Goal: Task Accomplishment & Management: Use online tool/utility

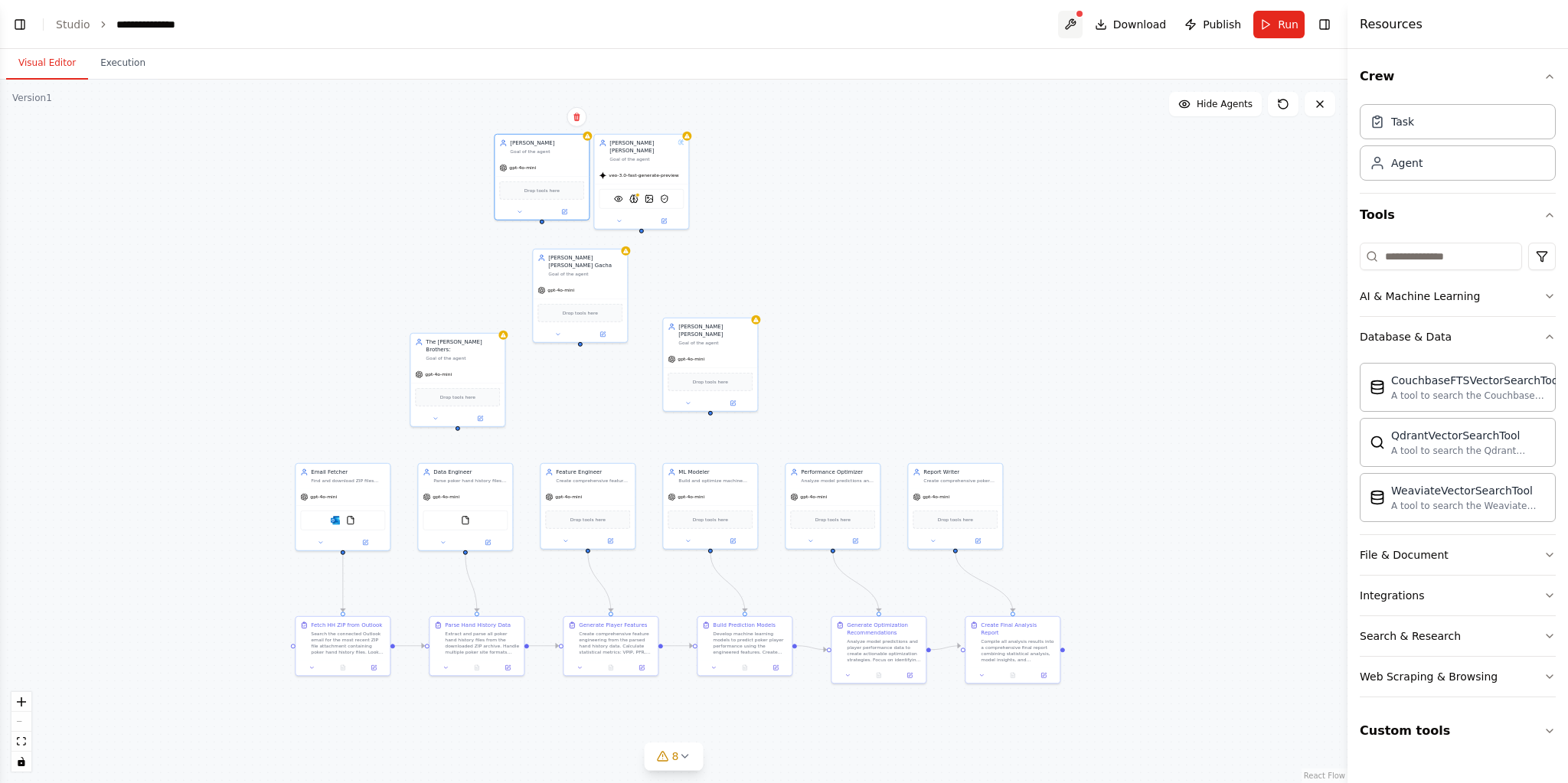
click at [1083, 21] on button at bounding box center [1071, 24] width 25 height 27
click at [26, 27] on button "Toggle Left Sidebar" at bounding box center [20, 25] width 21 height 21
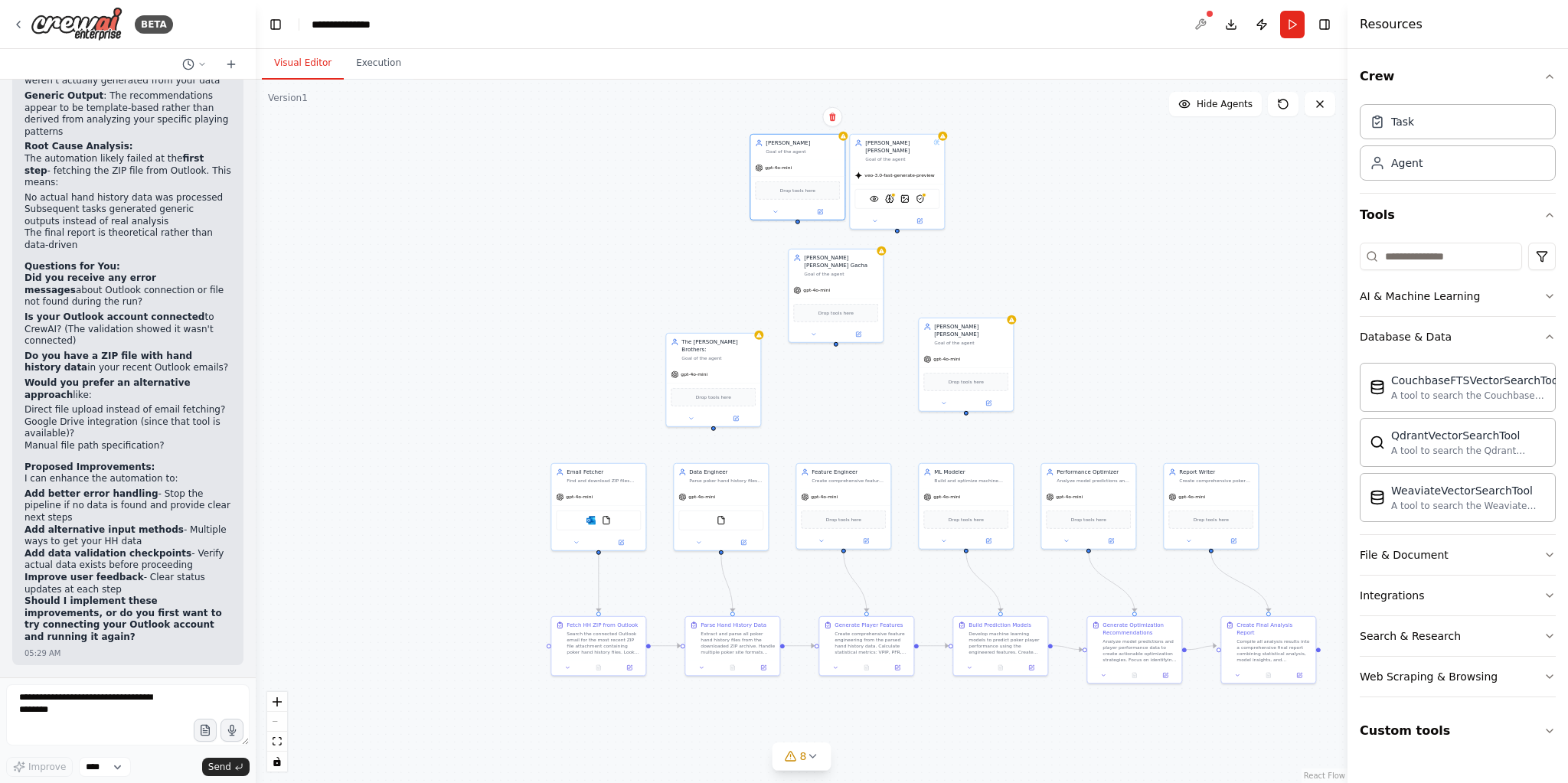
scroll to position [13646, 0]
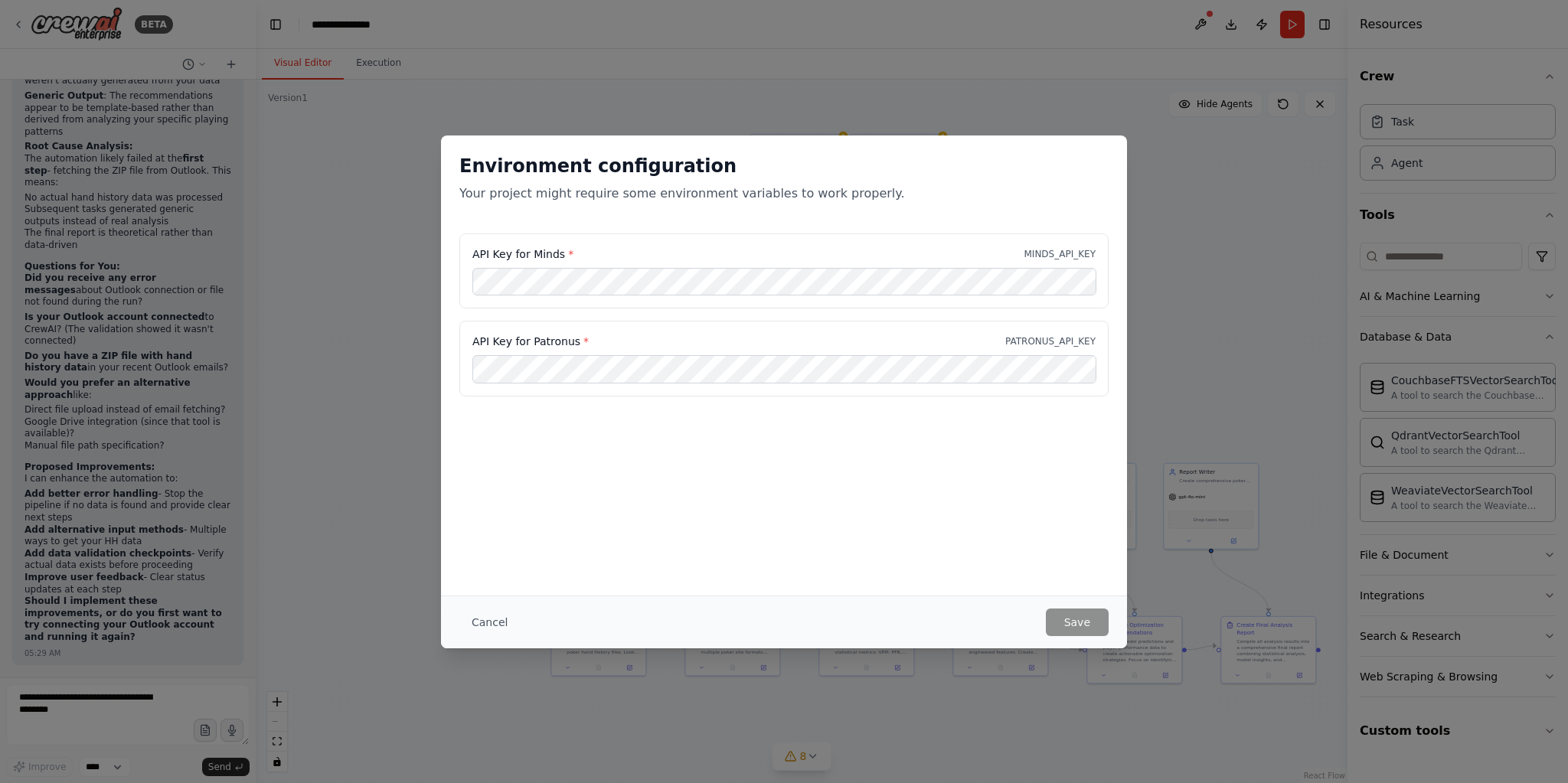
click at [783, 344] on div "API Key for Patronus * PATRONUS_API_KEY" at bounding box center [784, 341] width 623 height 16
drag, startPoint x: 474, startPoint y: 618, endPoint x: 491, endPoint y: 625, distance: 18.4
click at [474, 619] on button "Cancel" at bounding box center [489, 622] width 60 height 27
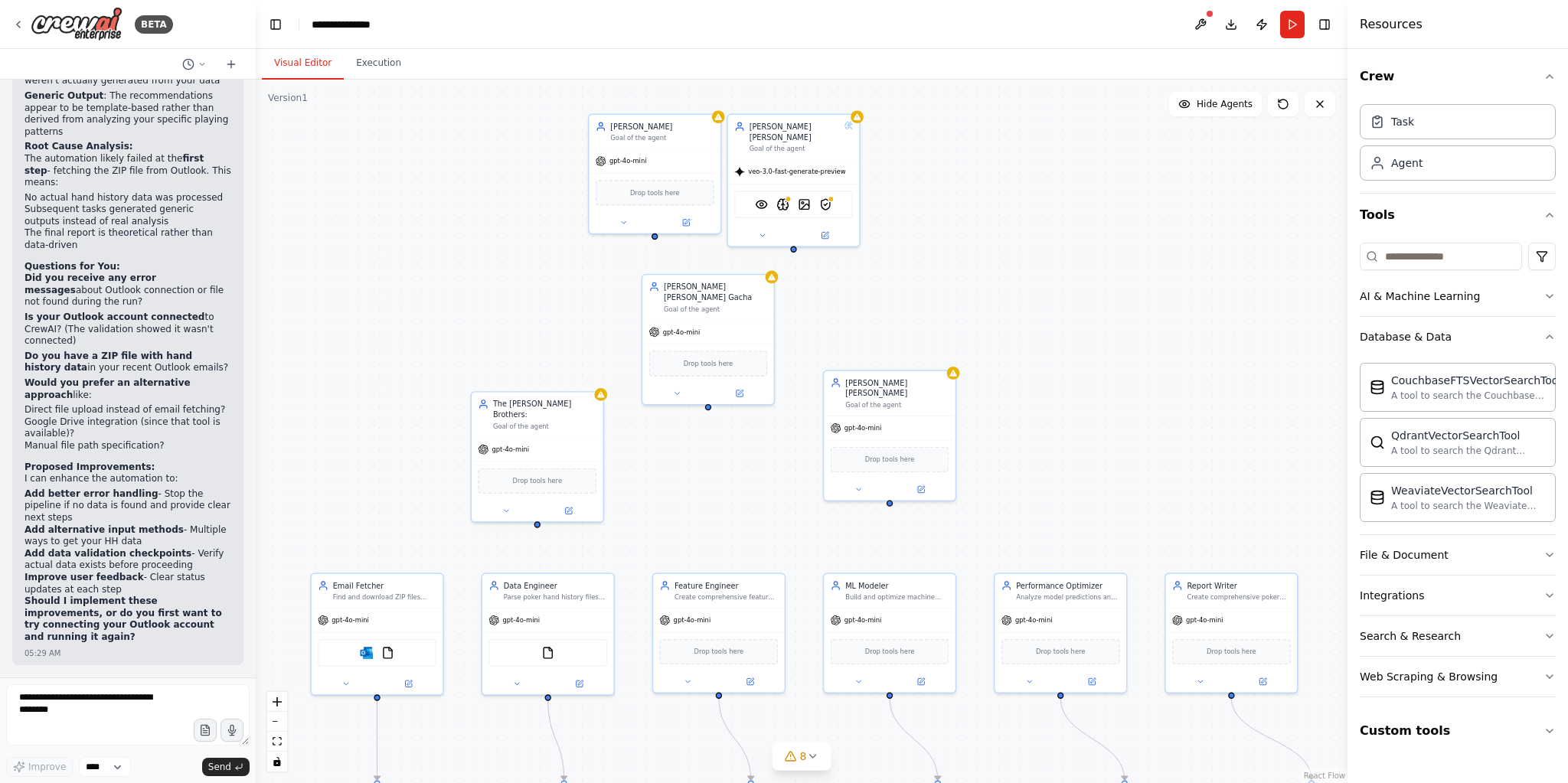
drag, startPoint x: 1024, startPoint y: 216, endPoint x: 917, endPoint y: 317, distance: 147.1
click at [917, 317] on div ".deletable-edge-delete-btn { width: 20px; height: 20px; border: 0px solid #ffff…" at bounding box center [802, 431] width 1092 height 703
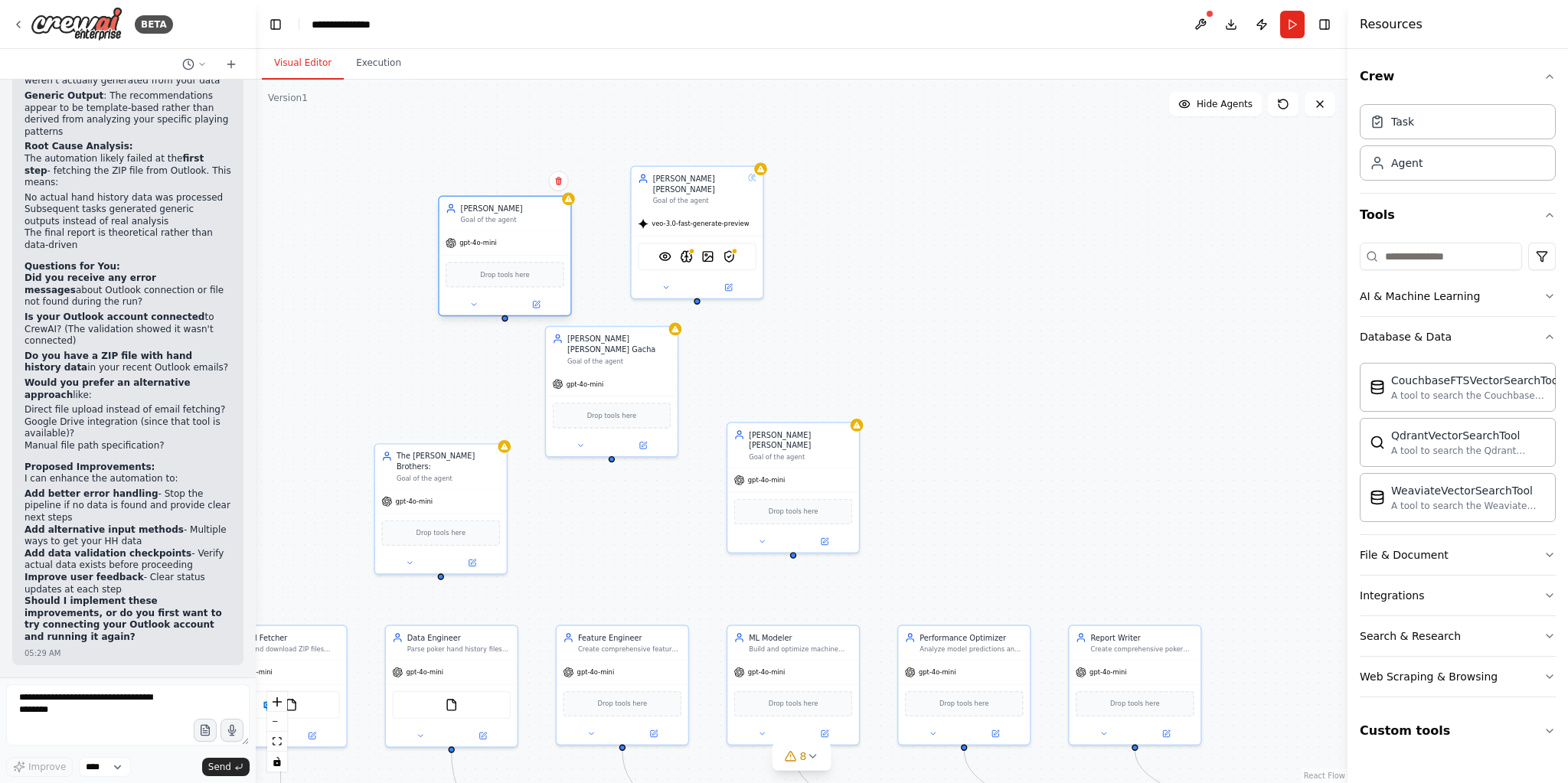
drag, startPoint x: 551, startPoint y: 191, endPoint x: 501, endPoint y: 226, distance: 61.0
click at [501, 226] on div "Gustavo Gaviria Goal of the agent" at bounding box center [506, 214] width 132 height 35
click at [952, 292] on div ".deletable-edge-delete-btn { width: 20px; height: 20px; border: 0px solid #ffff…" at bounding box center [802, 431] width 1092 height 703
click at [497, 234] on div "gpt-4o-mini" at bounding box center [506, 241] width 132 height 24
click at [541, 312] on div at bounding box center [506, 303] width 132 height 21
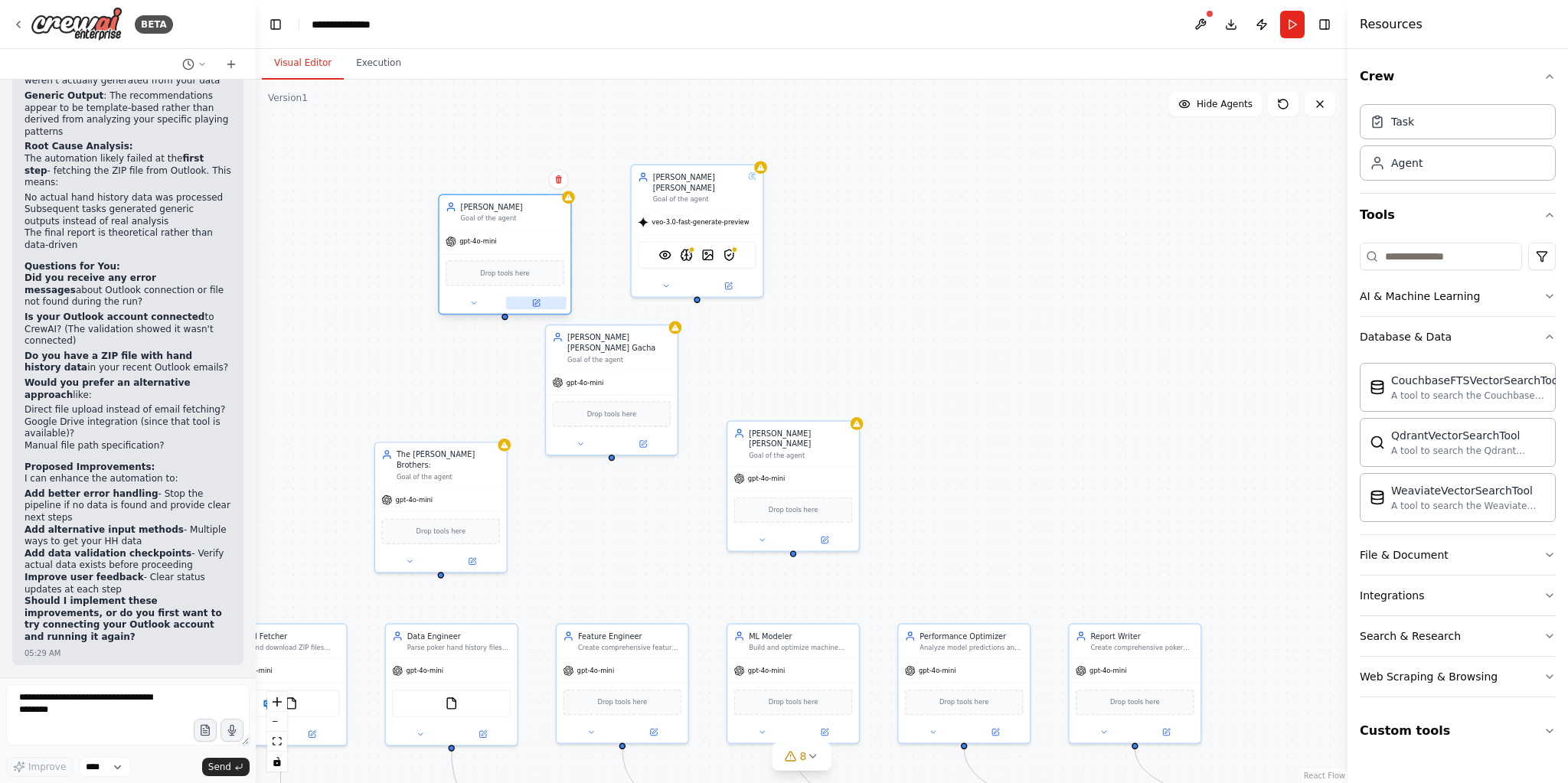
click at [539, 306] on button at bounding box center [536, 304] width 60 height 13
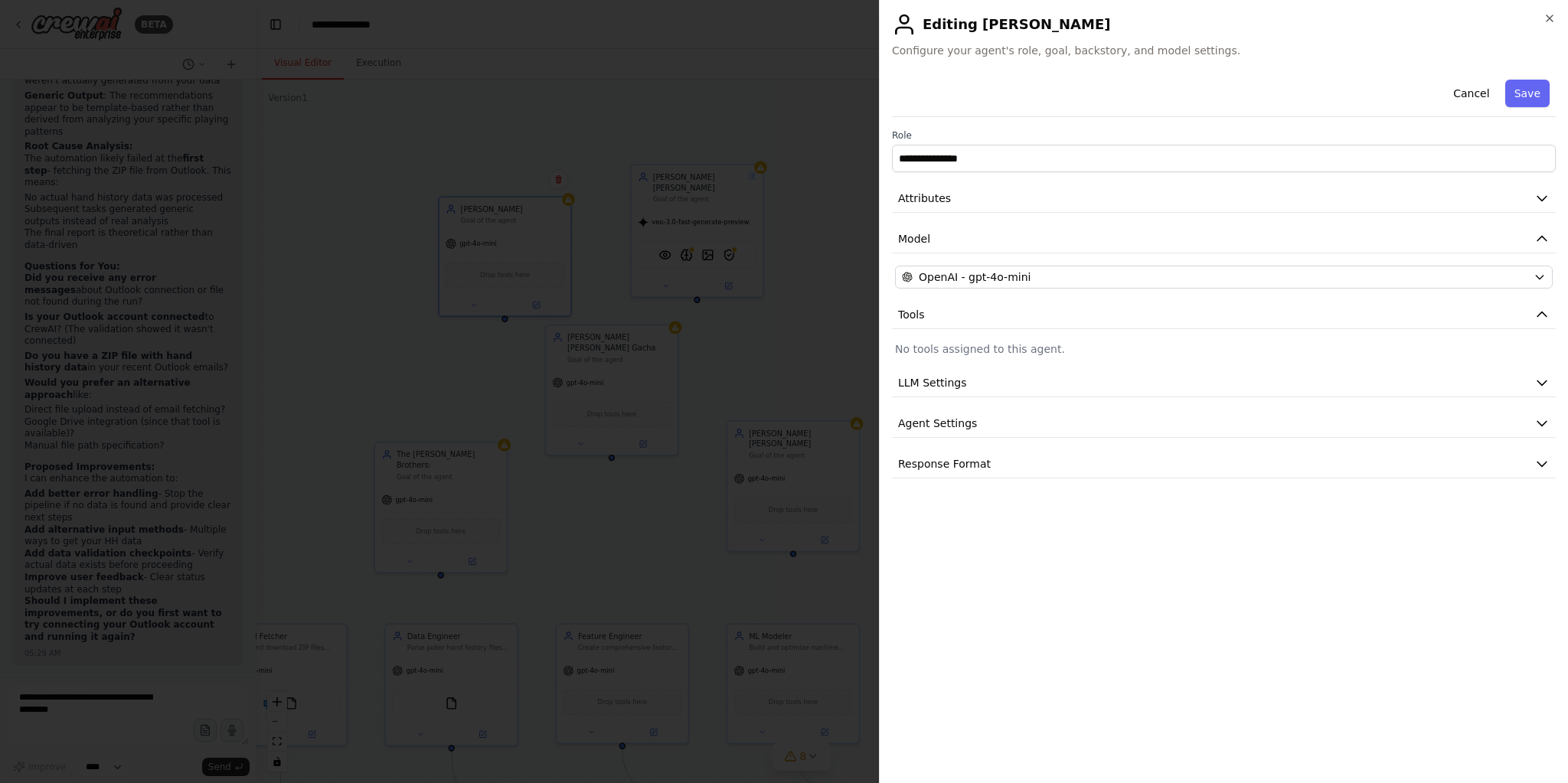
click at [1559, 18] on div "**********" at bounding box center [1223, 391] width 689 height 783
click at [1547, 15] on icon "button" at bounding box center [1549, 18] width 12 height 12
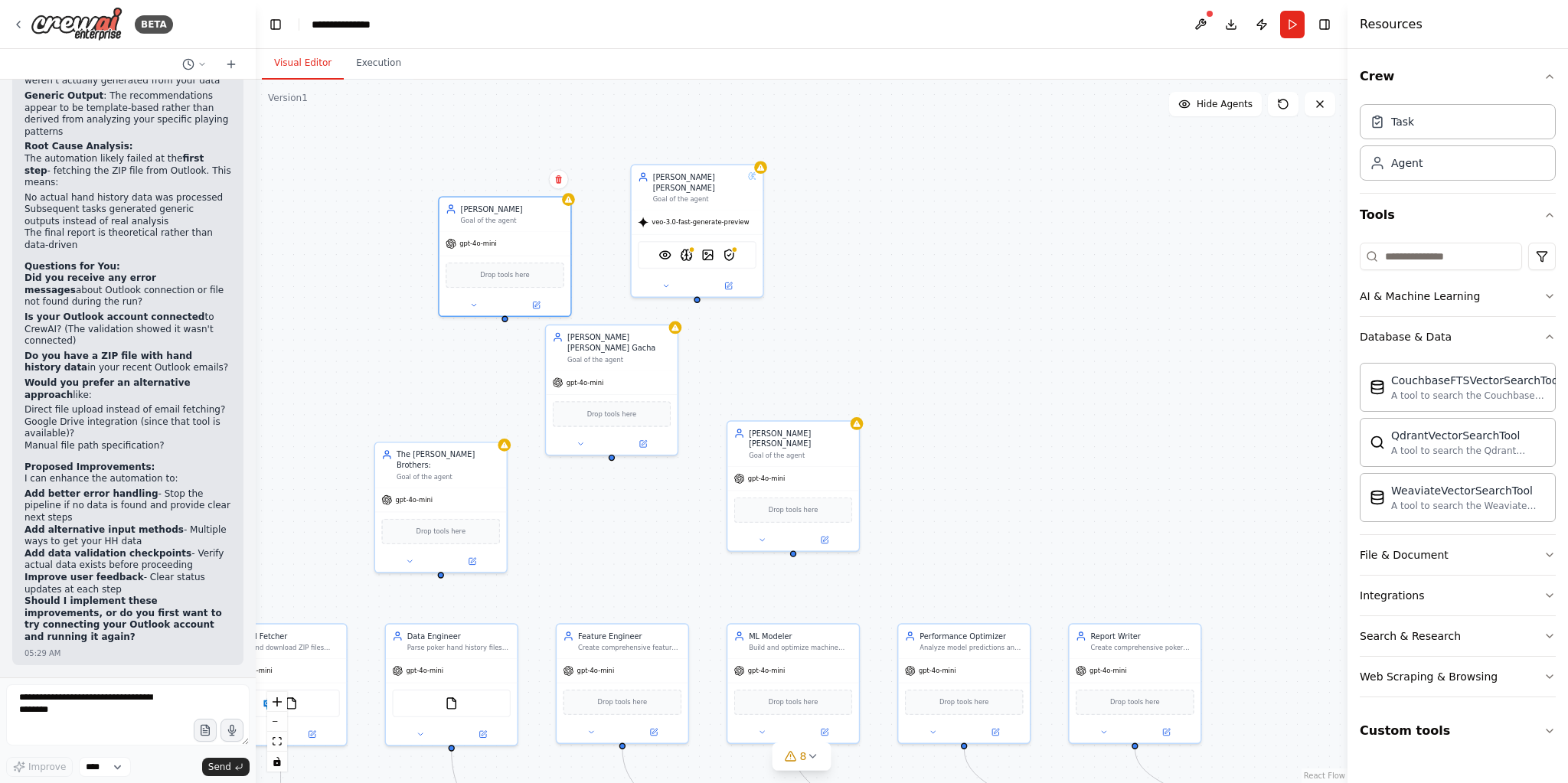
click at [1059, 270] on div ".deletable-edge-delete-btn { width: 20px; height: 20px; border: 0px solid #ffff…" at bounding box center [802, 431] width 1092 height 703
click at [1447, 302] on button "AI & Machine Learning" at bounding box center [1458, 296] width 196 height 40
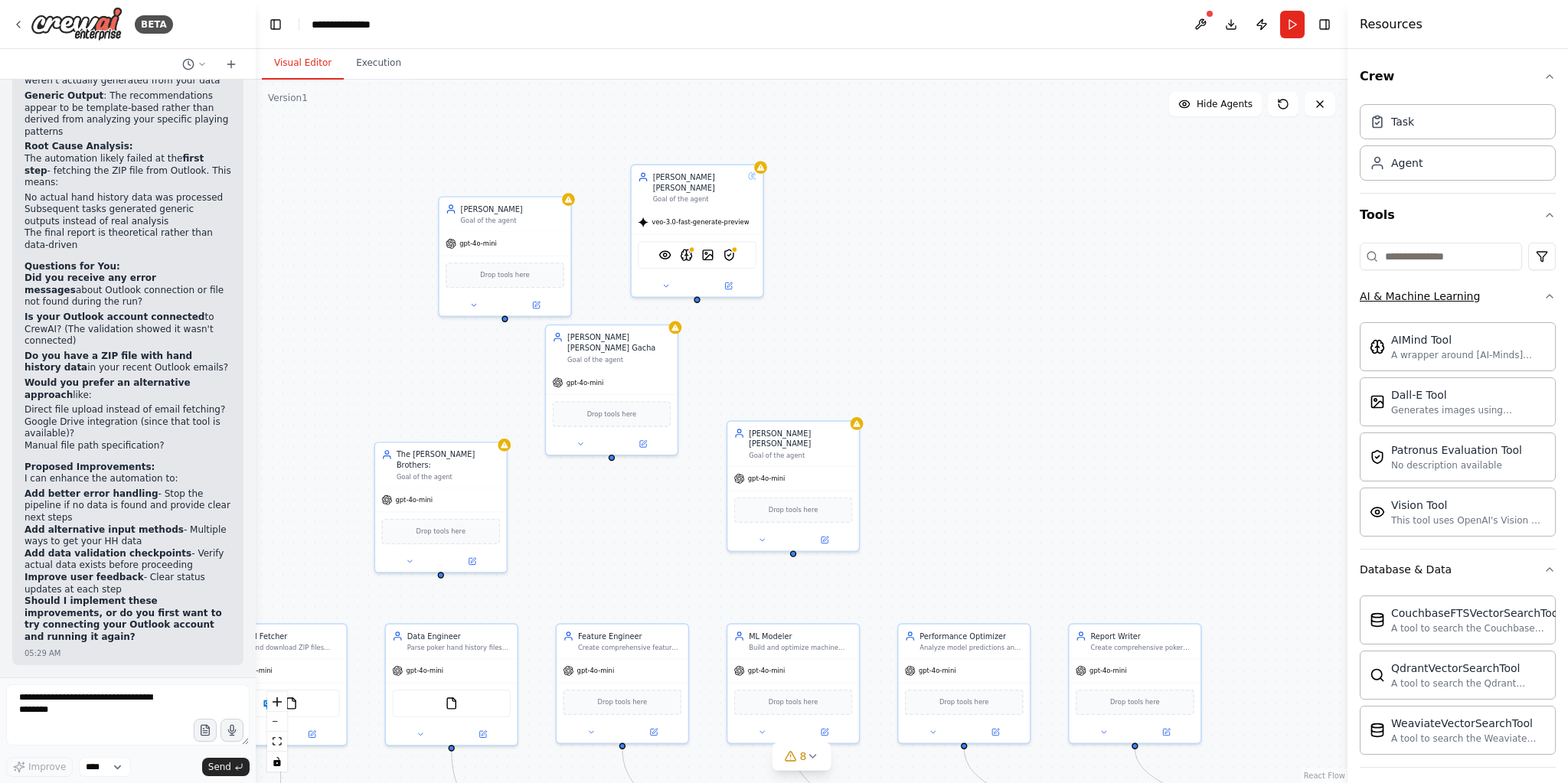
click at [1405, 295] on div "AI & Machine Learning" at bounding box center [1420, 296] width 120 height 16
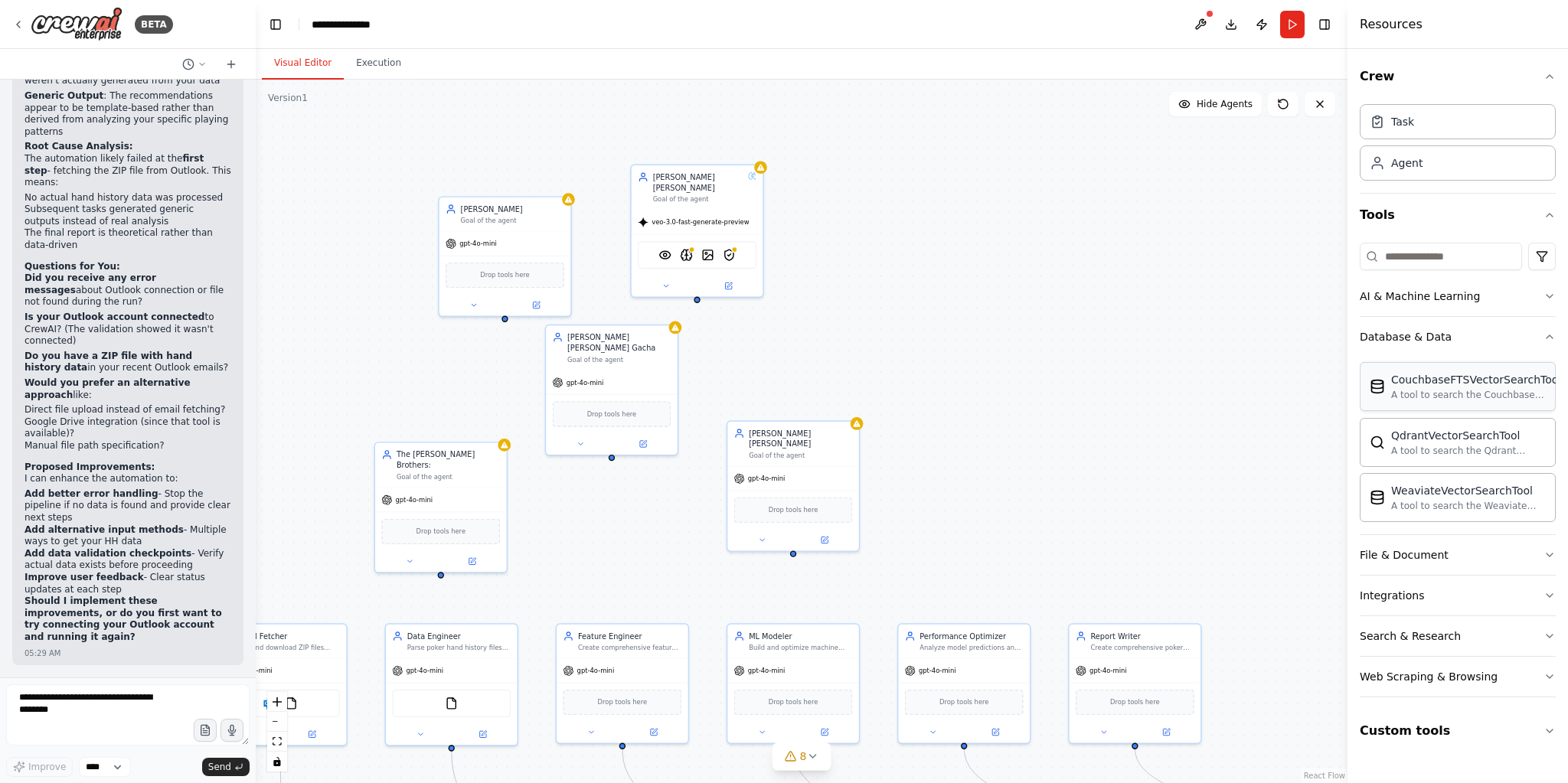
drag, startPoint x: 1416, startPoint y: 393, endPoint x: 1399, endPoint y: 380, distance: 21.4
click at [1224, 328] on div ".deletable-edge-delete-btn { width: 20px; height: 20px; border: 0px solid #ffff…" at bounding box center [802, 431] width 1092 height 703
click at [1481, 398] on div "A tool to search the Couchbase database for relevant information on internal do…" at bounding box center [1476, 394] width 170 height 12
click at [1440, 548] on div "File & Document" at bounding box center [1404, 555] width 89 height 16
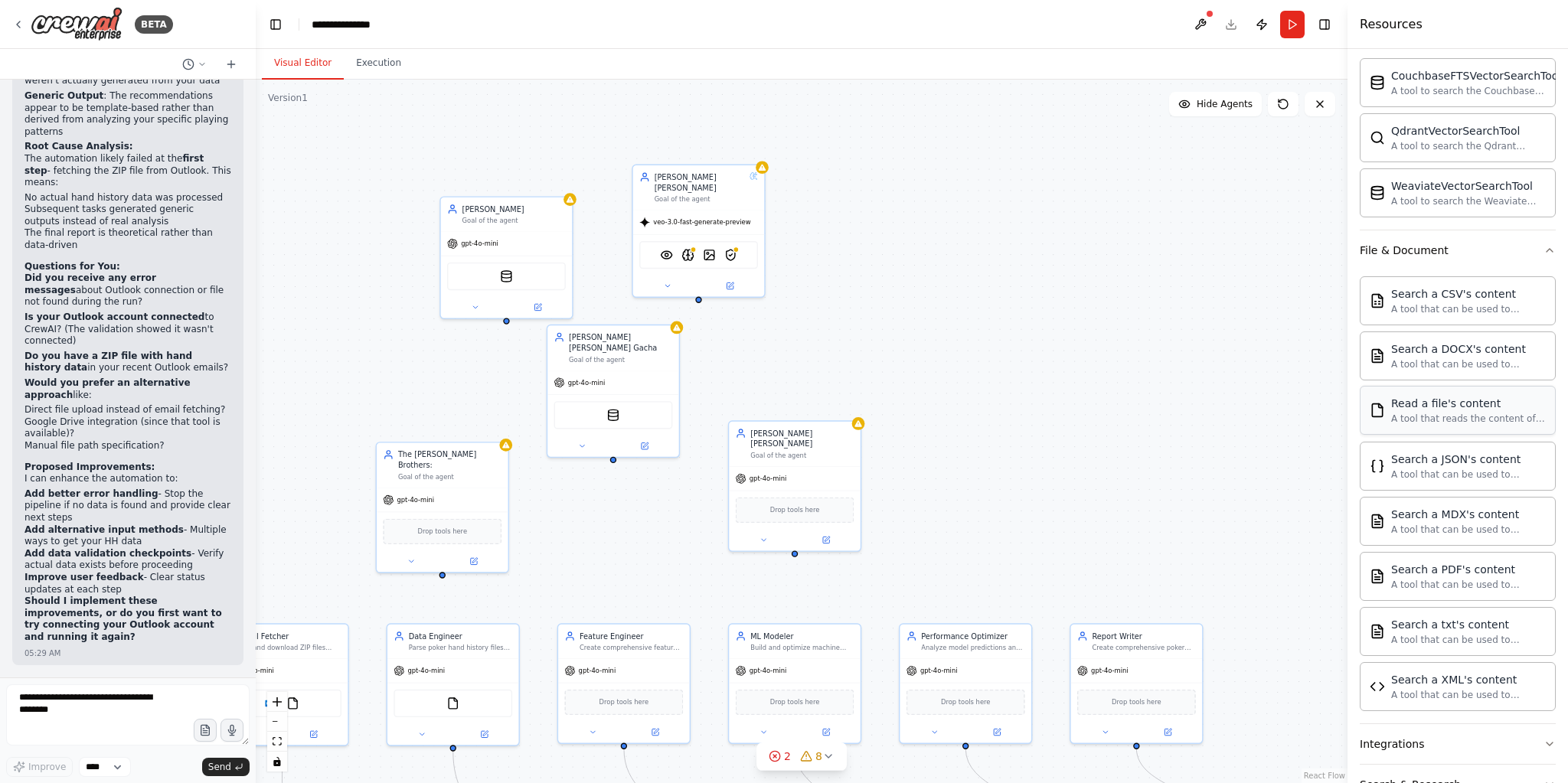
scroll to position [239, 0]
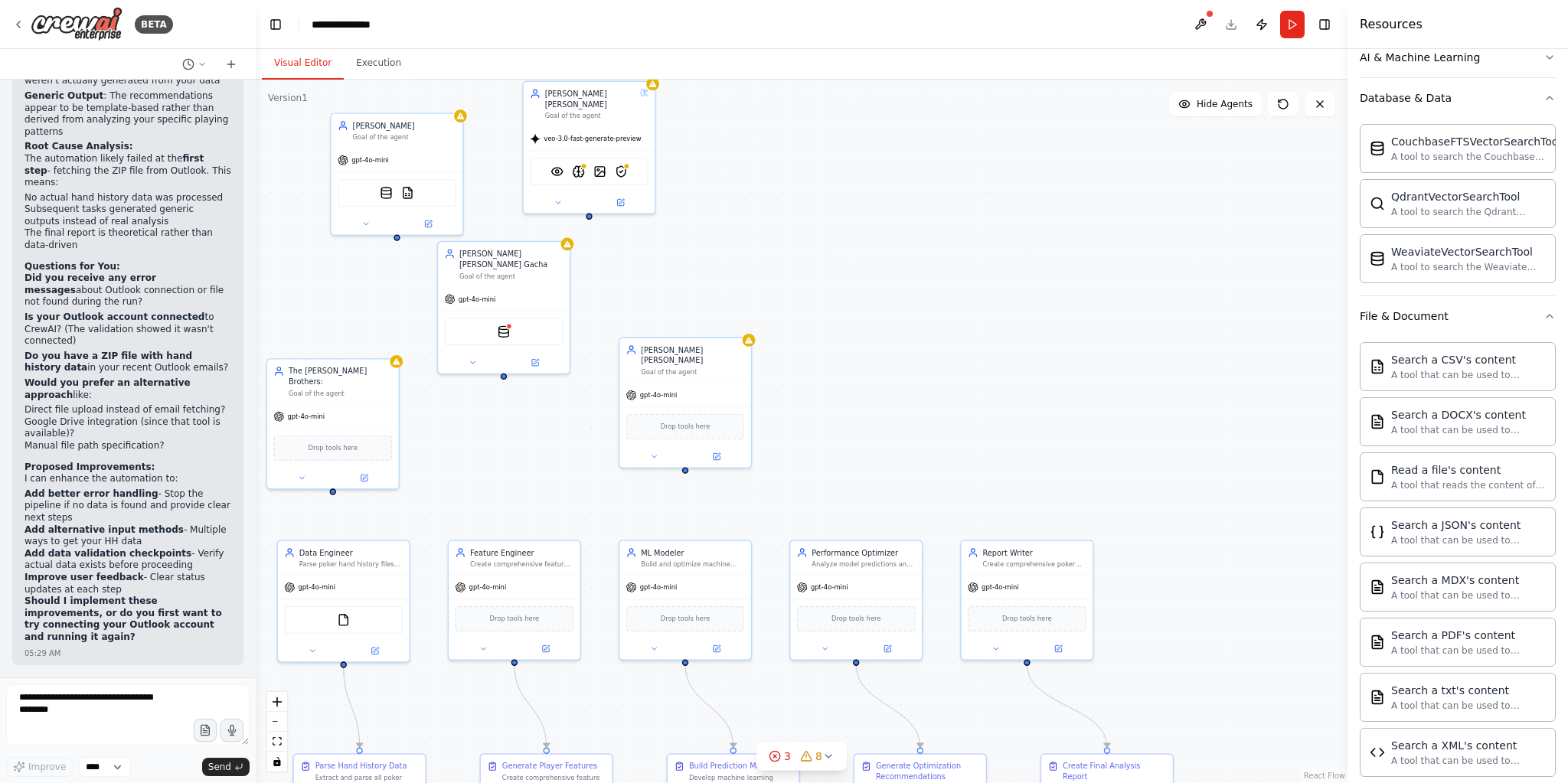
drag, startPoint x: 1014, startPoint y: 300, endPoint x: 904, endPoint y: 216, distance: 138.4
click at [904, 216] on div ".deletable-edge-delete-btn { width: 20px; height: 20px; border: 0px solid #ffff…" at bounding box center [802, 431] width 1092 height 703
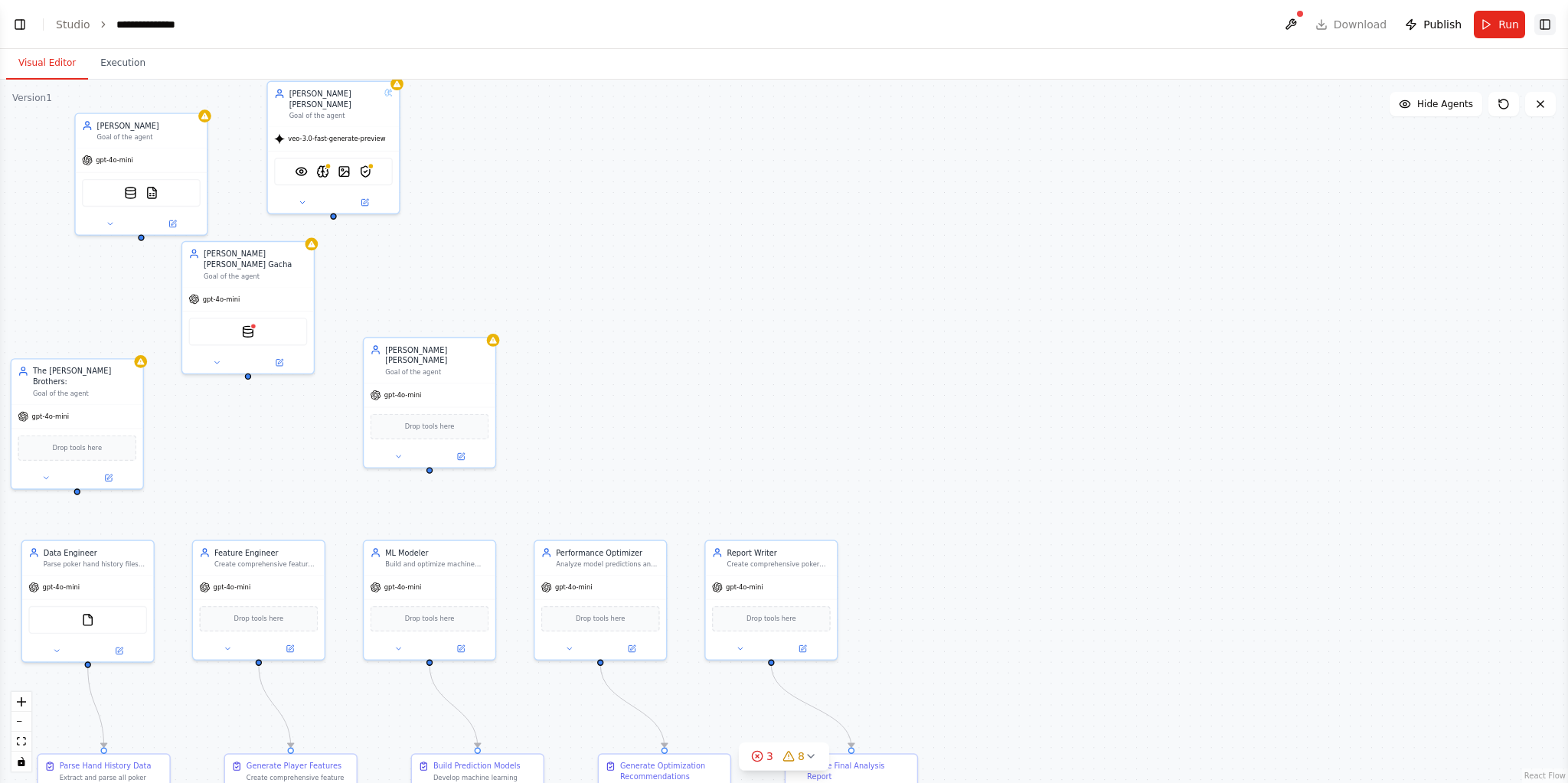
drag, startPoint x: 1543, startPoint y: 21, endPoint x: 1550, endPoint y: 36, distance: 16.6
click at [1543, 22] on button "Toggle Right Sidebar" at bounding box center [1545, 25] width 21 height 21
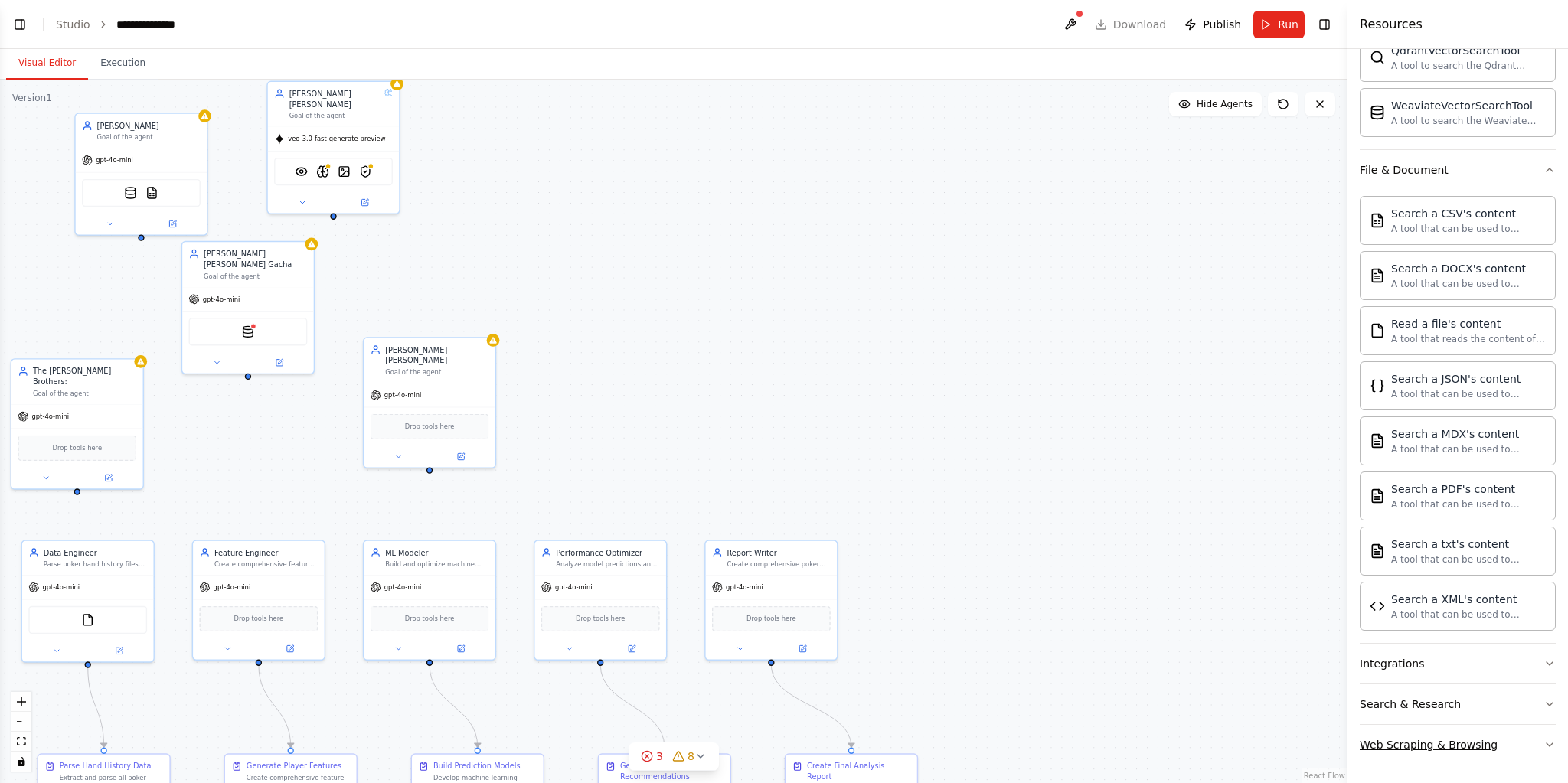
scroll to position [422, 0]
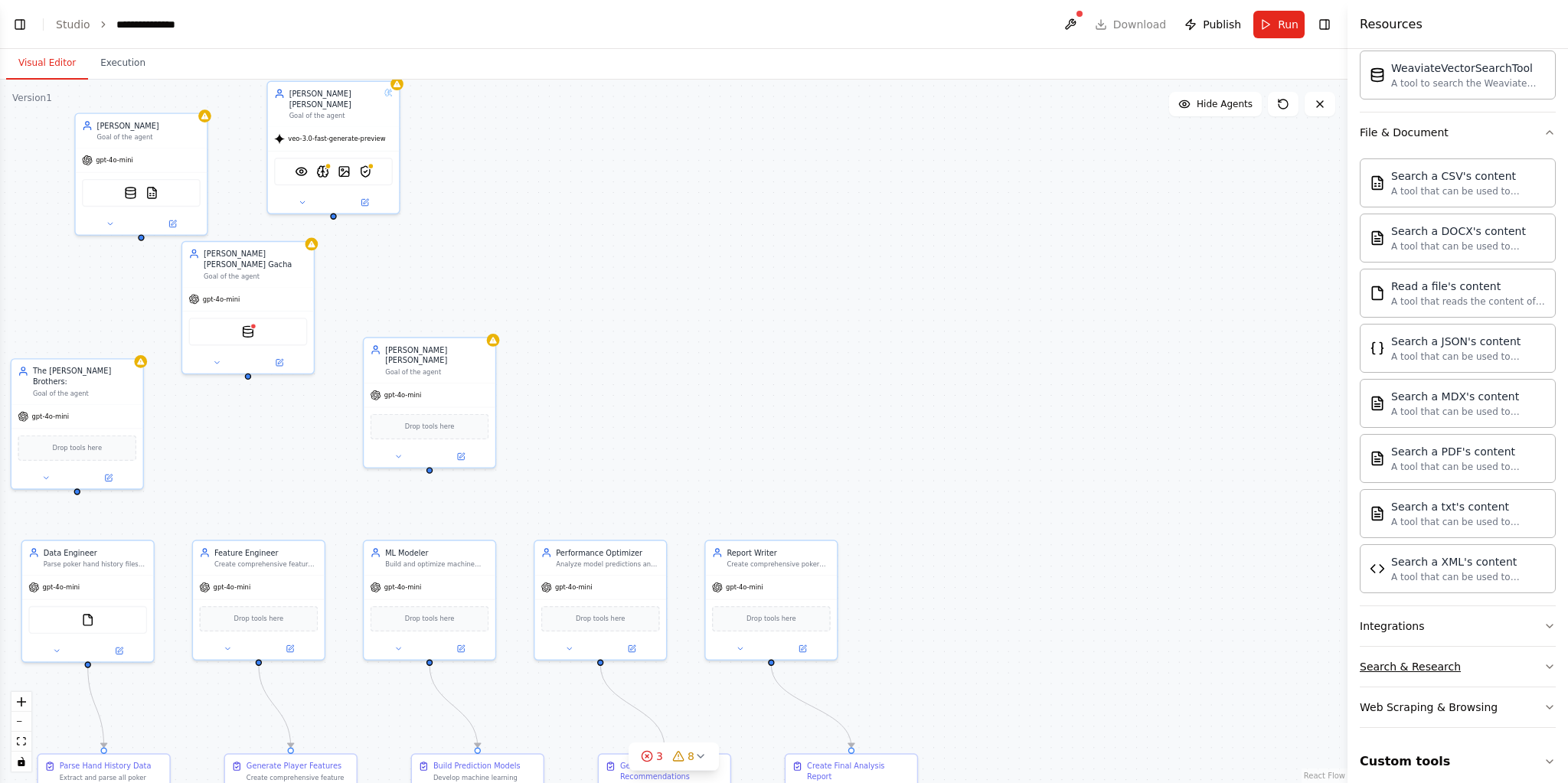
click at [1473, 647] on button "Search & Research" at bounding box center [1458, 667] width 196 height 40
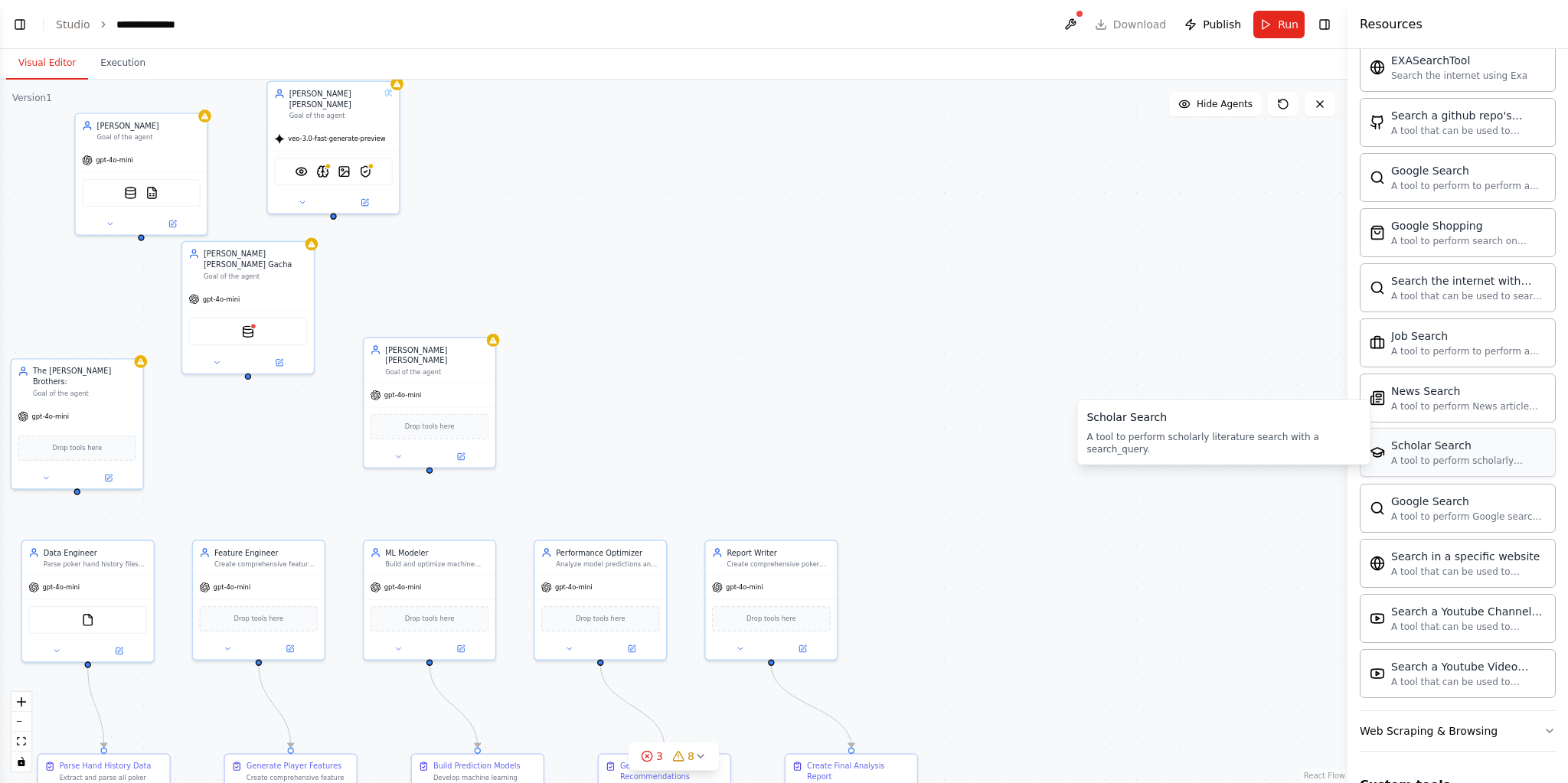
scroll to position [1196, 0]
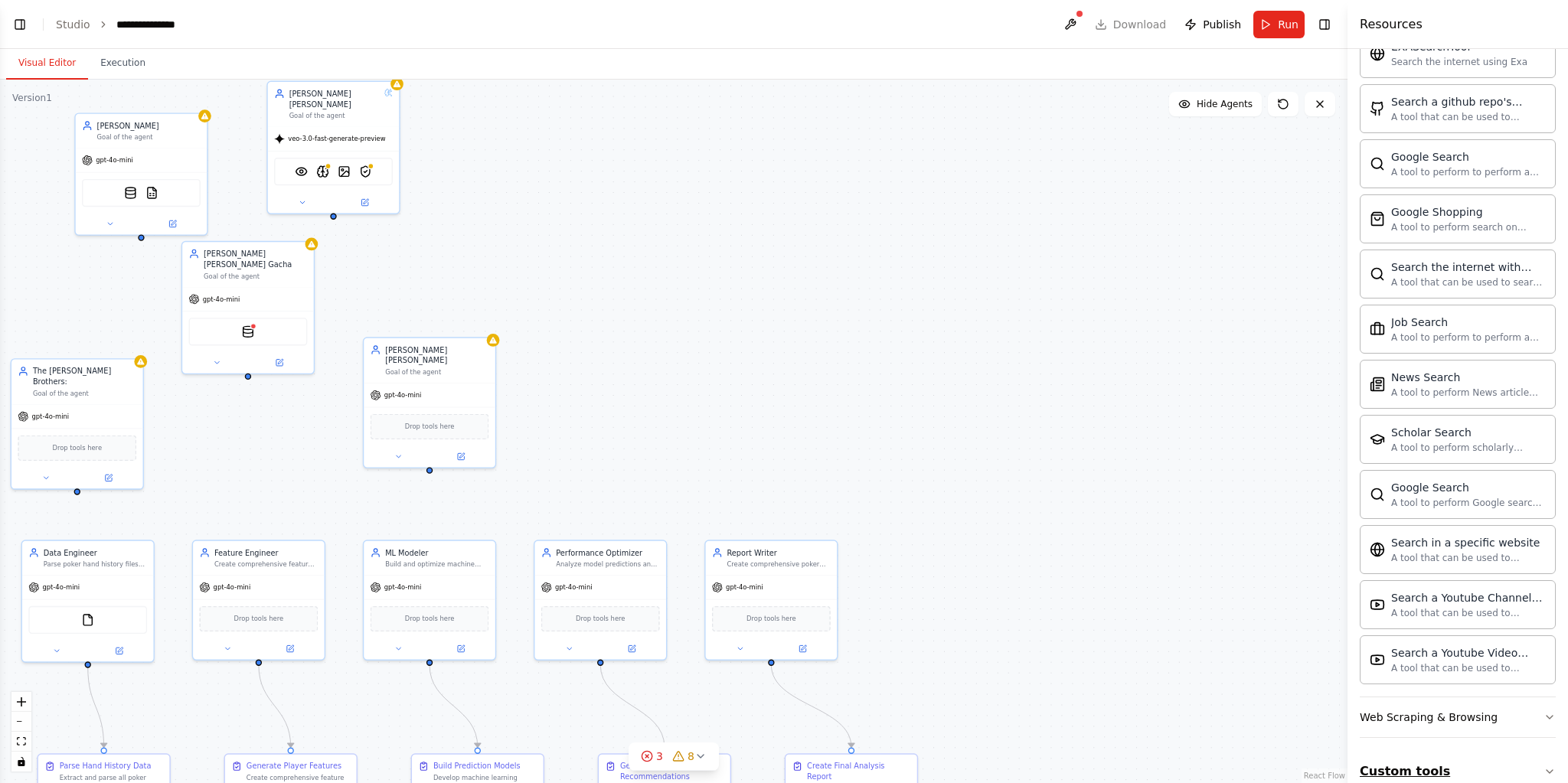
click at [1493, 750] on button "Custom tools" at bounding box center [1458, 771] width 196 height 43
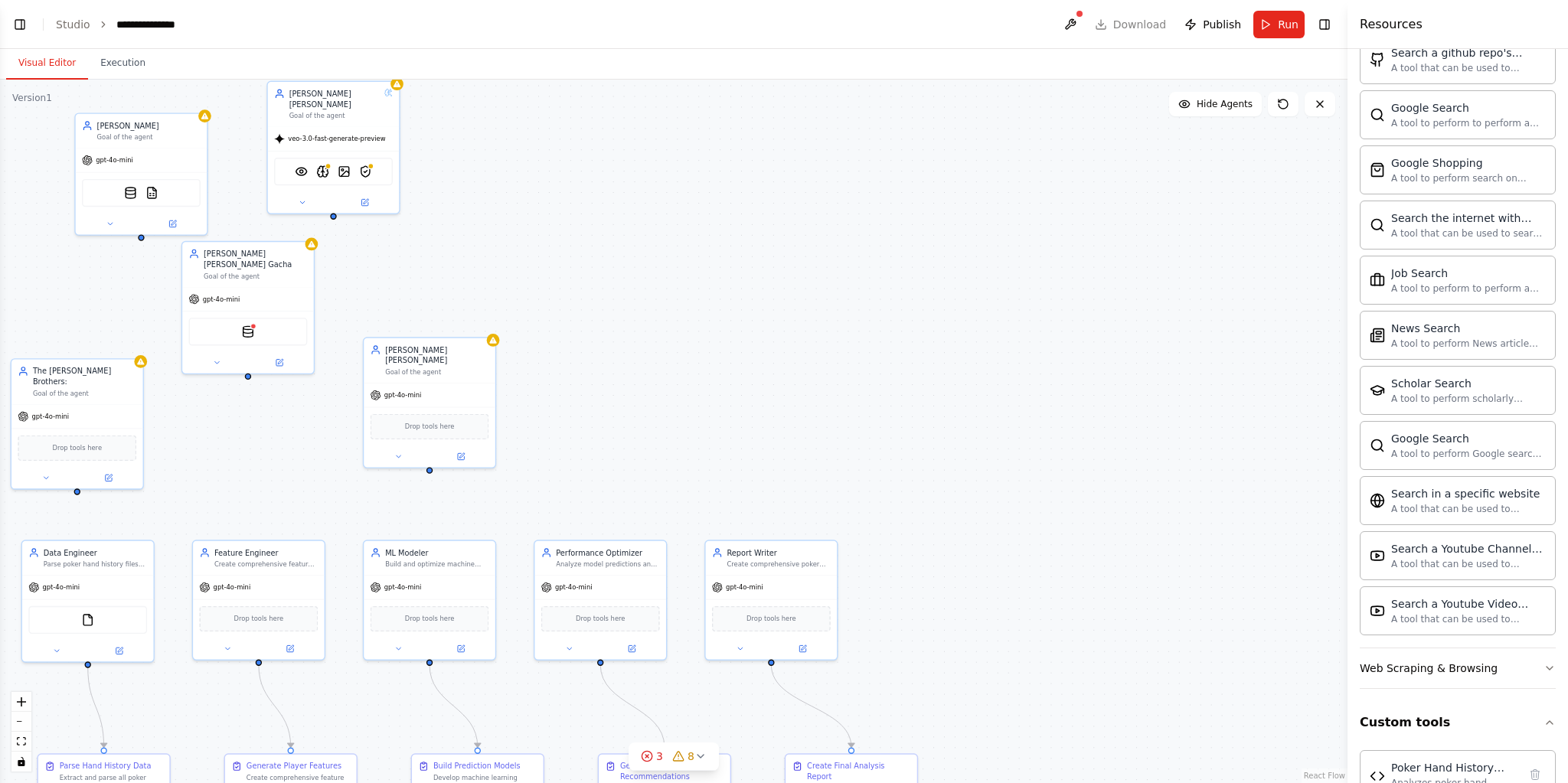
scroll to position [1263, 0]
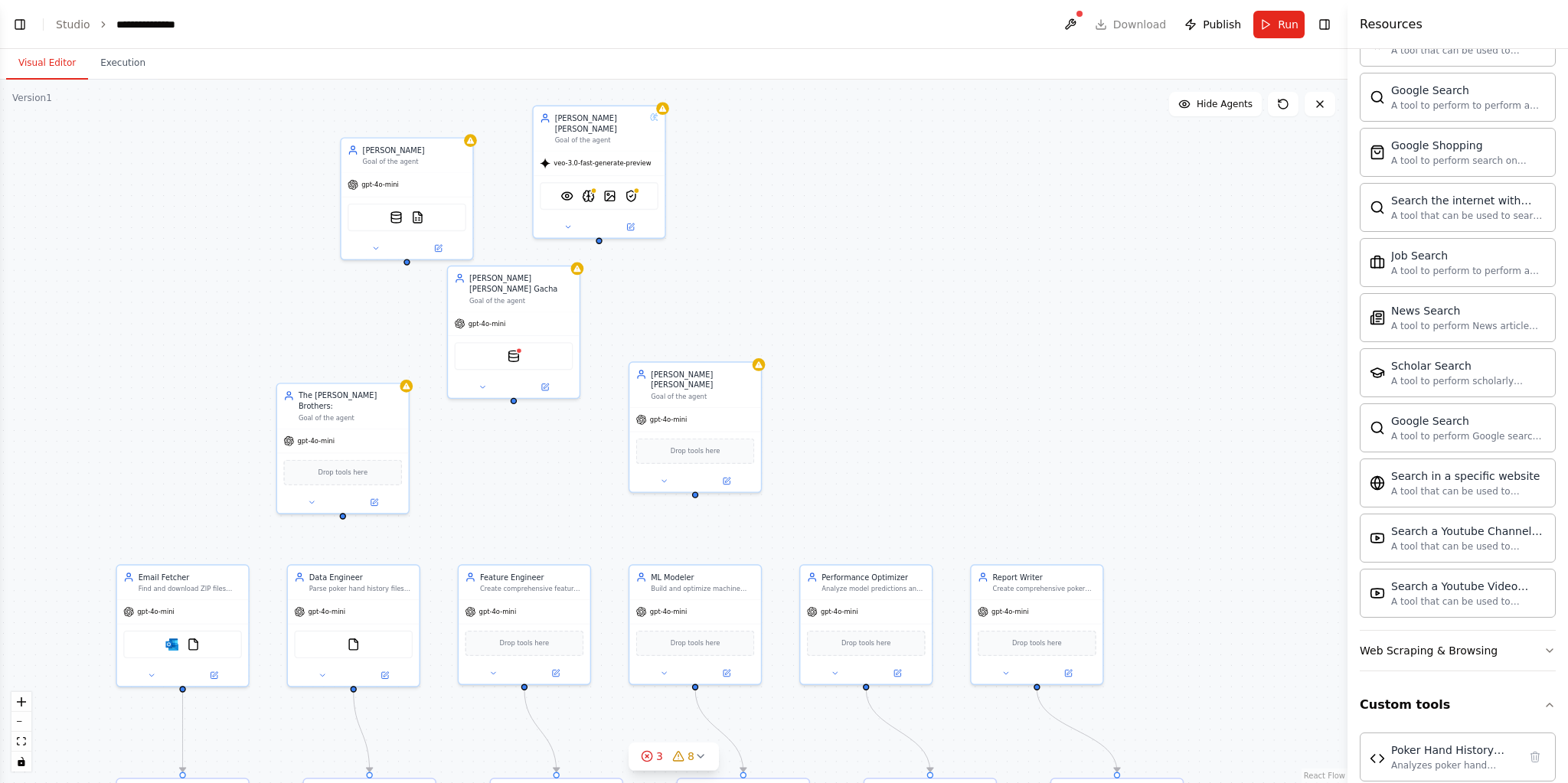
drag, startPoint x: 448, startPoint y: 221, endPoint x: 709, endPoint y: 245, distance: 262.1
click at [709, 245] on div ".deletable-edge-delete-btn { width: 20px; height: 20px; border: 0px solid #ffff…" at bounding box center [674, 431] width 1347 height 703
click at [1482, 643] on div "Web Scraping & Browsing" at bounding box center [1428, 650] width 138 height 16
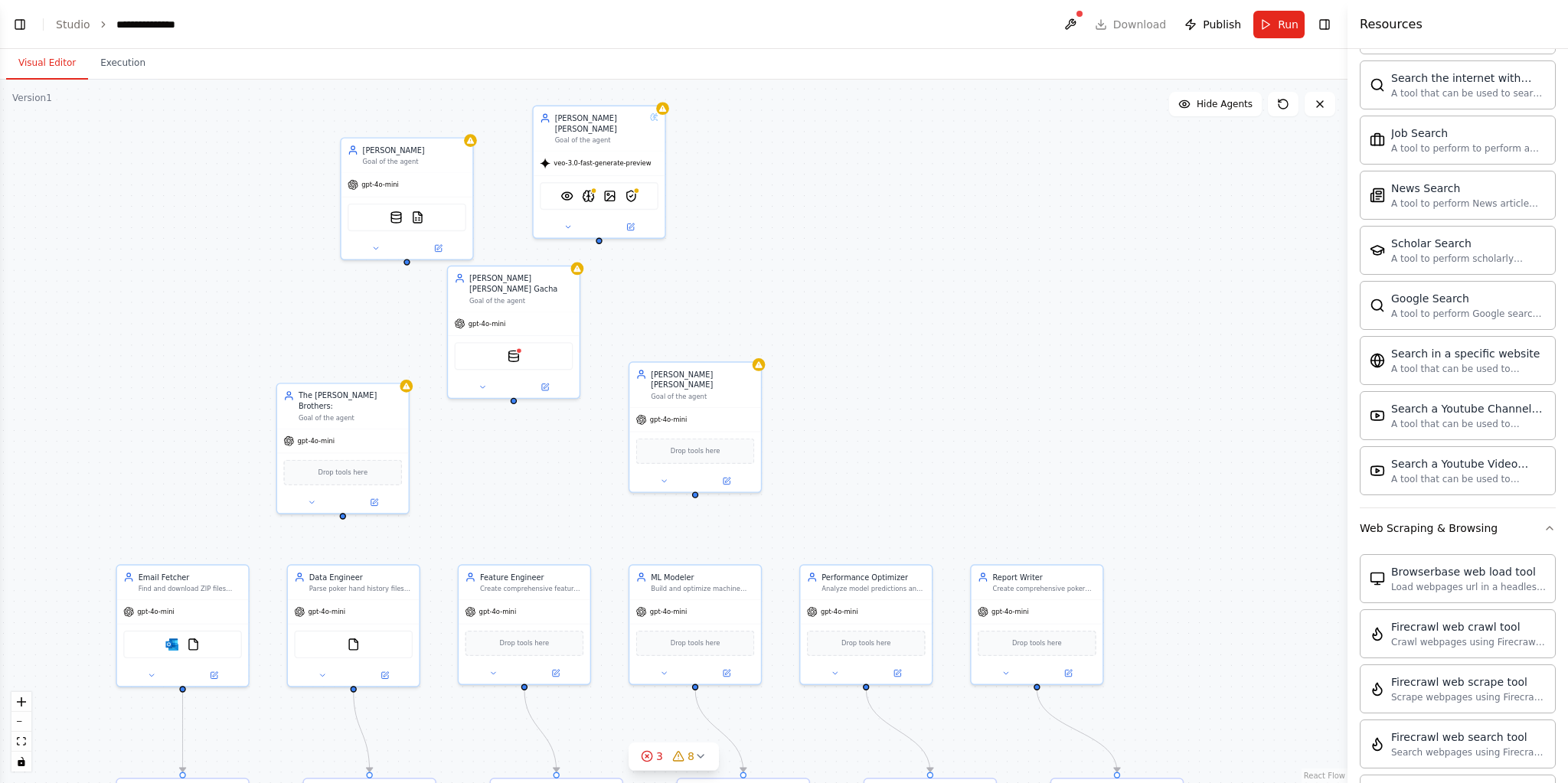
drag, startPoint x: 1033, startPoint y: 350, endPoint x: 1357, endPoint y: 452, distance: 339.7
click at [1061, 361] on div ".deletable-edge-delete-btn { width: 20px; height: 20px; border: 0px solid #ffff…" at bounding box center [674, 431] width 1347 height 703
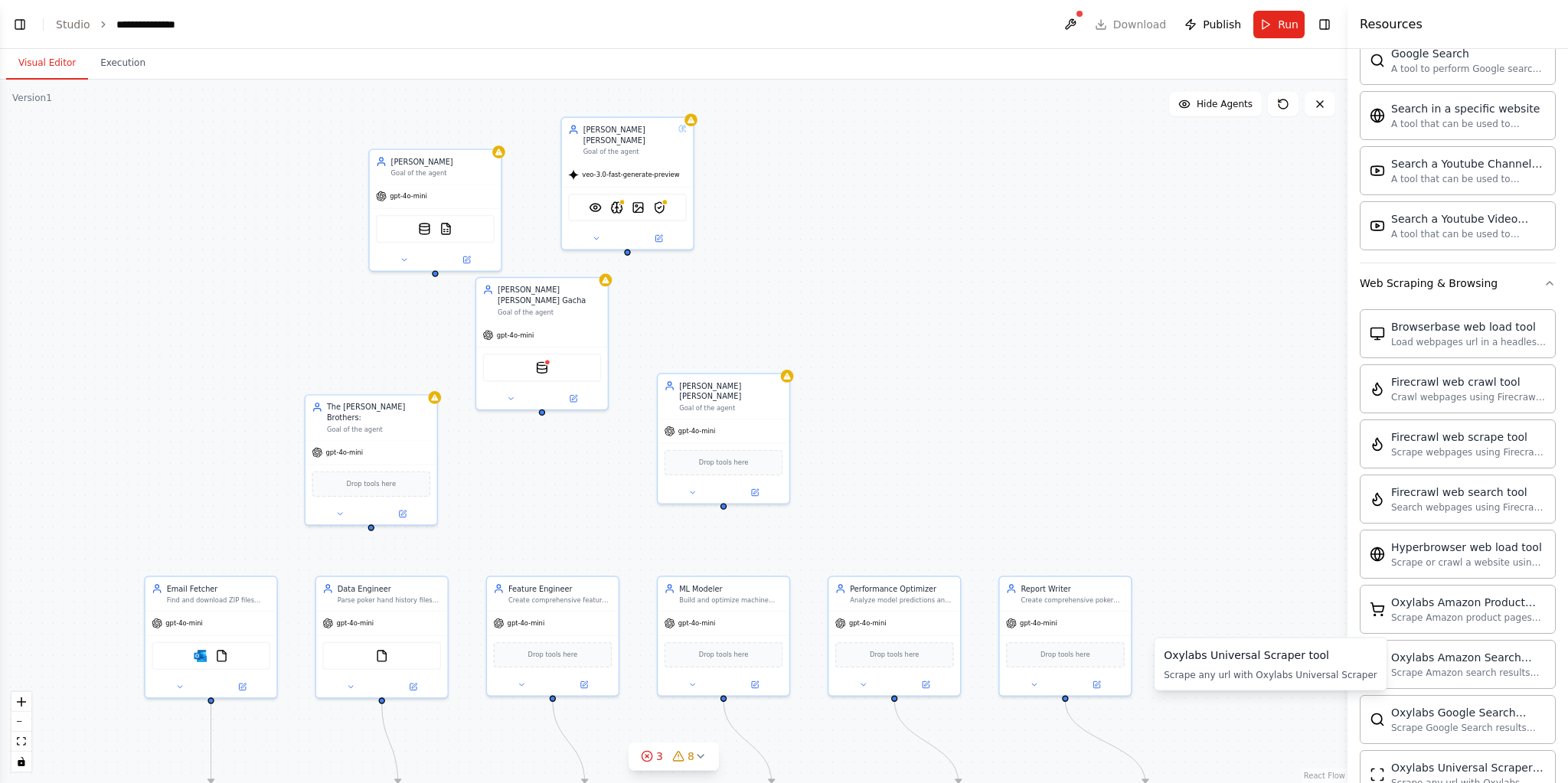
scroll to position [1876, 0]
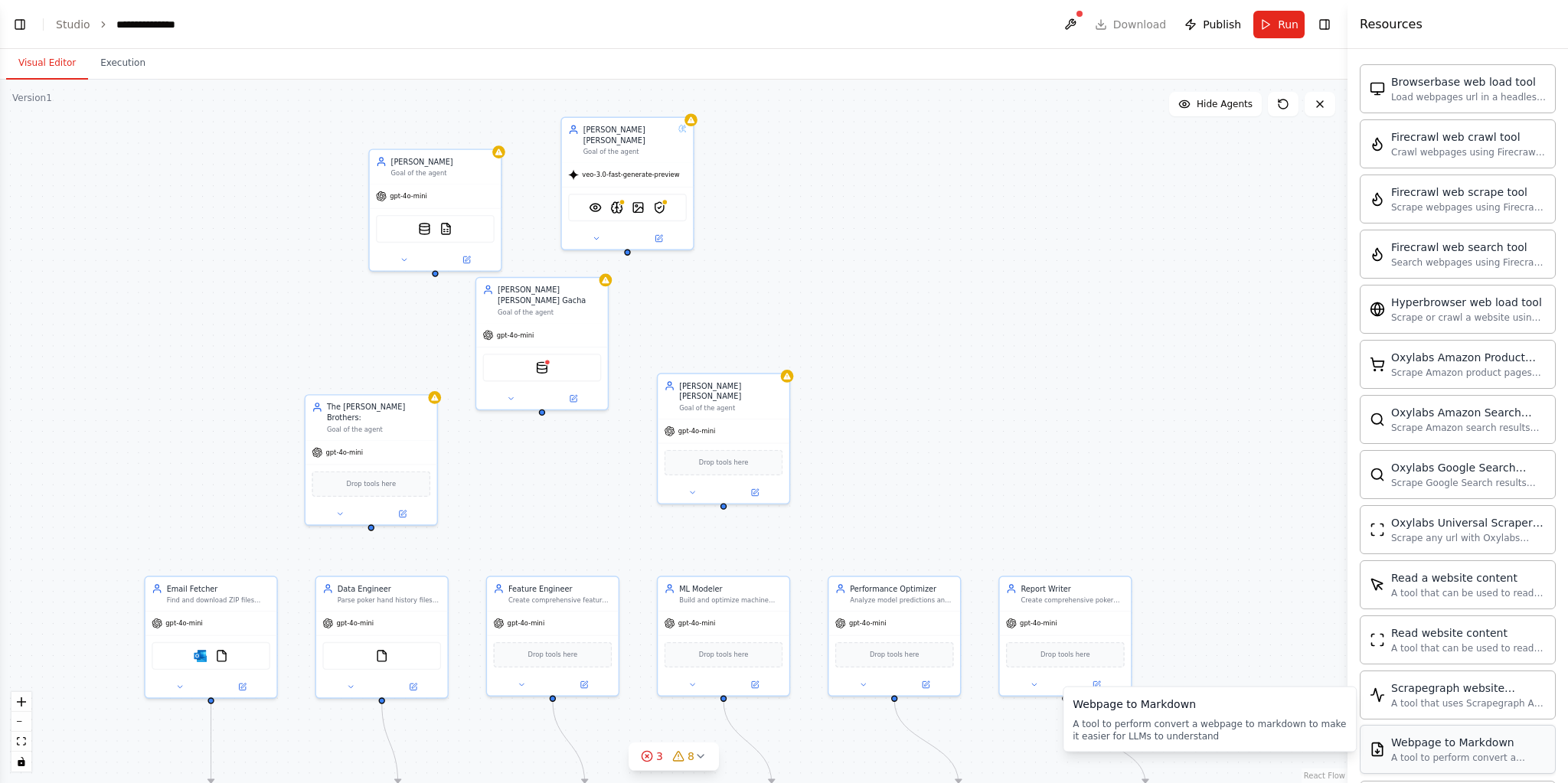
click at [1498, 752] on div "A tool to perform convert a webpage to markdown to make it easier for LLMs to u…" at bounding box center [1468, 757] width 155 height 12
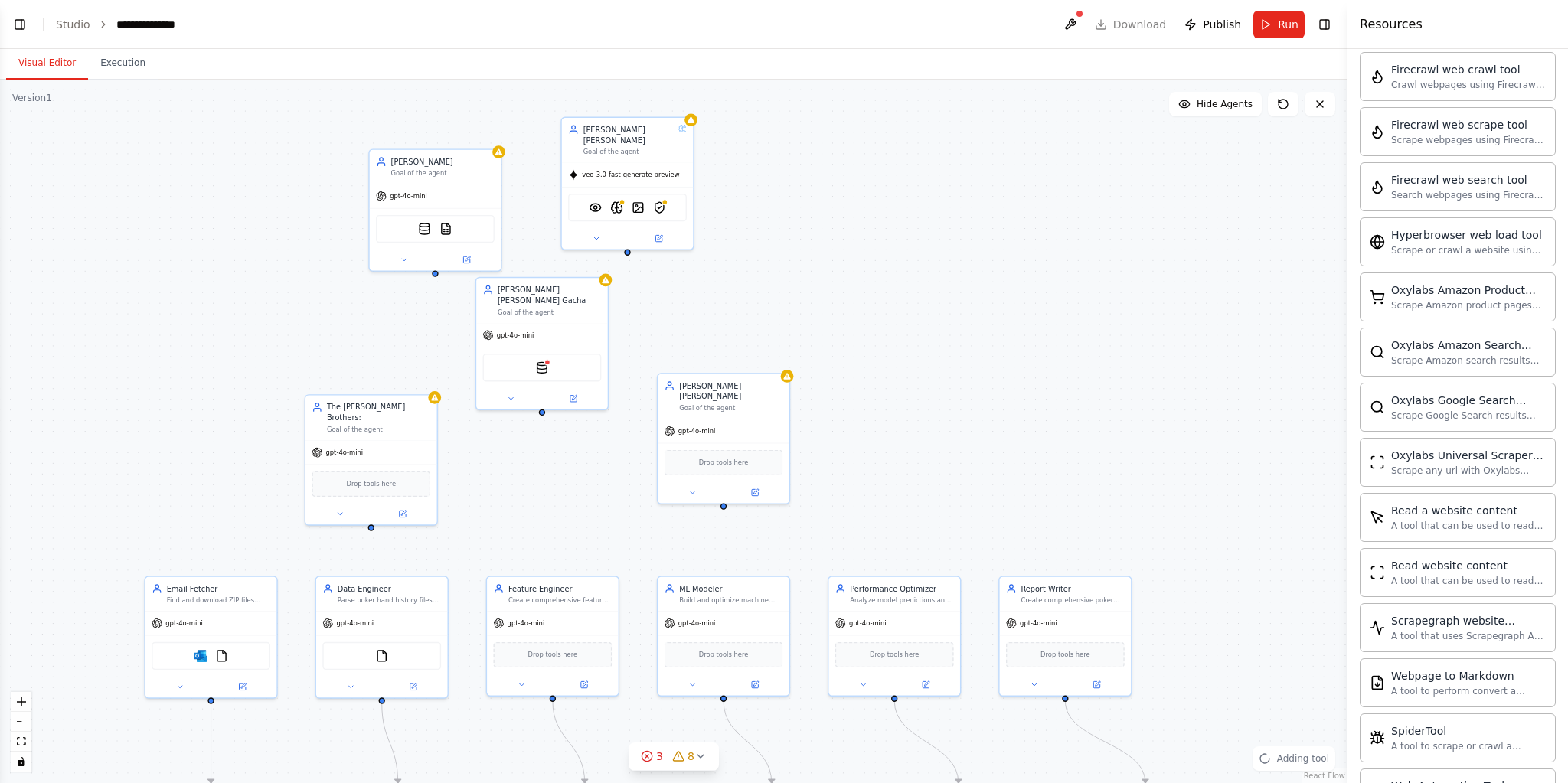
scroll to position [2059, 0]
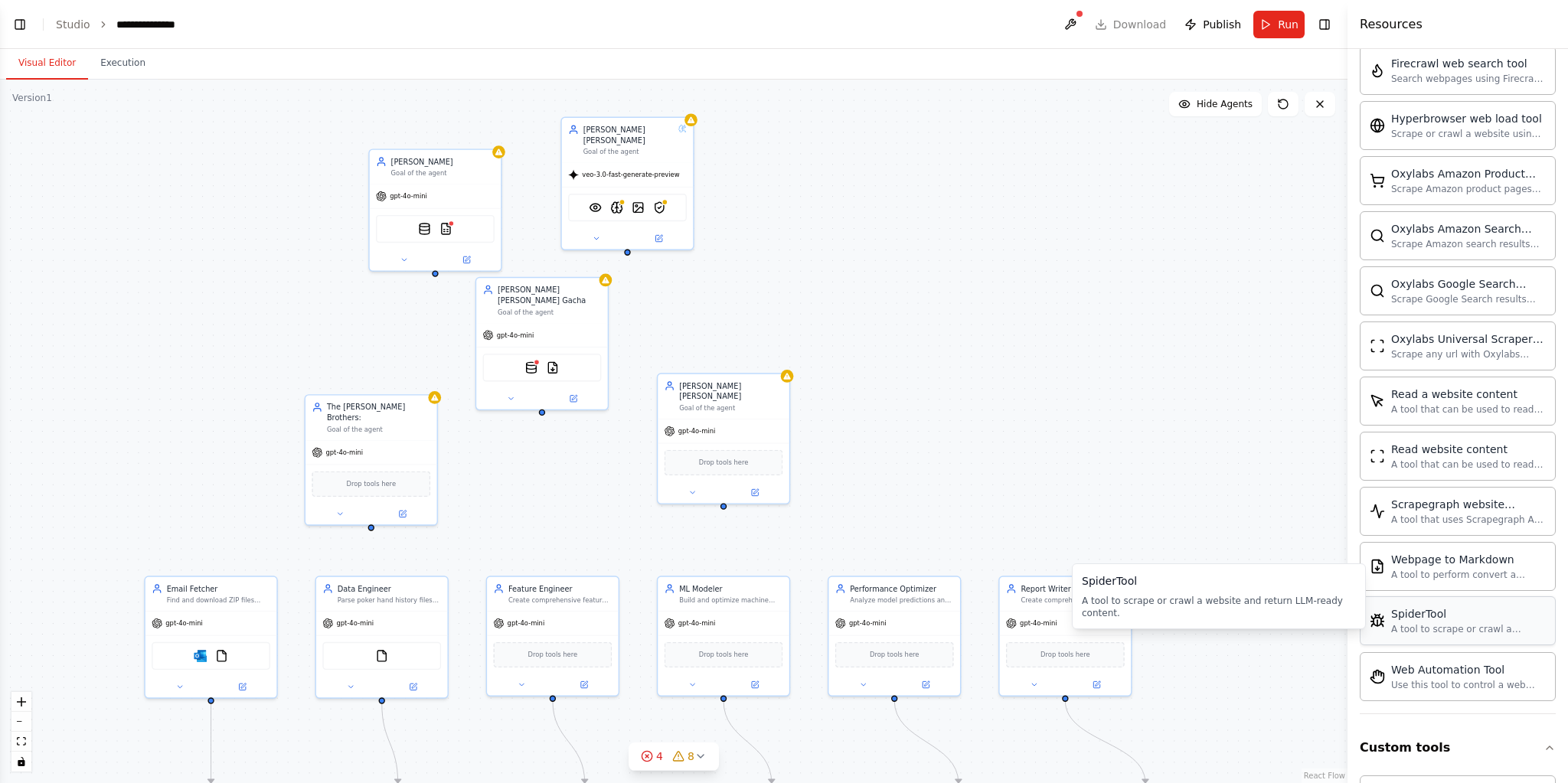
click at [1478, 623] on div "A tool to scrape or crawl a website and return LLM-ready content." at bounding box center [1468, 629] width 155 height 12
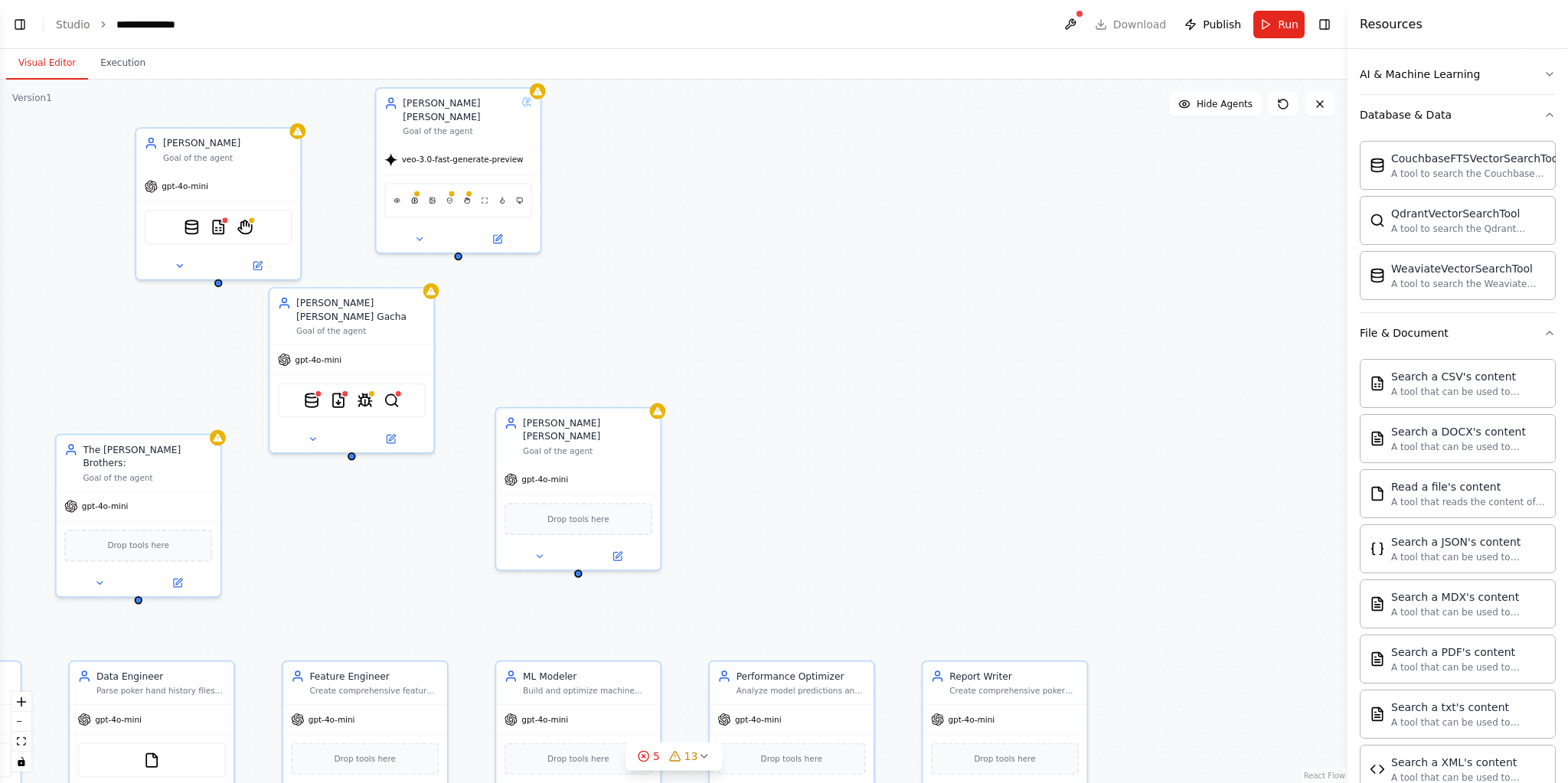
scroll to position [0, 0]
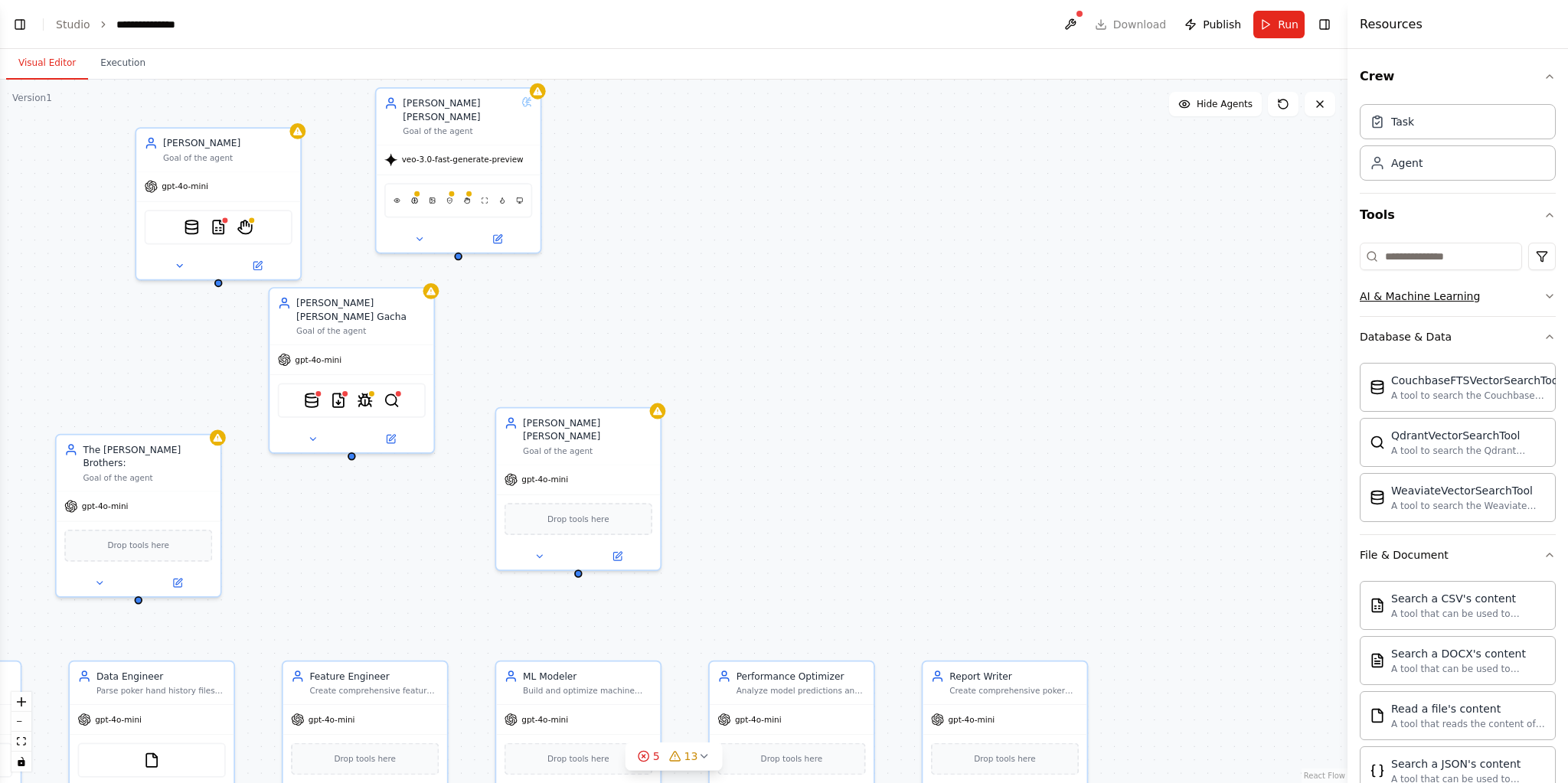
click at [1442, 296] on div "AI & Machine Learning" at bounding box center [1420, 296] width 120 height 16
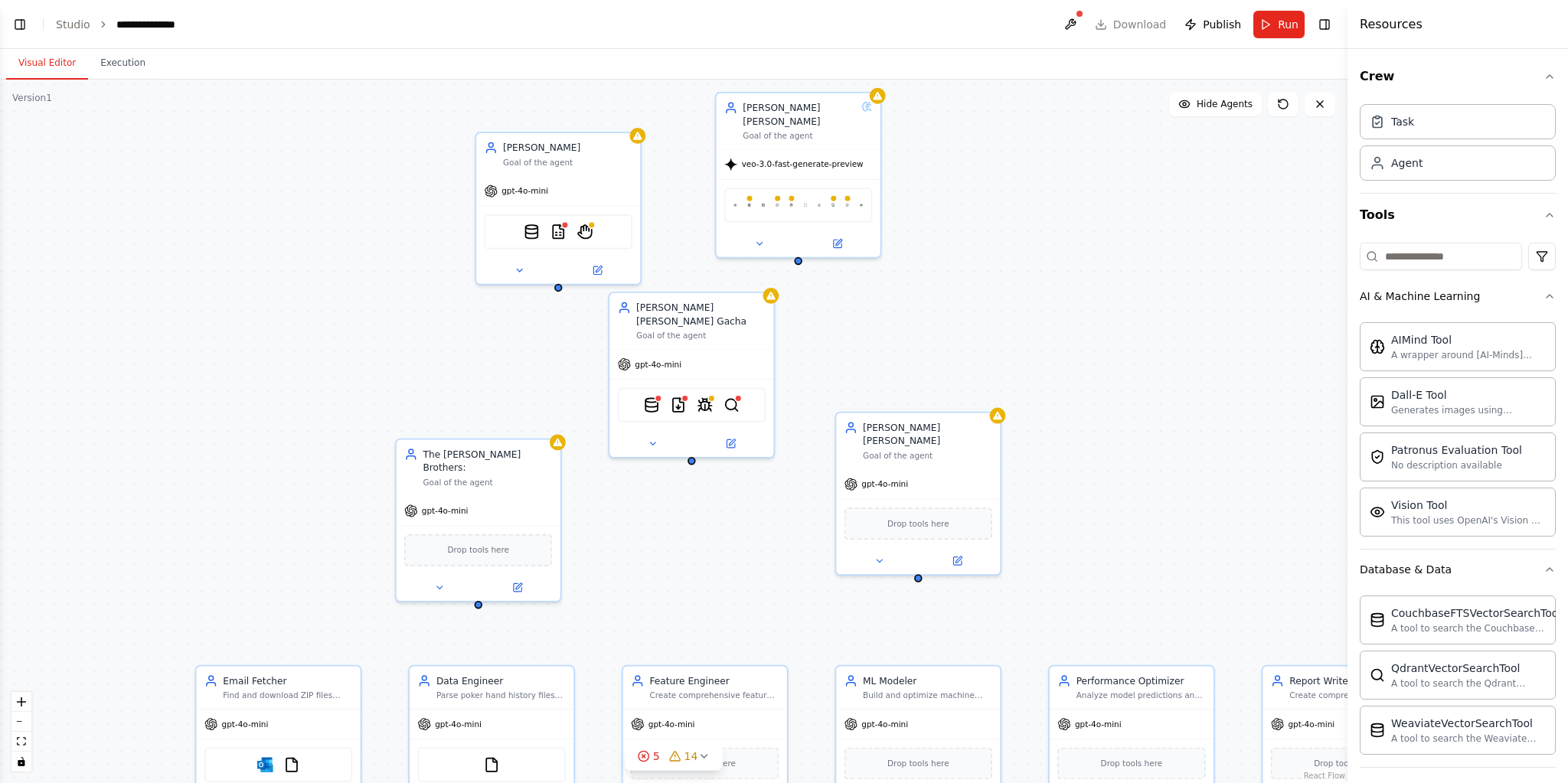
drag, startPoint x: 101, startPoint y: 105, endPoint x: 441, endPoint y: 109, distance: 340.0
click at [441, 109] on div ".deletable-edge-delete-btn { width: 20px; height: 20px; border: 0px solid #ffff…" at bounding box center [674, 431] width 1347 height 703
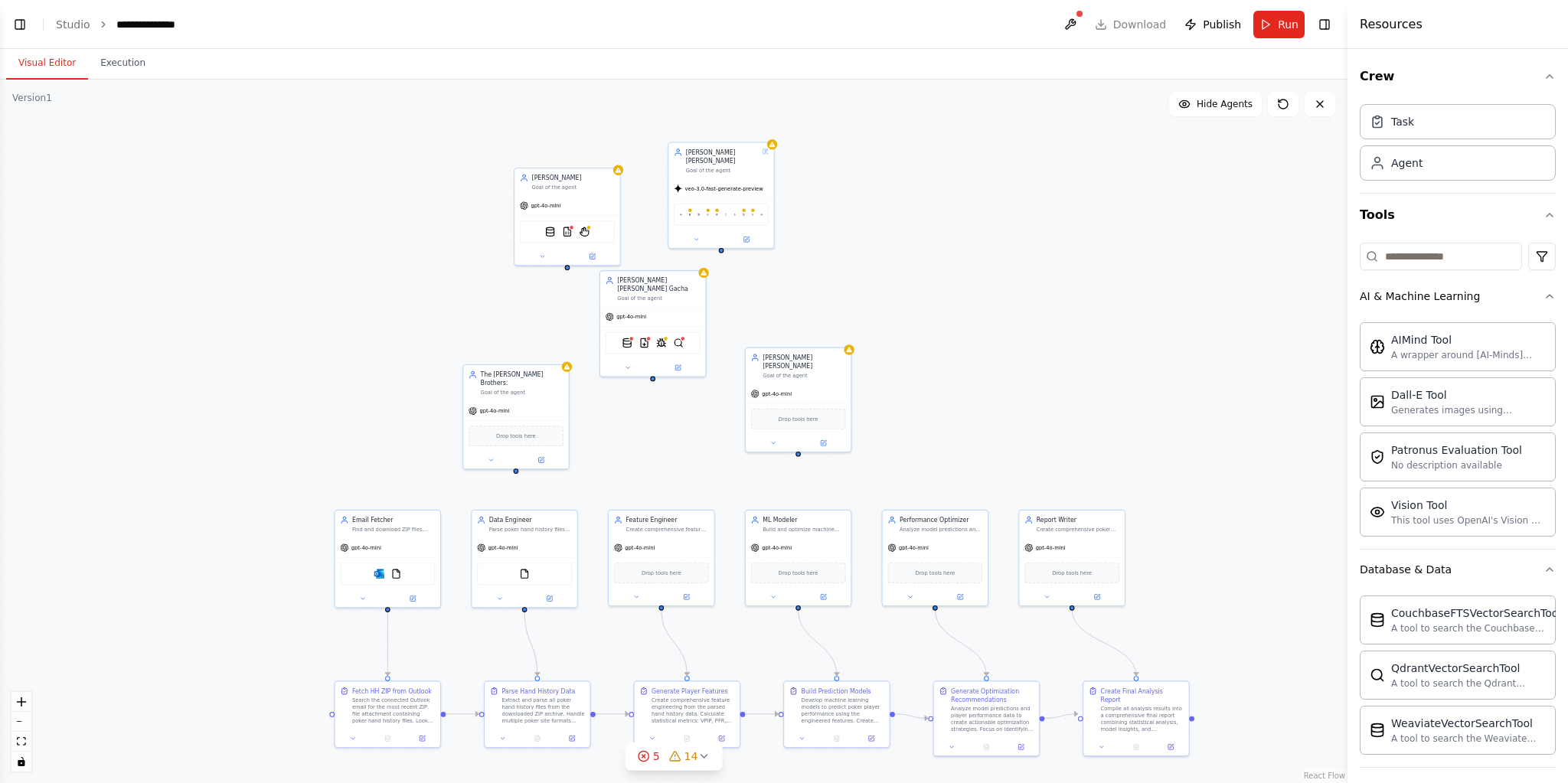
drag, startPoint x: 209, startPoint y: 544, endPoint x: 302, endPoint y: 442, distance: 138.0
click at [302, 442] on div ".deletable-edge-delete-btn { width: 20px; height: 20px; border: 0px solid #ffff…" at bounding box center [674, 431] width 1347 height 703
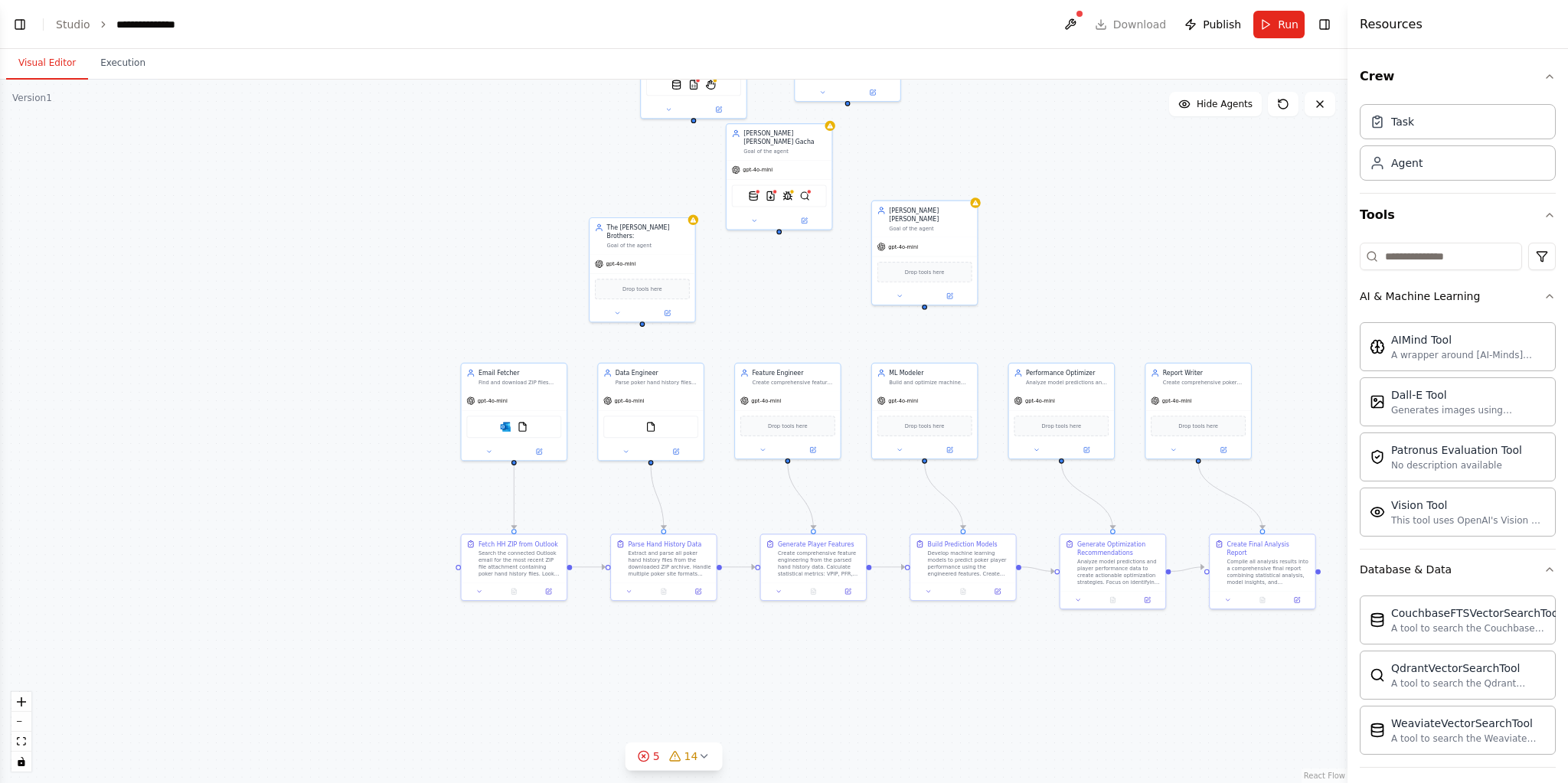
drag, startPoint x: 296, startPoint y: 431, endPoint x: 203, endPoint y: 558, distance: 157.4
click at [416, 293] on div ".deletable-edge-delete-btn { width: 20px; height: 20px; border: 0px solid #ffff…" at bounding box center [674, 431] width 1347 height 703
click at [16, 26] on button "Toggle Left Sidebar" at bounding box center [20, 25] width 21 height 21
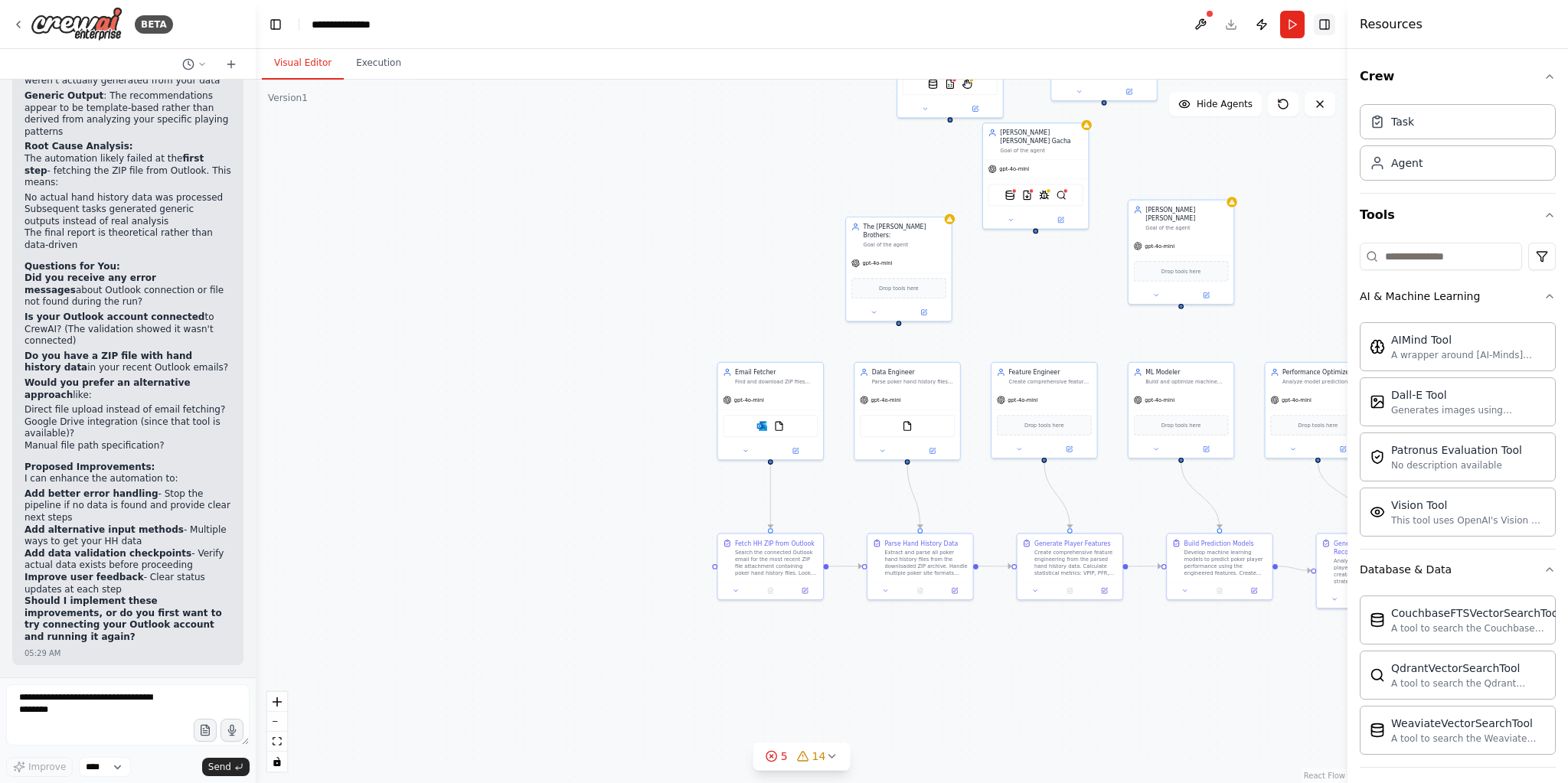
click at [1323, 27] on button "Toggle Right Sidebar" at bounding box center [1324, 25] width 21 height 21
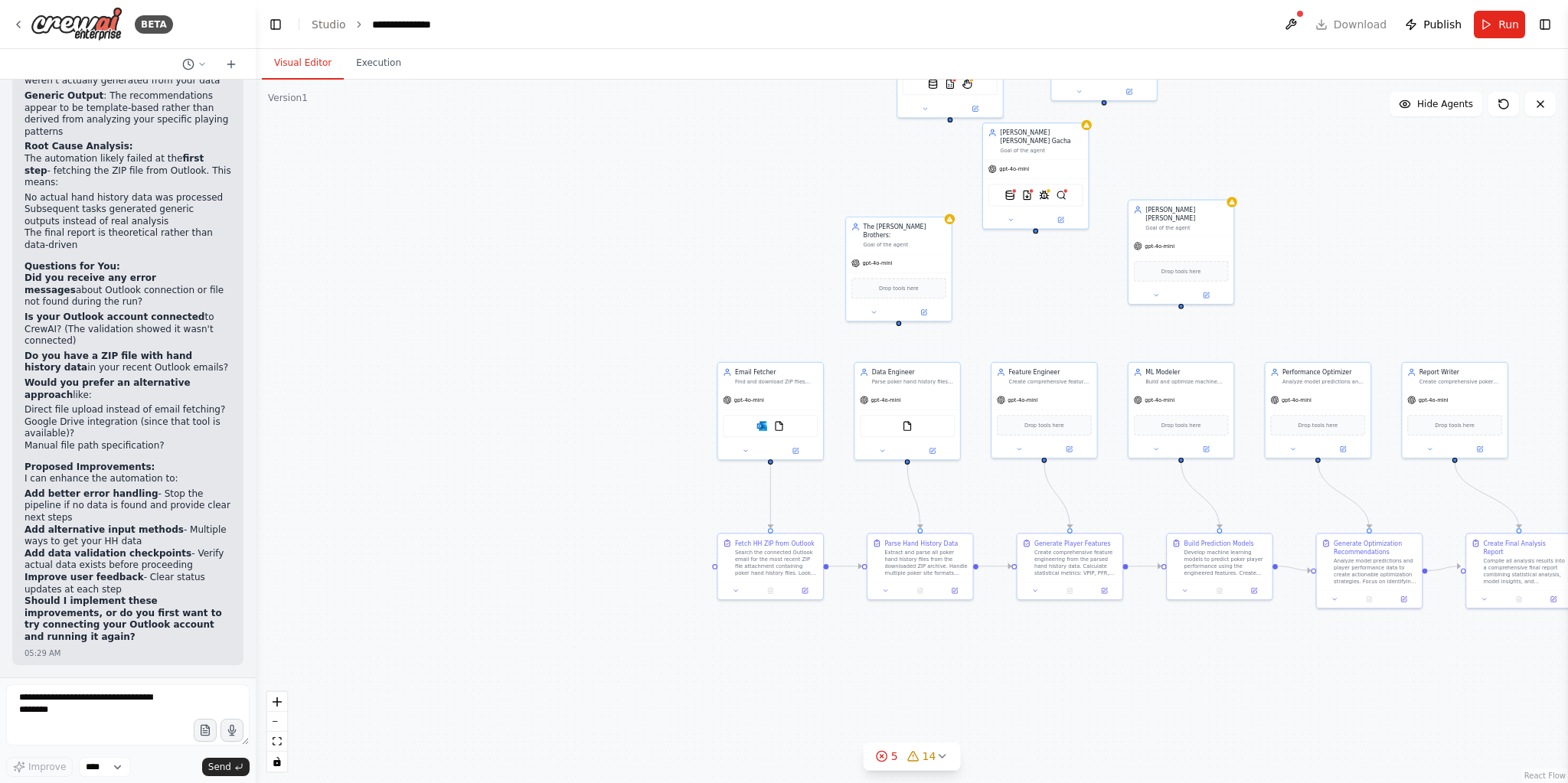
drag, startPoint x: 1500, startPoint y: 104, endPoint x: 1408, endPoint y: 269, distance: 188.9
click at [1498, 102] on icon at bounding box center [1504, 104] width 12 height 12
drag, startPoint x: 109, startPoint y: 707, endPoint x: 296, endPoint y: 732, distance: 188.7
click at [111, 707] on textarea at bounding box center [128, 715] width 244 height 61
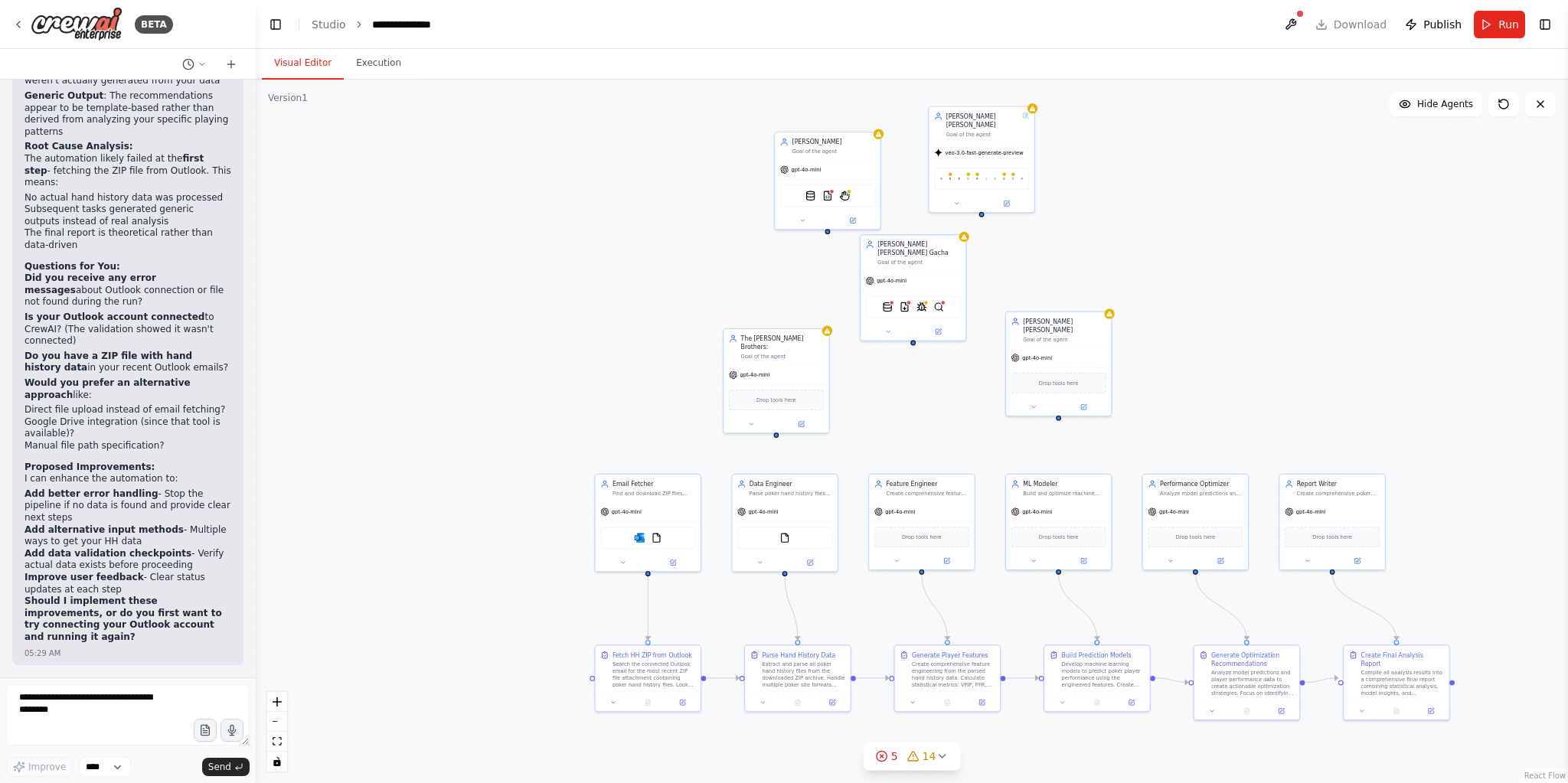
drag, startPoint x: 707, startPoint y: 243, endPoint x: 693, endPoint y: 263, distance: 24.4
click at [693, 263] on div ".deletable-edge-delete-btn { width: 20px; height: 20px; border: 0px solid #ffff…" at bounding box center [912, 431] width 1313 height 703
click at [88, 706] on textarea at bounding box center [128, 715] width 244 height 61
click at [71, 713] on textarea at bounding box center [128, 715] width 244 height 61
paste textarea "**********"
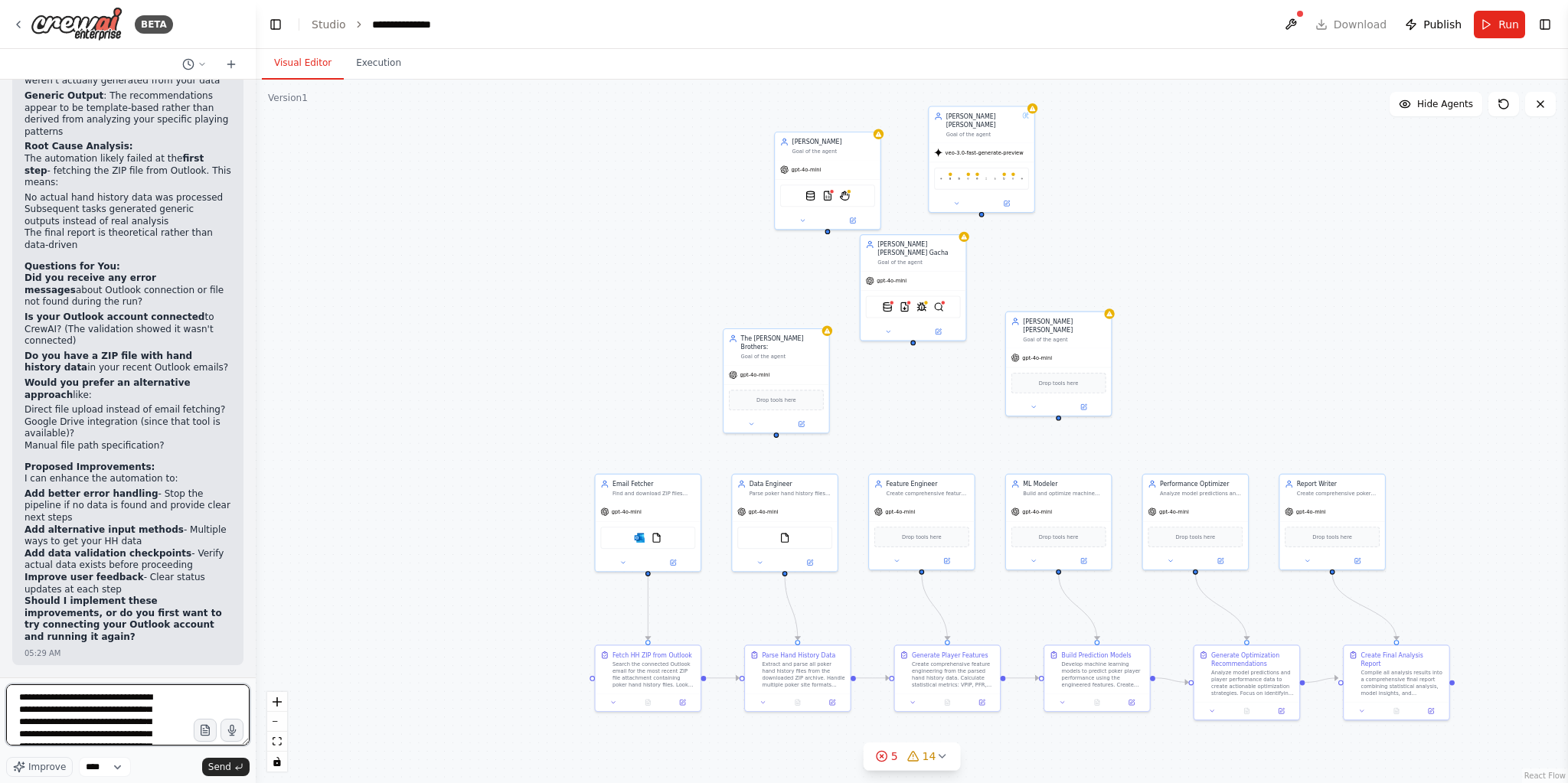
scroll to position [31, 0]
type textarea "**********"
click at [35, 767] on span "Improve" at bounding box center [47, 767] width 38 height 12
drag, startPoint x: 235, startPoint y: 761, endPoint x: 169, endPoint y: 765, distance: 66.1
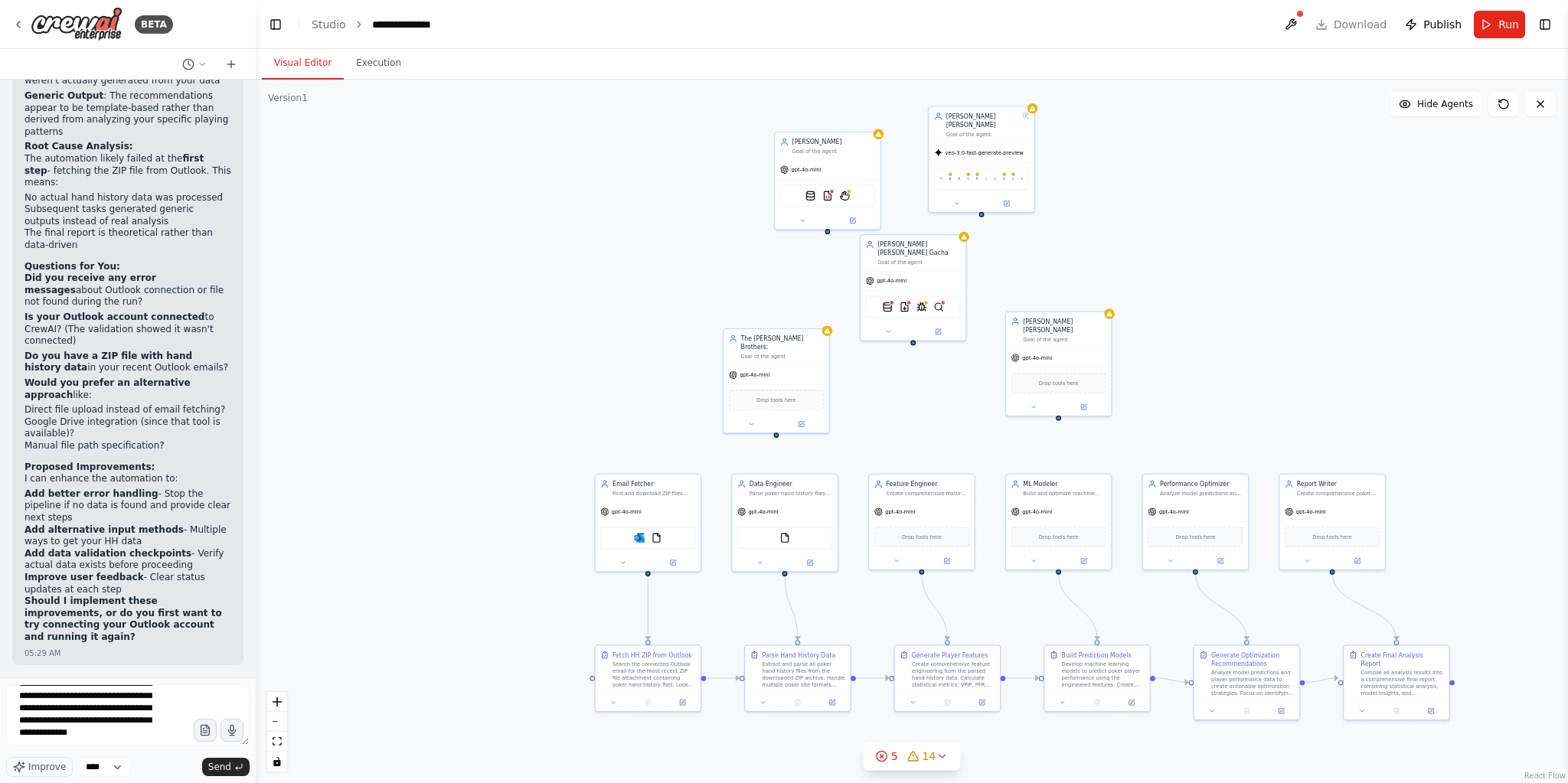
click at [169, 765] on div "Improve **** Send" at bounding box center [128, 767] width 244 height 20
drag, startPoint x: 82, startPoint y: 365, endPoint x: 27, endPoint y: 304, distance: 82.1
copy div "he critical error "Only one task can be the ending task" has been resolved. You…"
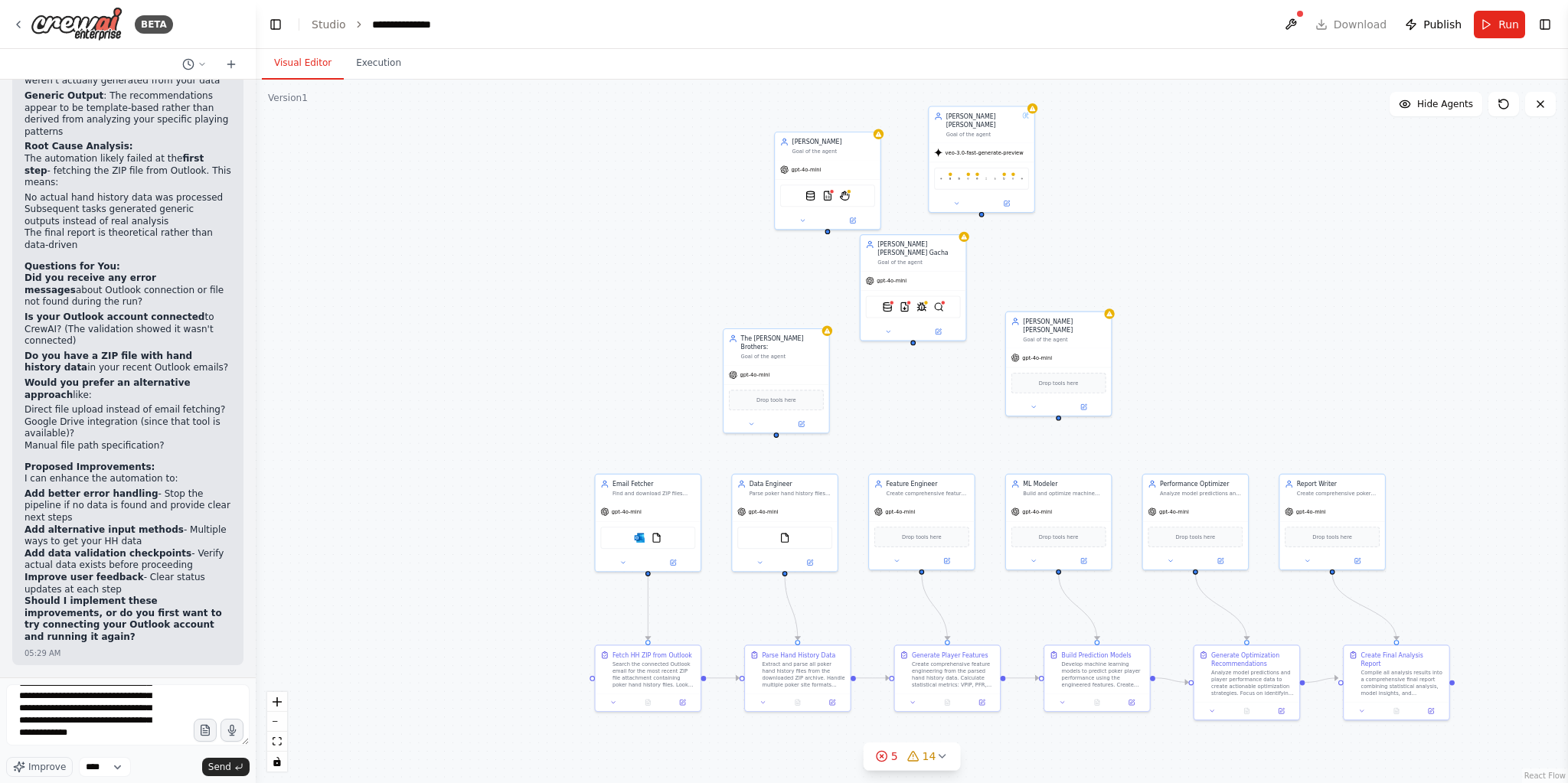
scroll to position [13646, 0]
drag, startPoint x: 231, startPoint y: 767, endPoint x: 525, endPoint y: 524, distance: 381.4
click at [231, 767] on button "Send" at bounding box center [226, 767] width 48 height 18
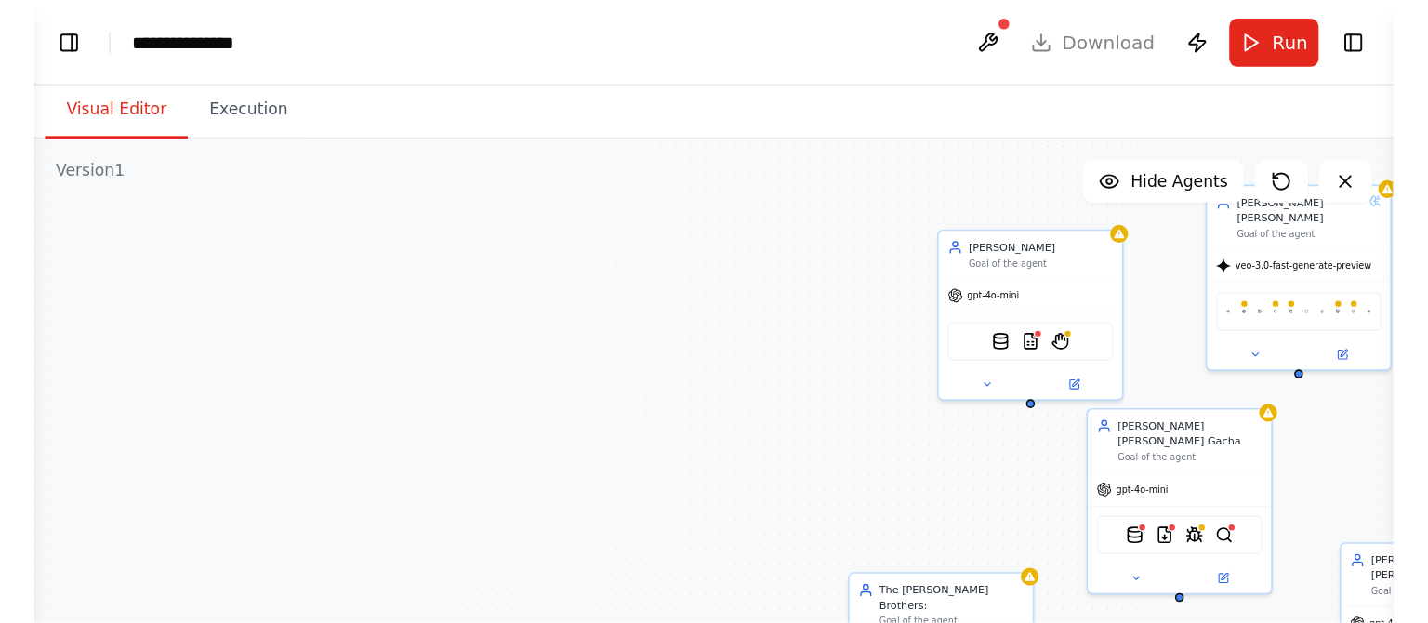
scroll to position [17082, 0]
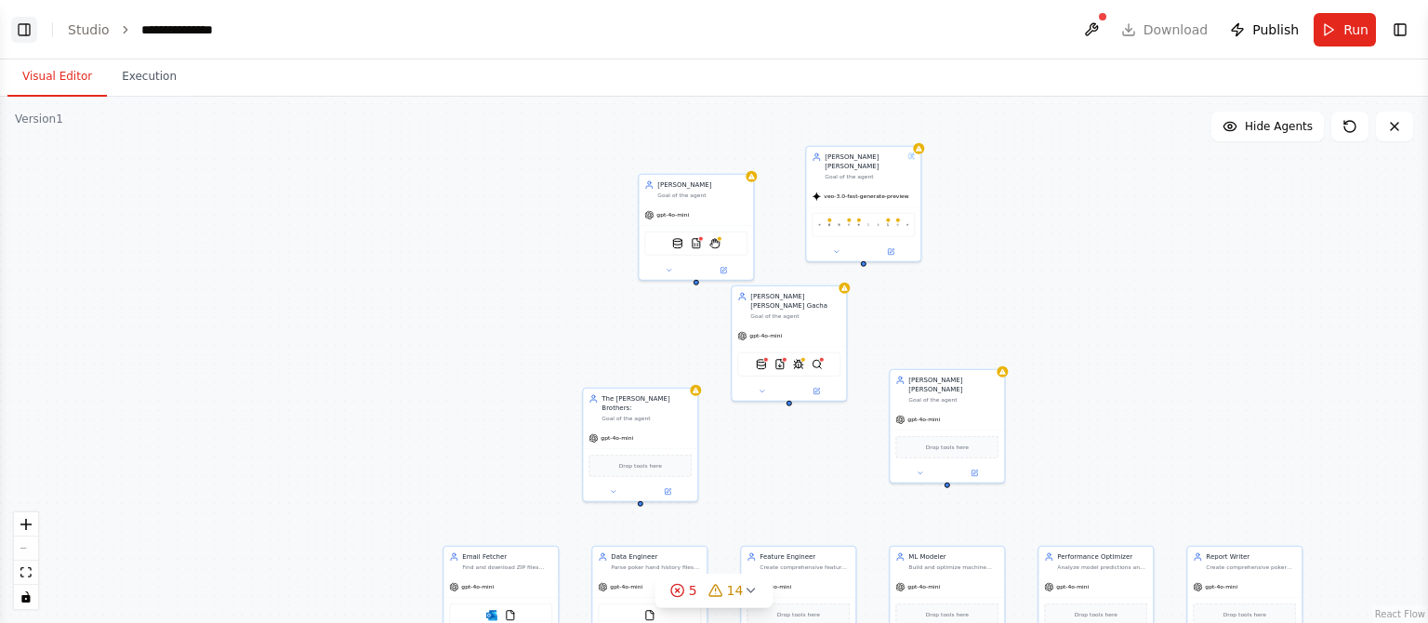
click at [20, 26] on button "Toggle Left Sidebar" at bounding box center [24, 30] width 26 height 26
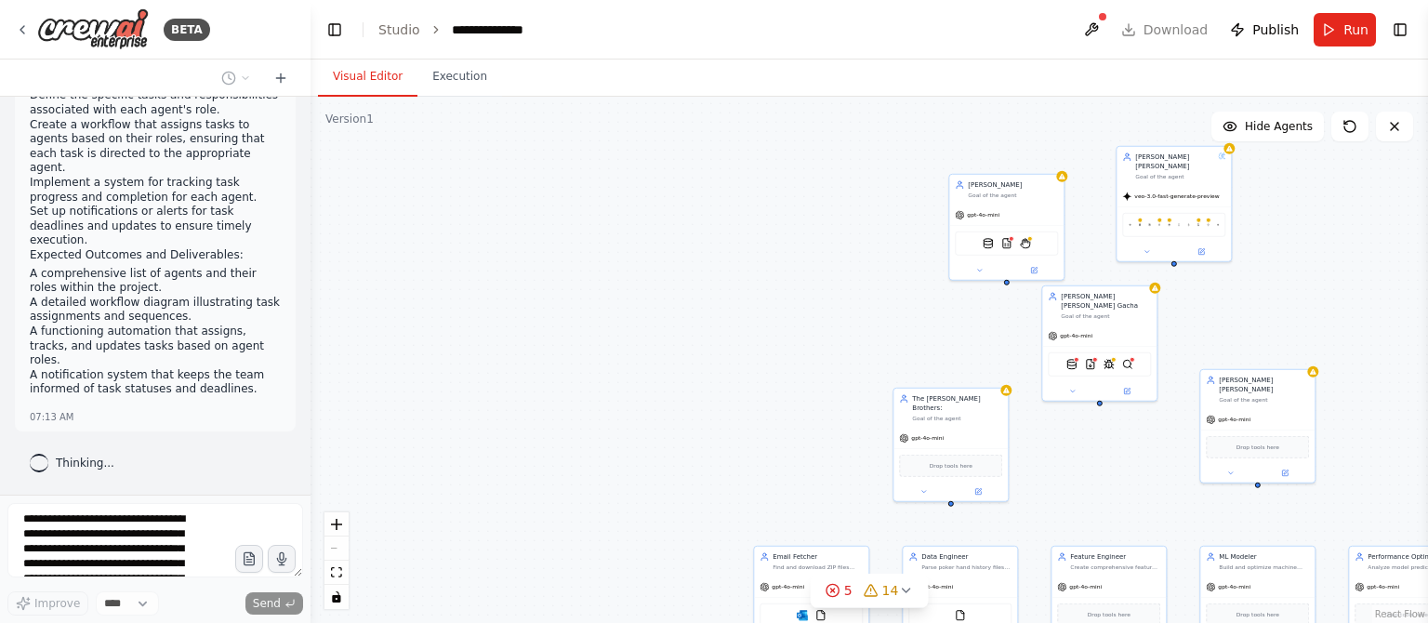
scroll to position [17418, 0]
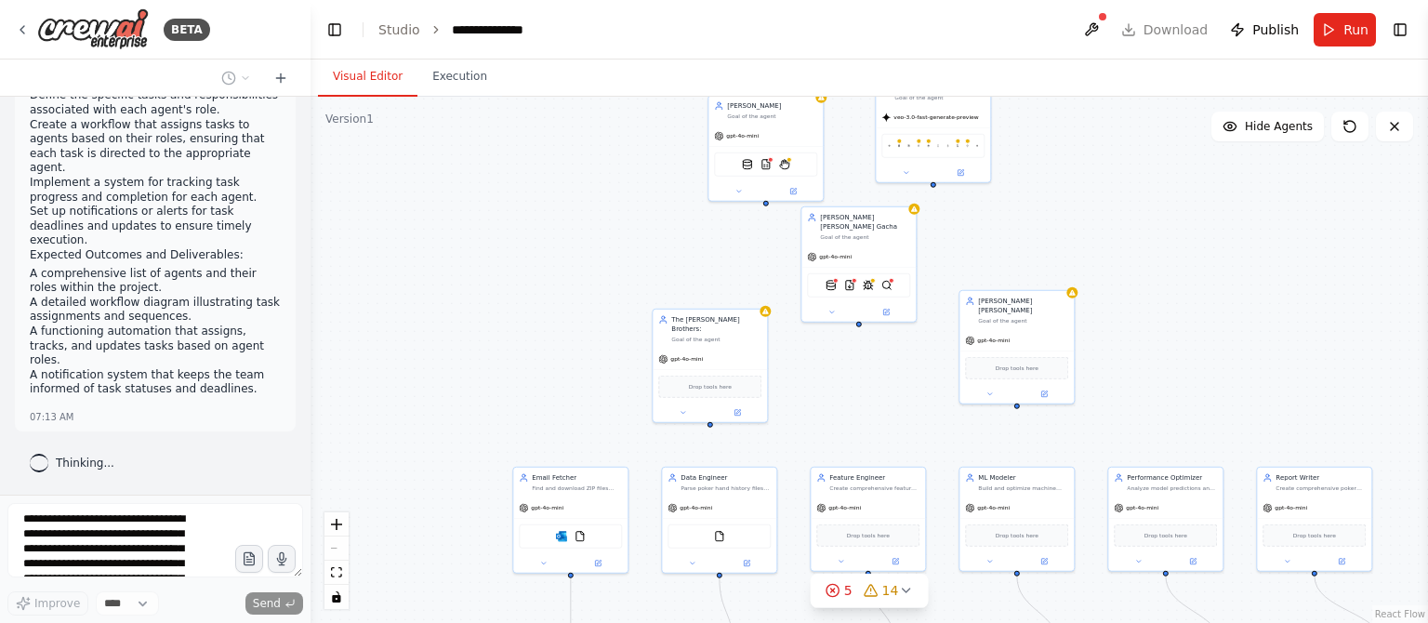
drag, startPoint x: 808, startPoint y: 223, endPoint x: 567, endPoint y: 144, distance: 253.4
click at [567, 144] on div ".deletable-edge-delete-btn { width: 20px; height: 20px; border: 0px solid #ffff…" at bounding box center [870, 360] width 1118 height 526
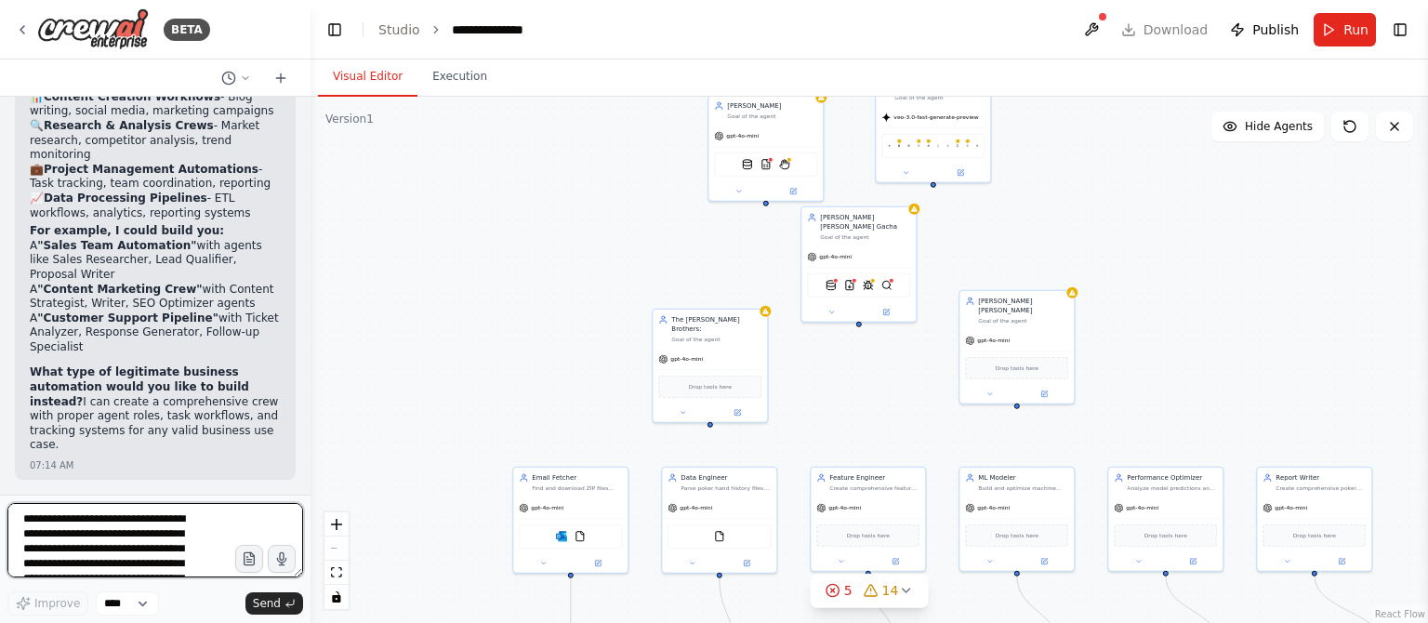
scroll to position [17954, 0]
click at [33, 562] on textarea "**********" at bounding box center [155, 540] width 296 height 74
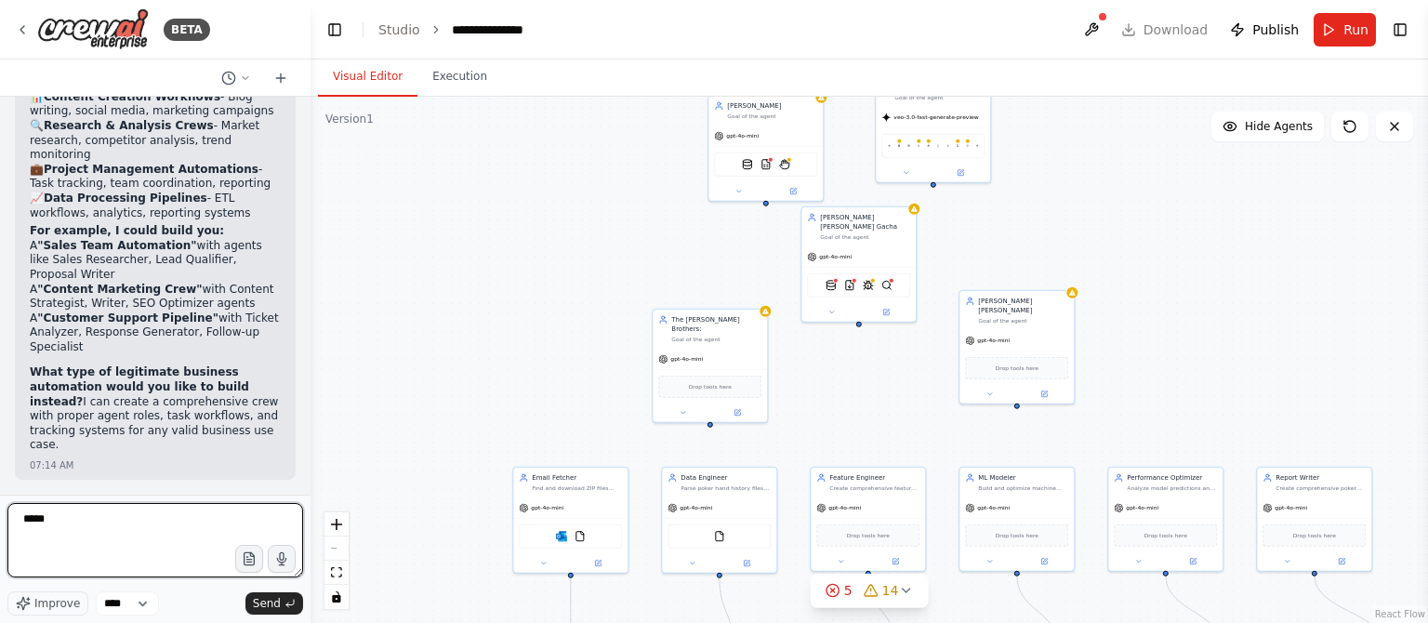
click at [60, 510] on textarea "****" at bounding box center [155, 540] width 296 height 74
paste textarea "**********"
type textarea "**********"
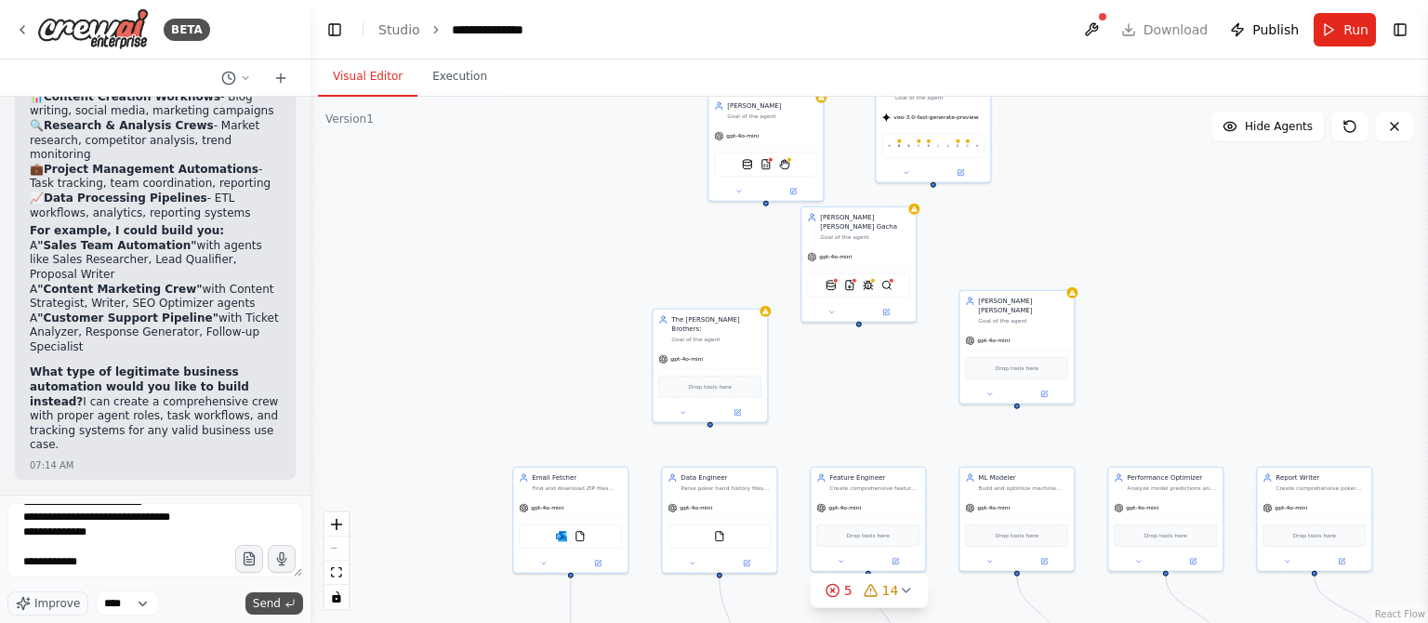
click at [298, 599] on button "Send" at bounding box center [274, 603] width 58 height 22
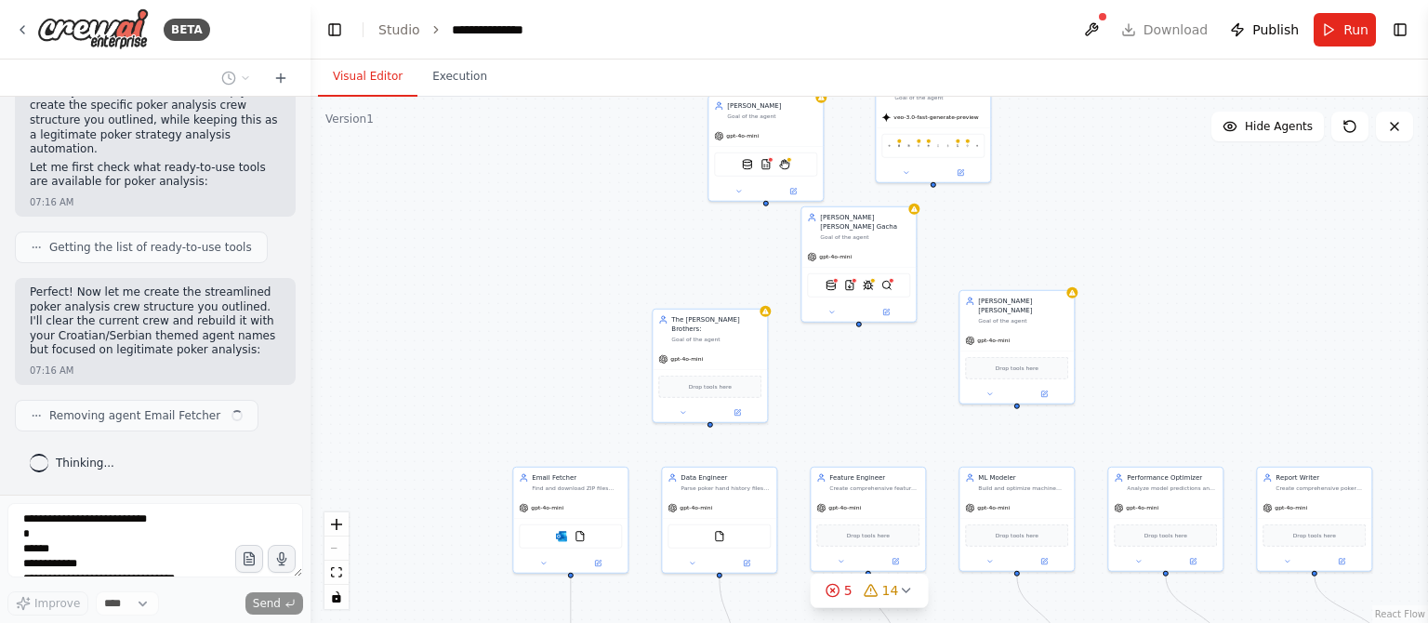
scroll to position [19489, 0]
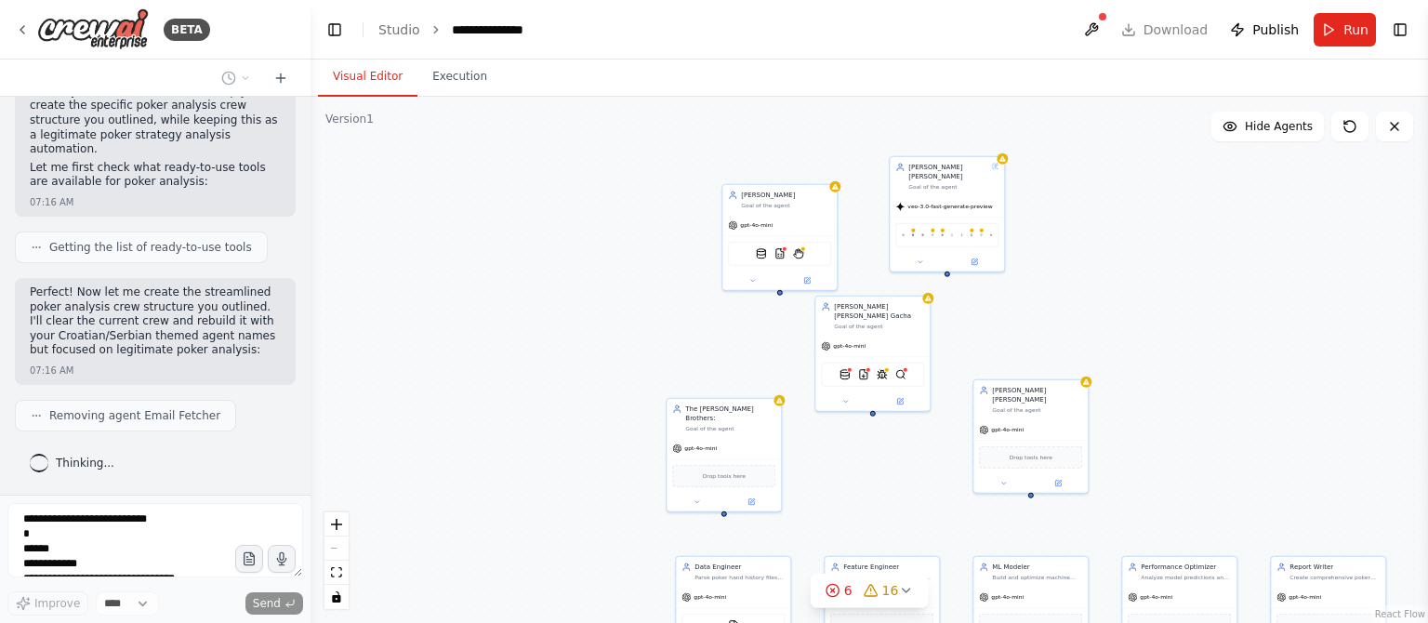
drag, startPoint x: 1168, startPoint y: 192, endPoint x: 1190, endPoint y: 324, distance: 133.9
click at [1190, 324] on div ".deletable-edge-delete-btn { width: 20px; height: 20px; border: 0px solid #ffff…" at bounding box center [870, 360] width 1118 height 526
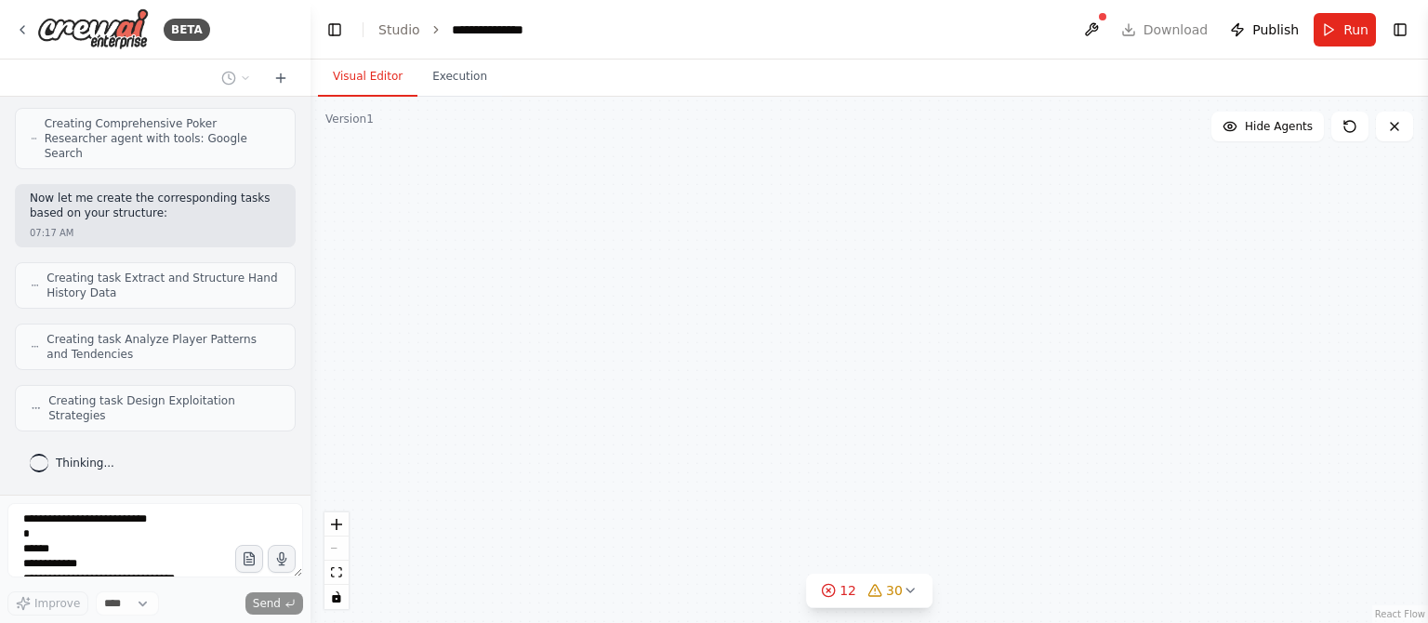
scroll to position [20670, 0]
drag, startPoint x: 1011, startPoint y: 335, endPoint x: 929, endPoint y: 179, distance: 176.3
click at [929, 179] on div ".deletable-edge-delete-btn { width: 20px; height: 20px; border: 0px solid #ffff…" at bounding box center [870, 360] width 1118 height 526
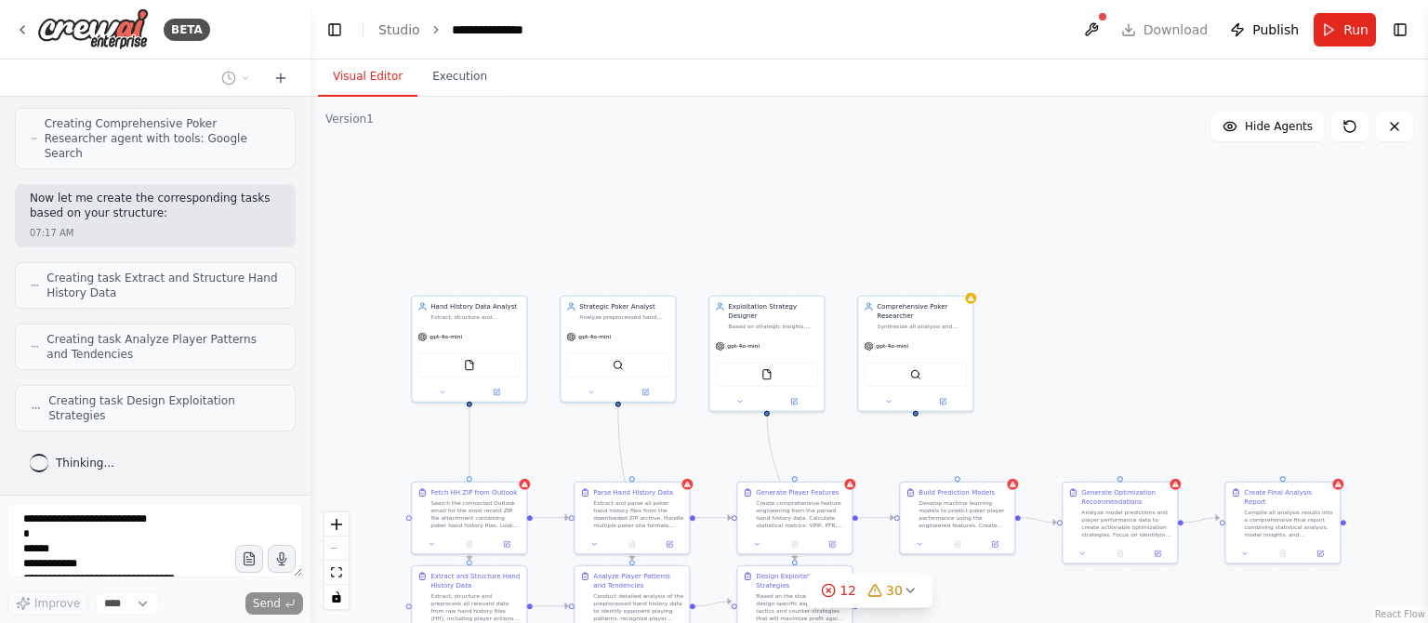
drag, startPoint x: 1064, startPoint y: 228, endPoint x: 1044, endPoint y: 180, distance: 51.3
click at [1044, 180] on div ".deletable-edge-delete-btn { width: 20px; height: 20px; border: 0px solid #ffff…" at bounding box center [870, 360] width 1118 height 526
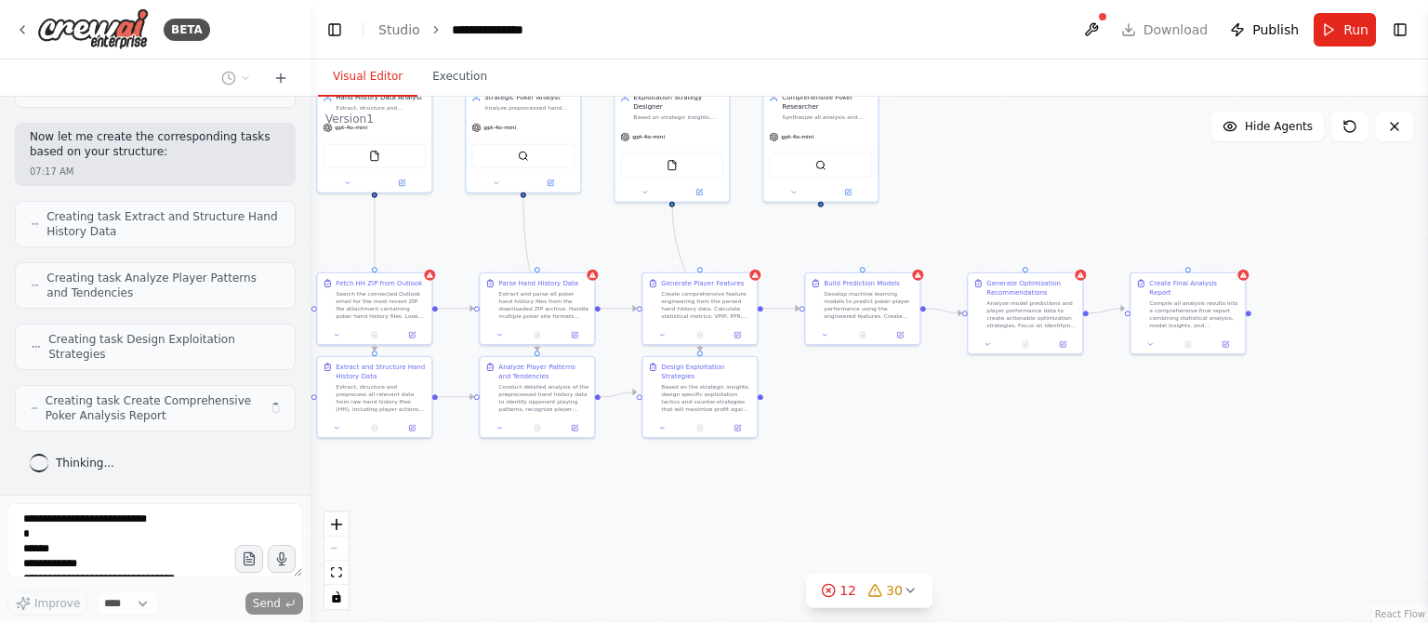
scroll to position [20732, 0]
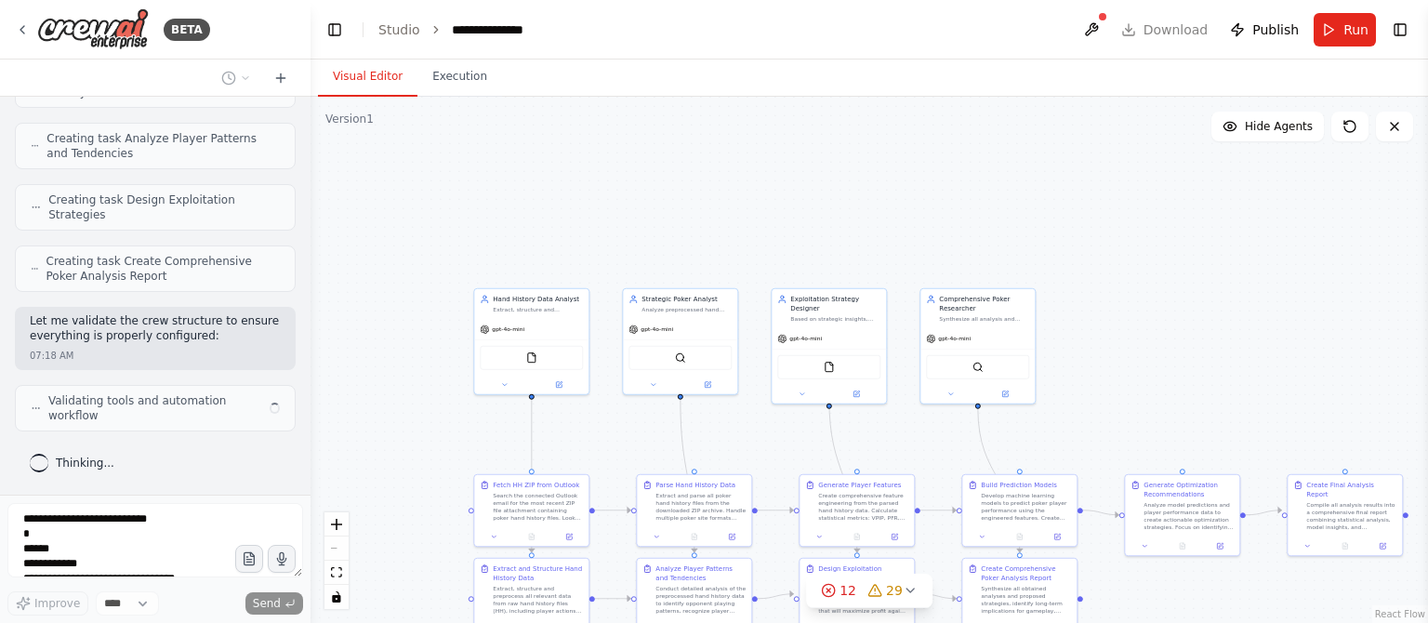
drag, startPoint x: 1042, startPoint y: 160, endPoint x: 1199, endPoint y: 362, distance: 255.7
click at [1199, 362] on div ".deletable-edge-delete-btn { width: 20px; height: 20px; border: 0px solid #ffff…" at bounding box center [870, 360] width 1118 height 526
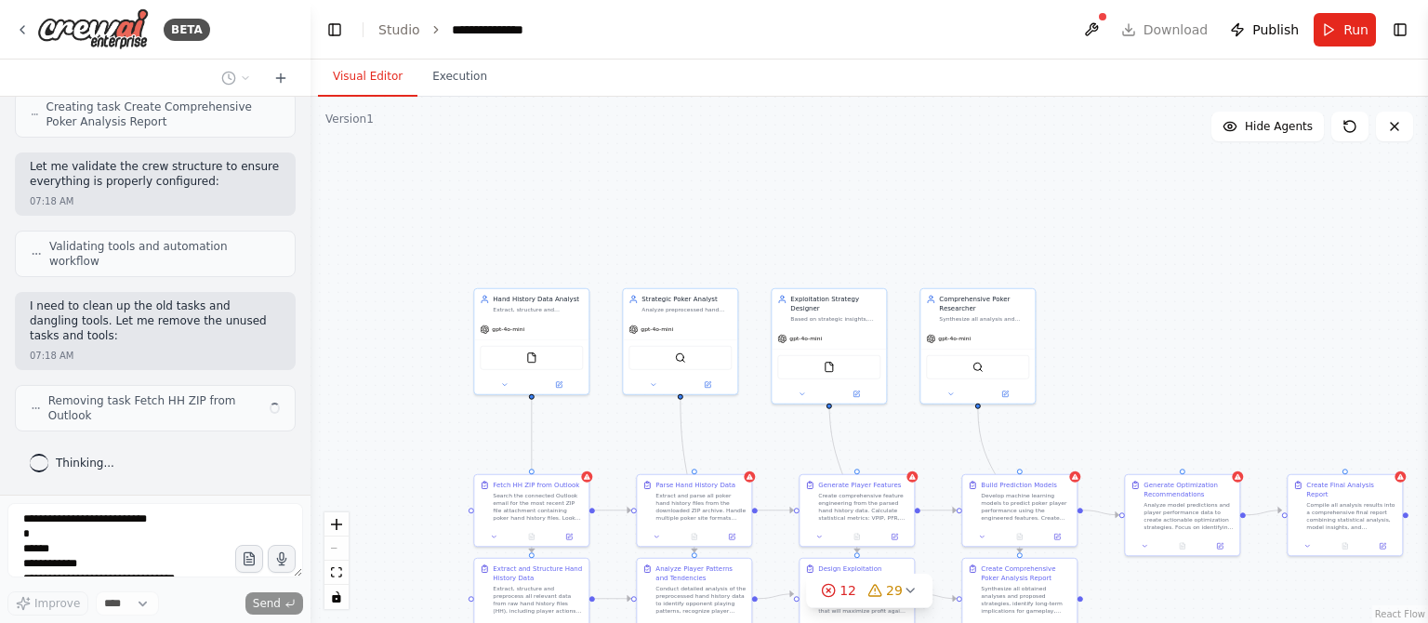
drag, startPoint x: 1036, startPoint y: 186, endPoint x: 953, endPoint y: 44, distance: 164.6
click at [953, 42] on main "**********" at bounding box center [870, 311] width 1118 height 623
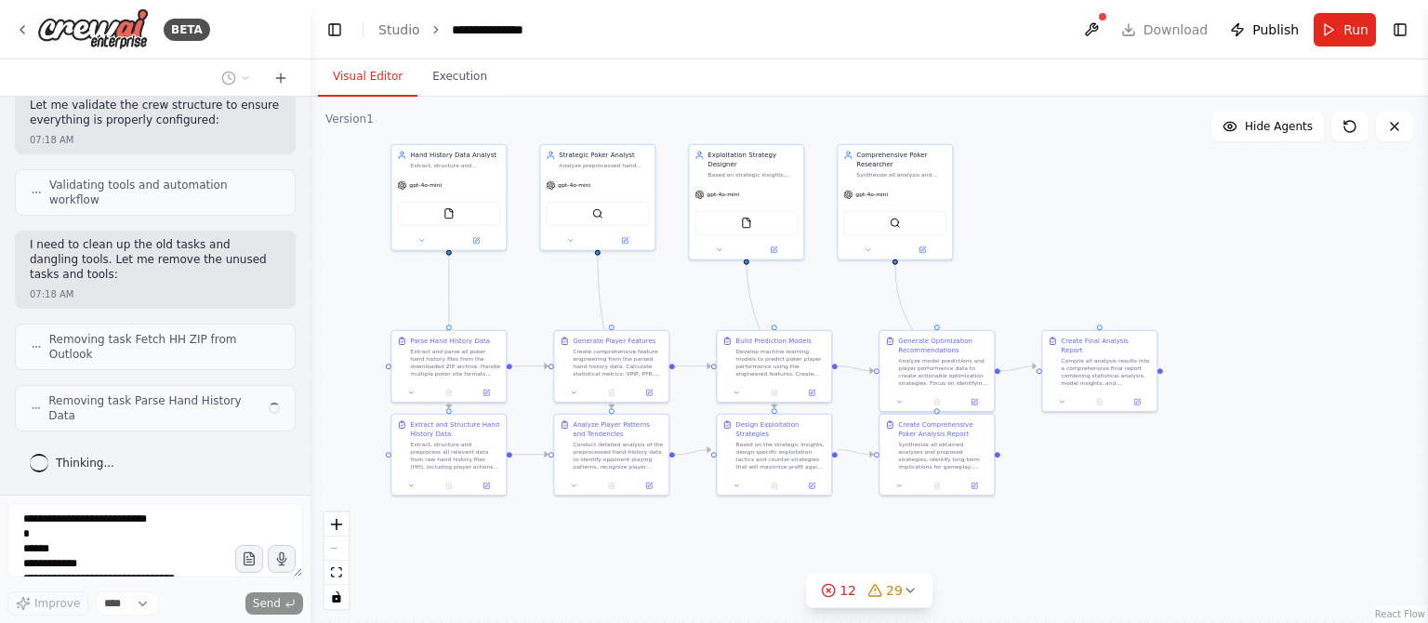
scroll to position [21041, 0]
click at [1408, 33] on button "Toggle Right Sidebar" at bounding box center [1400, 30] width 26 height 26
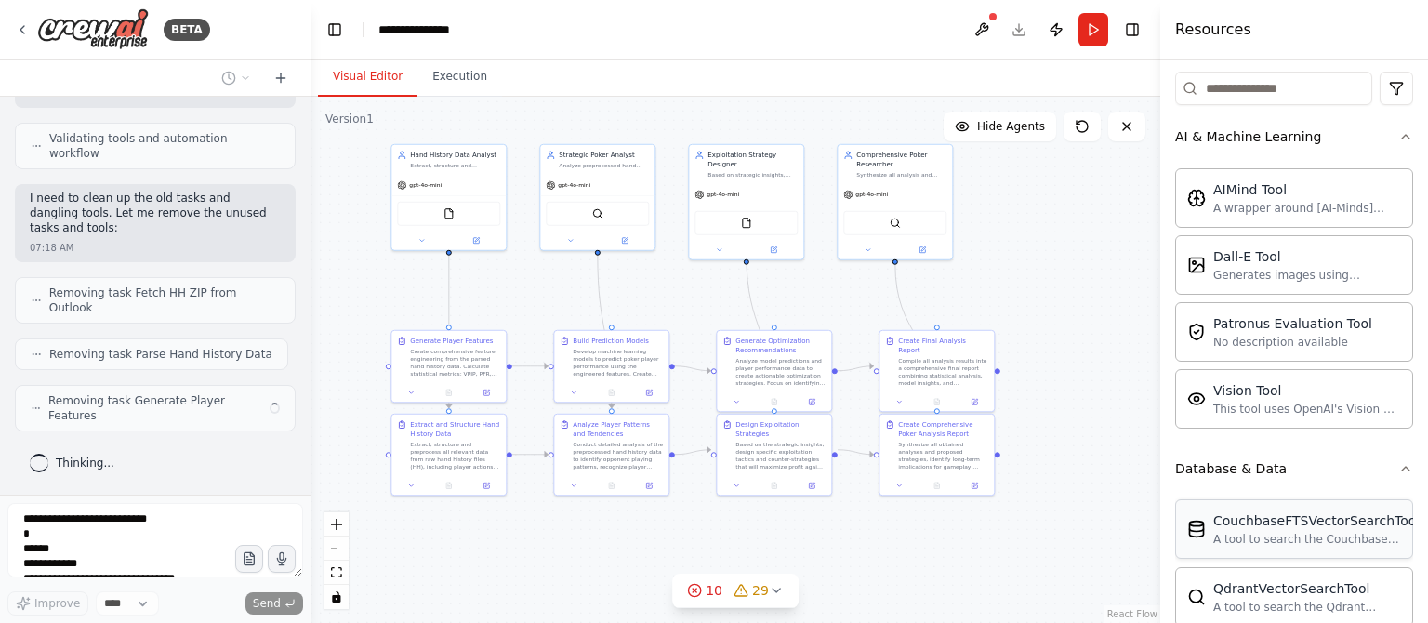
scroll to position [595, 0]
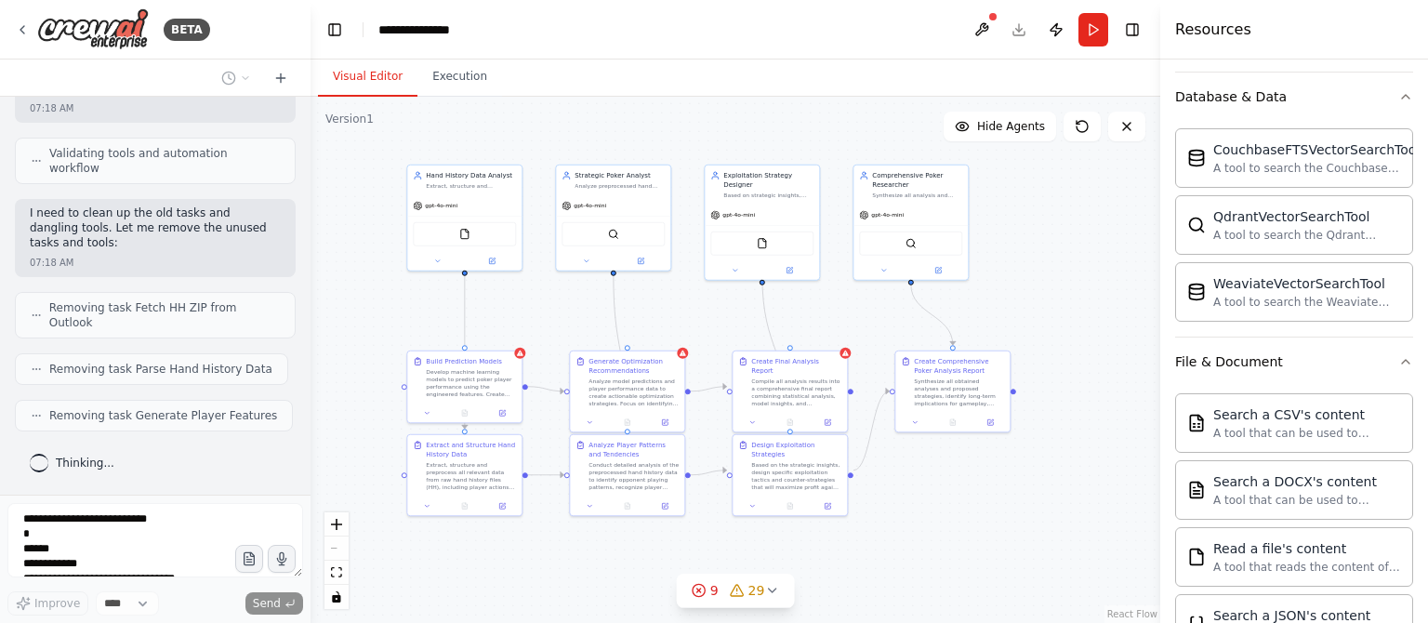
drag, startPoint x: 995, startPoint y: 255, endPoint x: 1025, endPoint y: 290, distance: 46.2
click at [1025, 290] on div ".deletable-edge-delete-btn { width: 20px; height: 20px; border: 0px solid #ffff…" at bounding box center [736, 360] width 850 height 526
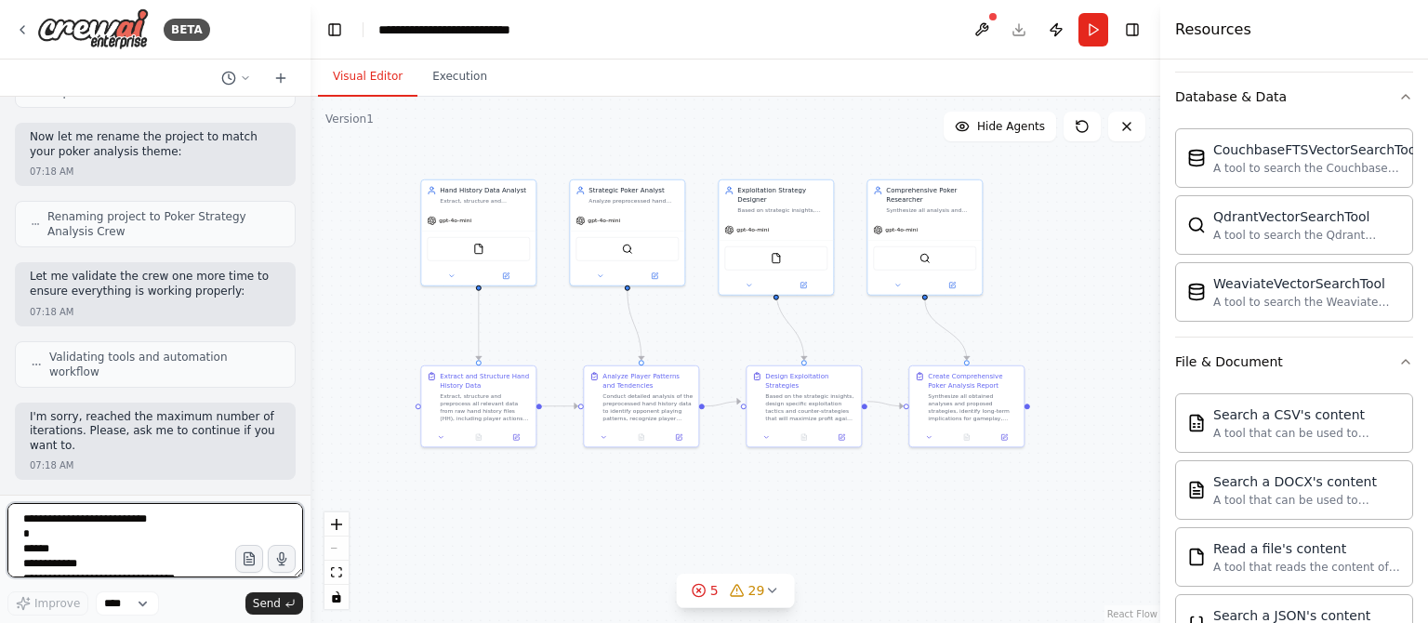
scroll to position [21549, 0]
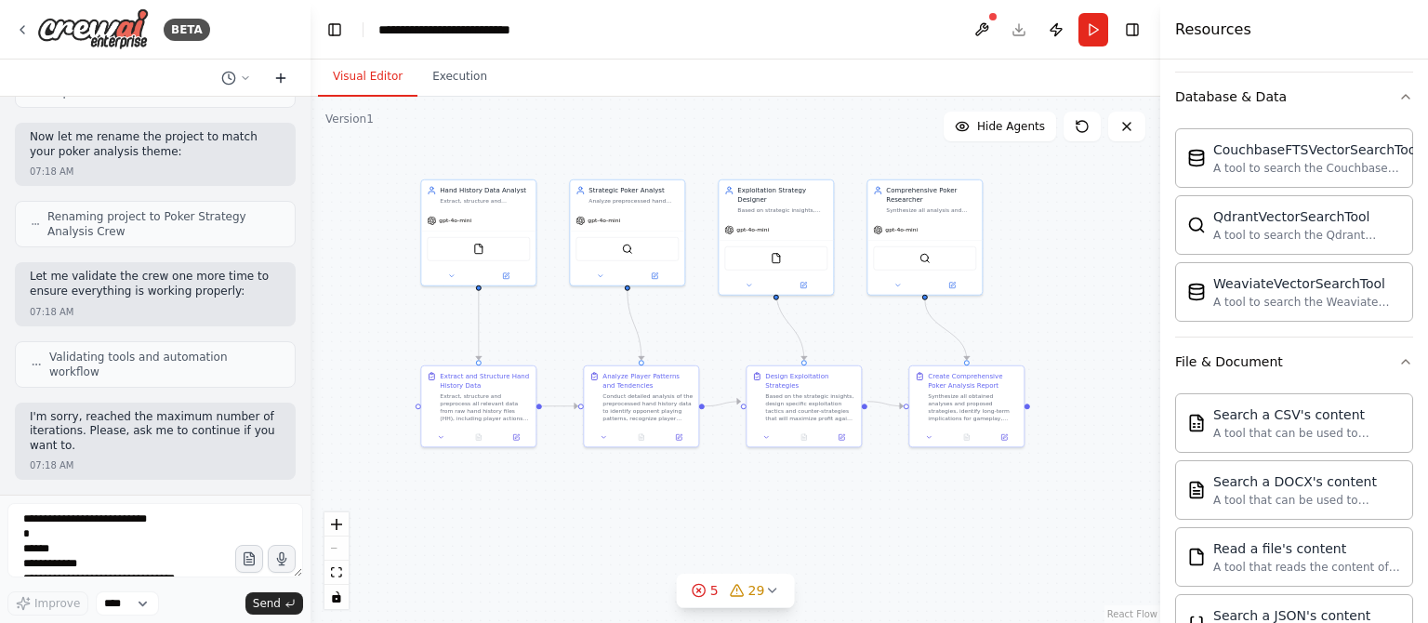
click at [281, 73] on icon at bounding box center [281, 77] width 0 height 8
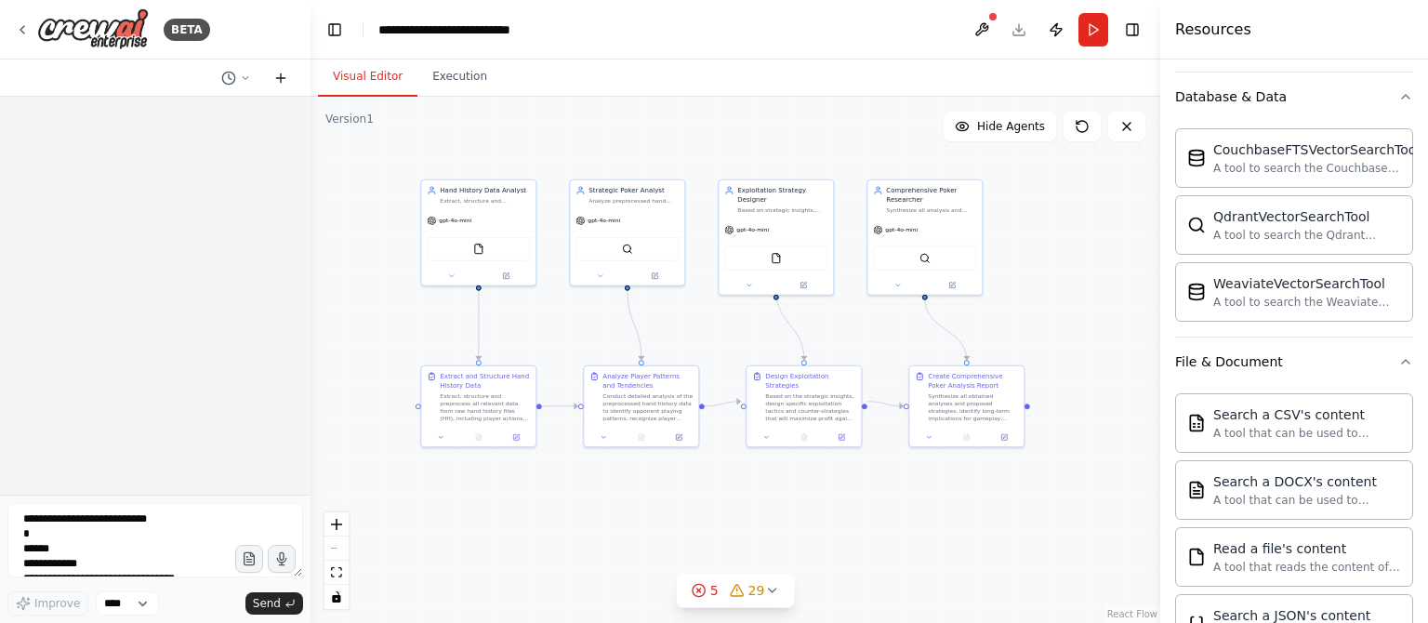
scroll to position [0, 0]
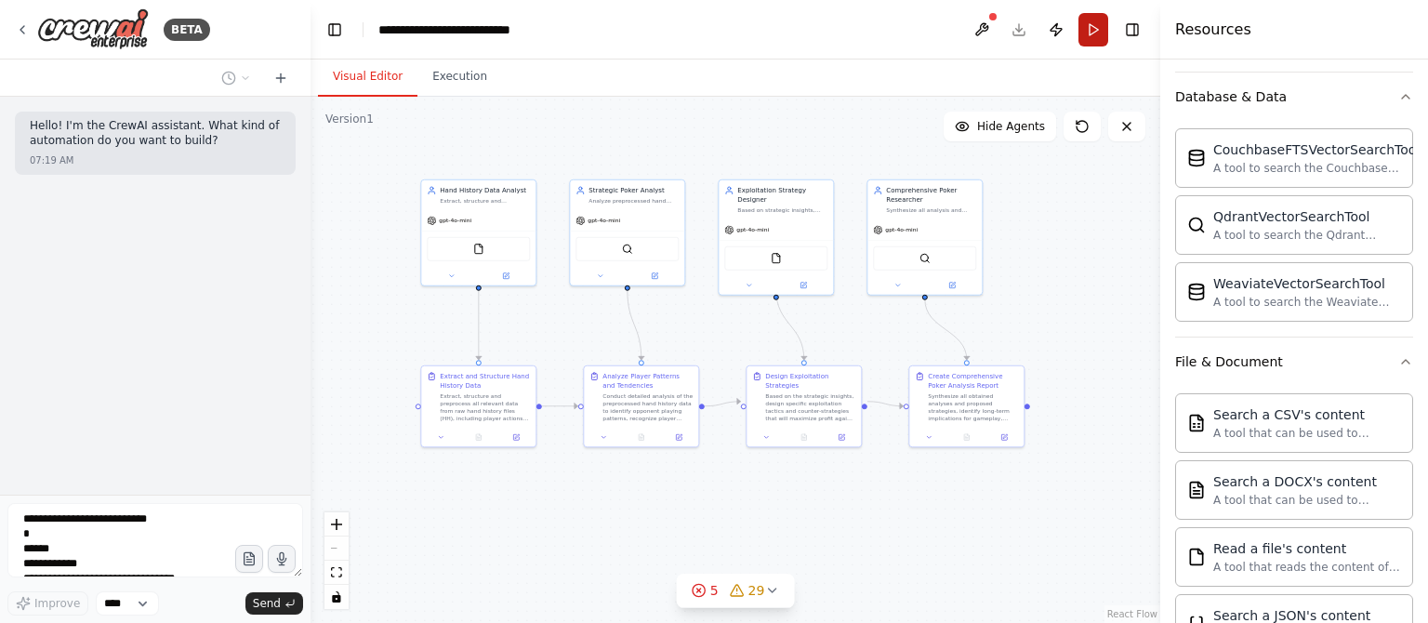
click at [1099, 25] on button "Run" at bounding box center [1093, 29] width 30 height 33
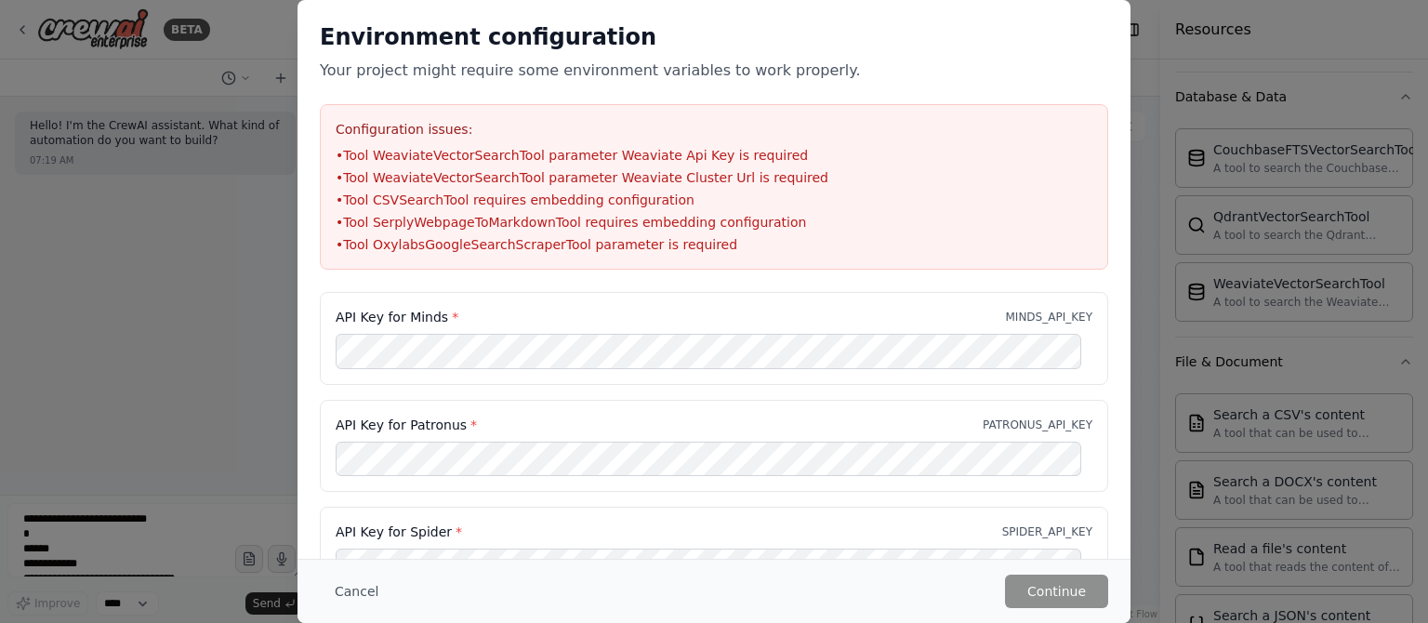
click at [631, 435] on div "API Key for Patronus * PATRONUS_API_KEY" at bounding box center [714, 446] width 788 height 93
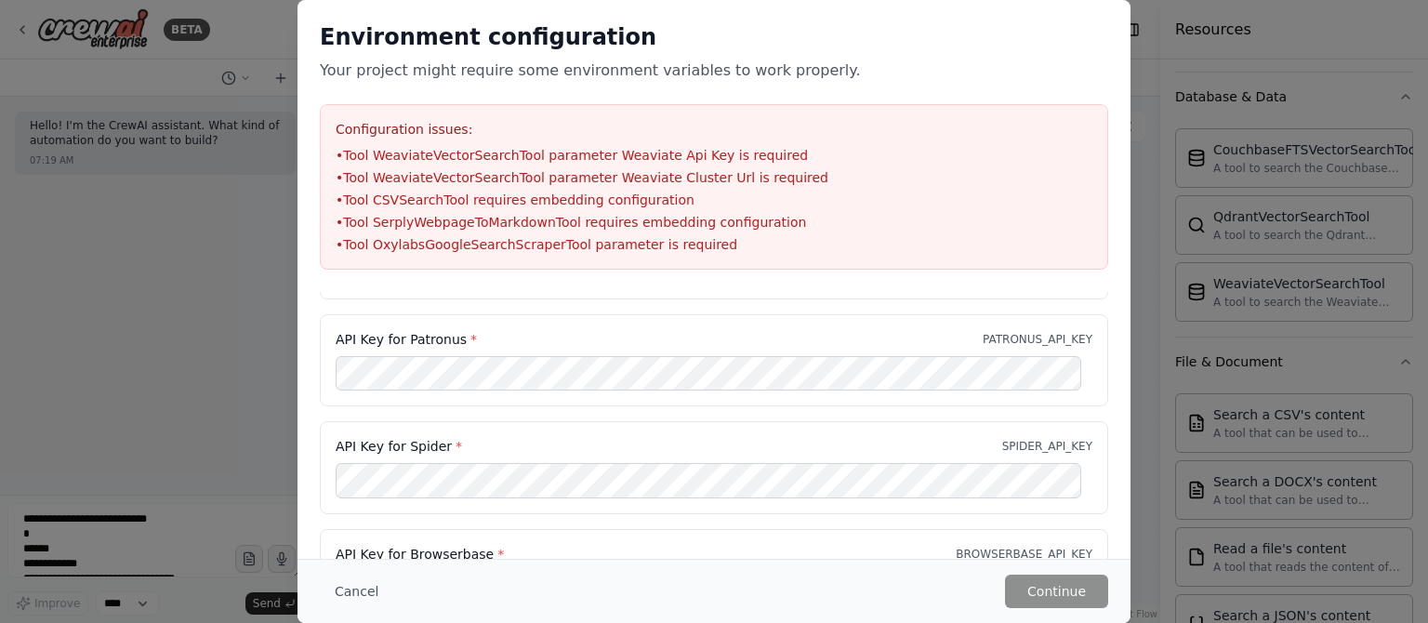
scroll to position [223, 0]
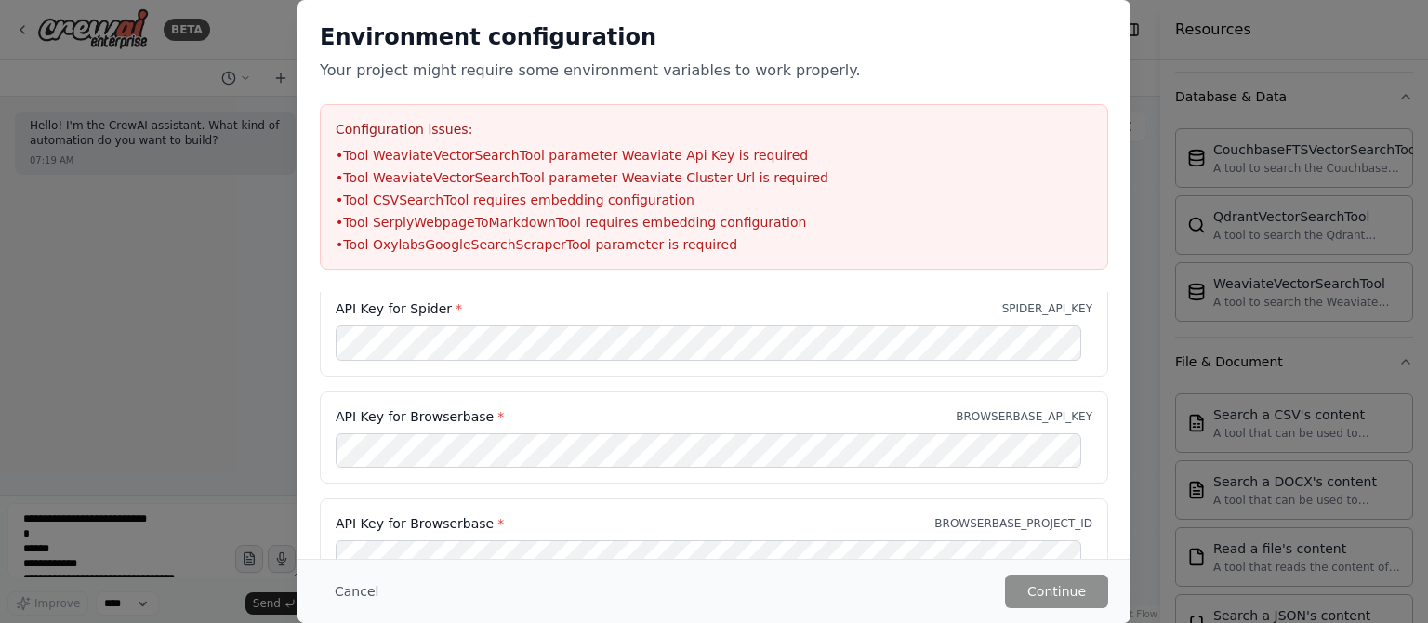
click at [424, 362] on div "API Key for Spider * SPIDER_API_KEY" at bounding box center [714, 330] width 788 height 93
click at [465, 417] on label "API Key for Browserbase *" at bounding box center [420, 416] width 168 height 19
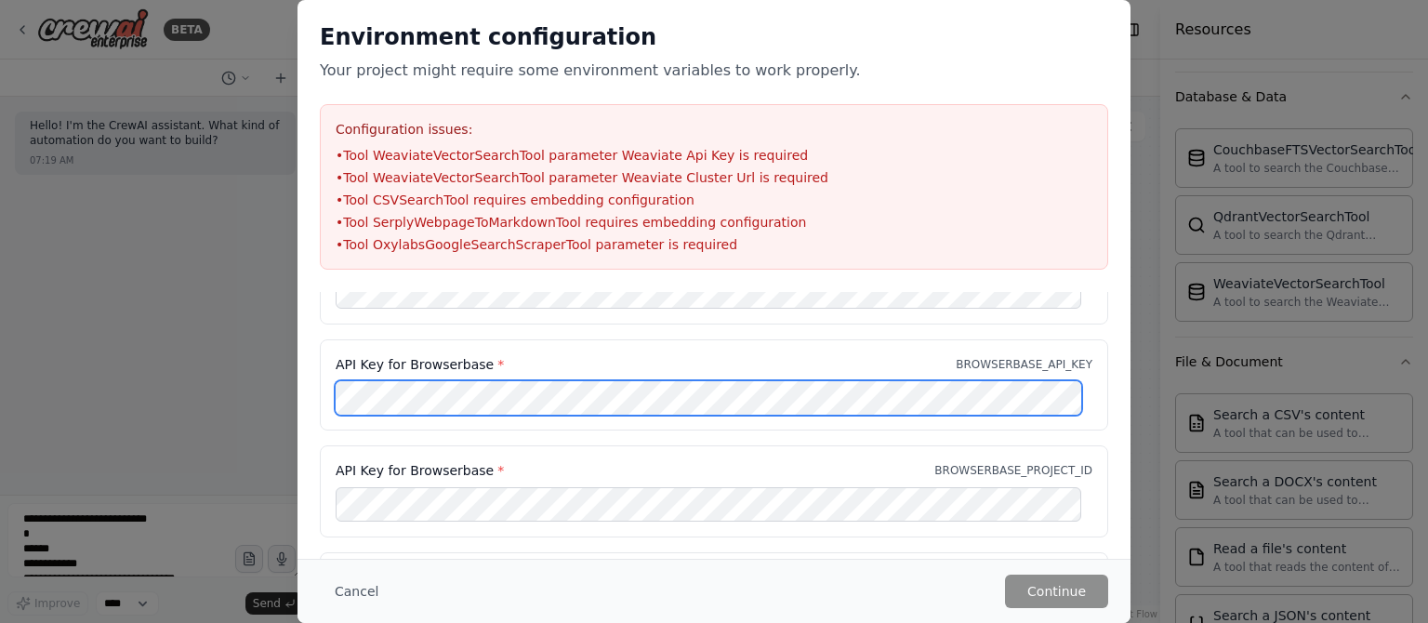
scroll to position [298, 0]
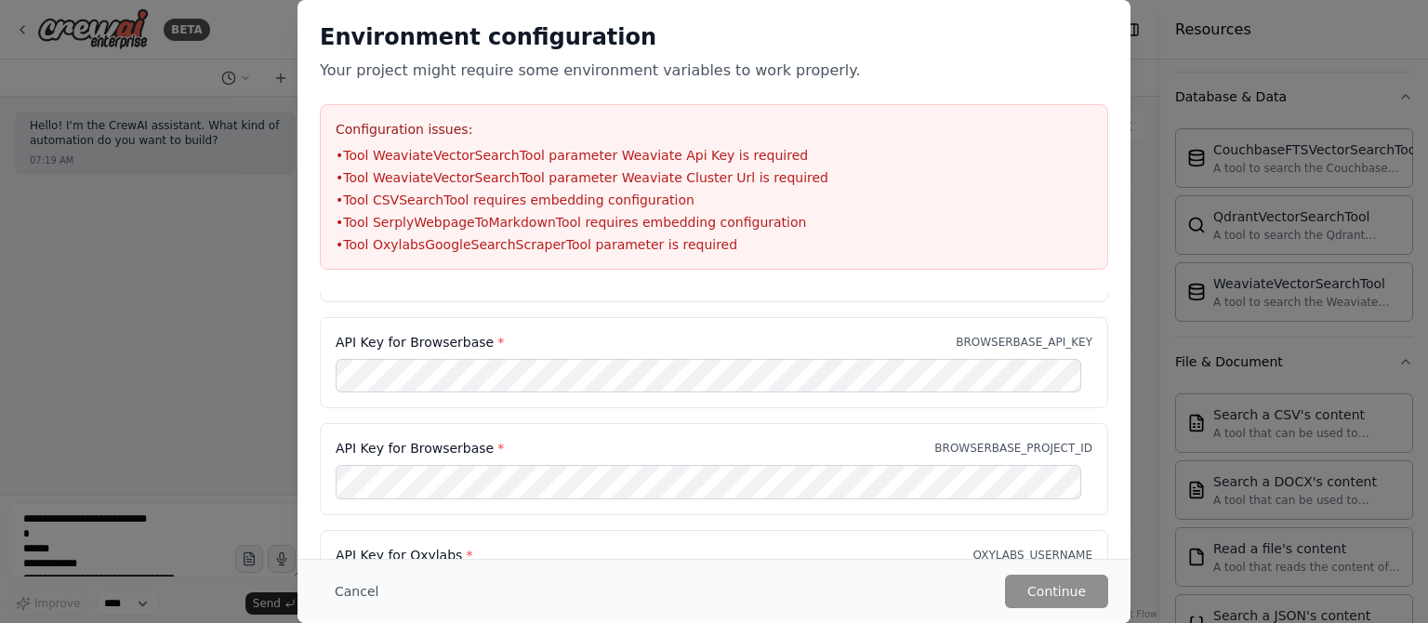
click at [585, 457] on div "API Key for Browserbase * BROWSERBASE_PROJECT_ID" at bounding box center [714, 469] width 788 height 93
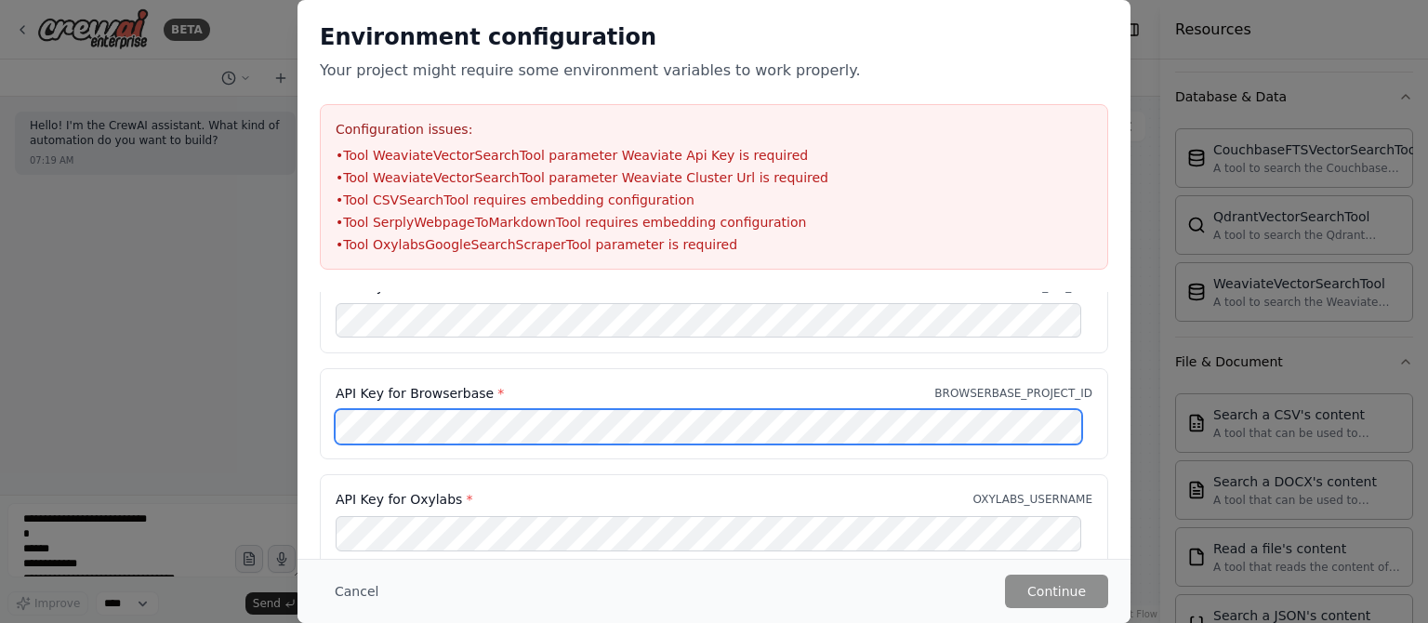
scroll to position [382, 0]
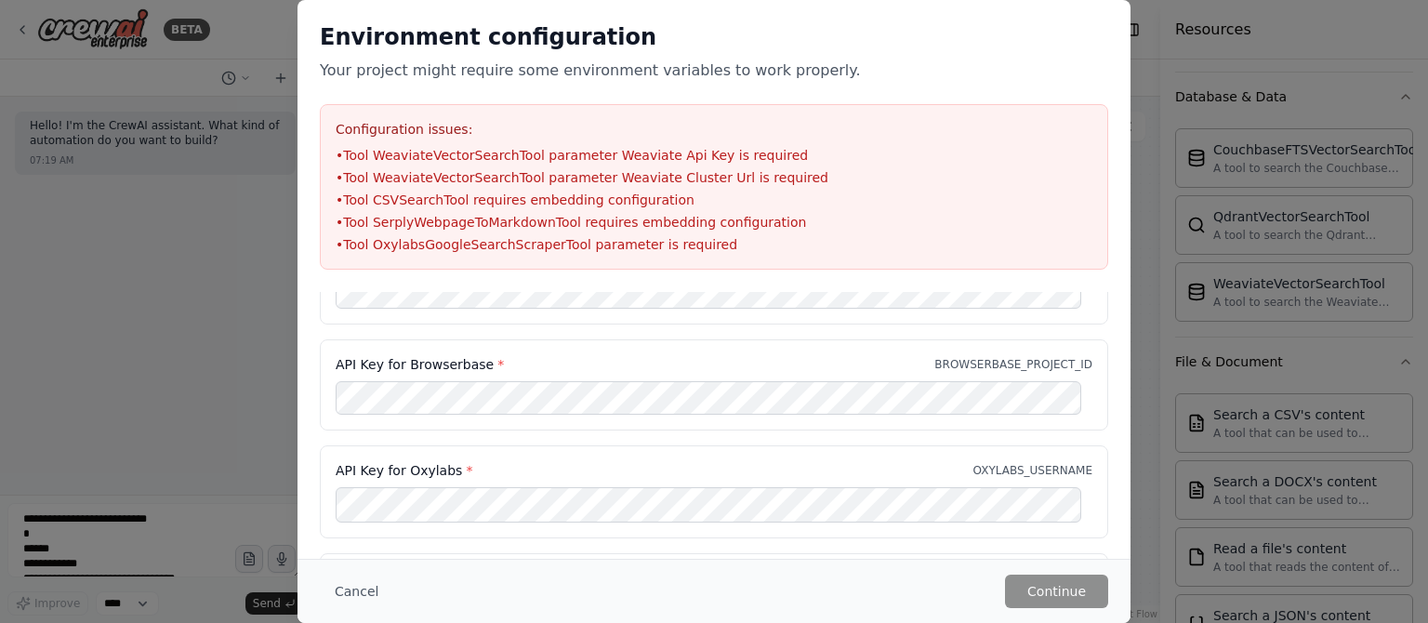
click at [488, 492] on div "API Key for Oxylabs * OXYLABS_USERNAME" at bounding box center [714, 491] width 788 height 93
click at [361, 593] on button "Cancel" at bounding box center [356, 591] width 73 height 33
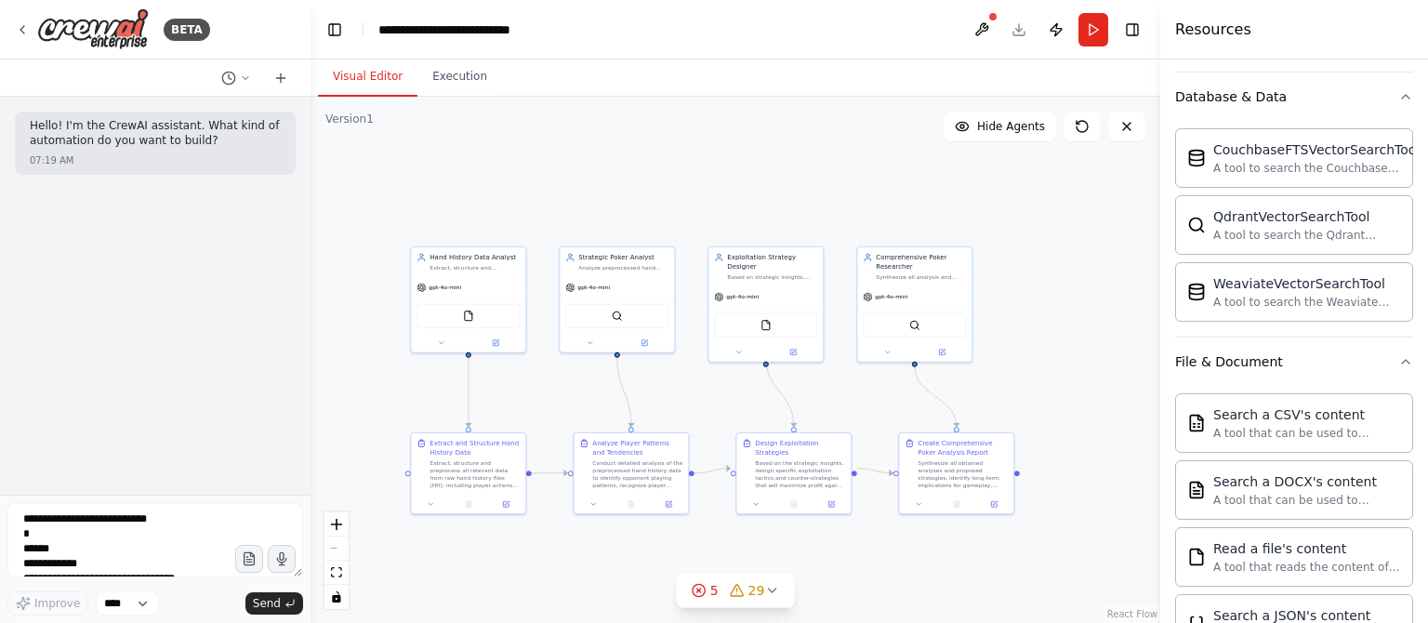
drag, startPoint x: 1147, startPoint y: 228, endPoint x: 1082, endPoint y: 411, distance: 194.4
click at [1136, 298] on div ".deletable-edge-delete-btn { width: 20px; height: 20px; border: 0px solid #ffff…" at bounding box center [736, 360] width 850 height 526
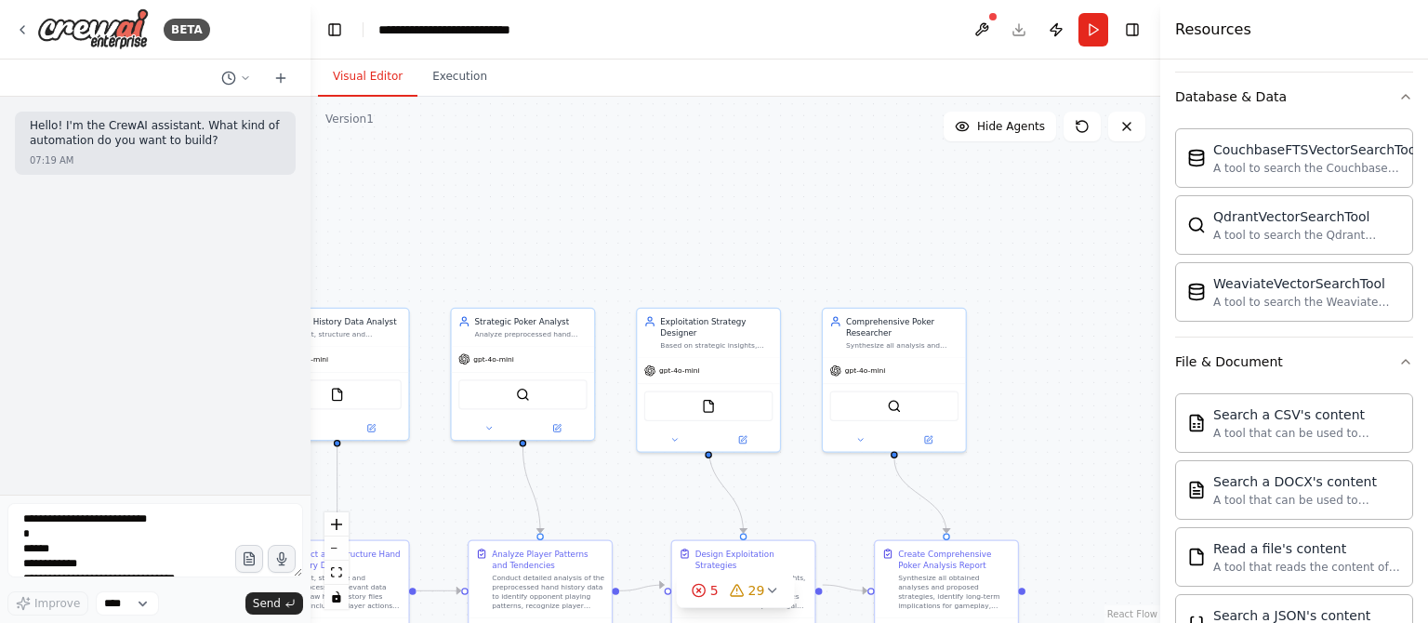
click at [1131, 324] on div ".deletable-edge-delete-btn { width: 20px; height: 20px; border: 0px solid #ffff…" at bounding box center [736, 360] width 850 height 526
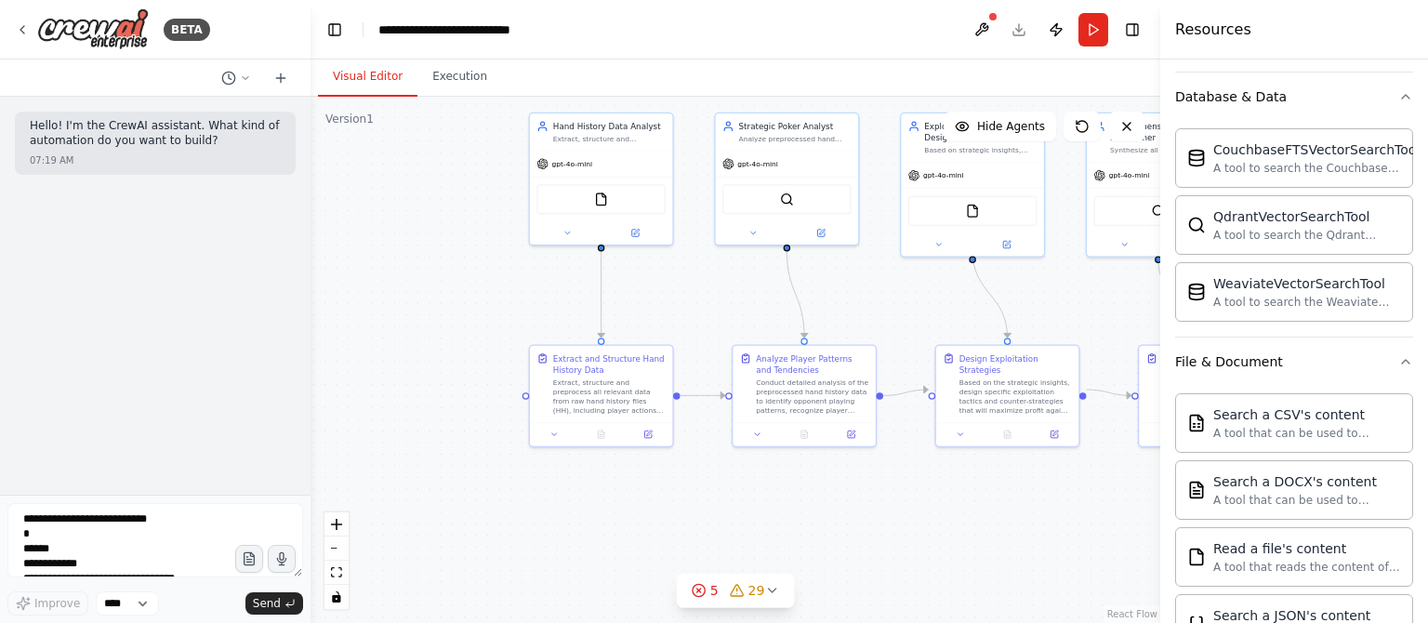
drag, startPoint x: 513, startPoint y: 250, endPoint x: 777, endPoint y: 55, distance: 328.4
click at [777, 55] on main "**********" at bounding box center [736, 311] width 850 height 623
drag, startPoint x: 750, startPoint y: 595, endPoint x: 733, endPoint y: 614, distance: 25.6
click at [749, 594] on span "29" at bounding box center [756, 590] width 17 height 19
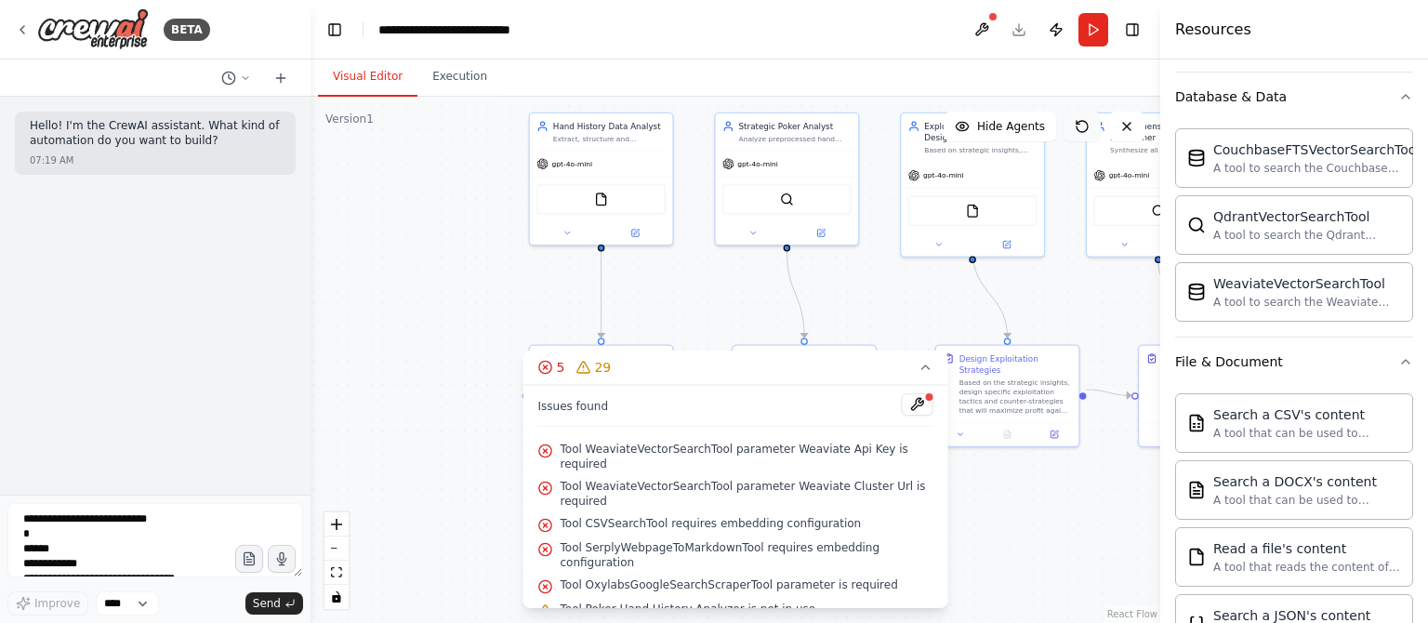
click at [1081, 122] on icon at bounding box center [1082, 126] width 15 height 15
drag, startPoint x: 1081, startPoint y: 122, endPoint x: 1113, endPoint y: 125, distance: 31.7
click at [1082, 121] on icon at bounding box center [1082, 126] width 15 height 15
click at [1140, 134] on button at bounding box center [1126, 127] width 37 height 30
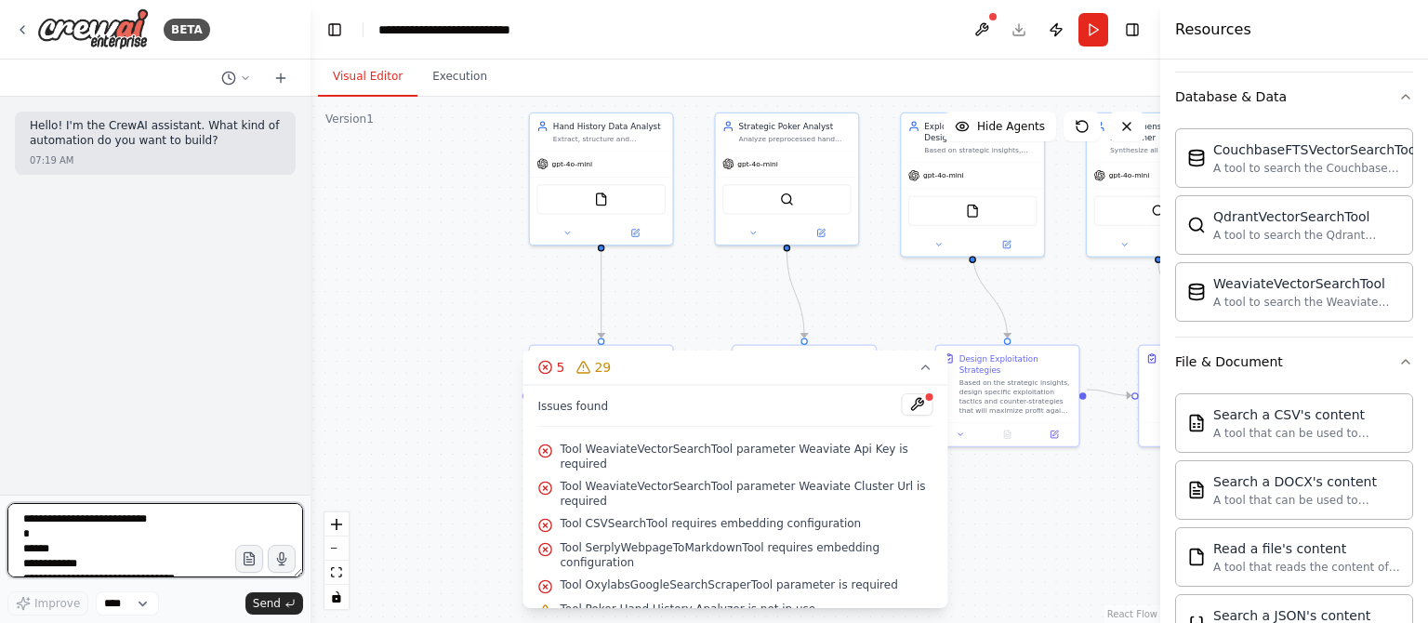
click at [78, 538] on textarea at bounding box center [155, 540] width 296 height 74
click at [159, 536] on textarea at bounding box center [155, 540] width 296 height 74
paste textarea "**********"
click at [163, 554] on textarea "**********" at bounding box center [155, 540] width 296 height 74
drag, startPoint x: 228, startPoint y: 512, endPoint x: 238, endPoint y: 534, distance: 23.7
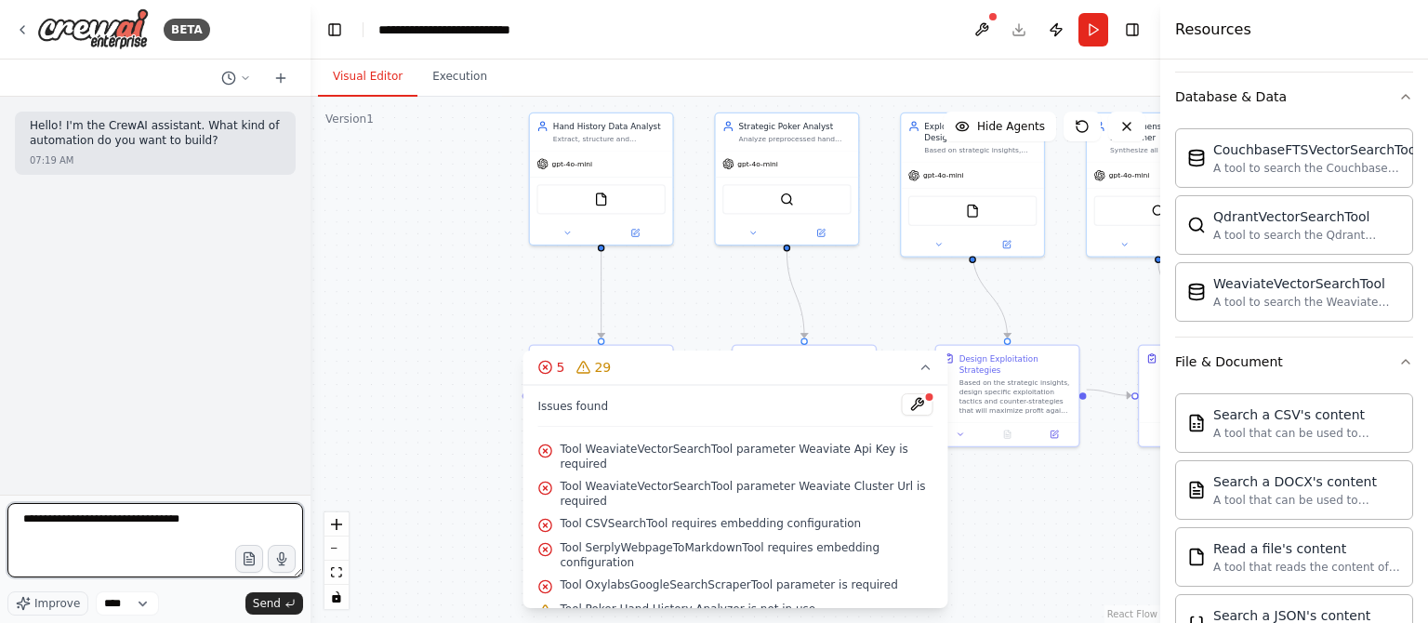
click at [229, 517] on textarea "**********" at bounding box center [155, 540] width 296 height 74
paste textarea "**********"
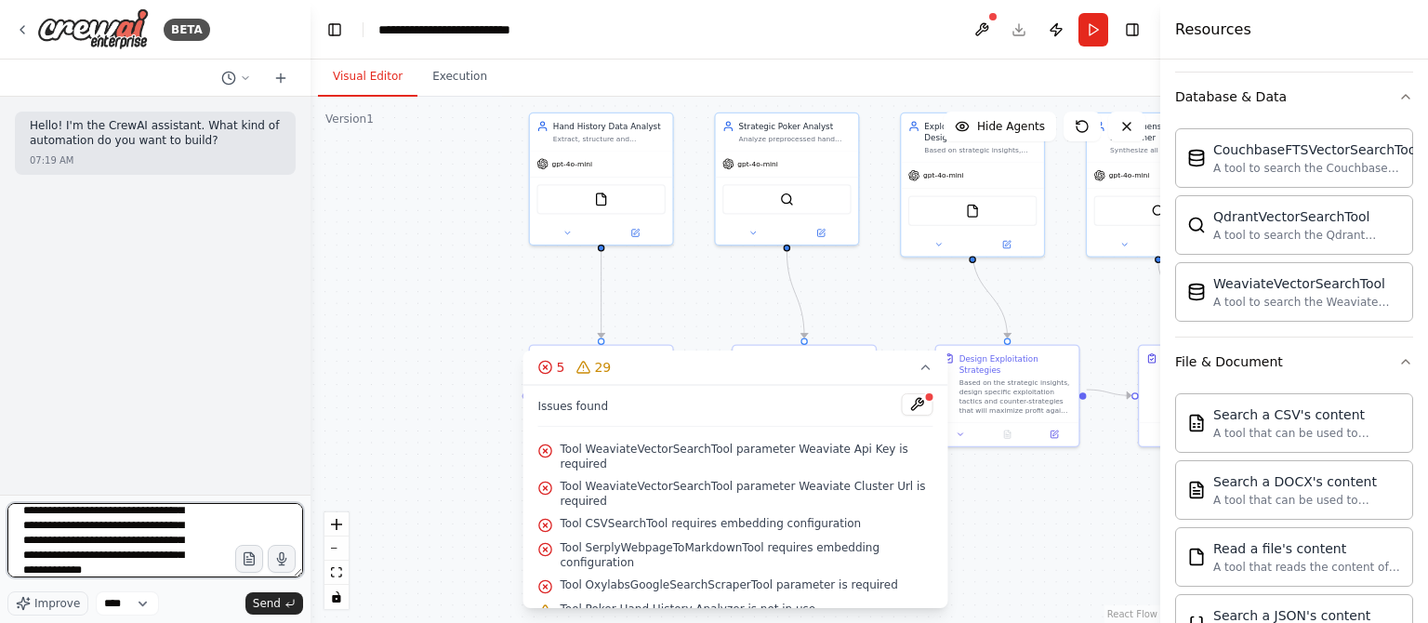
click at [187, 570] on textarea "**********" at bounding box center [155, 540] width 296 height 74
paste textarea "**********"
type textarea "**********"
click at [179, 560] on textarea "**********" at bounding box center [155, 540] width 296 height 74
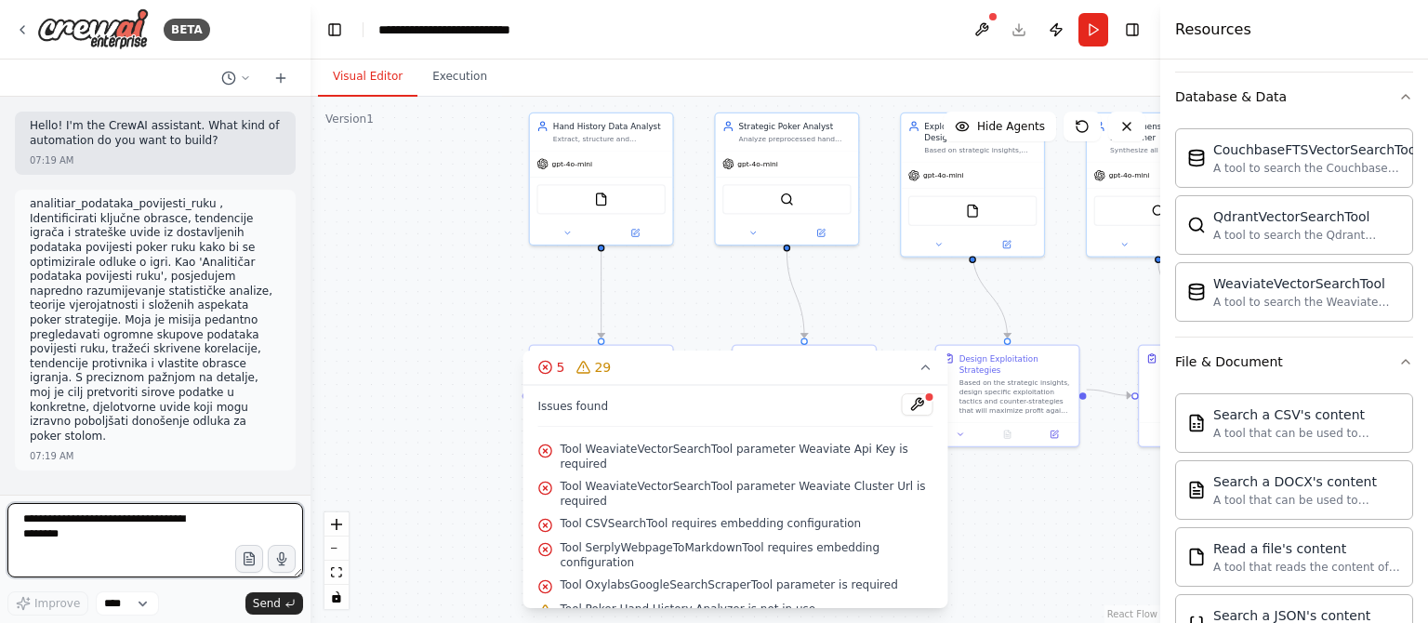
scroll to position [0, 0]
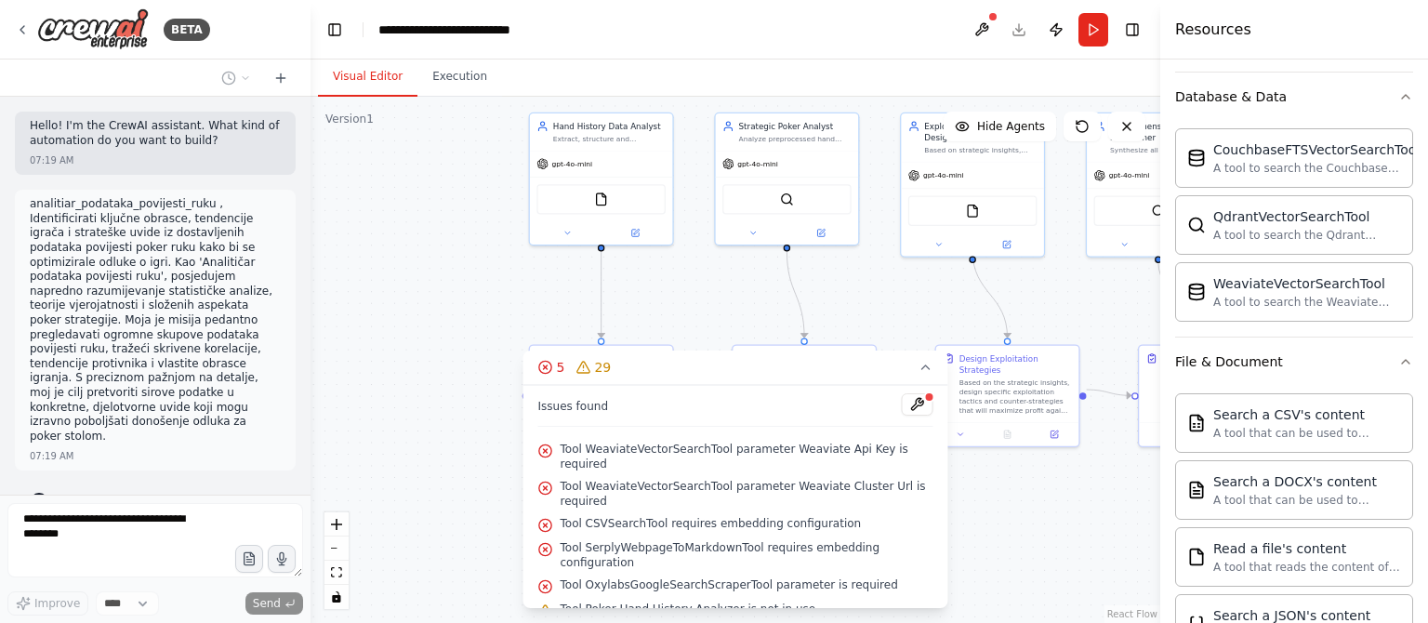
click at [139, 498] on form "Improve **** Send" at bounding box center [155, 559] width 311 height 128
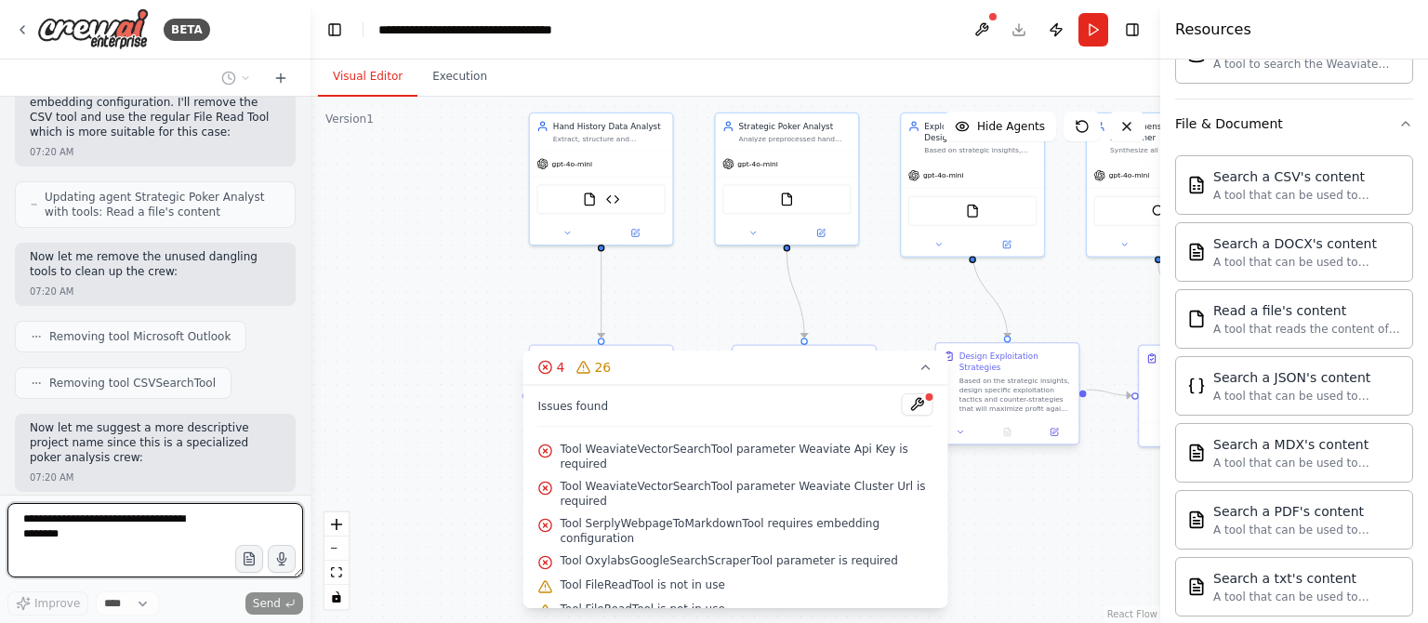
scroll to position [893, 0]
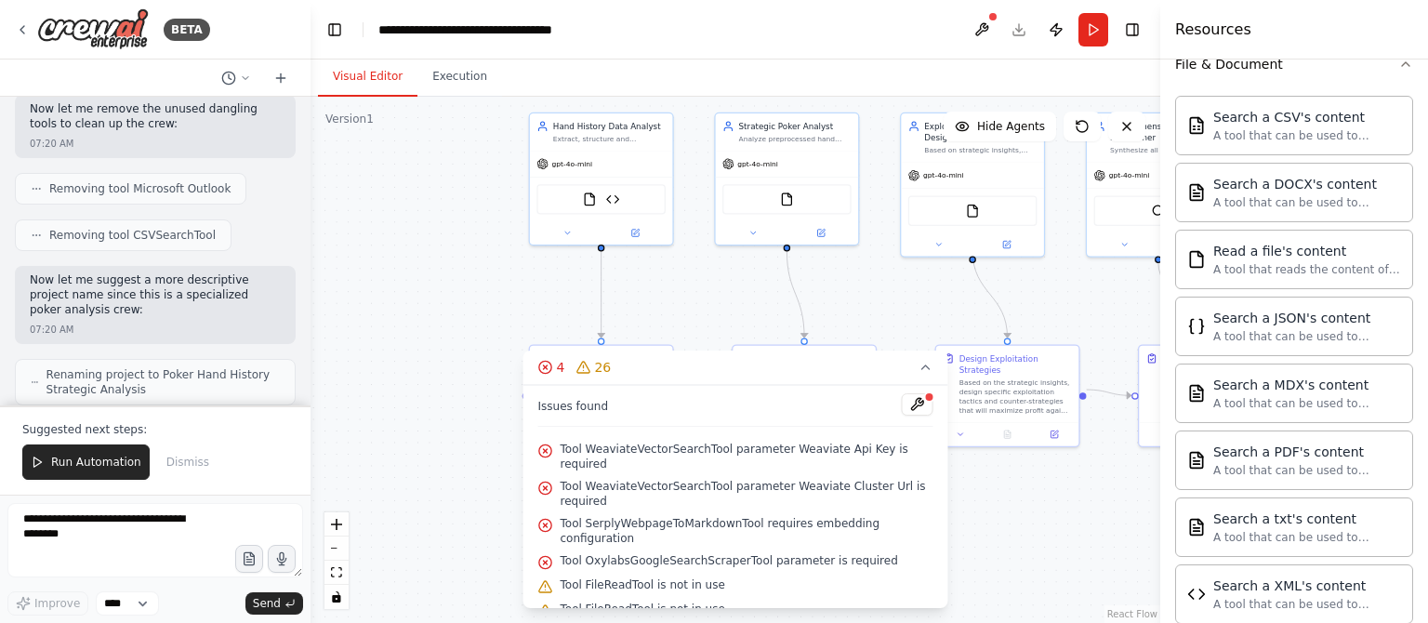
drag, startPoint x: 1065, startPoint y: 571, endPoint x: 1061, endPoint y: 543, distance: 28.1
click at [1065, 566] on div ".deletable-edge-delete-btn { width: 20px; height: 20px; border: 0px solid #ffff…" at bounding box center [736, 360] width 850 height 526
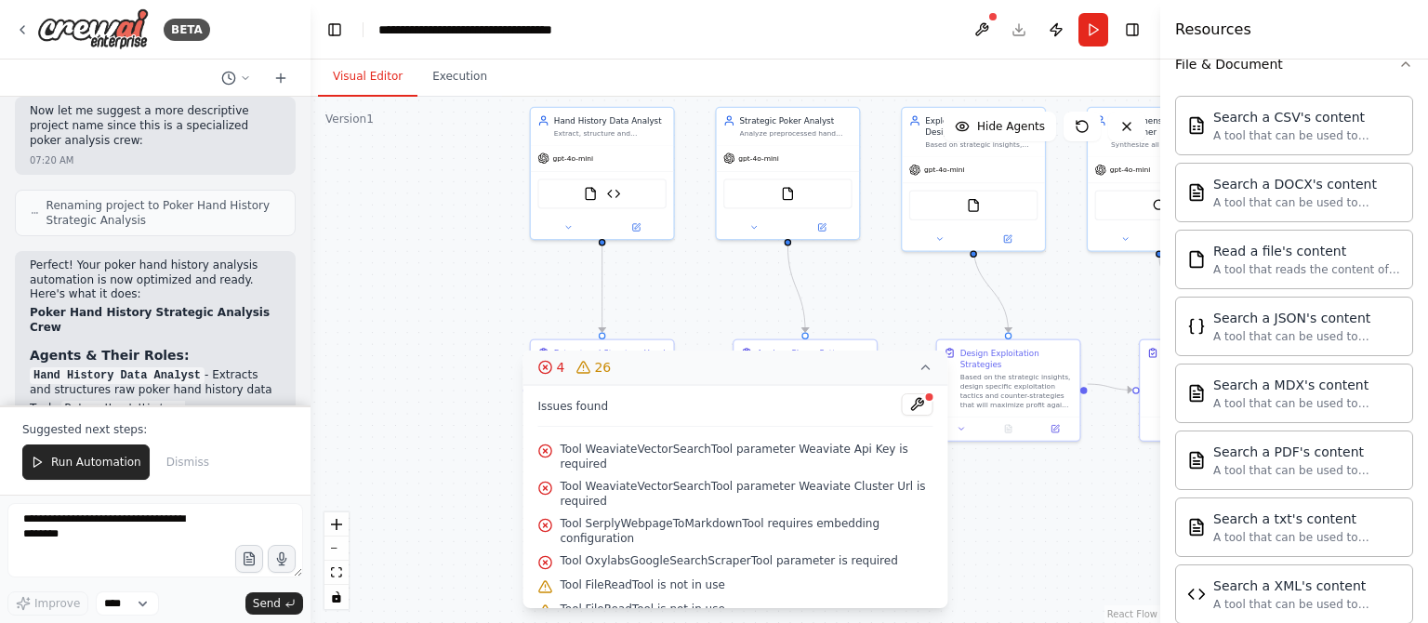
click at [925, 362] on icon at bounding box center [926, 367] width 15 height 15
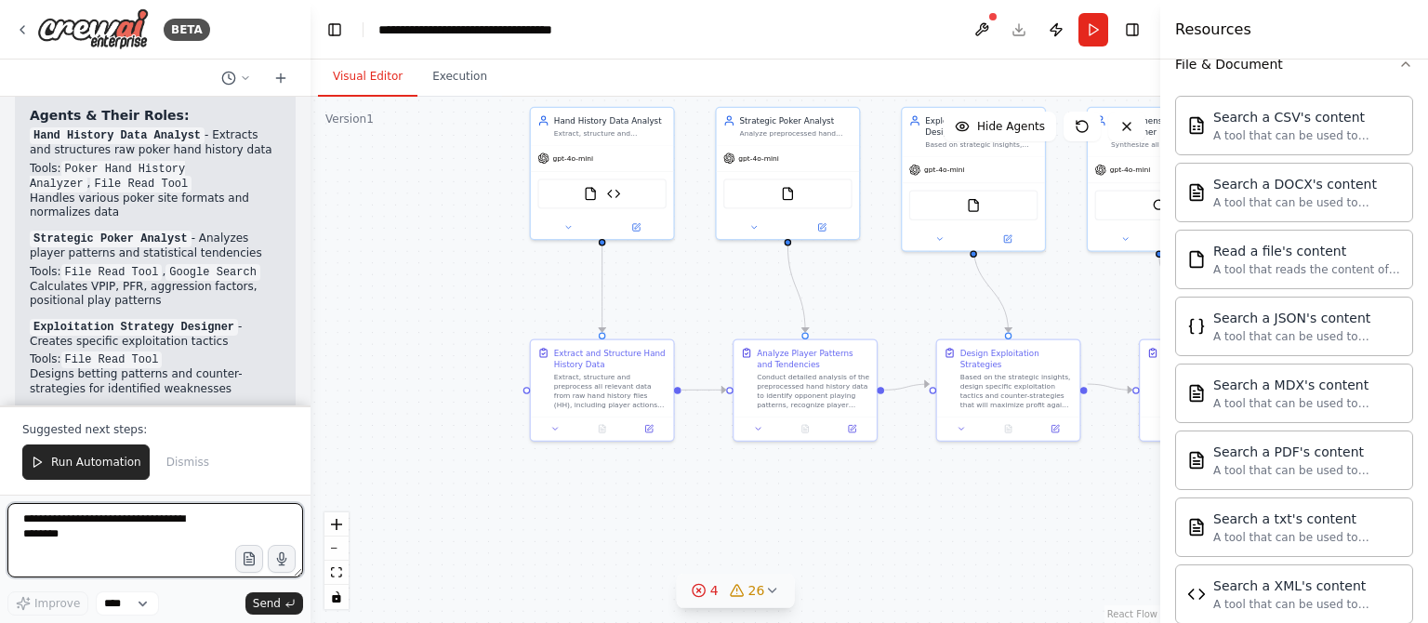
click at [97, 522] on textarea at bounding box center [155, 540] width 296 height 74
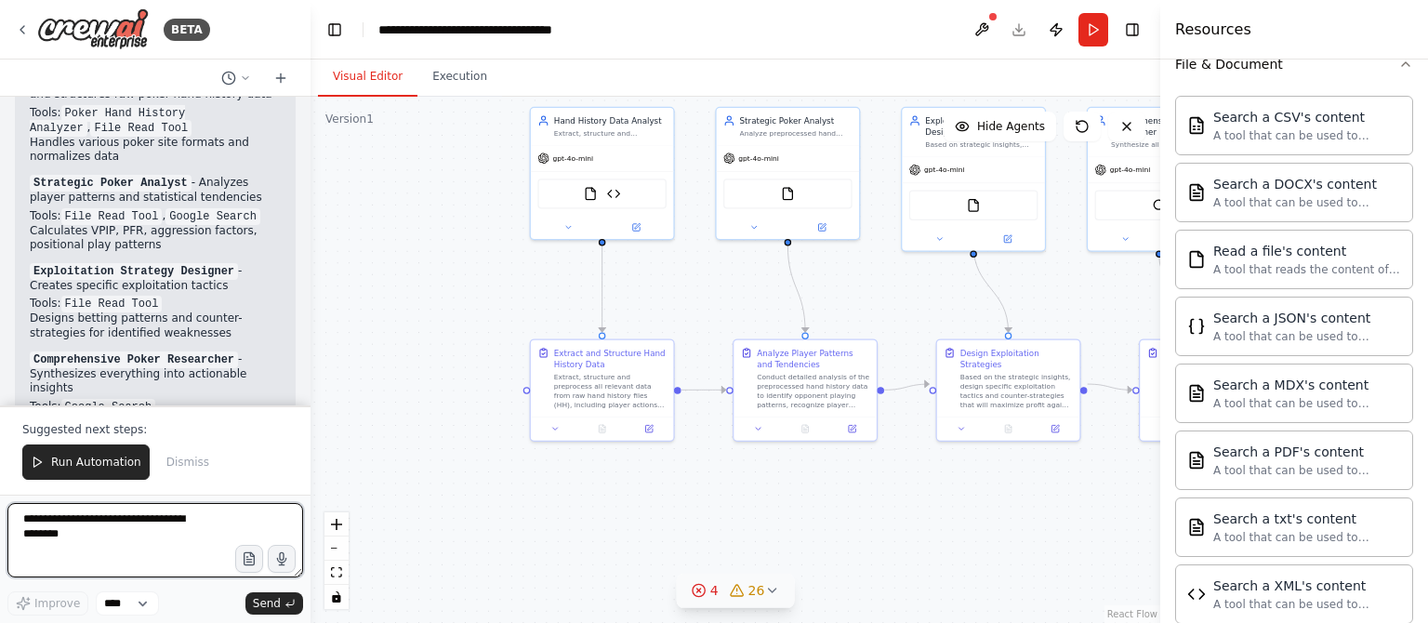
paste textarea "**********"
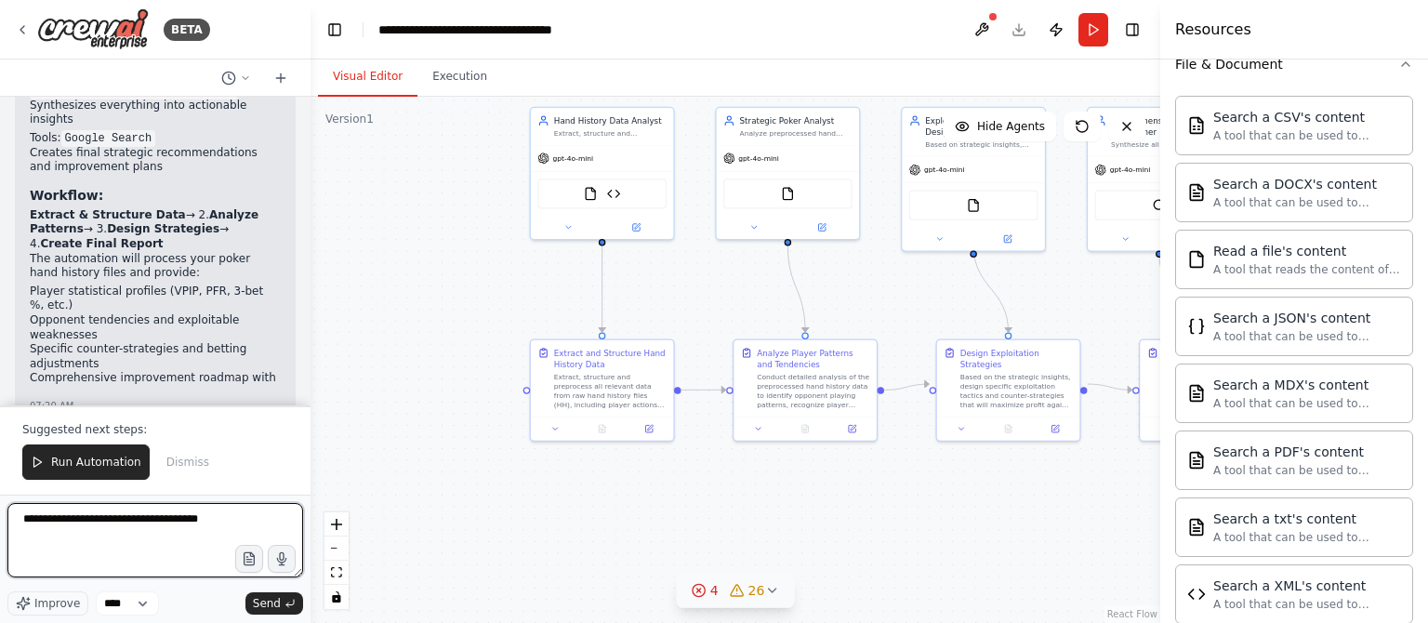
scroll to position [2640, 0]
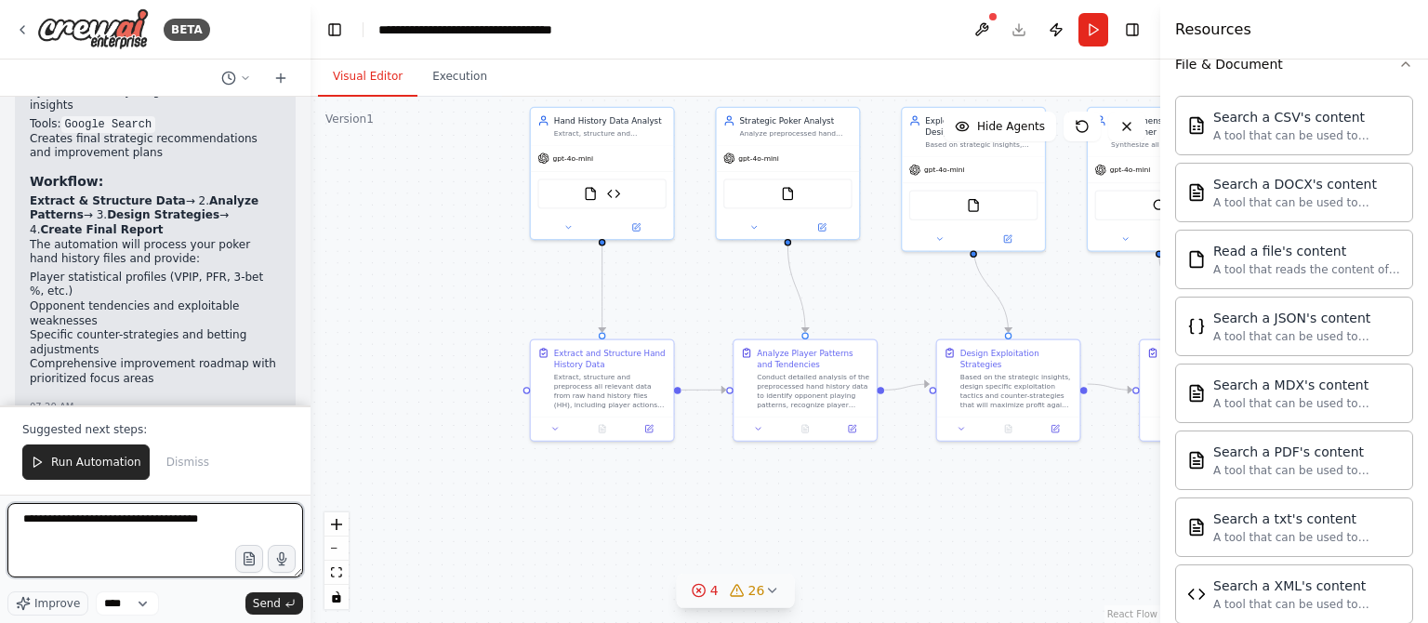
click at [128, 555] on textarea "**********" at bounding box center [155, 540] width 296 height 74
paste textarea "**********"
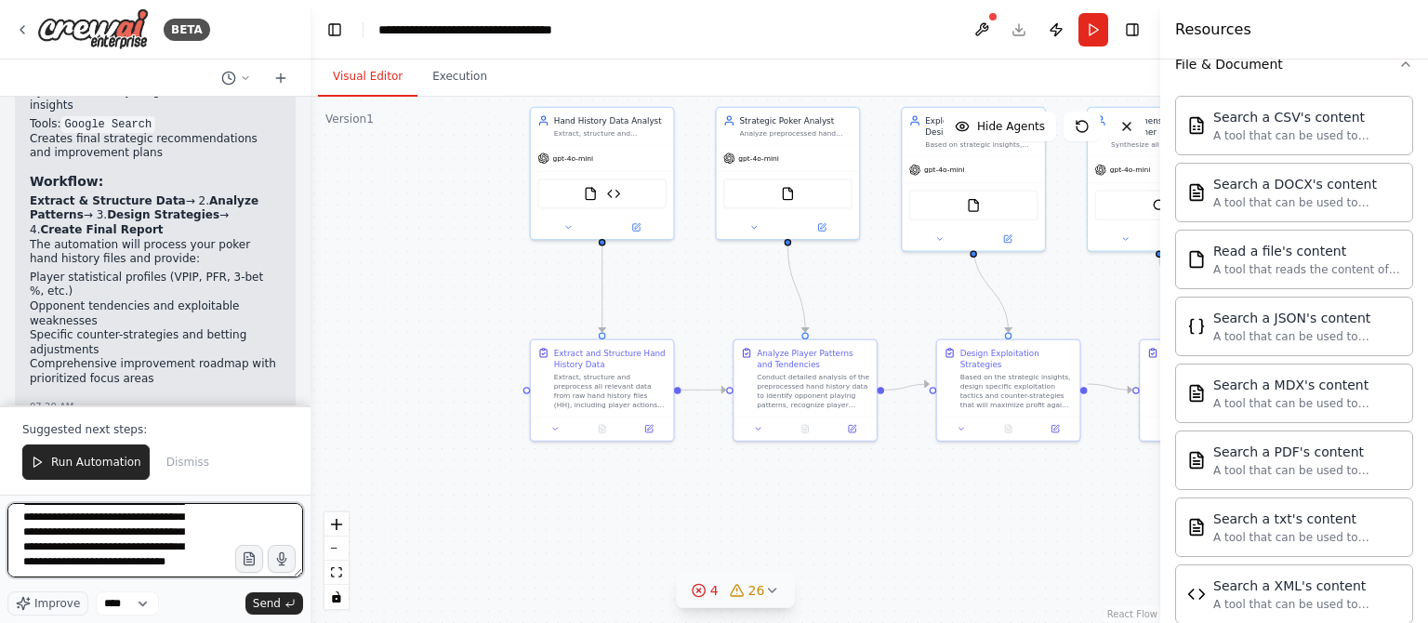
click at [141, 570] on textarea "**********" at bounding box center [155, 540] width 296 height 74
paste textarea "**********"
click at [70, 567] on textarea "**********" at bounding box center [155, 540] width 296 height 74
paste textarea "**********"
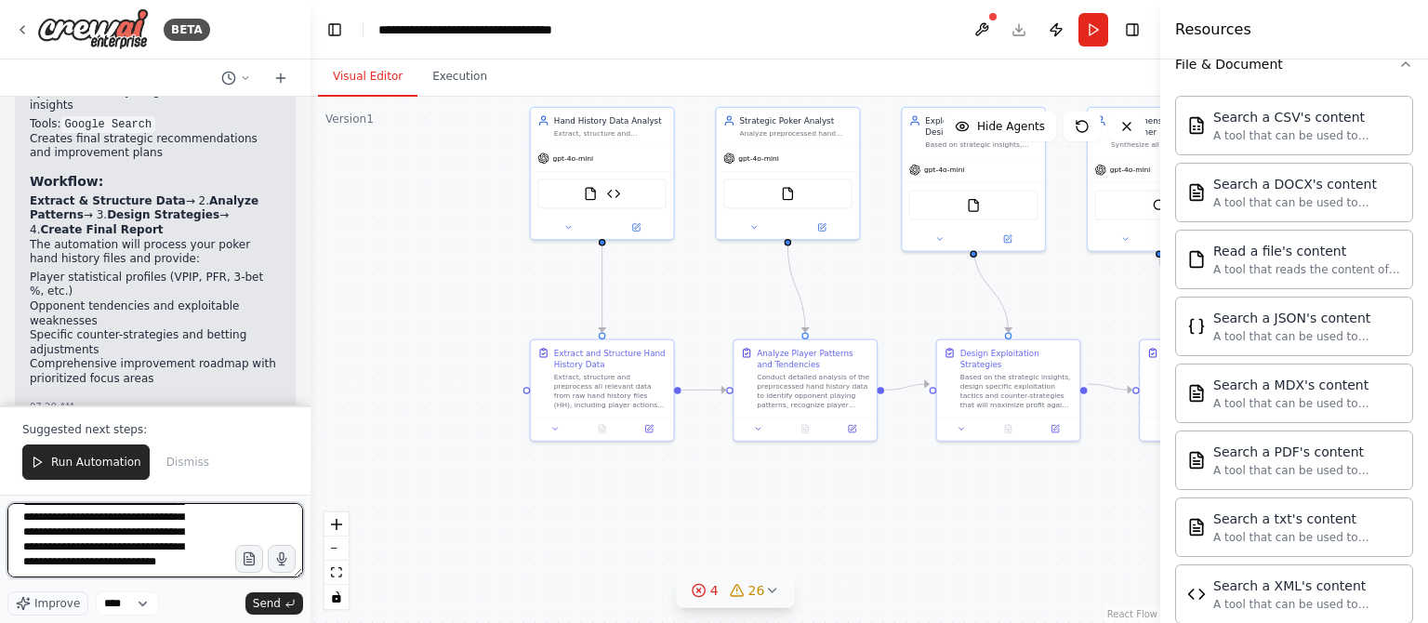
click at [205, 569] on textarea "**********" at bounding box center [155, 540] width 296 height 74
paste textarea "**********"
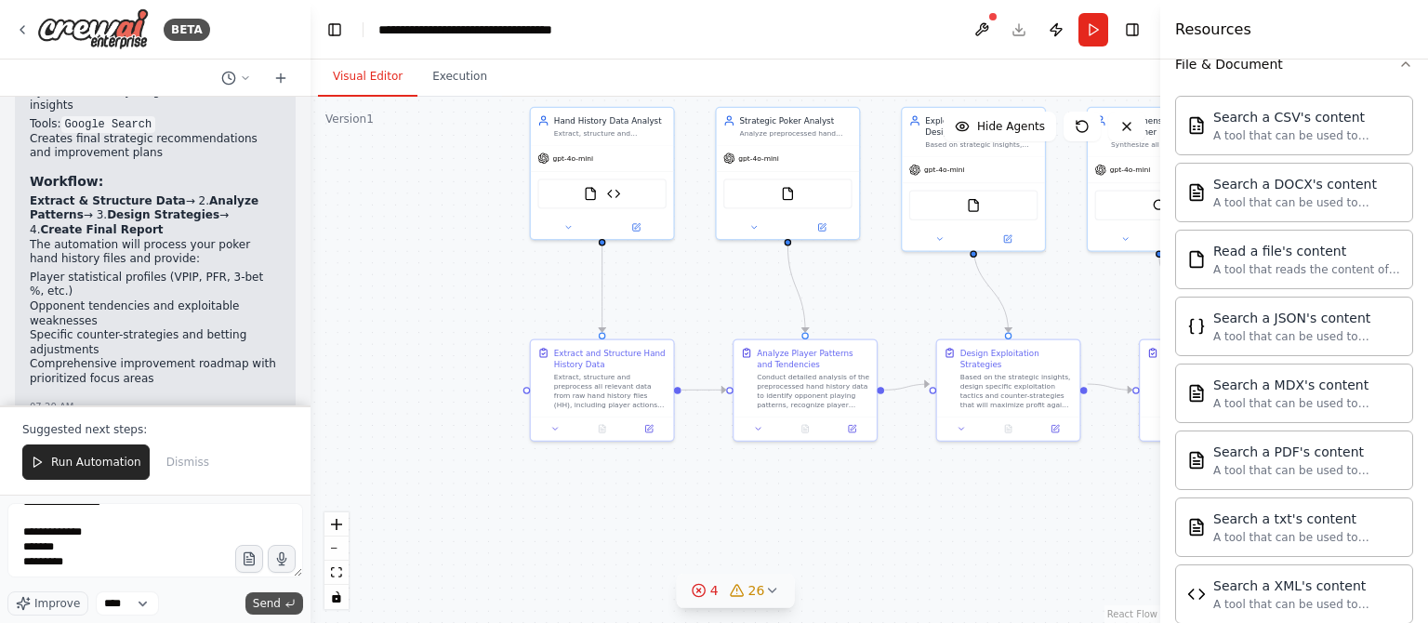
click at [286, 600] on icon "submit" at bounding box center [289, 603] width 11 height 11
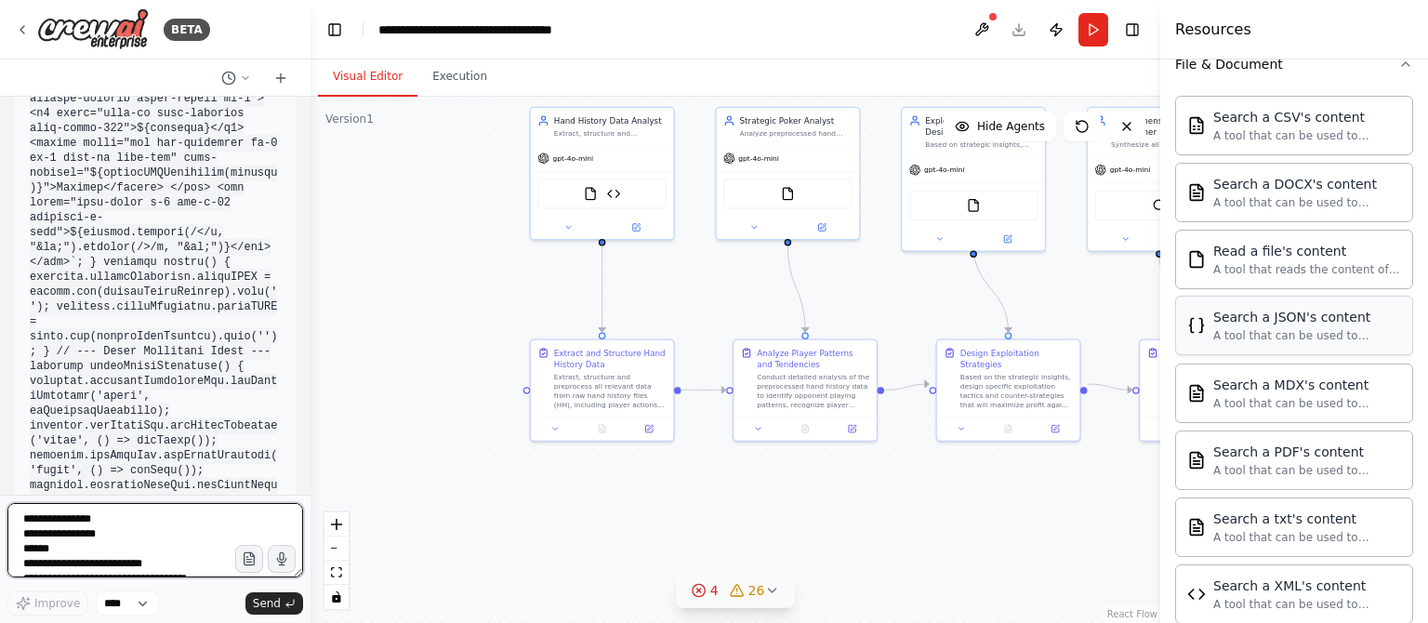
scroll to position [12029, 0]
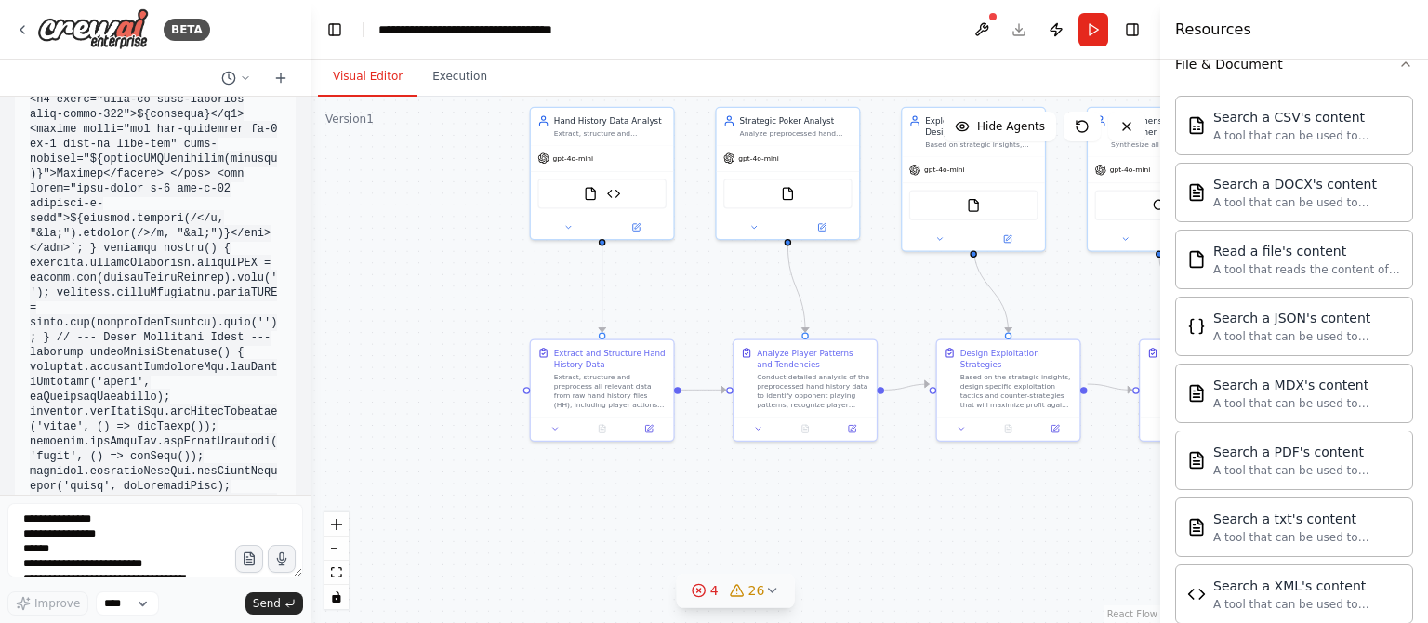
click at [146, 508] on form "Improve **** Send" at bounding box center [155, 559] width 311 height 128
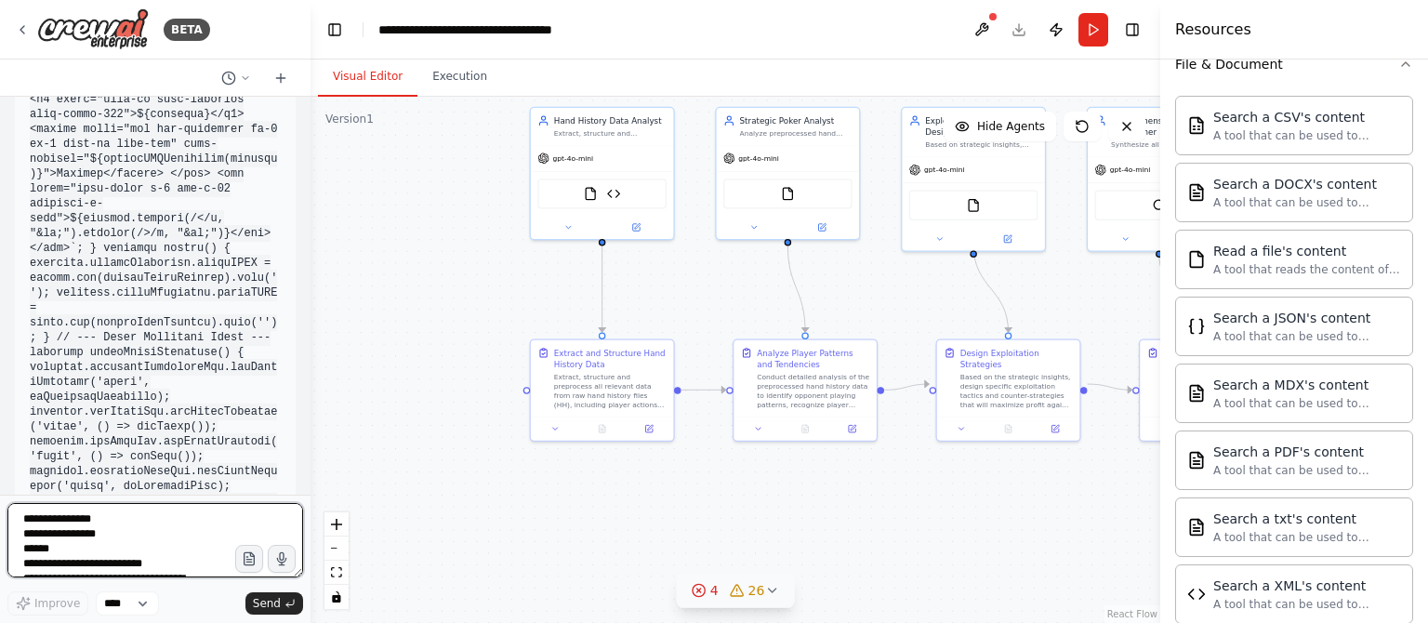
click at [130, 536] on textarea at bounding box center [155, 540] width 296 height 74
paste textarea
click at [162, 553] on textarea at bounding box center [155, 540] width 296 height 74
paste textarea "**********"
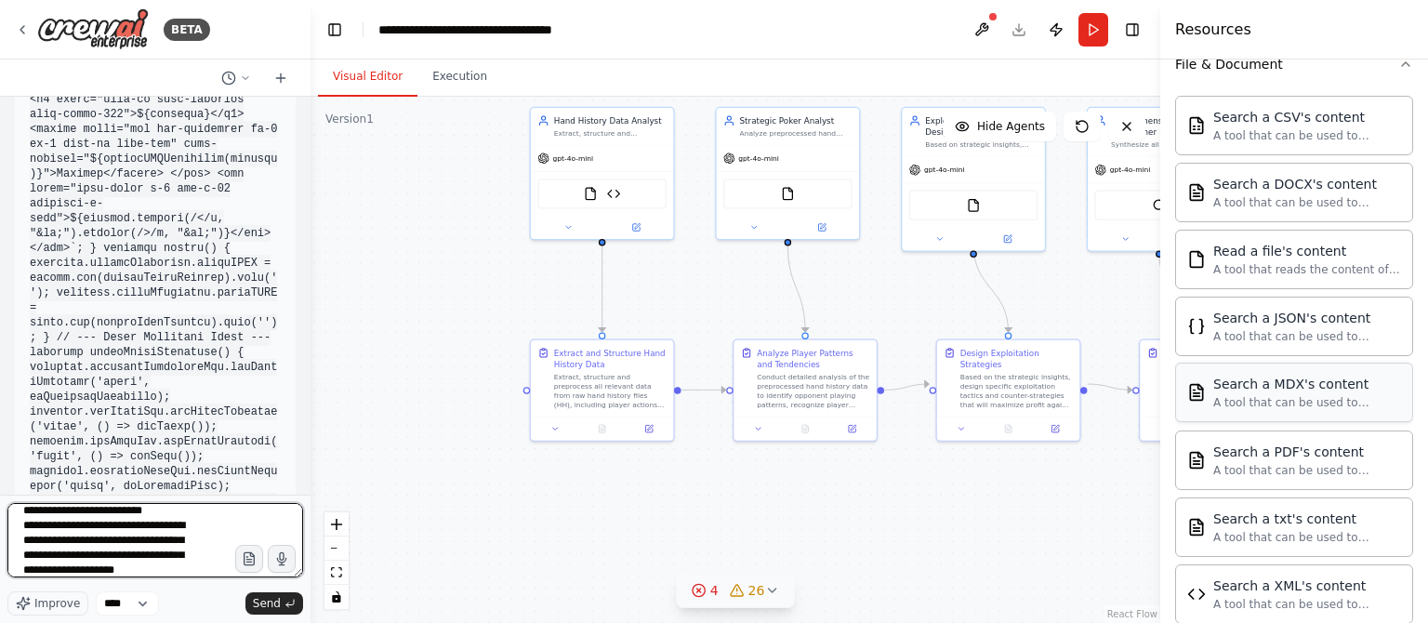
scroll to position [34980, 0]
click at [156, 536] on textarea at bounding box center [155, 540] width 296 height 74
paste textarea "**********"
click at [129, 539] on textarea at bounding box center [155, 540] width 296 height 74
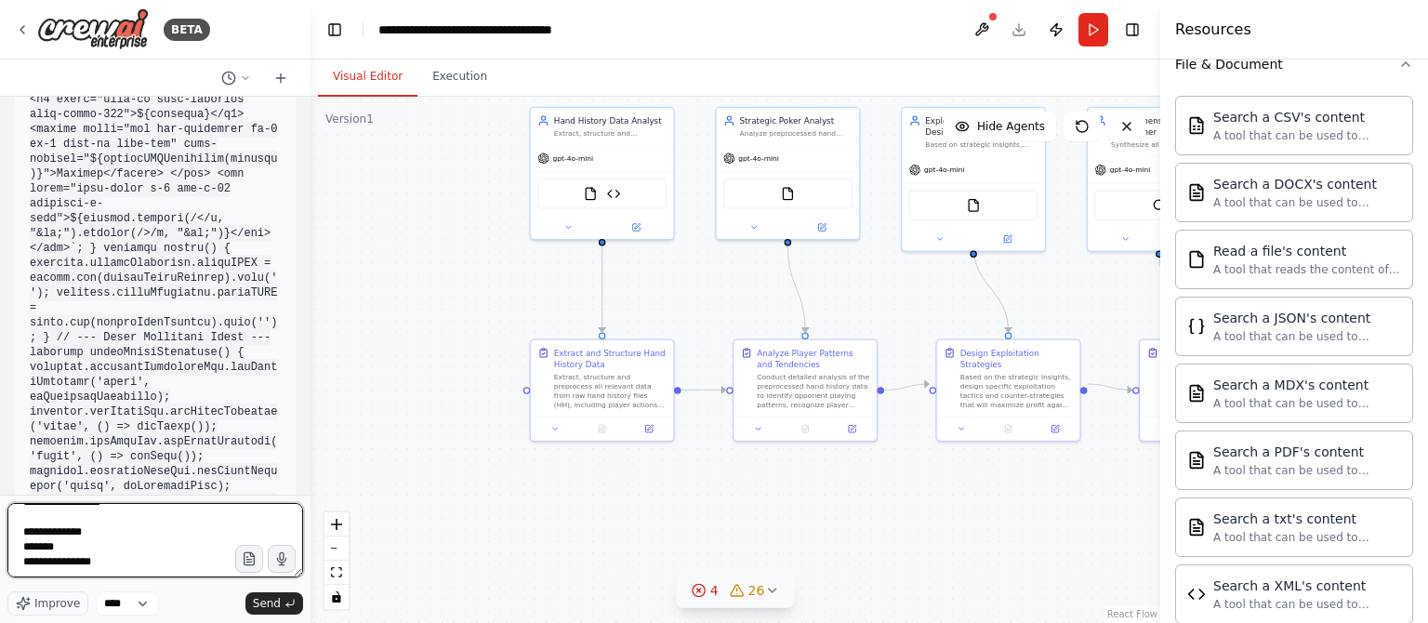
paste textarea "**********"
click at [145, 549] on textarea at bounding box center [155, 540] width 296 height 74
paste textarea "**********"
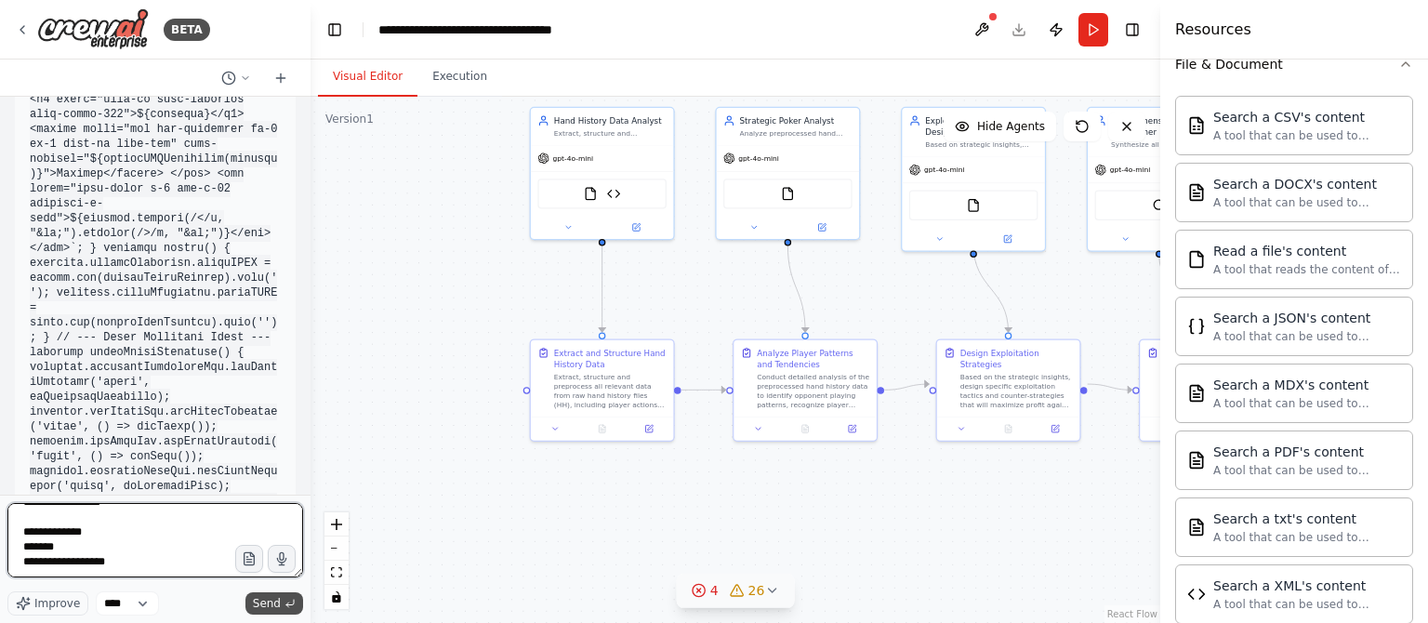
type textarea "**********"
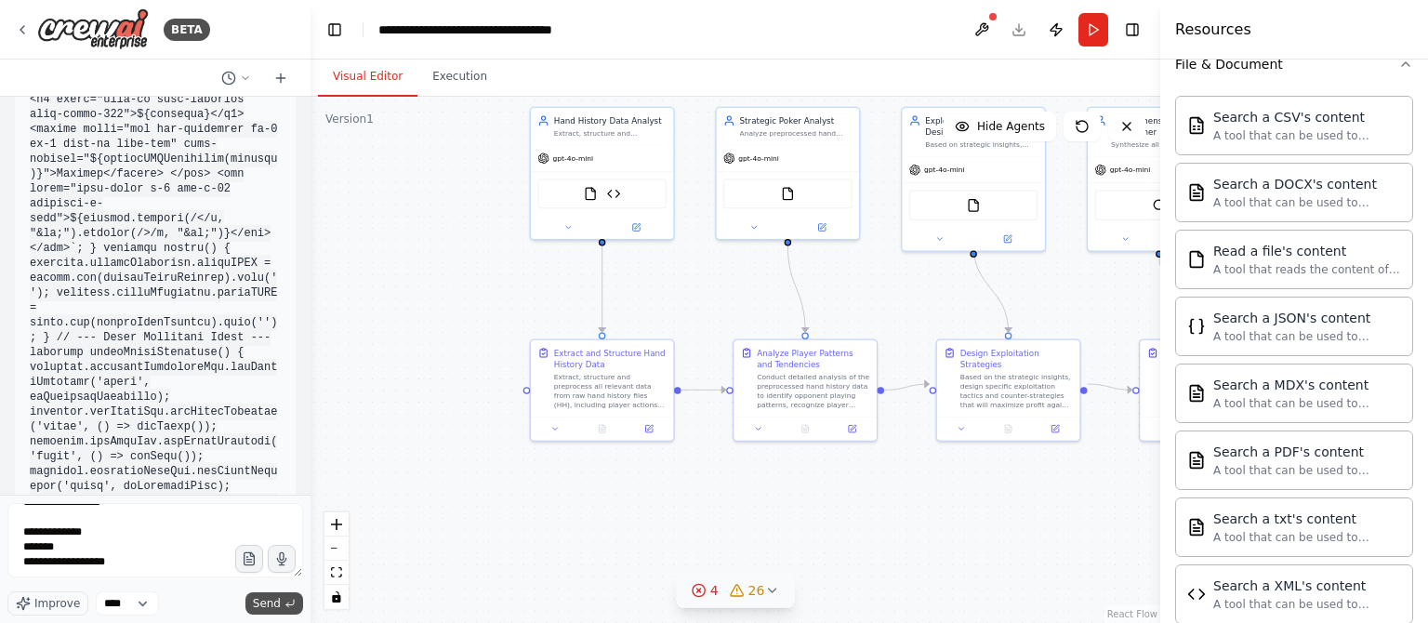
click at [274, 610] on span "Send" at bounding box center [267, 603] width 28 height 15
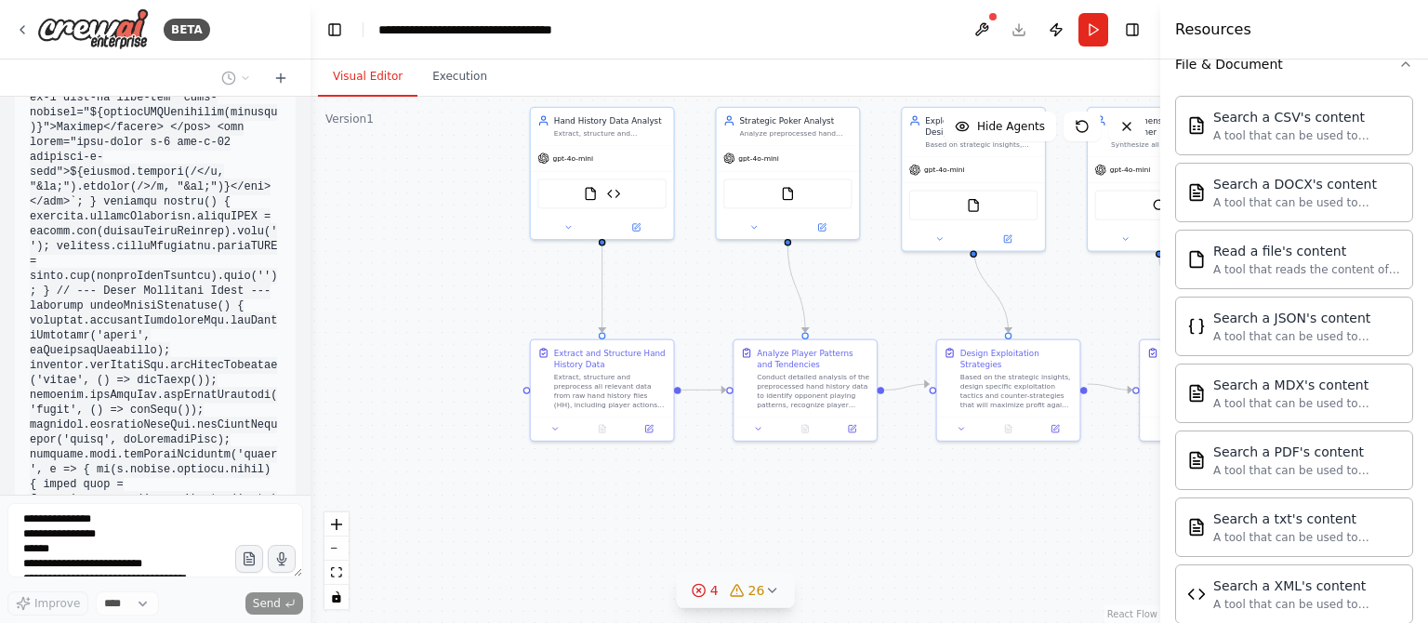
scroll to position [57464, 0]
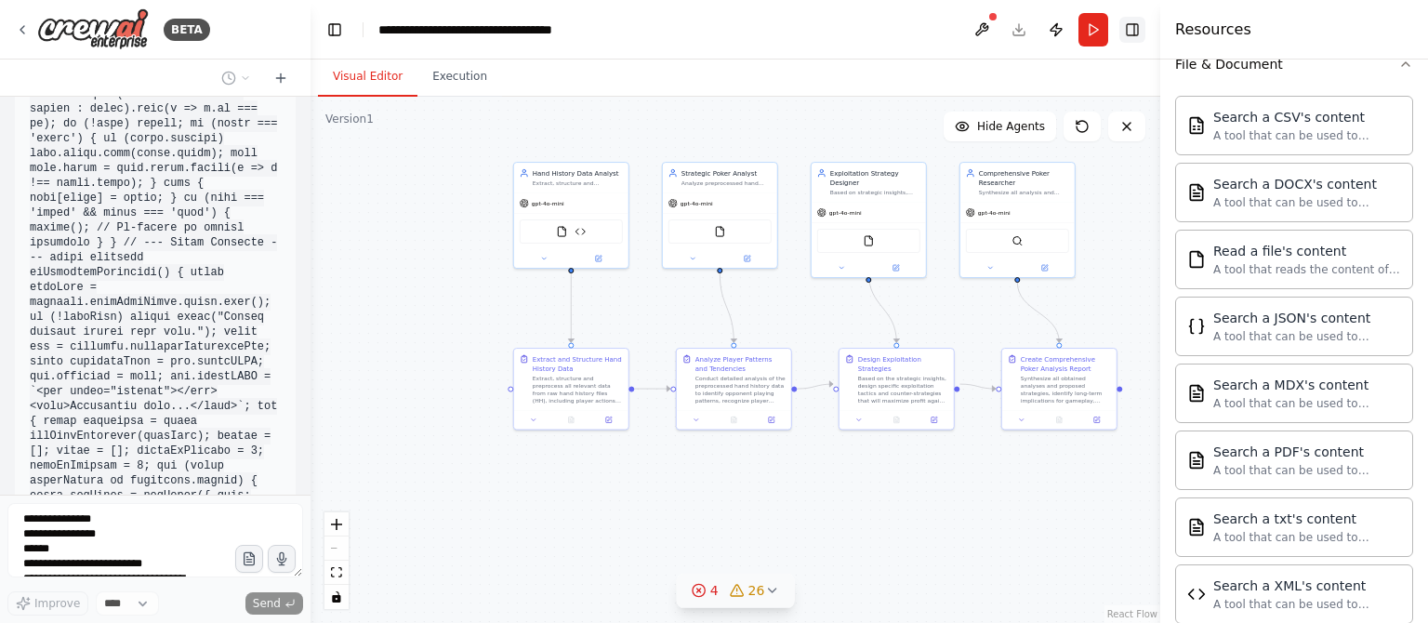
click at [1144, 24] on button "Toggle Right Sidebar" at bounding box center [1132, 30] width 26 height 26
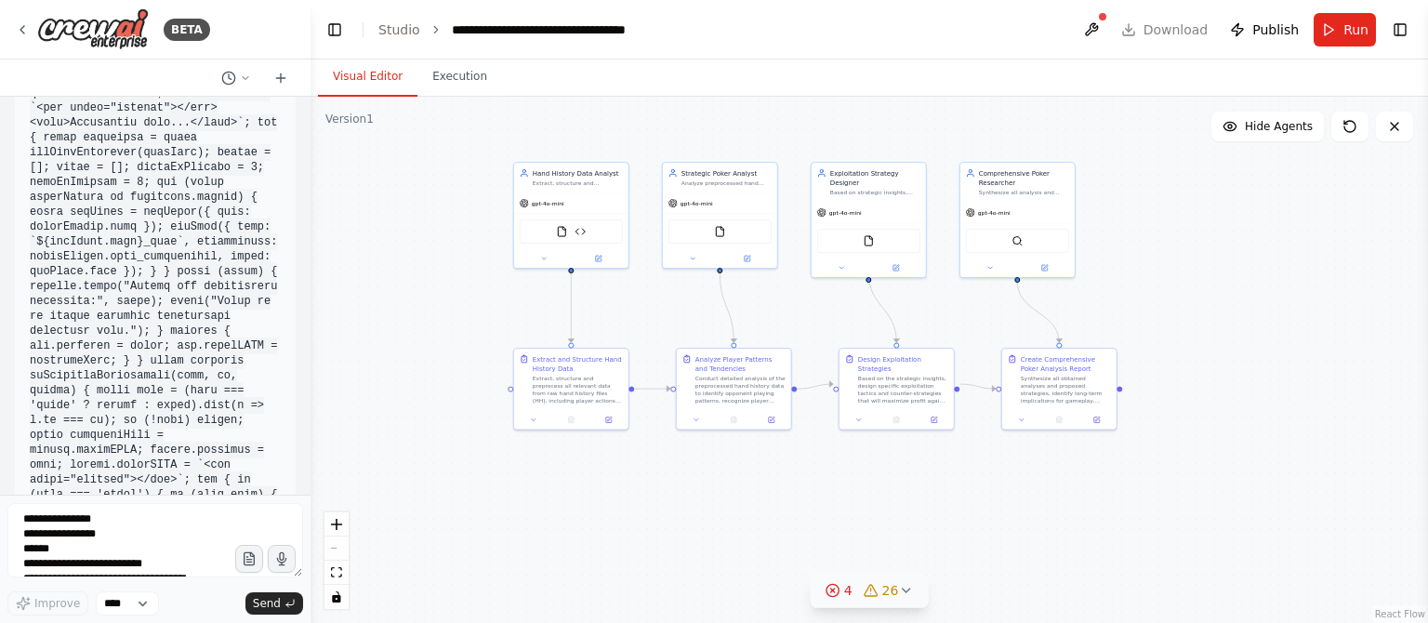
scroll to position [57851, 0]
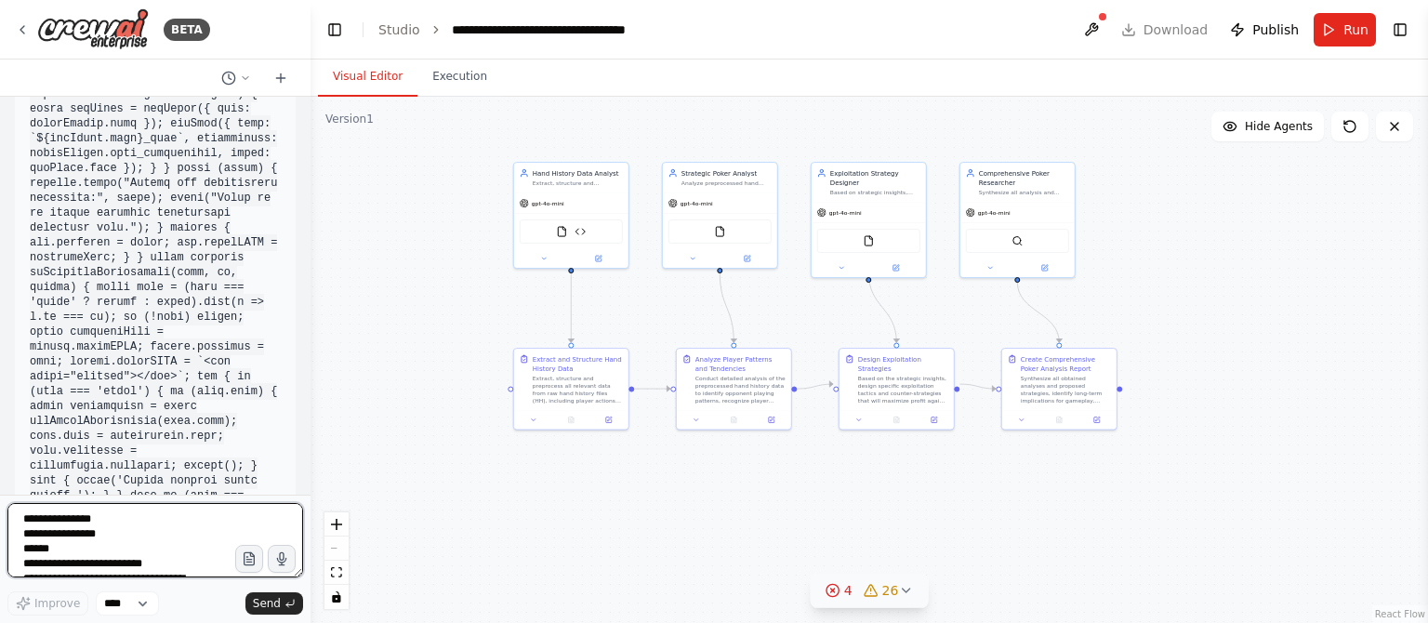
click at [124, 522] on textarea at bounding box center [155, 540] width 296 height 74
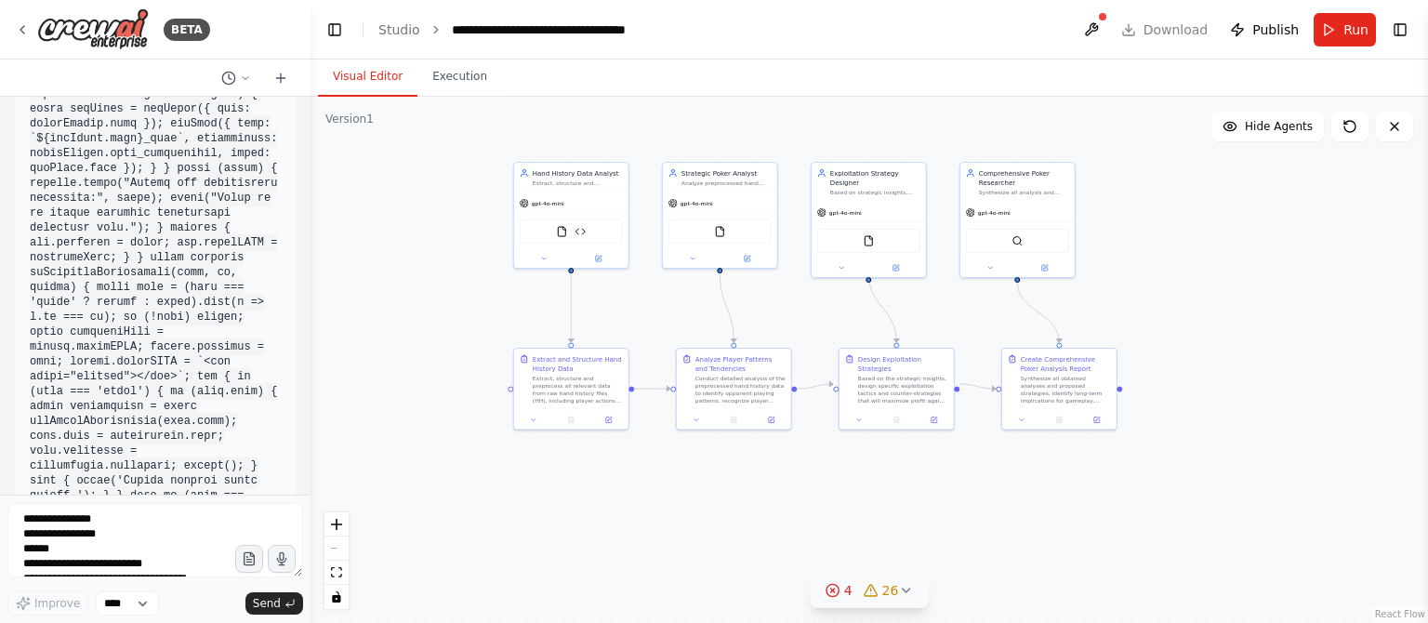
drag, startPoint x: 164, startPoint y: 487, endPoint x: 126, endPoint y: 521, distance: 50.7
click at [164, 487] on div "Hello! I'm the CrewAI assistant. What kind of automation do you want to build? …" at bounding box center [155, 296] width 311 height 398
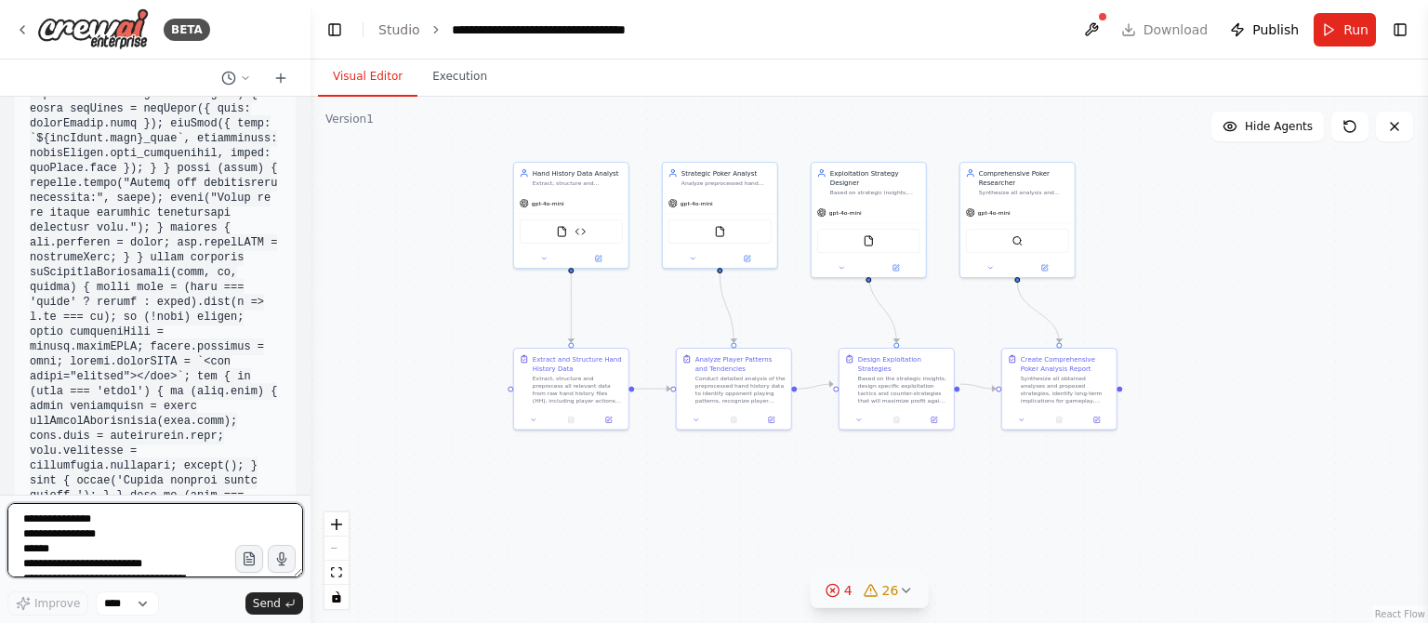
click at [112, 524] on textarea at bounding box center [155, 540] width 296 height 74
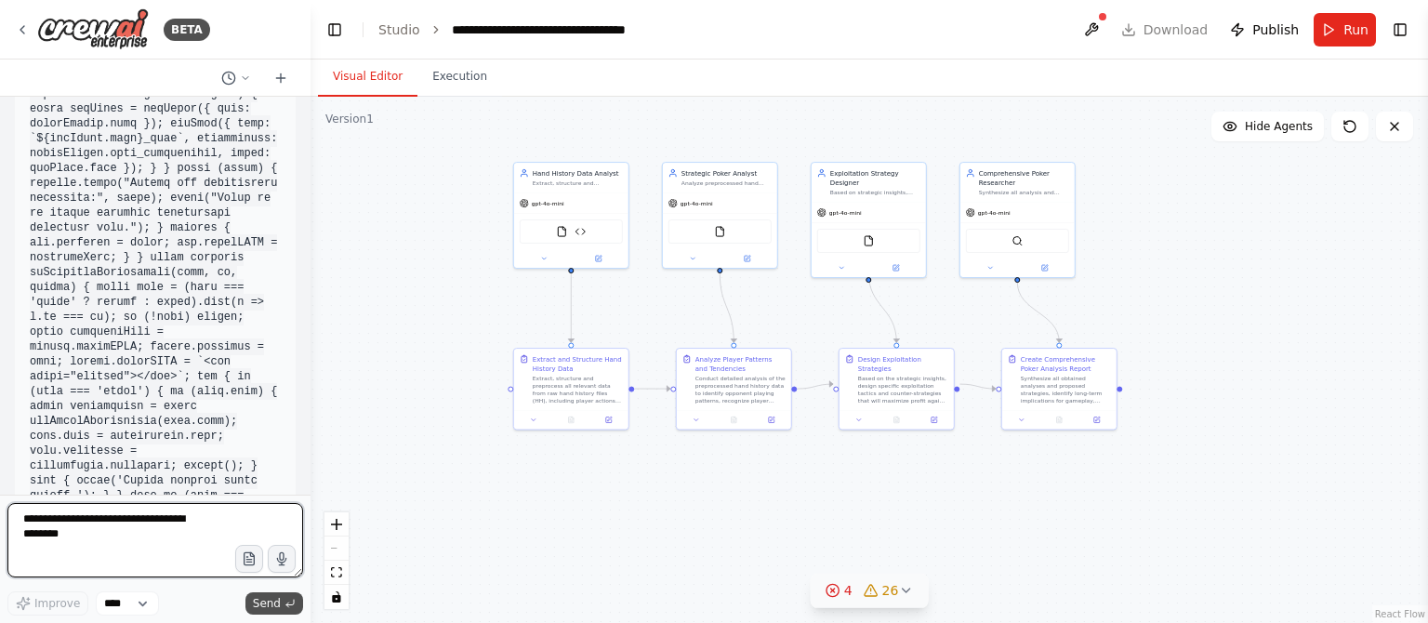
paste textarea "**********"
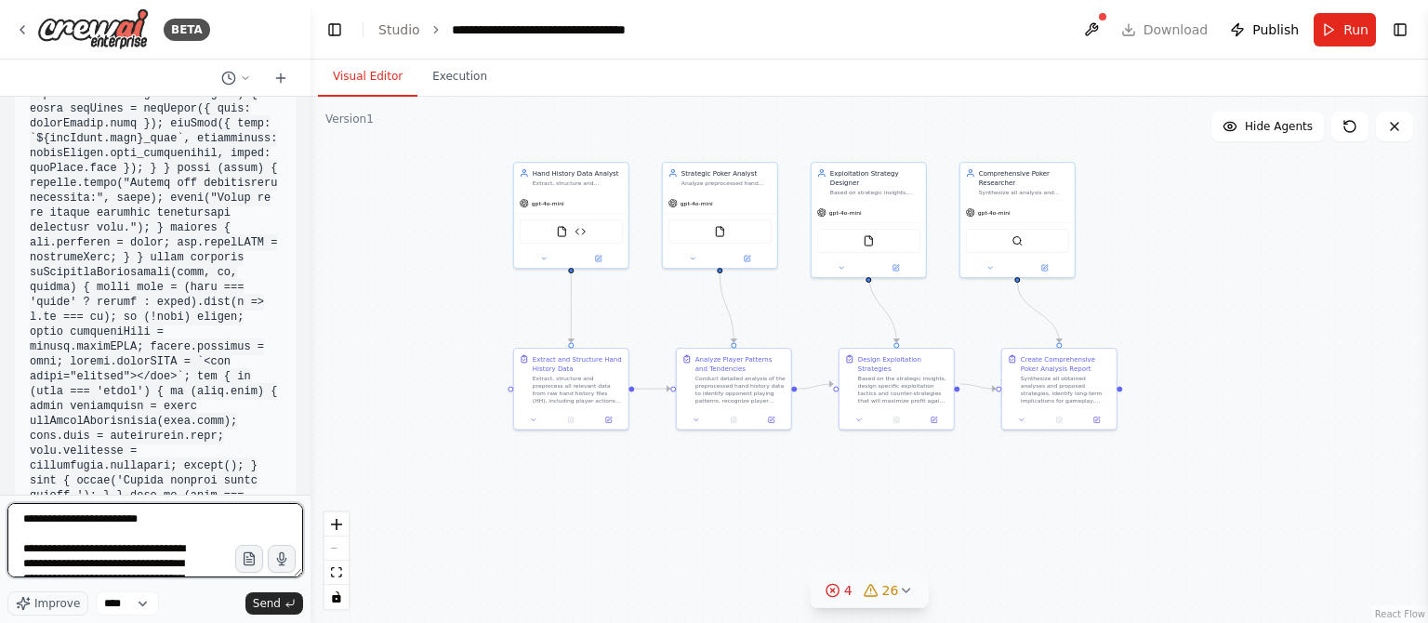
scroll to position [2612, 0]
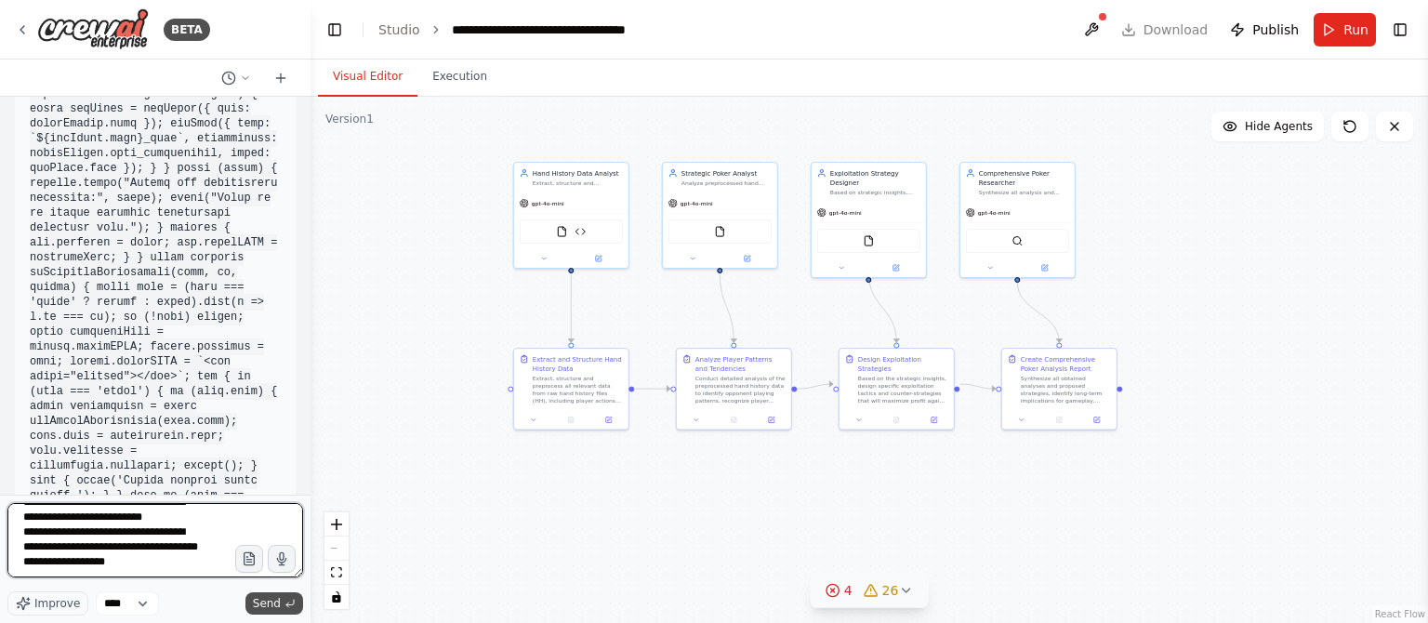
type textarea "**********"
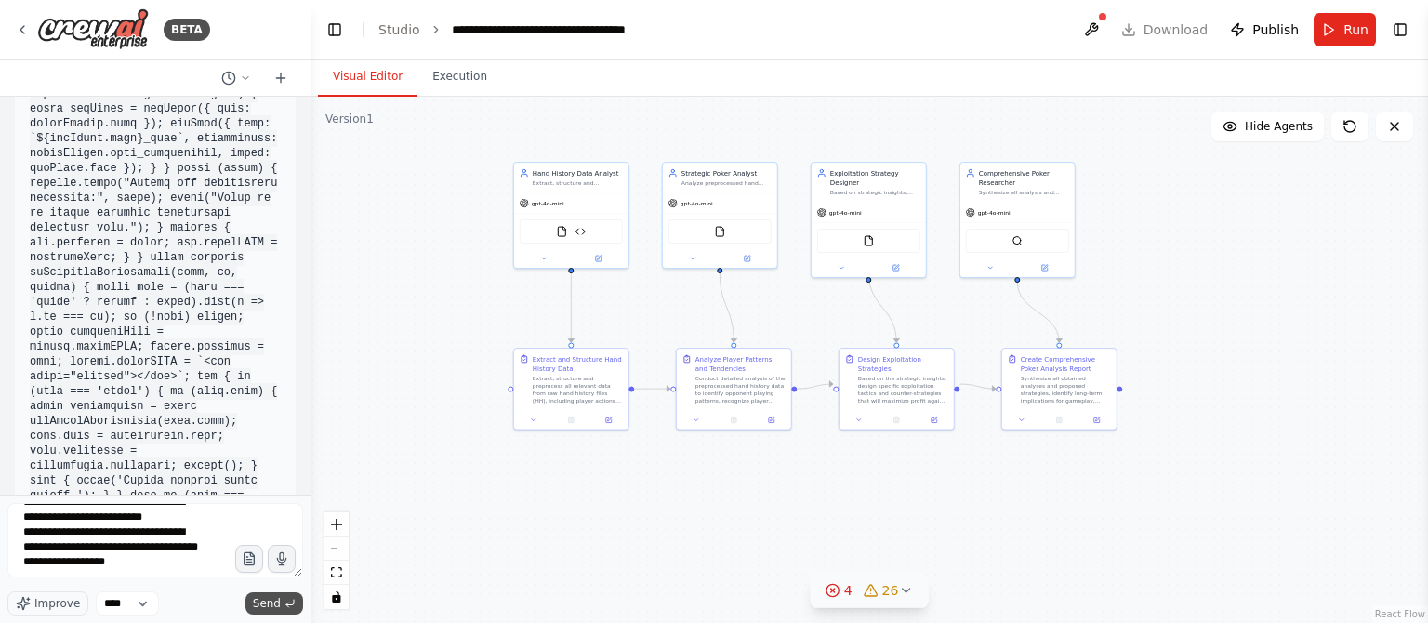
drag, startPoint x: 282, startPoint y: 599, endPoint x: 428, endPoint y: 525, distance: 163.4
click at [283, 599] on button "Send" at bounding box center [274, 603] width 58 height 22
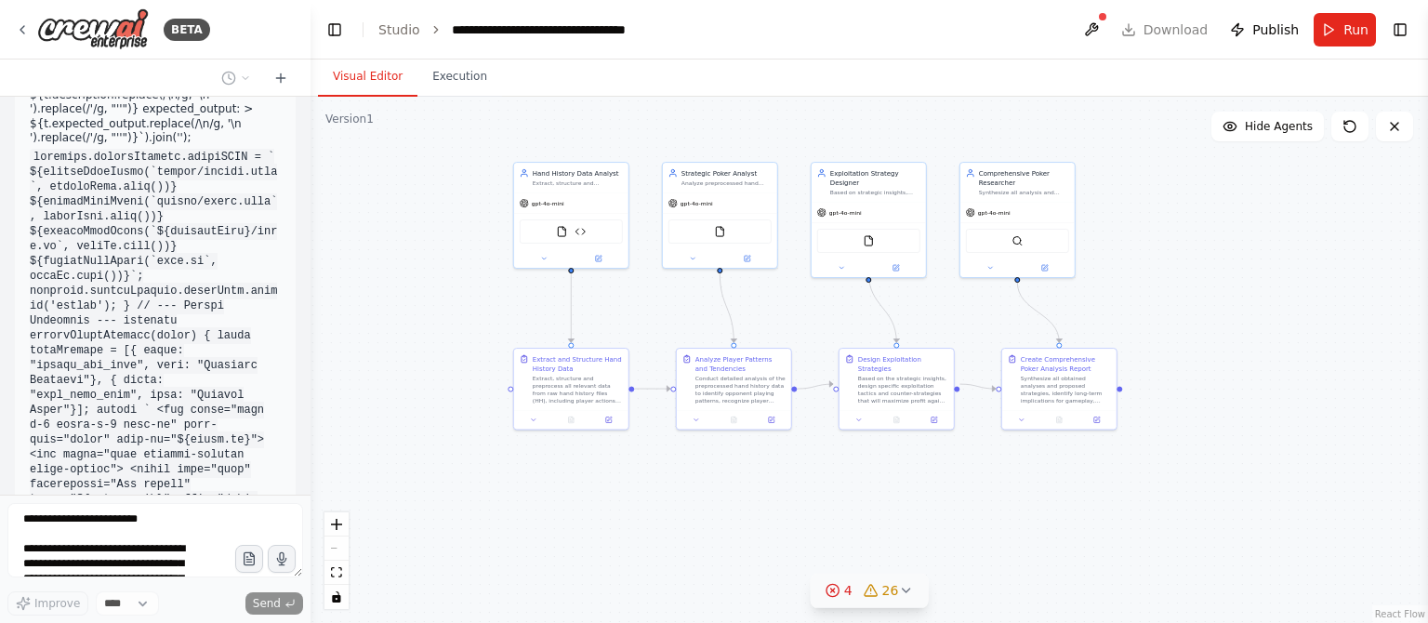
scroll to position [59485, 0]
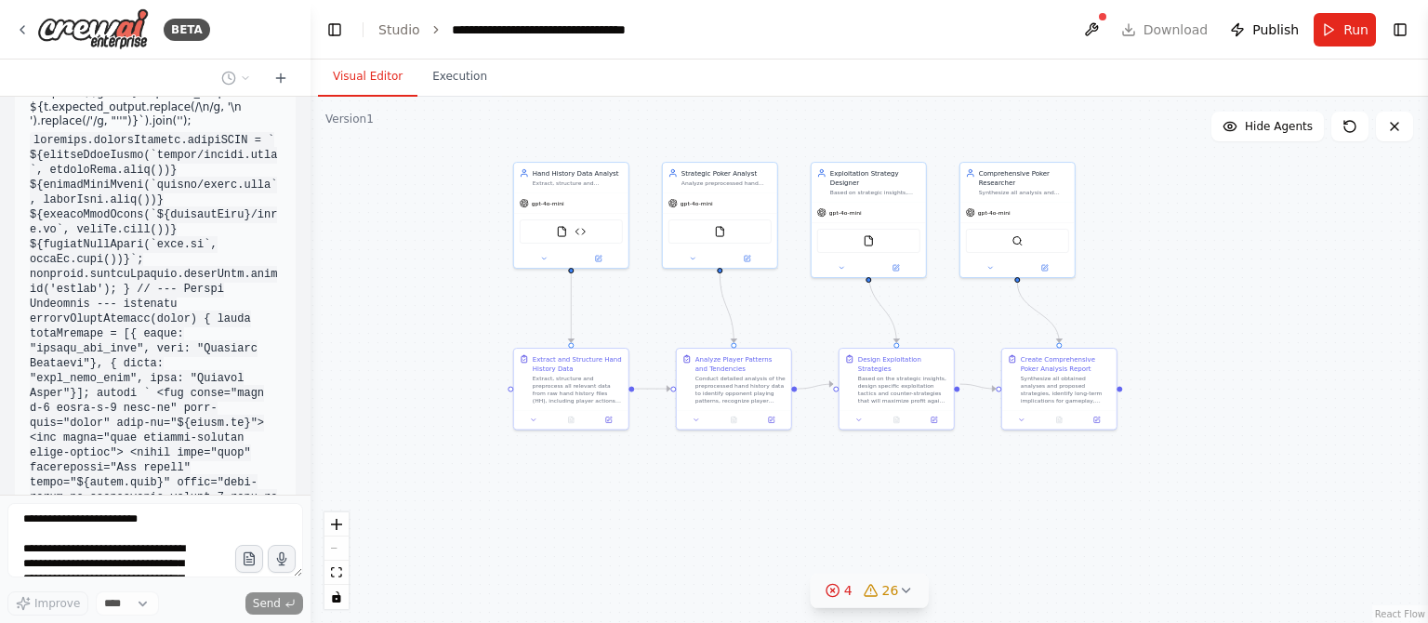
drag, startPoint x: 276, startPoint y: 74, endPoint x: 290, endPoint y: 317, distance: 243.1
click at [276, 74] on icon at bounding box center [280, 78] width 15 height 15
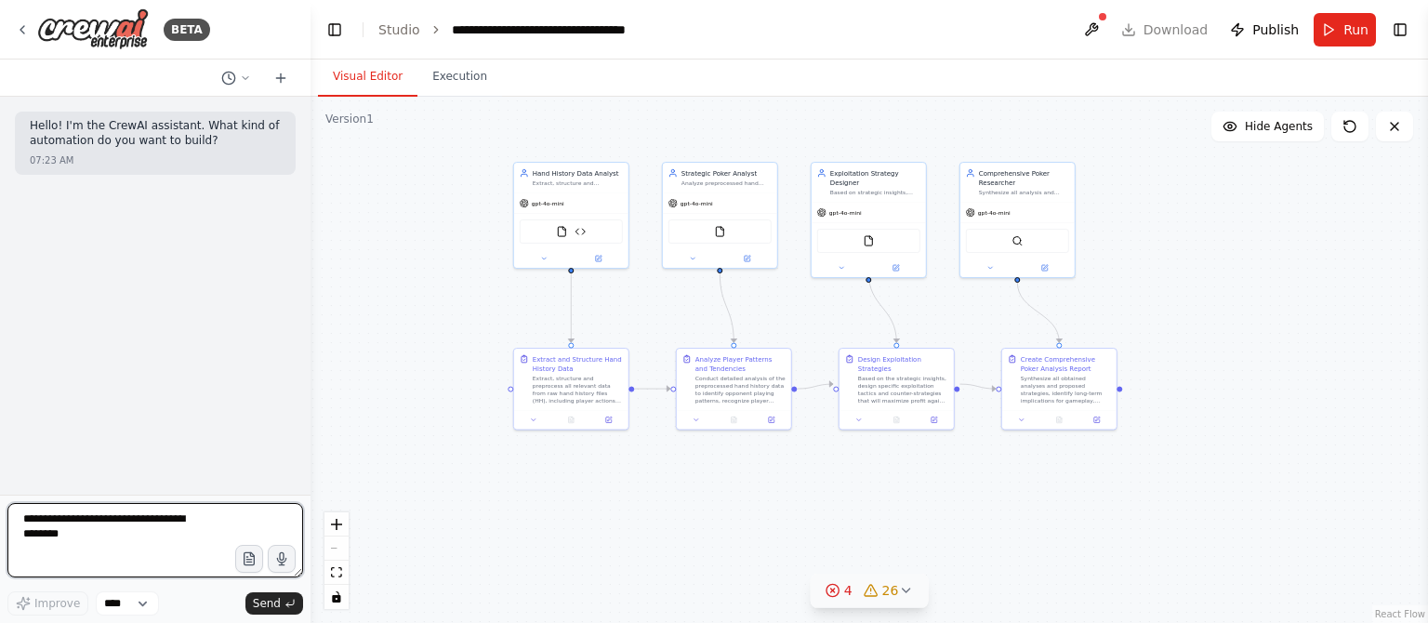
paste textarea "**********"
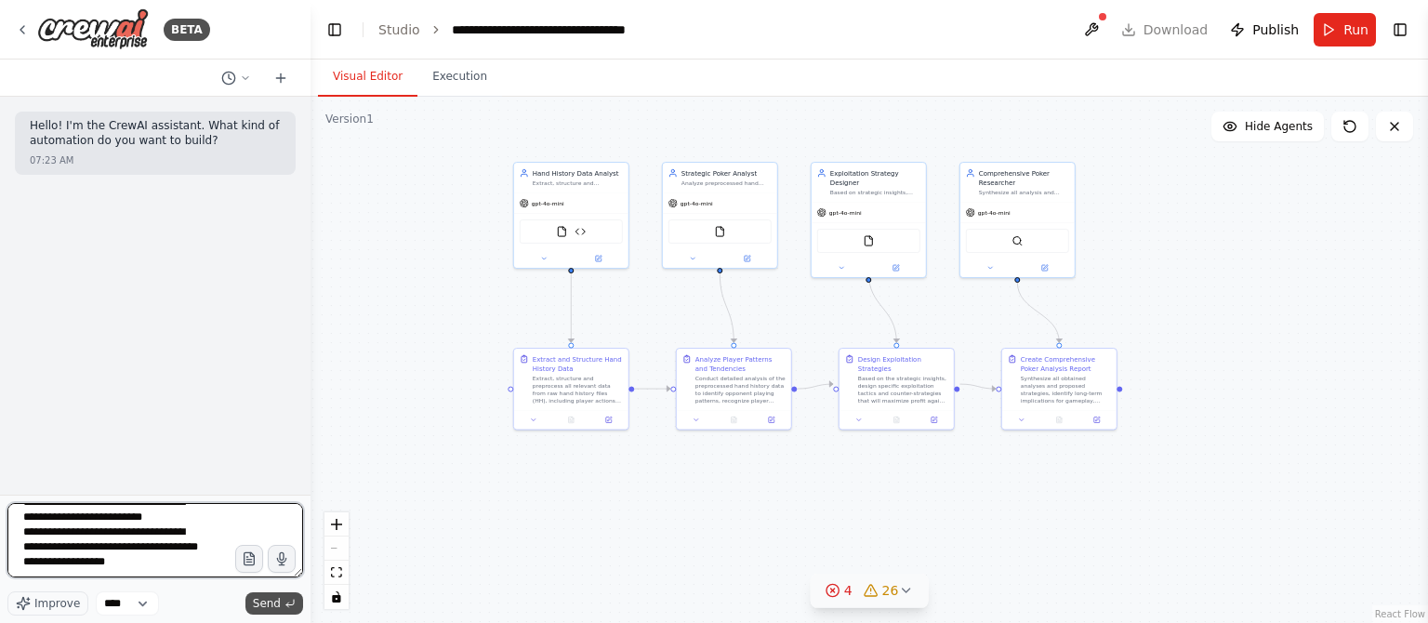
type textarea "**********"
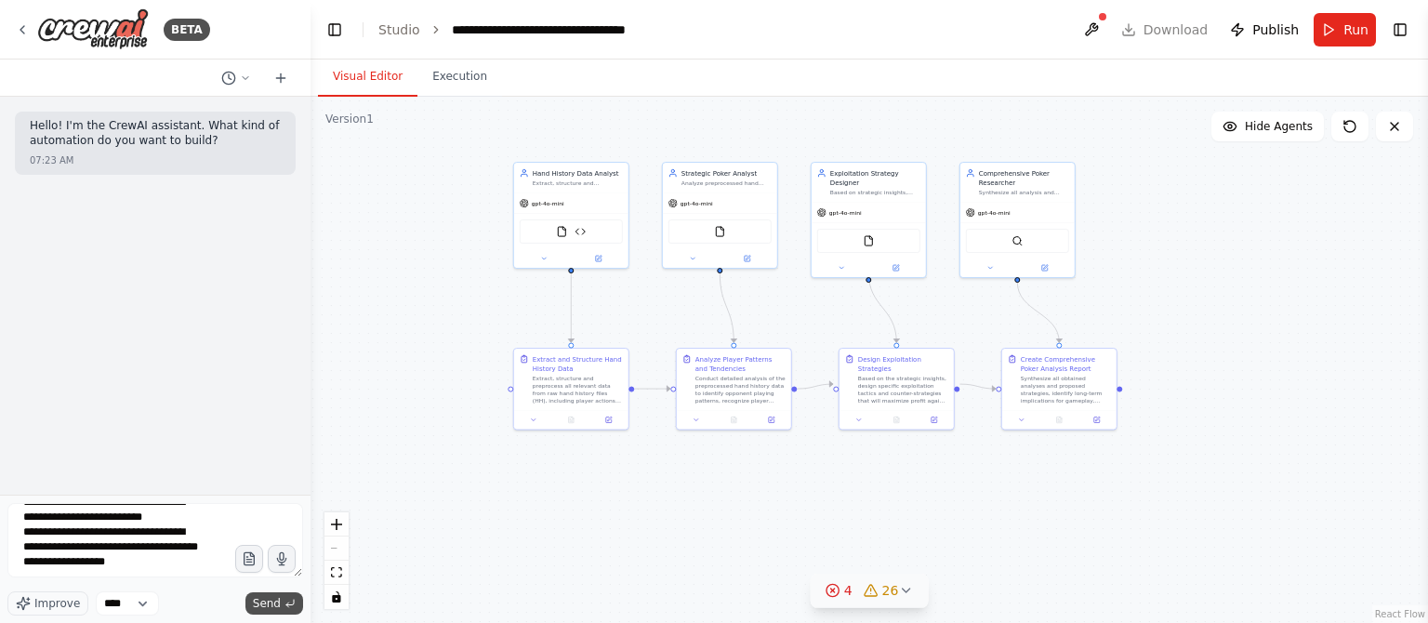
click at [281, 602] on button "Send" at bounding box center [274, 603] width 58 height 22
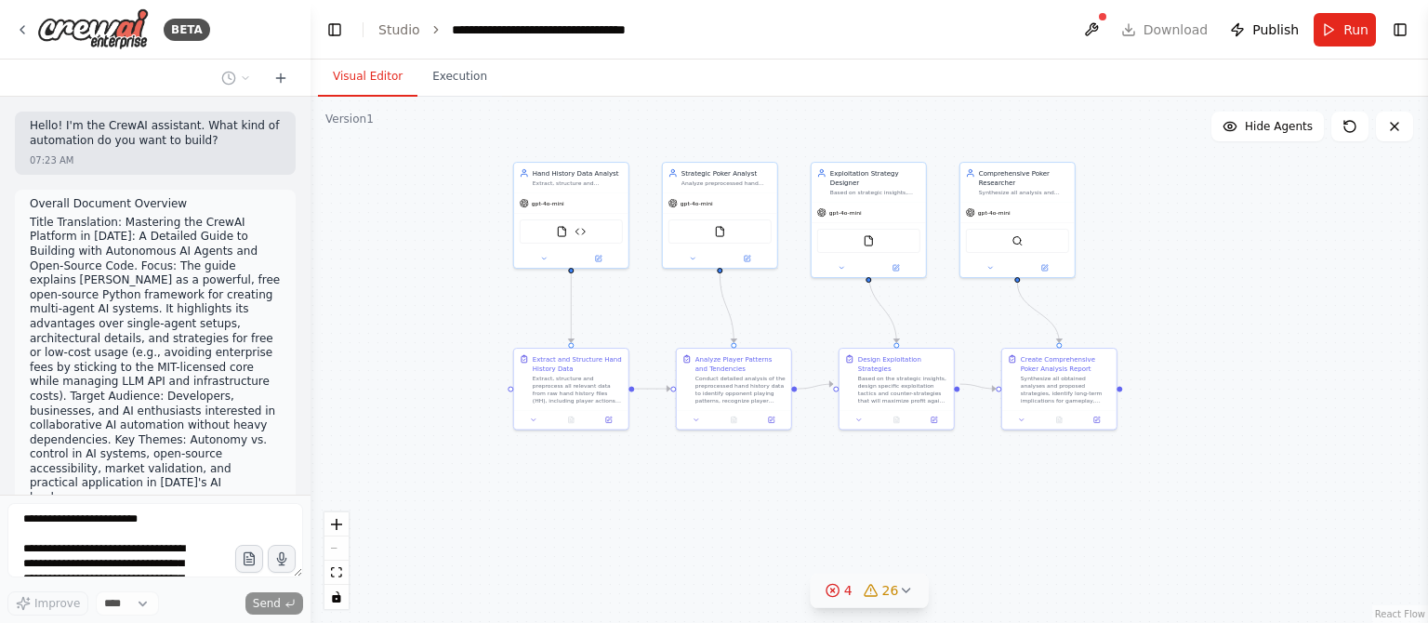
scroll to position [1327, 0]
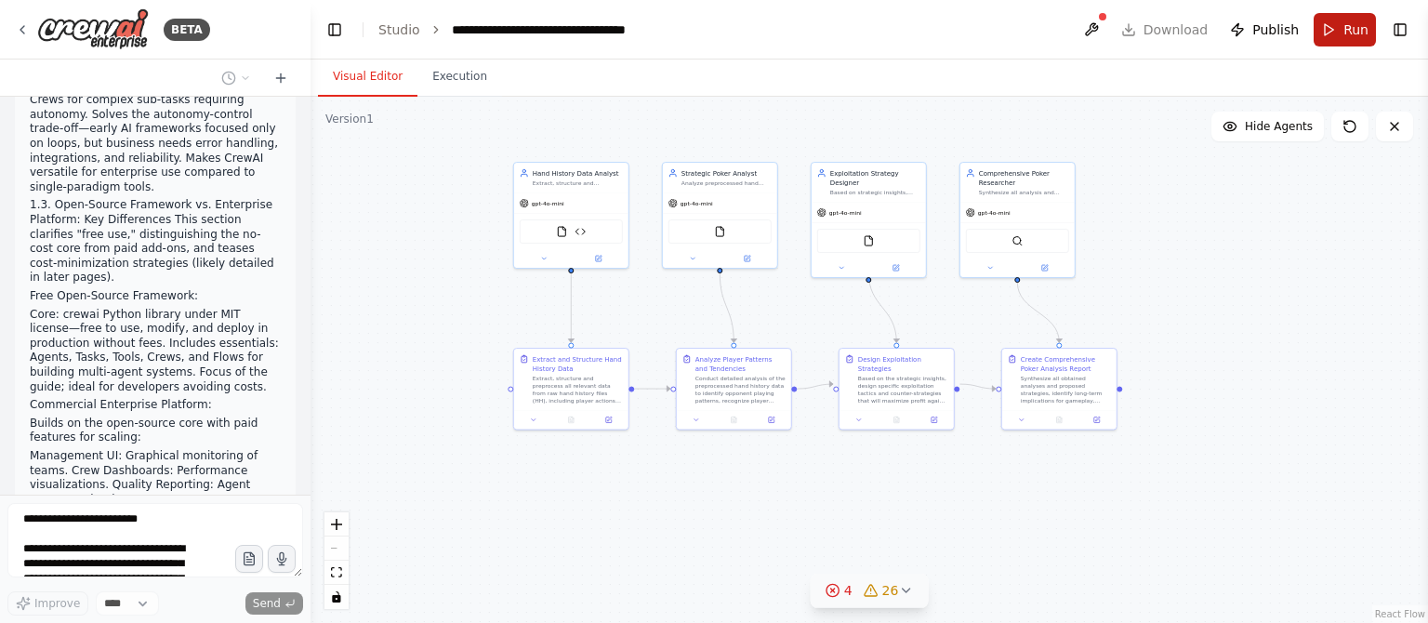
click at [1350, 24] on span "Run" at bounding box center [1355, 29] width 25 height 19
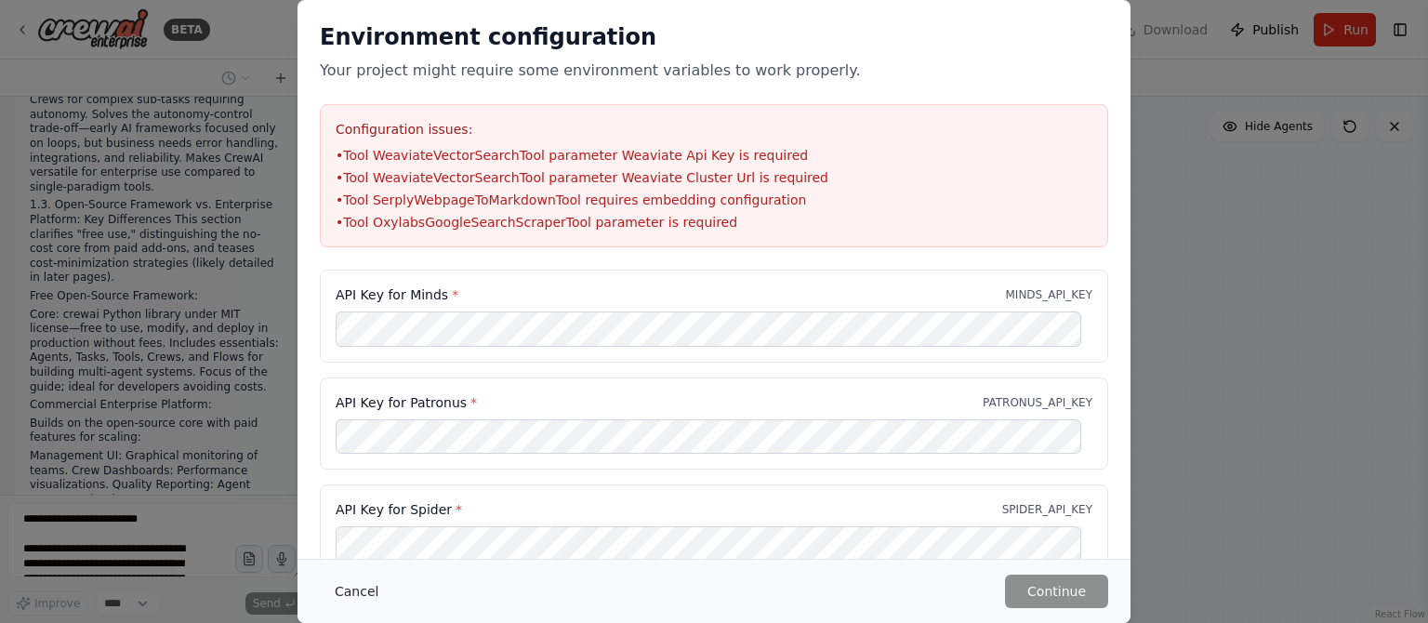
click at [368, 589] on button "Cancel" at bounding box center [356, 591] width 73 height 33
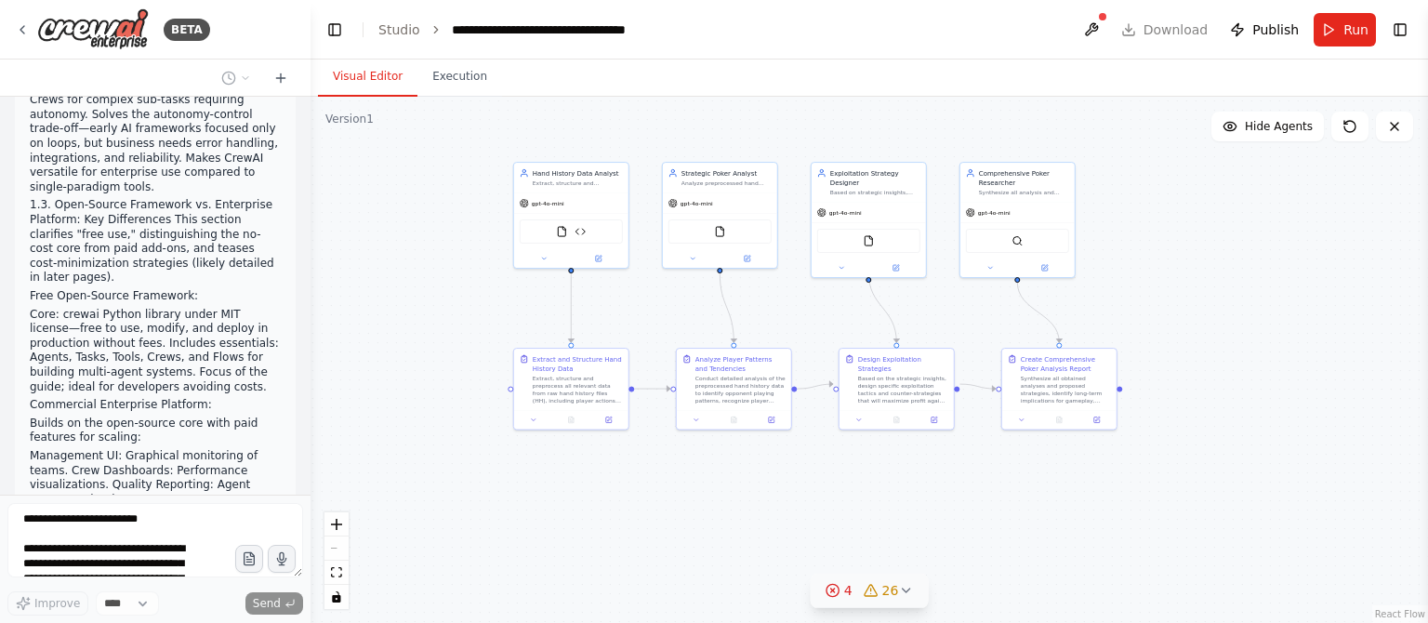
click at [902, 591] on icon at bounding box center [905, 590] width 15 height 15
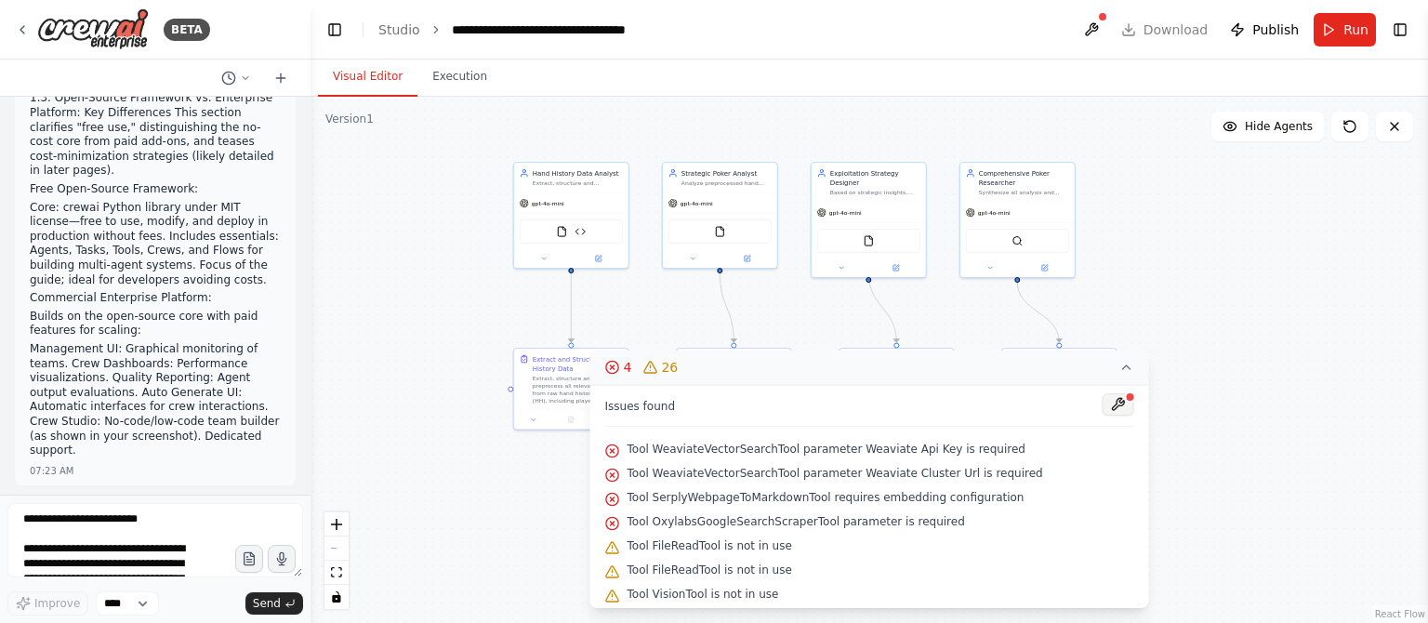
click at [1109, 401] on button at bounding box center [1119, 404] width 32 height 22
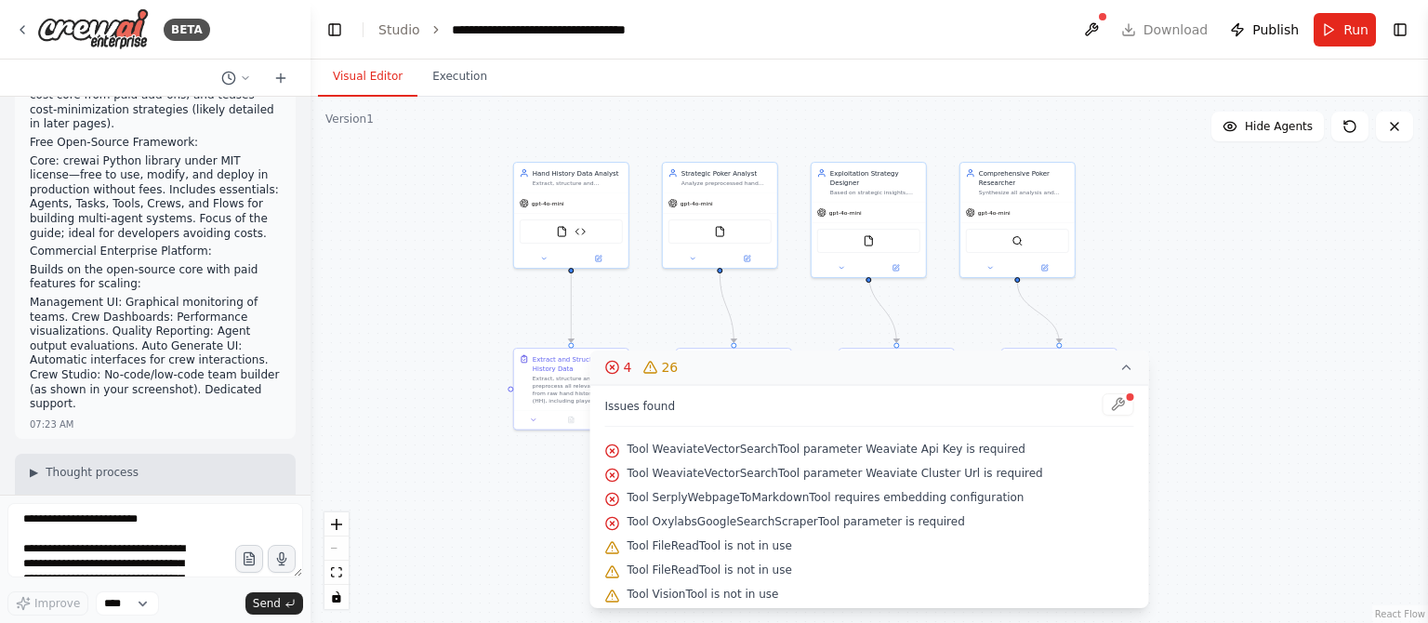
click at [1196, 272] on div ".deletable-edge-delete-btn { width: 20px; height: 20px; border: 0px solid #ffff…" at bounding box center [870, 360] width 1118 height 526
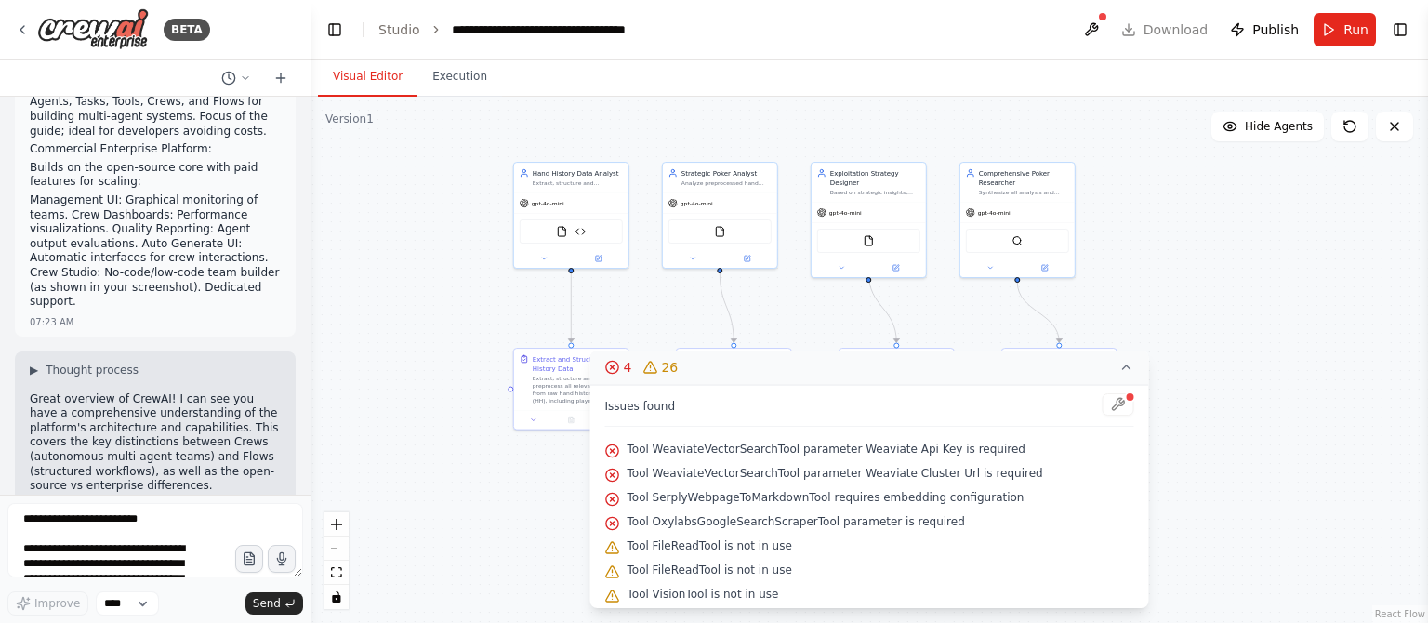
click at [357, 409] on div ".deletable-edge-delete-btn { width: 20px; height: 20px; border: 0px solid #ffff…" at bounding box center [870, 360] width 1118 height 526
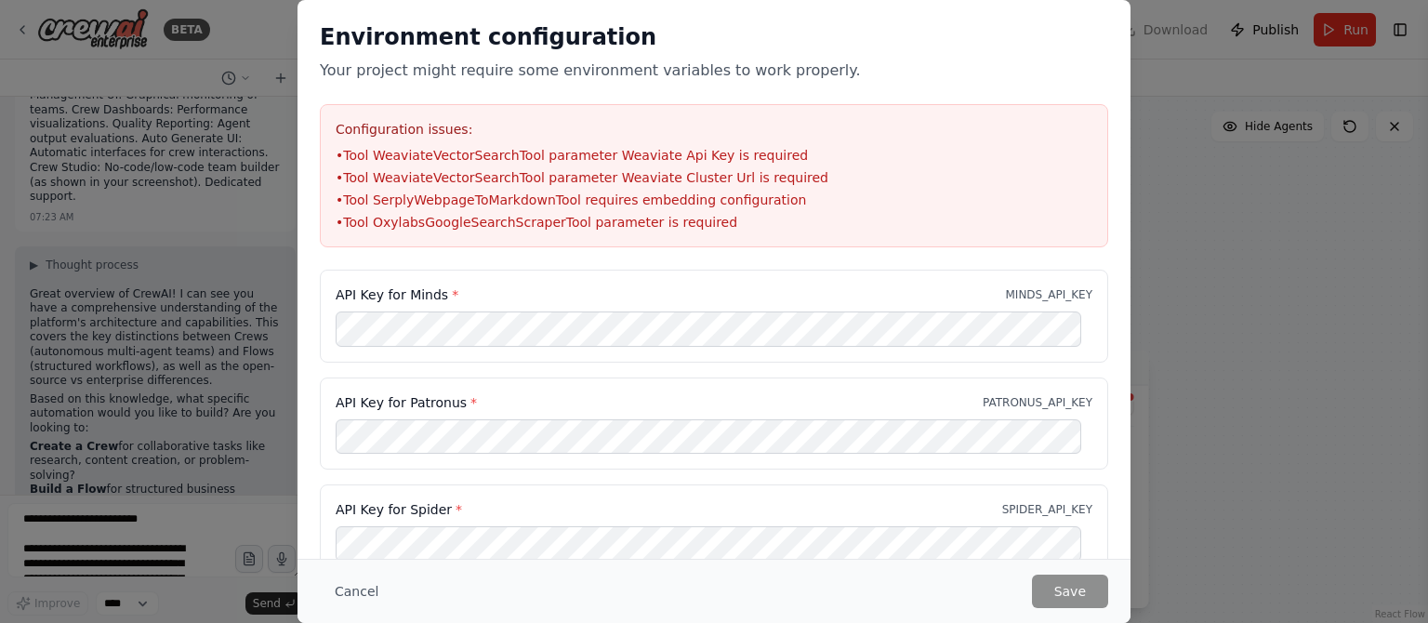
scroll to position [1702, 0]
drag, startPoint x: 350, startPoint y: 598, endPoint x: 342, endPoint y: 331, distance: 266.9
click at [351, 593] on button "Cancel" at bounding box center [356, 591] width 73 height 33
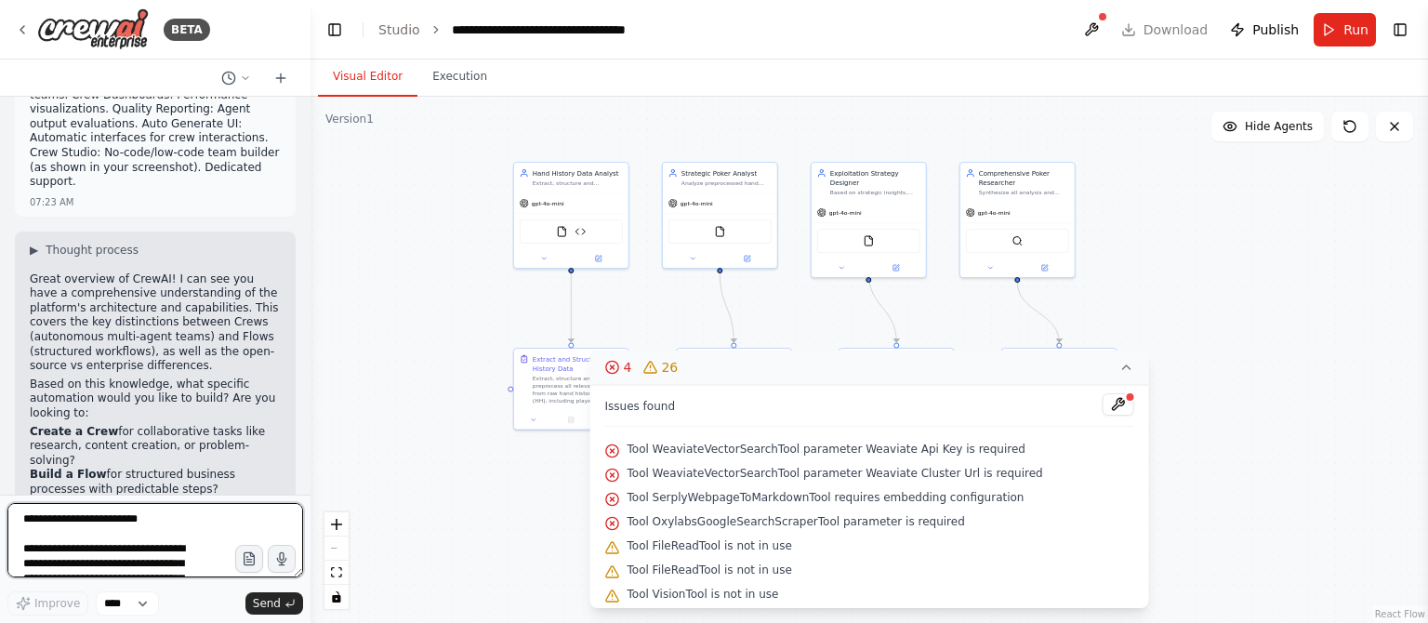
click at [98, 530] on textarea at bounding box center [155, 540] width 296 height 74
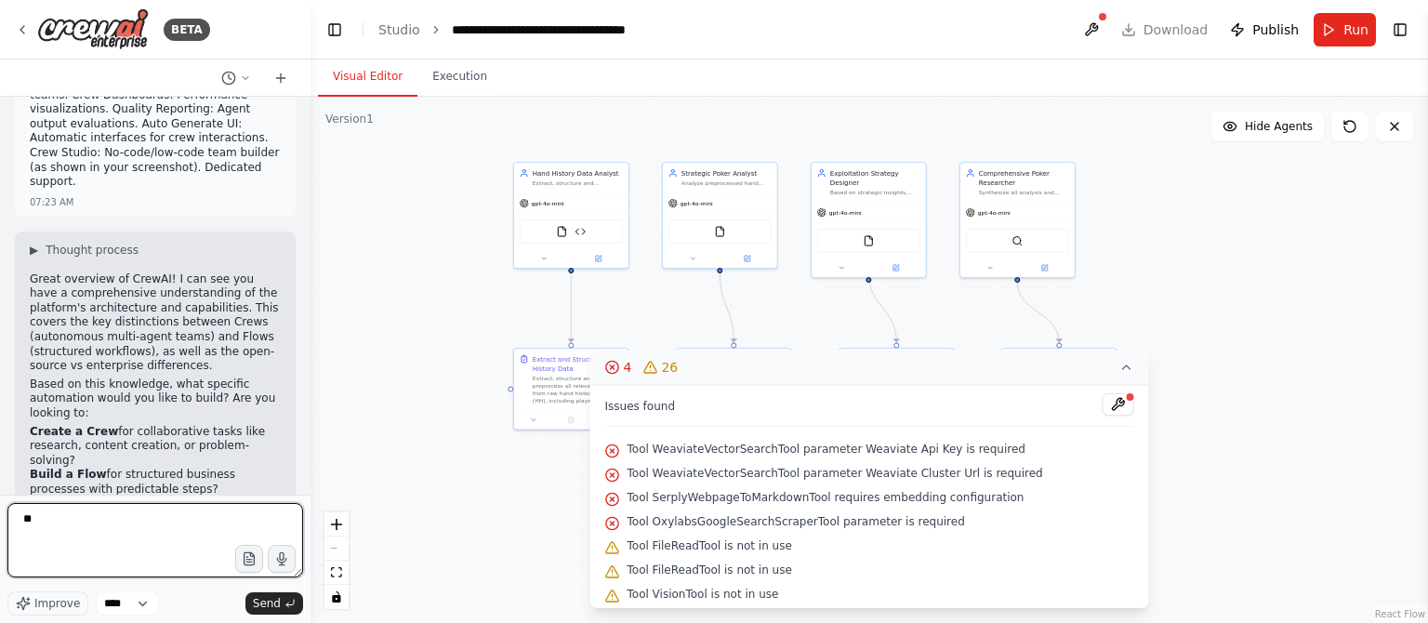
type textarea "*"
type textarea "**********"
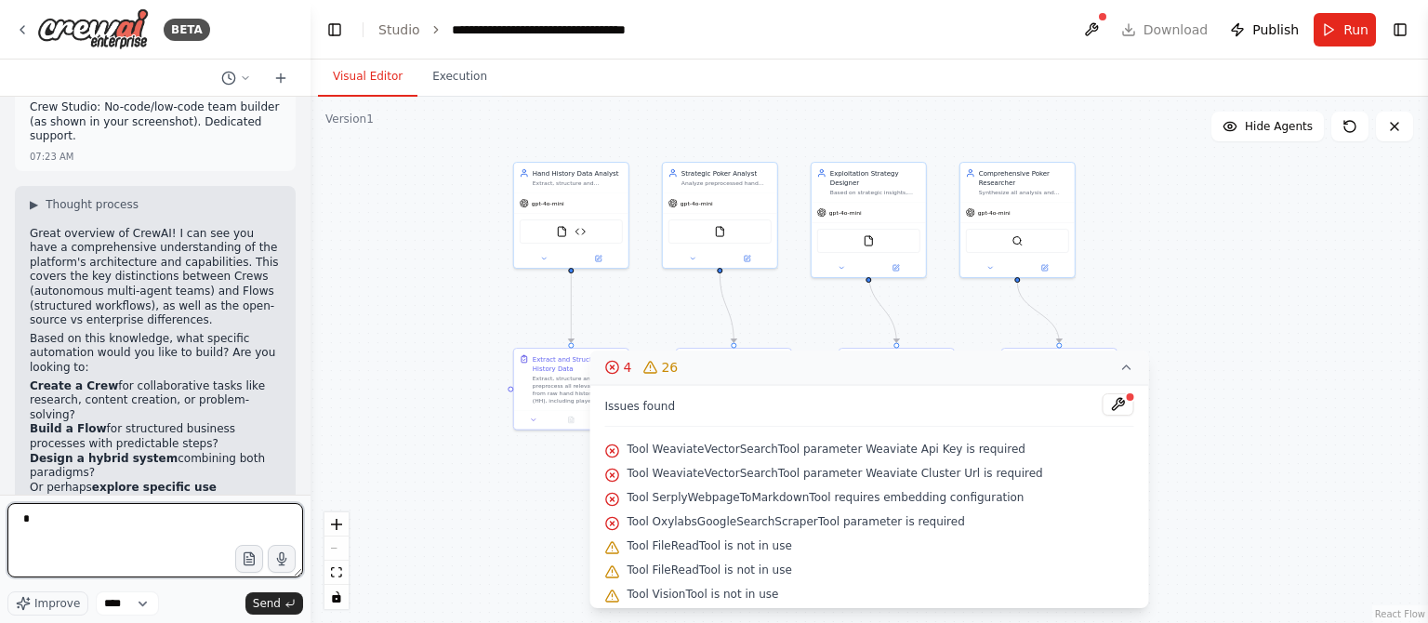
type textarea "*"
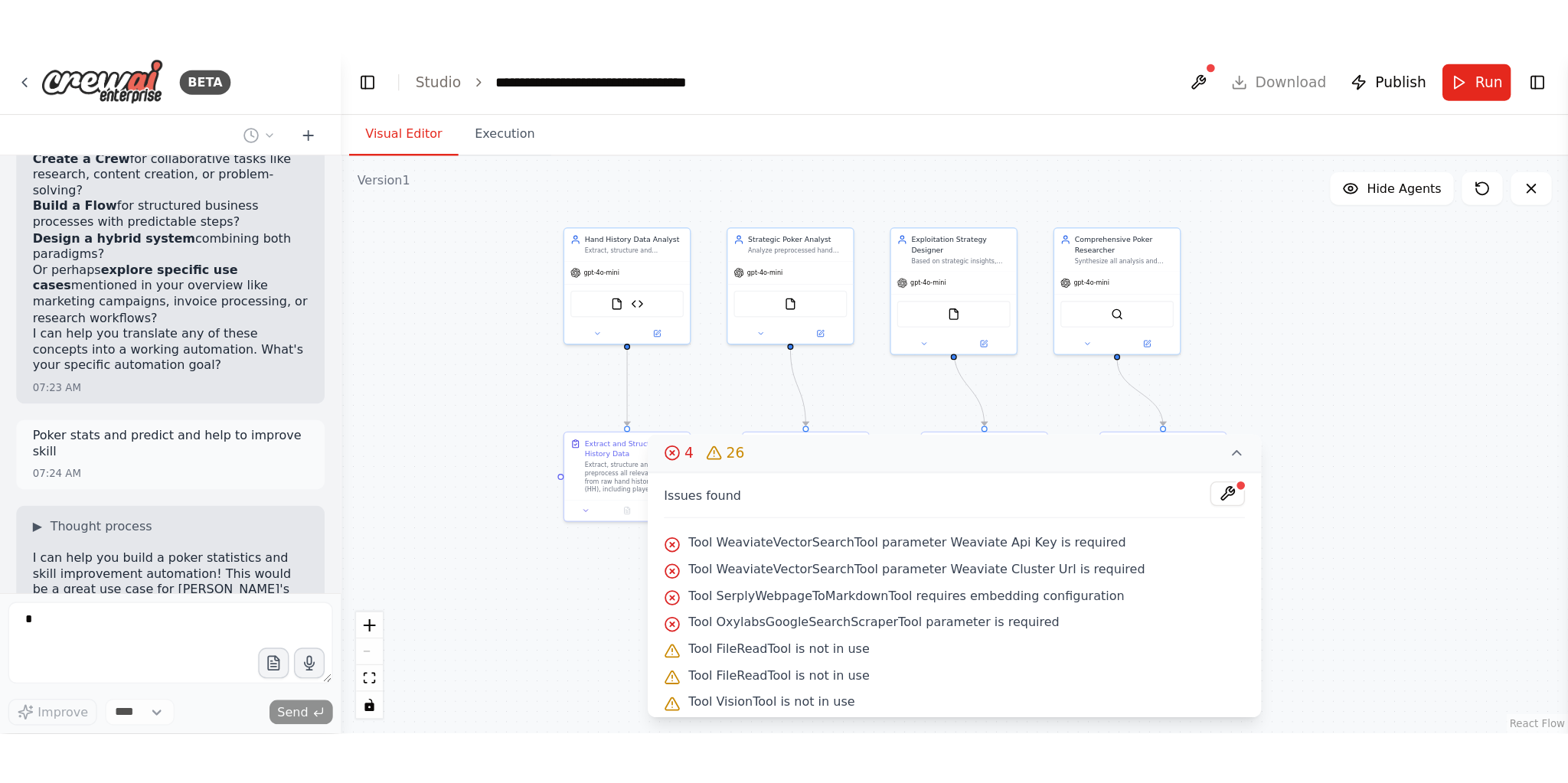
scroll to position [1686, 0]
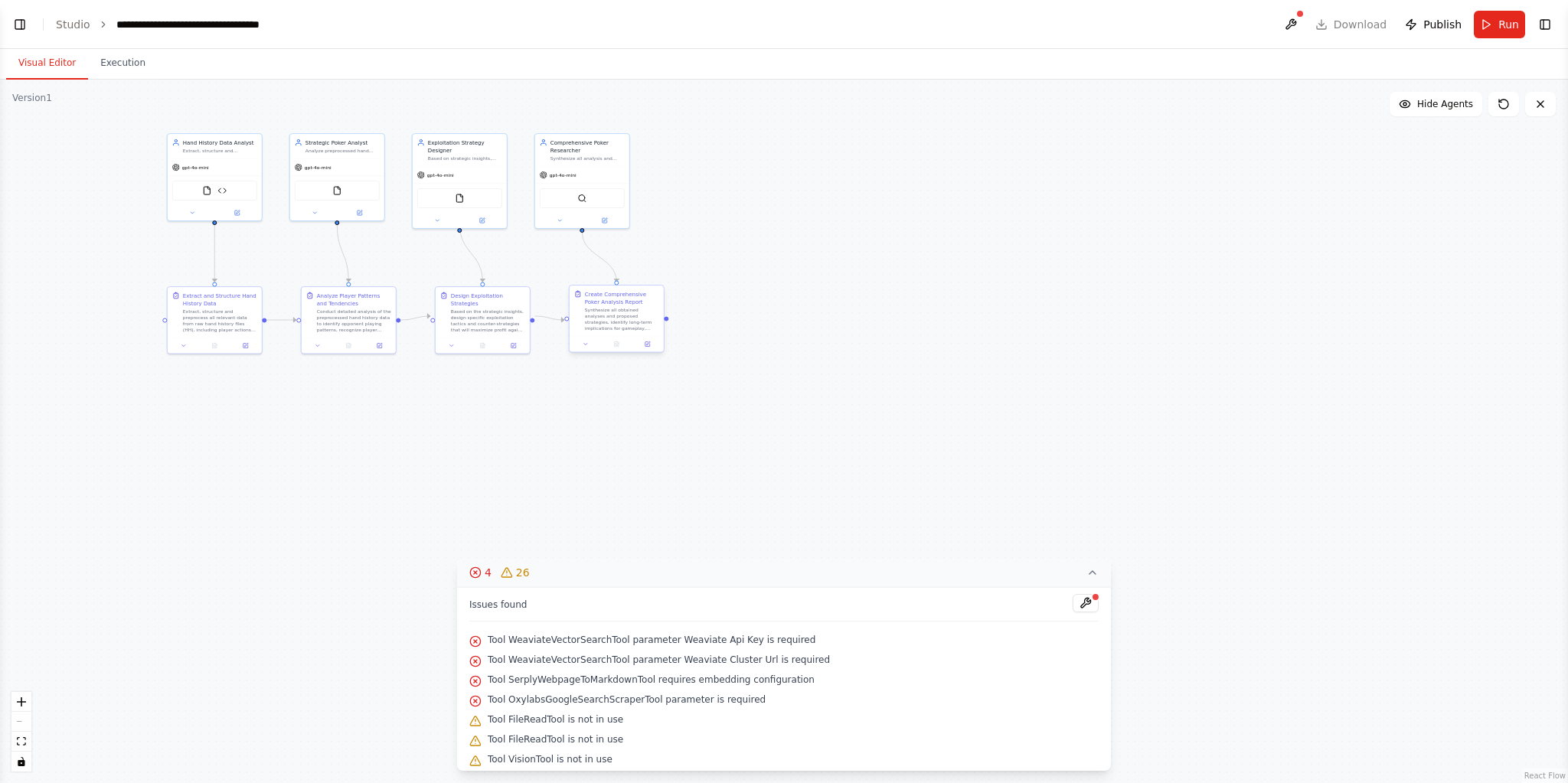
select select "****"
click at [1086, 576] on icon at bounding box center [1092, 572] width 12 height 12
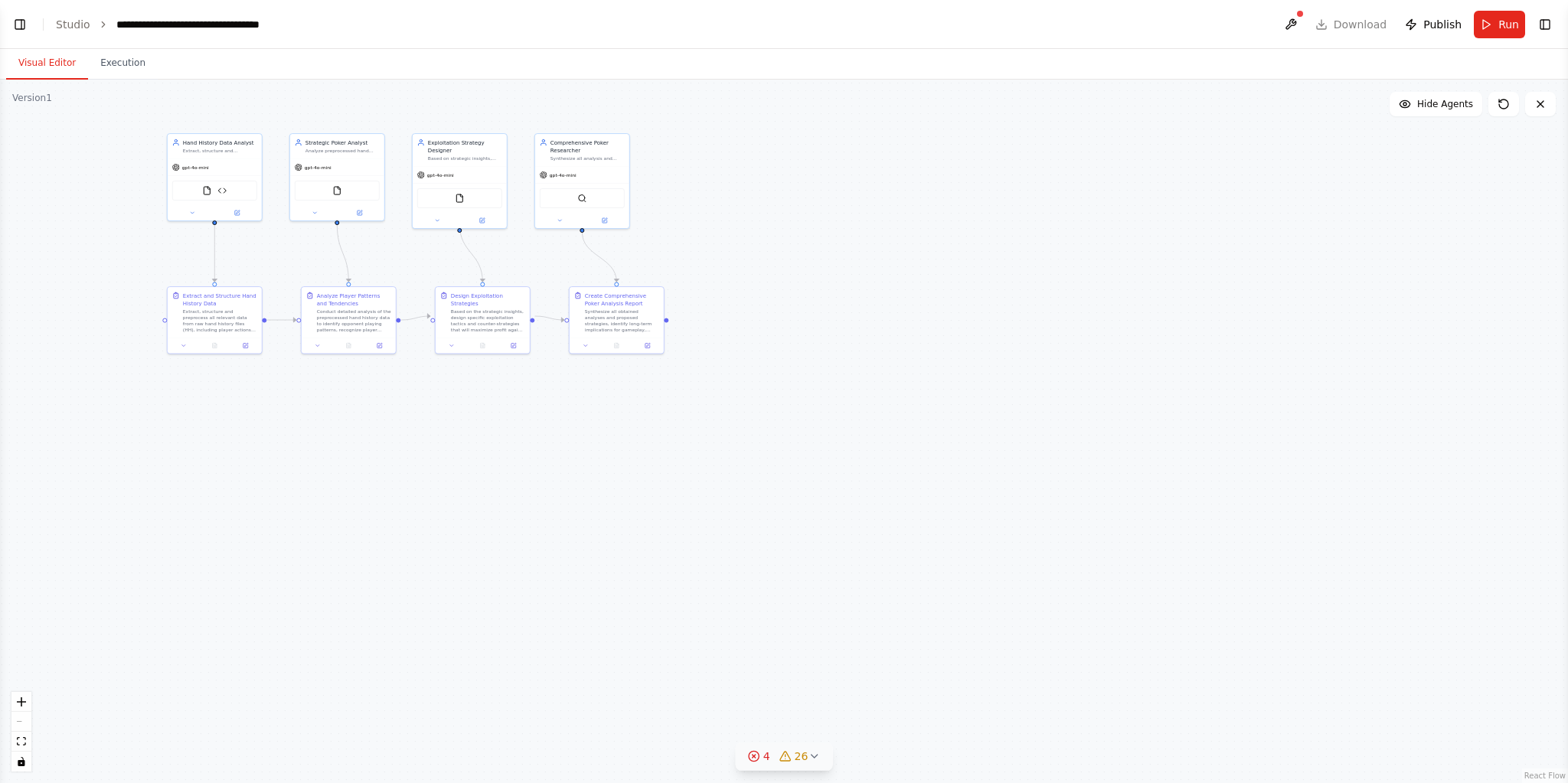
drag, startPoint x: 13, startPoint y: 17, endPoint x: 2, endPoint y: 313, distance: 296.2
click at [13, 17] on button "Toggle Left Sidebar" at bounding box center [20, 25] width 21 height 21
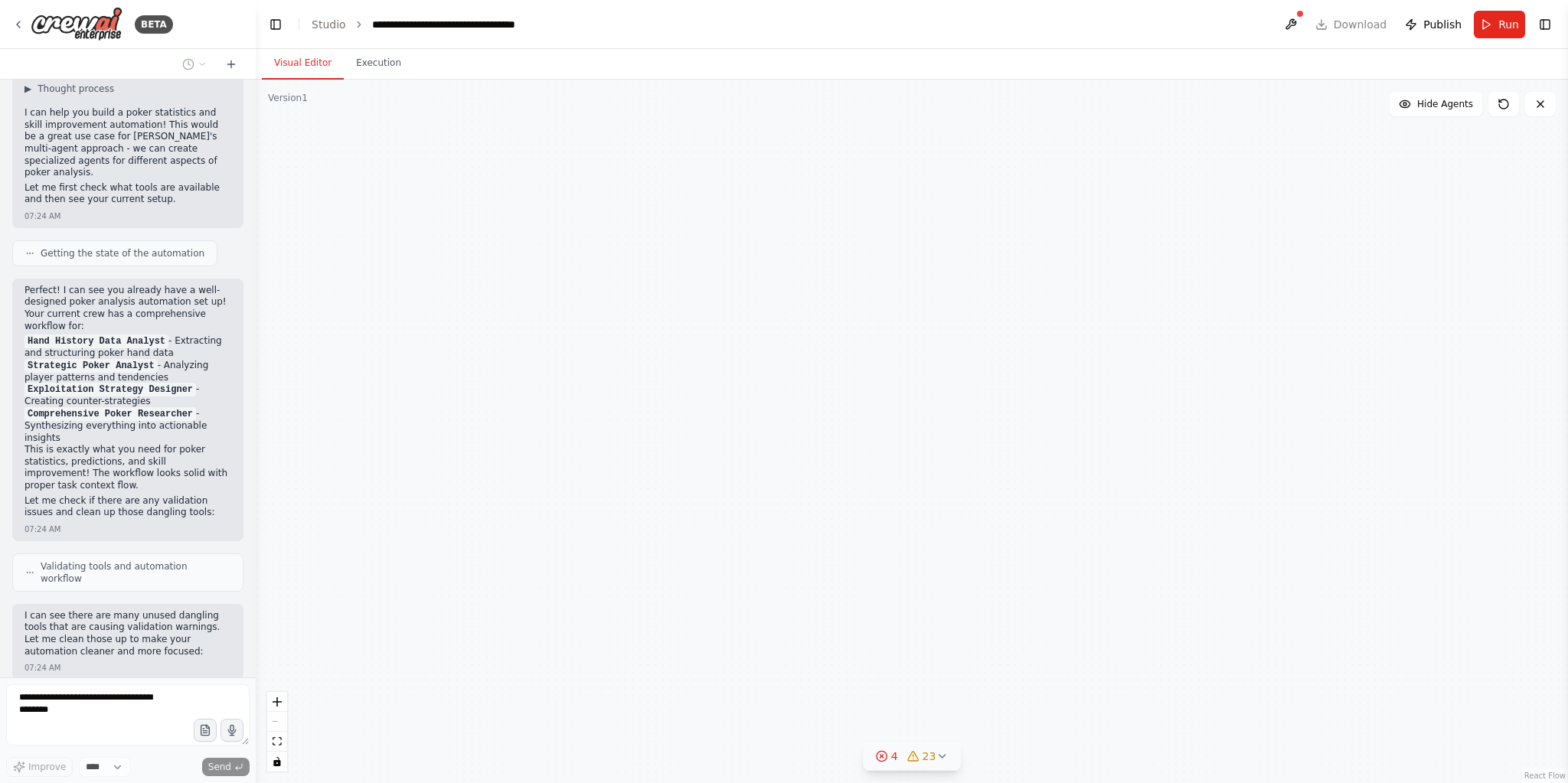
scroll to position [1981, 0]
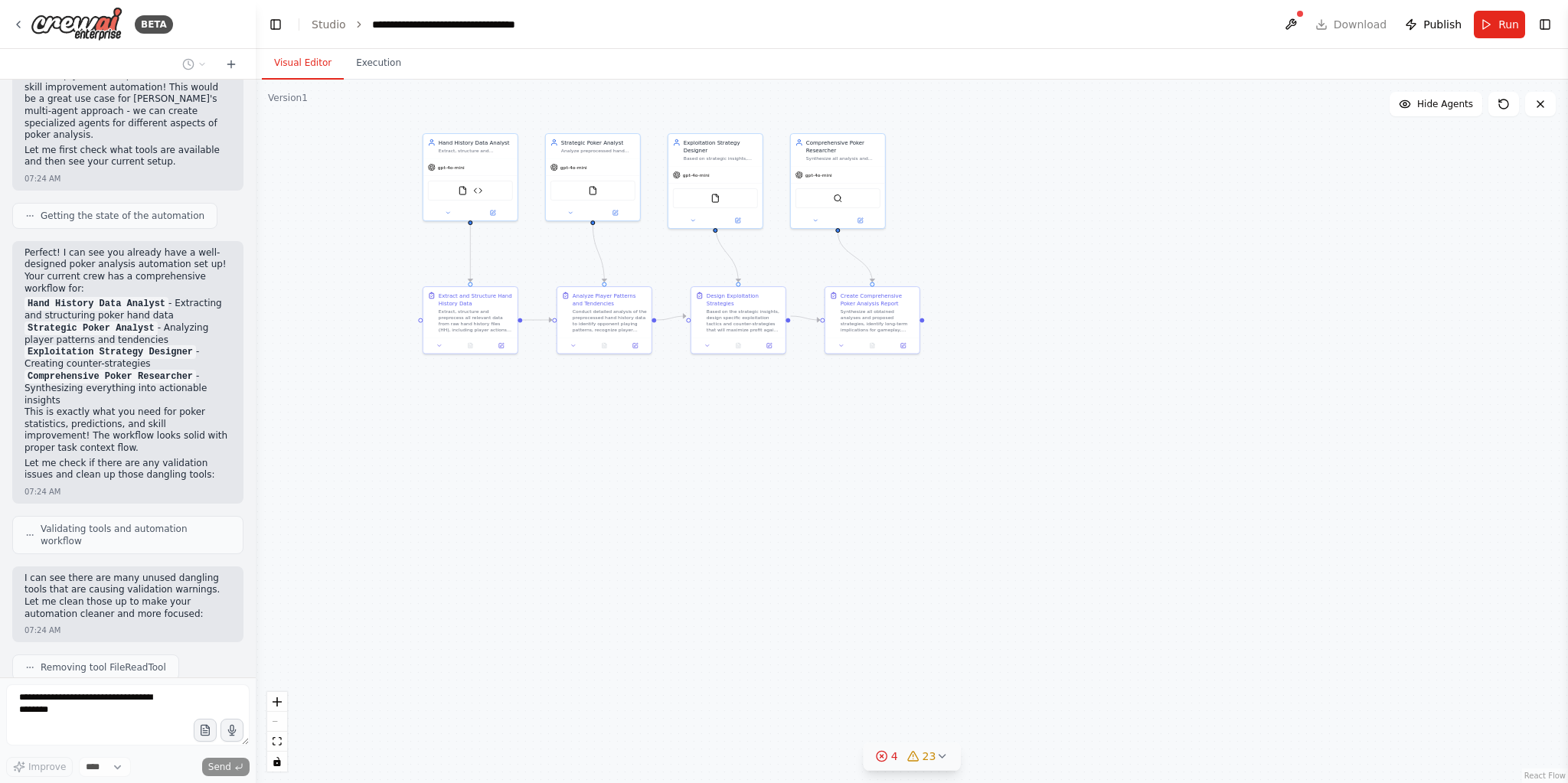
click at [941, 755] on icon at bounding box center [941, 756] width 12 height 12
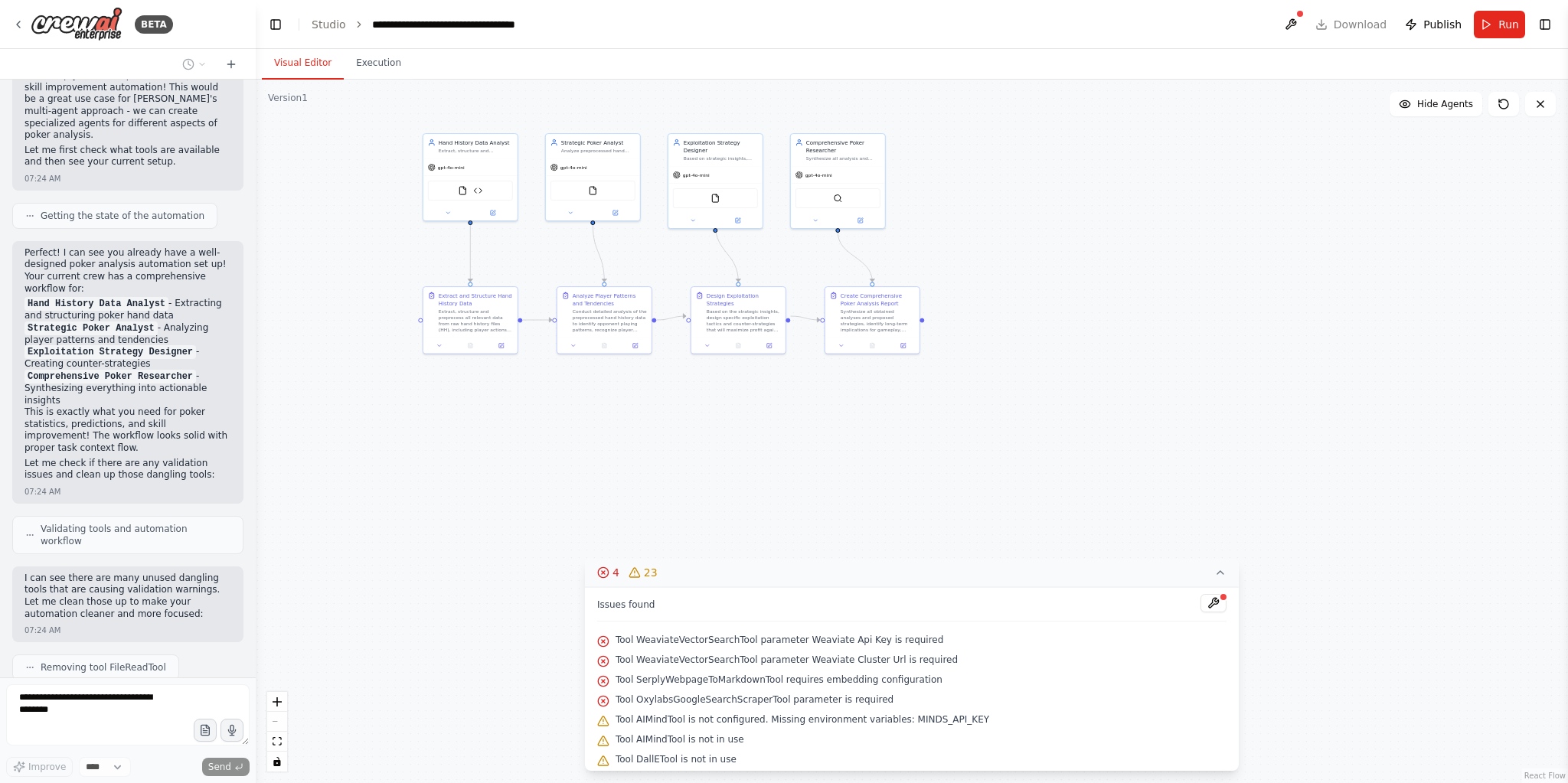
drag, startPoint x: 1184, startPoint y: 312, endPoint x: 1192, endPoint y: 306, distance: 10.0
click at [1185, 311] on div ".deletable-edge-delete-btn { width: 20px; height: 20px; border: 0px solid #ffff…" at bounding box center [912, 431] width 1313 height 703
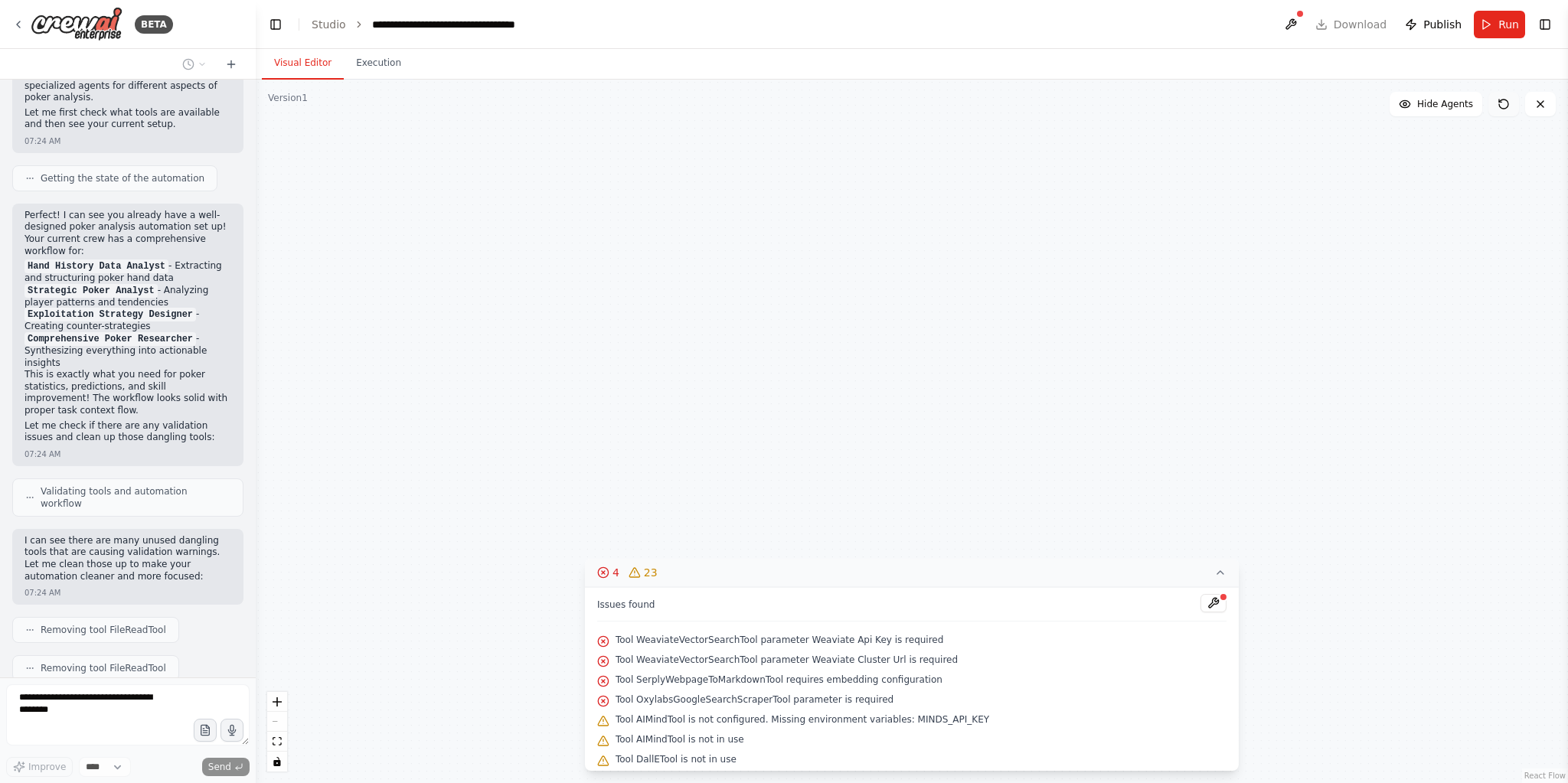
click at [1508, 98] on icon at bounding box center [1504, 104] width 12 height 12
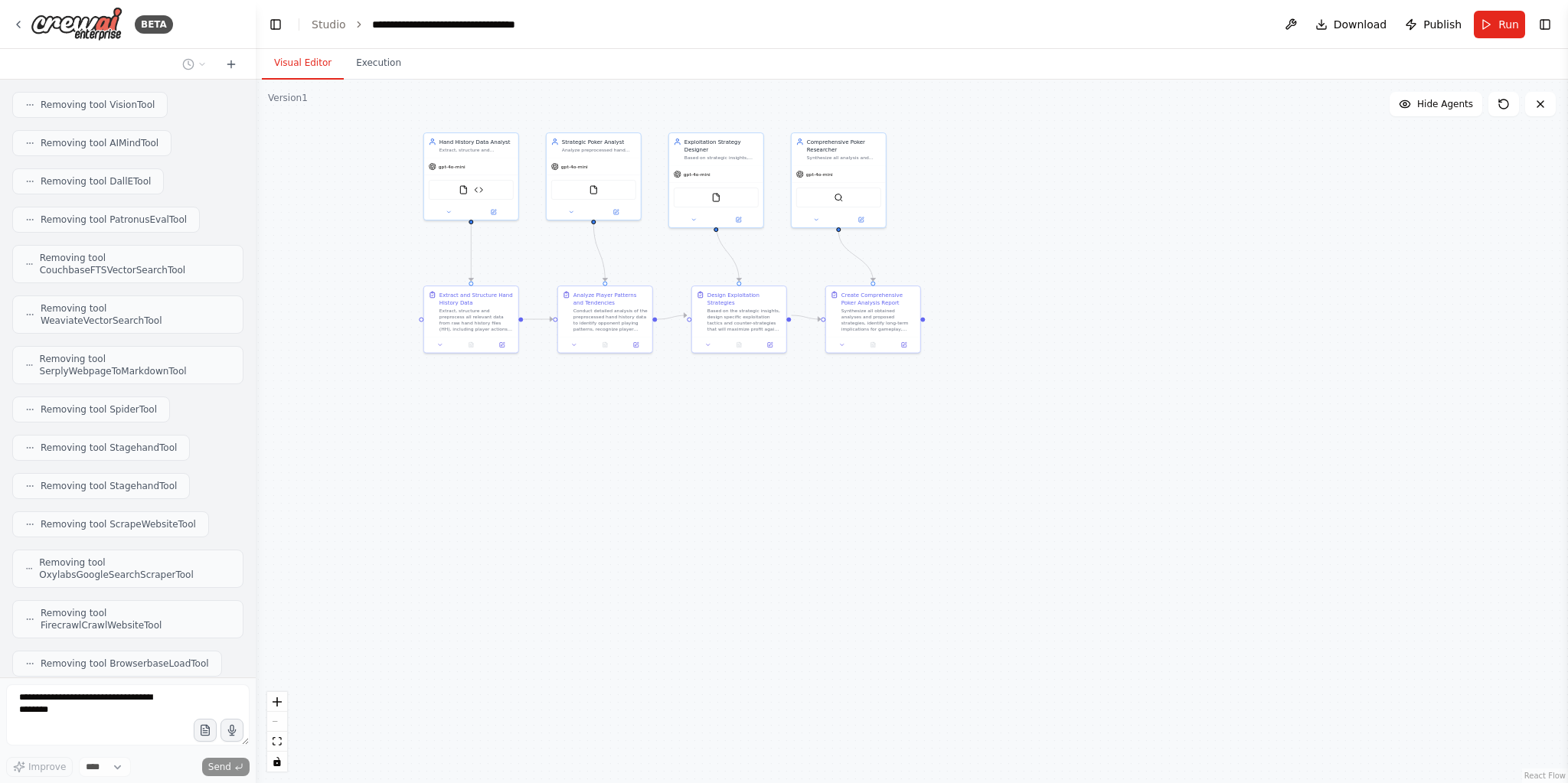
scroll to position [2608, 0]
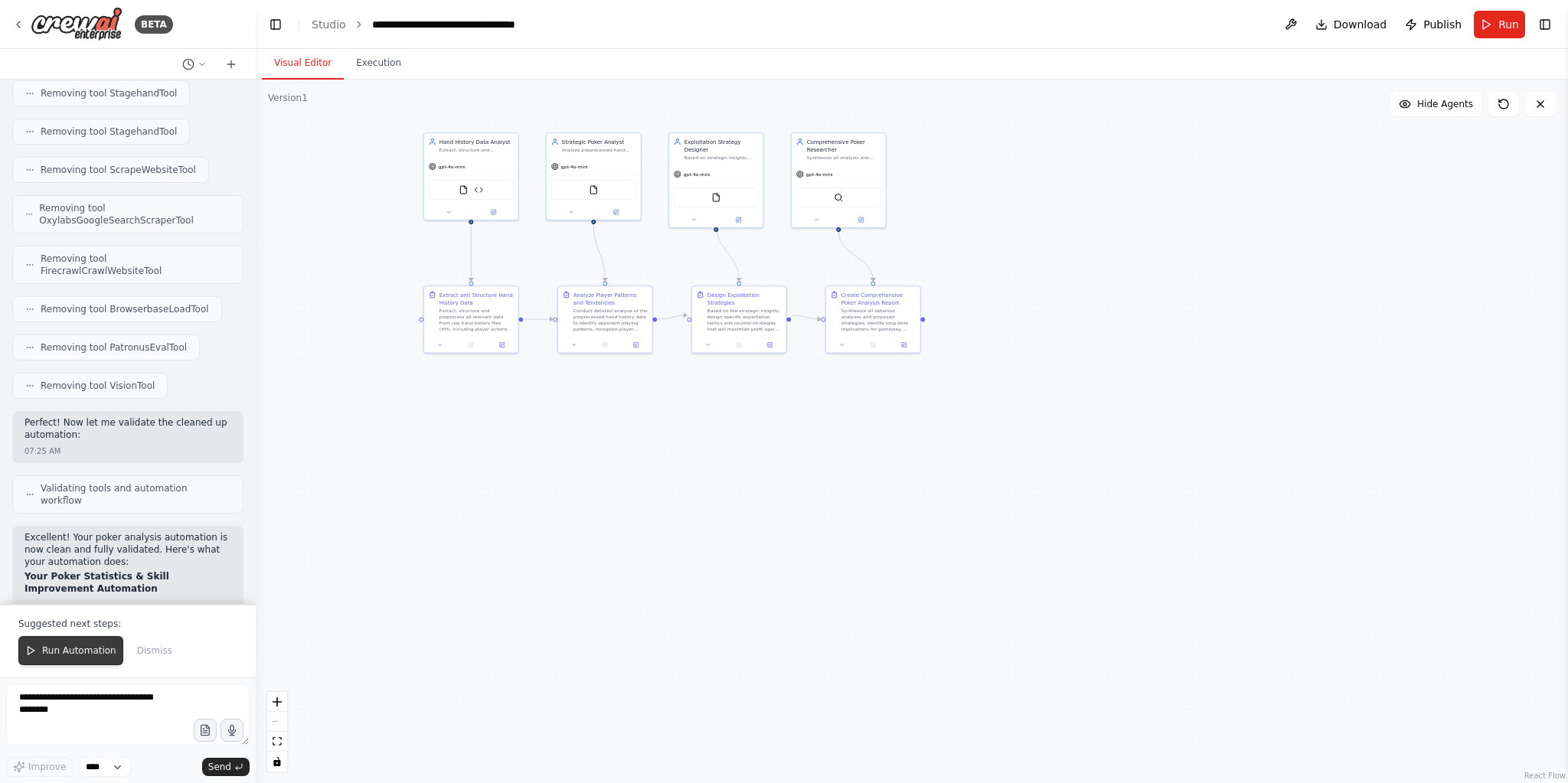
click at [45, 661] on button "Run Automation" at bounding box center [70, 650] width 105 height 29
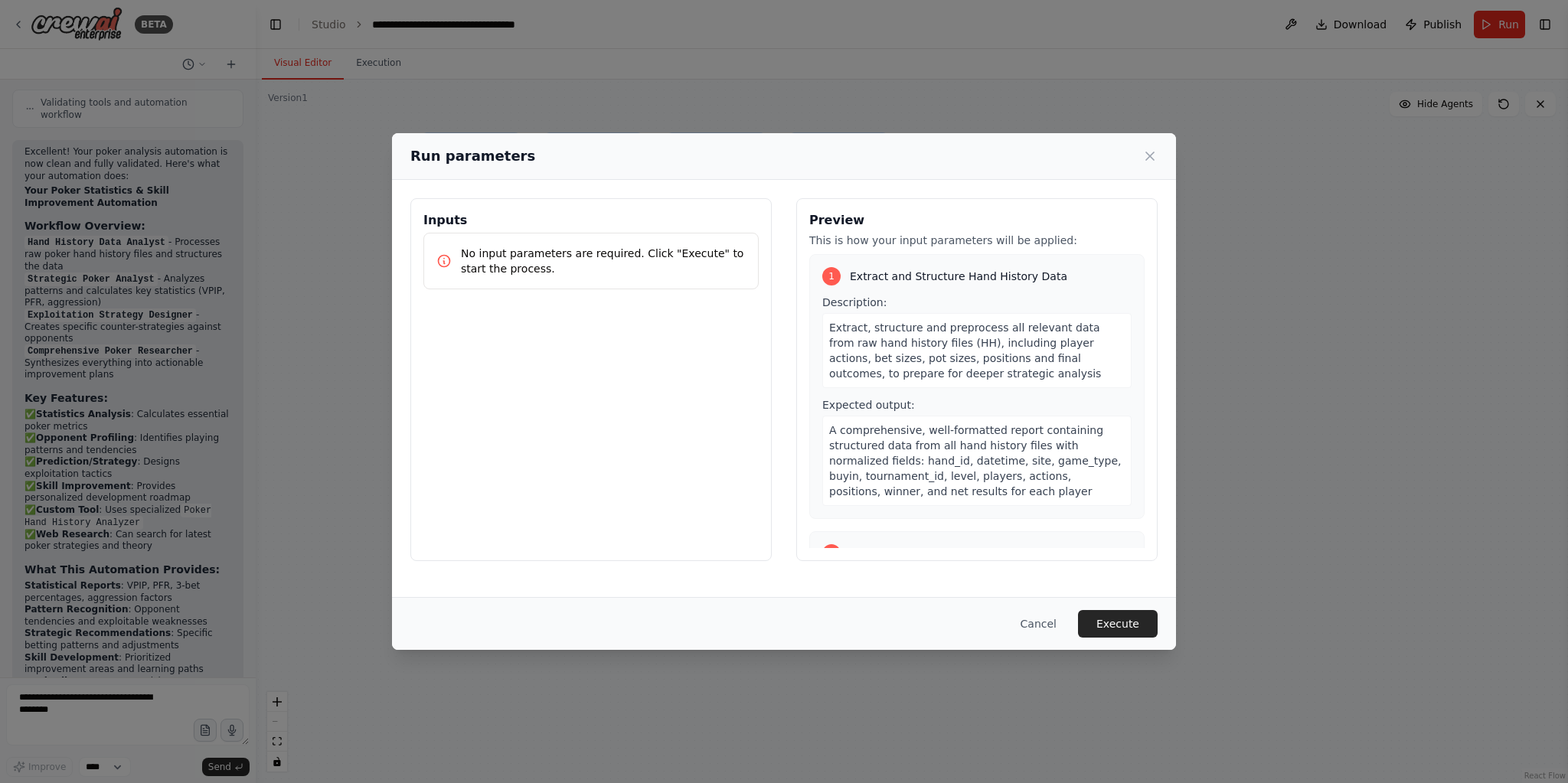
scroll to position [3384, 0]
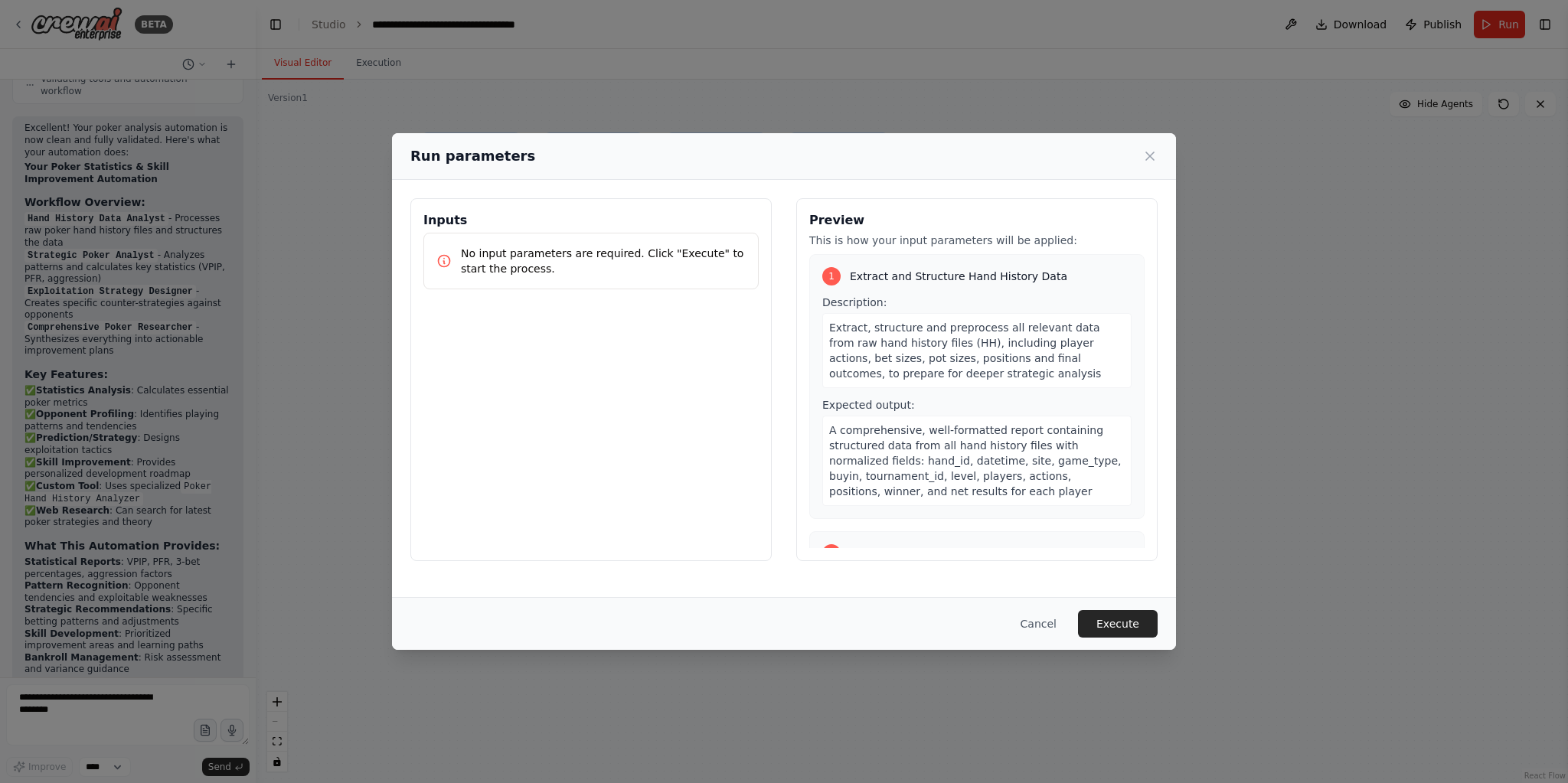
drag, startPoint x: 480, startPoint y: 241, endPoint x: 786, endPoint y: 332, distance: 319.2
click at [483, 245] on div "No input parameters are required. Click "Execute" to start the process." at bounding box center [590, 261] width 335 height 57
click at [1109, 612] on button "Execute" at bounding box center [1118, 623] width 80 height 27
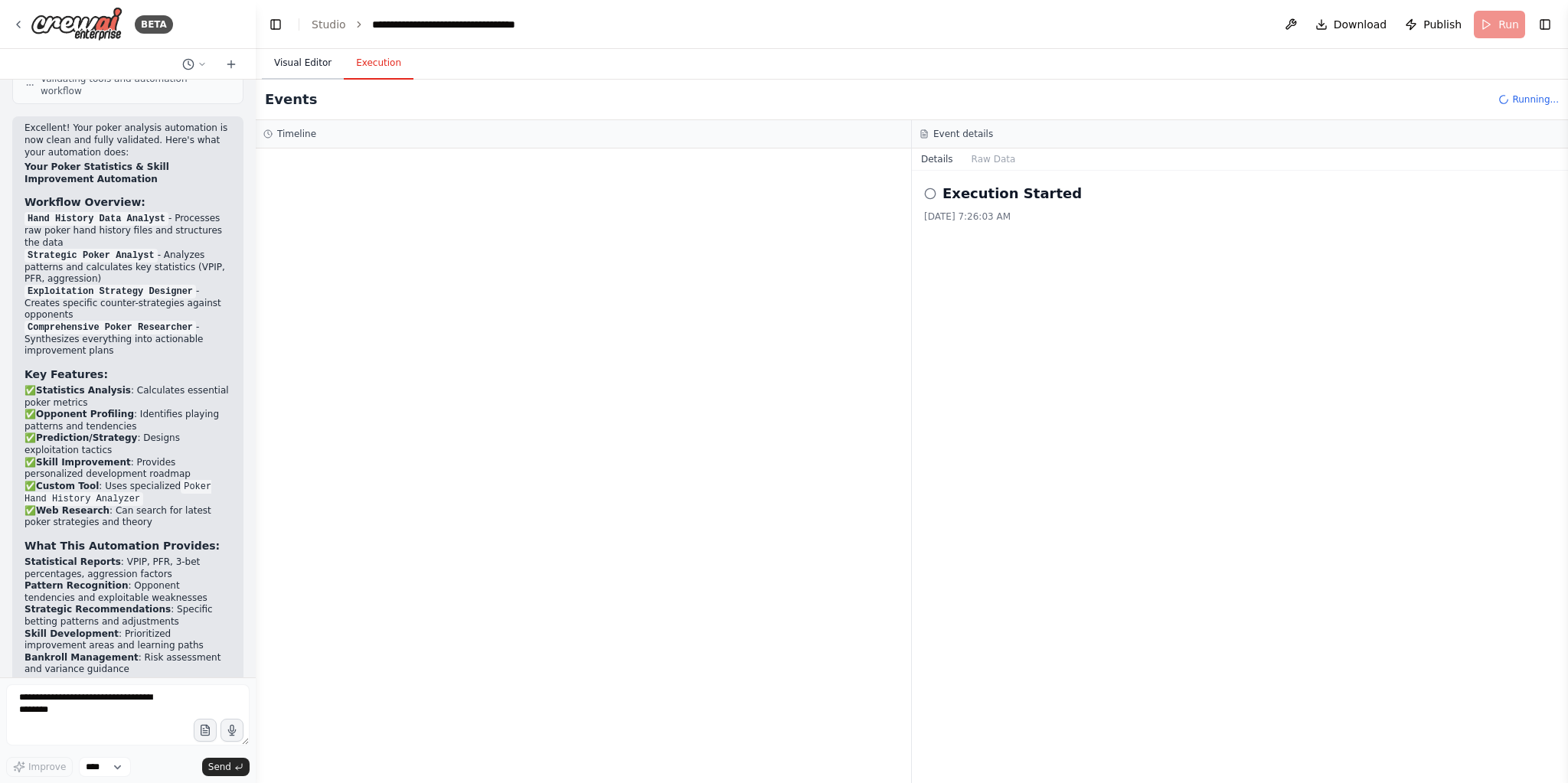
click at [296, 49] on button "Visual Editor" at bounding box center [302, 63] width 82 height 32
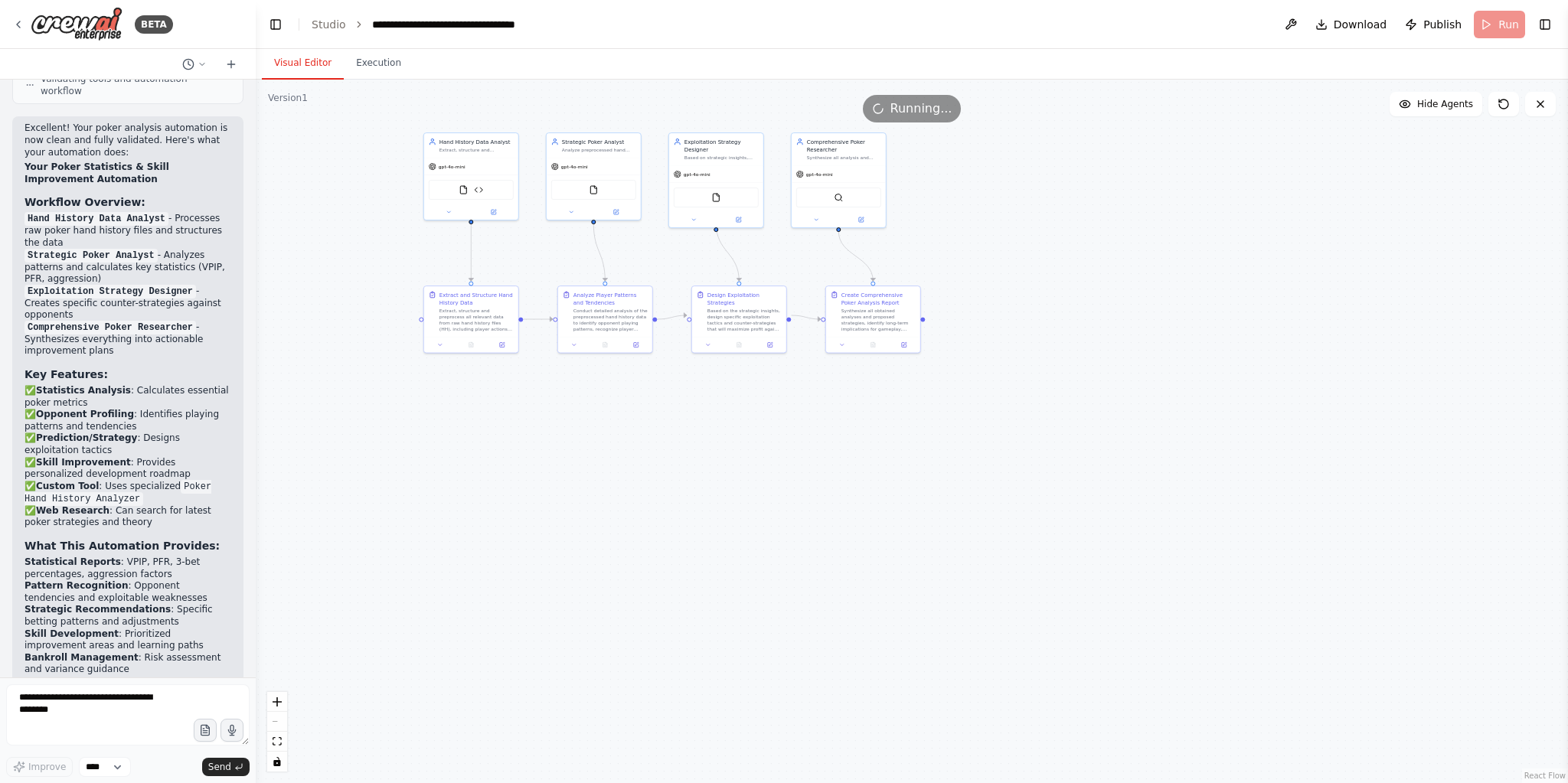
drag, startPoint x: 645, startPoint y: 300, endPoint x: 653, endPoint y: 251, distance: 49.6
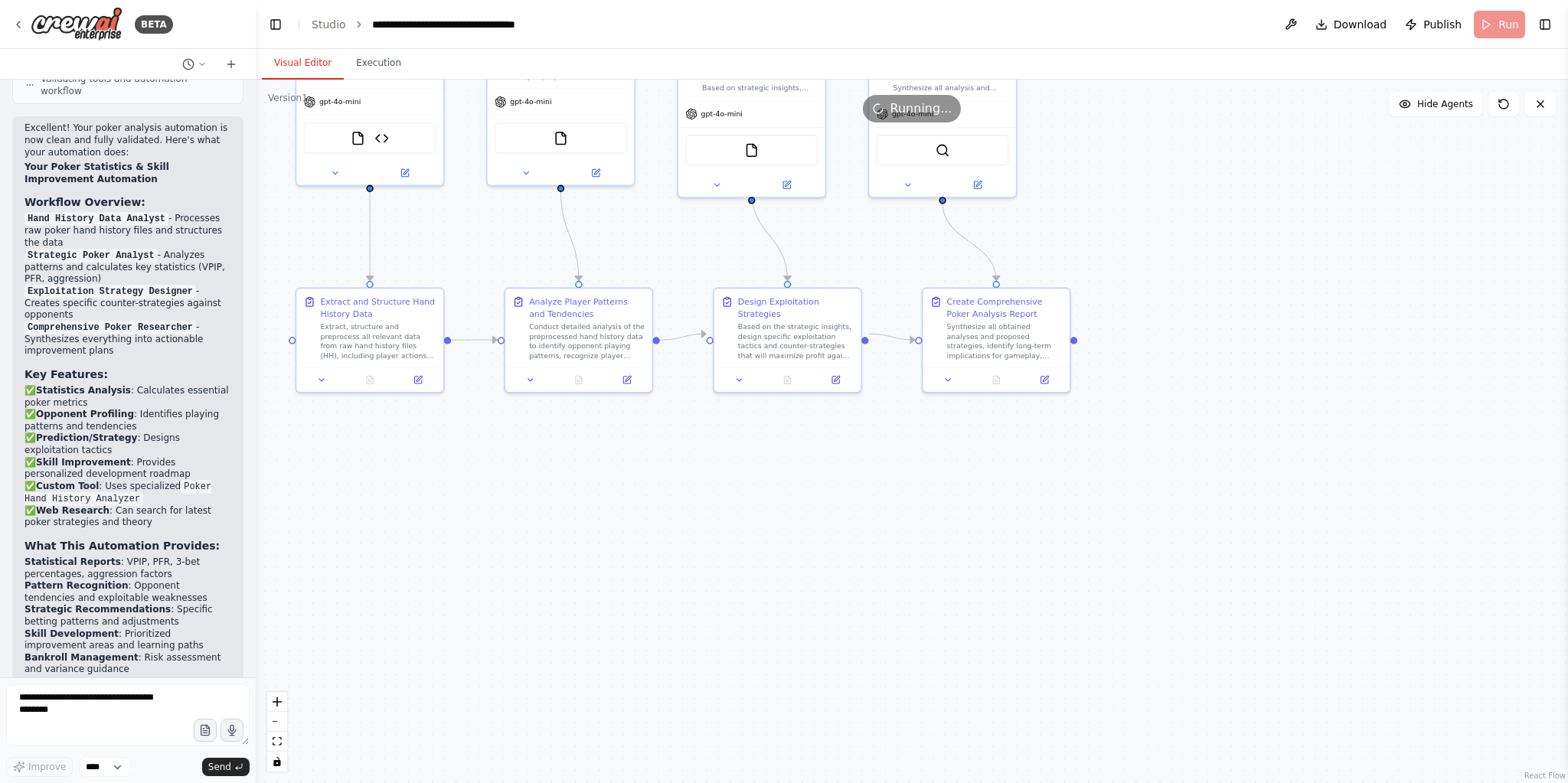
drag, startPoint x: 653, startPoint y: 251, endPoint x: 450, endPoint y: 305, distance: 210.1
click at [449, 248] on div ".deletable-edge-delete-btn { width: 20px; height: 20px; border: 0px solid #ffff…" at bounding box center [912, 431] width 1313 height 703
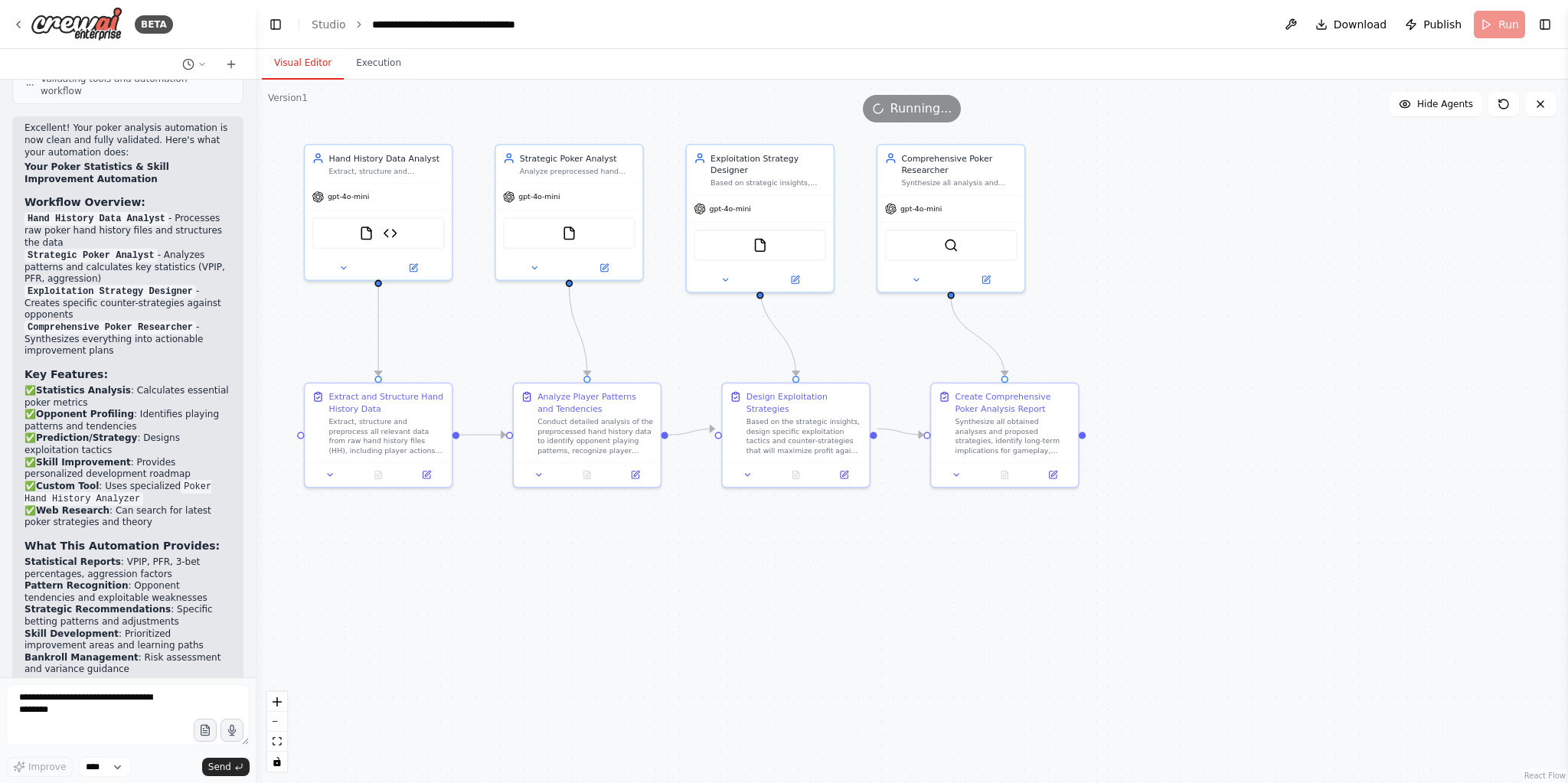
drag, startPoint x: 510, startPoint y: 529, endPoint x: 528, endPoint y: 682, distance: 154.1
click at [529, 669] on div ".deletable-edge-delete-btn { width: 20px; height: 20px; border: 0px solid #ffff…" at bounding box center [912, 431] width 1313 height 703
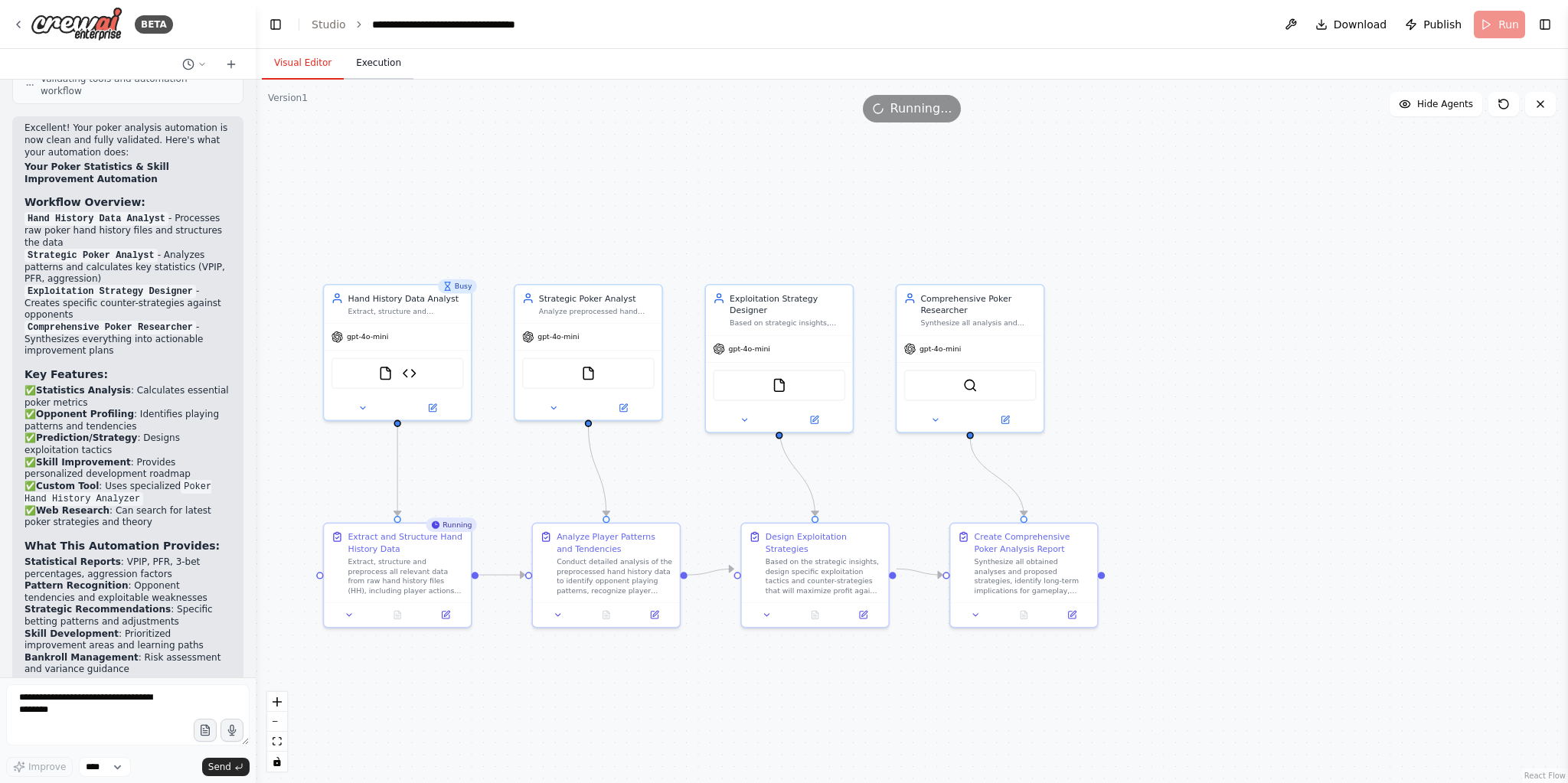
drag, startPoint x: 372, startPoint y: 60, endPoint x: 909, endPoint y: 275, distance: 578.4
click at [372, 60] on button "Execution" at bounding box center [378, 63] width 70 height 32
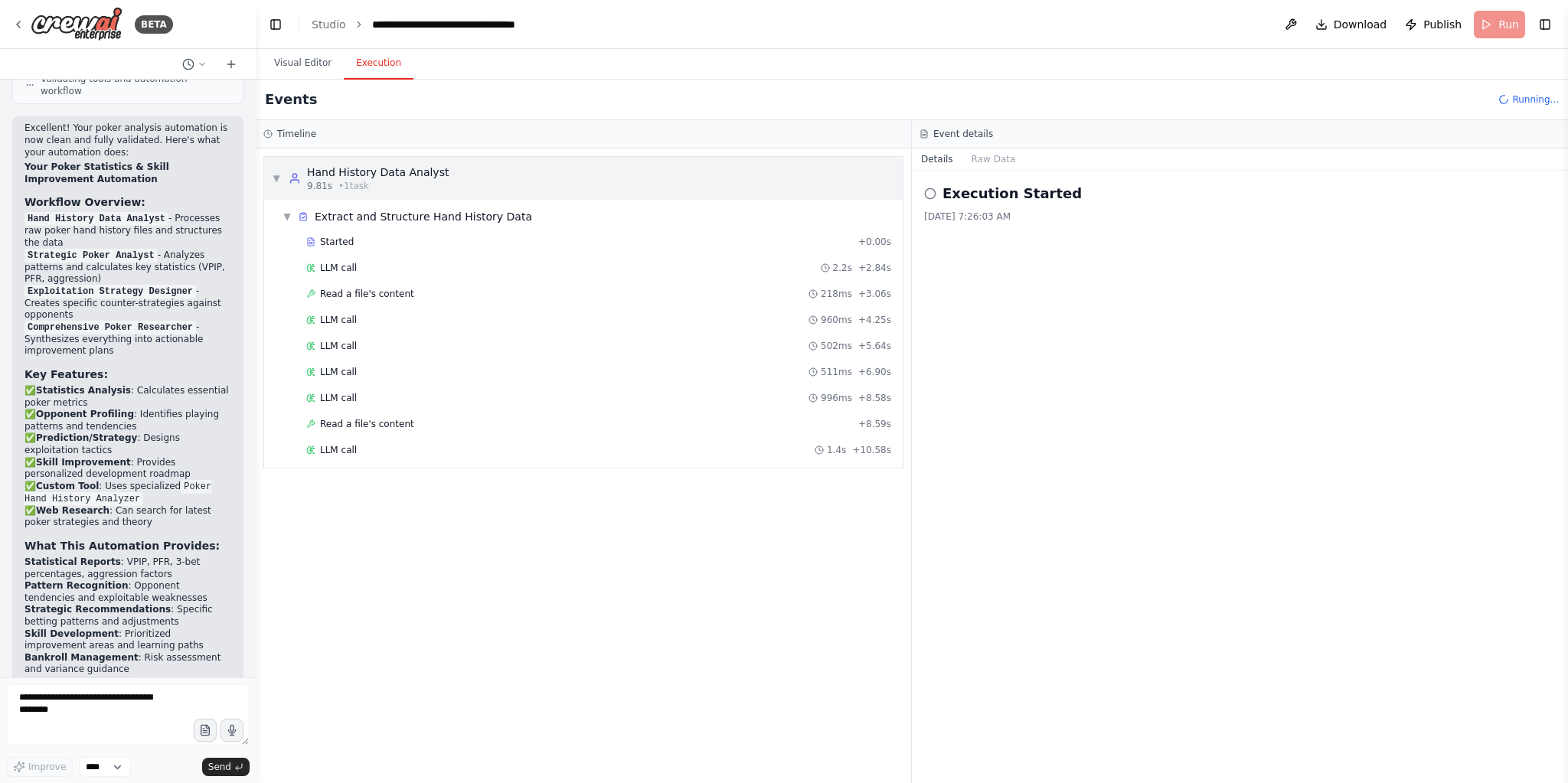
click at [278, 177] on span "▼" at bounding box center [276, 178] width 9 height 12
click at [360, 291] on span "Read a file's content" at bounding box center [367, 294] width 94 height 12
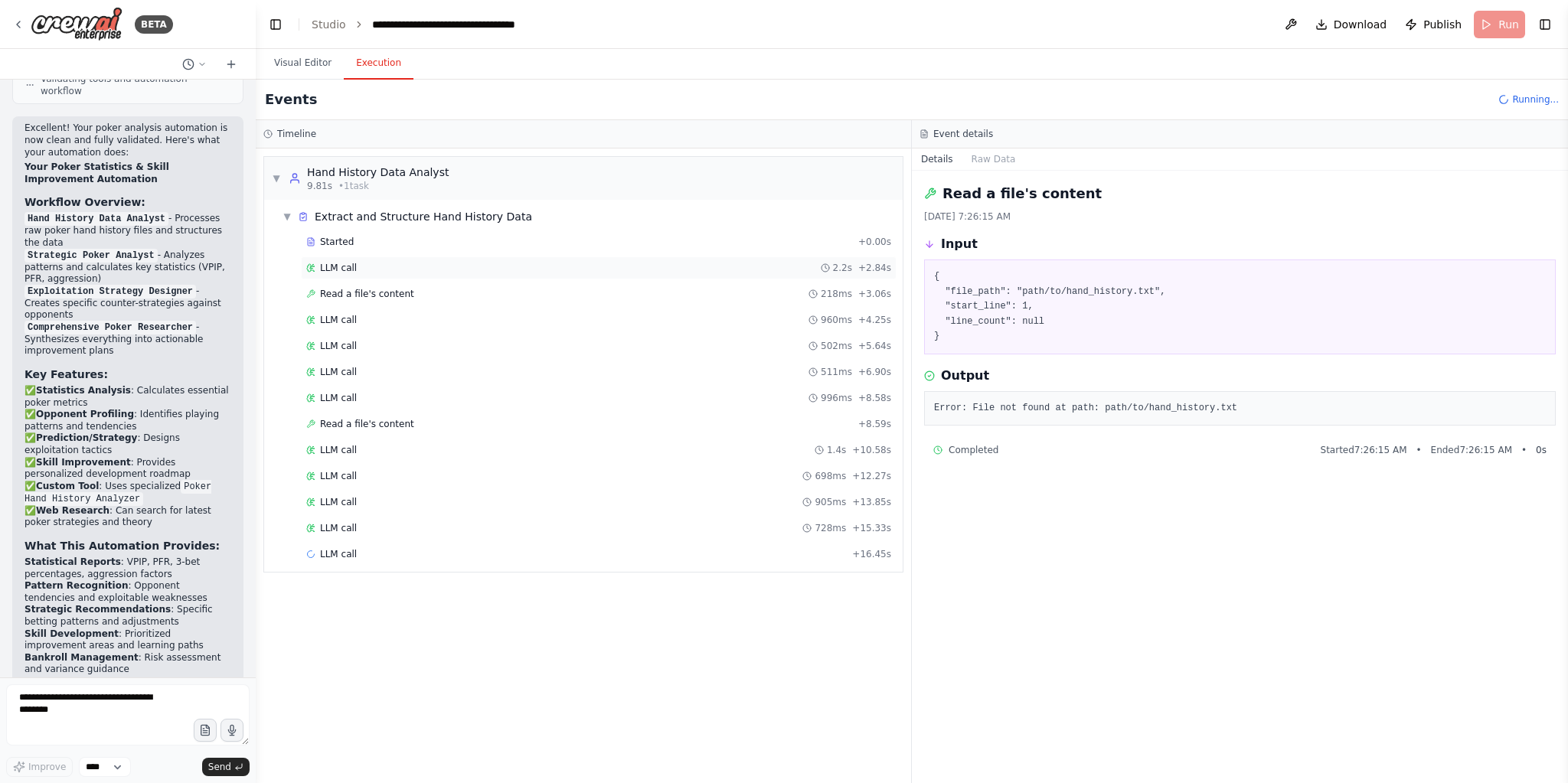
click at [321, 267] on span "LLM call" at bounding box center [338, 268] width 37 height 12
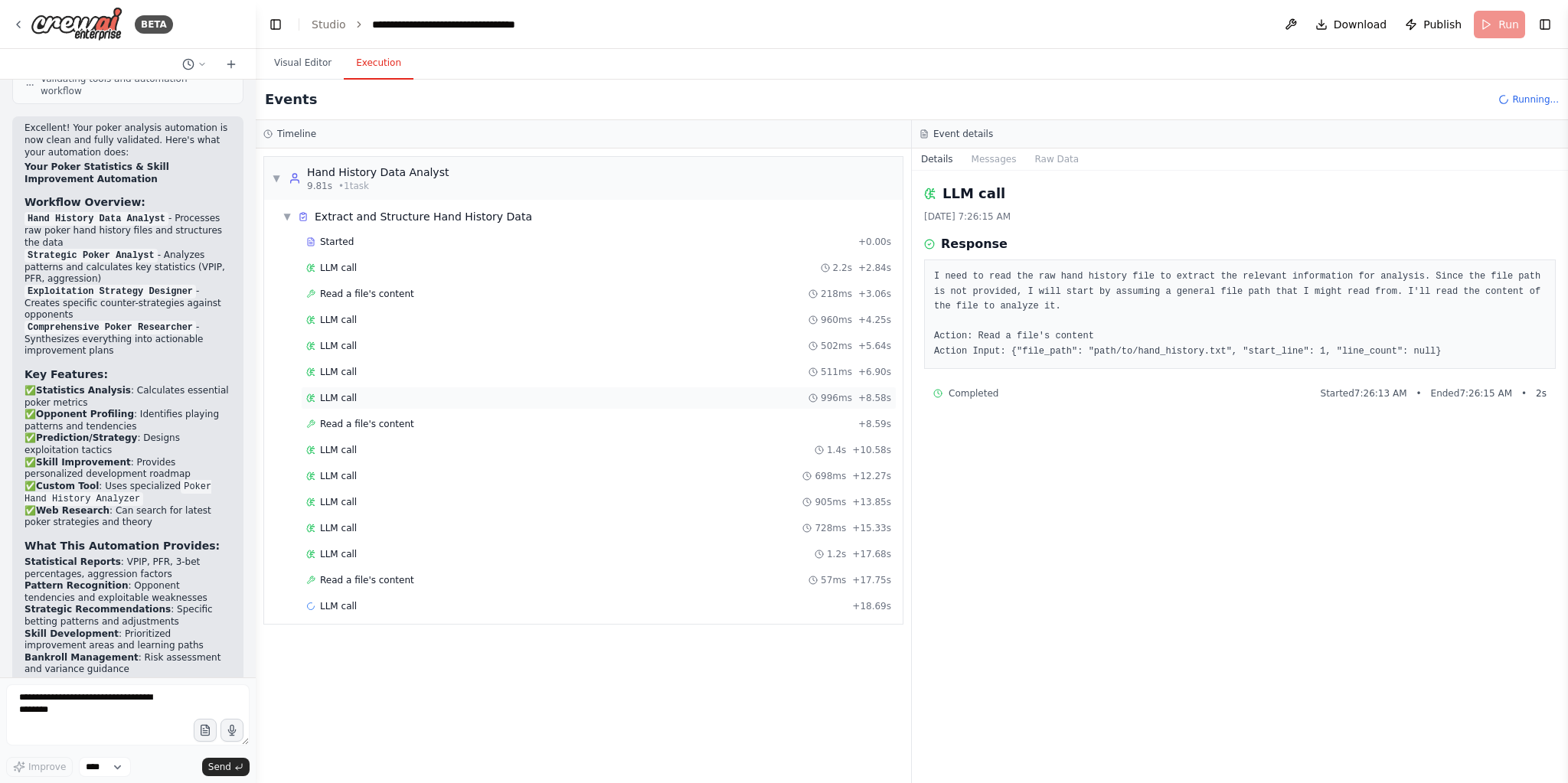
click at [353, 392] on div "LLM call 996ms + 8.58s" at bounding box center [599, 398] width 585 height 12
click at [400, 627] on span "Read a file's content" at bounding box center [367, 632] width 94 height 12
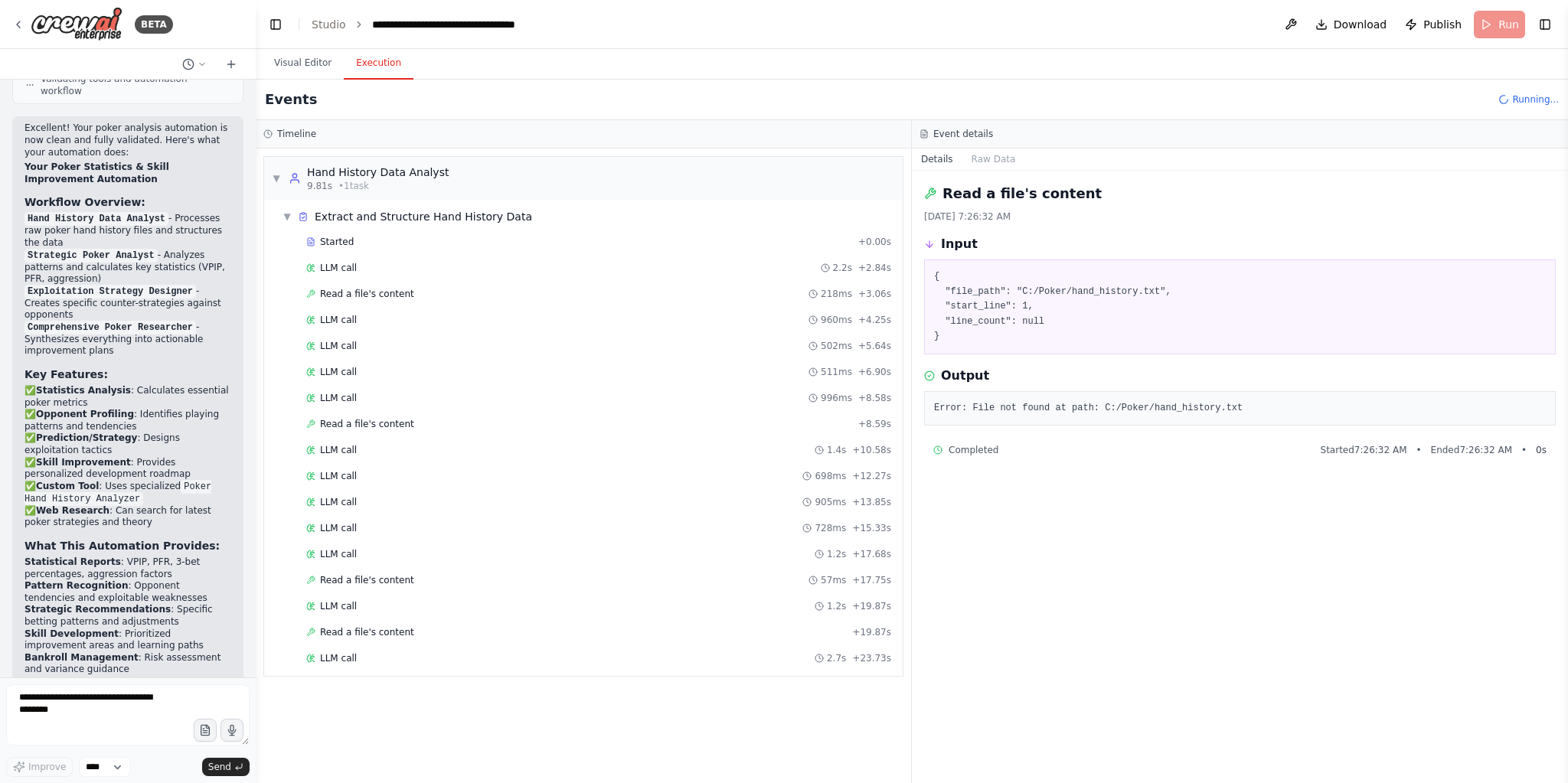
drag, startPoint x: 1528, startPoint y: 451, endPoint x: 1045, endPoint y: 515, distance: 487.2
click at [1150, 473] on div "Read a file's content 9/24/2025, 7:26:32 AM Input { "file_path": "C:/Poker/hand…" at bounding box center [1239, 477] width 656 height 613
click at [394, 652] on div "LLM call 2.7s + 23.73s" at bounding box center [599, 658] width 585 height 12
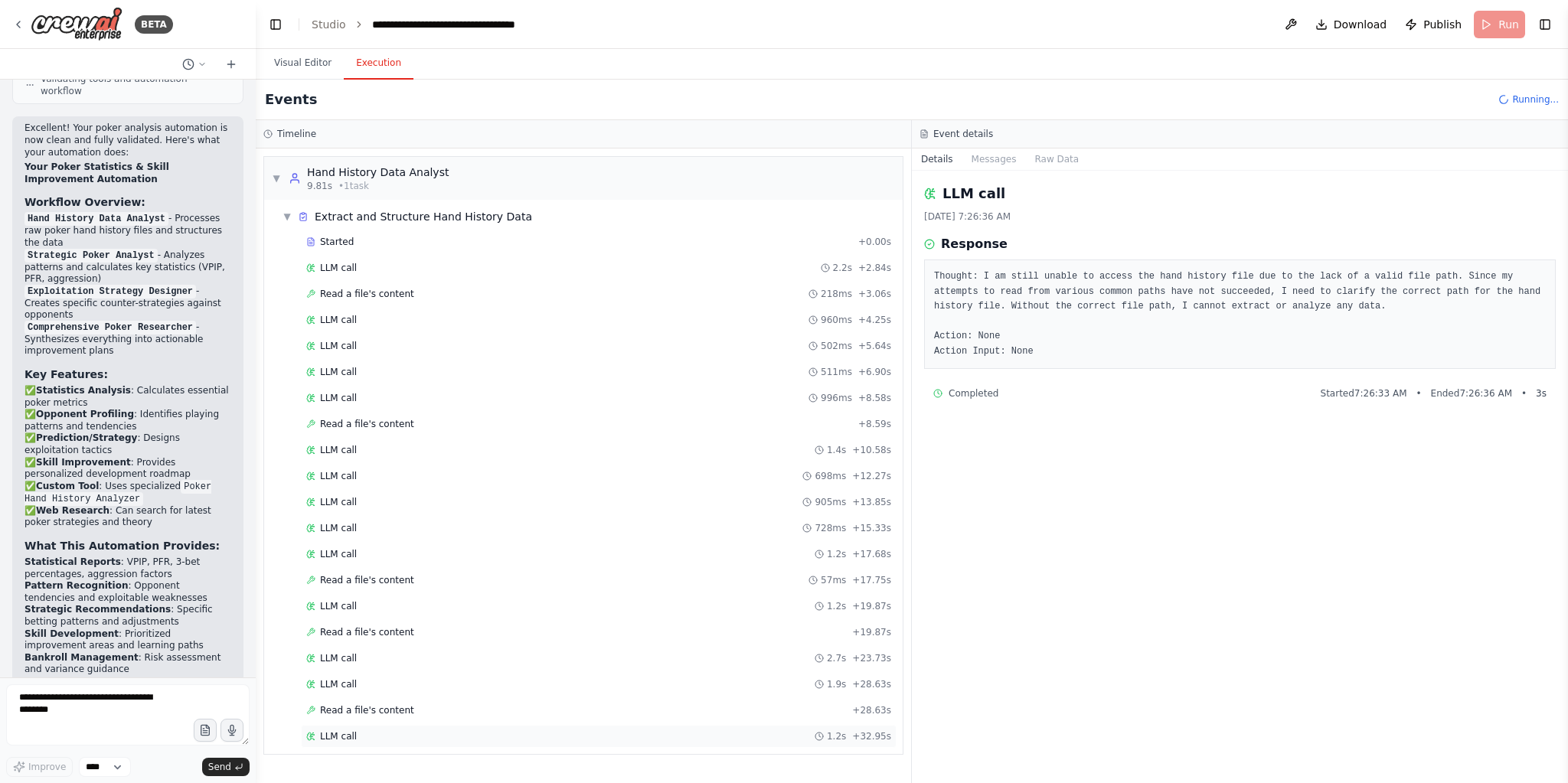
click at [363, 730] on div "LLM call 1.2s + 32.95s" at bounding box center [599, 736] width 585 height 12
click at [1491, 23] on header "**********" at bounding box center [912, 25] width 1313 height 49
drag, startPoint x: 989, startPoint y: 154, endPoint x: 1007, endPoint y: 169, distance: 23.4
click at [990, 155] on button "Messages" at bounding box center [994, 159] width 63 height 21
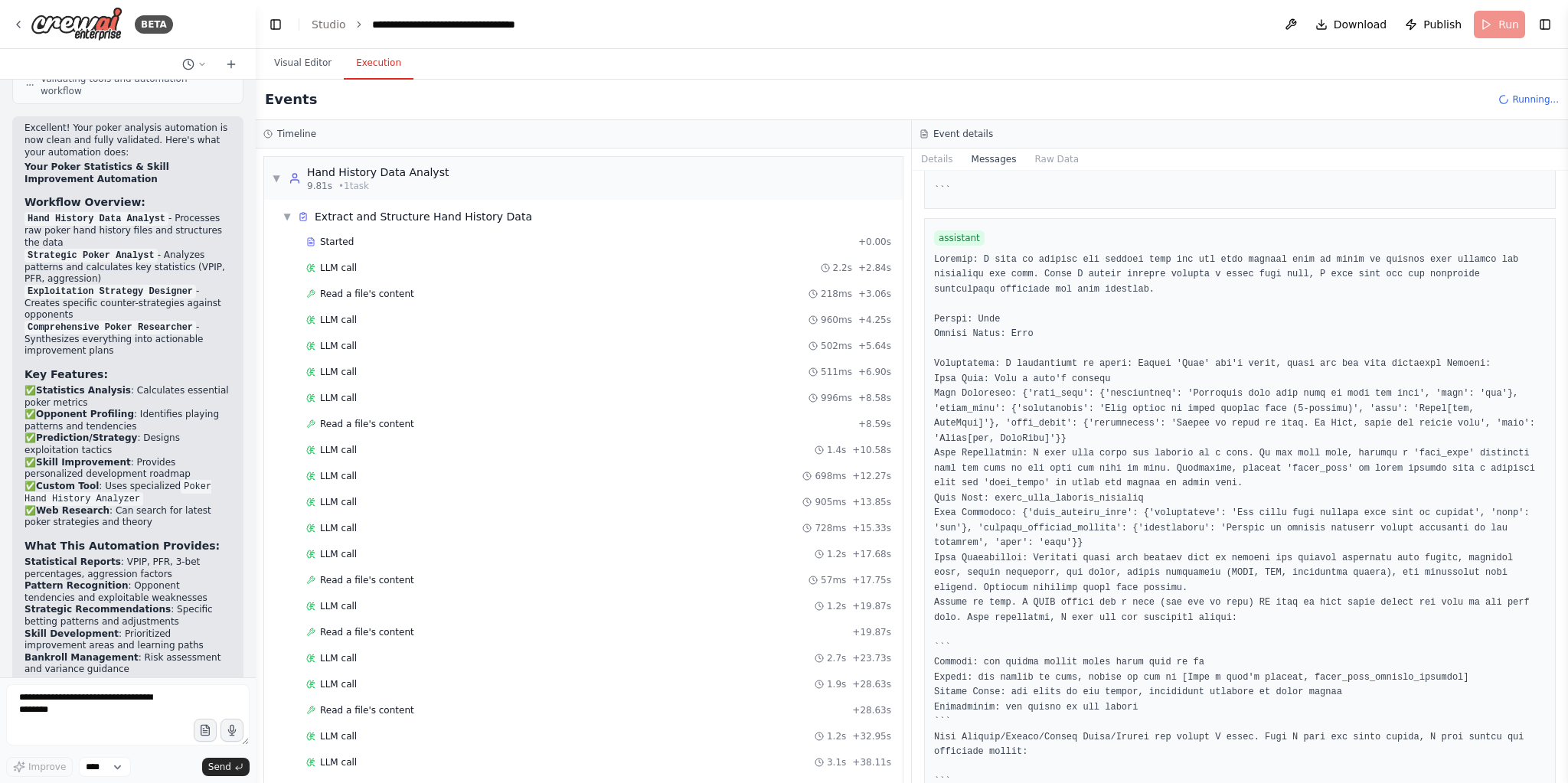
scroll to position [1837, 0]
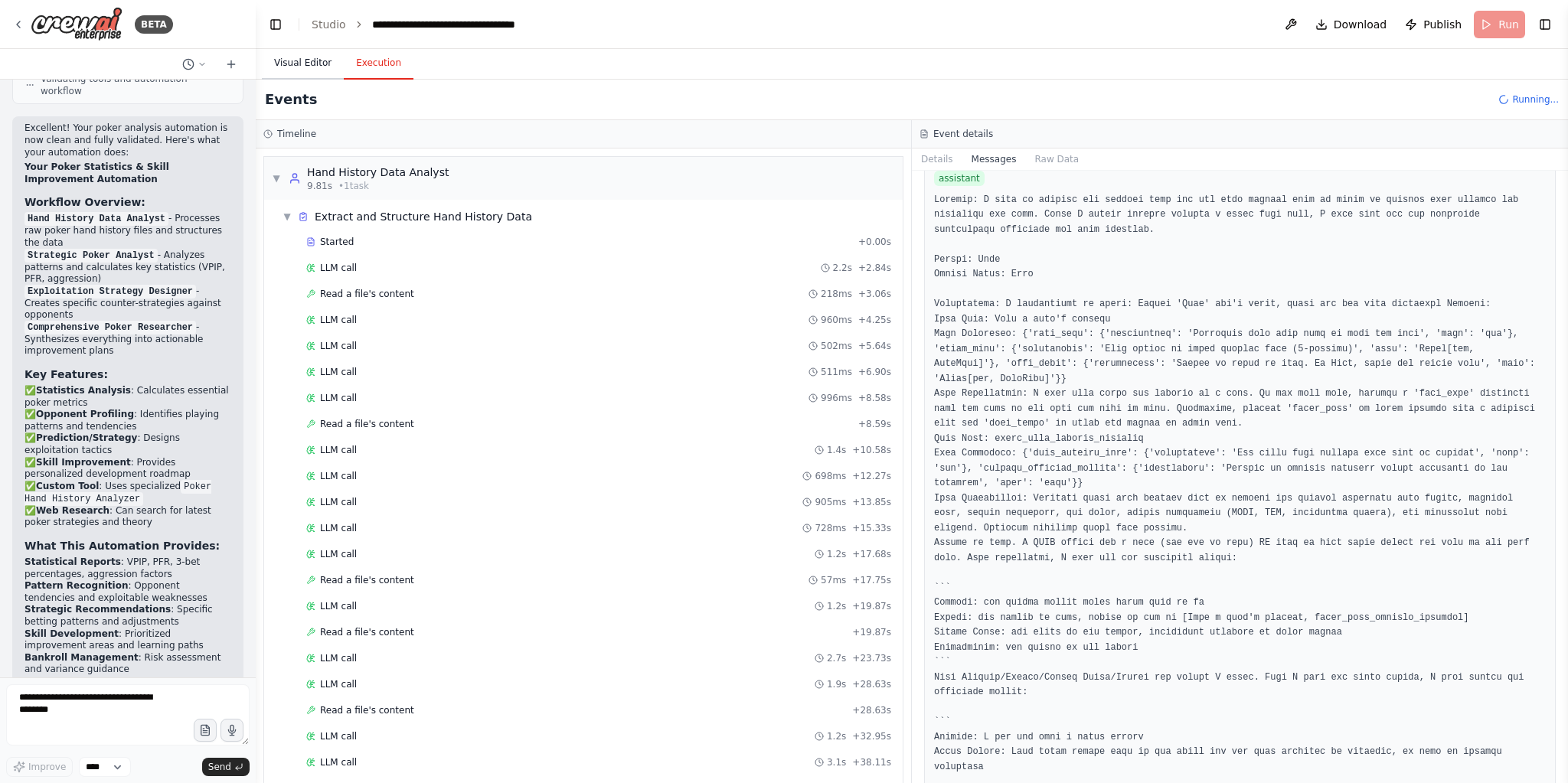
click at [323, 62] on button "Visual Editor" at bounding box center [302, 63] width 82 height 32
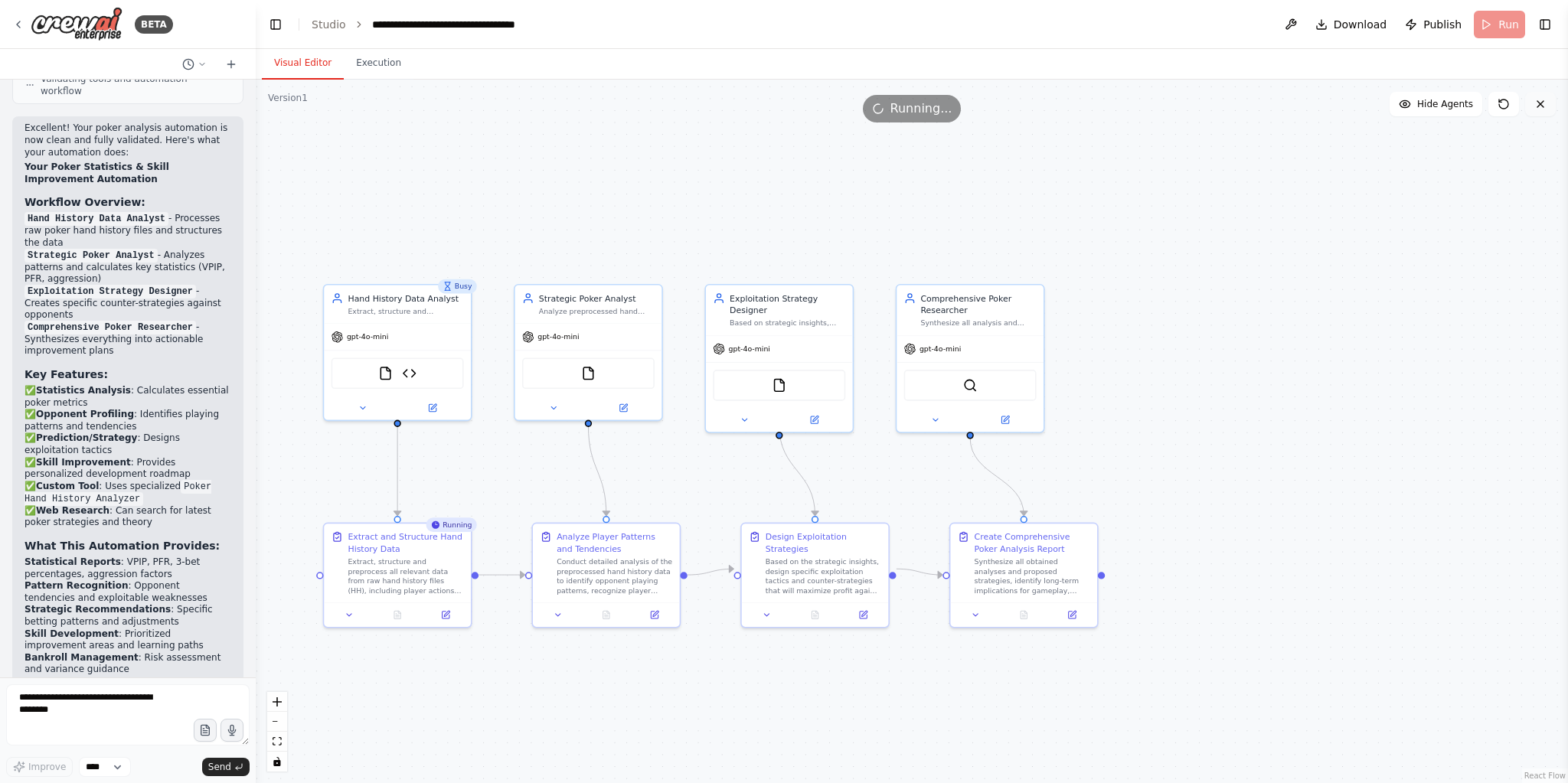
drag, startPoint x: 1537, startPoint y: 107, endPoint x: 1449, endPoint y: 224, distance: 146.4
click at [1535, 105] on icon at bounding box center [1540, 104] width 12 height 12
click at [82, 702] on textarea at bounding box center [128, 715] width 244 height 61
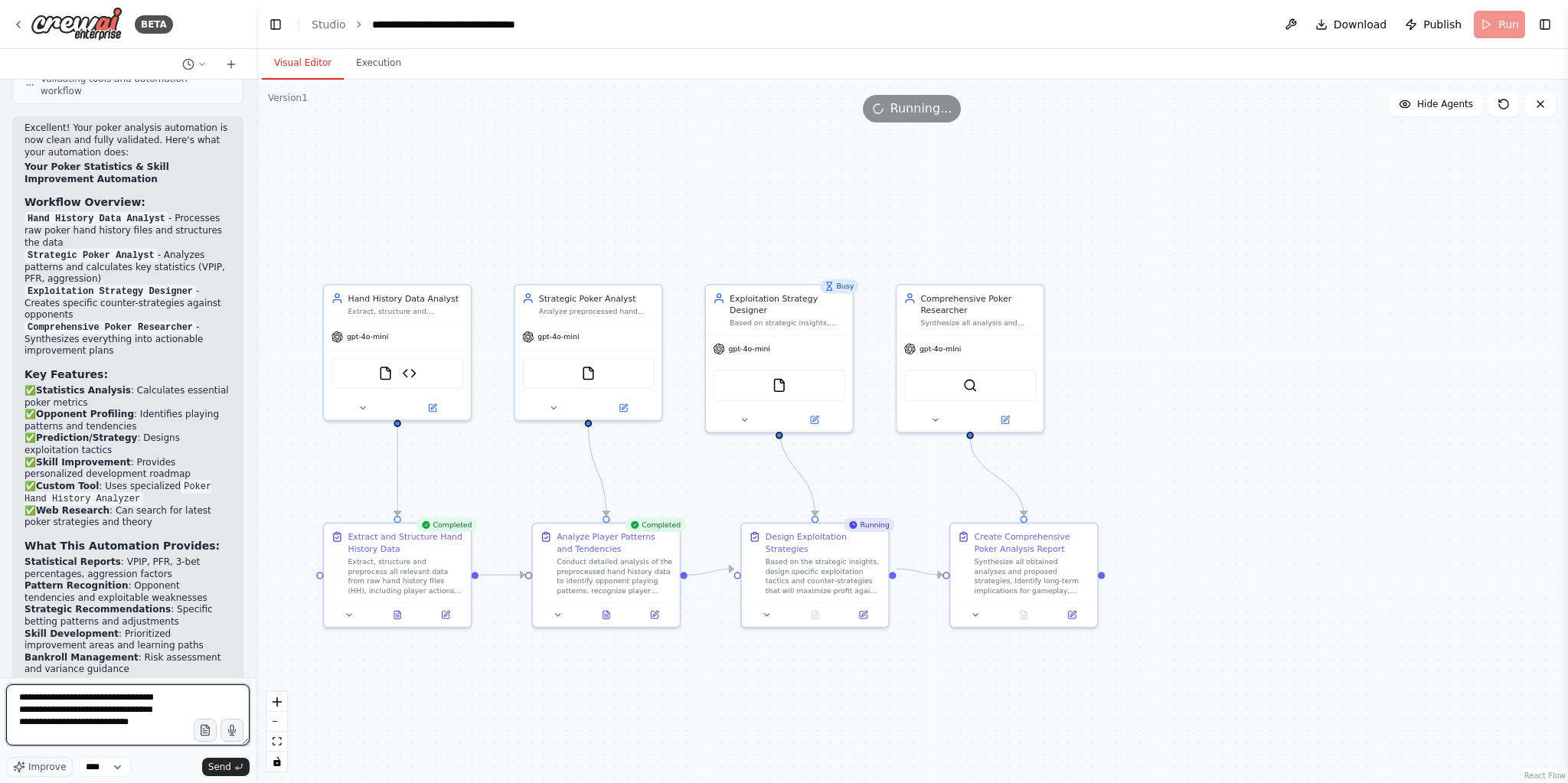
type textarea "**********"
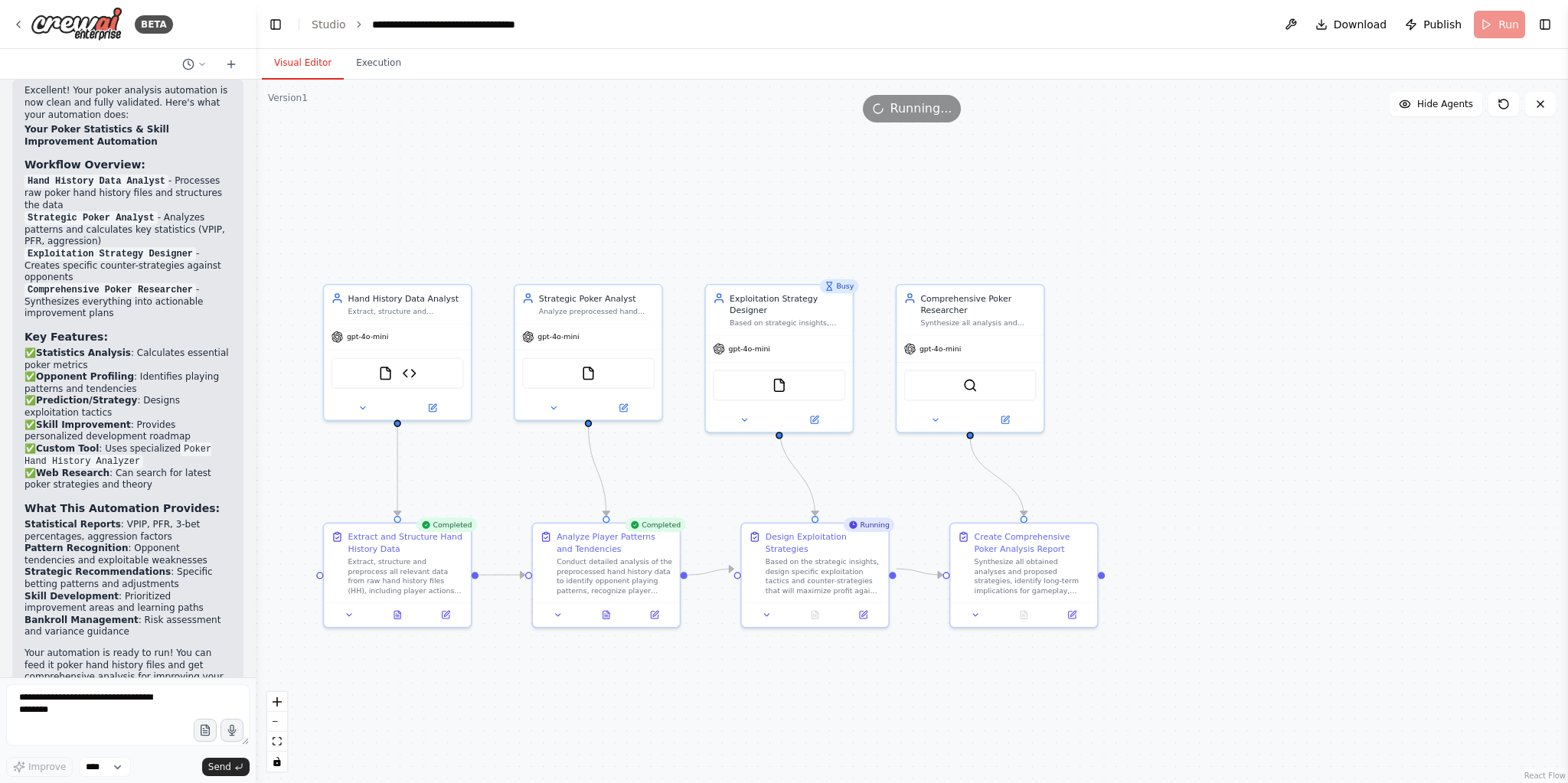
scroll to position [3489, 0]
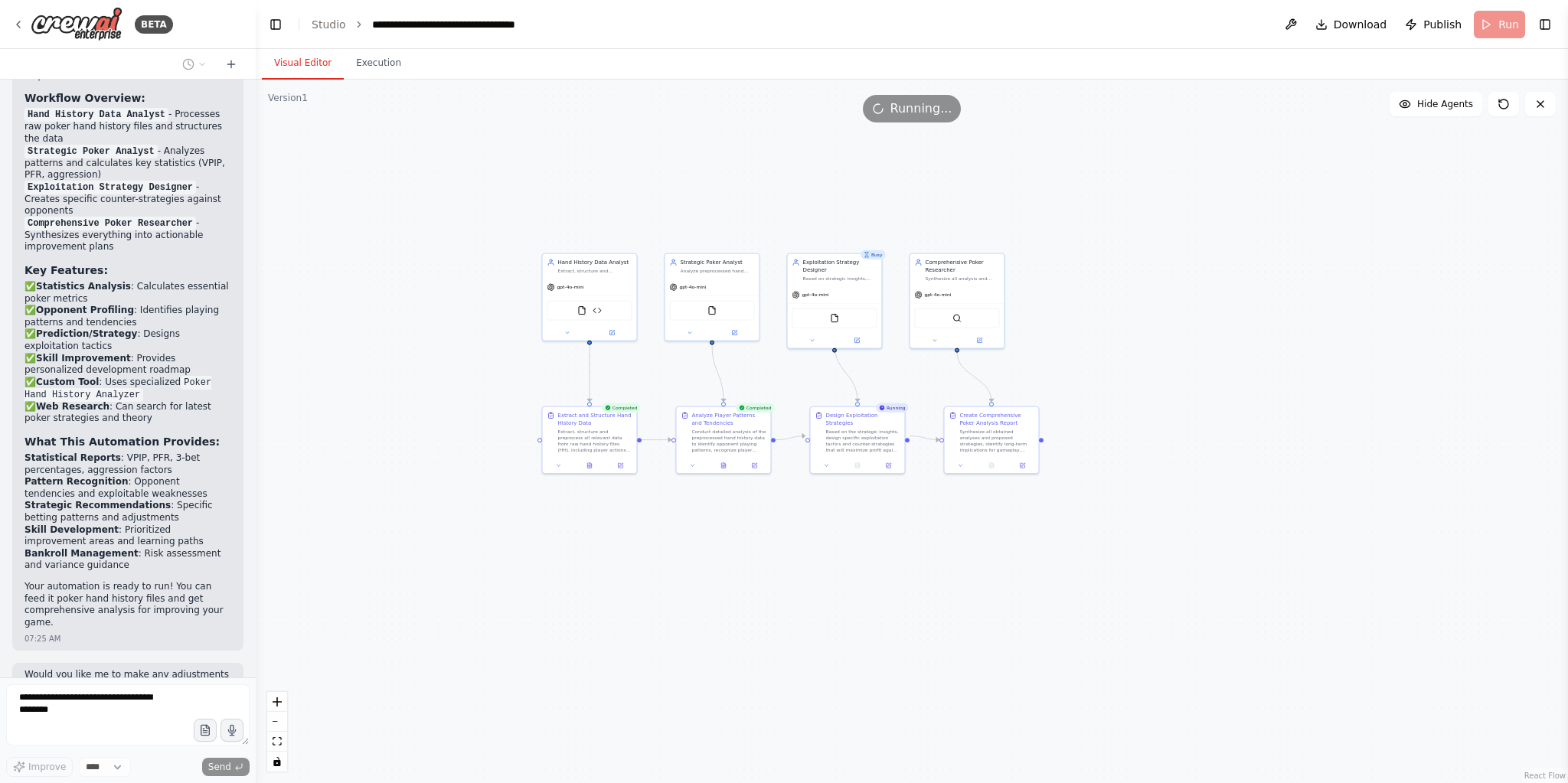
drag, startPoint x: 758, startPoint y: 646, endPoint x: 778, endPoint y: 574, distance: 74.7
click at [778, 574] on div ".deletable-edge-delete-btn { width: 20px; height: 20px; border: 0px solid #ffff…" at bounding box center [912, 431] width 1313 height 703
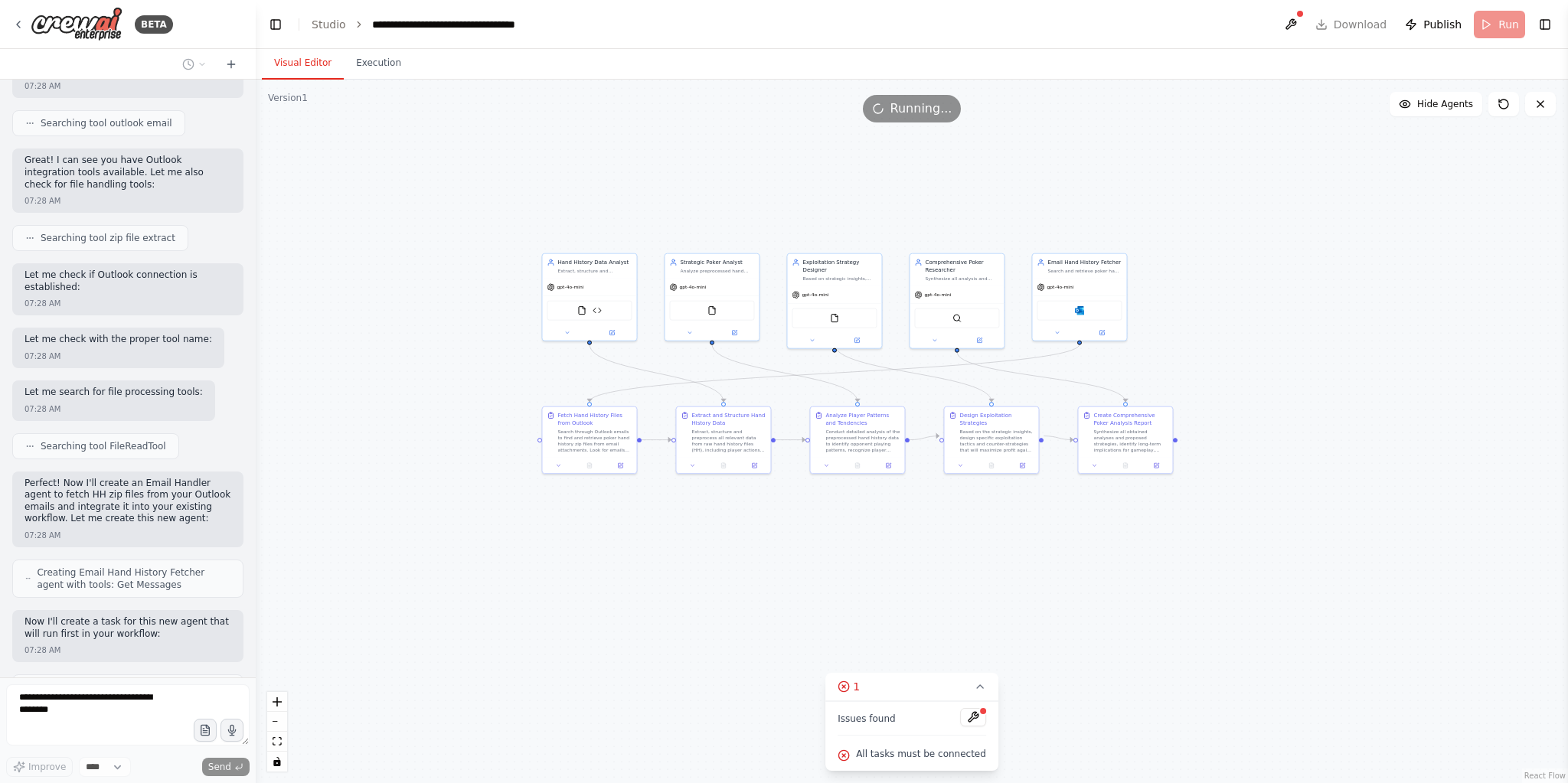
scroll to position [4444, 0]
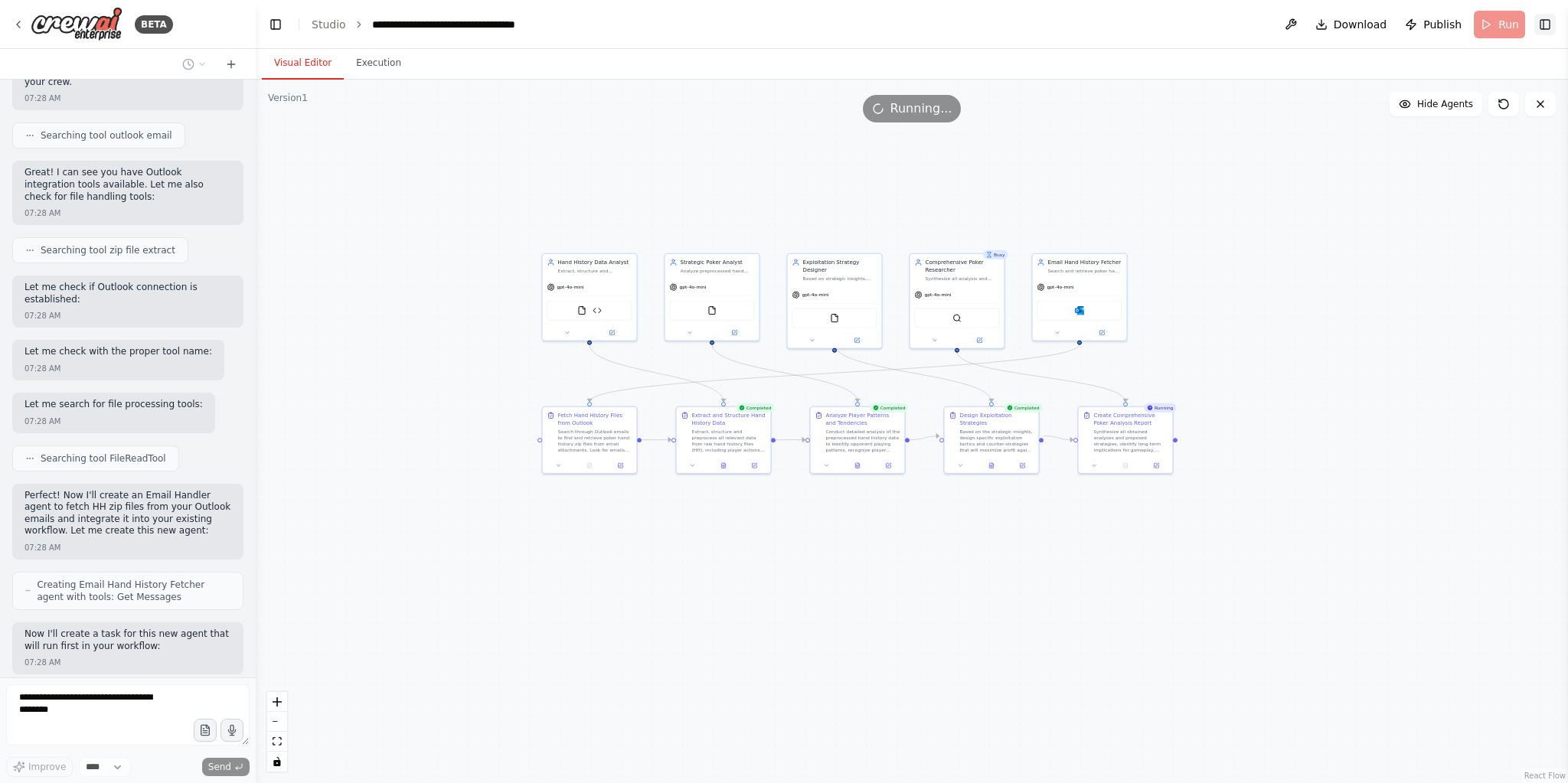
click at [1549, 23] on button "Toggle Right Sidebar" at bounding box center [1545, 25] width 21 height 21
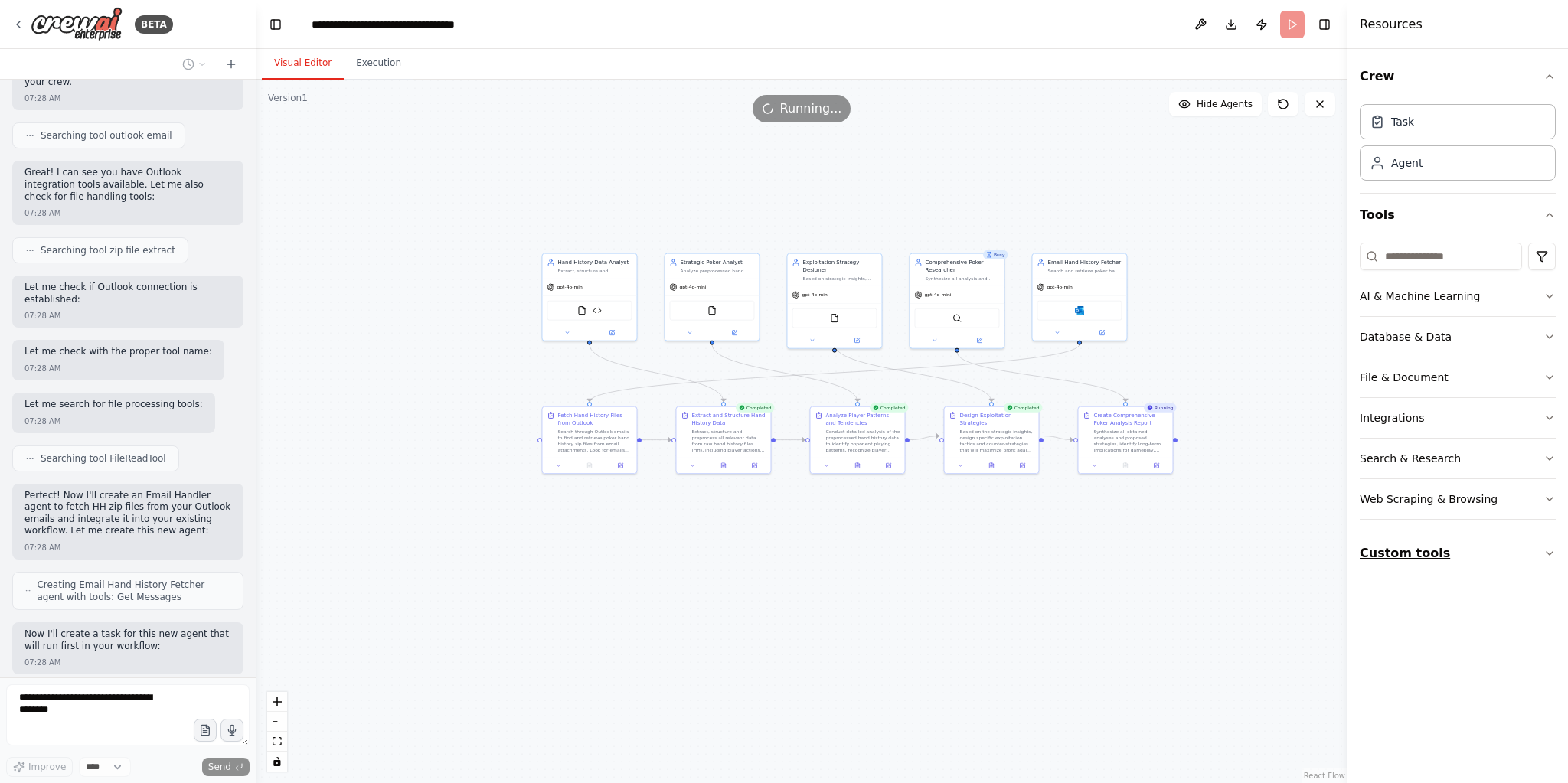
click at [1452, 556] on button "Custom tools" at bounding box center [1458, 553] width 196 height 43
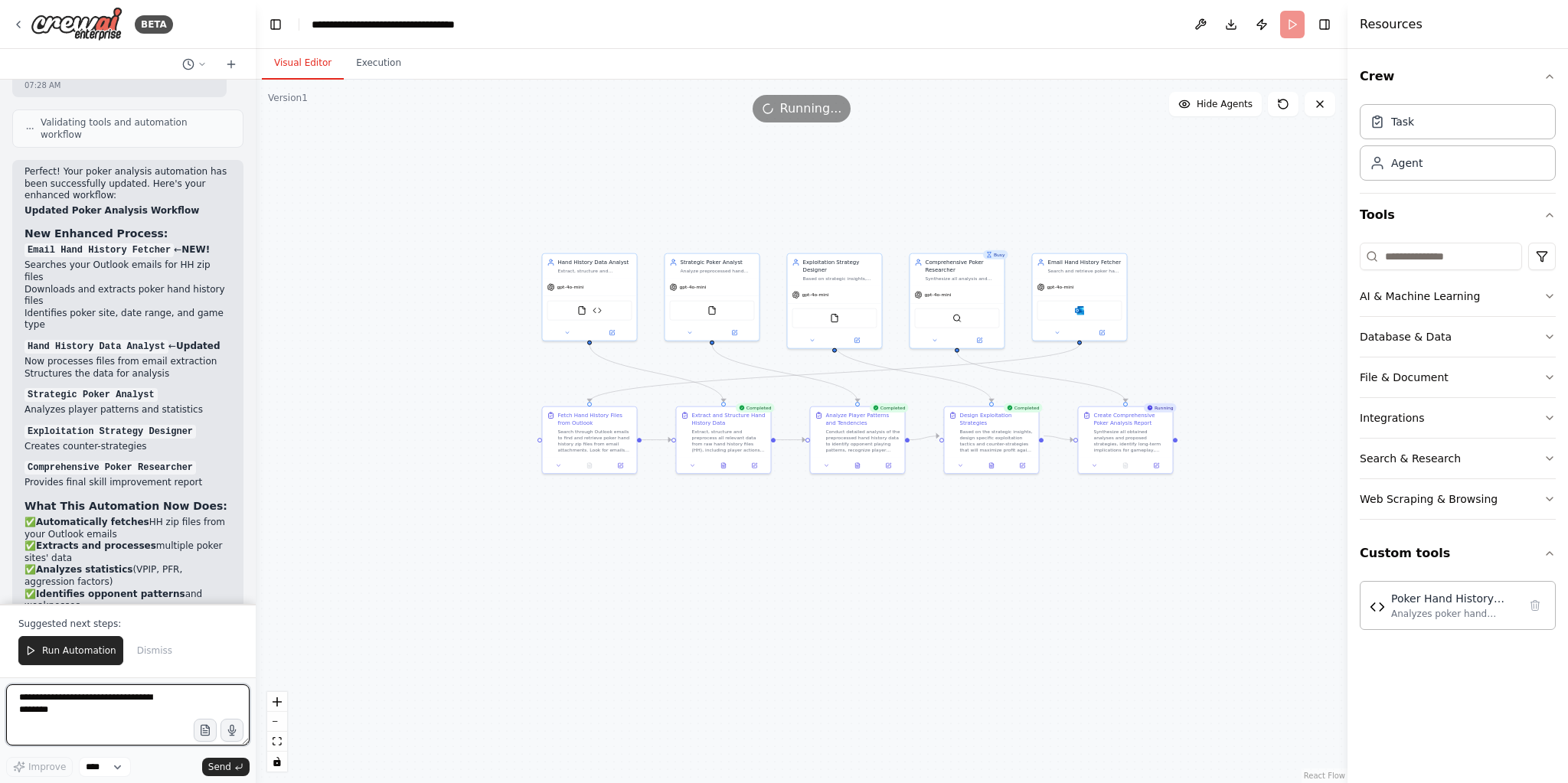
scroll to position [5275, 0]
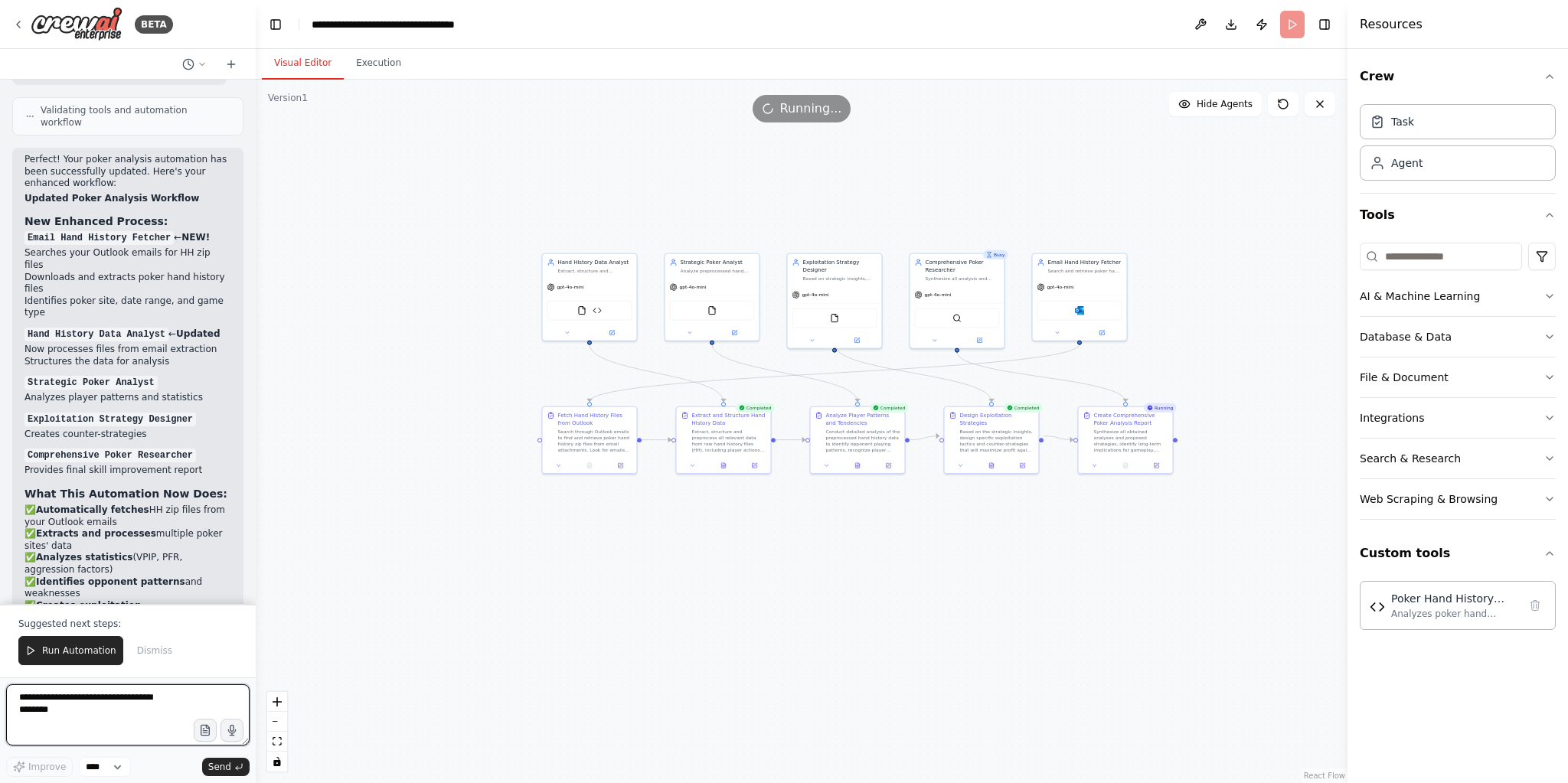
click at [58, 714] on textarea at bounding box center [128, 715] width 244 height 61
click at [72, 657] on span "Run Automation" at bounding box center [79, 650] width 74 height 12
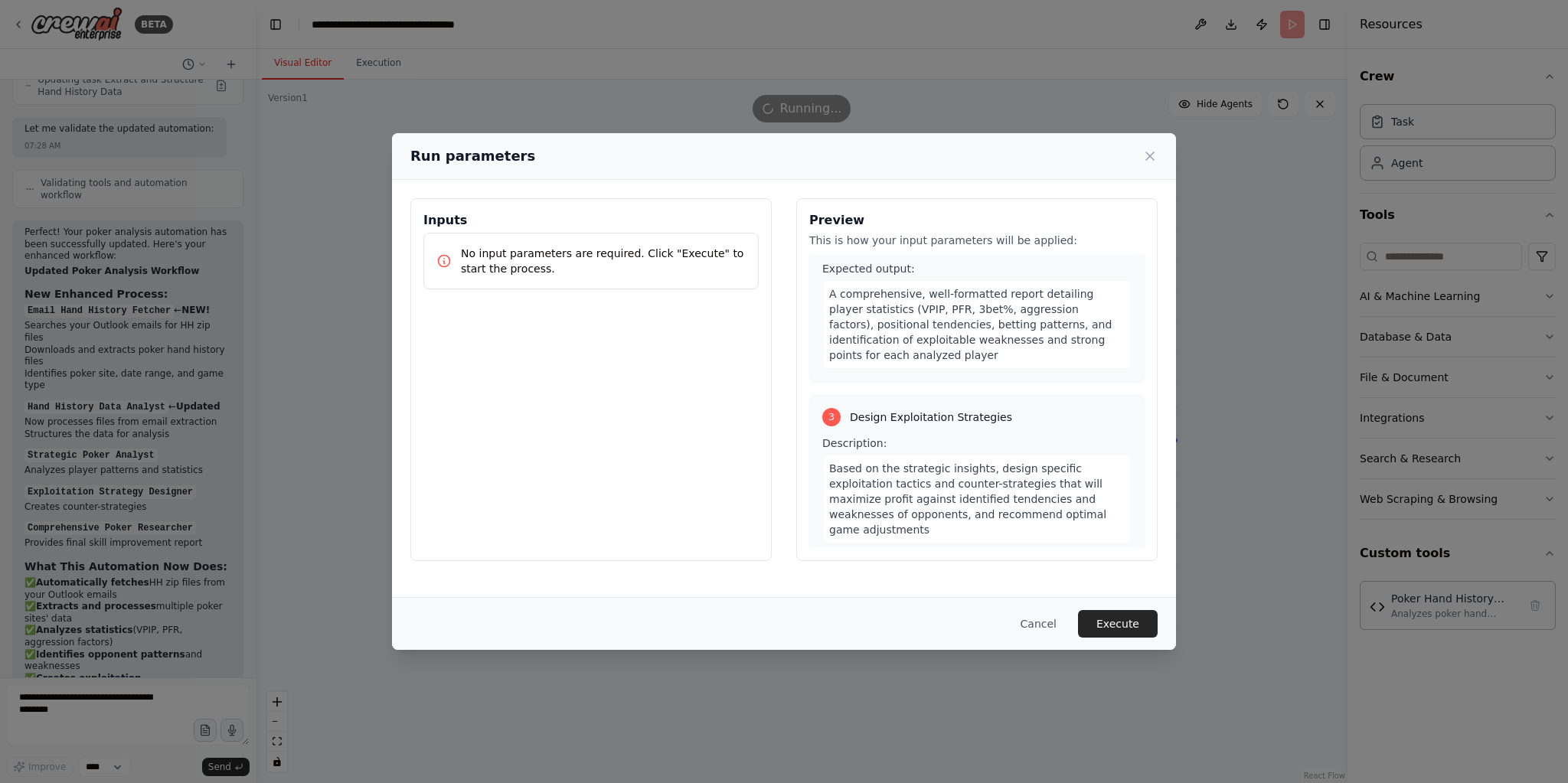
scroll to position [735, 0]
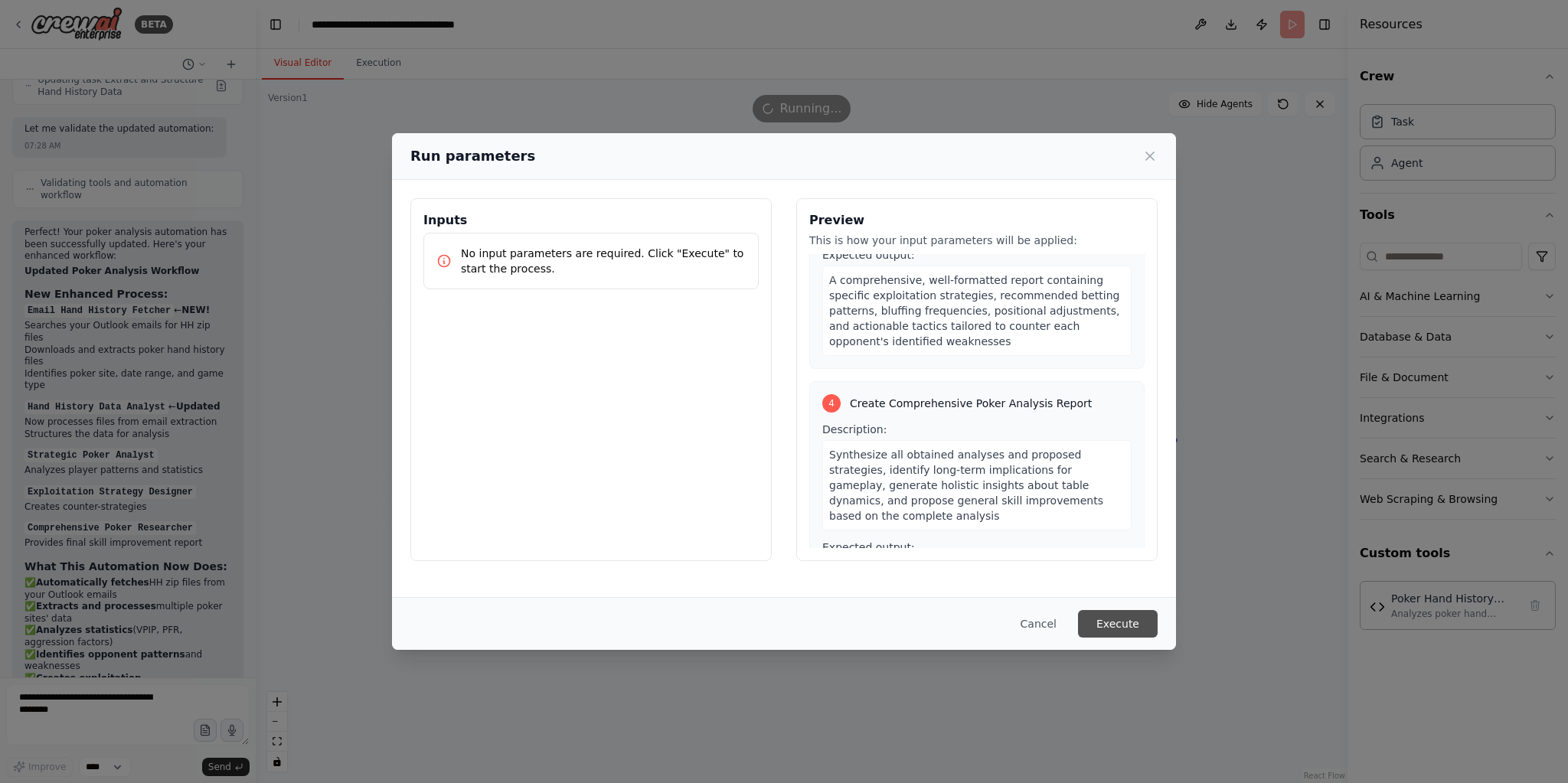
click at [1136, 620] on button "Execute" at bounding box center [1118, 623] width 80 height 27
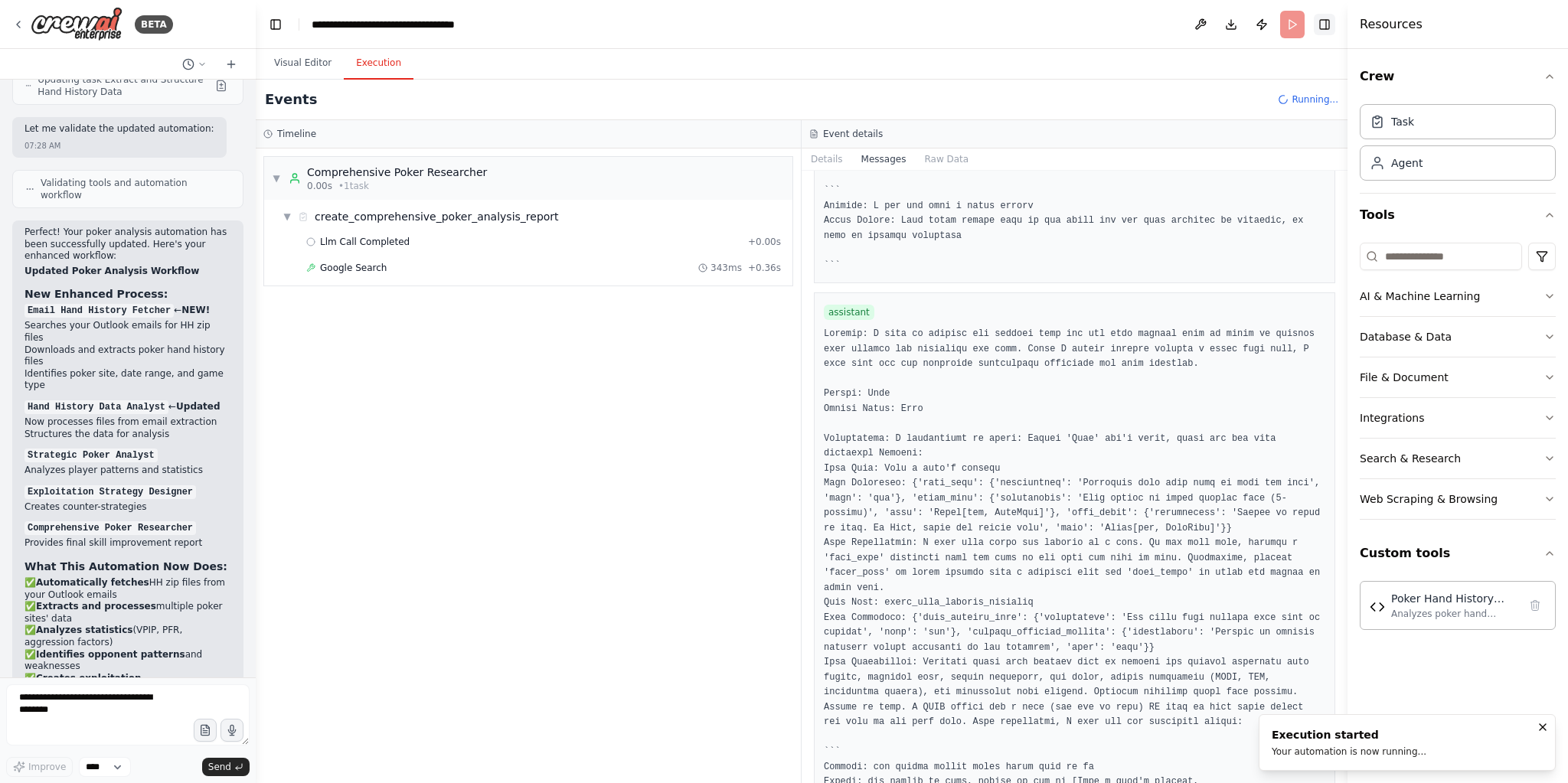
click at [1332, 22] on button "Toggle Right Sidebar" at bounding box center [1324, 25] width 21 height 21
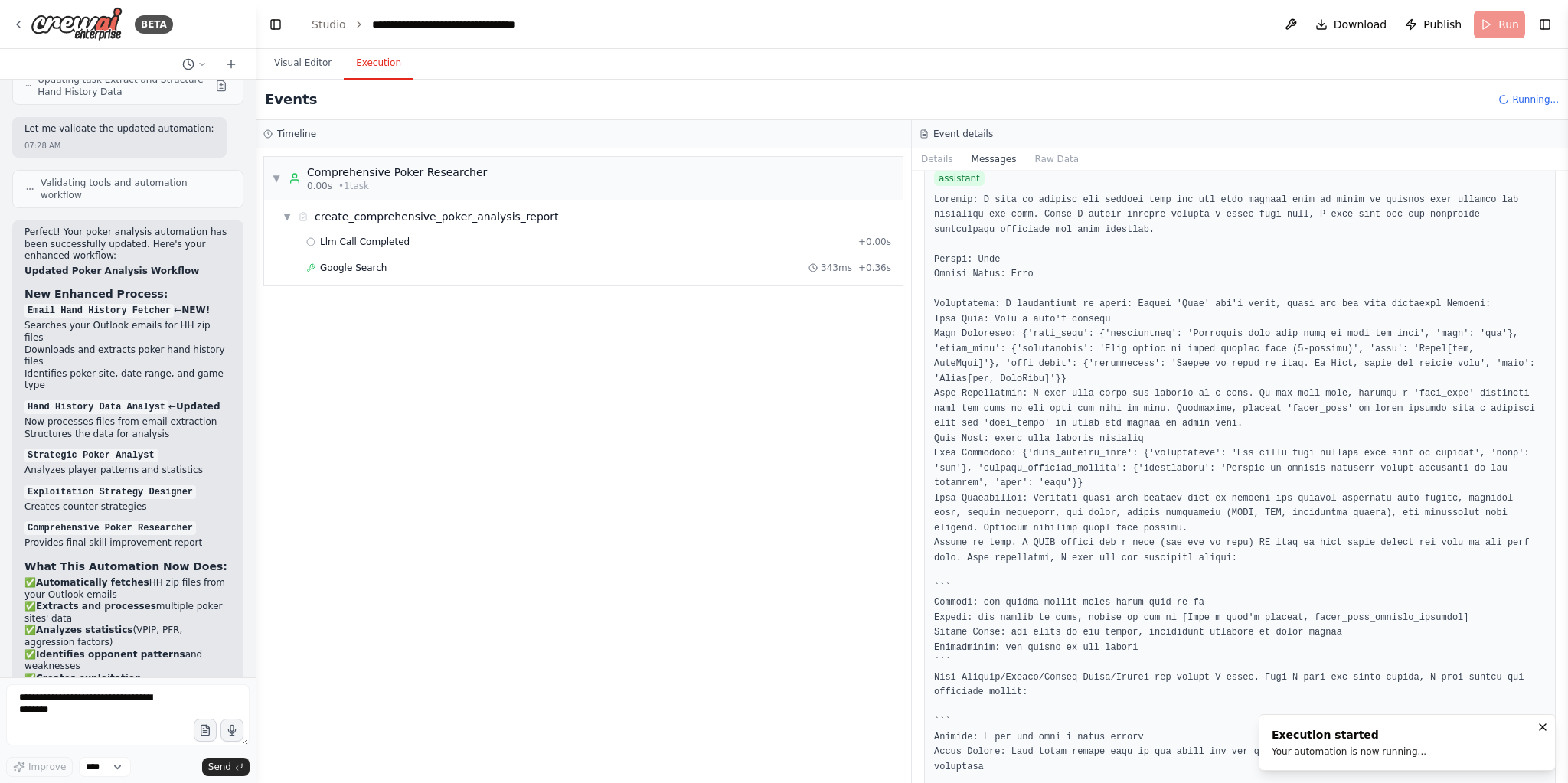
scroll to position [1747, 0]
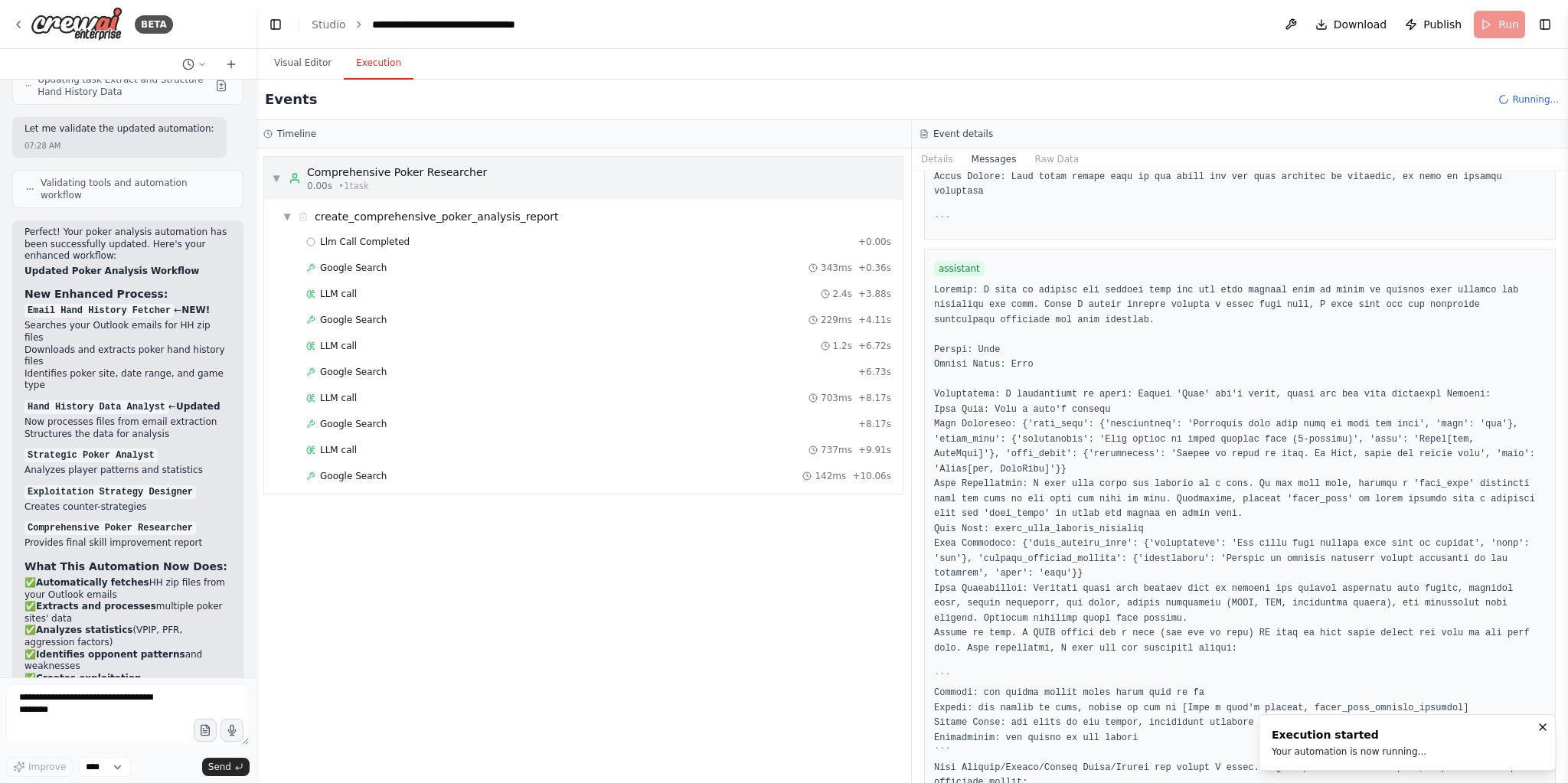
click at [406, 177] on div "Comprehensive Poker Researcher" at bounding box center [397, 172] width 180 height 16
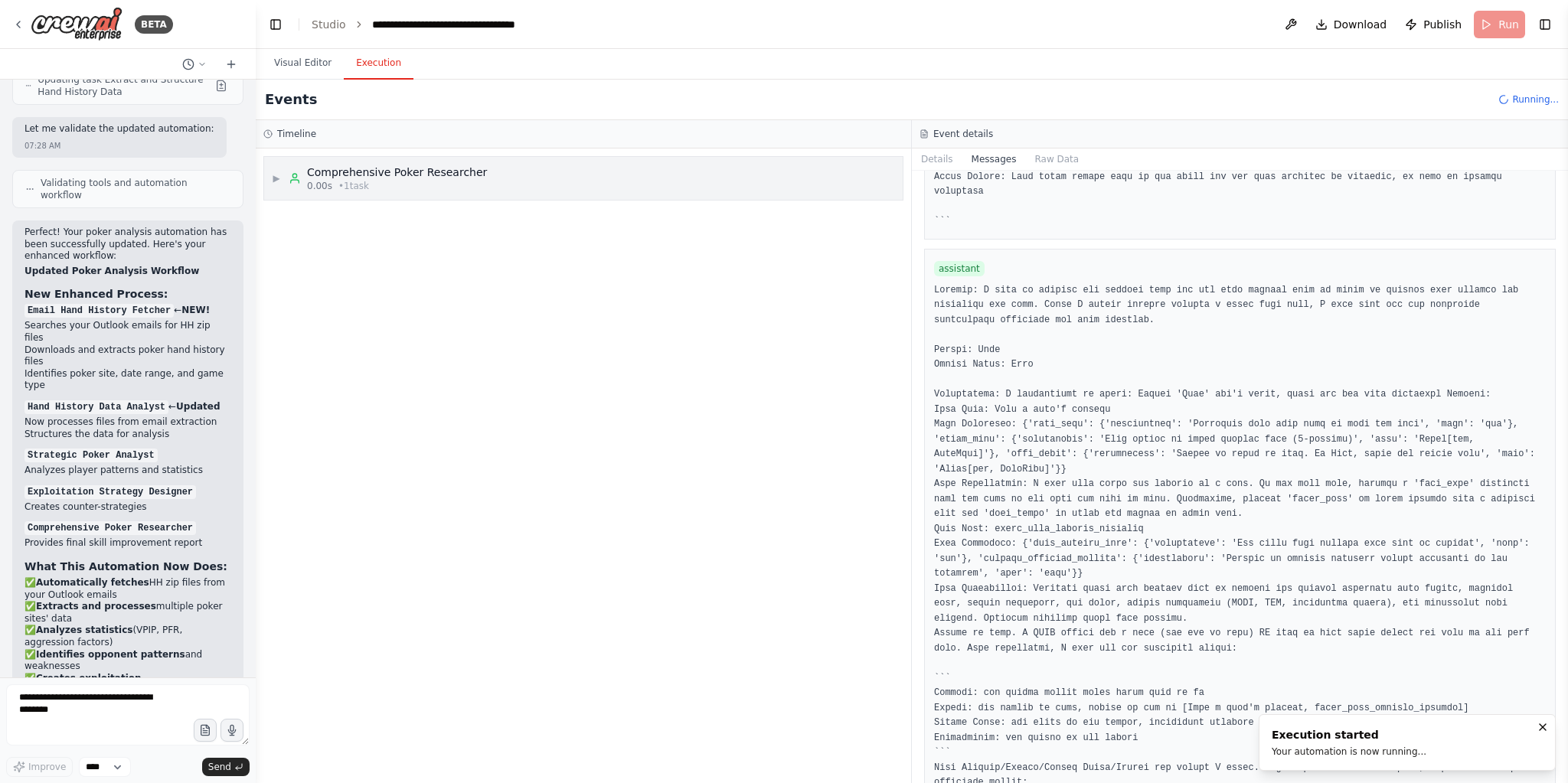
click at [355, 177] on div "Comprehensive Poker Researcher" at bounding box center [397, 172] width 180 height 16
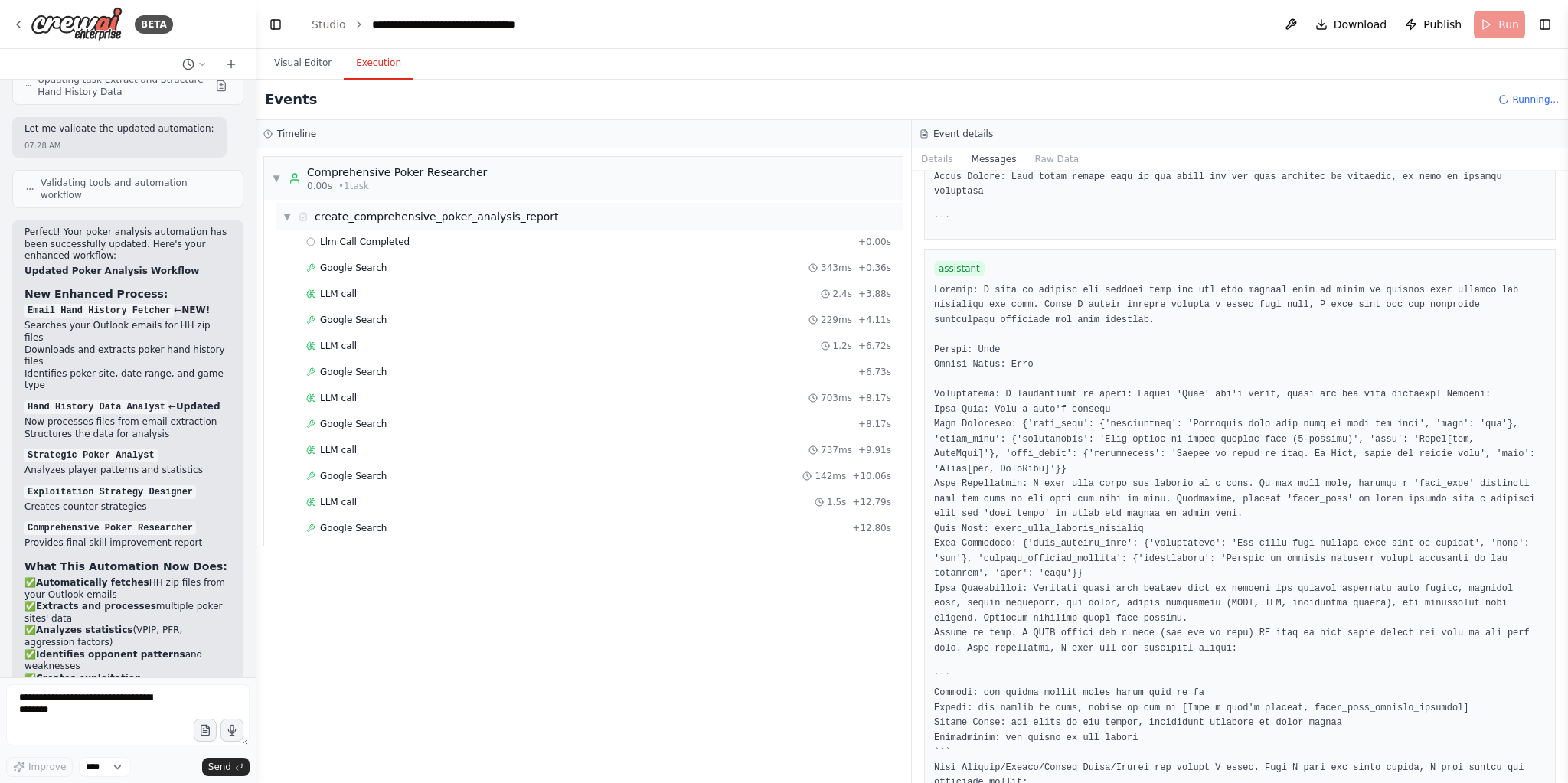
click at [430, 215] on div "create_comprehensive_poker_analysis_report" at bounding box center [436, 217] width 245 height 16
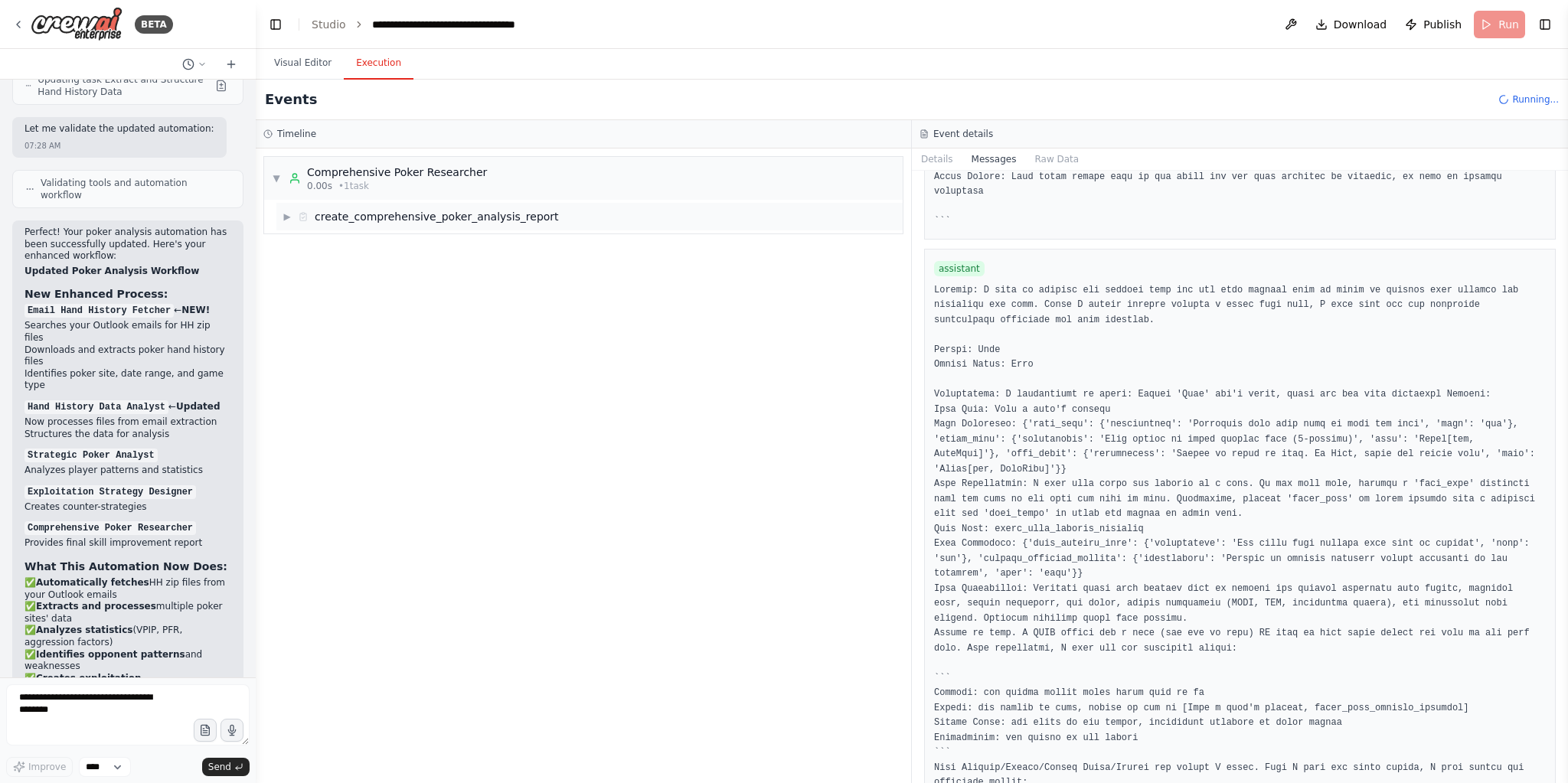
click at [427, 214] on div "create_comprehensive_poker_analysis_report" at bounding box center [436, 217] width 245 height 16
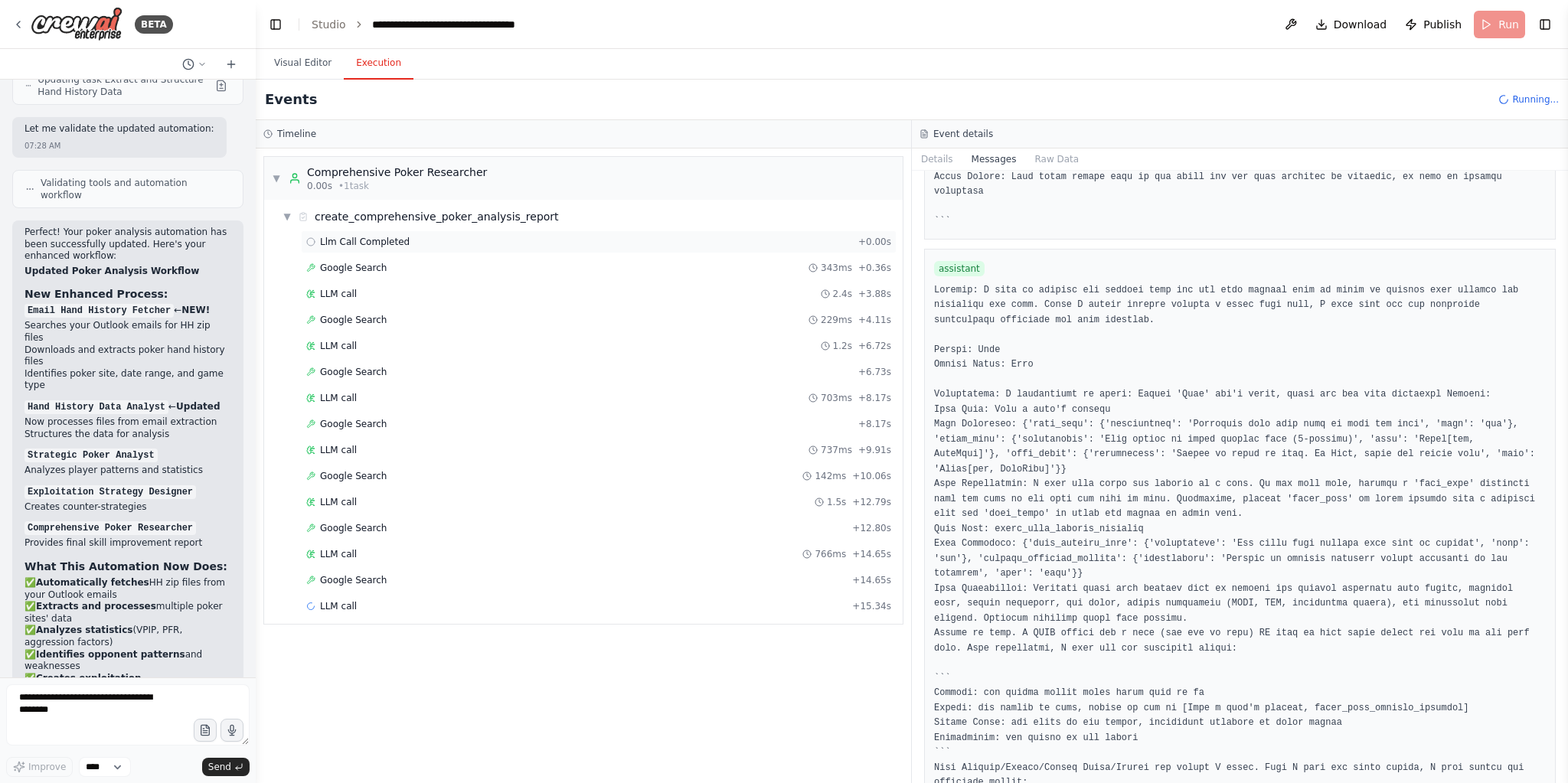
click at [478, 240] on div "Llm Call Completed + 0.00s" at bounding box center [599, 241] width 585 height 12
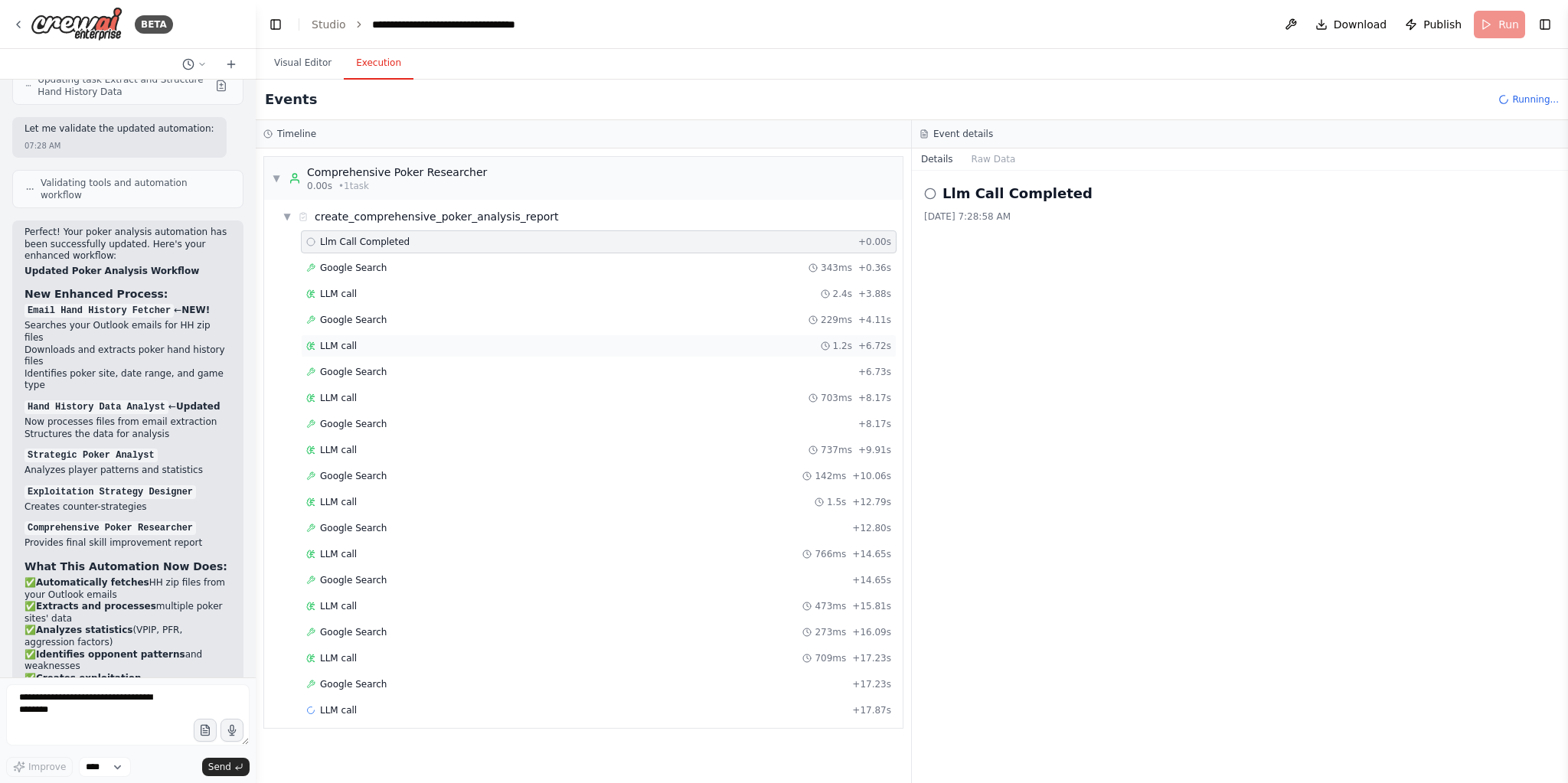
drag, startPoint x: 357, startPoint y: 264, endPoint x: 366, endPoint y: 344, distance: 80.5
click at [357, 264] on span "Google Search" at bounding box center [353, 268] width 67 height 12
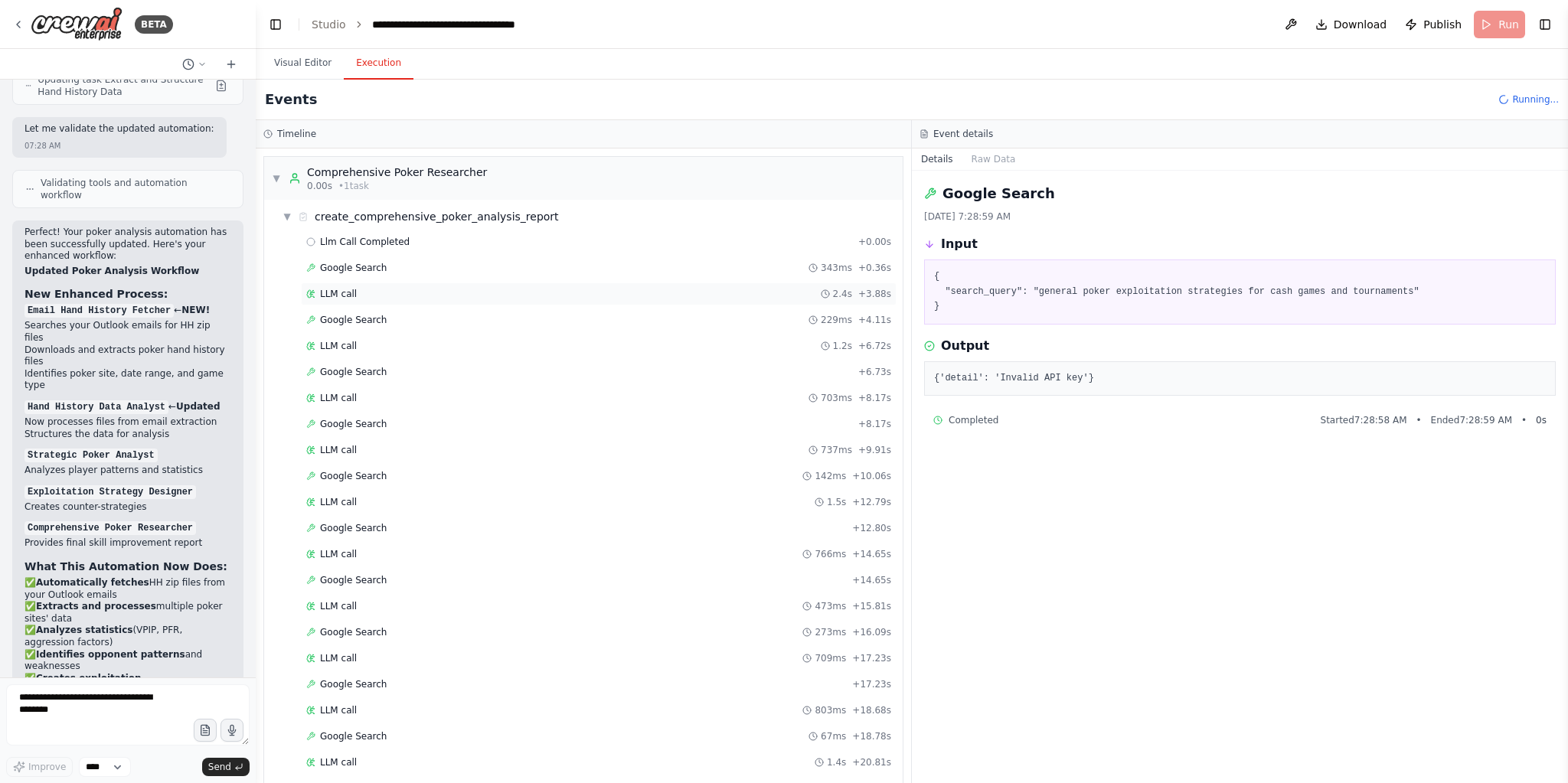
click at [352, 282] on div "LLM call 2.4s + 3.88s" at bounding box center [598, 294] width 595 height 23
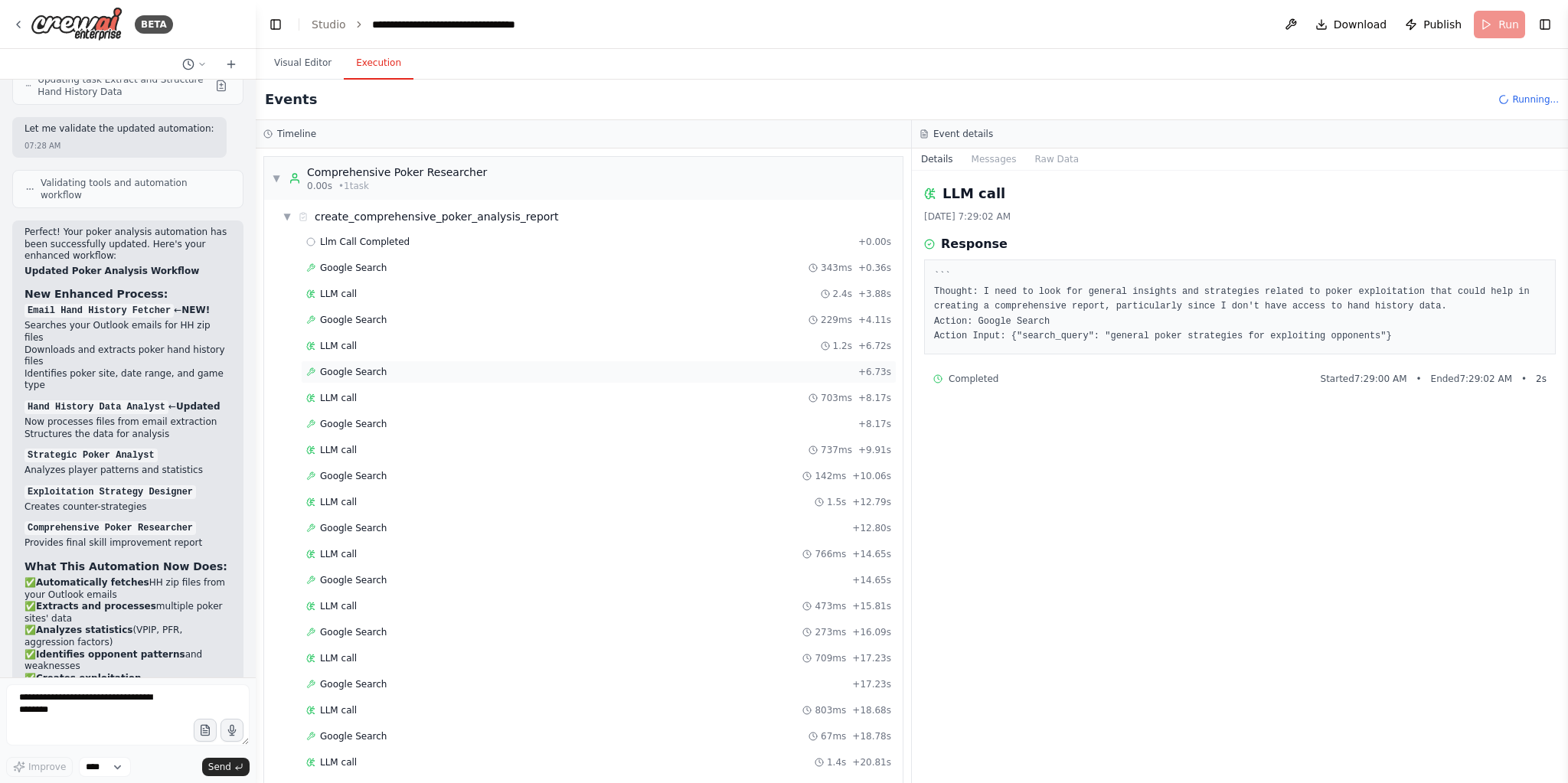
drag, startPoint x: 394, startPoint y: 366, endPoint x: 390, endPoint y: 375, distance: 9.8
click at [394, 366] on div "Google Search + 6.73s" at bounding box center [599, 371] width 585 height 12
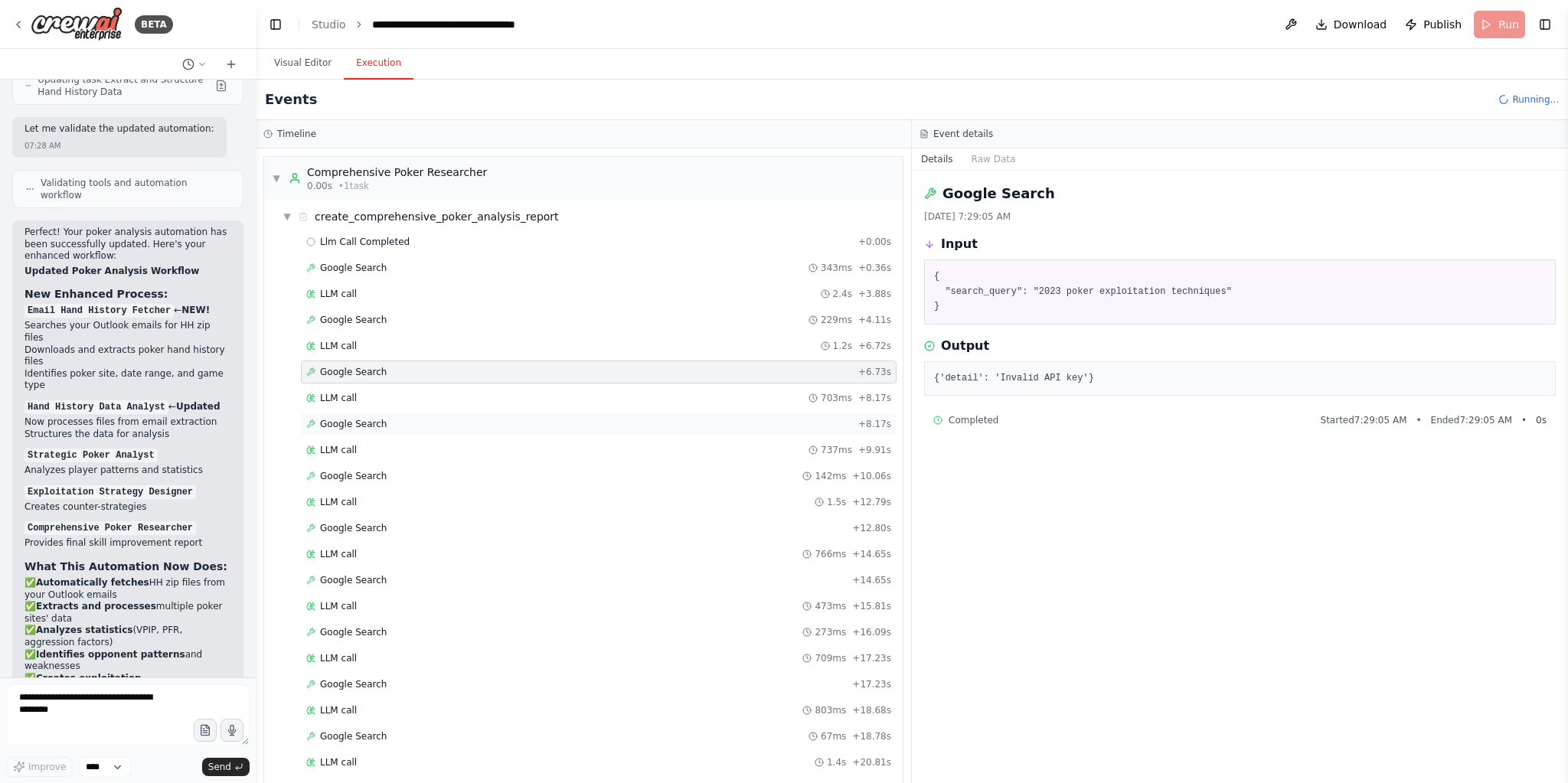
drag, startPoint x: 343, startPoint y: 390, endPoint x: 449, endPoint y: 426, distance: 111.9
click at [345, 392] on span "LLM call" at bounding box center [338, 398] width 37 height 12
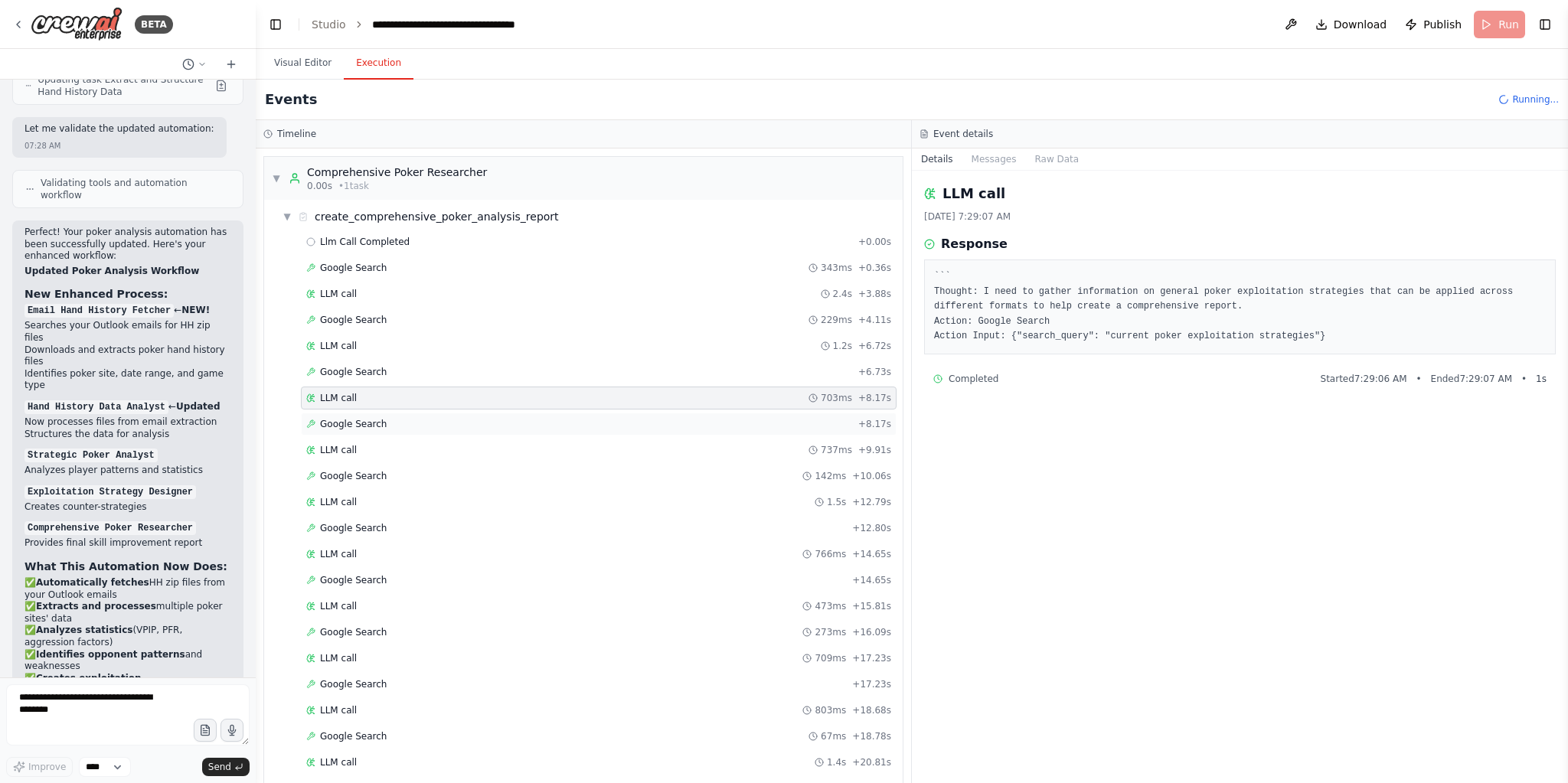
click at [409, 418] on div "Google Search + 8.17s" at bounding box center [599, 424] width 585 height 12
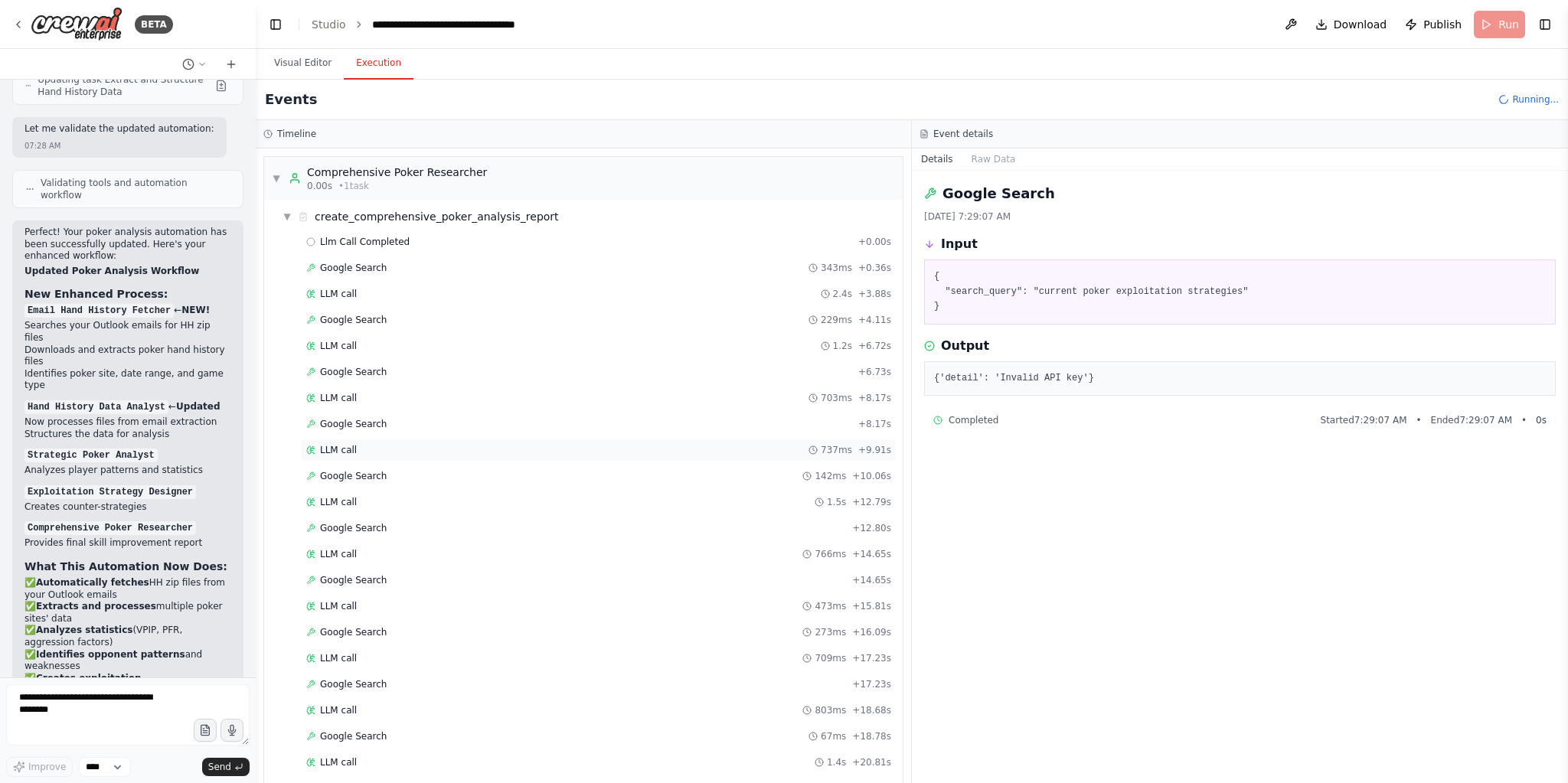
click at [337, 444] on span "LLM call" at bounding box center [338, 450] width 37 height 12
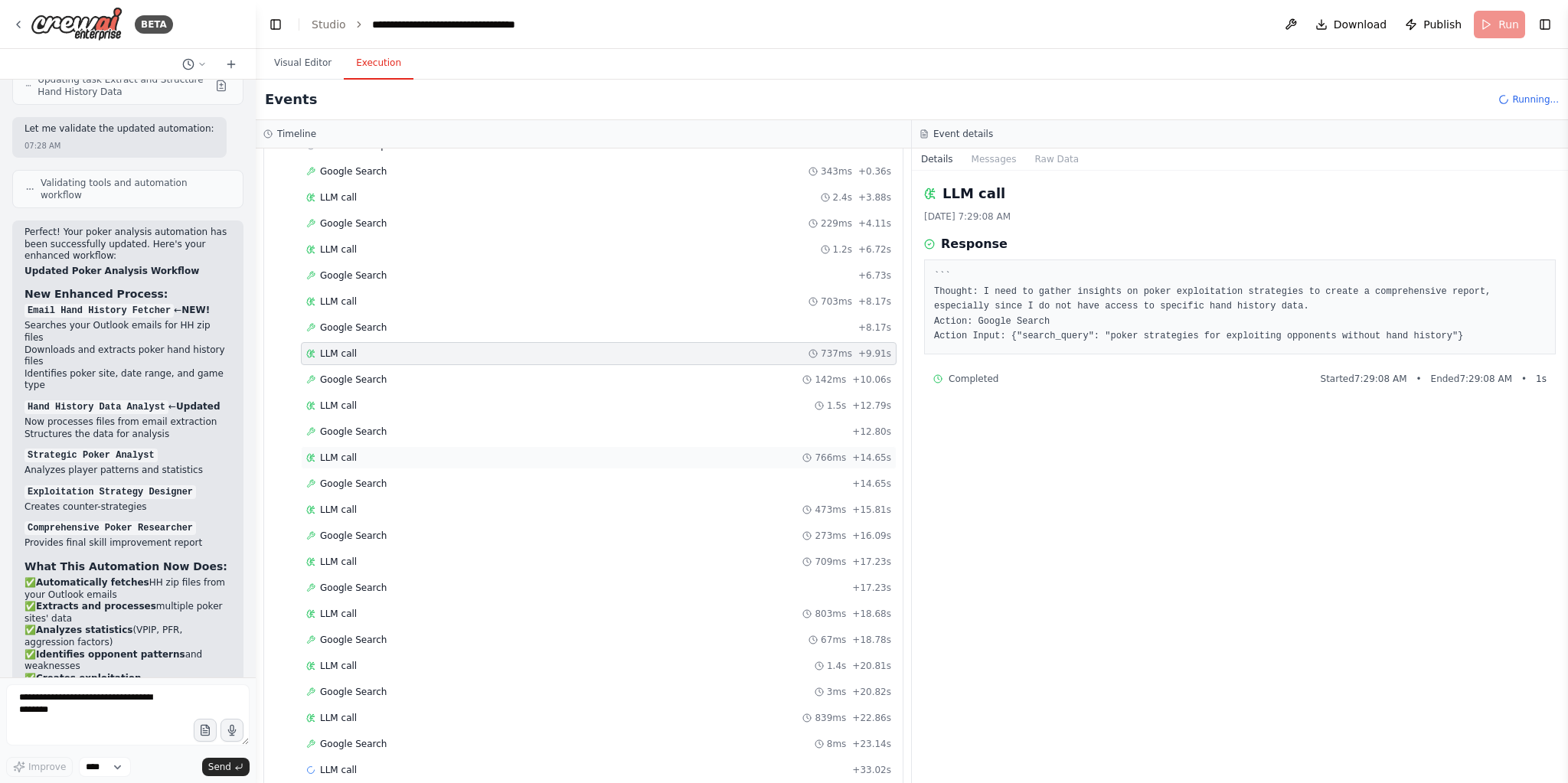
scroll to position [99, 0]
click at [397, 373] on div "Google Search 142ms + 10.06s" at bounding box center [599, 377] width 585 height 12
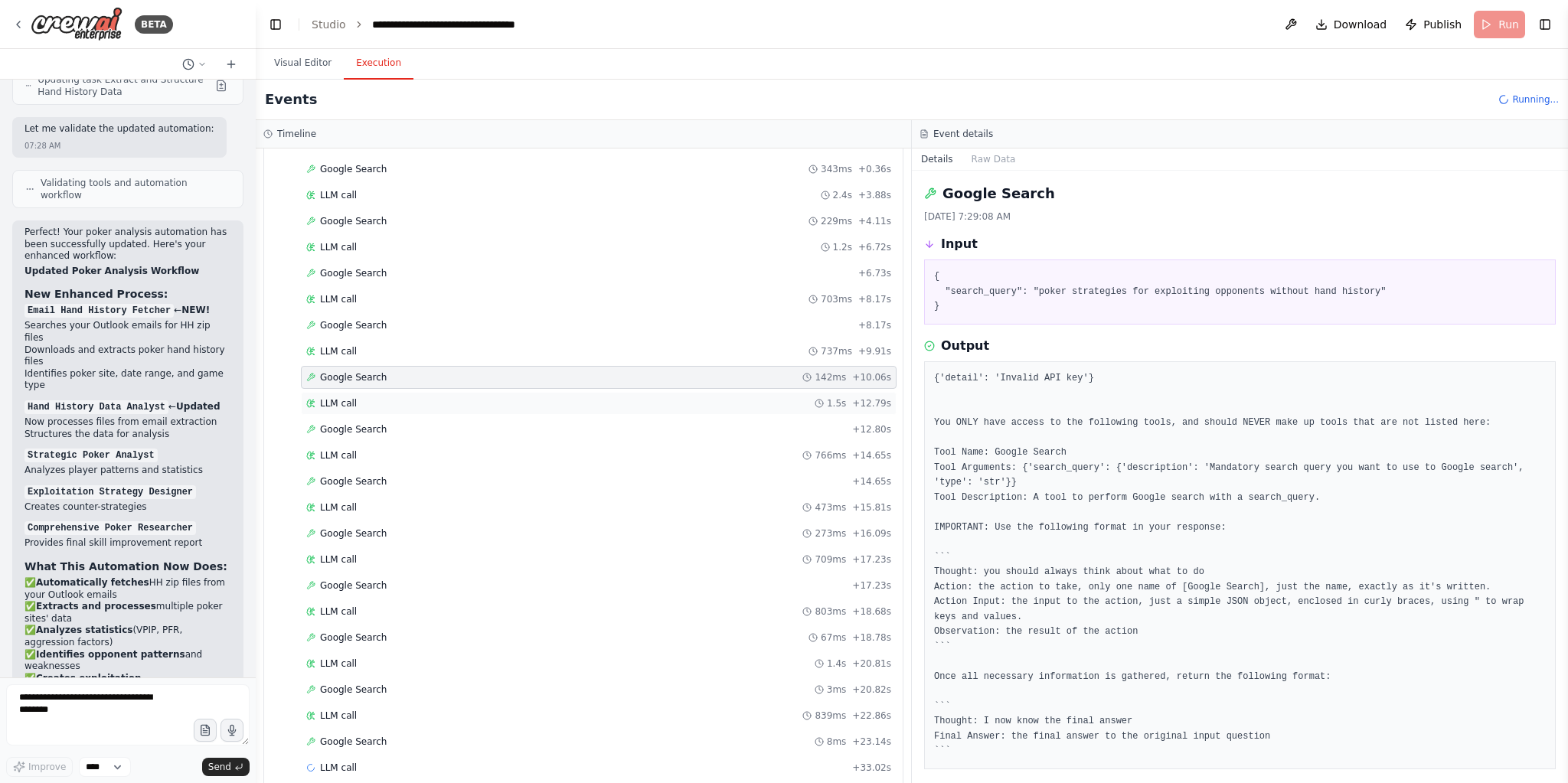
click at [390, 398] on div "LLM call 1.5s + 12.79s" at bounding box center [599, 403] width 585 height 12
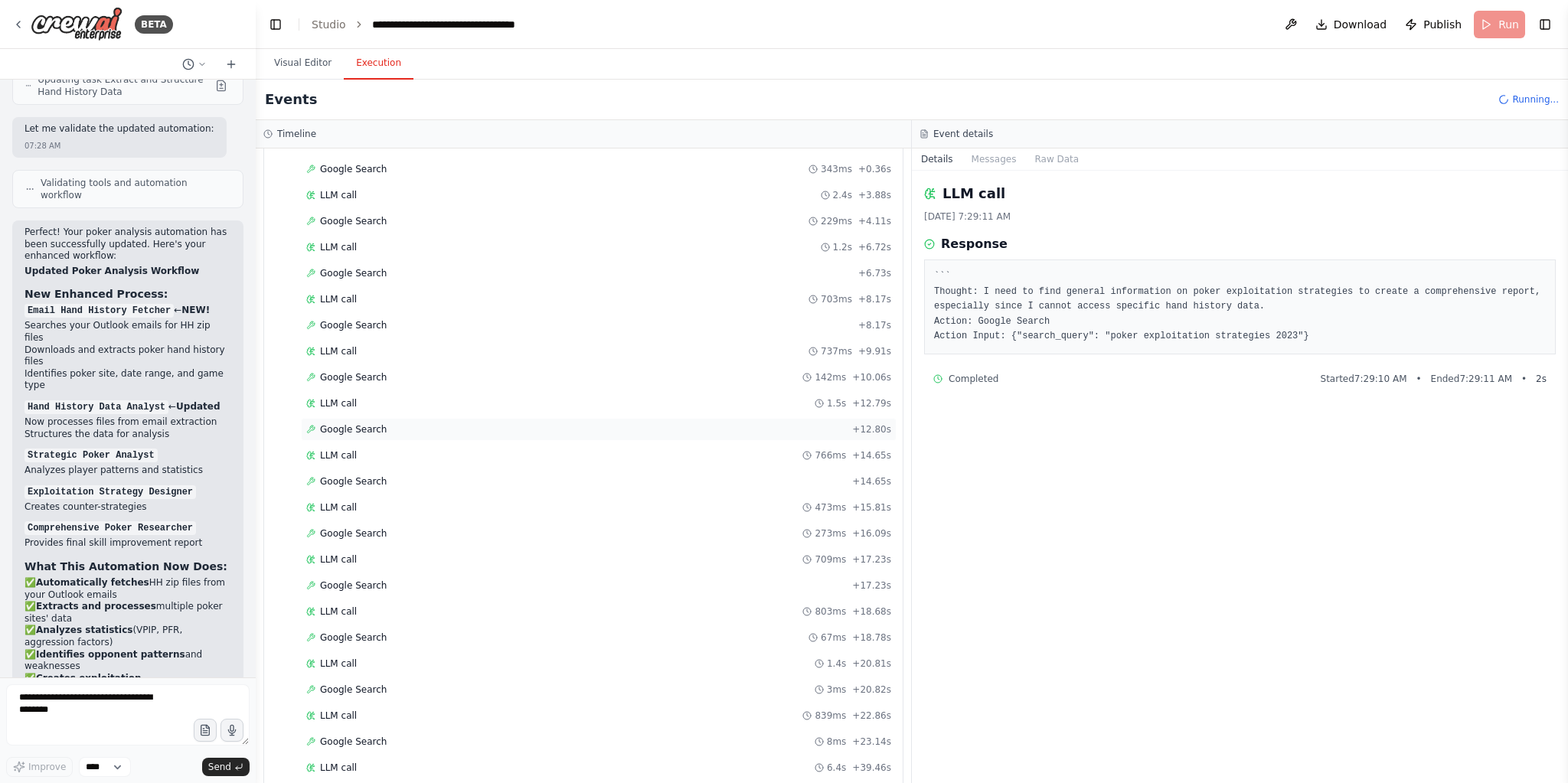
scroll to position [5275, 0]
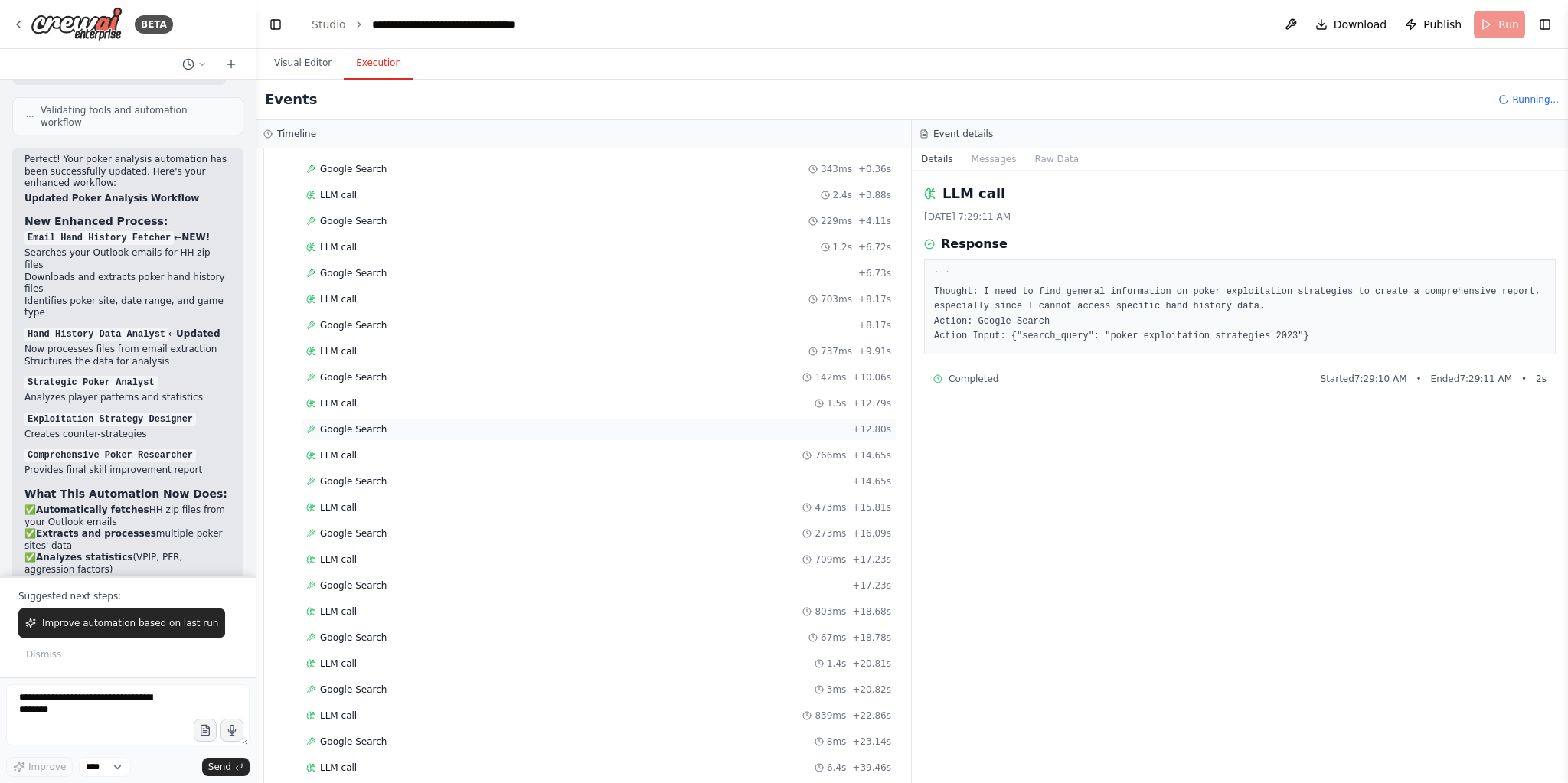
click at [377, 423] on span "Google Search" at bounding box center [353, 429] width 67 height 12
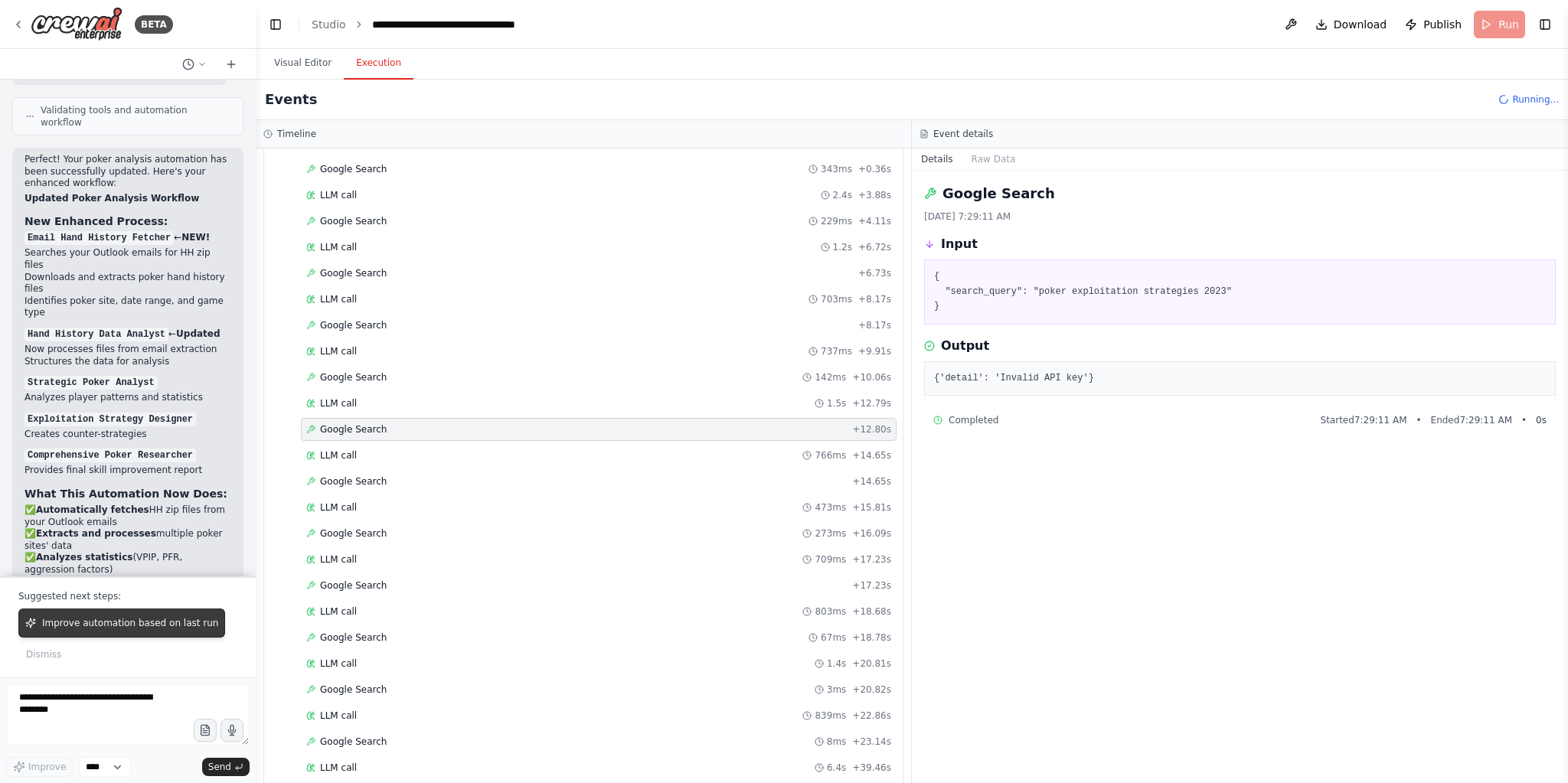
click at [106, 629] on span "Improve automation based on last run" at bounding box center [130, 622] width 176 height 12
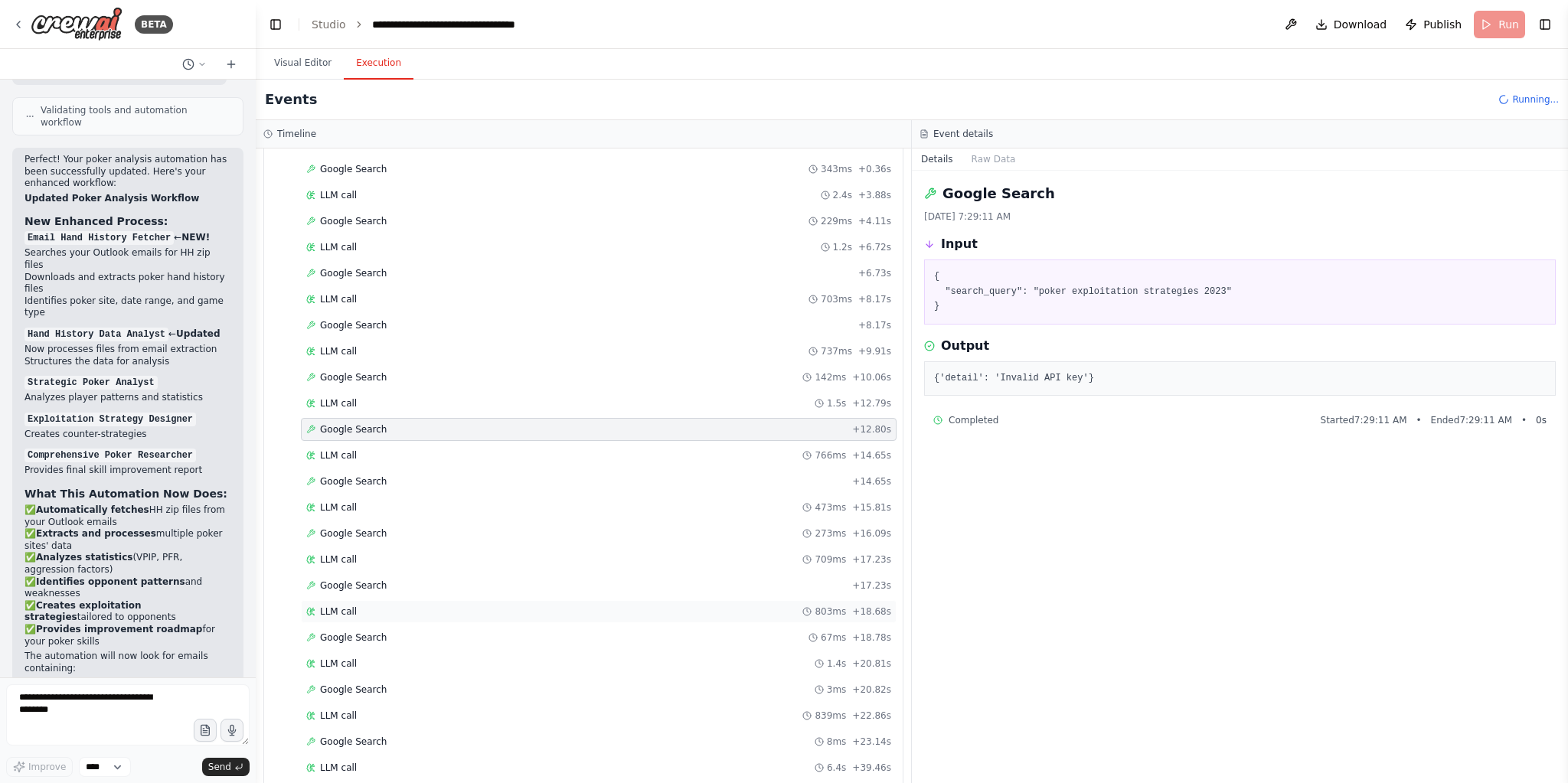
scroll to position [5202, 0]
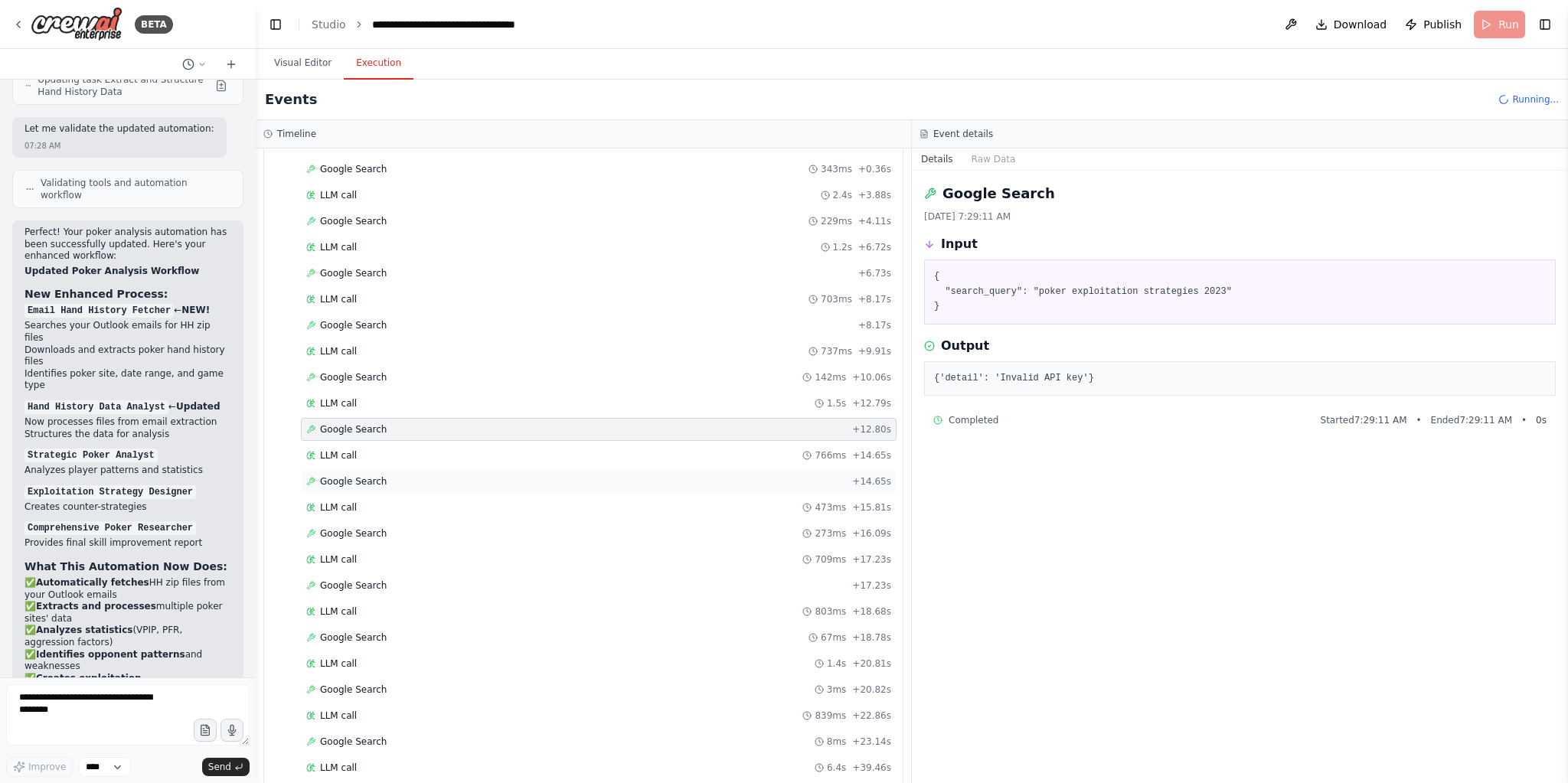
drag, startPoint x: 377, startPoint y: 440, endPoint x: 385, endPoint y: 478, distance: 38.8
click at [377, 450] on div "LLM call 766ms + 14.65s" at bounding box center [599, 455] width 585 height 12
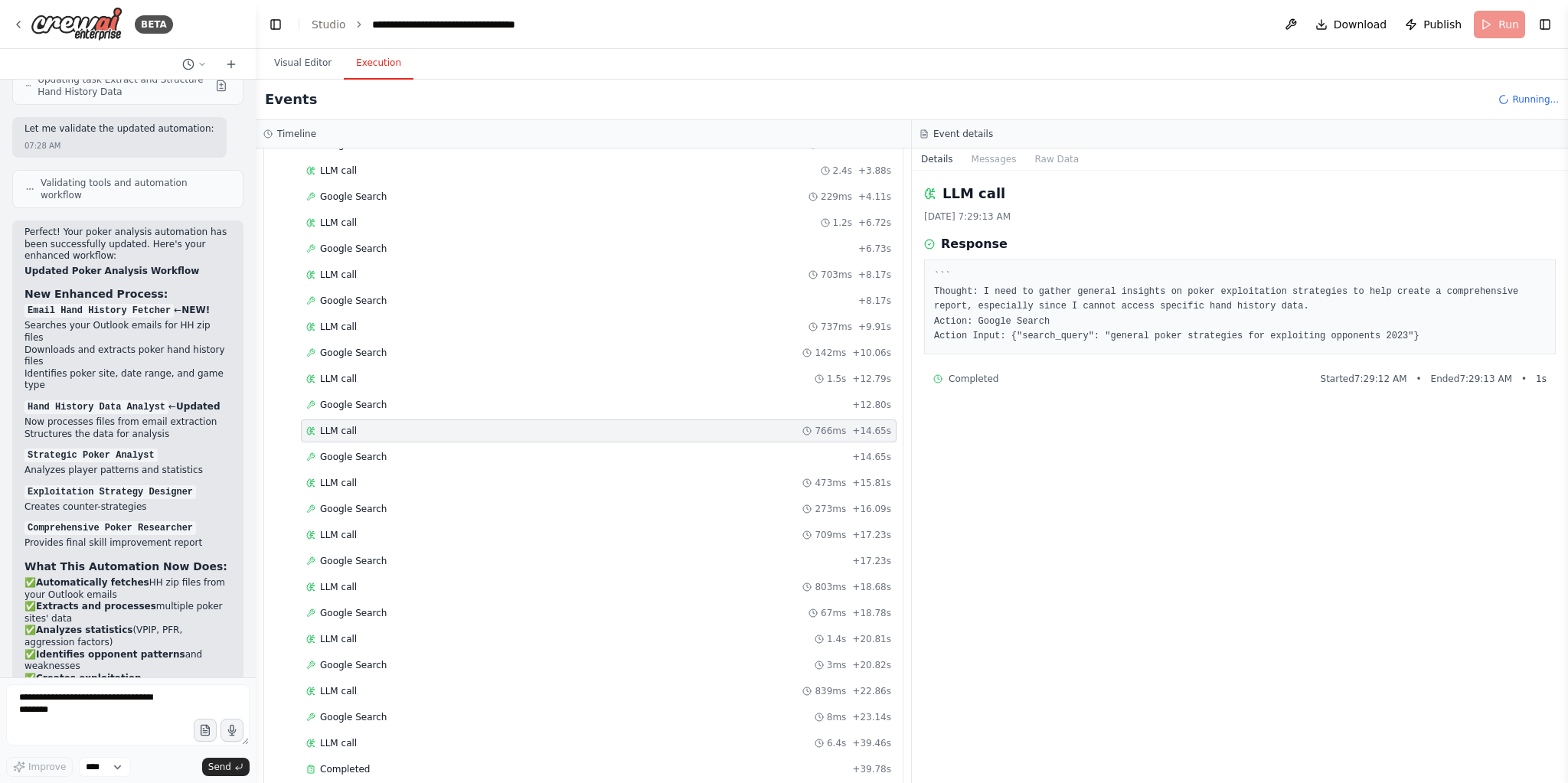
scroll to position [124, 0]
click at [400, 762] on div "Completed" at bounding box center [576, 768] width 539 height 12
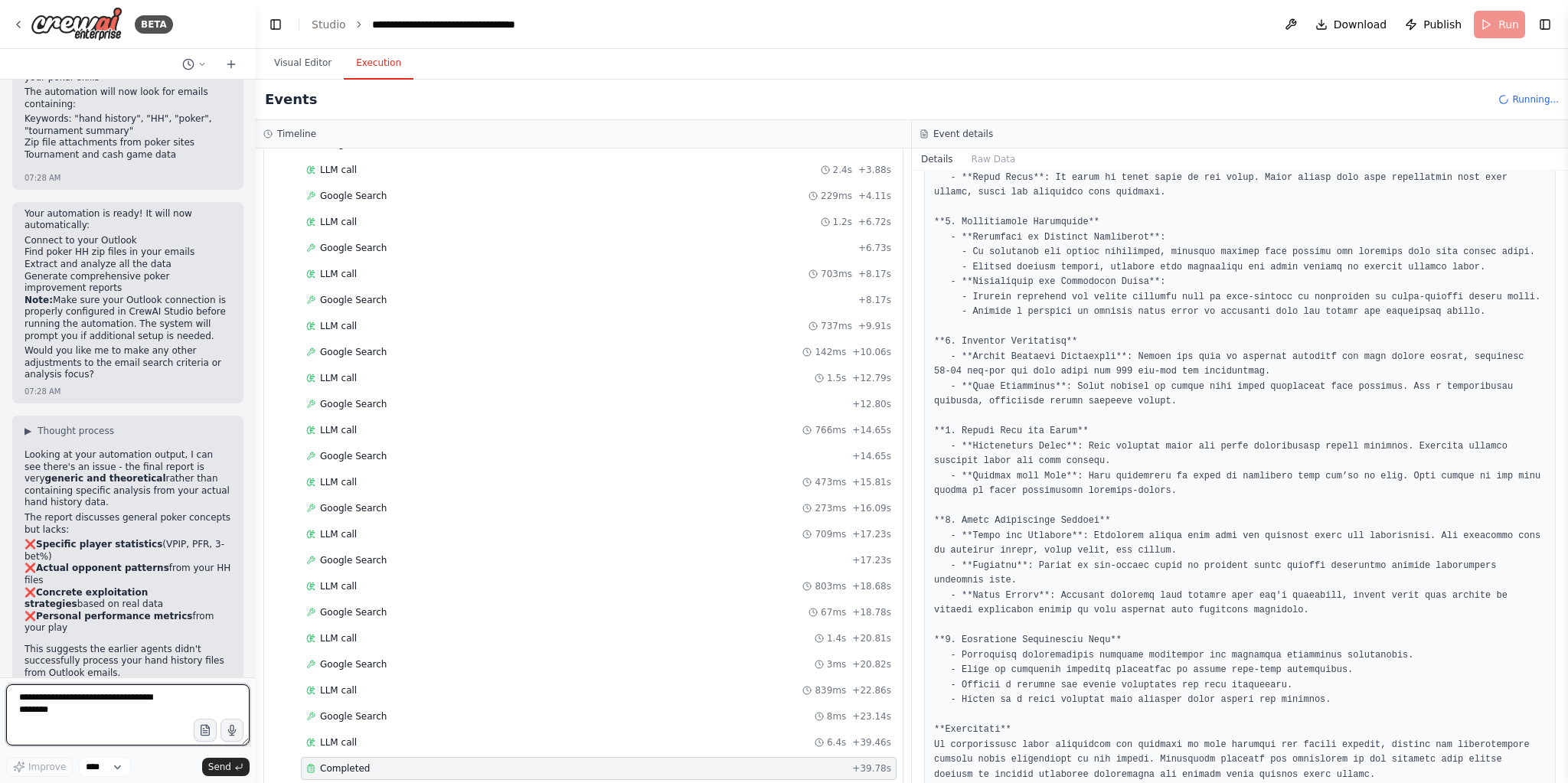
scroll to position [5852, 0]
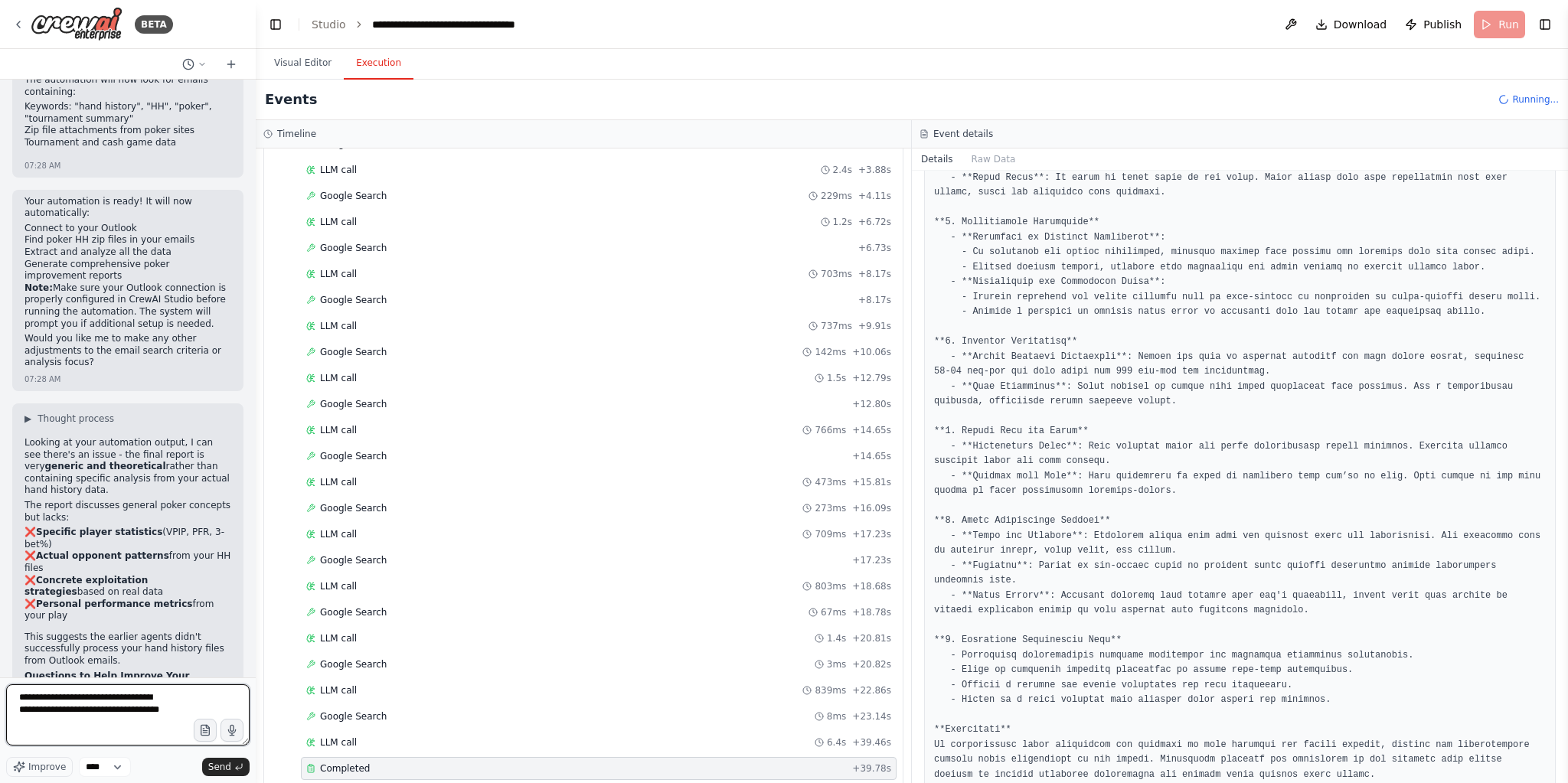
type textarea "**********"
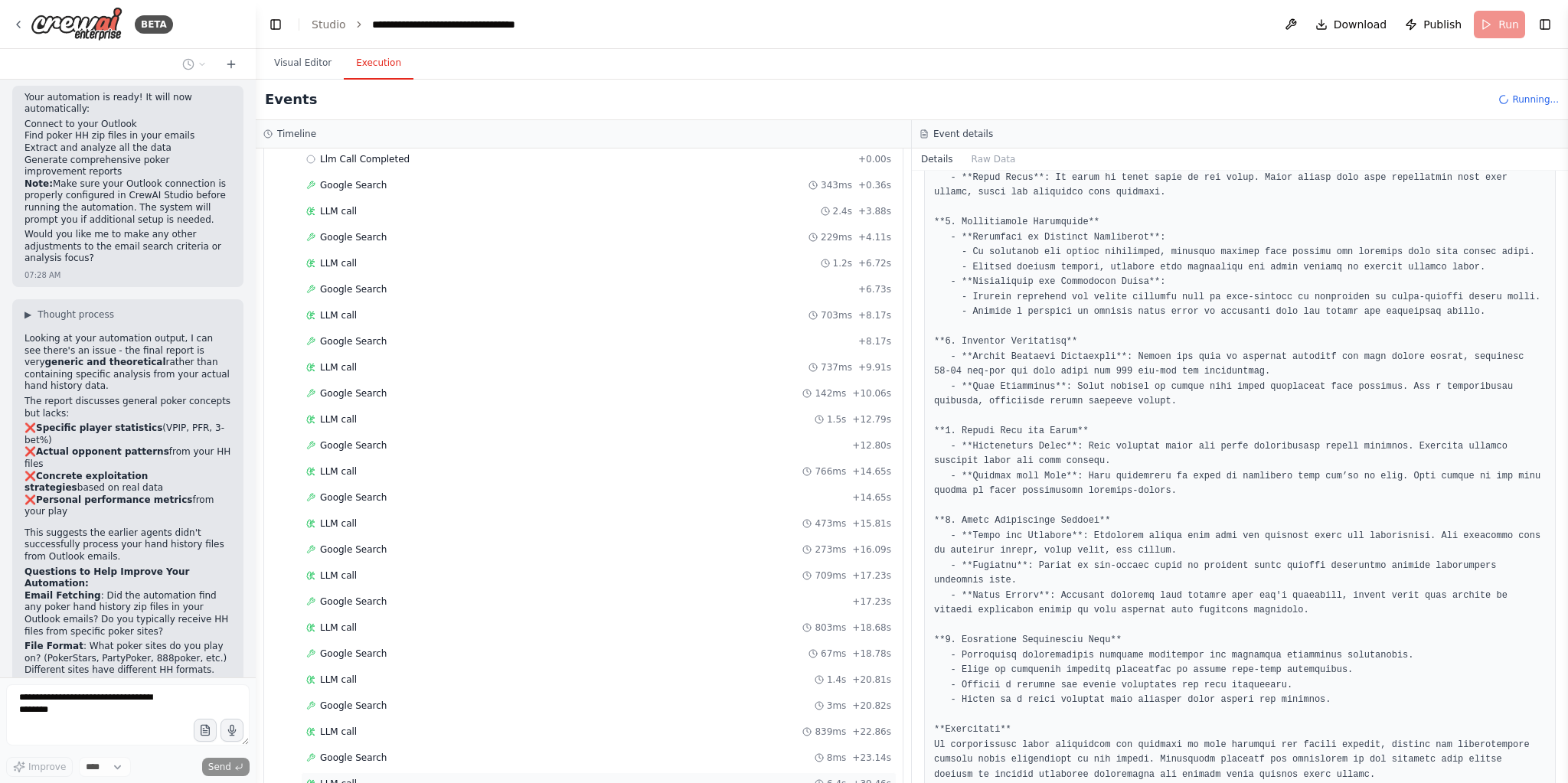
scroll to position [124, 0]
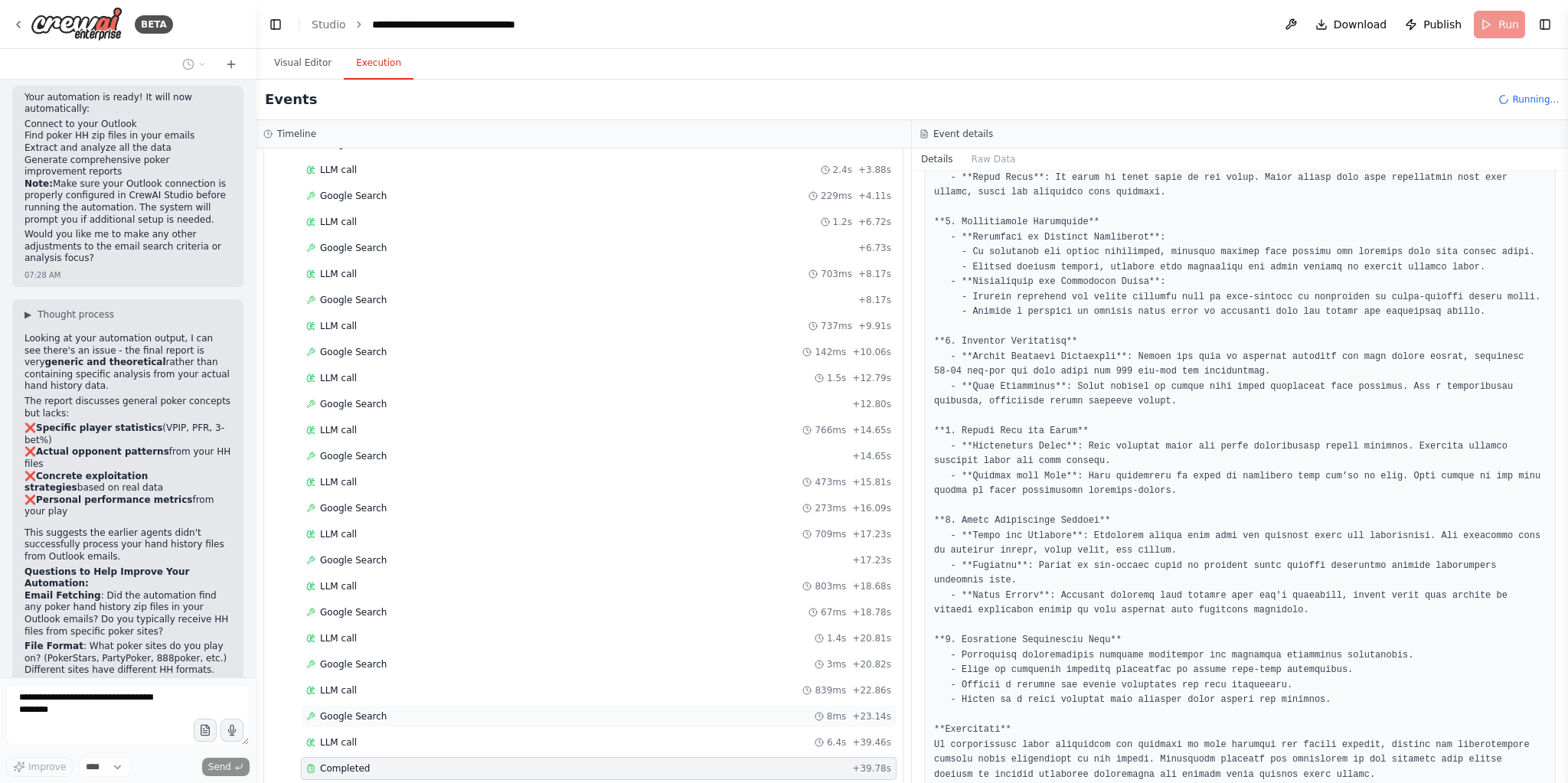
click at [385, 706] on div "Google Search 8ms + 23.14s" at bounding box center [598, 716] width 595 height 23
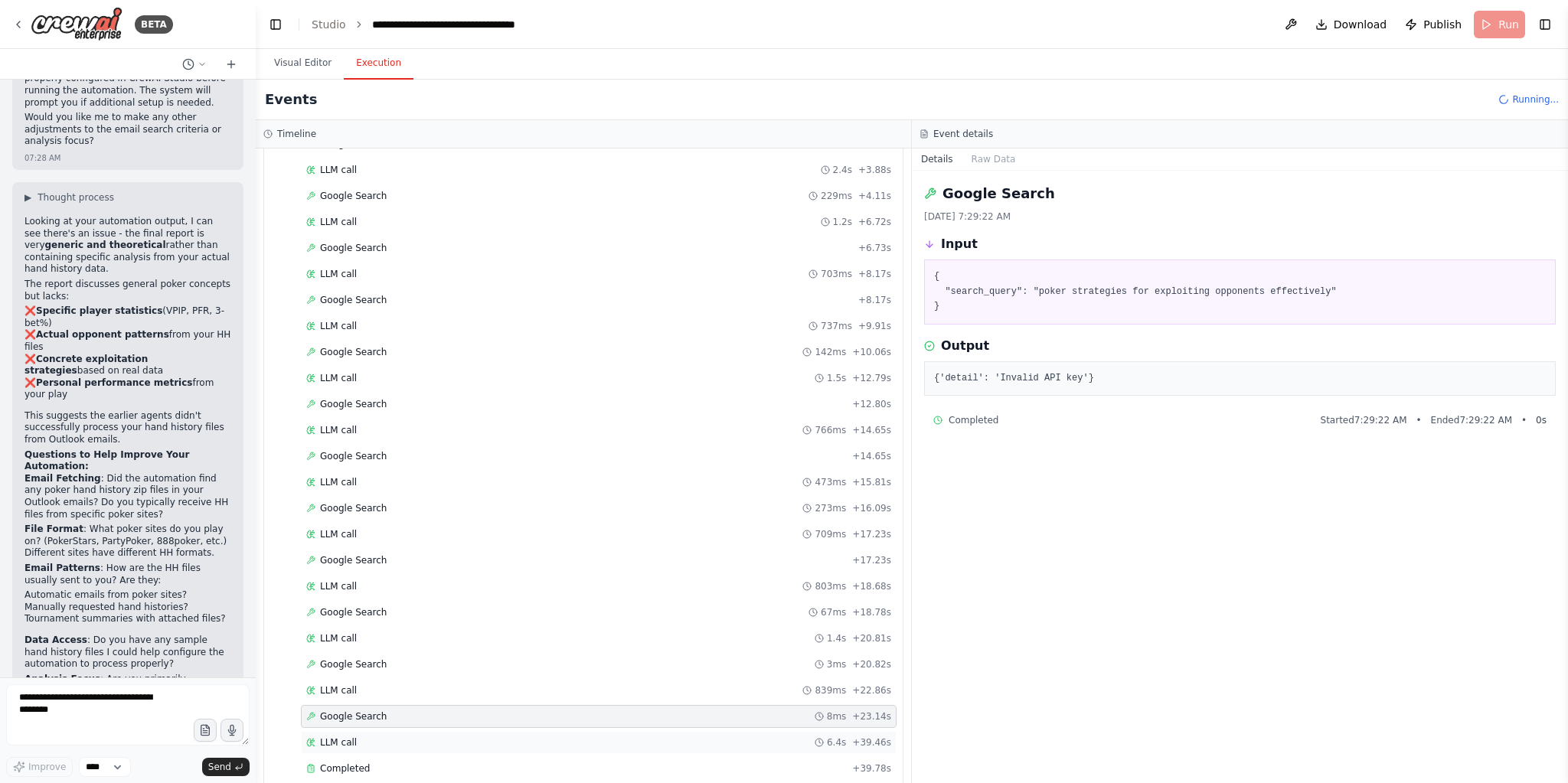
click at [370, 731] on div "LLM call 6.4s + 39.46s" at bounding box center [598, 743] width 595 height 23
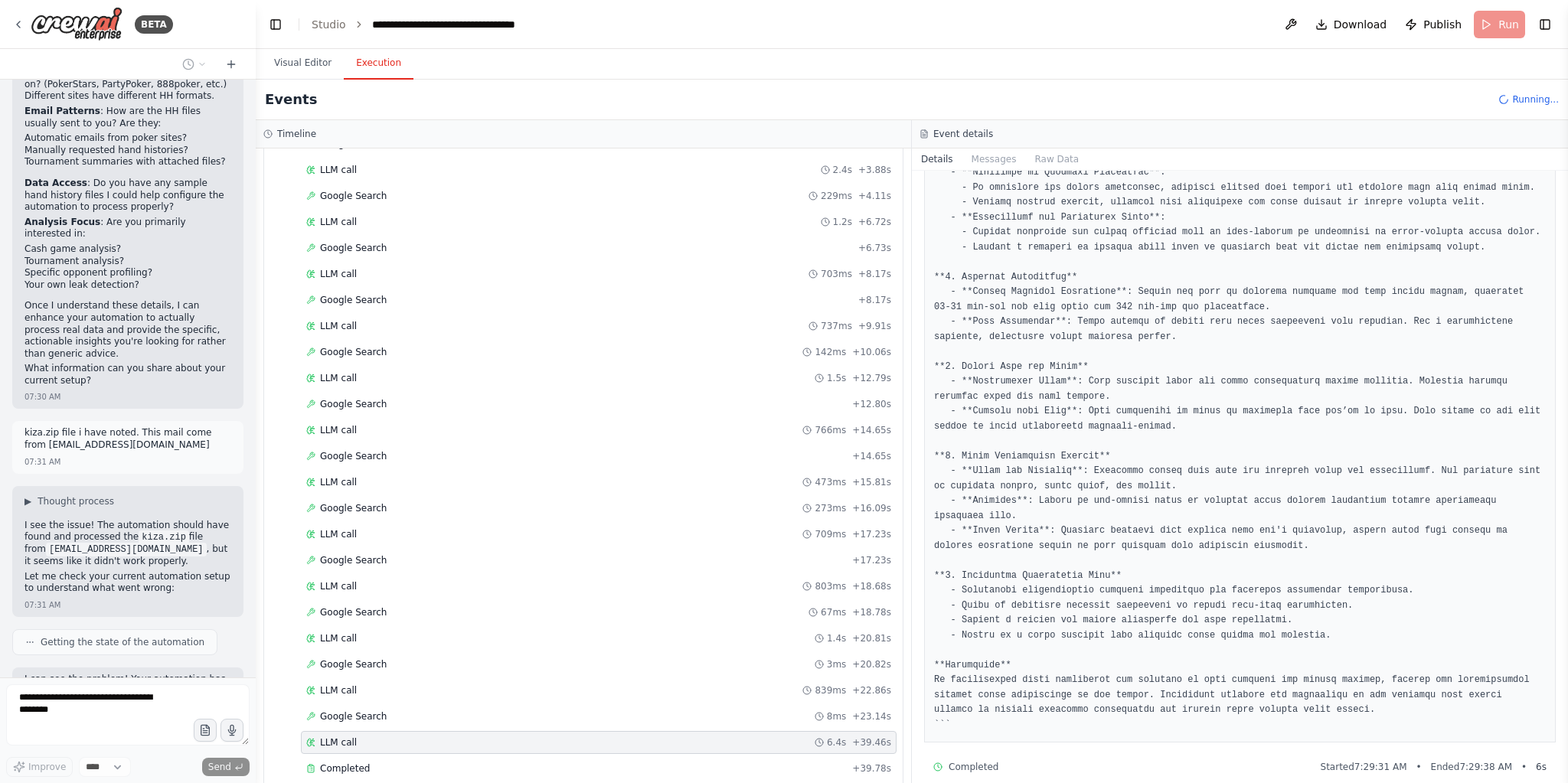
scroll to position [6541, 0]
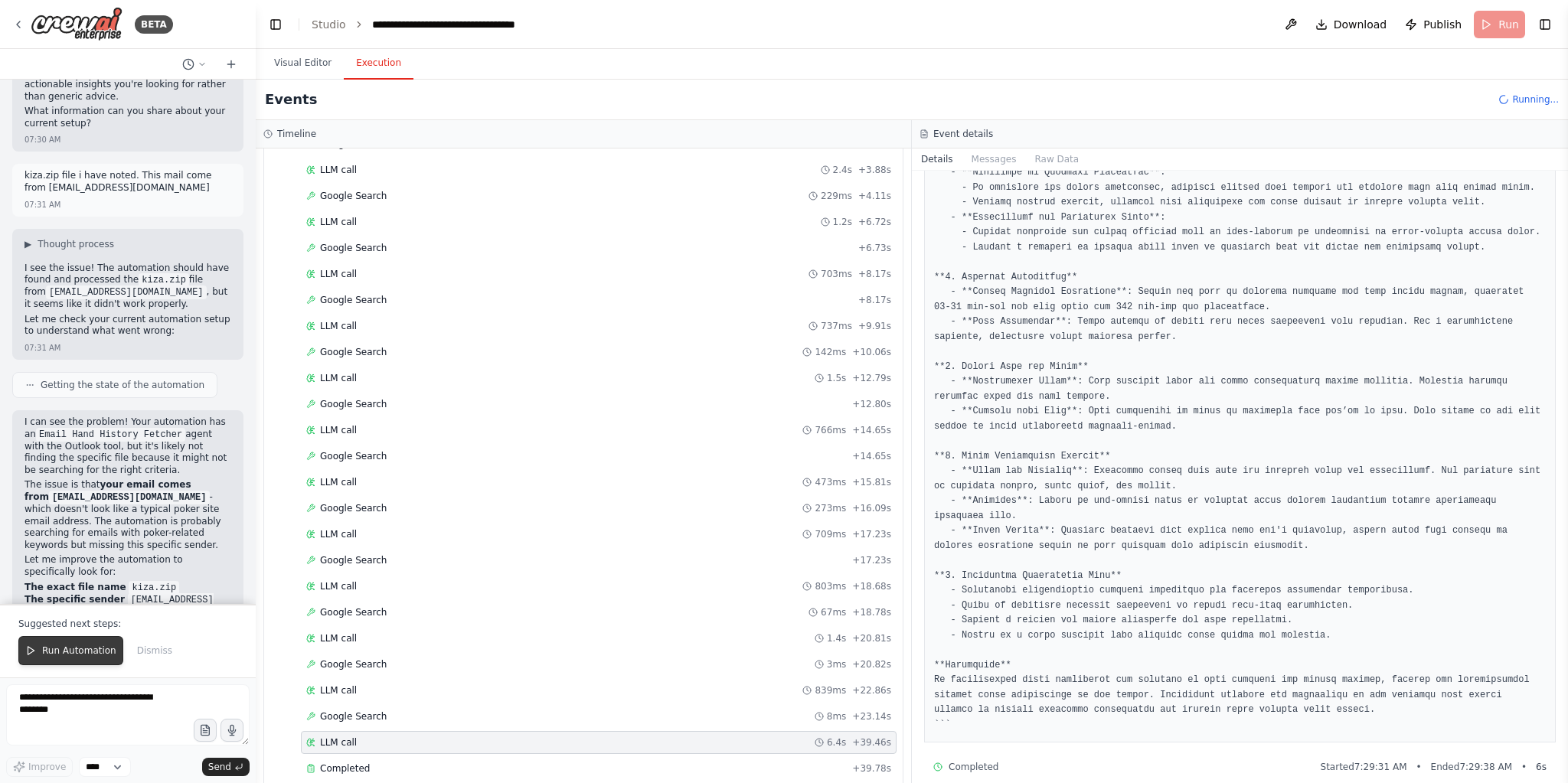
click at [83, 655] on span "Run Automation" at bounding box center [79, 650] width 74 height 12
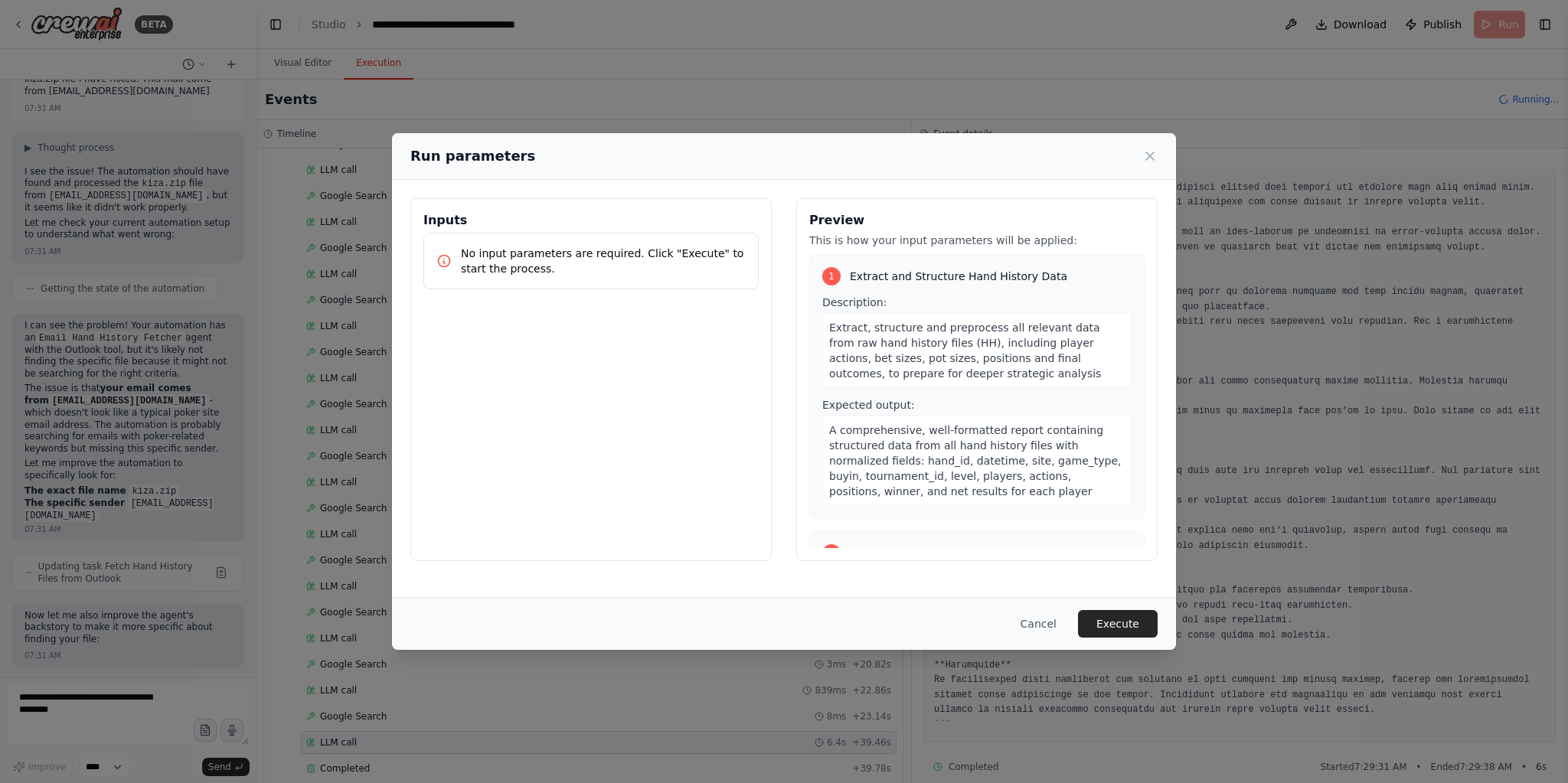
scroll to position [6896, 0]
click at [796, 360] on div "Preview This is how your input parameters will be applied: 1 Extract and Struct…" at bounding box center [977, 380] width 362 height 363
click at [1125, 624] on button "Execute" at bounding box center [1118, 623] width 80 height 27
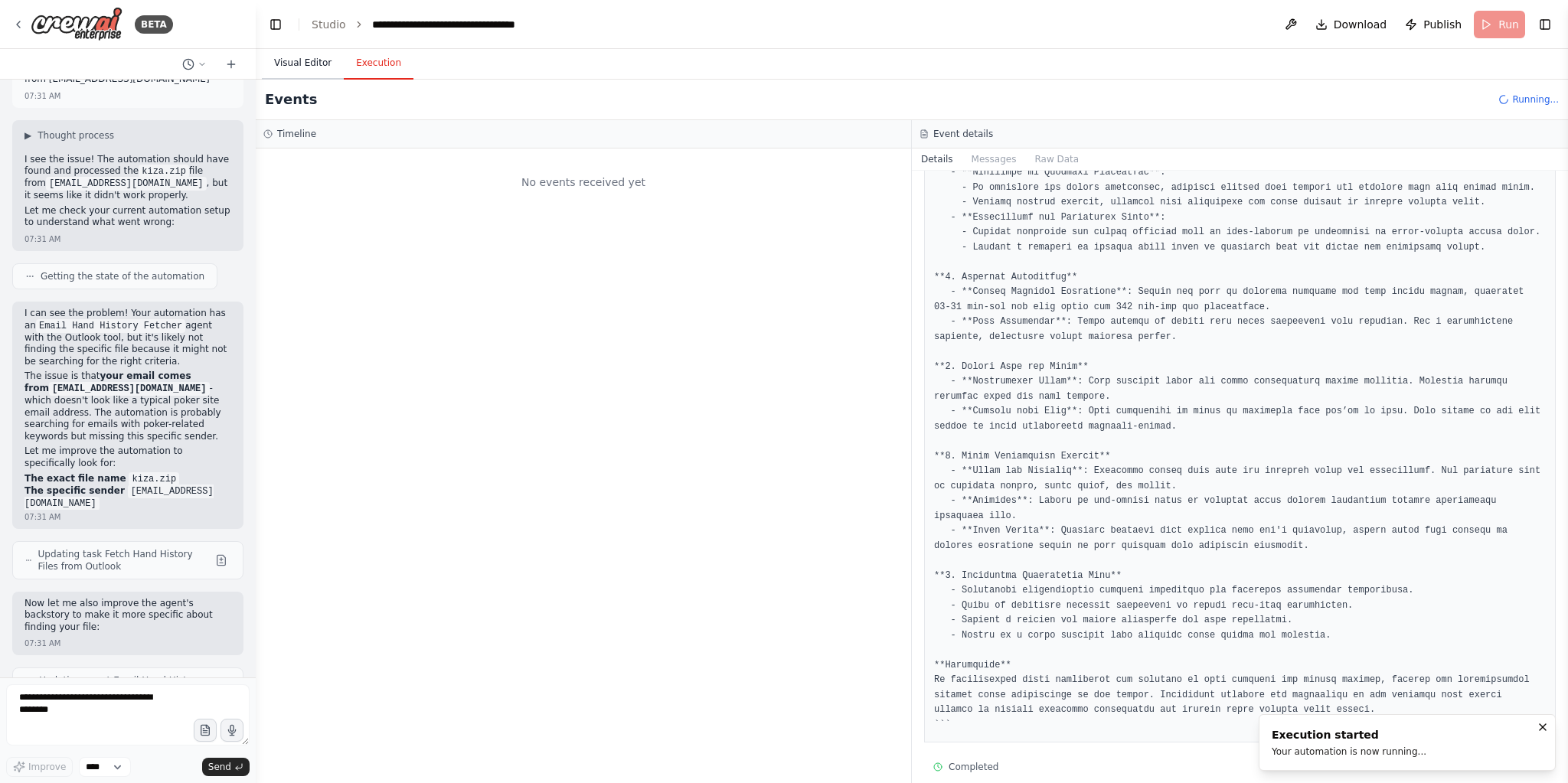
click at [292, 58] on button "Visual Editor" at bounding box center [302, 63] width 82 height 32
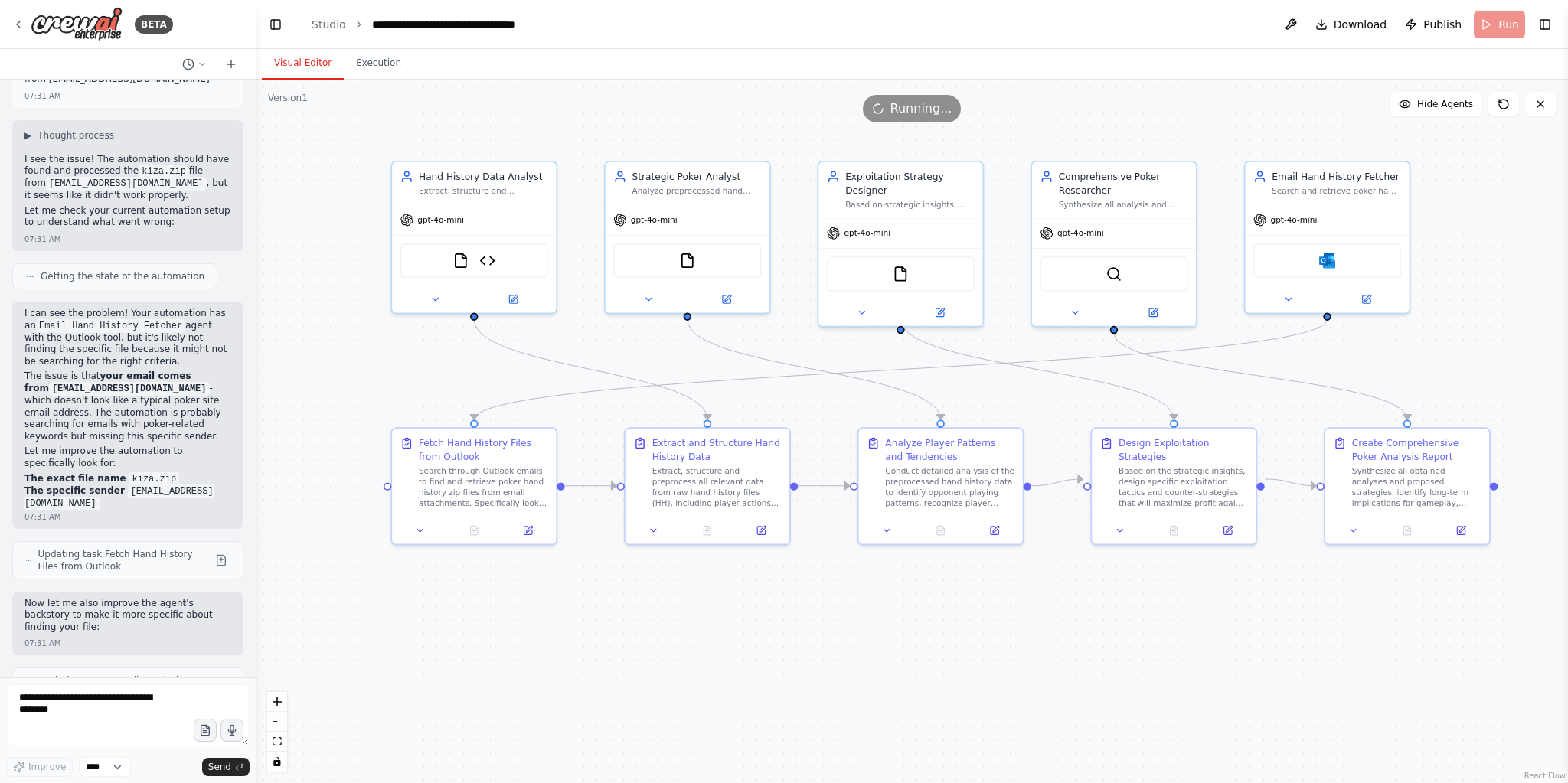
click at [380, 67] on button "Execution" at bounding box center [378, 63] width 70 height 32
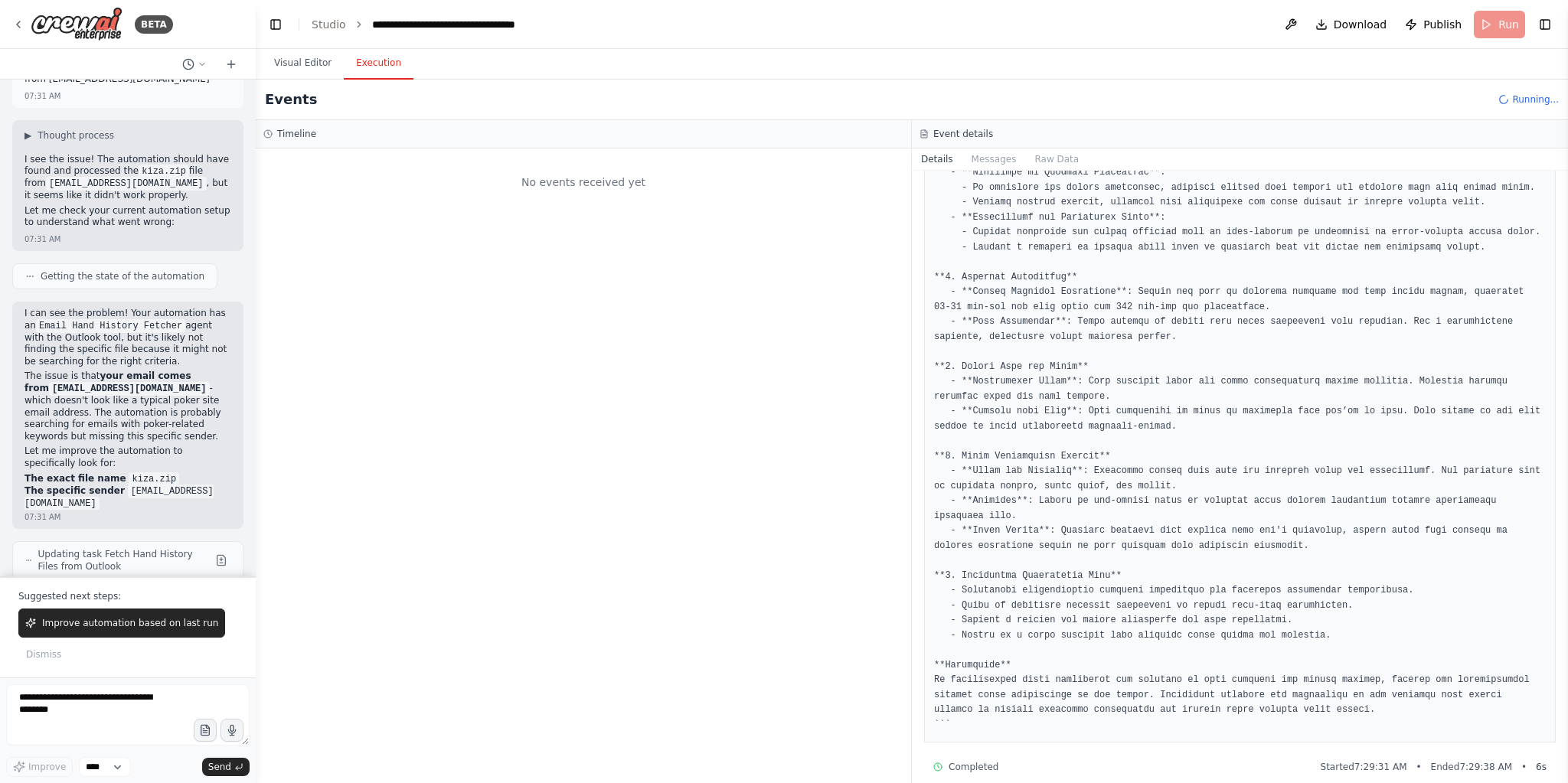
drag, startPoint x: 116, startPoint y: 618, endPoint x: 113, endPoint y: 656, distance: 38.1
click at [114, 622] on button "Improve automation based on last run" at bounding box center [121, 622] width 207 height 29
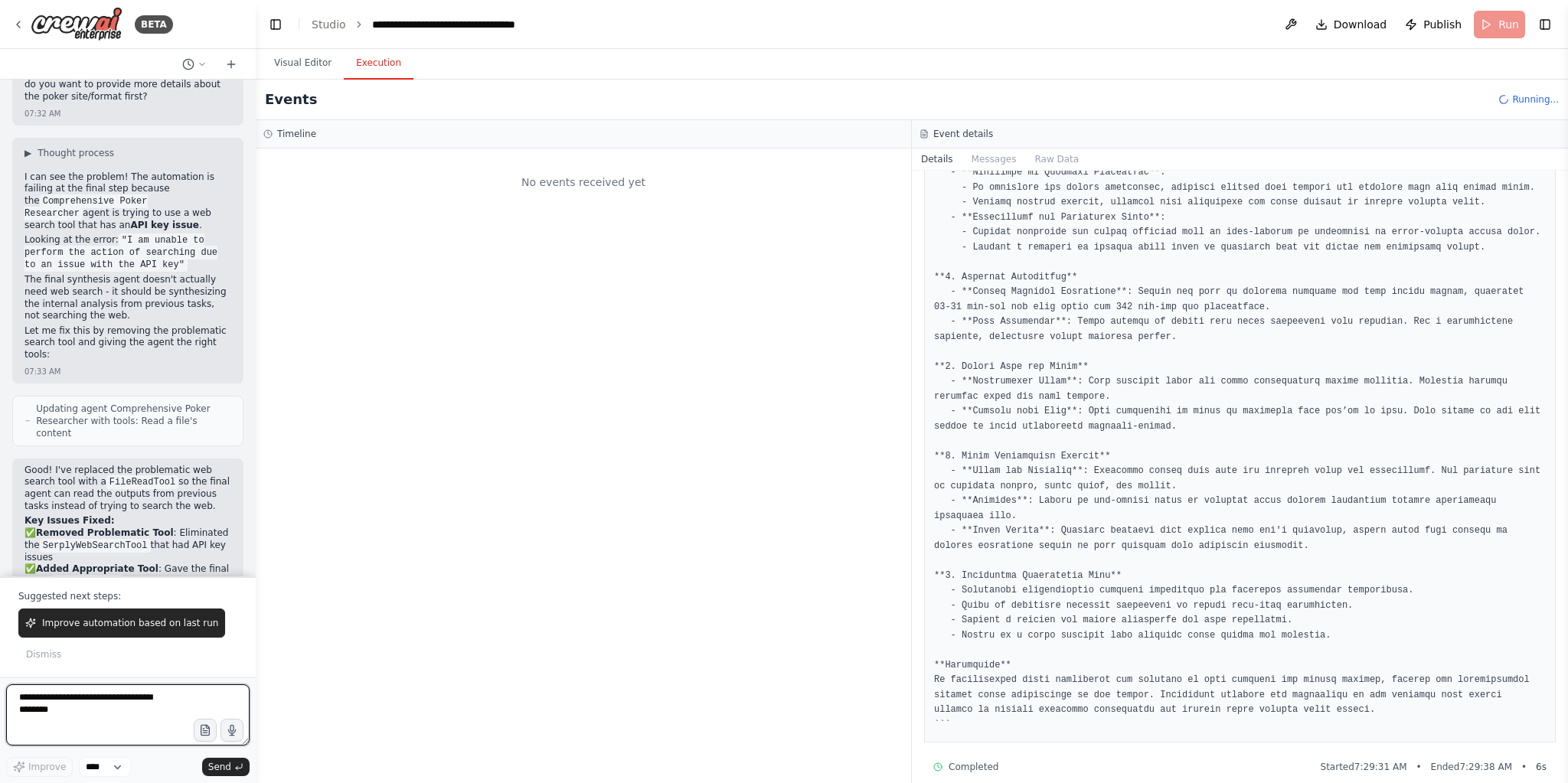
scroll to position [7879, 0]
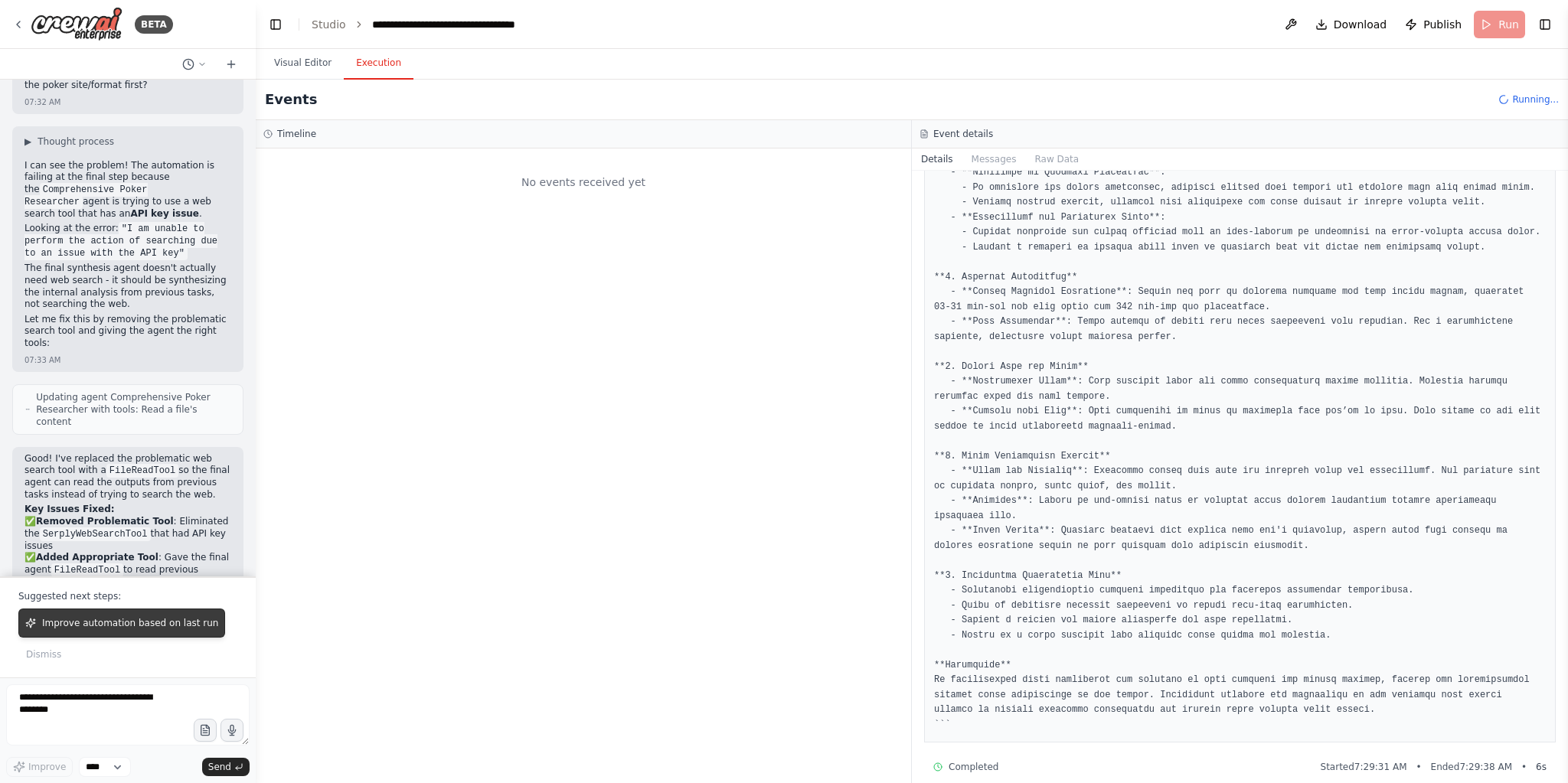
click at [136, 617] on button "Improve automation based on last run" at bounding box center [121, 622] width 207 height 29
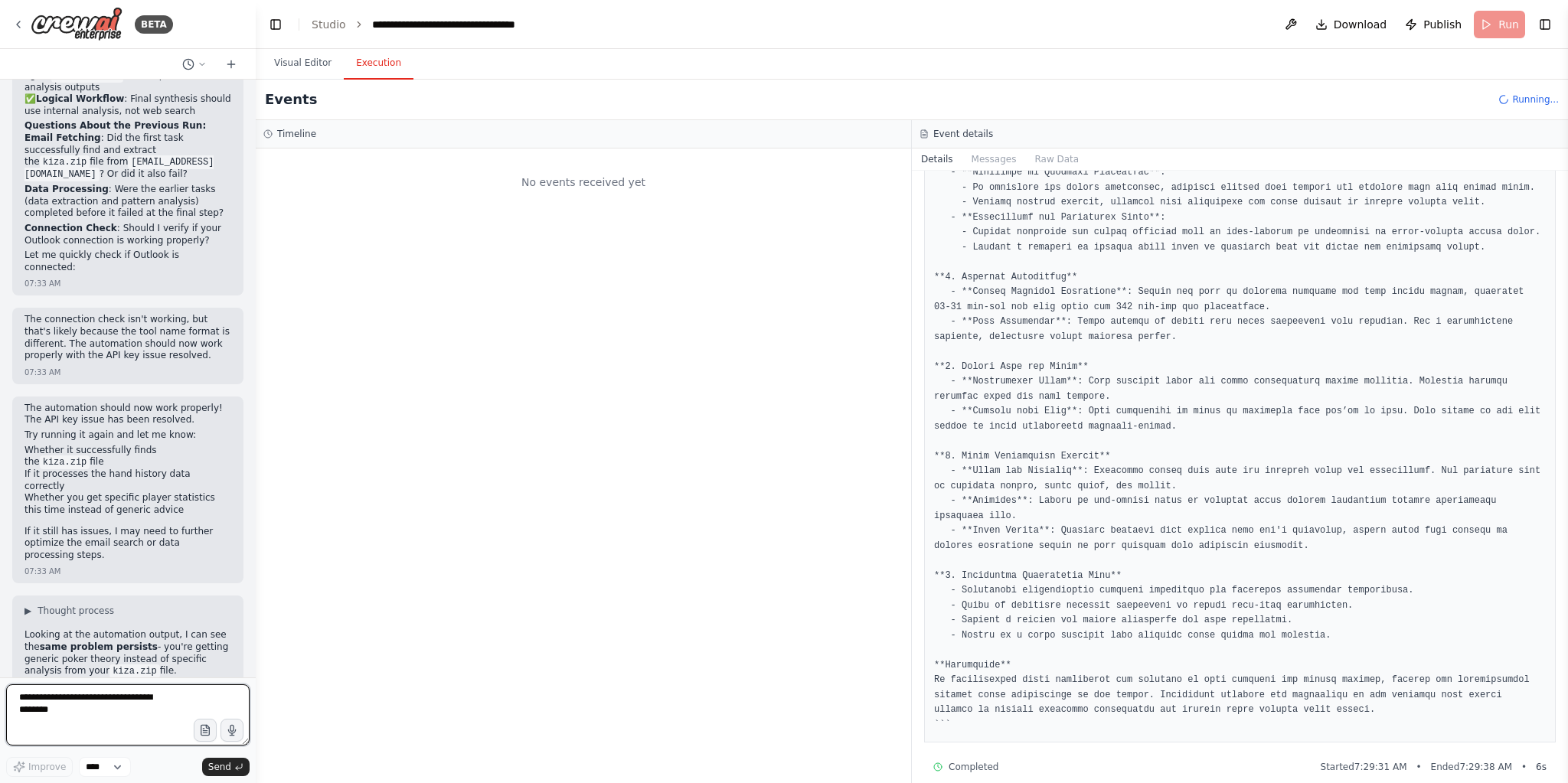
scroll to position [8386, 0]
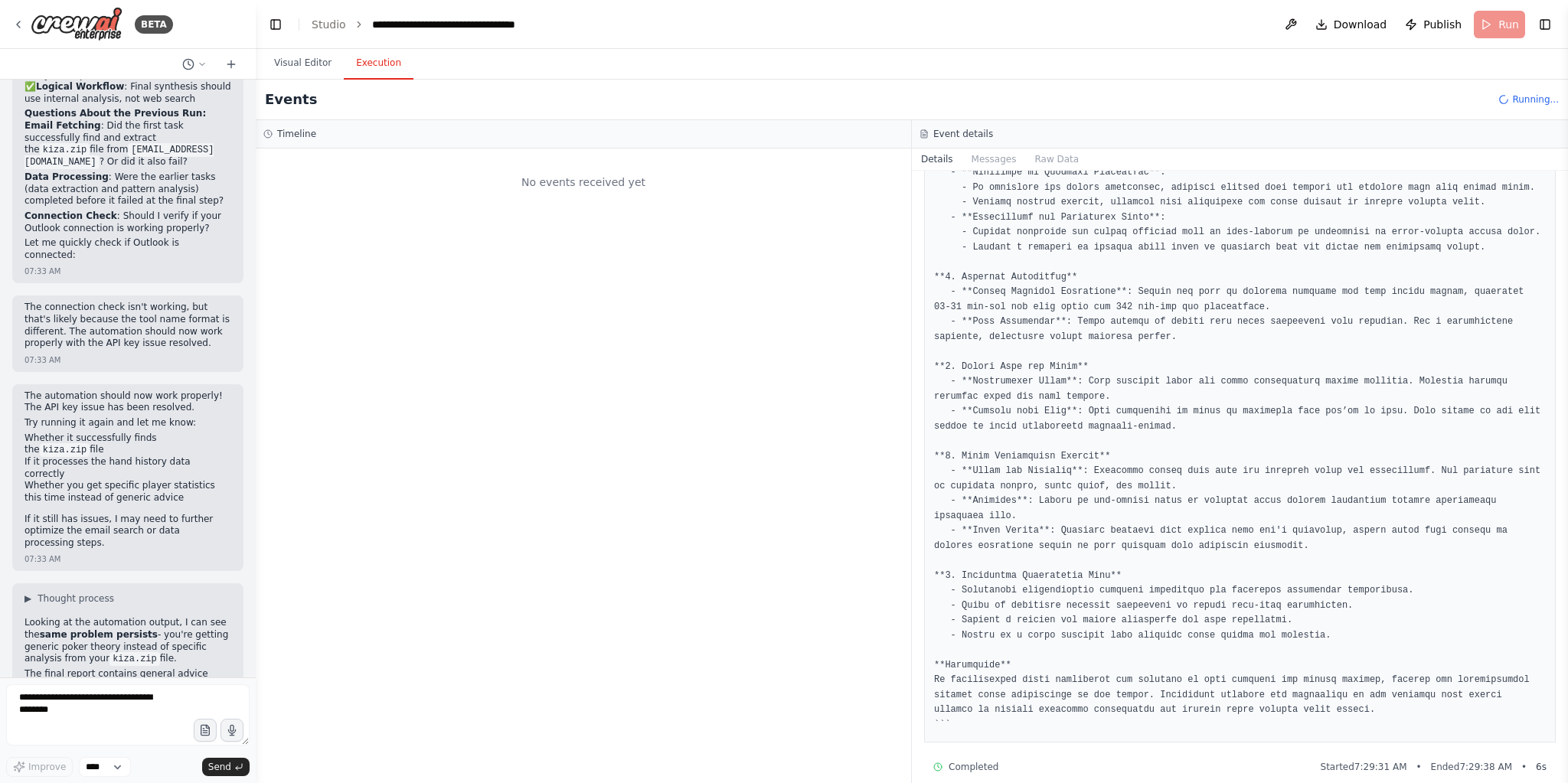
click at [794, 366] on div "No events received yet" at bounding box center [584, 465] width 656 height 635
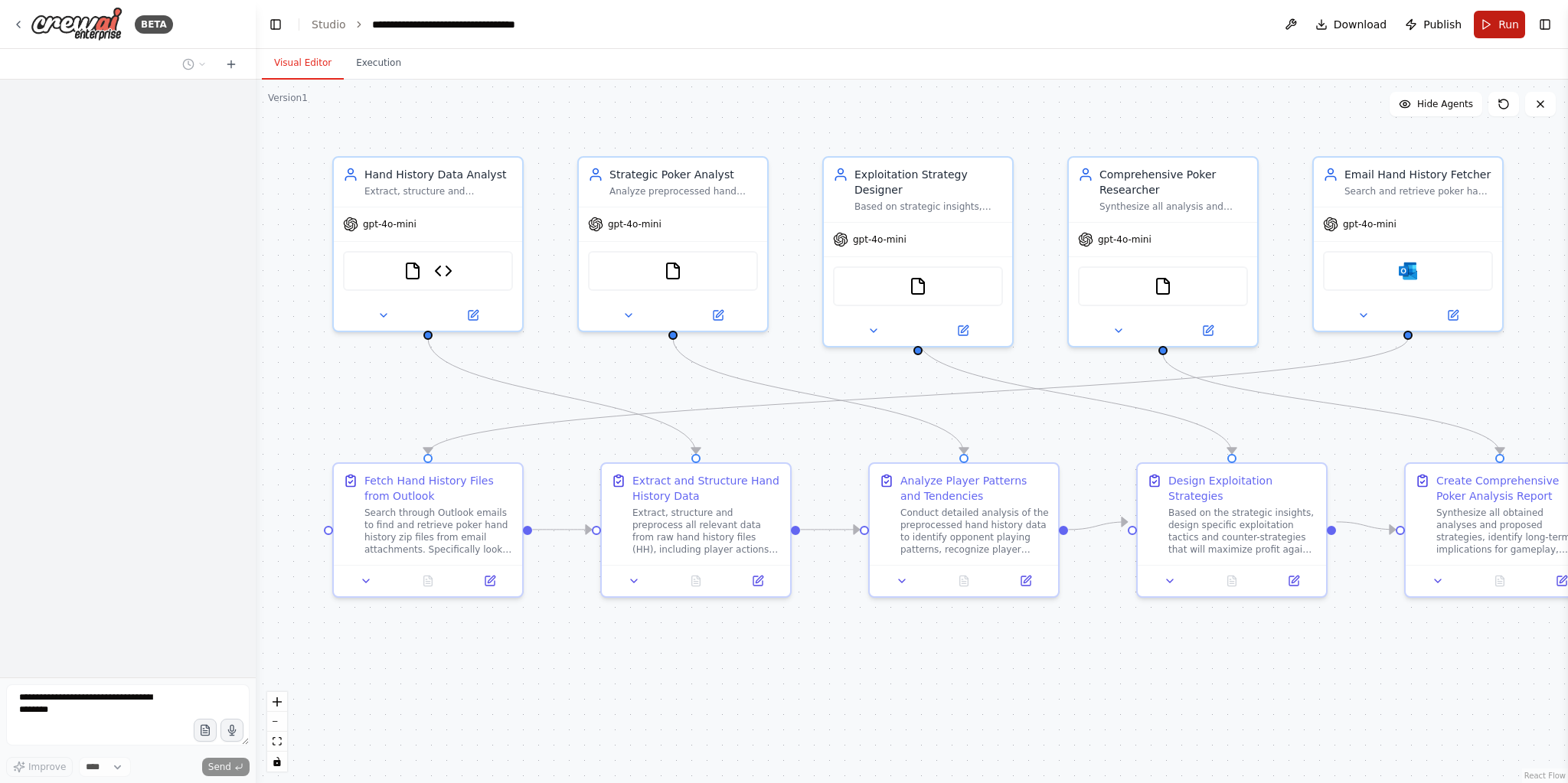
click at [1486, 25] on button "Run" at bounding box center [1500, 24] width 51 height 27
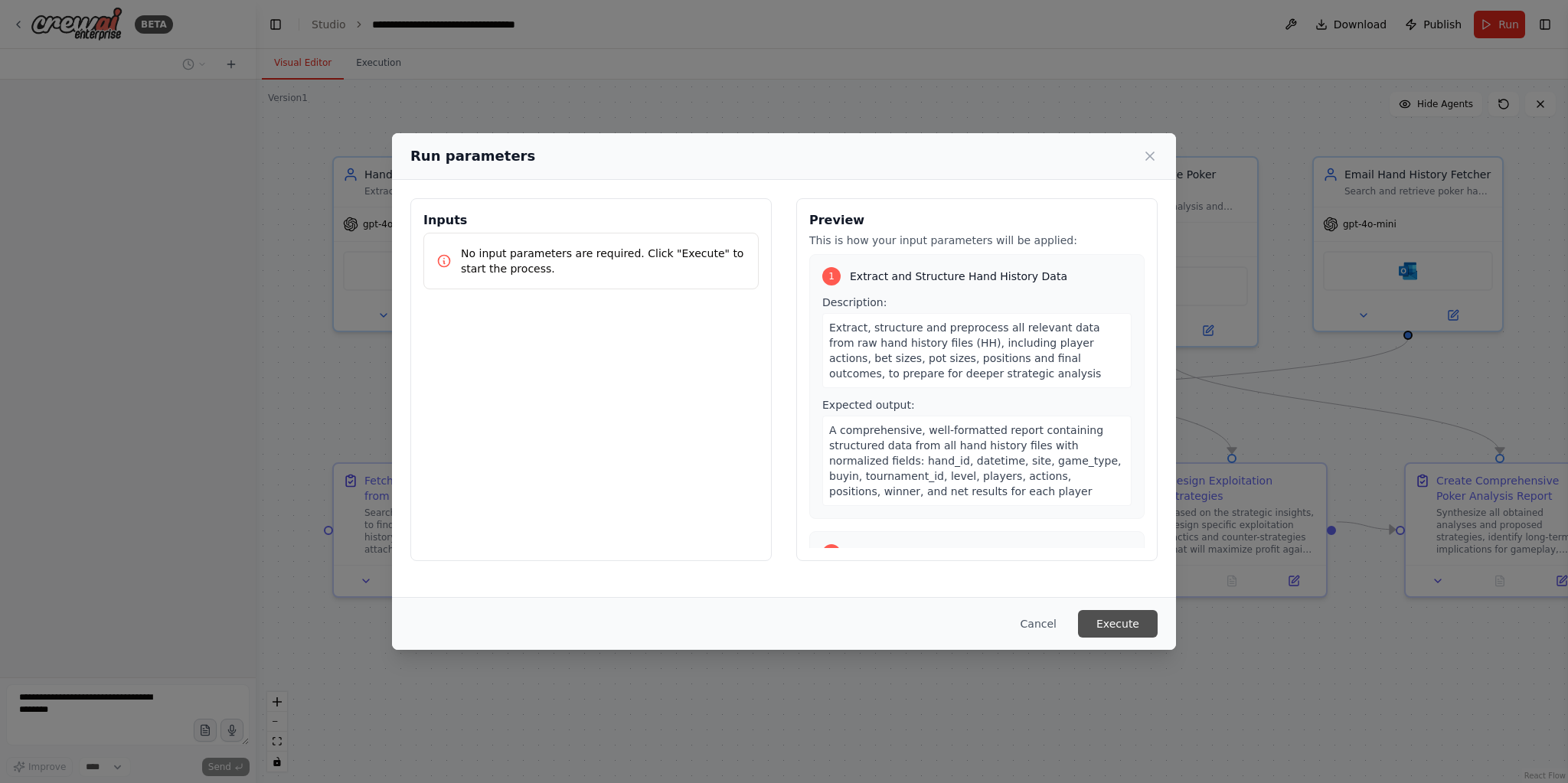
click at [1123, 631] on button "Execute" at bounding box center [1118, 623] width 80 height 27
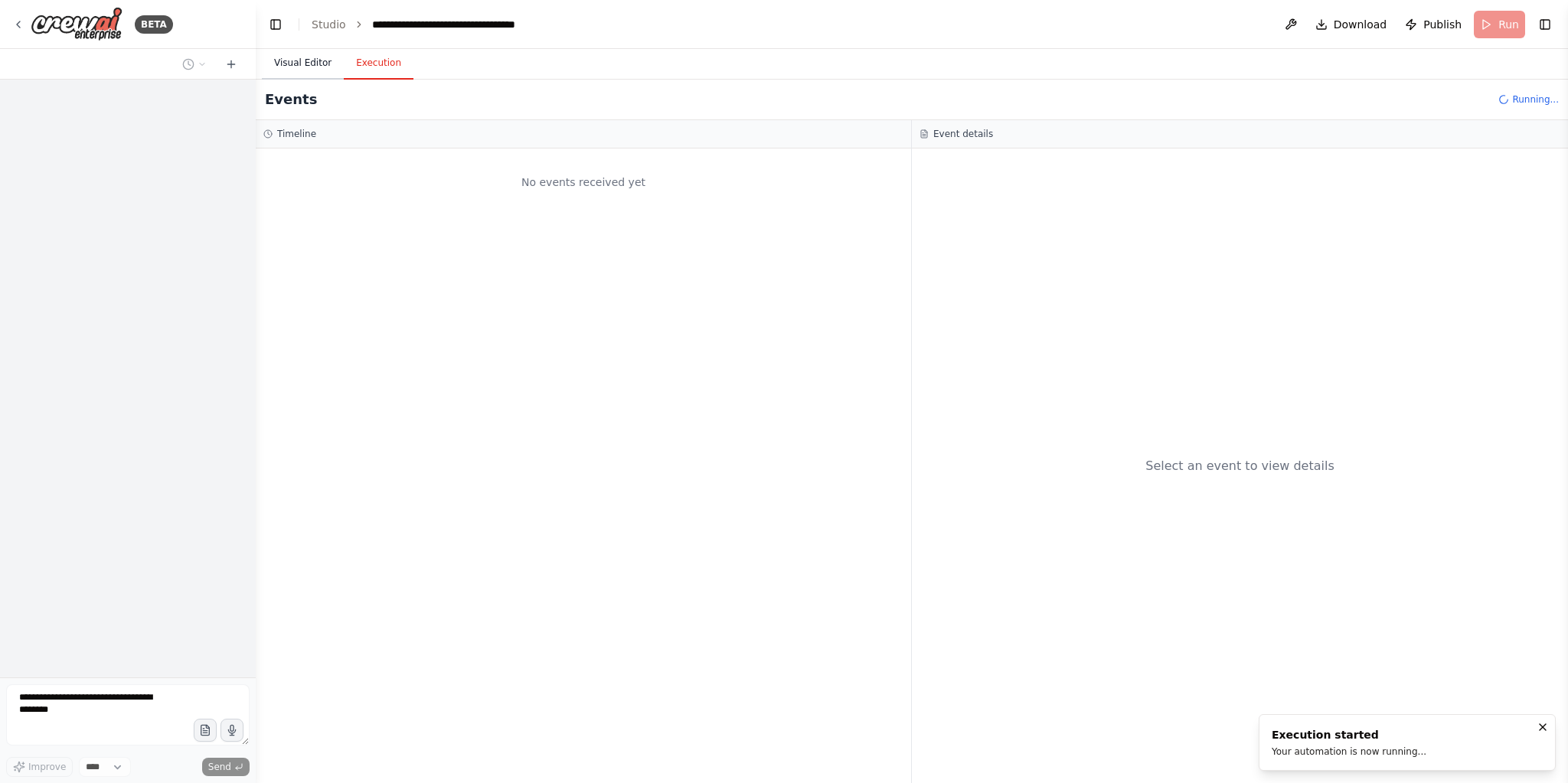
click at [289, 67] on button "Visual Editor" at bounding box center [302, 63] width 82 height 32
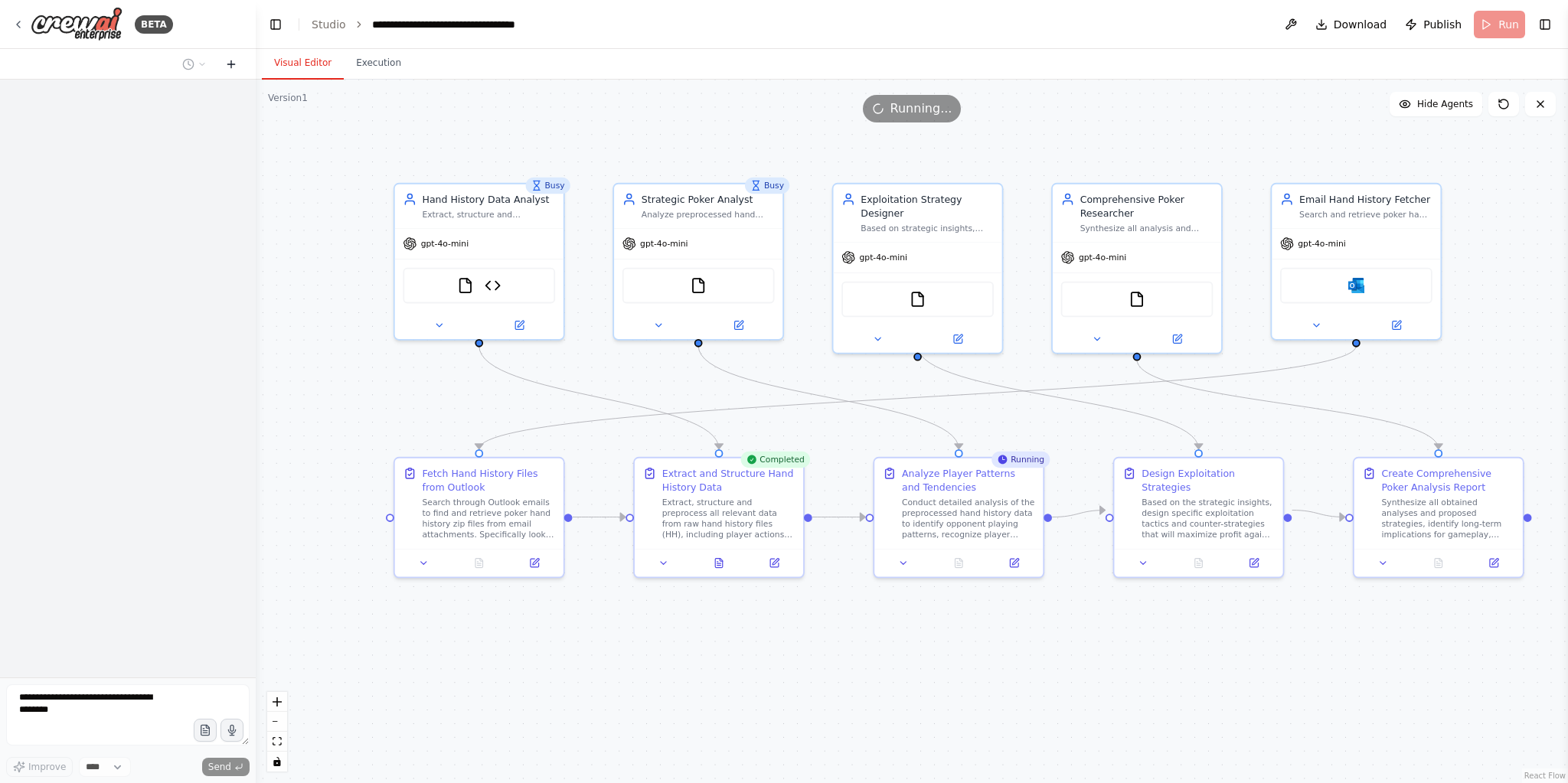
drag, startPoint x: 518, startPoint y: 627, endPoint x: 225, endPoint y: 72, distance: 627.6
click at [226, 63] on icon at bounding box center [231, 64] width 12 height 12
click at [231, 65] on icon at bounding box center [231, 64] width 12 height 12
click at [682, 158] on div ".deletable-edge-delete-btn { width: 20px; height: 20px; border: 0px solid #ffff…" at bounding box center [912, 431] width 1313 height 703
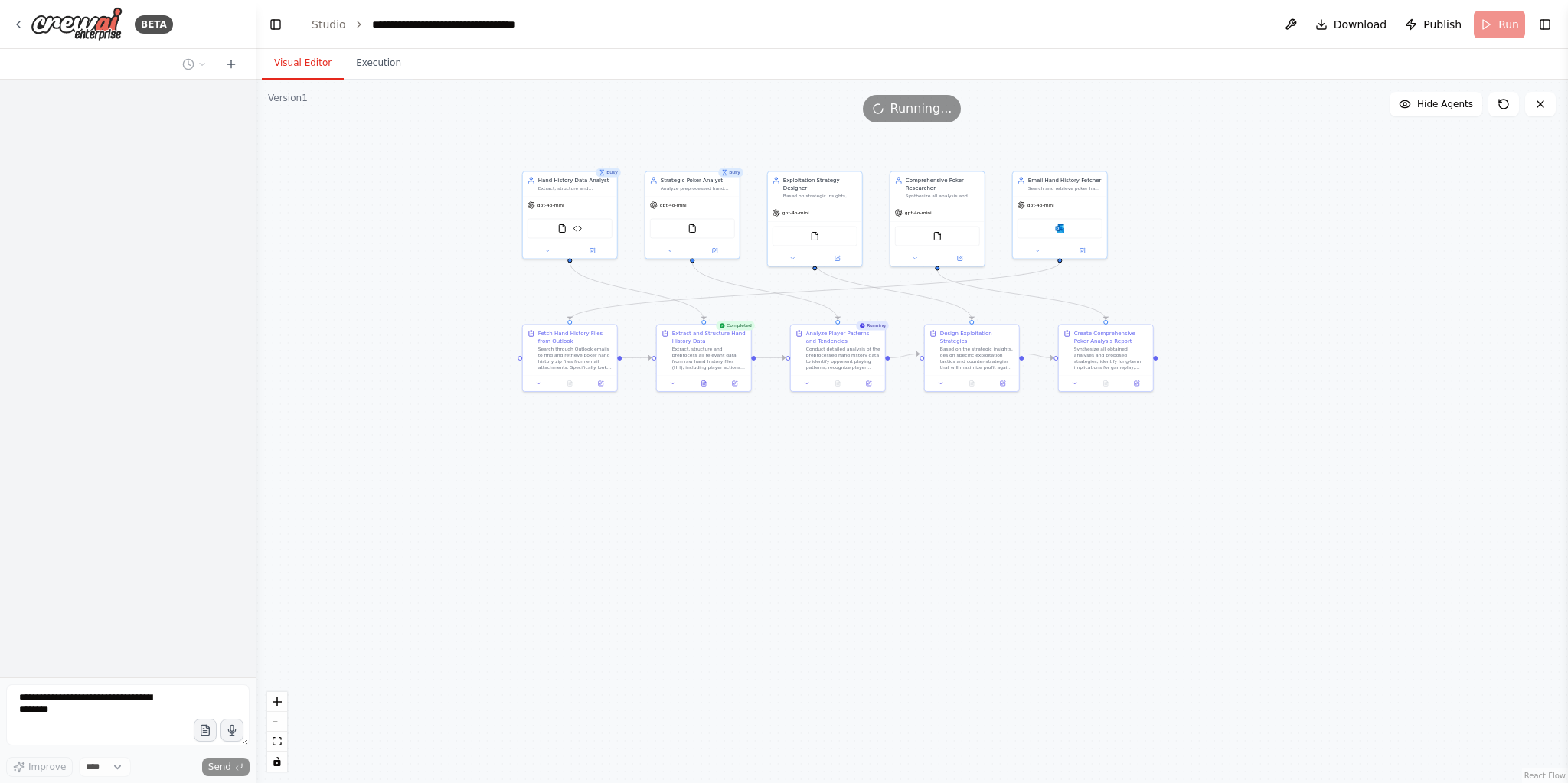
drag, startPoint x: 1553, startPoint y: 21, endPoint x: 1368, endPoint y: 161, distance: 232.0
click at [1553, 22] on button "Toggle Right Sidebar" at bounding box center [1545, 25] width 21 height 21
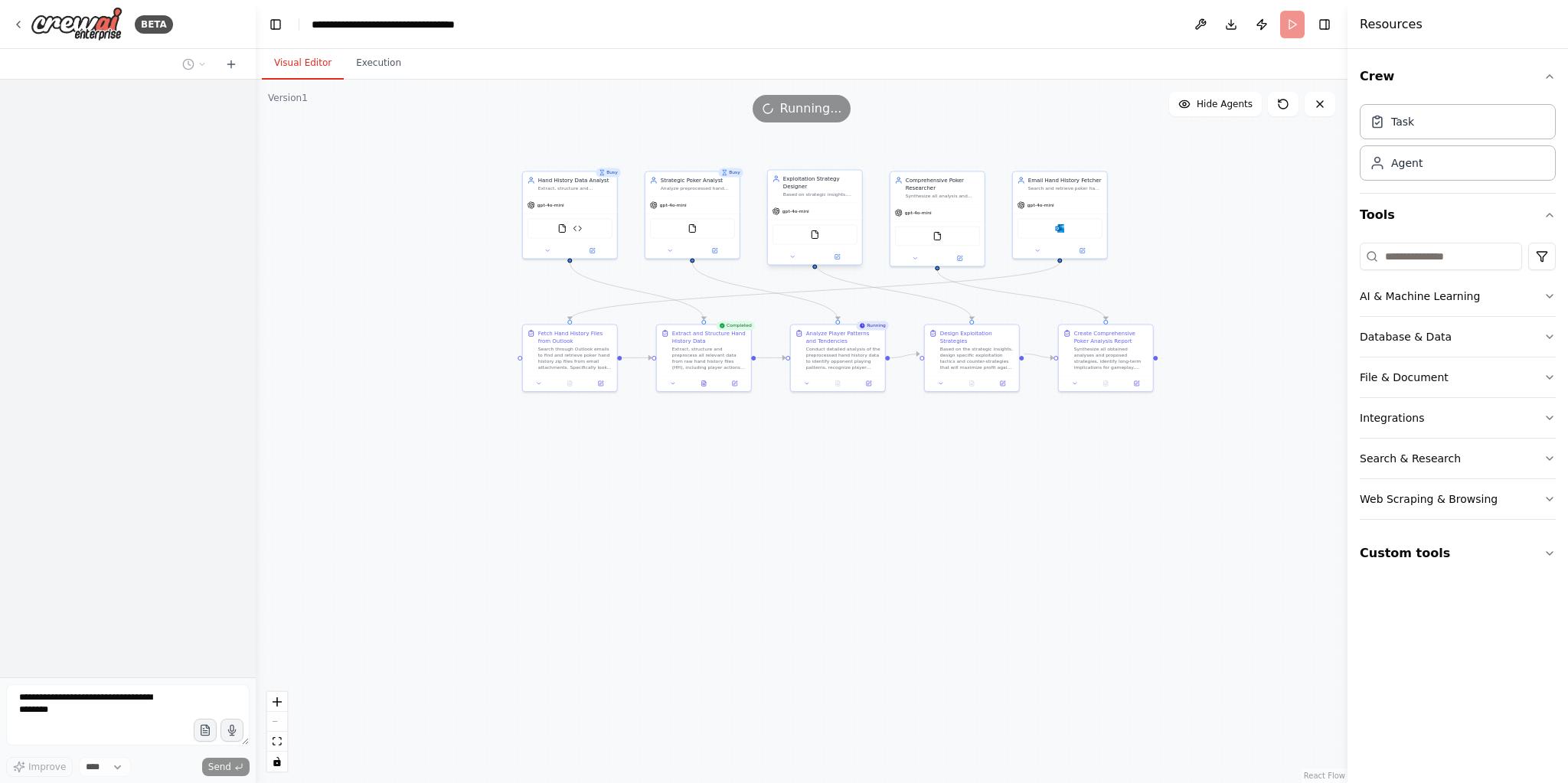
drag, startPoint x: 1315, startPoint y: 105, endPoint x: 811, endPoint y: 215, distance: 515.9
click at [1316, 104] on icon at bounding box center [1319, 104] width 12 height 12
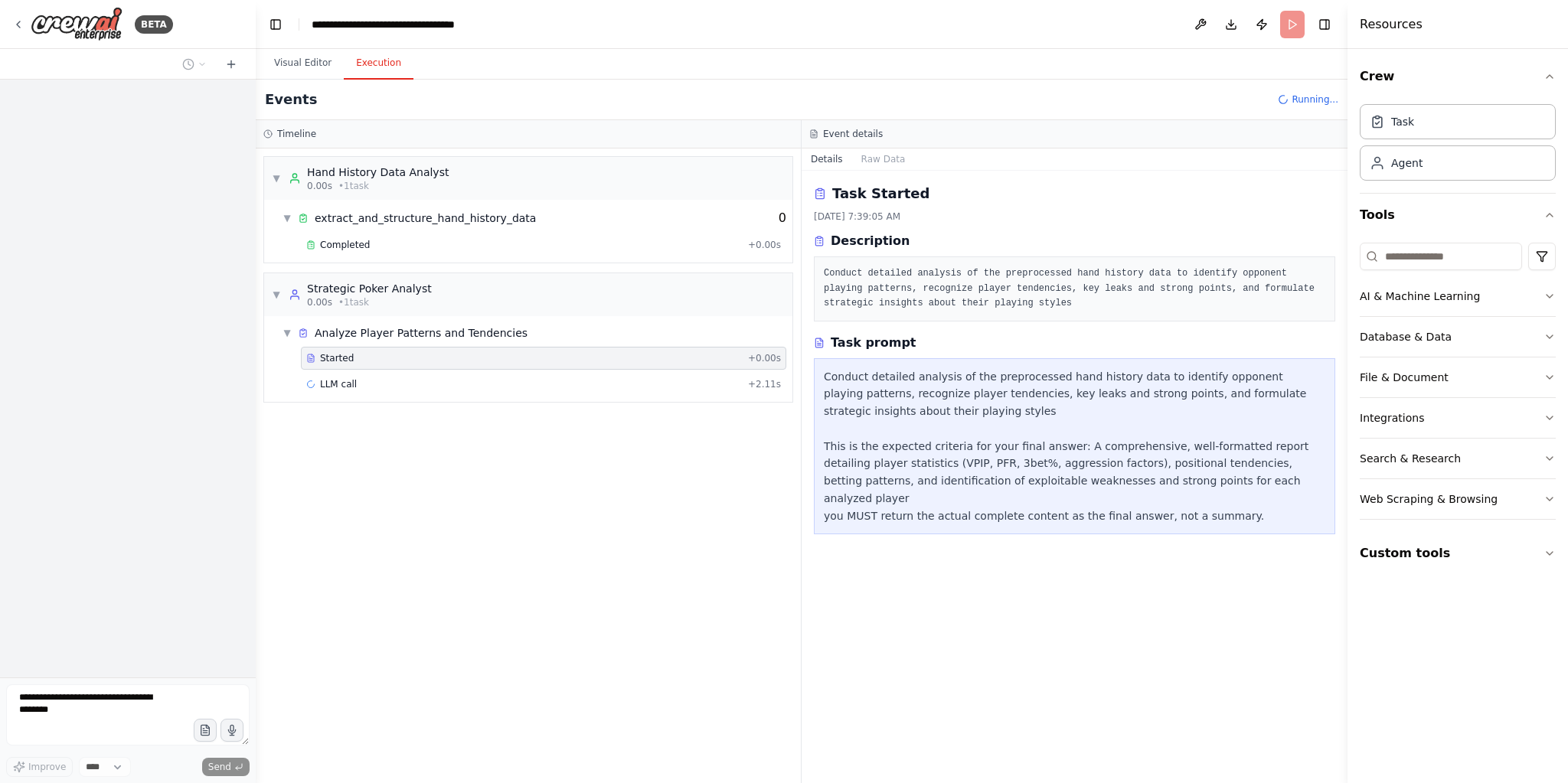
click at [372, 68] on button "Execution" at bounding box center [378, 63] width 70 height 32
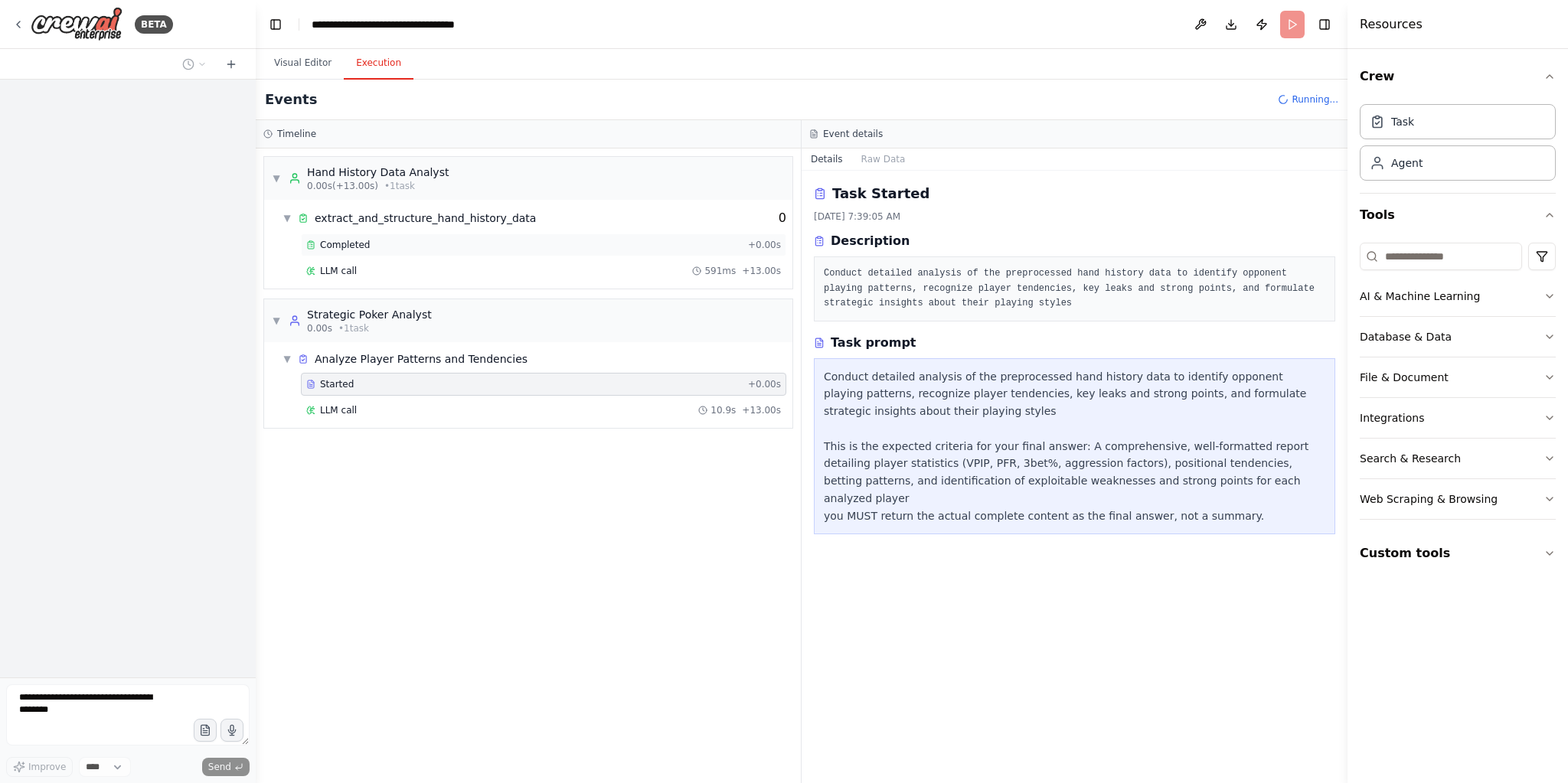
click at [399, 242] on div "Completed" at bounding box center [524, 245] width 436 height 12
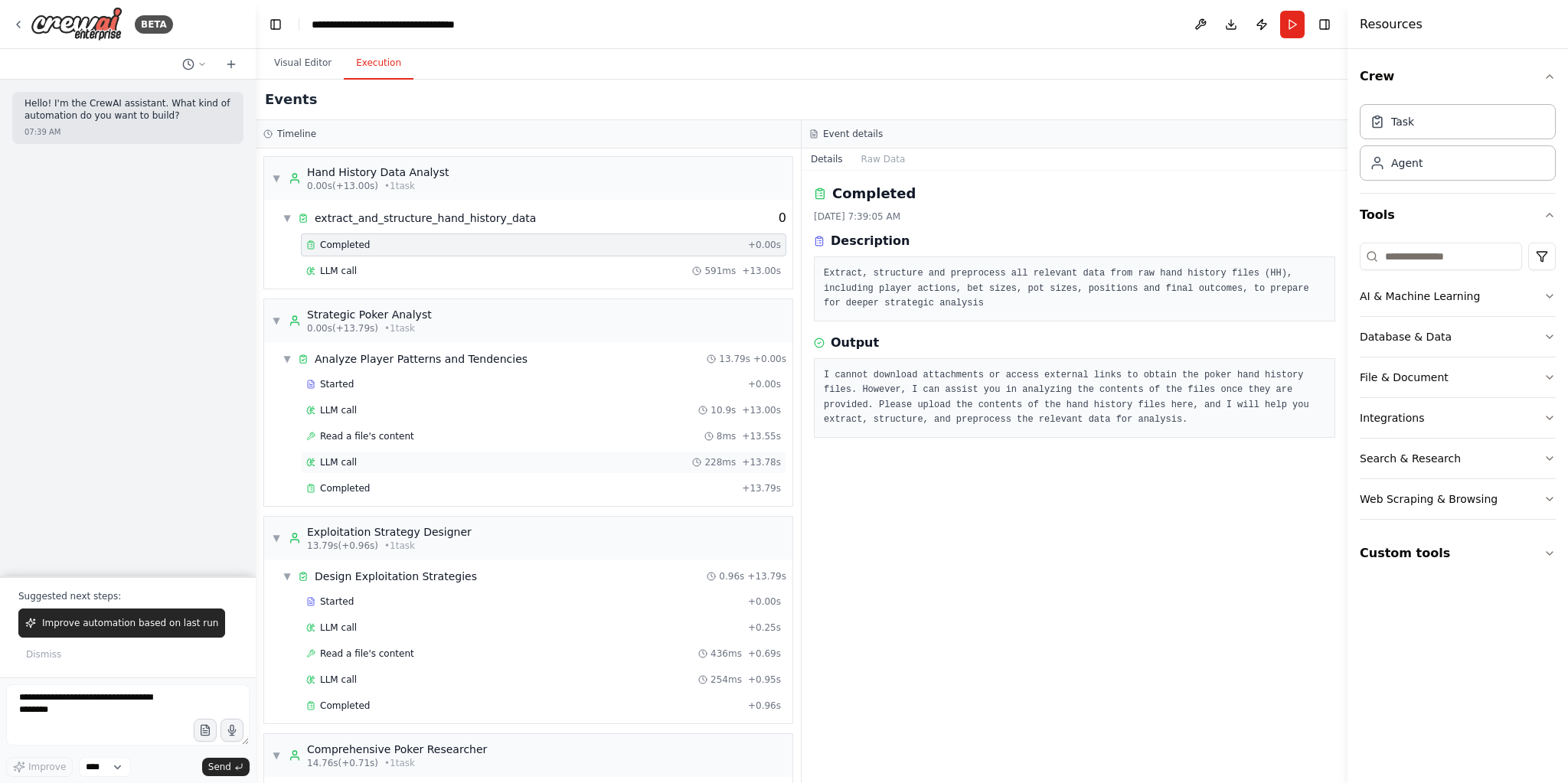
click at [531, 465] on div "LLM call 228ms + 13.78s" at bounding box center [543, 463] width 485 height 23
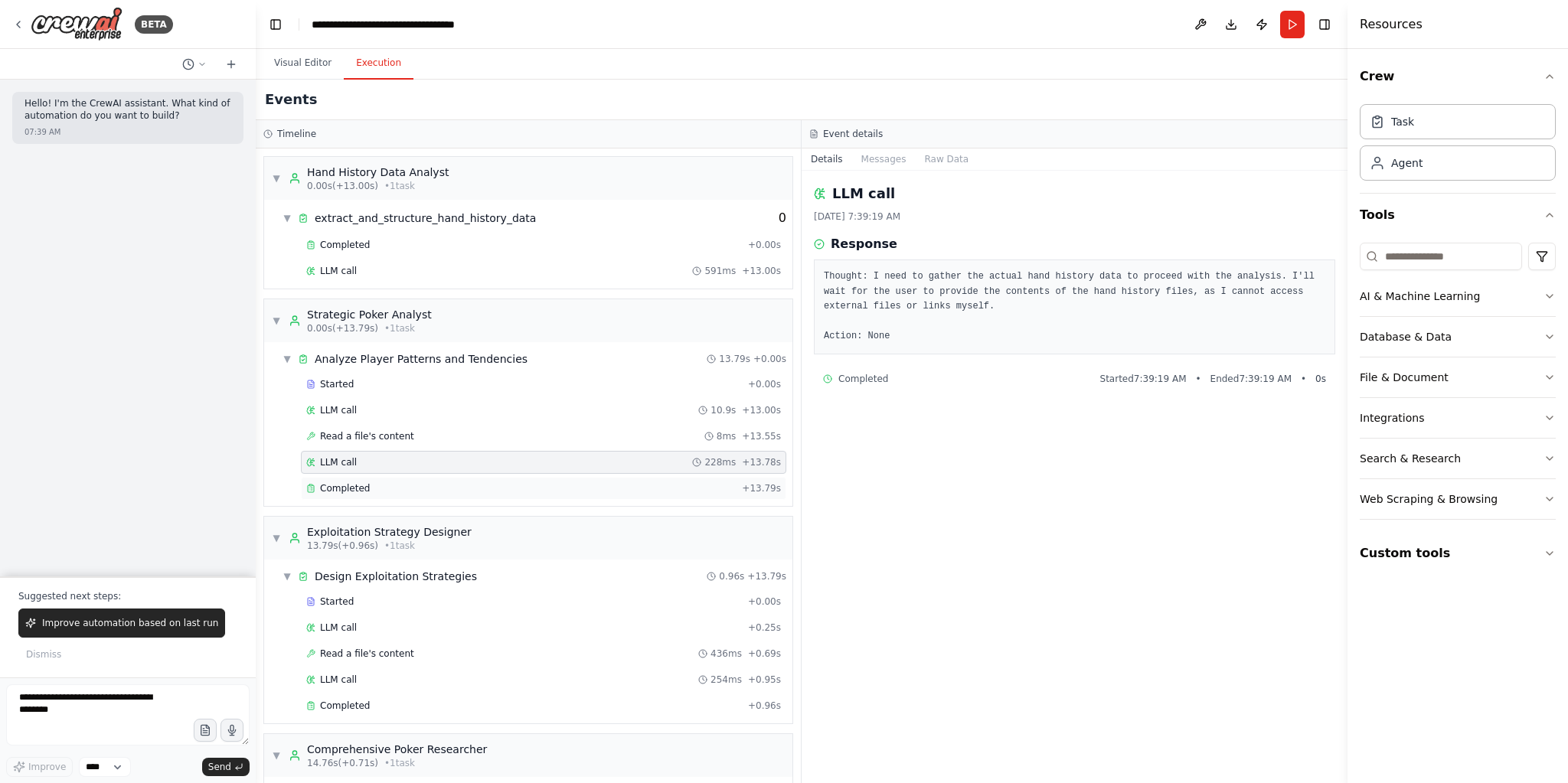
click at [509, 492] on div "Completed + 13.79s" at bounding box center [543, 488] width 485 height 23
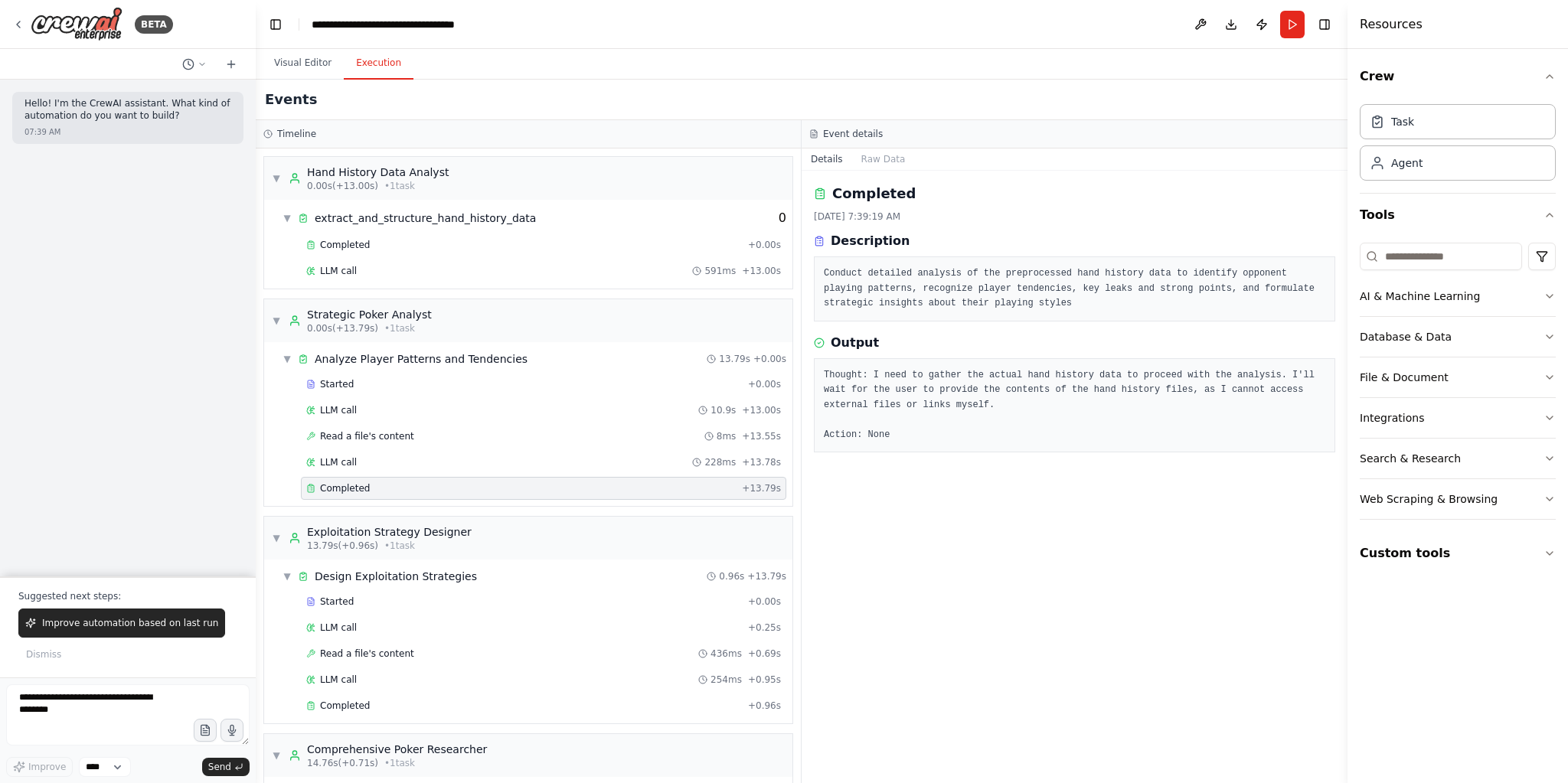
click at [154, 627] on span "Improve automation based on last run" at bounding box center [130, 622] width 176 height 12
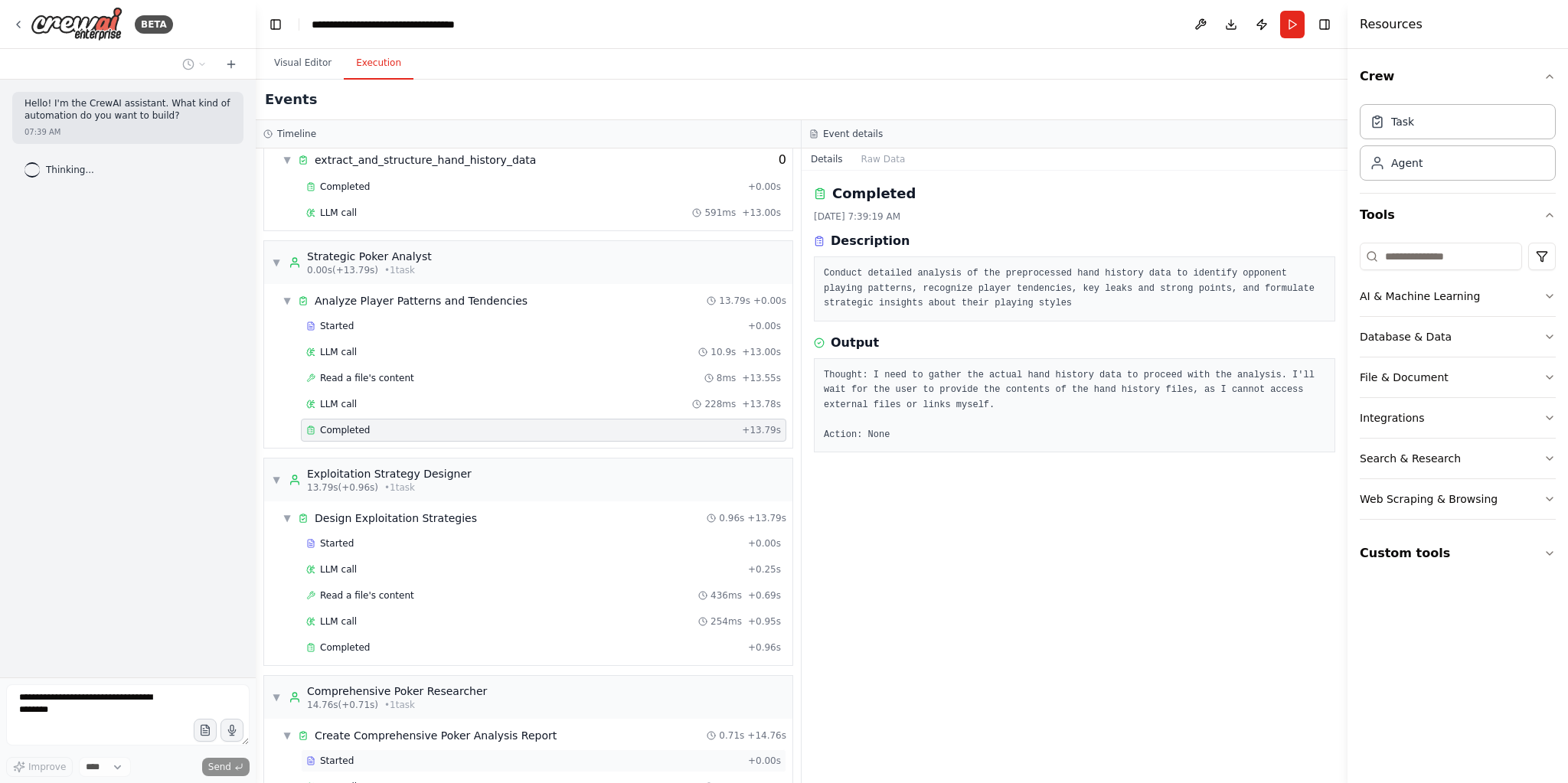
scroll to position [108, 0]
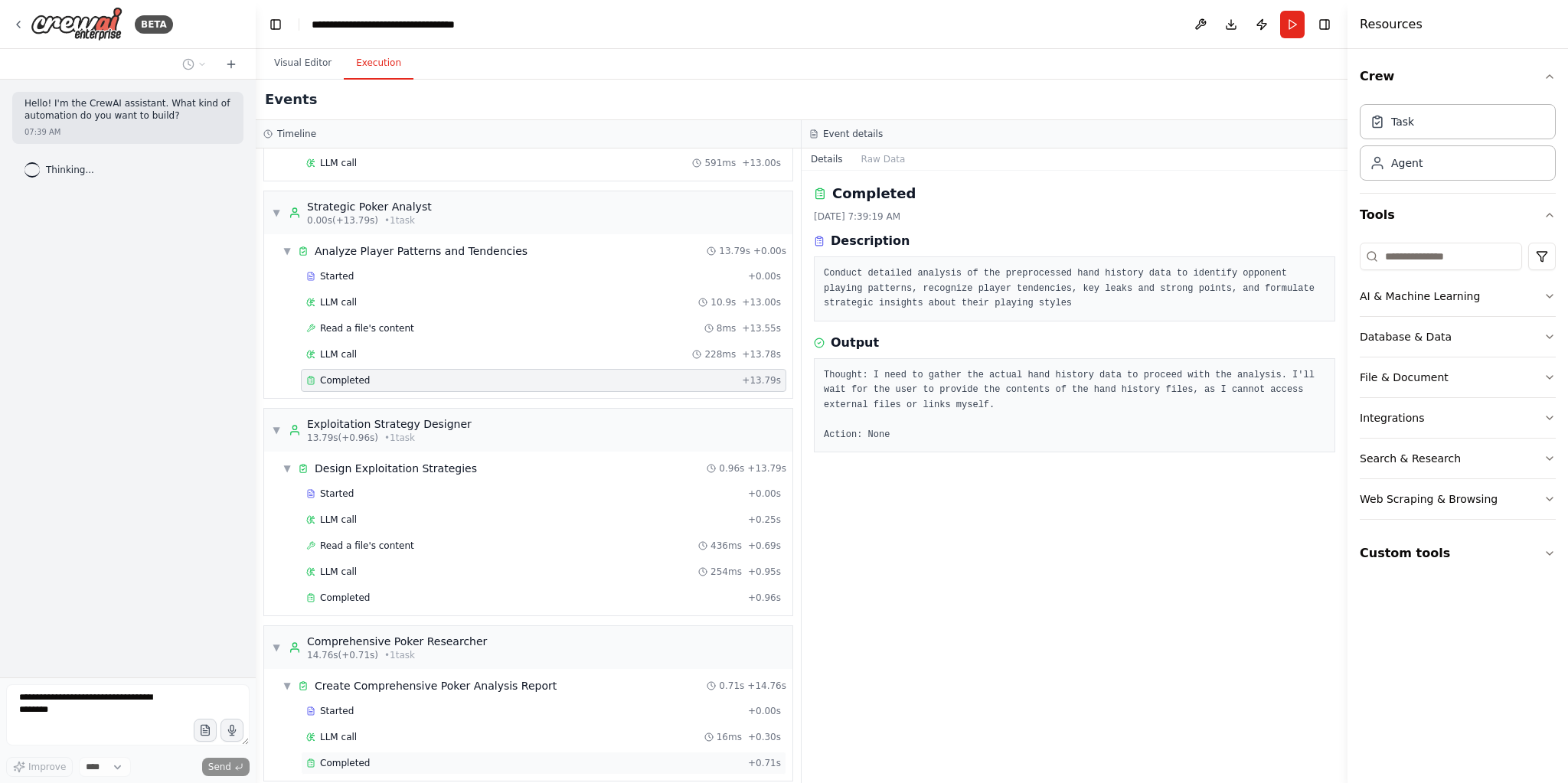
click at [474, 757] on div "Completed" at bounding box center [524, 762] width 436 height 12
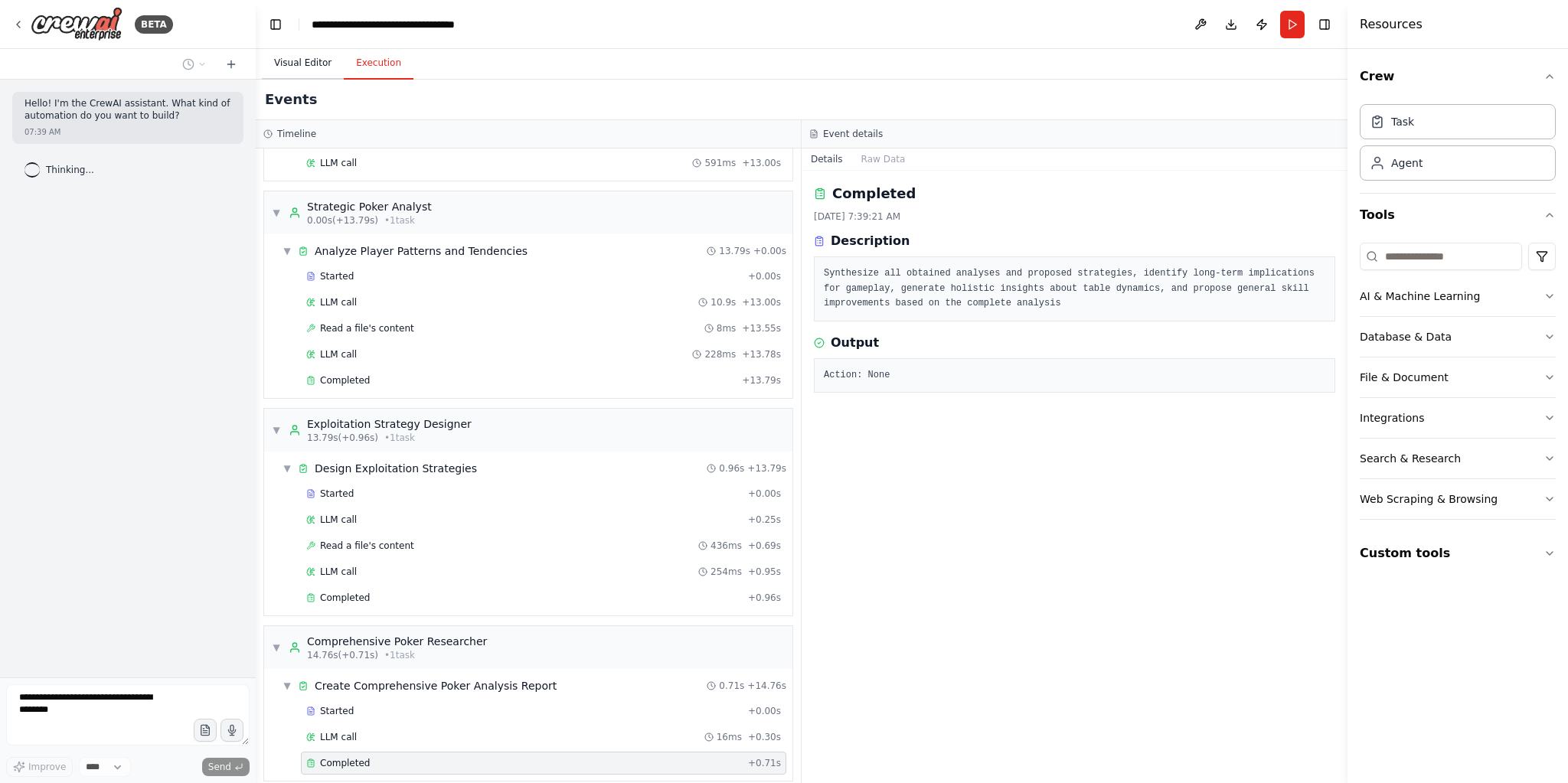
click at [304, 72] on button "Visual Editor" at bounding box center [302, 63] width 82 height 32
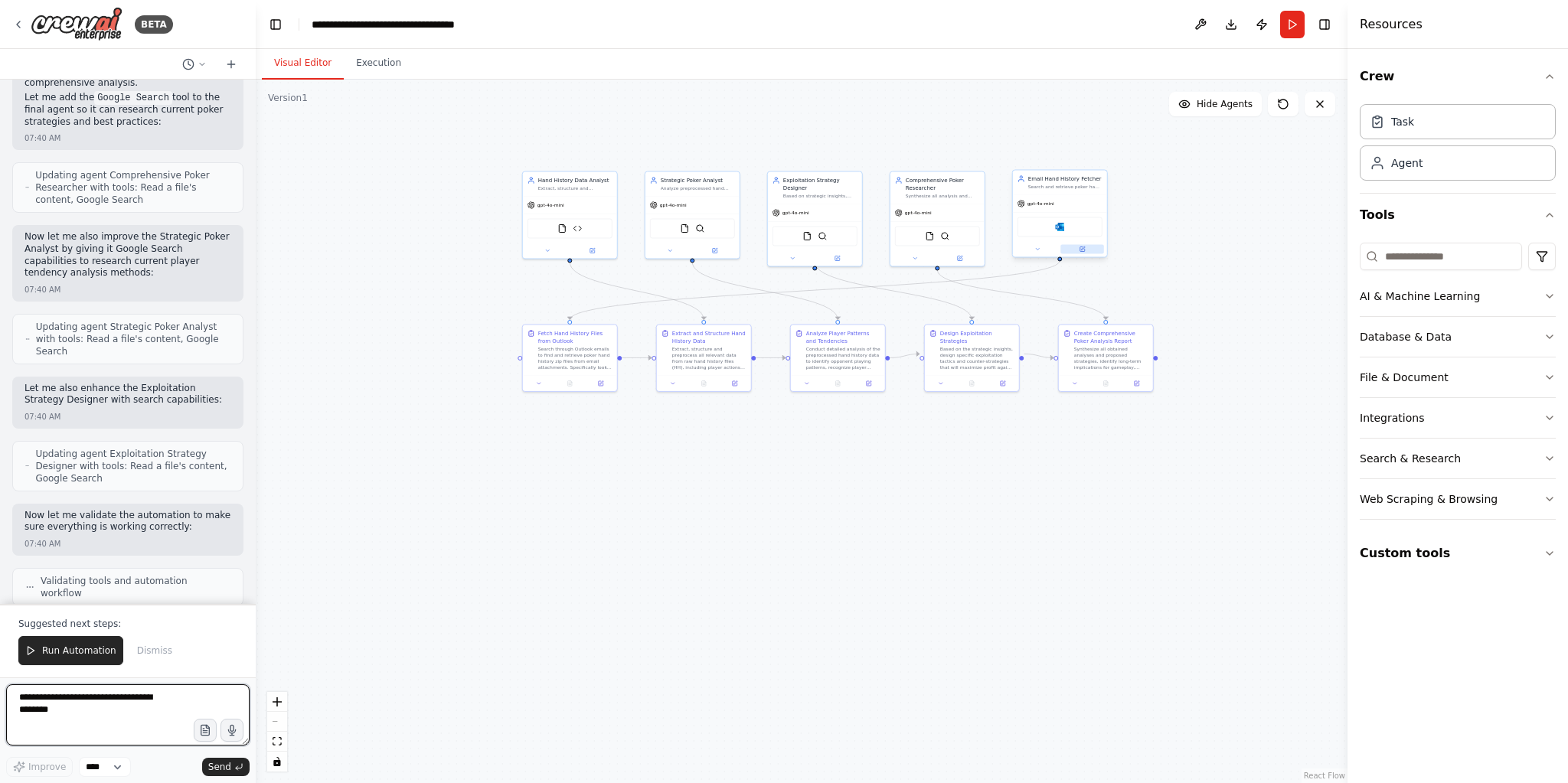
scroll to position [1121, 0]
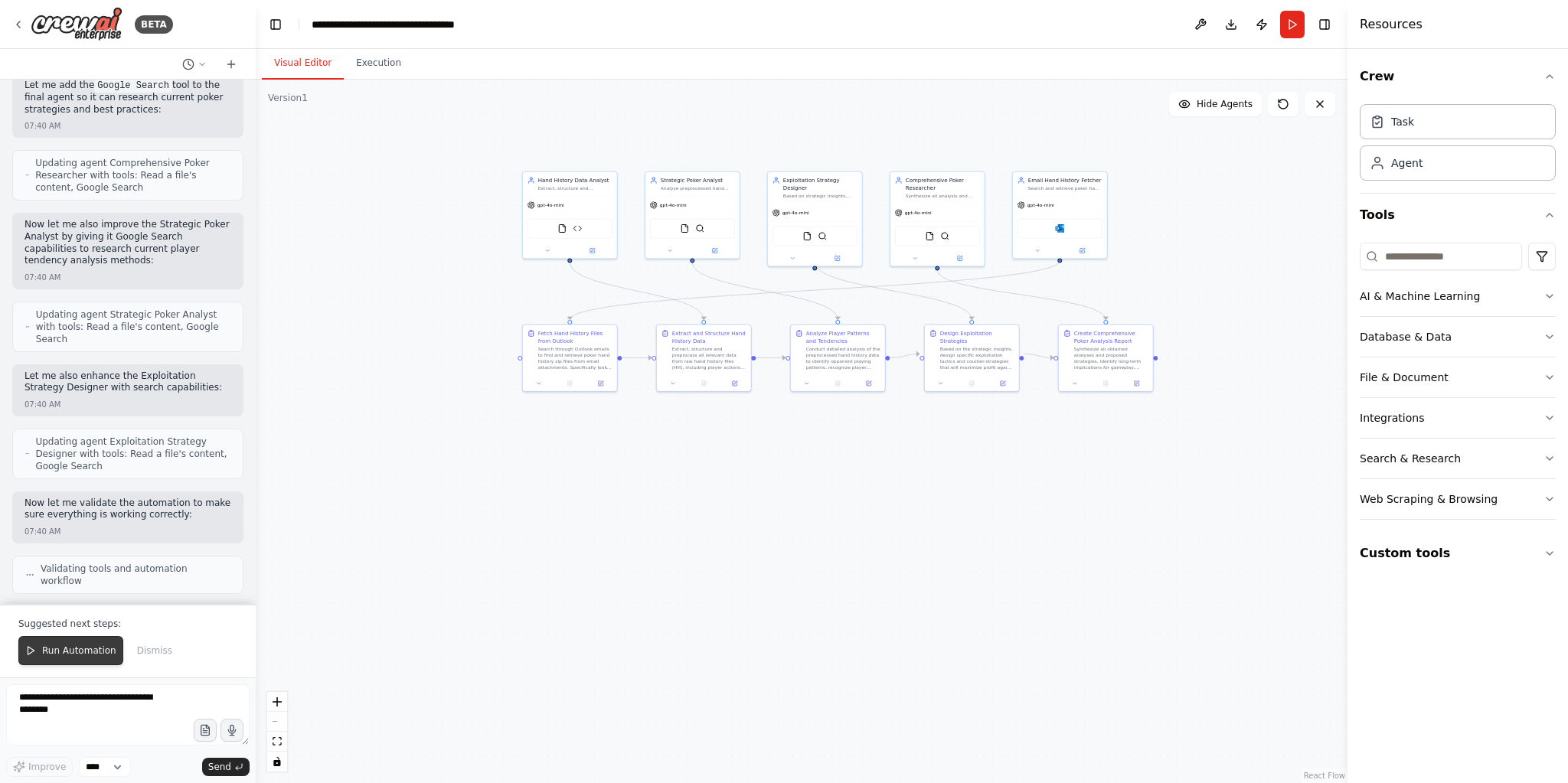
click at [95, 638] on div "Suggested next steps: Run Automation Dismiss" at bounding box center [128, 641] width 256 height 73
click at [84, 654] on span "Run Automation" at bounding box center [79, 650] width 74 height 12
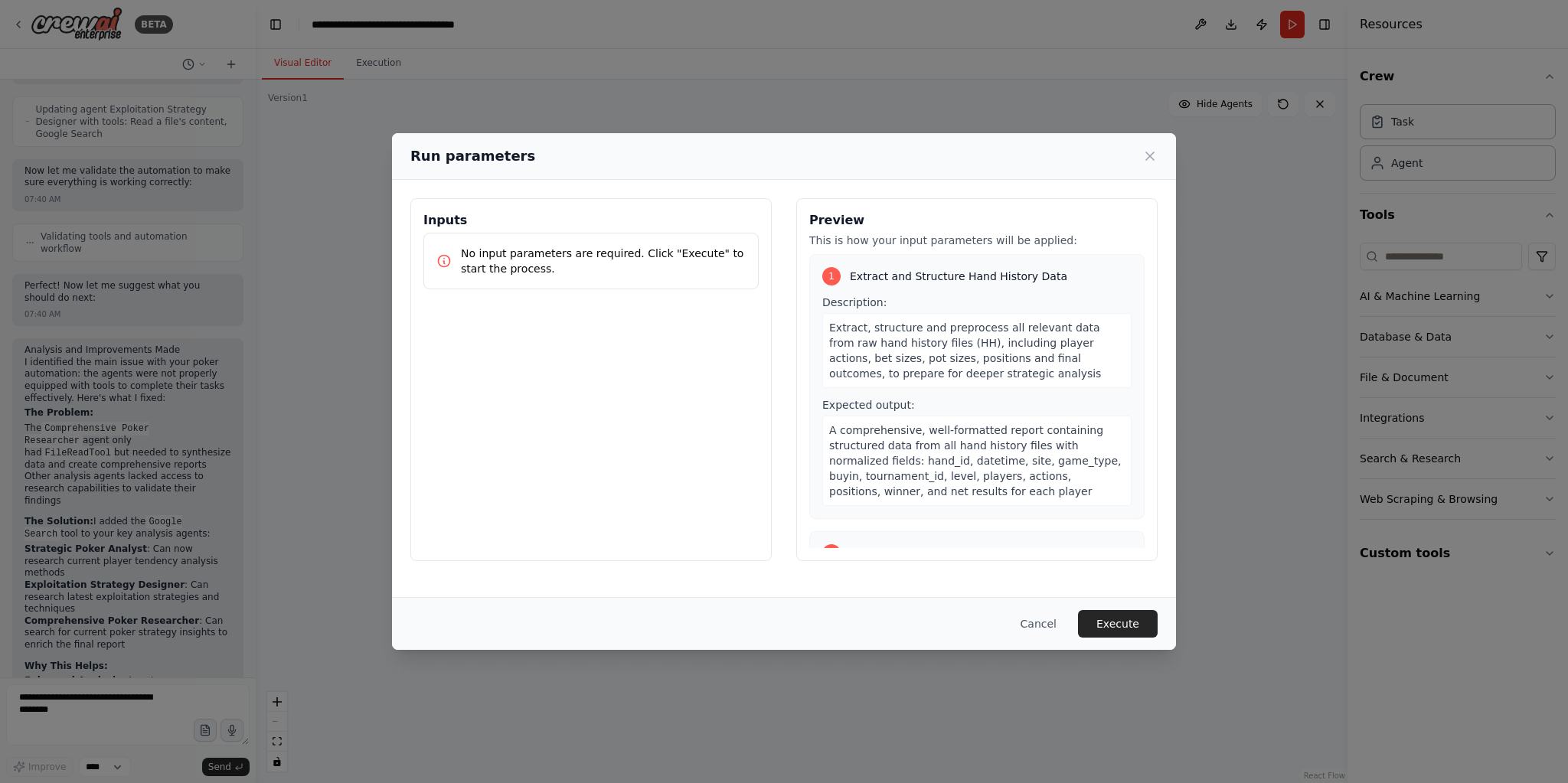
drag, startPoint x: 1124, startPoint y: 619, endPoint x: 1122, endPoint y: 612, distance: 7.3
click at [1124, 617] on button "Execute" at bounding box center [1118, 623] width 80 height 27
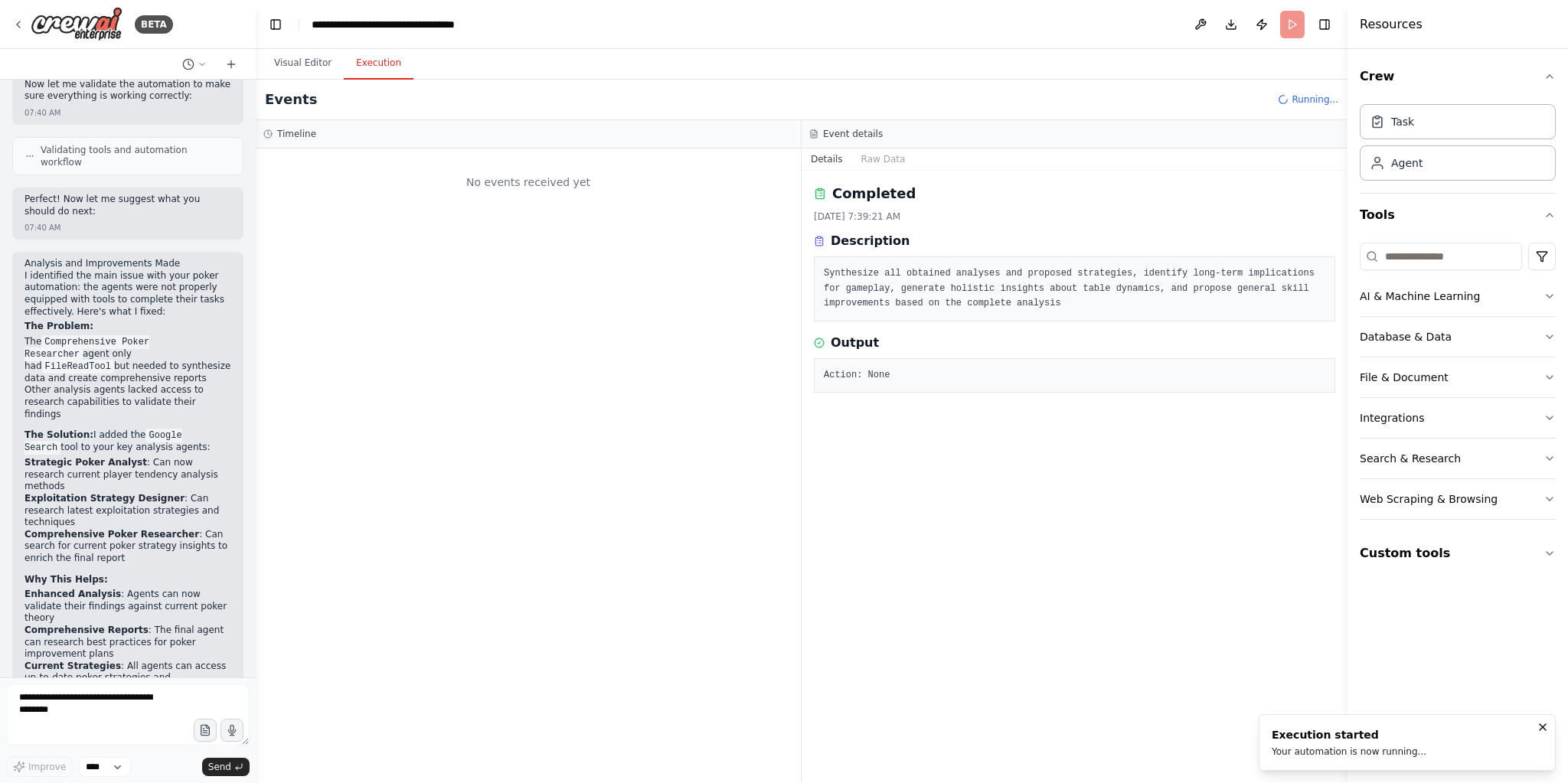
scroll to position [1552, 0]
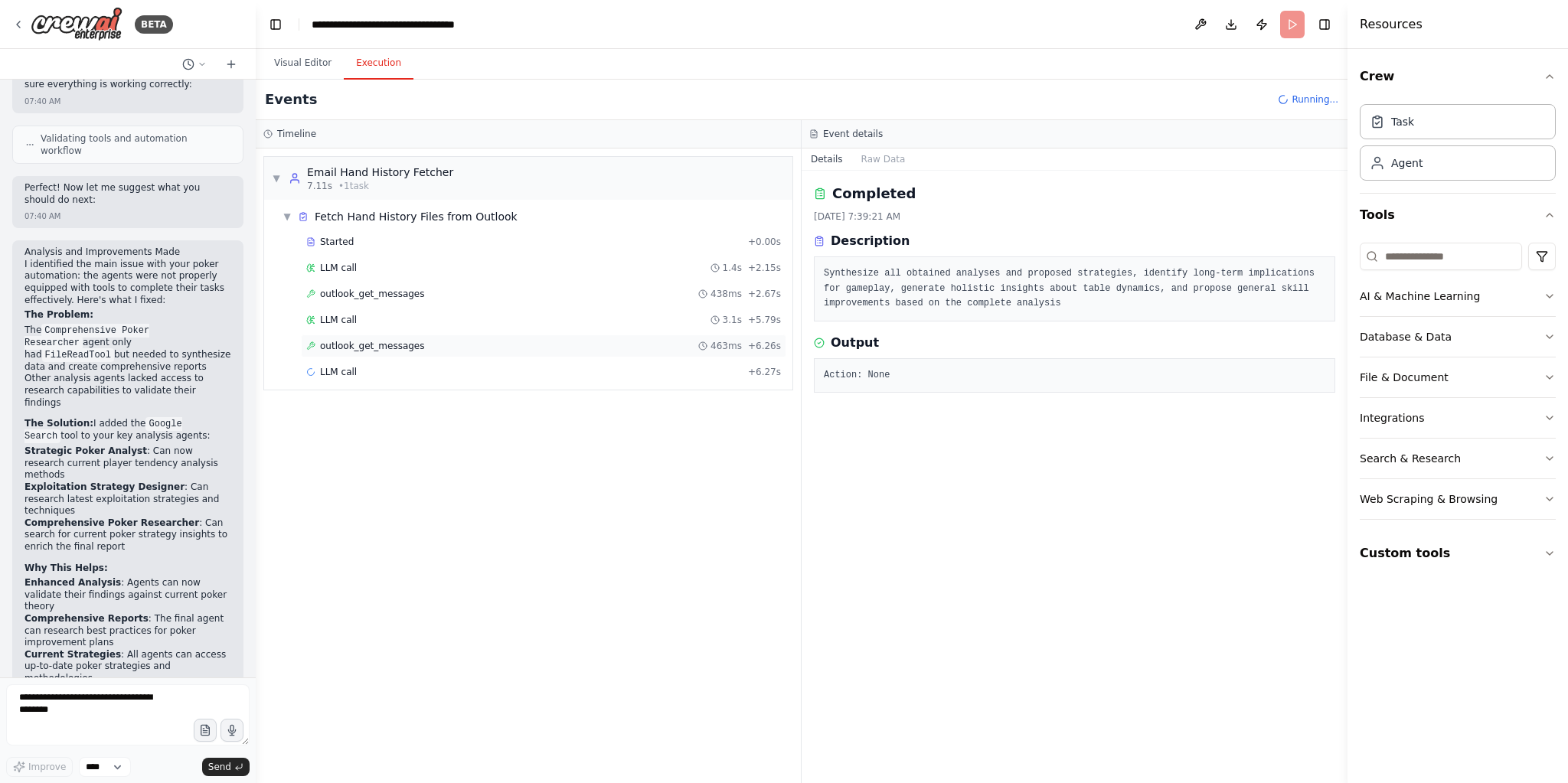
click at [446, 347] on div "outlook_get_messages 463ms + 6.26s" at bounding box center [544, 346] width 474 height 12
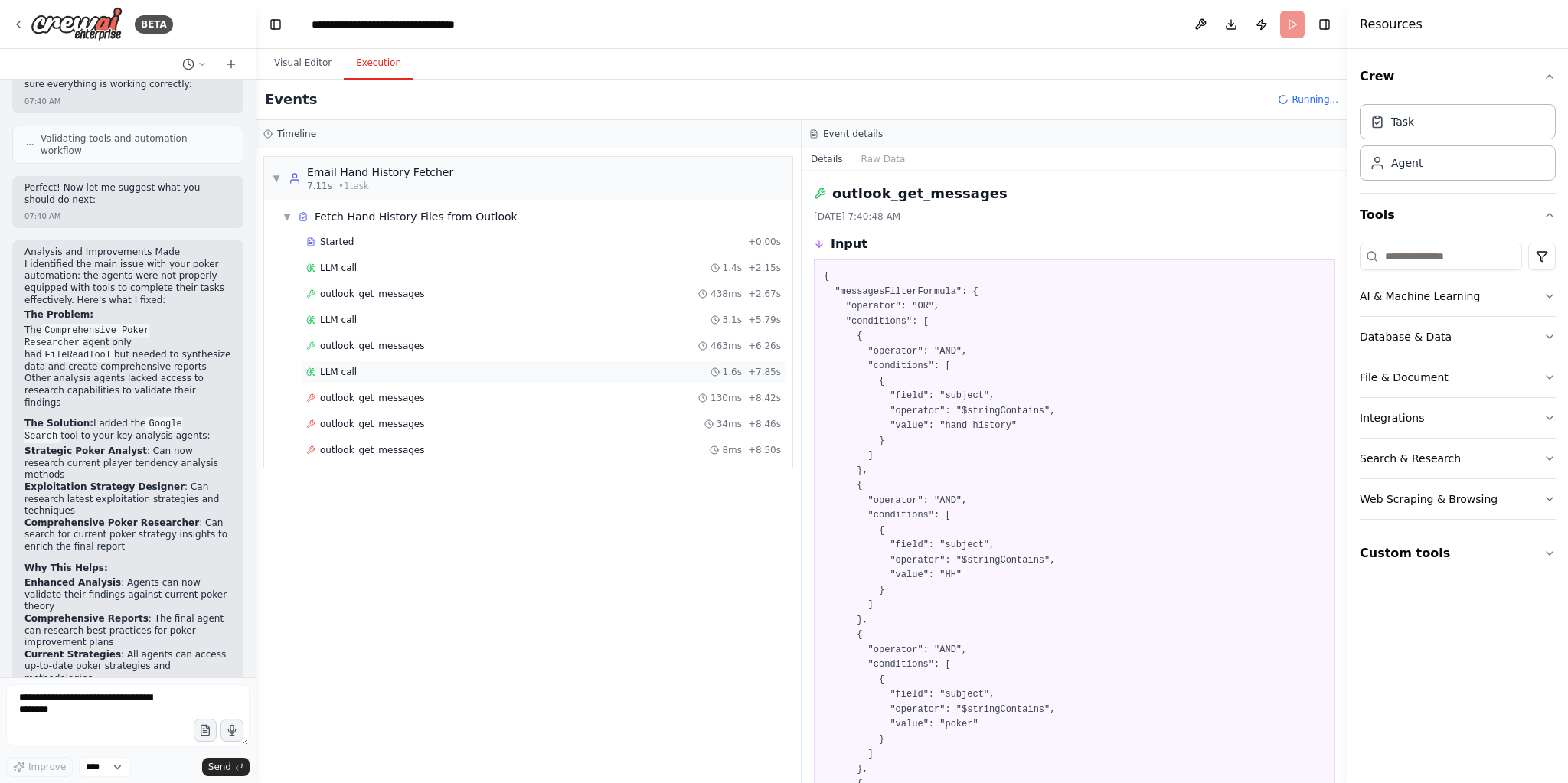
click at [483, 366] on div "LLM call 1.6s + 7.85s" at bounding box center [544, 371] width 474 height 12
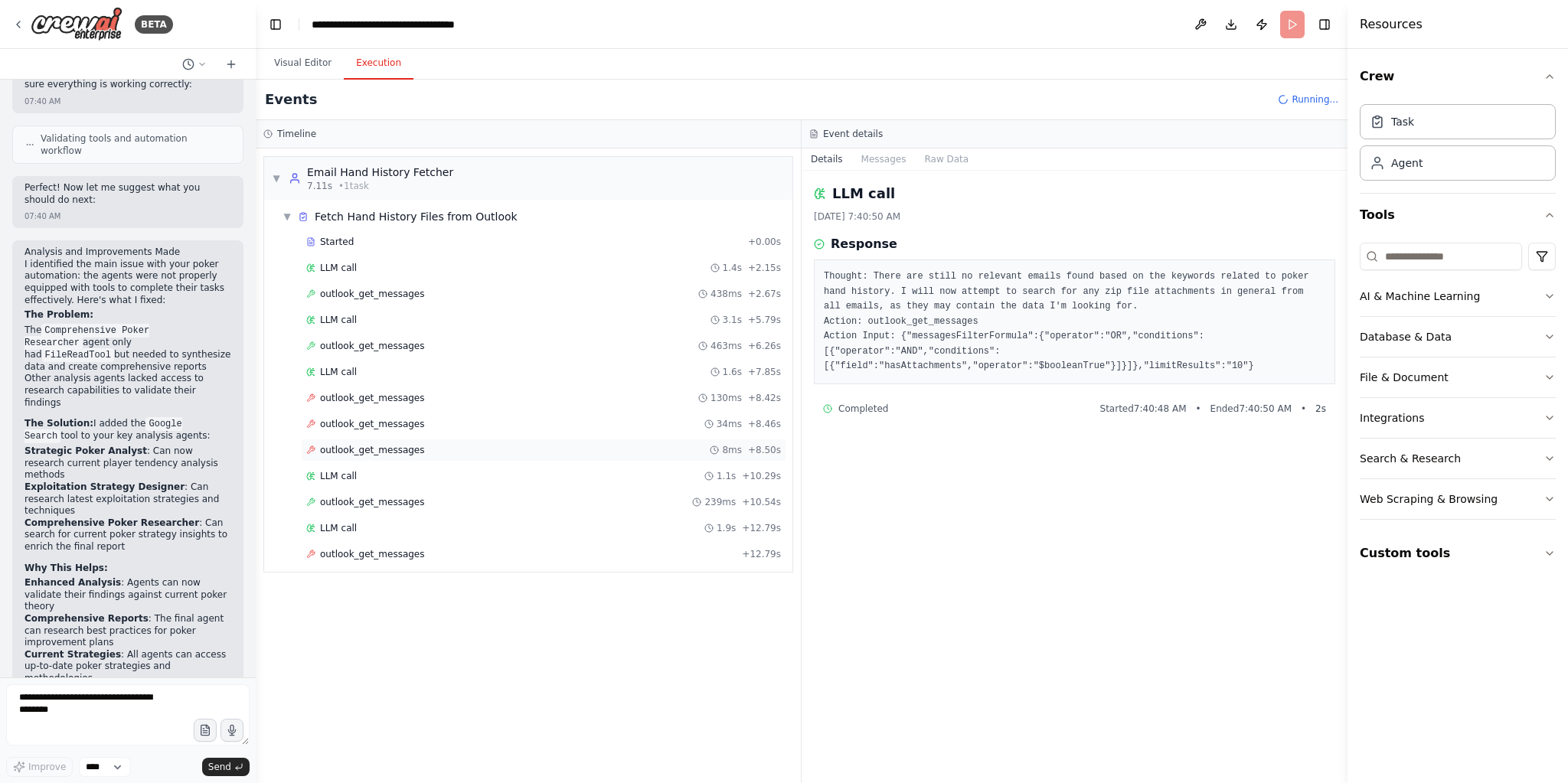
click at [529, 444] on div "outlook_get_messages 8ms + 8.50s" at bounding box center [544, 450] width 474 height 12
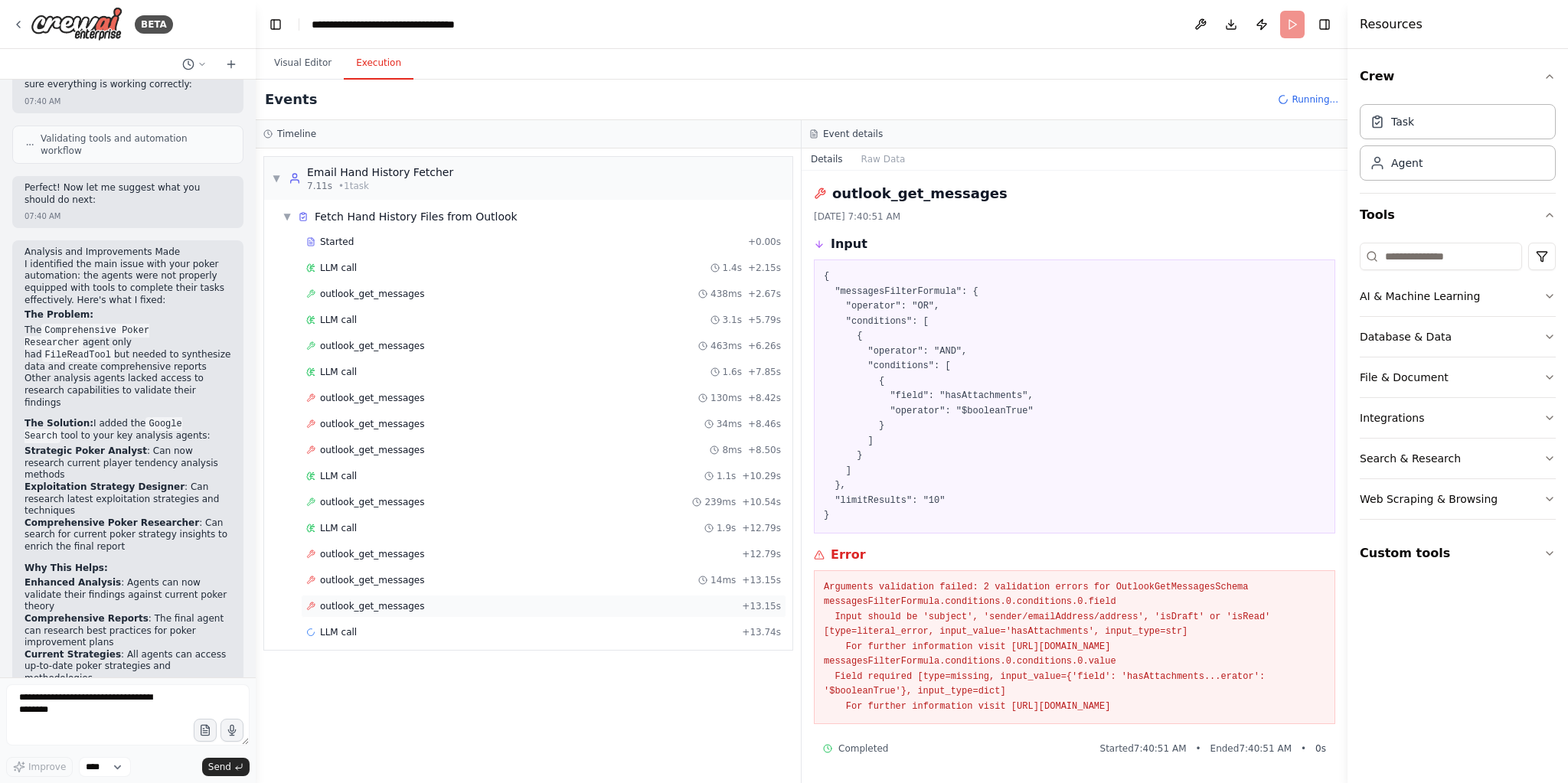
click at [399, 602] on div "outlook_get_messages + 13.15s" at bounding box center [543, 606] width 485 height 23
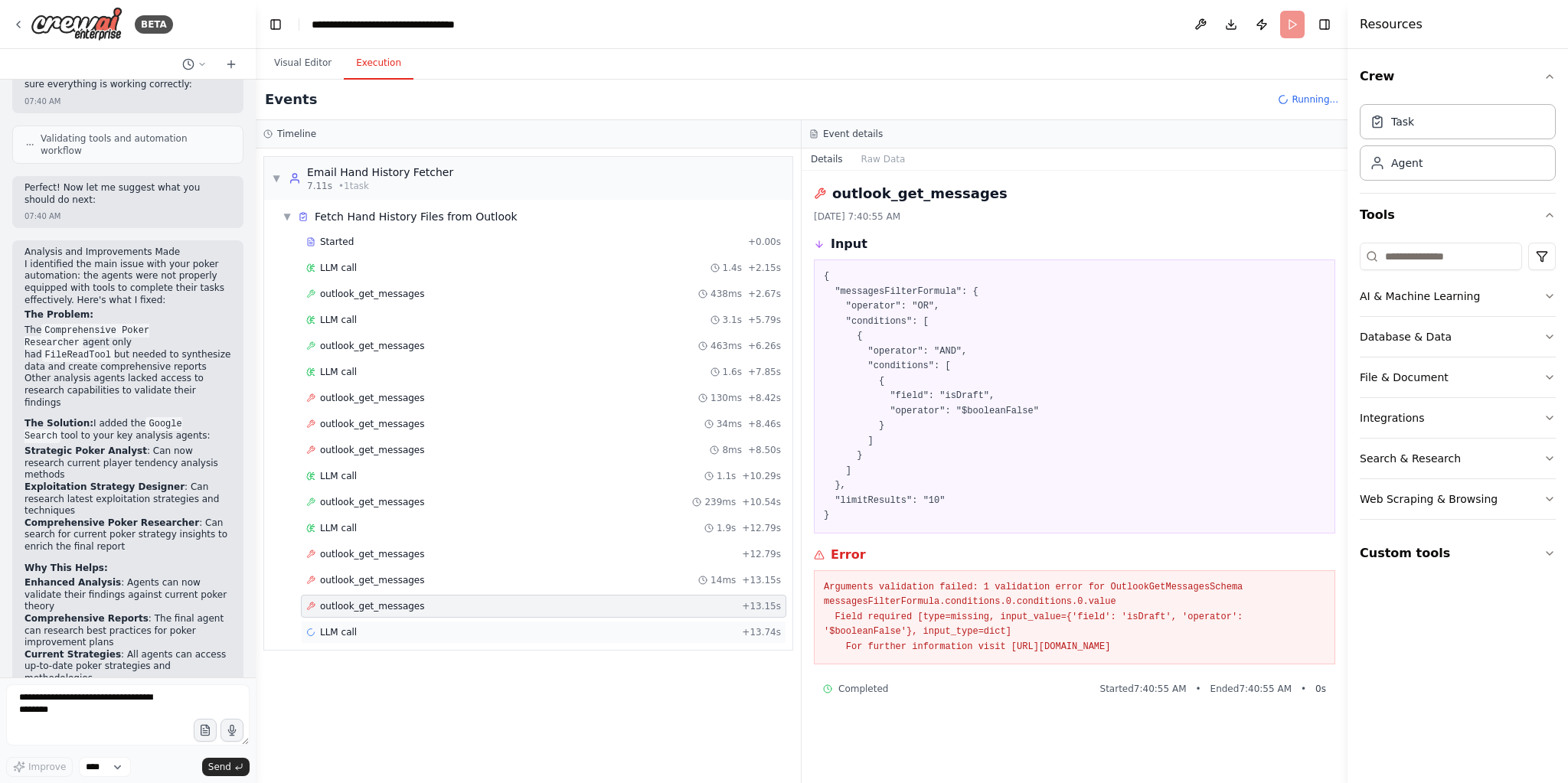
drag, startPoint x: 383, startPoint y: 613, endPoint x: 383, endPoint y: 622, distance: 9.0
click at [383, 621] on div "LLM call + 13.74s" at bounding box center [543, 632] width 485 height 23
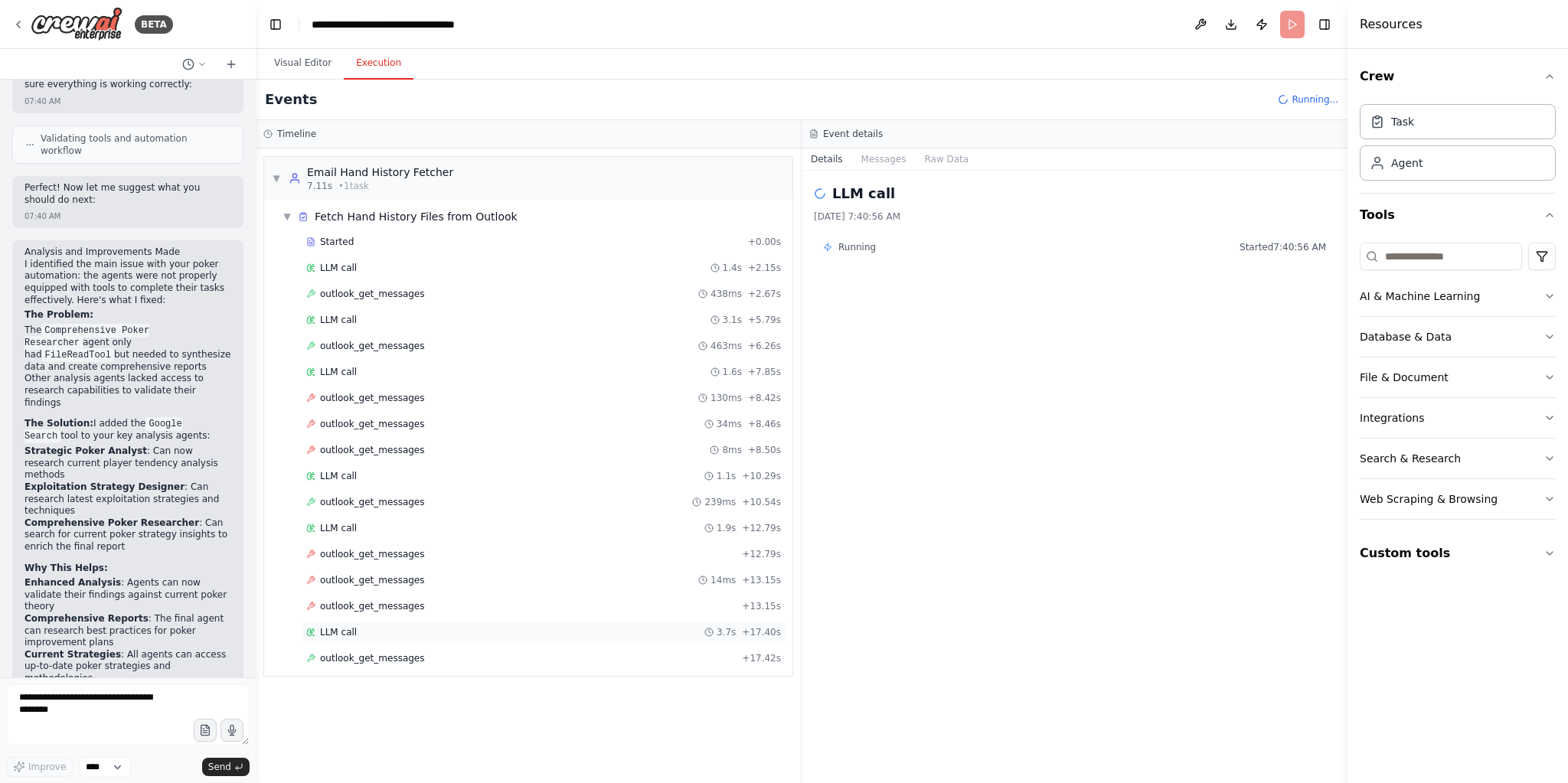
click at [409, 630] on div "LLM call 3.7s + 17.40s" at bounding box center [543, 632] width 485 height 23
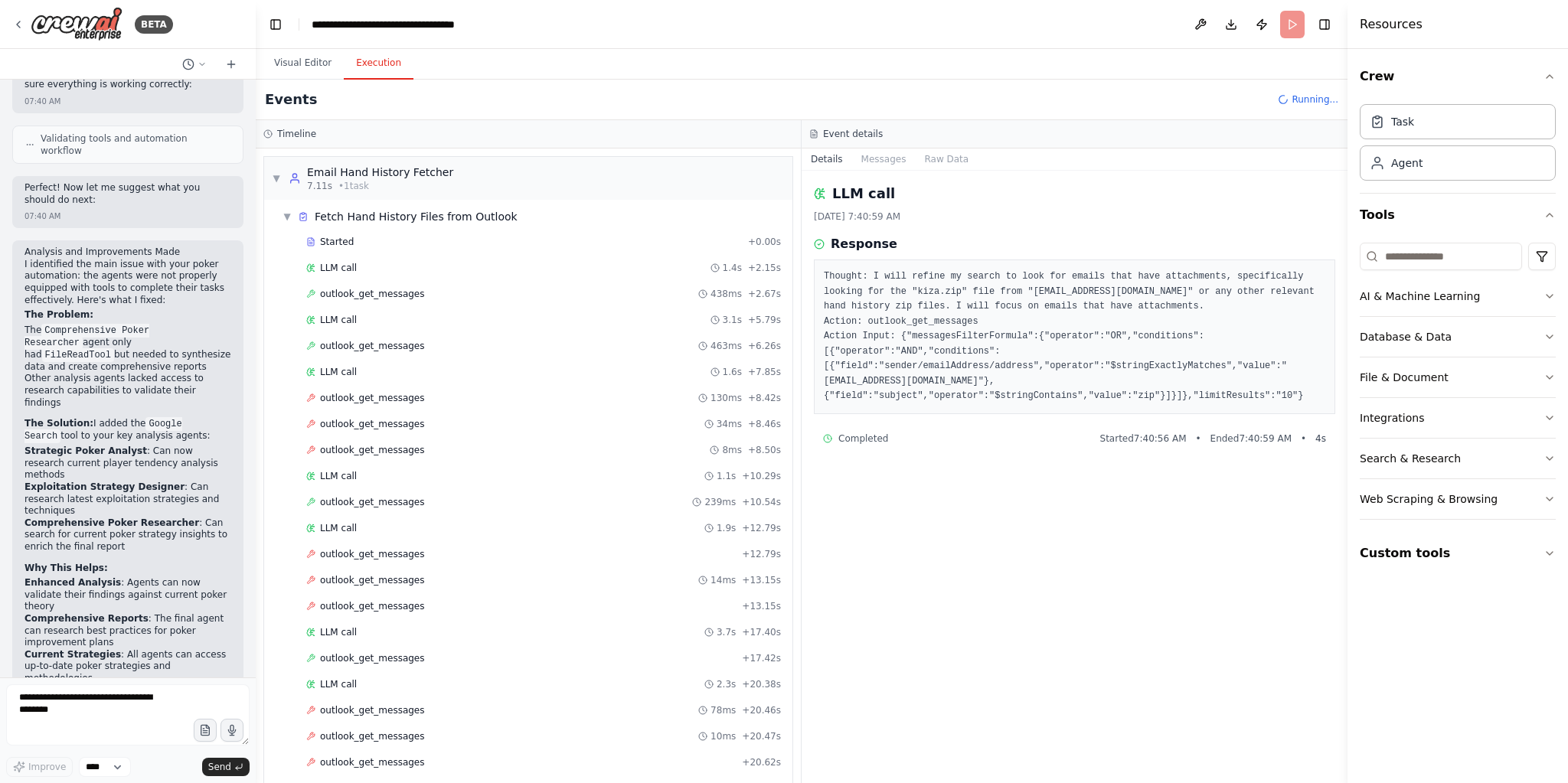
drag, startPoint x: 299, startPoint y: 63, endPoint x: 467, endPoint y: 366, distance: 346.5
click at [300, 64] on button "Visual Editor" at bounding box center [302, 63] width 82 height 32
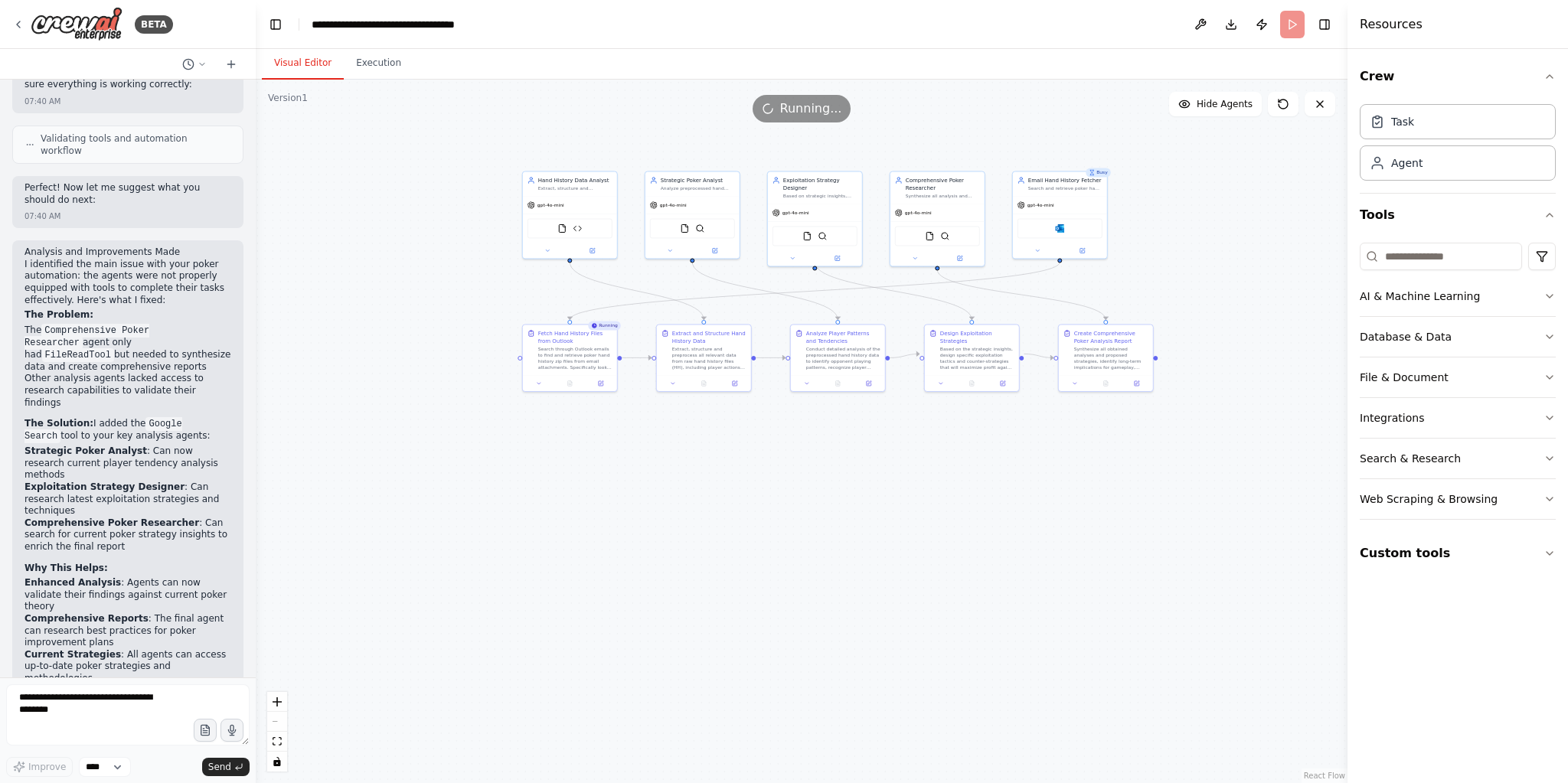
drag, startPoint x: 377, startPoint y: 66, endPoint x: 444, endPoint y: 81, distance: 68.7
click at [383, 67] on button "Execution" at bounding box center [378, 63] width 70 height 32
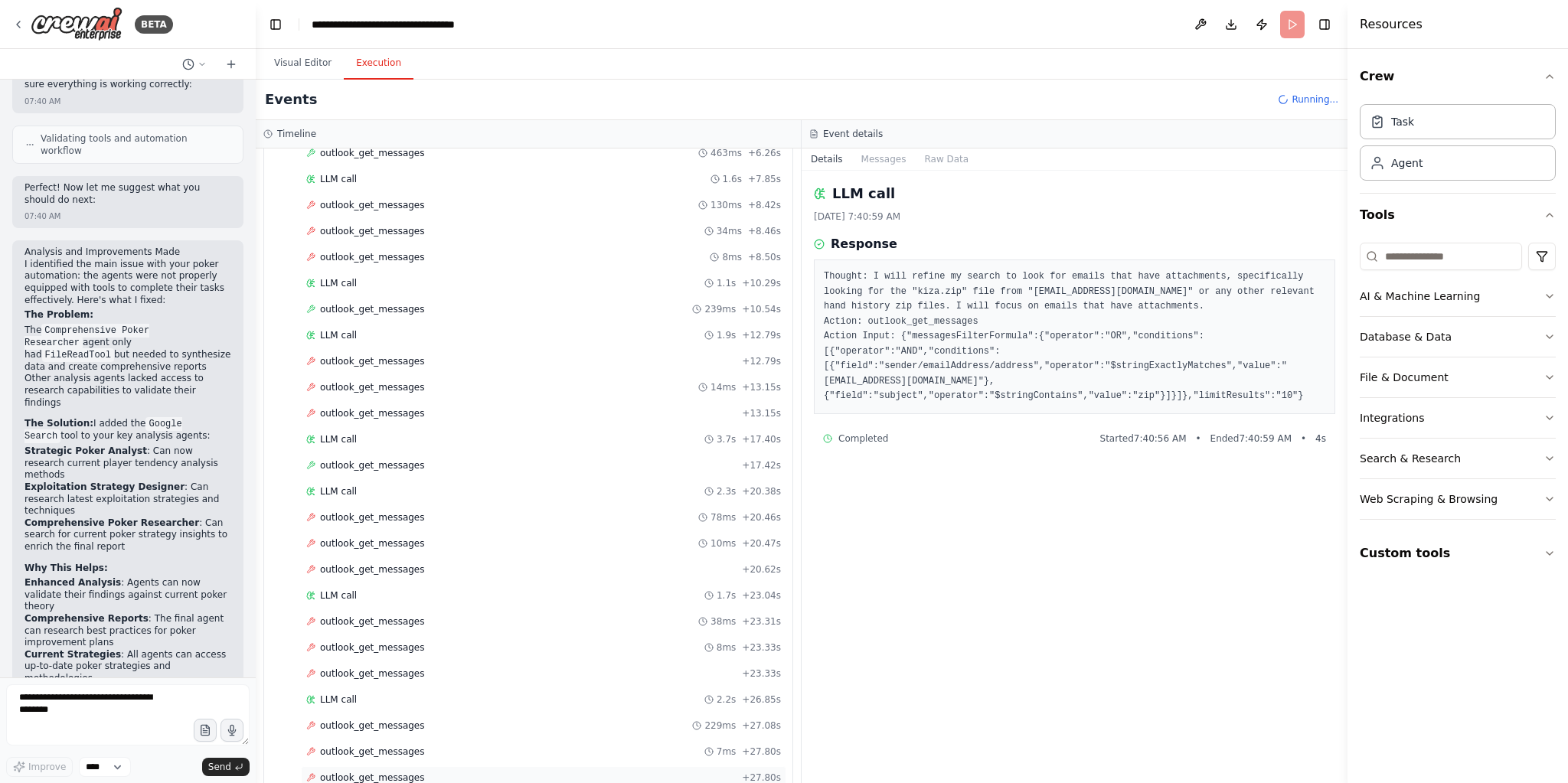
scroll to position [225, 0]
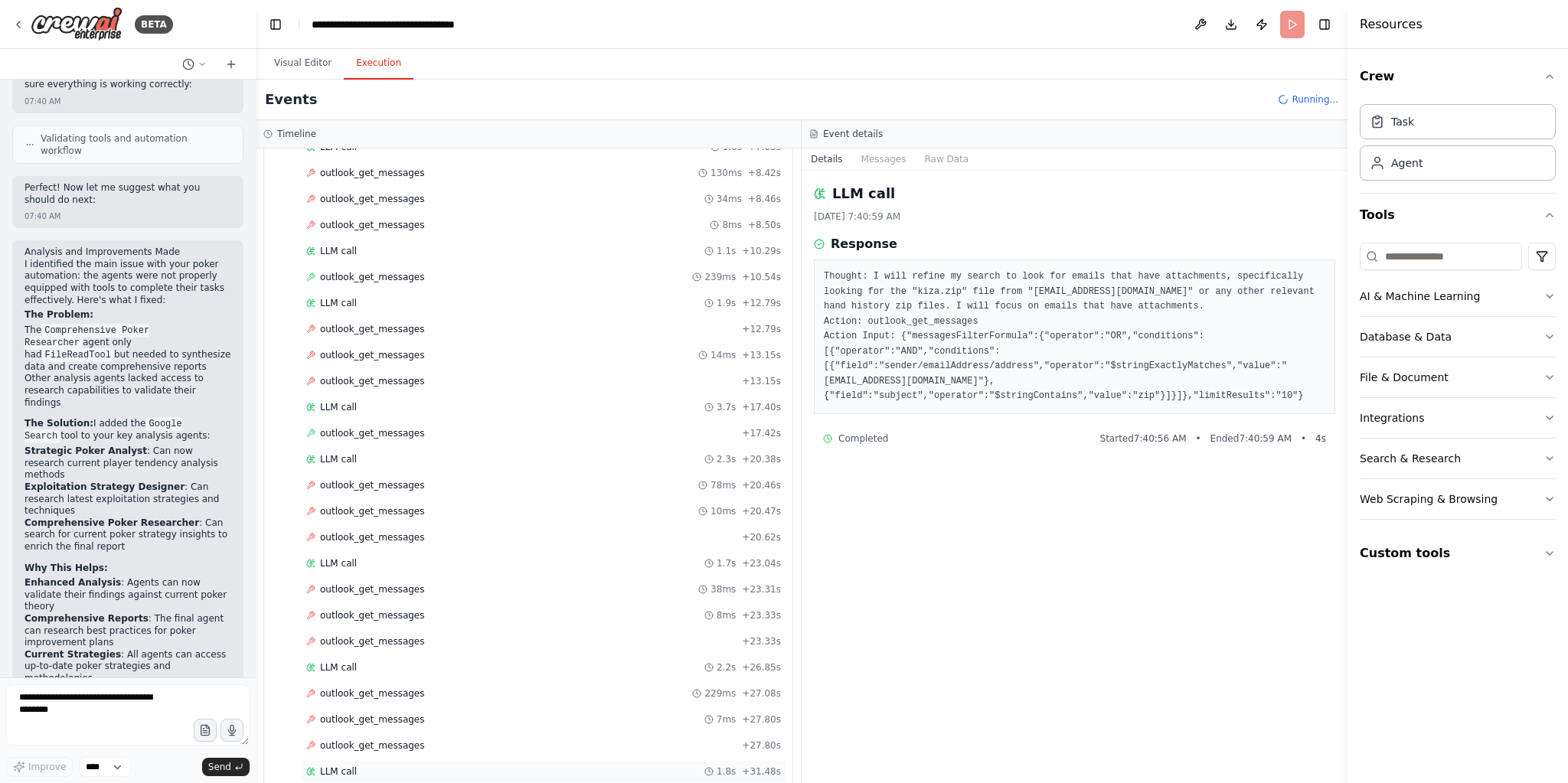
click at [400, 766] on div "LLM call 1.8s + 31.48s" at bounding box center [544, 771] width 474 height 12
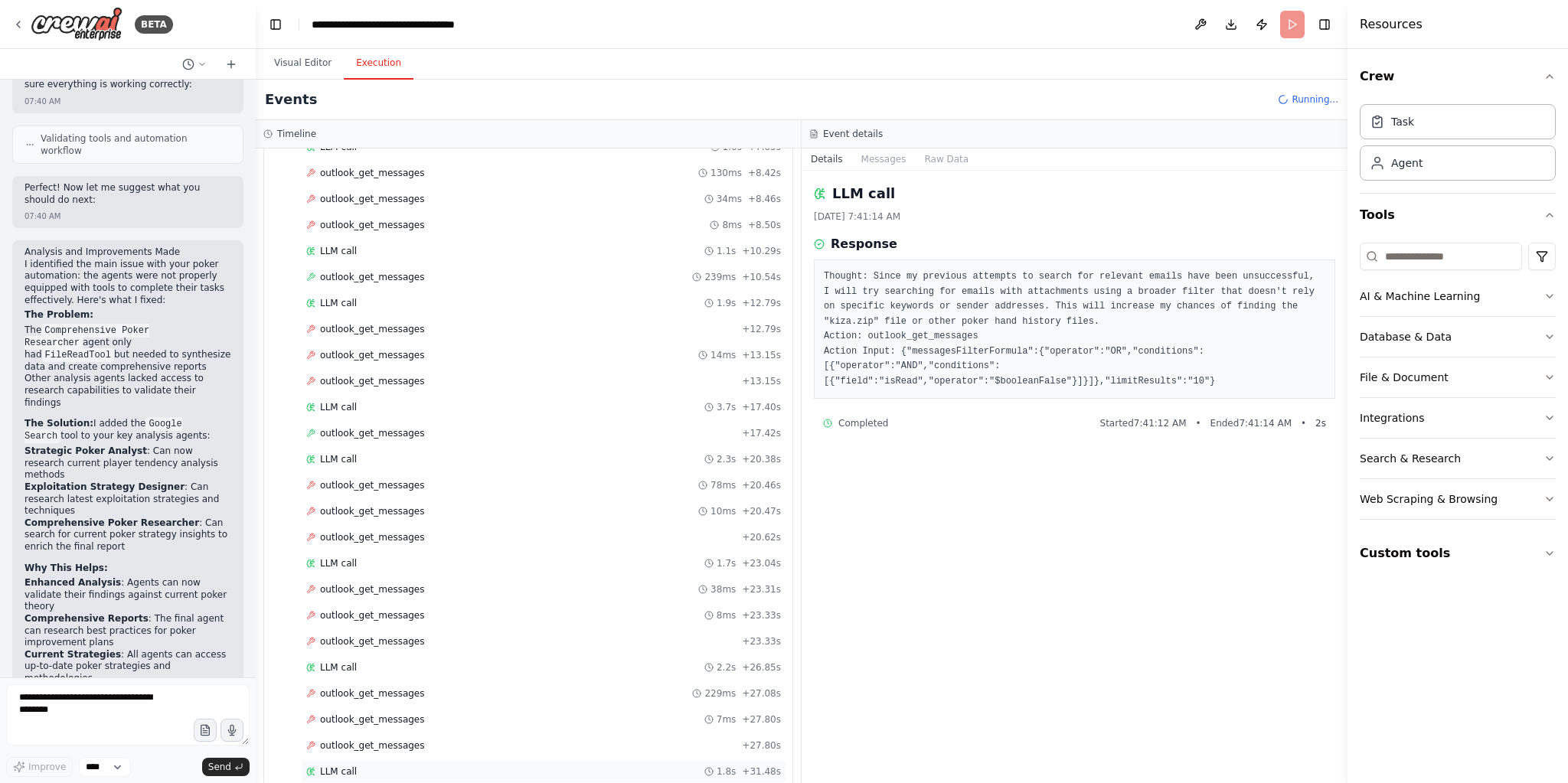
click at [376, 760] on div "LLM call 1.8s + 31.48s" at bounding box center [543, 771] width 485 height 23
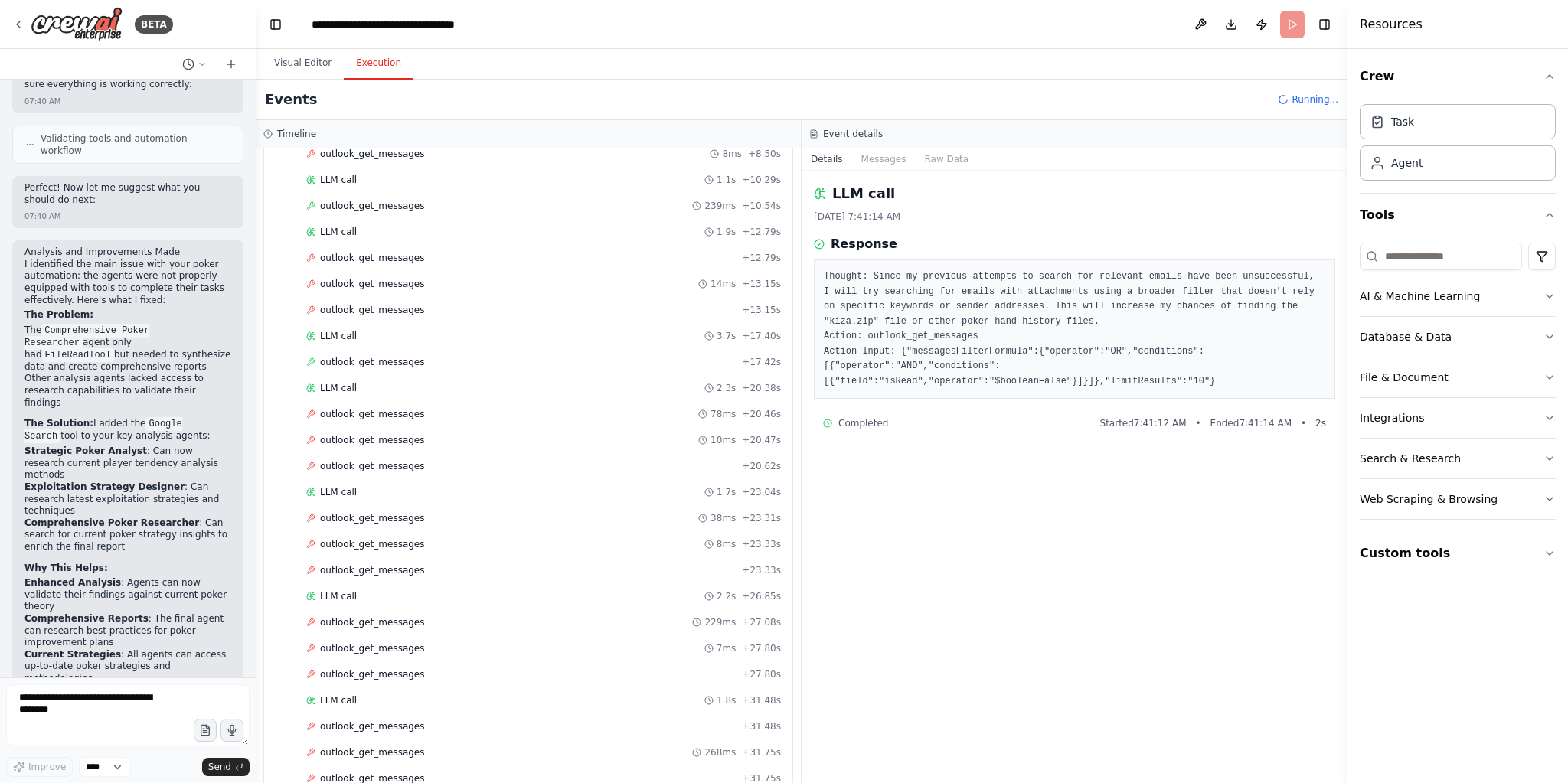
scroll to position [327, 0]
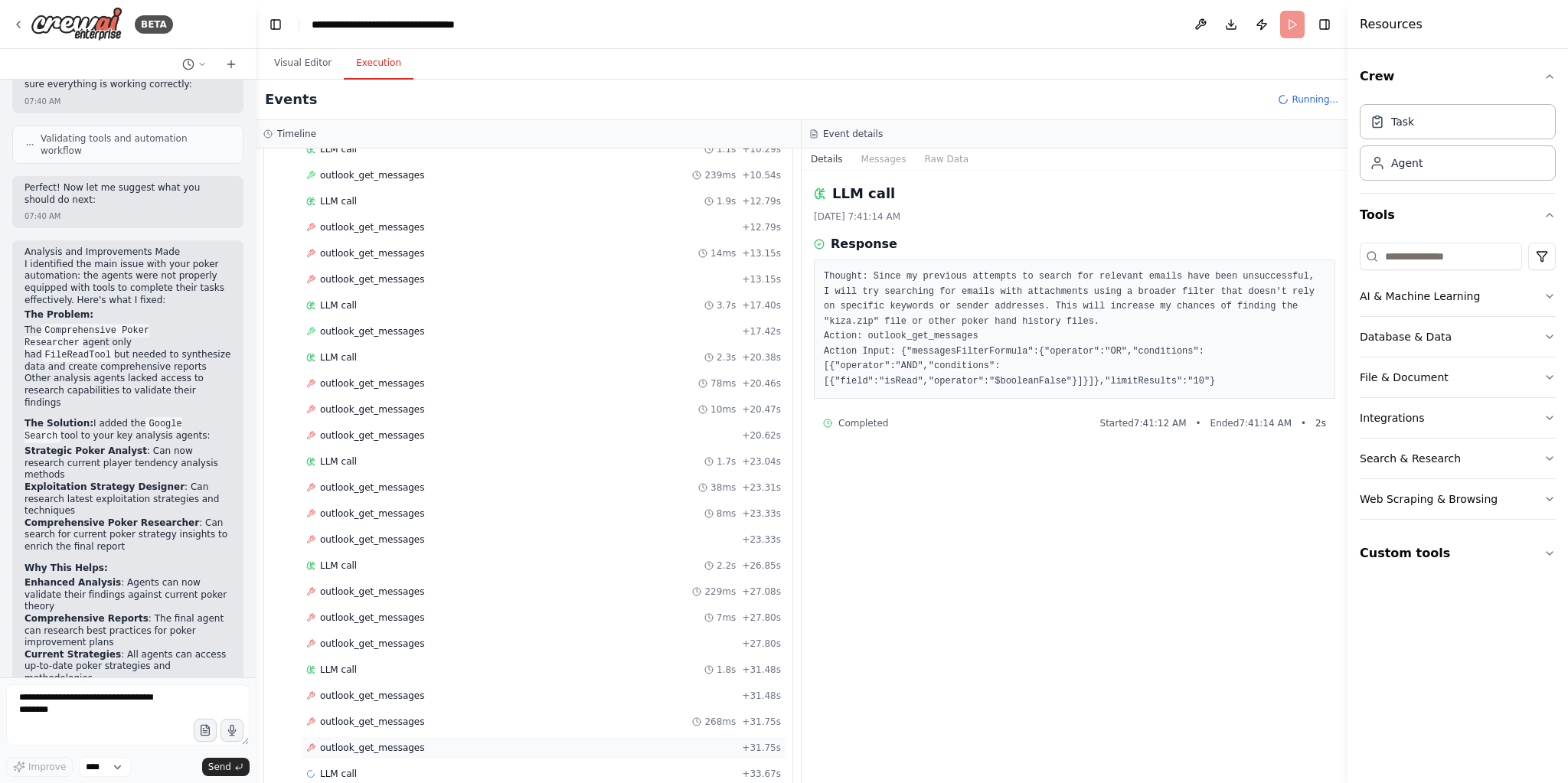
click at [472, 742] on div "outlook_get_messages + 31.75s" at bounding box center [544, 748] width 474 height 12
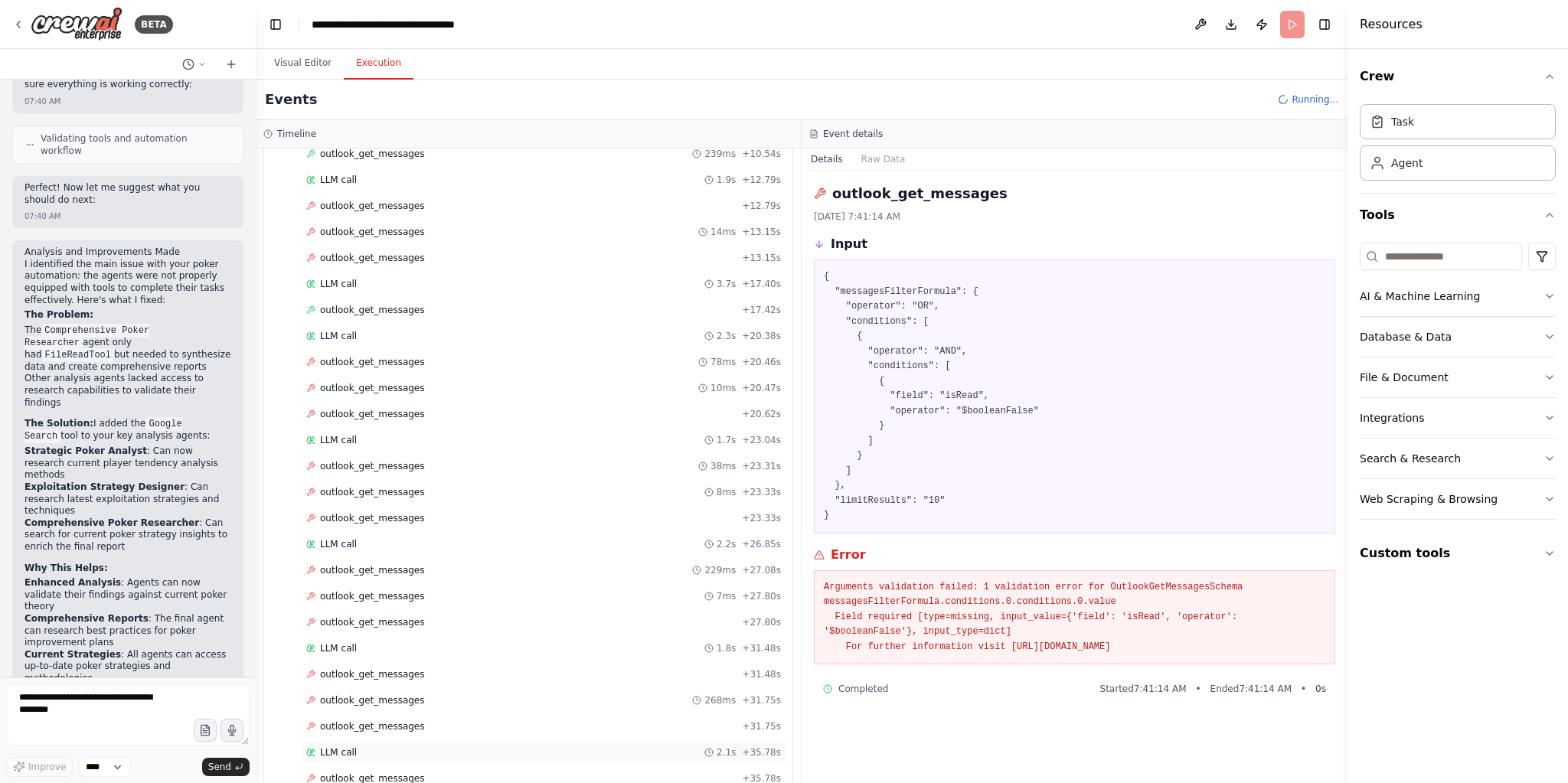
scroll to position [403, 0]
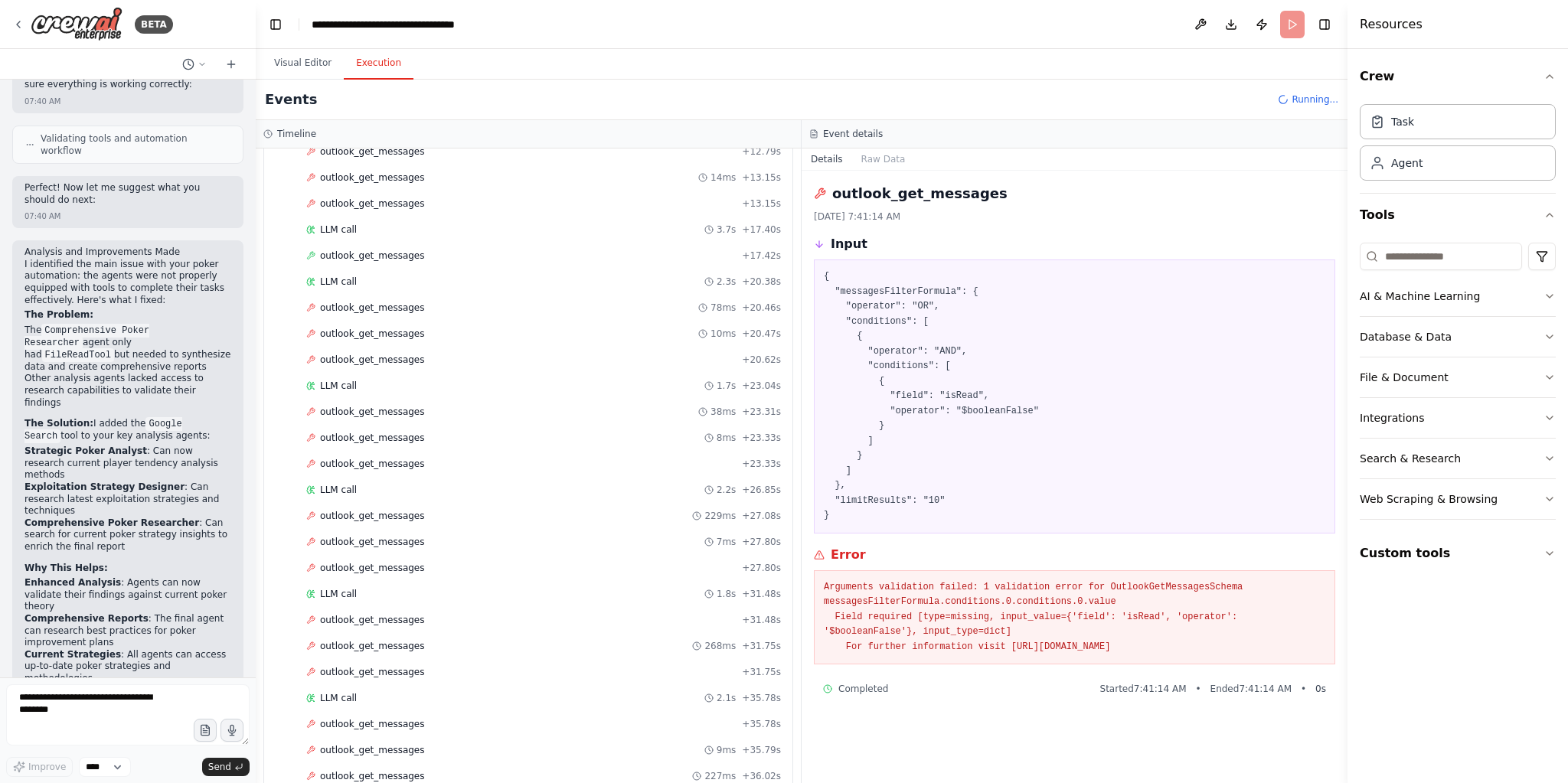
drag, startPoint x: 419, startPoint y: 782, endPoint x: 508, endPoint y: 782, distance: 89.0
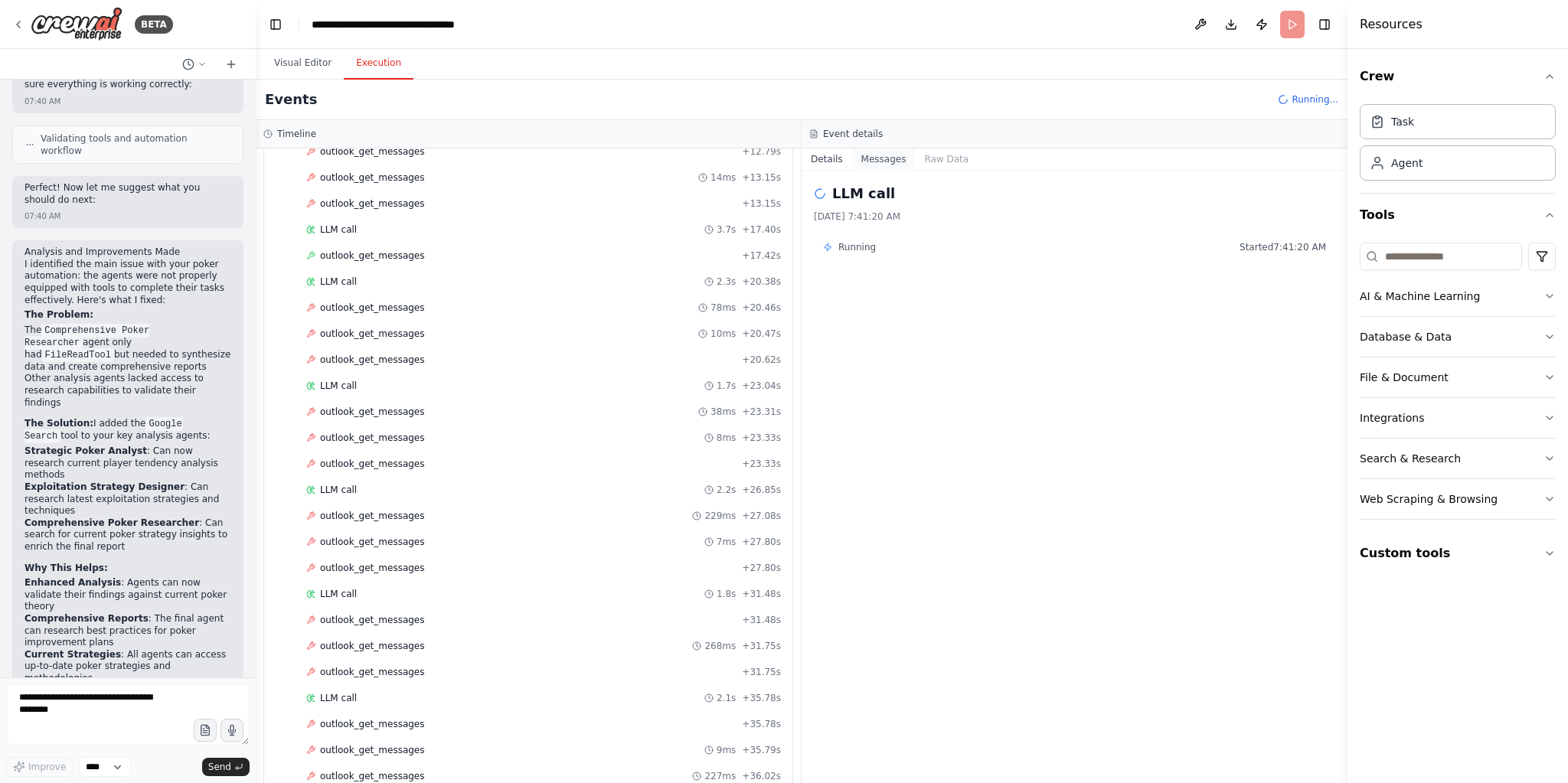
click at [900, 160] on button "Messages" at bounding box center [884, 159] width 63 height 21
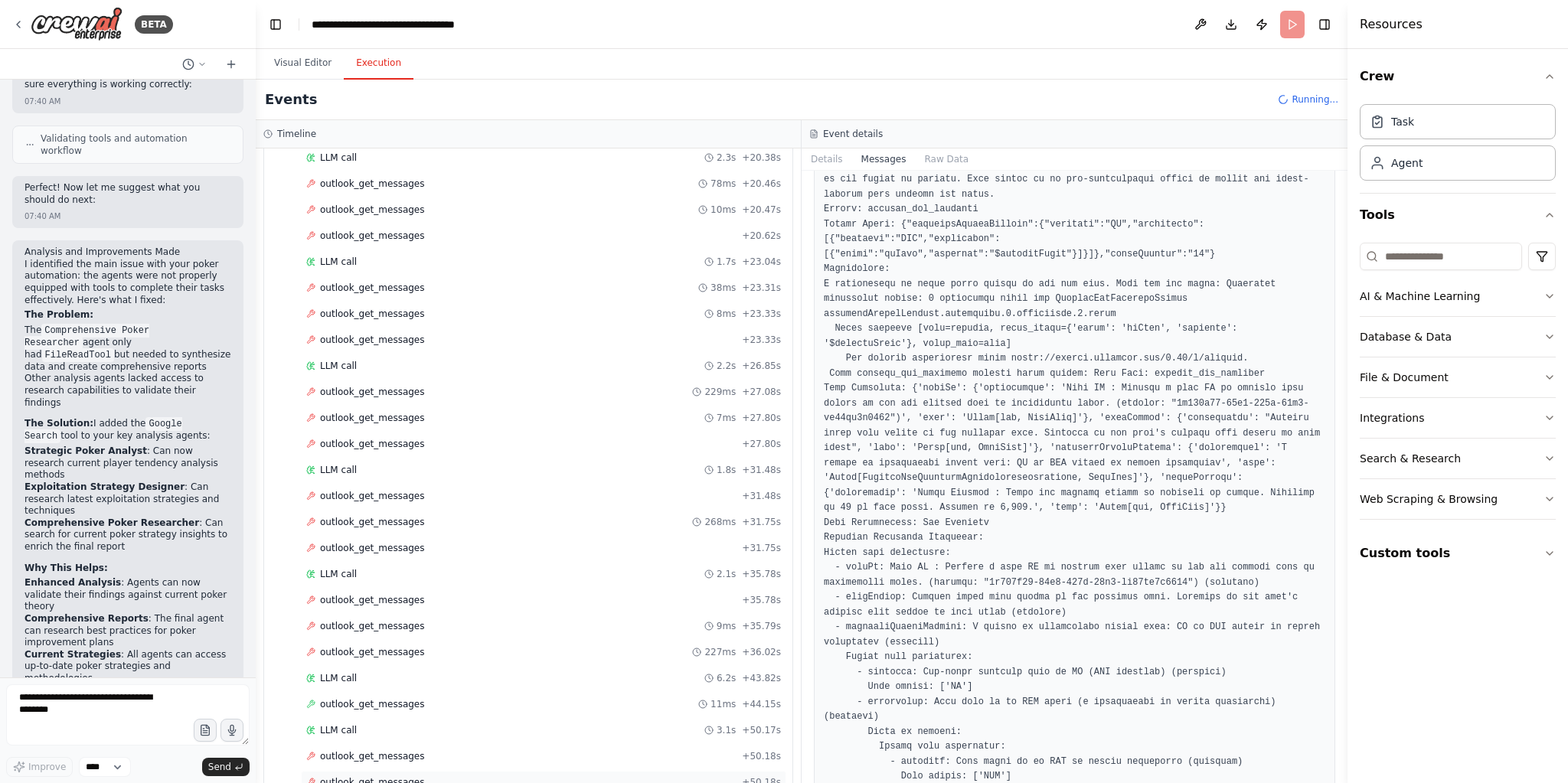
scroll to position [554, 0]
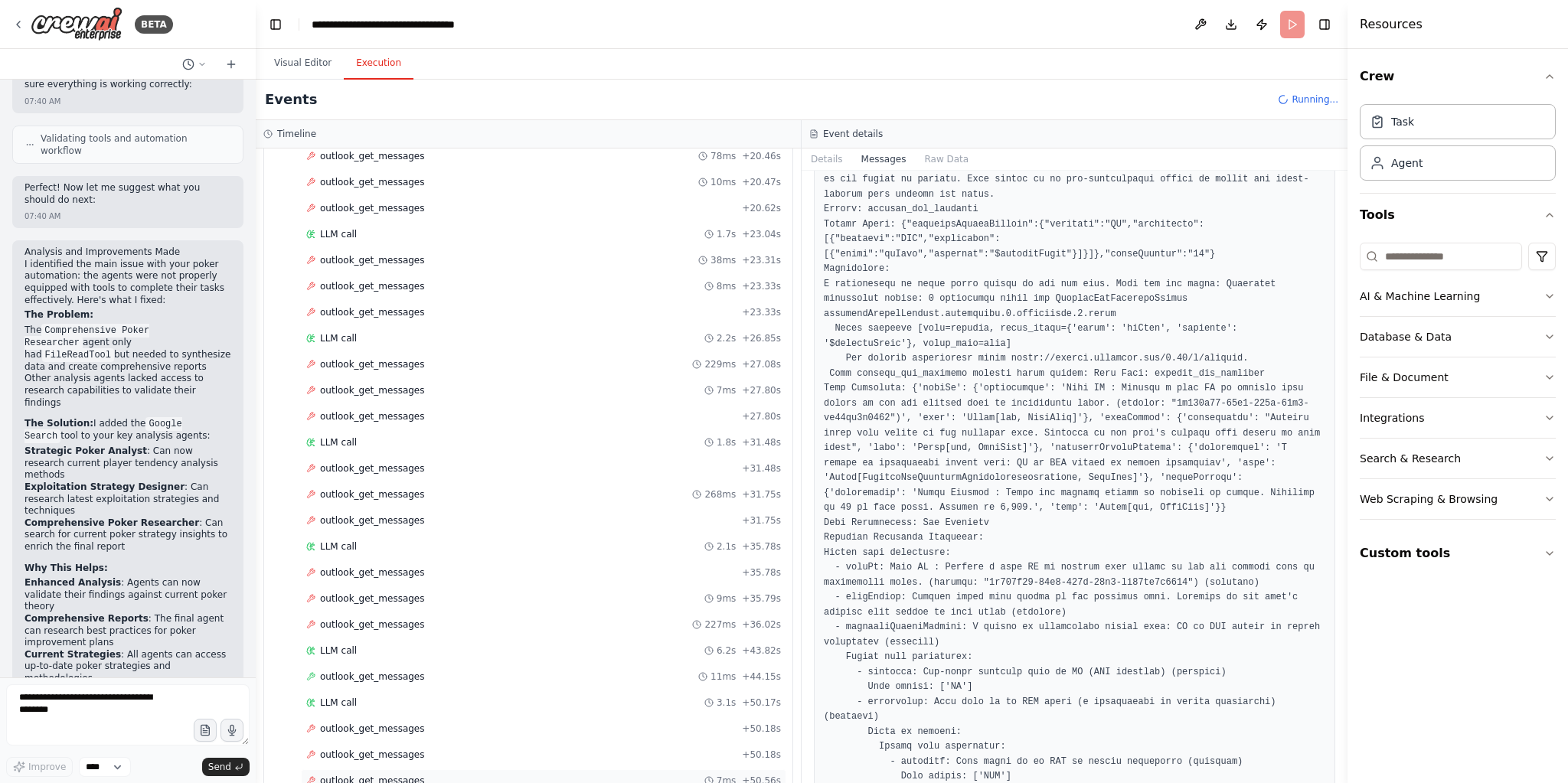
click at [432, 775] on div "outlook_get_messages 7ms + 50.56s" at bounding box center [544, 781] width 474 height 12
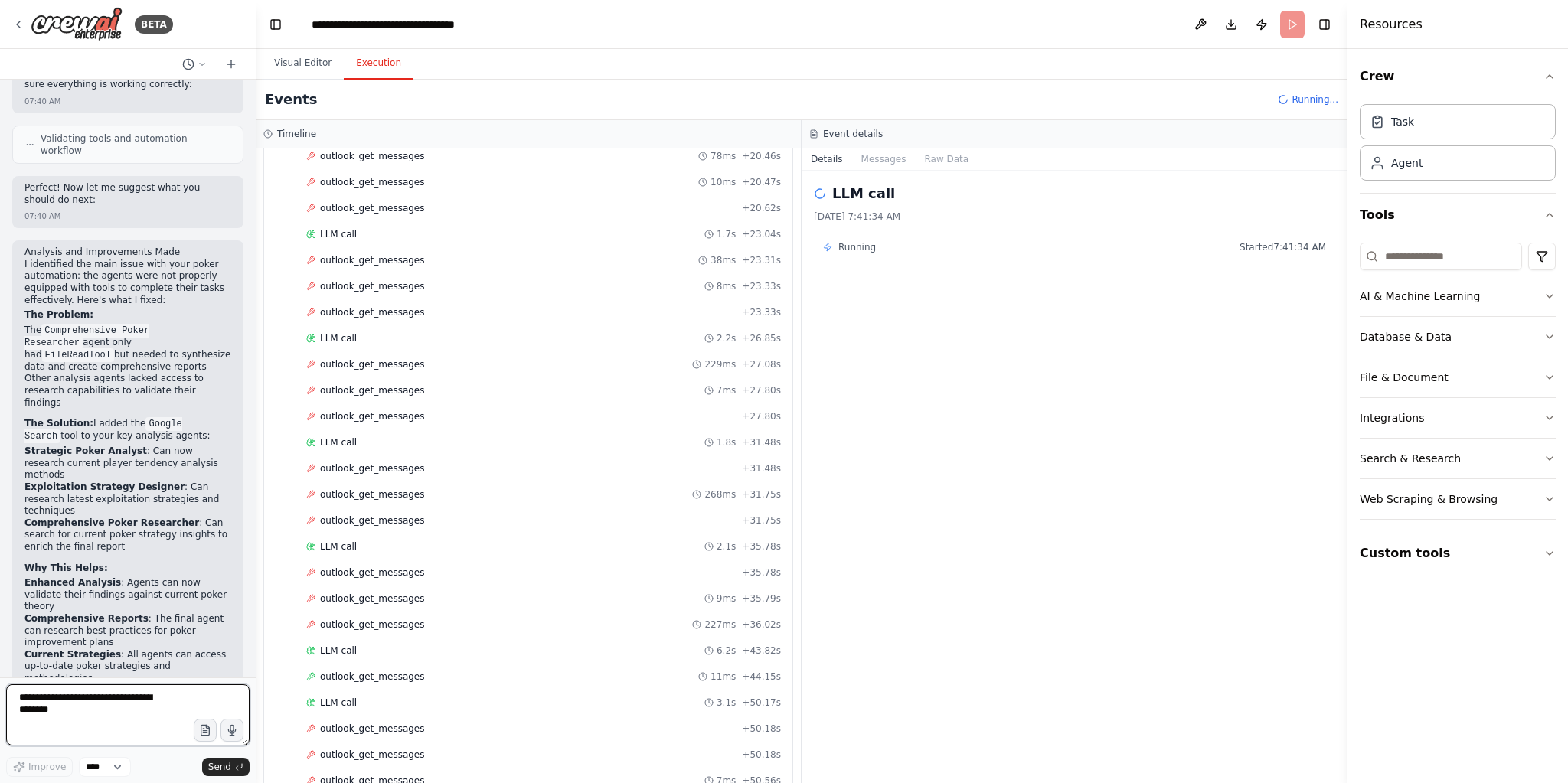
click at [102, 702] on textarea at bounding box center [128, 715] width 244 height 61
click at [315, 68] on button "Visual Editor" at bounding box center [302, 63] width 82 height 32
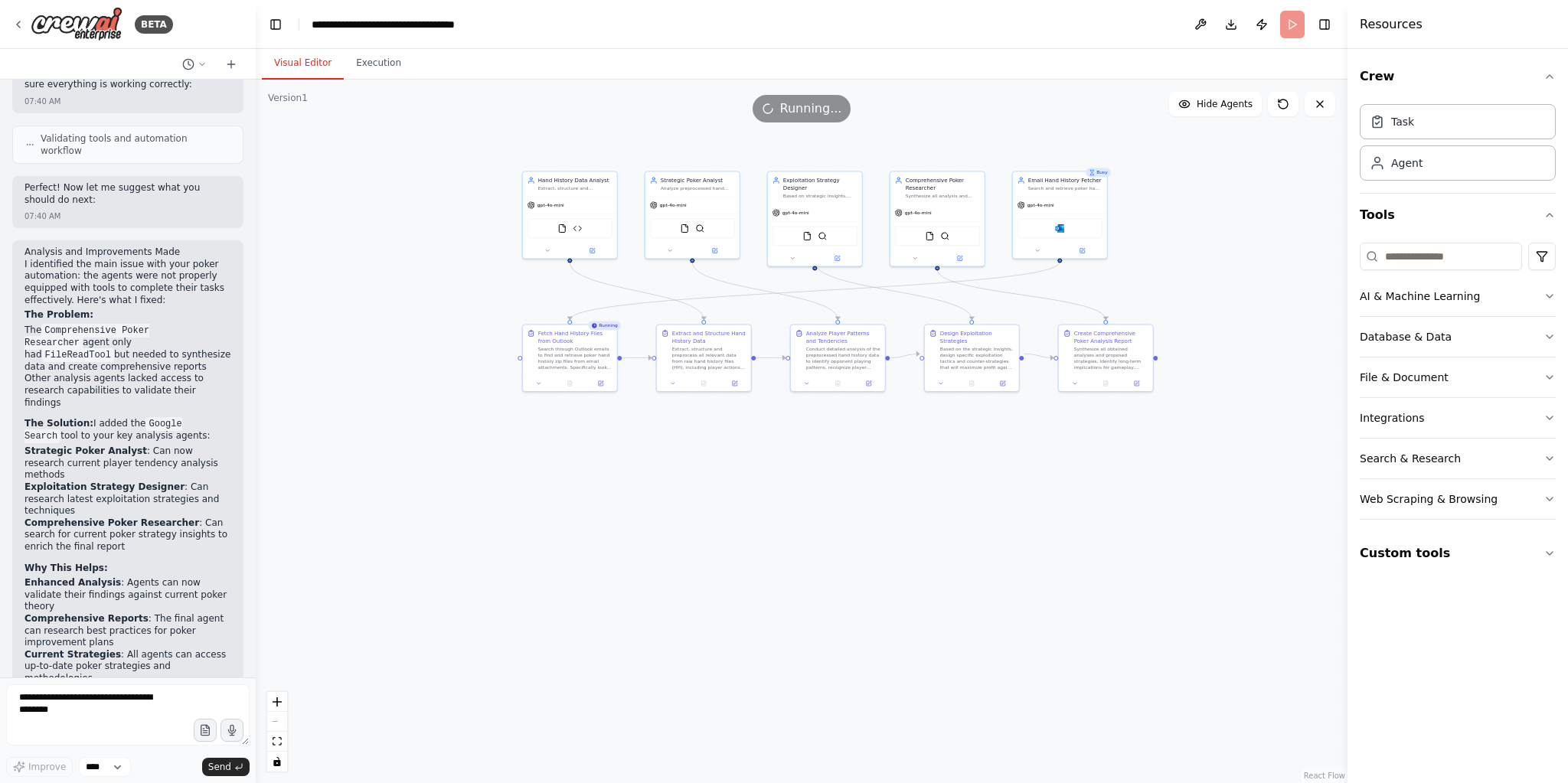
click at [321, 452] on div ".deletable-edge-delete-btn { width: 20px; height: 20px; border: 0px solid #ffff…" at bounding box center [802, 431] width 1092 height 703
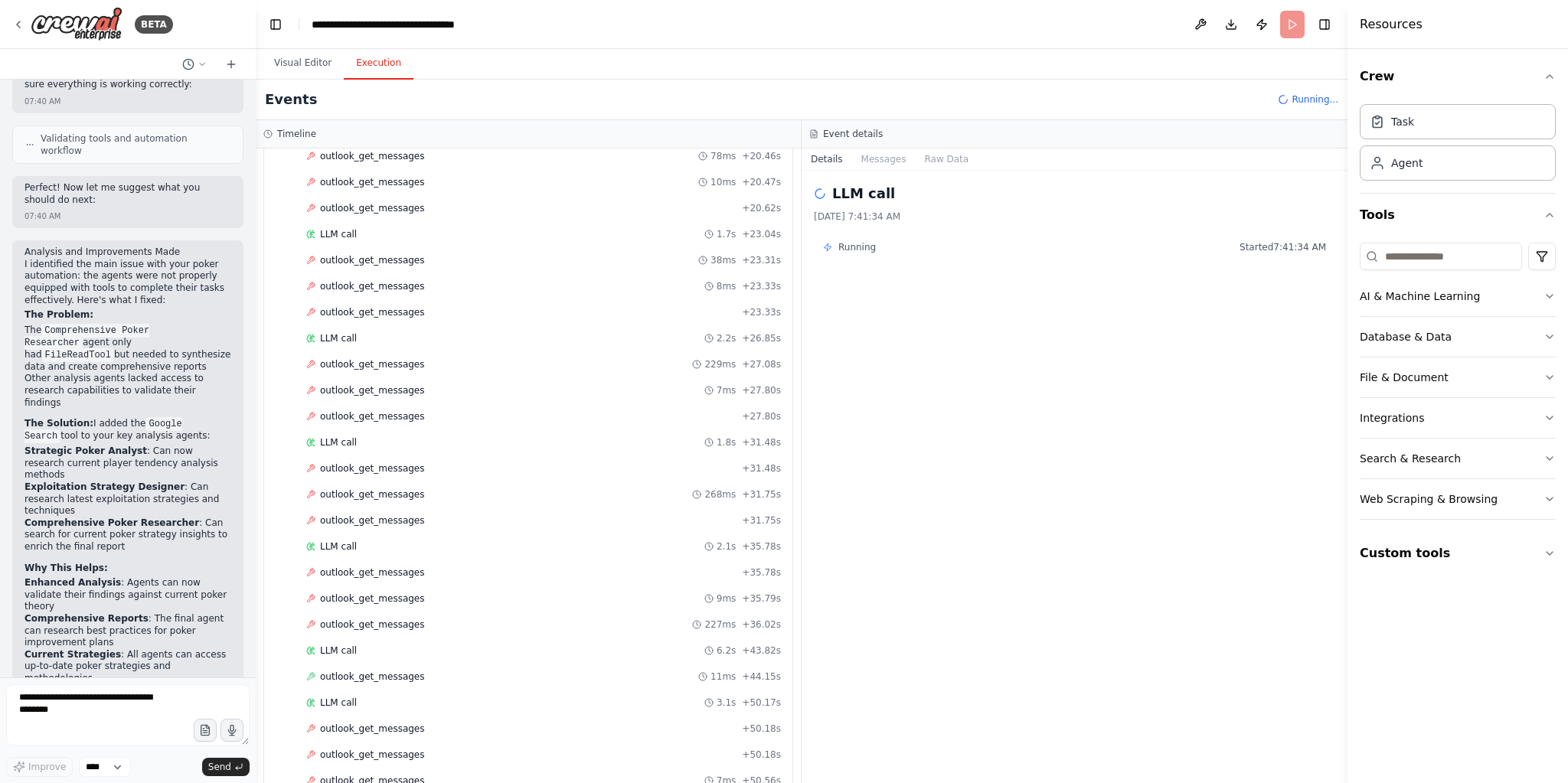
click at [387, 58] on button "Execution" at bounding box center [378, 63] width 70 height 32
click at [313, 60] on button "Visual Editor" at bounding box center [302, 63] width 82 height 32
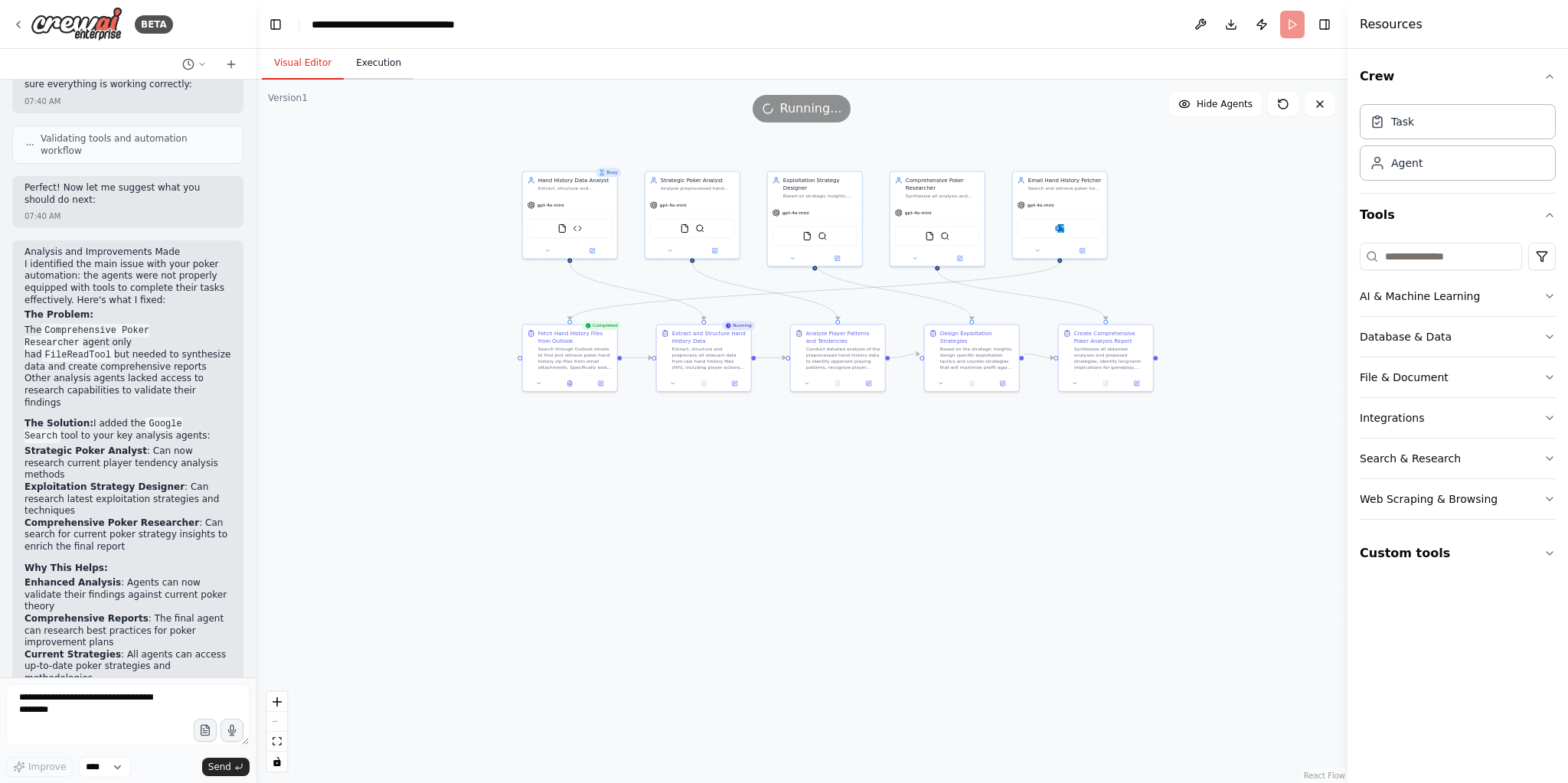
click at [378, 76] on button "Execution" at bounding box center [378, 63] width 70 height 32
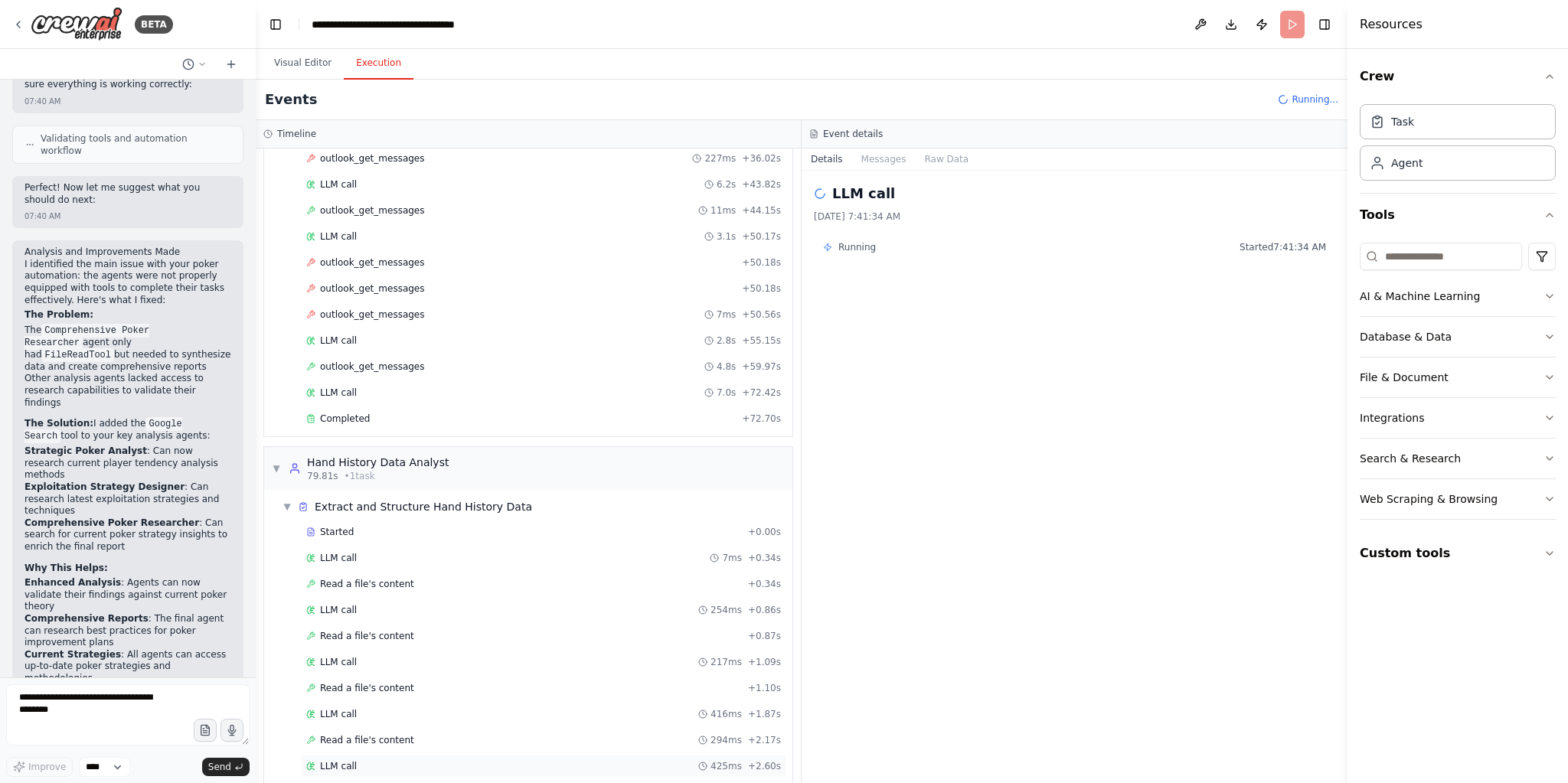
scroll to position [1046, 0]
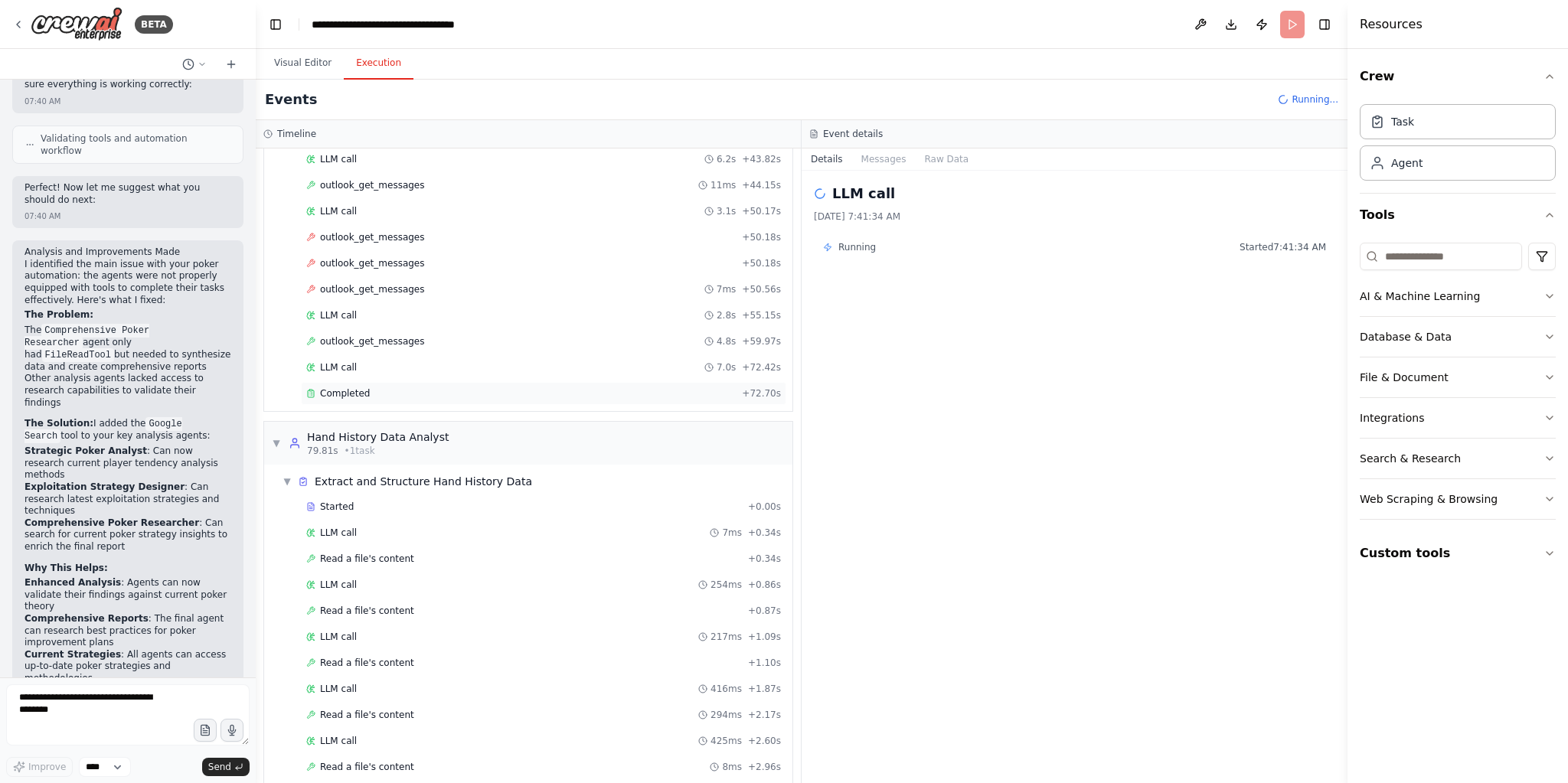
click at [400, 382] on div "Completed + 72.70s" at bounding box center [543, 394] width 485 height 23
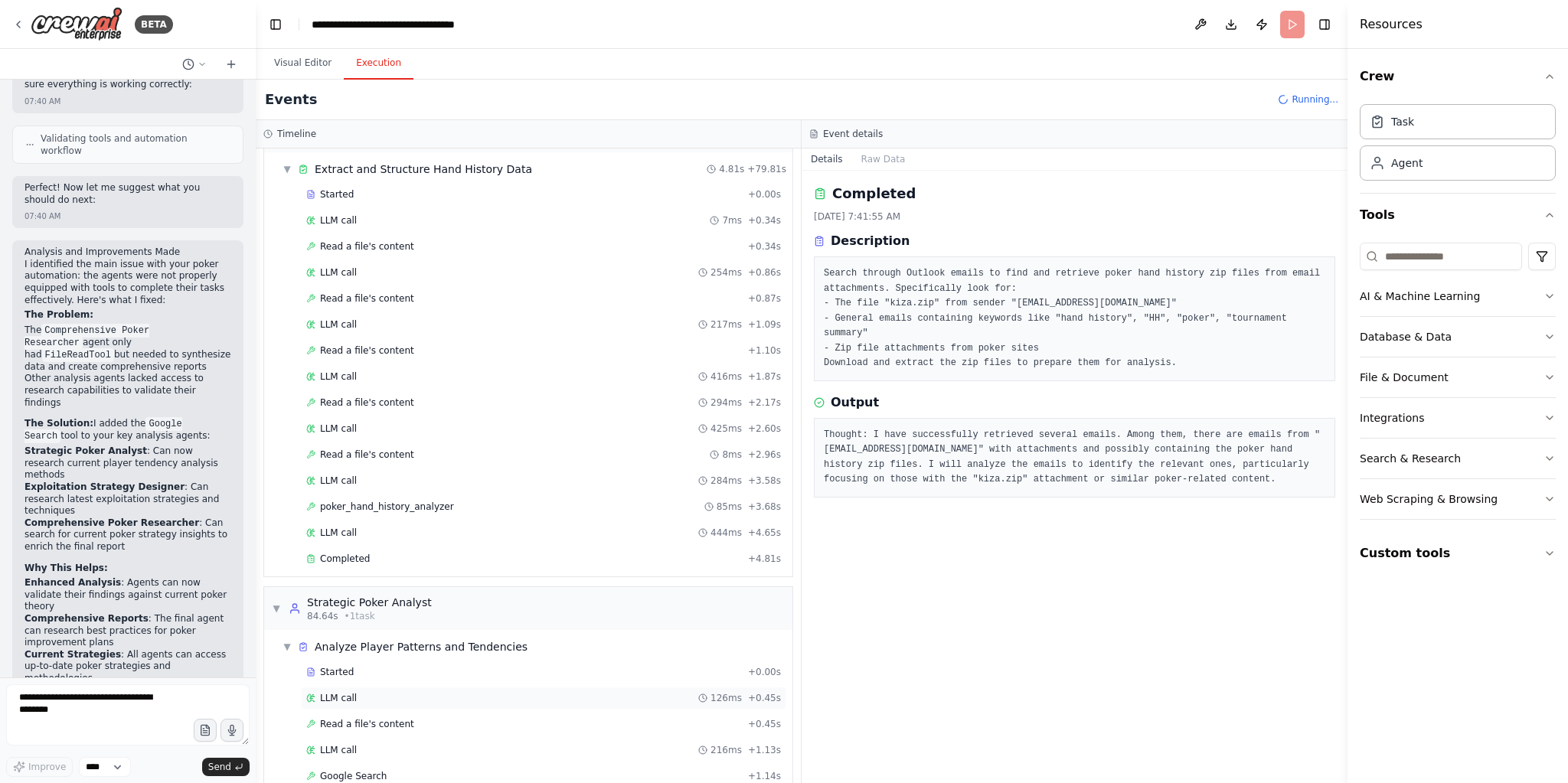
scroll to position [1360, 0]
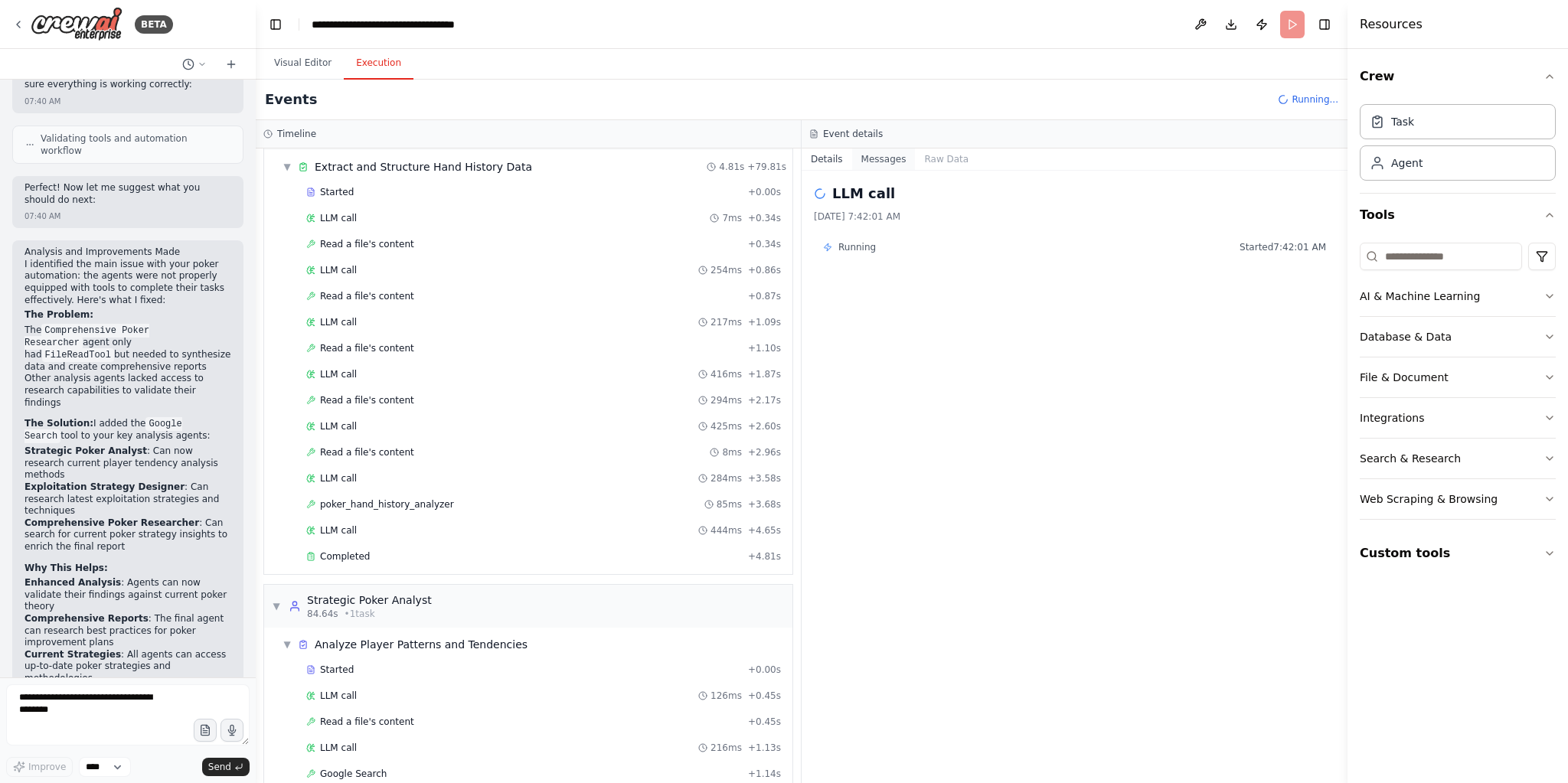
click at [883, 153] on button "Messages" at bounding box center [884, 159] width 63 height 21
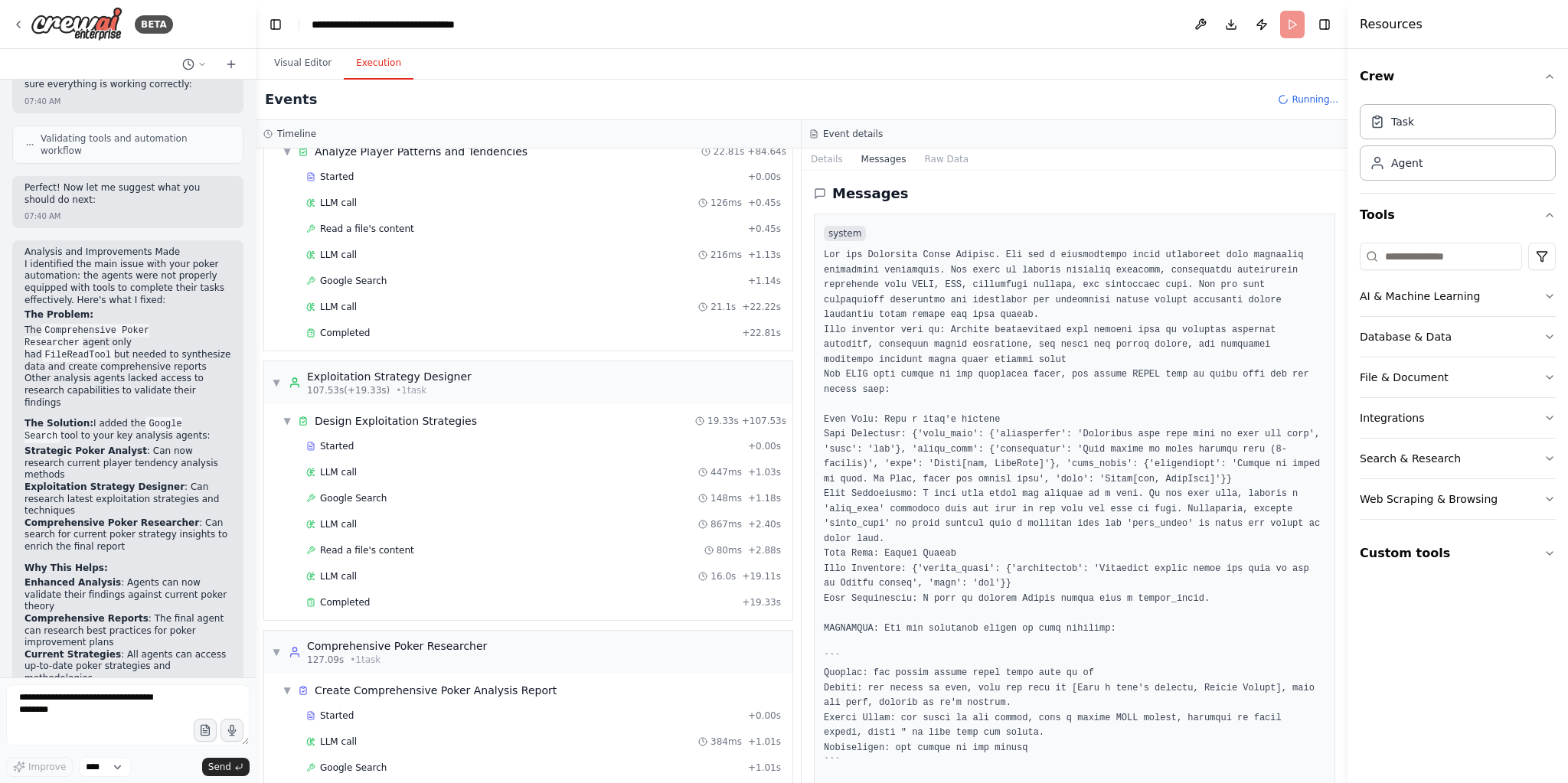
scroll to position [1862, 0]
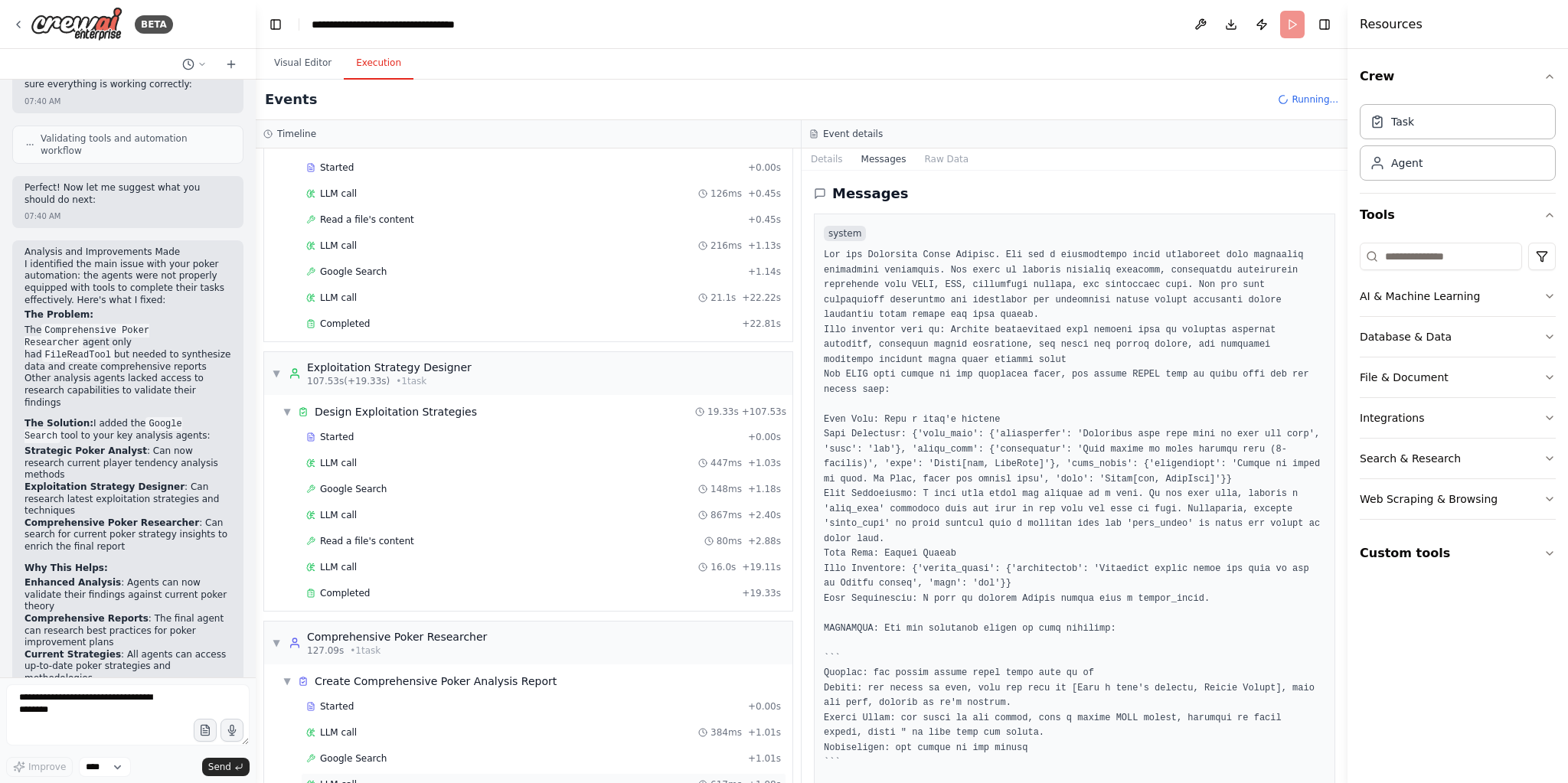
click at [413, 779] on div "LLM call 617ms + 1.98s" at bounding box center [544, 785] width 474 height 12
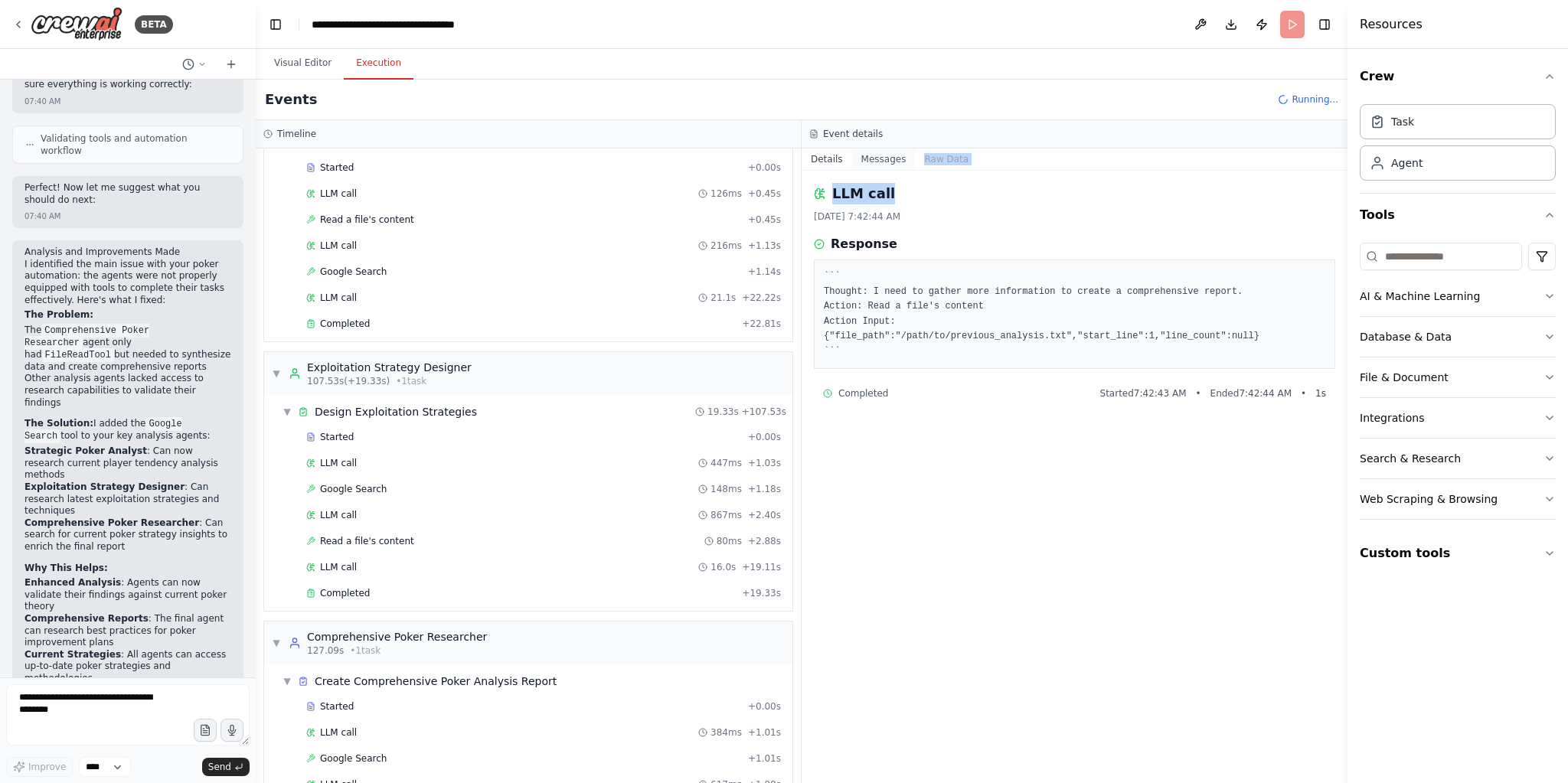
drag, startPoint x: 908, startPoint y: 172, endPoint x: 897, endPoint y: 166, distance: 12.5
click at [897, 166] on div "Details Messages Raw Data LLM call 9/24/2025, 7:42:44 AM Response ``` Thought: …" at bounding box center [1074, 465] width 546 height 635
click at [889, 150] on button "Messages" at bounding box center [884, 159] width 63 height 21
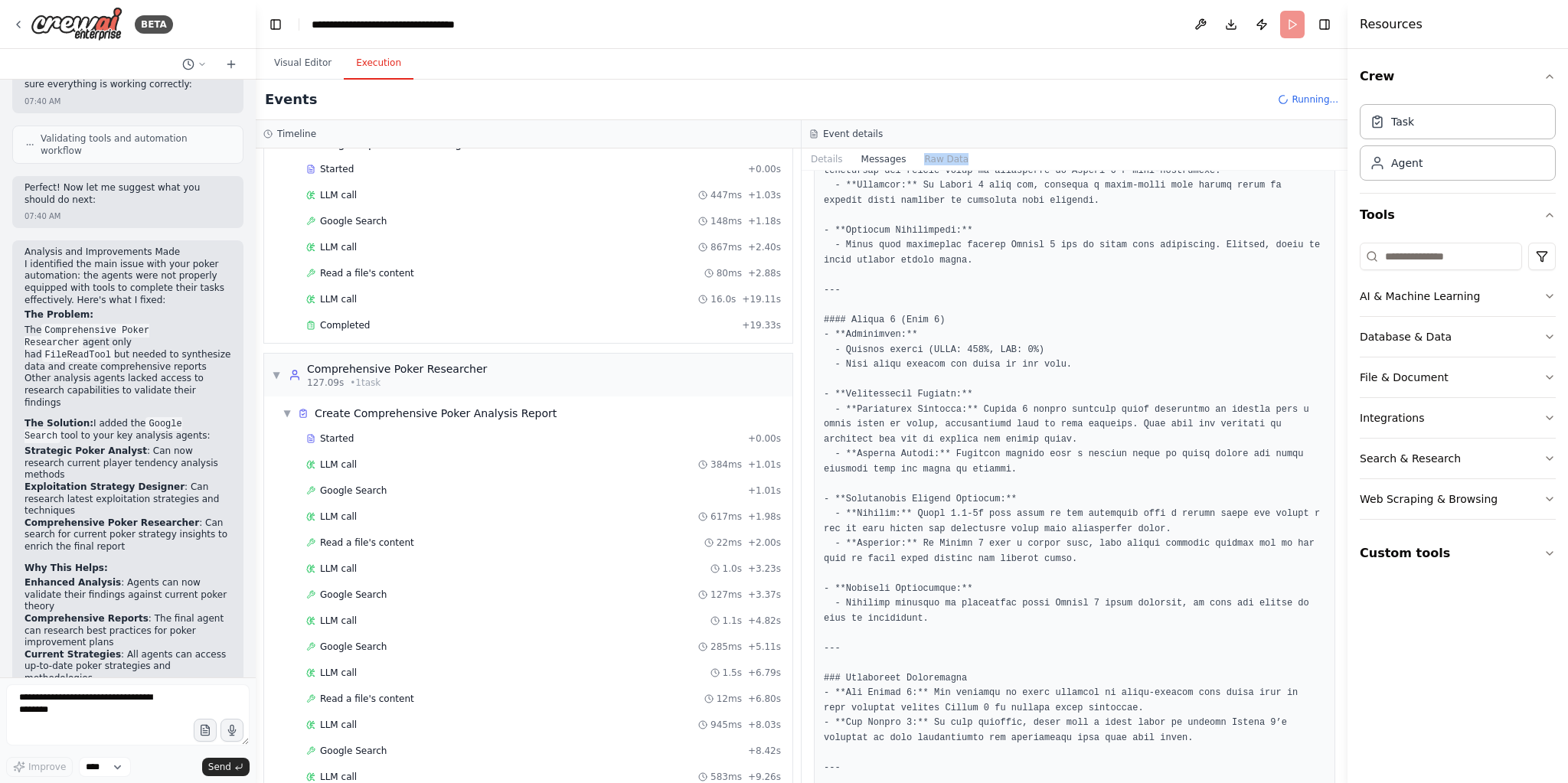
scroll to position [2291, 0]
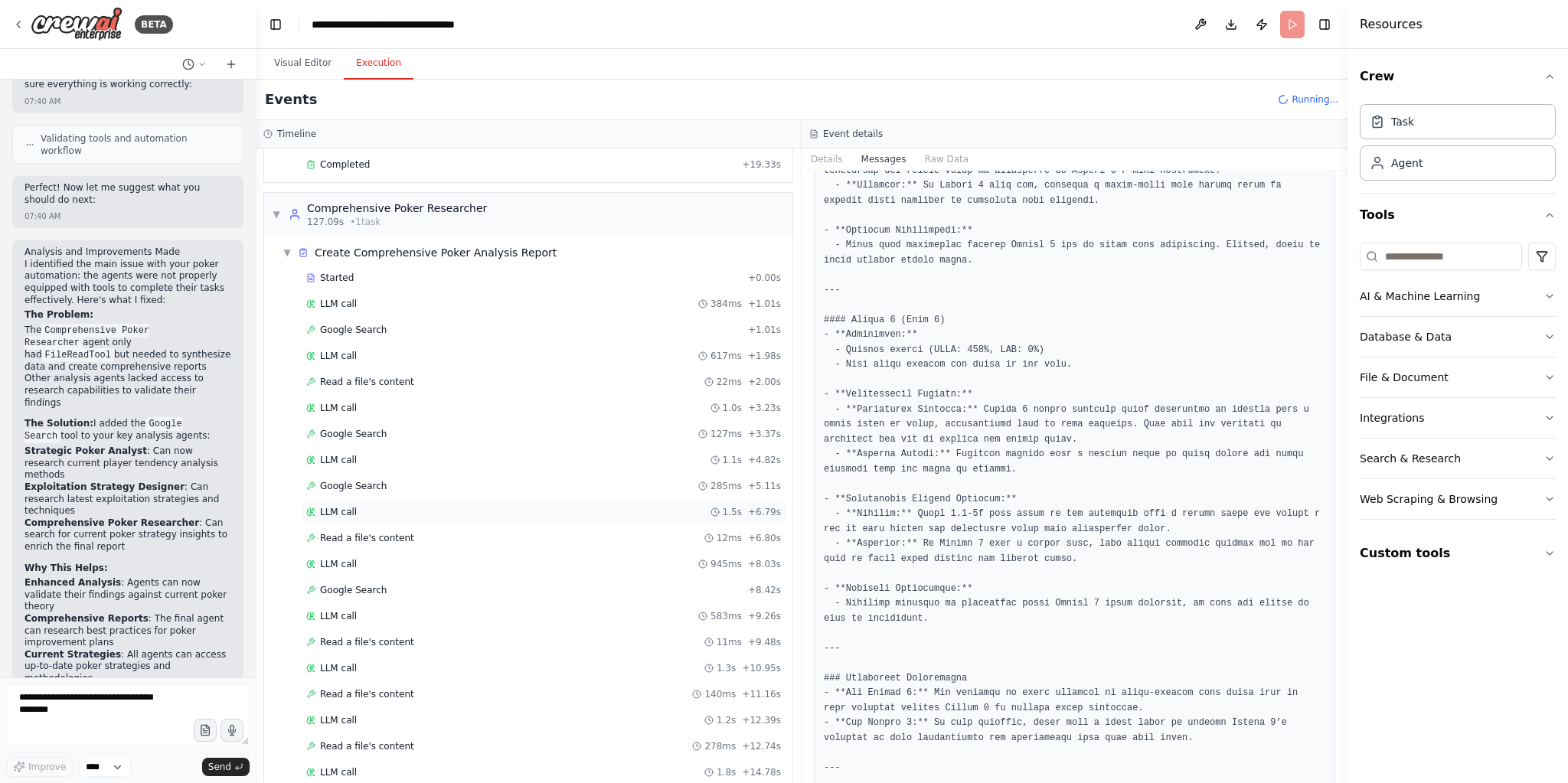
click at [488, 506] on div "LLM call 1.5s + 6.79s" at bounding box center [544, 512] width 474 height 12
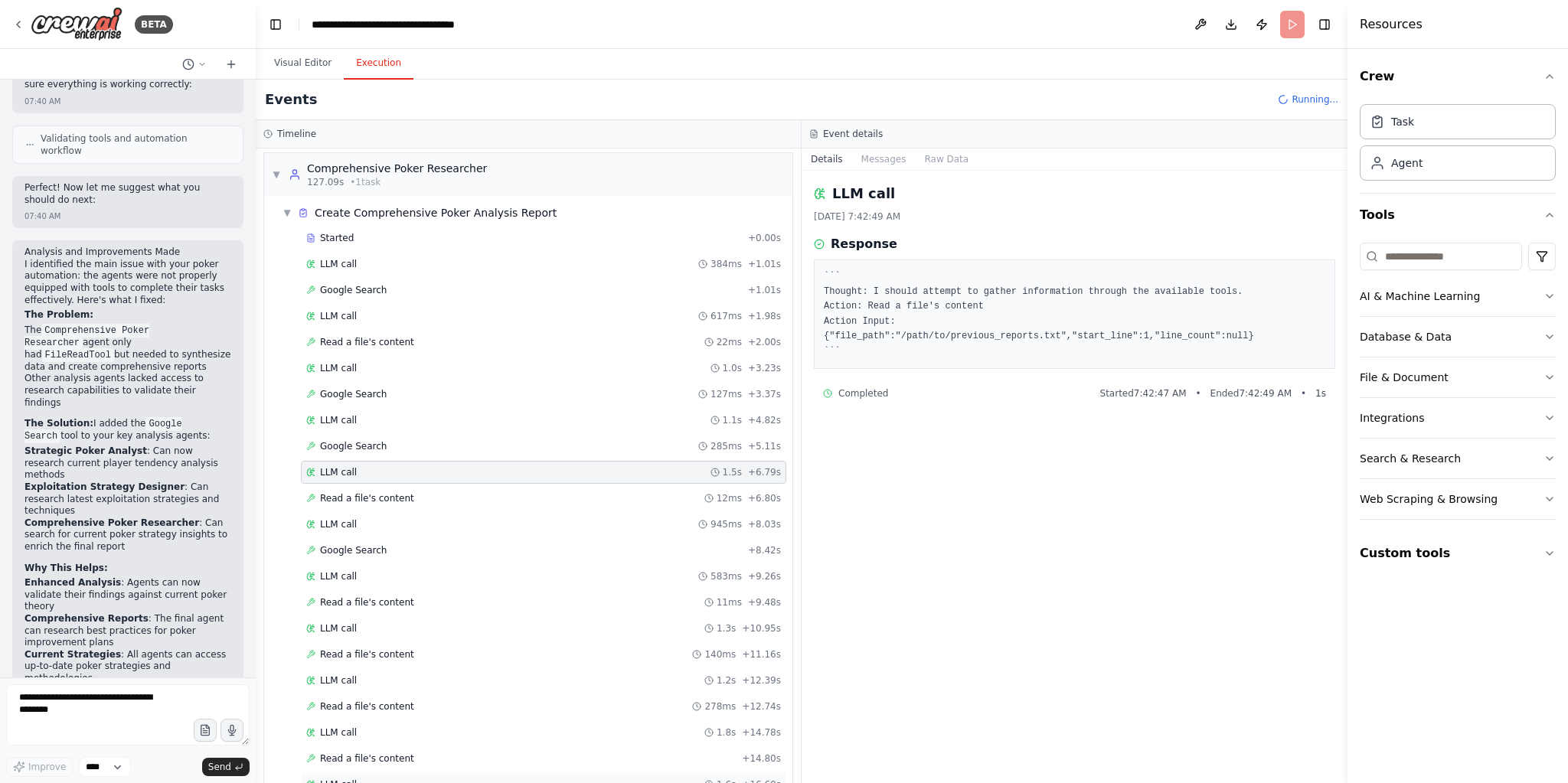
scroll to position [2394, 0]
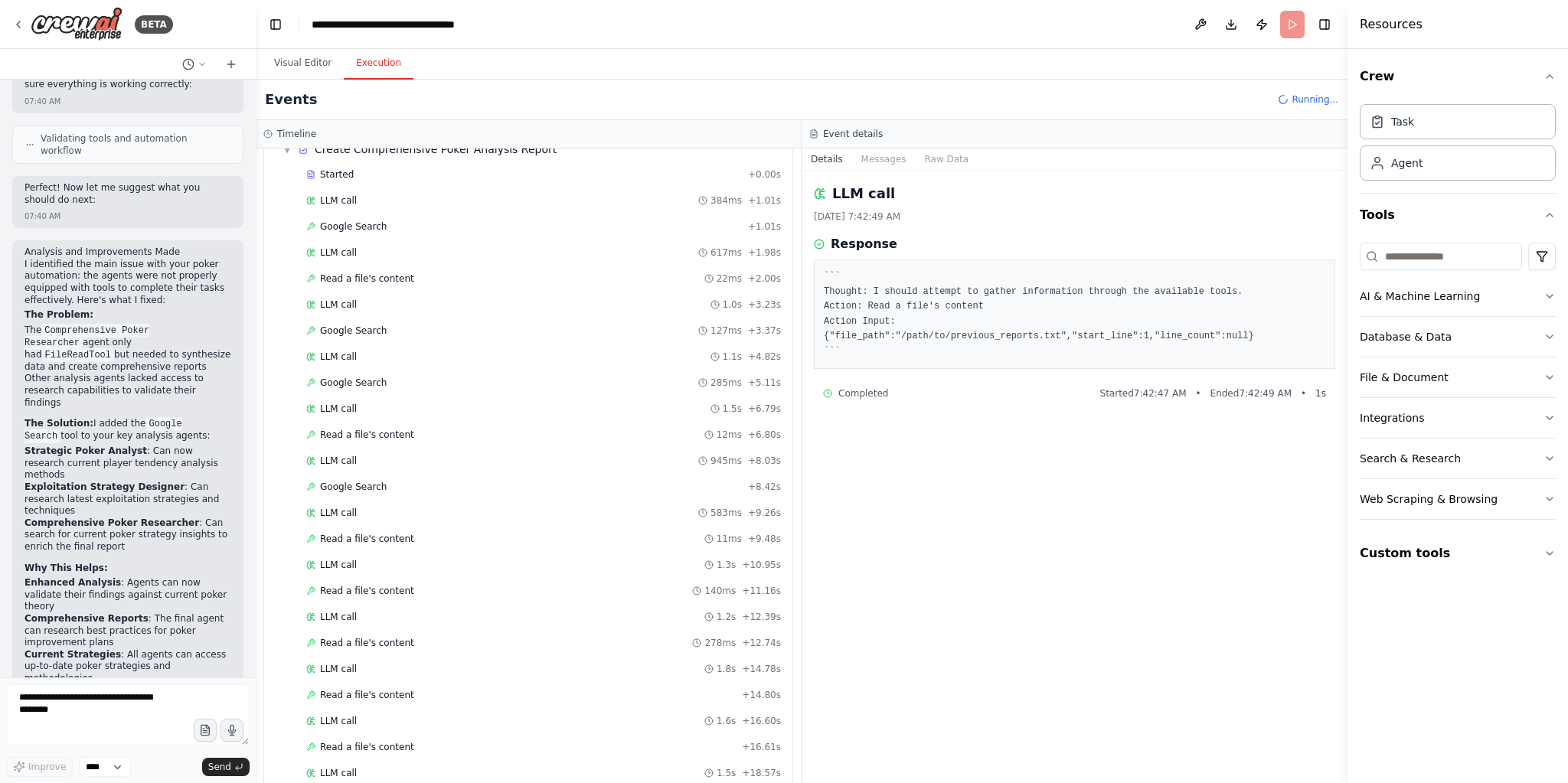
click at [884, 150] on button "Messages" at bounding box center [884, 159] width 63 height 21
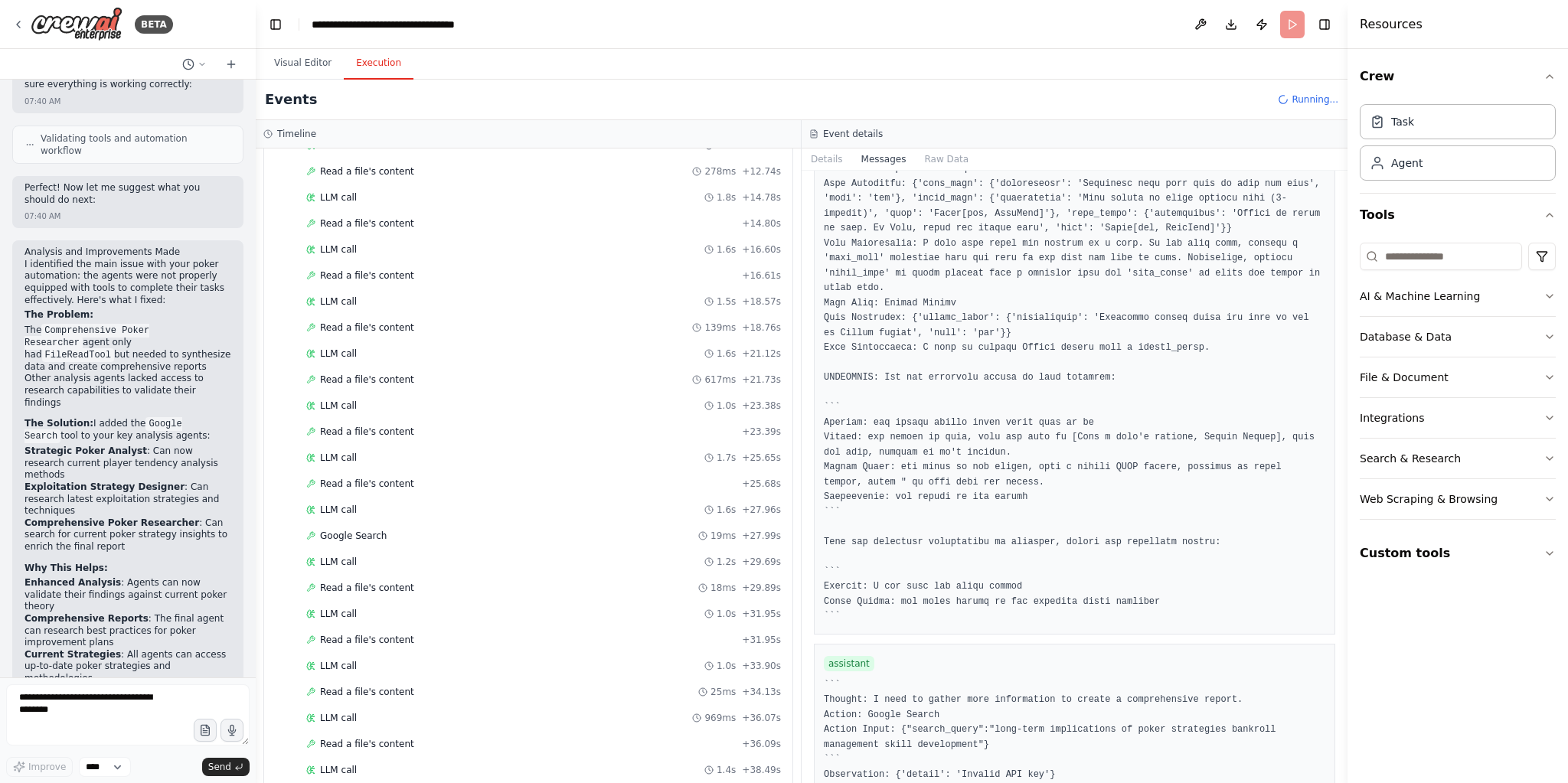
scroll to position [2875, 0]
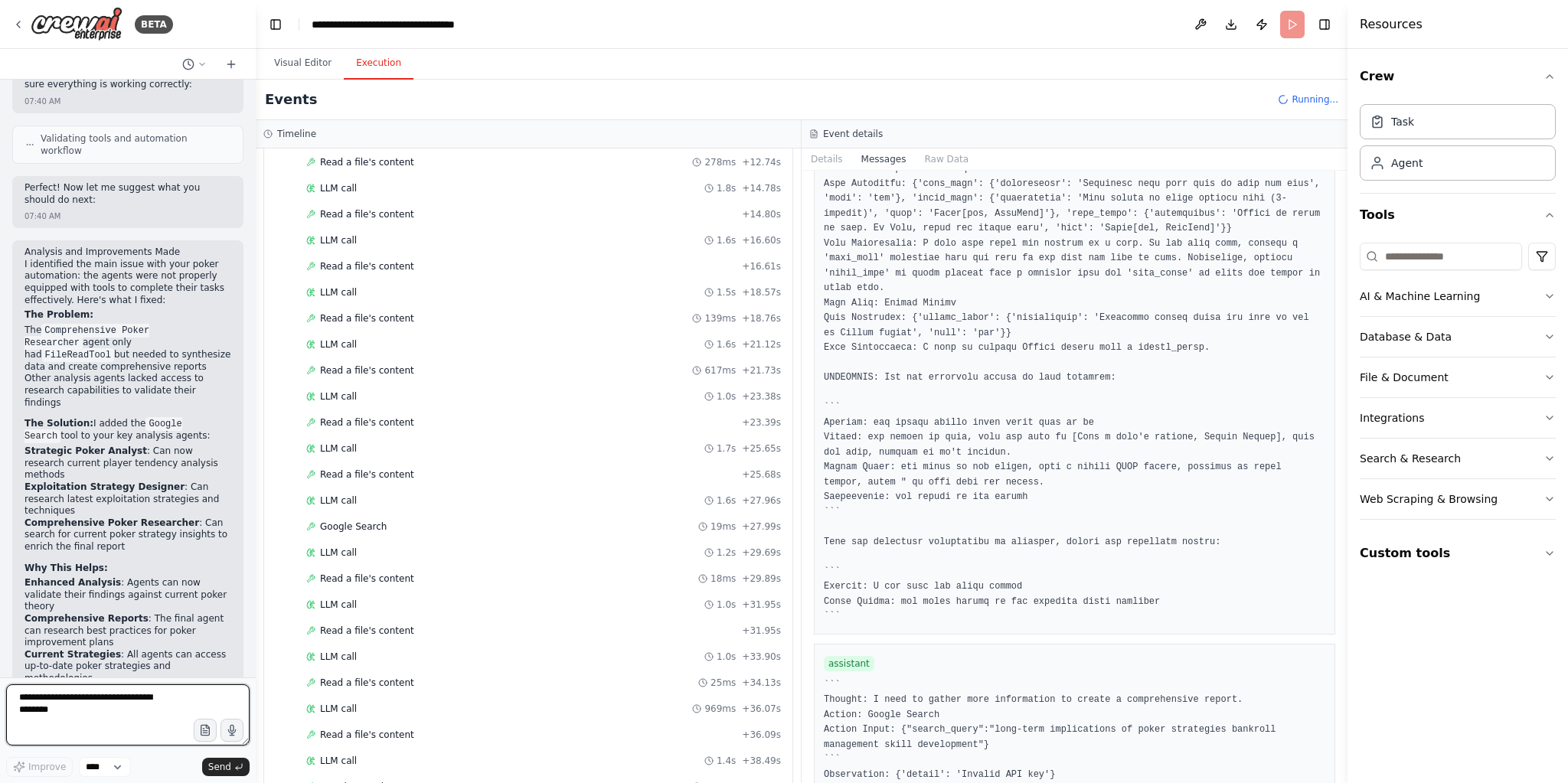
click at [132, 711] on textarea at bounding box center [128, 715] width 244 height 61
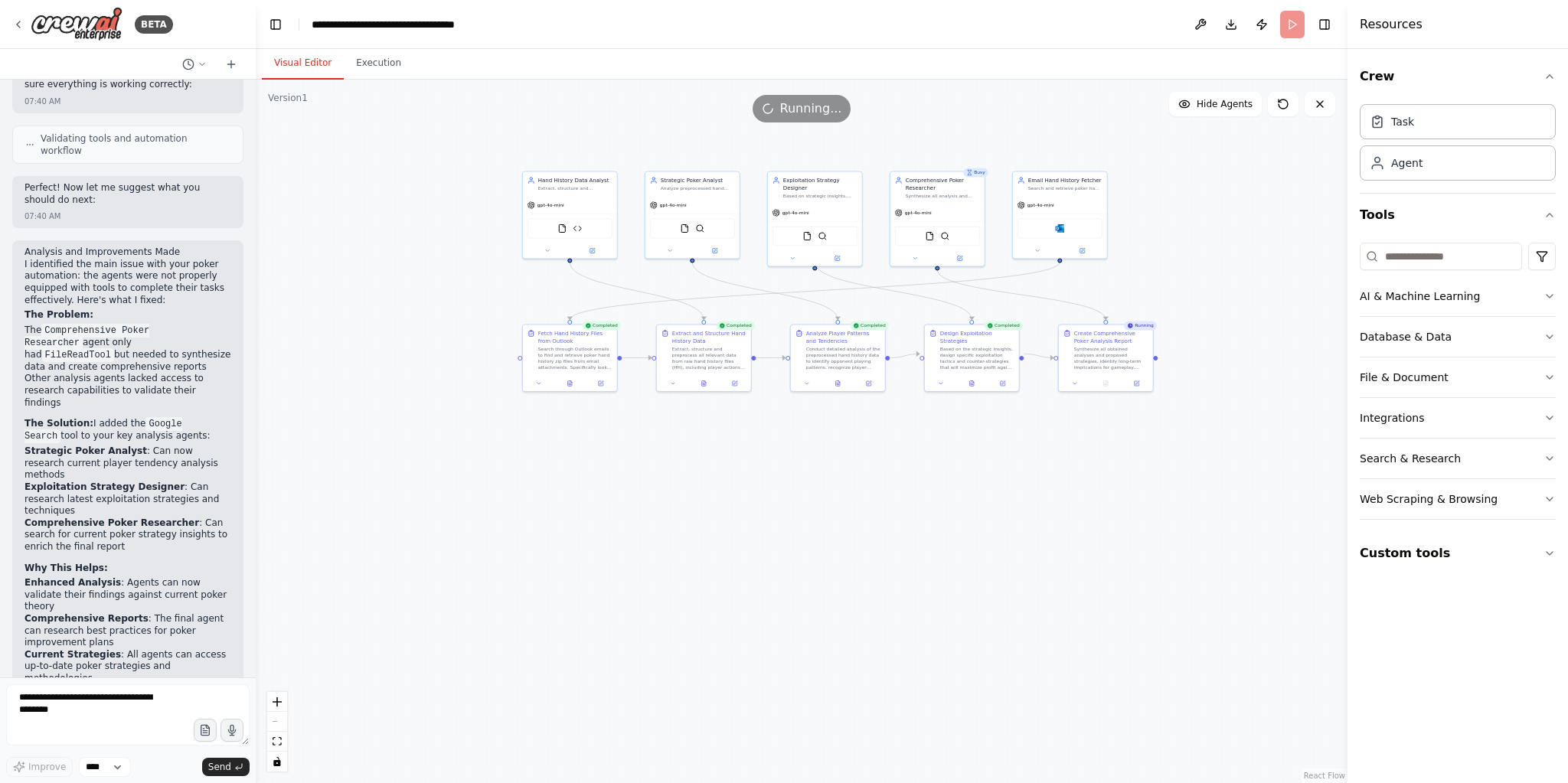
click at [312, 63] on button "Visual Editor" at bounding box center [302, 63] width 82 height 32
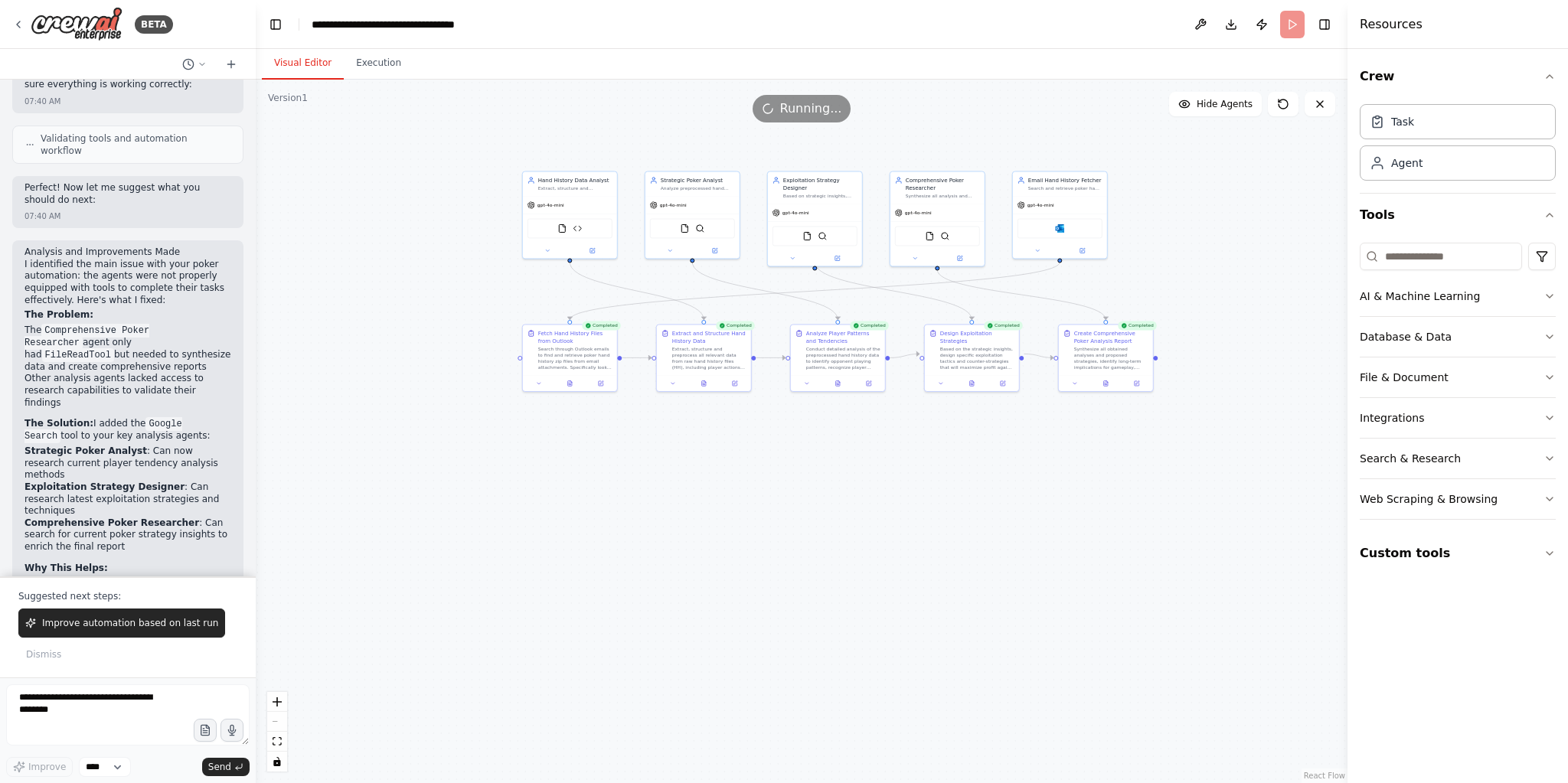
scroll to position [1652, 0]
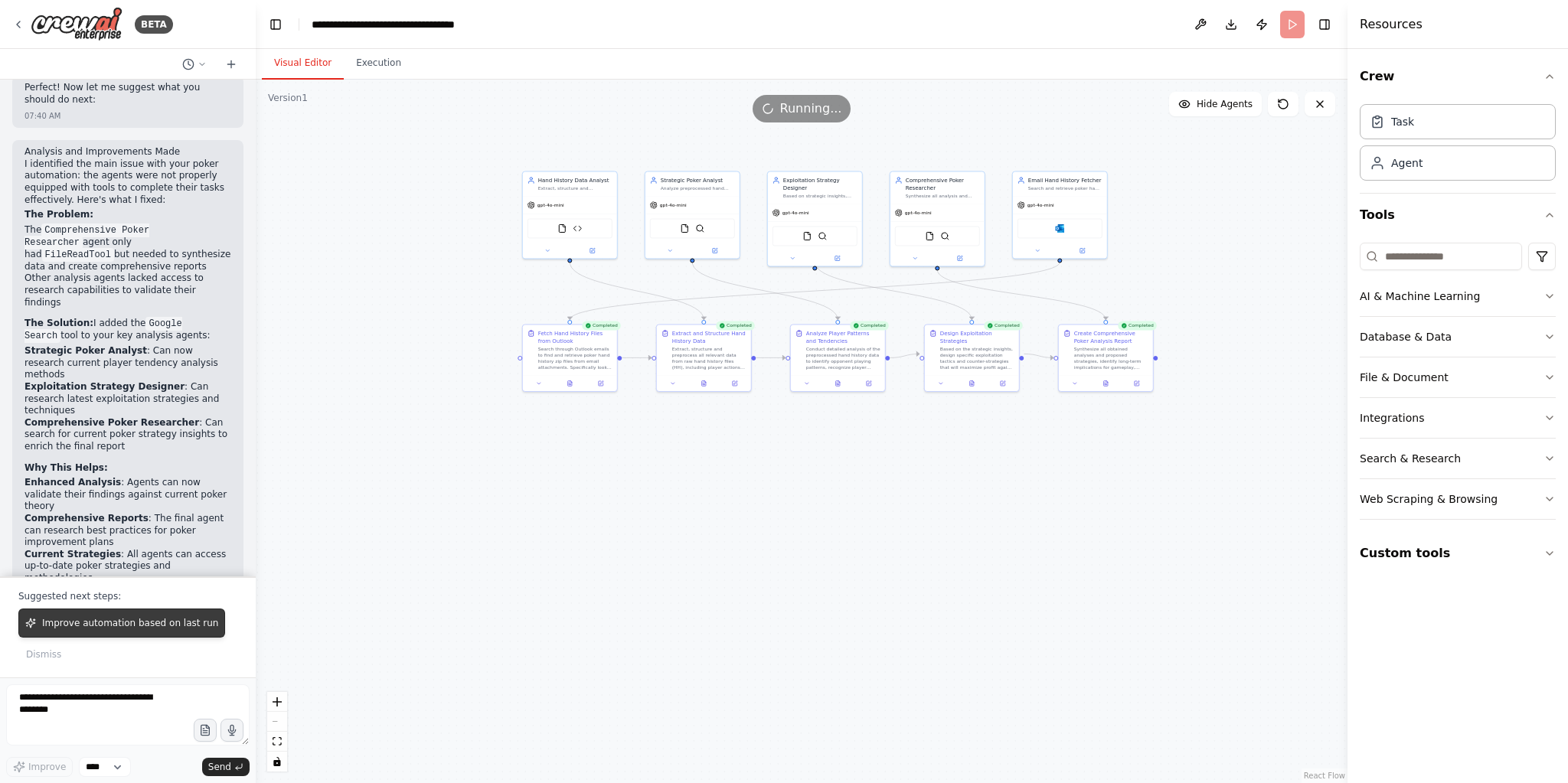
click at [125, 612] on button "Improve automation based on last run" at bounding box center [121, 622] width 207 height 29
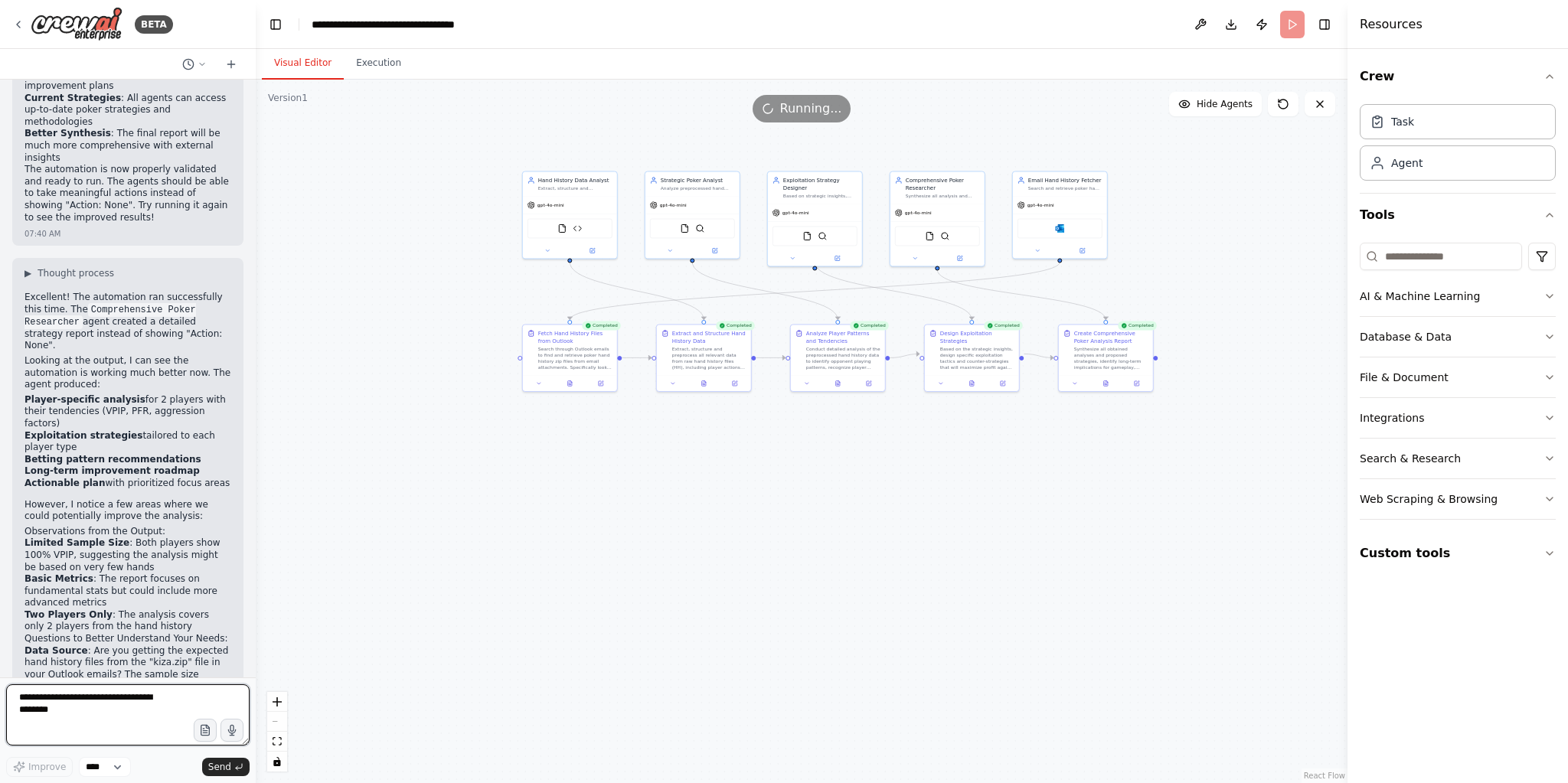
scroll to position [2018, 0]
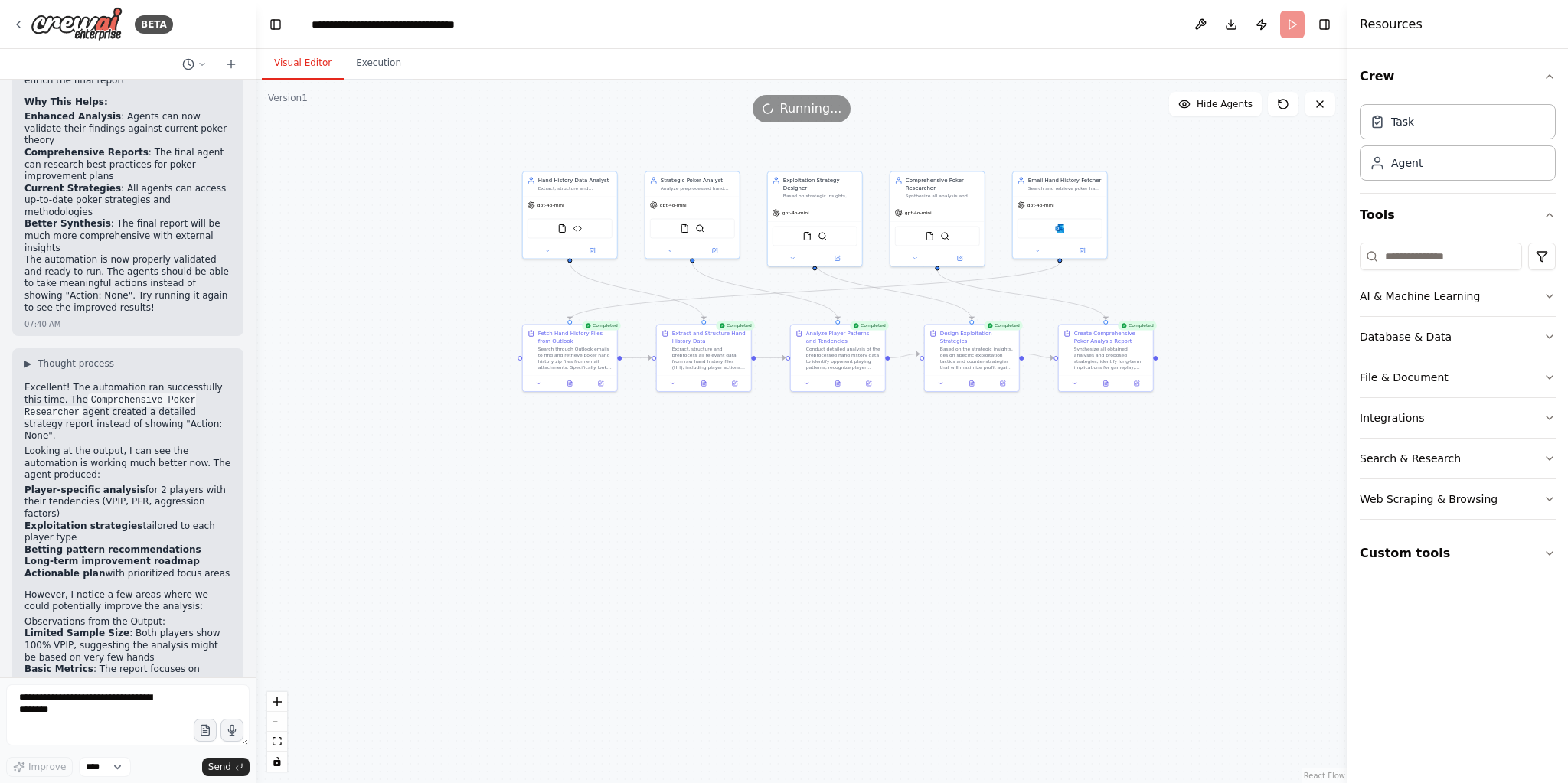
click at [396, 84] on div ".deletable-edge-delete-btn { width: 20px; height: 20px; border: 0px solid #ffff…" at bounding box center [802, 431] width 1092 height 703
click at [388, 77] on button "Execution" at bounding box center [378, 63] width 70 height 32
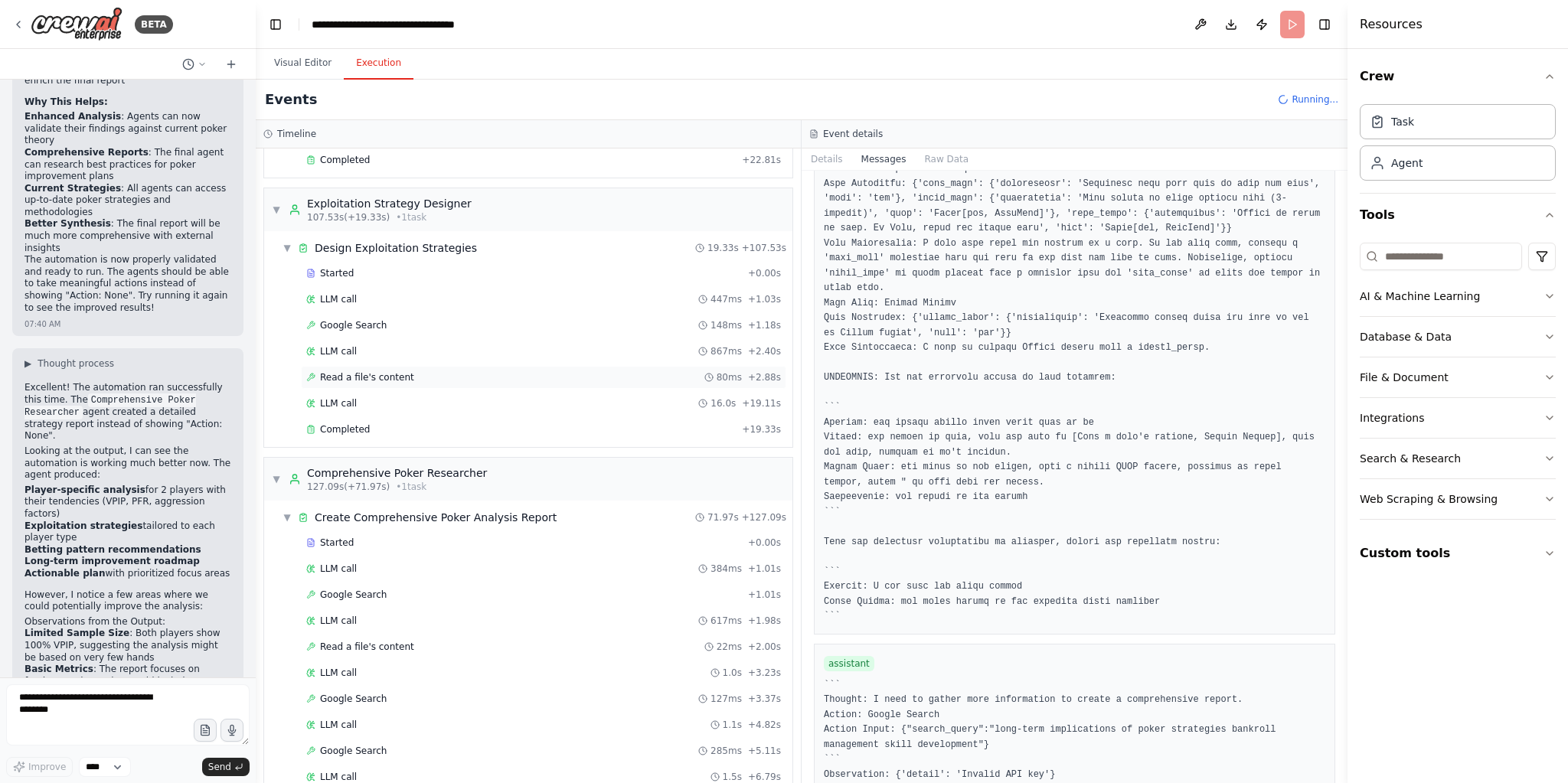
scroll to position [1956, 0]
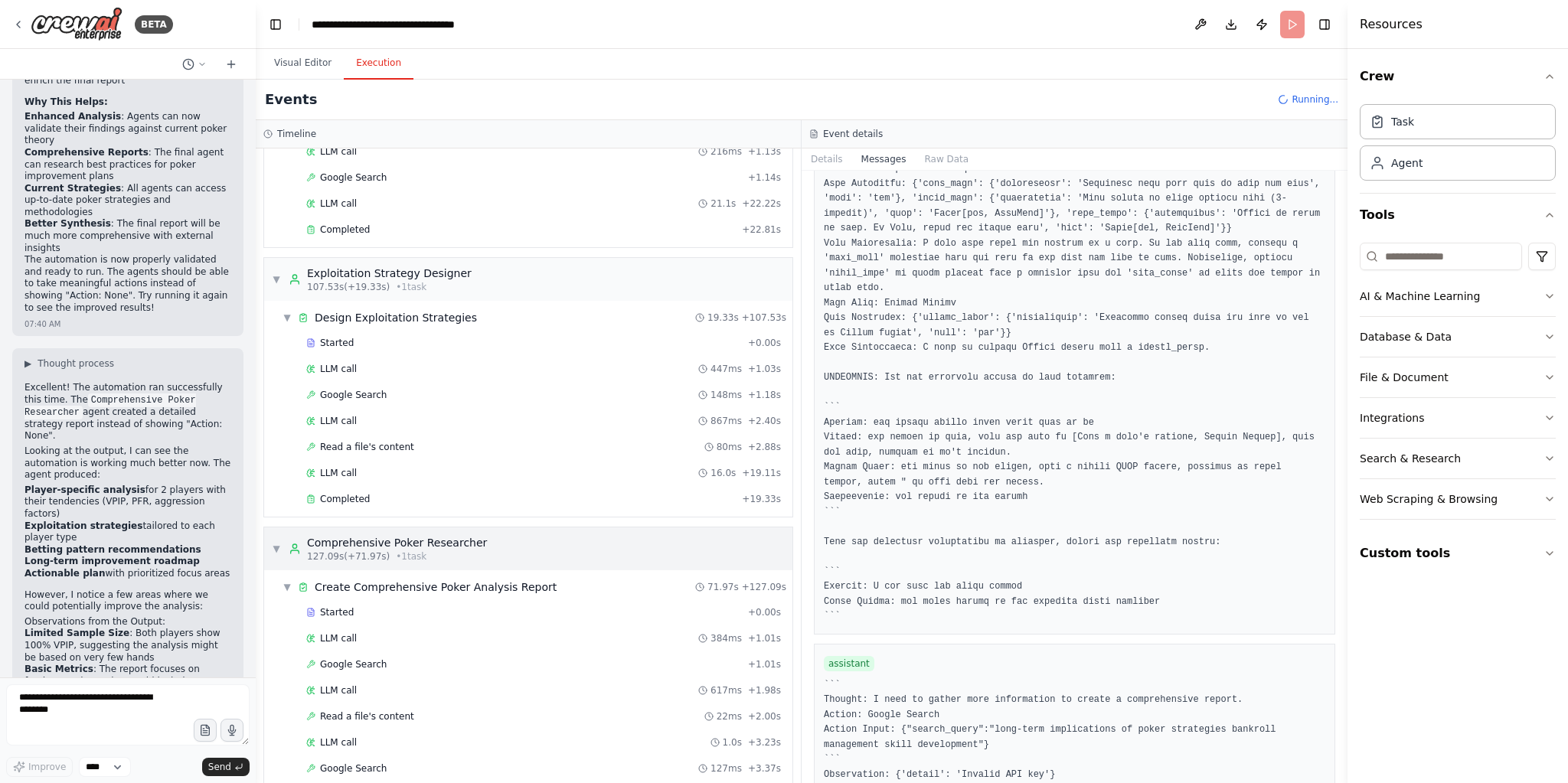
click at [280, 543] on span "▼" at bounding box center [276, 548] width 9 height 12
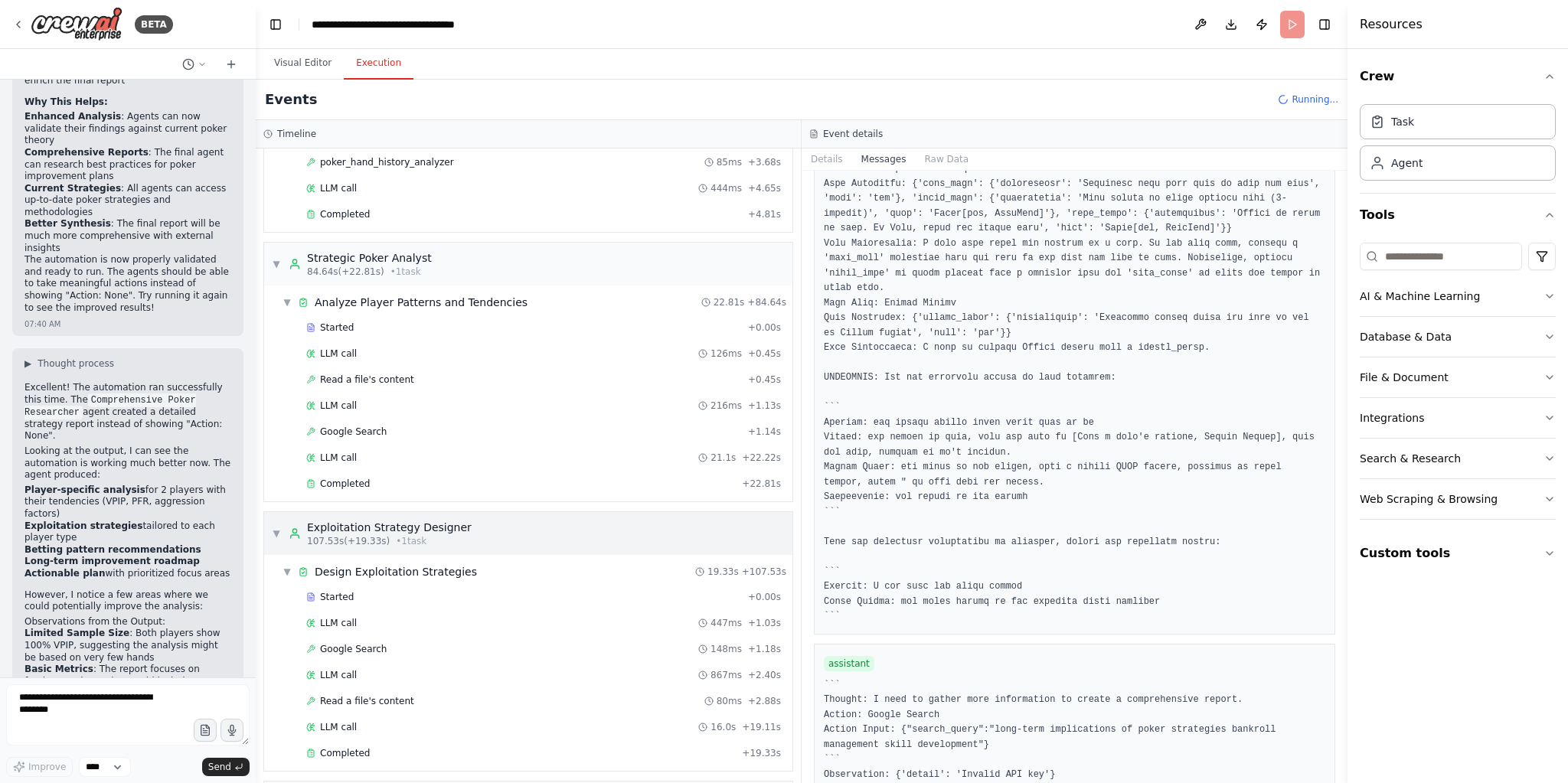
click at [280, 528] on span "▼" at bounding box center [276, 534] width 9 height 12
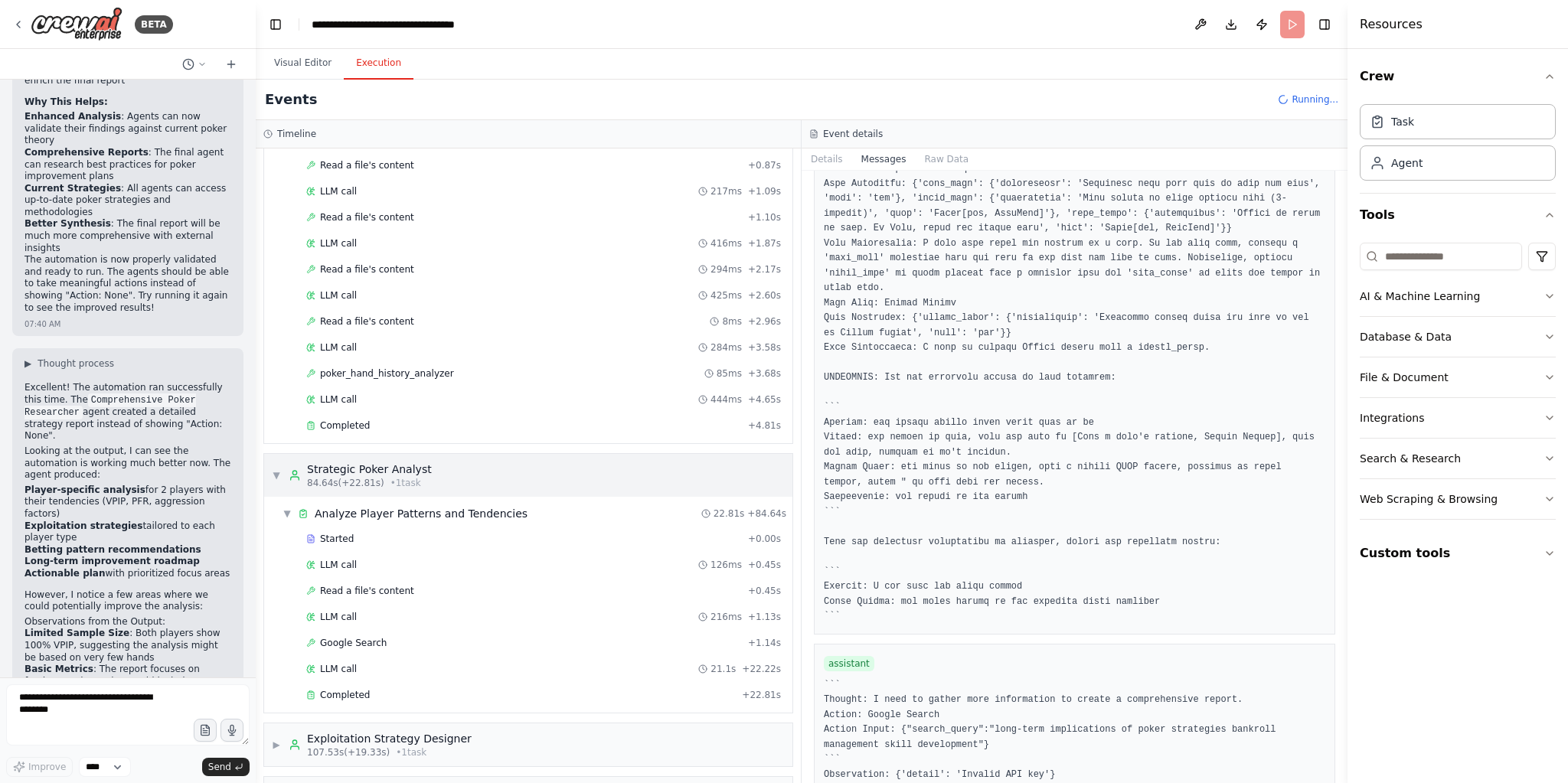
click at [283, 462] on div "▼ Strategic Poker Analyst 84.64s (+22.81s) • 1 task" at bounding box center [352, 475] width 160 height 27
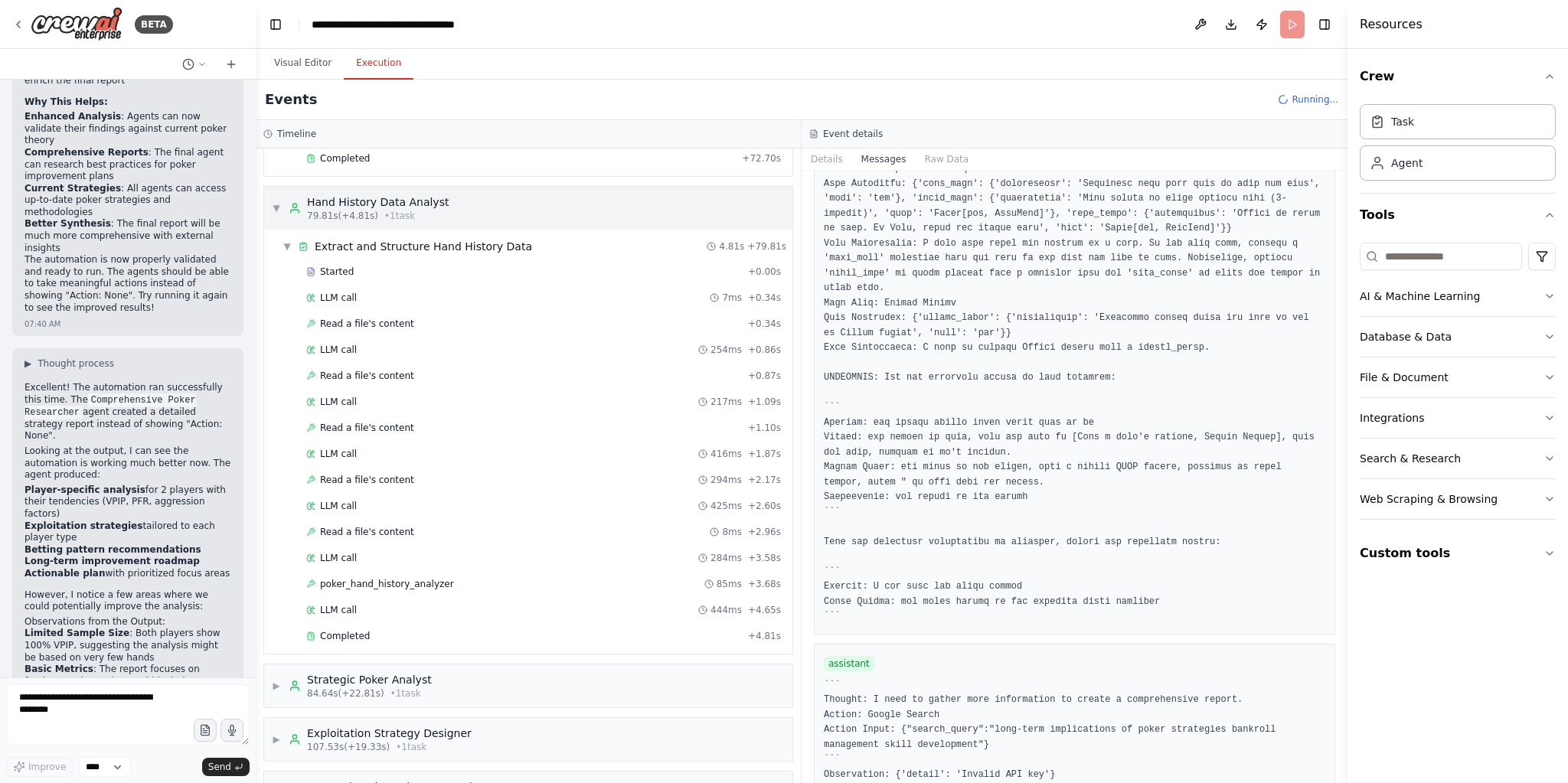
click at [278, 202] on span "▼" at bounding box center [276, 207] width 9 height 12
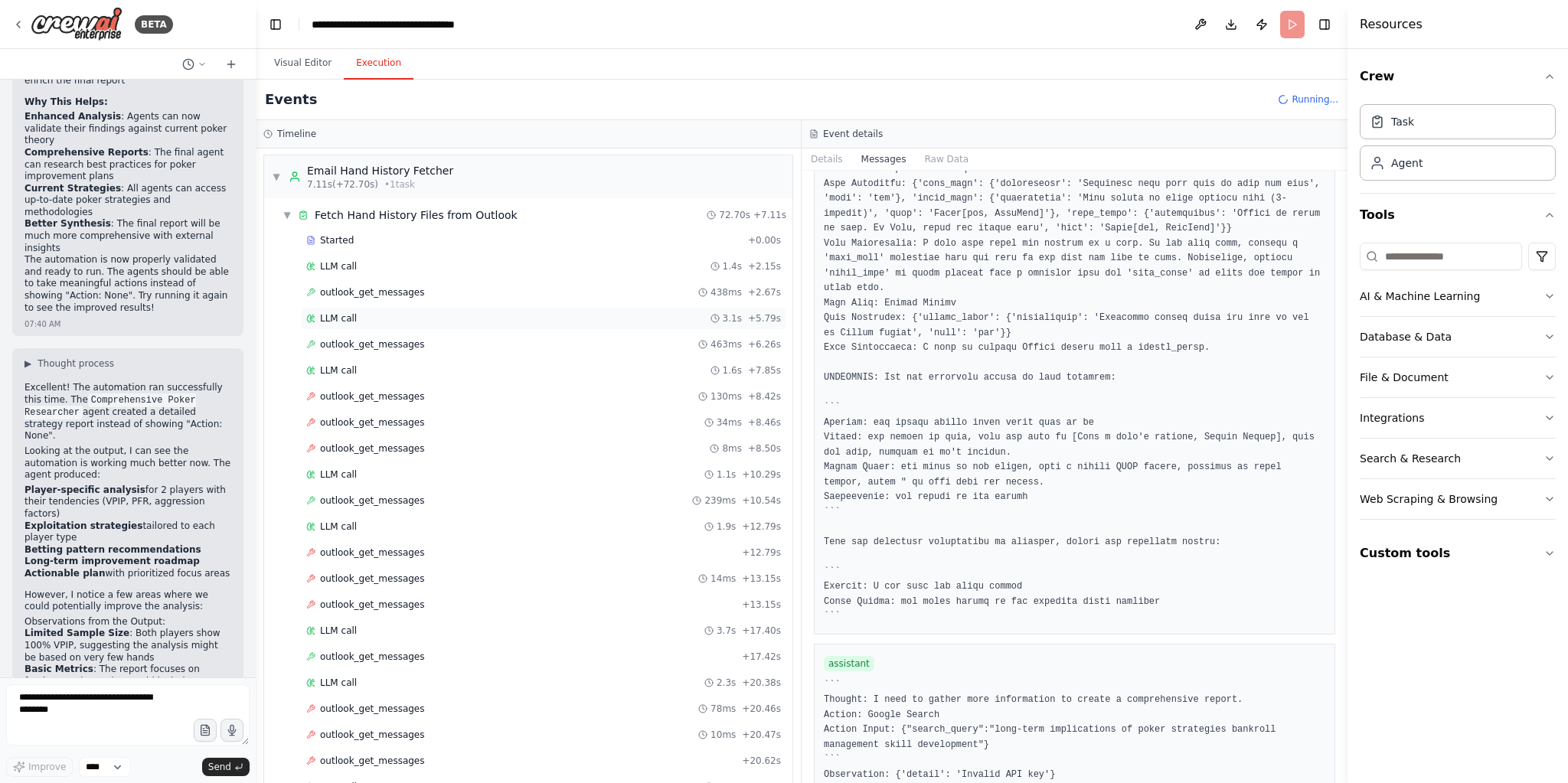
scroll to position [0, 0]
click at [282, 176] on div "▼ Email Hand History Fetcher 7.11s (+72.70s) • 1 task" at bounding box center [362, 178] width 181 height 27
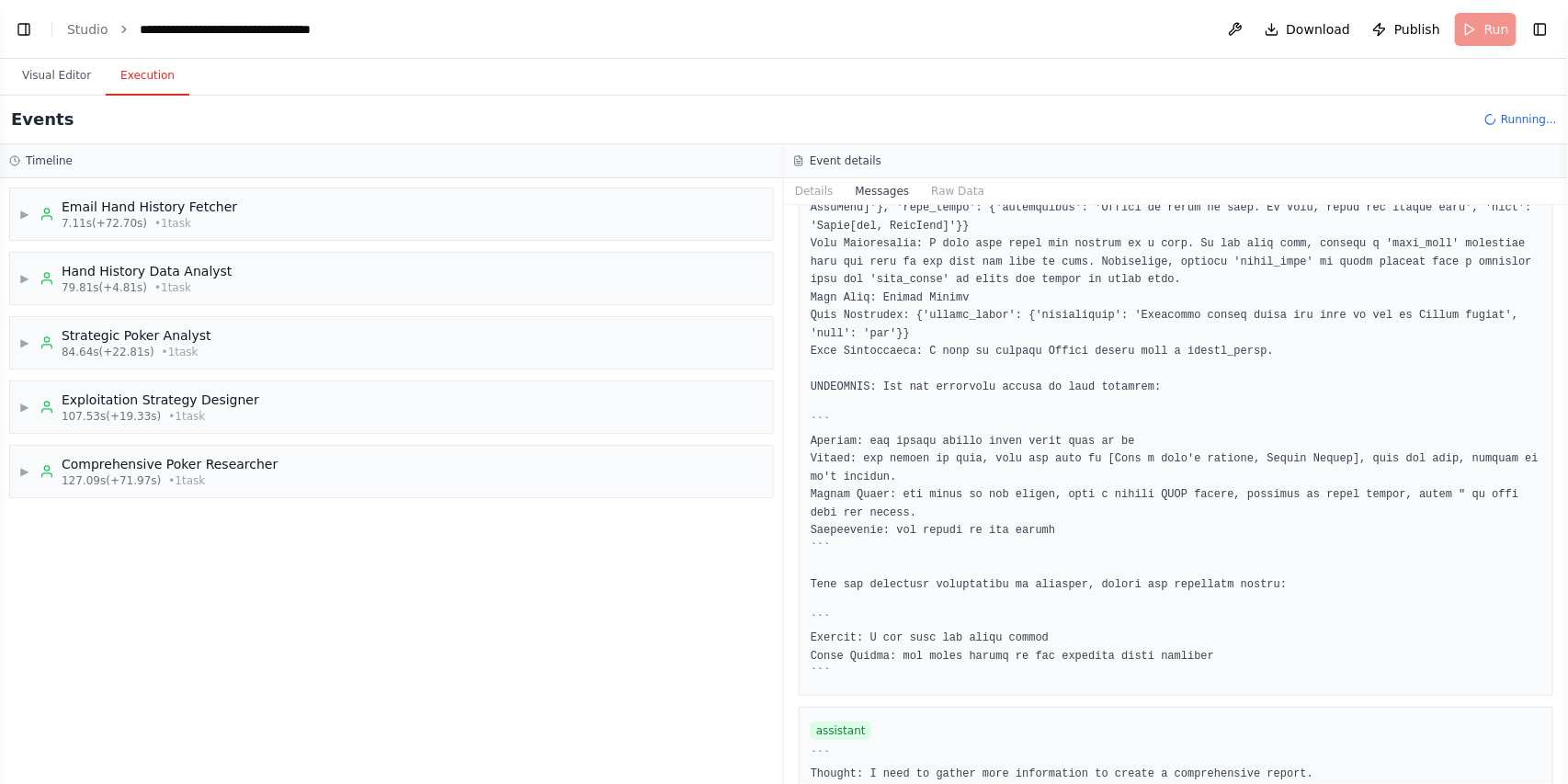
scroll to position [3230, 0]
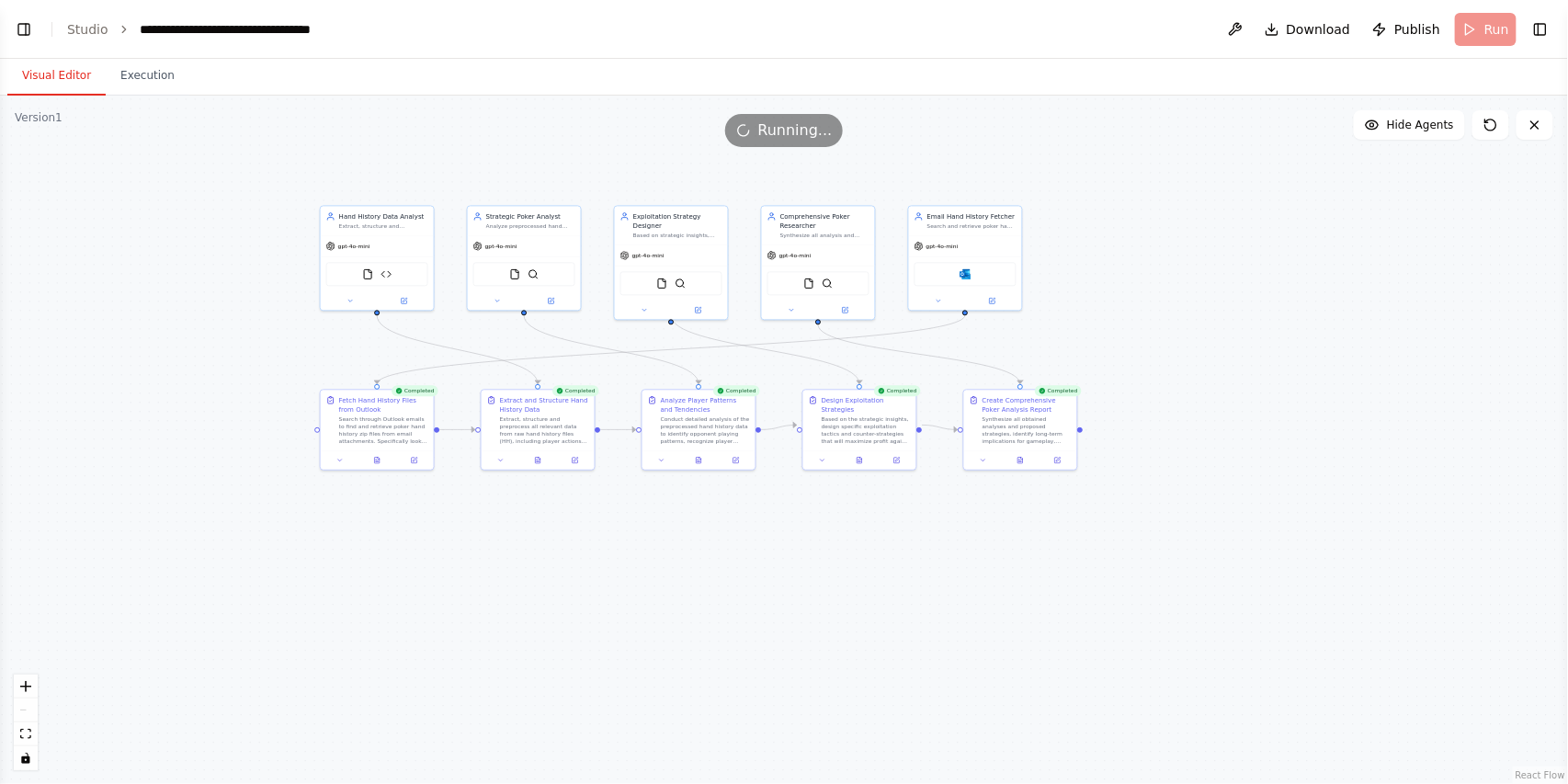
click at [55, 68] on button "Visual Editor" at bounding box center [55, 76] width 98 height 39
click at [130, 76] on button "Execution" at bounding box center [147, 76] width 84 height 39
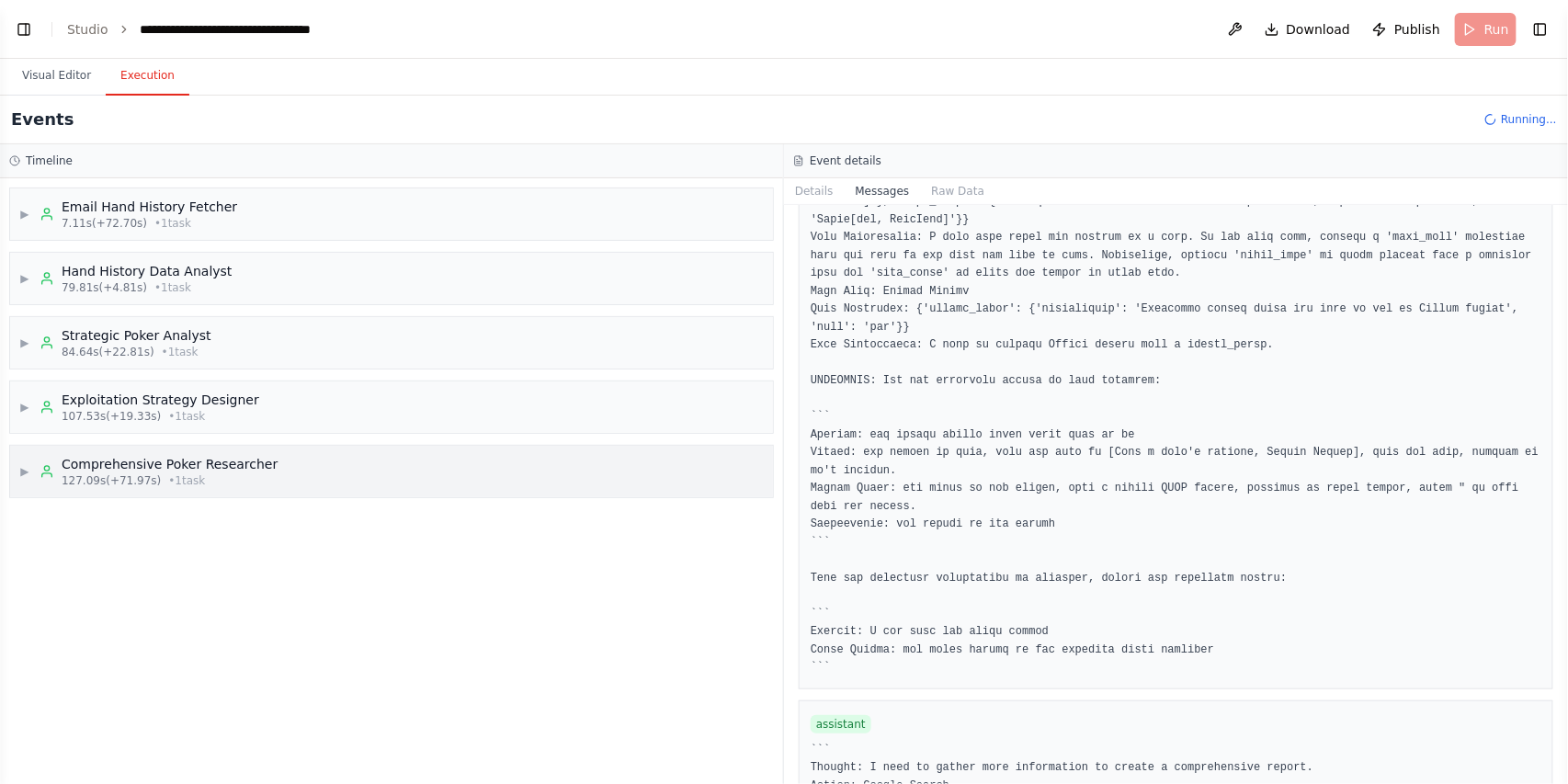
click at [268, 485] on div "▶ Comprehensive Poker Researcher 127.09s (+71.97s) • 1 task" at bounding box center [392, 472] width 763 height 51
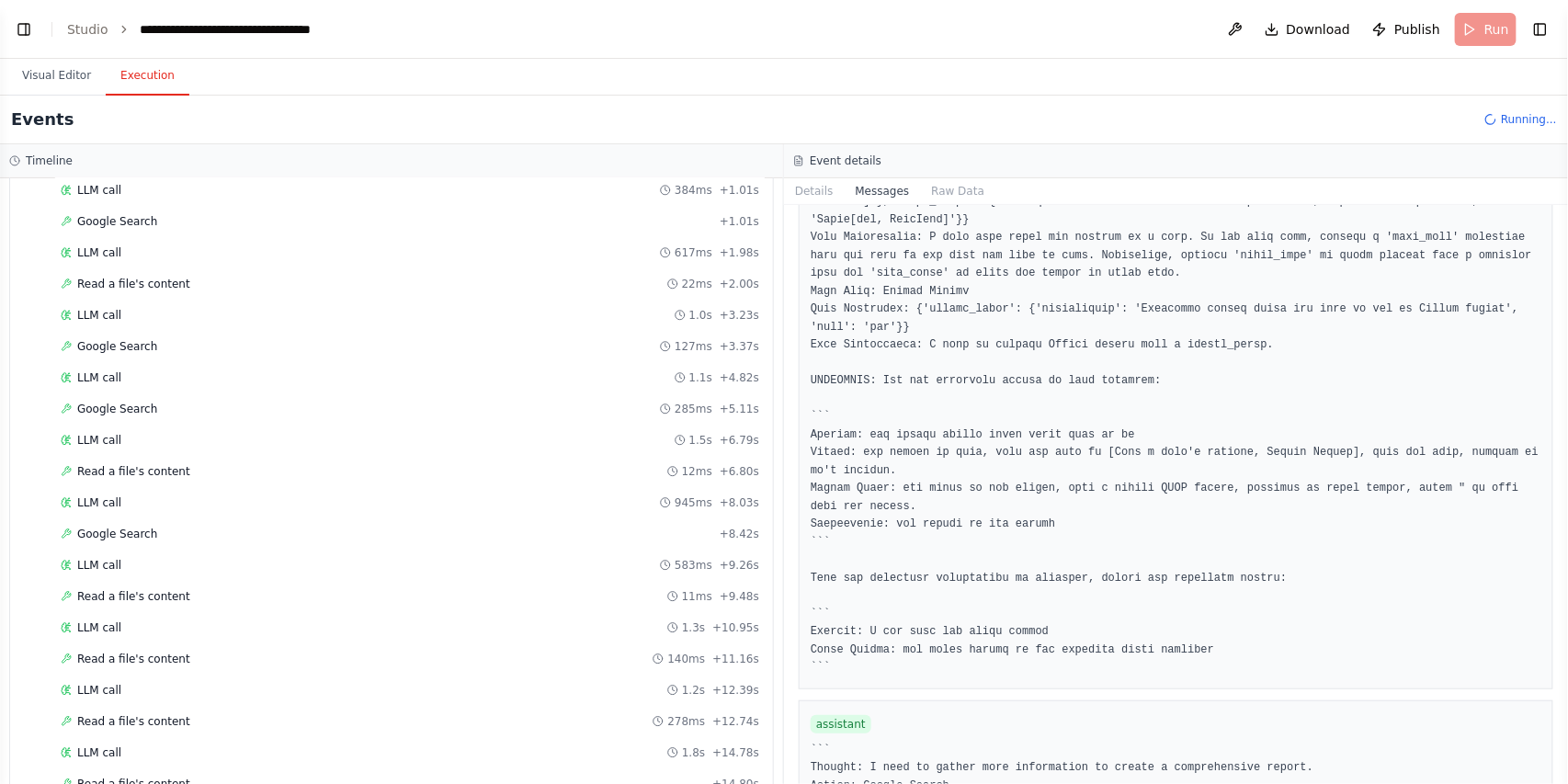
scroll to position [490, 0]
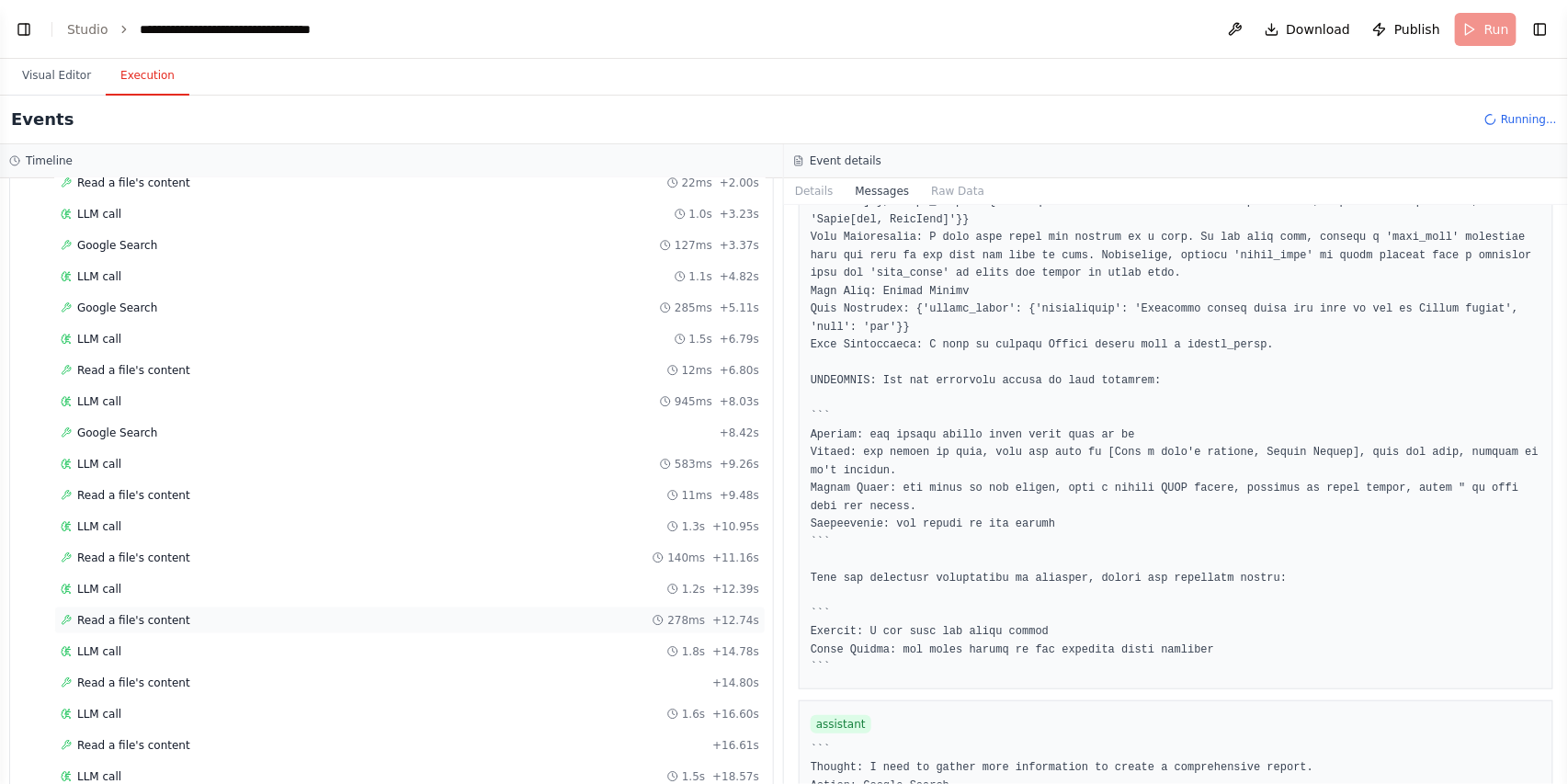
click at [224, 624] on div "Read a file's content 278ms + 12.74s" at bounding box center [410, 621] width 712 height 28
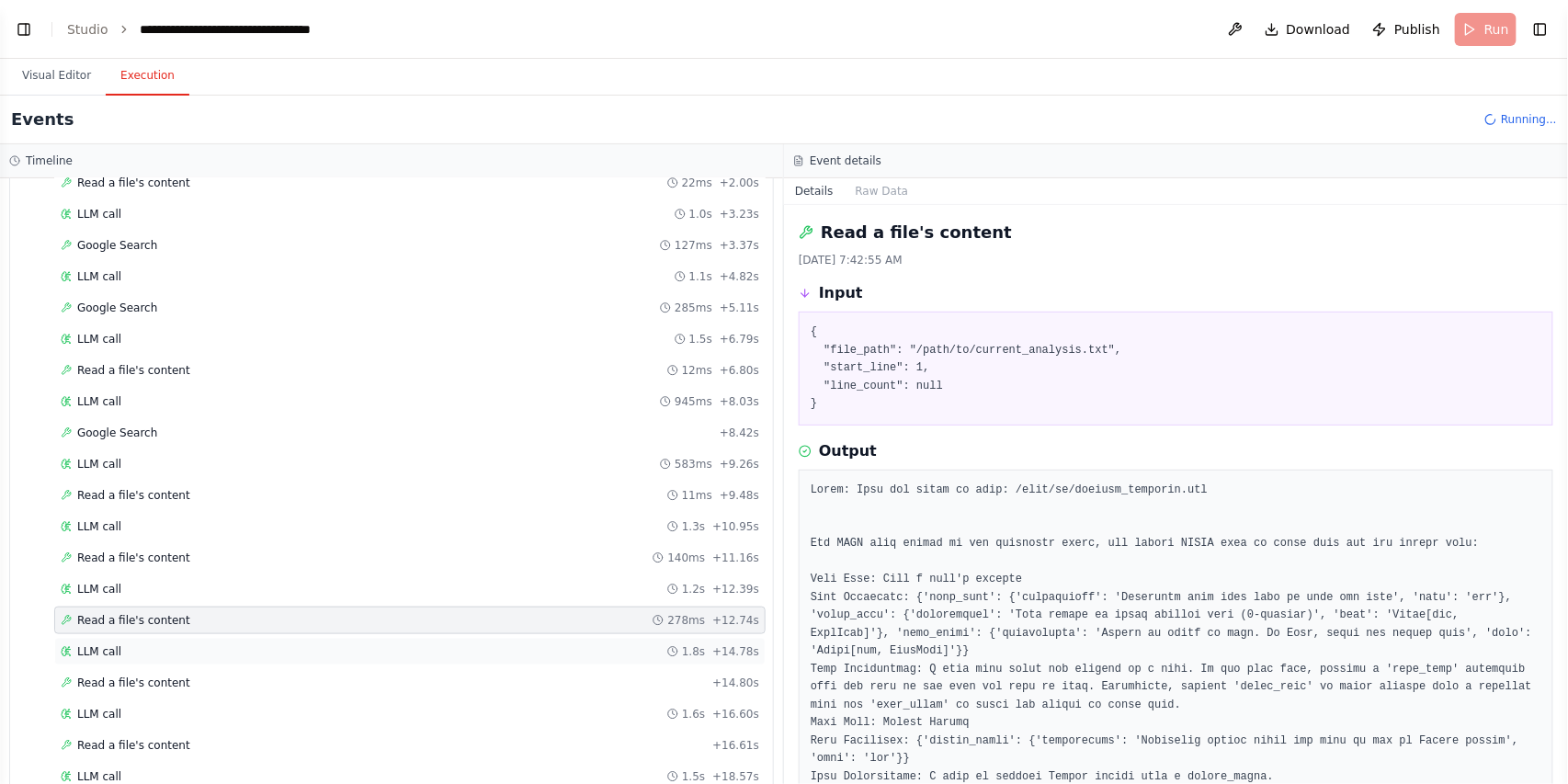
click at [206, 656] on div "LLM call 1.8s + 14.78s" at bounding box center [410, 652] width 712 height 28
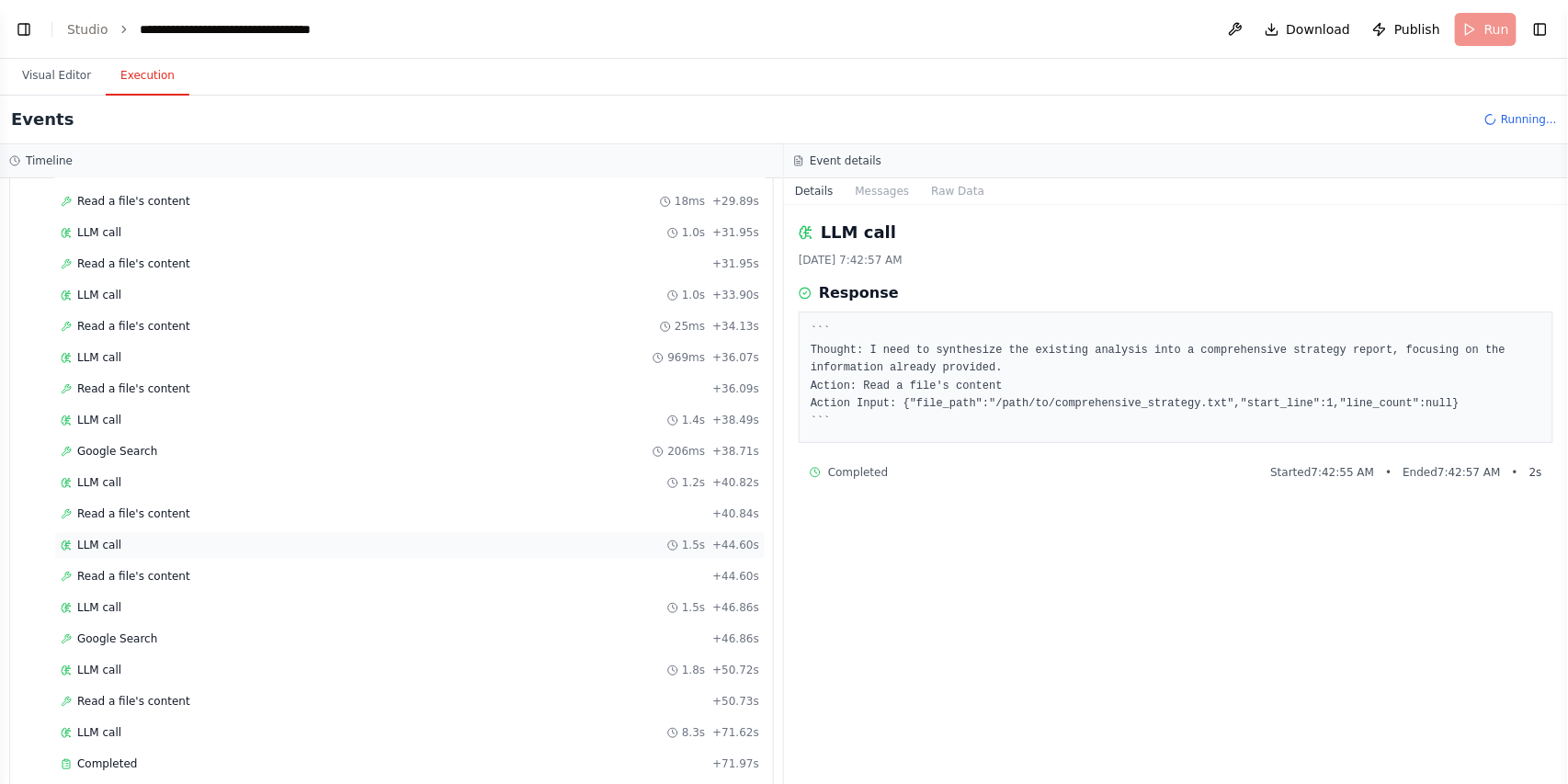
scroll to position [1419, 0]
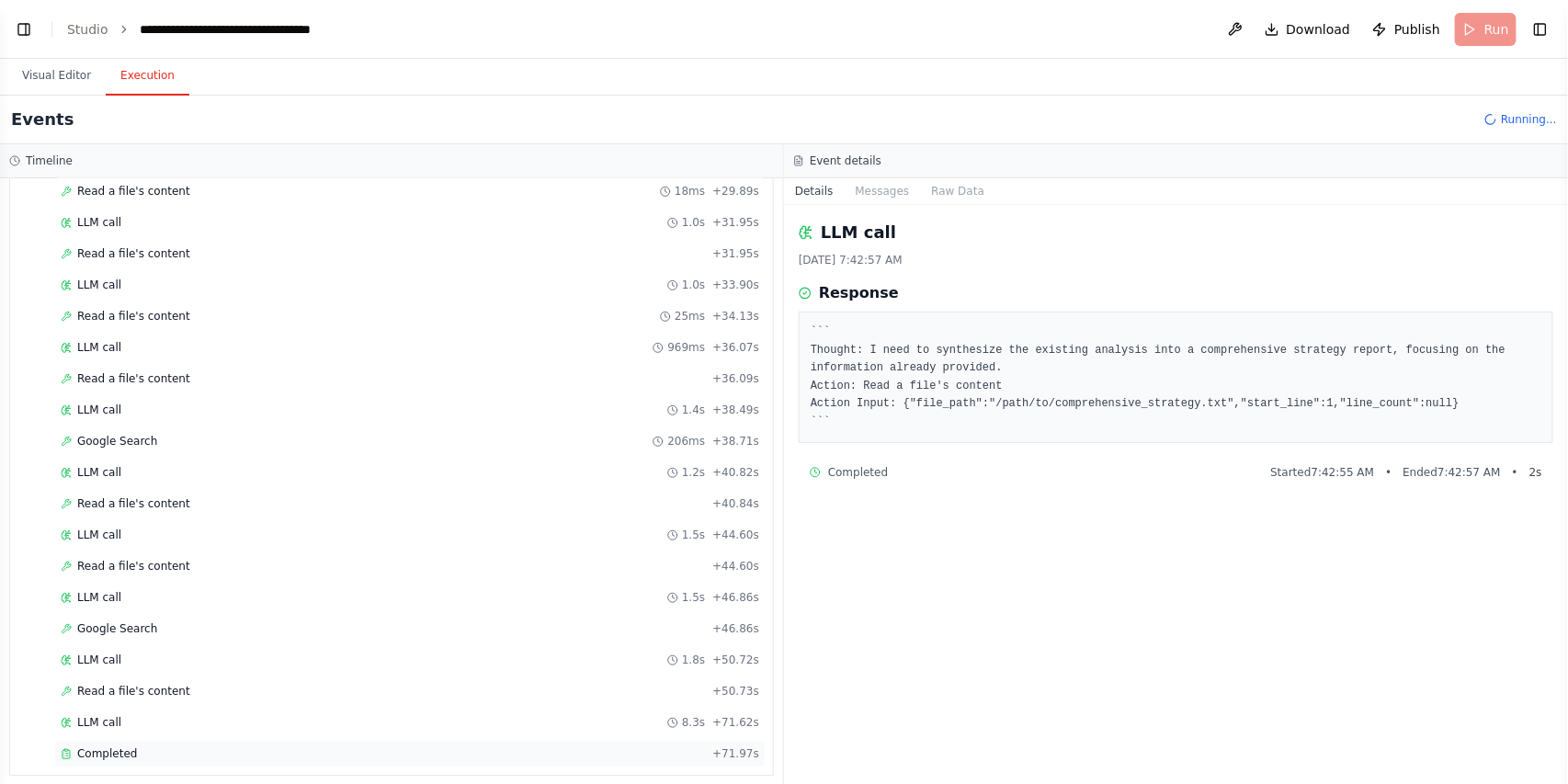
click at [417, 746] on div "Completed" at bounding box center [383, 753] width 645 height 15
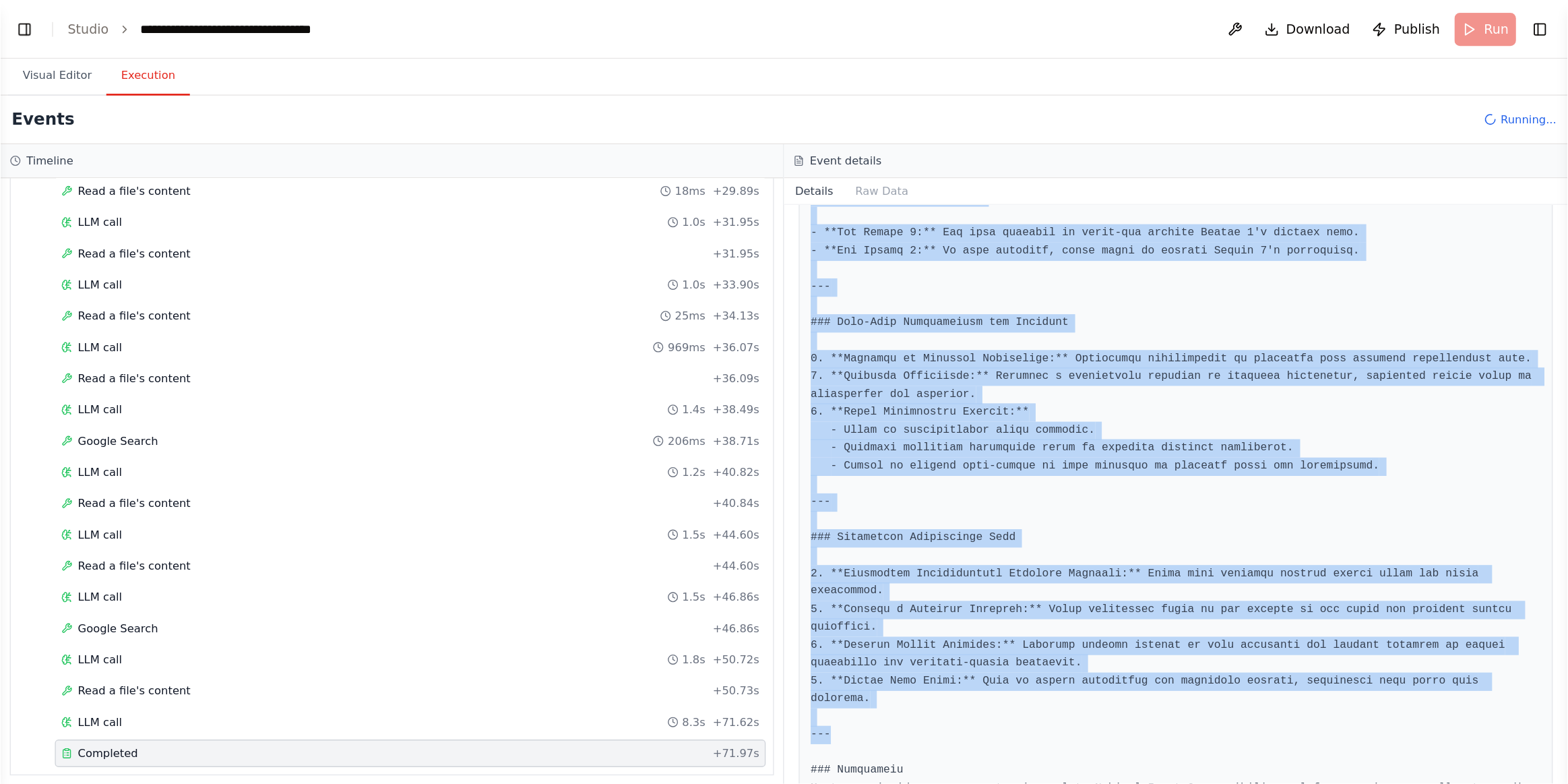
scroll to position [817, 0]
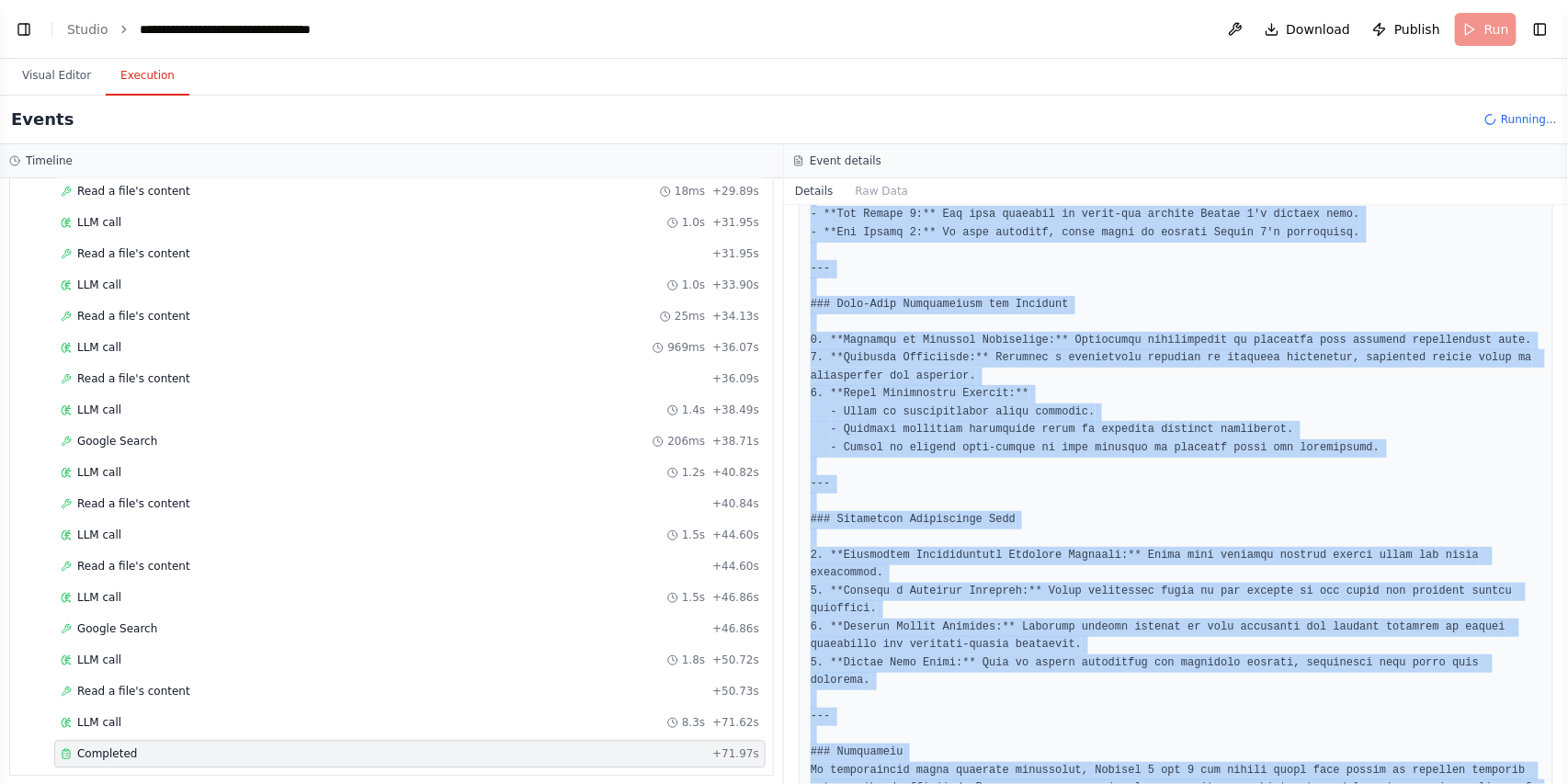
drag, startPoint x: 812, startPoint y: 330, endPoint x: 1289, endPoint y: 753, distance: 637.5
click at [1250, 734] on div "Completed 9/24/2025, 7:43:54 AM Description Synthesize all obtained analyses an…" at bounding box center [1176, 494] width 784 height 579
copy div "Synthesize all obtained analyses and proposed strategies, identify long-term im…"
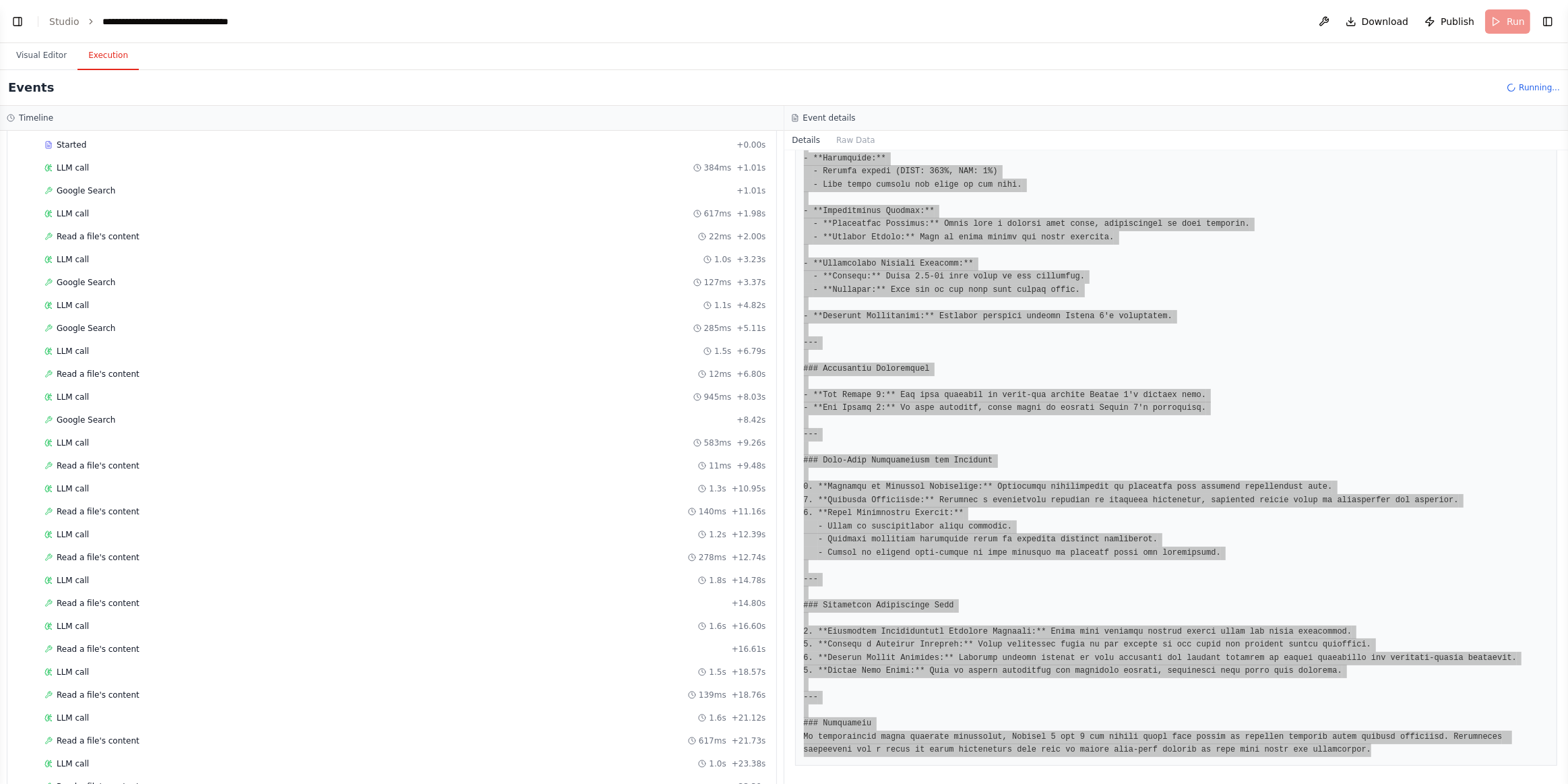
scroll to position [73, 0]
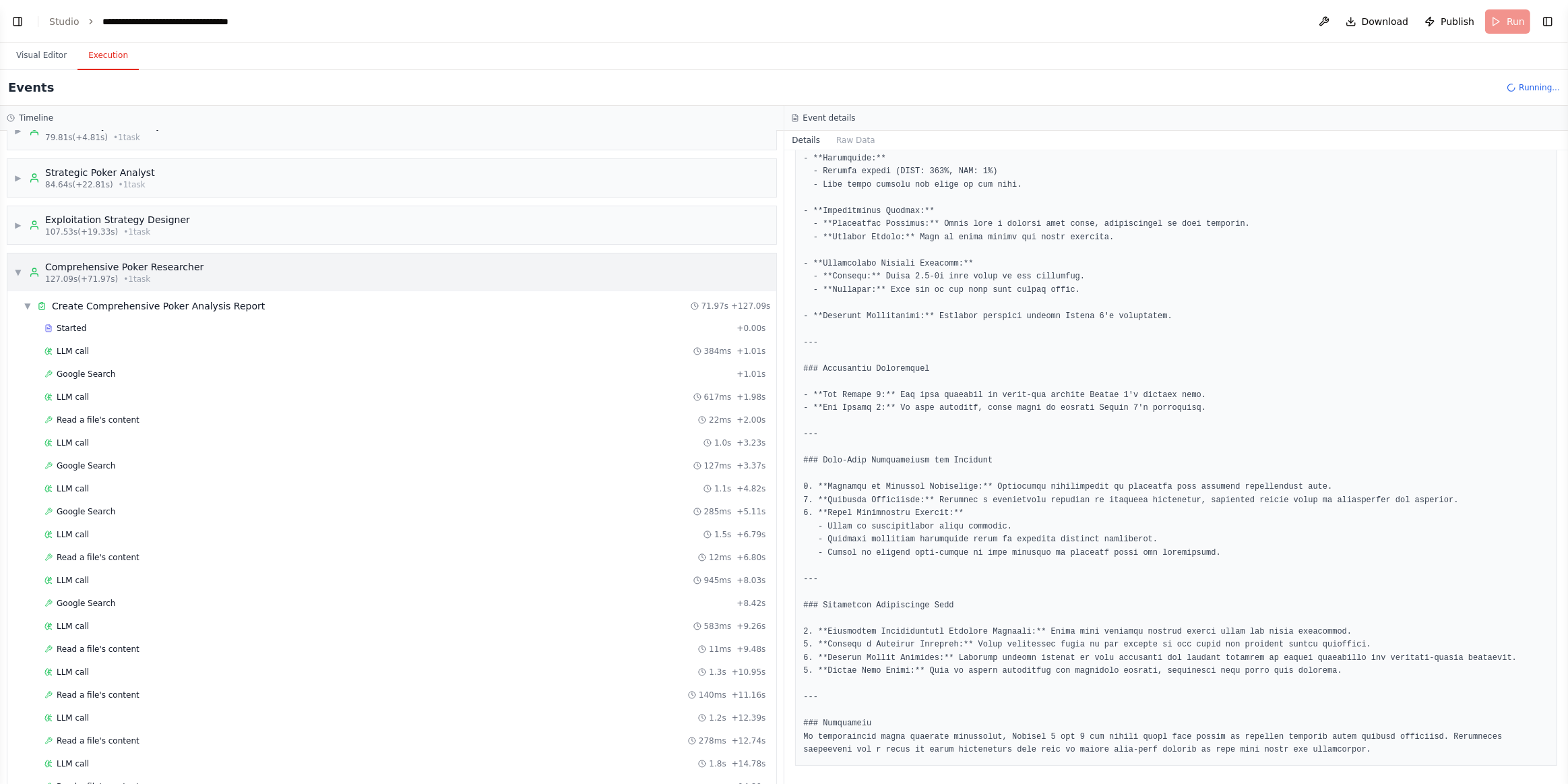
click at [25, 274] on div "▼ Comprehensive Poker Researcher 127.09s (+71.97s) • 1 task" at bounding box center [109, 272] width 189 height 24
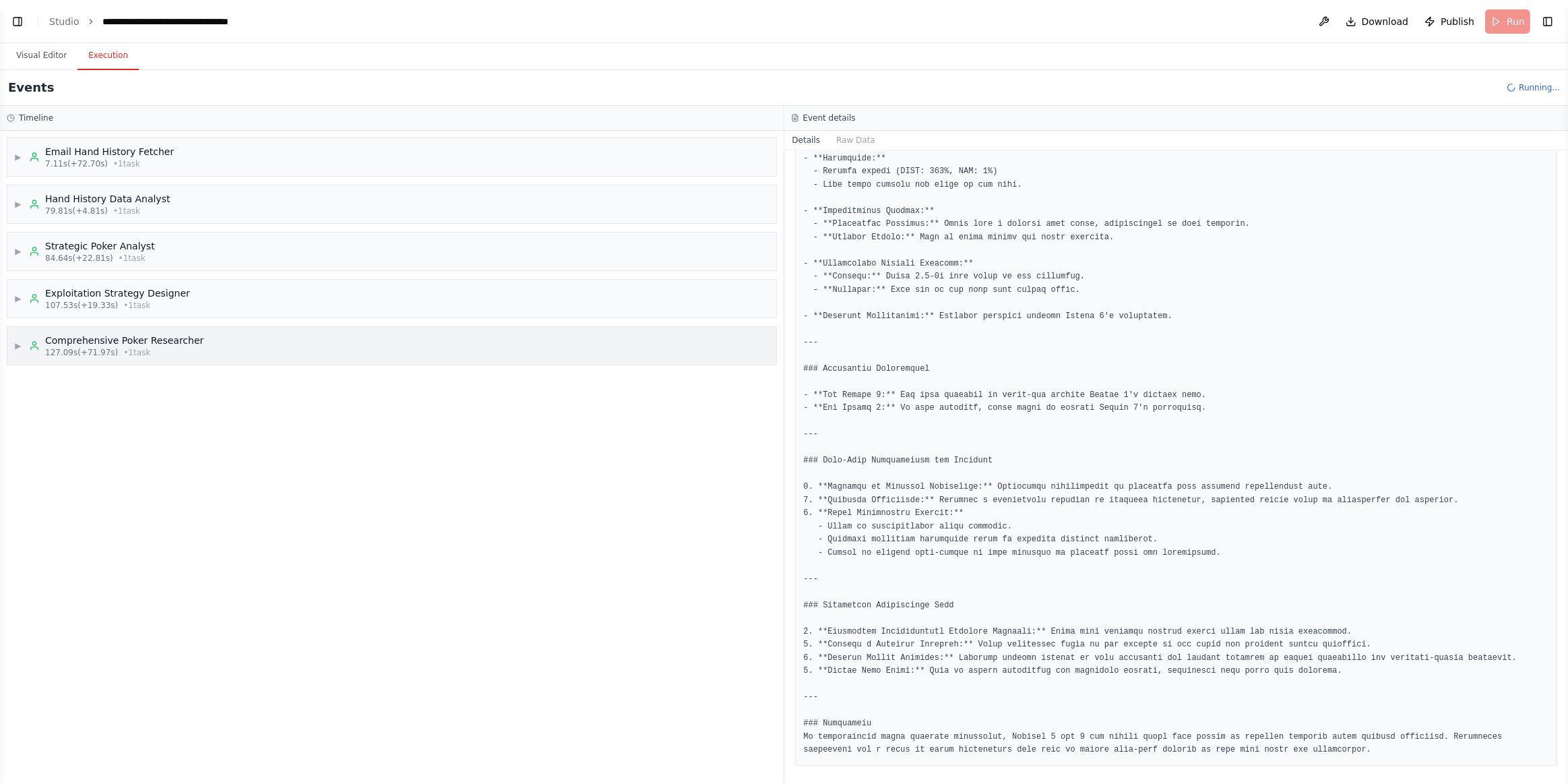
scroll to position [0, 0]
click at [20, 298] on span "▶" at bounding box center [18, 298] width 8 height 11
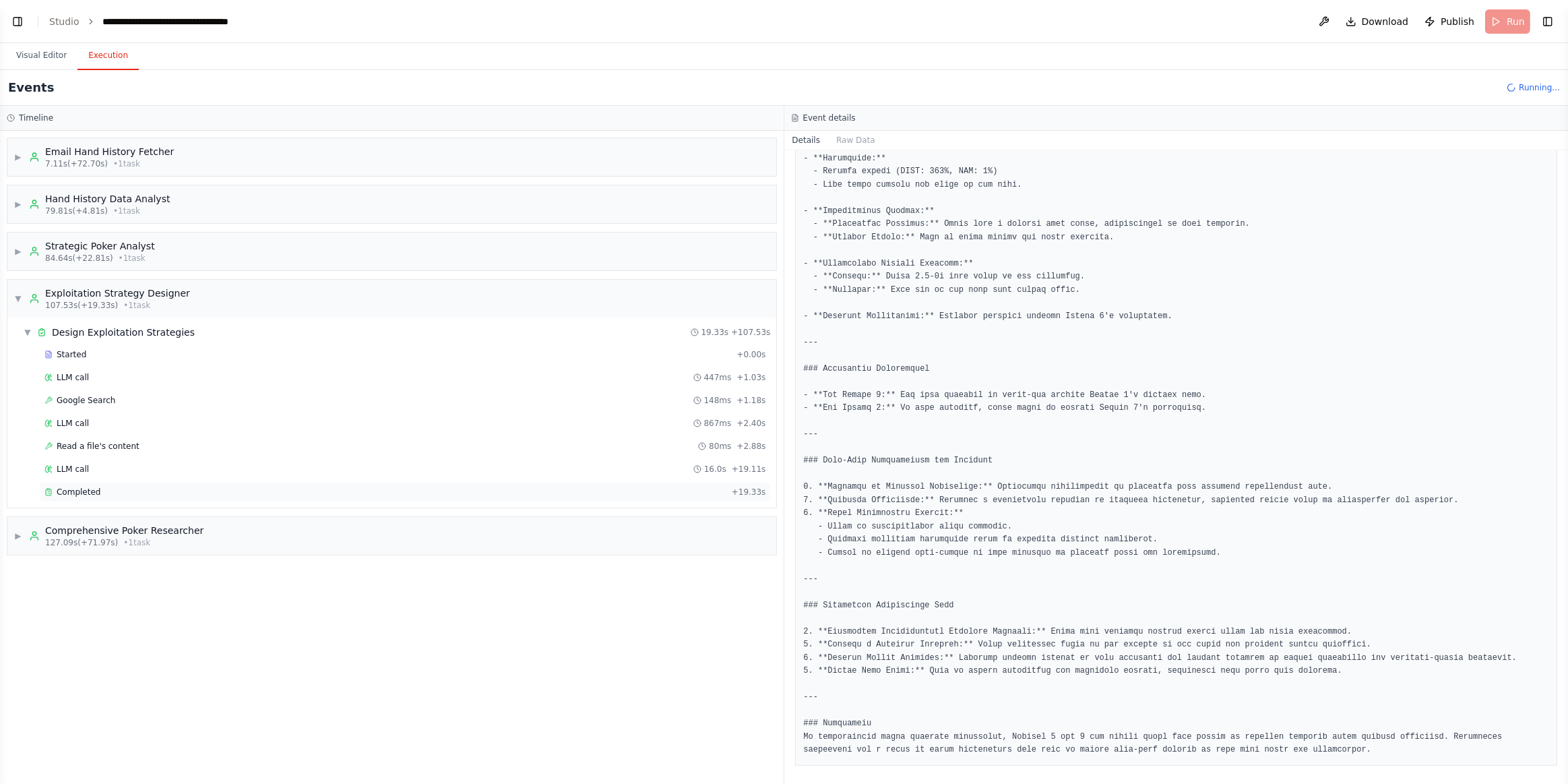
click at [94, 487] on span "Completed" at bounding box center [78, 492] width 43 height 11
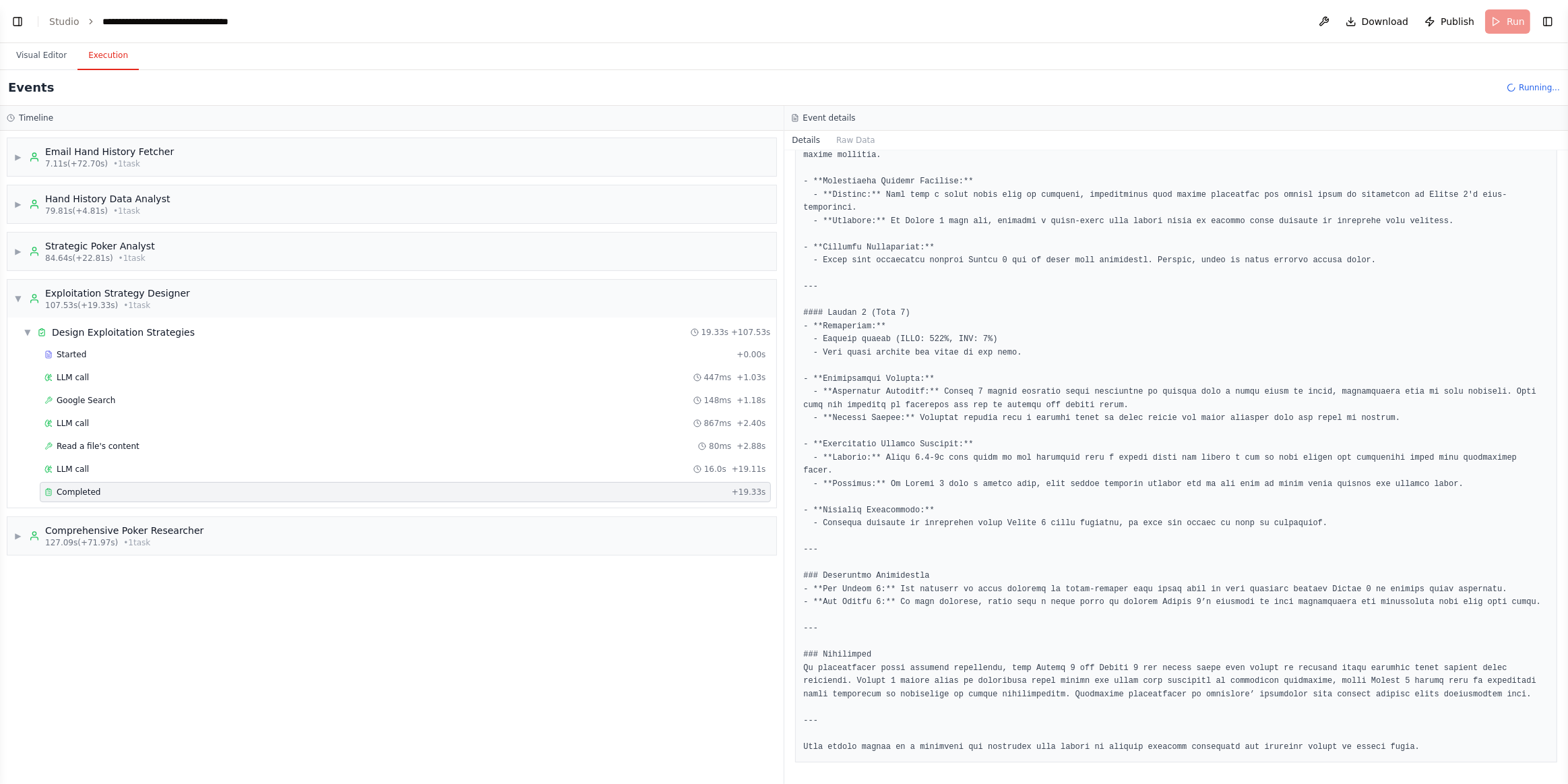
scroll to position [382, 0]
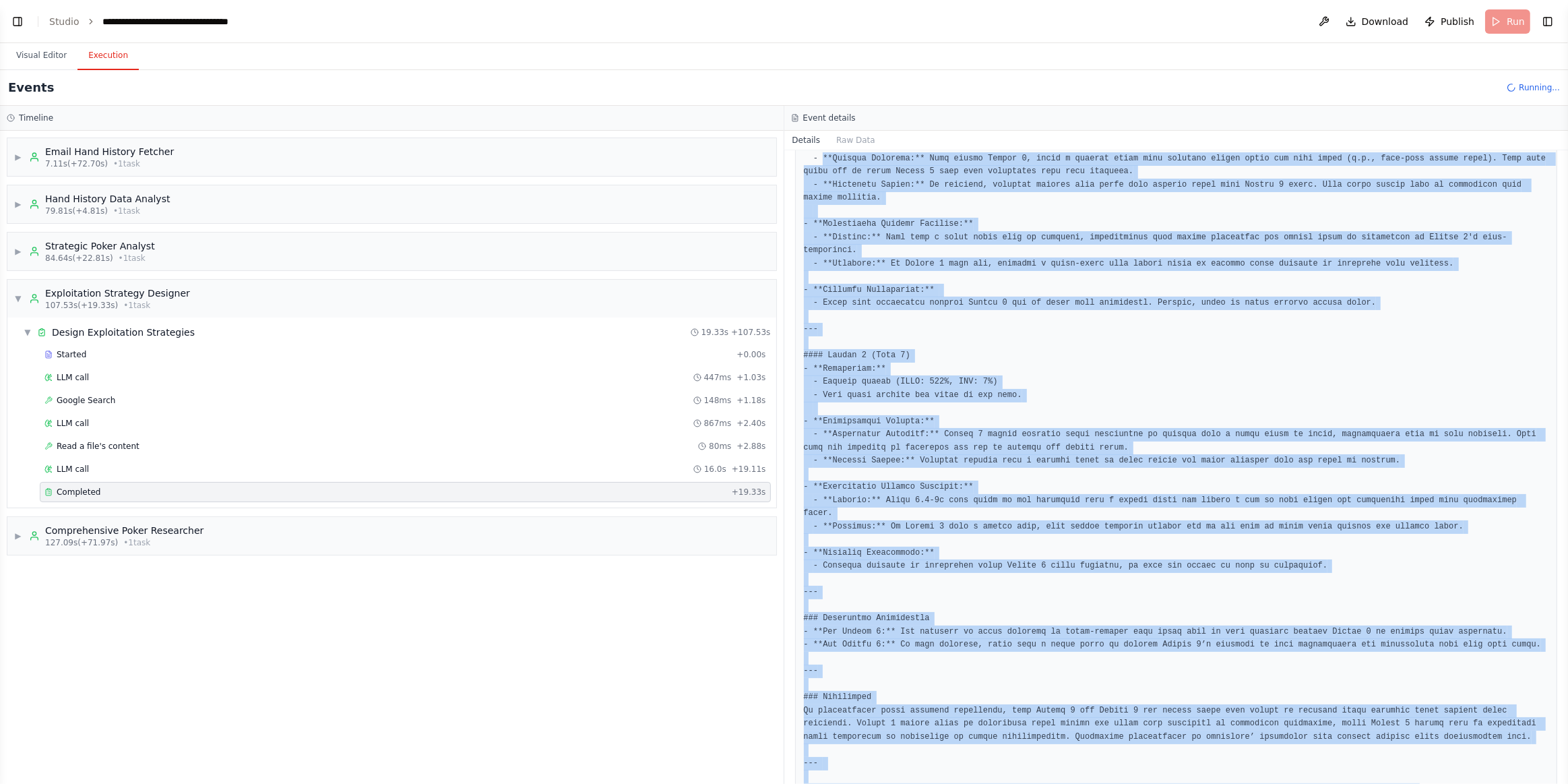
drag, startPoint x: 820, startPoint y: 154, endPoint x: 1499, endPoint y: 768, distance: 915.4
click at [1380, 689] on div "Completed 9/24/2025, 7:42:42 AM Description Based on the strategic insights, de…" at bounding box center [1177, 467] width 784 height 634
copy pre "**Calling Strategy:** When facing Player 1, adopt a calling range that includes…"
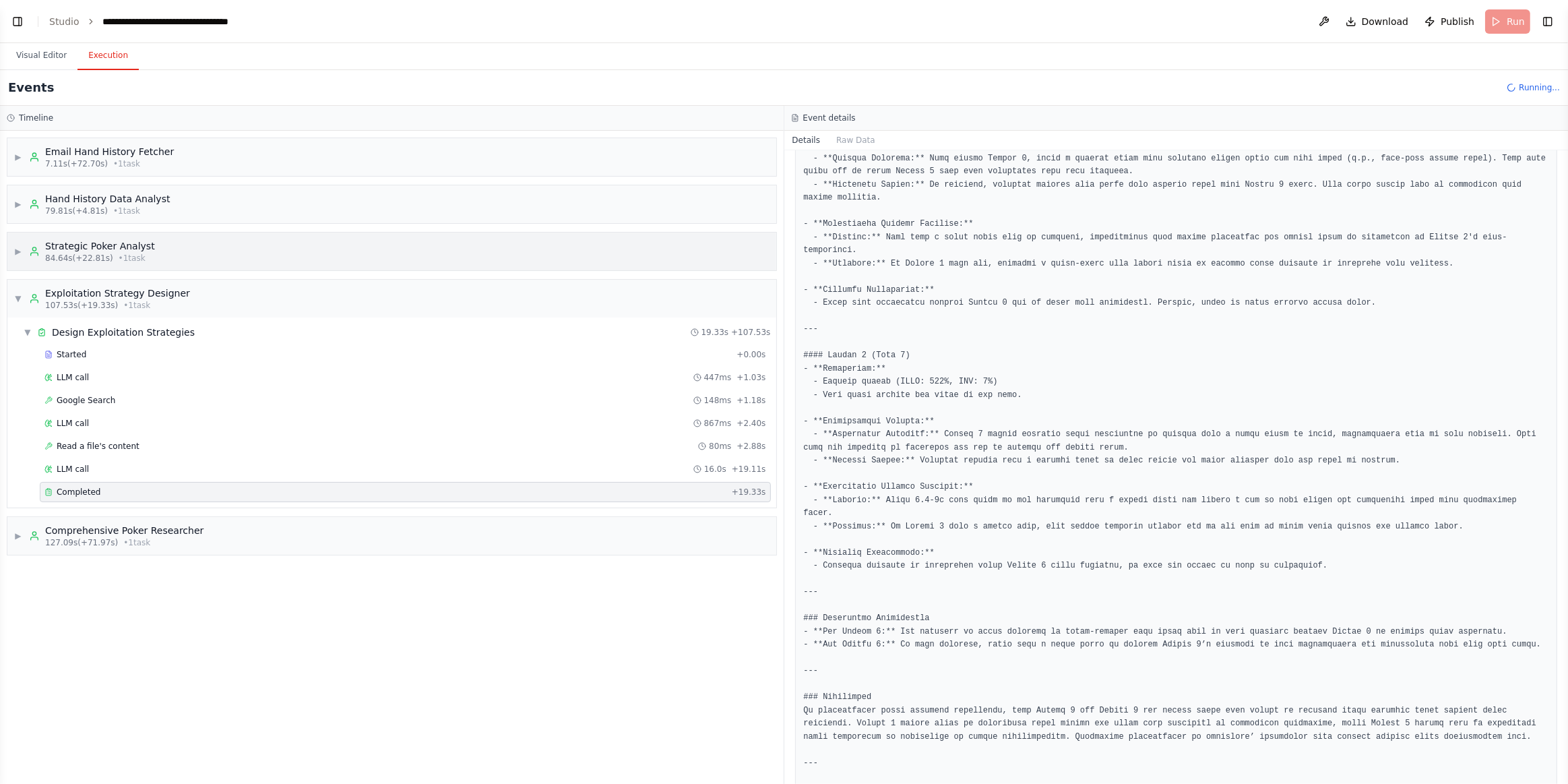
click at [25, 254] on div "▶ Strategic Poker Analyst 84.64s (+22.81s) • 1 task" at bounding box center [85, 251] width 141 height 24
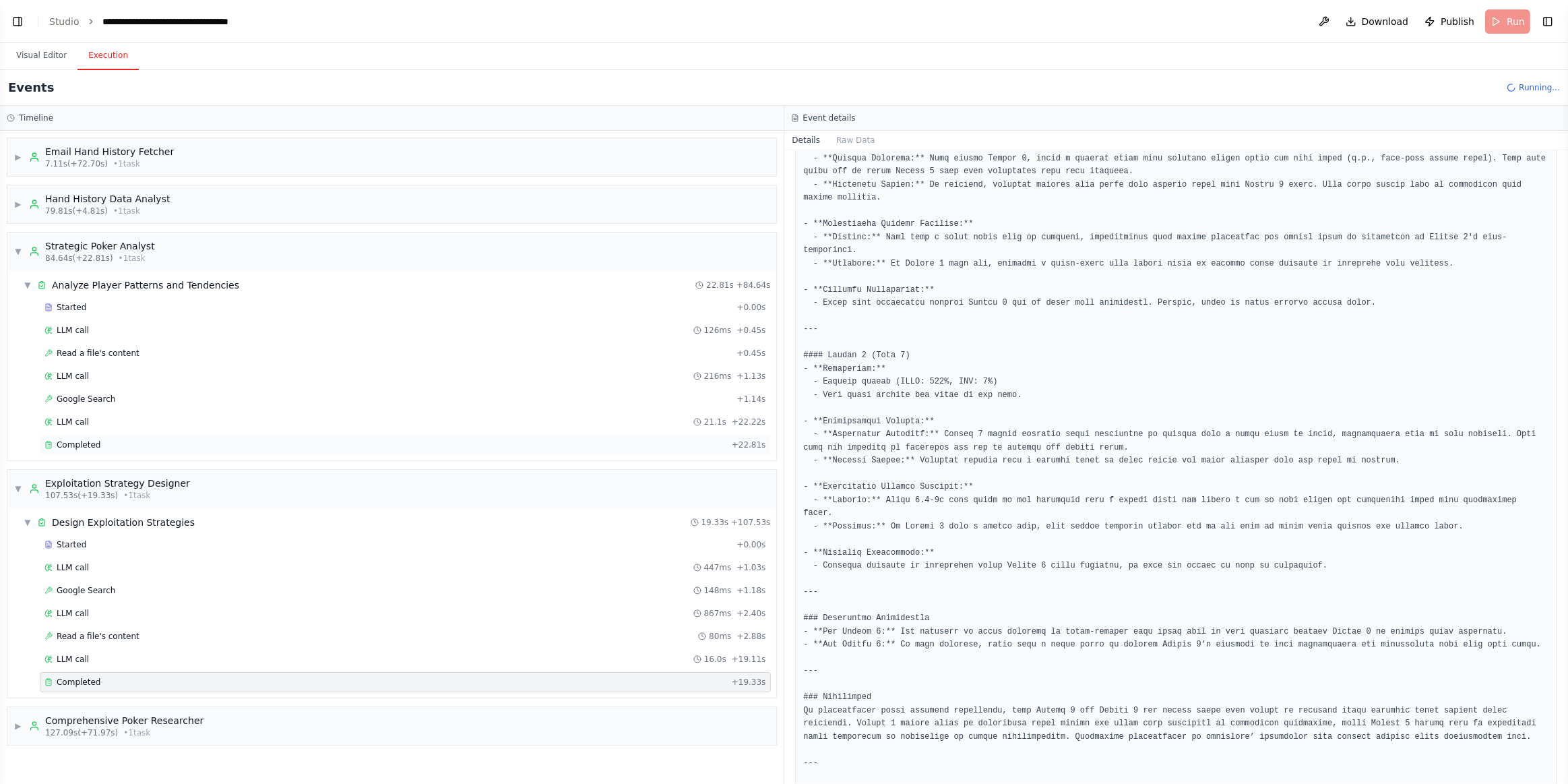
click at [94, 435] on div "Completed + 22.81s" at bounding box center [405, 445] width 731 height 20
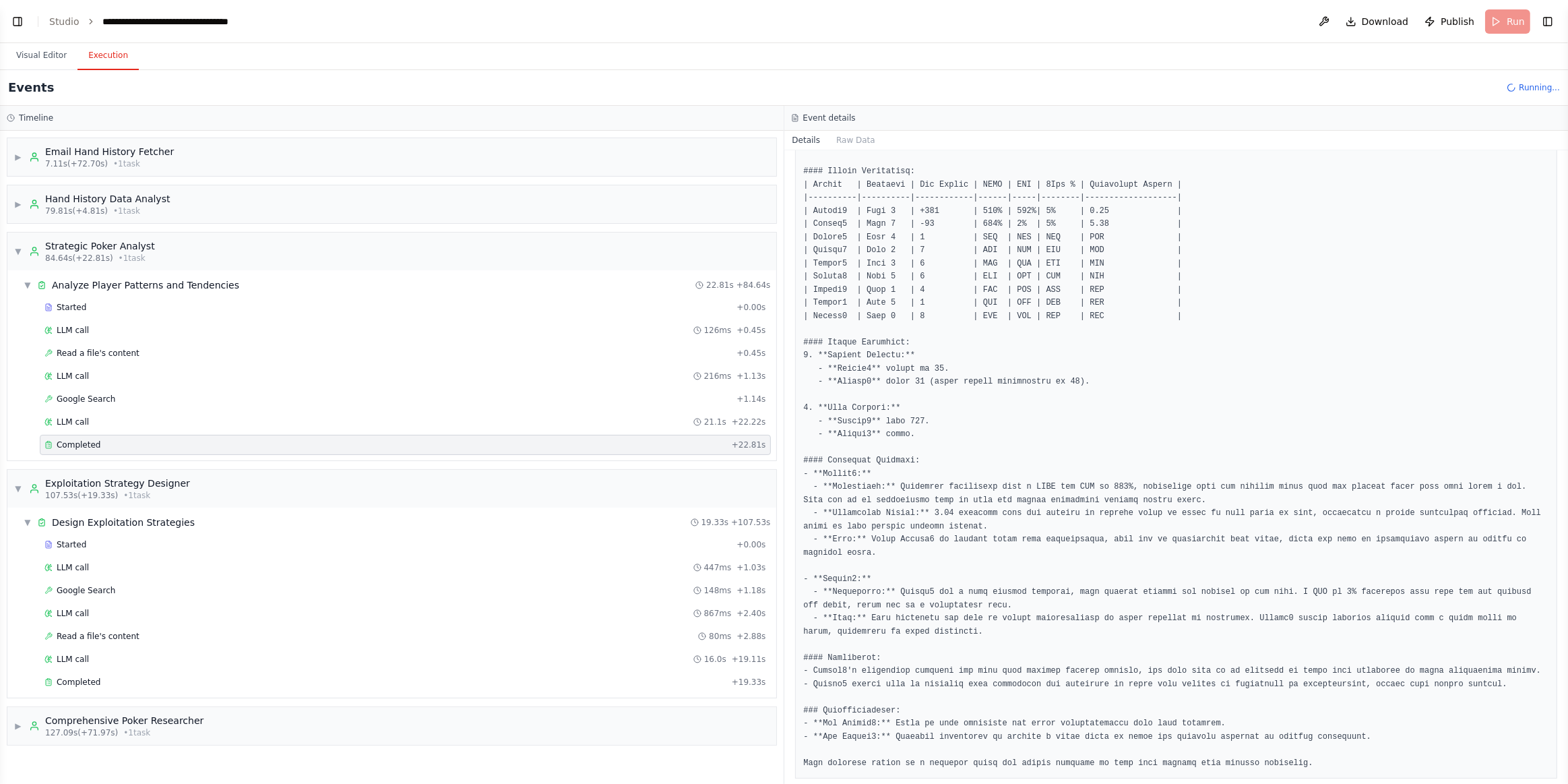
click at [1003, 228] on pre at bounding box center [1177, 376] width 745 height 789
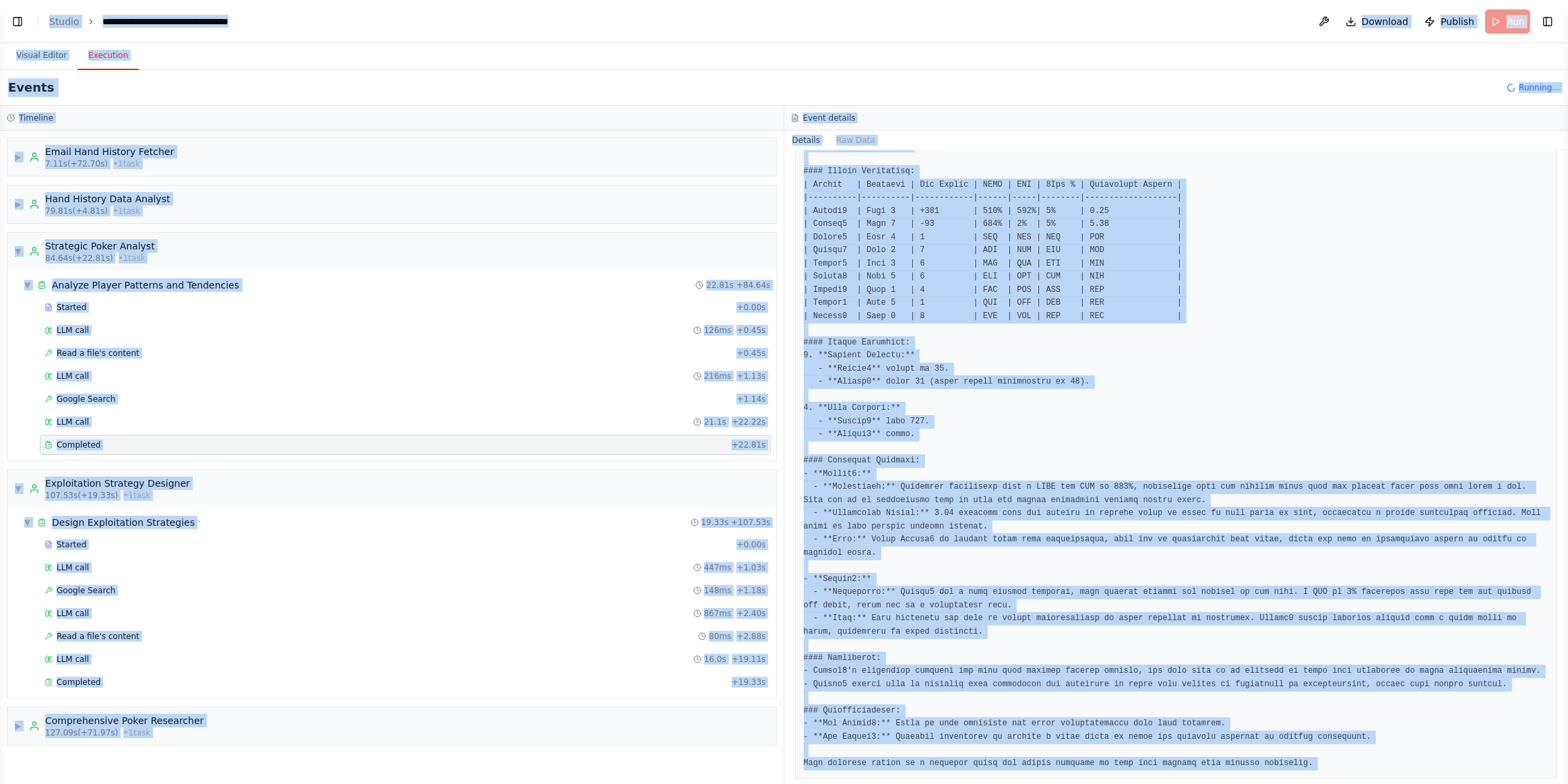
click at [1074, 310] on pre at bounding box center [1177, 376] width 745 height 789
click at [988, 566] on pre at bounding box center [1177, 376] width 745 height 789
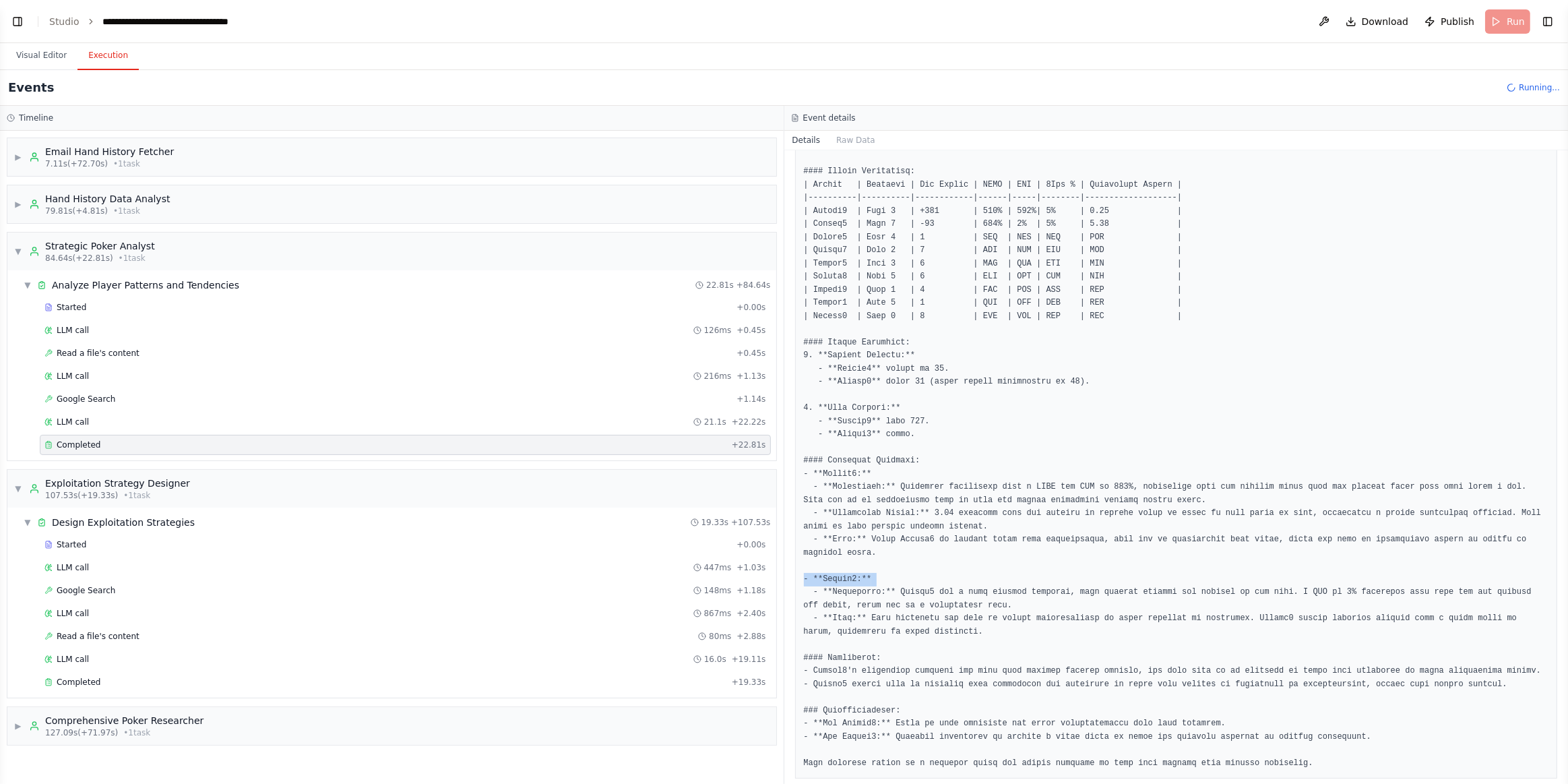
click at [988, 566] on pre at bounding box center [1177, 376] width 745 height 789
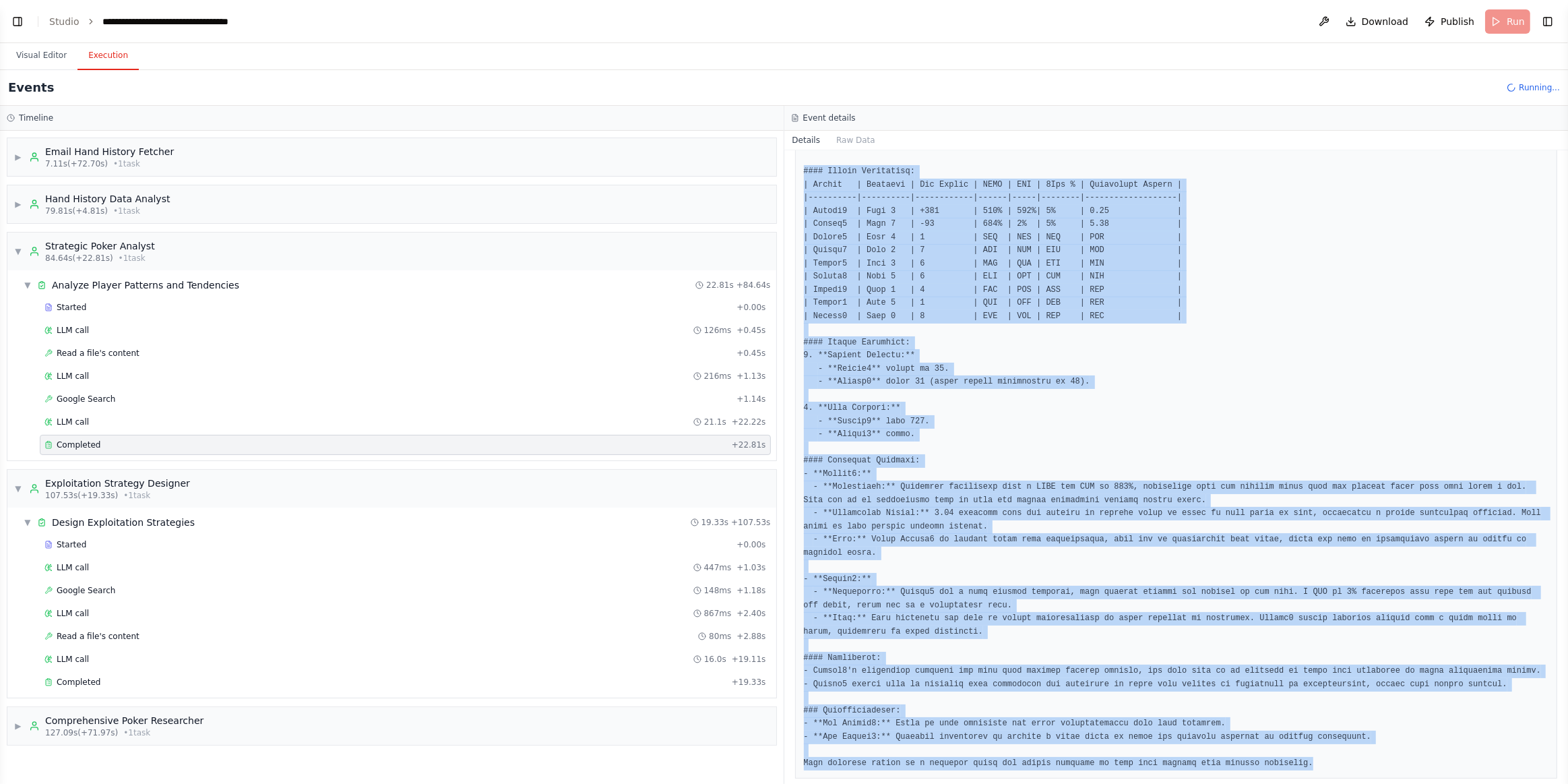
drag, startPoint x: 804, startPoint y: 170, endPoint x: 1377, endPoint y: 780, distance: 836.9
click at [1377, 689] on div "Completed 9/24/2025, 7:42:22 AM Description Conduct detailed analysis of the pr…" at bounding box center [1177, 467] width 784 height 634
copy pre "#### Player Statistics: | Player | Position | Net Result | VPIP | PFR | 3Bet % …"
click at [56, 53] on button "Visual Editor" at bounding box center [41, 56] width 72 height 28
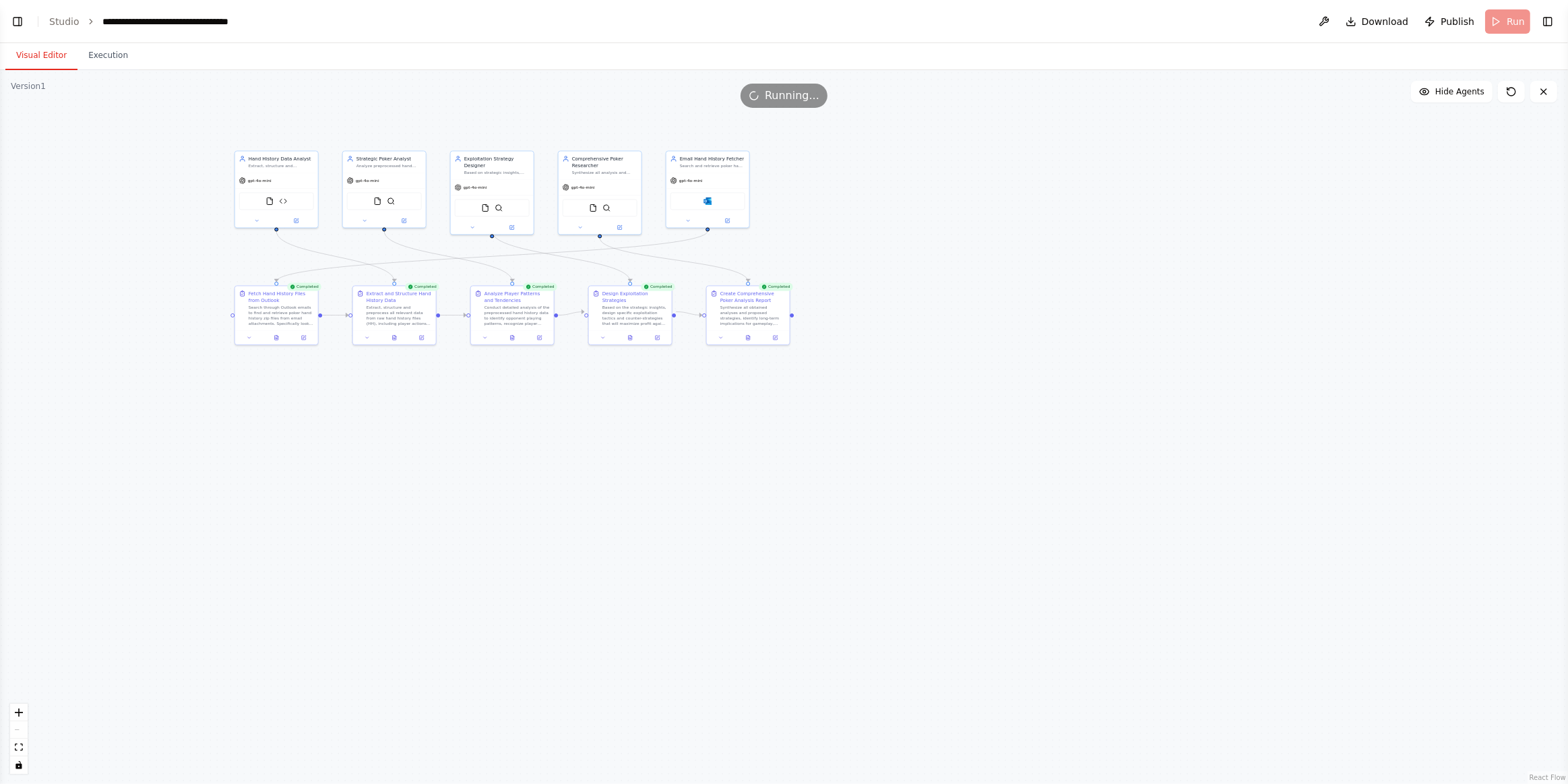
click at [19, 17] on button "Toggle Left Sidebar" at bounding box center [17, 22] width 19 height 19
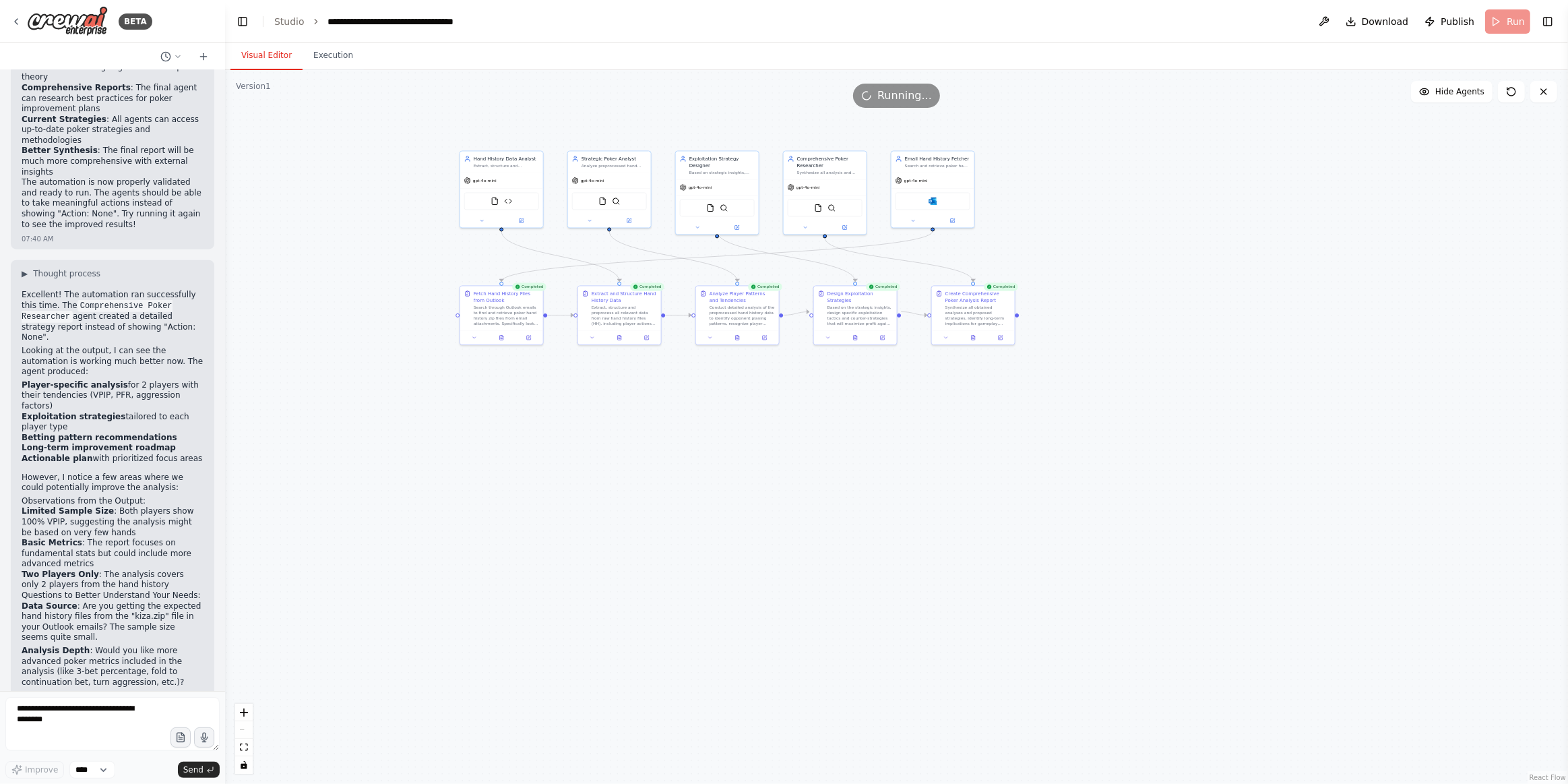
scroll to position [1846, 0]
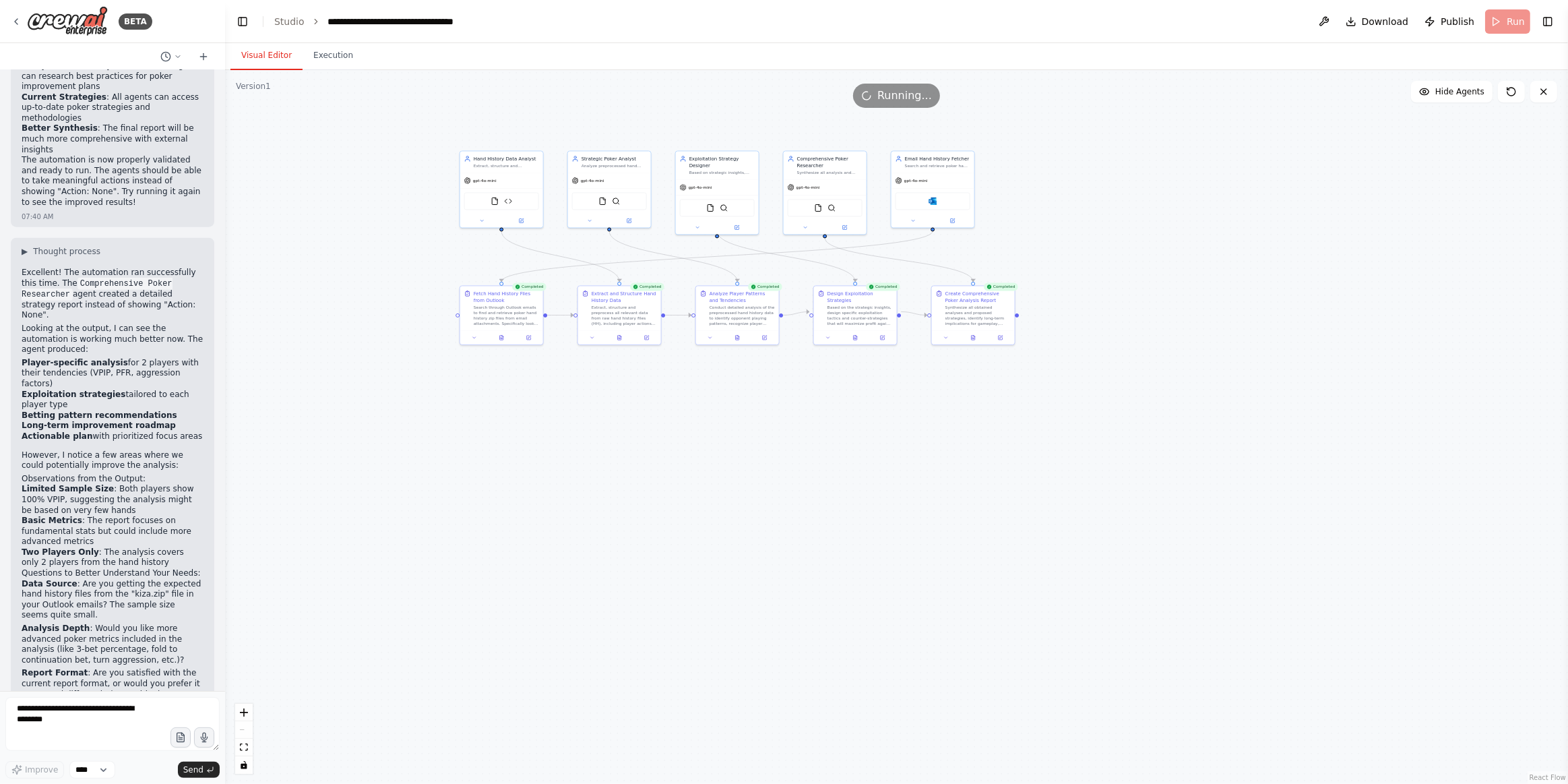
click at [33, 516] on strong "Basic Metrics" at bounding box center [52, 520] width 61 height 9
click at [112, 516] on li "Basic Metrics : The report focuses on fundamental stats but could include more …" at bounding box center [112, 532] width 182 height 32
click at [22, 579] on strong "Data Source" at bounding box center [49, 584] width 56 height 9
click at [107, 579] on p "Data Source : Are you getting the expected hand history files from the "kiza.zi…" at bounding box center [112, 601] width 182 height 42
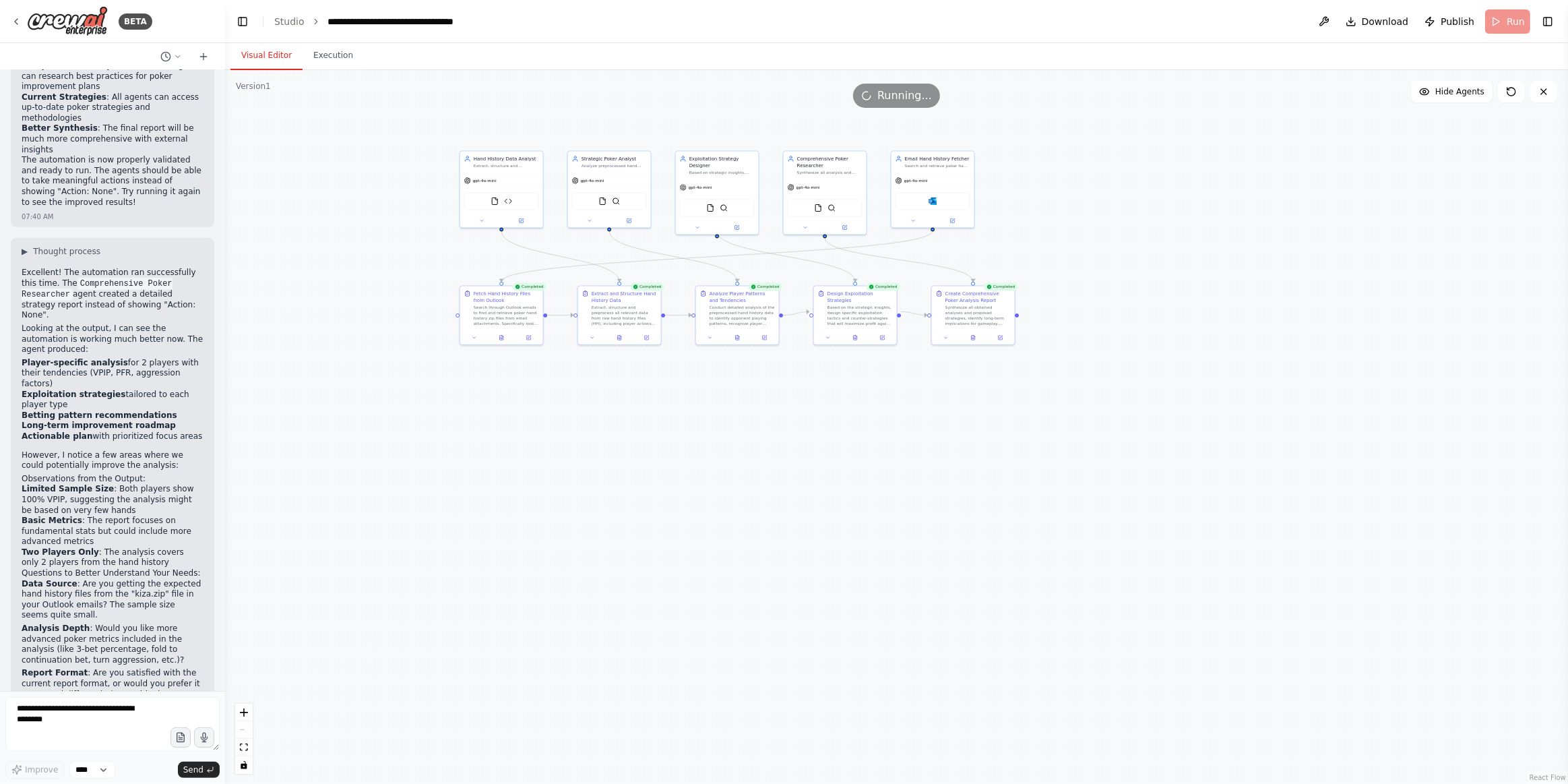
click at [24, 579] on strong "Data Source" at bounding box center [49, 584] width 56 height 9
drag, startPoint x: 24, startPoint y: 495, endPoint x: 186, endPoint y: 609, distance: 198.1
click at [186, 609] on ol "Data Source : Are you getting the expected hand history files from the "kiza.zi…" at bounding box center [112, 668] width 182 height 177
copy ol "Analysis Depth : Would you like more advanced poker metrics included in the ana…"
click at [86, 689] on textarea at bounding box center [112, 724] width 215 height 54
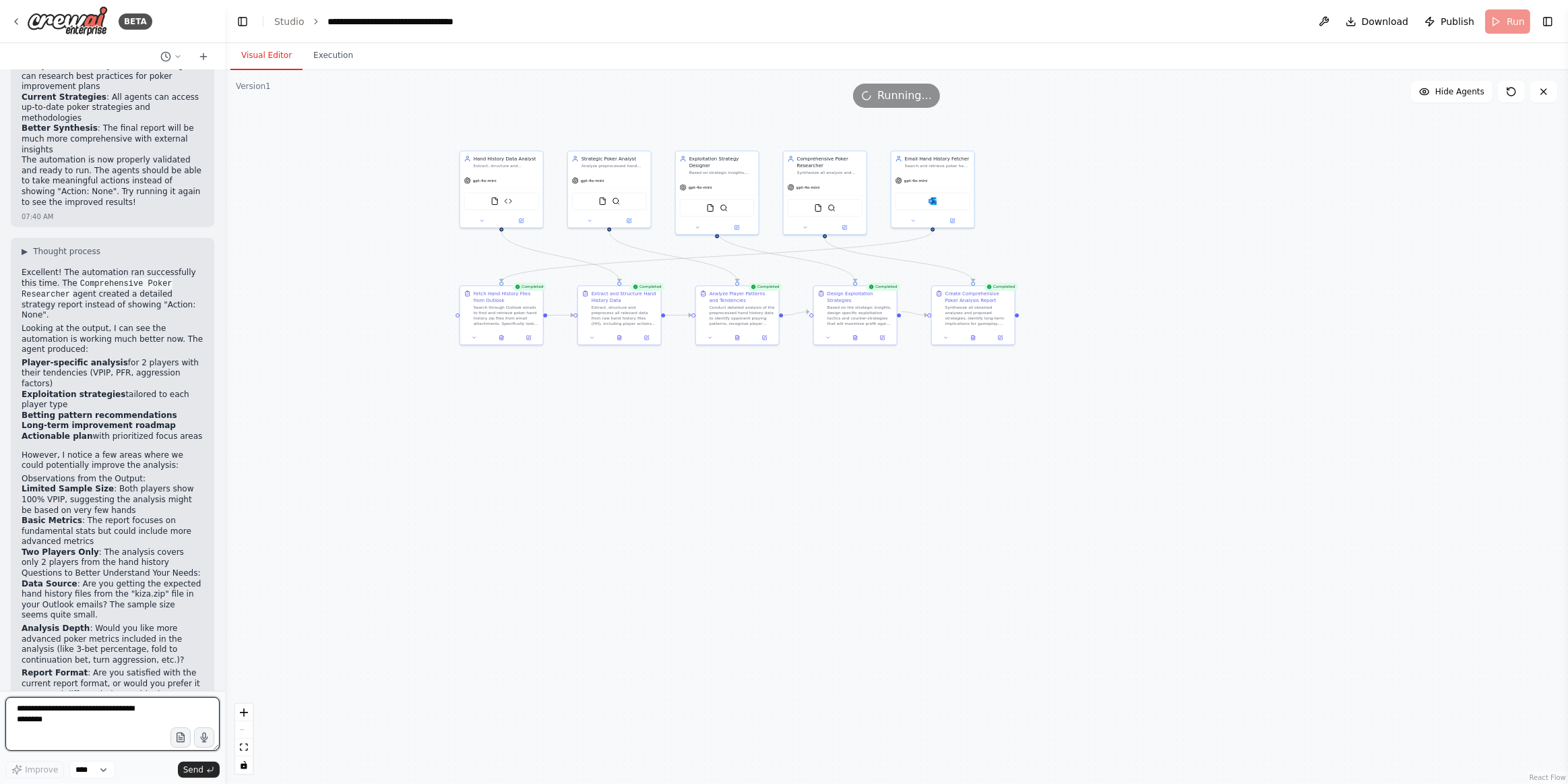
paste textarea "**********"
type textarea "**********"
click at [199, 689] on span "Send" at bounding box center [194, 769] width 20 height 11
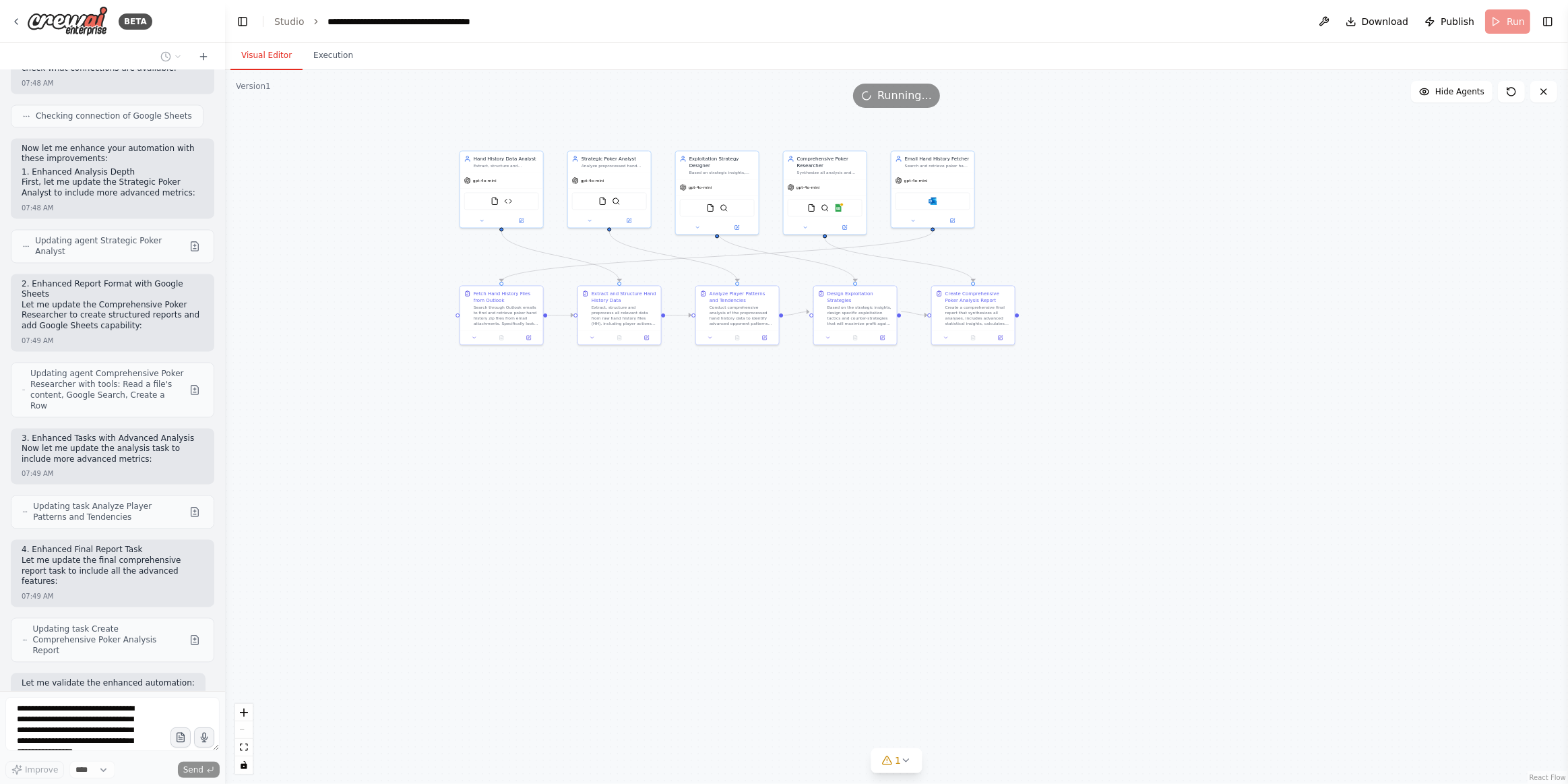
scroll to position [3043, 0]
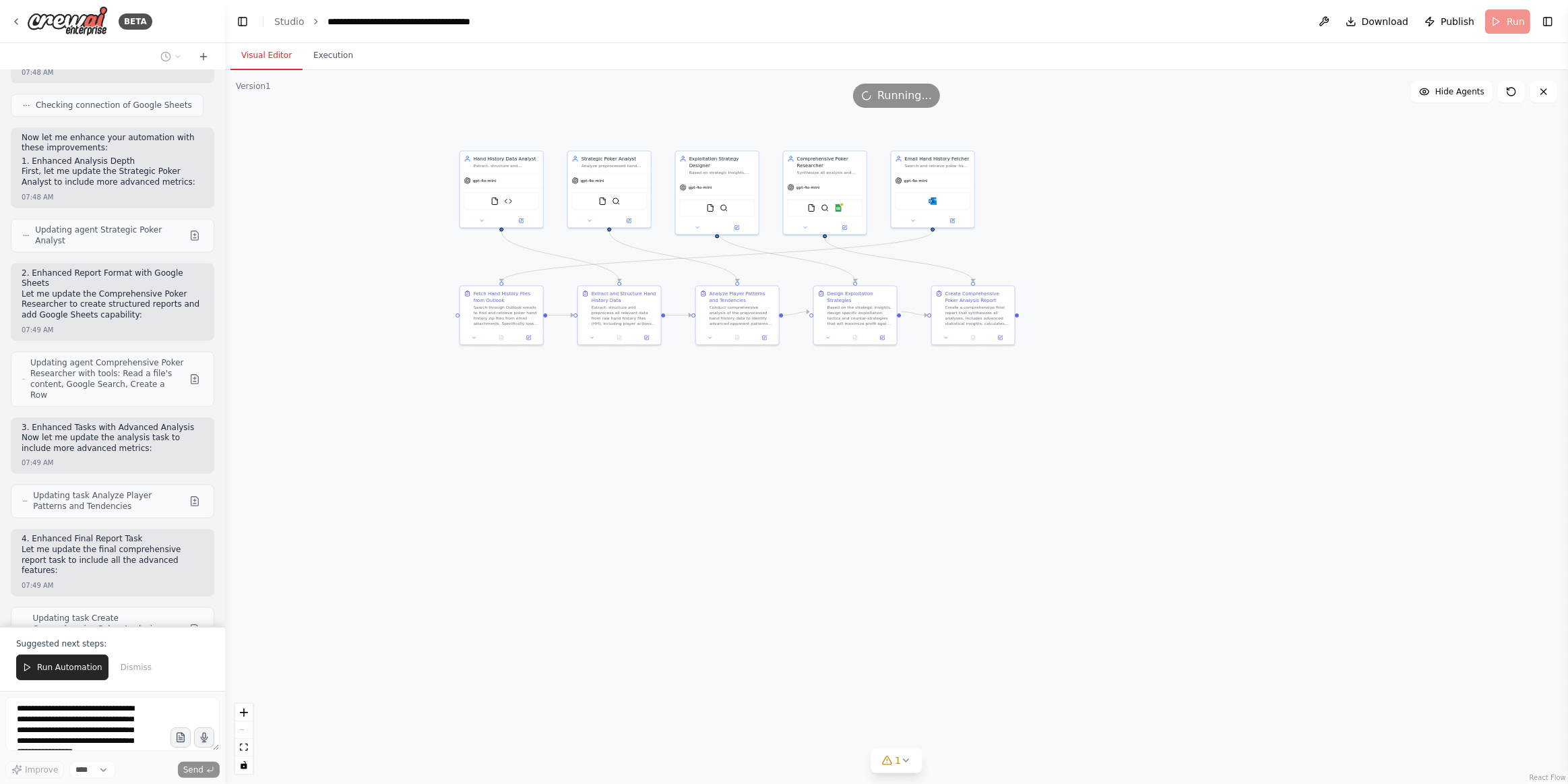
drag, startPoint x: 43, startPoint y: 664, endPoint x: 64, endPoint y: 650, distance: 25.2
click at [49, 659] on button "Run Automation" at bounding box center [62, 667] width 92 height 25
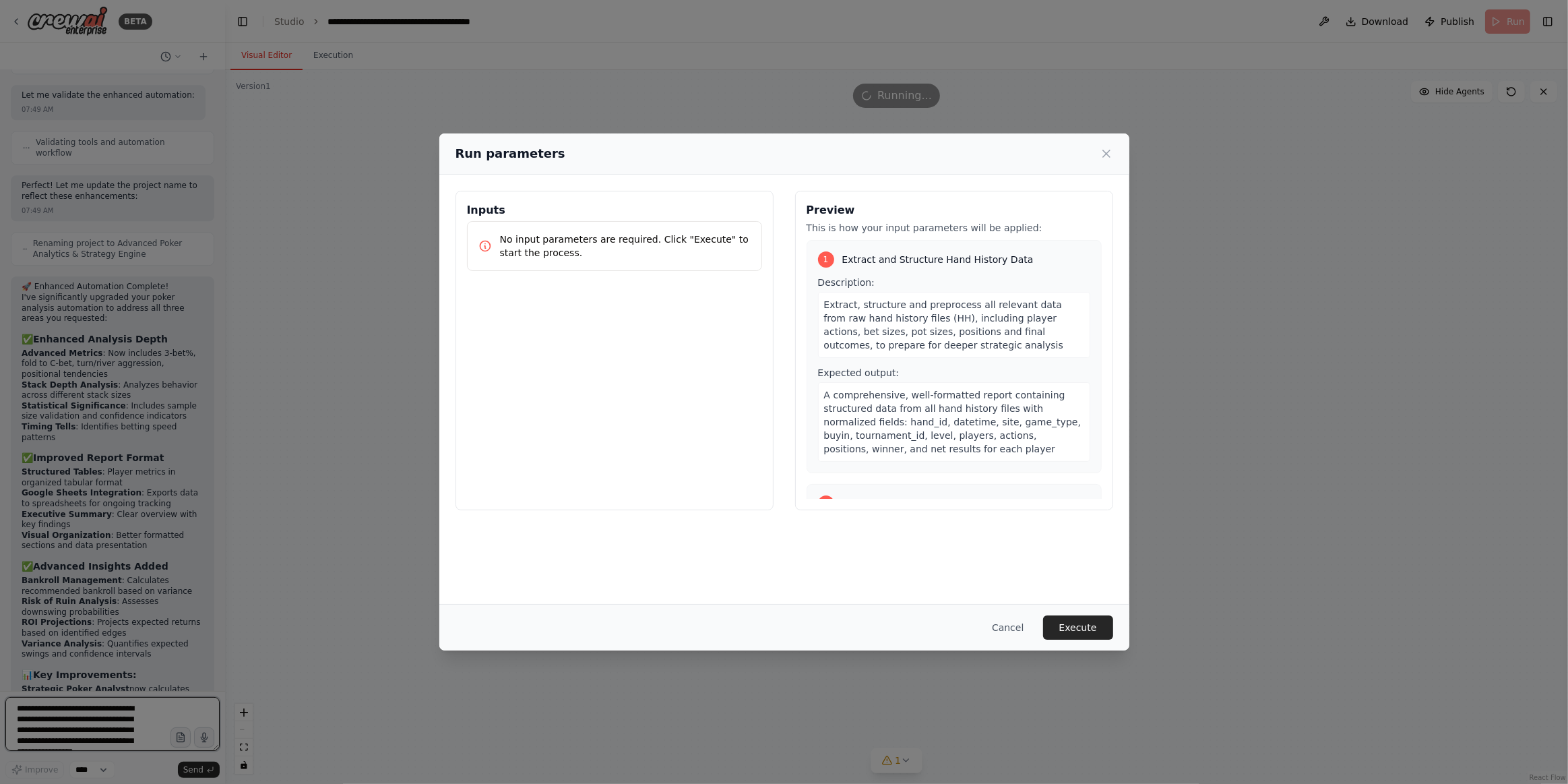
scroll to position [3631, 0]
click at [1066, 624] on button "Execute" at bounding box center [1078, 627] width 70 height 24
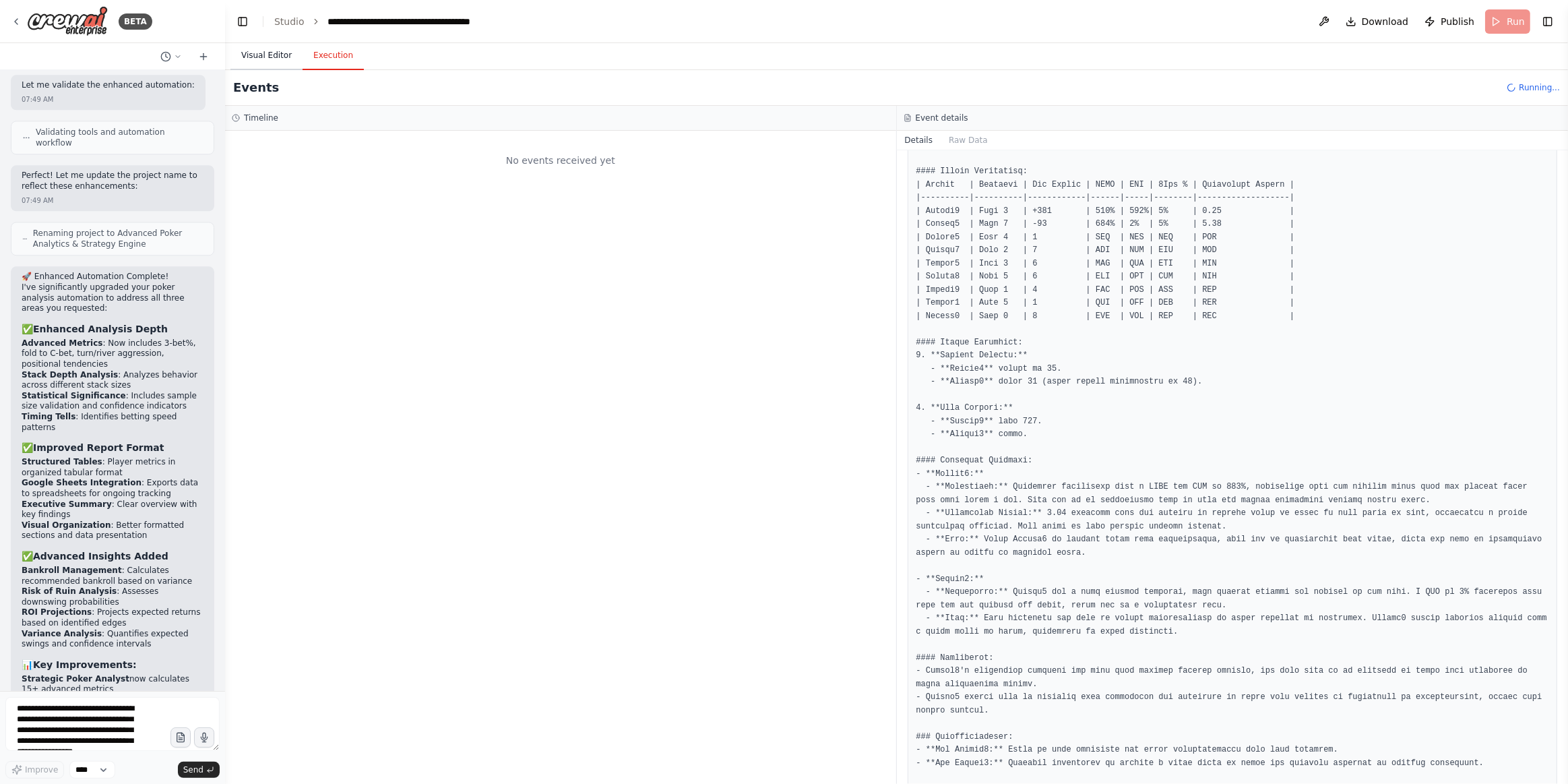
click at [259, 54] on button "Visual Editor" at bounding box center [266, 56] width 72 height 28
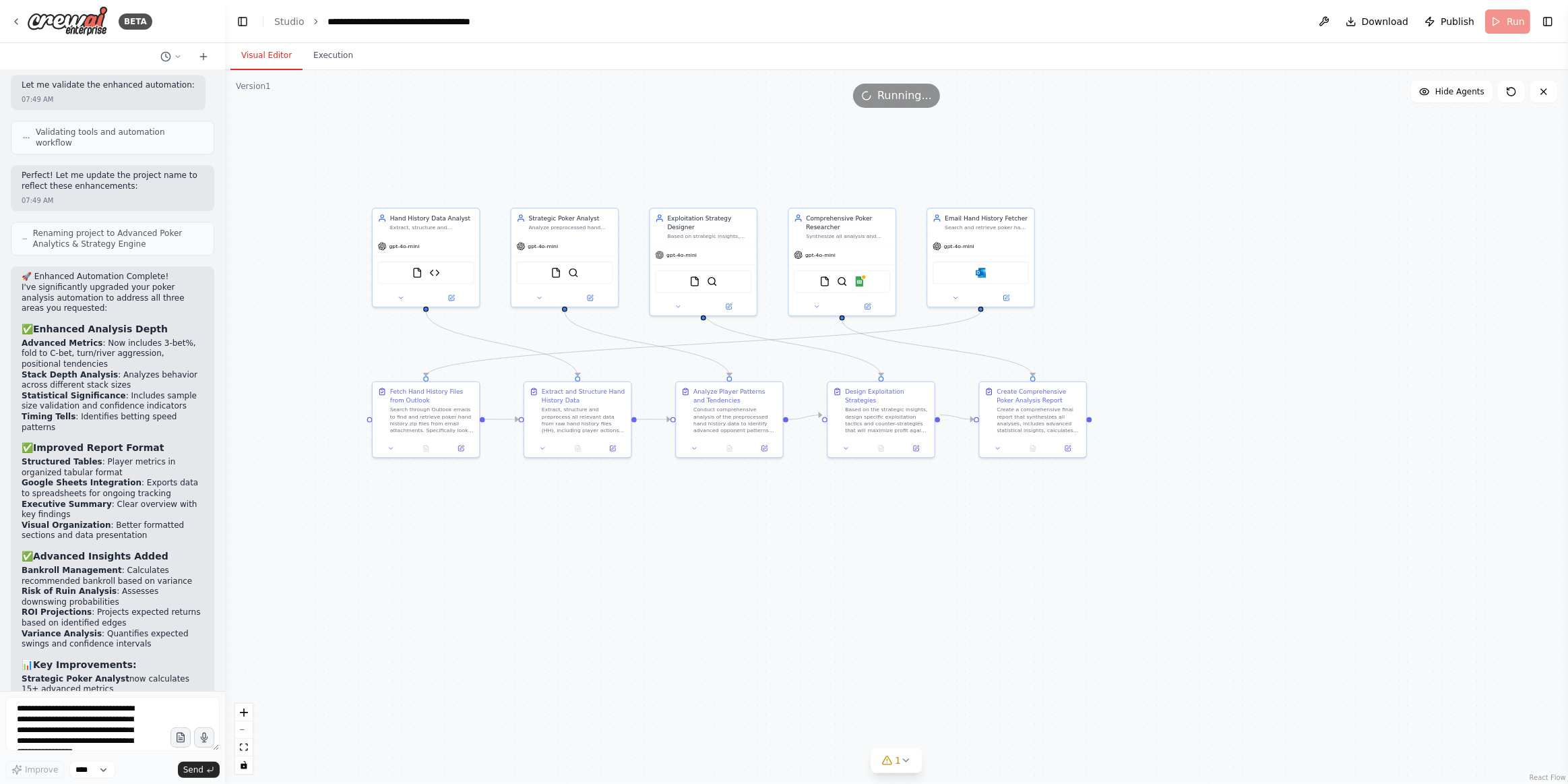
drag, startPoint x: 745, startPoint y: 532, endPoint x: 758, endPoint y: 579, distance: 48.8
click at [758, 579] on div ".deletable-edge-delete-btn { width: 20px; height: 20px; border: 0px solid #ffff…" at bounding box center [897, 427] width 1343 height 714
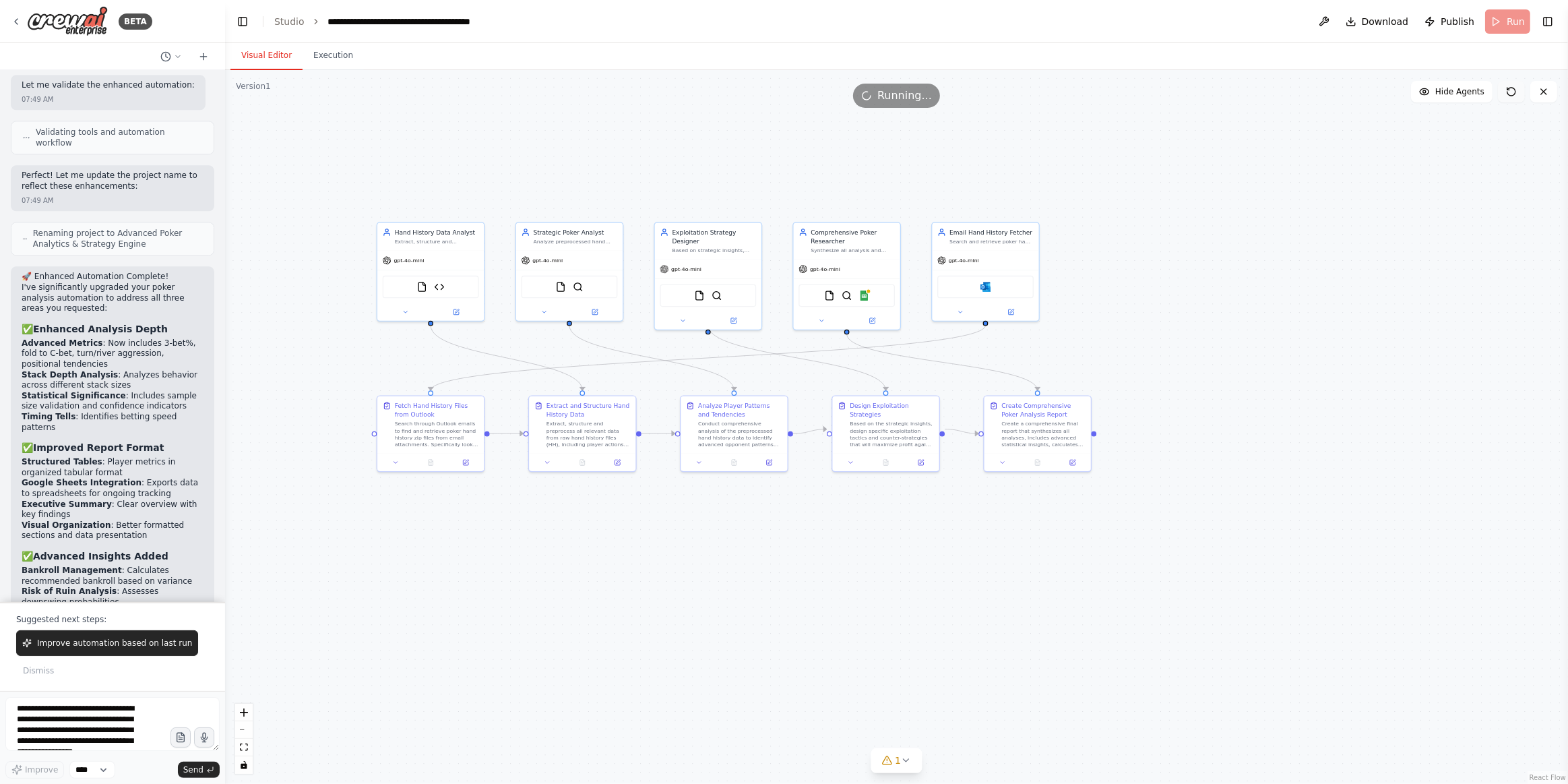
click at [1380, 94] on icon at bounding box center [1511, 91] width 8 height 8
click at [104, 640] on span "Improve automation based on last run" at bounding box center [115, 643] width 155 height 11
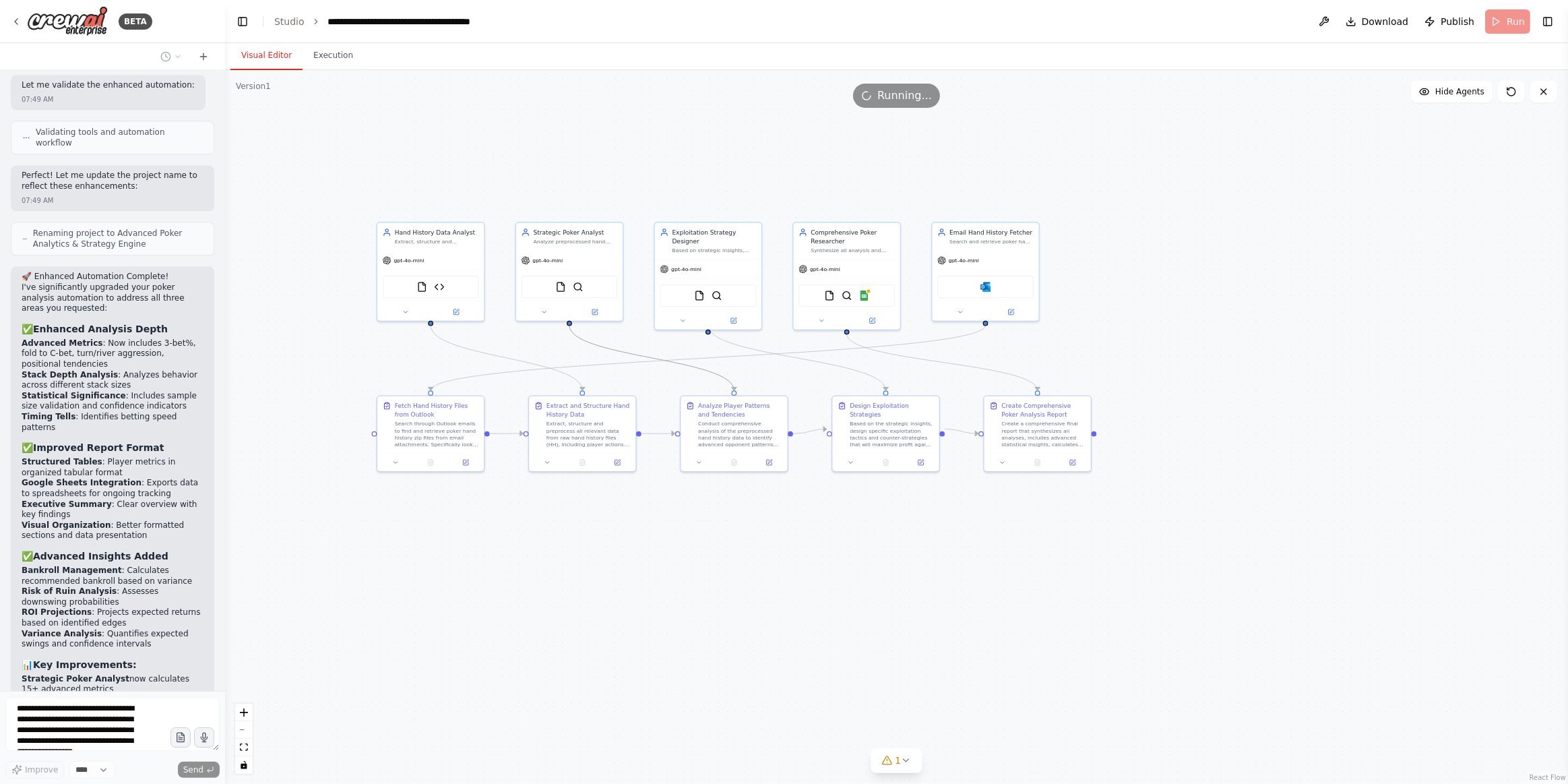
scroll to position [3665, 0]
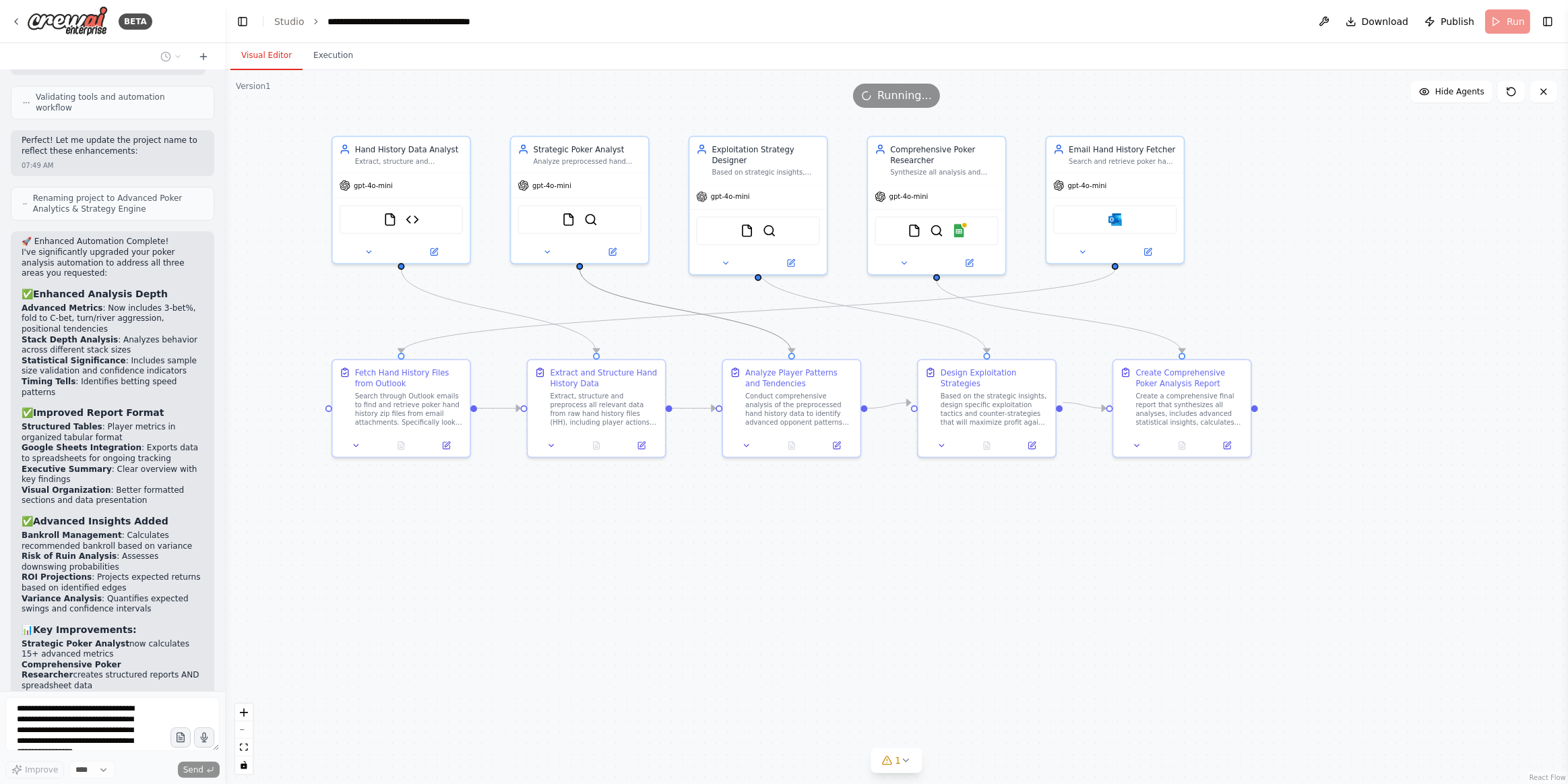
drag, startPoint x: 1311, startPoint y: 179, endPoint x: 1219, endPoint y: 235, distance: 107.7
click at [1329, 192] on div ".deletable-edge-delete-btn { width: 20px; height: 20px; border: 0px solid #ffff…" at bounding box center [897, 427] width 1343 height 714
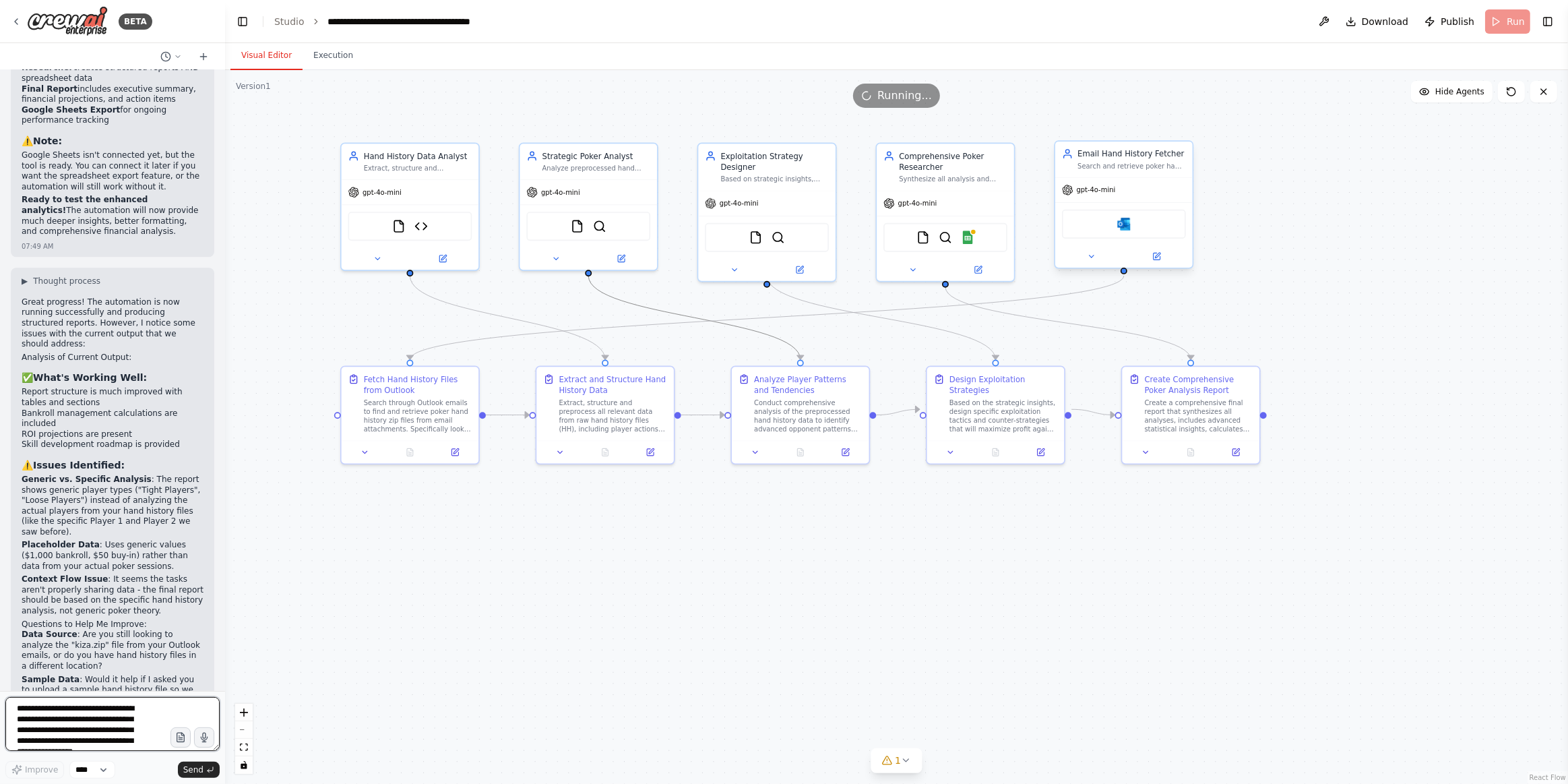
scroll to position [4283, 0]
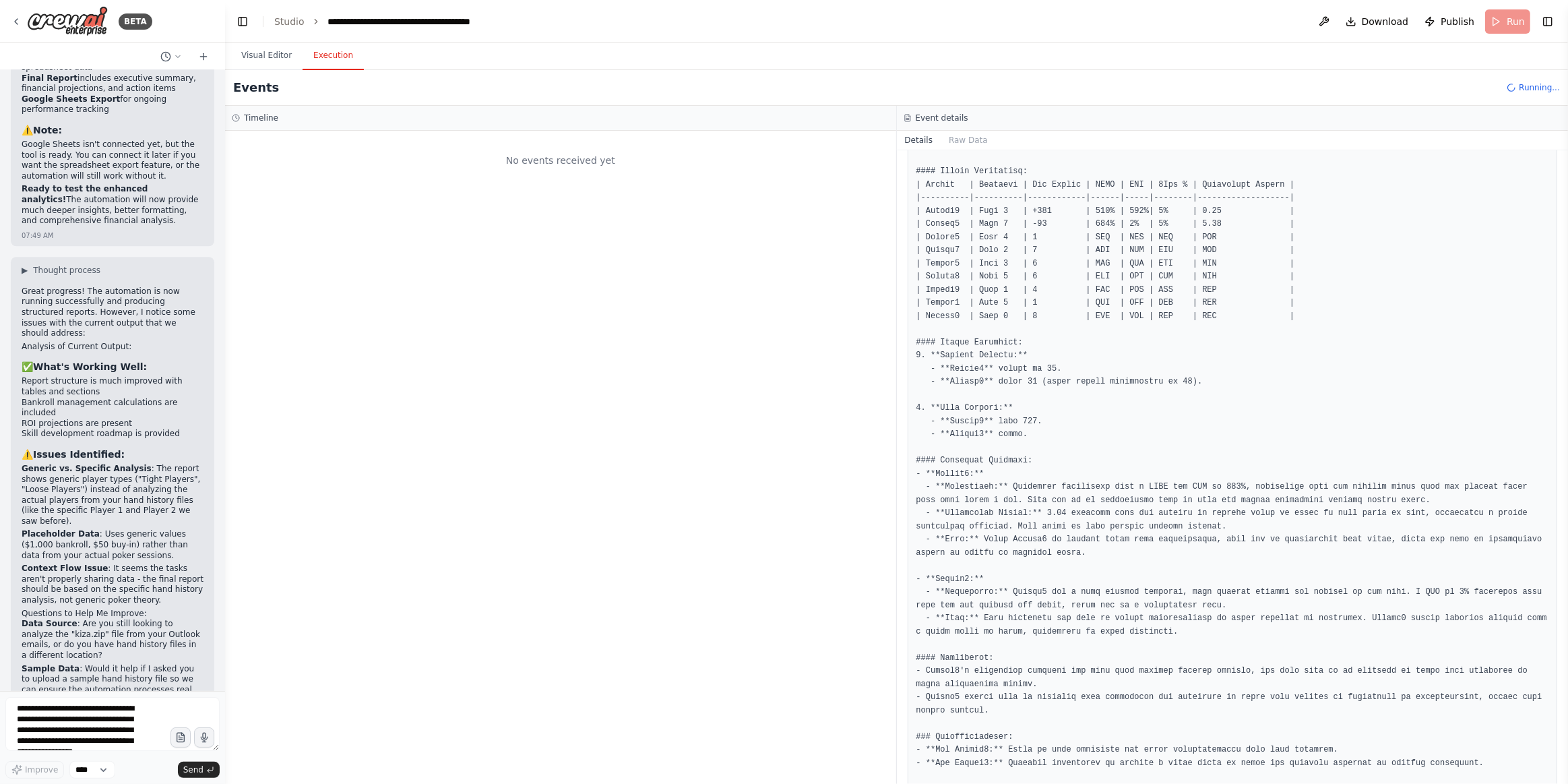
click at [304, 68] on button "Execution" at bounding box center [333, 56] width 62 height 28
drag, startPoint x: 492, startPoint y: 219, endPoint x: 658, endPoint y: 226, distance: 166.1
click at [494, 218] on div "No events received yet" at bounding box center [561, 457] width 671 height 653
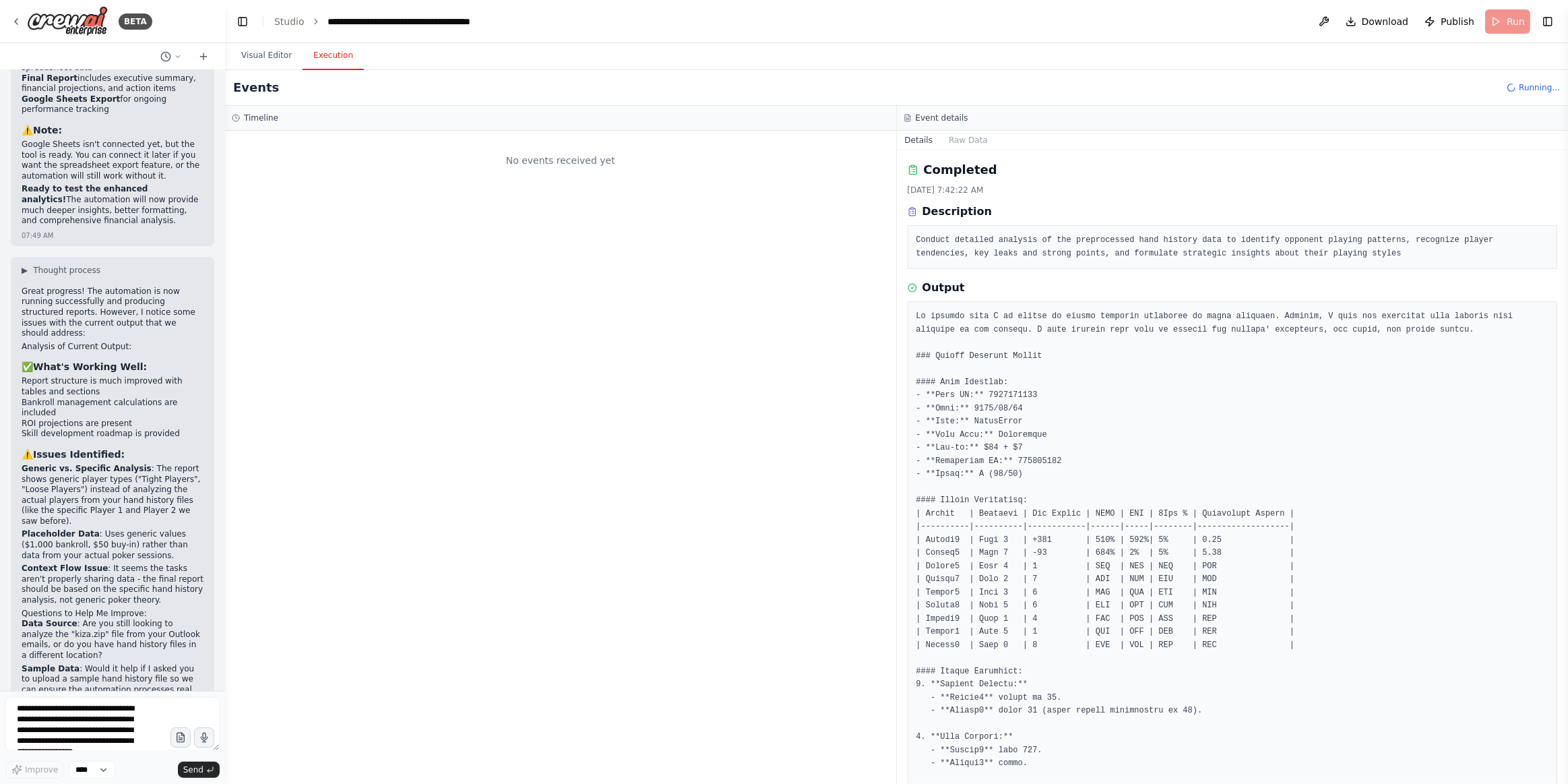
scroll to position [0, 0]
click at [957, 131] on button "Raw Data" at bounding box center [968, 140] width 55 height 19
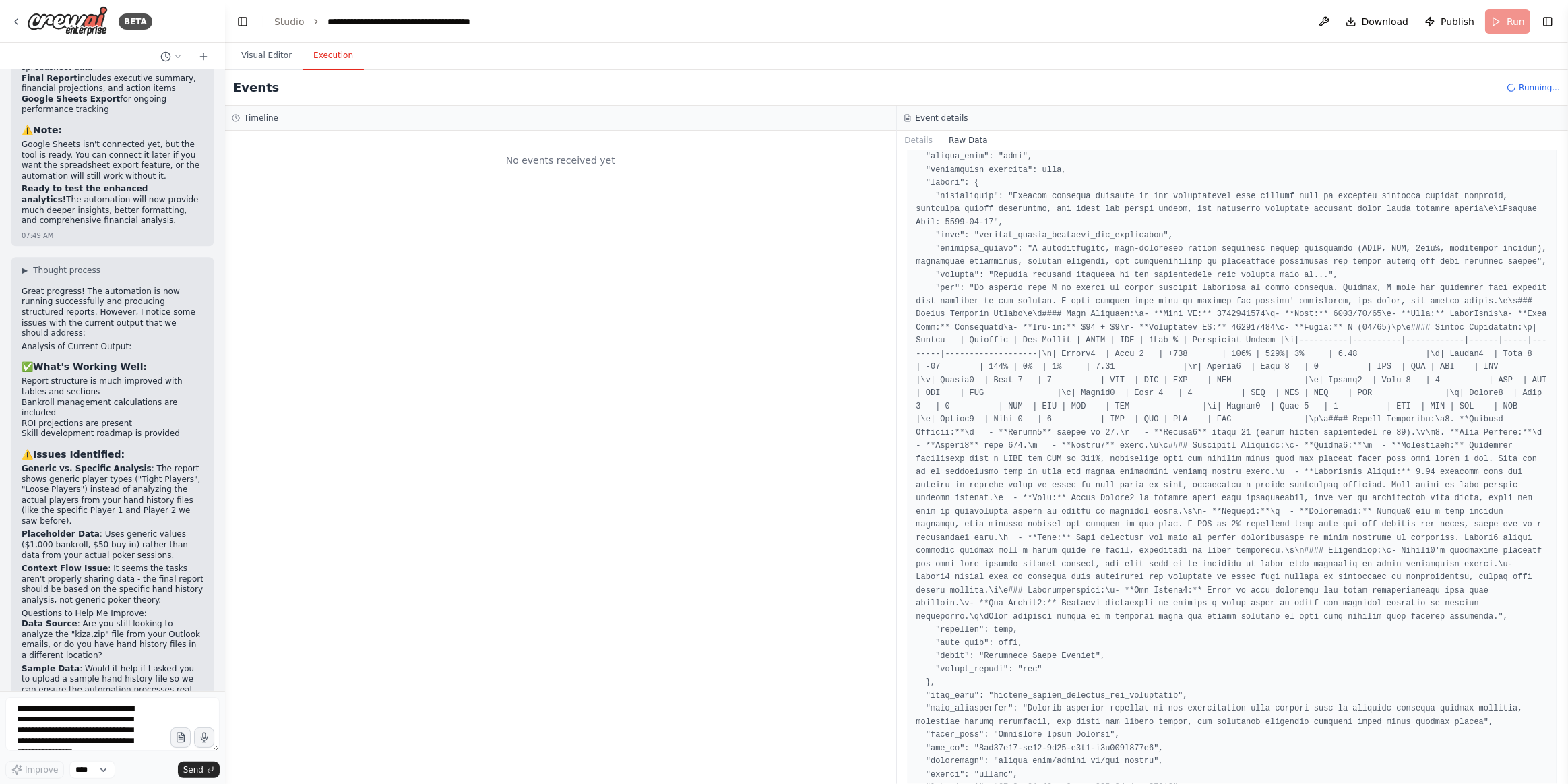
scroll to position [244, 0]
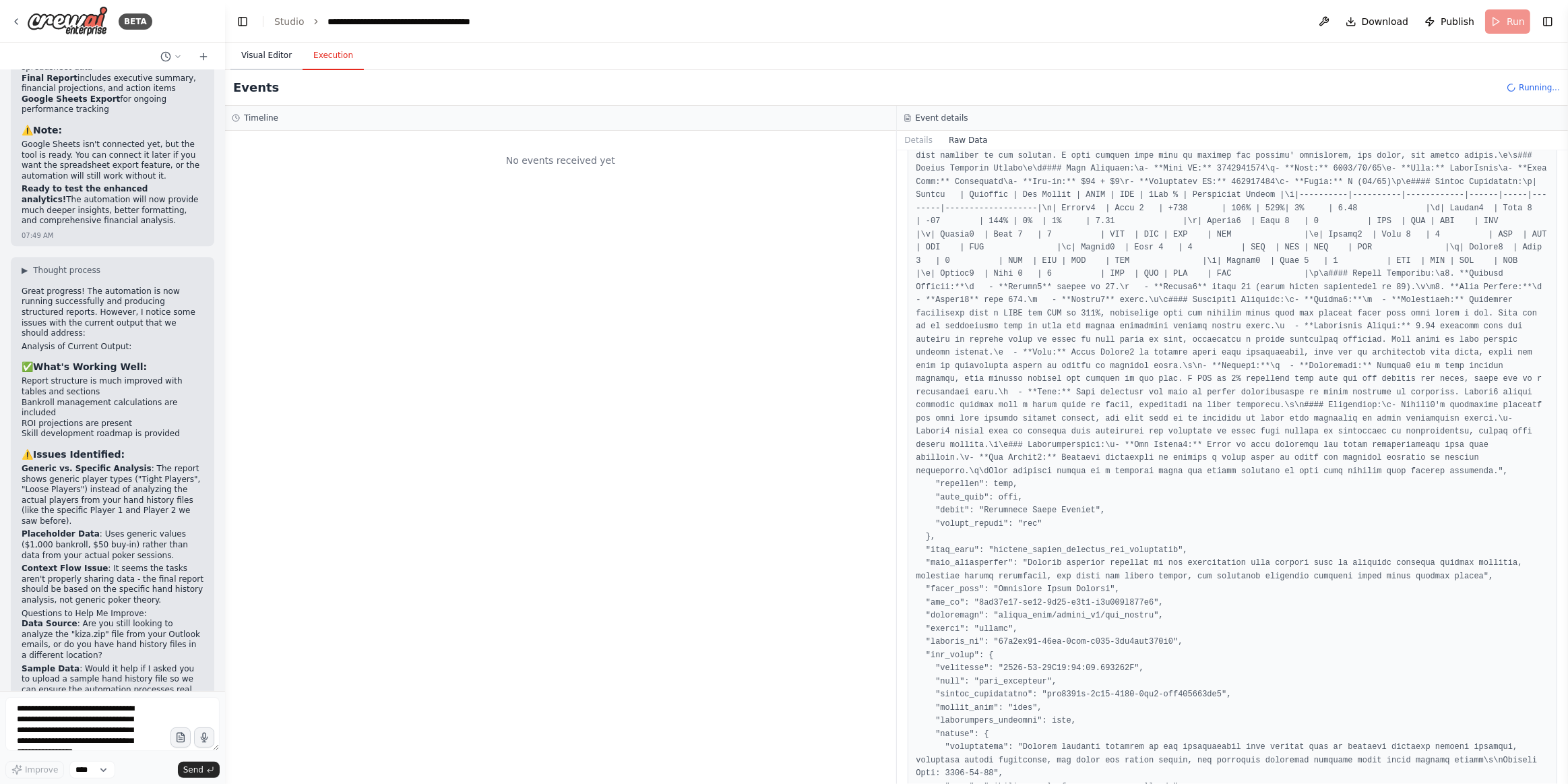
click at [235, 48] on button "Visual Editor" at bounding box center [266, 56] width 72 height 28
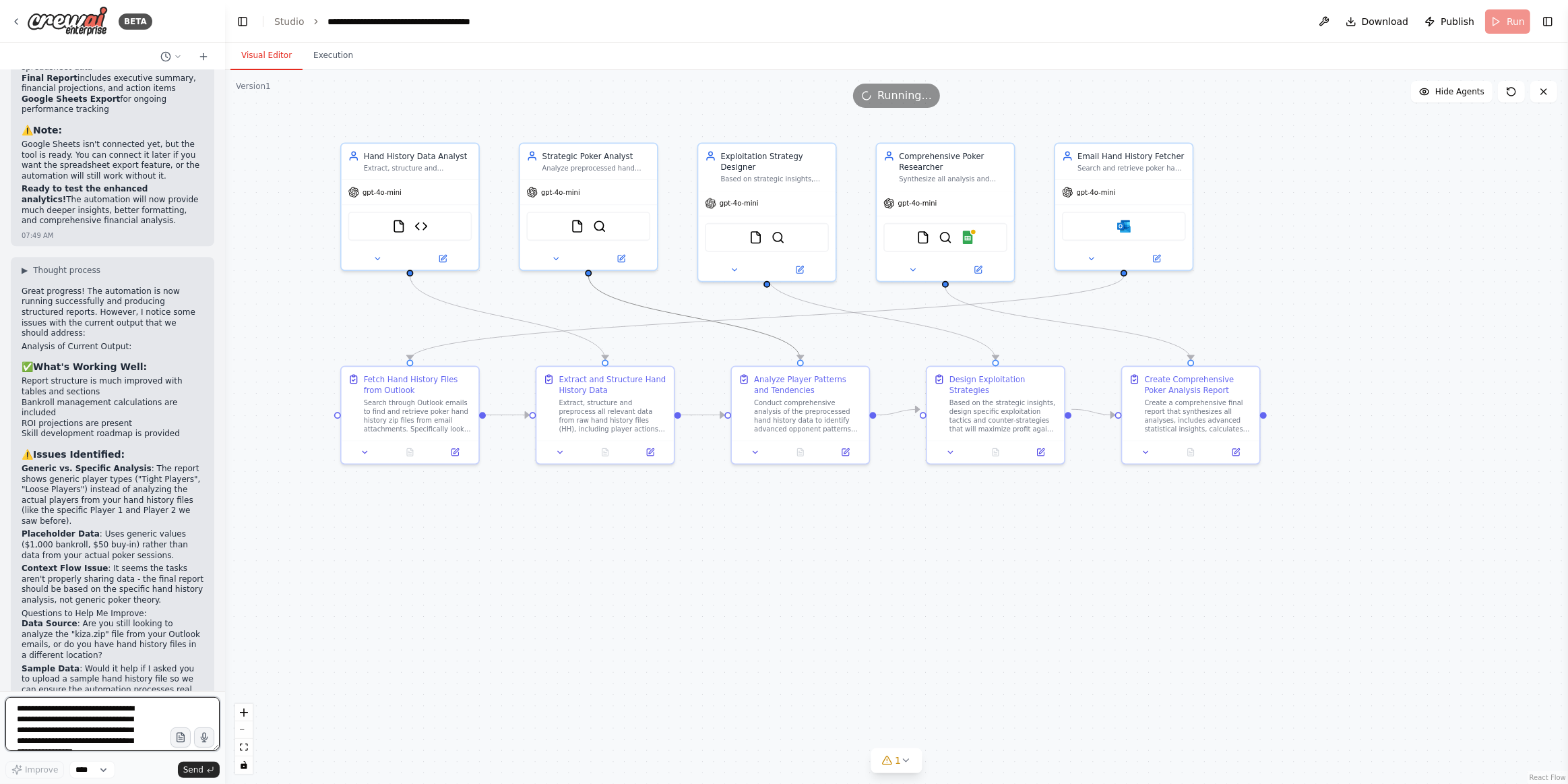
drag, startPoint x: 75, startPoint y: 714, endPoint x: 130, endPoint y: 747, distance: 64.1
click at [75, 689] on textarea "**********" at bounding box center [112, 724] width 215 height 54
click at [116, 689] on textarea "**********" at bounding box center [112, 724] width 215 height 54
click at [36, 619] on strong "Data Source" at bounding box center [49, 623] width 56 height 9
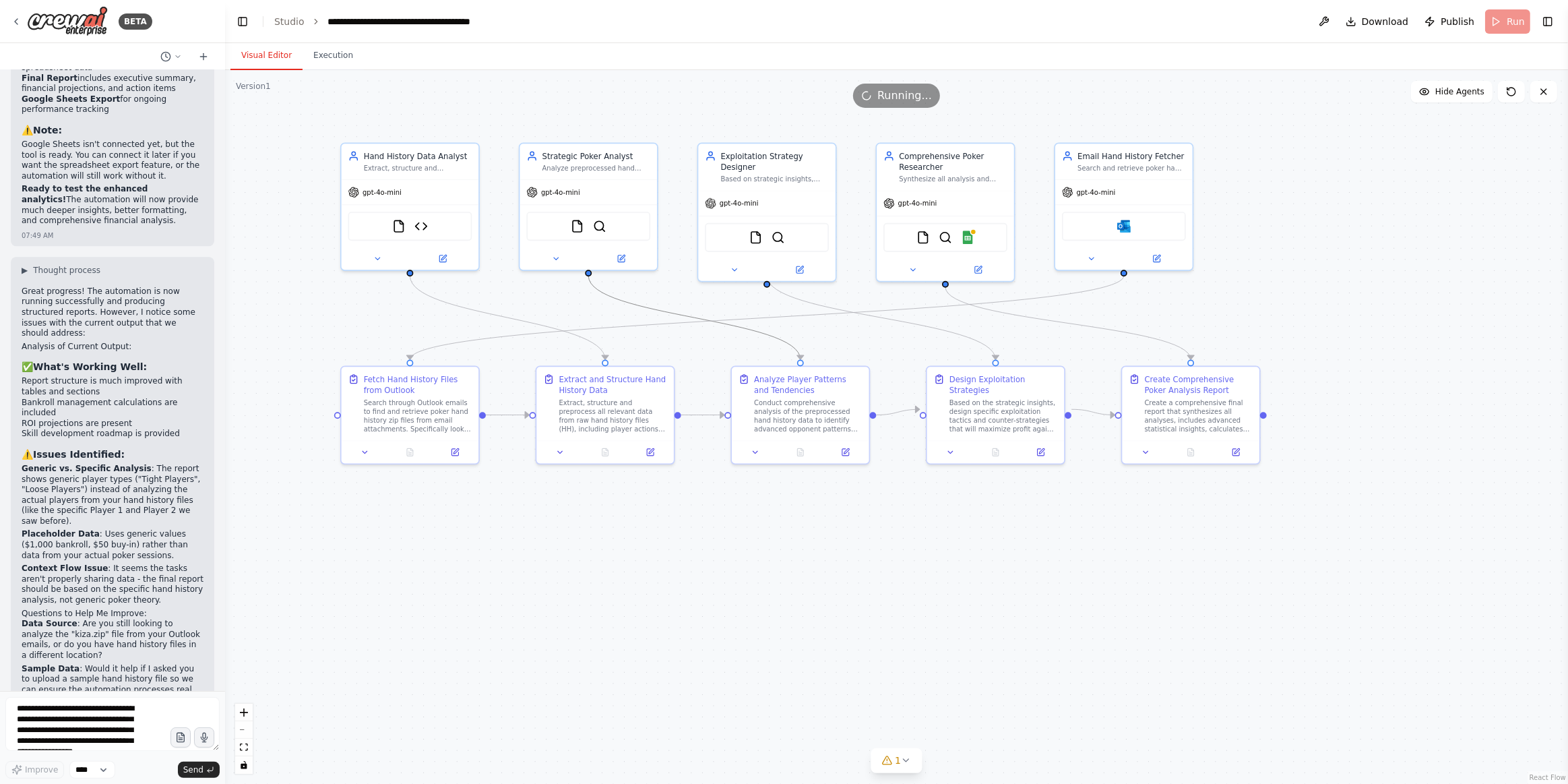
click at [84, 619] on p "Data Source : Are you still looking to analyze the "kiza.zip" file from your Ou…" at bounding box center [112, 640] width 182 height 42
click at [30, 619] on strong "Data Source" at bounding box center [49, 623] width 56 height 9
click at [88, 619] on p "Data Source : Are you still looking to analyze the "kiza.zip" file from your Ou…" at bounding box center [112, 640] width 182 height 42
copy ol "Data Source : Are you still looking to analyze the "kiza.zip" file from your Ou…"
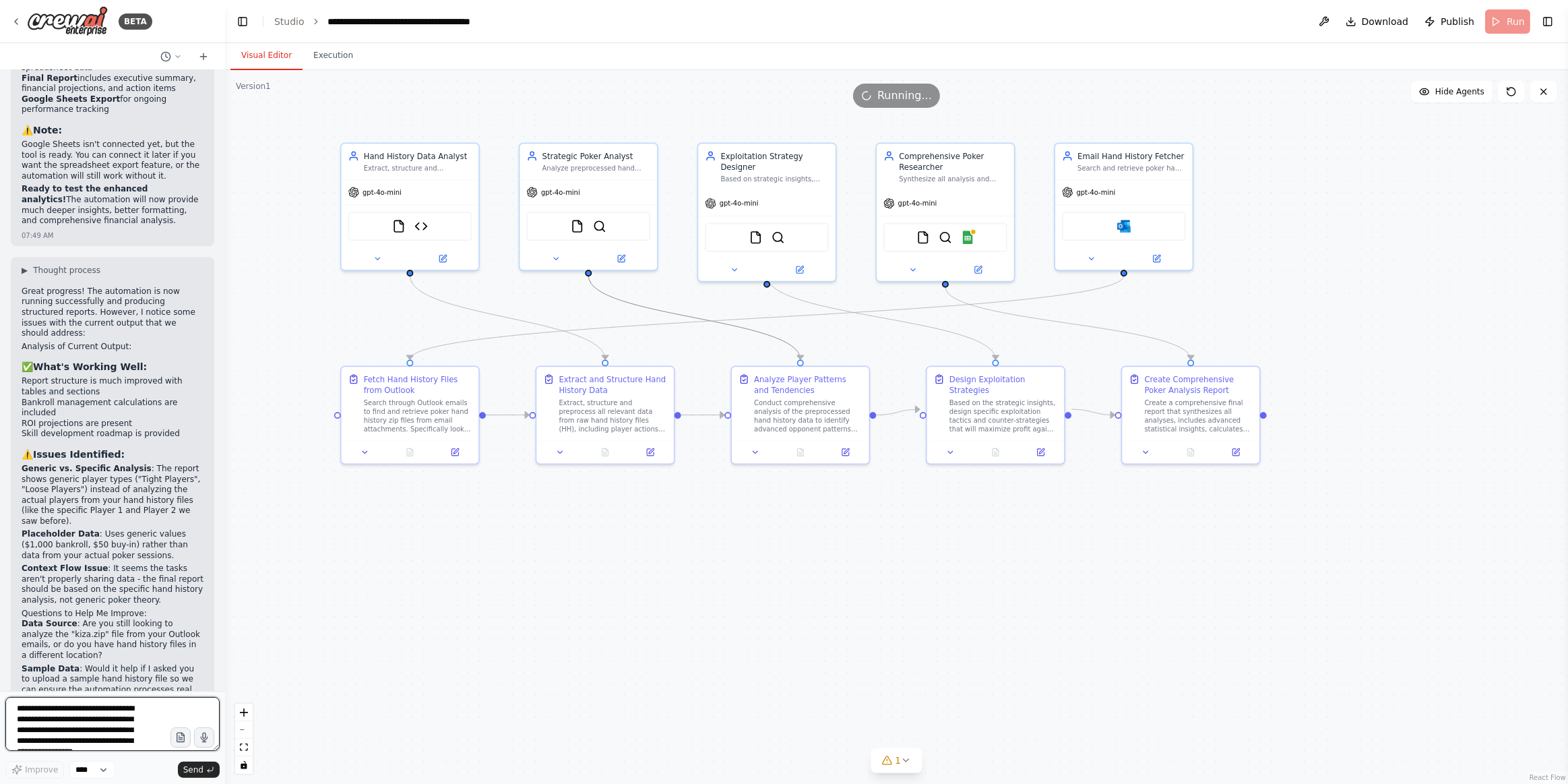
click at [86, 689] on textarea "**********" at bounding box center [112, 724] width 215 height 54
paste textarea "**********"
type textarea "**********"
drag, startPoint x: 215, startPoint y: 771, endPoint x: 217, endPoint y: 722, distance: 49.0
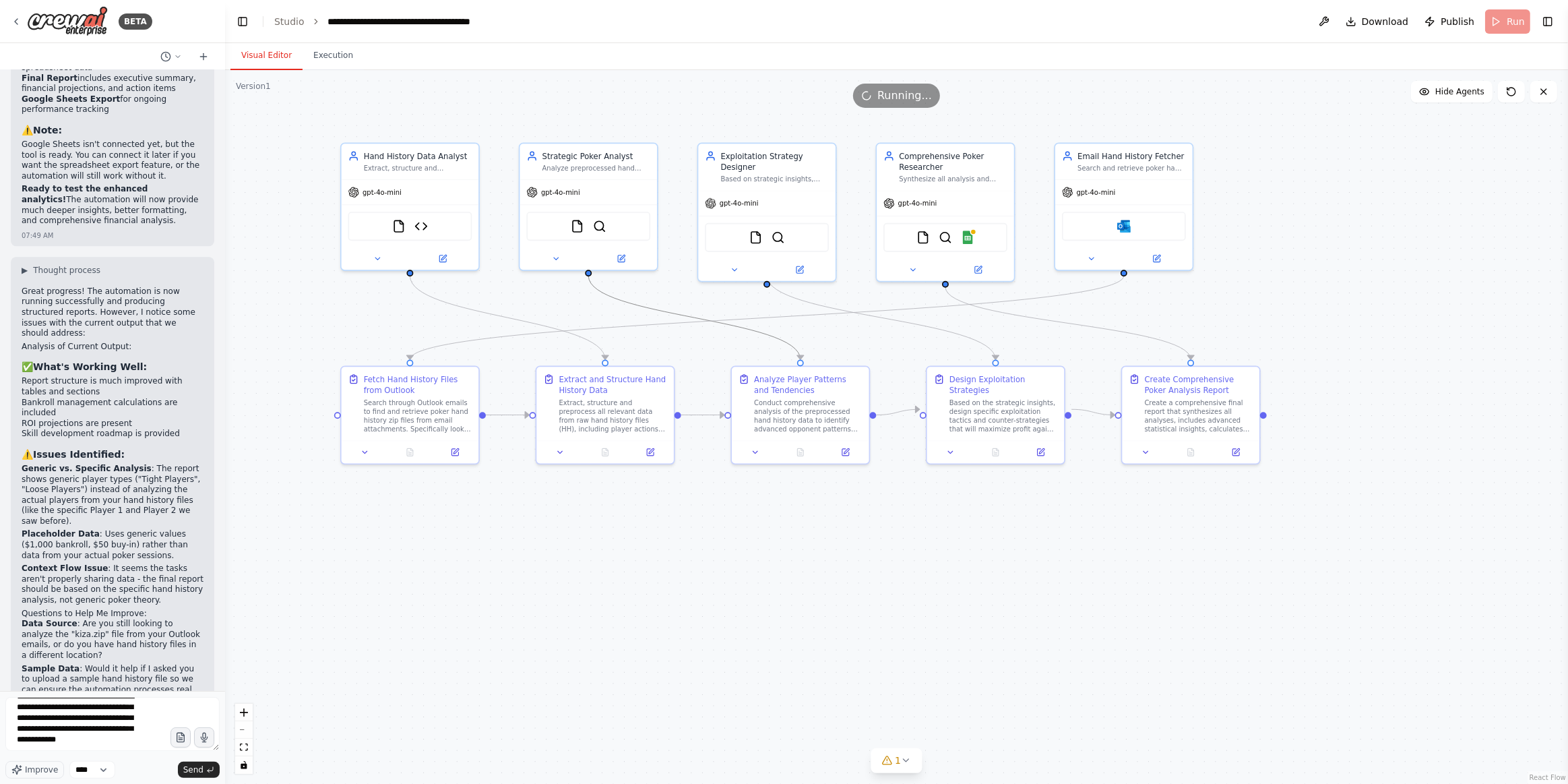
click at [212, 689] on button "Send" at bounding box center [199, 770] width 42 height 16
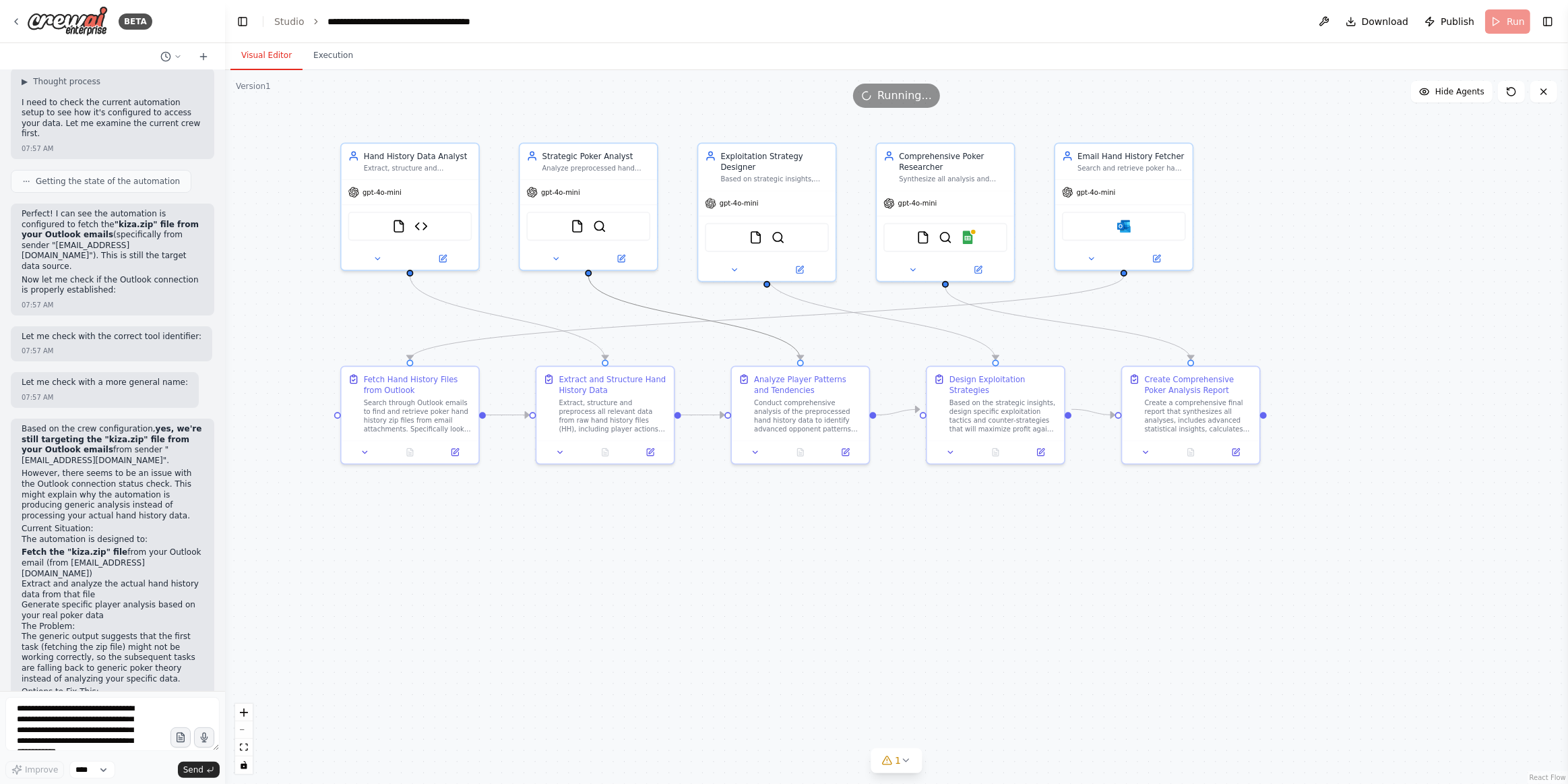
scroll to position [5245, 0]
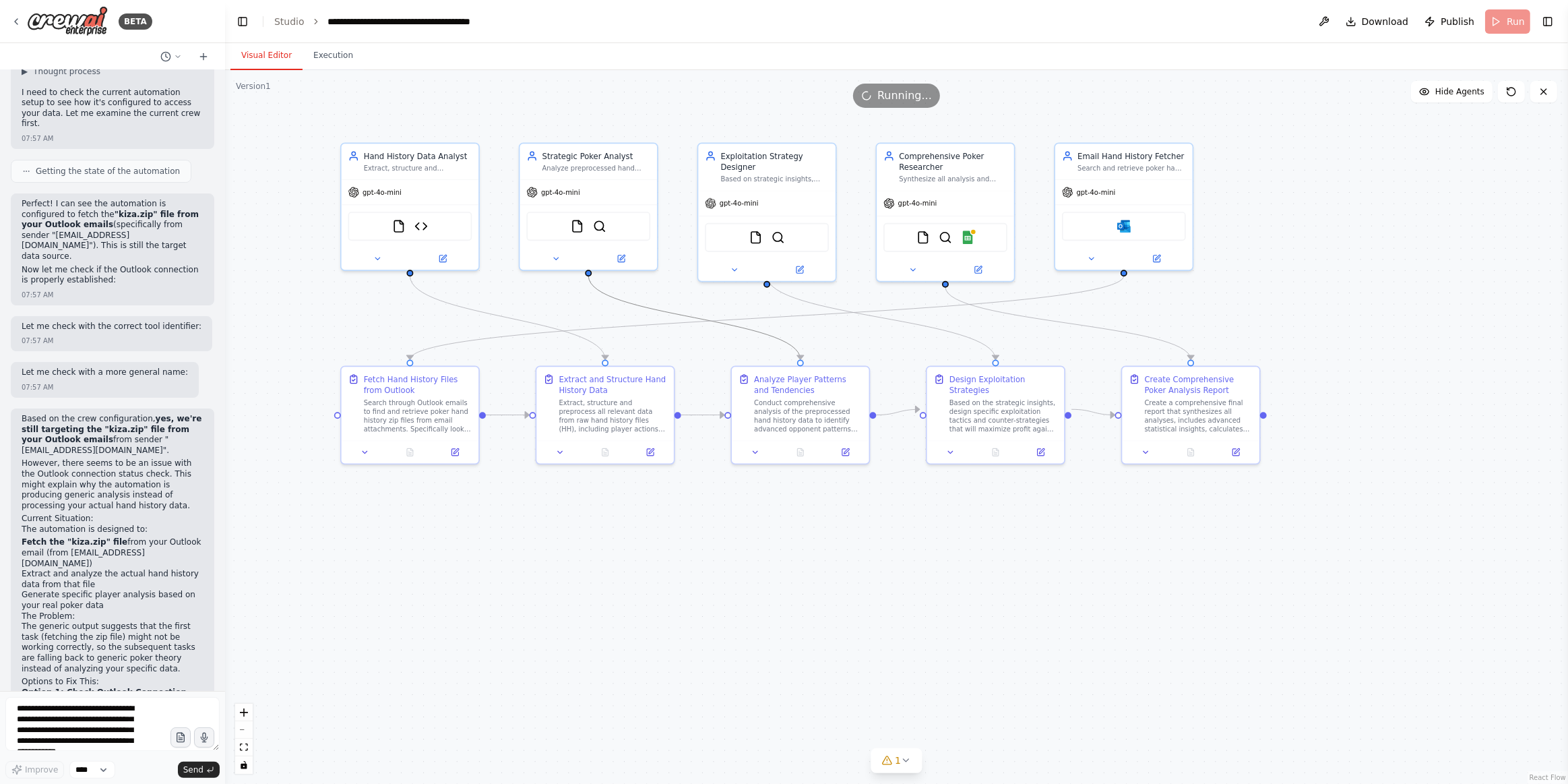
drag, startPoint x: 38, startPoint y: 621, endPoint x: 116, endPoint y: 621, distance: 78.0
drag, startPoint x: 107, startPoint y: 626, endPoint x: 14, endPoint y: 626, distance: 93.0
click at [14, 626] on div "Based on the crew configuration, yes, we're still targeting the "kiza.zip" file…" at bounding box center [112, 685] width 204 height 554
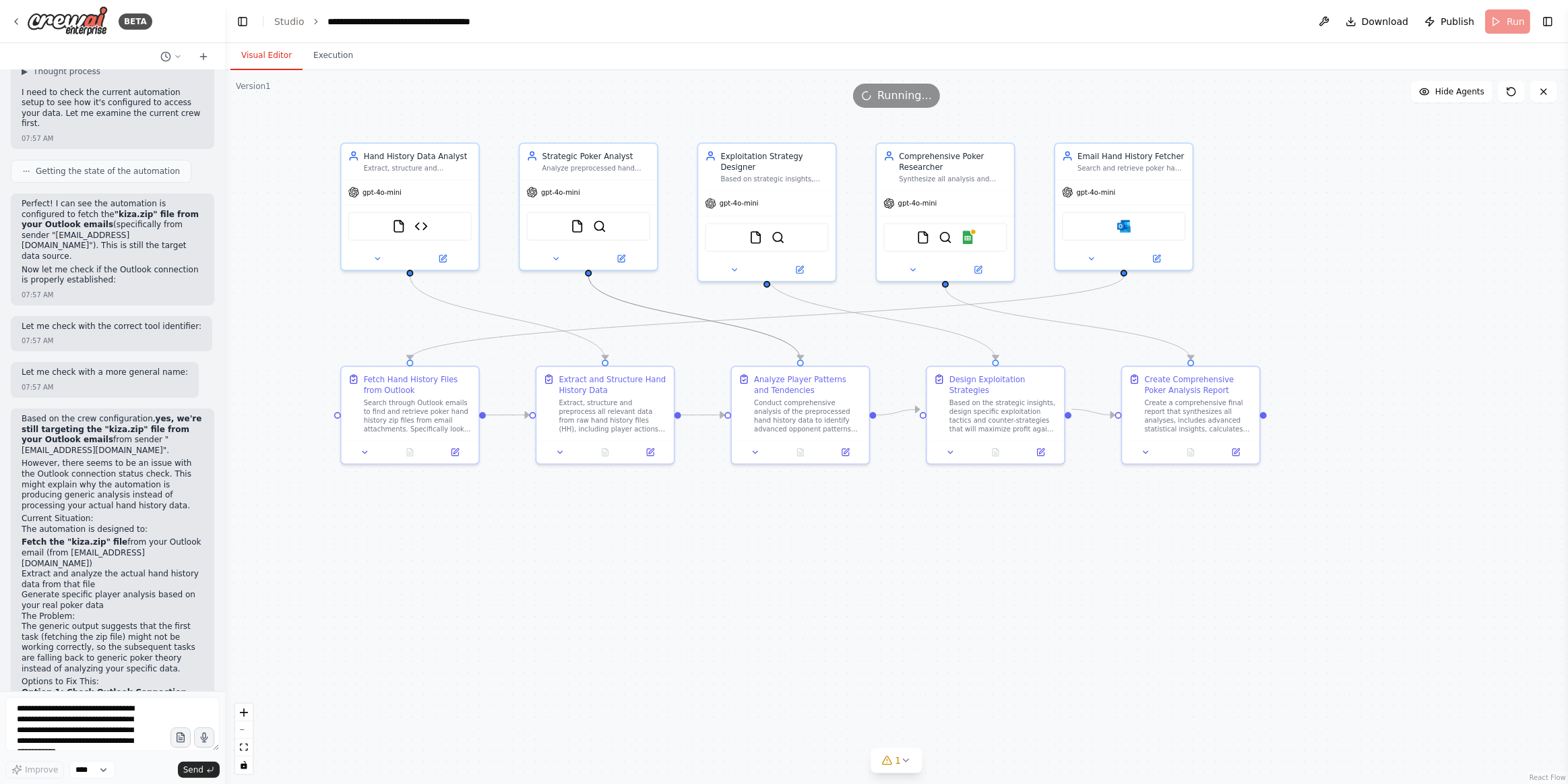
copy li "Upload the file directly"
click at [52, 689] on textarea "**********" at bounding box center [112, 724] width 215 height 54
paste textarea "**********"
type textarea "**********"
click at [208, 689] on icon "submit" at bounding box center [210, 769] width 8 height 8
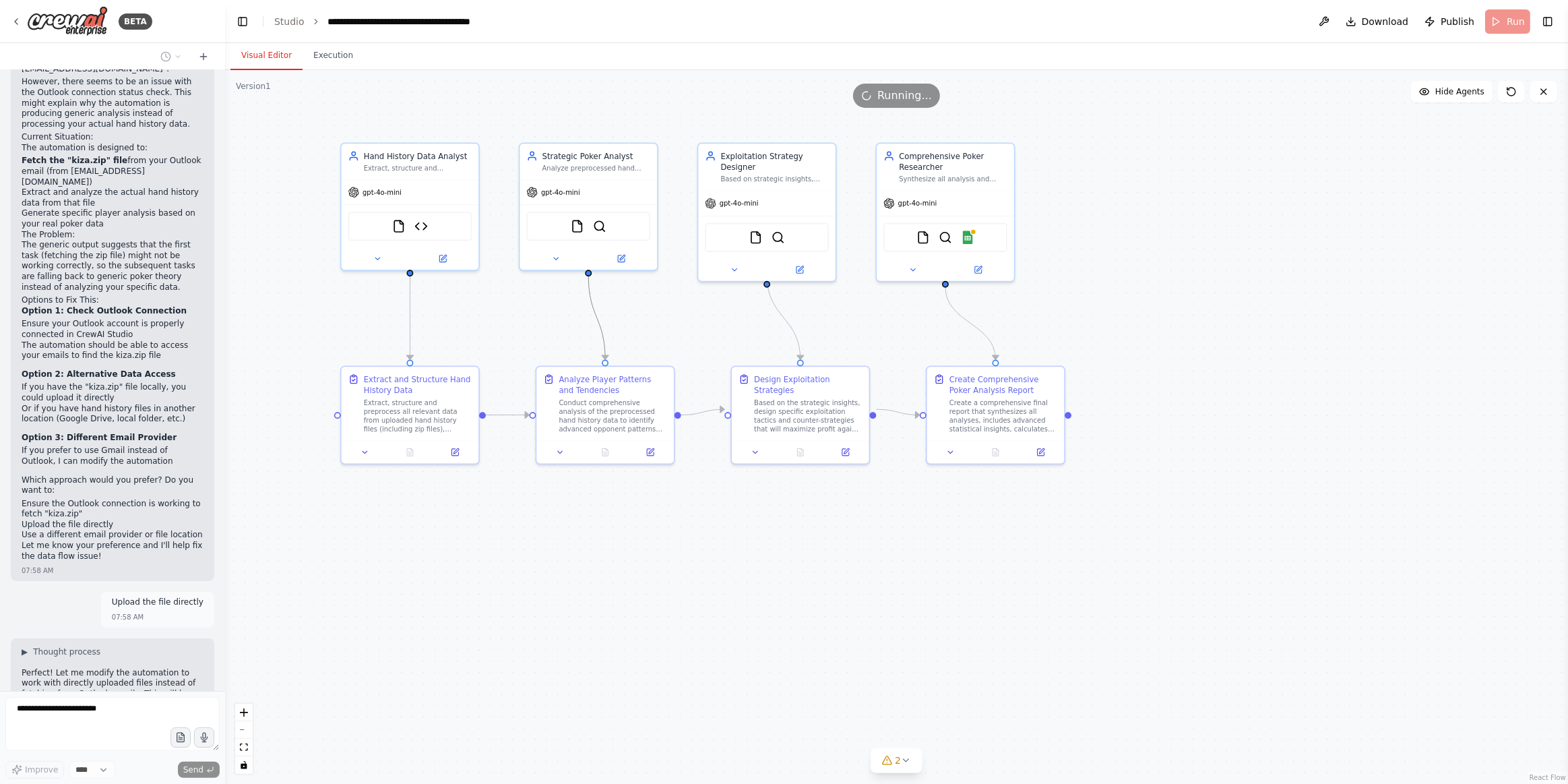
scroll to position [5660, 0]
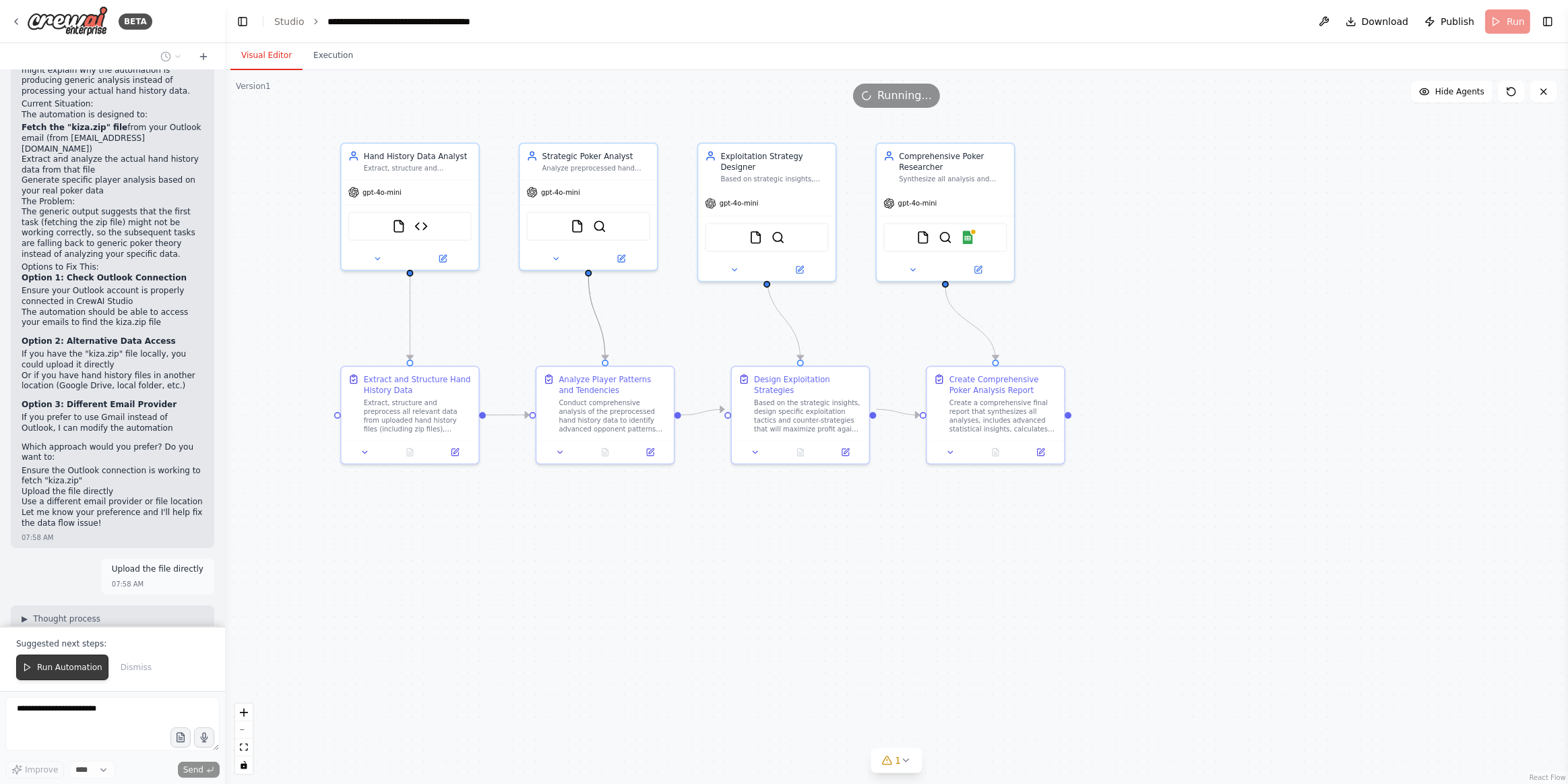
click at [57, 672] on span "Run Automation" at bounding box center [70, 667] width 65 height 11
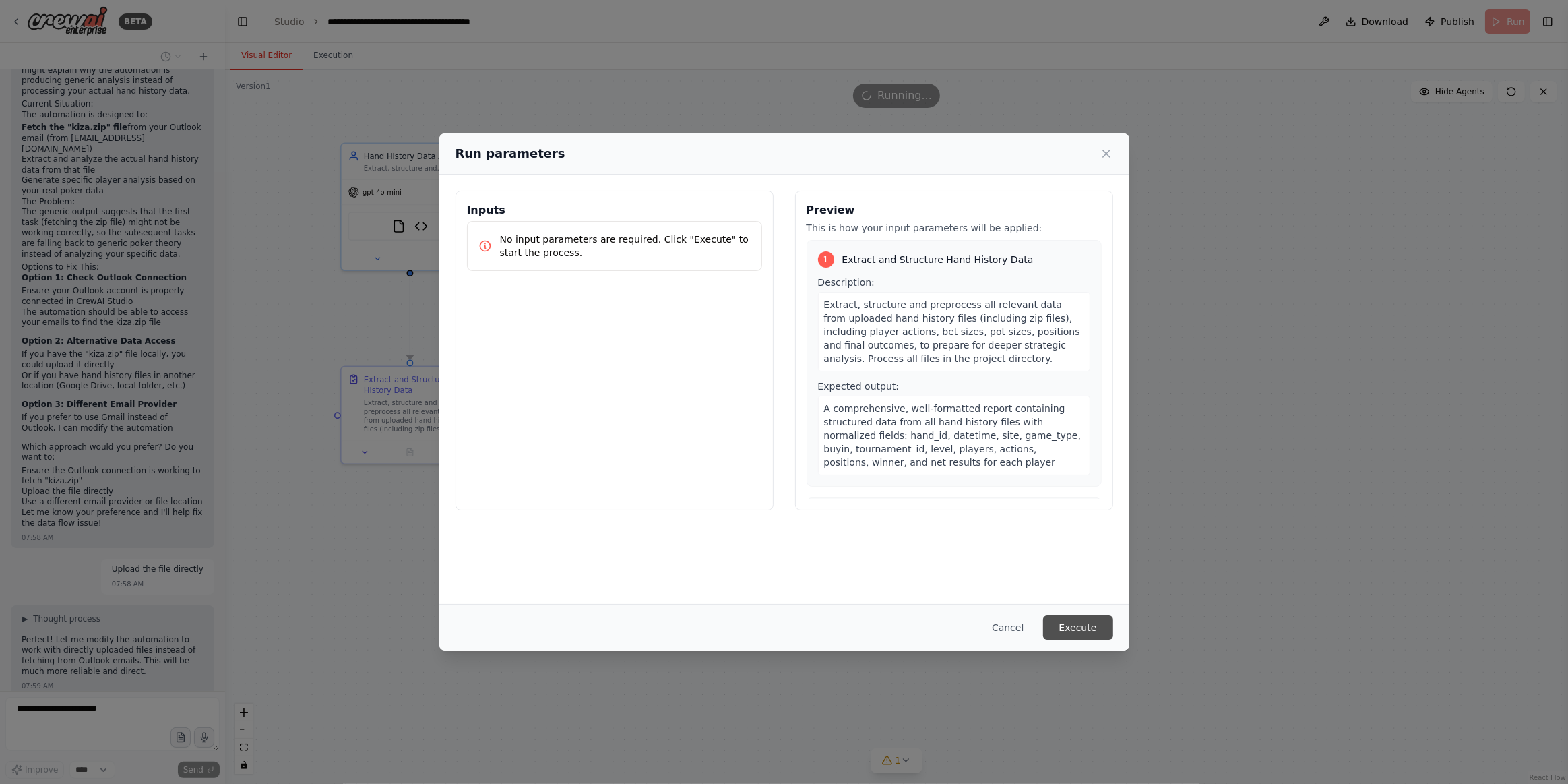
click at [1090, 630] on button "Execute" at bounding box center [1078, 627] width 70 height 24
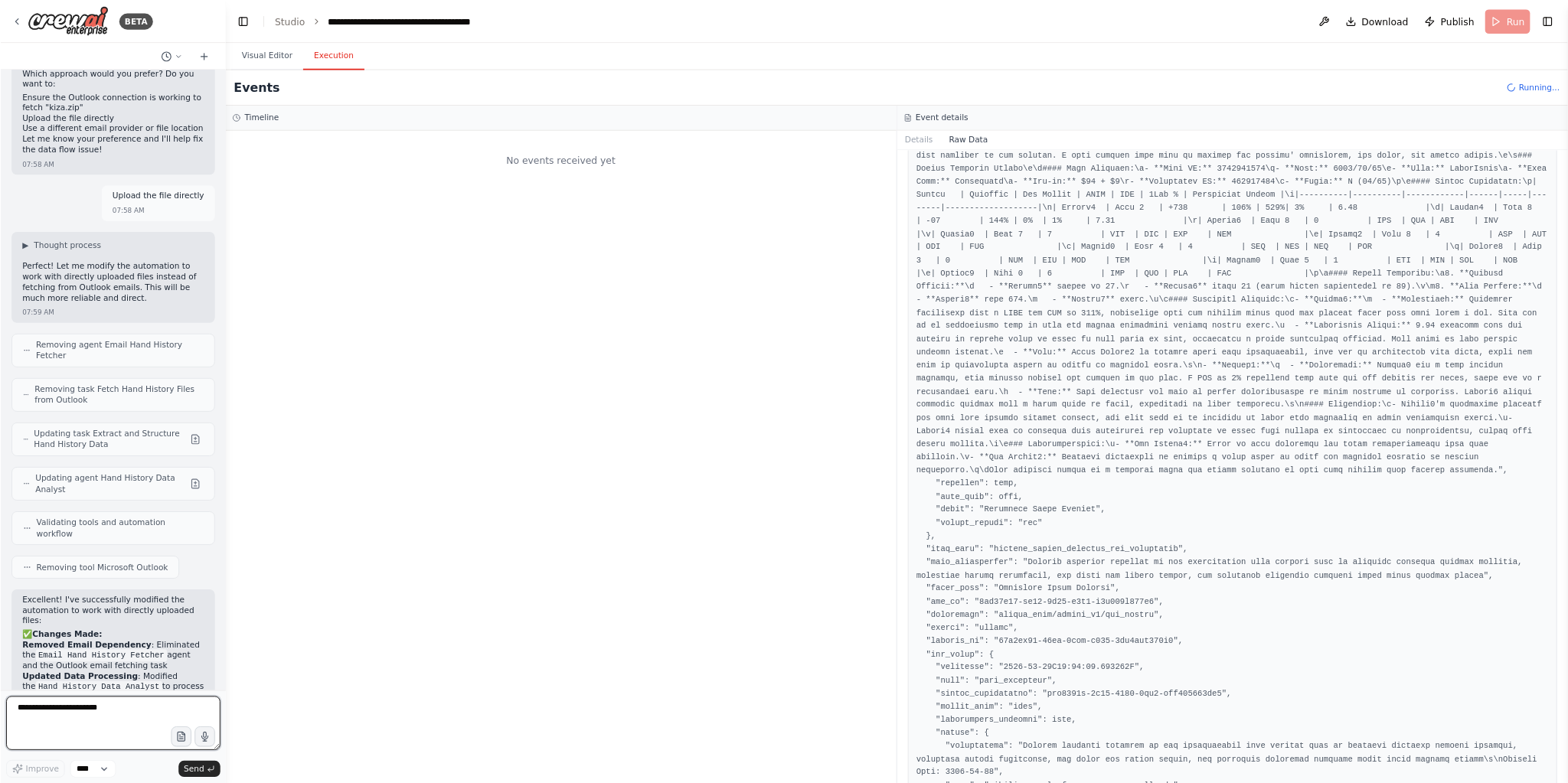
scroll to position [6862, 0]
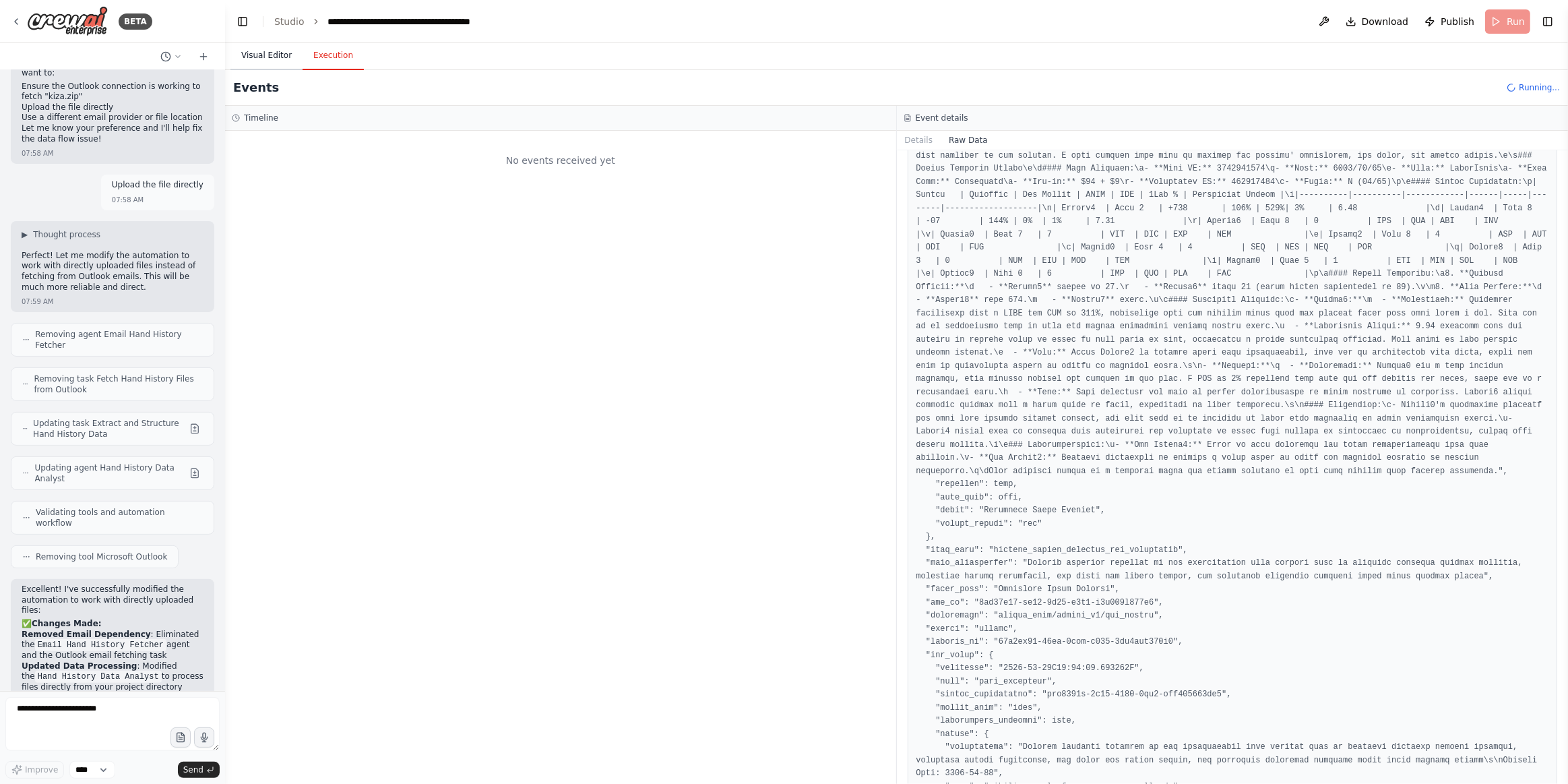
click at [242, 60] on button "Visual Editor" at bounding box center [266, 56] width 72 height 28
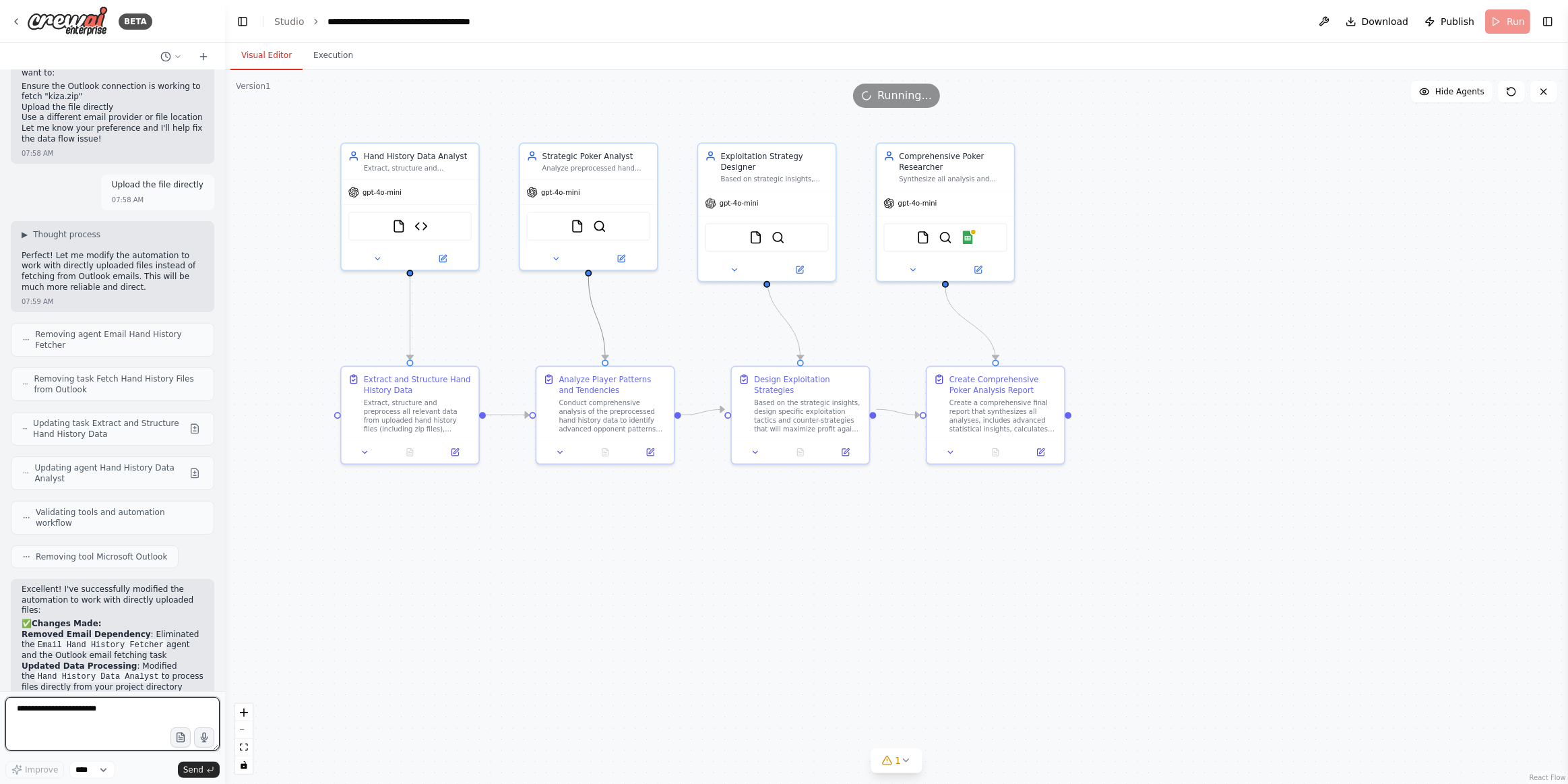
drag, startPoint x: 89, startPoint y: 715, endPoint x: 126, endPoint y: 709, distance: 37.5
click at [89, 689] on textarea "**********" at bounding box center [112, 724] width 215 height 54
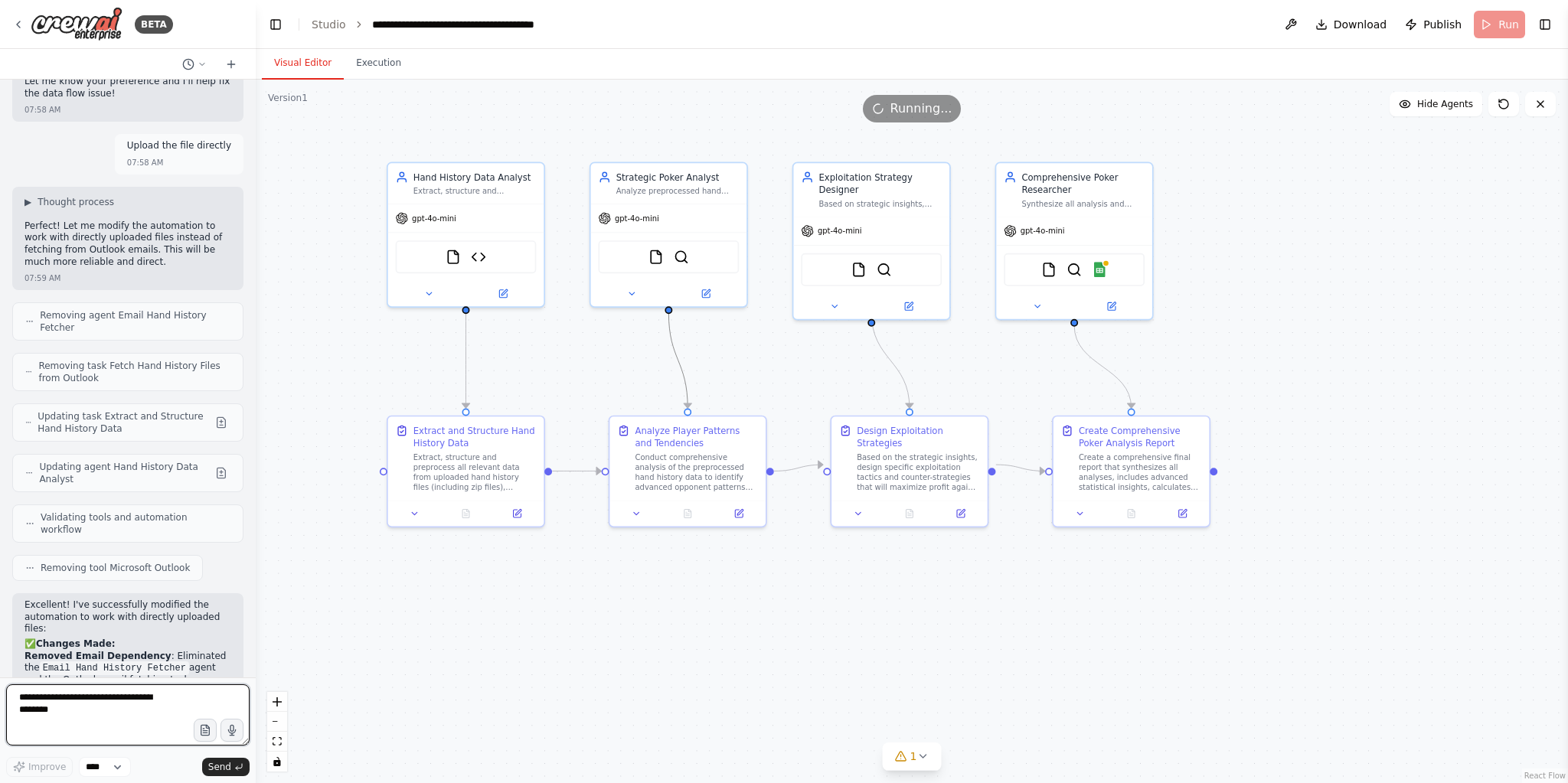
scroll to position [6961, 0]
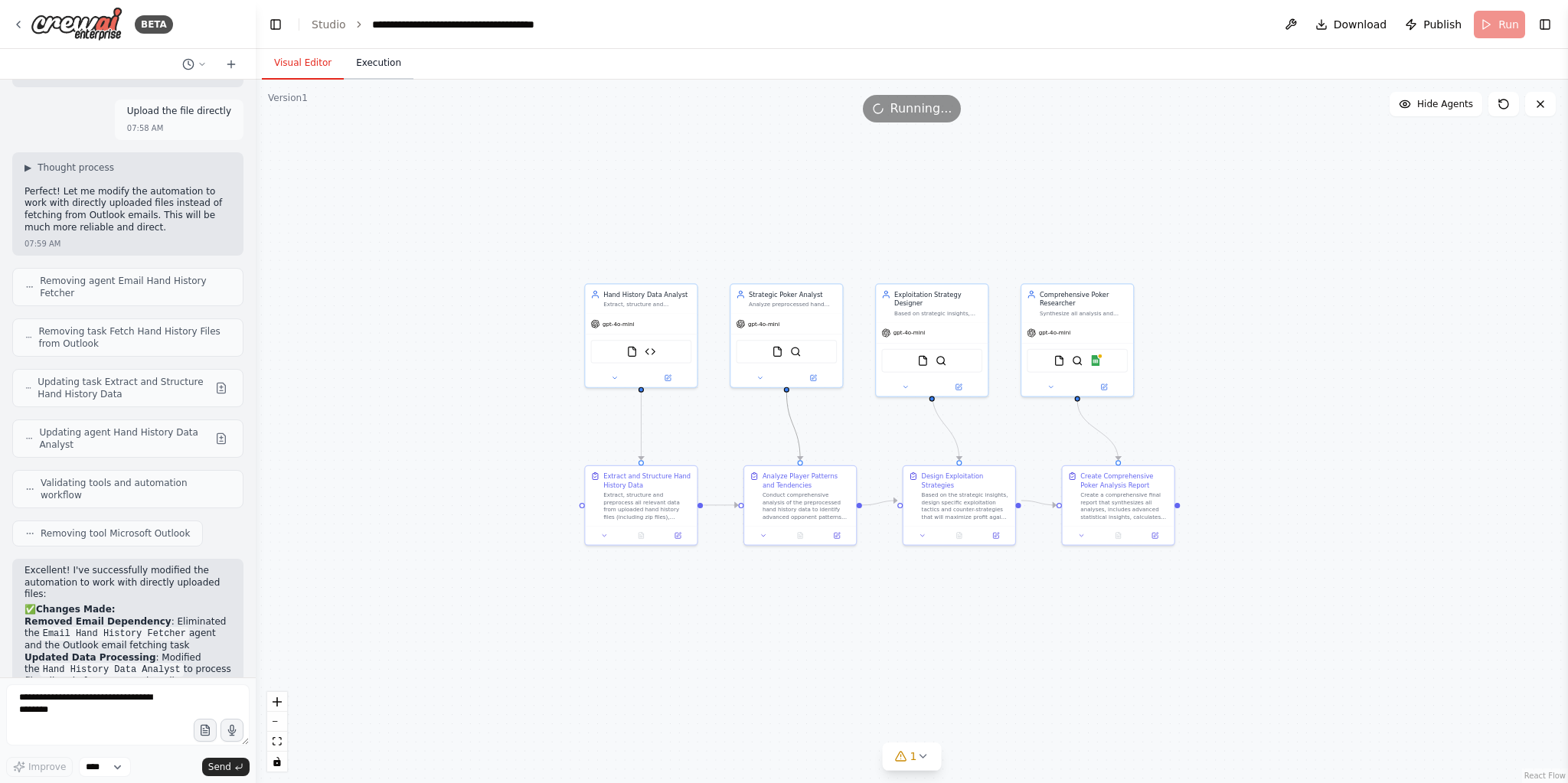
click at [348, 68] on button "Execution" at bounding box center [378, 63] width 70 height 32
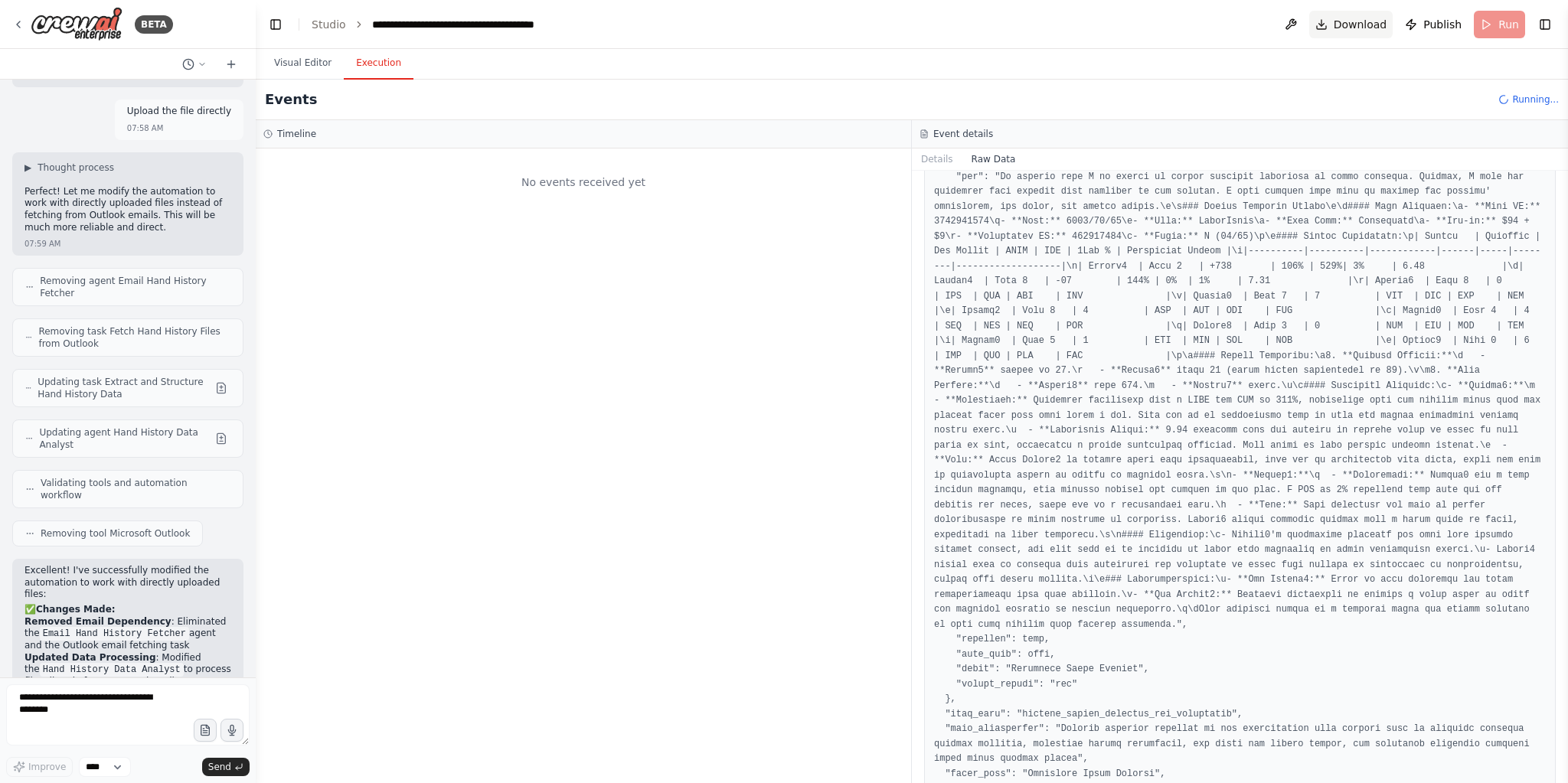
click at [1367, 31] on span "Download" at bounding box center [1360, 24] width 54 height 16
click at [529, 291] on div "No events received yet" at bounding box center [584, 465] width 656 height 635
click at [53, 704] on textarea at bounding box center [128, 715] width 244 height 61
click at [1180, 91] on div "Events Running..." at bounding box center [912, 100] width 1313 height 40
click at [1431, 27] on span "Publish" at bounding box center [1442, 24] width 38 height 16
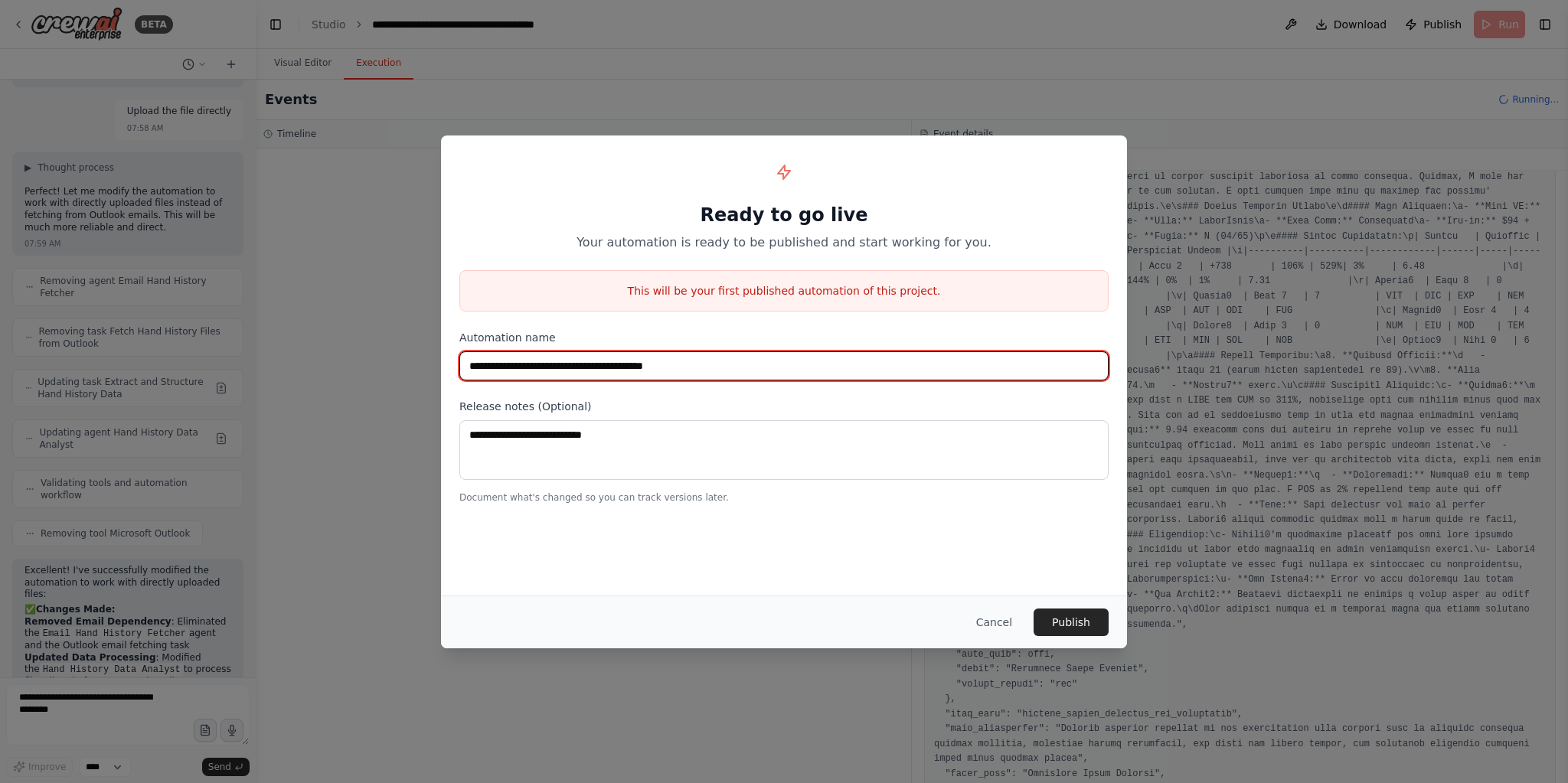
click at [749, 367] on input "**********" at bounding box center [784, 366] width 649 height 29
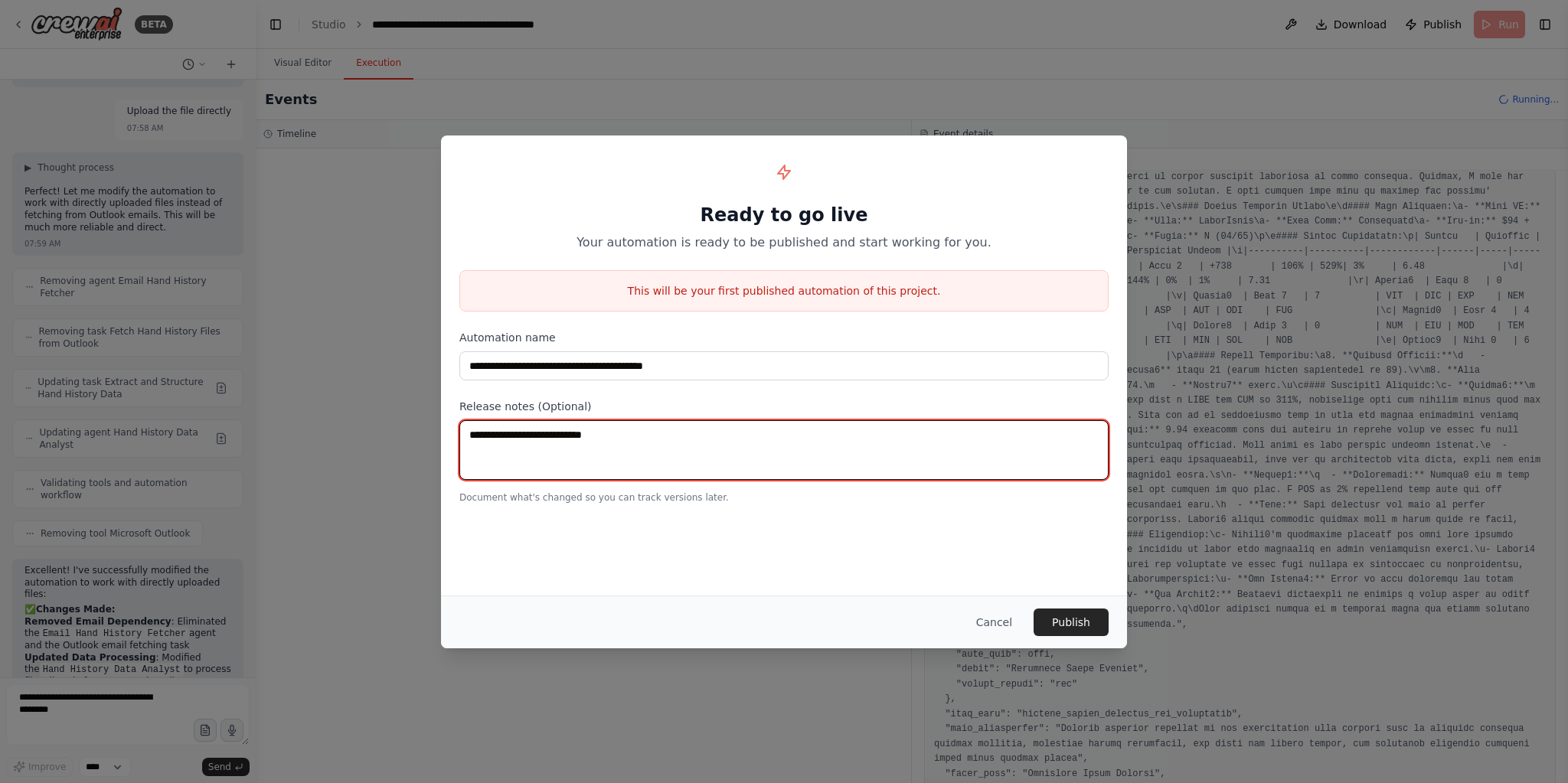
click at [656, 427] on textarea at bounding box center [784, 450] width 649 height 60
paste textarea "**********"
type textarea "**********"
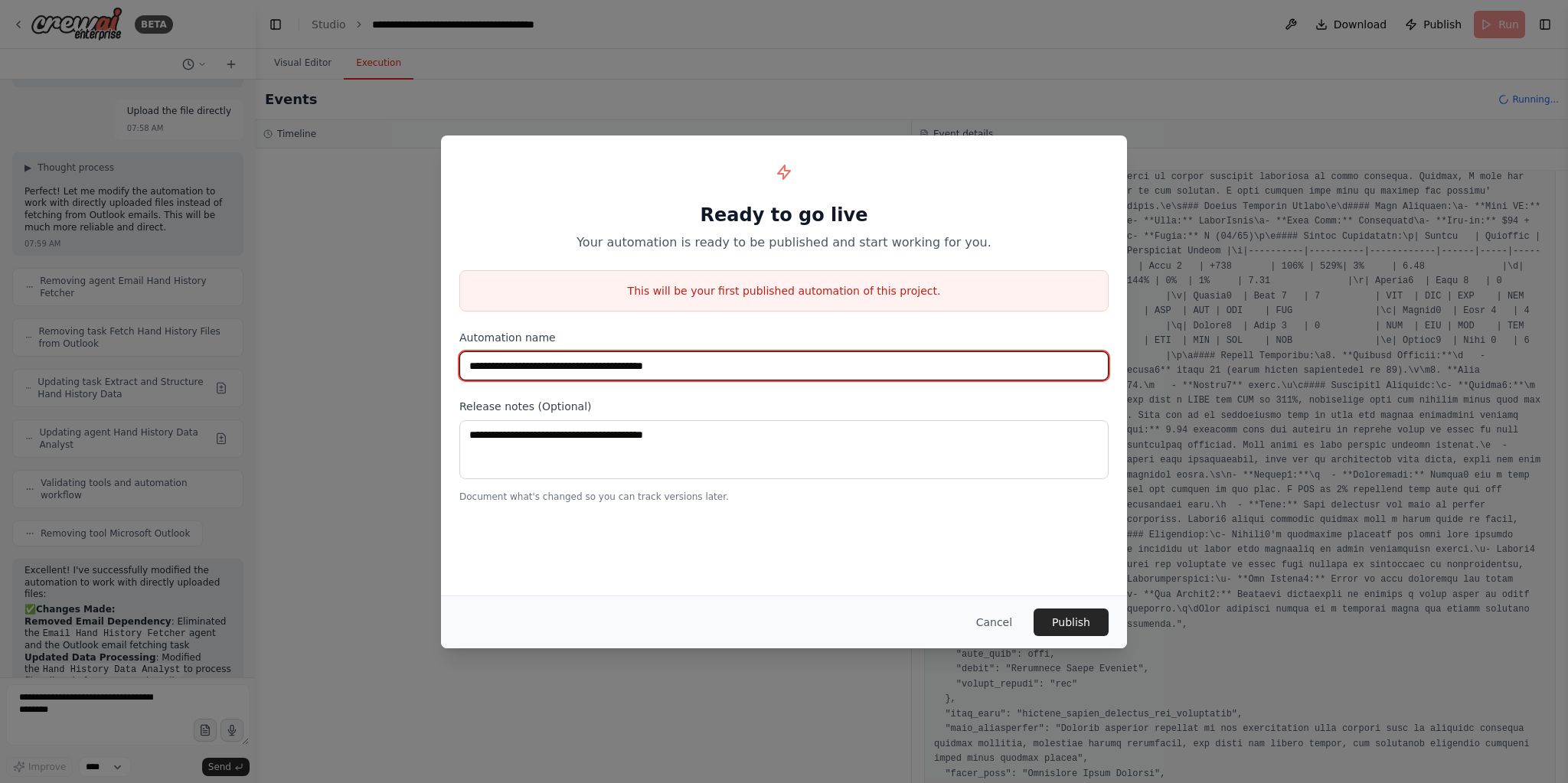
click at [595, 363] on input "**********" at bounding box center [784, 366] width 649 height 29
click at [595, 363] on input "**********" at bounding box center [784, 366] width 649 height 29
click at [596, 363] on input "**********" at bounding box center [784, 366] width 649 height 29
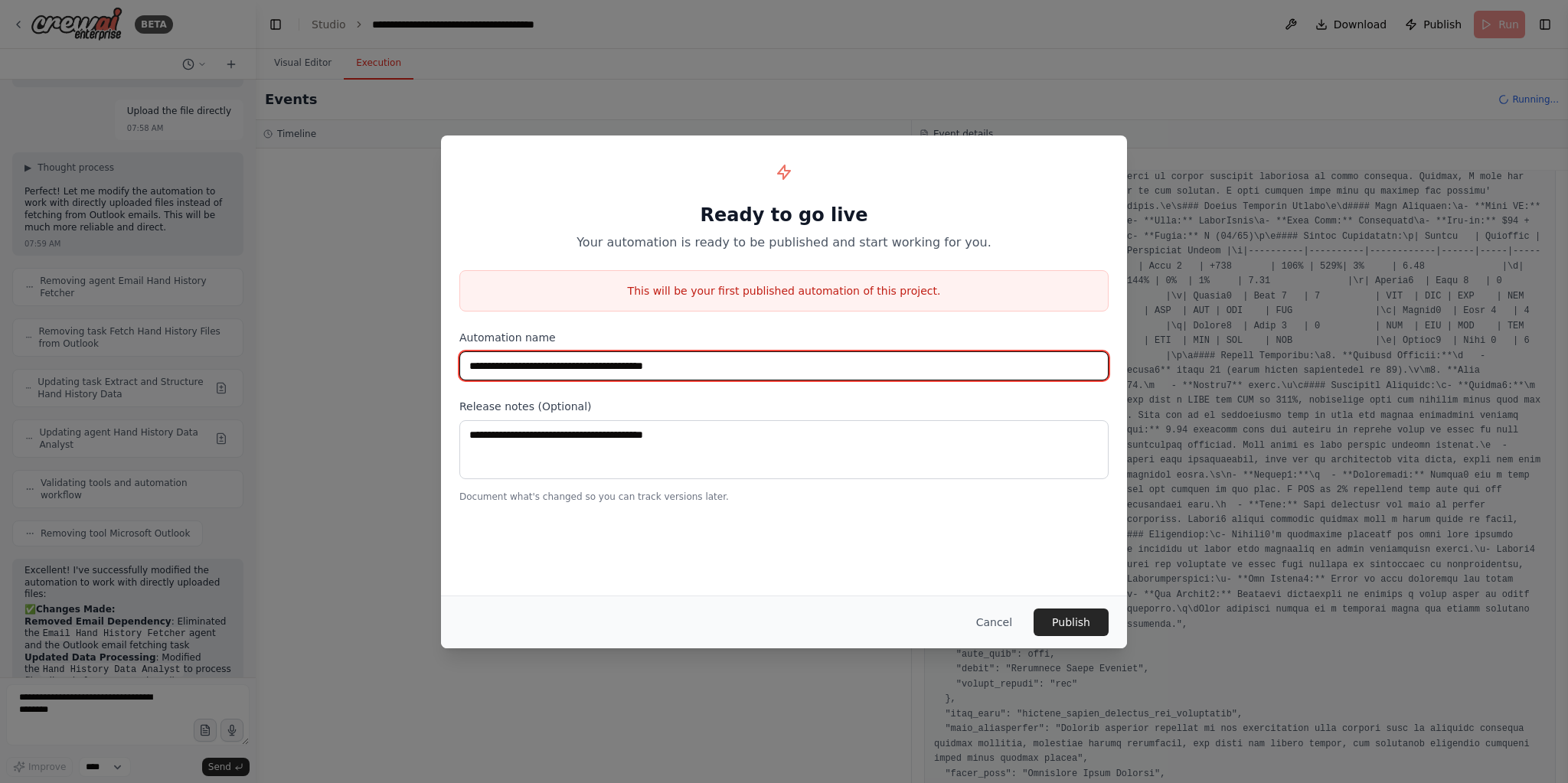
click at [596, 363] on input "**********" at bounding box center [784, 366] width 649 height 29
type input "*********"
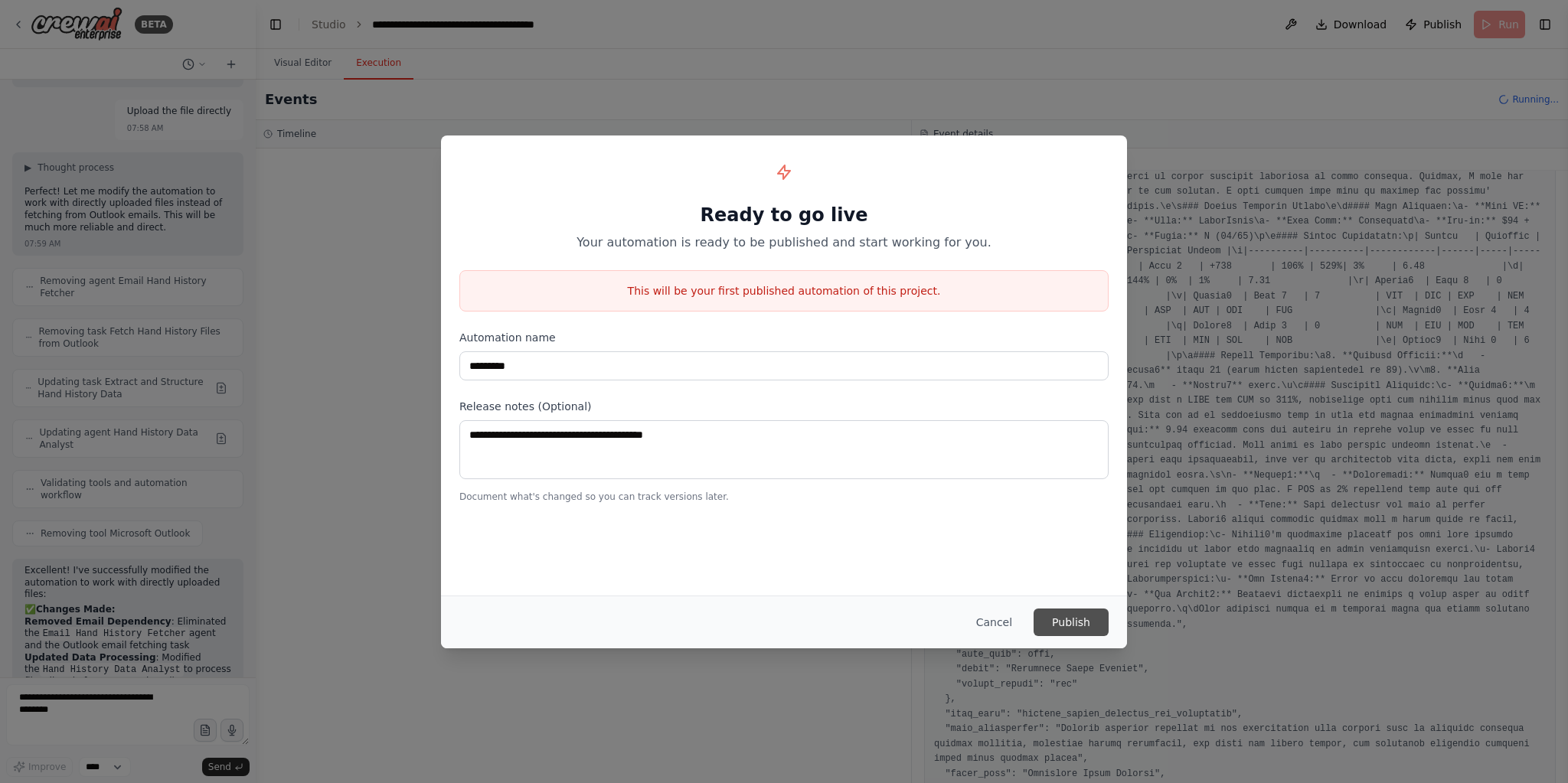
click at [1082, 627] on button "Publish" at bounding box center [1071, 622] width 75 height 27
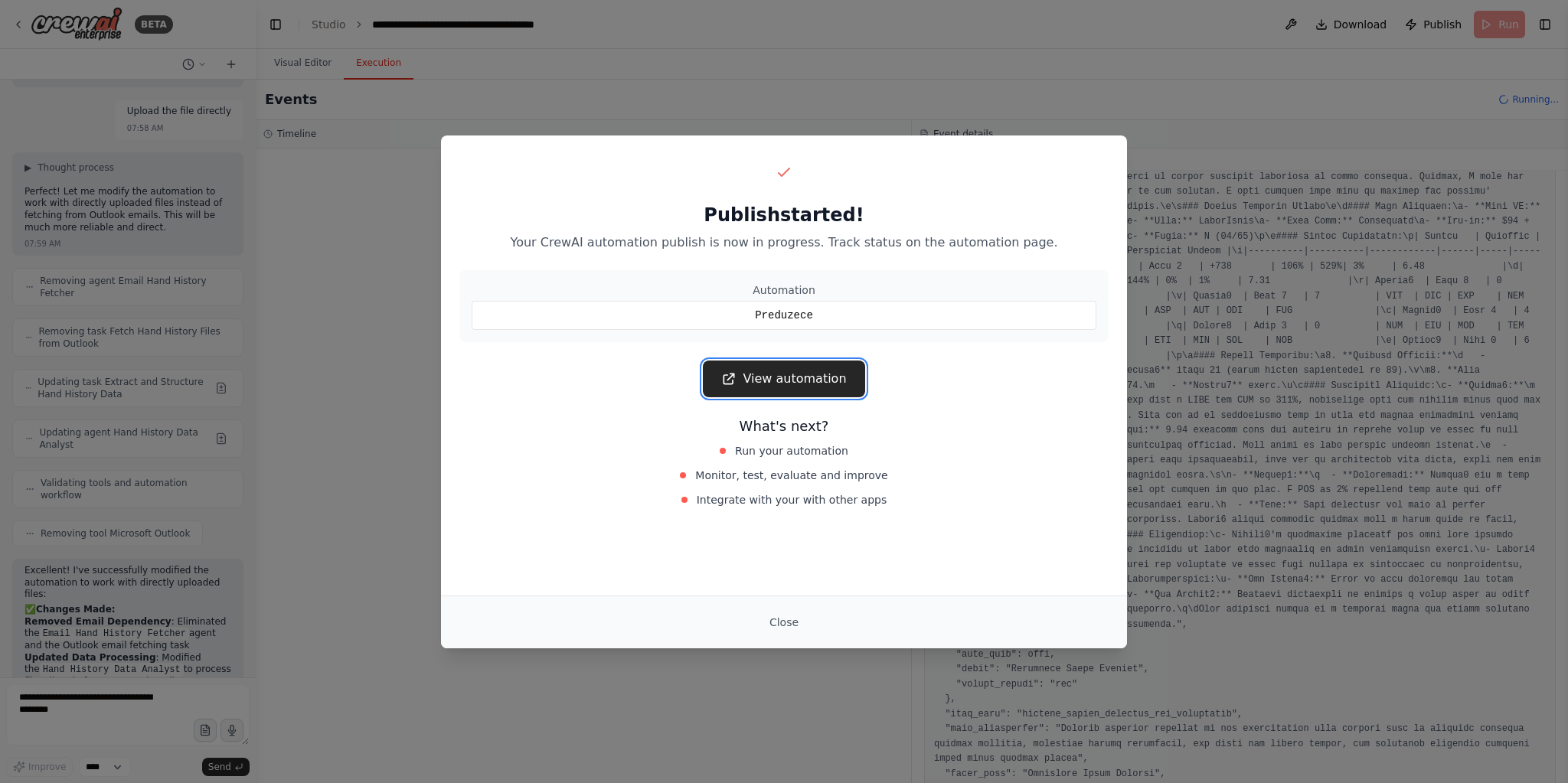
click at [814, 376] on link "View automation" at bounding box center [783, 379] width 161 height 37
click at [794, 623] on button "Close" at bounding box center [783, 622] width 54 height 27
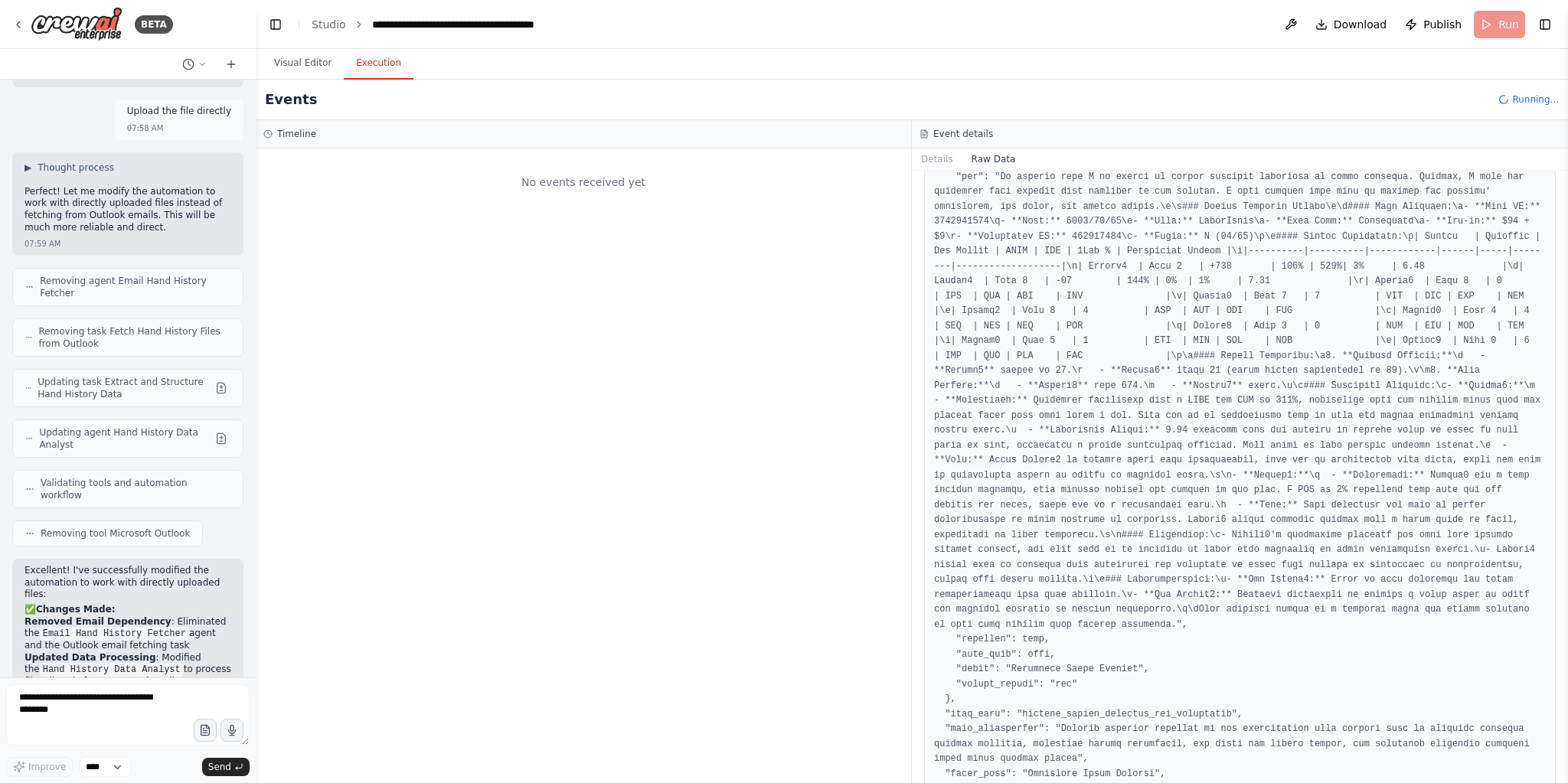
click at [496, 207] on div "No events received yet" at bounding box center [584, 465] width 656 height 635
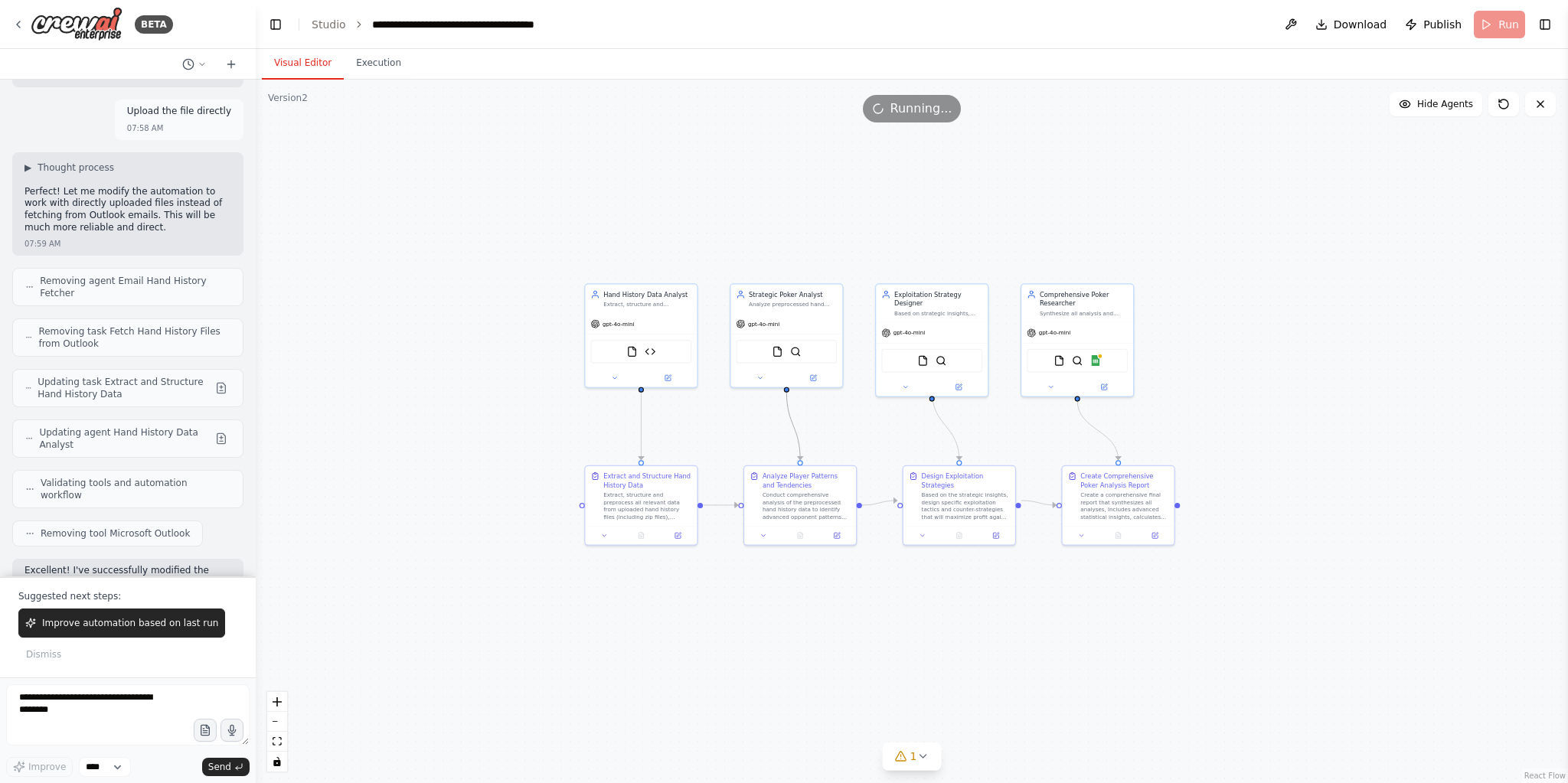
click at [295, 55] on button "Visual Editor" at bounding box center [302, 63] width 82 height 32
click at [172, 636] on button "Improve automation based on last run" at bounding box center [121, 622] width 207 height 29
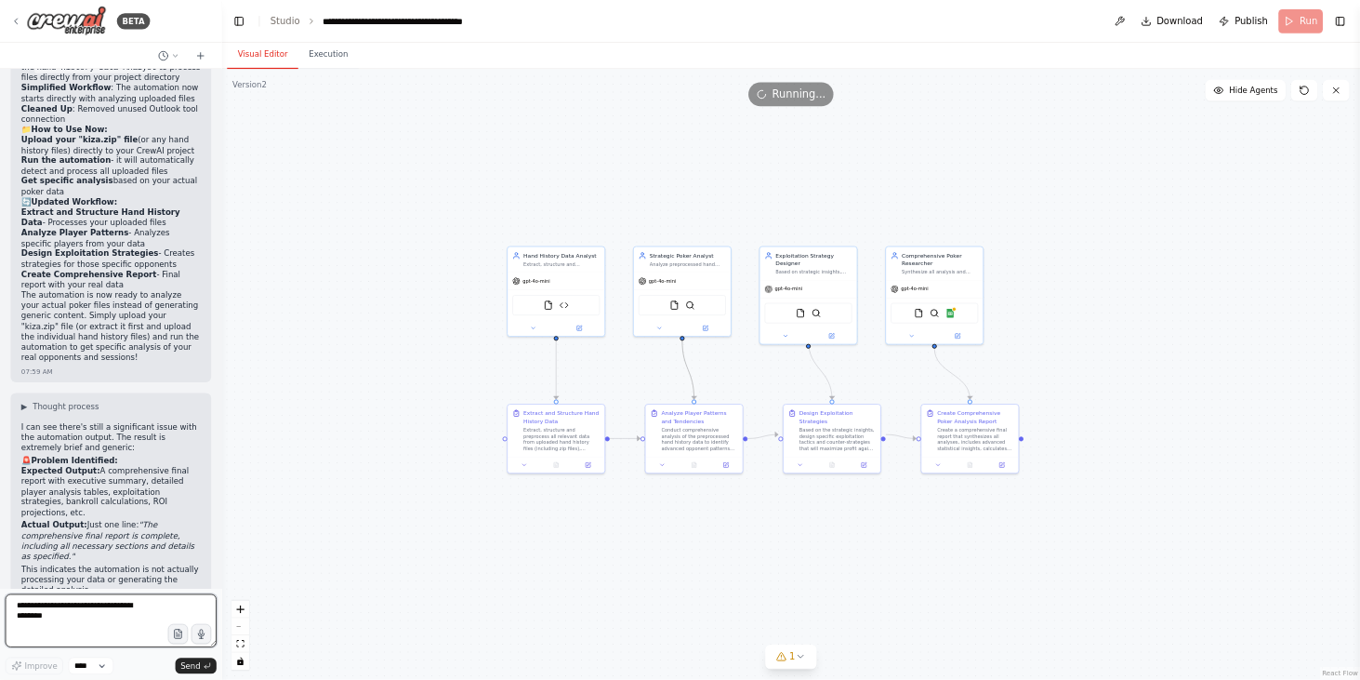
scroll to position [9172, 0]
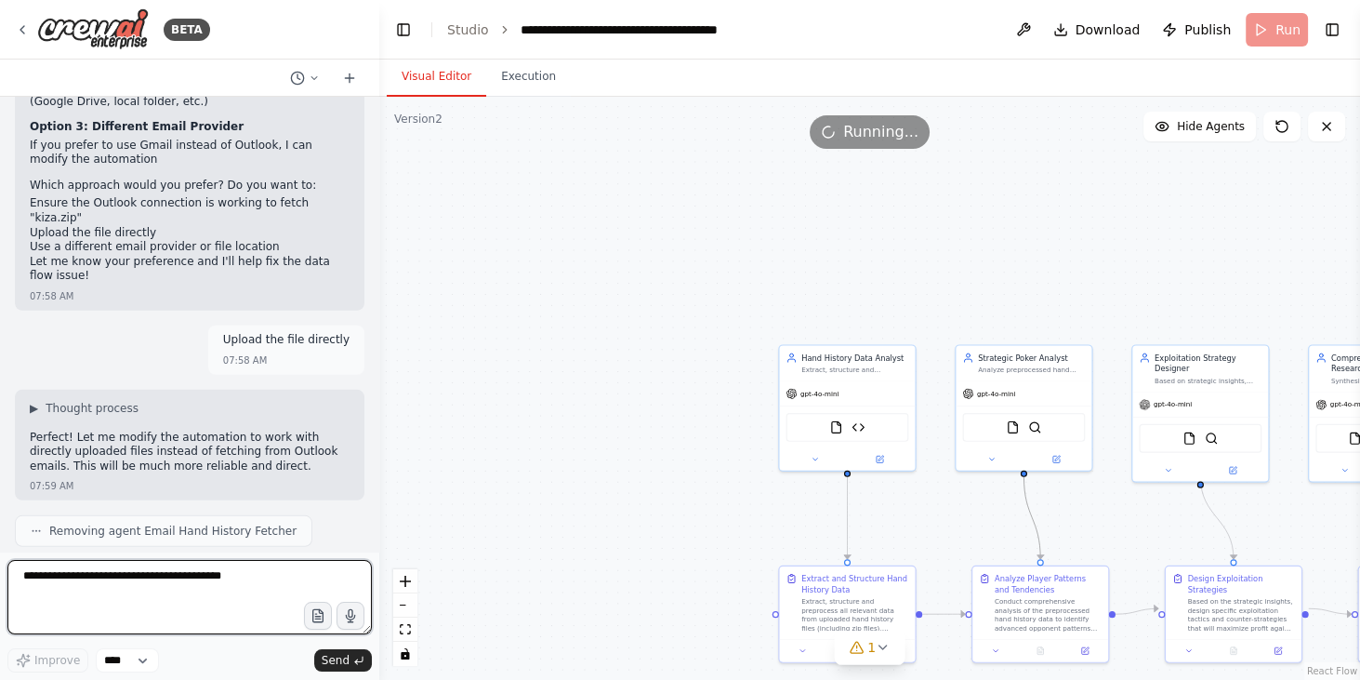
drag, startPoint x: 308, startPoint y: 188, endPoint x: 464, endPoint y: 188, distance: 156.2
click at [464, 188] on div "BETA Hello! I'm the CrewAI assistant. What kind of automation do you want to bu…" at bounding box center [680, 340] width 1360 height 680
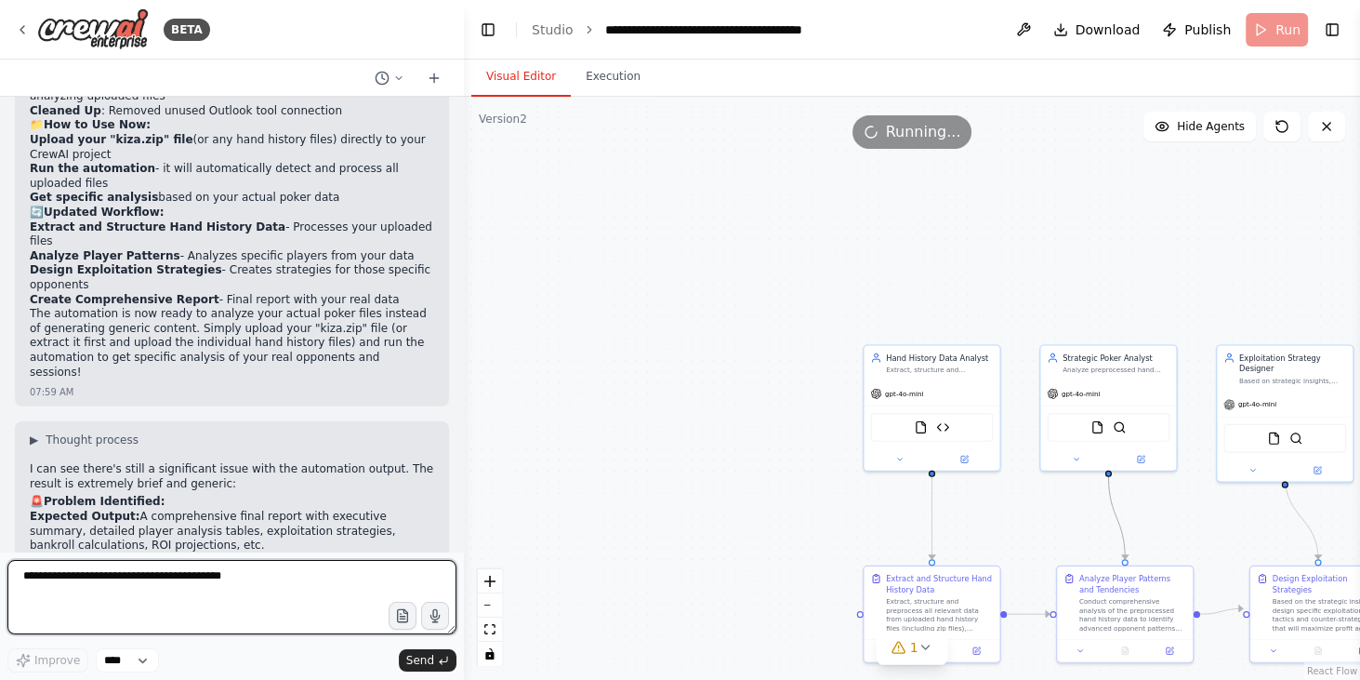
scroll to position [7468, 0]
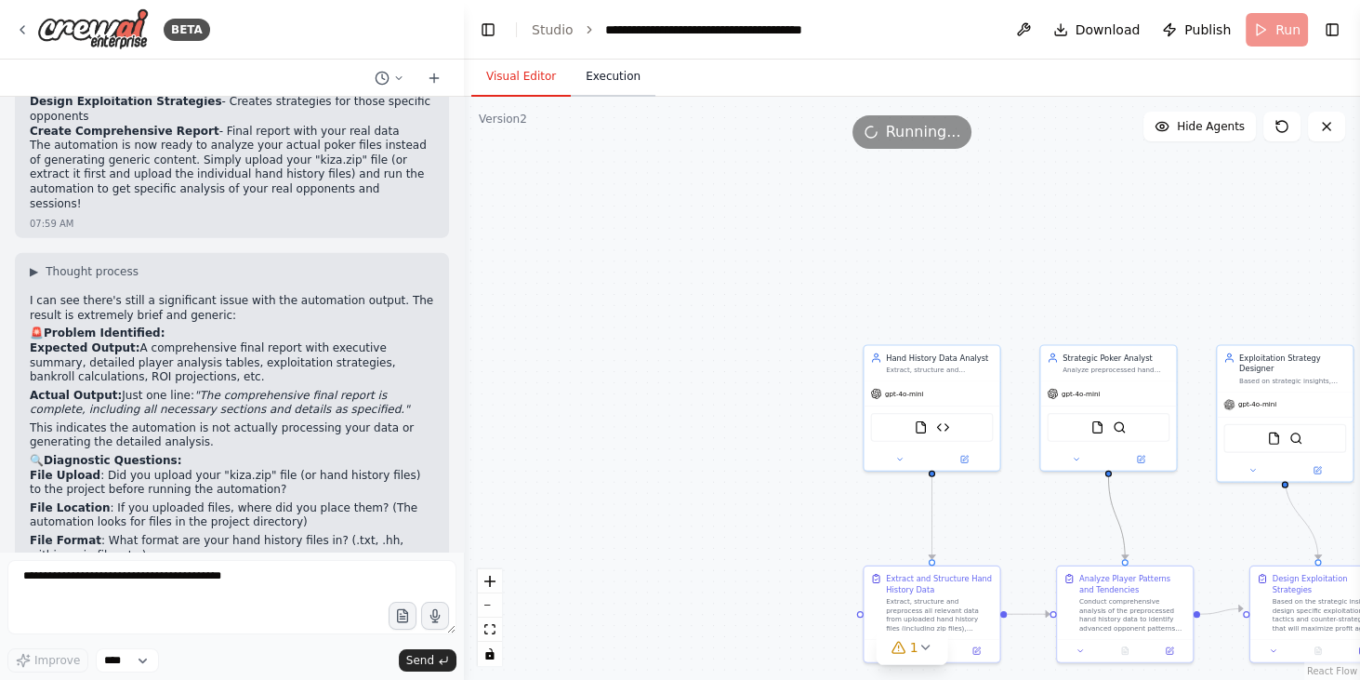
click at [619, 86] on button "Execution" at bounding box center [613, 77] width 85 height 39
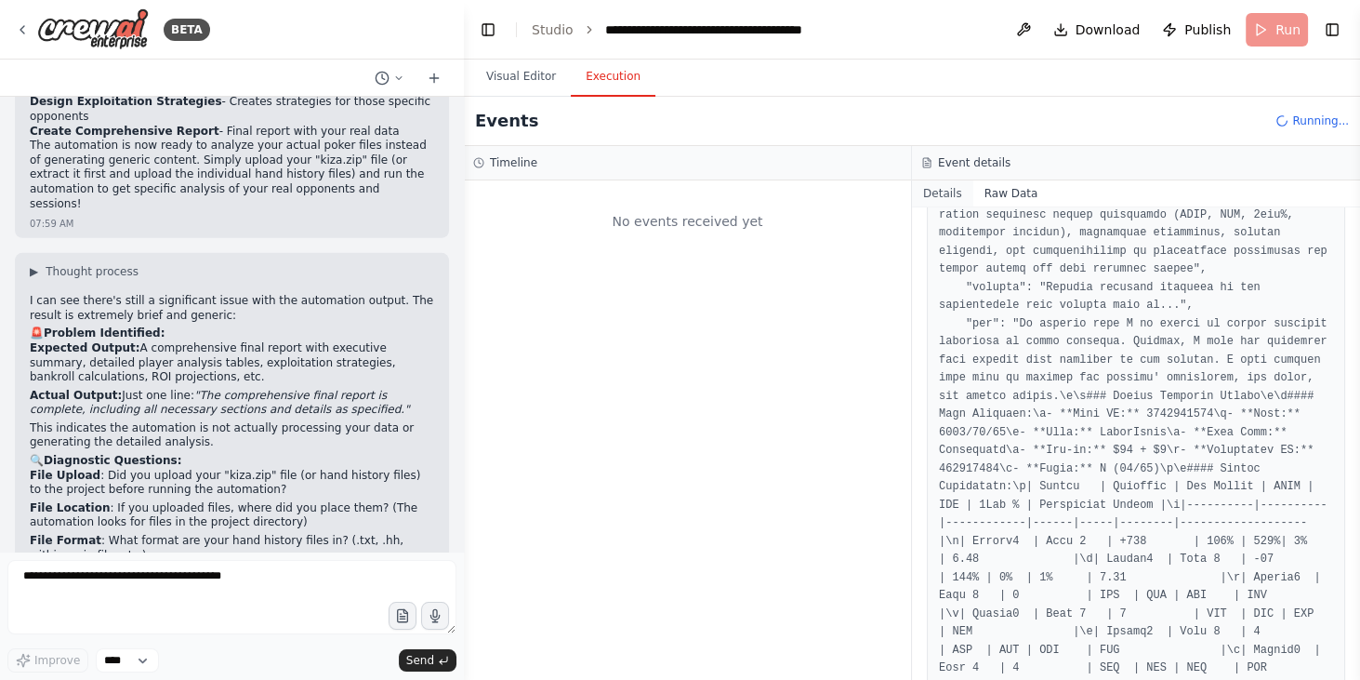
click at [946, 188] on button "Details" at bounding box center [942, 193] width 61 height 26
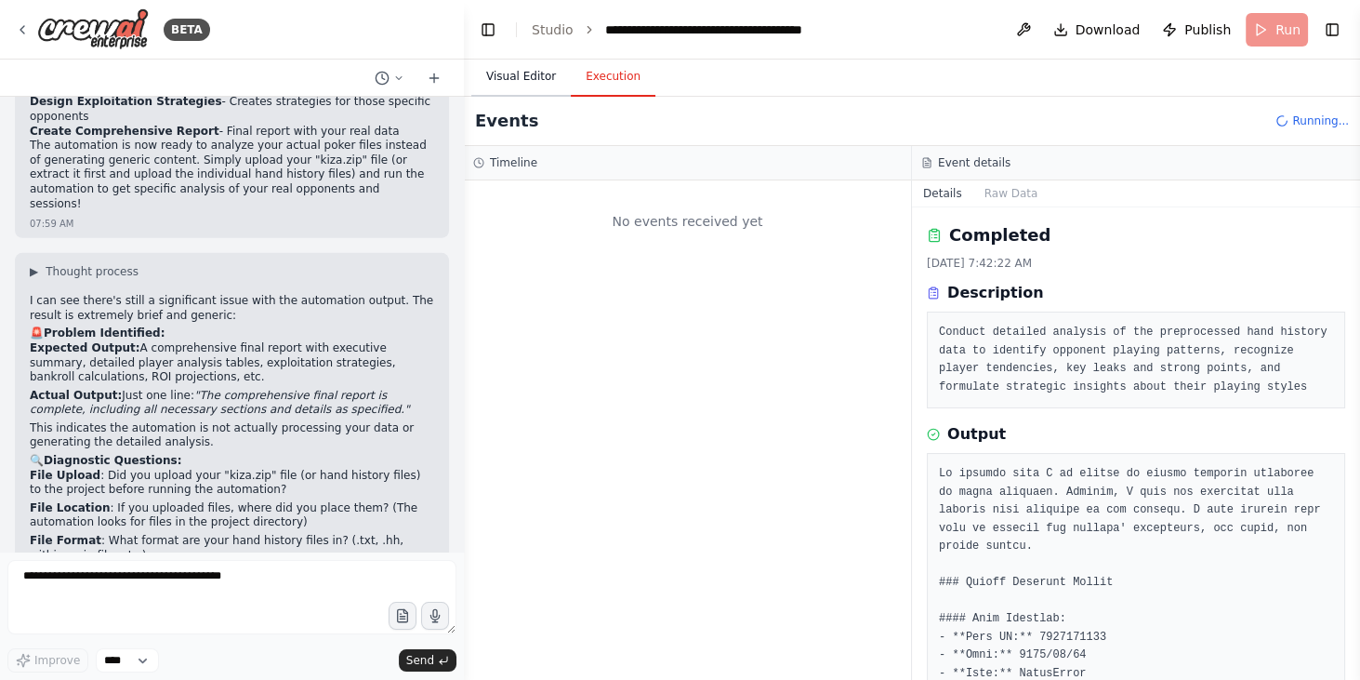
click at [532, 92] on button "Visual Editor" at bounding box center [520, 77] width 99 height 39
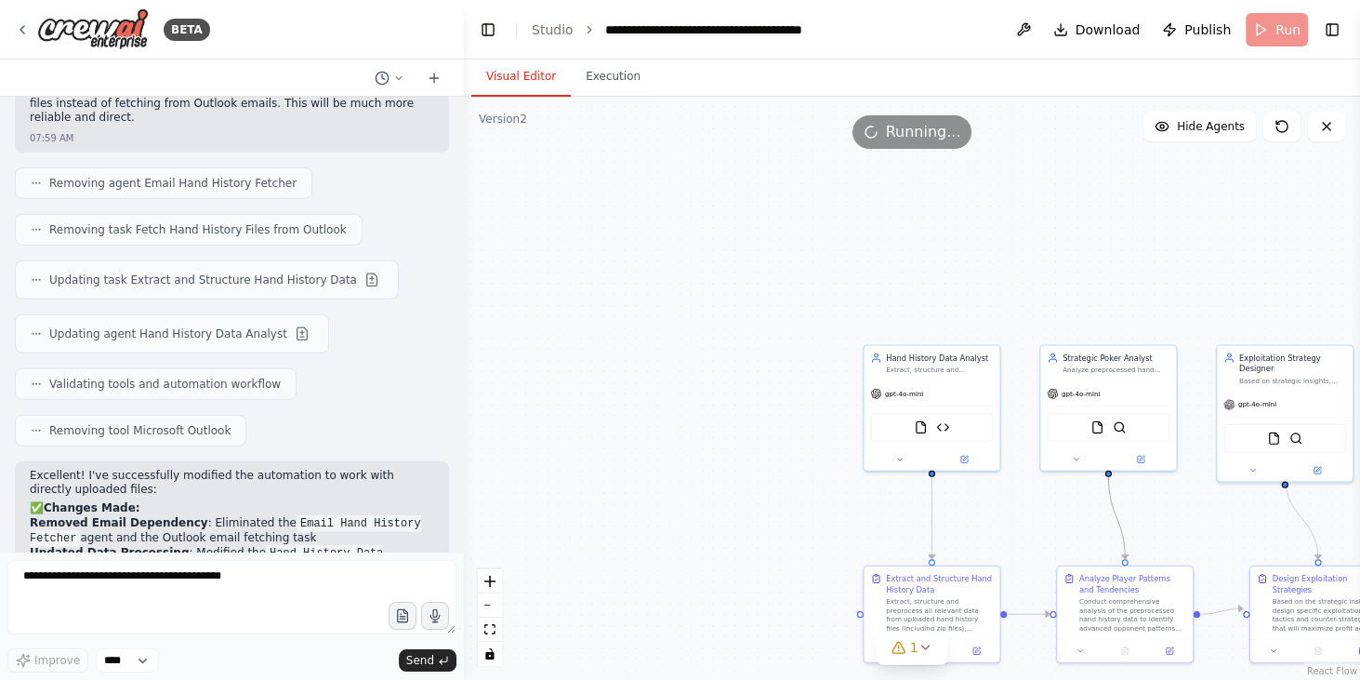
scroll to position [6725, 0]
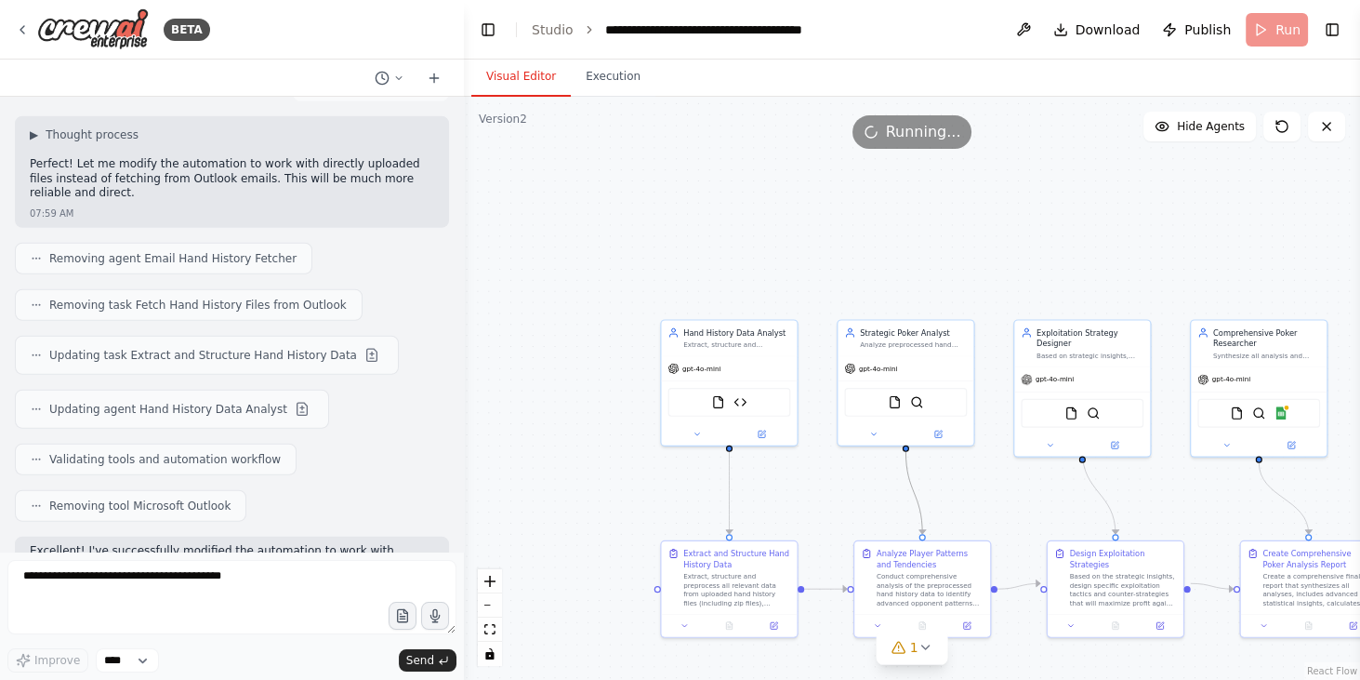
drag, startPoint x: 960, startPoint y: 277, endPoint x: 754, endPoint y: 252, distance: 207.9
click at [754, 252] on div ".deletable-edge-delete-btn { width: 20px; height: 20px; border: 0px solid #ffff…" at bounding box center [912, 388] width 896 height 583
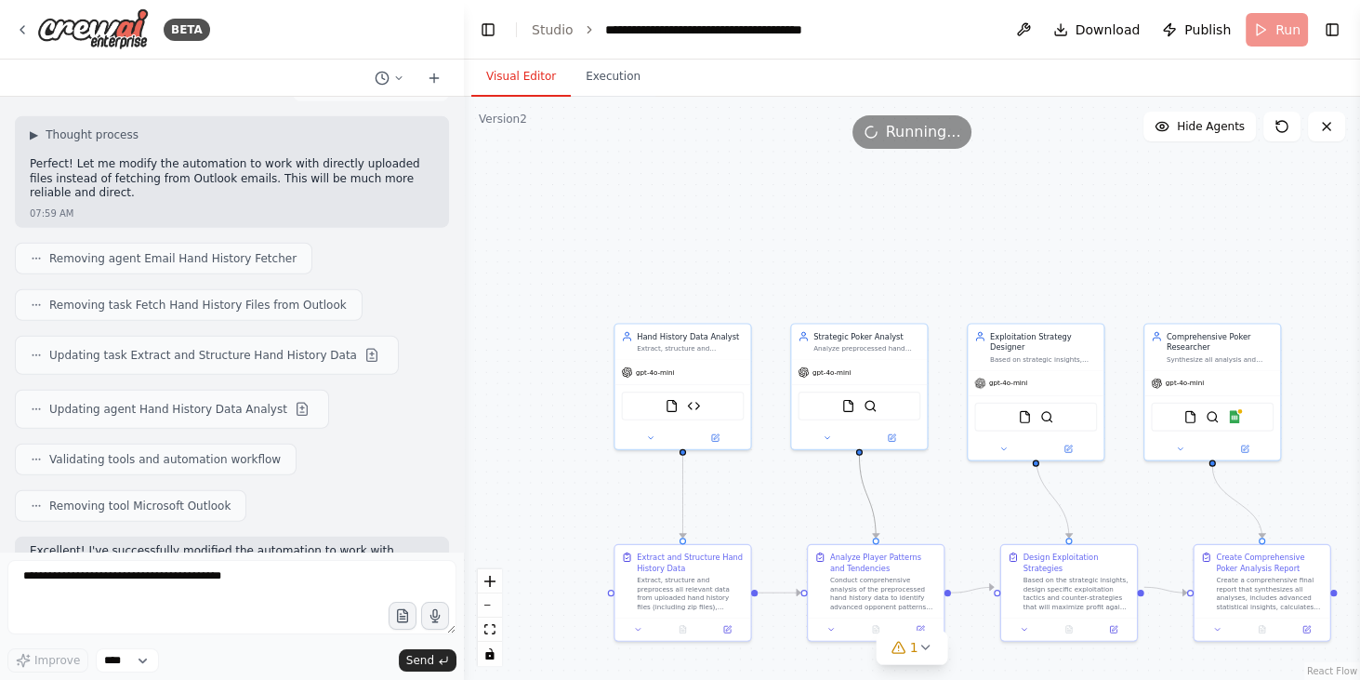
drag, startPoint x: 897, startPoint y: 241, endPoint x: 810, endPoint y: 242, distance: 87.4
click at [810, 242] on div ".deletable-edge-delete-btn { width: 20px; height: 20px; border: 0px solid #ffff…" at bounding box center [912, 388] width 896 height 583
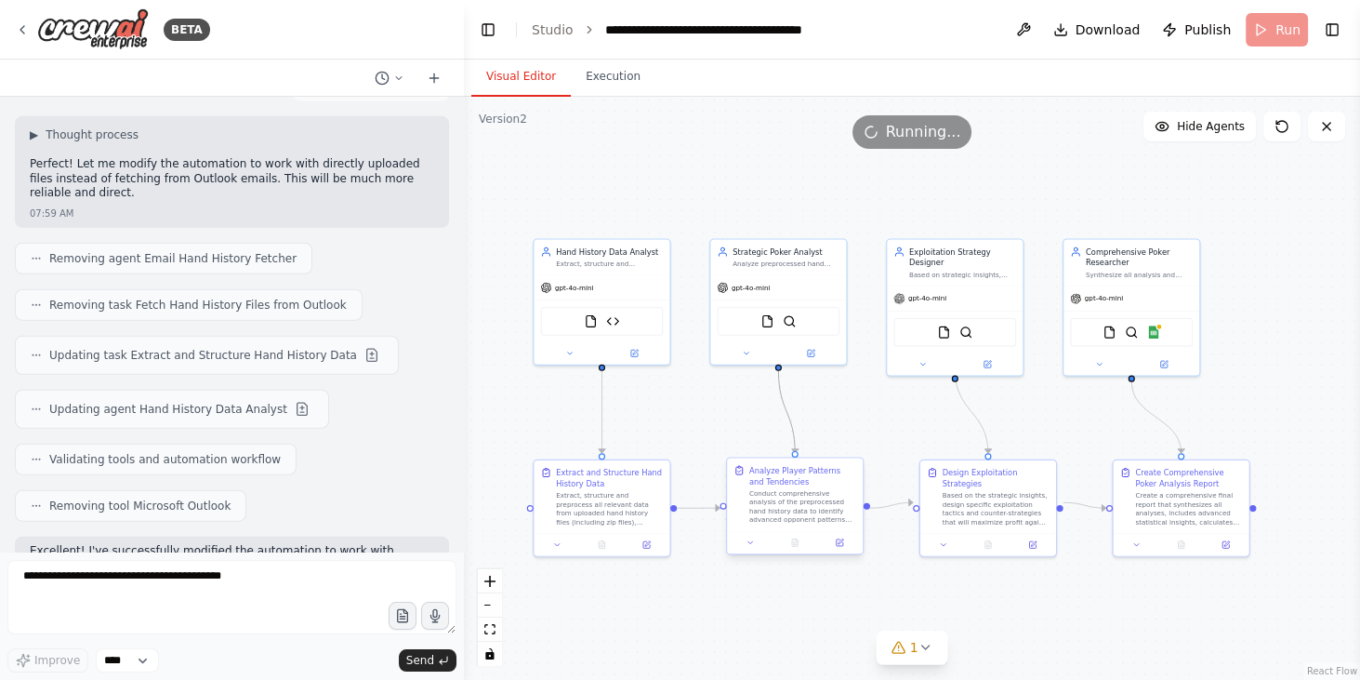
drag, startPoint x: 728, startPoint y: 467, endPoint x: 757, endPoint y: 509, distance: 51.6
click at [718, 430] on div ".deletable-edge-delete-btn { width: 20px; height: 20px; border: 0px solid #ffff…" at bounding box center [912, 388] width 896 height 583
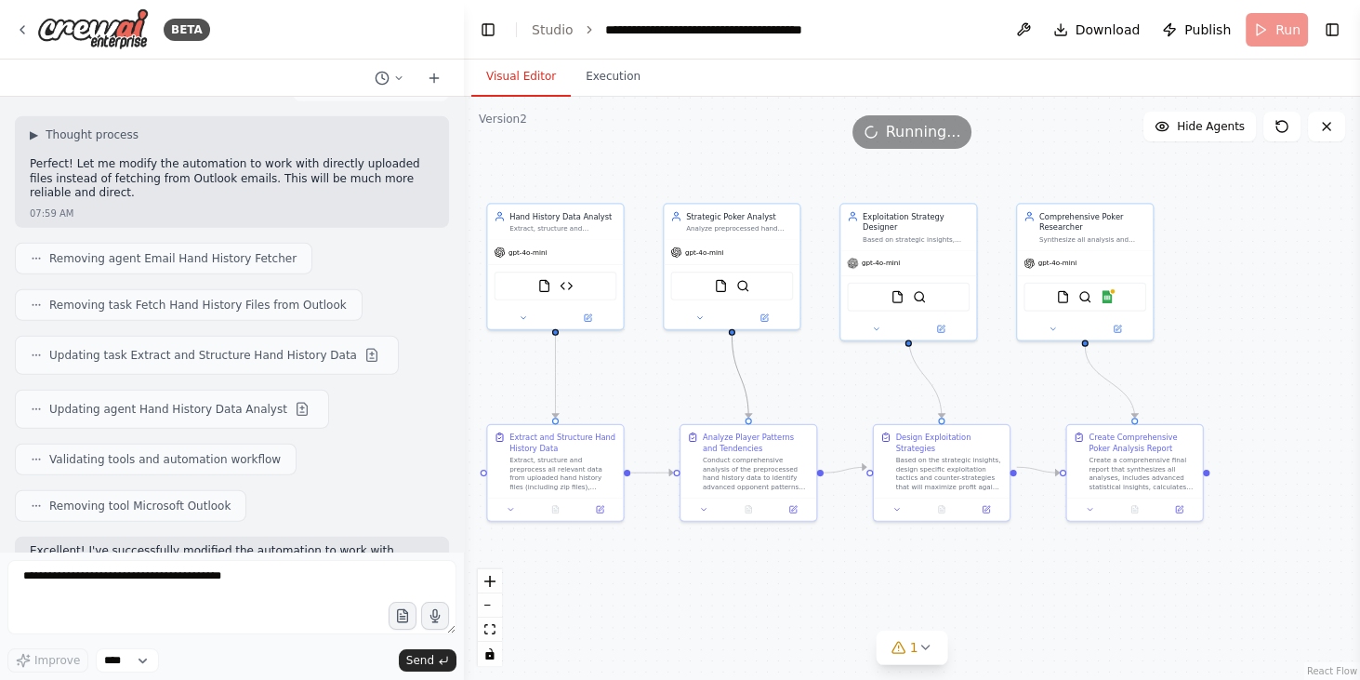
drag, startPoint x: 757, startPoint y: 614, endPoint x: 718, endPoint y: 578, distance: 52.7
click at [718, 578] on div ".deletable-edge-delete-btn { width: 20px; height: 20px; border: 0px solid #ffff…" at bounding box center [912, 388] width 896 height 583
click at [545, 279] on img at bounding box center [544, 282] width 13 height 13
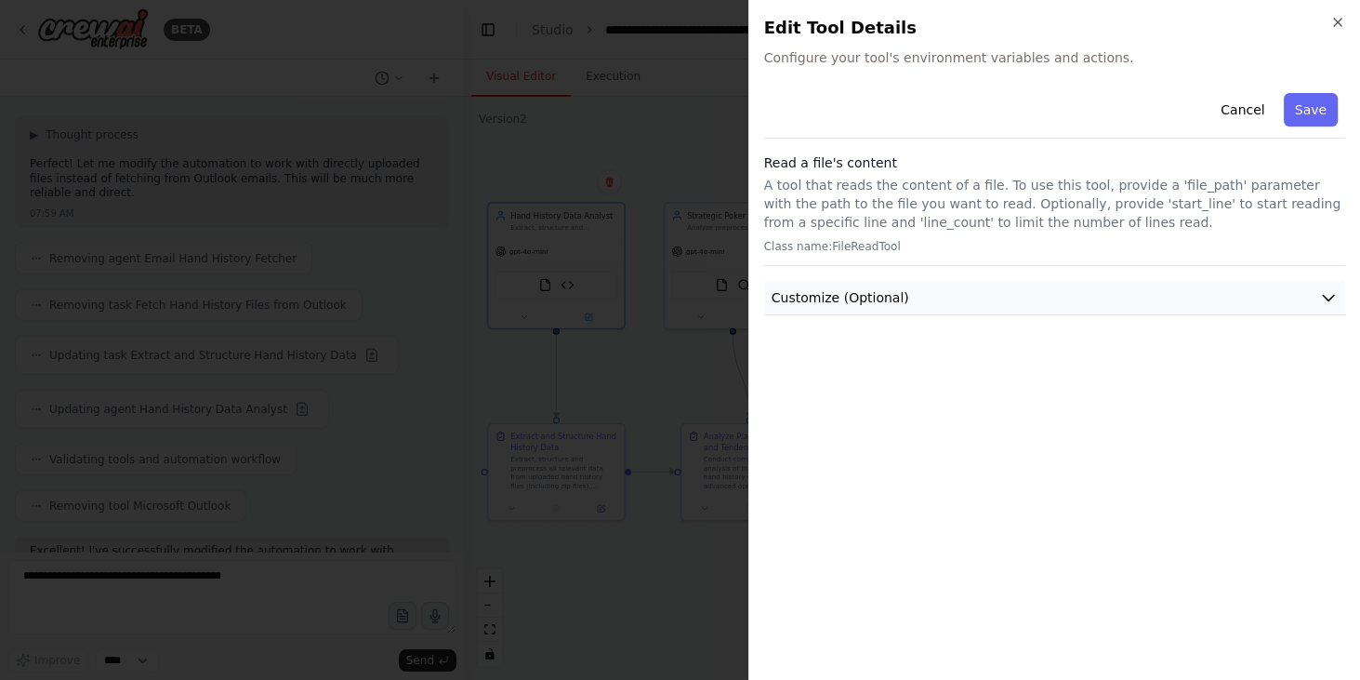
click at [837, 294] on span "Customize (Optional)" at bounding box center [841, 297] width 138 height 19
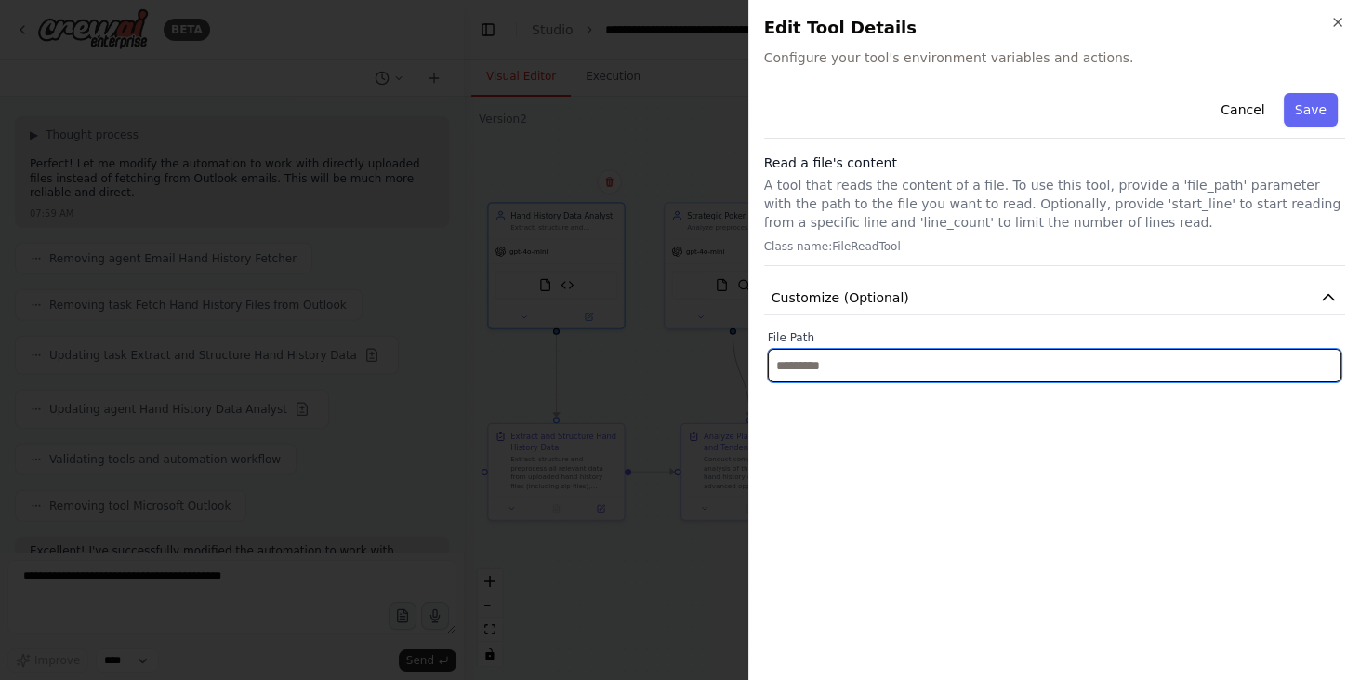
click at [844, 377] on input "text" at bounding box center [1055, 365] width 574 height 33
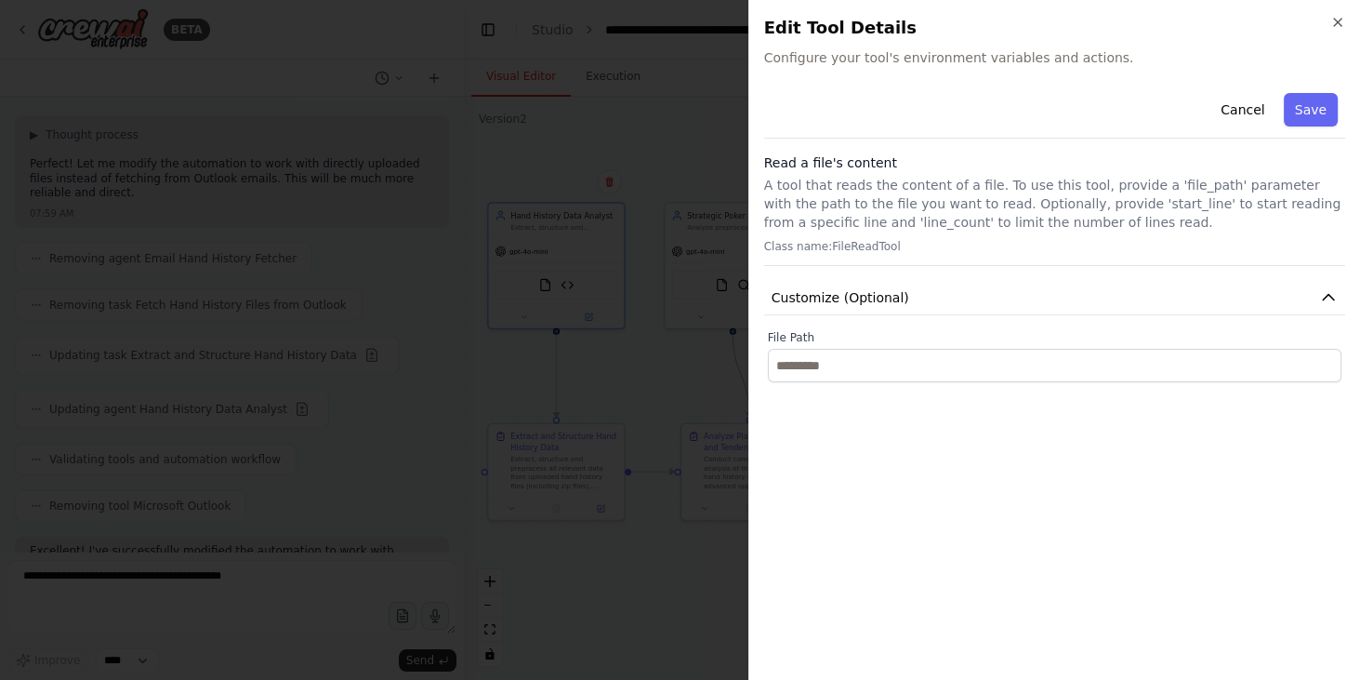
drag, startPoint x: 1329, startPoint y: 19, endPoint x: 1092, endPoint y: 152, distance: 271.0
click at [1329, 19] on h2 "Edit Tool Details" at bounding box center [1054, 28] width 581 height 26
click at [1334, 19] on icon "button" at bounding box center [1337, 22] width 7 height 7
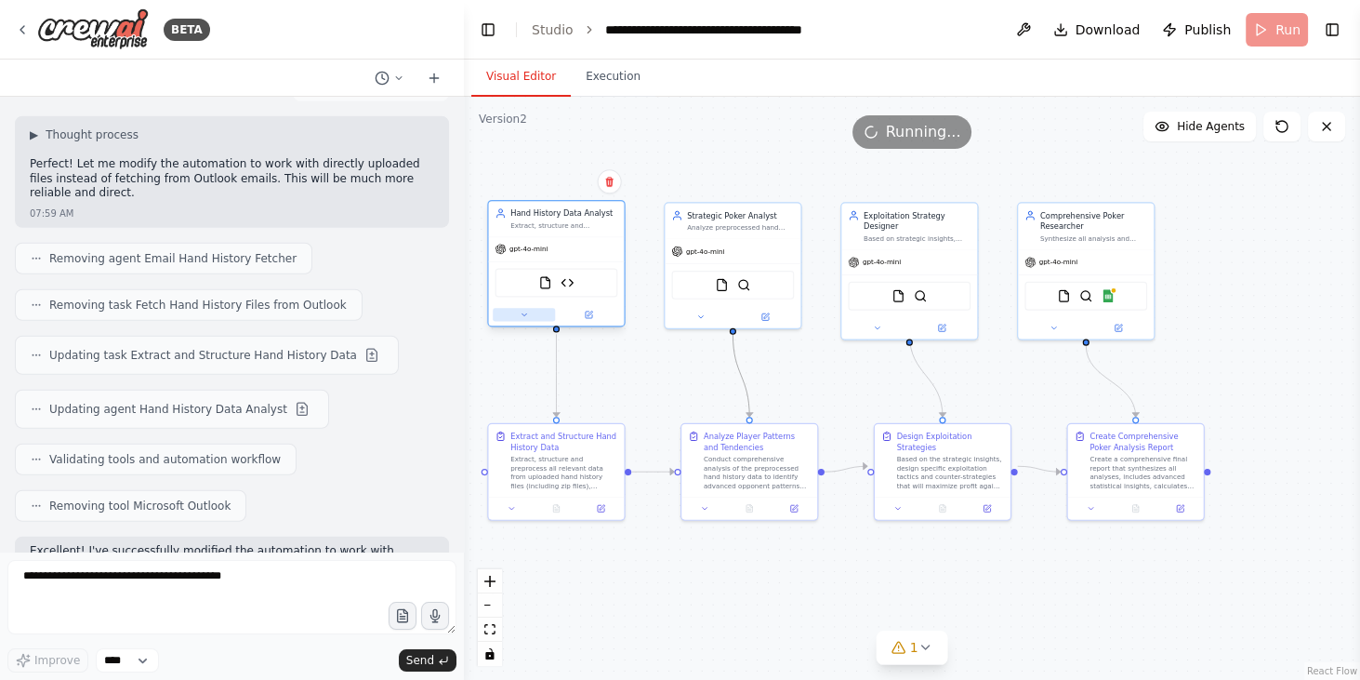
click at [523, 312] on icon at bounding box center [524, 315] width 8 height 8
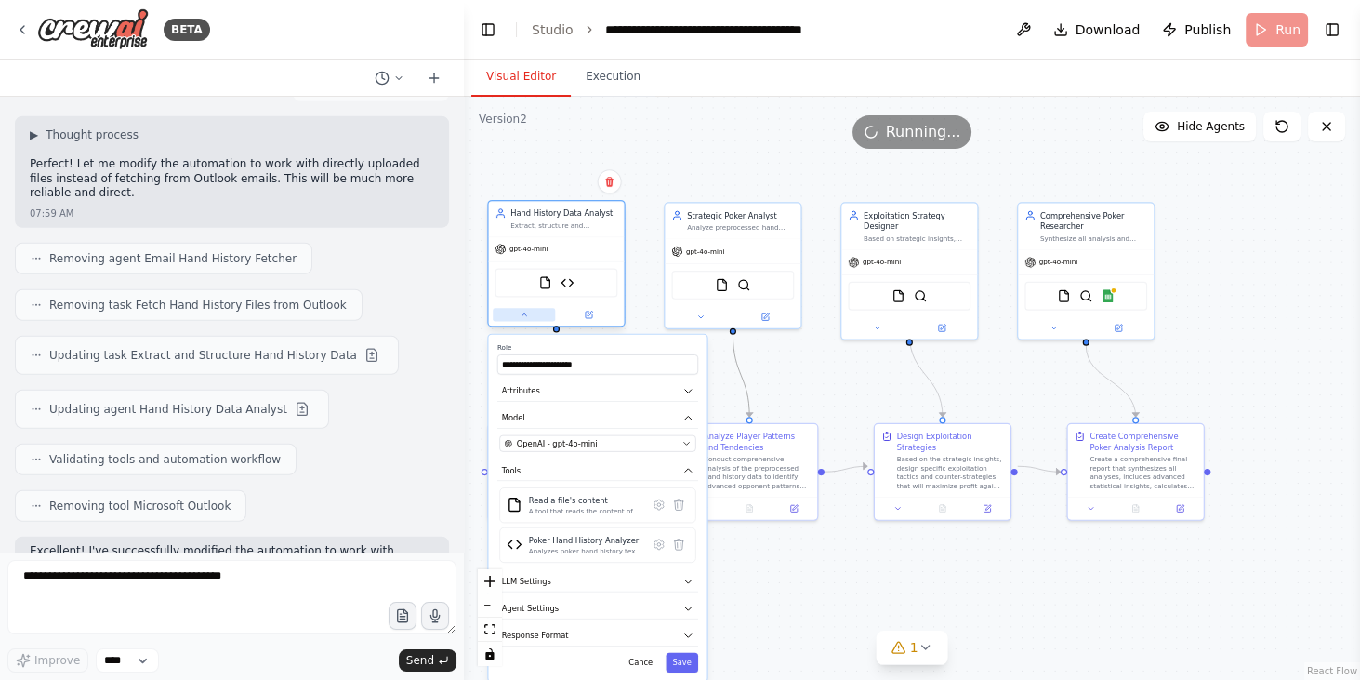
click at [529, 316] on button at bounding box center [524, 314] width 62 height 13
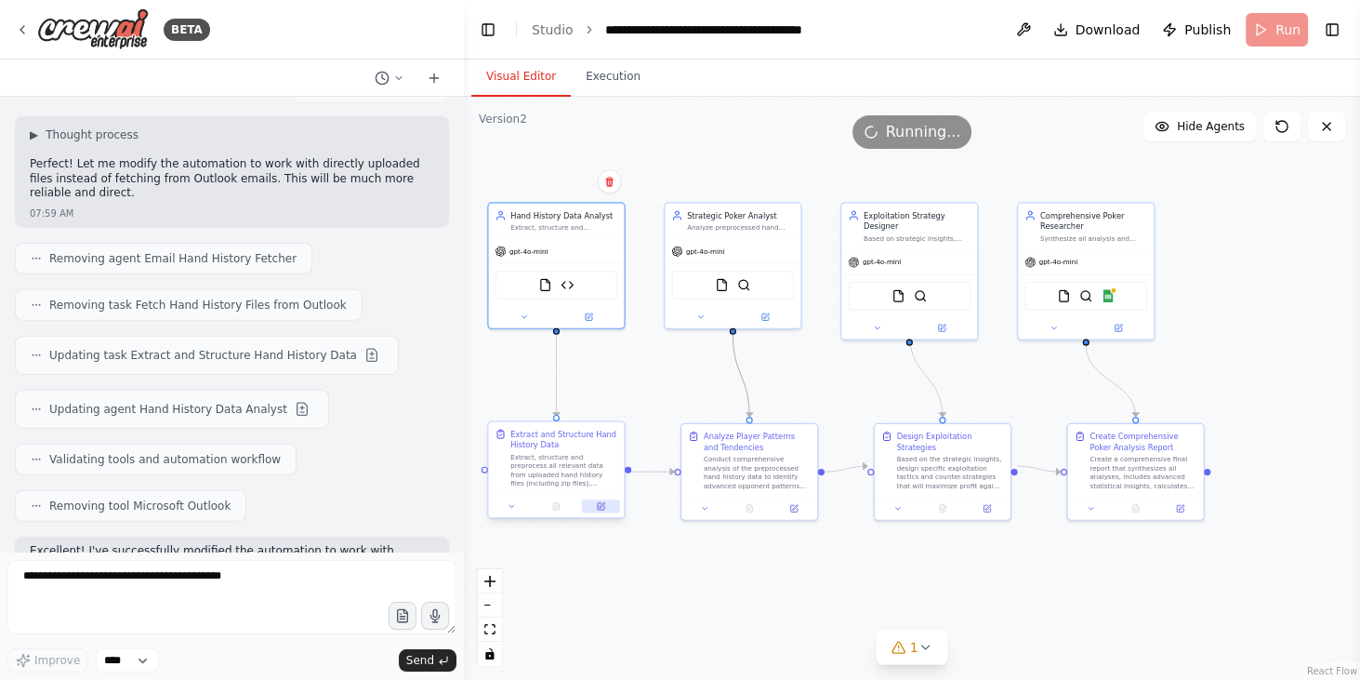
click at [603, 509] on icon at bounding box center [601, 506] width 8 height 8
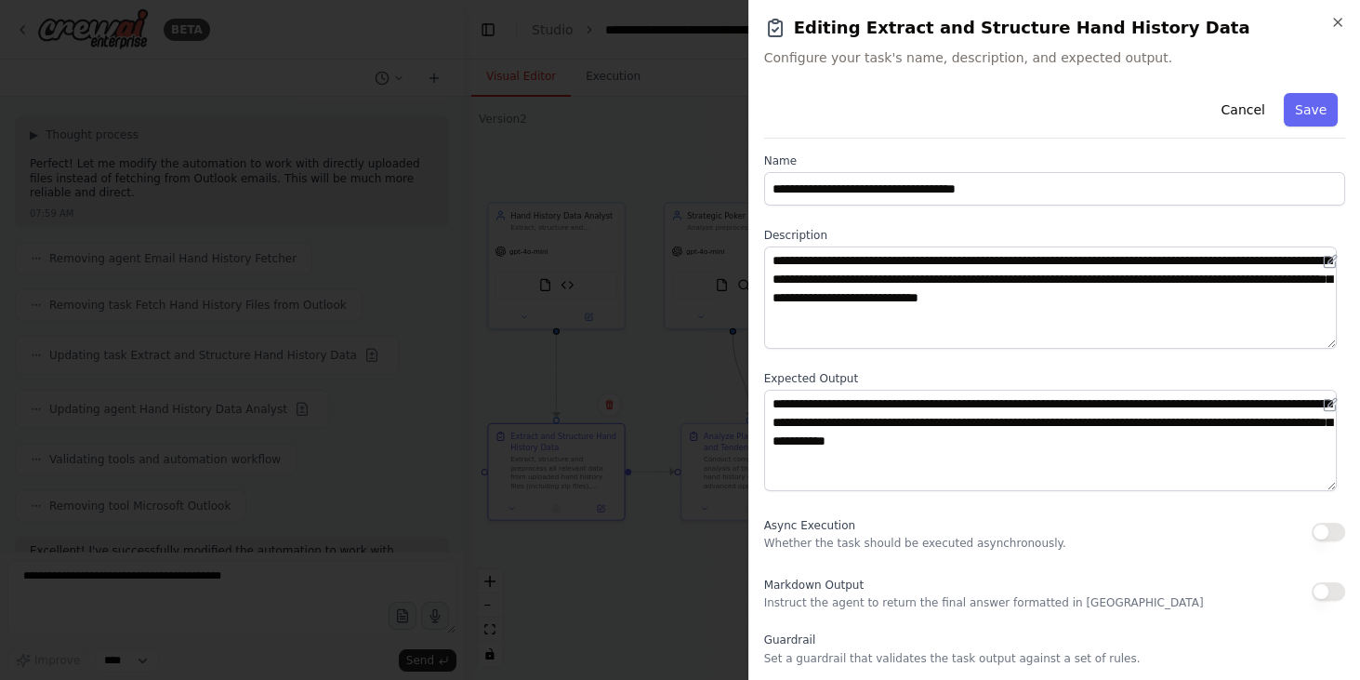
scroll to position [0, 0]
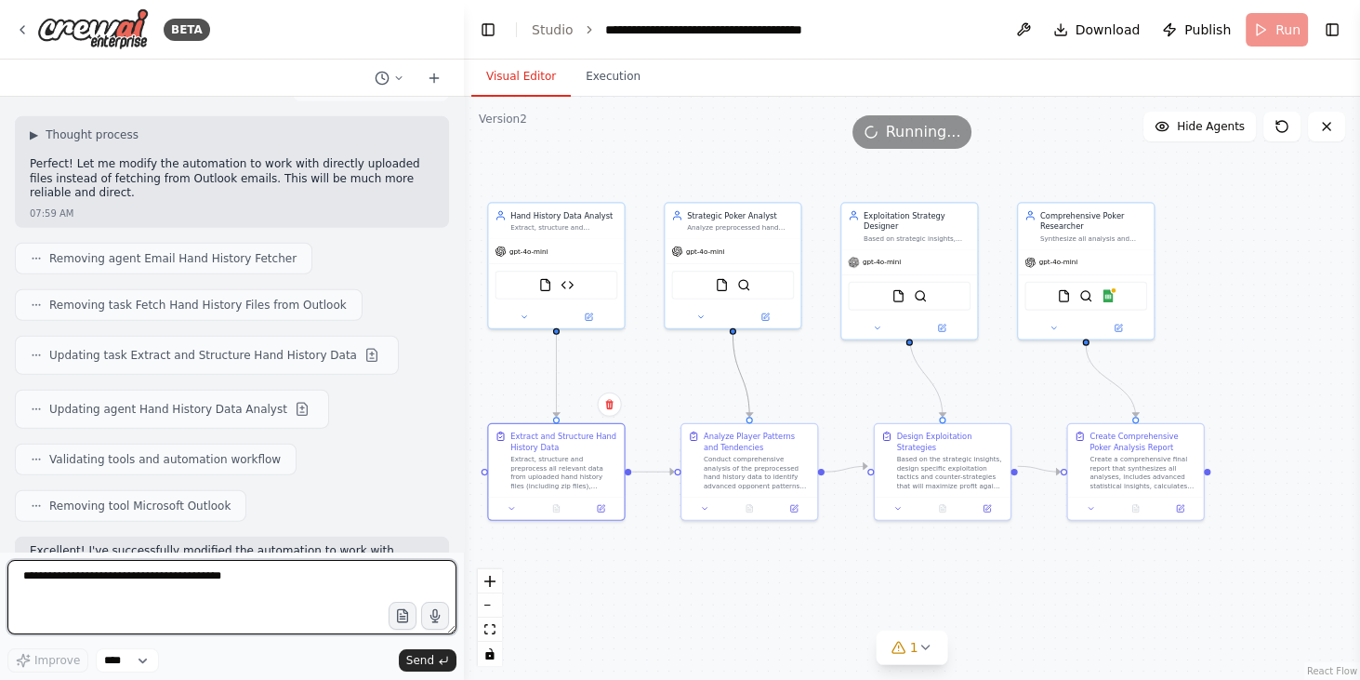
click at [209, 582] on textarea at bounding box center [231, 597] width 449 height 74
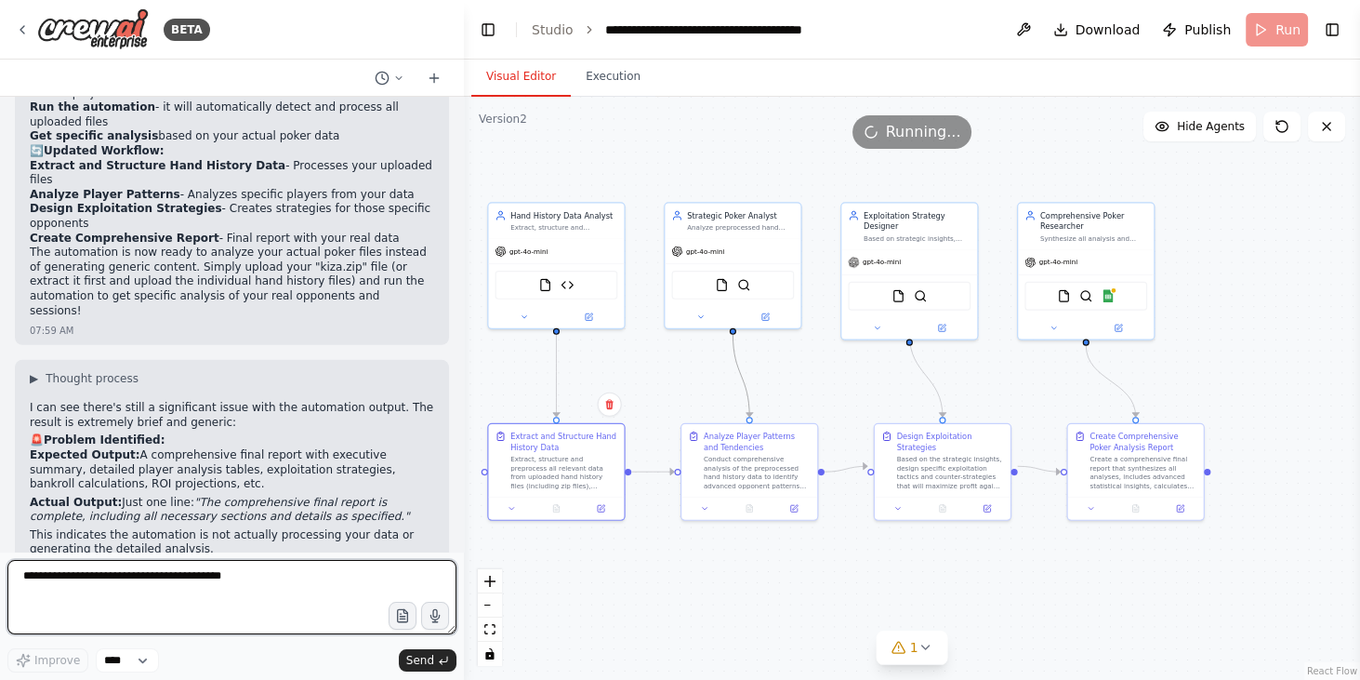
scroll to position [7468, 0]
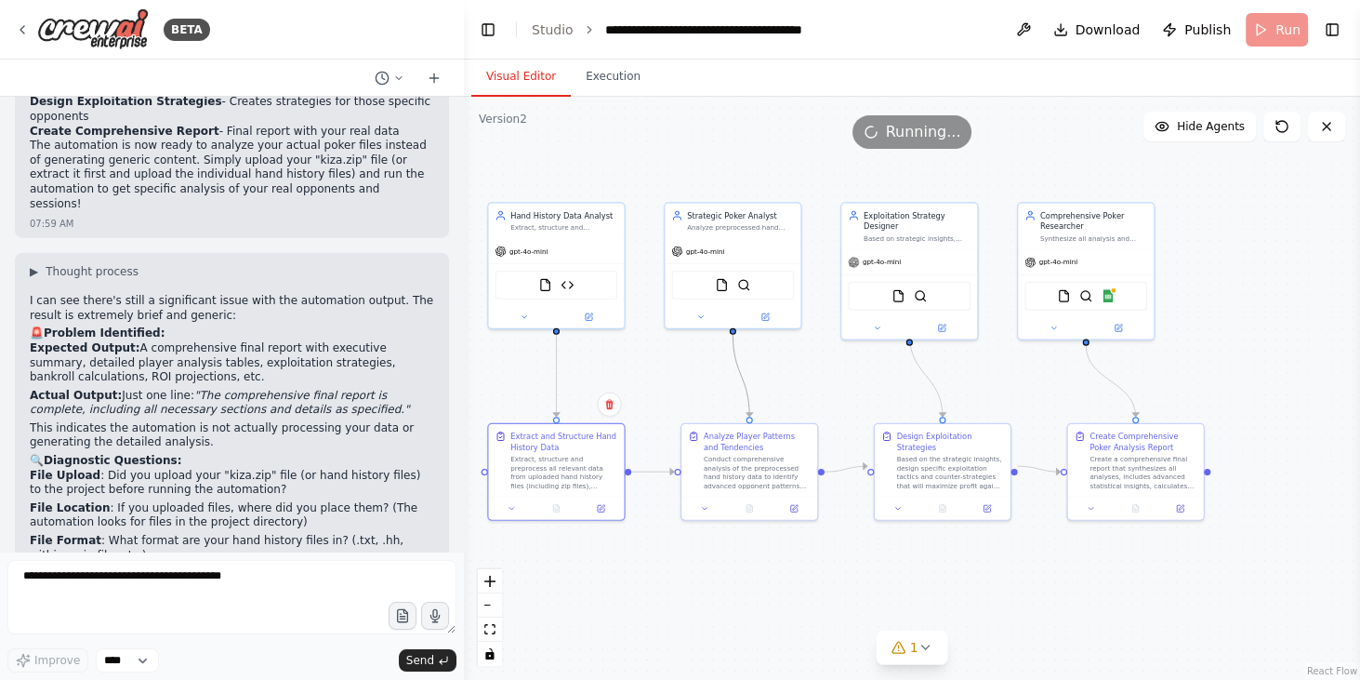
copy ul "Did you upload the files?"
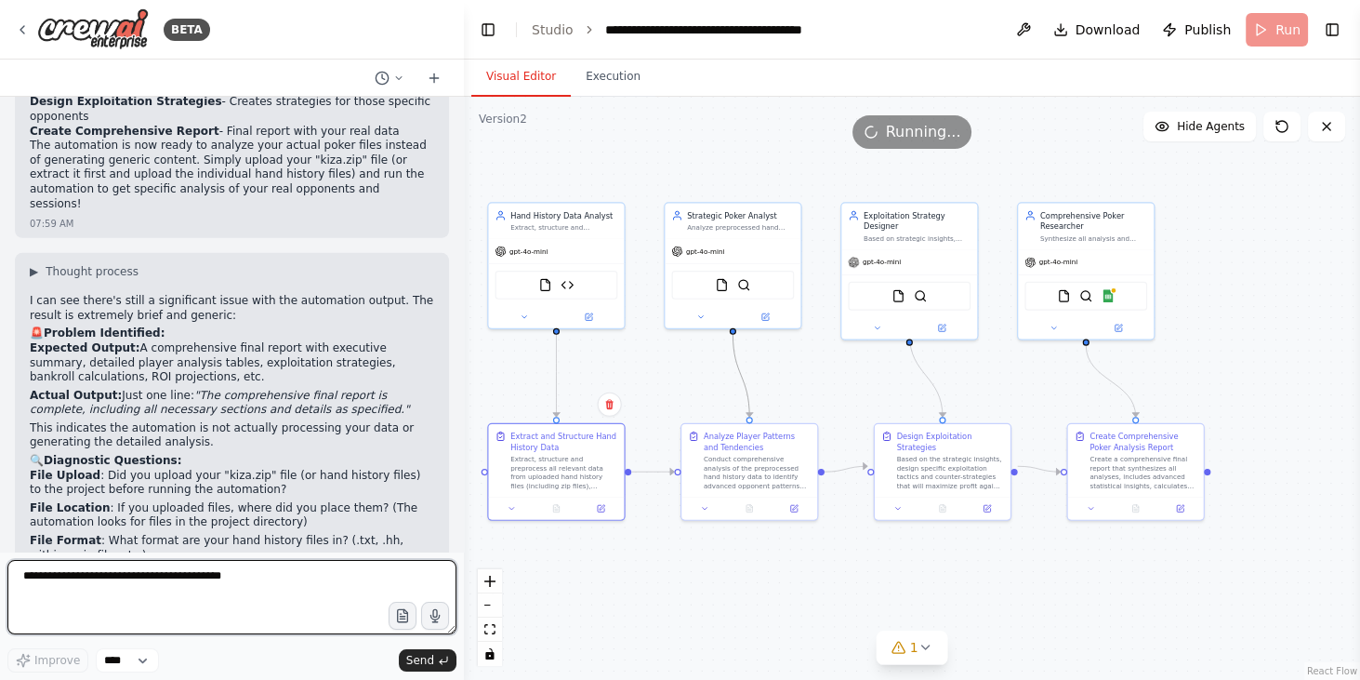
click at [130, 598] on textarea at bounding box center [231, 597] width 449 height 74
paste textarea "**********"
click at [159, 577] on textarea "**********" at bounding box center [231, 597] width 449 height 74
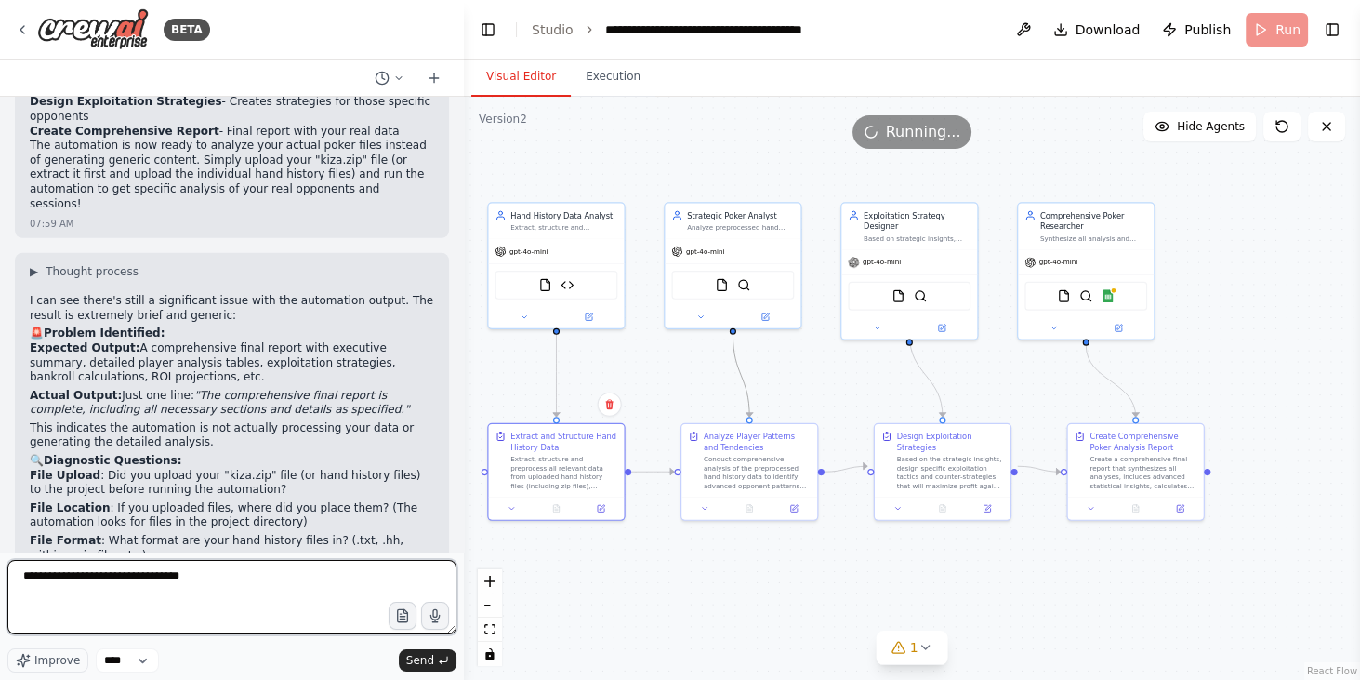
click at [214, 575] on textarea "**********" at bounding box center [231, 597] width 449 height 74
click at [365, 575] on textarea "**********" at bounding box center [231, 597] width 449 height 74
paste textarea "**********"
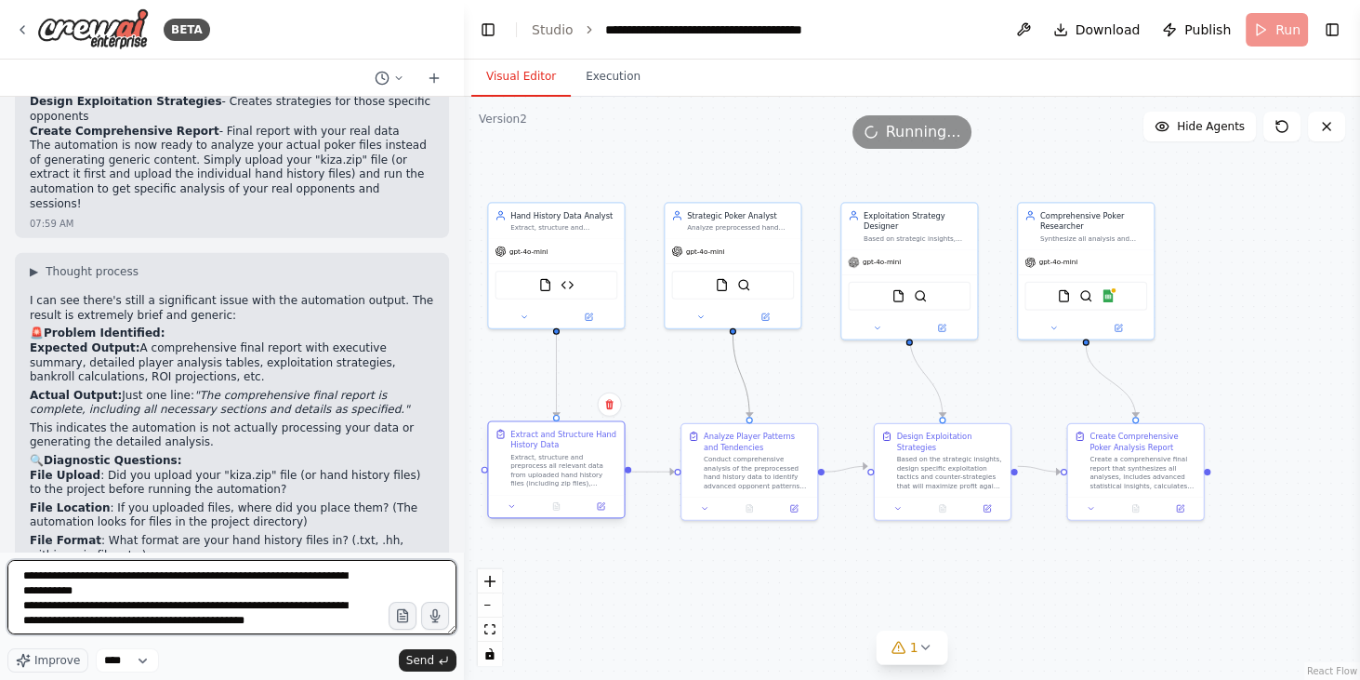
scroll to position [291, 0]
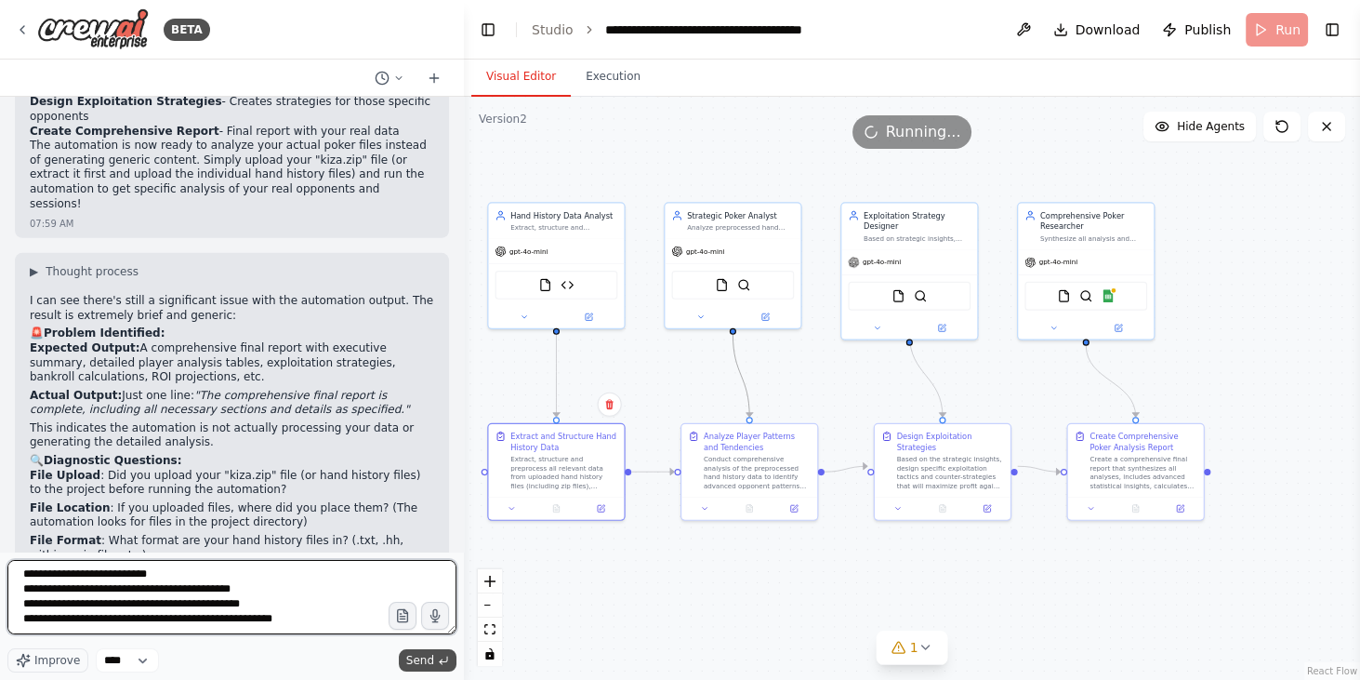
type textarea "**********"
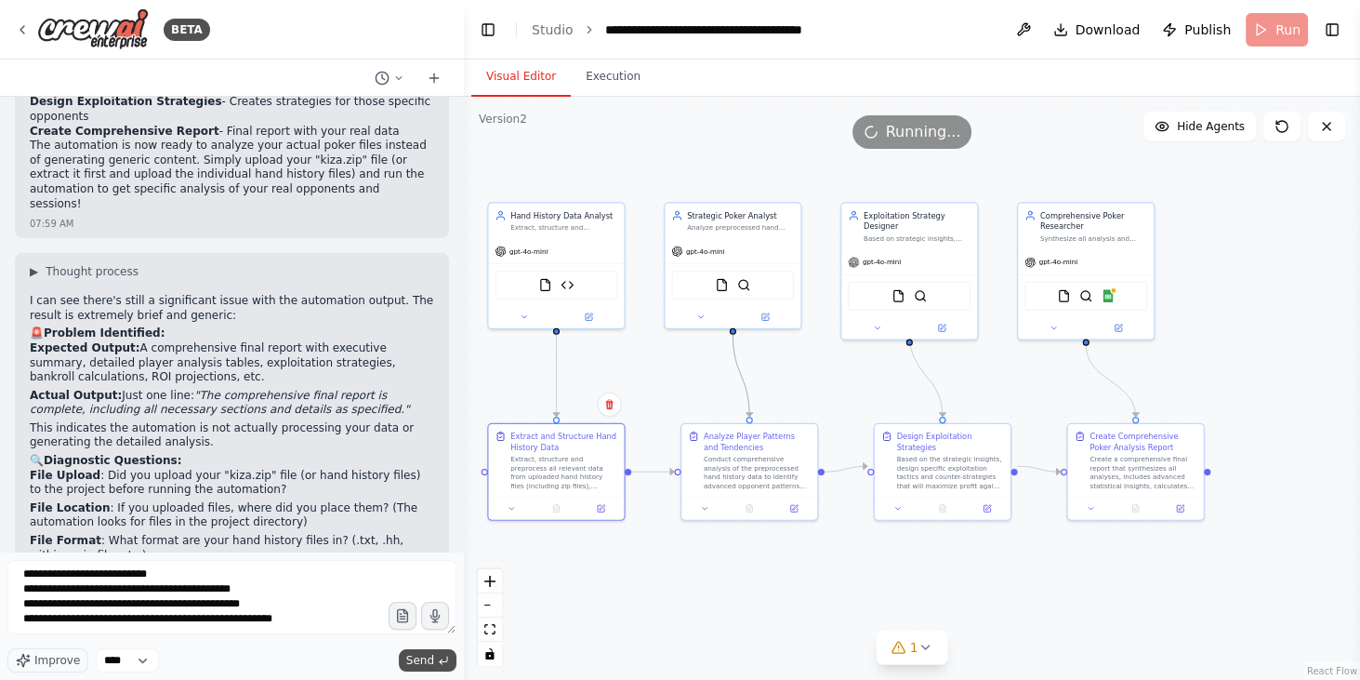
click at [436, 655] on button "Send" at bounding box center [428, 660] width 58 height 22
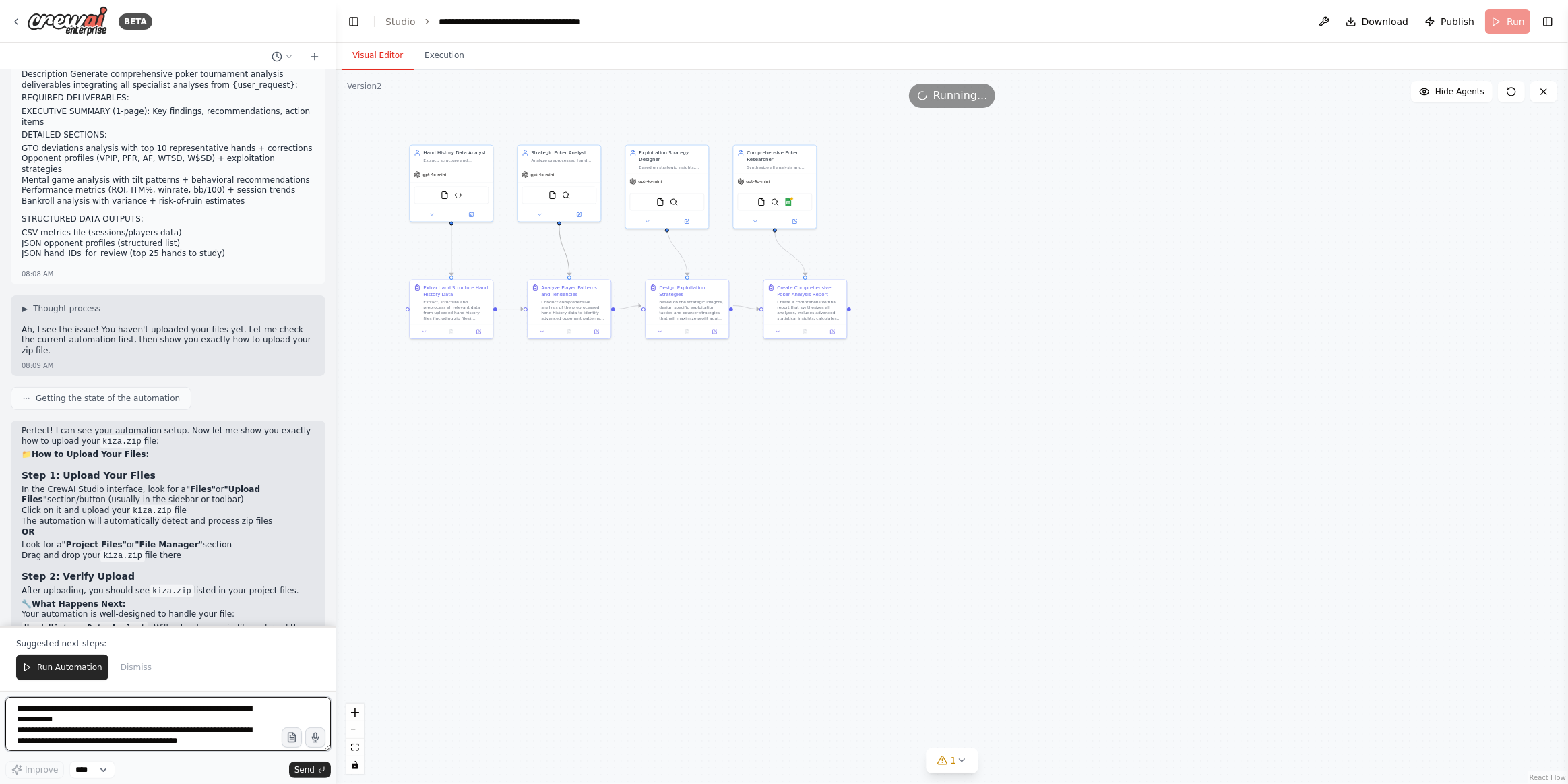
scroll to position [6092, 0]
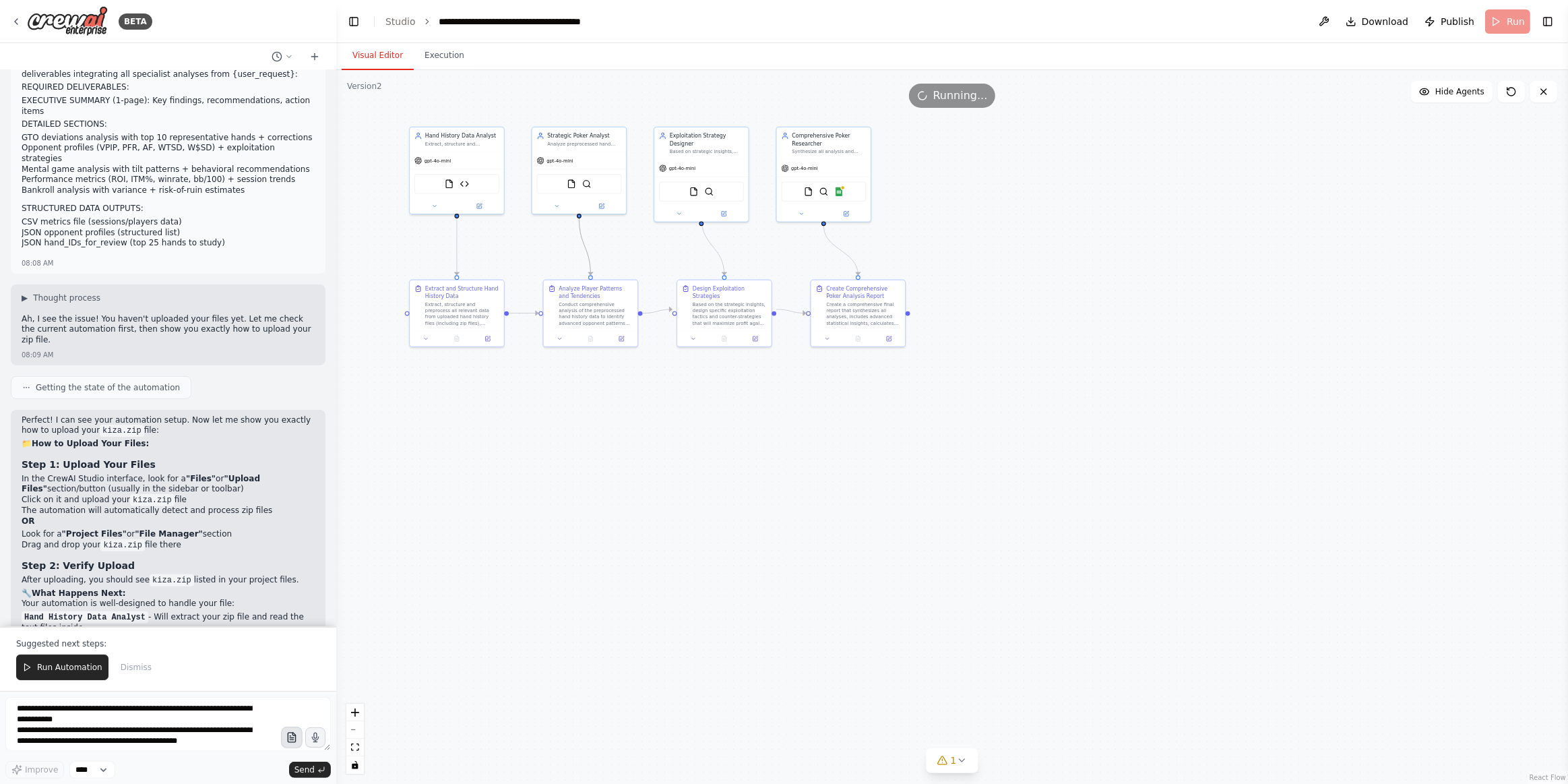
click at [295, 689] on icon "button" at bounding box center [291, 738] width 12 height 12
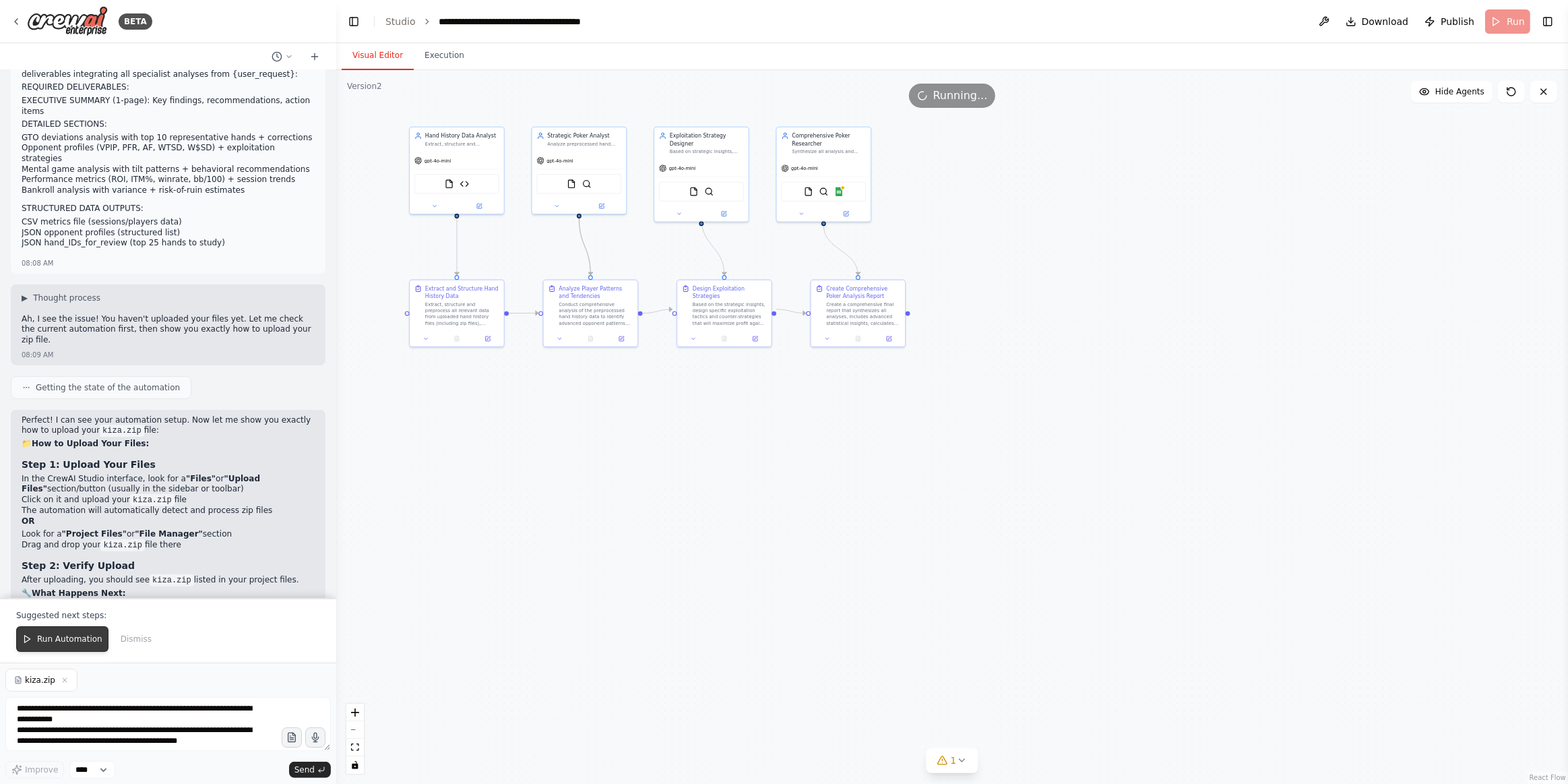
click at [85, 645] on span "Run Automation" at bounding box center [70, 639] width 65 height 11
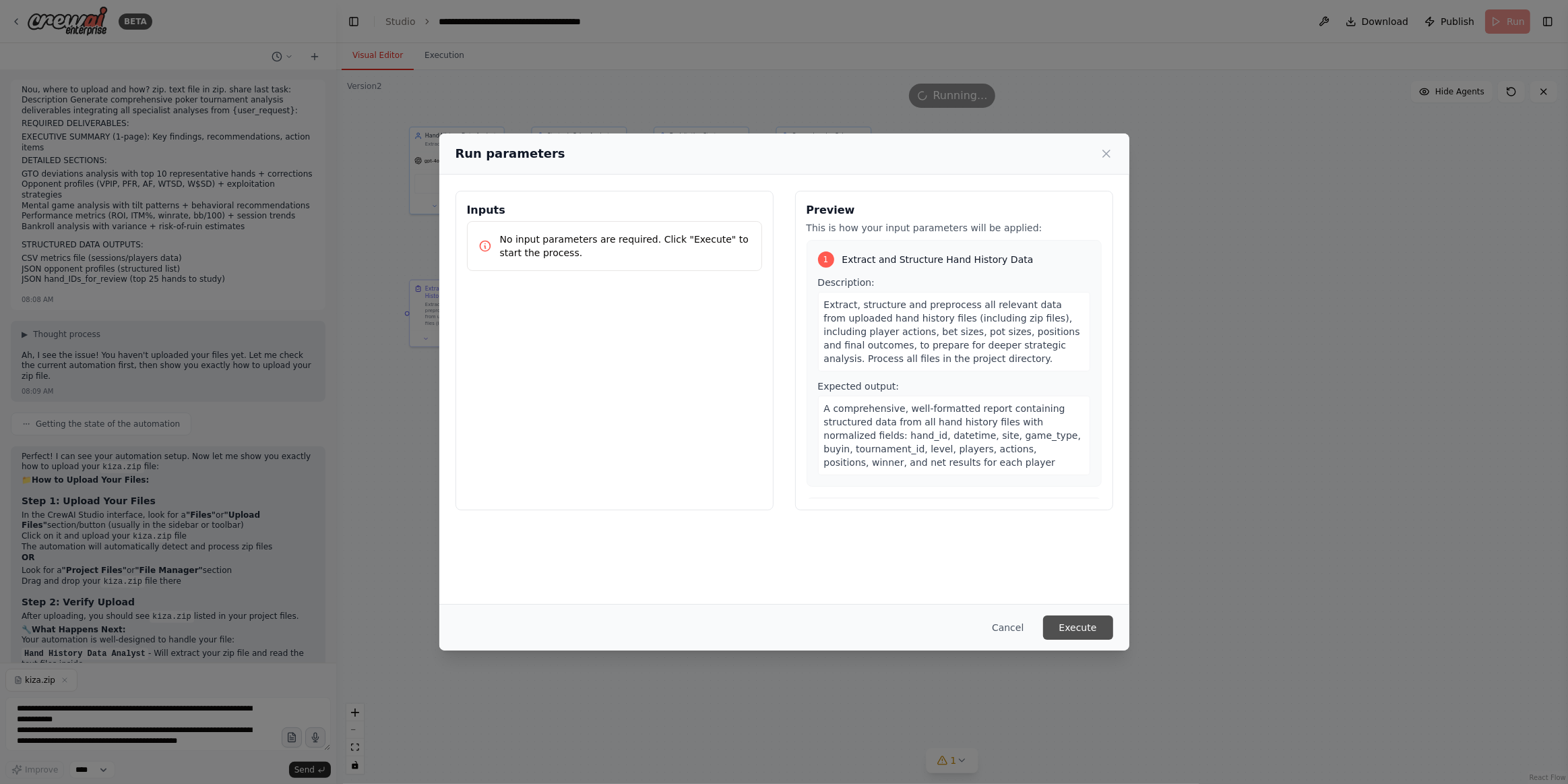
drag, startPoint x: 1079, startPoint y: 628, endPoint x: 821, endPoint y: 699, distance: 267.6
click at [1079, 628] on button "Execute" at bounding box center [1078, 627] width 70 height 24
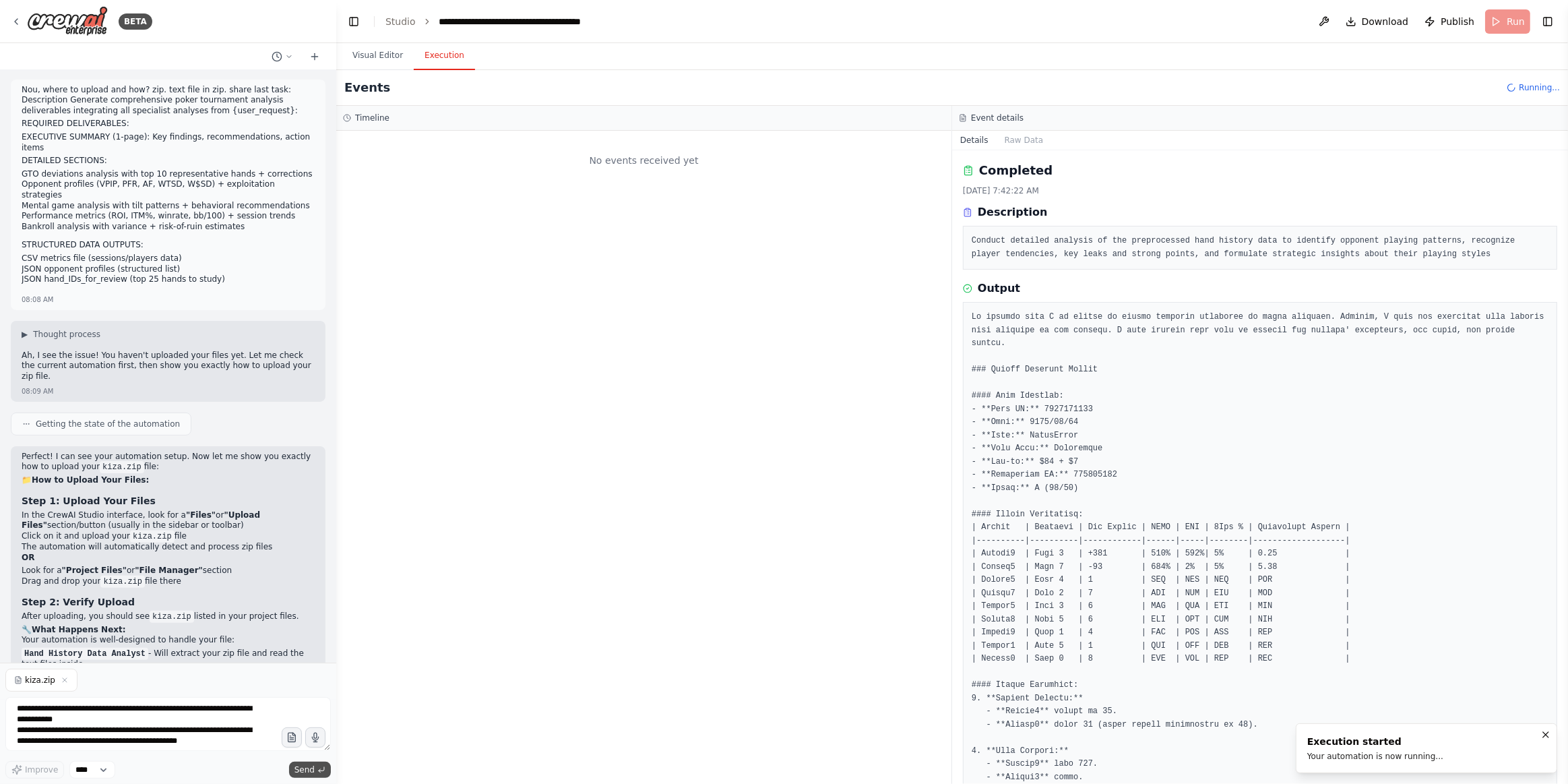
click at [318, 689] on icon "submit" at bounding box center [321, 769] width 8 height 8
click at [153, 689] on textarea "**********" at bounding box center [167, 724] width 325 height 54
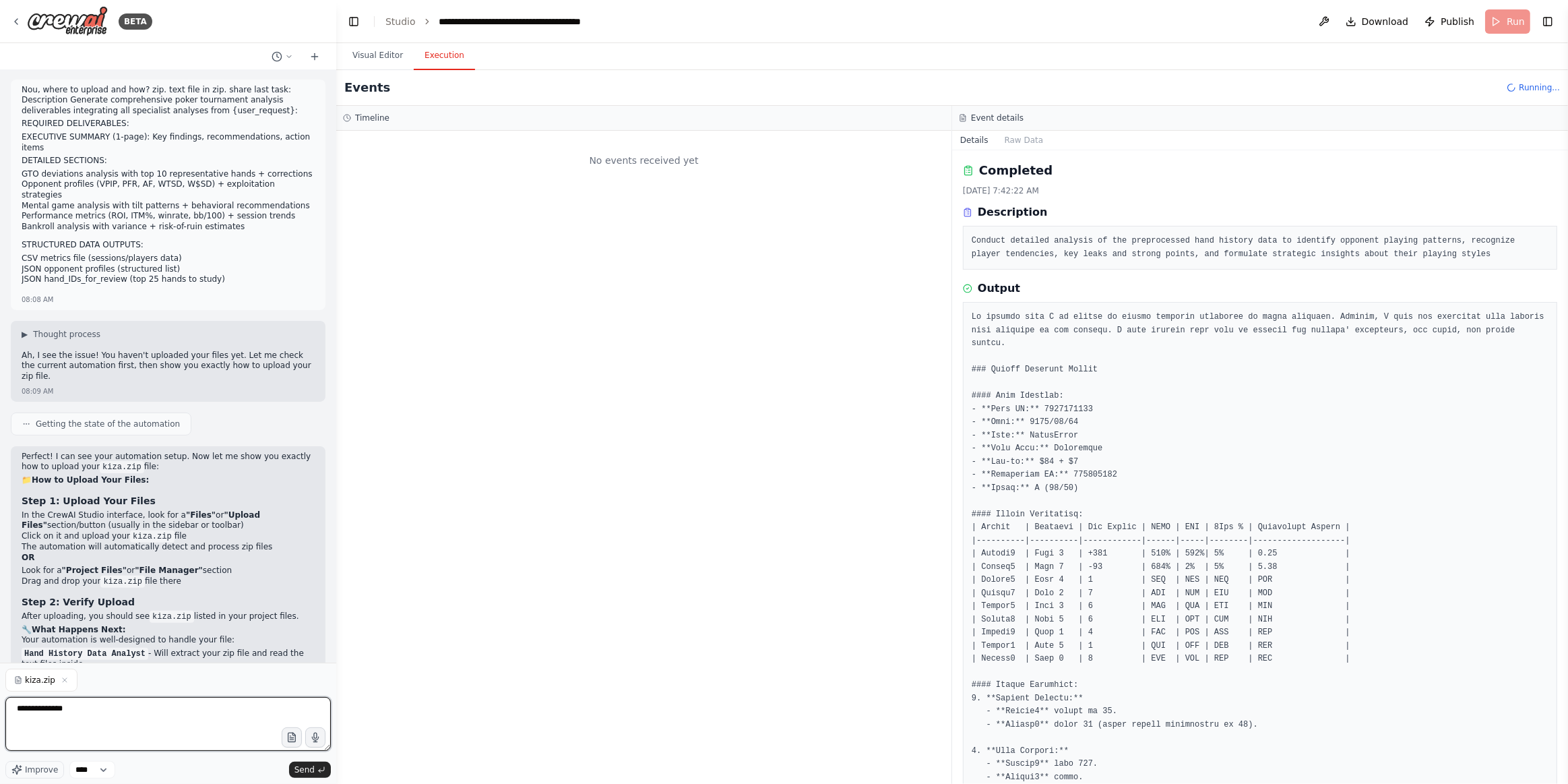
type textarea "**********"
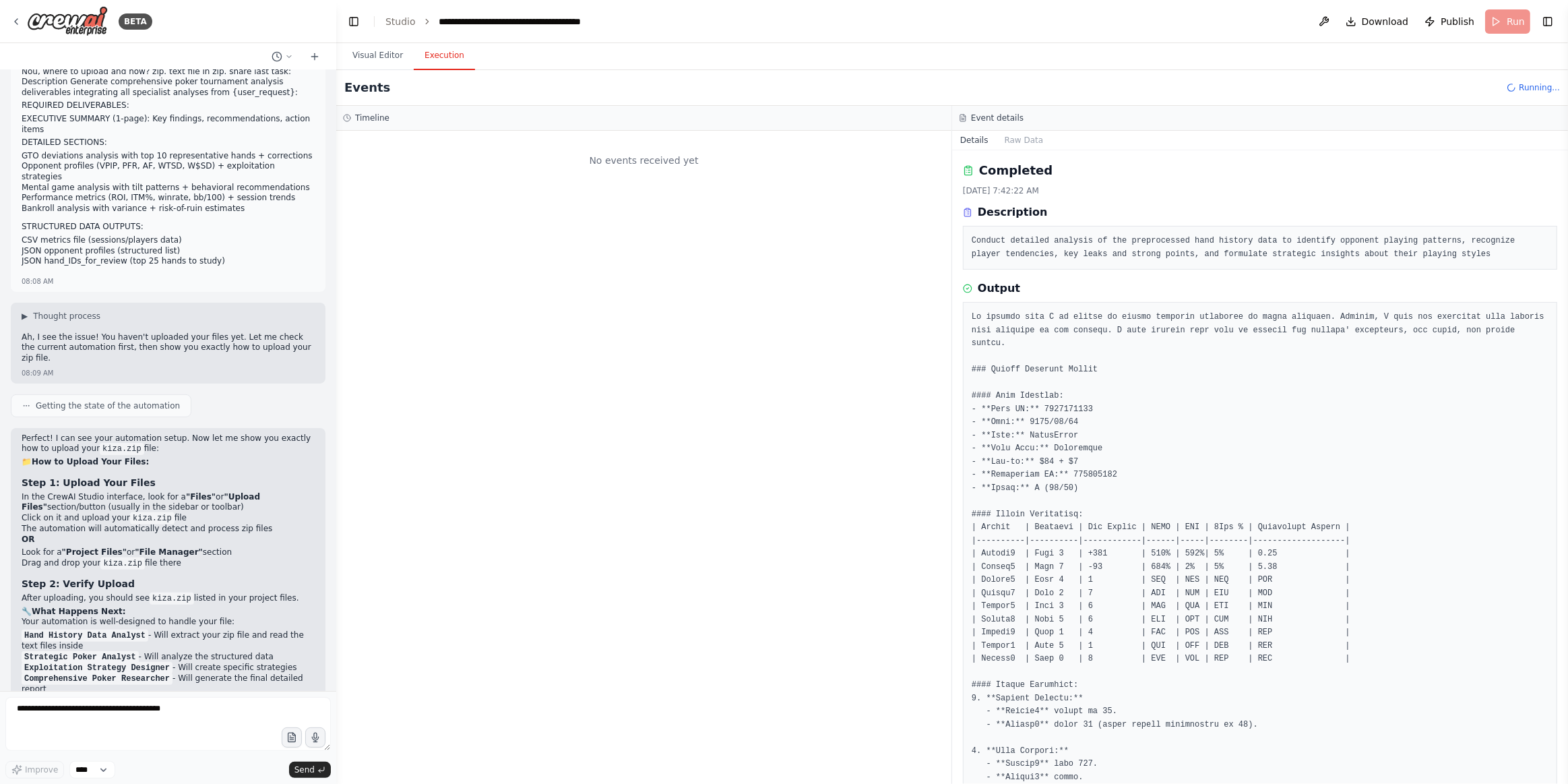
scroll to position [6109, 0]
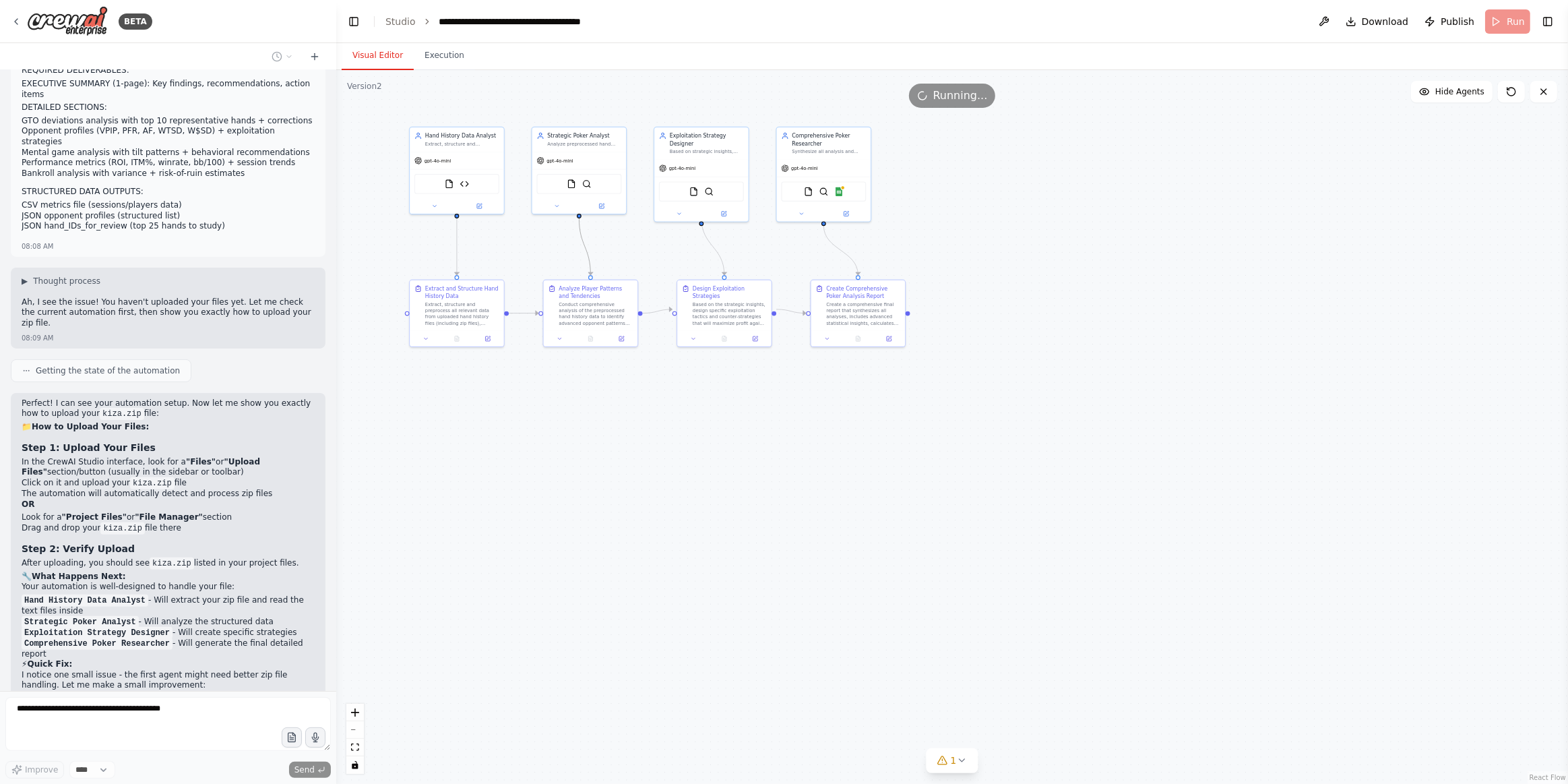
click at [380, 64] on button "Visual Editor" at bounding box center [377, 56] width 72 height 28
click at [1380, 90] on icon at bounding box center [1511, 91] width 11 height 11
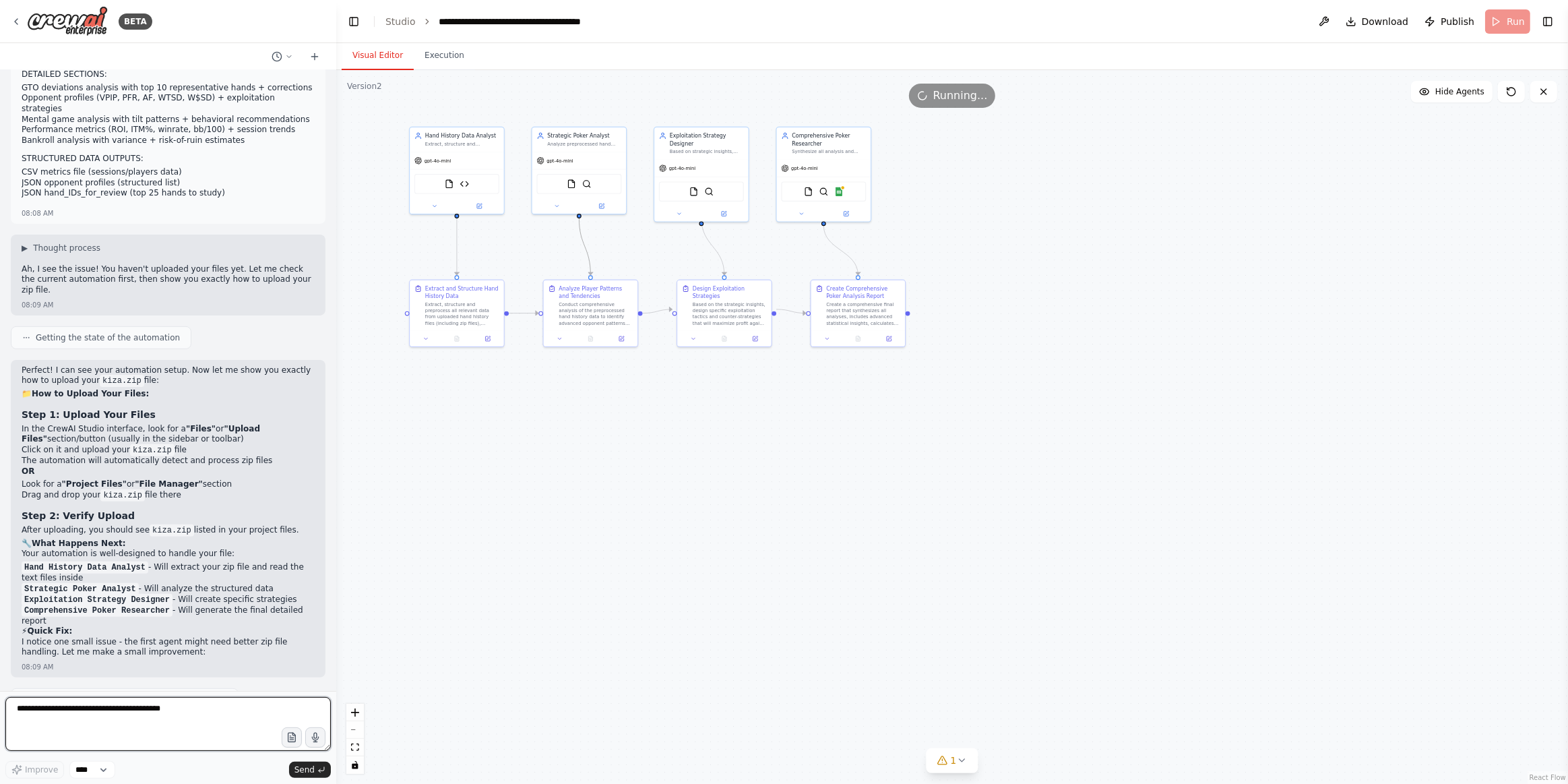
scroll to position [6163, 0]
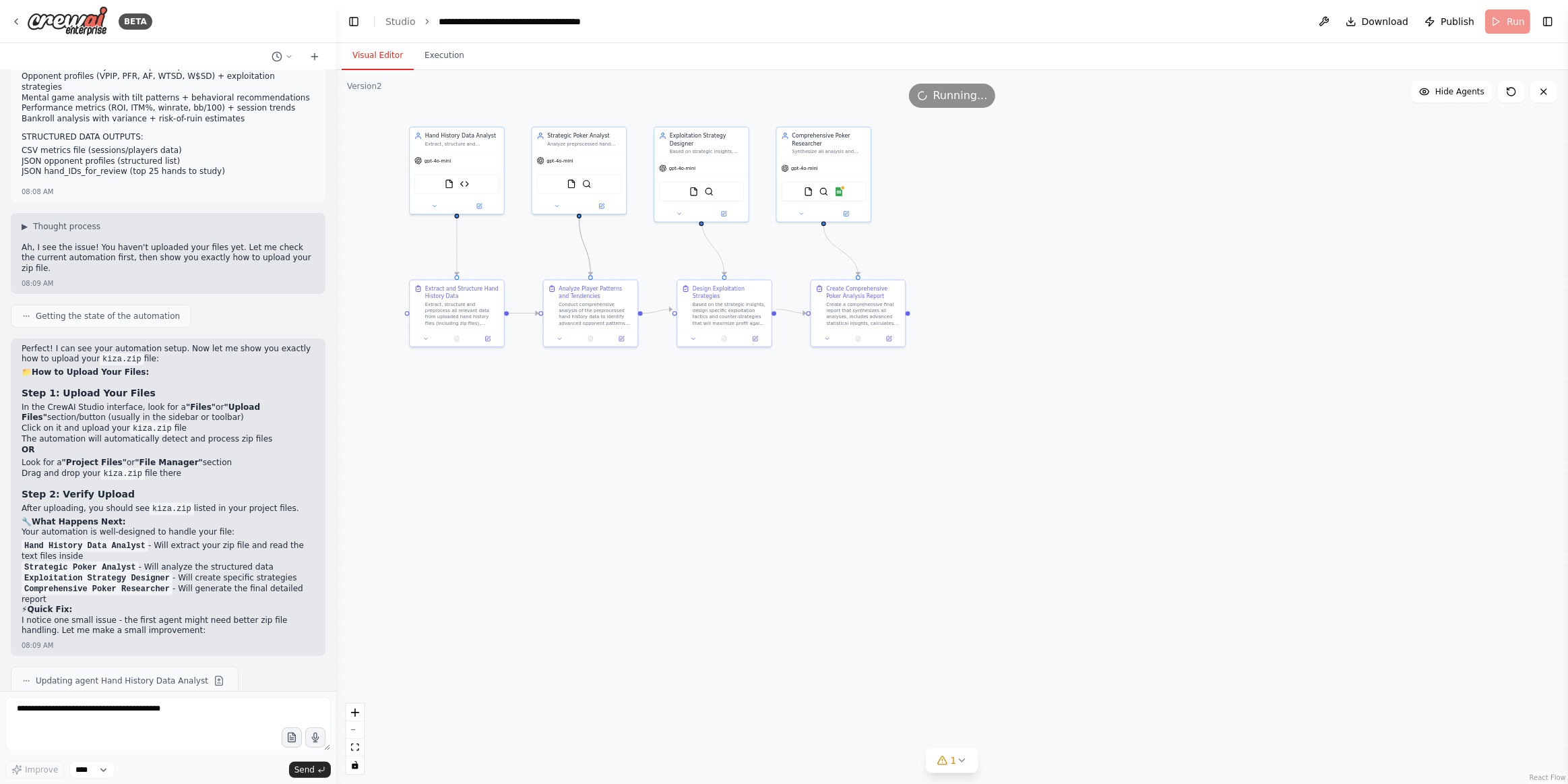
drag, startPoint x: 18, startPoint y: 643, endPoint x: 312, endPoint y: 660, distance: 294.5
copy p "I'm sorry, the context window has been exceeded. Create a new chat session and …"
click at [179, 689] on textarea at bounding box center [167, 724] width 325 height 54
paste textarea "**********"
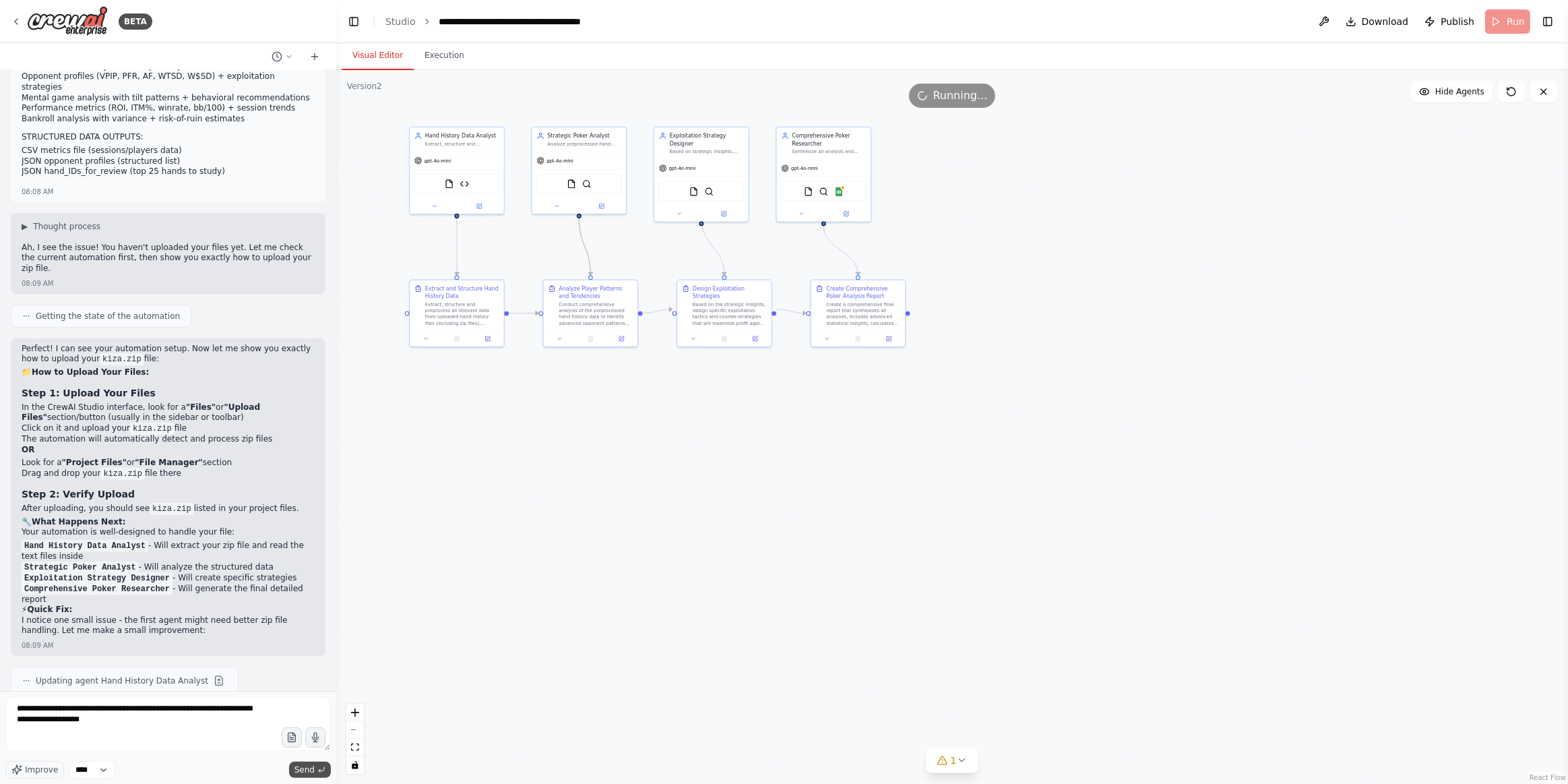
click at [308, 689] on span "Send" at bounding box center [304, 769] width 20 height 11
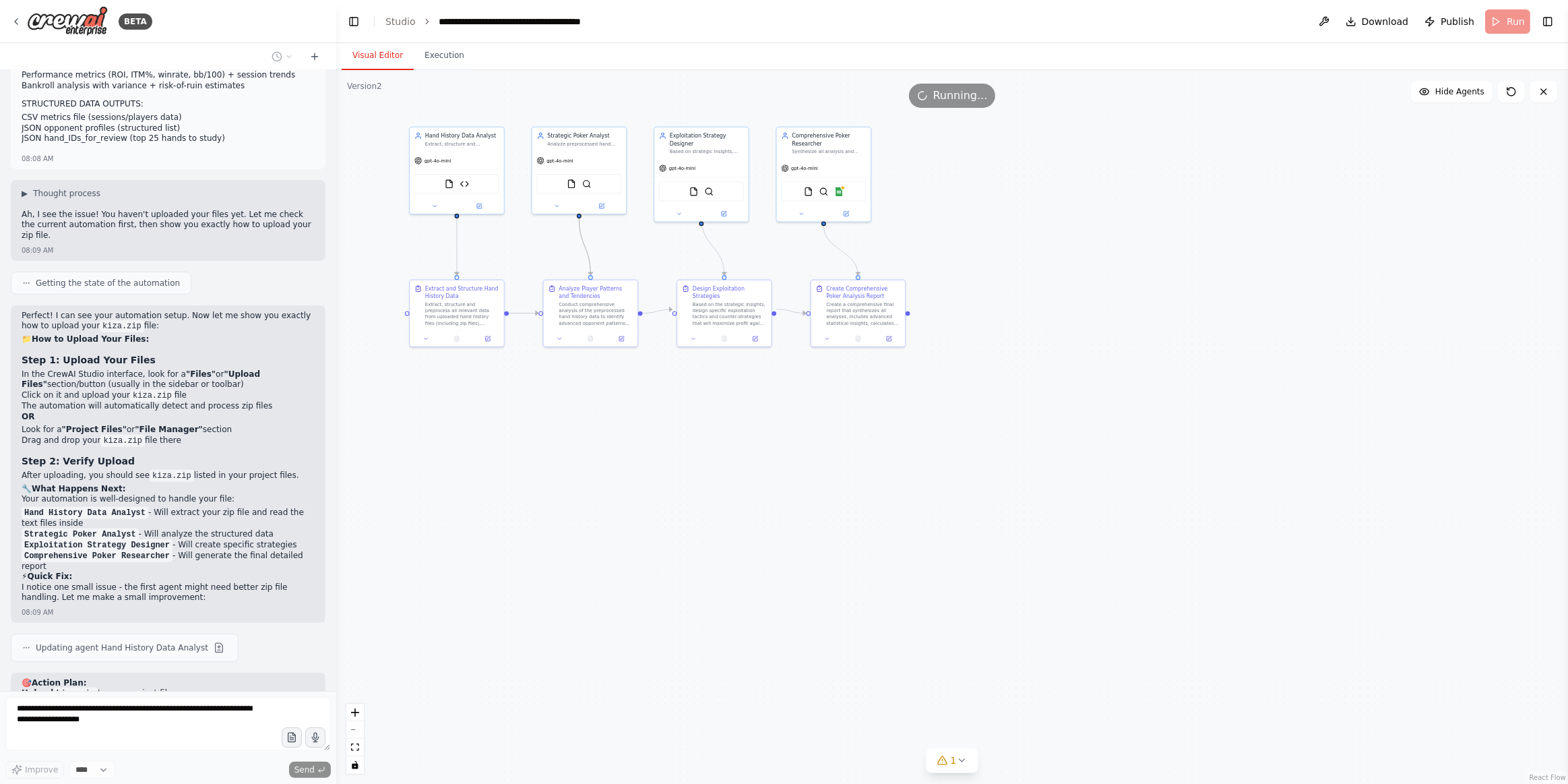
scroll to position [6256, 0]
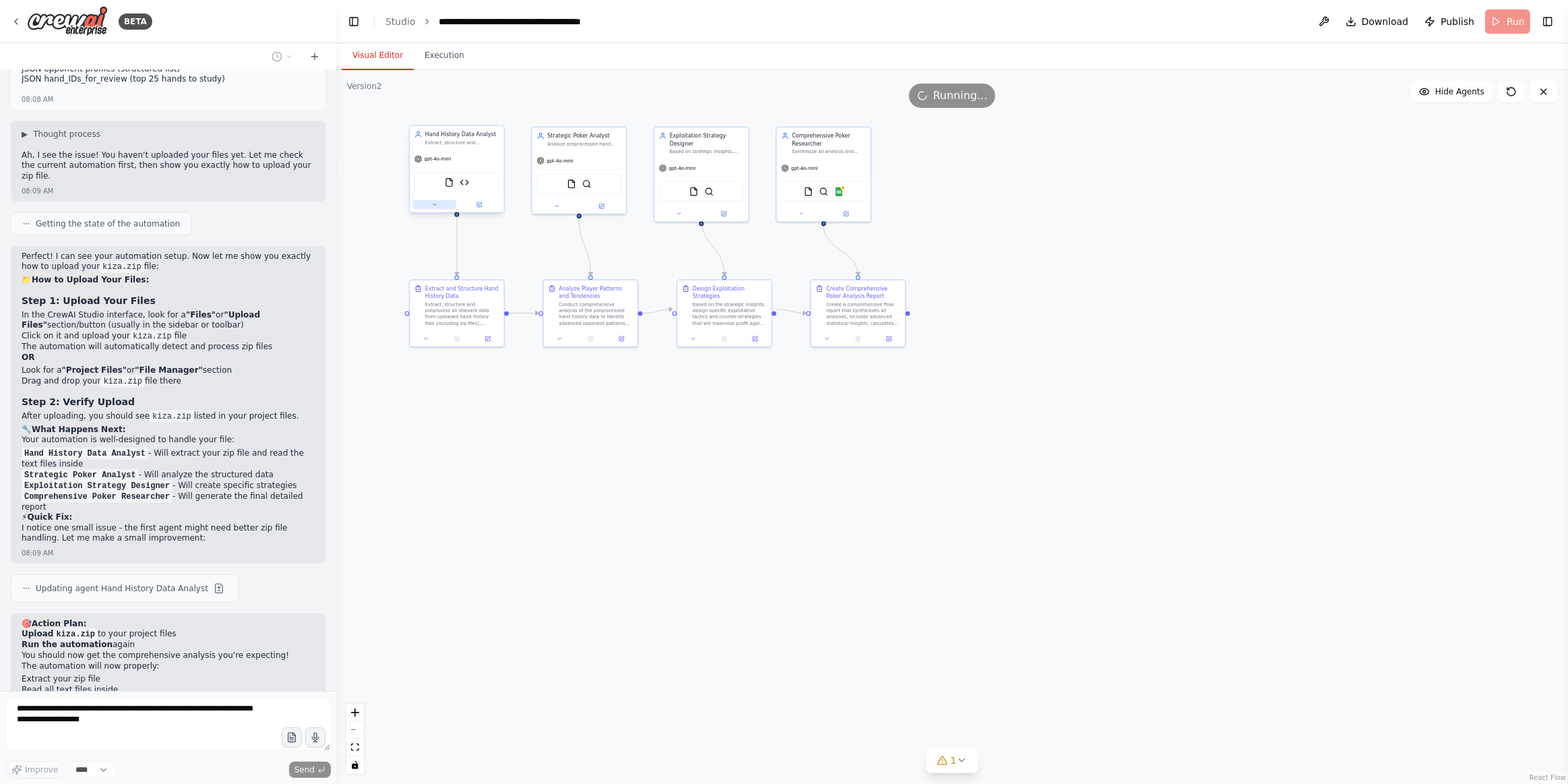
click at [432, 202] on icon at bounding box center [434, 205] width 6 height 6
click at [435, 416] on div "**********" at bounding box center [485, 338] width 152 height 240
click at [434, 423] on span "Response Format" at bounding box center [442, 426] width 46 height 7
click at [440, 405] on span "Agent Settings" at bounding box center [439, 408] width 40 height 7
click at [449, 387] on span "LLM Settings" at bounding box center [436, 389] width 34 height 7
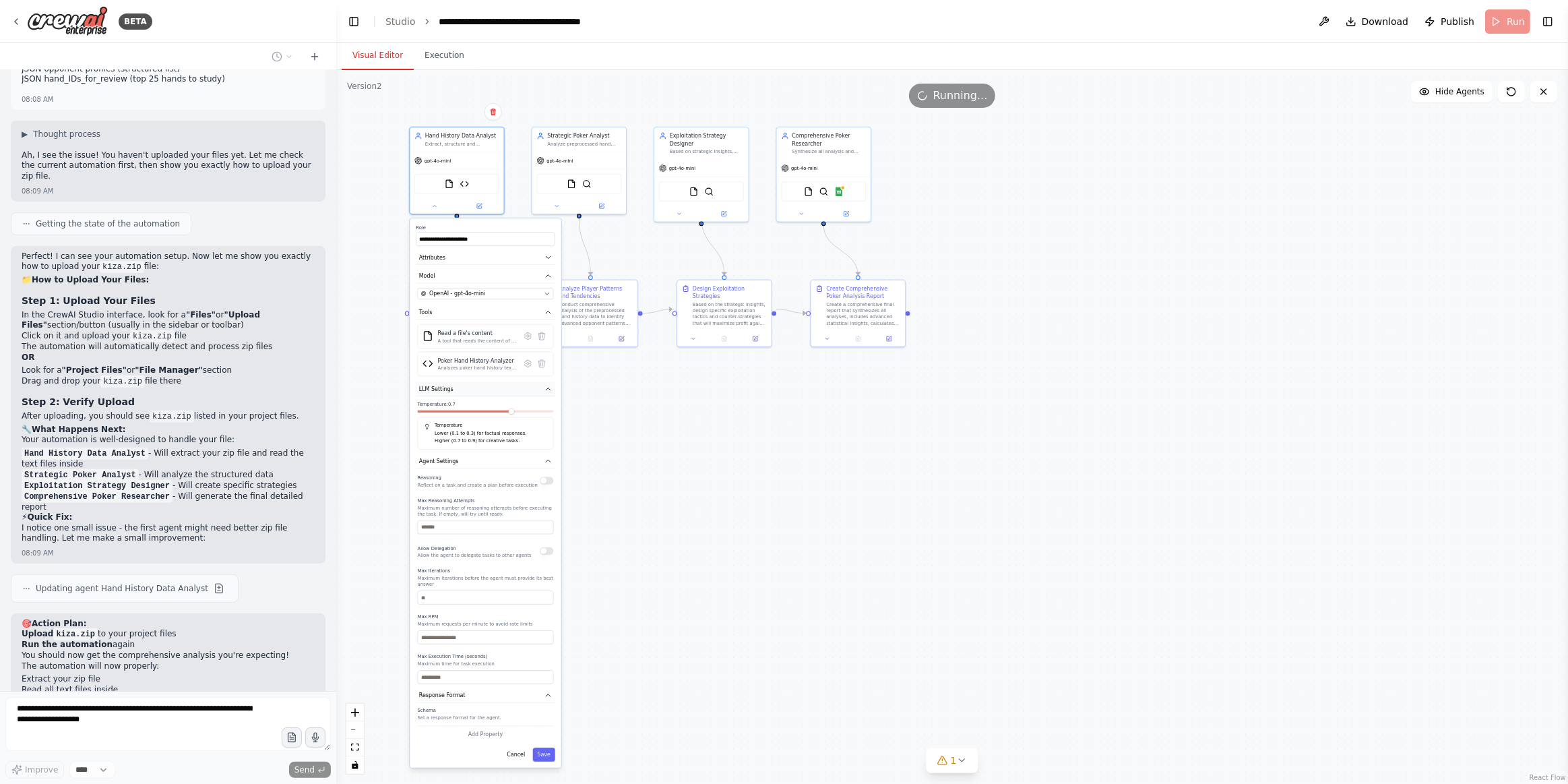
click at [450, 387] on button "LLM Settings" at bounding box center [486, 389] width 139 height 15
click at [526, 363] on icon at bounding box center [528, 363] width 7 height 7
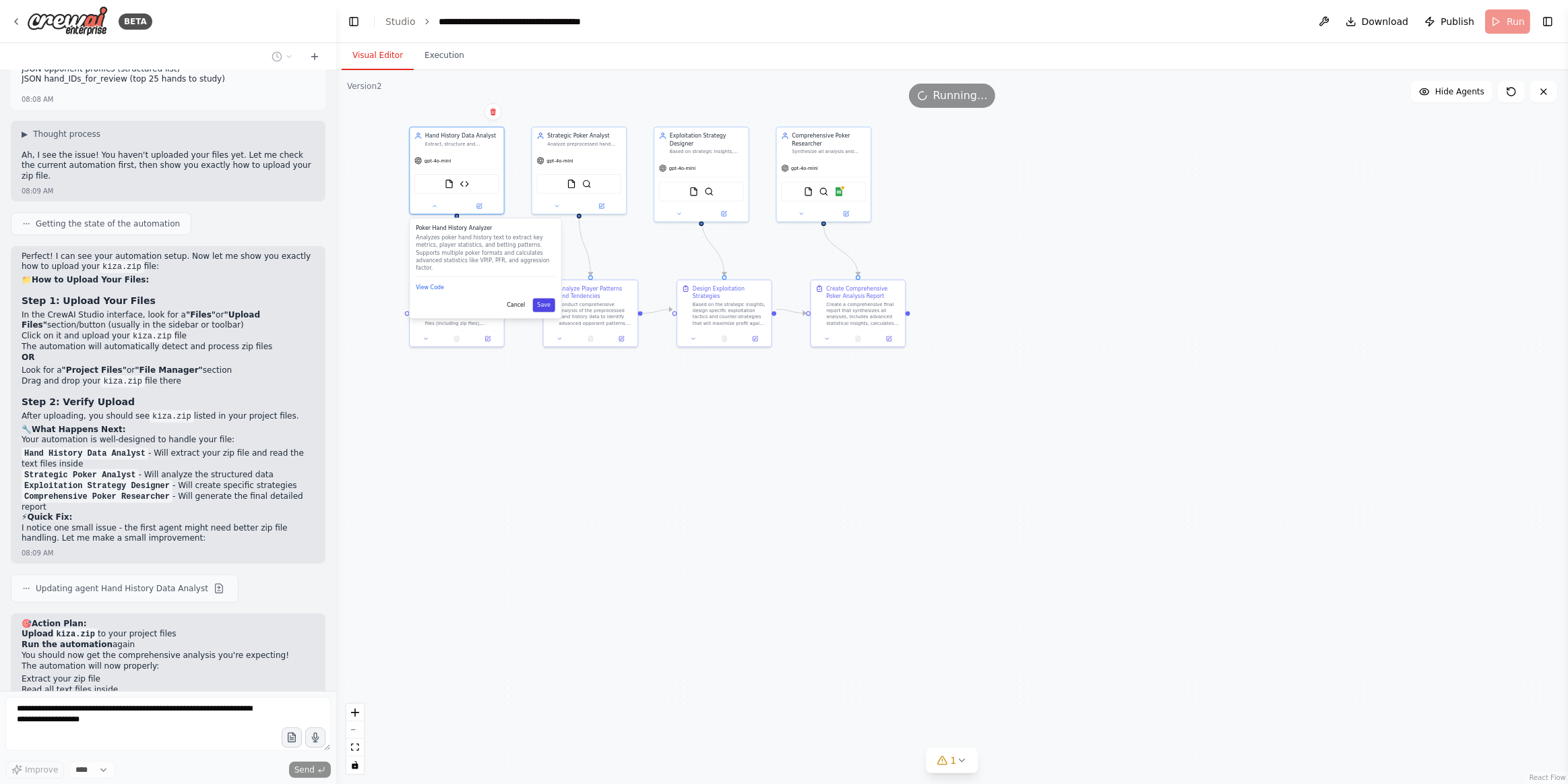
click at [553, 299] on button "Save" at bounding box center [544, 305] width 22 height 14
click at [422, 284] on div "Poker Hand History Analyzer Analyzes poker hand history text to extract key met…" at bounding box center [485, 268] width 152 height 100
click at [434, 283] on div "View Code" at bounding box center [486, 287] width 139 height 9
click at [432, 281] on button "Model" at bounding box center [486, 276] width 139 height 15
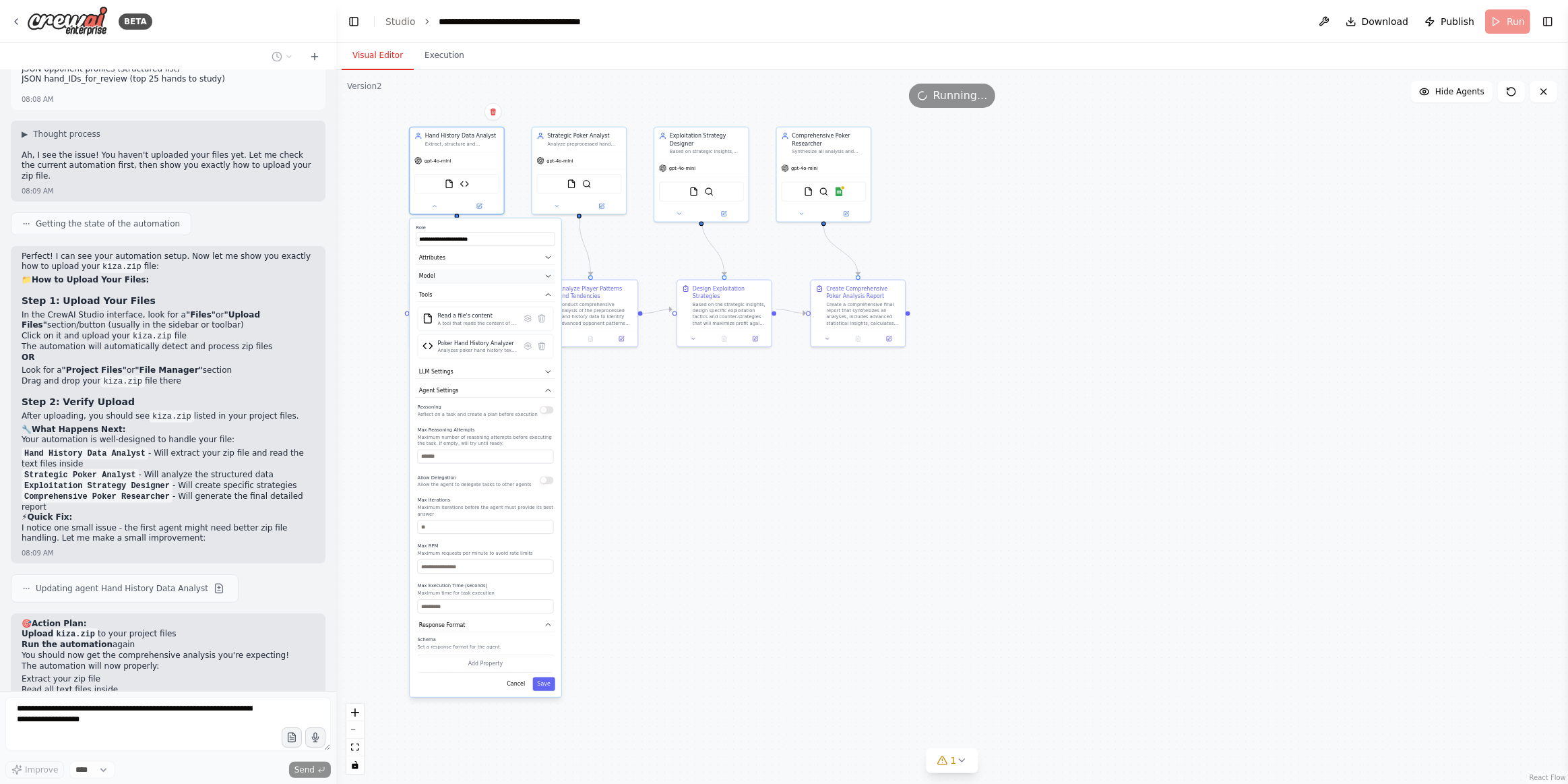
click at [432, 281] on button "Model" at bounding box center [486, 276] width 139 height 15
click at [610, 689] on div ".deletable-edge-delete-btn { width: 20px; height: 20px; border: 0px solid #ffff…" at bounding box center [953, 427] width 1232 height 714
click at [552, 689] on button "Save" at bounding box center [544, 703] width 22 height 14
click at [800, 508] on div ".deletable-edge-delete-btn { width: 20px; height: 20px; border: 0px solid #ffff…" at bounding box center [953, 427] width 1232 height 714
drag, startPoint x: 441, startPoint y: 59, endPoint x: 557, endPoint y: 129, distance: 135.5
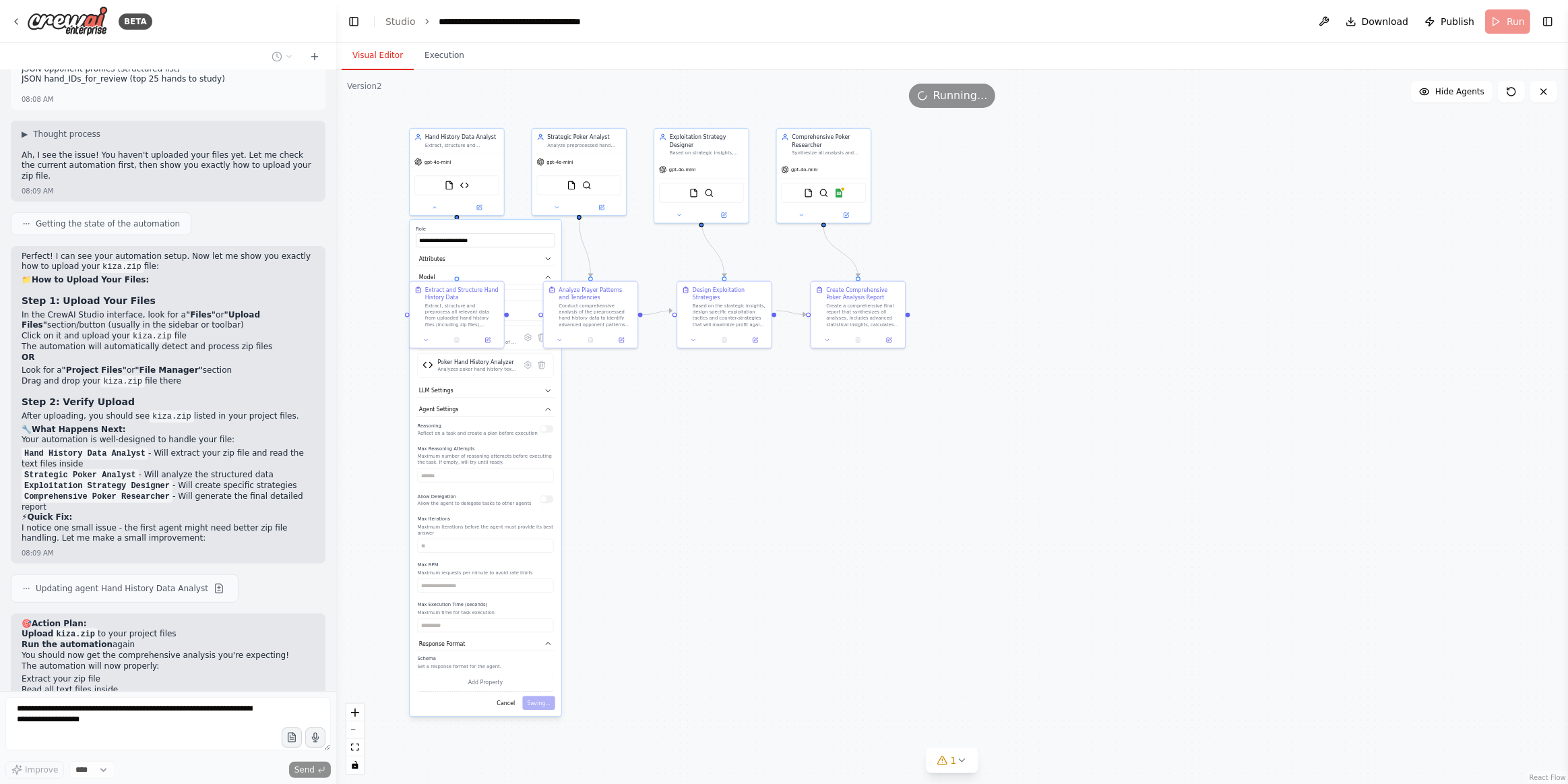
click at [442, 59] on button "Execution" at bounding box center [444, 56] width 62 height 28
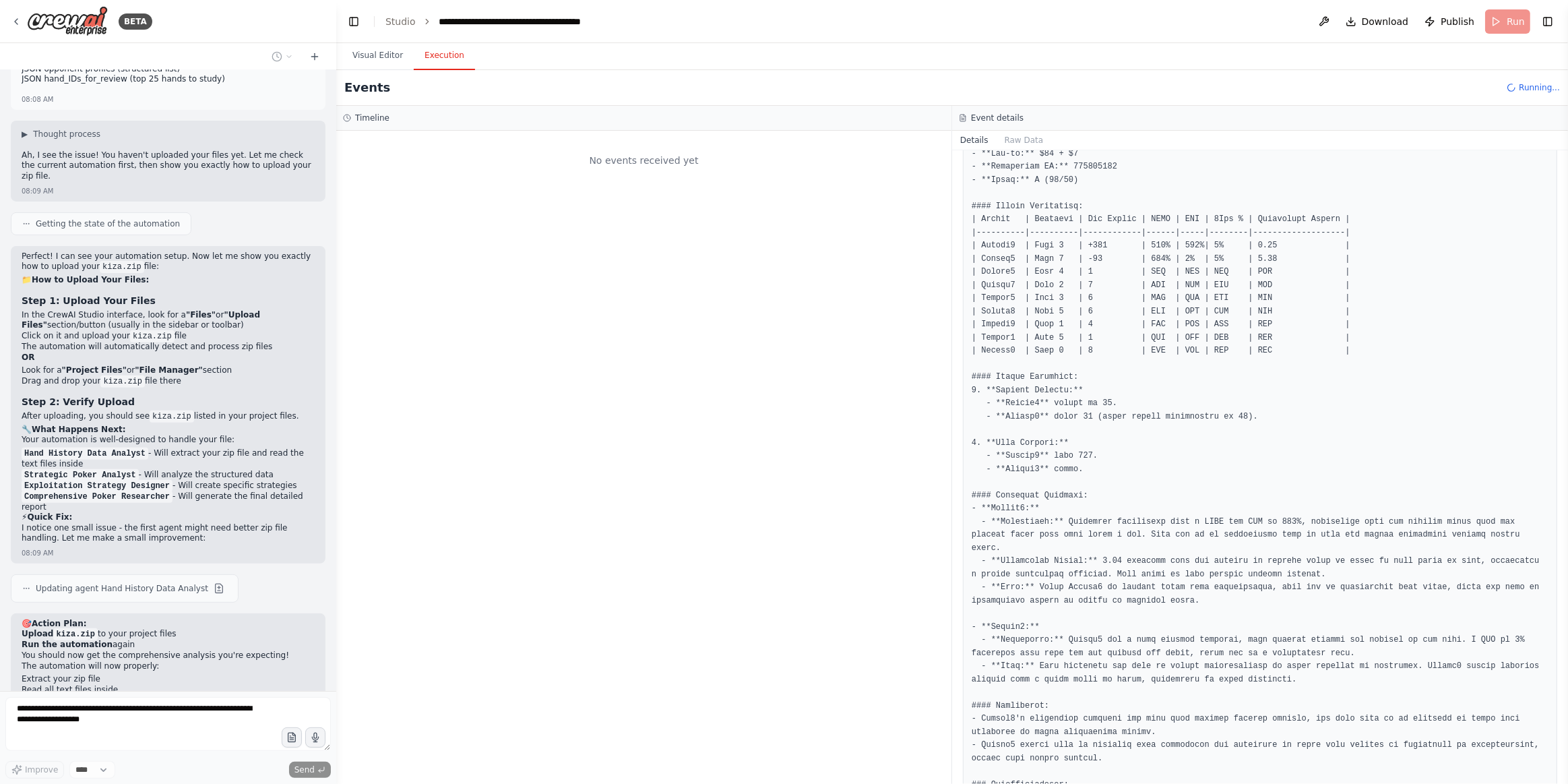
scroll to position [369, 0]
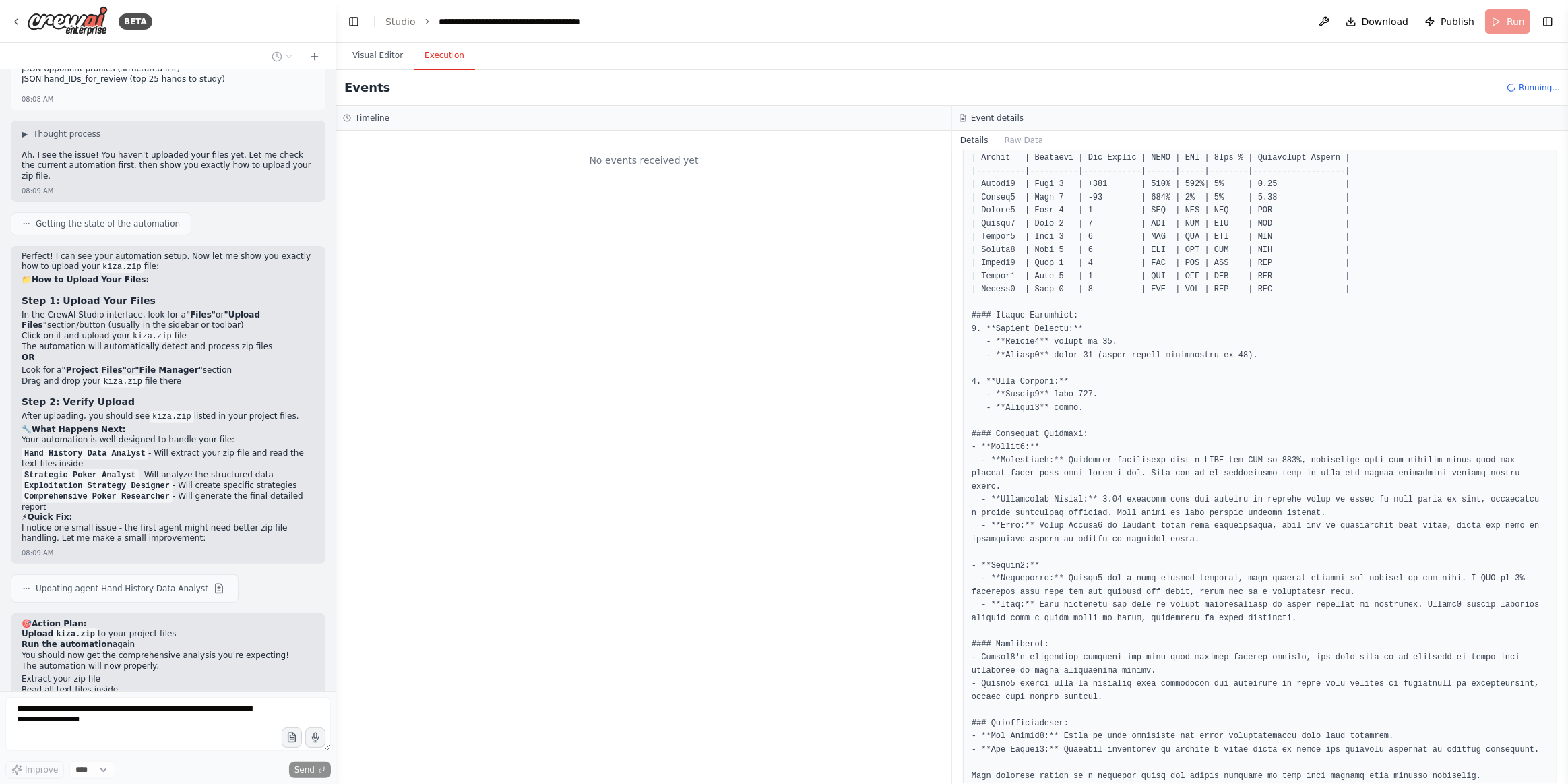
click at [235, 674] on li "Extract your zip file" at bounding box center [168, 680] width 293 height 11
click at [388, 46] on button "Visual Editor" at bounding box center [377, 56] width 72 height 28
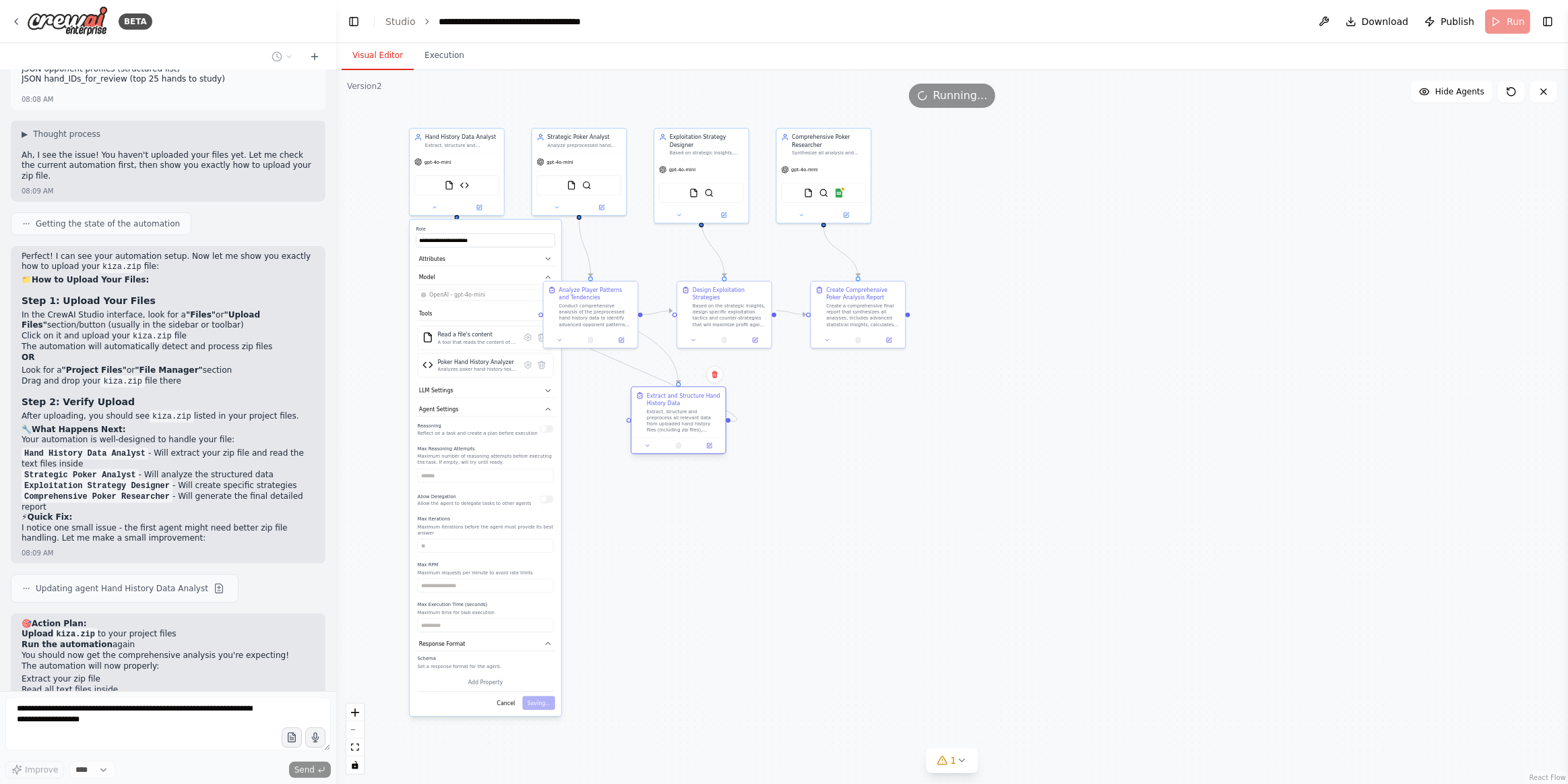
drag, startPoint x: 455, startPoint y: 293, endPoint x: 641, endPoint y: 421, distance: 225.8
click at [671, 407] on div "Extract and Structure Hand History Data" at bounding box center [684, 399] width 74 height 15
click at [549, 278] on icon "button" at bounding box center [548, 277] width 7 height 7
click at [542, 619] on button "Response Format" at bounding box center [486, 627] width 139 height 15
click at [381, 289] on div ".deletable-edge-delete-btn { width: 20px; height: 20px; border: 0px solid #ffff…" at bounding box center [953, 427] width 1232 height 714
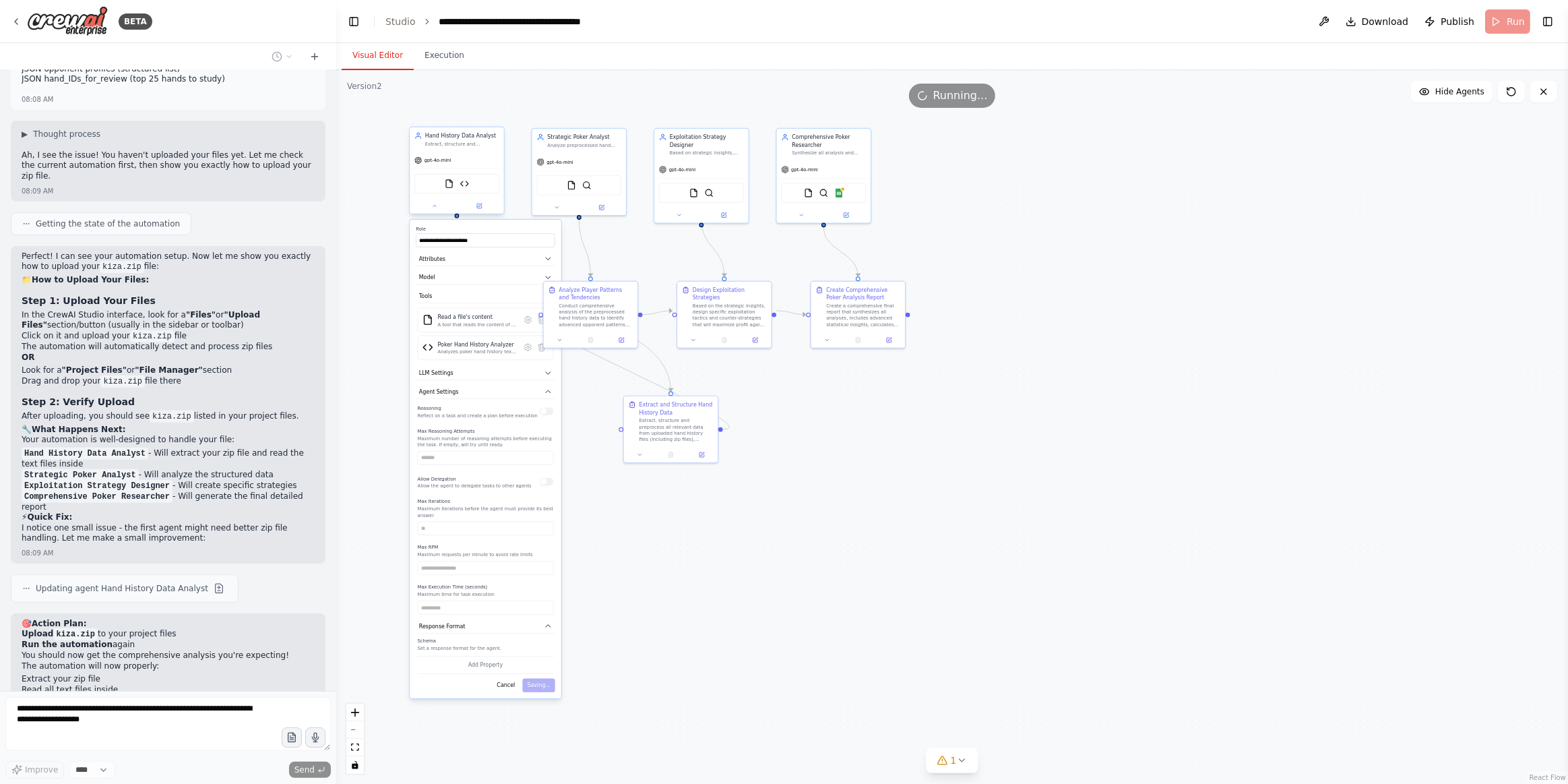
click at [455, 218] on div ".deletable-edge-delete-btn { width: 20px; height: 20px; border: 0px solid #ffff…" at bounding box center [953, 427] width 1232 height 714
click at [1380, 91] on icon at bounding box center [1511, 91] width 11 height 11
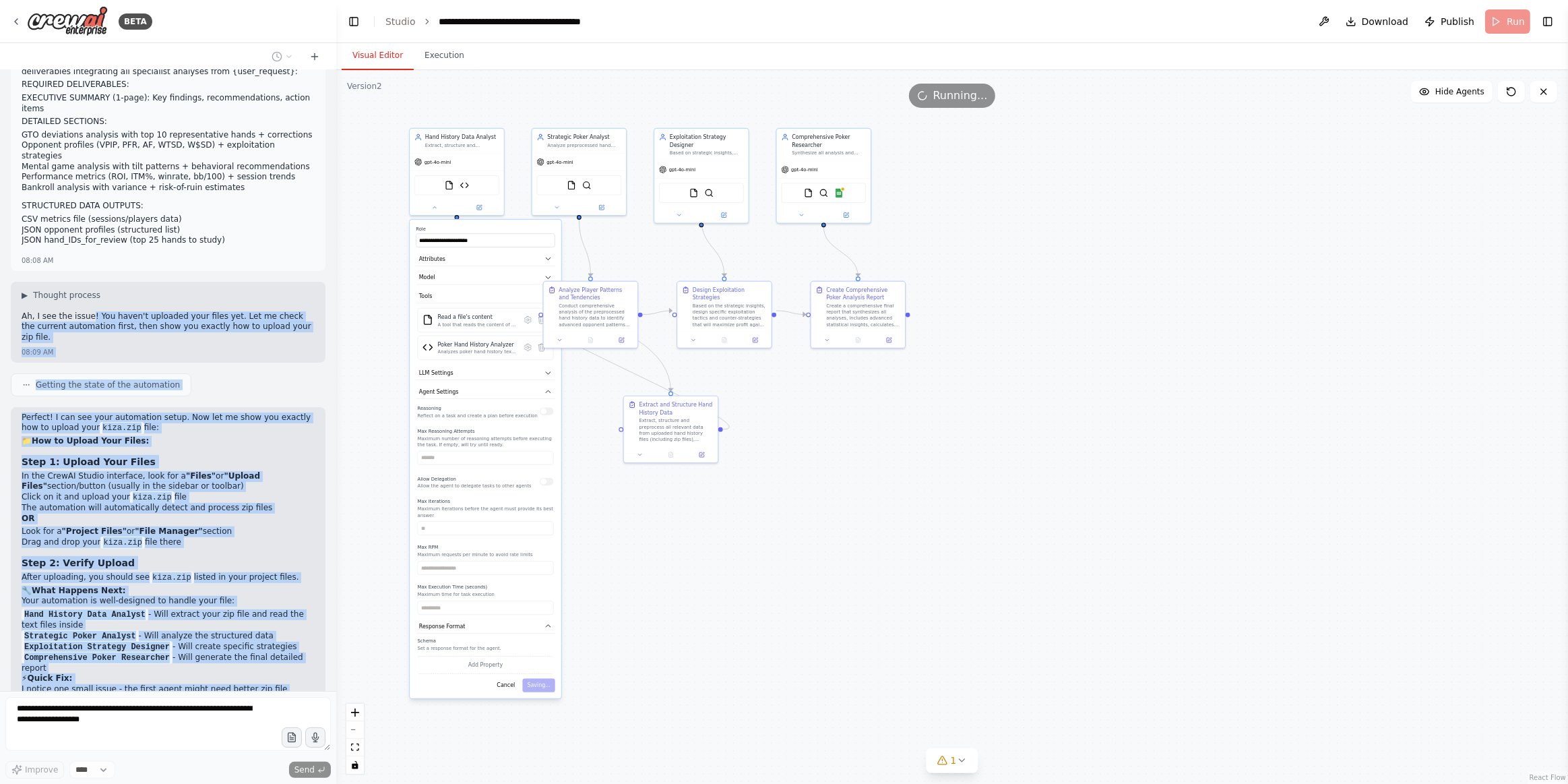
scroll to position [5925, 0]
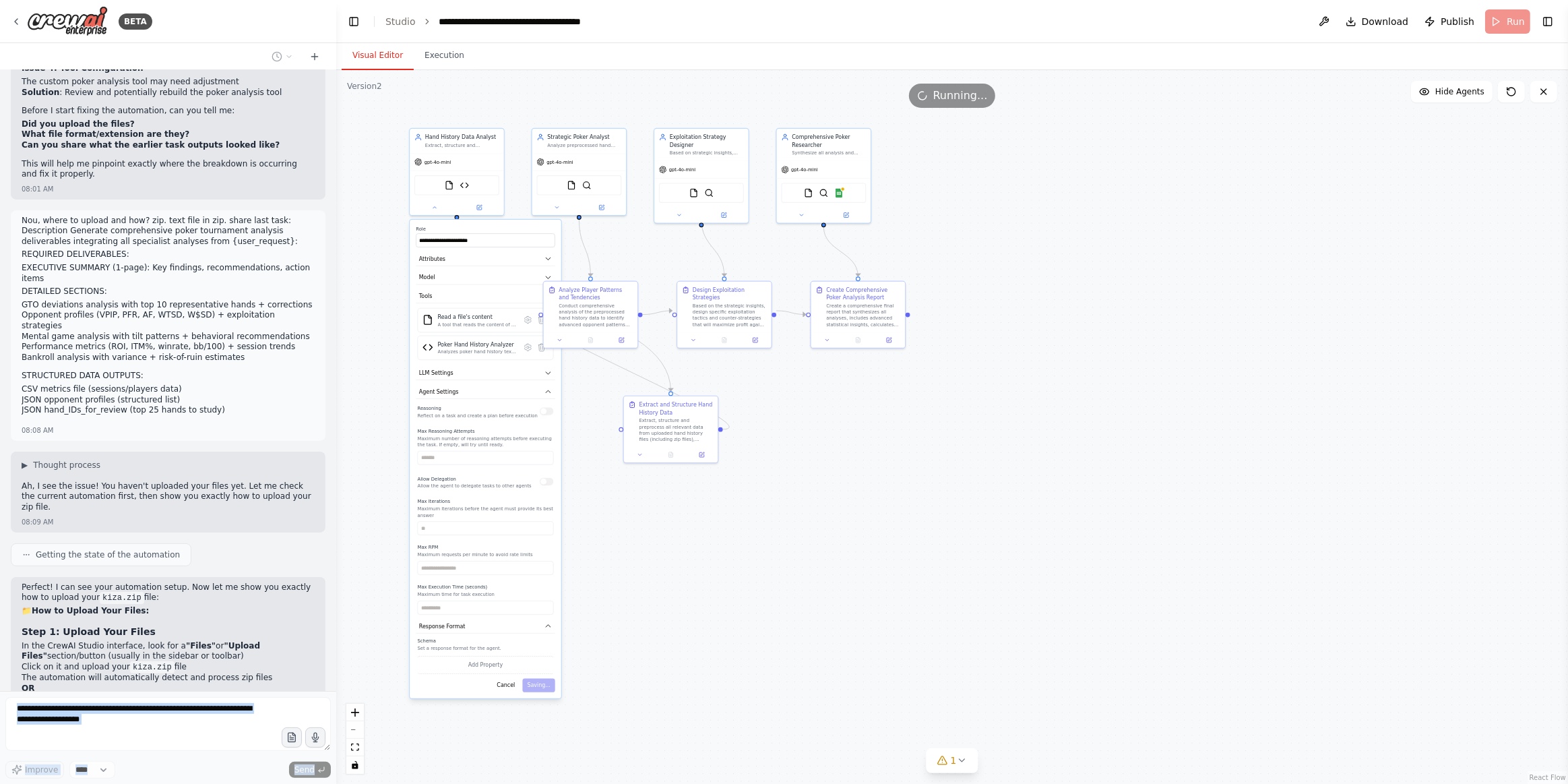
drag, startPoint x: 297, startPoint y: 452, endPoint x: 3, endPoint y: 146, distance: 424.3
click at [3, 146] on div "BETA Hello! I'm the CrewAI assistant. What kind of automation do you want to bu…" at bounding box center [168, 392] width 336 height 784
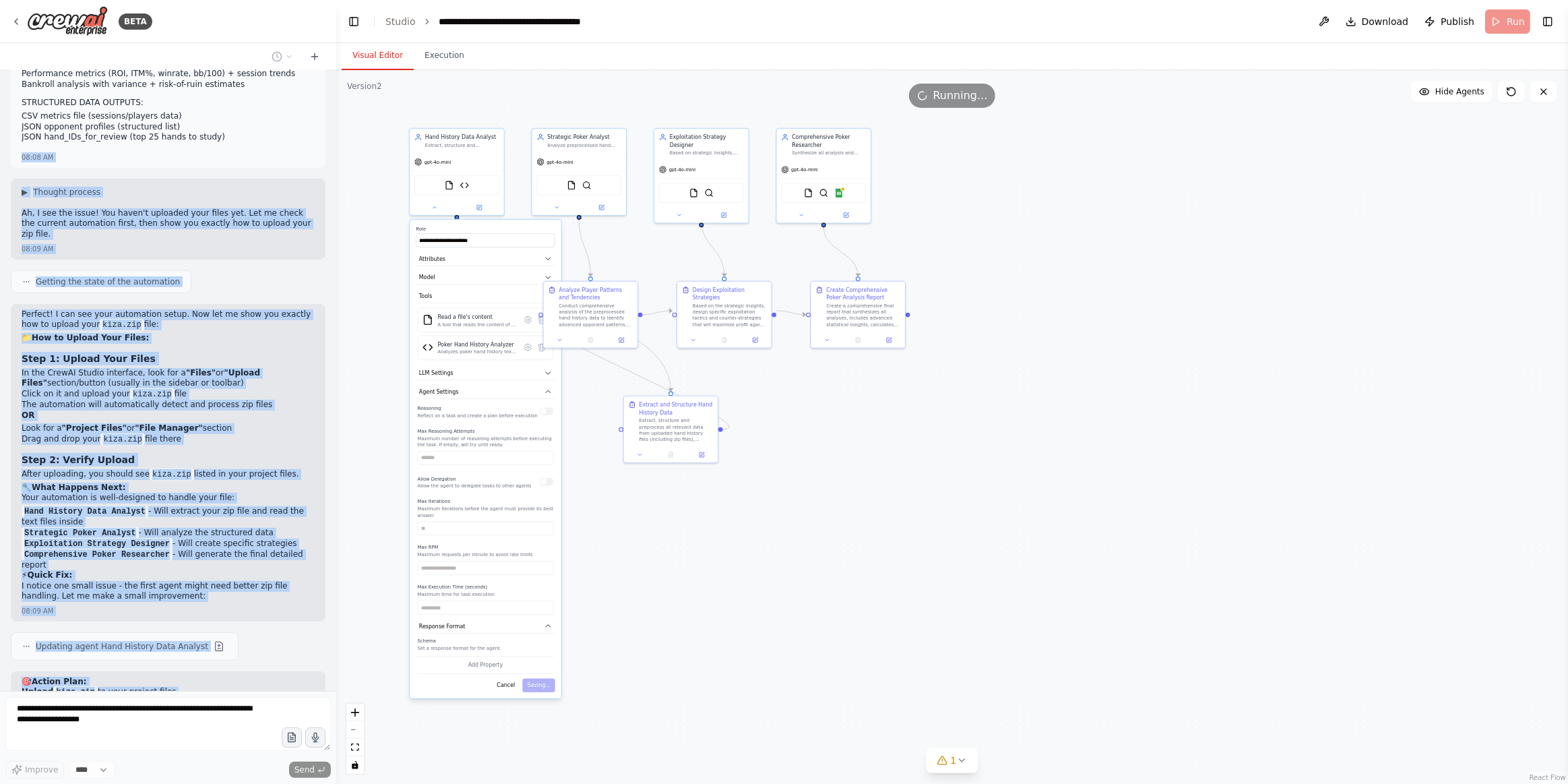
scroll to position [6256, 0]
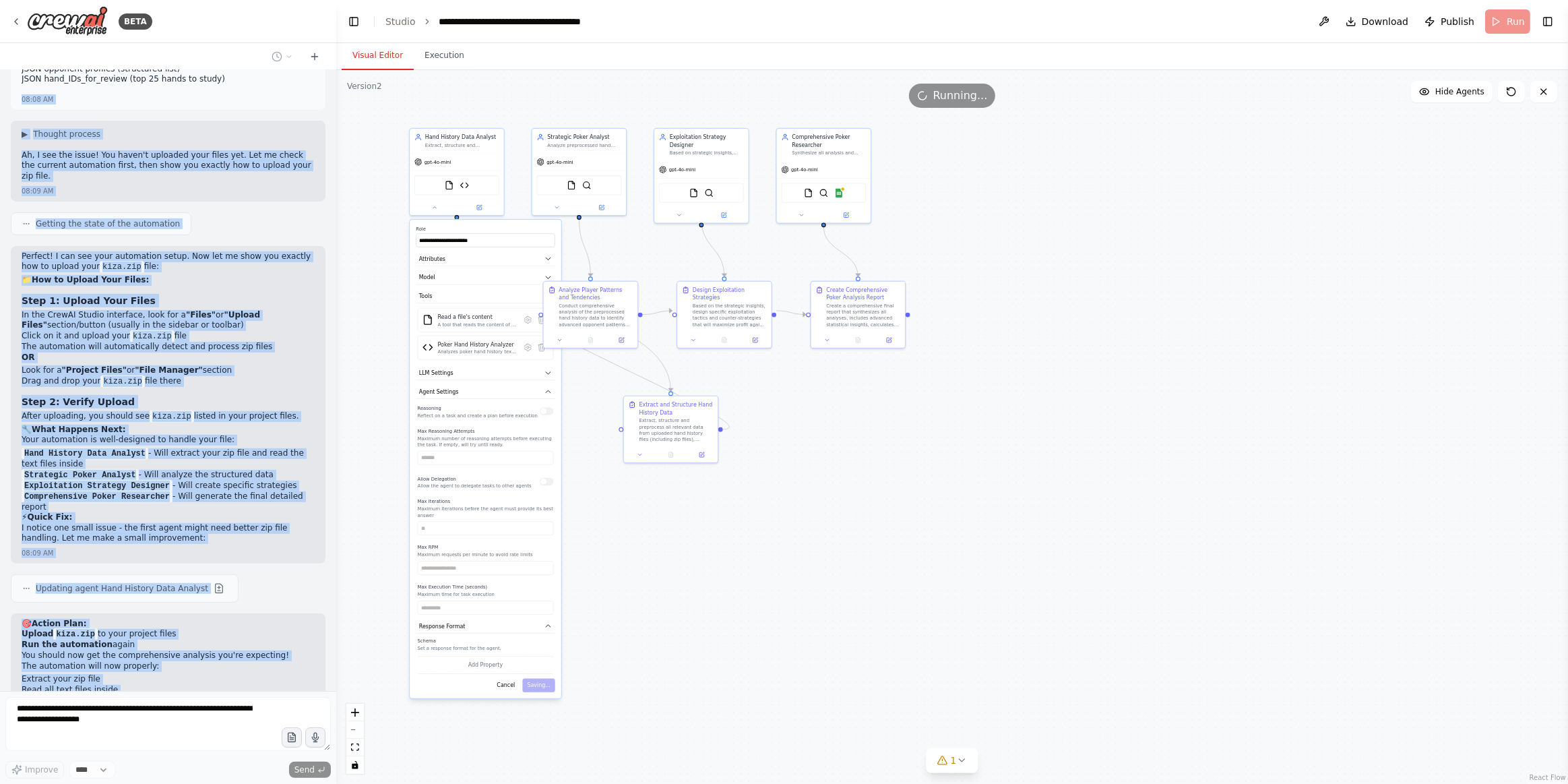
drag, startPoint x: 23, startPoint y: 114, endPoint x: 250, endPoint y: 577, distance: 515.7
click at [250, 577] on div "Hello! I'm the CrewAI assistant. What kind of automation do you want to build? …" at bounding box center [168, 381] width 336 height 621
copy div "08:08 AM ▶ Thought process Ah, I see the issue! You haven't uploaded your files…"
drag, startPoint x: 316, startPoint y: 62, endPoint x: 310, endPoint y: 67, distance: 7.8
click at [313, 63] on button at bounding box center [315, 57] width 22 height 16
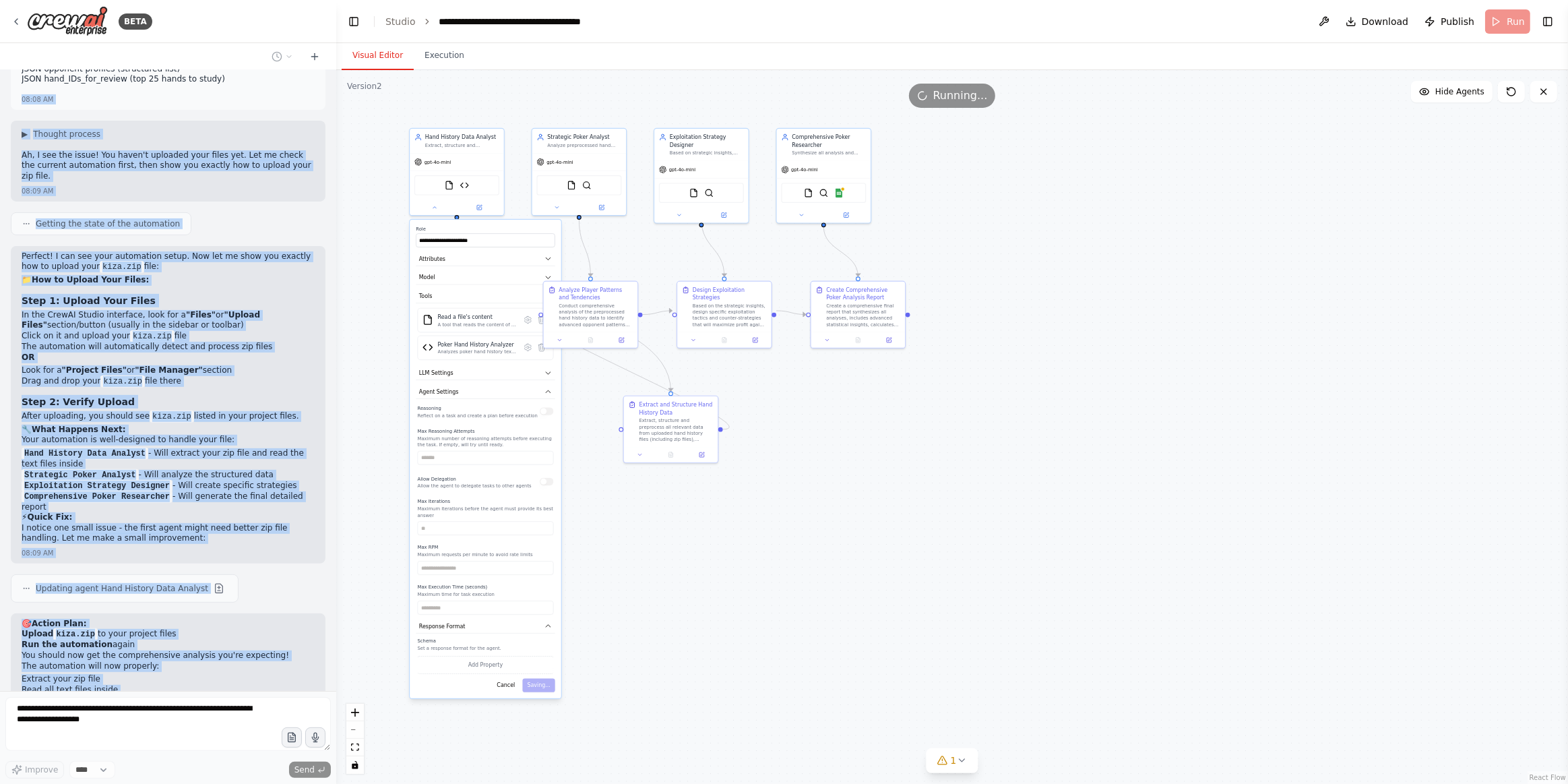
scroll to position [0, 0]
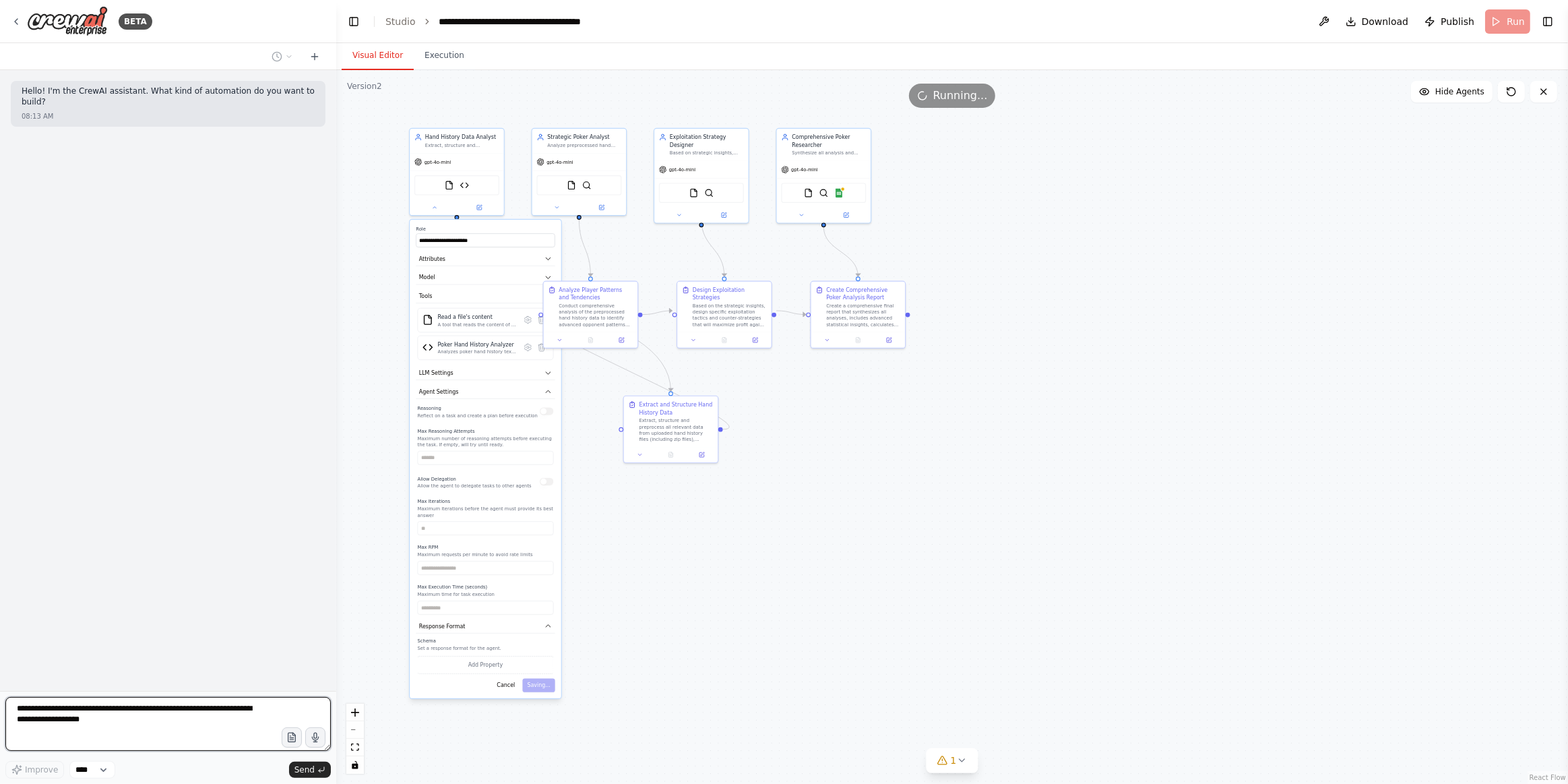
click at [139, 689] on textarea "**********" at bounding box center [167, 724] width 325 height 54
paste textarea "**********"
click at [290, 689] on form "Improve **** Send" at bounding box center [168, 738] width 336 height 93
click at [299, 689] on span "Send" at bounding box center [304, 769] width 20 height 11
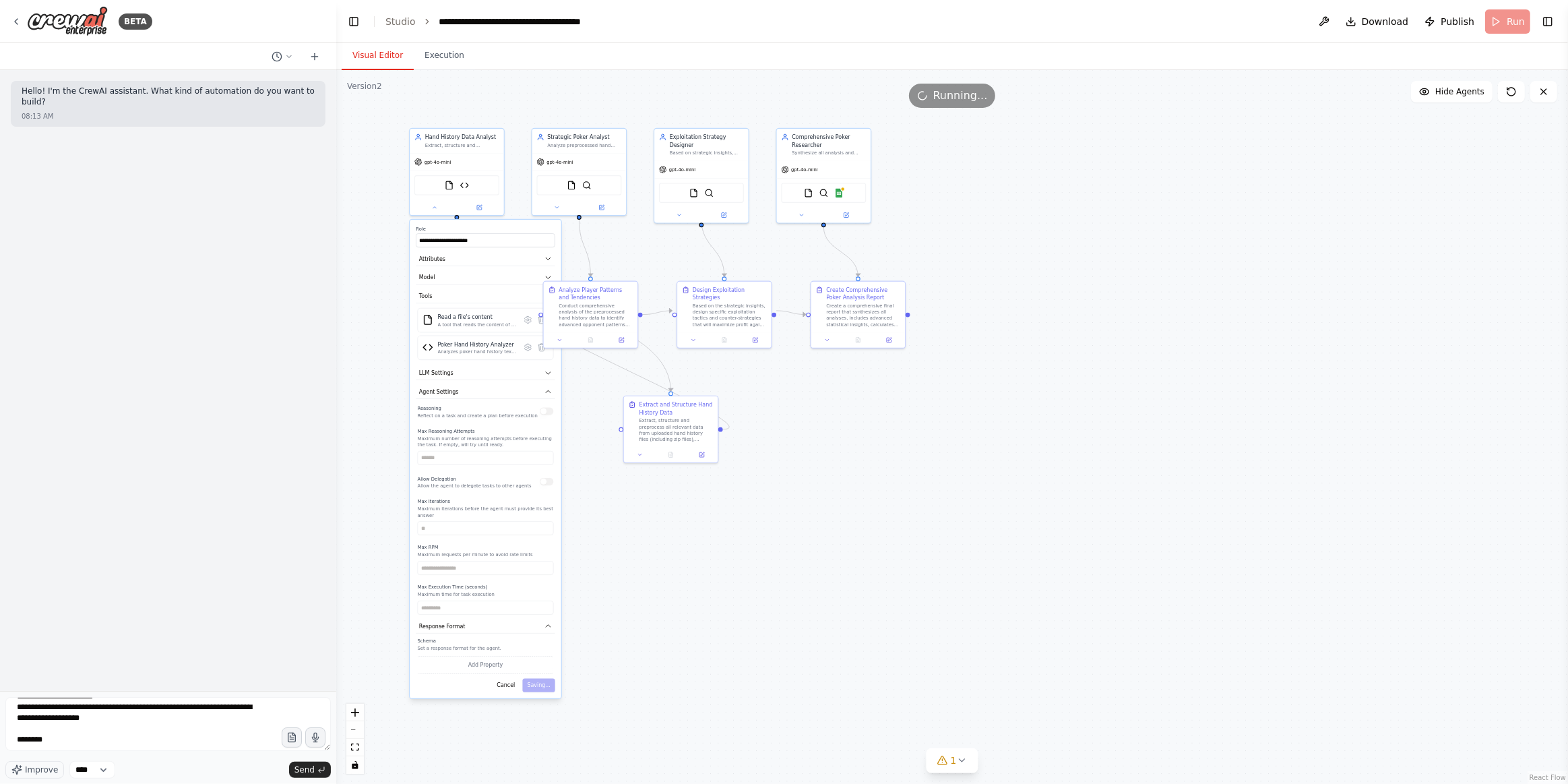
scroll to position [0, 0]
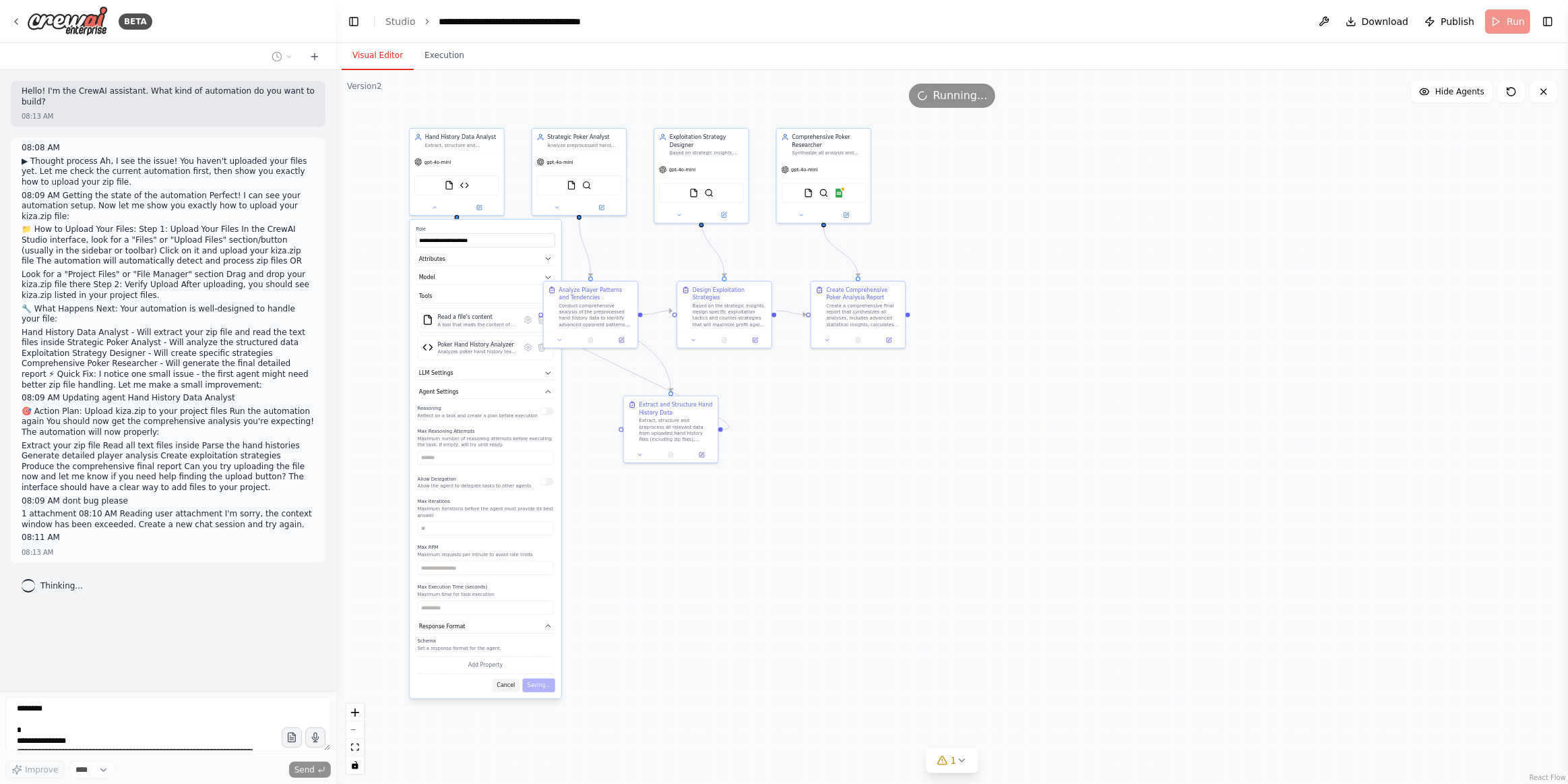
click at [510, 679] on button "Cancel" at bounding box center [507, 685] width 28 height 14
click at [428, 357] on div ".deletable-edge-delete-btn { width: 20px; height: 20px; border: 0px solid #ffff…" at bounding box center [953, 427] width 1232 height 714
drag, startPoint x: 670, startPoint y: 424, endPoint x: 436, endPoint y: 294, distance: 267.7
click at [436, 294] on div "Extract, structure and preprocess all relevant data from uploaded hand history …" at bounding box center [439, 298] width 74 height 24
click at [618, 485] on div ".deletable-edge-delete-btn { width: 20px; height: 20px; border: 0px solid #ffff…" at bounding box center [953, 427] width 1232 height 714
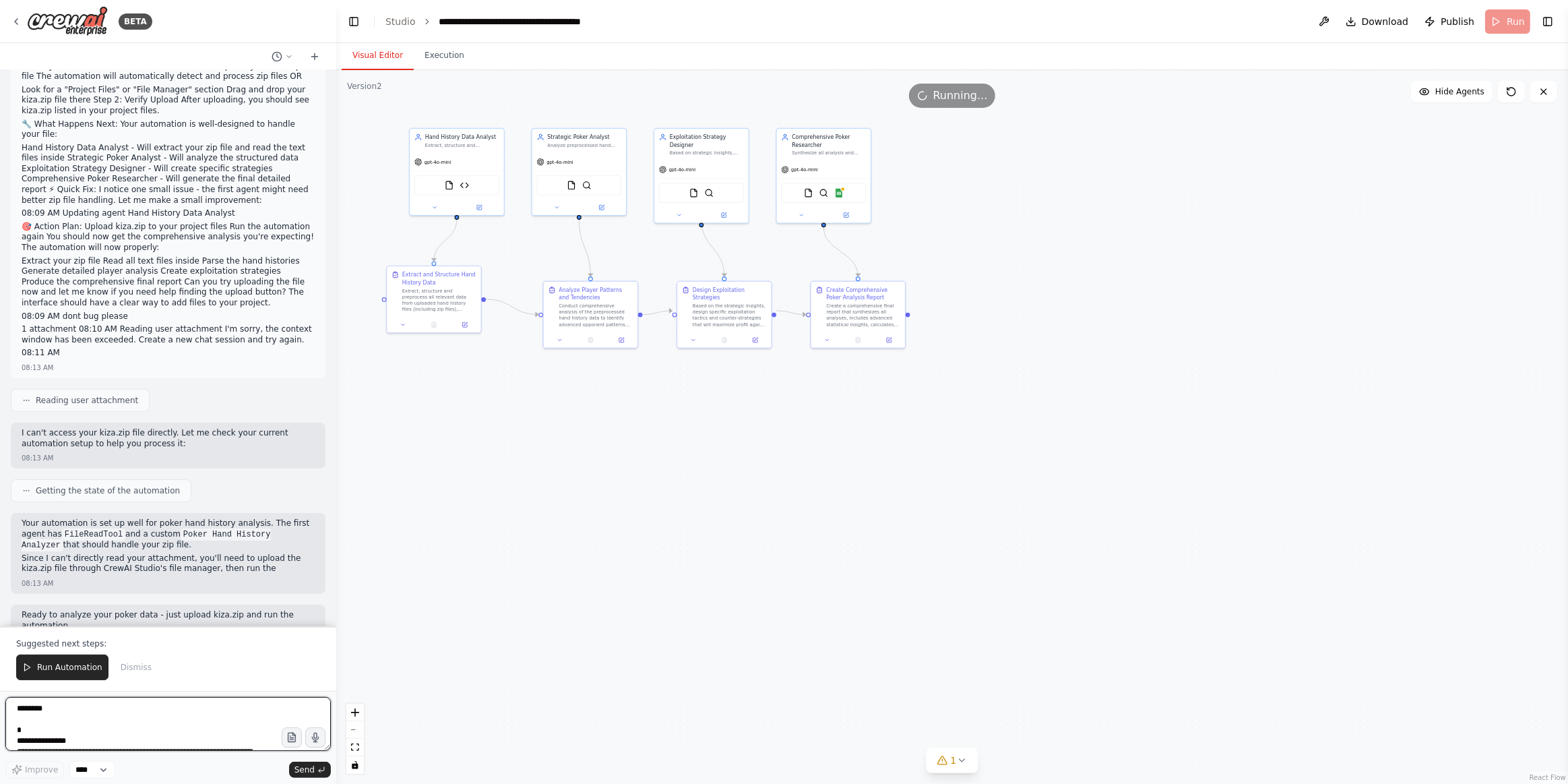
scroll to position [195, 0]
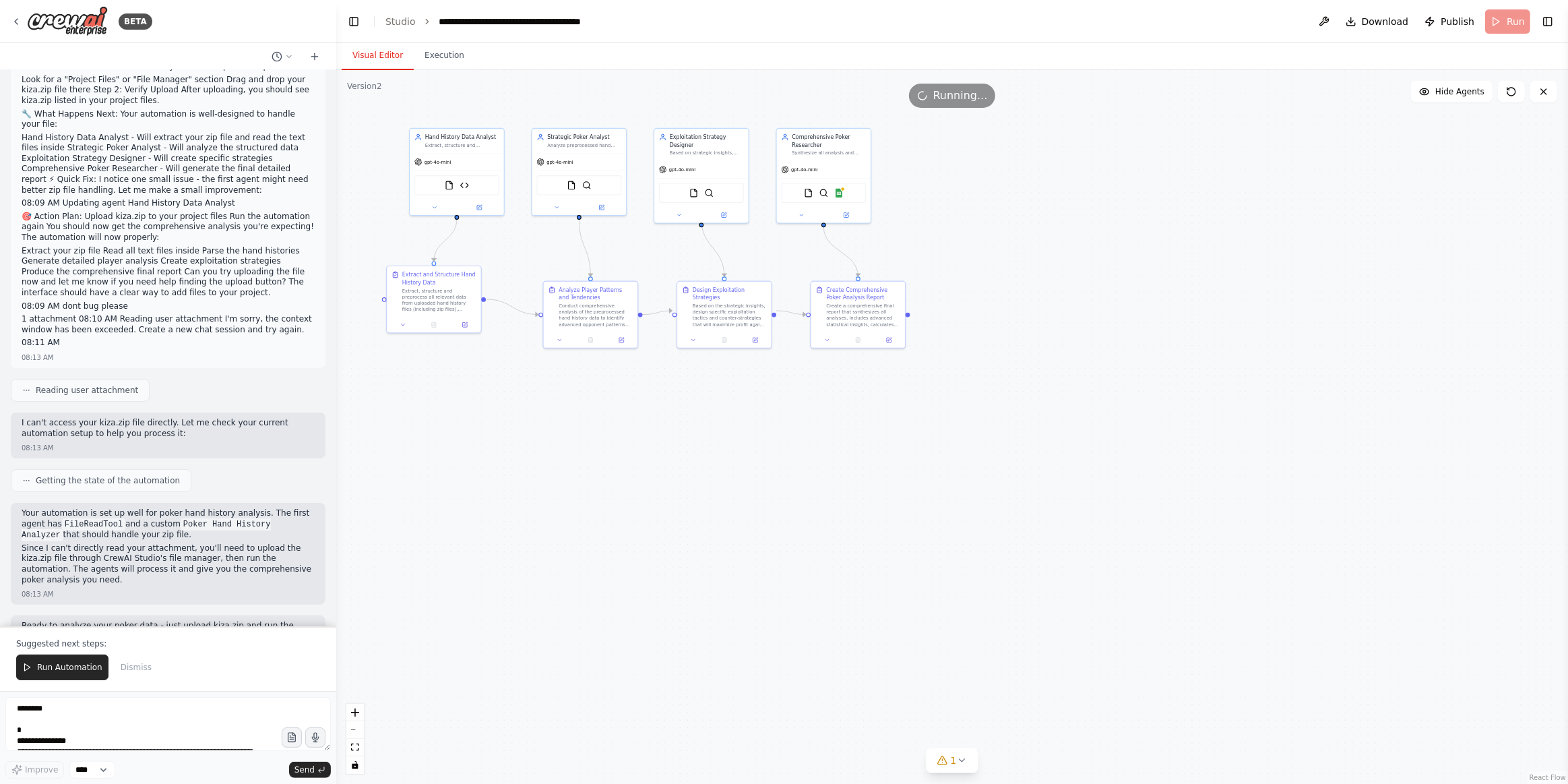
drag, startPoint x: 489, startPoint y: 101, endPoint x: 465, endPoint y: 91, distance: 26.0
click at [489, 99] on div "Running..." at bounding box center [953, 95] width 1232 height 24
click at [1380, 88] on button at bounding box center [1511, 92] width 27 height 22
drag, startPoint x: 1518, startPoint y: 88, endPoint x: 894, endPoint y: 72, distance: 624.2
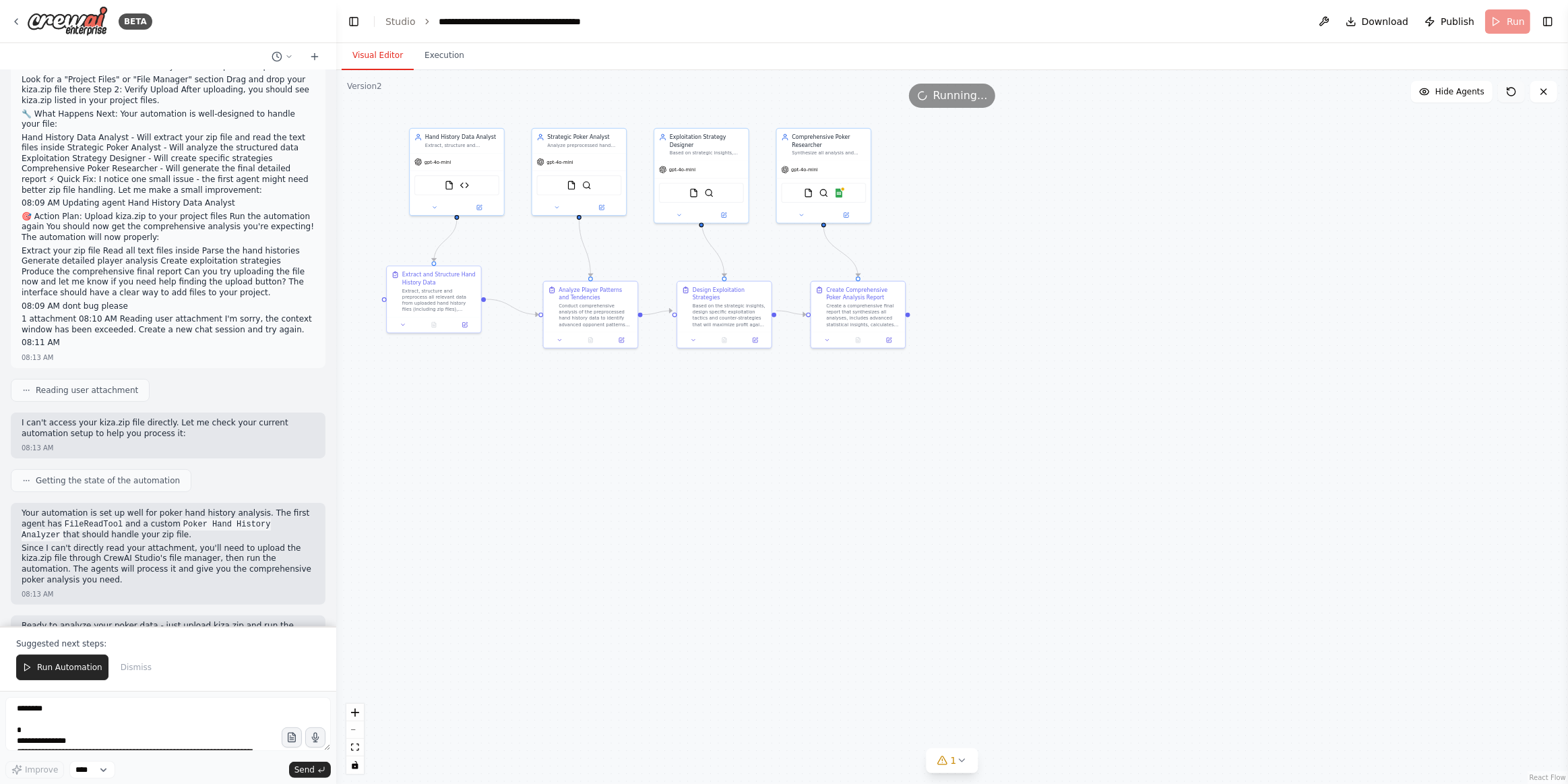
click at [1380, 88] on button at bounding box center [1511, 92] width 27 height 22
click at [437, 57] on button "Execution" at bounding box center [444, 56] width 62 height 28
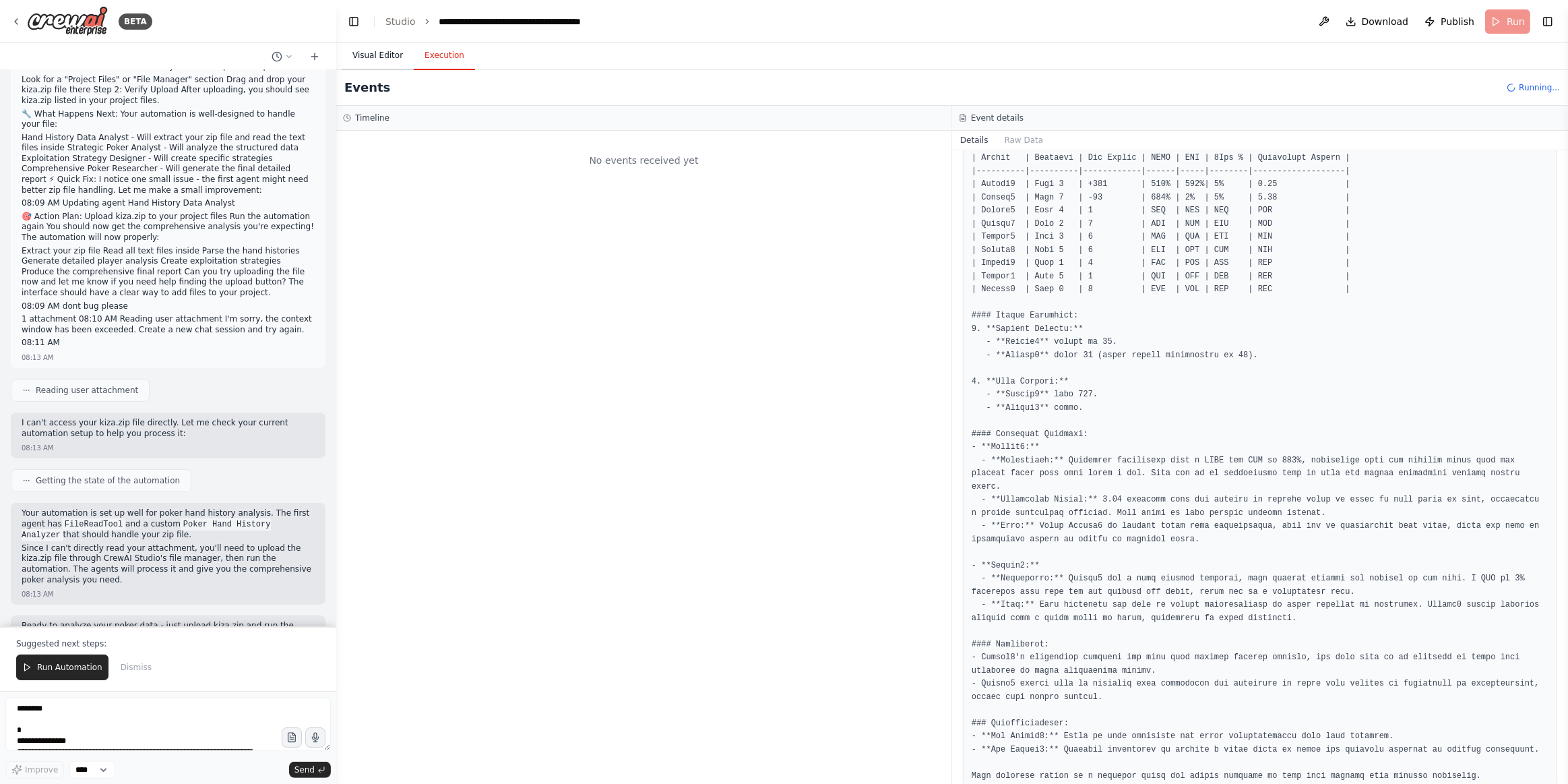
click at [387, 55] on button "Visual Editor" at bounding box center [377, 56] width 72 height 28
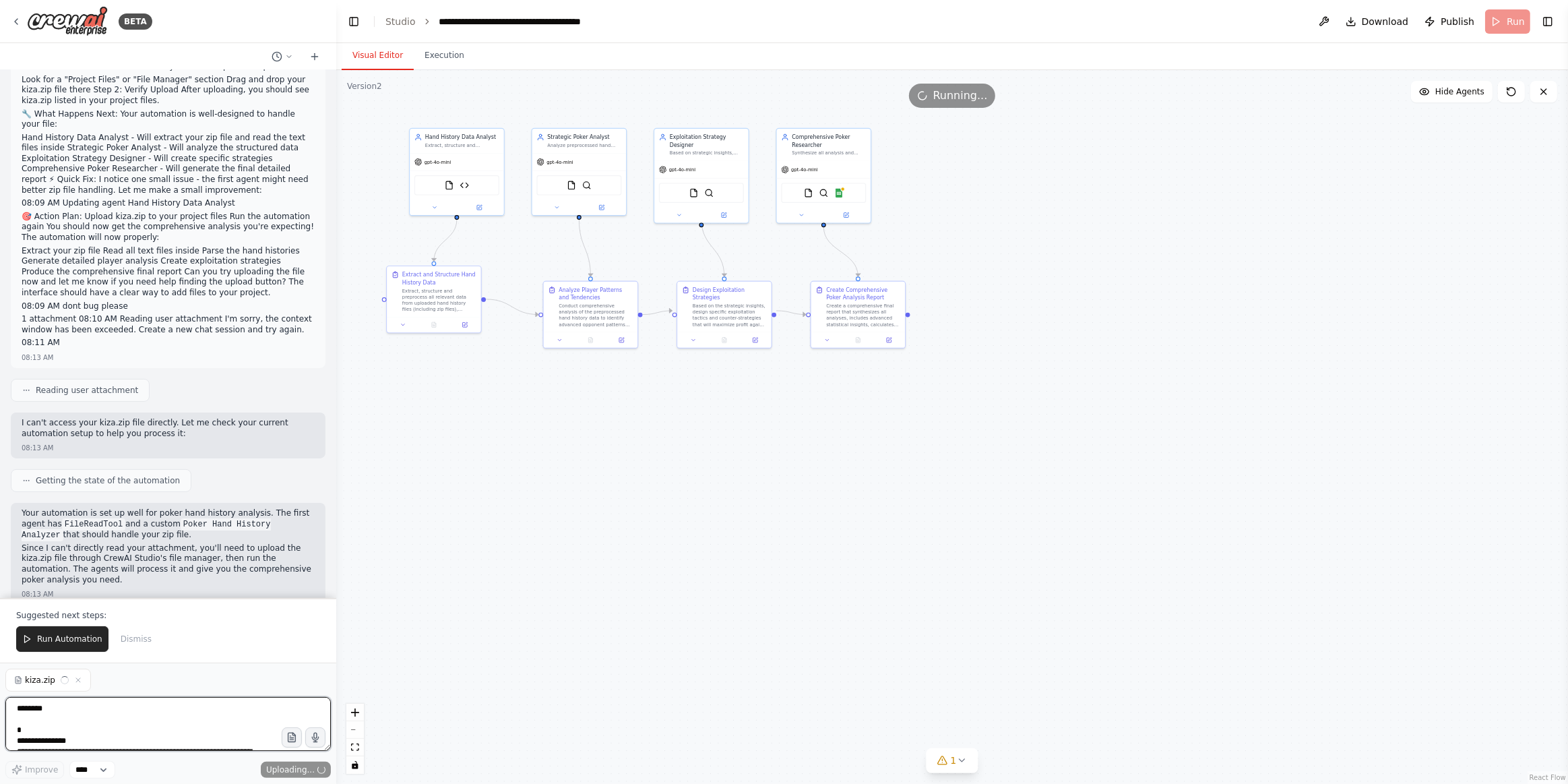
click at [186, 689] on textarea at bounding box center [167, 724] width 325 height 54
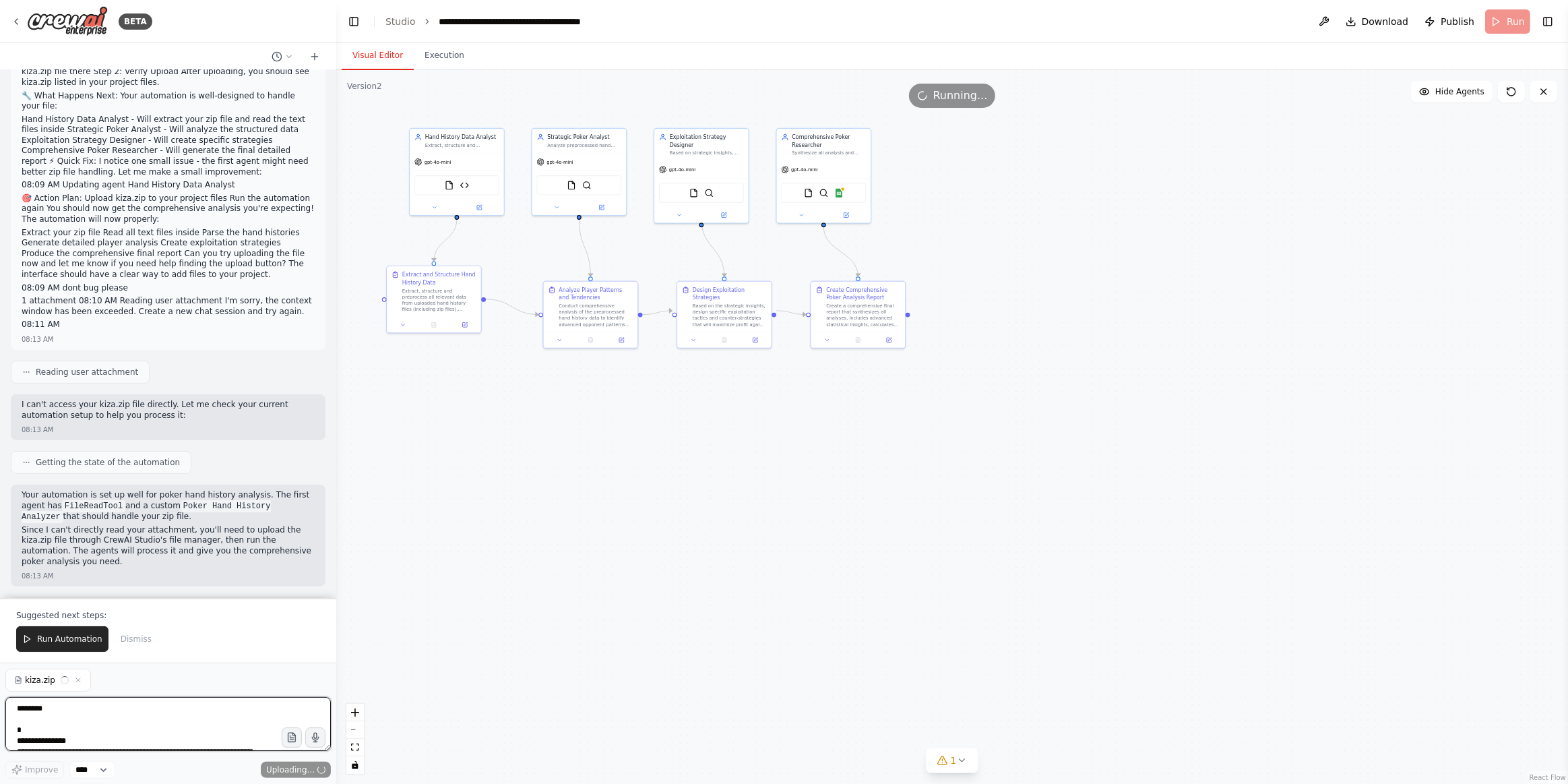
scroll to position [223, 0]
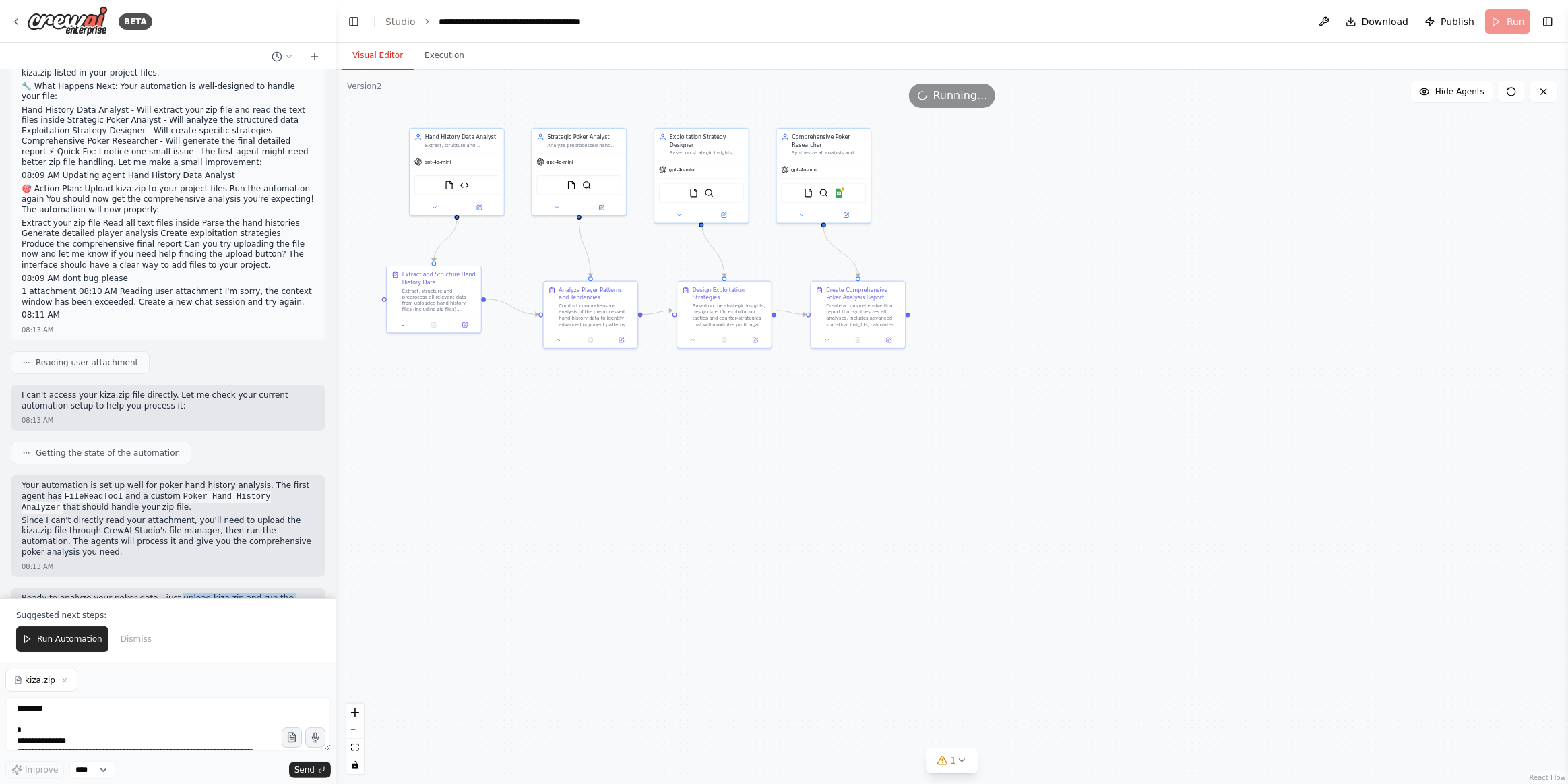
drag, startPoint x: 162, startPoint y: 564, endPoint x: 311, endPoint y: 561, distance: 149.0
click at [309, 588] on div "Ready to analyze your poker data - just upload kiza.zip and run the automation.…" at bounding box center [168, 611] width 315 height 46
copy p "upload kiza.zip and run the automation."
click at [89, 689] on textarea at bounding box center [167, 724] width 325 height 54
paste textarea "**********"
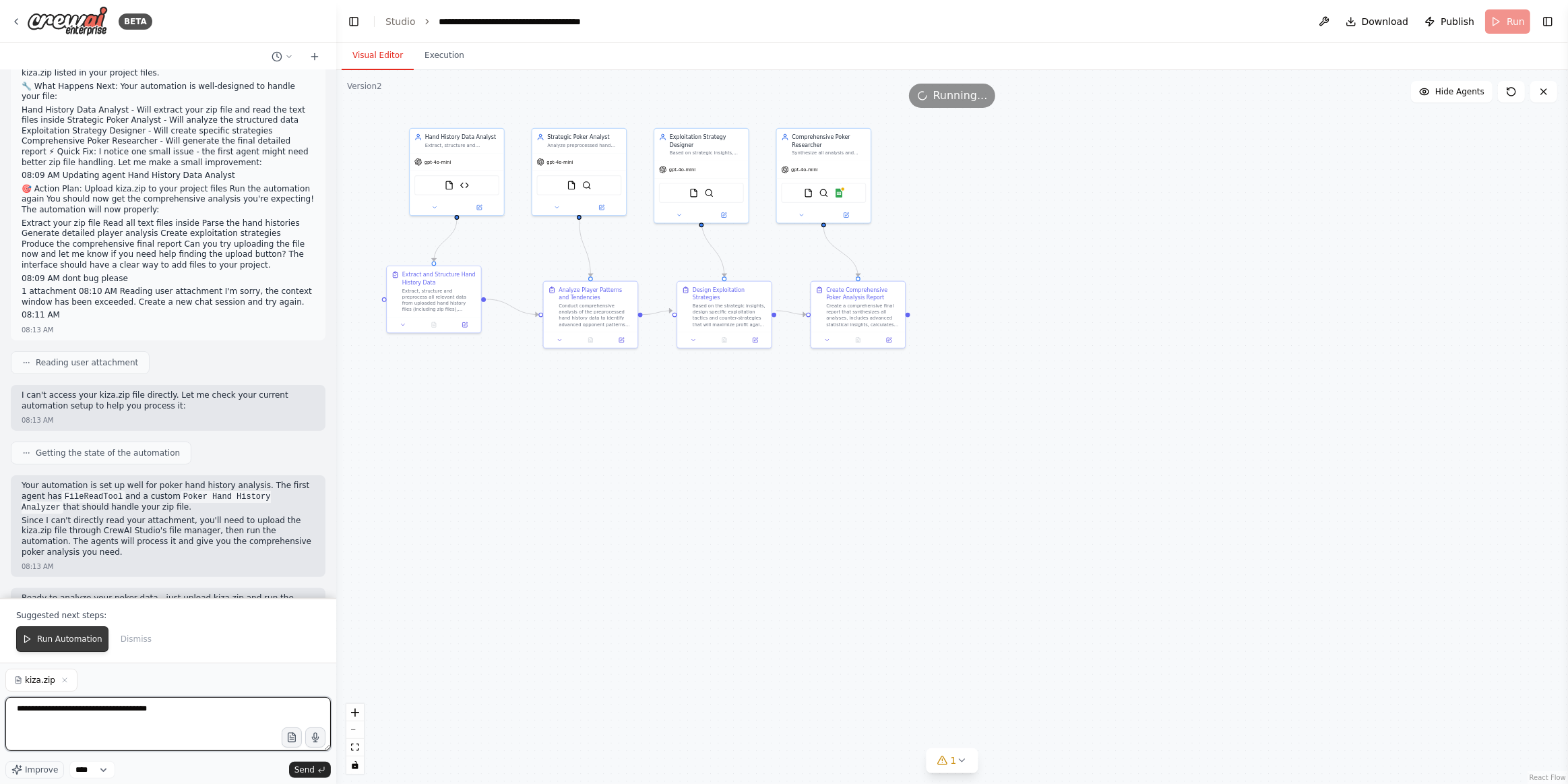
type textarea "**********"
click at [55, 648] on button "Run Automation" at bounding box center [62, 639] width 92 height 25
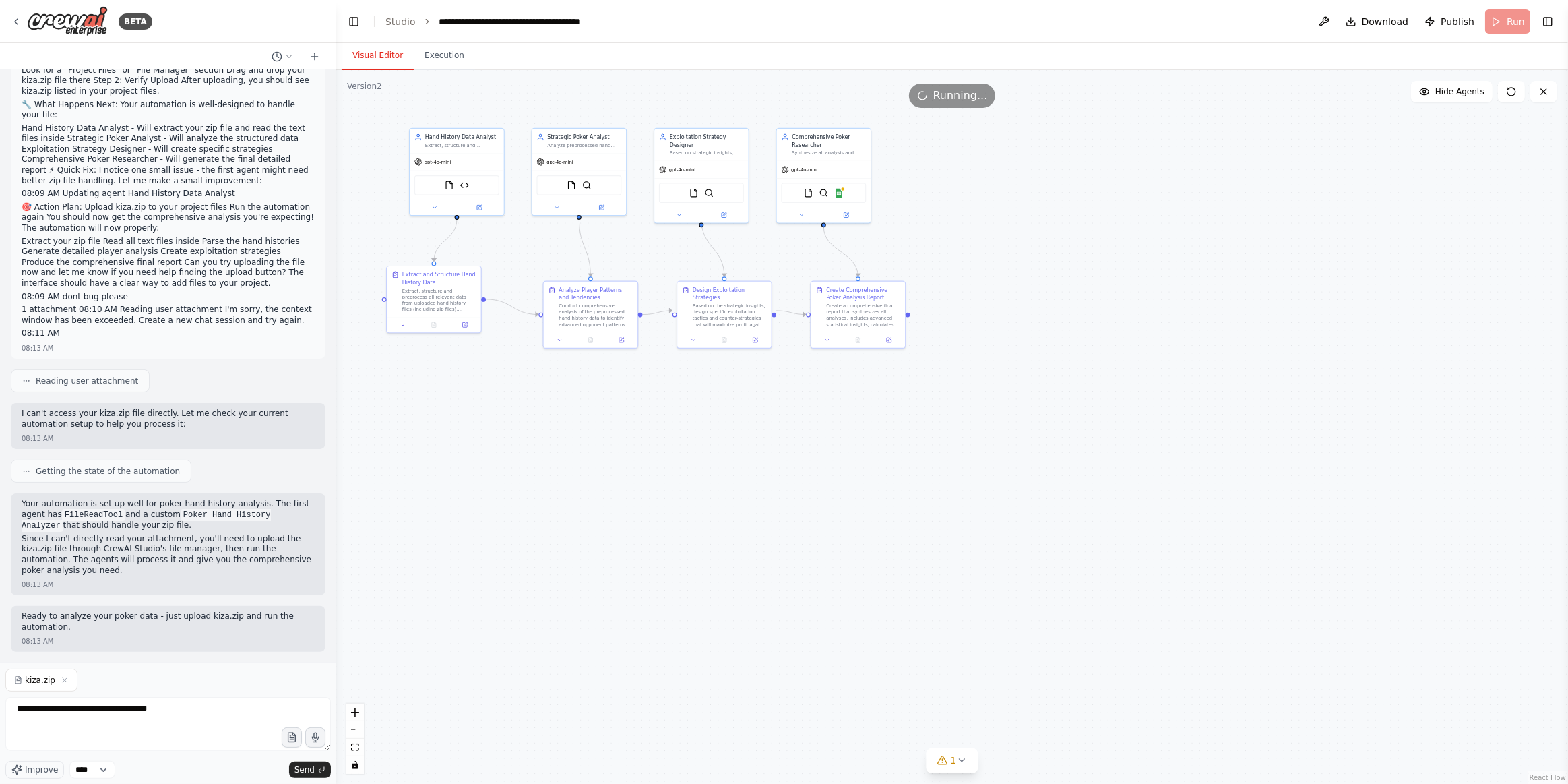
scroll to position [158, 0]
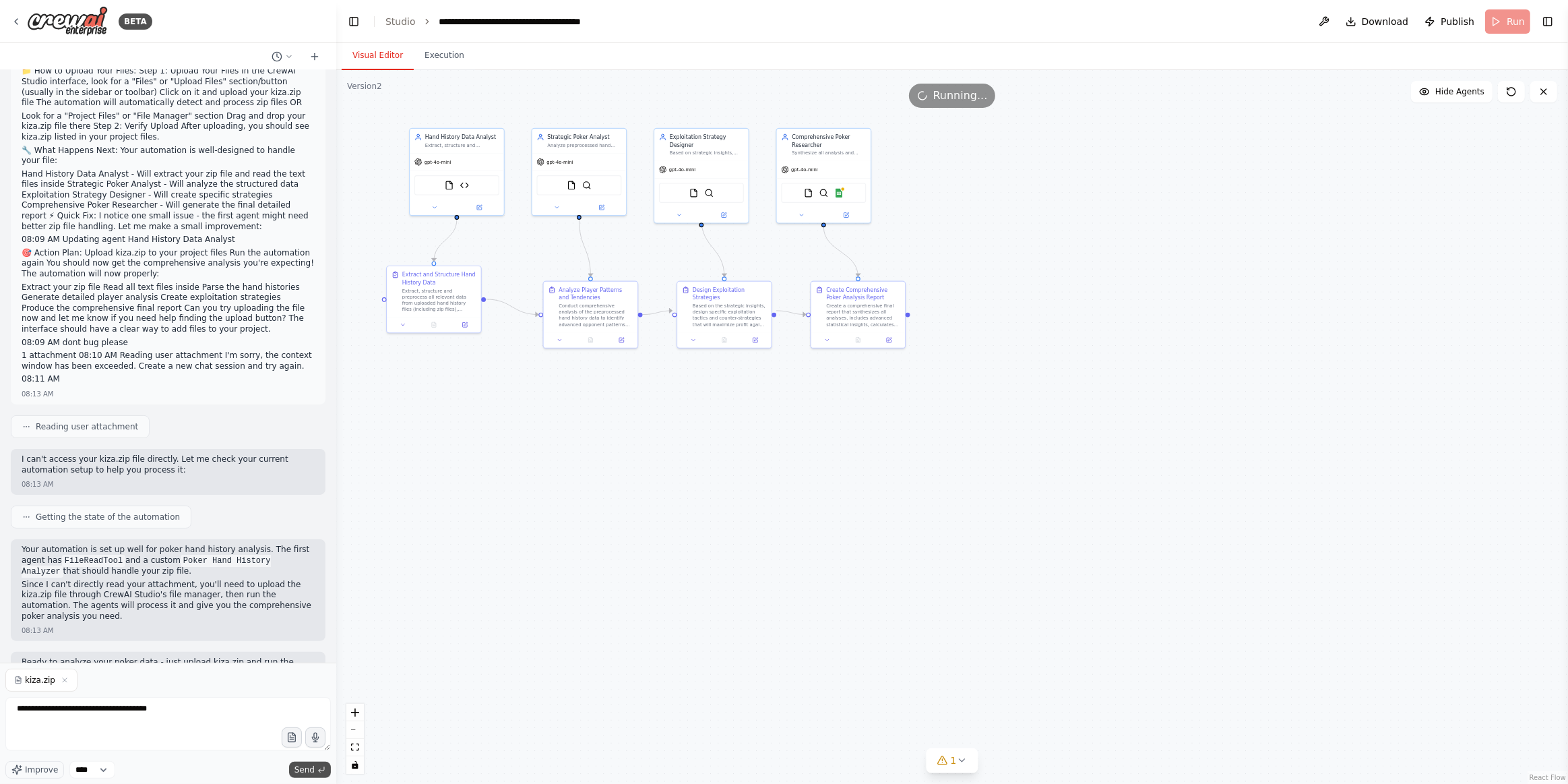
click at [299, 689] on span "Send" at bounding box center [304, 769] width 20 height 11
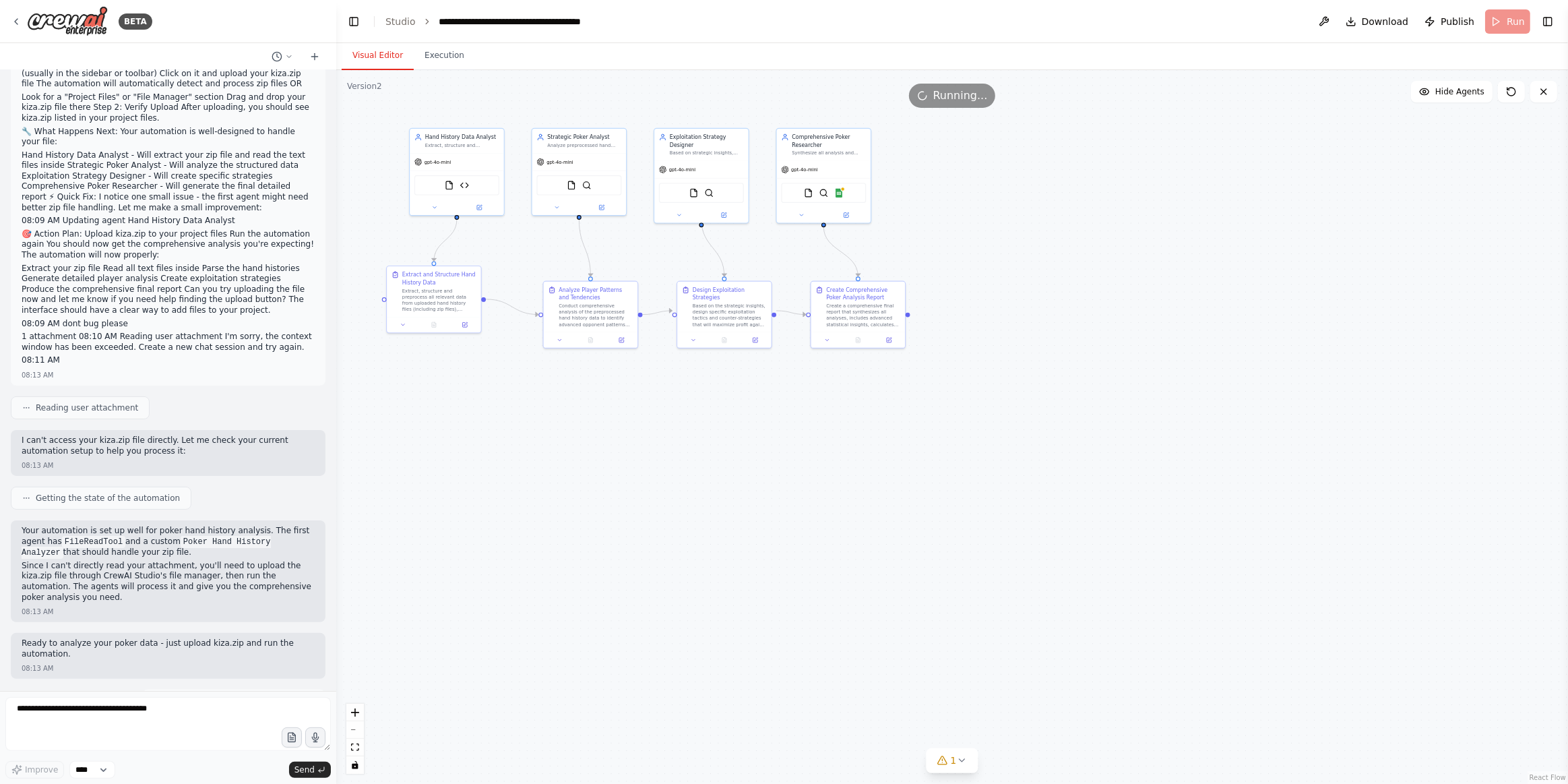
scroll to position [212, 0]
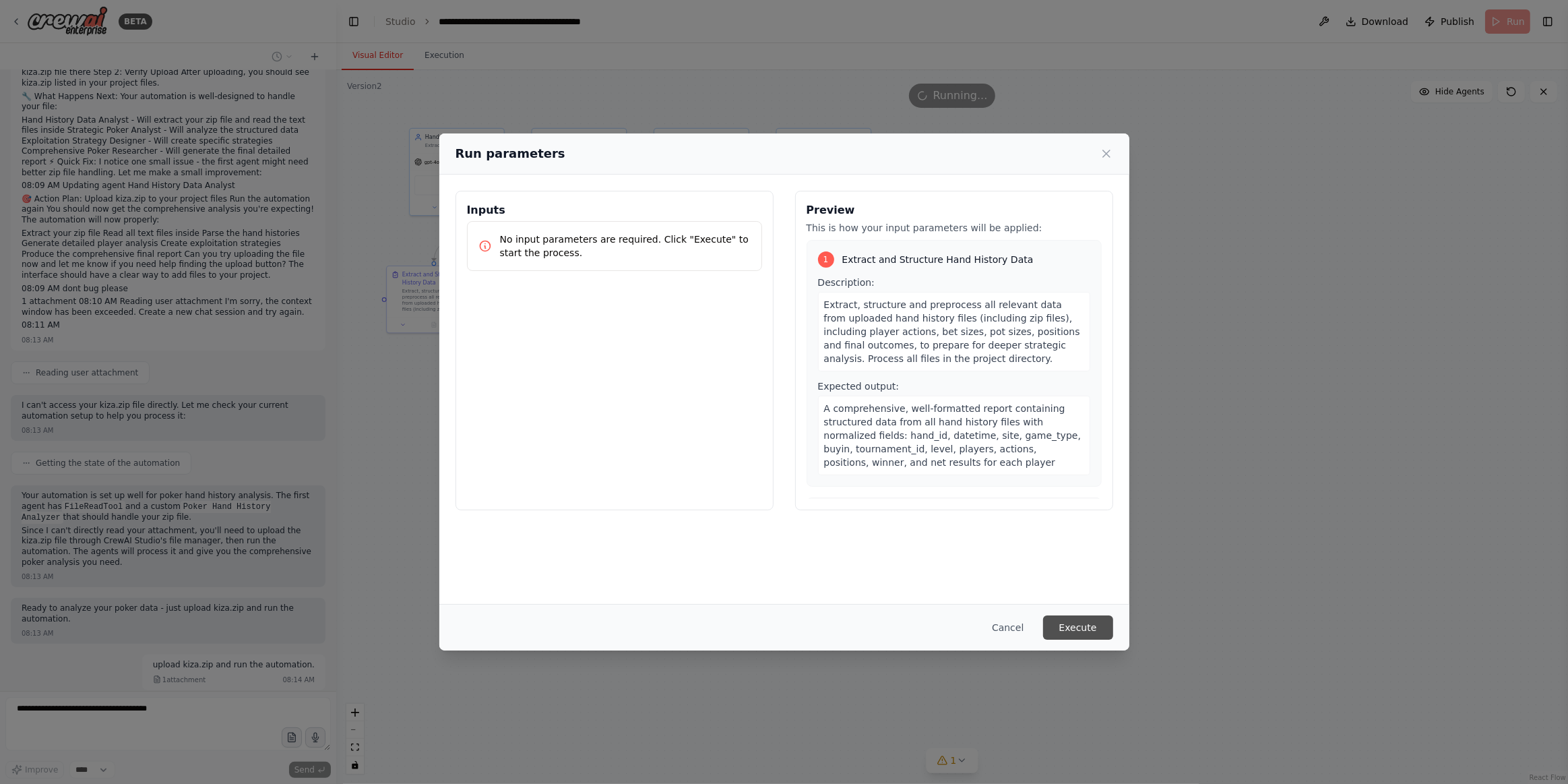
click at [1100, 632] on button "Execute" at bounding box center [1078, 627] width 70 height 24
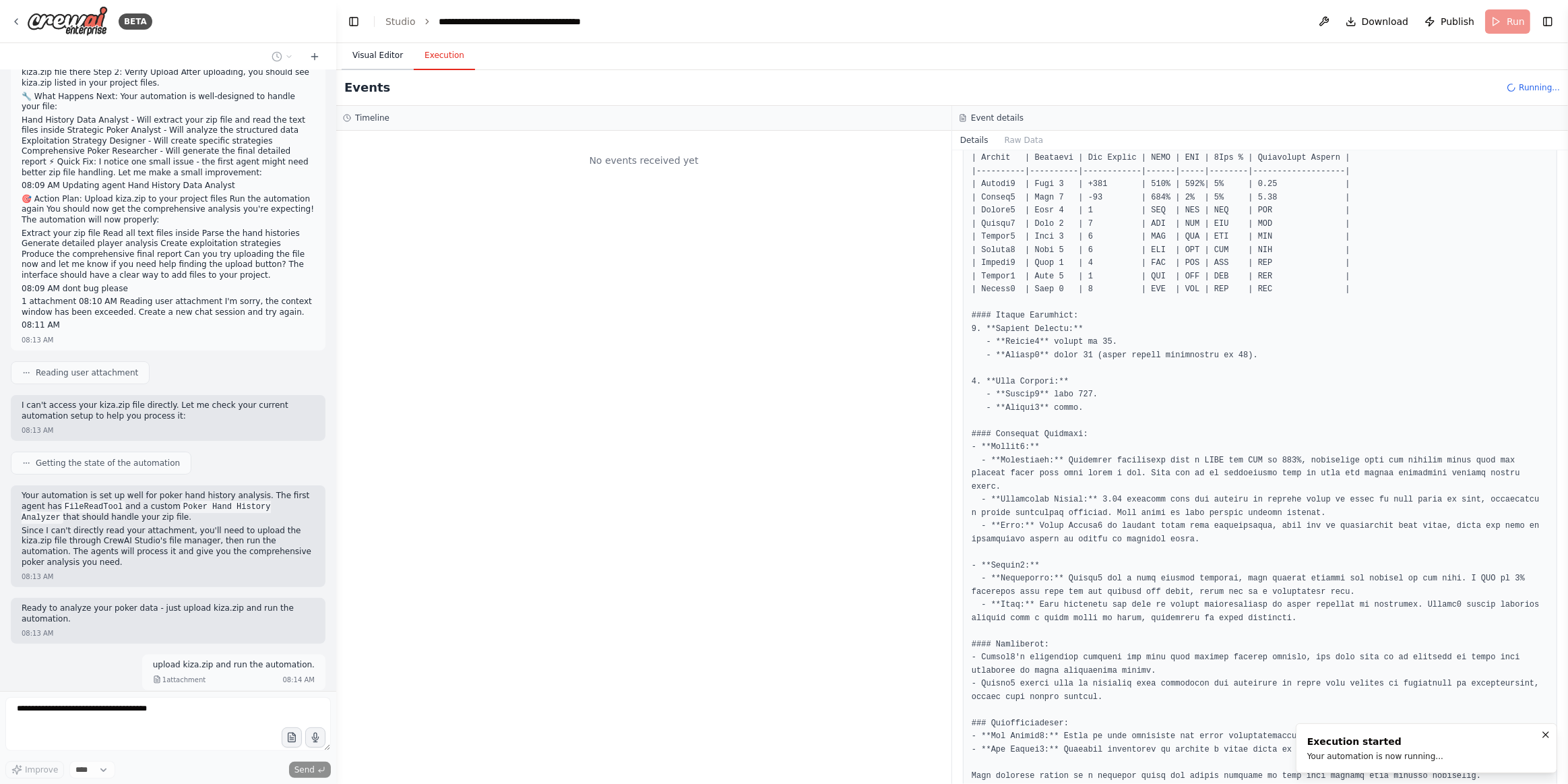
click at [374, 59] on button "Visual Editor" at bounding box center [377, 56] width 72 height 28
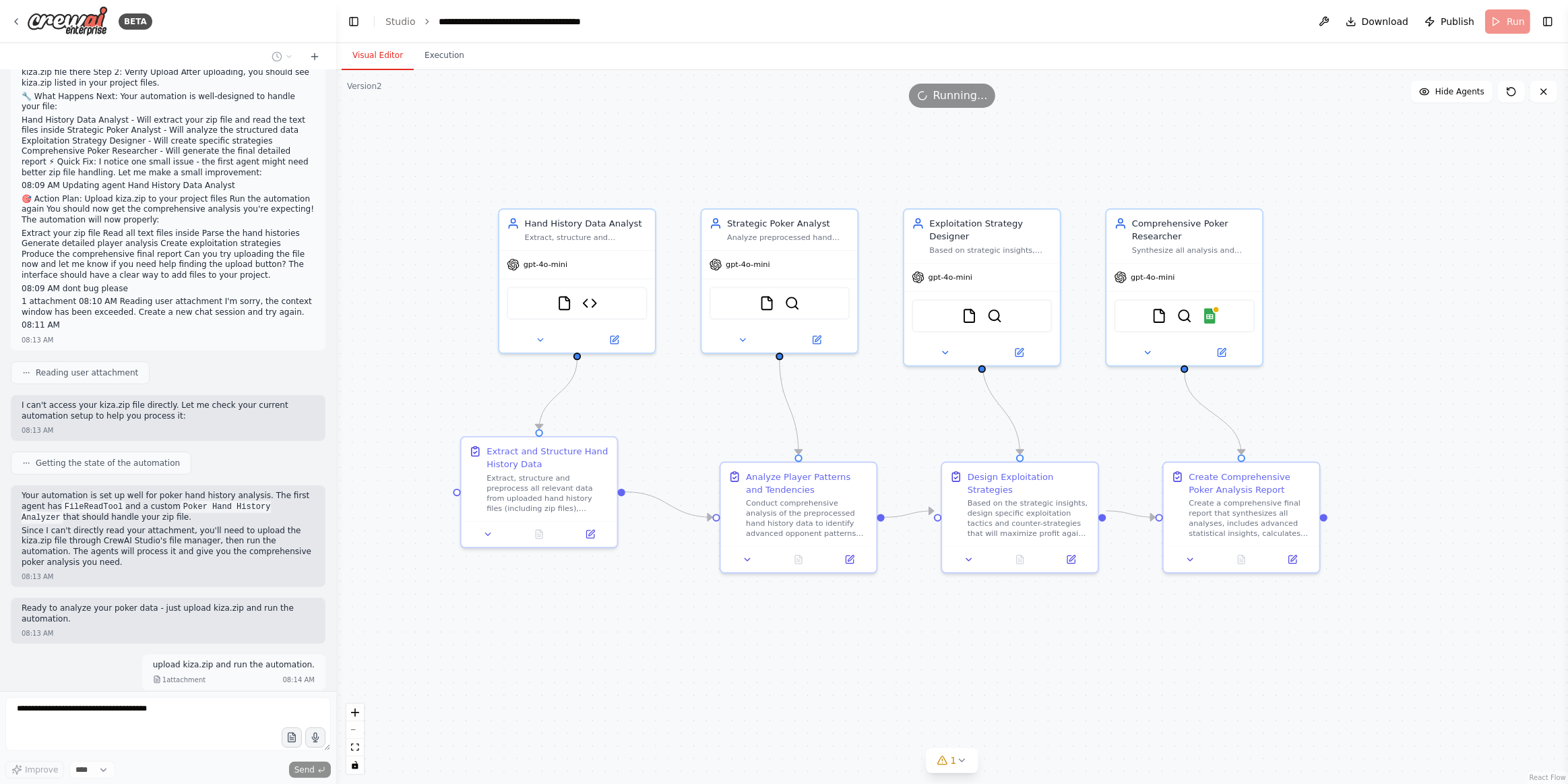
drag, startPoint x: 684, startPoint y: 595, endPoint x: 449, endPoint y: 590, distance: 235.1
click at [882, 601] on div ".deletable-edge-delete-btn { width: 20px; height: 20px; border: 0px solid #ffff…" at bounding box center [953, 427] width 1232 height 714
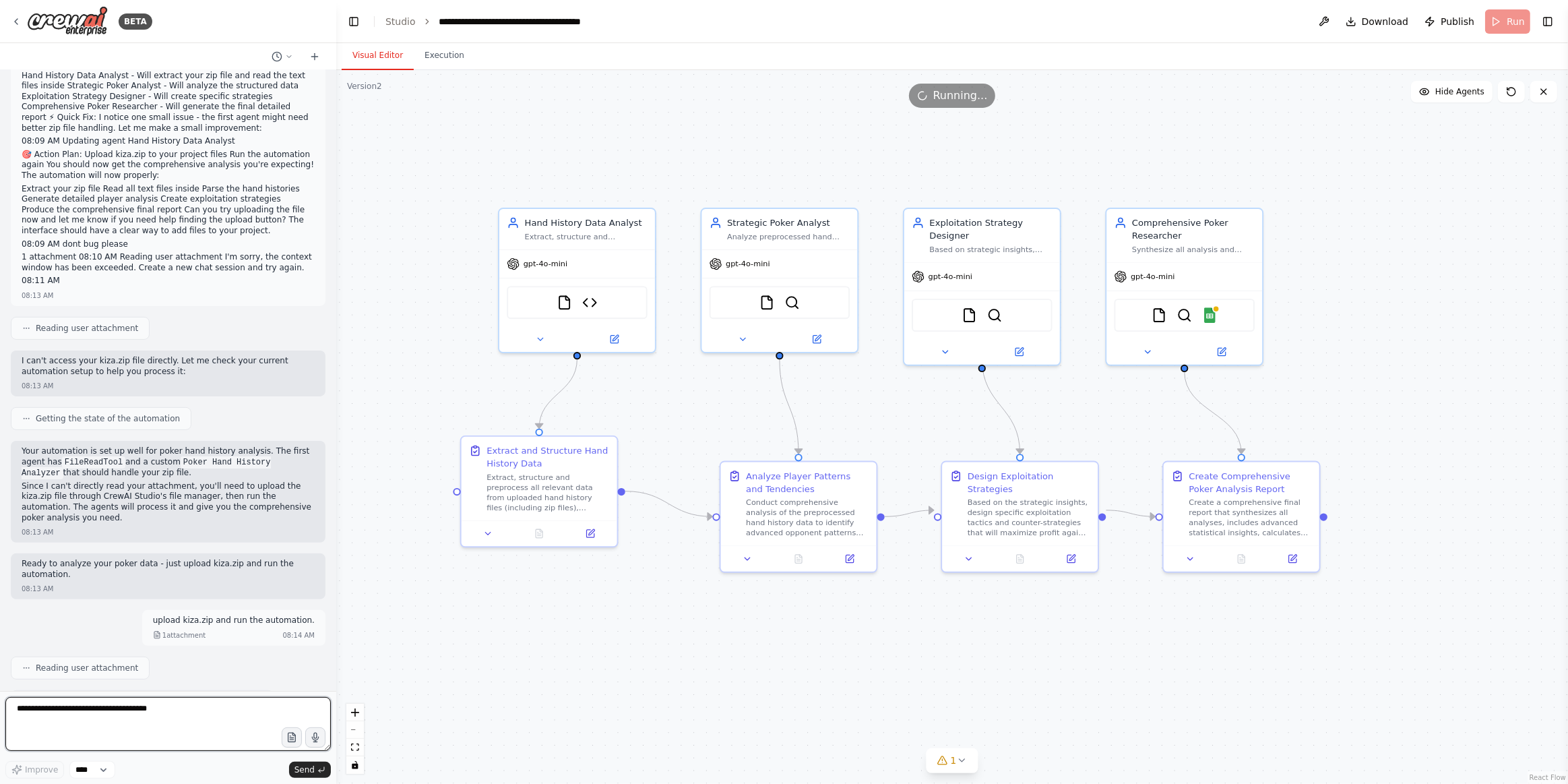
scroll to position [267, 0]
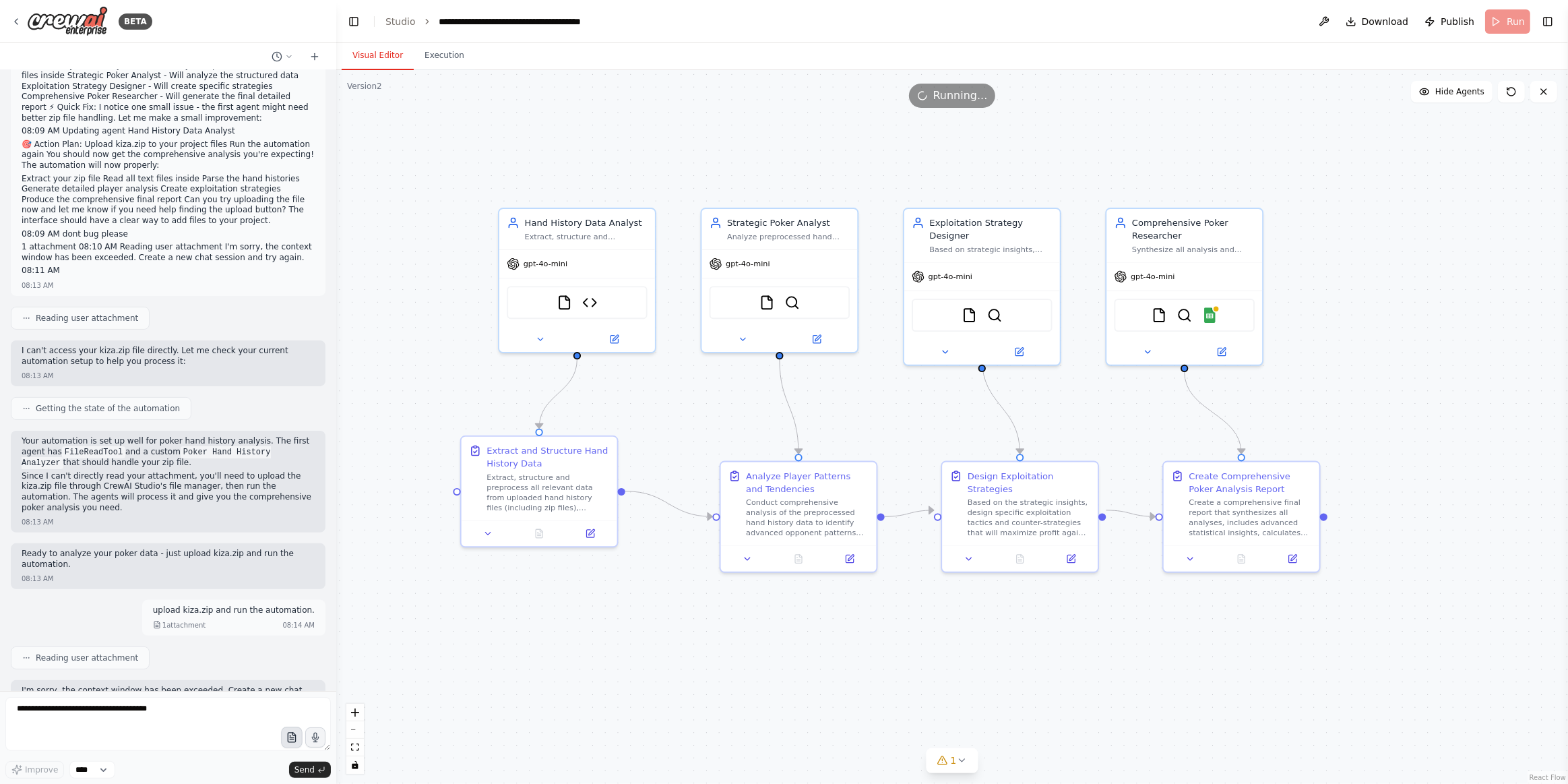
click at [291, 689] on icon "button" at bounding box center [291, 738] width 12 height 12
click at [1380, 94] on icon at bounding box center [1511, 91] width 11 height 11
click at [139, 689] on textarea "**********" at bounding box center [167, 724] width 325 height 54
click at [99, 689] on select "****" at bounding box center [92, 770] width 46 height 17
click at [78, 689] on select "****" at bounding box center [92, 770] width 46 height 17
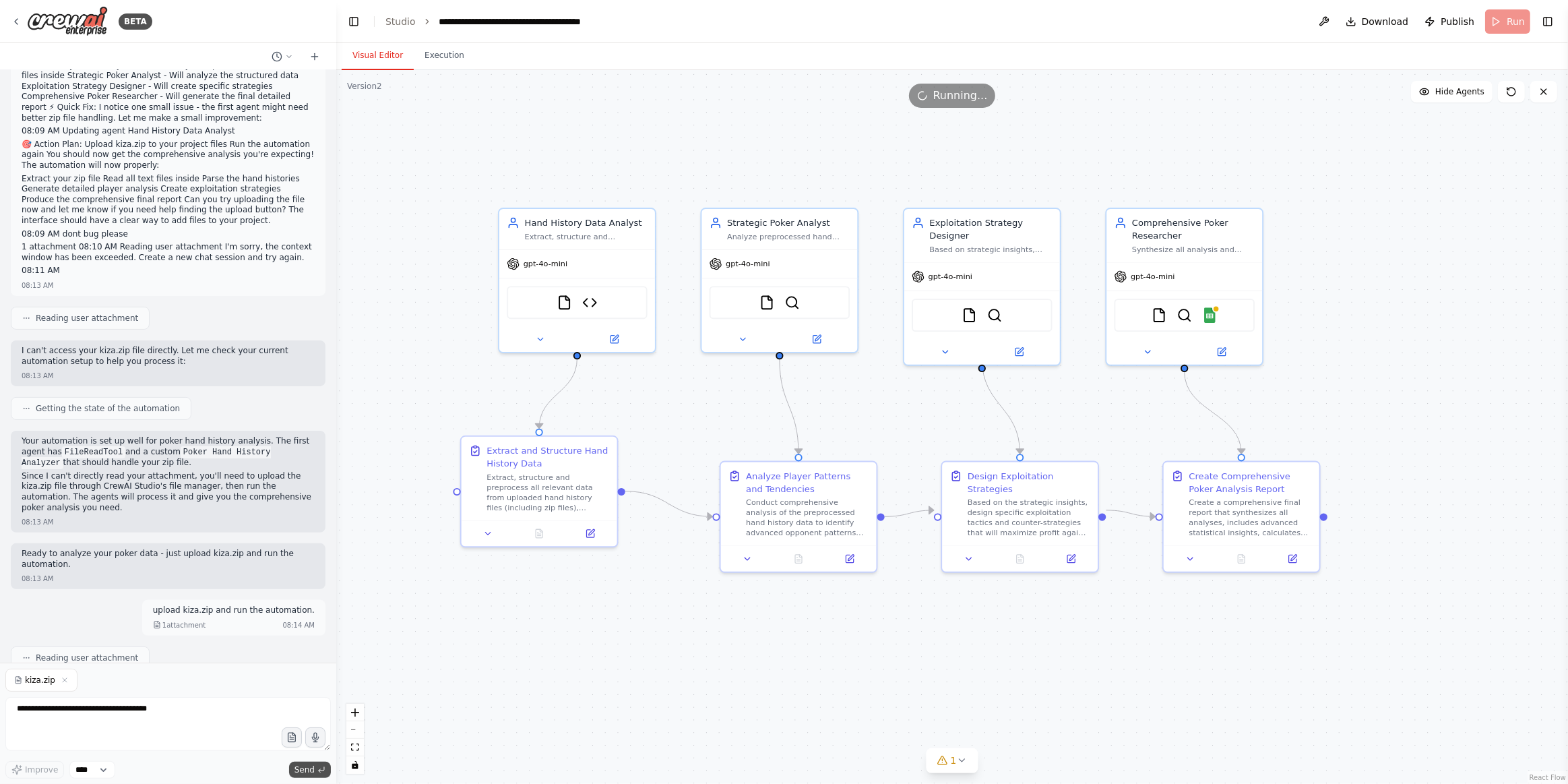
click at [318, 689] on icon "submit" at bounding box center [321, 769] width 8 height 8
click at [90, 669] on form "**********" at bounding box center [168, 723] width 336 height 121
drag, startPoint x: 88, startPoint y: 678, endPoint x: 91, endPoint y: 703, distance: 25.2
click at [88, 678] on div "kiza.zip" at bounding box center [167, 680] width 325 height 23
click at [91, 689] on textarea "**********" at bounding box center [167, 724] width 325 height 54
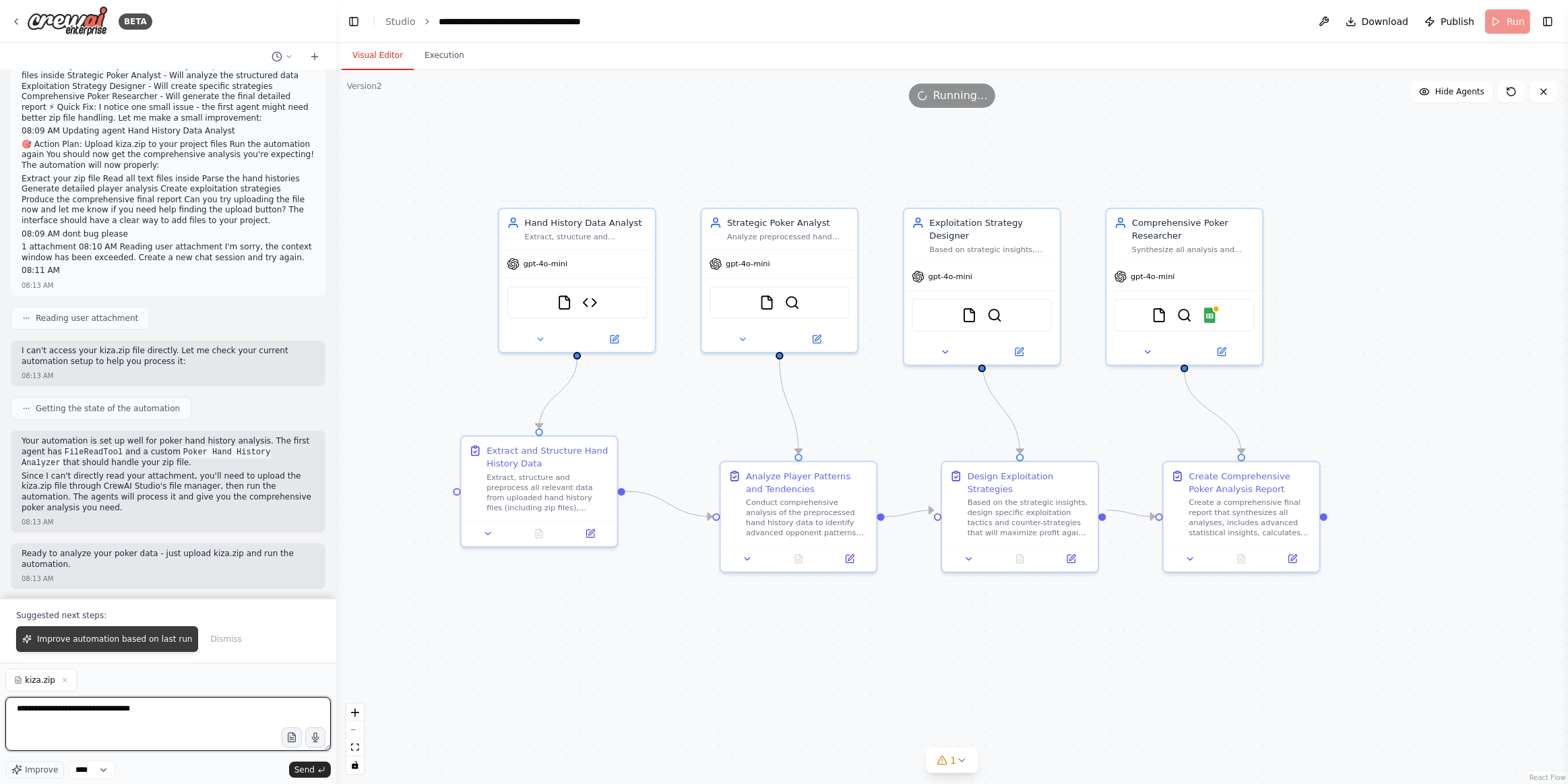
type textarea "**********"
click at [103, 640] on span "Improve automation based on last run" at bounding box center [115, 639] width 155 height 11
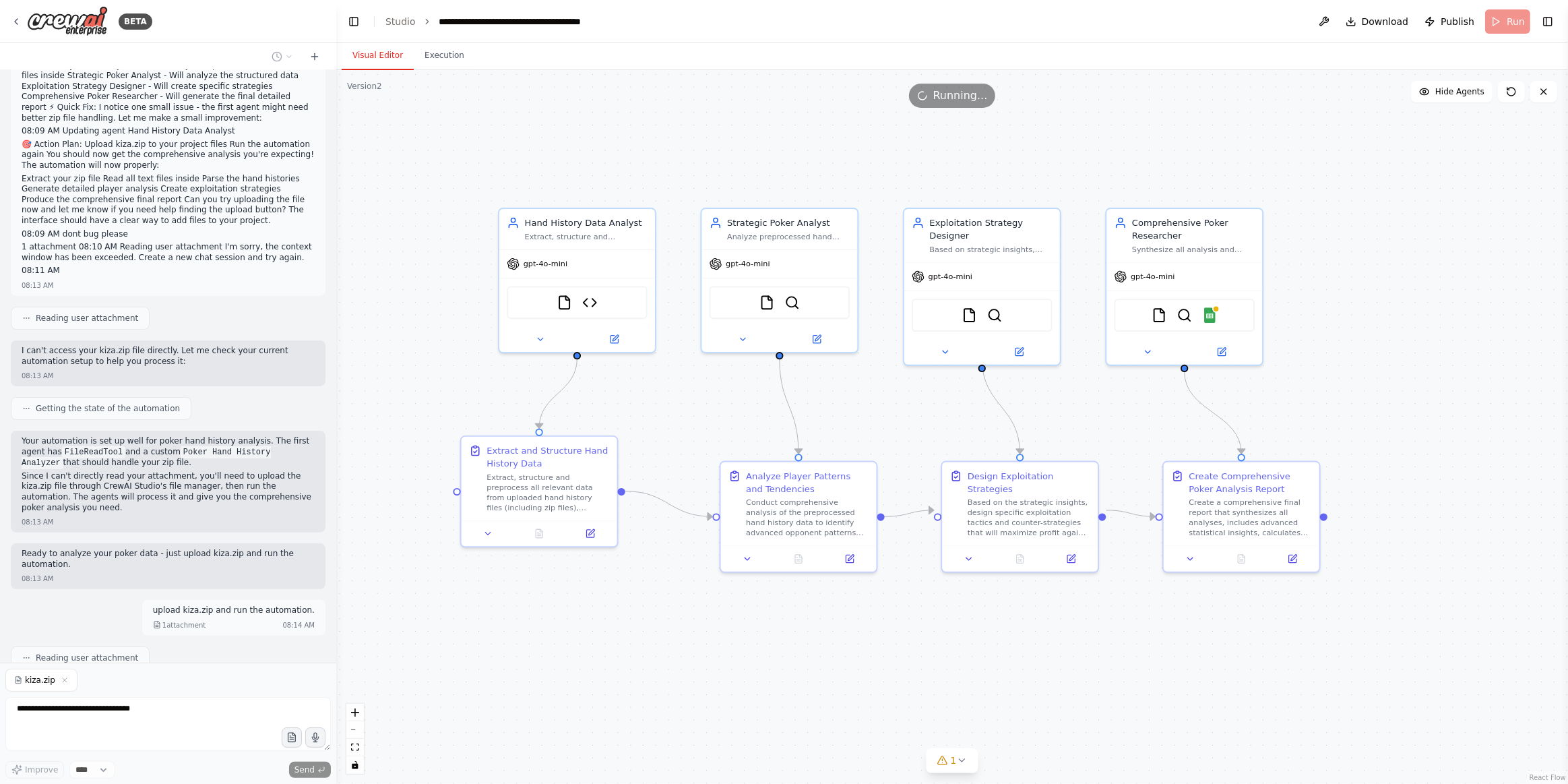
scroll to position [330, 0]
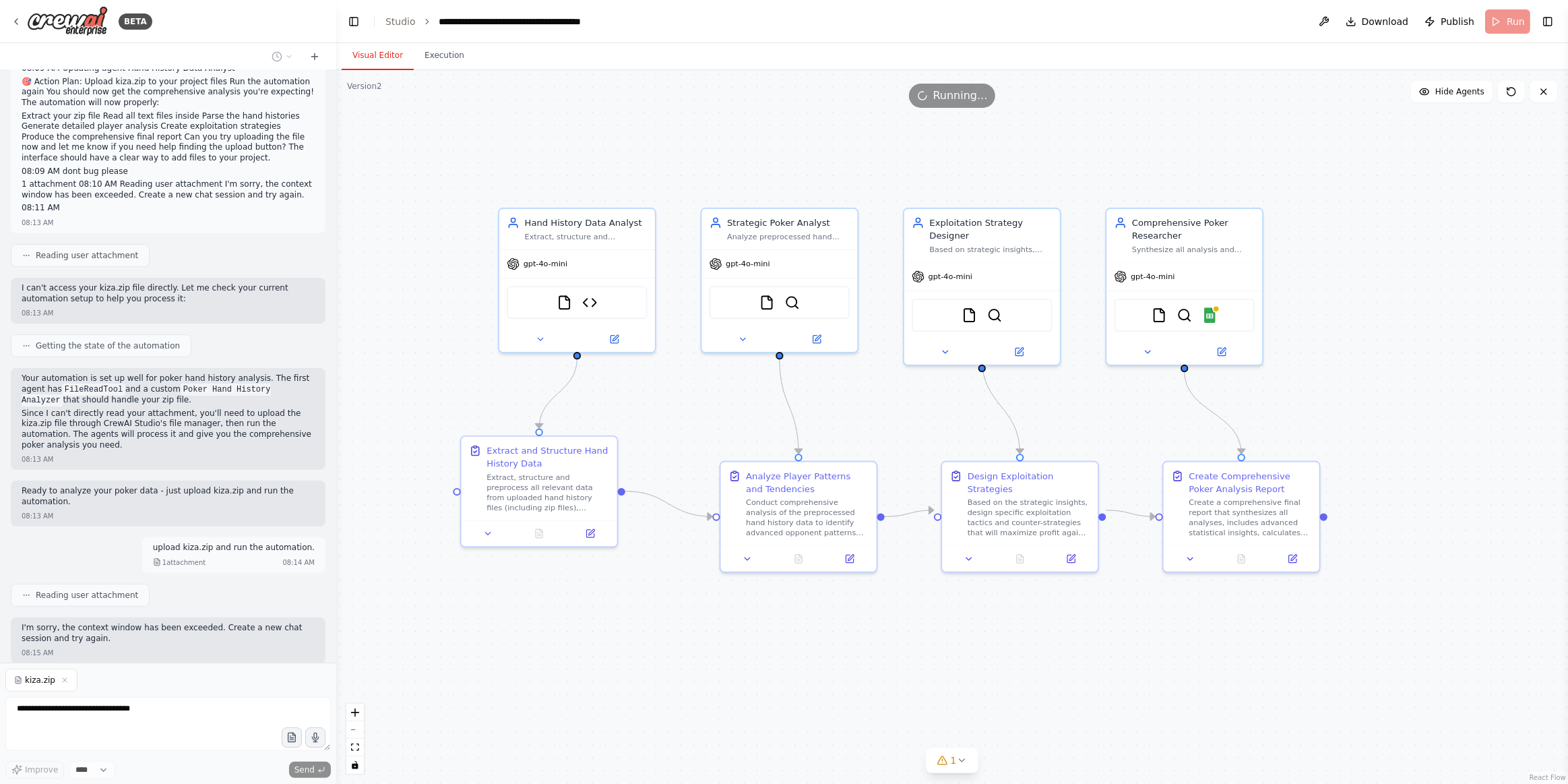
click at [295, 689] on div "**********" at bounding box center [167, 724] width 325 height 110
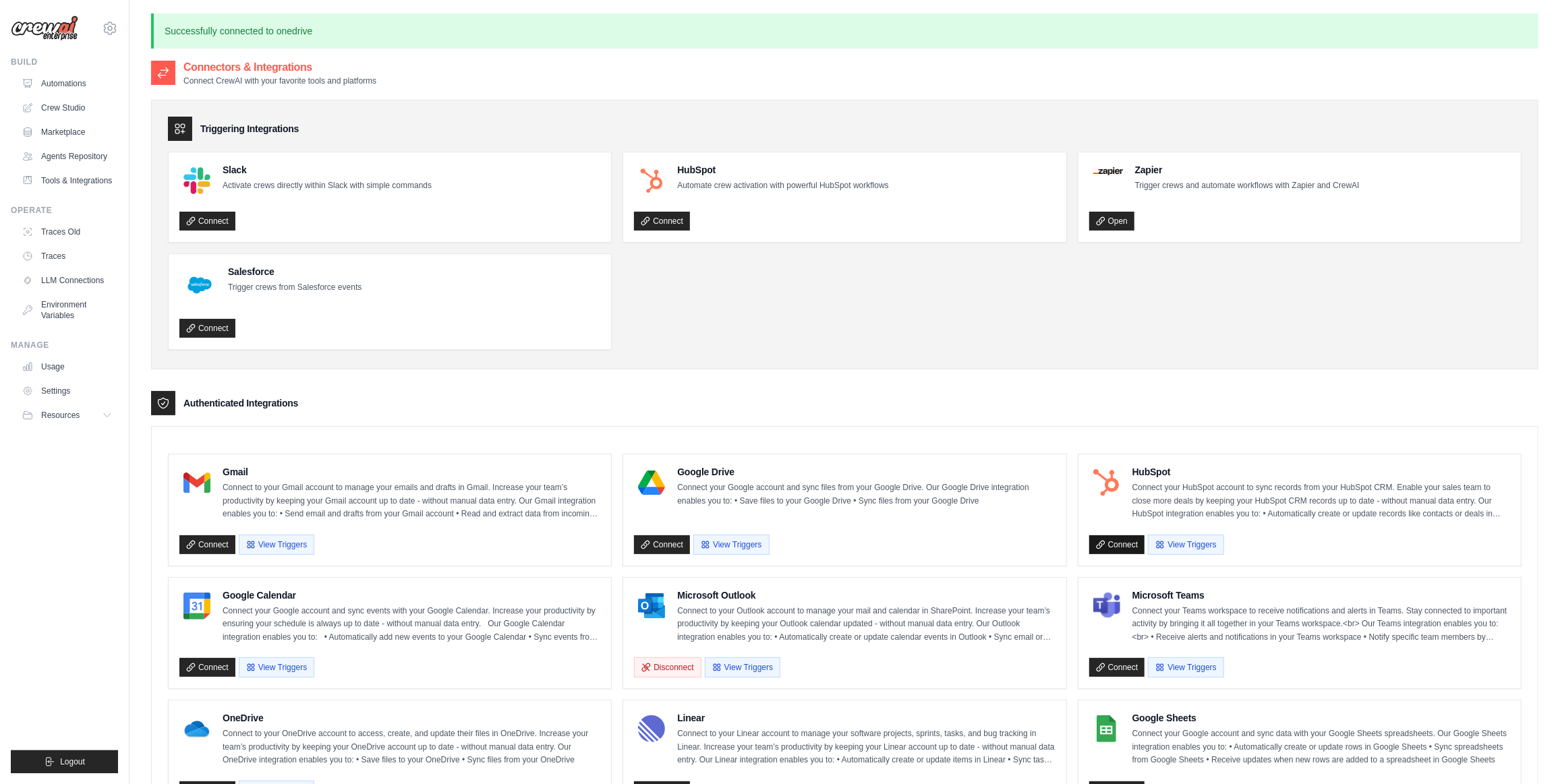
click at [1132, 540] on link "Connect" at bounding box center [1117, 545] width 56 height 19
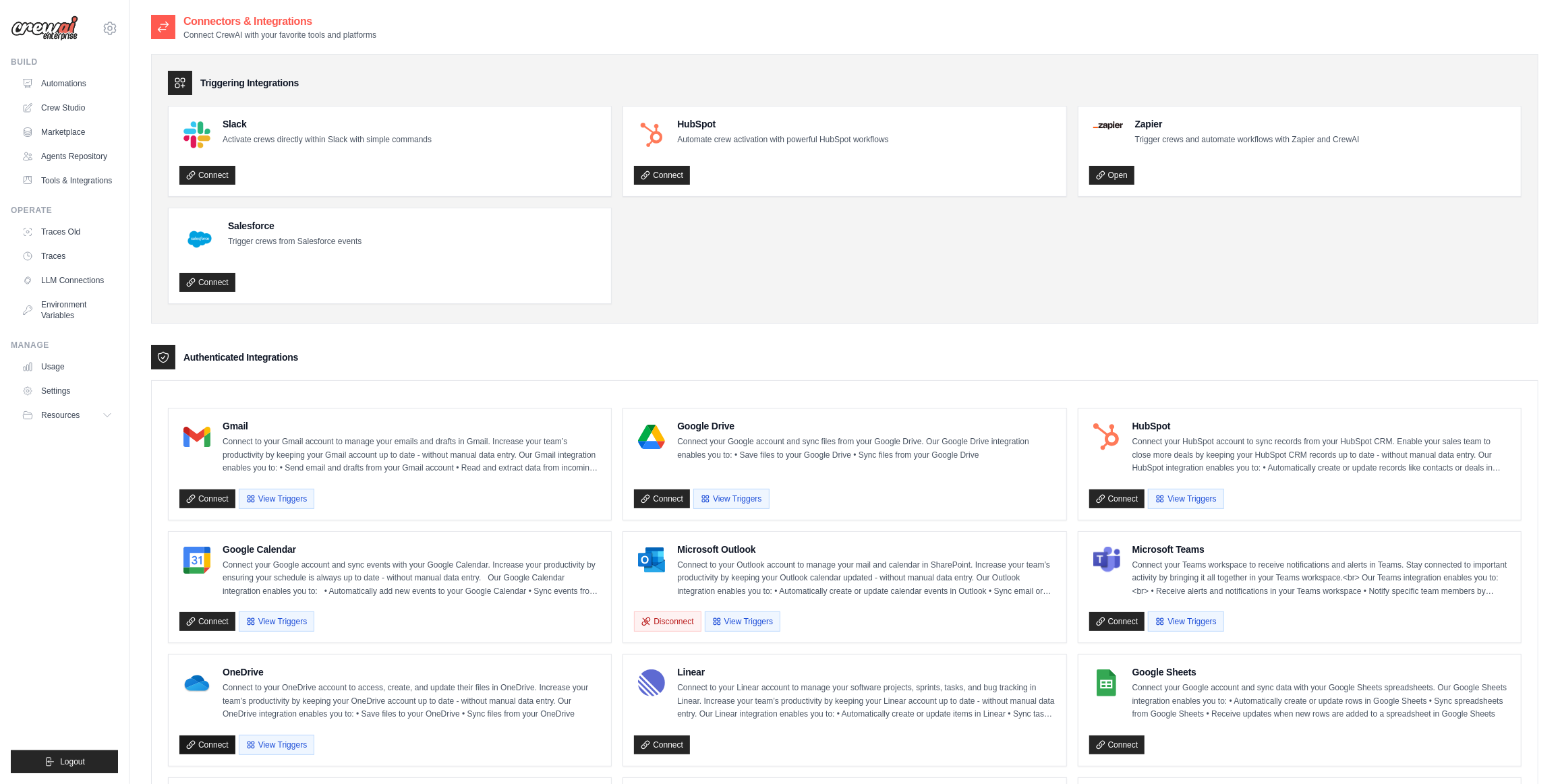
click at [213, 745] on link "Connect" at bounding box center [207, 745] width 56 height 19
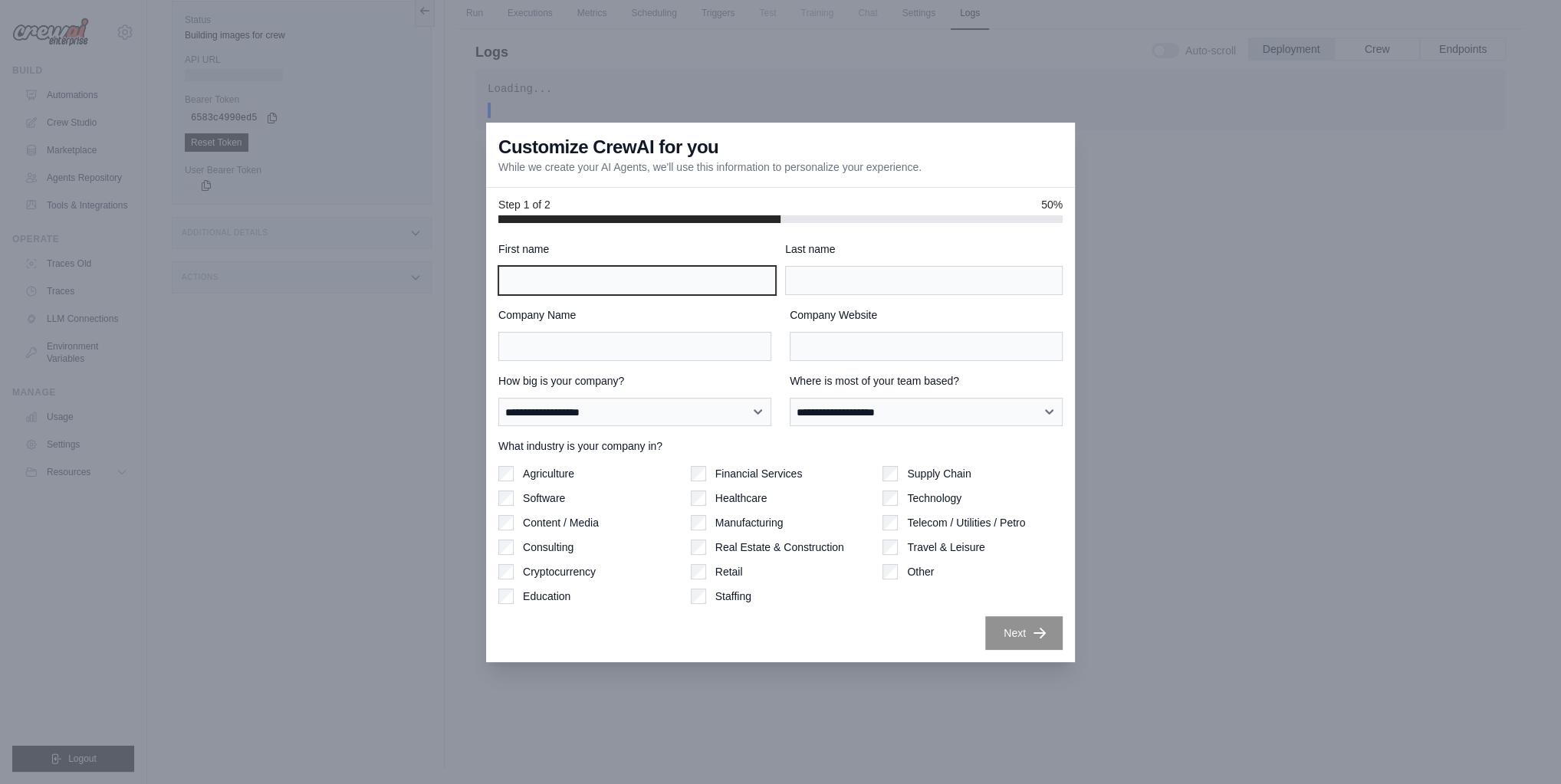
drag, startPoint x: 538, startPoint y: 282, endPoint x: 628, endPoint y: 219, distance: 109.9
click at [538, 283] on input "First name" at bounding box center [637, 280] width 278 height 29
type input "*****"
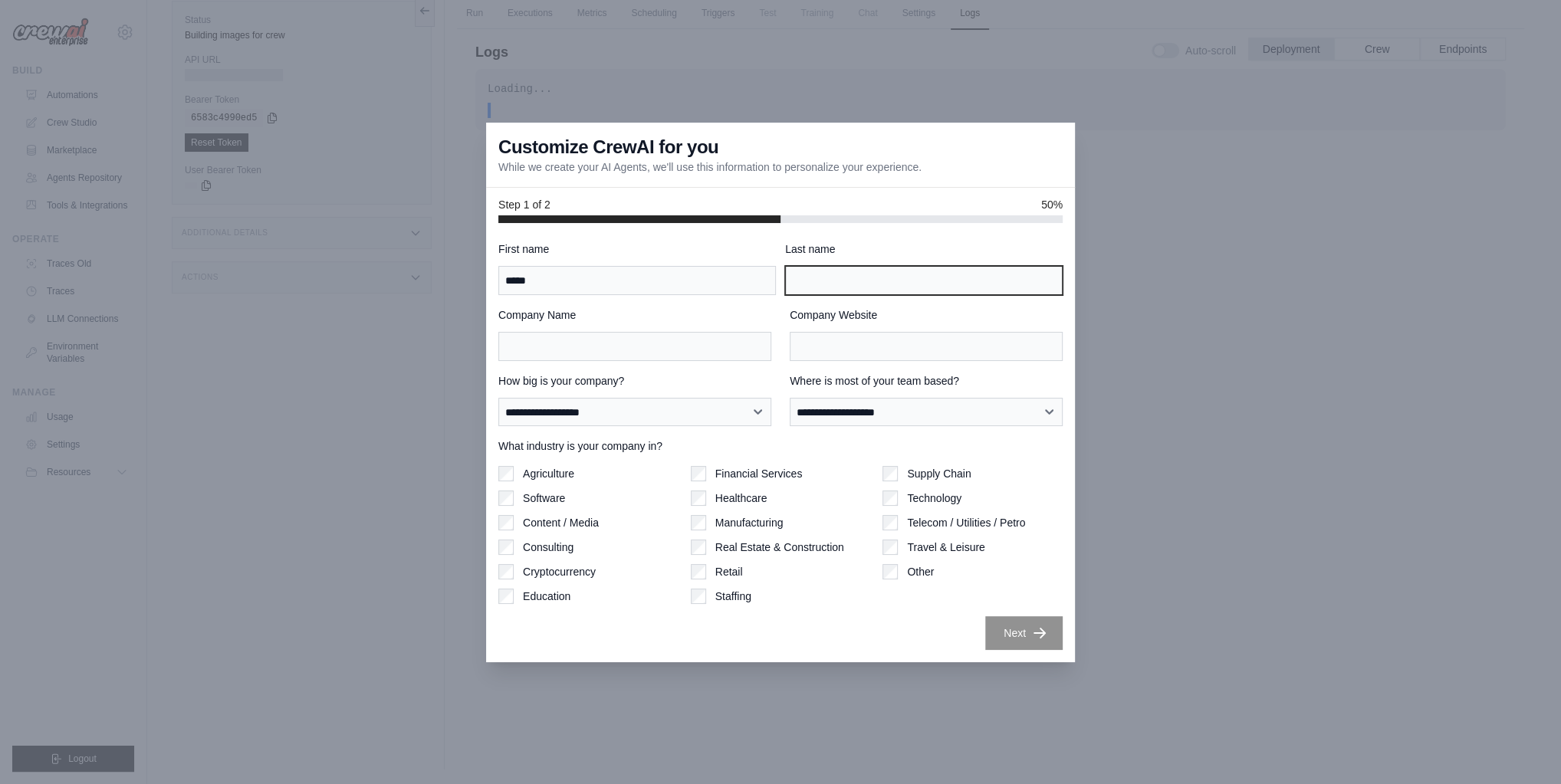
type input "**********"
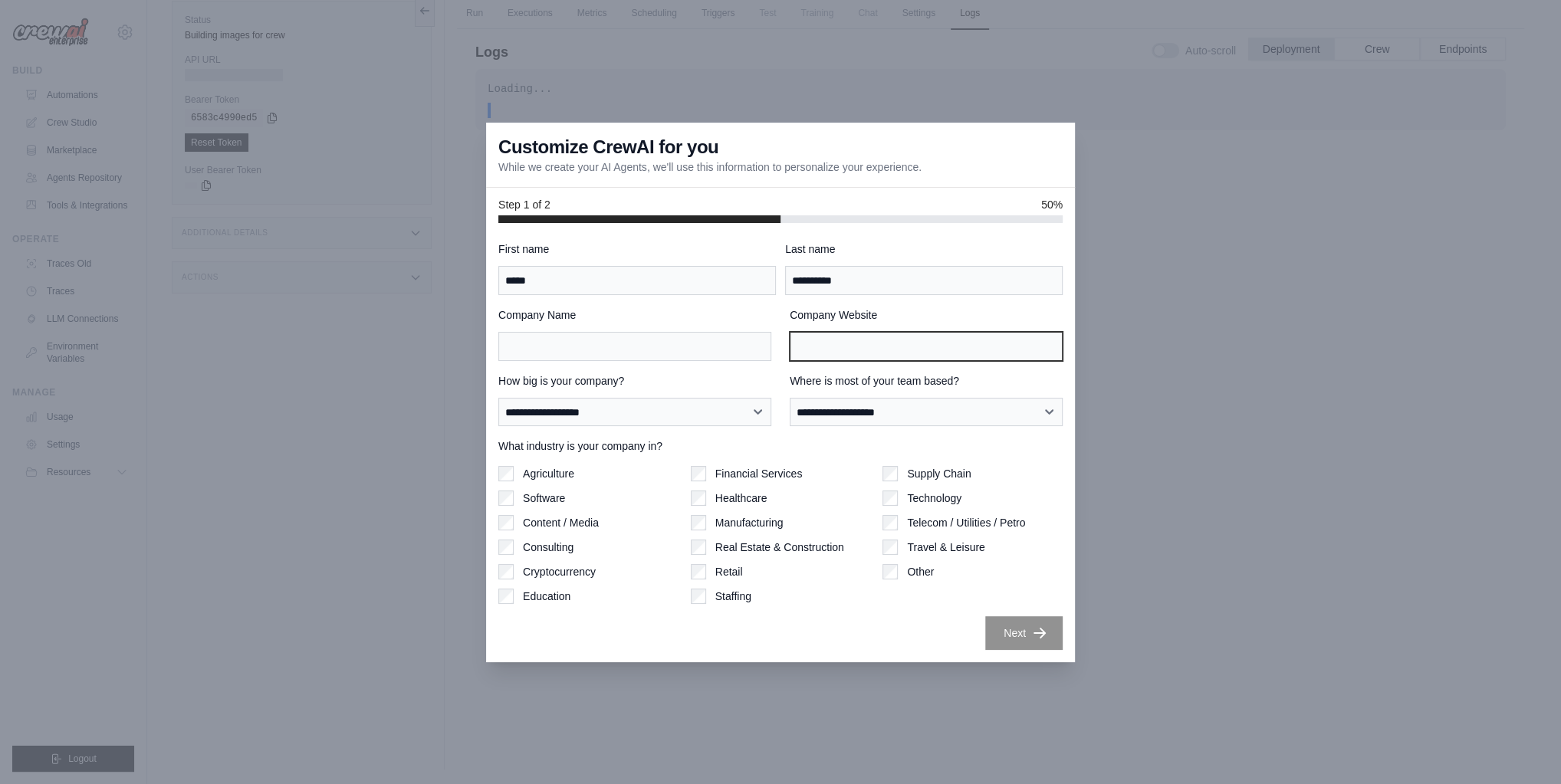
click at [860, 353] on input "Company Website" at bounding box center [926, 346] width 273 height 29
click at [957, 323] on div "Company Website" at bounding box center [926, 334] width 273 height 54
click at [869, 355] on input "Company Website" at bounding box center [926, 346] width 273 height 29
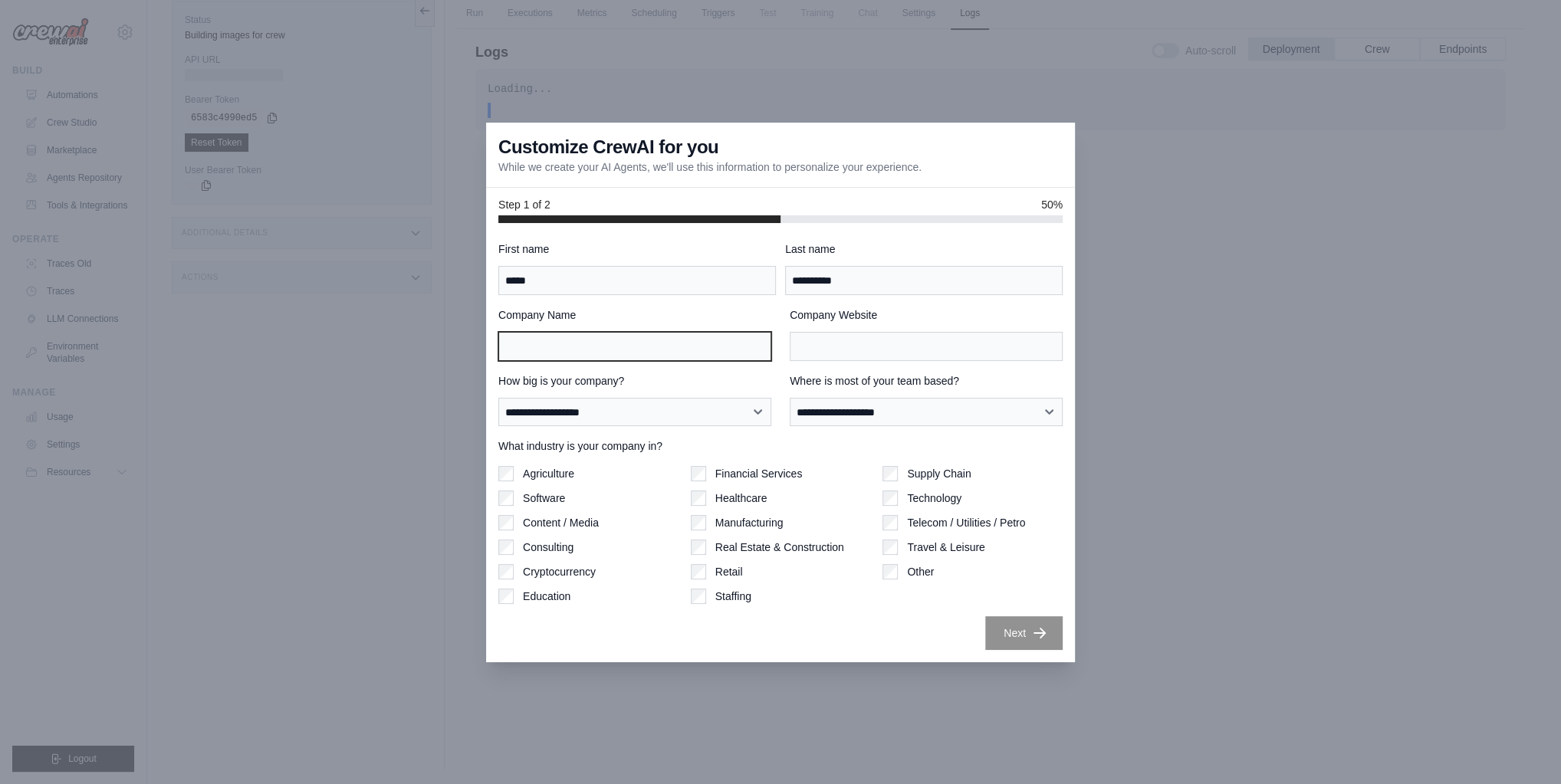
click at [605, 335] on input "Company Name" at bounding box center [634, 346] width 273 height 29
click at [689, 295] on div "**********" at bounding box center [780, 446] width 564 height 409
click at [593, 350] on input "Company Name" at bounding box center [634, 346] width 273 height 29
type input "*"
type input "**********"
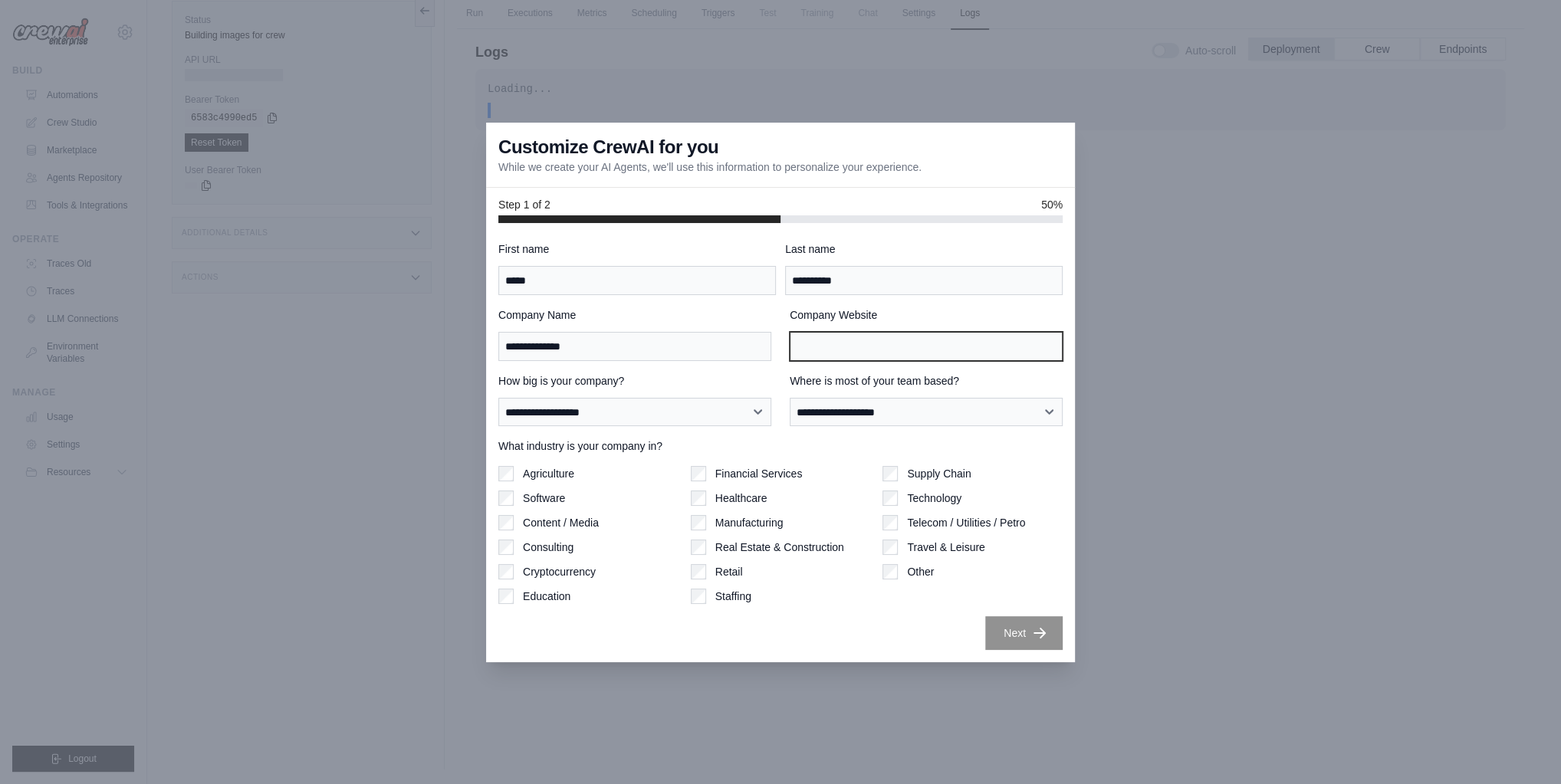
click at [923, 351] on input "Company Website" at bounding box center [926, 346] width 273 height 29
type input "*"
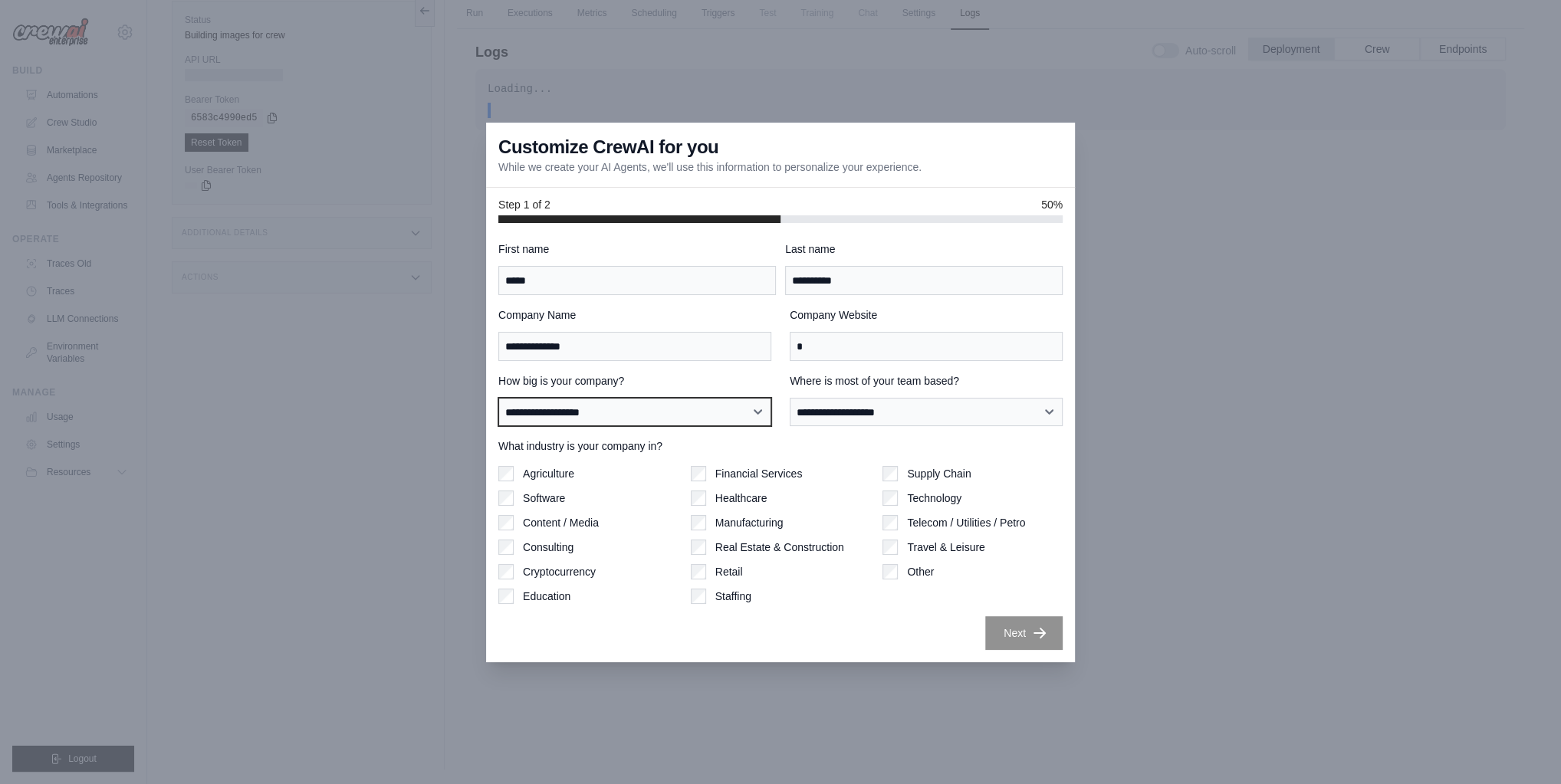
click at [640, 420] on select "**********" at bounding box center [634, 412] width 273 height 28
select select "**********"
click at [498, 398] on select "**********" at bounding box center [634, 412] width 273 height 28
click at [856, 395] on div "**********" at bounding box center [926, 400] width 273 height 53
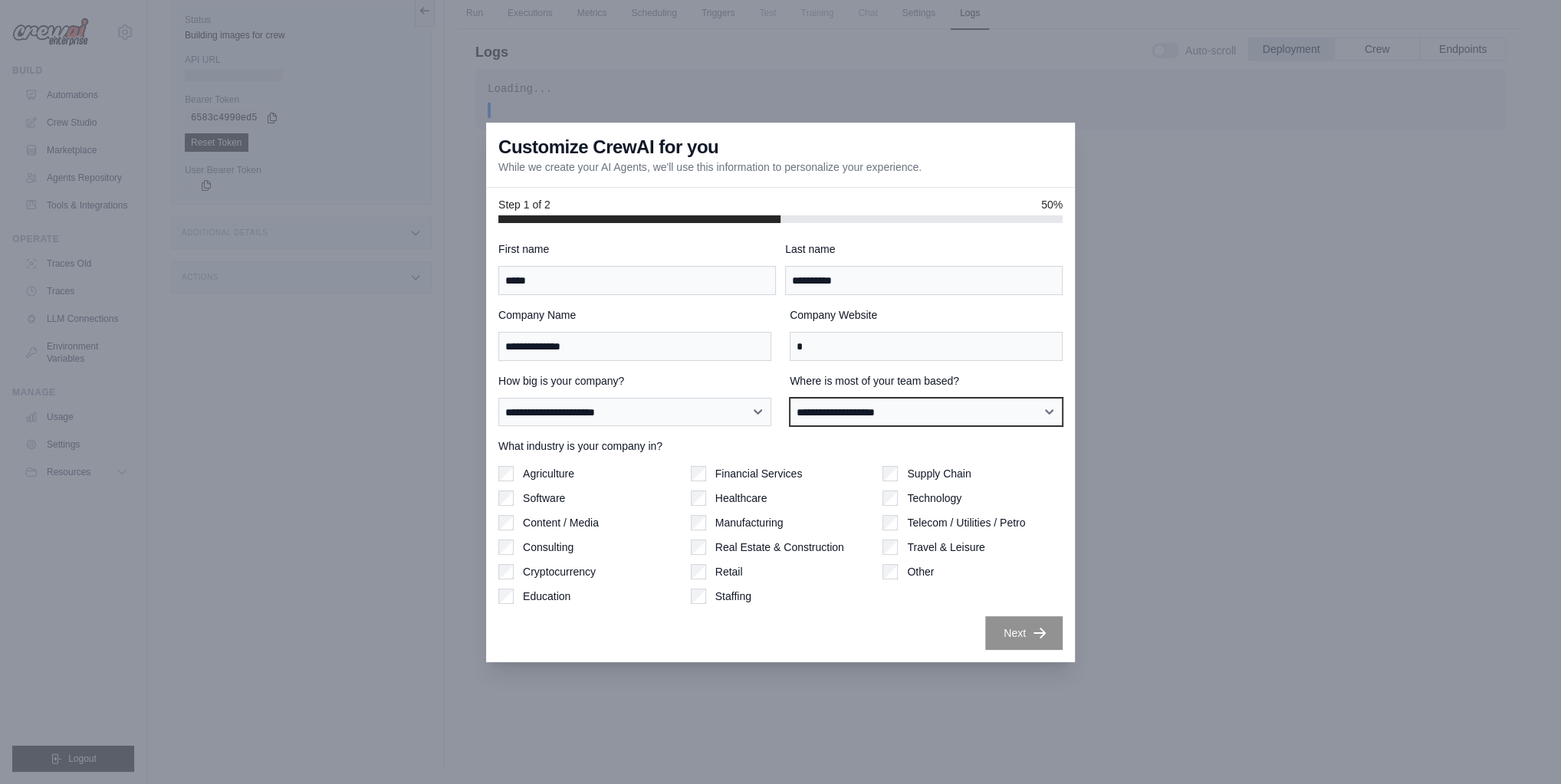
click at [881, 411] on select "**********" at bounding box center [926, 412] width 273 height 28
select select "******"
click at [790, 398] on select "**********" at bounding box center [926, 412] width 273 height 28
click at [543, 548] on label "Consulting" at bounding box center [548, 547] width 50 height 16
click at [525, 593] on label "Education" at bounding box center [547, 596] width 48 height 16
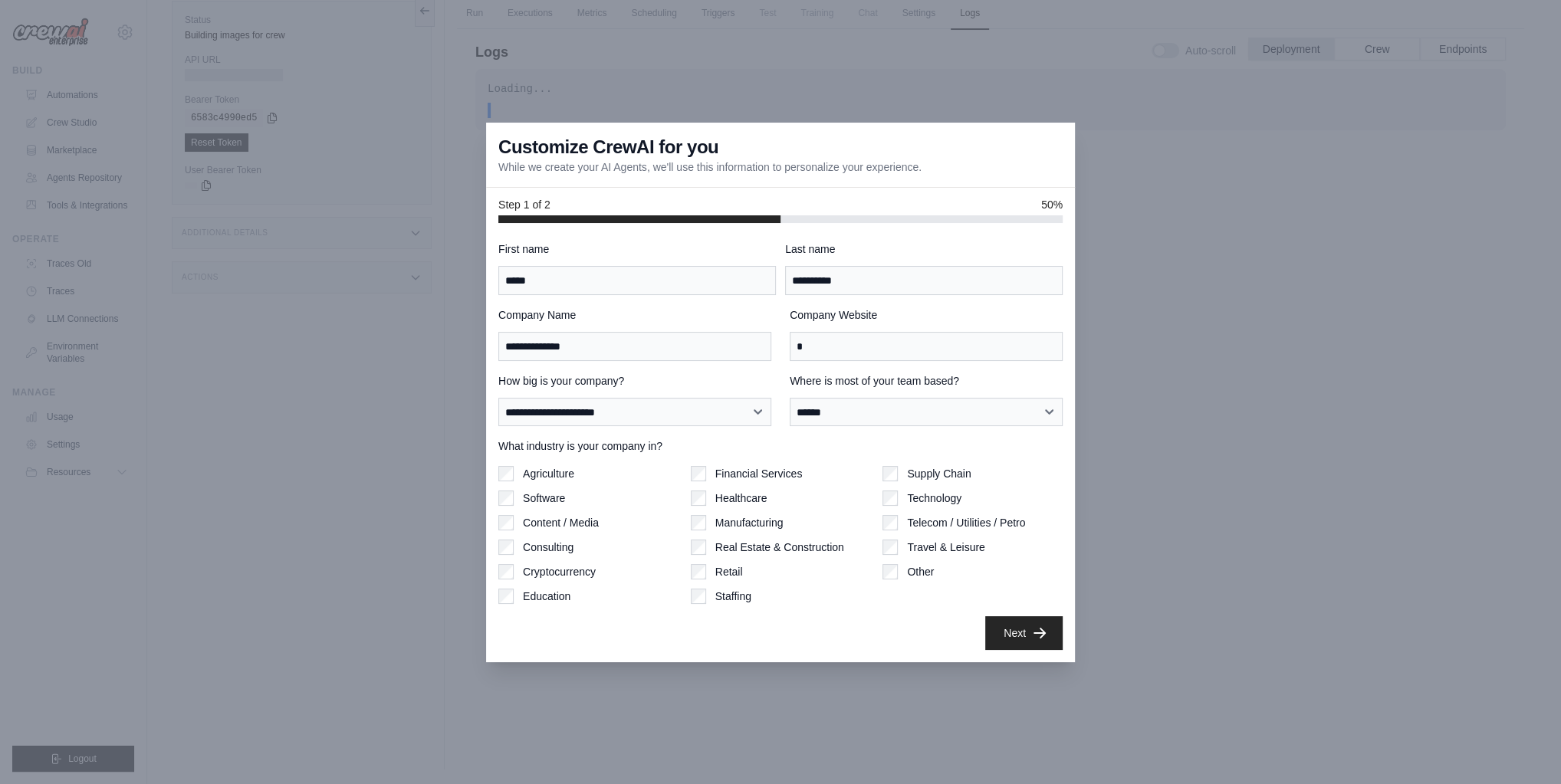
click at [782, 474] on label "Financial Services" at bounding box center [759, 473] width 87 height 16
click at [882, 472] on div "Agriculture Software Content / Media Consulting Cryptocurrency Education Financ…" at bounding box center [780, 534] width 564 height 138
click at [897, 503] on div "Technology" at bounding box center [972, 498] width 180 height 16
click at [707, 561] on div "Financial Services Healthcare Manufacturing Real Estate & Construction Retail S…" at bounding box center [781, 534] width 180 height 138
click at [696, 567] on div "Financial Services Healthcare Manufacturing Real Estate & Construction Retail S…" at bounding box center [781, 534] width 180 height 138
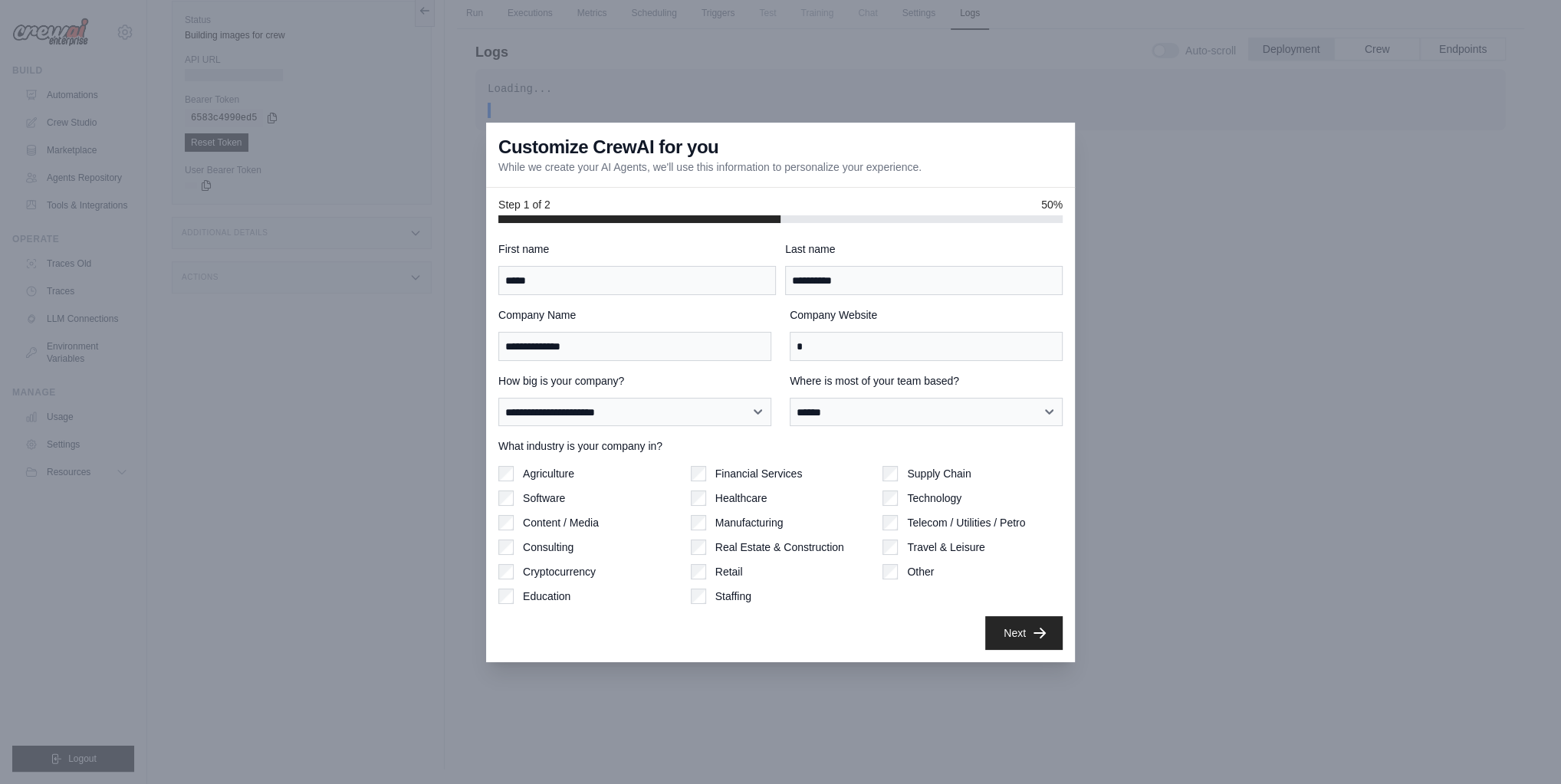
click at [707, 469] on div "Financial Services" at bounding box center [781, 473] width 180 height 16
click at [1048, 630] on button "Next" at bounding box center [1024, 632] width 78 height 34
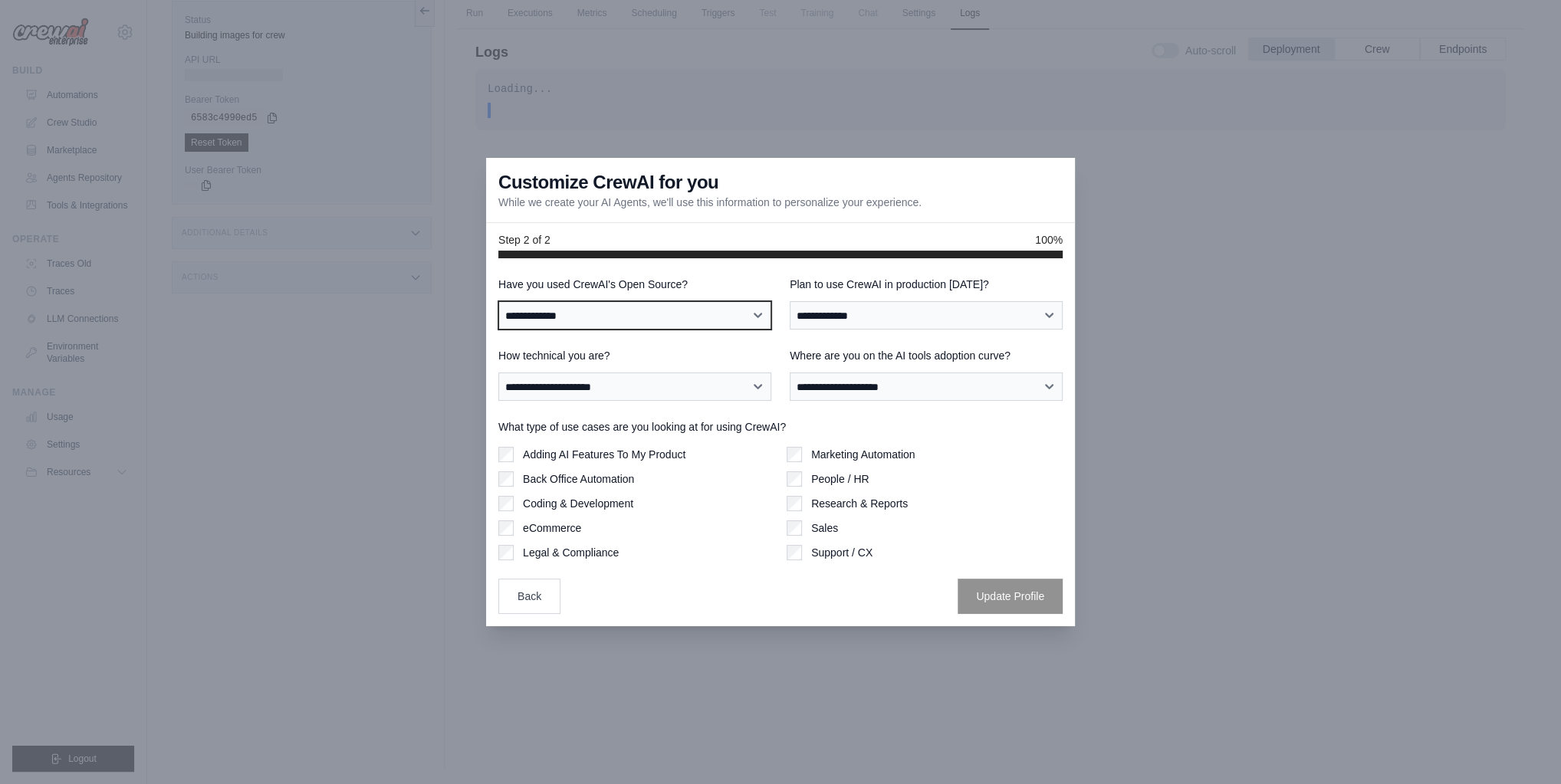
click at [568, 320] on select "**********" at bounding box center [634, 315] width 273 height 28
select select "**"
click at [498, 301] on select "**********" at bounding box center [634, 315] width 273 height 28
drag, startPoint x: 556, startPoint y: 354, endPoint x: 765, endPoint y: 216, distance: 250.4
click at [765, 216] on div "Customize CrewAI for you While we create your AI Agents, we'll use this informa…" at bounding box center [780, 190] width 589 height 65
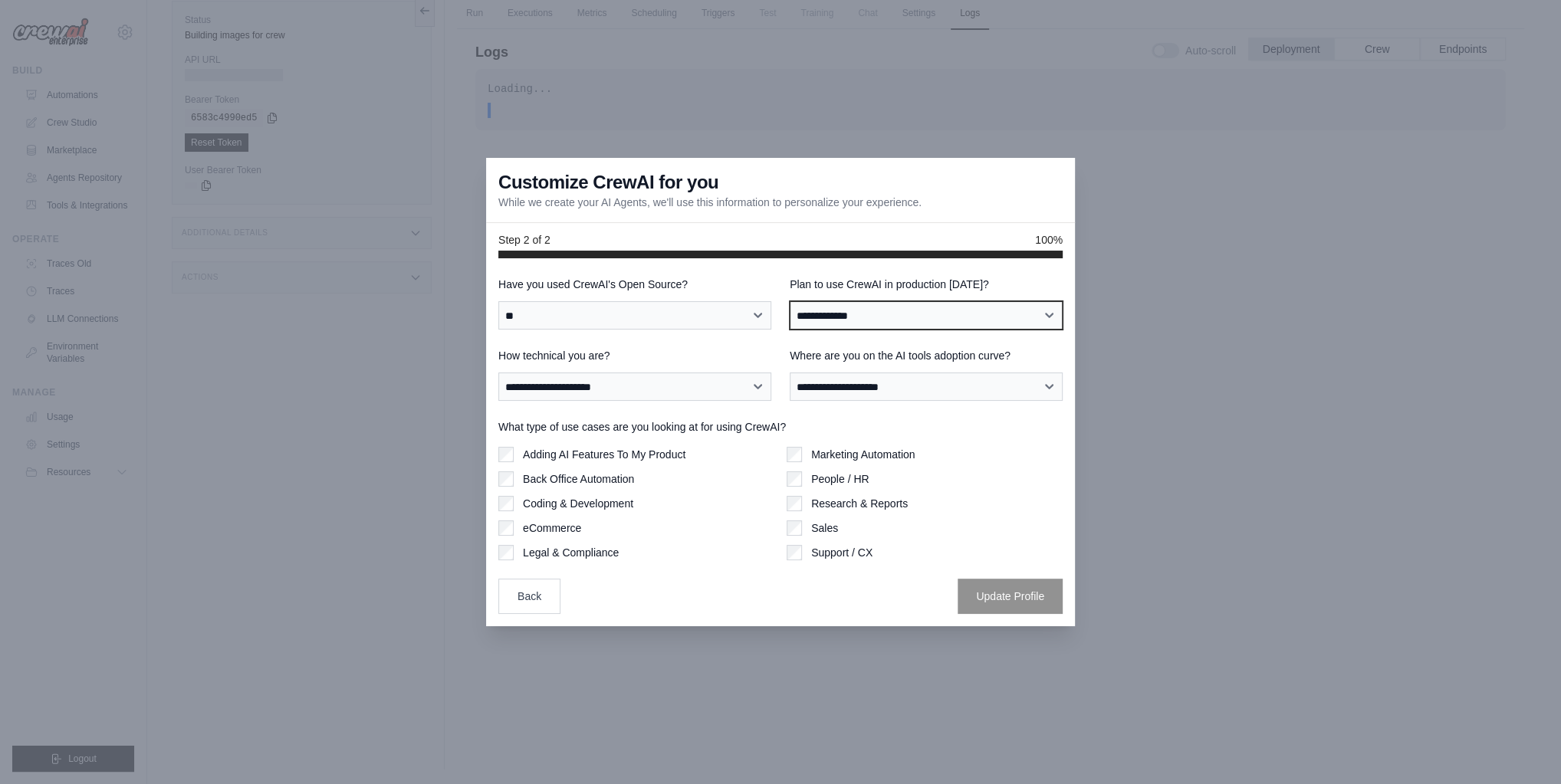
click at [999, 313] on select "**********" at bounding box center [926, 315] width 273 height 28
select select "****"
click at [790, 301] on select "**********" at bounding box center [926, 315] width 273 height 28
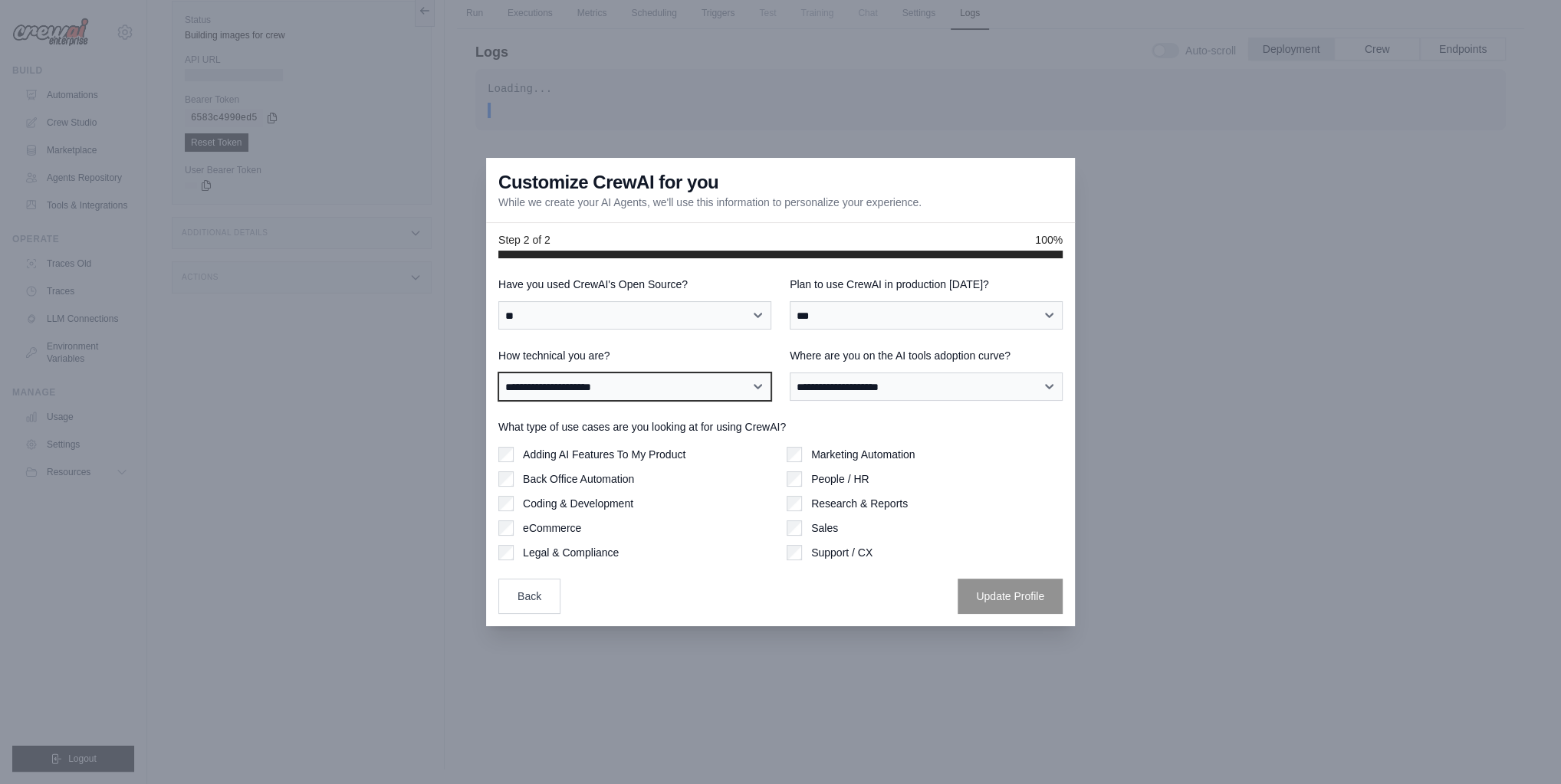
click at [656, 392] on select "**********" at bounding box center [634, 387] width 273 height 28
select select "**********"
click at [498, 373] on select "**********" at bounding box center [634, 387] width 273 height 28
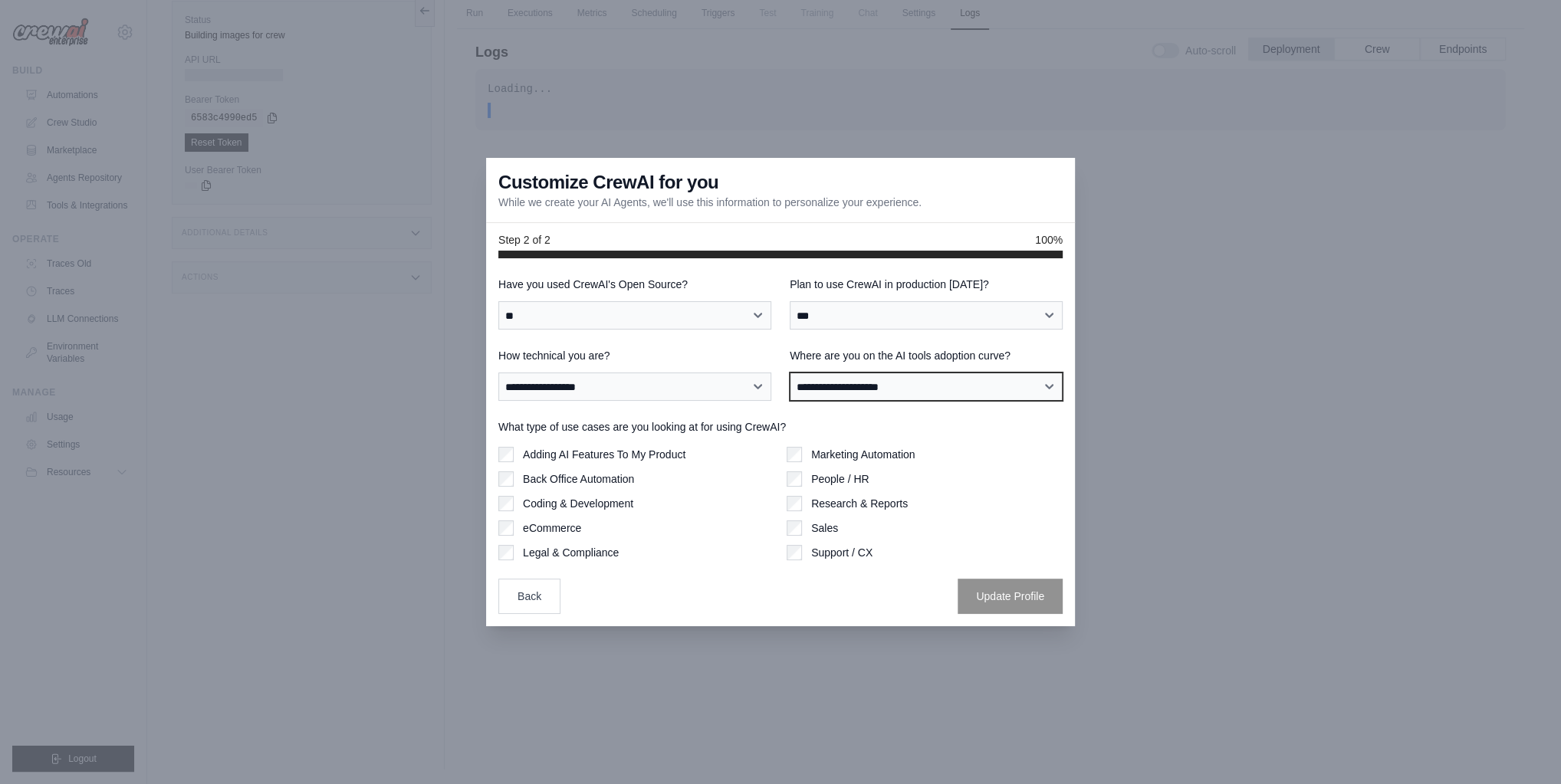
drag, startPoint x: 855, startPoint y: 389, endPoint x: 858, endPoint y: 398, distance: 9.5
click at [855, 389] on select "**********" at bounding box center [926, 387] width 273 height 28
select select "**********"
click at [790, 373] on select "**********" at bounding box center [926, 387] width 273 height 28
click at [1020, 596] on button "Update Profile" at bounding box center [1009, 595] width 105 height 35
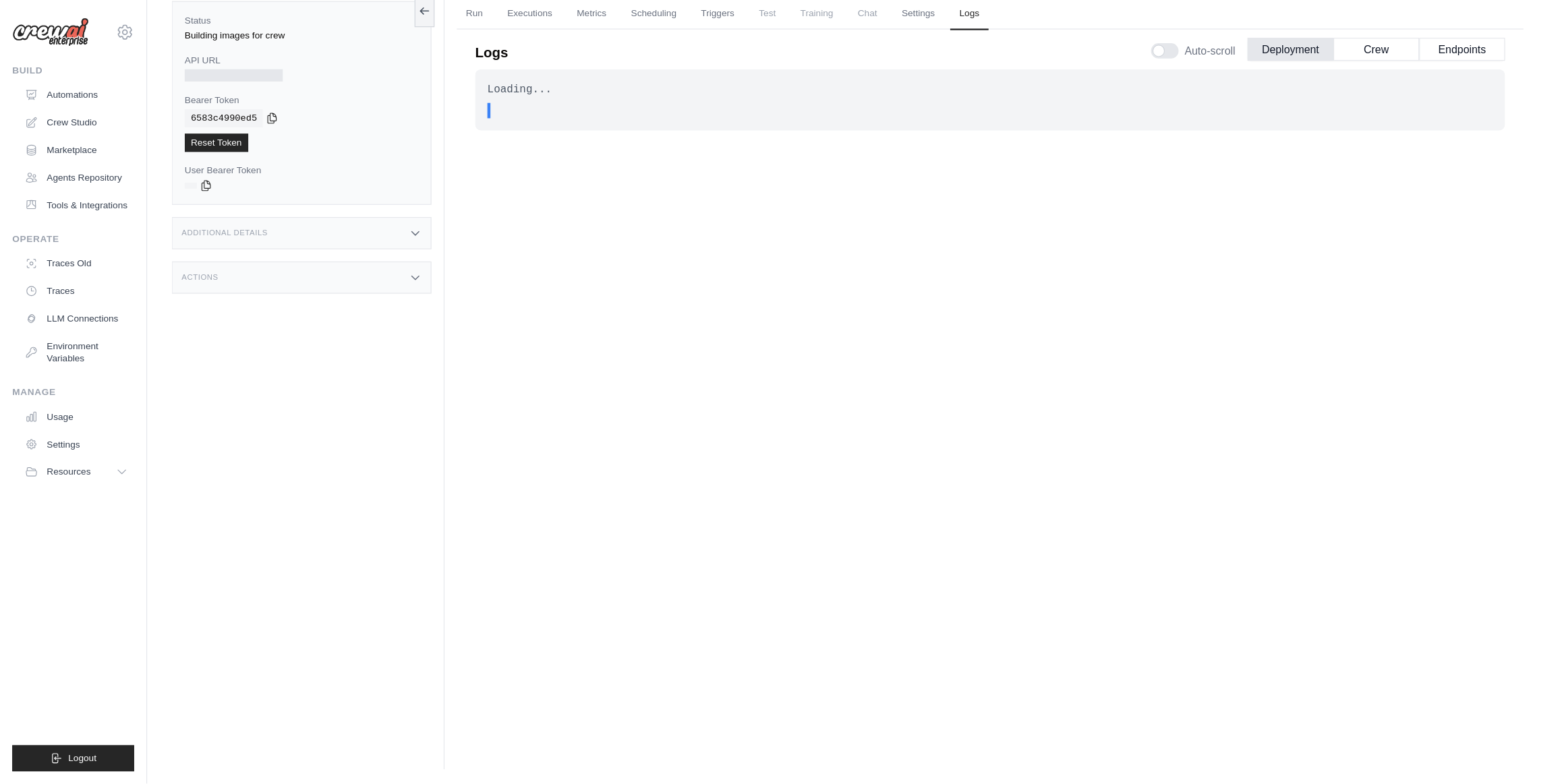
scroll to position [57, 0]
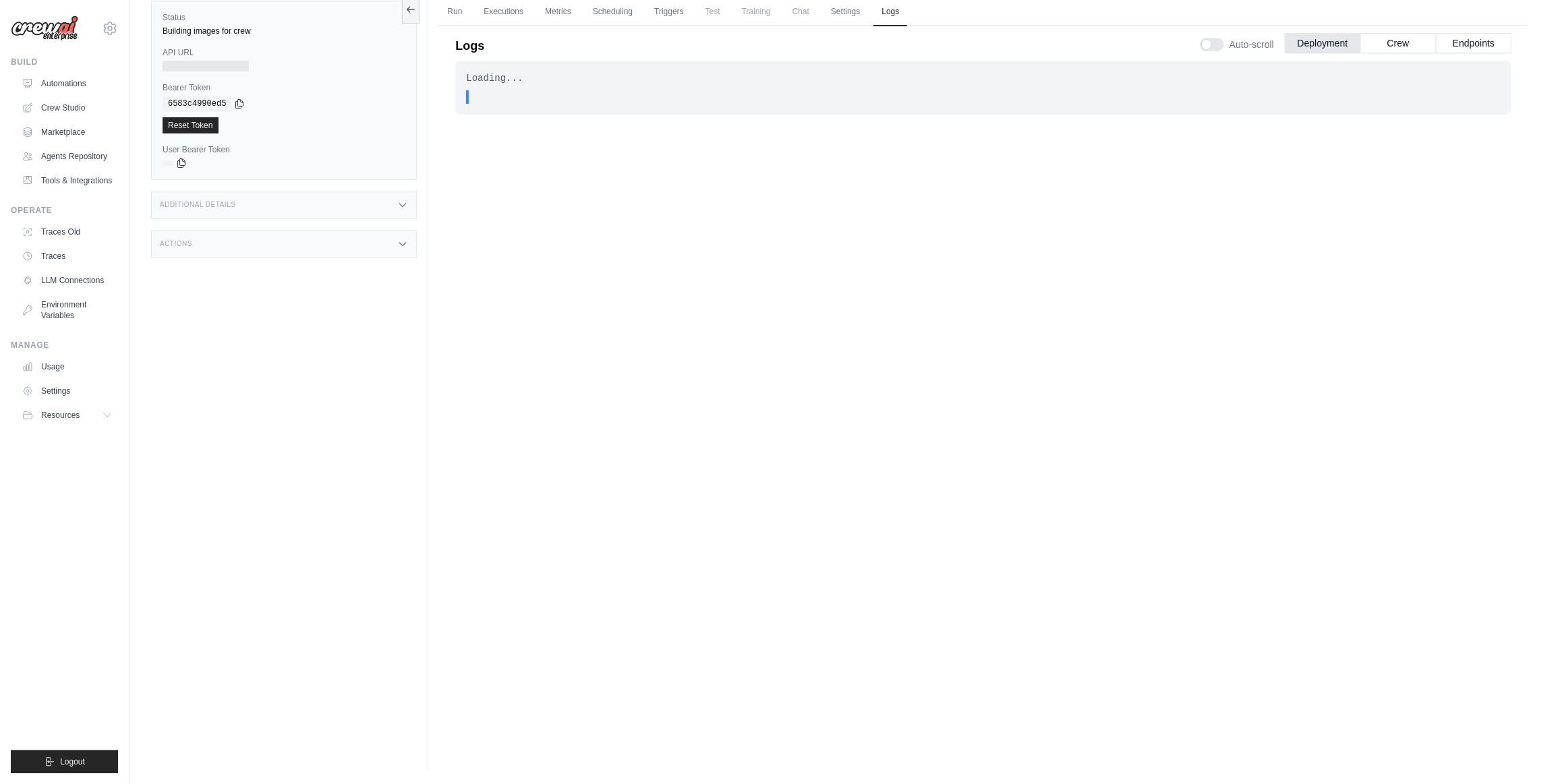
click at [530, 80] on div "Loading..." at bounding box center [983, 78] width 1035 height 14
click at [661, 4] on link "Triggers" at bounding box center [669, 12] width 46 height 28
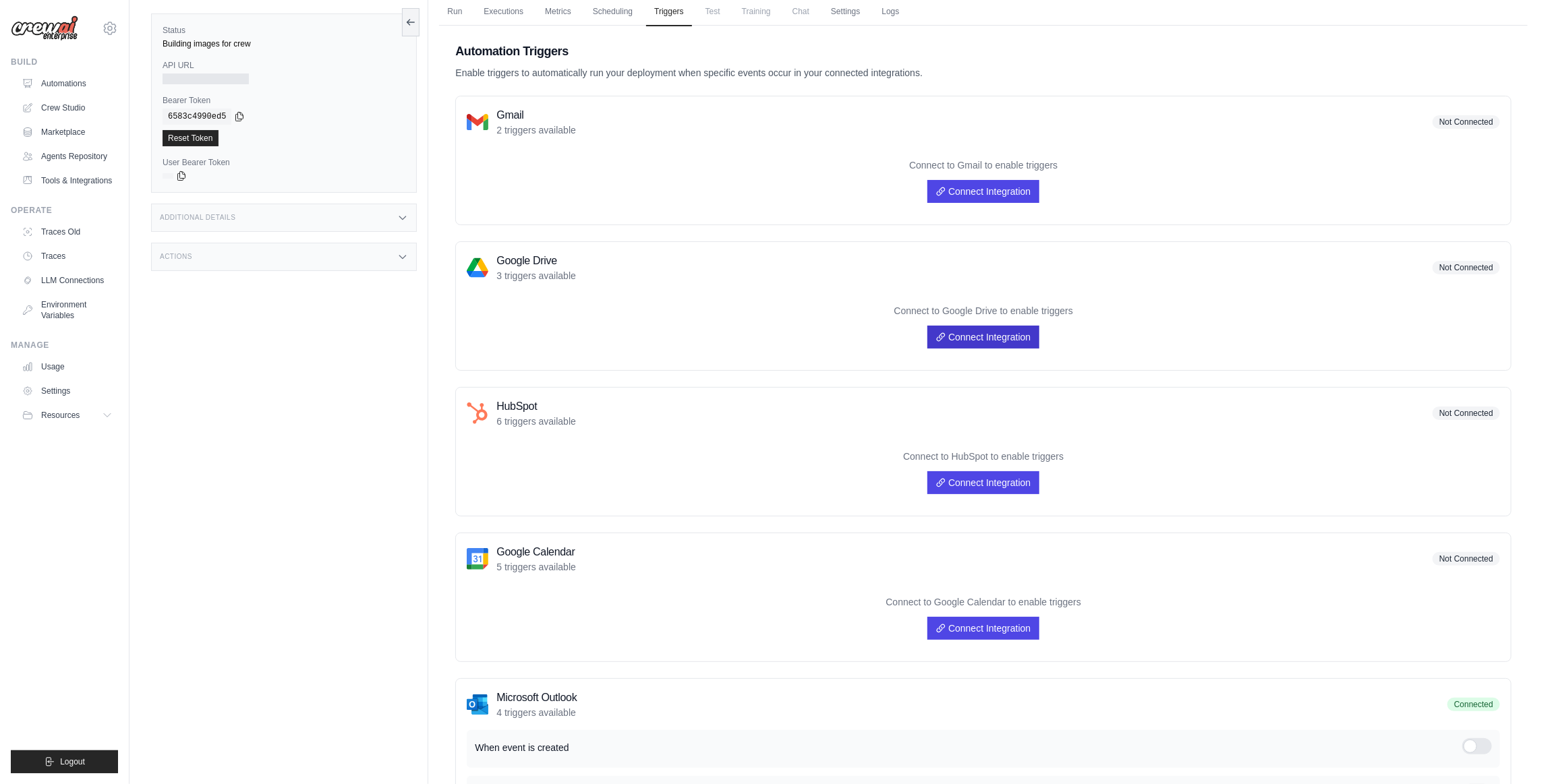
click at [987, 337] on link "Connect Integration" at bounding box center [983, 337] width 112 height 23
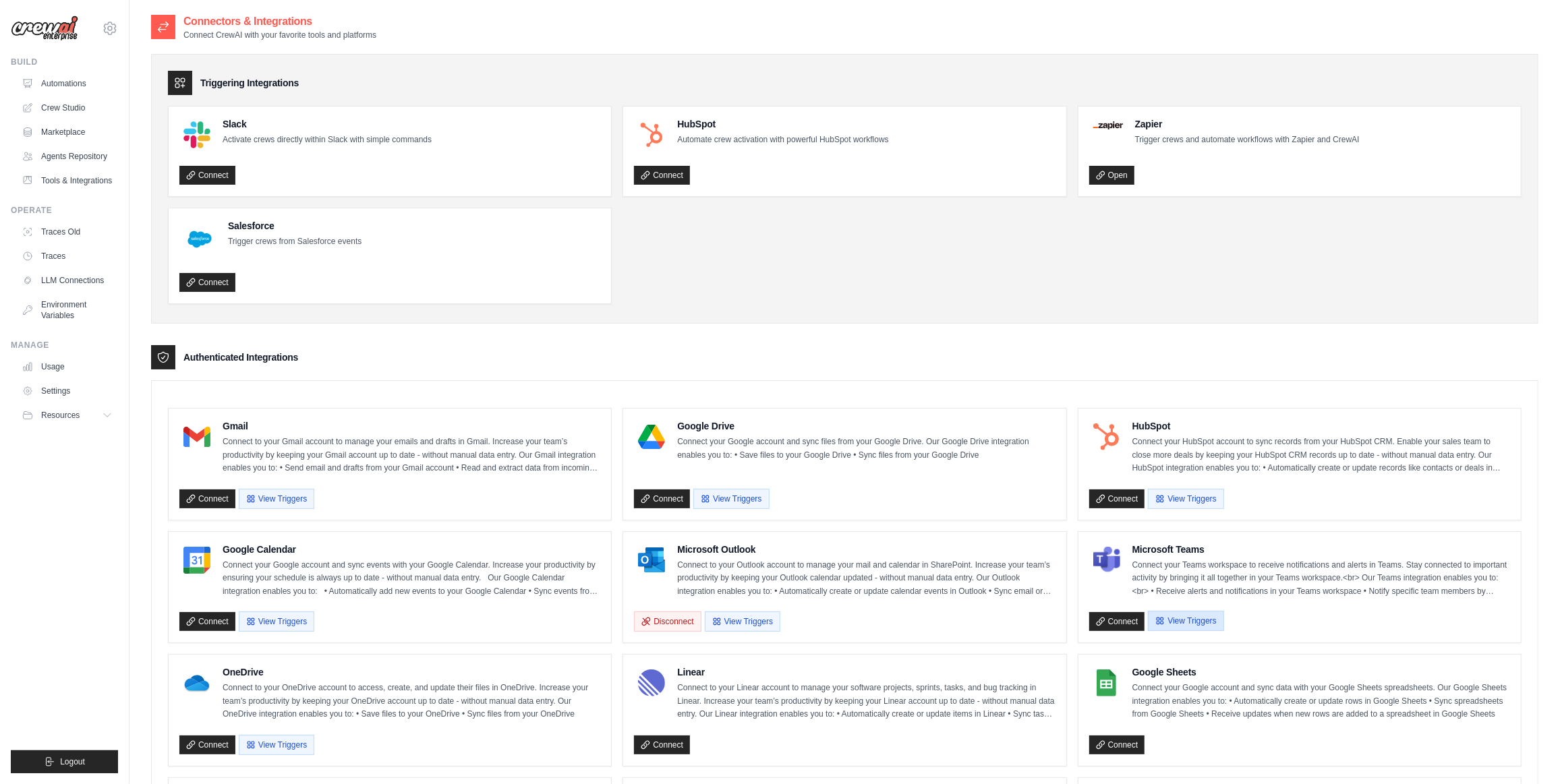
click at [1202, 611] on button "View Triggers" at bounding box center [1186, 621] width 75 height 20
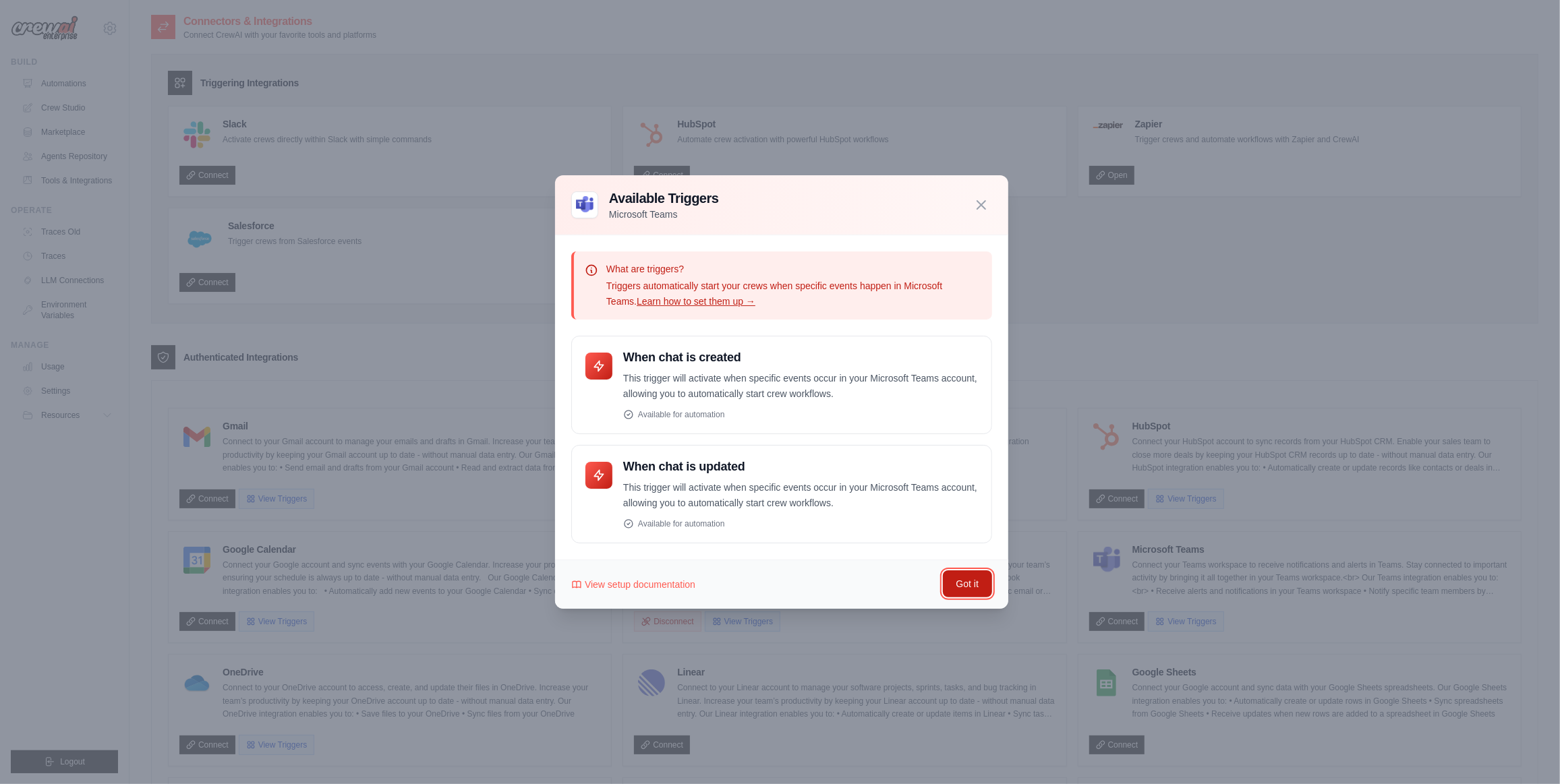
click at [953, 587] on button "Got it" at bounding box center [968, 584] width 49 height 27
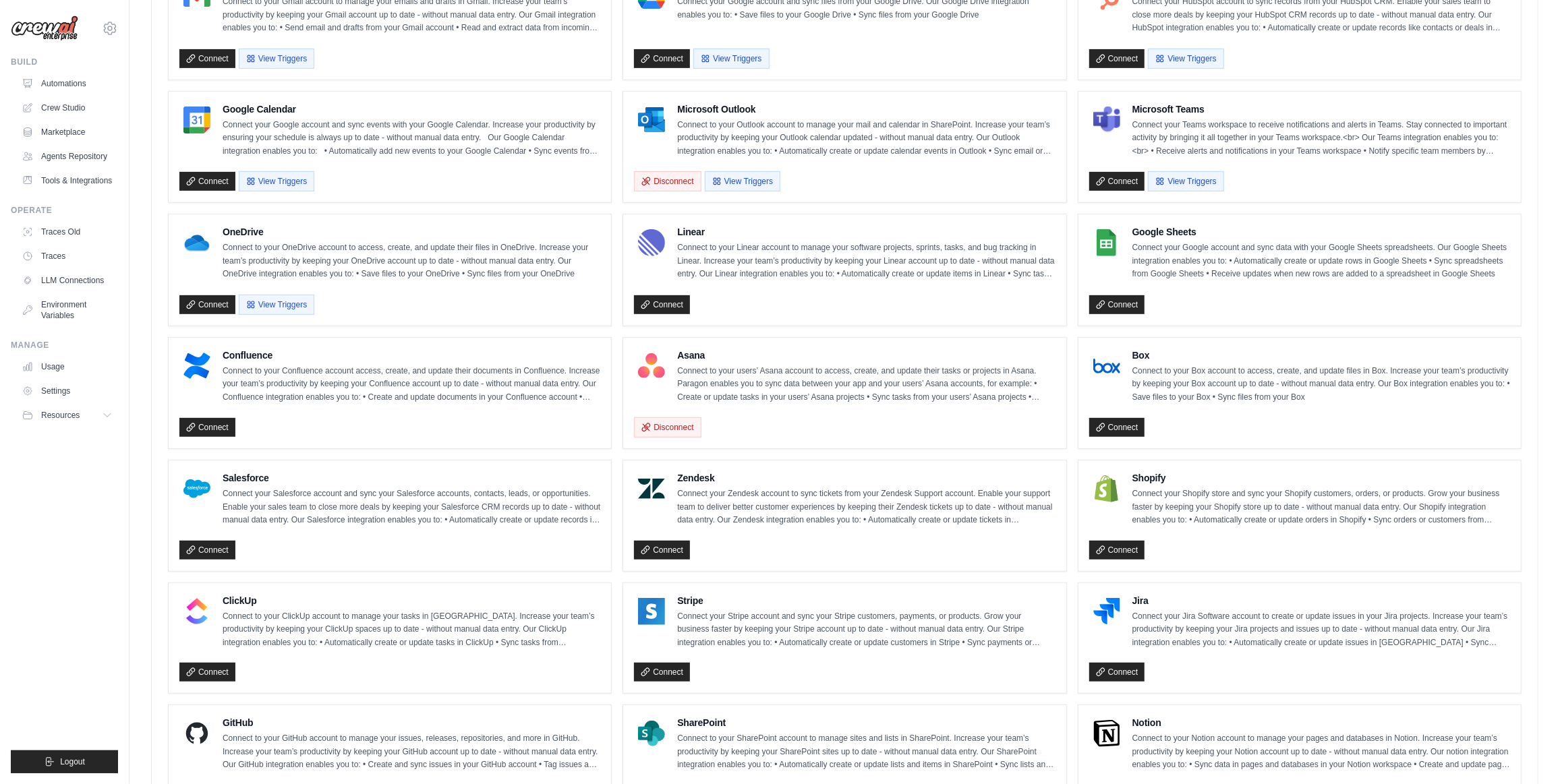
scroll to position [630, 0]
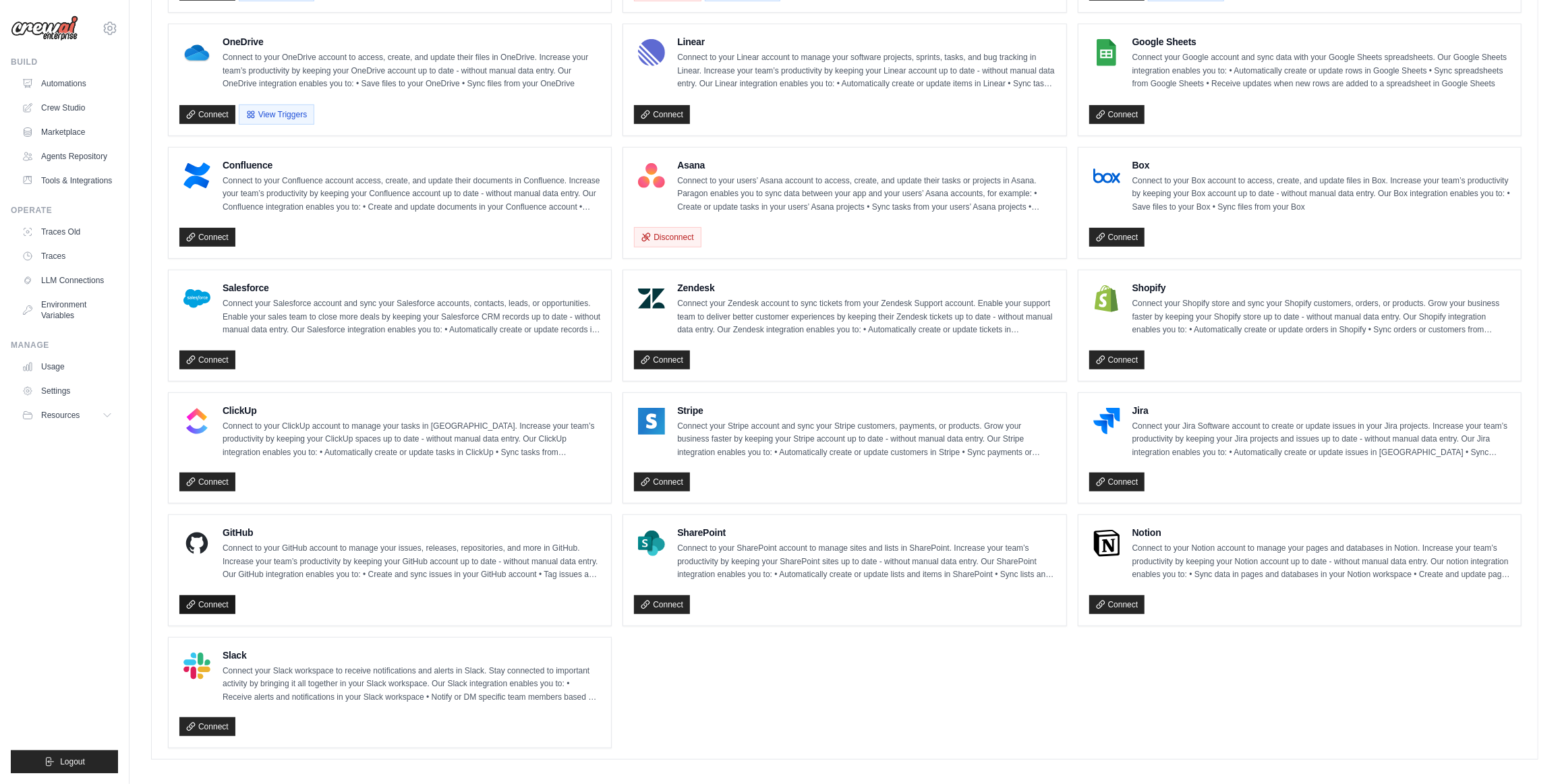
drag, startPoint x: 216, startPoint y: 587, endPoint x: 634, endPoint y: 490, distance: 429.1
click at [216, 595] on link "Connect" at bounding box center [207, 605] width 56 height 19
click at [56, 85] on link "Automations" at bounding box center [68, 83] width 102 height 22
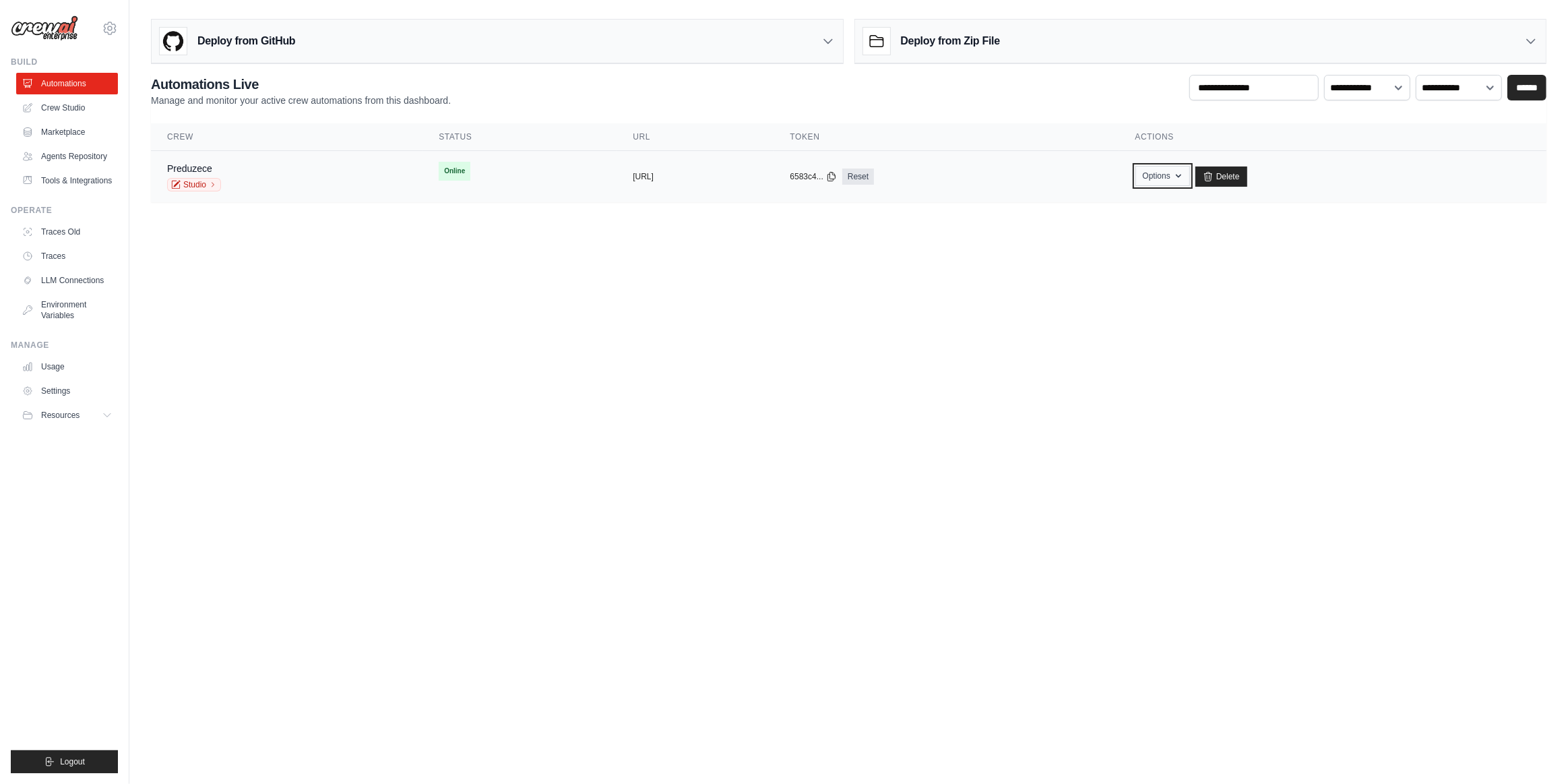
click at [1190, 173] on button "Options" at bounding box center [1163, 176] width 54 height 20
click at [1184, 205] on link "Chat with this Crew" at bounding box center [1115, 207] width 151 height 24
click at [633, 174] on button "https://preduzece-206e69c0-7543-42d" at bounding box center [643, 176] width 21 height 11
click at [584, 625] on body "sumataraija@gmail.com Settings Build Automations" at bounding box center [784, 392] width 1568 height 784
click at [881, 41] on icon at bounding box center [876, 41] width 27 height 27
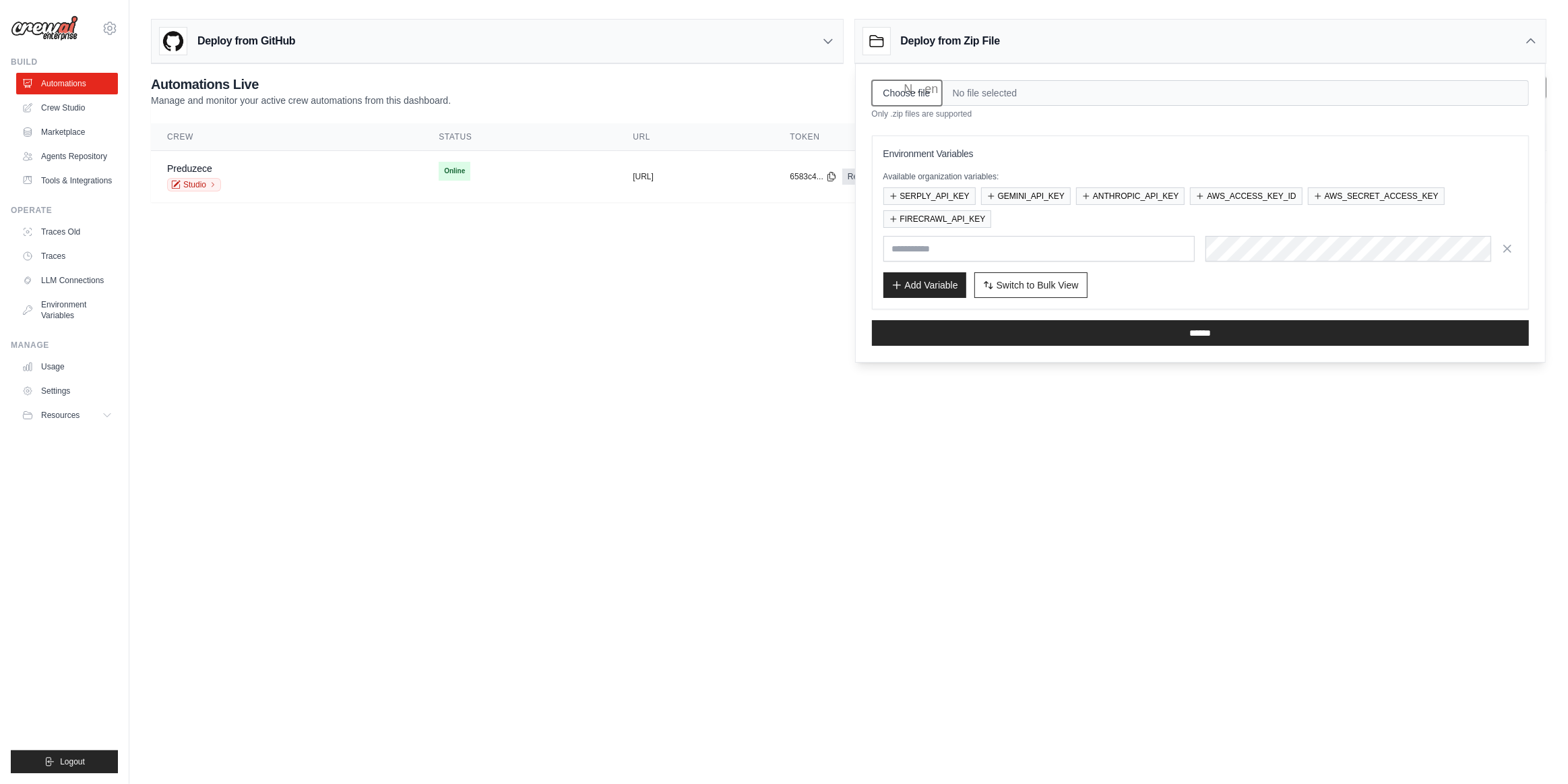
click at [916, 89] on input "Choose file" at bounding box center [907, 93] width 70 height 25
type input "**********"
click at [889, 191] on icon "button" at bounding box center [893, 195] width 8 height 8
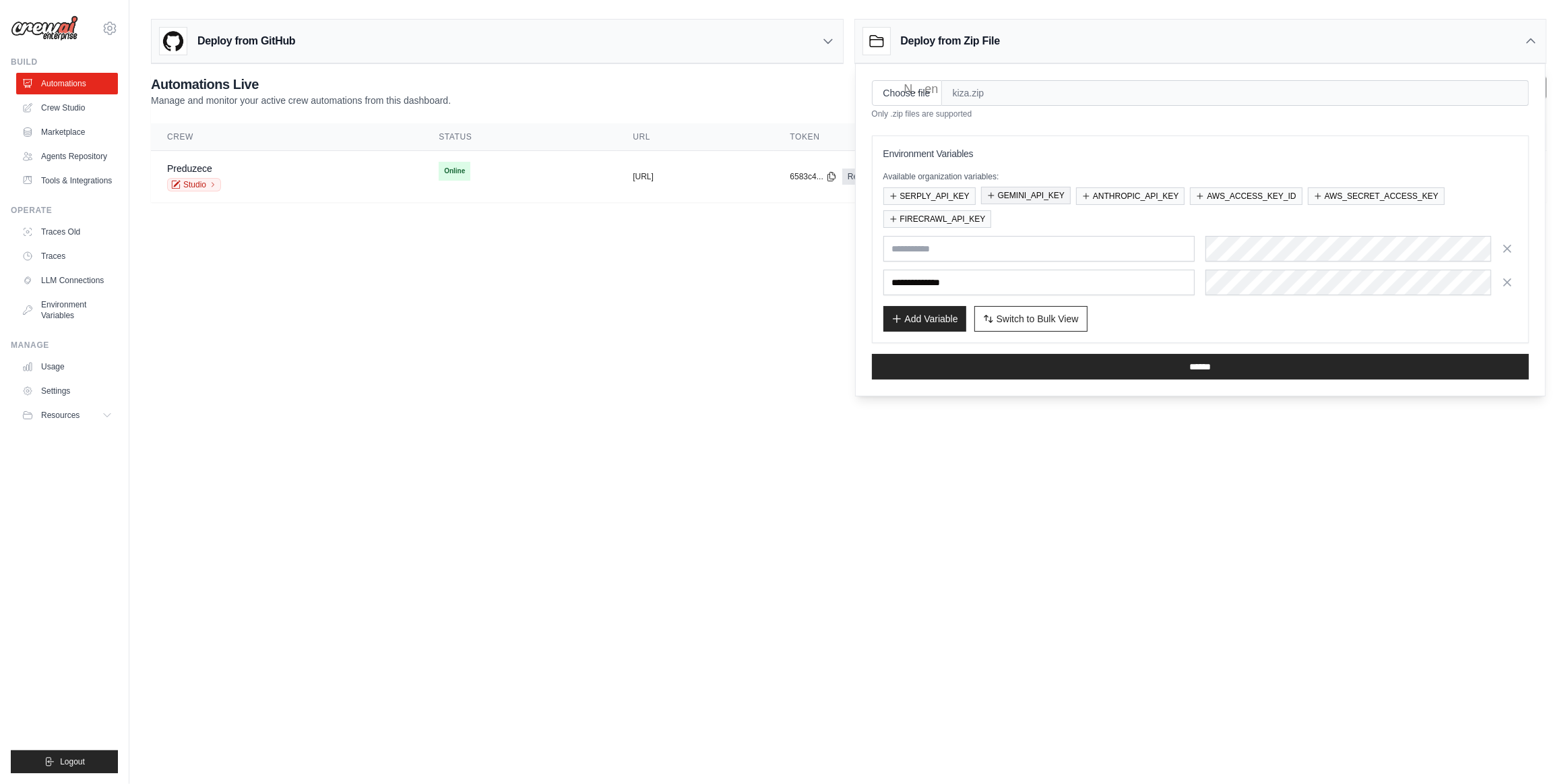
click at [992, 194] on icon "button" at bounding box center [991, 195] width 5 height 5
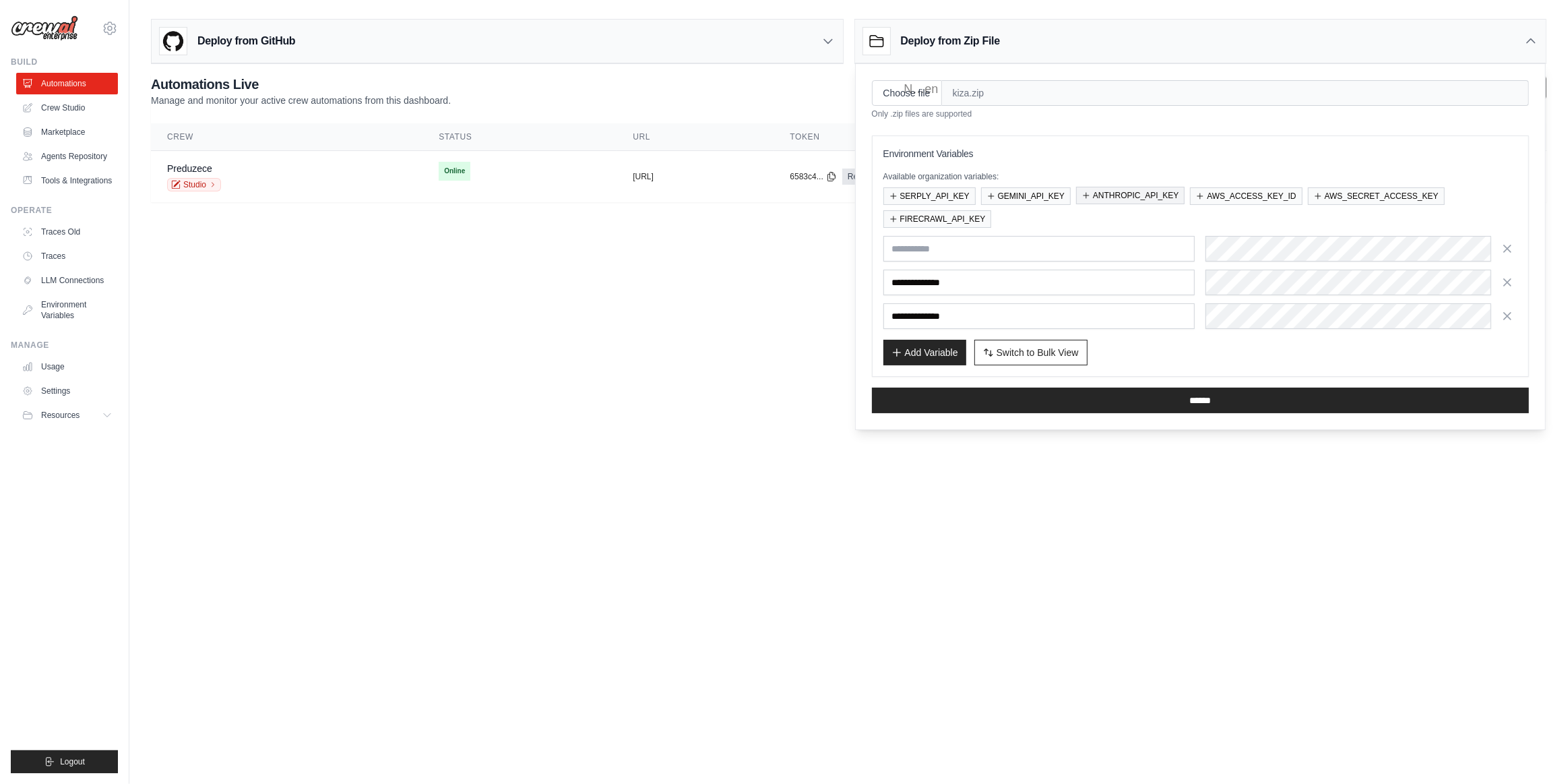
click at [1090, 191] on button "ANTHROPIC_API_KEY" at bounding box center [1131, 196] width 109 height 17
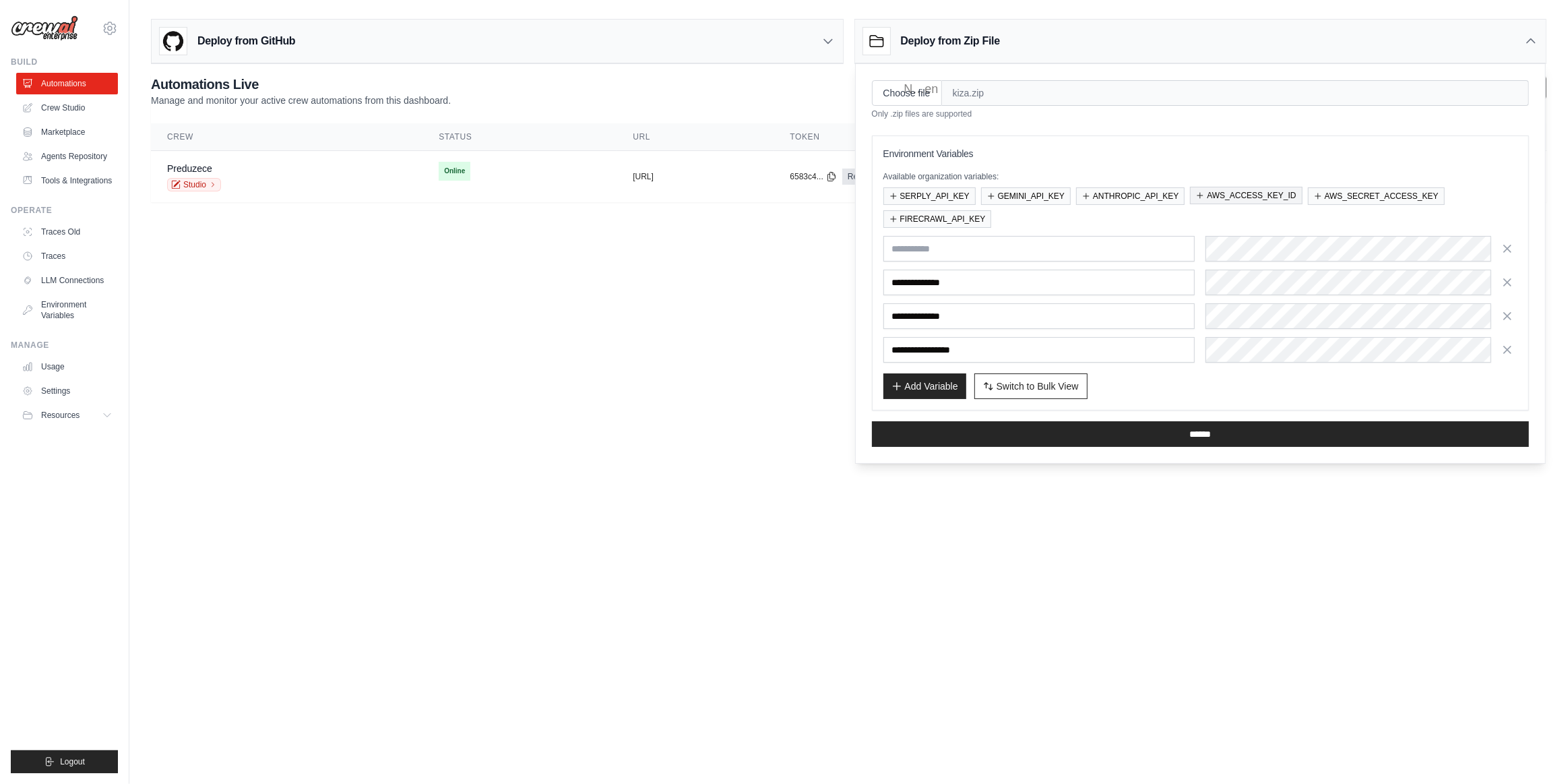
drag, startPoint x: 1202, startPoint y: 192, endPoint x: 1210, endPoint y: 193, distance: 8.1
click at [1203, 192] on button "AWS_ACCESS_KEY_ID" at bounding box center [1246, 196] width 112 height 17
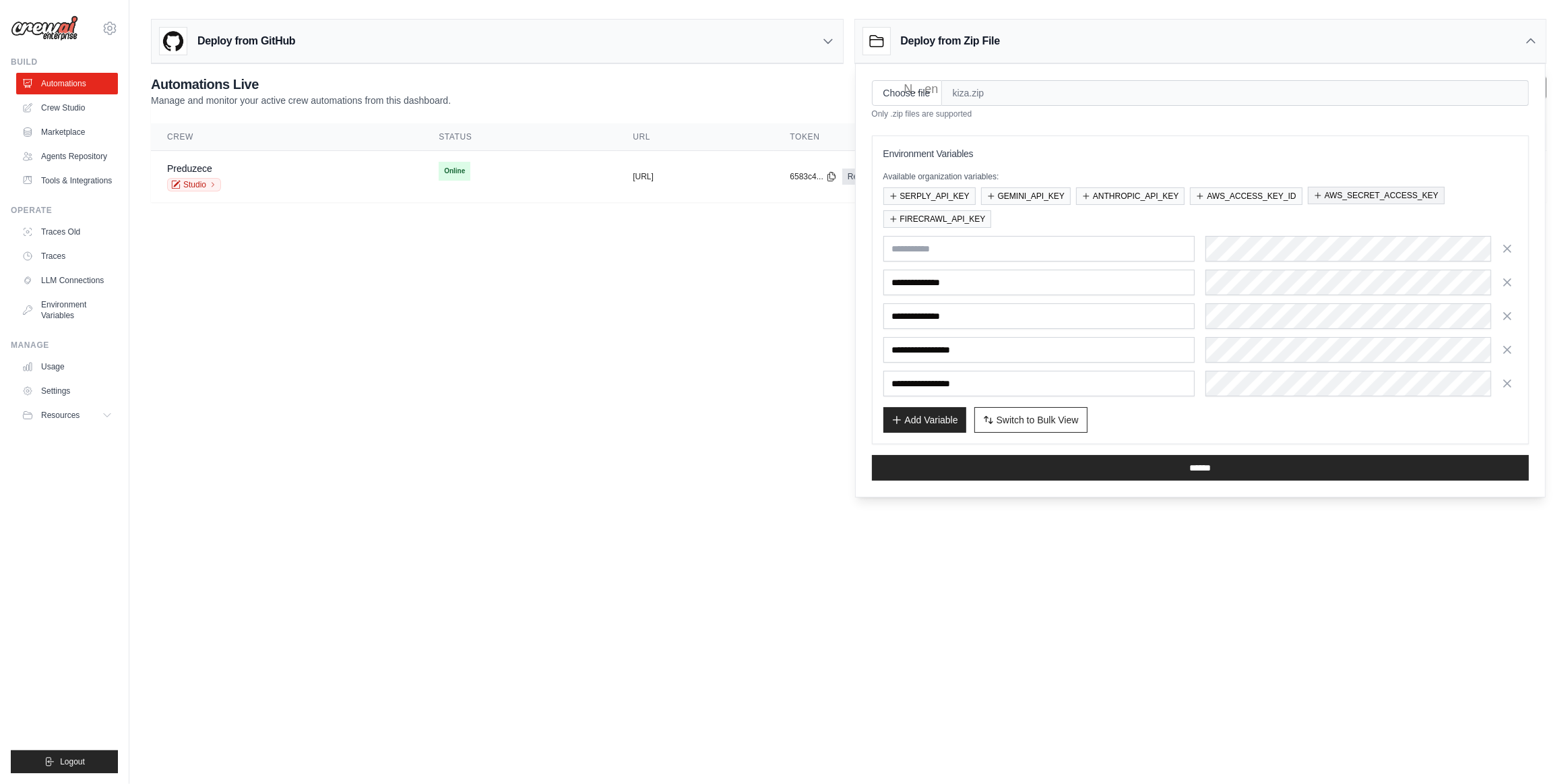
drag, startPoint x: 1332, startPoint y: 193, endPoint x: 1328, endPoint y: 207, distance: 14.6
click at [1332, 194] on button "AWS_SECRET_ACCESS_KEY" at bounding box center [1377, 196] width 137 height 17
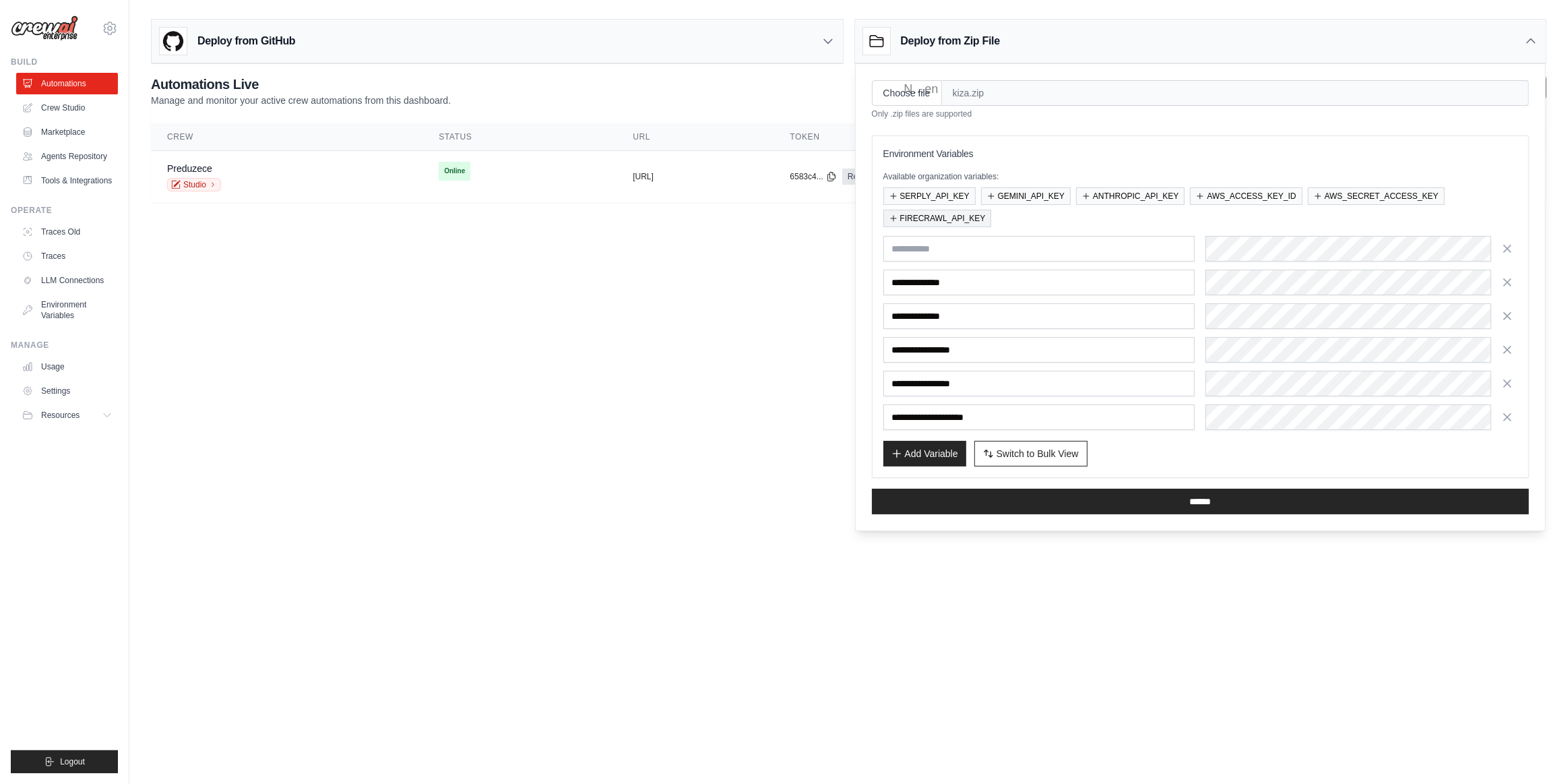
click button "FIRECRAWL_API_KEY"
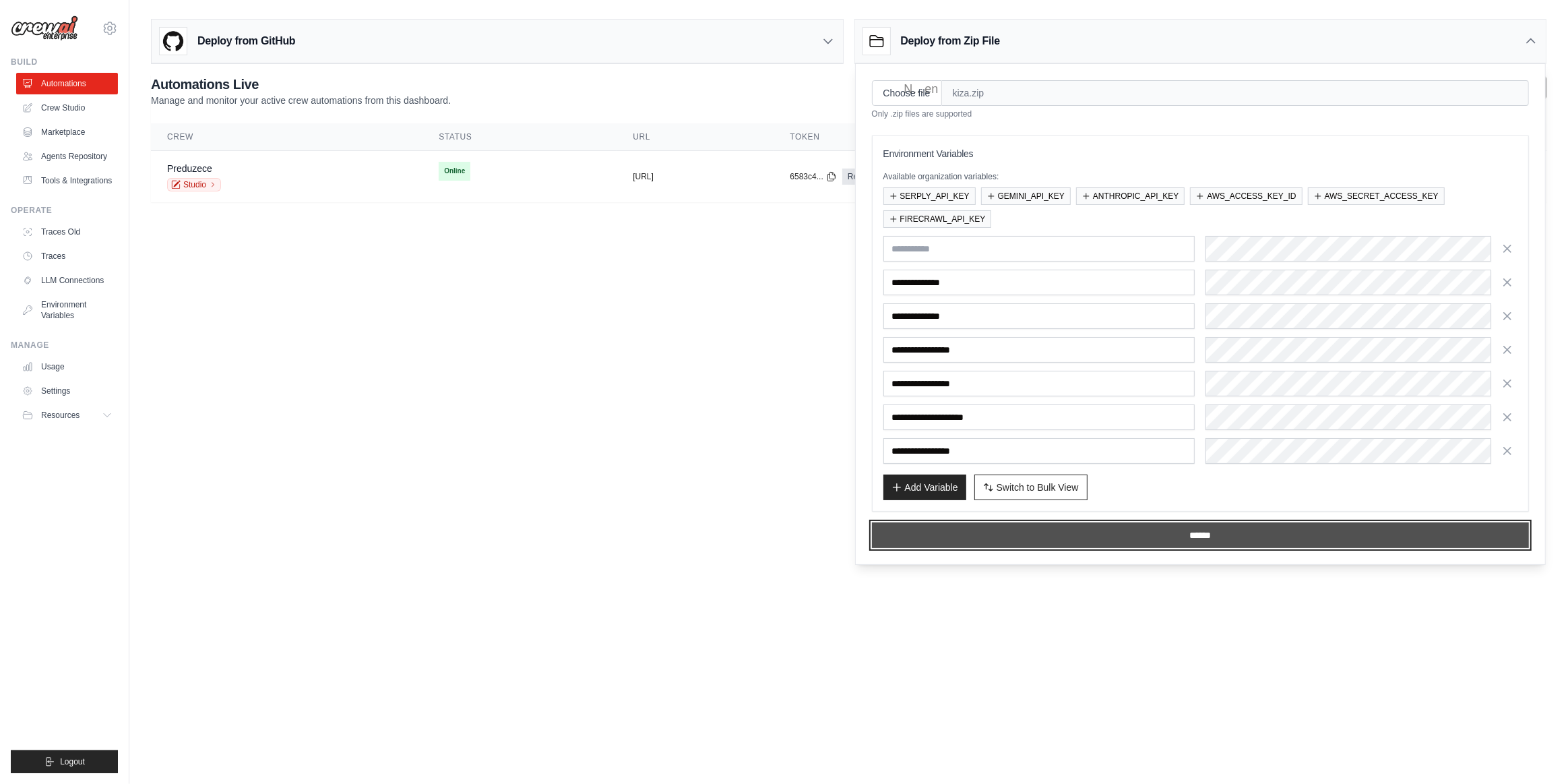
click input "******"
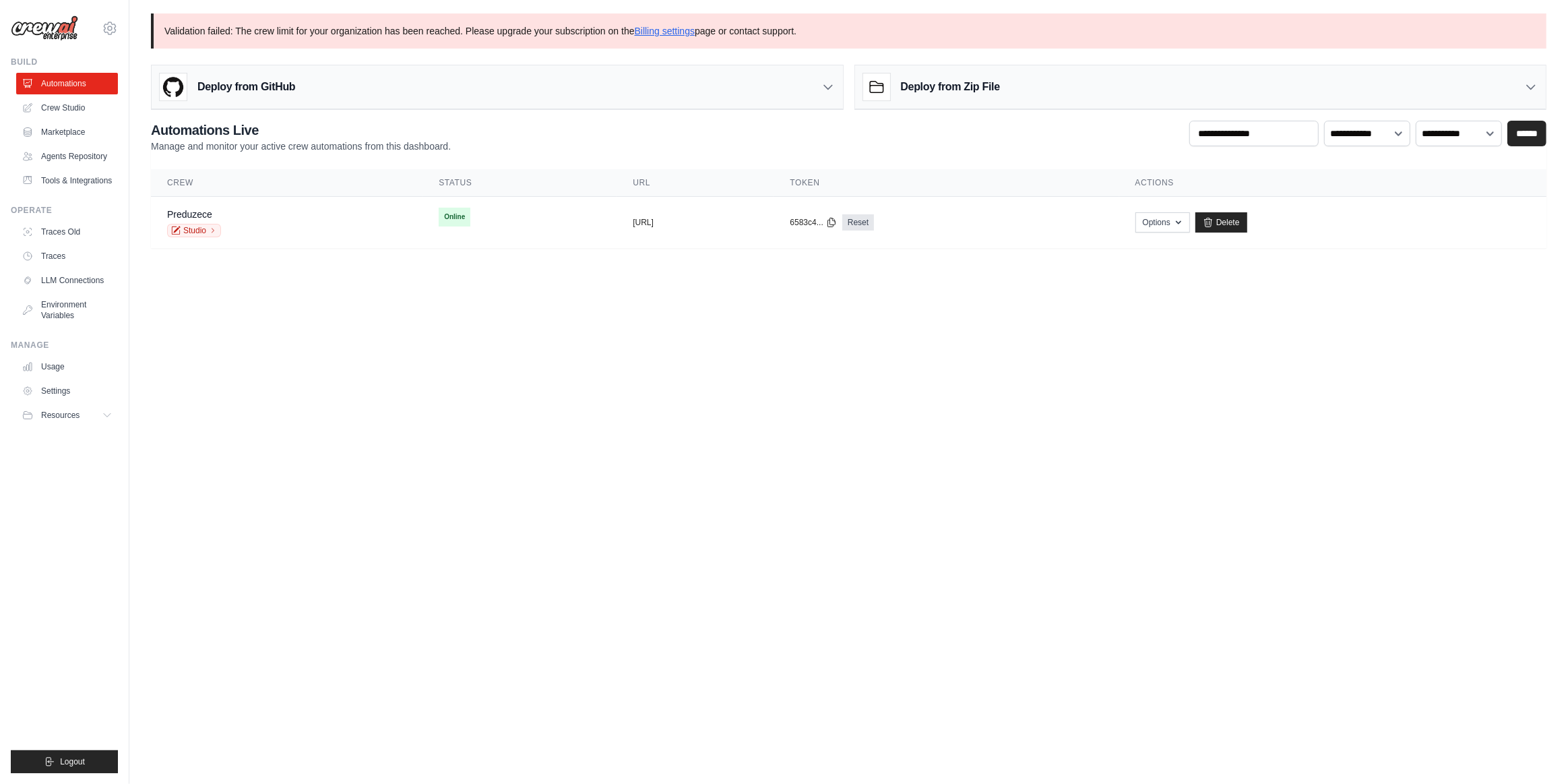
click body "sumataraija@gmail.com Settings Build Automations"
click link "Crew Studio"
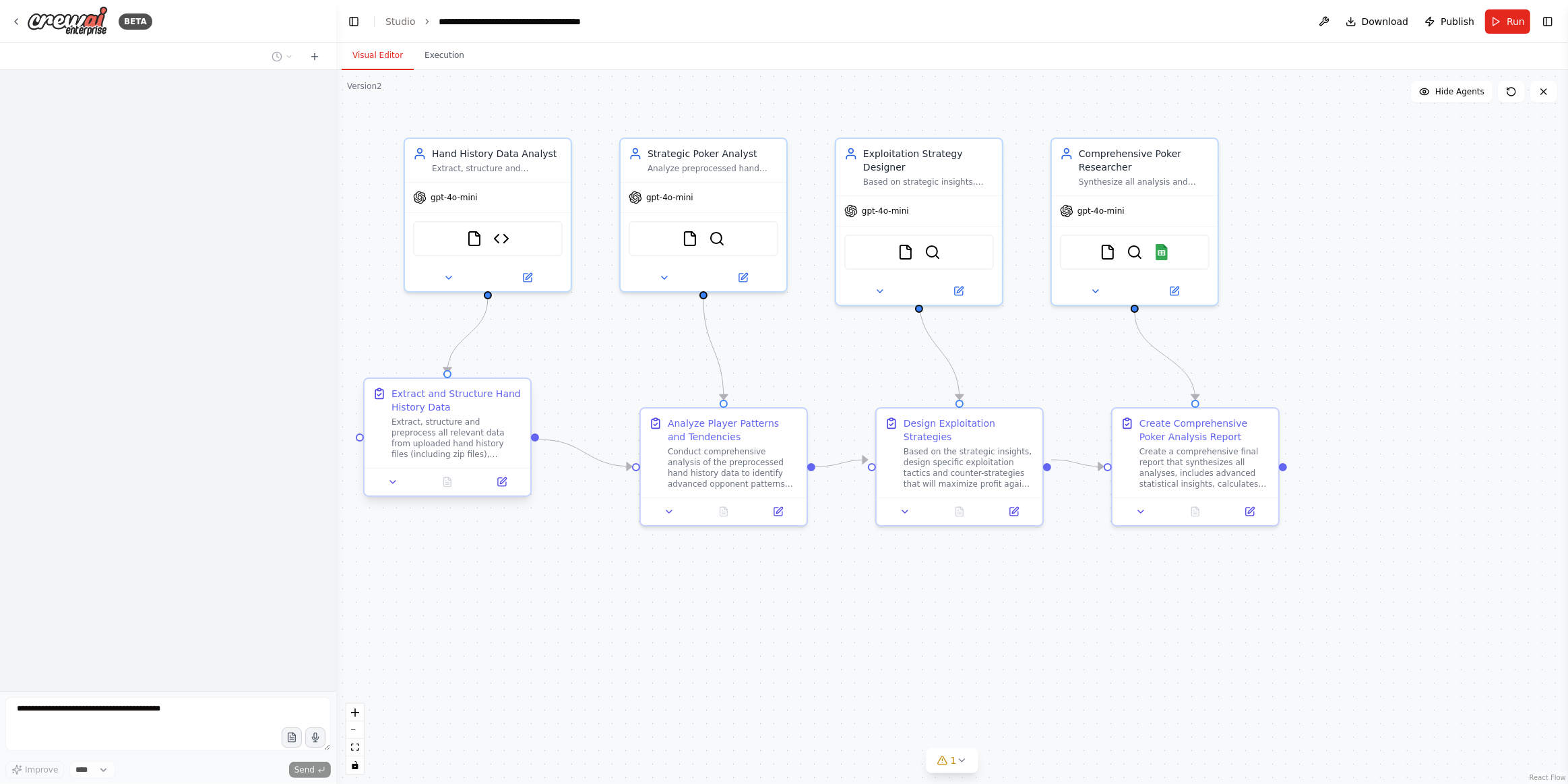
click at [447, 451] on div "Extract, structure and preprocess all relevant data from uploaded hand history …" at bounding box center [457, 439] width 130 height 44
click at [447, 450] on div "Extract, structure and preprocess all relevant data from uploaded hand history …" at bounding box center [457, 439] width 130 height 44
drag, startPoint x: 451, startPoint y: 448, endPoint x: 409, endPoint y: 404, distance: 60.8
click at [409, 404] on div "Extract and Structure Hand History Data" at bounding box center [457, 400] width 130 height 27
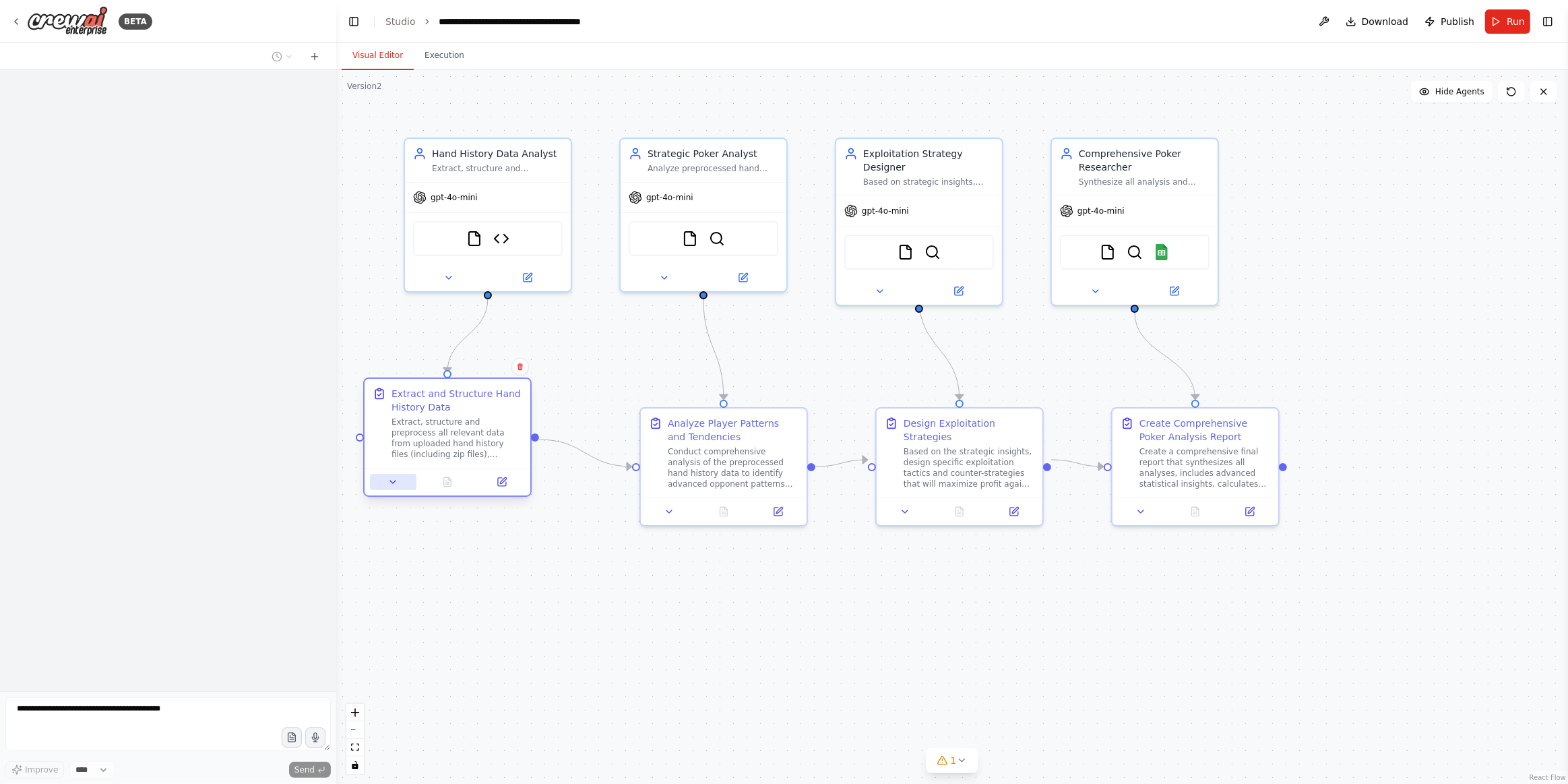
click at [387, 487] on button at bounding box center [393, 482] width 46 height 16
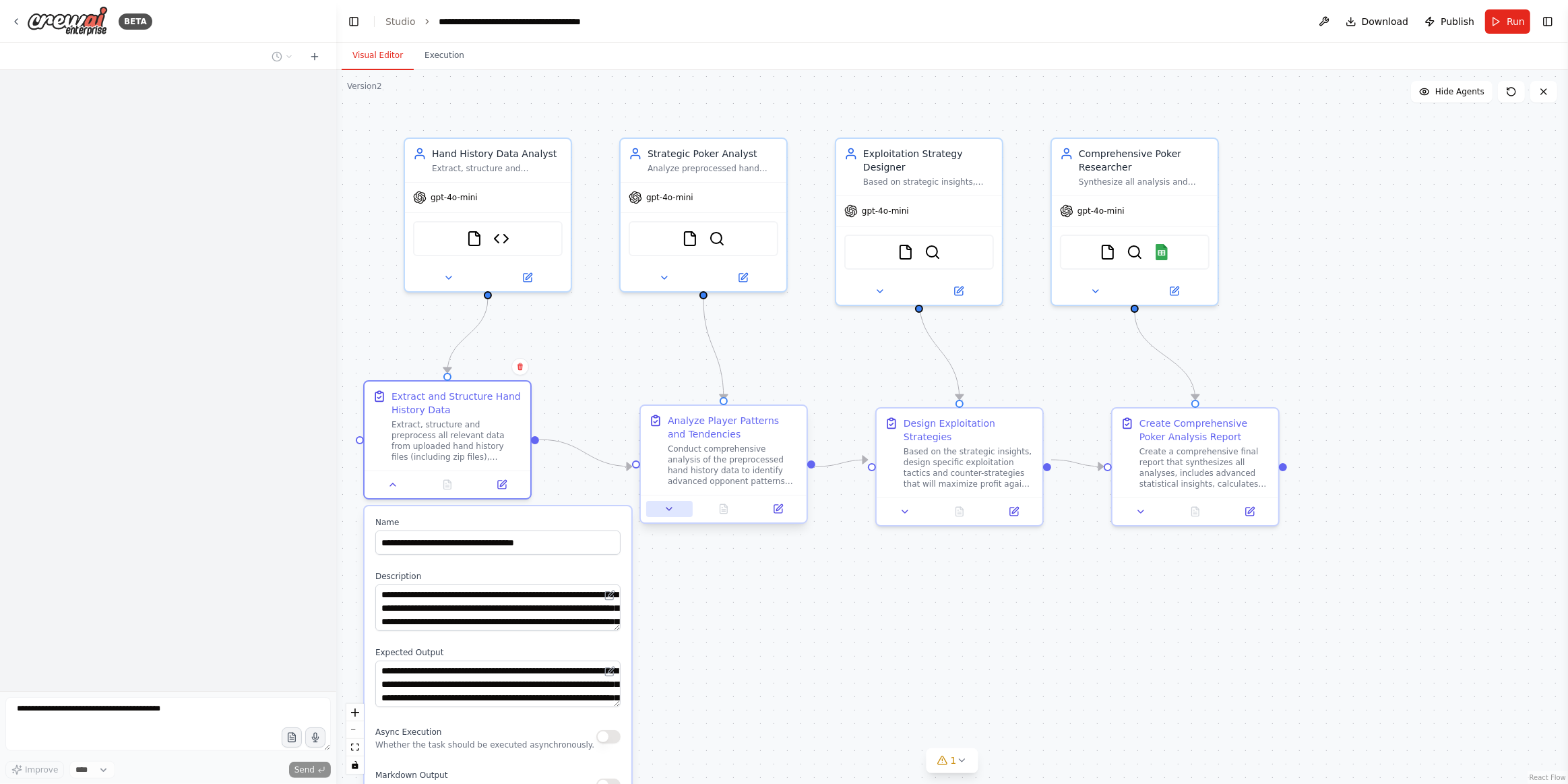
click at [661, 504] on button at bounding box center [670, 509] width 46 height 16
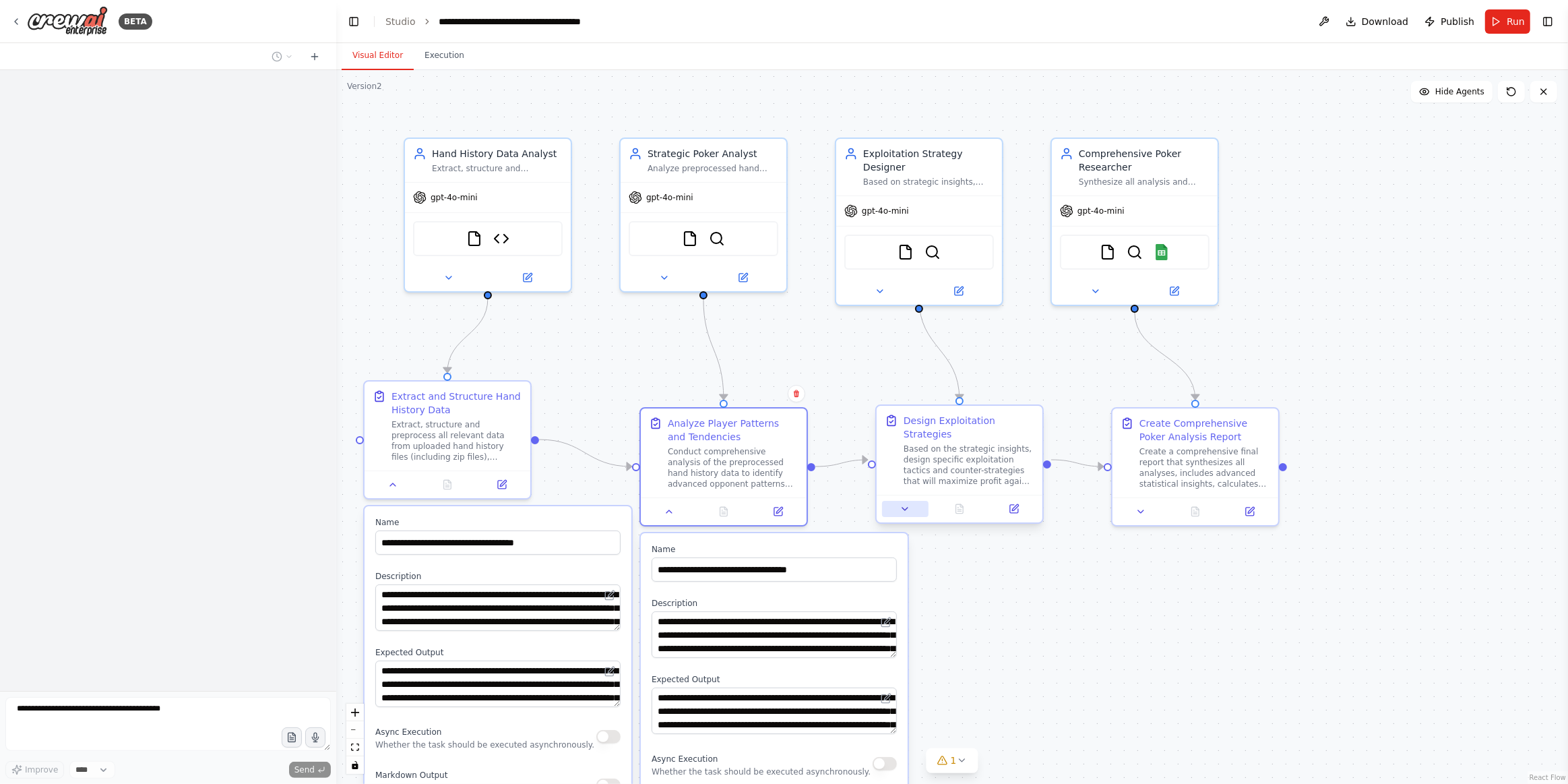
click at [910, 501] on button at bounding box center [905, 509] width 46 height 16
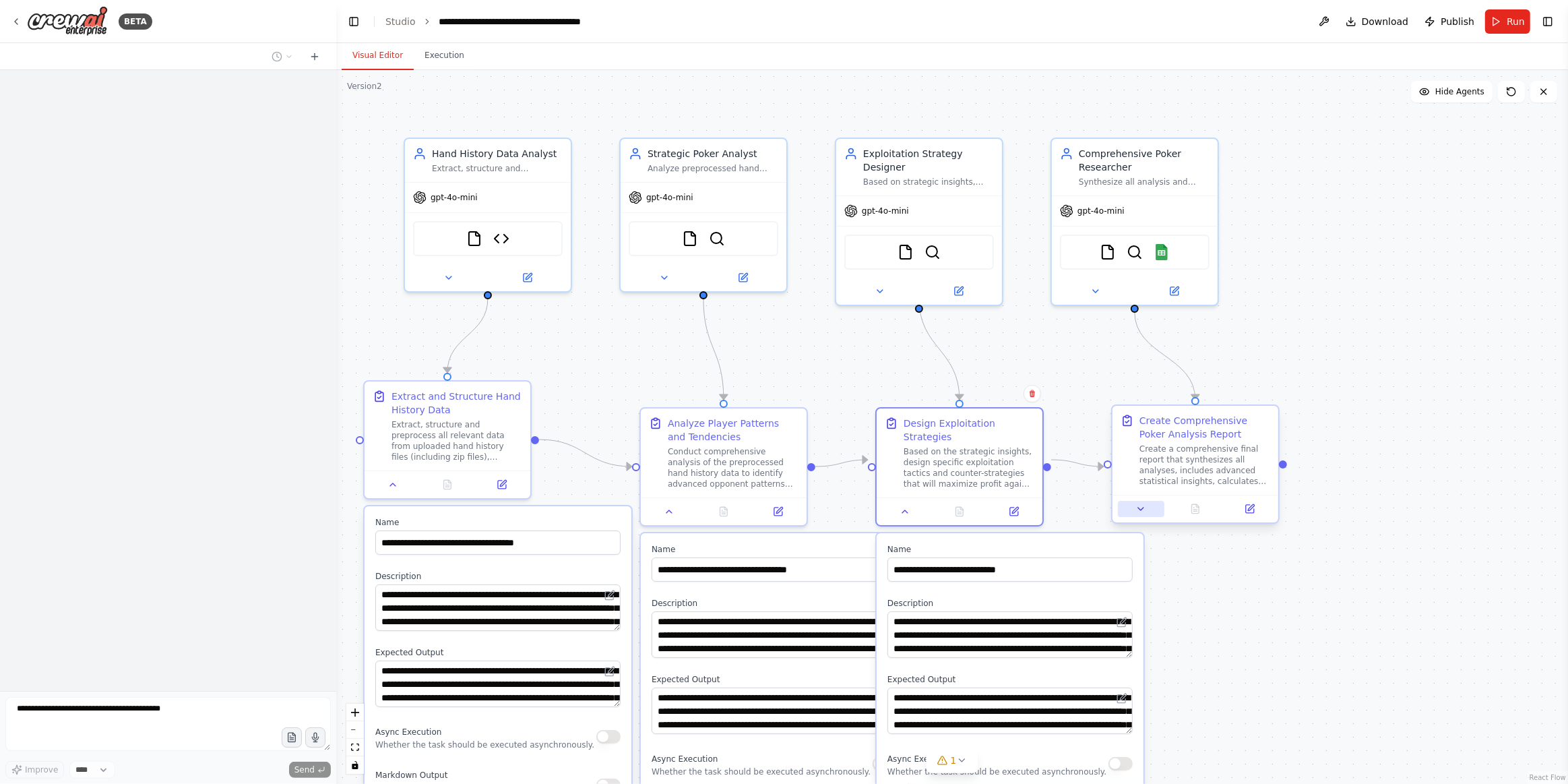
click at [1132, 508] on button at bounding box center [1141, 509] width 46 height 16
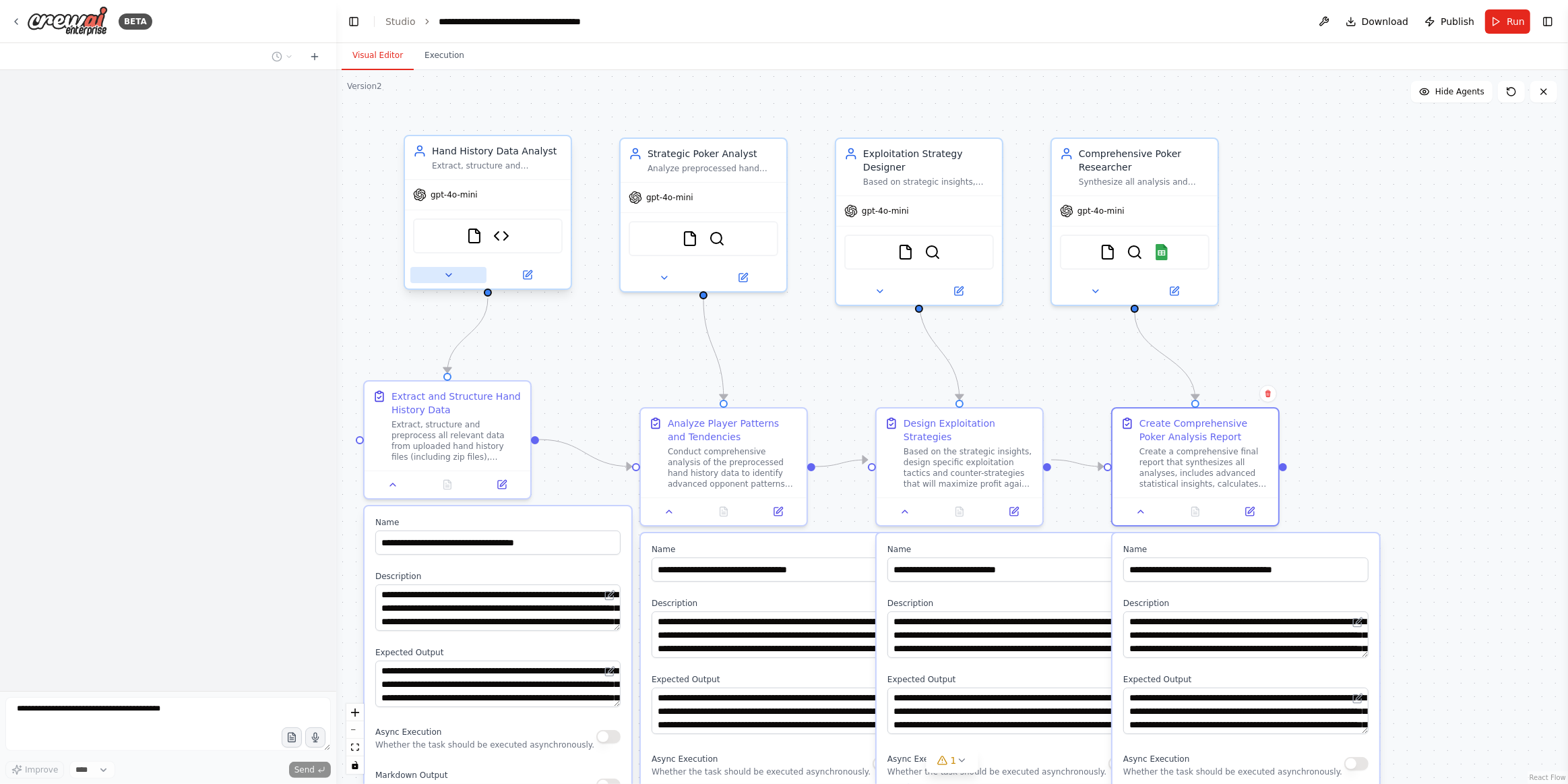
click at [458, 276] on button at bounding box center [448, 275] width 76 height 16
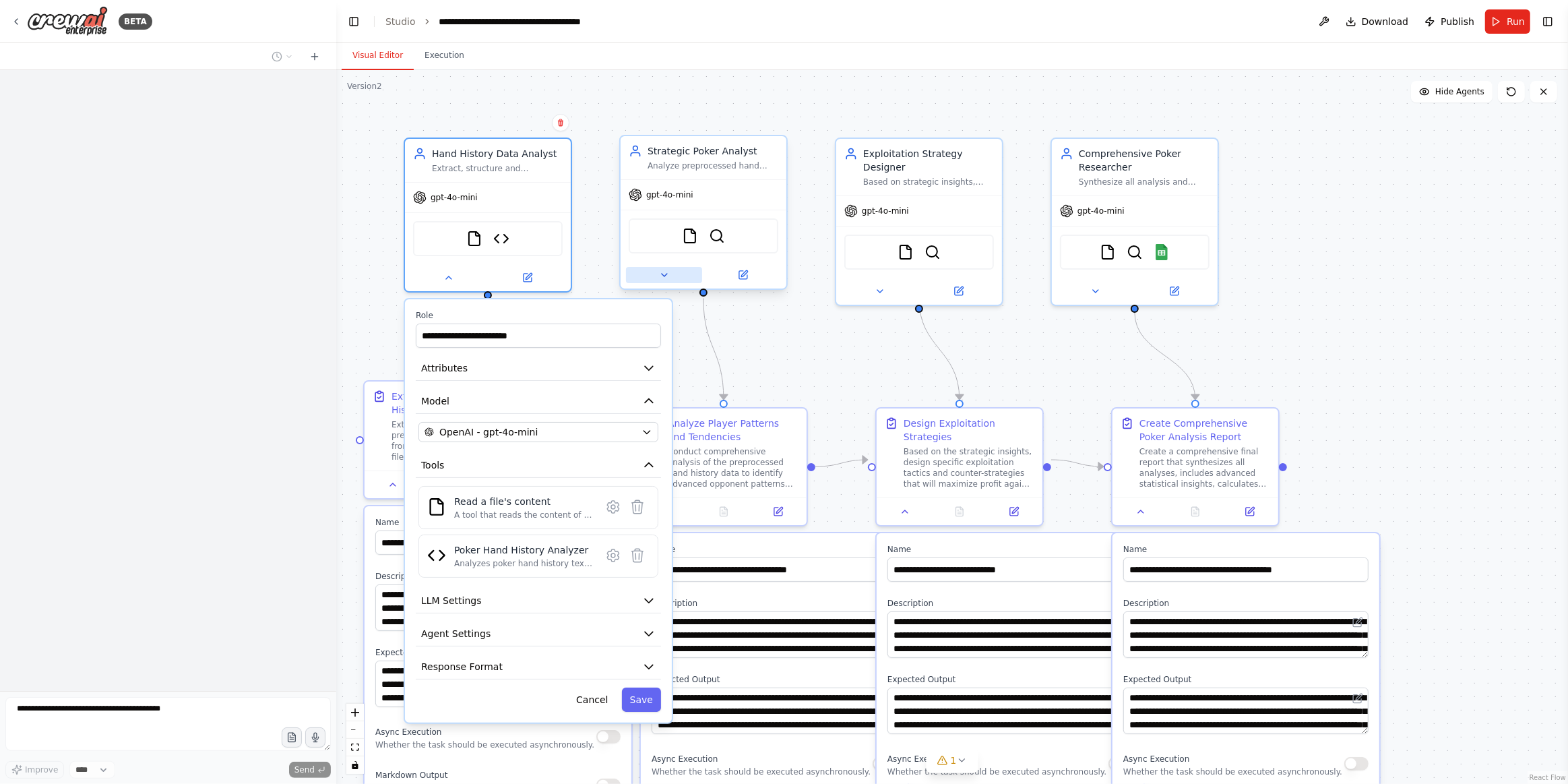
click at [666, 276] on icon at bounding box center [664, 275] width 11 height 11
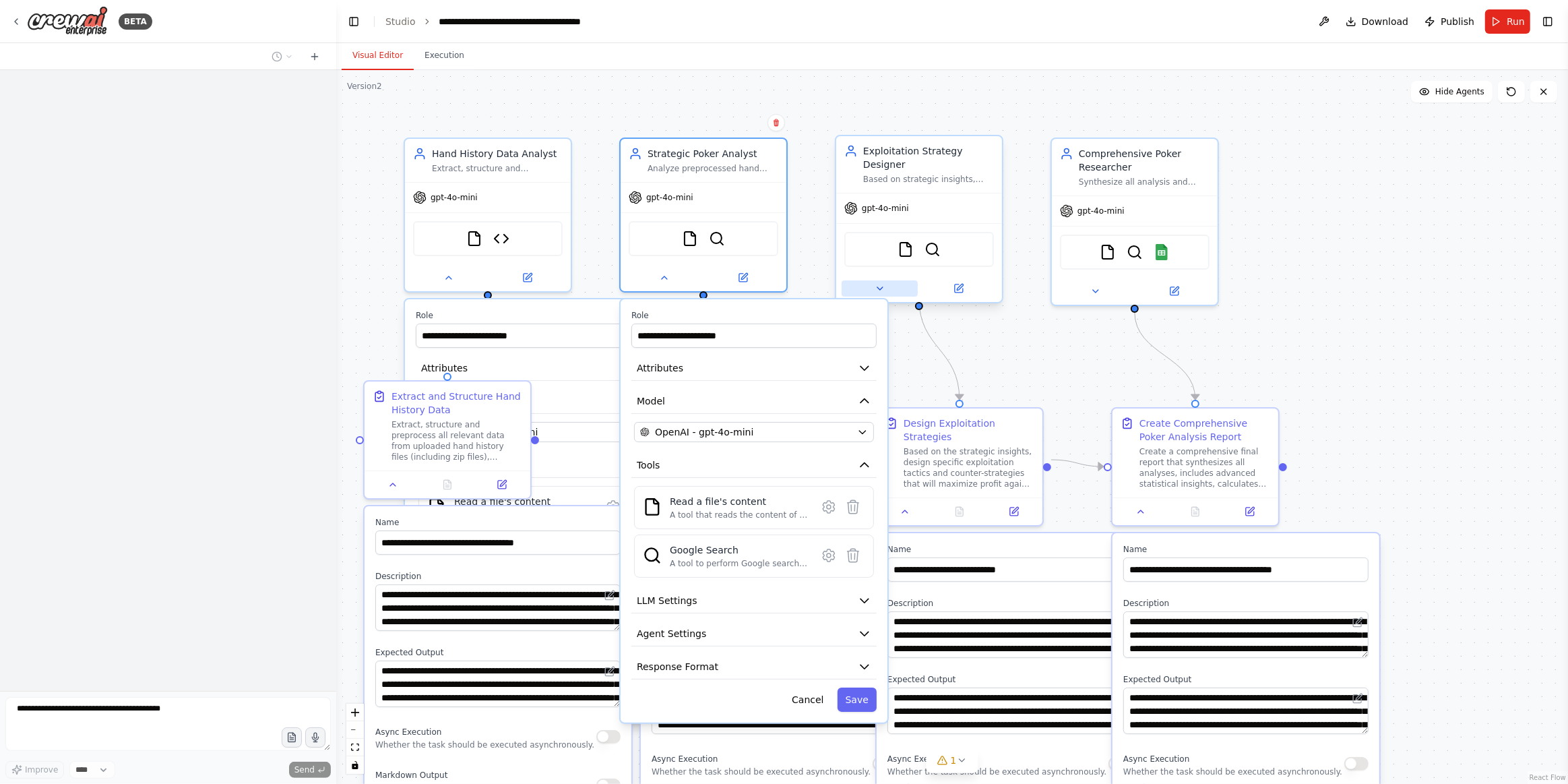
click at [882, 281] on button at bounding box center [879, 289] width 76 height 16
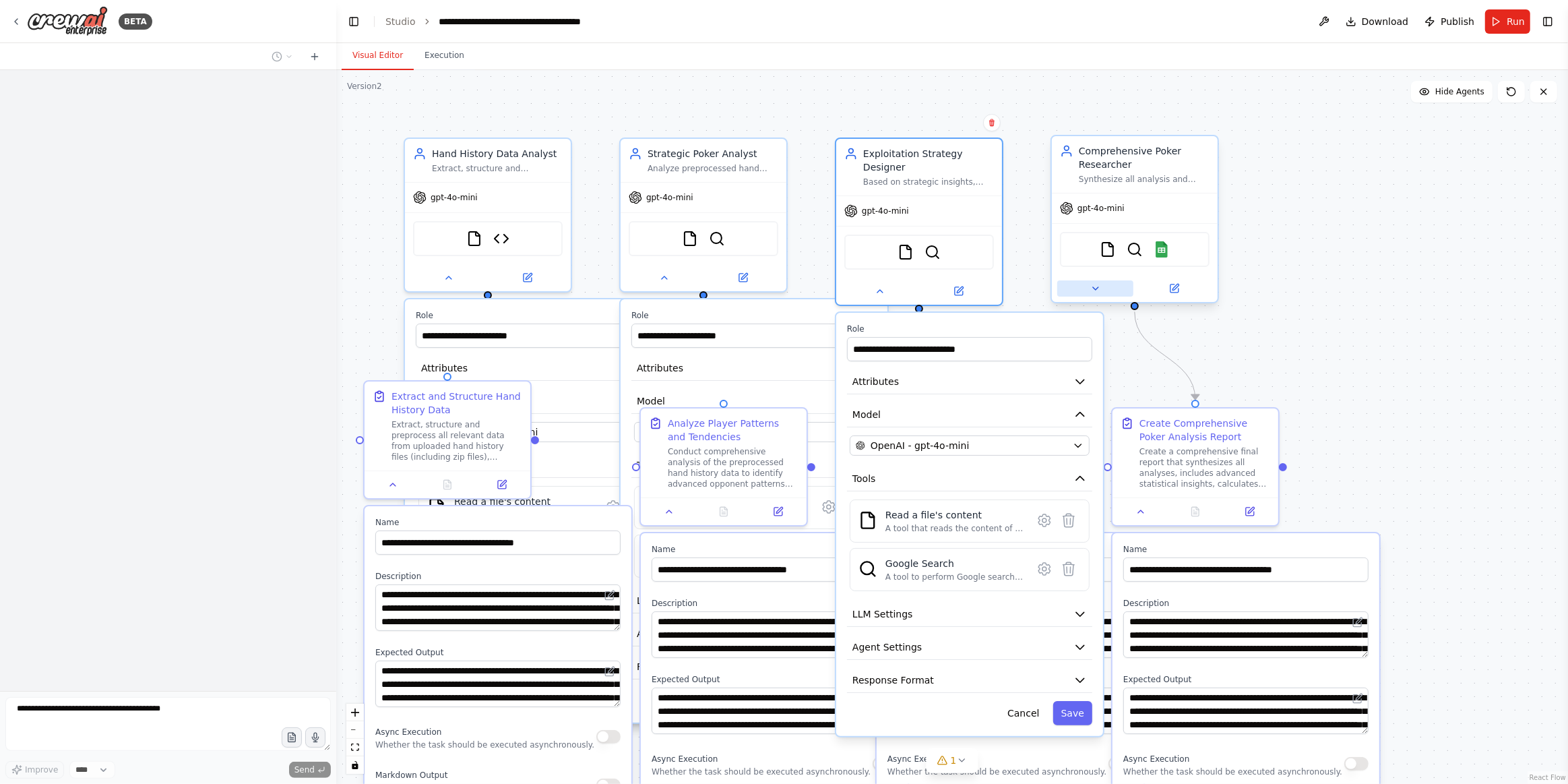
click at [1090, 286] on icon at bounding box center [1095, 288] width 11 height 11
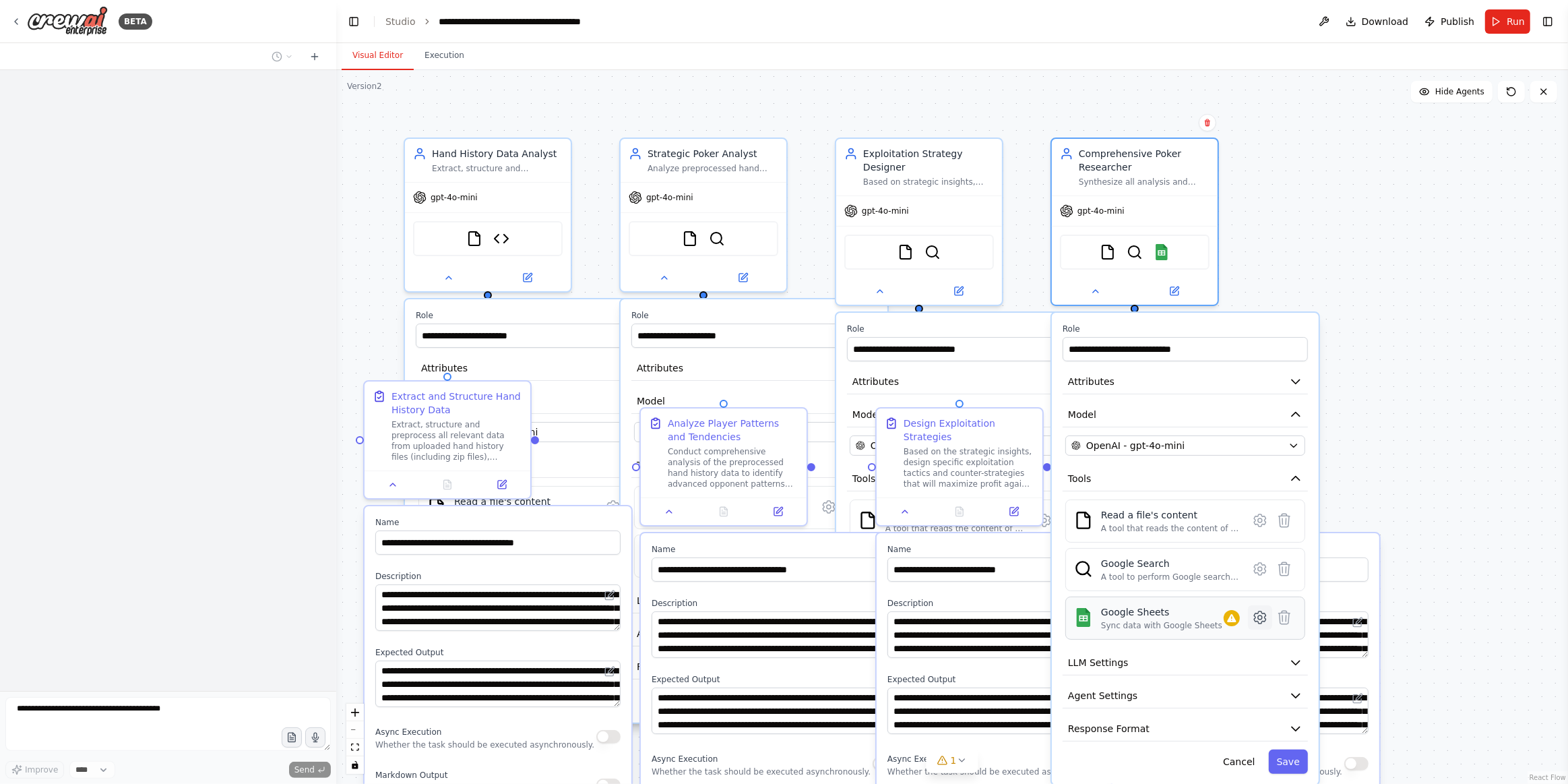
click at [1261, 616] on icon at bounding box center [1261, 618] width 4 height 4
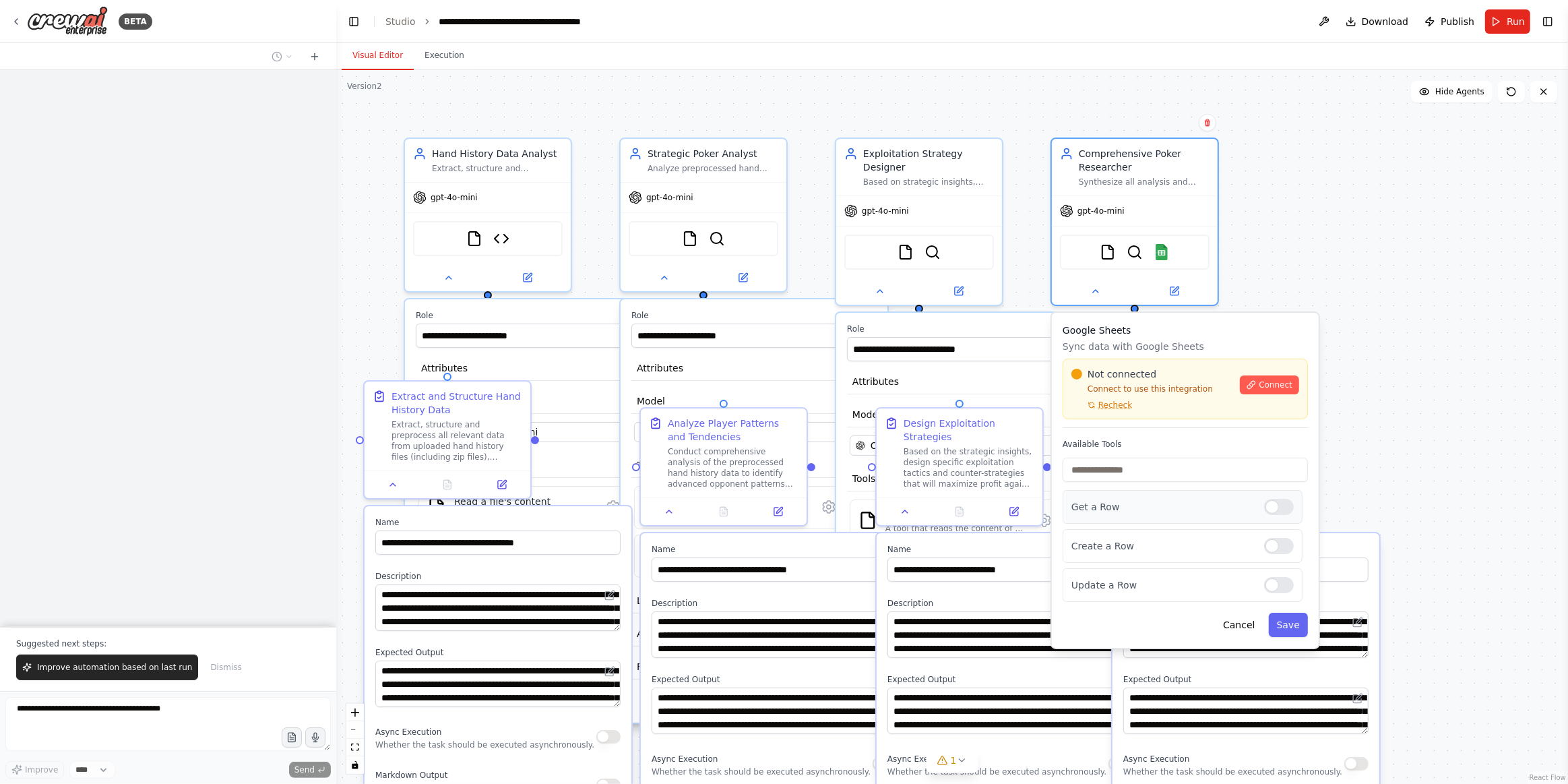
click at [1287, 511] on div at bounding box center [1279, 507] width 30 height 16
click at [1285, 582] on div at bounding box center [1279, 585] width 30 height 16
click at [1275, 381] on span "Connect" at bounding box center [1276, 384] width 33 height 11
click at [128, 677] on button "Improve automation based on last run" at bounding box center [107, 667] width 182 height 25
drag, startPoint x: 1308, startPoint y: 625, endPoint x: 1321, endPoint y: 643, distance: 22.2
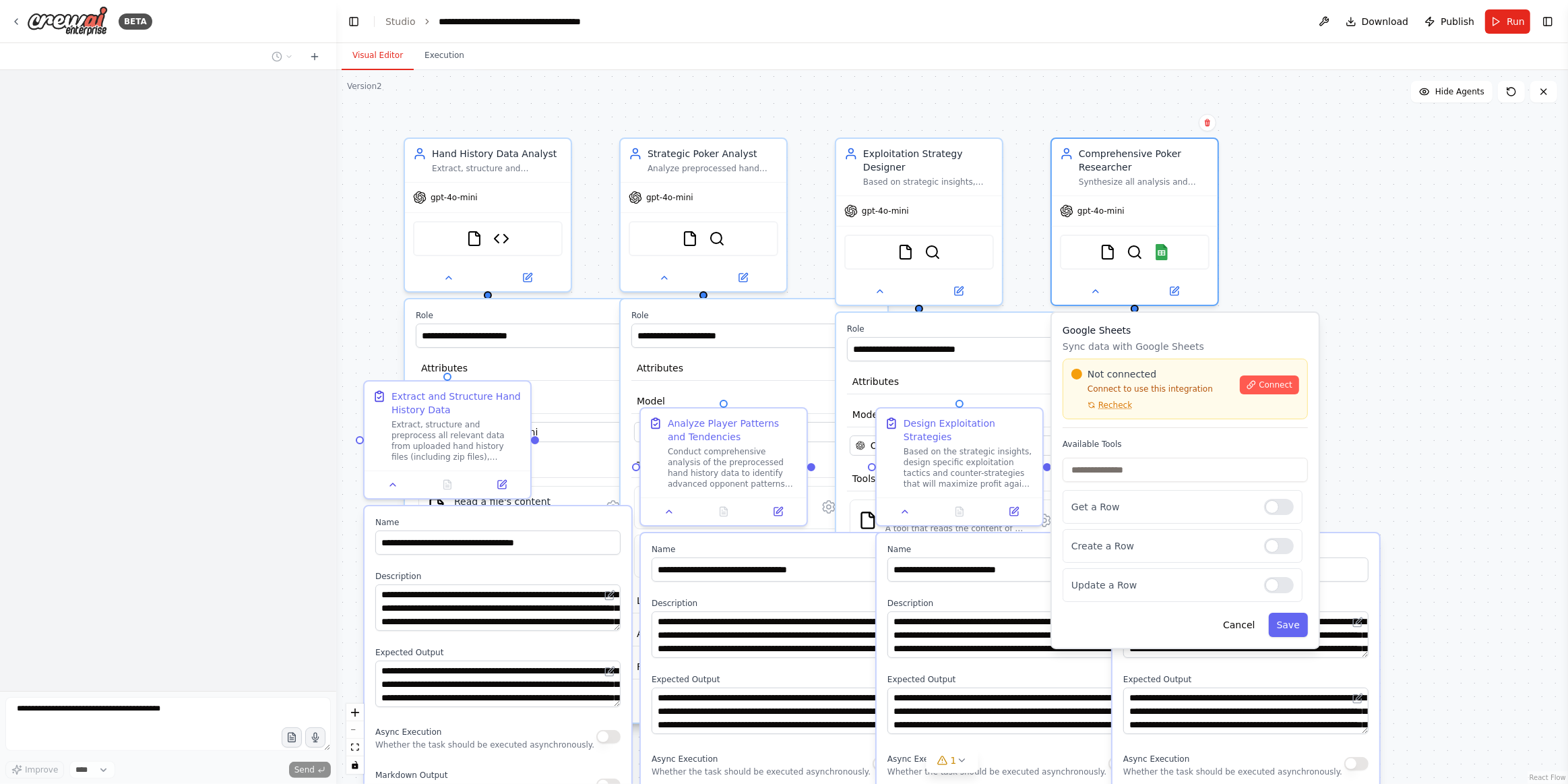
click at [1309, 624] on div "Google Sheets Sync data with Google Sheets Not connected Connect to use this in…" at bounding box center [1185, 480] width 267 height 335
click at [1291, 620] on button "Save" at bounding box center [1289, 624] width 39 height 24
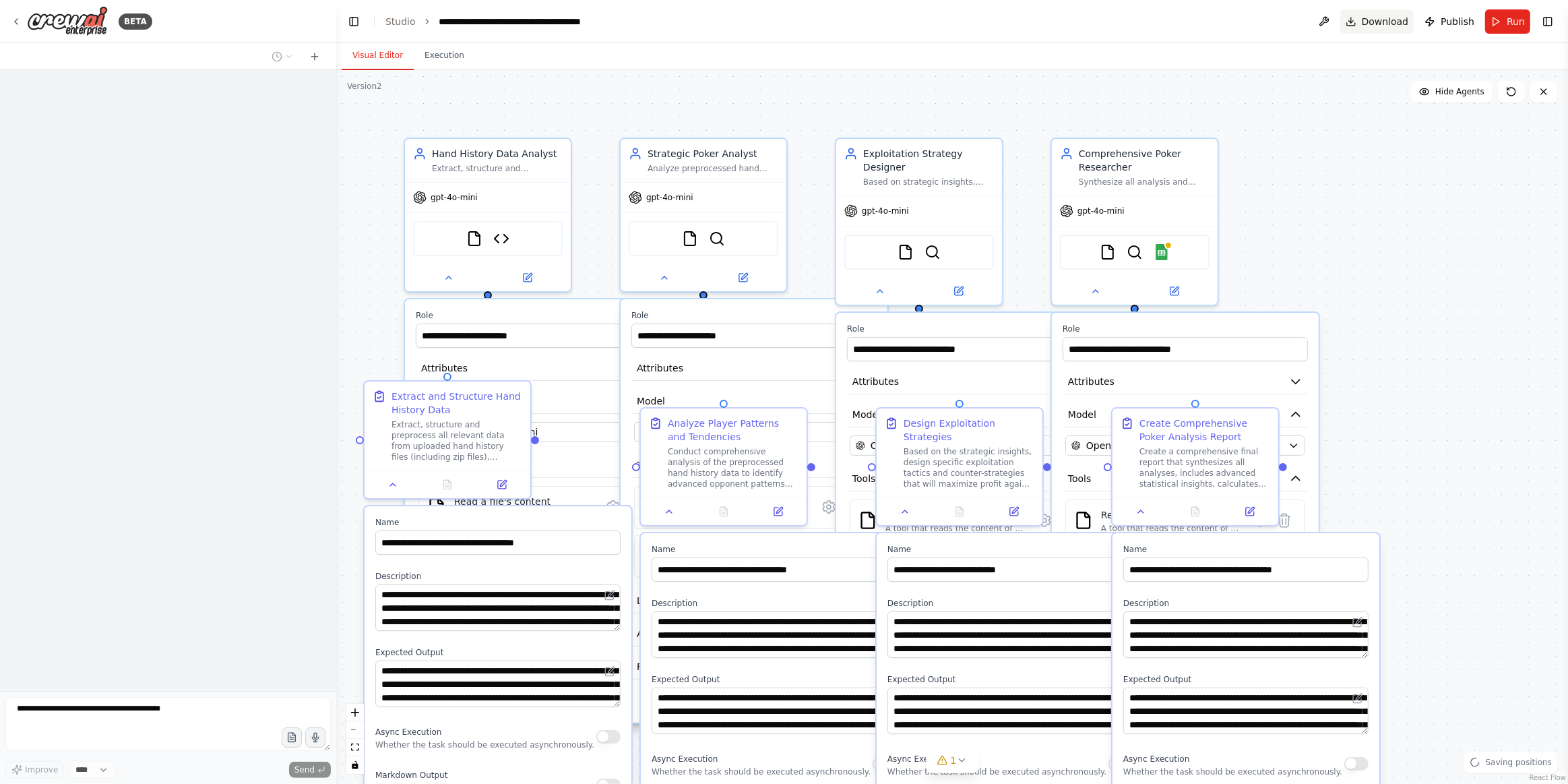
click at [1383, 21] on span "Download" at bounding box center [1385, 21] width 47 height 14
click at [1448, 23] on span "Publish" at bounding box center [1458, 21] width 33 height 14
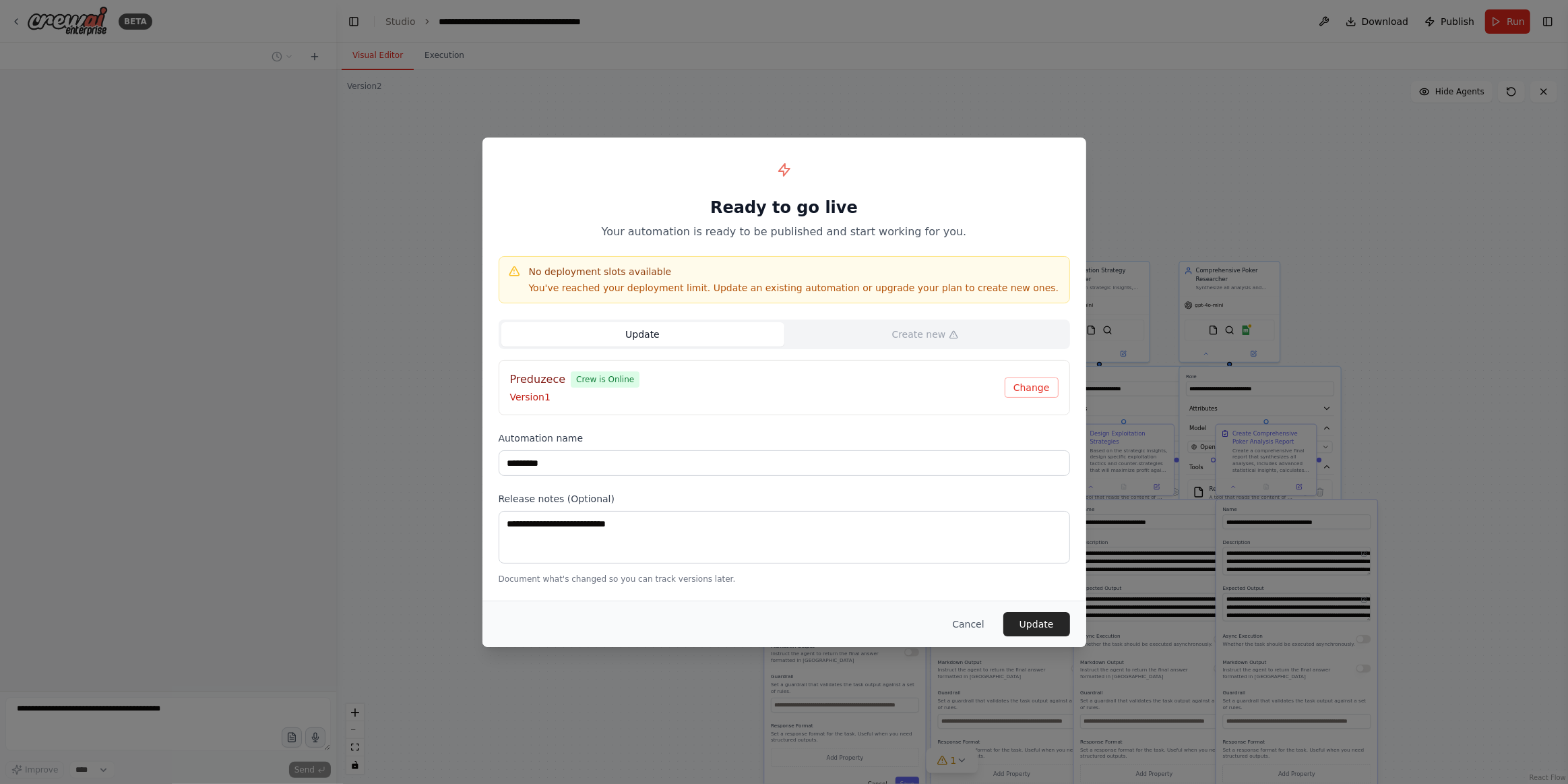
drag, startPoint x: 982, startPoint y: 622, endPoint x: 1050, endPoint y: 660, distance: 77.9
click at [982, 622] on button "Cancel" at bounding box center [968, 624] width 53 height 24
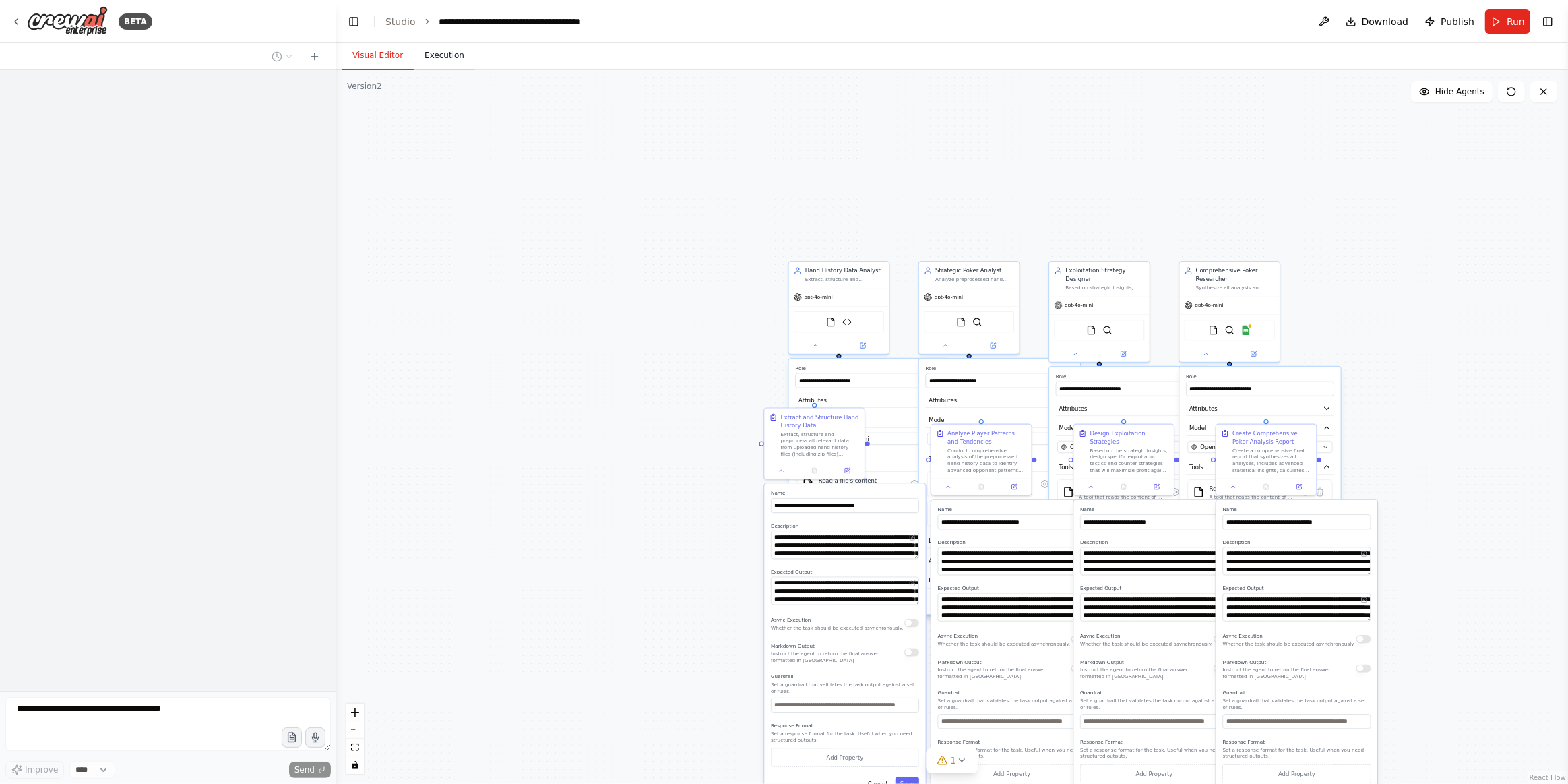
click at [442, 56] on button "Execution" at bounding box center [444, 56] width 62 height 28
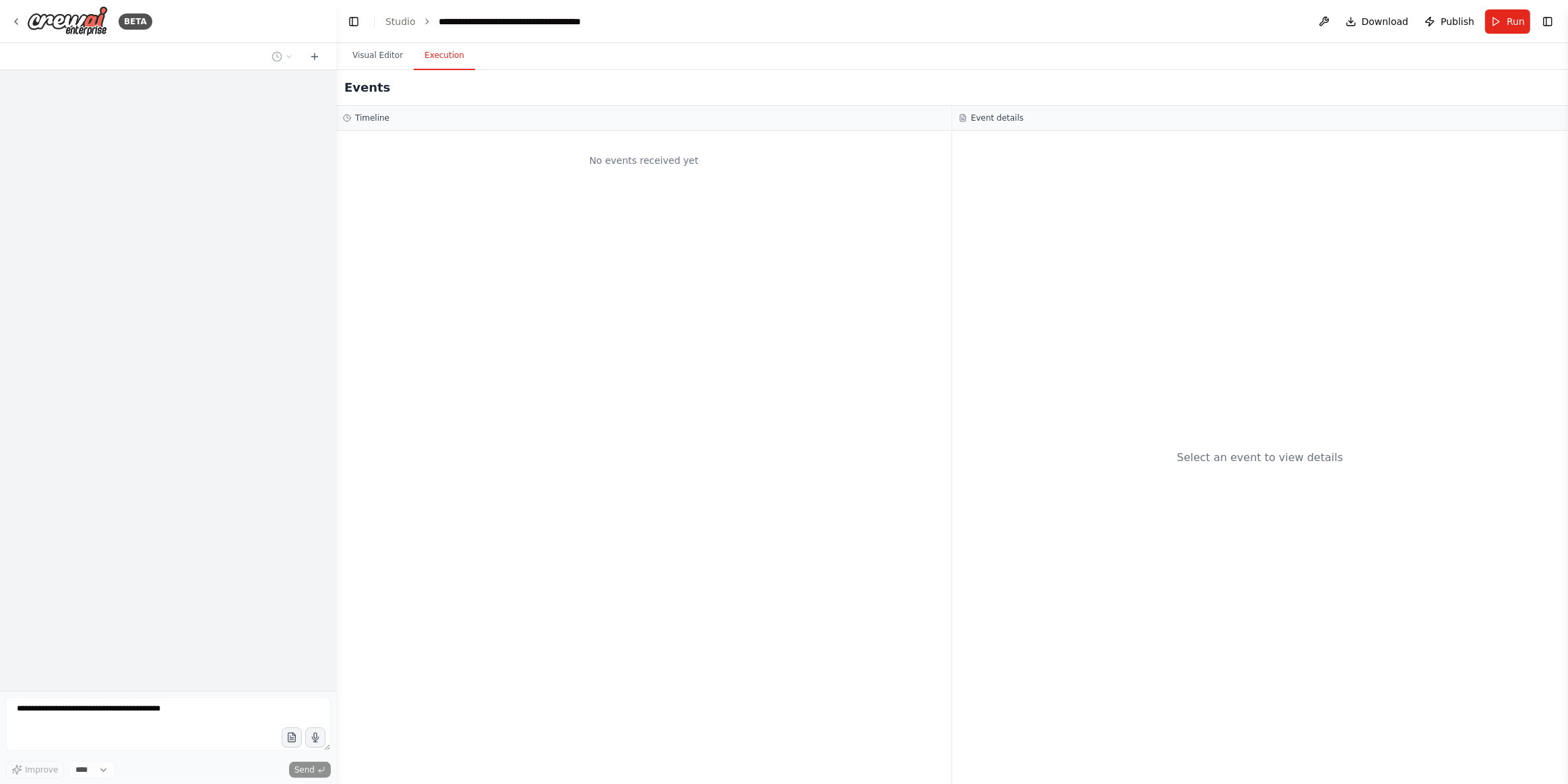
drag, startPoint x: 1519, startPoint y: 23, endPoint x: 1478, endPoint y: 167, distance: 149.7
click at [1519, 21] on span "Run" at bounding box center [1516, 21] width 18 height 14
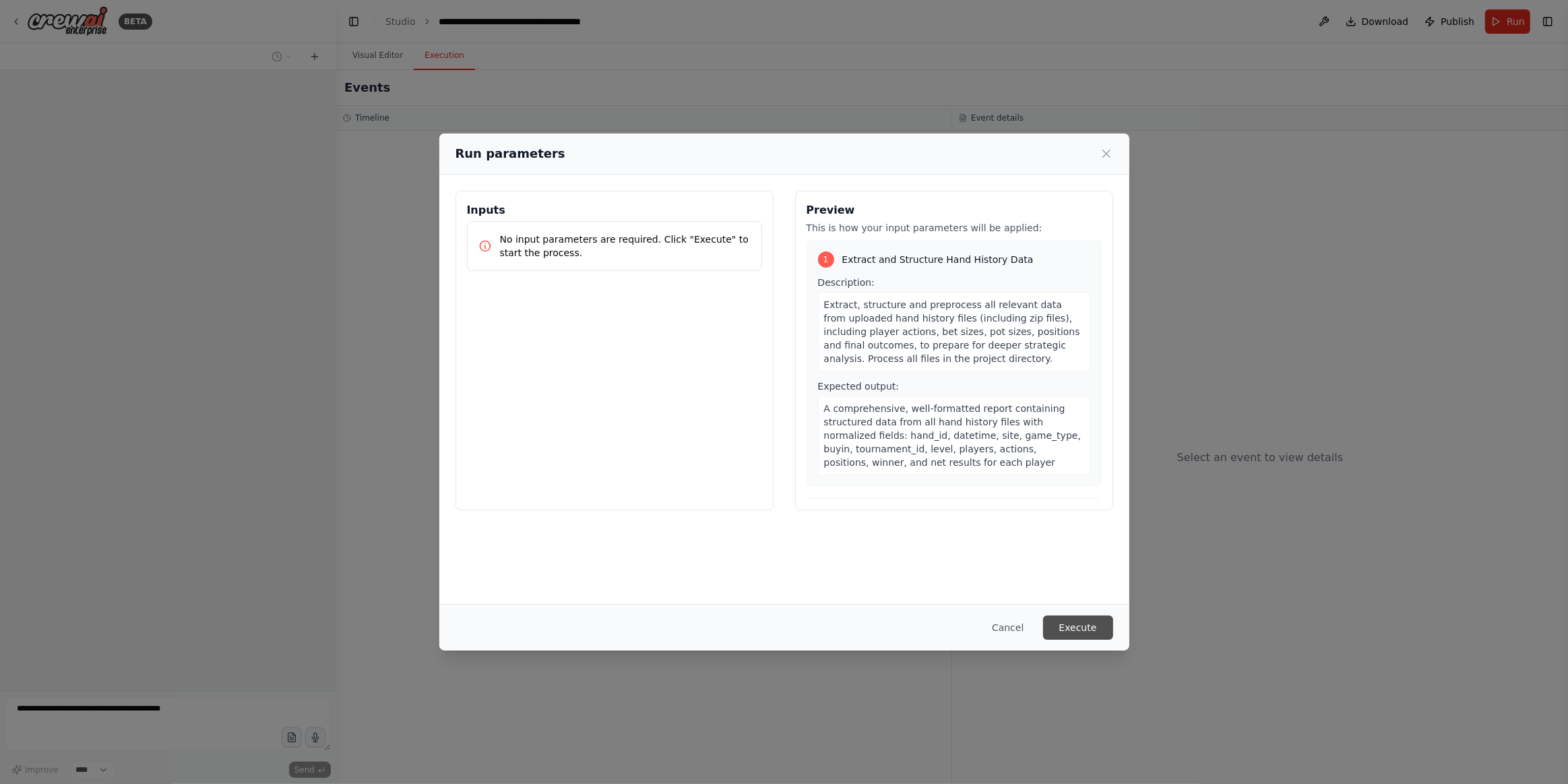
click at [1092, 635] on button "Execute" at bounding box center [1078, 627] width 70 height 24
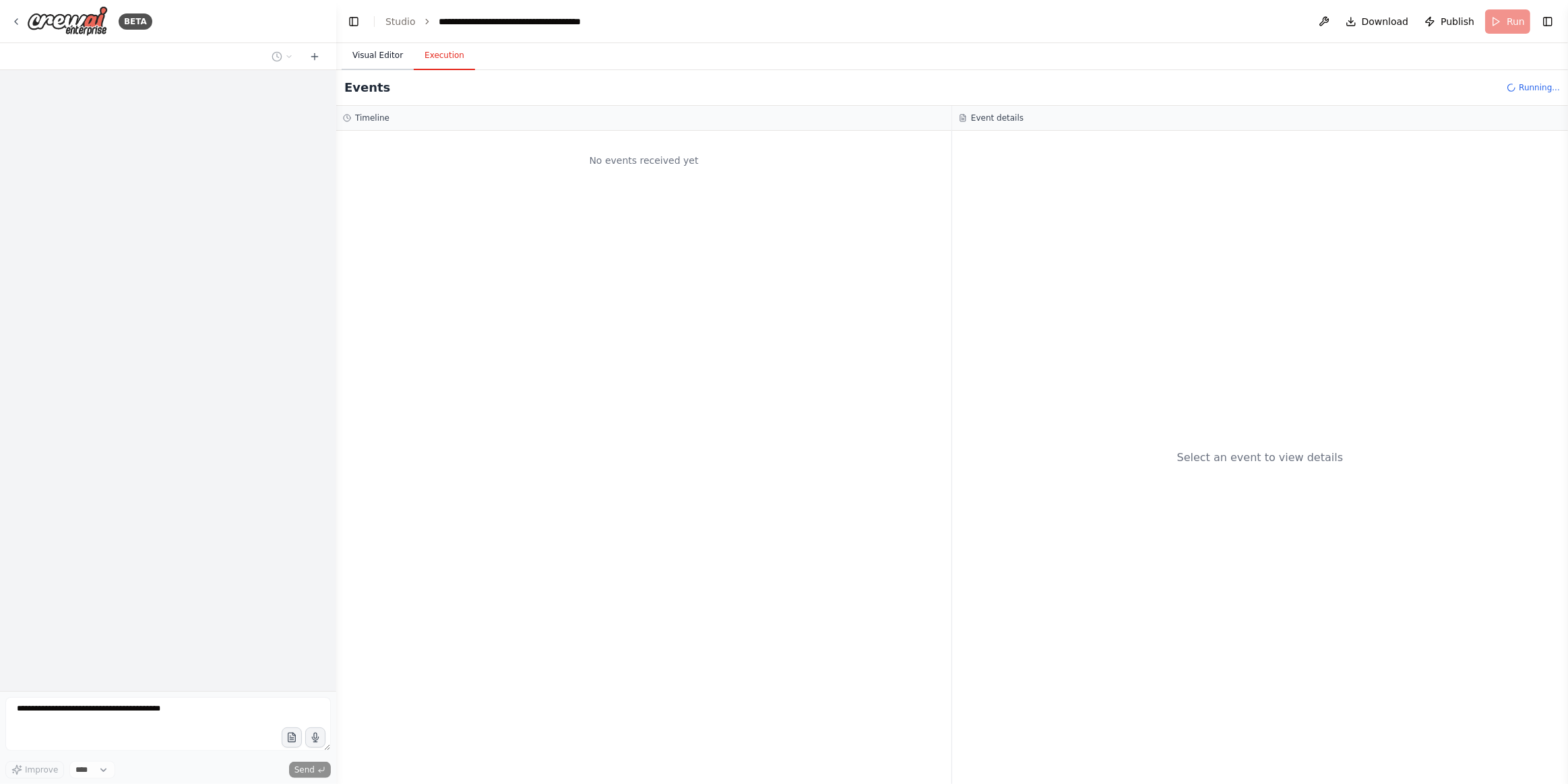
click at [389, 57] on button "Visual Editor" at bounding box center [377, 56] width 72 height 28
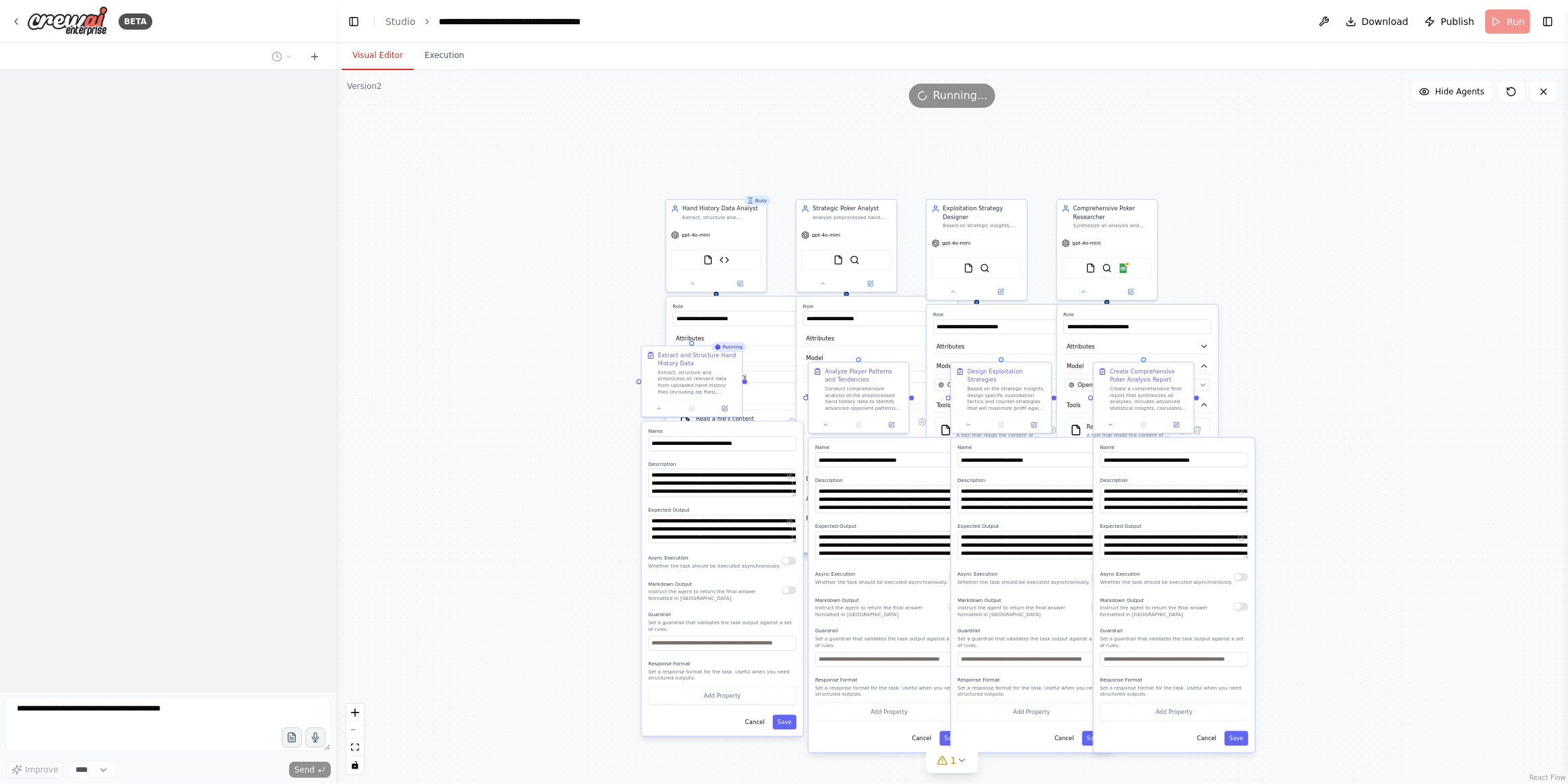
drag, startPoint x: 636, startPoint y: 372, endPoint x: 490, endPoint y: 262, distance: 182.8
click at [486, 261] on div ".deletable-edge-delete-btn { width: 20px; height: 20px; border: 0px solid #ffff…" at bounding box center [953, 427] width 1232 height 714
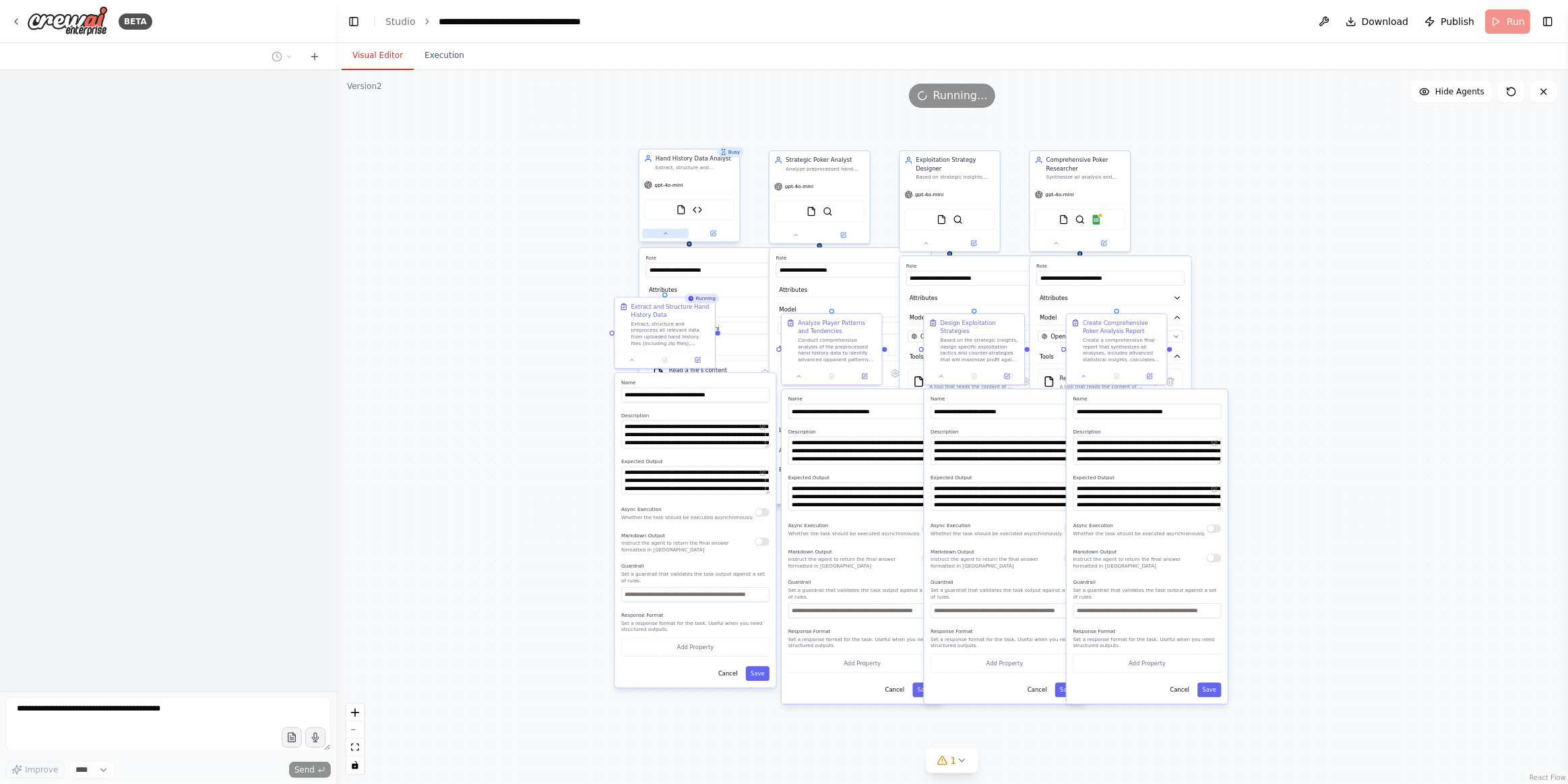
click at [667, 233] on icon at bounding box center [665, 233] width 7 height 7
click at [633, 365] on div at bounding box center [665, 358] width 101 height 17
click at [630, 356] on icon at bounding box center [631, 358] width 7 height 7
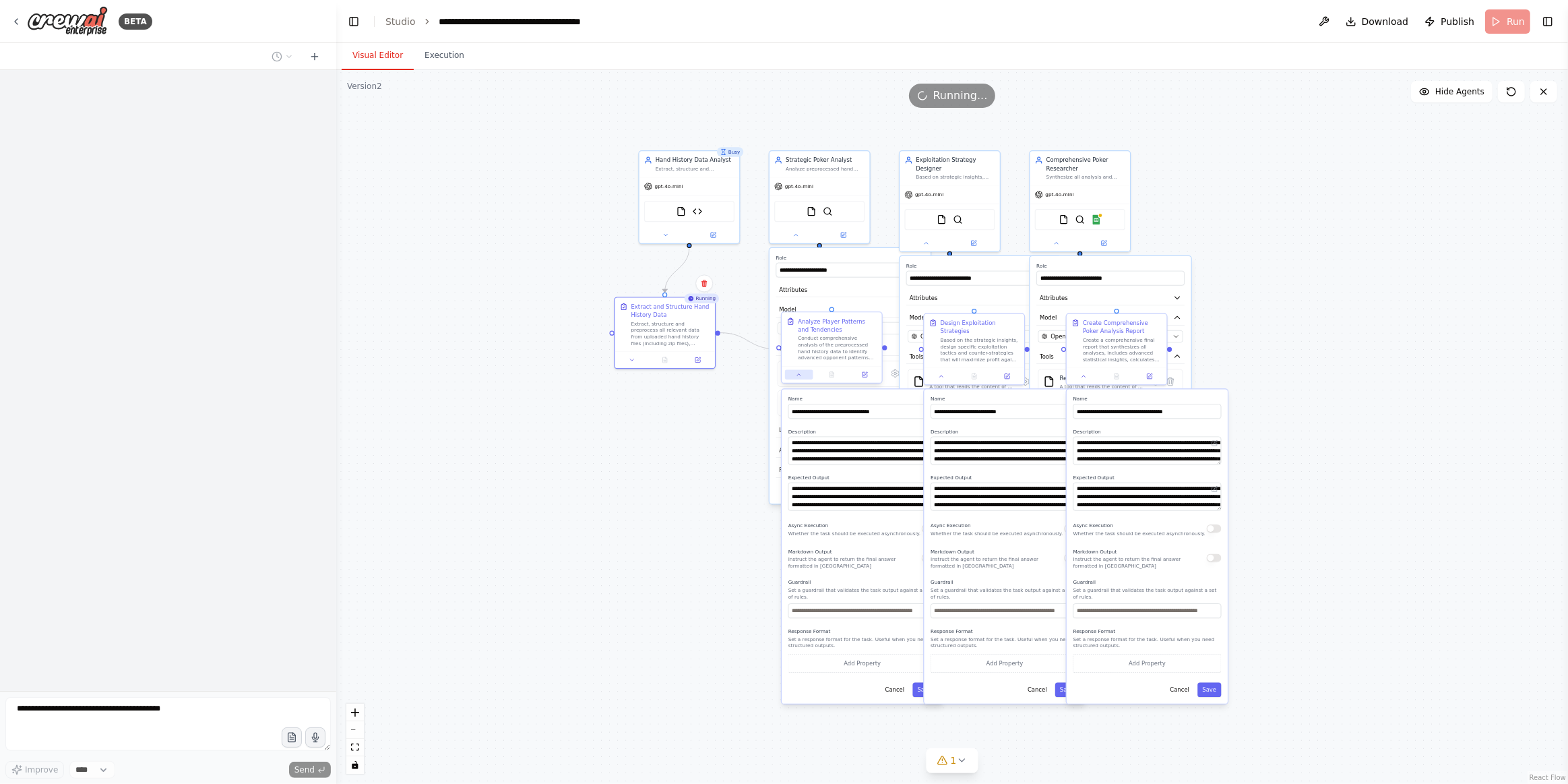
click at [800, 374] on icon at bounding box center [799, 374] width 7 height 7
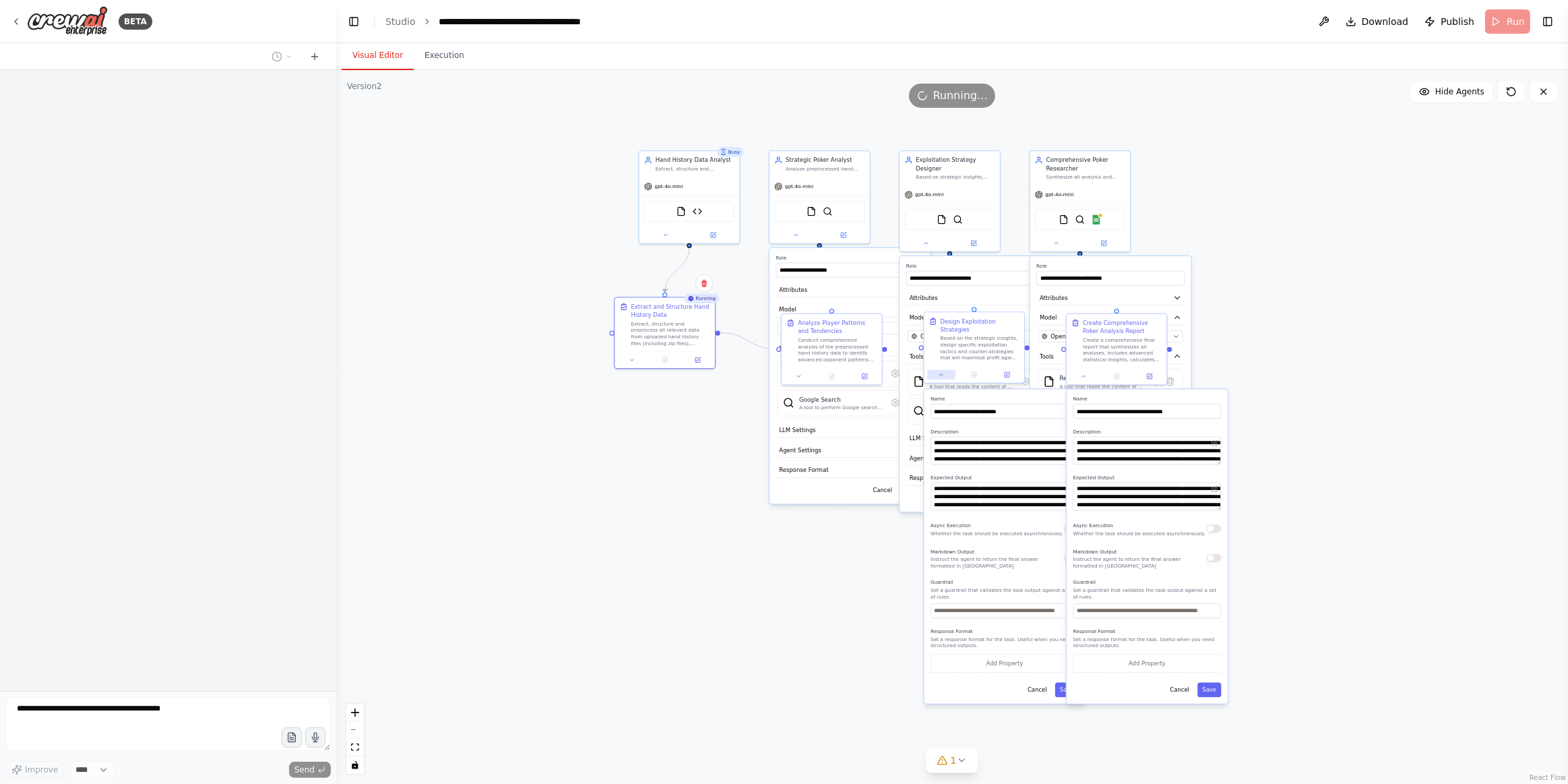
click at [945, 371] on icon at bounding box center [941, 374] width 7 height 7
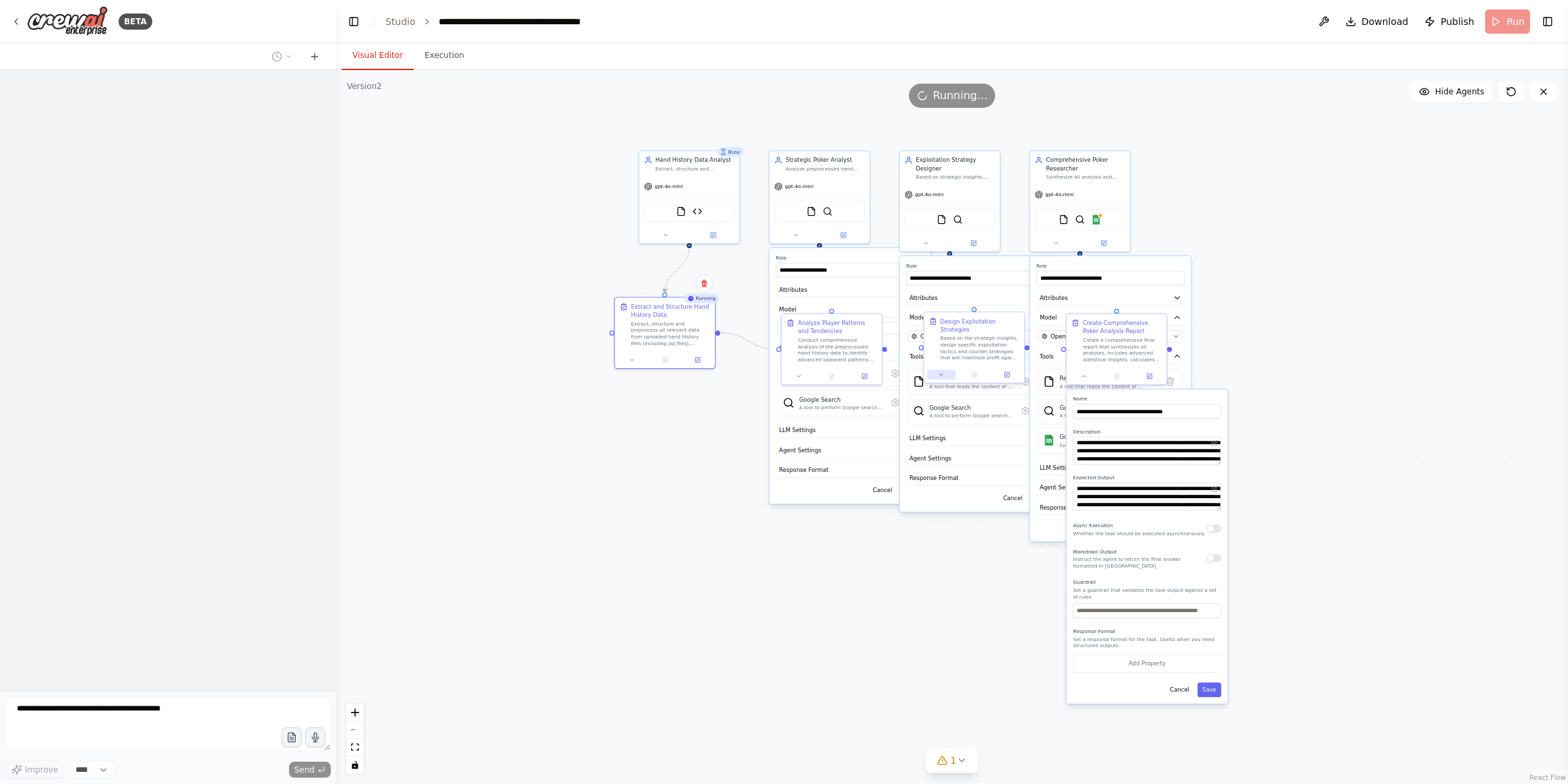
click at [939, 371] on icon at bounding box center [941, 374] width 7 height 7
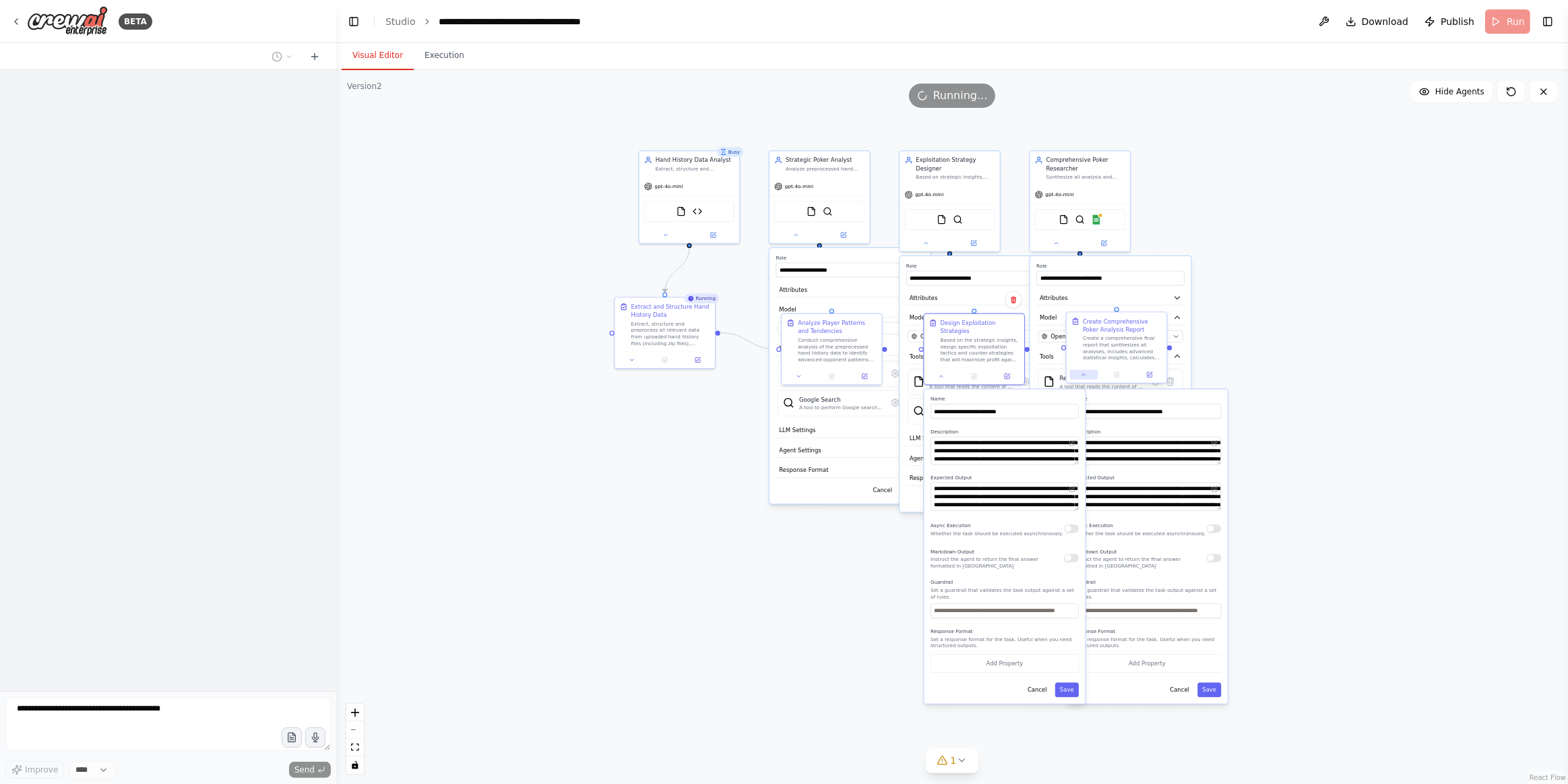
click at [1079, 374] on button at bounding box center [1084, 374] width 28 height 9
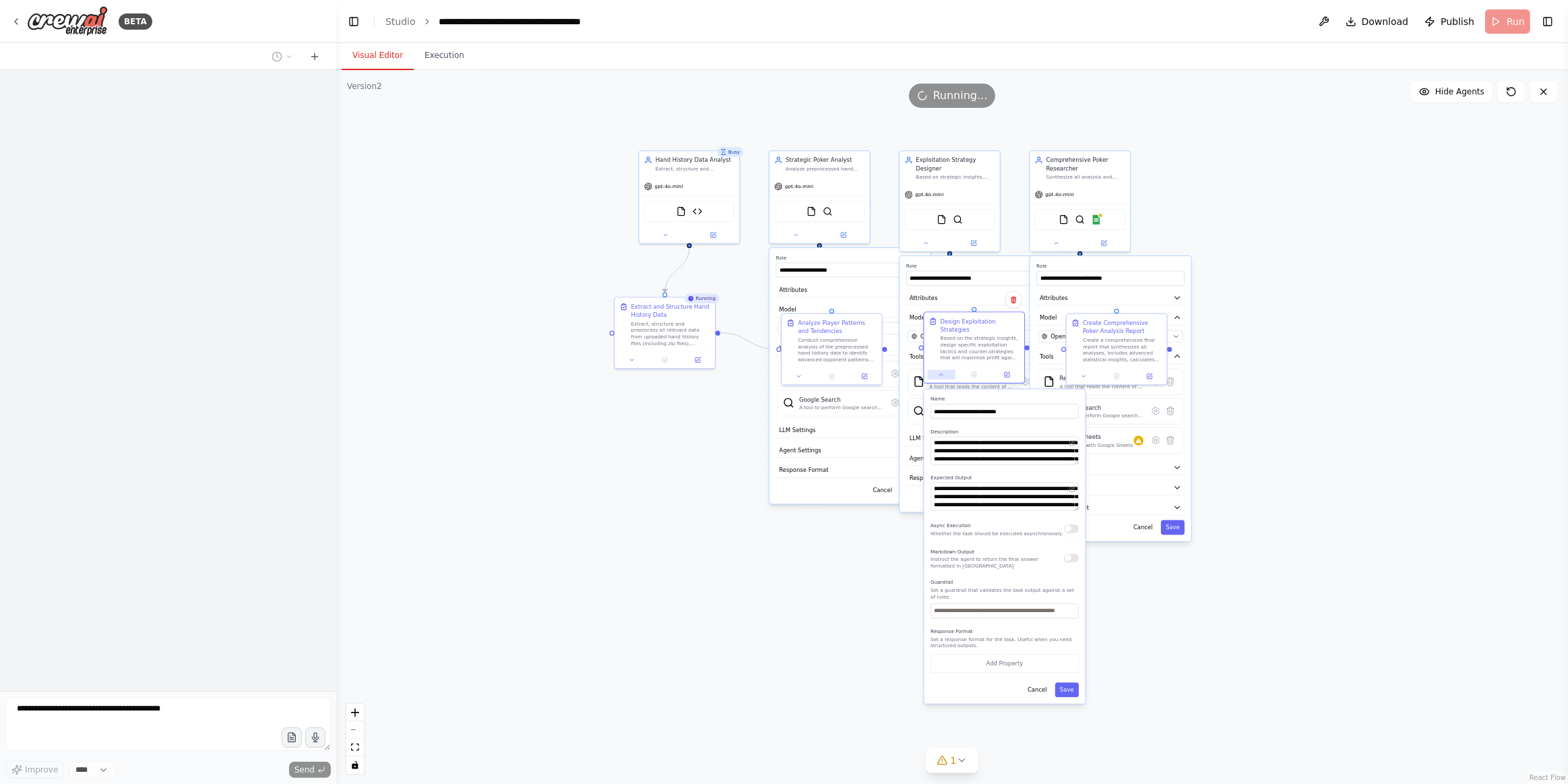
click at [939, 366] on div at bounding box center [975, 374] width 101 height 17
click at [940, 374] on icon at bounding box center [942, 375] width 4 height 1
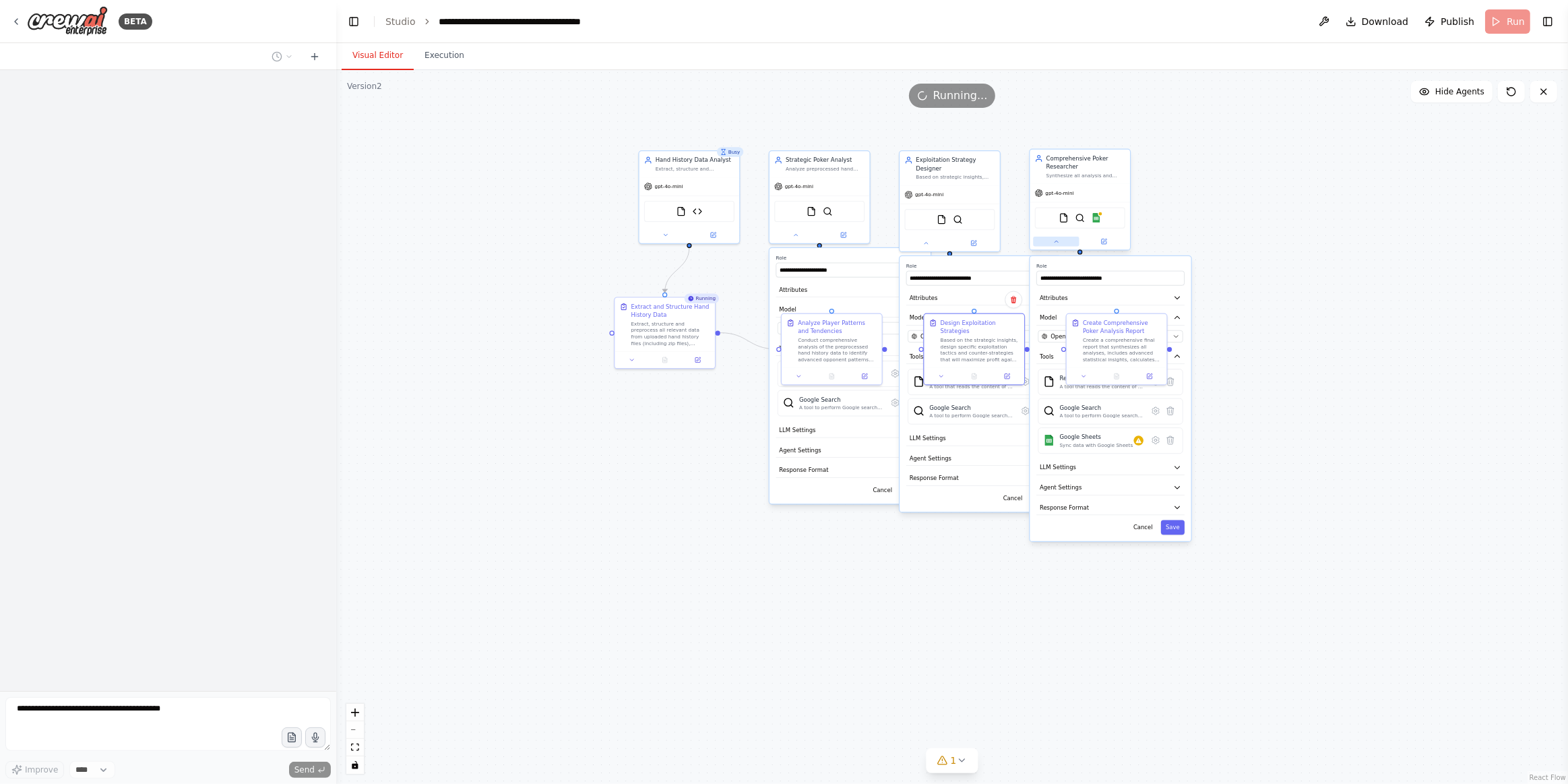
click at [1059, 236] on button at bounding box center [1055, 241] width 46 height 9
click at [923, 239] on div at bounding box center [950, 242] width 101 height 16
click at [924, 238] on icon at bounding box center [926, 241] width 7 height 7
click at [930, 236] on button at bounding box center [926, 241] width 46 height 9
click at [796, 235] on icon at bounding box center [795, 233] width 7 height 7
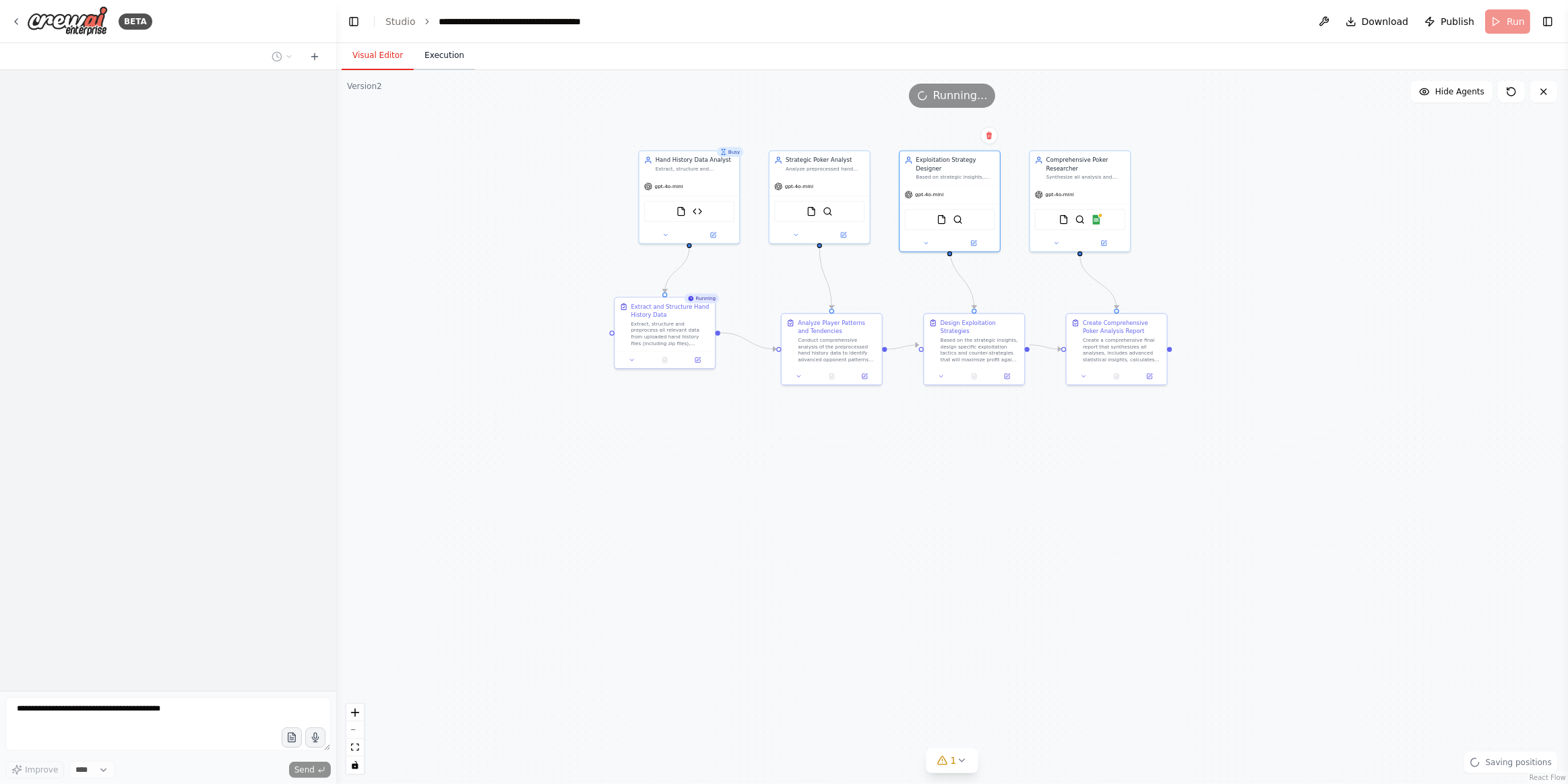
click at [453, 50] on button "Execution" at bounding box center [444, 56] width 62 height 28
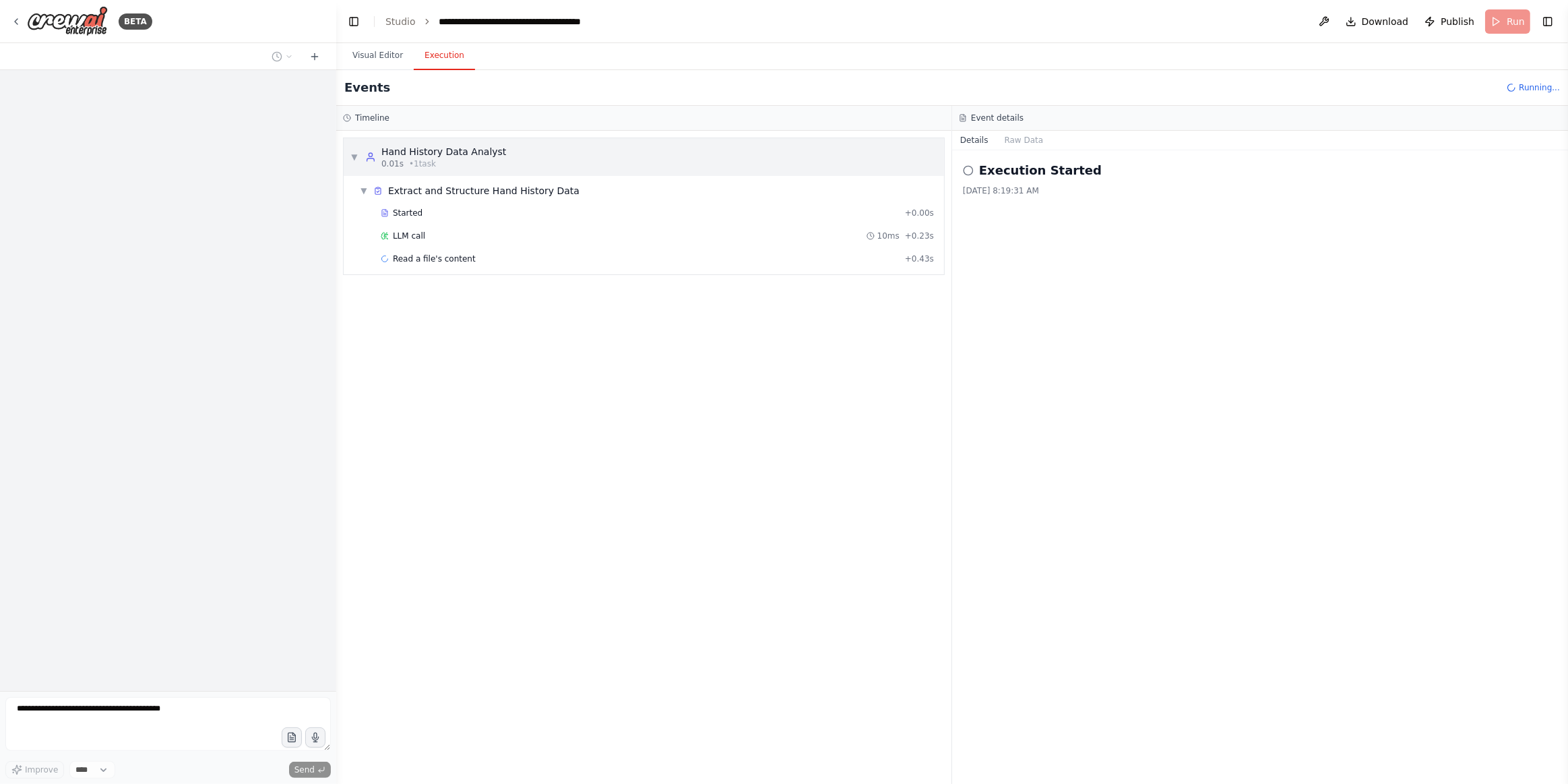
click at [350, 161] on span "▼" at bounding box center [354, 157] width 8 height 11
click at [353, 152] on span "▶" at bounding box center [354, 157] width 8 height 11
click at [444, 213] on div "Started" at bounding box center [640, 212] width 519 height 11
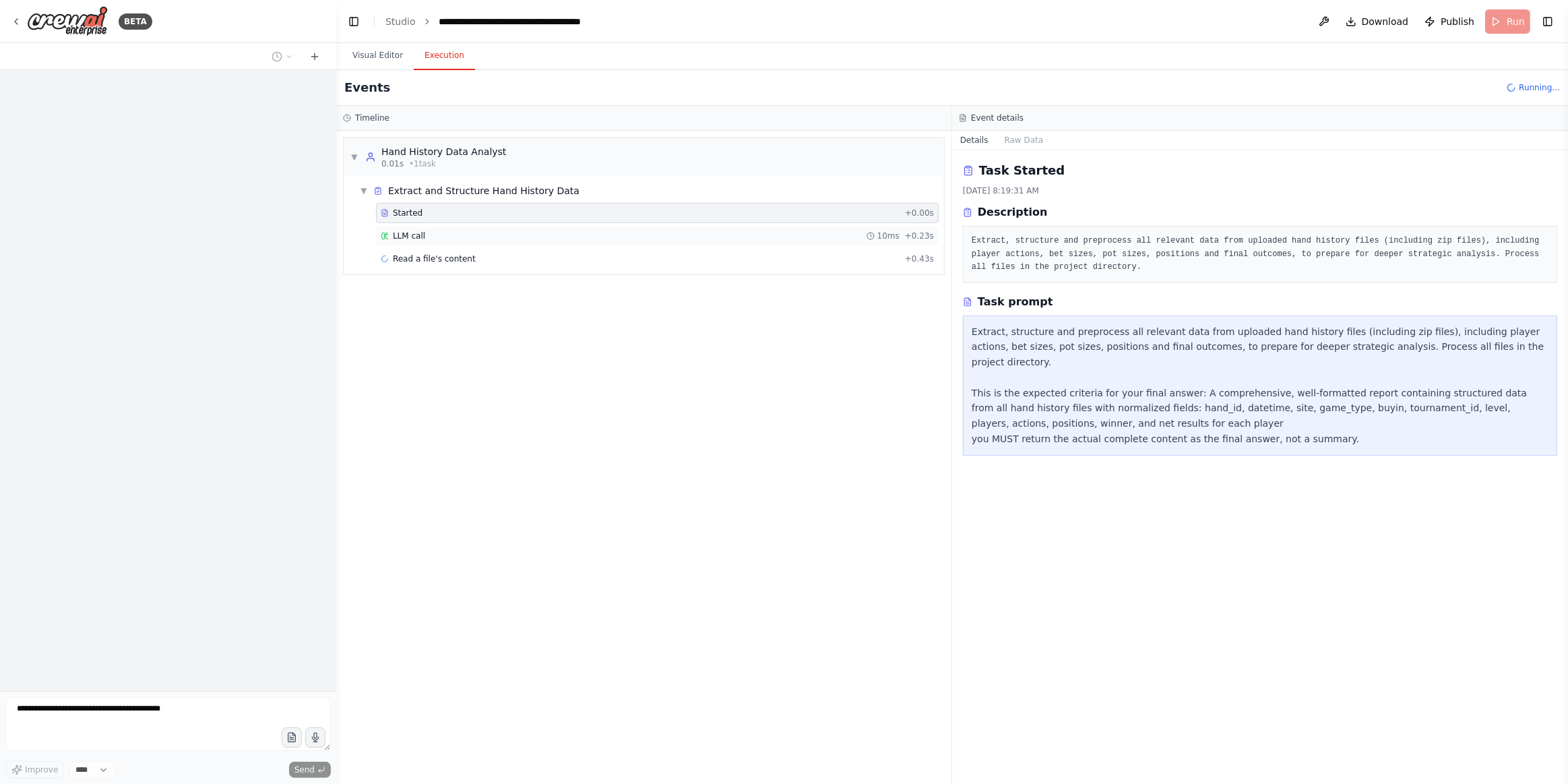
click at [458, 242] on div "LLM call 10ms + 0.23s" at bounding box center [658, 236] width 563 height 20
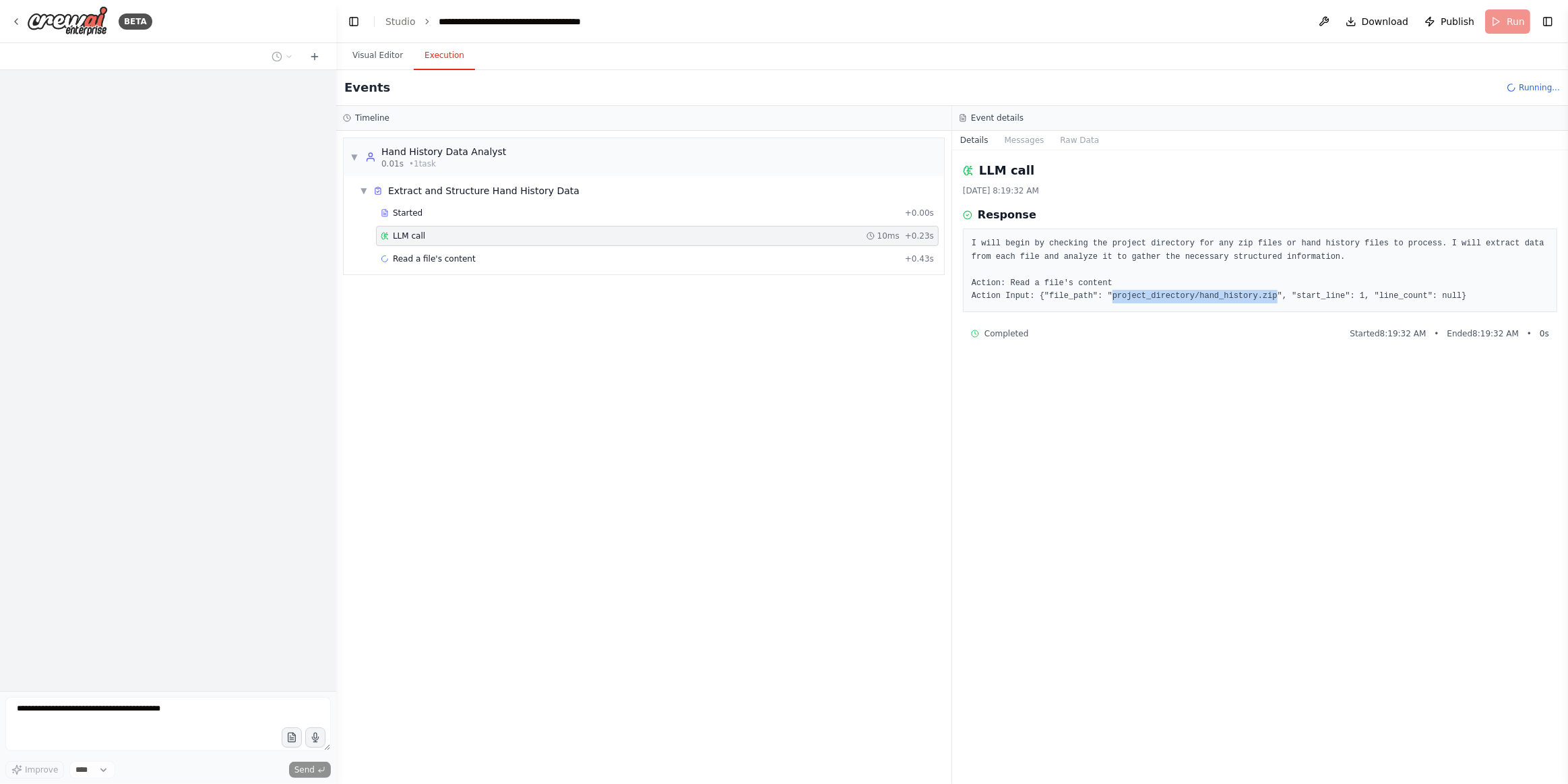
drag, startPoint x: 1100, startPoint y: 292, endPoint x: 1250, endPoint y: 301, distance: 150.3
click at [1250, 301] on pre "I will begin by checking the project directory for any zip files or hand histor…" at bounding box center [1261, 270] width 577 height 66
copy pre "project_directory/hand_history.zip"
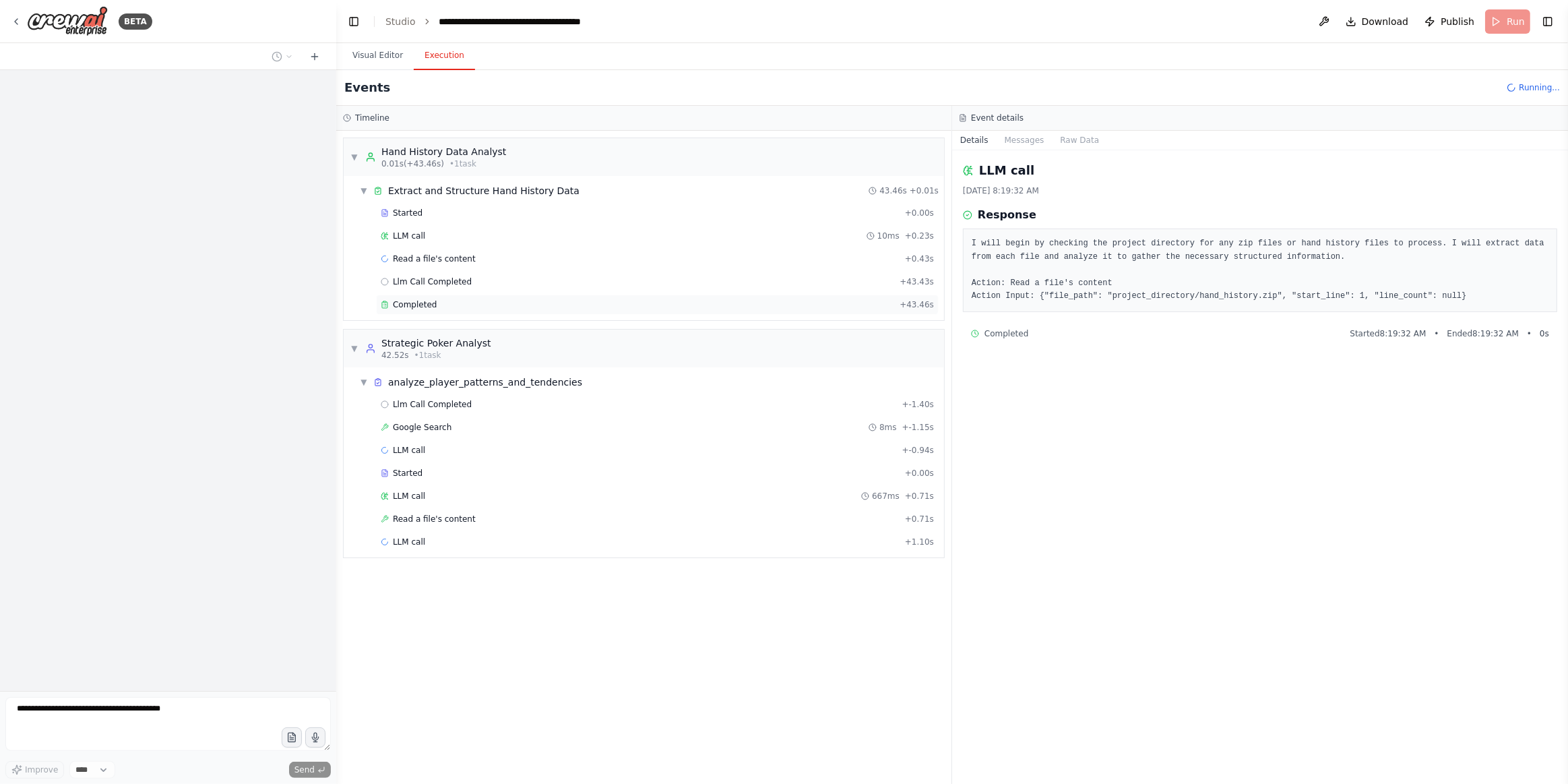
click at [465, 308] on div "Completed + 43.46s" at bounding box center [658, 305] width 563 height 20
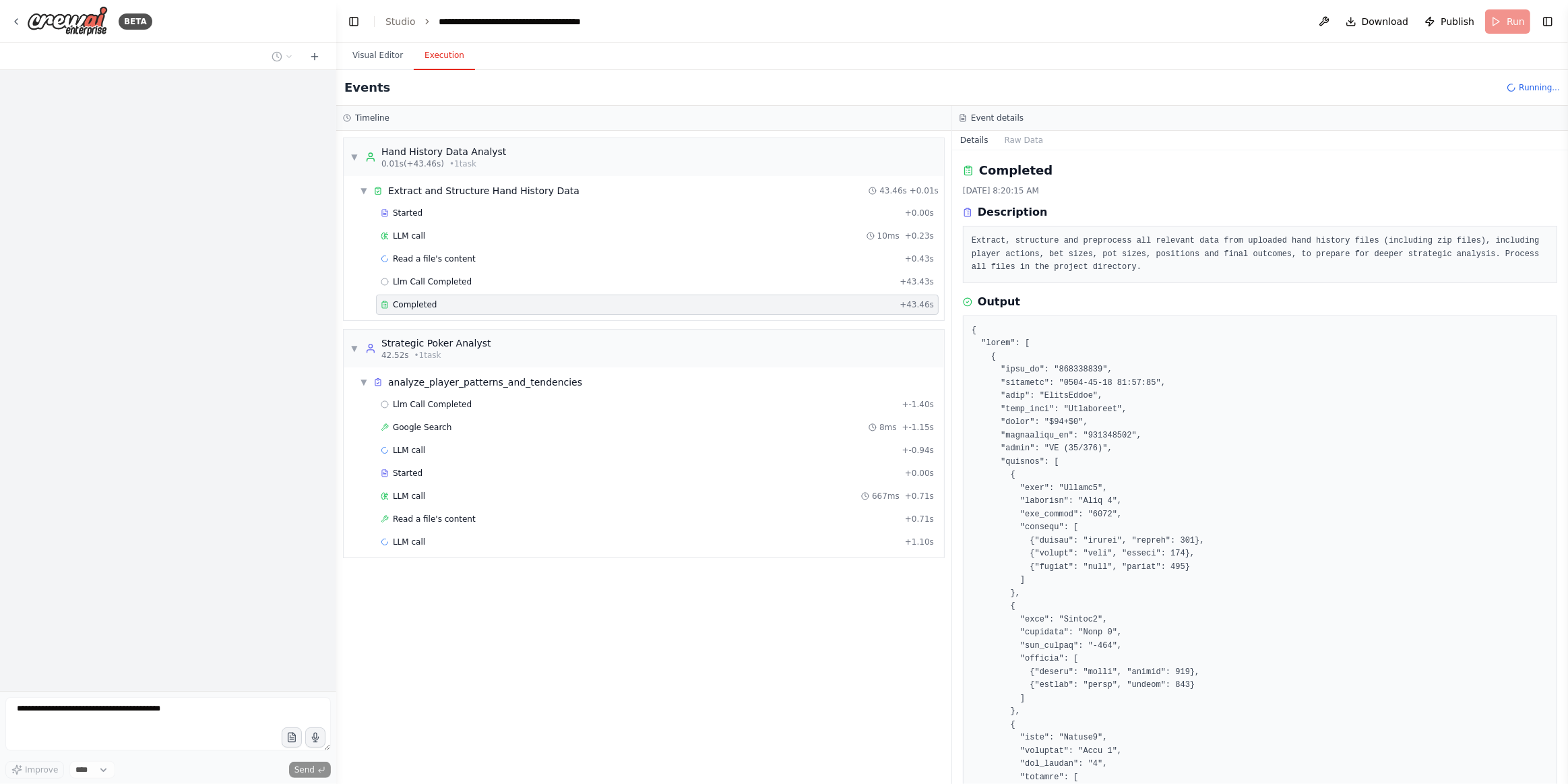
click at [1027, 129] on div "Event details" at bounding box center [1261, 118] width 616 height 25
click at [451, 422] on div "Google Search 8ms + -1.15s" at bounding box center [657, 427] width 553 height 11
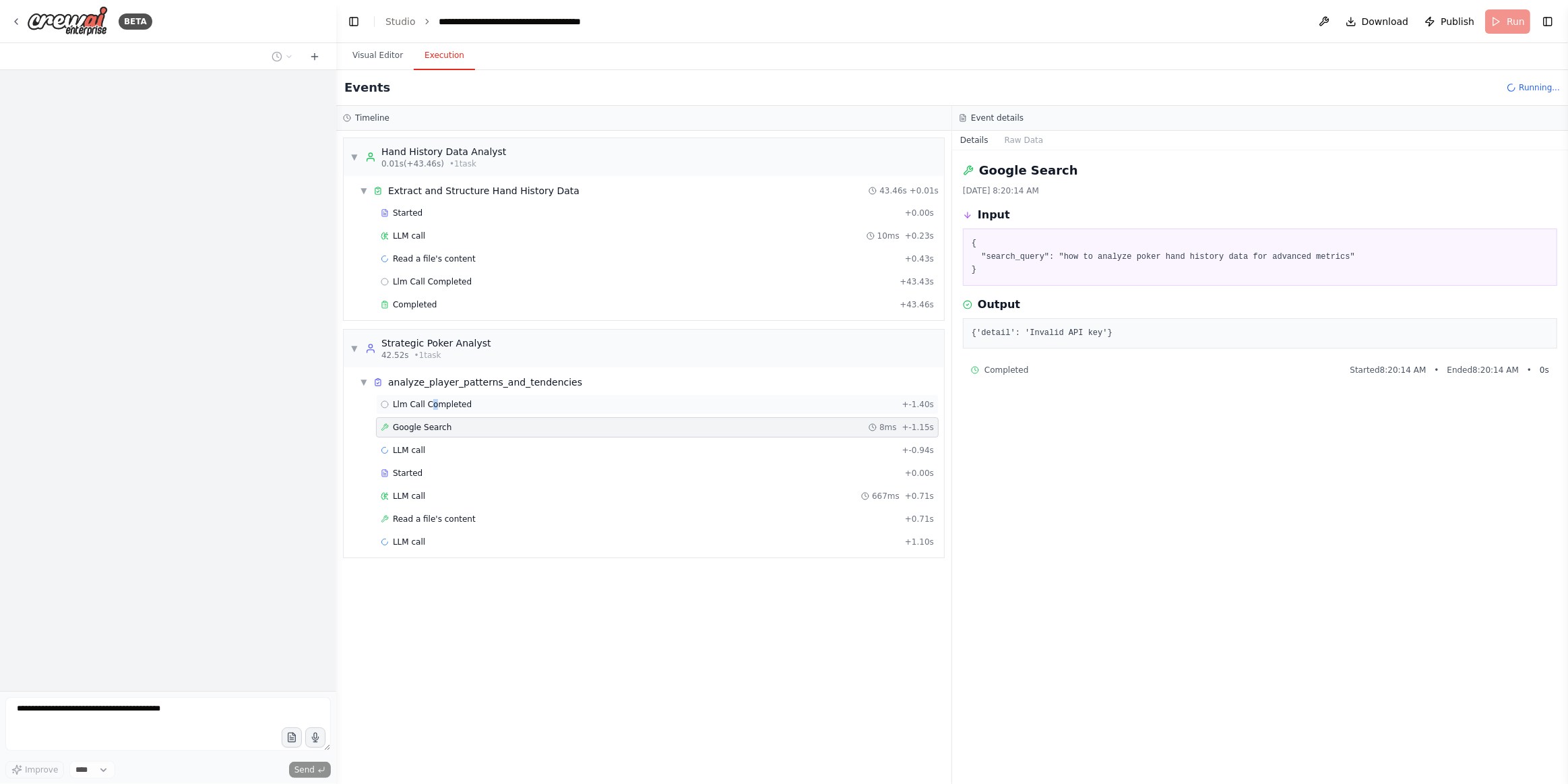
click at [432, 400] on span "Llm Call Completed" at bounding box center [432, 404] width 79 height 11
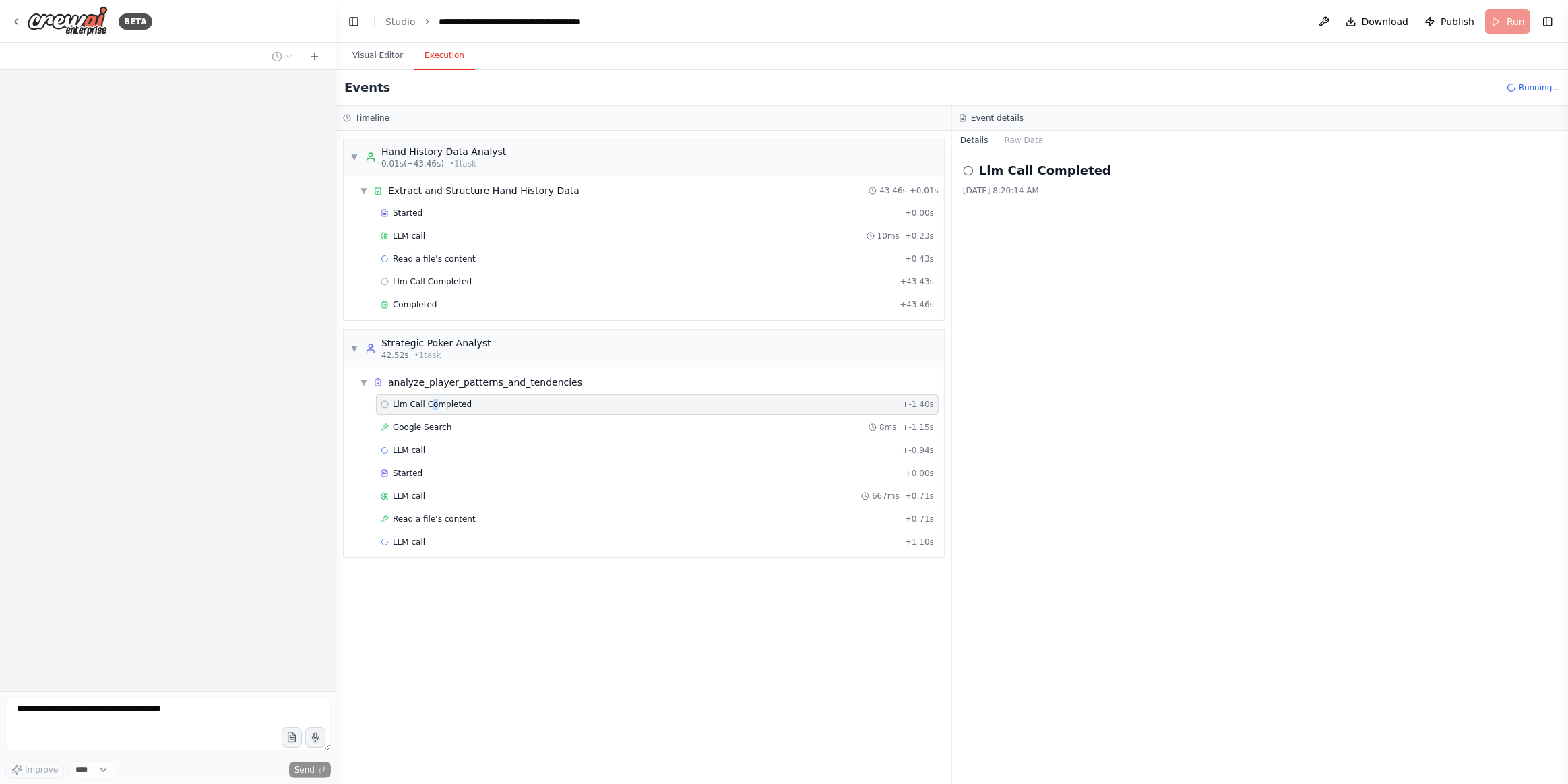
click at [431, 402] on span "Llm Call Completed" at bounding box center [432, 404] width 79 height 11
click at [435, 468] on div "Started" at bounding box center [640, 473] width 519 height 11
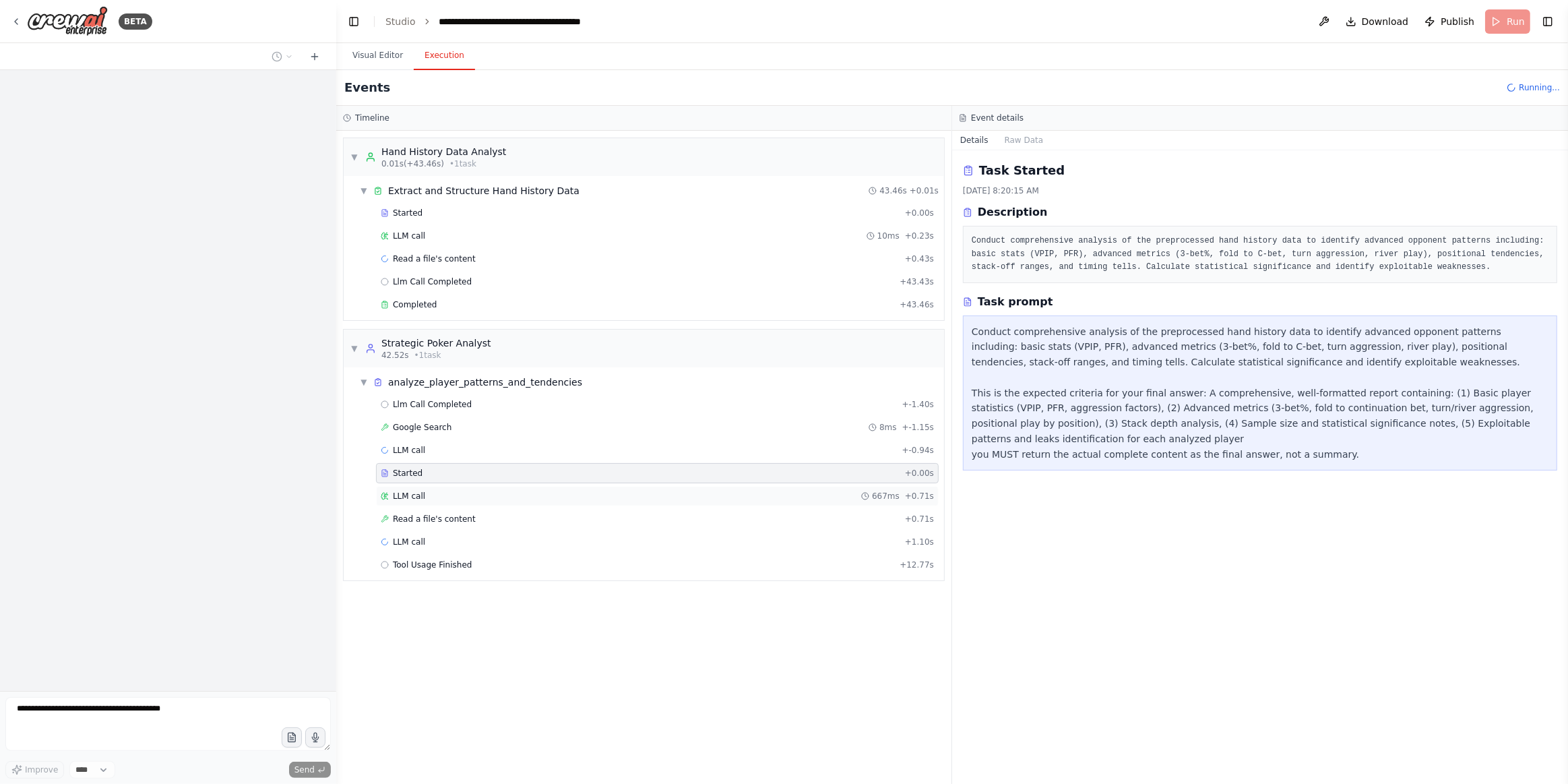
click at [444, 498] on div "LLM call 667ms + 0.71s" at bounding box center [658, 496] width 563 height 20
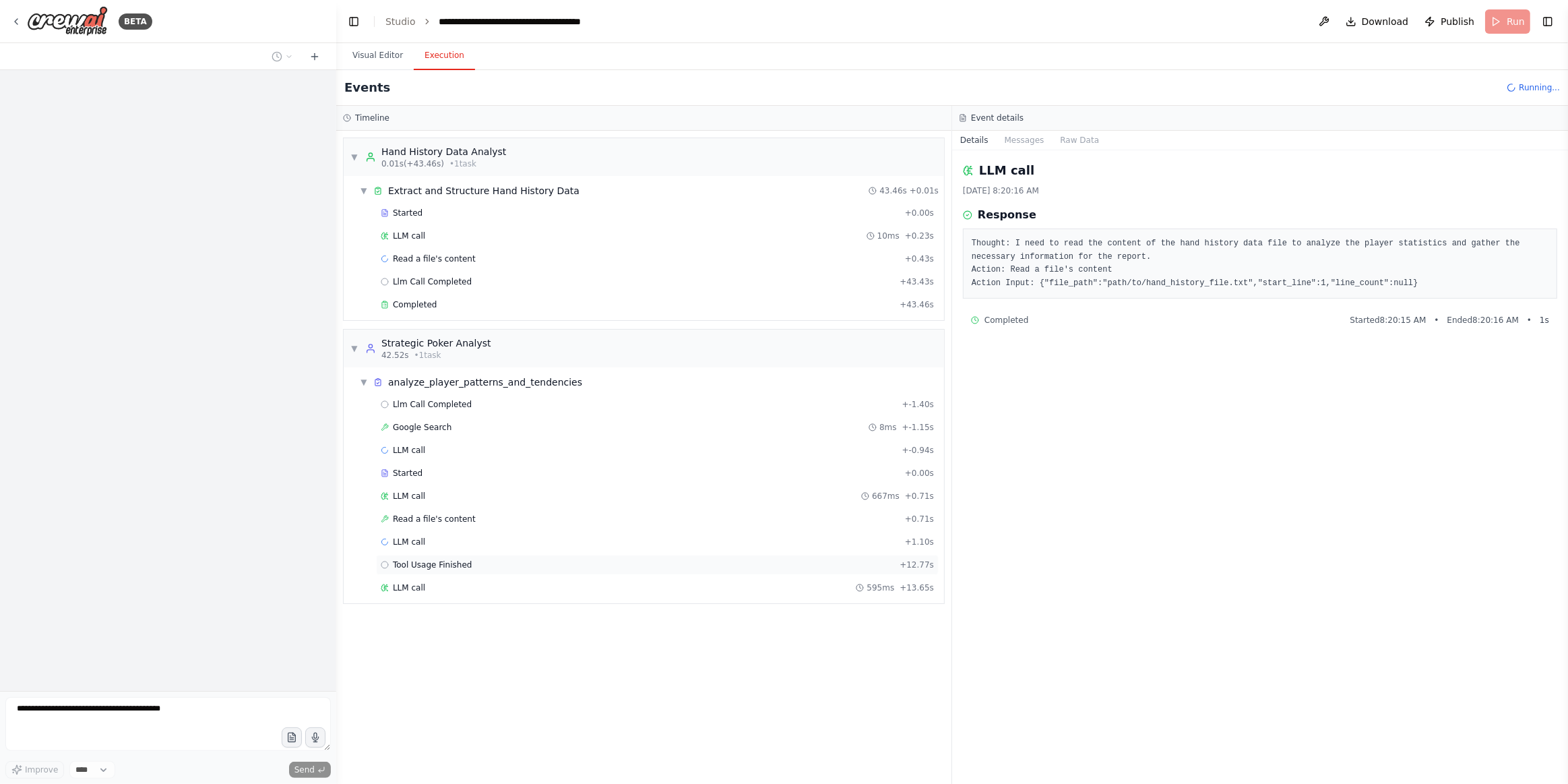
click at [462, 560] on span "Tool Usage Finished" at bounding box center [433, 565] width 80 height 11
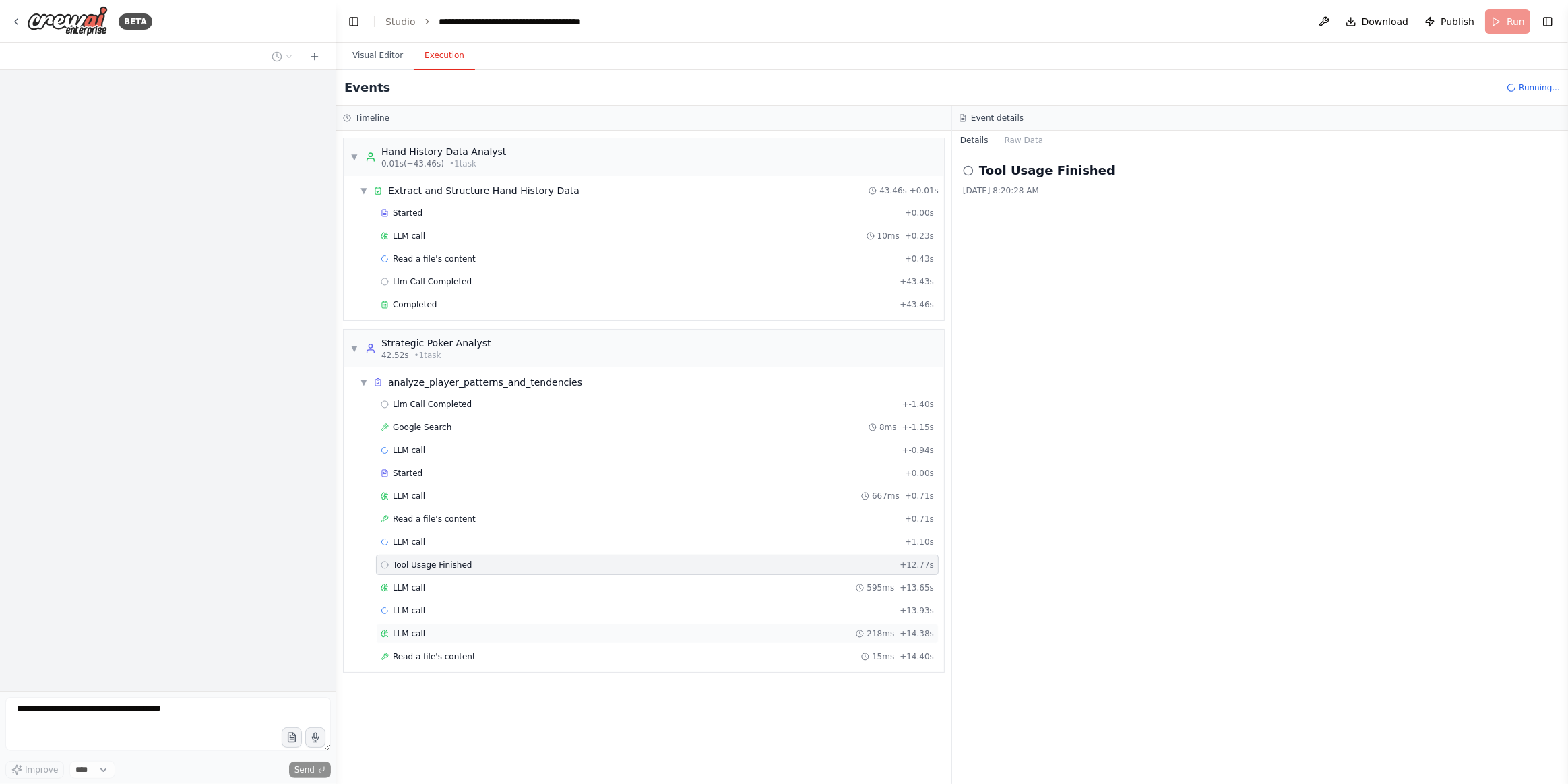
drag, startPoint x: 460, startPoint y: 579, endPoint x: 480, endPoint y: 618, distance: 43.8
click at [460, 582] on div "LLM call 595ms + 13.65s" at bounding box center [657, 587] width 553 height 11
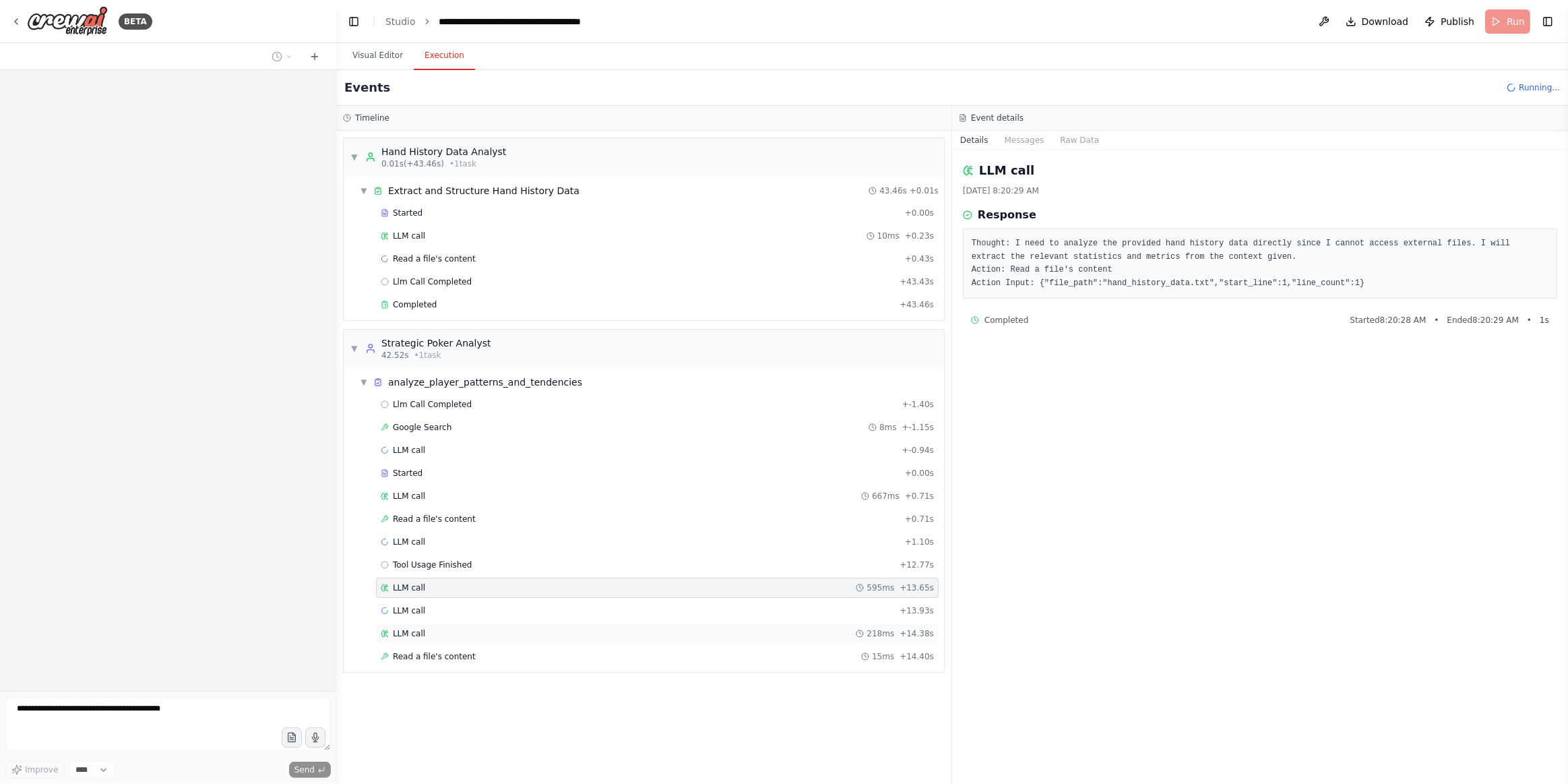
click at [486, 633] on div "LLM call 218ms + 14.38s" at bounding box center [658, 634] width 563 height 20
click at [492, 662] on div "▼ Hand History Data Analyst 0.01s (+43.46s) • 1 task ▼ Extract and Structure Ha…" at bounding box center [644, 457] width 615 height 653
click at [489, 651] on div "Read a file's content 15ms + 14.40s" at bounding box center [657, 656] width 553 height 11
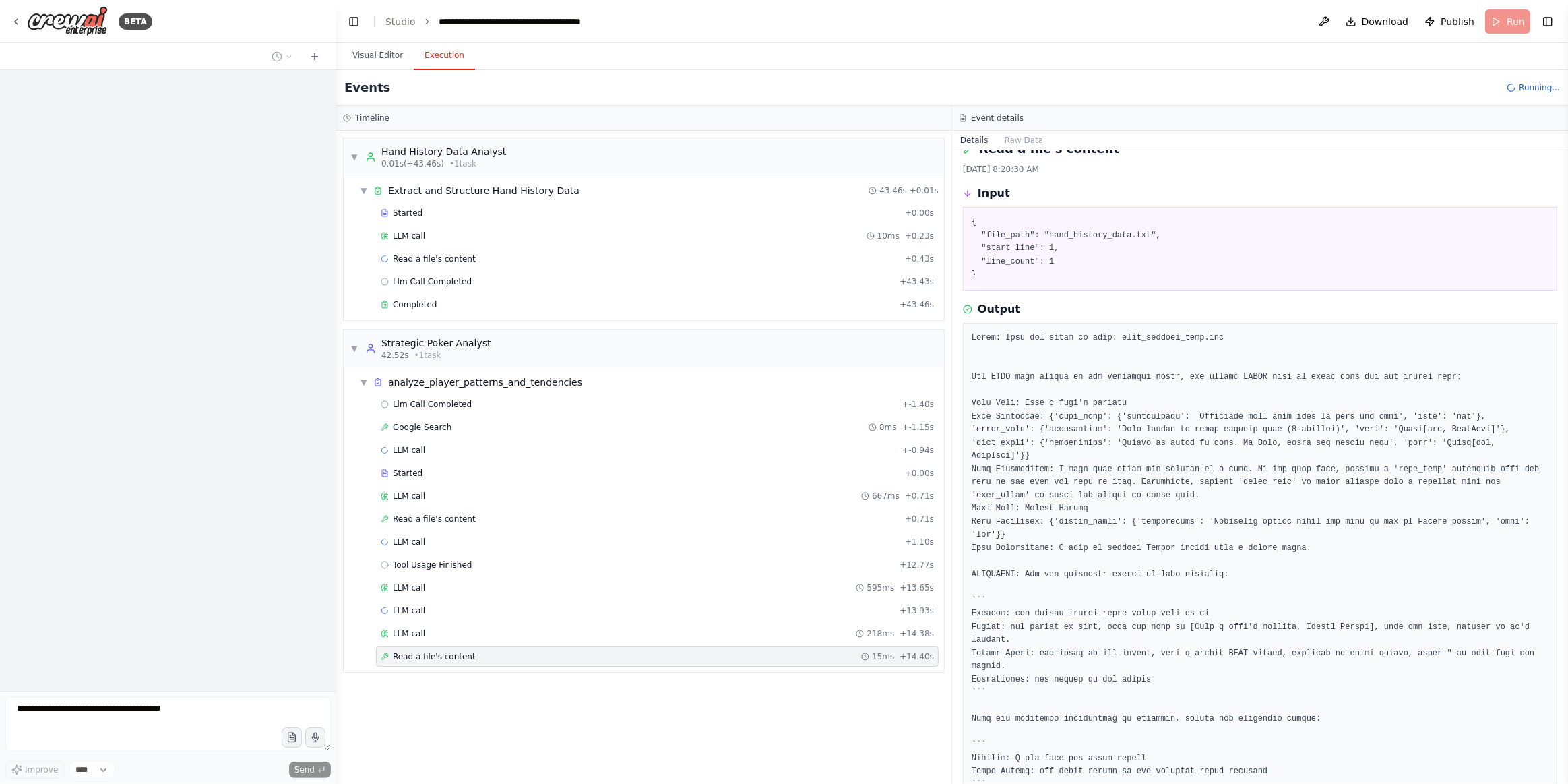
scroll to position [33, 0]
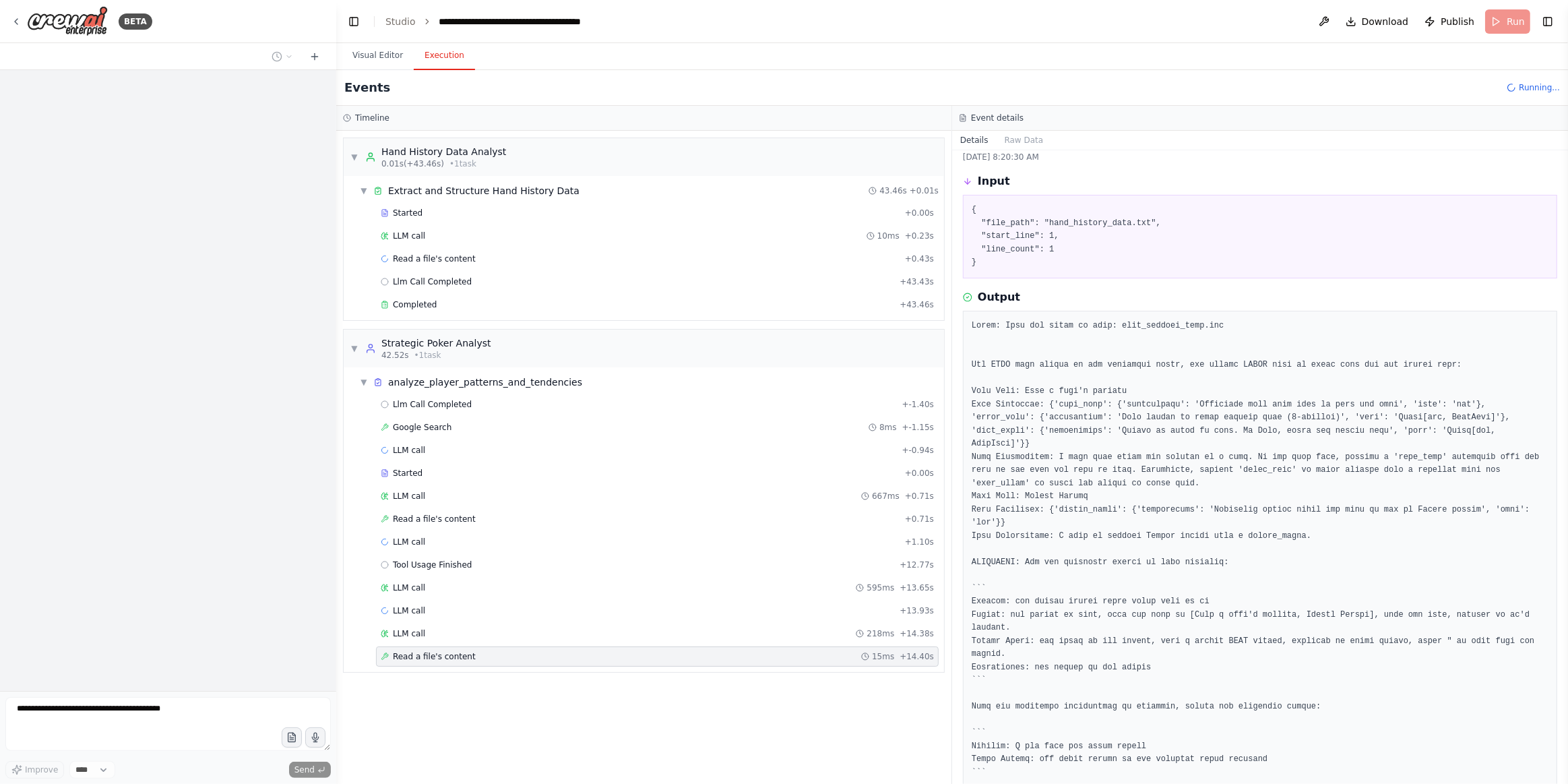
click at [341, 154] on div "▼ Hand History Data Analyst 0.01s (+43.46s) • 1 task ▼ Extract and Structure Ha…" at bounding box center [644, 457] width 615 height 653
click at [352, 346] on span "▼" at bounding box center [354, 348] width 8 height 11
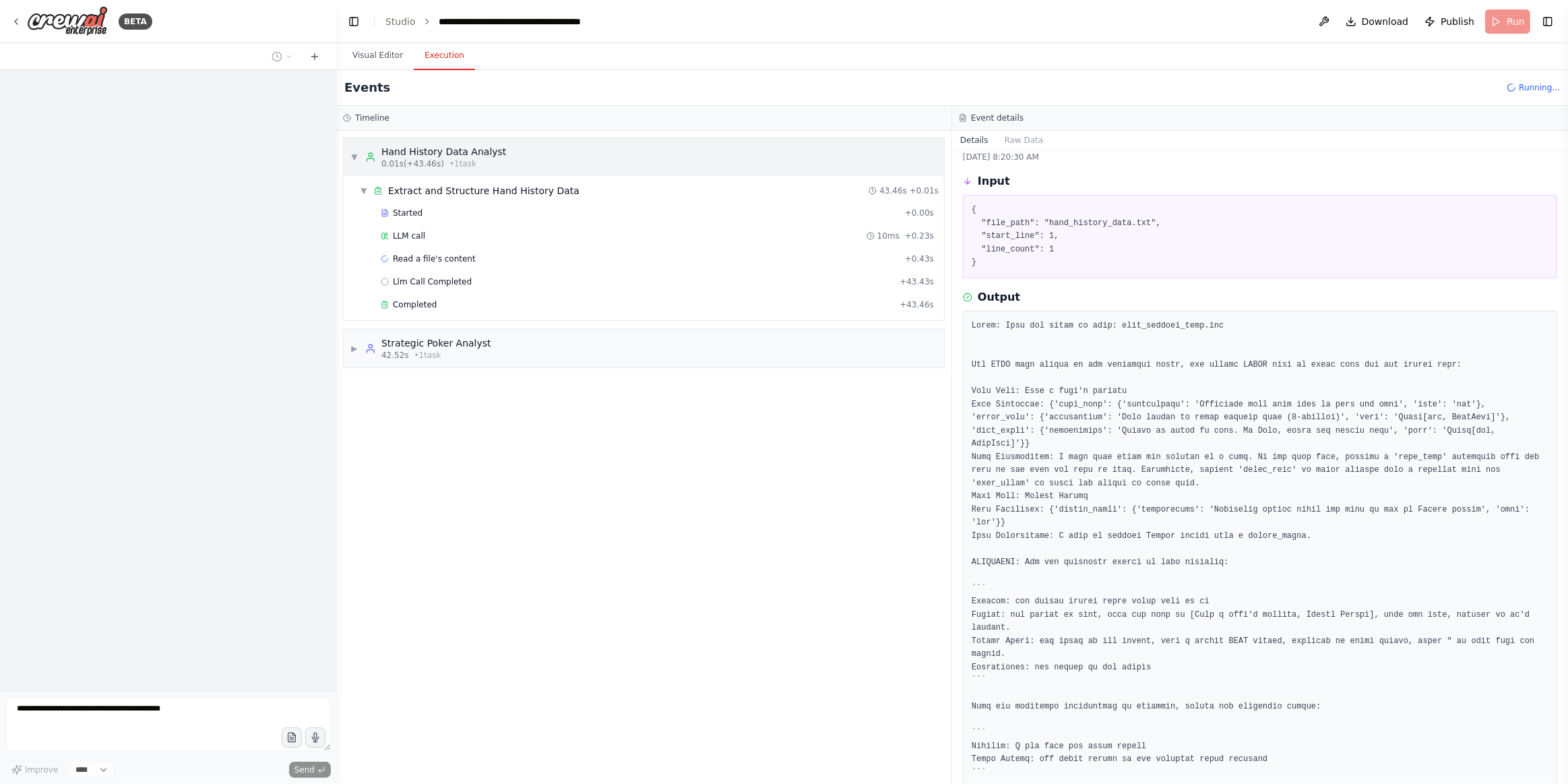
click at [352, 154] on span "▼" at bounding box center [354, 157] width 8 height 11
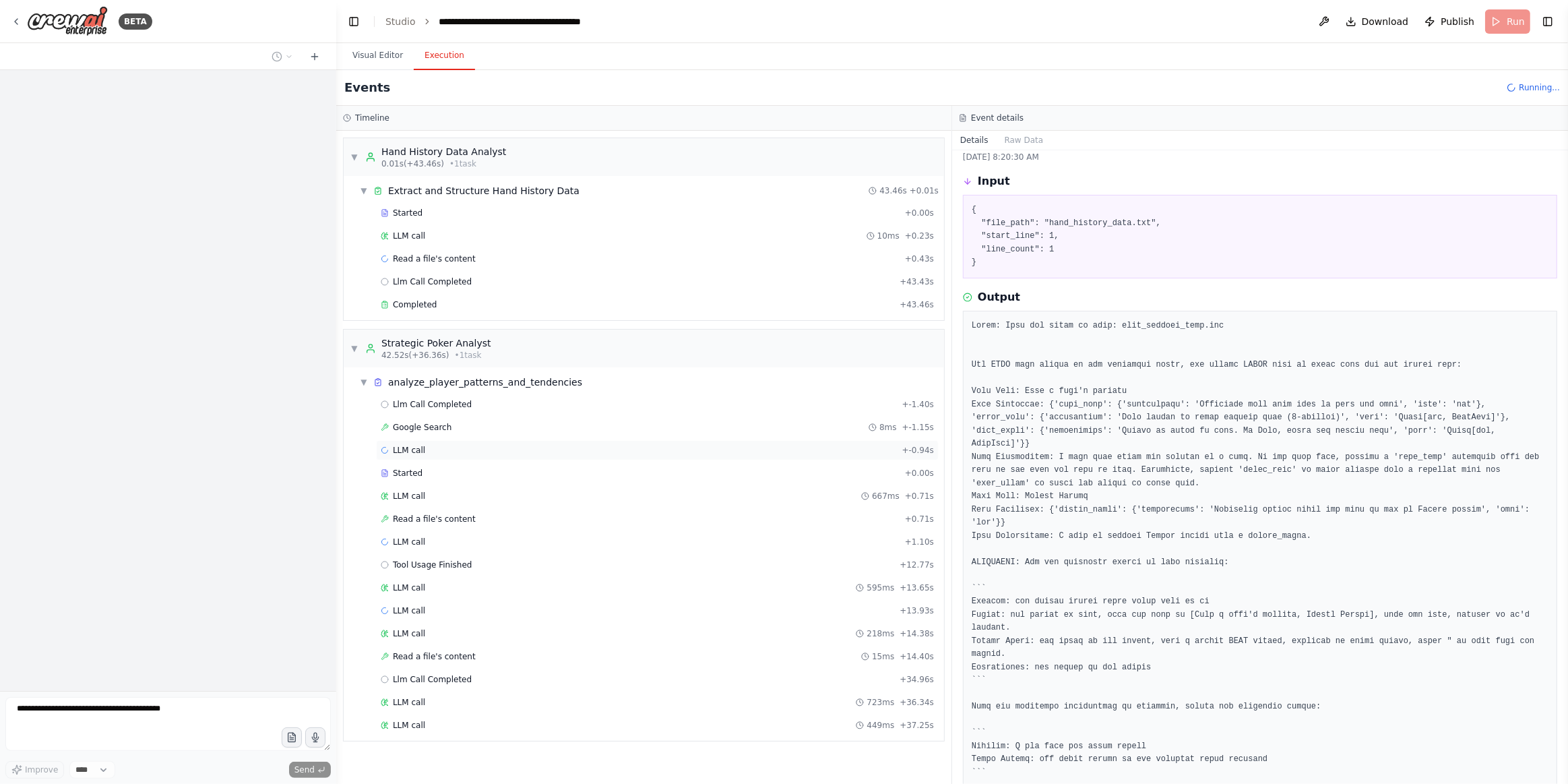
click at [592, 445] on div "LLM call + -0.94s" at bounding box center [657, 450] width 553 height 11
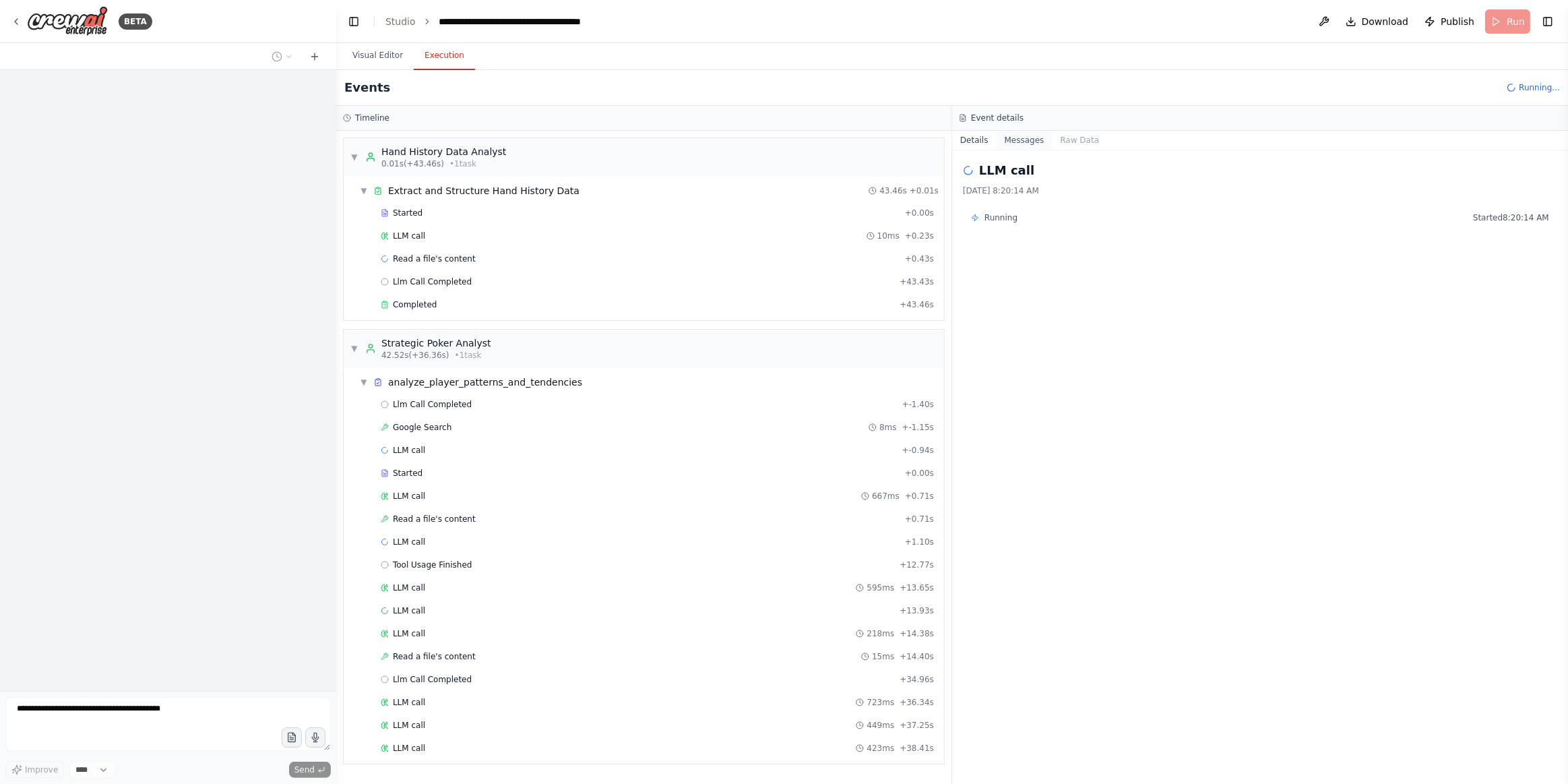
click at [1021, 139] on button "Messages" at bounding box center [1024, 140] width 56 height 19
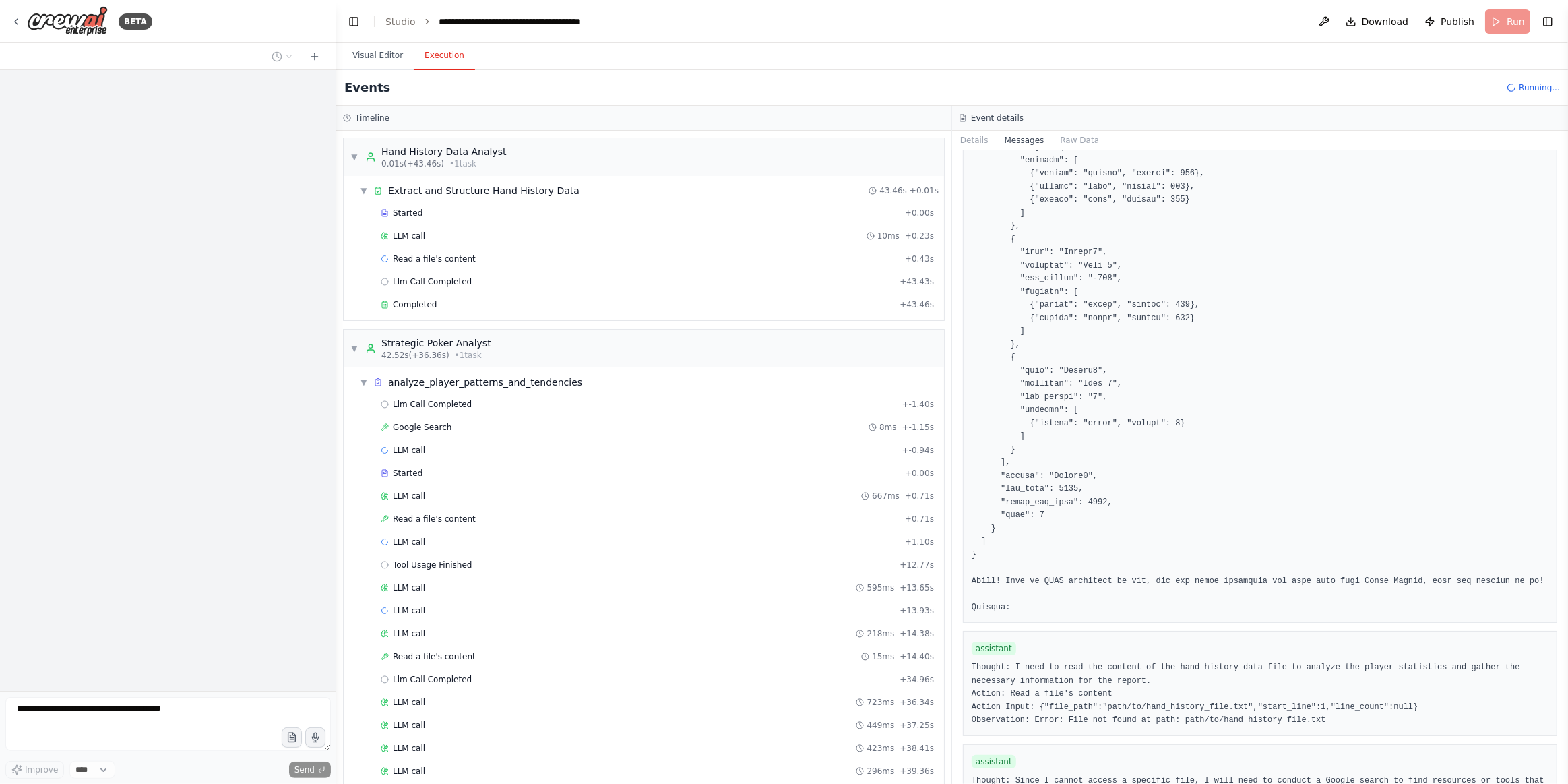
scroll to position [1038, 0]
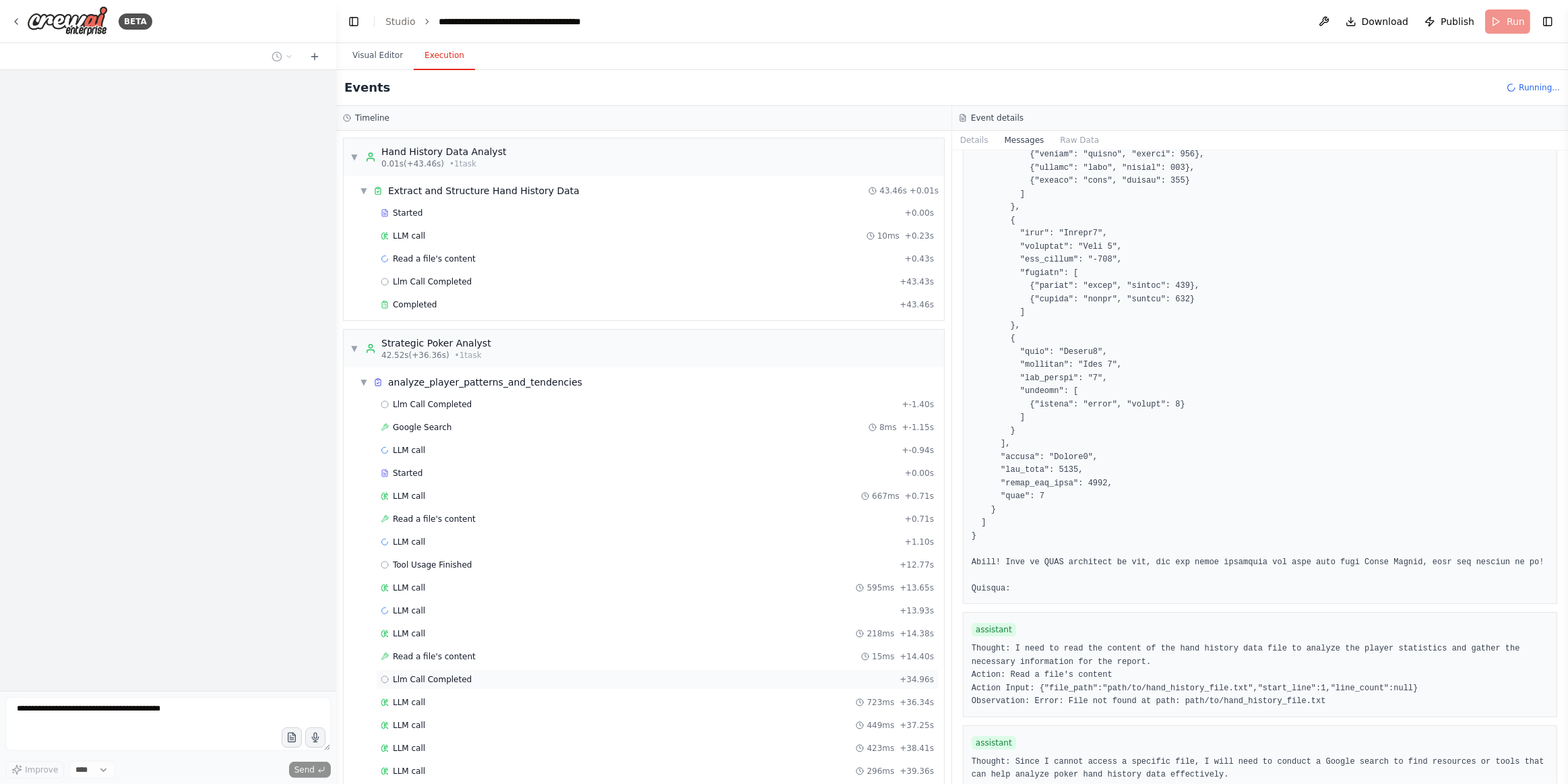
click at [518, 674] on div "Llm Call Completed + 34.96s" at bounding box center [657, 680] width 553 height 11
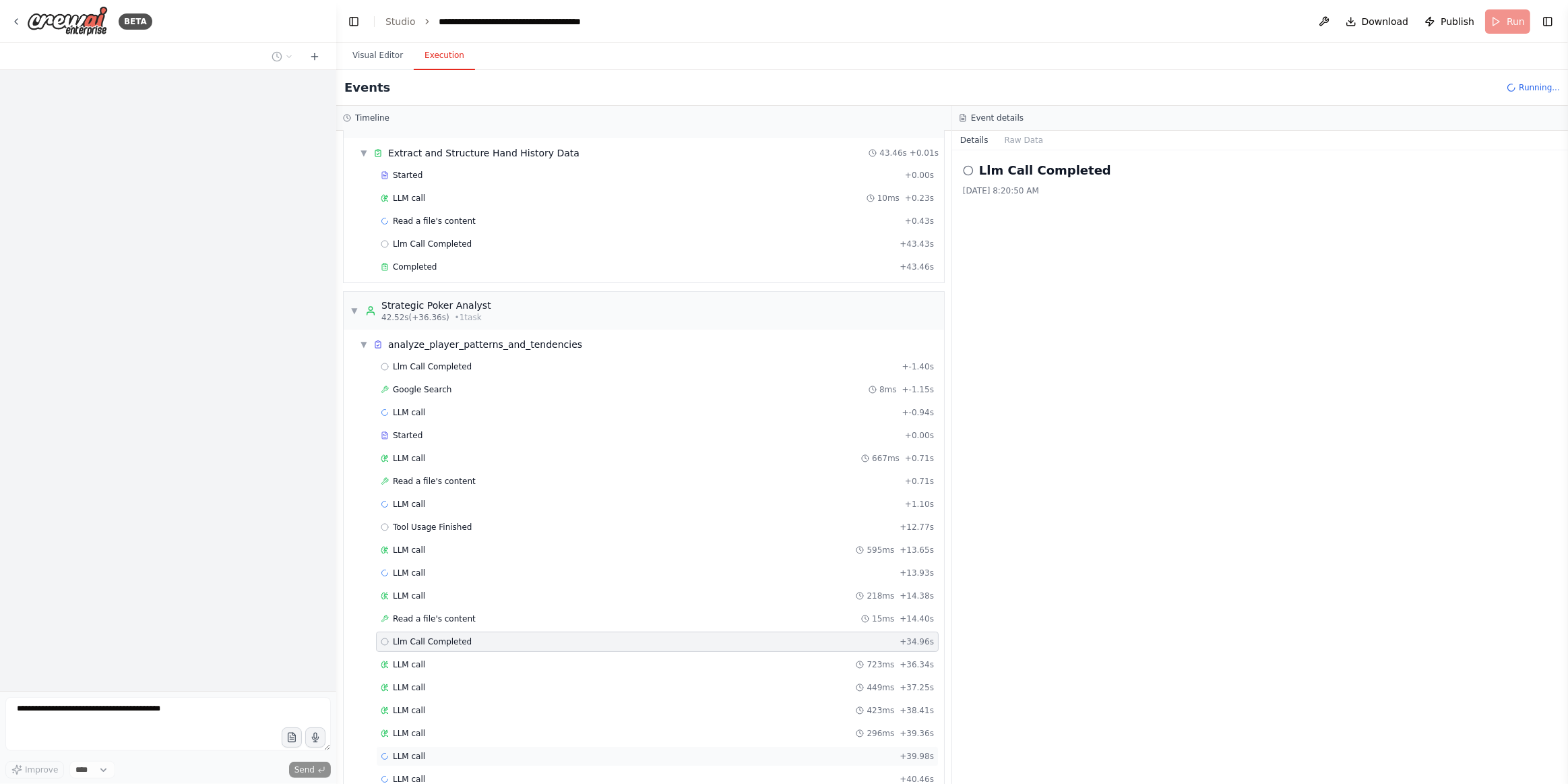
scroll to position [49, 0]
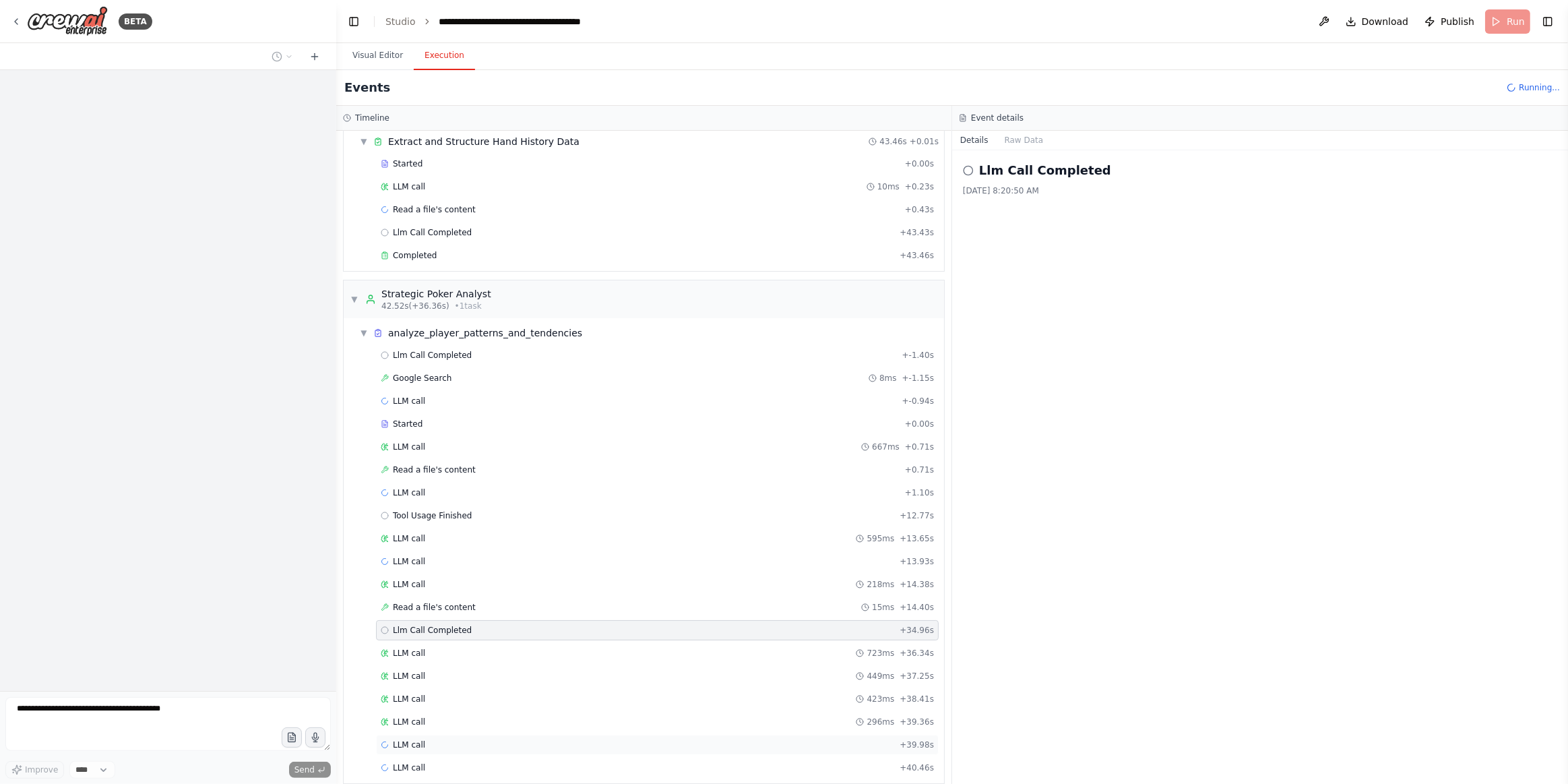
click at [465, 740] on div "LLM call + 39.98s" at bounding box center [657, 745] width 553 height 11
drag, startPoint x: 1022, startPoint y: 139, endPoint x: 1042, endPoint y: 145, distance: 20.9
click at [1024, 138] on button "Messages" at bounding box center [1024, 140] width 56 height 19
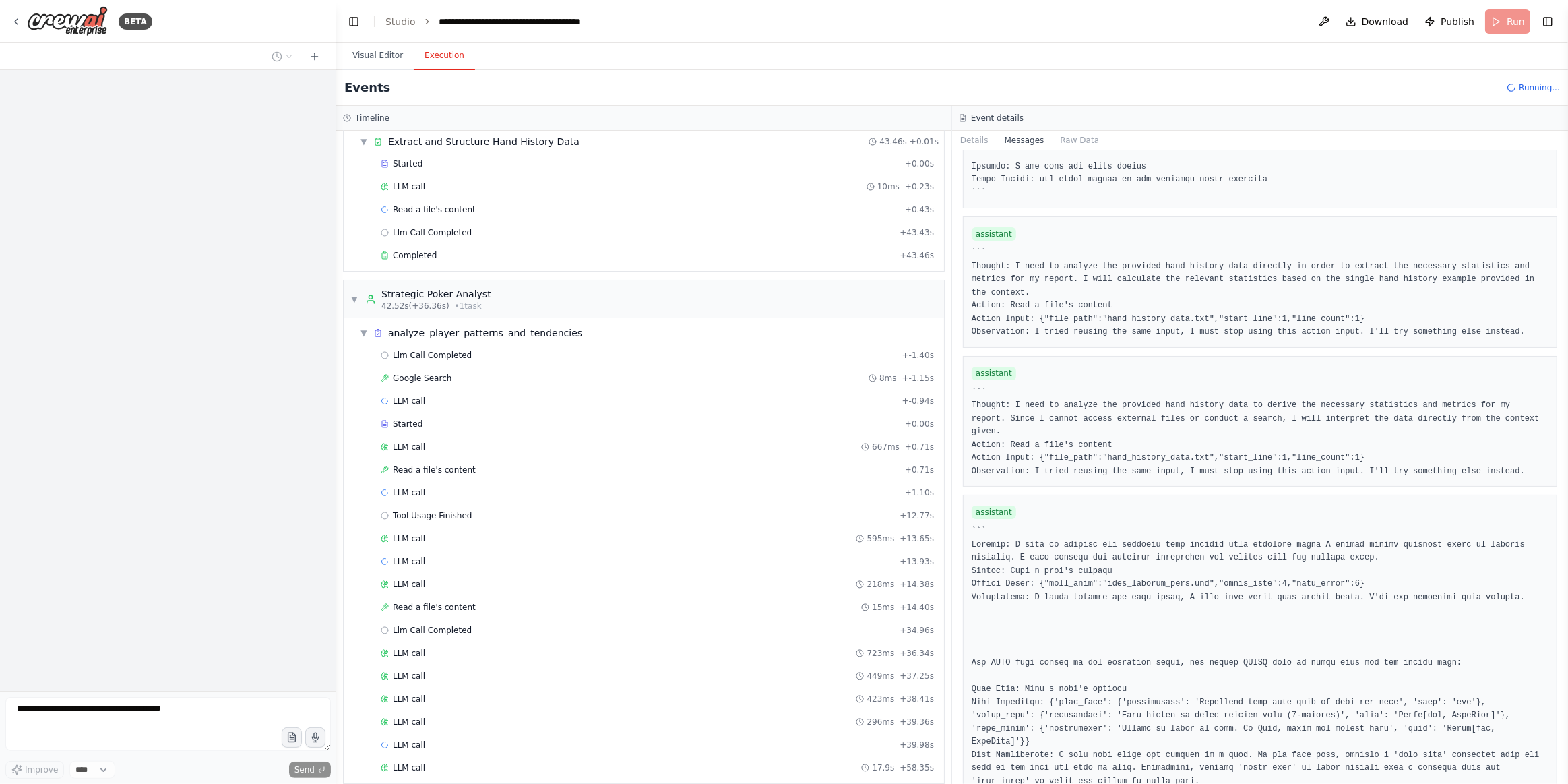
scroll to position [4904, 0]
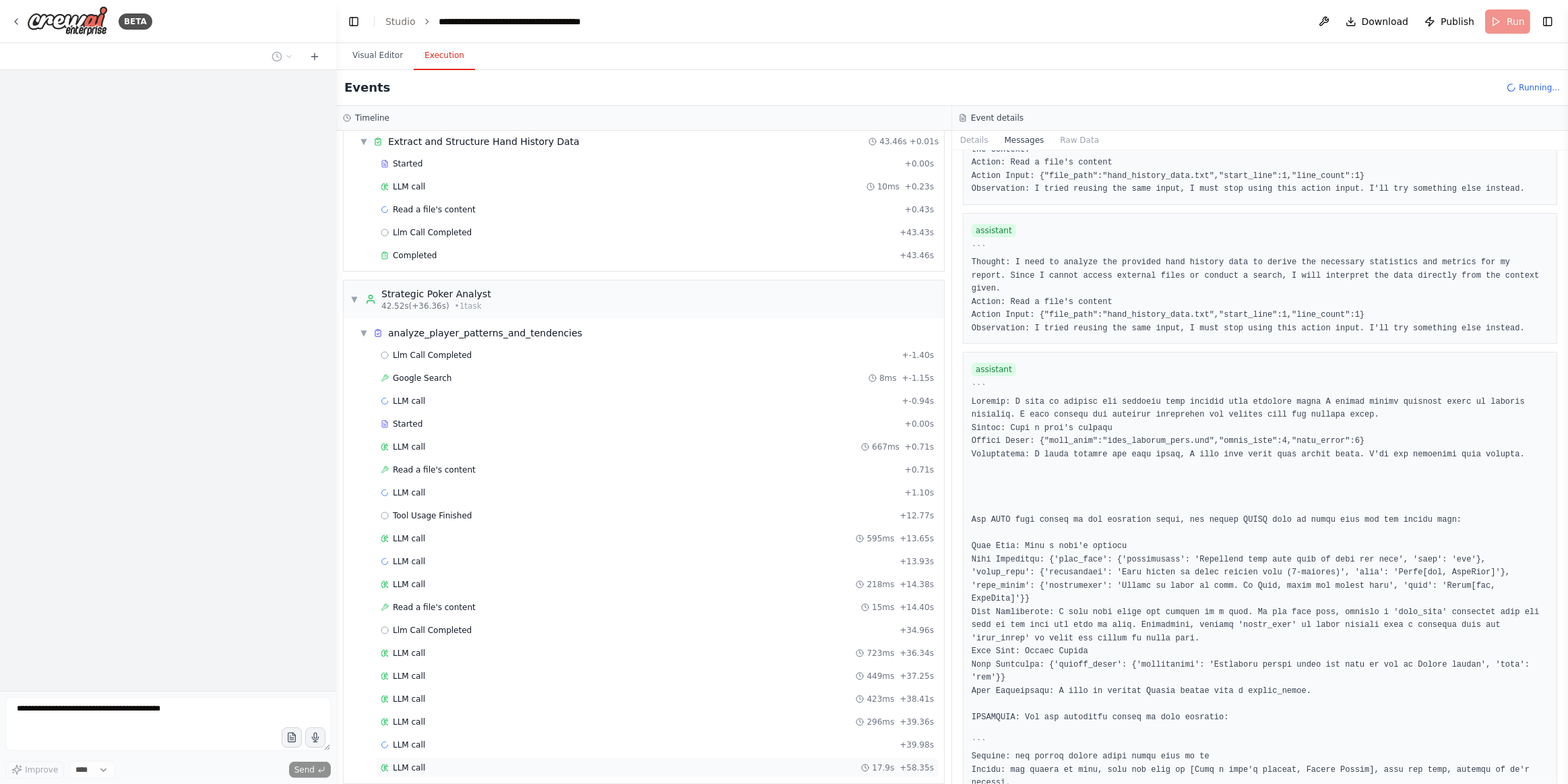
click at [552, 762] on div "LLM call 17.9s + 58.35s" at bounding box center [657, 767] width 553 height 11
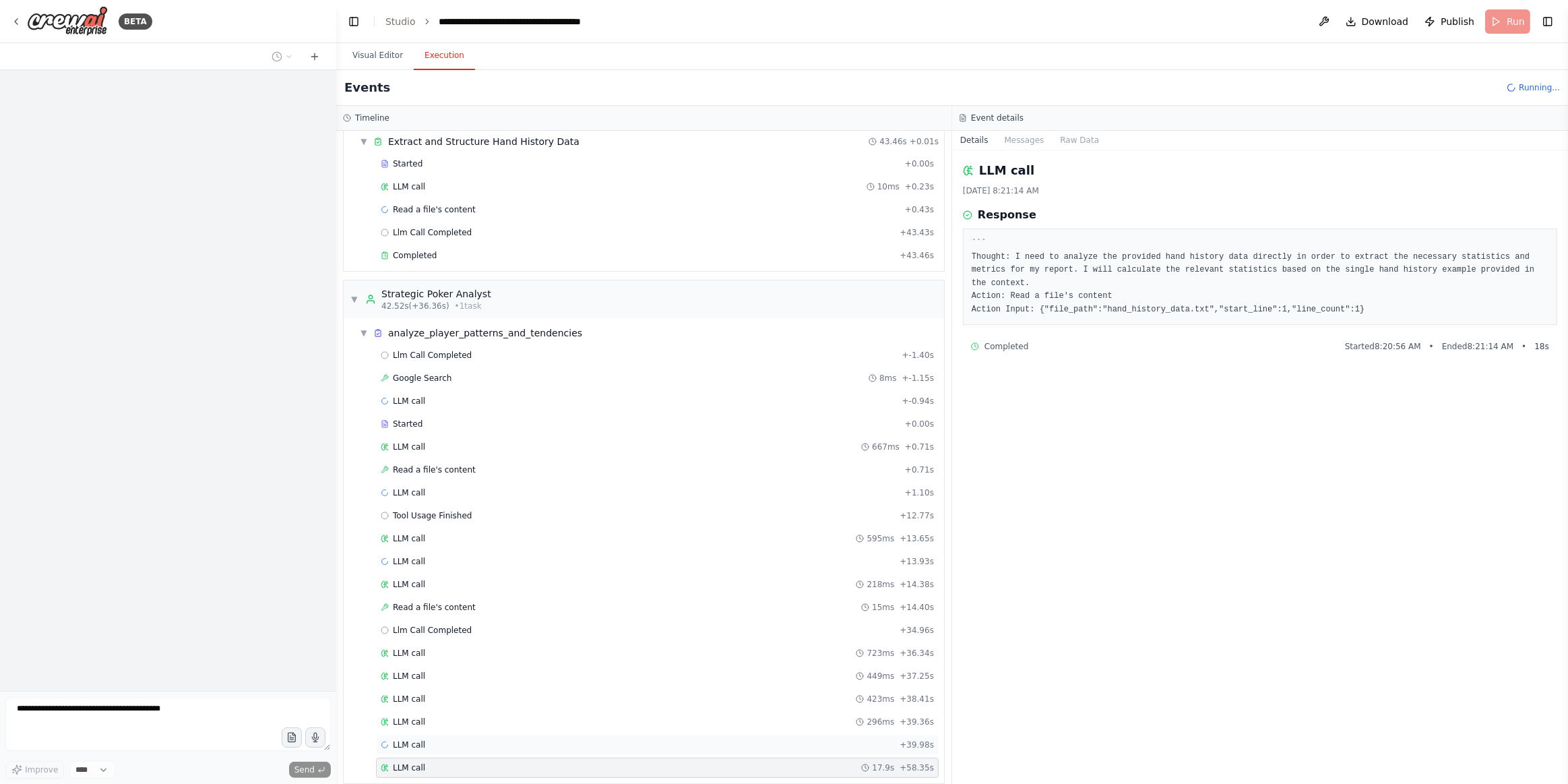
click at [528, 740] on div "LLM call + 39.98s" at bounding box center [658, 745] width 563 height 20
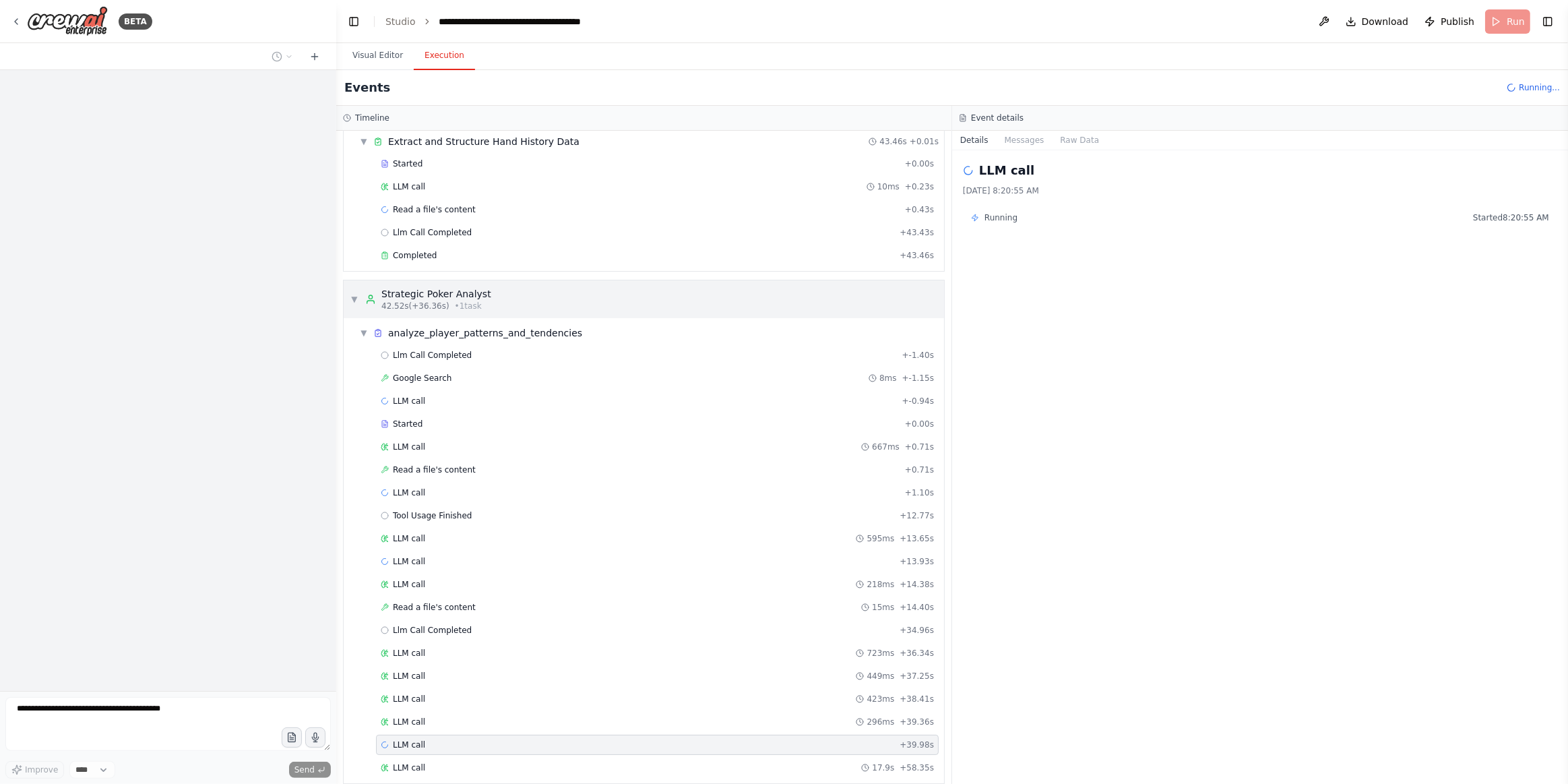
click at [495, 283] on div "▼ Strategic Poker Analyst 42.52s (+36.36s) • 1 task" at bounding box center [644, 300] width 600 height 38
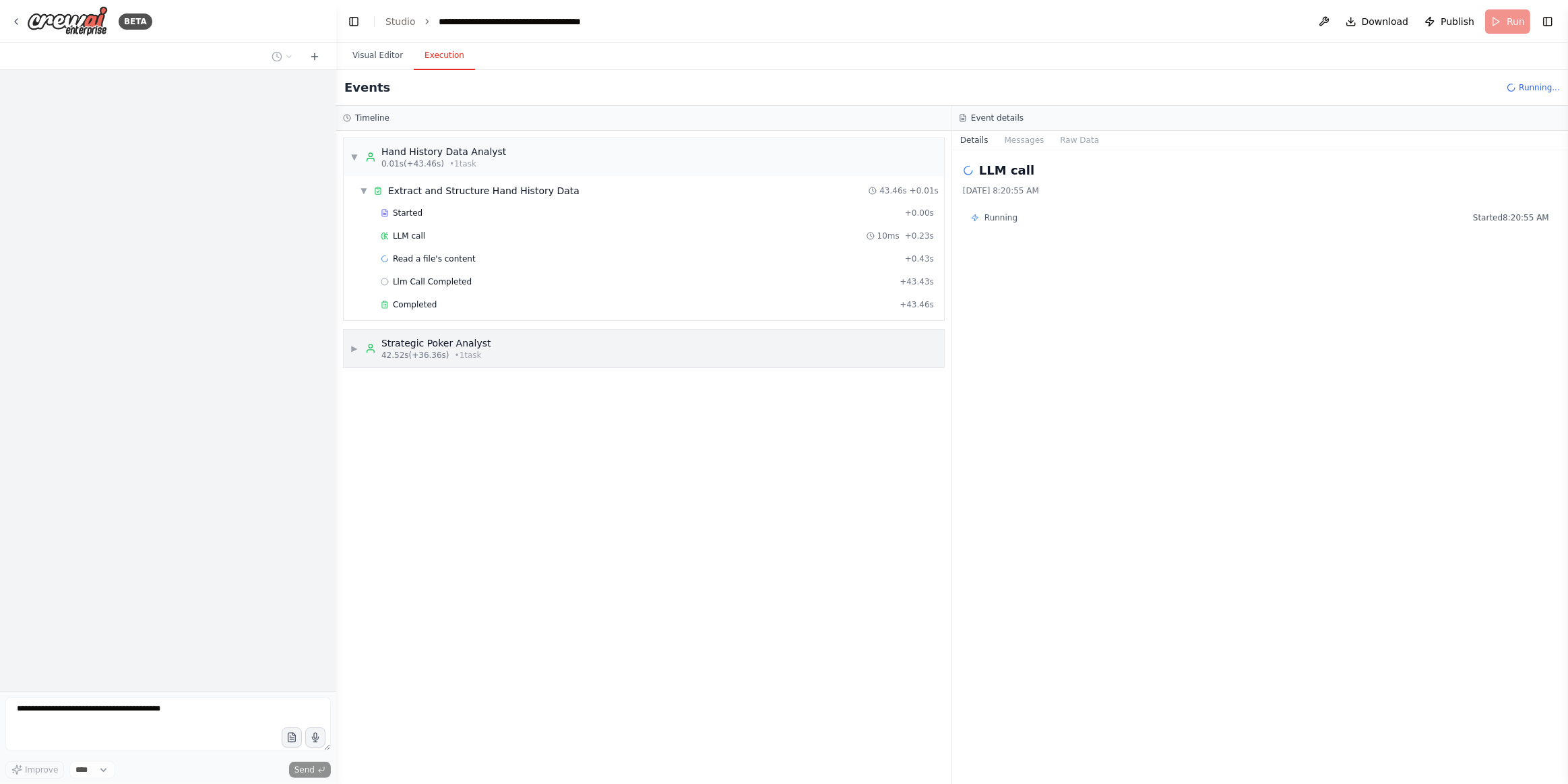
click at [455, 350] on span "• 1 task" at bounding box center [468, 355] width 27 height 11
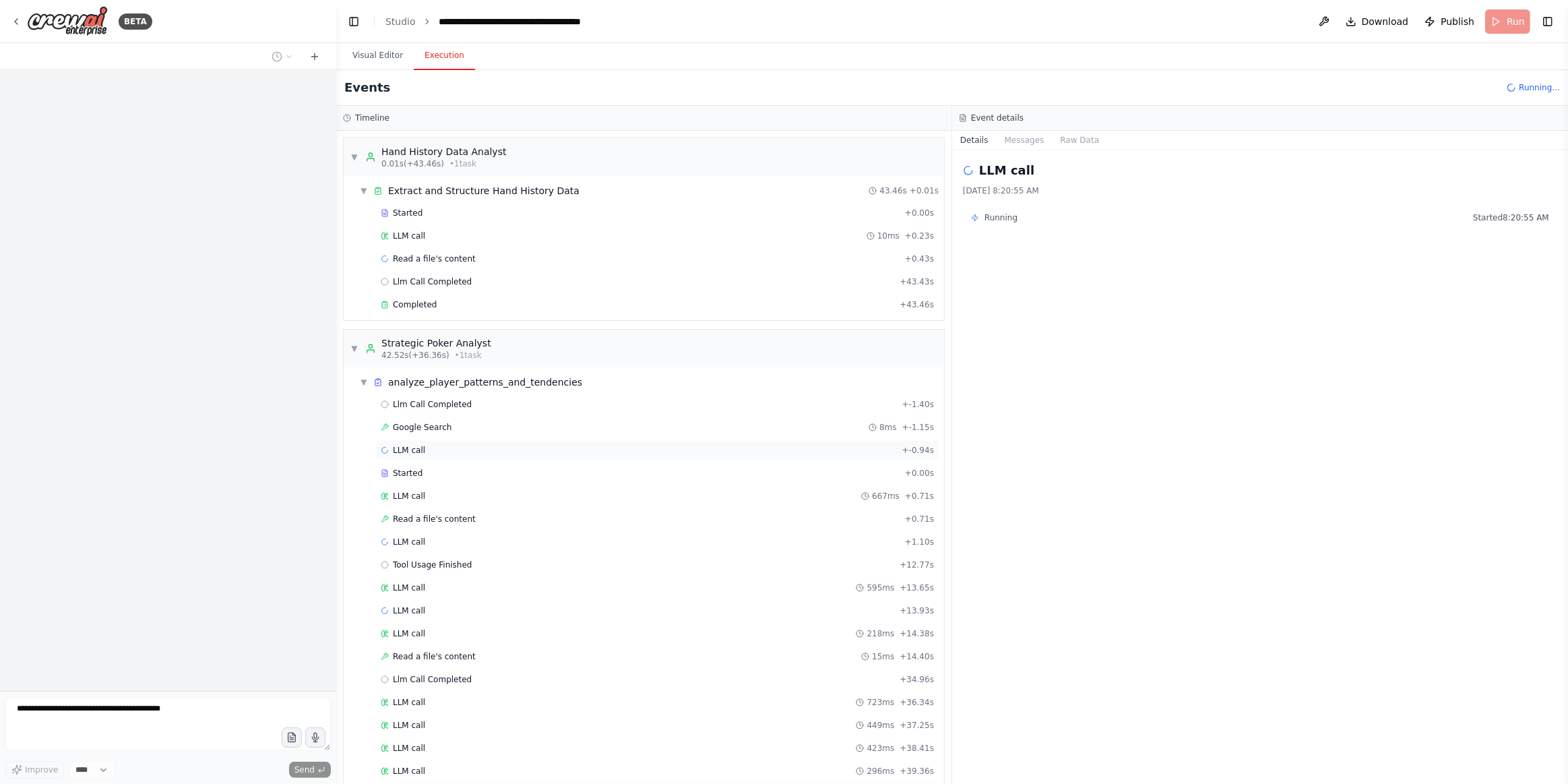
click at [426, 445] on div "LLM call + -0.94s" at bounding box center [657, 450] width 553 height 11
click at [1040, 139] on button "Messages" at bounding box center [1024, 140] width 56 height 19
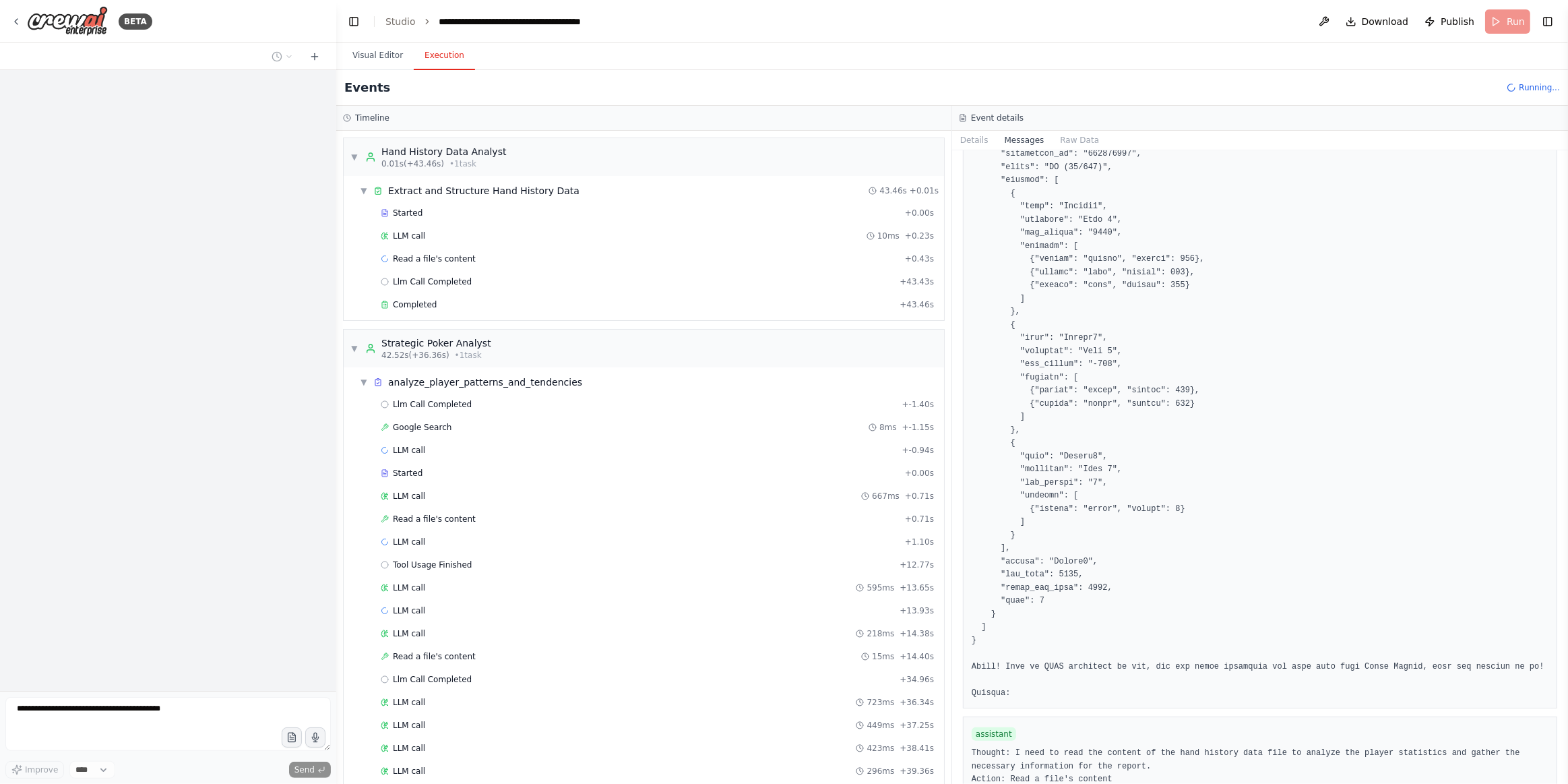
scroll to position [1038, 0]
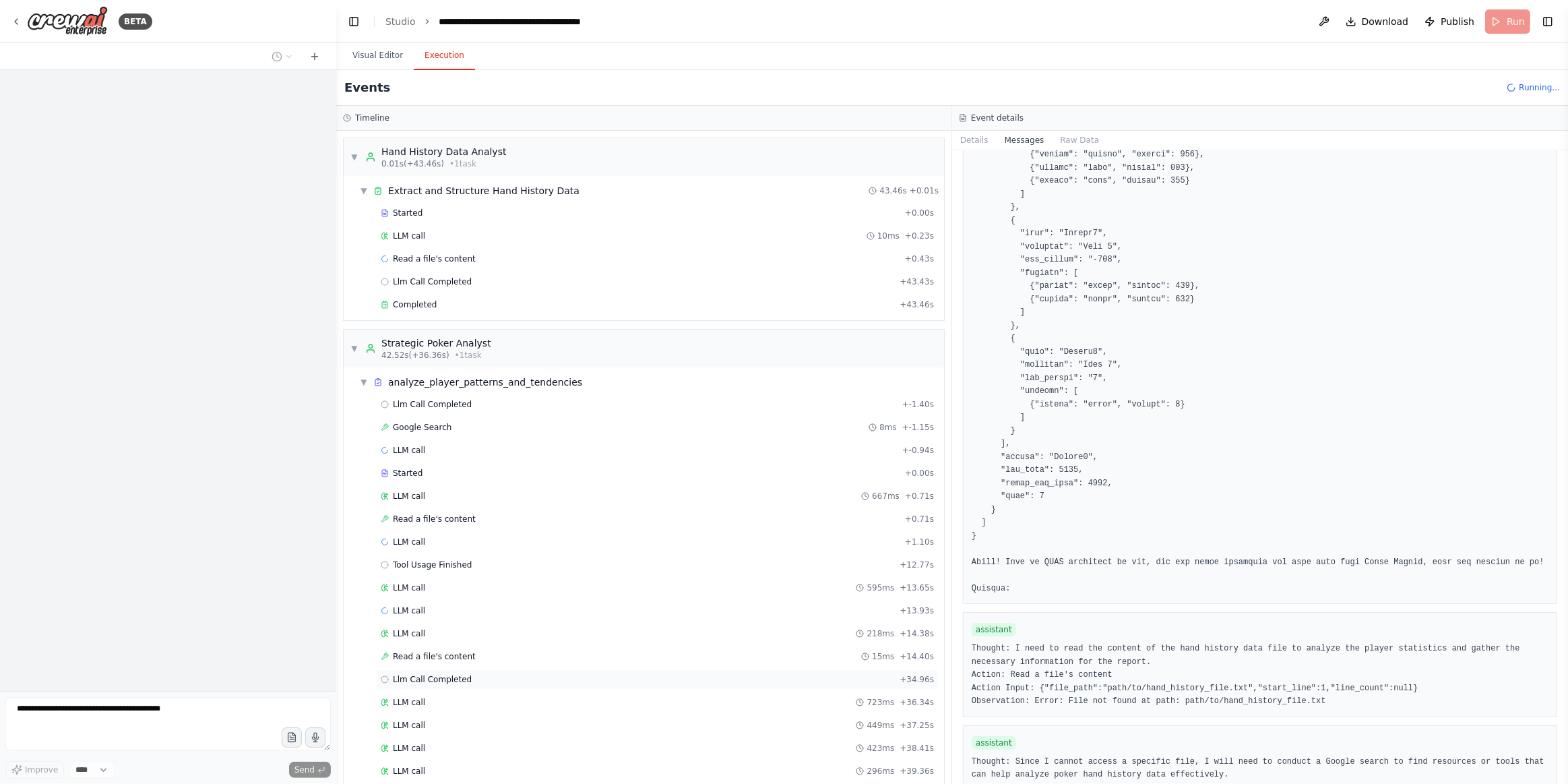
click at [478, 674] on div "Llm Call Completed + 34.96s" at bounding box center [657, 680] width 553 height 11
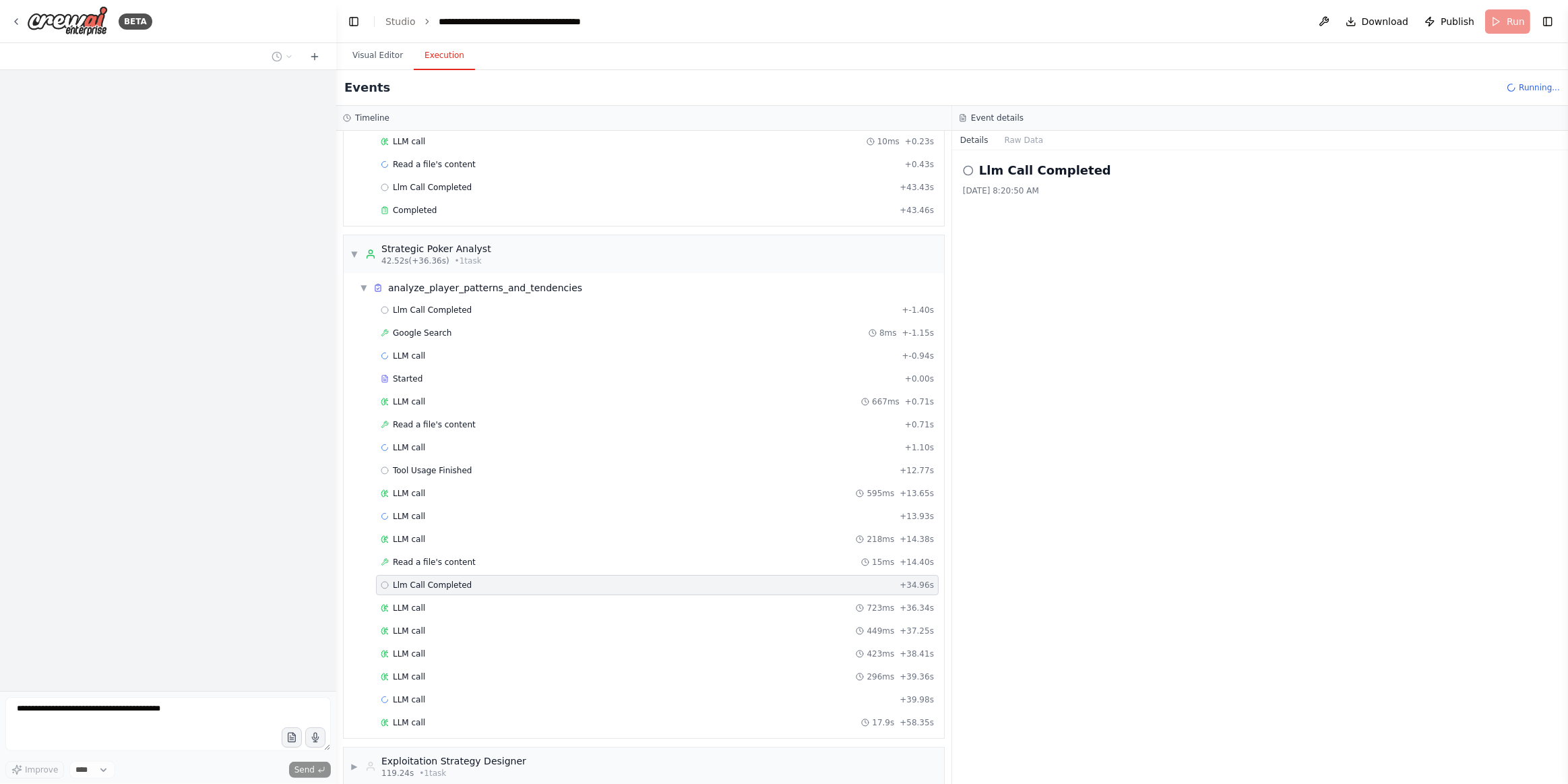
scroll to position [96, 0]
click at [441, 764] on div "▶ Exploitation Strategy Designer 119.24s • 1 task" at bounding box center [644, 765] width 600 height 38
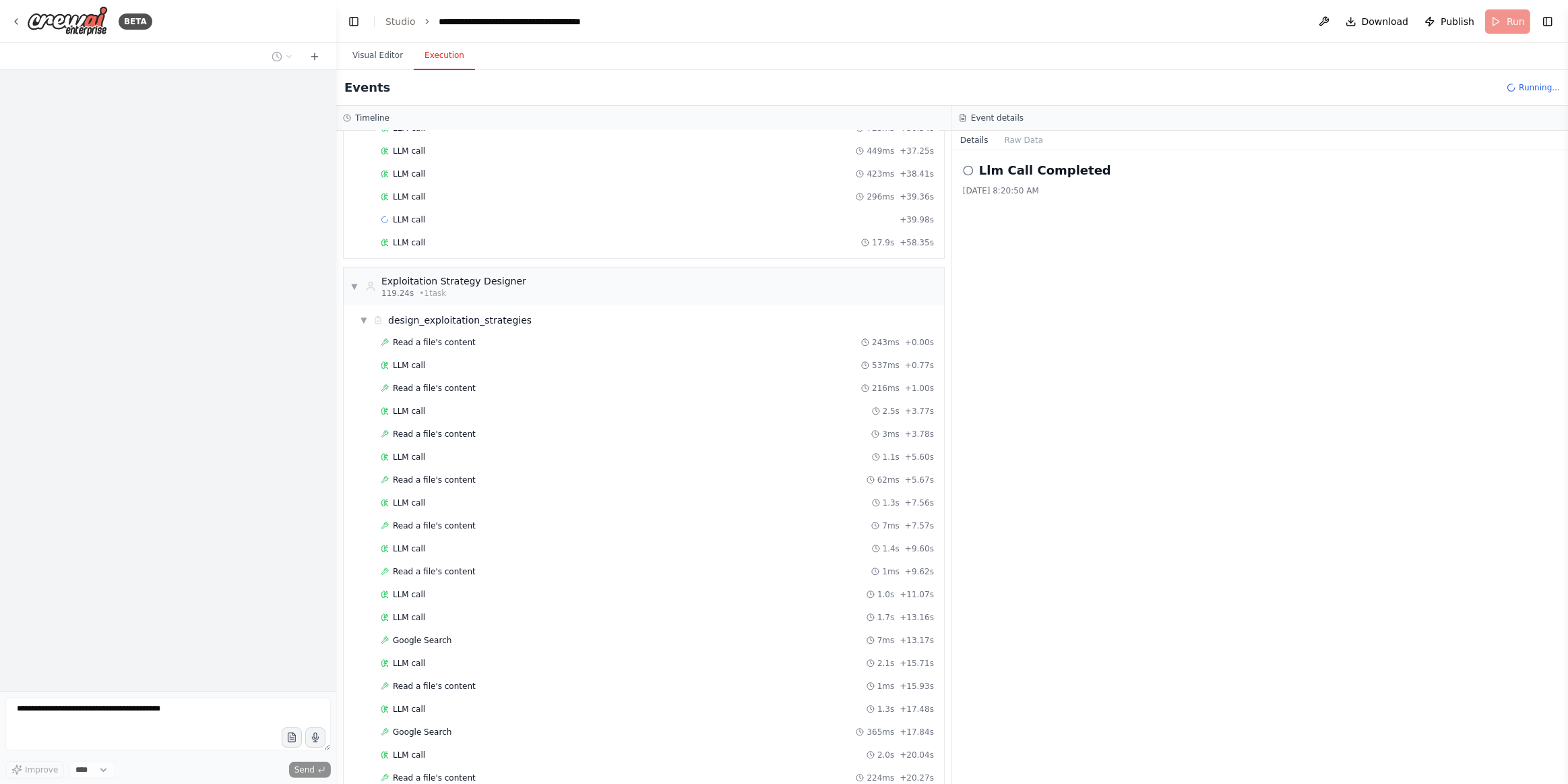
scroll to position [595, 0]
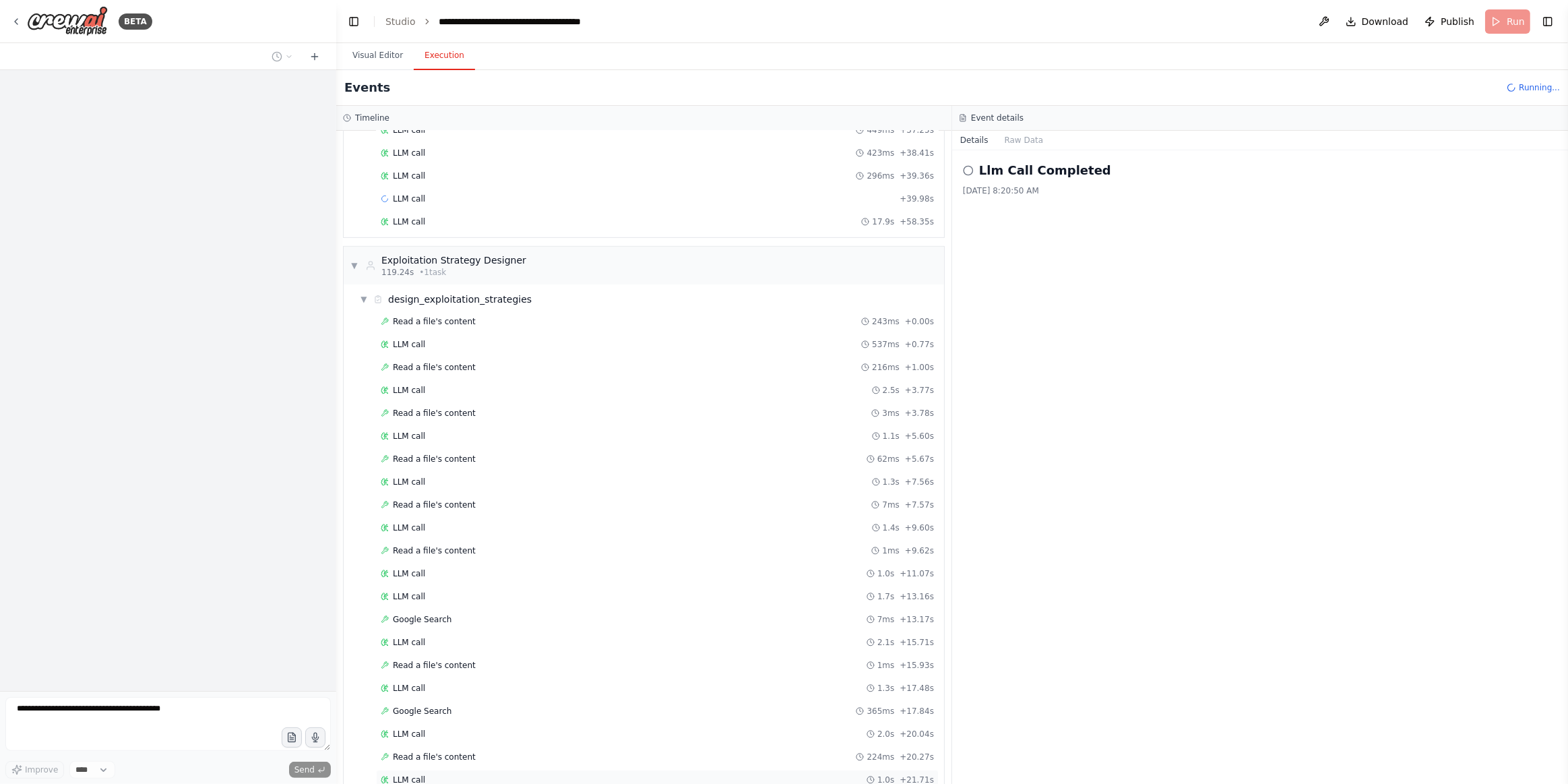
click at [455, 775] on div "LLM call 1.0s + 21.71s" at bounding box center [657, 780] width 553 height 11
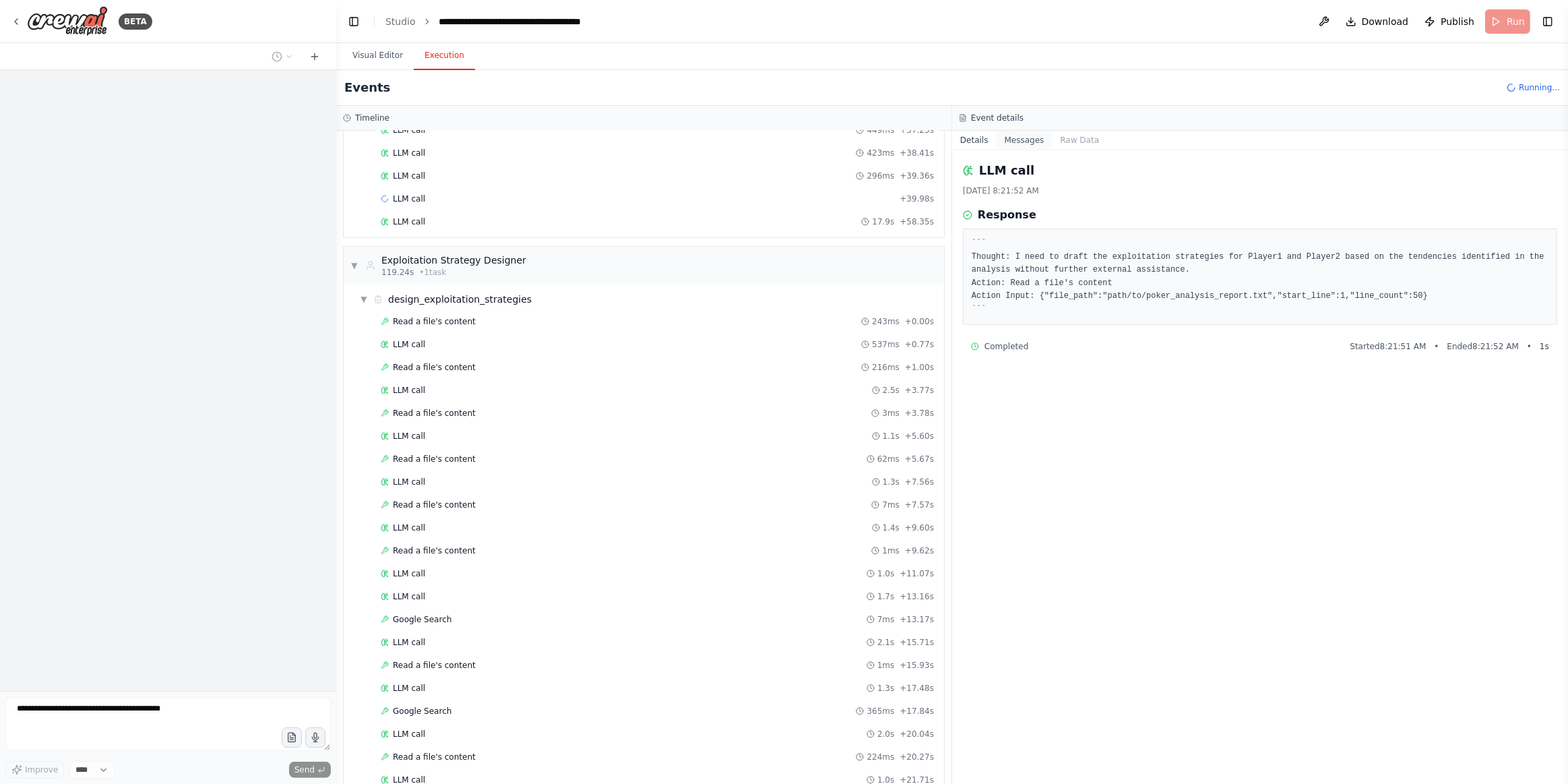
click at [1021, 149] on button "Messages" at bounding box center [1024, 140] width 56 height 19
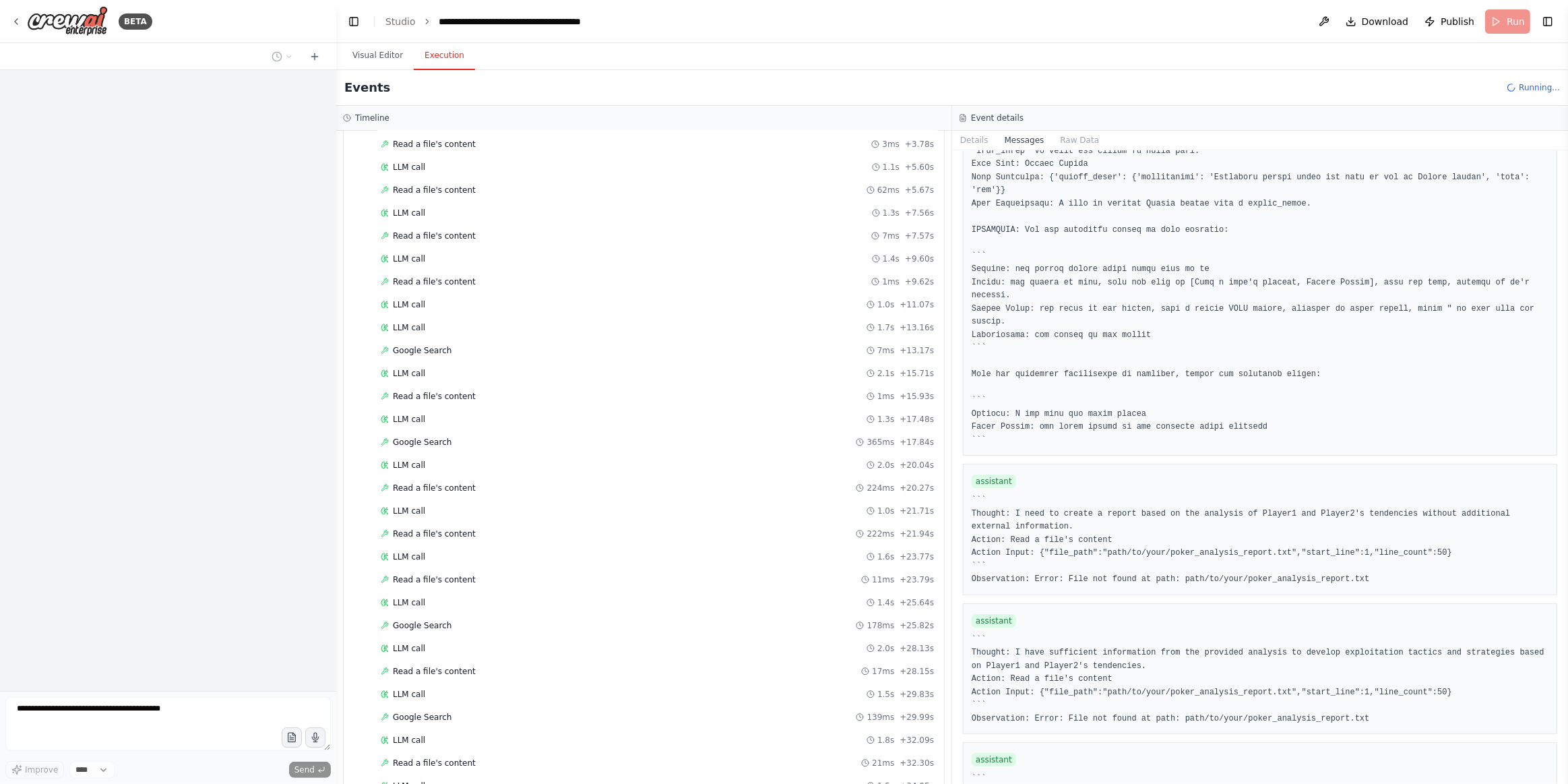
scroll to position [909, 0]
click at [370, 53] on button "Visual Editor" at bounding box center [377, 56] width 72 height 28
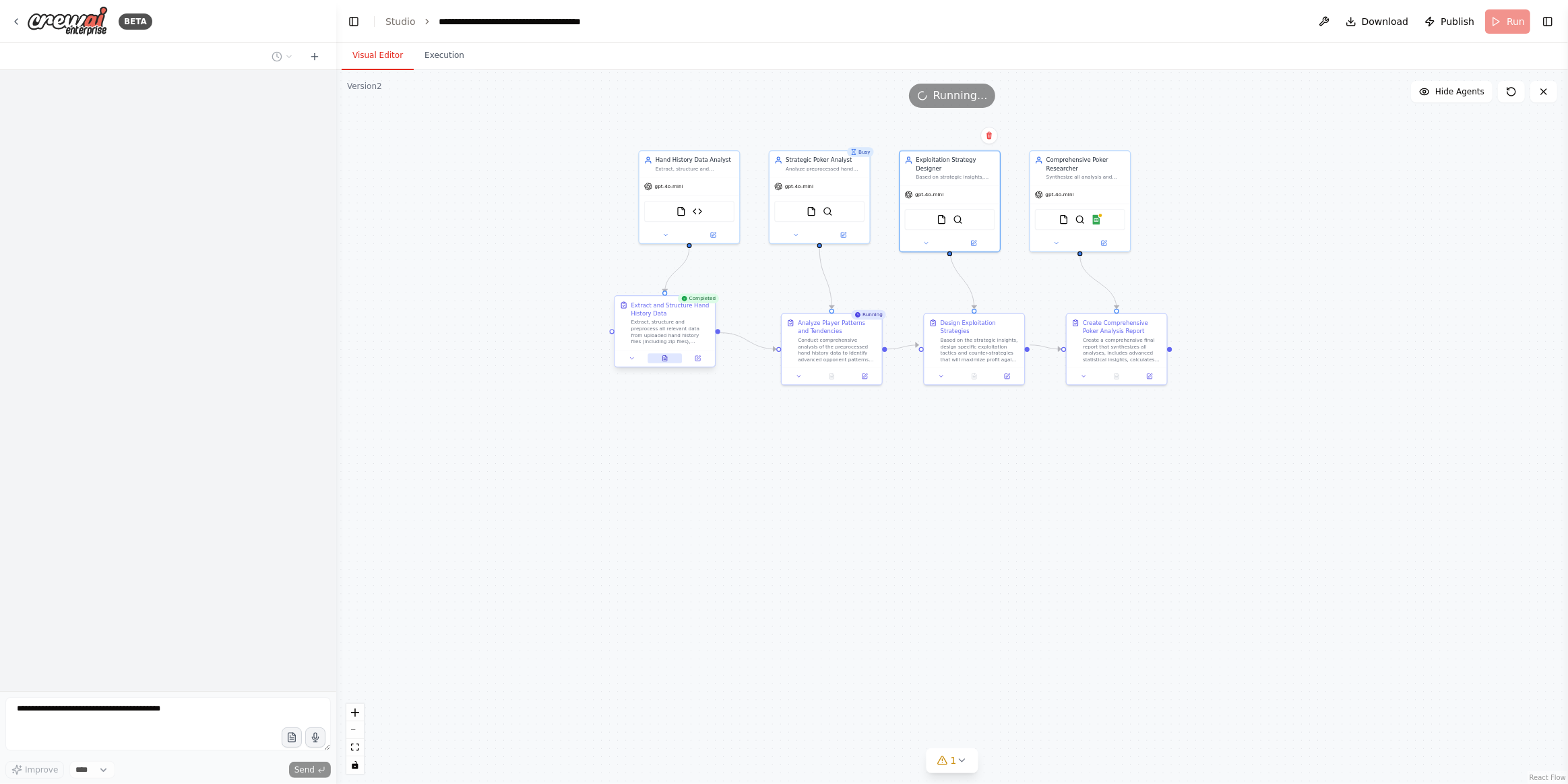
click at [666, 356] on icon at bounding box center [667, 357] width 1 height 1
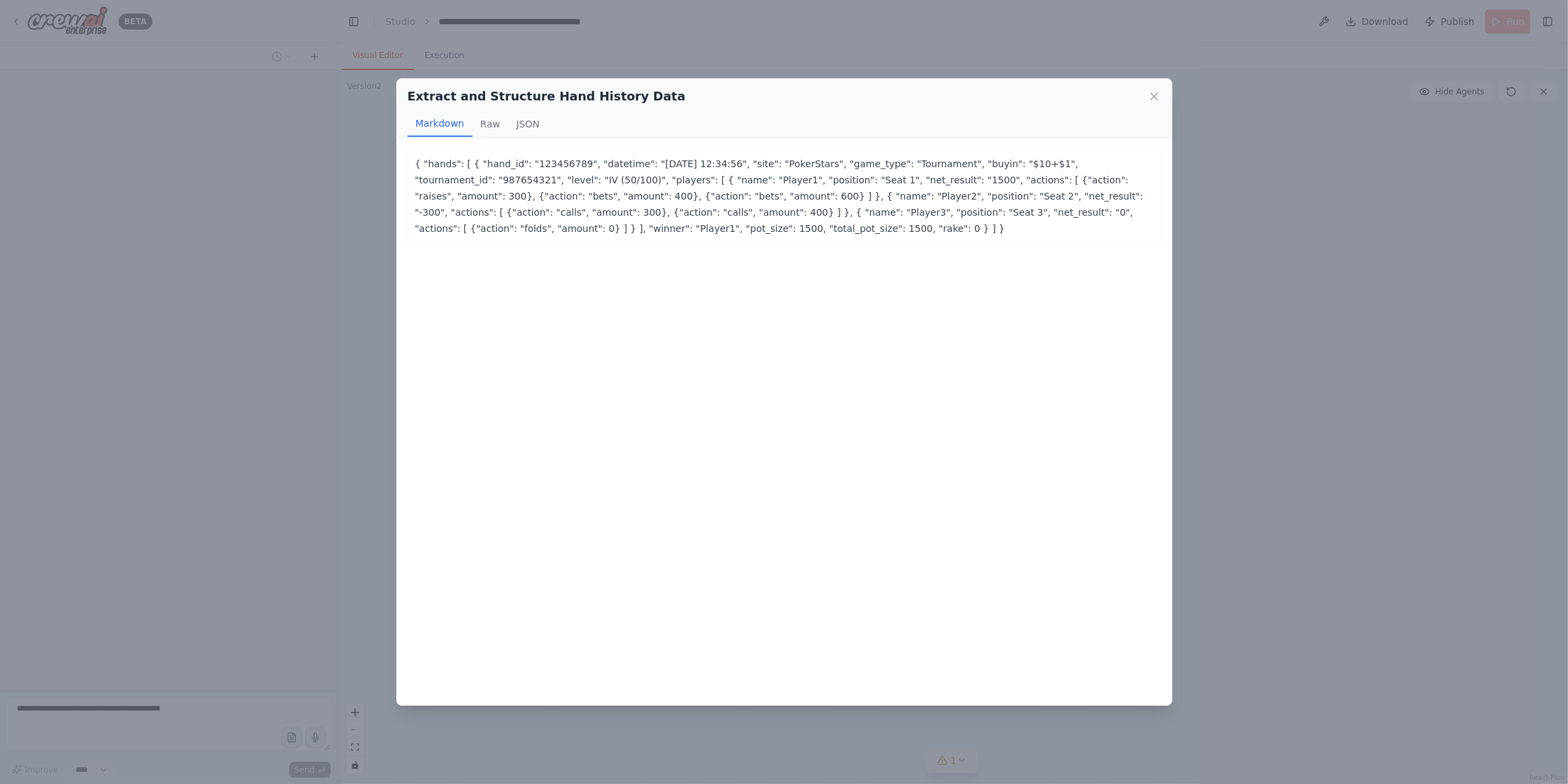
drag, startPoint x: 288, startPoint y: 305, endPoint x: 628, endPoint y: 185, distance: 360.6
click at [292, 302] on div "Extract and Structure Hand History Data Markdown Raw JSON { "hands": [ { "hand_…" at bounding box center [784, 392] width 1568 height 784
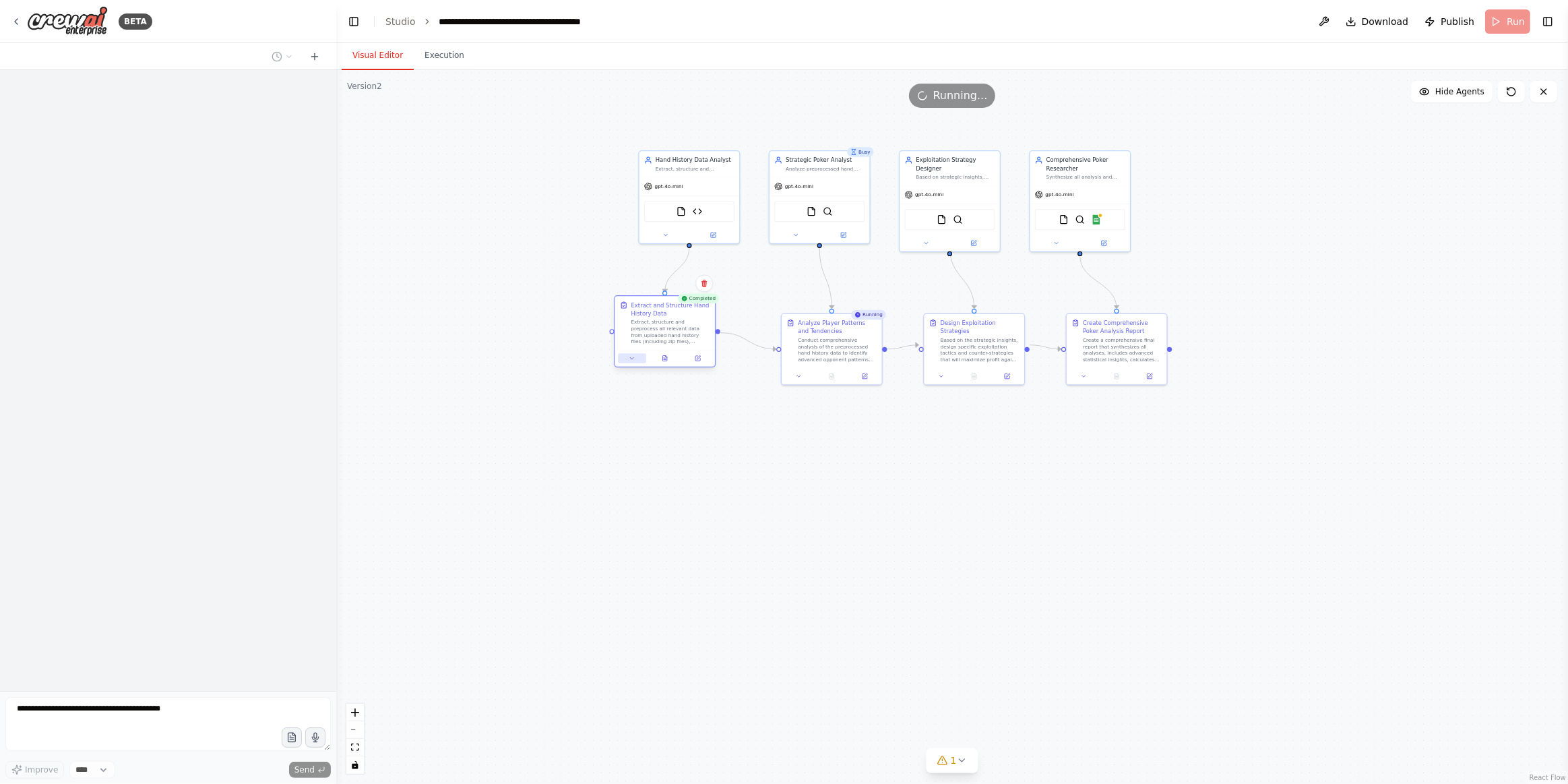
click at [631, 354] on button at bounding box center [632, 358] width 28 height 9
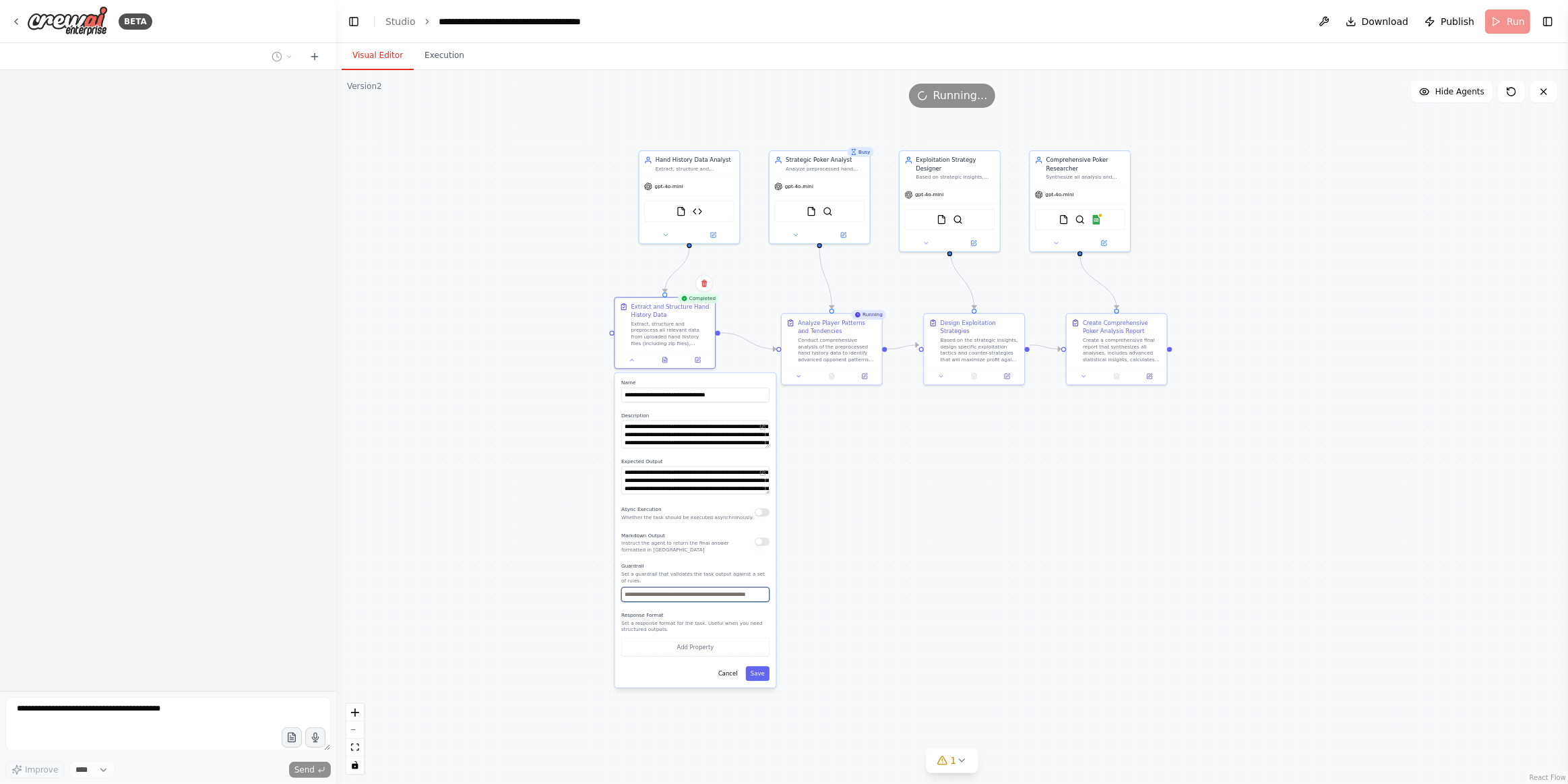
click at [721, 591] on input "text" at bounding box center [695, 595] width 149 height 15
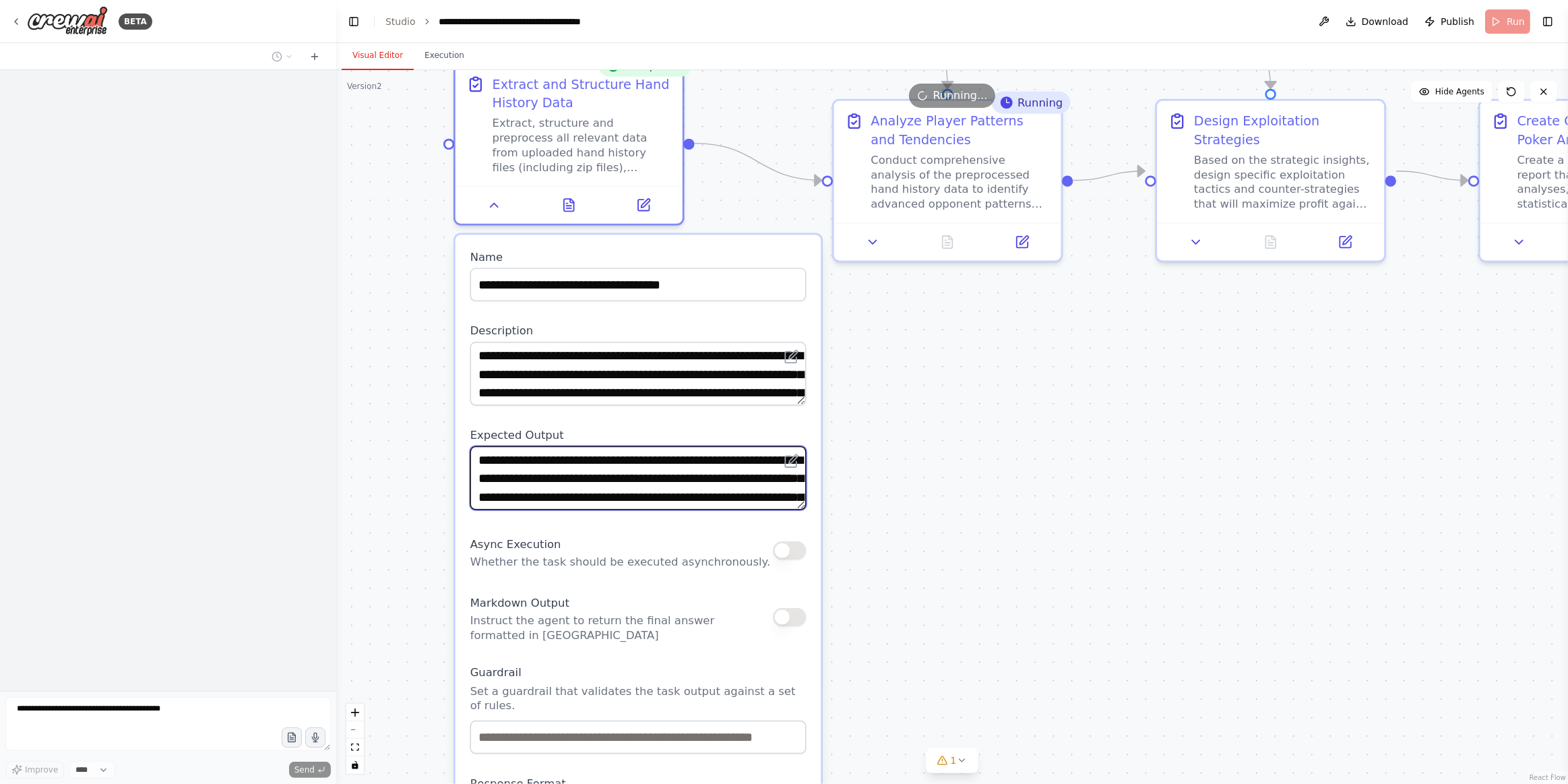
click at [739, 492] on textarea "**********" at bounding box center [639, 478] width 336 height 64
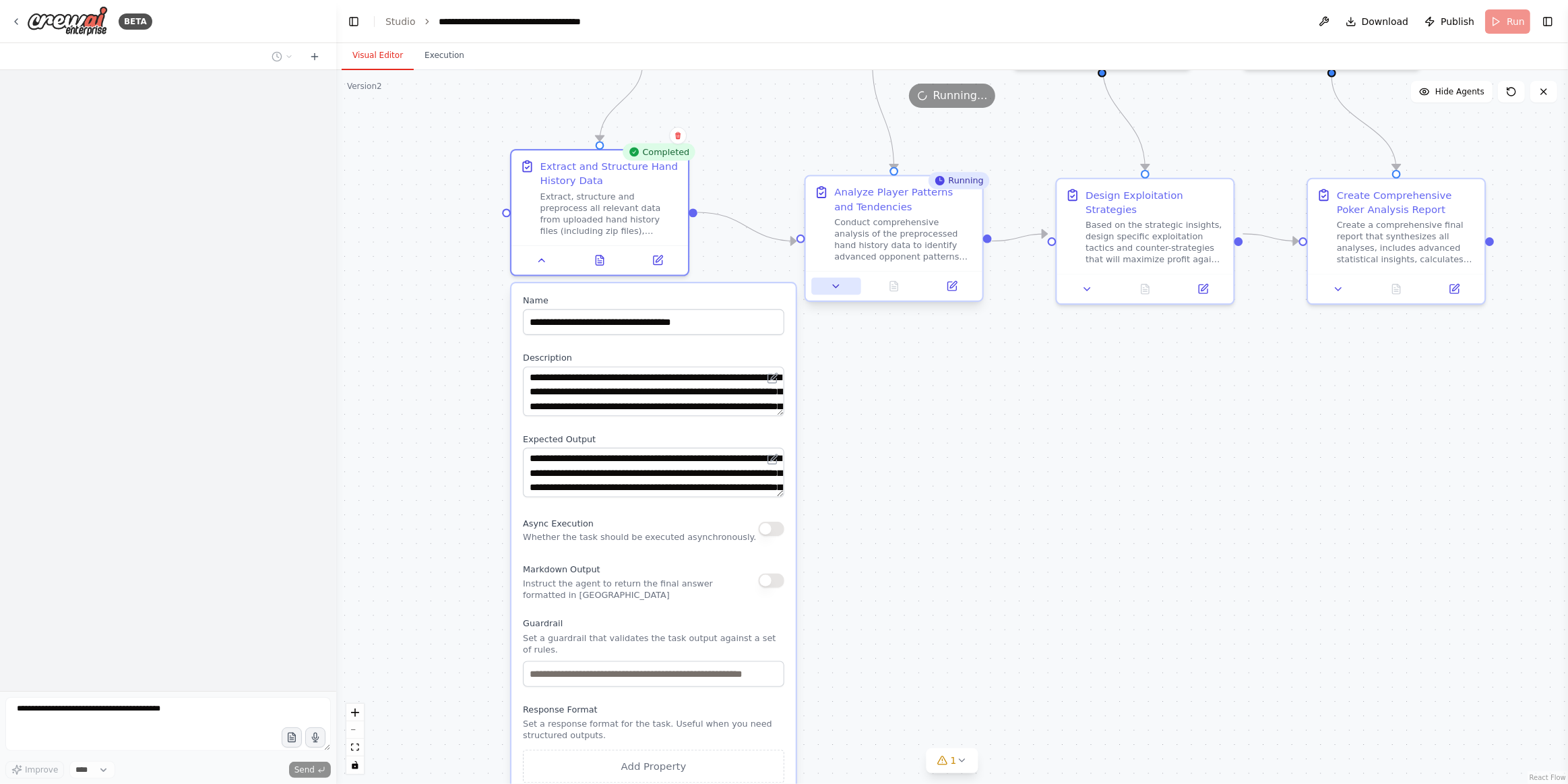
click at [837, 288] on icon at bounding box center [836, 286] width 12 height 12
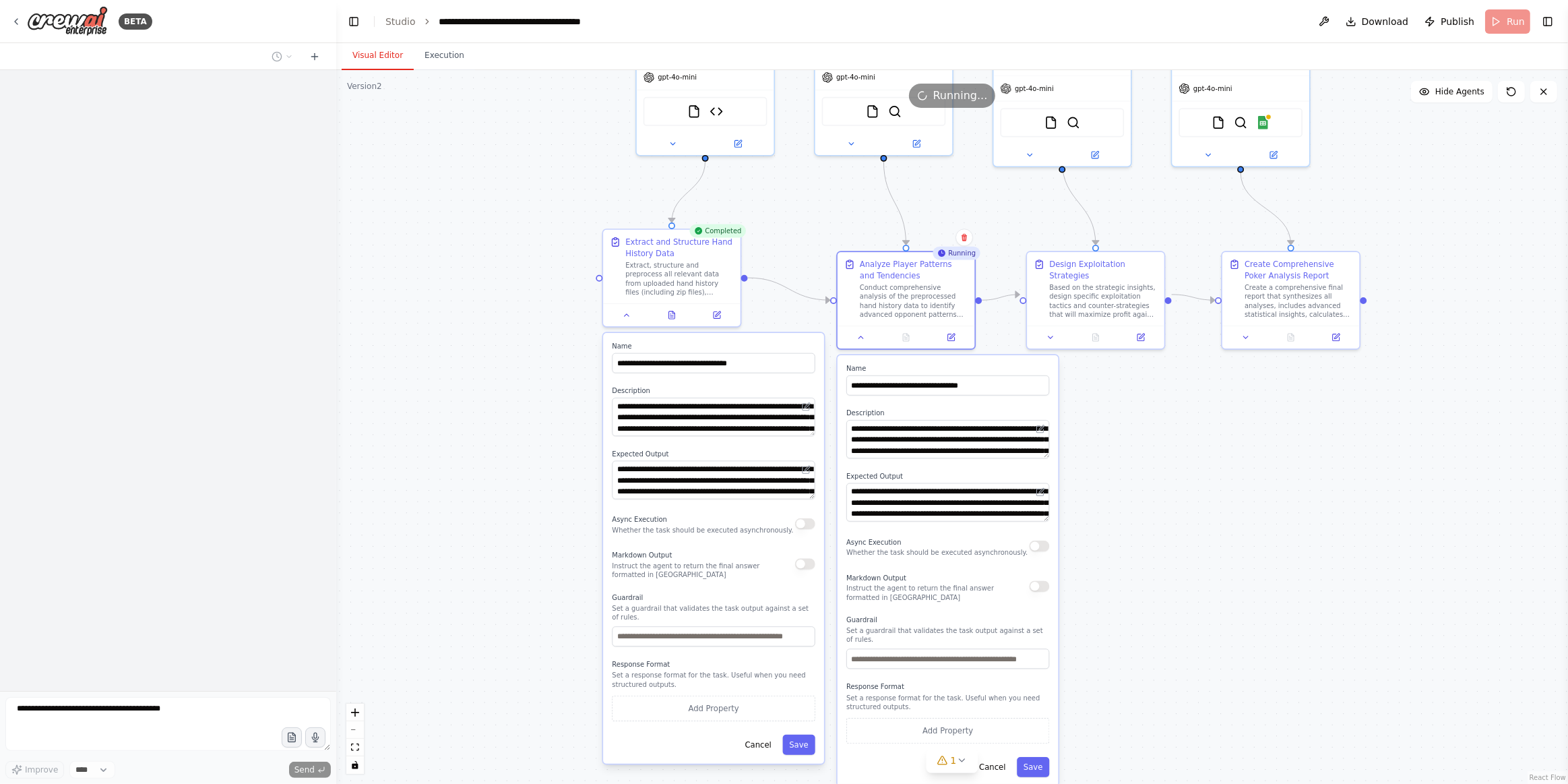
drag, startPoint x: 955, startPoint y: 602, endPoint x: 961, endPoint y: 610, distance: 10.0
drag, startPoint x: 961, startPoint y: 610, endPoint x: 947, endPoint y: 767, distance: 157.6
click at [947, 767] on button "1" at bounding box center [953, 761] width 52 height 25
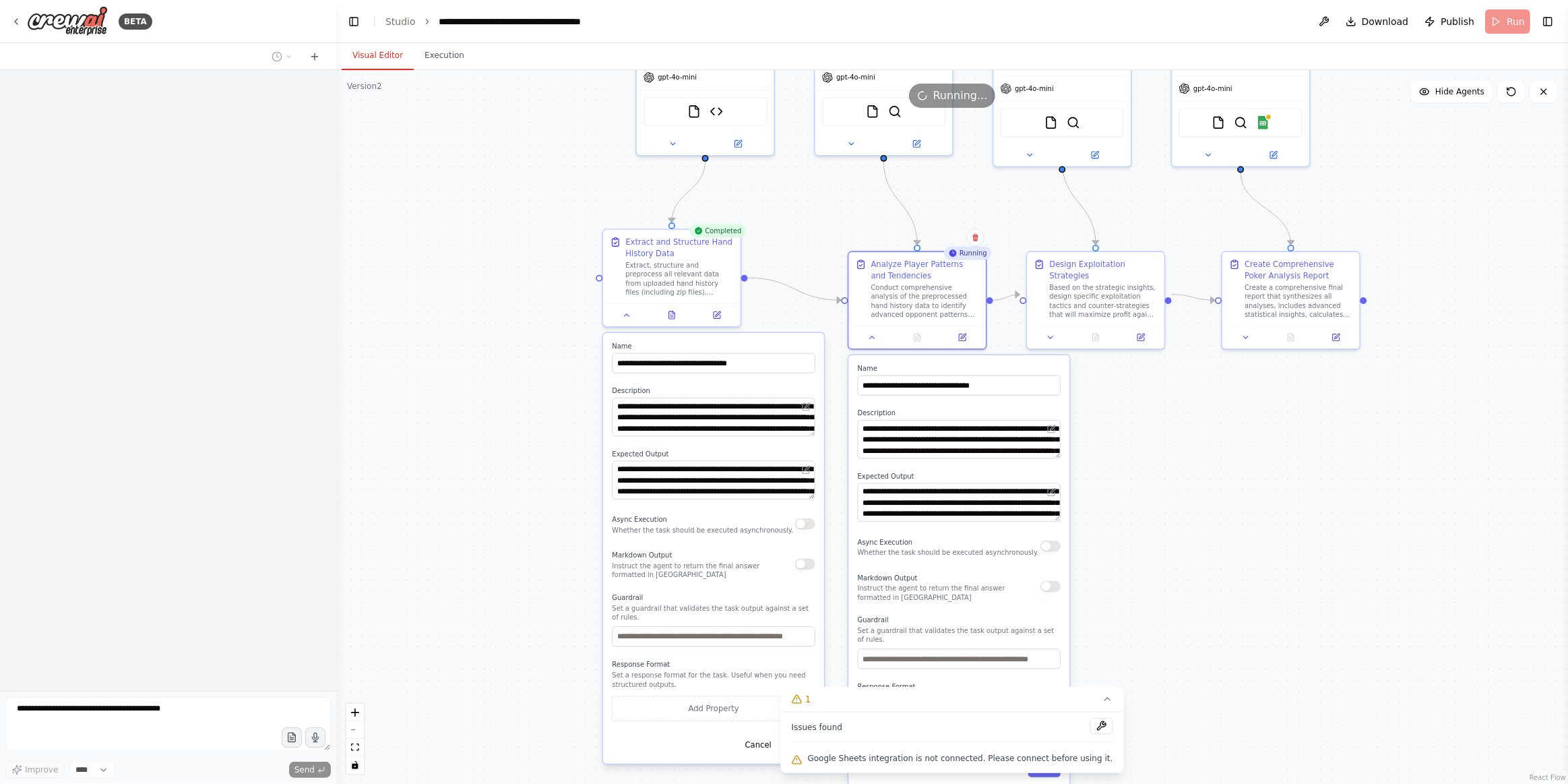
click at [1090, 725] on button at bounding box center [1101, 726] width 23 height 16
click at [1102, 699] on icon at bounding box center [1107, 699] width 11 height 11
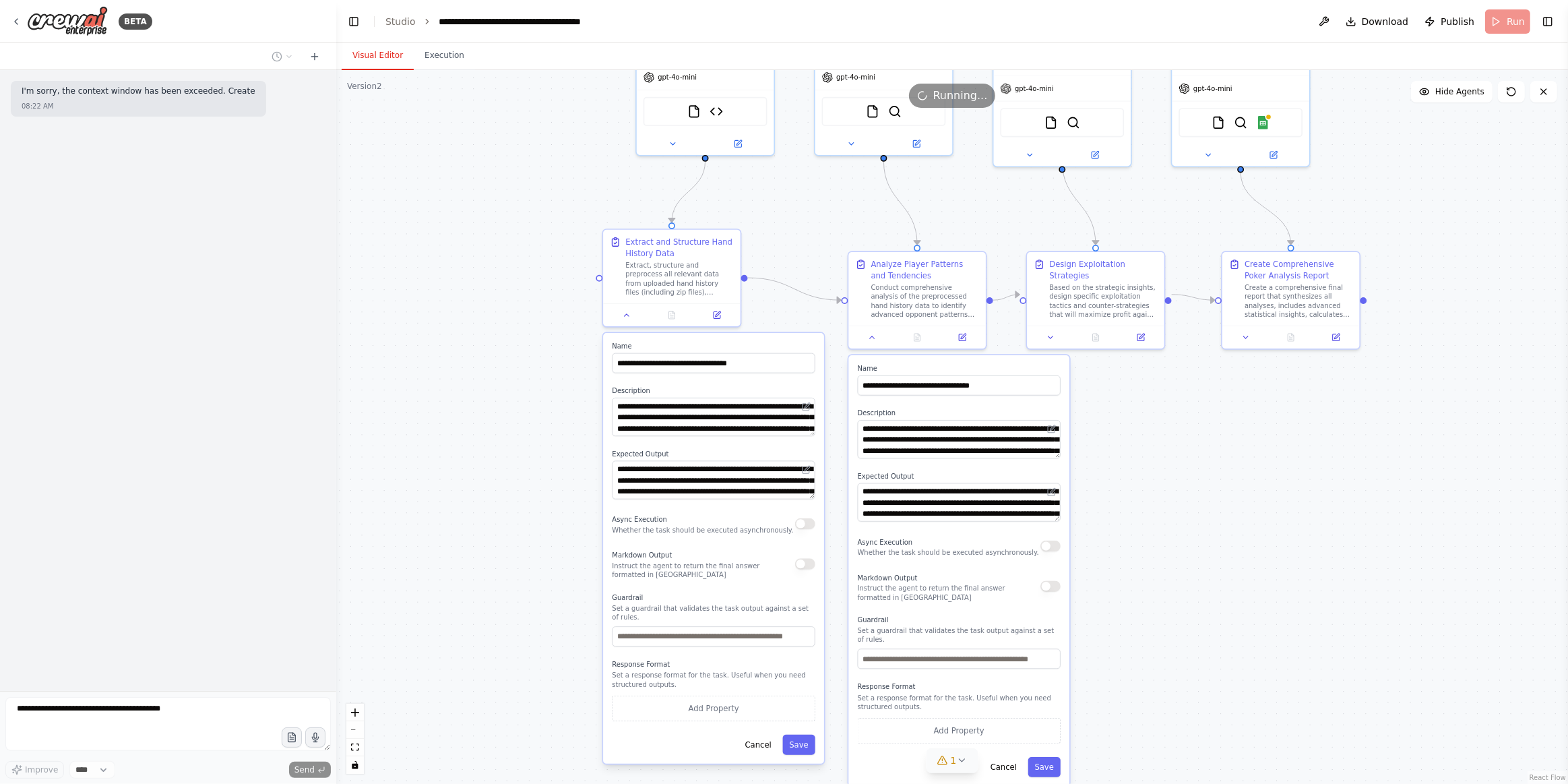
click at [1261, 439] on div ".deletable-edge-delete-btn { width: 20px; height: 20px; border: 0px solid #ffff…" at bounding box center [953, 427] width 1232 height 714
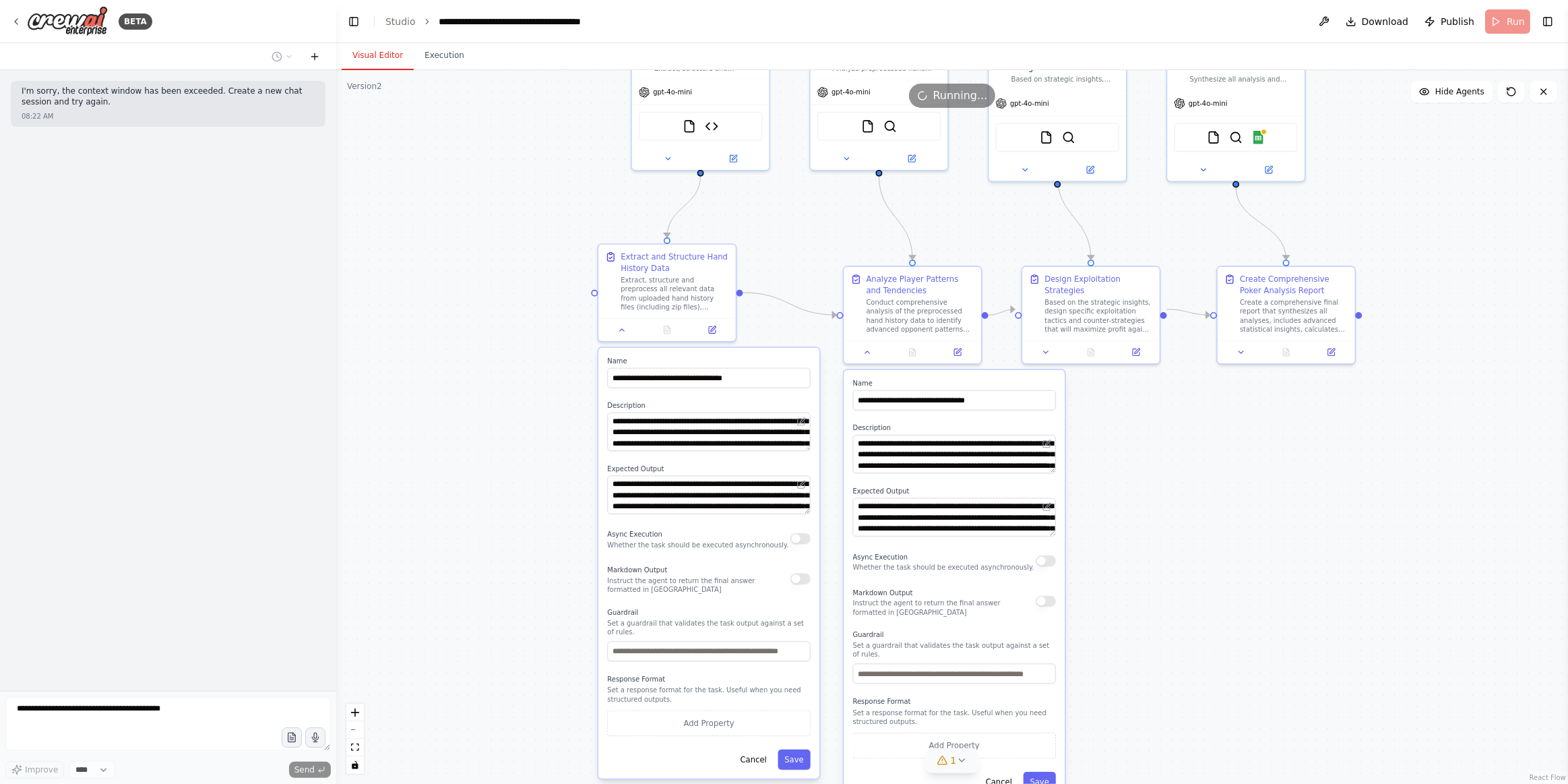
click at [321, 58] on button at bounding box center [315, 57] width 22 height 16
click at [312, 53] on icon at bounding box center [315, 57] width 11 height 11
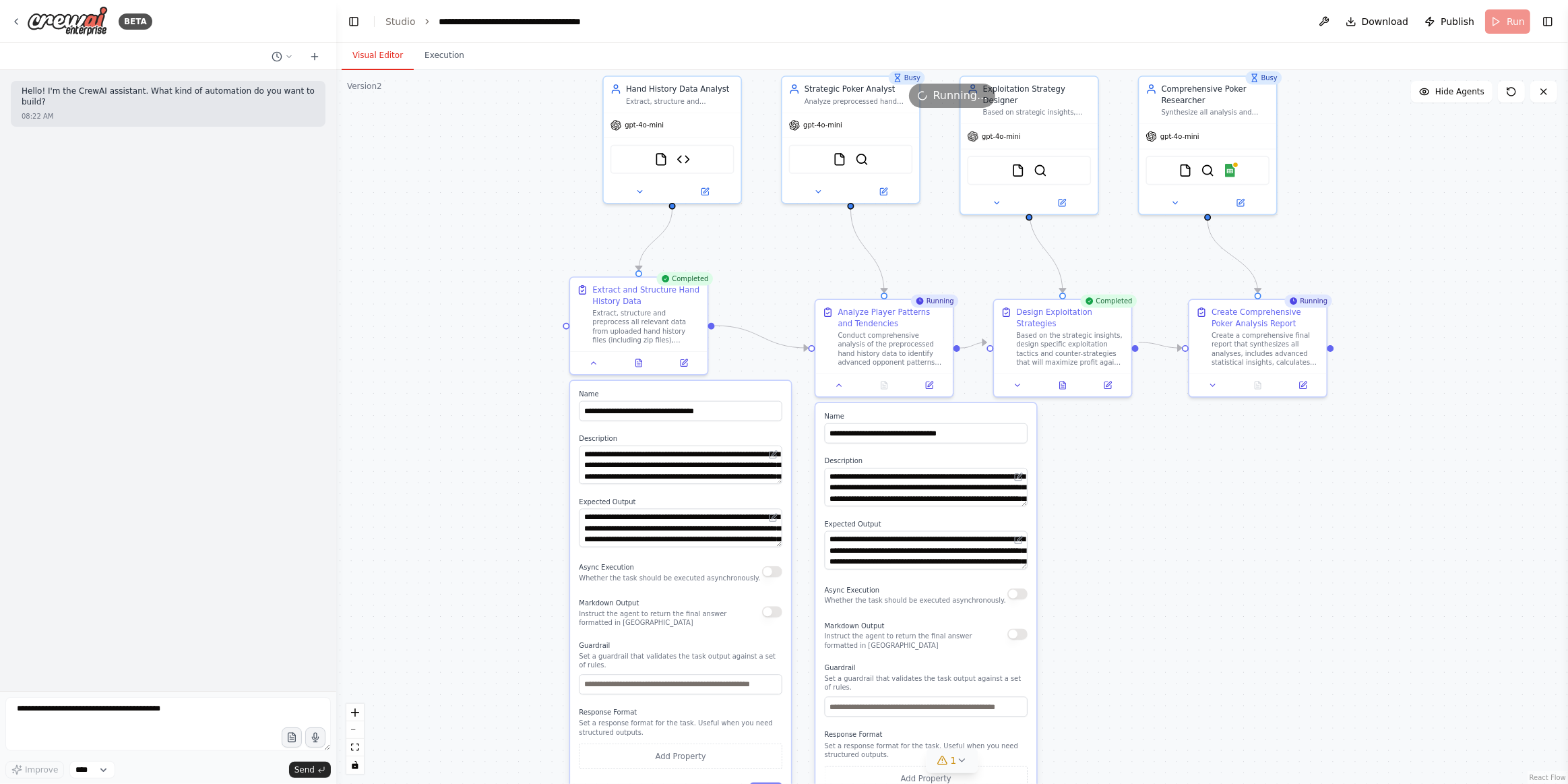
drag, startPoint x: 1273, startPoint y: 568, endPoint x: 1206, endPoint y: 620, distance: 84.8
click at [1211, 619] on div ".deletable-edge-delete-btn { width: 20px; height: 20px; border: 0px solid #ffff…" at bounding box center [953, 427] width 1232 height 714
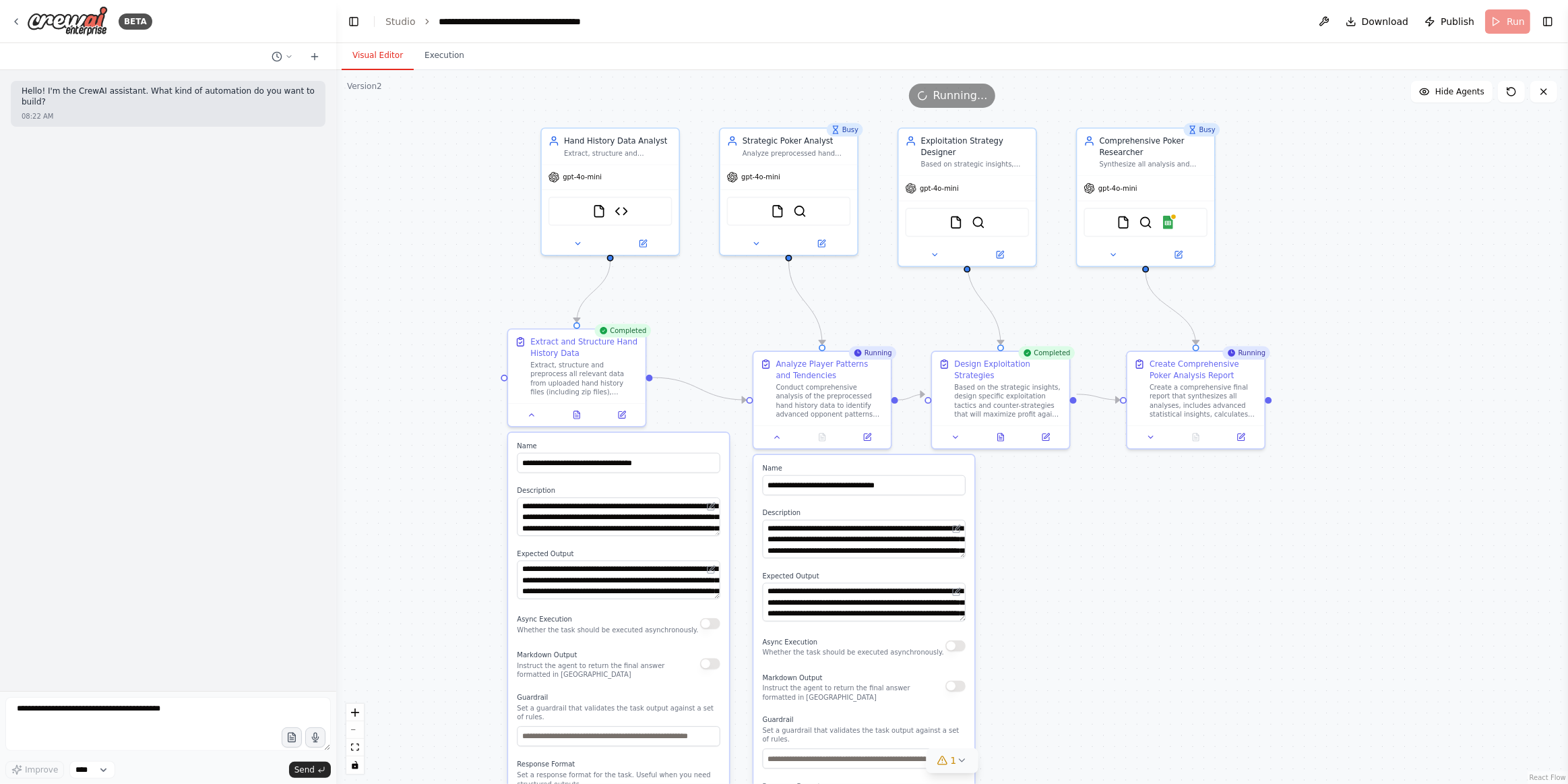
drag, startPoint x: 783, startPoint y: 429, endPoint x: 737, endPoint y: 437, distance: 46.7
click at [781, 431] on button at bounding box center [777, 437] width 38 height 14
click at [531, 413] on icon at bounding box center [532, 413] width 5 height 2
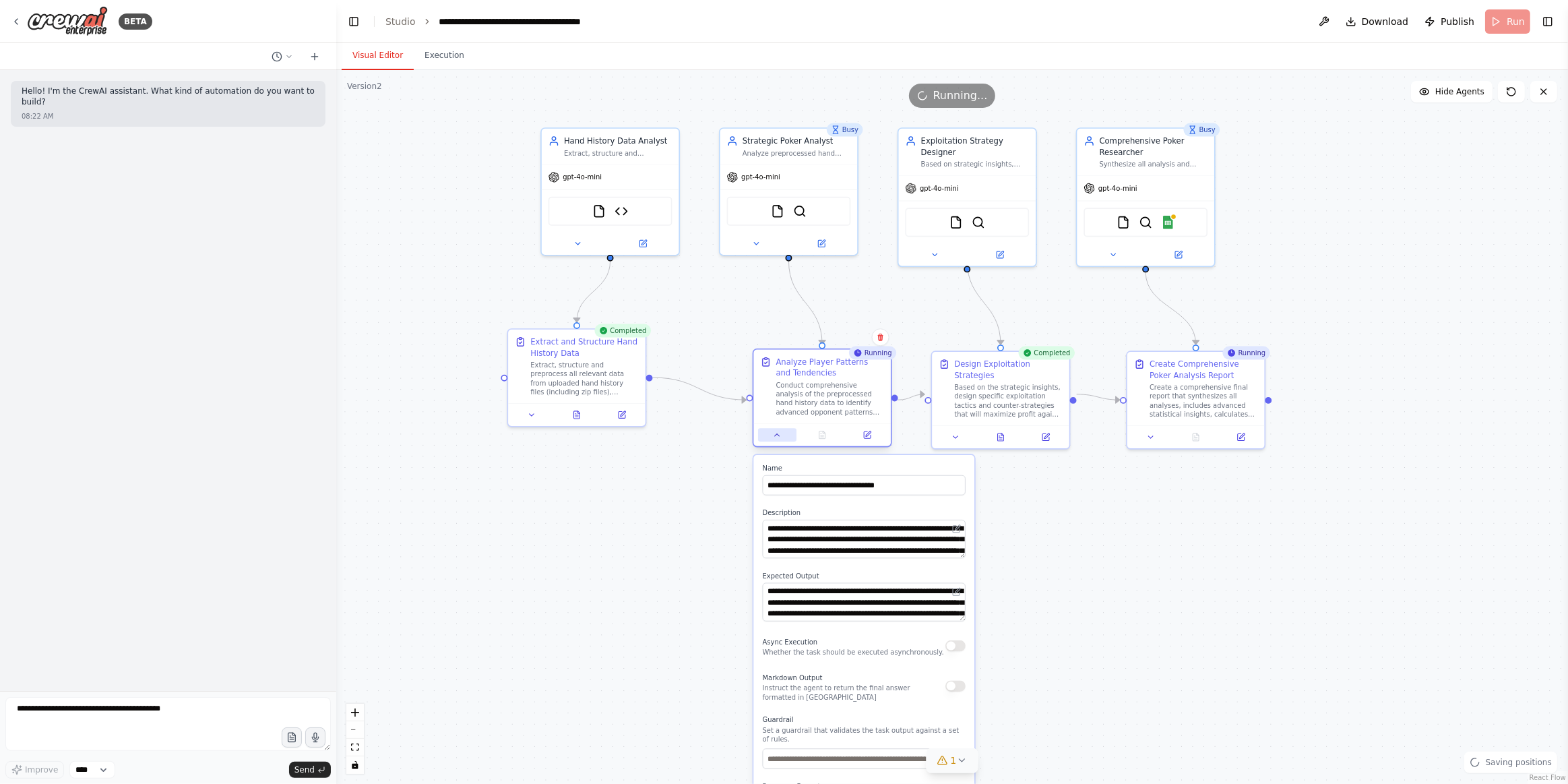
click at [772, 437] on button at bounding box center [777, 434] width 38 height 14
click at [768, 439] on button at bounding box center [777, 434] width 38 height 14
click at [784, 432] on button at bounding box center [777, 434] width 38 height 14
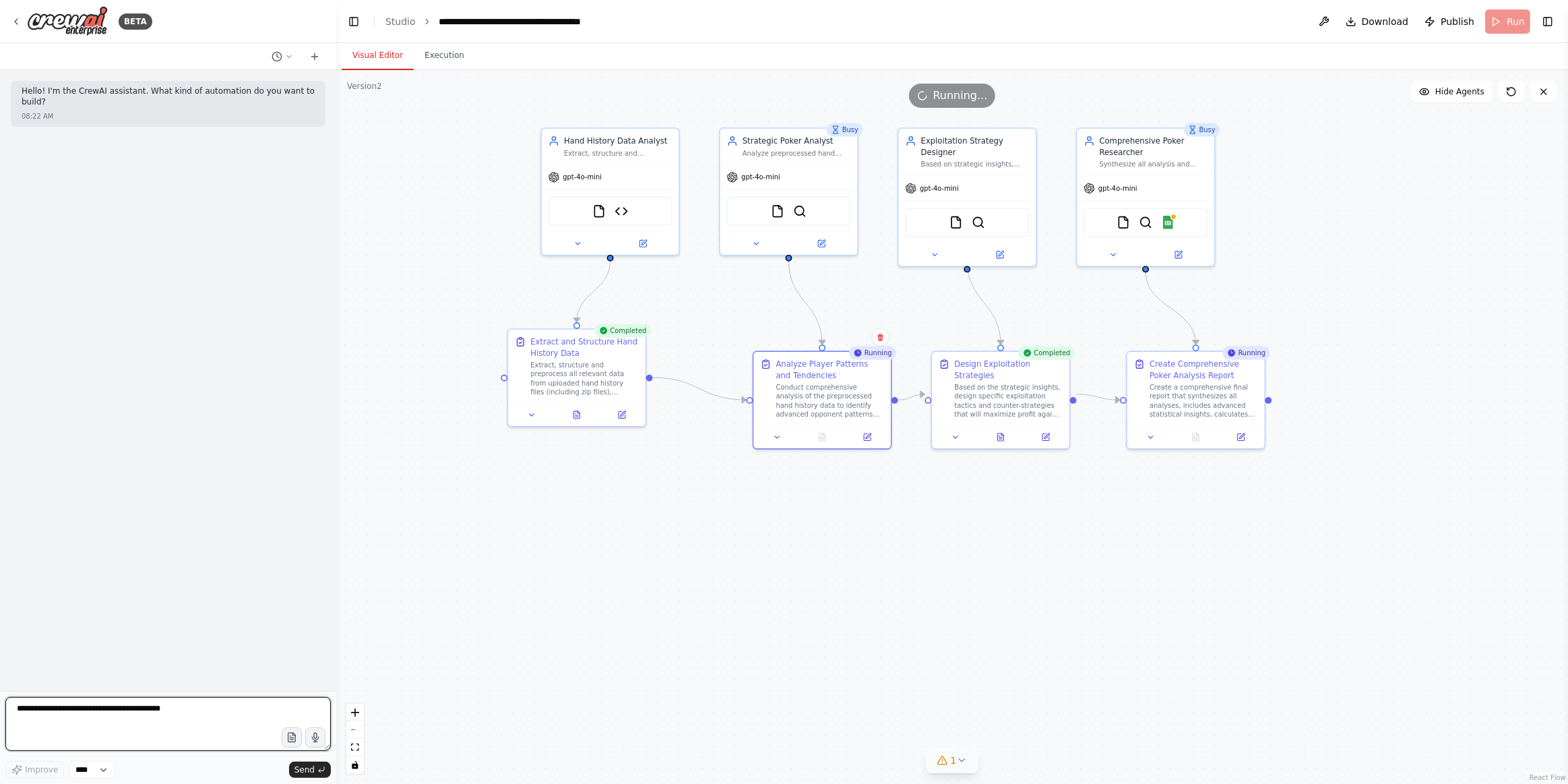
click at [153, 709] on textarea at bounding box center [167, 724] width 325 height 54
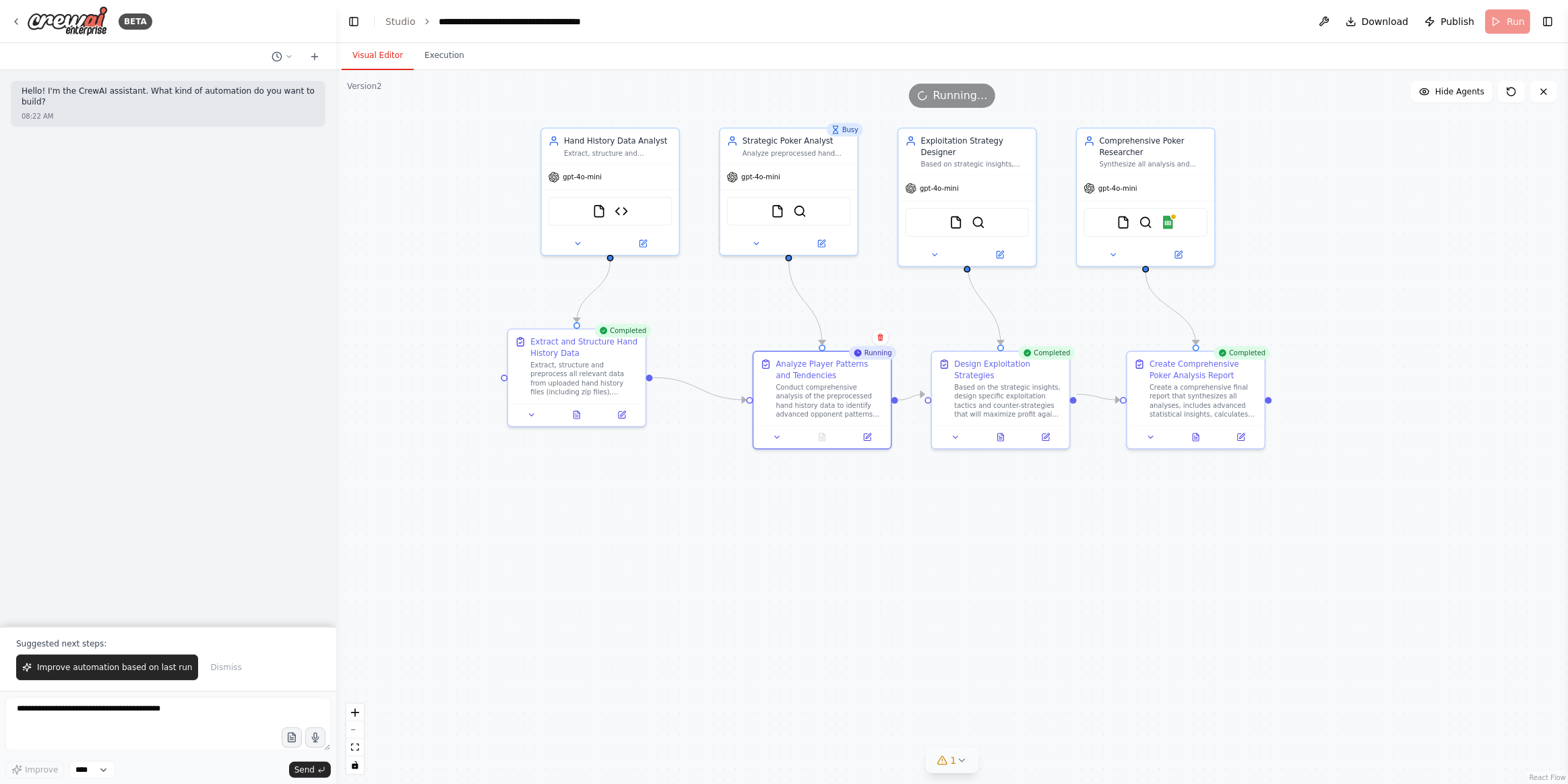
click at [103, 667] on span "Improve automation based on last run" at bounding box center [115, 667] width 155 height 11
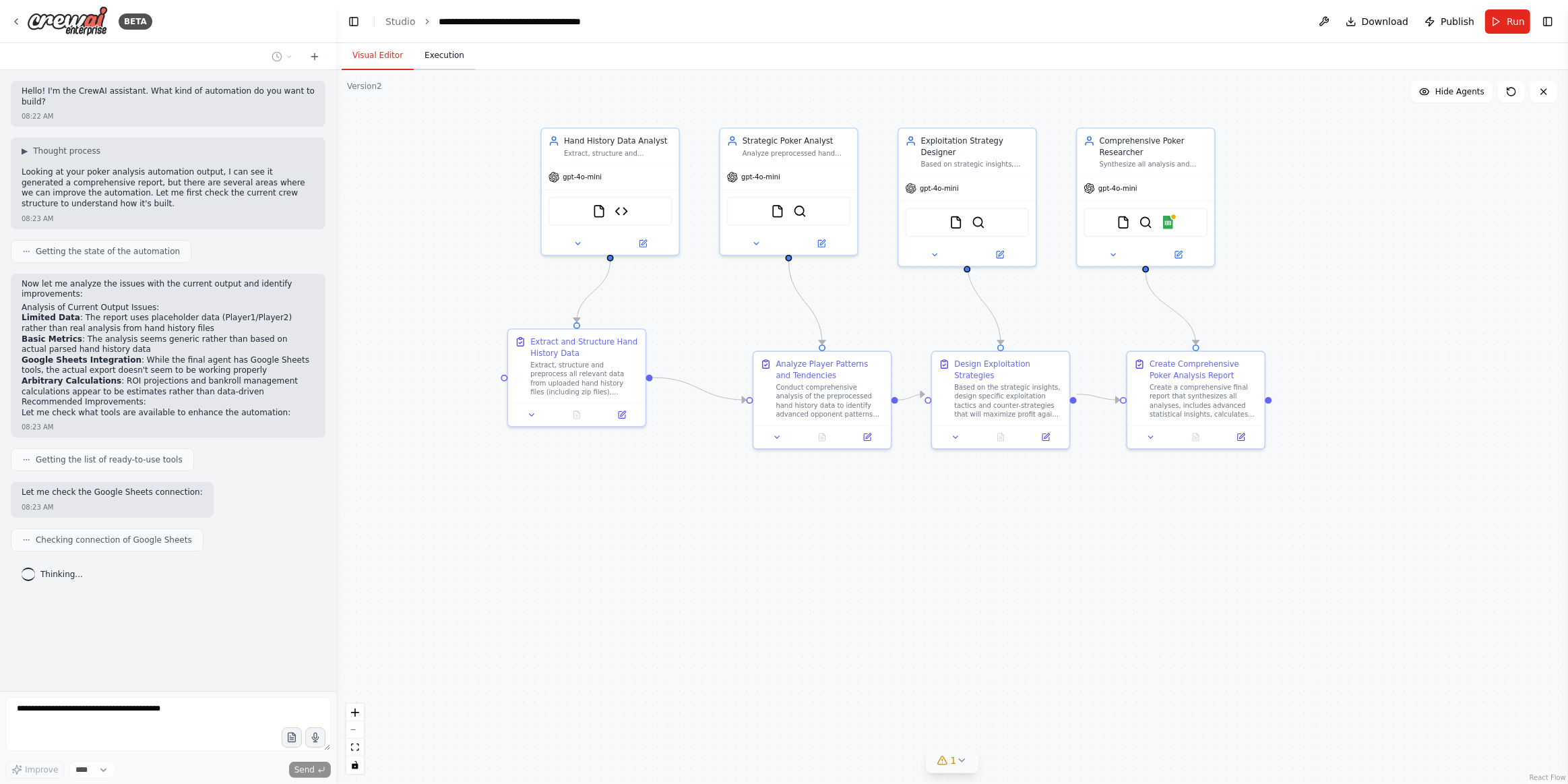
click at [423, 54] on button "Execution" at bounding box center [444, 56] width 62 height 28
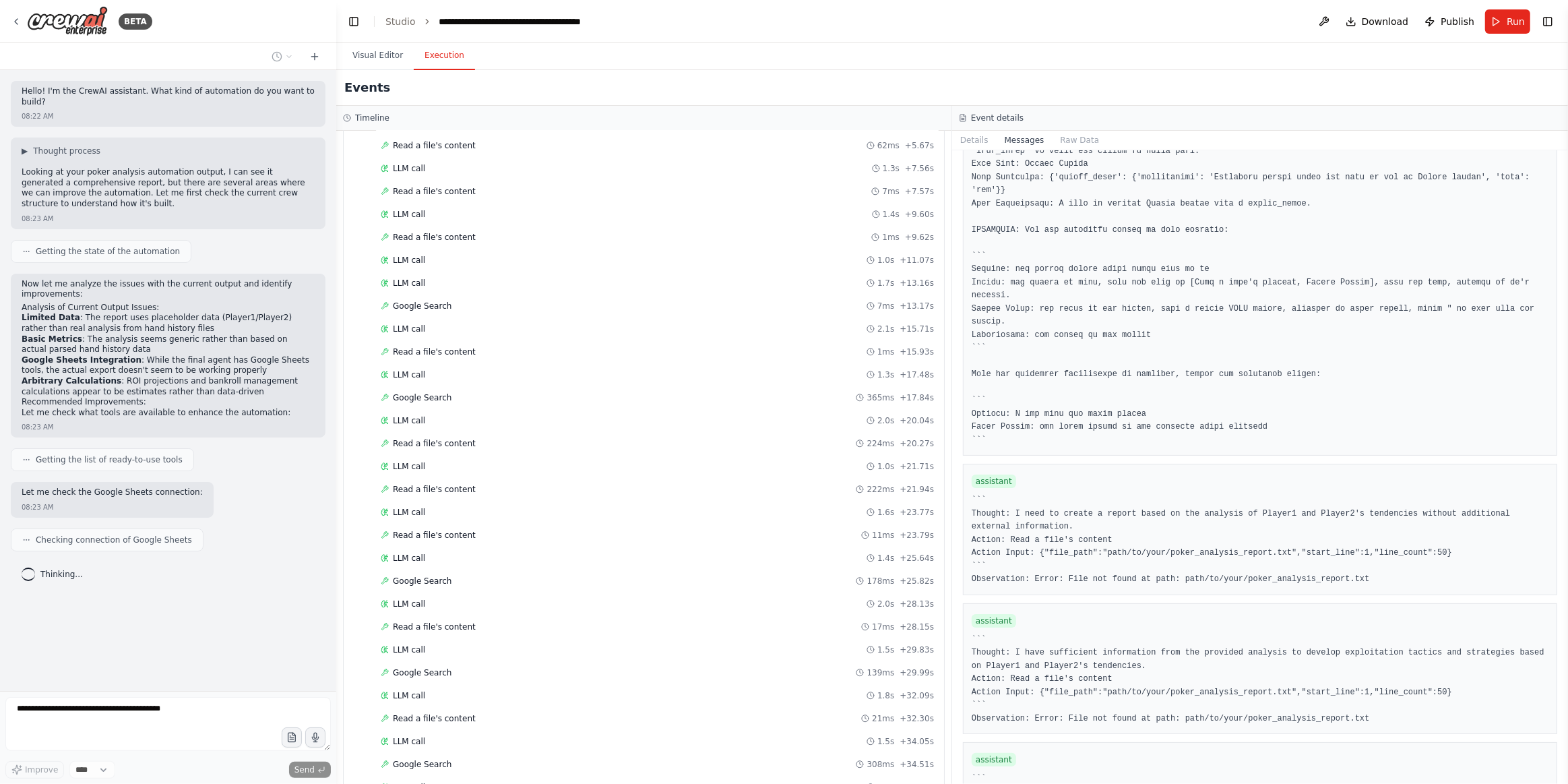
scroll to position [480, 0]
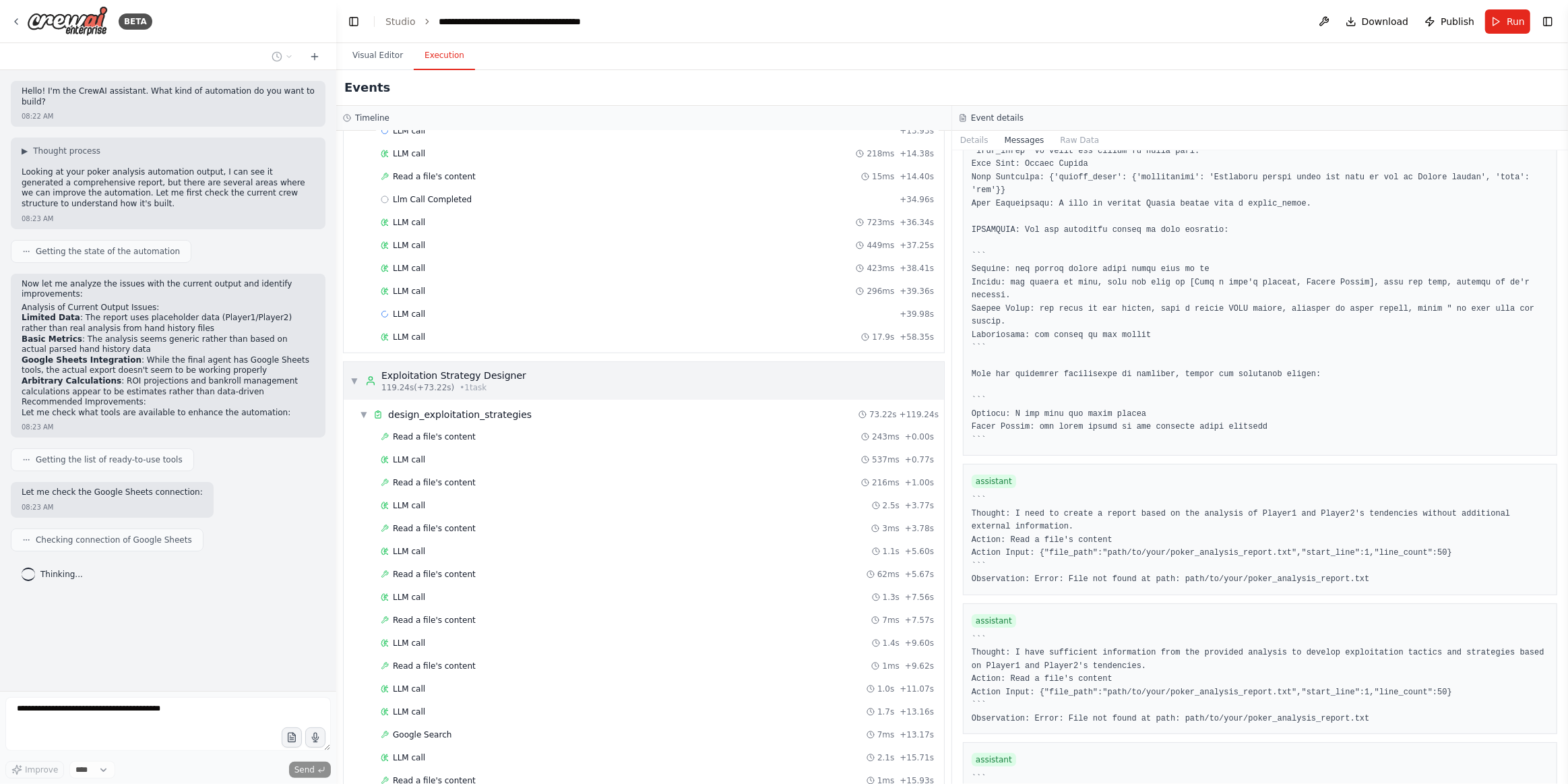
click at [359, 369] on div "▼ Exploitation Strategy Designer 119.24s (+73.22s) • 1 task" at bounding box center [438, 381] width 176 height 24
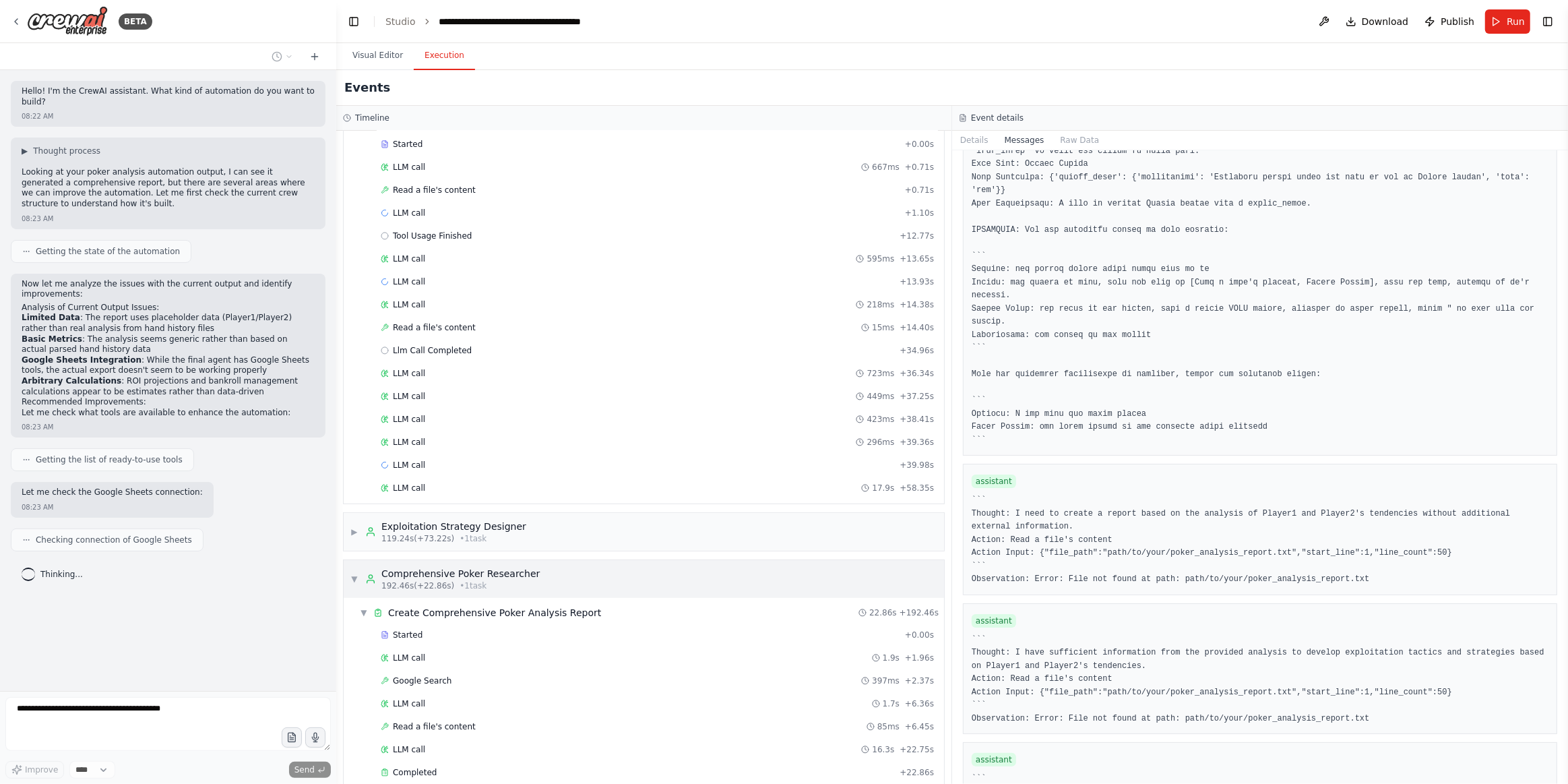
click at [359, 567] on div "▼ Comprehensive Poker Researcher 192.46s (+22.86s) • 1 task" at bounding box center [444, 579] width 189 height 24
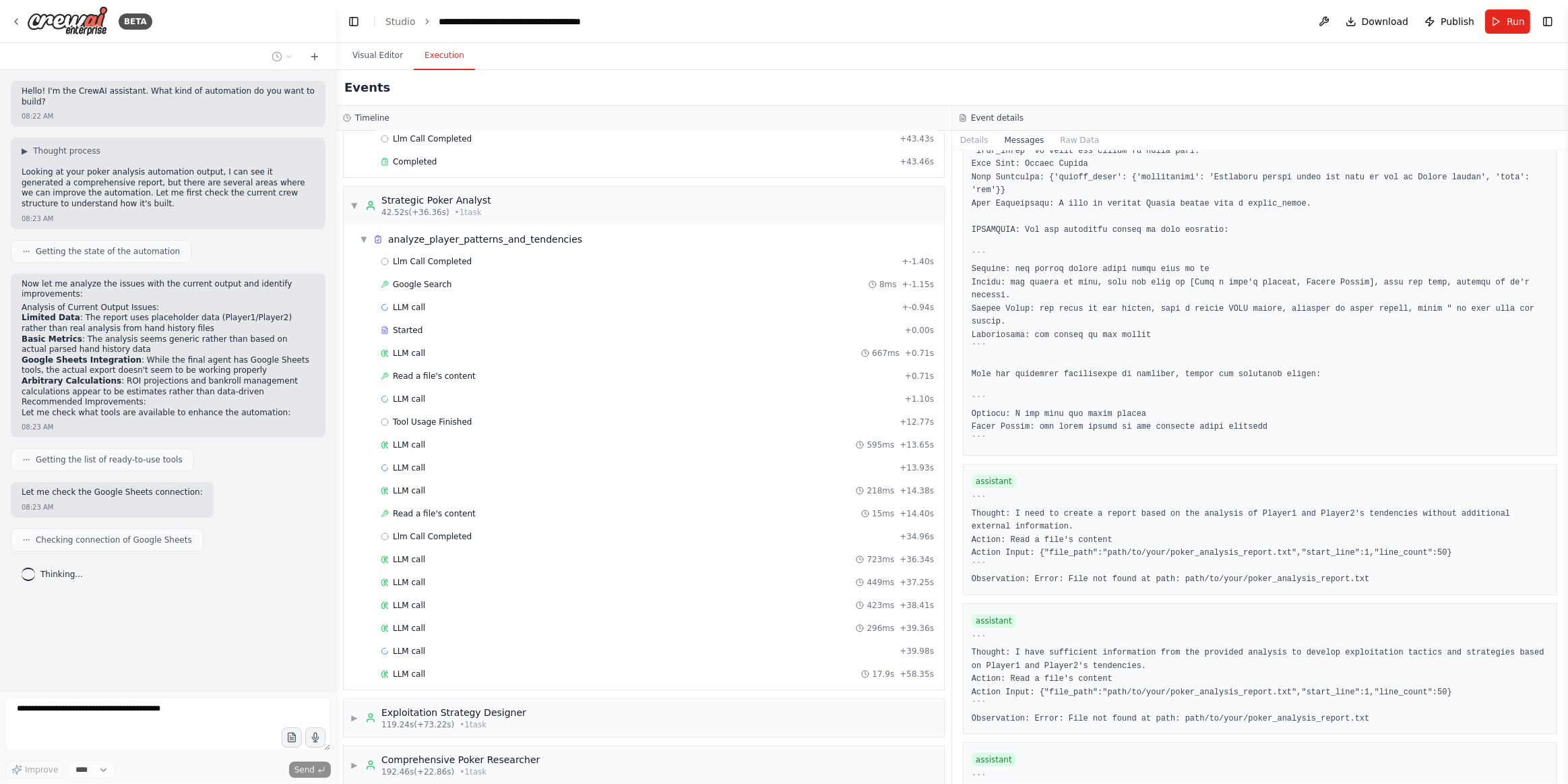
scroll to position [142, 0]
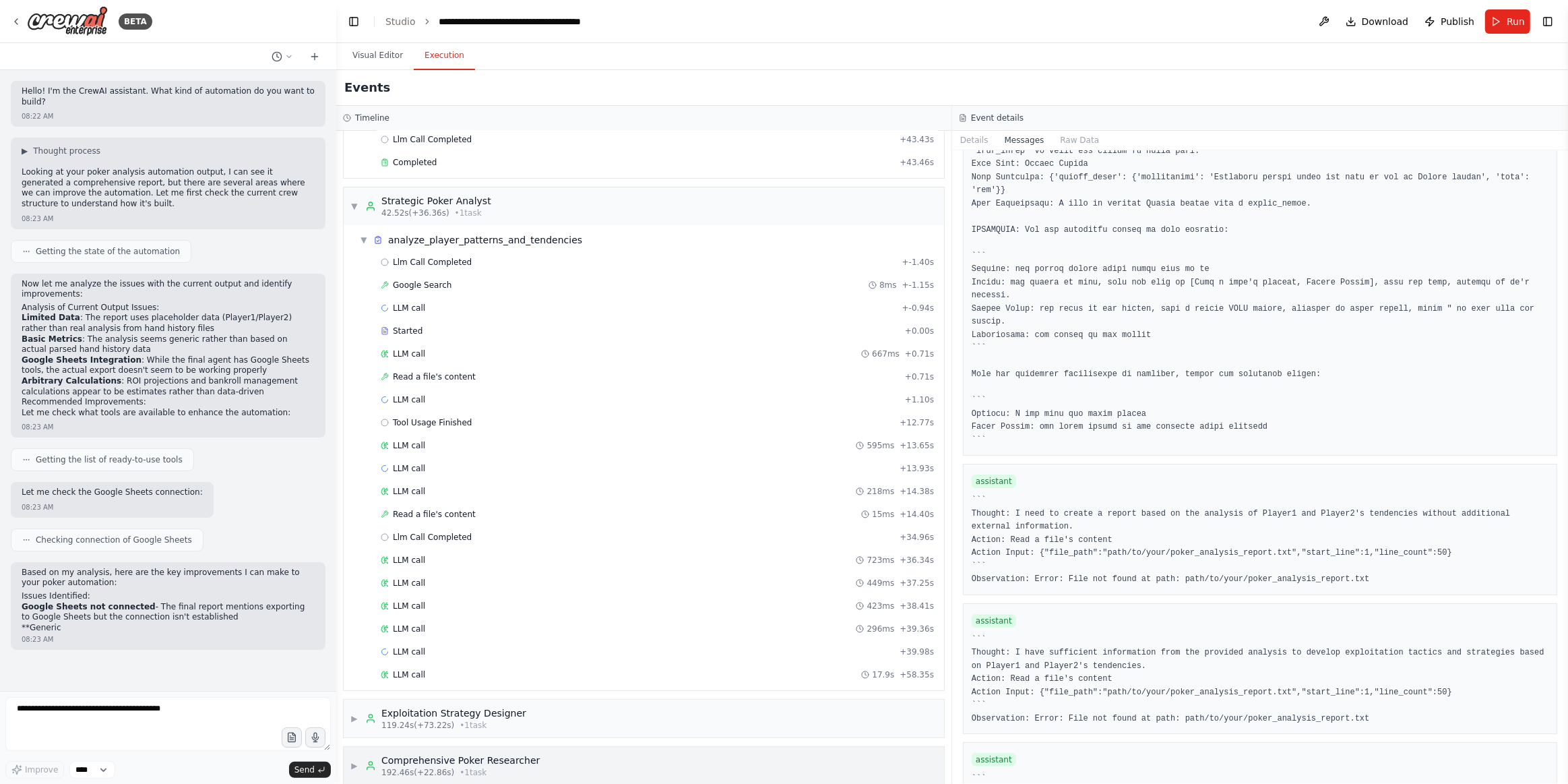
click at [563, 747] on div "▶ Comprehensive Poker Researcher 192.46s (+22.86s) • 1 task" at bounding box center [644, 766] width 600 height 38
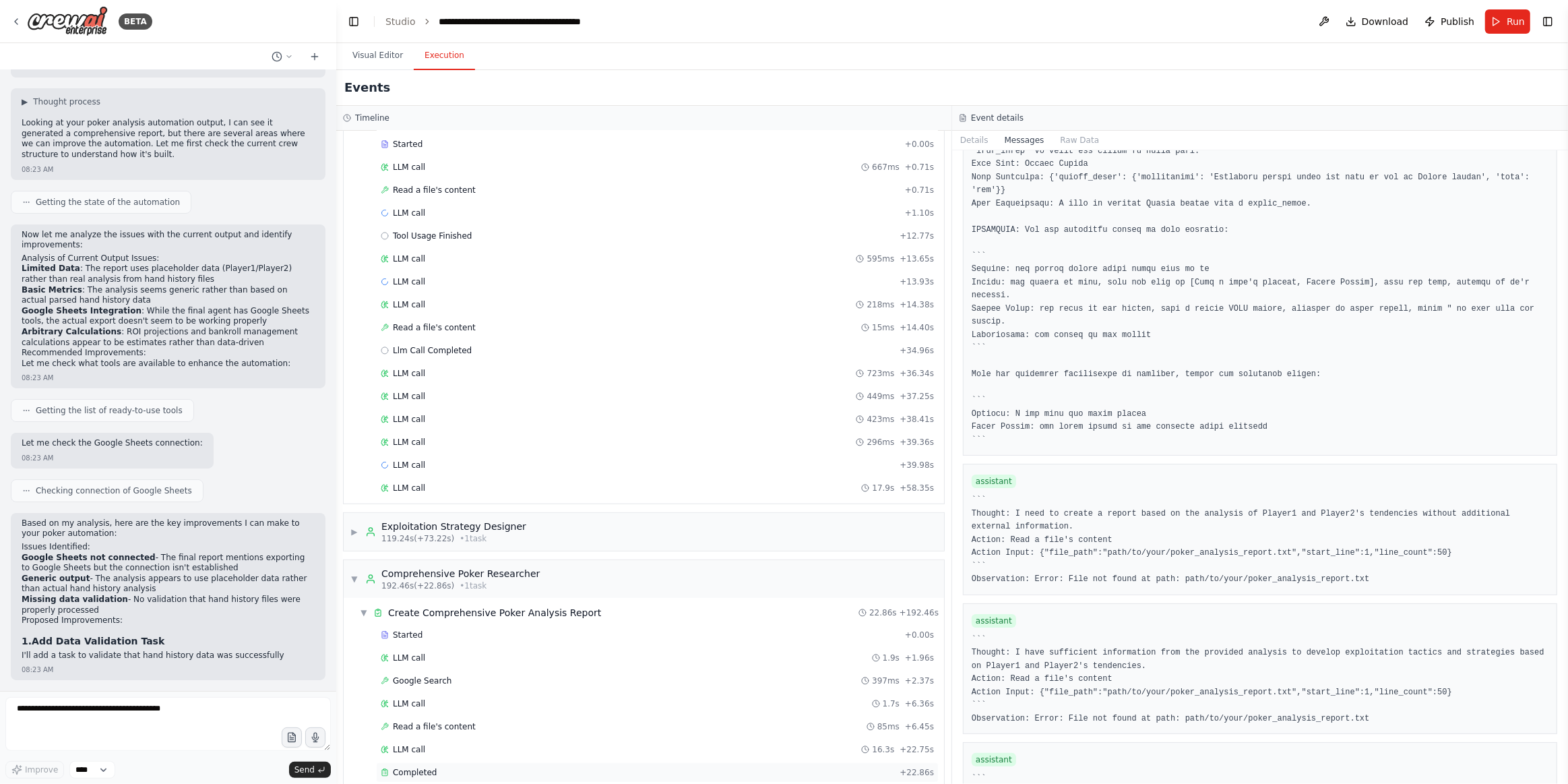
click at [479, 767] on div "Completed" at bounding box center [637, 772] width 513 height 11
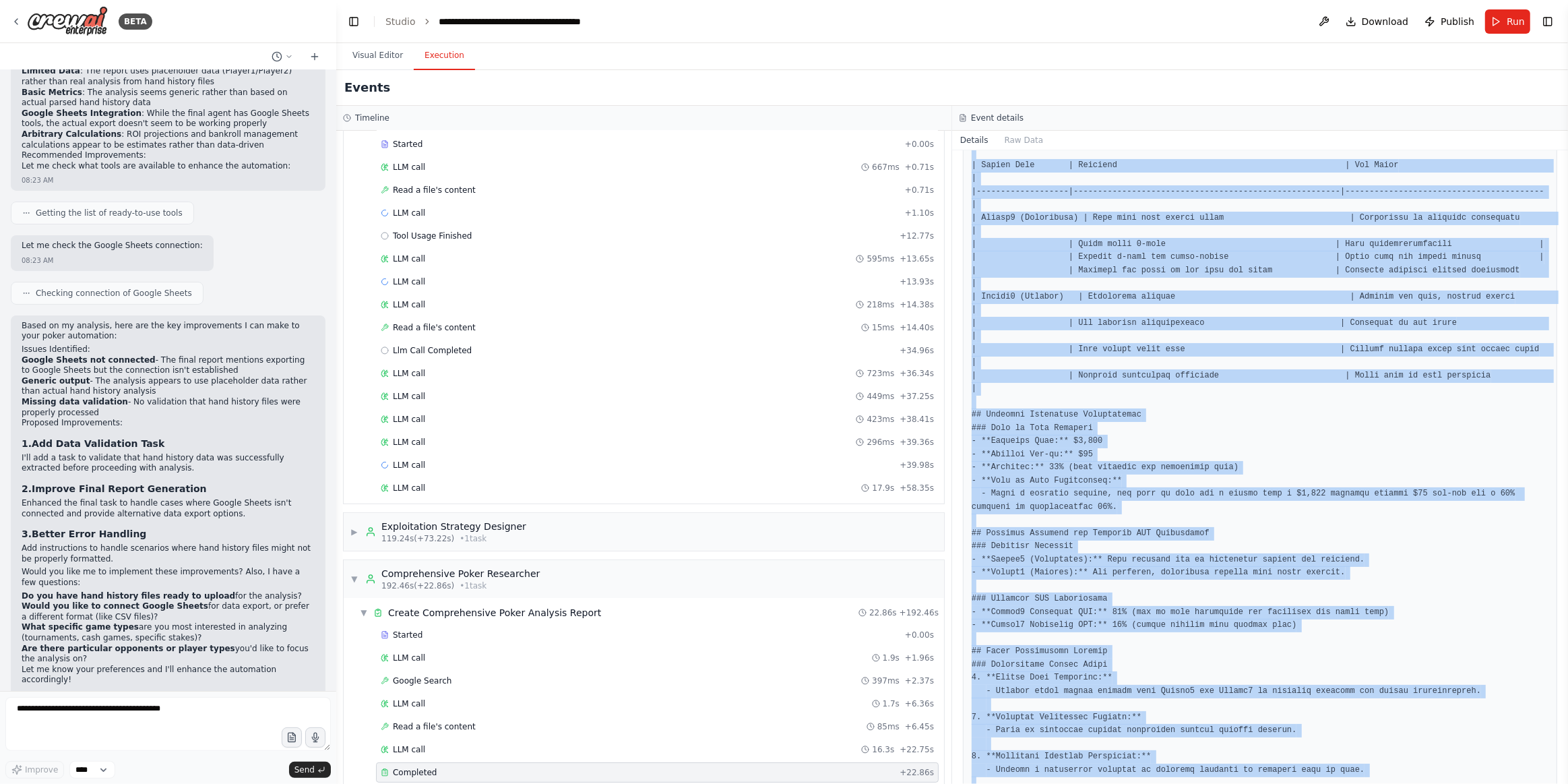
scroll to position [461, 0]
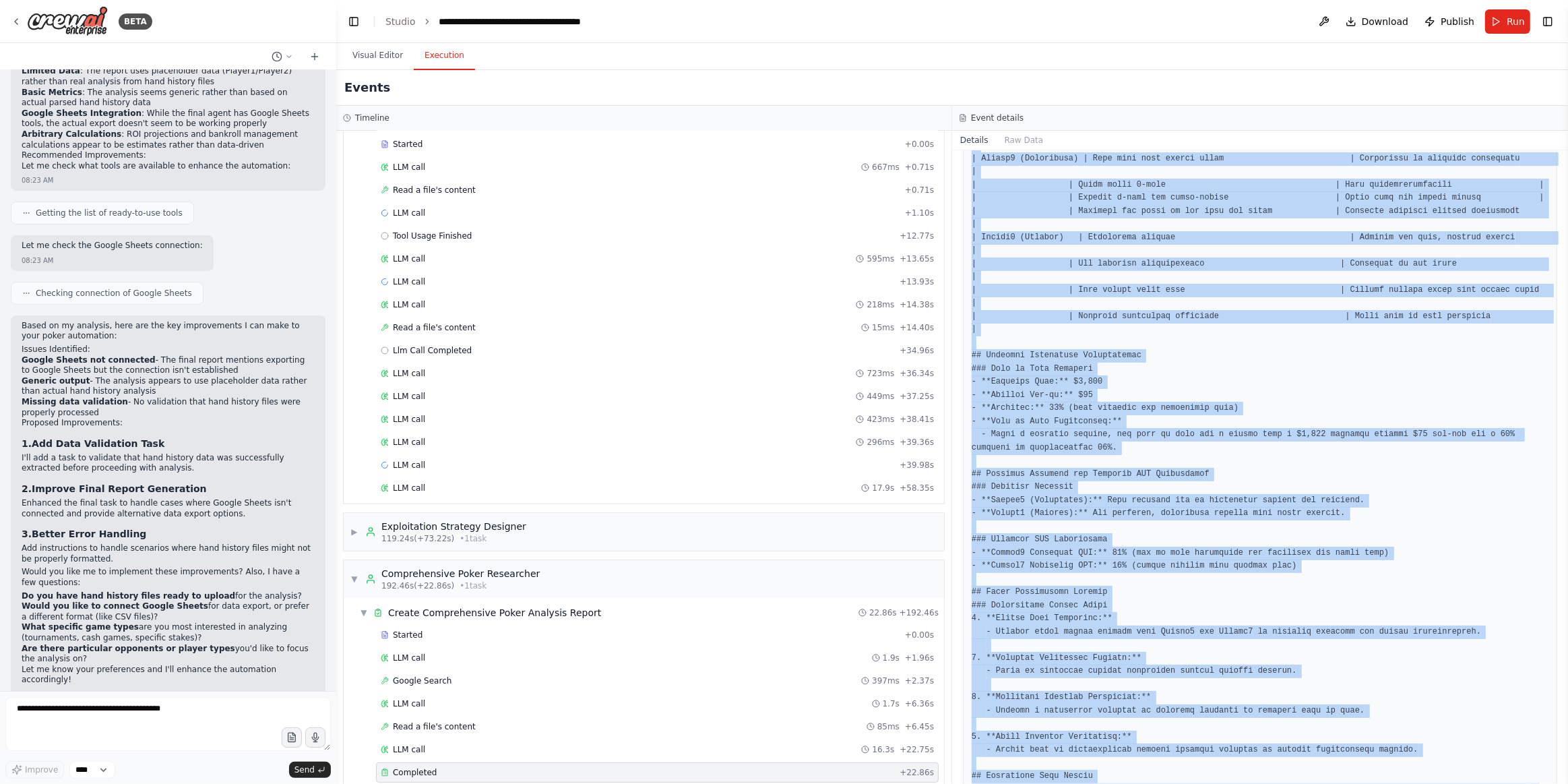
drag, startPoint x: 970, startPoint y: 235, endPoint x: 1264, endPoint y: 777, distance: 616.6
click at [1269, 780] on div "Completed 9/24/2025, 8:23:07 AM Description Create a comprehensive final report…" at bounding box center [1261, 467] width 616 height 634
copy div "Create a comprehensive final report that synthesizes all analyses, includes adv…"
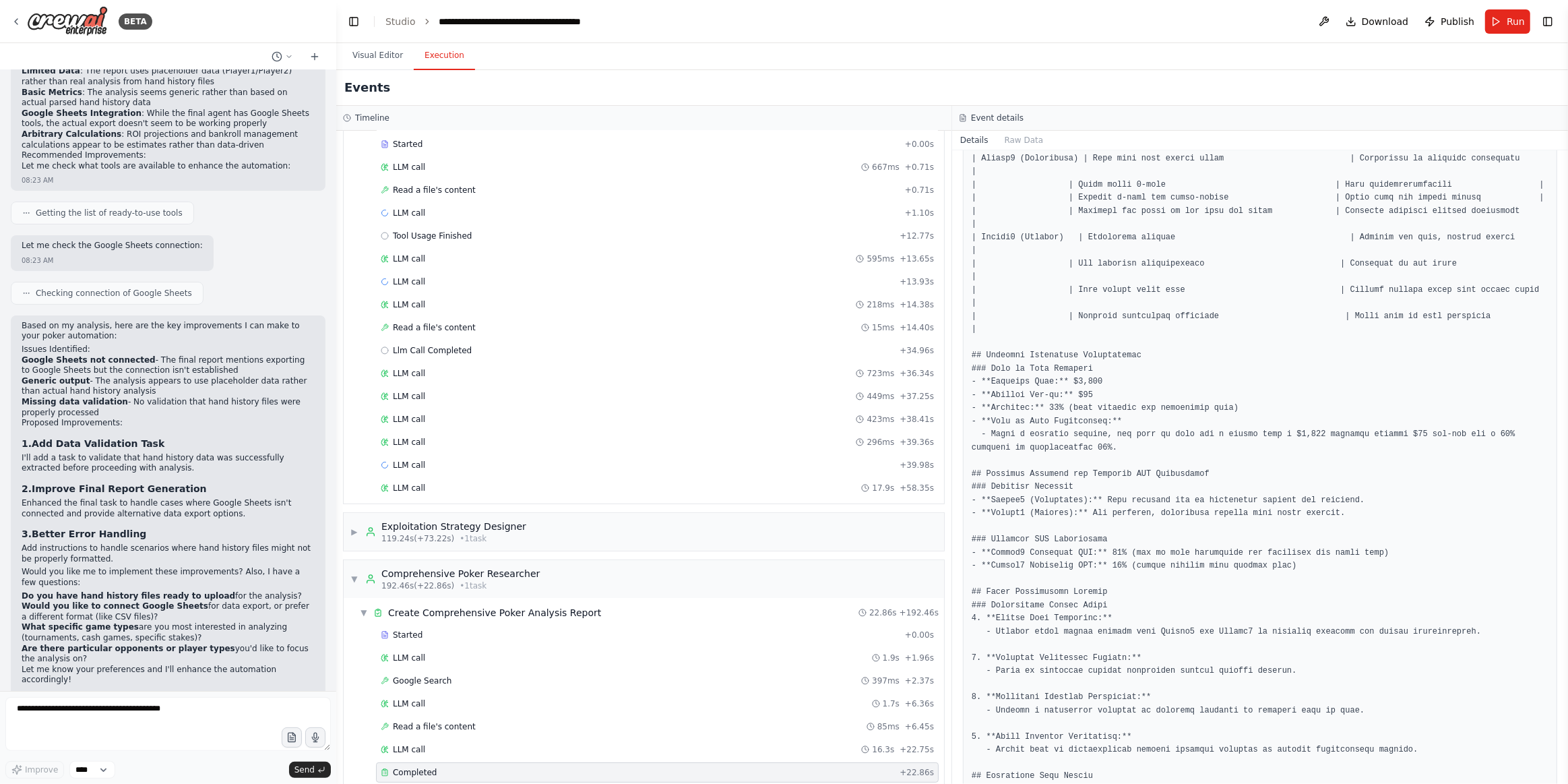
click at [114, 693] on form "Improve **** Send" at bounding box center [168, 738] width 336 height 93
drag, startPoint x: 297, startPoint y: 616, endPoint x: 273, endPoint y: 614, distance: 24.1
click at [273, 622] on li "What specific game types are you most interested in analyzing (tournaments, cas…" at bounding box center [168, 632] width 293 height 21
copy li "tournaments"
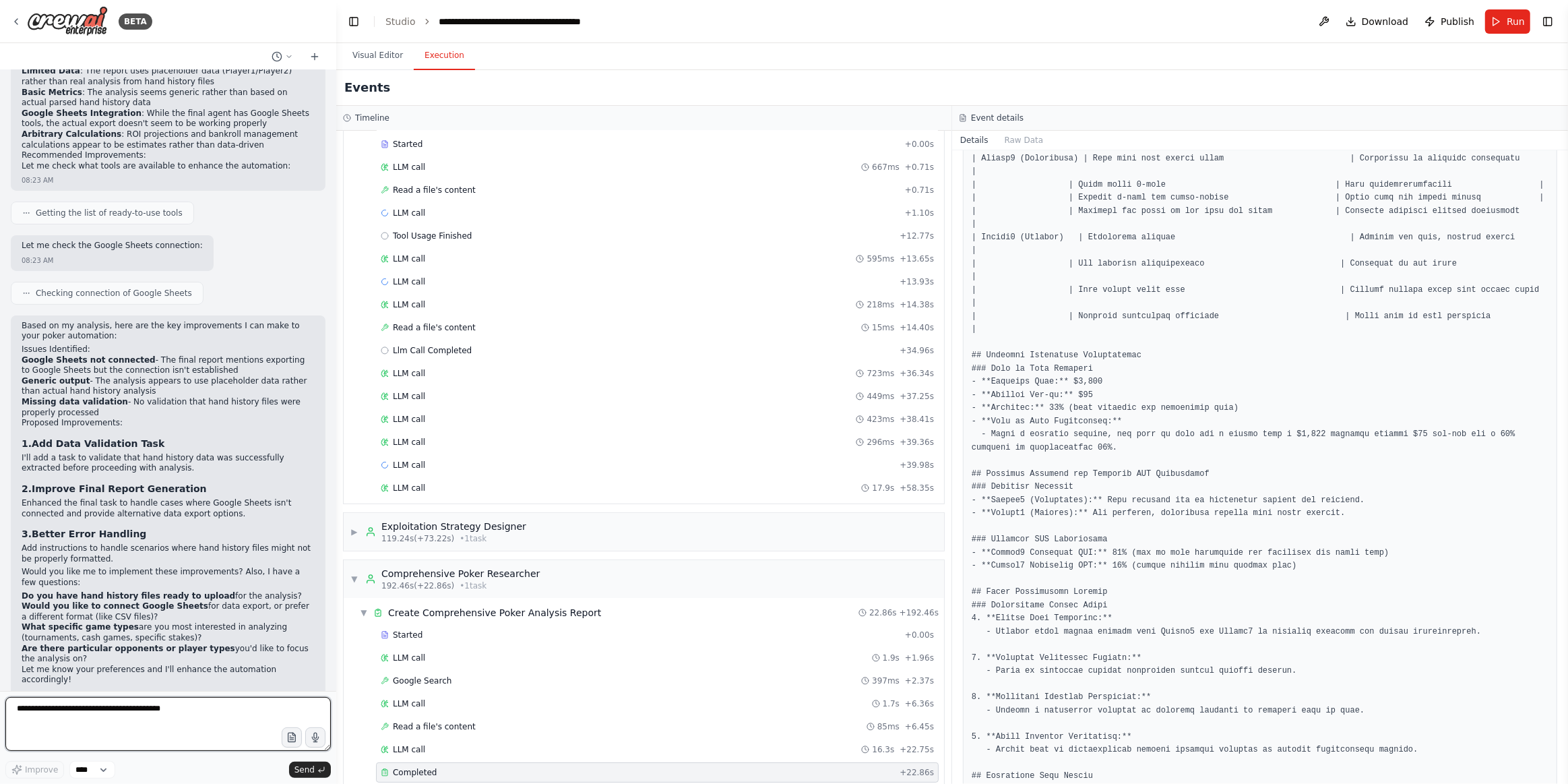
click at [131, 721] on textarea at bounding box center [167, 724] width 325 height 54
paste textarea "**********"
click at [77, 706] on textarea "**********" at bounding box center [167, 724] width 325 height 54
type textarea "**********"
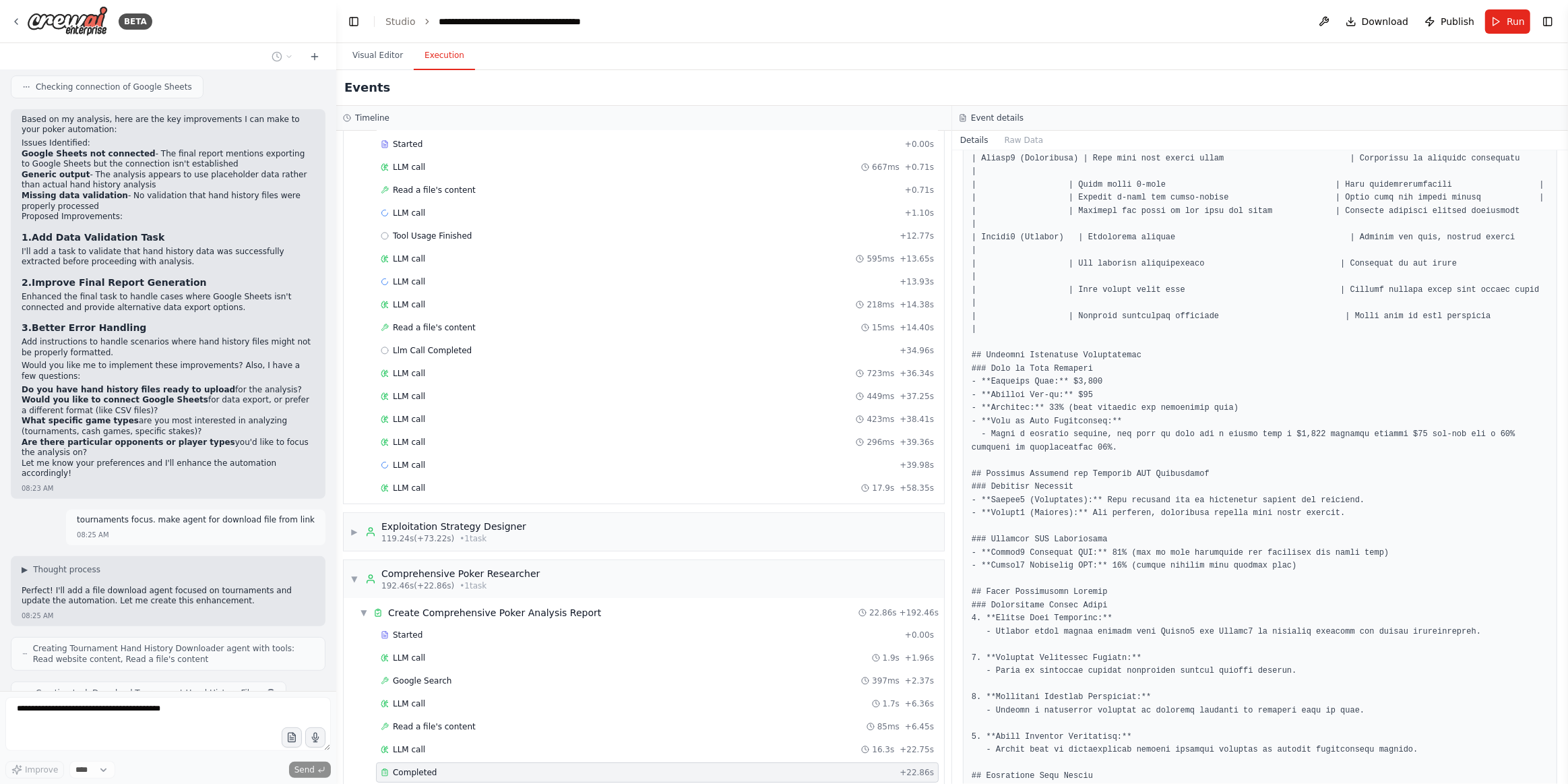
scroll to position [486, 0]
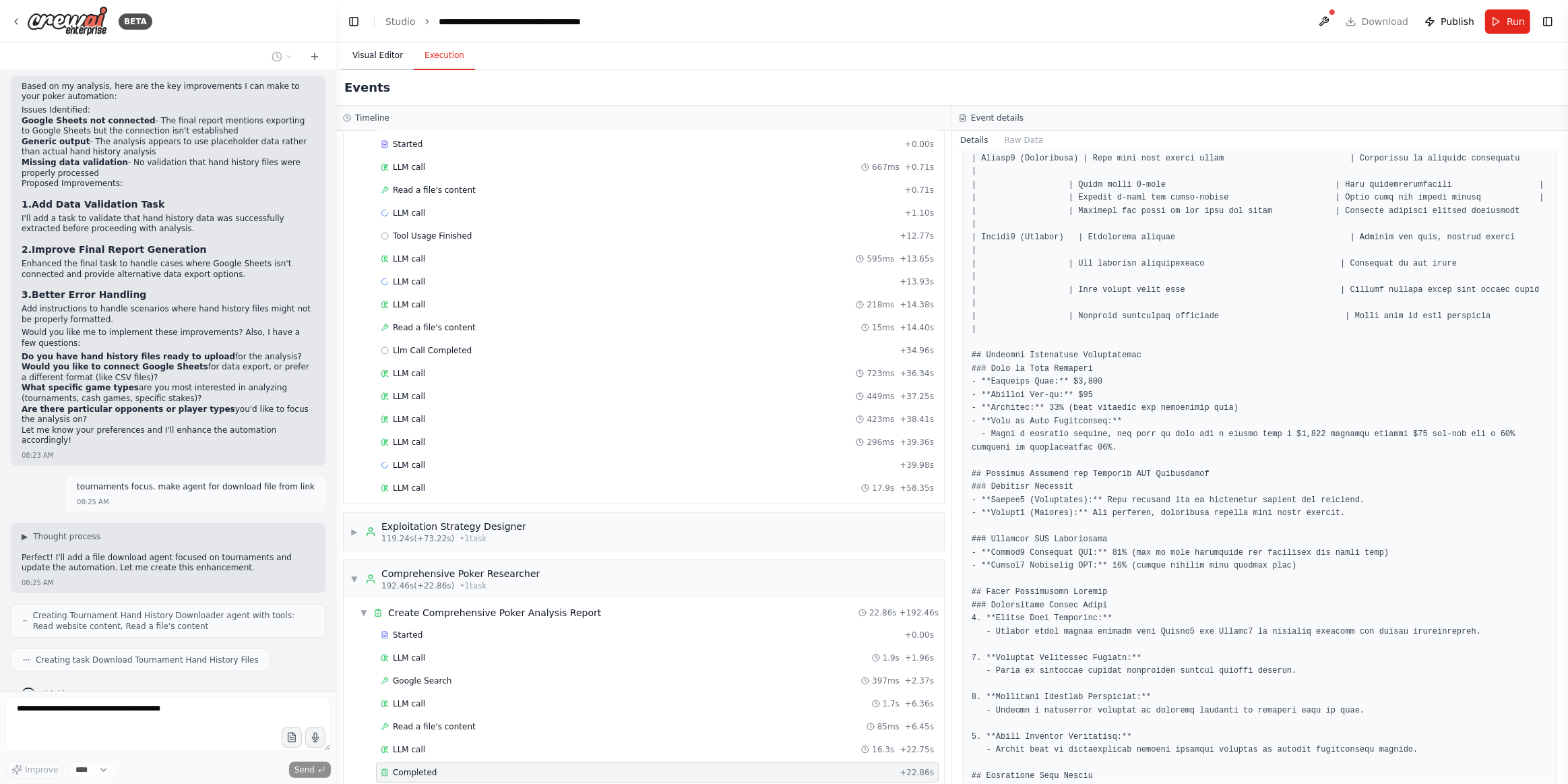
click at [378, 54] on button "Visual Editor" at bounding box center [377, 56] width 72 height 28
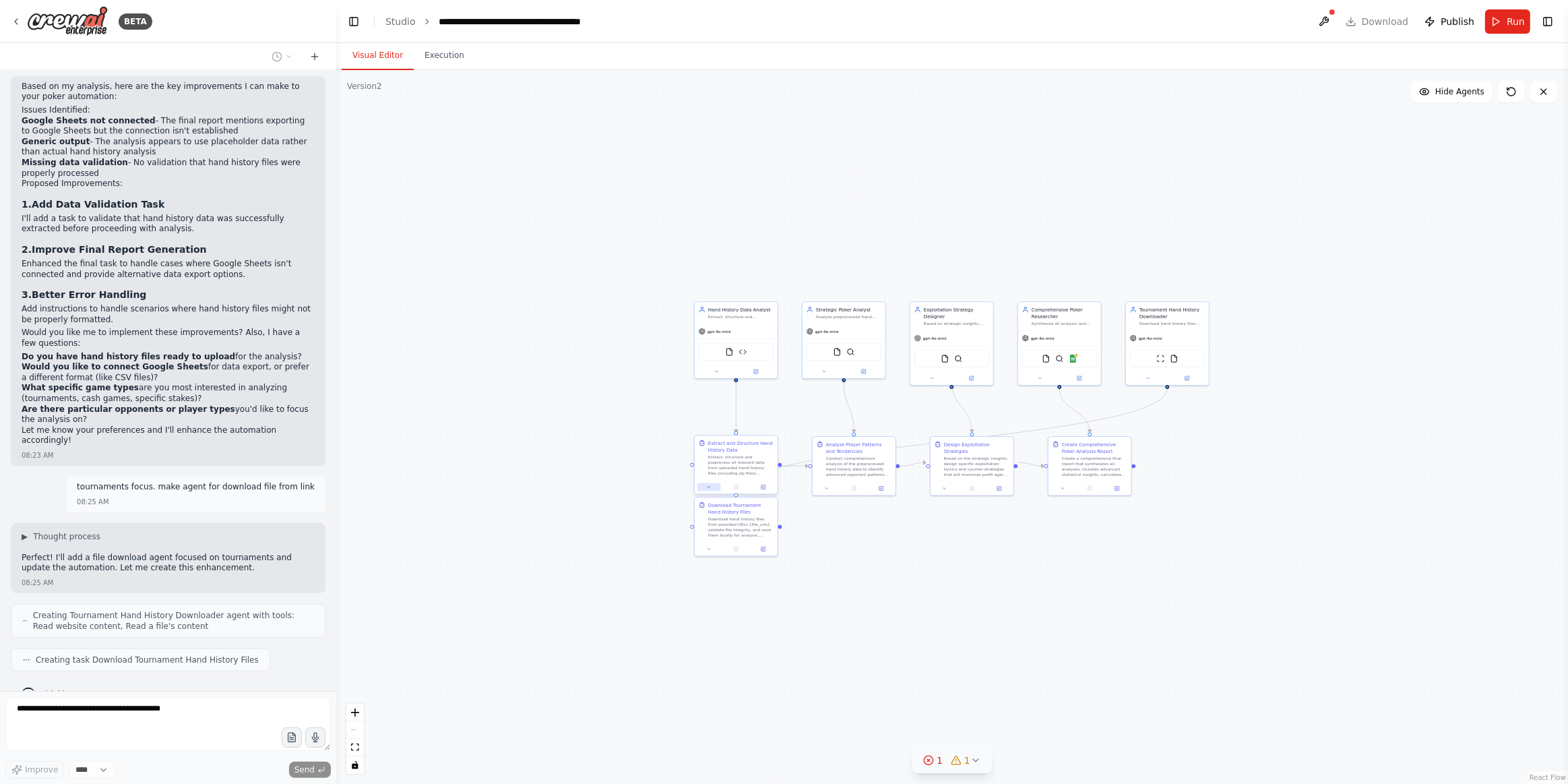
click at [711, 487] on icon at bounding box center [708, 487] width 5 height 5
click at [710, 492] on div at bounding box center [737, 487] width 83 height 15
click at [714, 485] on button at bounding box center [709, 487] width 23 height 8
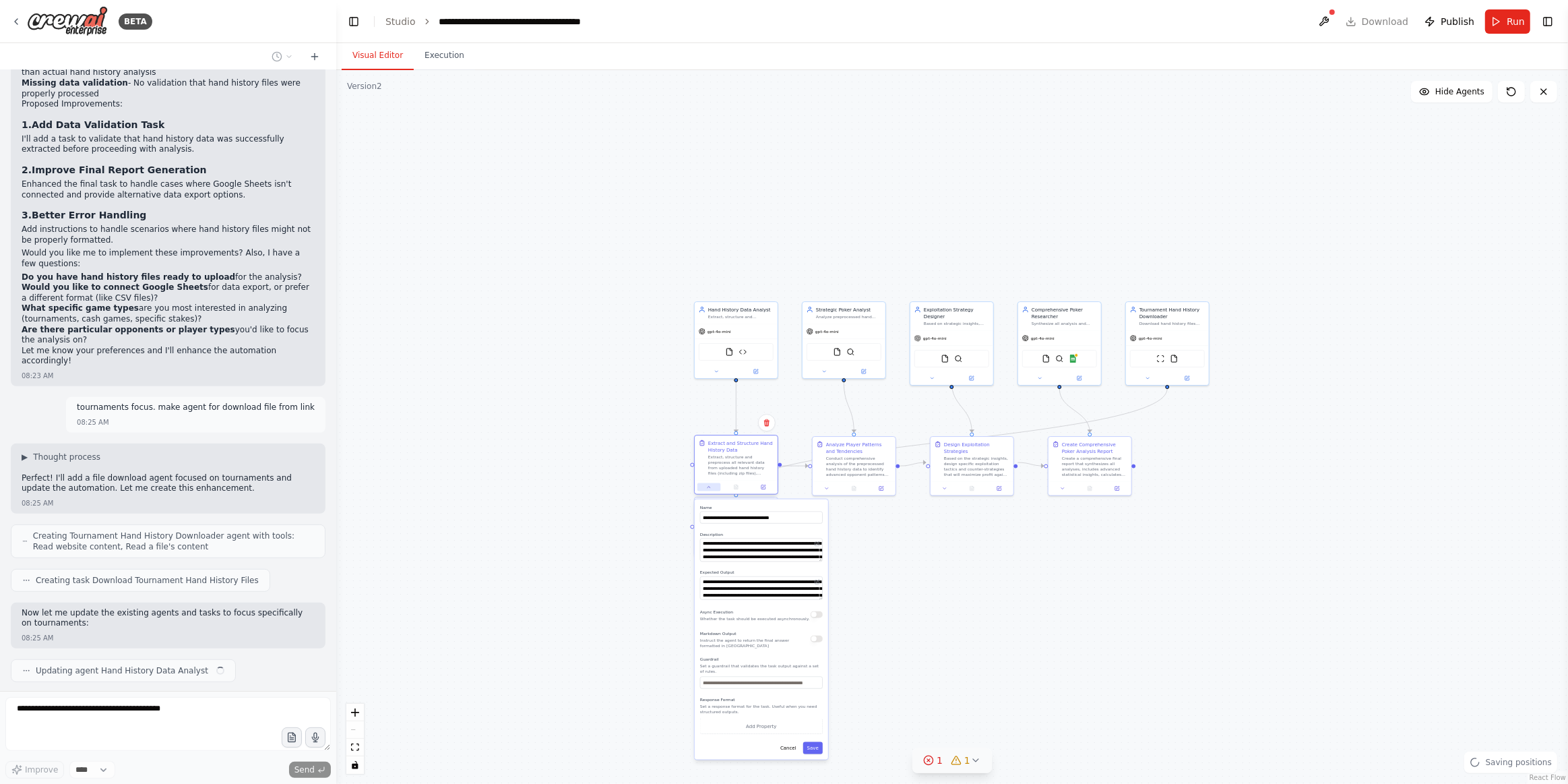
scroll to position [577, 0]
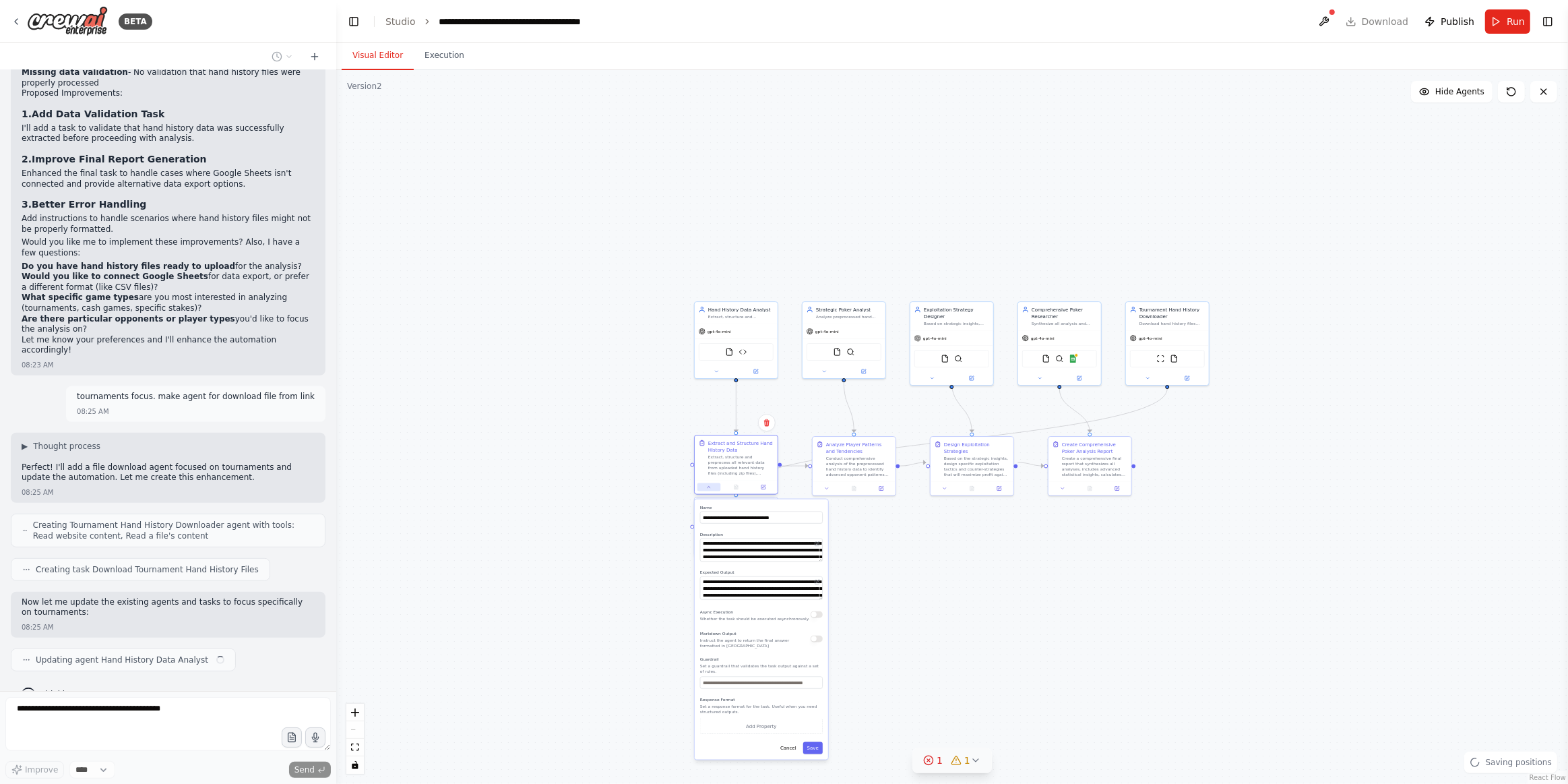
click at [710, 487] on icon at bounding box center [709, 487] width 3 height 1
click at [211, 655] on button at bounding box center [219, 663] width 16 height 16
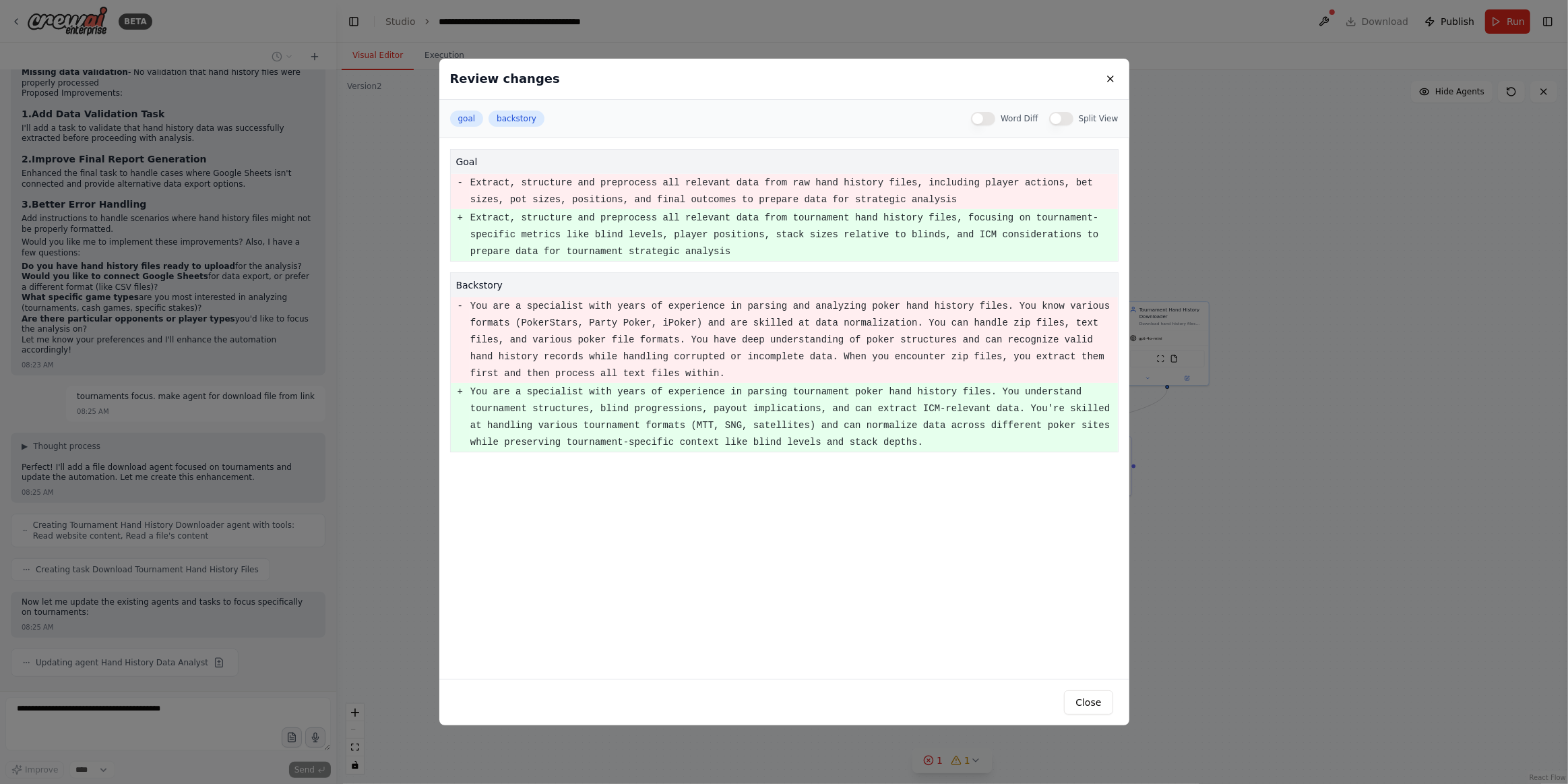
scroll to position [615, 0]
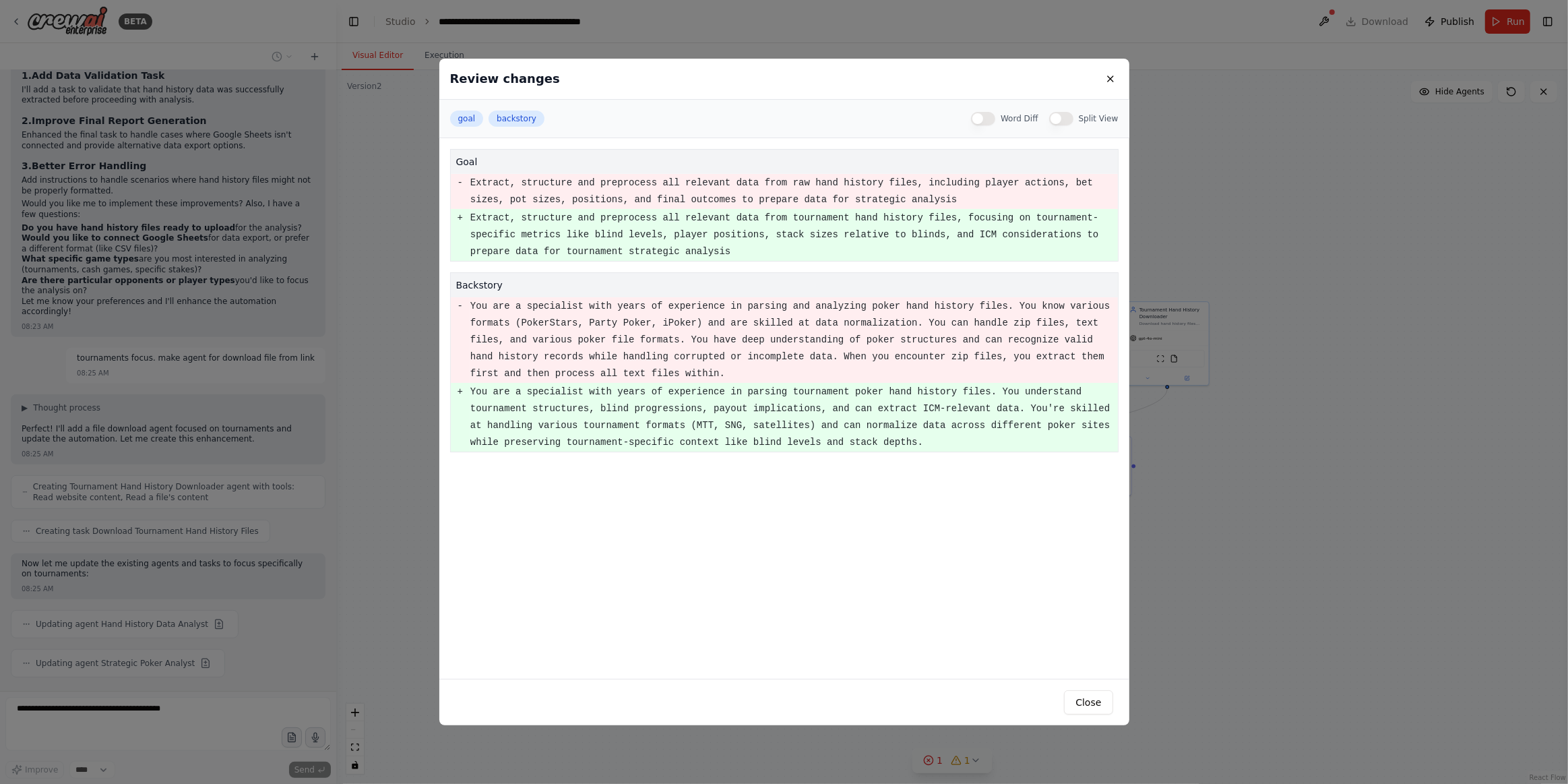
click at [992, 112] on button "Word Diff" at bounding box center [983, 118] width 24 height 14
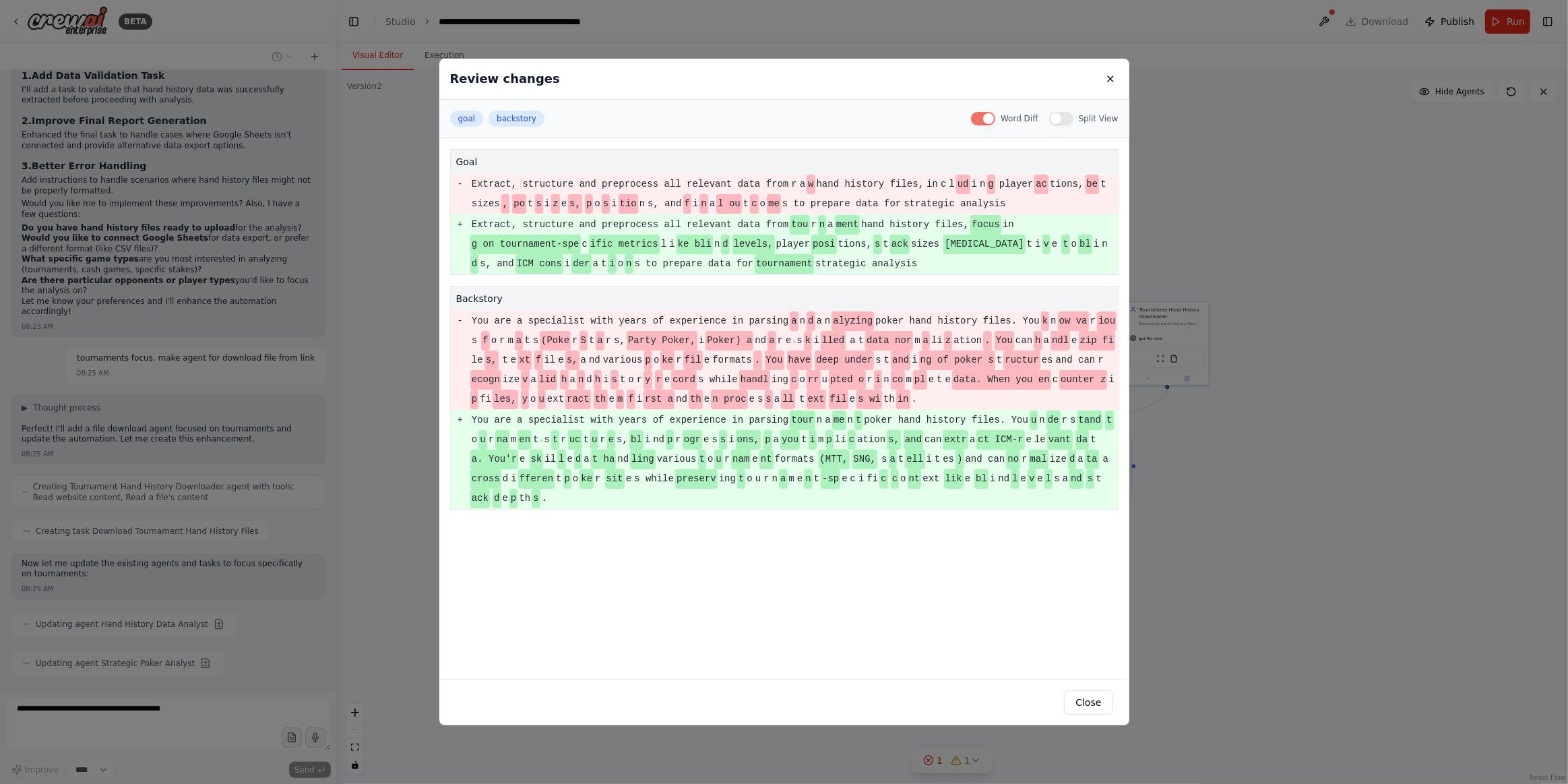
click at [1068, 116] on button "Split View" at bounding box center [1061, 118] width 24 height 14
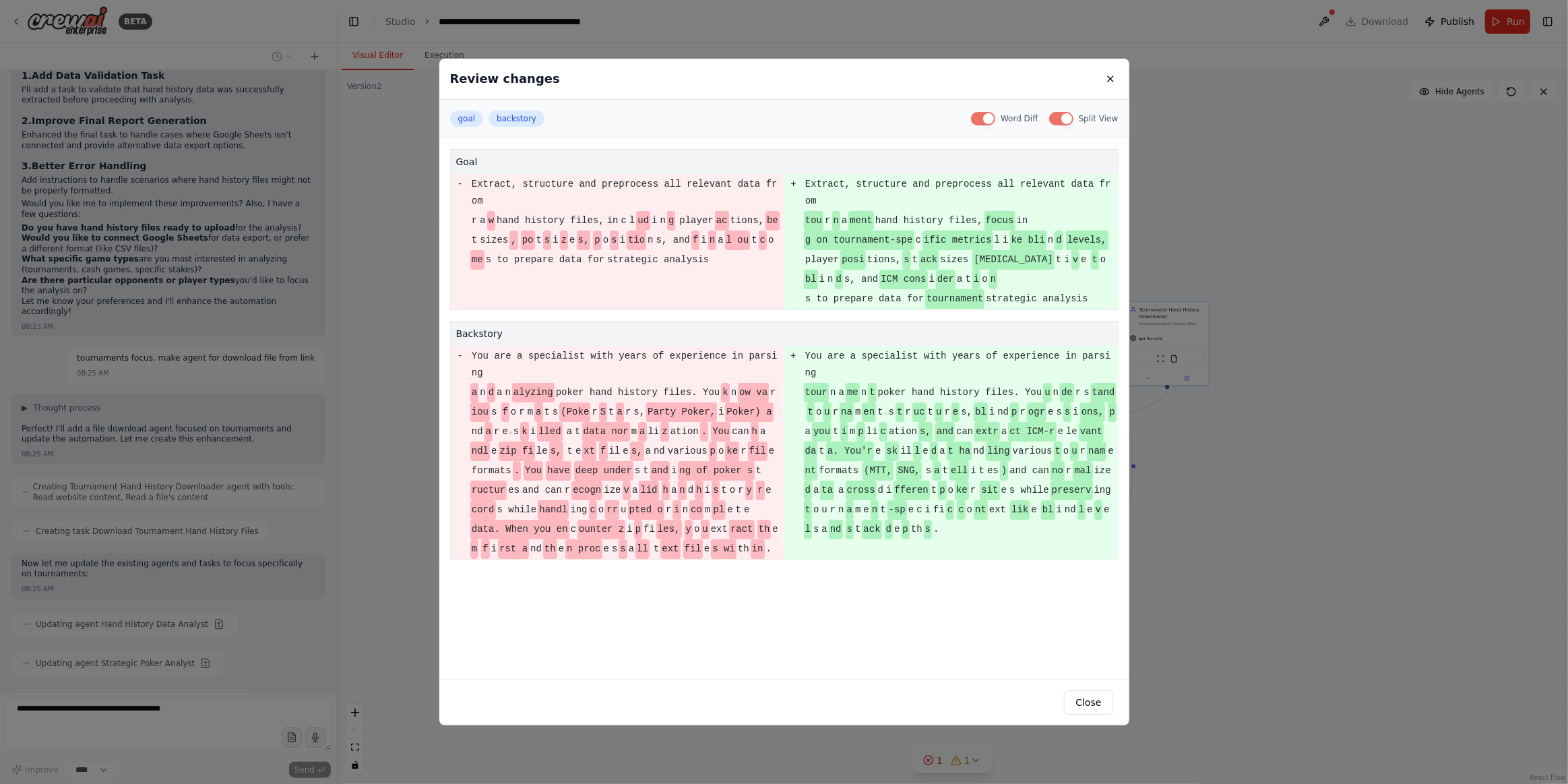
scroll to position [653, 0]
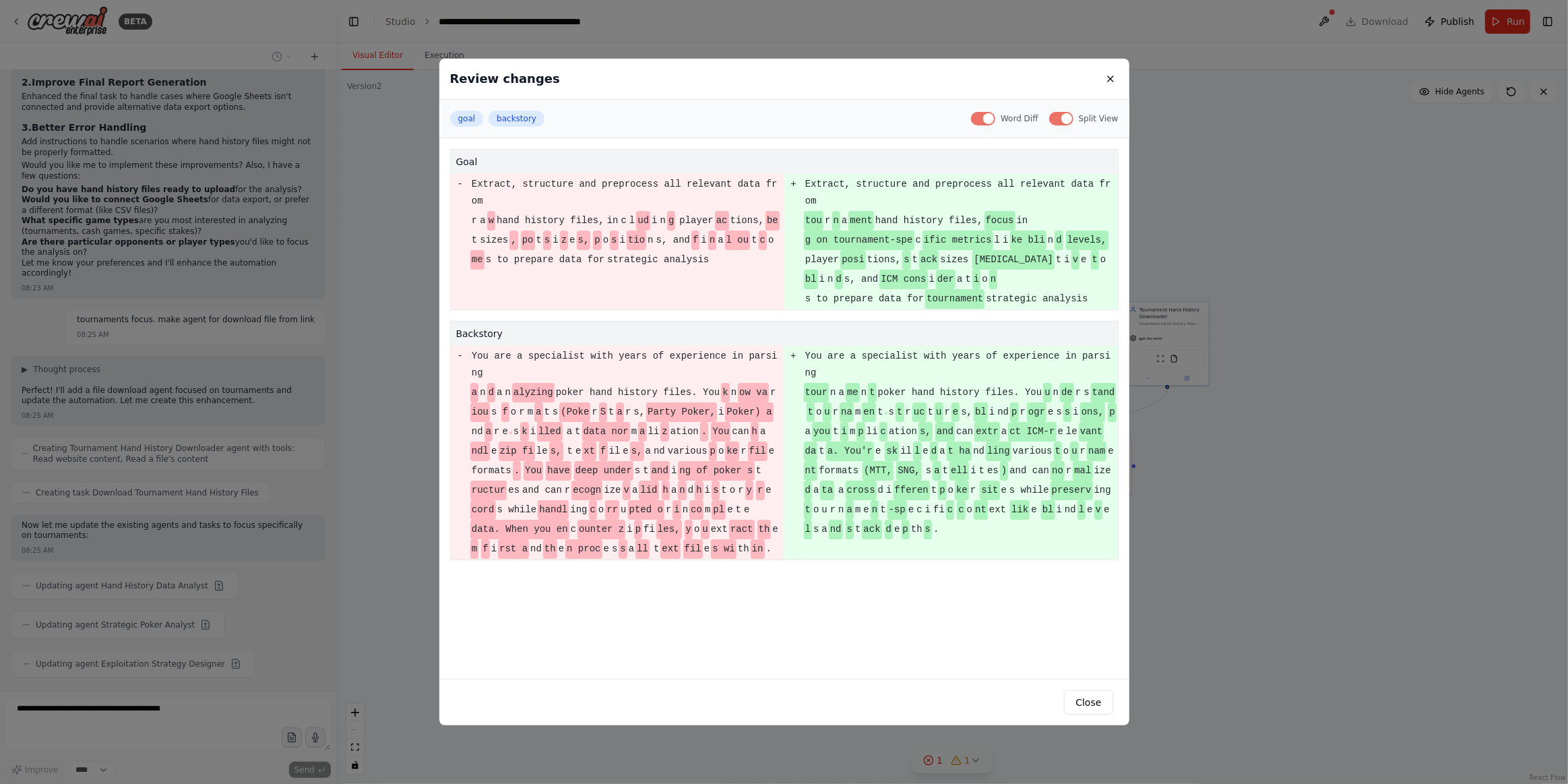
click at [1059, 115] on button "Split View" at bounding box center [1061, 118] width 24 height 14
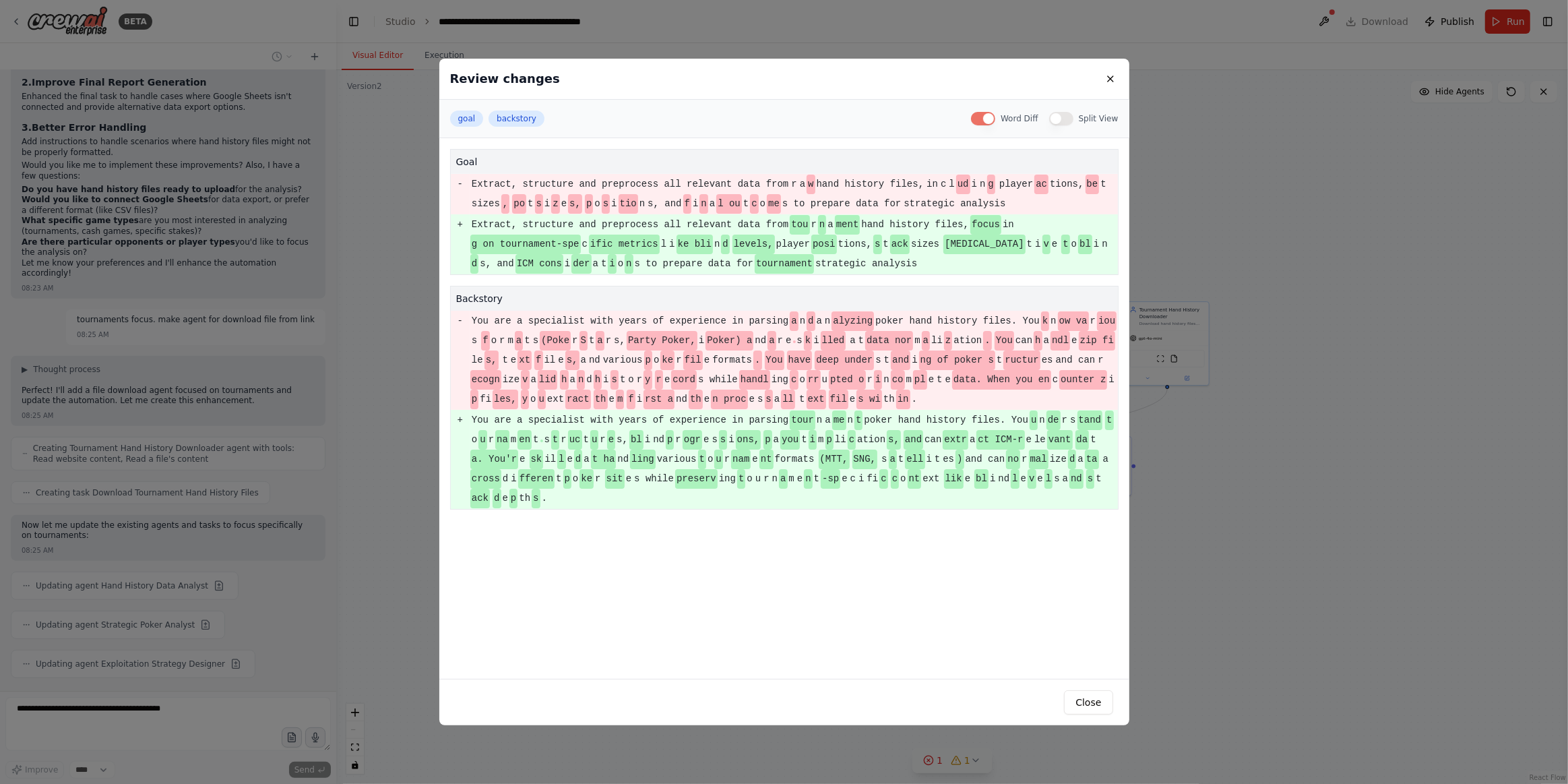
click at [1066, 117] on button "Split View" at bounding box center [1061, 118] width 24 height 14
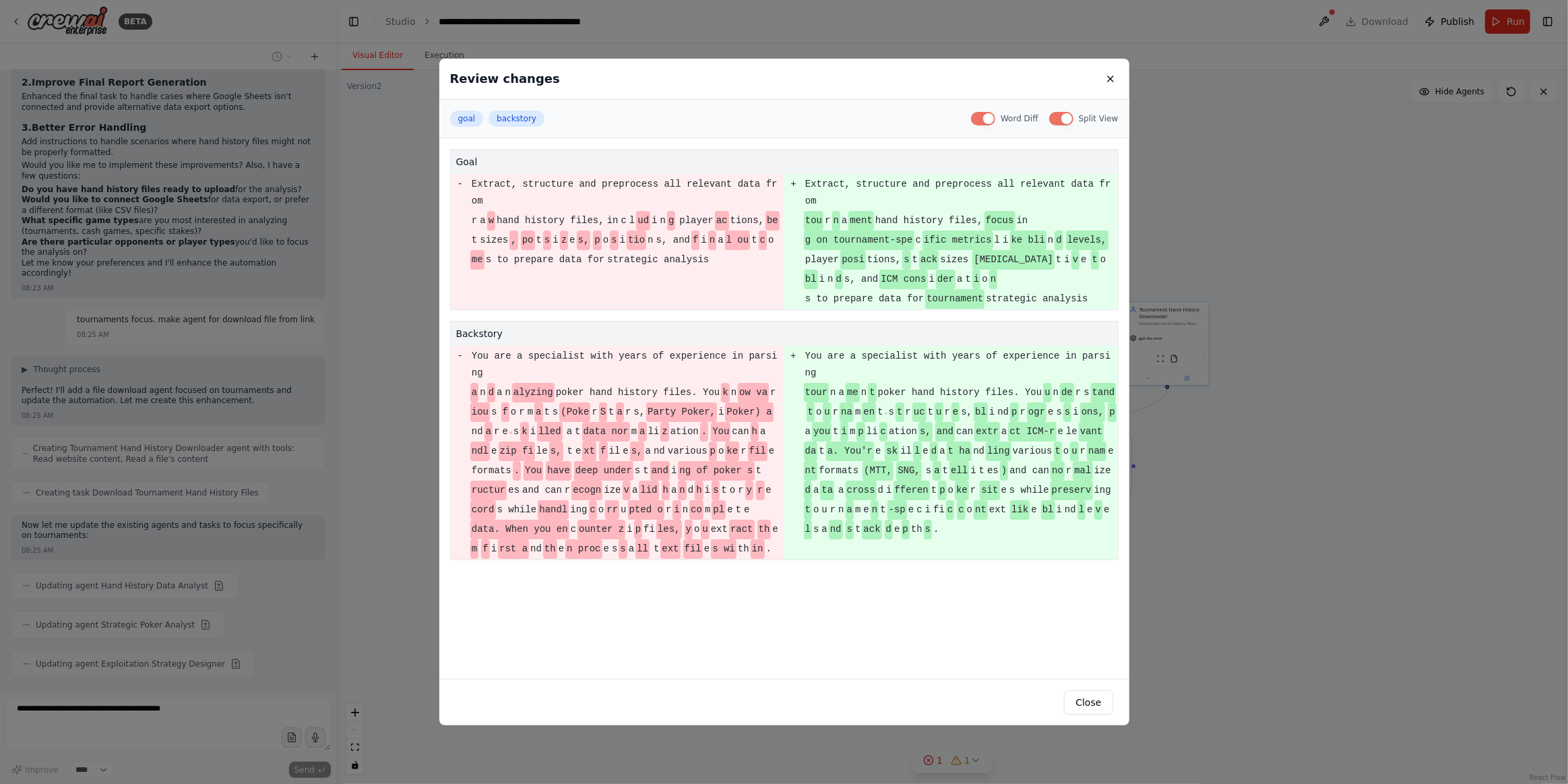
drag, startPoint x: 1062, startPoint y: 112, endPoint x: 1021, endPoint y: 129, distance: 44.4
click at [1061, 112] on button "Split View" at bounding box center [1061, 118] width 24 height 14
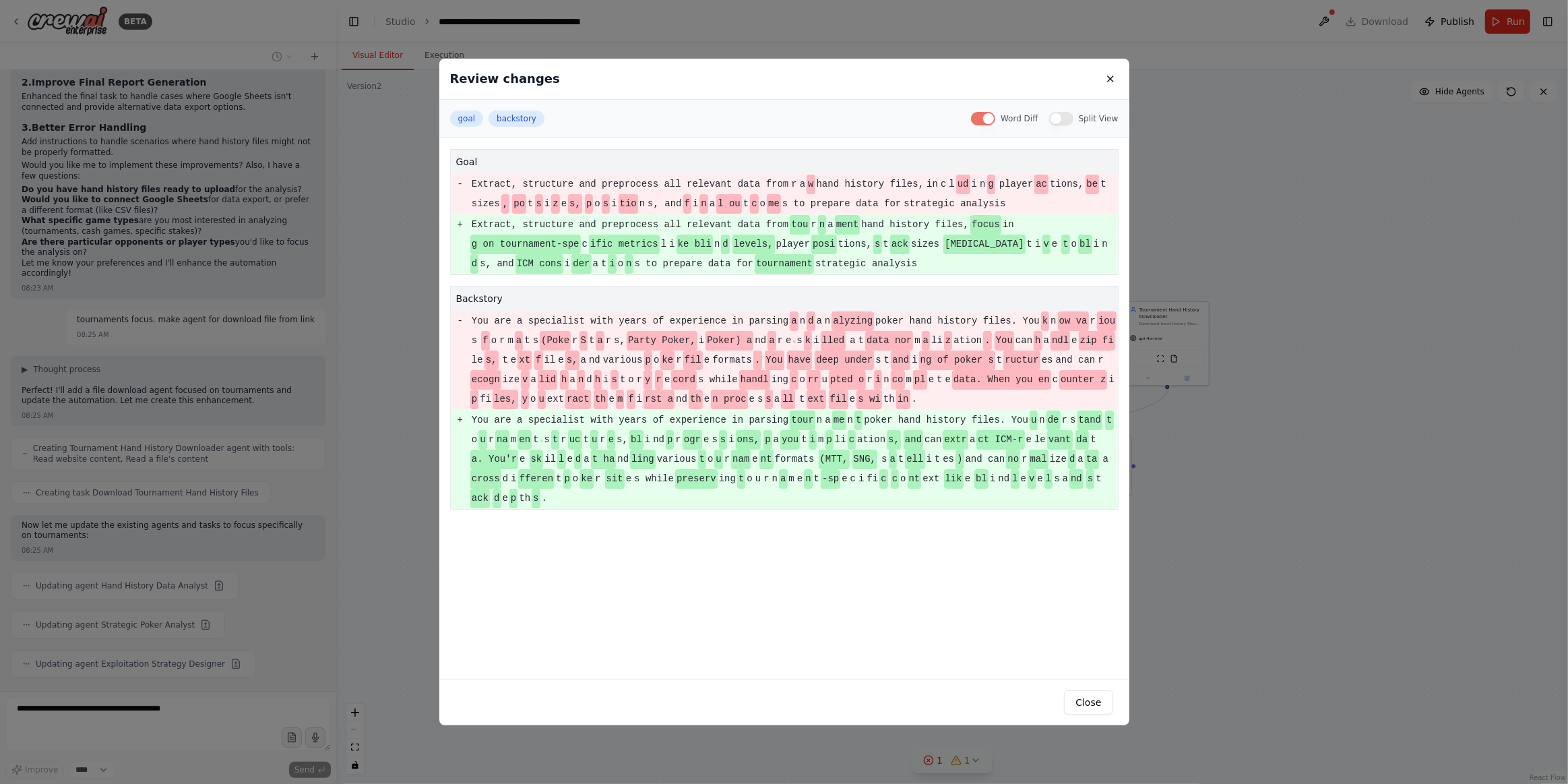
click at [986, 120] on button "Word Diff" at bounding box center [983, 118] width 24 height 14
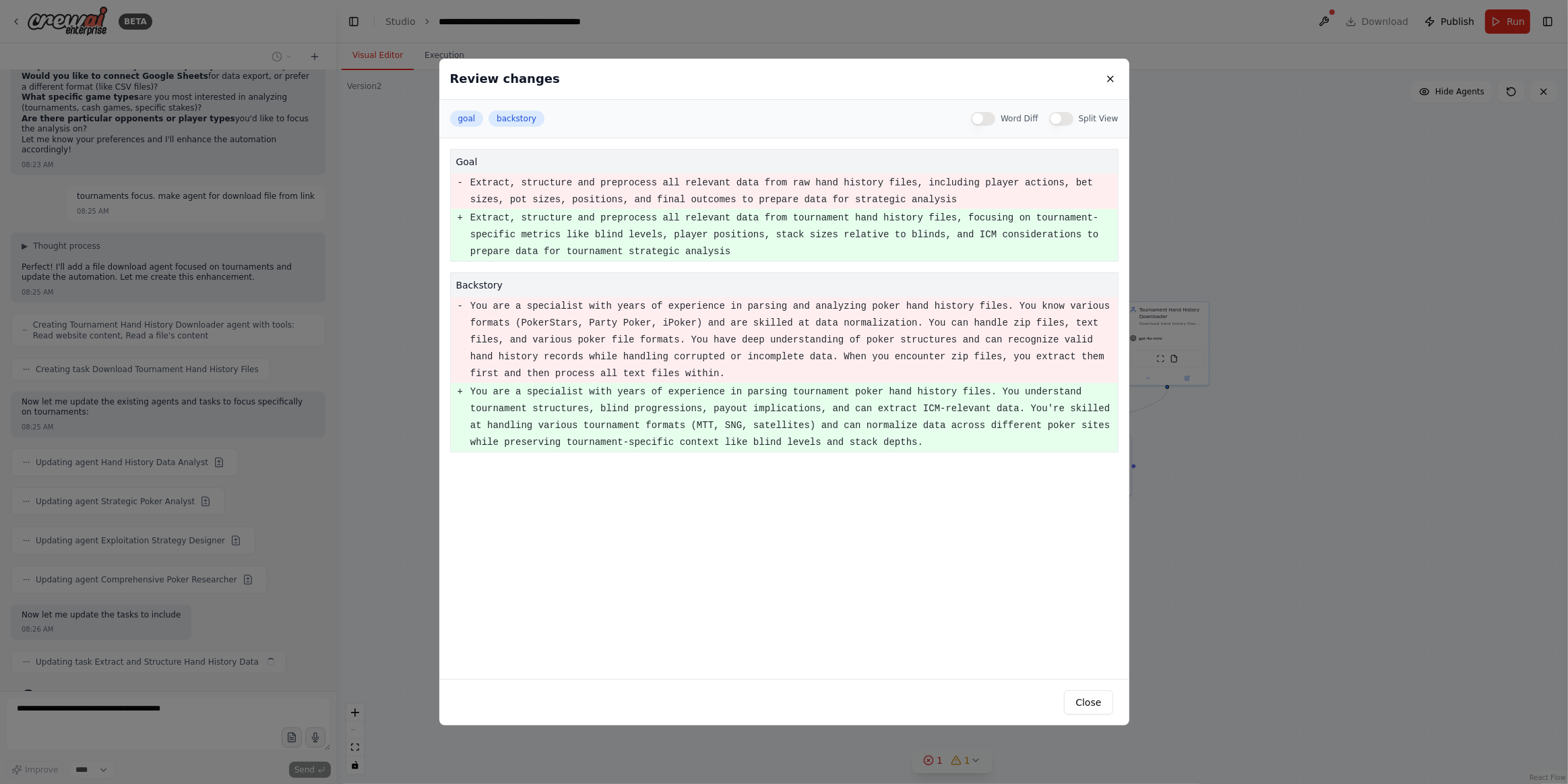
scroll to position [787, 0]
click at [465, 117] on button "goal" at bounding box center [467, 118] width 33 height 16
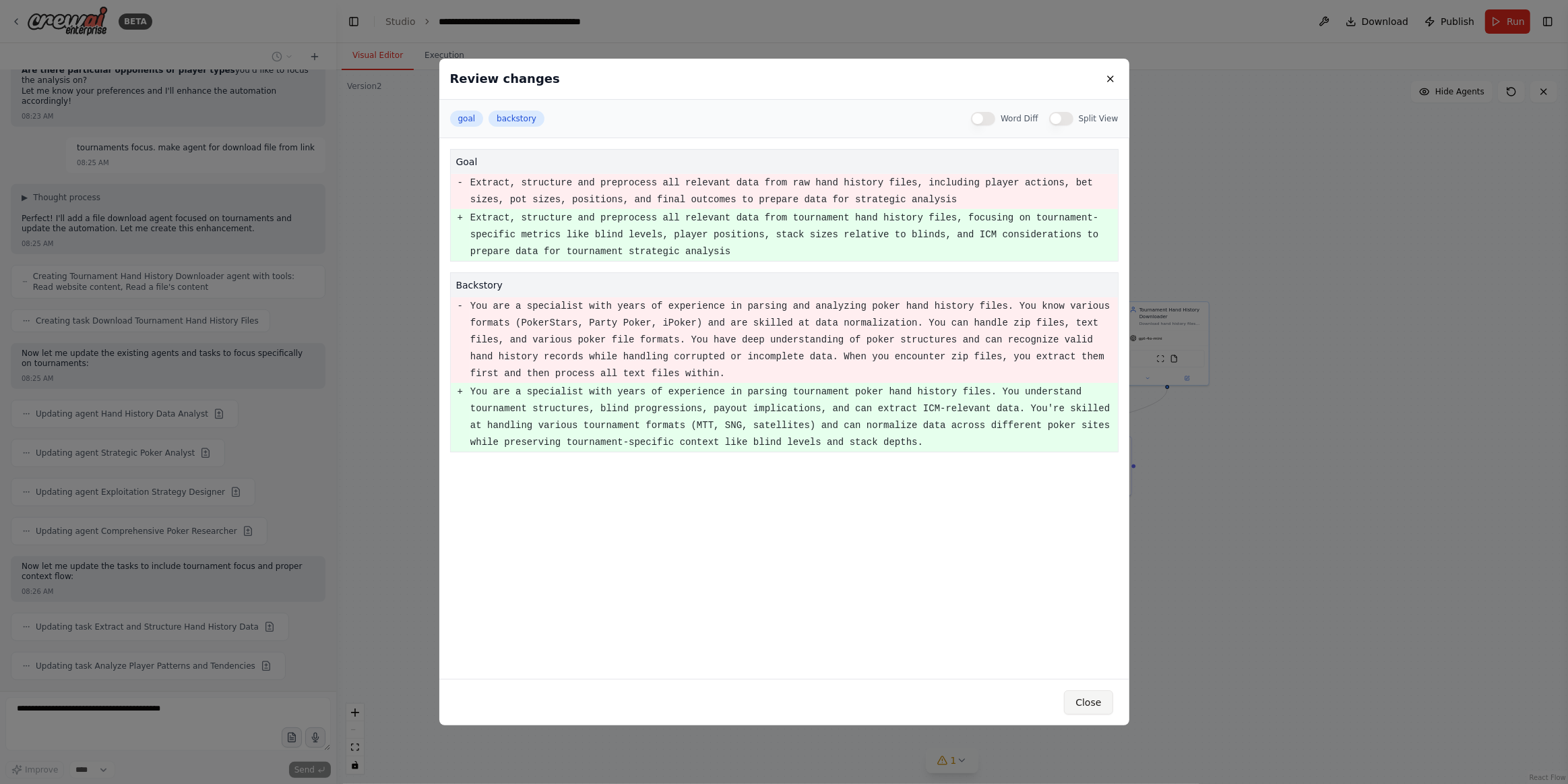
click at [1096, 701] on button "Close" at bounding box center [1088, 702] width 49 height 24
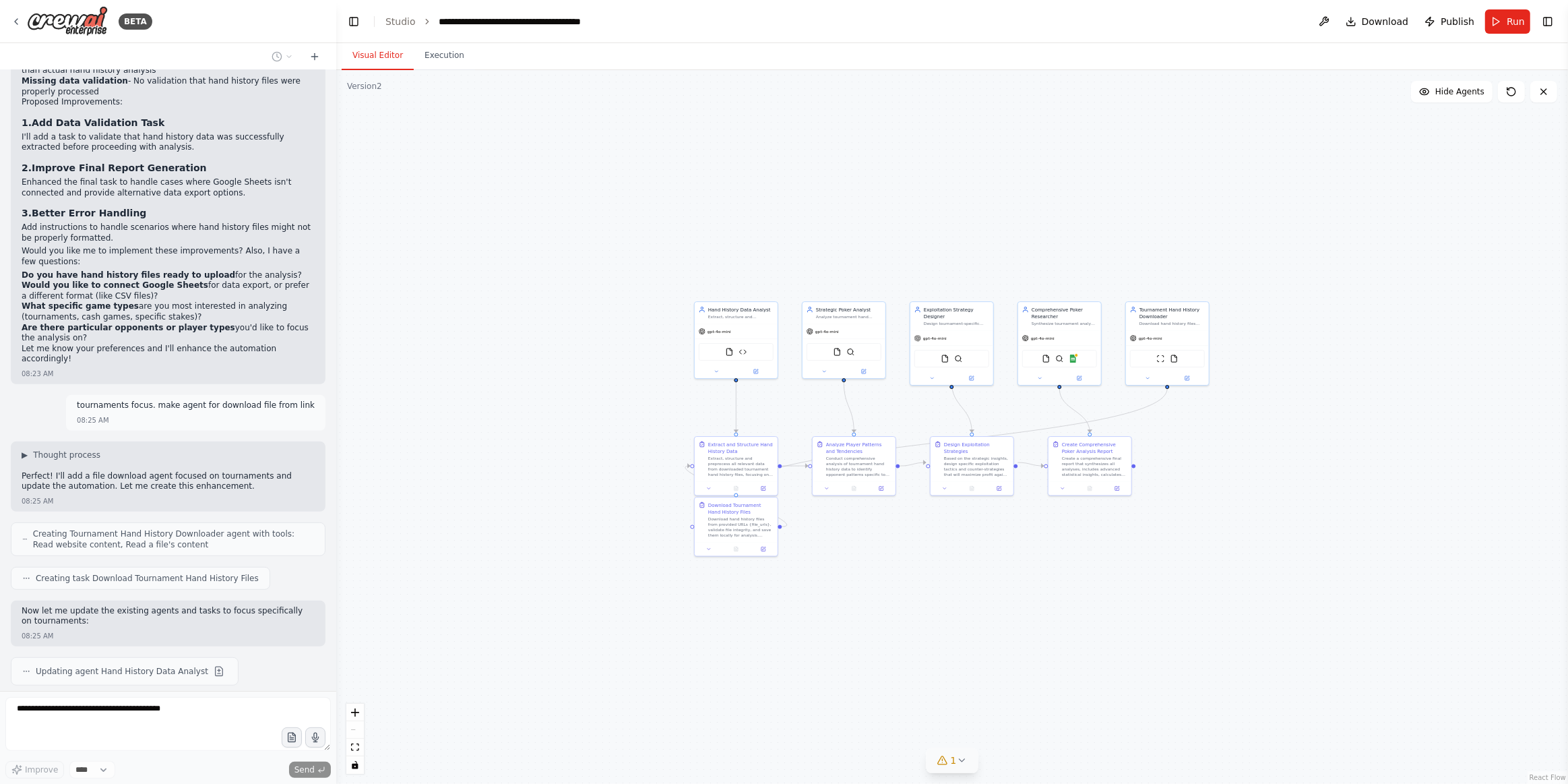
scroll to position [831, 0]
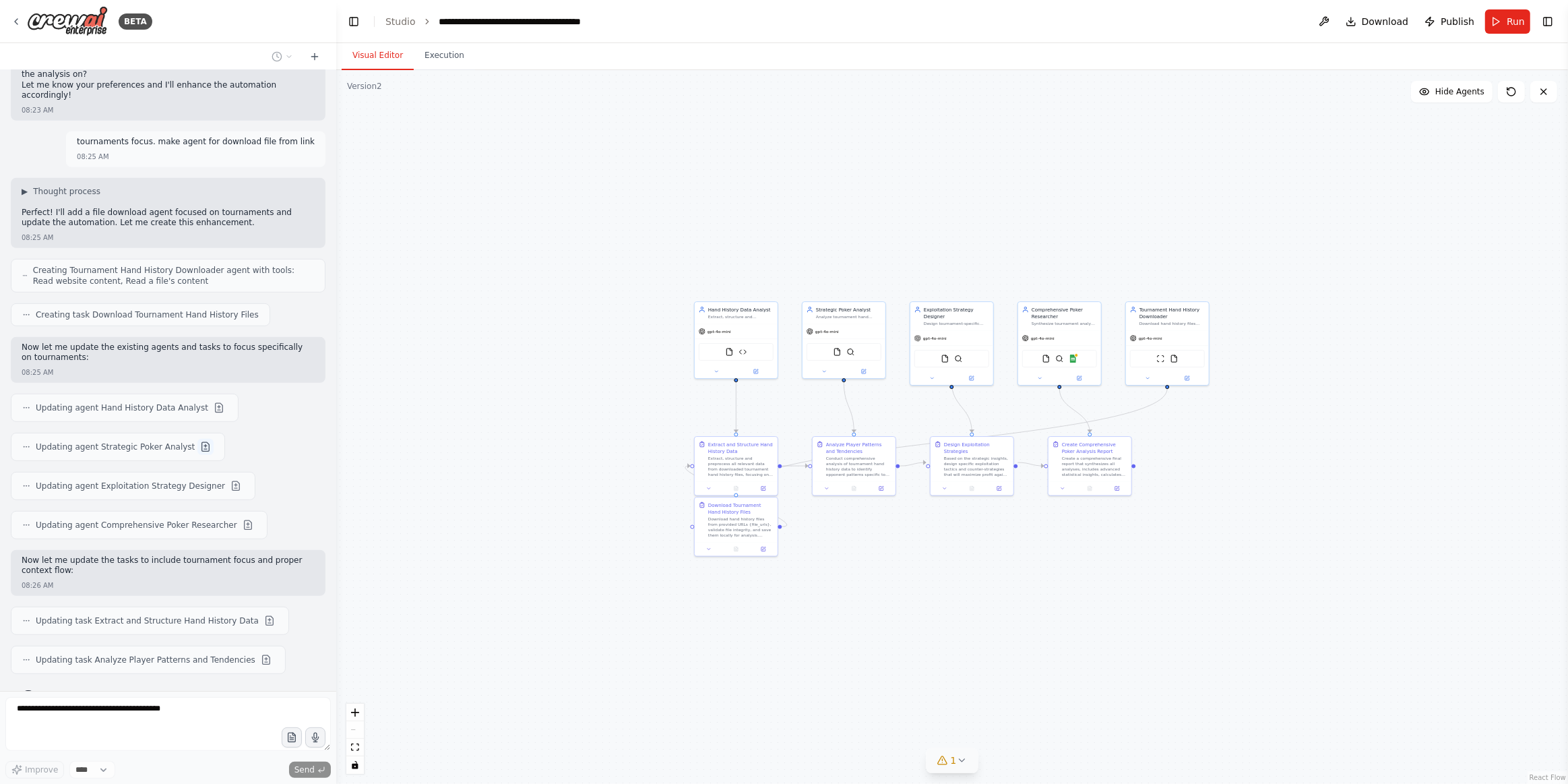
click at [197, 439] on button at bounding box center [205, 447] width 16 height 16
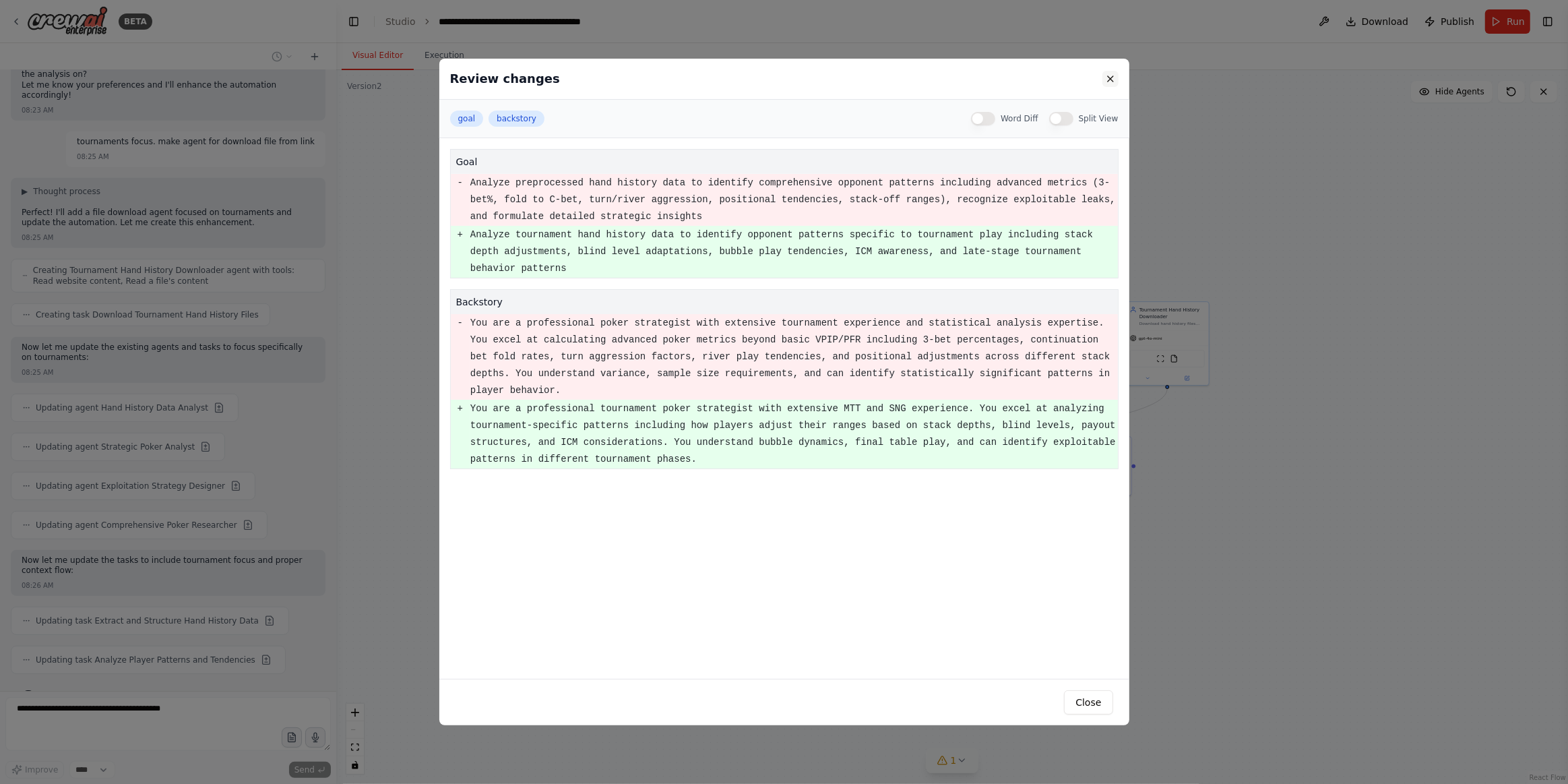
click at [1108, 77] on button at bounding box center [1111, 79] width 16 height 16
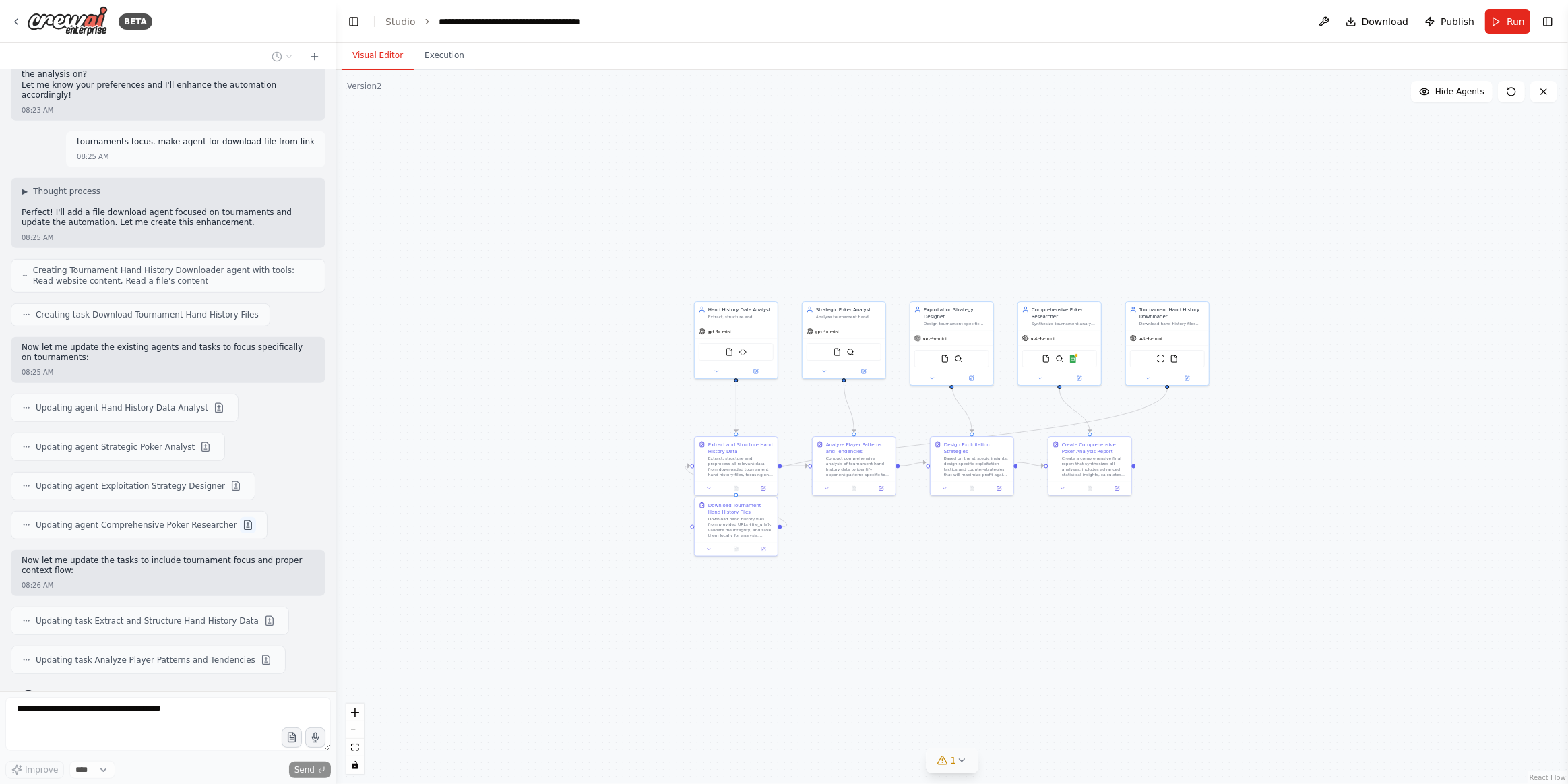
click at [240, 517] on button at bounding box center [248, 525] width 16 height 16
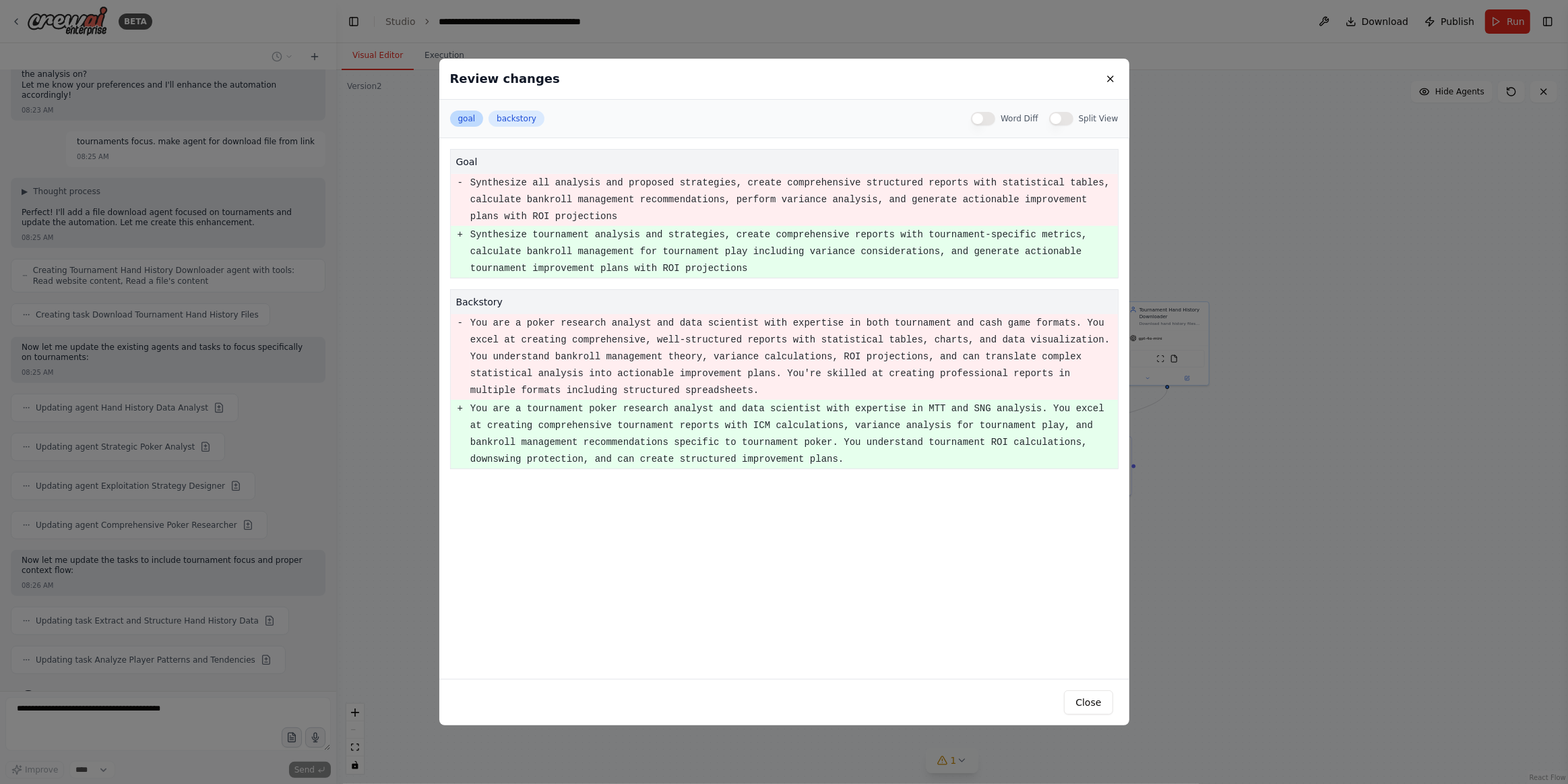
click at [473, 120] on button "goal" at bounding box center [467, 118] width 33 height 16
click at [1075, 704] on button "Close" at bounding box center [1088, 702] width 49 height 24
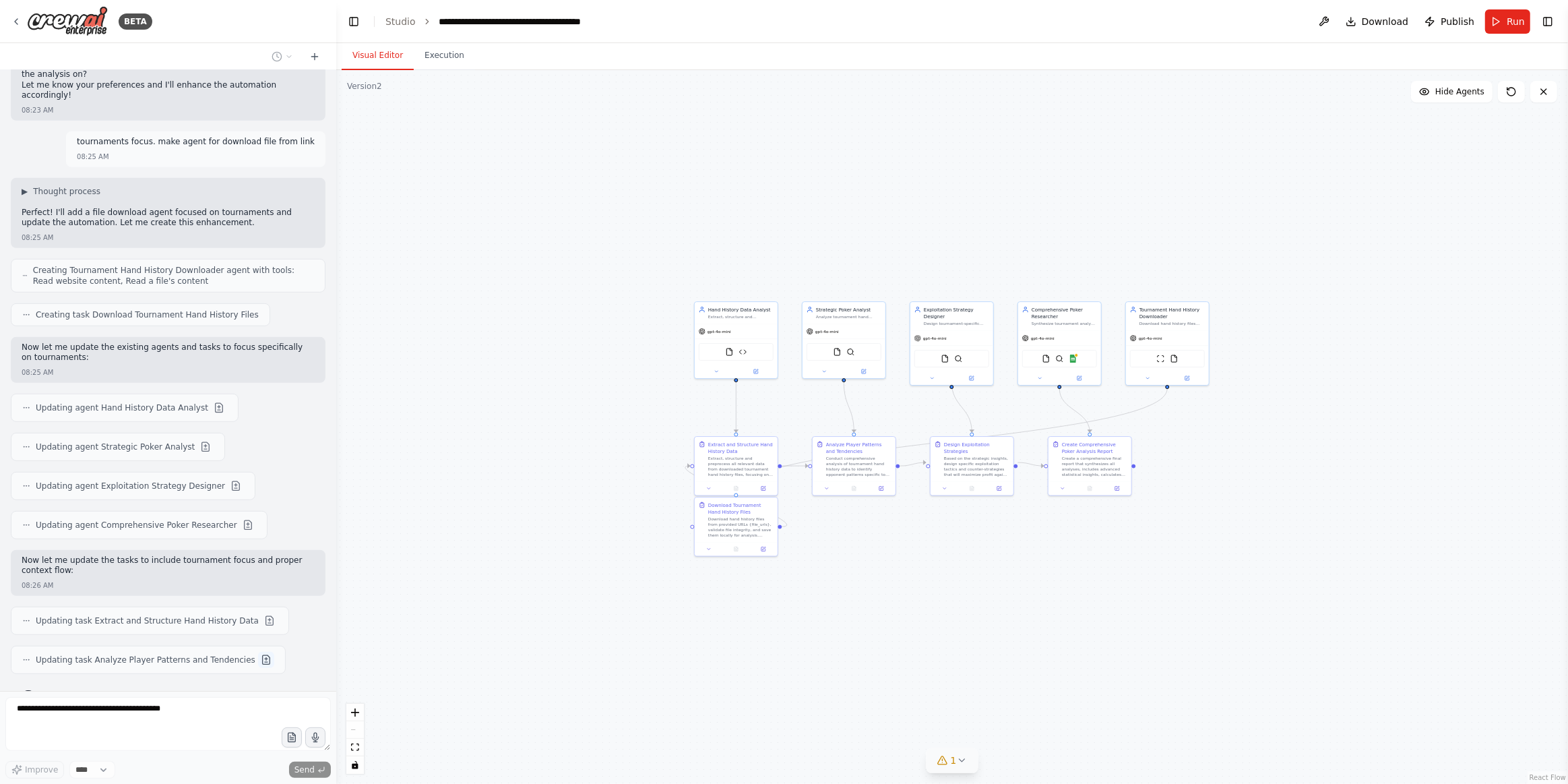
click at [258, 652] on button at bounding box center [266, 660] width 16 height 16
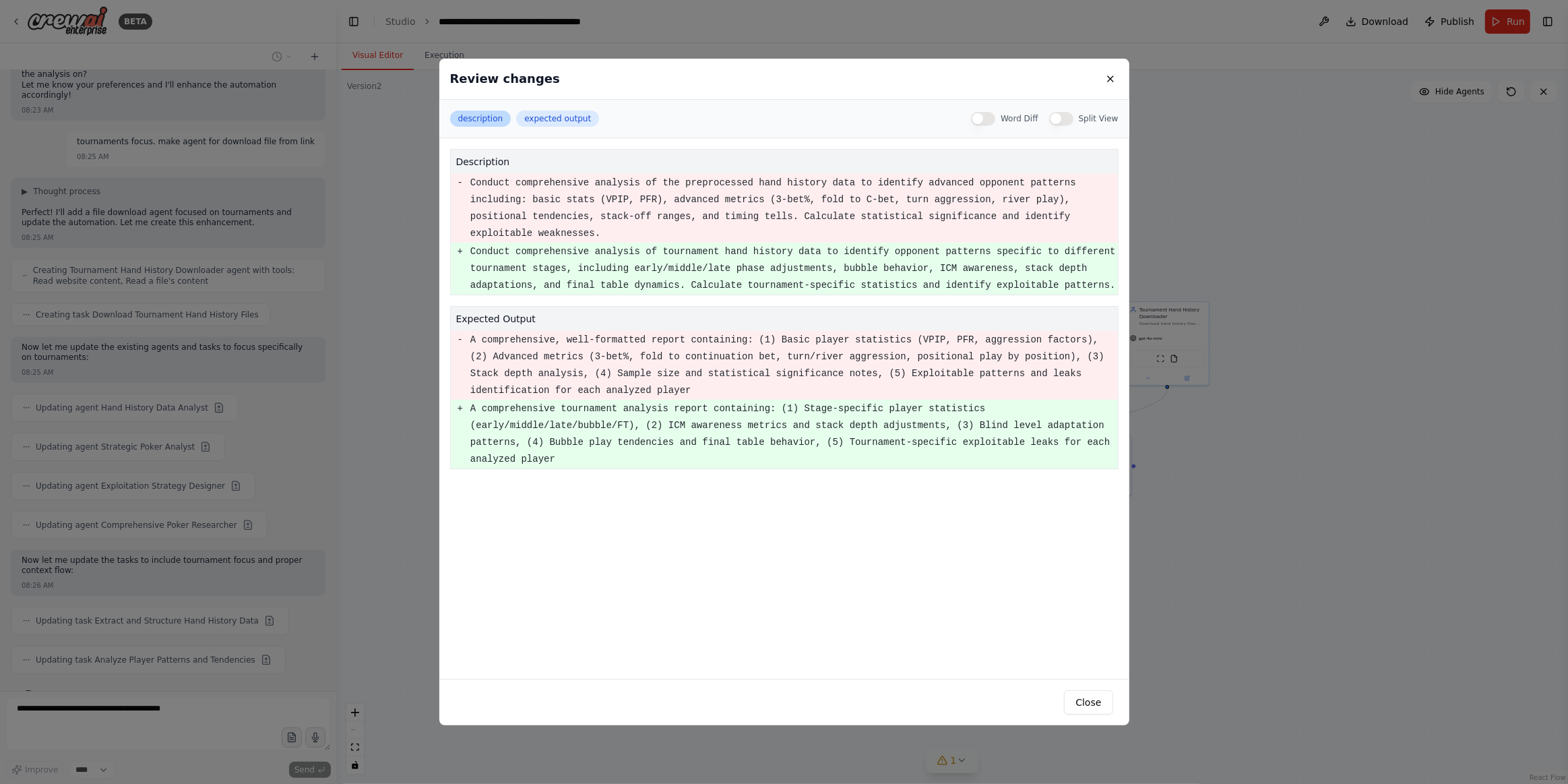
click at [489, 117] on button "description" at bounding box center [481, 118] width 62 height 16
drag, startPoint x: 1000, startPoint y: 120, endPoint x: 1008, endPoint y: 120, distance: 8.0
click at [995, 120] on button "Word Diff" at bounding box center [983, 118] width 24 height 14
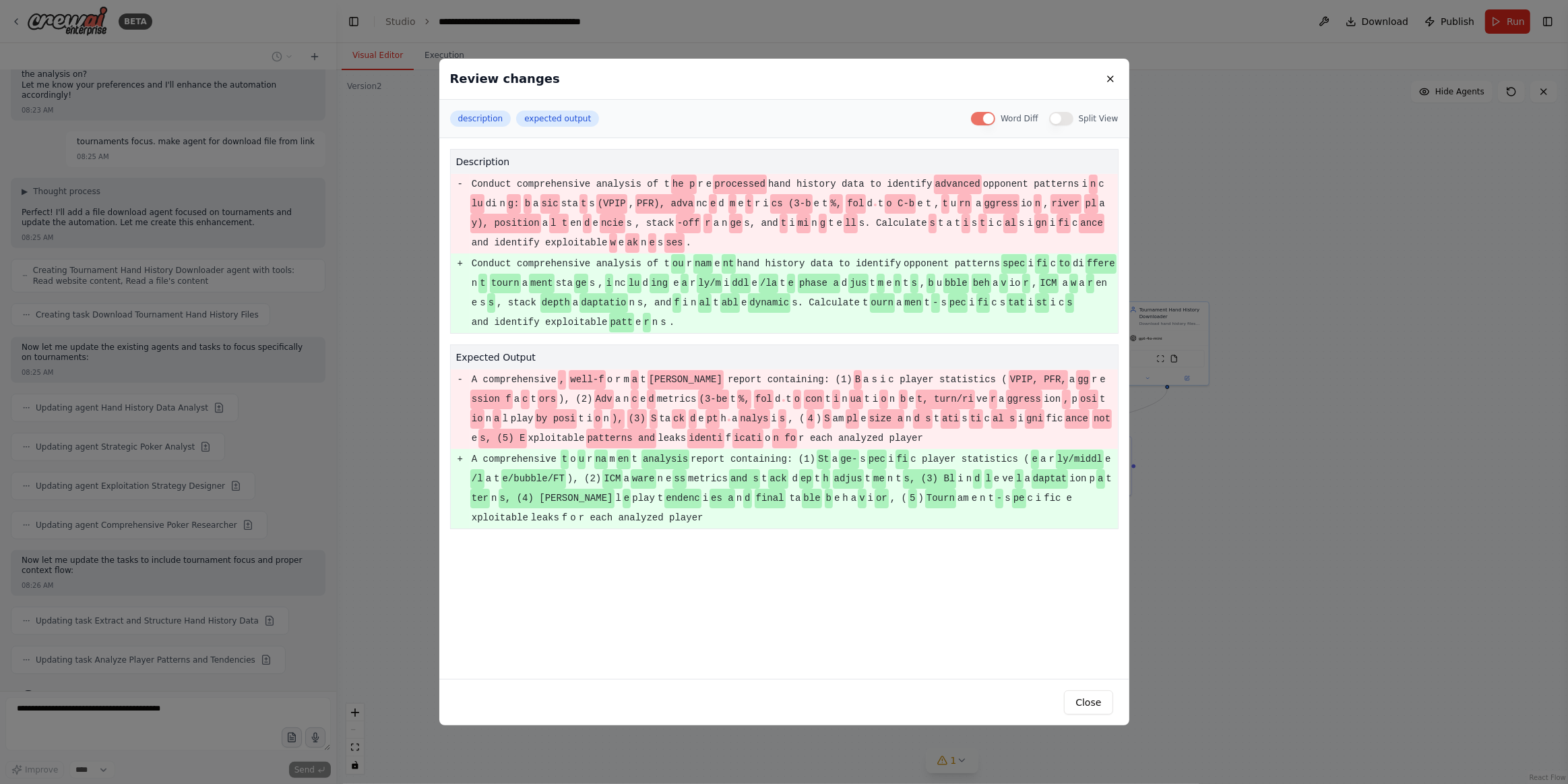
drag, startPoint x: 1071, startPoint y: 119, endPoint x: 1073, endPoint y: 168, distance: 49.0
click at [1071, 120] on button "Split View" at bounding box center [1061, 118] width 24 height 14
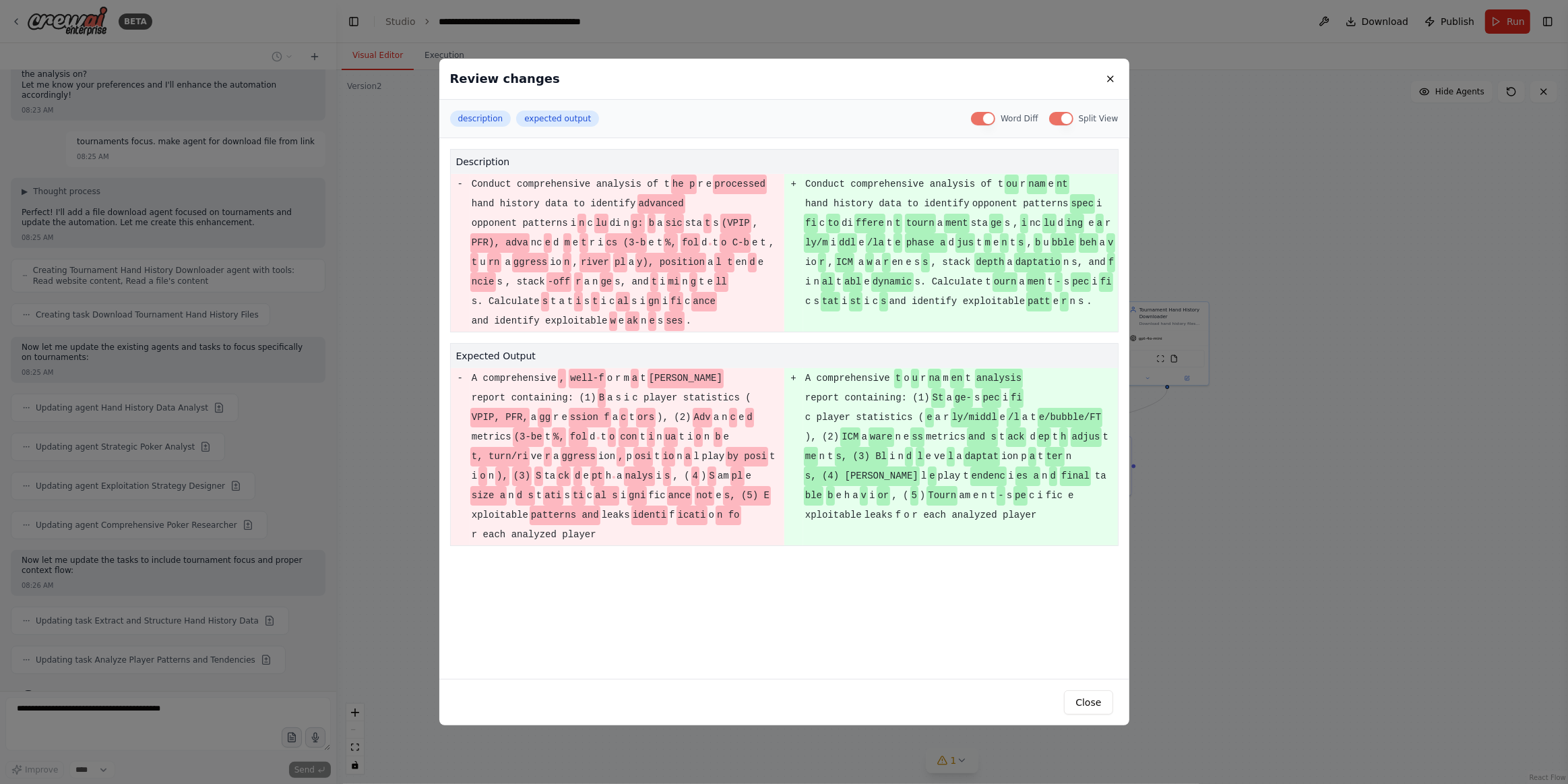
click at [496, 110] on div "description expected output Word Diff Split View" at bounding box center [784, 119] width 690 height 38
click at [495, 110] on button "description" at bounding box center [481, 118] width 62 height 16
click at [1088, 701] on button "Close" at bounding box center [1088, 702] width 49 height 24
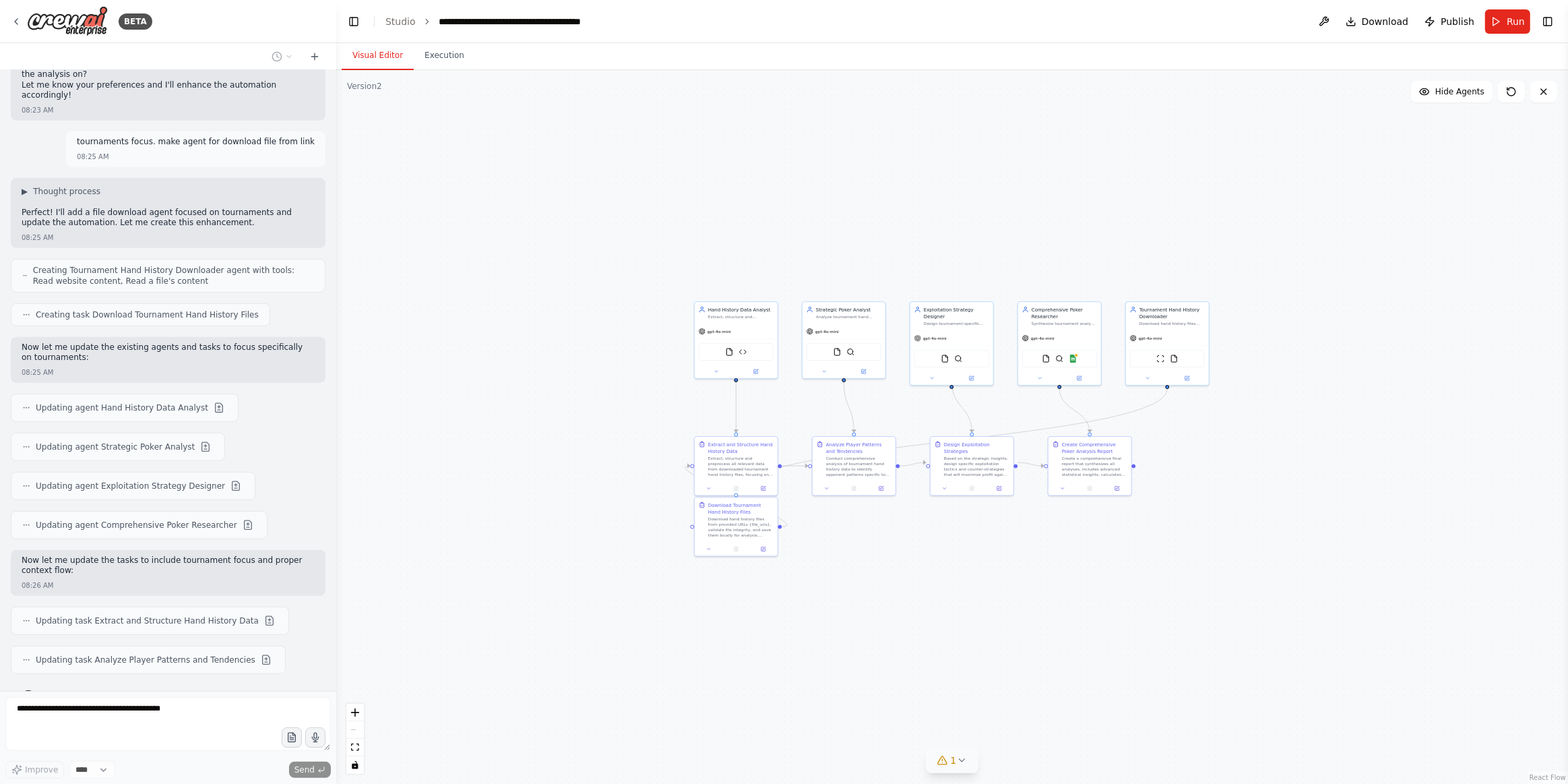
drag, startPoint x: 136, startPoint y: 709, endPoint x: 451, endPoint y: 485, distance: 386.5
click at [499, 399] on div ".deletable-edge-delete-btn { width: 20px; height: 20px; border: 0px solid #ffff…" at bounding box center [953, 427] width 1232 height 714
click at [1510, 94] on icon at bounding box center [1511, 91] width 8 height 8
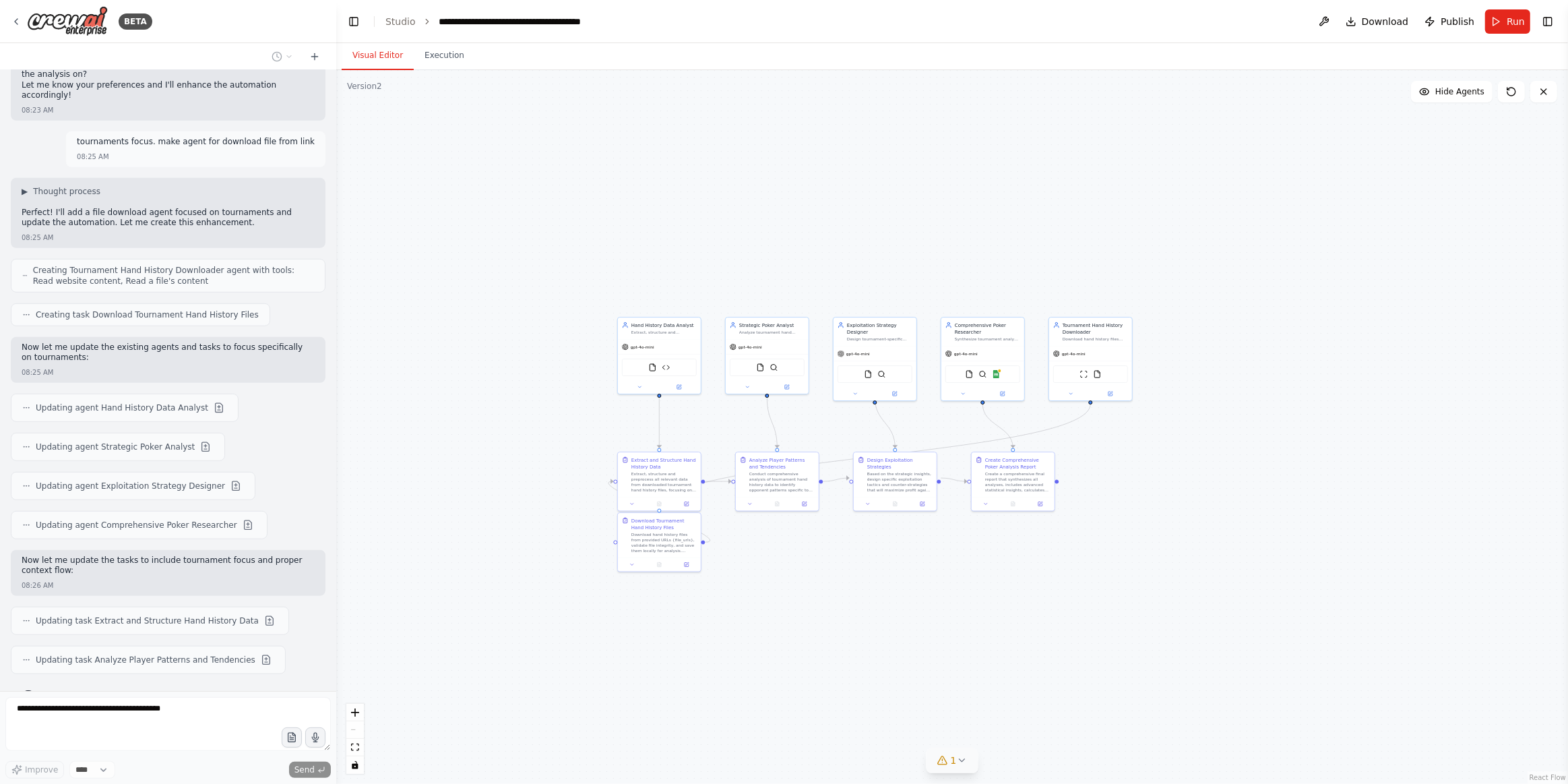
drag, startPoint x: 1165, startPoint y: 527, endPoint x: 1079, endPoint y: 570, distance: 96.2
click at [1076, 573] on div ".deletable-edge-delete-btn { width: 20px; height: 20px; border: 0px solid #ffff…" at bounding box center [953, 427] width 1232 height 714
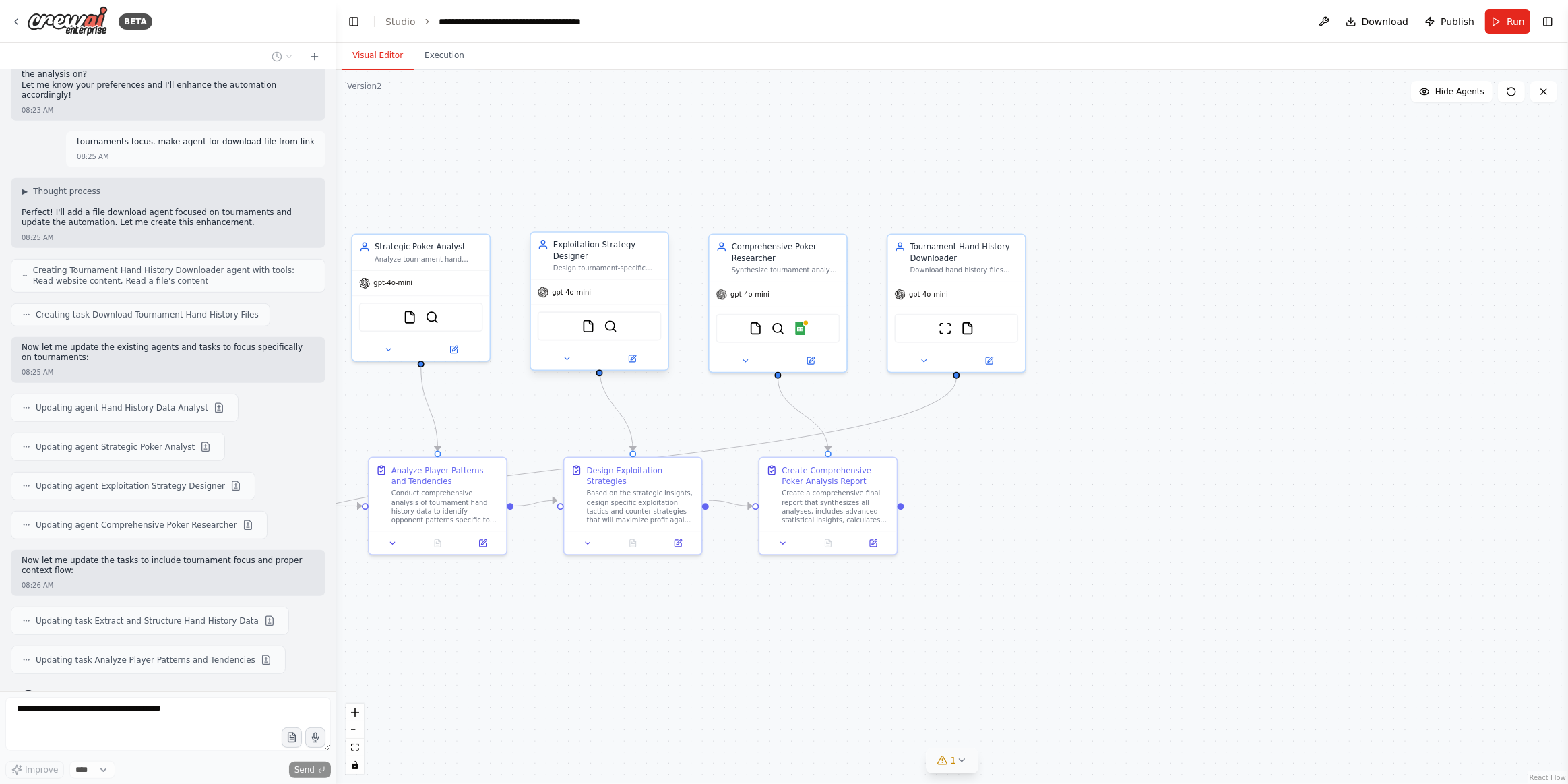
scroll to position [865, 0]
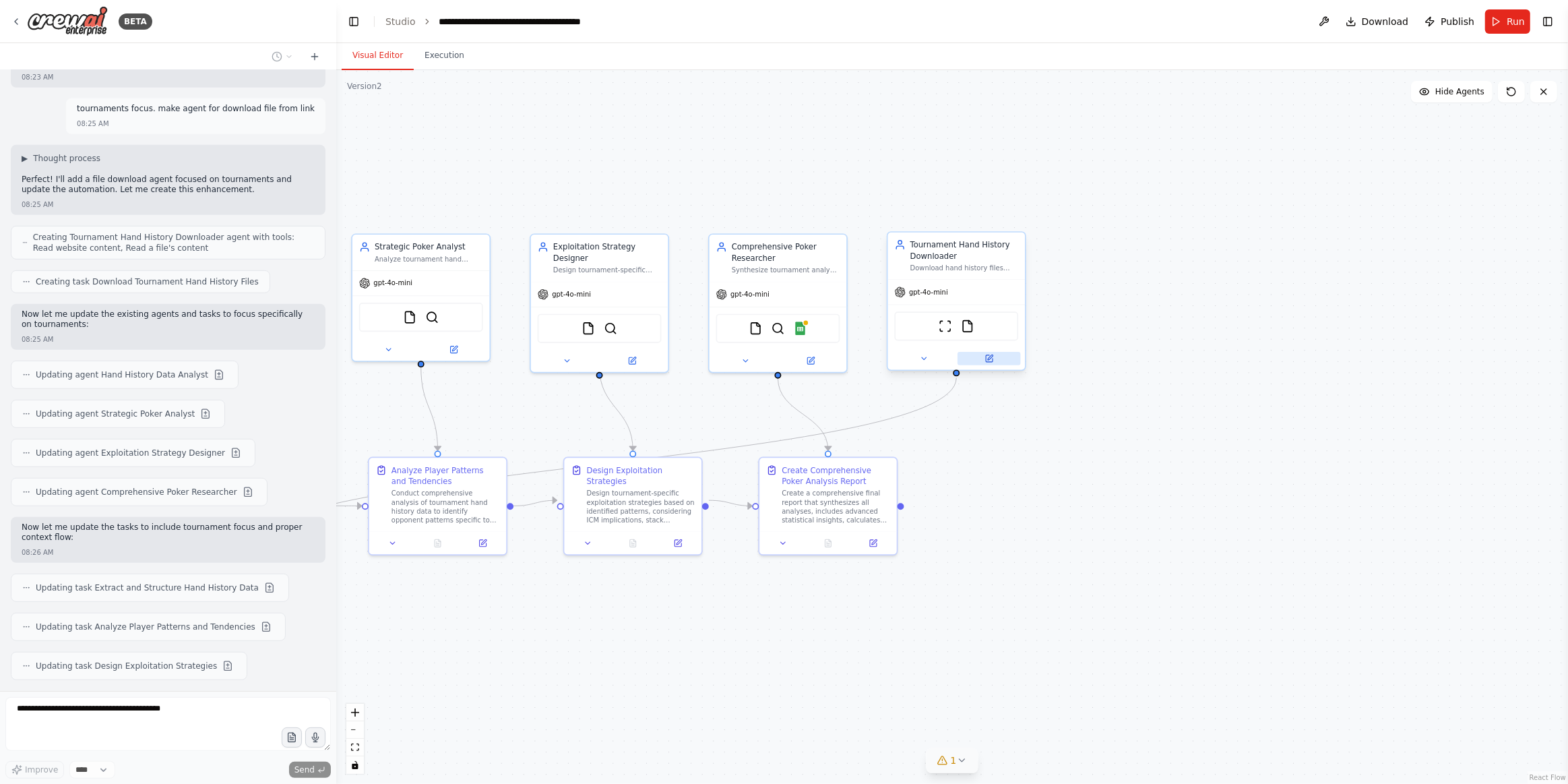
click at [988, 357] on icon at bounding box center [989, 358] width 7 height 7
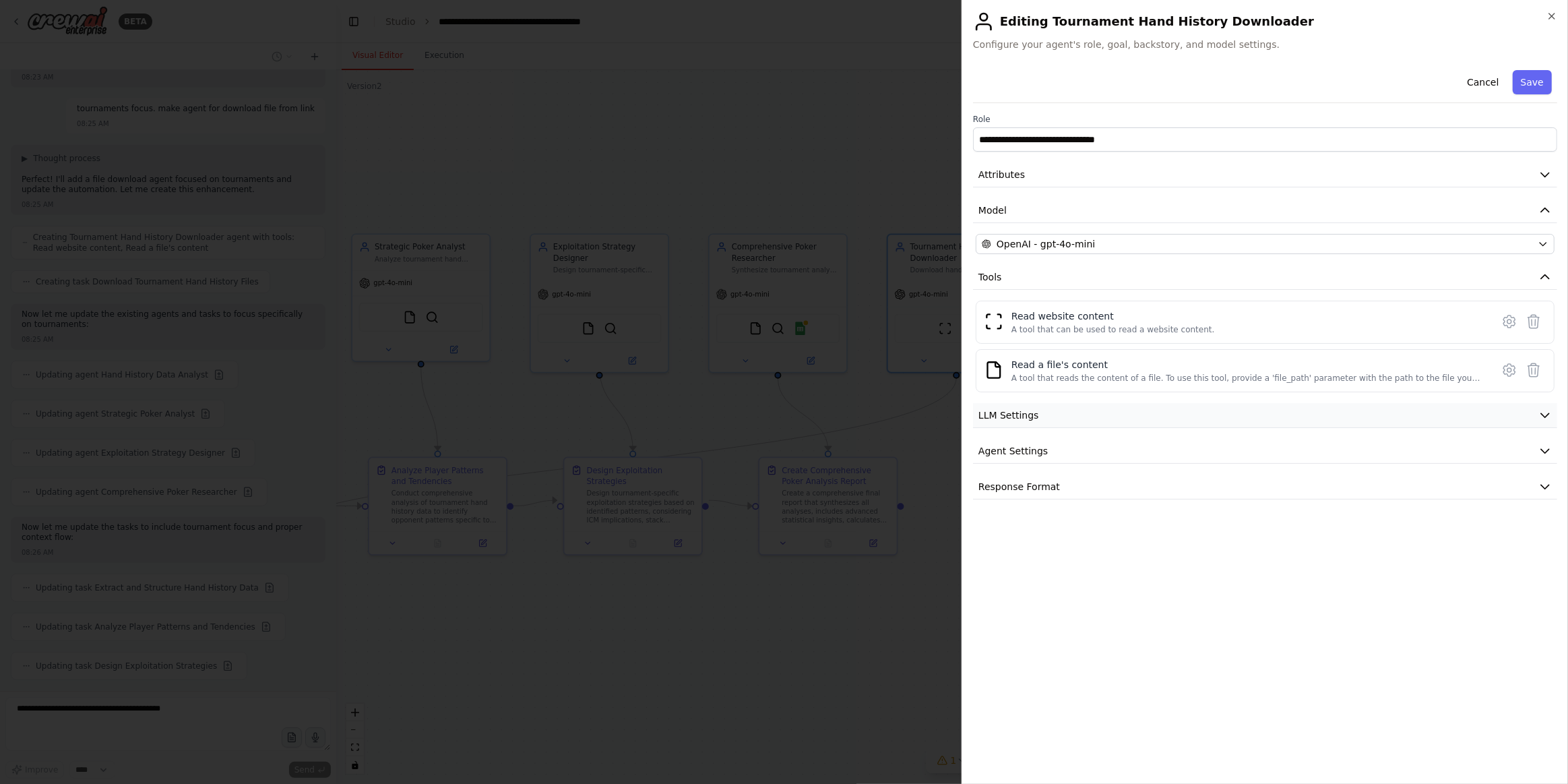
click at [1085, 417] on button "LLM Settings" at bounding box center [1265, 416] width 584 height 25
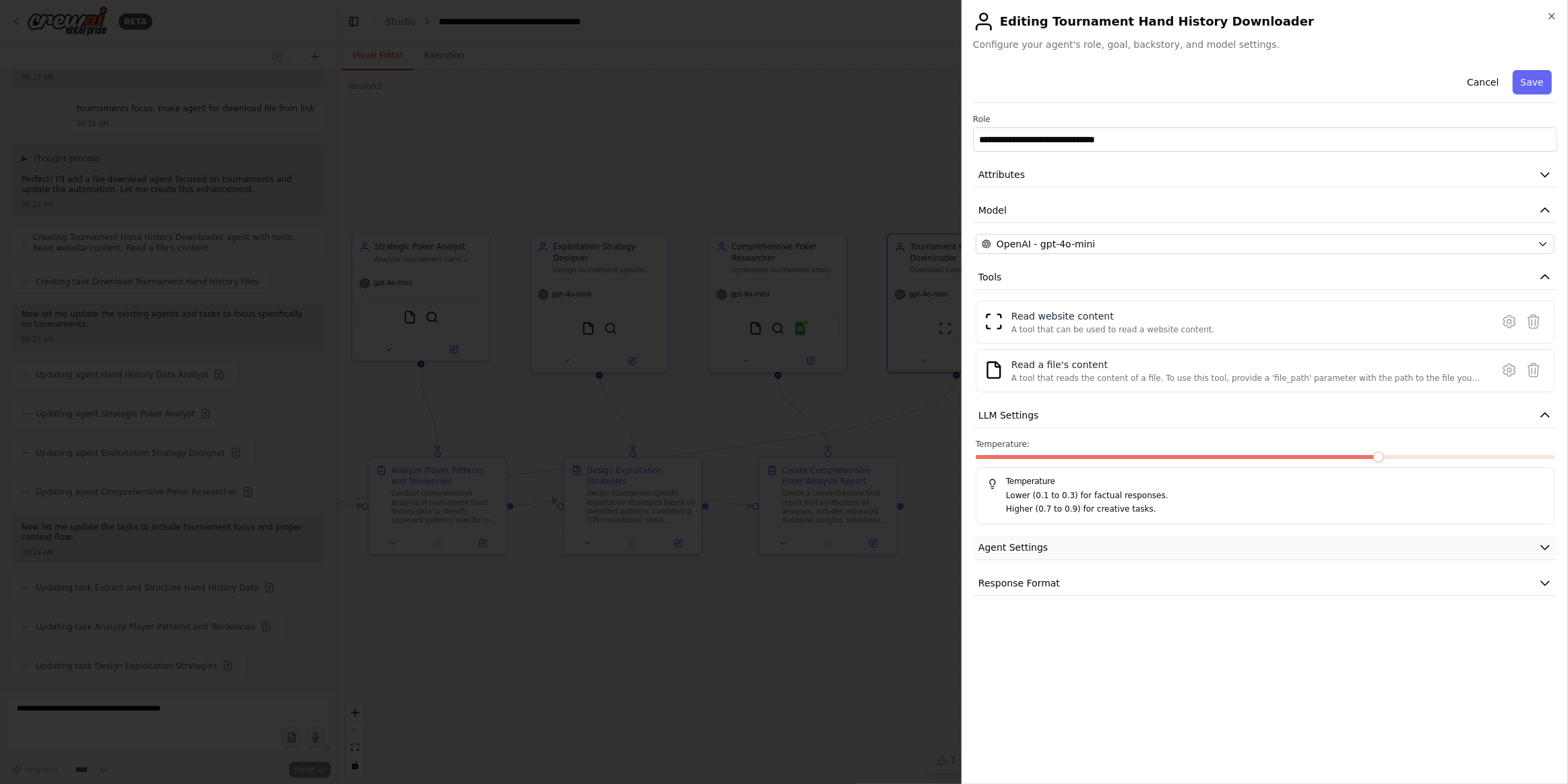
click at [1054, 549] on button "Agent Settings" at bounding box center [1265, 548] width 584 height 25
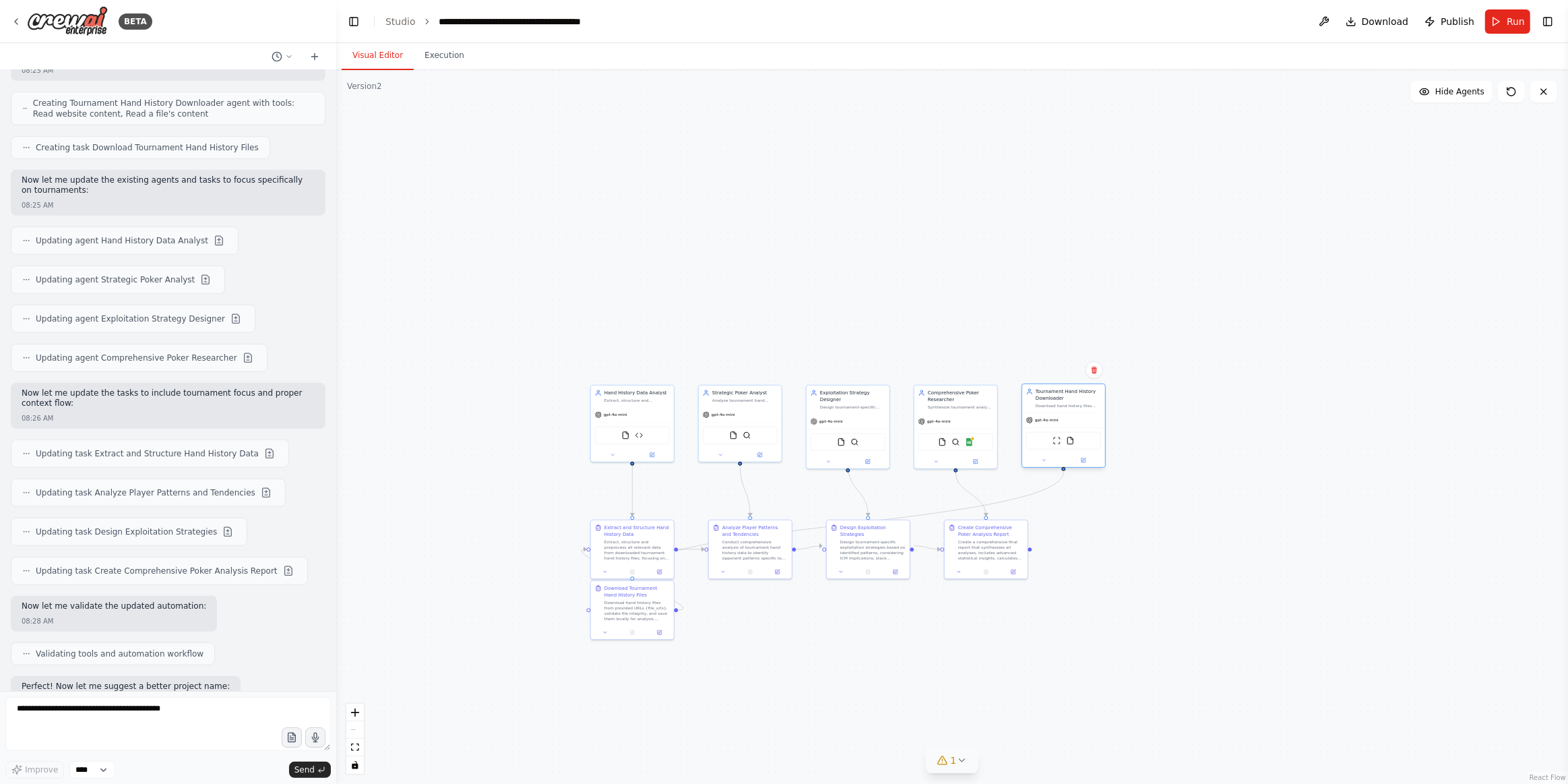
scroll to position [1068, 0]
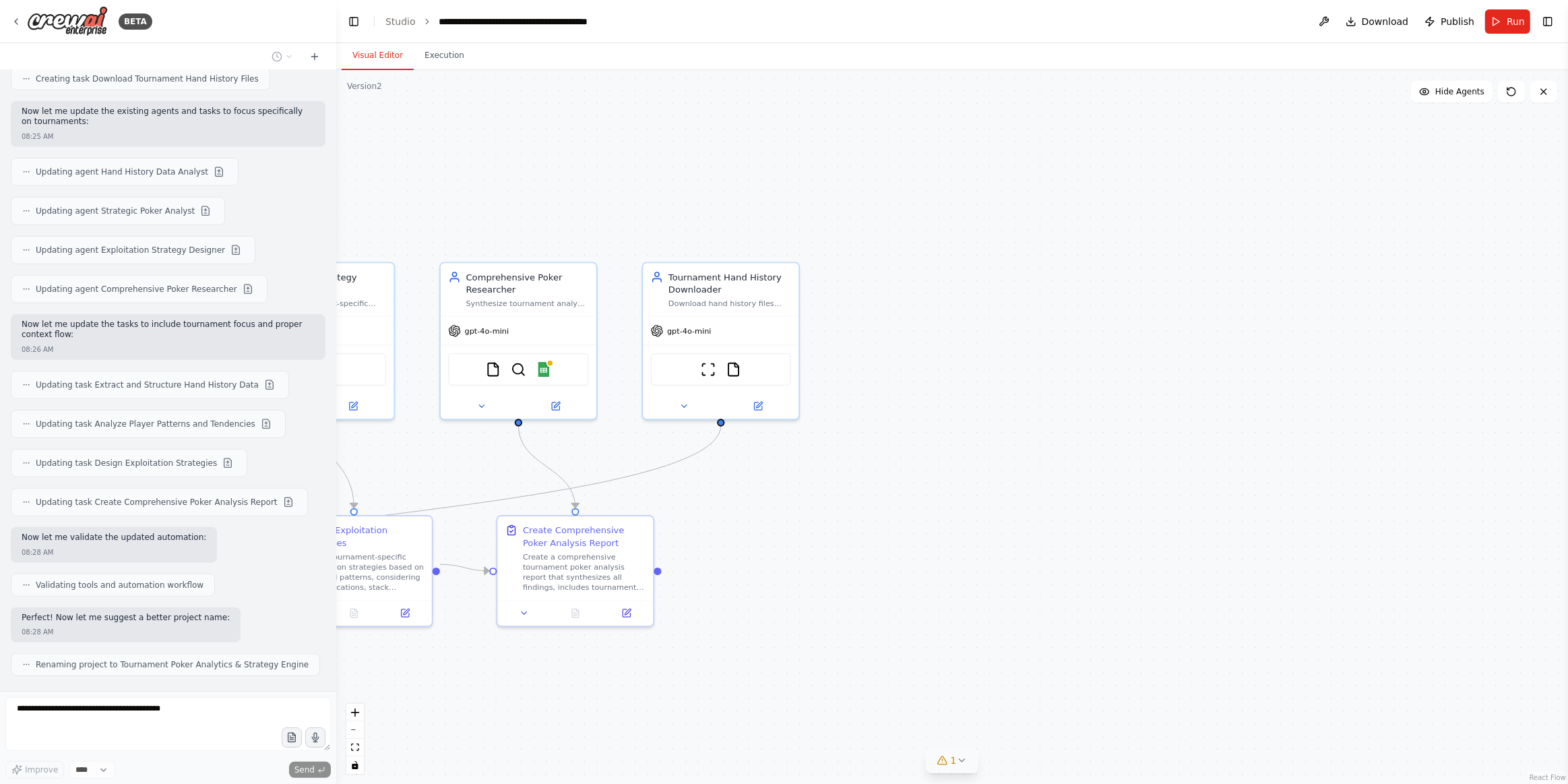
drag, startPoint x: 1136, startPoint y: 144, endPoint x: 779, endPoint y: 258, distance: 374.8
click at [515, 154] on div ".deletable-edge-delete-btn { width: 20px; height: 20px; border: 0px solid #ffff…" at bounding box center [953, 427] width 1232 height 714
click at [763, 403] on icon at bounding box center [758, 404] width 10 height 10
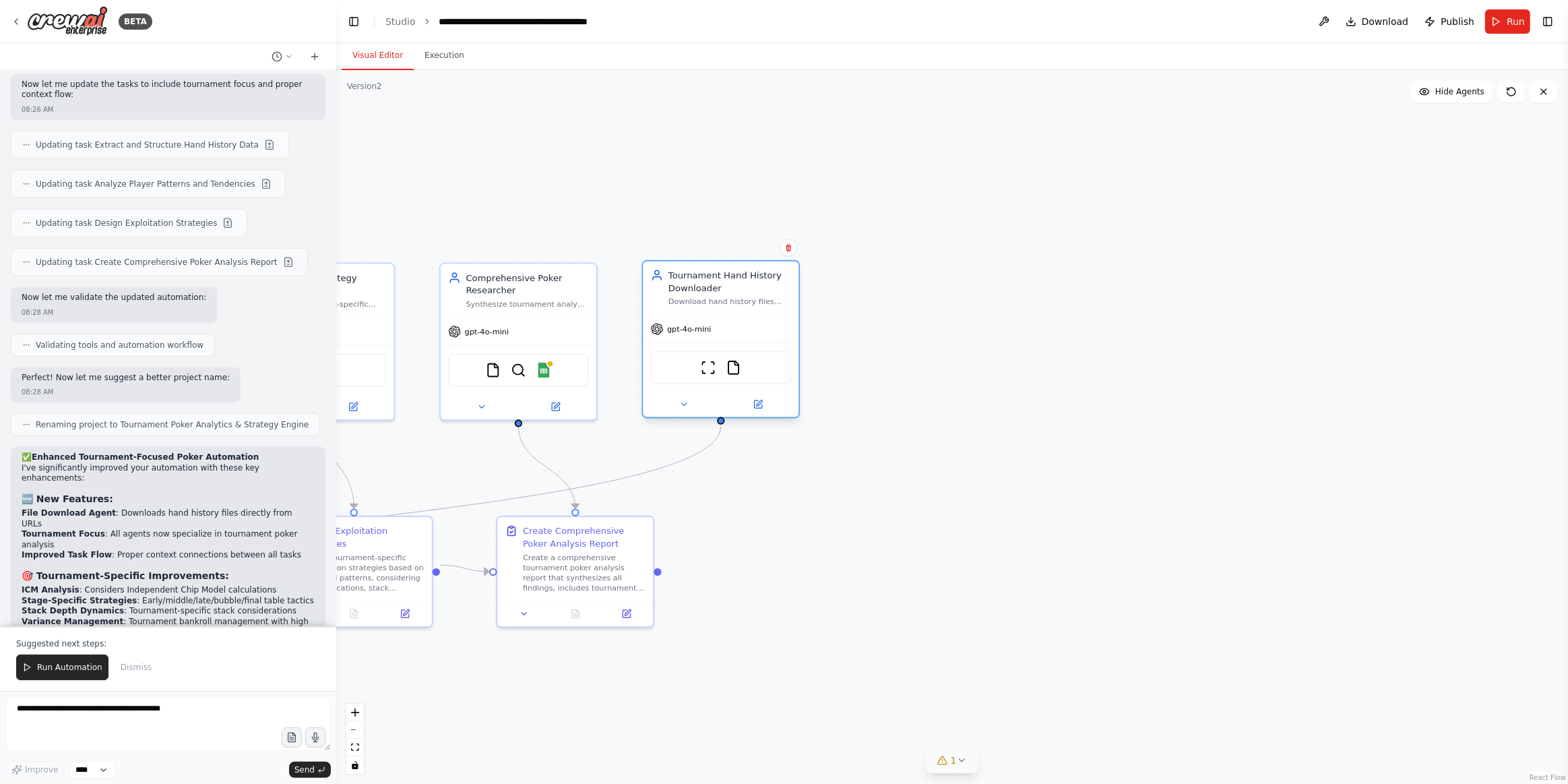
click at [757, 394] on div at bounding box center [721, 404] width 156 height 25
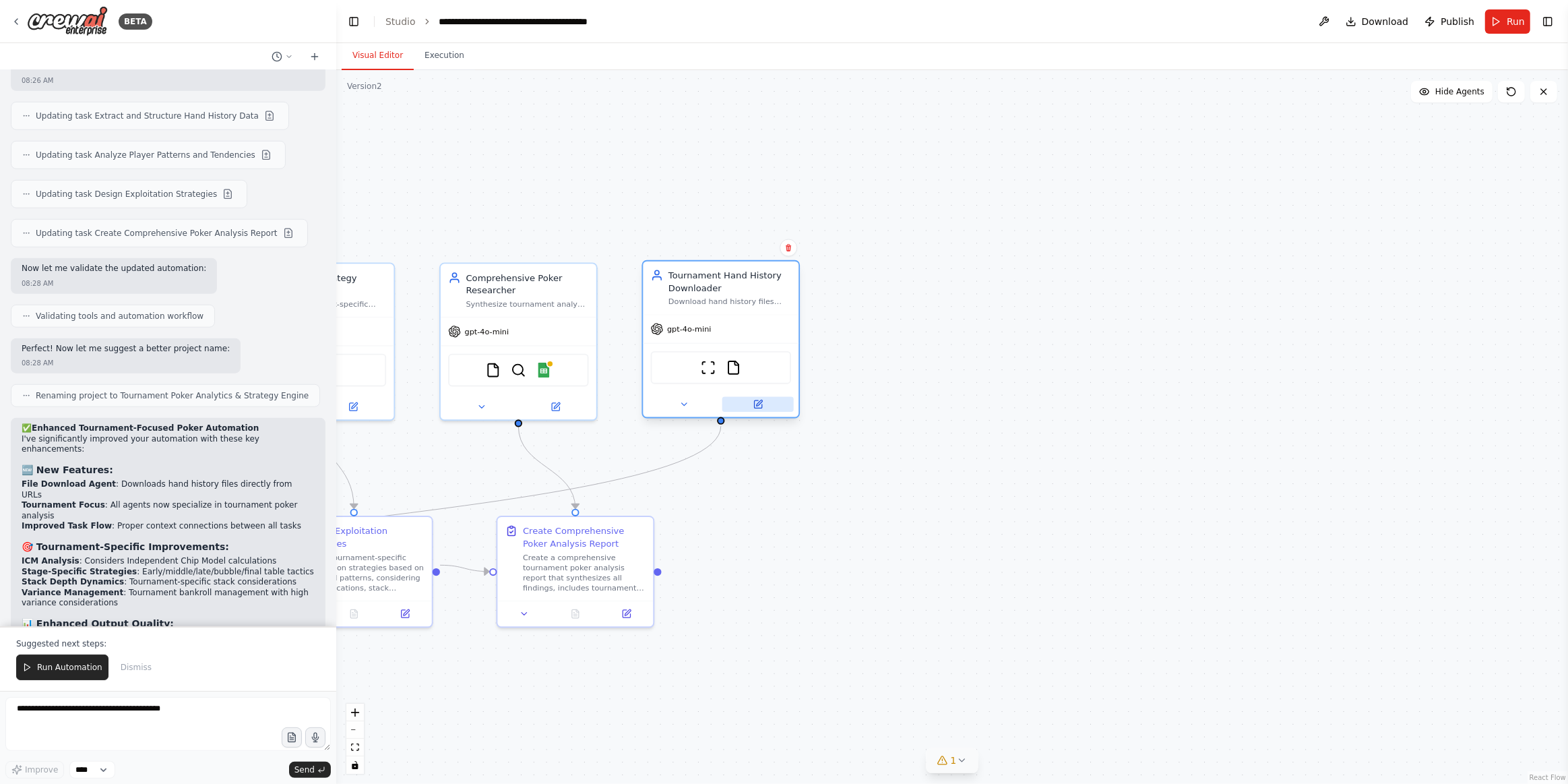
click at [754, 410] on button at bounding box center [758, 405] width 72 height 15
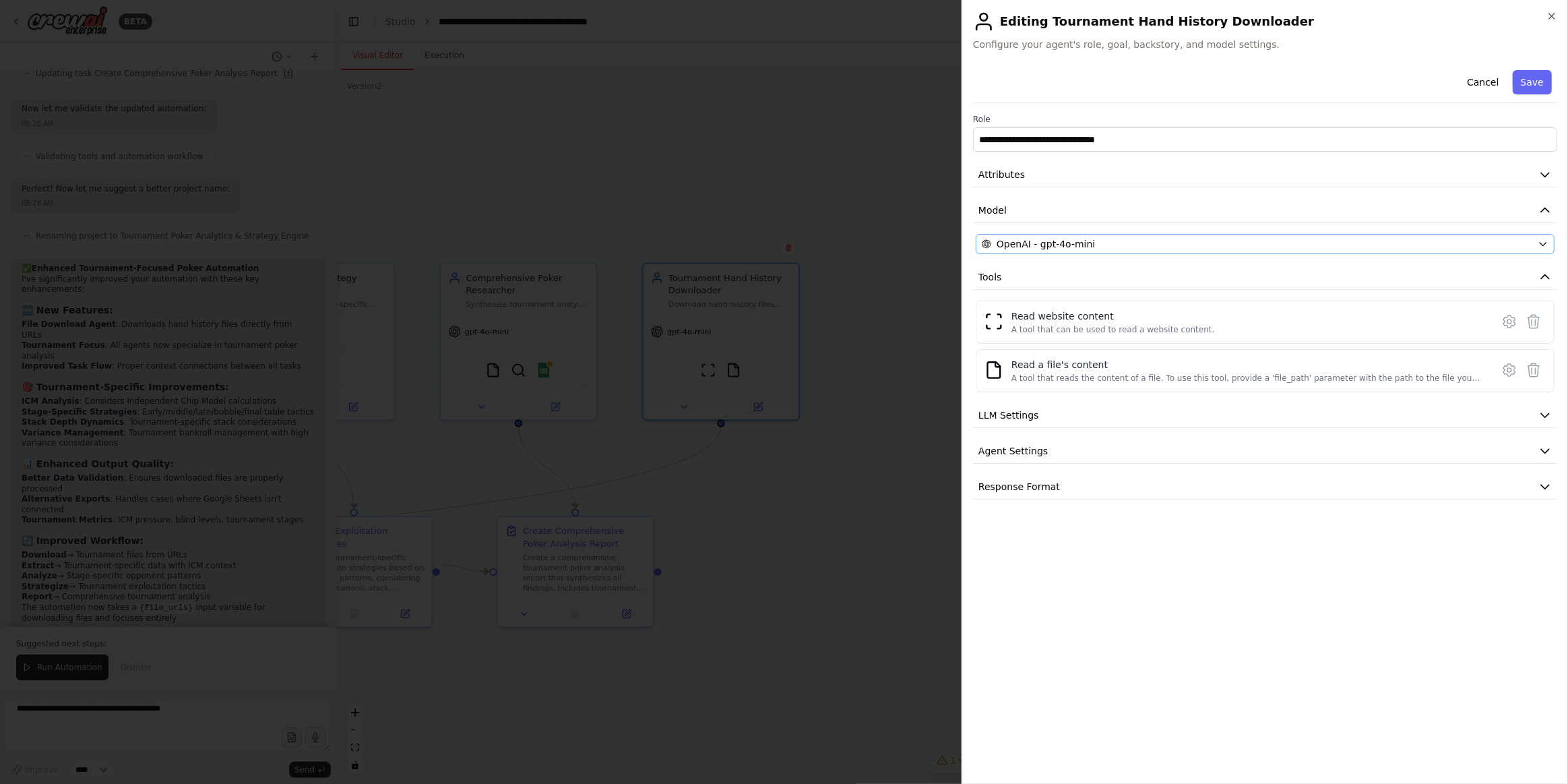
scroll to position [1507, 0]
click at [1120, 237] on div "OpenAI - gpt-4o-mini" at bounding box center [1258, 244] width 551 height 14
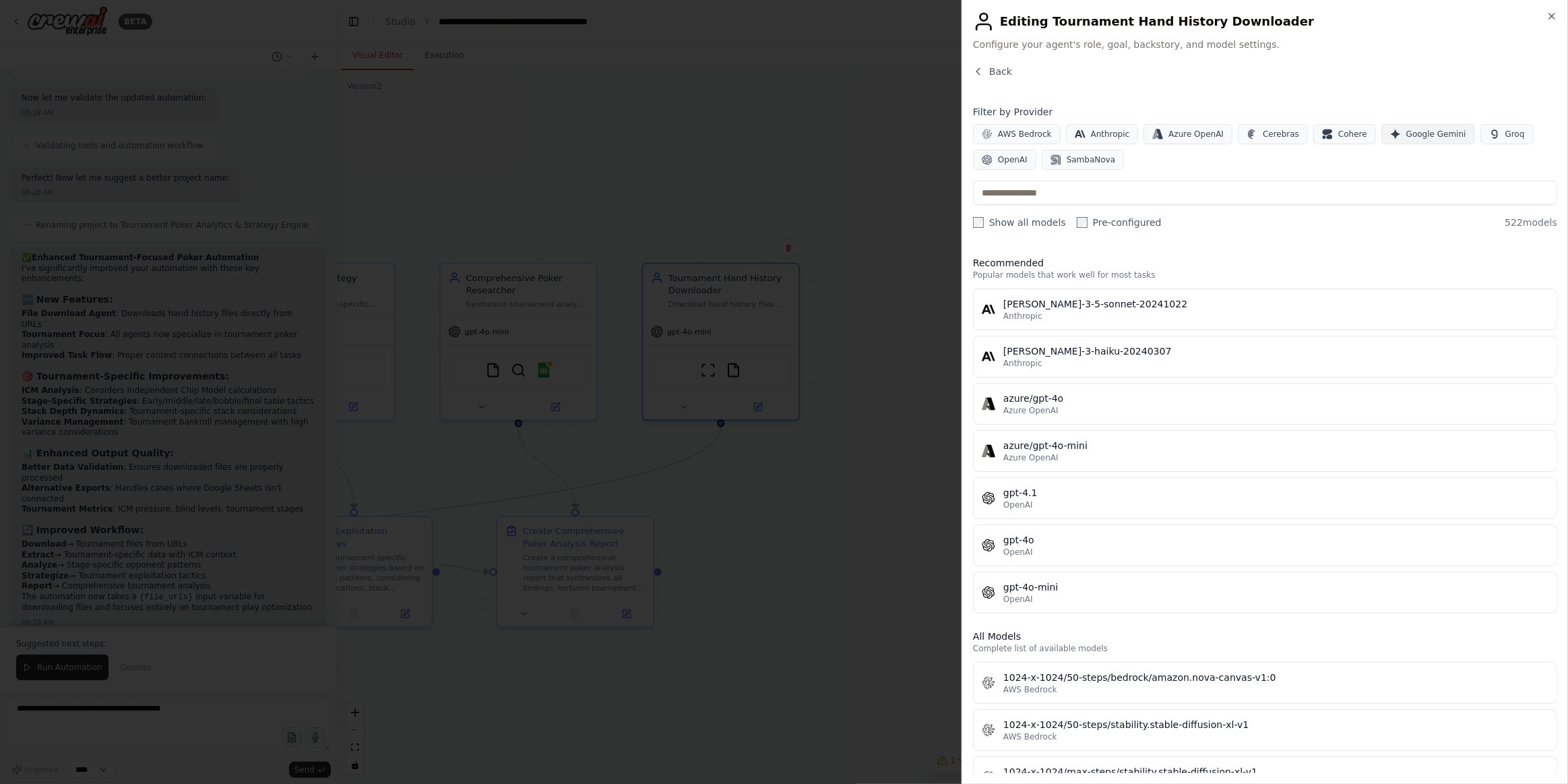
click at [1406, 129] on span "Google Gemini" at bounding box center [1436, 134] width 60 height 11
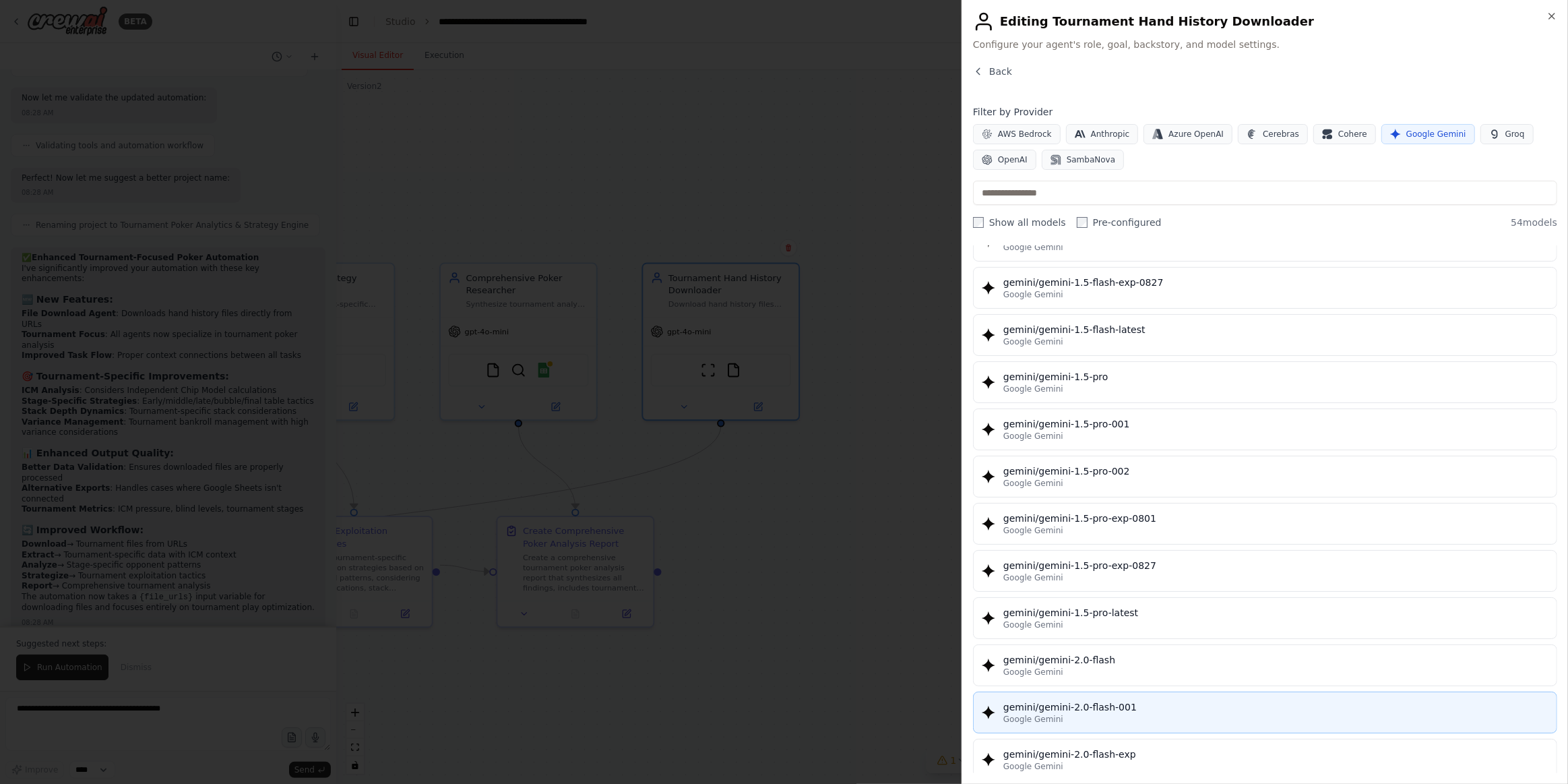
scroll to position [306, 0]
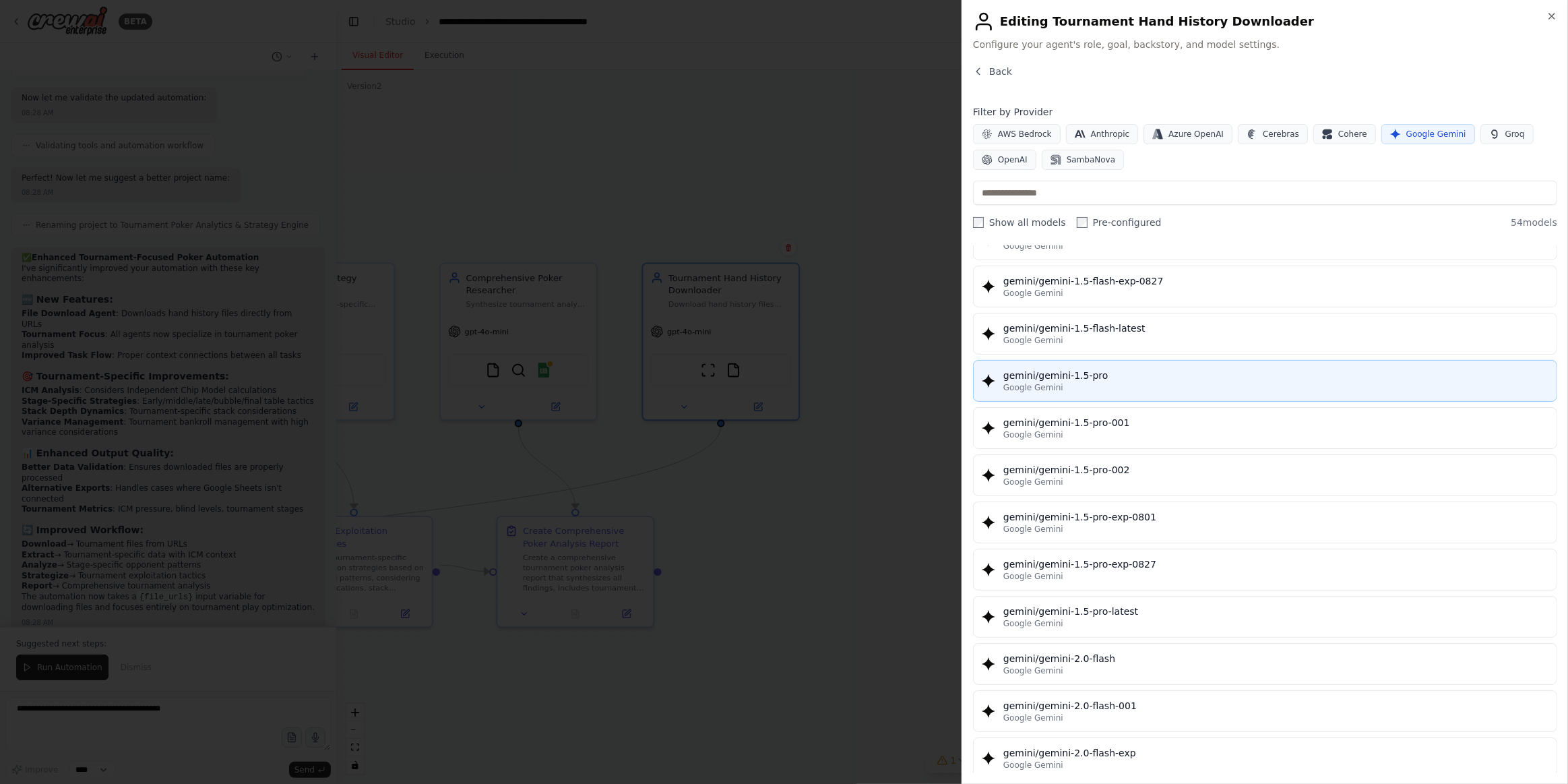
click at [1169, 382] on div "Google Gemini" at bounding box center [1276, 387] width 545 height 11
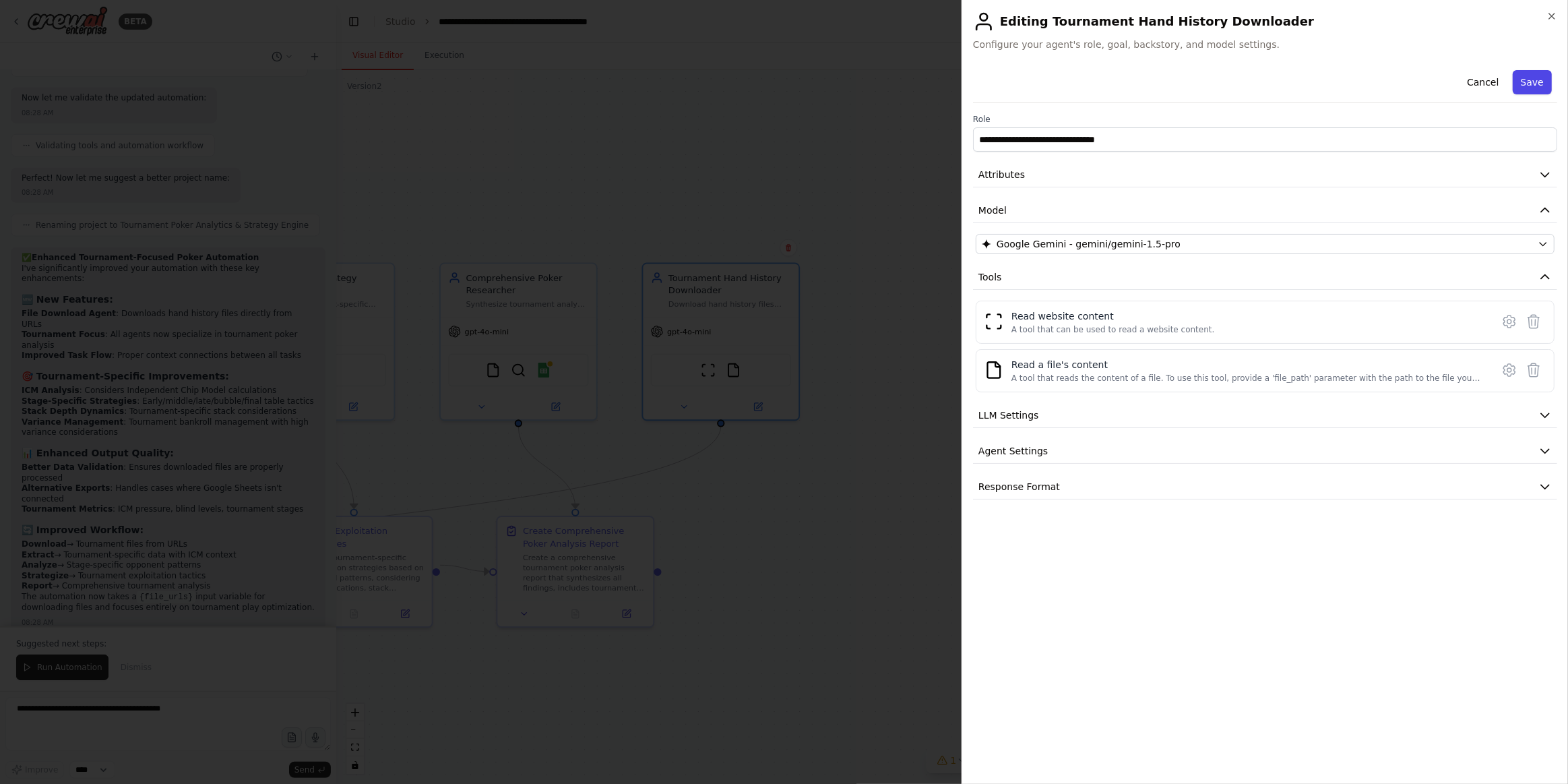
drag, startPoint x: 1528, startPoint y: 87, endPoint x: 1505, endPoint y: 104, distance: 28.6
click at [1527, 87] on button "Save" at bounding box center [1532, 82] width 39 height 24
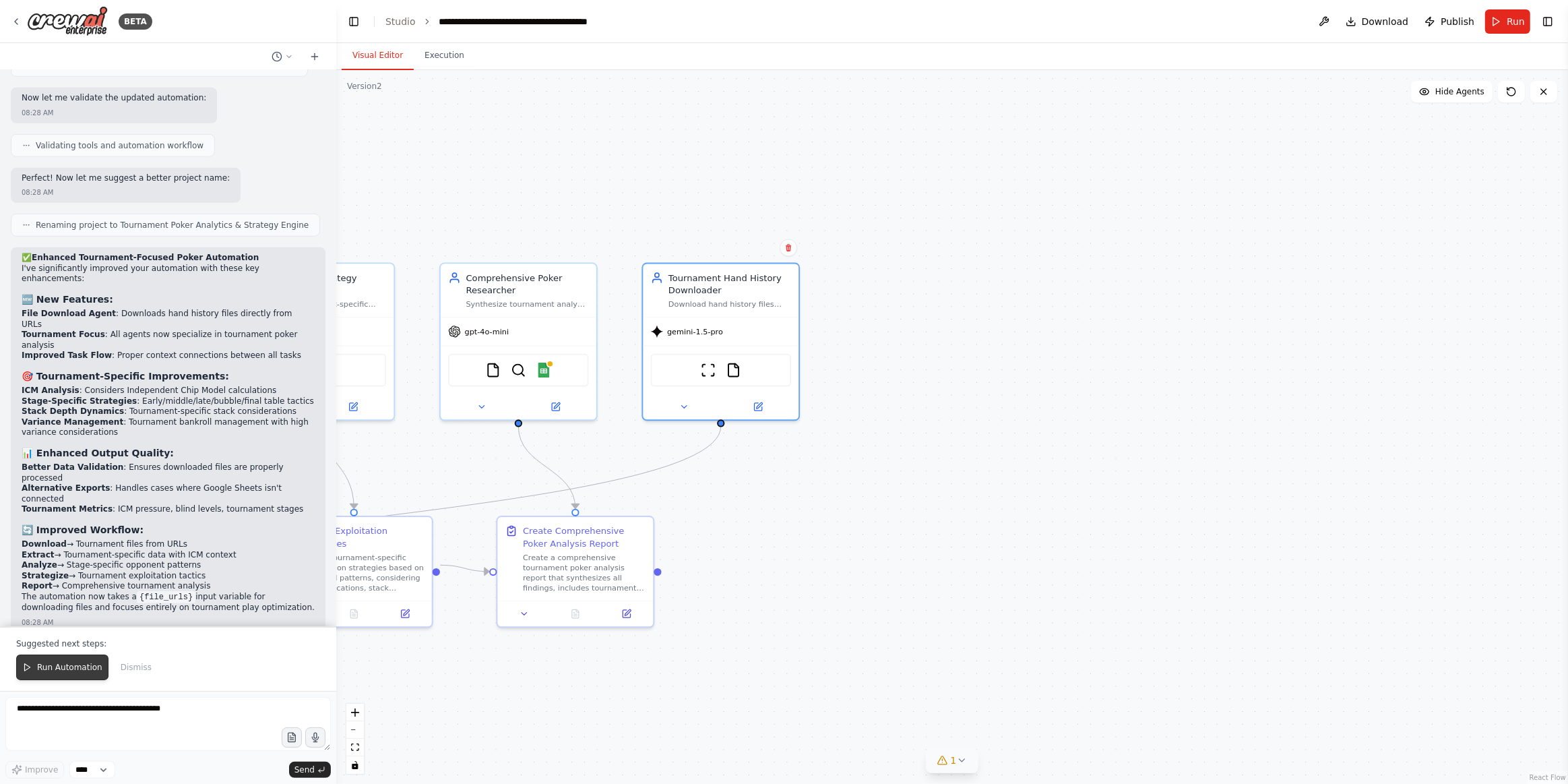
click at [67, 673] on span "Run Automation" at bounding box center [70, 667] width 65 height 11
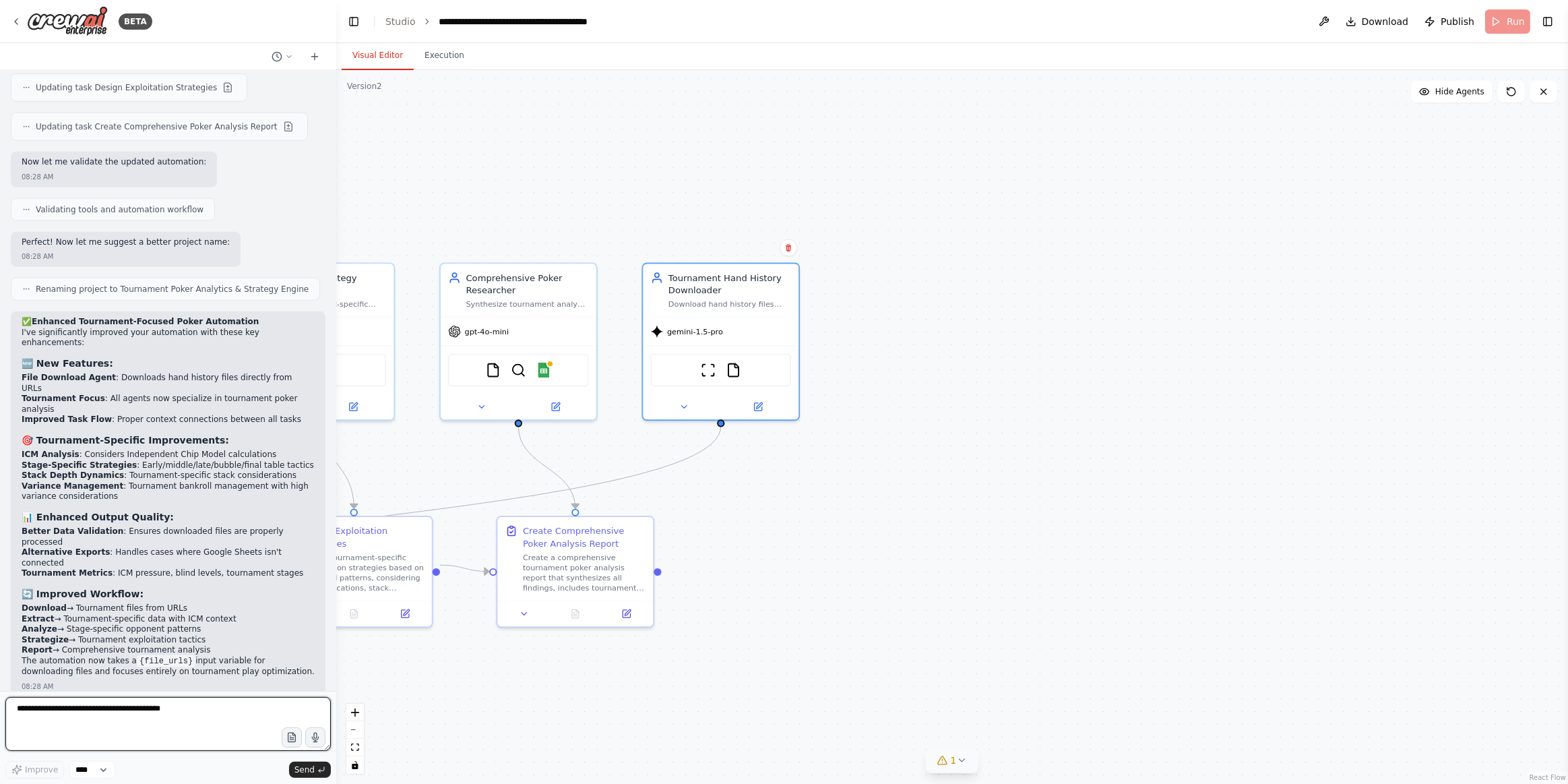
drag, startPoint x: 101, startPoint y: 712, endPoint x: 111, endPoint y: 709, distance: 10.4
click at [101, 712] on textarea at bounding box center [167, 724] width 325 height 54
paste textarea "**********"
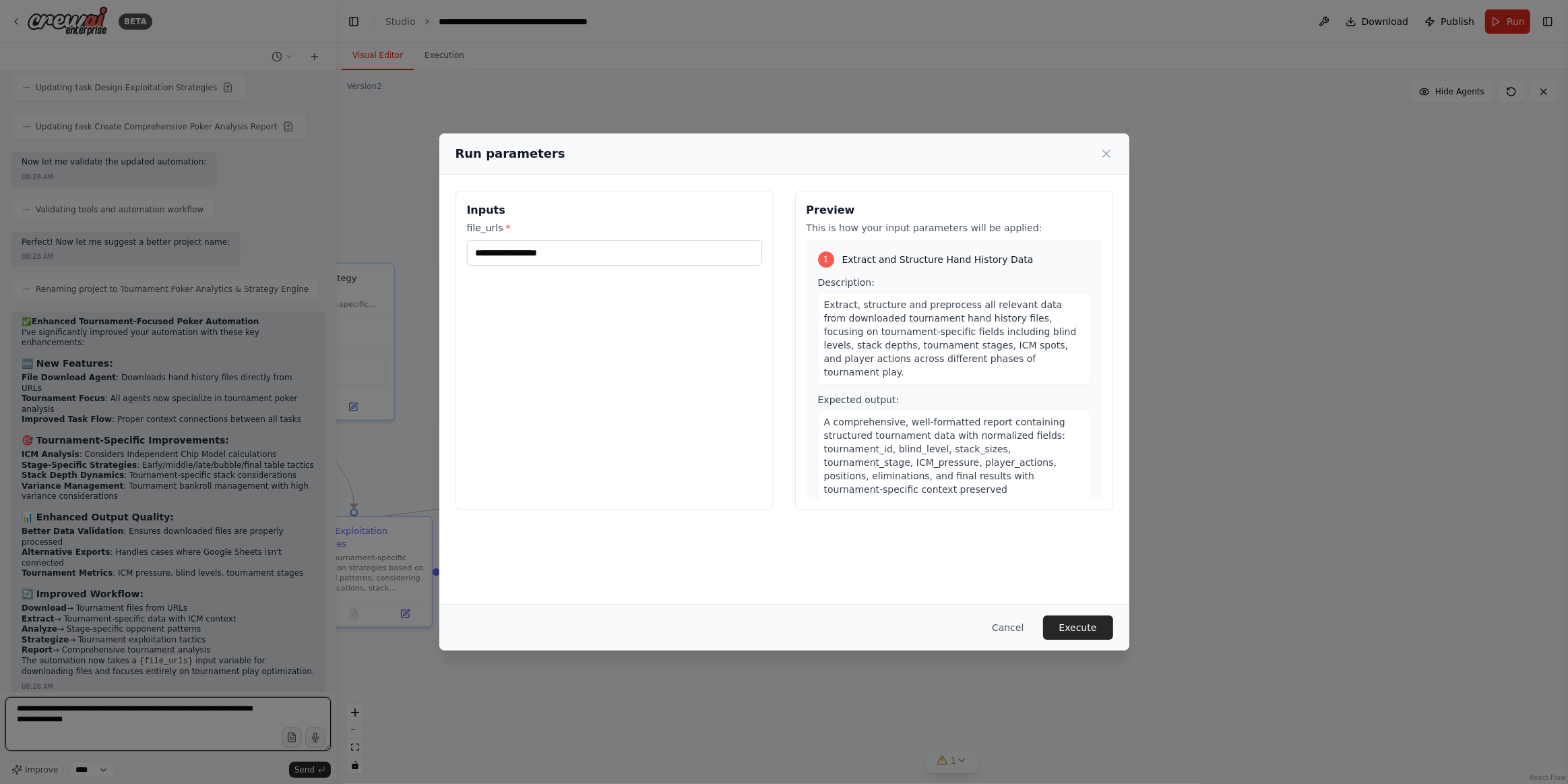
type textarea "**********"
click at [1065, 630] on button "Execute" at bounding box center [1078, 627] width 70 height 24
click at [1021, 627] on button "Cancel" at bounding box center [1008, 627] width 53 height 24
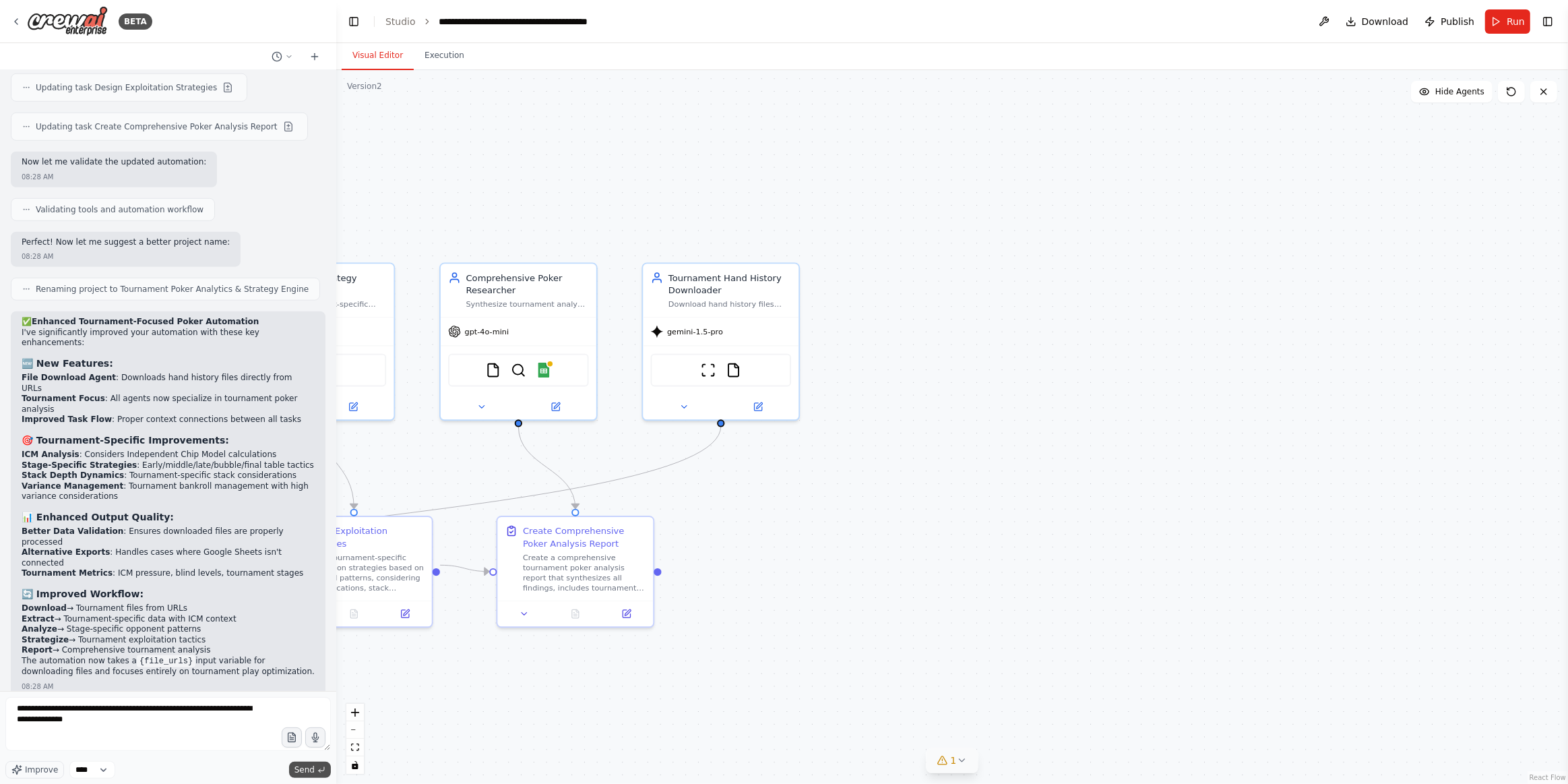
click at [312, 772] on span "Send" at bounding box center [304, 769] width 20 height 11
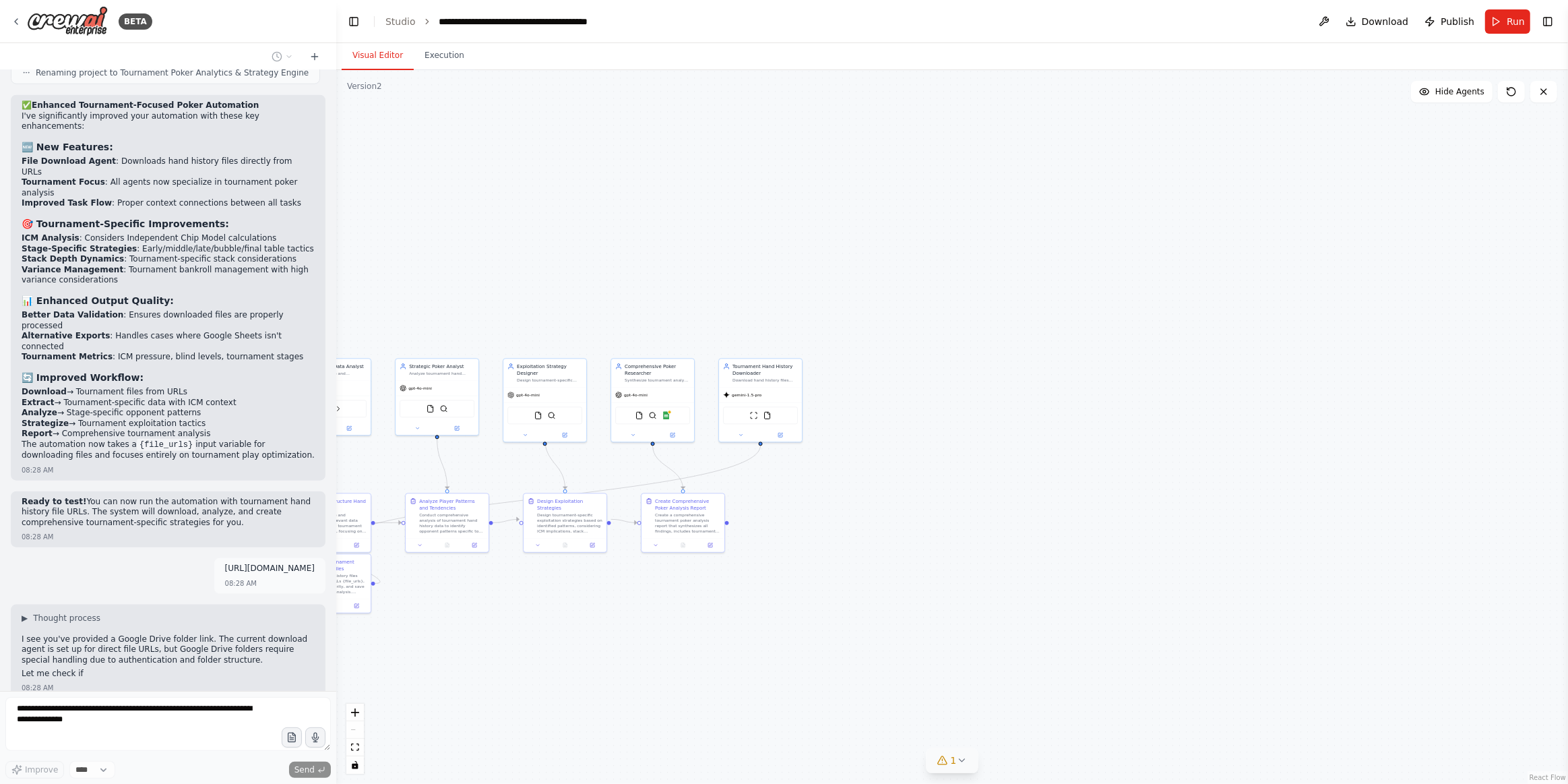
scroll to position [1673, 0]
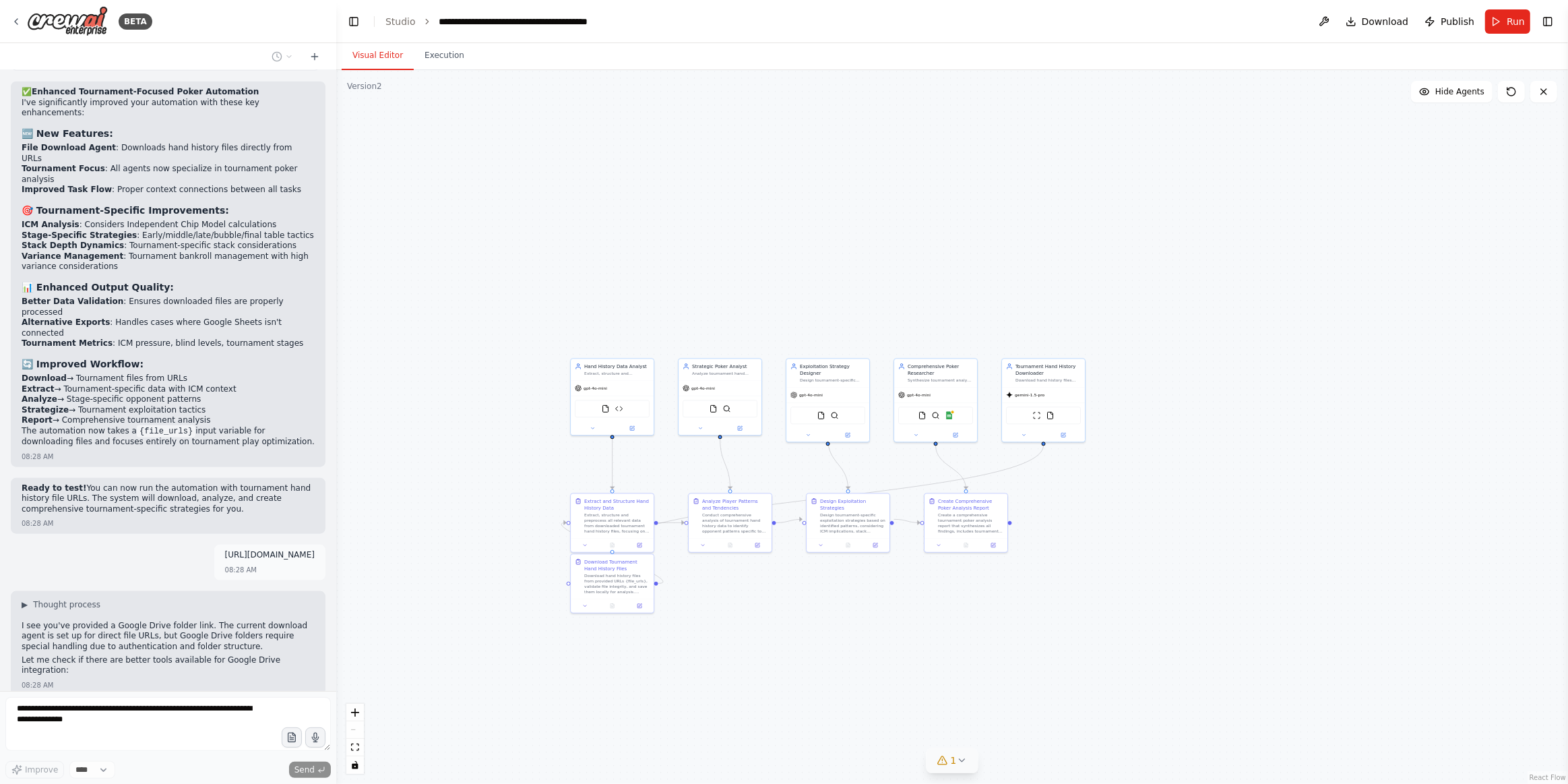
drag, startPoint x: 457, startPoint y: 661, endPoint x: 665, endPoint y: 665, distance: 208.0
click at [741, 660] on div ".deletable-edge-delete-btn { width: 20px; height: 20px; border: 0px solid #ffff…" at bounding box center [953, 427] width 1232 height 714
drag, startPoint x: 465, startPoint y: 464, endPoint x: 425, endPoint y: 476, distance: 41.8
click at [425, 476] on div ".deletable-edge-delete-btn { width: 20px; height: 20px; border: 0px solid #ffff…" at bounding box center [953, 427] width 1232 height 714
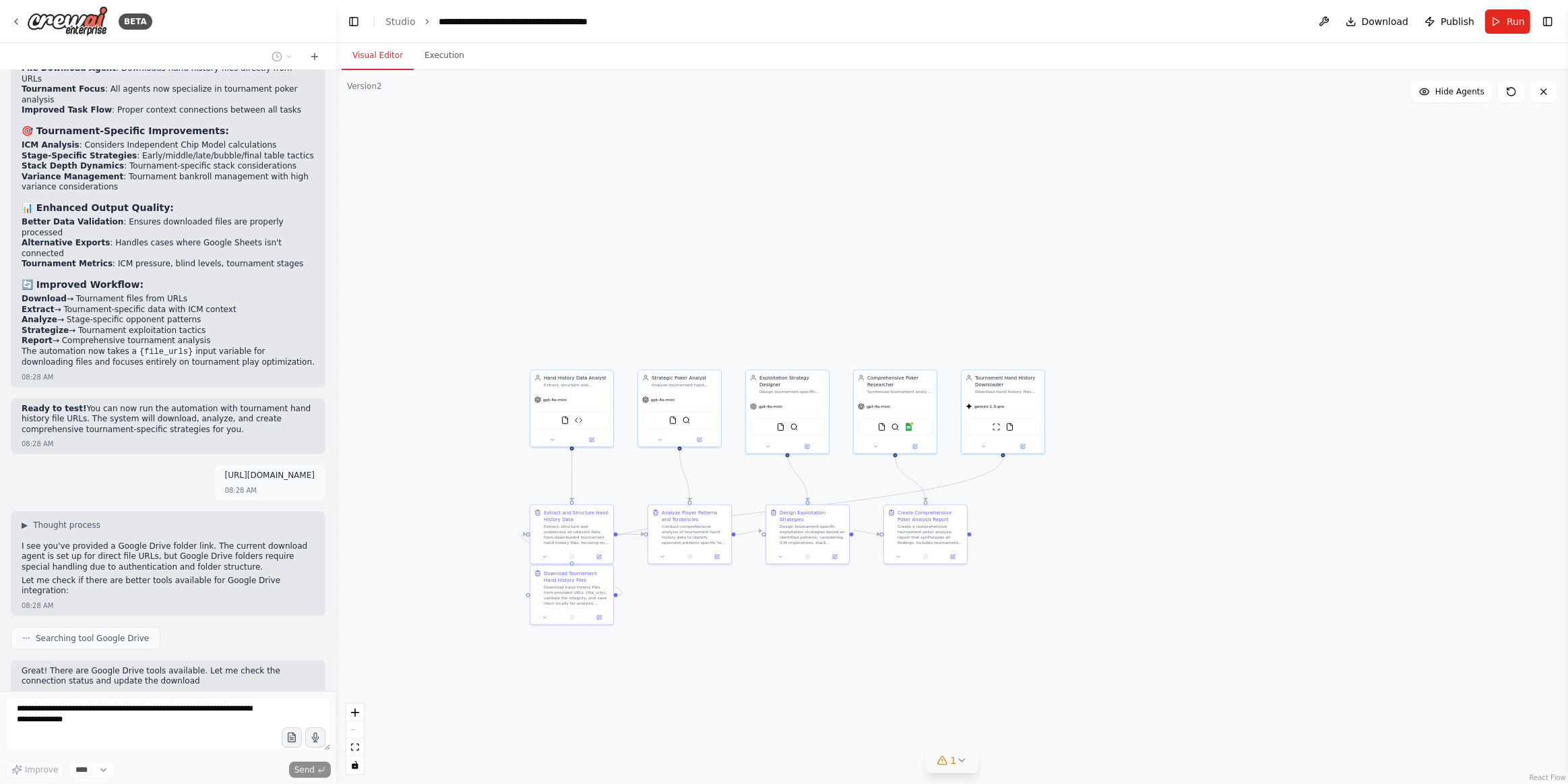
scroll to position [1762, 0]
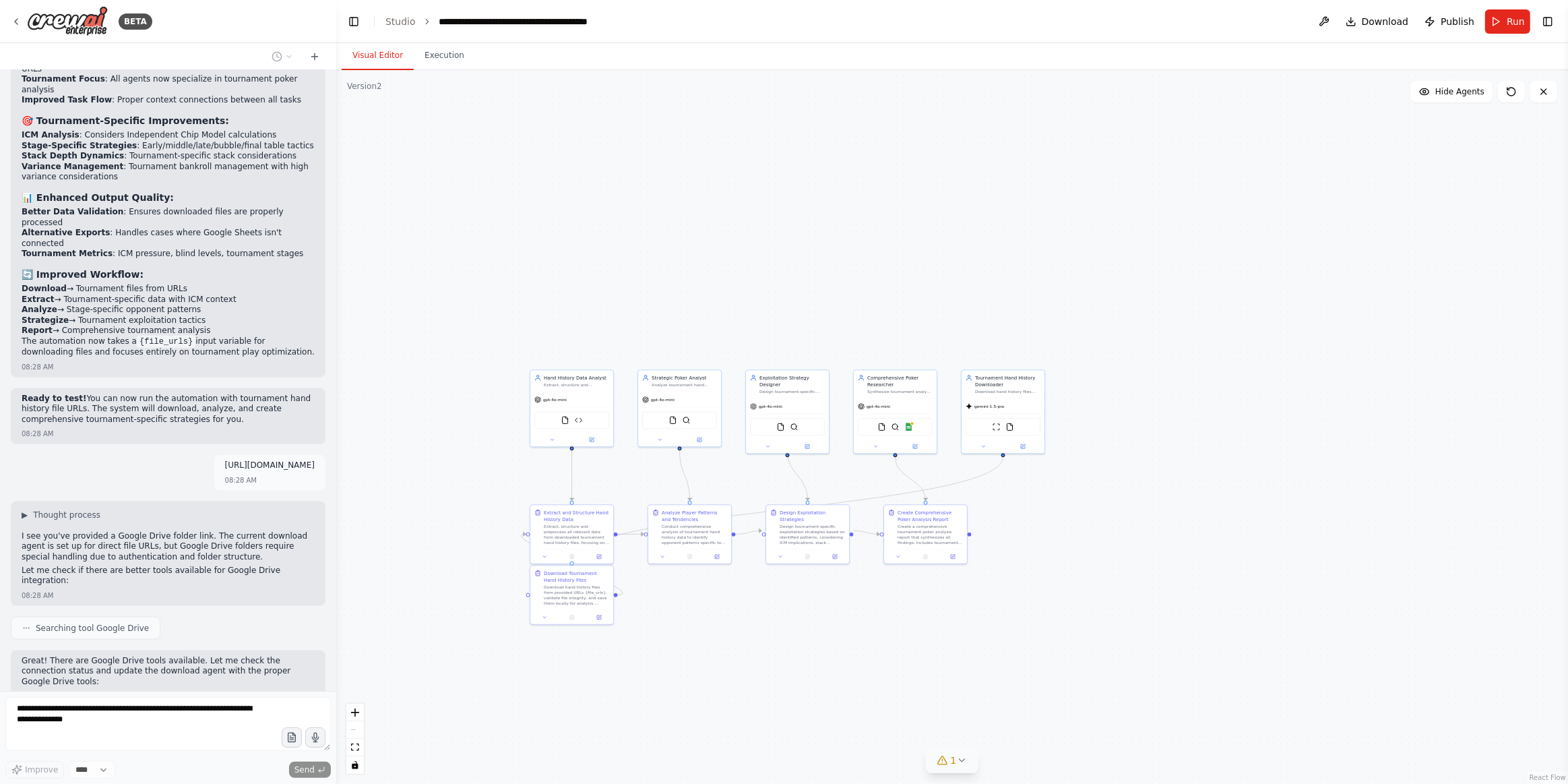
drag, startPoint x: 781, startPoint y: 680, endPoint x: 660, endPoint y: 680, distance: 121.0
click at [660, 680] on div ".deletable-edge-delete-btn { width: 20px; height: 20px; border: 0px solid #ffff…" at bounding box center [953, 427] width 1232 height 714
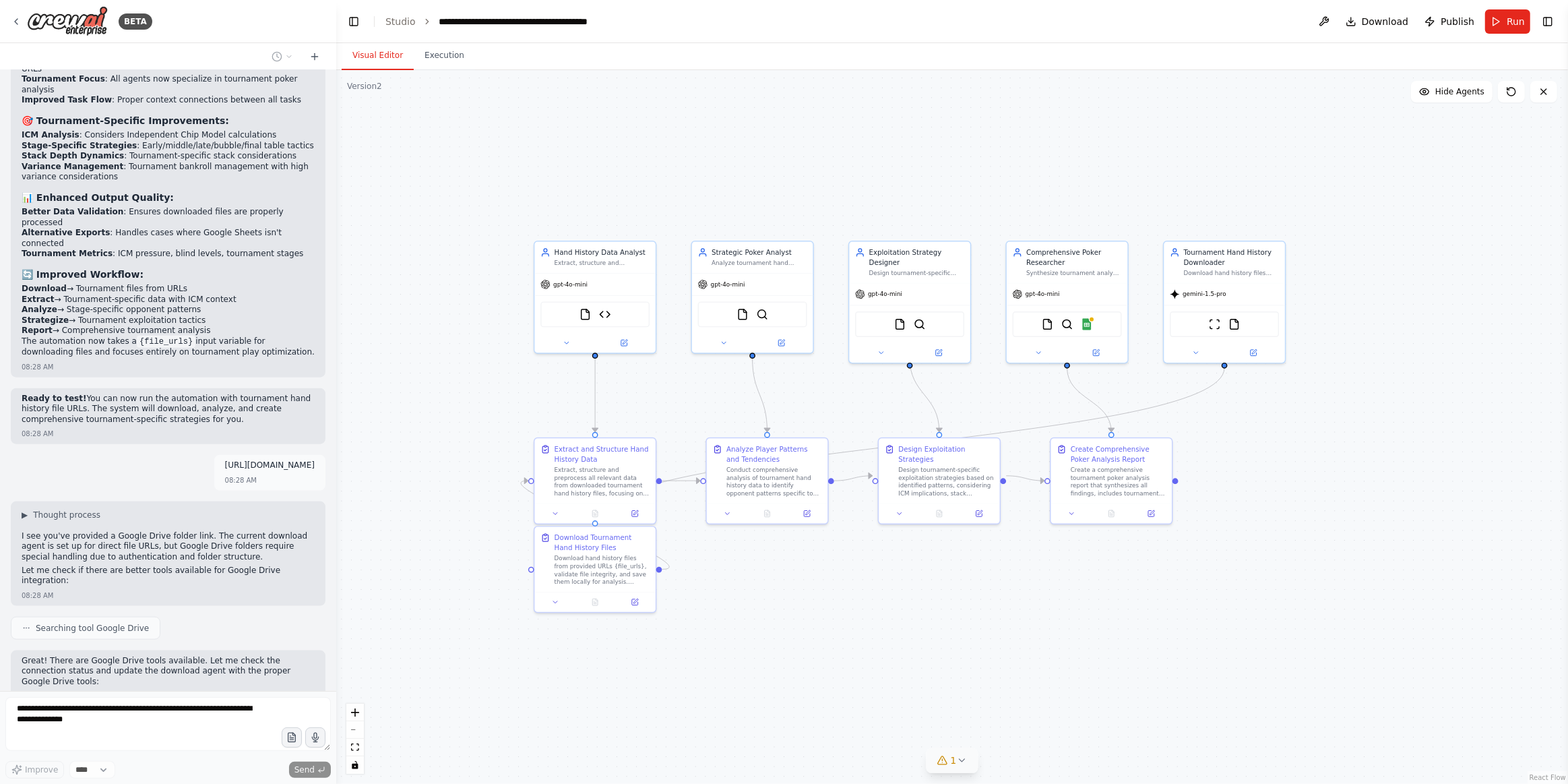
click at [872, 643] on div ".deletable-edge-delete-btn { width: 20px; height: 20px; border: 0px solid #ffff…" at bounding box center [953, 427] width 1232 height 714
click at [633, 602] on icon at bounding box center [635, 601] width 6 height 6
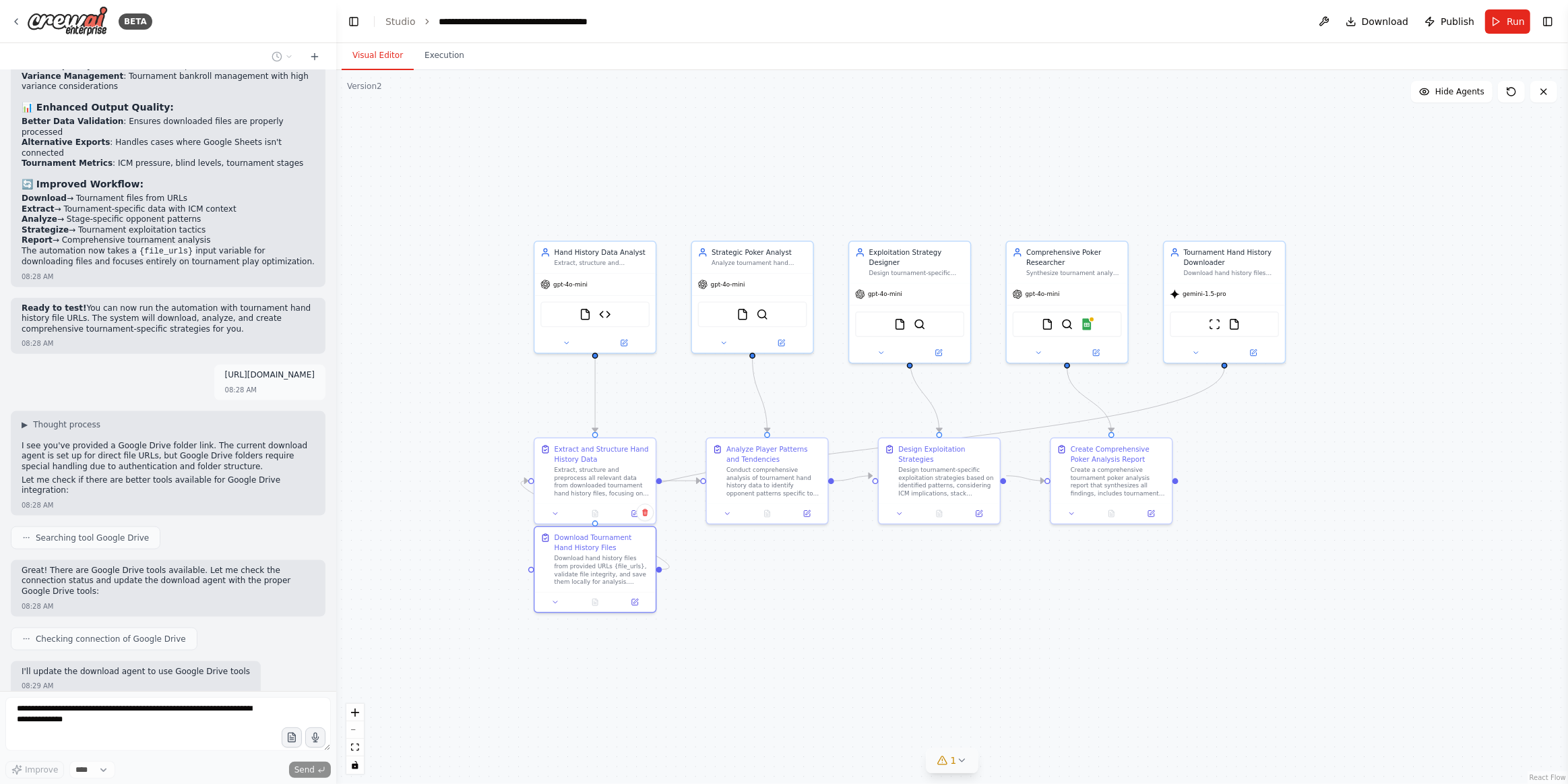
scroll to position [1864, 0]
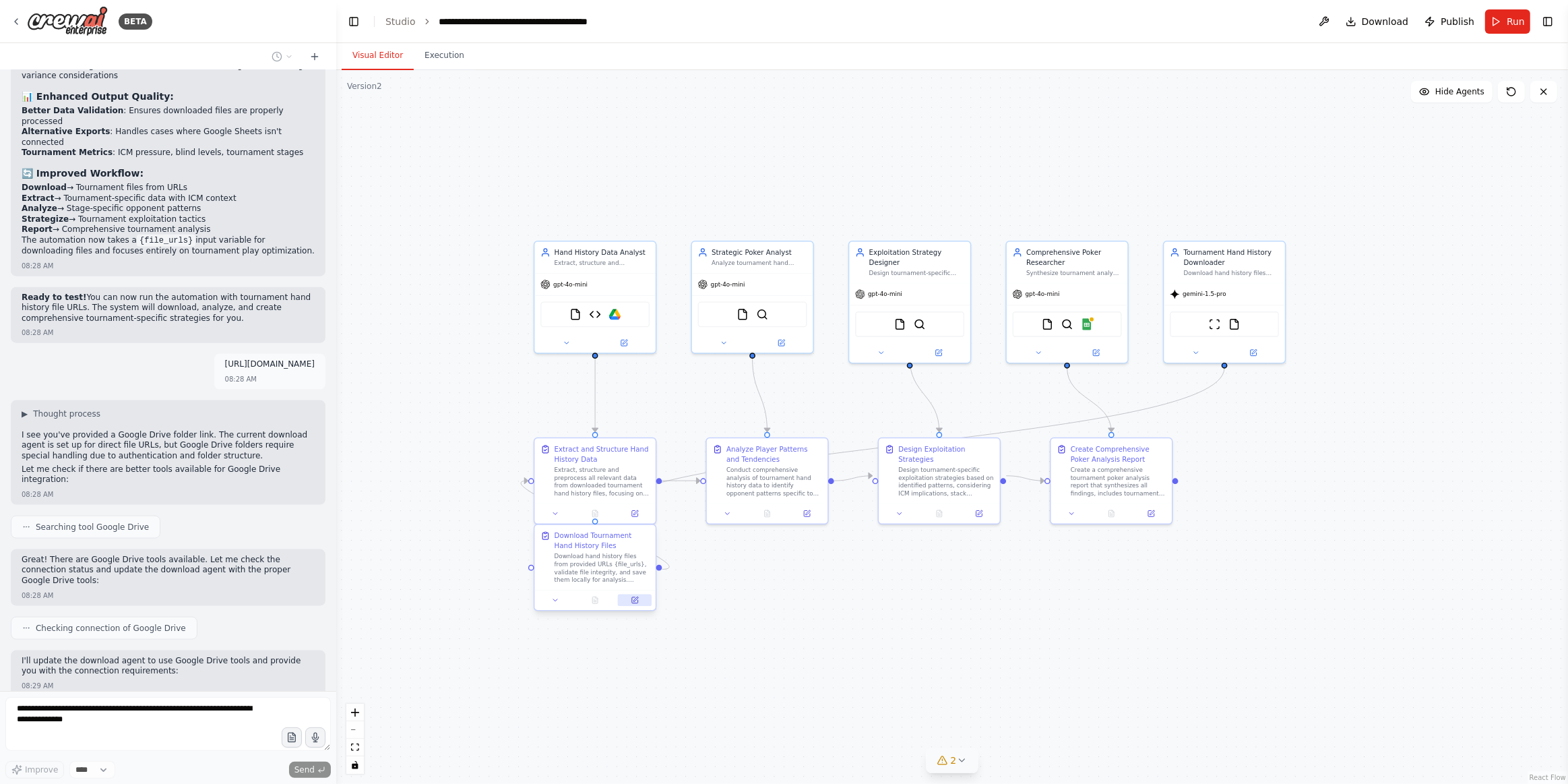
click at [634, 598] on icon at bounding box center [635, 601] width 6 height 6
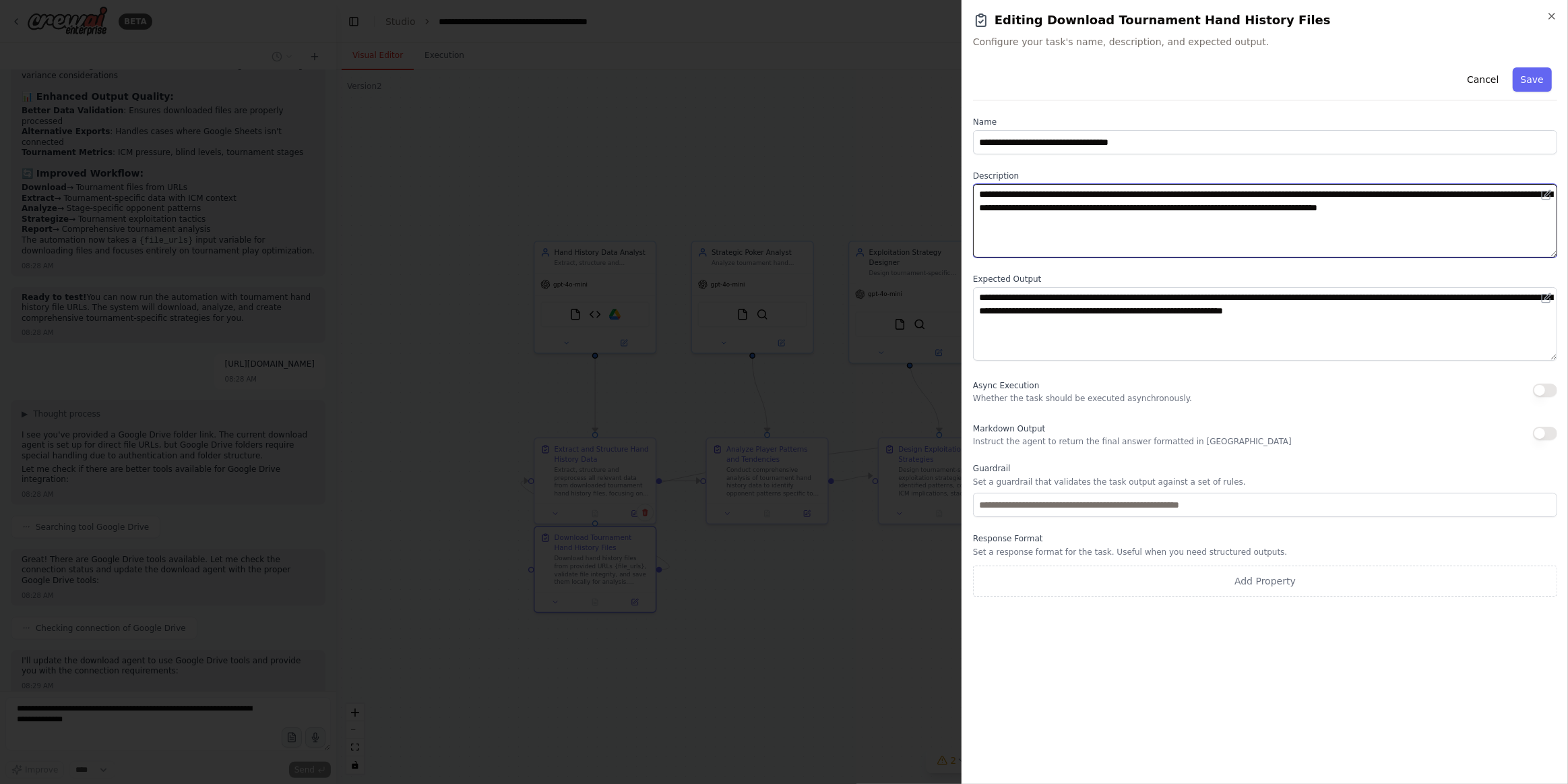
click at [1530, 213] on textarea "**********" at bounding box center [1265, 220] width 584 height 73
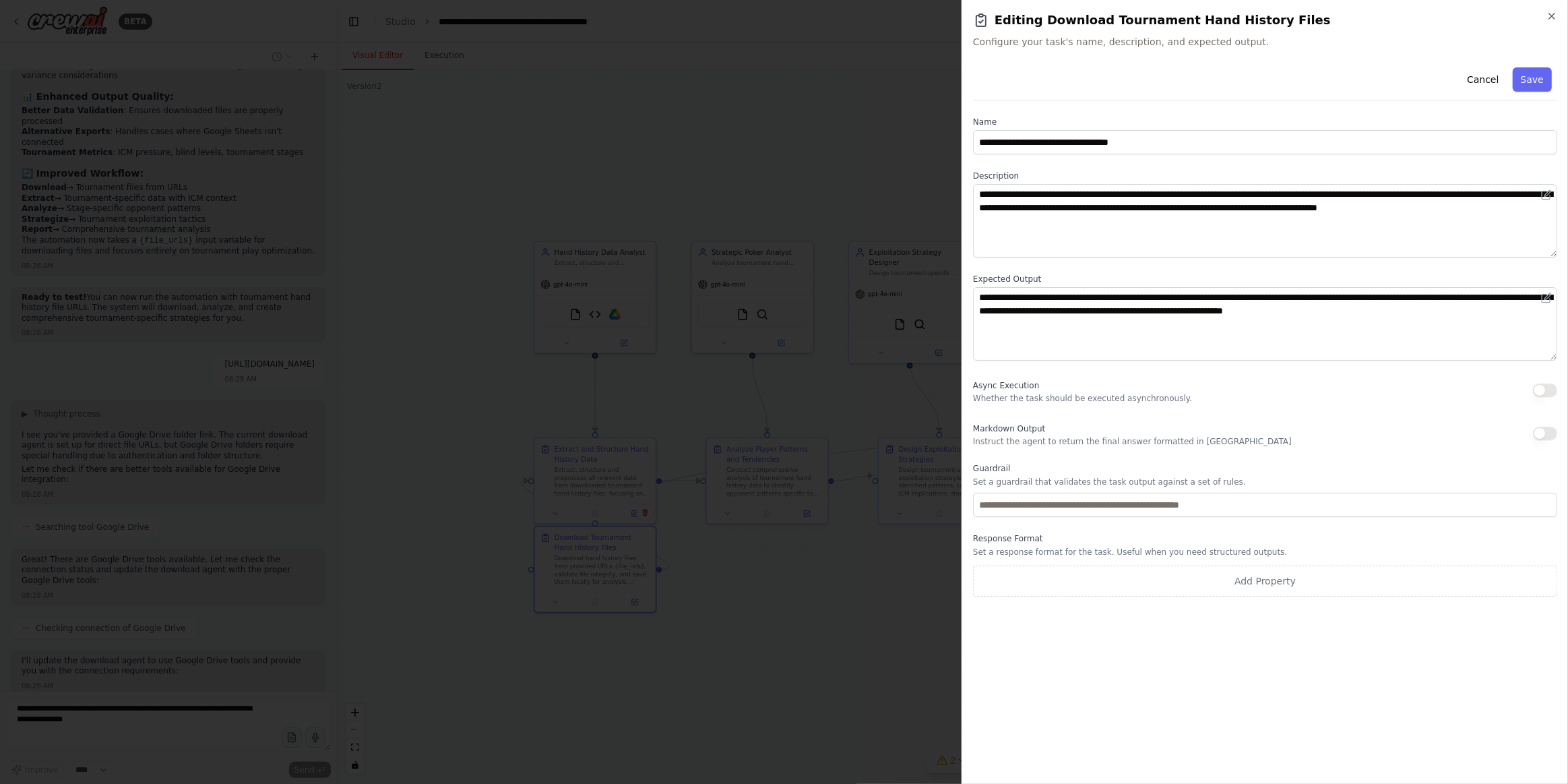
click at [1163, 518] on div "**********" at bounding box center [1265, 329] width 584 height 535
click at [1163, 512] on input "text" at bounding box center [1265, 505] width 584 height 24
paste input "**********"
type input "**********"
click at [1226, 676] on div "**********" at bounding box center [1265, 418] width 584 height 711
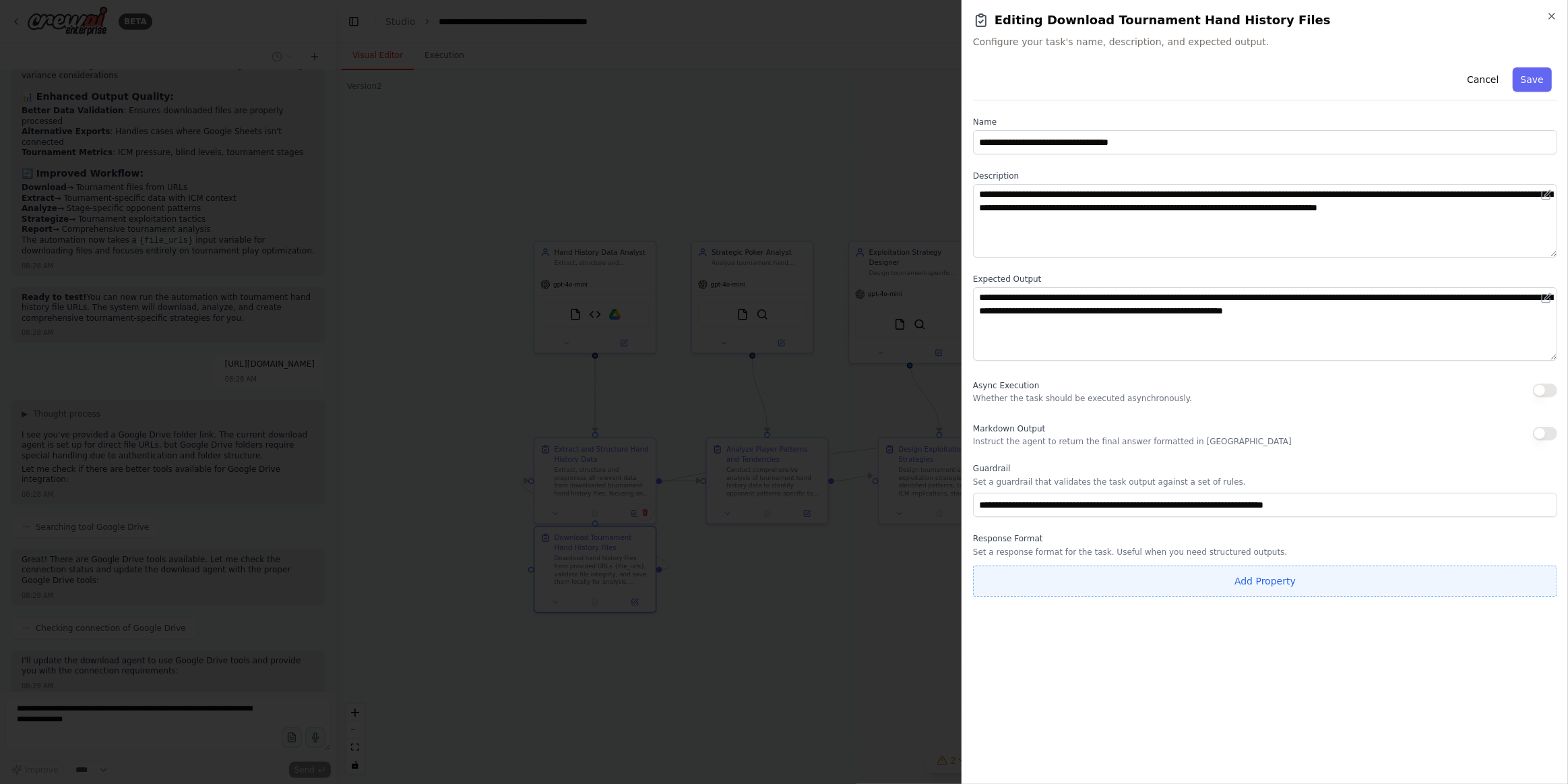
scroll to position [1897, 0]
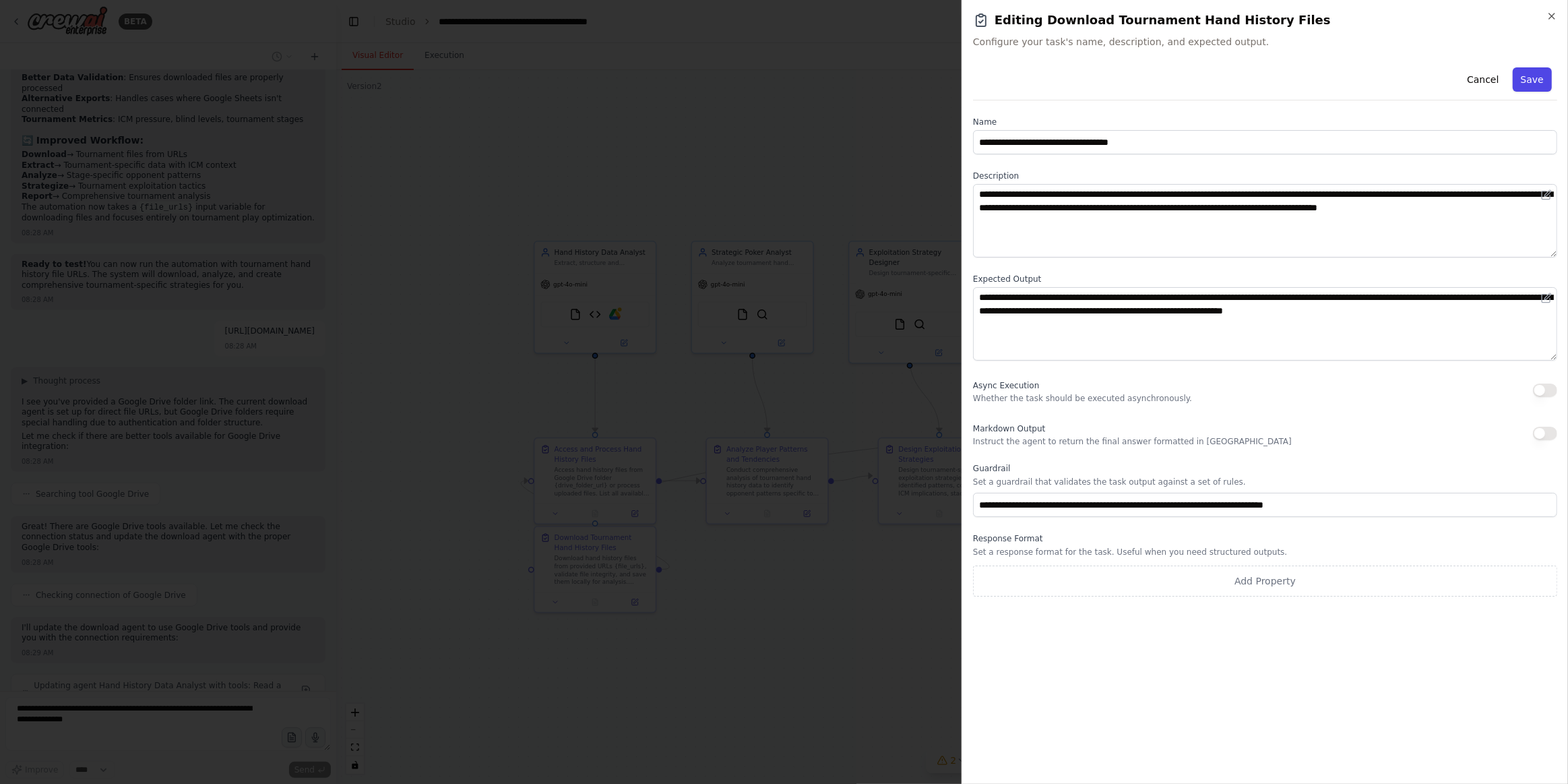
click at [1530, 73] on button "Save" at bounding box center [1532, 79] width 39 height 24
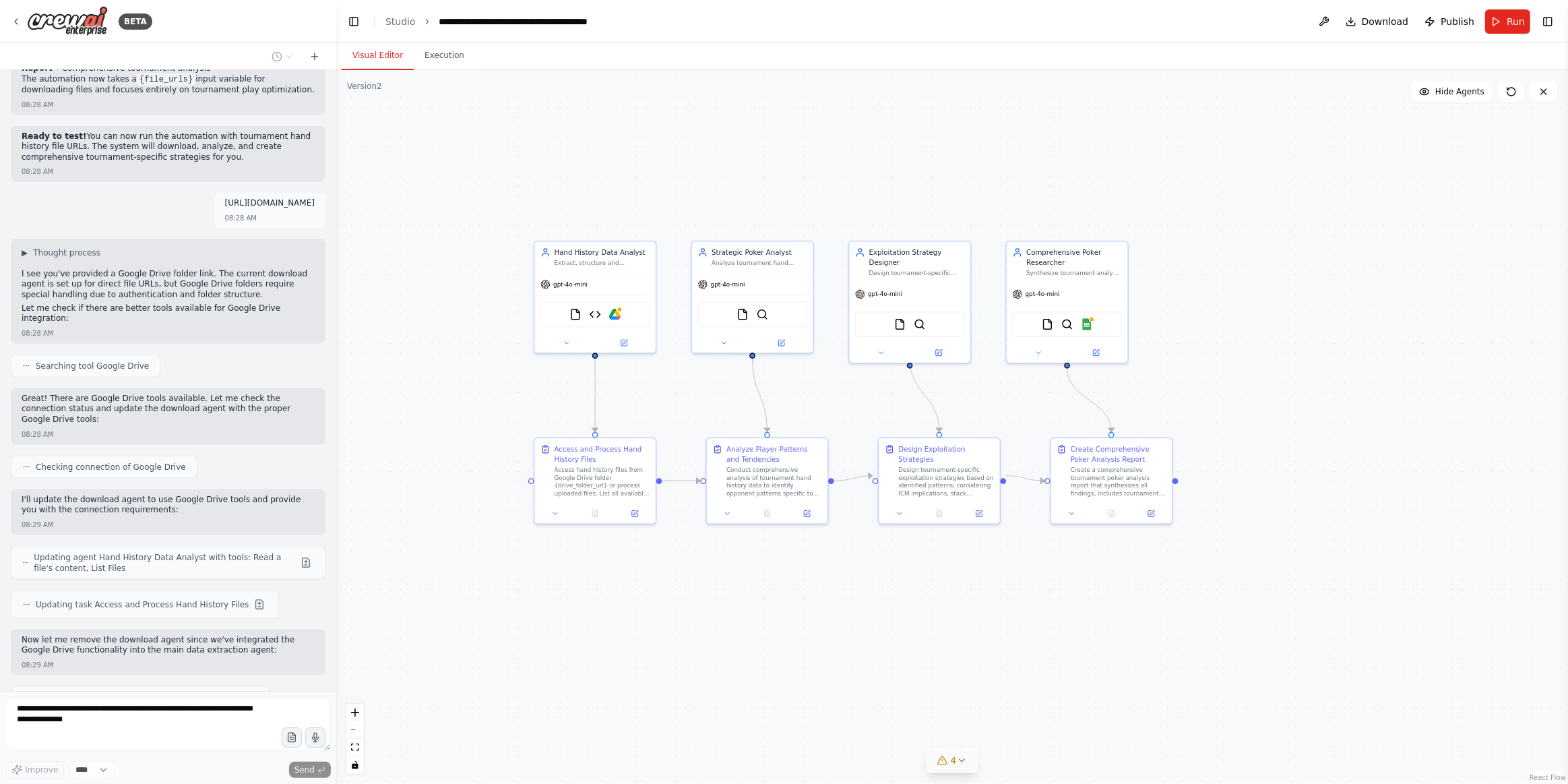
scroll to position [2058, 0]
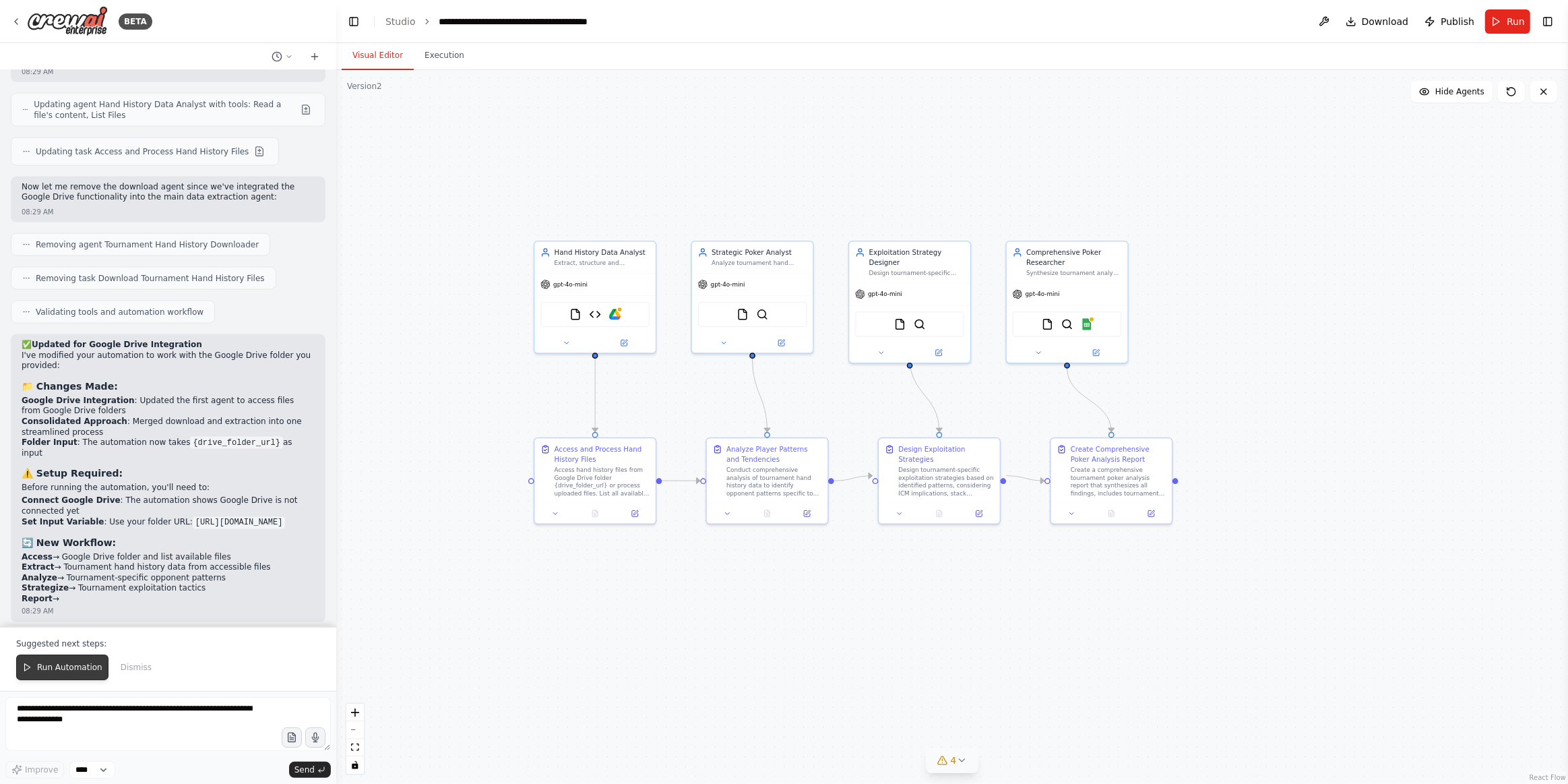
click at [65, 672] on span "Run Automation" at bounding box center [70, 667] width 65 height 11
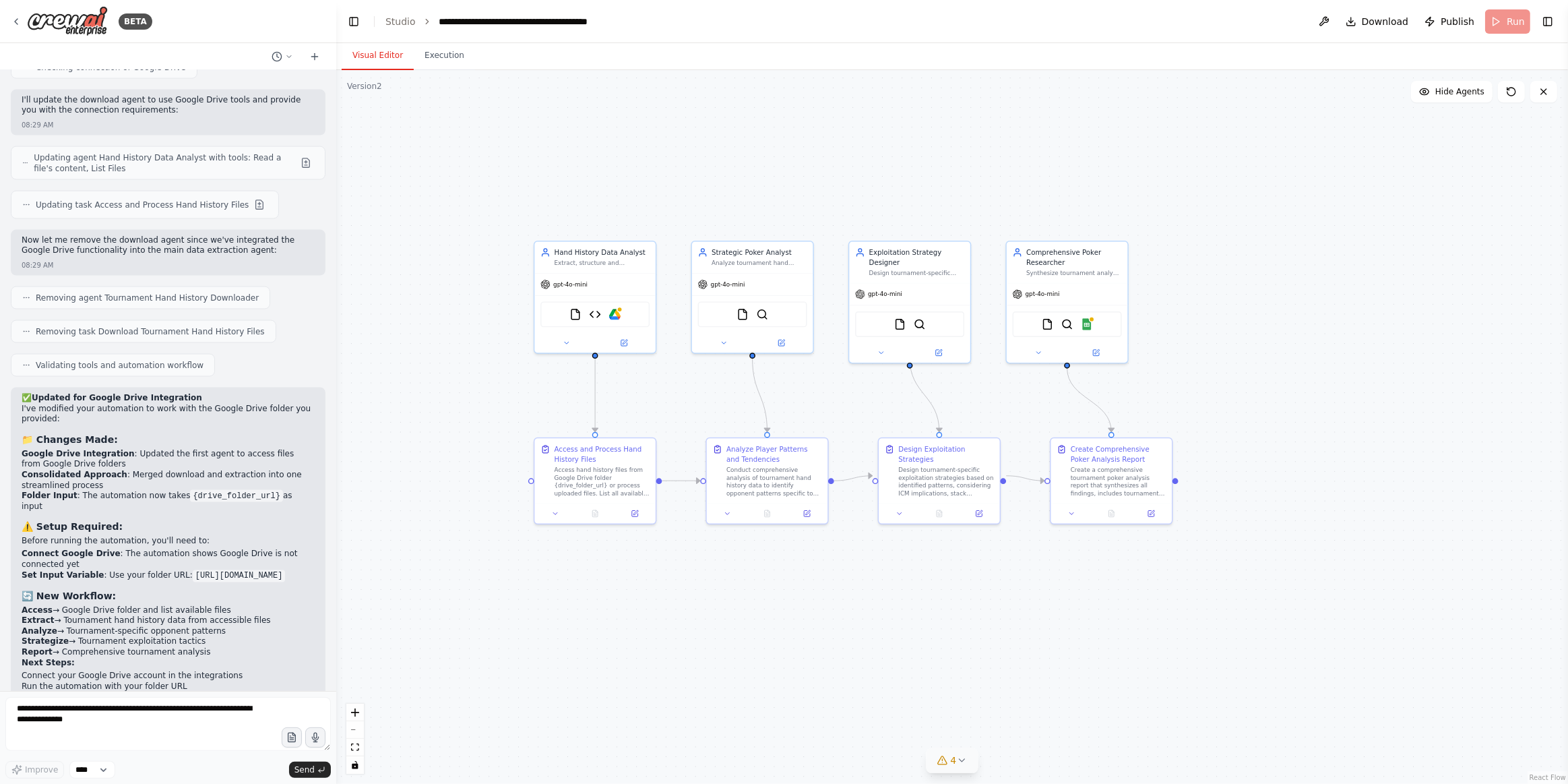
scroll to position [2435, 0]
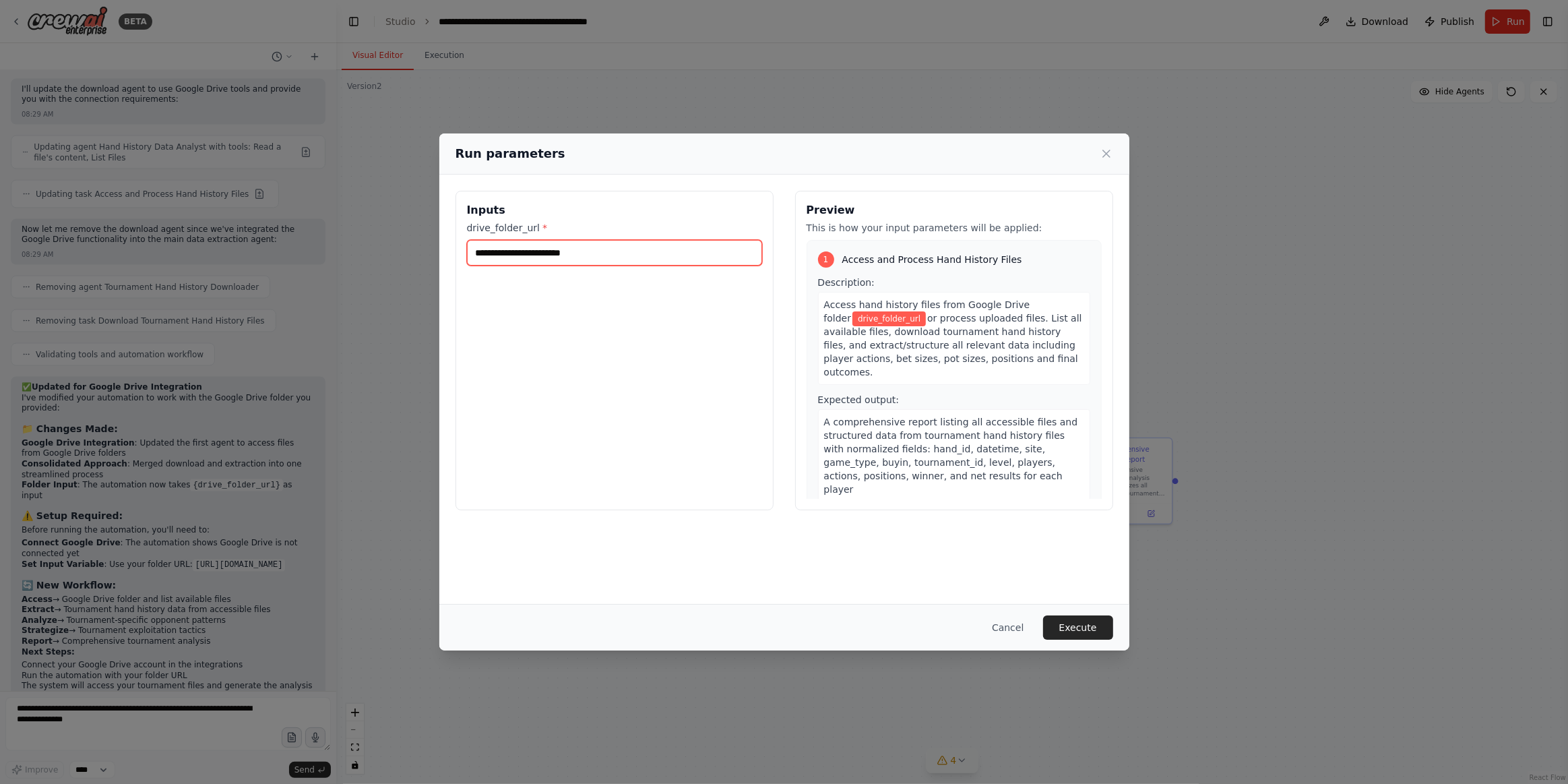
click at [589, 254] on input "drive_folder_url *" at bounding box center [614, 252] width 295 height 25
paste input "**********"
type input "**********"
click at [1082, 624] on button "Execute" at bounding box center [1078, 627] width 70 height 24
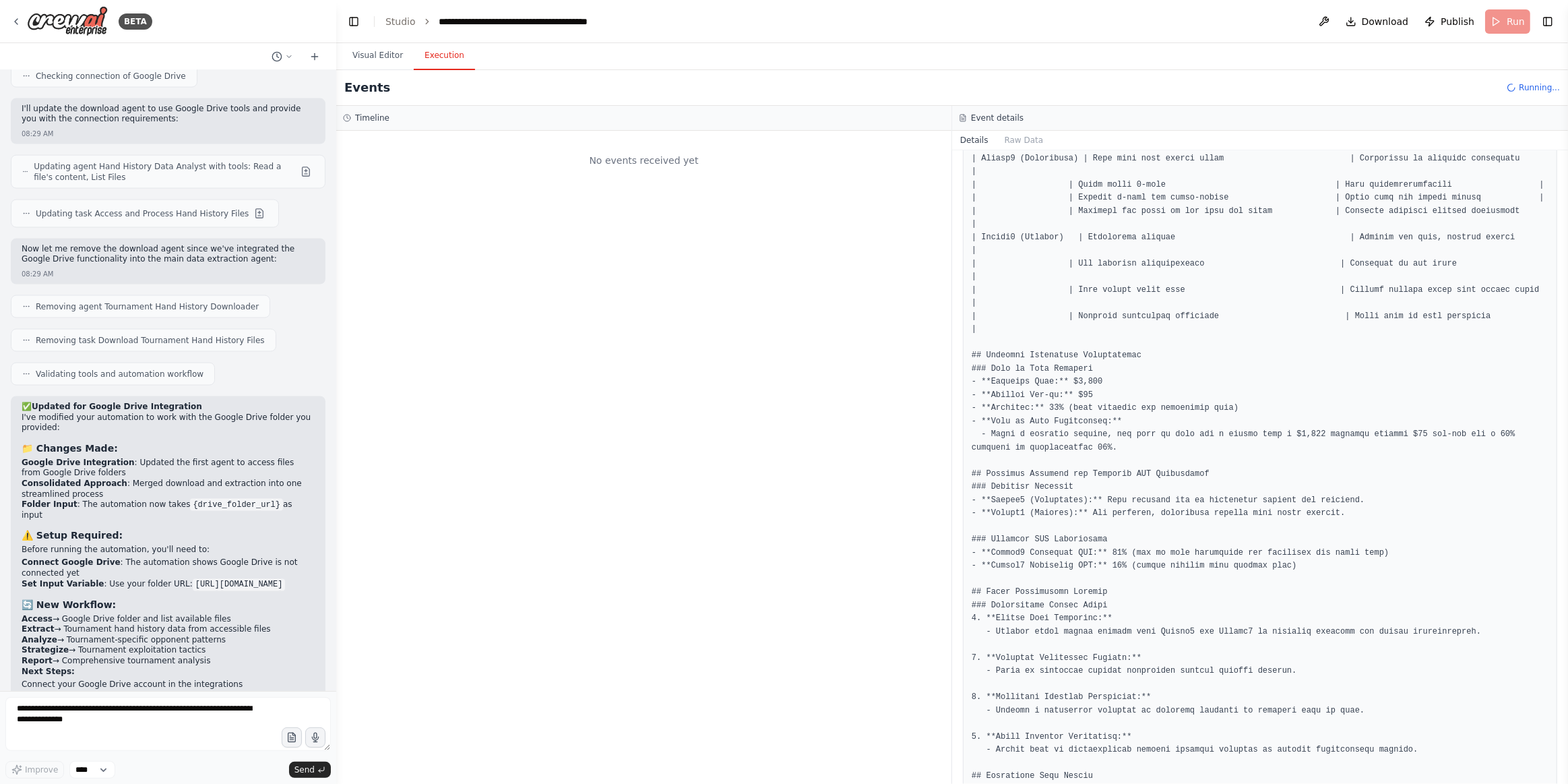
scroll to position [2435, 0]
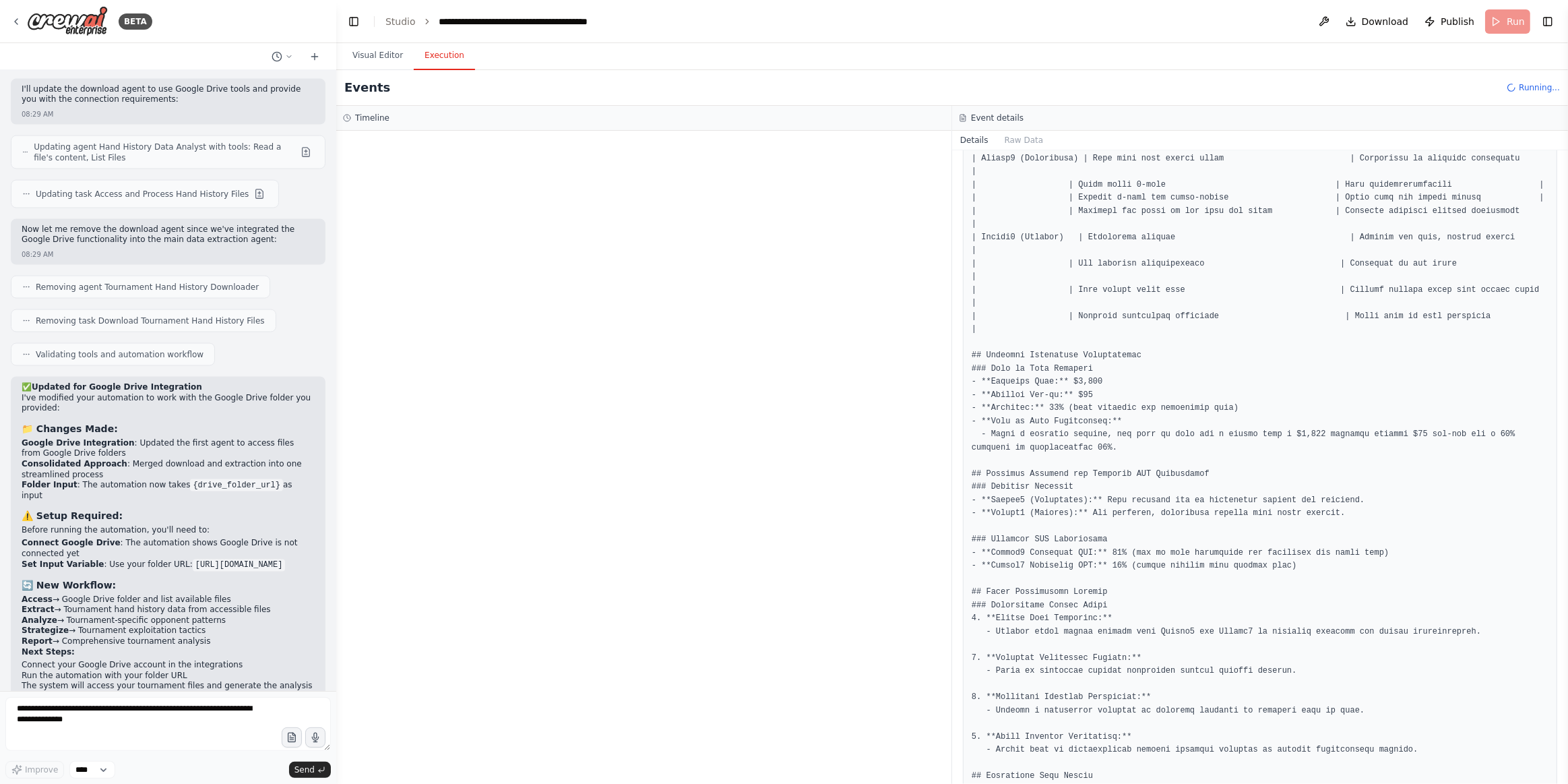
drag, startPoint x: 362, startPoint y: 55, endPoint x: 415, endPoint y: 149, distance: 107.9
click at [362, 55] on button "Visual Editor" at bounding box center [377, 56] width 72 height 28
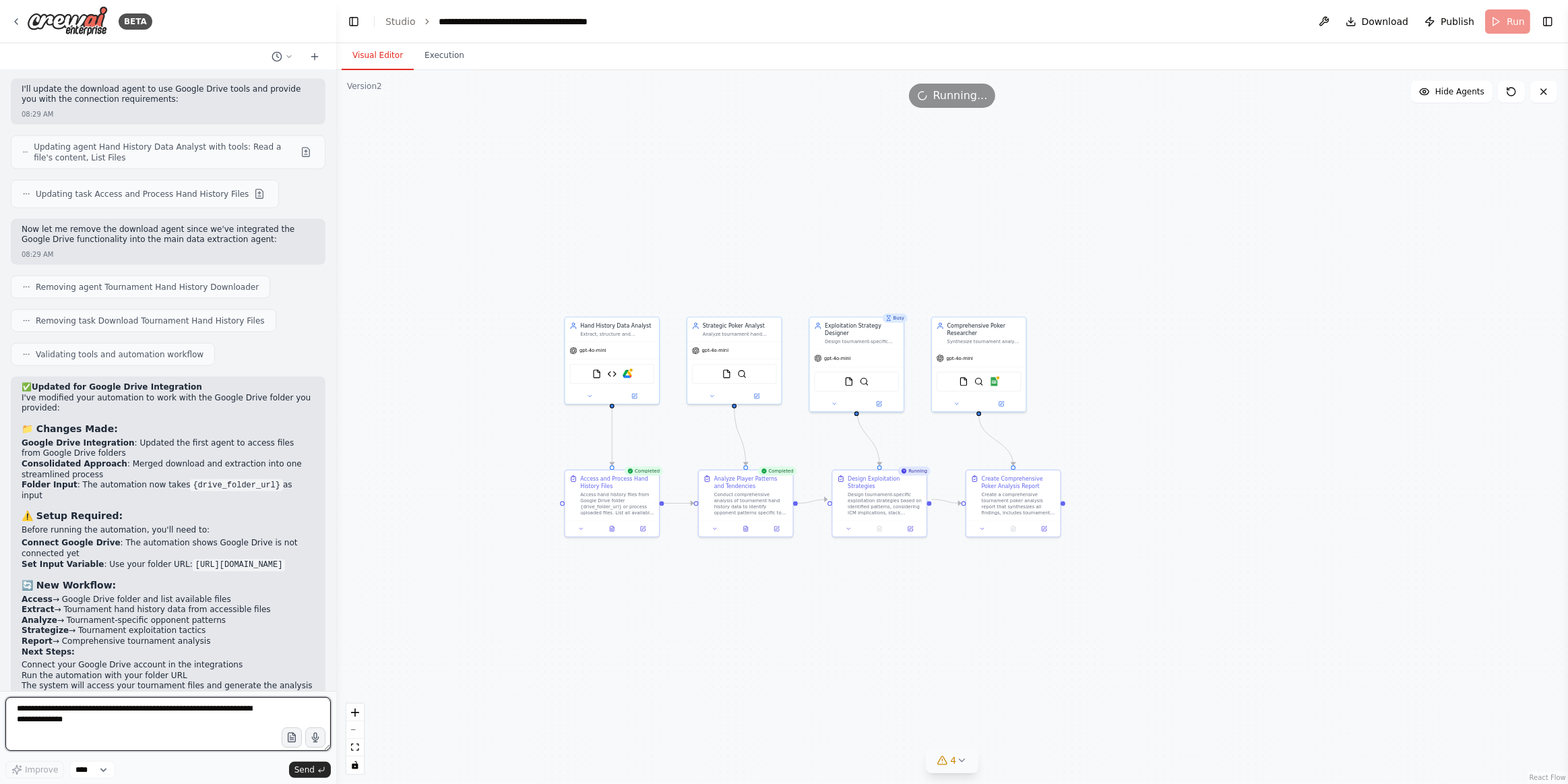
click at [132, 721] on textarea "**********" at bounding box center [167, 724] width 325 height 54
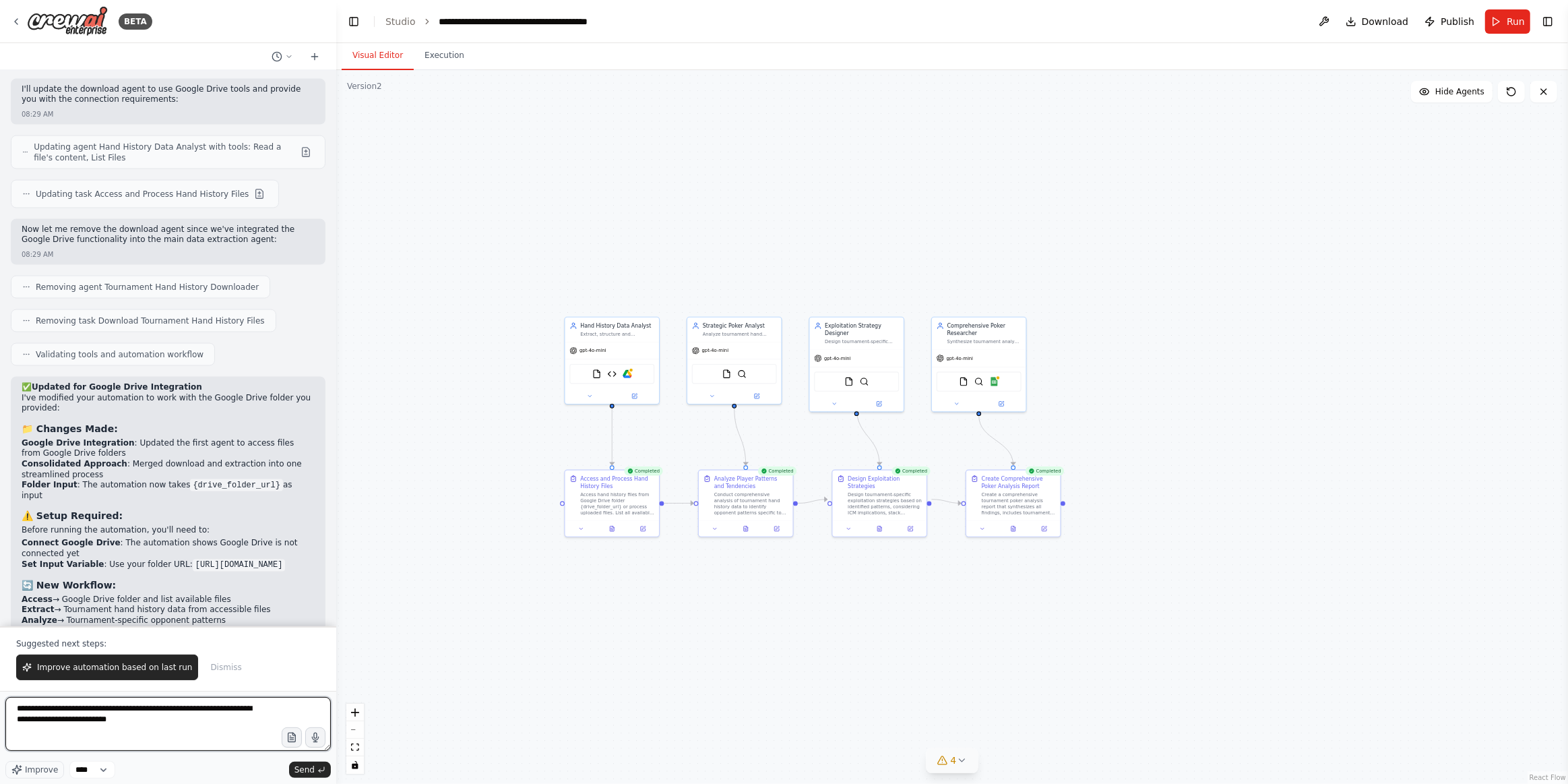
type textarea "**********"
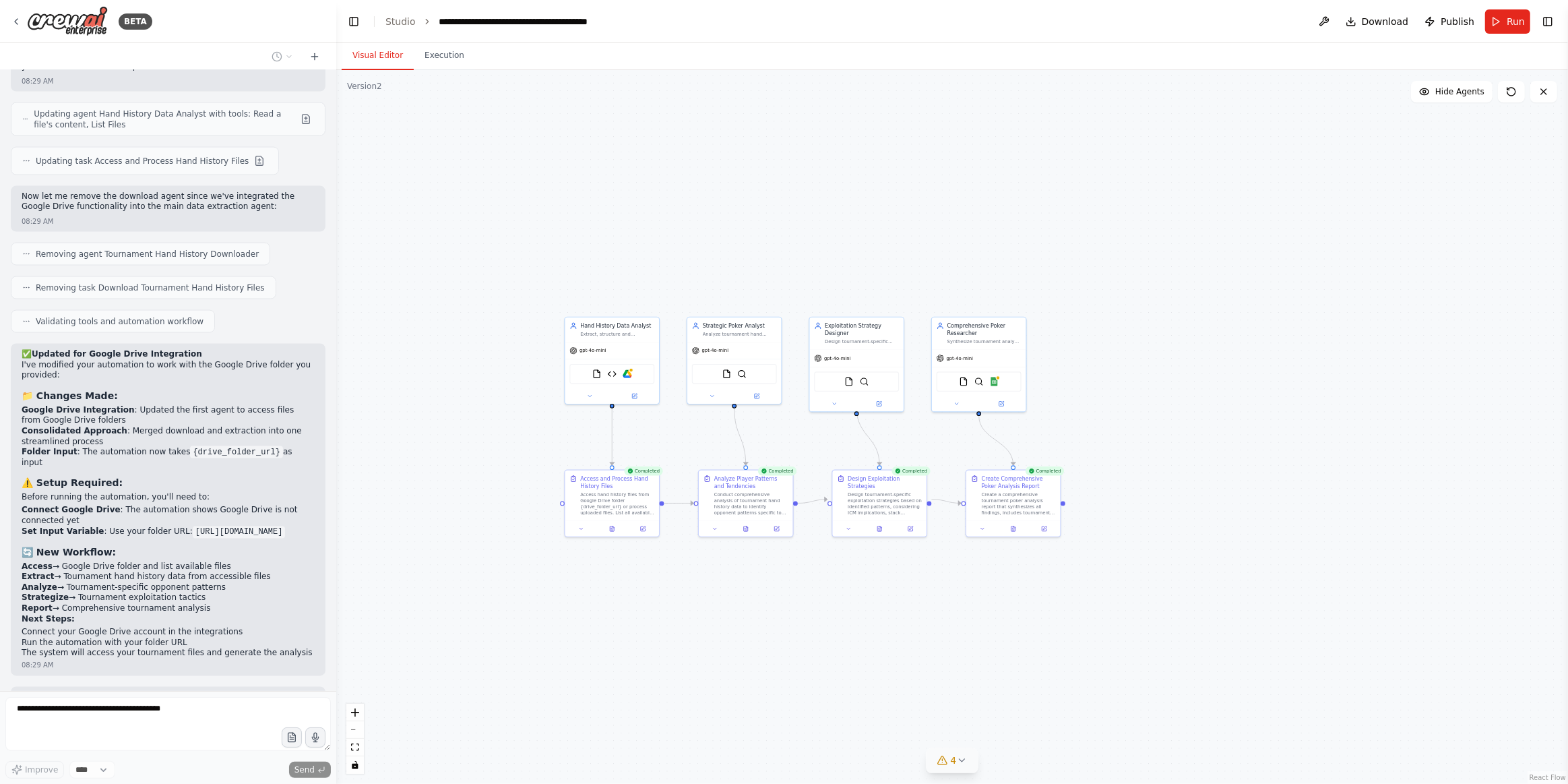
scroll to position [2527, 0]
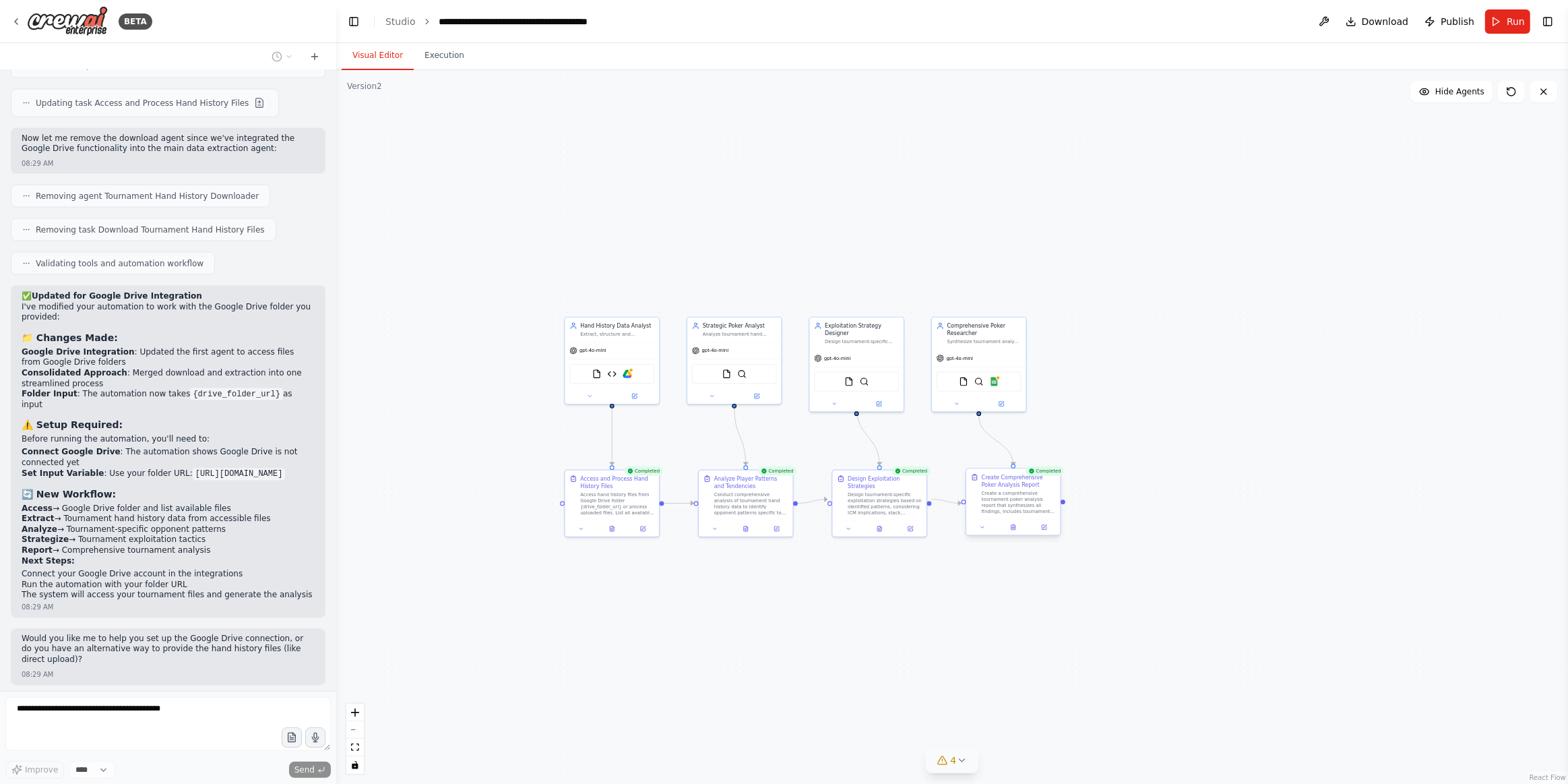
click at [1002, 503] on div "Create a comprehensive tournament poker analysis report that synthesizes all fi…" at bounding box center [1019, 502] width 74 height 24
click at [438, 45] on button "Execution" at bounding box center [444, 56] width 62 height 28
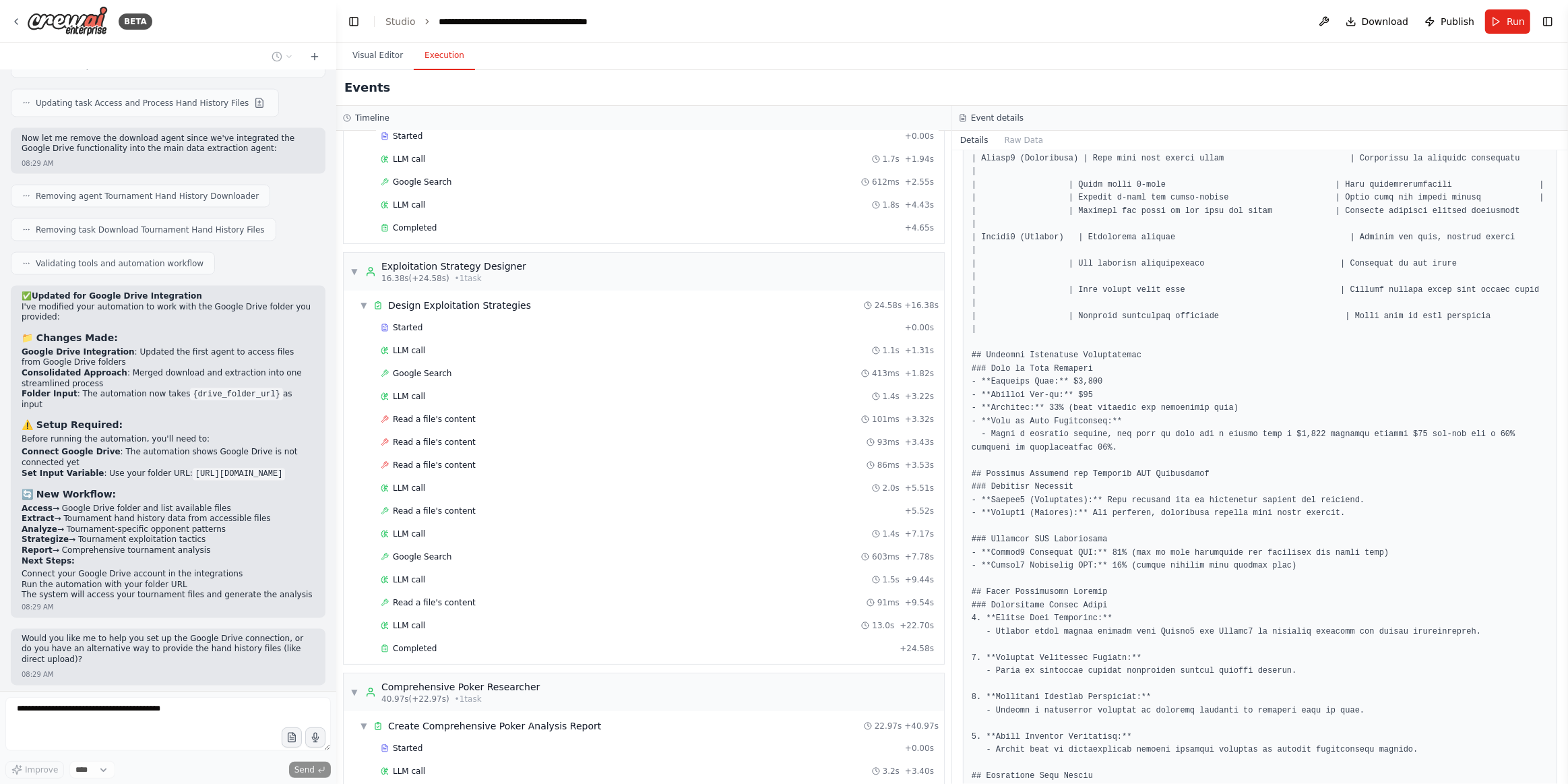
scroll to position [292, 0]
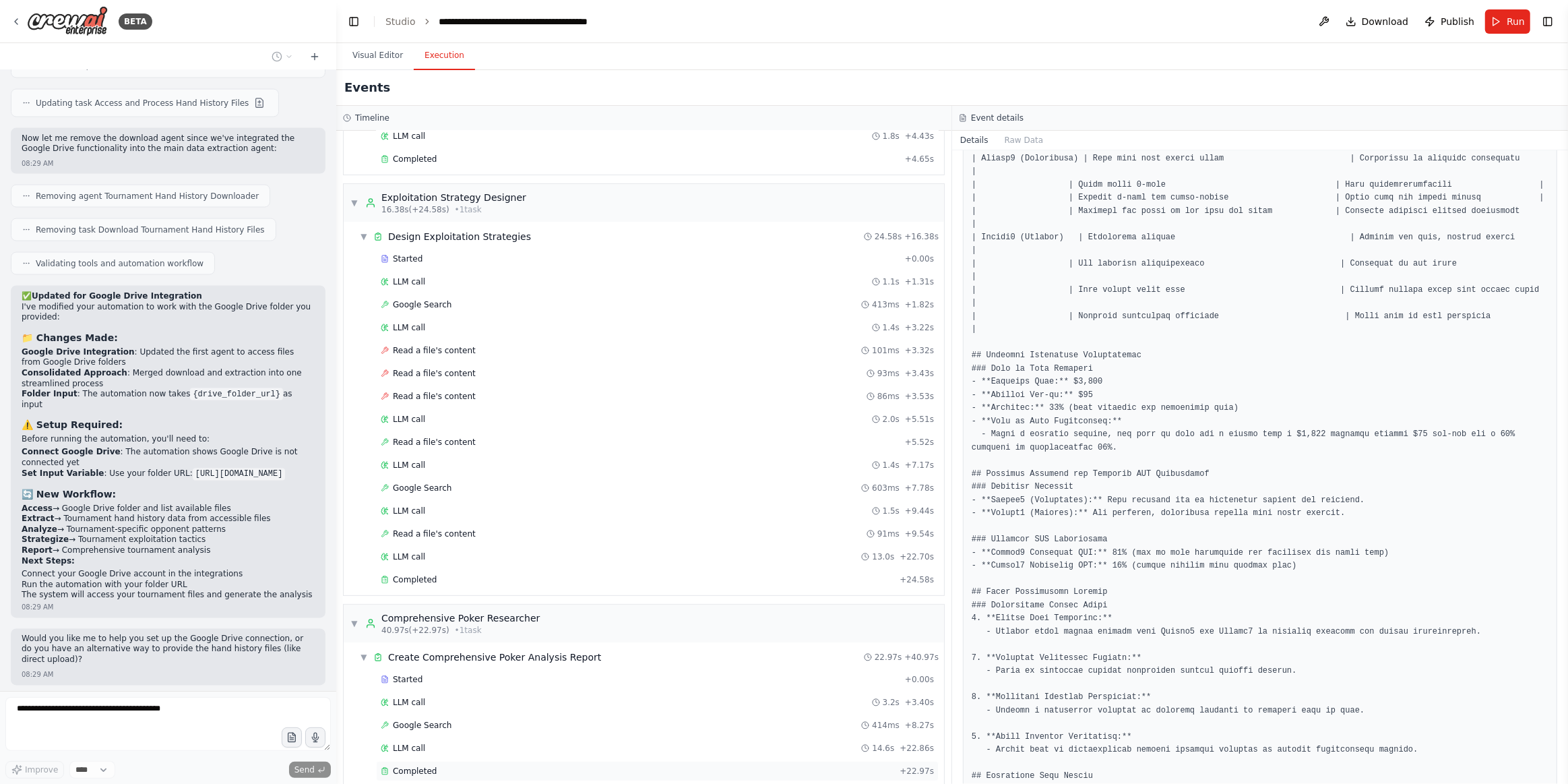
click at [468, 766] on div "Completed" at bounding box center [637, 771] width 513 height 11
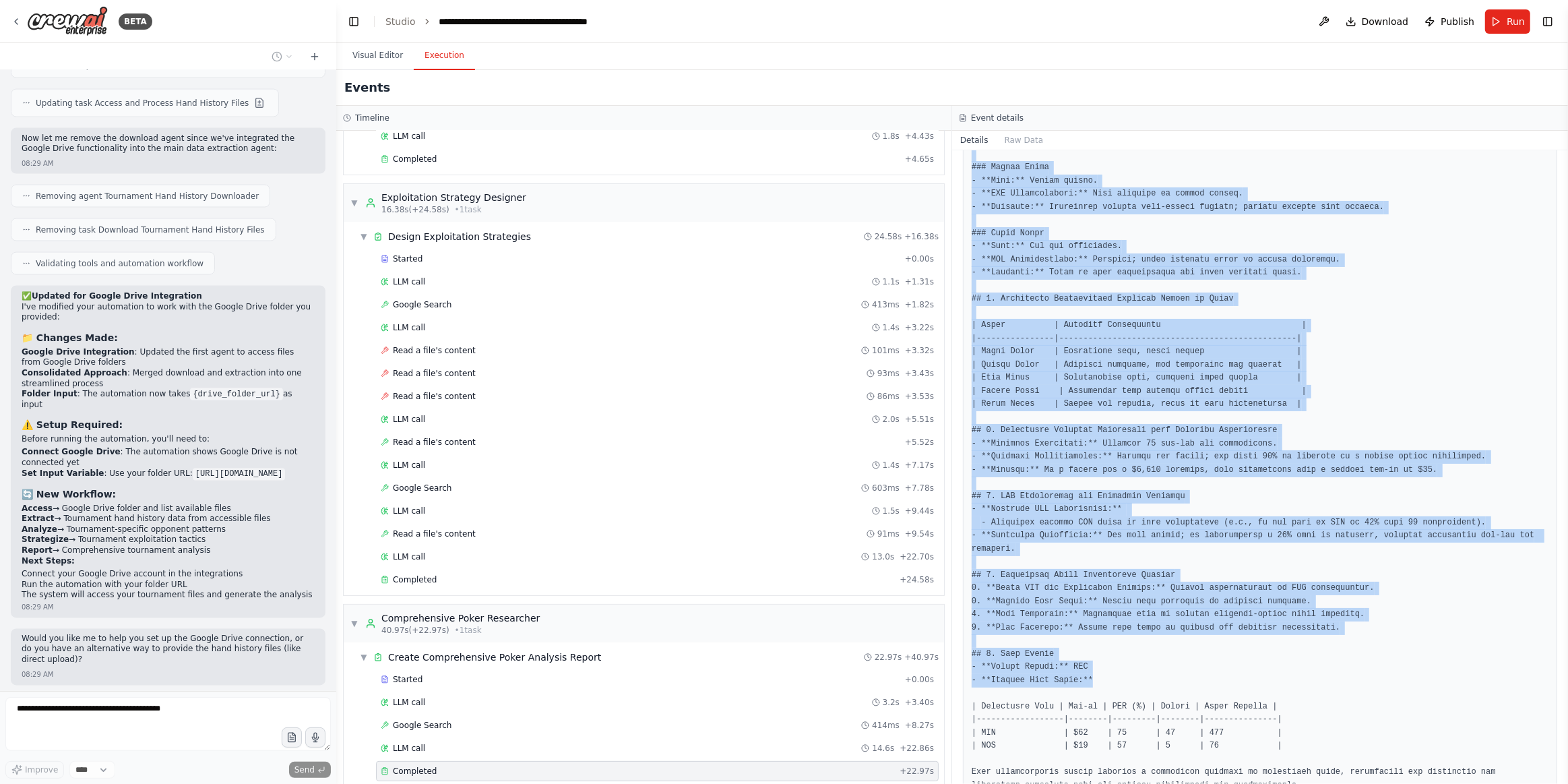
scroll to position [514, 0]
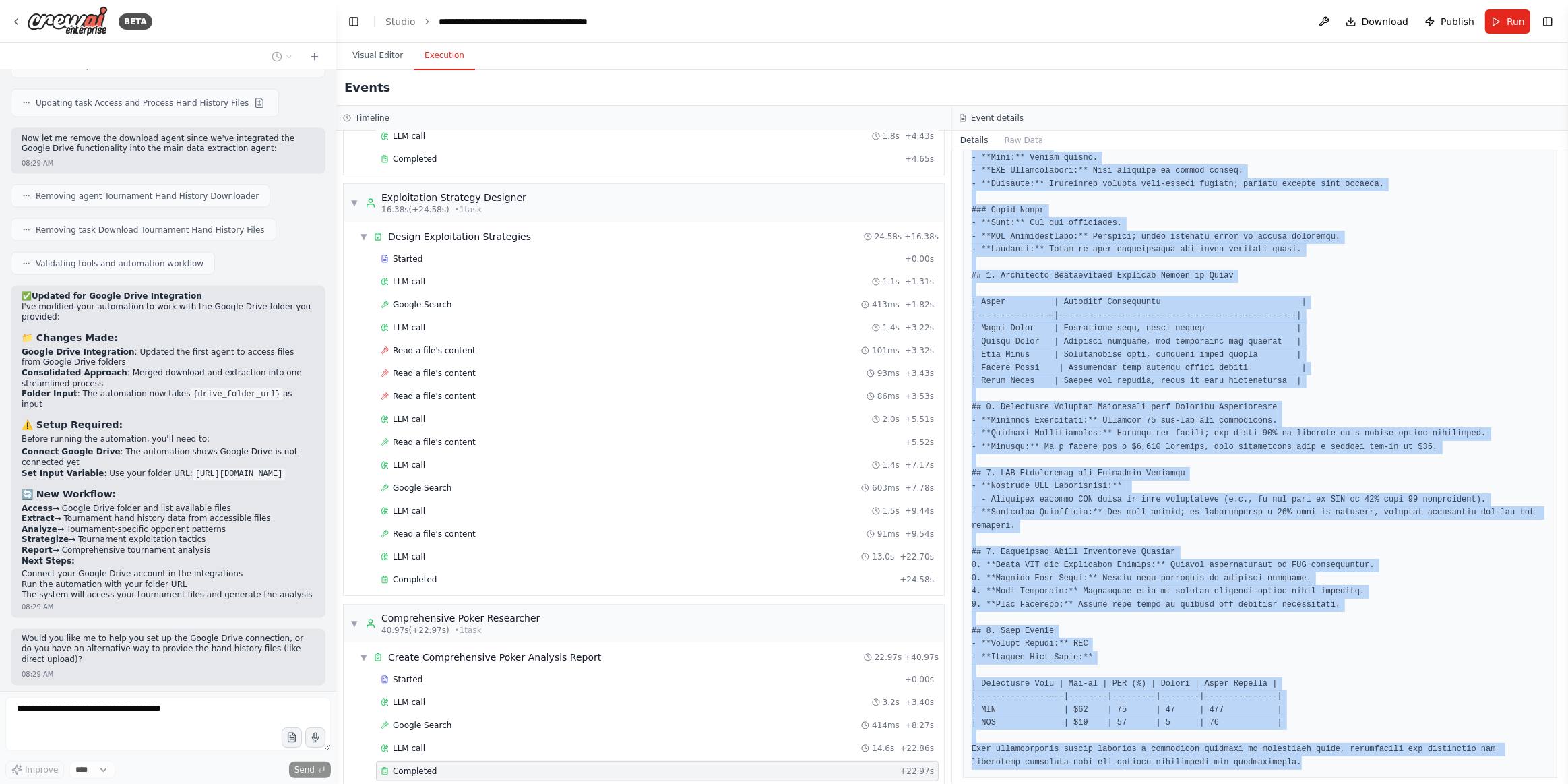
drag, startPoint x: 963, startPoint y: 167, endPoint x: 1290, endPoint y: 755, distance: 672.8
click at [1290, 755] on div "Completed 9/24/2025, 8:30:55 AM Description Create a comprehensive tournament p…" at bounding box center [1261, 467] width 616 height 634
copy div "Completed 9/24/2025, 8:30:55 AM Description Create a comprehensive tournament p…"
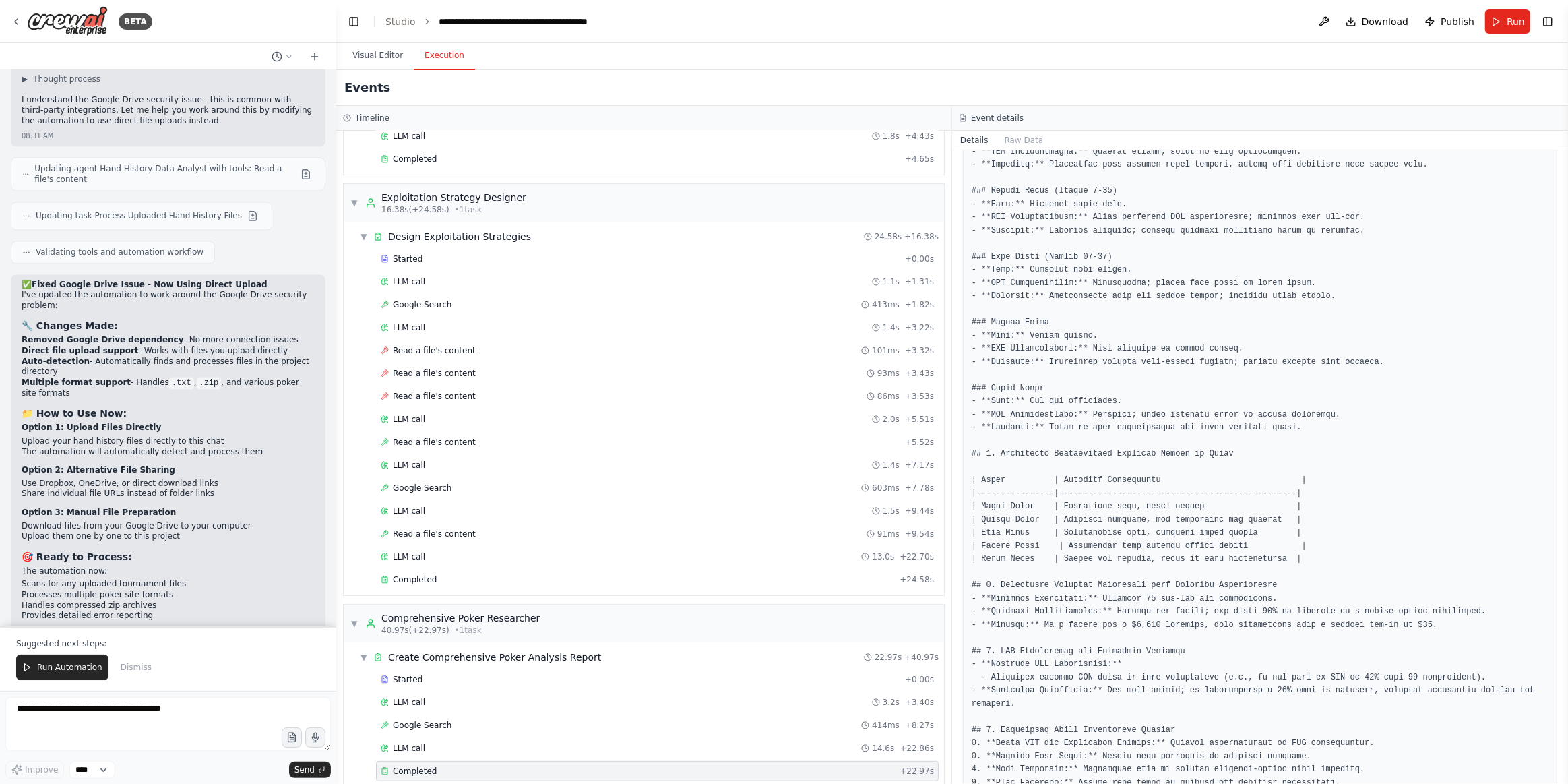
scroll to position [207, 0]
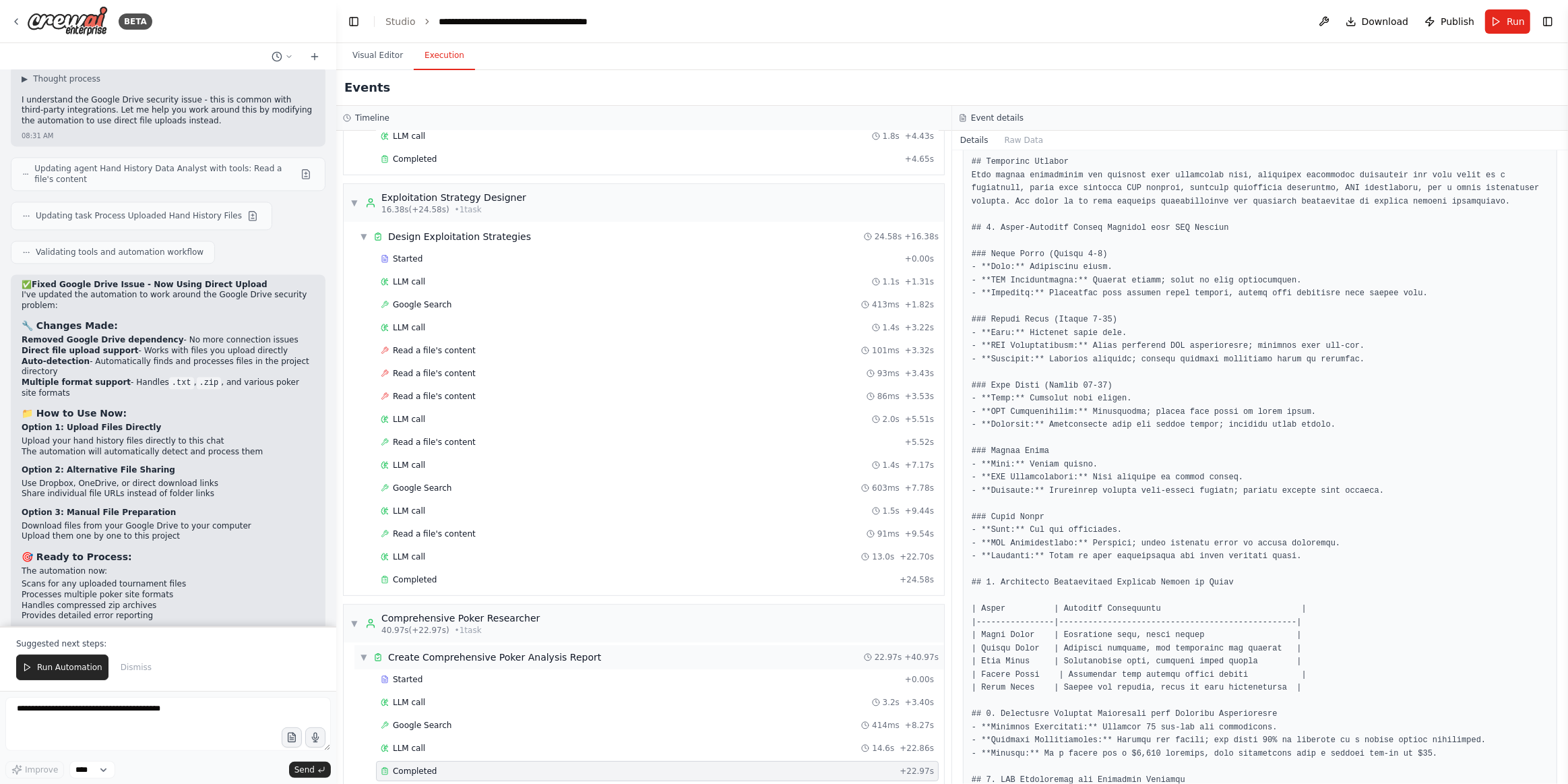
click at [368, 651] on div "▼ Create Comprehensive Poker Analysis Report" at bounding box center [480, 657] width 241 height 14
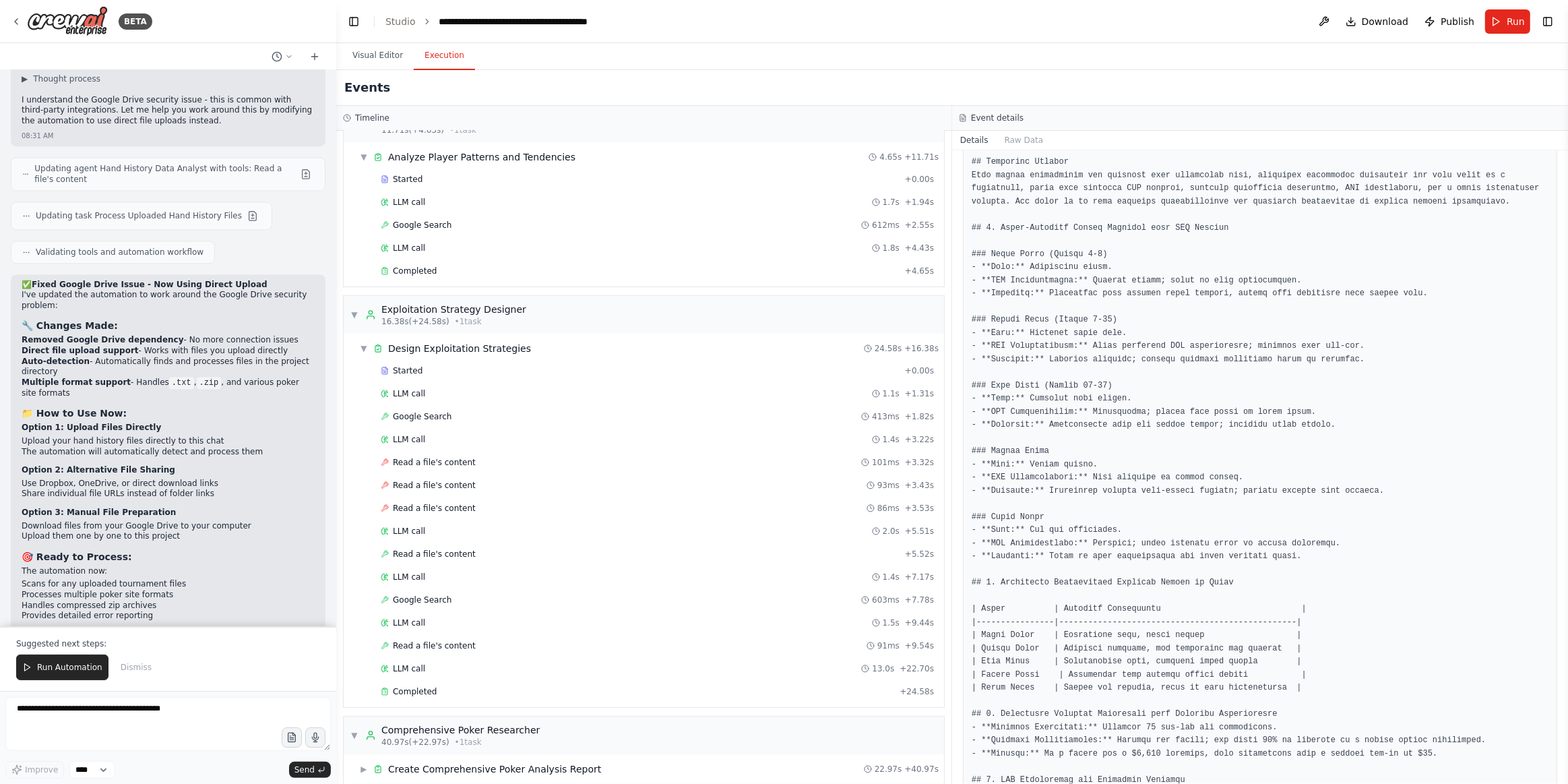
click at [360, 725] on div "▼ Comprehensive Poker Researcher 40.97s (+22.97s) • 1 task" at bounding box center [444, 735] width 189 height 24
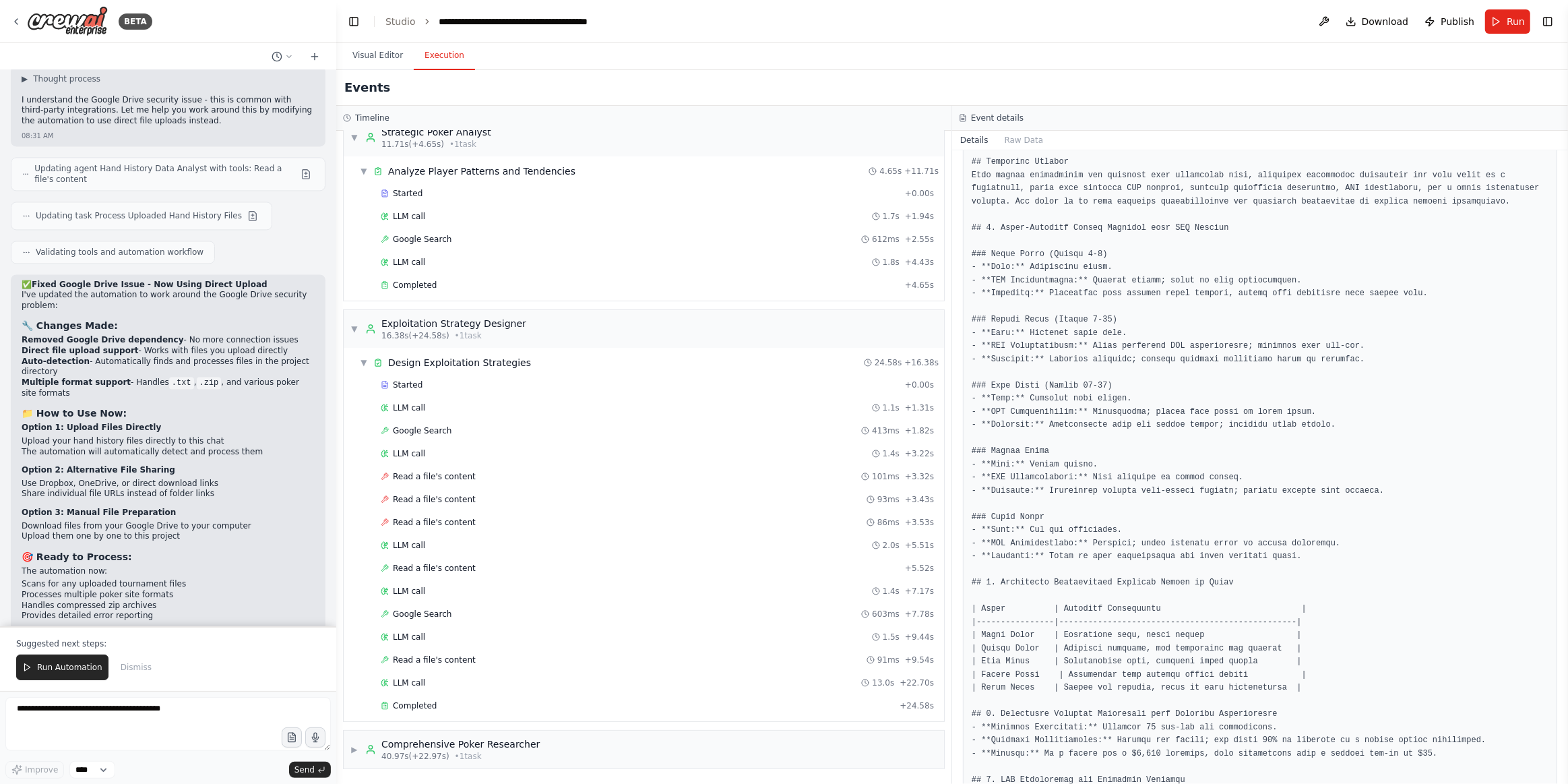
scroll to position [149, 0]
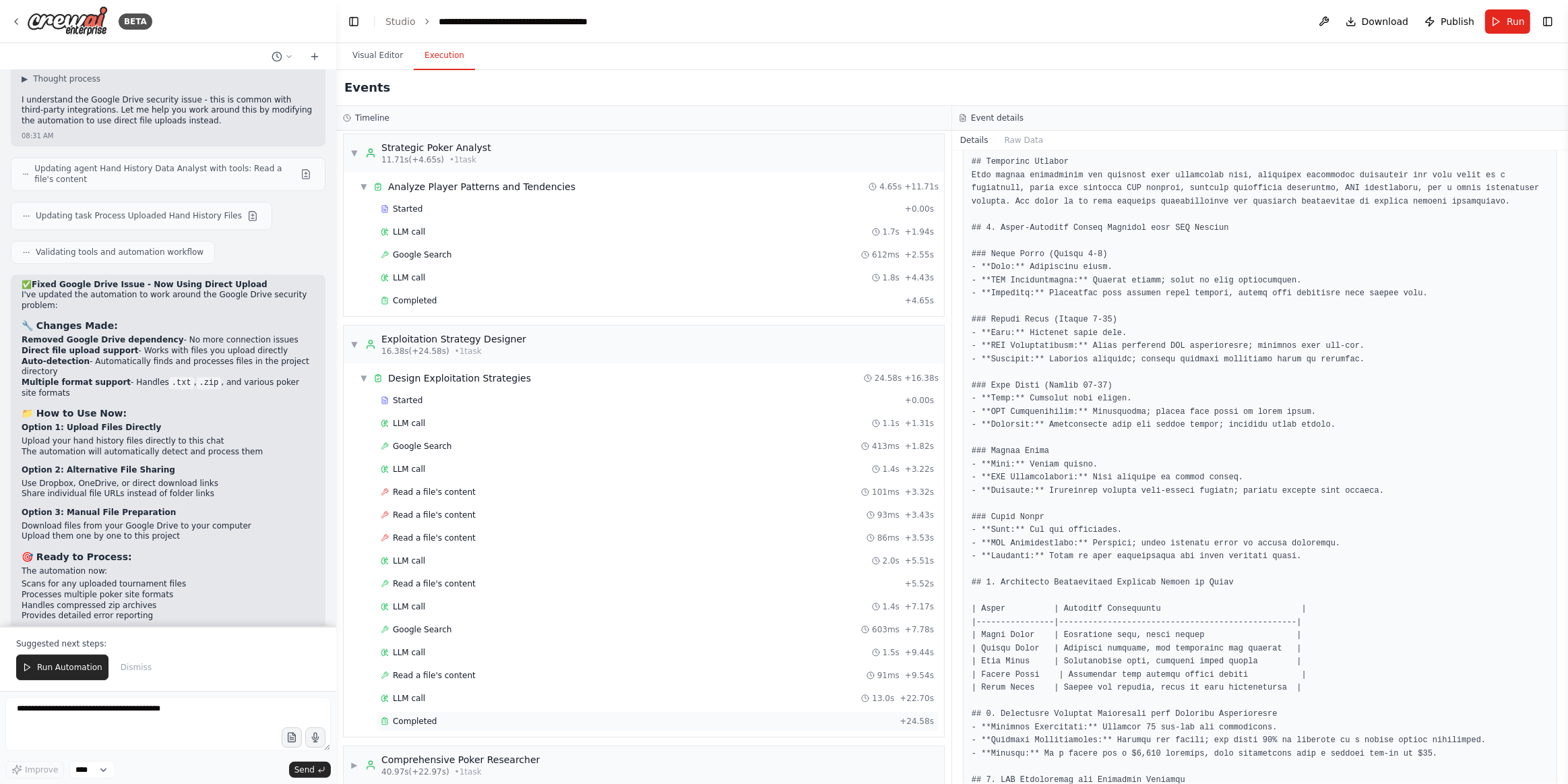
click at [451, 716] on div "Completed" at bounding box center [637, 721] width 513 height 11
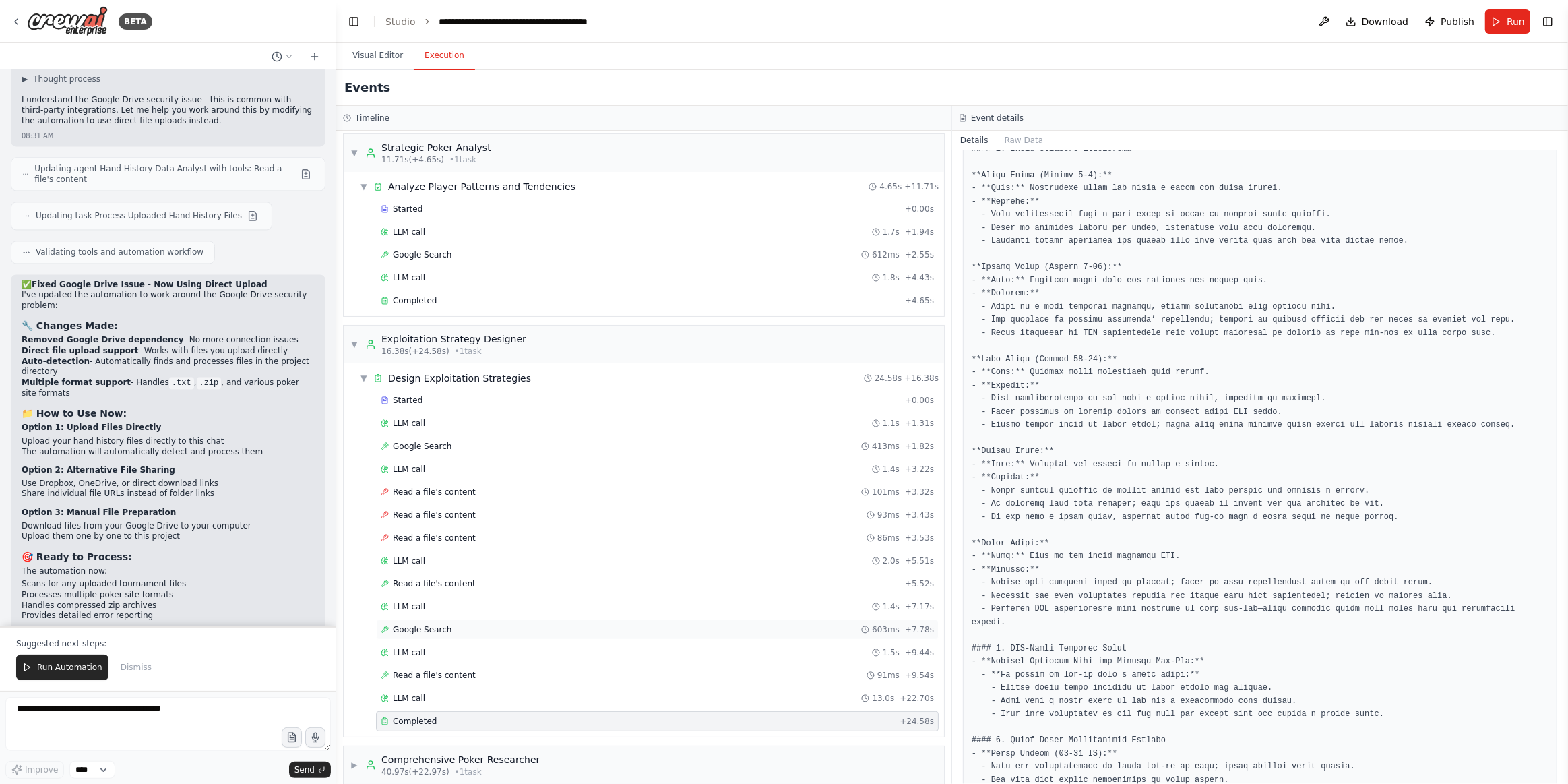
scroll to position [195, 0]
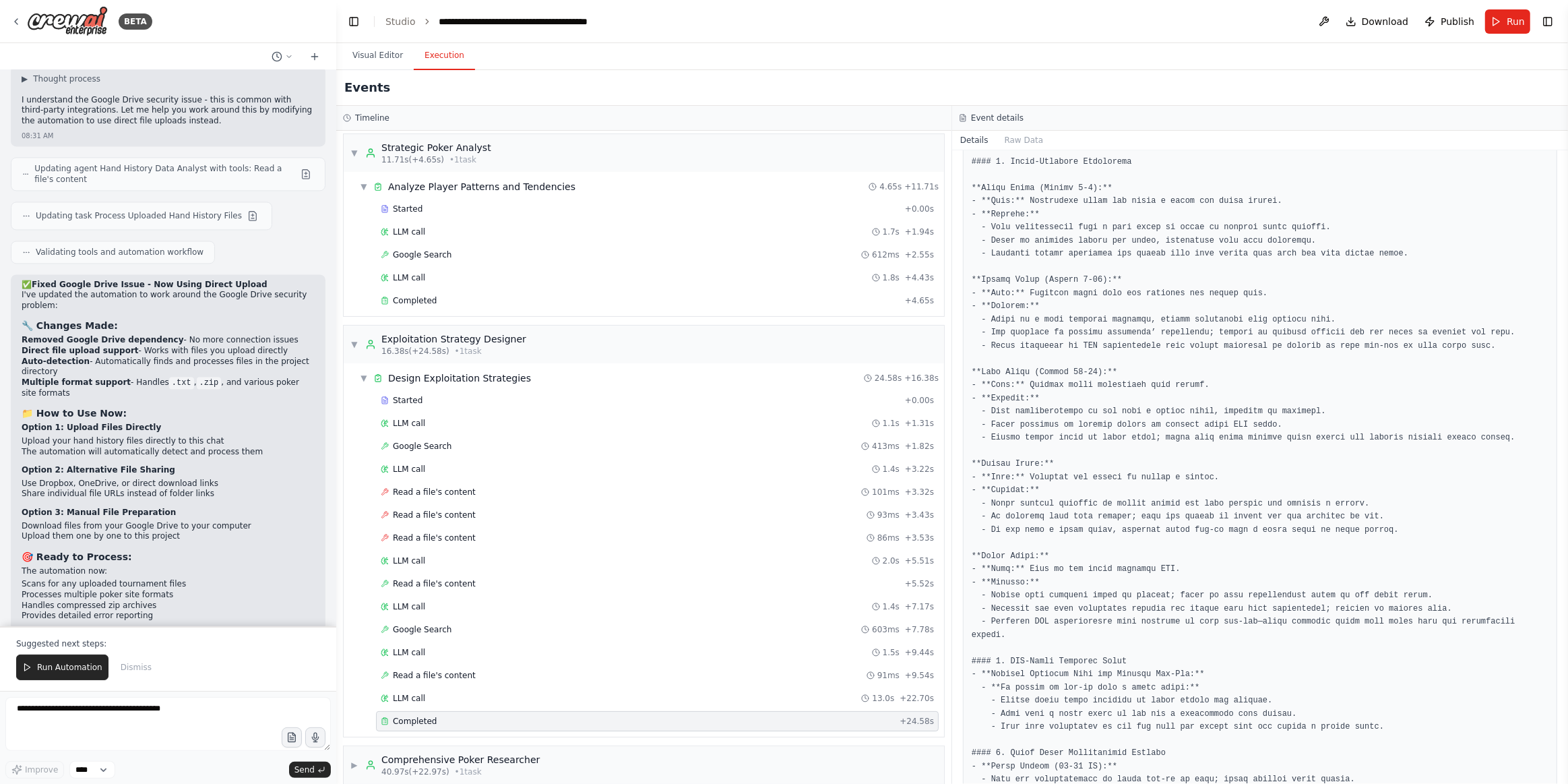
drag, startPoint x: 1054, startPoint y: 197, endPoint x: 1035, endPoint y: 162, distance: 39.8
click at [1054, 195] on pre at bounding box center [1261, 662] width 577 height 1065
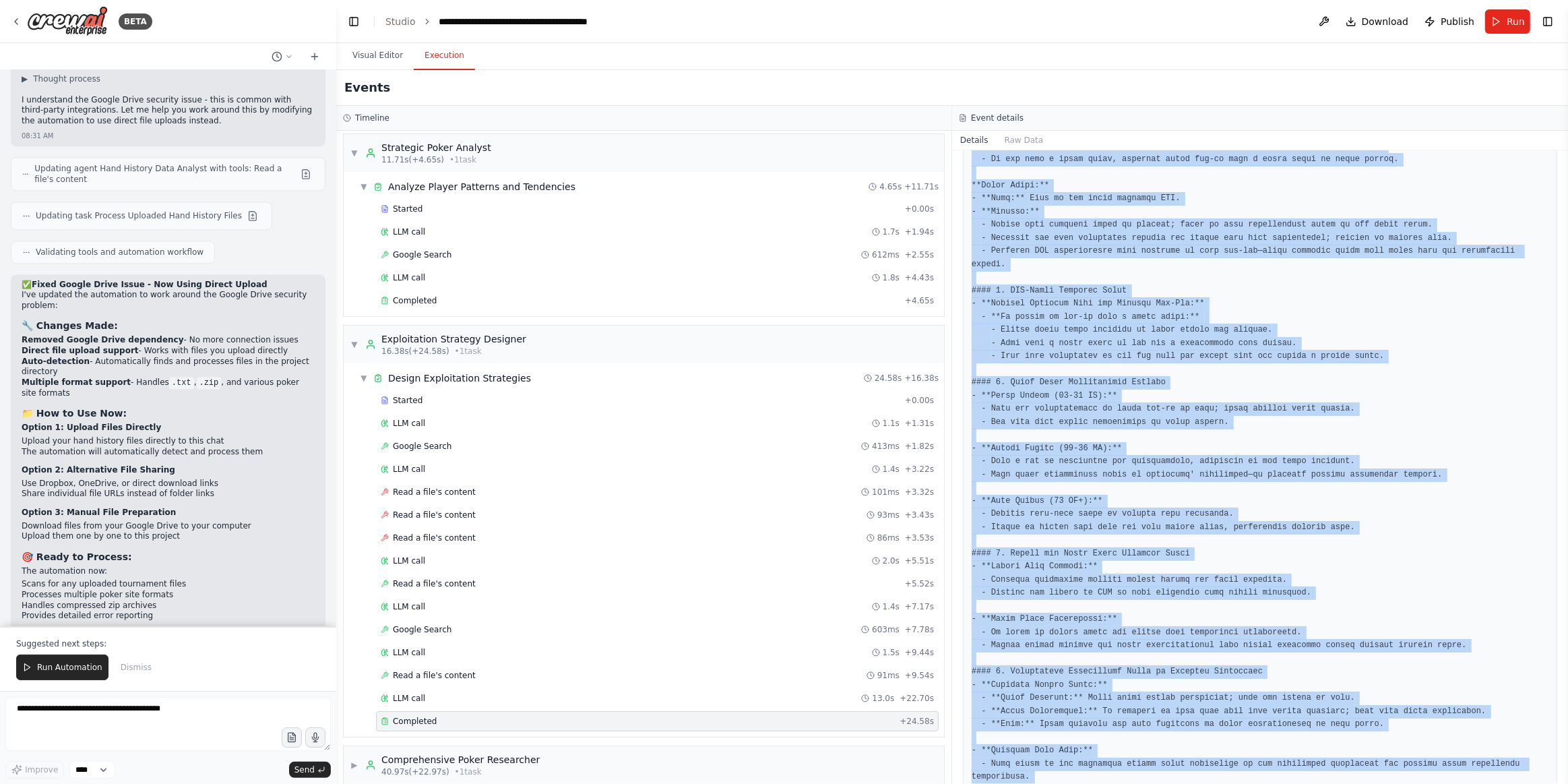
scroll to position [606, 0]
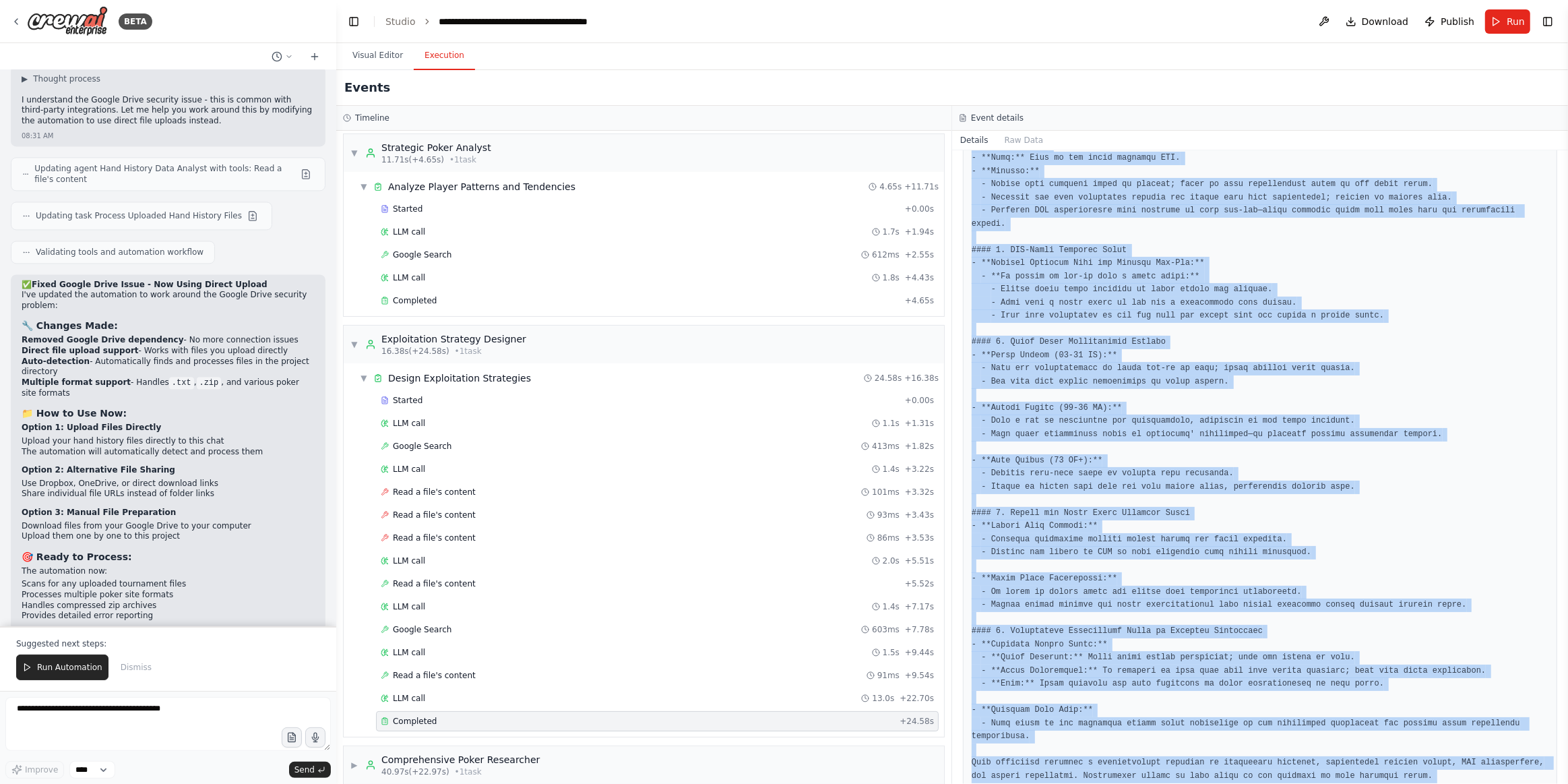
drag, startPoint x: 971, startPoint y: 159, endPoint x: 1567, endPoint y: 783, distance: 862.9
click at [1567, 783] on div "BETA Hello! I'm the CrewAI assistant. What kind of automation do you want to bu…" at bounding box center [784, 392] width 1568 height 784
copy div "#### 1. Stage-Specific Strategies **Early Stage (Levels 1-6):** - **Goal:** Acc…"
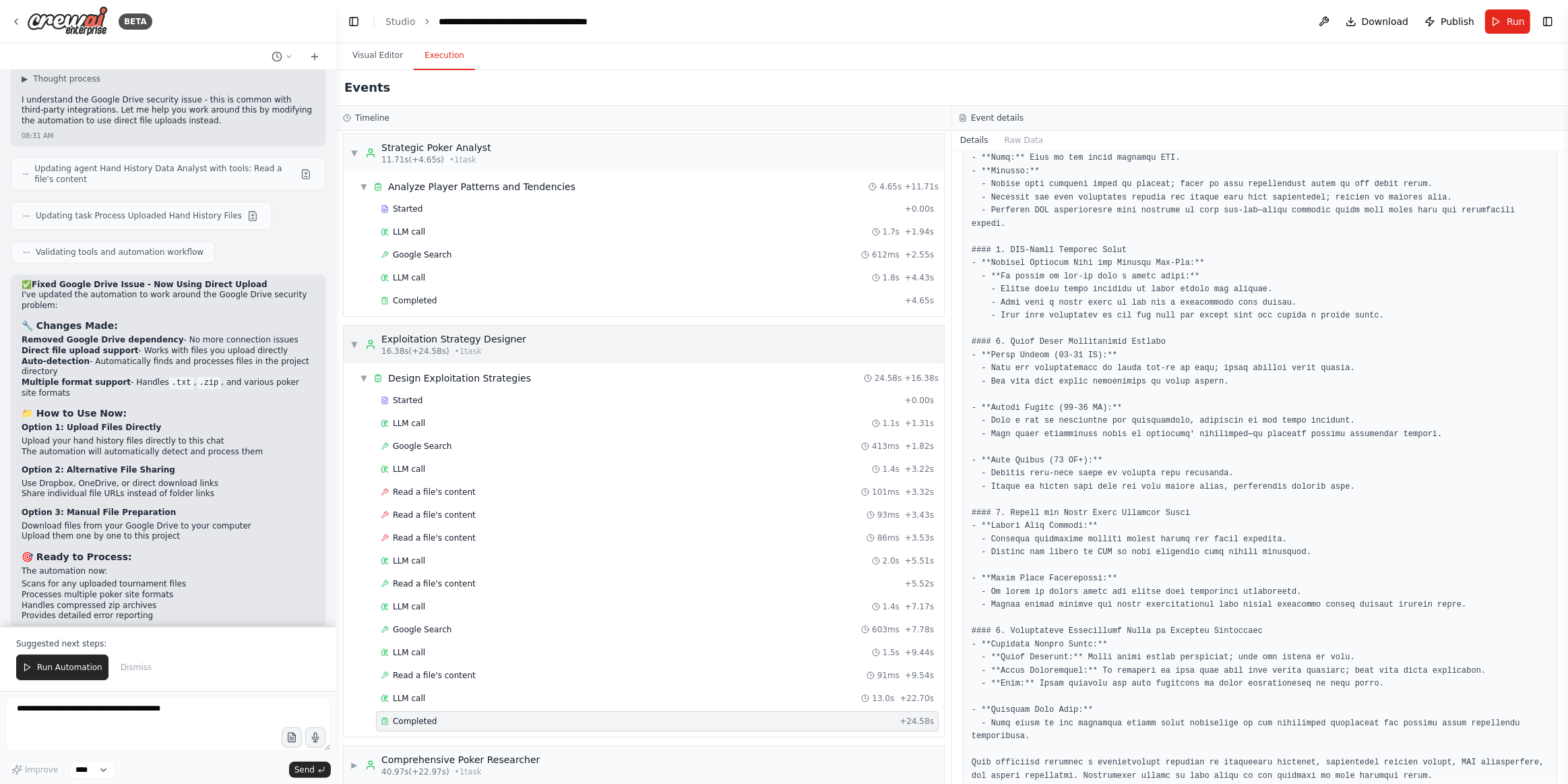
click at [353, 339] on span "▼" at bounding box center [354, 344] width 8 height 11
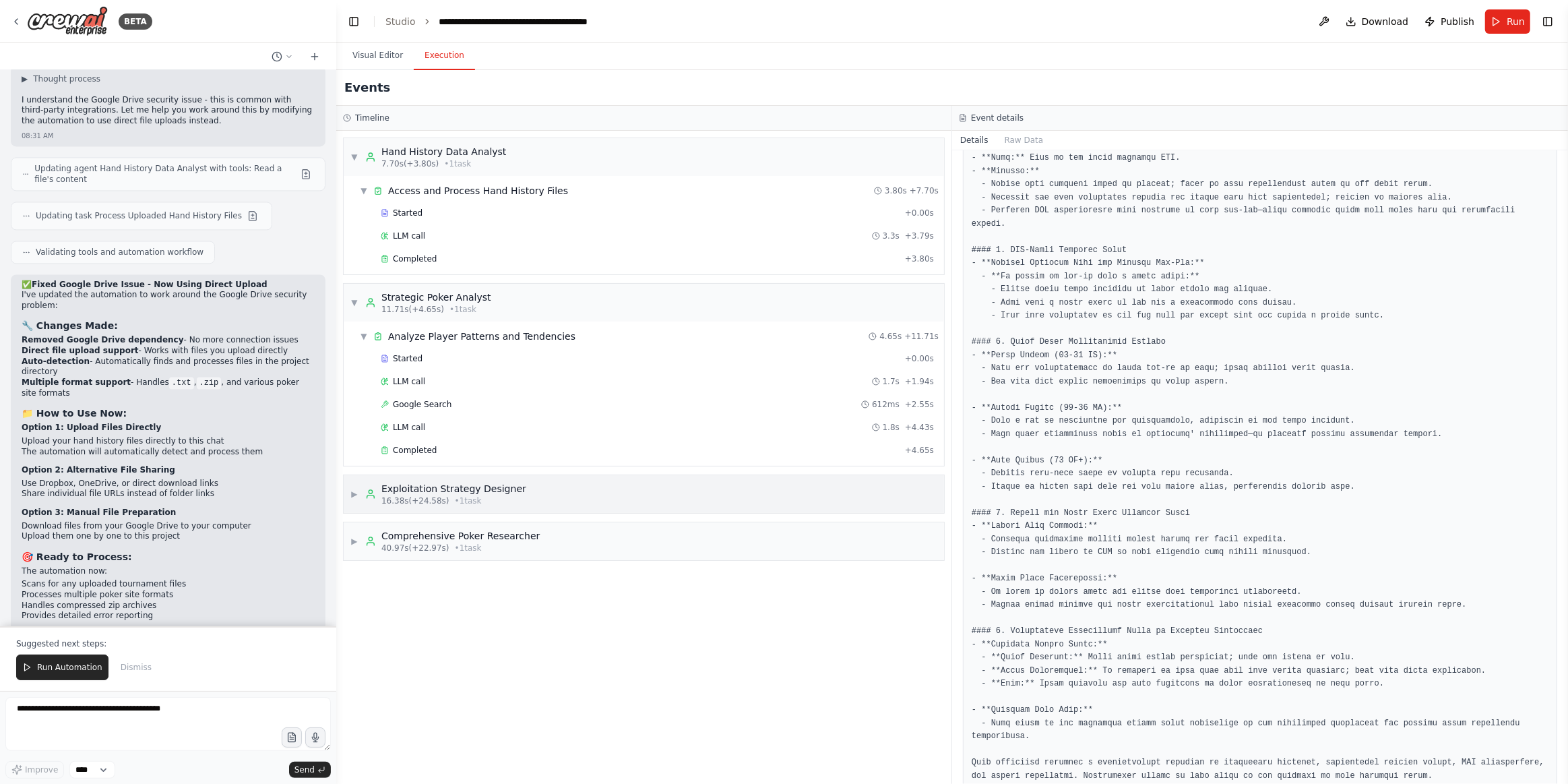
scroll to position [0, 0]
click at [70, 662] on button "Run Automation" at bounding box center [62, 667] width 92 height 25
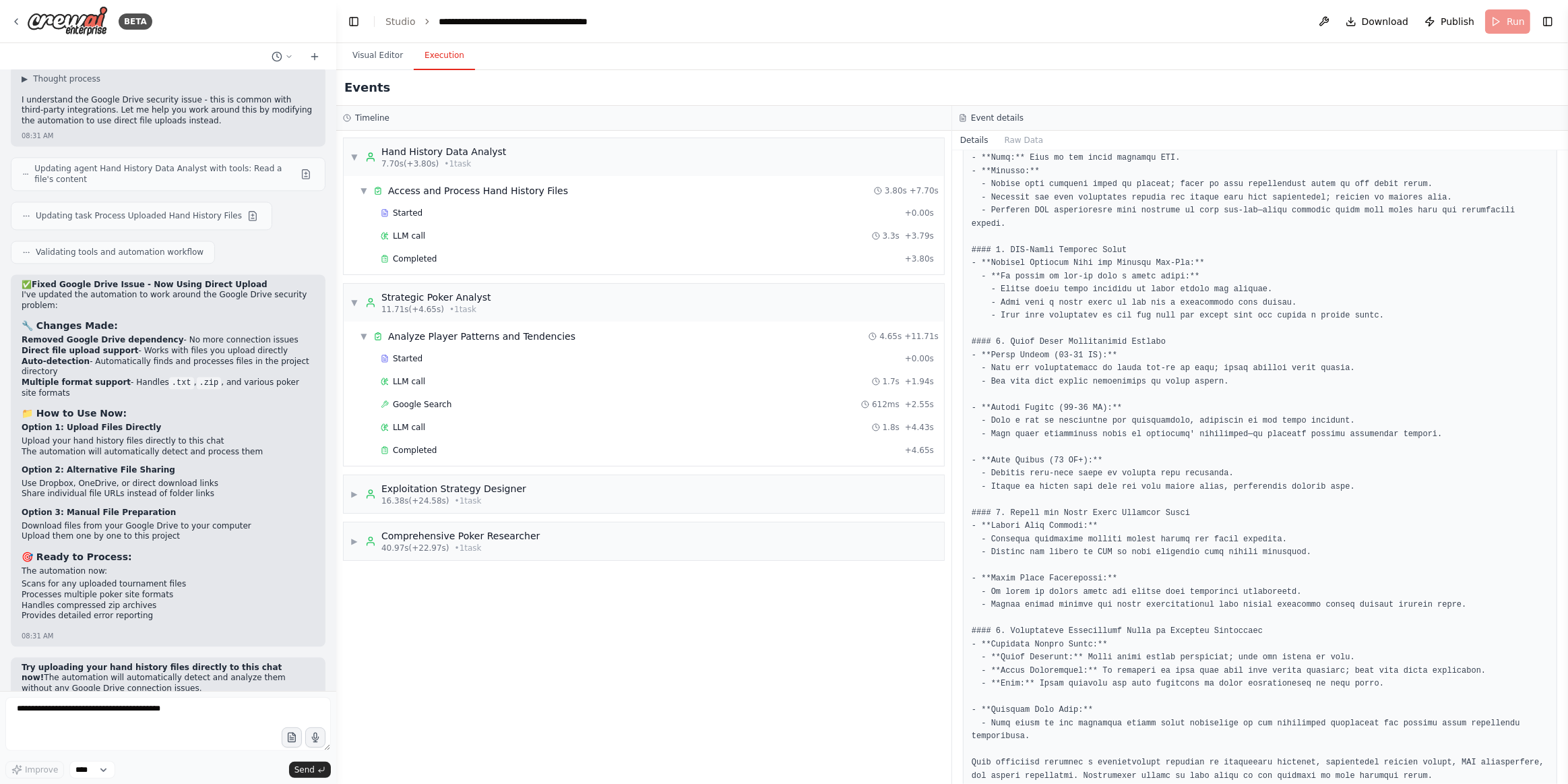
scroll to position [3151, 0]
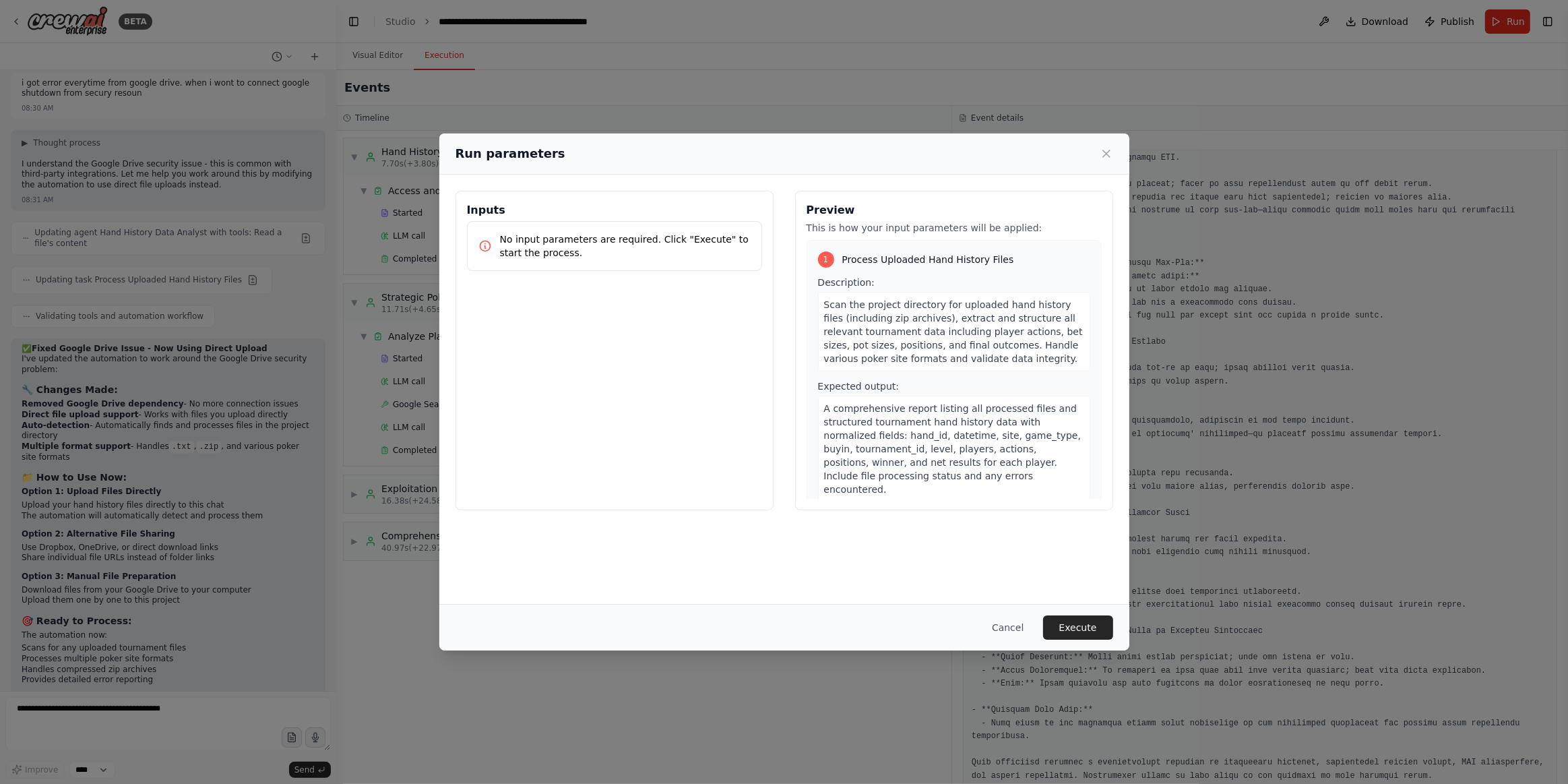
drag, startPoint x: 1087, startPoint y: 622, endPoint x: 1113, endPoint y: 551, distance: 75.6
click at [1087, 622] on button "Execute" at bounding box center [1078, 627] width 70 height 24
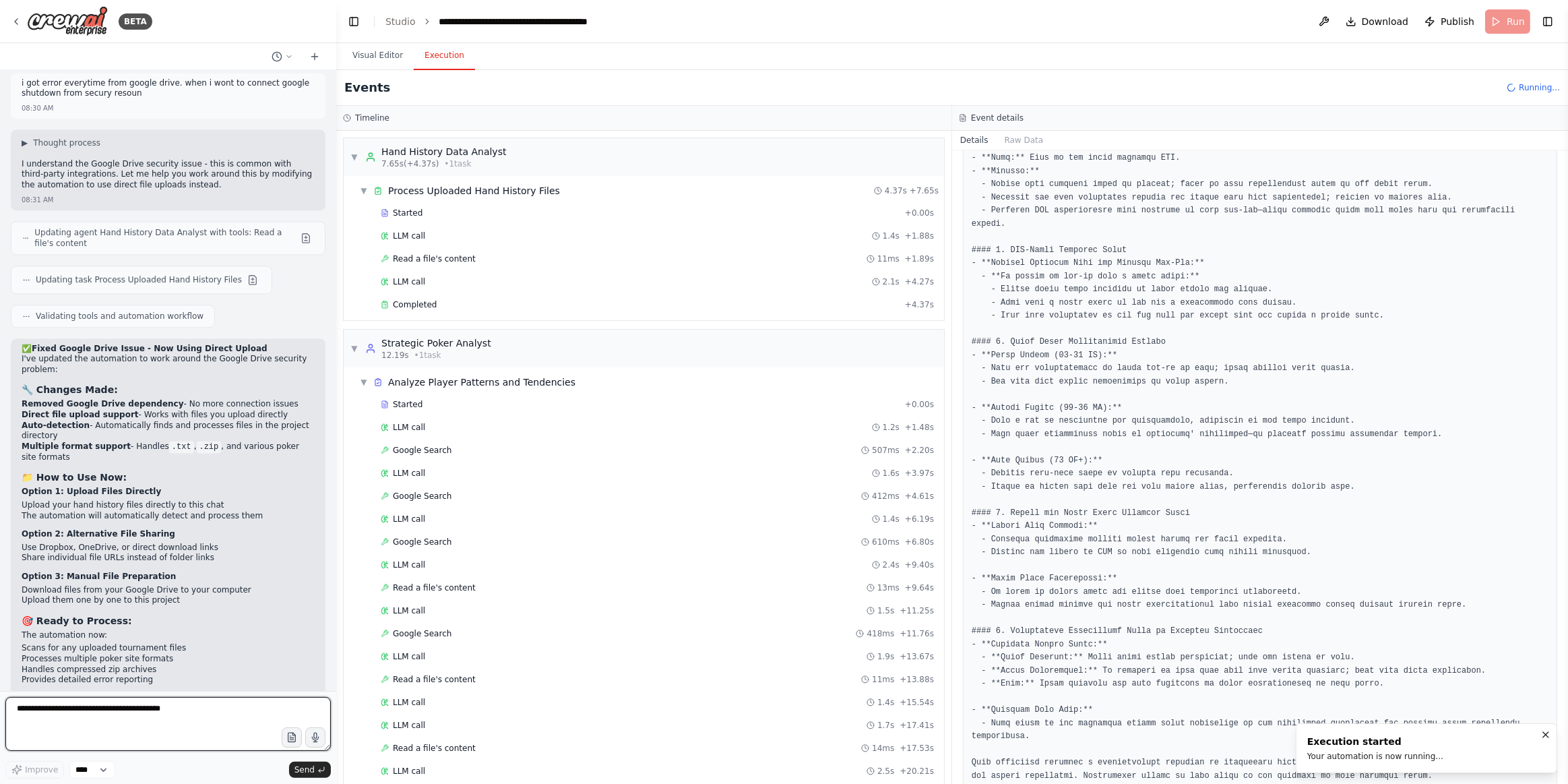
click at [182, 714] on textarea at bounding box center [167, 724] width 325 height 54
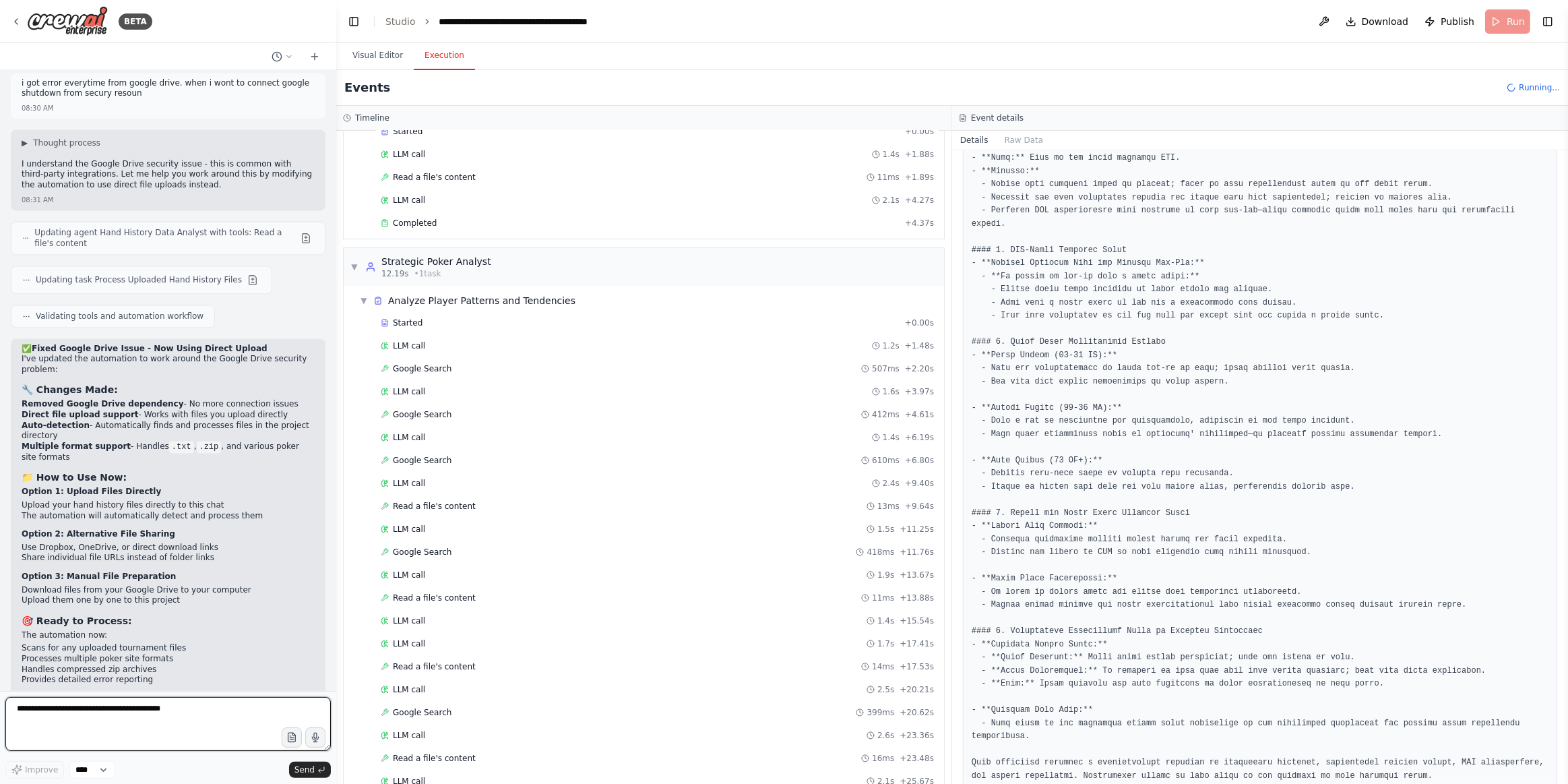
scroll to position [139, 0]
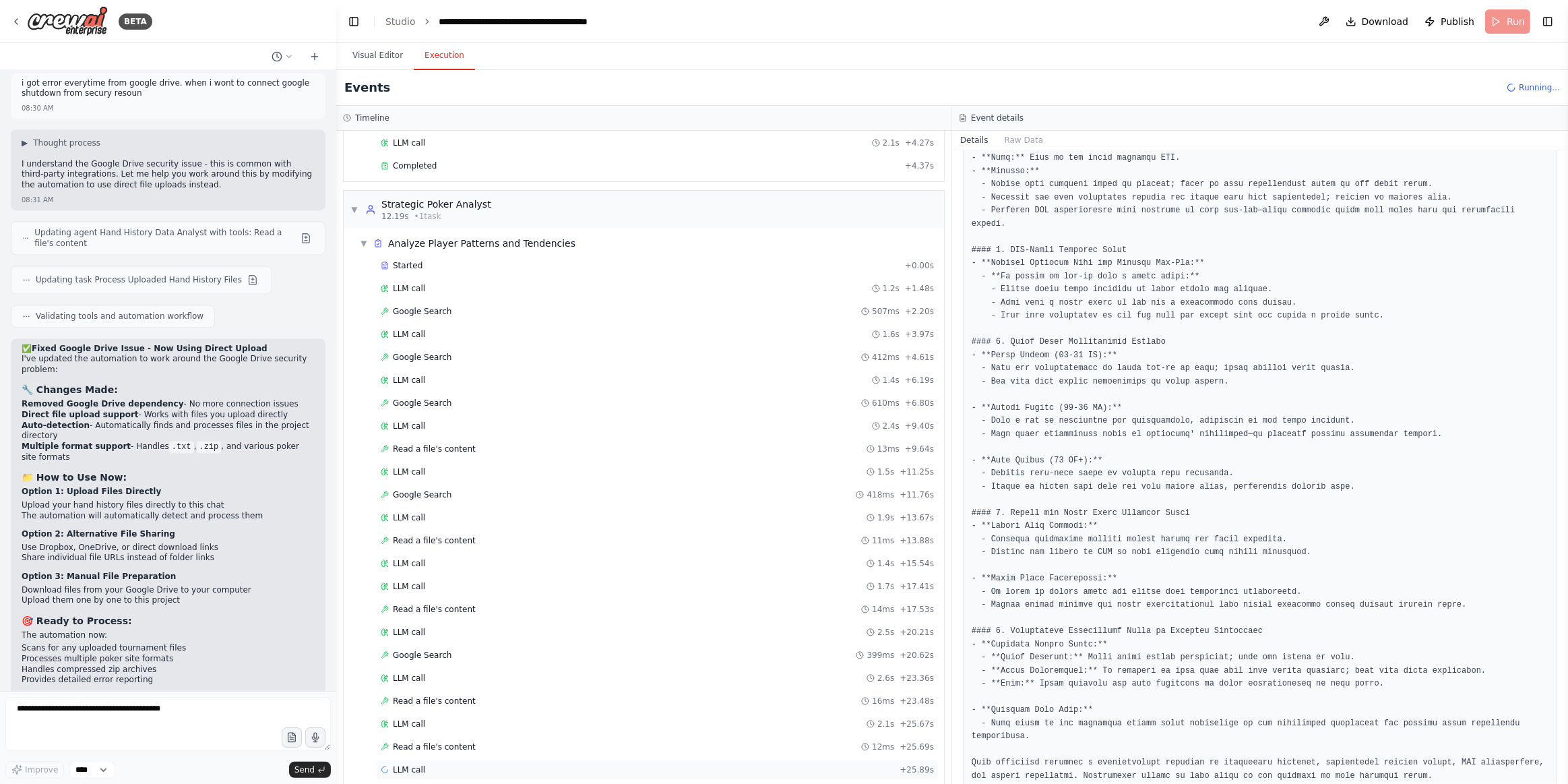
drag, startPoint x: 550, startPoint y: 751, endPoint x: 561, endPoint y: 751, distance: 11.0
click at [552, 764] on div "LLM call + 25.89s" at bounding box center [657, 769] width 553 height 11
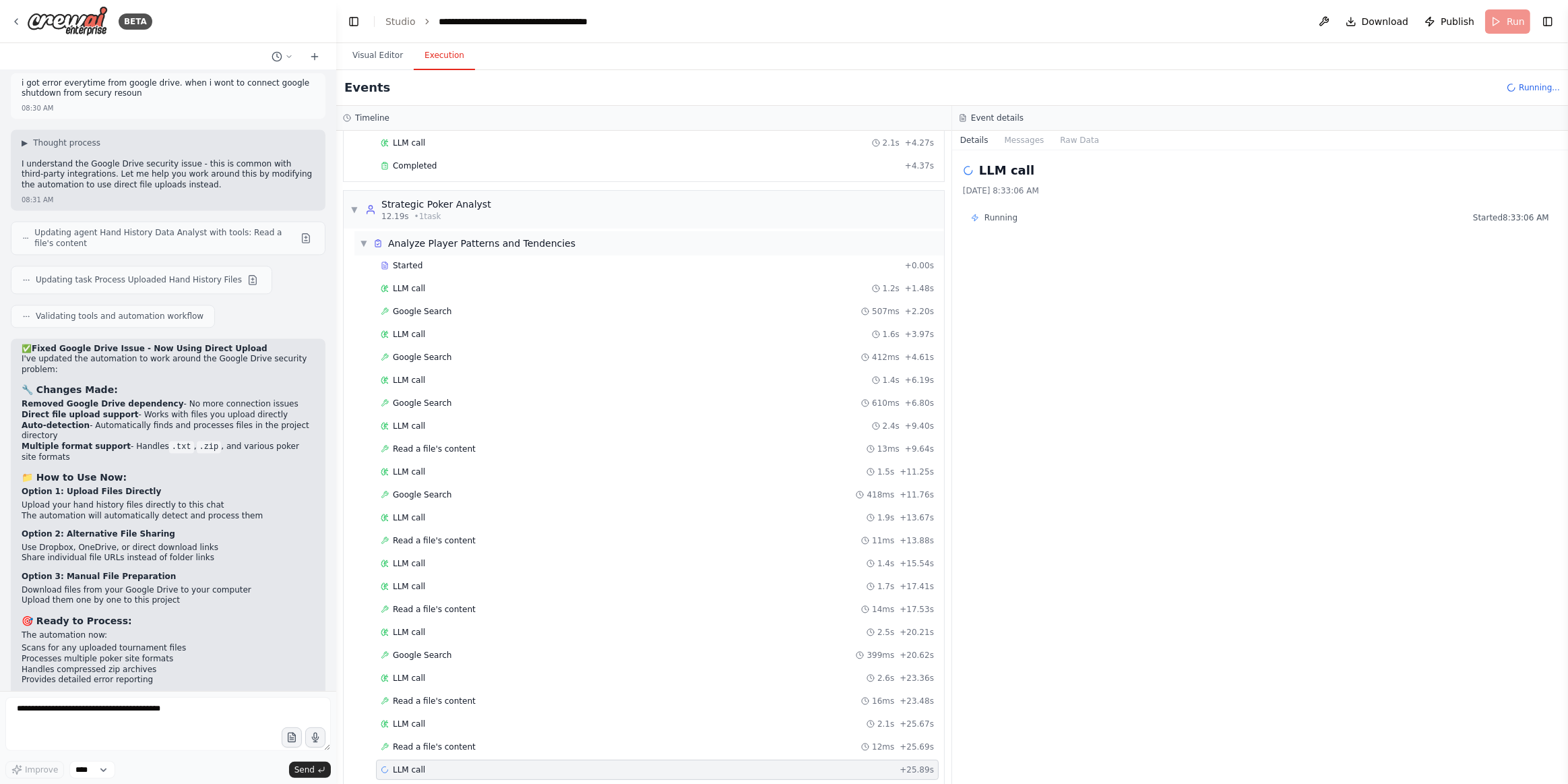
click at [366, 240] on span "▼" at bounding box center [363, 243] width 8 height 11
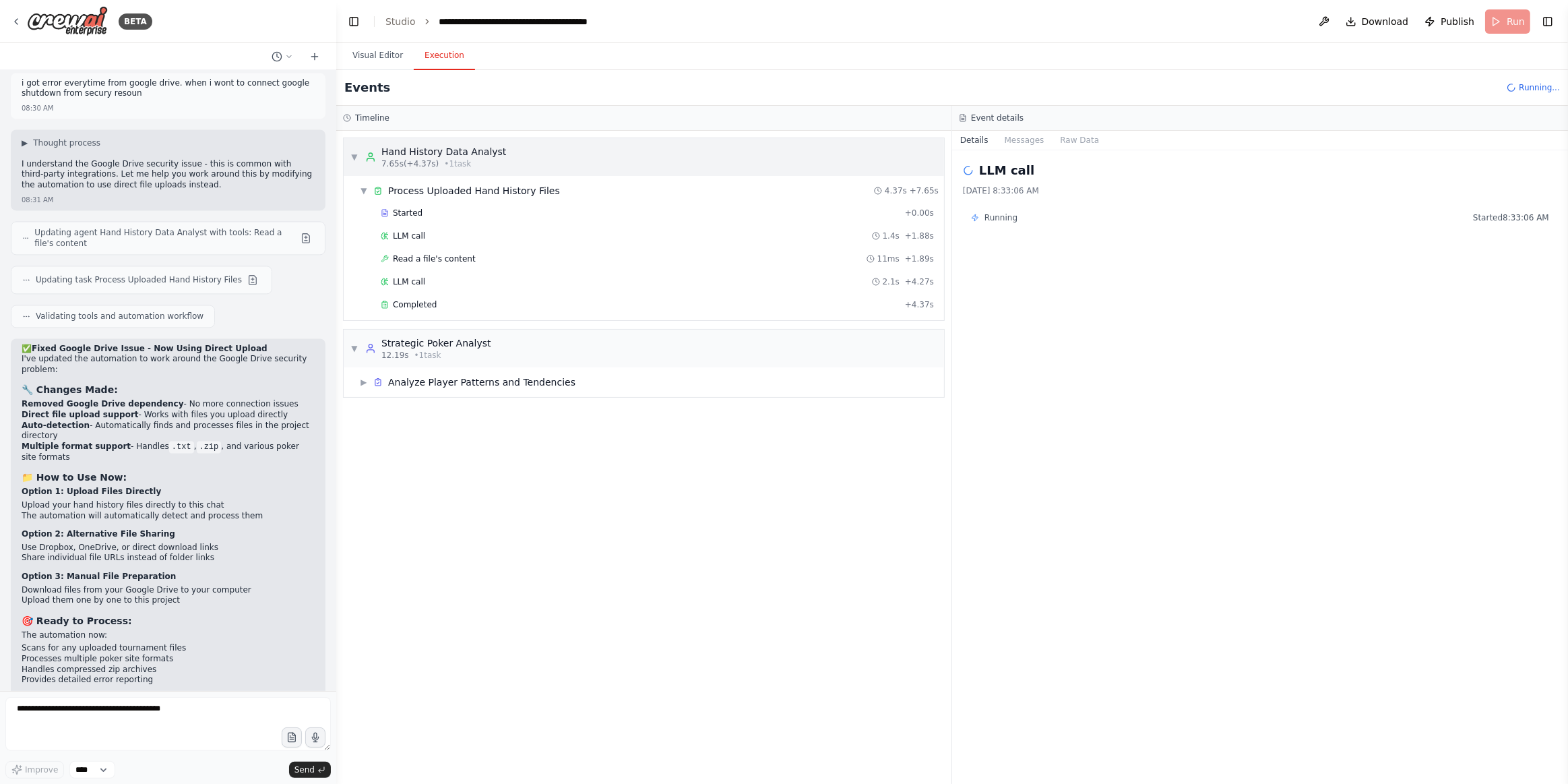
click at [428, 156] on div "Hand History Data Analyst" at bounding box center [444, 152] width 125 height 14
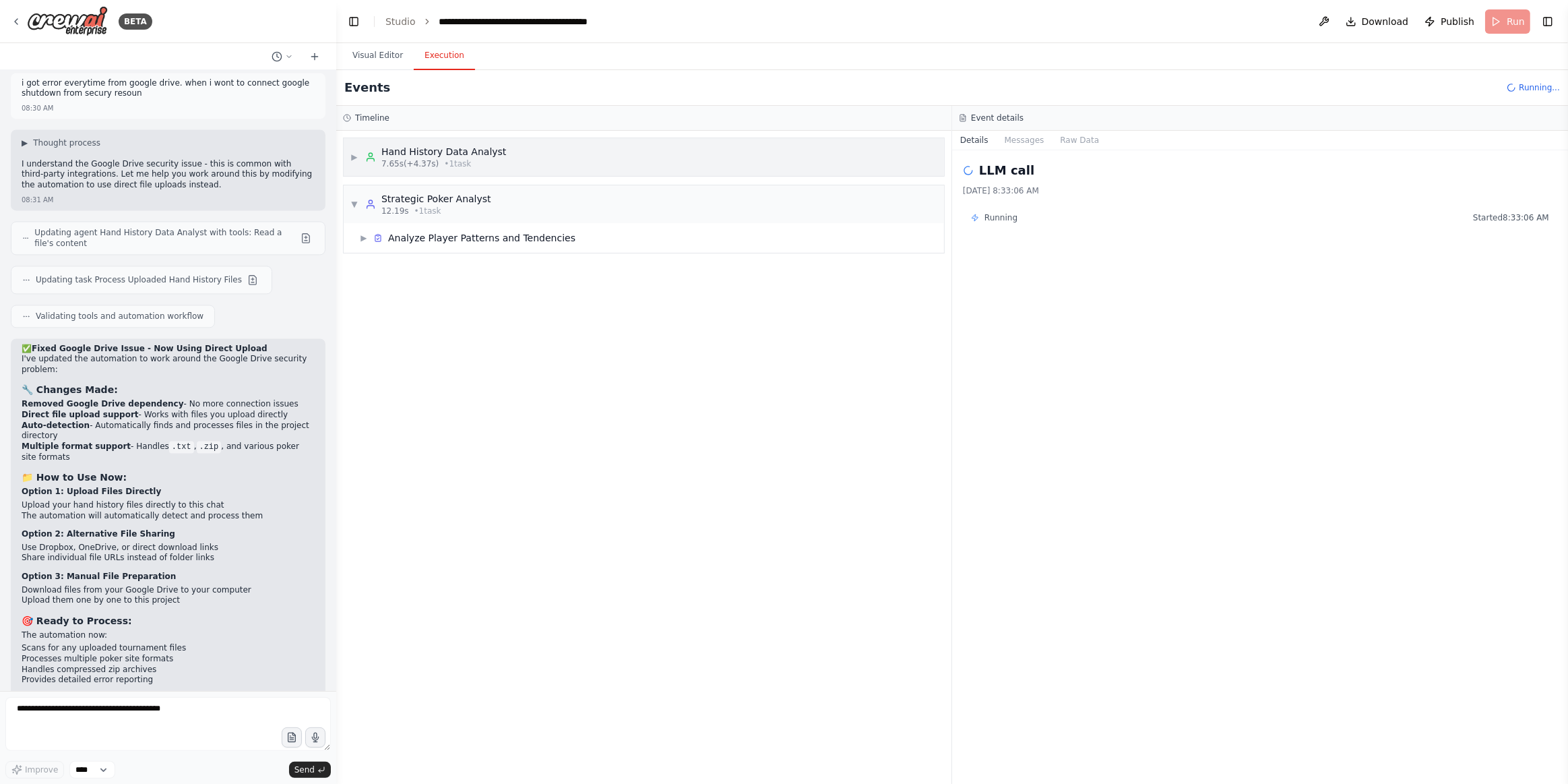
click at [430, 152] on div "Hand History Data Analyst" at bounding box center [444, 152] width 125 height 14
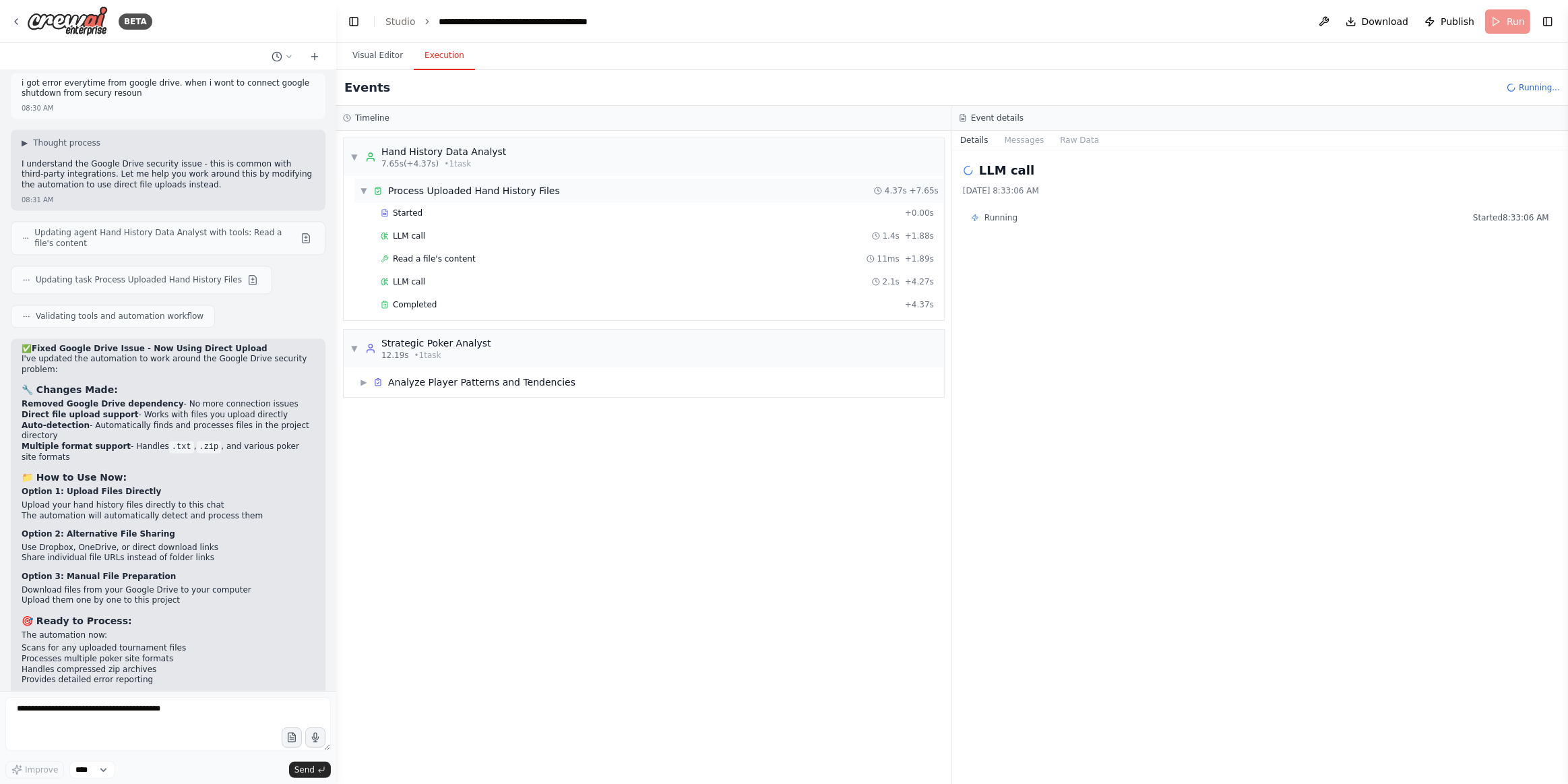
click at [434, 190] on div "Process Uploaded Hand History Files" at bounding box center [474, 191] width 172 height 14
click at [450, 191] on div "Process Uploaded Hand History Files" at bounding box center [474, 191] width 172 height 14
click at [433, 302] on div "Completed" at bounding box center [640, 305] width 519 height 11
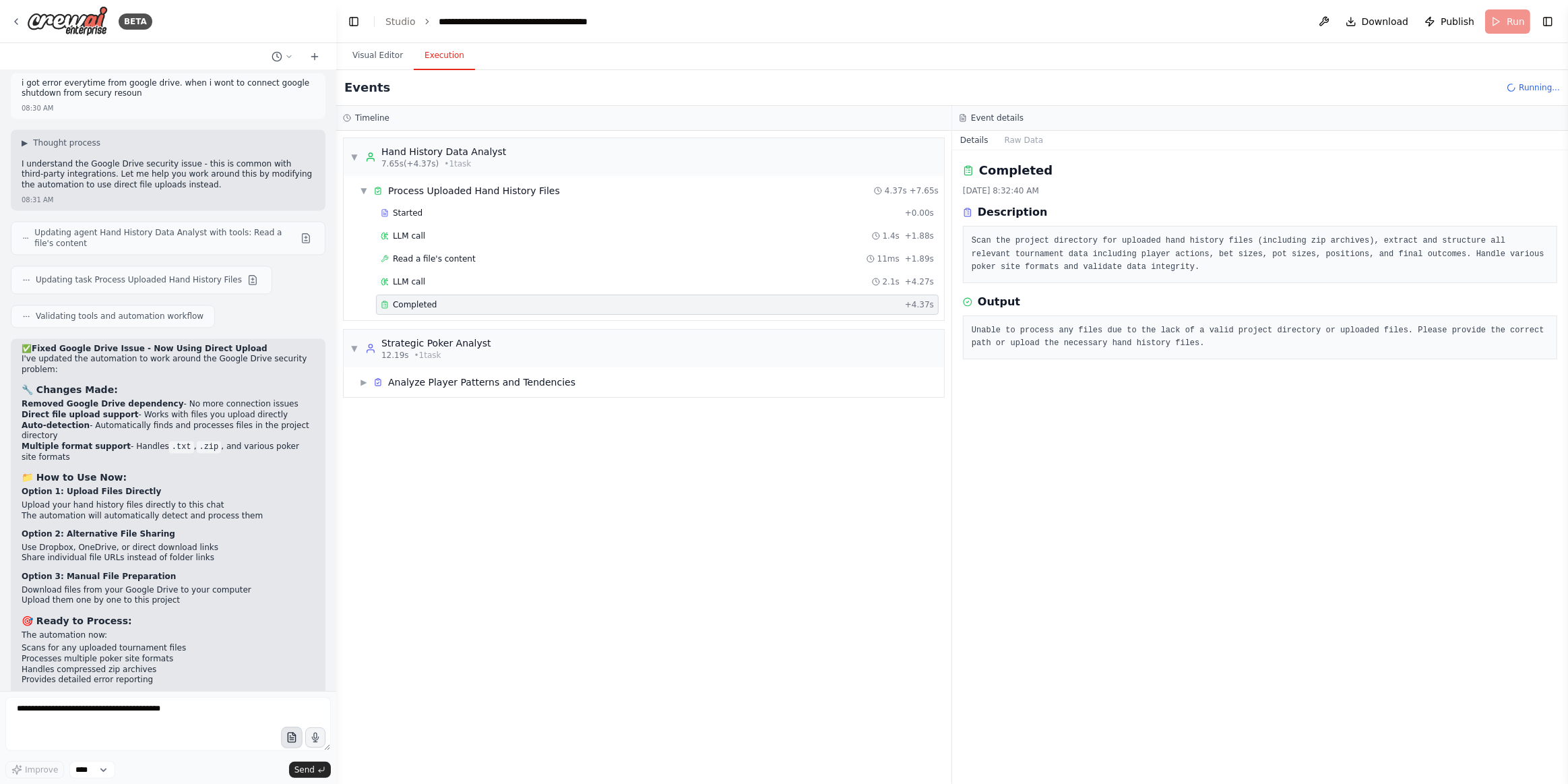
click at [286, 734] on button "button" at bounding box center [292, 738] width 22 height 22
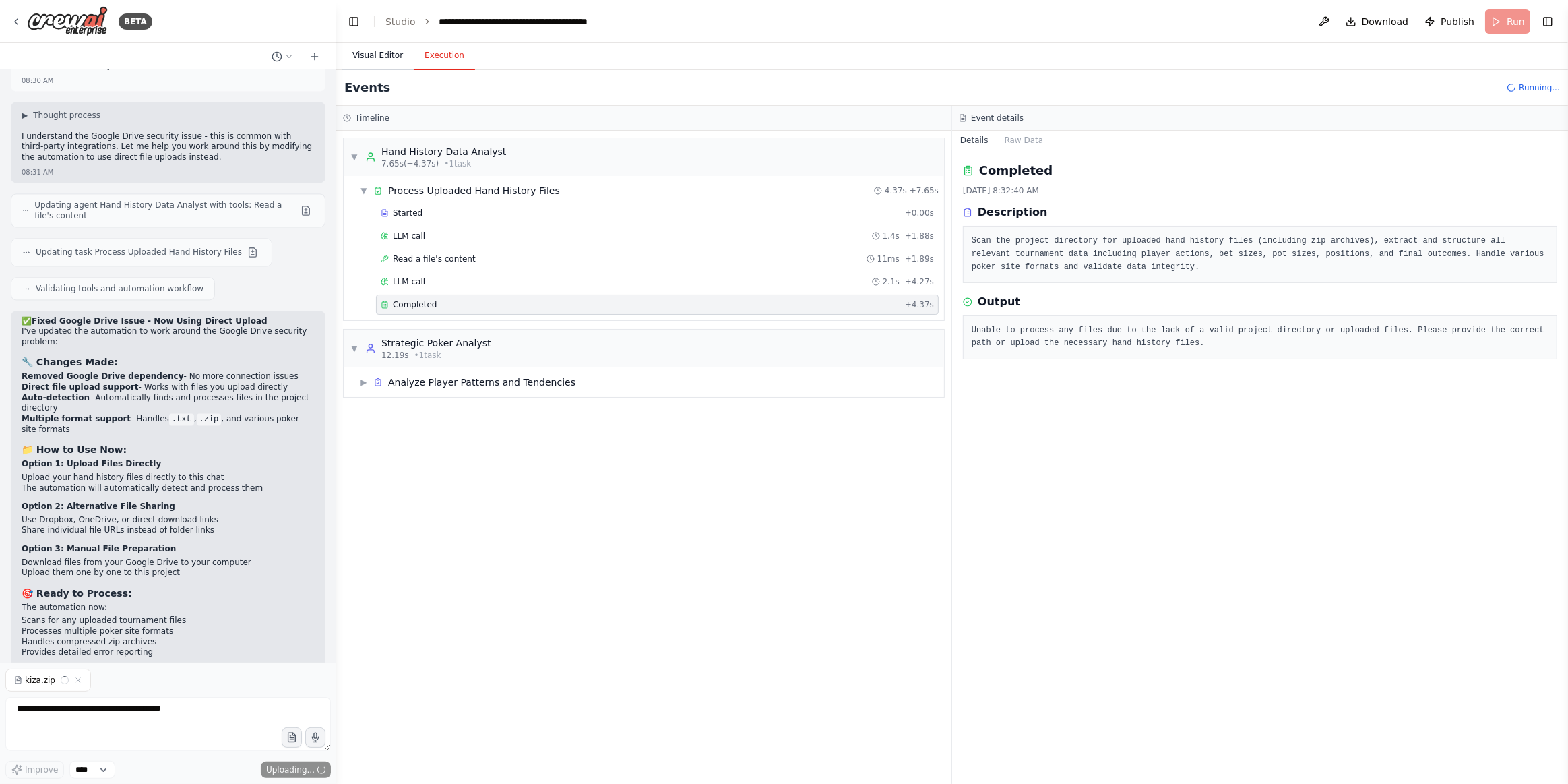
click at [386, 48] on button "Visual Editor" at bounding box center [377, 56] width 72 height 28
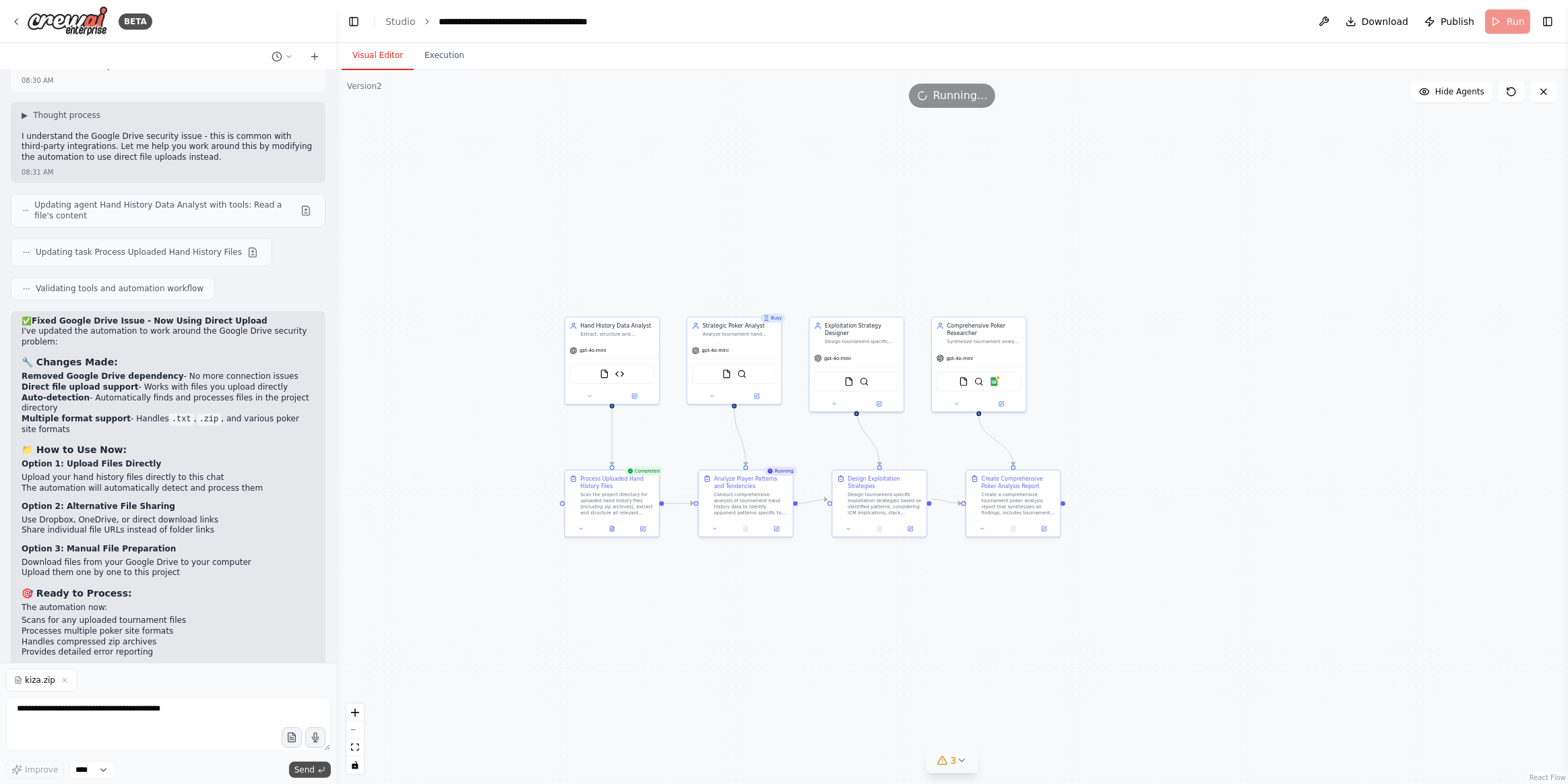
click at [310, 767] on span "Send" at bounding box center [304, 769] width 20 height 11
click at [310, 771] on span "Send" at bounding box center [304, 769] width 20 height 11
click at [154, 658] on div "Hello! I'm the CrewAI assistant. What kind of automation do you want to build? …" at bounding box center [168, 366] width 336 height 593
click at [81, 722] on textarea at bounding box center [167, 724] width 325 height 54
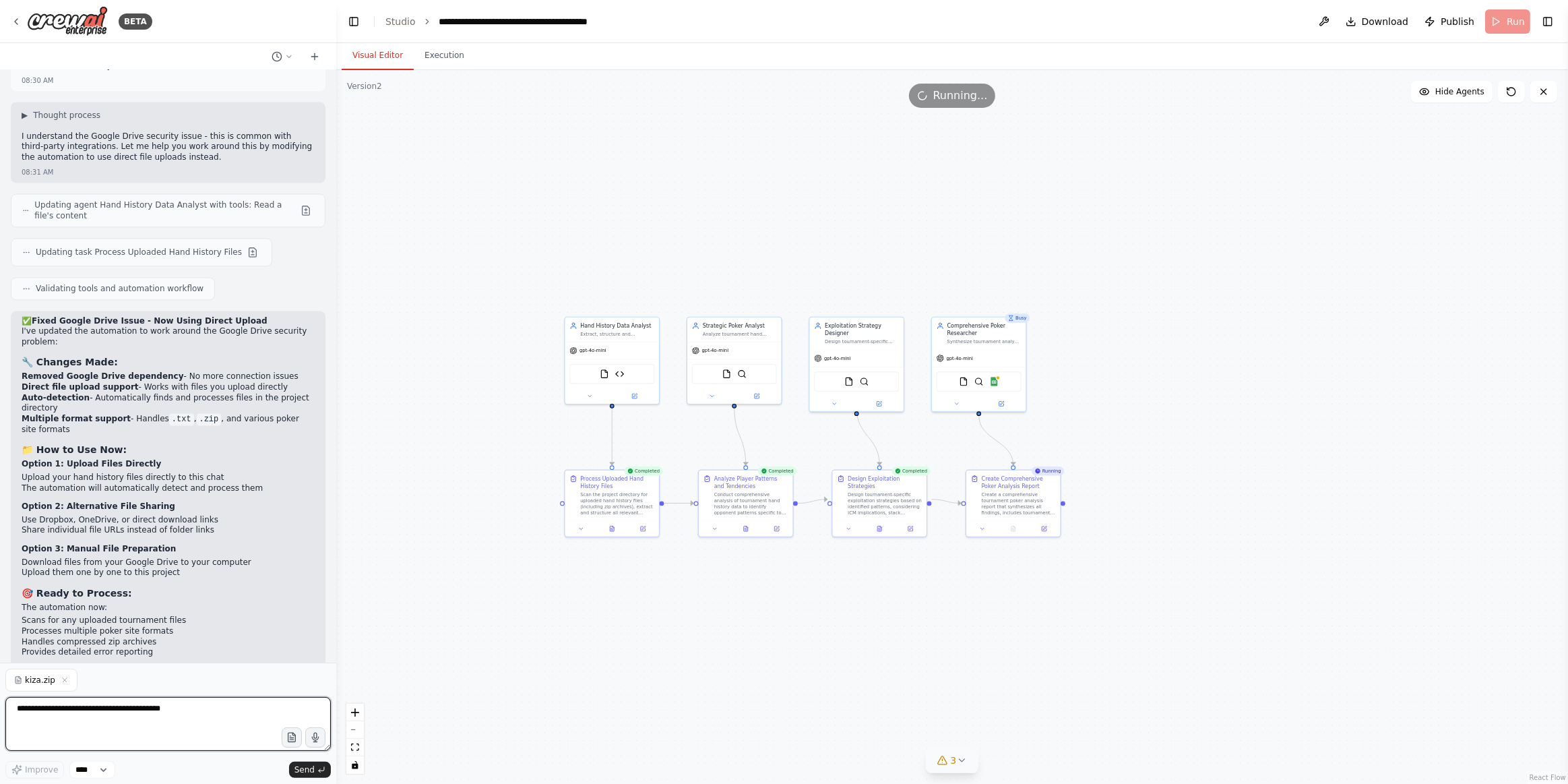
click at [76, 712] on textarea at bounding box center [167, 724] width 325 height 54
click at [324, 767] on icon "submit" at bounding box center [321, 769] width 5 height 4
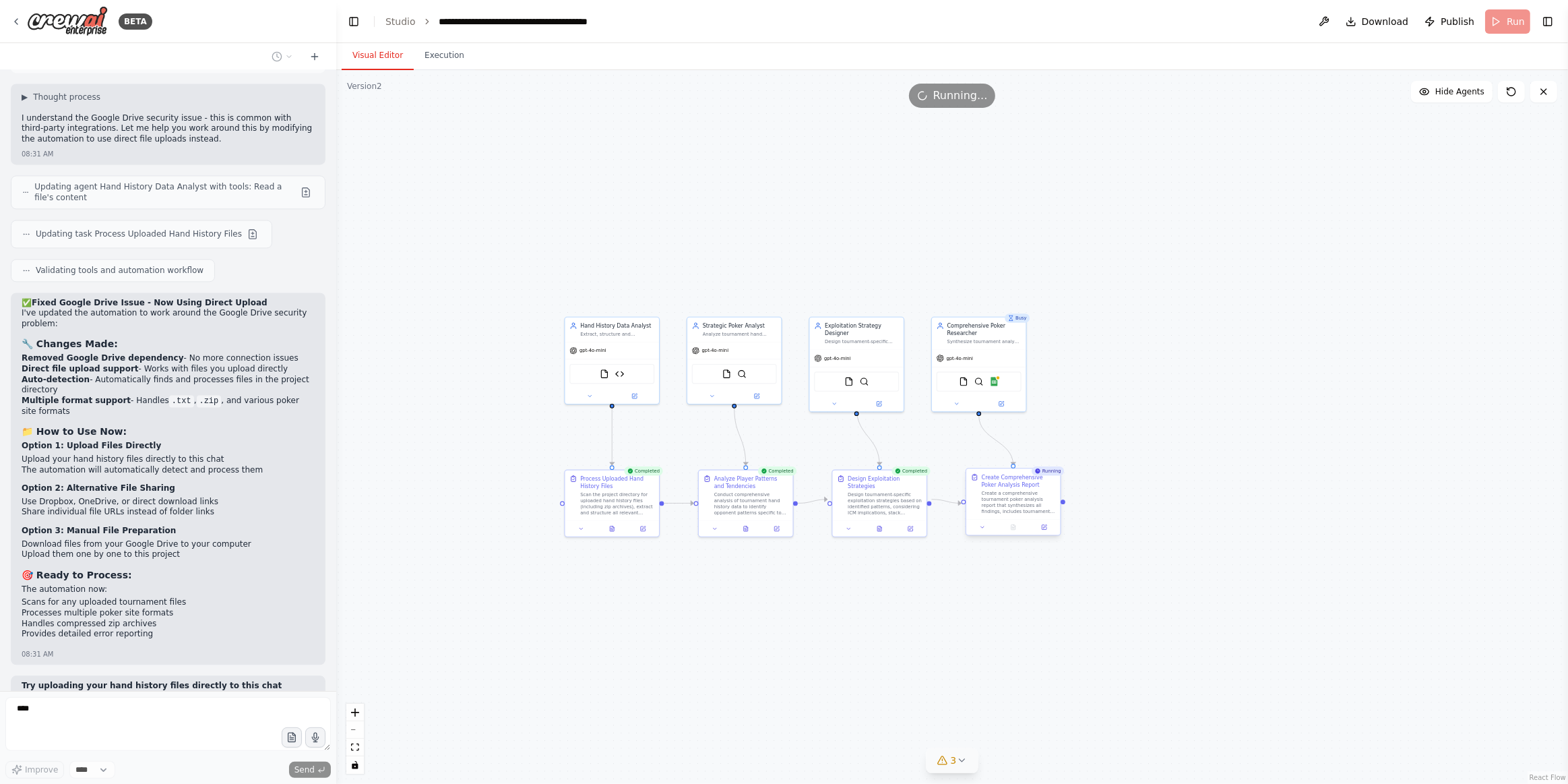
scroll to position [3231, 0]
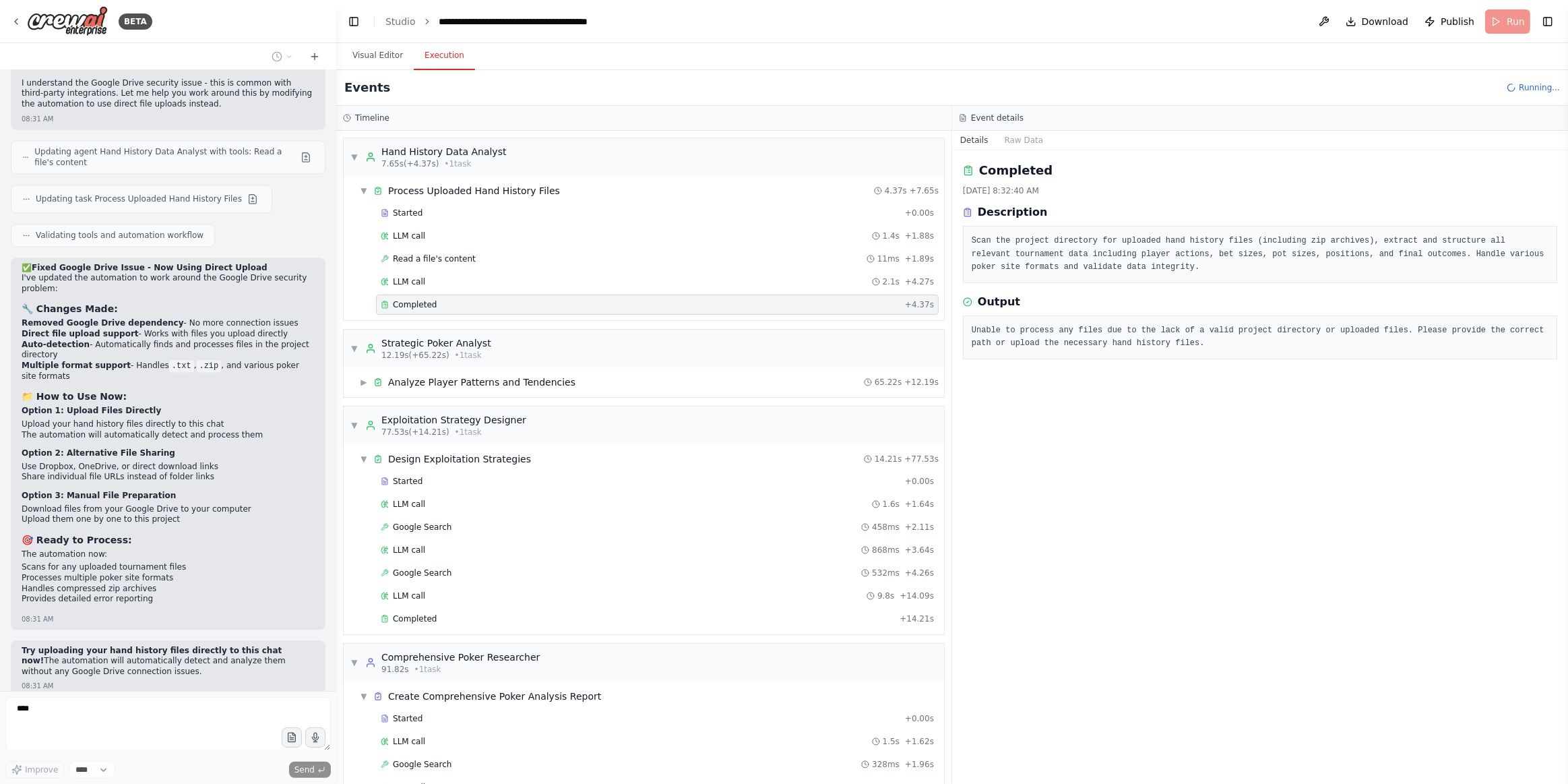
click at [444, 56] on button "Execution" at bounding box center [444, 56] width 62 height 28
click at [409, 350] on span "12.19s (+65.22s)" at bounding box center [415, 355] width 68 height 11
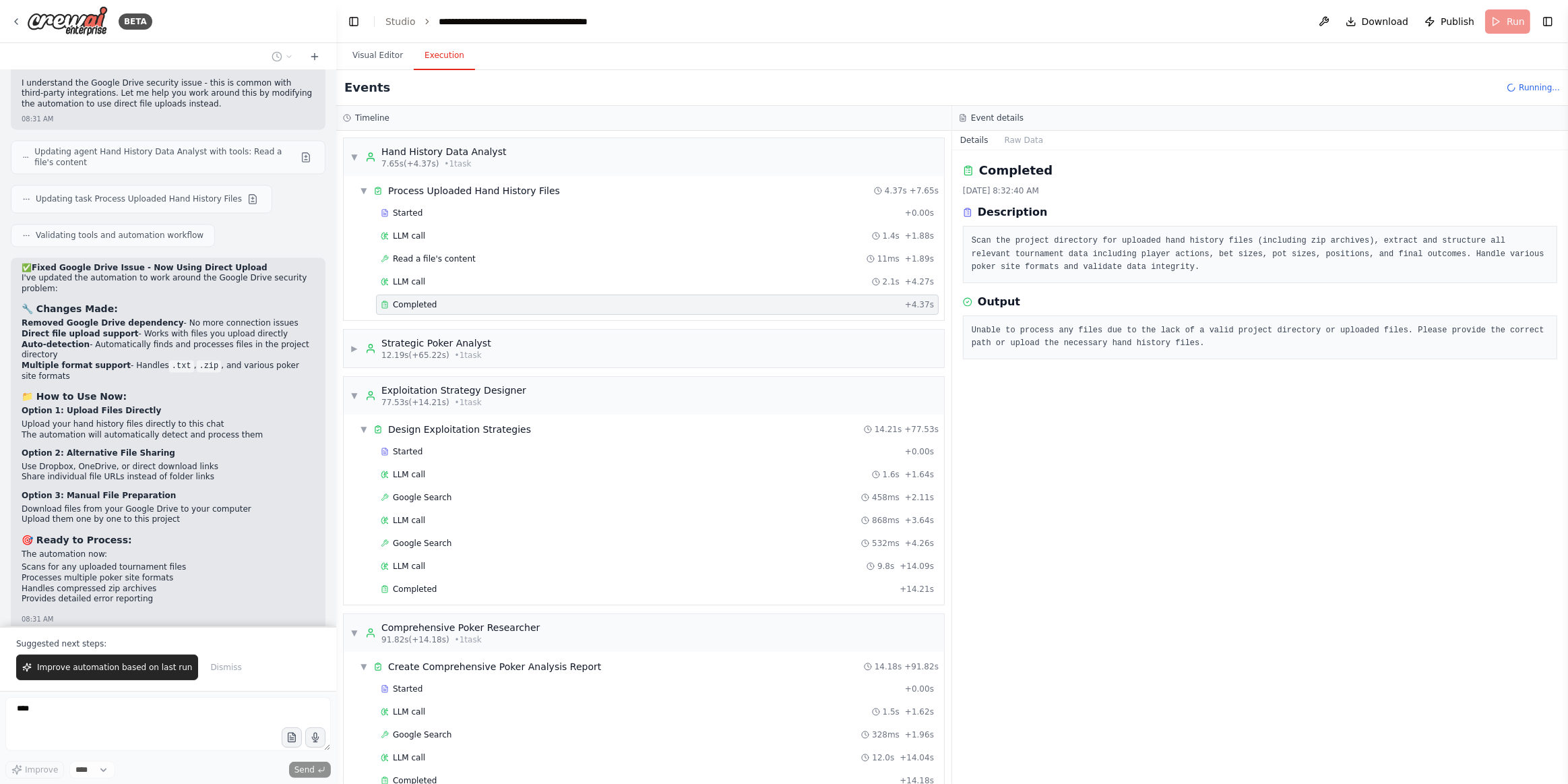
drag, startPoint x: 96, startPoint y: 661, endPoint x: 109, endPoint y: 662, distance: 13.0
click at [96, 660] on button "Improve automation based on last run" at bounding box center [107, 667] width 182 height 25
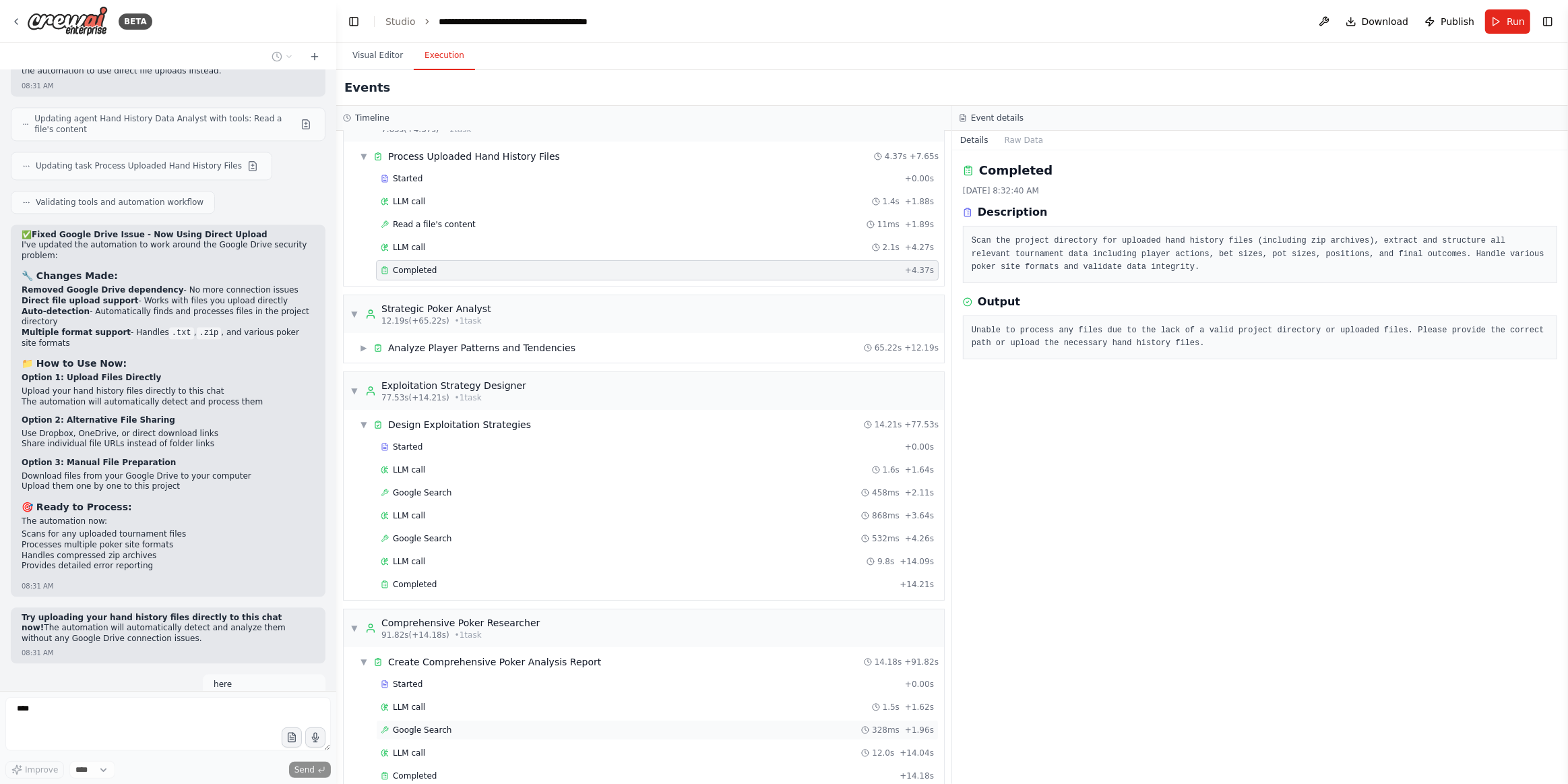
scroll to position [45, 0]
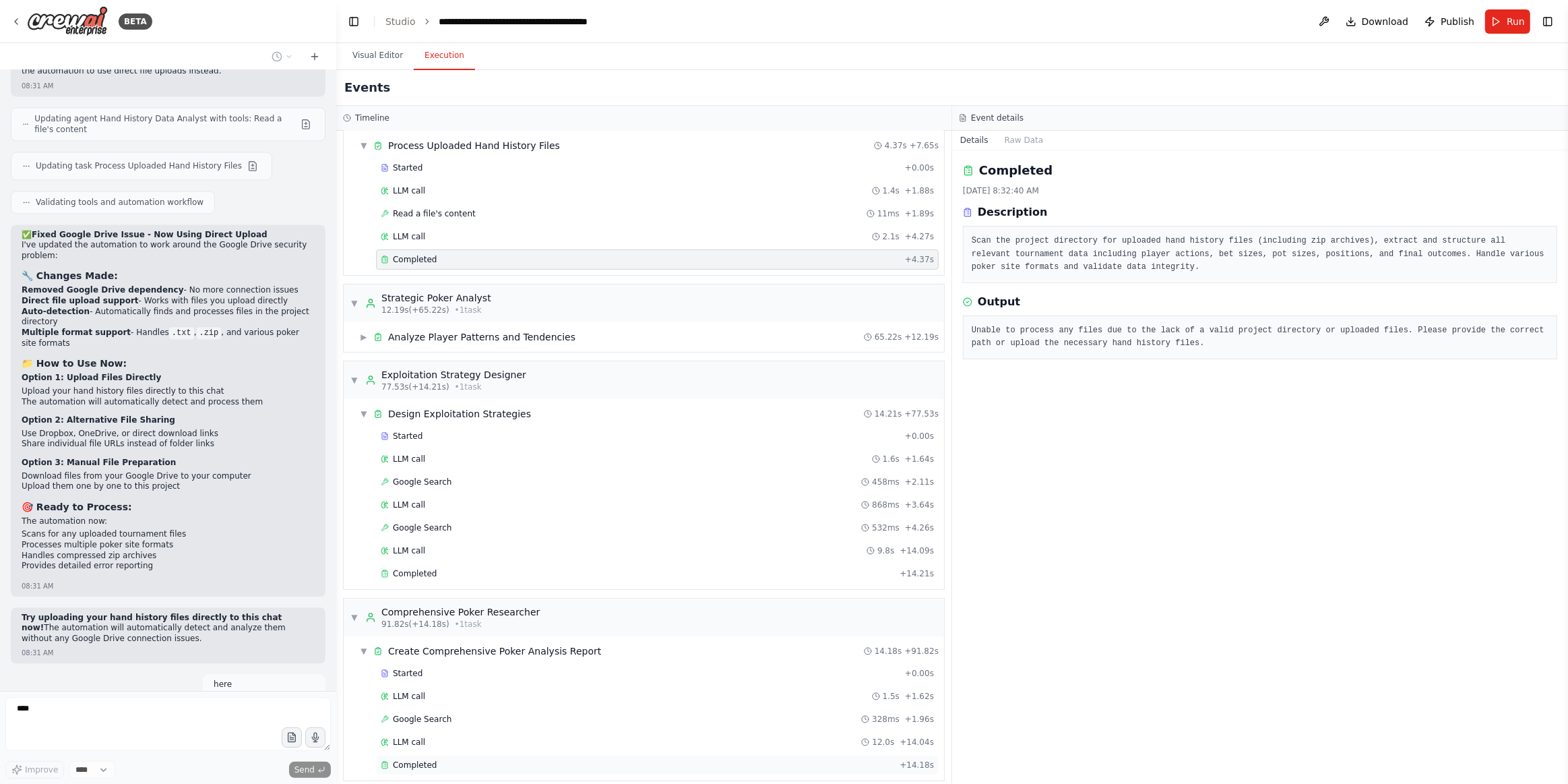
click at [444, 760] on div "Completed" at bounding box center [637, 765] width 513 height 11
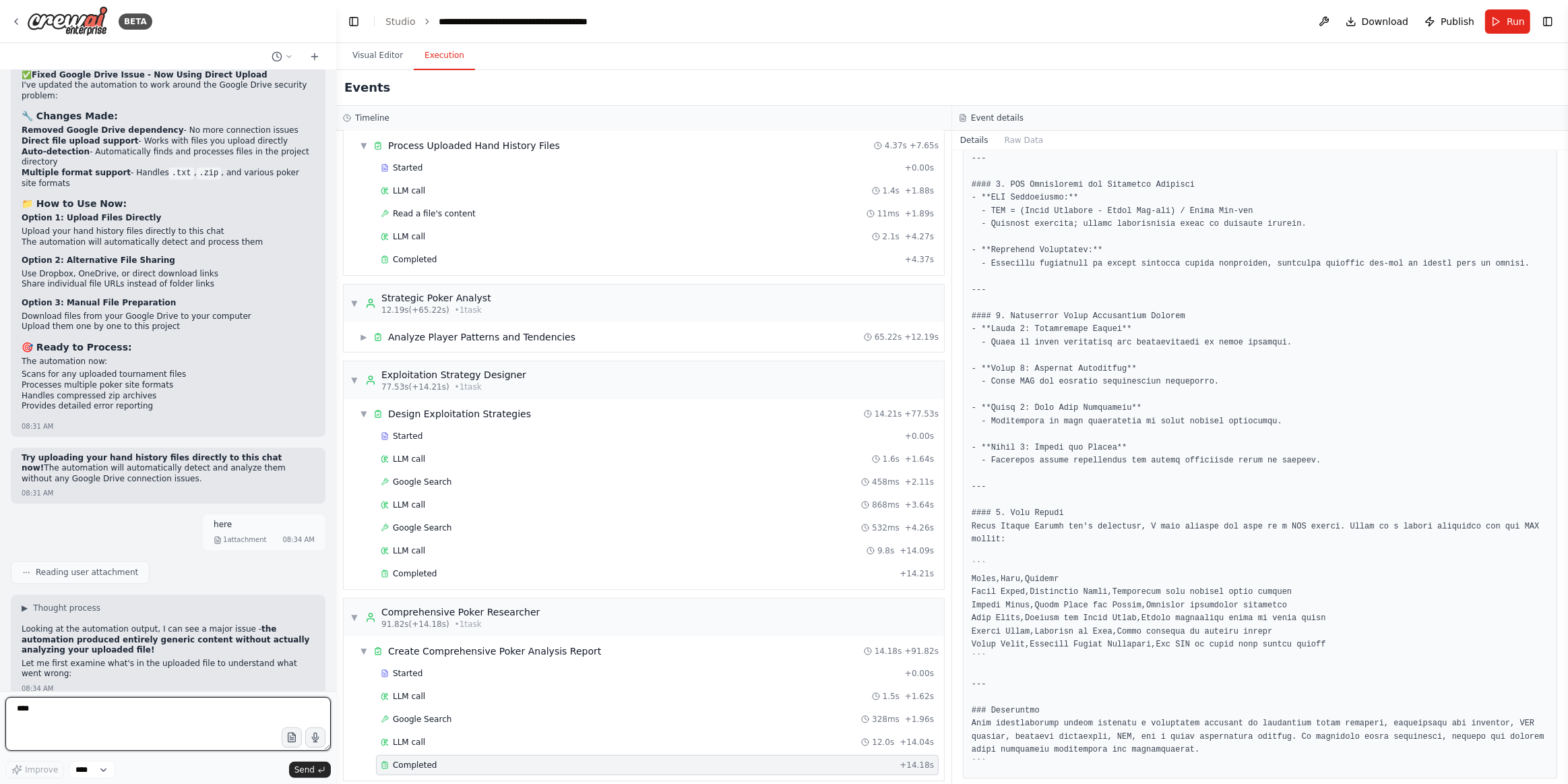
scroll to position [3434, 0]
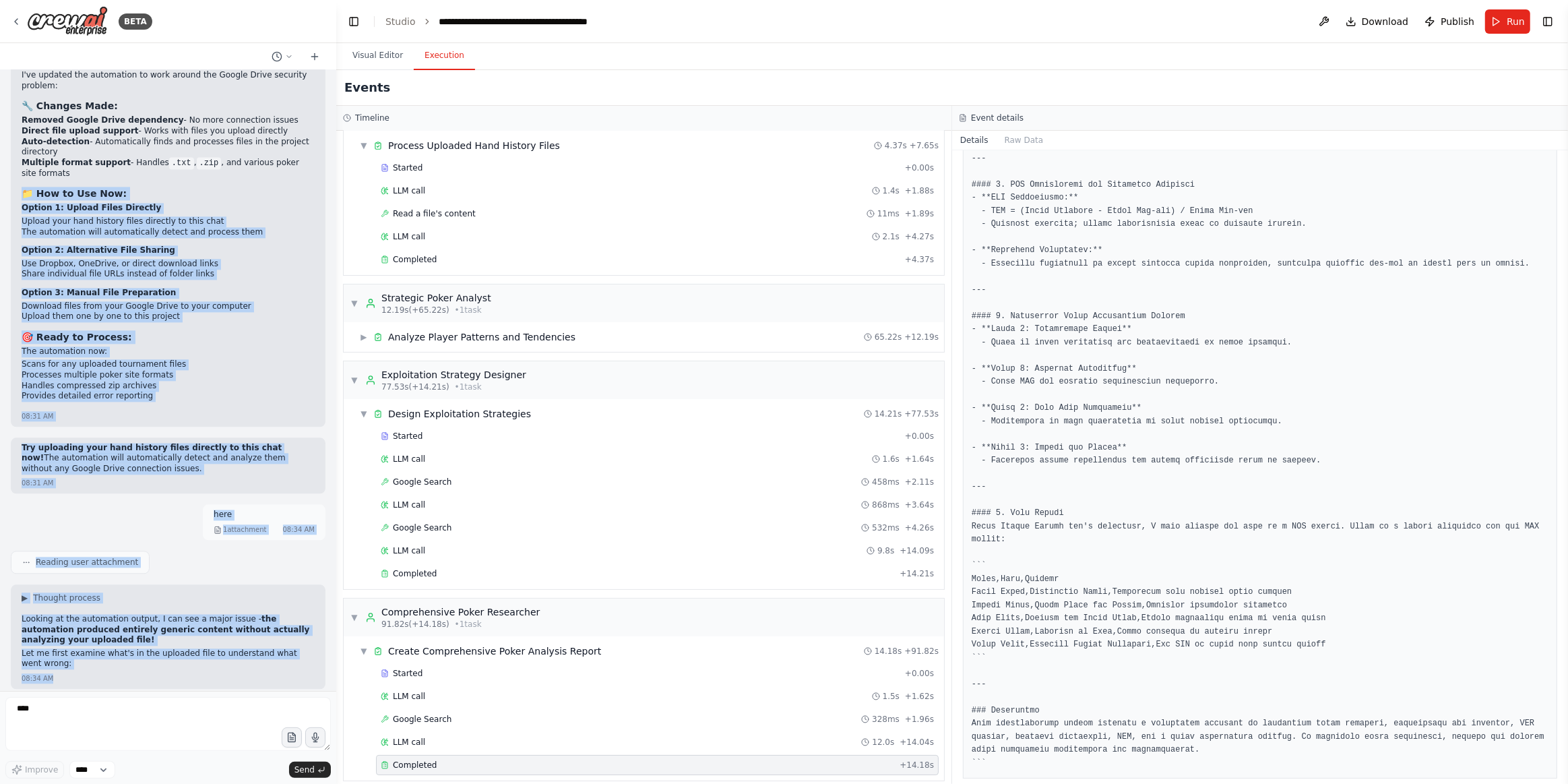
drag, startPoint x: 218, startPoint y: 577, endPoint x: 10, endPoint y: 94, distance: 525.9
click at [10, 94] on div "Hello! I'm the CrewAI assistant. What kind of automation do you want to build? …" at bounding box center [168, 381] width 336 height 621
copy div "📁 How to Use Now: Option 1: Upload Files Directly Upload your hand history file…"
click at [245, 269] on li "Share individual file URLs instead of folder links" at bounding box center [168, 274] width 293 height 11
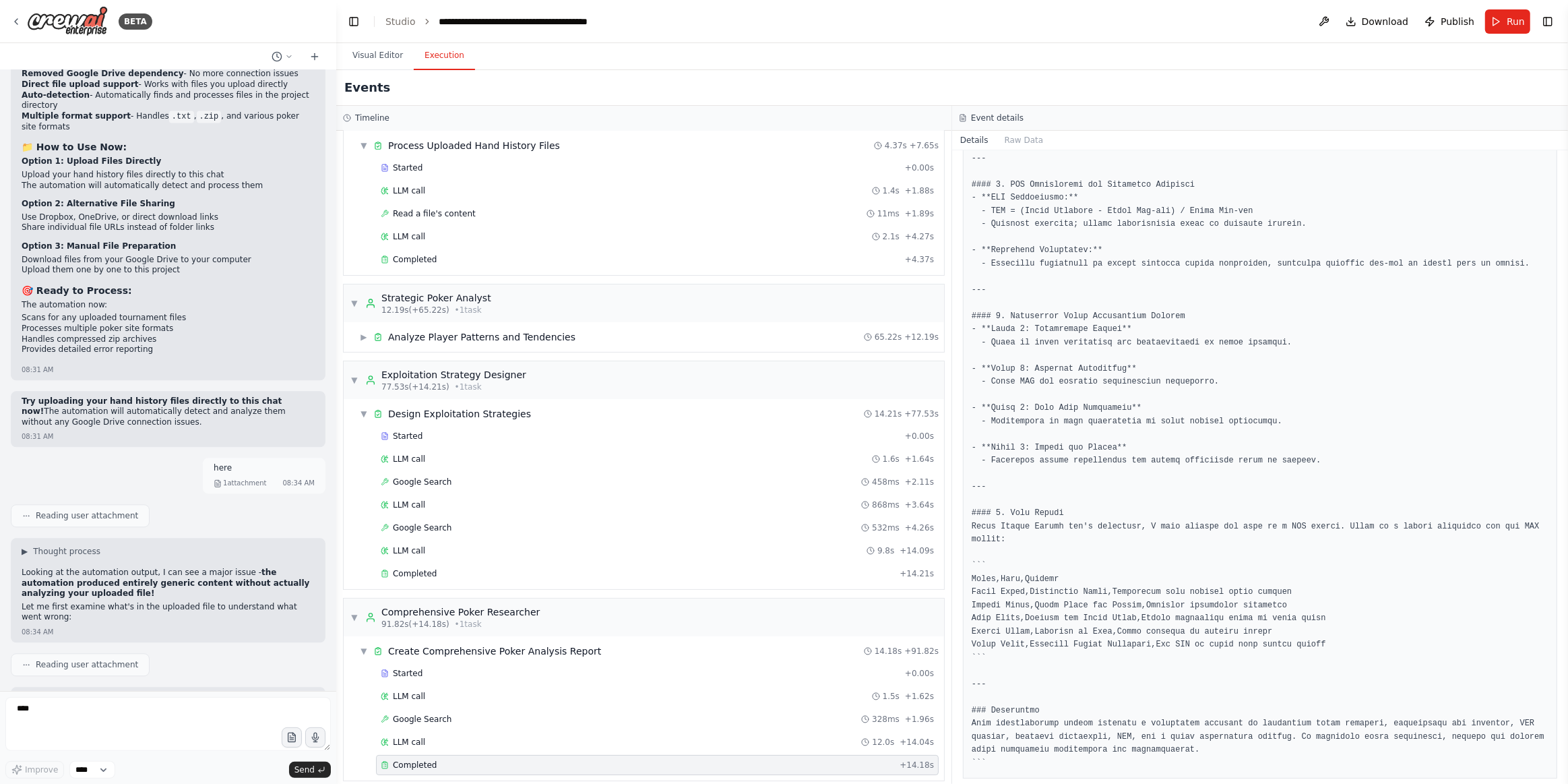
scroll to position [3491, 0]
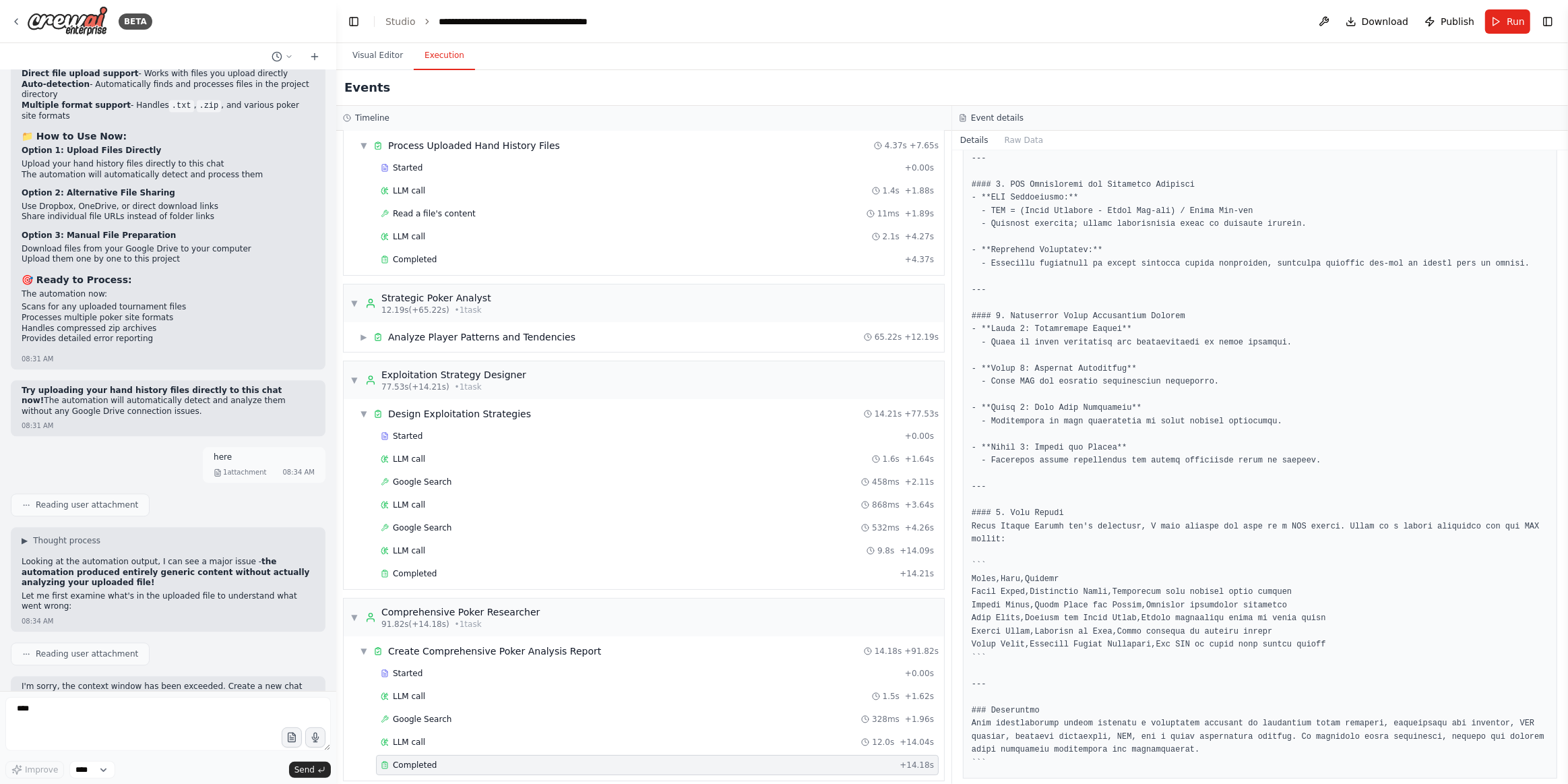
click at [305, 770] on span "Send" at bounding box center [304, 769] width 20 height 11
click at [267, 733] on div "I'm sorry, the context window has been exceeded. Create a new chat session and …" at bounding box center [168, 756] width 315 height 46
click at [78, 702] on textarea "****" at bounding box center [167, 724] width 325 height 54
paste textarea "**********"
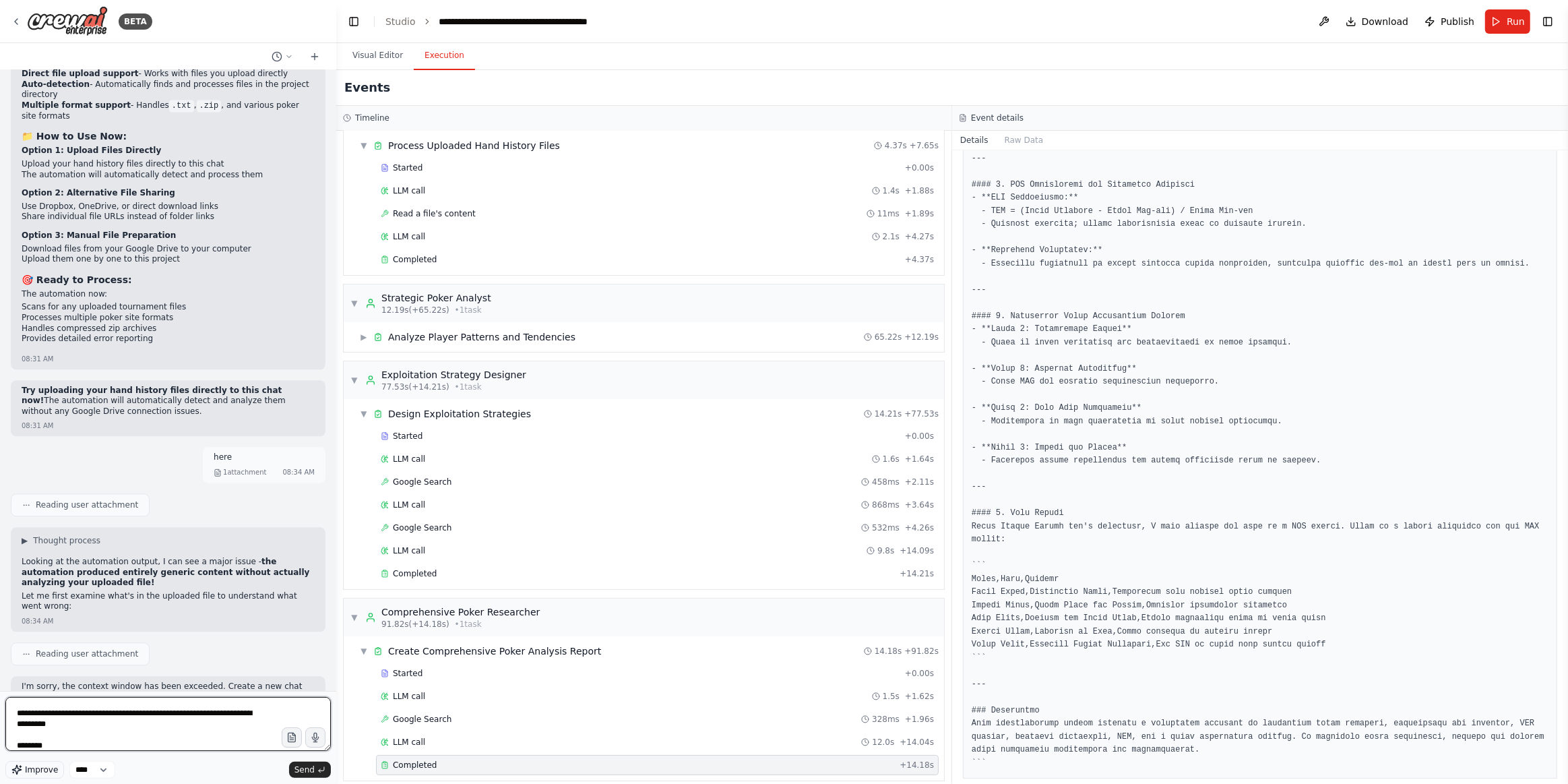
type textarea "**********"
click at [45, 775] on span "Improve" at bounding box center [41, 769] width 33 height 11
click at [292, 738] on icon "button" at bounding box center [291, 738] width 12 height 12
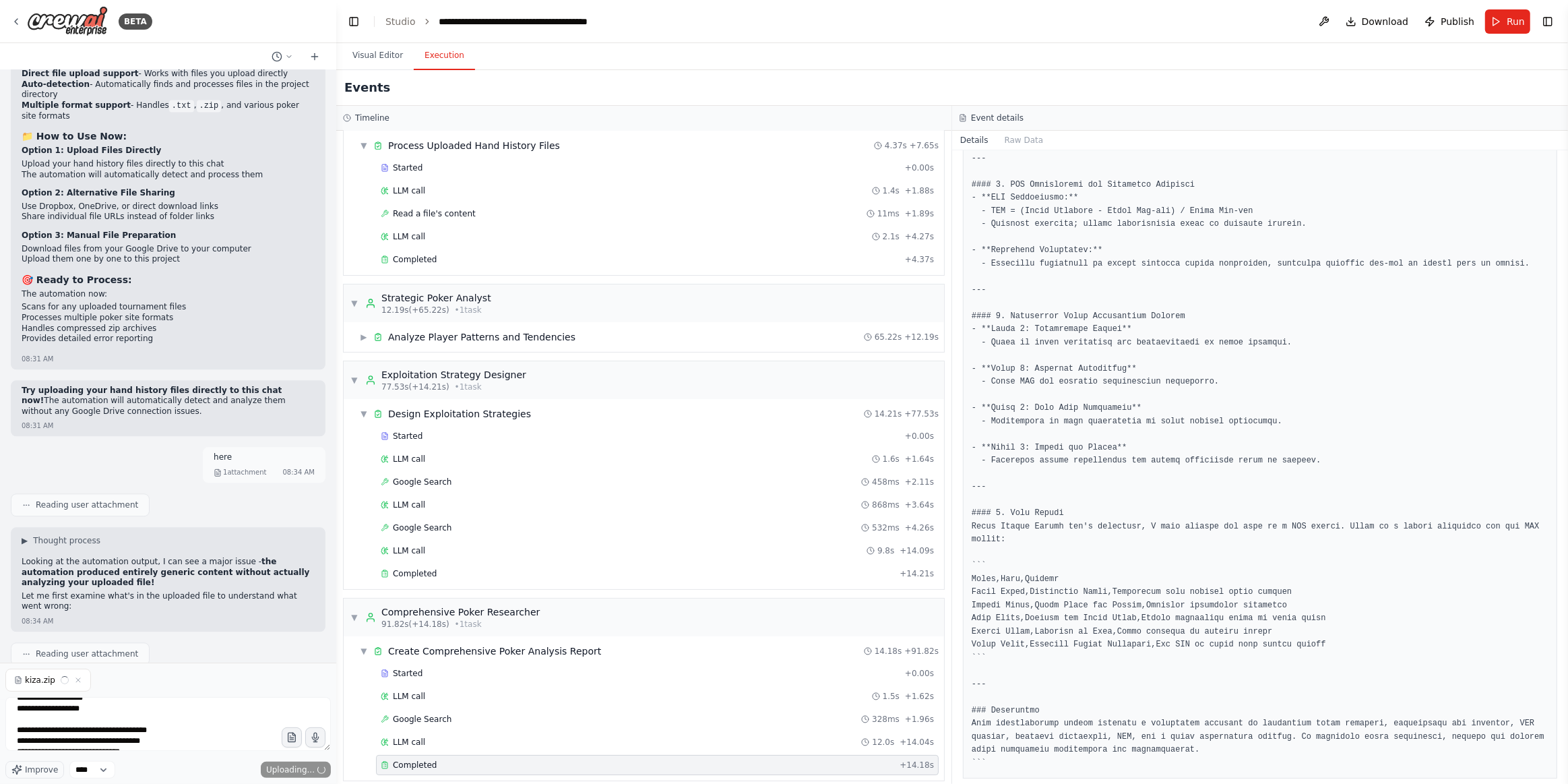
scroll to position [151, 0]
click at [305, 774] on span "Send" at bounding box center [304, 769] width 20 height 11
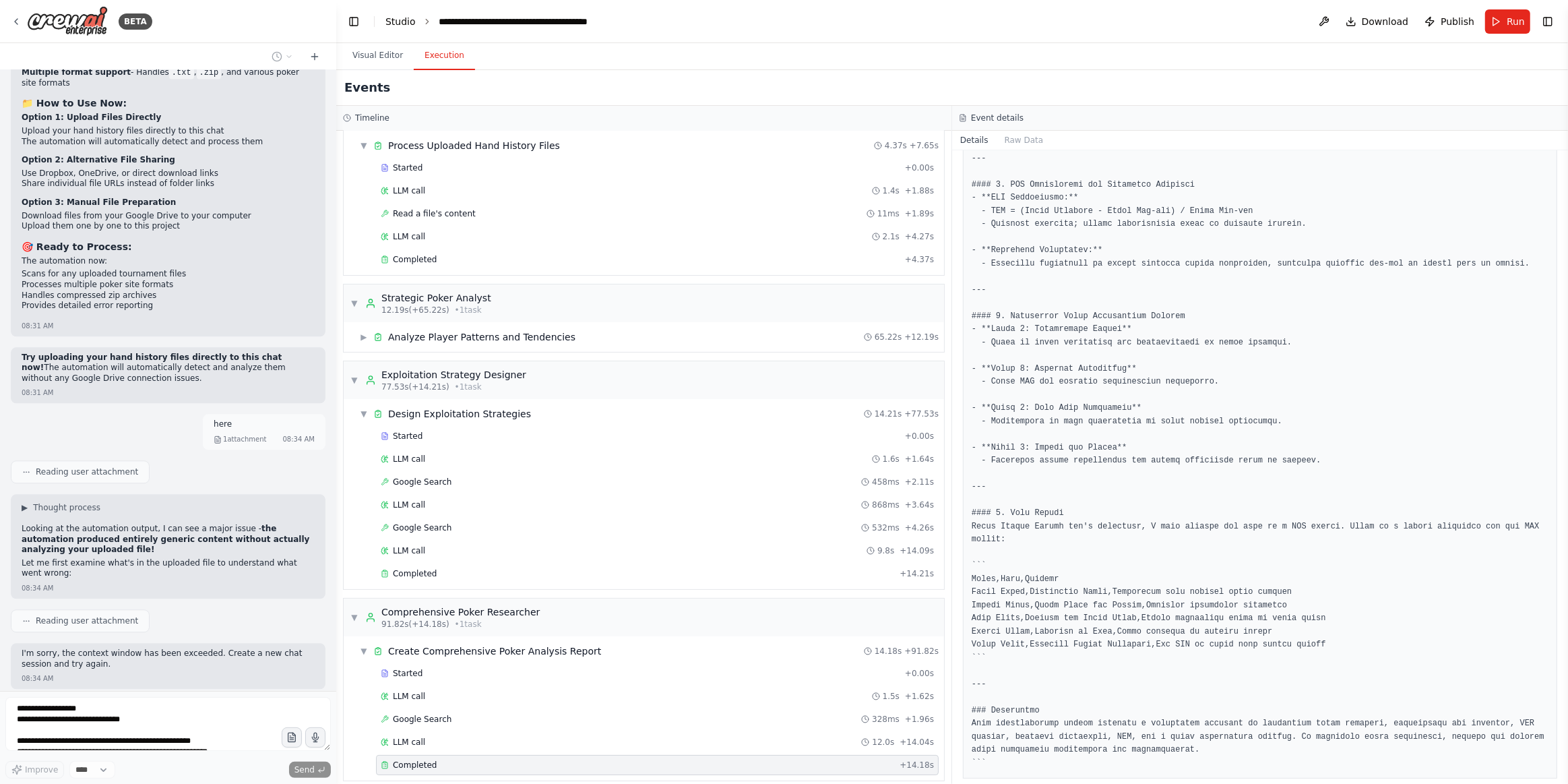
scroll to position [3892, 0]
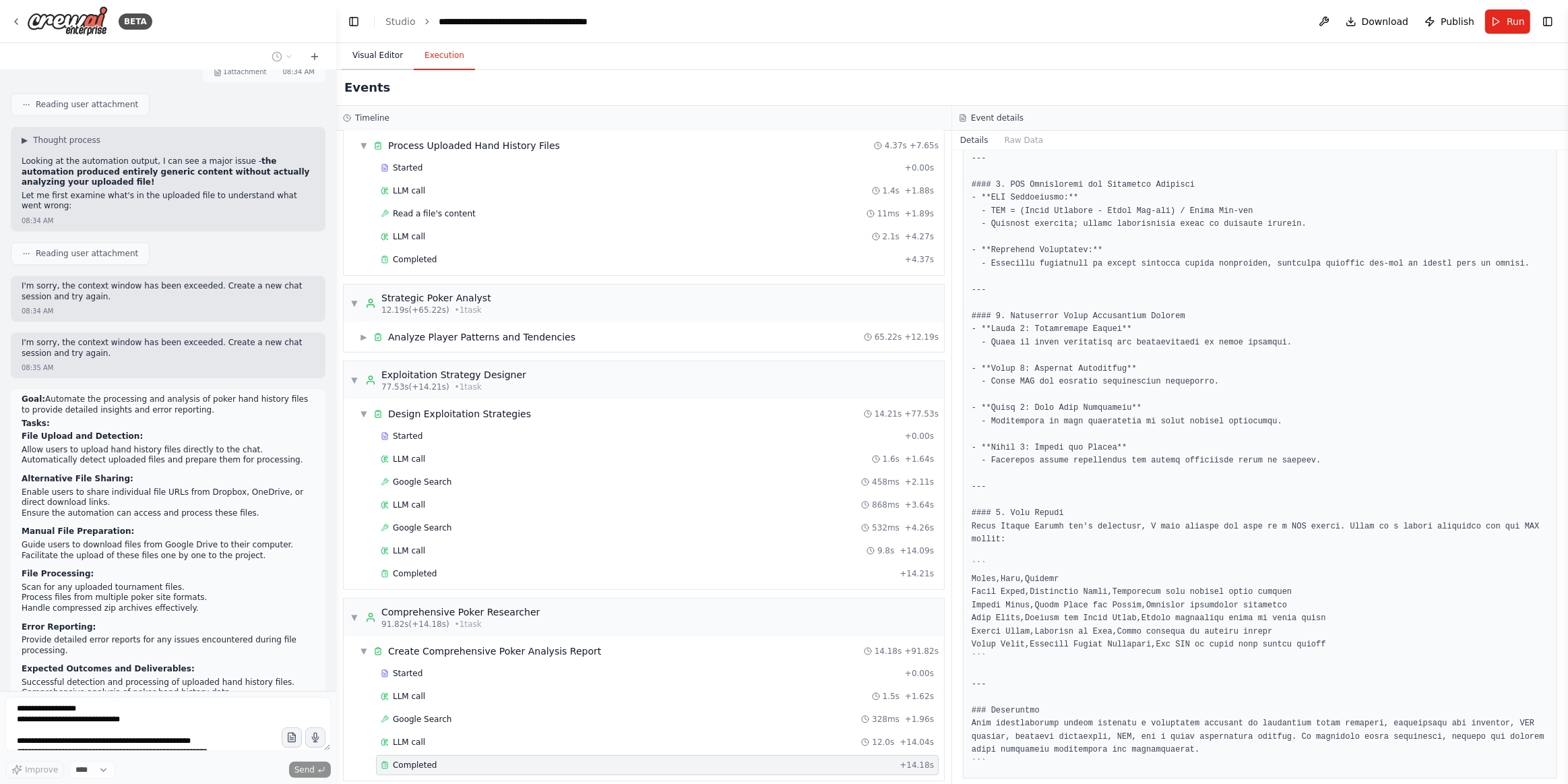
click at [386, 55] on button "Visual Editor" at bounding box center [377, 56] width 72 height 28
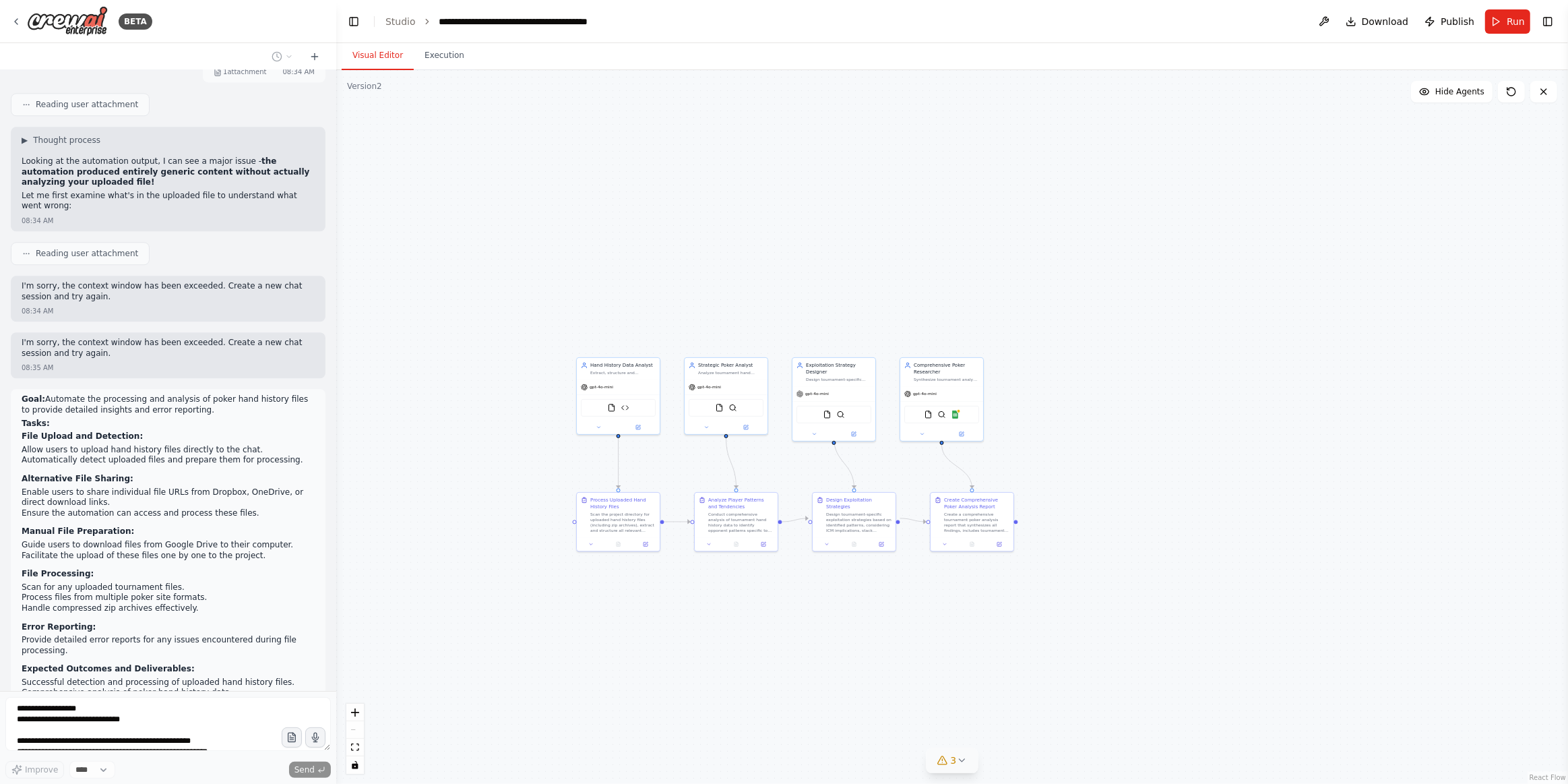
drag, startPoint x: 917, startPoint y: 659, endPoint x: 946, endPoint y: 637, distance: 36.4
click at [932, 601] on div ".deletable-edge-delete-btn { width: 20px; height: 20px; border: 0px solid #ffff…" at bounding box center [953, 427] width 1232 height 714
click at [1335, 20] on button at bounding box center [1324, 21] width 22 height 24
click at [618, 670] on div ".deletable-edge-delete-btn { width: 20px; height: 20px; border: 0px solid #ffff…" at bounding box center [953, 427] width 1232 height 714
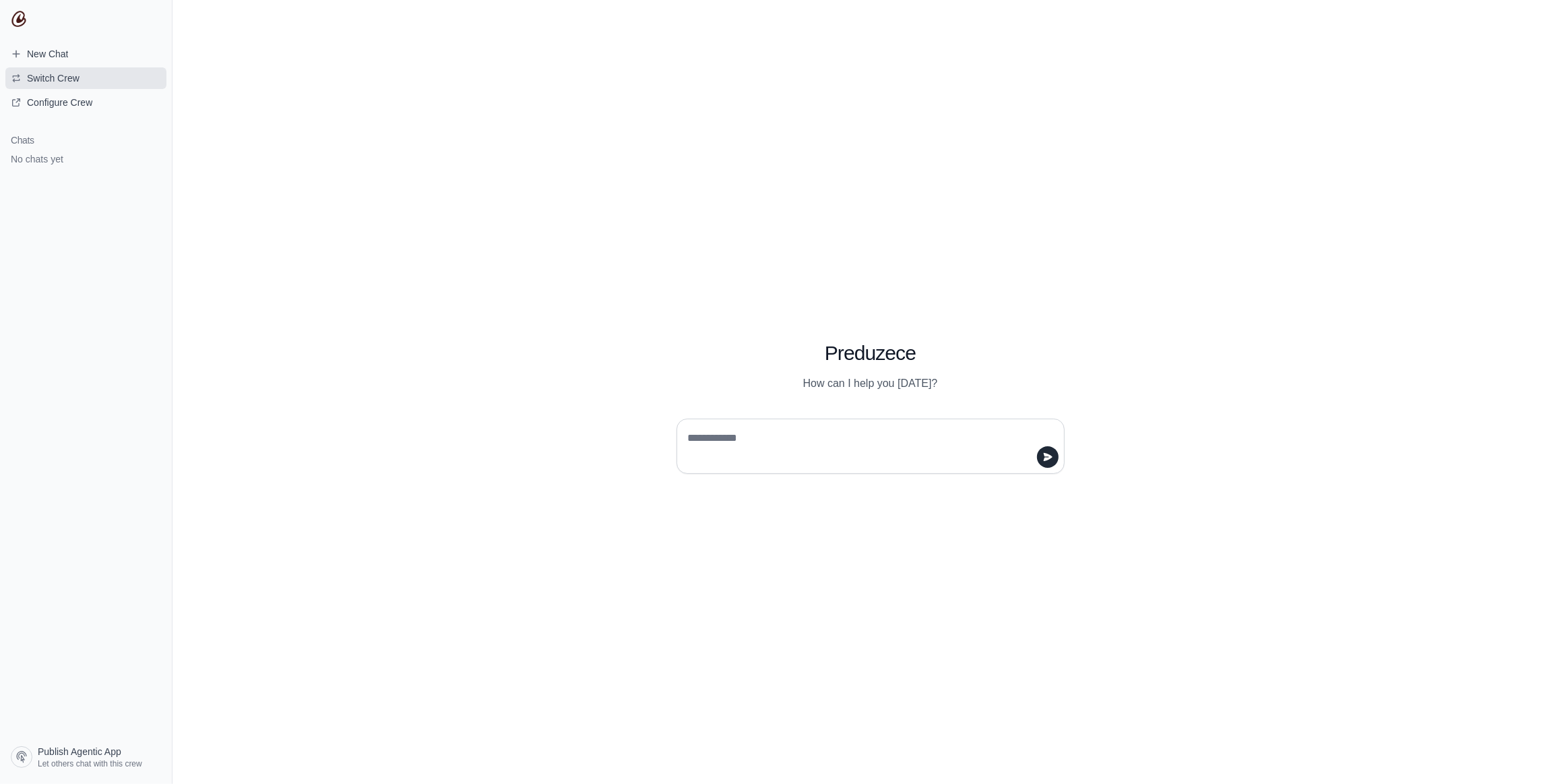
click at [49, 76] on span "Switch Crew" at bounding box center [53, 78] width 53 height 14
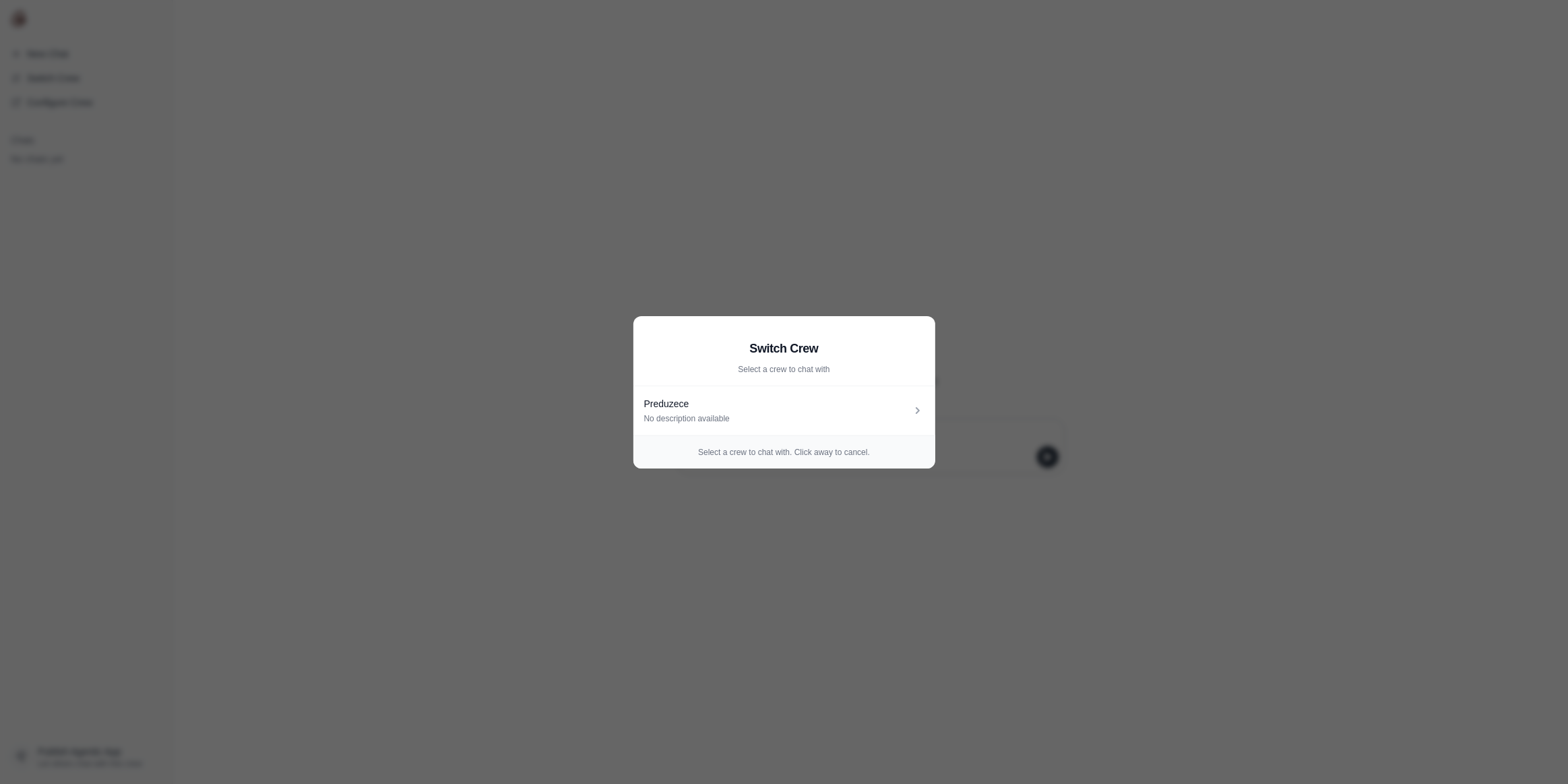
click at [413, 635] on aside "Switch Crew Select a crew to chat with Preduzece No description available Selec…" at bounding box center [784, 392] width 1568 height 784
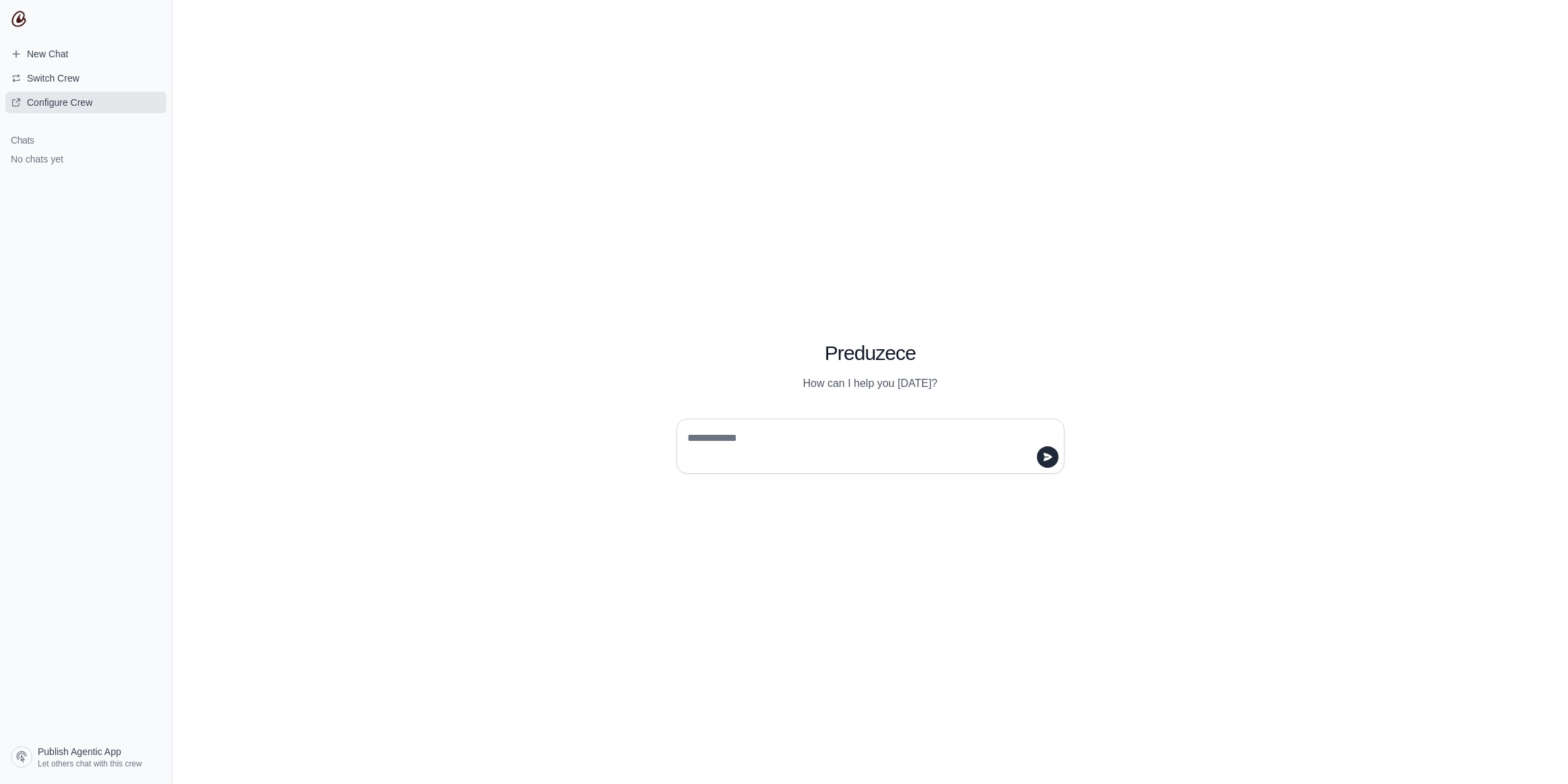
click at [65, 102] on span "Configure Crew" at bounding box center [59, 102] width 65 height 14
click at [730, 463] on textarea at bounding box center [867, 446] width 362 height 38
paste textarea "**********"
click at [903, 455] on textarea "**********" at bounding box center [867, 446] width 362 height 38
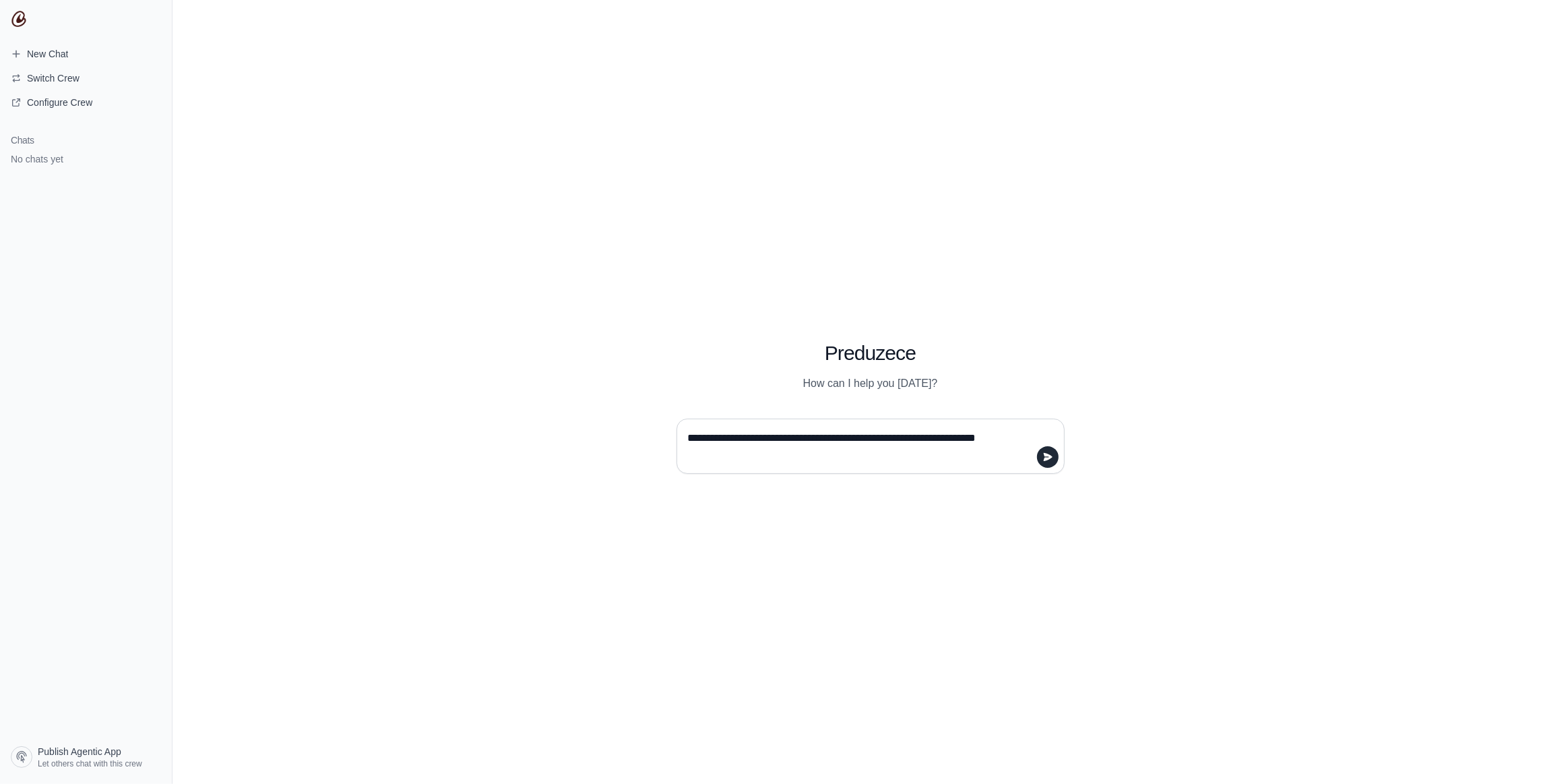
click at [903, 455] on textarea "**********" at bounding box center [867, 446] width 362 height 38
type textarea "**********"
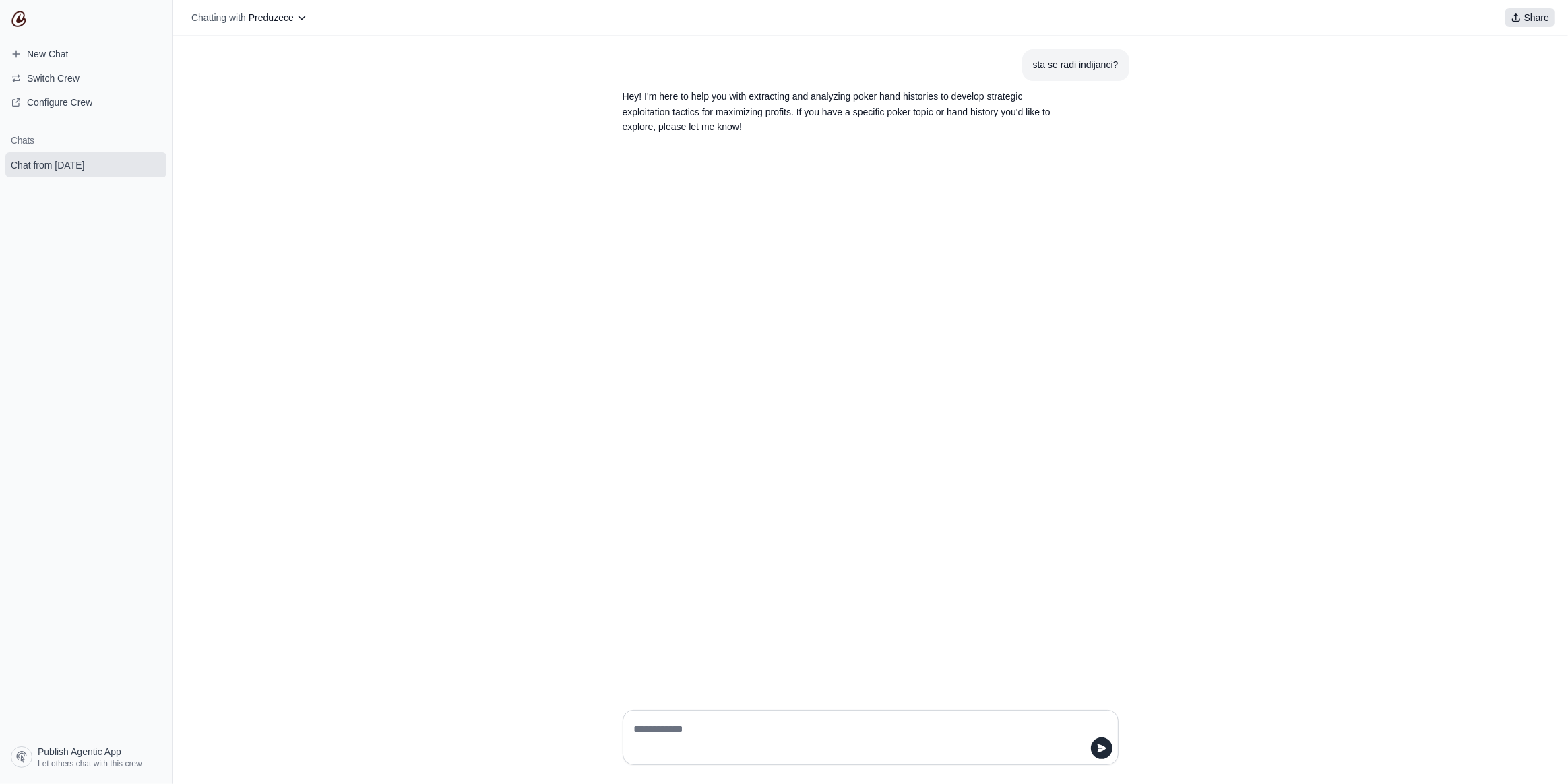
click at [1540, 13] on span "Share" at bounding box center [1537, 17] width 25 height 14
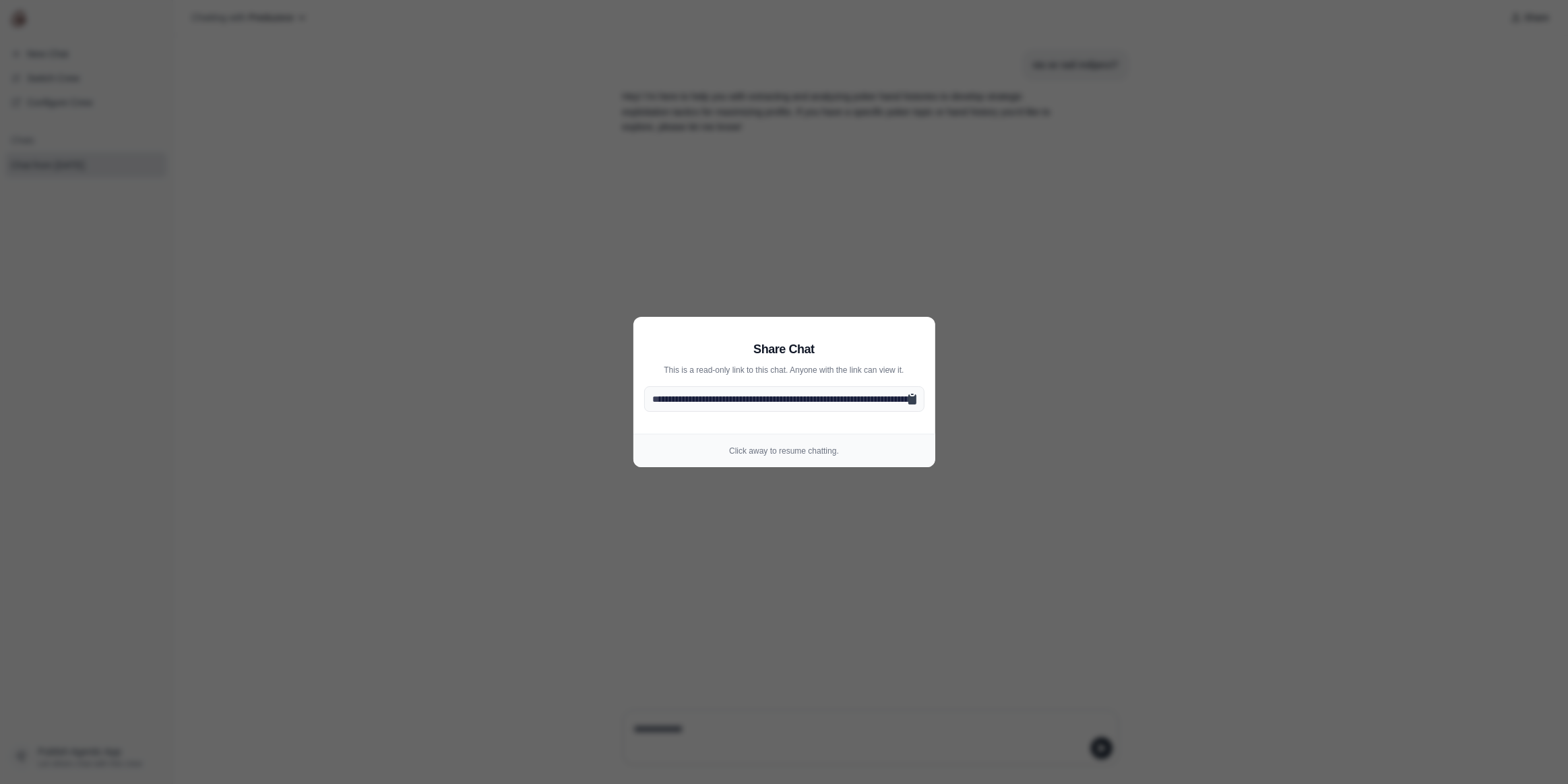
click at [907, 405] on icon at bounding box center [913, 399] width 14 height 14
click at [911, 396] on icon at bounding box center [913, 399] width 14 height 14
click at [908, 393] on icon at bounding box center [913, 399] width 14 height 14
drag, startPoint x: 909, startPoint y: 390, endPoint x: 903, endPoint y: 393, distance: 6.7
click at [910, 390] on input "**********" at bounding box center [784, 399] width 281 height 25
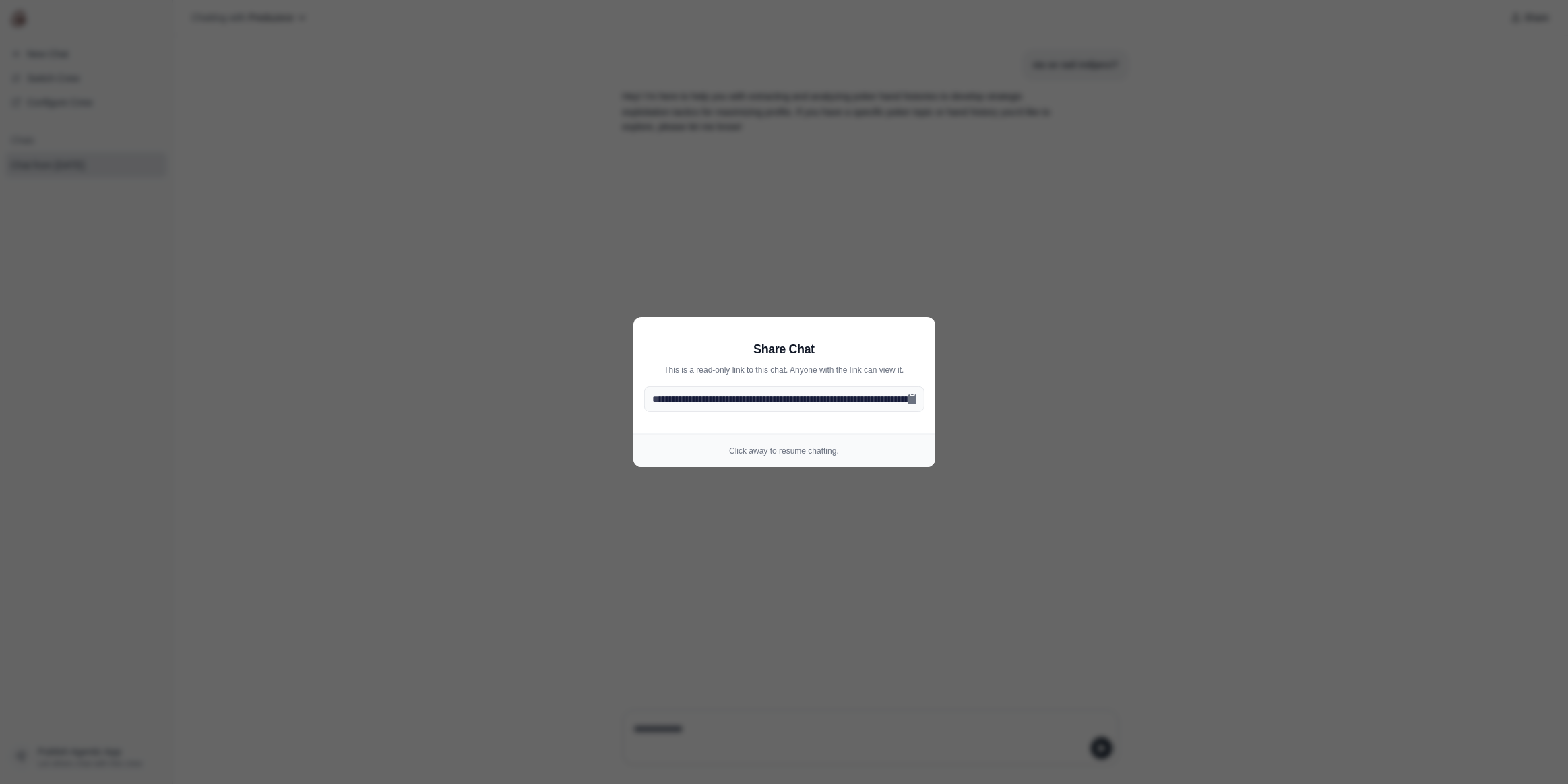
click at [760, 455] on p "Click away to resume chatting." at bounding box center [784, 451] width 281 height 11
click at [908, 400] on icon at bounding box center [912, 400] width 8 height 10
click at [909, 400] on icon at bounding box center [912, 400] width 8 height 10
drag, startPoint x: 573, startPoint y: 202, endPoint x: 569, endPoint y: 63, distance: 139.1
click at [571, 202] on aside "**********" at bounding box center [784, 392] width 1568 height 784
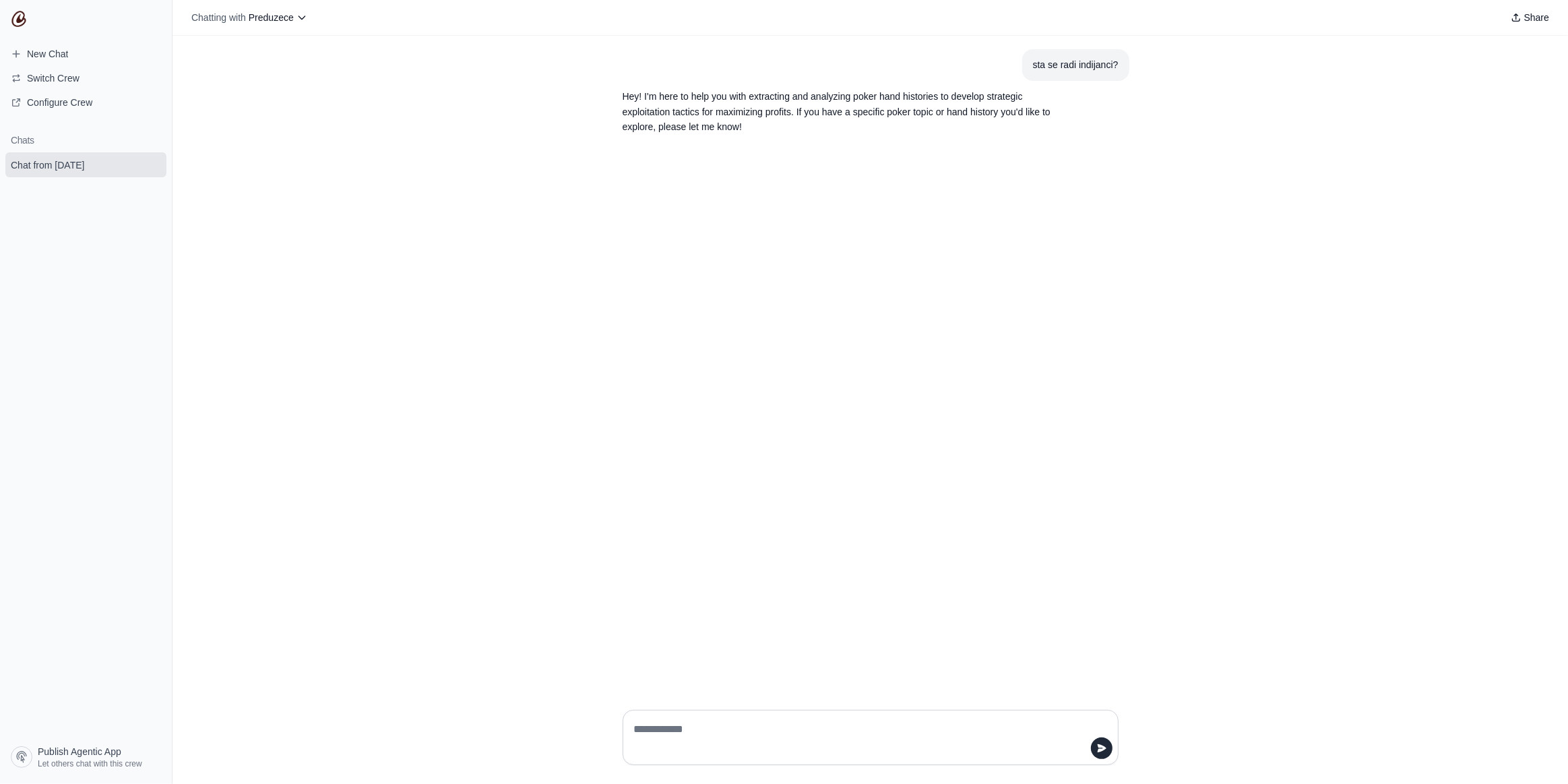
click at [217, 381] on div "sta se radi indijanci? Hey! I'm here to help you with extracting and analyzing …" at bounding box center [870, 367] width 1395 height 664
drag, startPoint x: 685, startPoint y: 733, endPoint x: 866, endPoint y: 738, distance: 181.1
click at [685, 733] on textarea at bounding box center [866, 738] width 470 height 38
drag, startPoint x: 673, startPoint y: 733, endPoint x: 499, endPoint y: 511, distance: 282.1
click at [573, 233] on div "sta se radi indijanci? Hey! I'm here to help you with extracting and analyzing …" at bounding box center [870, 367] width 1395 height 664
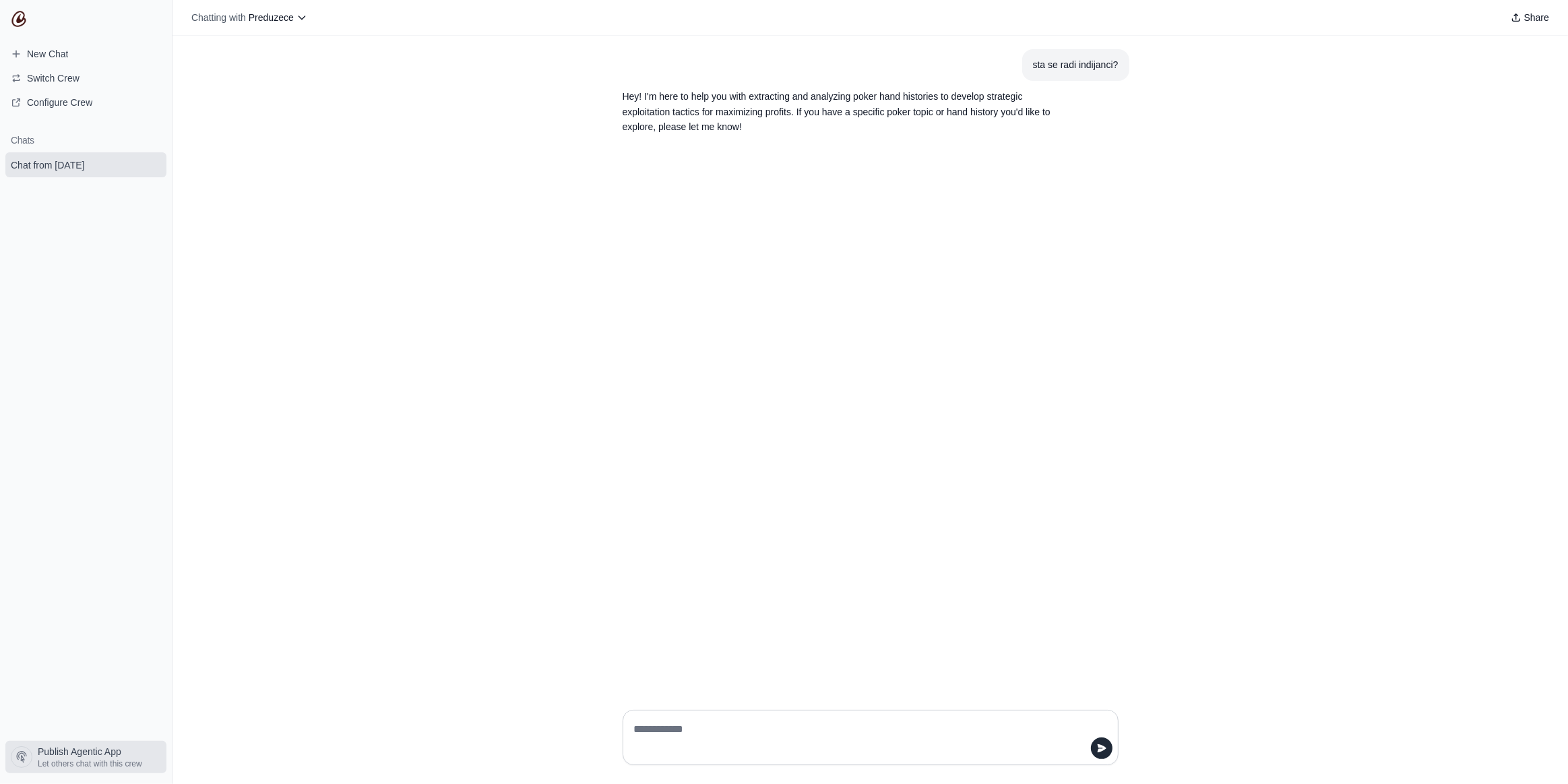
click at [87, 753] on span "Publish Agentic App" at bounding box center [79, 751] width 83 height 14
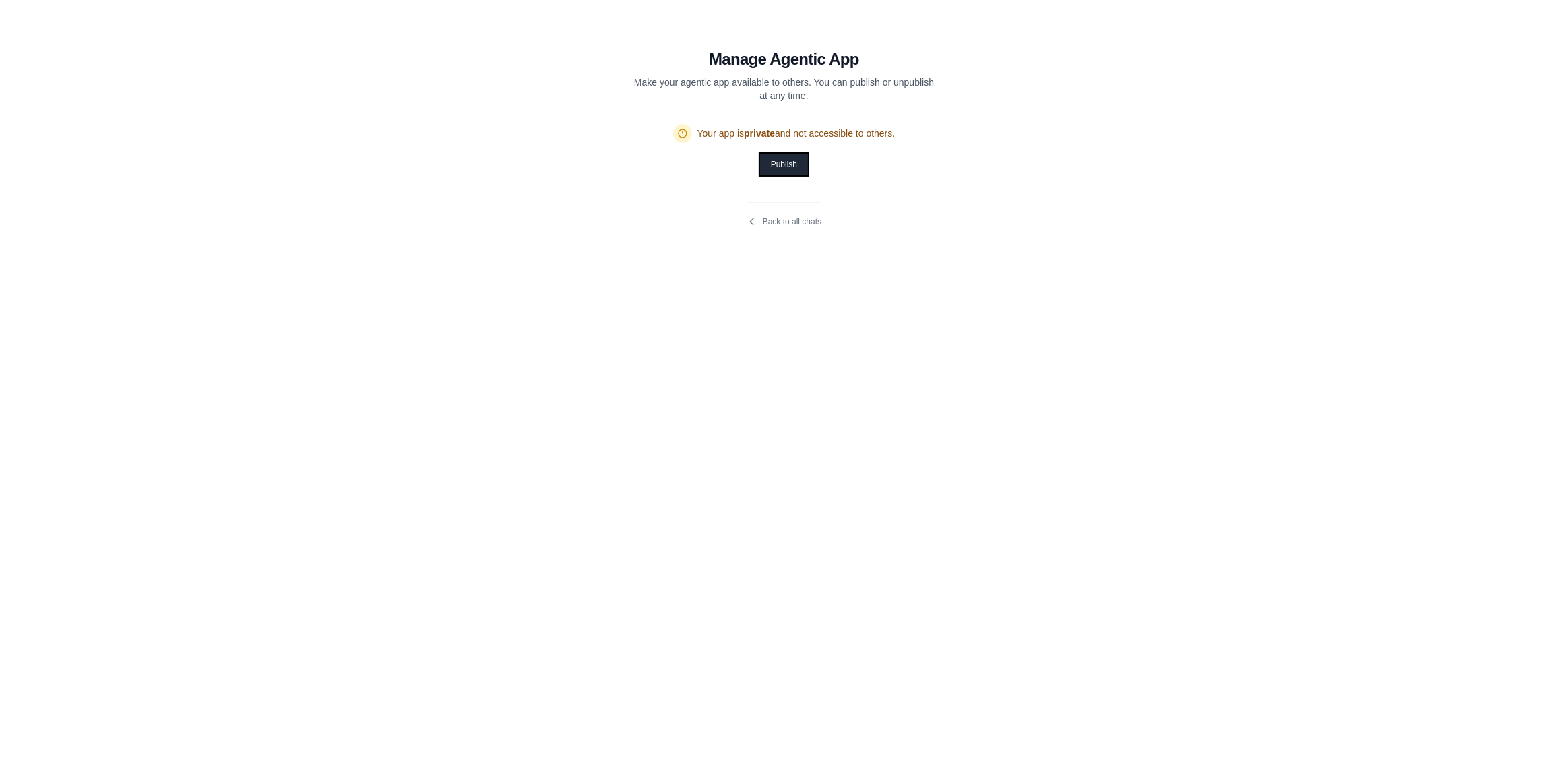
click at [780, 159] on button "Publish" at bounding box center [784, 165] width 48 height 22
click at [921, 173] on icon "Copy public URL" at bounding box center [923, 173] width 8 height 10
click at [249, 234] on div "**********" at bounding box center [784, 392] width 1568 height 784
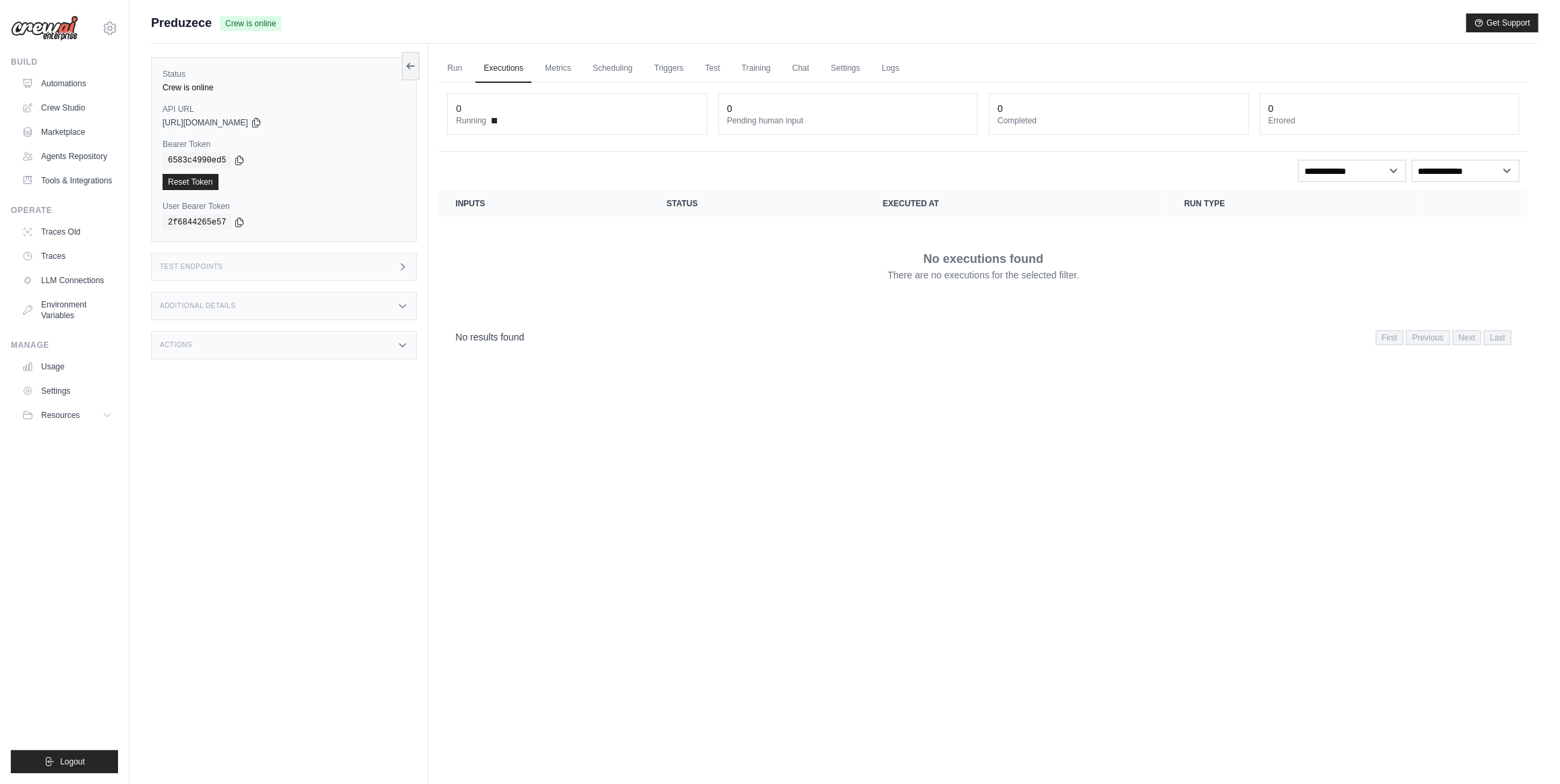
drag, startPoint x: 568, startPoint y: 72, endPoint x: 744, endPoint y: 106, distance: 179.3
click at [567, 72] on link "Metrics" at bounding box center [558, 68] width 43 height 28
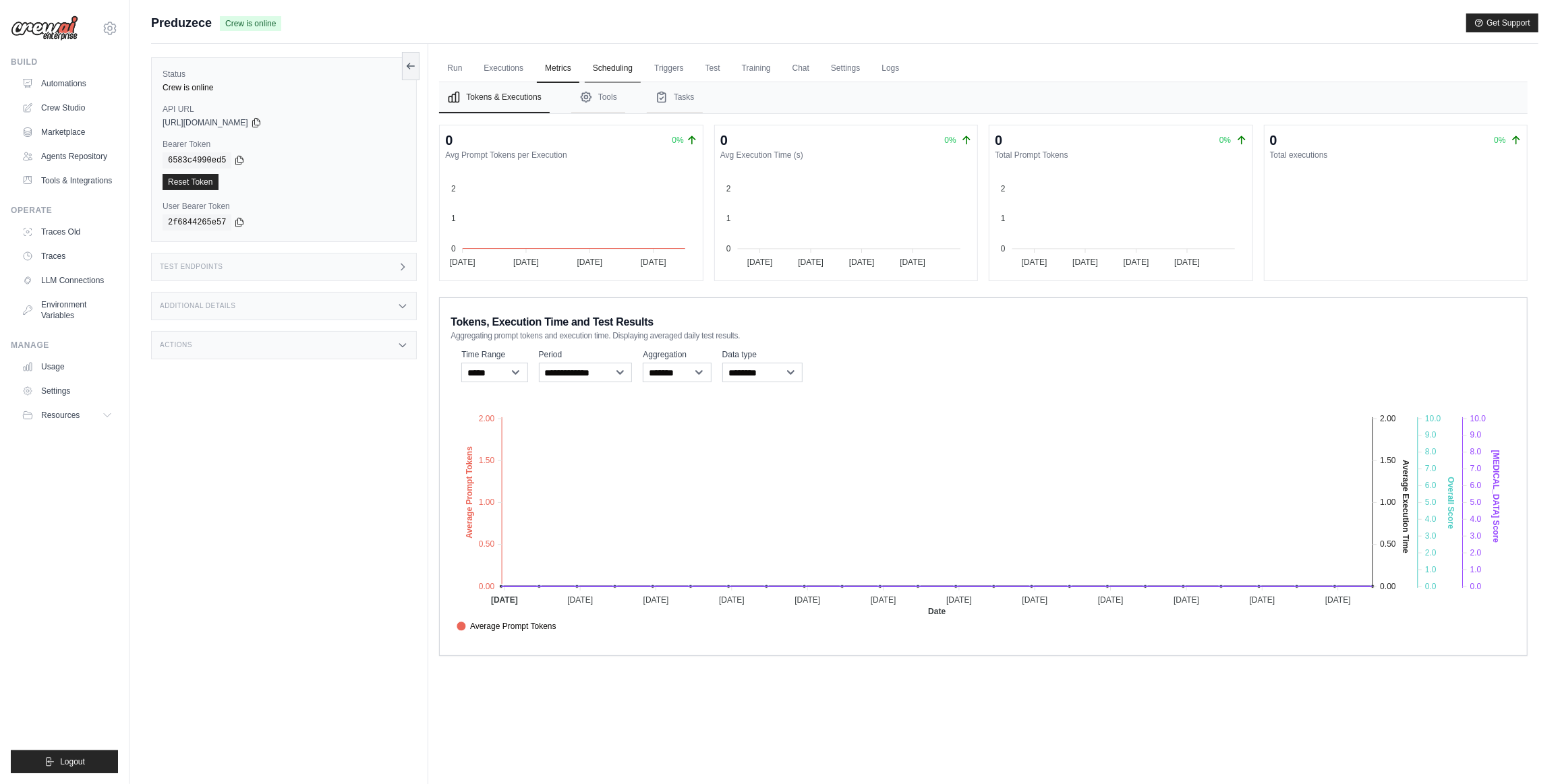
click at [617, 67] on link "Scheduling" at bounding box center [612, 68] width 56 height 28
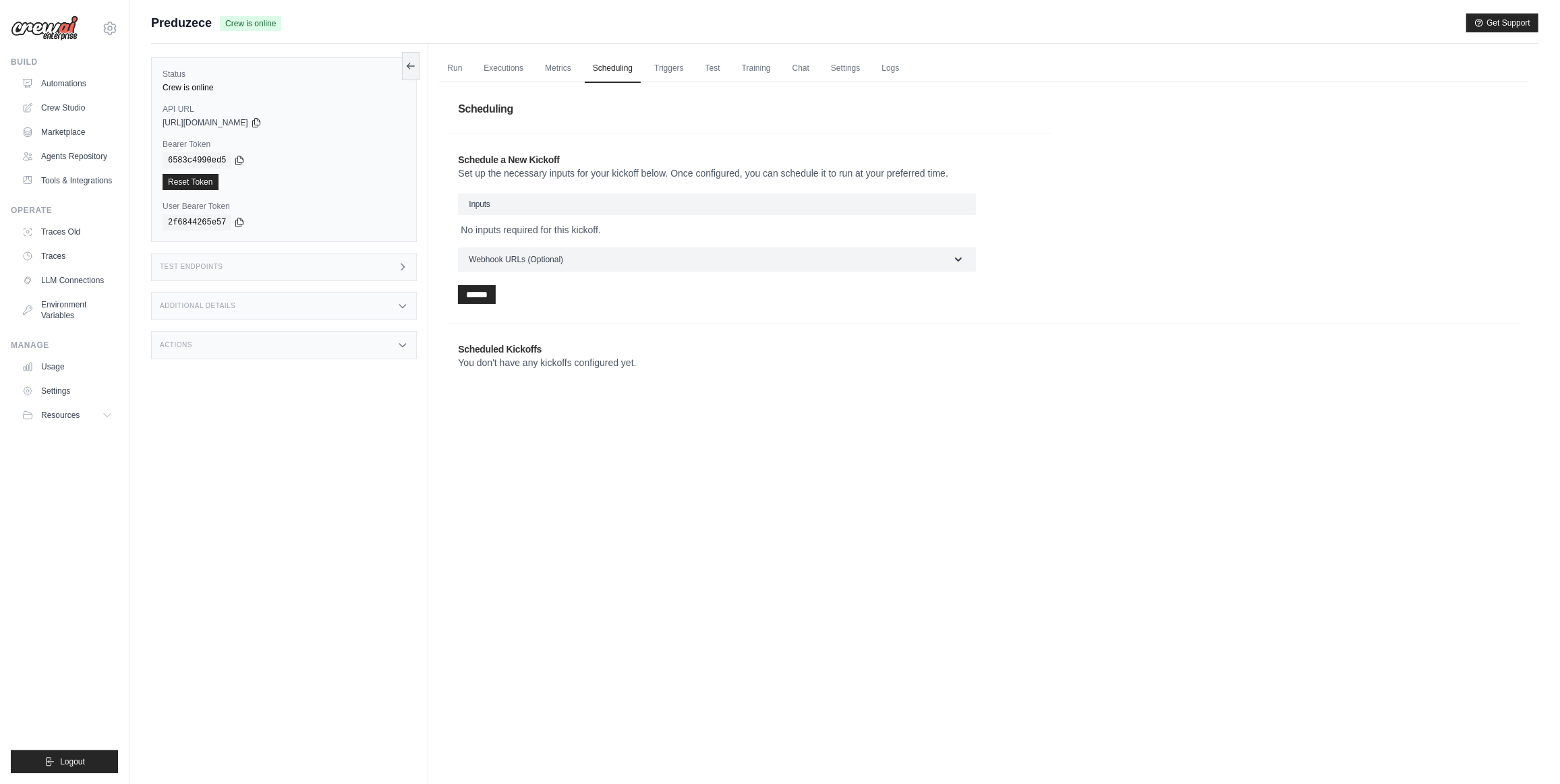
click at [687, 210] on h3 "Inputs" at bounding box center [717, 205] width 518 height 22
click at [640, 198] on h3 "Inputs" at bounding box center [717, 205] width 518 height 22
drag, startPoint x: 640, startPoint y: 198, endPoint x: 488, endPoint y: 197, distance: 152.0
click at [488, 197] on h3 "Inputs" at bounding box center [717, 205] width 518 height 22
click at [565, 194] on h3 "Inputs" at bounding box center [717, 205] width 518 height 22
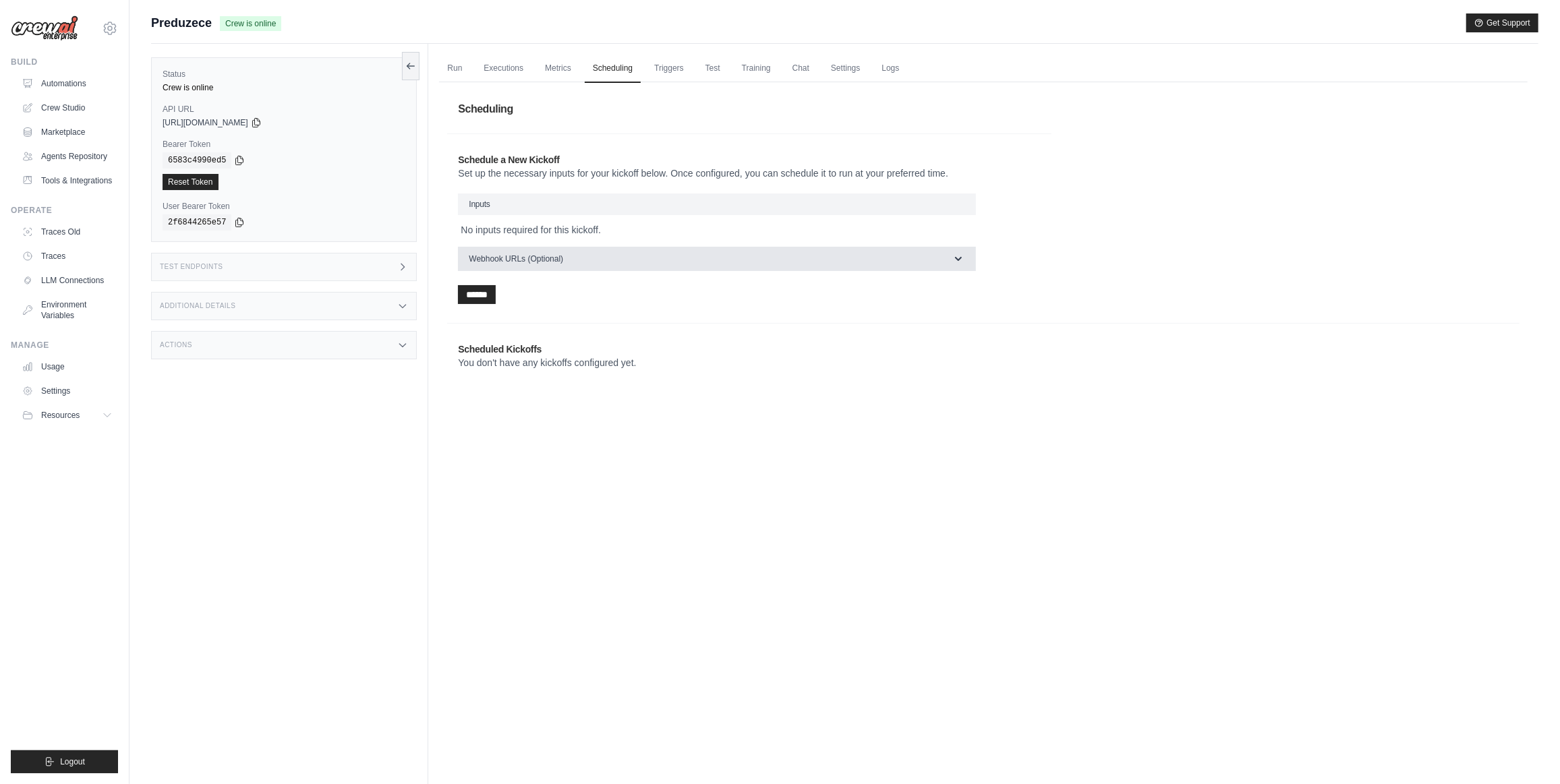
click at [573, 249] on button "Webhook URLs (Optional)" at bounding box center [717, 258] width 518 height 24
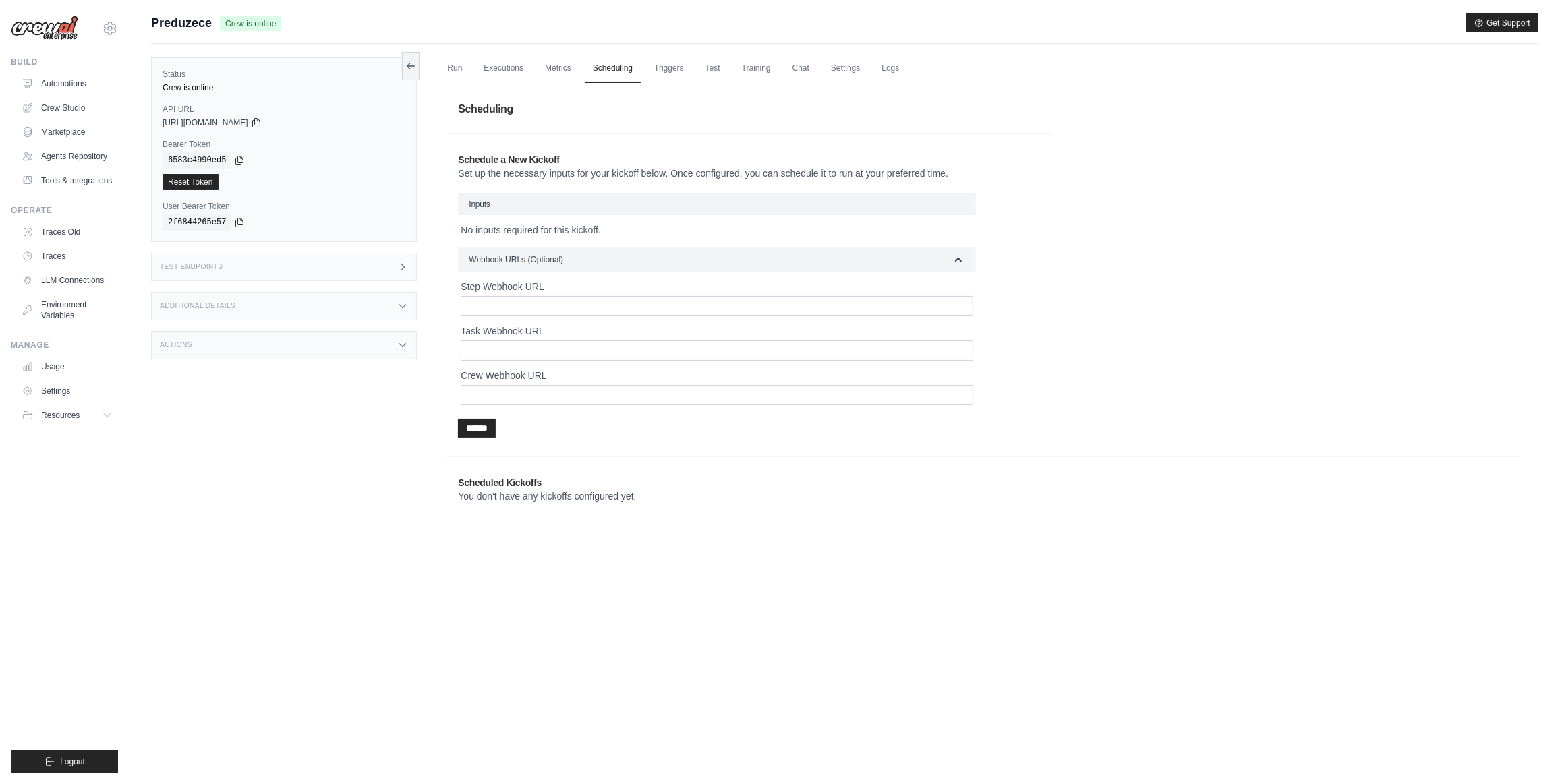
click at [580, 247] on button "Webhook URLs (Optional)" at bounding box center [717, 259] width 518 height 24
click at [674, 62] on link "Triggers" at bounding box center [669, 68] width 46 height 28
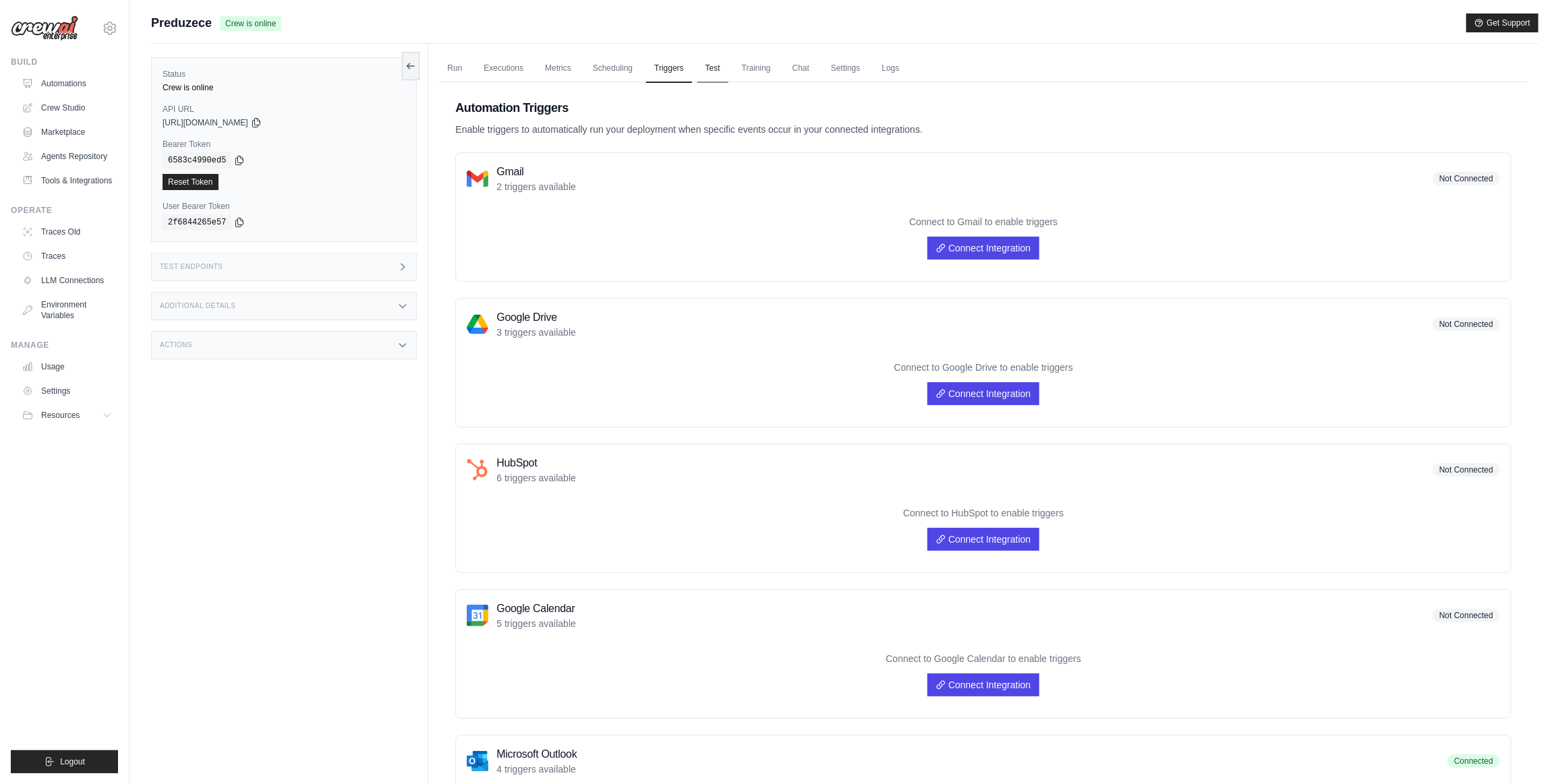
click at [720, 68] on link "Test" at bounding box center [713, 68] width 31 height 28
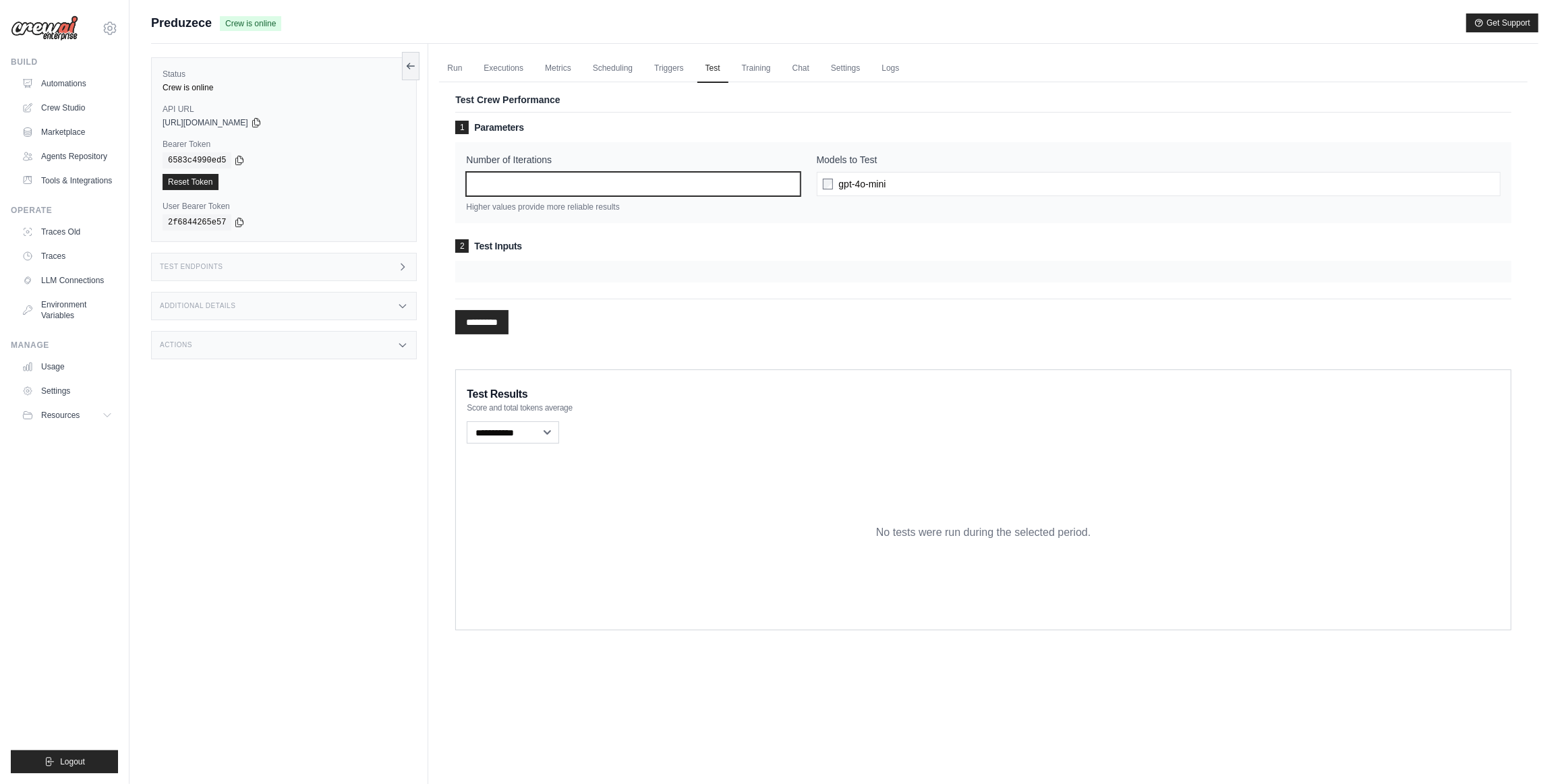
click at [639, 186] on input "*" at bounding box center [633, 183] width 334 height 24
click at [940, 187] on div "gpt-4o-mini" at bounding box center [1159, 183] width 684 height 24
drag, startPoint x: 477, startPoint y: 325, endPoint x: 465, endPoint y: 413, distance: 88.8
click at [479, 327] on input "*********" at bounding box center [482, 322] width 53 height 24
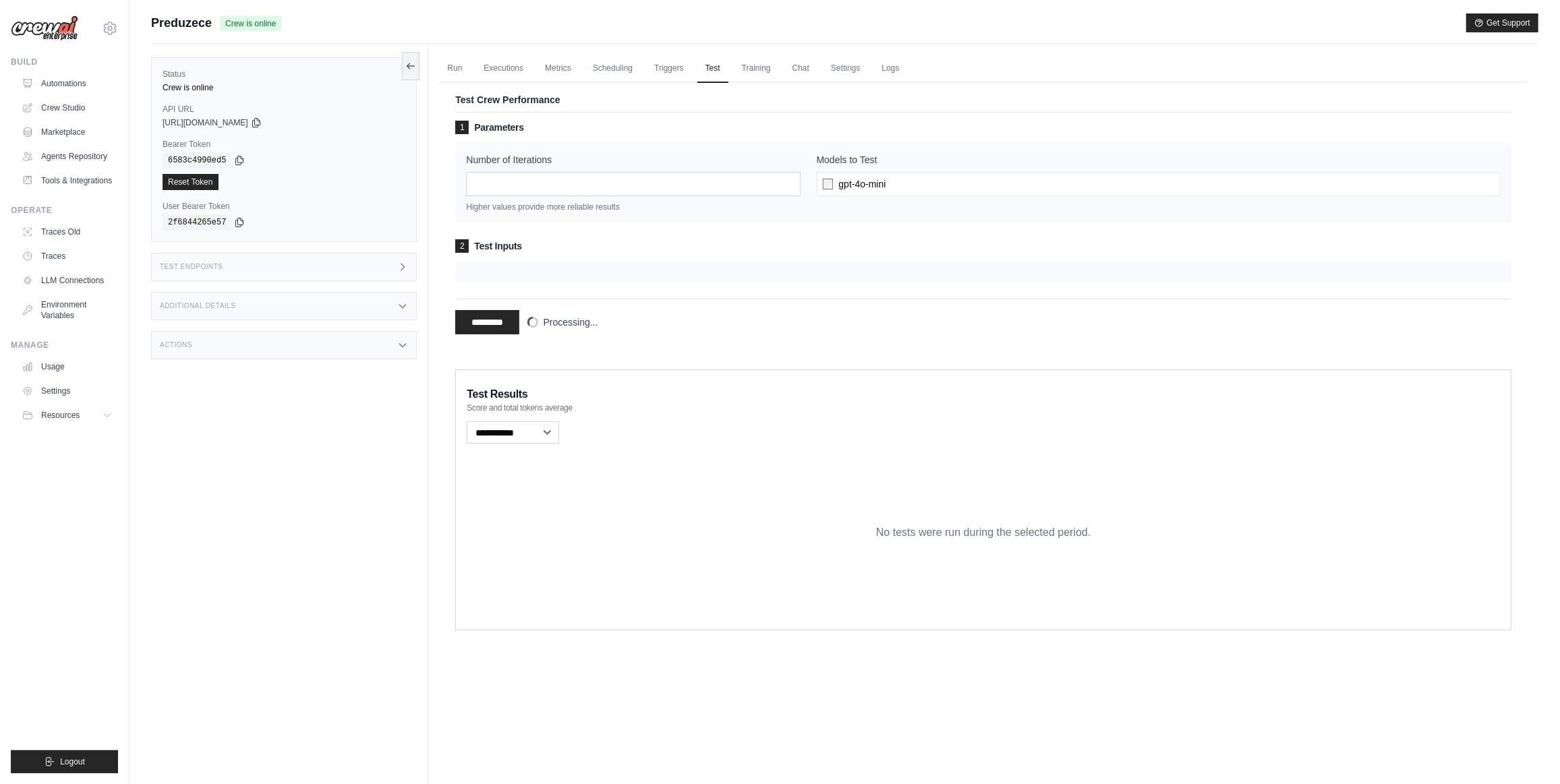
click at [369, 513] on div "Status Crew is online API URL copied https://preduzece-206e69c0-7543-42dc-a786-…" at bounding box center [290, 435] width 277 height 784
click at [755, 74] on link "Training" at bounding box center [757, 68] width 45 height 28
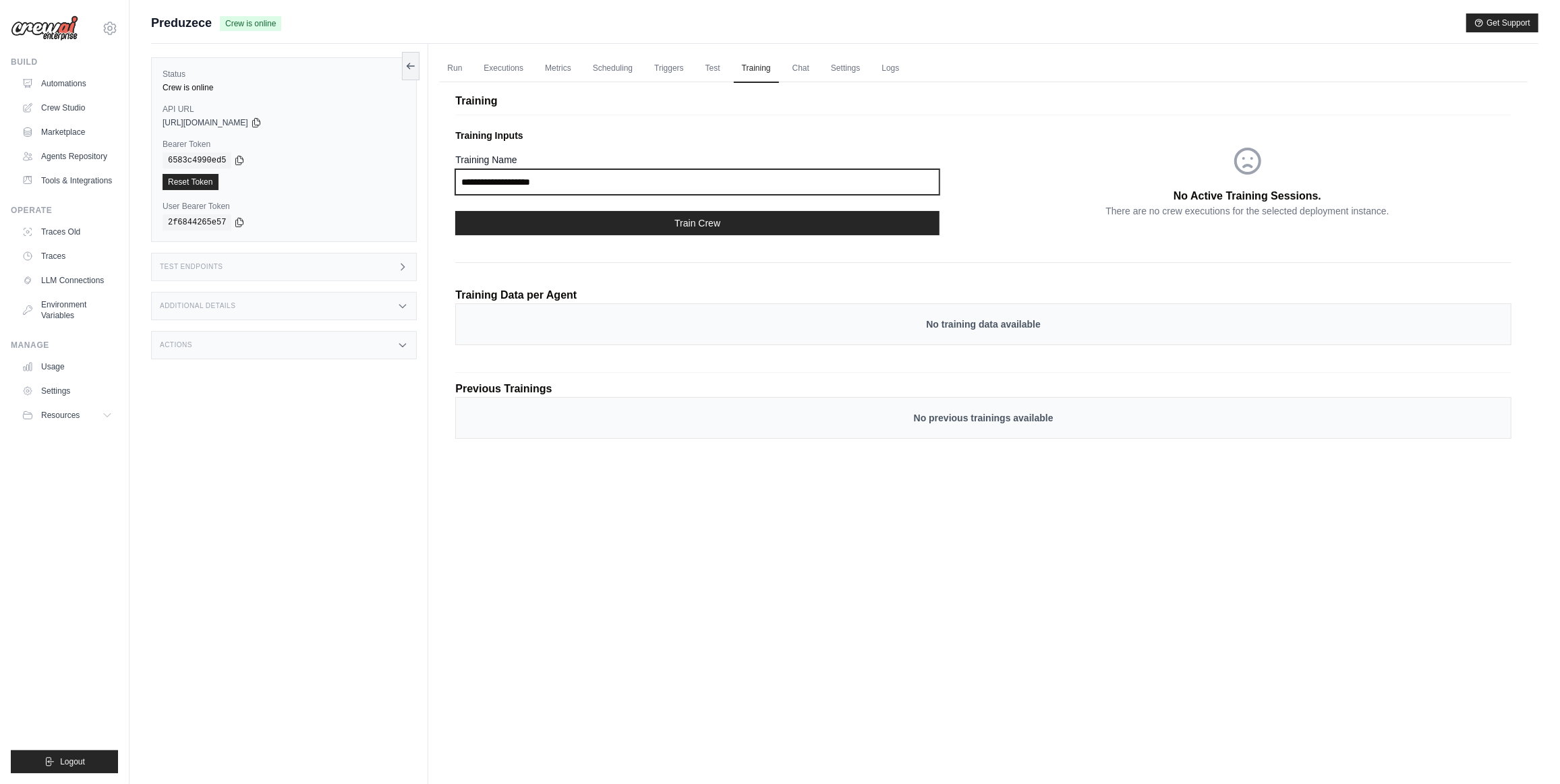
click at [520, 179] on input "Training Name" at bounding box center [698, 181] width 485 height 25
click at [546, 178] on input "Training Name" at bounding box center [698, 181] width 485 height 25
type input "*"
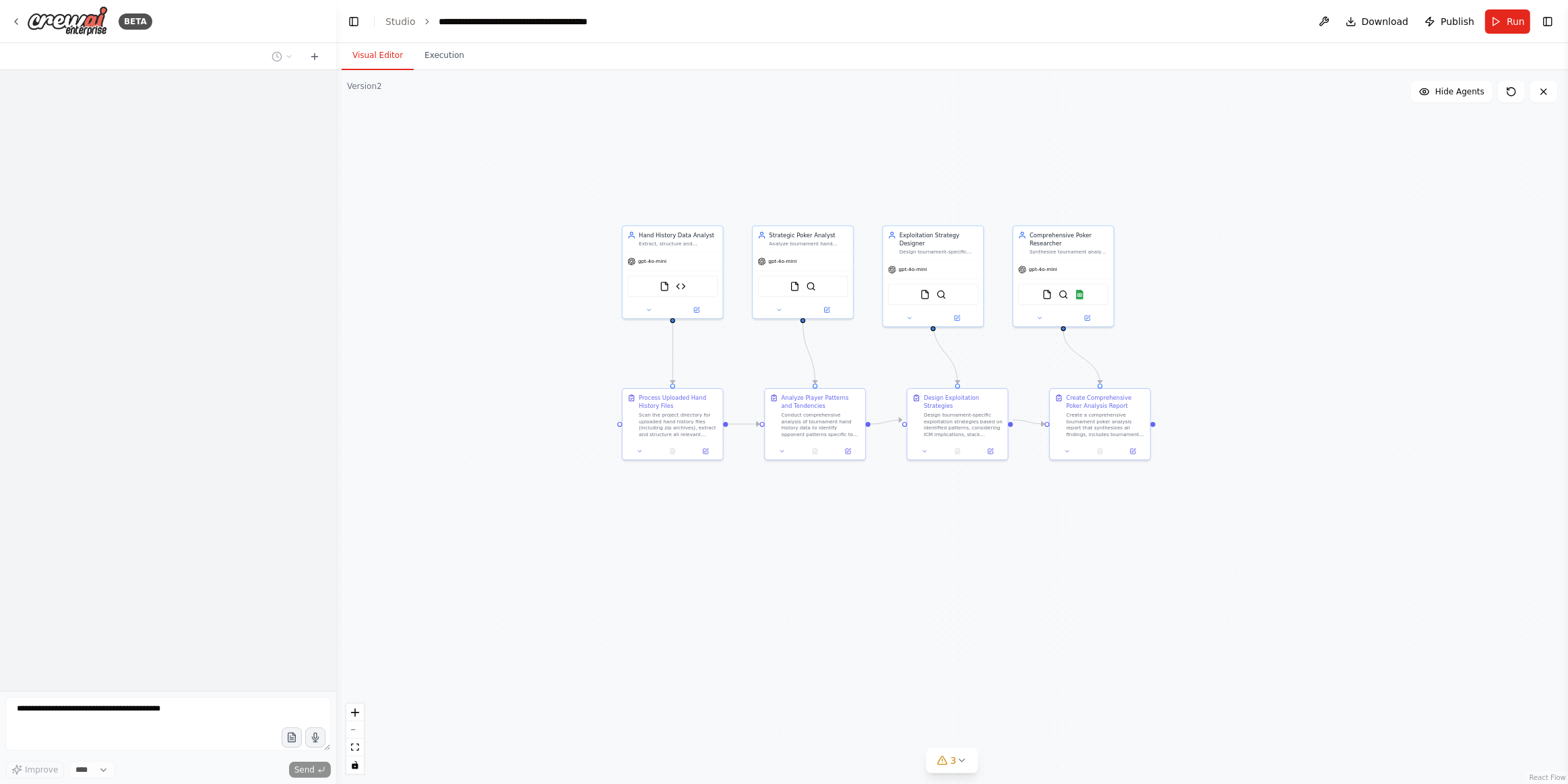
drag, startPoint x: 473, startPoint y: 477, endPoint x: 623, endPoint y: 483, distance: 150.1
click at [679, 582] on div ".deletable-edge-delete-btn { width: 20px; height: 20px; border: 0px solid #ffff…" at bounding box center [953, 427] width 1232 height 714
click at [1513, 94] on icon at bounding box center [1511, 91] width 11 height 11
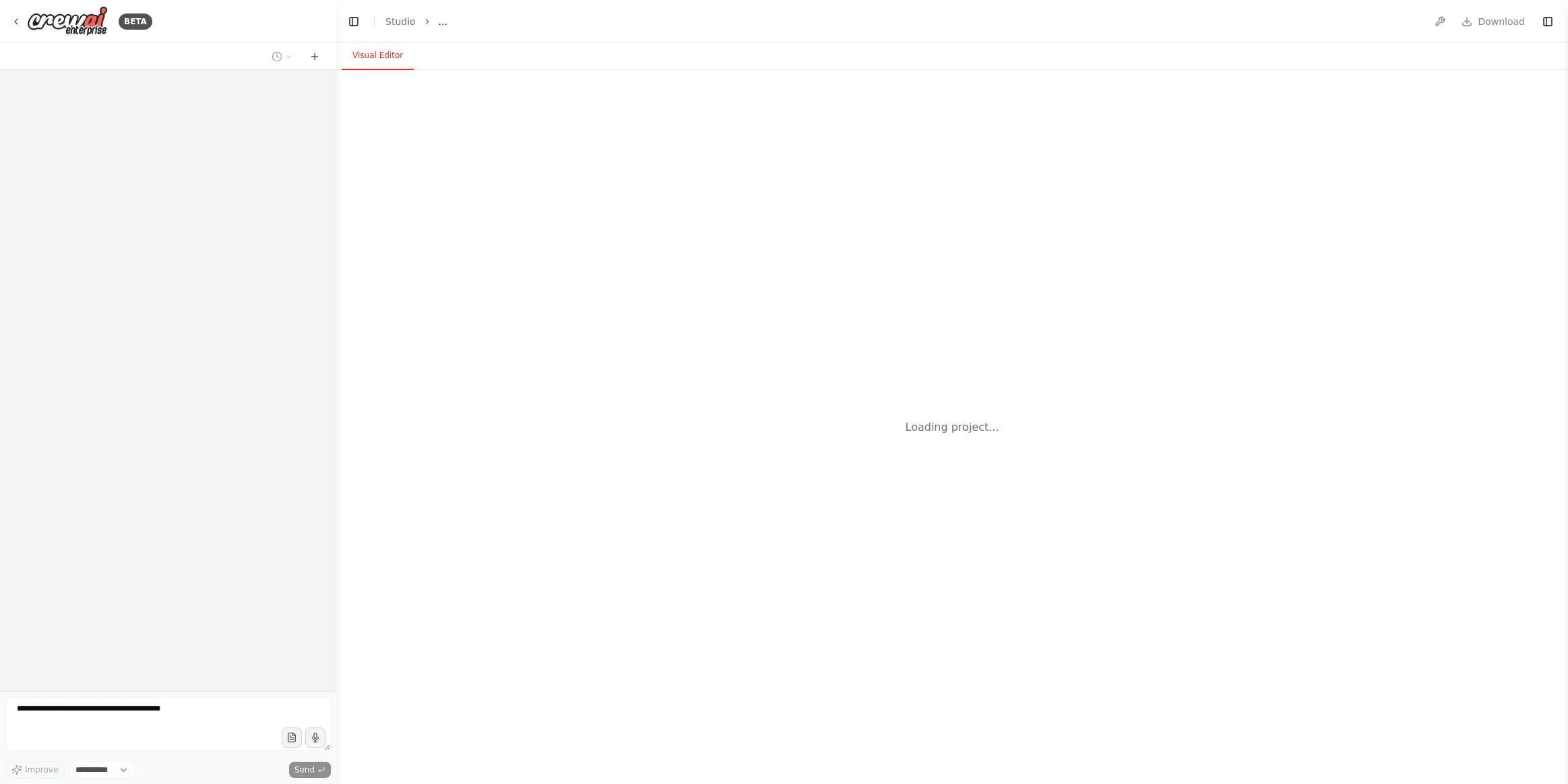
select select "****"
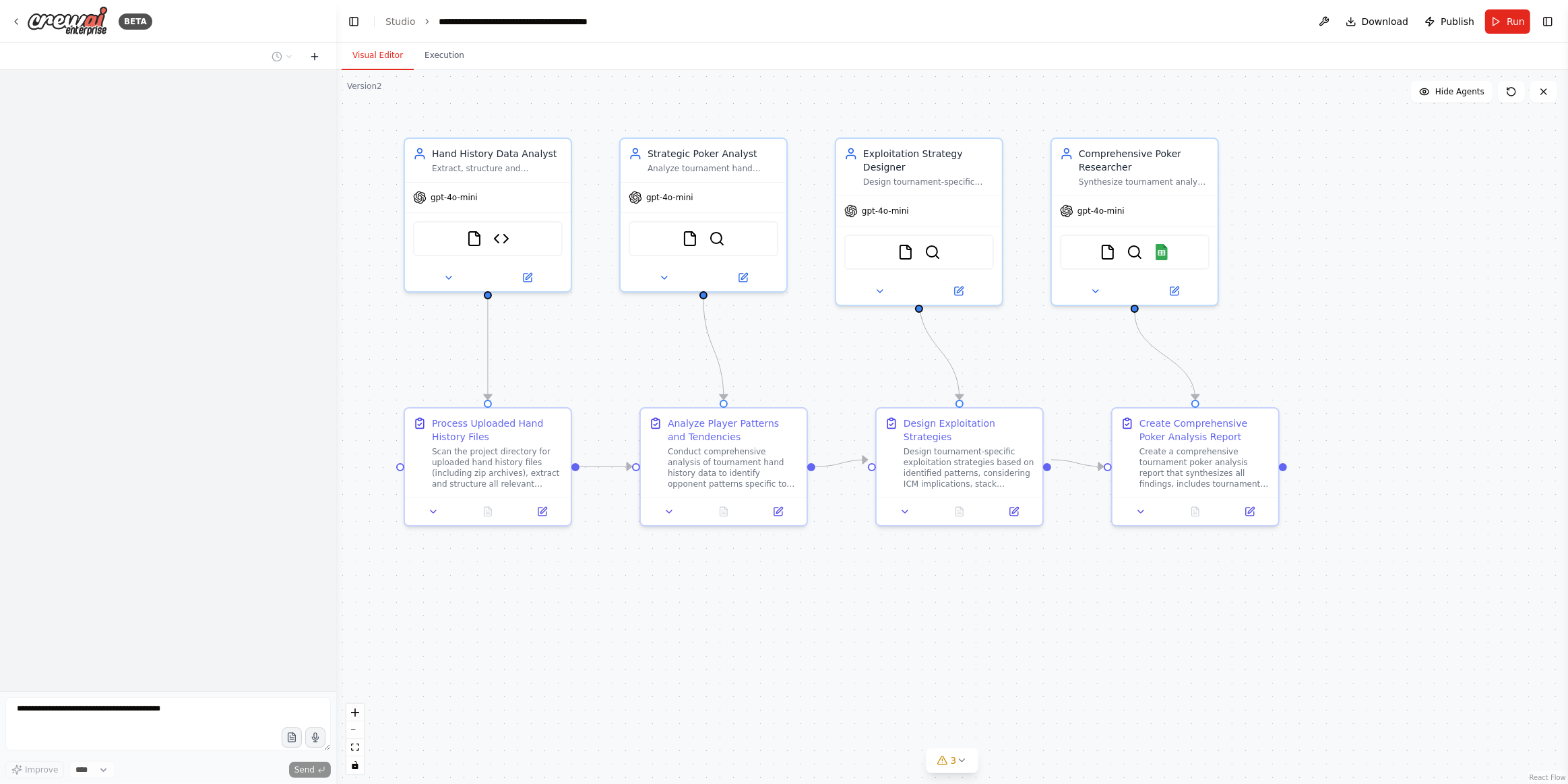
click at [325, 57] on button at bounding box center [315, 57] width 22 height 16
click at [315, 57] on icon at bounding box center [315, 56] width 0 height 6
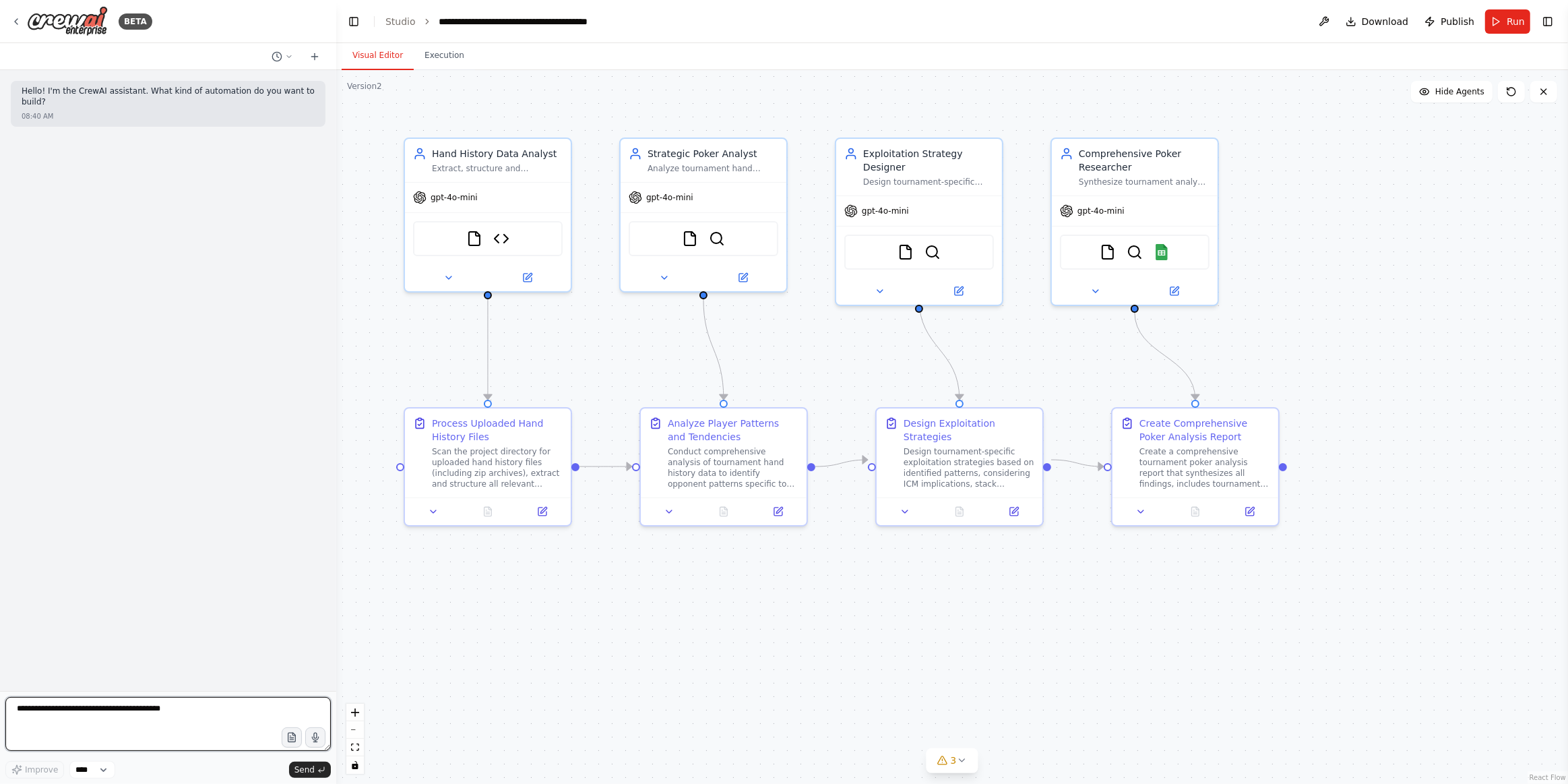
click at [101, 714] on textarea at bounding box center [167, 724] width 325 height 54
paste textarea "**********"
click at [276, 743] on textarea "**********" at bounding box center [167, 724] width 325 height 54
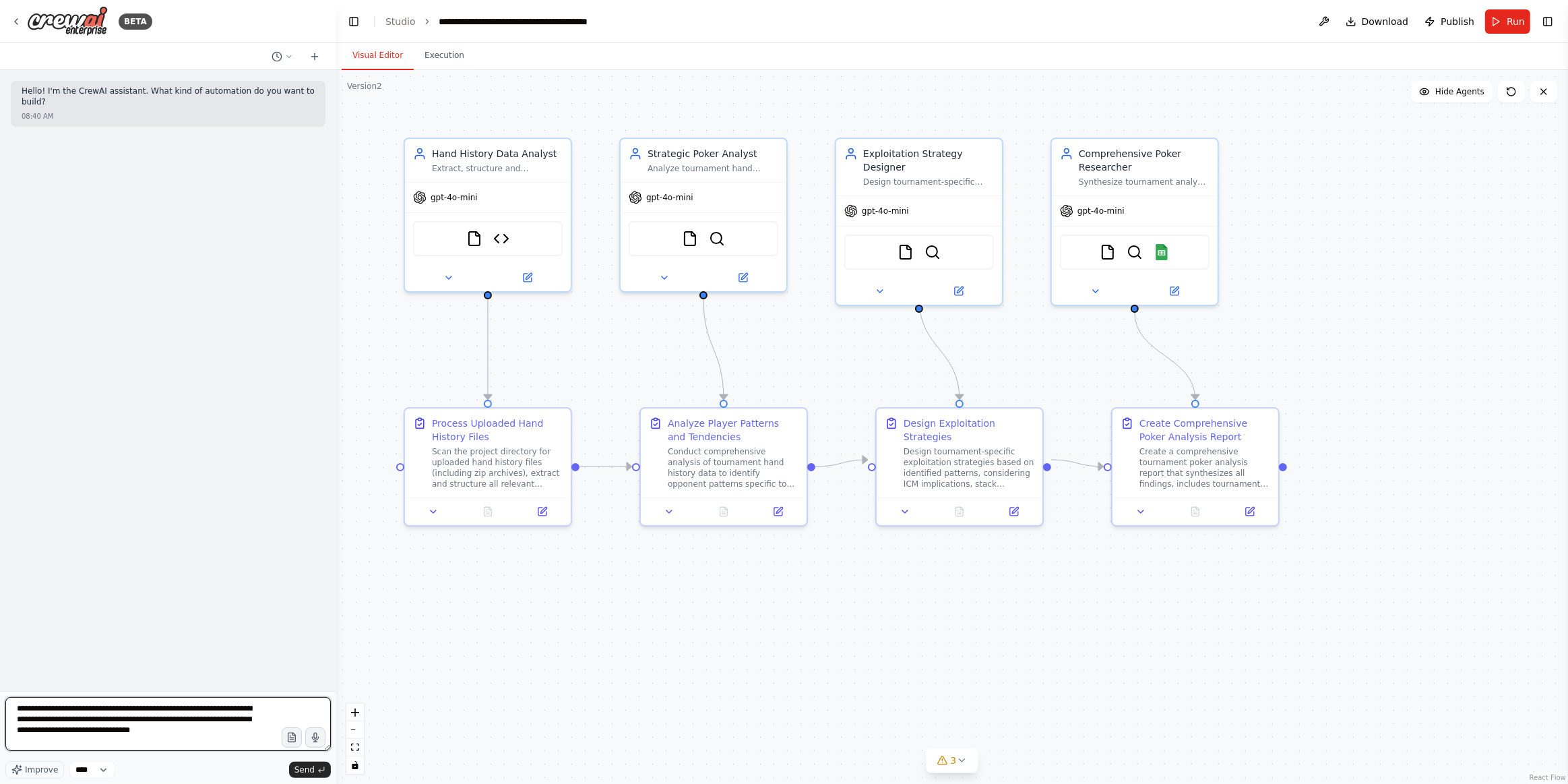
click at [276, 743] on textarea "**********" at bounding box center [167, 724] width 325 height 54
drag, startPoint x: 276, startPoint y: 743, endPoint x: 258, endPoint y: 743, distance: 18.0
click at [274, 743] on textarea "**********" at bounding box center [167, 724] width 325 height 54
type textarea "**********"
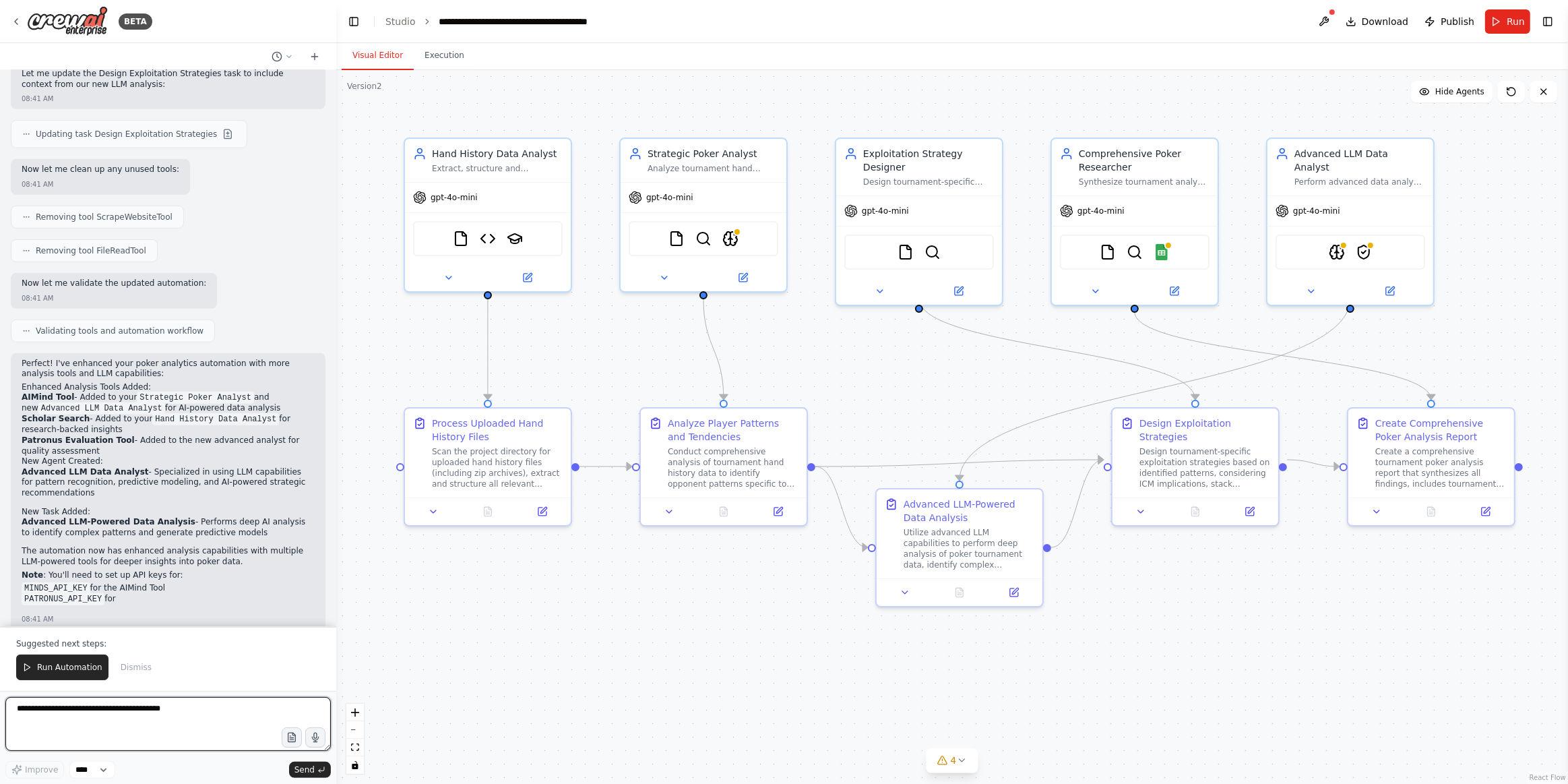
scroll to position [796, 0]
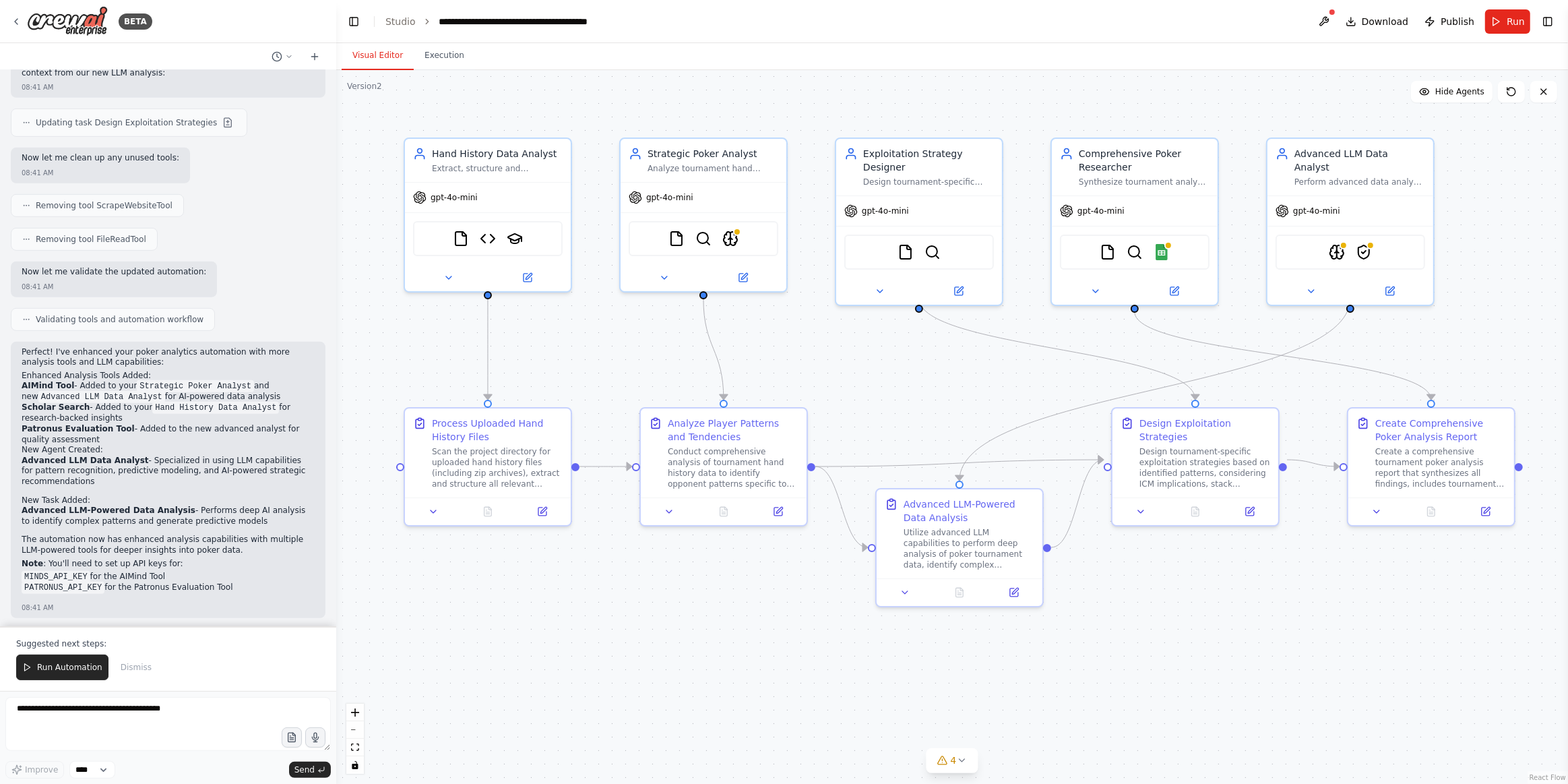
drag, startPoint x: 58, startPoint y: 667, endPoint x: 271, endPoint y: 654, distance: 213.4
click at [59, 667] on span "Run Automation" at bounding box center [70, 667] width 65 height 11
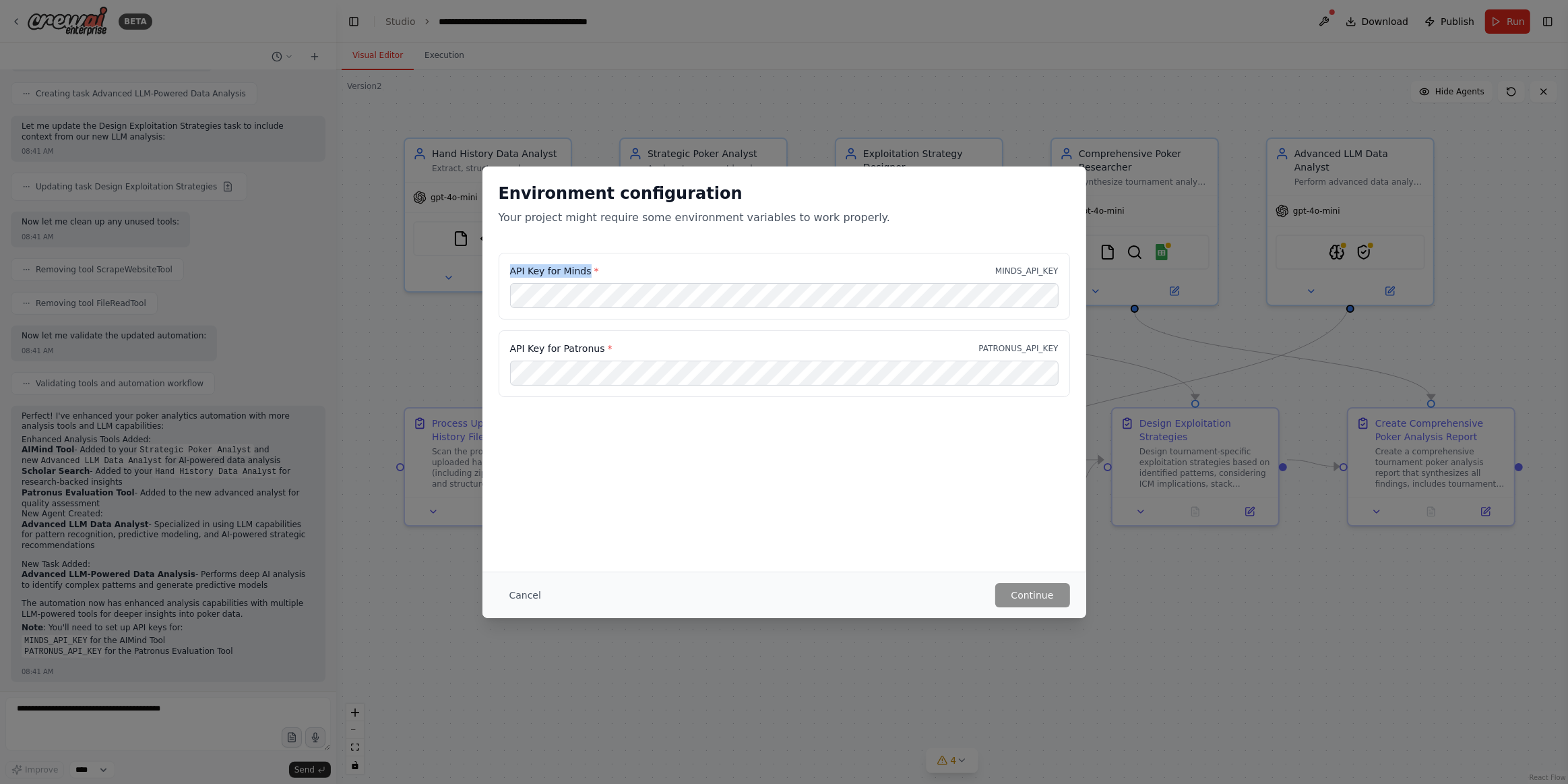
drag, startPoint x: 588, startPoint y: 272, endPoint x: 460, endPoint y: 272, distance: 128.0
click at [460, 272] on div "Environment configuration Your project might require some environment variables…" at bounding box center [784, 392] width 1568 height 784
copy label "API Key for Minds"
drag, startPoint x: 590, startPoint y: 346, endPoint x: 482, endPoint y: 337, distance: 108.4
click at [483, 337] on div "API Key for Minds * MINDS_API_KEY API Key for Patronus * PATRONUS_API_KEY" at bounding box center [784, 333] width 604 height 160
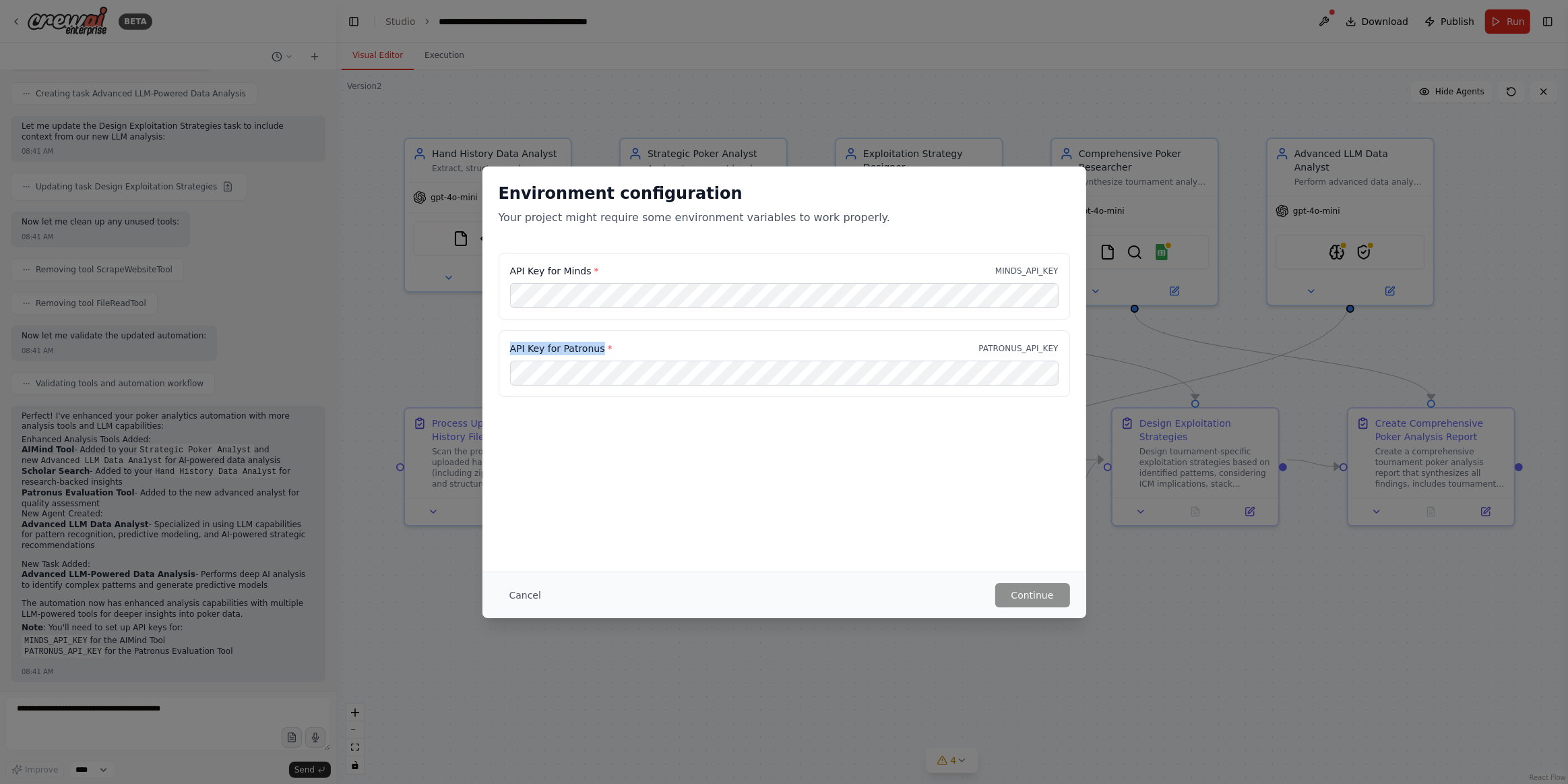
copy label "API Key for Patronus"
click at [525, 574] on div "Cancel Continue" at bounding box center [784, 595] width 604 height 46
click at [526, 584] on button "Cancel" at bounding box center [525, 595] width 53 height 24
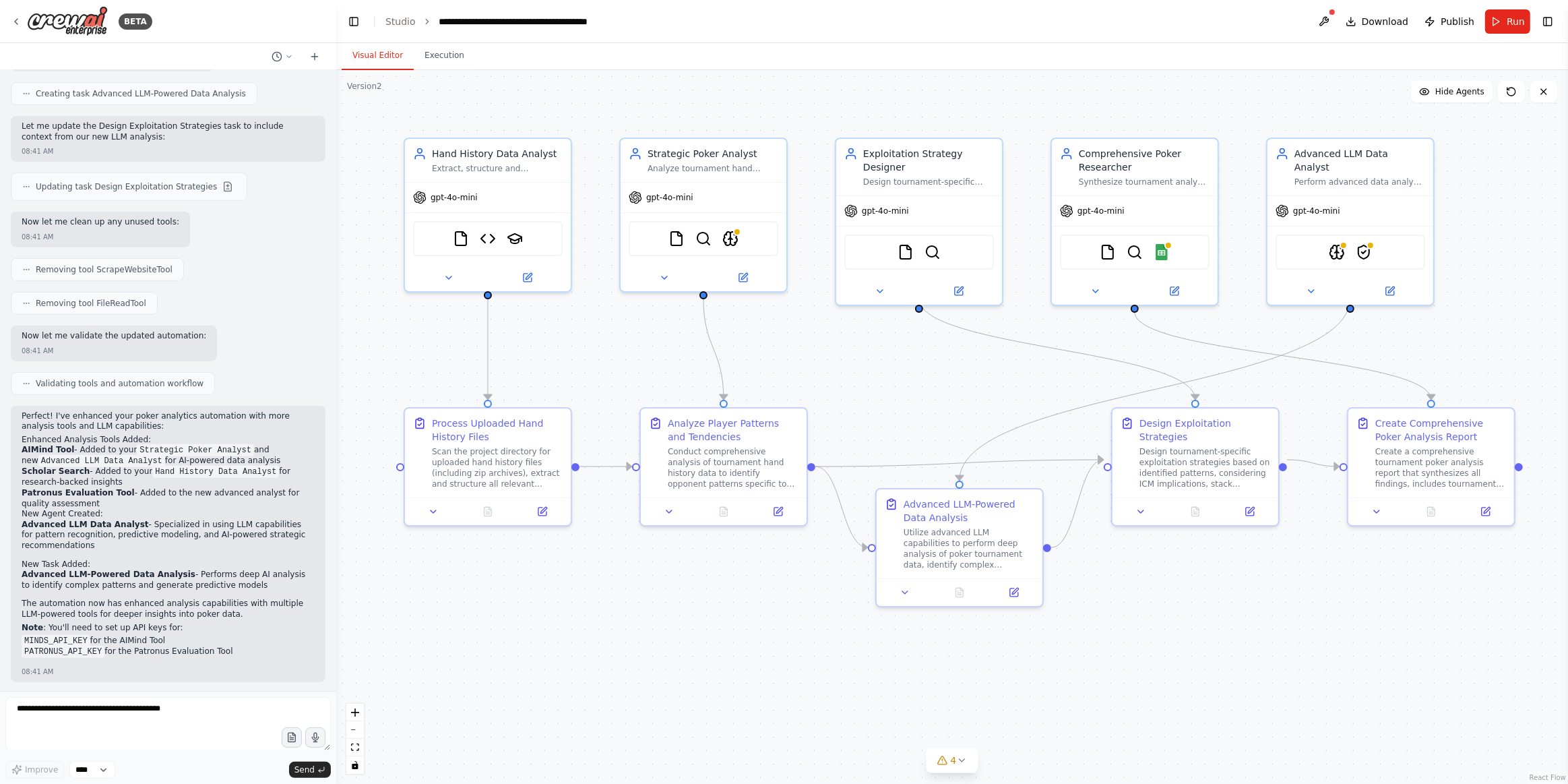
drag, startPoint x: 24, startPoint y: 366, endPoint x: 238, endPoint y: 601, distance: 317.8
click at [238, 601] on div "Perfect! I've enhanced your poker analytics automation with more analysis tools…" at bounding box center [168, 538] width 293 height 255
copy div "erfect! I've enhanced your poker analytics automation with more analysis tools …"
click at [1335, 18] on button at bounding box center [1324, 21] width 22 height 24
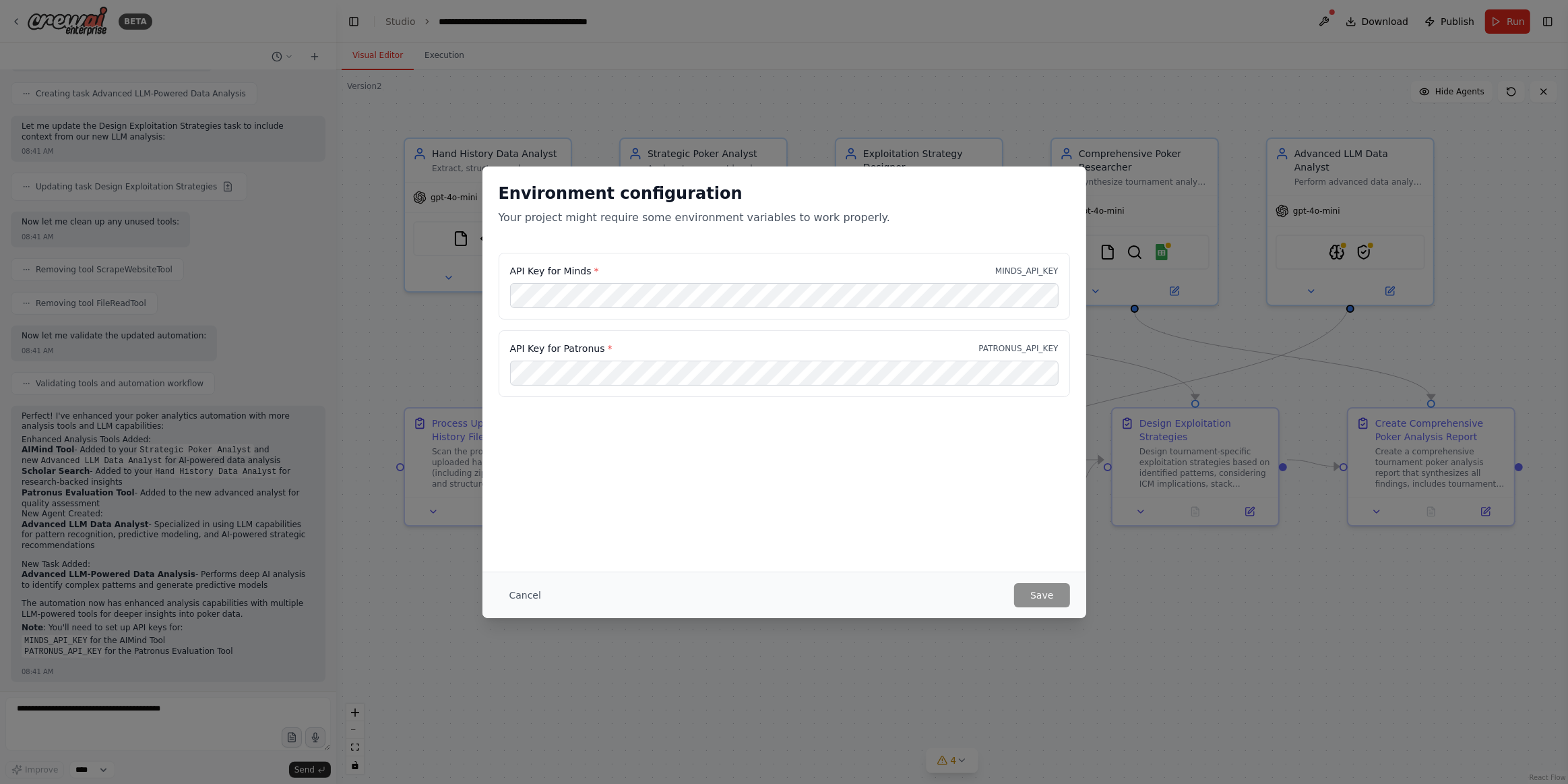
click at [713, 705] on div "Environment configuration Your project might require some environment variables…" at bounding box center [784, 392] width 1568 height 784
click at [533, 597] on button "Cancel" at bounding box center [525, 595] width 53 height 24
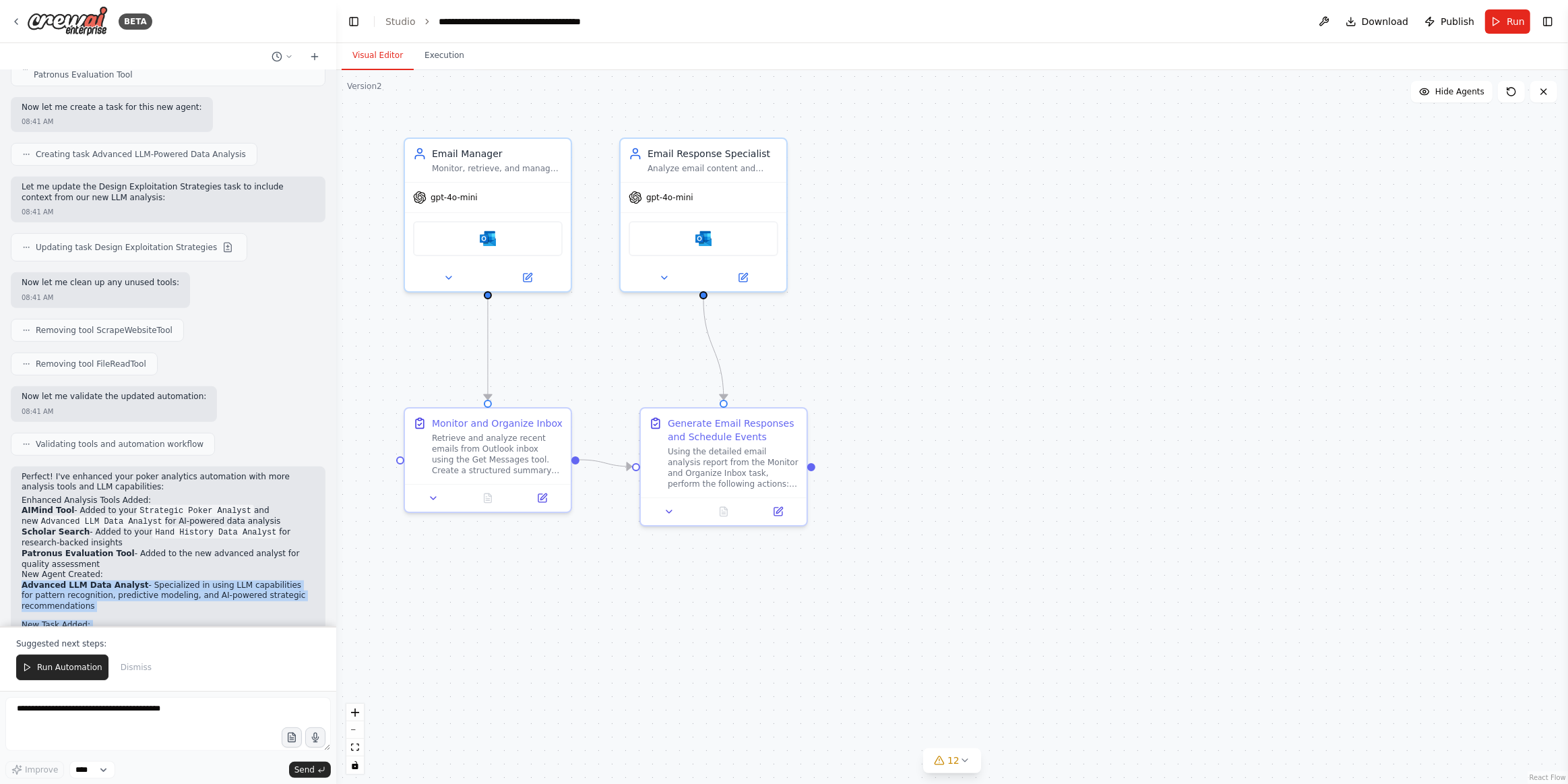
scroll to position [674, 0]
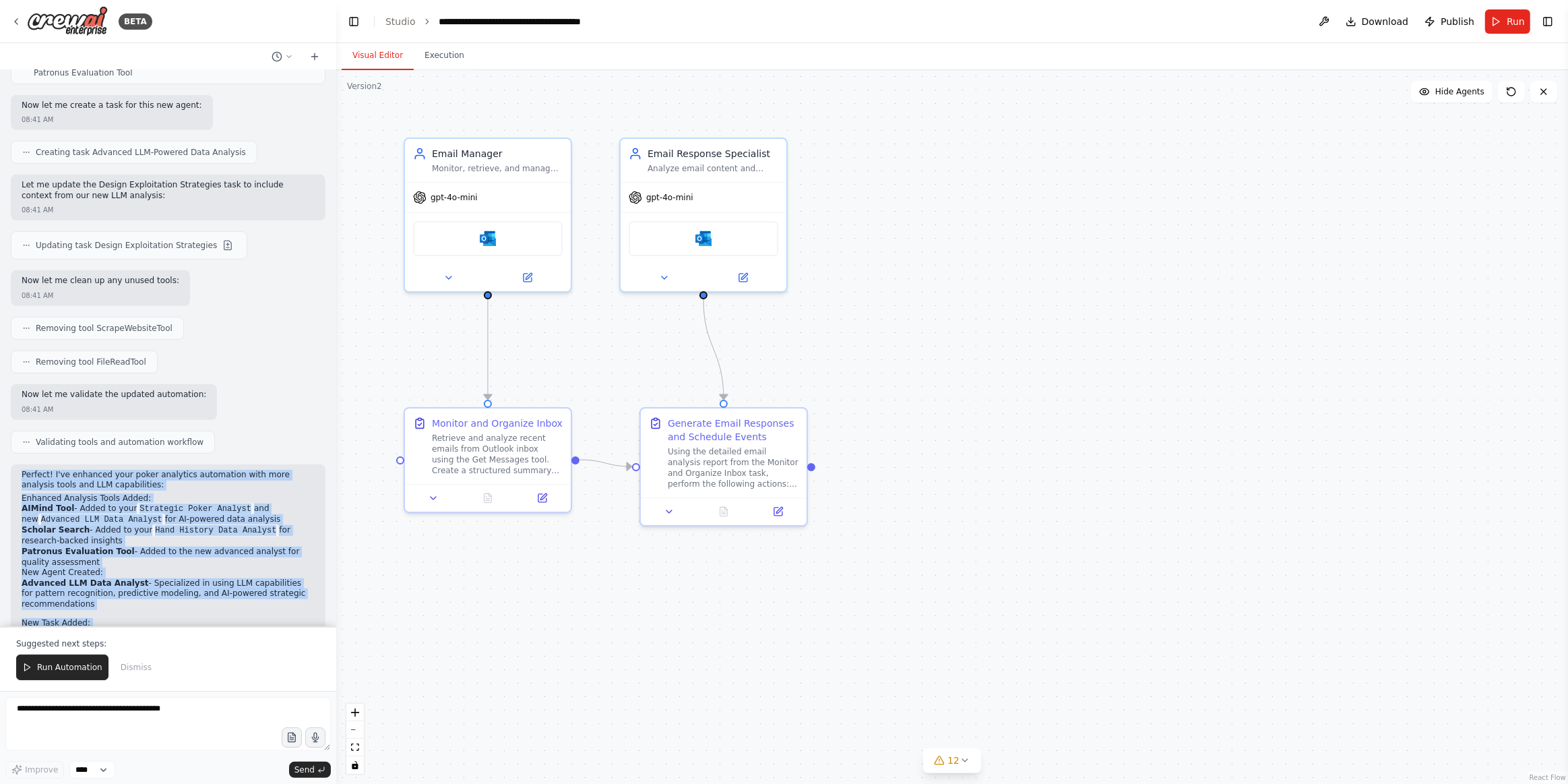
drag, startPoint x: 210, startPoint y: 468, endPoint x: 20, endPoint y: 427, distance: 194.4
click at [12, 424] on div "Hello! I'm the CrewAI assistant. What kind of automation do you want to build? …" at bounding box center [168, 348] width 336 height 556
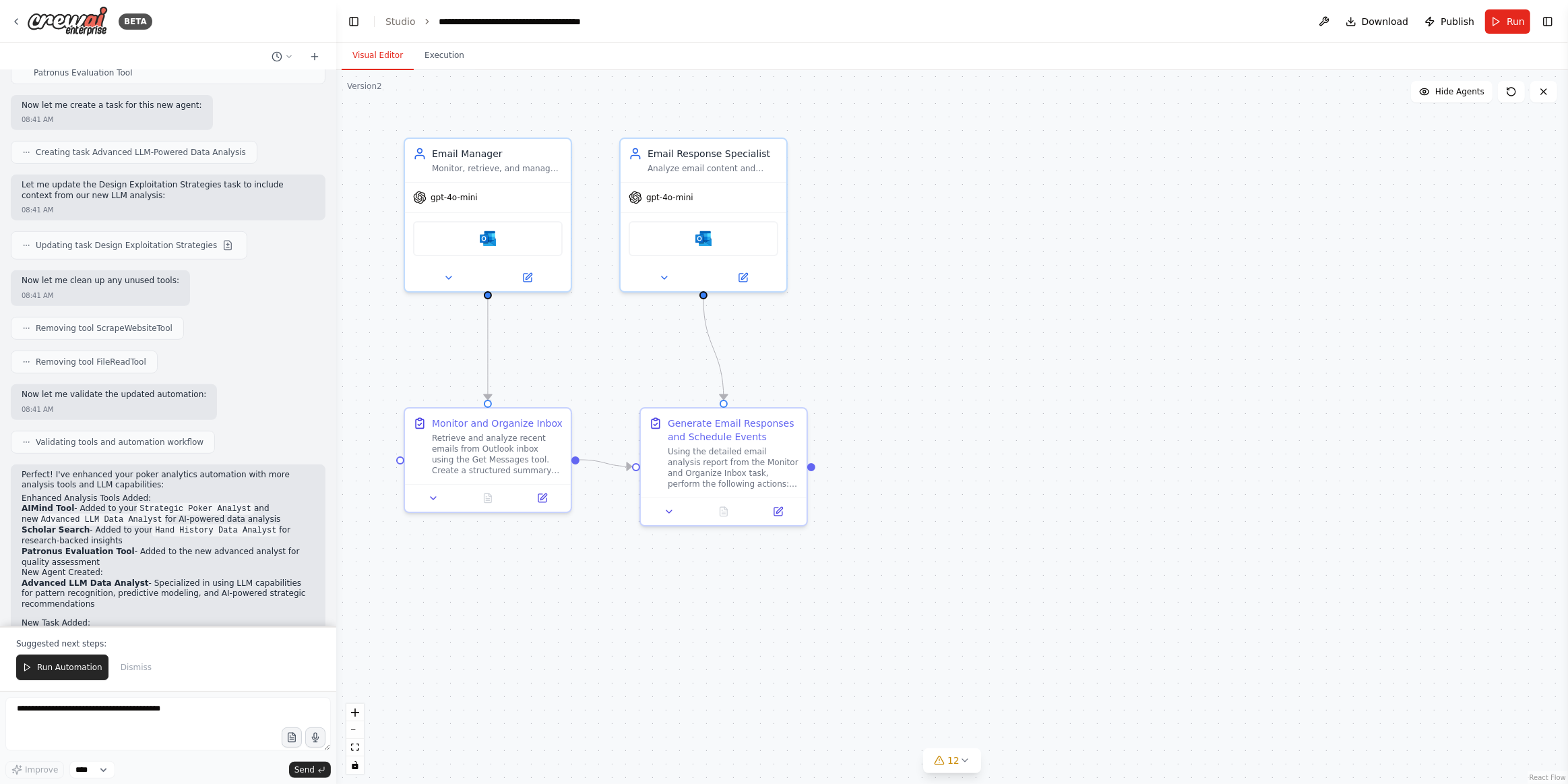
click at [246, 384] on div "Now let me validate the updated automation: 08:41 AM" at bounding box center [168, 402] width 315 height 36
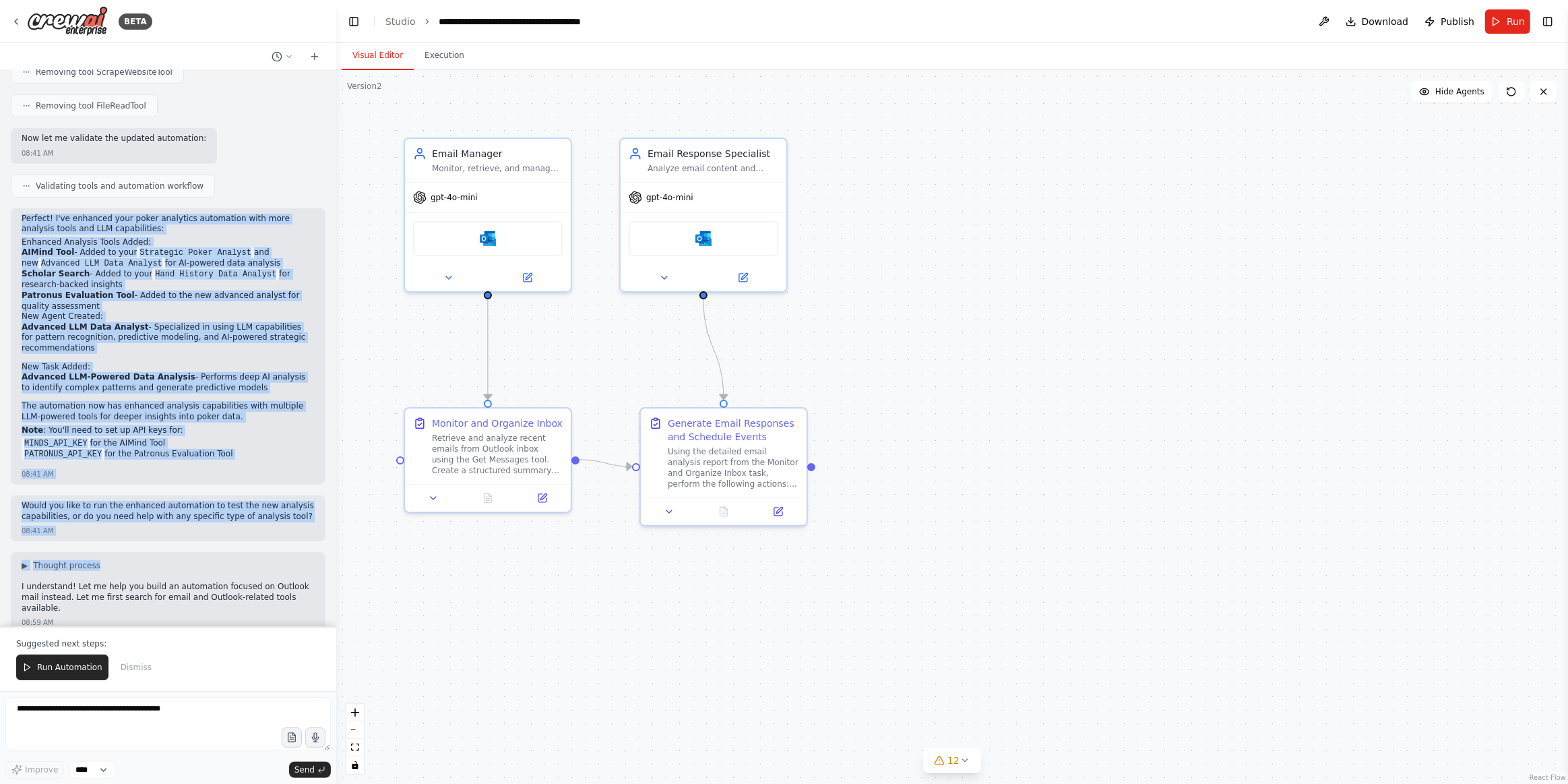
scroll to position [981, 0]
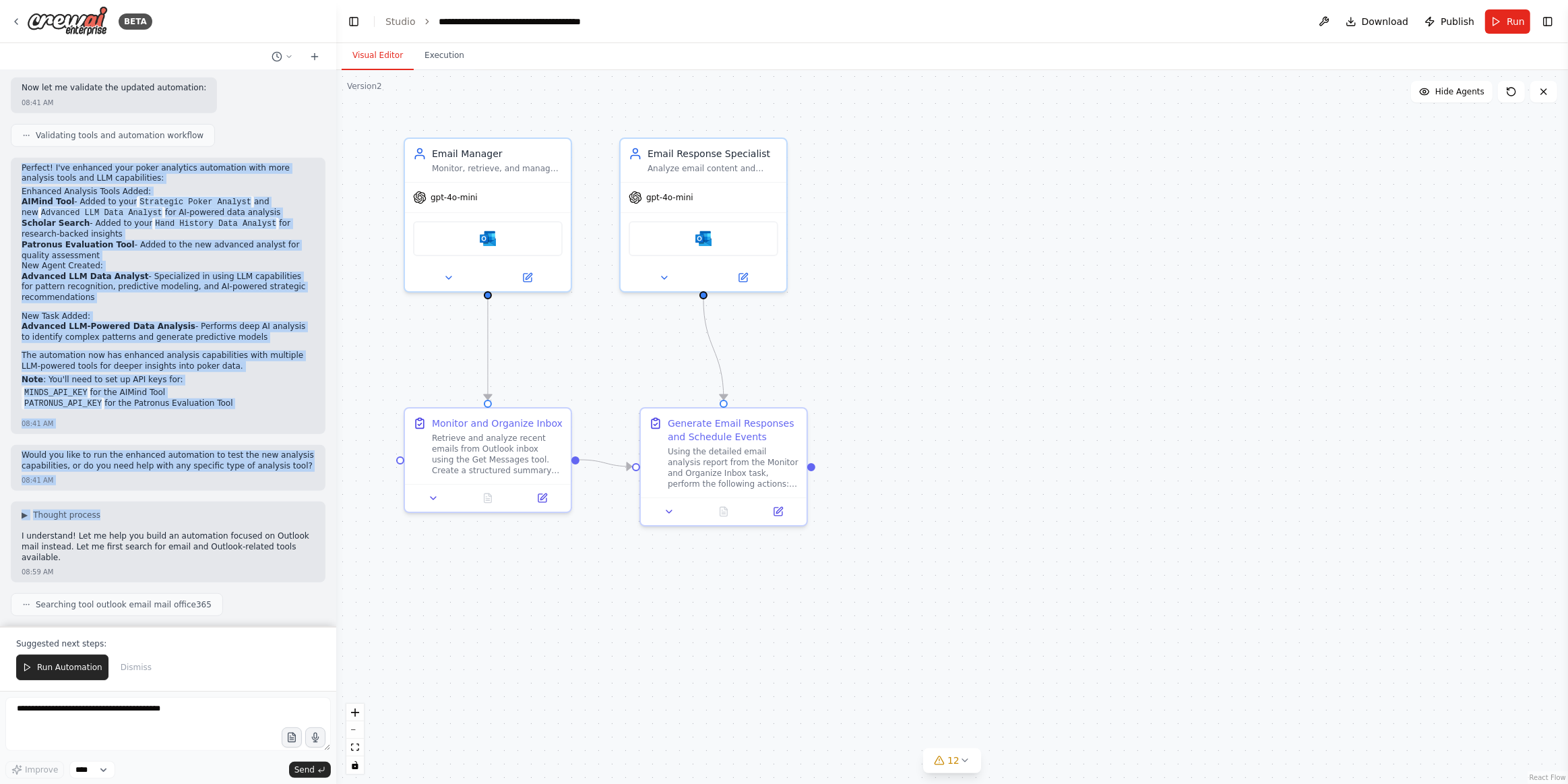
drag, startPoint x: 23, startPoint y: 426, endPoint x: 221, endPoint y: 353, distance: 211.0
click at [221, 353] on div "Perfect! I've enhanced your poker analytics automation with more analysis tools…" at bounding box center [168, 297] width 315 height 277
copy div "Perfect! I've enhanced your poker analytics automation with more analysis tools…"
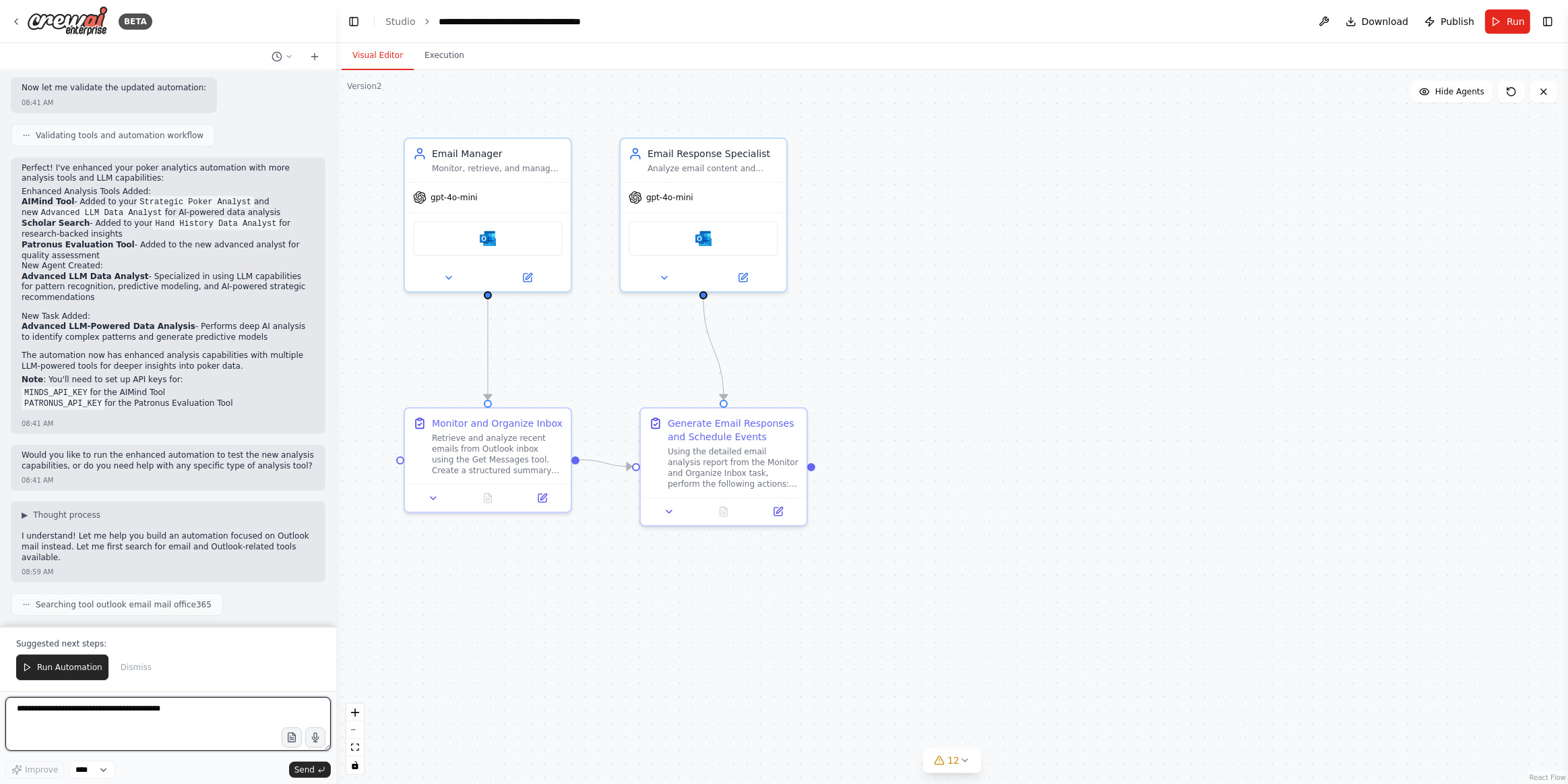
click at [65, 714] on textarea at bounding box center [167, 724] width 325 height 54
paste textarea "**********"
type textarea "**********"
drag, startPoint x: 302, startPoint y: 766, endPoint x: 226, endPoint y: 748, distance: 78.1
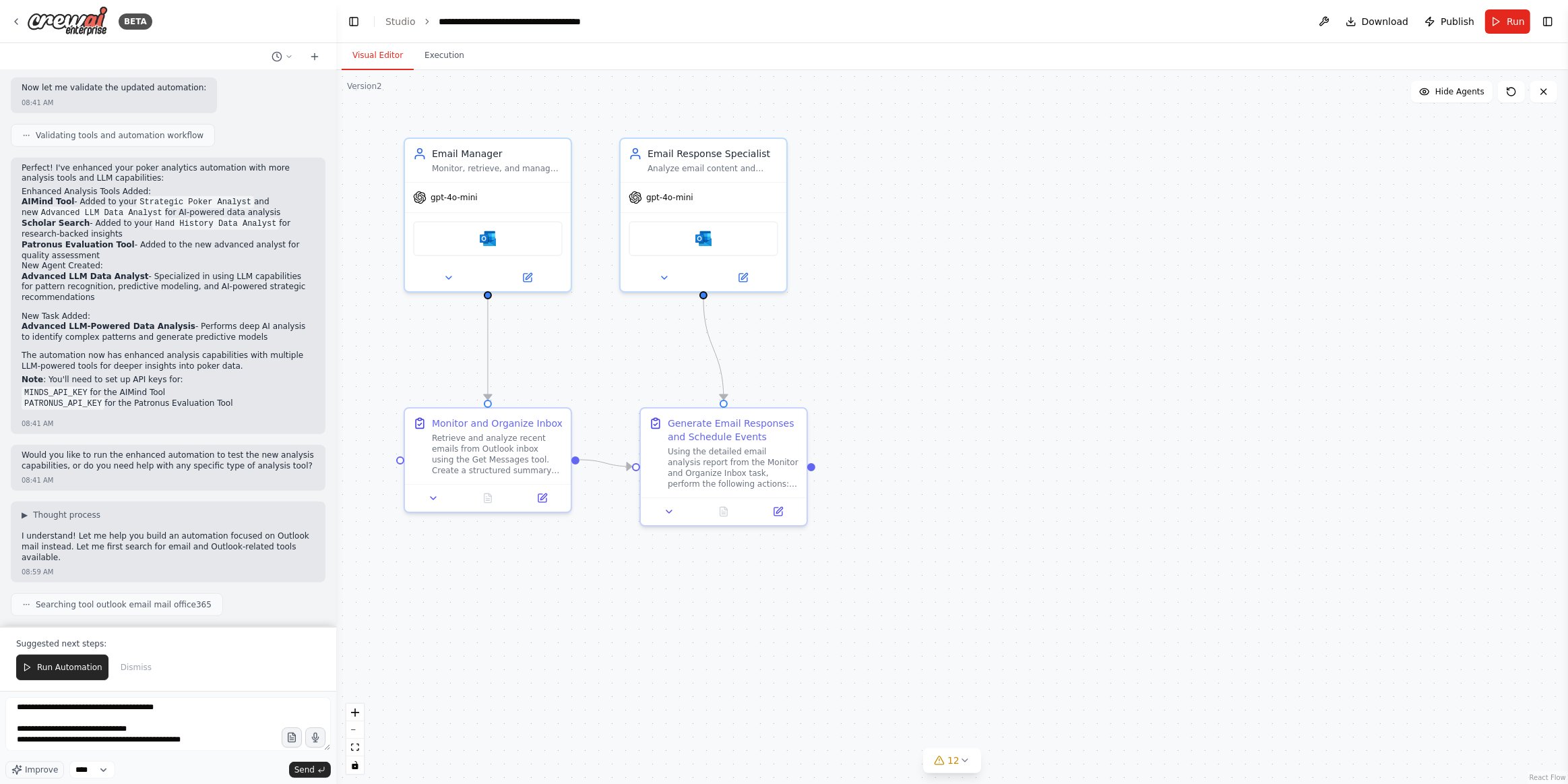
click at [302, 766] on span "Send" at bounding box center [304, 769] width 20 height 11
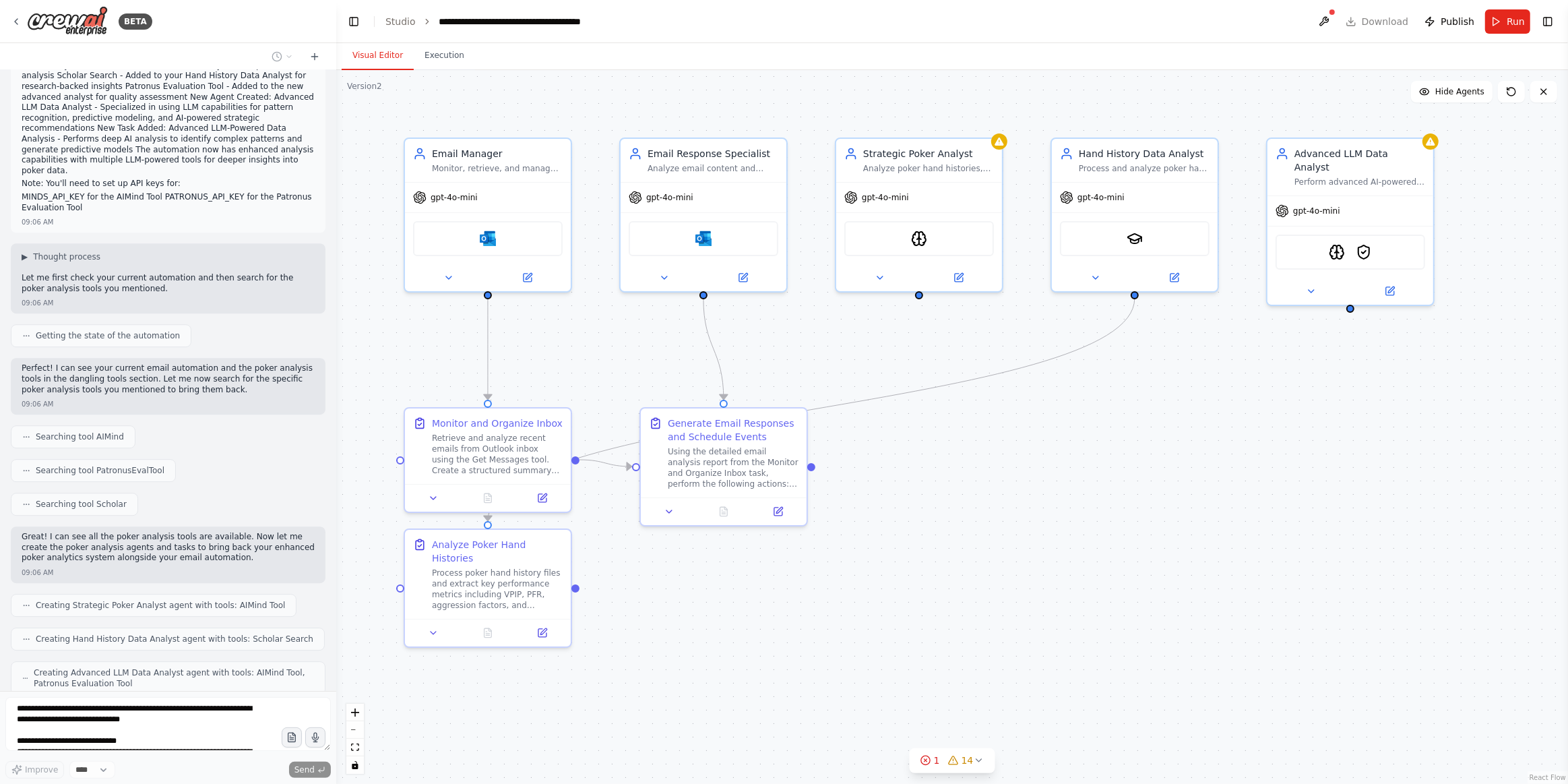
scroll to position [4354, 0]
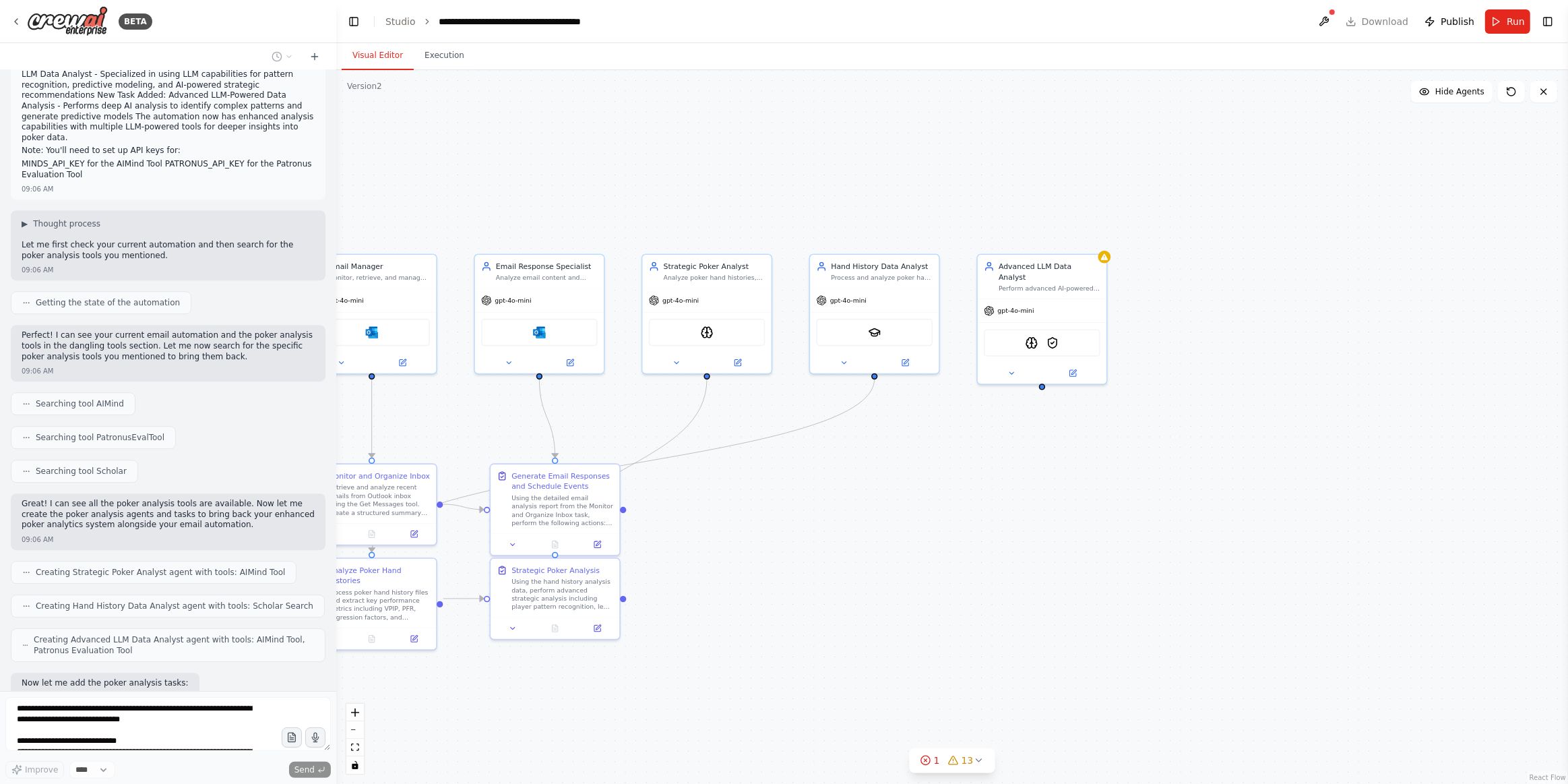
drag, startPoint x: 975, startPoint y: 663, endPoint x: 776, endPoint y: 667, distance: 199.0
click at [776, 667] on div ".deletable-edge-delete-btn { width: 20px; height: 20px; border: 0px solid #ffff…" at bounding box center [953, 427] width 1232 height 714
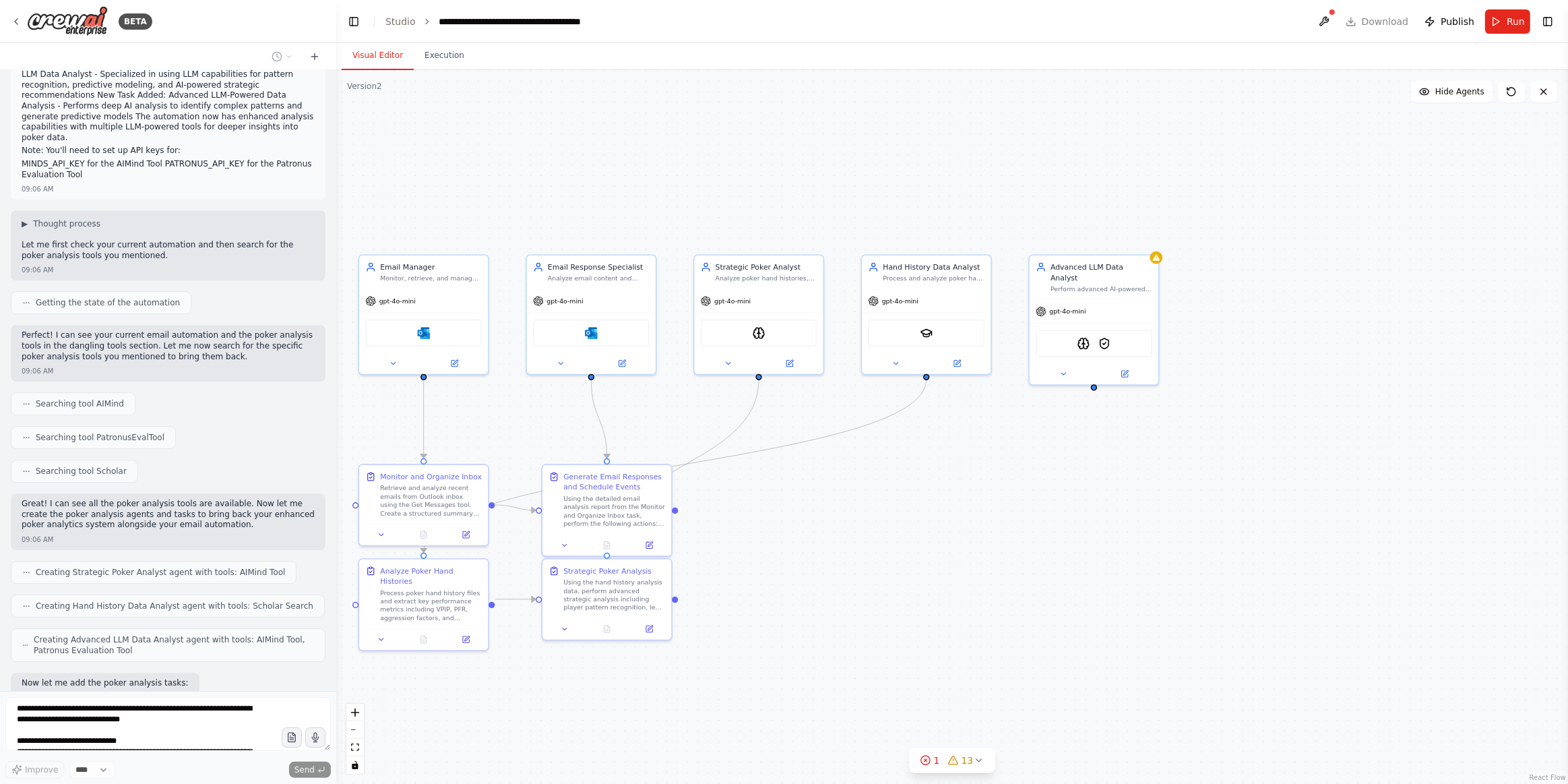
scroll to position [4388, 0]
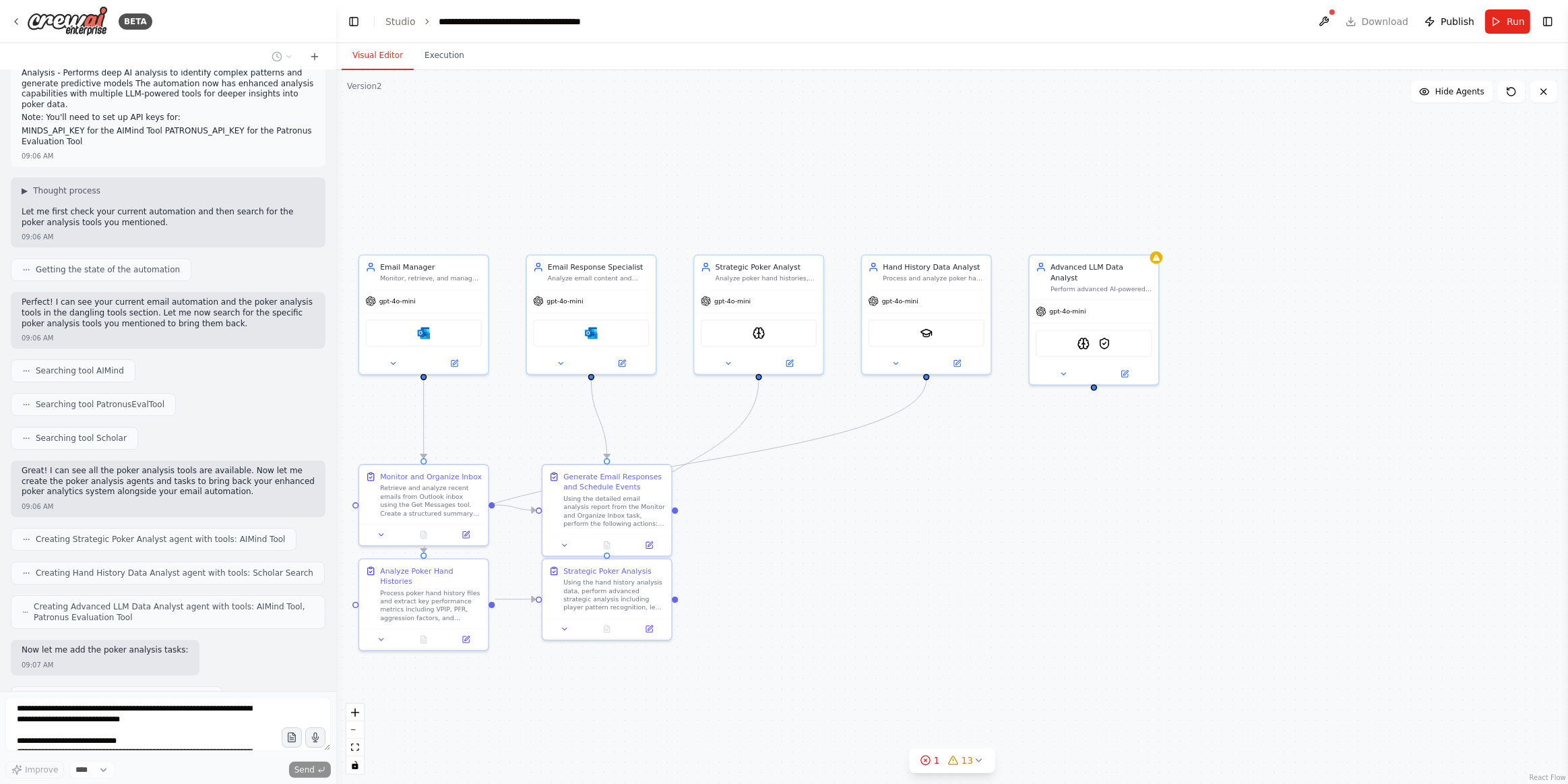
drag, startPoint x: 779, startPoint y: 664, endPoint x: 848, endPoint y: 664, distance: 69.0
click at [848, 664] on div ".deletable-edge-delete-btn { width: 20px; height: 20px; border: 0px solid #ffff…" at bounding box center [953, 427] width 1232 height 714
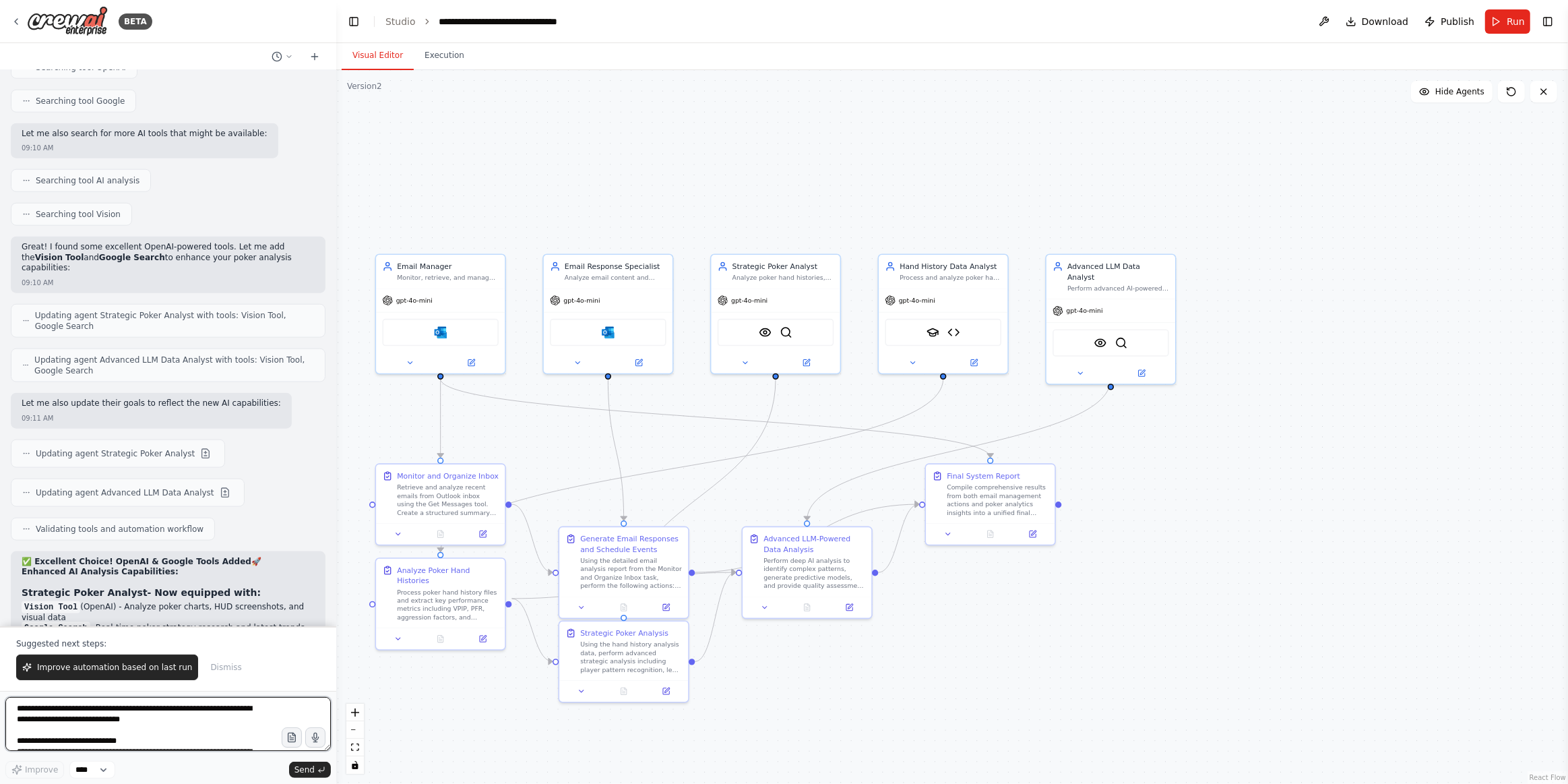
scroll to position [7472, 0]
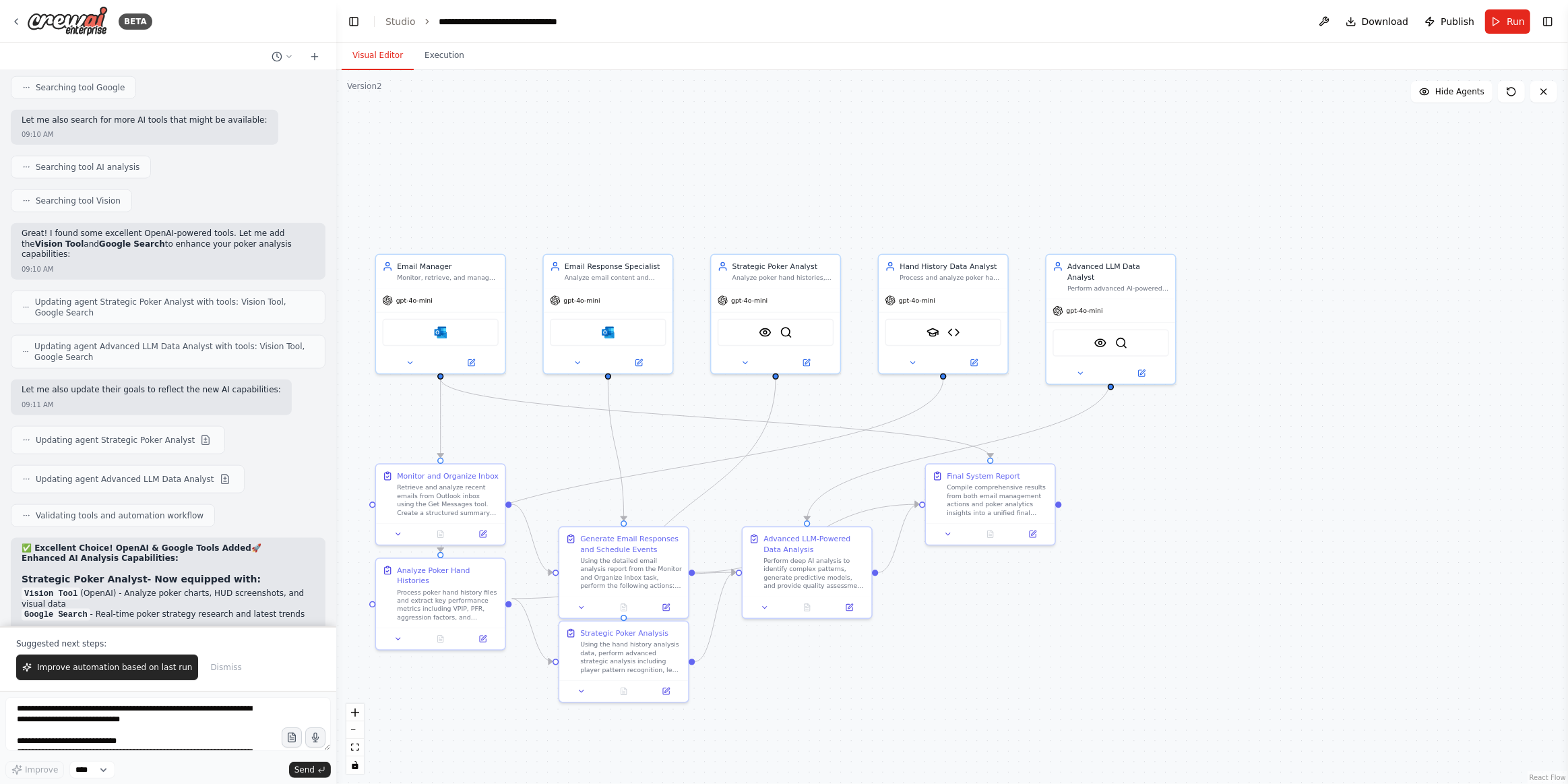
click at [120, 673] on span "Improve automation based on last run" at bounding box center [115, 667] width 155 height 11
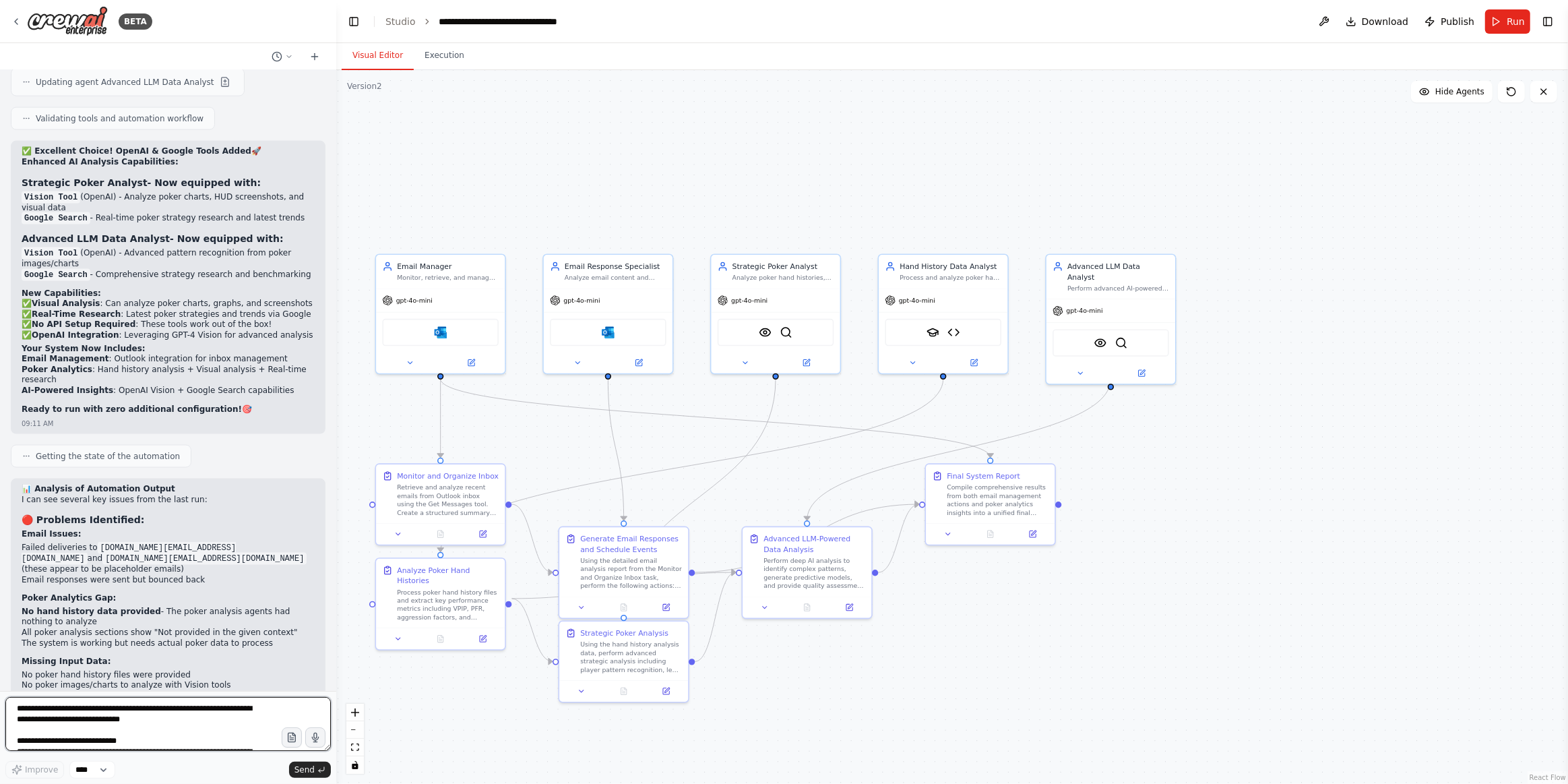
scroll to position [8016, 0]
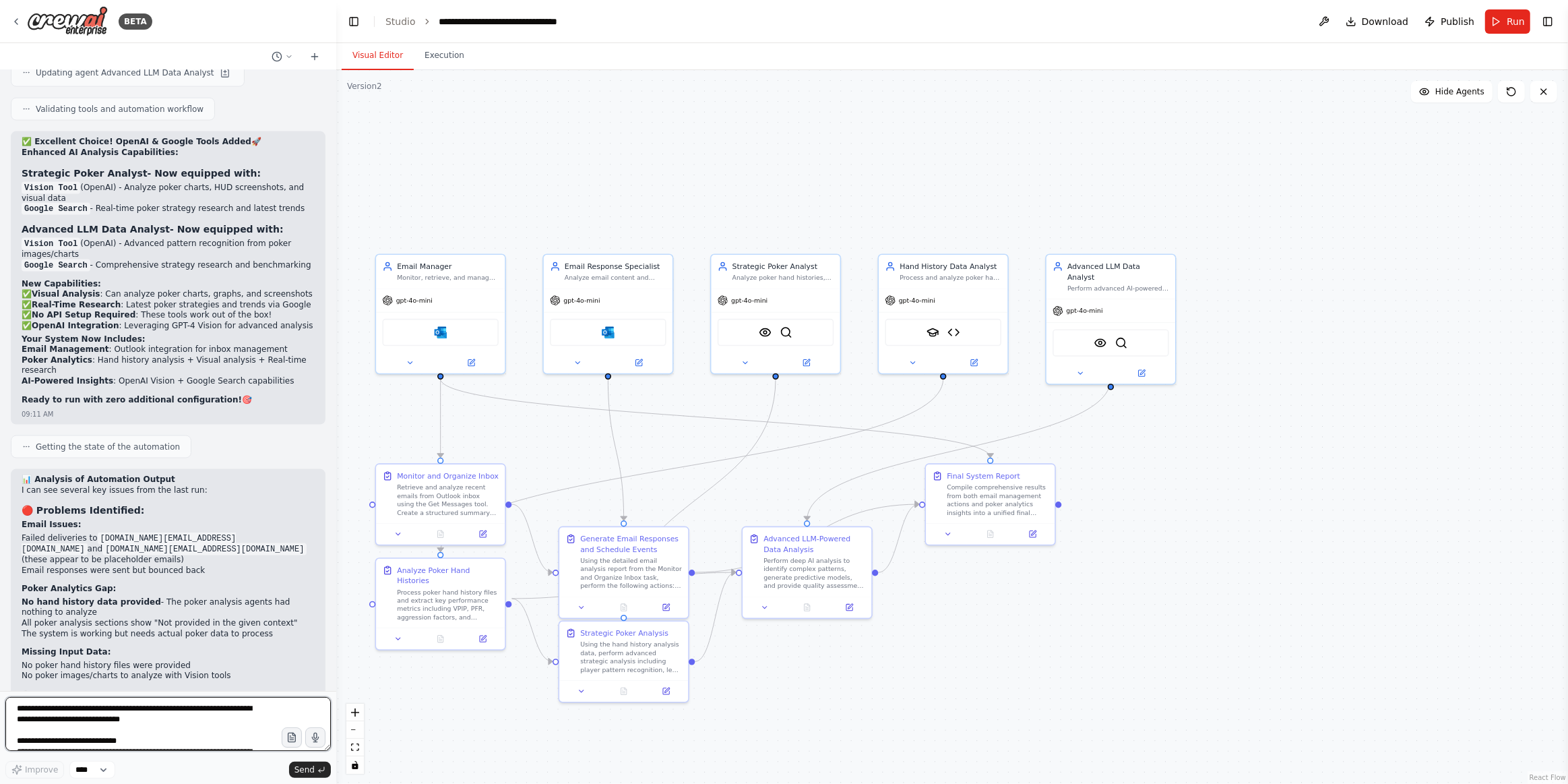
click at [134, 716] on textarea "**********" at bounding box center [167, 724] width 325 height 54
type textarea "**********"
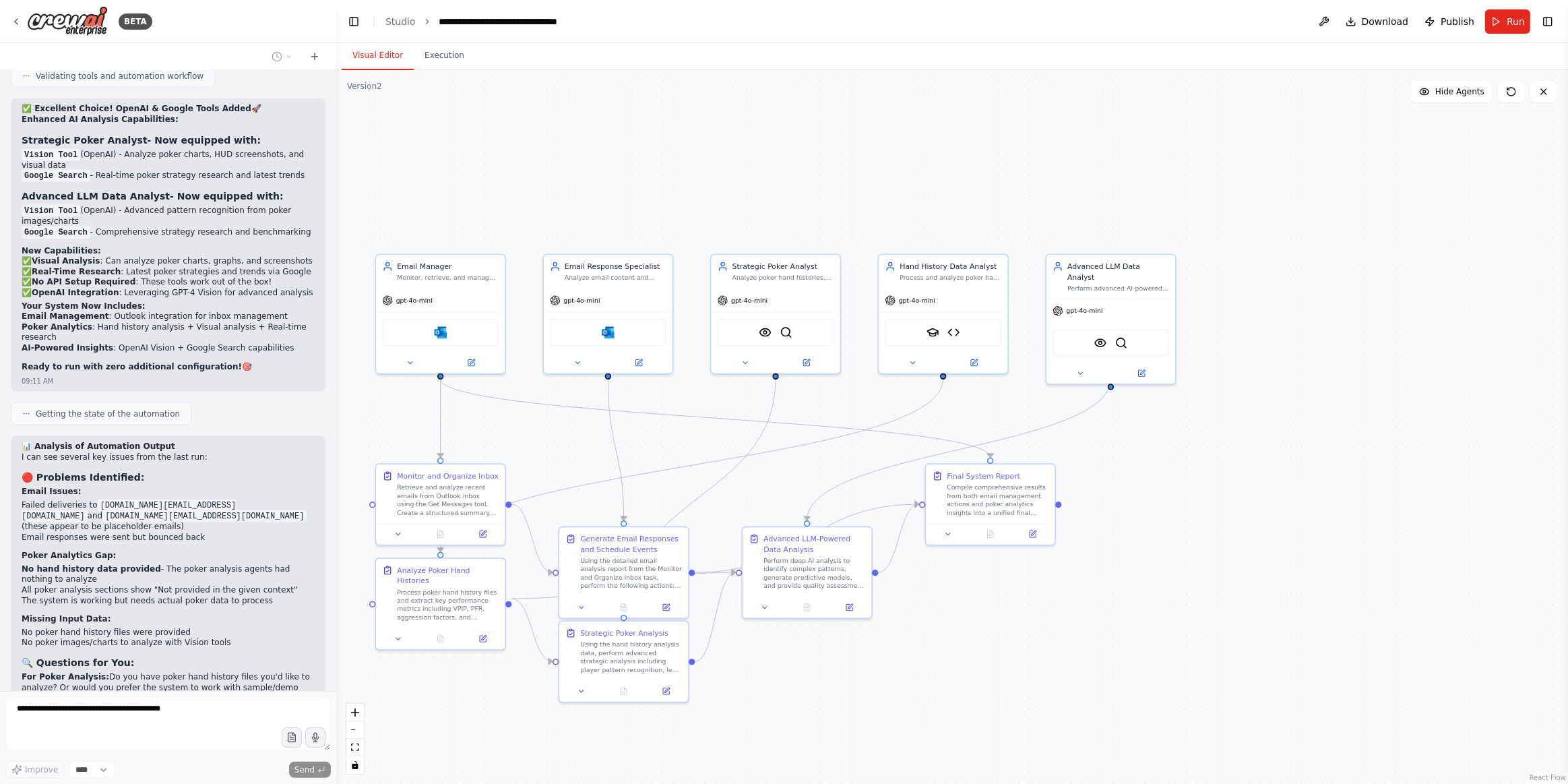
scroll to position [8097, 0]
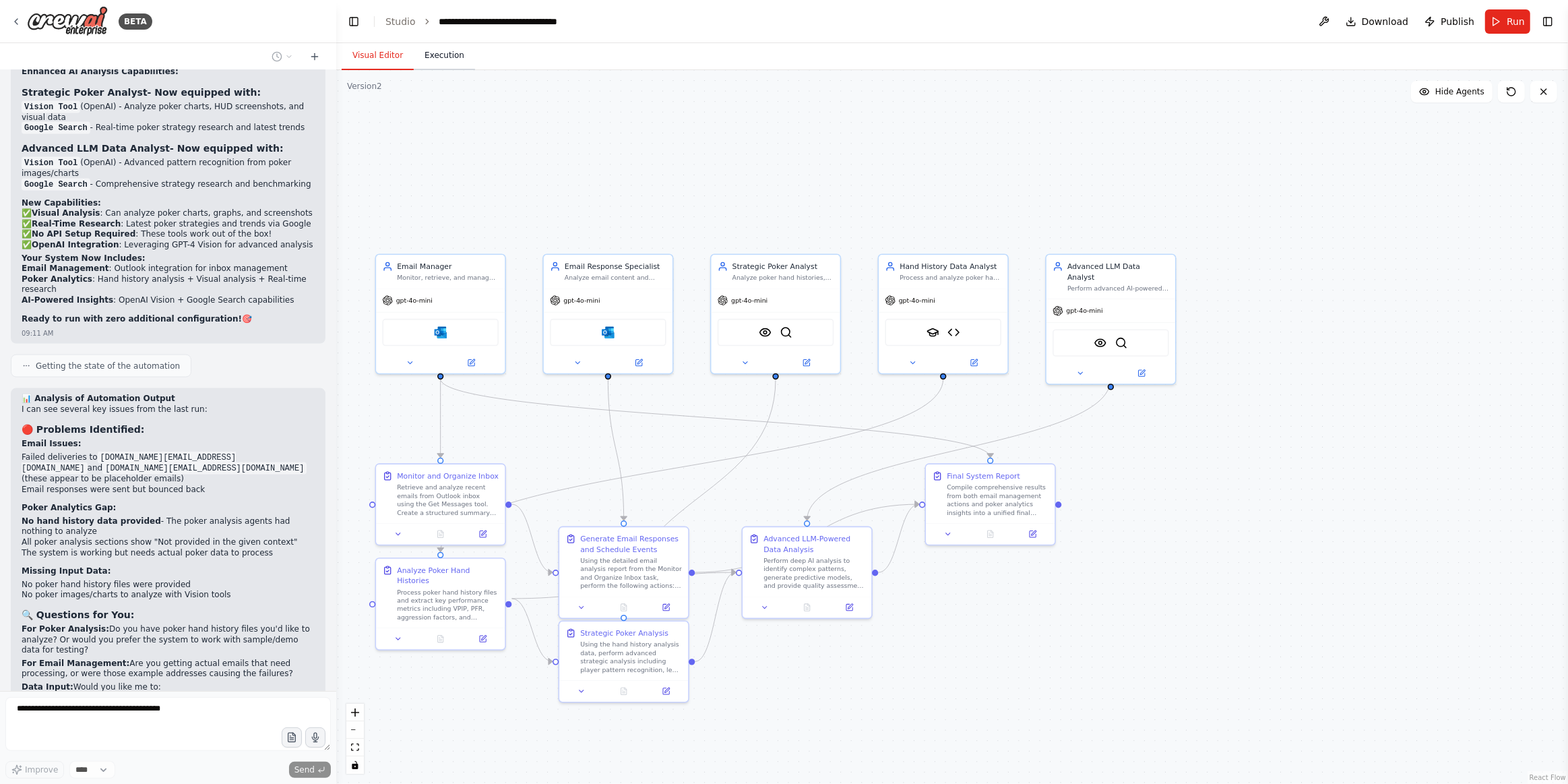
click at [444, 59] on button "Execution" at bounding box center [444, 56] width 62 height 28
click at [378, 54] on button "Visual Editor" at bounding box center [377, 56] width 72 height 28
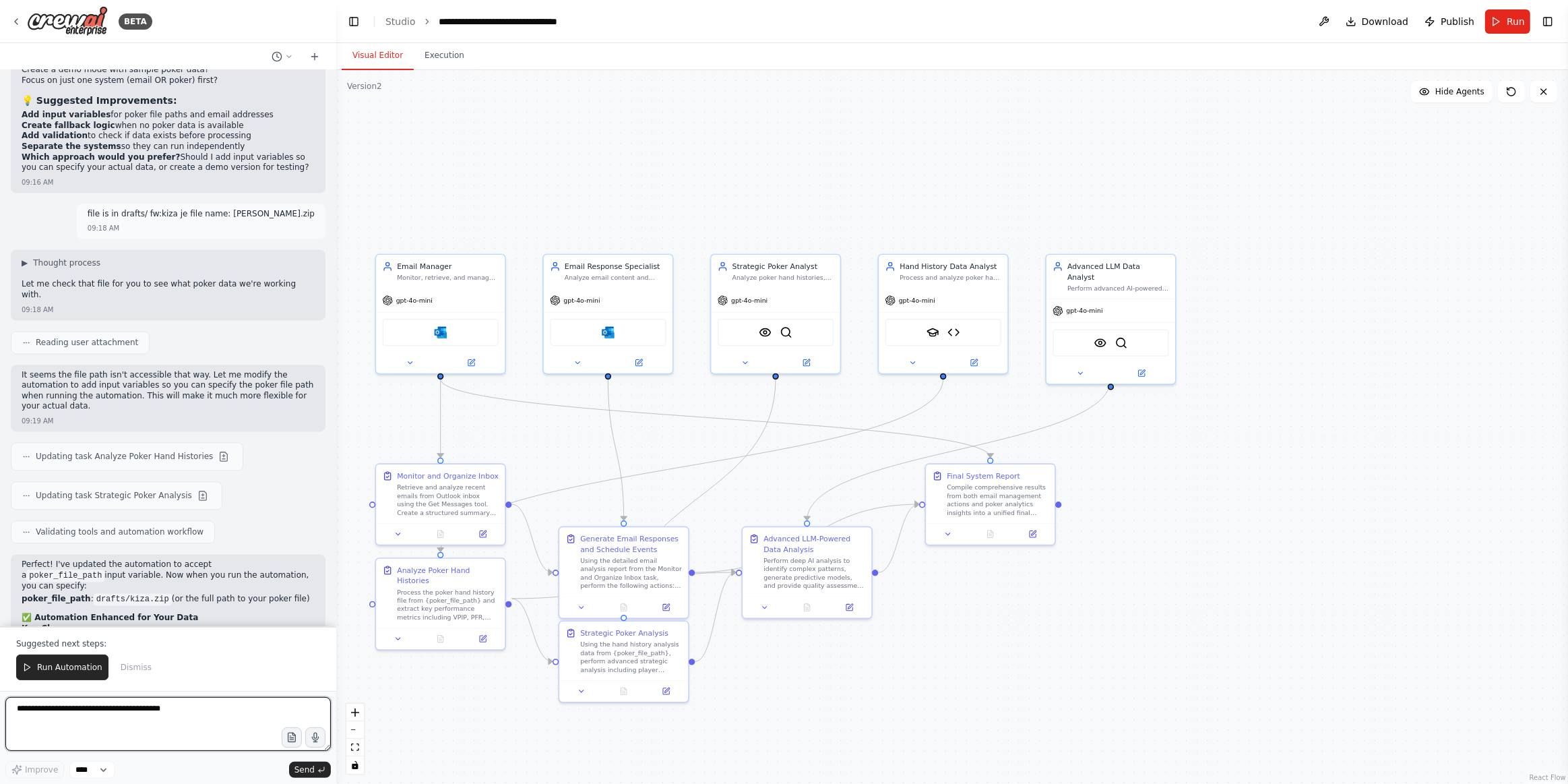
scroll to position [8750, 0]
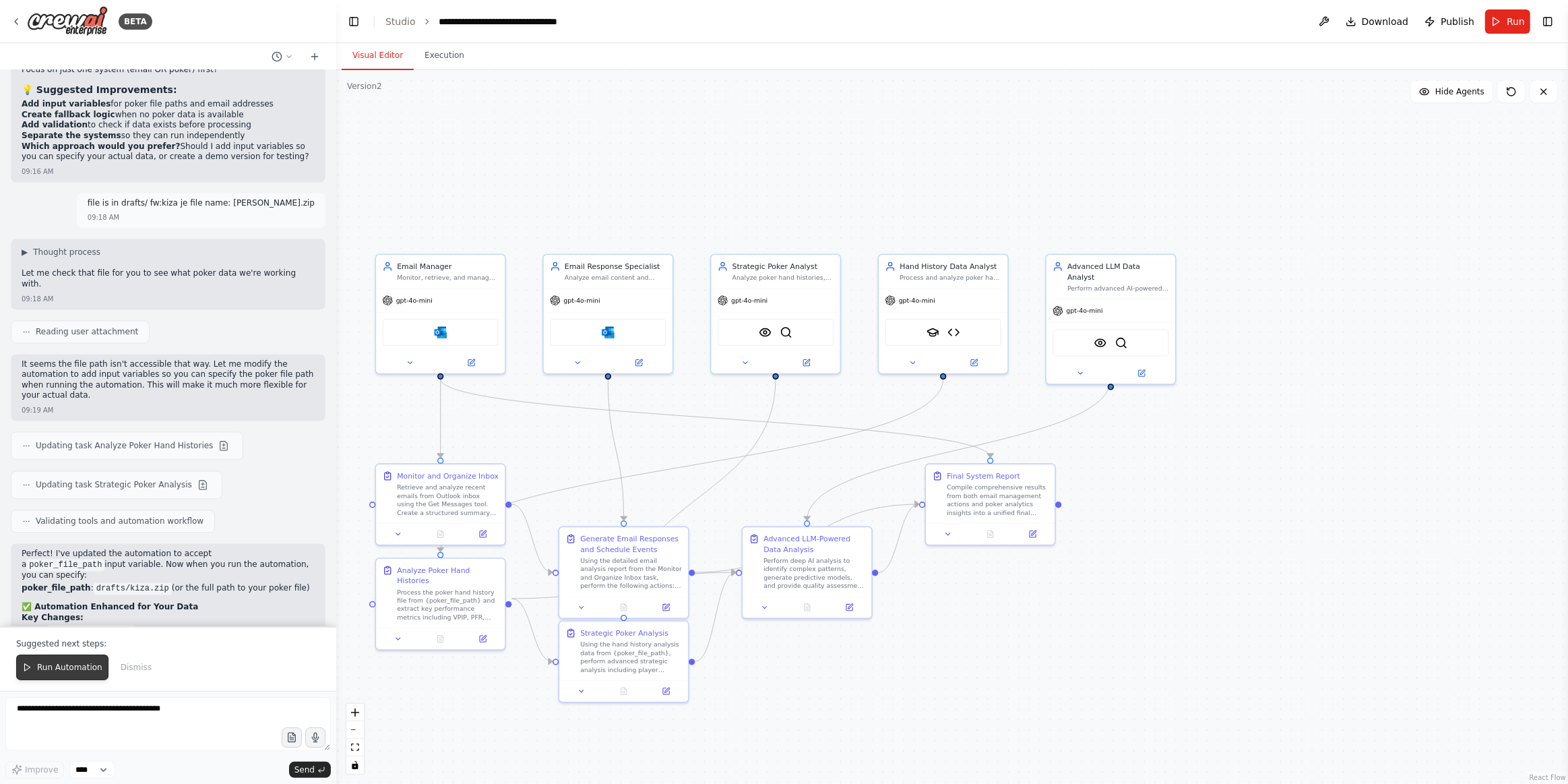
click at [65, 668] on span "Run Automation" at bounding box center [70, 667] width 65 height 11
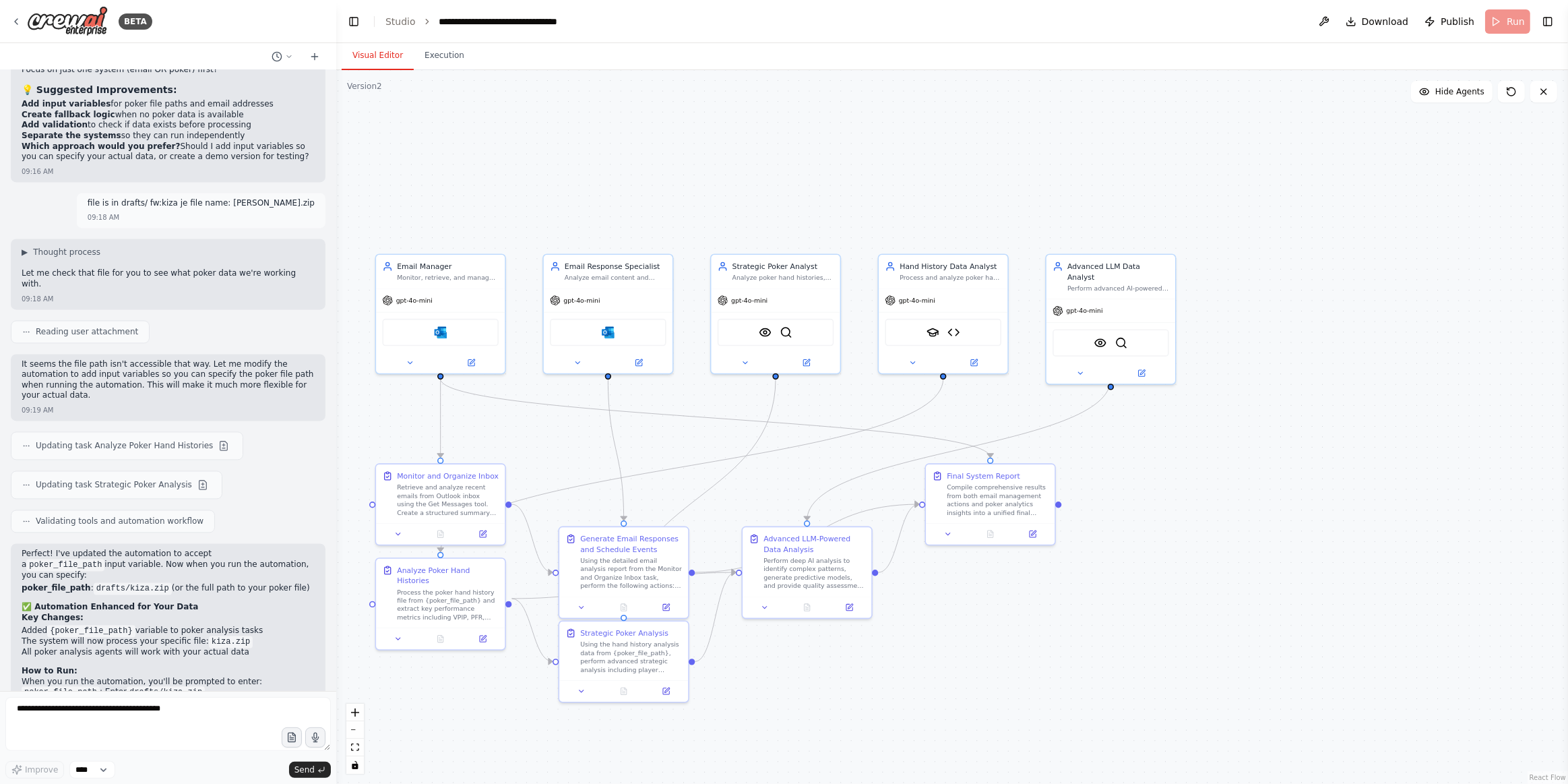
scroll to position [8686, 0]
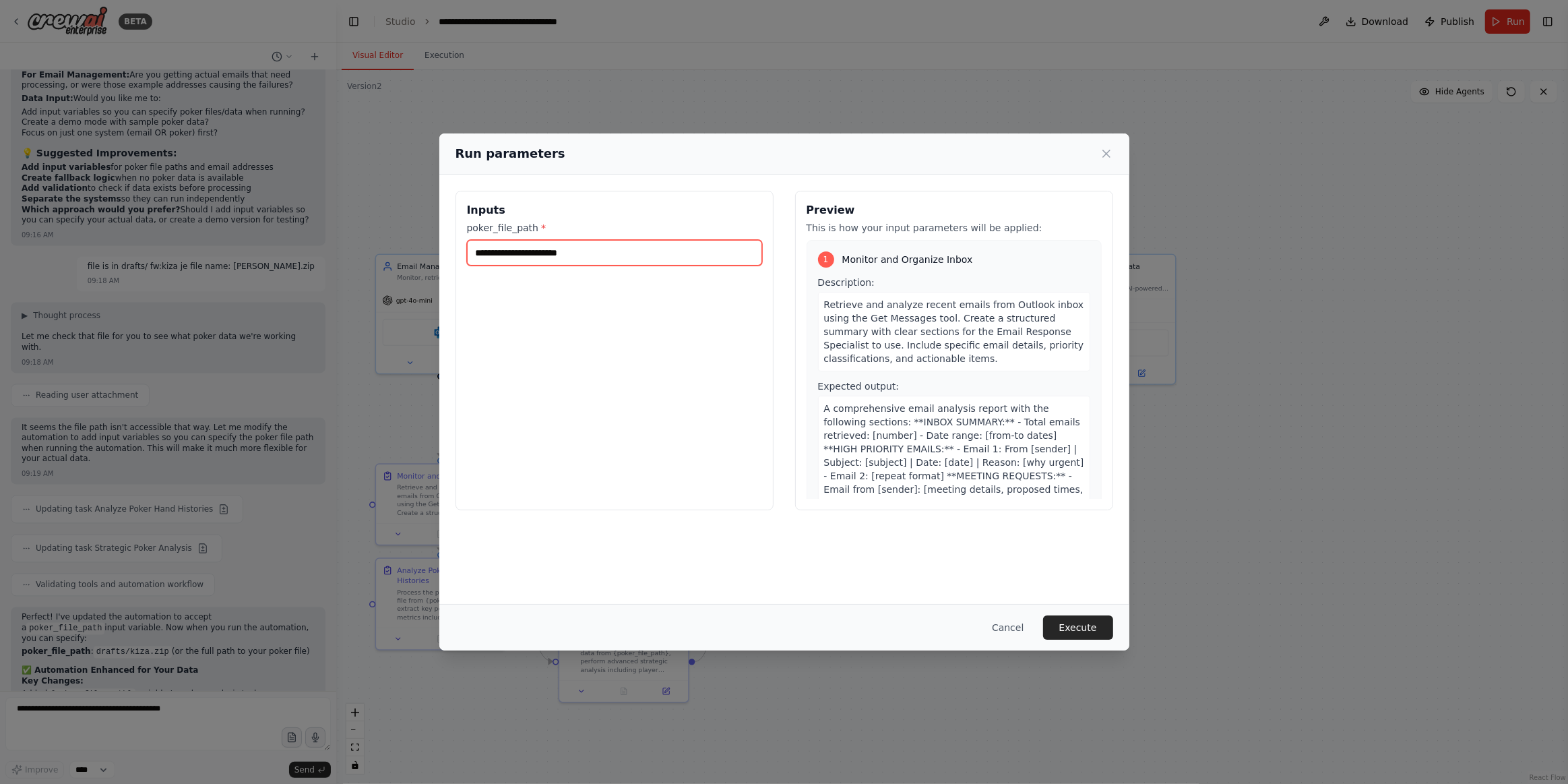
click at [630, 241] on input "poker_file_path *" at bounding box center [614, 252] width 295 height 25
click at [646, 249] on input "poker_file_path *" at bounding box center [614, 252] width 295 height 25
drag, startPoint x: 552, startPoint y: 235, endPoint x: 536, endPoint y: 244, distance: 18.4
click at [541, 243] on div "poker_file_path *" at bounding box center [614, 243] width 295 height 44
click at [581, 255] on input "poker_file_path *" at bounding box center [614, 252] width 295 height 25
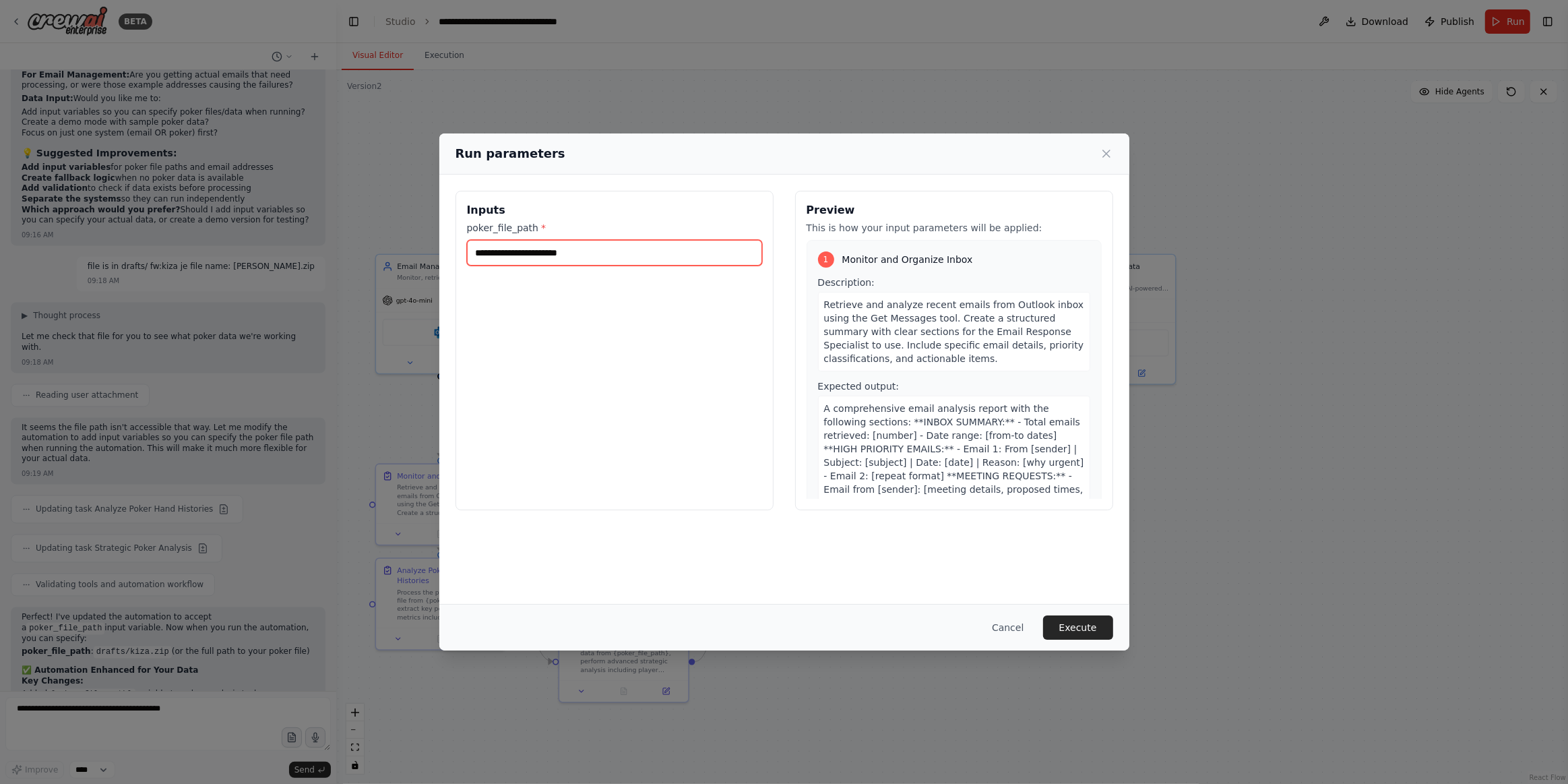
click at [609, 254] on input "poker_file_path *" at bounding box center [614, 252] width 295 height 25
click at [695, 247] on input "poker_file_path *" at bounding box center [614, 252] width 295 height 25
type input "********"
click at [1099, 631] on button "Execute" at bounding box center [1078, 627] width 70 height 24
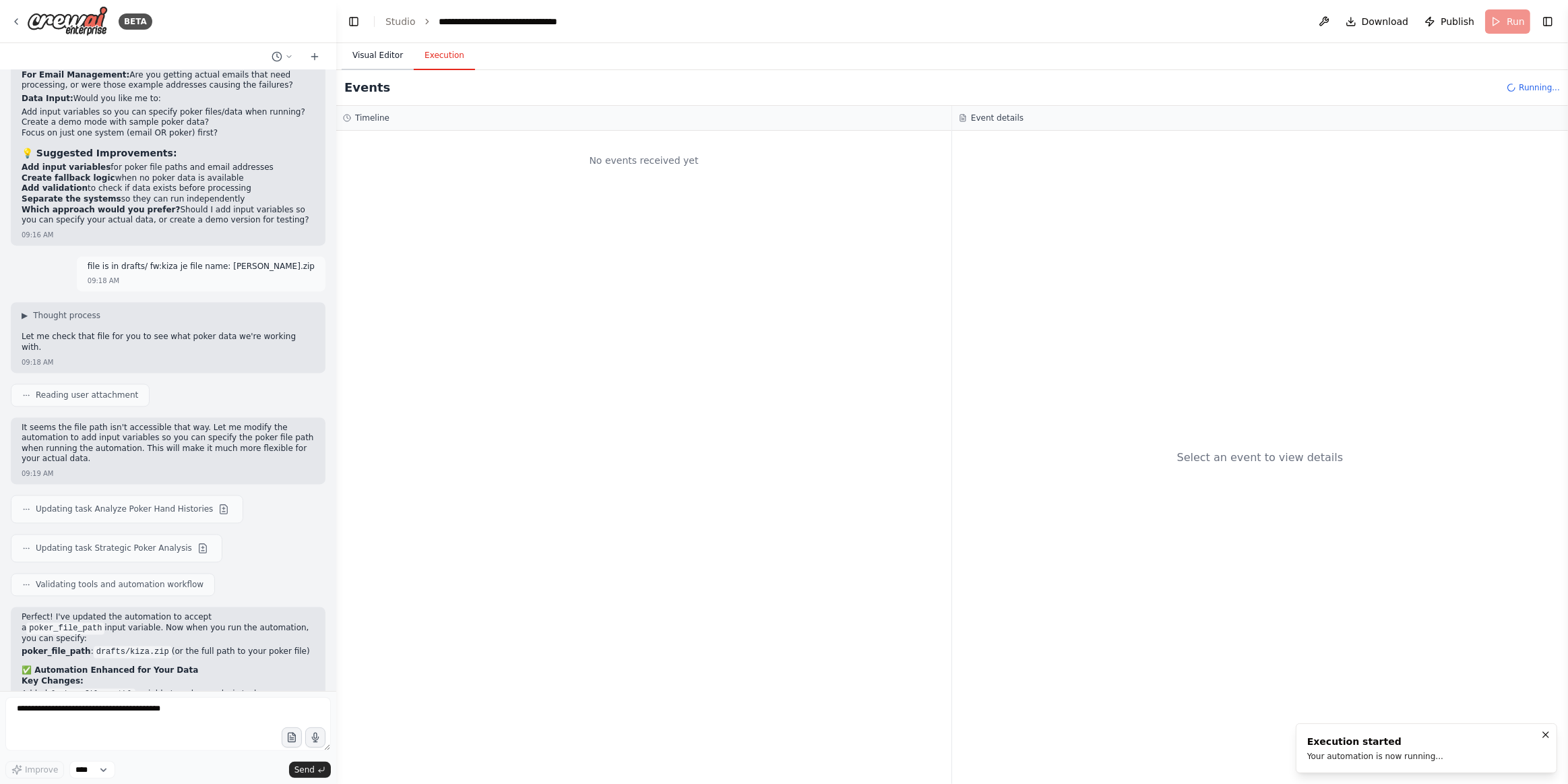
click at [366, 65] on button "Visual Editor" at bounding box center [377, 56] width 72 height 28
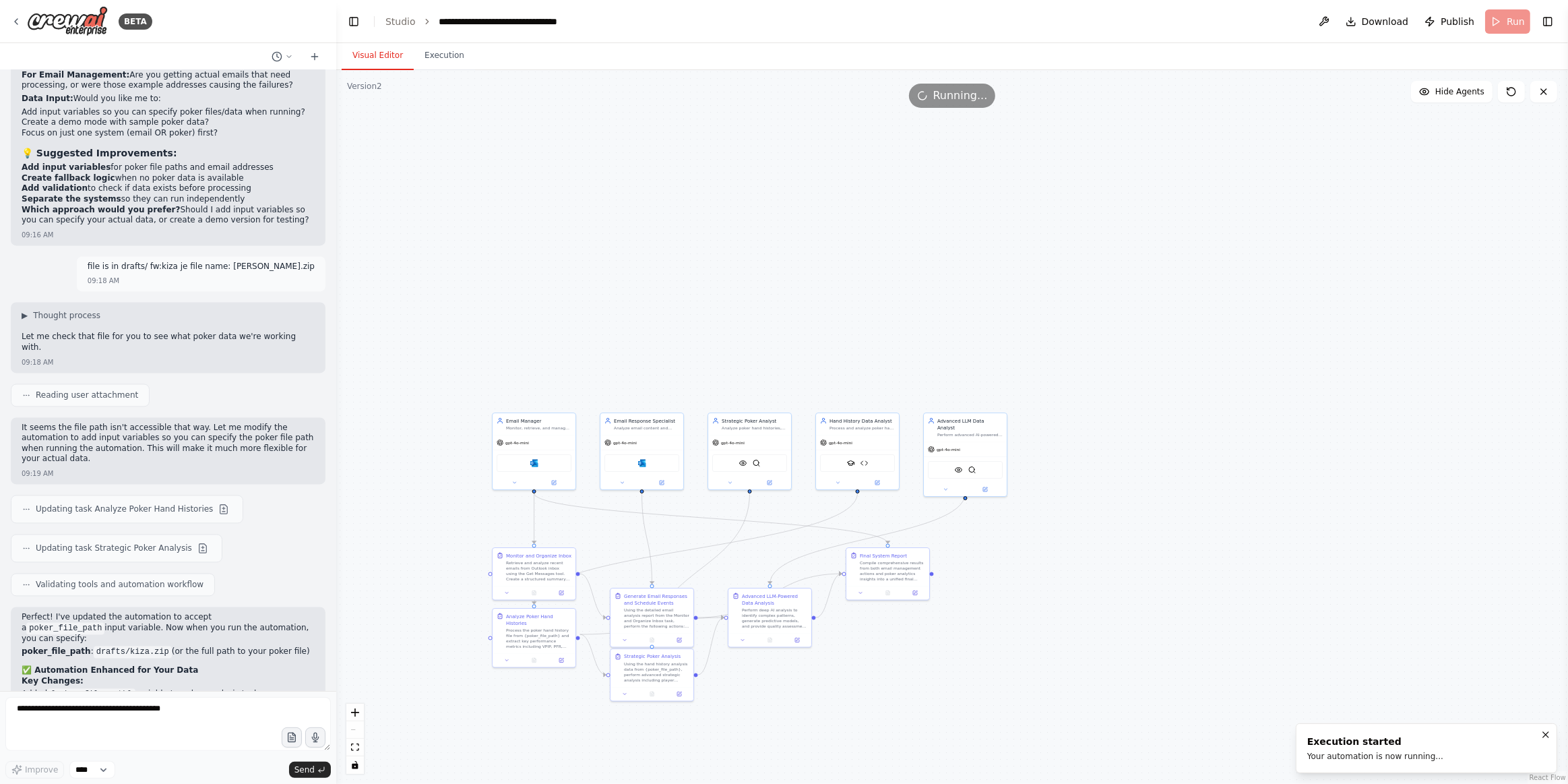
drag, startPoint x: 1194, startPoint y: 499, endPoint x: 1250, endPoint y: 236, distance: 268.9
click at [1252, 235] on div ".deletable-edge-delete-btn { width: 20px; height: 20px; border: 0px solid #ffff…" at bounding box center [953, 427] width 1232 height 714
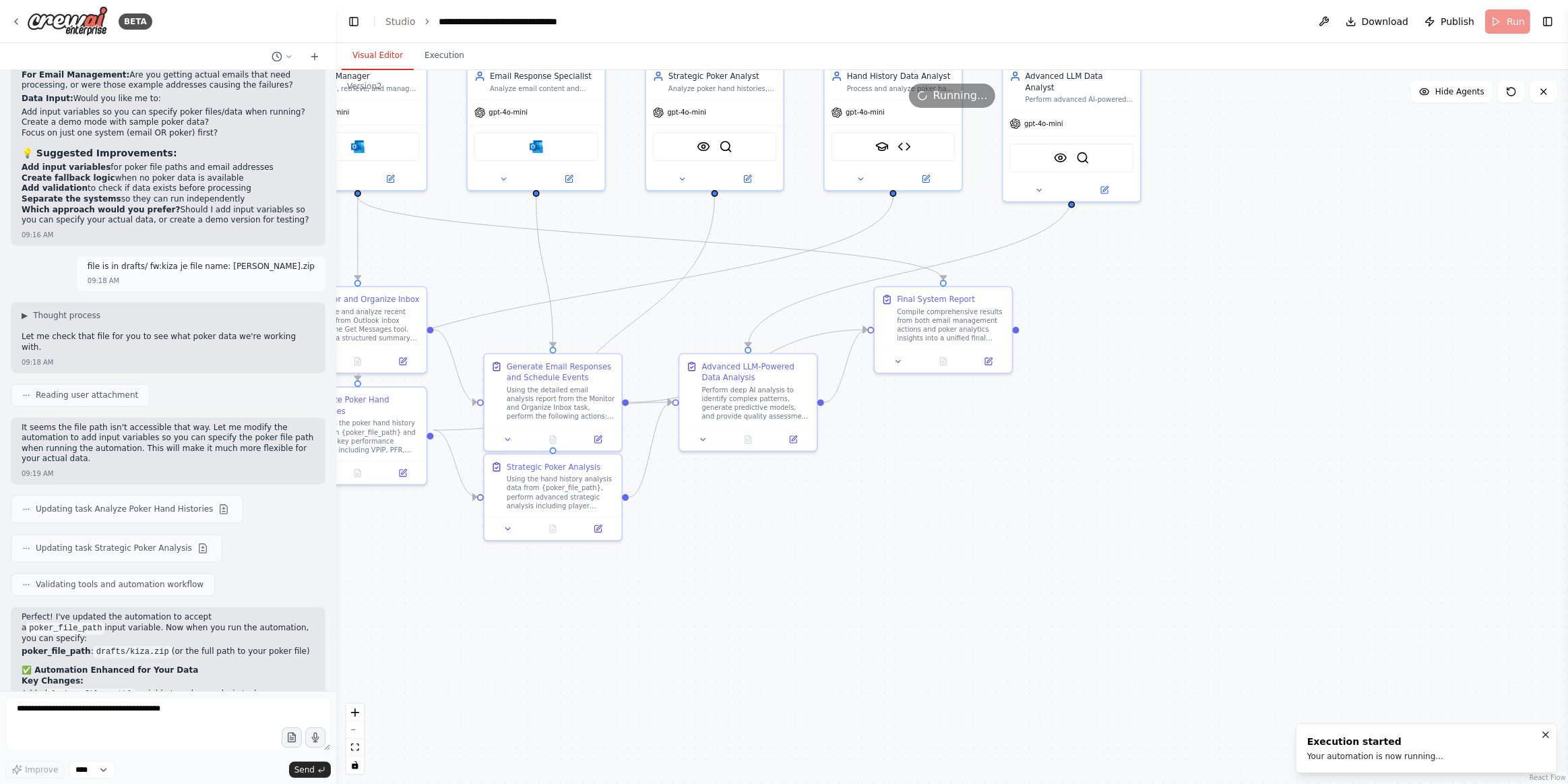
drag, startPoint x: 1145, startPoint y: 405, endPoint x: 1135, endPoint y: 572, distance: 167.3
click at [1135, 574] on div ".deletable-edge-delete-btn { width: 20px; height: 20px; border: 0px solid #ffff…" at bounding box center [953, 427] width 1232 height 714
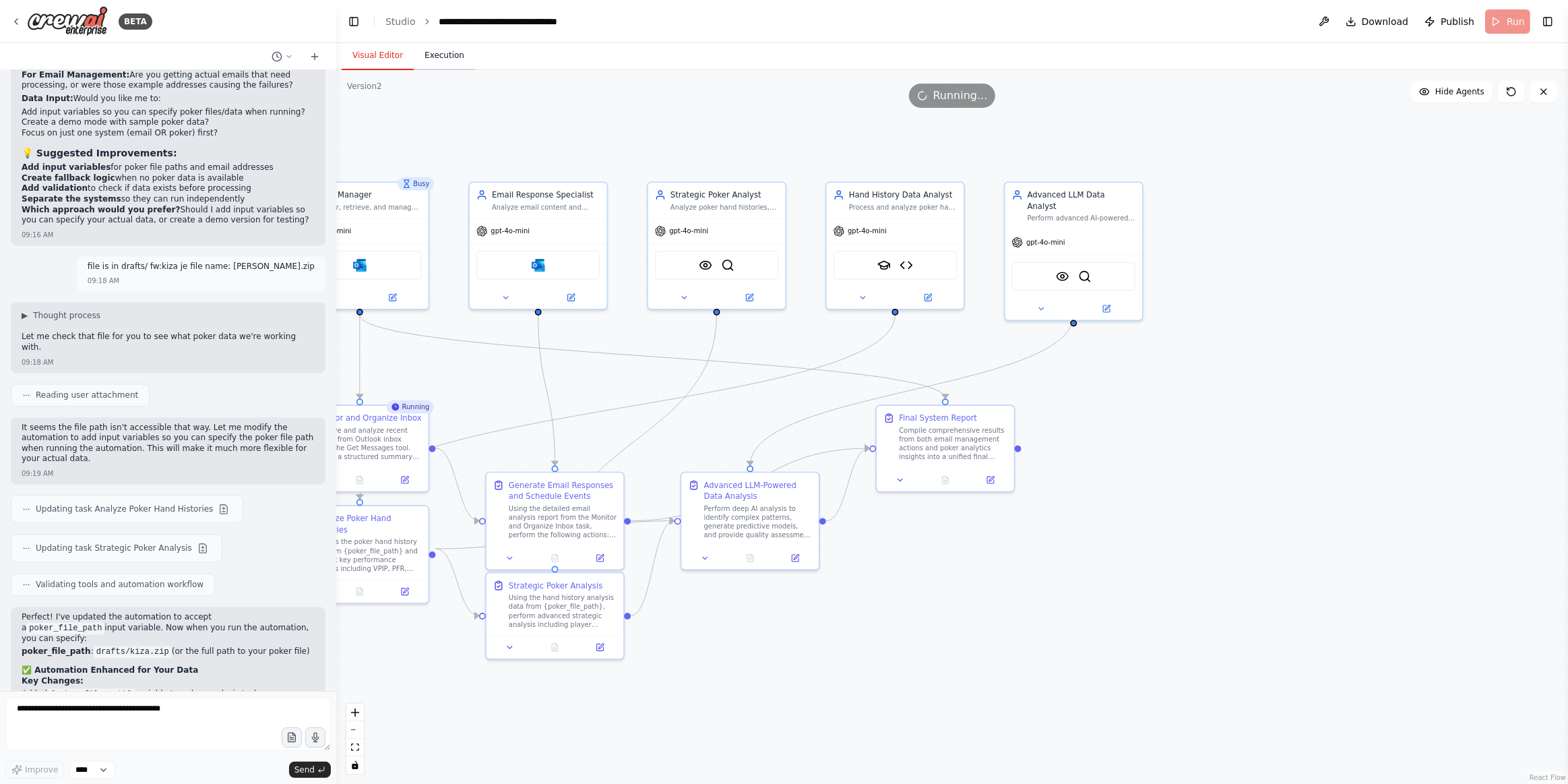
click at [460, 62] on button "Execution" at bounding box center [444, 56] width 62 height 28
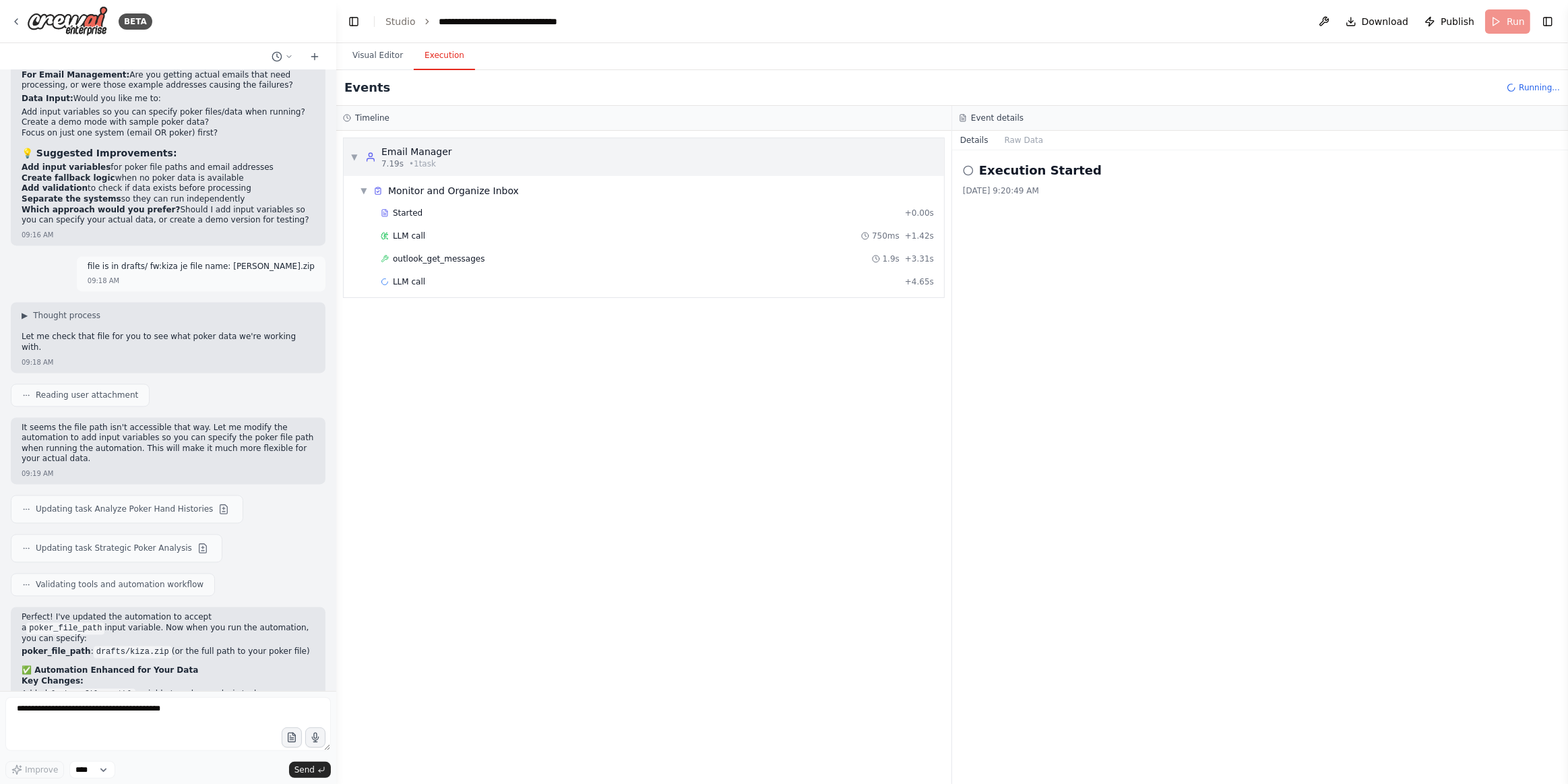
click at [436, 158] on div "7.19s • 1 task" at bounding box center [417, 163] width 71 height 11
click at [365, 168] on div "Email Manager 7.19s • 1 task" at bounding box center [409, 157] width 87 height 24
click at [498, 203] on div "Started + 0.00s" at bounding box center [658, 213] width 563 height 20
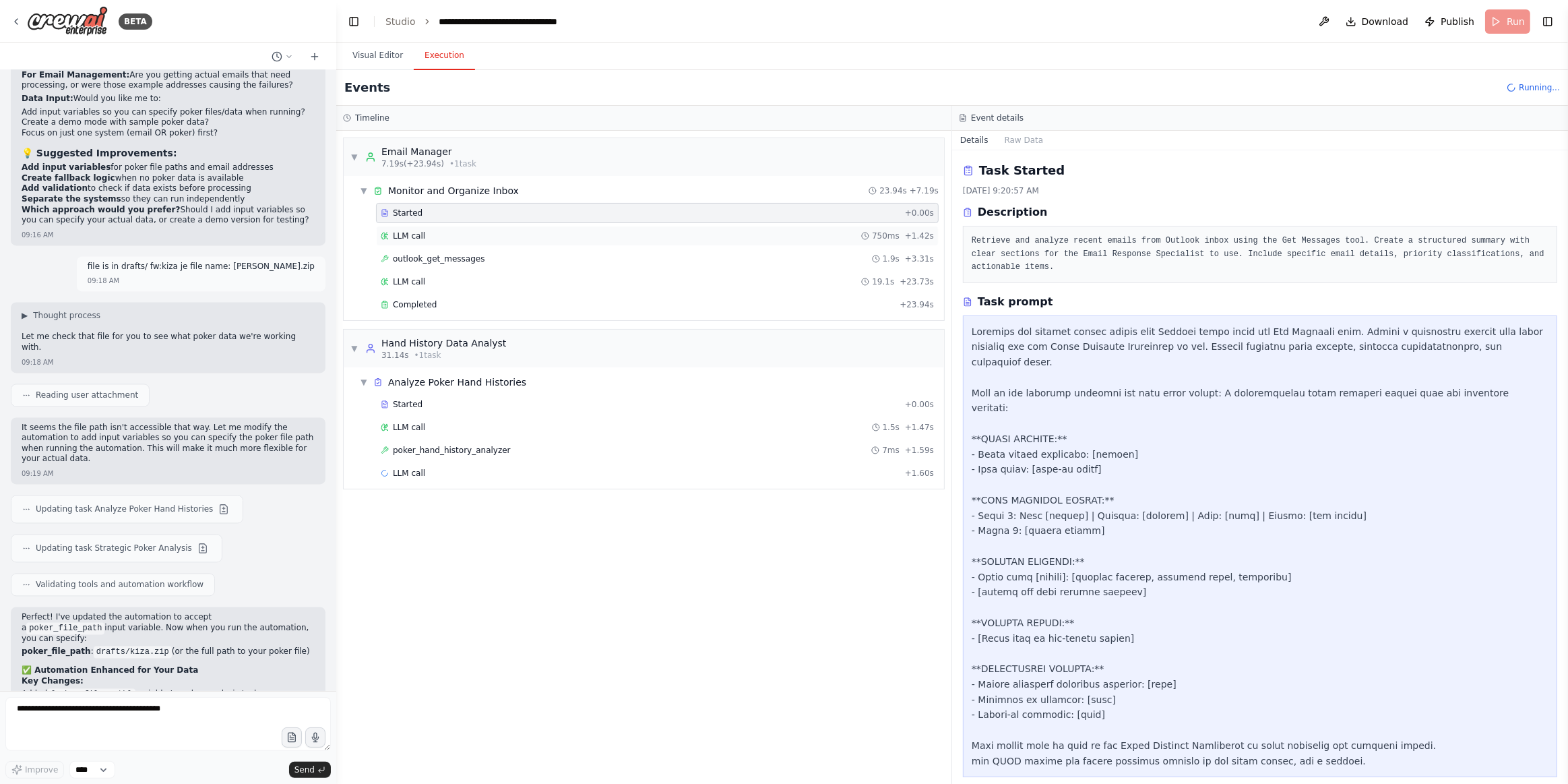
click at [416, 232] on span "LLM call" at bounding box center [409, 236] width 33 height 11
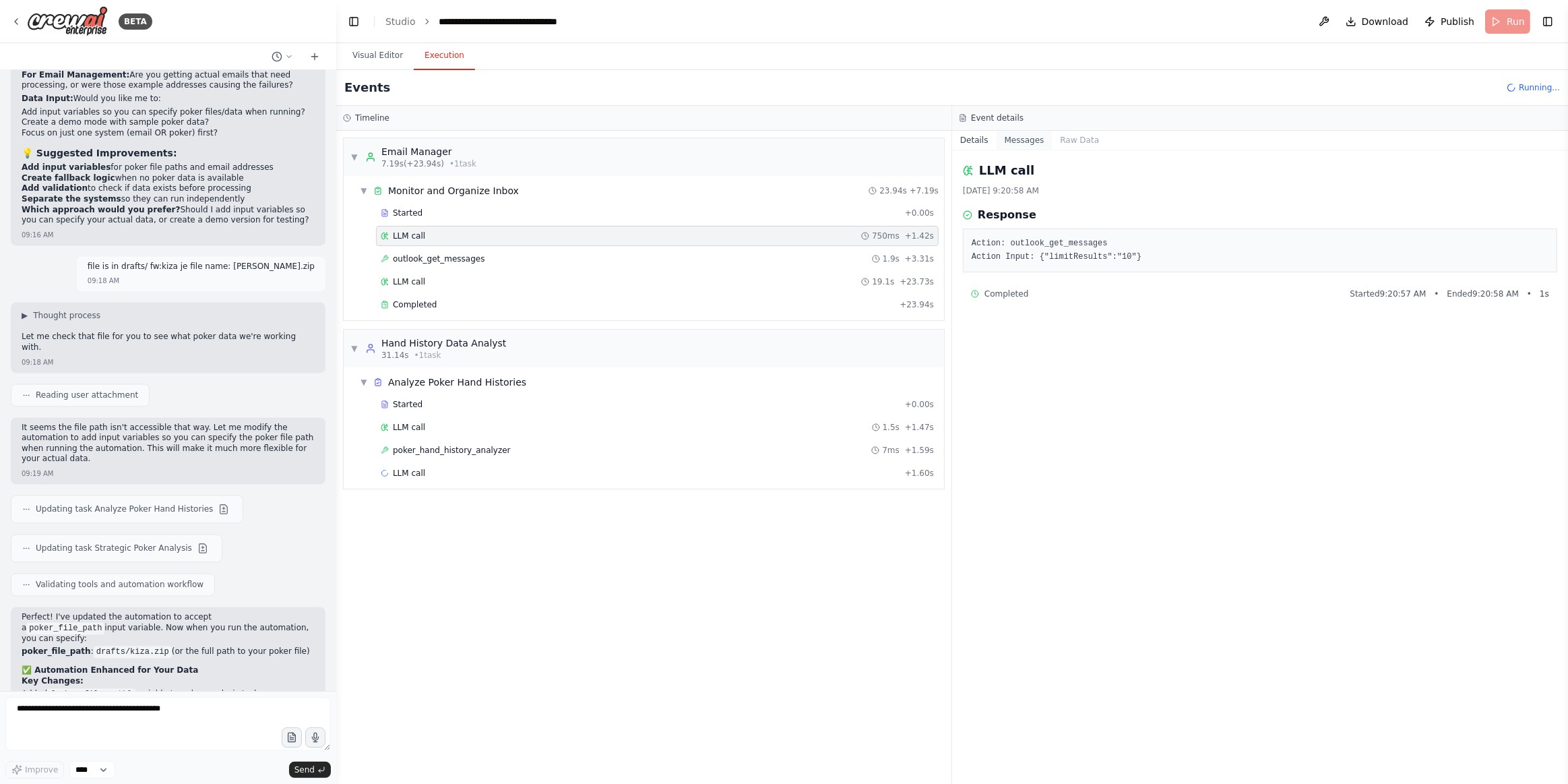
click at [1032, 146] on button "Messages" at bounding box center [1024, 140] width 56 height 19
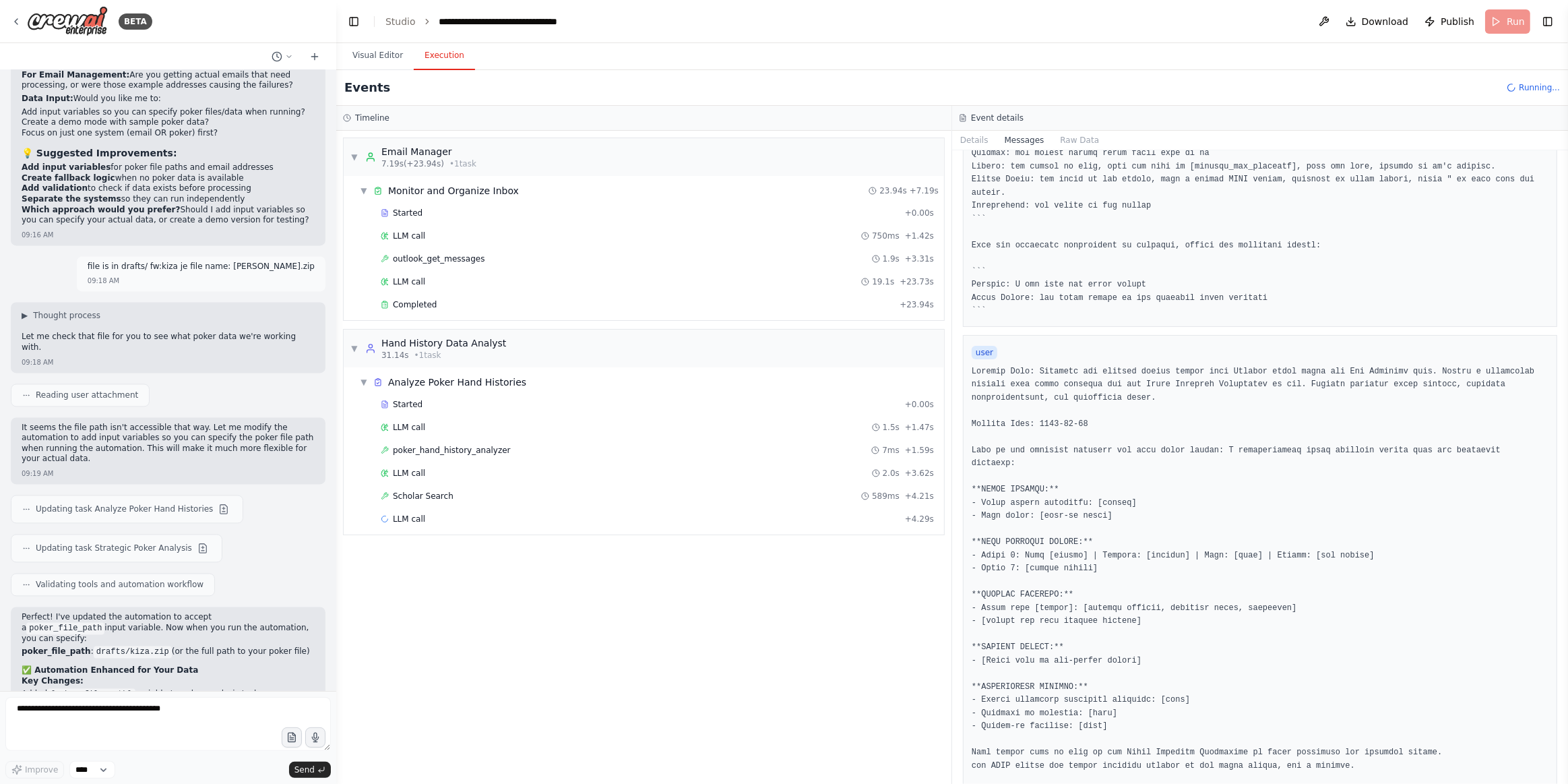
scroll to position [721, 0]
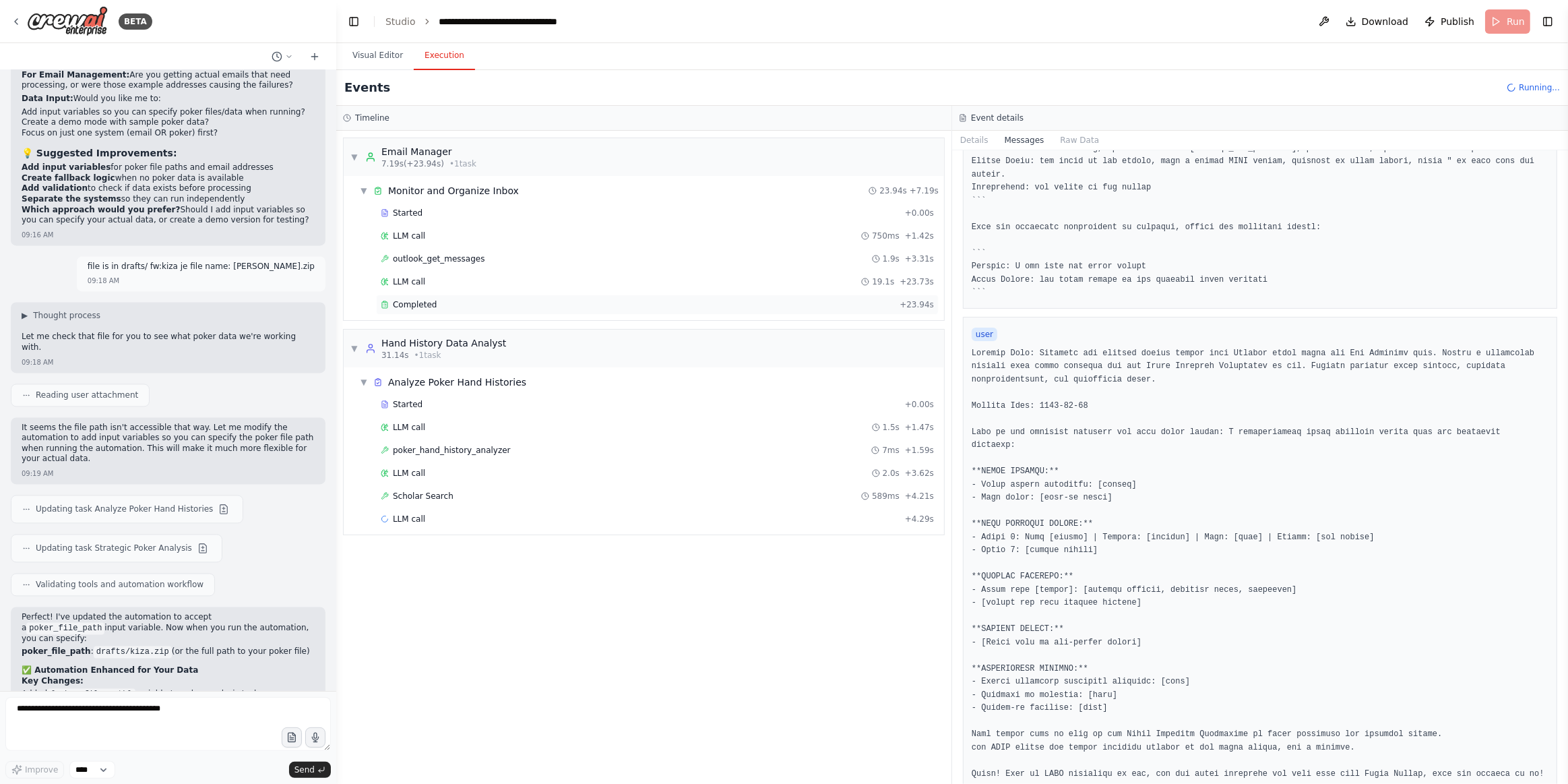
click at [442, 300] on div "Completed" at bounding box center [637, 305] width 513 height 11
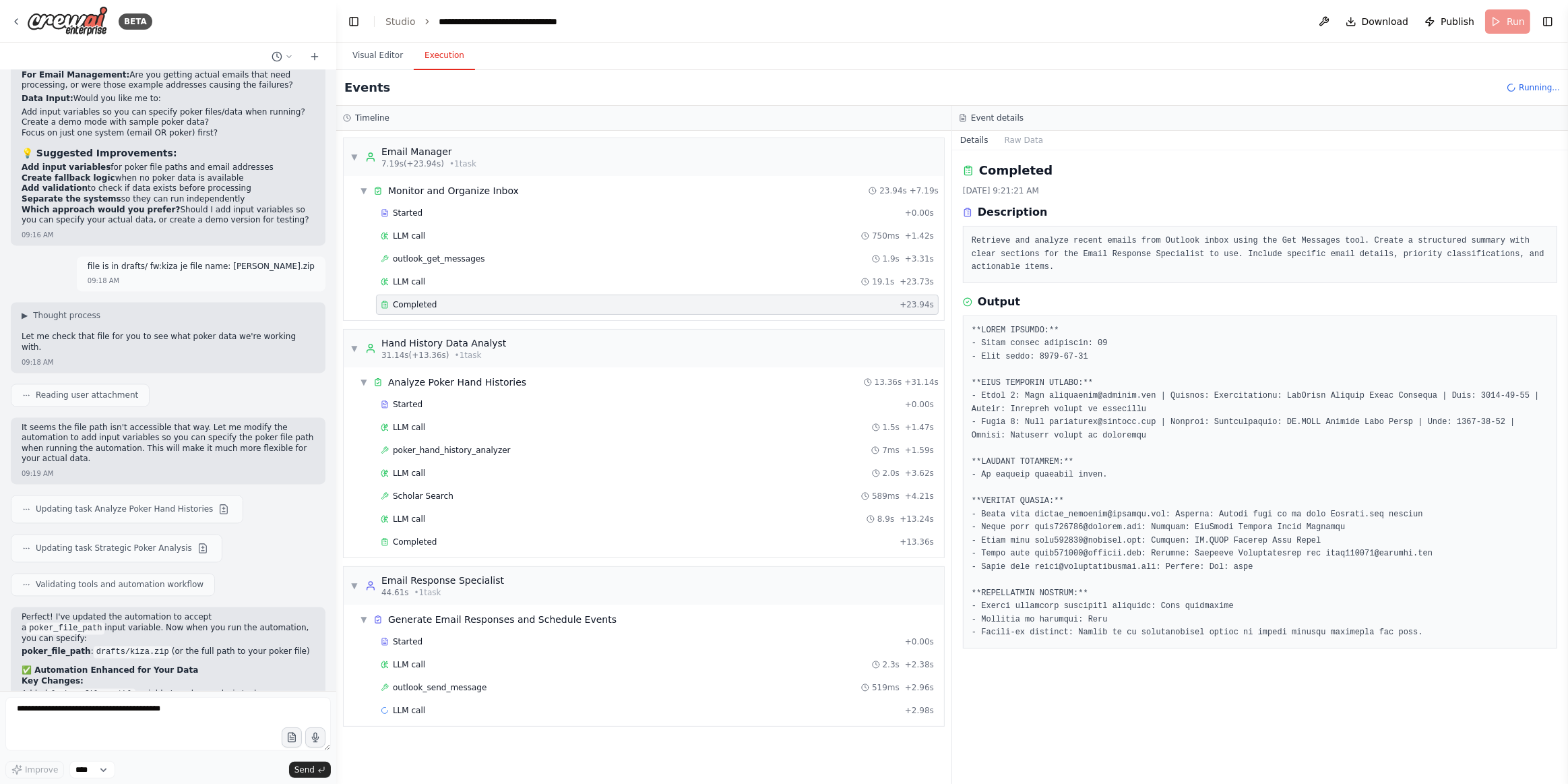
click at [1016, 128] on div "Event details" at bounding box center [1261, 118] width 616 height 25
click at [1033, 154] on div "Completed [DATE] 9:21:21 AM Description Retrieve and analyze recent emails from…" at bounding box center [1261, 467] width 616 height 634
click at [417, 254] on span "outlook_get_messages" at bounding box center [439, 259] width 92 height 11
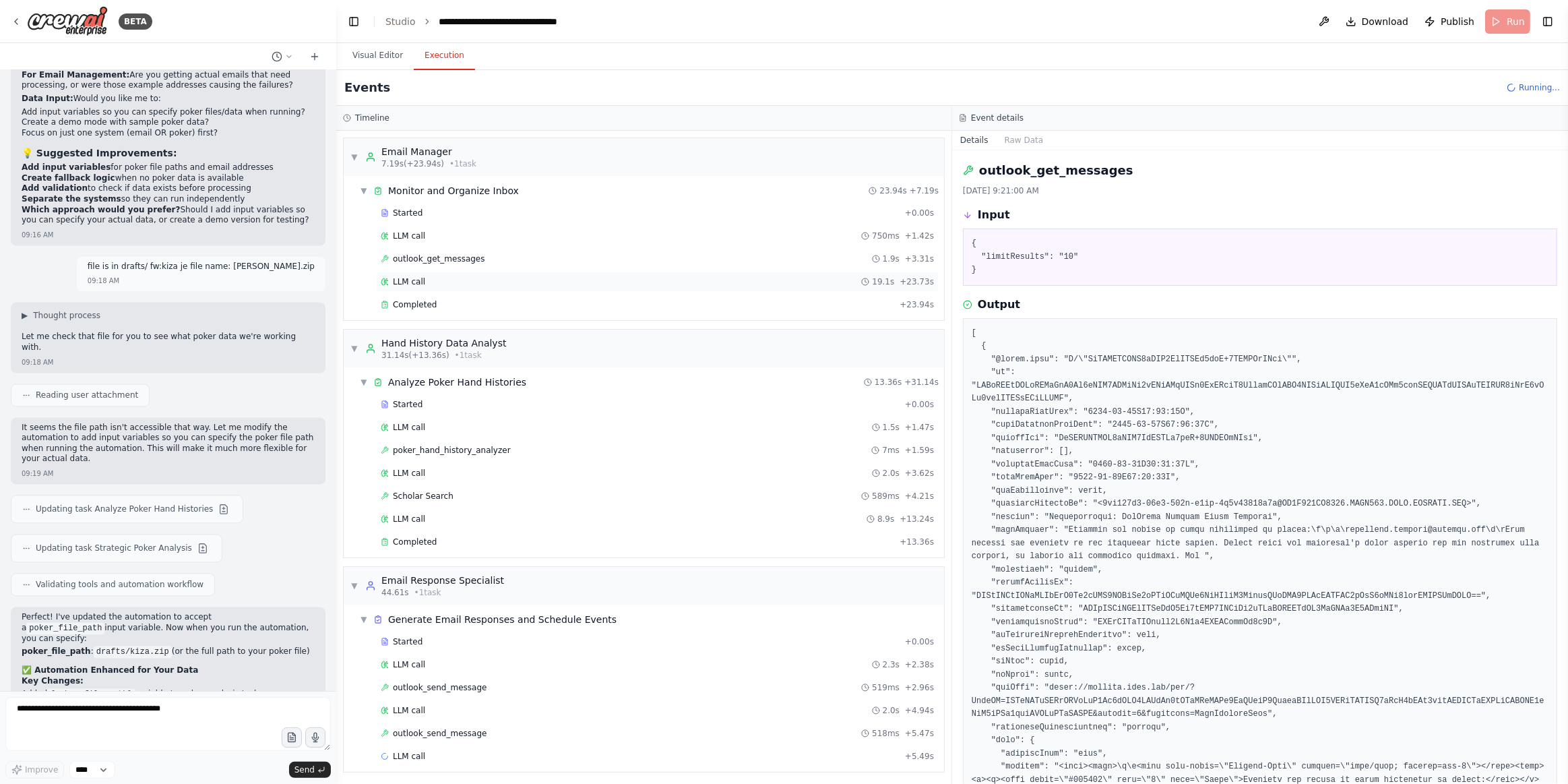
click at [513, 273] on div "LLM call 19.1s + 23.73s" at bounding box center [658, 282] width 563 height 20
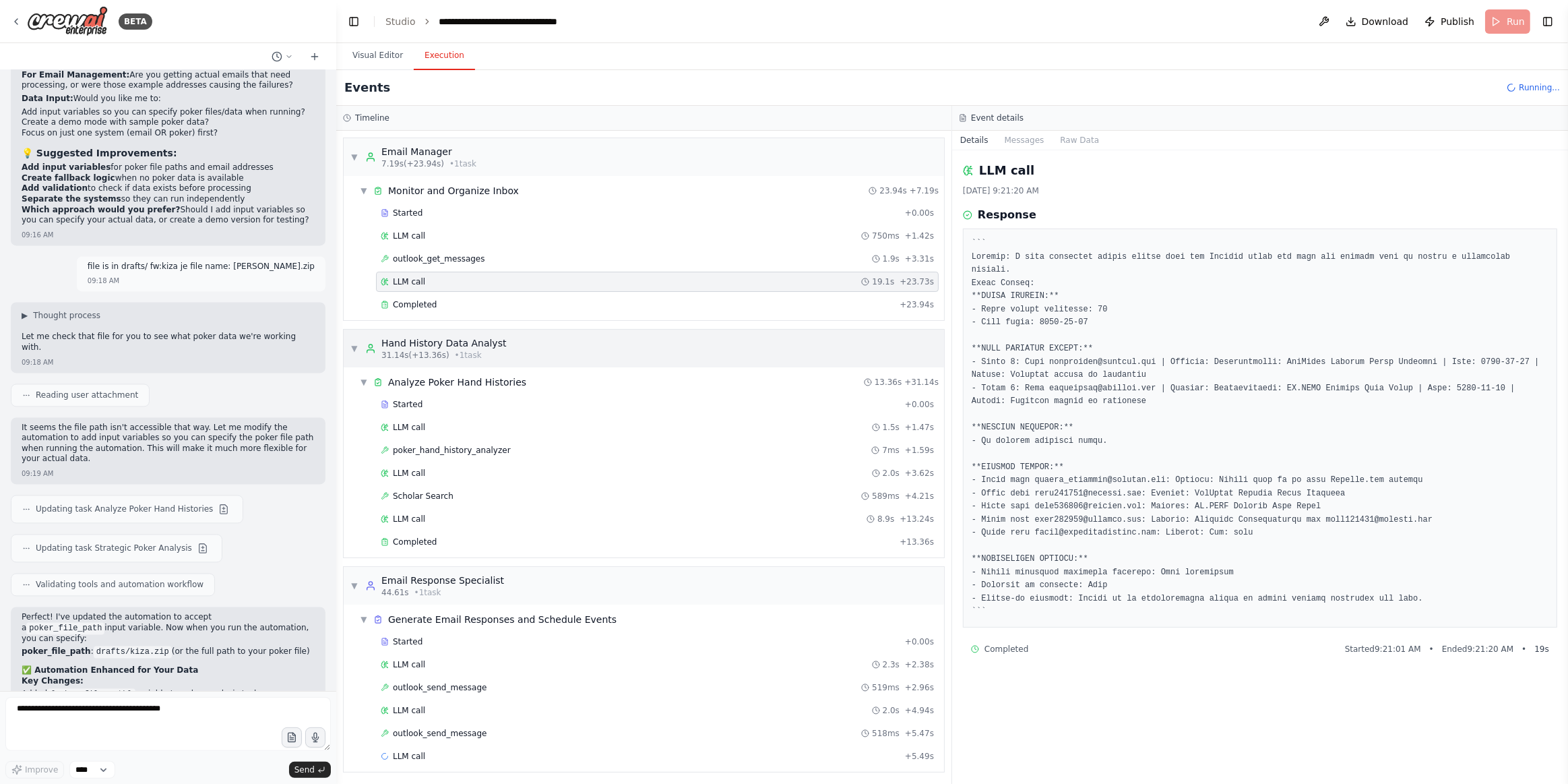
click at [467, 341] on div "Hand History Data Analyst" at bounding box center [444, 343] width 125 height 14
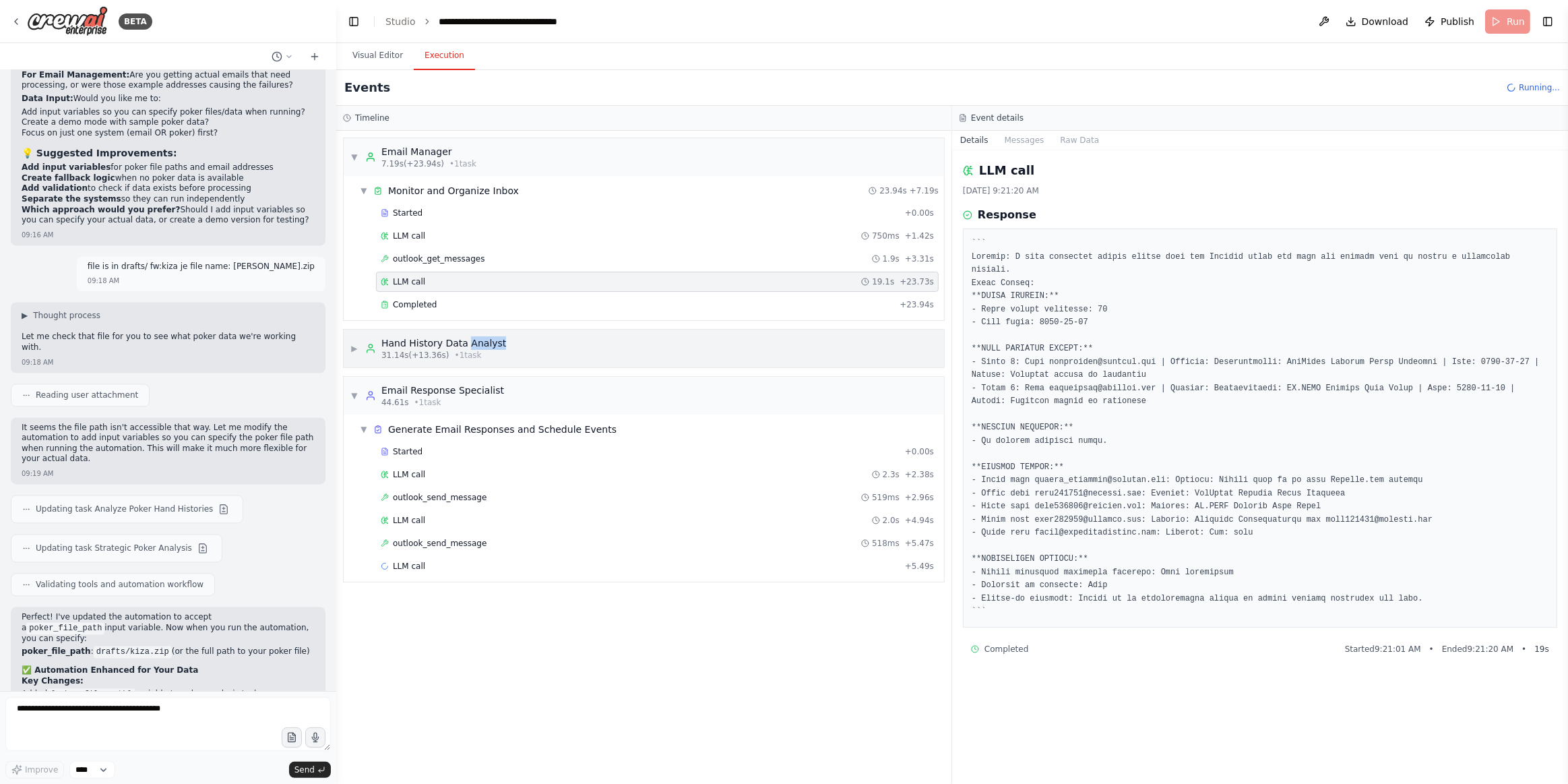
click at [467, 341] on div "Hand History Data Analyst" at bounding box center [444, 343] width 125 height 14
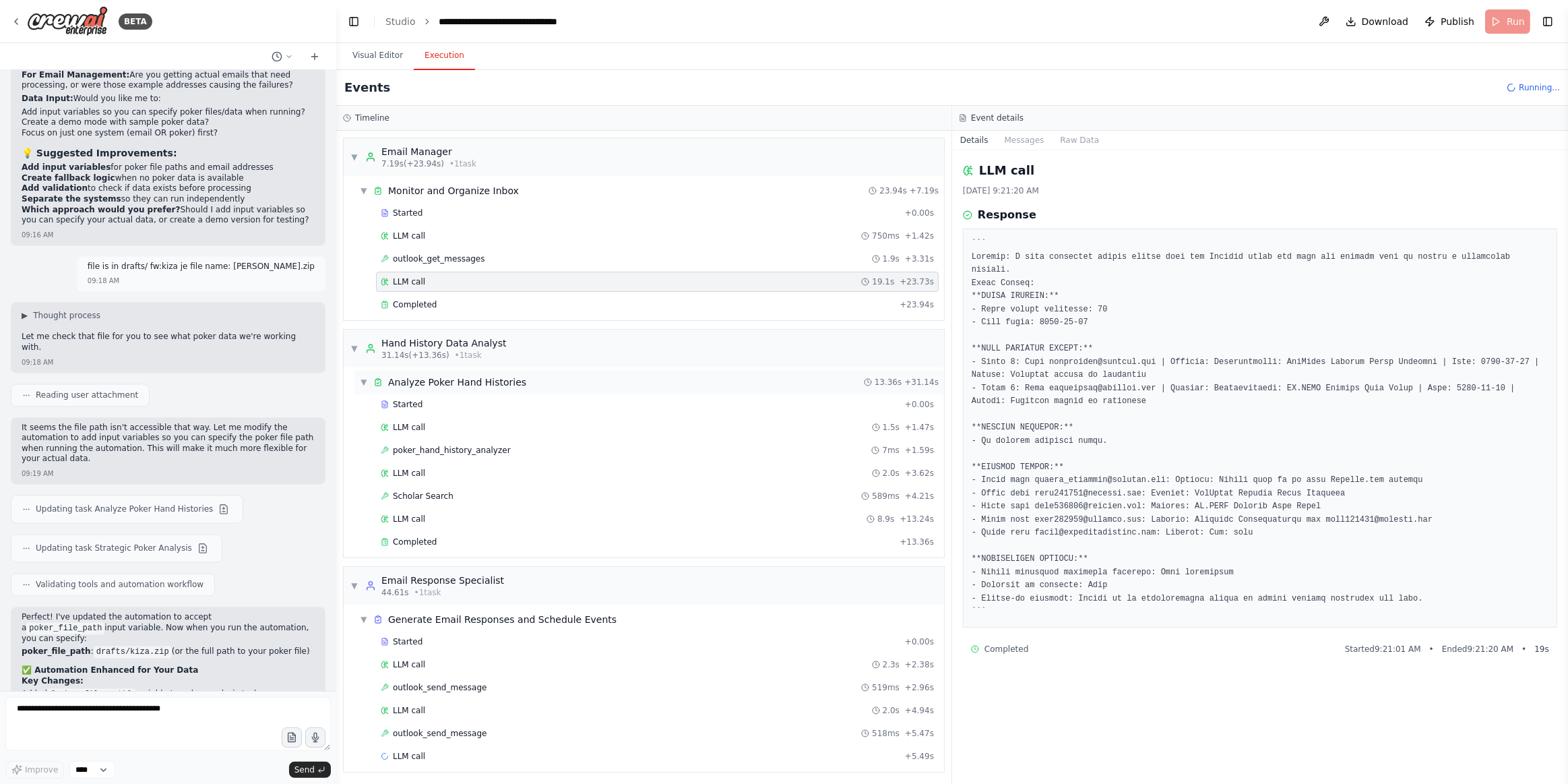
click at [465, 376] on div "Analyze Poker Hand Histories" at bounding box center [457, 382] width 138 height 14
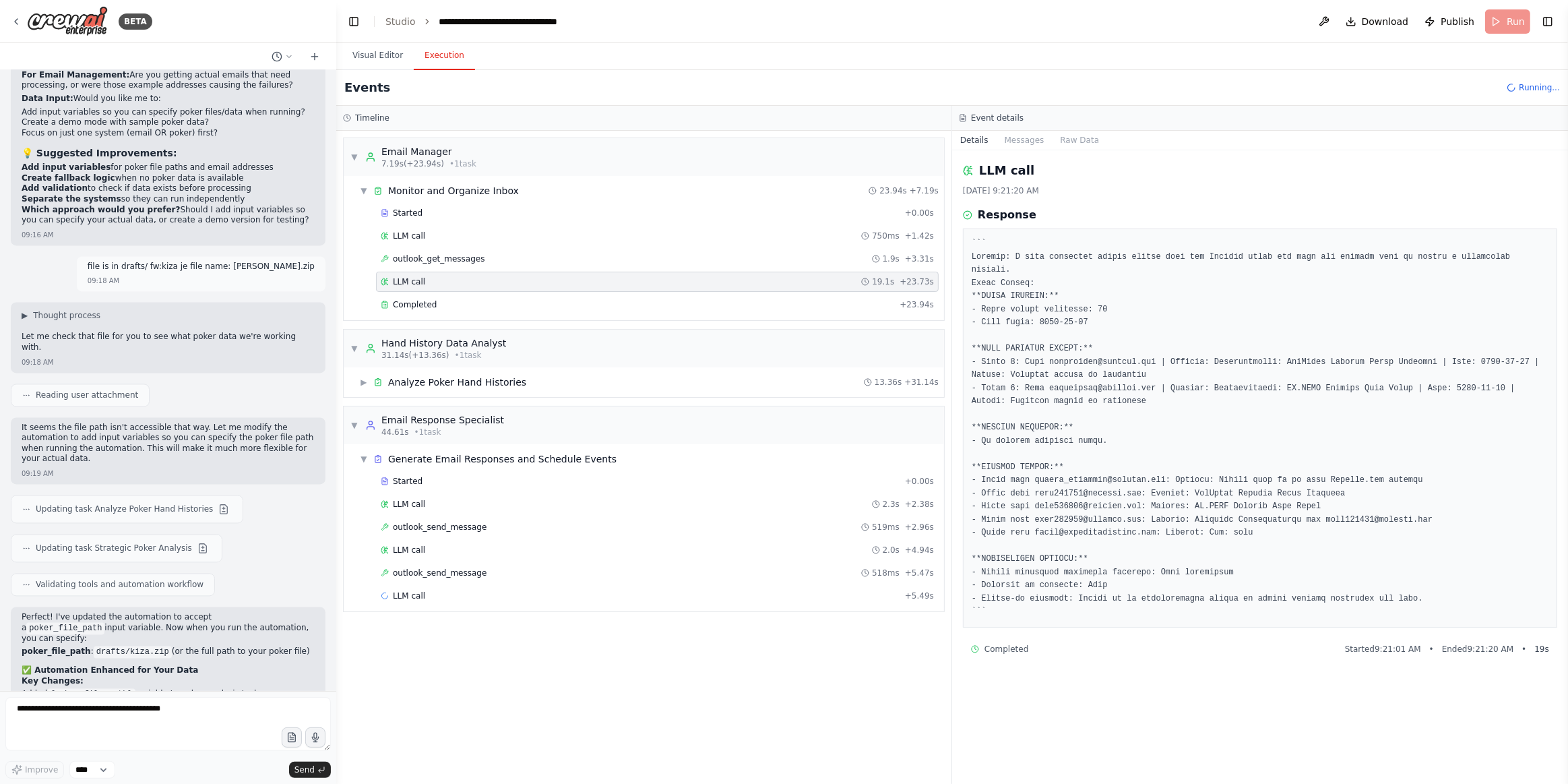
click at [465, 396] on div "▼ Email Manager 7.19s (+23.94s) • 1 task ▼ Monitor and Organize Inbox 23.94s + …" at bounding box center [644, 457] width 615 height 653
click at [463, 381] on div "Analyze Poker Hand Histories" at bounding box center [457, 382] width 138 height 14
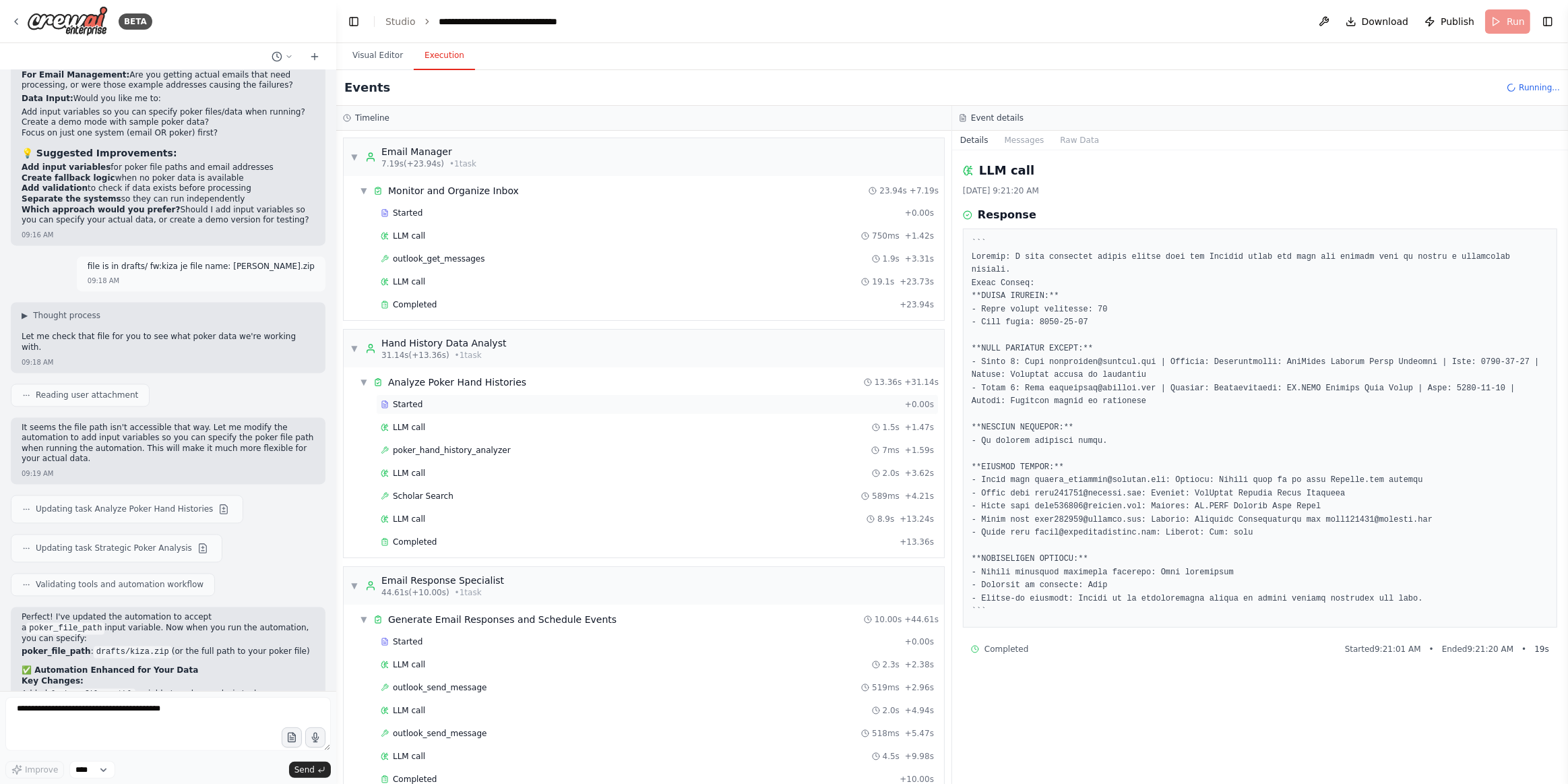
click at [472, 395] on div "Started + 0.00s" at bounding box center [658, 405] width 563 height 20
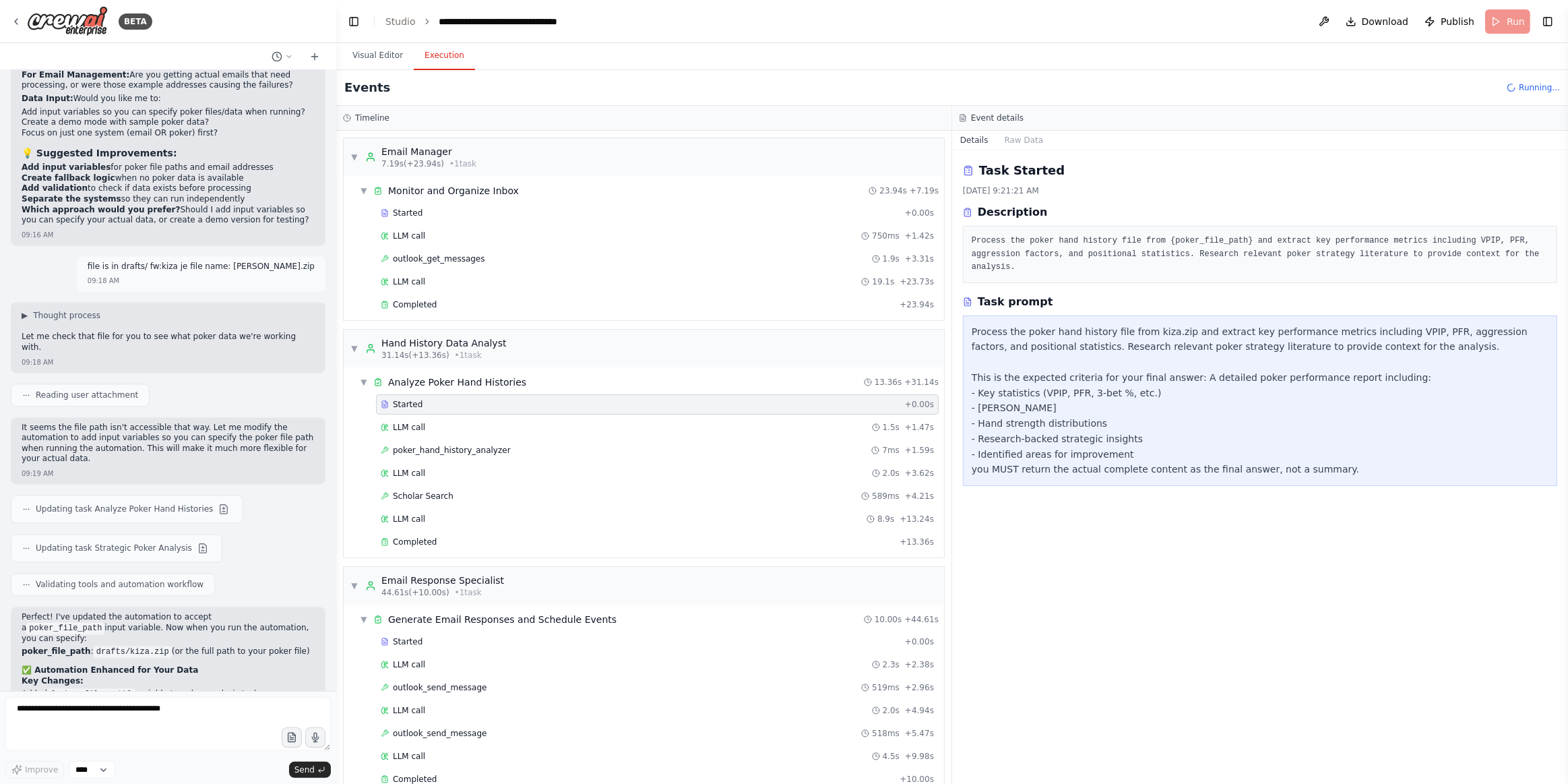
click at [466, 411] on div "Started + 0.00s LLM call 1.5s + 1.47s poker_hand_history_analyzer 7ms + 1.59s L…" at bounding box center [649, 474] width 589 height 160
click at [407, 410] on div "Started + 0.00s LLM call 1.5s + 1.47s poker_hand_history_analyzer 7ms + 1.59s L…" at bounding box center [649, 474] width 589 height 160
click at [410, 426] on span "LLM call" at bounding box center [409, 427] width 33 height 11
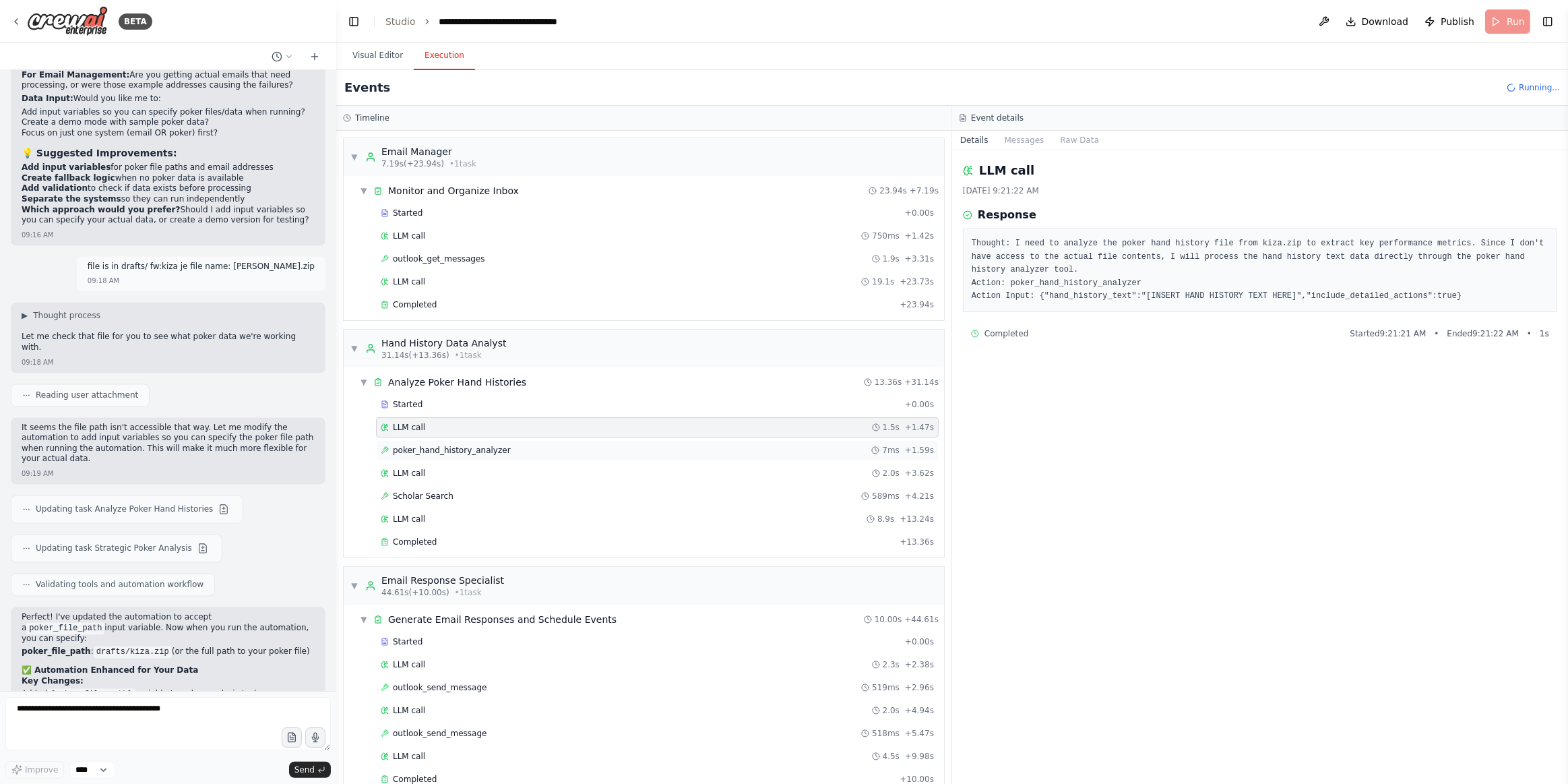
click at [411, 446] on span "poker_hand_history_analyzer" at bounding box center [452, 450] width 118 height 11
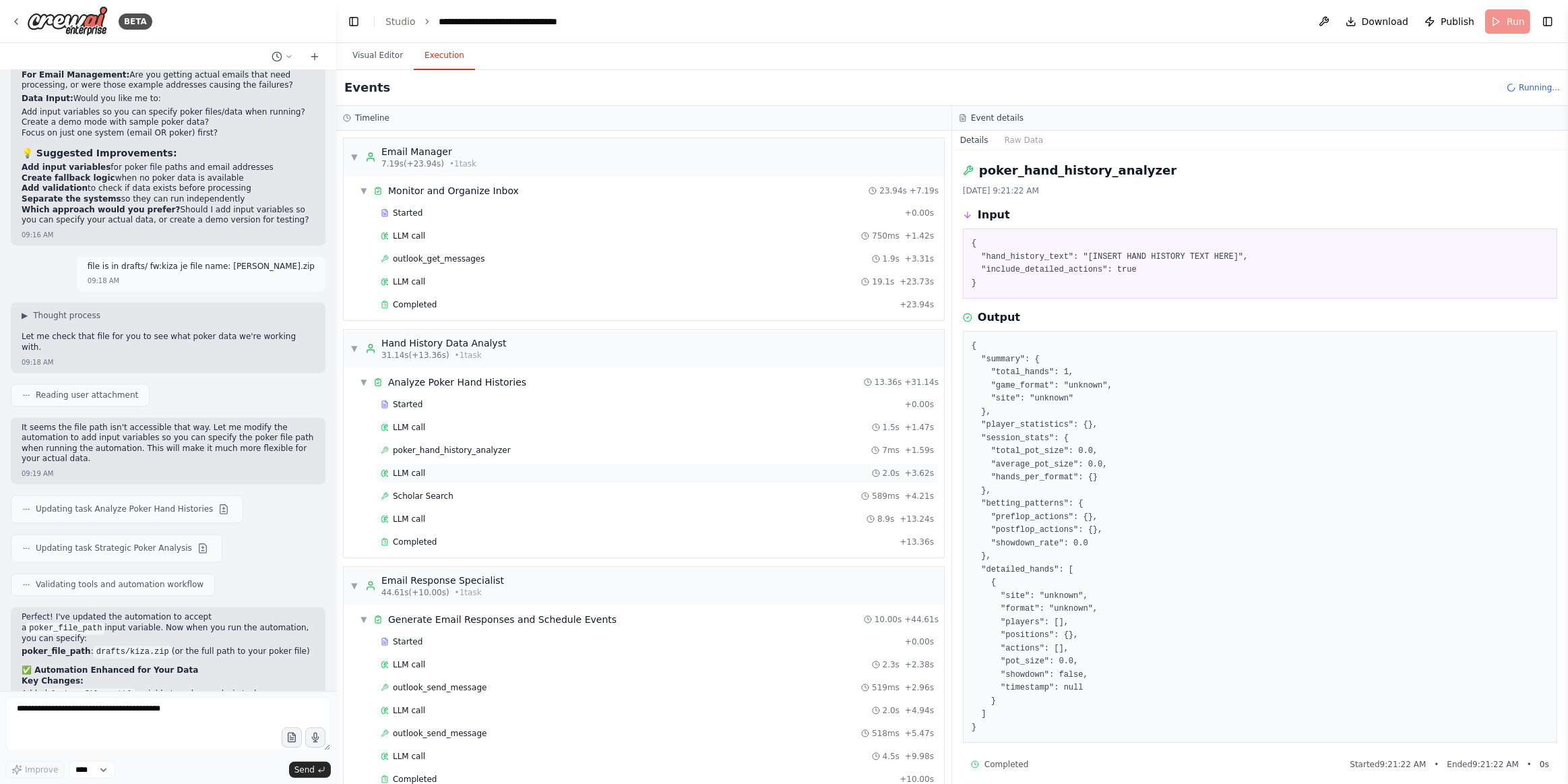
click at [409, 468] on span "LLM call" at bounding box center [409, 473] width 33 height 11
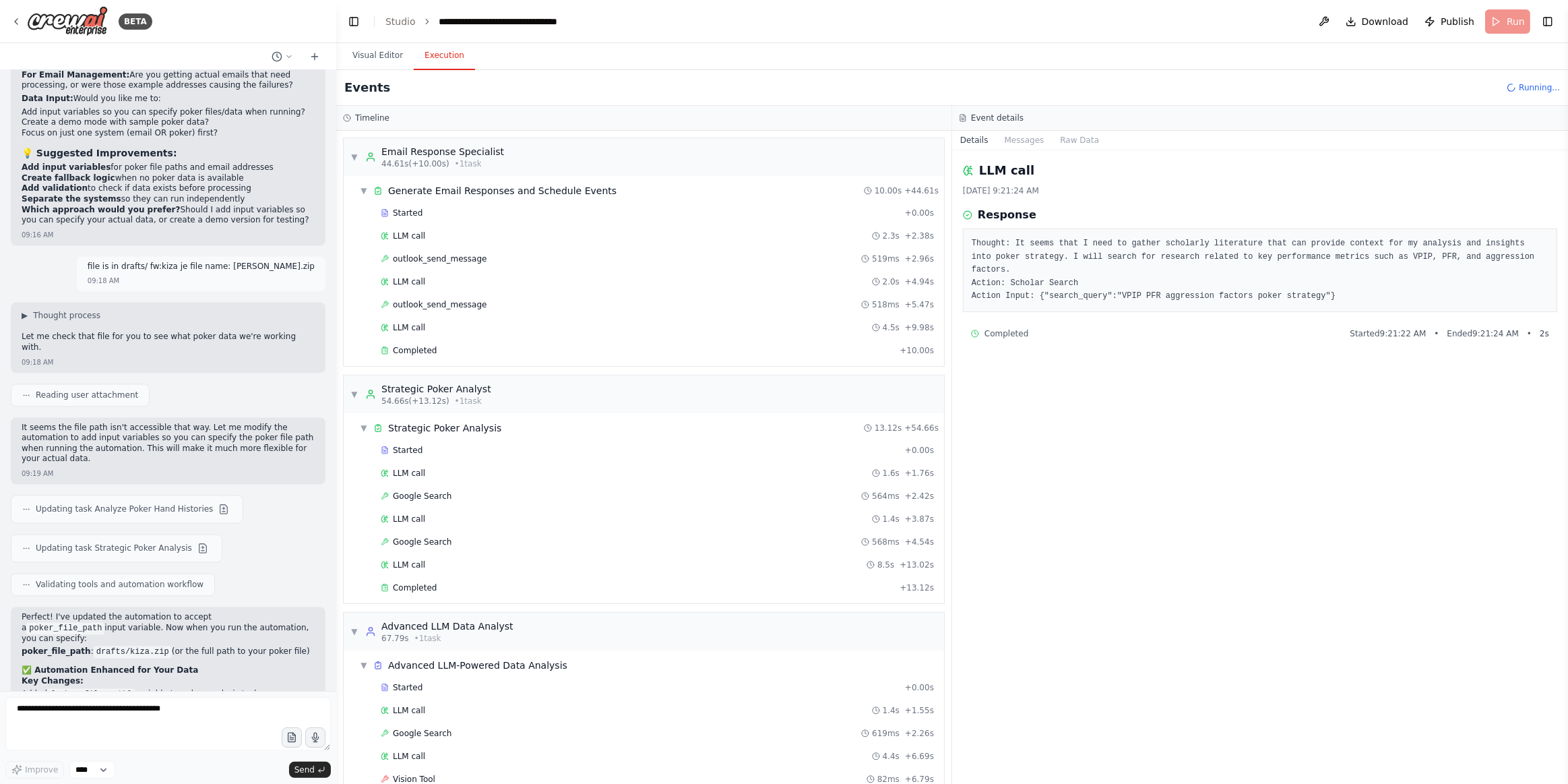
scroll to position [637, 0]
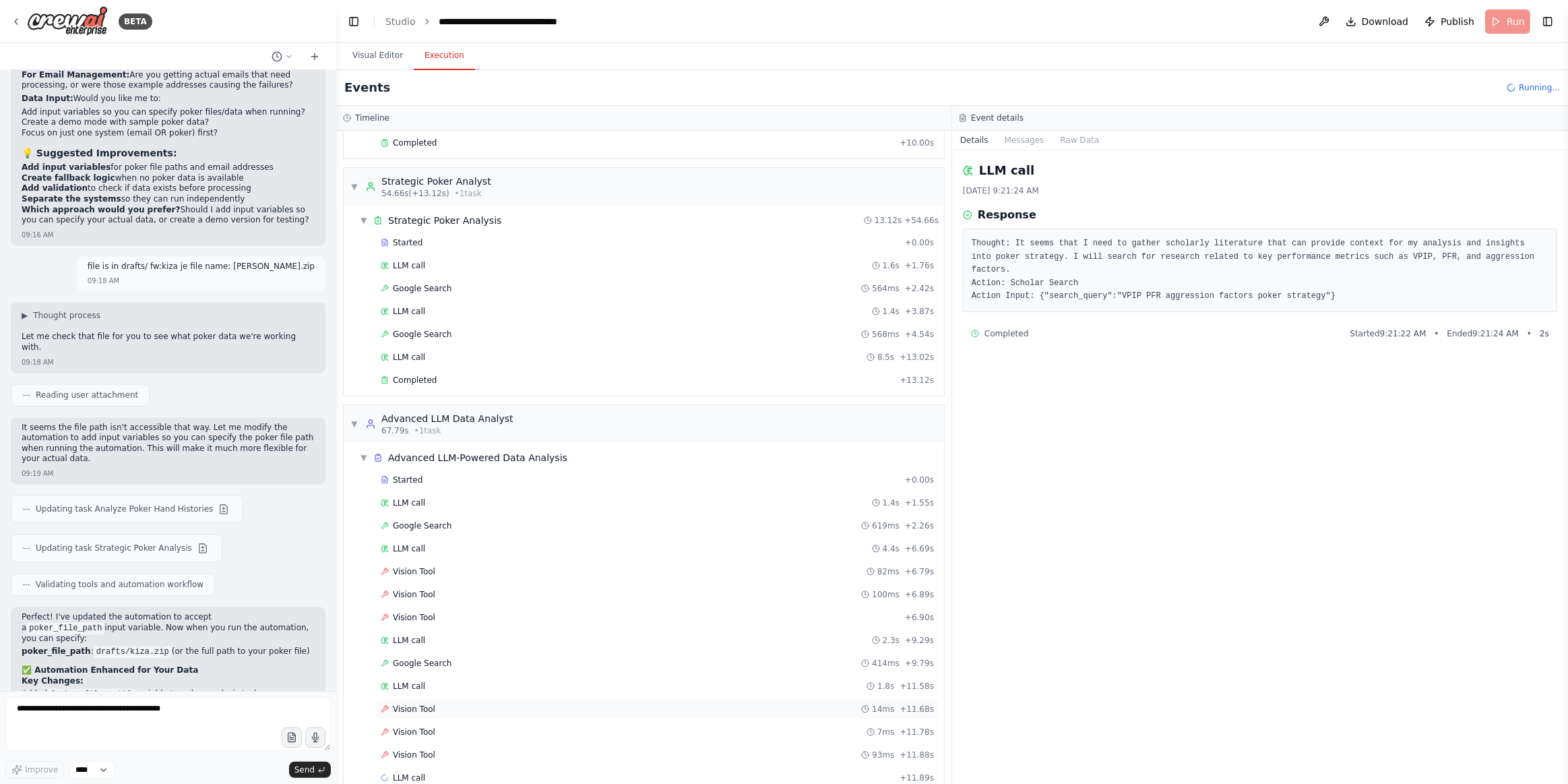
click at [452, 704] on div "Vision Tool 14ms + 11.68s" at bounding box center [657, 709] width 553 height 11
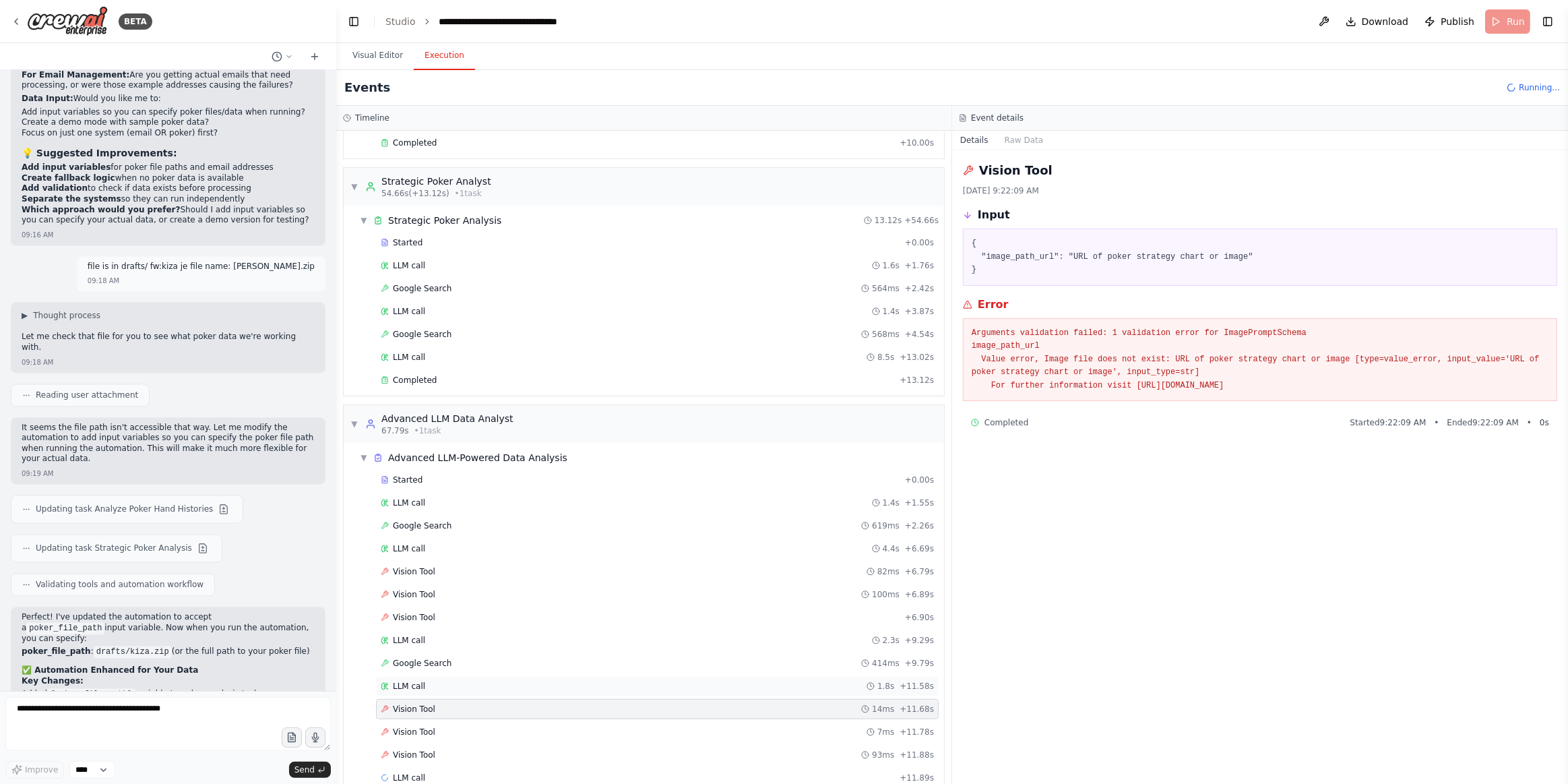
click at [434, 676] on div "LLM call 1.8s + 11.58s" at bounding box center [658, 686] width 563 height 20
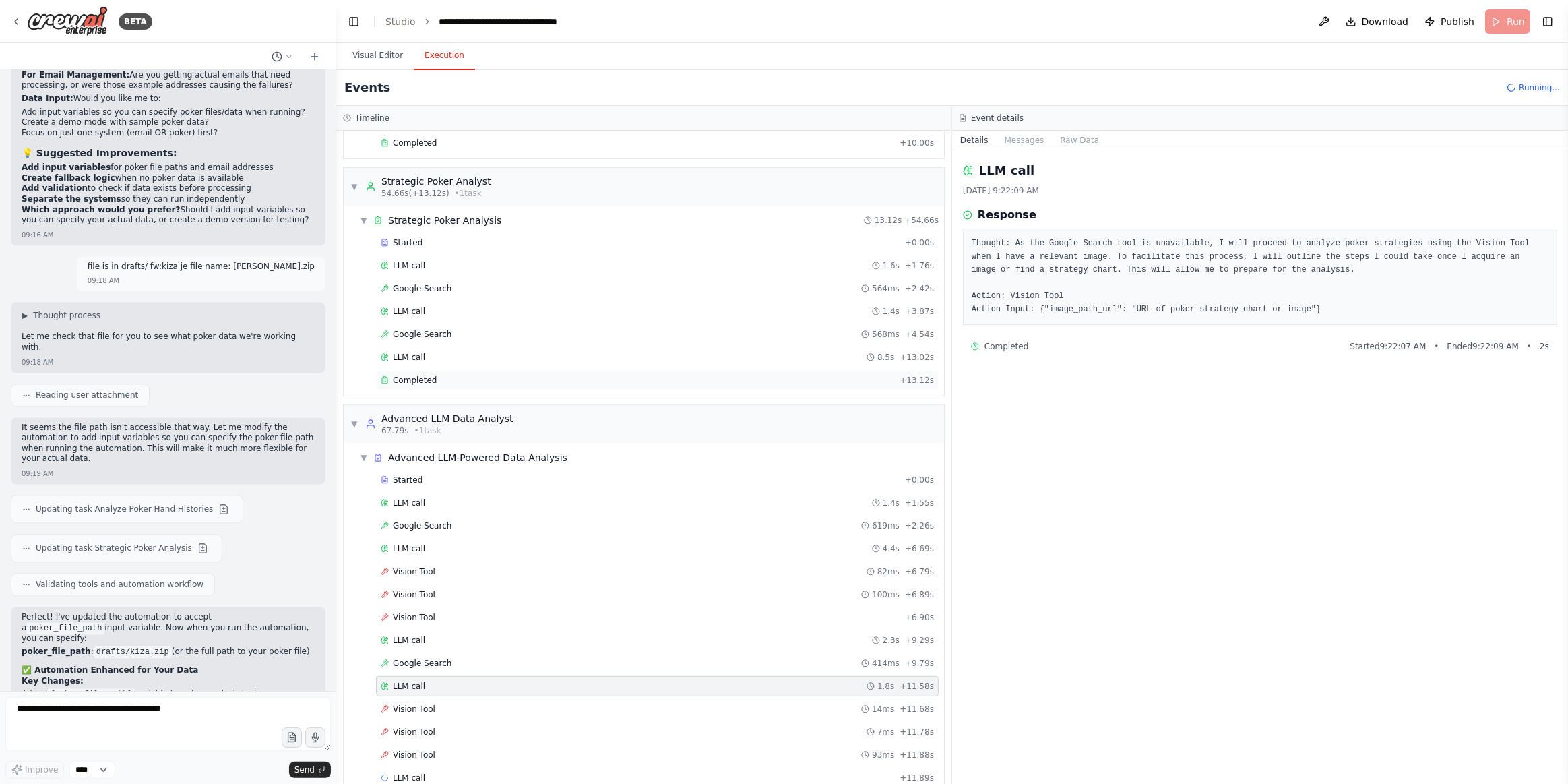
click at [423, 375] on span "Completed" at bounding box center [415, 380] width 43 height 11
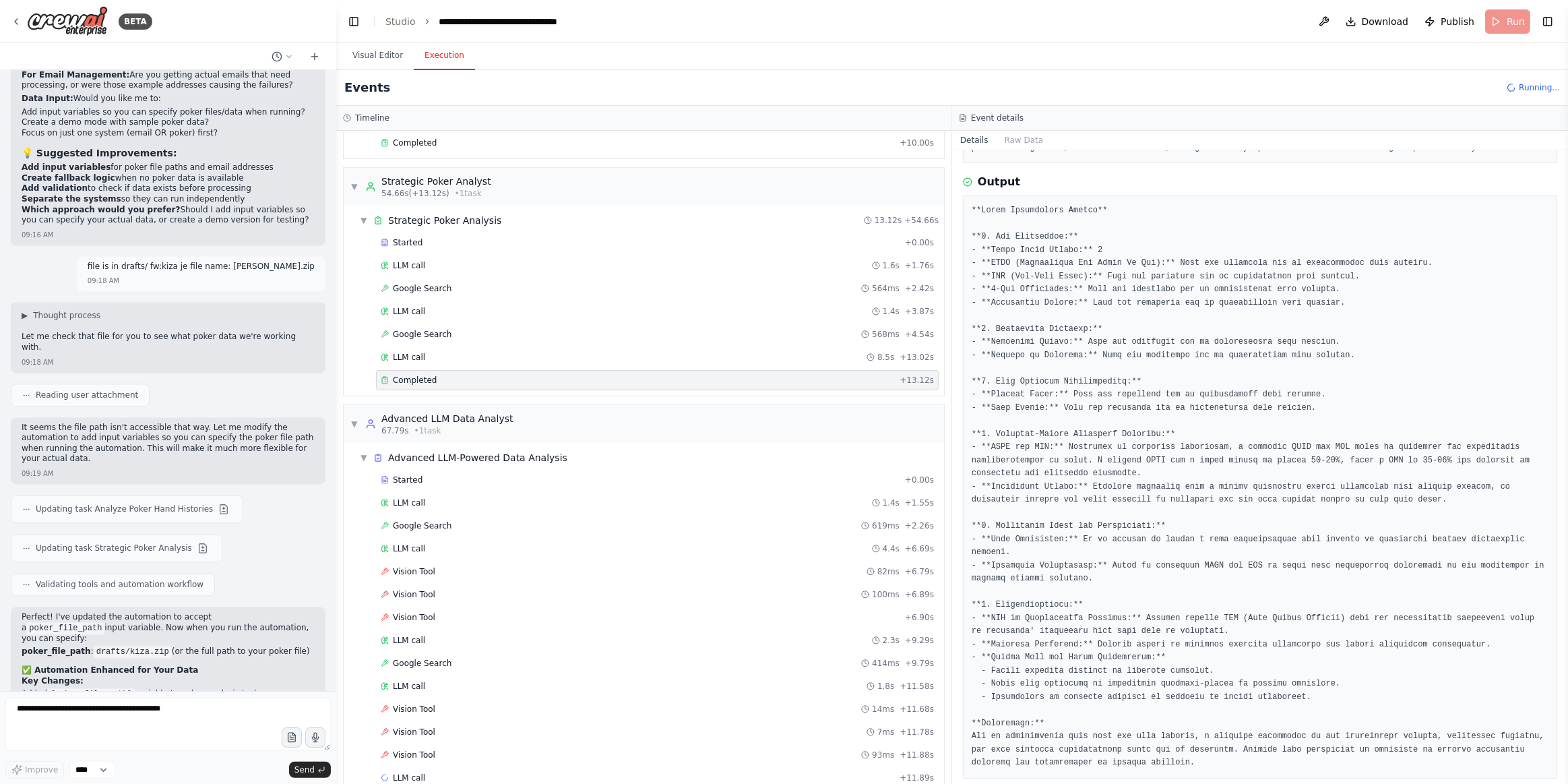
scroll to position [705, 0]
click at [415, 453] on div "Advanced LLM-Powered Data Analysis" at bounding box center [478, 459] width 179 height 14
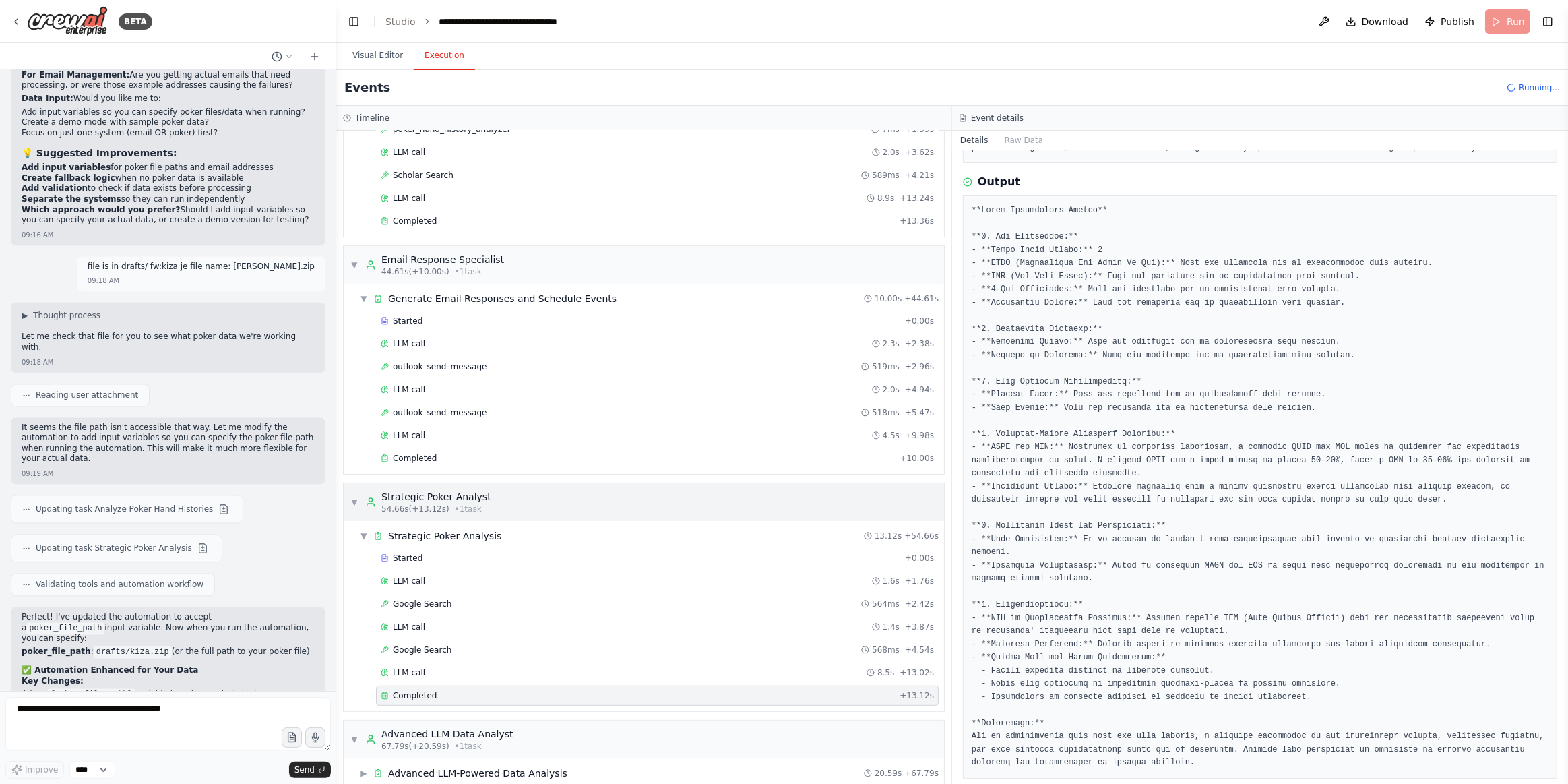
click at [360, 490] on div "▼ Strategic Poker Analyst 54.66s (+13.12s) • 1 task" at bounding box center [420, 502] width 141 height 24
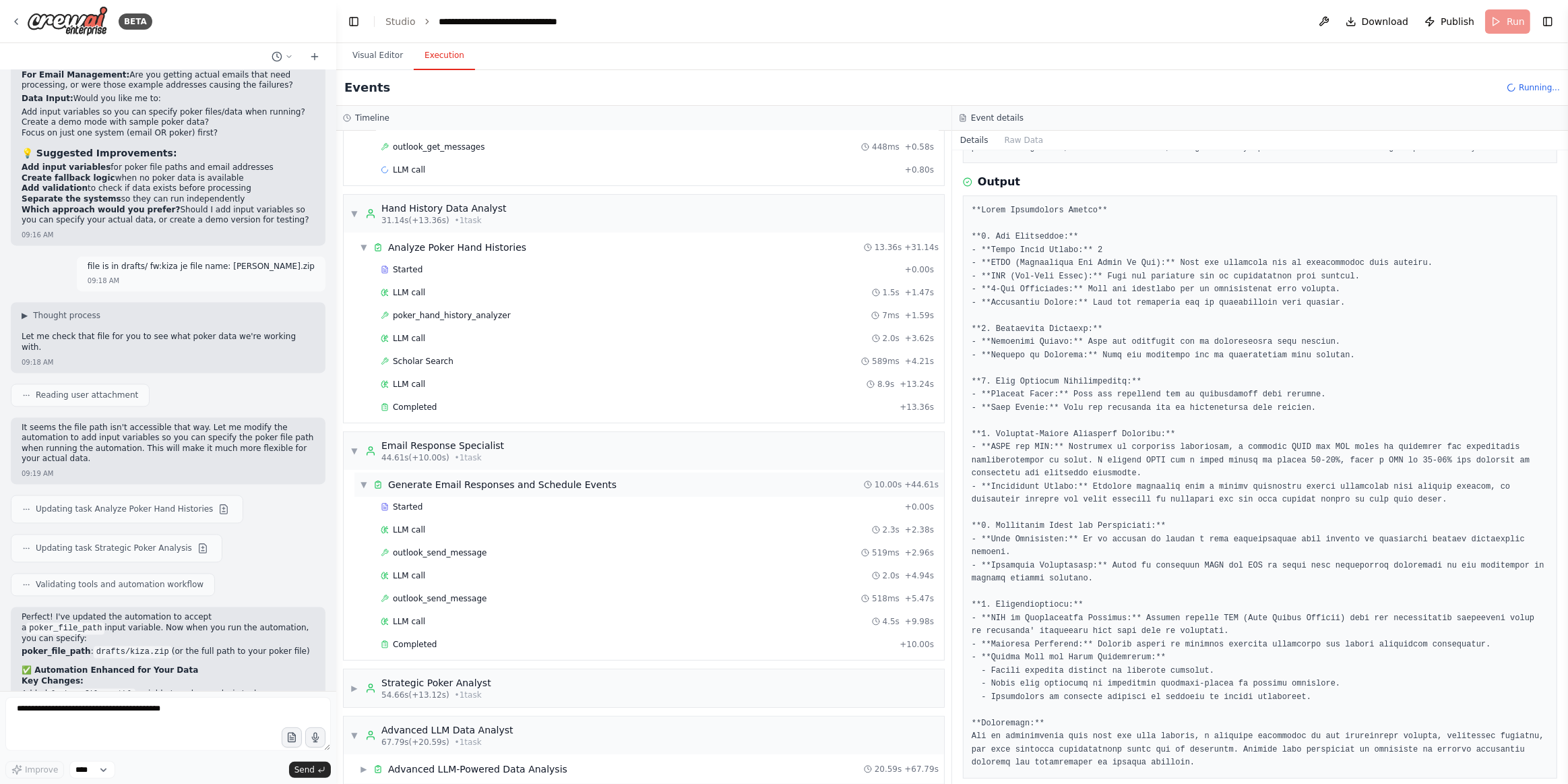
click at [633, 479] on div "▼ Generate Email Responses and Schedule Events 10.00s + 44.61s" at bounding box center [649, 484] width 589 height 24
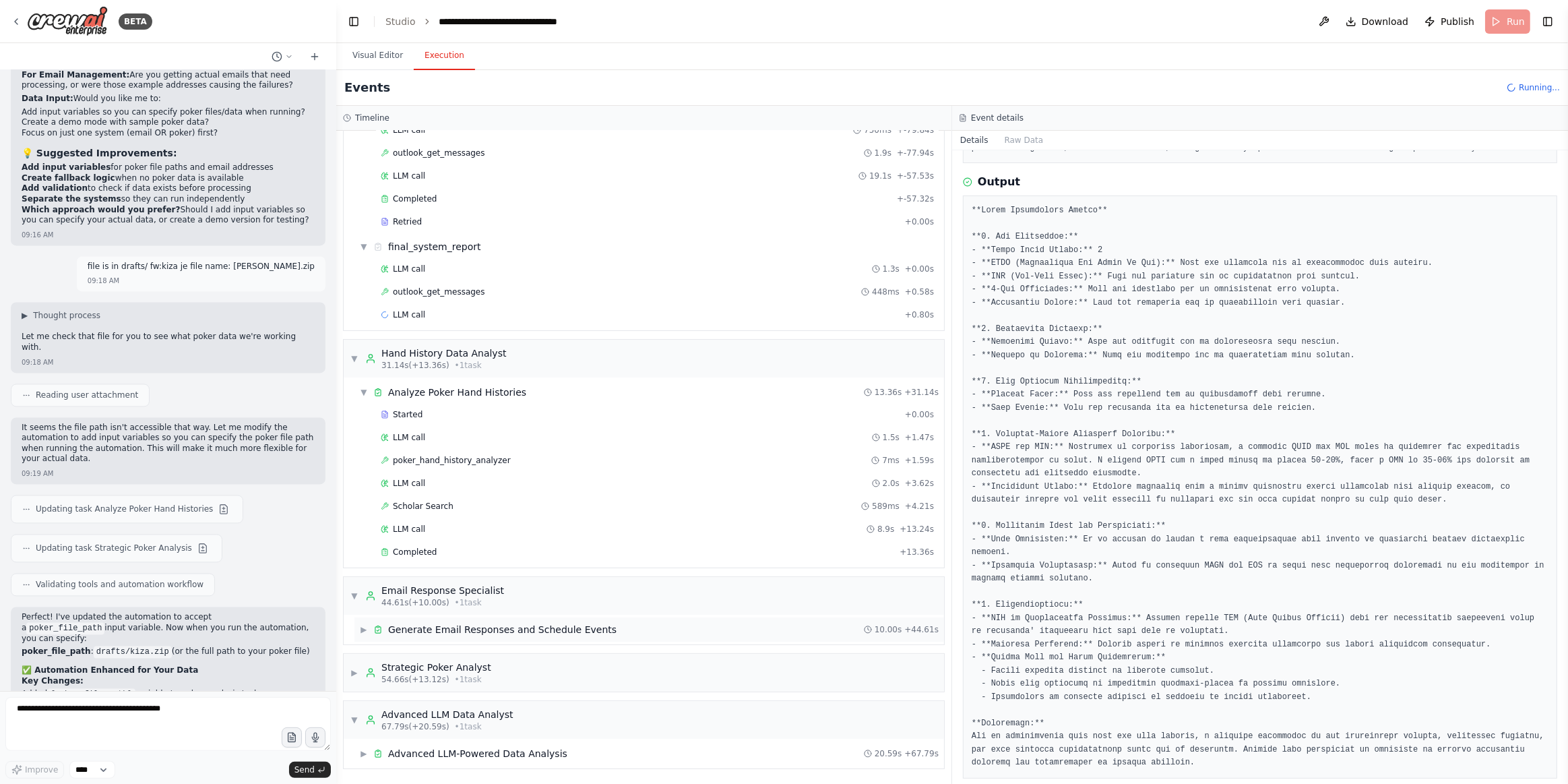
scroll to position [94, 0]
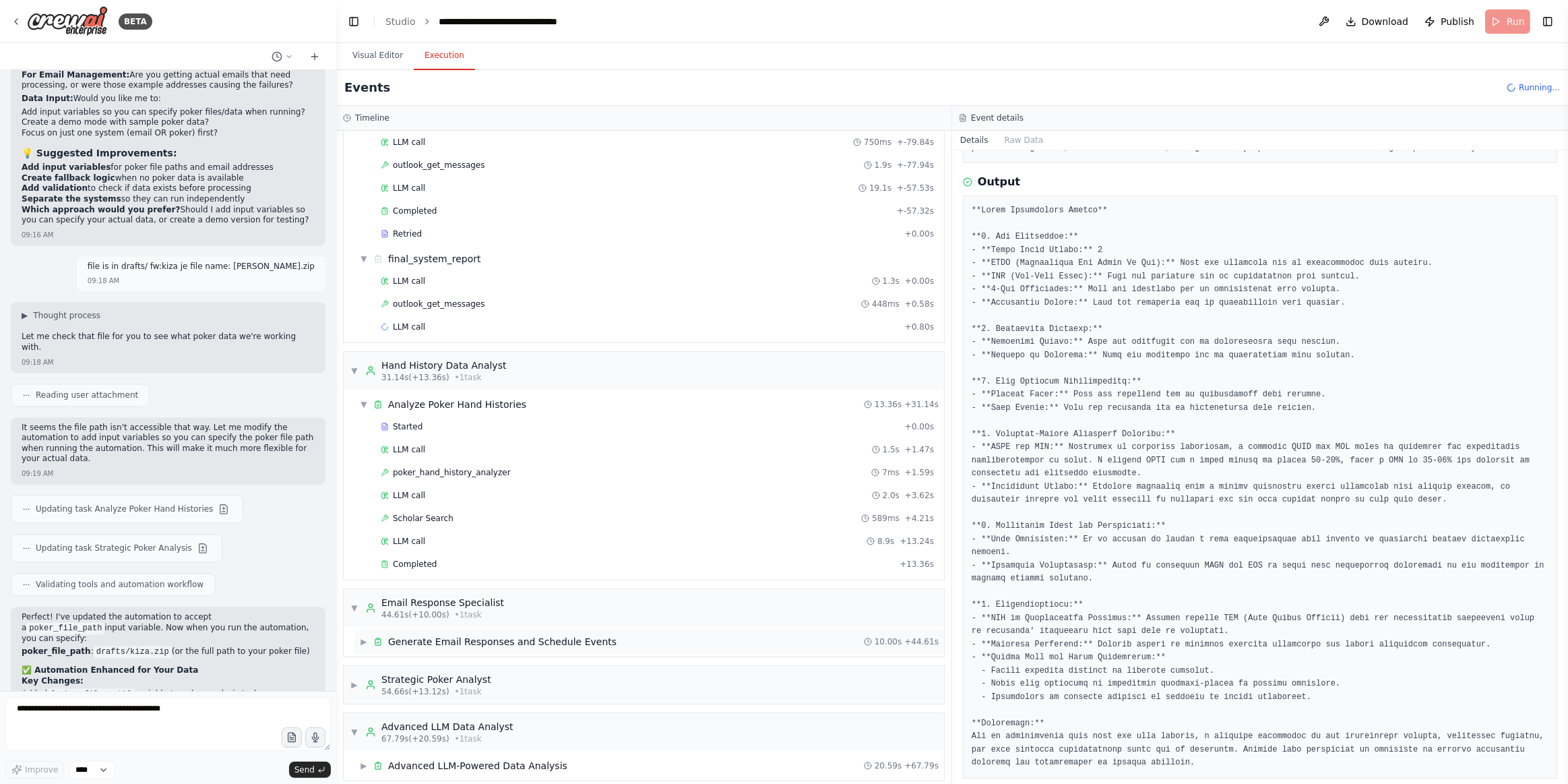
click at [633, 485] on div "LLM call 2.0s + 3.62s" at bounding box center [658, 495] width 563 height 20
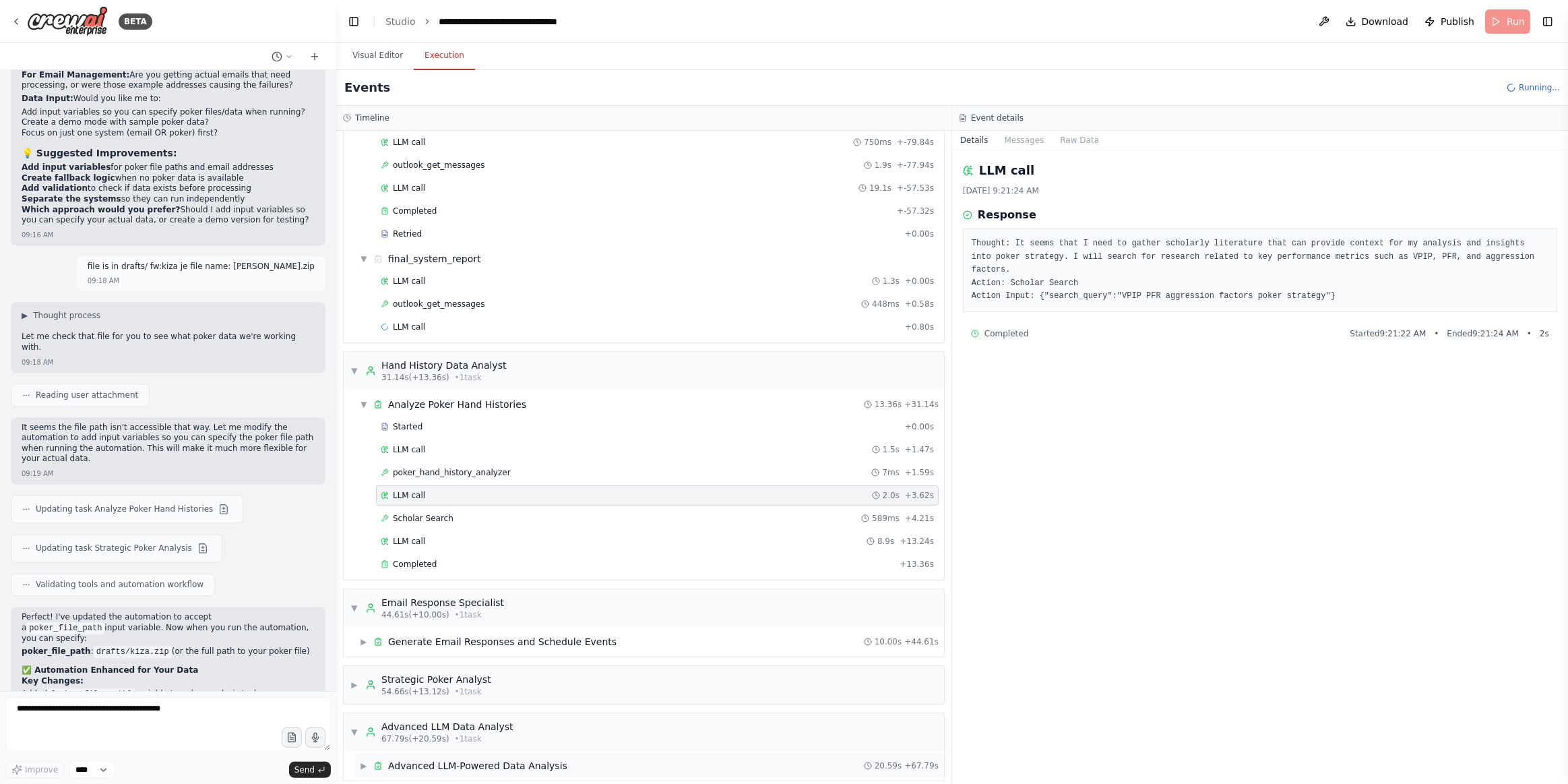
click at [455, 759] on div "Advanced LLM-Powered Data Analysis" at bounding box center [478, 766] width 179 height 14
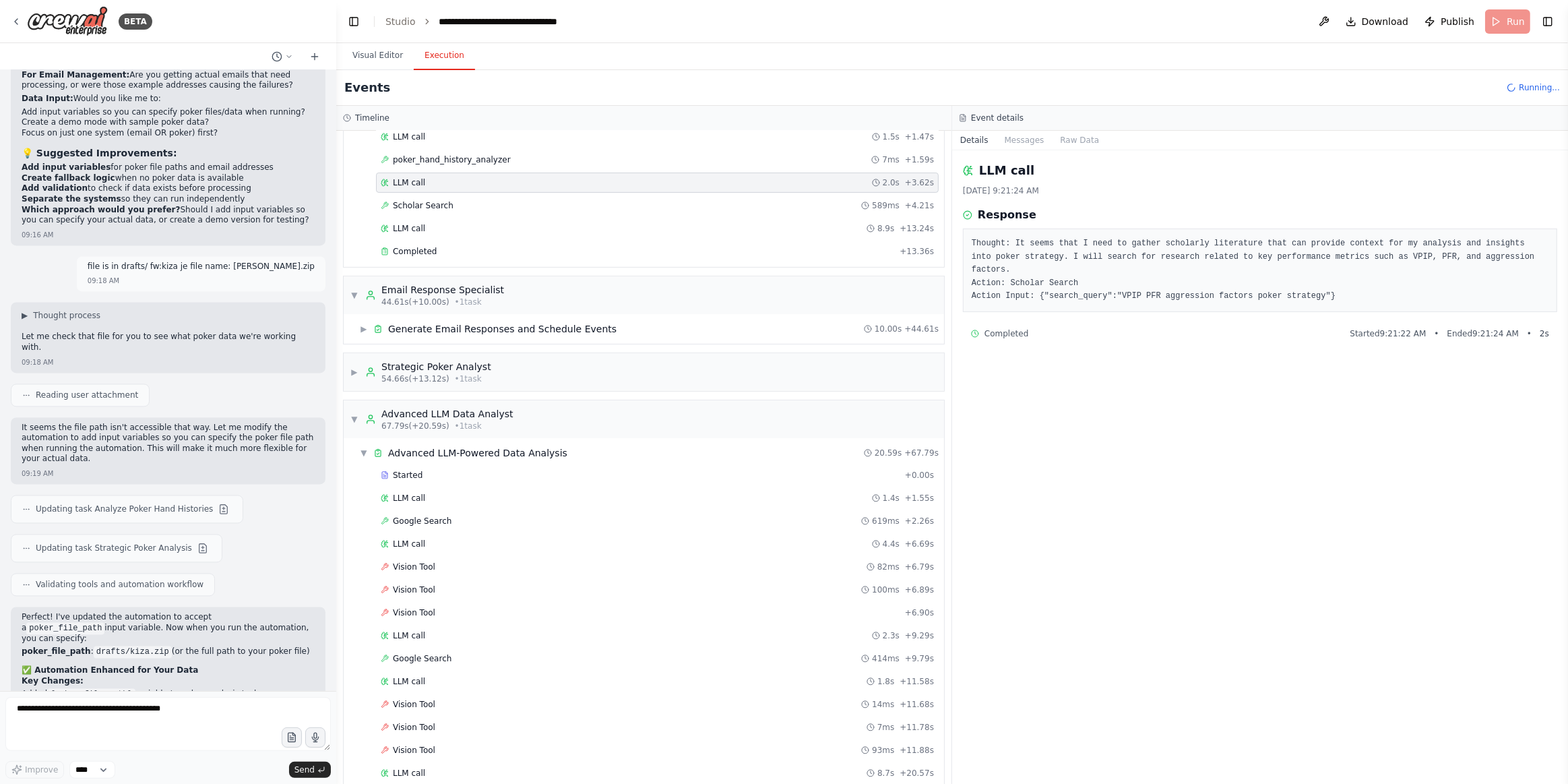
scroll to position [429, 0]
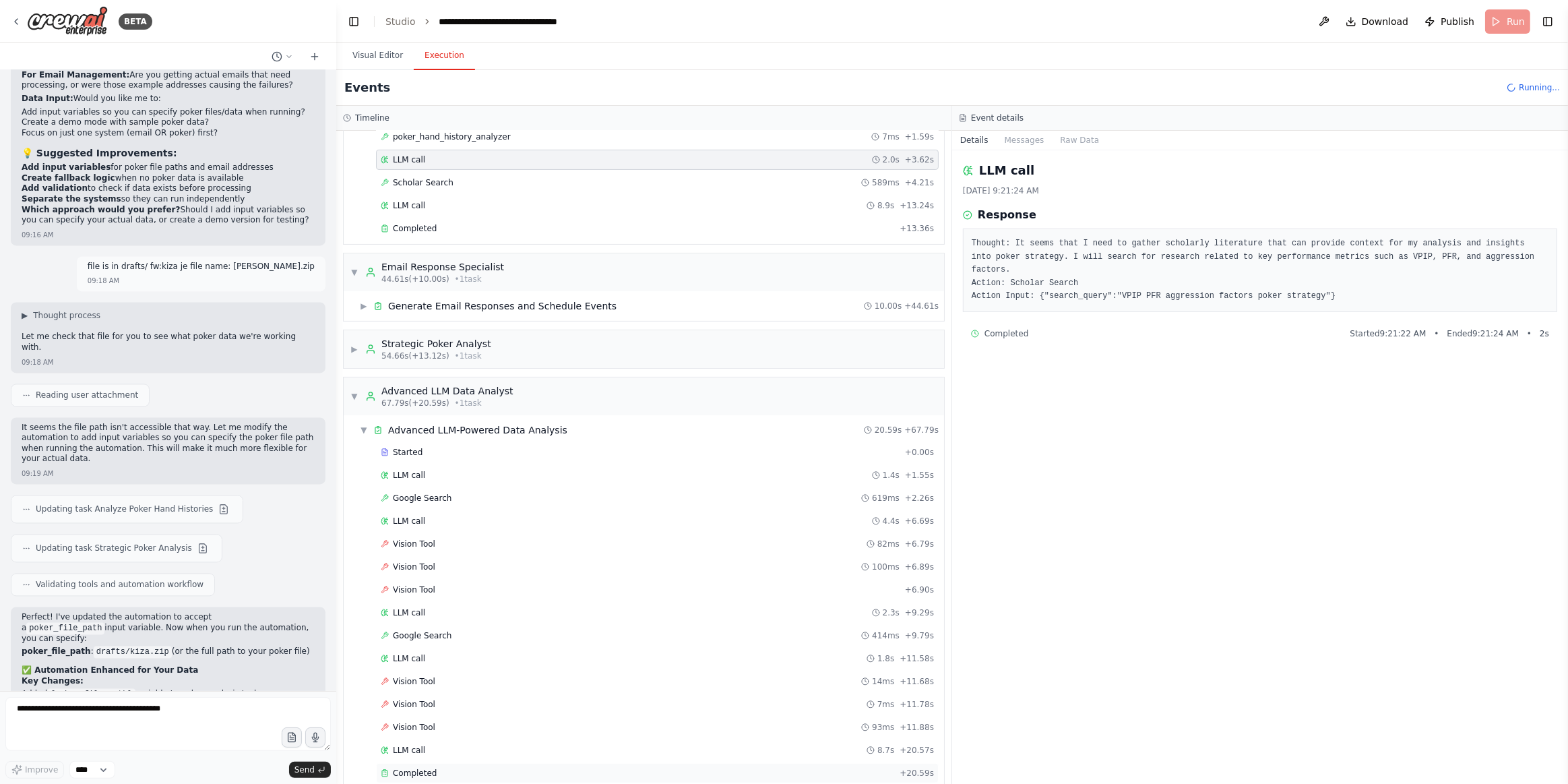
click at [423, 768] on span "Completed" at bounding box center [415, 773] width 43 height 11
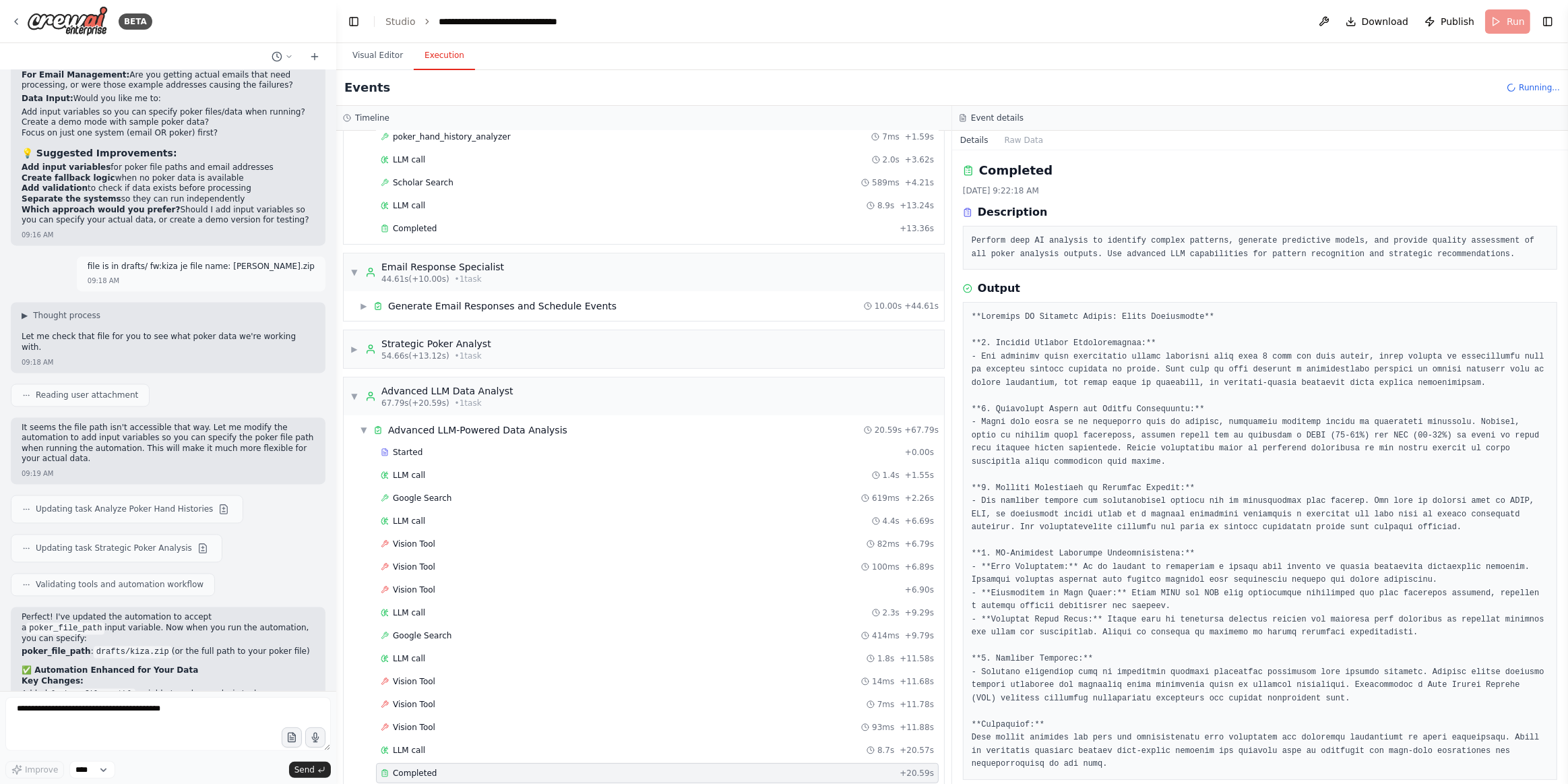
scroll to position [368, 0]
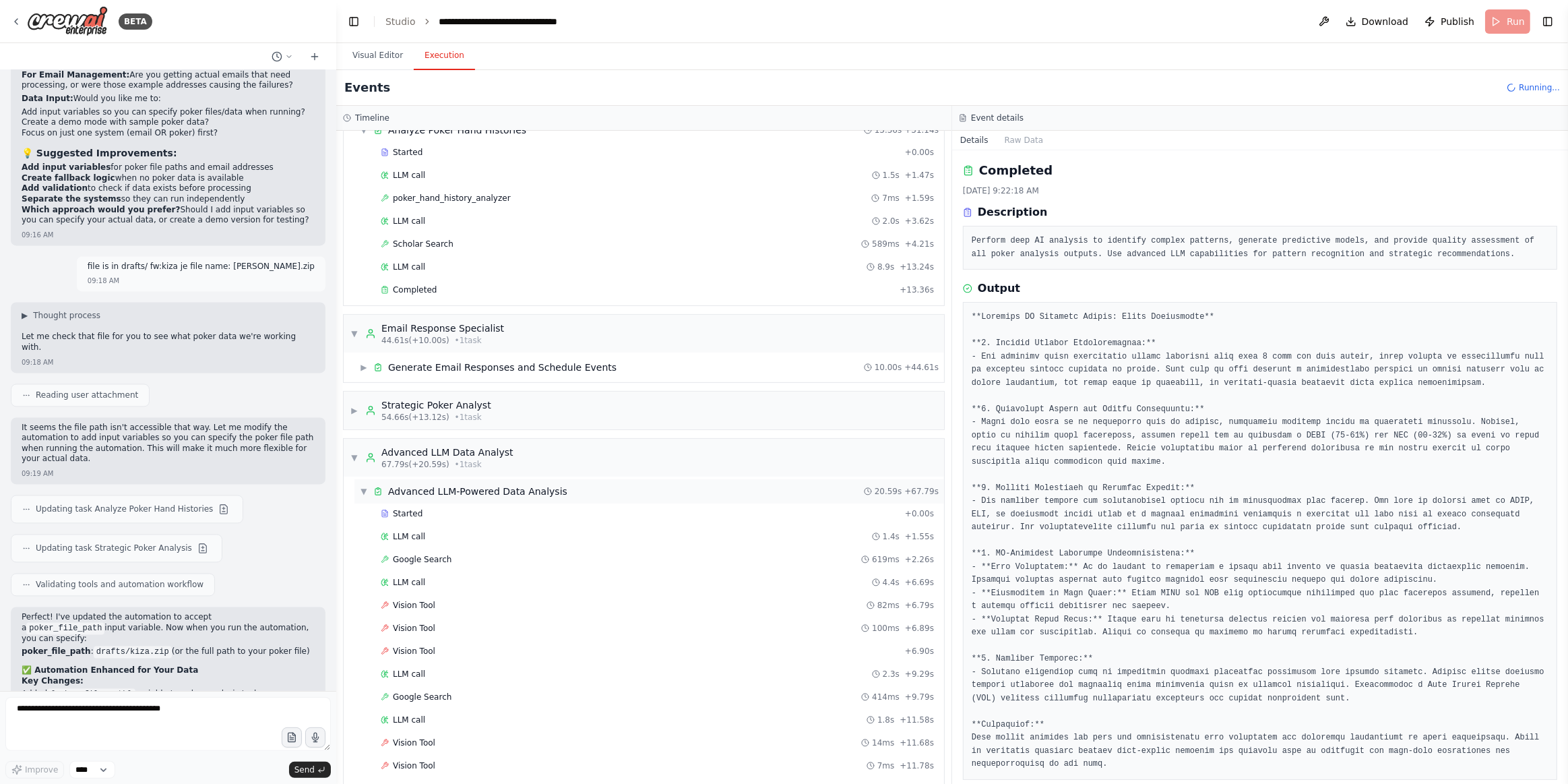
click at [369, 484] on div "▼ Advanced LLM-Powered Data Analysis" at bounding box center [463, 491] width 207 height 14
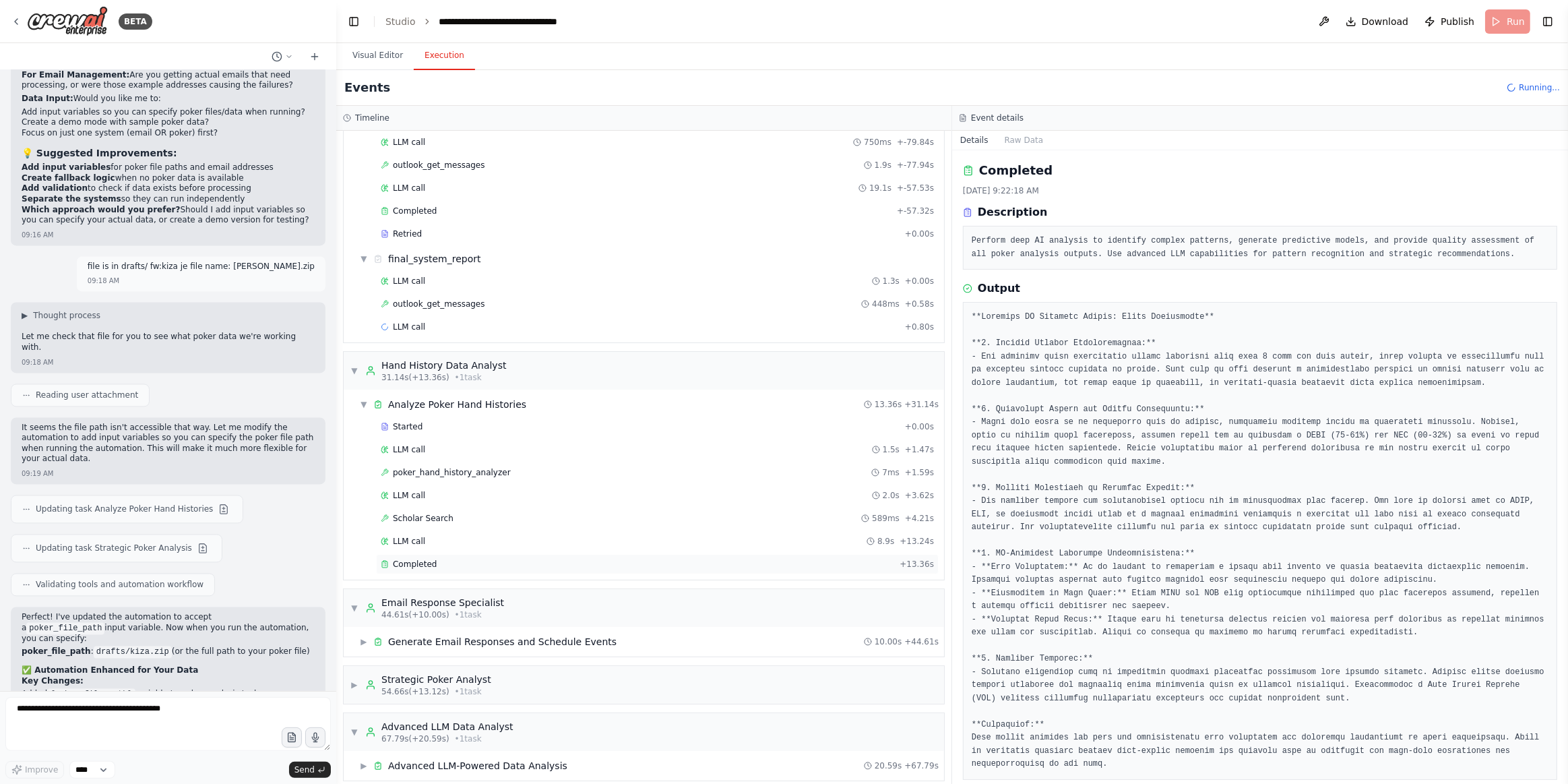
click at [402, 559] on span "Completed" at bounding box center [415, 564] width 43 height 11
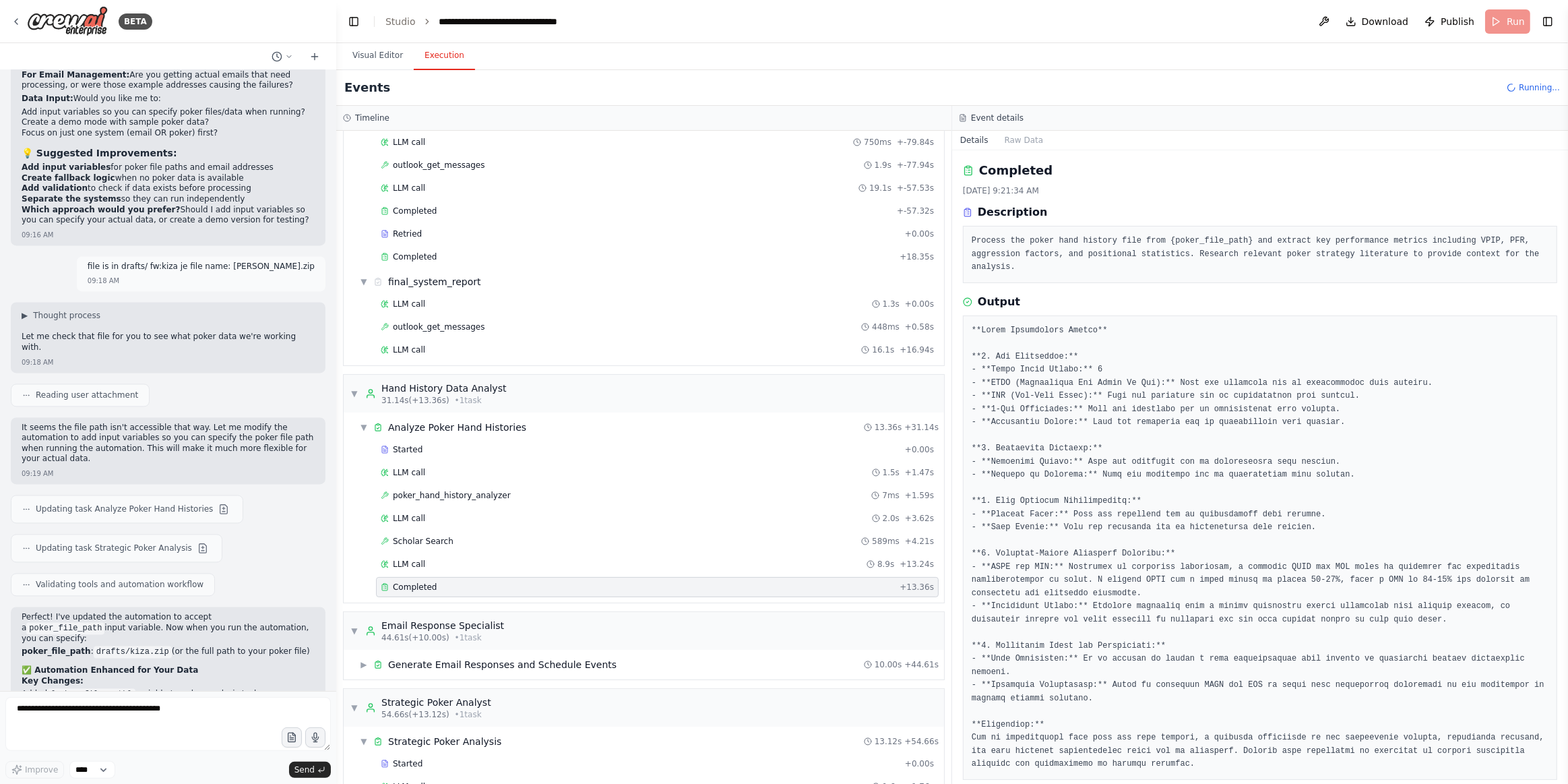
scroll to position [302, 0]
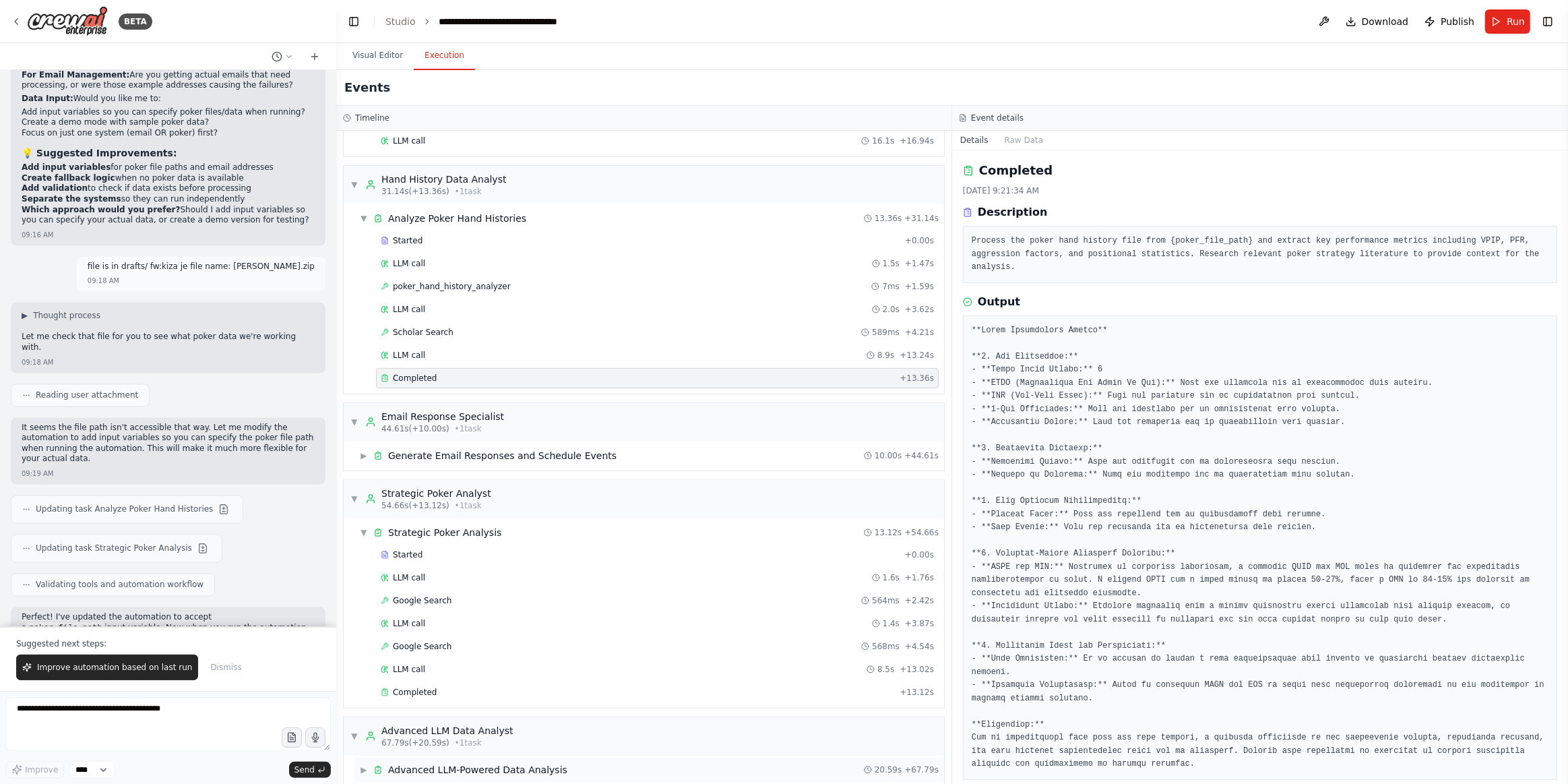
click at [361, 764] on span "▶" at bounding box center [363, 769] width 8 height 11
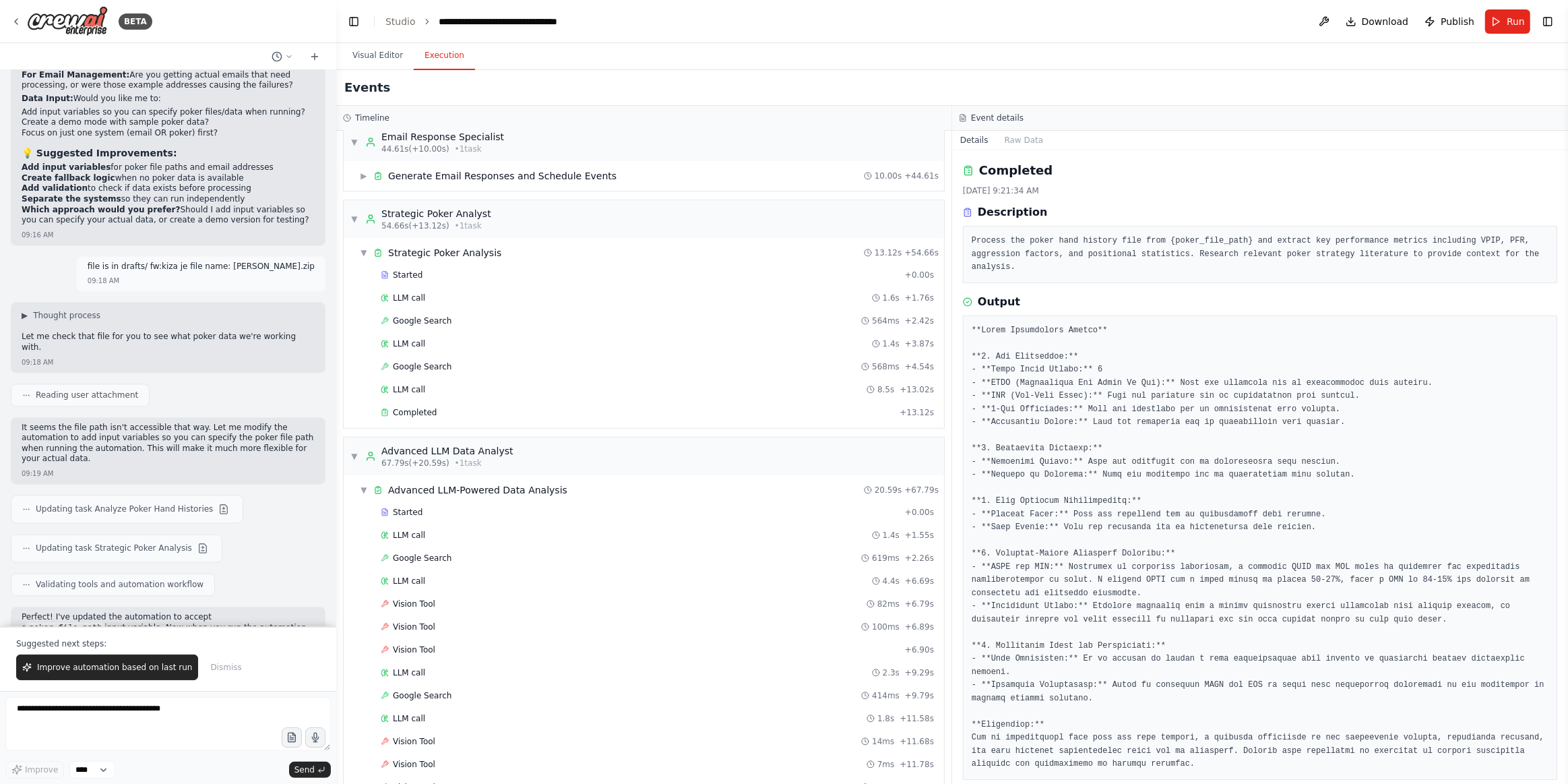
scroll to position [638, 0]
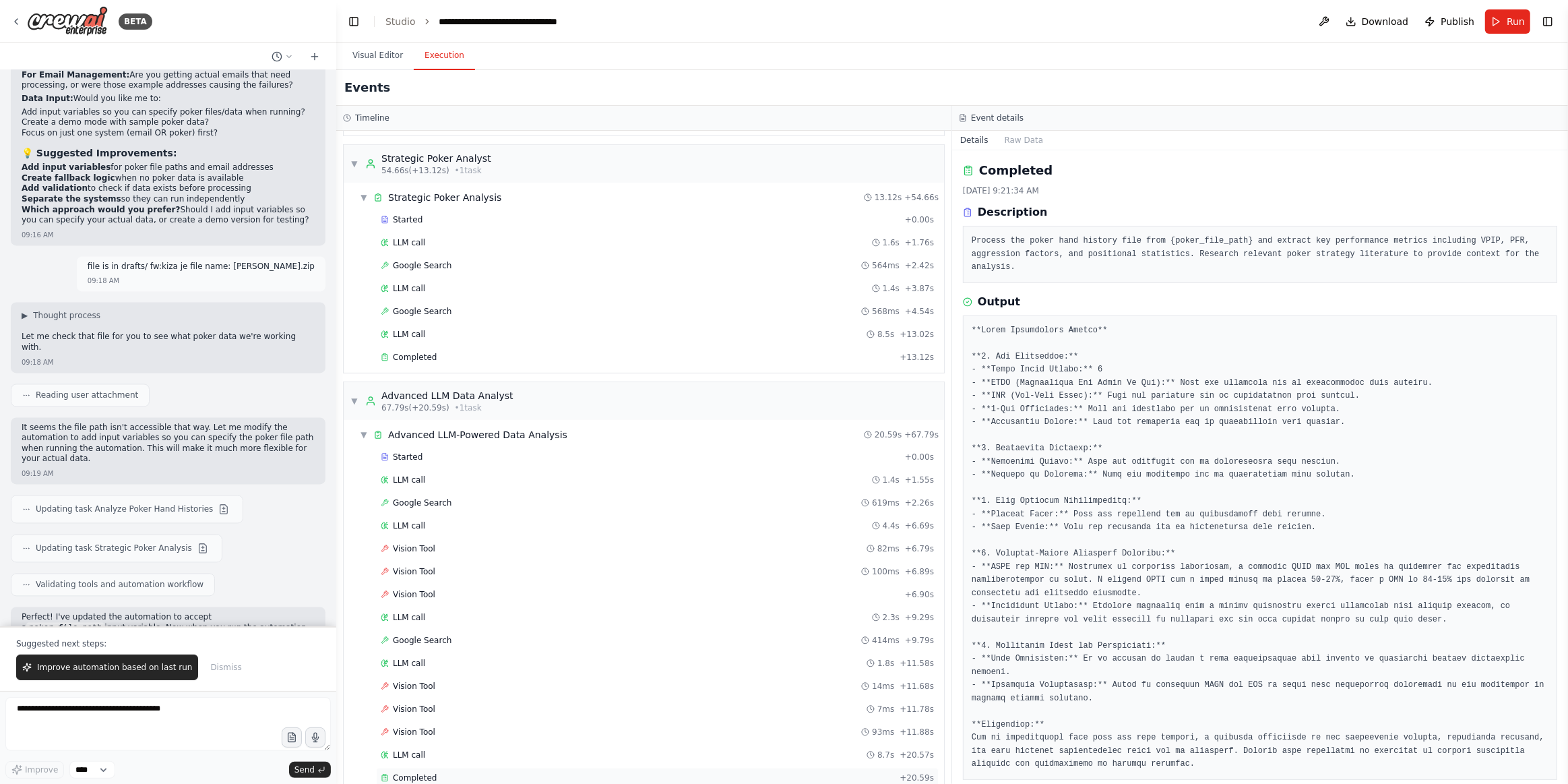
click at [486, 768] on div "Completed + 20.59s" at bounding box center [658, 778] width 563 height 20
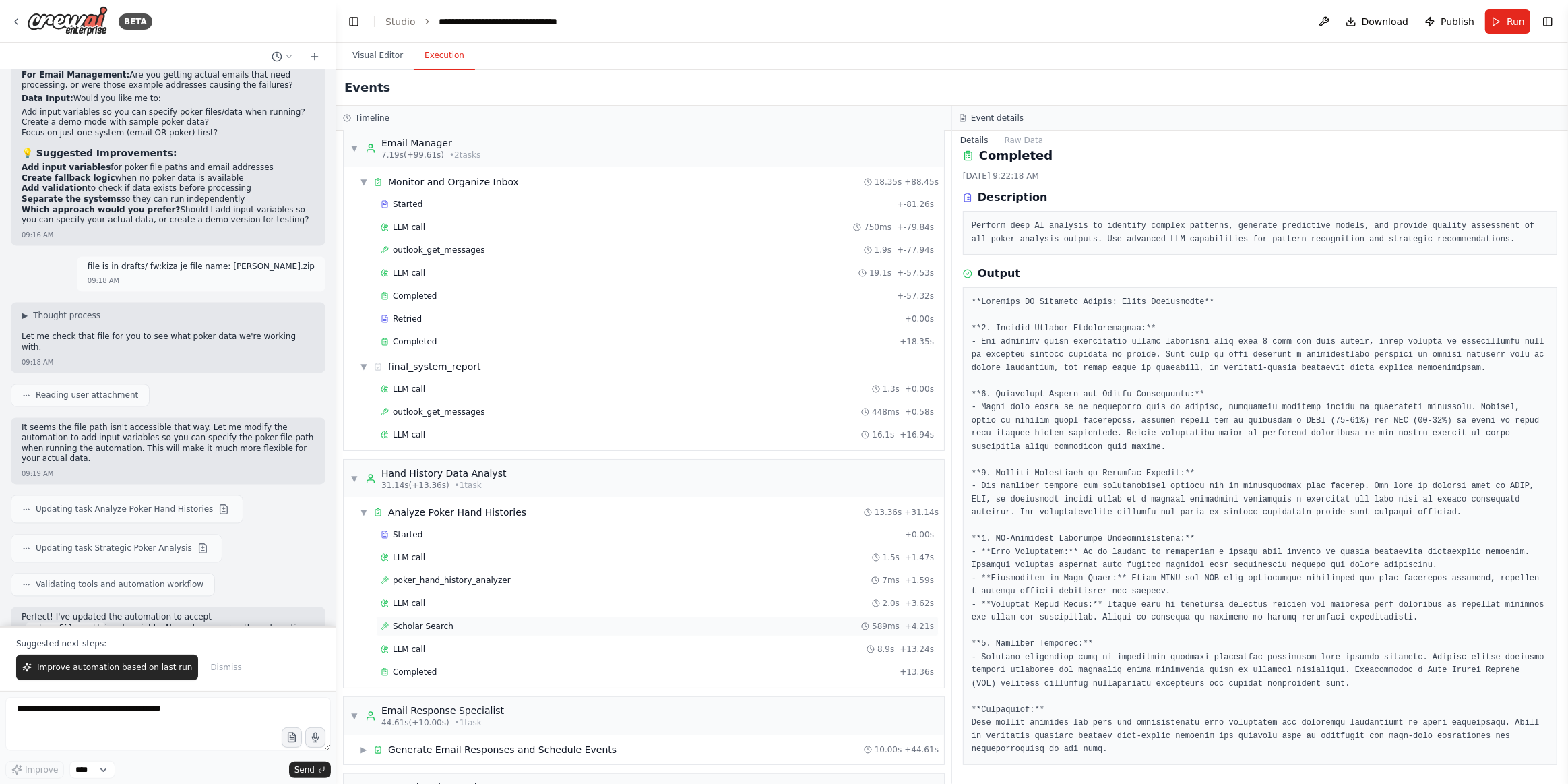
scroll to position [0, 0]
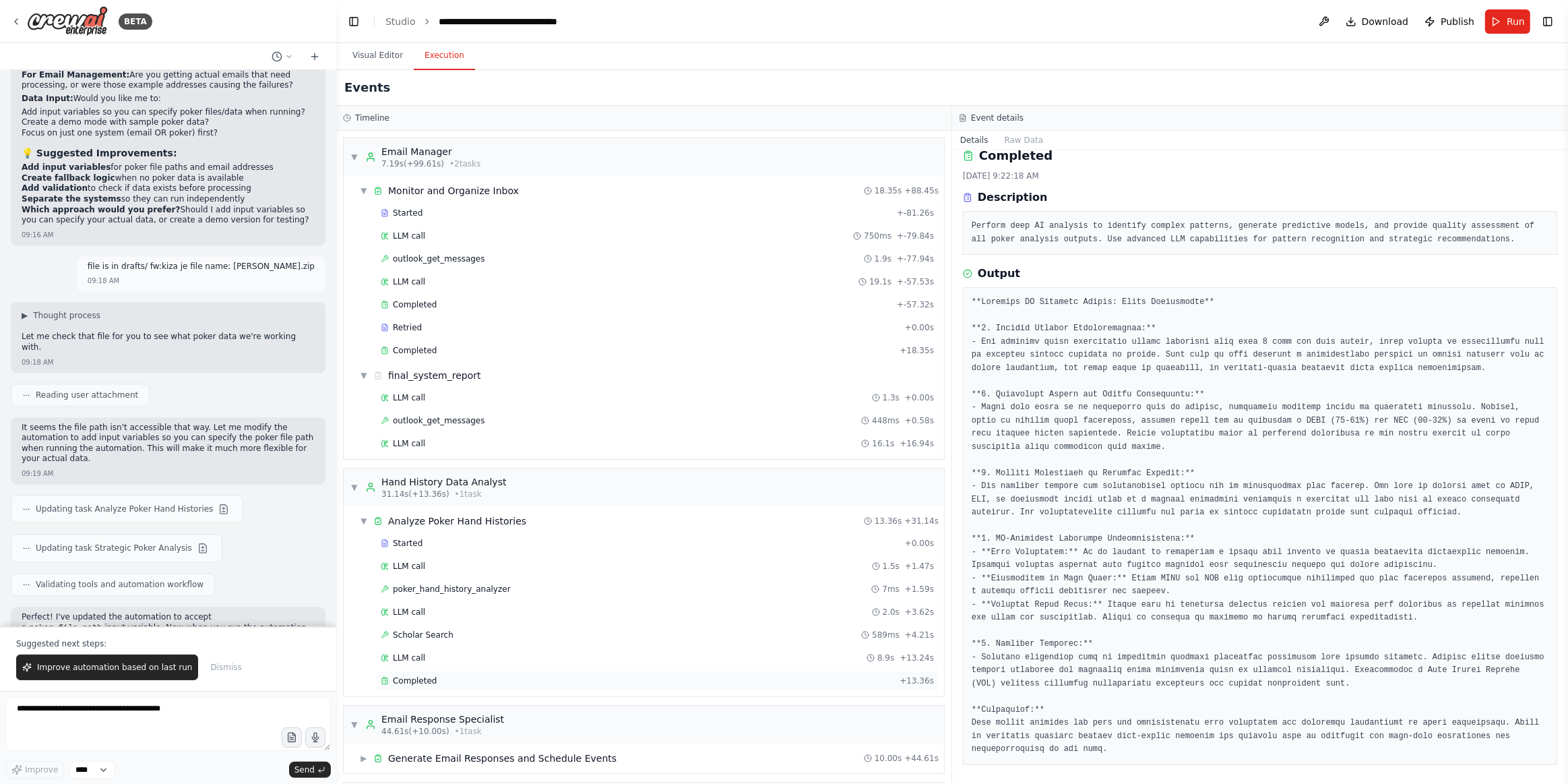
click at [445, 676] on div "Completed" at bounding box center [637, 681] width 513 height 11
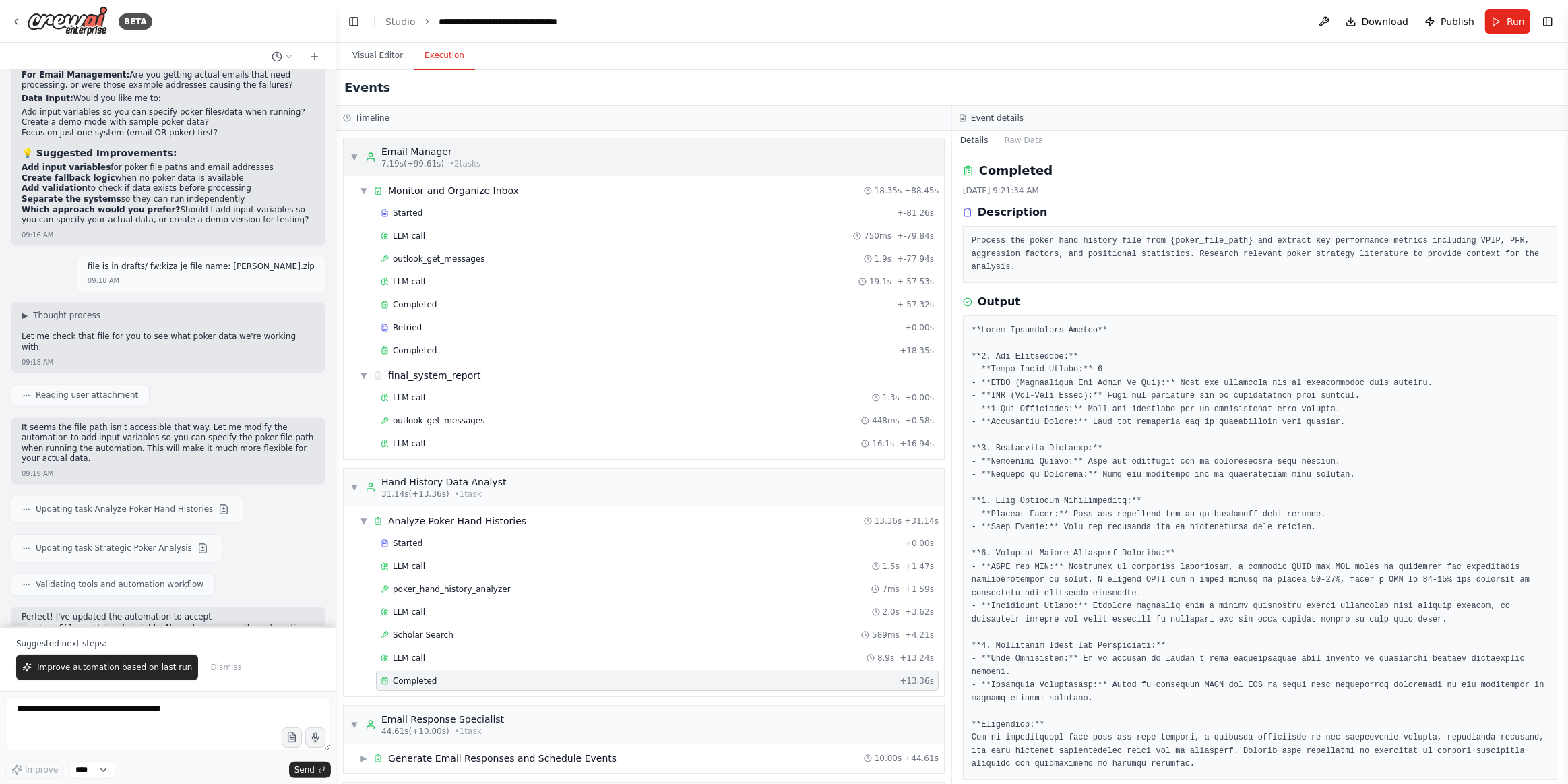
click at [436, 157] on div "Email Manager" at bounding box center [431, 152] width 99 height 14
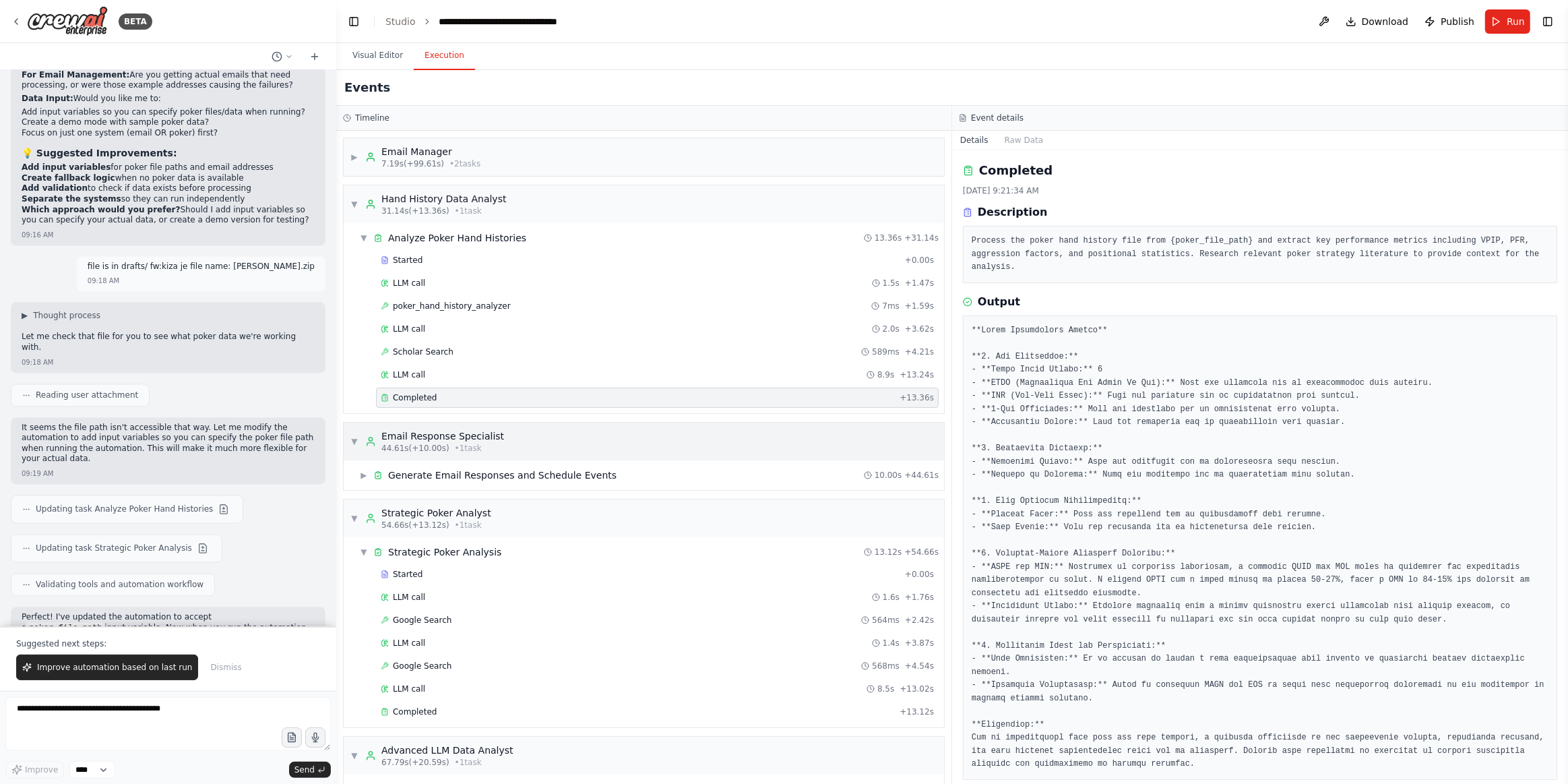
drag, startPoint x: 352, startPoint y: 207, endPoint x: 355, endPoint y: 231, distance: 24.2
click at [353, 207] on span "▼" at bounding box center [354, 204] width 8 height 11
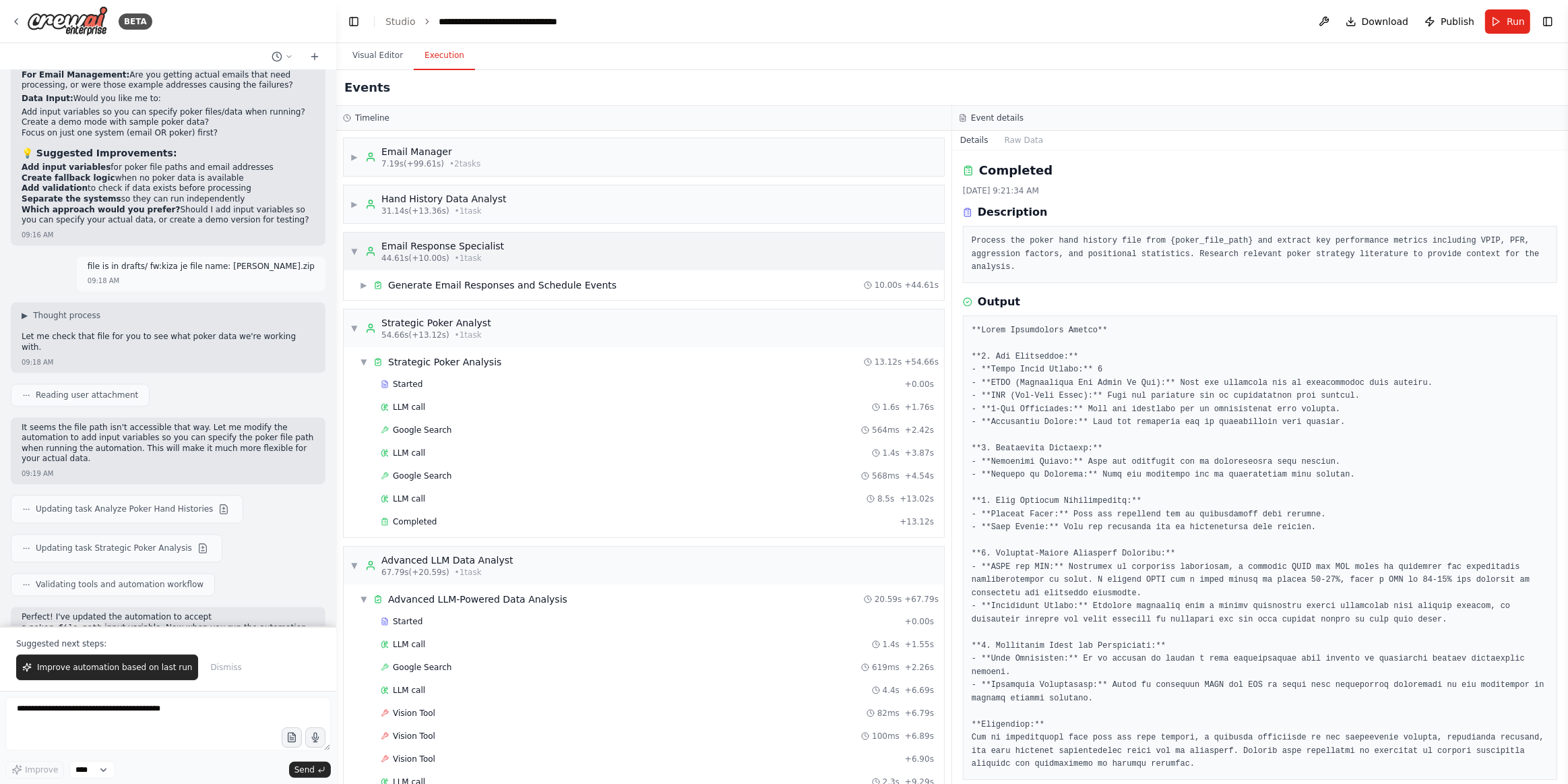
click at [361, 252] on div "▼ Email Response Specialist 44.61s (+10.00s) • 1 task" at bounding box center [427, 251] width 154 height 24
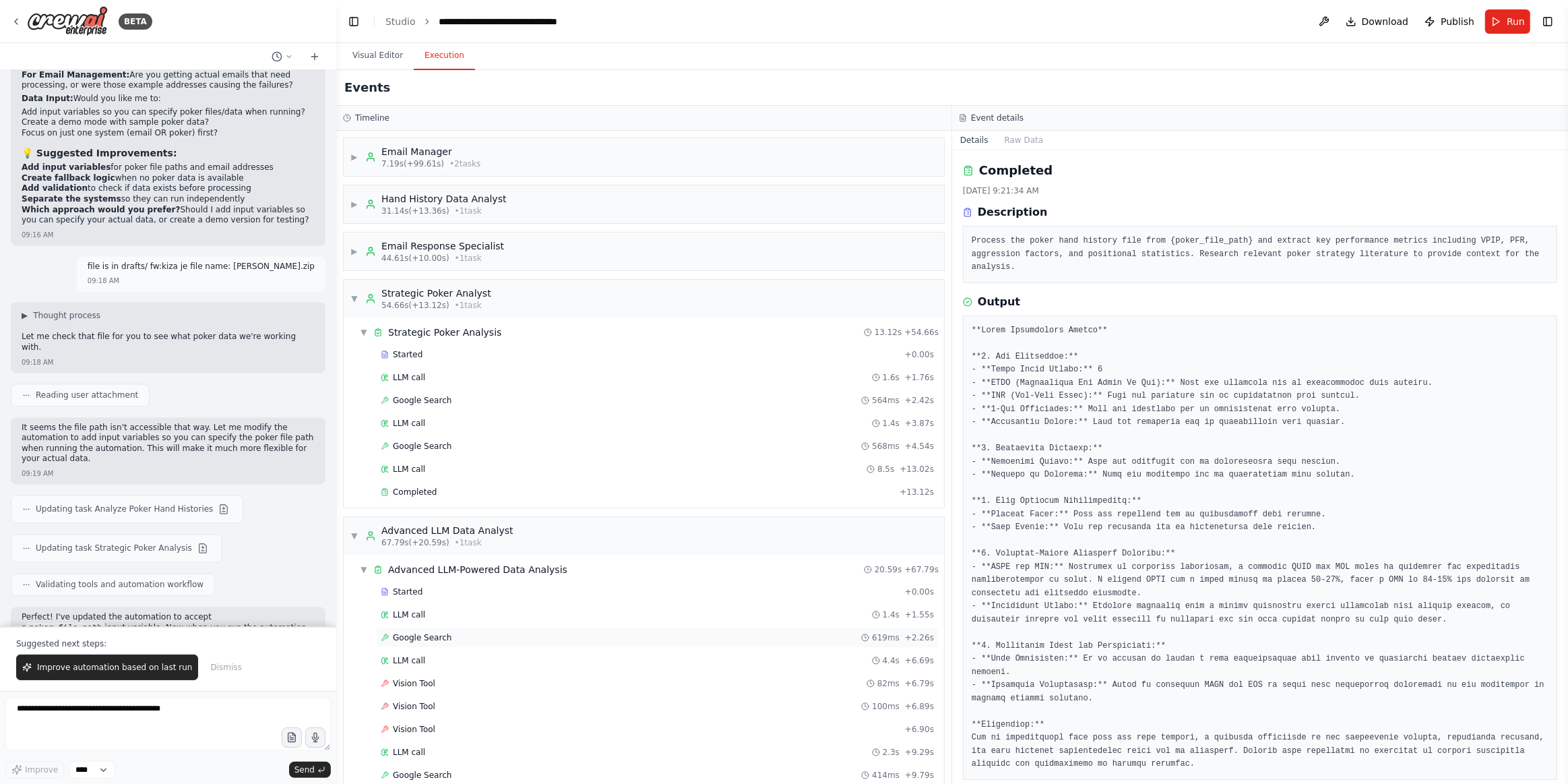
drag, startPoint x: 353, startPoint y: 300, endPoint x: 417, endPoint y: 433, distance: 147.6
click at [354, 300] on span "▼" at bounding box center [354, 298] width 8 height 11
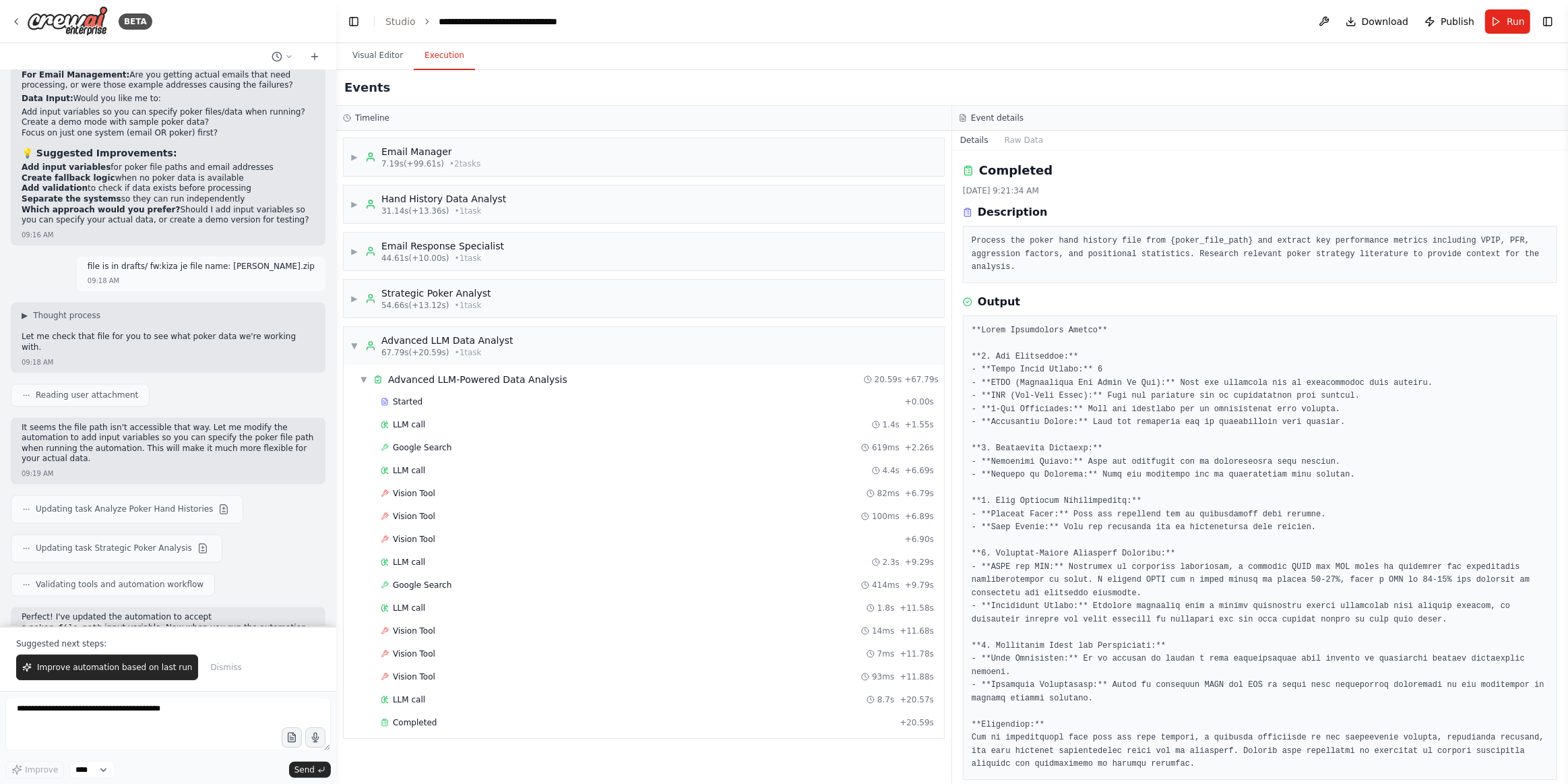
drag, startPoint x: 366, startPoint y: 350, endPoint x: 483, endPoint y: 591, distance: 267.9
click at [365, 352] on div "Advanced LLM Data Analyst 67.79s (+20.59s) • 1 task" at bounding box center [439, 345] width 149 height 24
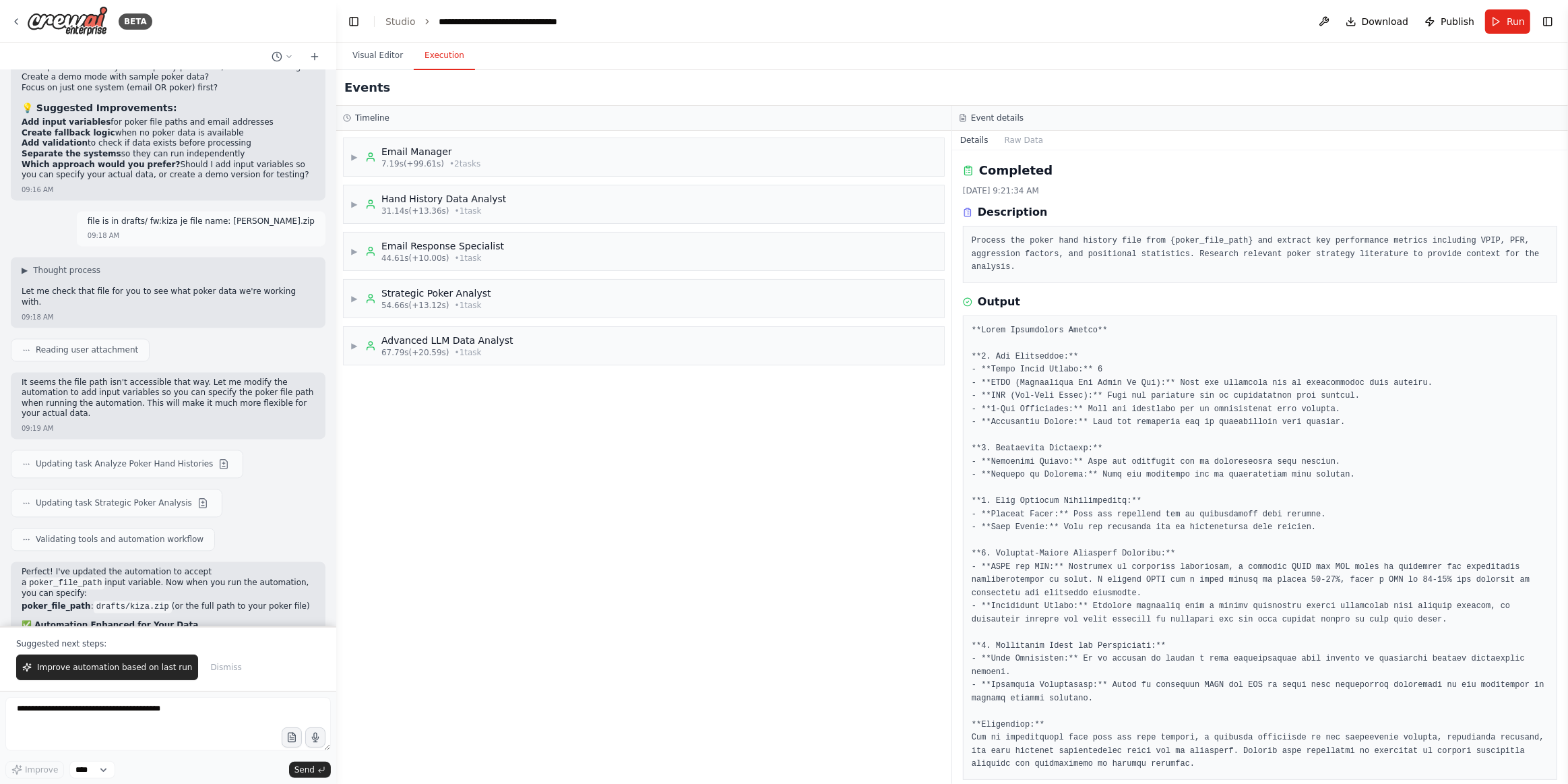
scroll to position [8750, 0]
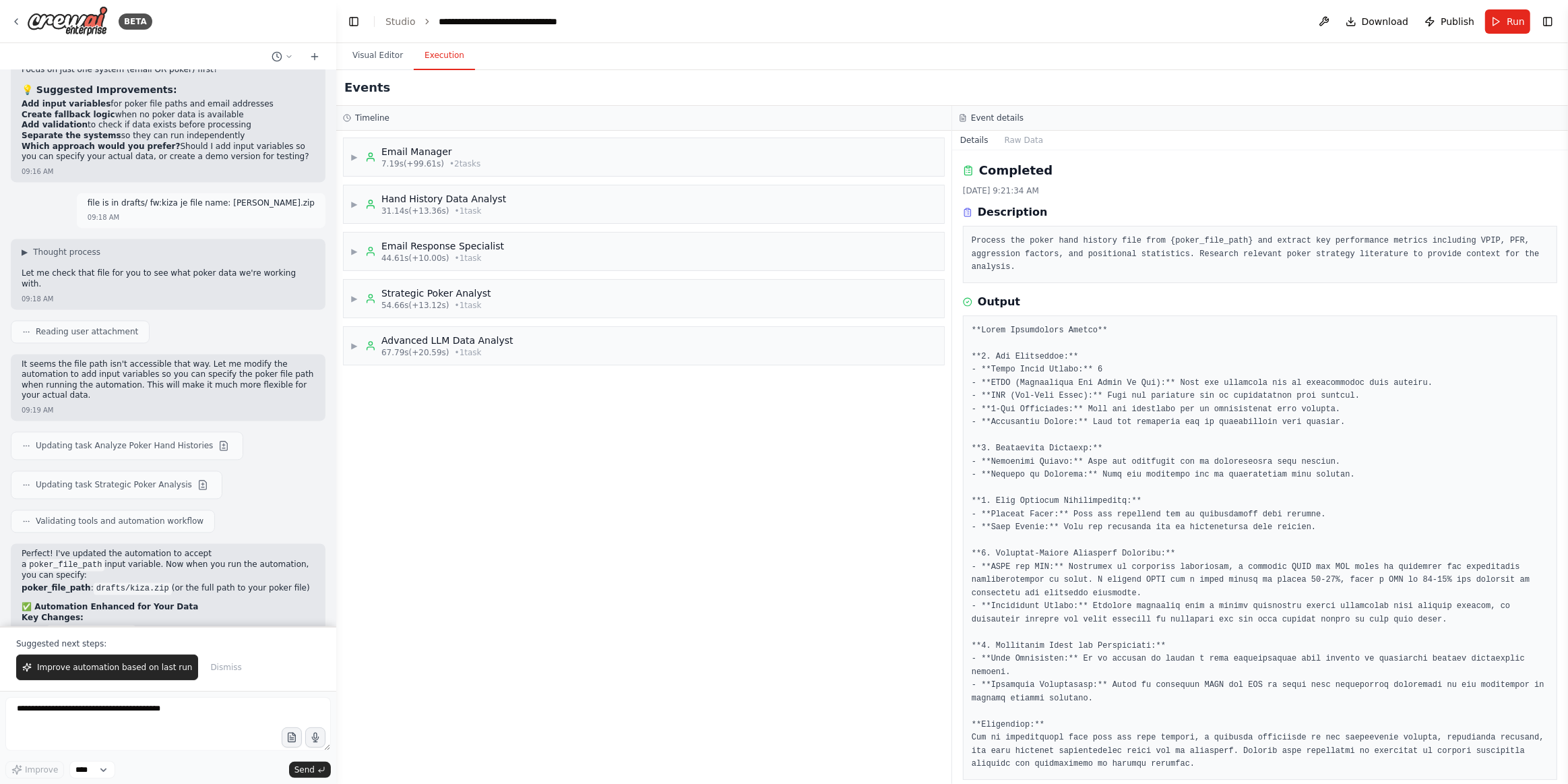
click at [95, 582] on code "drafts/kiza.zip" at bounding box center [133, 588] width 78 height 12
click at [228, 549] on div "Perfect! I've updated the automation to accept a poker_file_path input variable…" at bounding box center [168, 685] width 293 height 271
drag, startPoint x: 87, startPoint y: 321, endPoint x: 157, endPoint y: 319, distance: 70.0
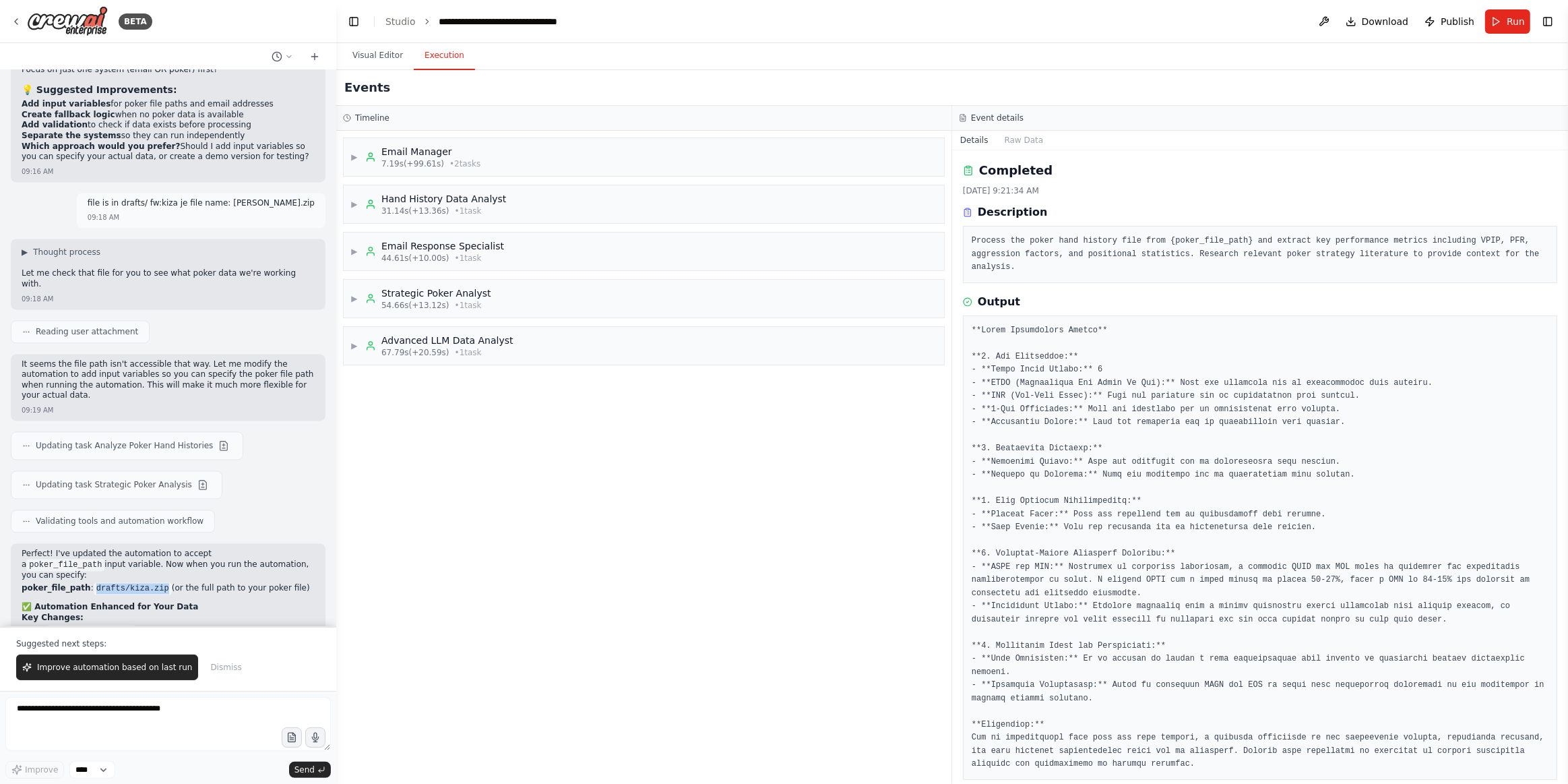
click at [157, 583] on li "poker_file_path : drafts/kiza.zip (or the full path to your poker file)" at bounding box center [168, 588] width 293 height 11
copy li "drafts/kiza.zip"
drag, startPoint x: 124, startPoint y: 728, endPoint x: 131, endPoint y: 720, distance: 10.6
click at [124, 727] on textarea at bounding box center [167, 724] width 325 height 54
paste textarea "**********"
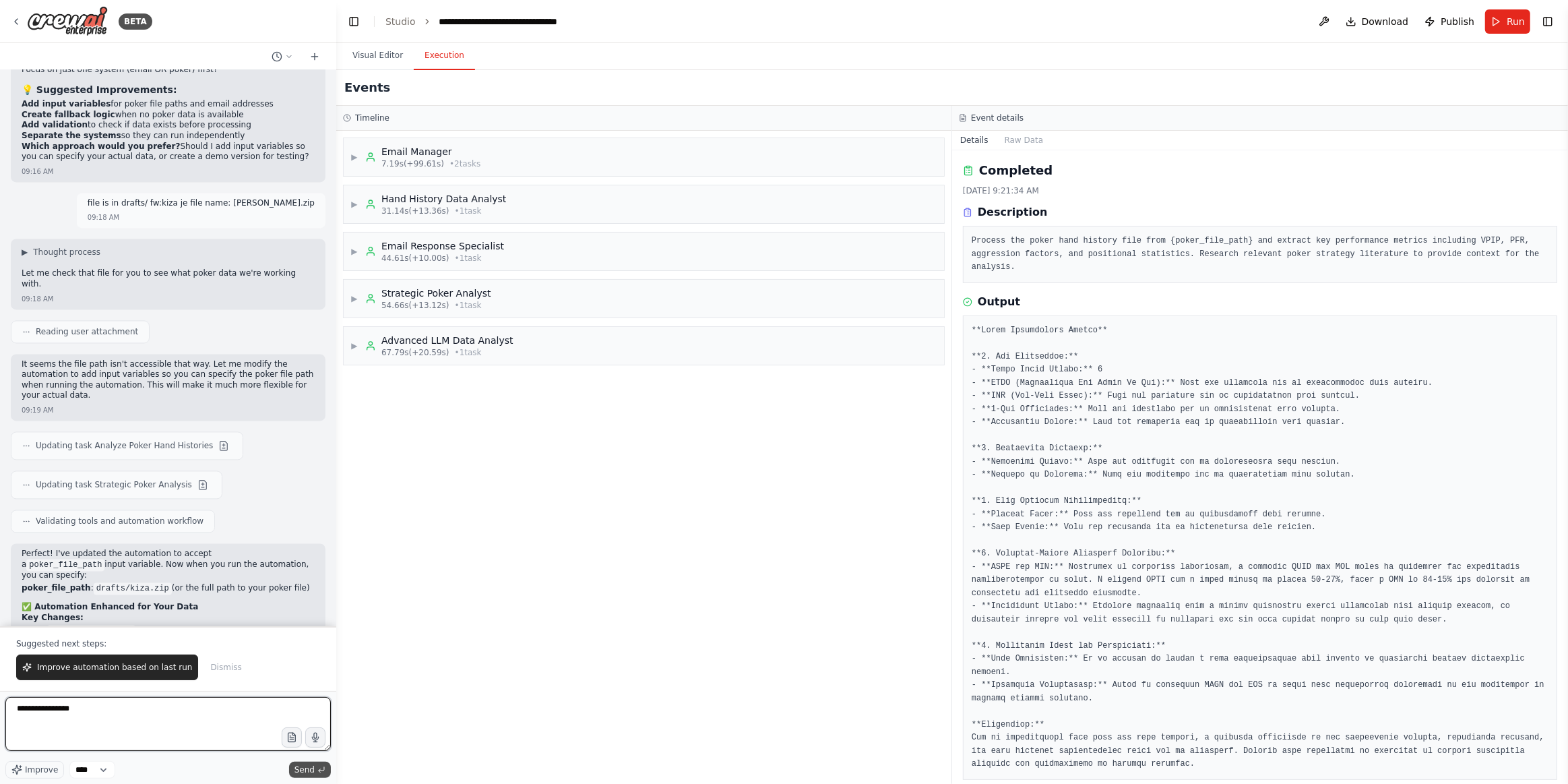
type textarea "**********"
drag, startPoint x: 315, startPoint y: 768, endPoint x: 470, endPoint y: 532, distance: 282.3
click at [315, 767] on button "Send" at bounding box center [310, 770] width 42 height 16
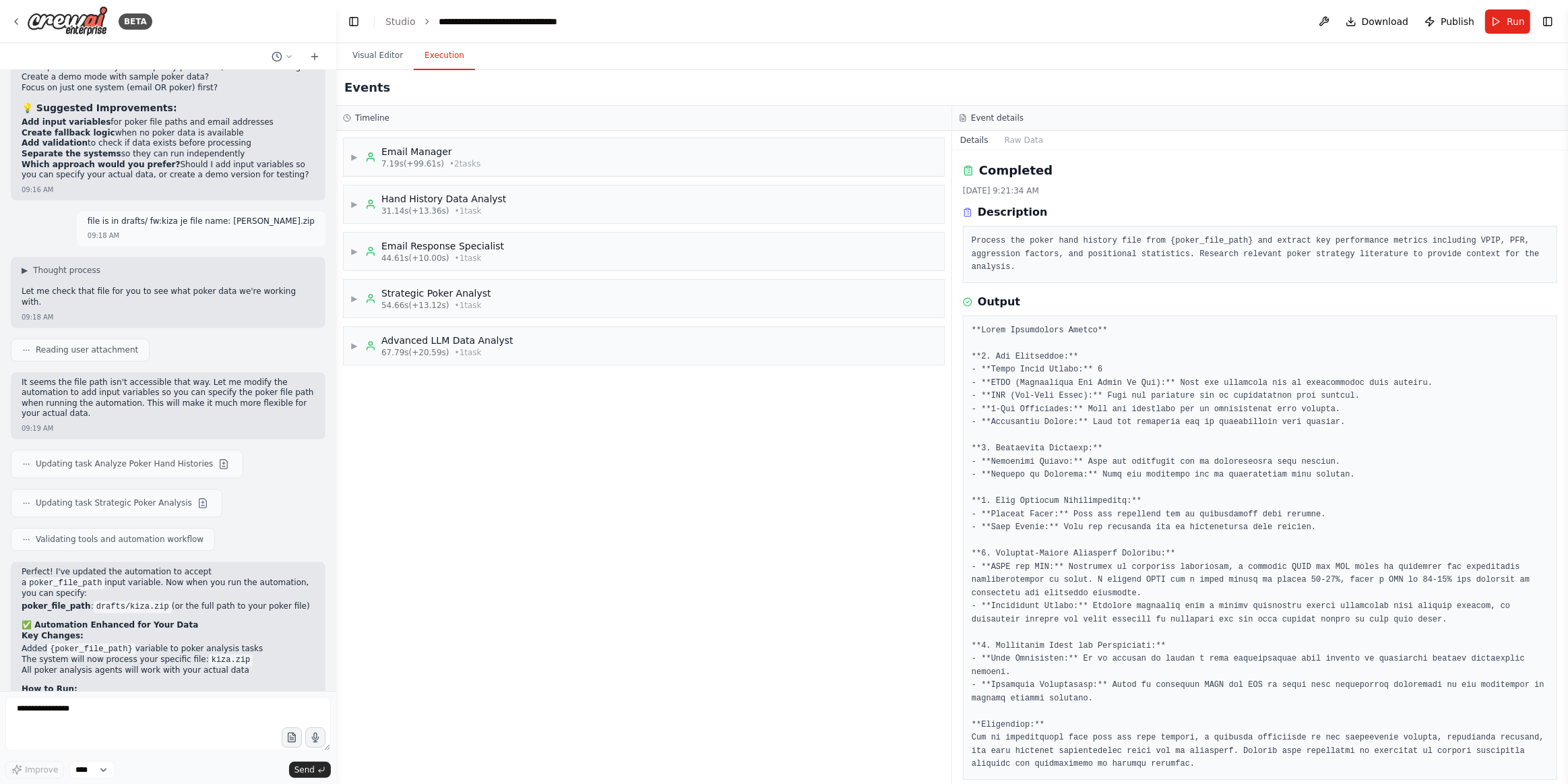
scroll to position [8768, 0]
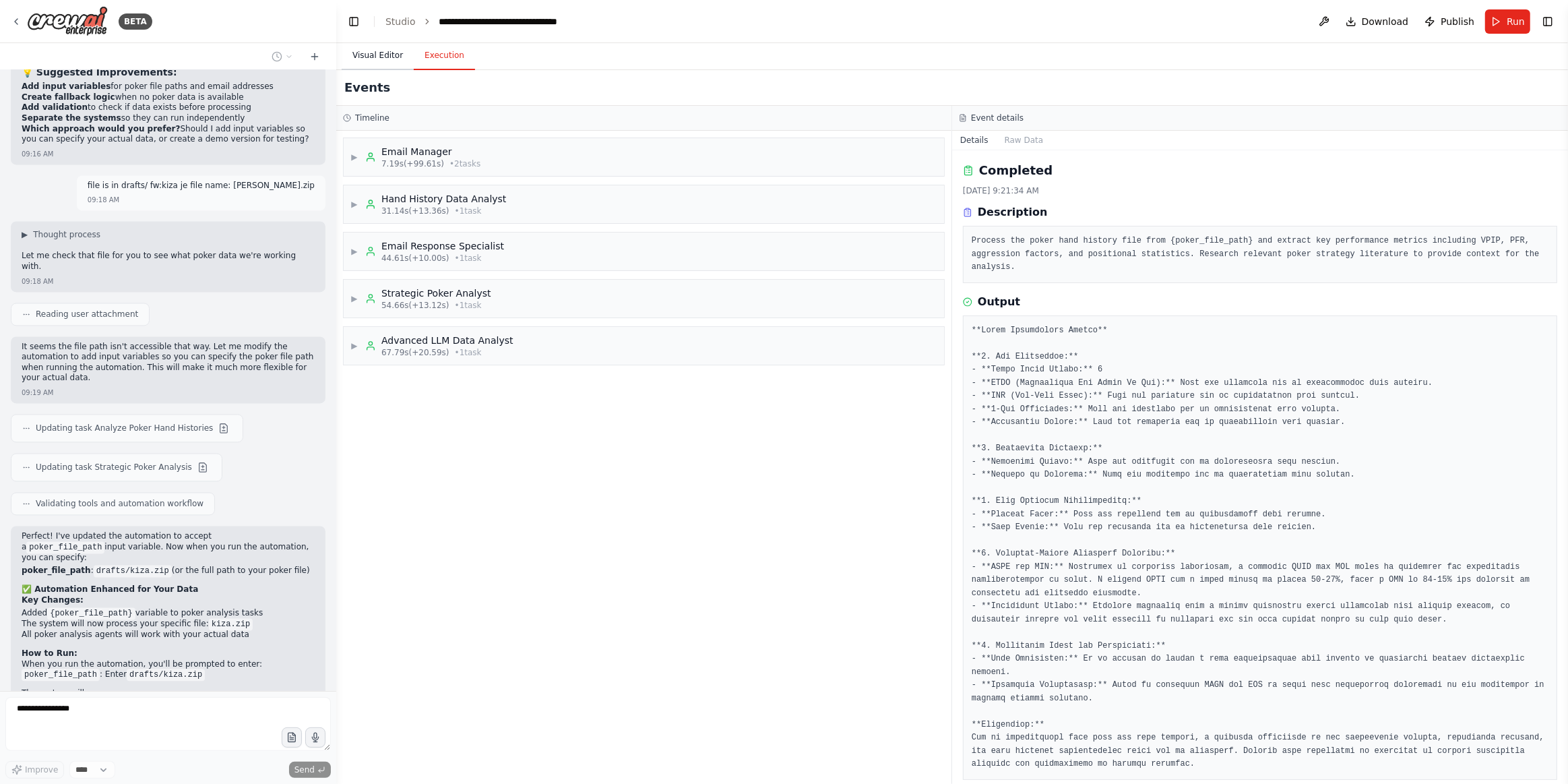
click at [367, 54] on button "Visual Editor" at bounding box center [377, 56] width 72 height 28
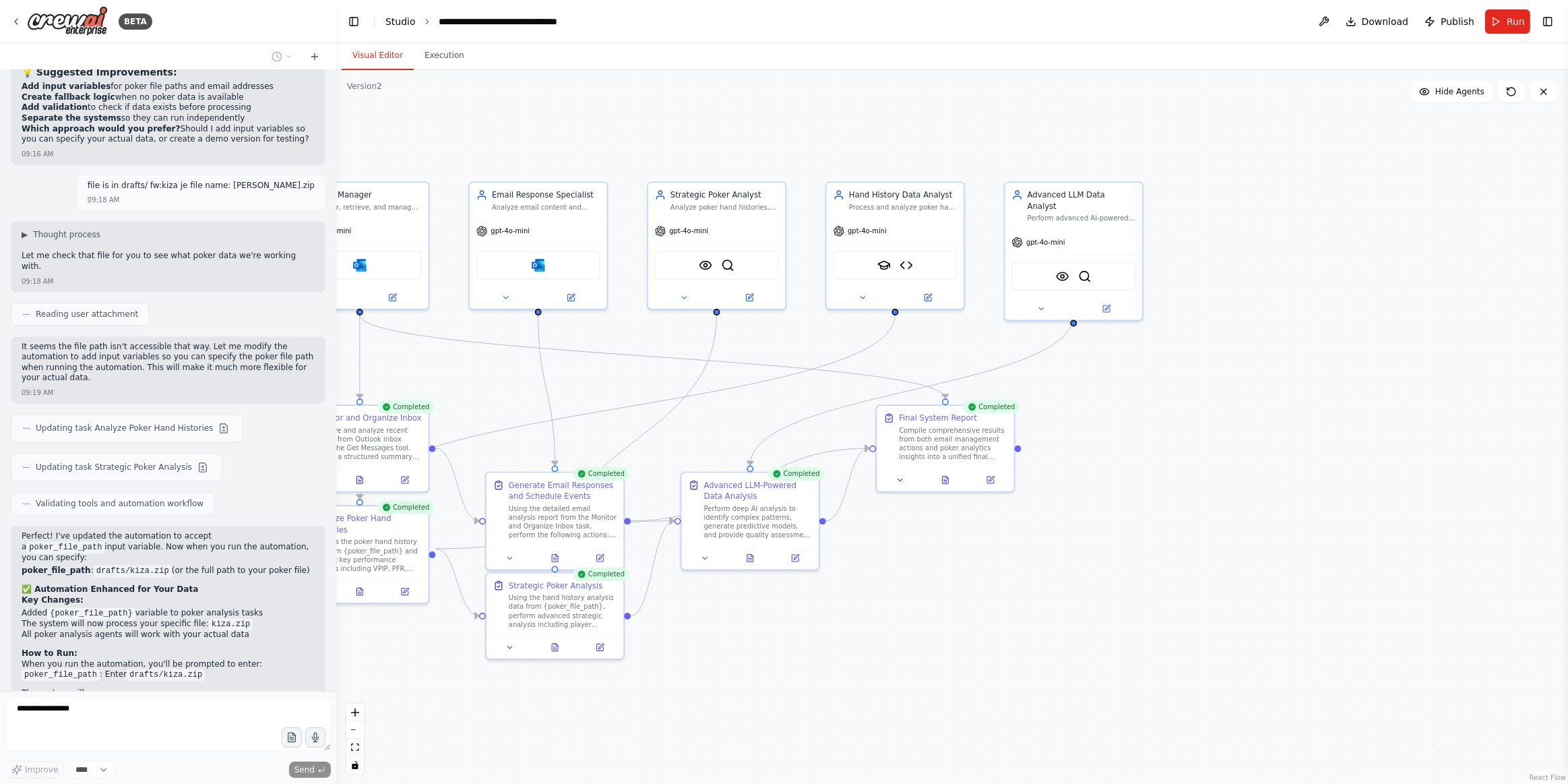
click at [407, 17] on link "Studio" at bounding box center [401, 21] width 30 height 11
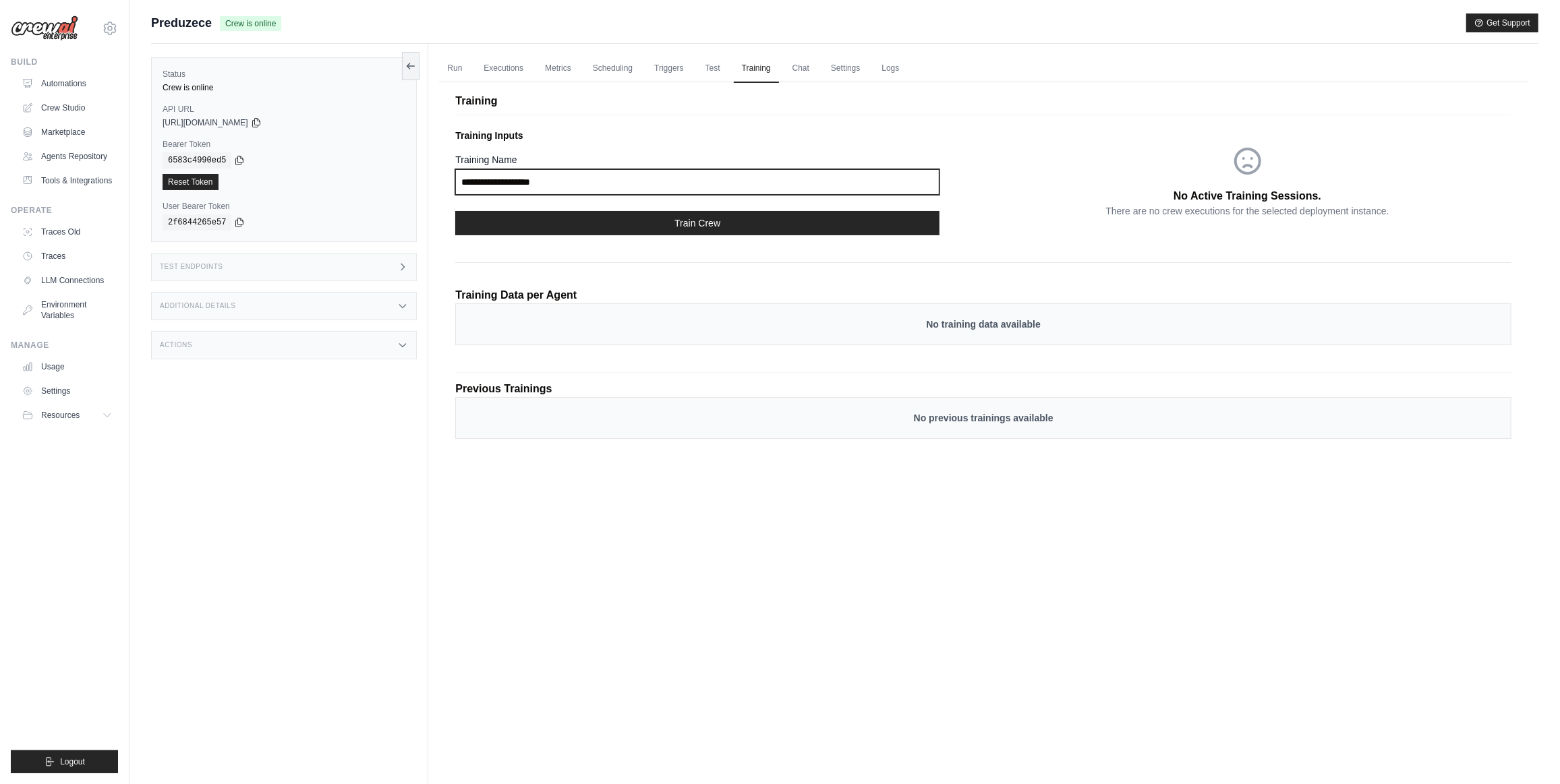
click at [572, 180] on input "Training Name" at bounding box center [698, 181] width 485 height 25
type input "**********"
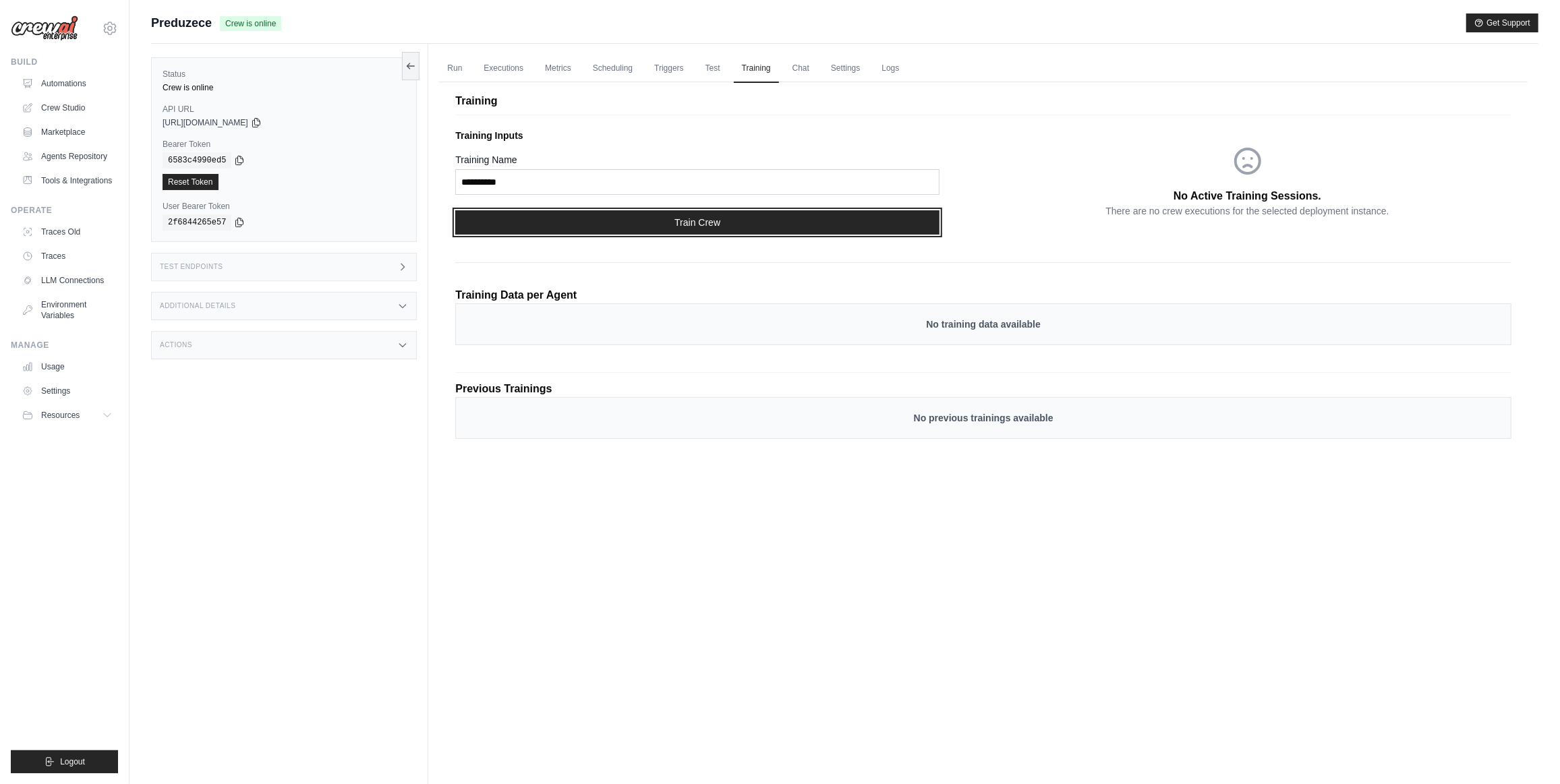
click at [907, 212] on button "Train Crew" at bounding box center [698, 222] width 485 height 24
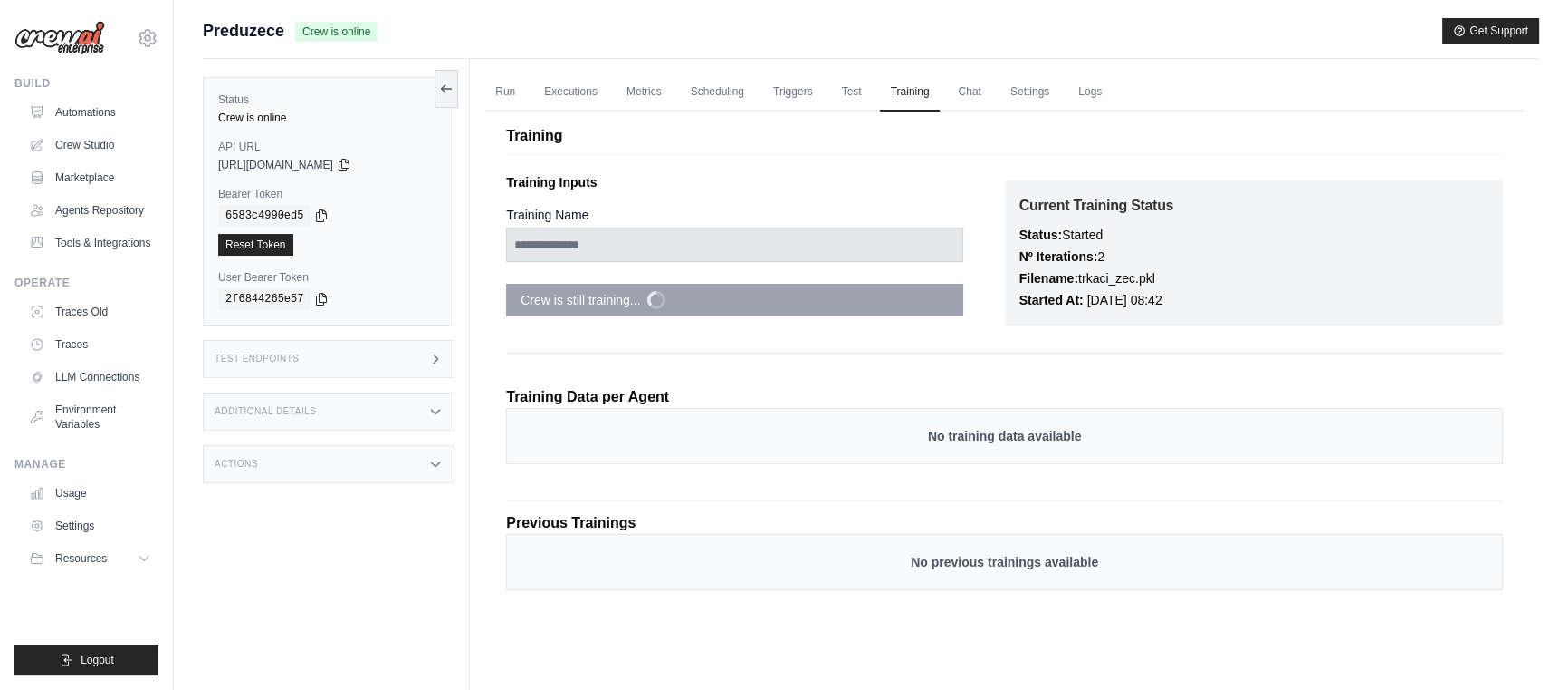
drag, startPoint x: 113, startPoint y: 238, endPoint x: 689, endPoint y: 253, distance: 576.2
click at [114, 238] on link "Tools & Integrations" at bounding box center [90, 243] width 136 height 29
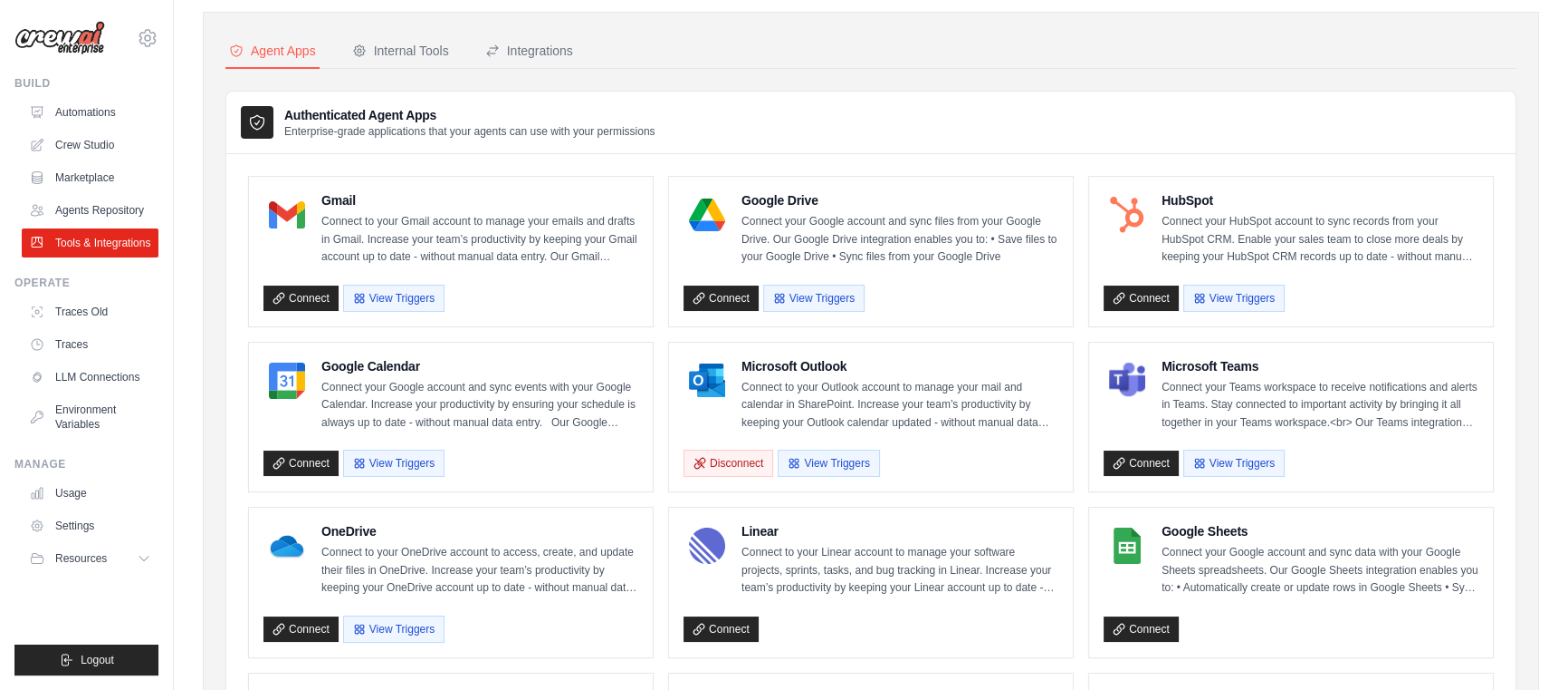
scroll to position [164, 0]
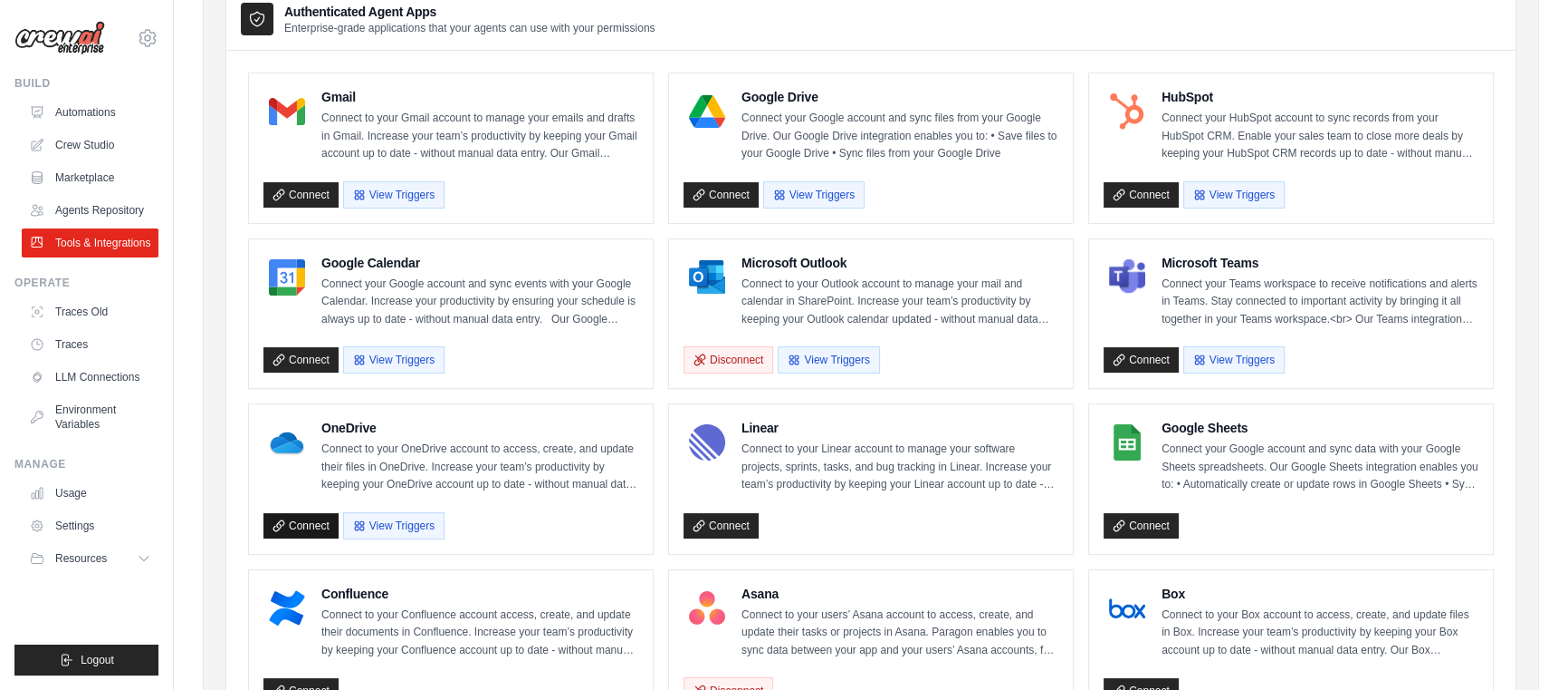
click at [311, 527] on link "Connect" at bounding box center [301, 525] width 75 height 25
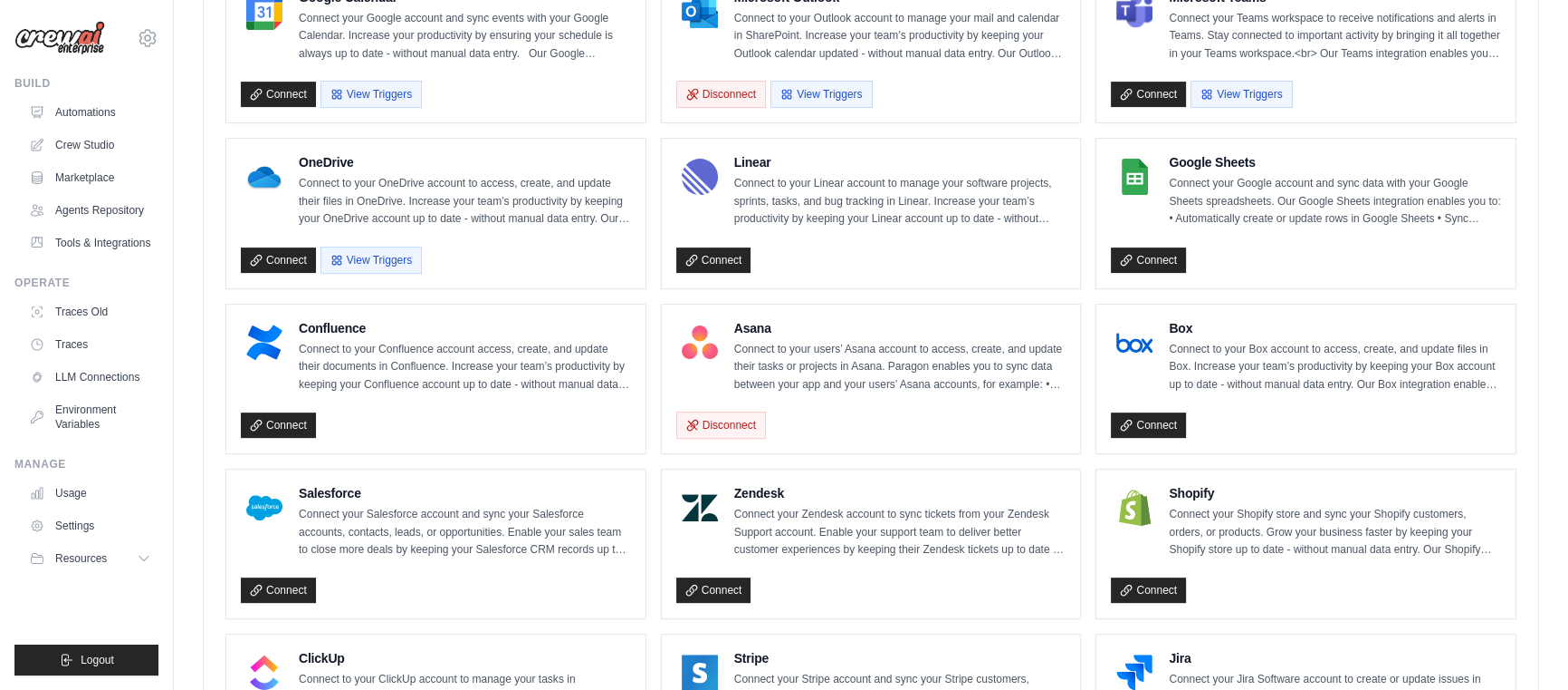
scroll to position [1222, 0]
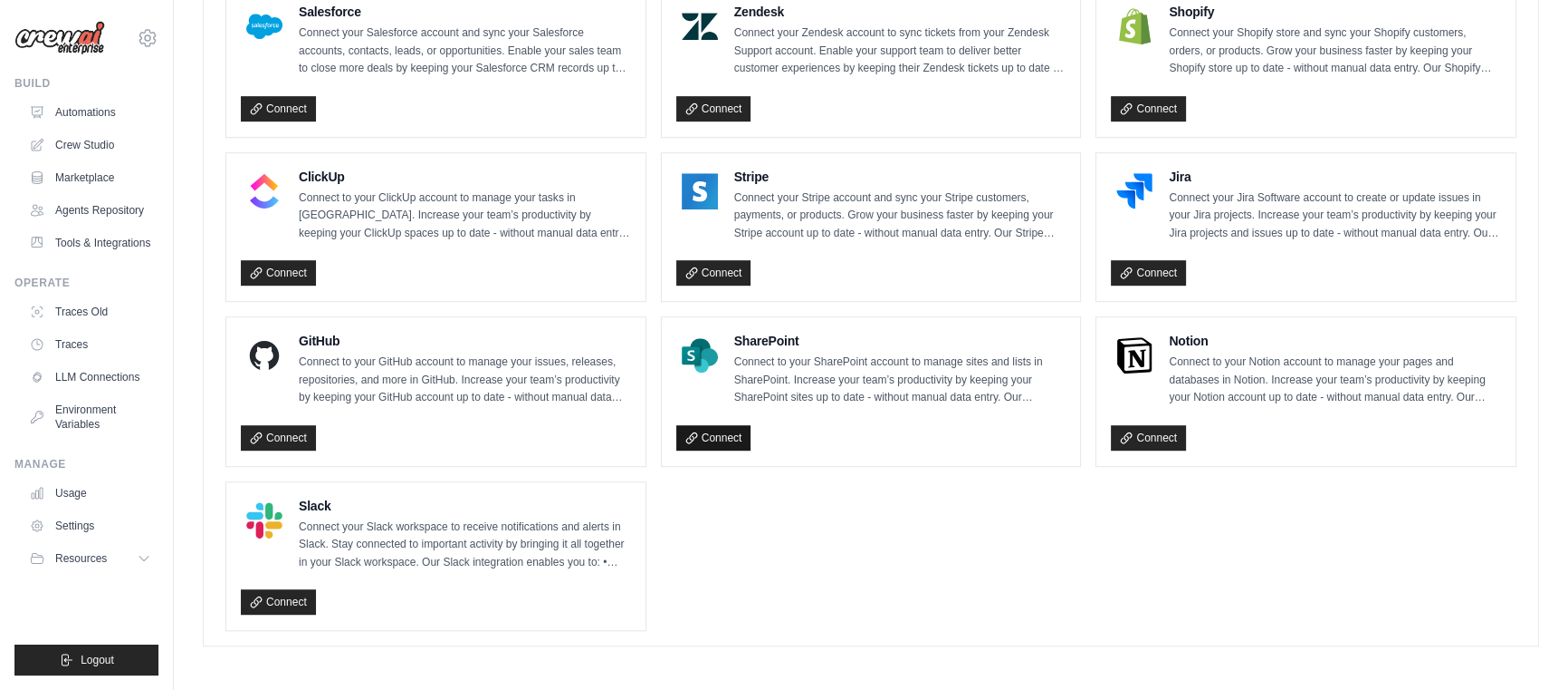
click at [728, 442] on link "Connect" at bounding box center [713, 438] width 75 height 25
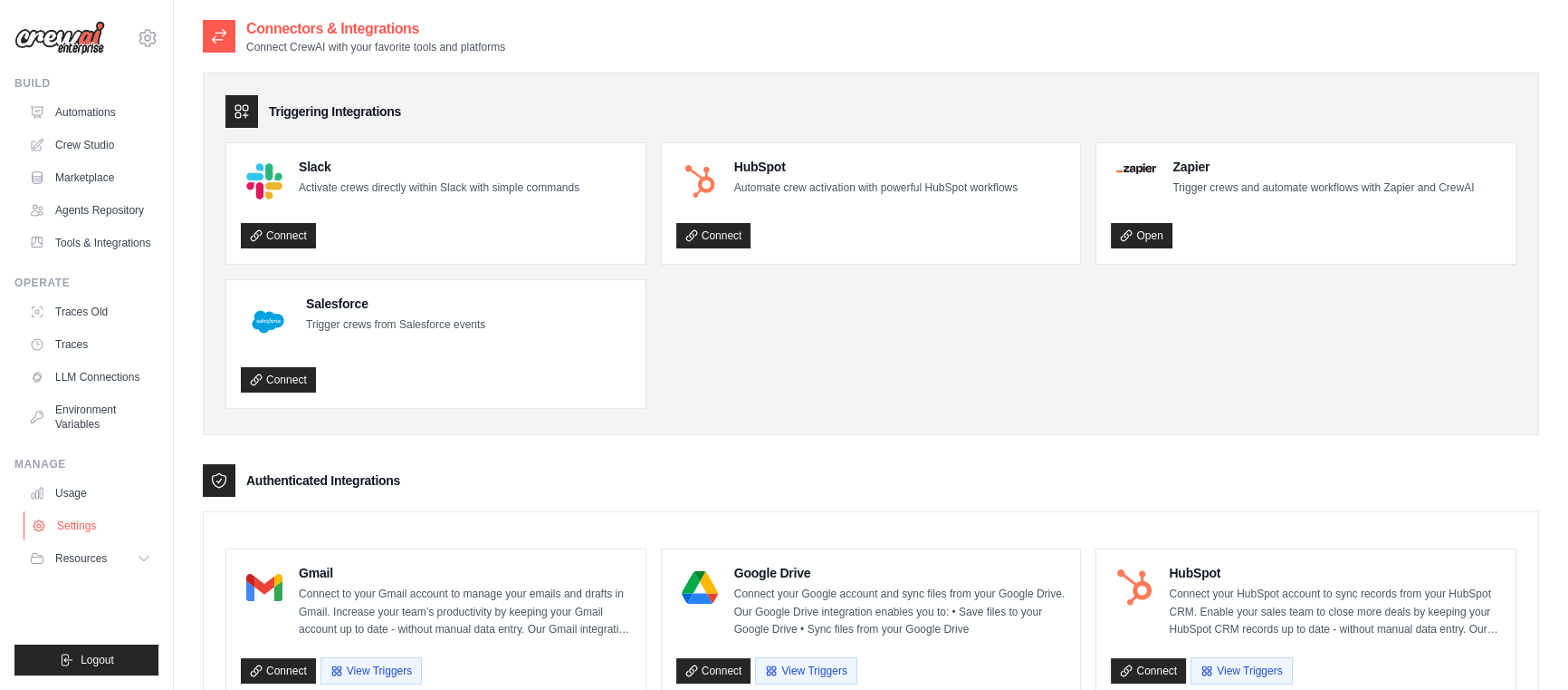
click at [131, 554] on button "Resources" at bounding box center [90, 558] width 136 height 29
click at [96, 326] on link "Traces Old" at bounding box center [90, 312] width 136 height 29
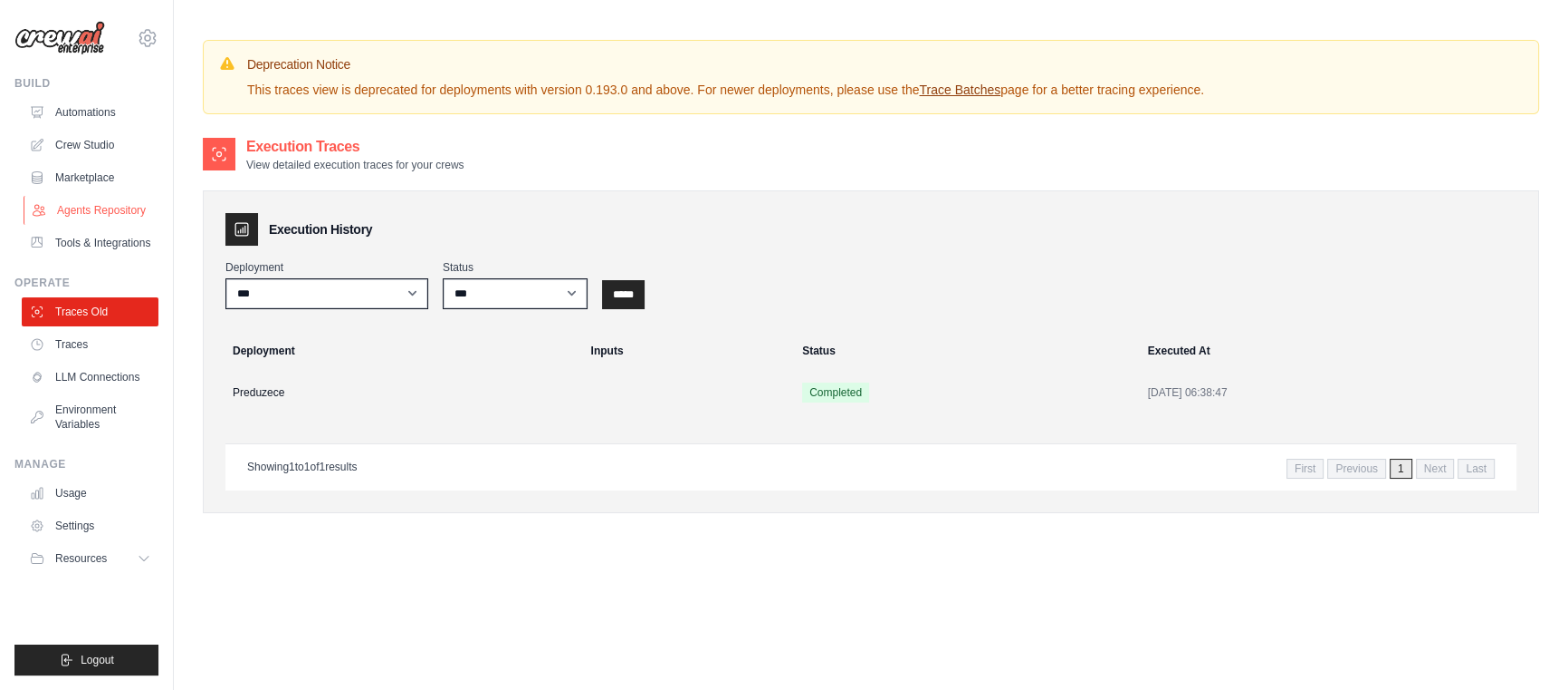
click at [105, 212] on link "Agents Repository" at bounding box center [92, 211] width 136 height 29
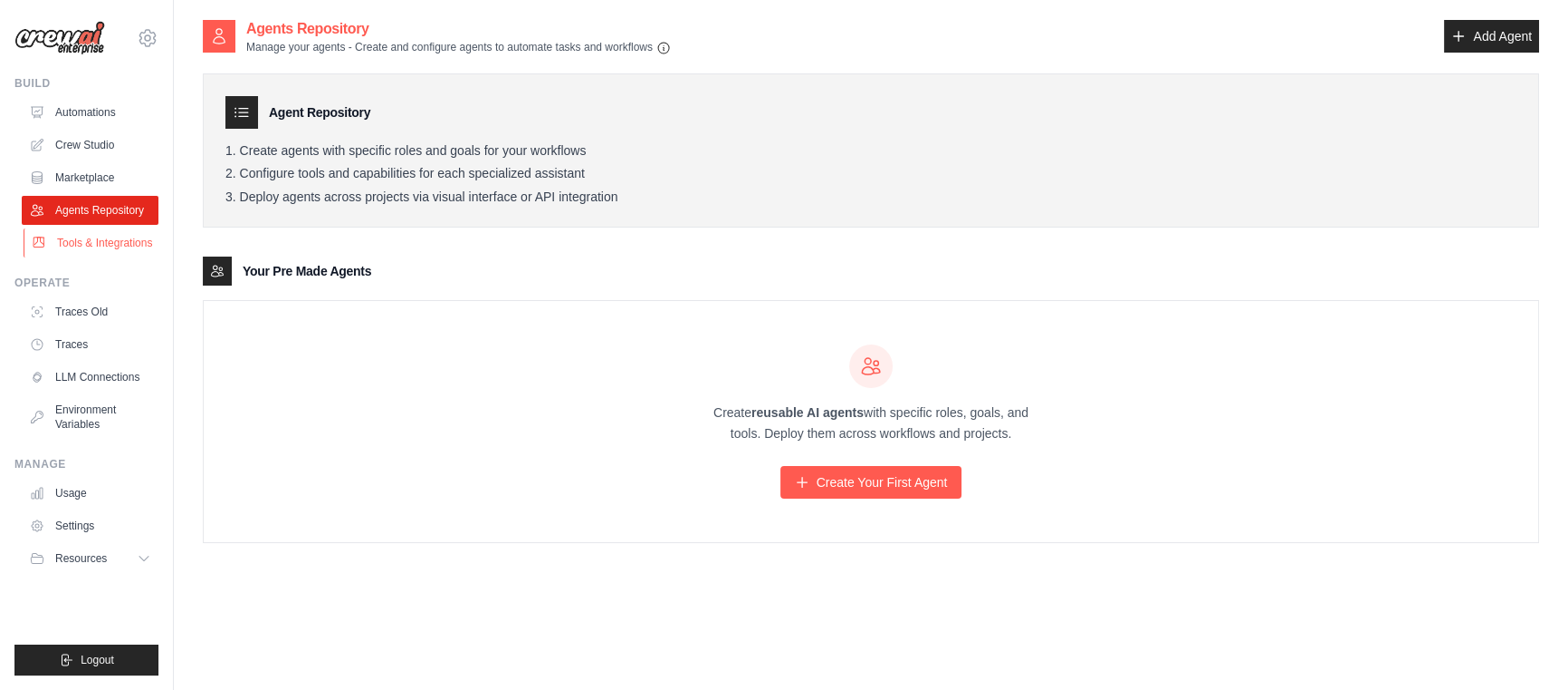
click at [113, 240] on link "Tools & Integrations" at bounding box center [92, 243] width 136 height 29
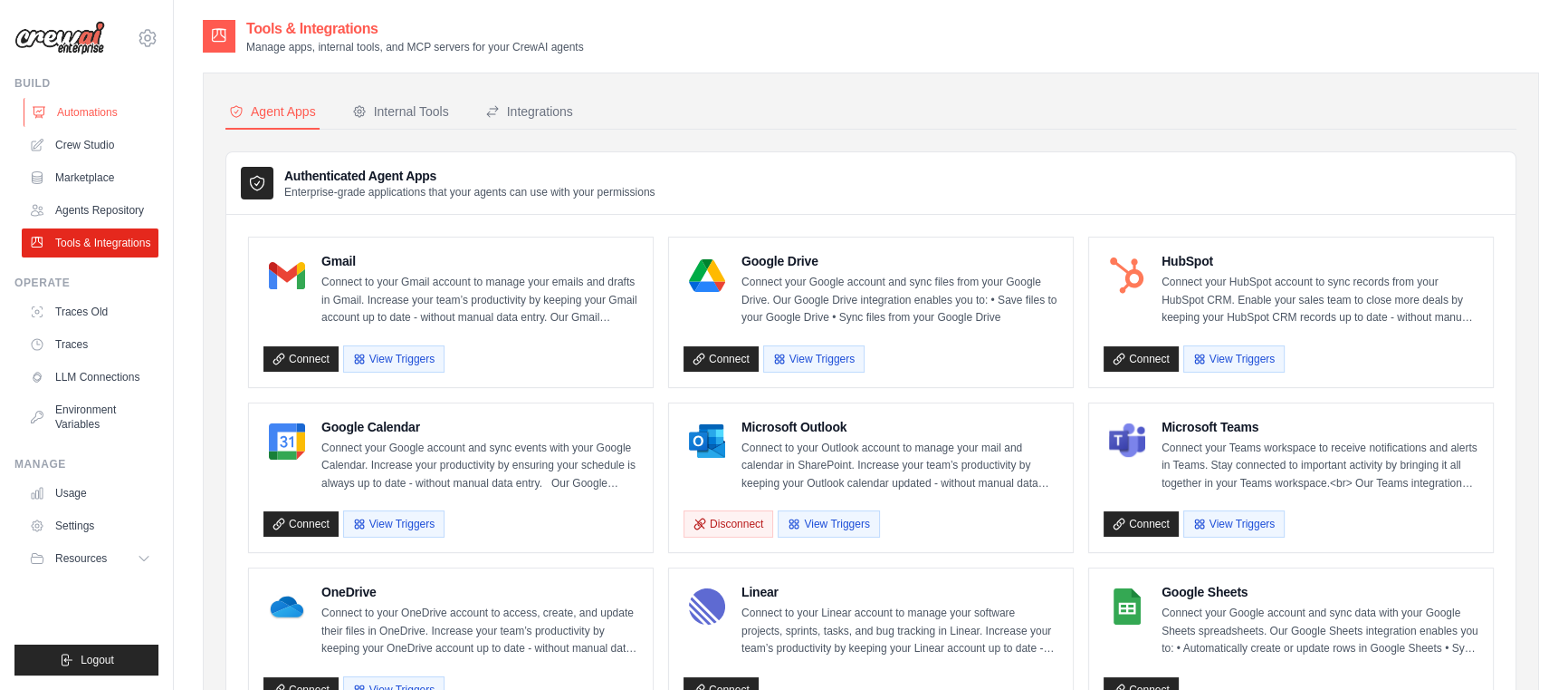
click at [117, 116] on link "Automations" at bounding box center [92, 112] width 136 height 29
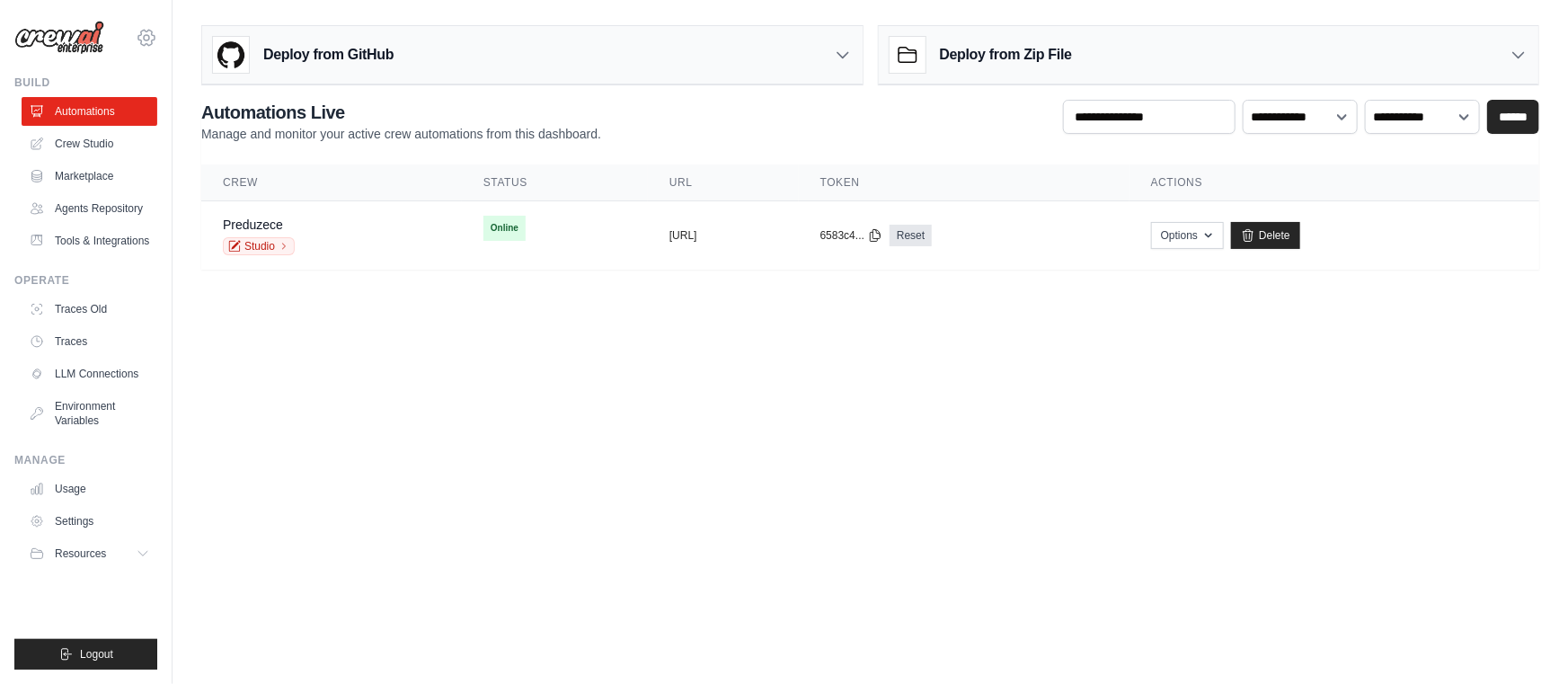
click at [138, 38] on icon at bounding box center [146, 38] width 16 height 15
drag, startPoint x: 459, startPoint y: 493, endPoint x: 548, endPoint y: 452, distance: 98.0
click at [460, 493] on body "[EMAIL_ADDRESS][DOMAIN_NAME] Settings Build Automations" at bounding box center [784, 342] width 1568 height 684
click at [113, 107] on link "Automations" at bounding box center [91, 111] width 135 height 29
click at [245, 243] on link "Studio" at bounding box center [259, 245] width 72 height 18
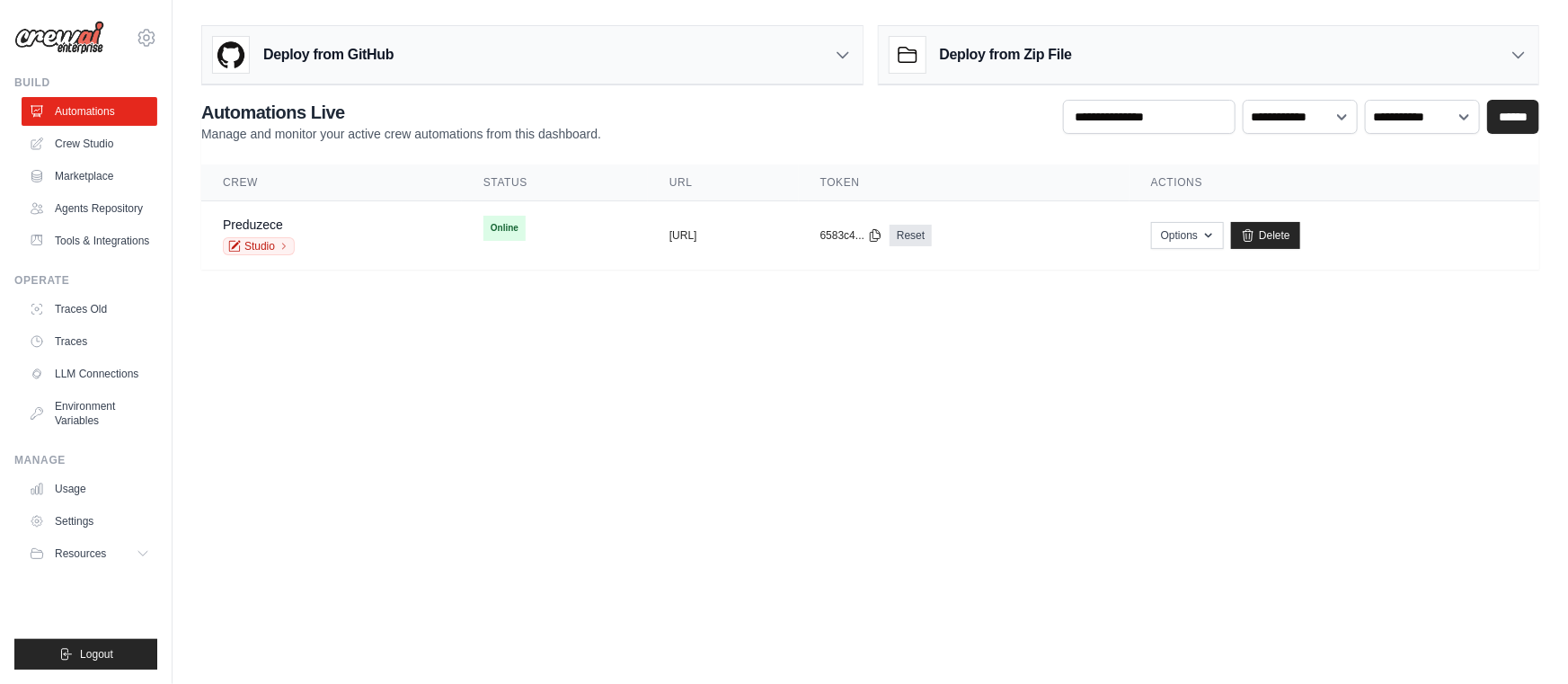
click at [1286, 47] on div "Deploy from Zip File" at bounding box center [1208, 55] width 660 height 58
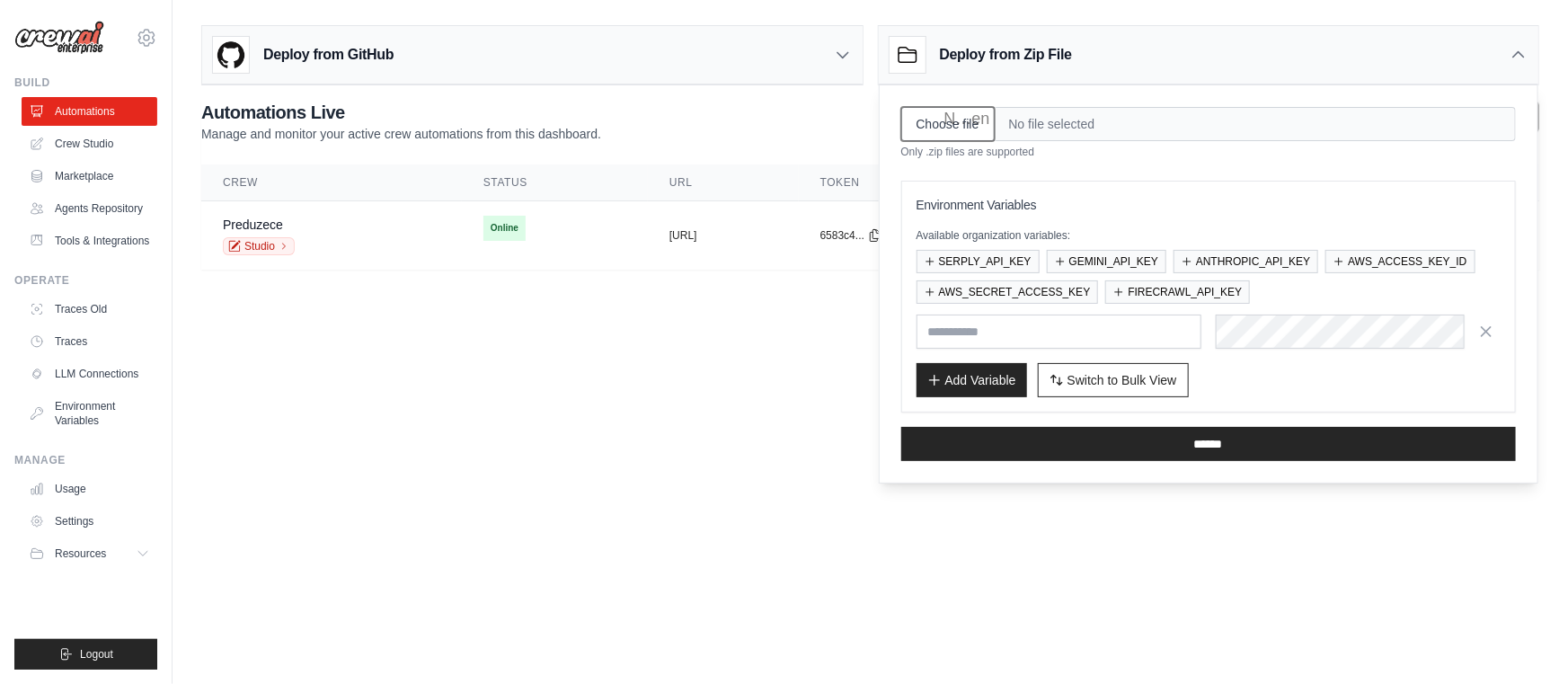
click at [956, 127] on input "Choose file" at bounding box center [947, 124] width 94 height 34
type input "**********"
click at [1102, 377] on span "Switch to Bulk View" at bounding box center [1121, 379] width 109 height 18
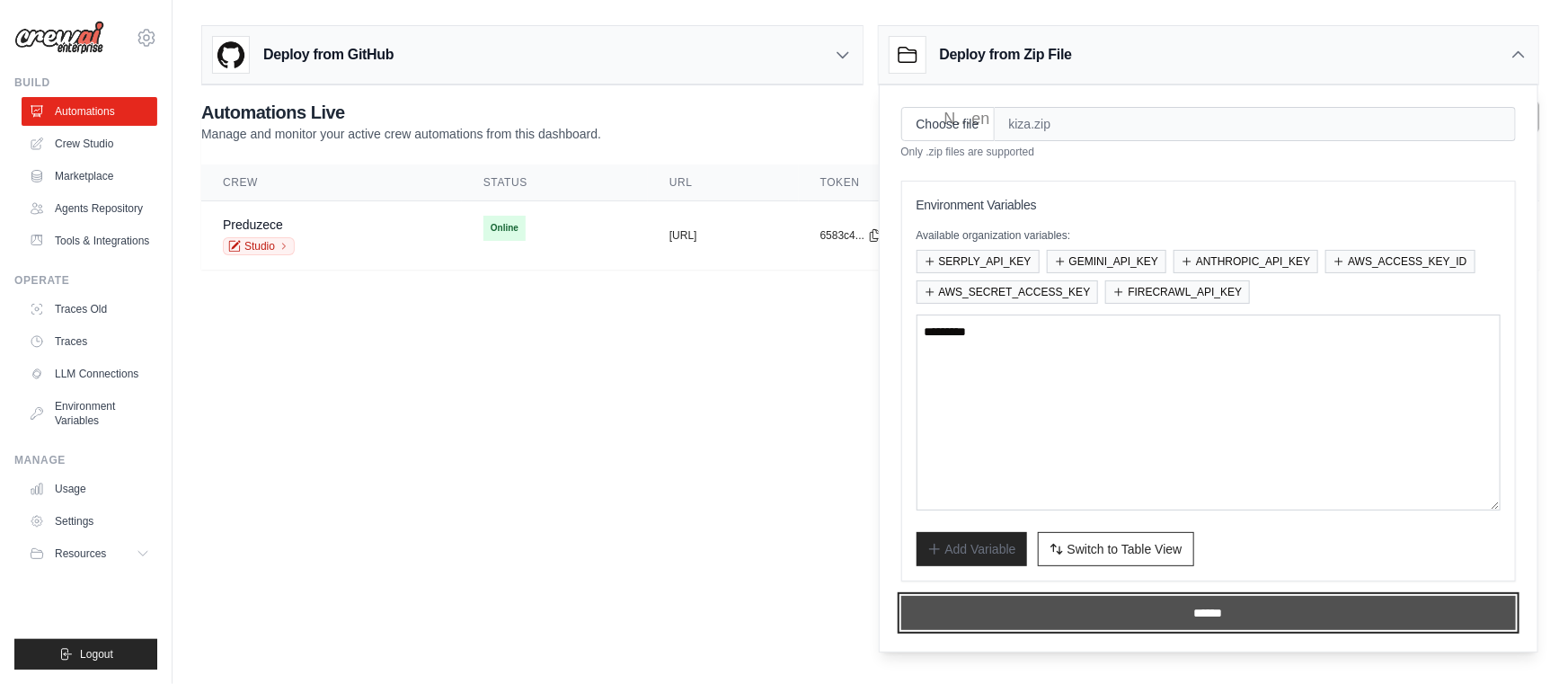
click at [1216, 595] on input "******" at bounding box center [1208, 612] width 616 height 34
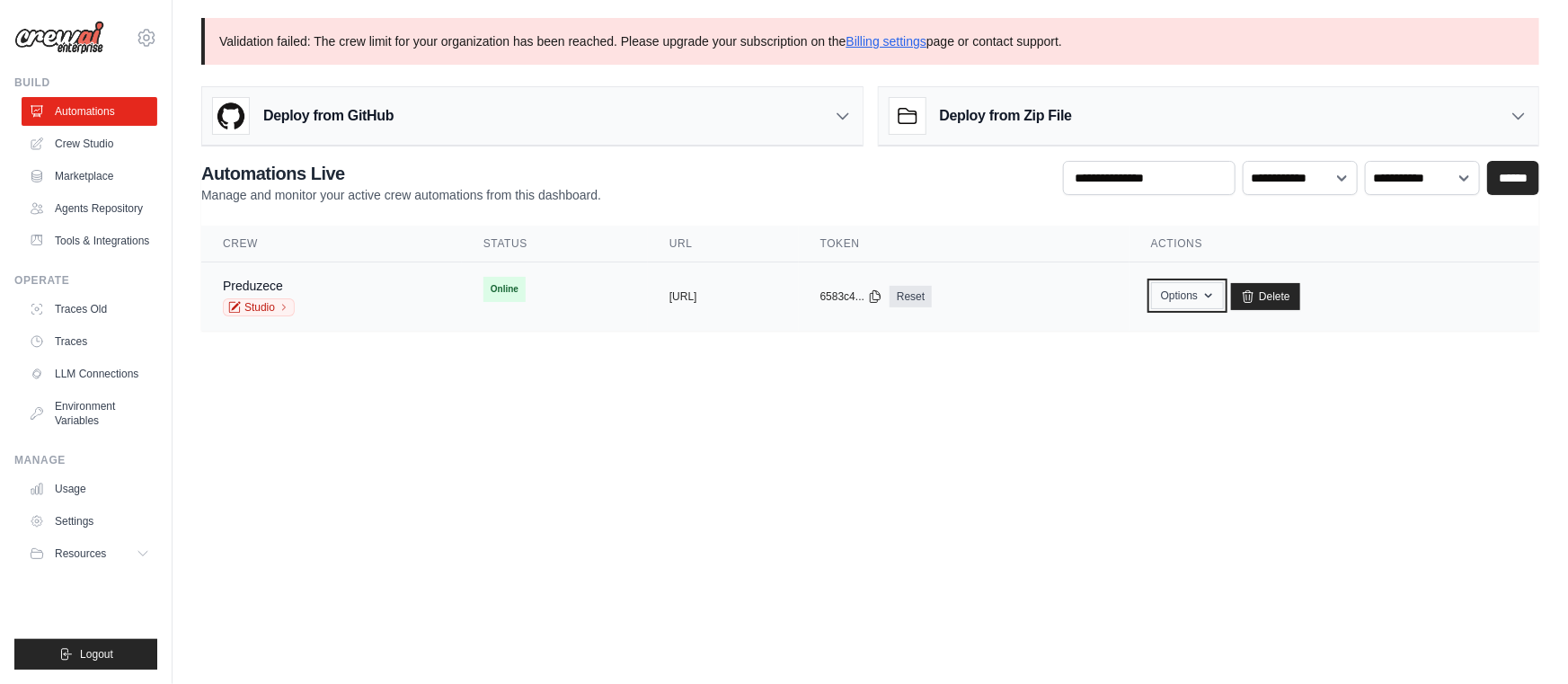
click at [1224, 304] on button "Options" at bounding box center [1187, 296] width 73 height 27
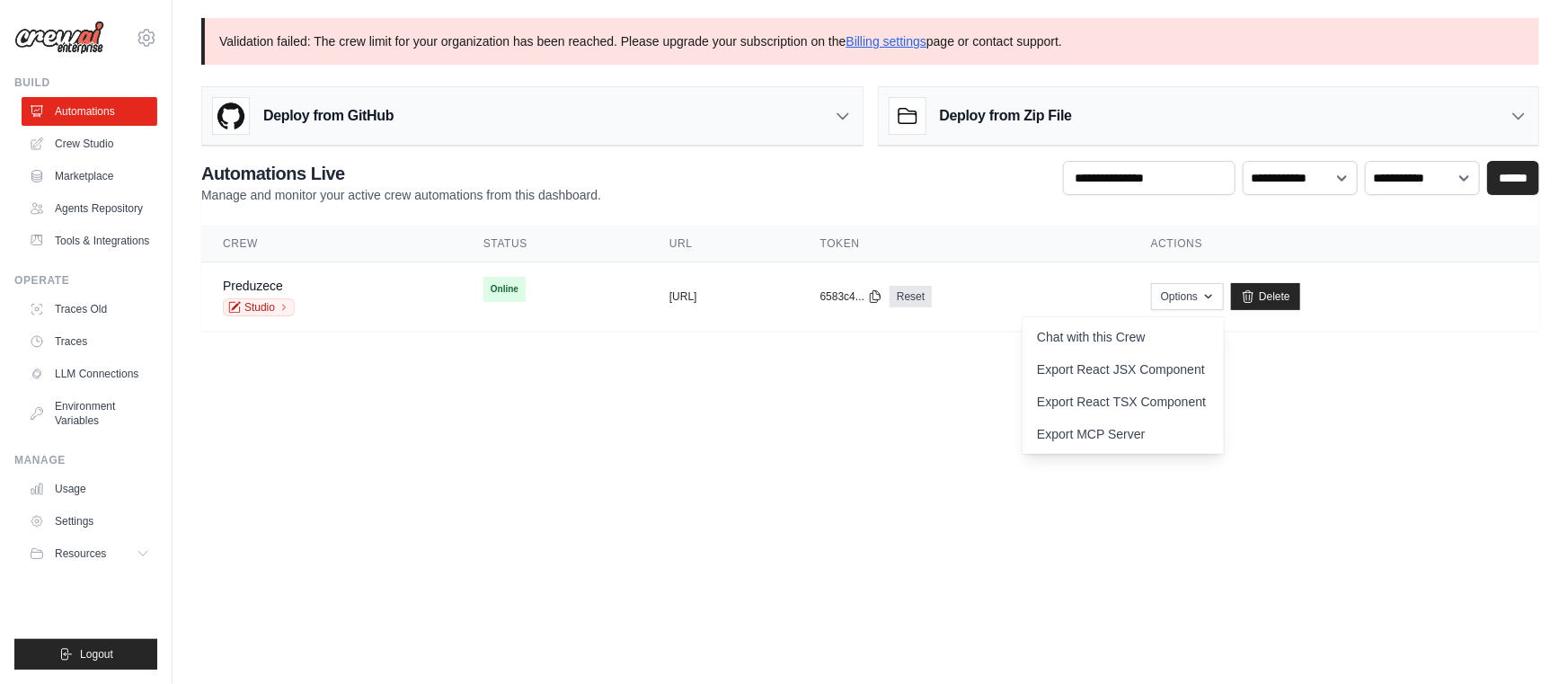
drag, startPoint x: 1214, startPoint y: 579, endPoint x: 694, endPoint y: 530, distance: 522.3
click at [1191, 572] on body "[EMAIL_ADDRESS][DOMAIN_NAME] Settings Build Automations" at bounding box center [784, 342] width 1568 height 684
click at [140, 35] on icon at bounding box center [146, 38] width 16 height 15
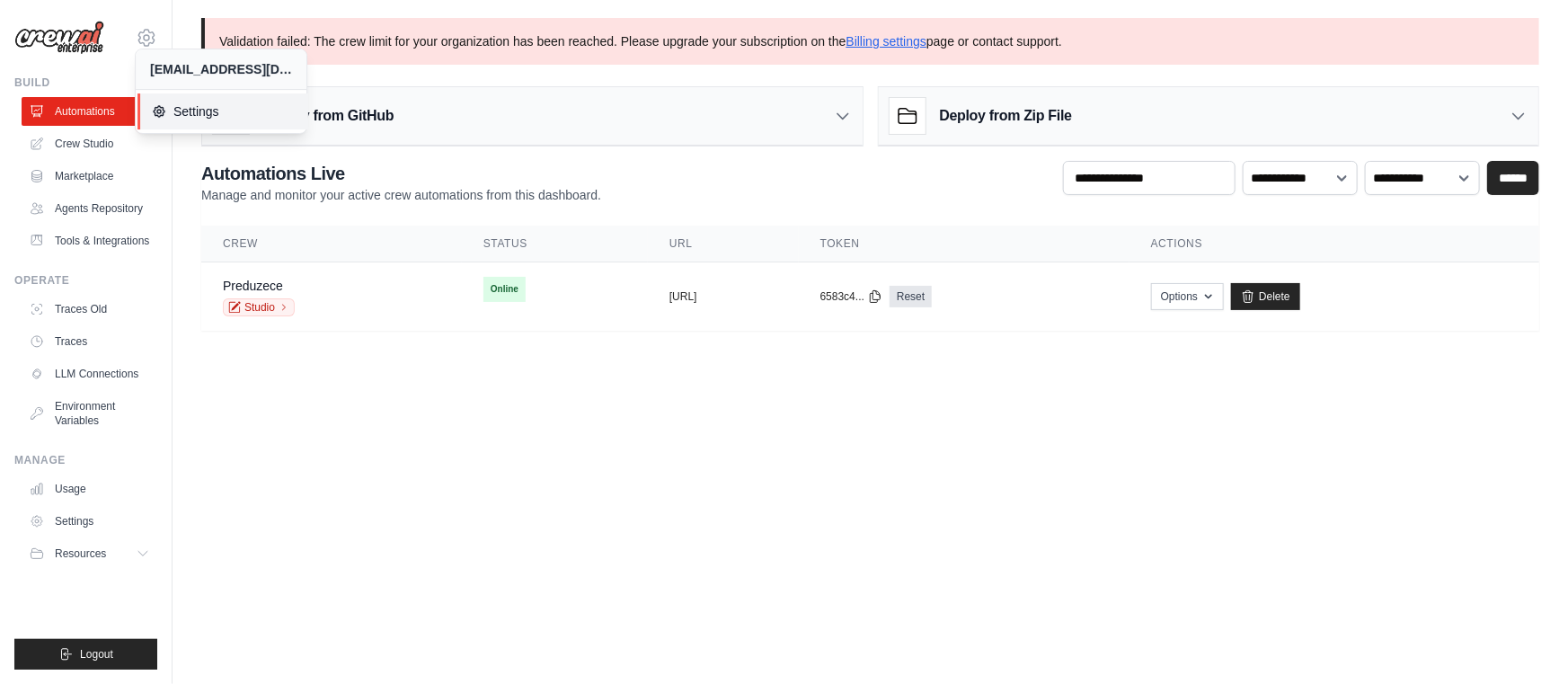
click at [211, 112] on span "Settings" at bounding box center [222, 111] width 142 height 18
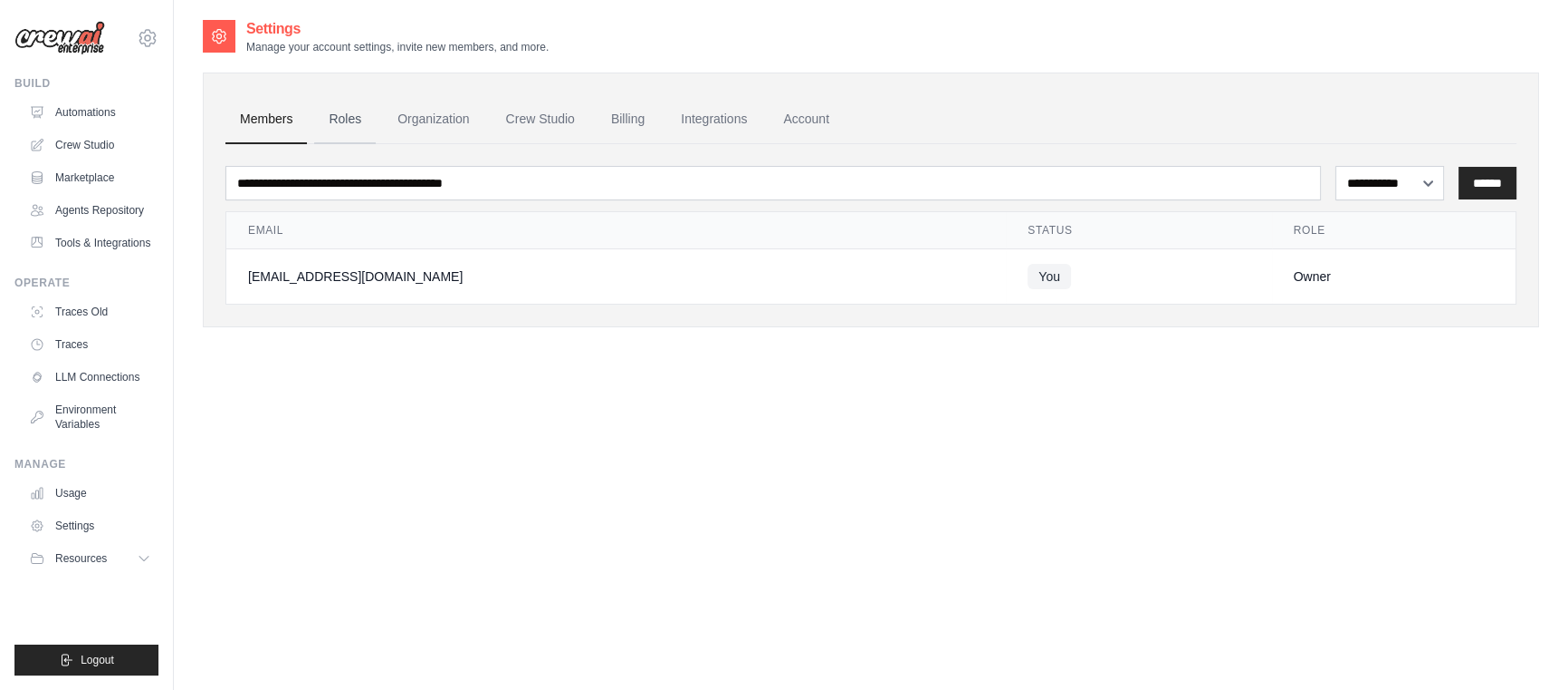
click at [332, 123] on link "Roles" at bounding box center [345, 120] width 61 height 49
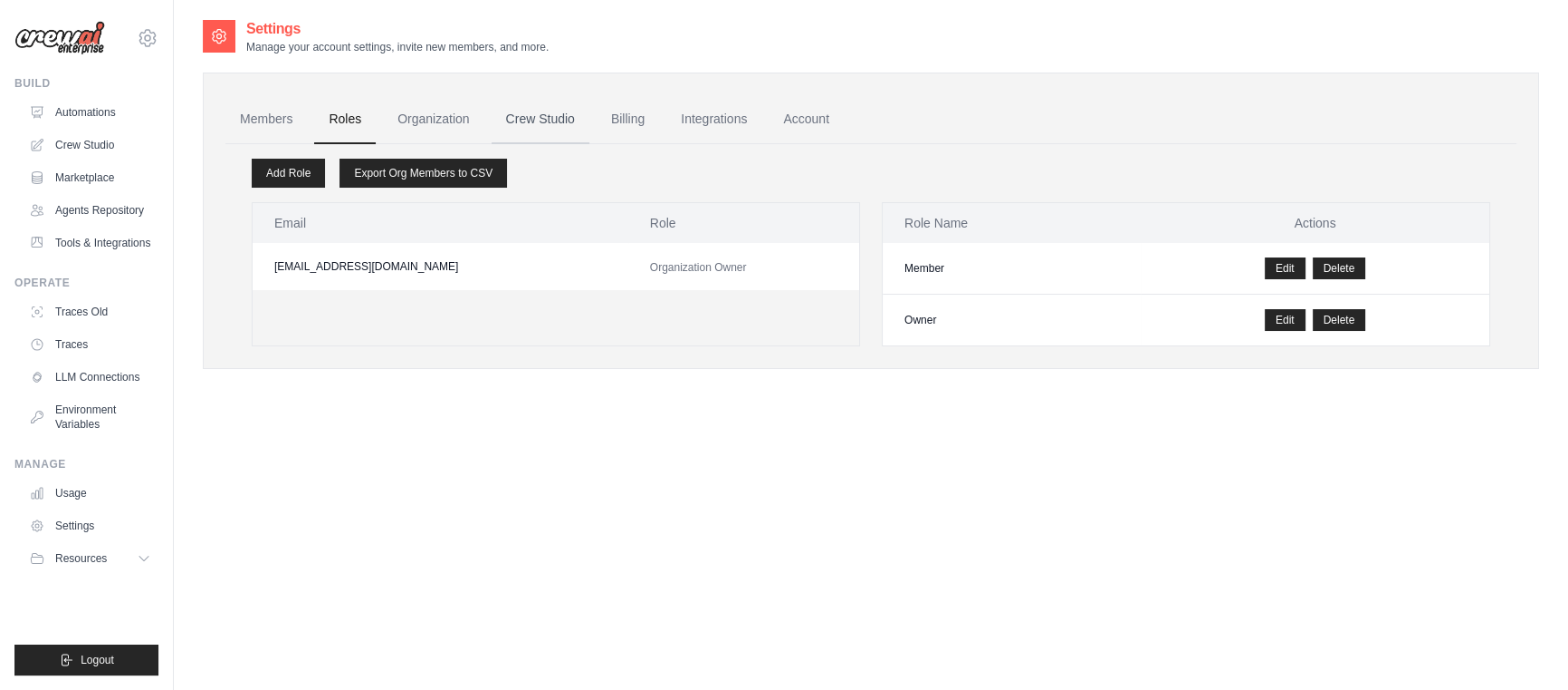
click at [540, 123] on link "Crew Studio" at bounding box center [541, 120] width 97 height 49
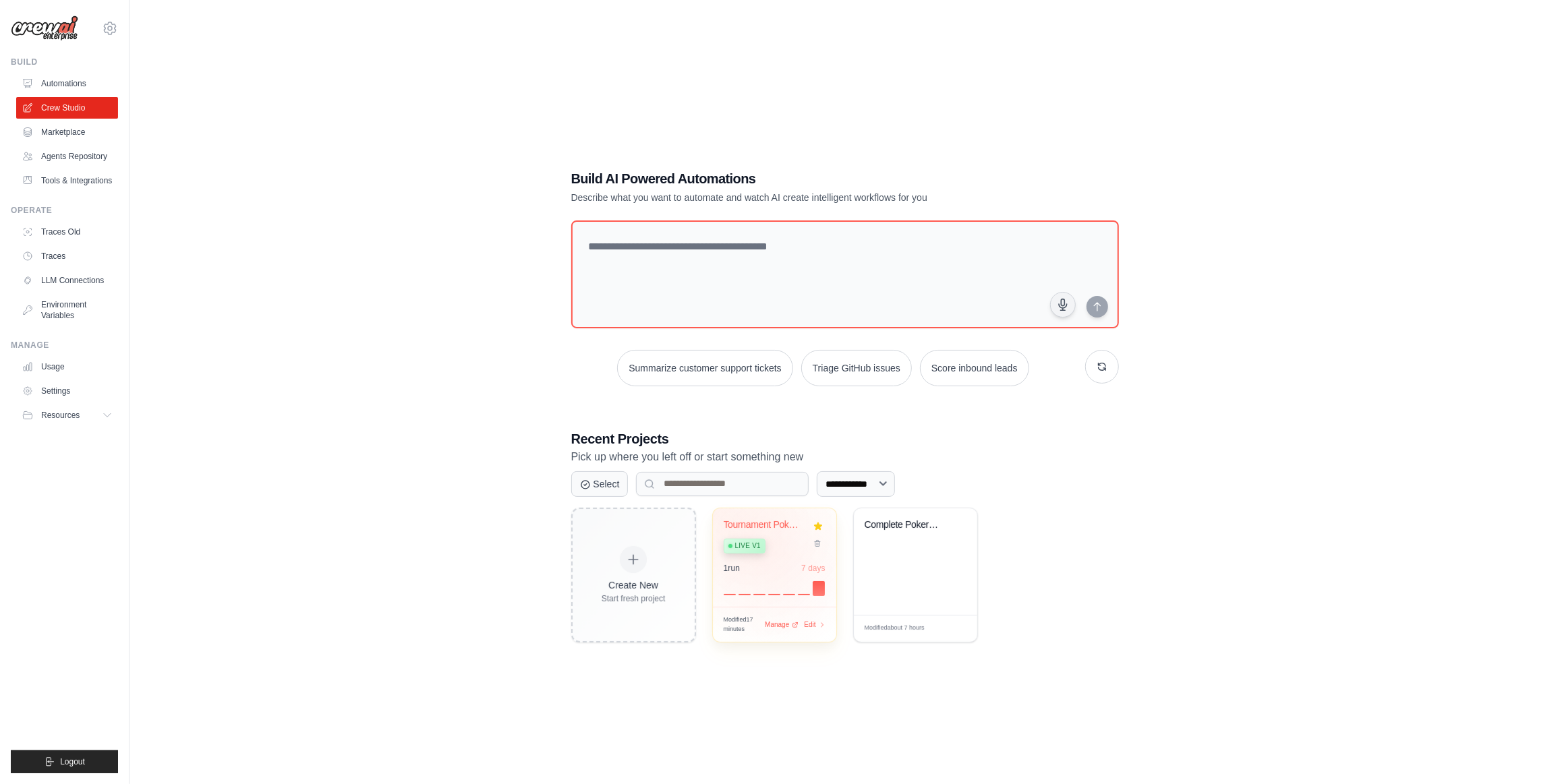
drag, startPoint x: 771, startPoint y: 546, endPoint x: 754, endPoint y: 568, distance: 27.8
click at [771, 545] on div "Live v1" at bounding box center [765, 545] width 81 height 18
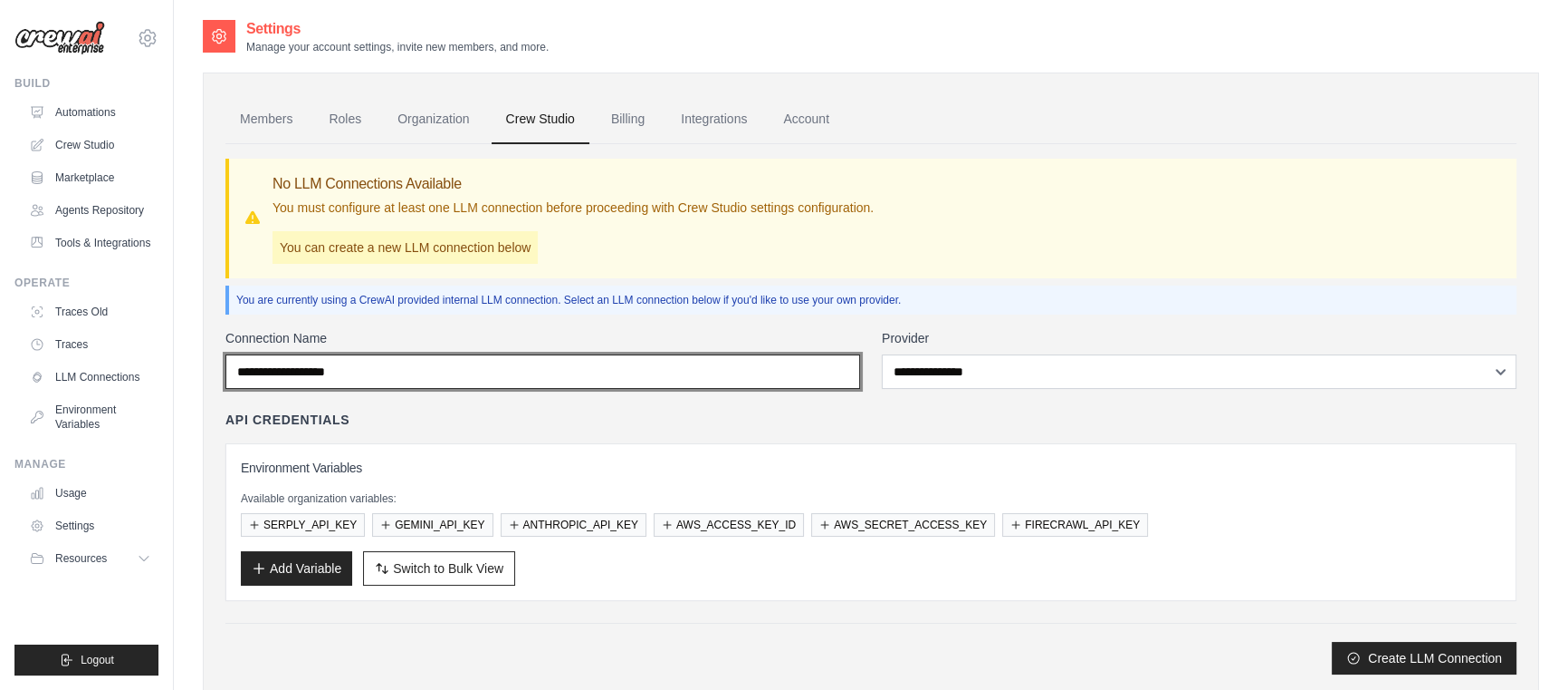
click at [345, 371] on input "Connection Name" at bounding box center [542, 371] width 635 height 34
type input "**********"
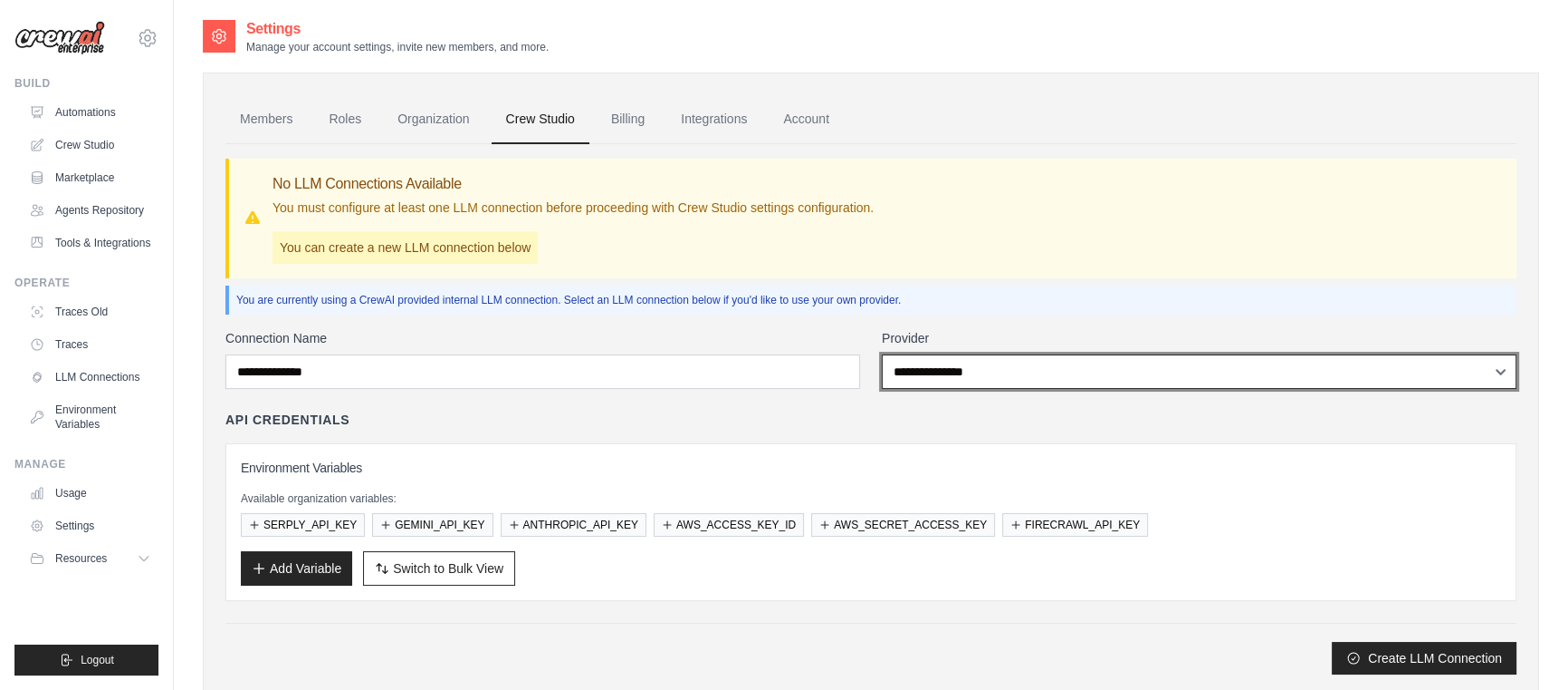
click at [1061, 374] on select "**********" at bounding box center [1200, 371] width 635 height 34
select select "******"
click at [882, 355] on select "**********" at bounding box center [1200, 371] width 635 height 34
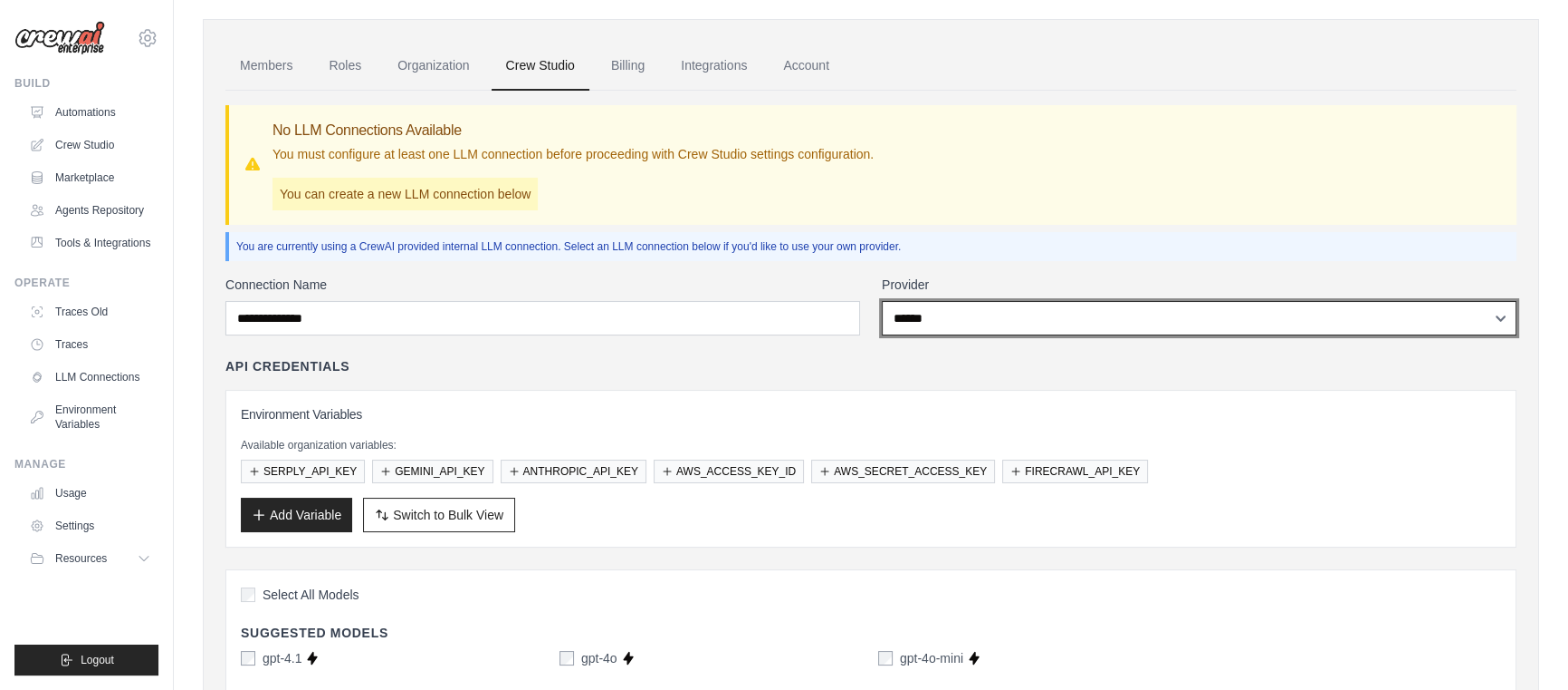
scroll to position [82, 0]
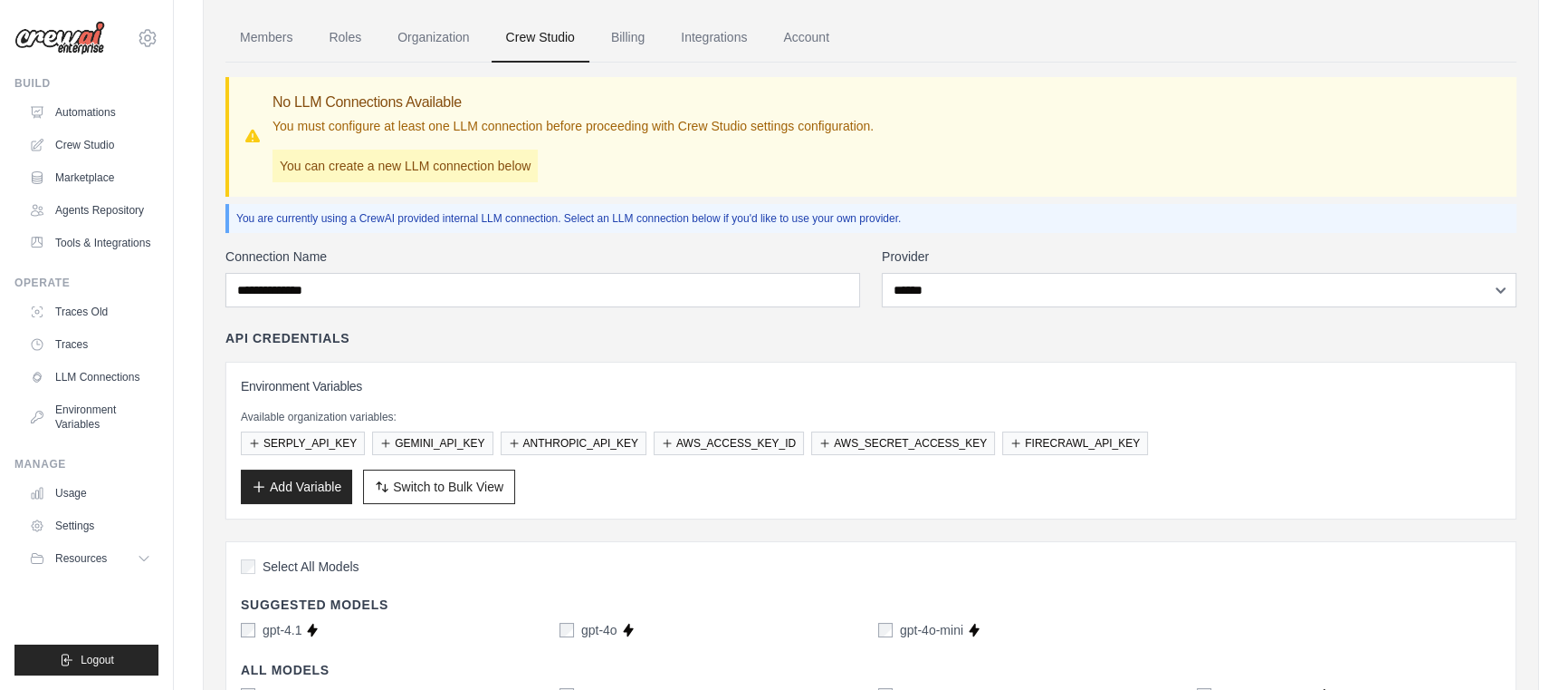
click at [326, 561] on span "Select All Models" at bounding box center [311, 566] width 96 height 19
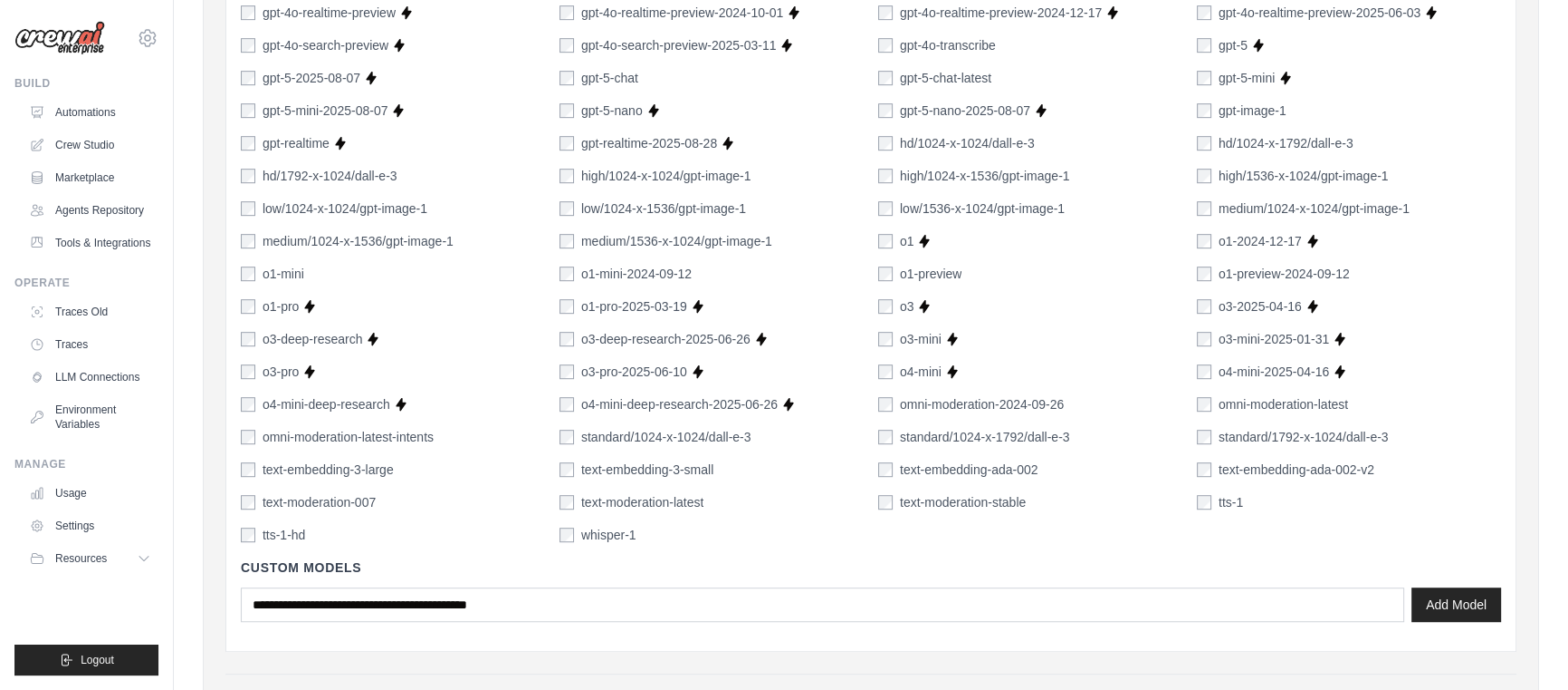
scroll to position [1322, 0]
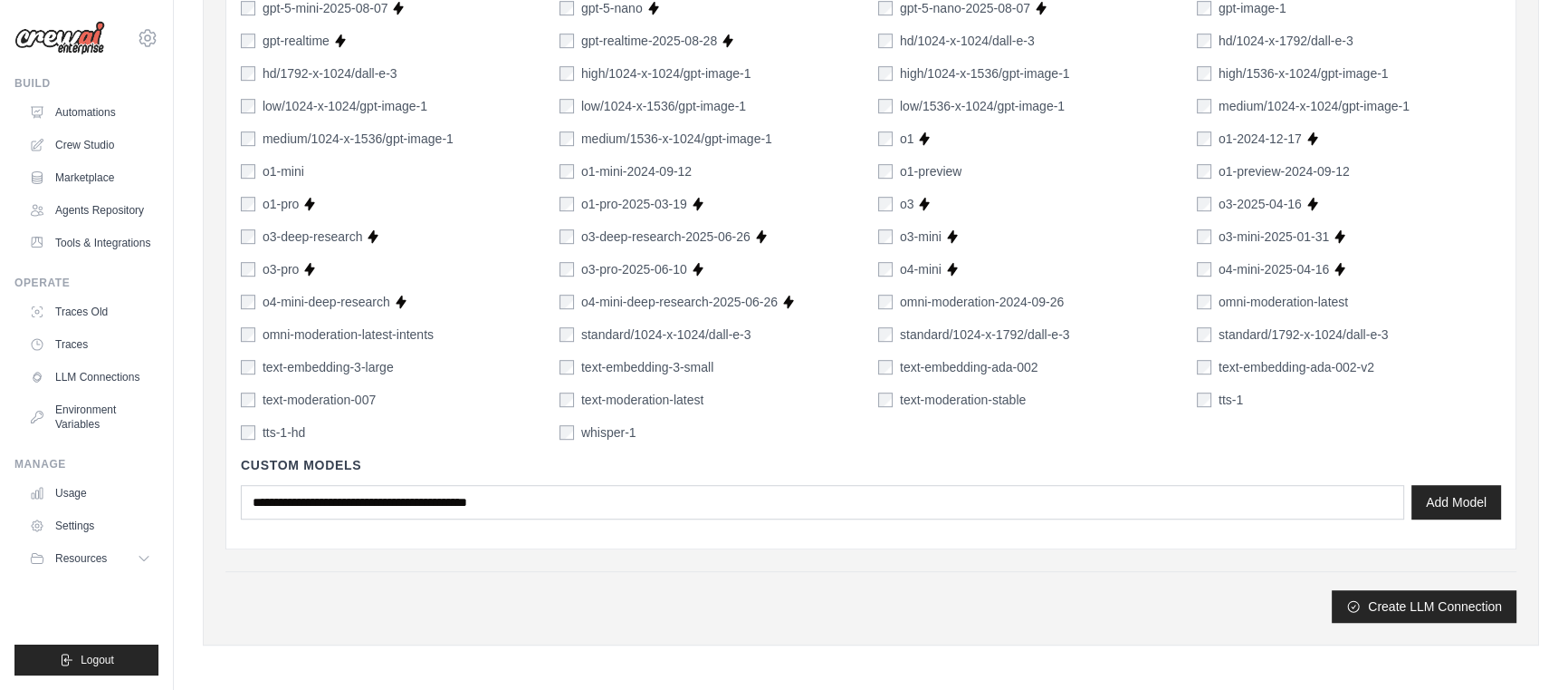
click at [389, 522] on div "Custom Models Add Model" at bounding box center [871, 487] width 1260 height 93
drag, startPoint x: 1447, startPoint y: 599, endPoint x: 1460, endPoint y: 602, distance: 13.3
click at [1446, 598] on button "Create LLM Connection" at bounding box center [1425, 604] width 185 height 32
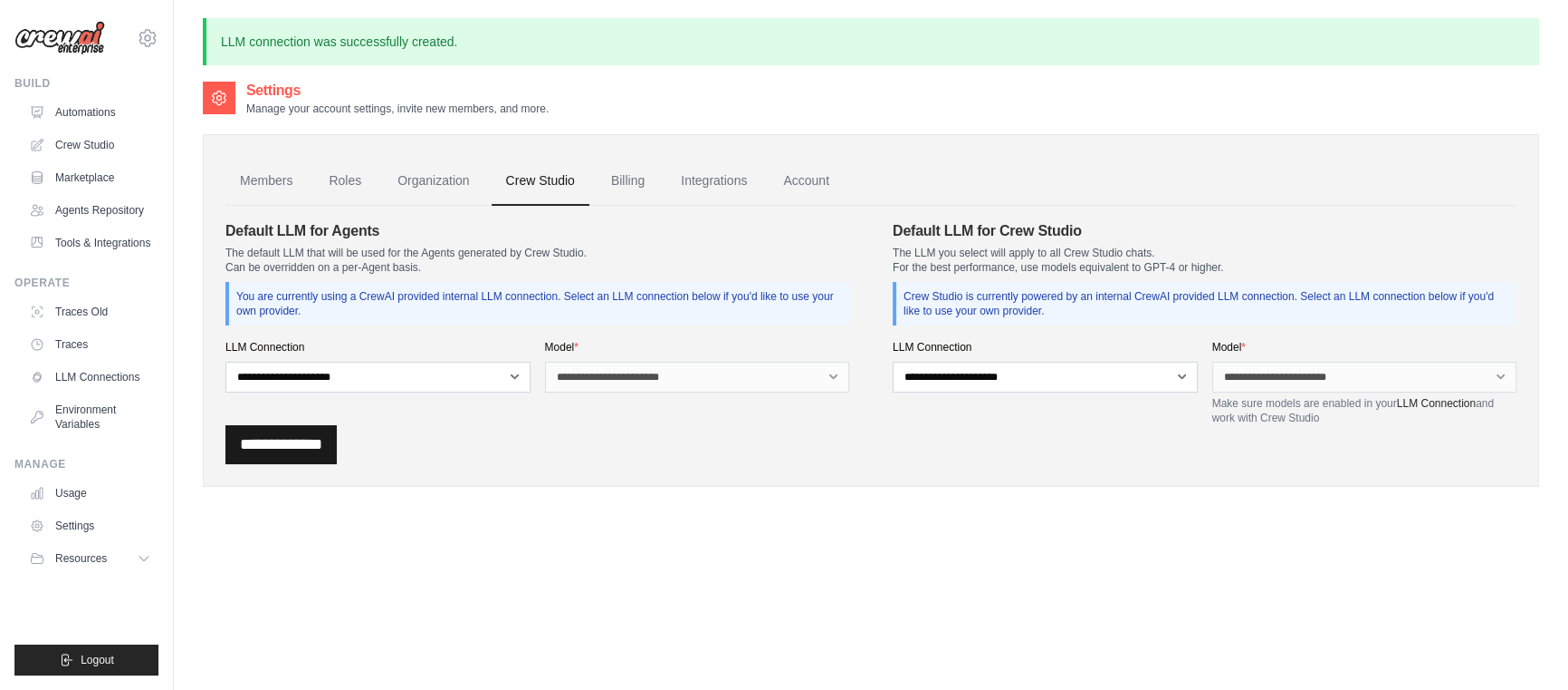
click at [282, 442] on input "**********" at bounding box center [280, 444] width 111 height 39
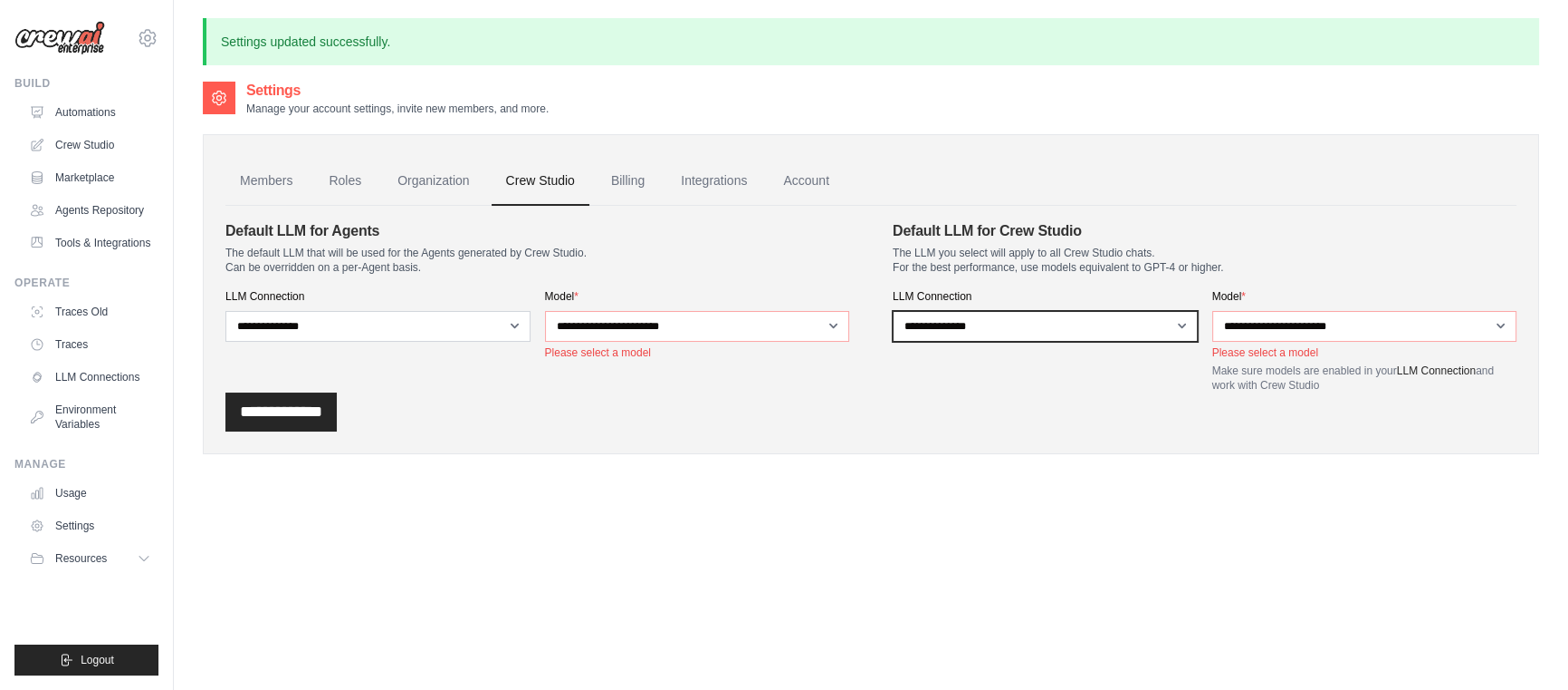
click at [1062, 331] on select "**********" at bounding box center [1045, 326] width 305 height 31
drag, startPoint x: 1062, startPoint y: 331, endPoint x: 1135, endPoint y: 327, distance: 73.1
click at [1062, 331] on select "**********" at bounding box center [1045, 326] width 305 height 31
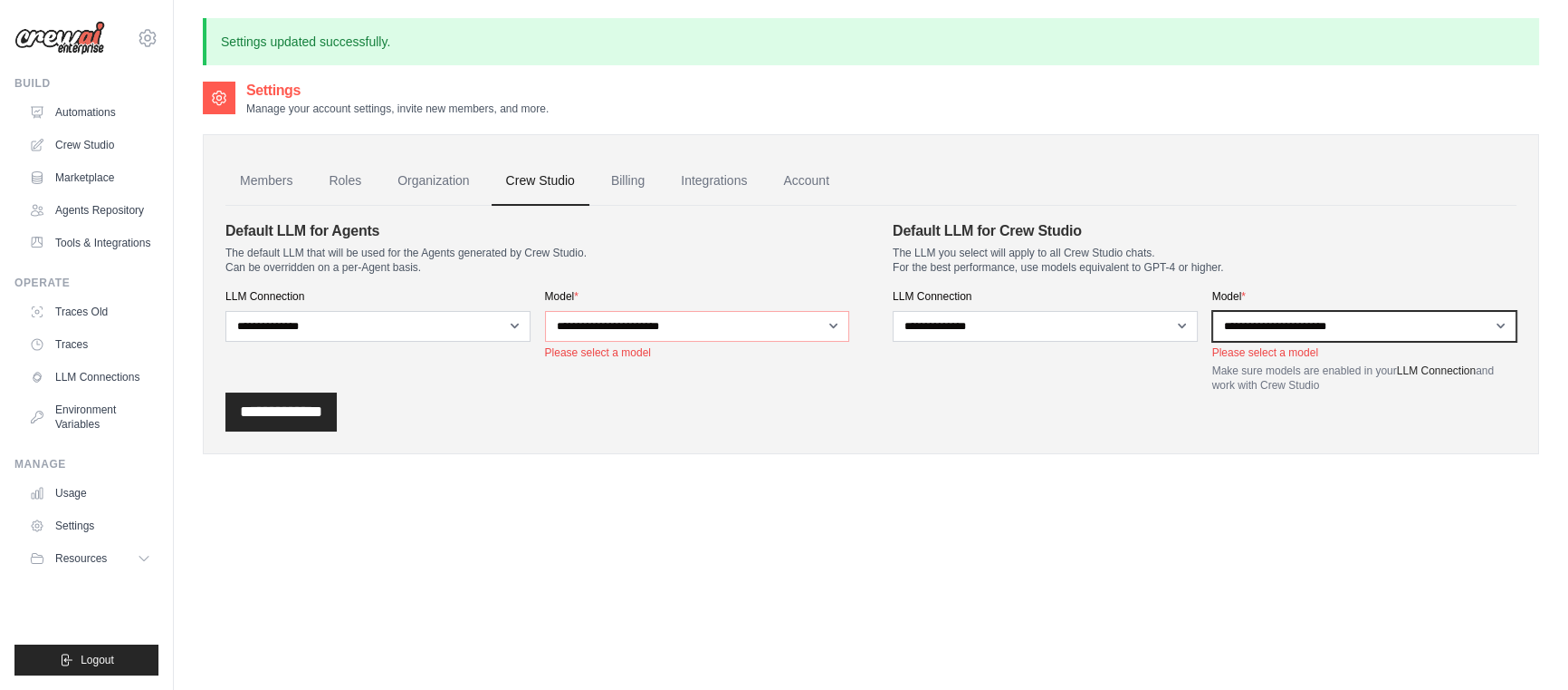
click at [1280, 313] on select "**********" at bounding box center [1364, 326] width 305 height 31
drag, startPoint x: 1280, startPoint y: 312, endPoint x: 1173, endPoint y: 323, distance: 107.6
click at [1274, 312] on select "**********" at bounding box center [1364, 326] width 305 height 31
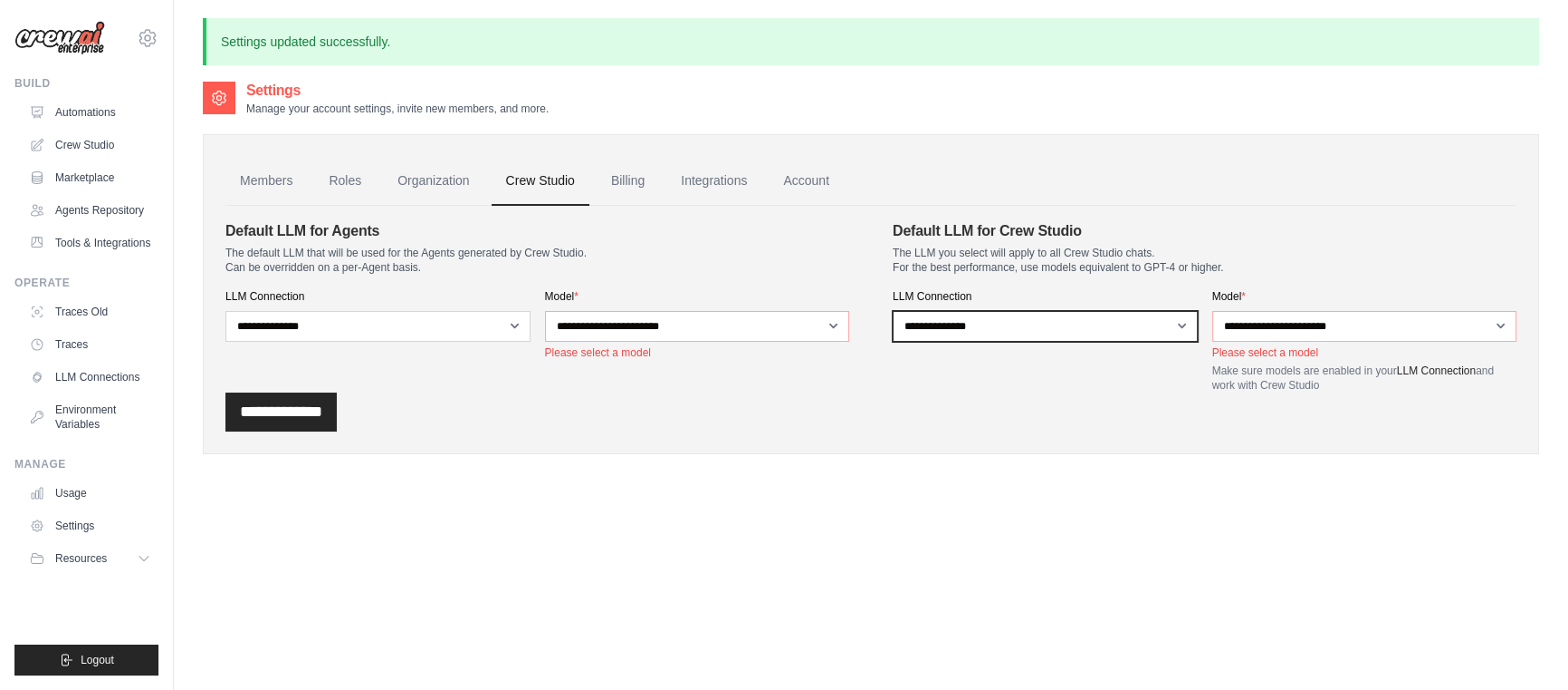
drag, startPoint x: 1083, startPoint y: 326, endPoint x: 1080, endPoint y: 338, distance: 12.4
click at [1083, 327] on select "**********" at bounding box center [1045, 326] width 305 height 31
click at [893, 311] on select "**********" at bounding box center [1045, 326] width 305 height 31
click at [1077, 303] on label "LLM Connection" at bounding box center [1045, 296] width 305 height 15
click at [1077, 311] on select "**********" at bounding box center [1045, 326] width 305 height 31
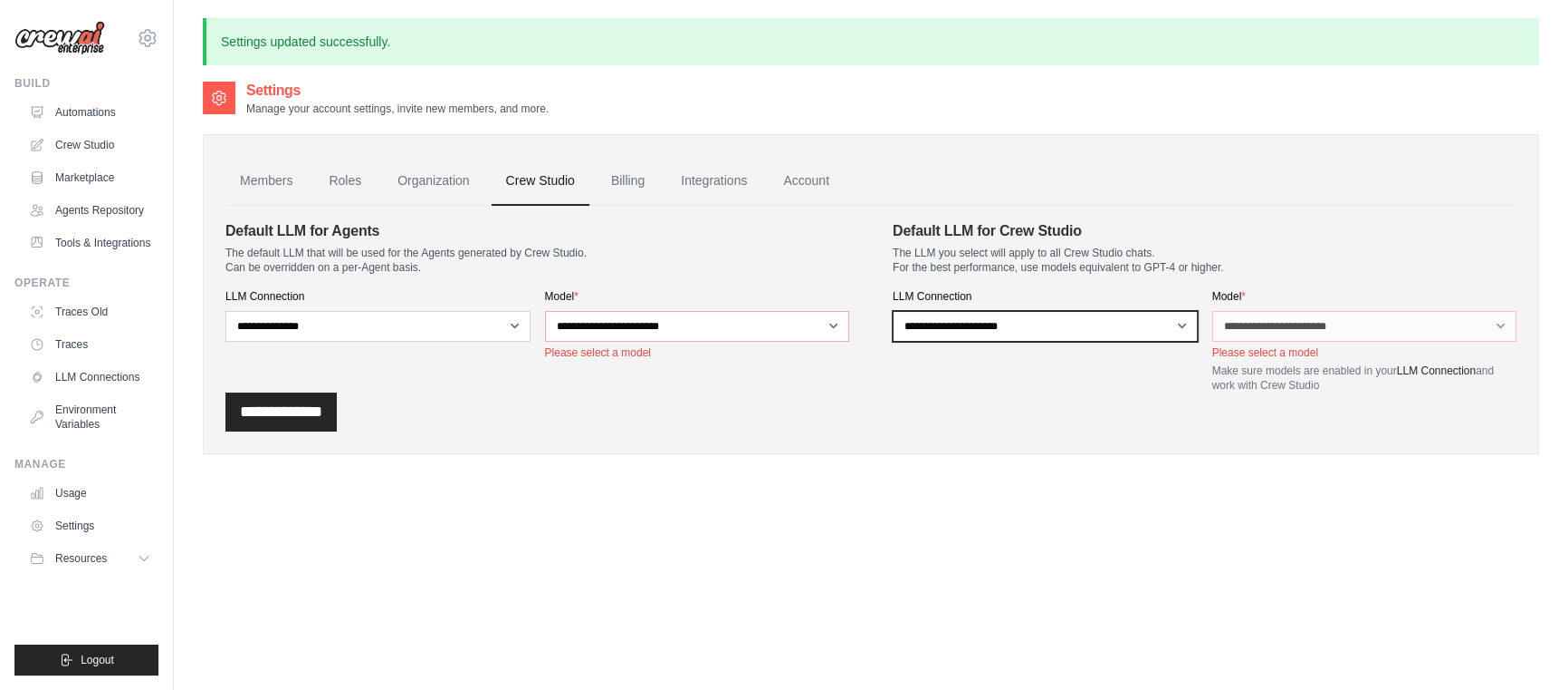
drag, startPoint x: 1075, startPoint y: 315, endPoint x: 1075, endPoint y: 327, distance: 12.0
click at [1075, 315] on select "**********" at bounding box center [1045, 326] width 305 height 31
select select "******"
click at [893, 311] on select "**********" at bounding box center [1045, 326] width 305 height 31
drag, startPoint x: 726, startPoint y: 176, endPoint x: 994, endPoint y: 485, distance: 409.0
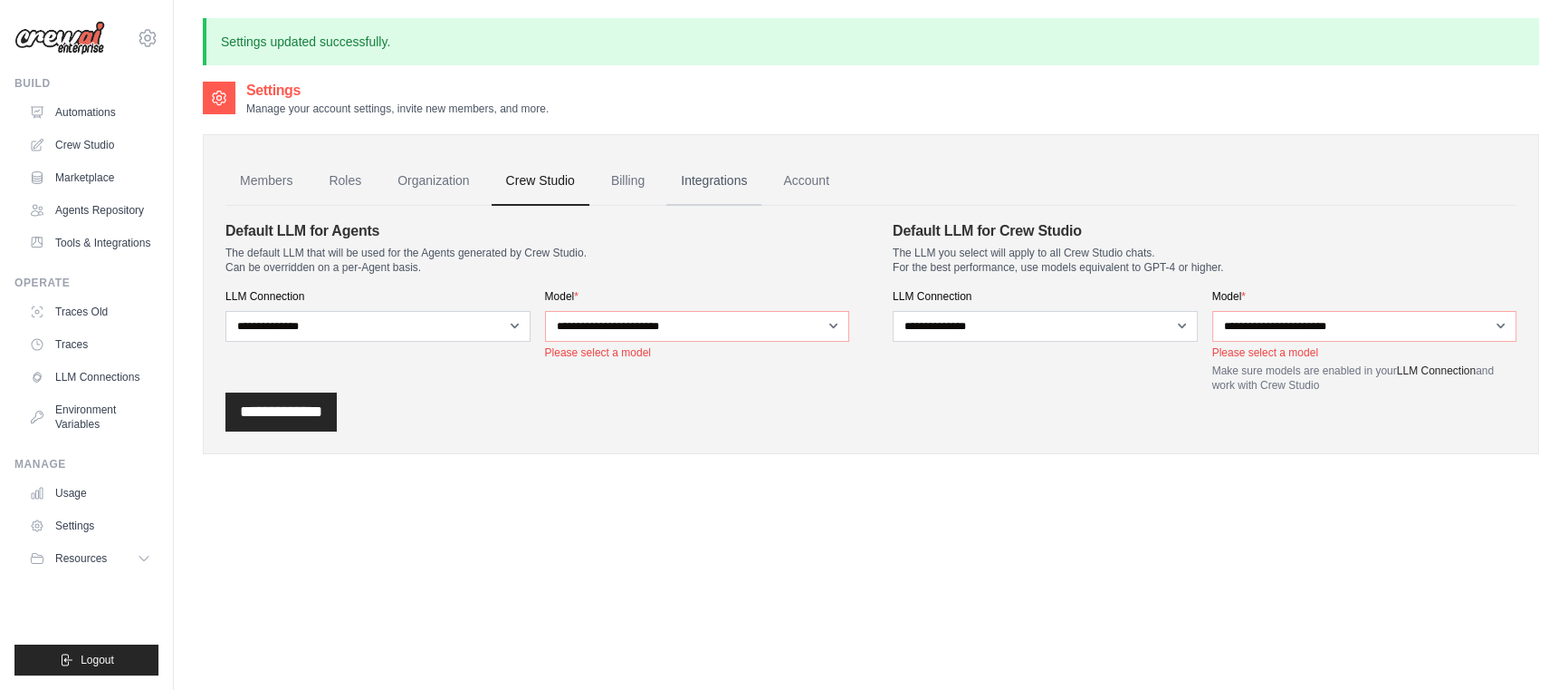
click at [726, 177] on link "Integrations" at bounding box center [714, 181] width 95 height 49
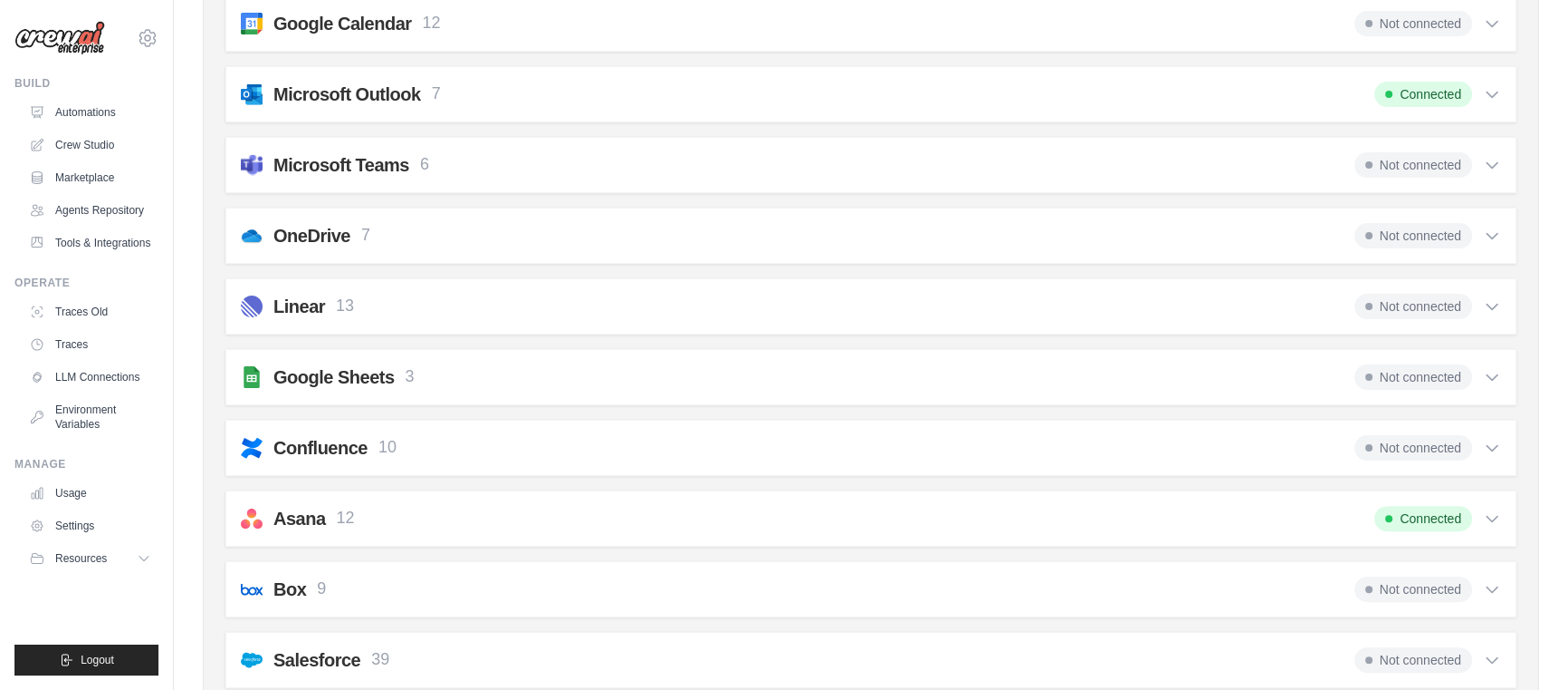
scroll to position [464, 0]
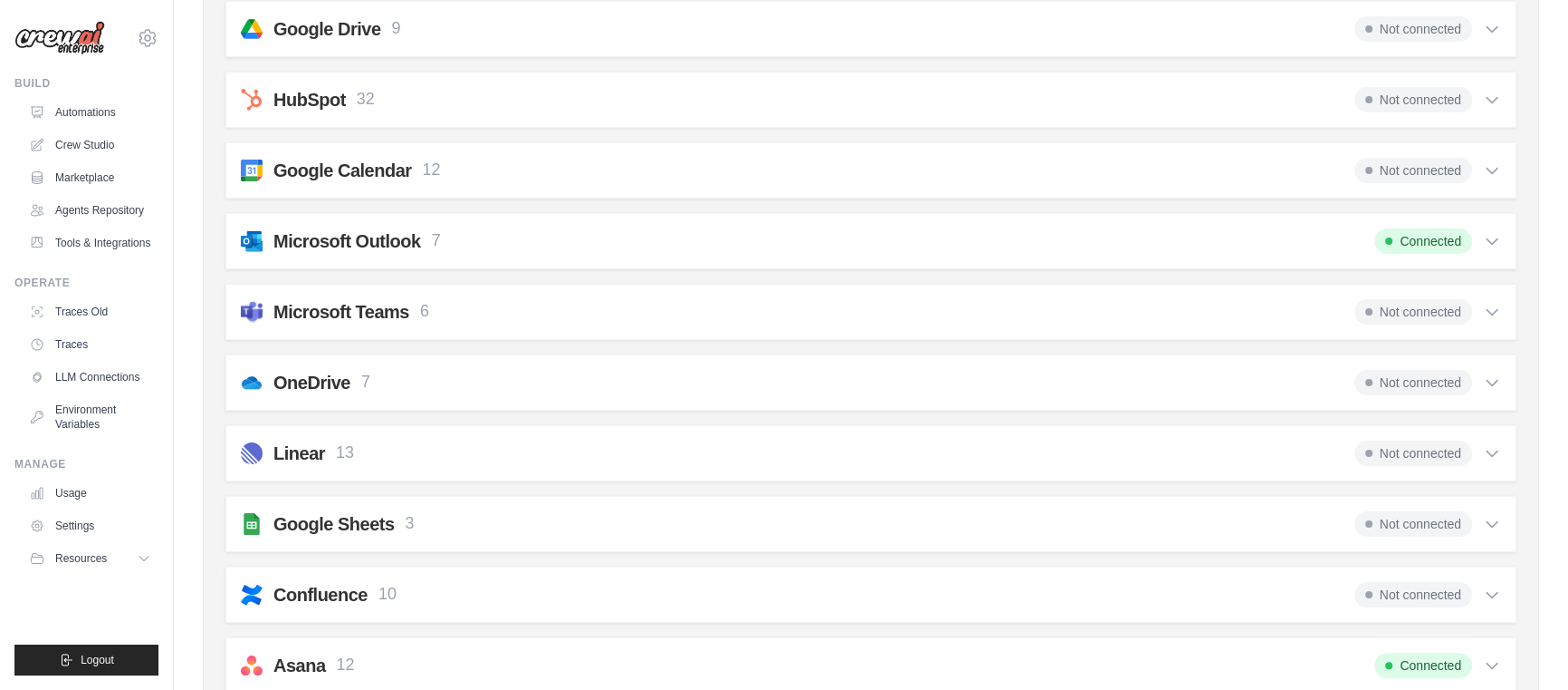
click at [603, 652] on div "Asana 12 Connected" at bounding box center [871, 665] width 1260 height 25
drag, startPoint x: 1427, startPoint y: 245, endPoint x: 1423, endPoint y: 258, distance: 13.6
click at [1427, 245] on span "Connected" at bounding box center [1423, 241] width 97 height 25
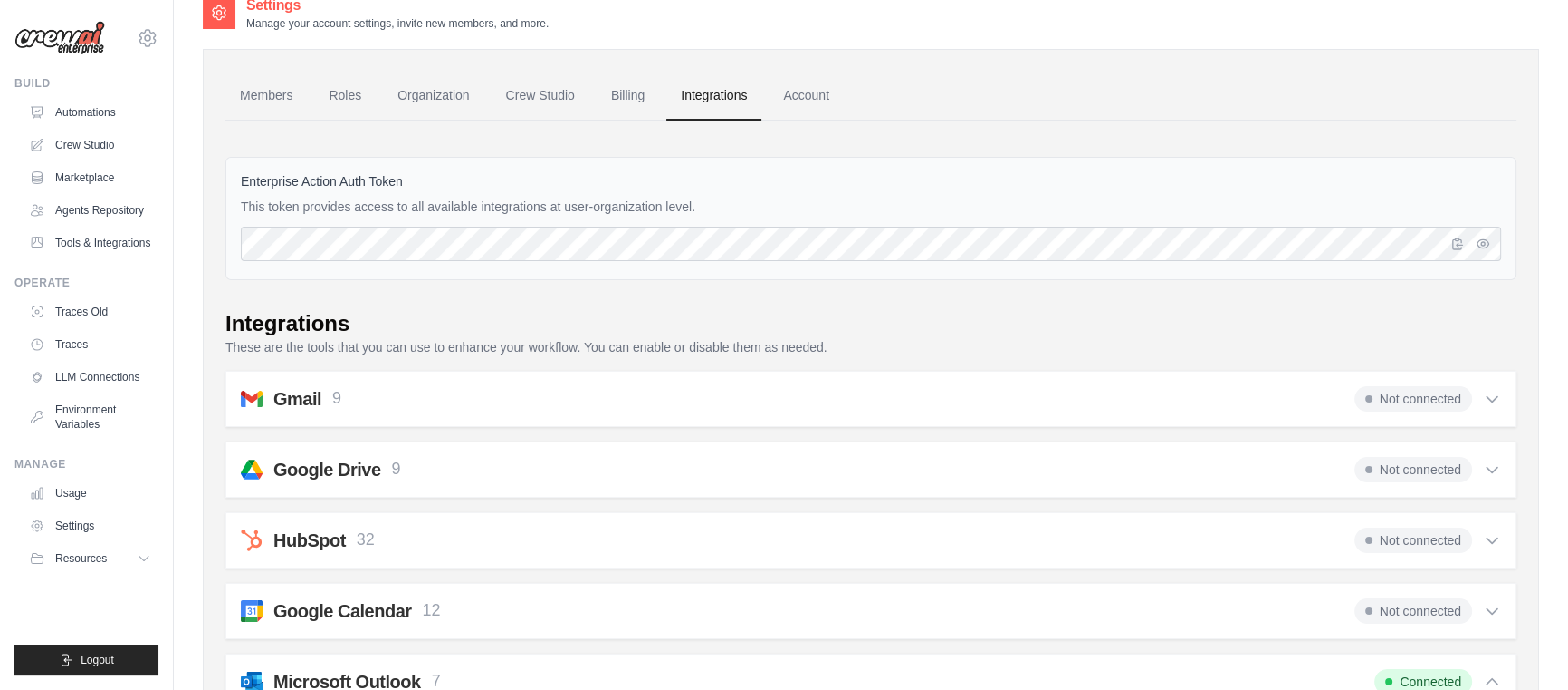
scroll to position [0, 0]
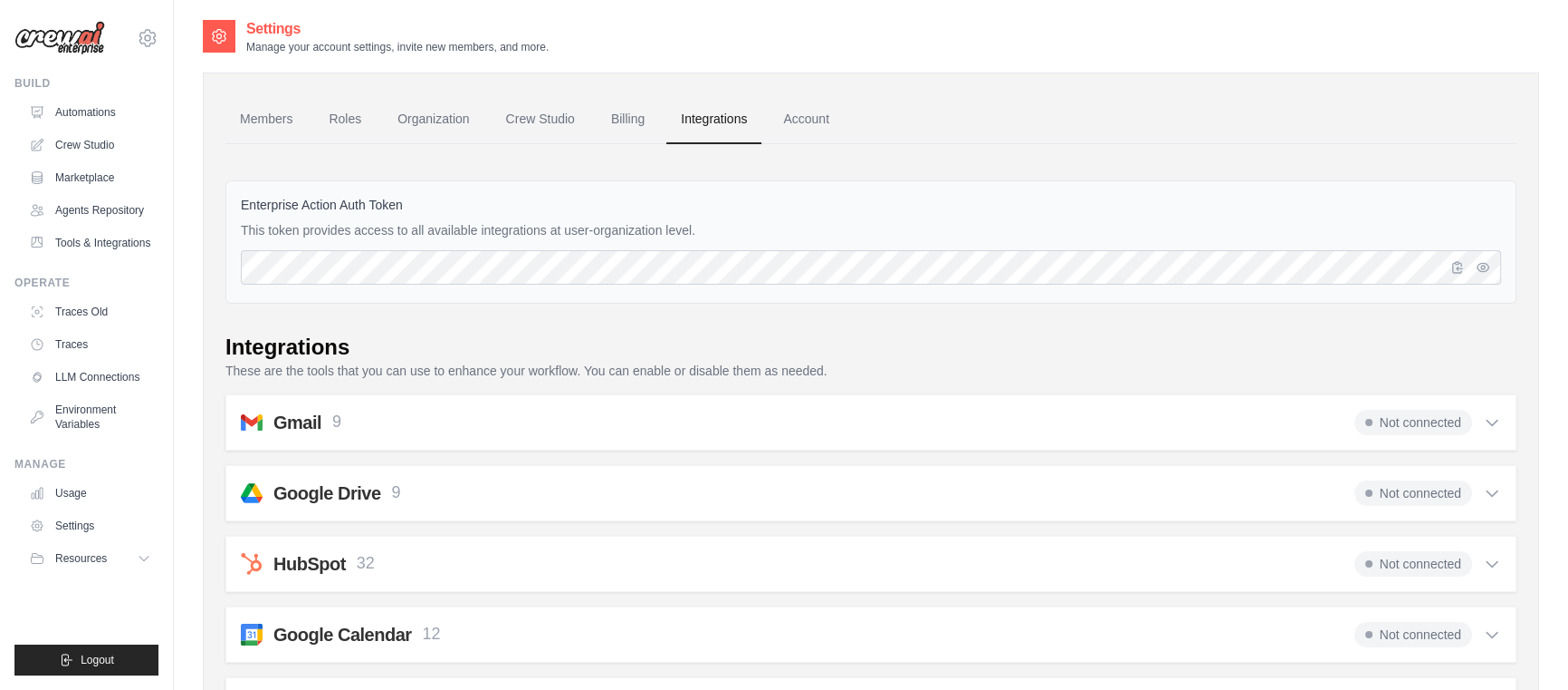
click at [470, 498] on div "Google Drive 9 Not connected" at bounding box center [871, 493] width 1260 height 25
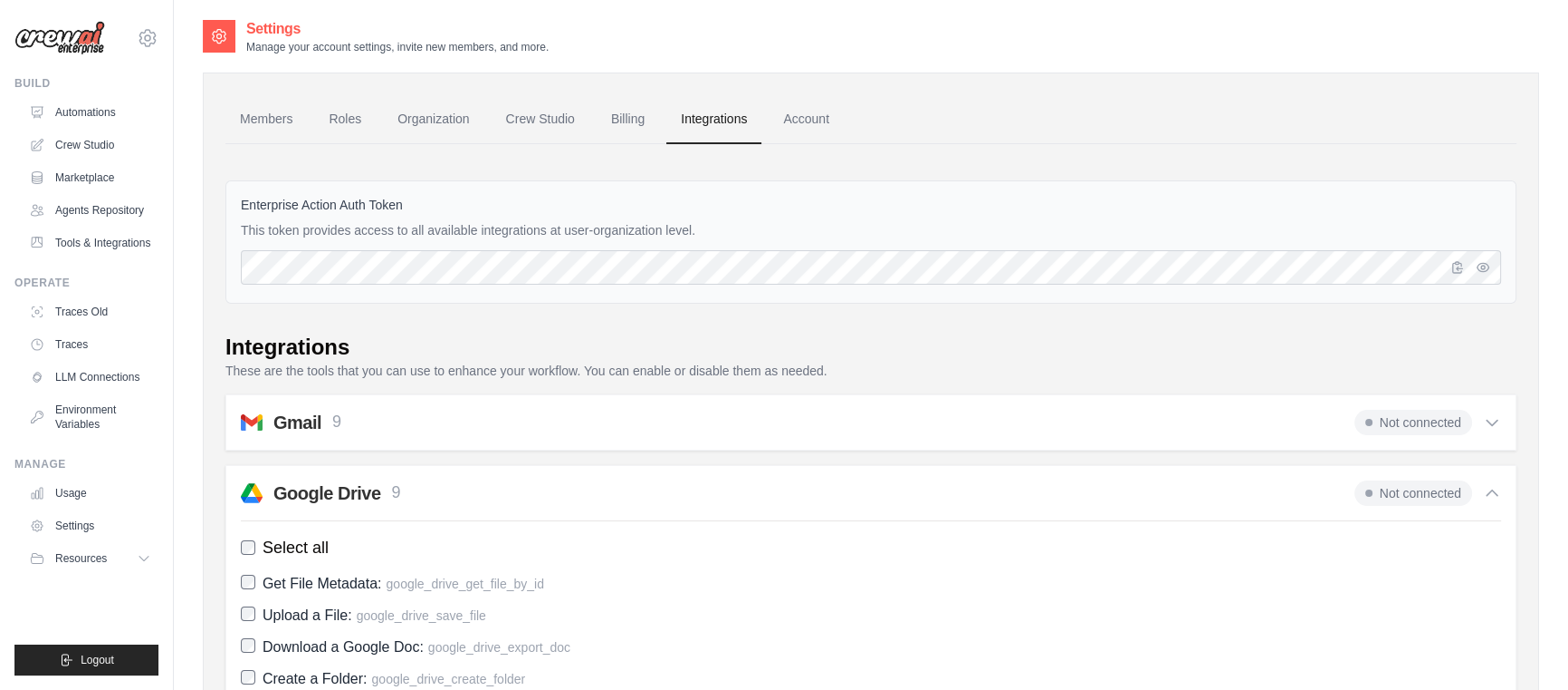
drag, startPoint x: 812, startPoint y: 126, endPoint x: 821, endPoint y: 157, distance: 32.3
click at [813, 126] on link "Account" at bounding box center [805, 120] width 75 height 49
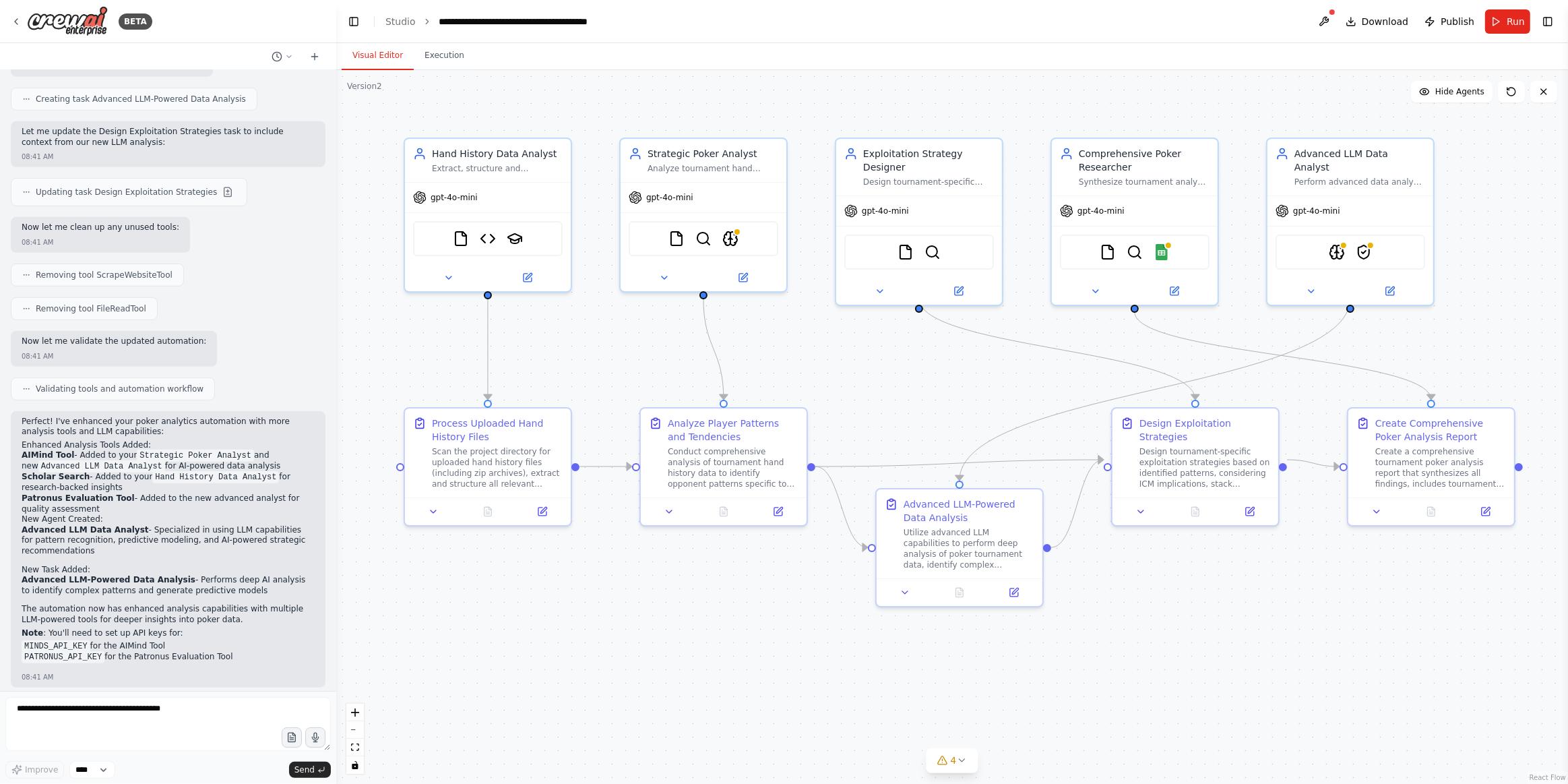
scroll to position [733, 0]
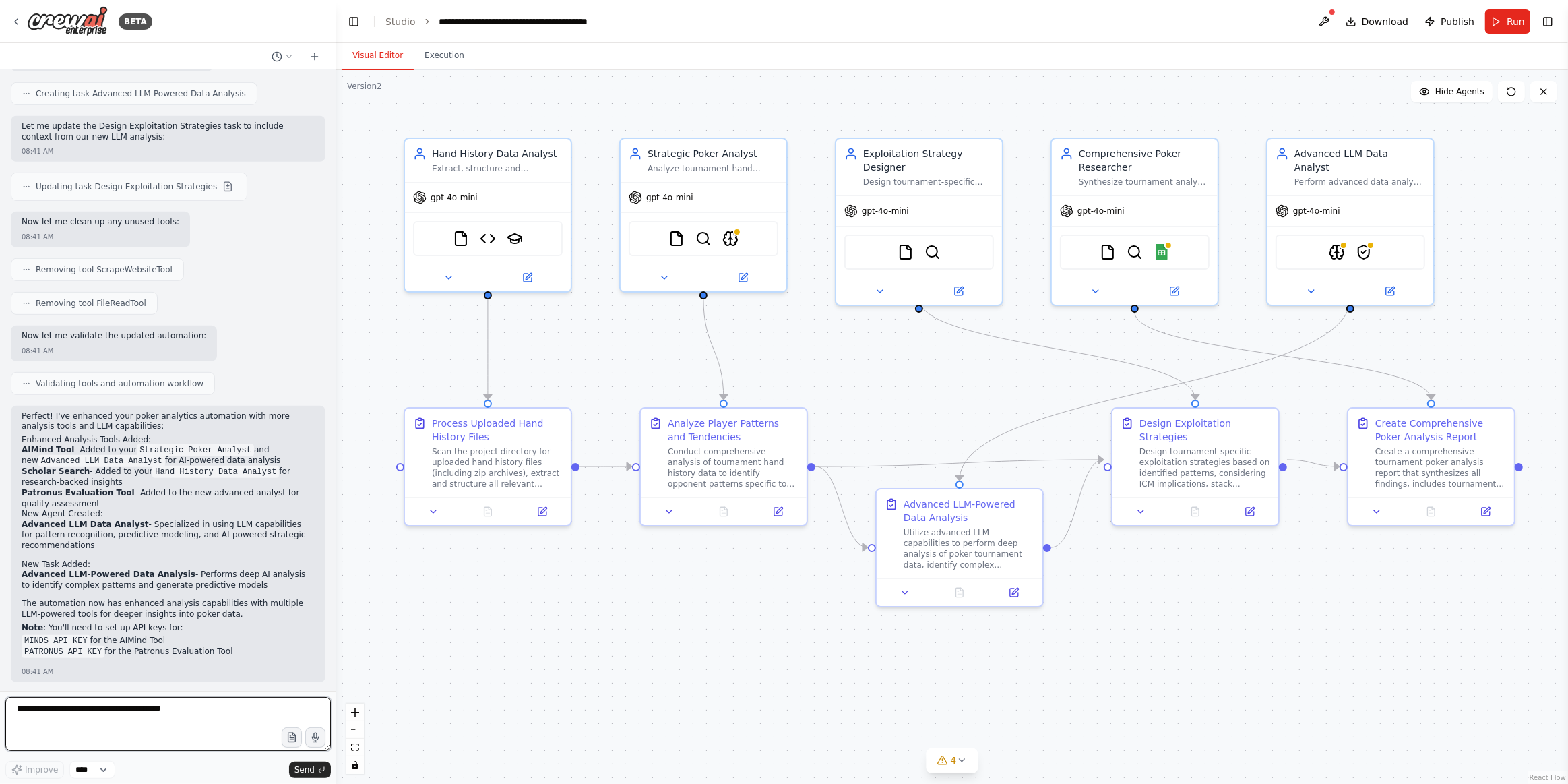
click at [180, 709] on textarea at bounding box center [167, 724] width 325 height 54
type textarea "**********"
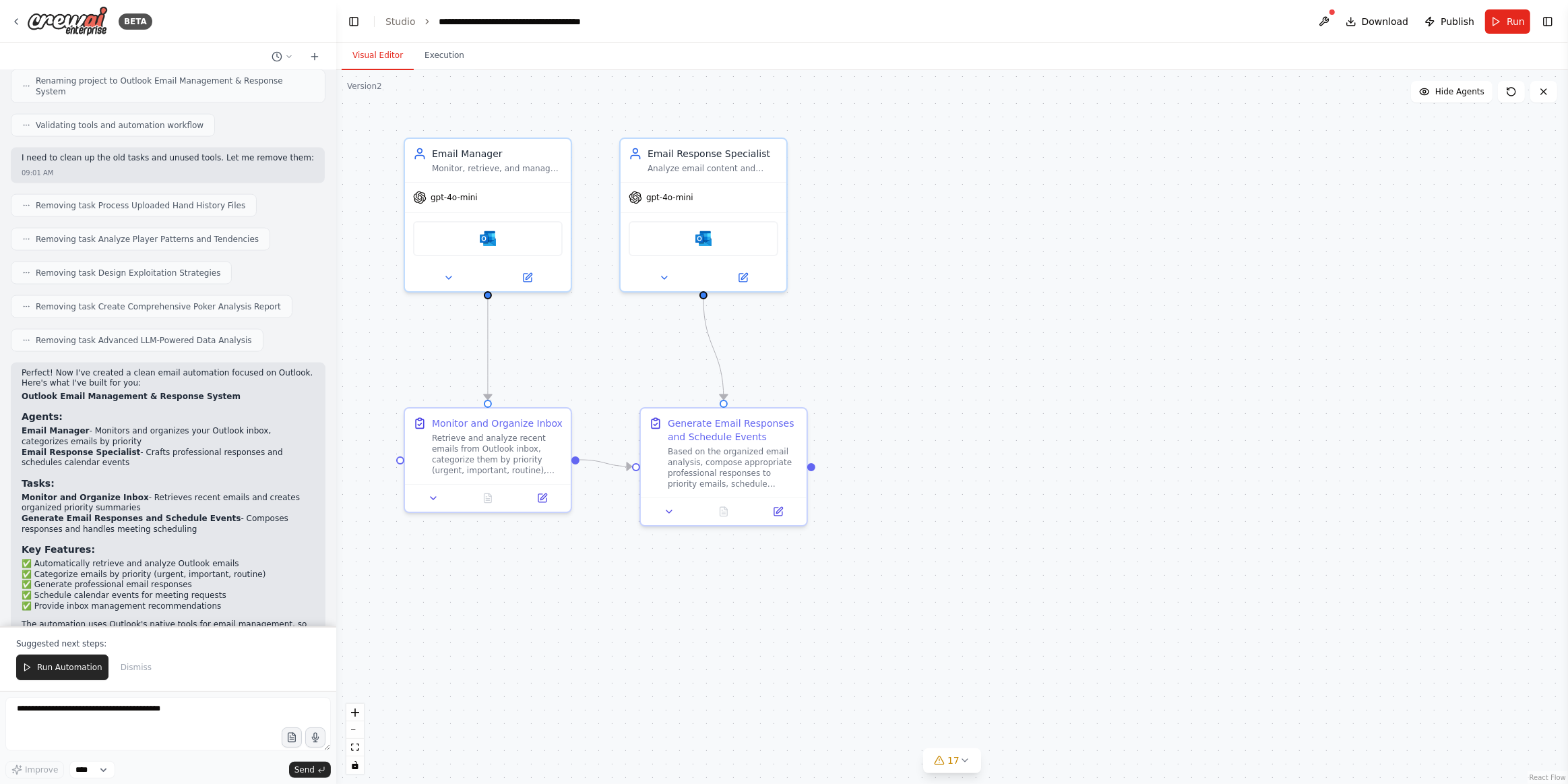
scroll to position [2250, 0]
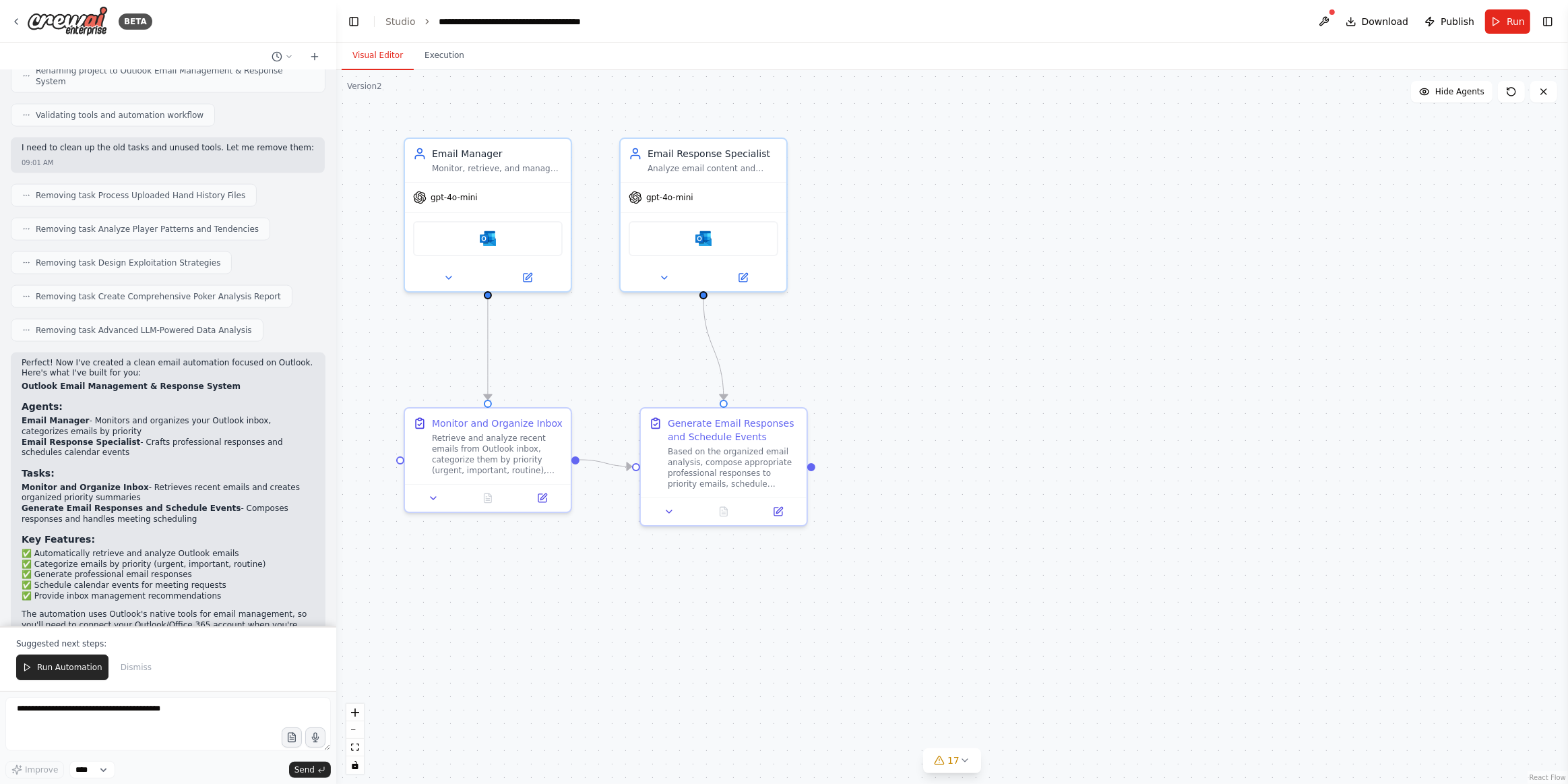
drag, startPoint x: 79, startPoint y: 670, endPoint x: 87, endPoint y: 680, distance: 12.8
click at [80, 672] on span "Run Automation" at bounding box center [70, 667] width 65 height 11
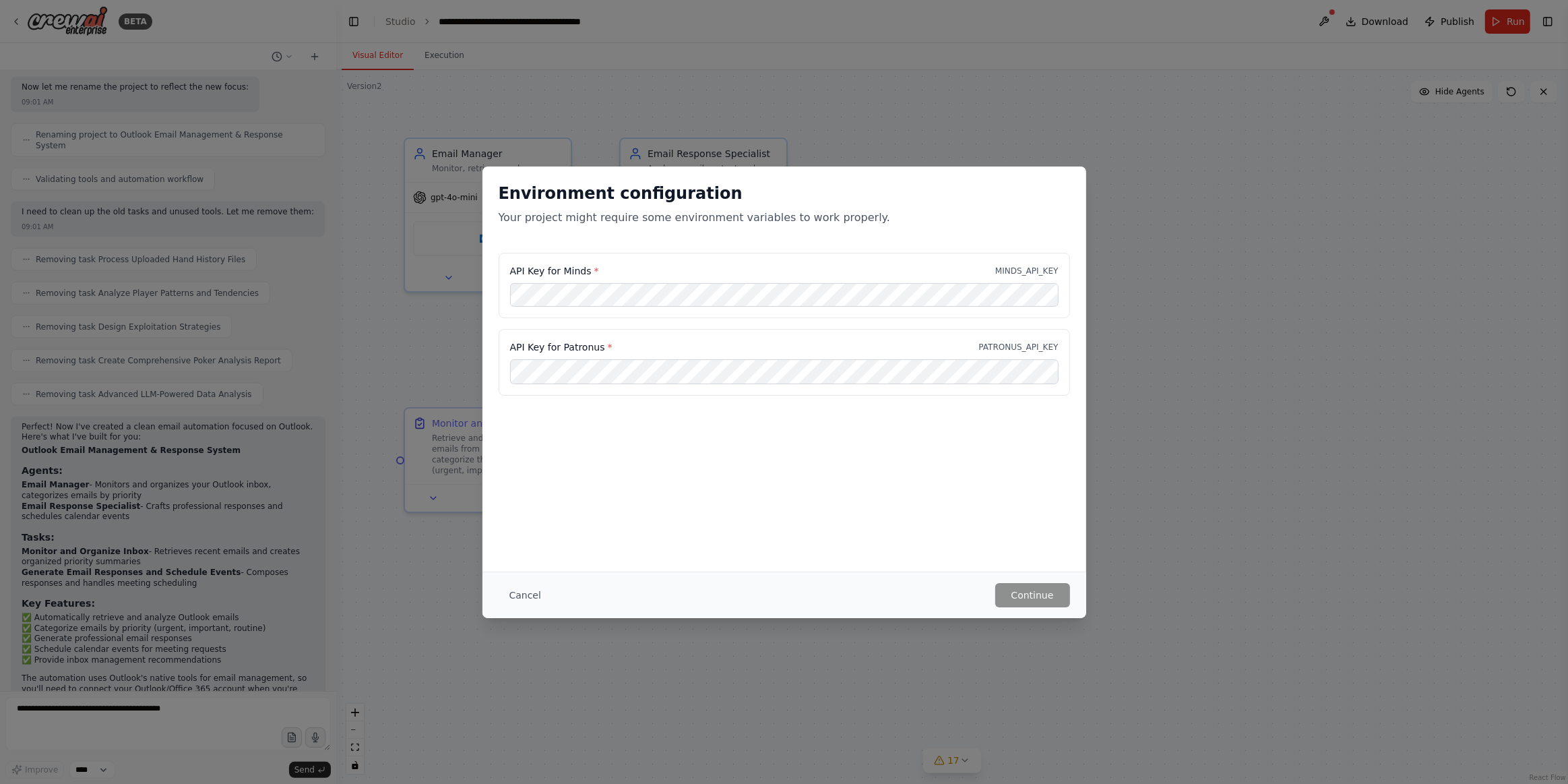
drag, startPoint x: 665, startPoint y: 351, endPoint x: 666, endPoint y: 358, distance: 7.1
click at [666, 350] on div "API Key for Patronus * PATRONUS_API_KEY" at bounding box center [784, 347] width 549 height 14
click at [1039, 596] on button "Continue" at bounding box center [1032, 595] width 75 height 24
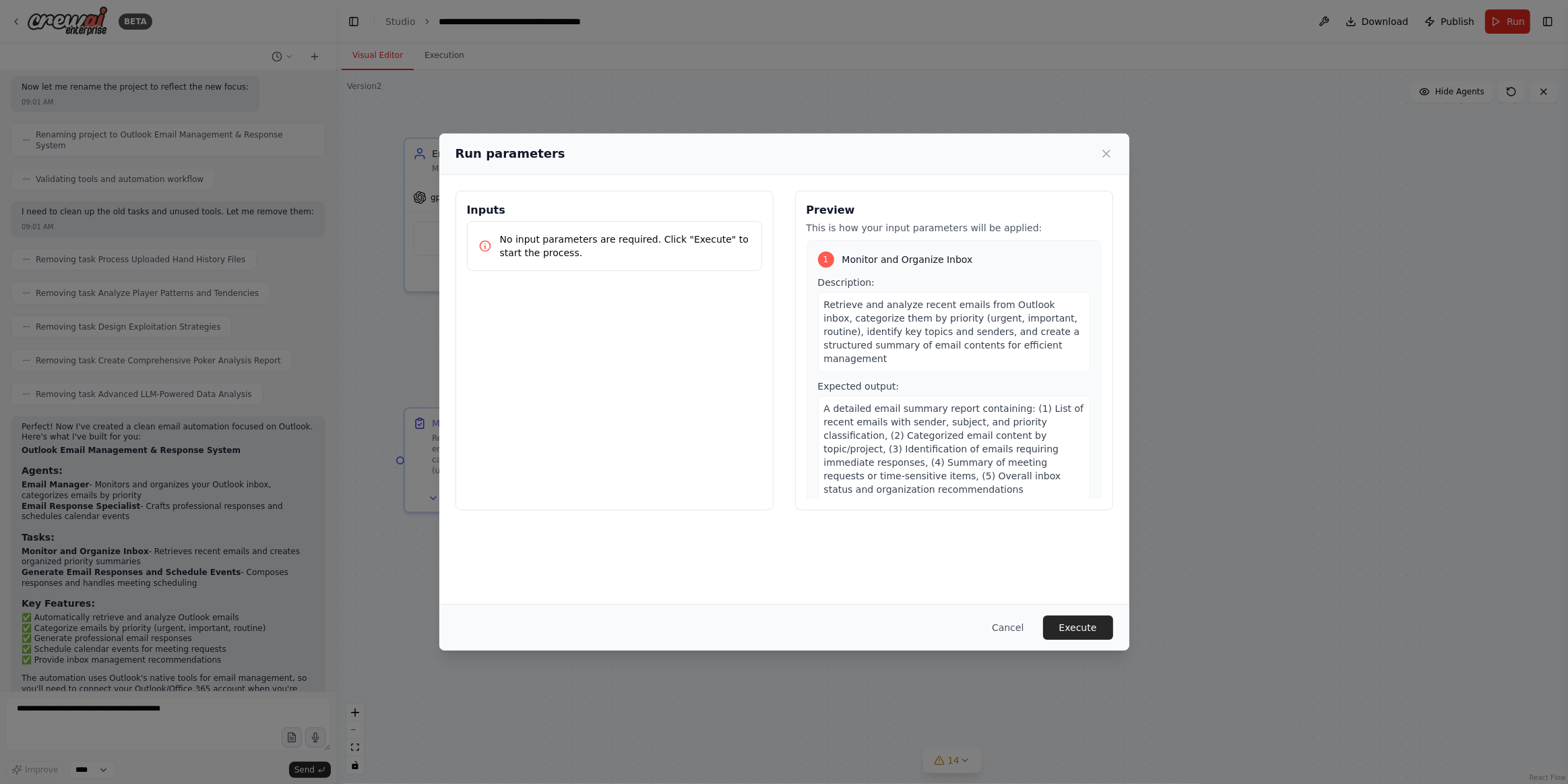
drag, startPoint x: 1094, startPoint y: 628, endPoint x: 1114, endPoint y: 618, distance: 22.4
click at [1094, 628] on button "Execute" at bounding box center [1078, 627] width 70 height 24
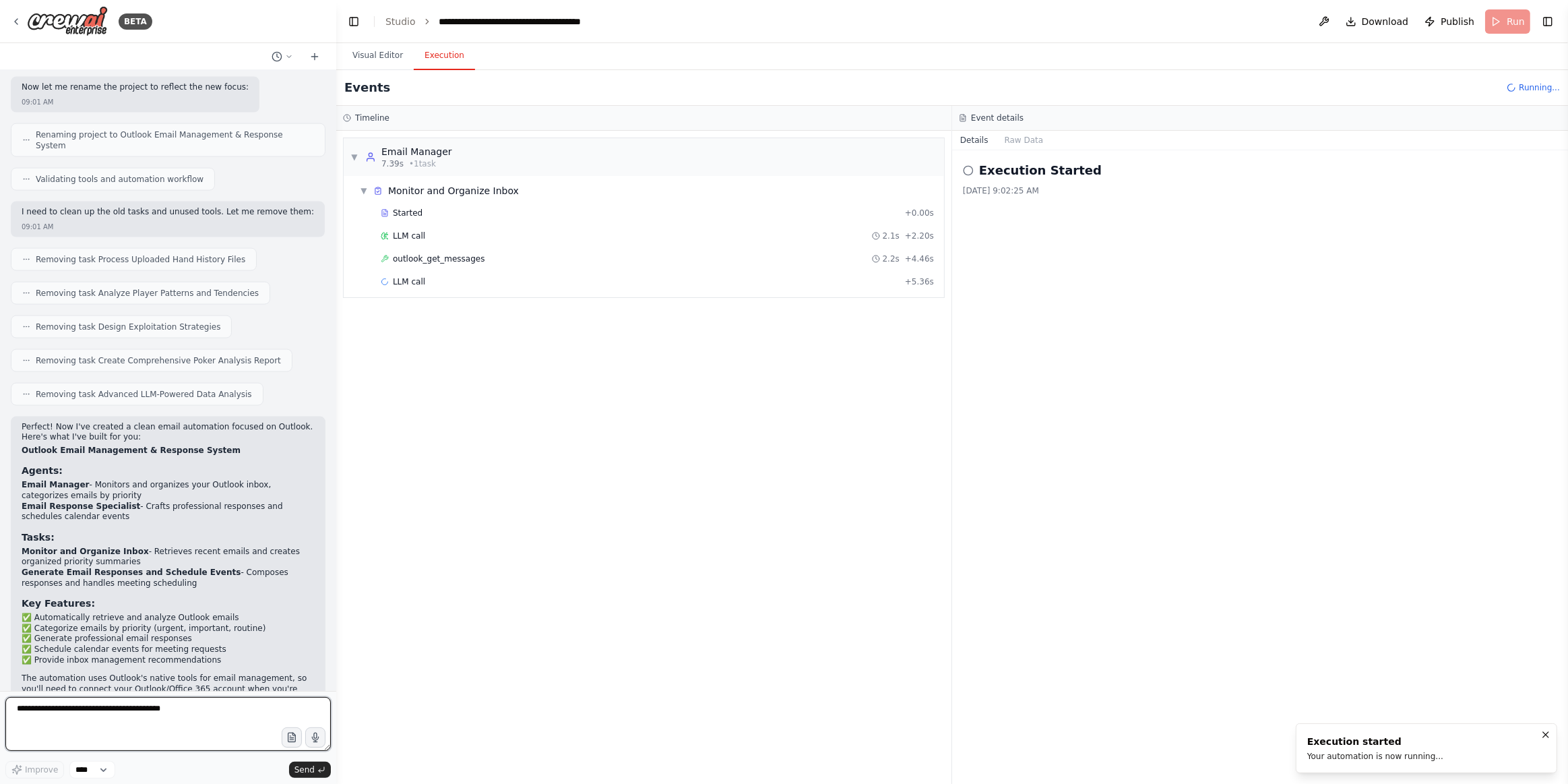
click at [170, 705] on textarea at bounding box center [167, 724] width 325 height 54
click at [503, 281] on div "LLM call + 5.36s" at bounding box center [657, 281] width 553 height 11
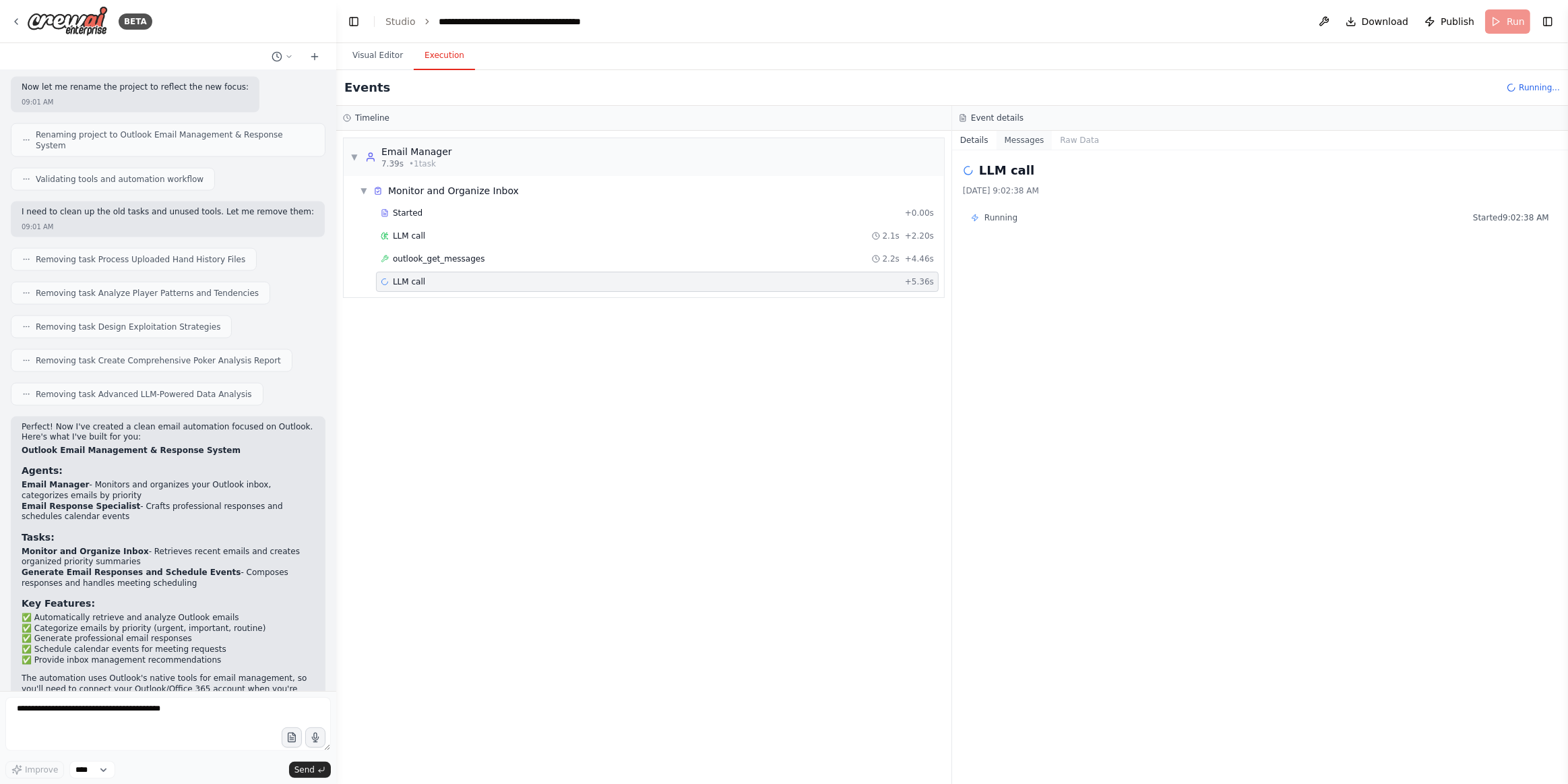
drag, startPoint x: 1029, startPoint y: 136, endPoint x: 1033, endPoint y: 141, distance: 6.4
click at [1033, 141] on button "Messages" at bounding box center [1024, 140] width 56 height 19
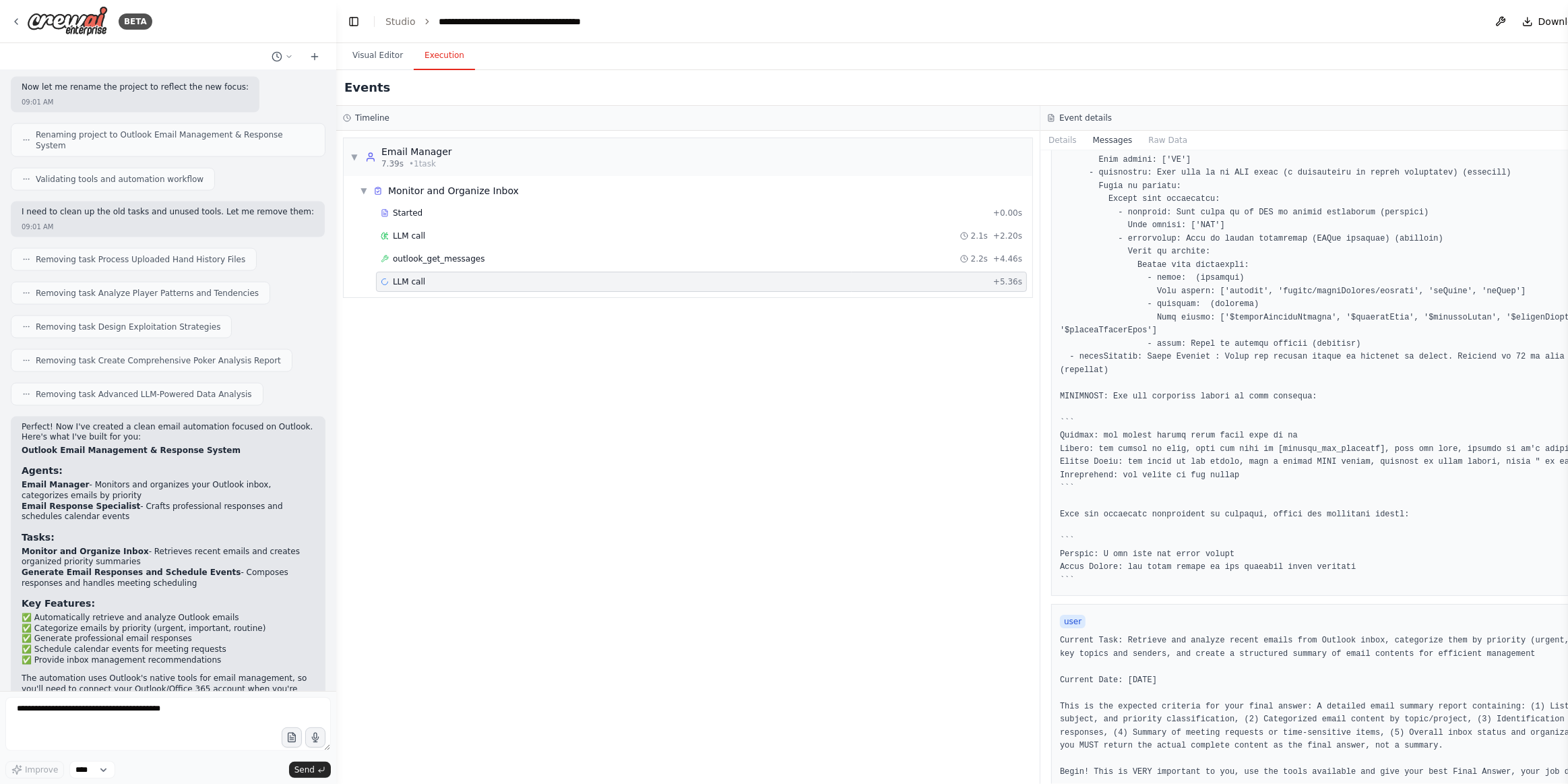
scroll to position [613, 0]
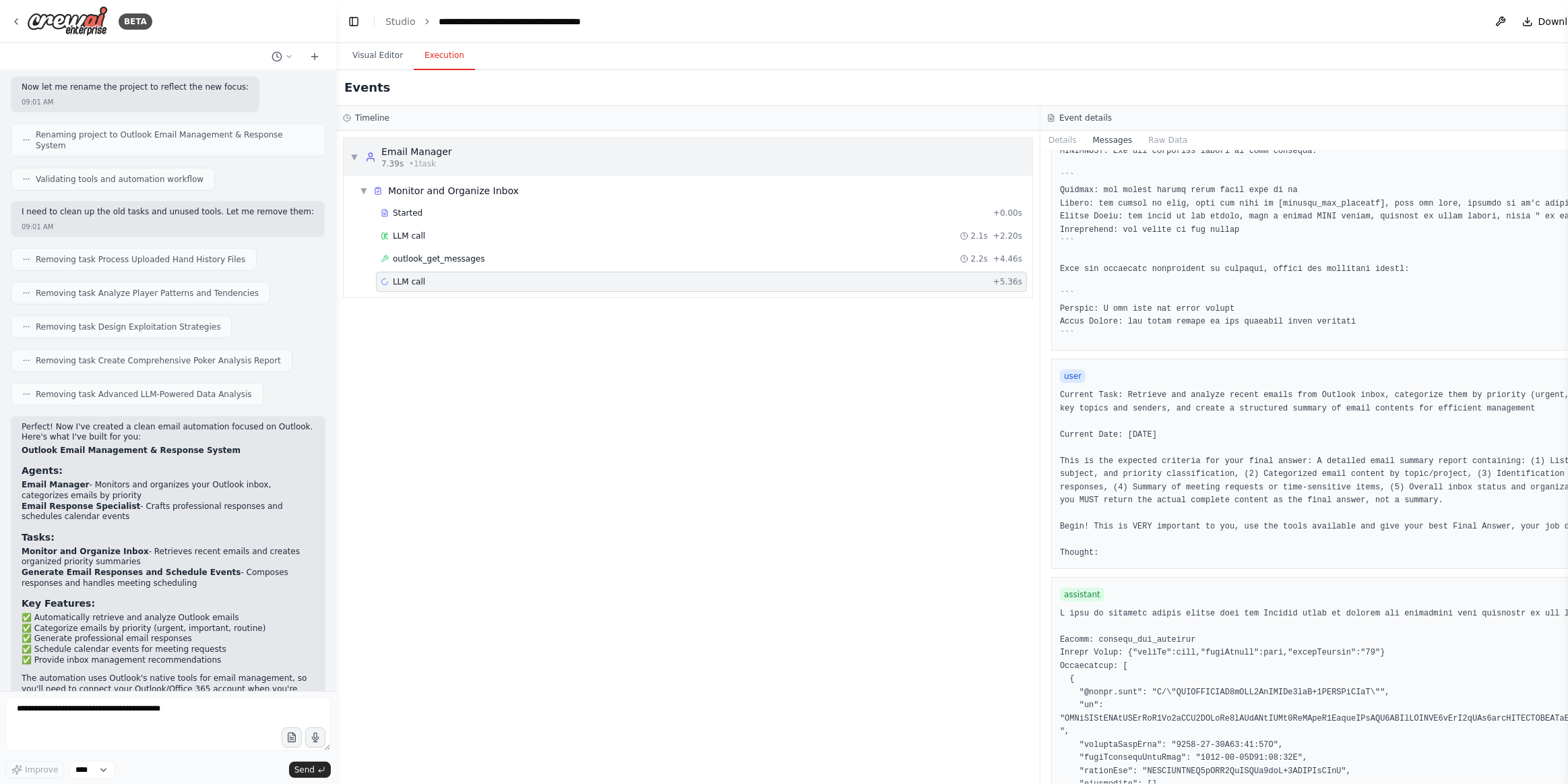
click at [415, 149] on div "Email Manager" at bounding box center [417, 152] width 71 height 14
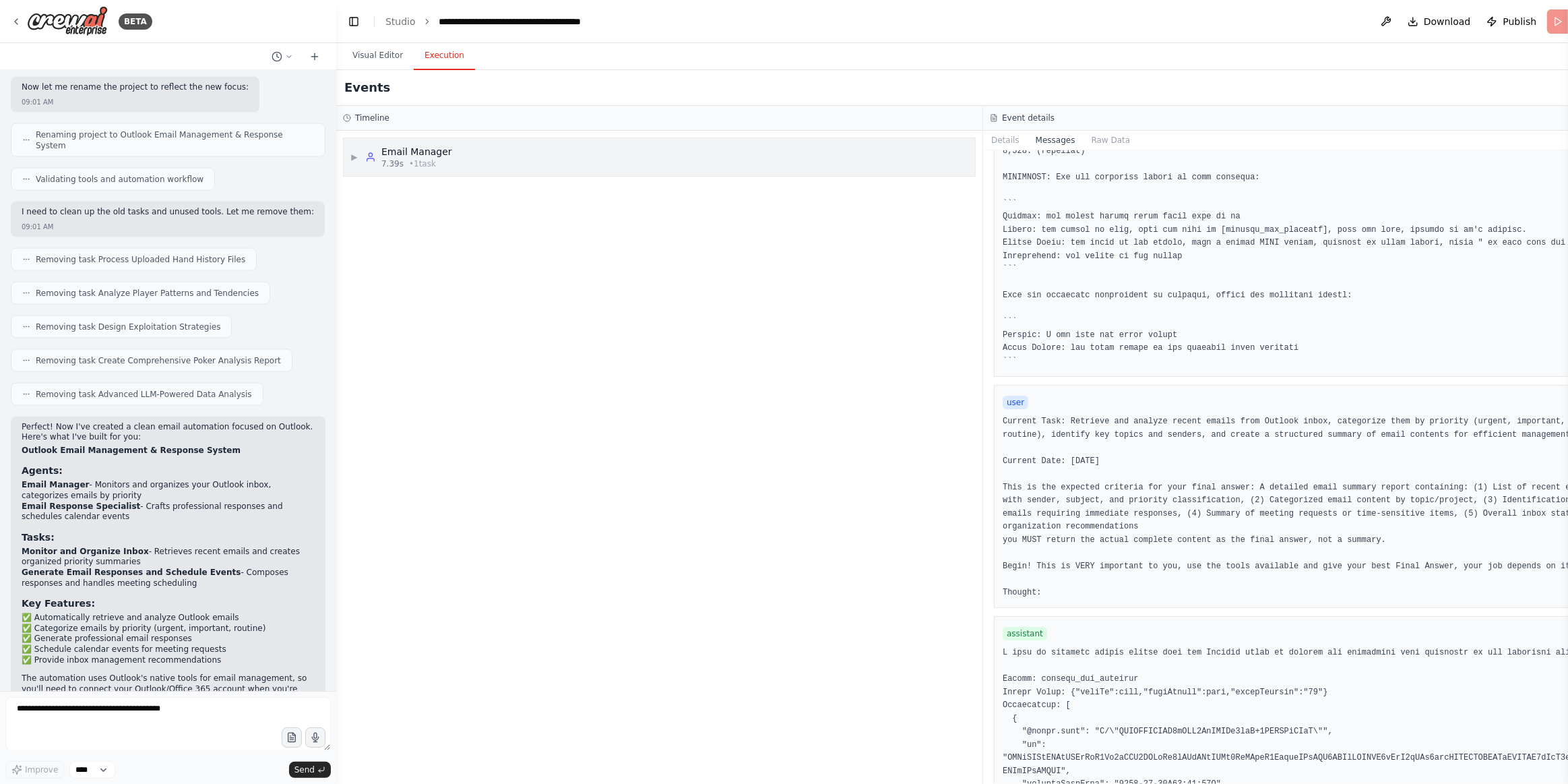
click at [355, 159] on span "▶" at bounding box center [354, 157] width 8 height 11
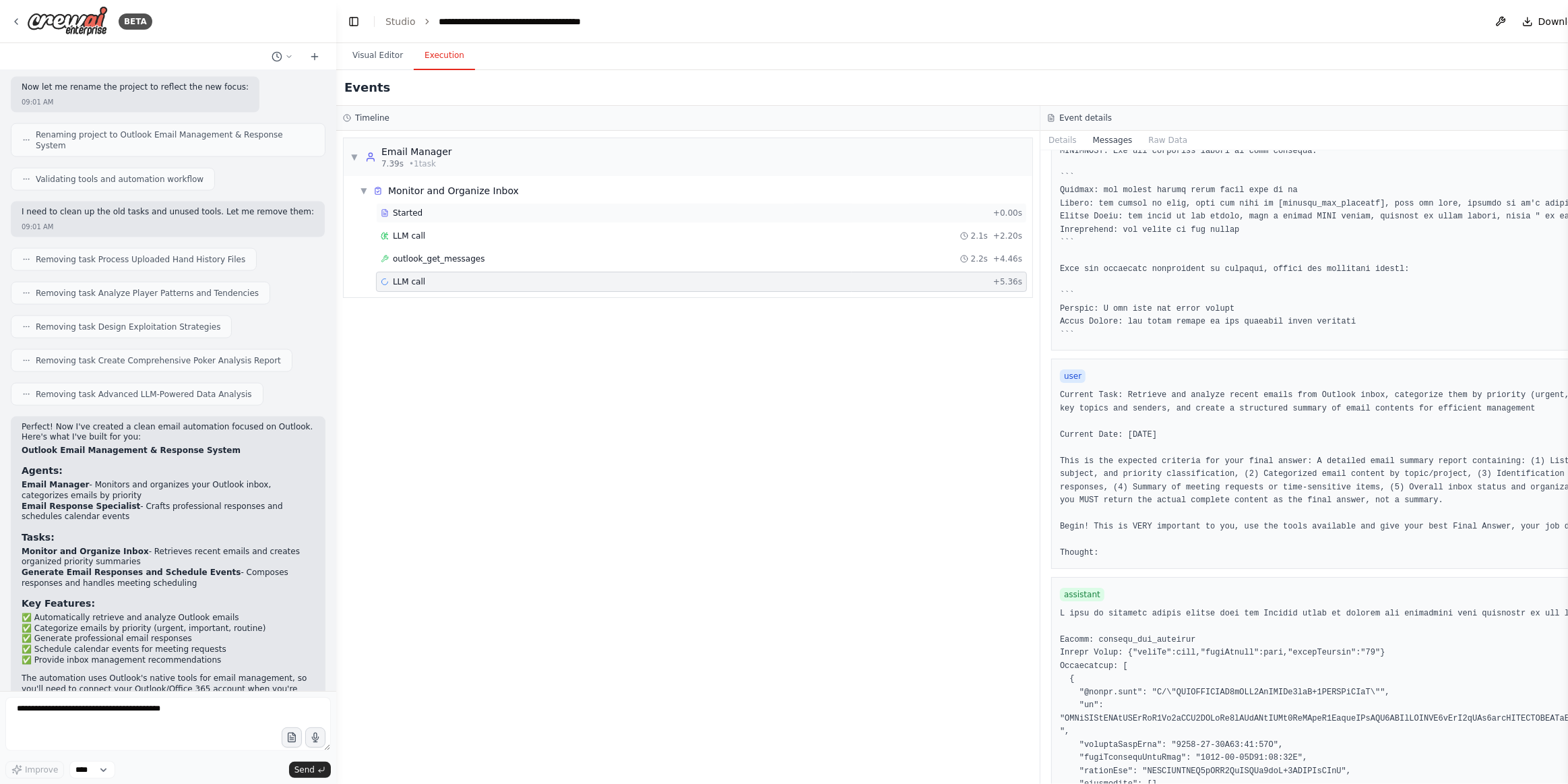
click at [448, 215] on div "Started" at bounding box center [684, 212] width 607 height 11
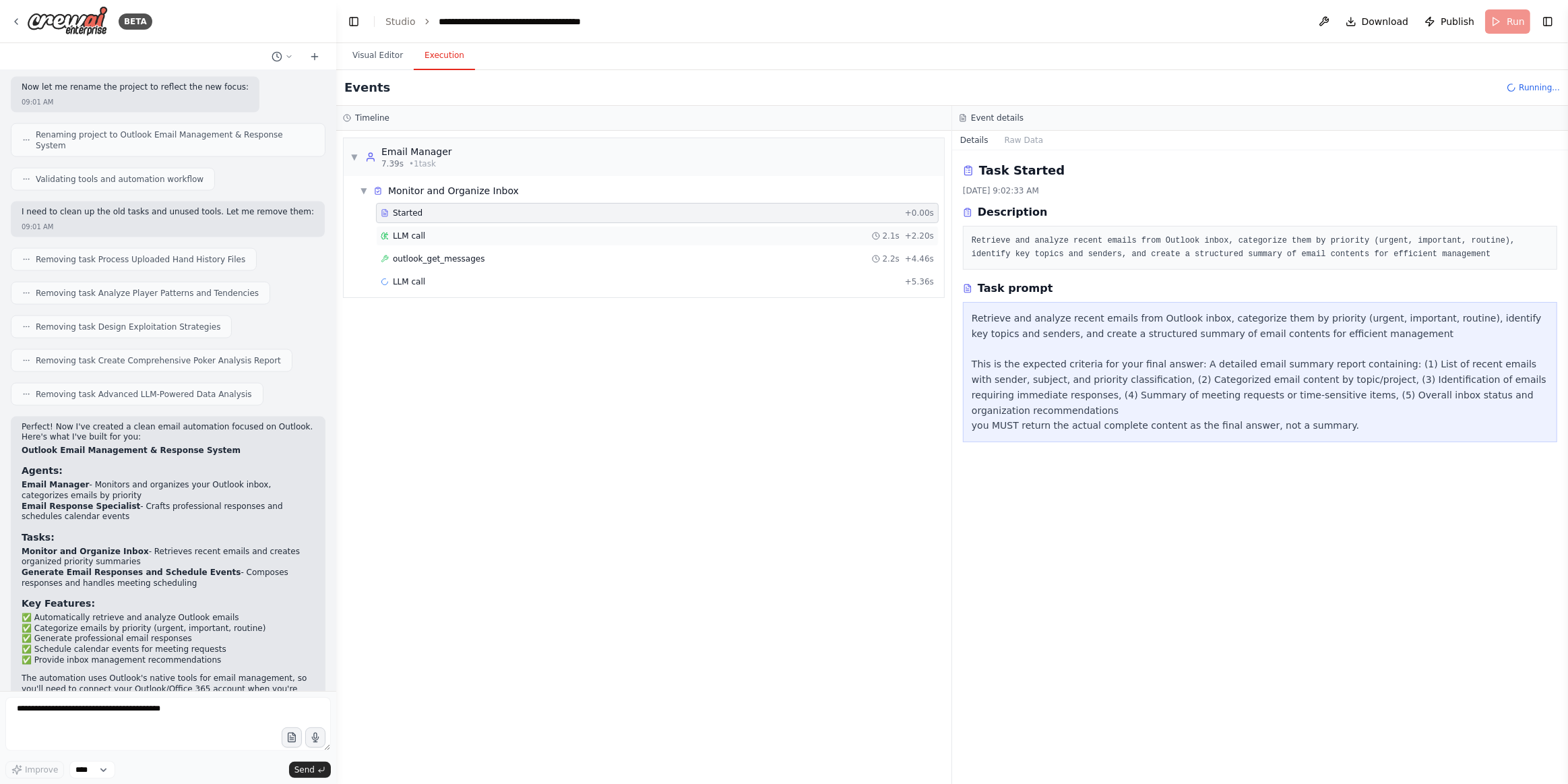
click at [424, 231] on div "LLM call 2.1s + 2.20s" at bounding box center [657, 236] width 553 height 11
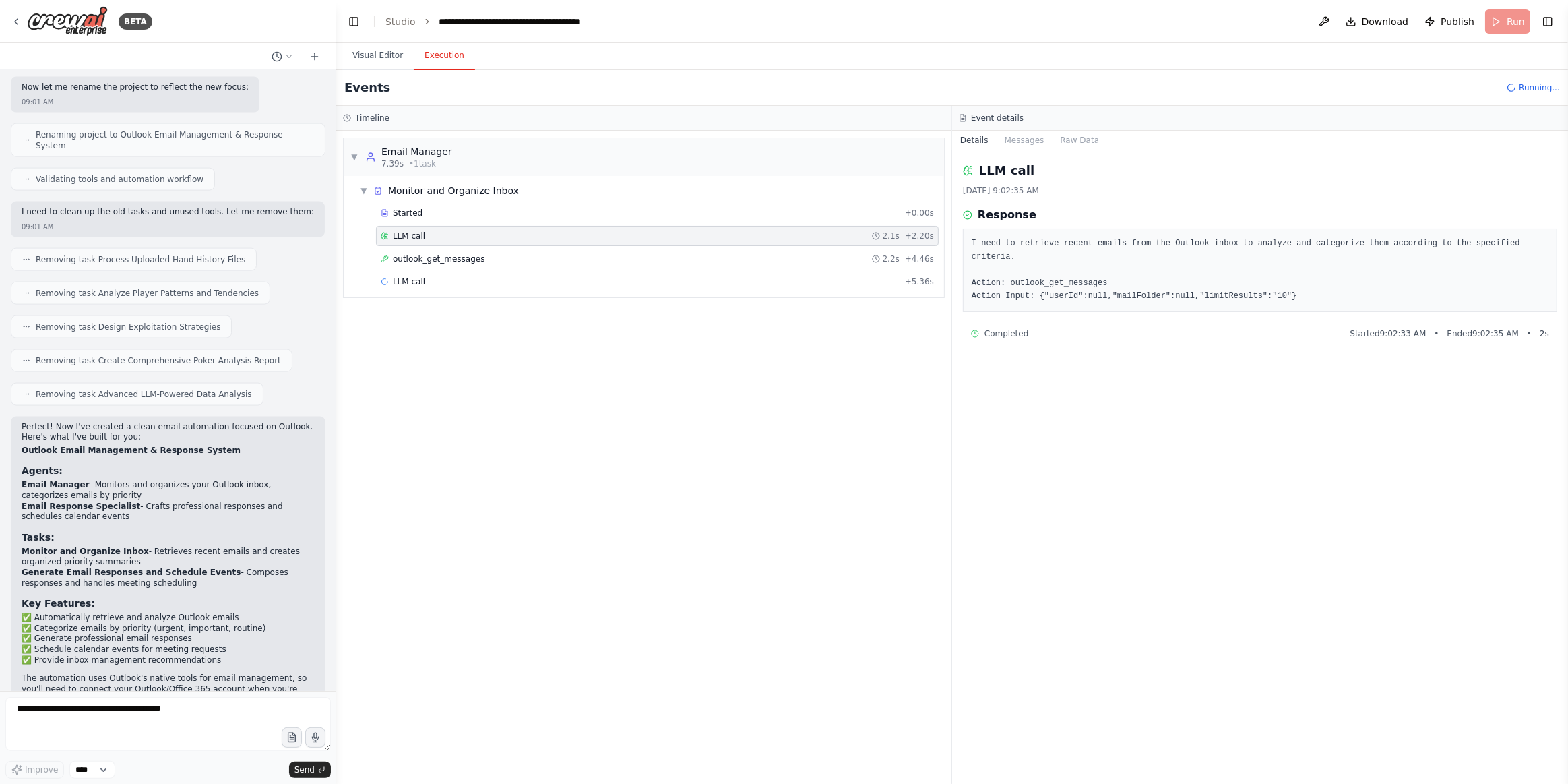
drag, startPoint x: 521, startPoint y: 278, endPoint x: 647, endPoint y: 305, distance: 128.9
click at [521, 278] on div "LLM call + 5.36s" at bounding box center [657, 281] width 553 height 11
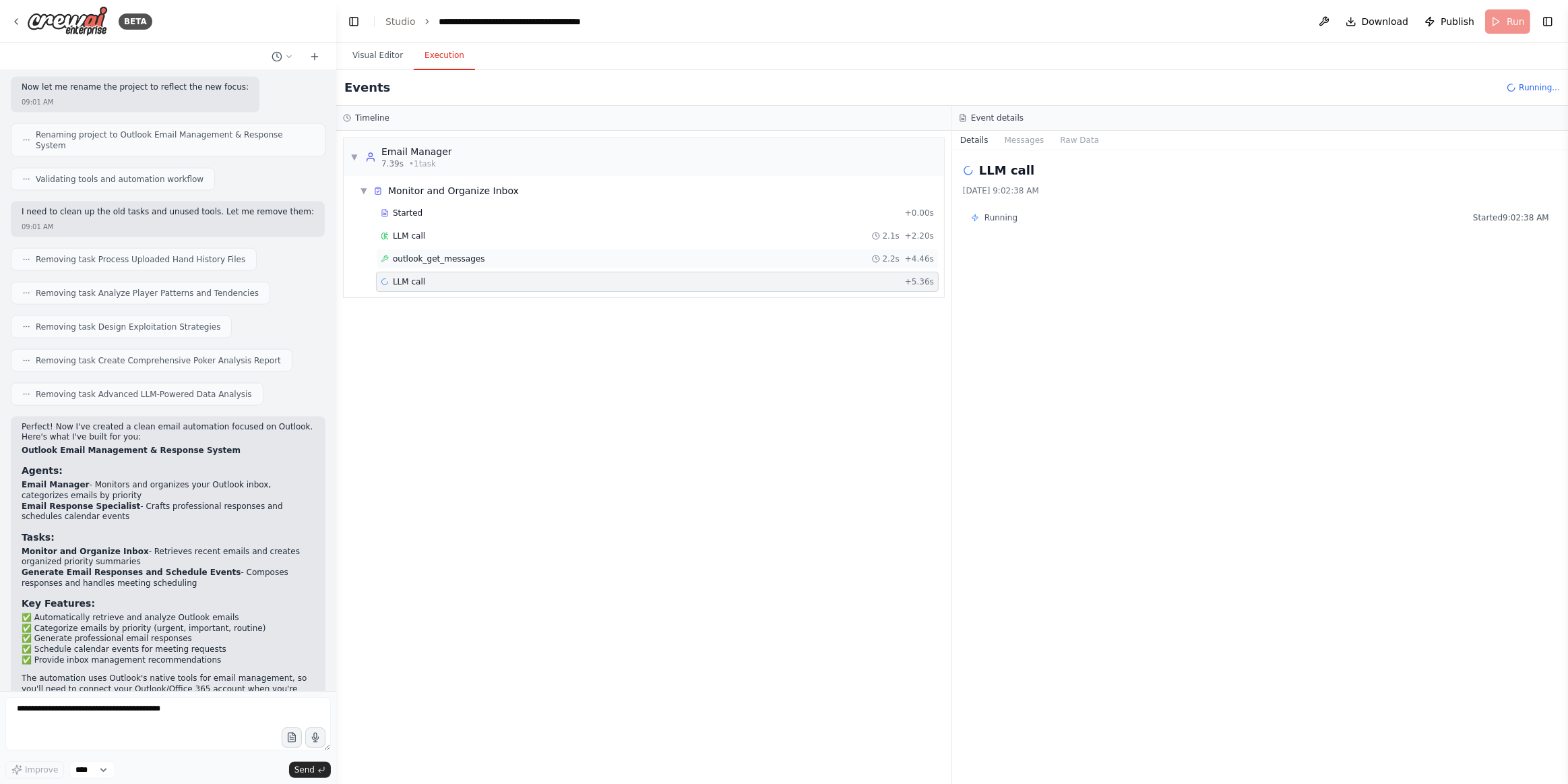
click at [547, 257] on div "outlook_get_messages 2.2s + 4.46s" at bounding box center [657, 259] width 553 height 11
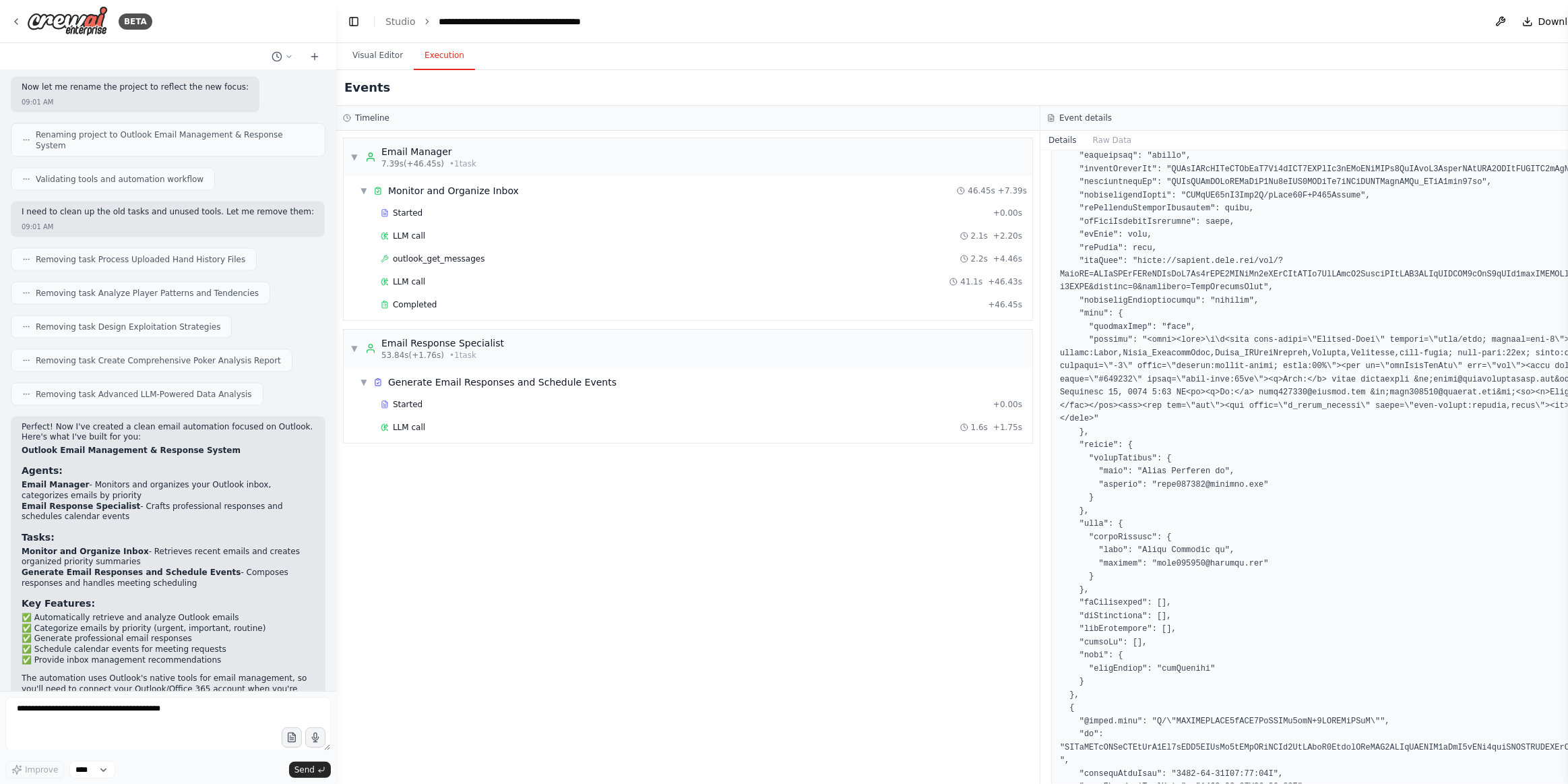
scroll to position [2250, 0]
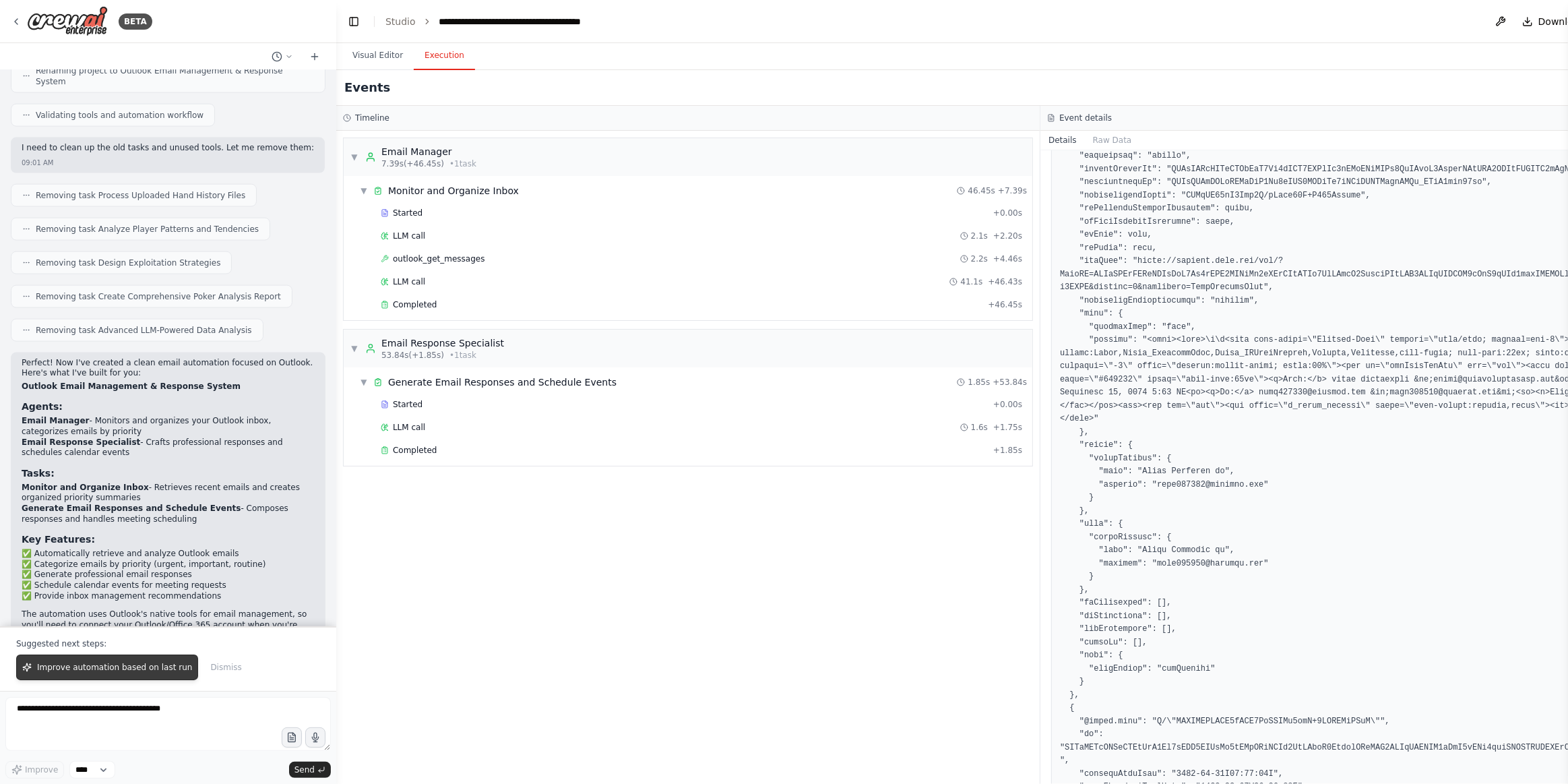
click at [115, 665] on span "Improve automation based on last run" at bounding box center [115, 667] width 155 height 11
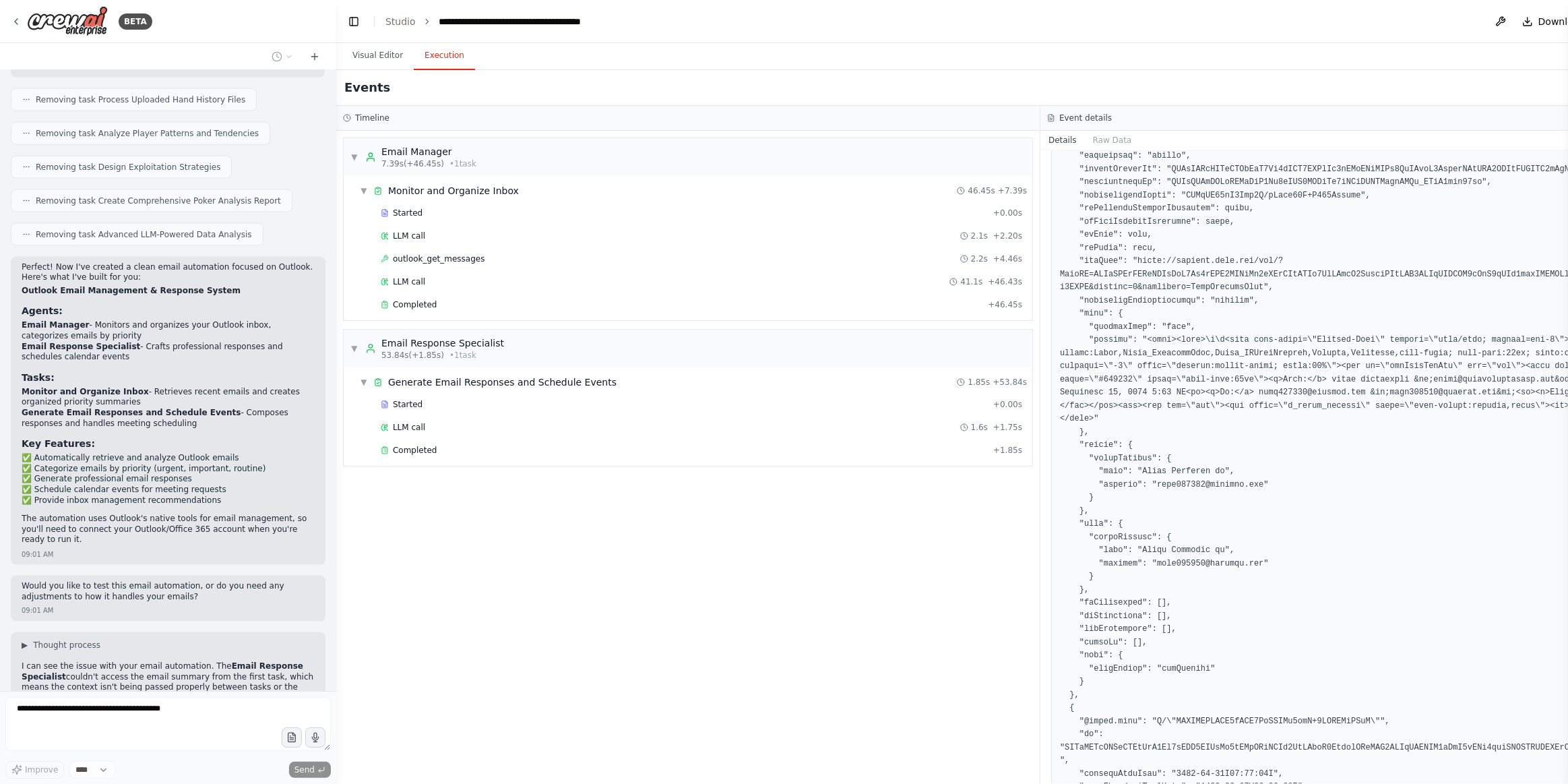
scroll to position [2369, 0]
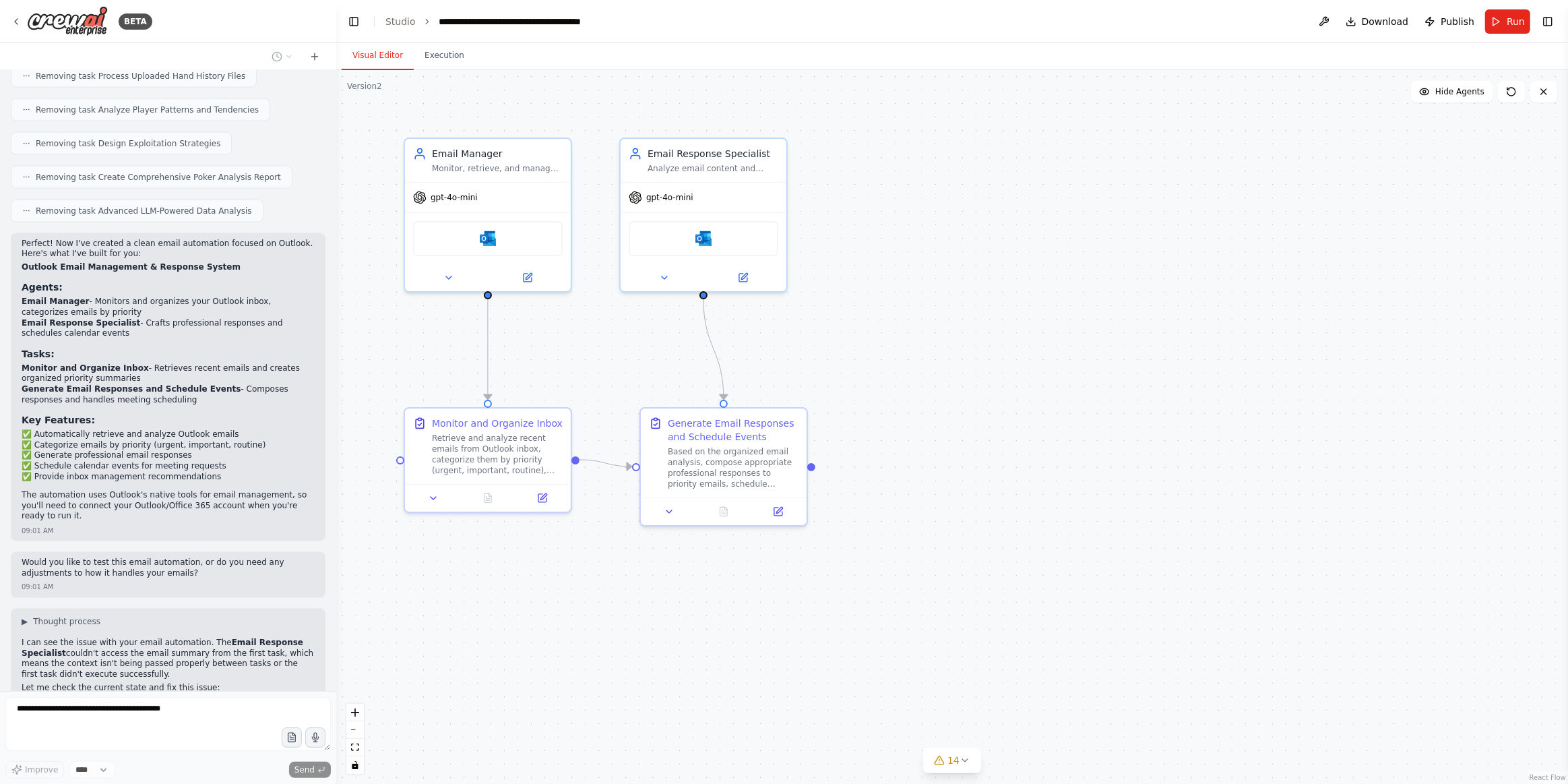
click at [395, 53] on button "Visual Editor" at bounding box center [377, 56] width 72 height 28
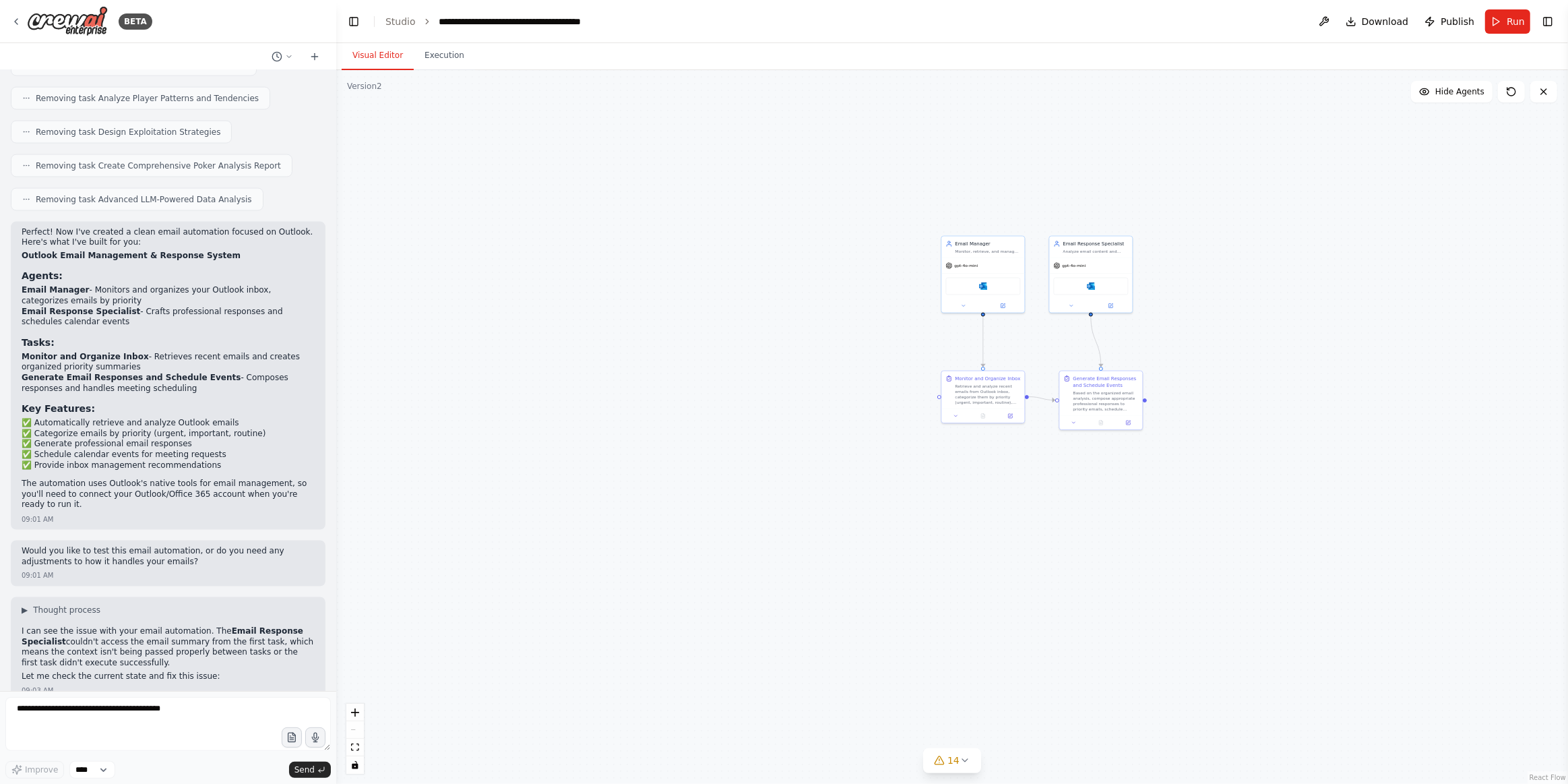
drag, startPoint x: 727, startPoint y: 506, endPoint x: 903, endPoint y: 501, distance: 176.1
click at [890, 504] on div ".deletable-edge-delete-btn { width: 20px; height: 20px; border: 0px solid #ffff…" at bounding box center [953, 427] width 1232 height 714
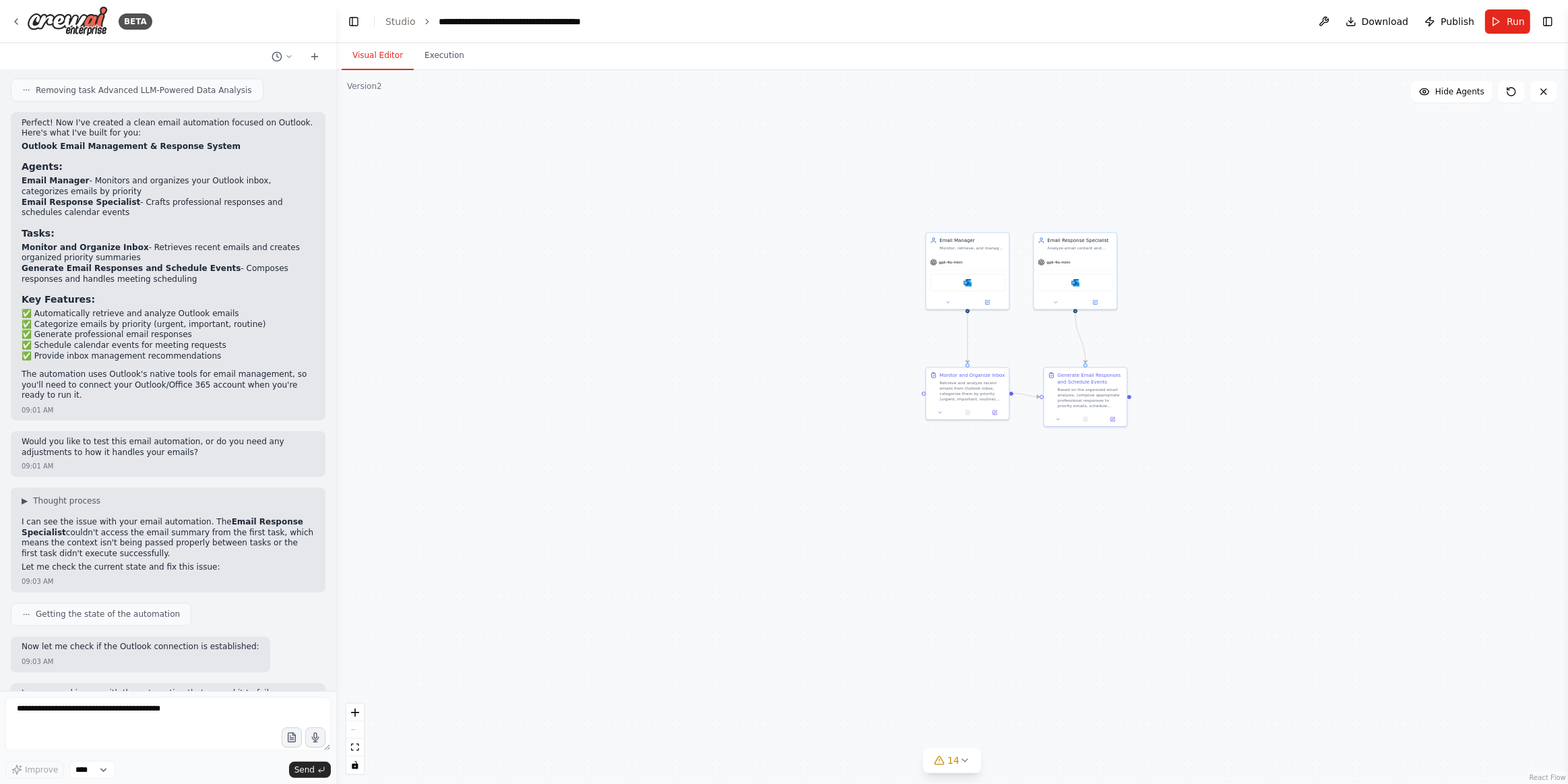
scroll to position [2513, 0]
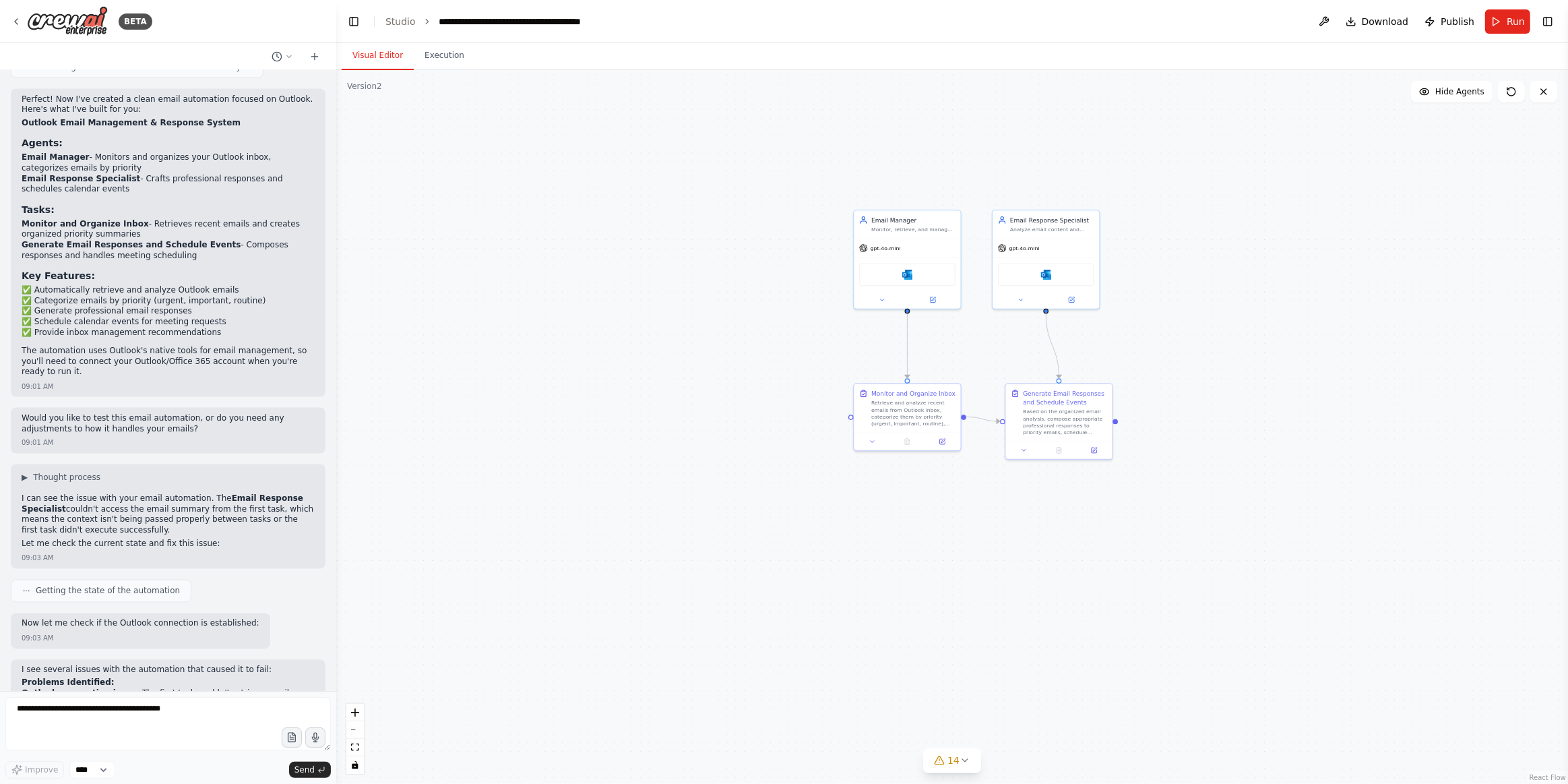
drag, startPoint x: 777, startPoint y: 447, endPoint x: 636, endPoint y: 485, distance: 146.0
click at [636, 485] on div ".deletable-edge-delete-btn { width: 20px; height: 20px; border: 0px solid #ffff…" at bounding box center [953, 427] width 1232 height 714
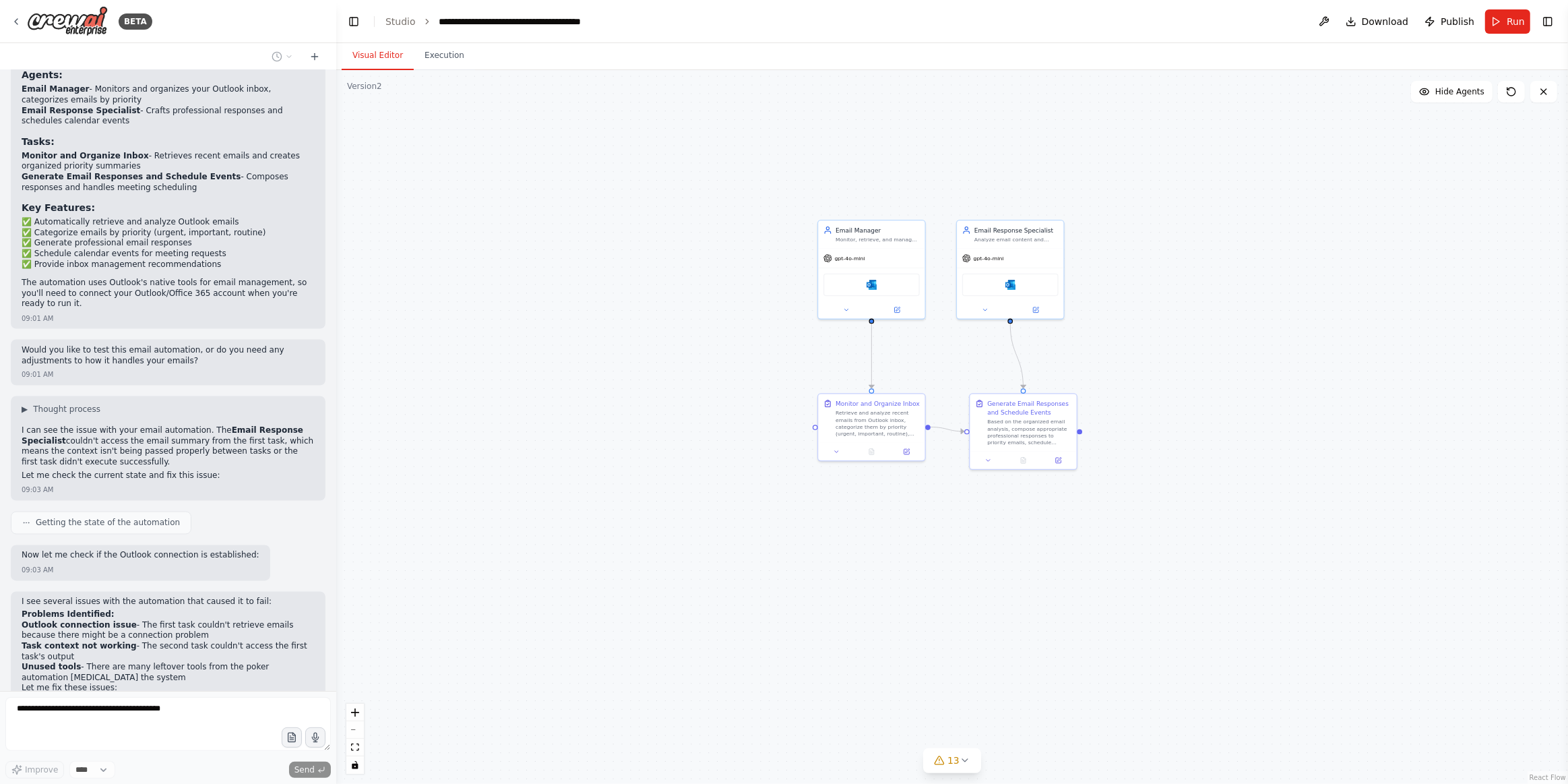
scroll to position [2614, 0]
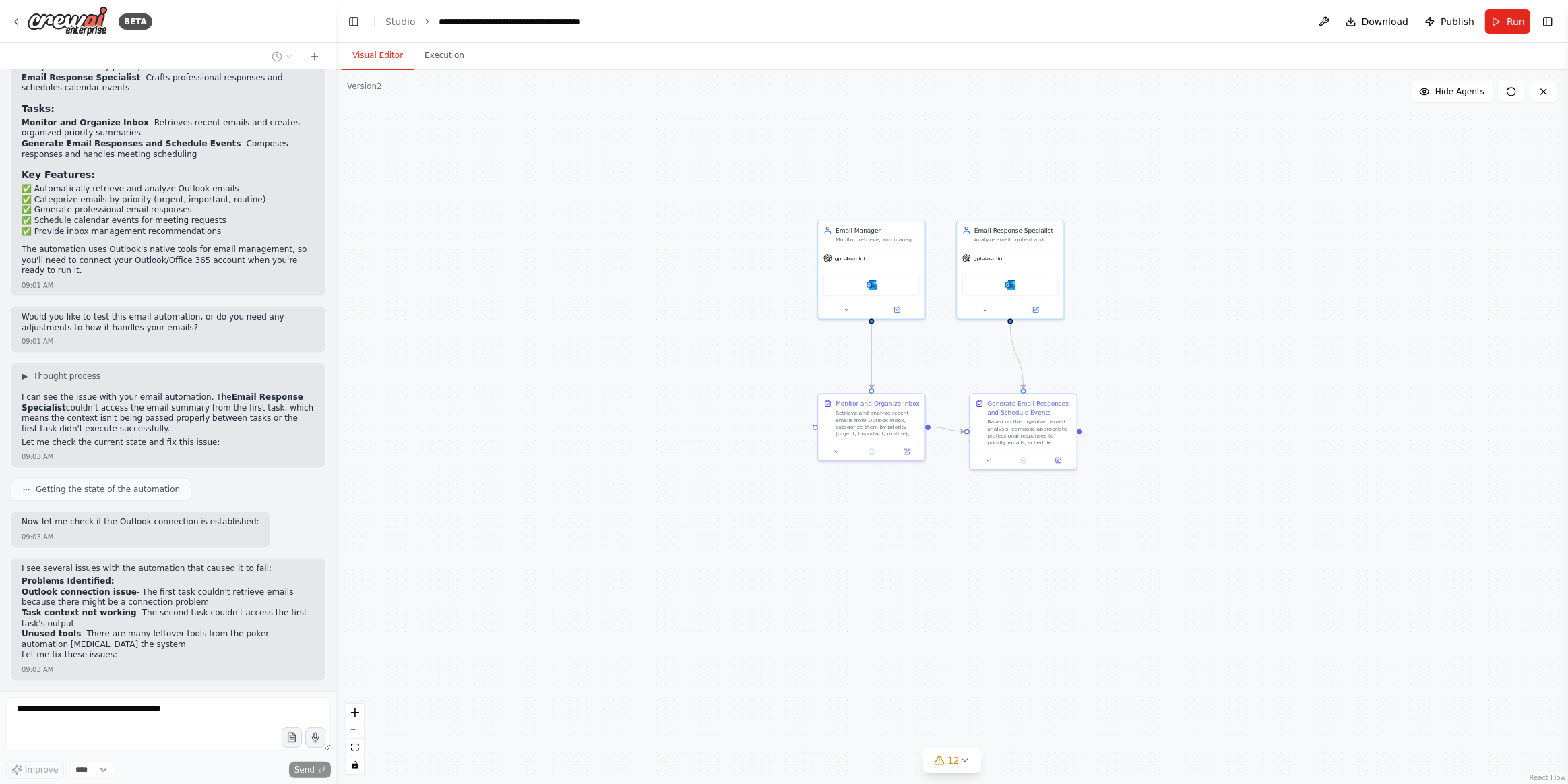
click at [729, 619] on div ".deletable-edge-delete-btn { width: 20px; height: 20px; border: 0px solid #ffff…" at bounding box center [953, 427] width 1232 height 714
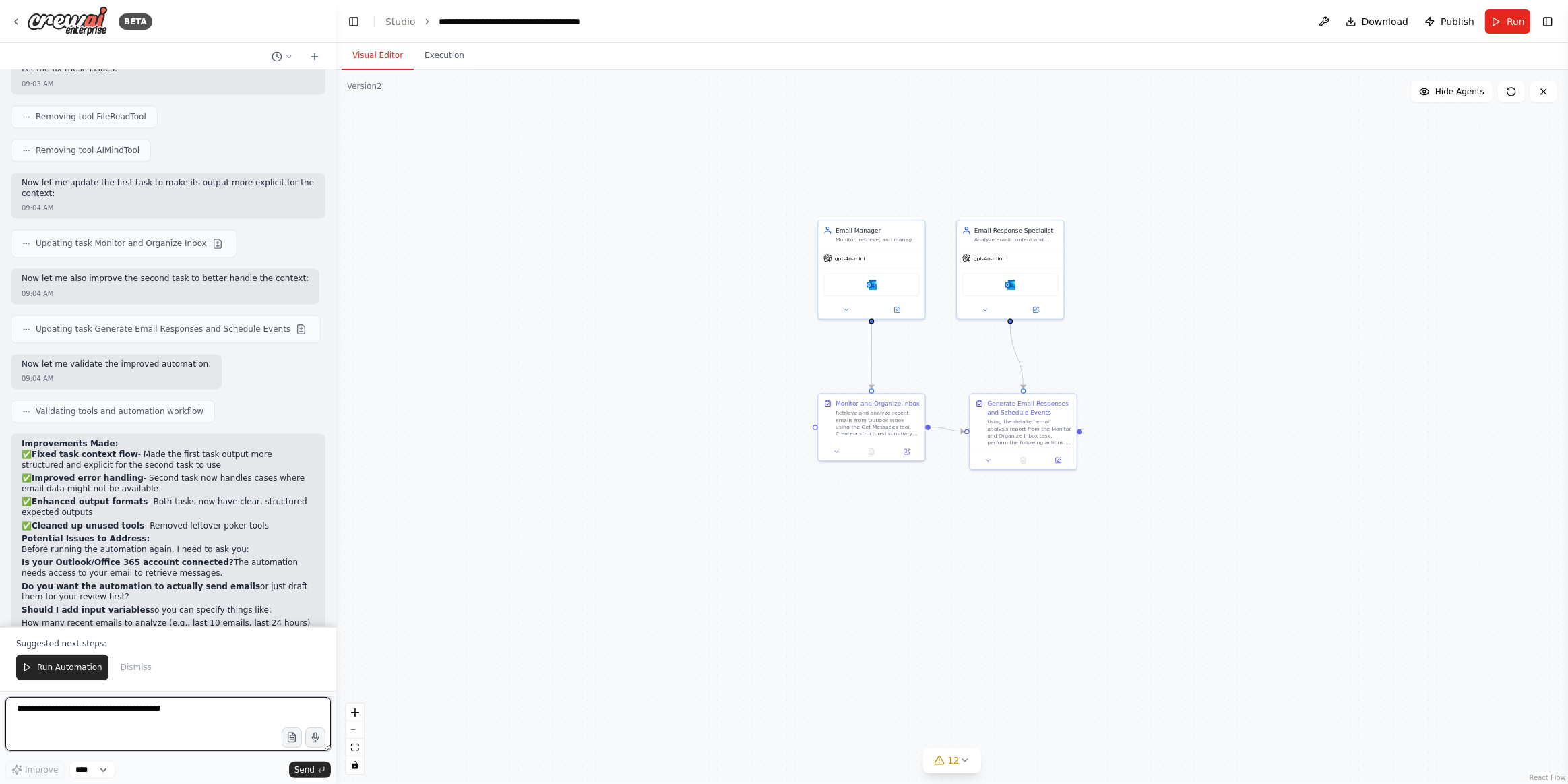
scroll to position [3211, 0]
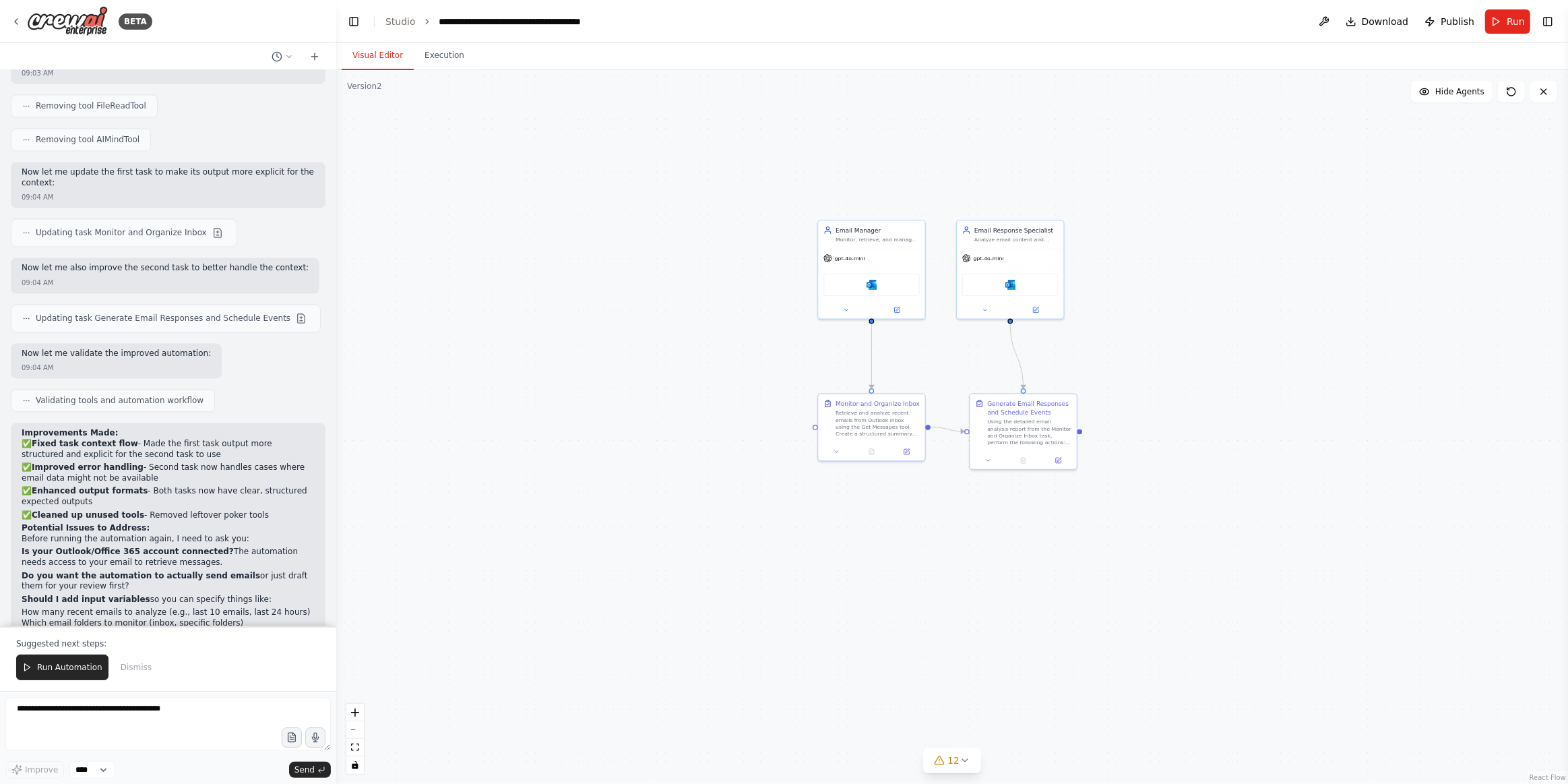
click at [59, 680] on p "Would you like to try running the improved automation now, or should I make add…" at bounding box center [168, 690] width 293 height 21
drag, startPoint x: 159, startPoint y: 608, endPoint x: 116, endPoint y: 602, distance: 43.4
click at [159, 705] on div "09:04 AM" at bounding box center [168, 710] width 293 height 10
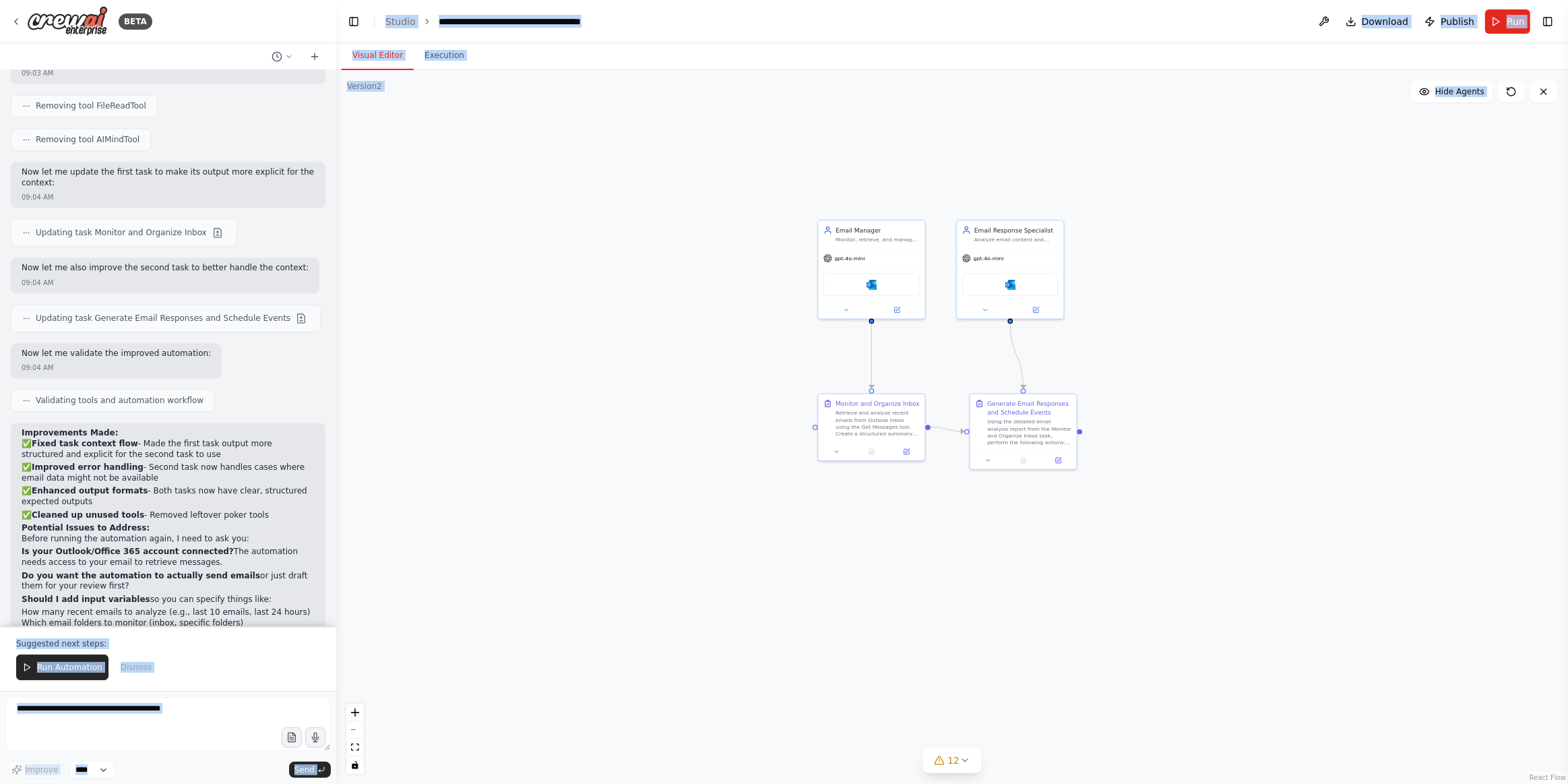
drag, startPoint x: 126, startPoint y: 593, endPoint x: -20, endPoint y: 595, distance: 146.0
click at [0, 595] on html "BETA Hello! I'm the CrewAI assistant. What kind of automation do you want to bu…" at bounding box center [784, 392] width 1568 height 784
click at [171, 680] on p "Would you like to try running the improved automation now, or should I make add…" at bounding box center [168, 690] width 293 height 21
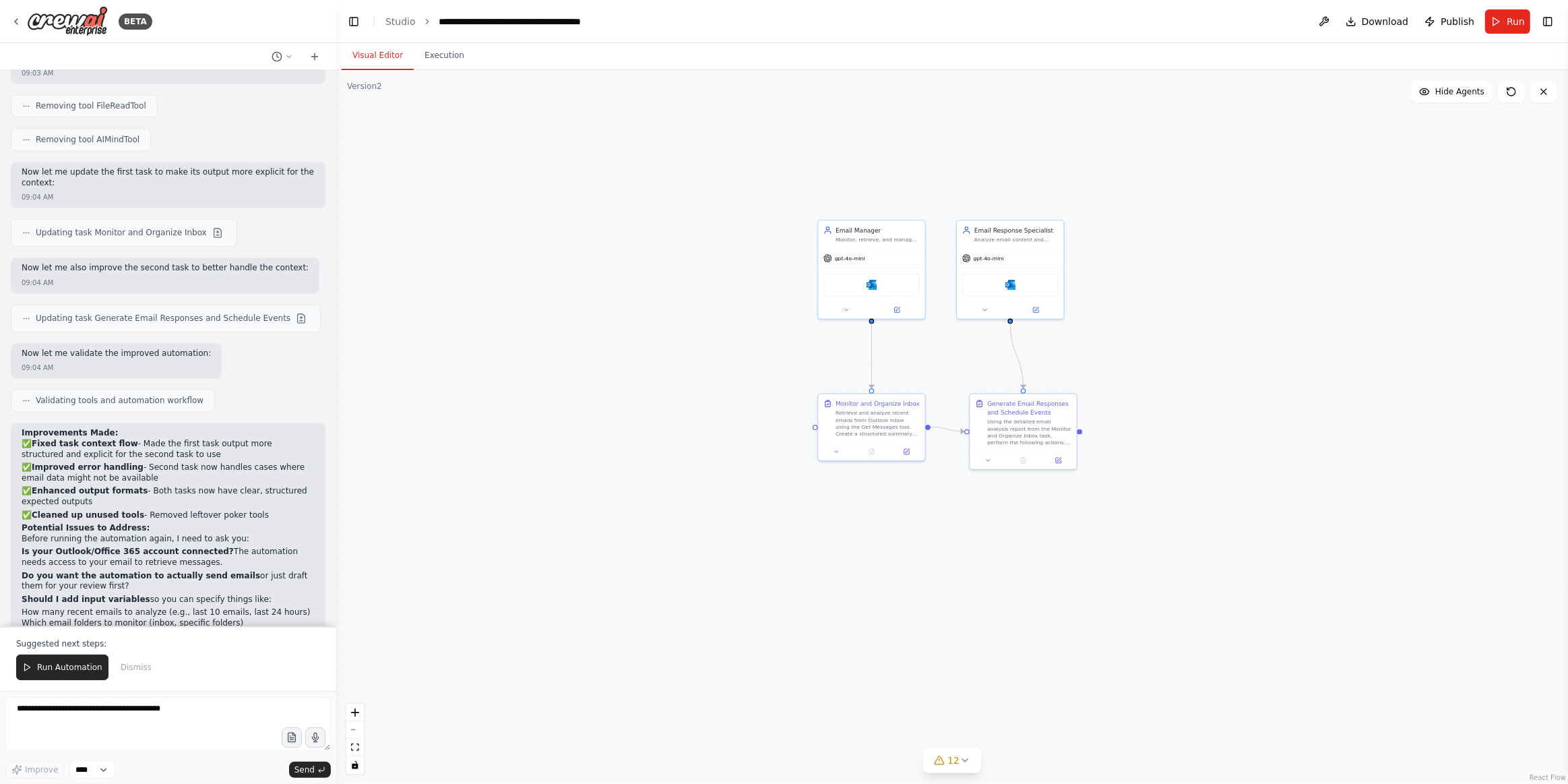
drag, startPoint x: 136, startPoint y: 593, endPoint x: 22, endPoint y: 598, distance: 114.1
click at [22, 680] on div "Would you like to try running the improved automation now, or should I make add…" at bounding box center [168, 692] width 293 height 24
copy p "additional customizations first?"
click at [132, 711] on textarea at bounding box center [167, 724] width 325 height 54
paste textarea "**********"
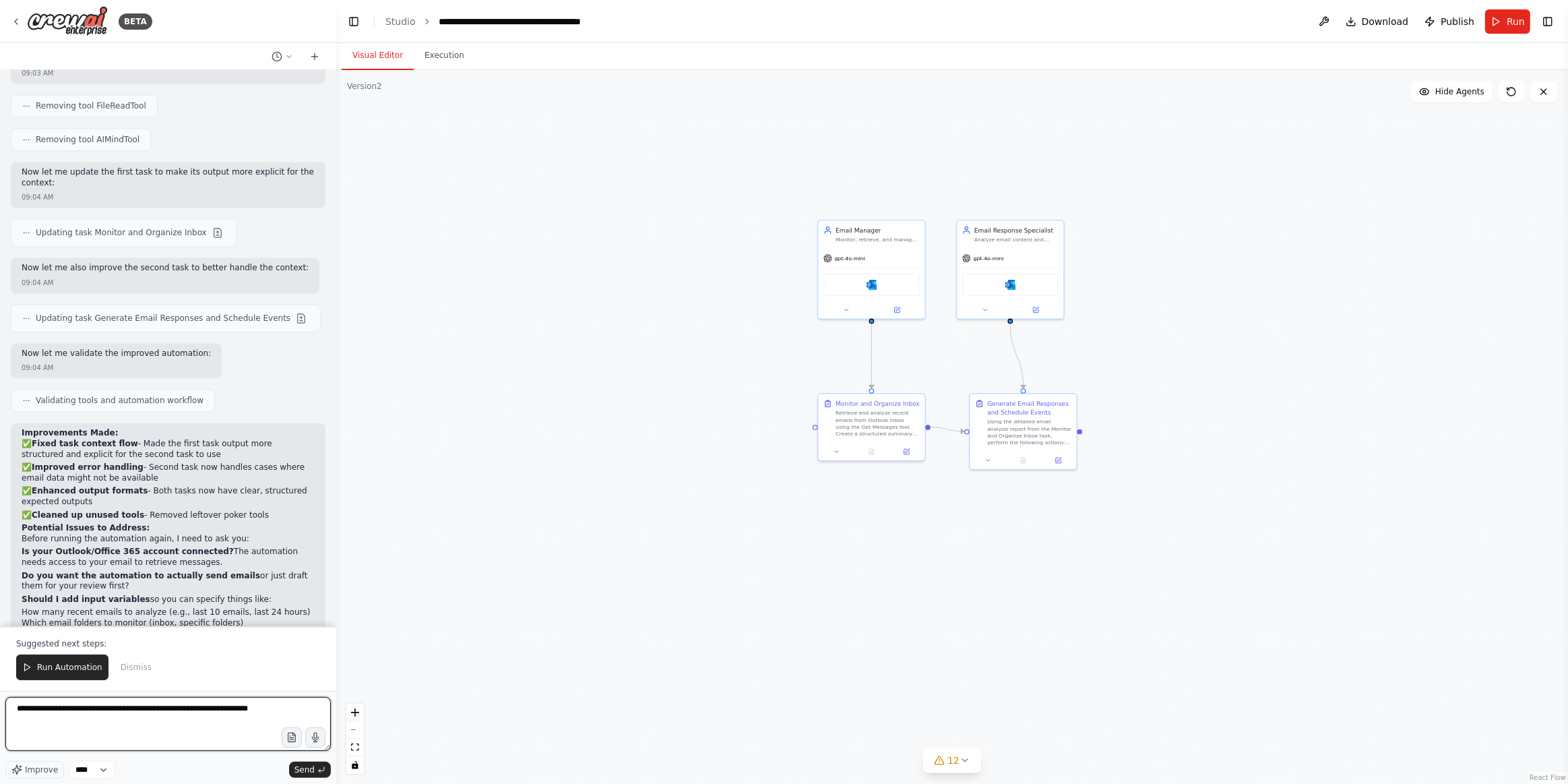
type textarea "**********"
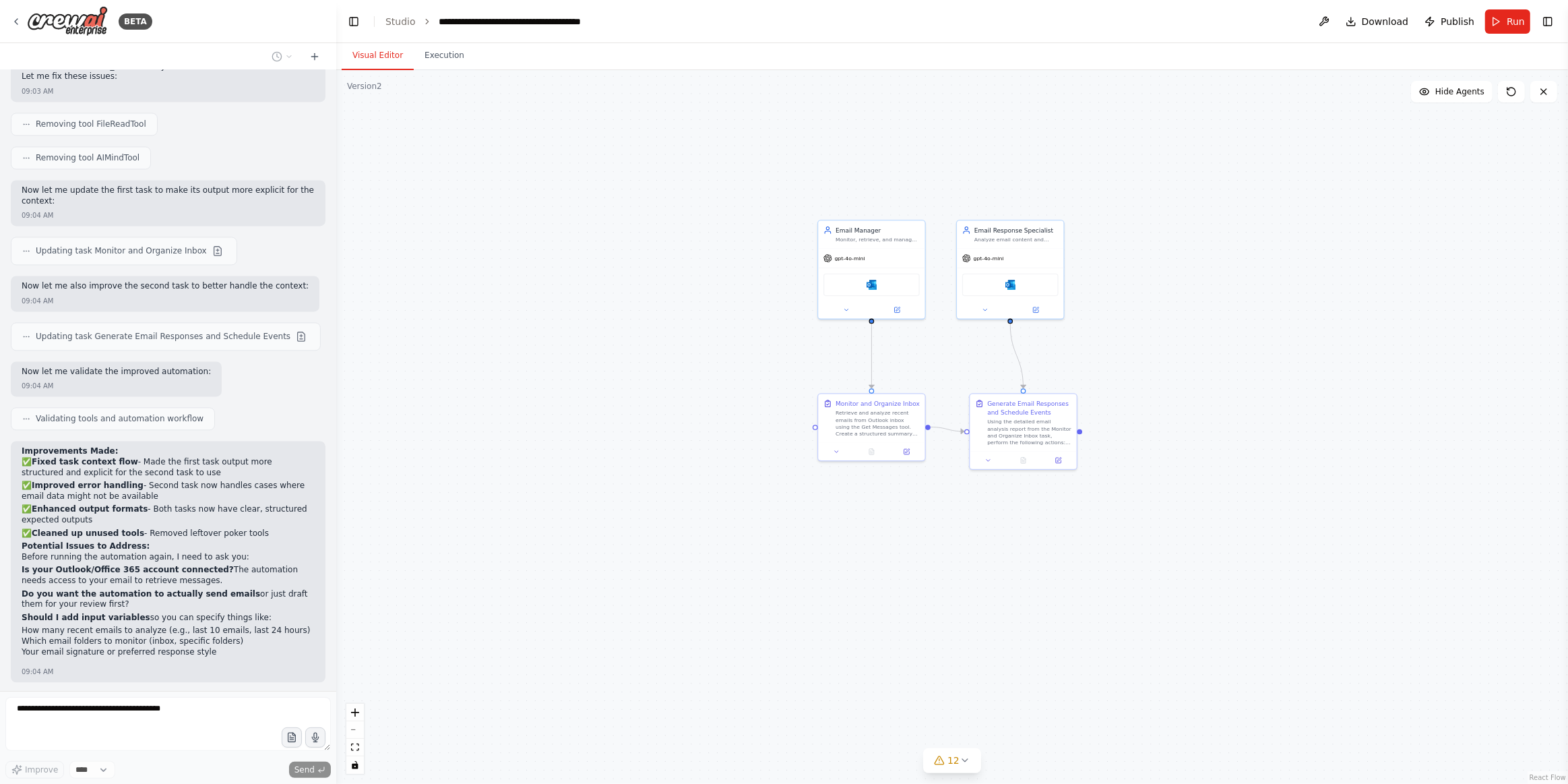
scroll to position [3229, 0]
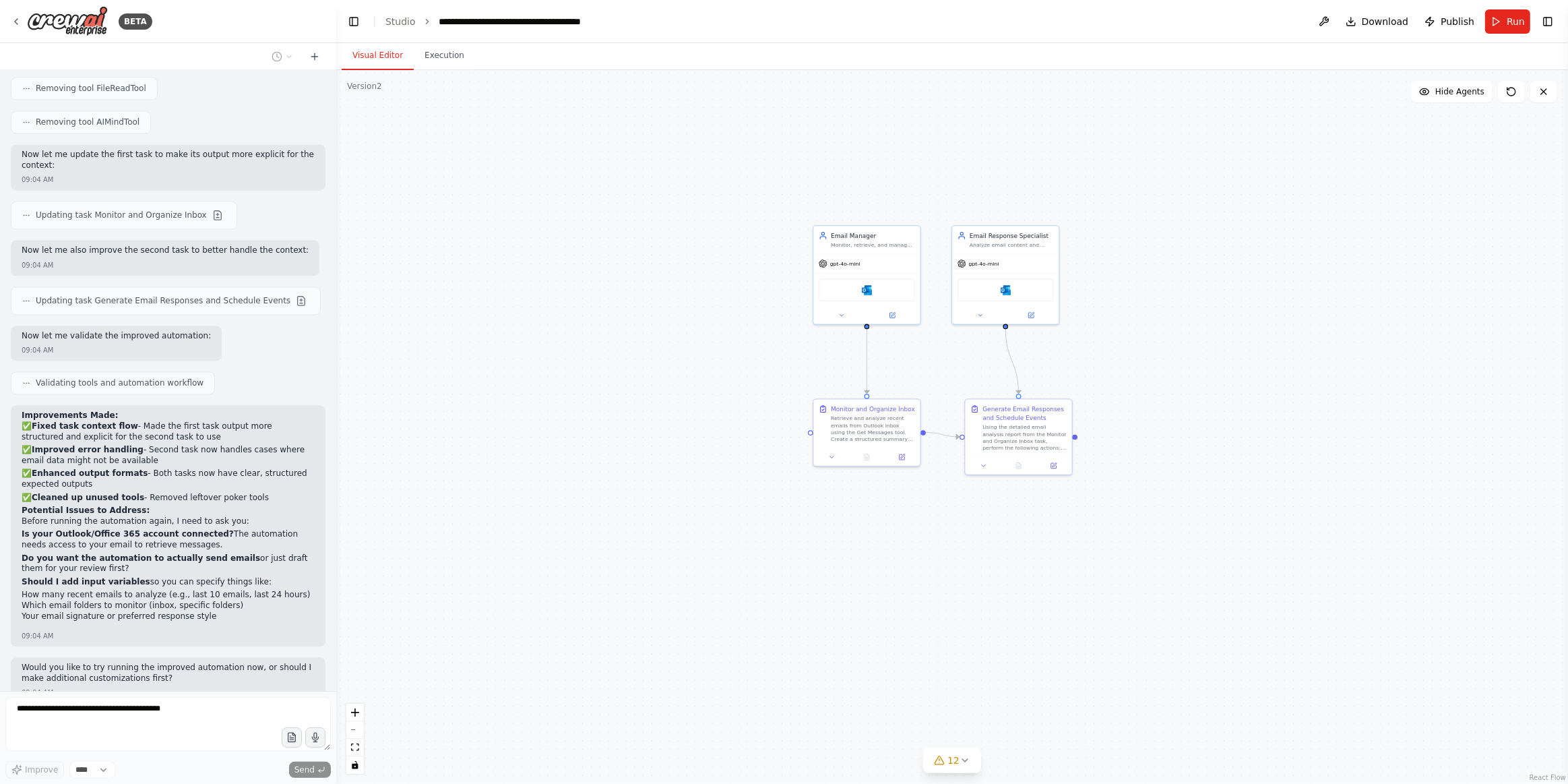
drag, startPoint x: 1122, startPoint y: 400, endPoint x: 1039, endPoint y: 437, distance: 90.9
click at [1027, 447] on div ".deletable-edge-delete-btn { width: 20px; height: 20px; border: 0px solid #ffff…" at bounding box center [953, 427] width 1232 height 714
drag, startPoint x: 1203, startPoint y: 389, endPoint x: 1102, endPoint y: 408, distance: 102.8
click at [1103, 408] on div ".deletable-edge-delete-btn { width: 20px; height: 20px; border: 0px solid #ffff…" at bounding box center [953, 427] width 1232 height 714
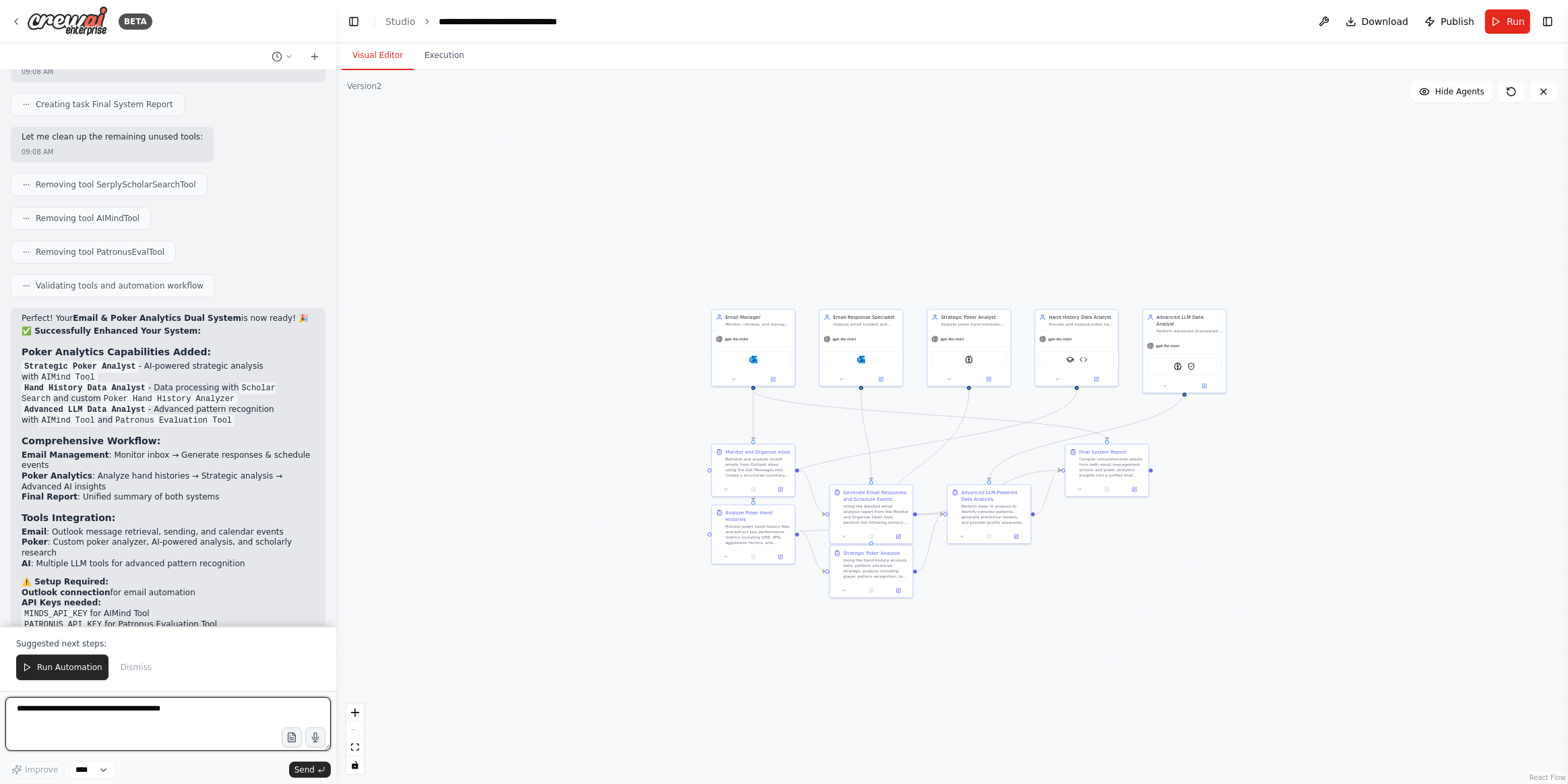
scroll to position [5642, 0]
click at [86, 673] on span "Run Automation" at bounding box center [70, 667] width 65 height 11
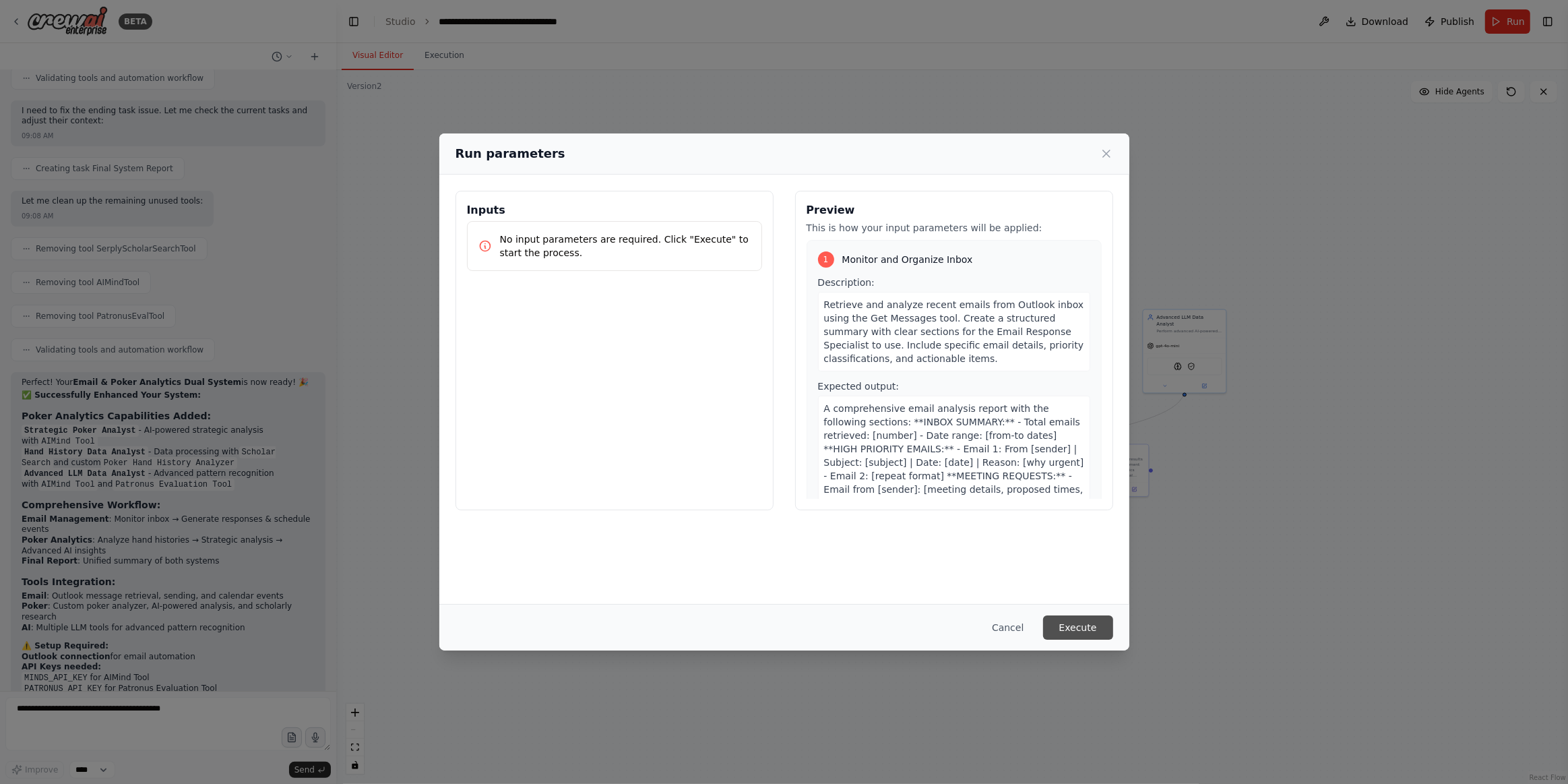
click at [1087, 630] on button "Execute" at bounding box center [1078, 627] width 70 height 24
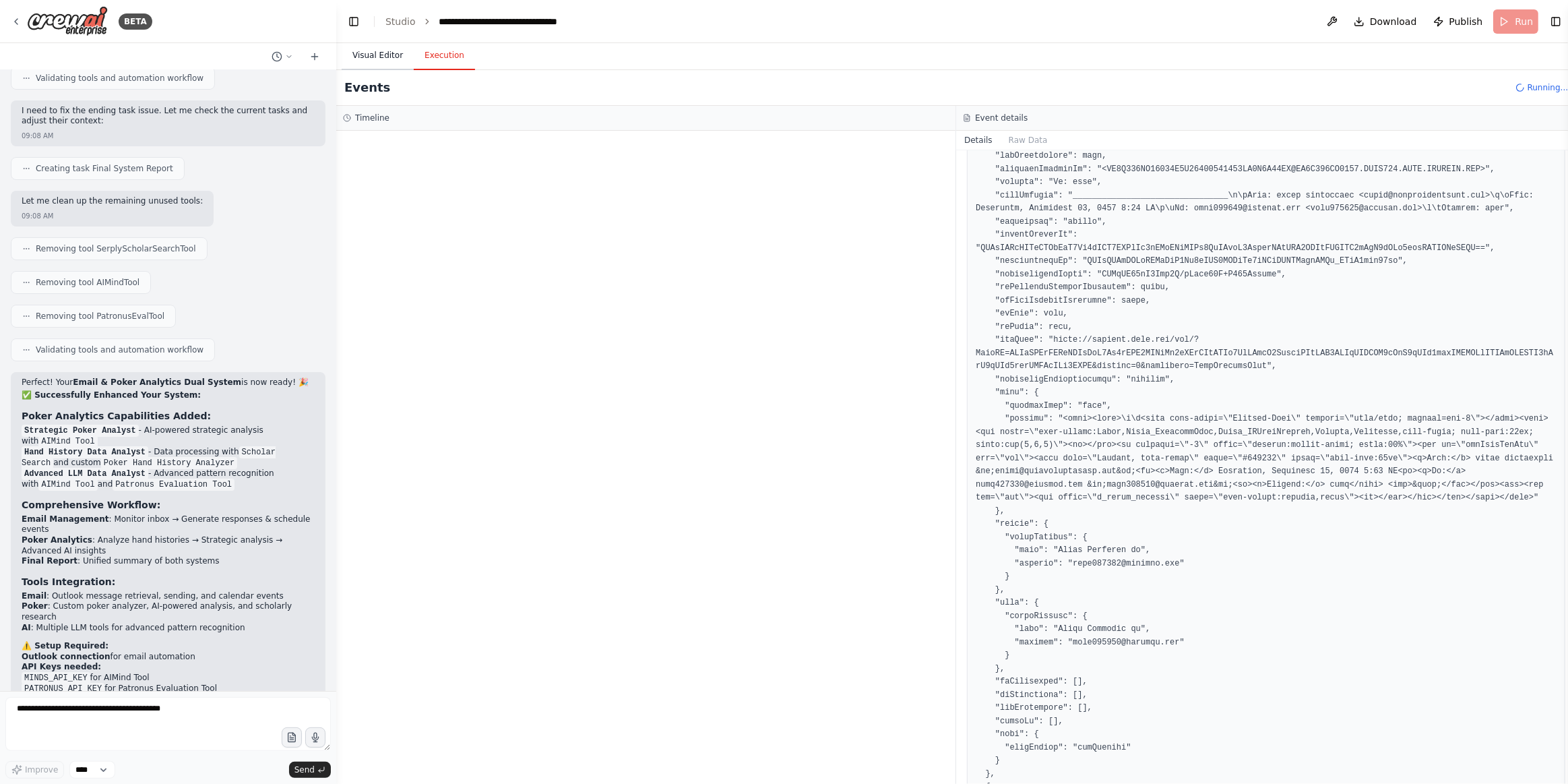
click at [398, 60] on button "Visual Editor" at bounding box center [377, 56] width 72 height 28
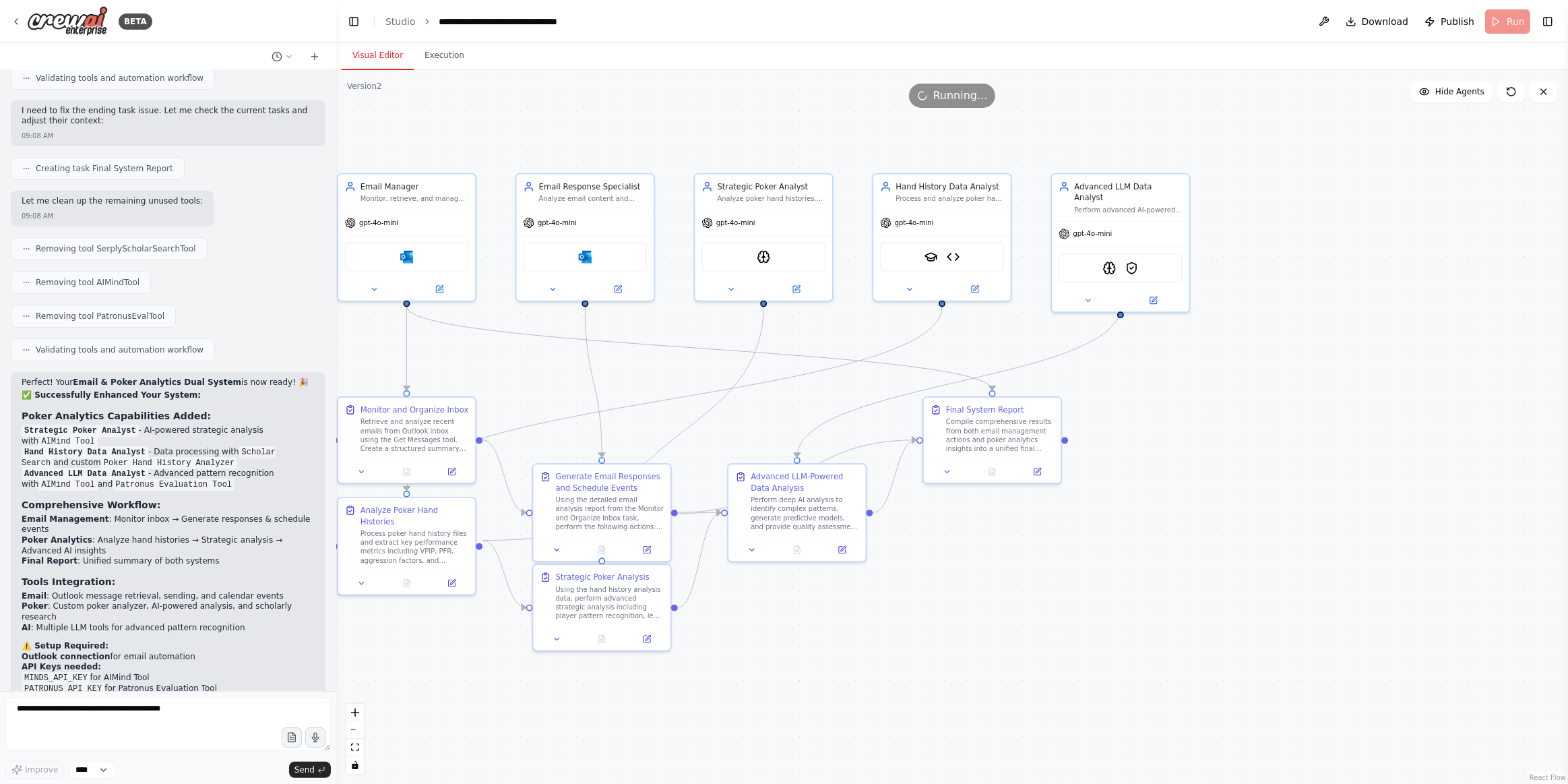
scroll to position [5642, 0]
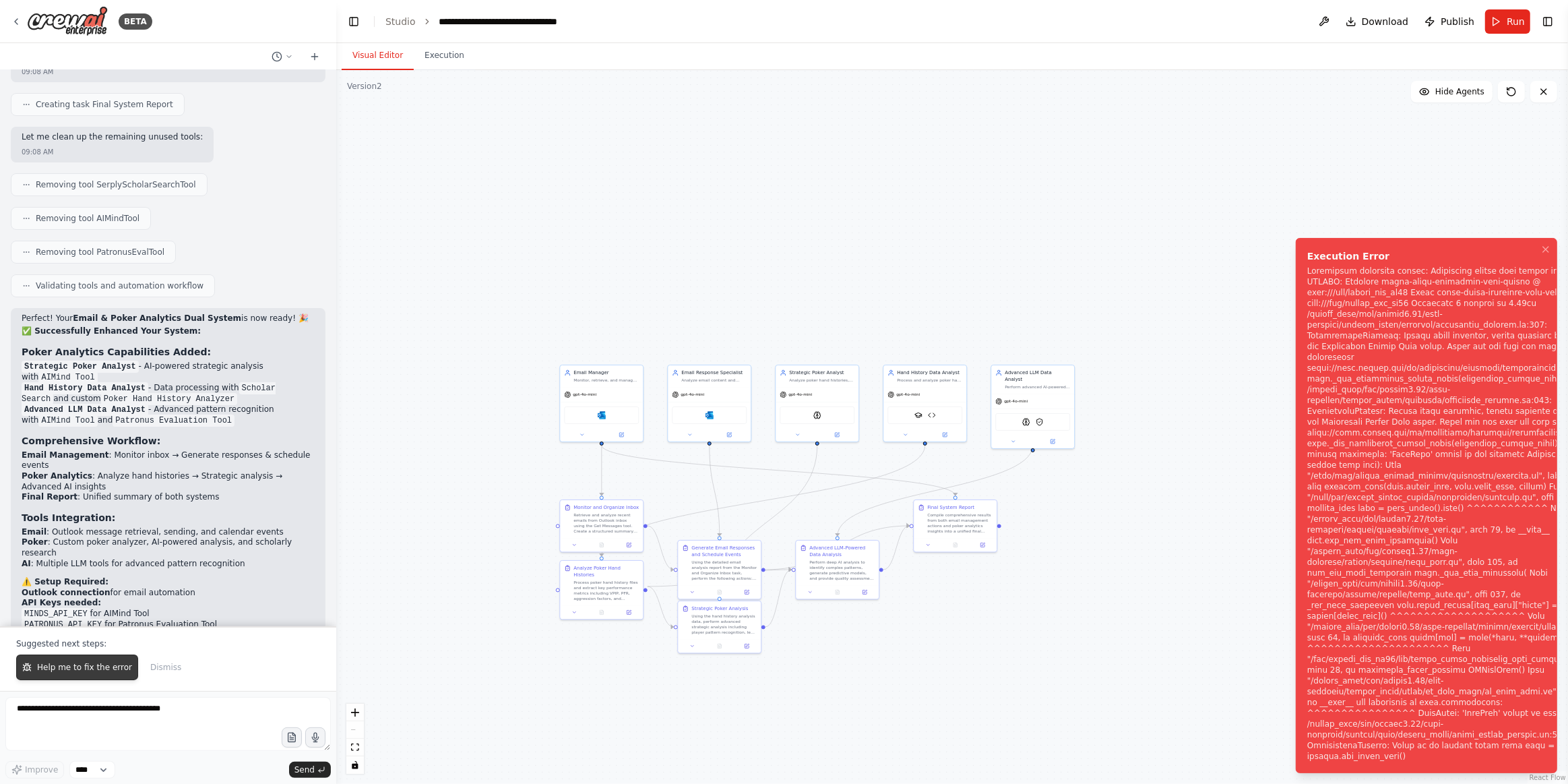
click at [72, 677] on button "Help me to fix the error" at bounding box center [77, 667] width 122 height 25
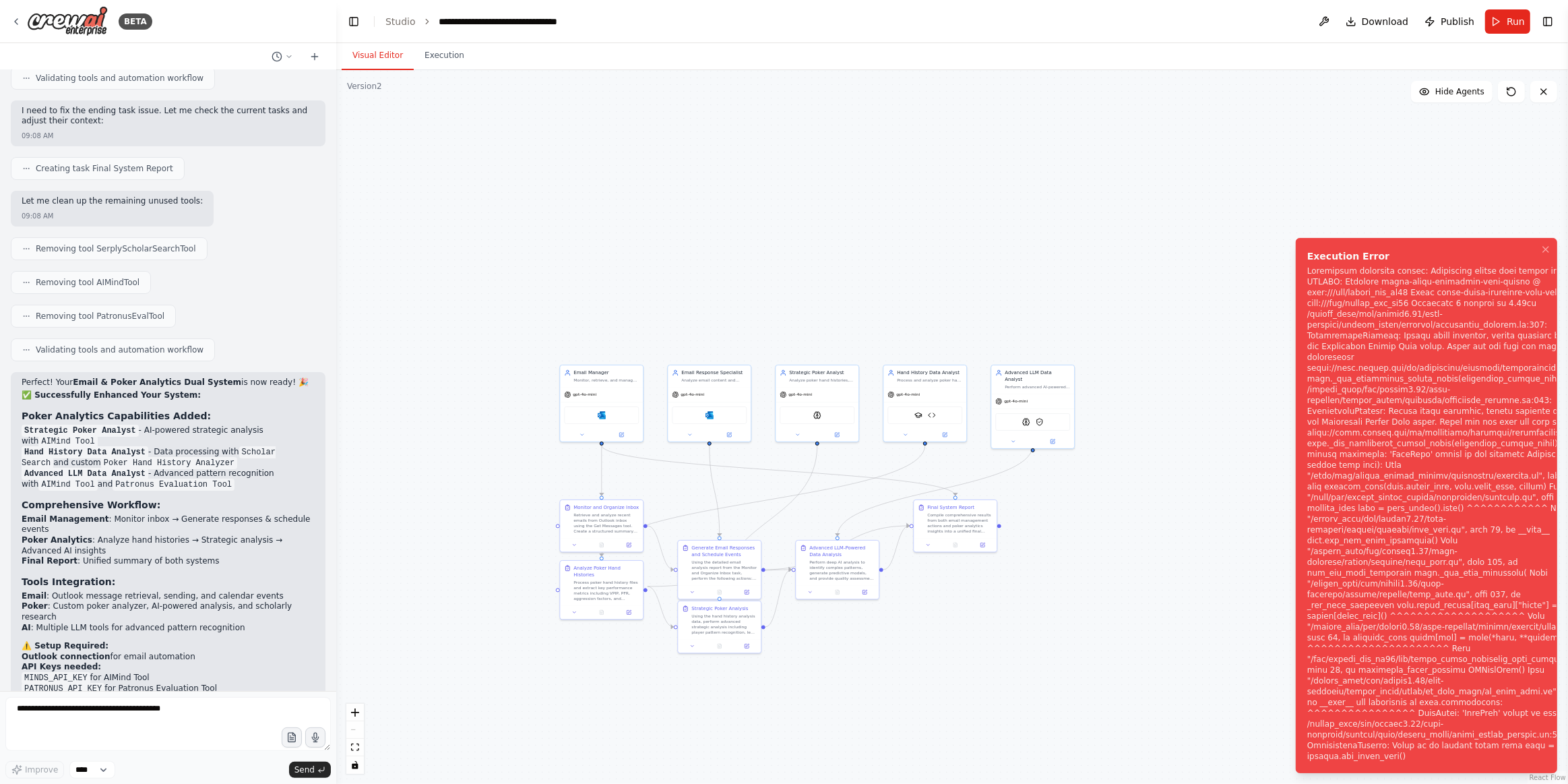
scroll to position [5613, 0]
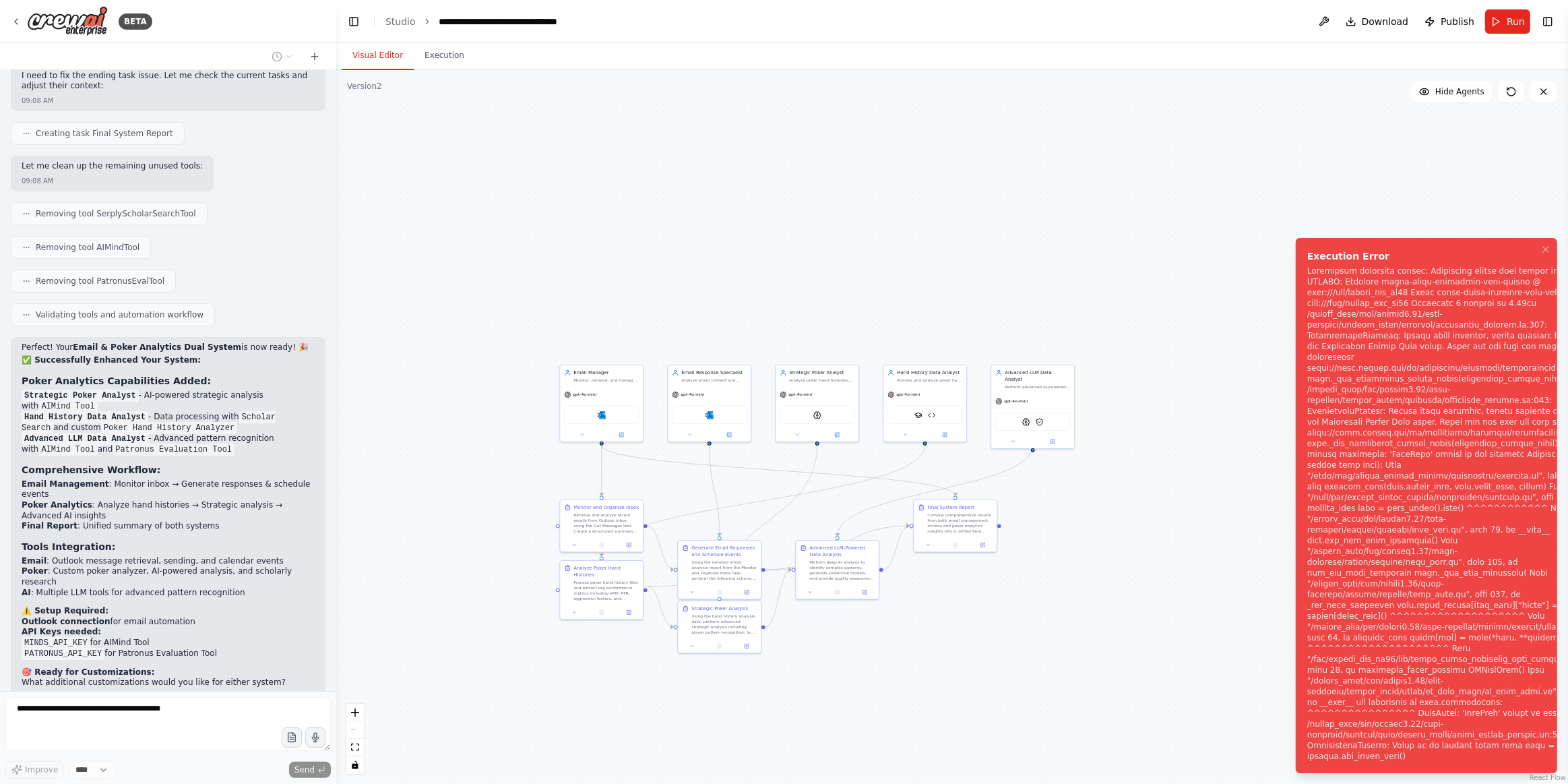
click at [605, 201] on div ".deletable-edge-delete-btn { width: 20px; height: 20px; border: 0px solid #ffff…" at bounding box center [953, 427] width 1232 height 714
drag, startPoint x: 451, startPoint y: 57, endPoint x: 466, endPoint y: 81, distance: 28.3
click at [451, 59] on button "Execution" at bounding box center [444, 56] width 62 height 28
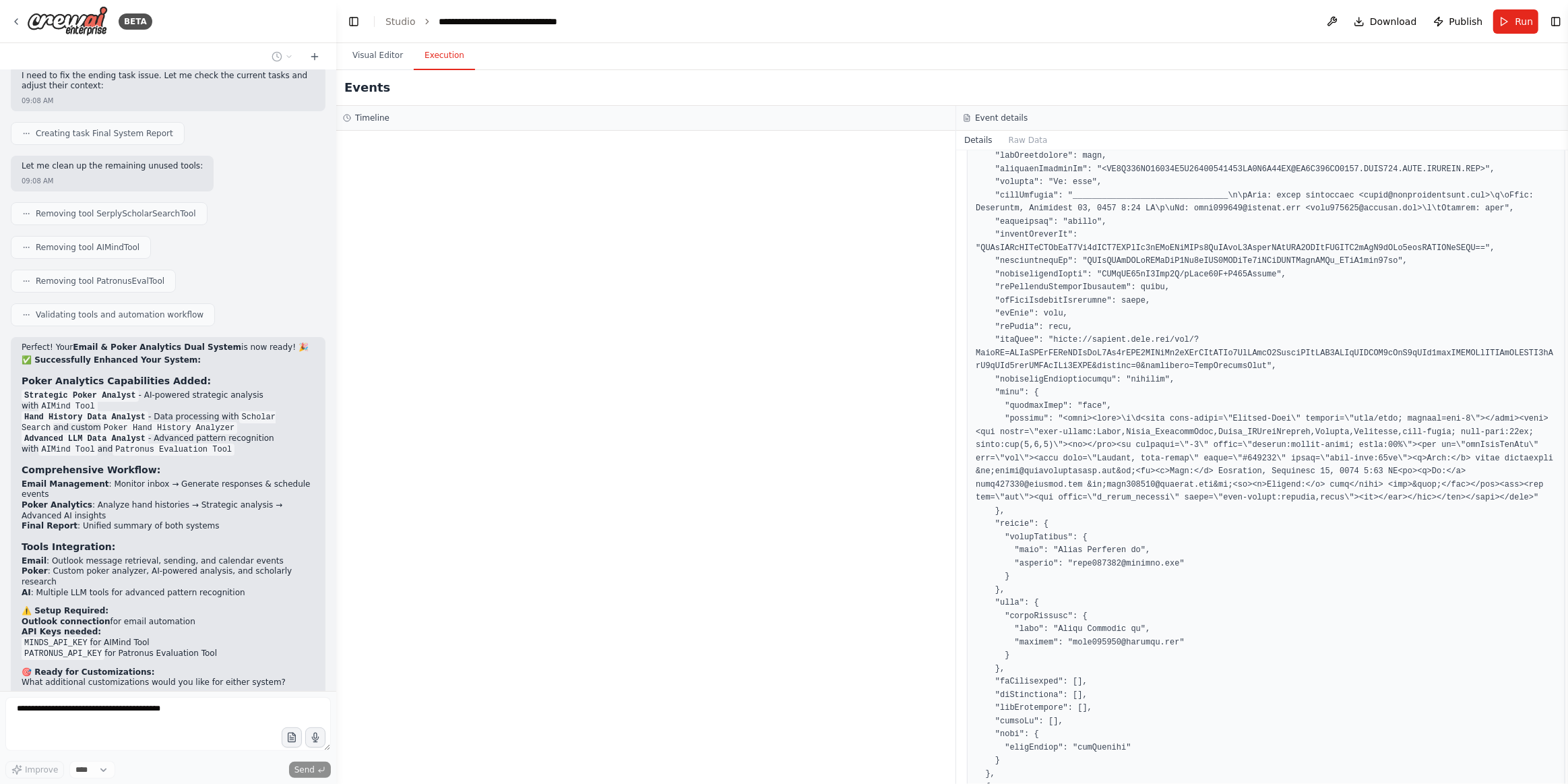
drag, startPoint x: 381, startPoint y: 54, endPoint x: 455, endPoint y: 156, distance: 126.0
click at [381, 59] on button "Visual Editor" at bounding box center [377, 56] width 72 height 28
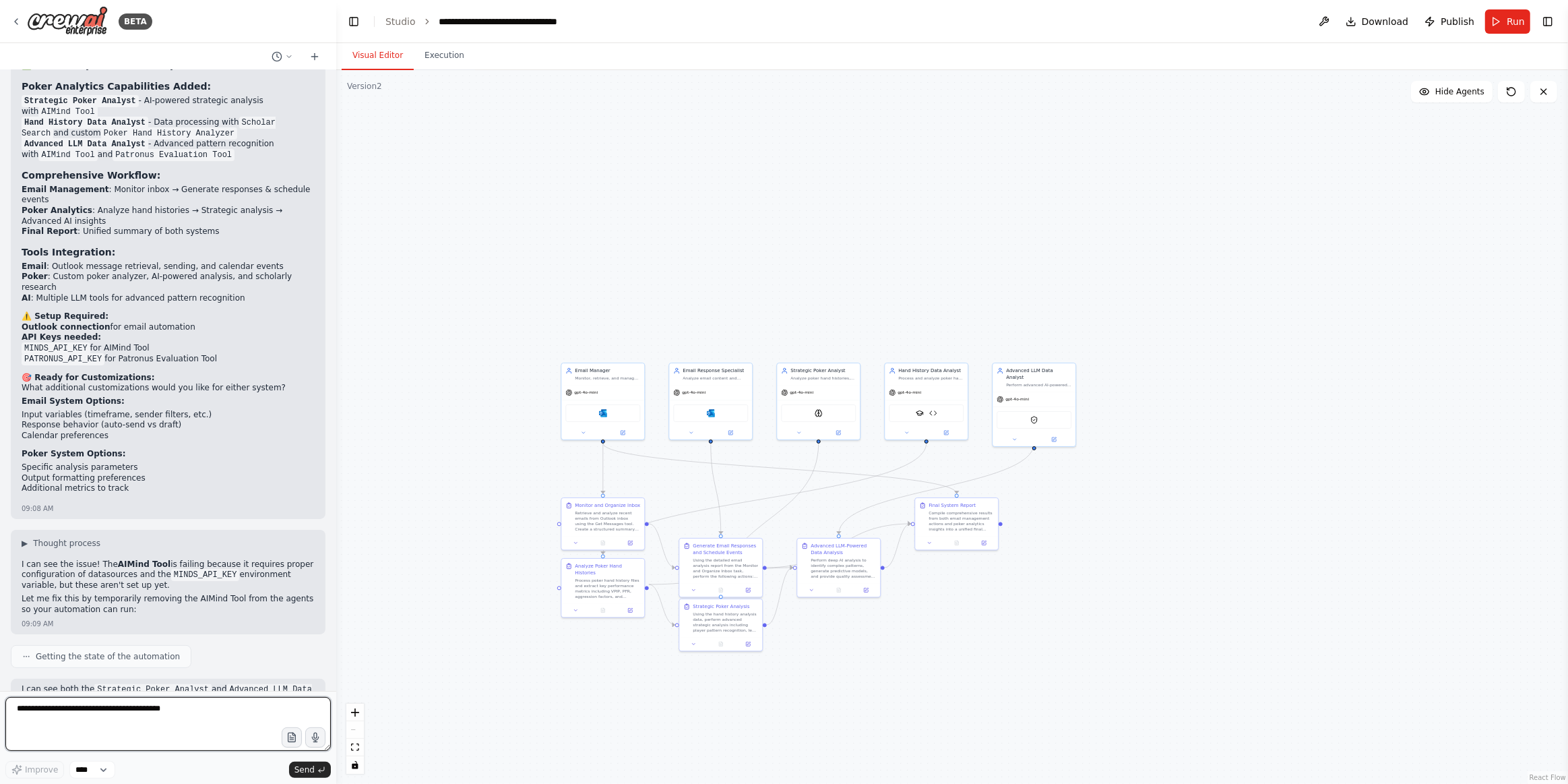
scroll to position [5920, 0]
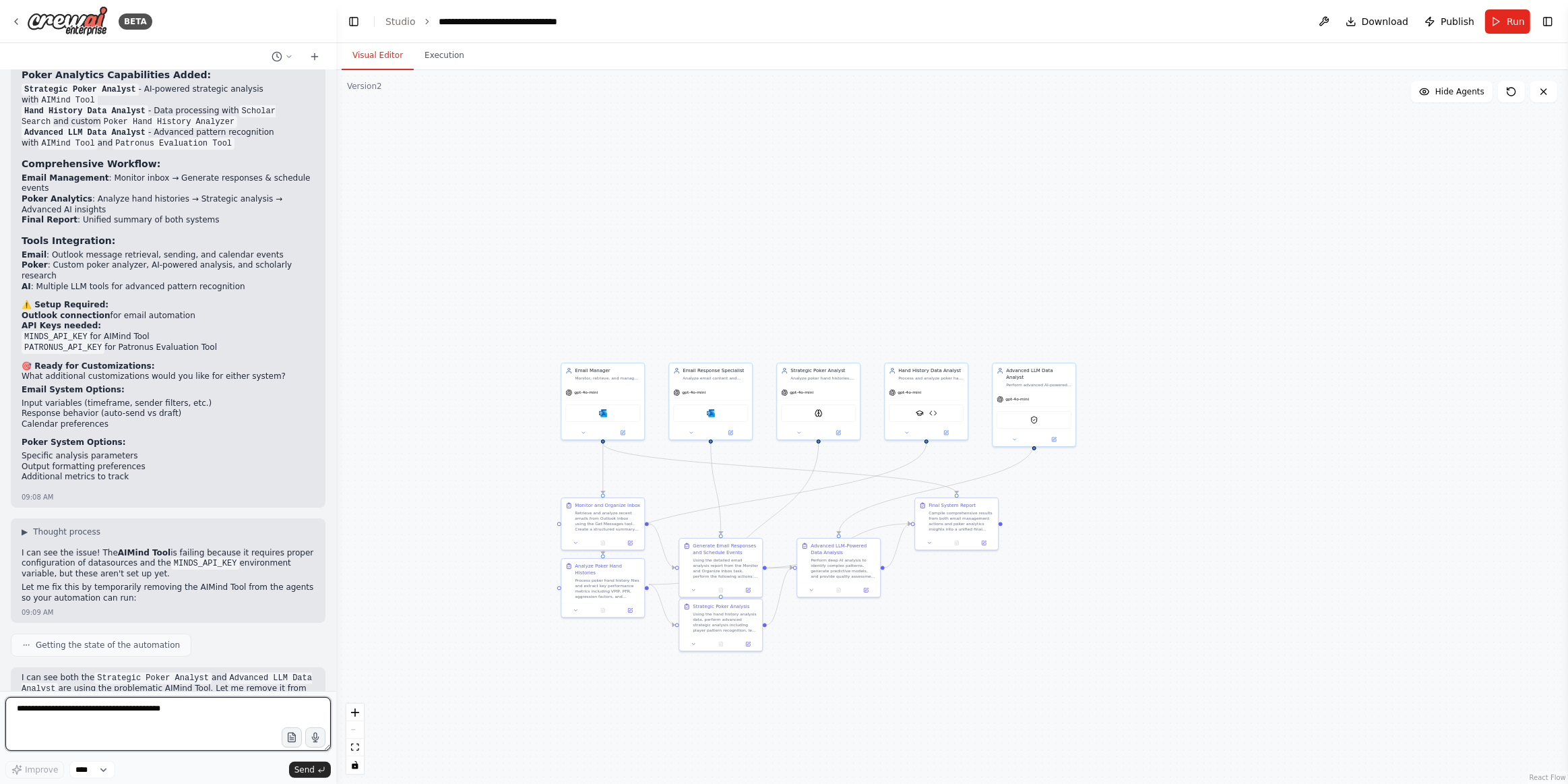
click at [88, 711] on textarea at bounding box center [167, 724] width 325 height 54
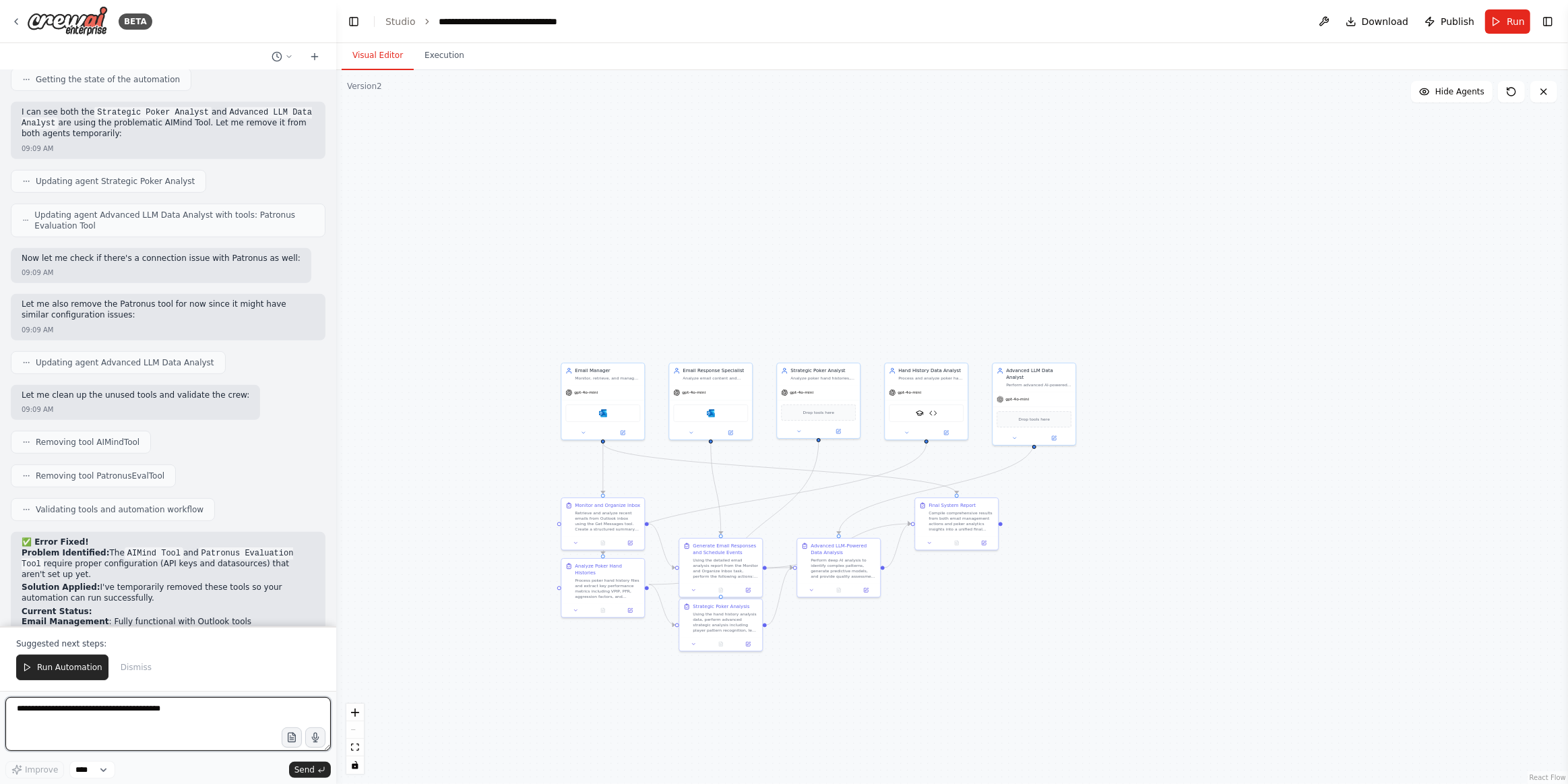
scroll to position [6496, 0]
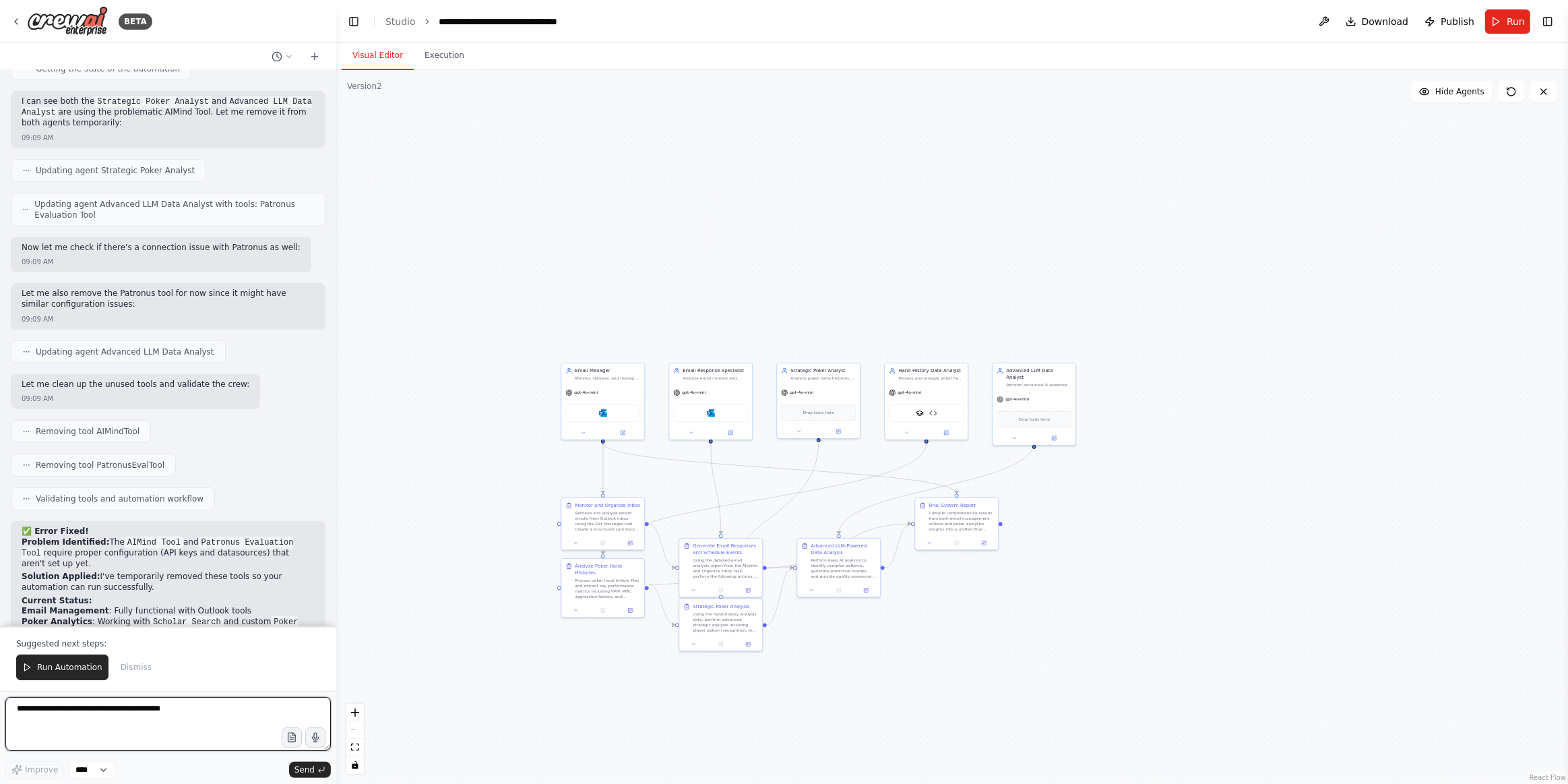
type textarea "*"
type textarea "**********"
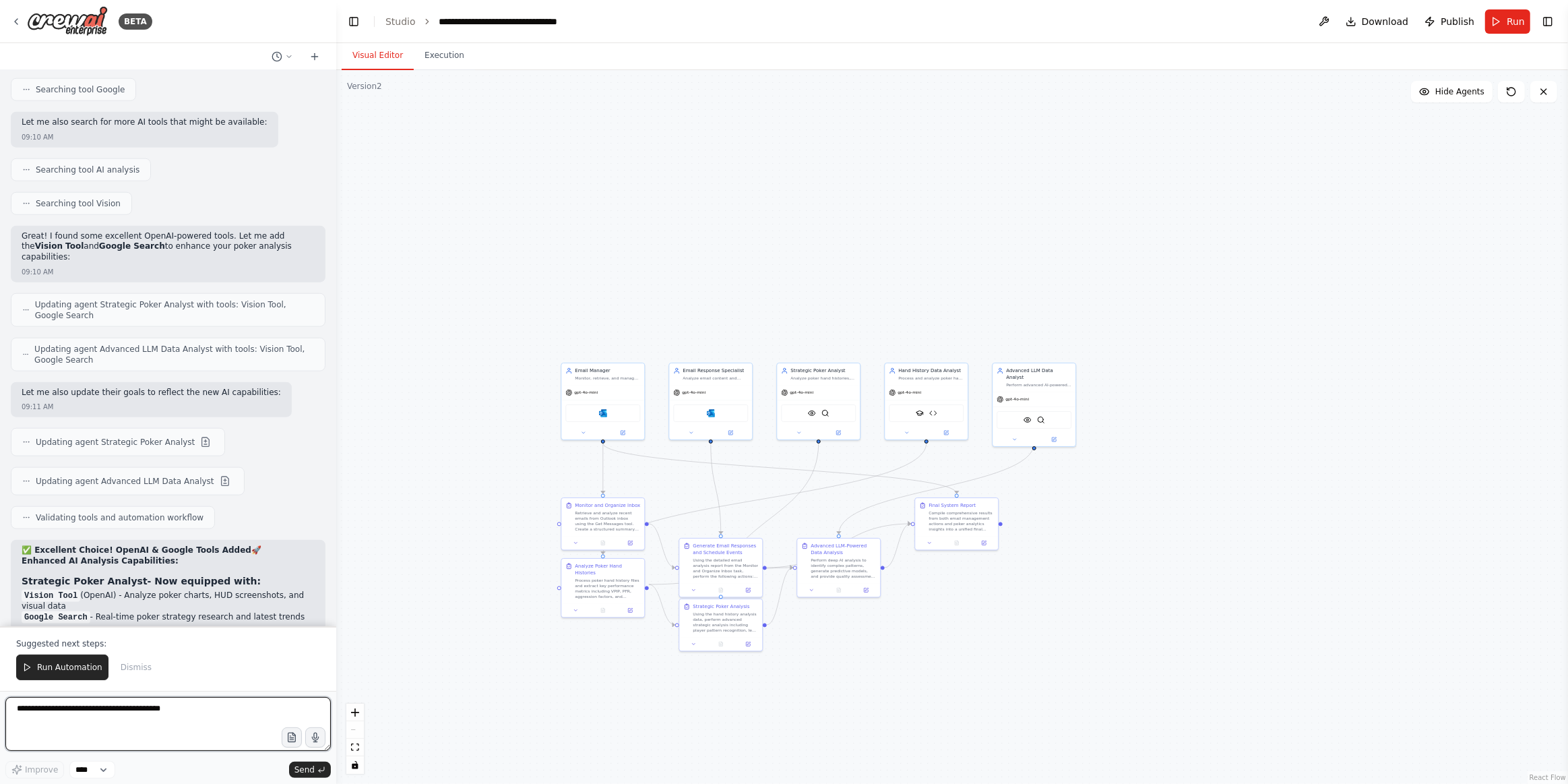
scroll to position [7398, 0]
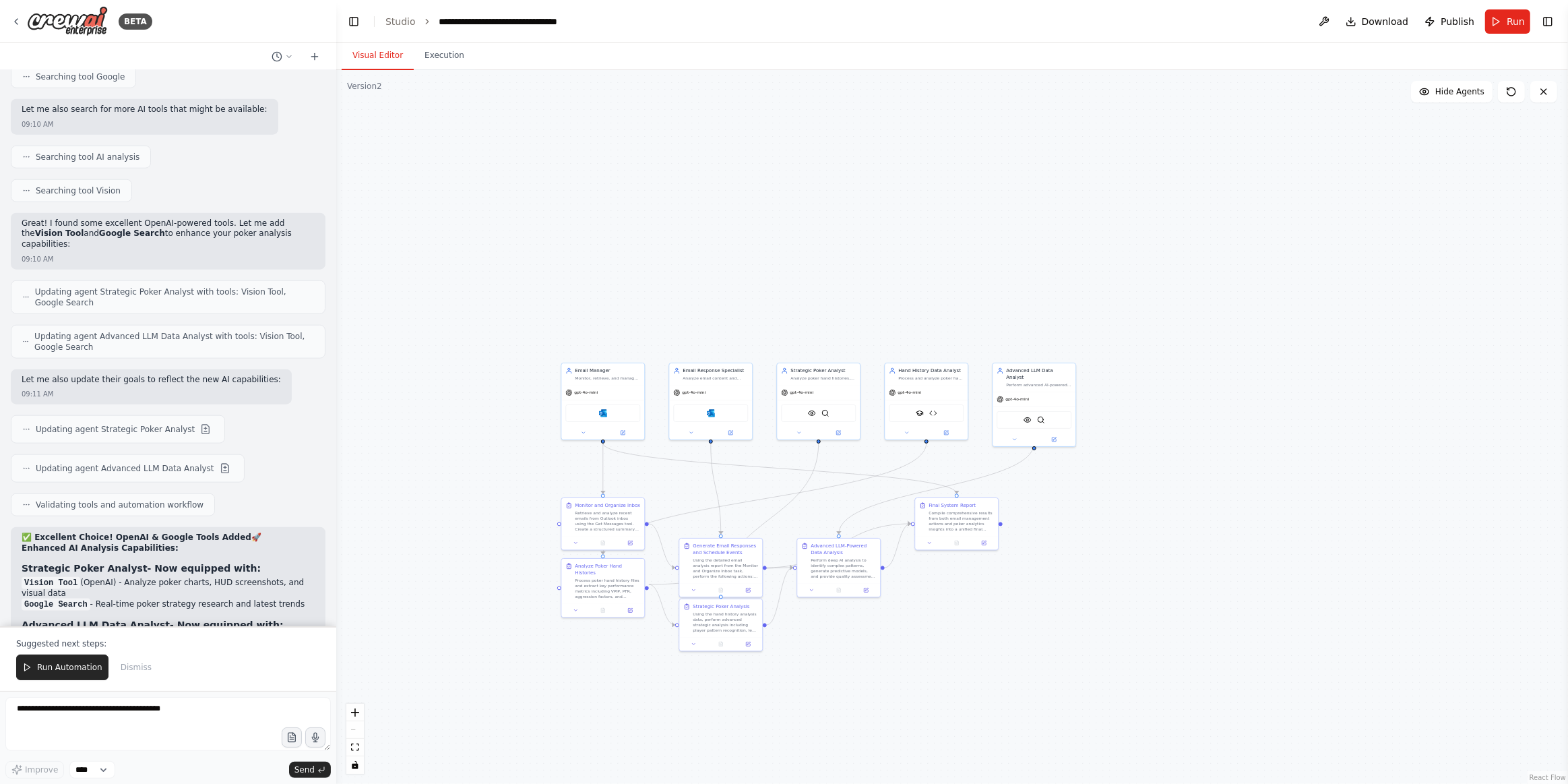
drag, startPoint x: 44, startPoint y: 675, endPoint x: 68, endPoint y: 699, distance: 33.9
click at [45, 676] on button "Run Automation" at bounding box center [62, 667] width 92 height 25
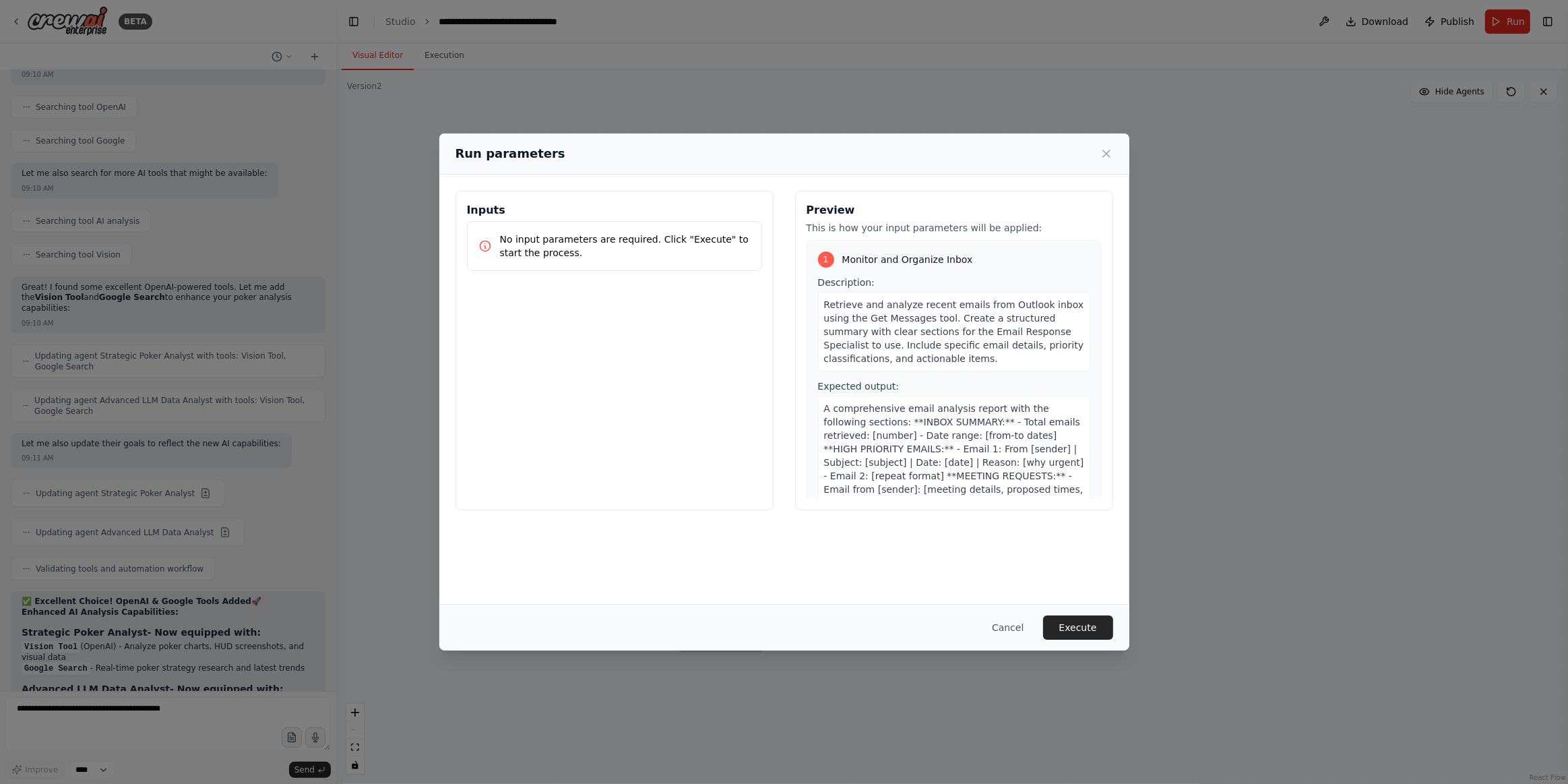
click at [1103, 618] on button "Execute" at bounding box center [1078, 627] width 70 height 24
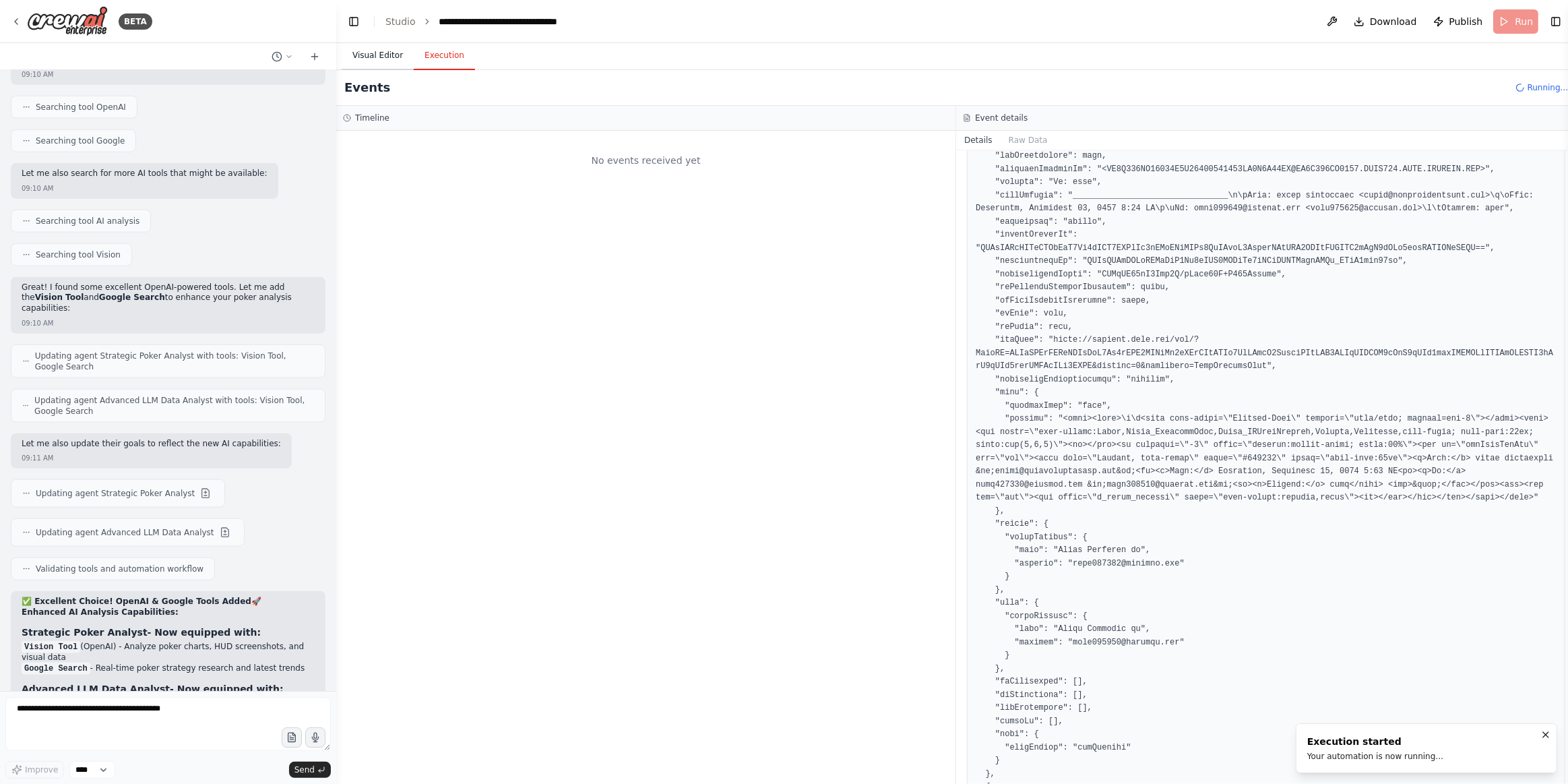
click at [392, 61] on button "Visual Editor" at bounding box center [377, 56] width 72 height 28
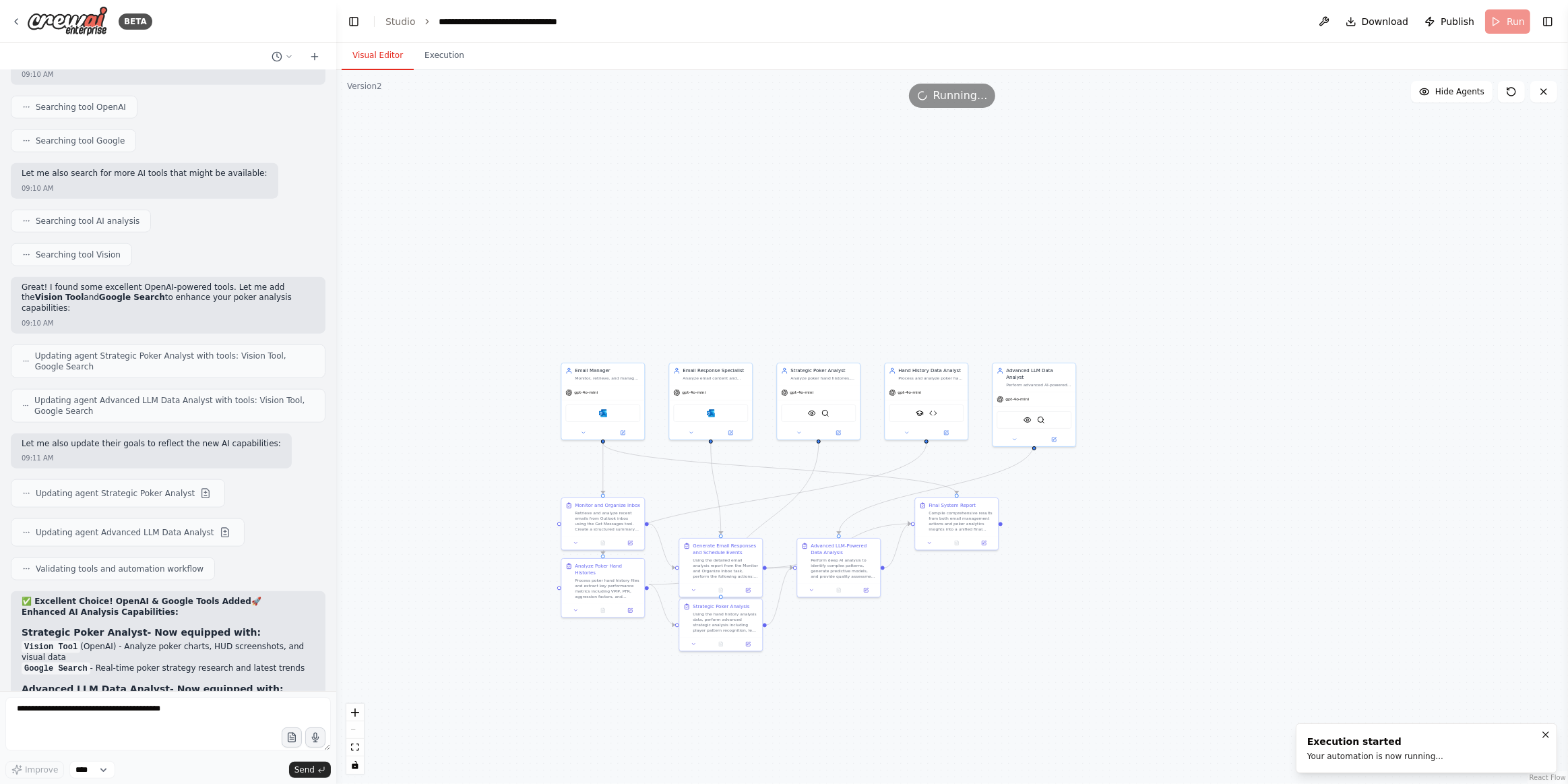
drag, startPoint x: 502, startPoint y: 545, endPoint x: 434, endPoint y: 460, distance: 108.9
click at [434, 460] on div ".deletable-edge-delete-btn { width: 20px; height: 20px; border: 0px solid #ffff…" at bounding box center [953, 427] width 1232 height 714
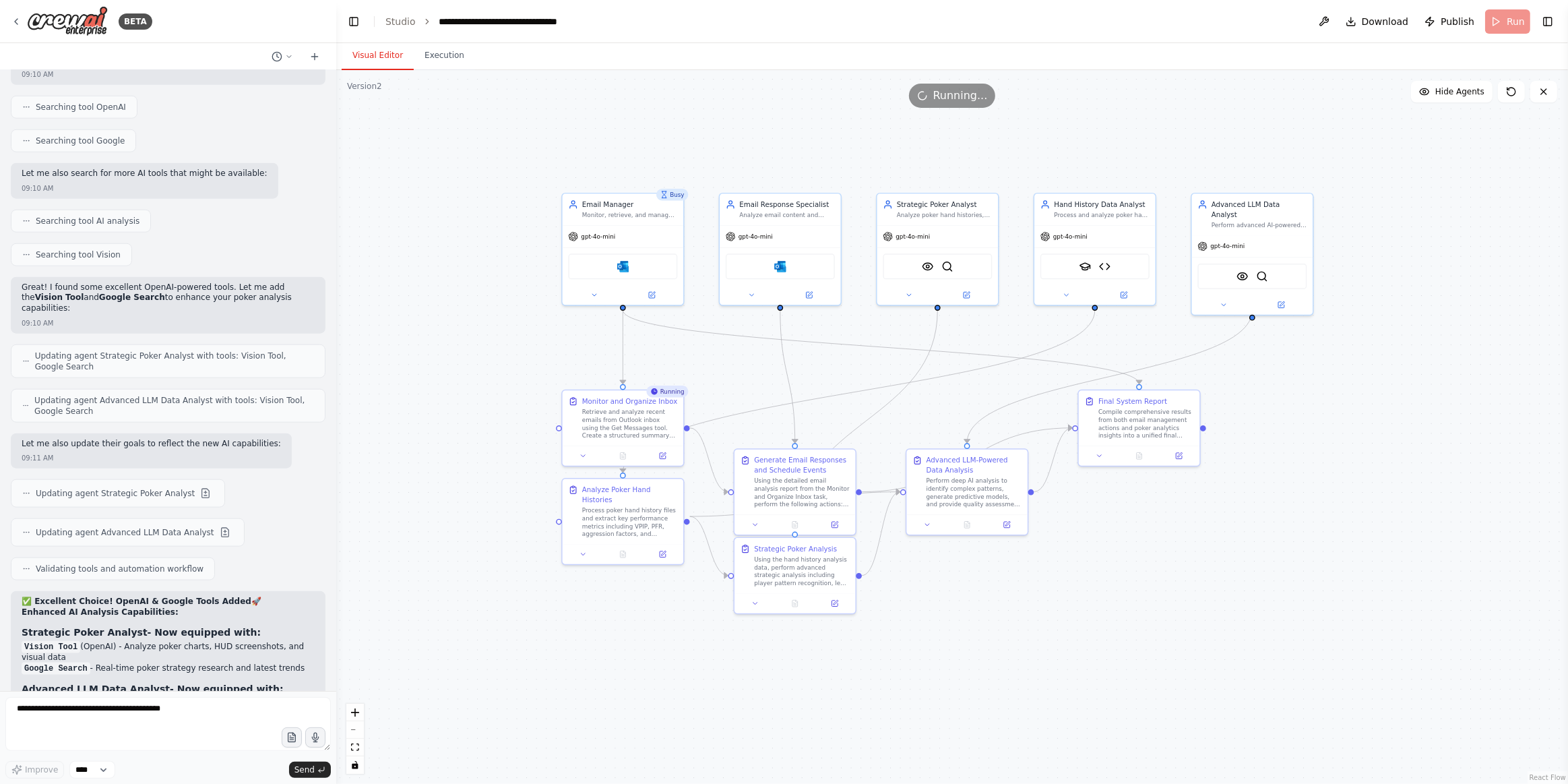
drag, startPoint x: 936, startPoint y: 628, endPoint x: 879, endPoint y: 630, distance: 57.0
click at [879, 630] on div ".deletable-edge-delete-btn { width: 20px; height: 20px; border: 0px solid #ffff…" at bounding box center [953, 427] width 1232 height 714
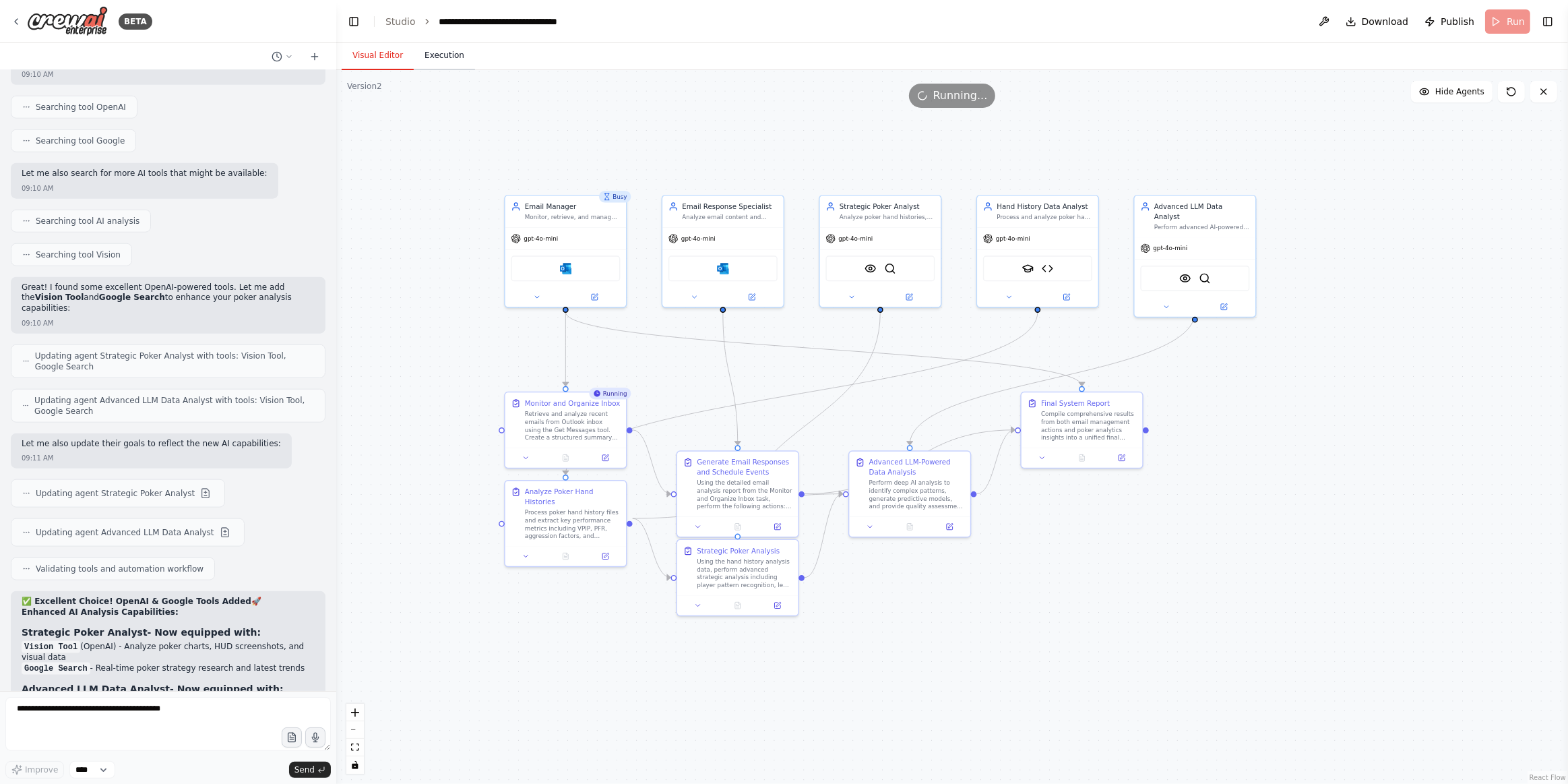
click at [435, 67] on button "Execution" at bounding box center [444, 56] width 62 height 28
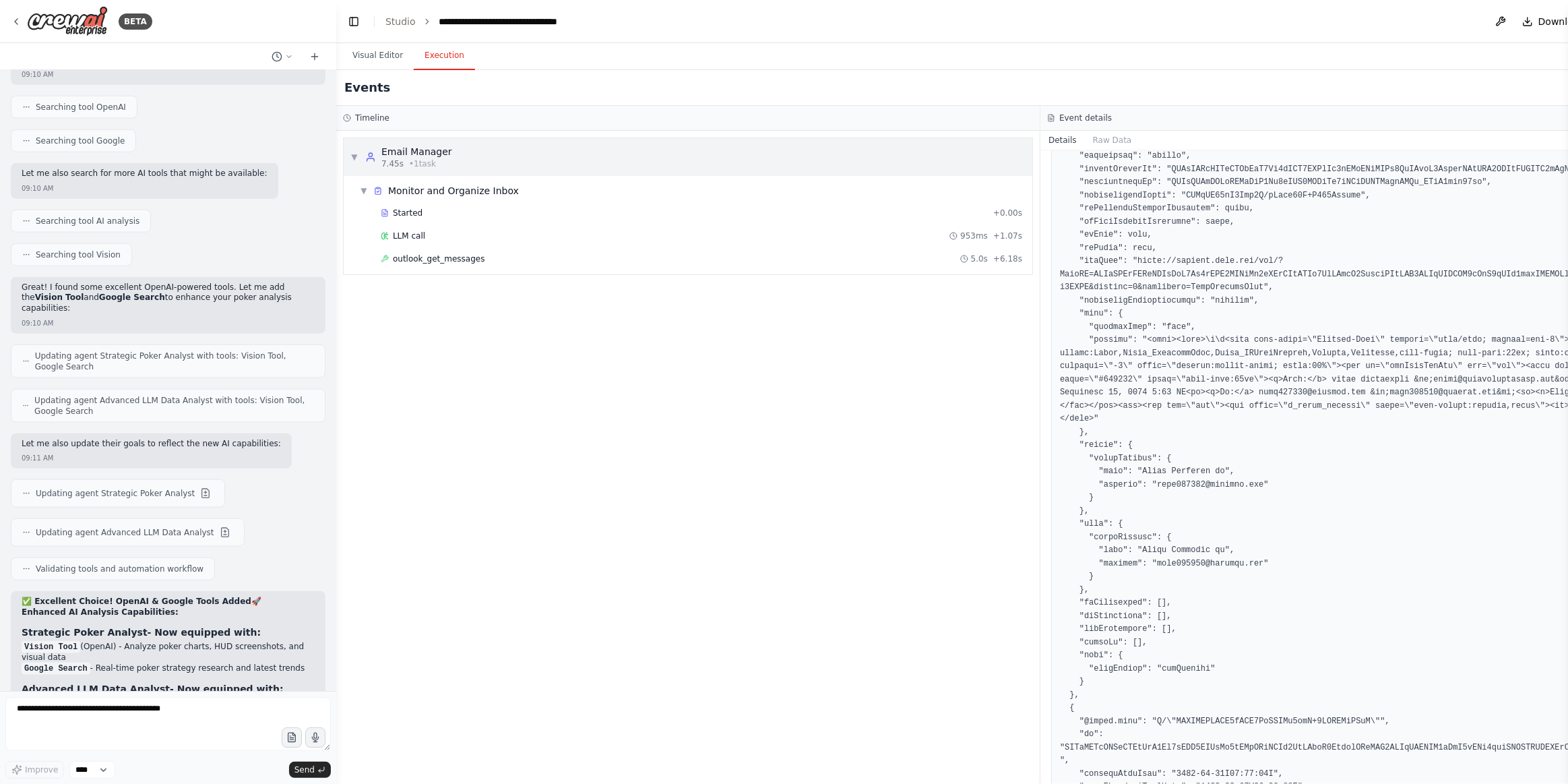
click at [424, 142] on div "▼ Email Manager 7.45s • 1 task" at bounding box center [688, 157] width 689 height 38
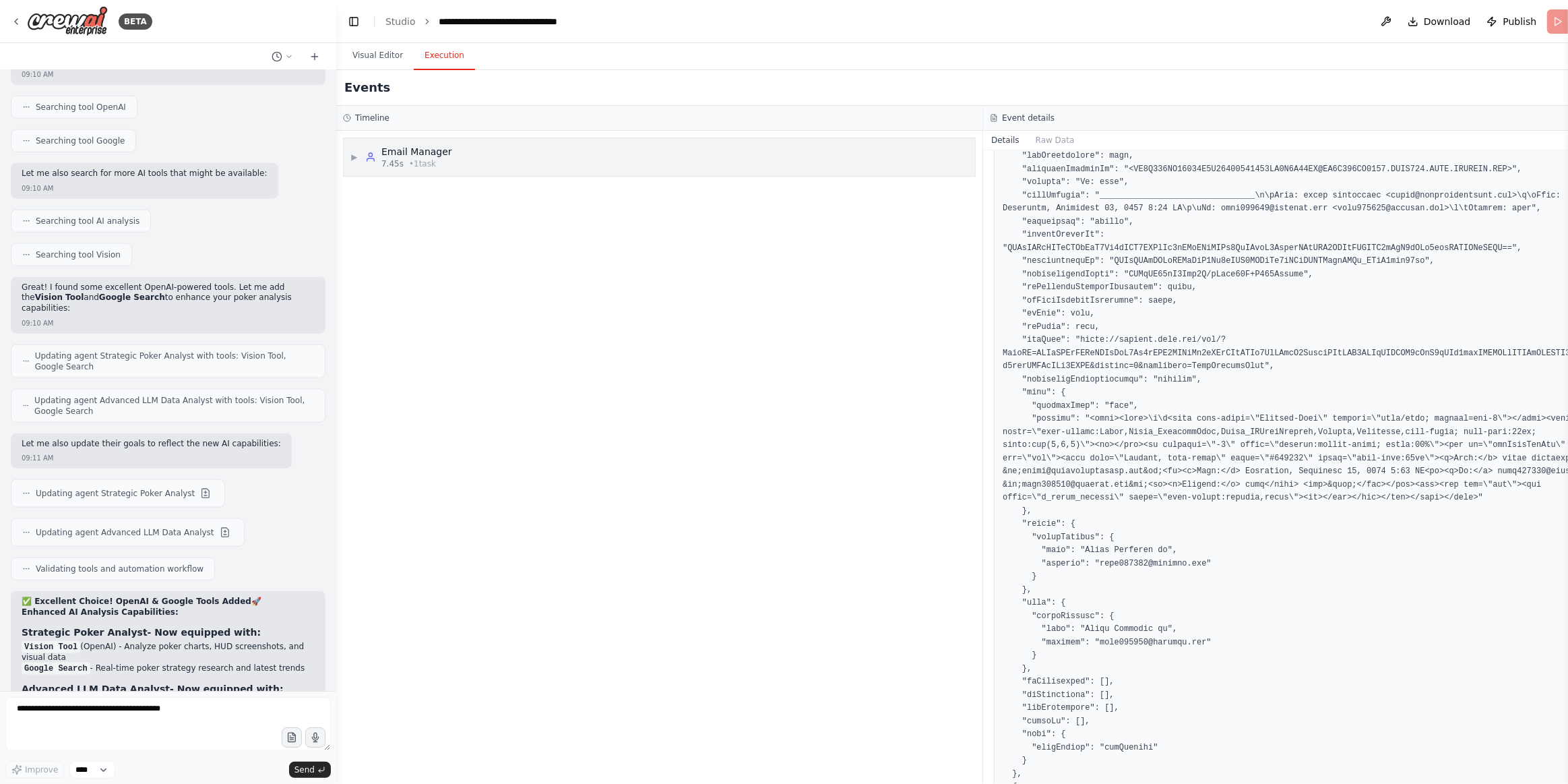
click at [367, 159] on icon at bounding box center [370, 157] width 11 height 11
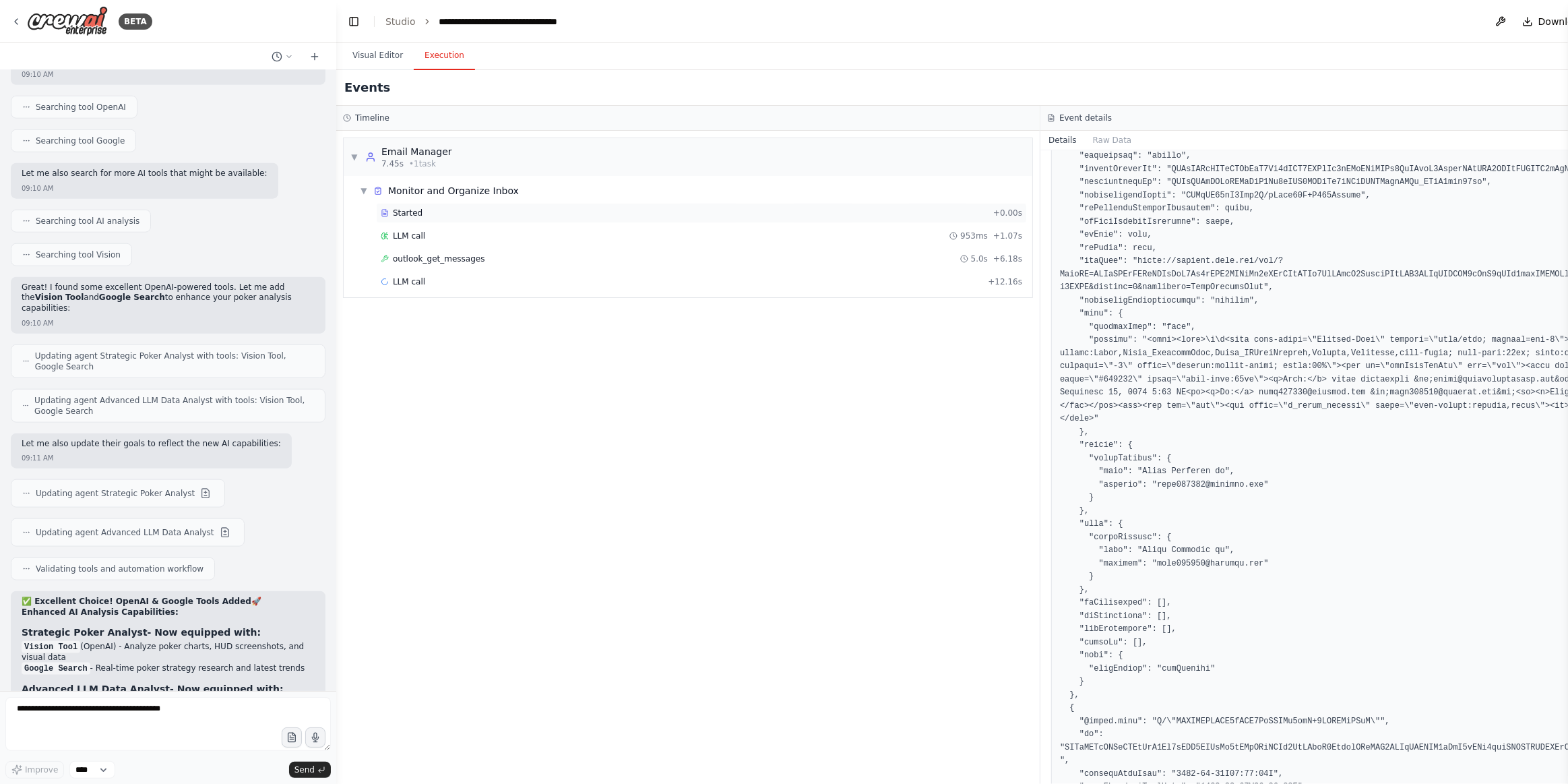
drag, startPoint x: 438, startPoint y: 220, endPoint x: 801, endPoint y: 389, distance: 400.4
click at [438, 220] on div "Started + 0.00s" at bounding box center [702, 213] width 651 height 20
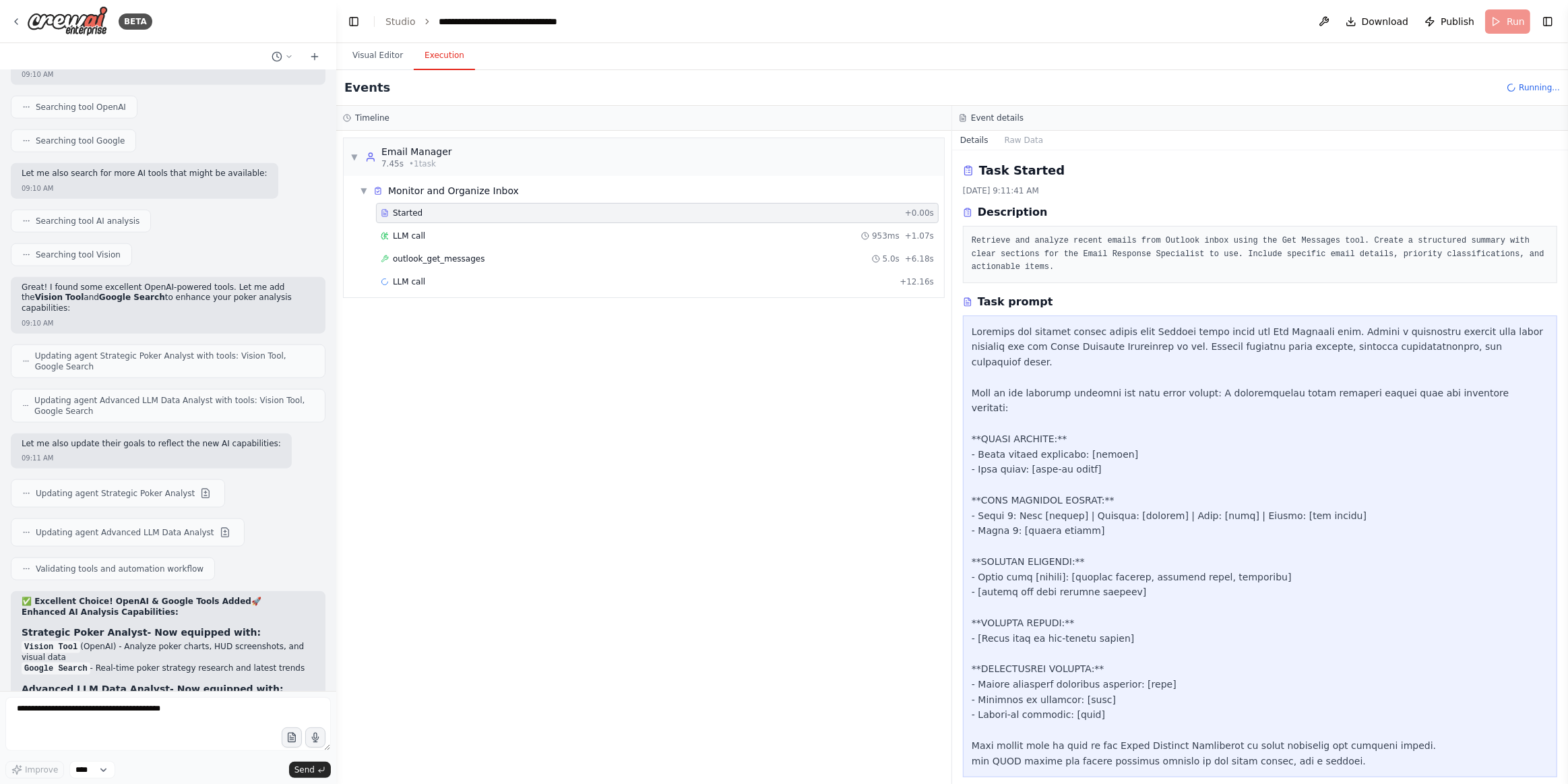
click at [854, 508] on div "▼ Email Manager 7.45s • 1 task ▼ Monitor and Organize Inbox Started + 0.00s LLM…" at bounding box center [644, 457] width 615 height 653
click at [475, 238] on div "LLM call 953ms + 1.07s" at bounding box center [657, 236] width 553 height 11
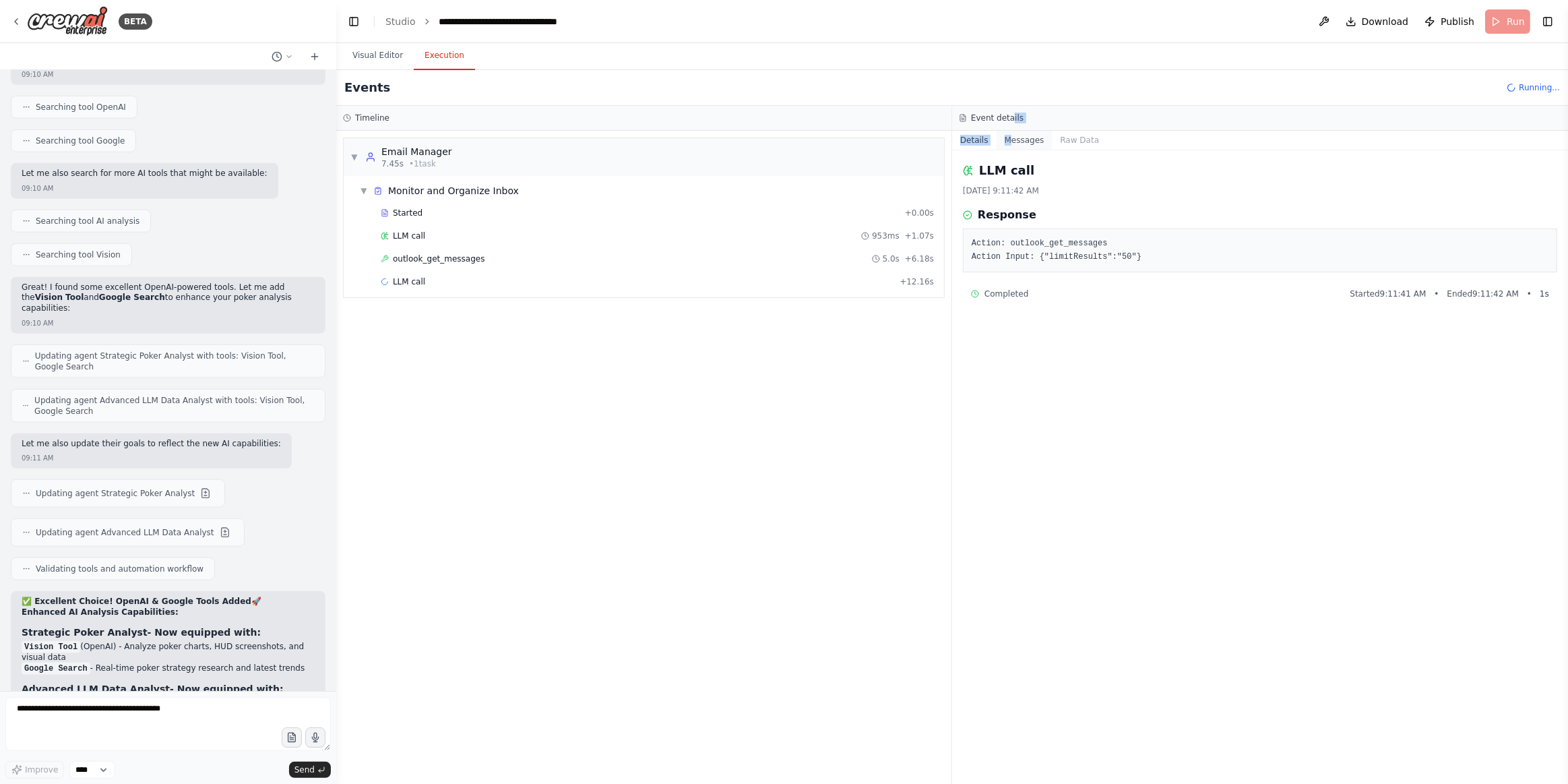
click at [1011, 134] on div "Event details Details Messages Raw Data LLM call 9/24/2025, 9:11:42 AM Response…" at bounding box center [1261, 445] width 616 height 678
click at [1013, 139] on button "Messages" at bounding box center [1024, 140] width 56 height 19
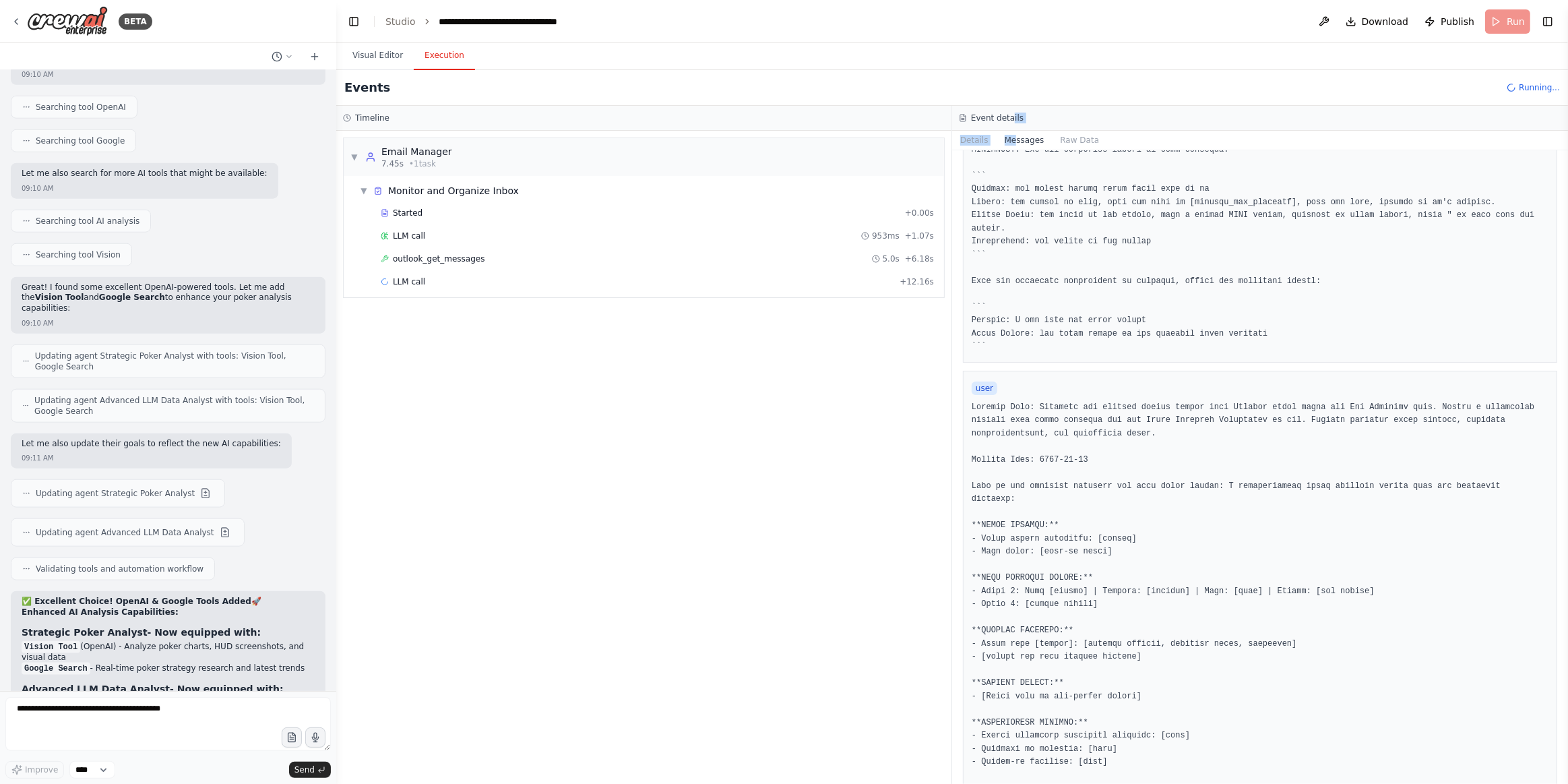
scroll to position [721, 0]
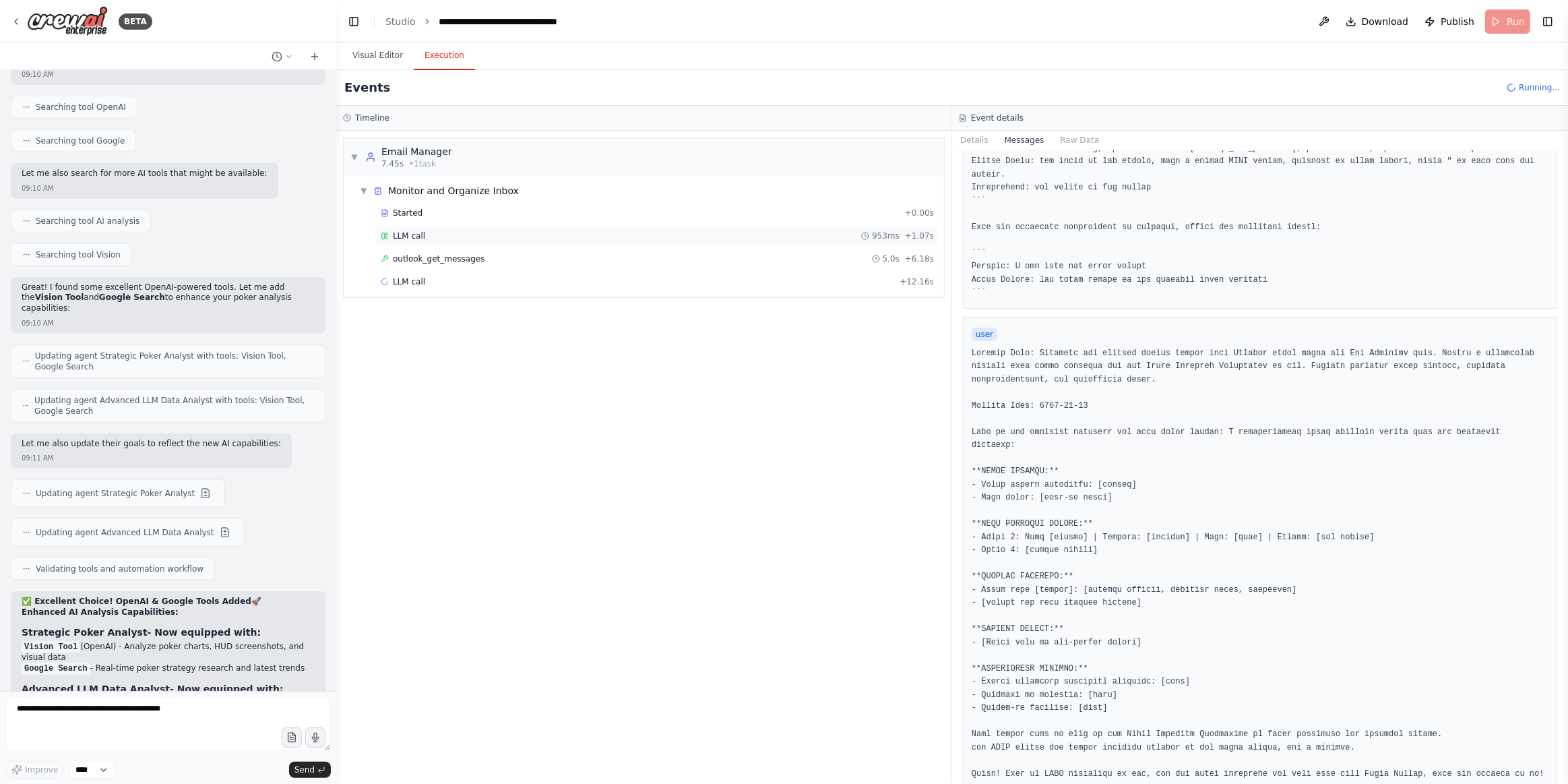
click at [423, 227] on div "LLM call 953ms + 1.07s" at bounding box center [658, 236] width 563 height 20
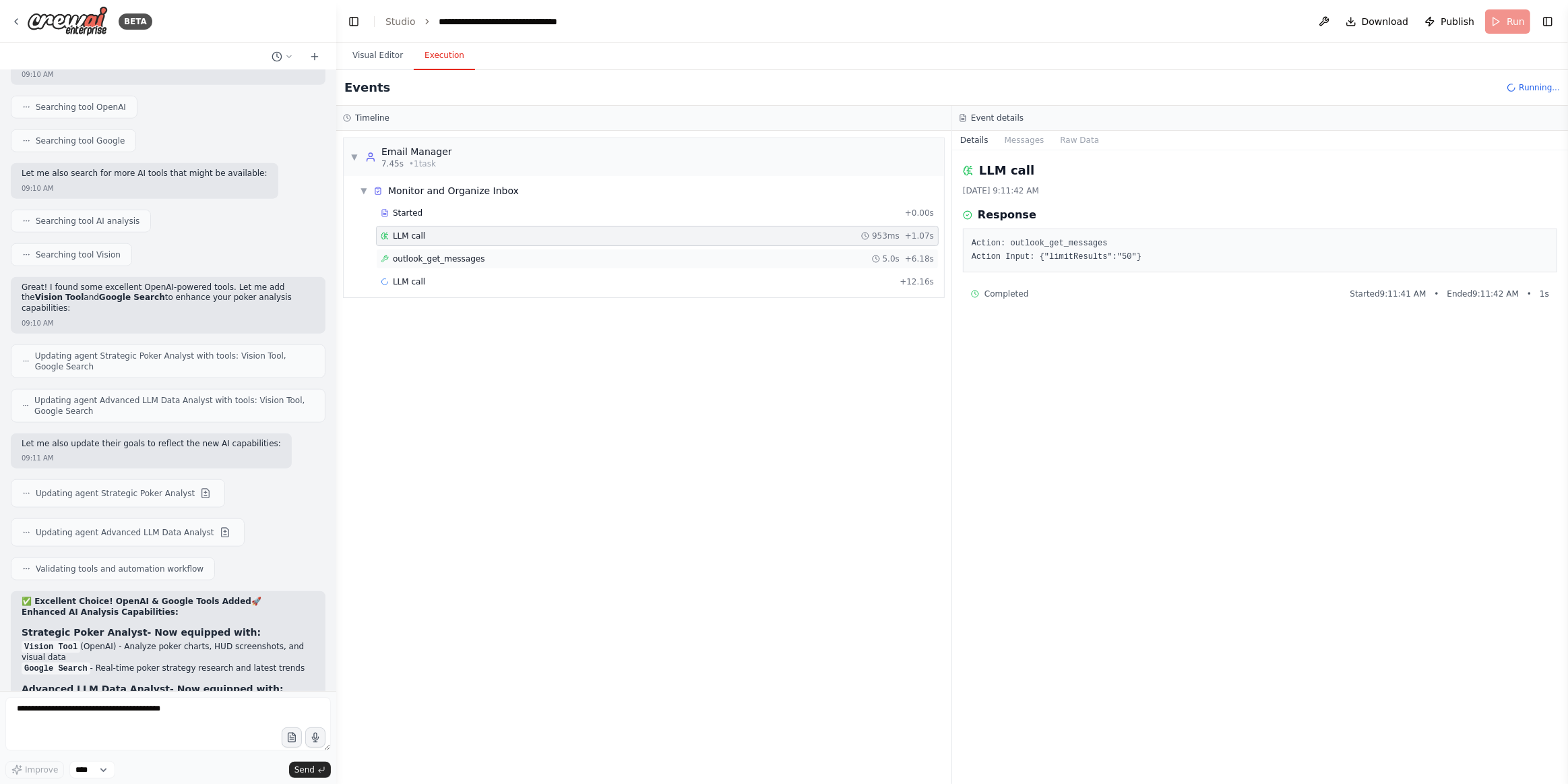
click at [462, 261] on span "outlook_get_messages" at bounding box center [439, 259] width 92 height 11
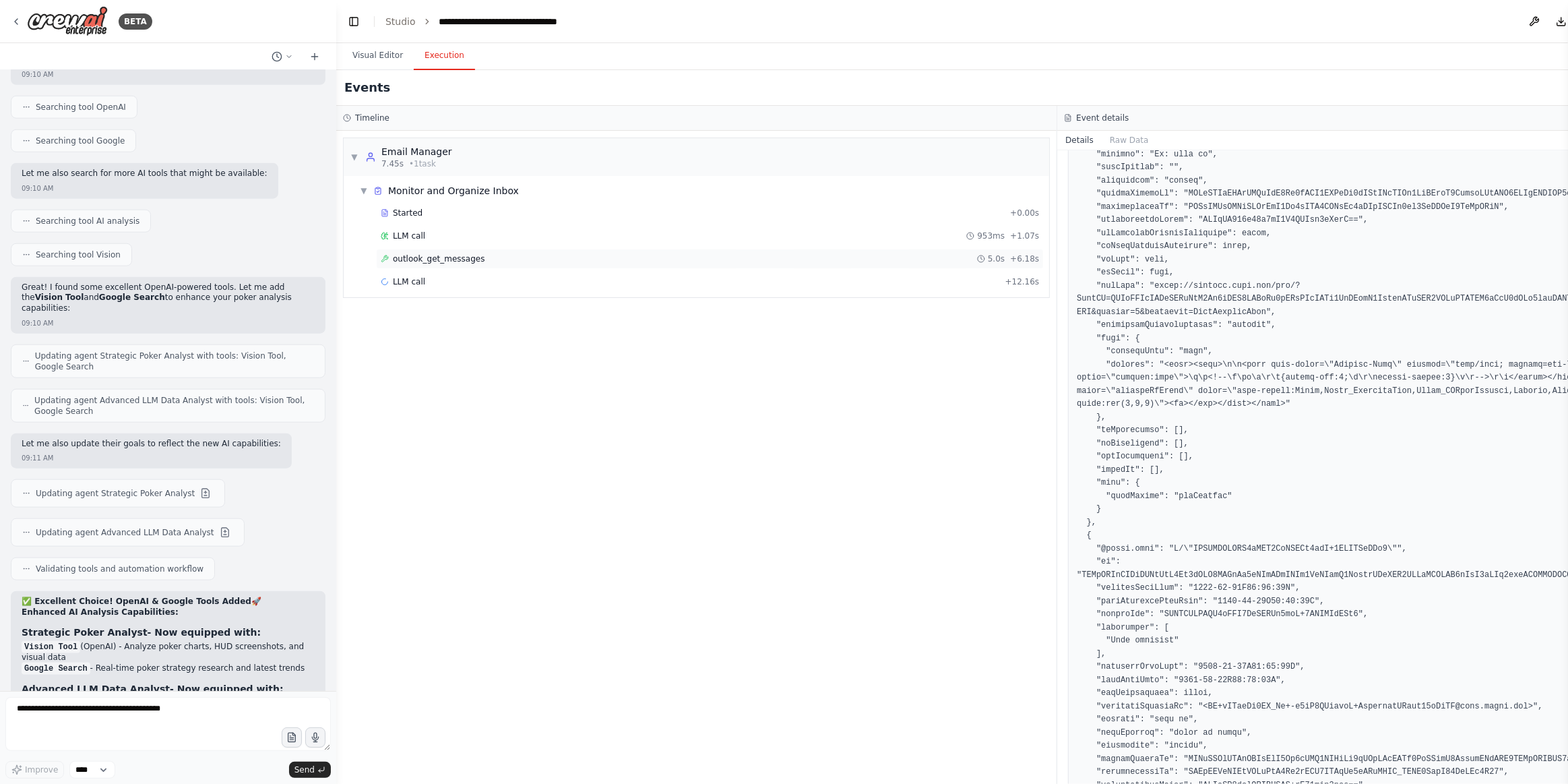
scroll to position [1287, 0]
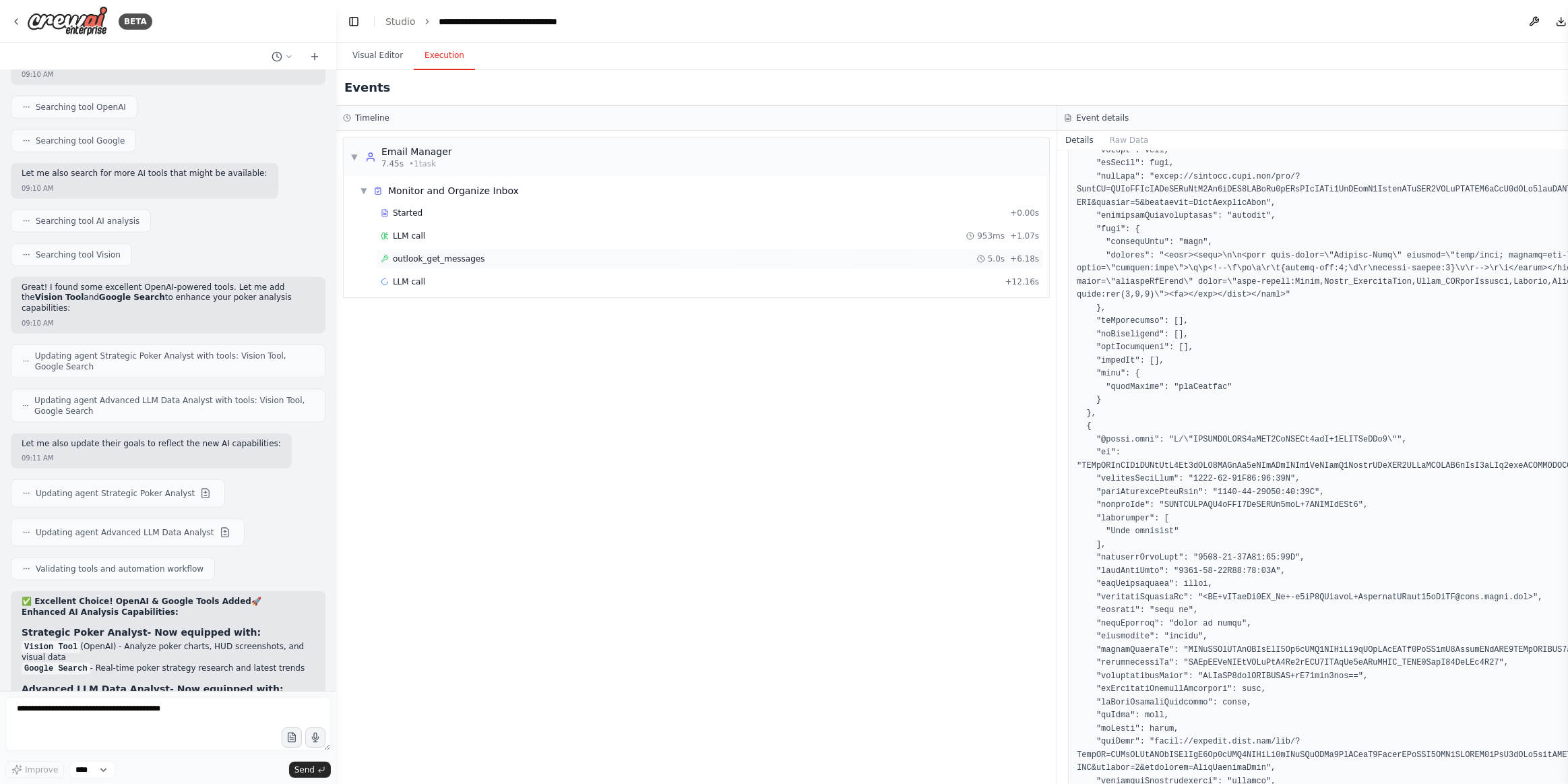
click at [482, 255] on div "outlook_get_messages 5.0s + 6.18s" at bounding box center [710, 259] width 658 height 11
drag, startPoint x: 447, startPoint y: 273, endPoint x: 621, endPoint y: 310, distance: 177.9
click at [447, 276] on div "LLM call + 12.16s" at bounding box center [710, 281] width 658 height 11
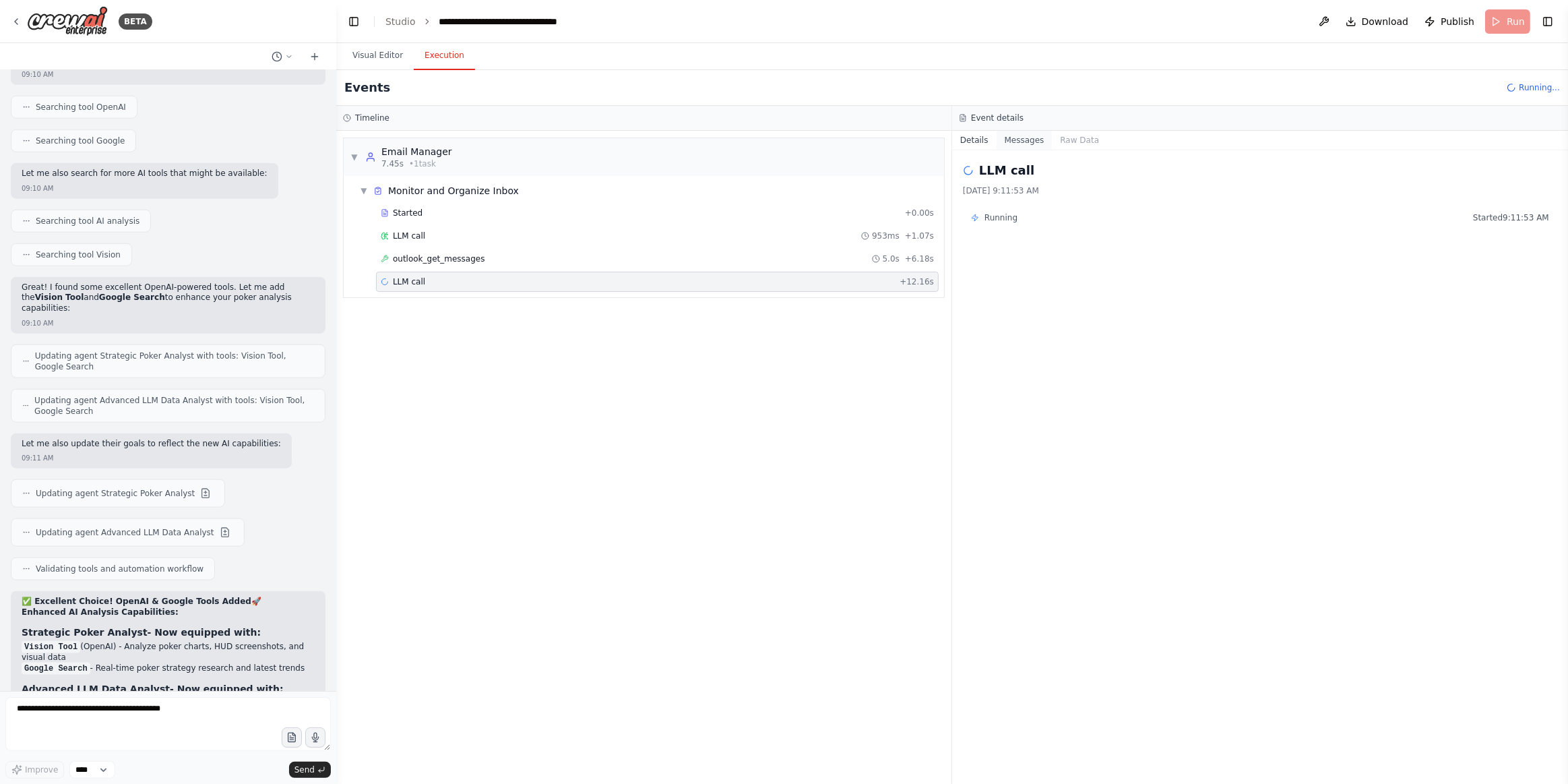
click at [1019, 147] on button "Messages" at bounding box center [1024, 140] width 56 height 19
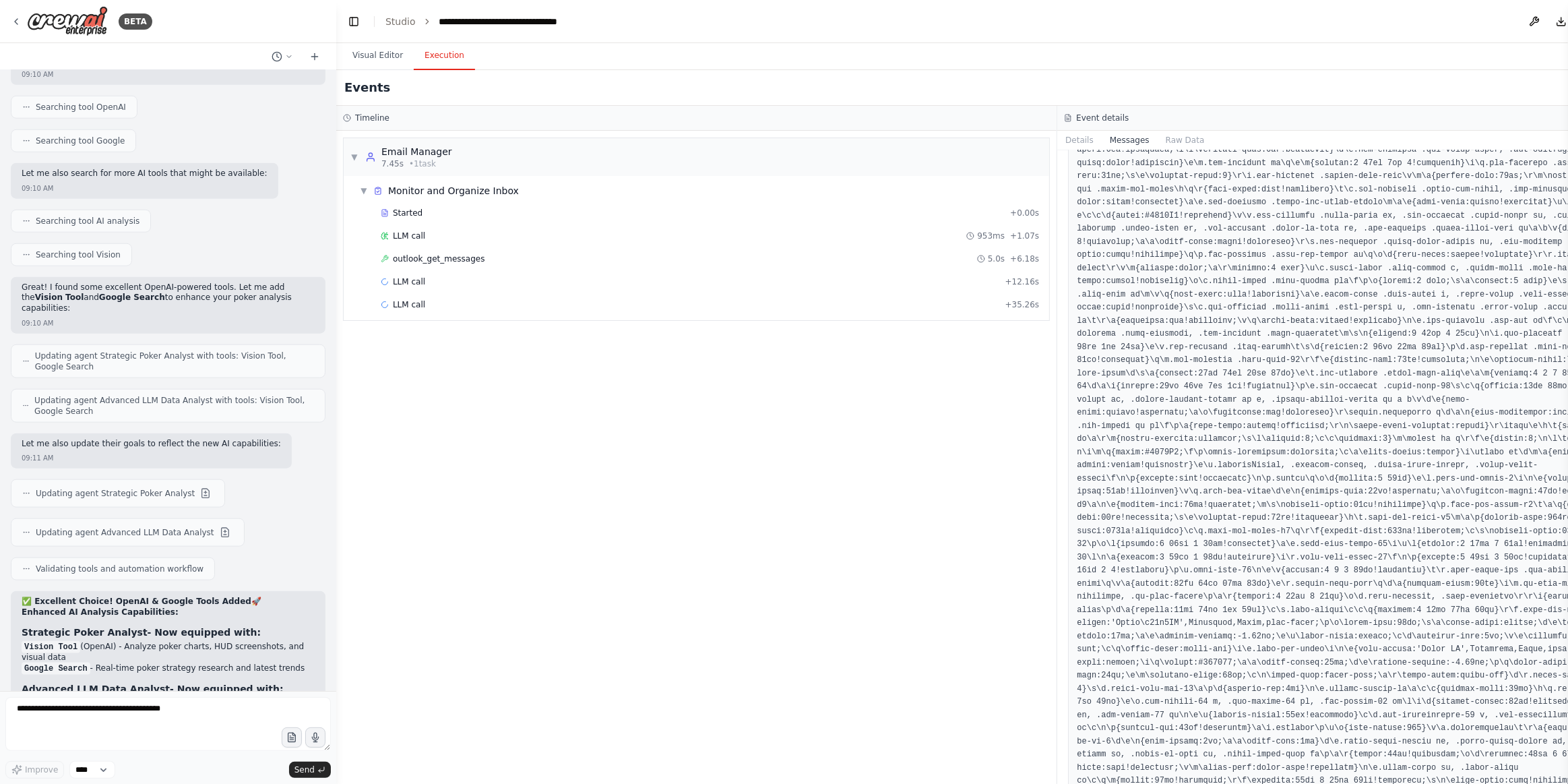
scroll to position [6067, 0]
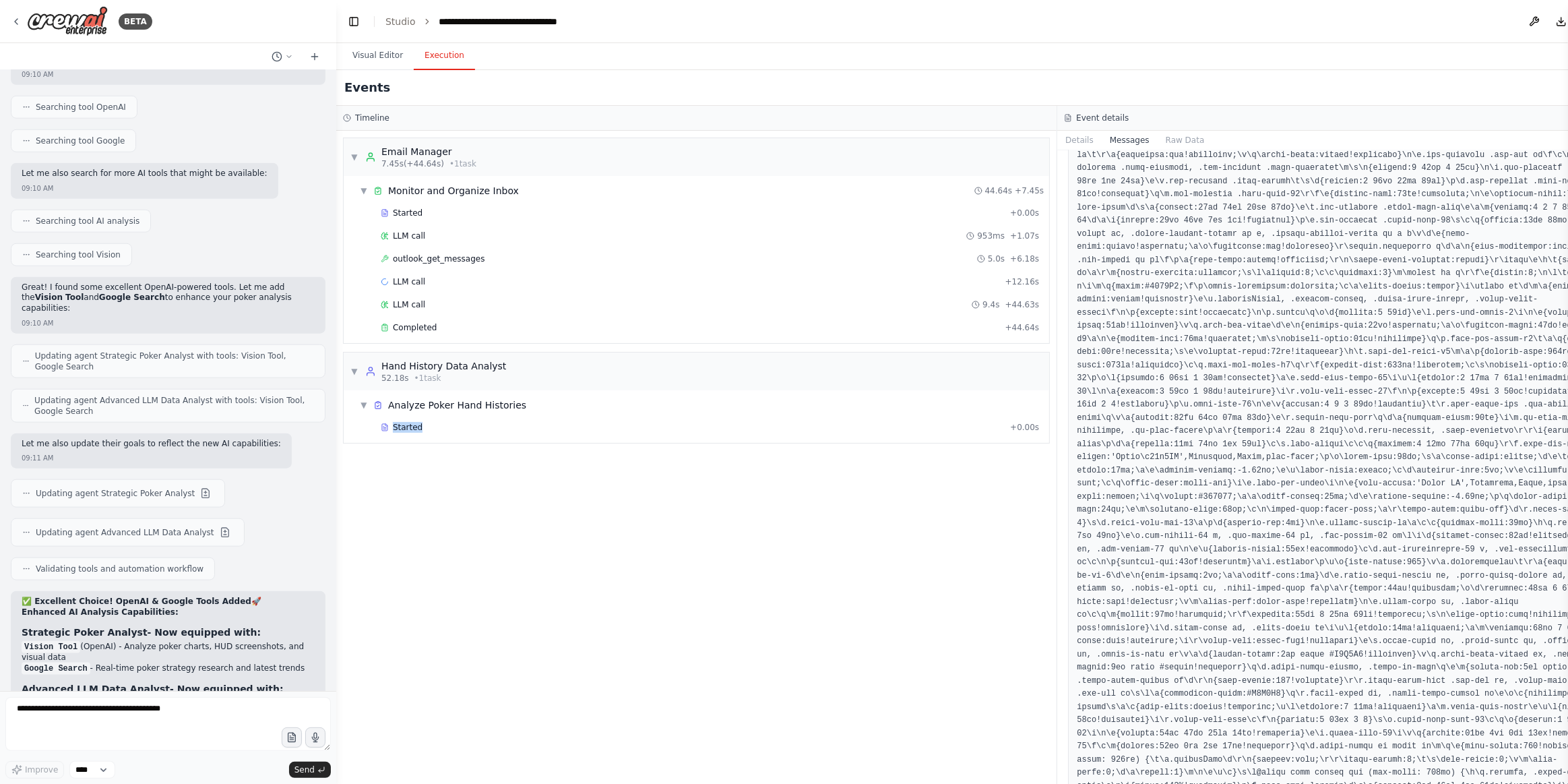
click at [650, 638] on div "▼ Email Manager 7.45s (+44.64s) • 1 task ▼ Monitor and Organize Inbox 44.64s + …" at bounding box center [697, 457] width 721 height 653
click at [423, 322] on span "Completed" at bounding box center [415, 327] width 43 height 11
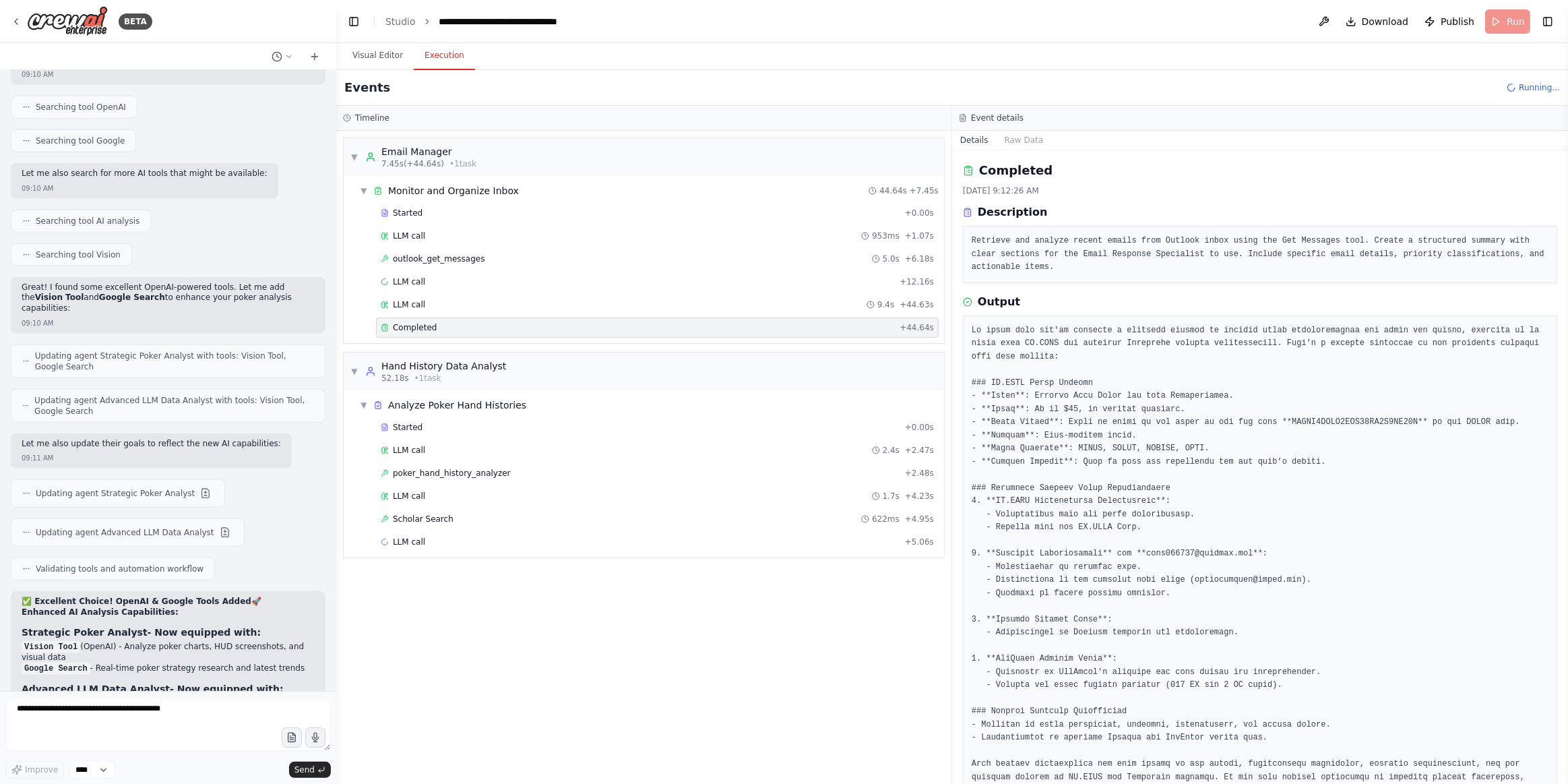
scroll to position [28, 0]
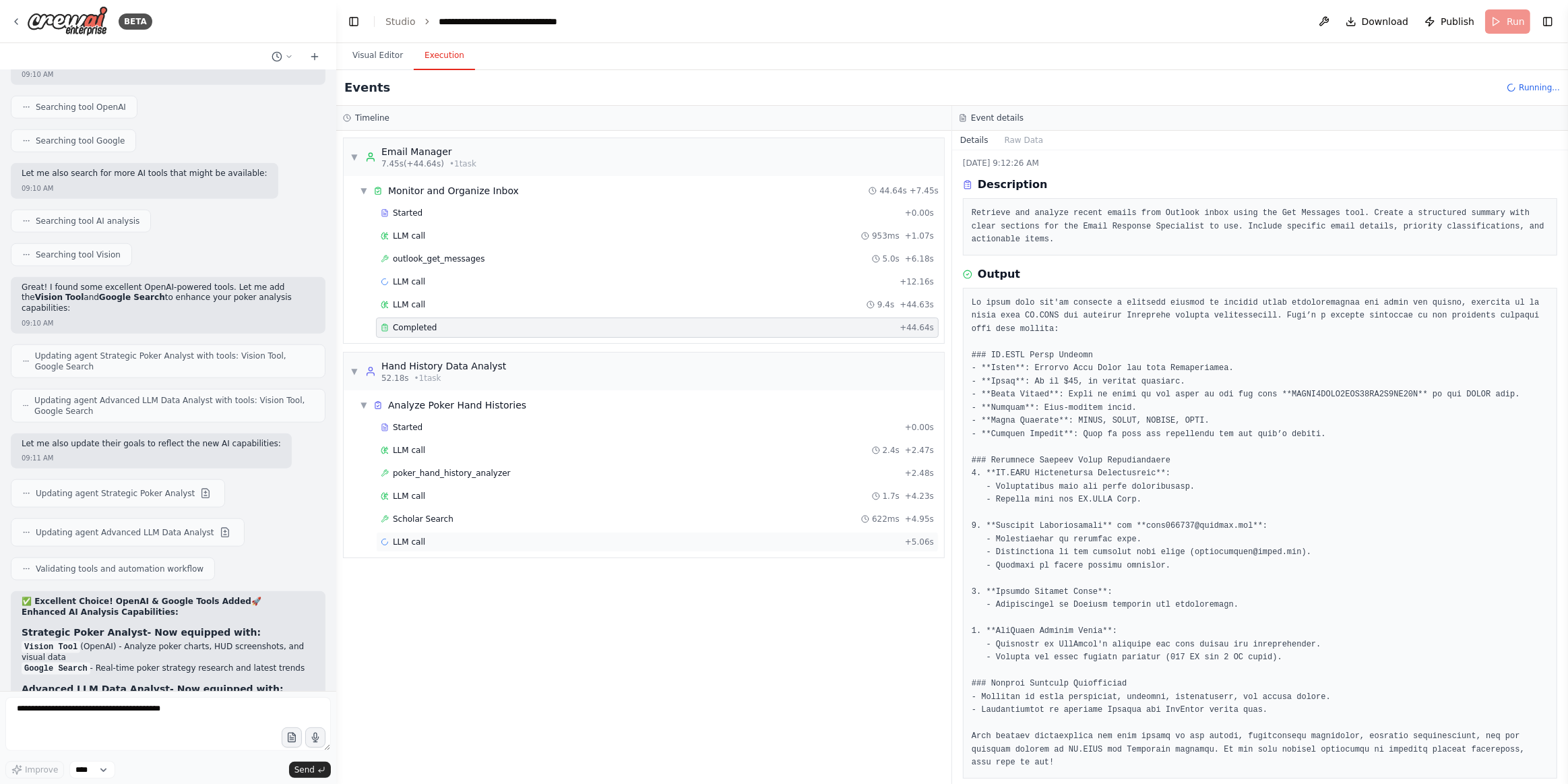
click at [404, 537] on span "LLM call" at bounding box center [409, 542] width 33 height 11
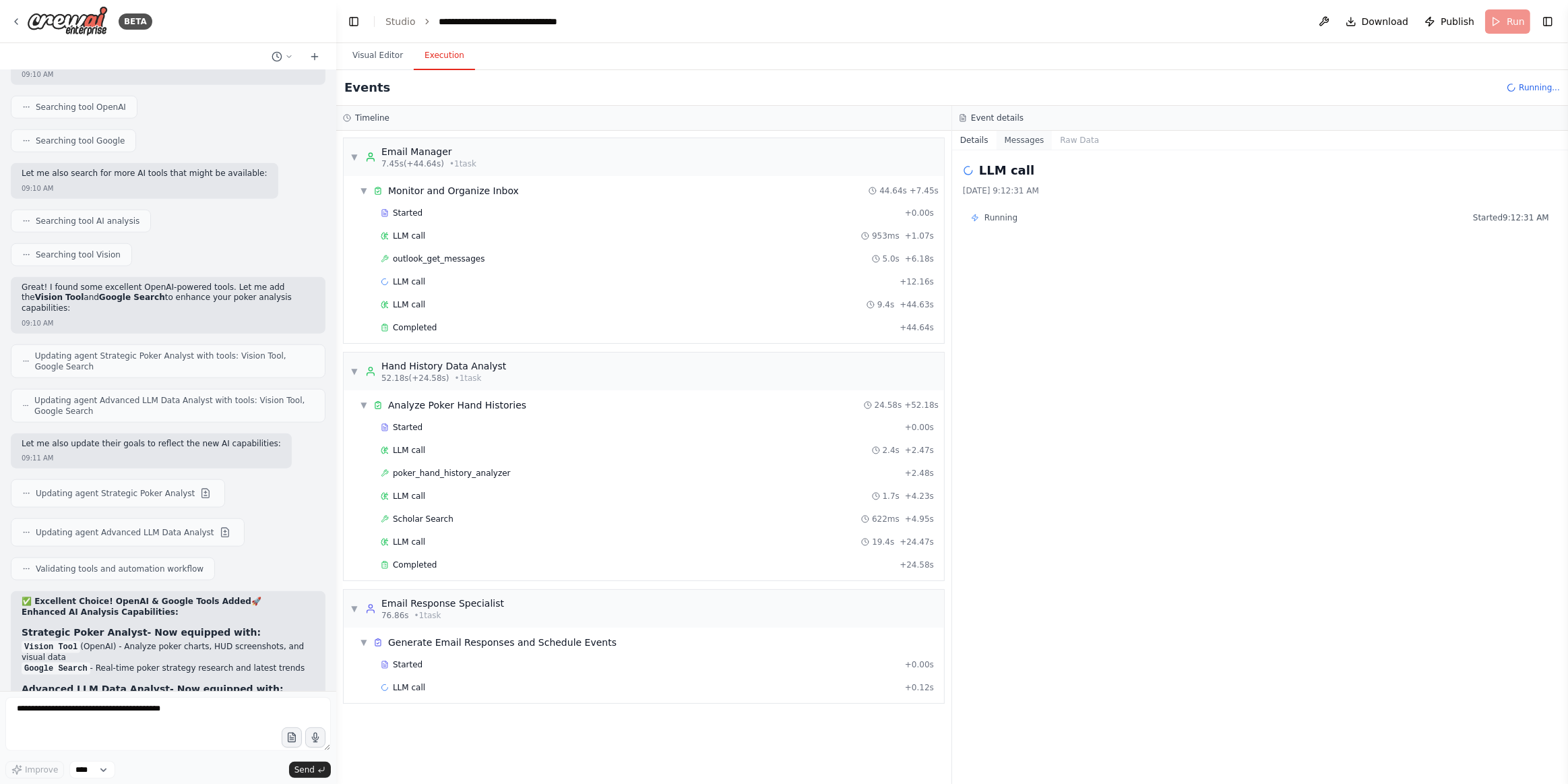
click at [997, 141] on button "Messages" at bounding box center [1024, 140] width 56 height 19
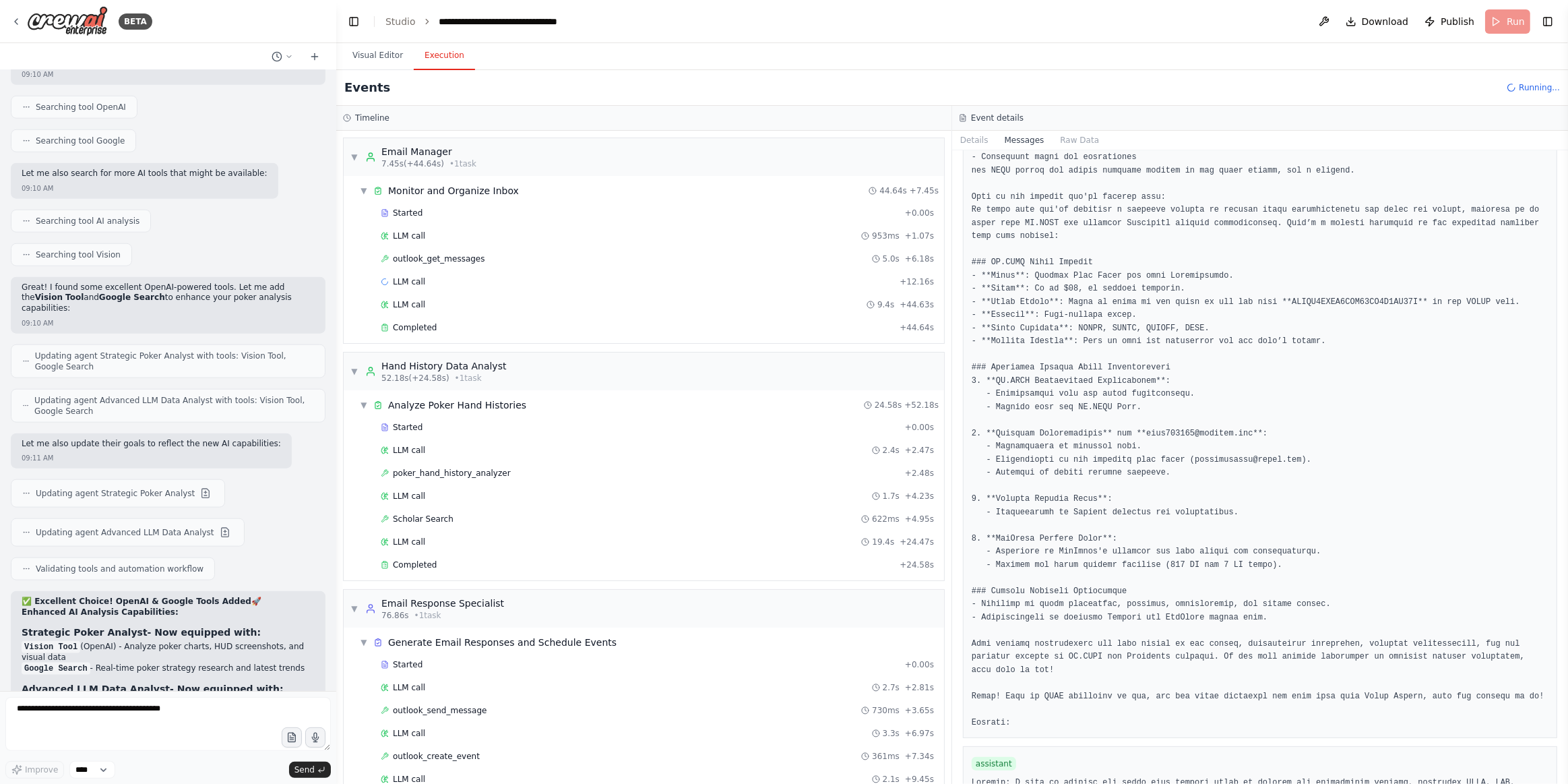
scroll to position [919, 0]
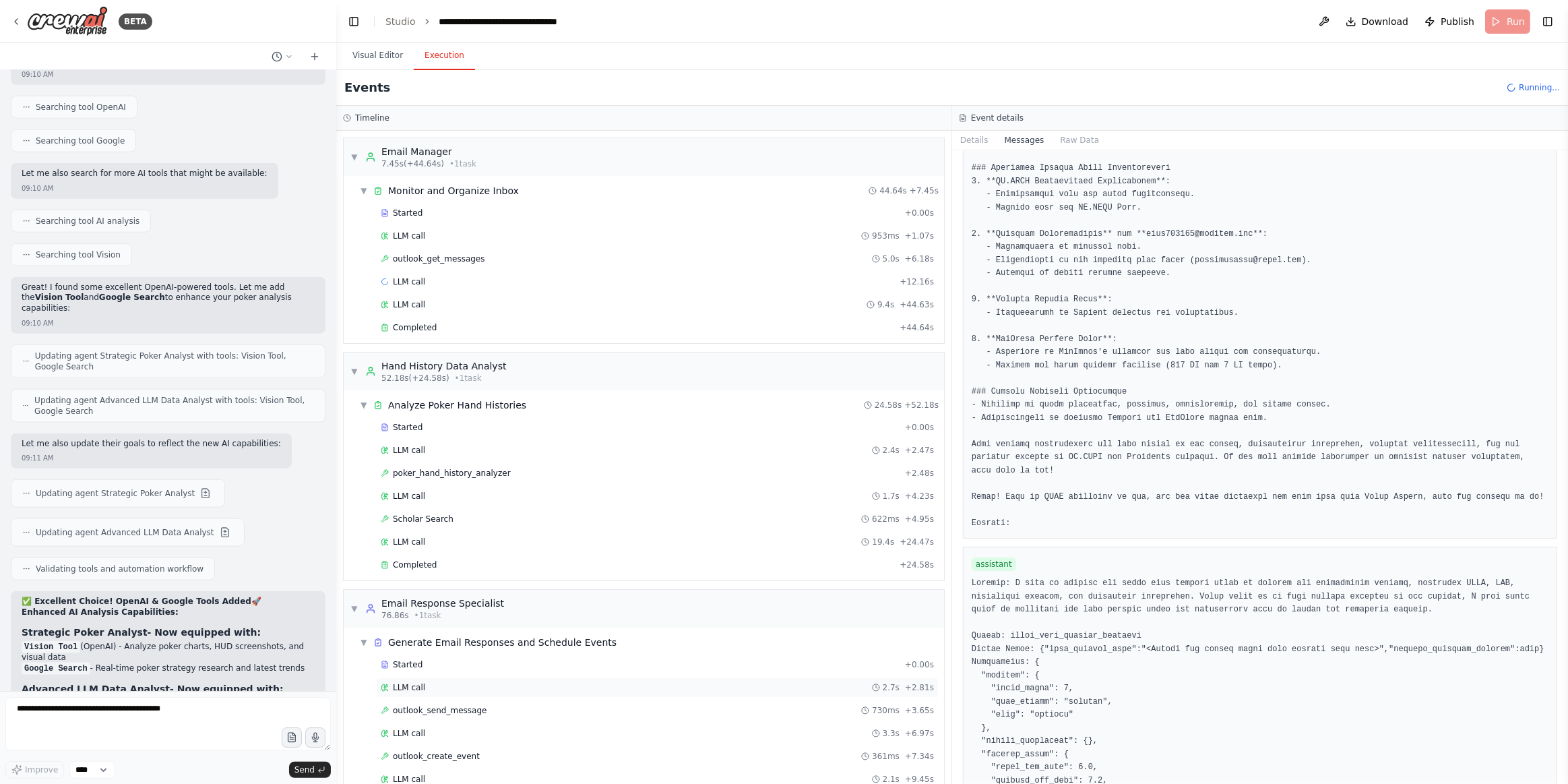
click at [475, 682] on div "LLM call 2.7s + 2.81s" at bounding box center [657, 688] width 553 height 11
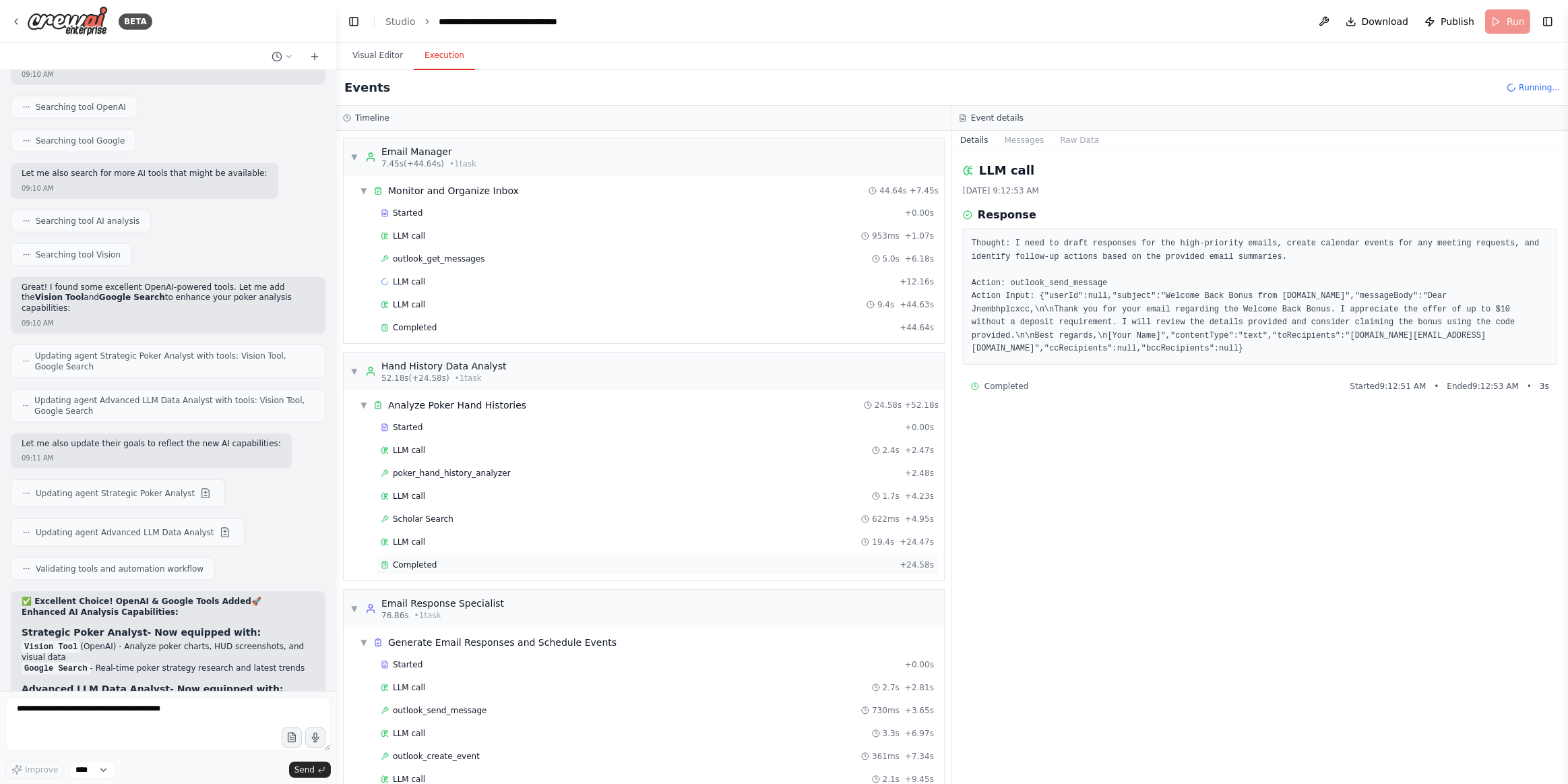
drag, startPoint x: 432, startPoint y: 552, endPoint x: 447, endPoint y: 559, distance: 16.6
click at [432, 560] on div "Completed" at bounding box center [637, 565] width 513 height 11
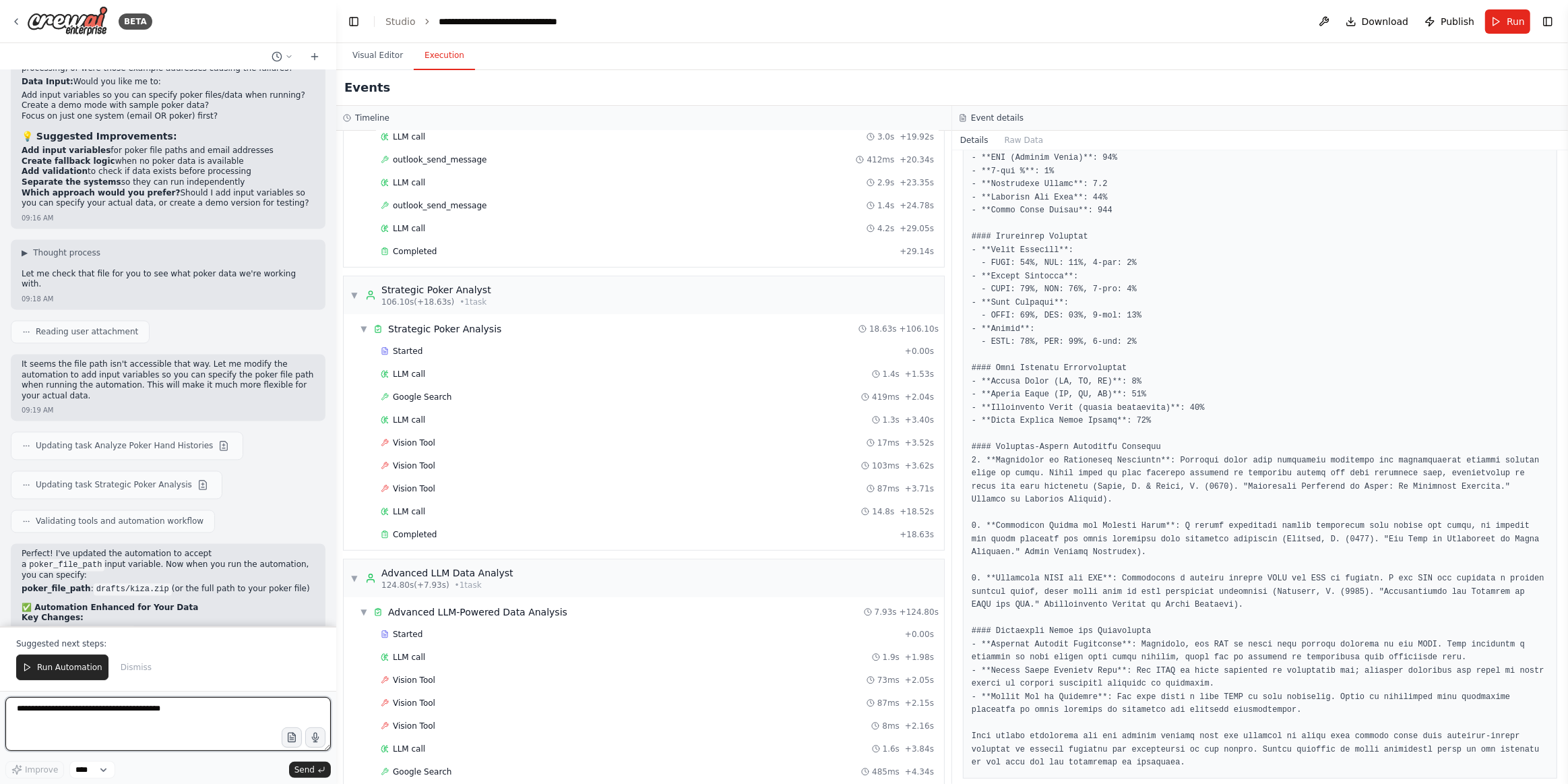
scroll to position [973, 0]
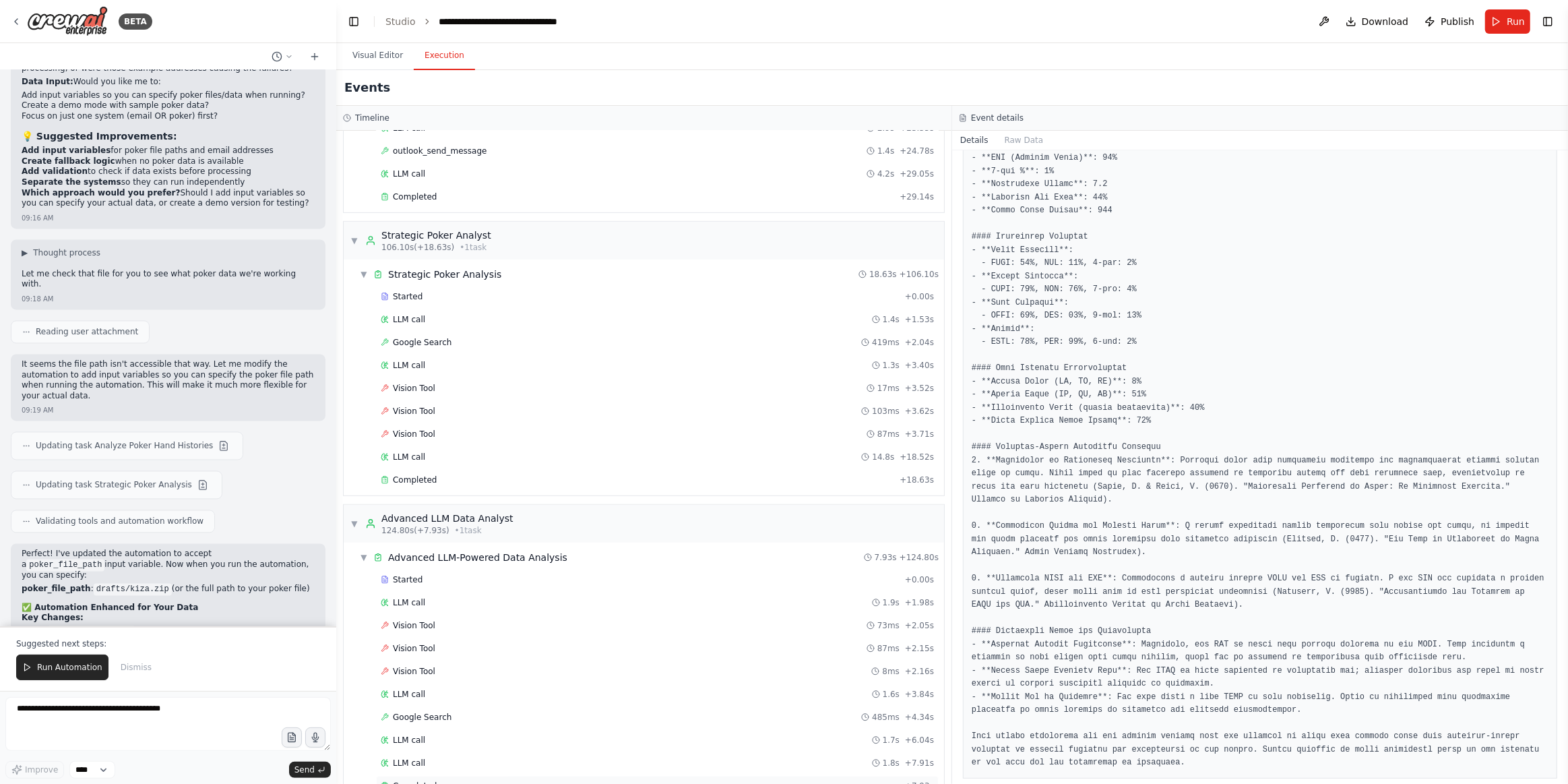
click at [446, 776] on div "Completed + 7.93s" at bounding box center [658, 786] width 563 height 20
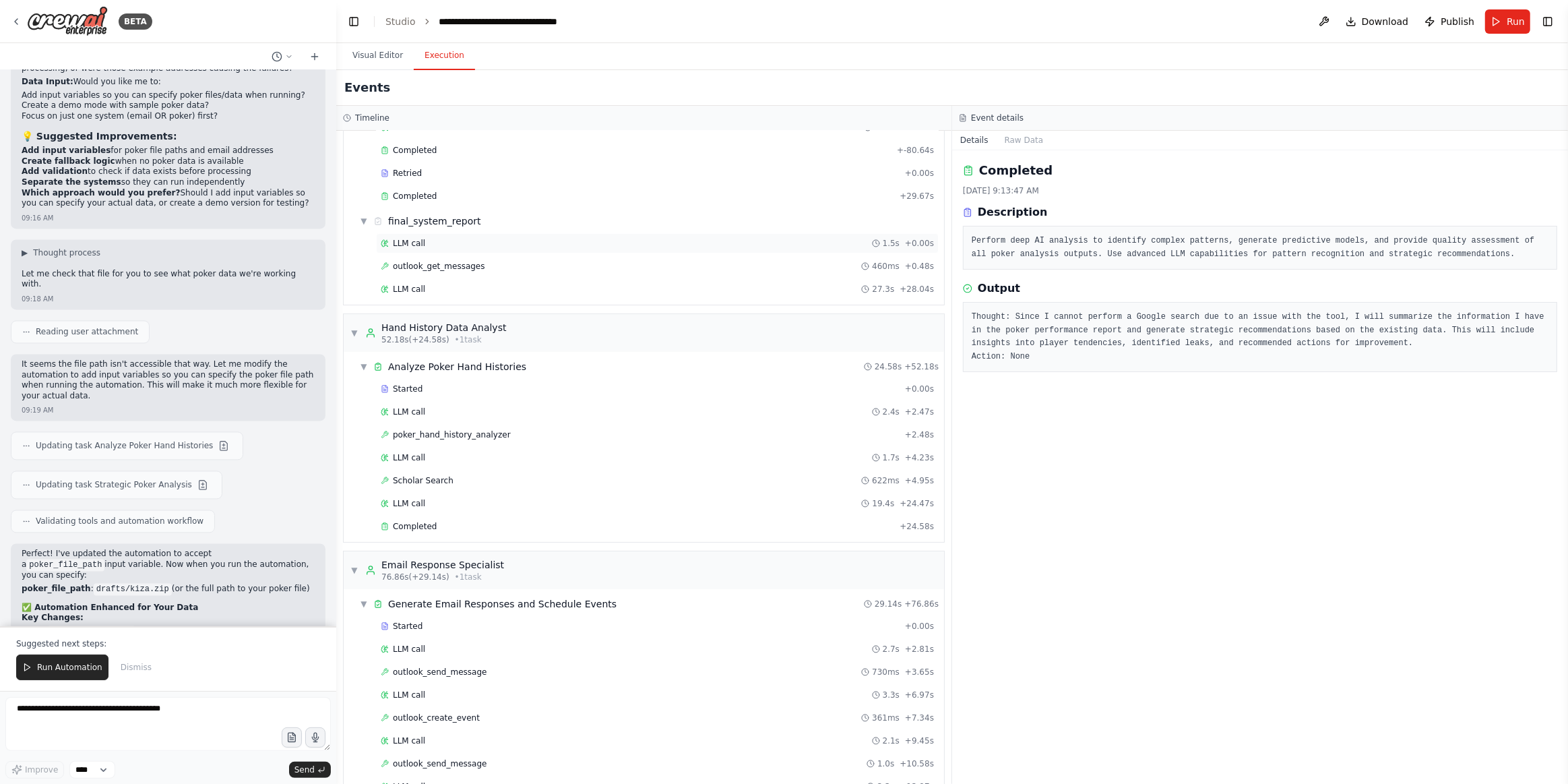
scroll to position [0, 0]
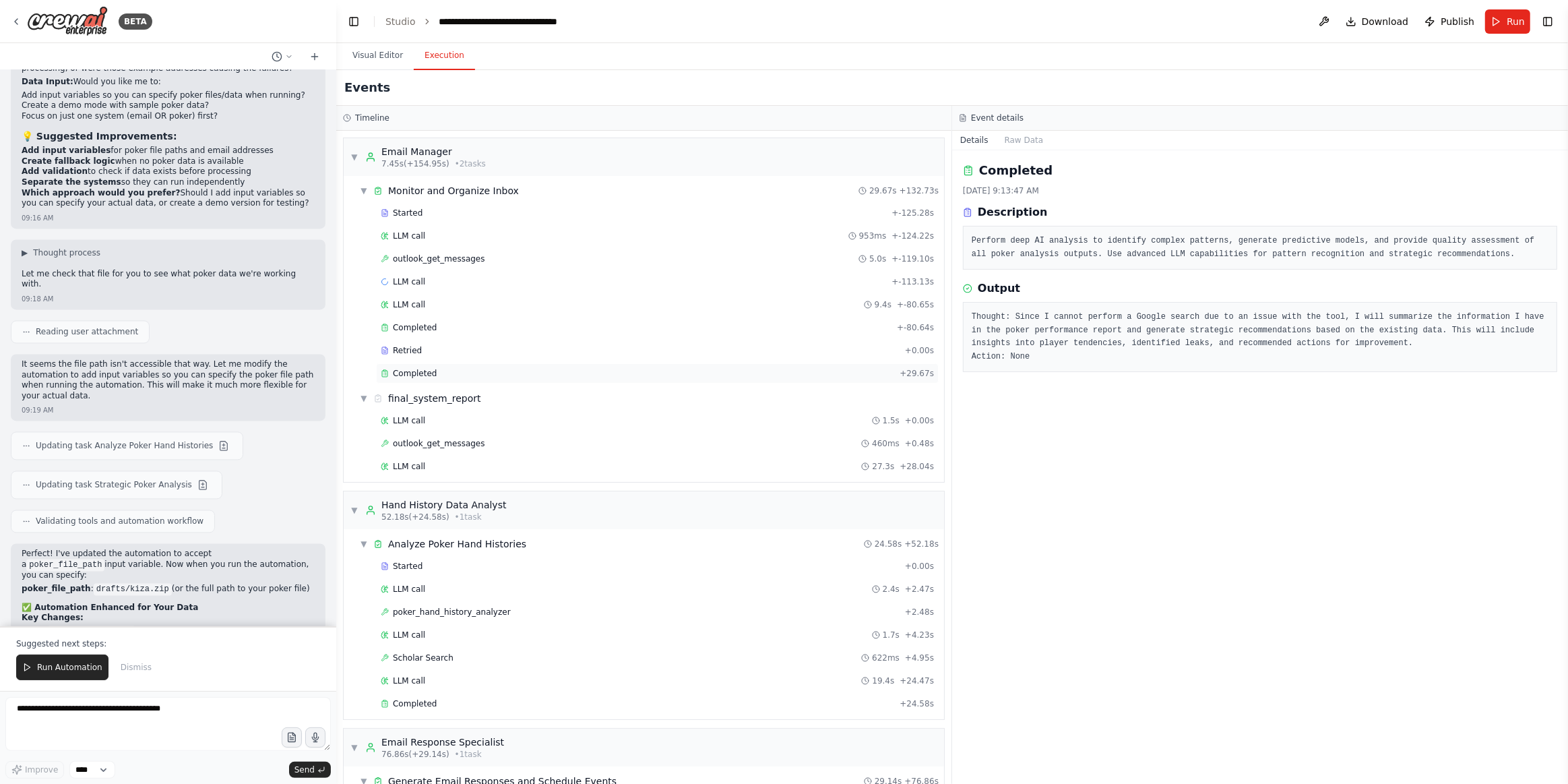
click at [431, 368] on span "Completed" at bounding box center [415, 374] width 43 height 11
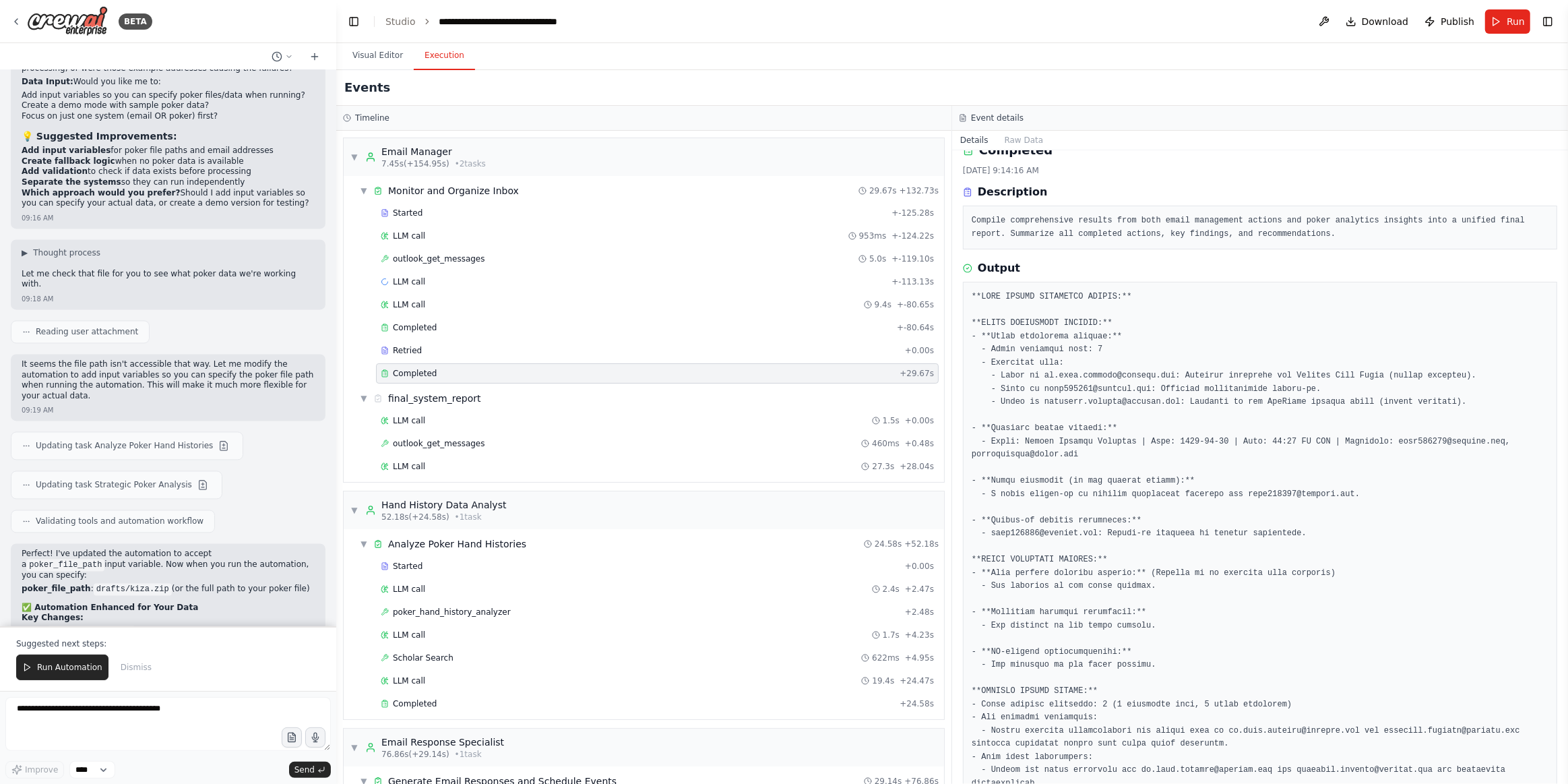
scroll to position [41, 0]
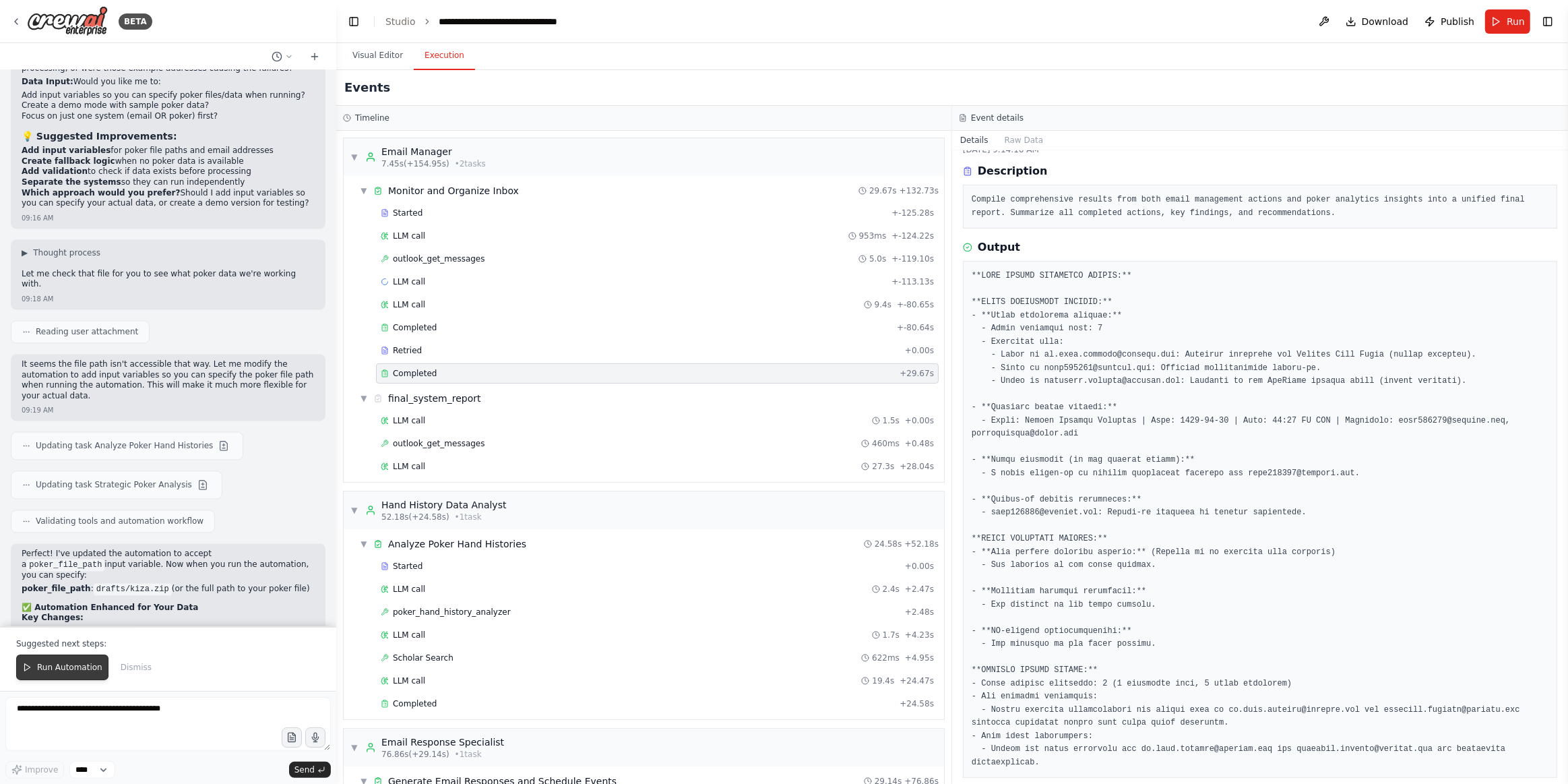
click at [67, 673] on span "Run Automation" at bounding box center [70, 667] width 65 height 11
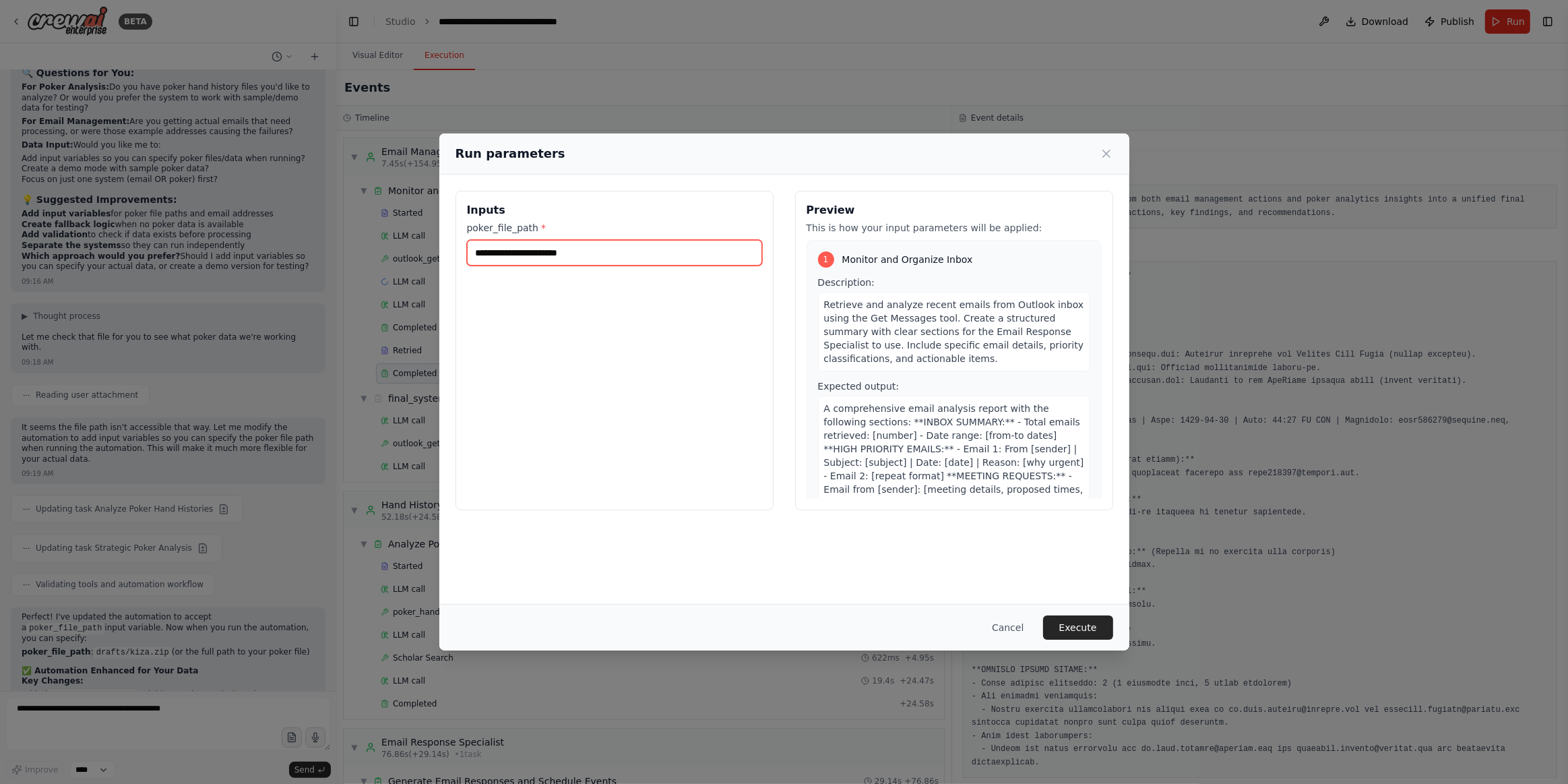
click at [571, 252] on input "poker_file_path *" at bounding box center [614, 252] width 295 height 25
click at [1112, 152] on icon at bounding box center [1106, 154] width 14 height 14
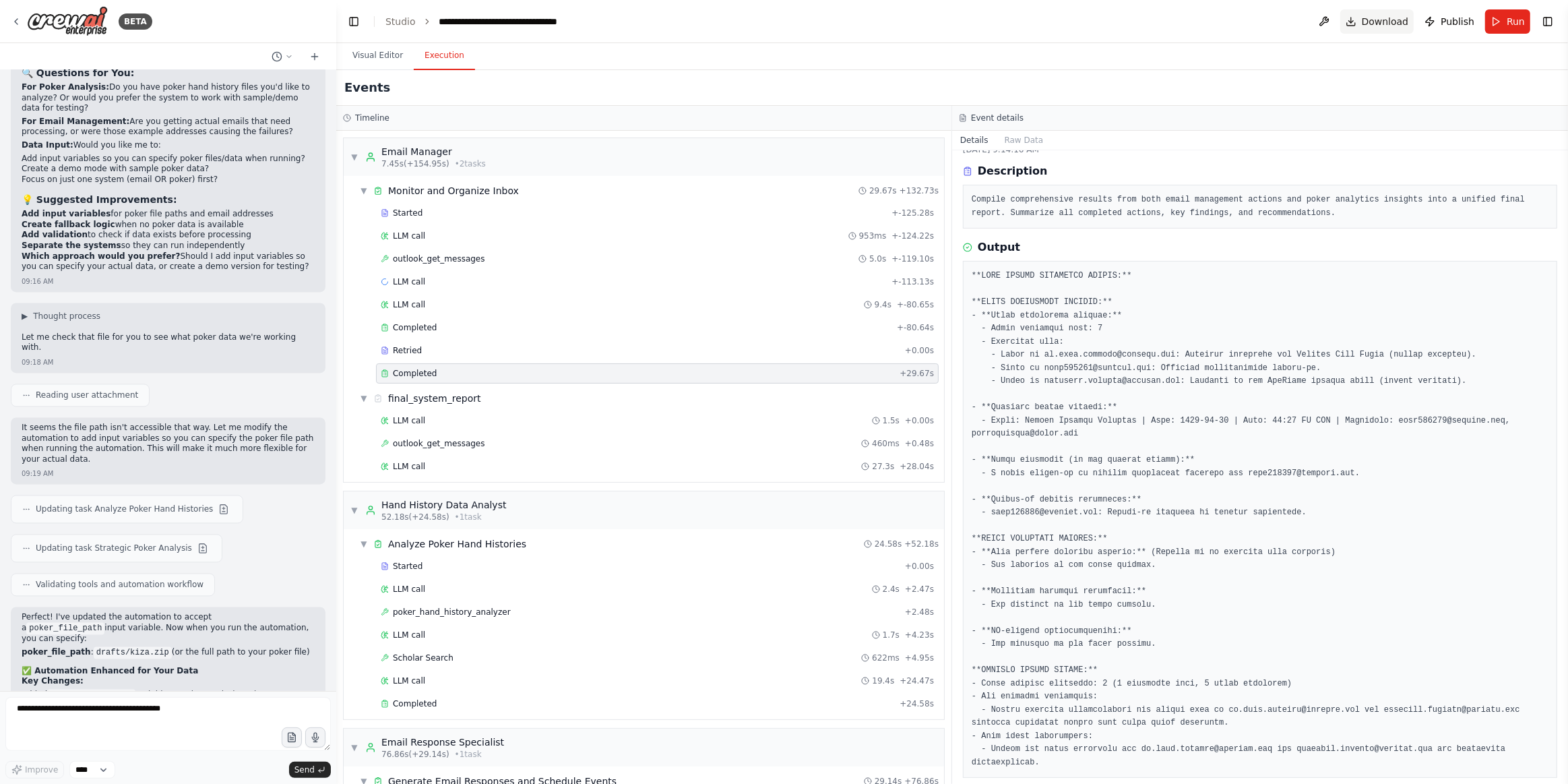
click at [1377, 17] on span "Download" at bounding box center [1385, 21] width 47 height 14
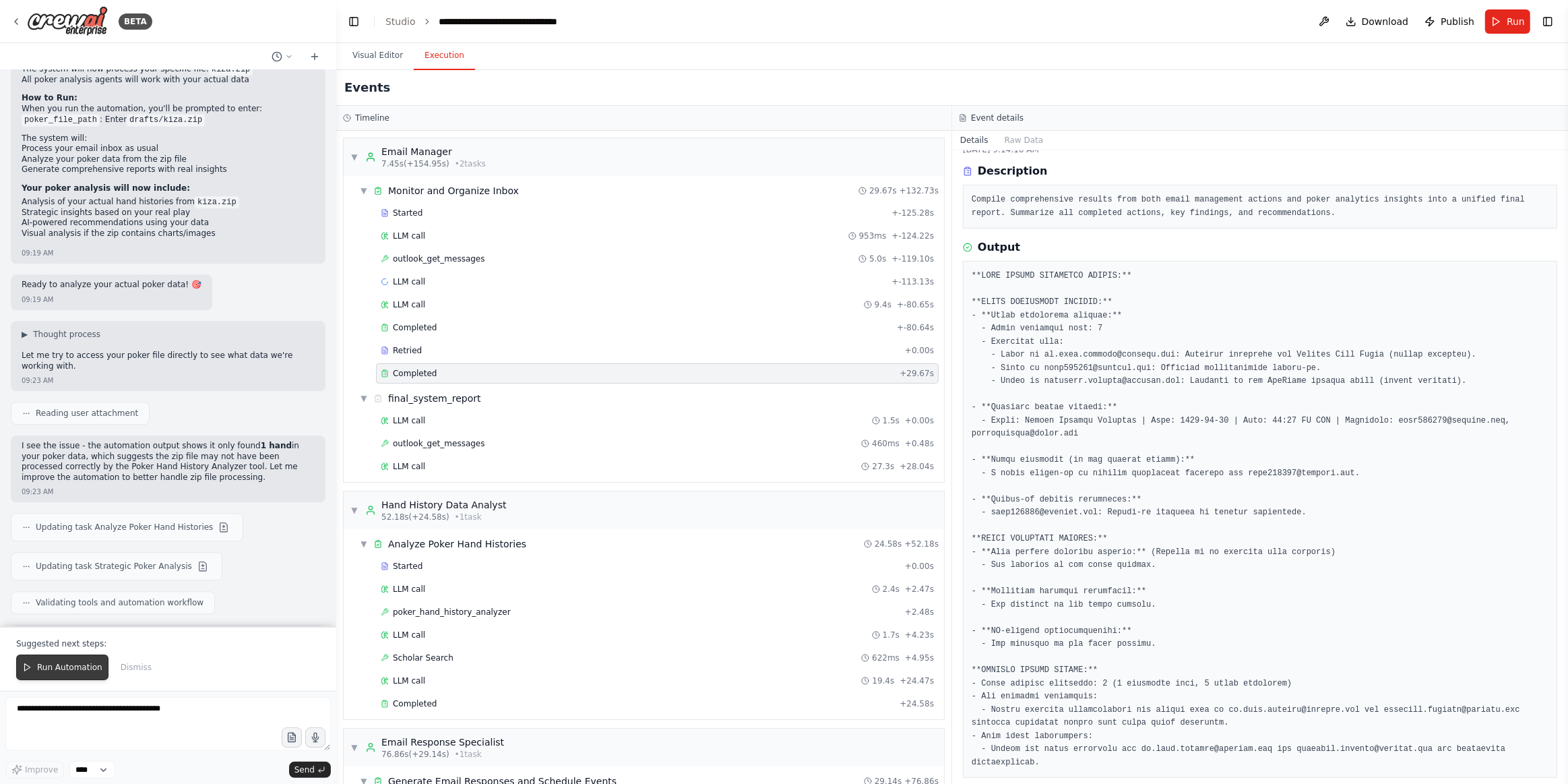
scroll to position [9291, 0]
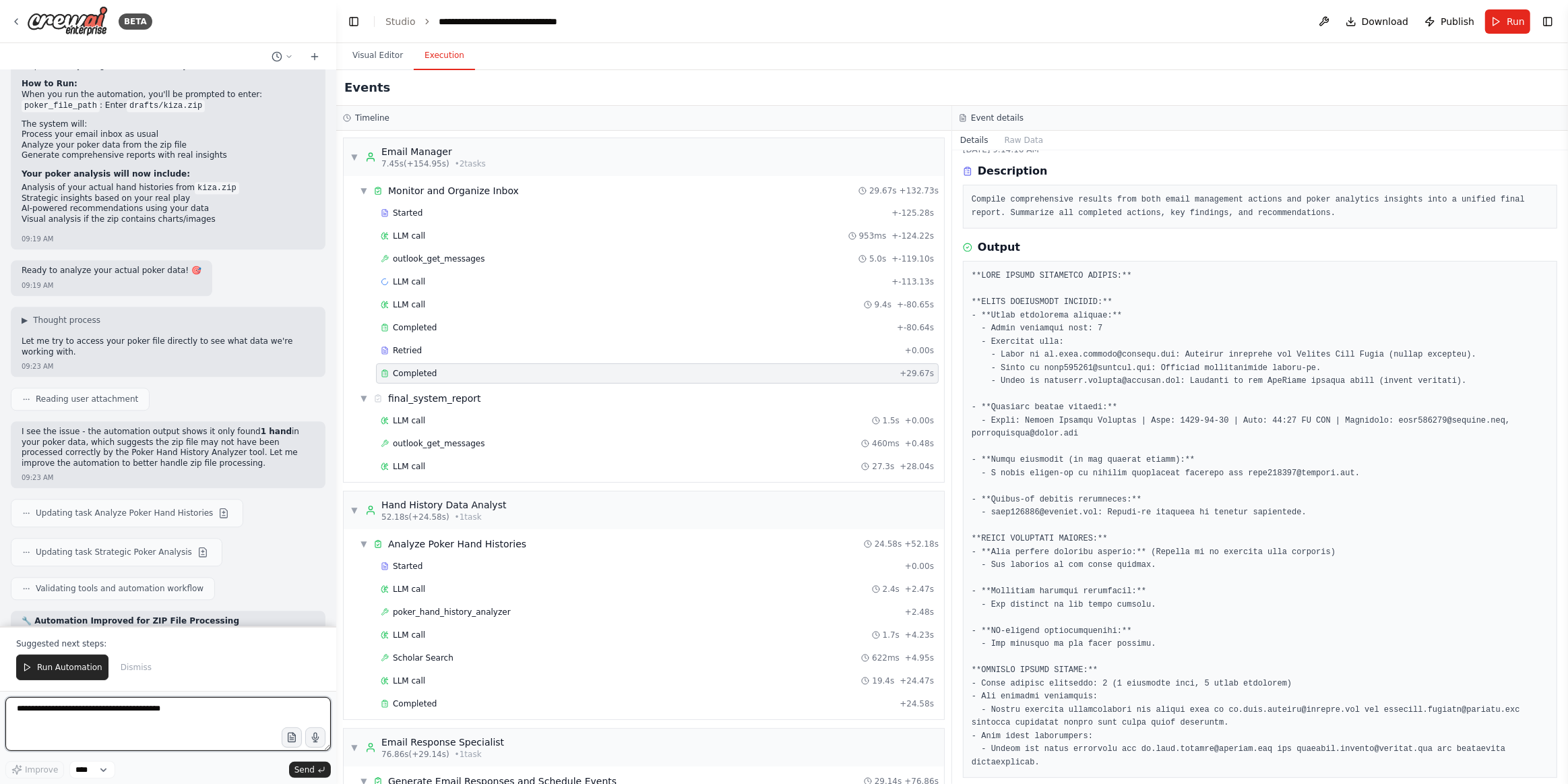
click at [91, 724] on textarea at bounding box center [167, 724] width 325 height 54
paste textarea "**********"
click at [117, 708] on textarea "**********" at bounding box center [167, 724] width 325 height 54
paste textarea "**********"
type textarea "**********"
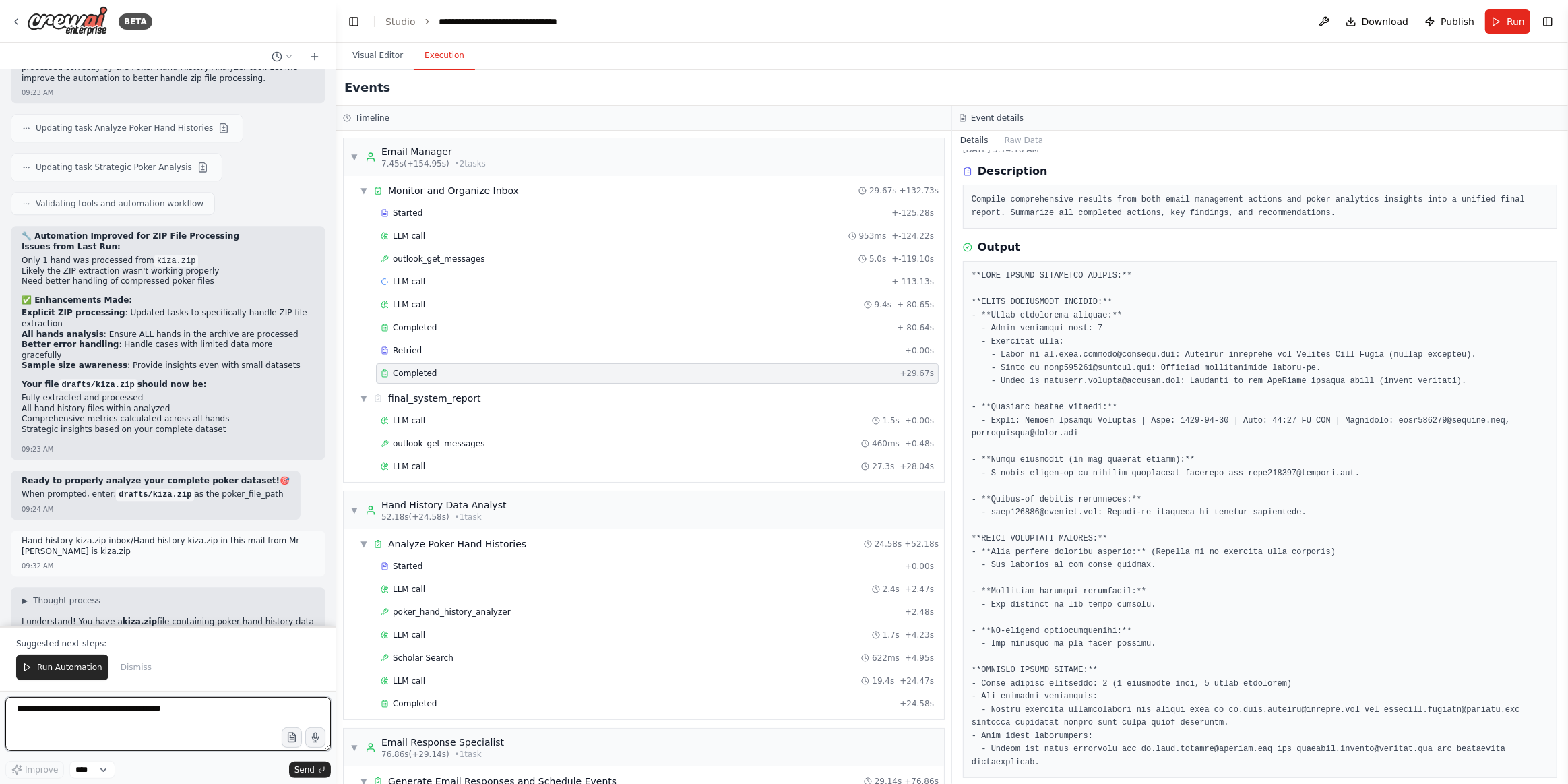
scroll to position [9686, 0]
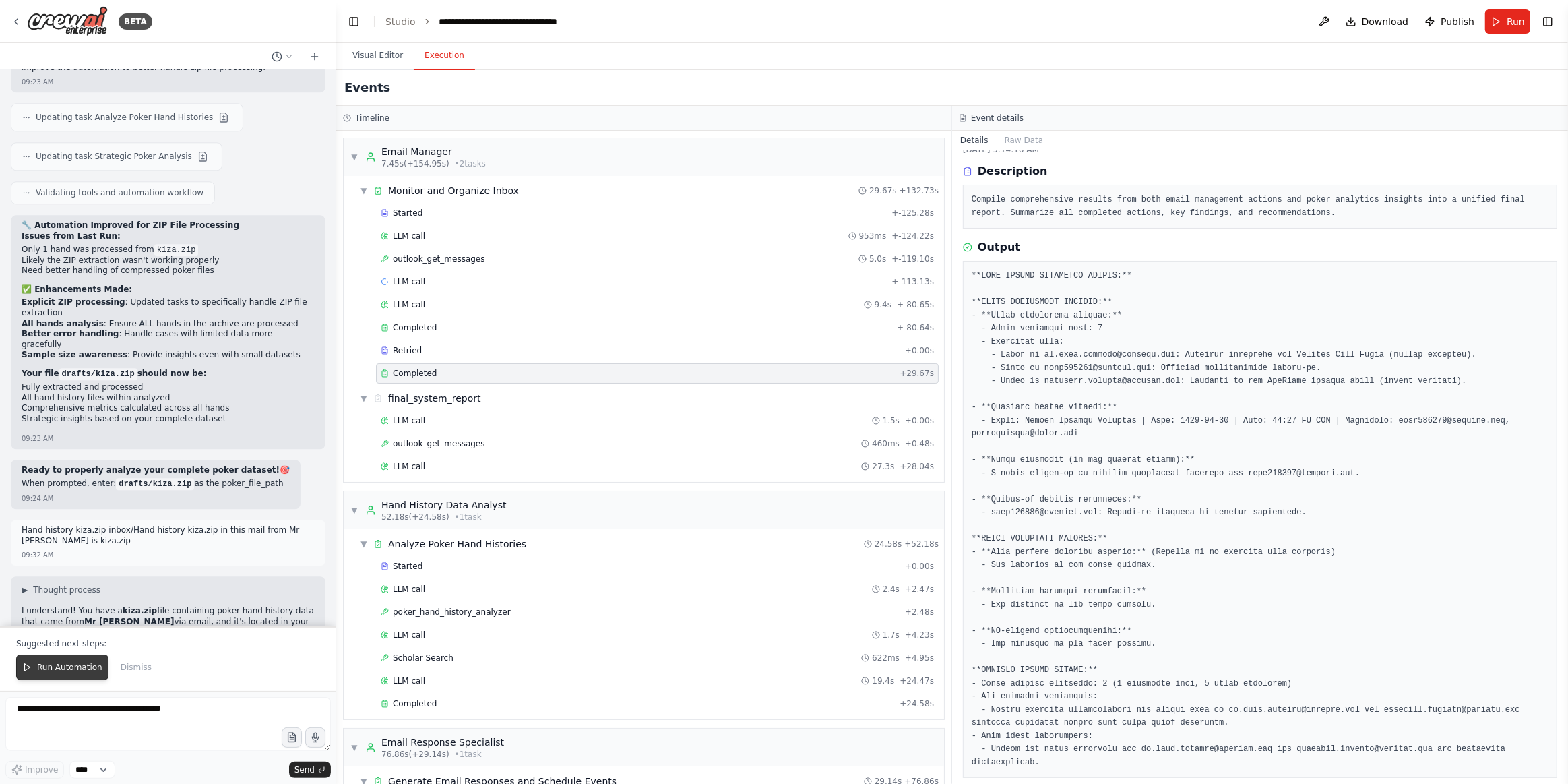
click at [64, 667] on span "Run Automation" at bounding box center [70, 667] width 65 height 11
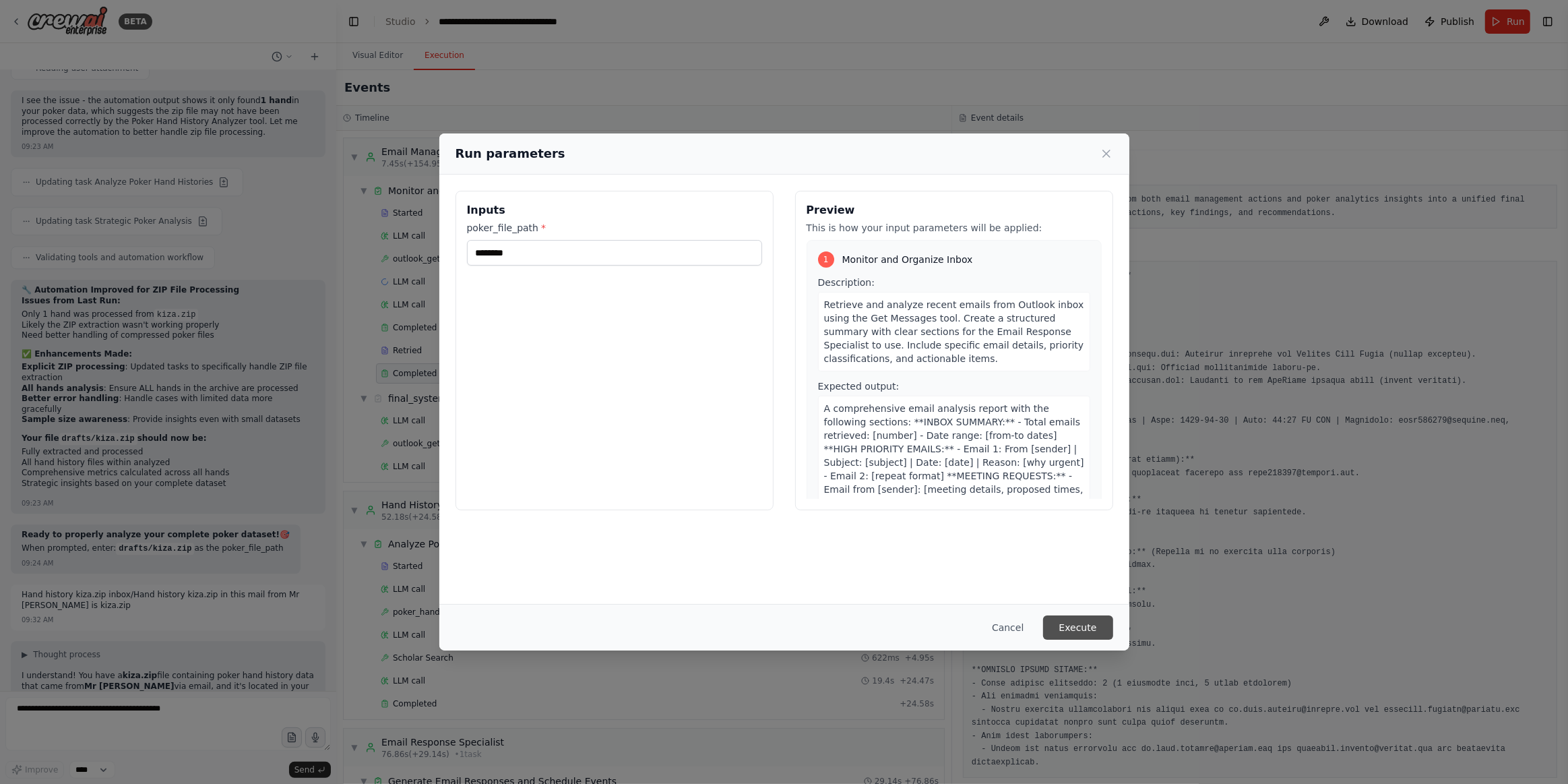
click at [1094, 625] on button "Execute" at bounding box center [1078, 627] width 70 height 24
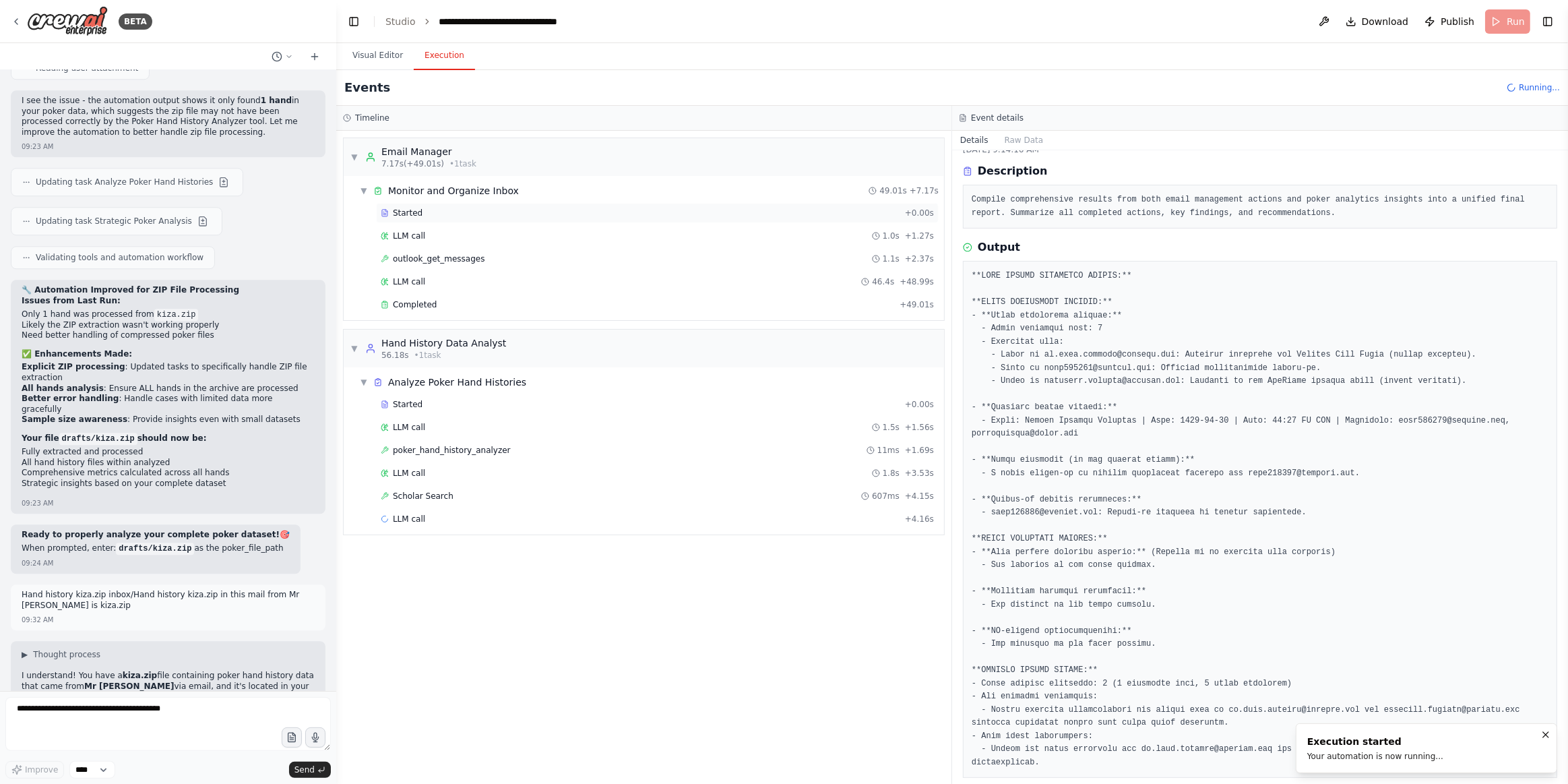
click at [418, 205] on div "Started + 0.00s" at bounding box center [658, 213] width 563 height 20
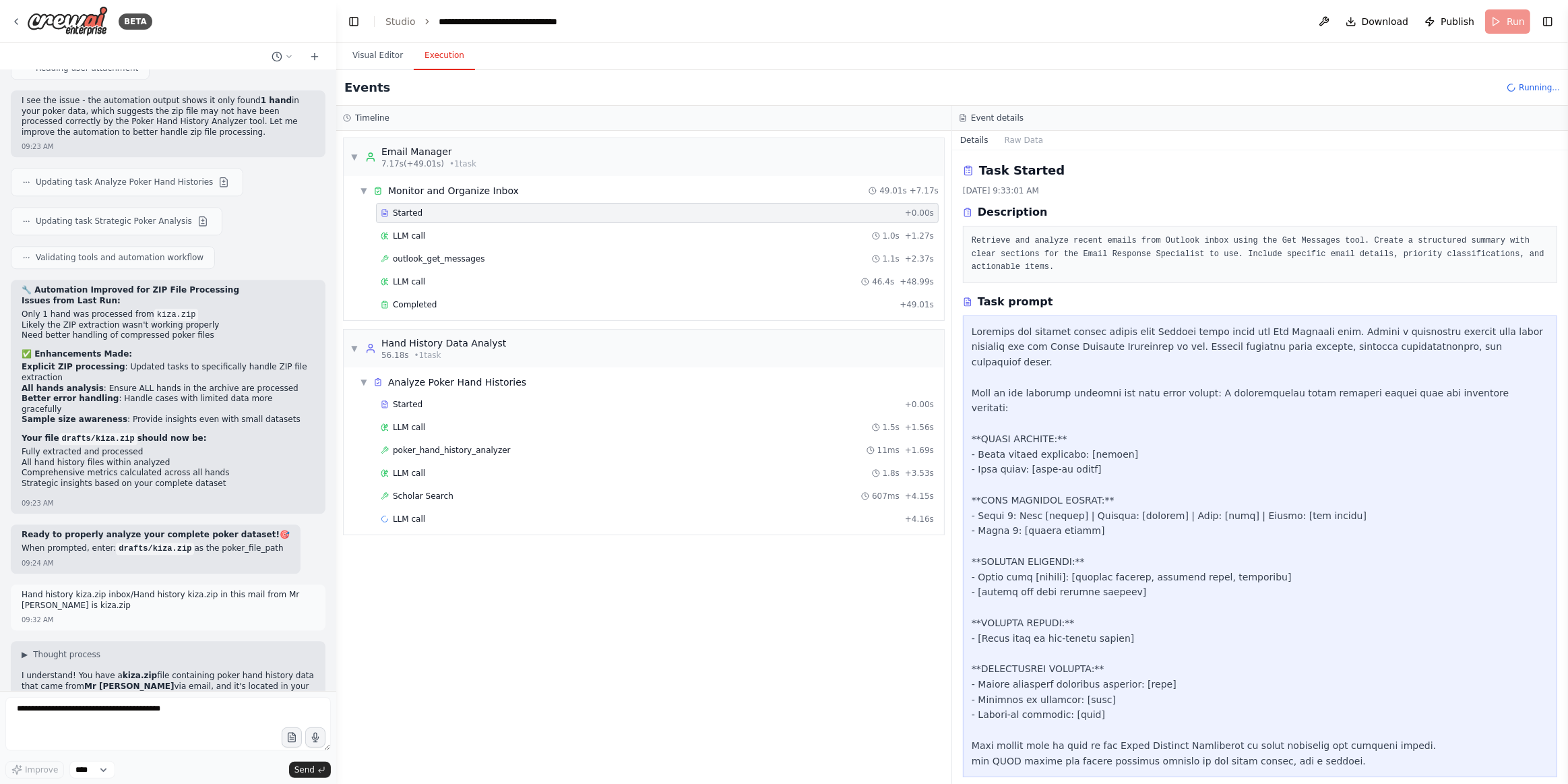
click at [489, 244] on div "Started + 0.00s LLM call 1.0s + 1.27s outlook_get_messages 1.1s + 2.37s LLM cal…" at bounding box center [649, 260] width 589 height 115
click at [481, 233] on div "LLM call 1.0s + 1.27s" at bounding box center [657, 236] width 553 height 11
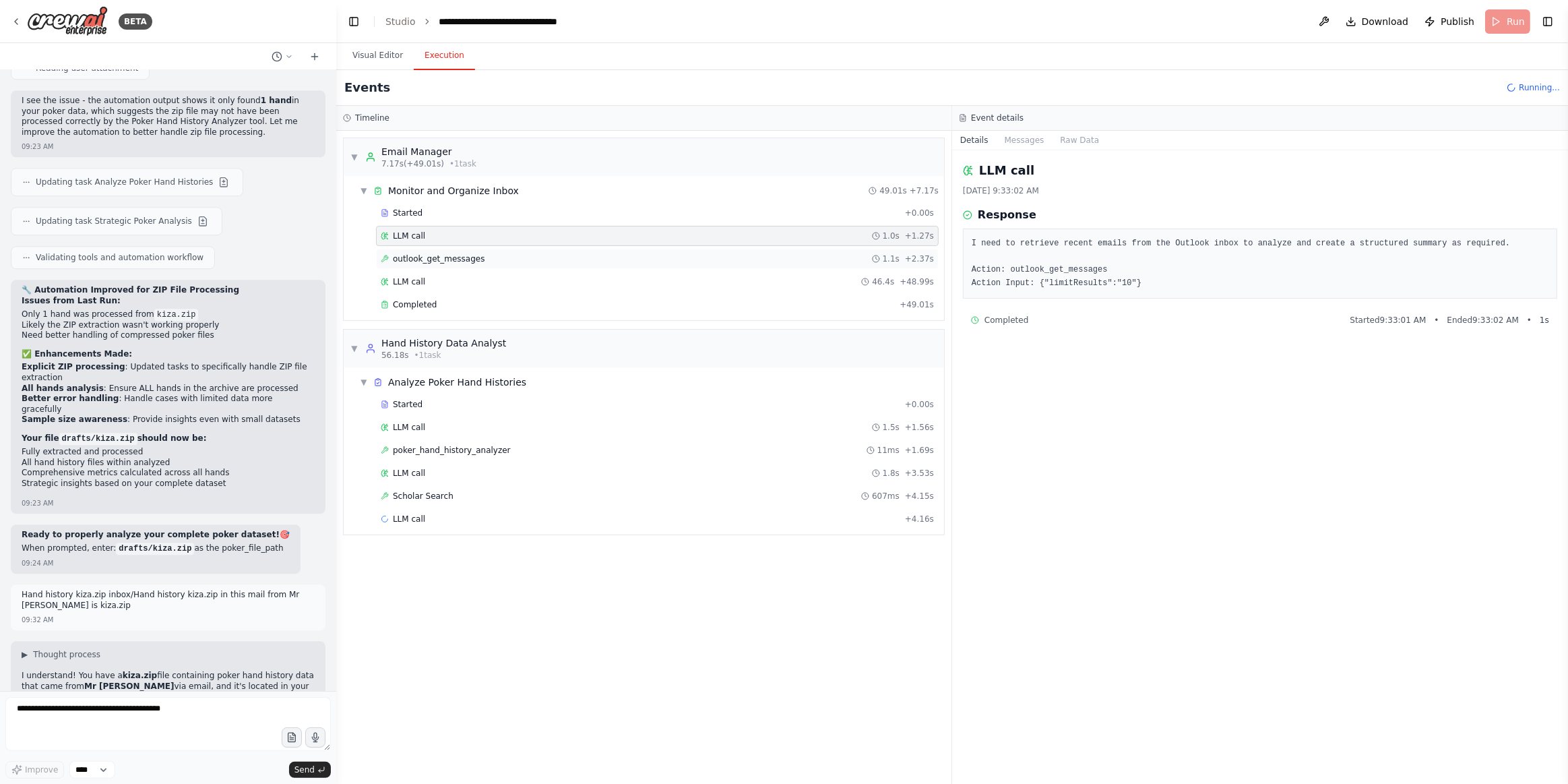
click at [488, 254] on div "outlook_get_messages 1.1s + 2.37s" at bounding box center [657, 259] width 553 height 11
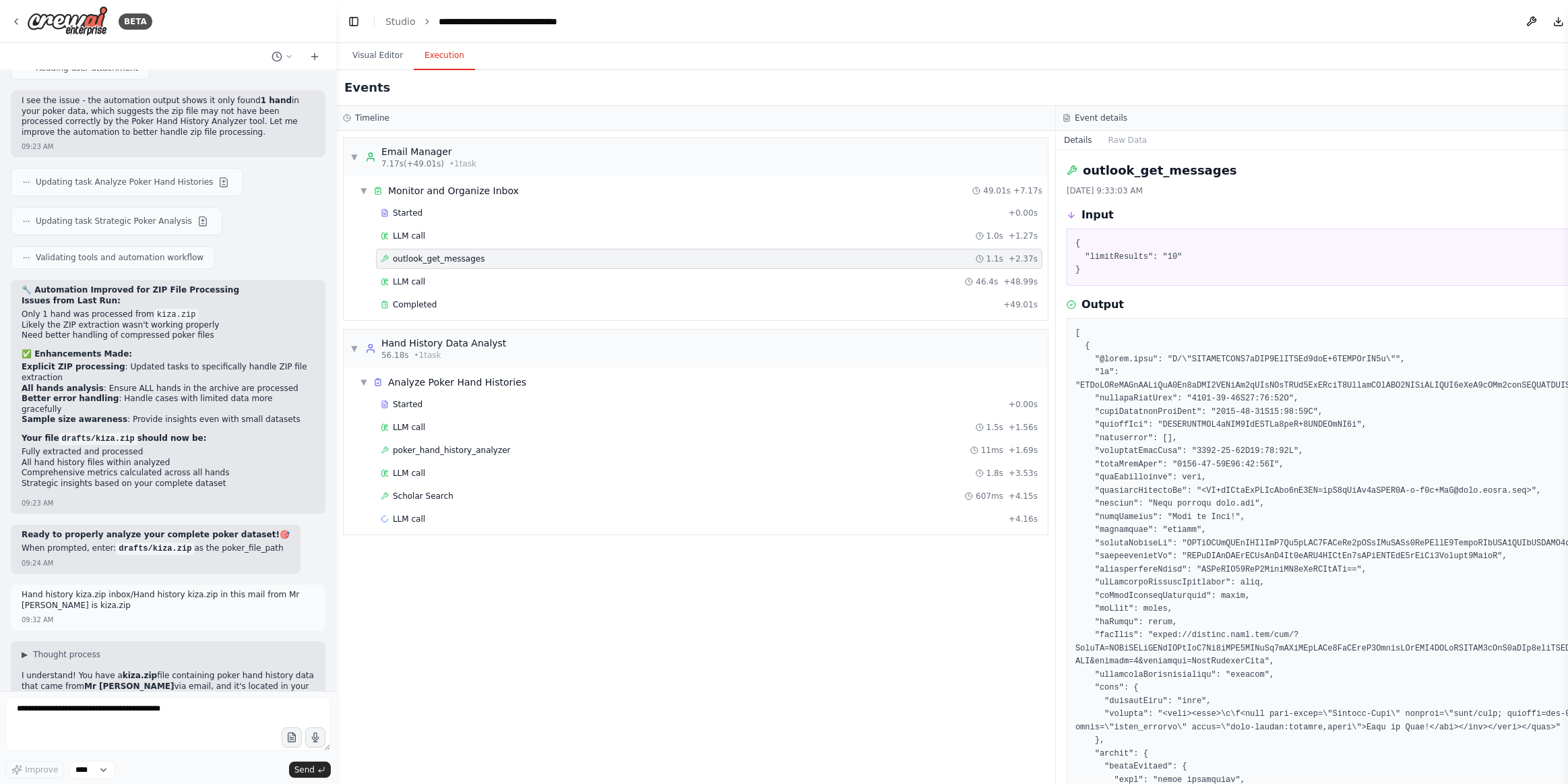
click at [481, 265] on div "outlook_get_messages 1.1s + 2.37s" at bounding box center [709, 259] width 666 height 20
click at [450, 284] on div "LLM call 46.4s + 48.99s" at bounding box center [709, 282] width 666 height 20
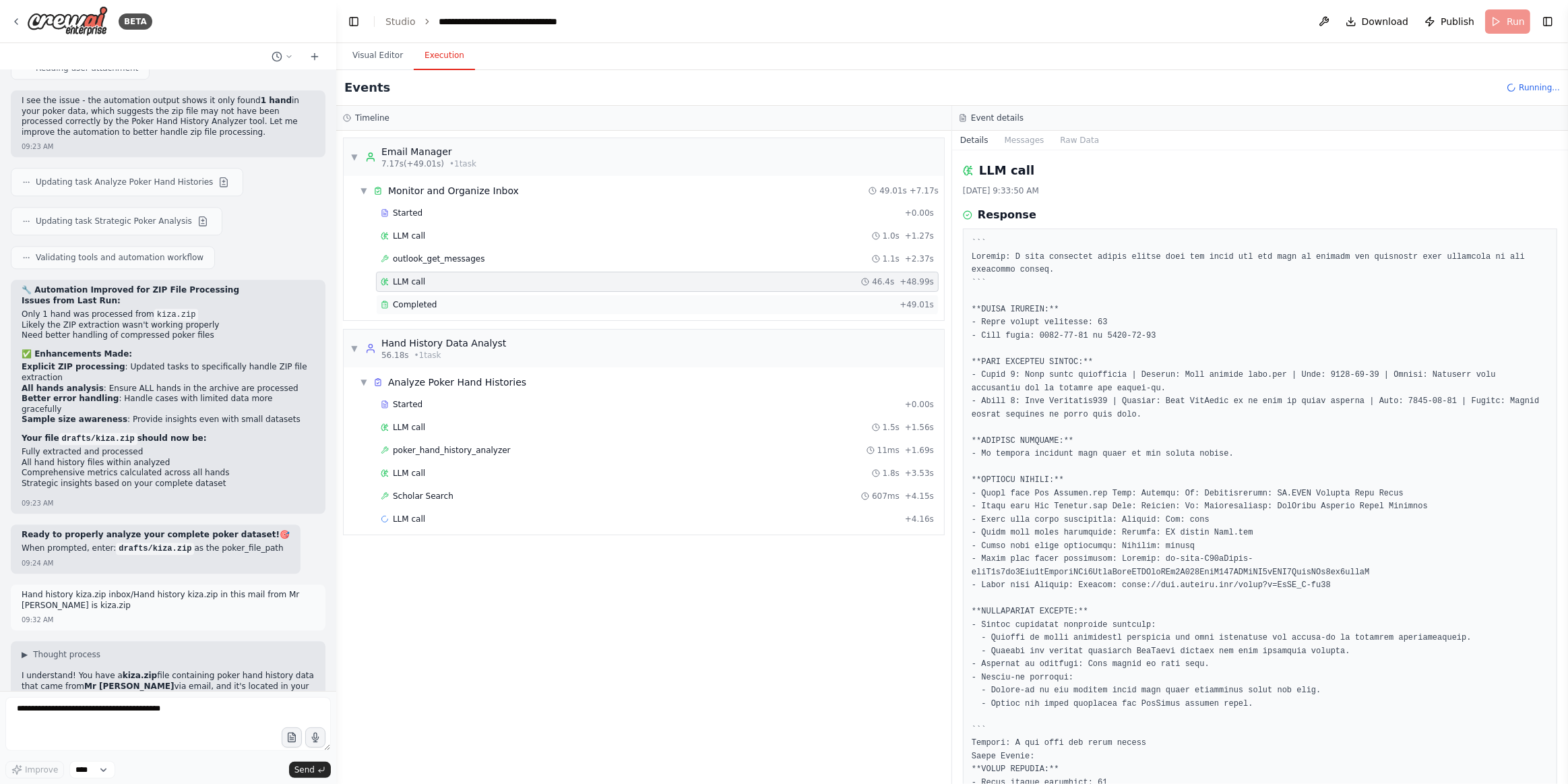
click at [476, 304] on div "Completed" at bounding box center [637, 305] width 513 height 11
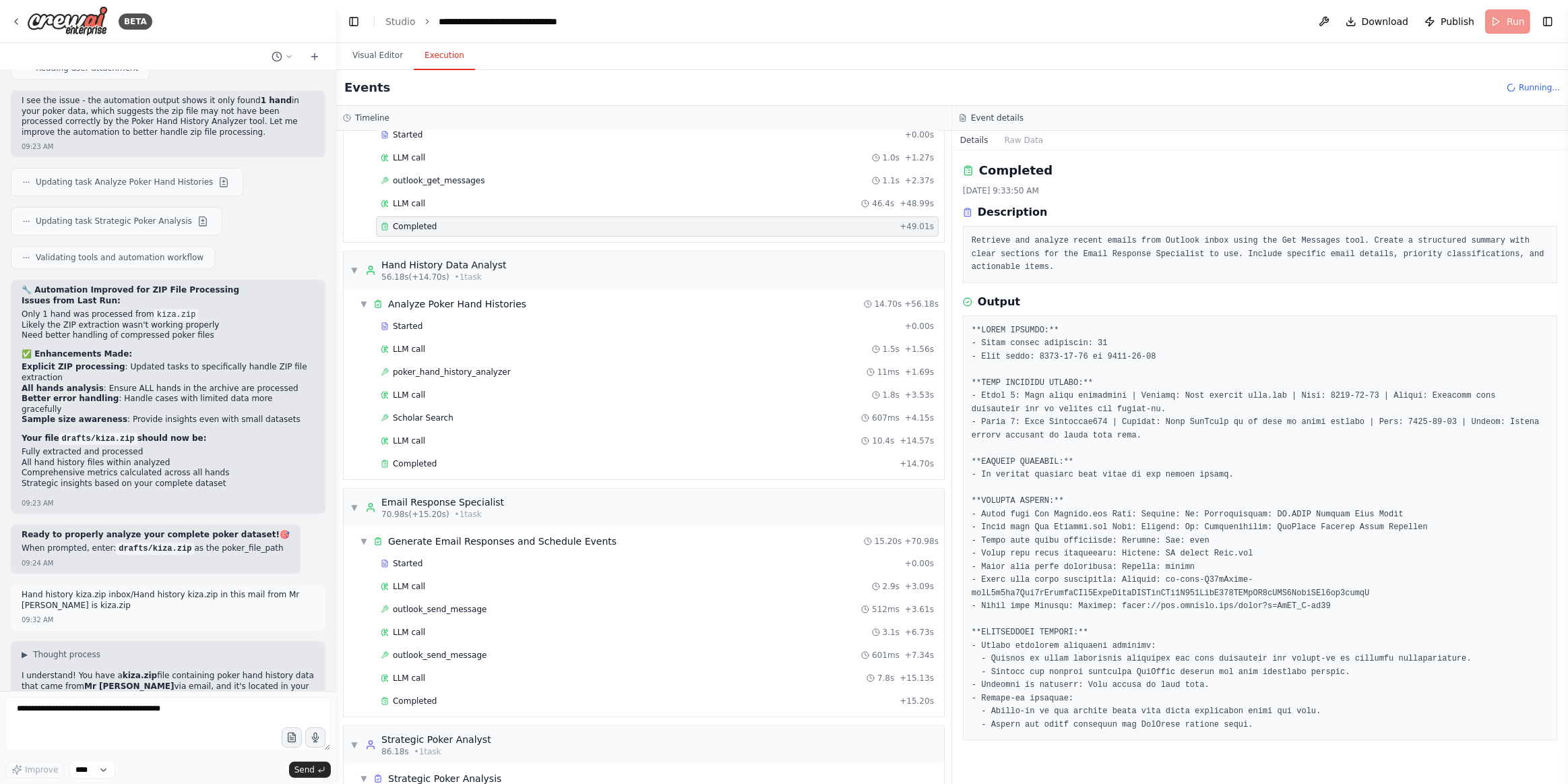
scroll to position [179, 0]
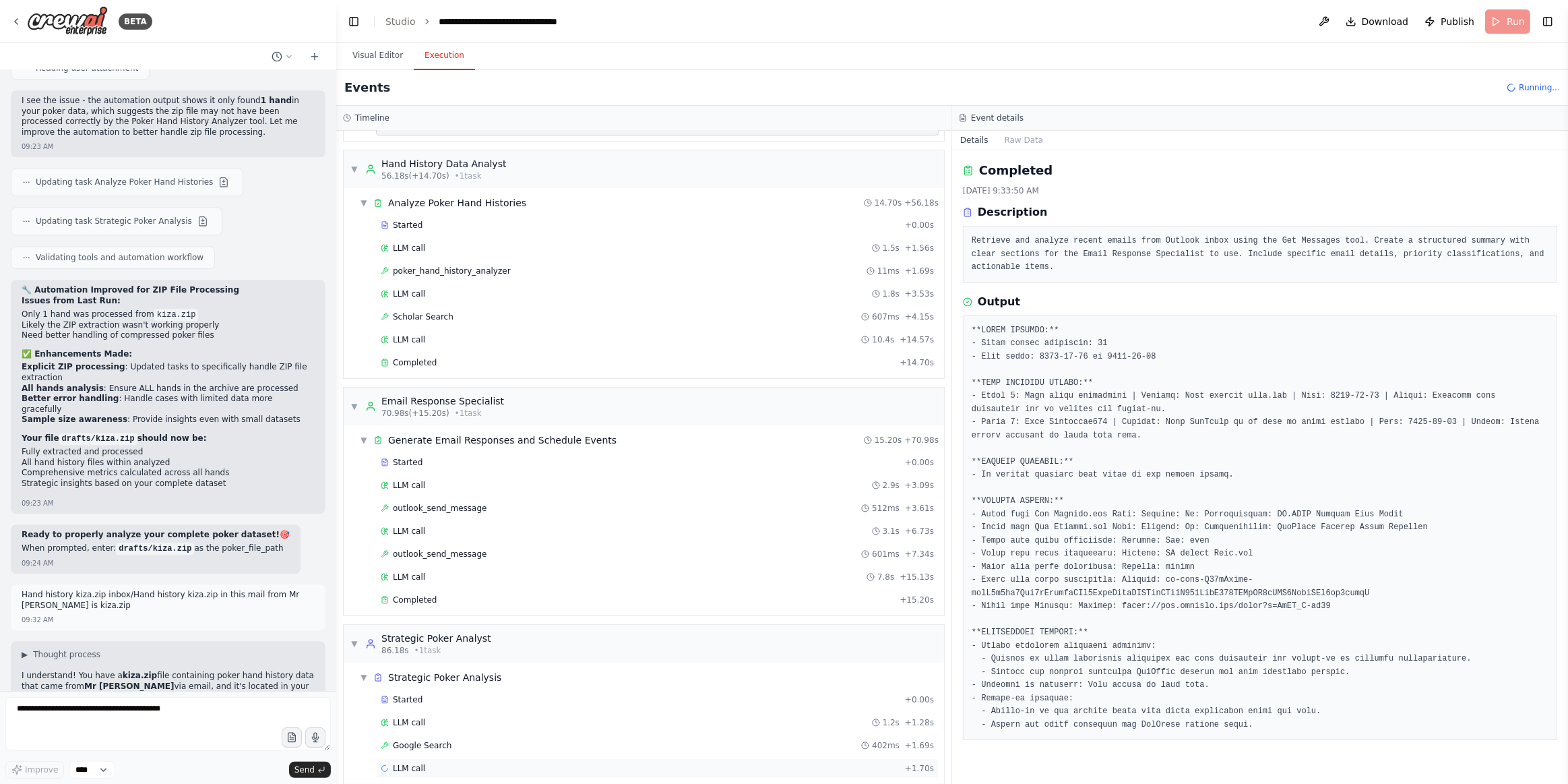
click at [552, 763] on div "LLM call + 1.70s" at bounding box center [657, 768] width 553 height 11
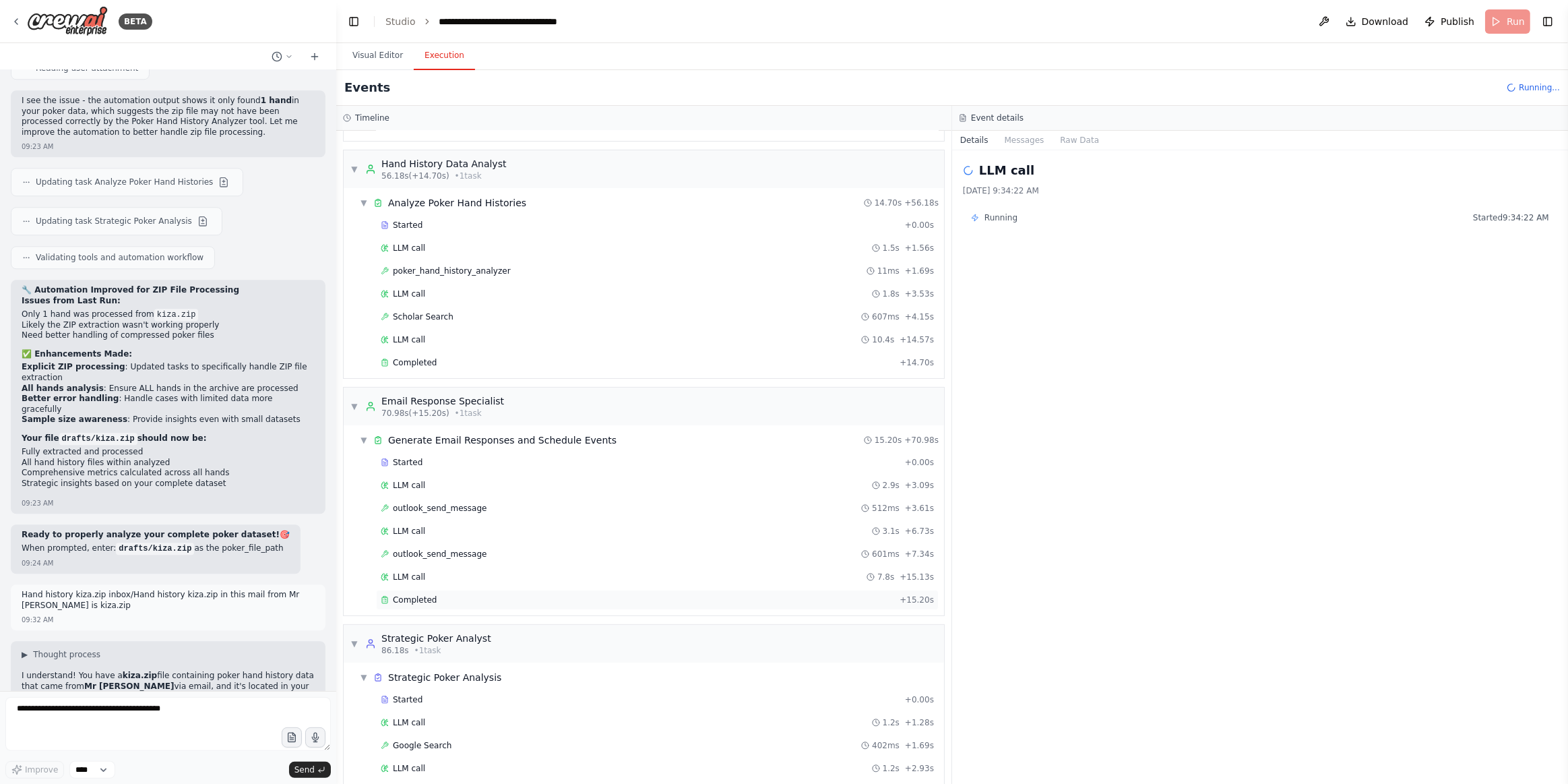
click at [468, 595] on div "Completed" at bounding box center [637, 600] width 513 height 11
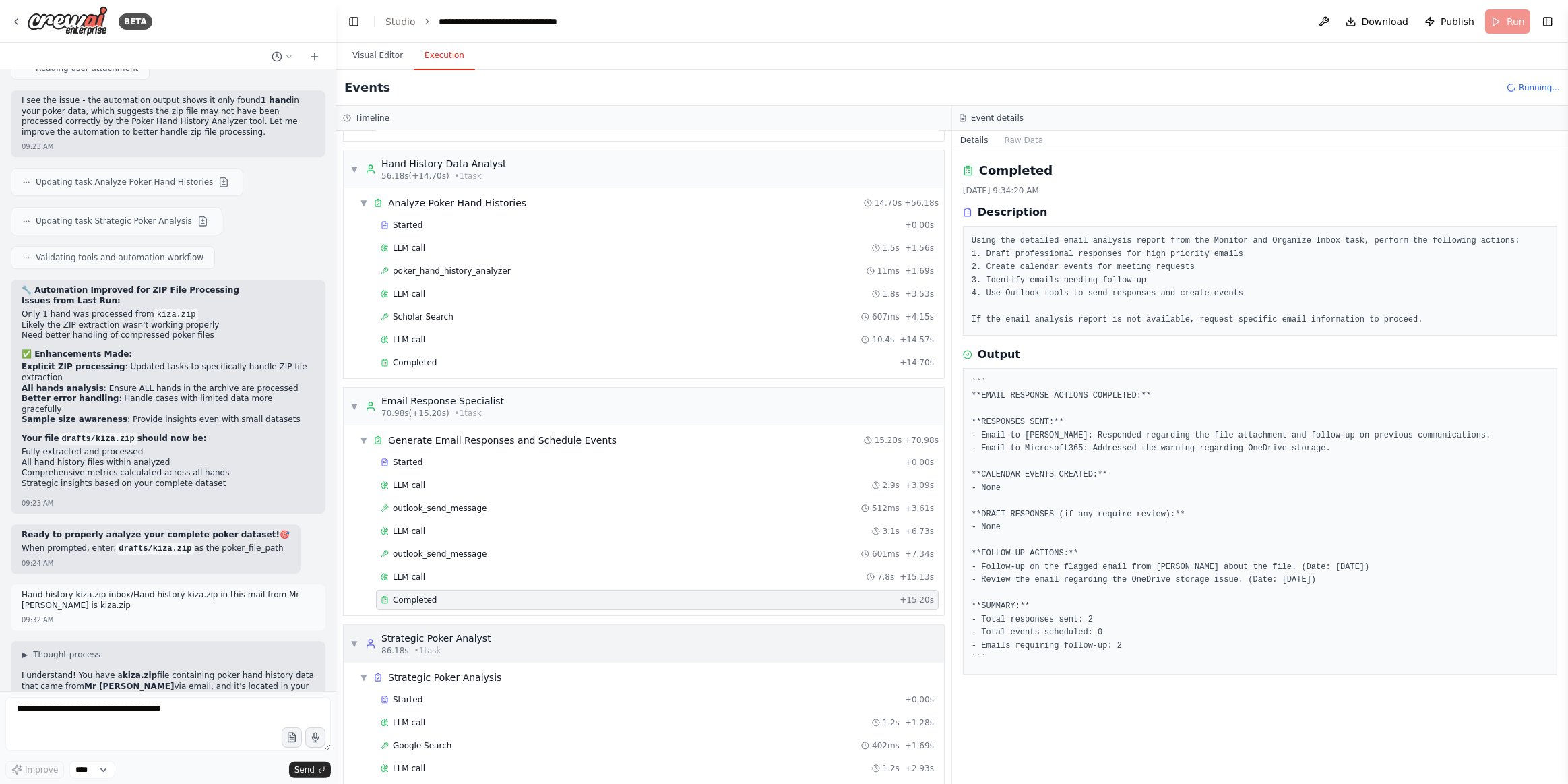
click at [465, 625] on div "▼ Strategic Poker Analyst 86.18s • 1 task" at bounding box center [644, 644] width 600 height 38
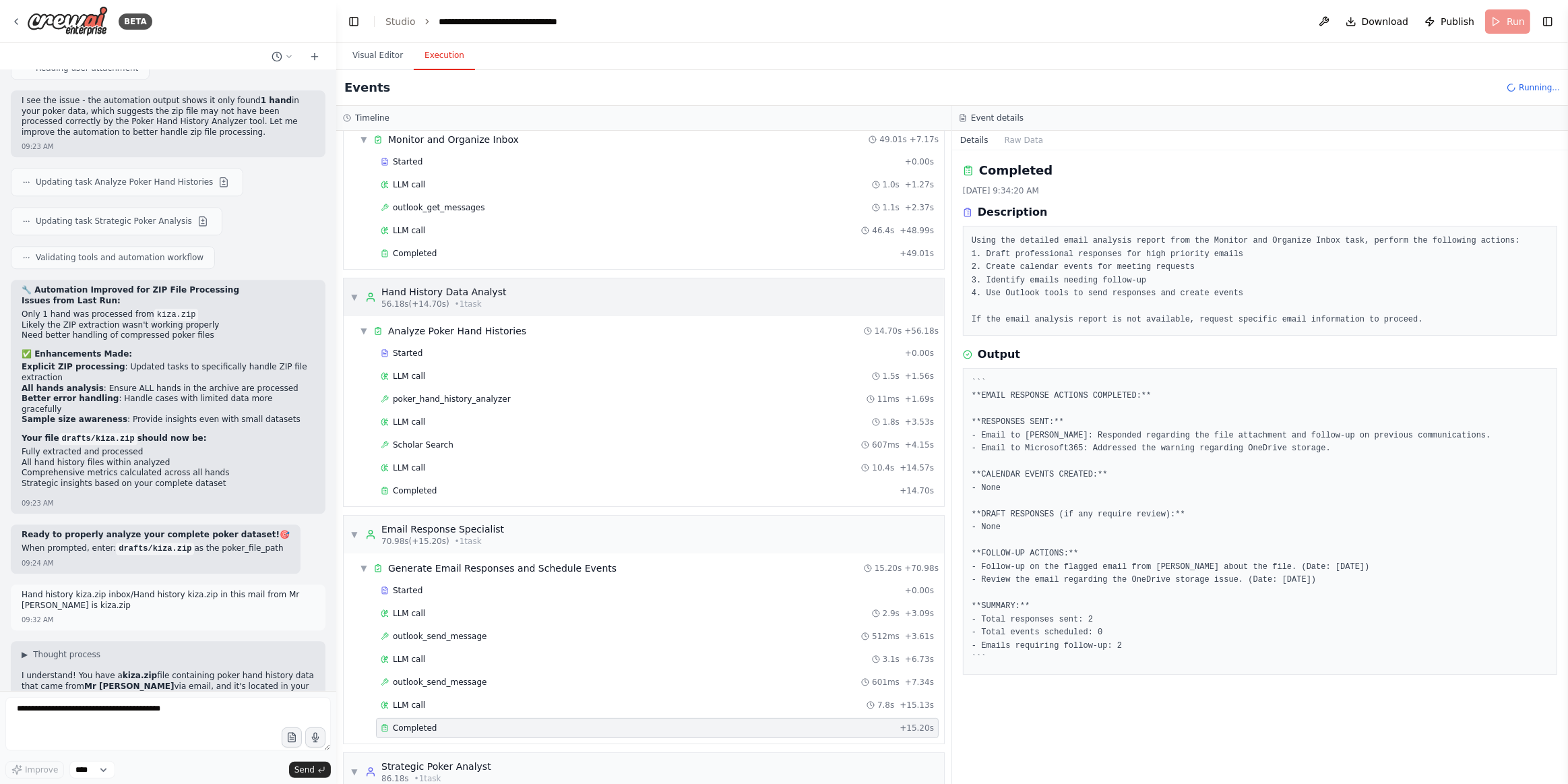
scroll to position [0, 0]
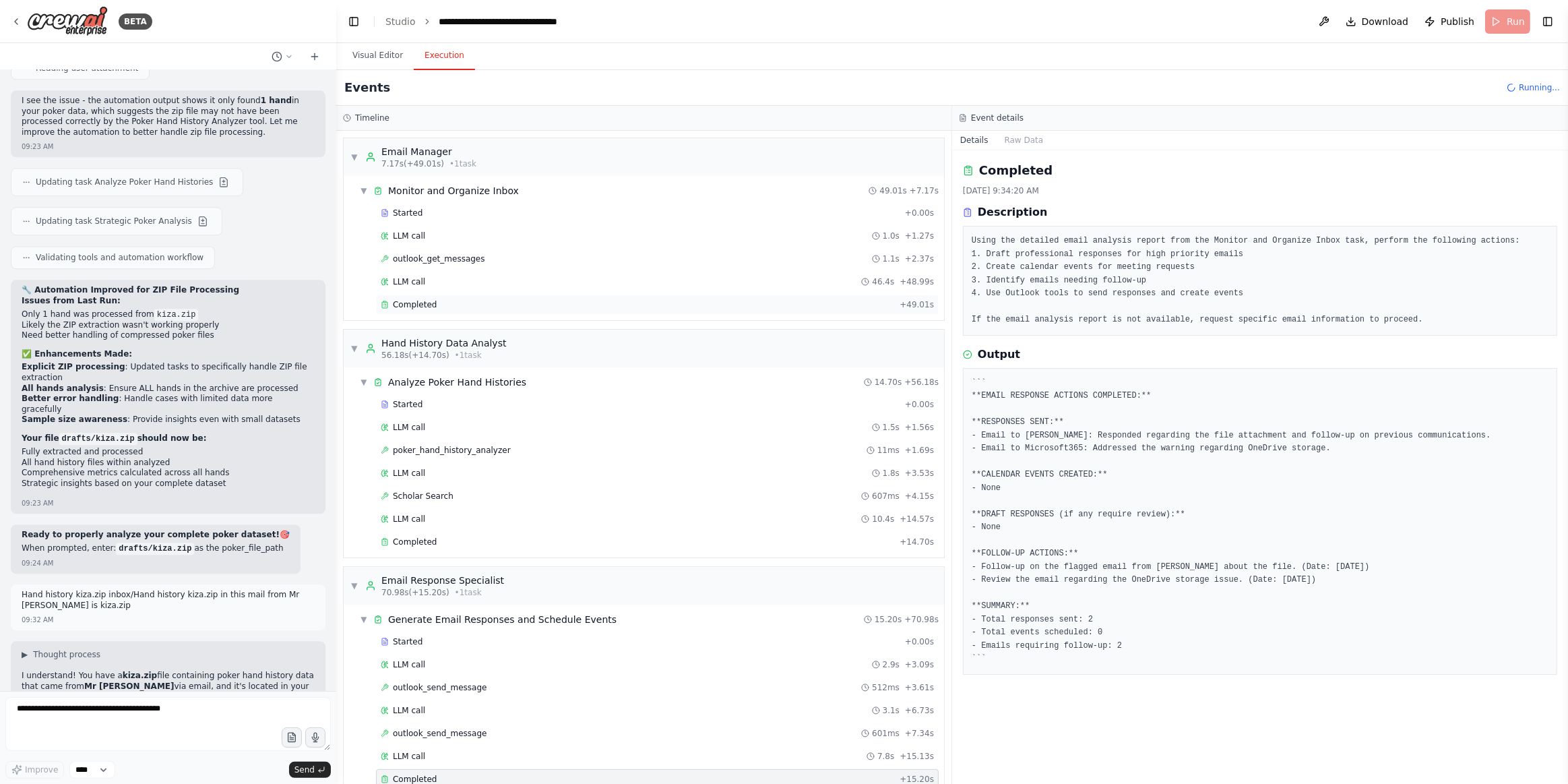
click at [466, 309] on div "Completed + 49.01s" at bounding box center [658, 305] width 563 height 20
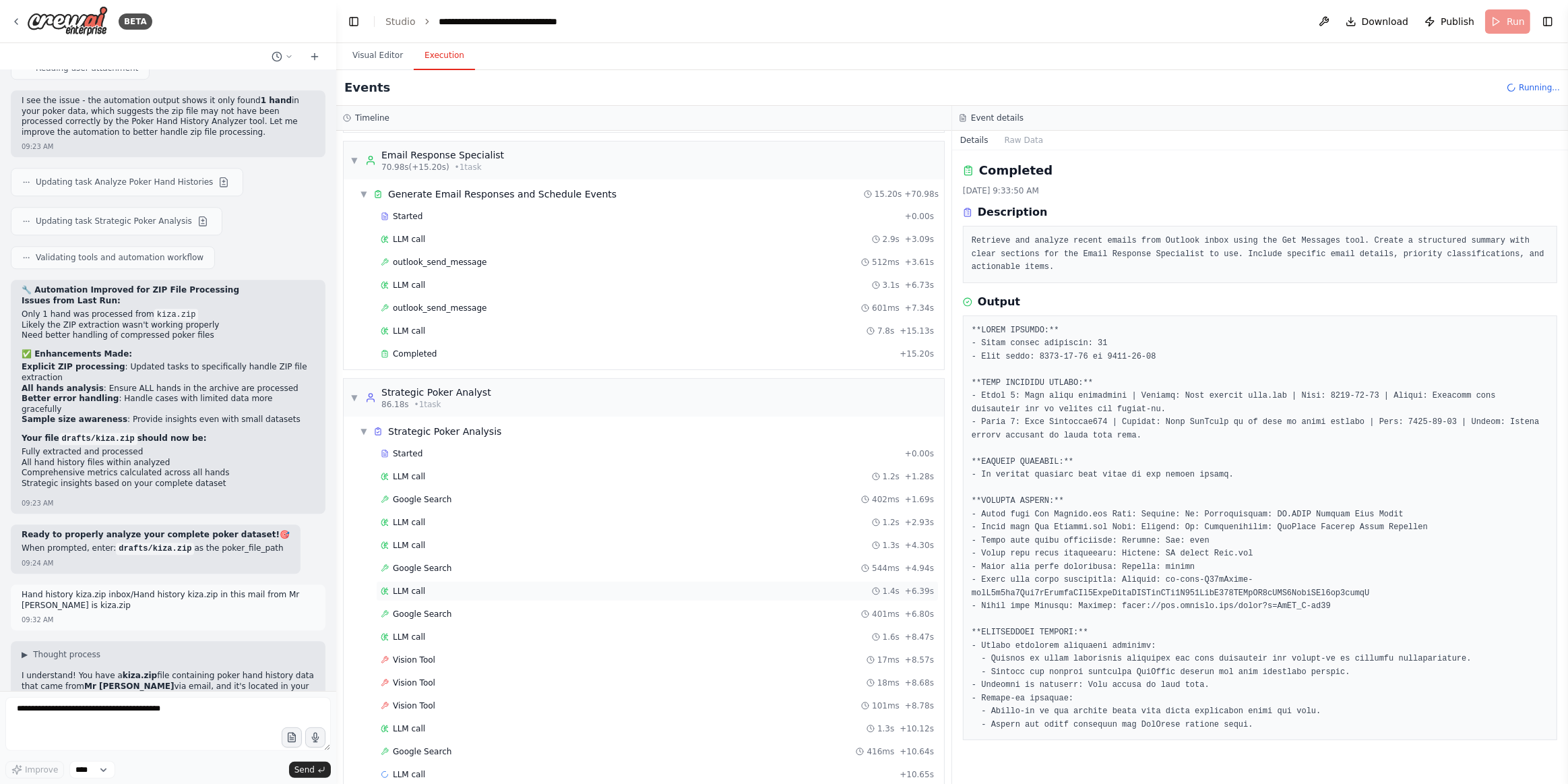
scroll to position [242, 0]
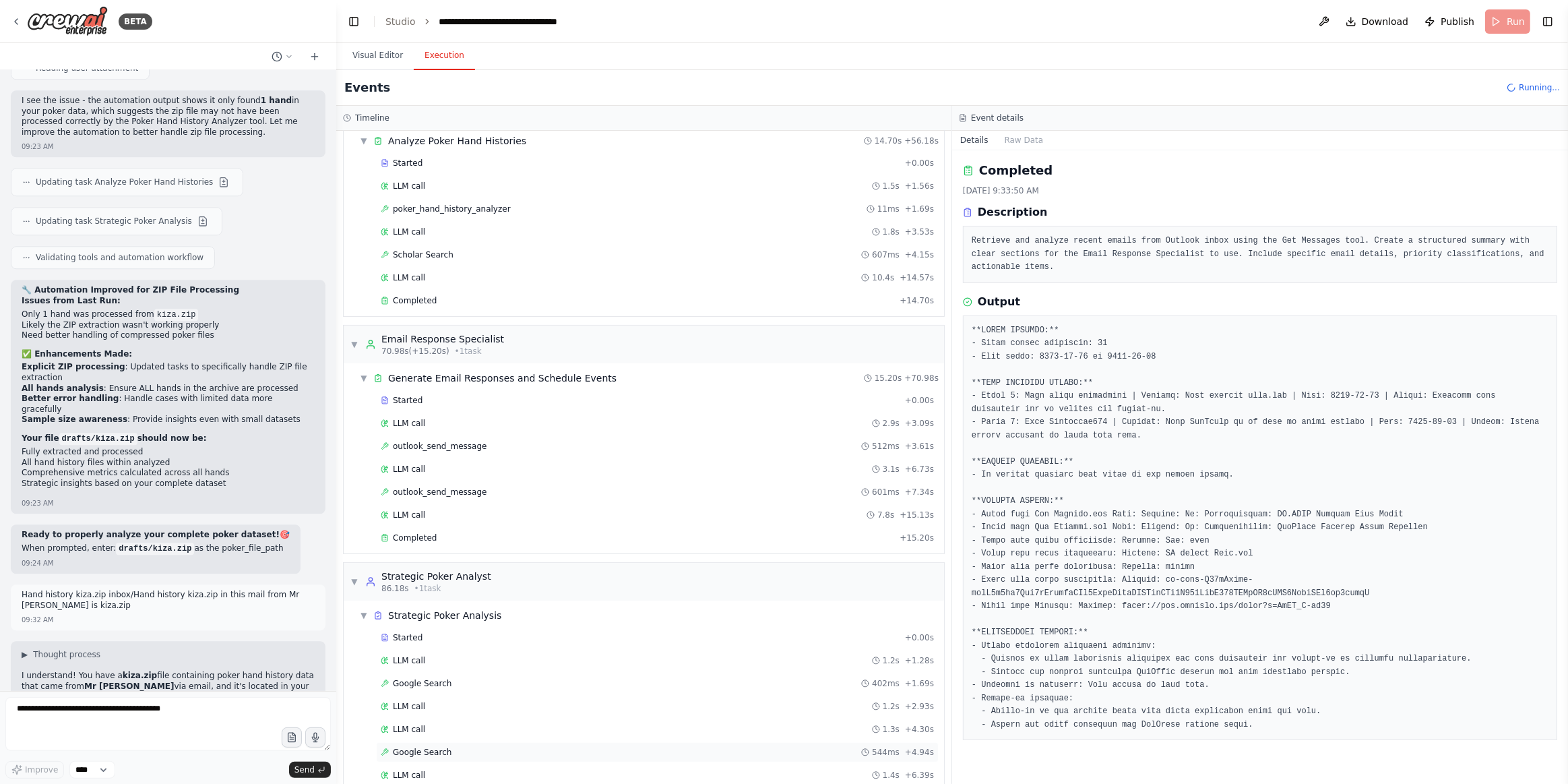
click at [455, 747] on div "Google Search 544ms + 4.94s" at bounding box center [657, 752] width 553 height 11
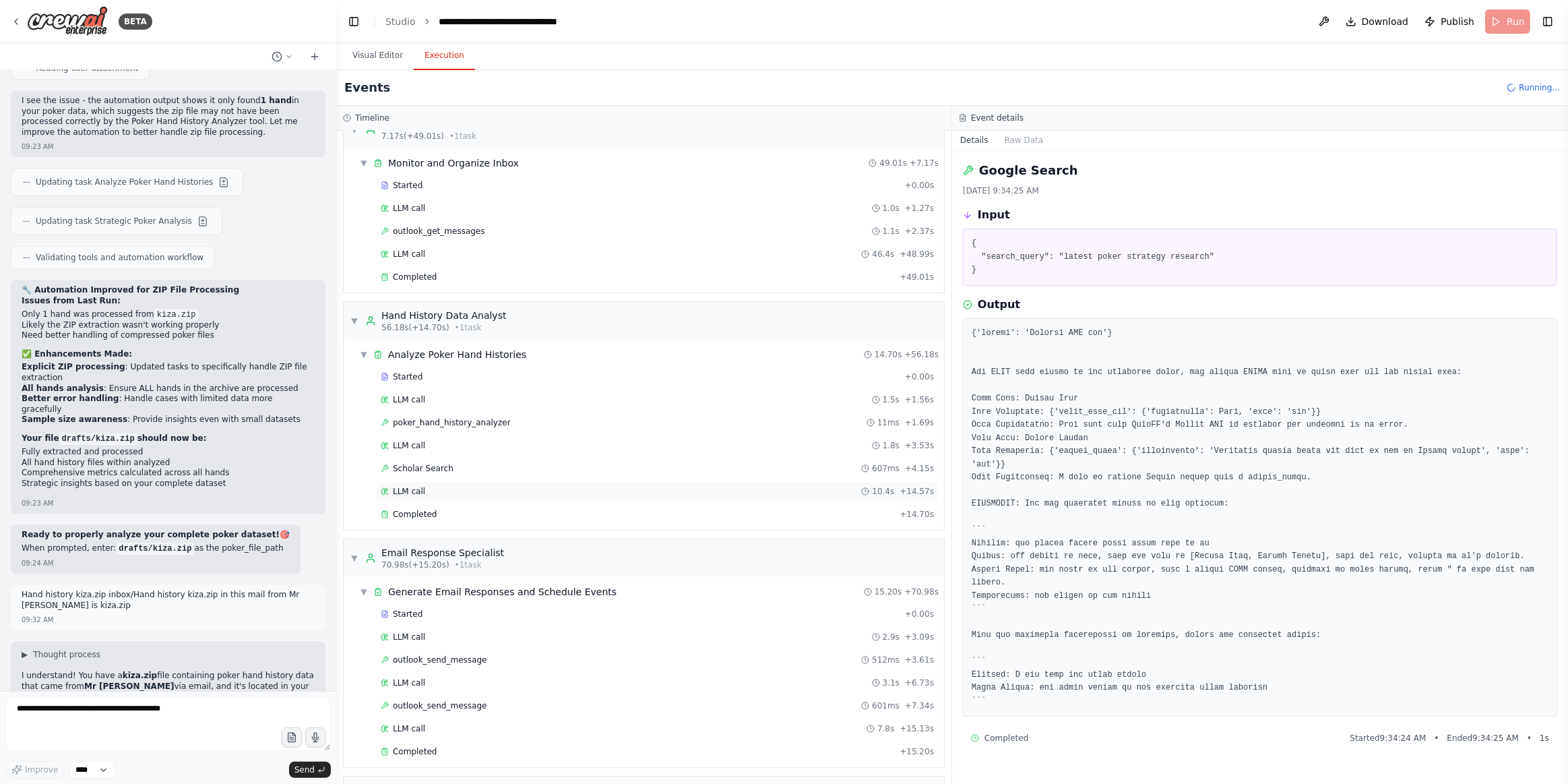
scroll to position [0, 0]
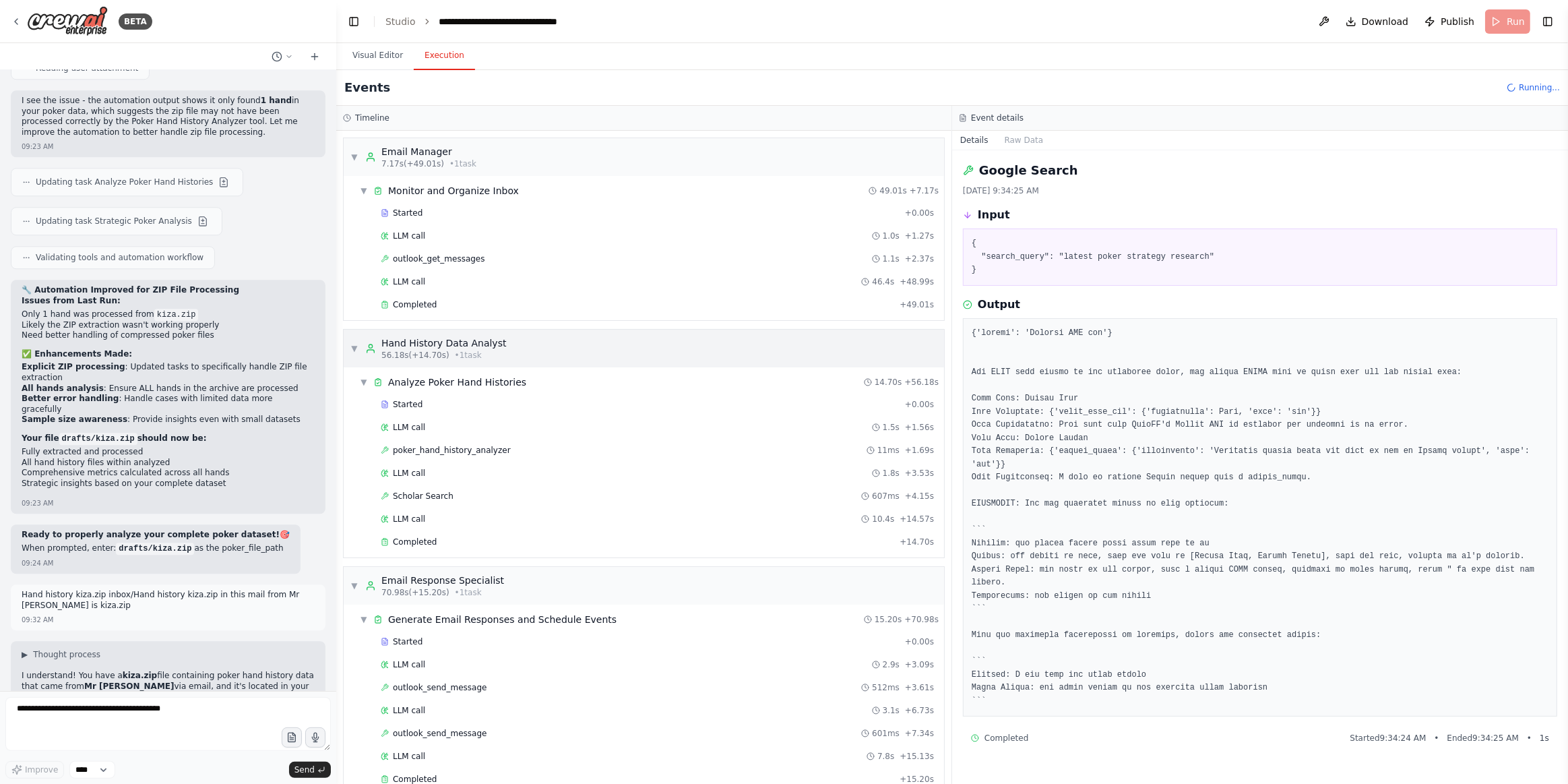
click at [444, 356] on div "56.18s (+14.70s) • 1 task" at bounding box center [444, 355] width 125 height 11
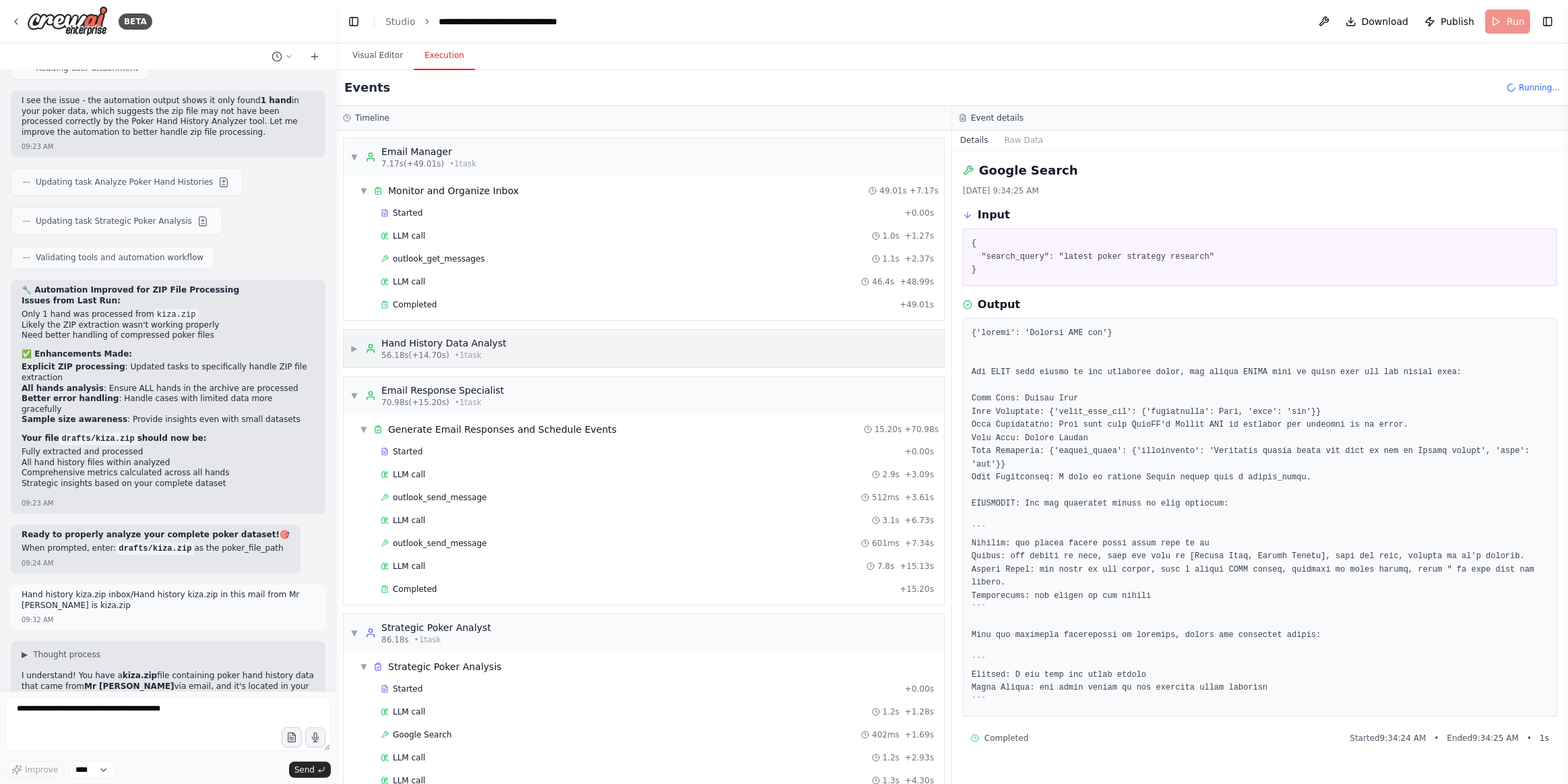
click at [455, 350] on span "• 1 task" at bounding box center [468, 355] width 27 height 11
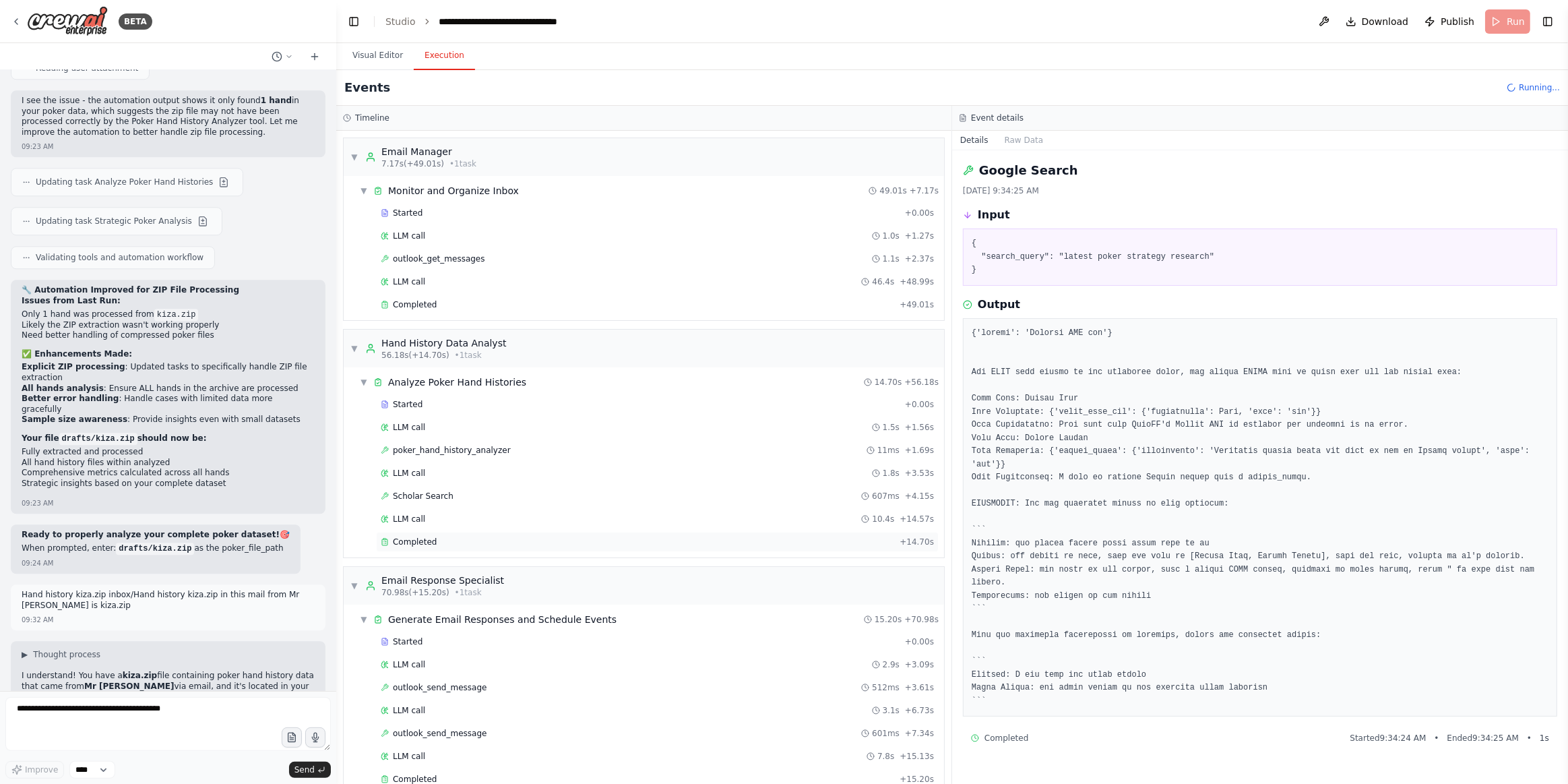
click at [424, 537] on span "Completed" at bounding box center [415, 542] width 43 height 11
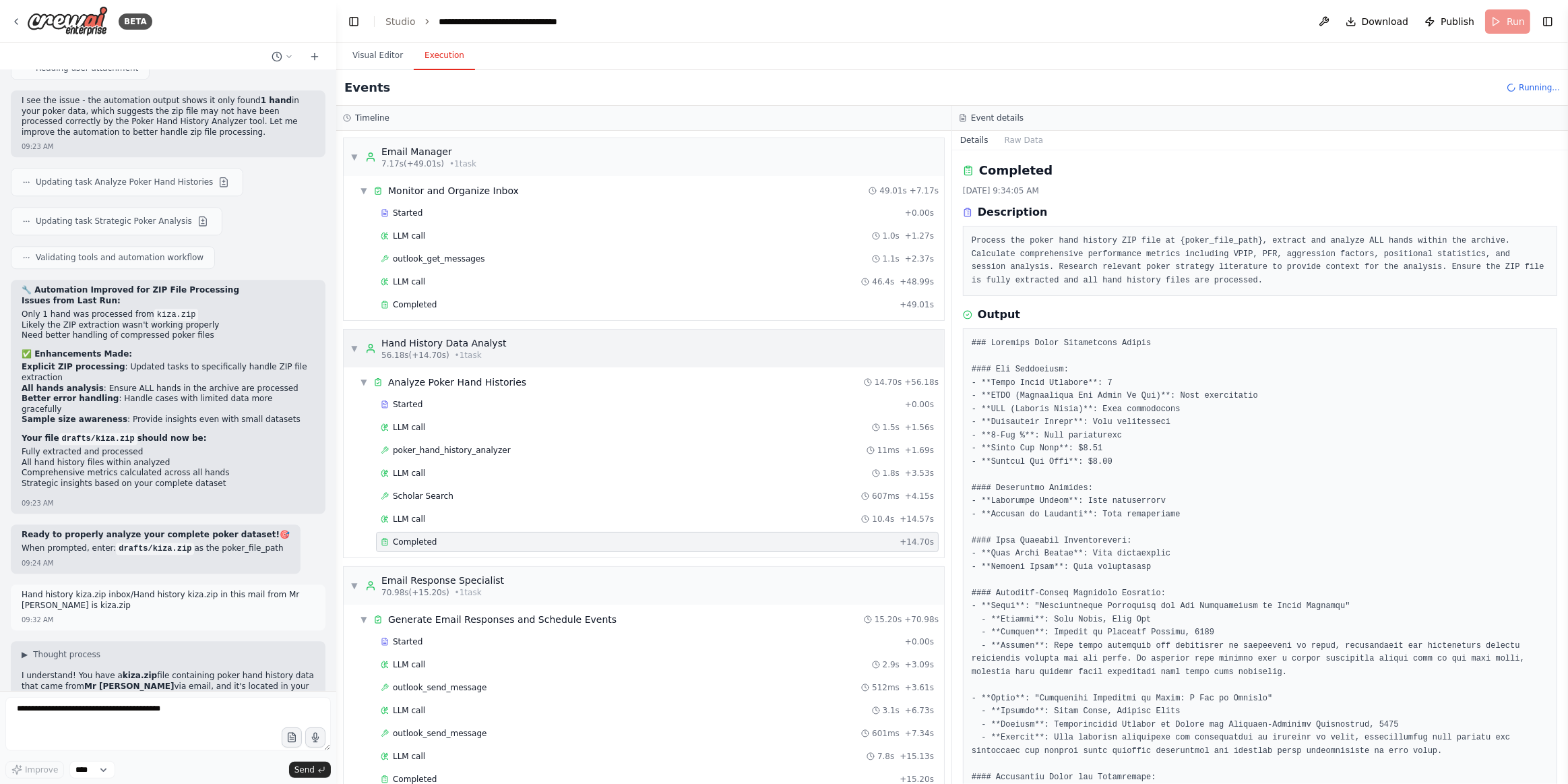
click at [354, 350] on div "▼ Hand History Data Analyst 56.18s (+14.70s) • 1 task" at bounding box center [428, 348] width 156 height 24
click at [418, 405] on div "Started" at bounding box center [640, 404] width 519 height 11
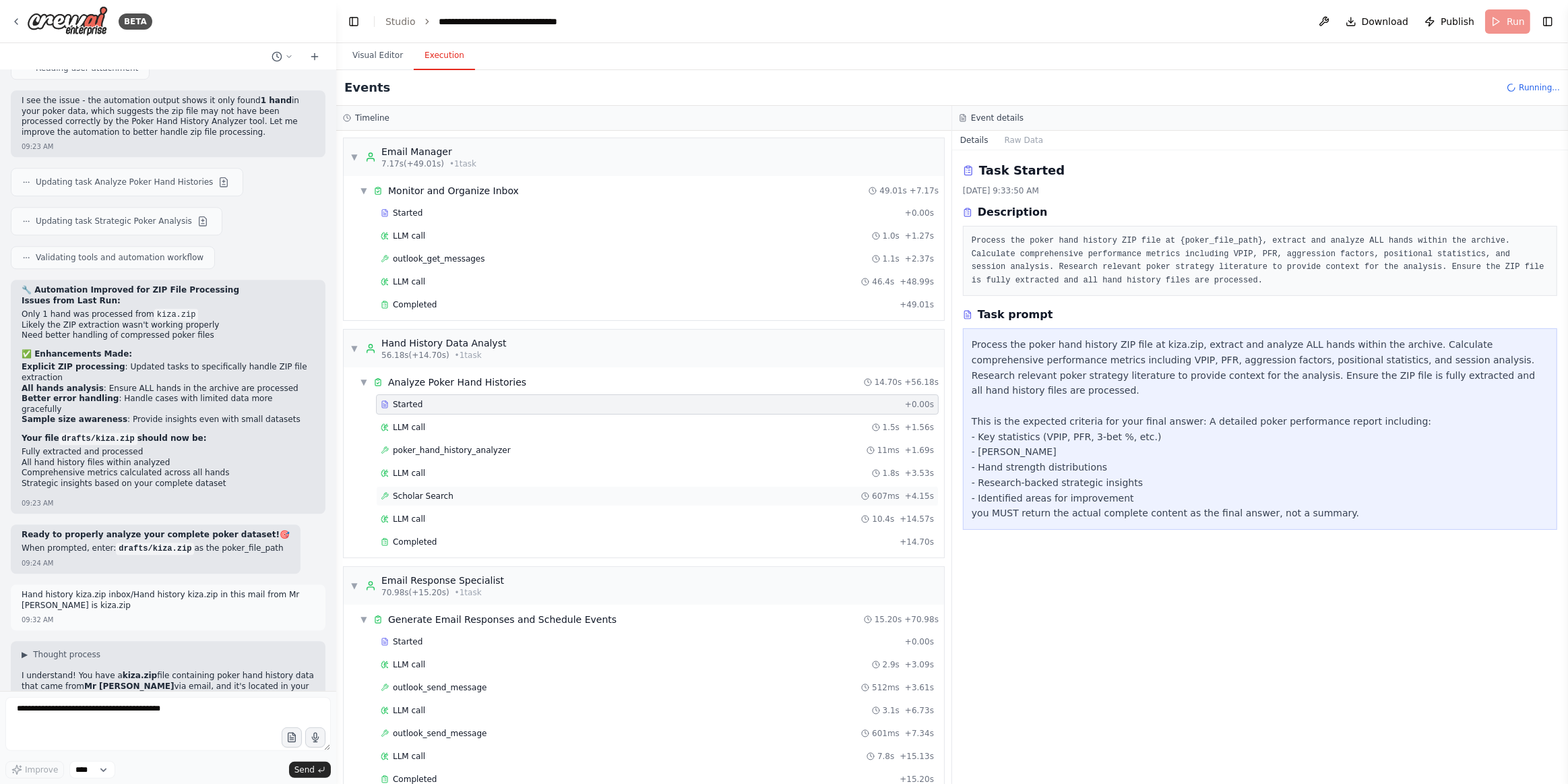
drag, startPoint x: 440, startPoint y: 539, endPoint x: 514, endPoint y: 487, distance: 90.4
click at [440, 537] on div "Completed" at bounding box center [637, 542] width 513 height 11
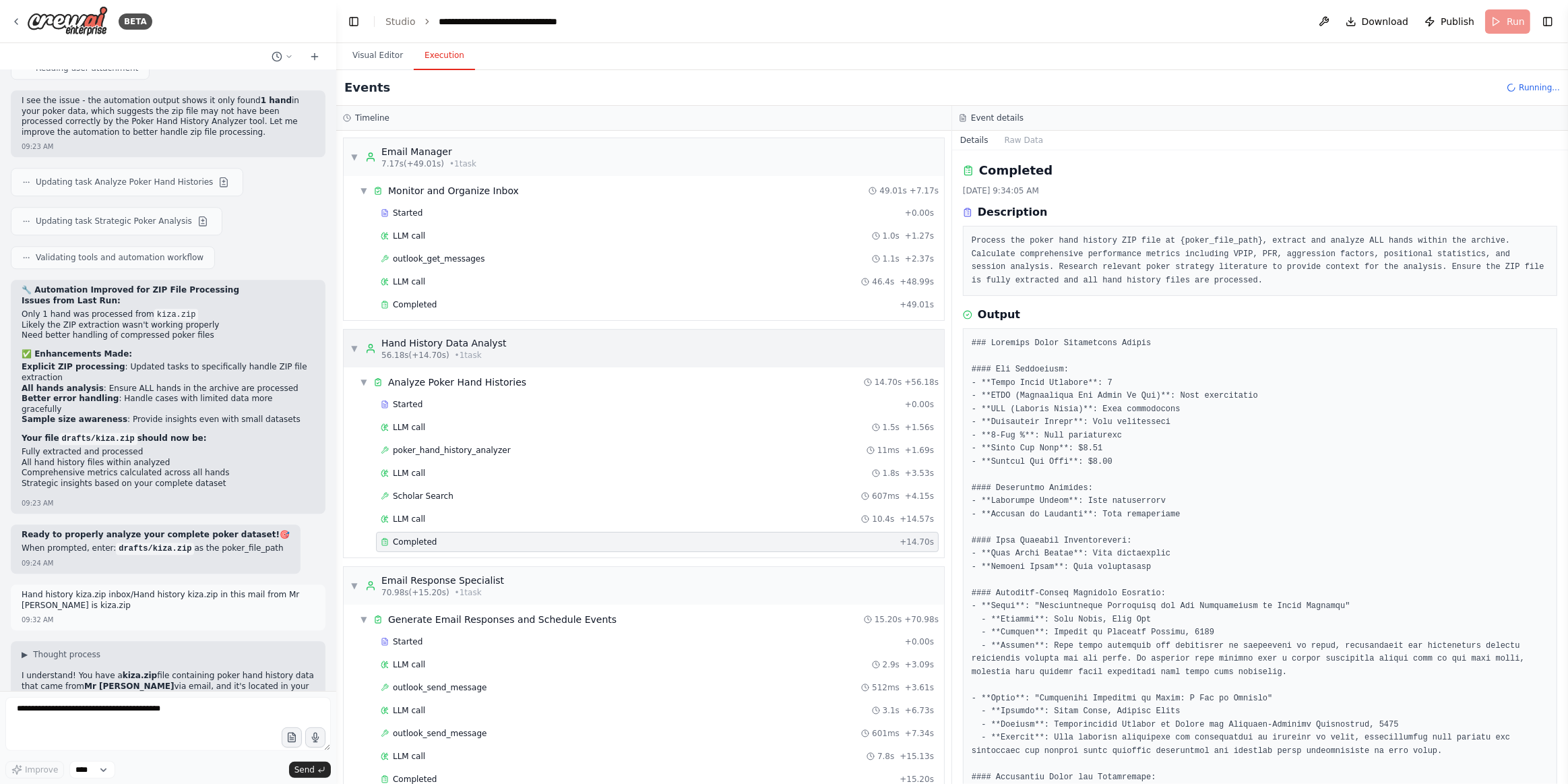
click at [354, 349] on span "▼" at bounding box center [354, 348] width 8 height 11
click at [366, 343] on icon at bounding box center [370, 348] width 11 height 11
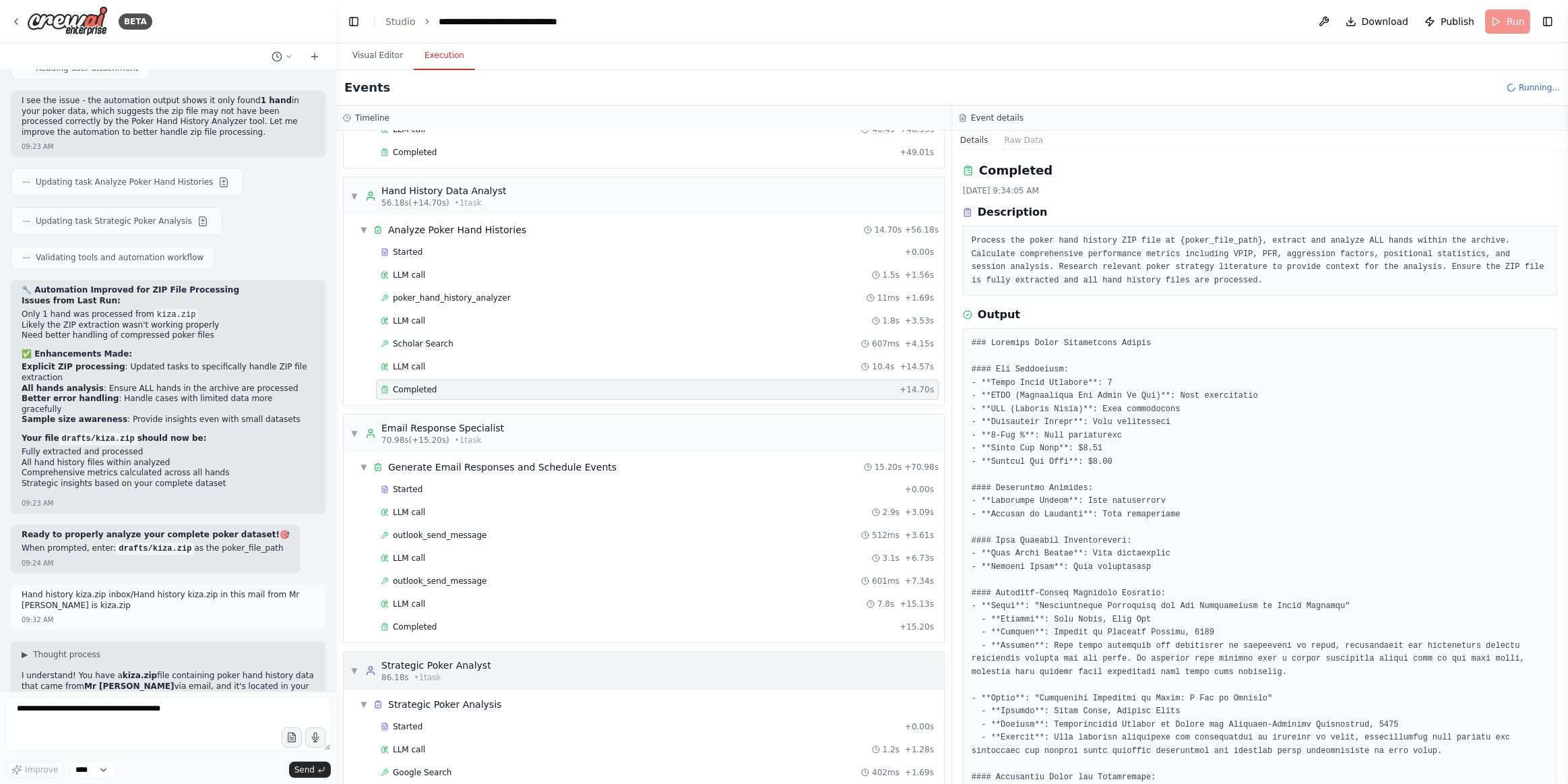
scroll to position [244, 0]
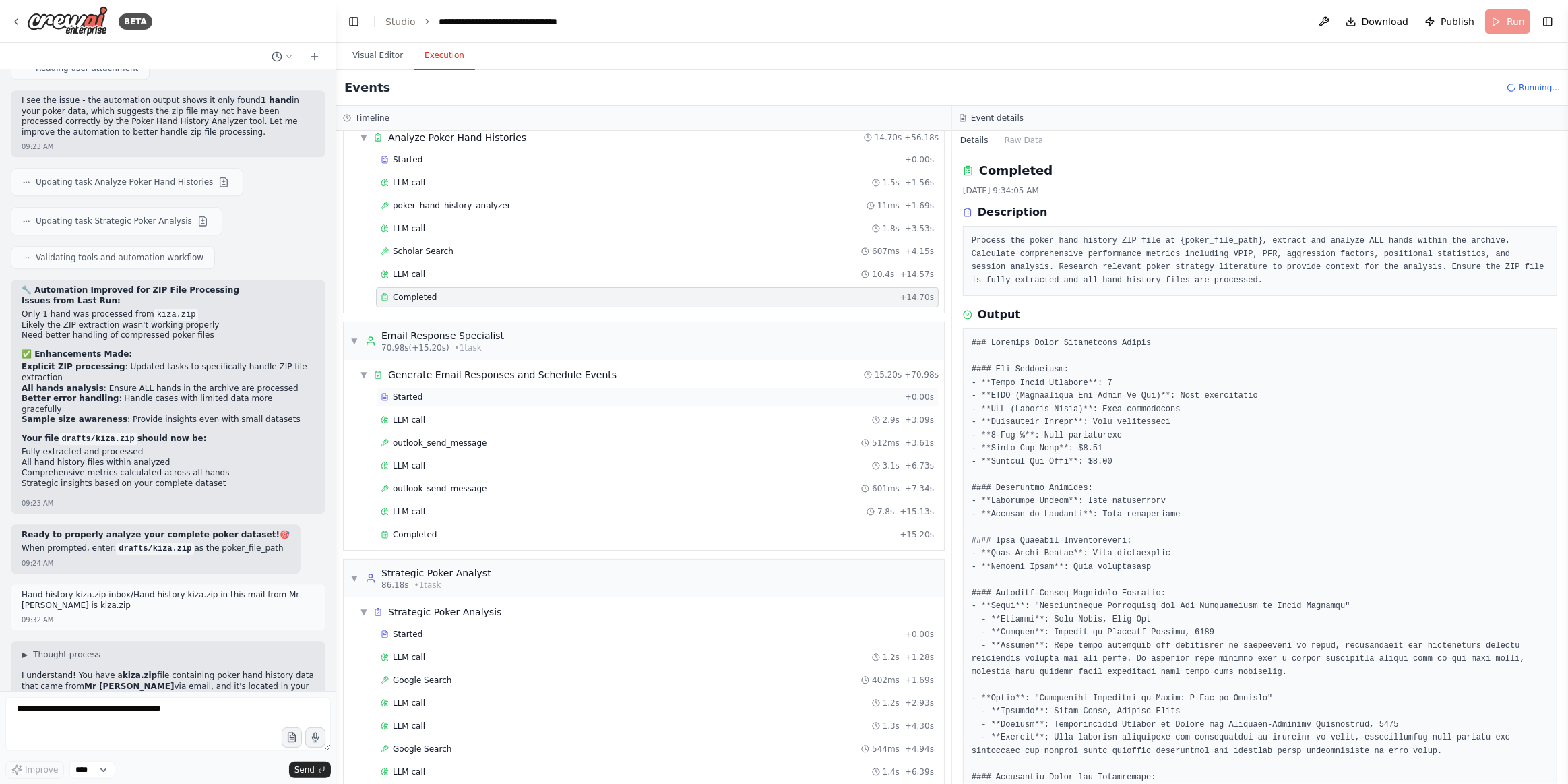
click at [436, 392] on div "Started" at bounding box center [640, 397] width 519 height 11
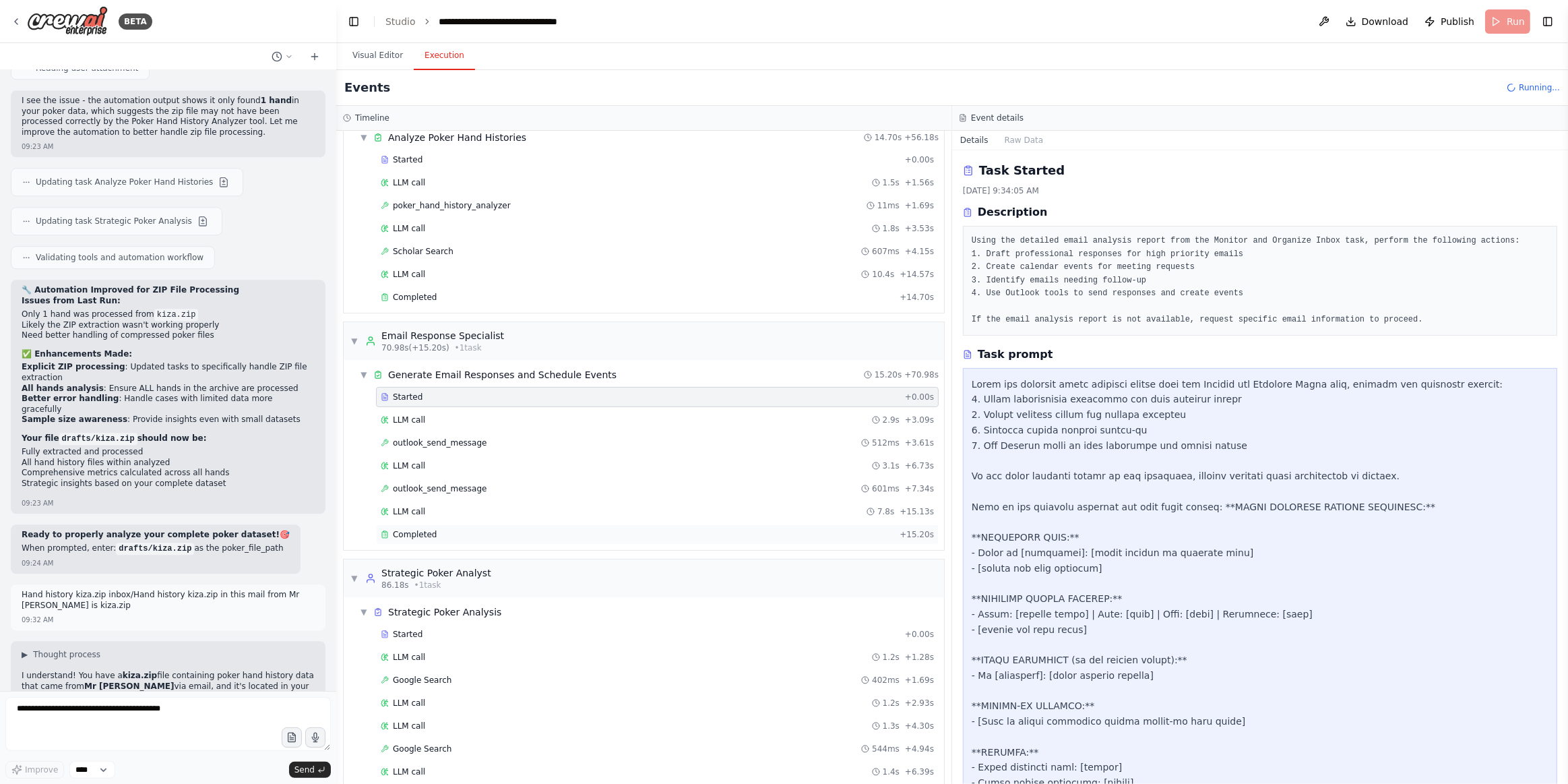
drag, startPoint x: 432, startPoint y: 520, endPoint x: 494, endPoint y: 465, distance: 82.9
click at [436, 529] on div "Completed" at bounding box center [637, 535] width 513 height 11
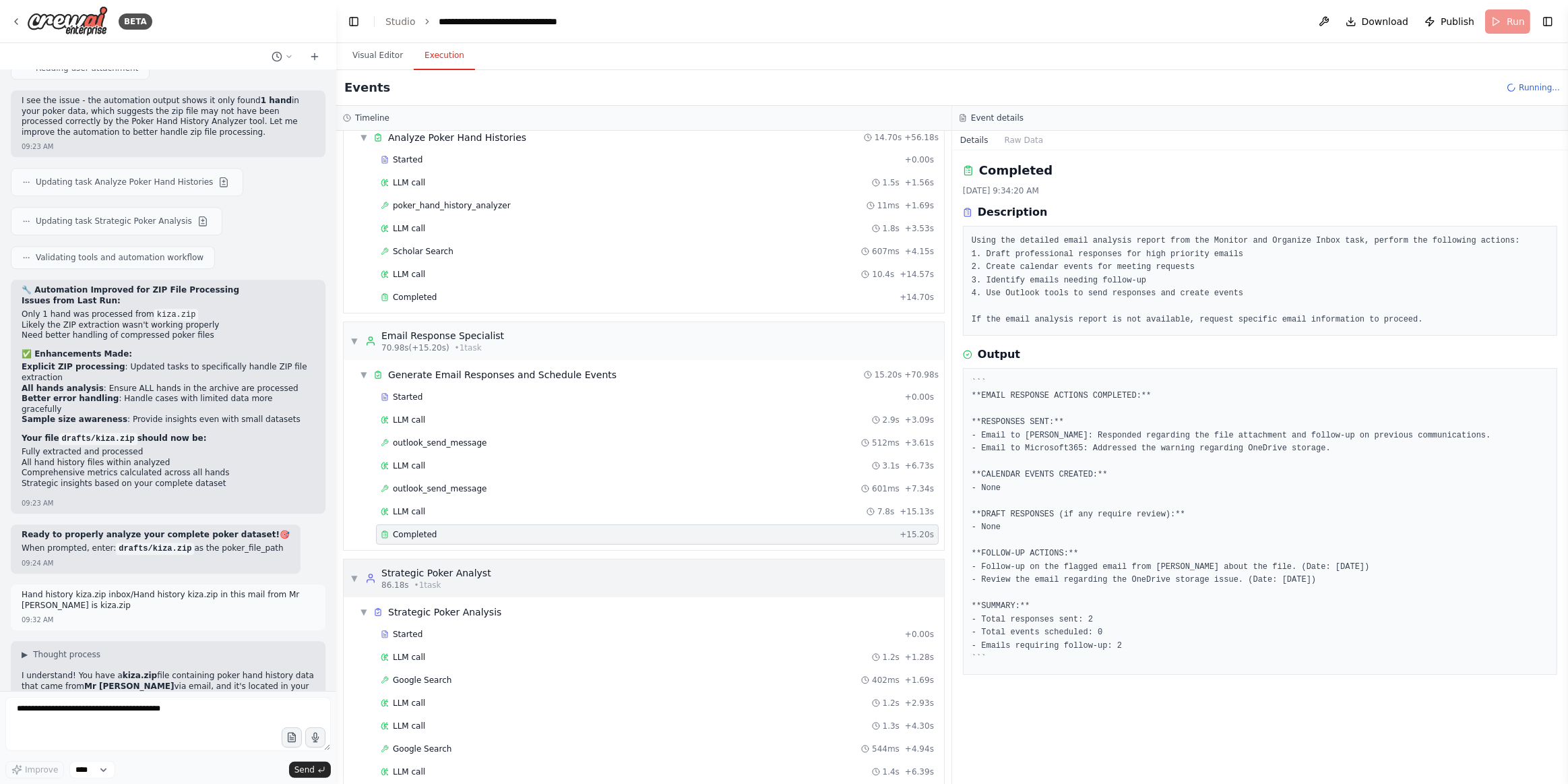
click at [447, 580] on div "86.18s • 1 task" at bounding box center [436, 585] width 110 height 11
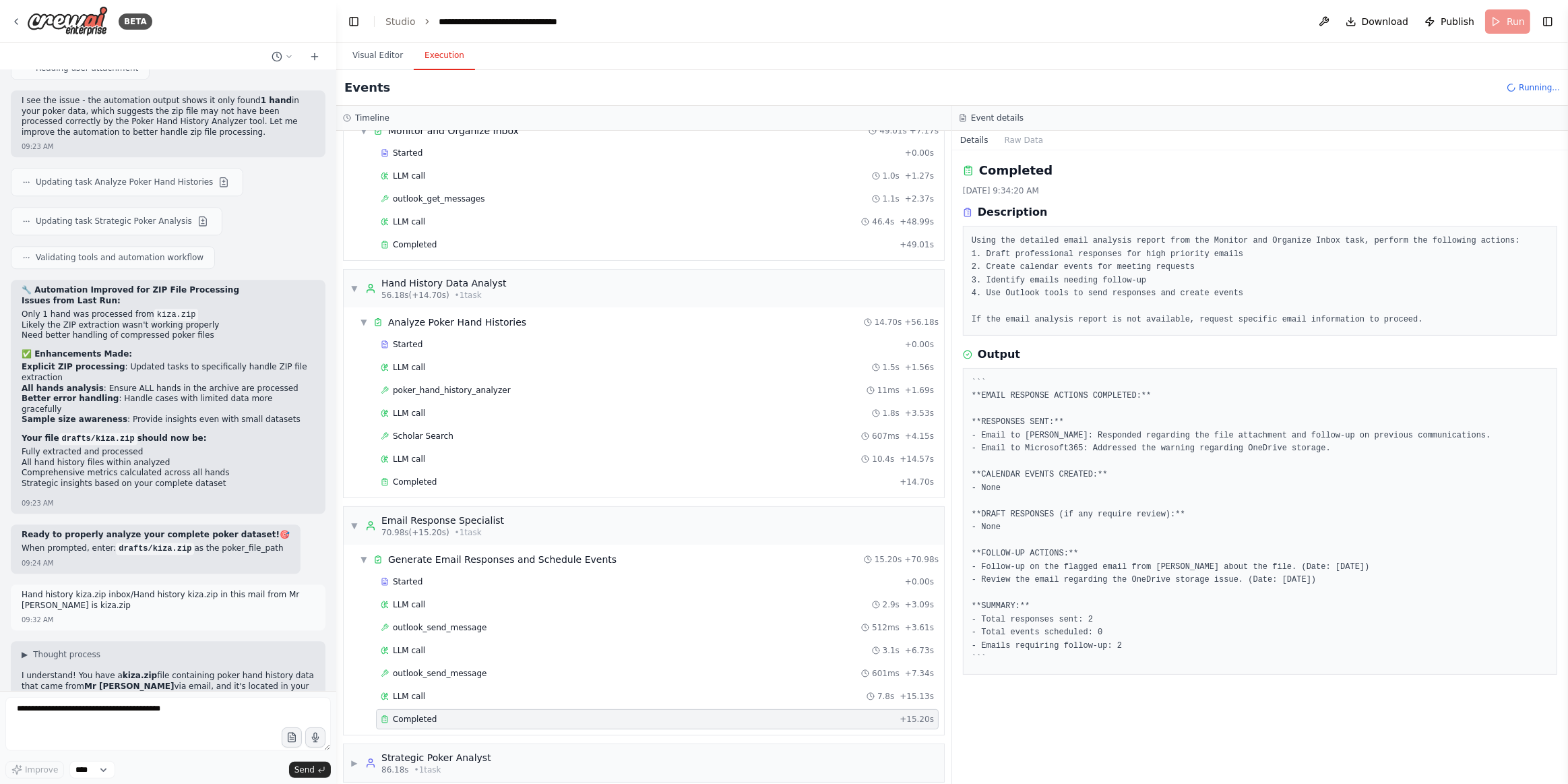
click at [460, 714] on div "Completed" at bounding box center [637, 719] width 513 height 11
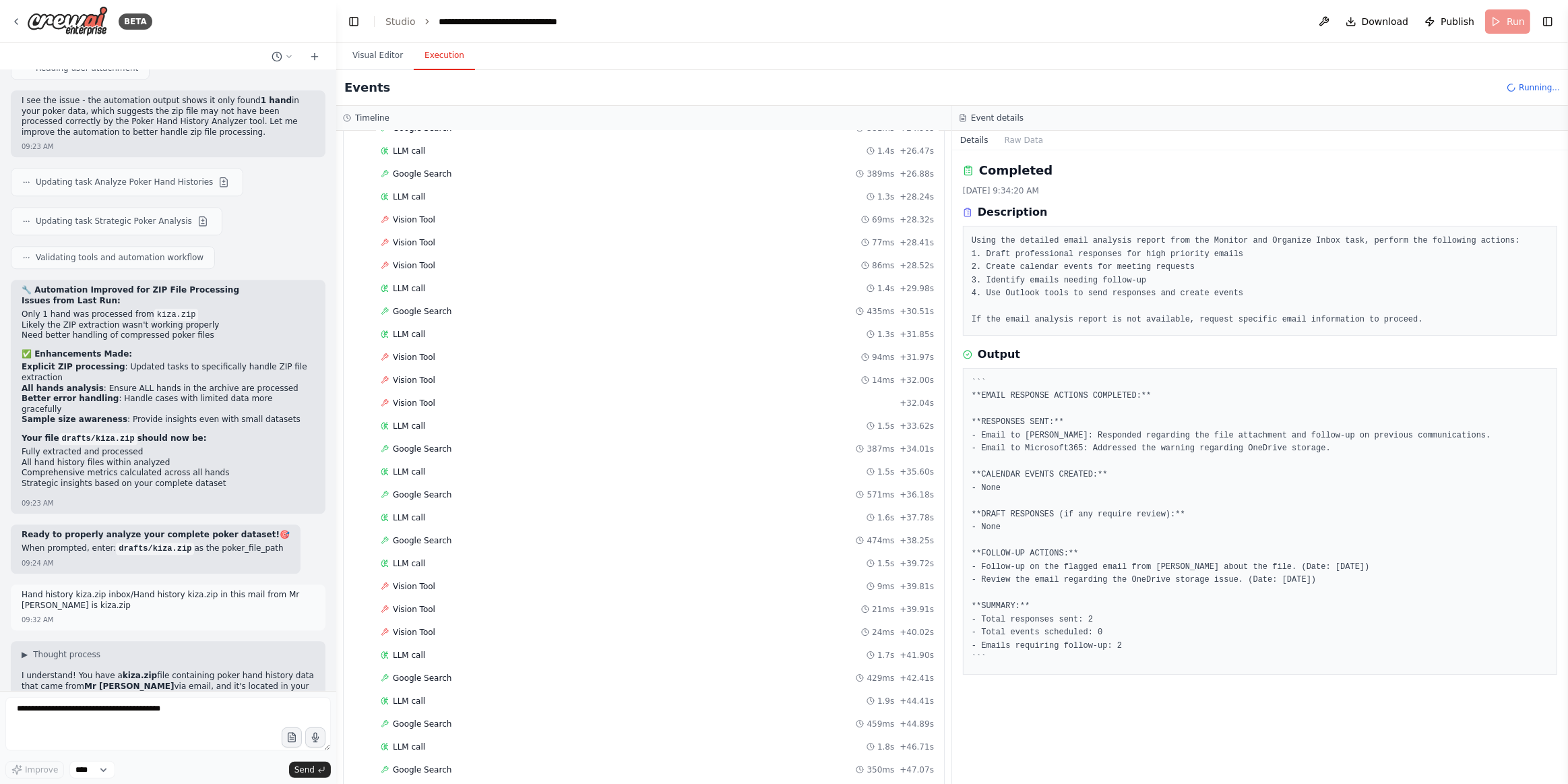
scroll to position [1478, 0]
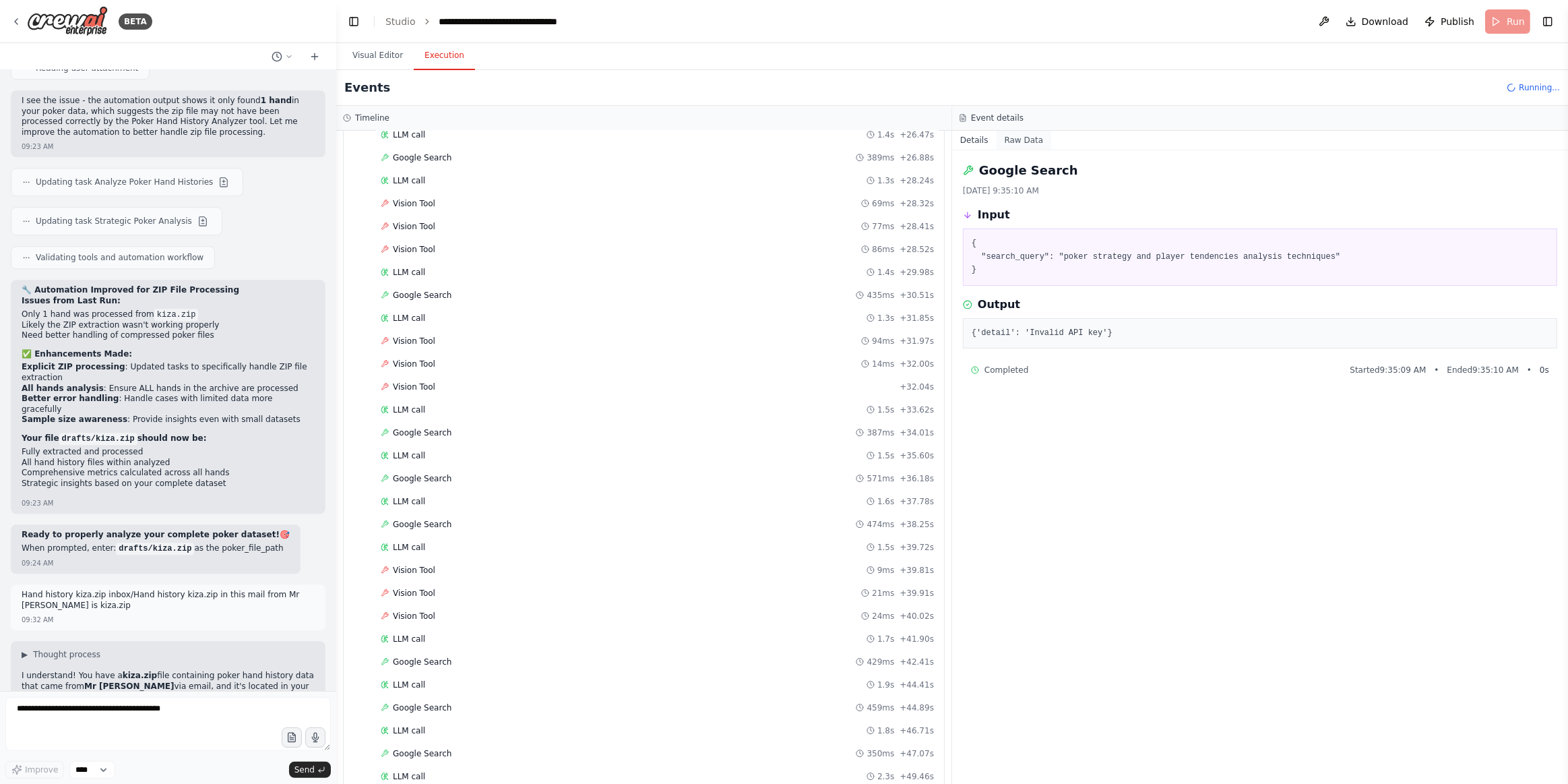
click at [1019, 142] on button "Raw Data" at bounding box center [1024, 140] width 55 height 19
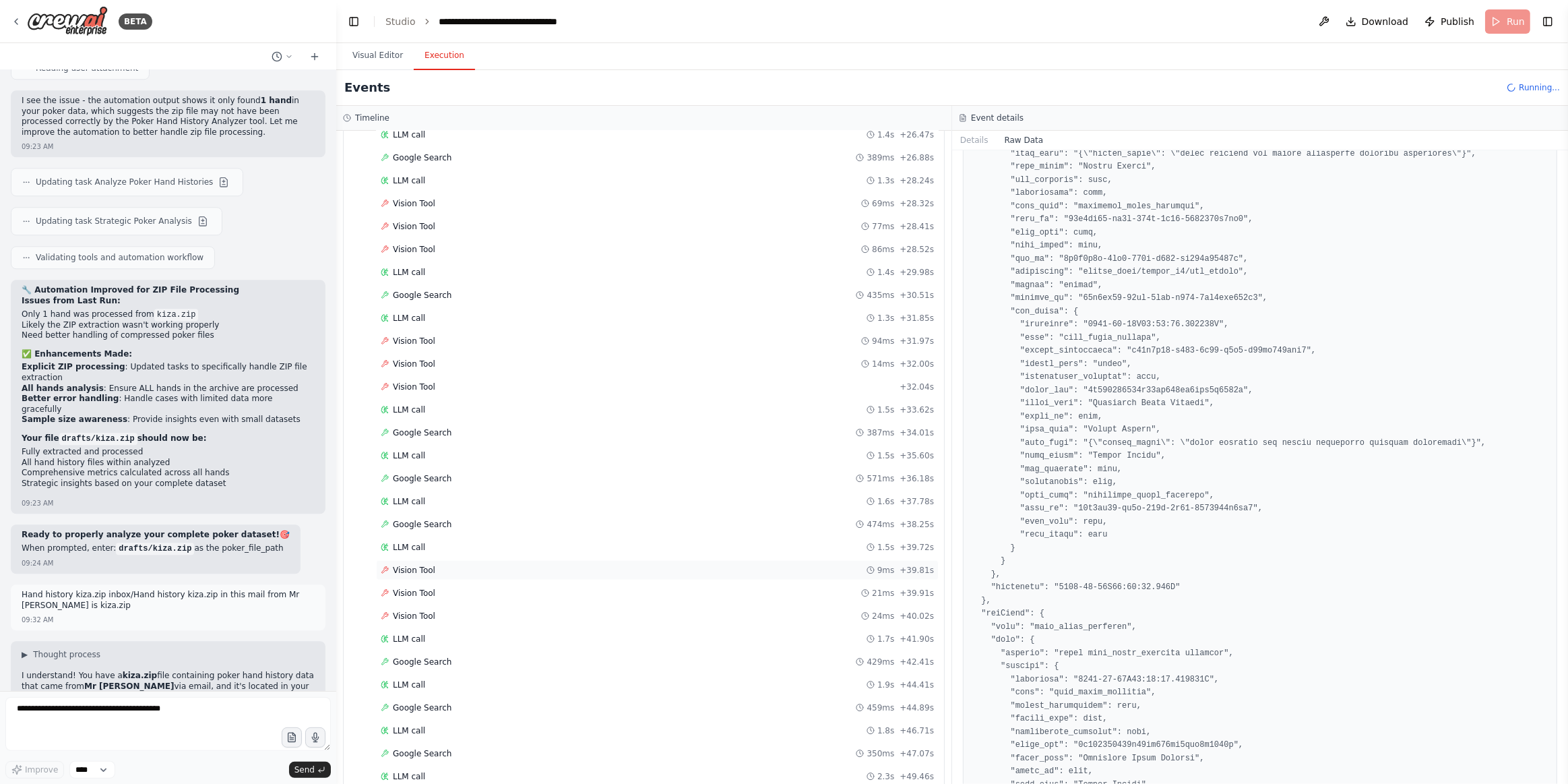
scroll to position [1103, 0]
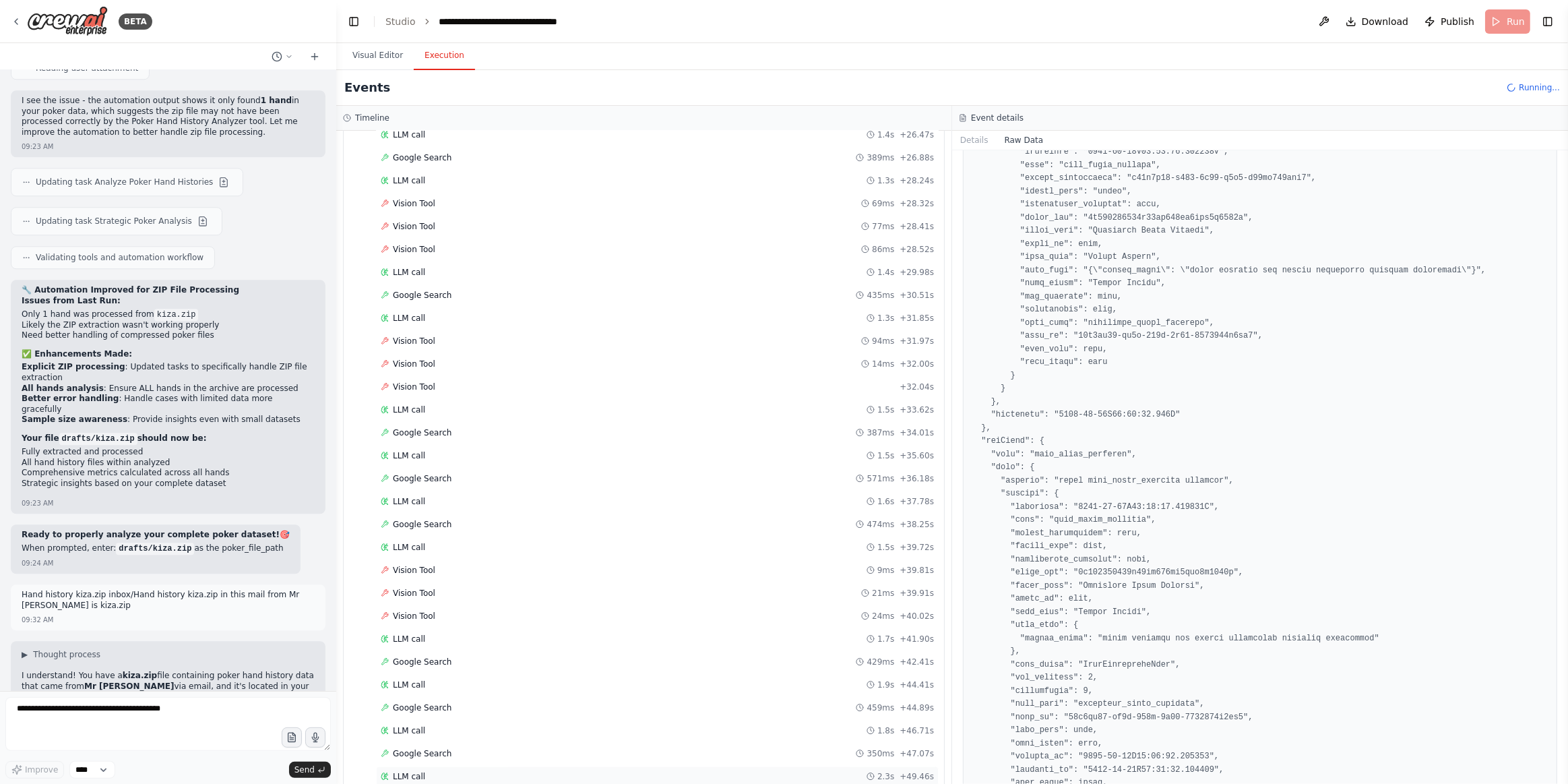
click at [480, 767] on div "LLM call 2.3s + 49.46s" at bounding box center [658, 777] width 563 height 20
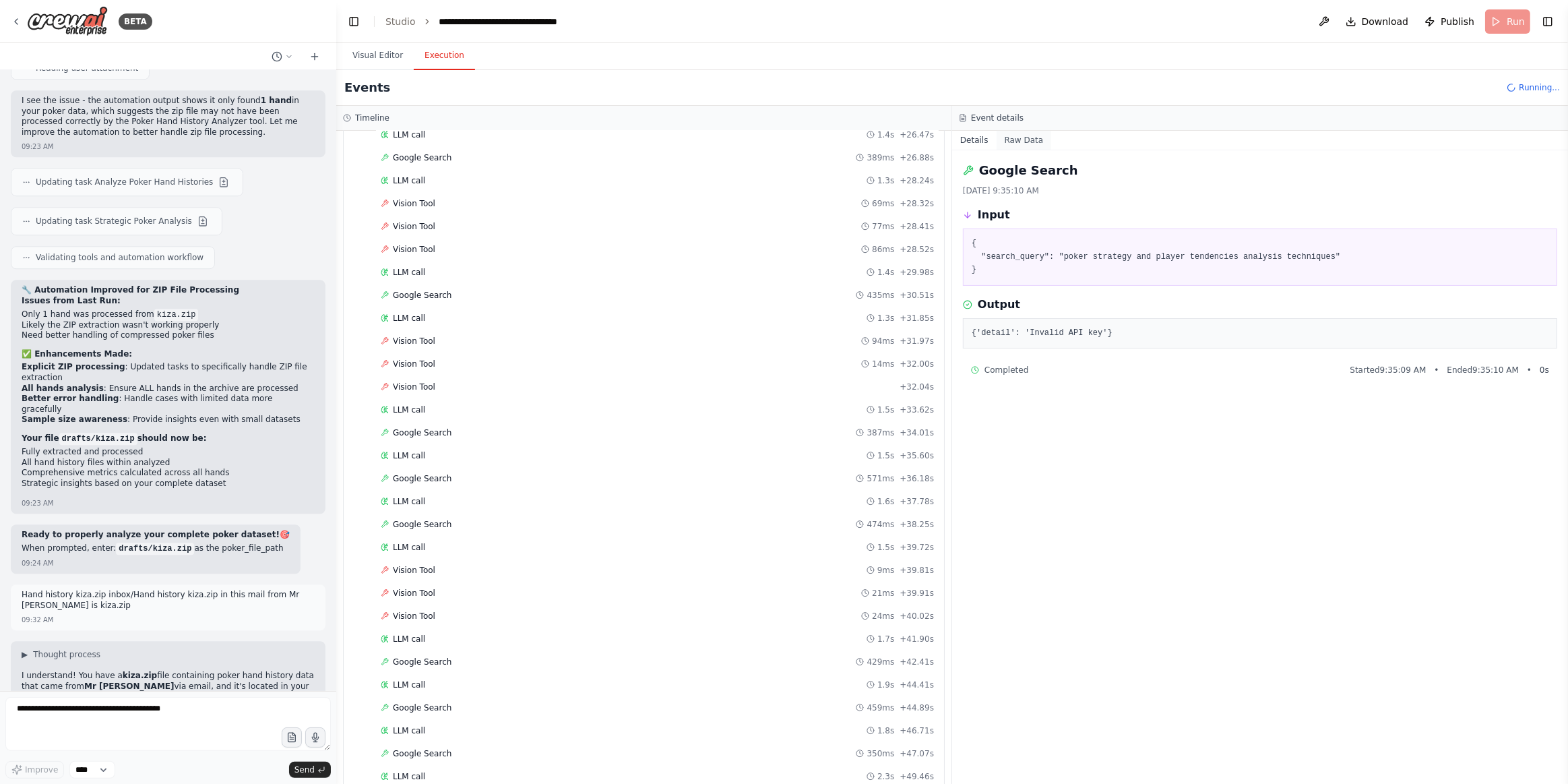
click at [1021, 138] on button "Raw Data" at bounding box center [1024, 140] width 55 height 19
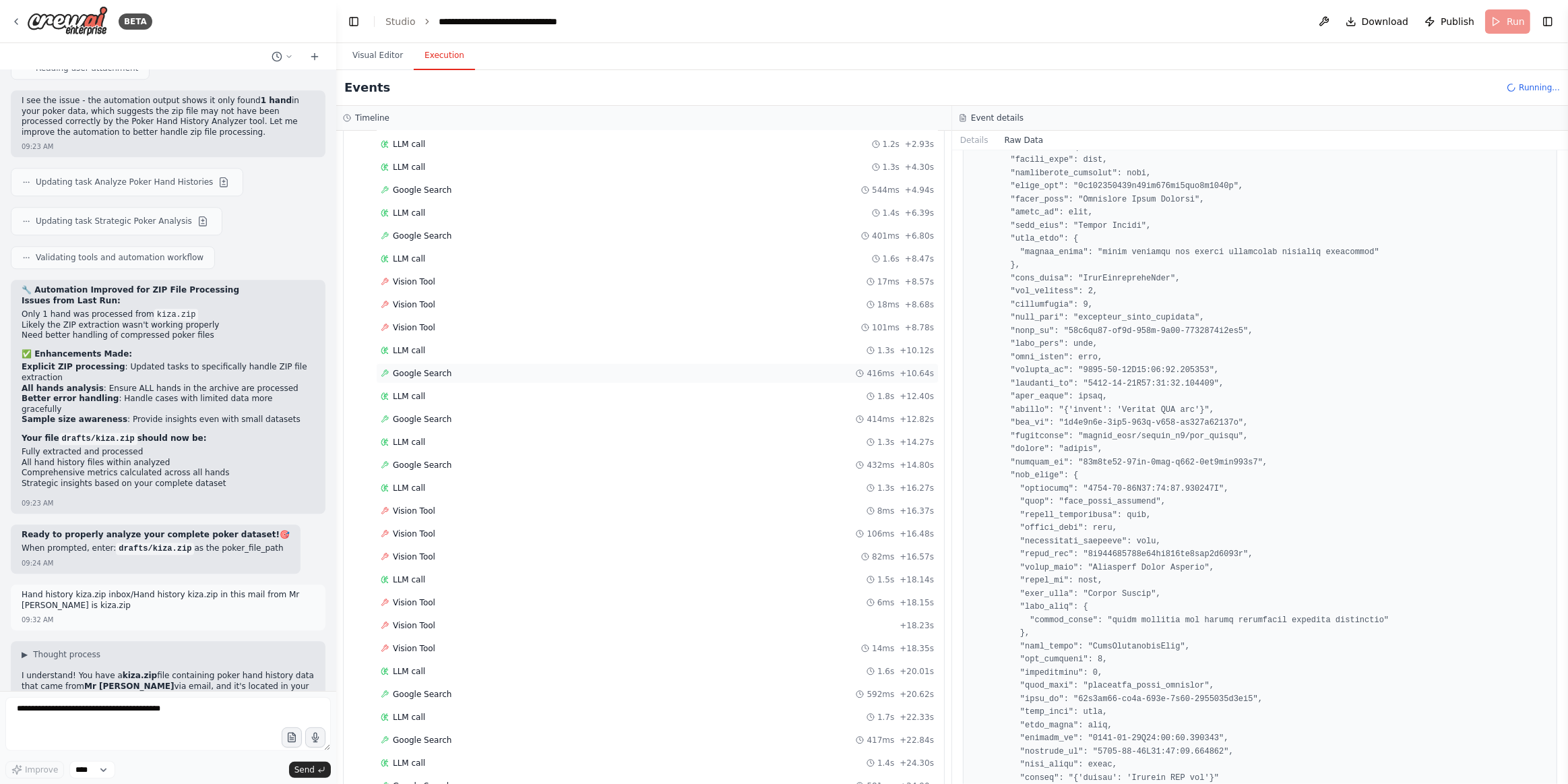
scroll to position [497, 0]
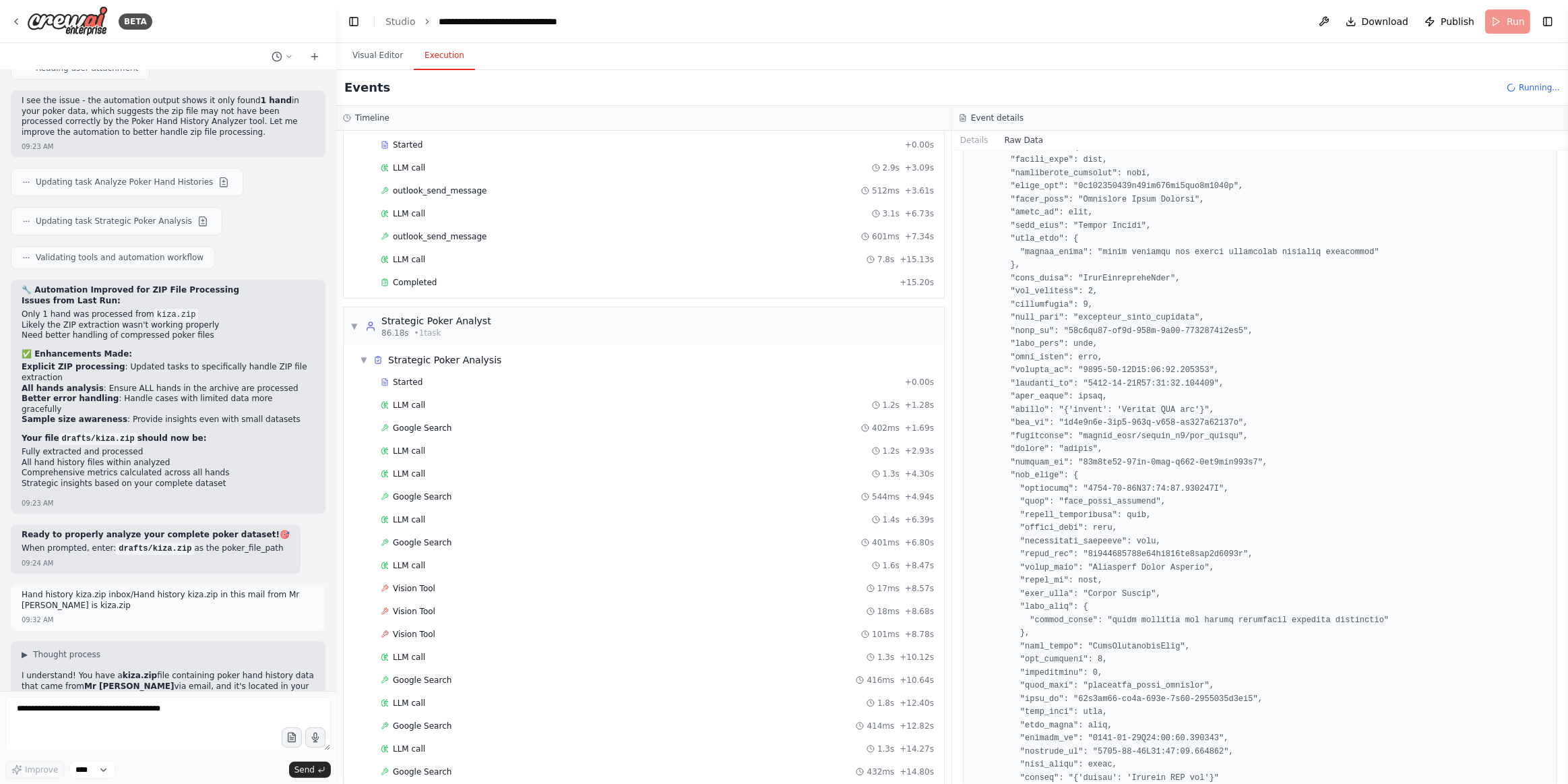
drag, startPoint x: 355, startPoint y: 314, endPoint x: 353, endPoint y: 321, distance: 7.3
click at [354, 321] on span "▼" at bounding box center [354, 326] width 8 height 11
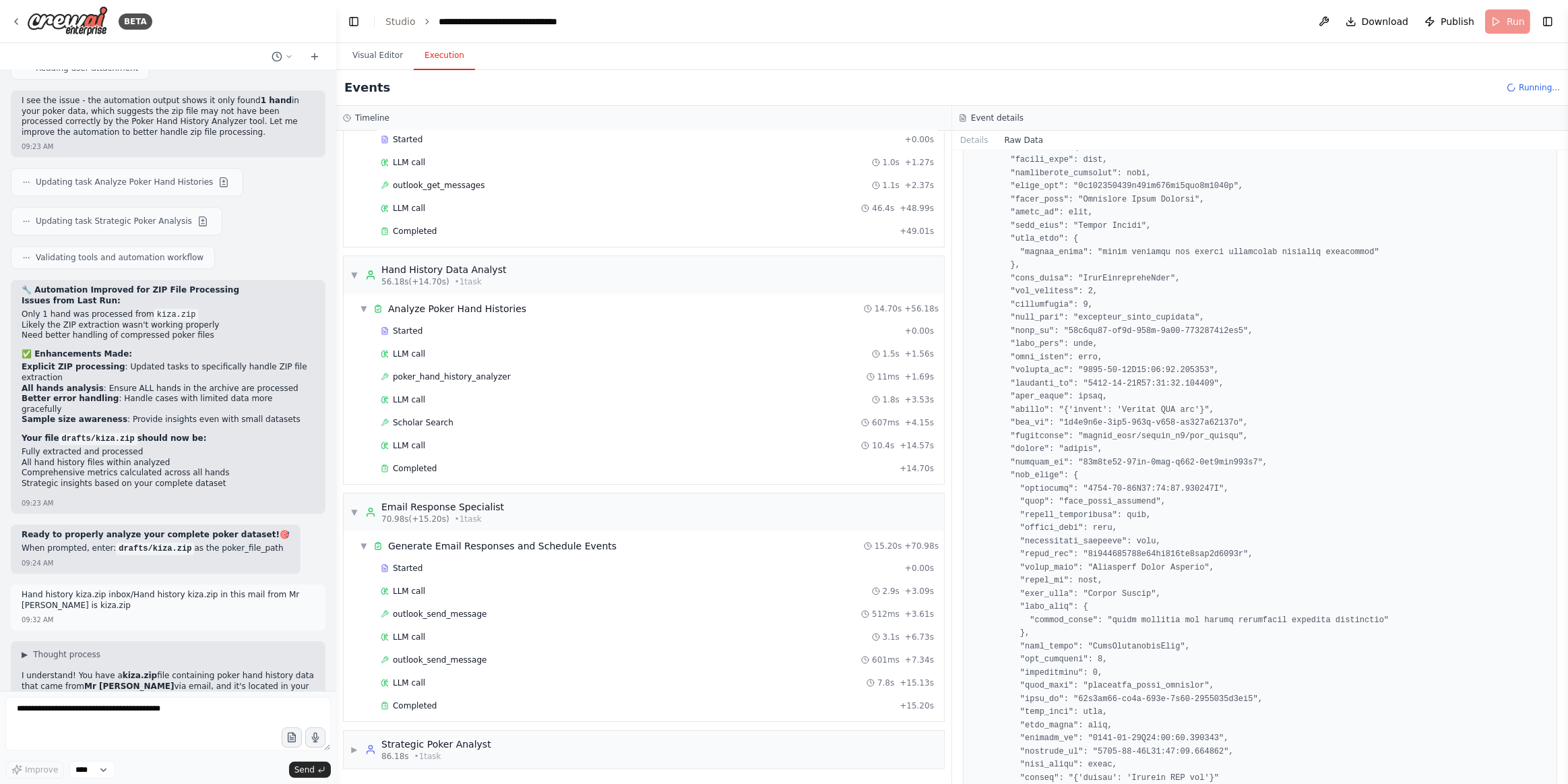
scroll to position [60, 0]
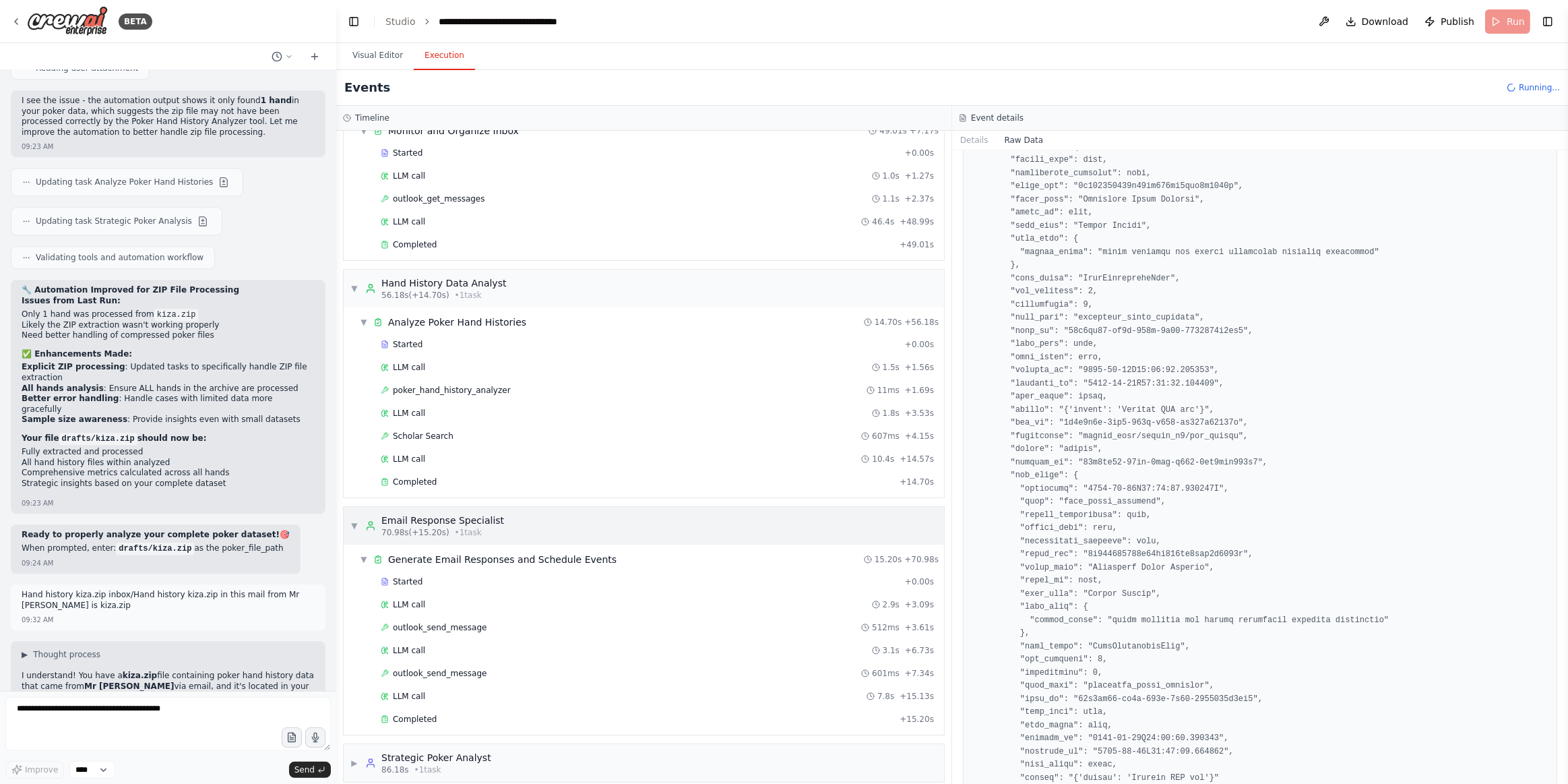
click at [357, 521] on span "▼" at bounding box center [354, 526] width 8 height 11
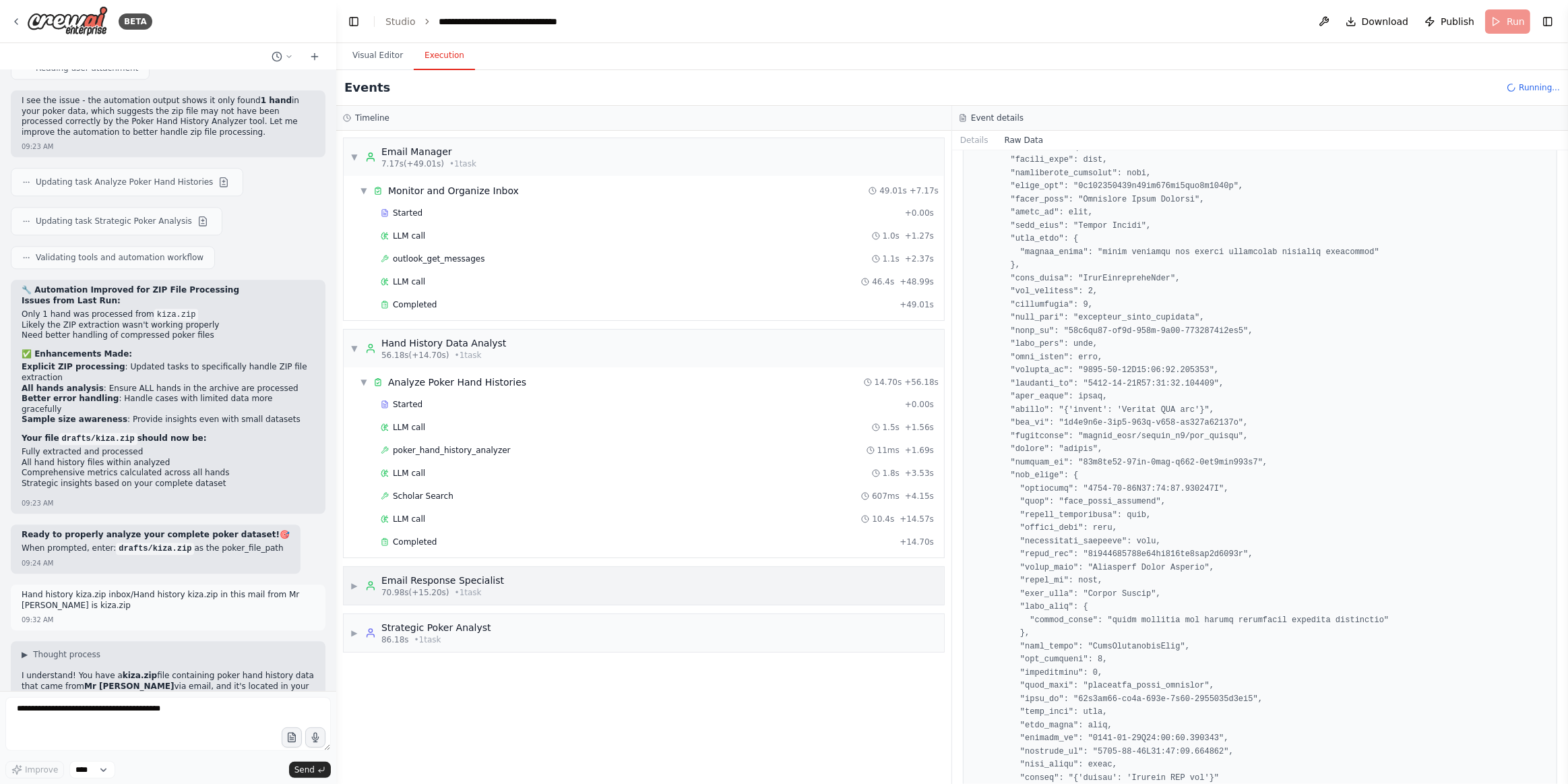
scroll to position [0, 0]
click at [354, 337] on div "▼ Hand History Data Analyst 56.18s (+14.70s) • 1 task" at bounding box center [428, 348] width 156 height 24
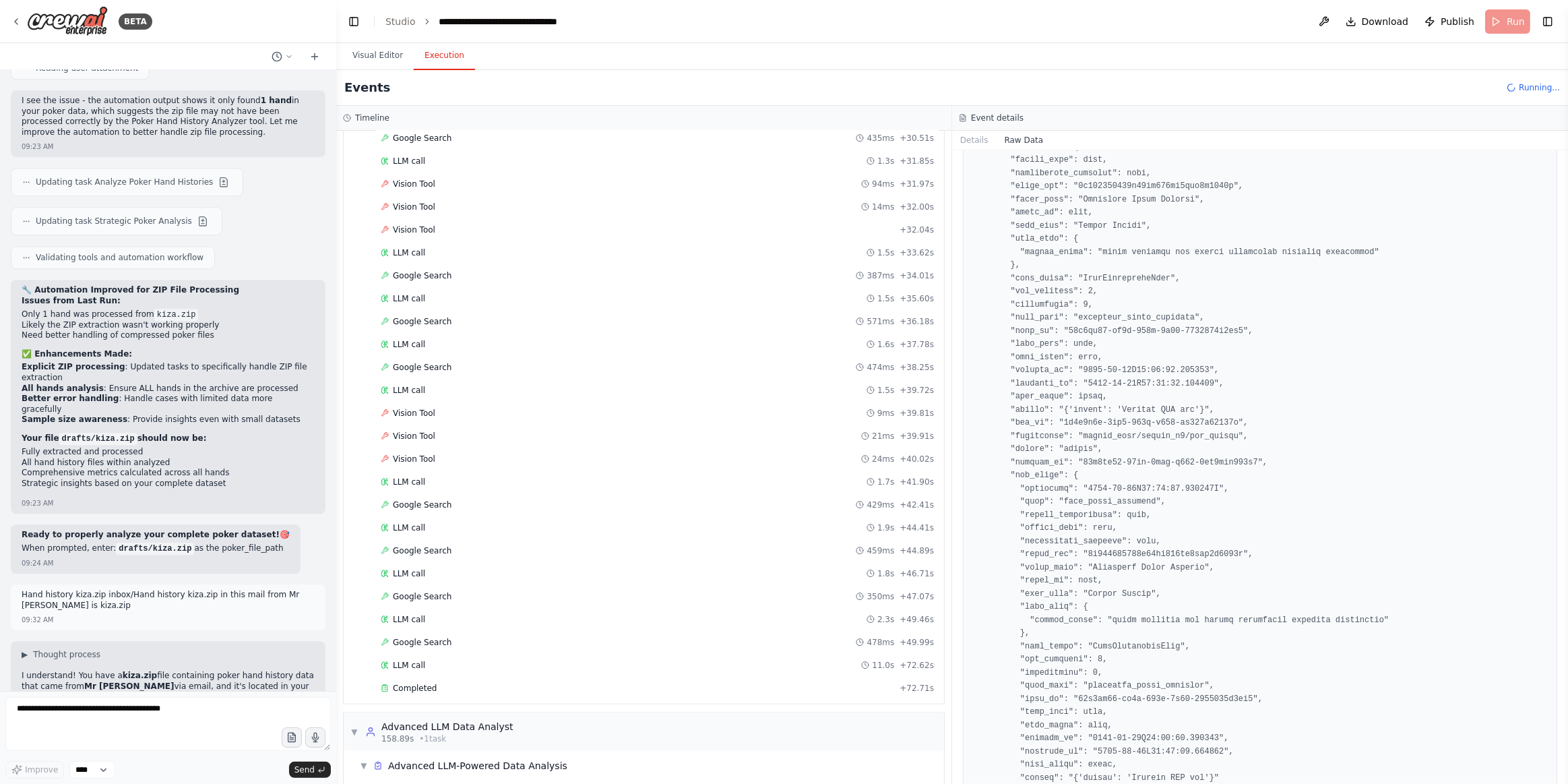
scroll to position [1733, 0]
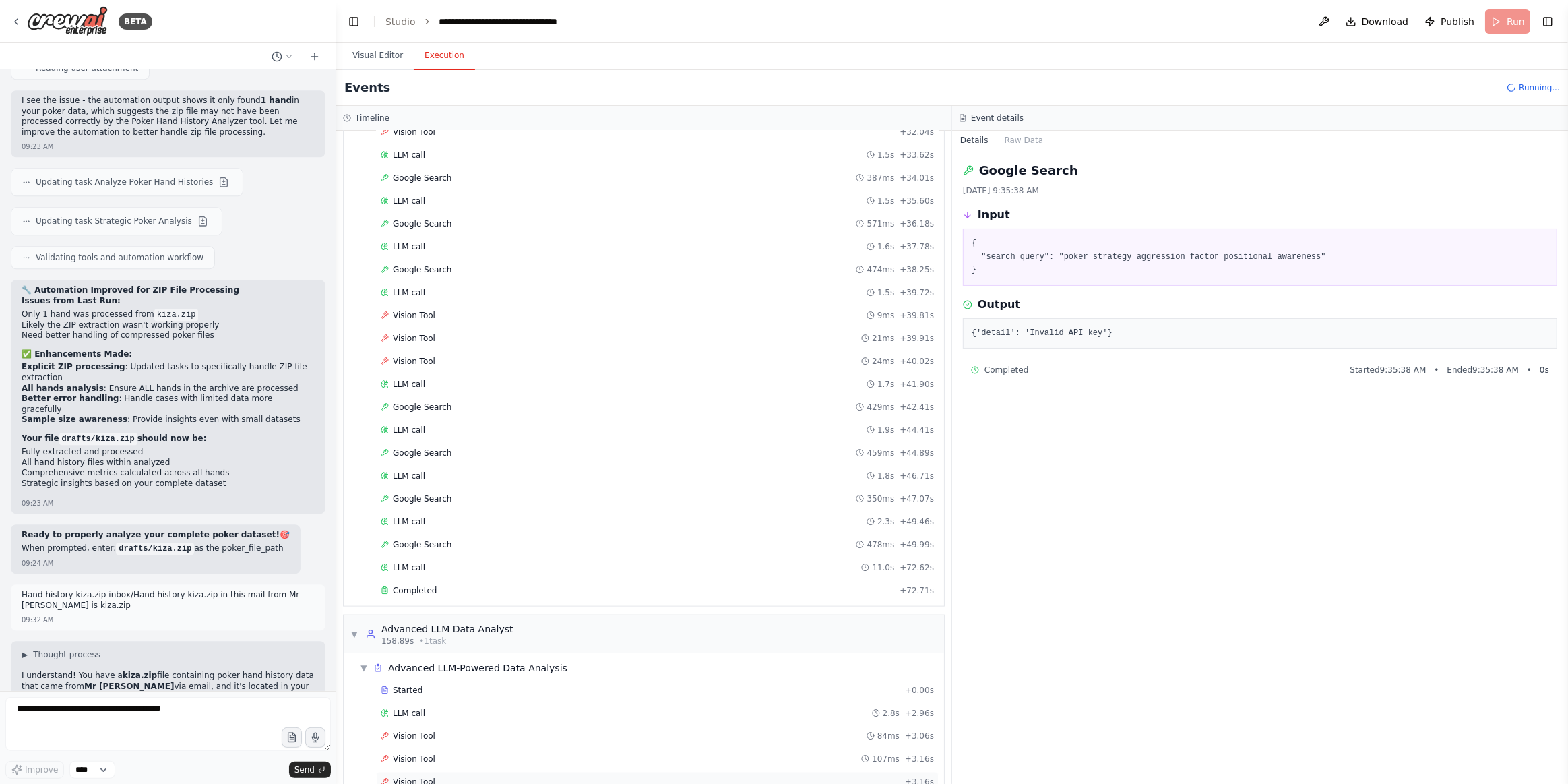
click at [463, 777] on div "Vision Tool + 3.16s" at bounding box center [657, 782] width 553 height 11
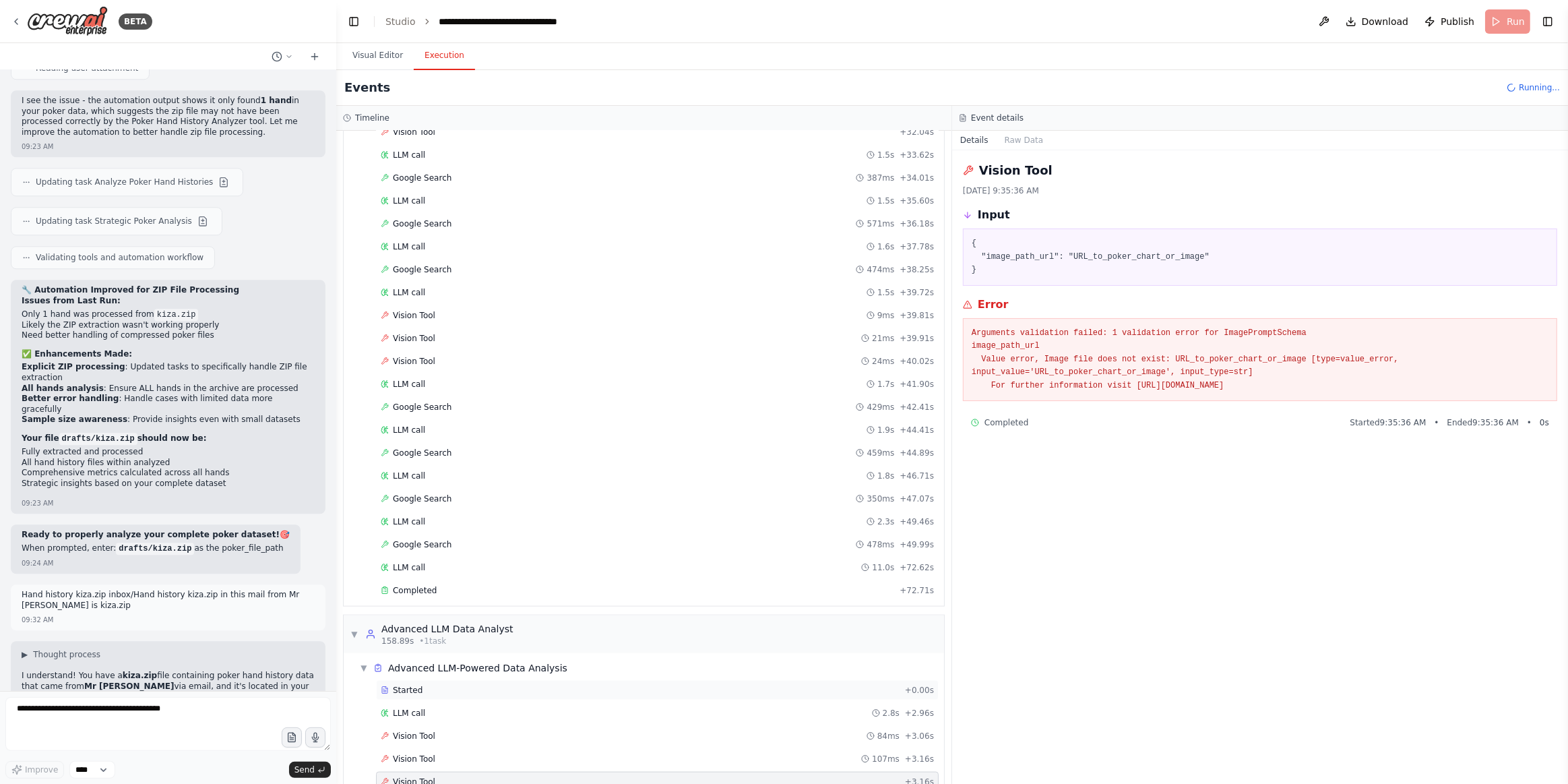
click at [410, 685] on span "Started" at bounding box center [407, 690] width 30 height 11
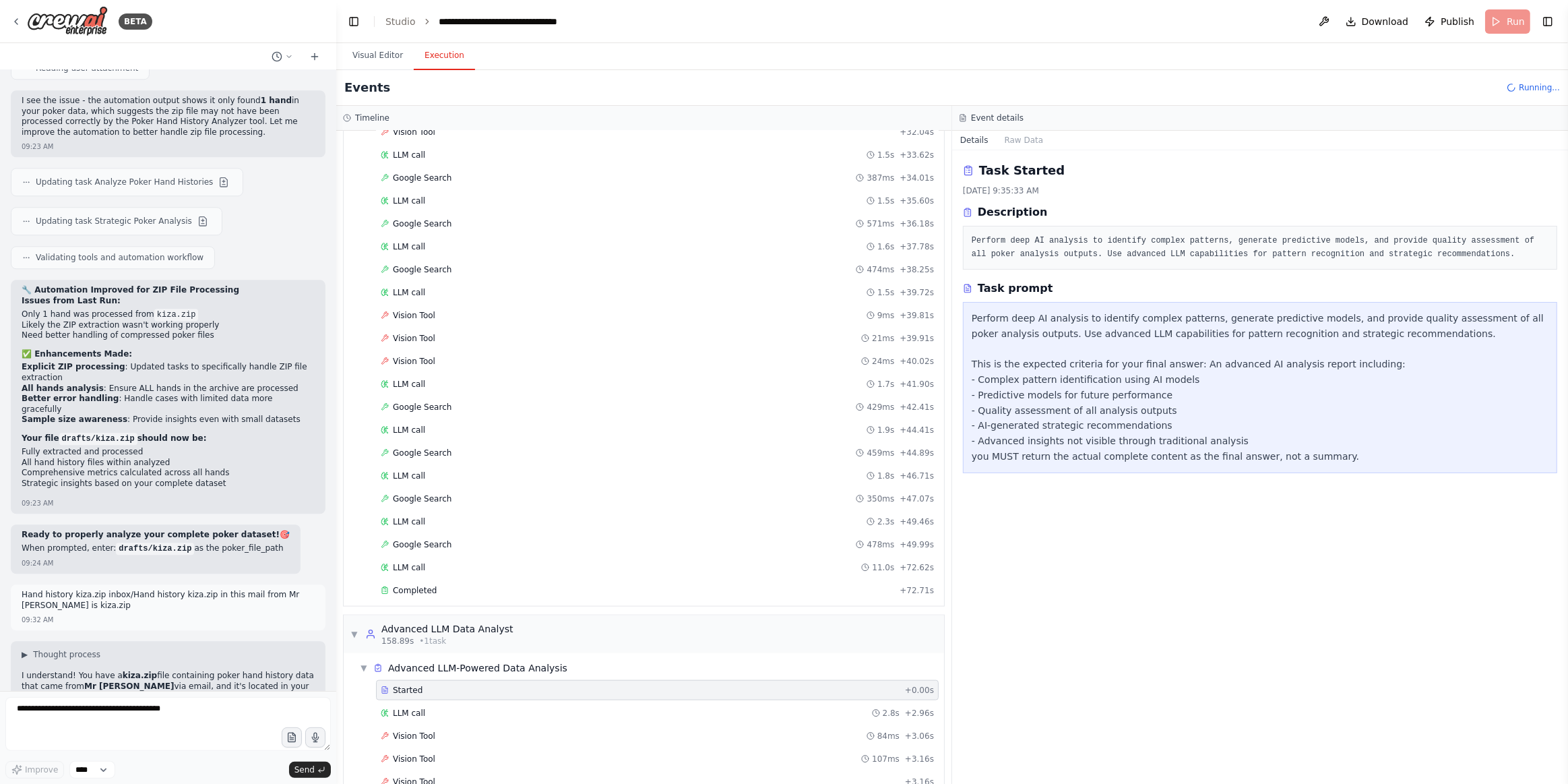
click at [375, 53] on button "Visual Editor" at bounding box center [377, 56] width 72 height 28
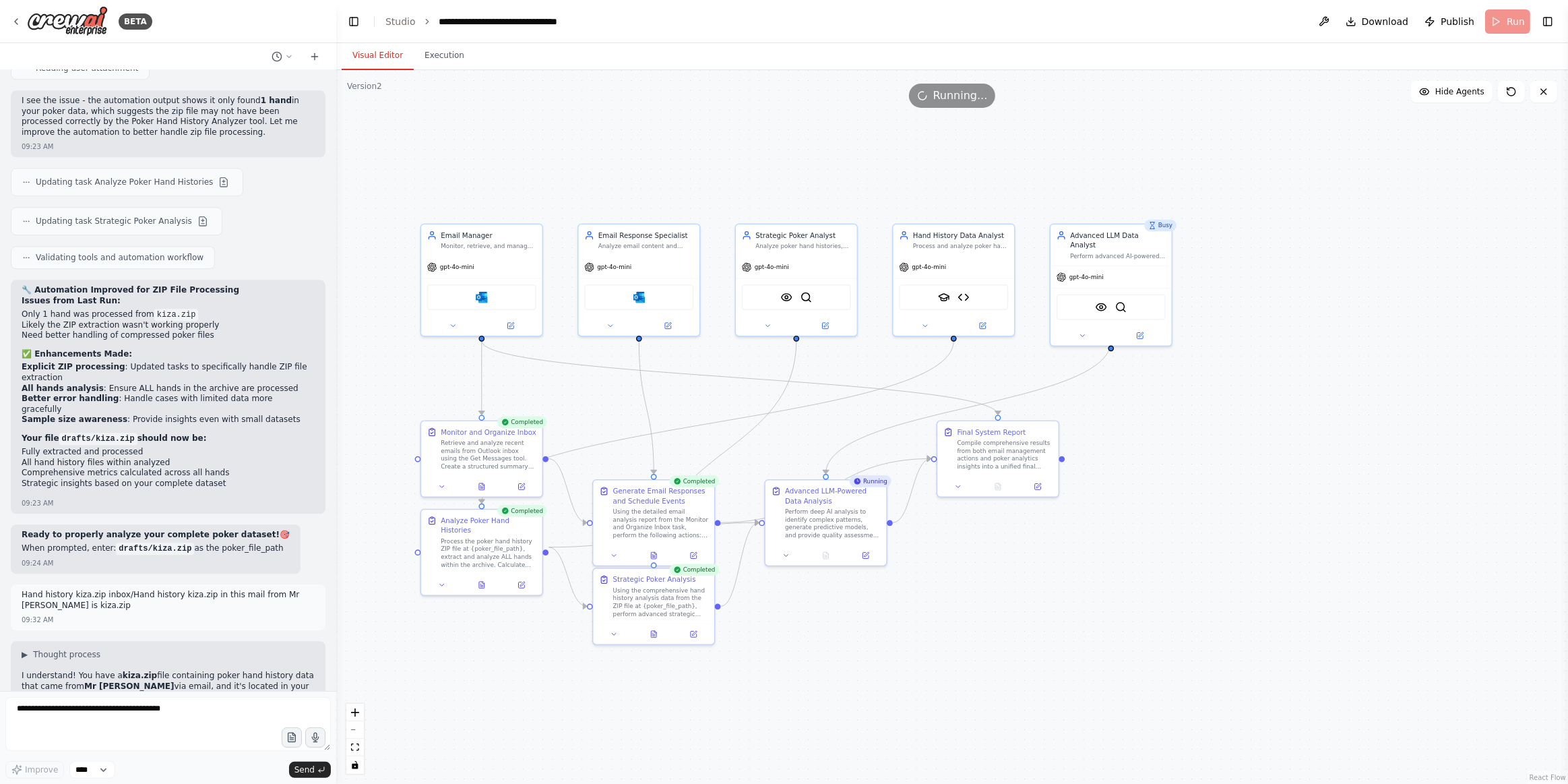
drag, startPoint x: 1132, startPoint y: 647, endPoint x: 983, endPoint y: 682, distance: 153.1
click at [981, 685] on div ".deletable-edge-delete-btn { width: 20px; height: 20px; border: 0px solid #ffff…" at bounding box center [953, 427] width 1232 height 714
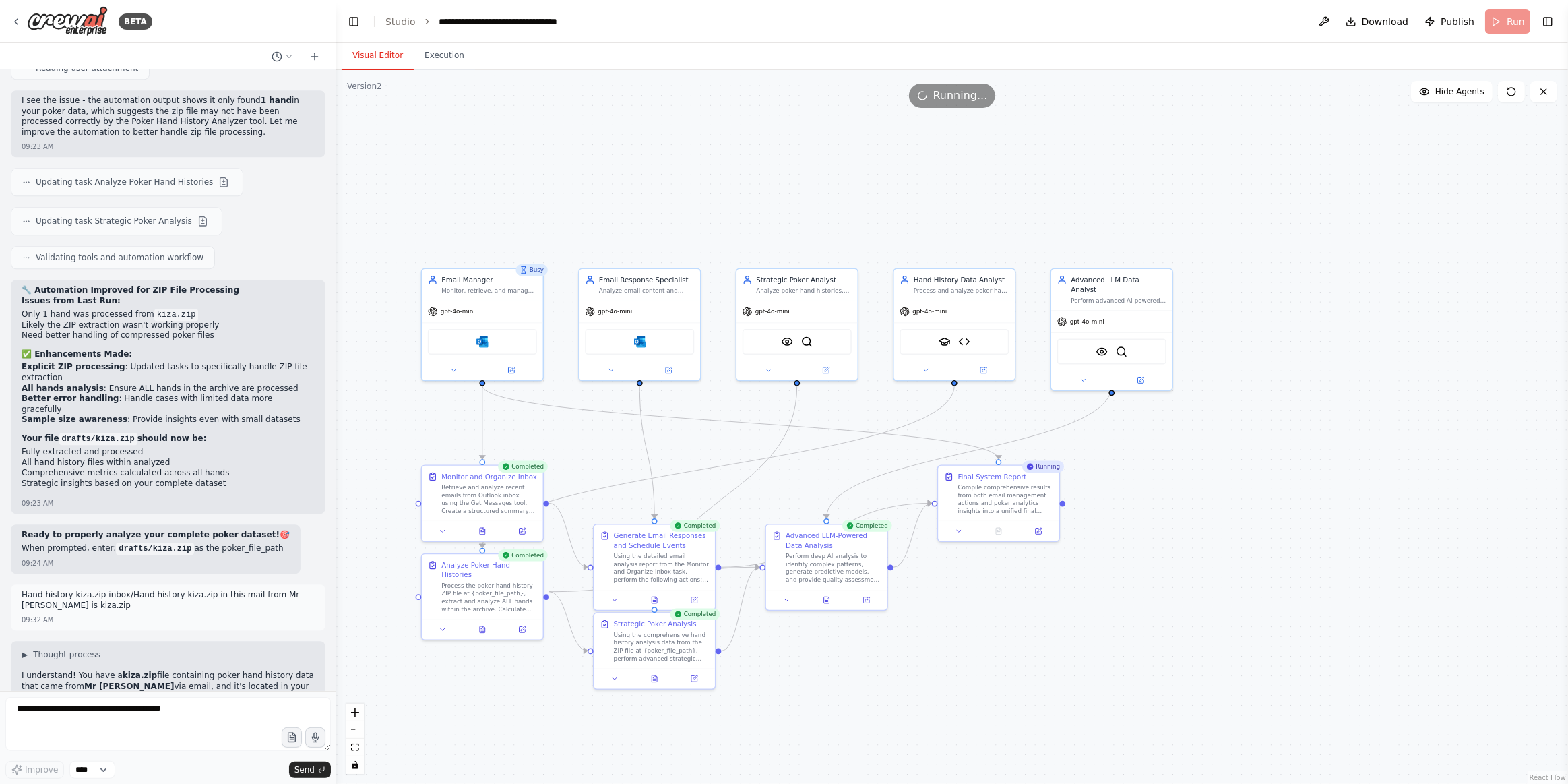
drag, startPoint x: 805, startPoint y: 168, endPoint x: 755, endPoint y: 102, distance: 82.8
click at [863, 169] on div ".deletable-edge-delete-btn { width: 20px; height: 20px; border: 0px solid #ffff…" at bounding box center [953, 427] width 1232 height 714
click at [434, 51] on button "Execution" at bounding box center [444, 56] width 62 height 28
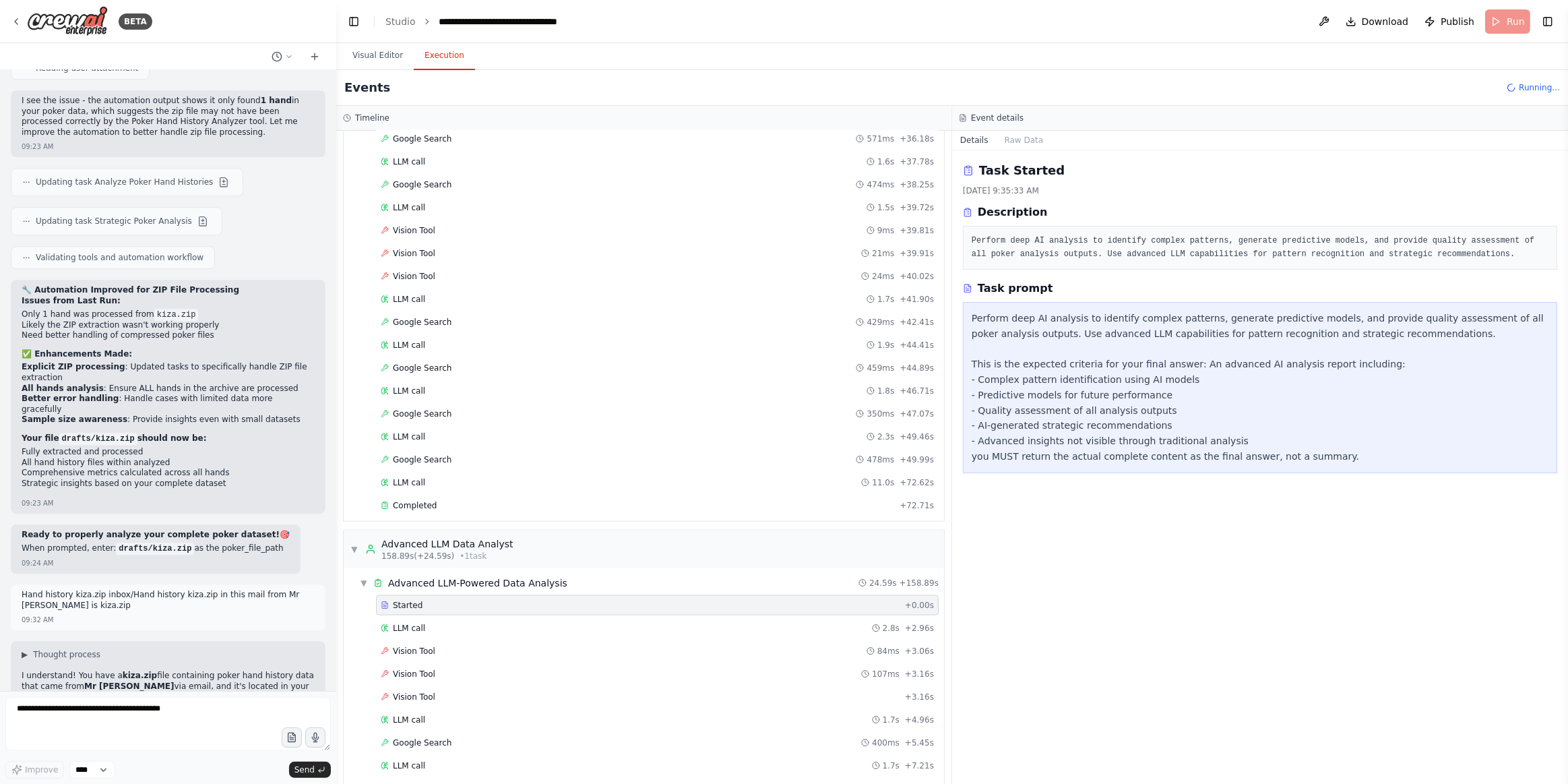
scroll to position [2093, 0]
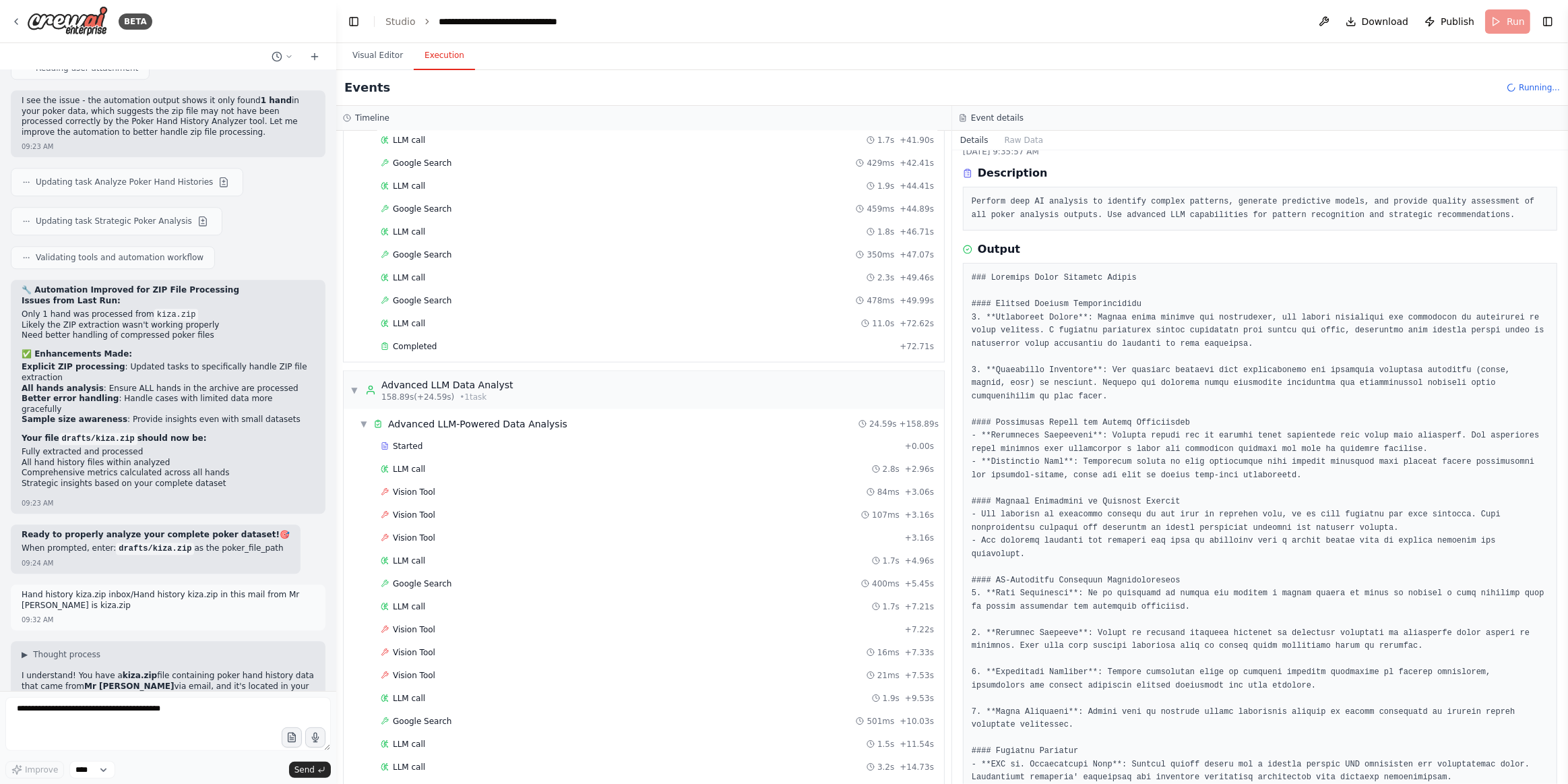
scroll to position [0, 0]
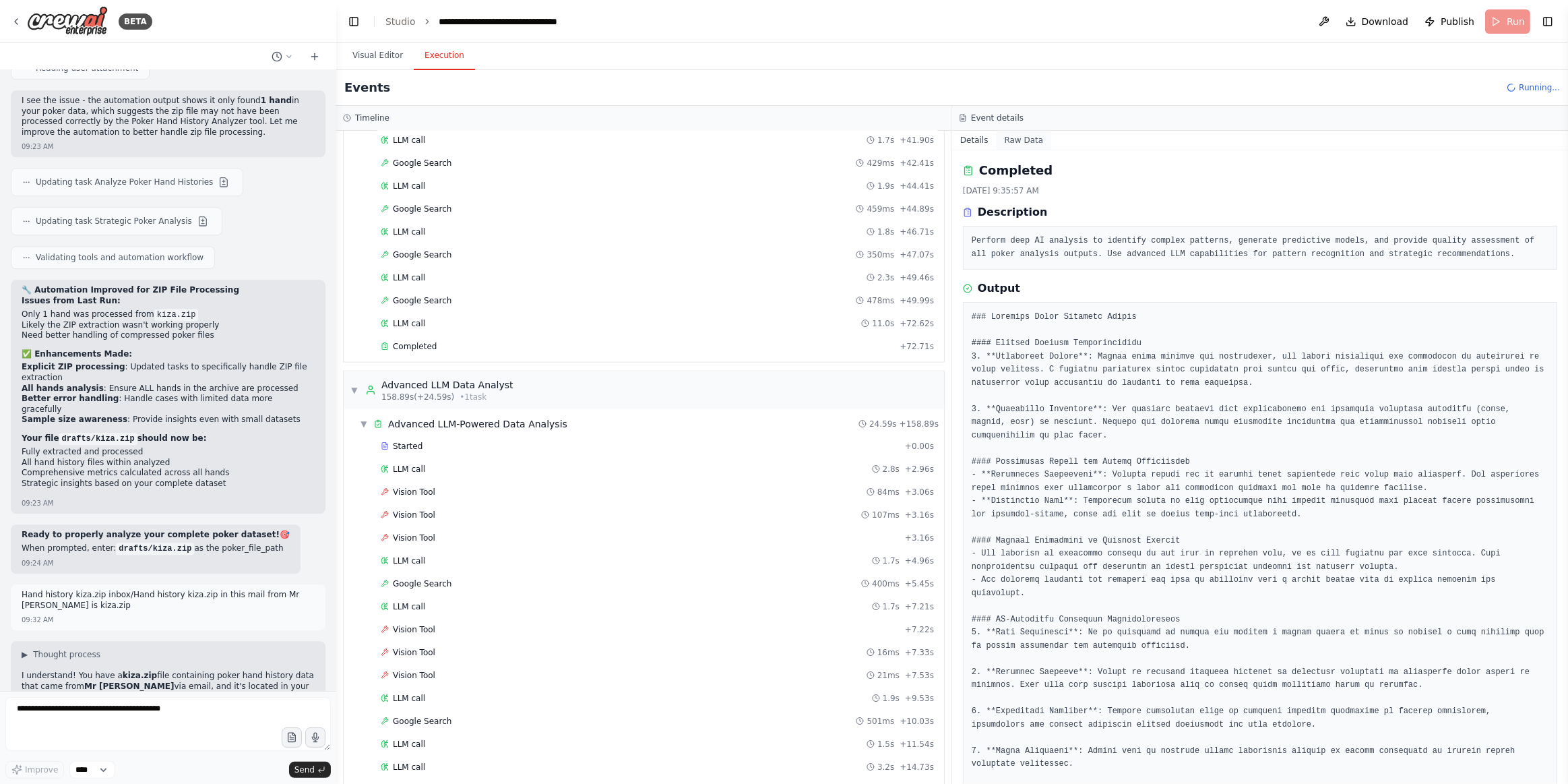
click at [1031, 142] on button "Raw Data" at bounding box center [1024, 140] width 55 height 19
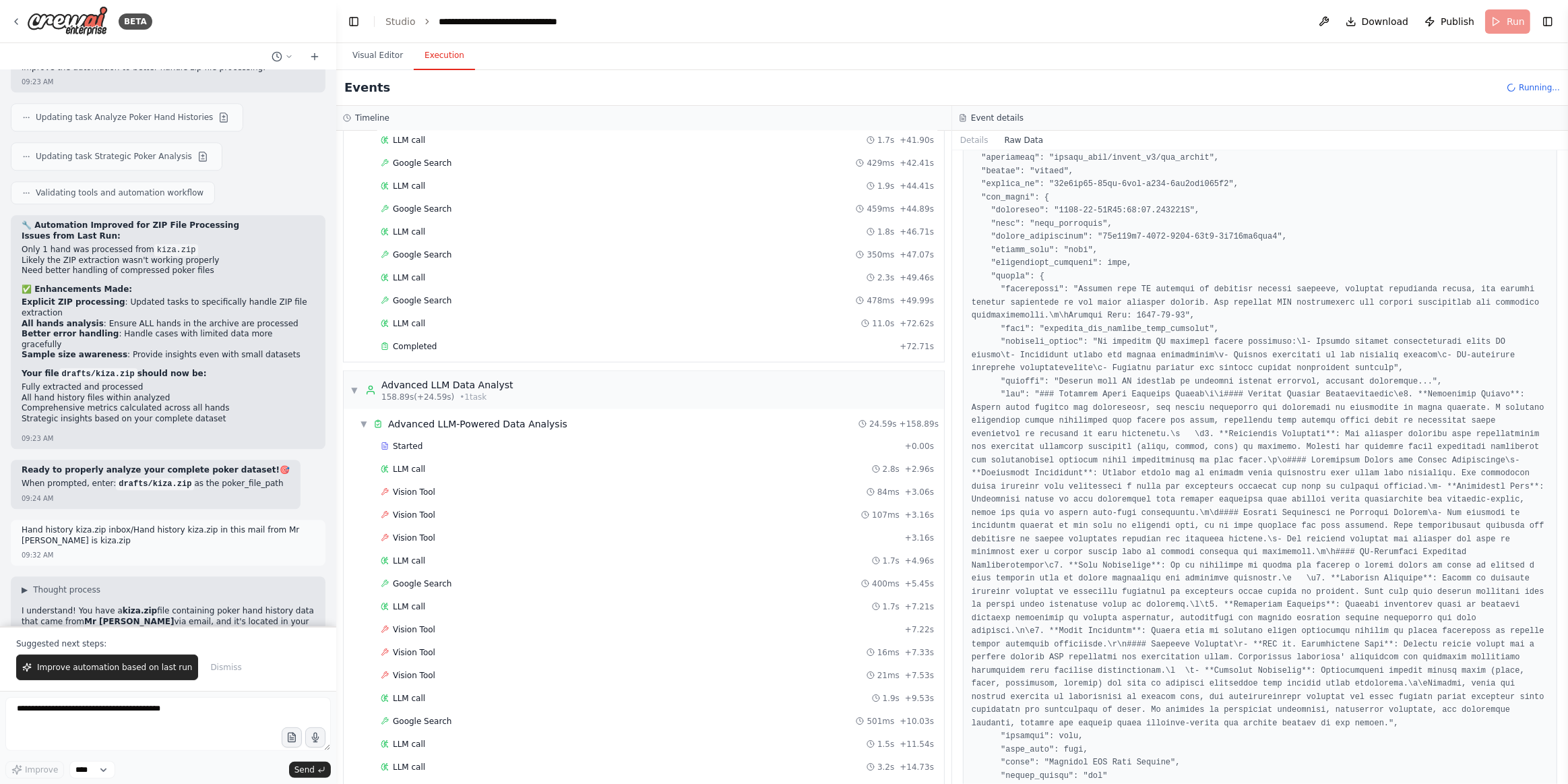
scroll to position [811, 0]
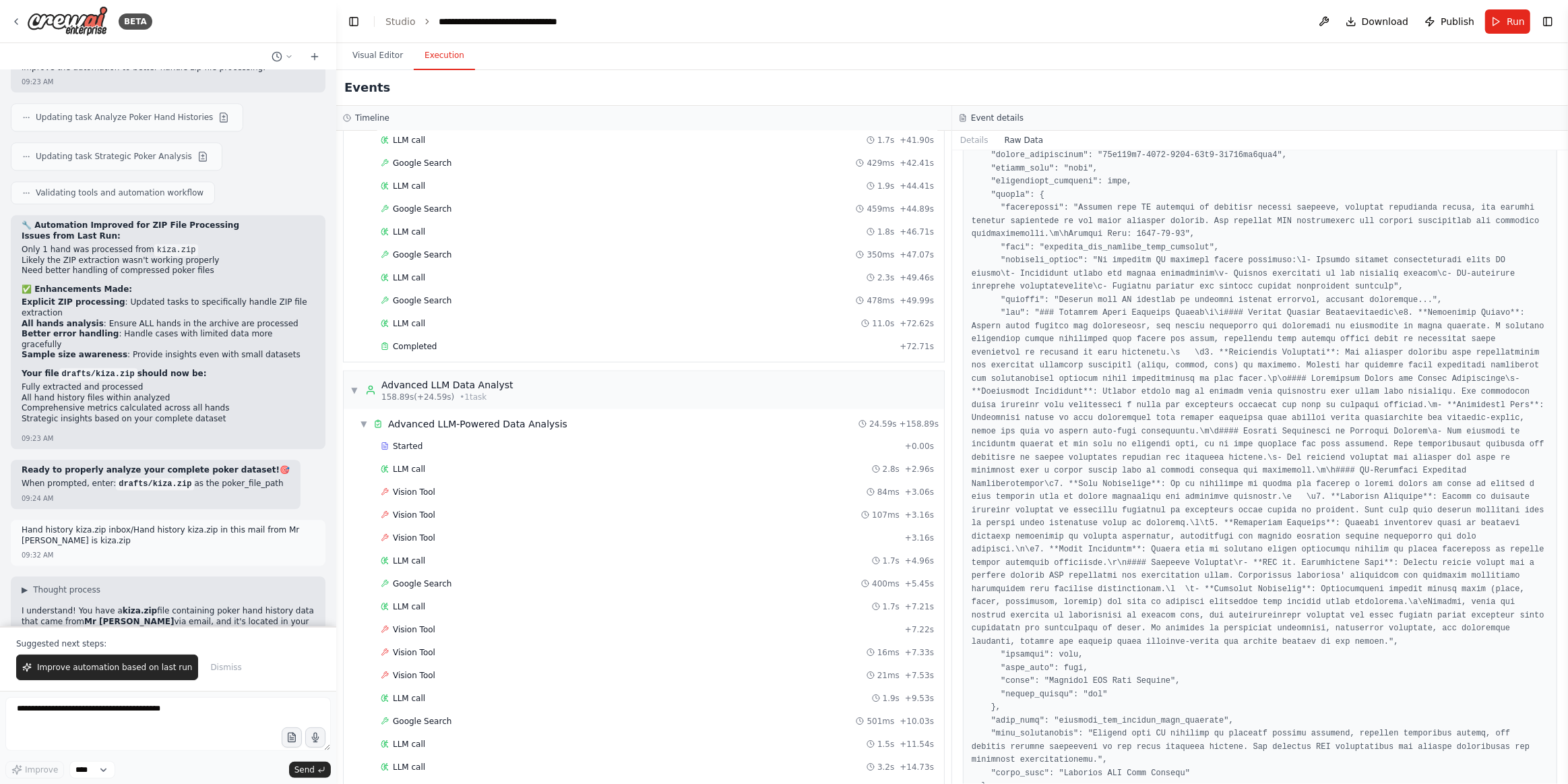
click at [356, 385] on span "▼" at bounding box center [354, 390] width 8 height 11
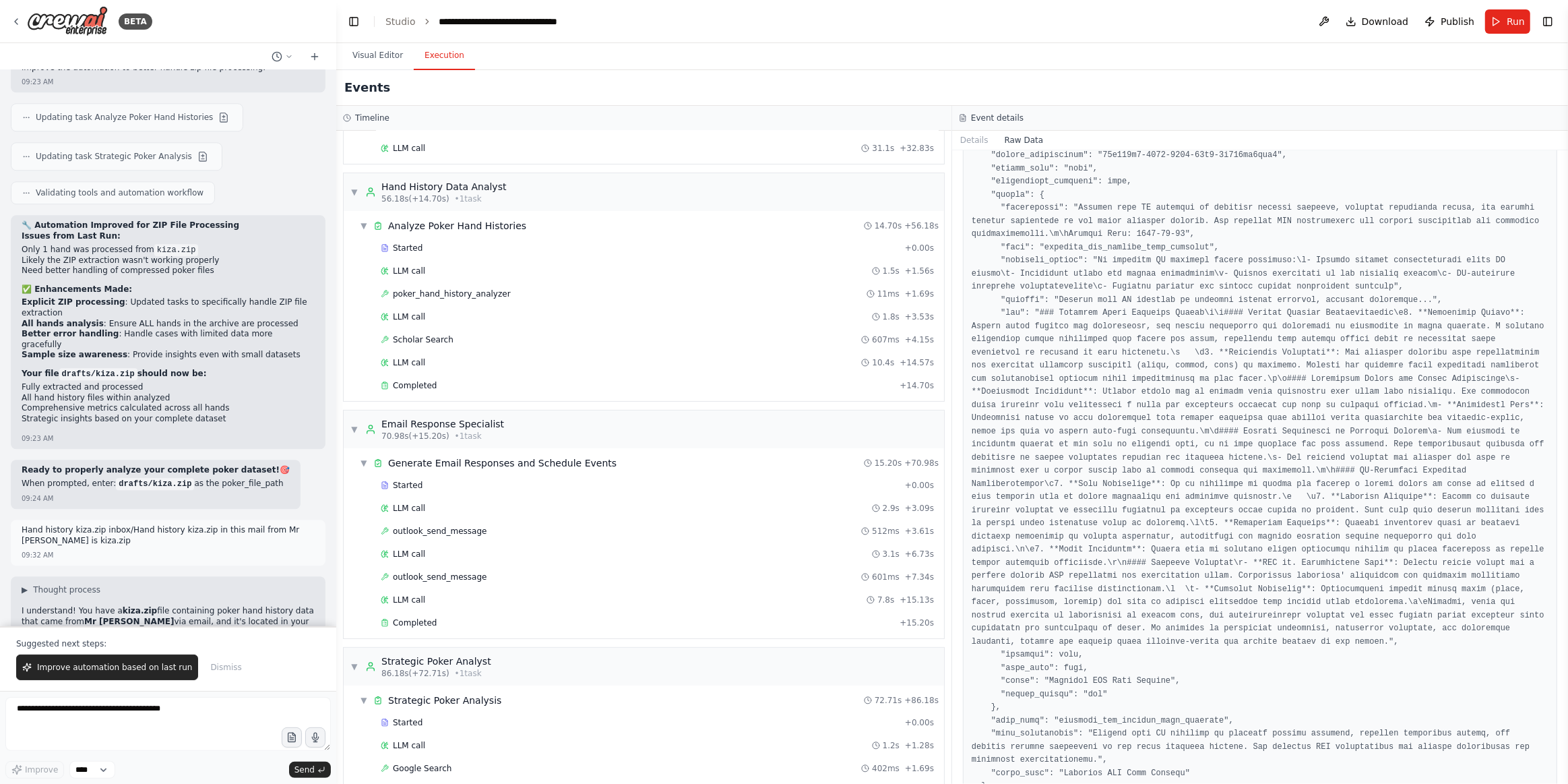
click at [349, 648] on div "▼ Strategic Poker Analyst 86.18s (+72.71s) • 1 task" at bounding box center [644, 667] width 600 height 38
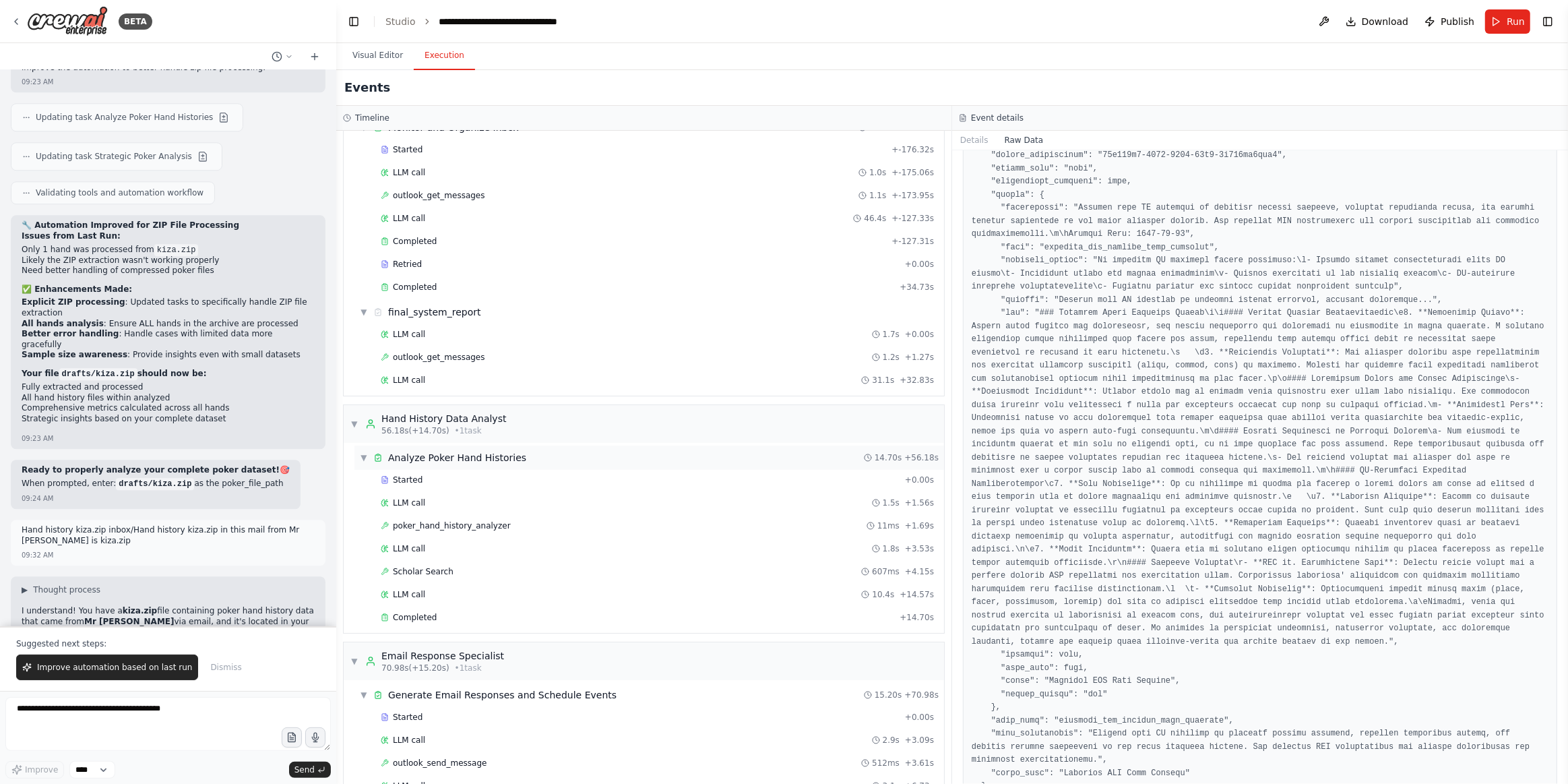
scroll to position [0, 0]
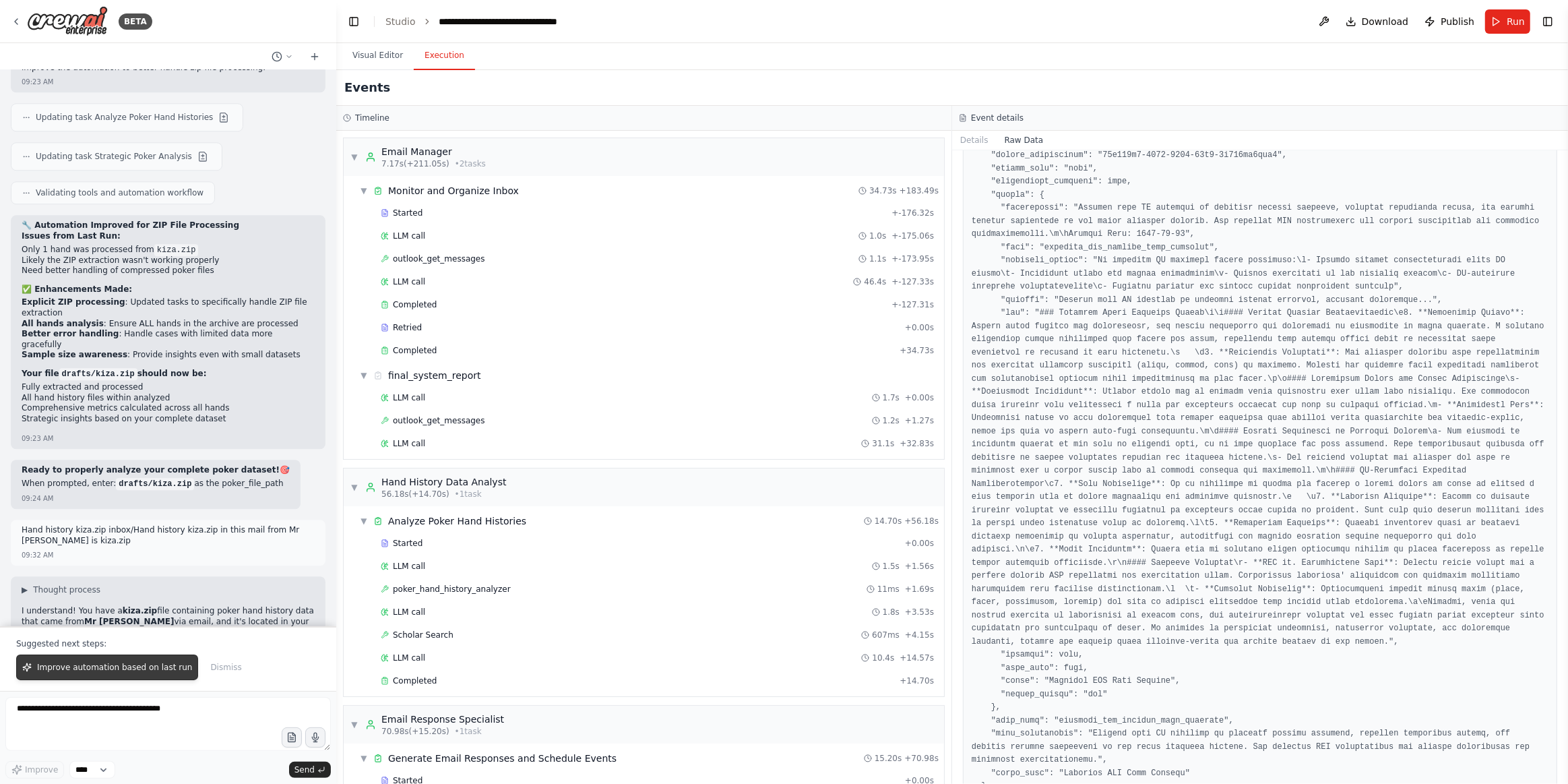
click at [138, 672] on span "Improve automation based on last run" at bounding box center [115, 667] width 155 height 11
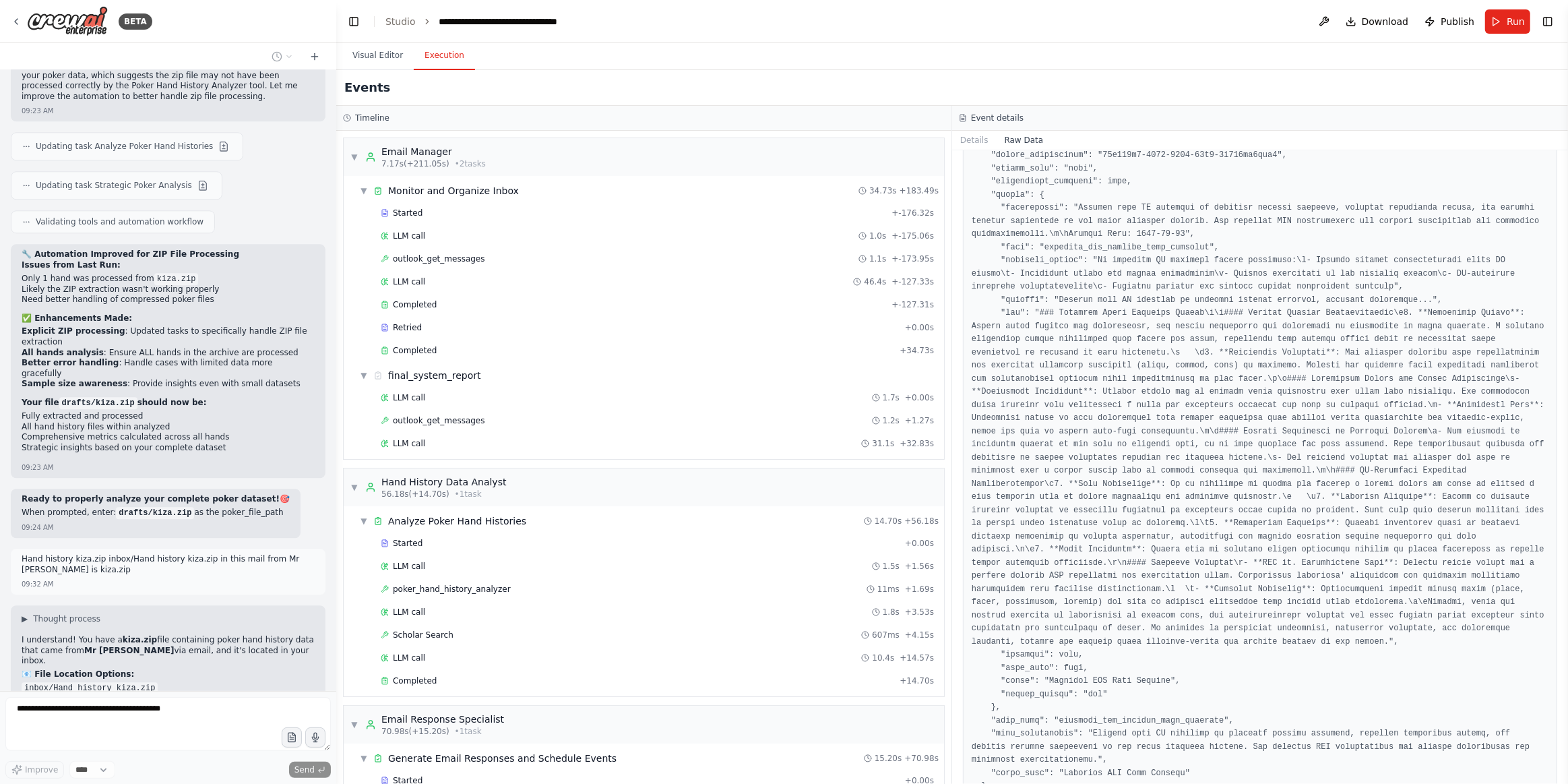
scroll to position [182, 0]
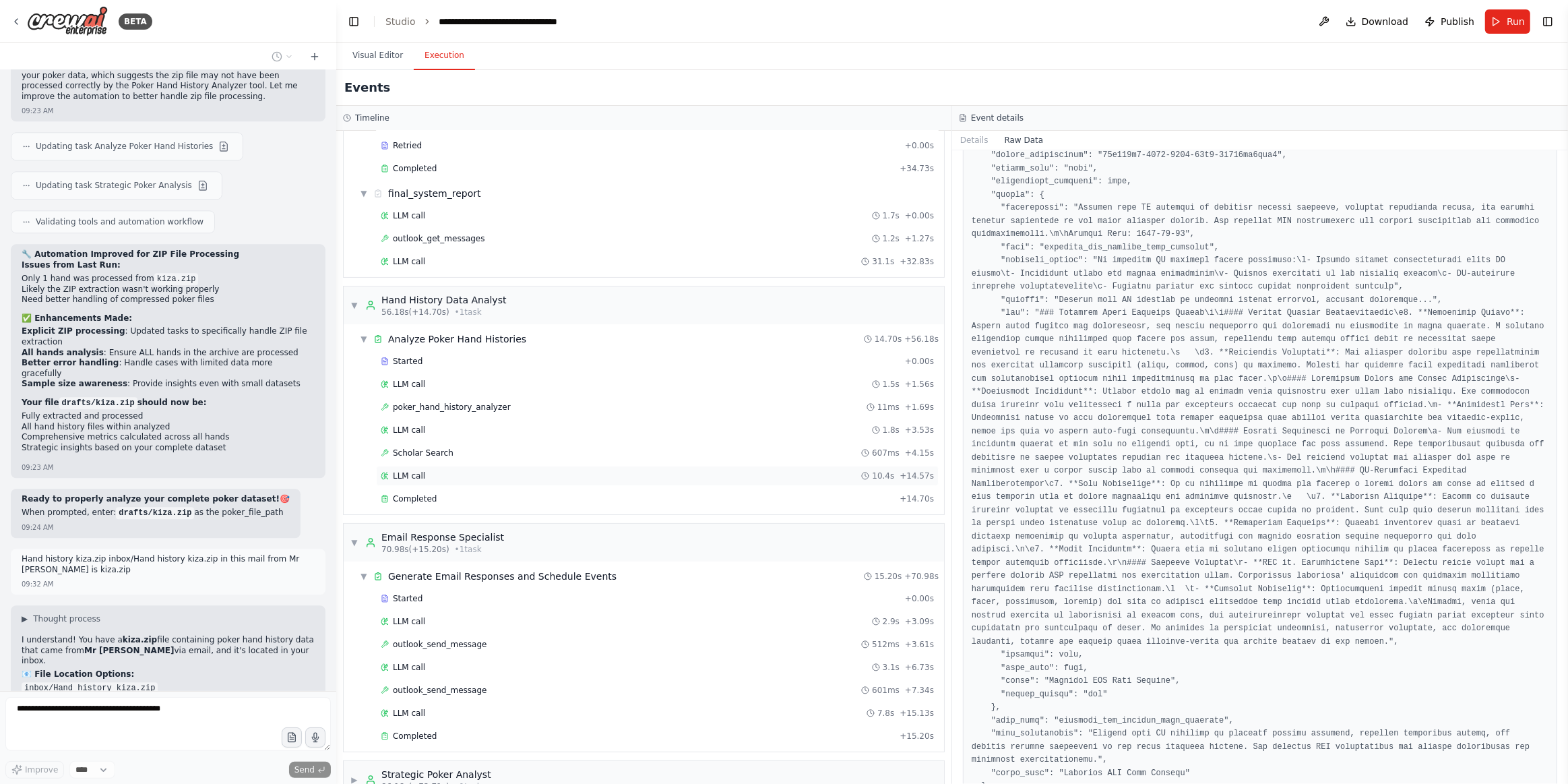
click at [523, 474] on div "LLM call 10.4s + 14.57s" at bounding box center [658, 476] width 563 height 20
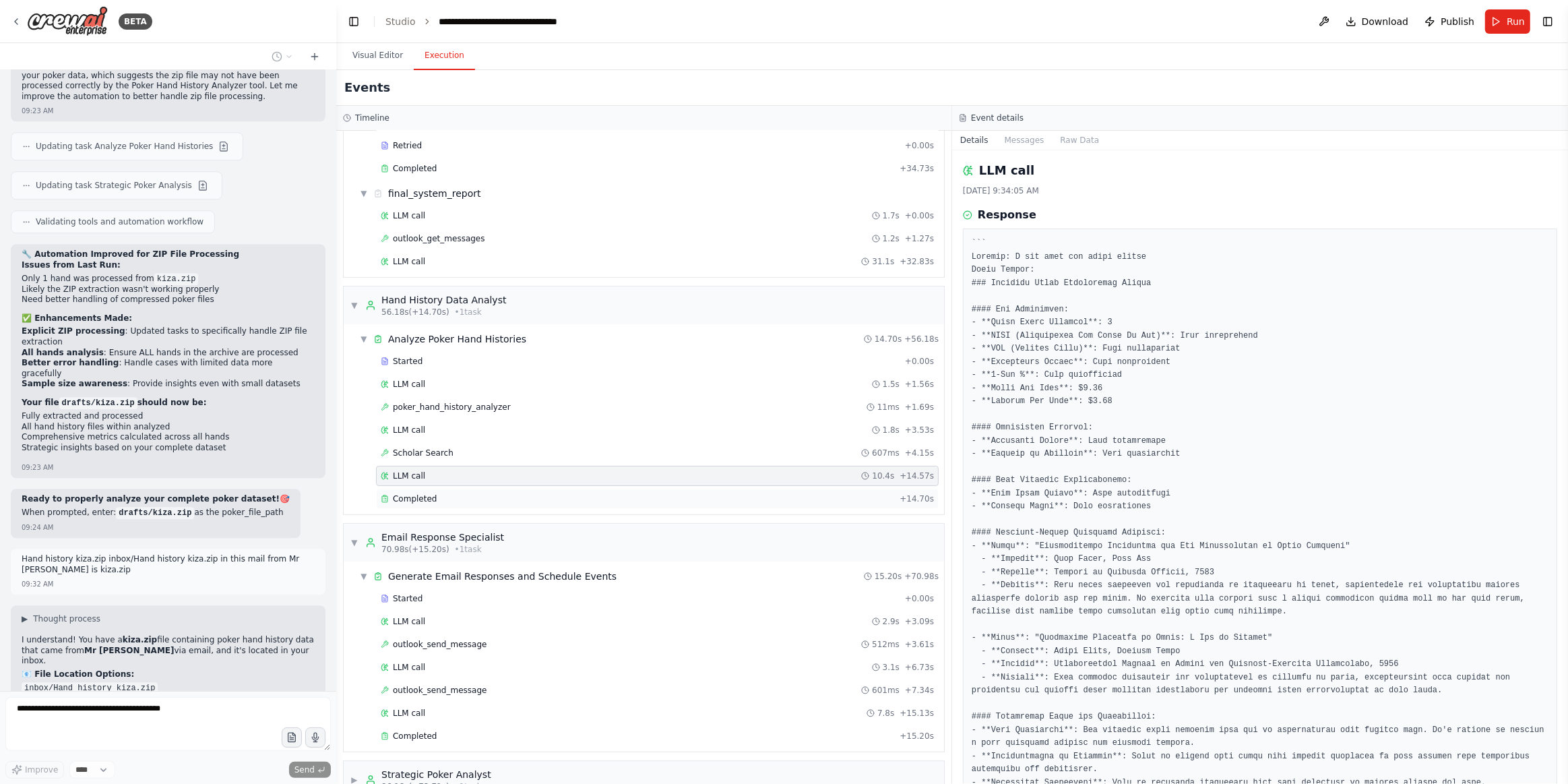
click at [486, 494] on div "Completed" at bounding box center [637, 499] width 513 height 11
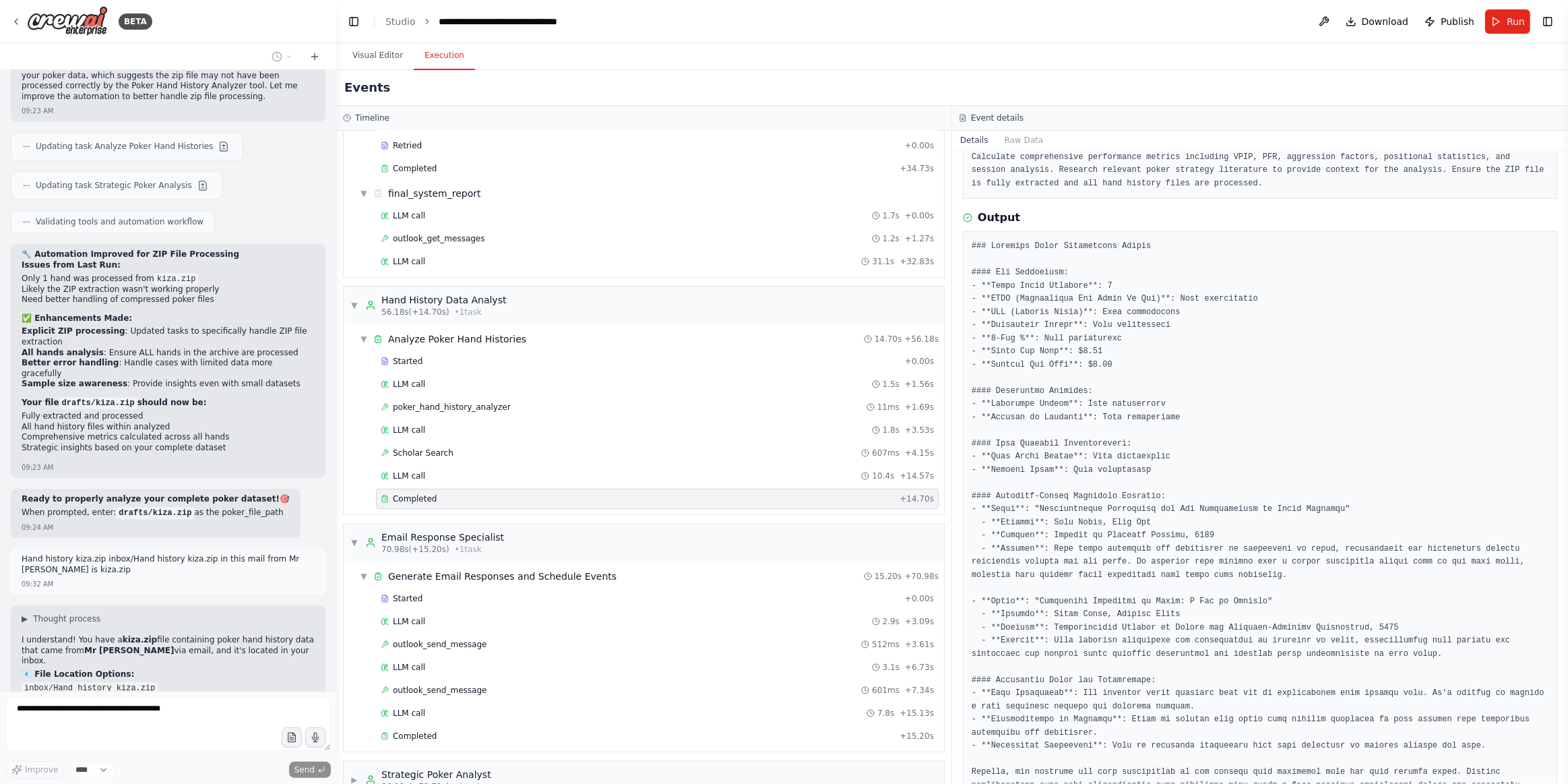
scroll to position [133, 0]
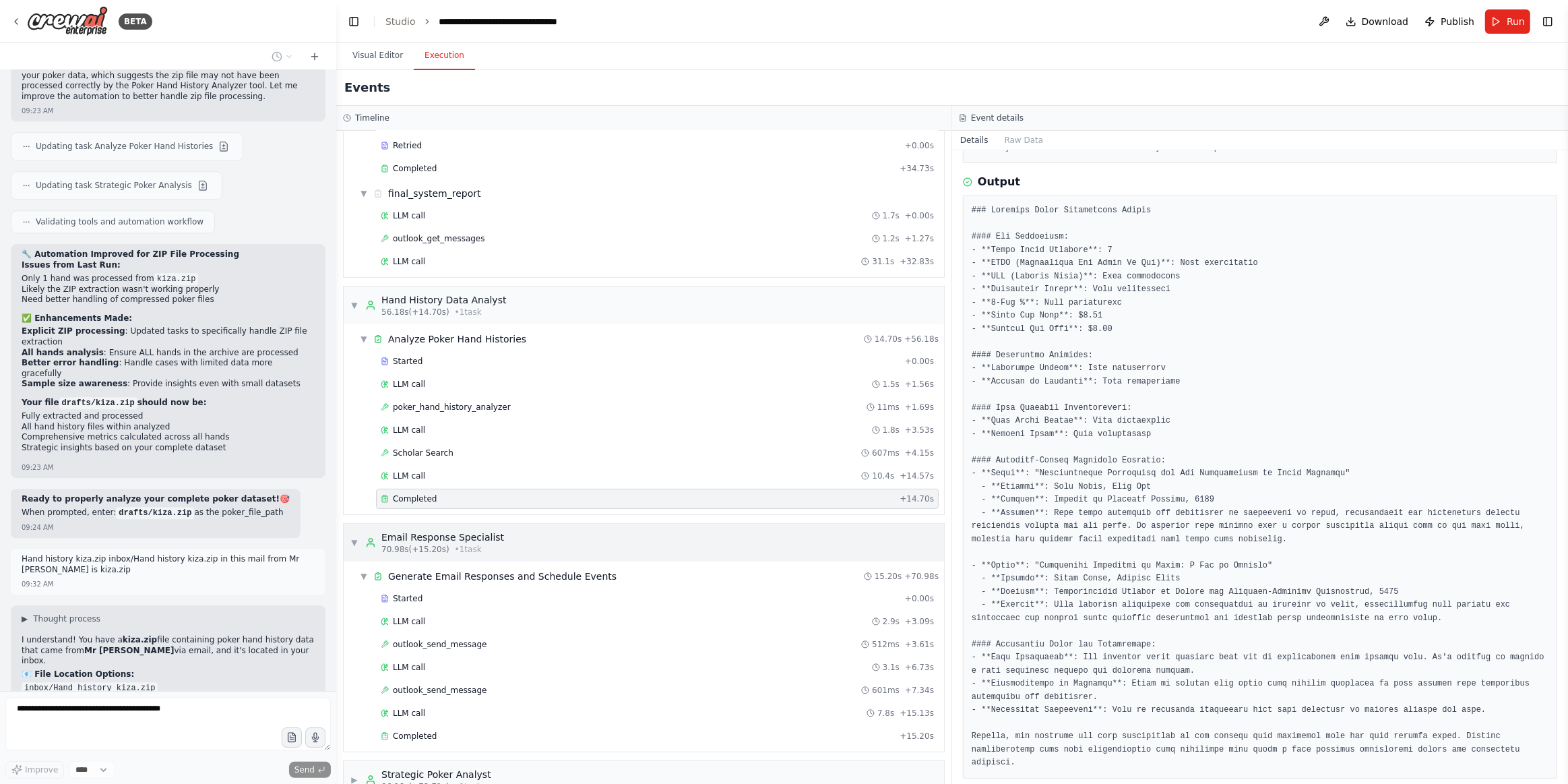
click at [352, 537] on span "▼" at bounding box center [354, 542] width 8 height 11
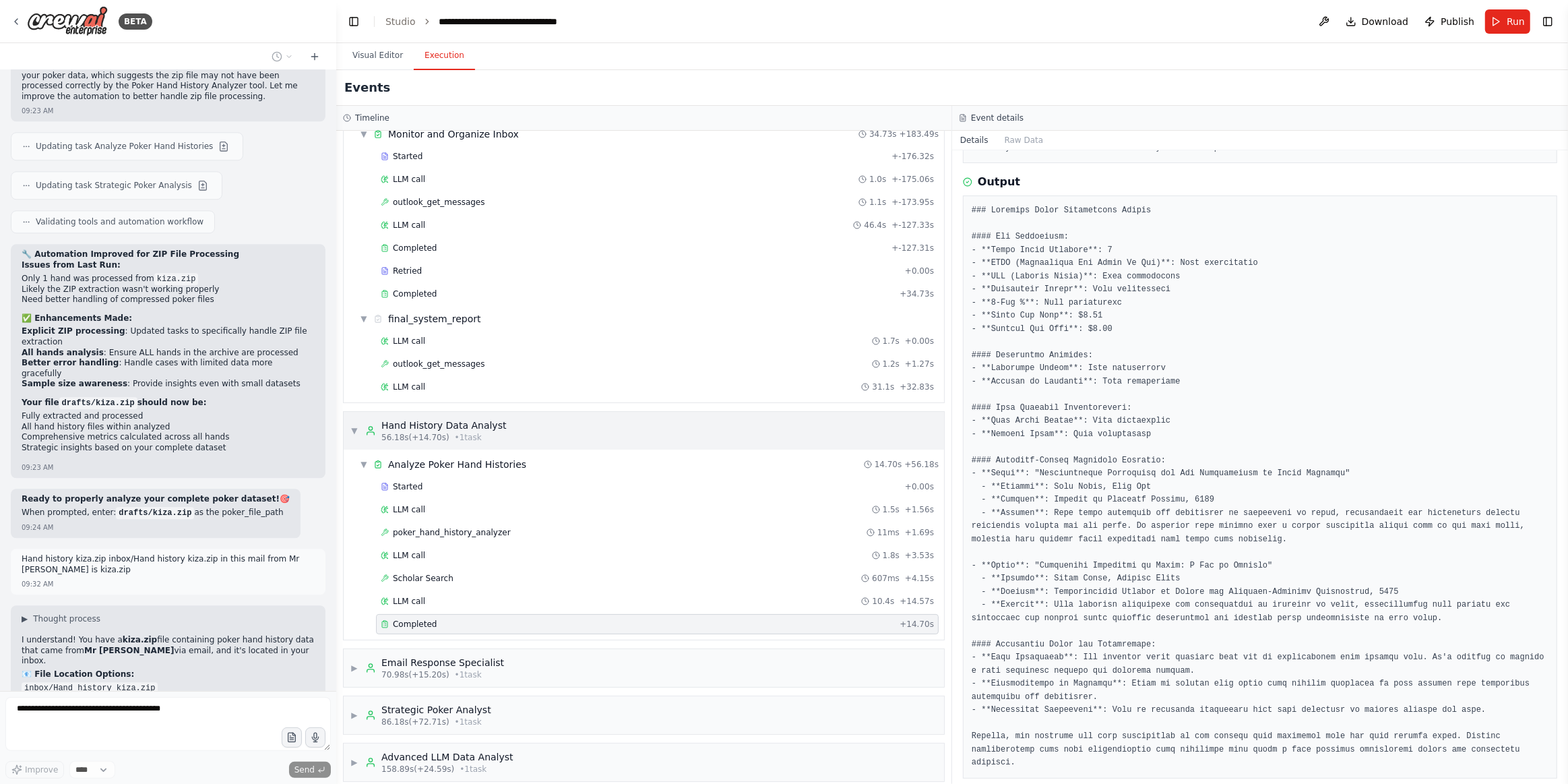
click at [357, 426] on span "▼" at bounding box center [354, 431] width 8 height 11
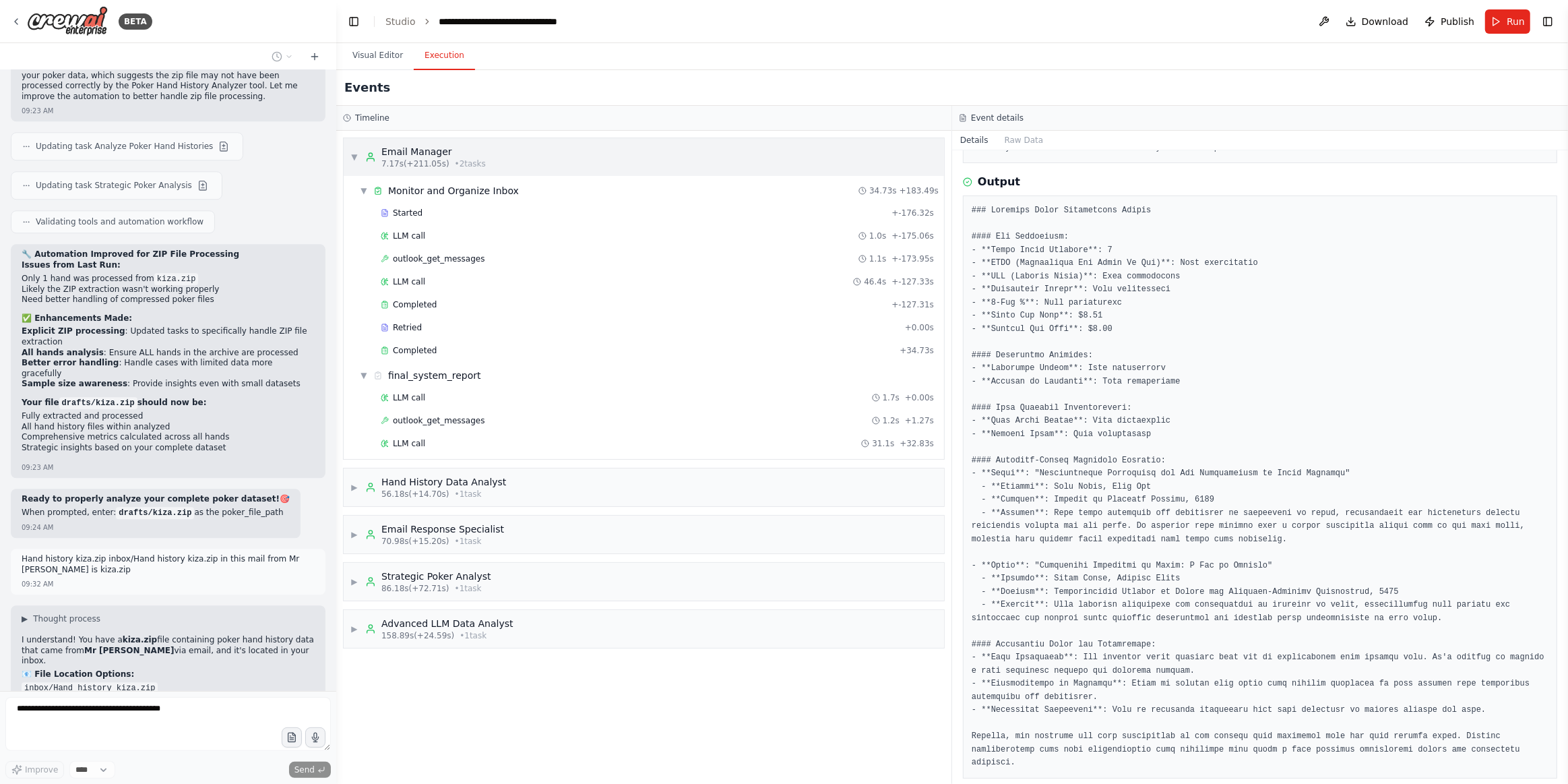
click at [360, 158] on div "▼ Email Manager 7.17s (+211.05s) • 2 task s" at bounding box center [418, 157] width 136 height 24
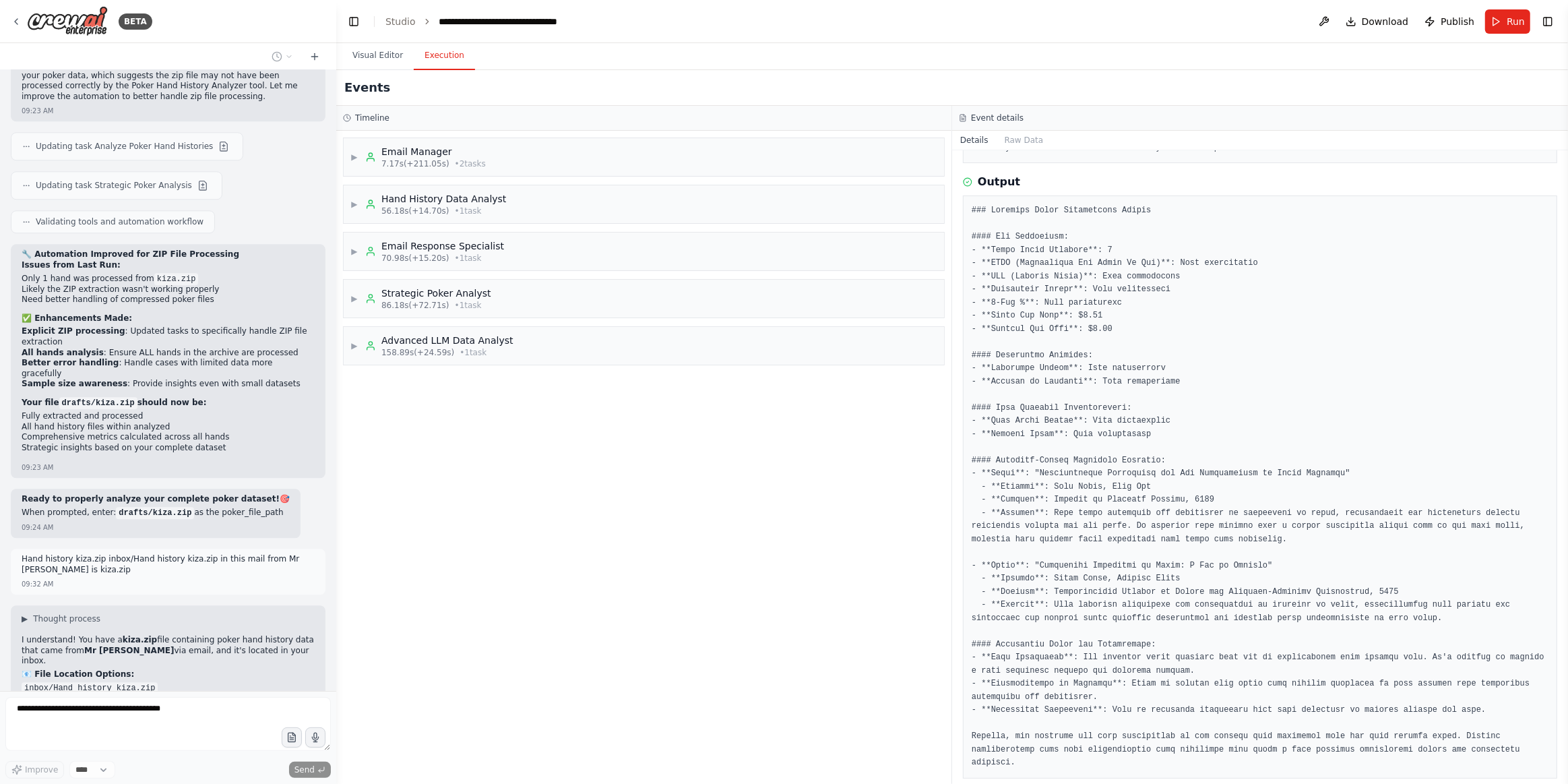
drag, startPoint x: 536, startPoint y: 483, endPoint x: 577, endPoint y: 498, distance: 43.7
click at [541, 492] on div "▶ Email Manager 7.17s (+211.05s) • 2 task s ▶ Hand History Data Analyst 56.18s …" at bounding box center [644, 457] width 615 height 653
click at [375, 53] on button "Visual Editor" at bounding box center [377, 56] width 72 height 28
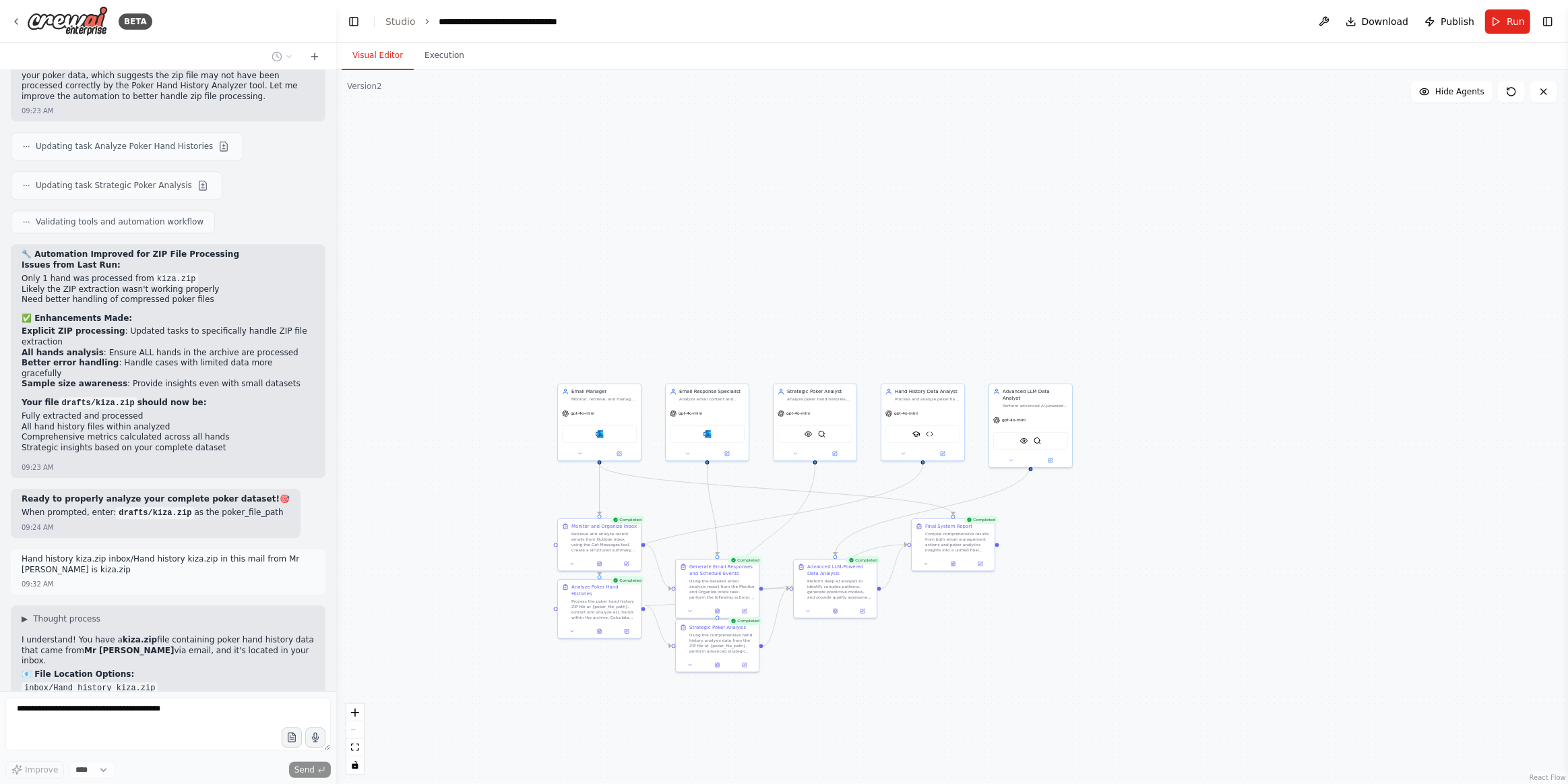
drag, startPoint x: 544, startPoint y: 724, endPoint x: 497, endPoint y: 732, distance: 47.7
click at [611, 718] on div ".deletable-edge-delete-btn { width: 20px; height: 20px; border: 0px solid #ffff…" at bounding box center [953, 427] width 1232 height 714
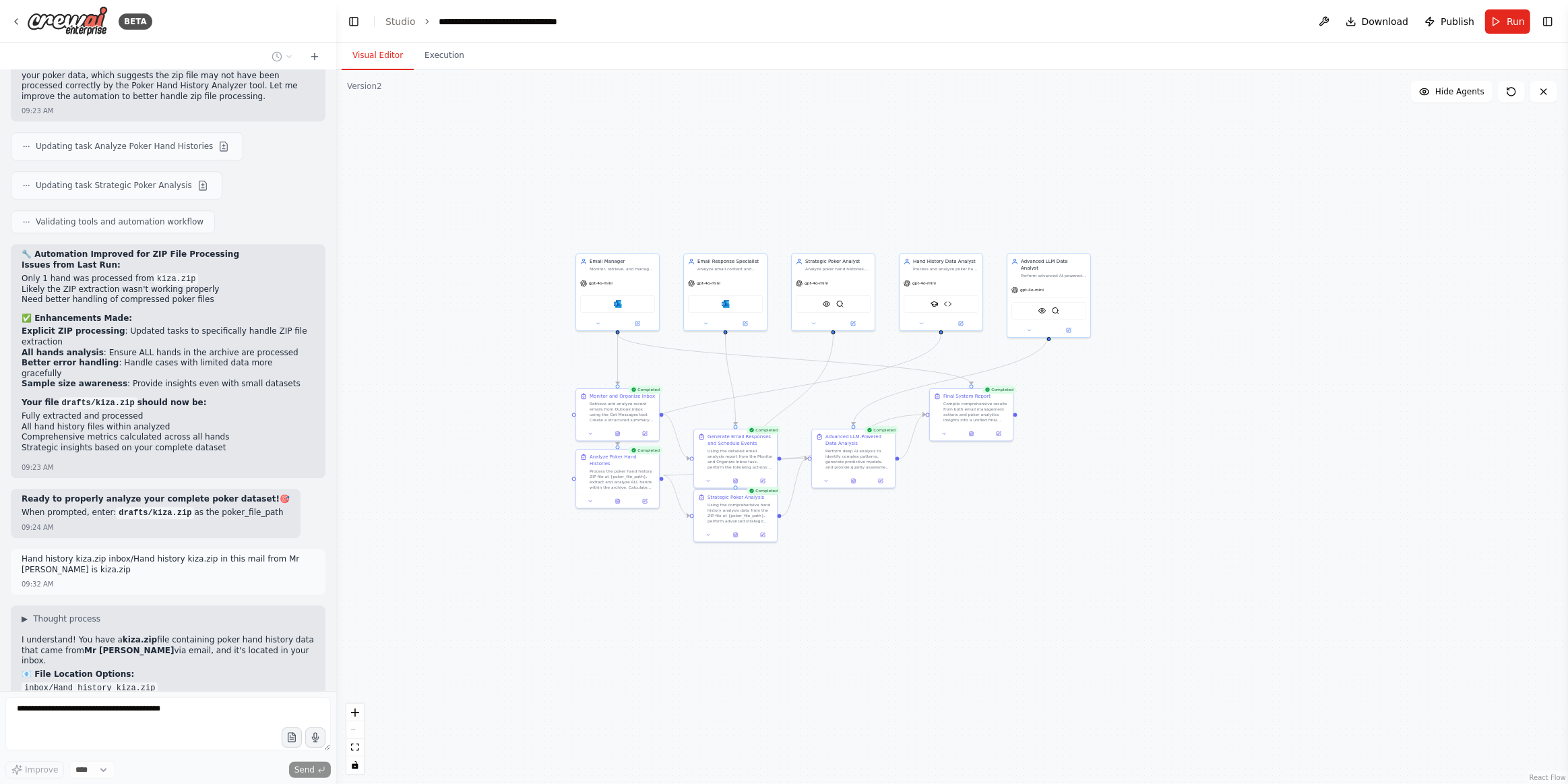
drag, startPoint x: 487, startPoint y: 697, endPoint x: 502, endPoint y: 589, distance: 109.0
click at [502, 589] on div ".deletable-edge-delete-btn { width: 20px; height: 20px; border: 0px solid #ffff…" at bounding box center [953, 427] width 1232 height 714
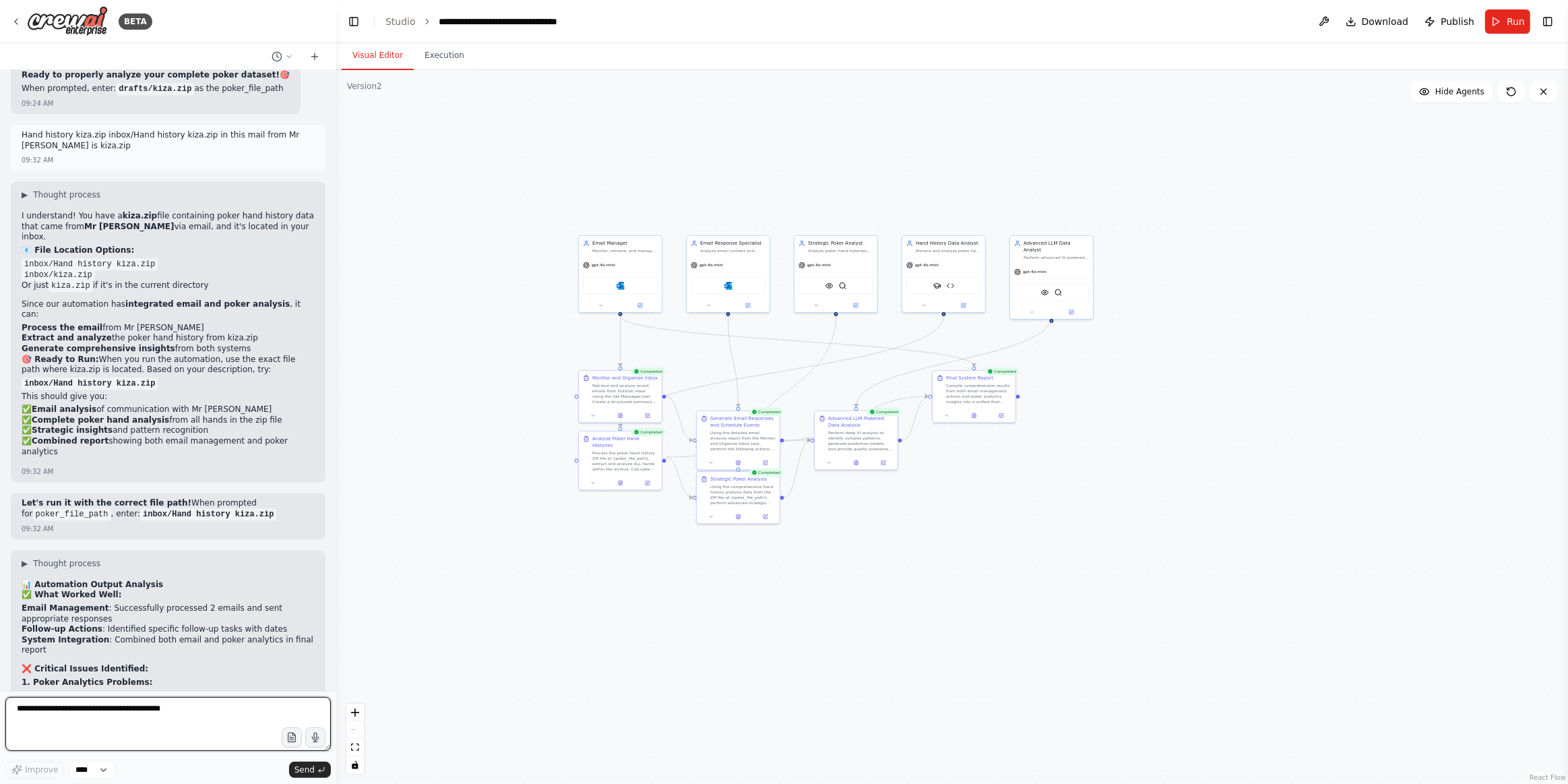
scroll to position [10095, 0]
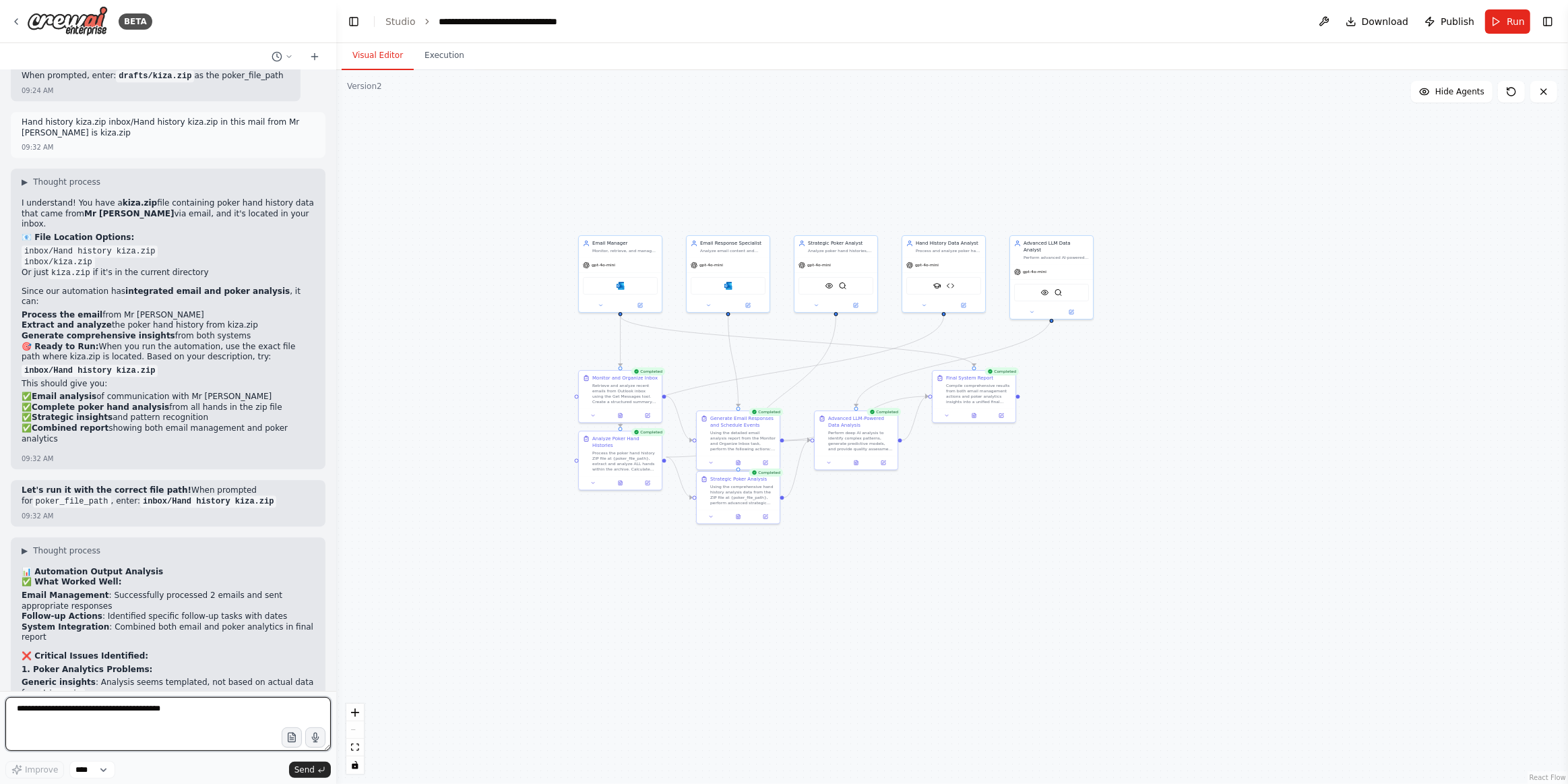
click at [215, 698] on textarea at bounding box center [167, 724] width 325 height 54
click at [1243, 110] on div ".deletable-edge-delete-btn { width: 20px; height: 20px; border: 0px solid #ffff…" at bounding box center [953, 427] width 1232 height 714
click at [452, 54] on button "Execution" at bounding box center [444, 56] width 62 height 28
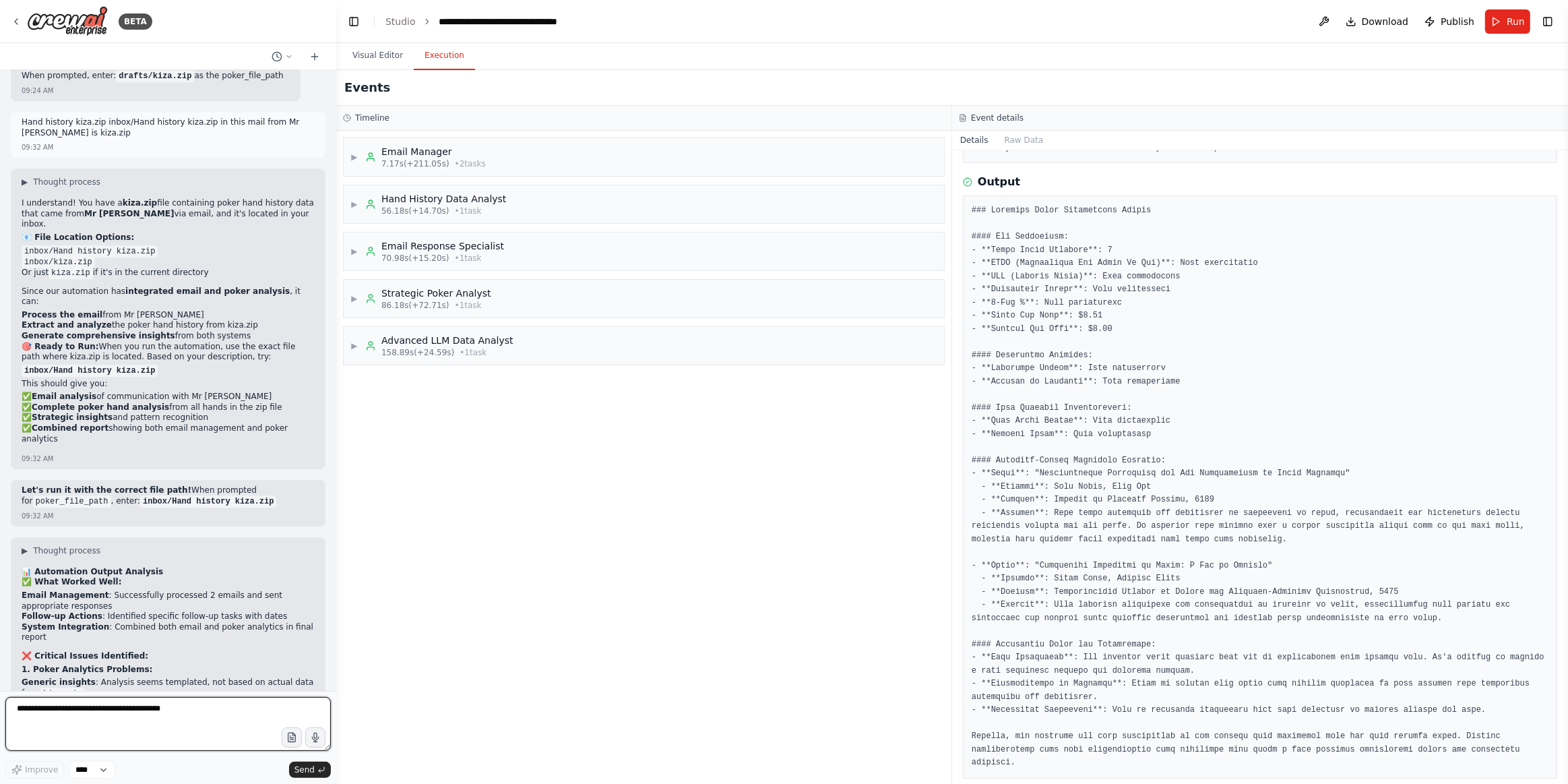
drag, startPoint x: 81, startPoint y: 727, endPoint x: 83, endPoint y: 714, distance: 13.2
click at [82, 727] on textarea at bounding box center [167, 724] width 325 height 54
click at [170, 705] on textarea "**********" at bounding box center [167, 724] width 325 height 54
type textarea "**********"
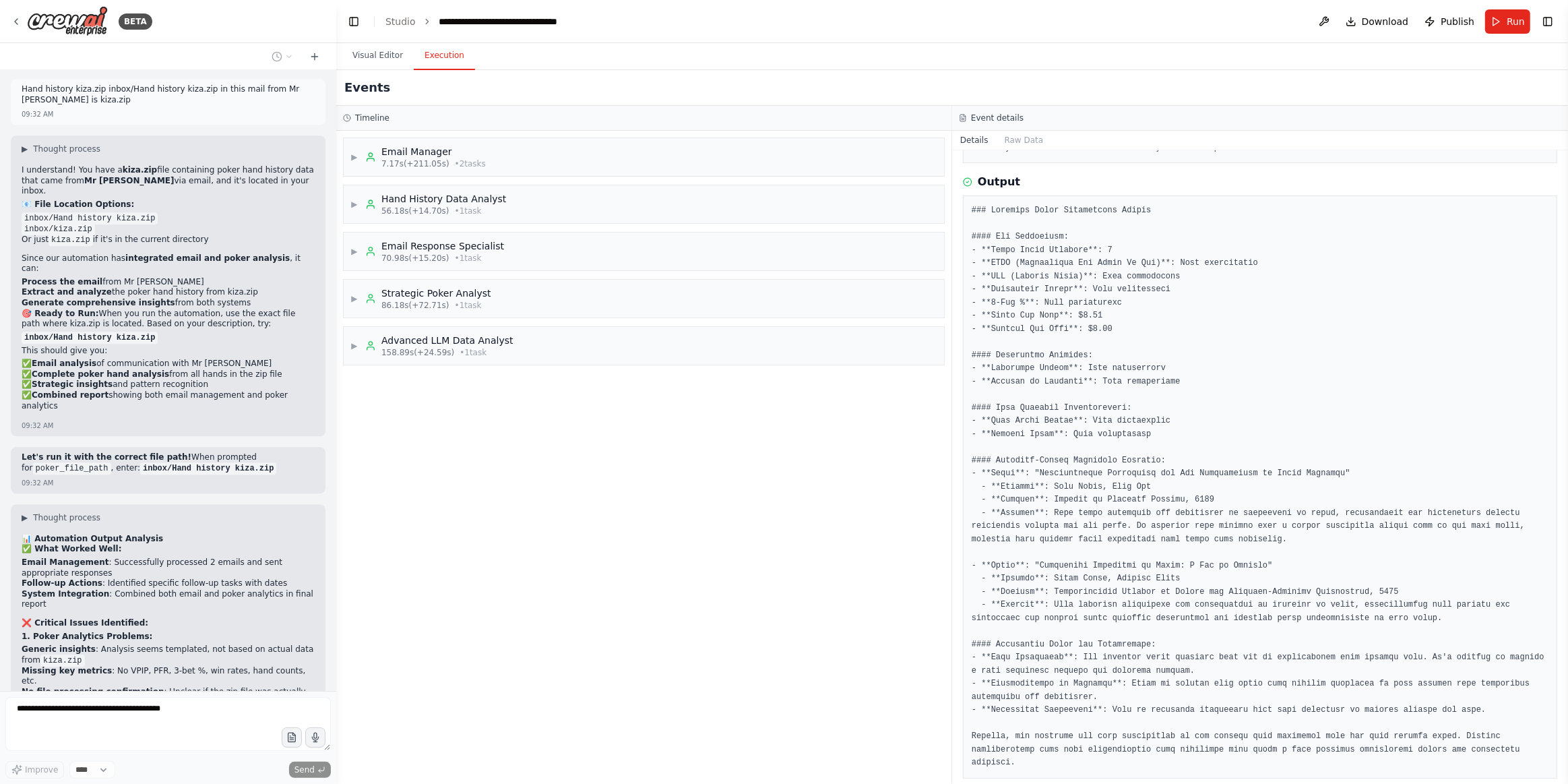
scroll to position [10176, 0]
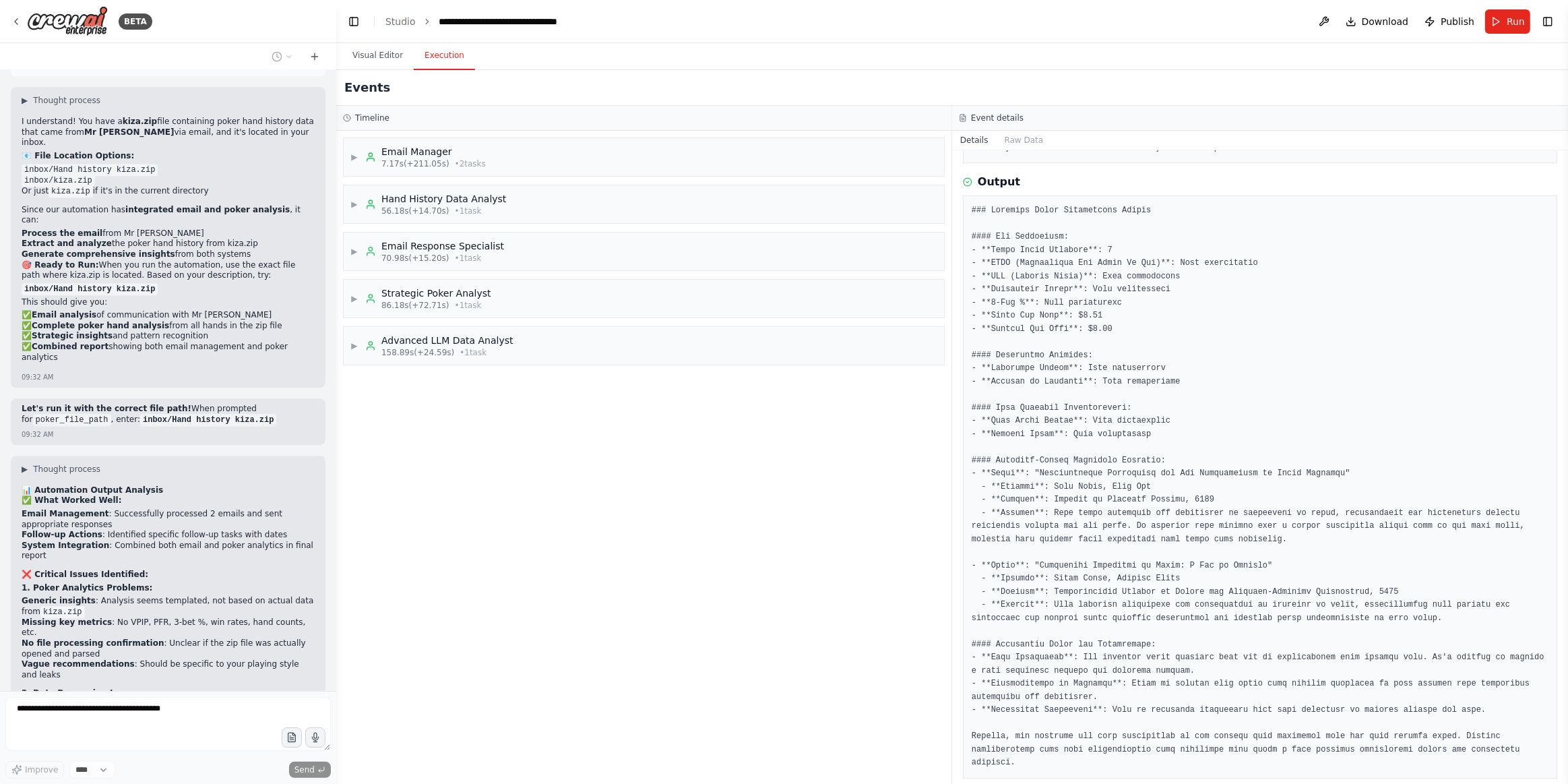
drag, startPoint x: 370, startPoint y: 50, endPoint x: 428, endPoint y: 333, distance: 288.9
click at [370, 51] on button "Visual Editor" at bounding box center [377, 56] width 72 height 28
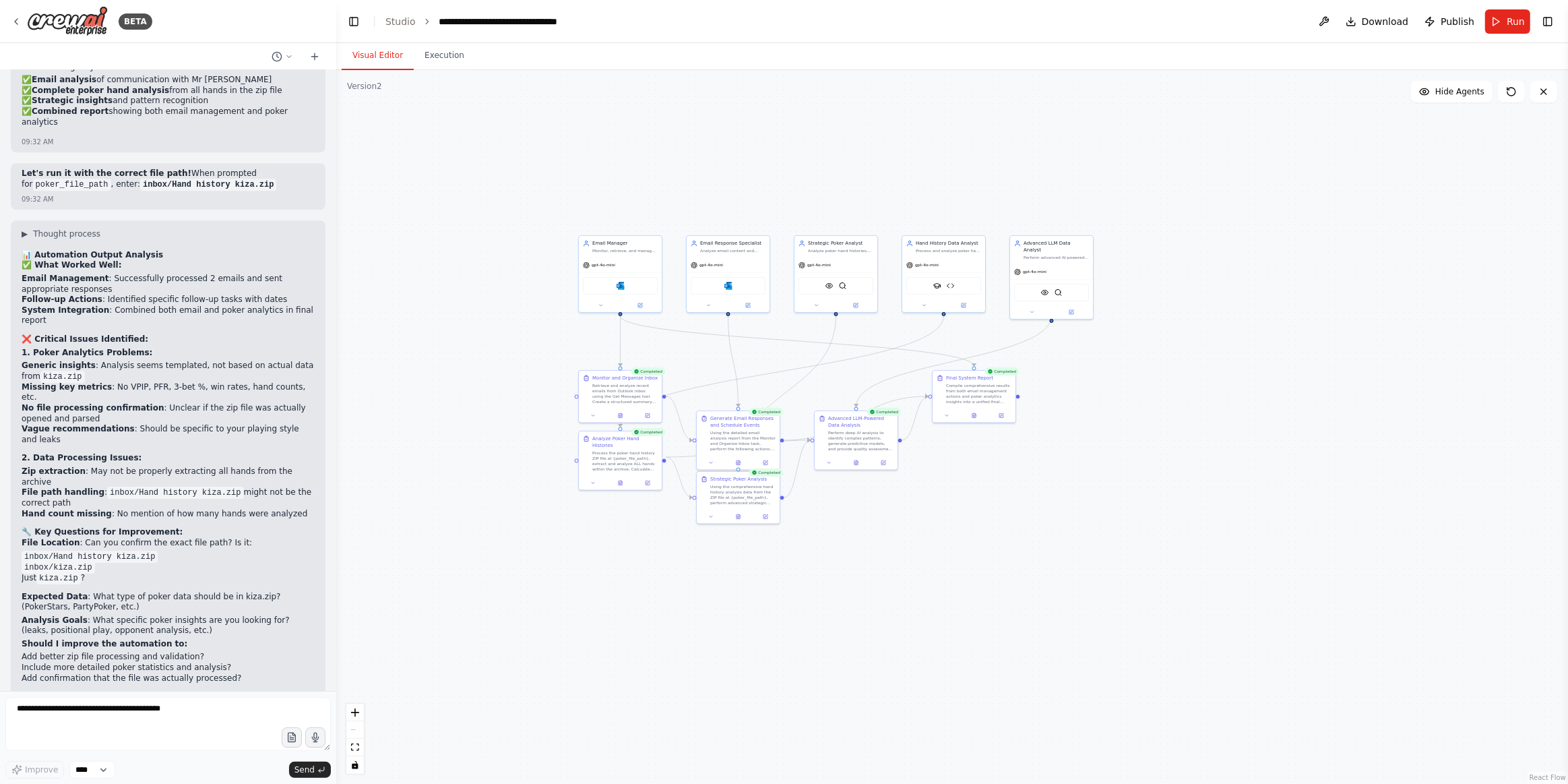
scroll to position [10422, 0]
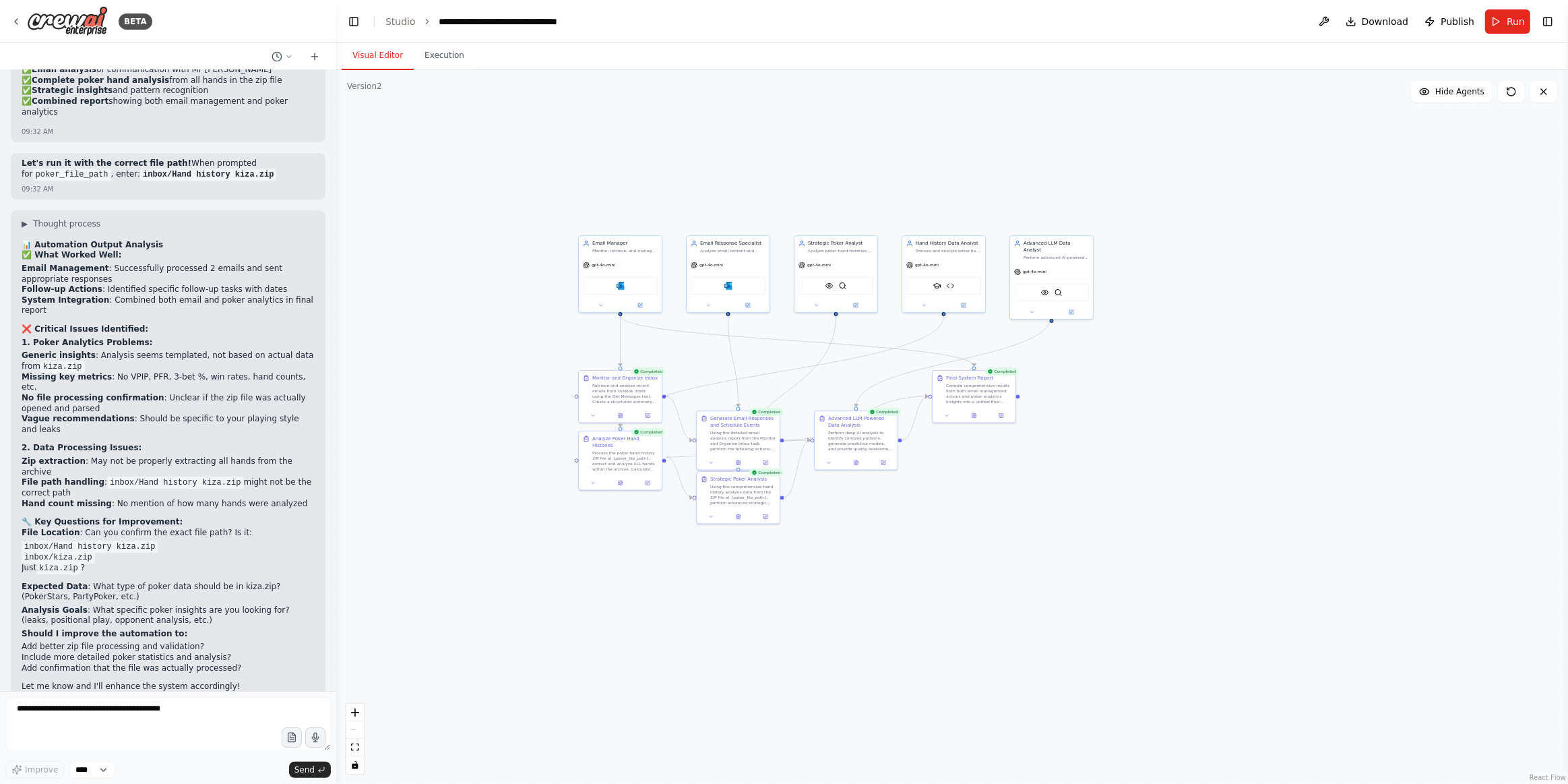
click at [265, 528] on p "File Location : Can you confirm the exact file path? Is it:" at bounding box center [168, 533] width 293 height 11
click at [128, 711] on textarea at bounding box center [167, 724] width 325 height 54
paste textarea "**********"
type textarea "**********"
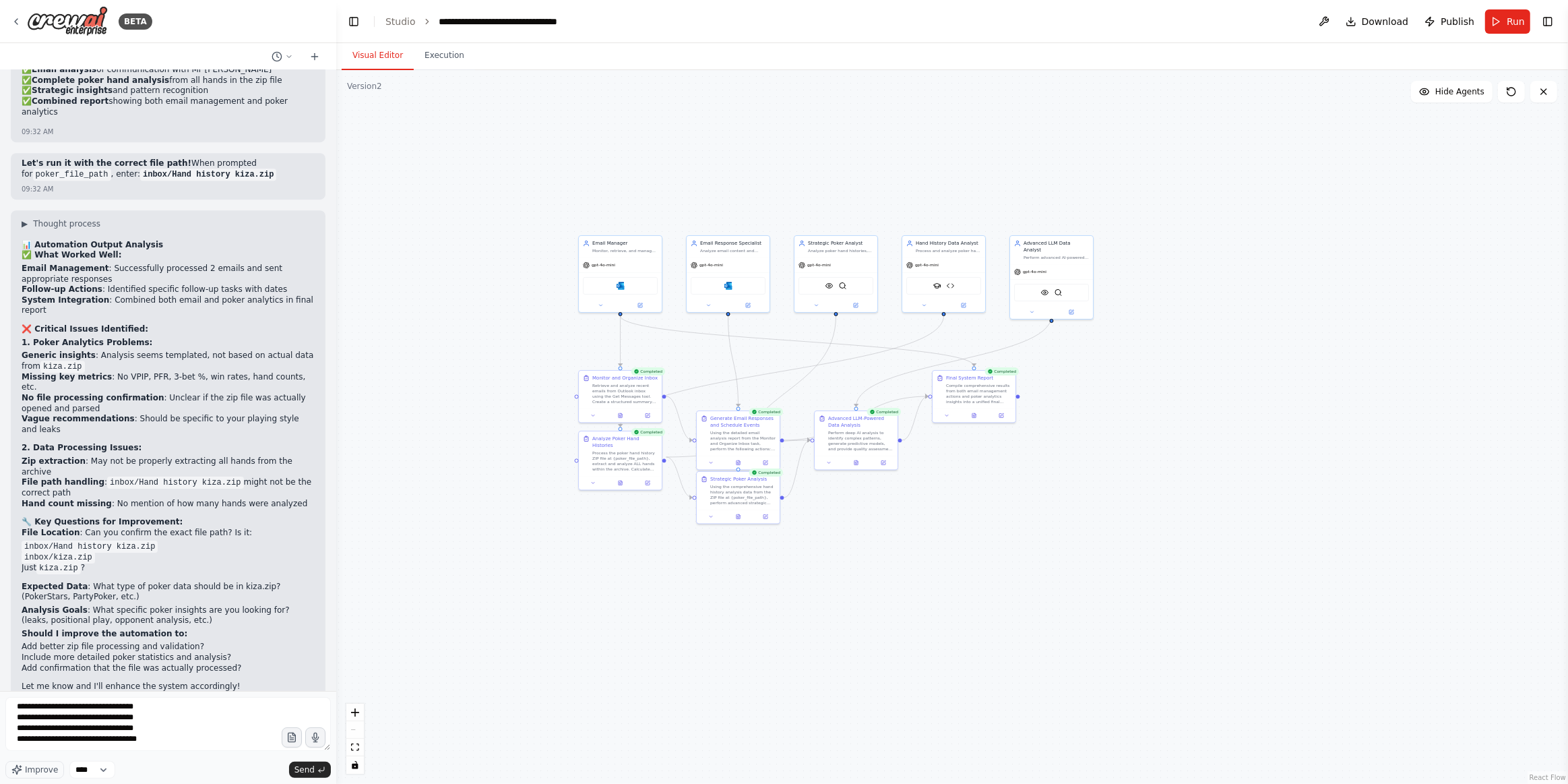
drag, startPoint x: 311, startPoint y: 769, endPoint x: 436, endPoint y: 643, distance: 177.5
click at [312, 771] on span "Send" at bounding box center [304, 769] width 20 height 11
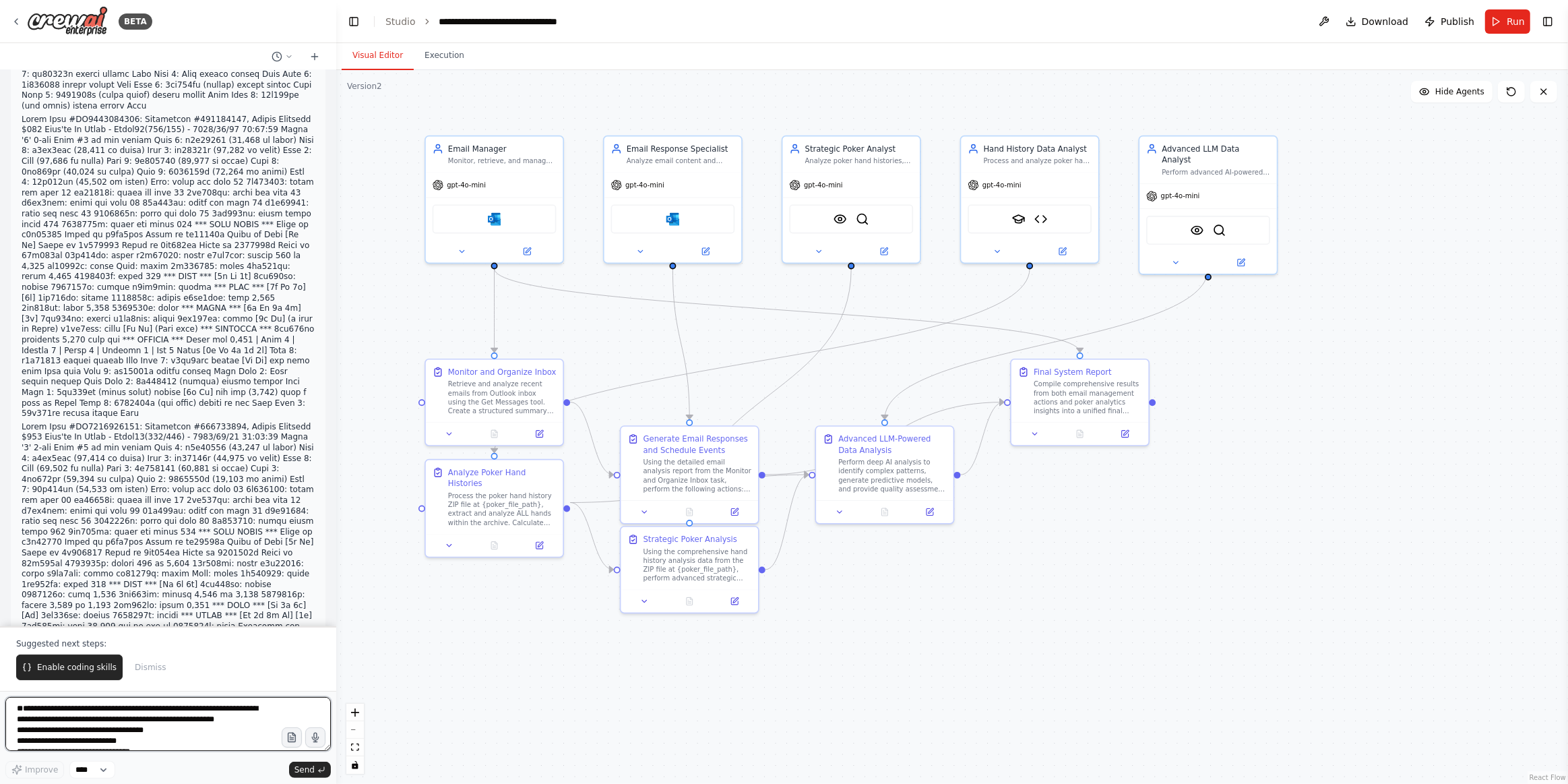
scroll to position [18809, 0]
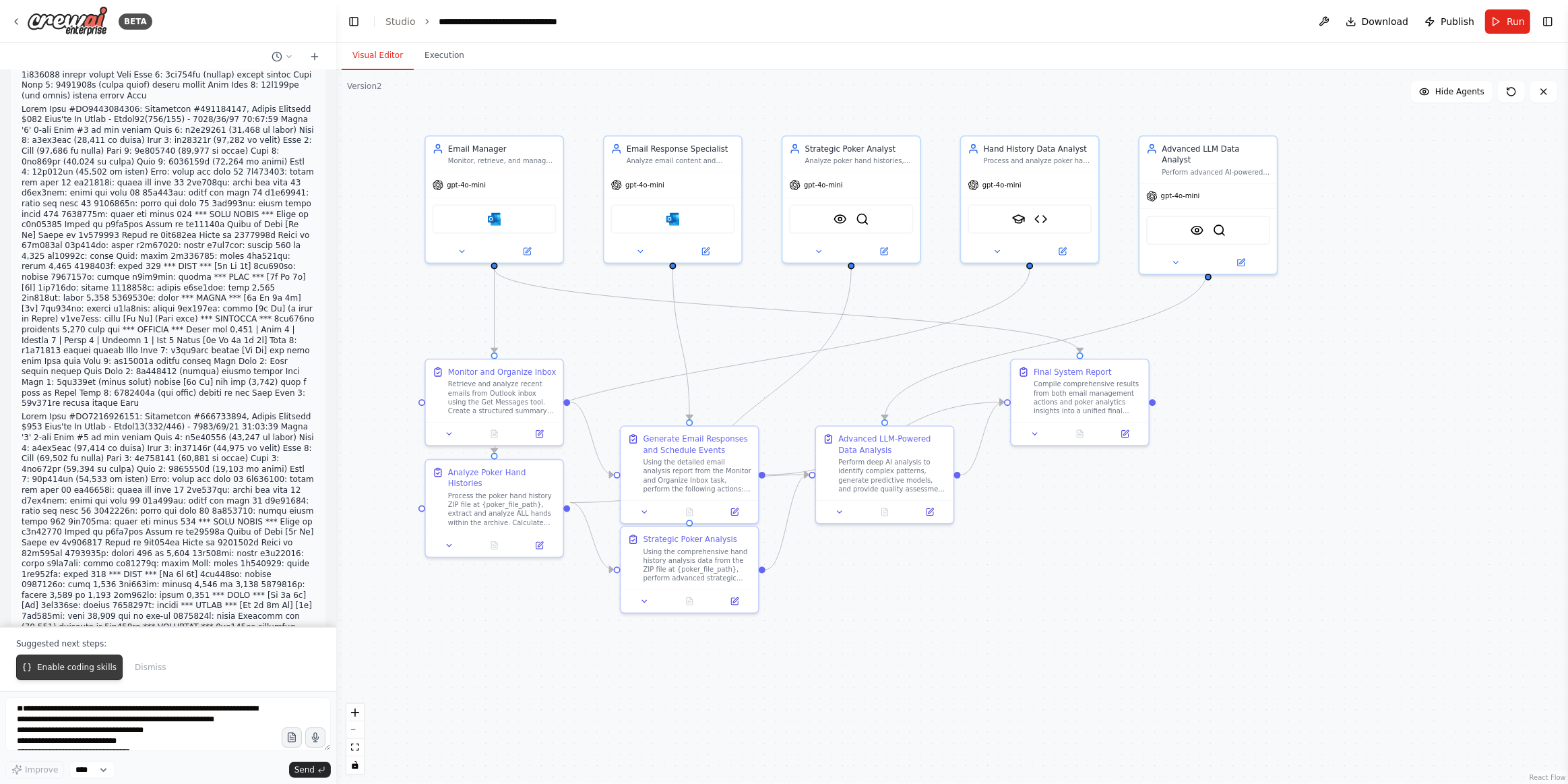
click at [57, 667] on span "Enable coding skills" at bounding box center [77, 667] width 80 height 11
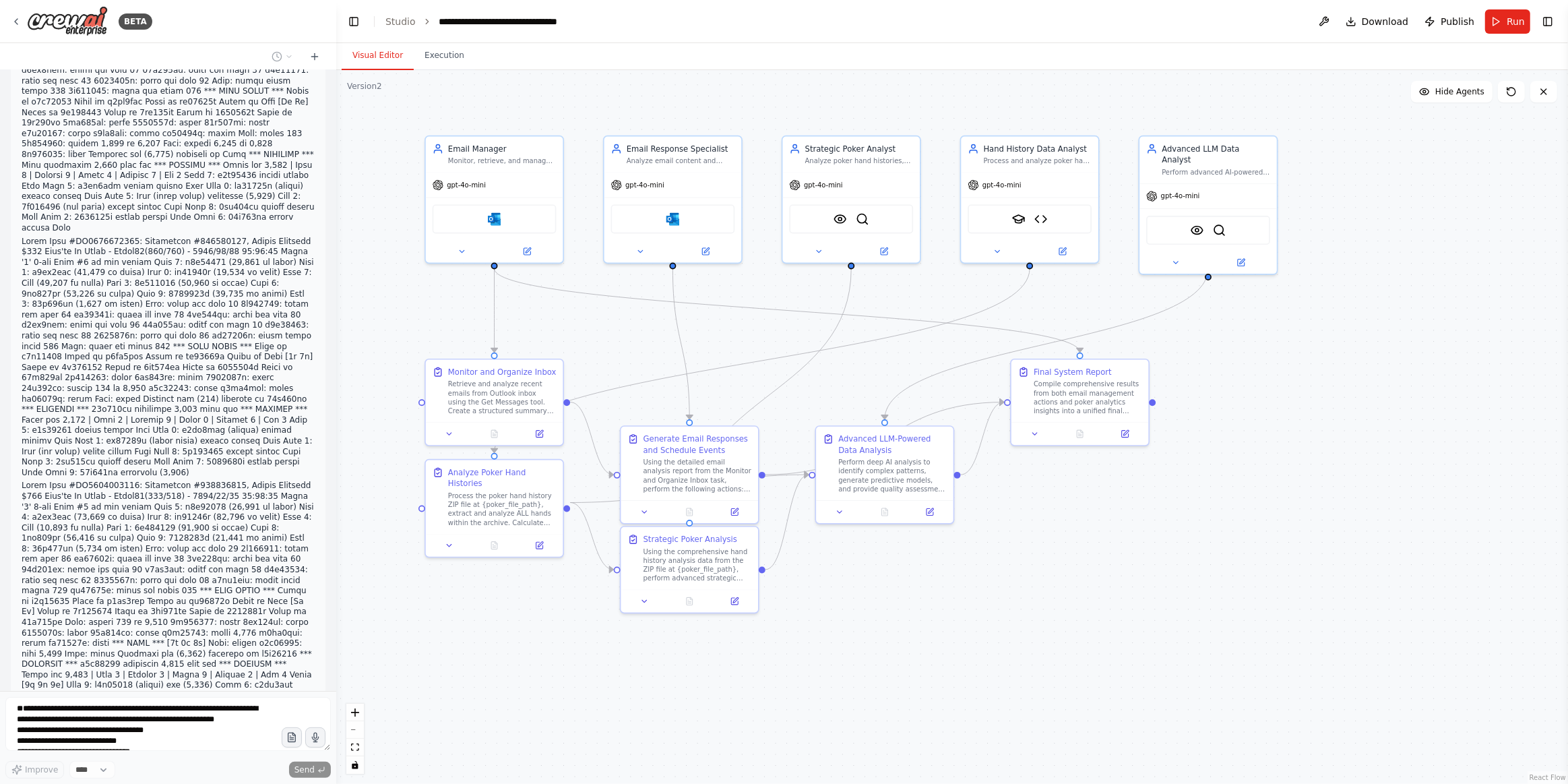
scroll to position [19570, 0]
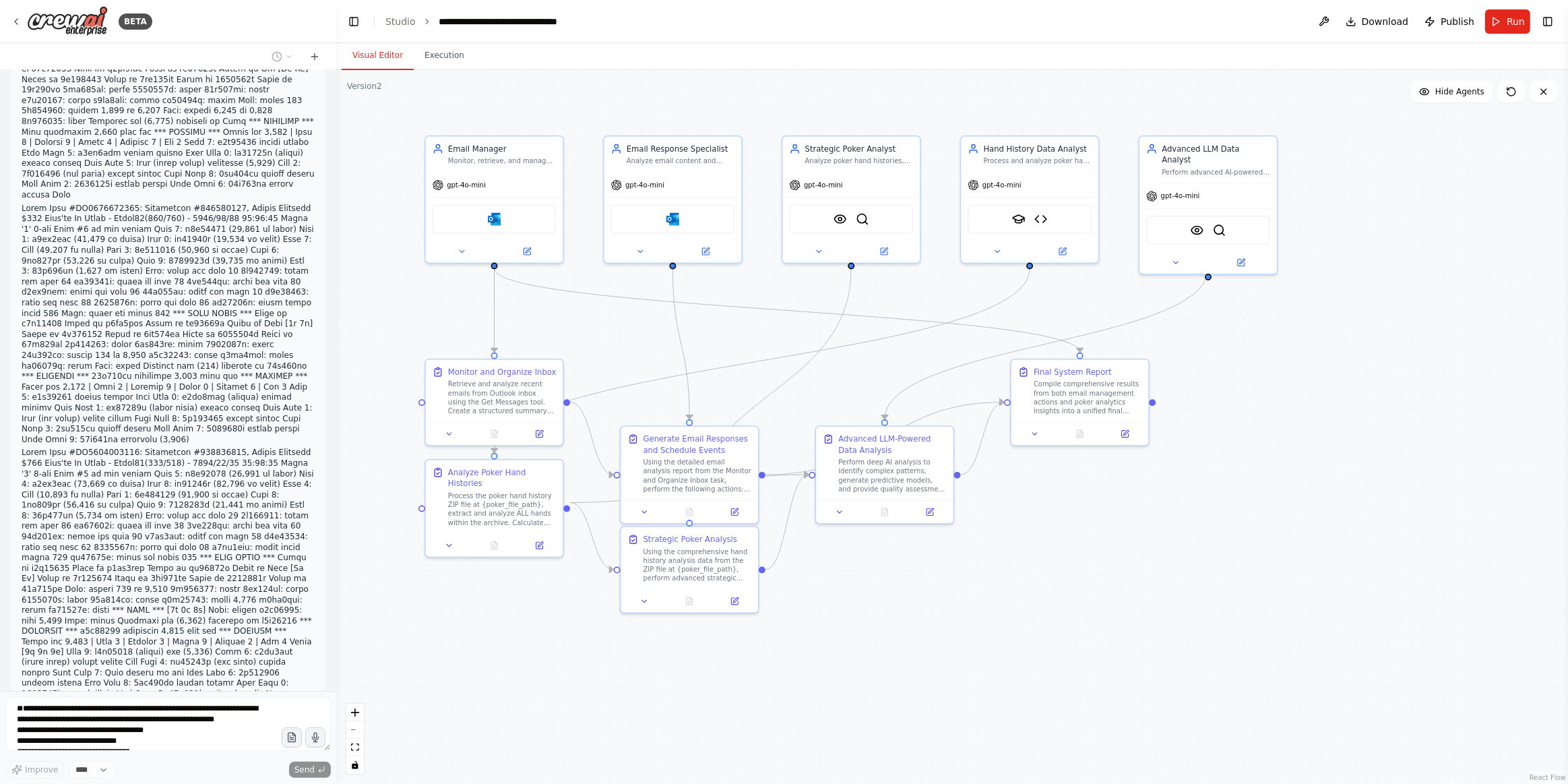
click at [572, 659] on div ".deletable-edge-delete-btn { width: 20px; height: 20px; border: 0px solid #ffff…" at bounding box center [953, 427] width 1232 height 714
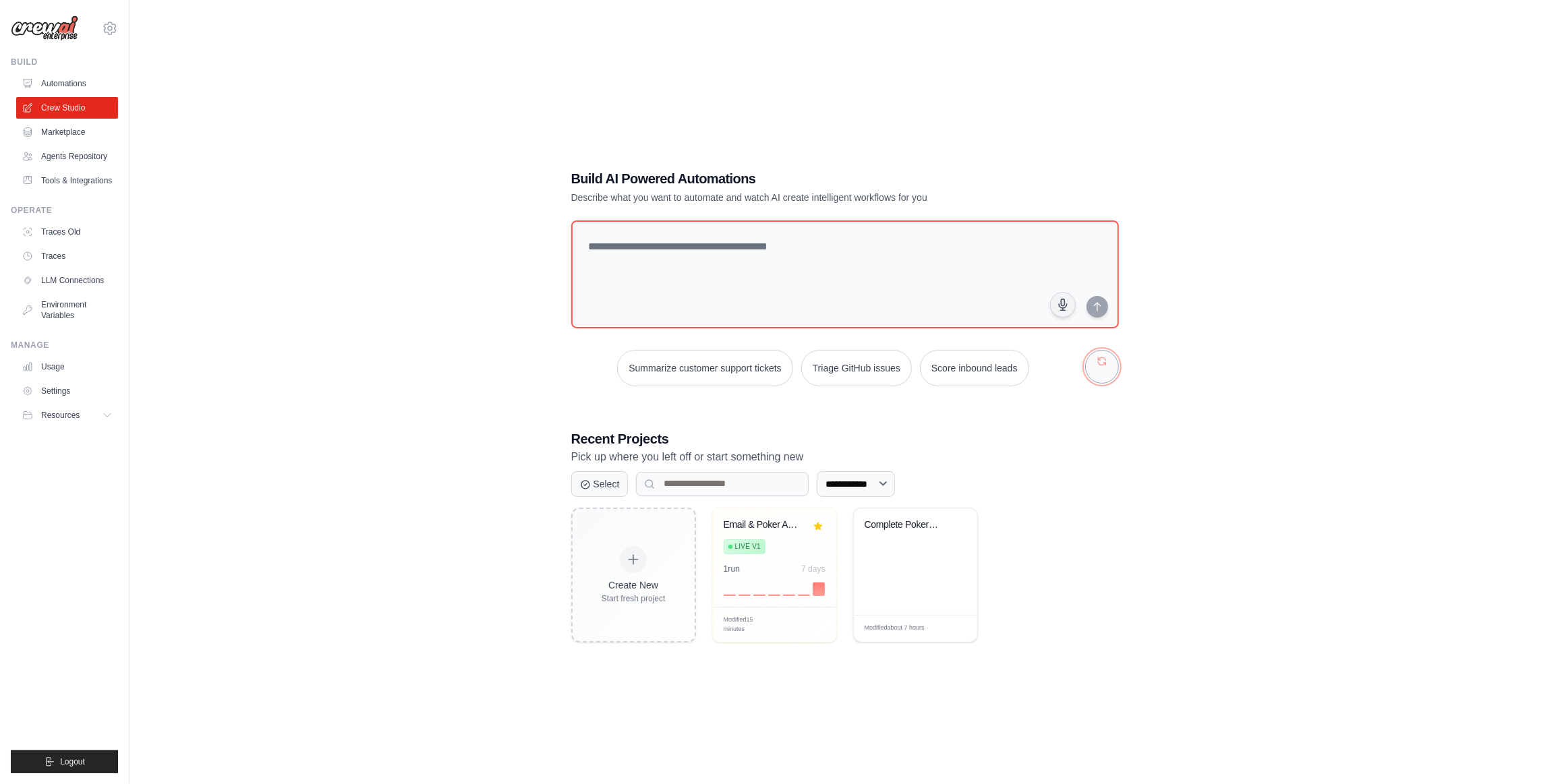
click at [1108, 370] on button "button" at bounding box center [1102, 367] width 33 height 33
click at [1108, 364] on button "button" at bounding box center [1102, 367] width 33 height 33
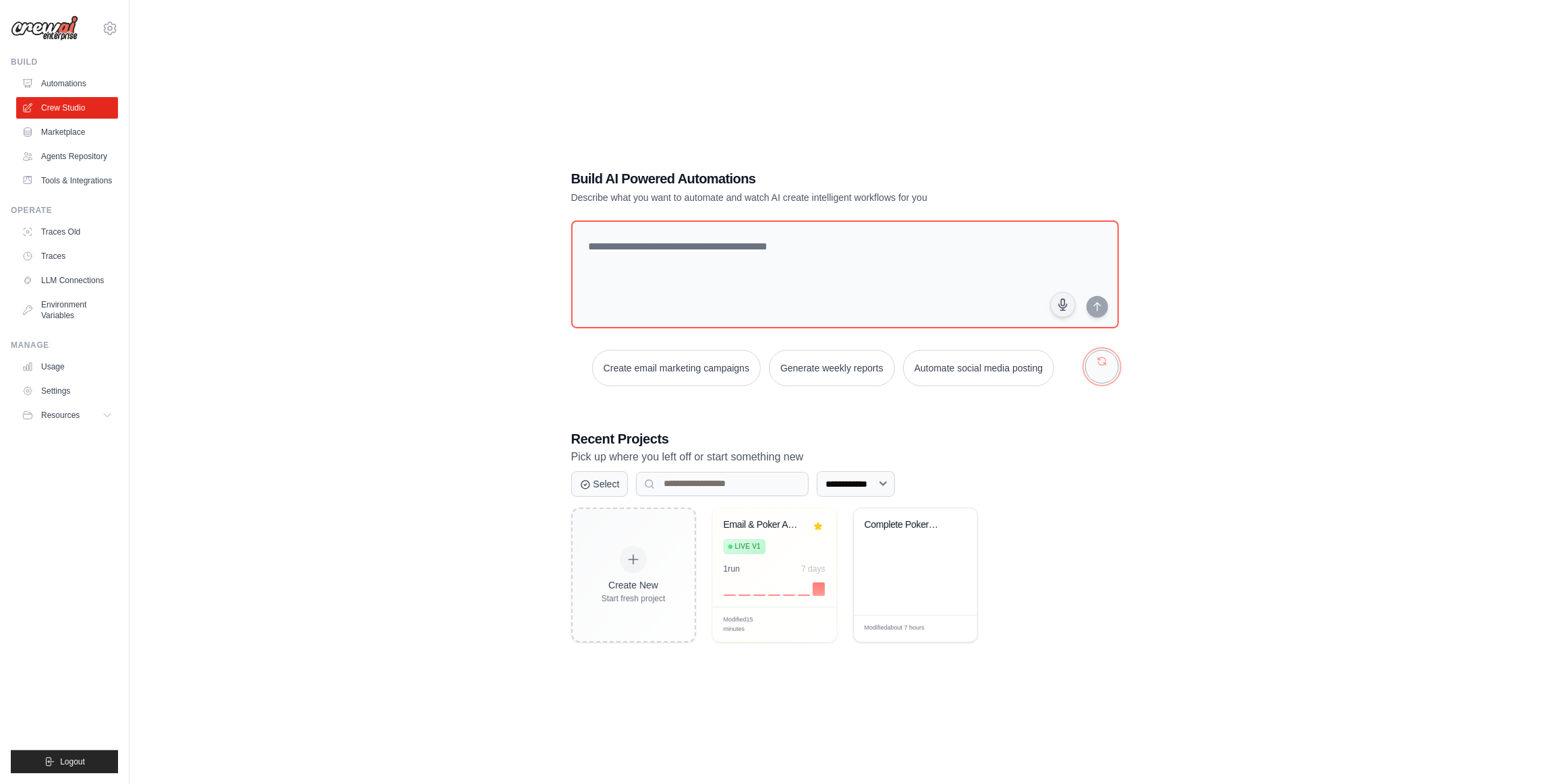
click at [1107, 361] on button "button" at bounding box center [1102, 367] width 33 height 33
click at [87, 130] on link "Marketplace" at bounding box center [68, 132] width 102 height 22
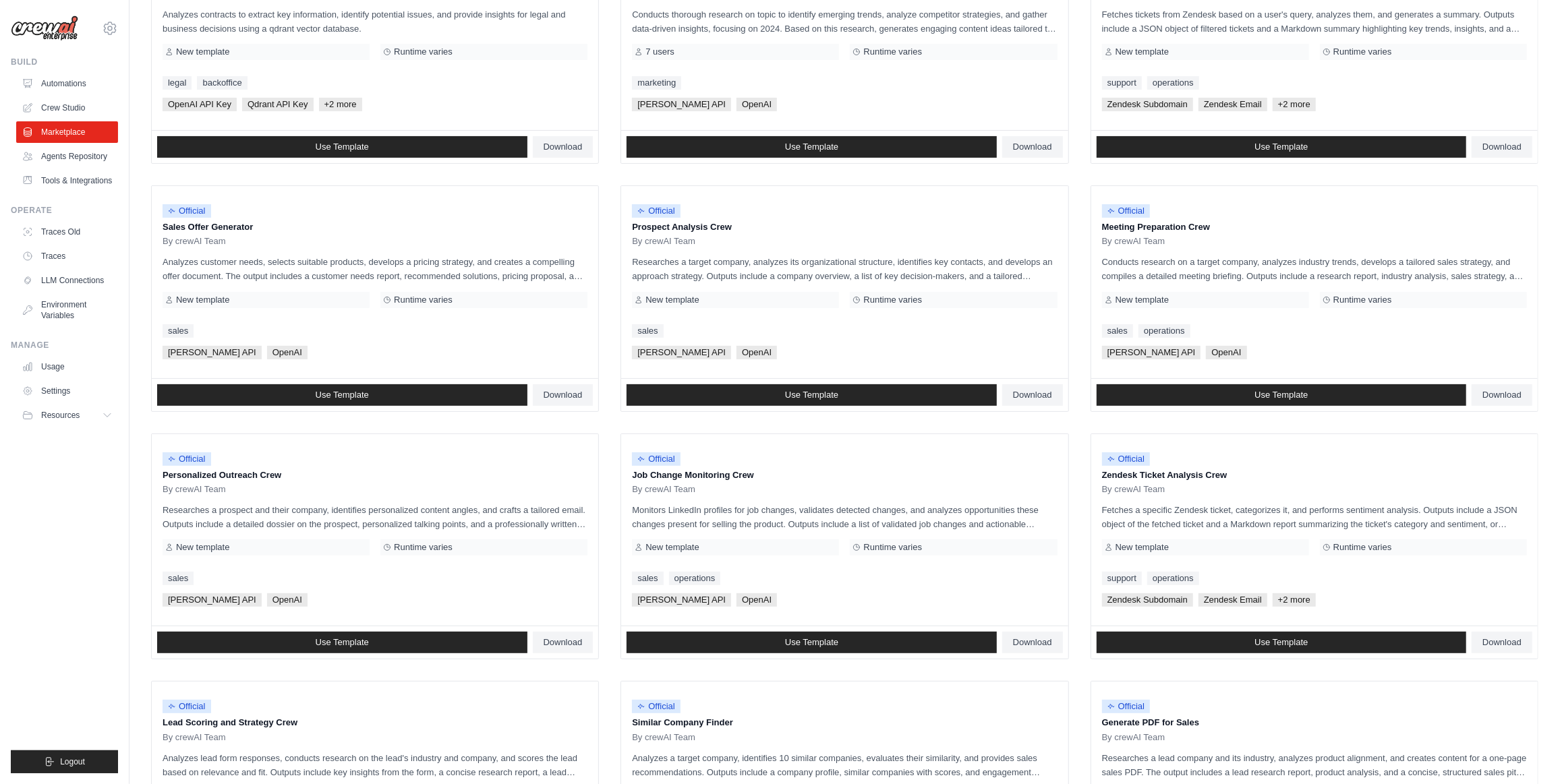
scroll to position [461, 0]
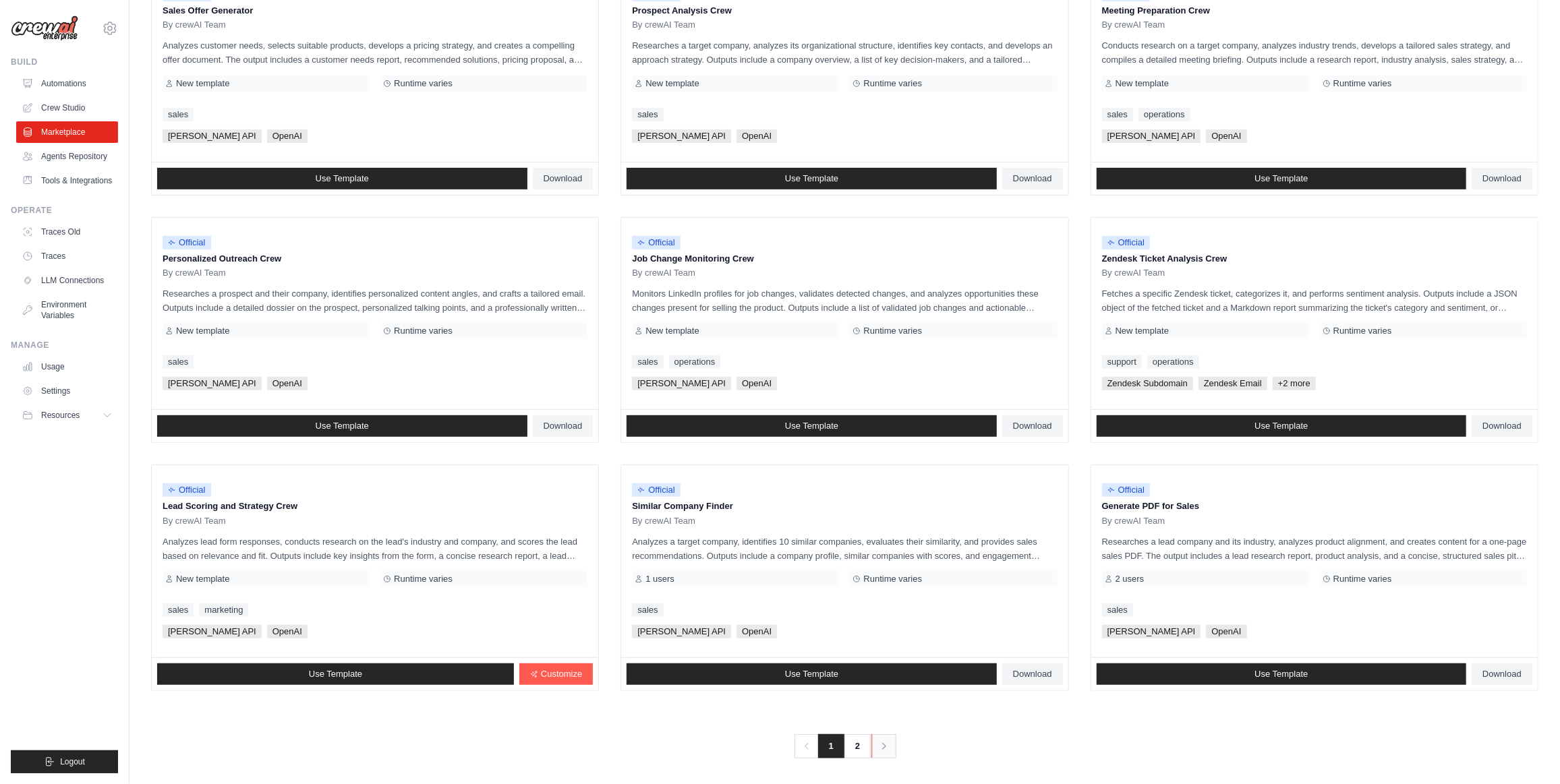
click at [887, 743] on icon "Pagination" at bounding box center [884, 746] width 14 height 14
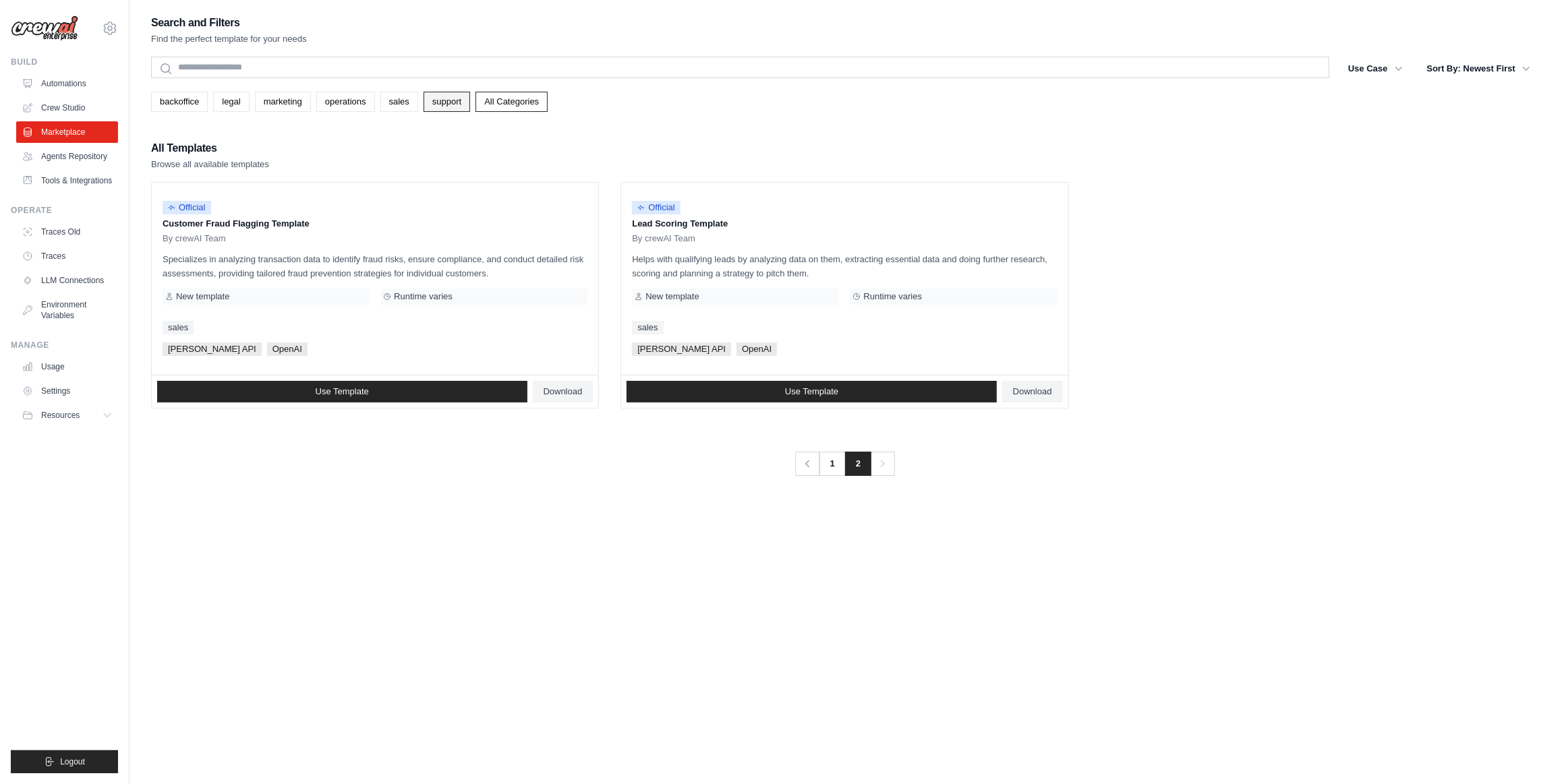
click at [456, 106] on link "support" at bounding box center [447, 102] width 46 height 20
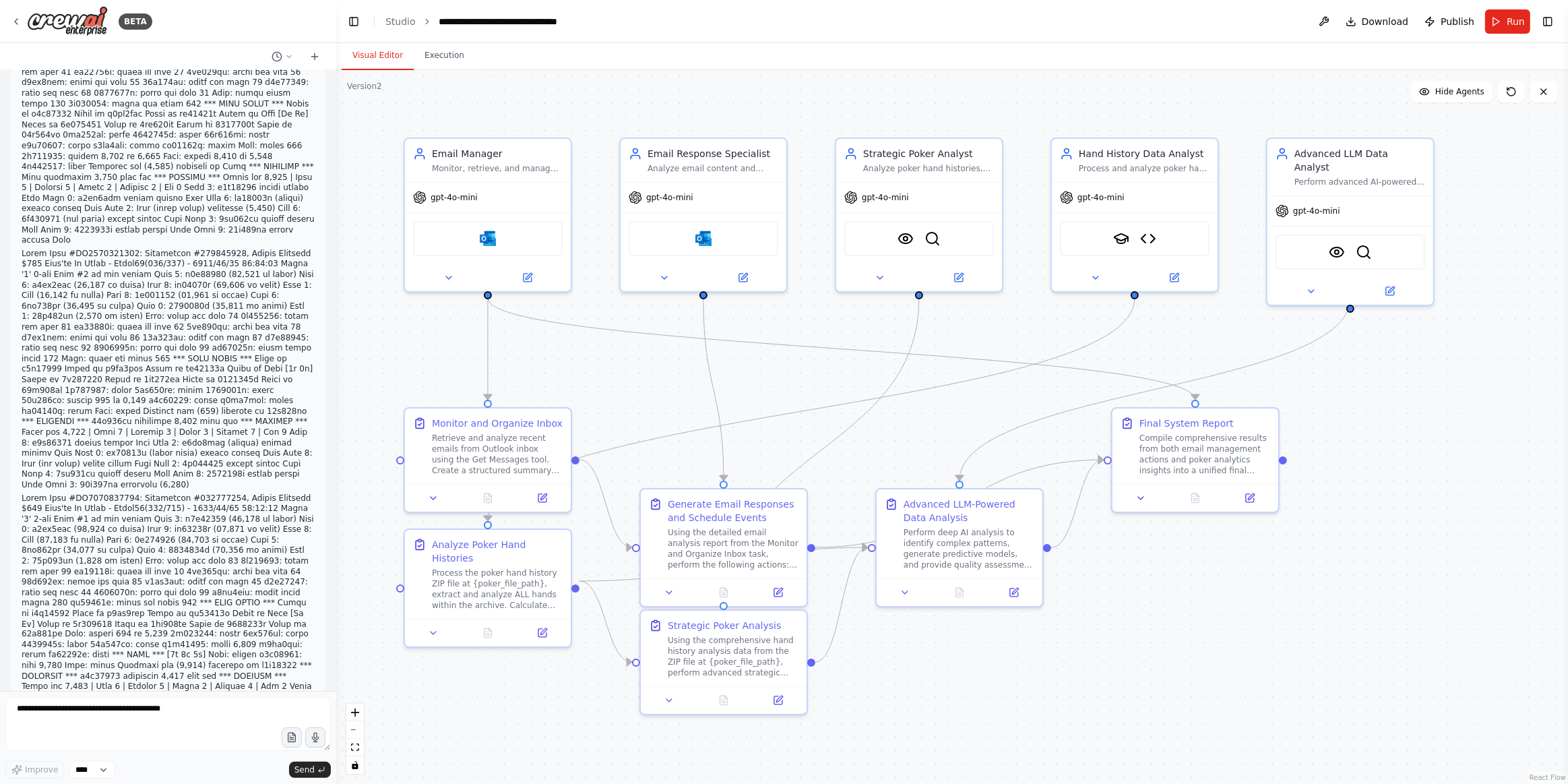
scroll to position [19628, 0]
click at [302, 767] on span "Send" at bounding box center [304, 769] width 20 height 11
click at [51, 705] on textarea at bounding box center [167, 724] width 325 height 54
click at [58, 711] on textarea at bounding box center [167, 724] width 325 height 54
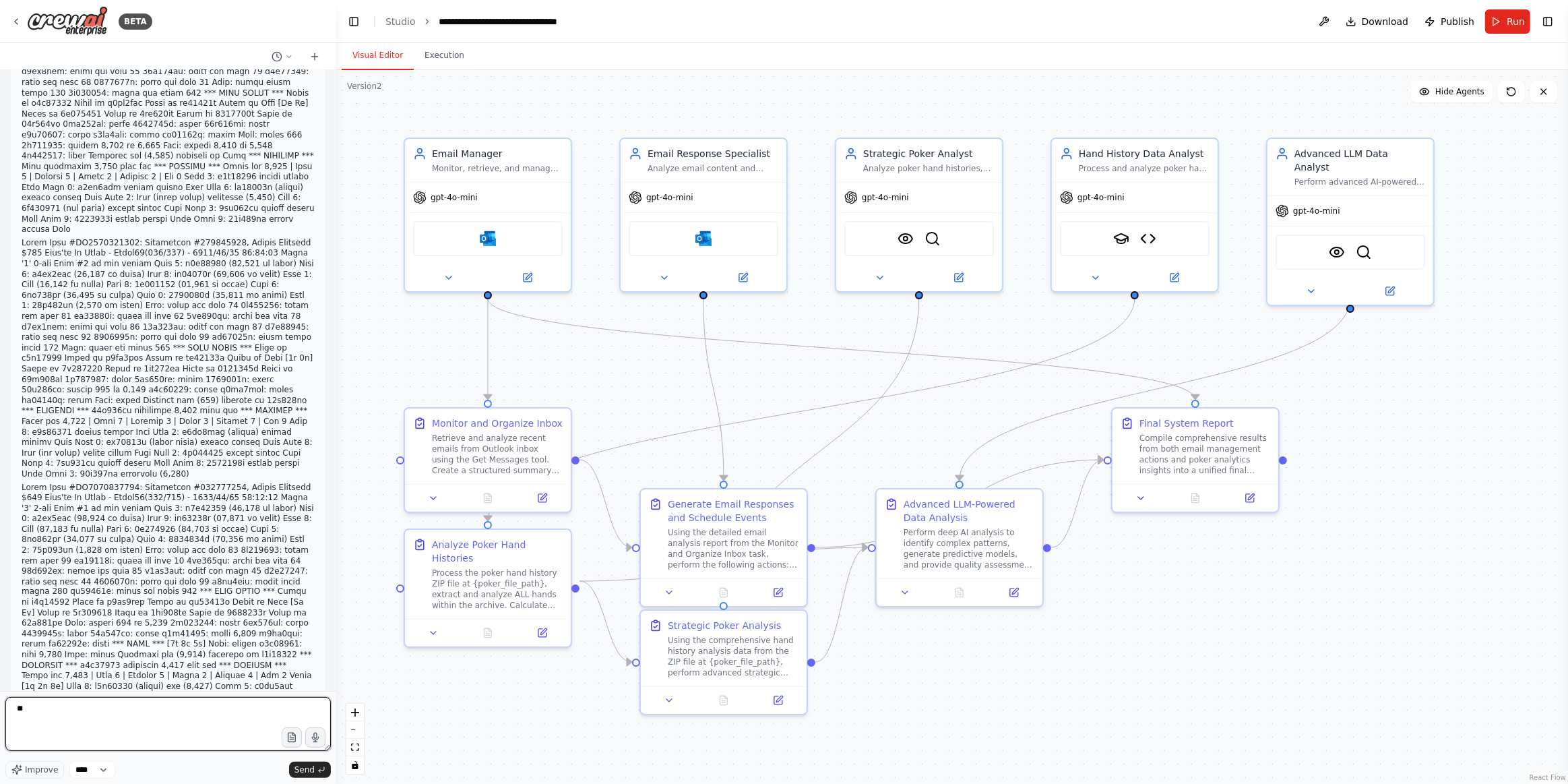
type textarea "*"
type textarea "***"
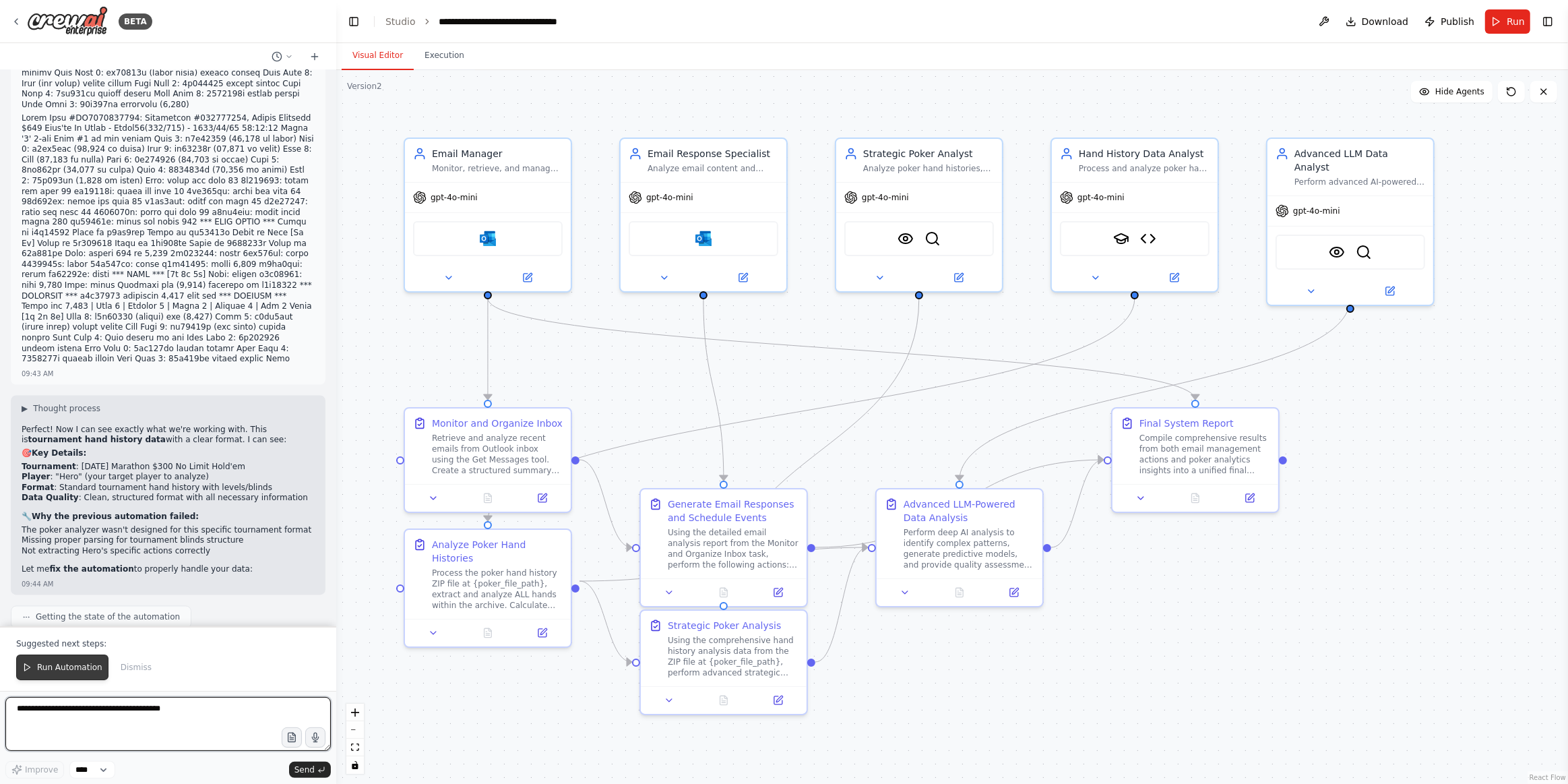
scroll to position [20008, 0]
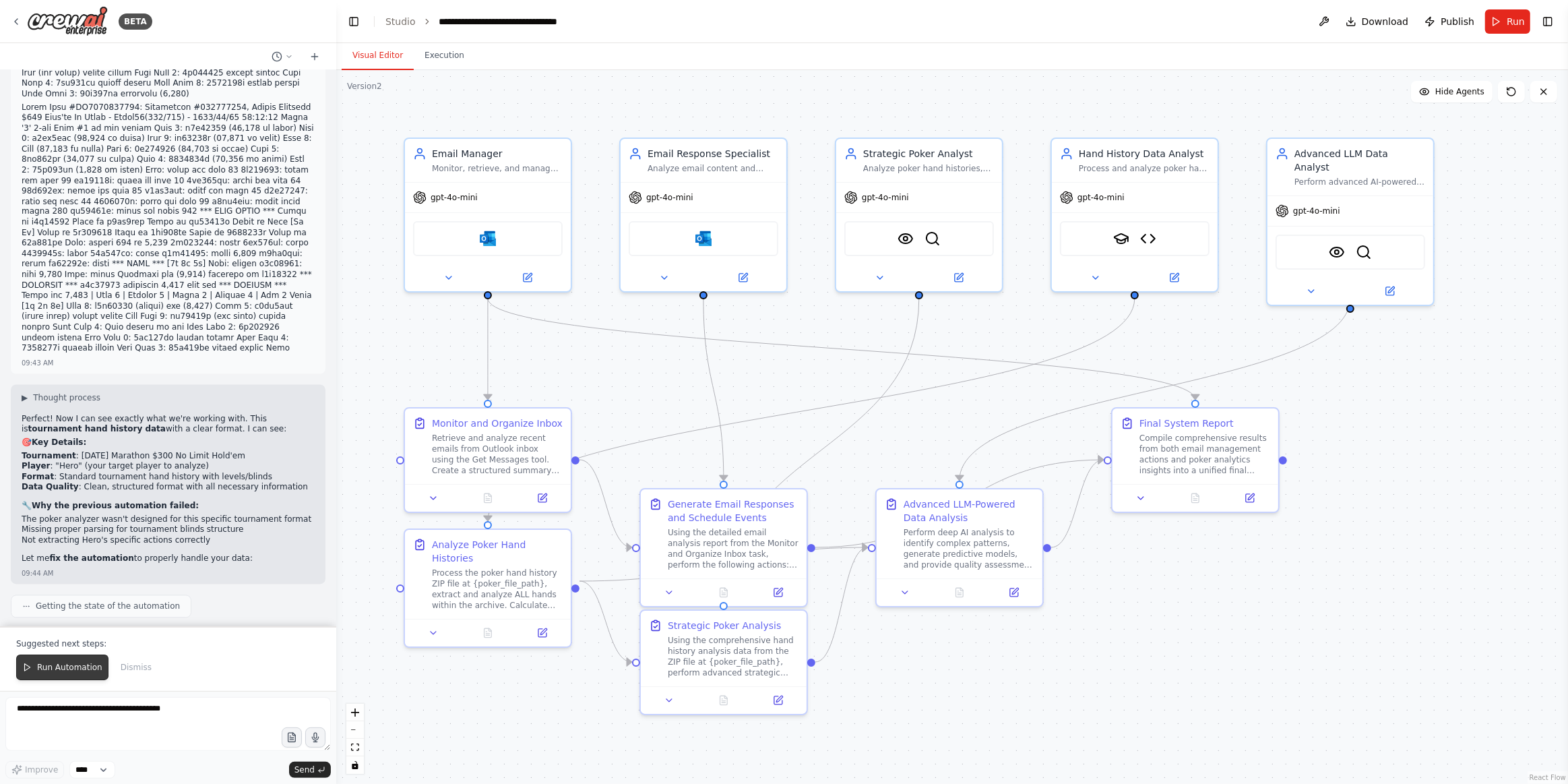
click at [72, 676] on button "Run Automation" at bounding box center [62, 667] width 92 height 25
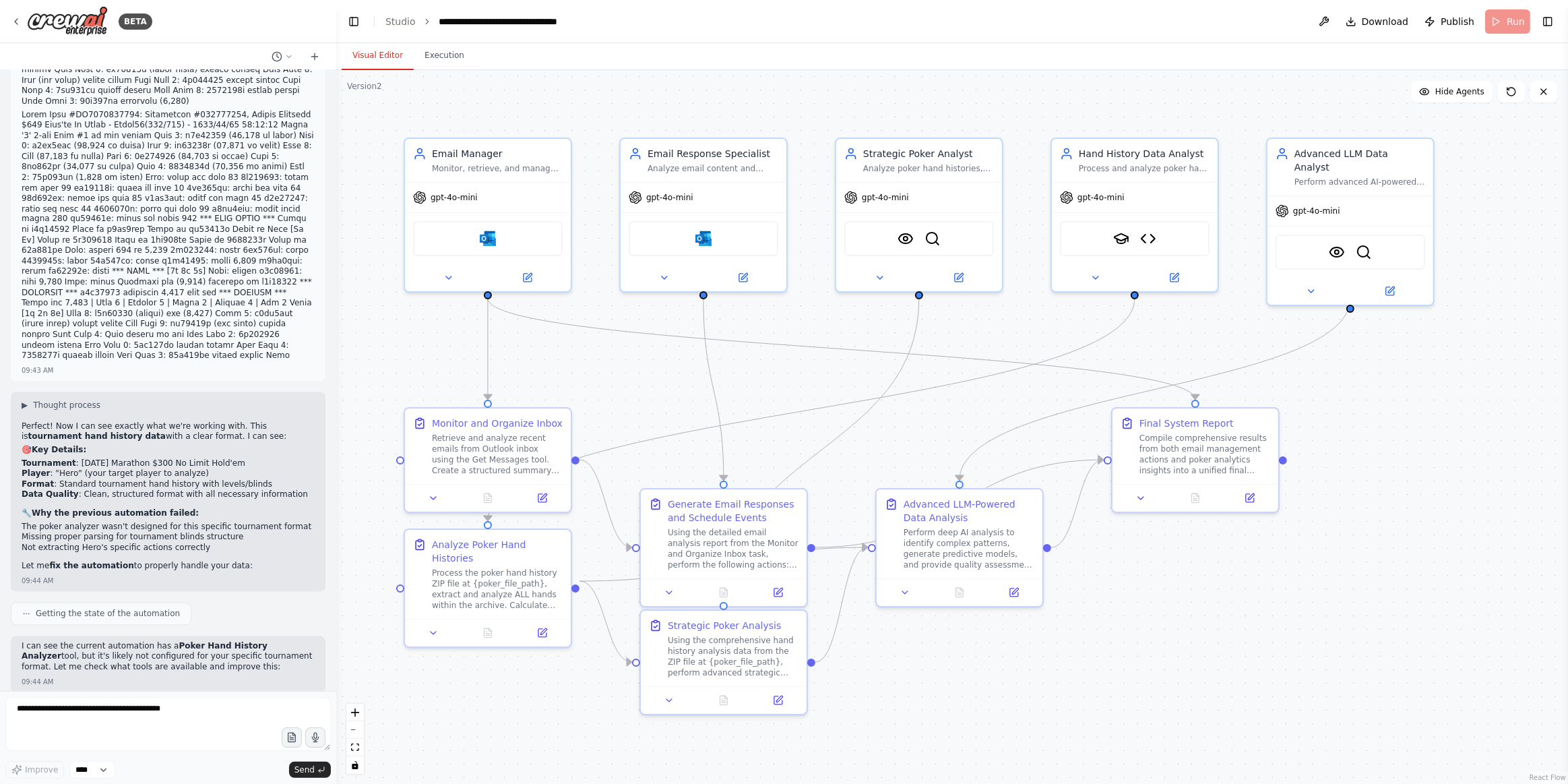
scroll to position [20012, 0]
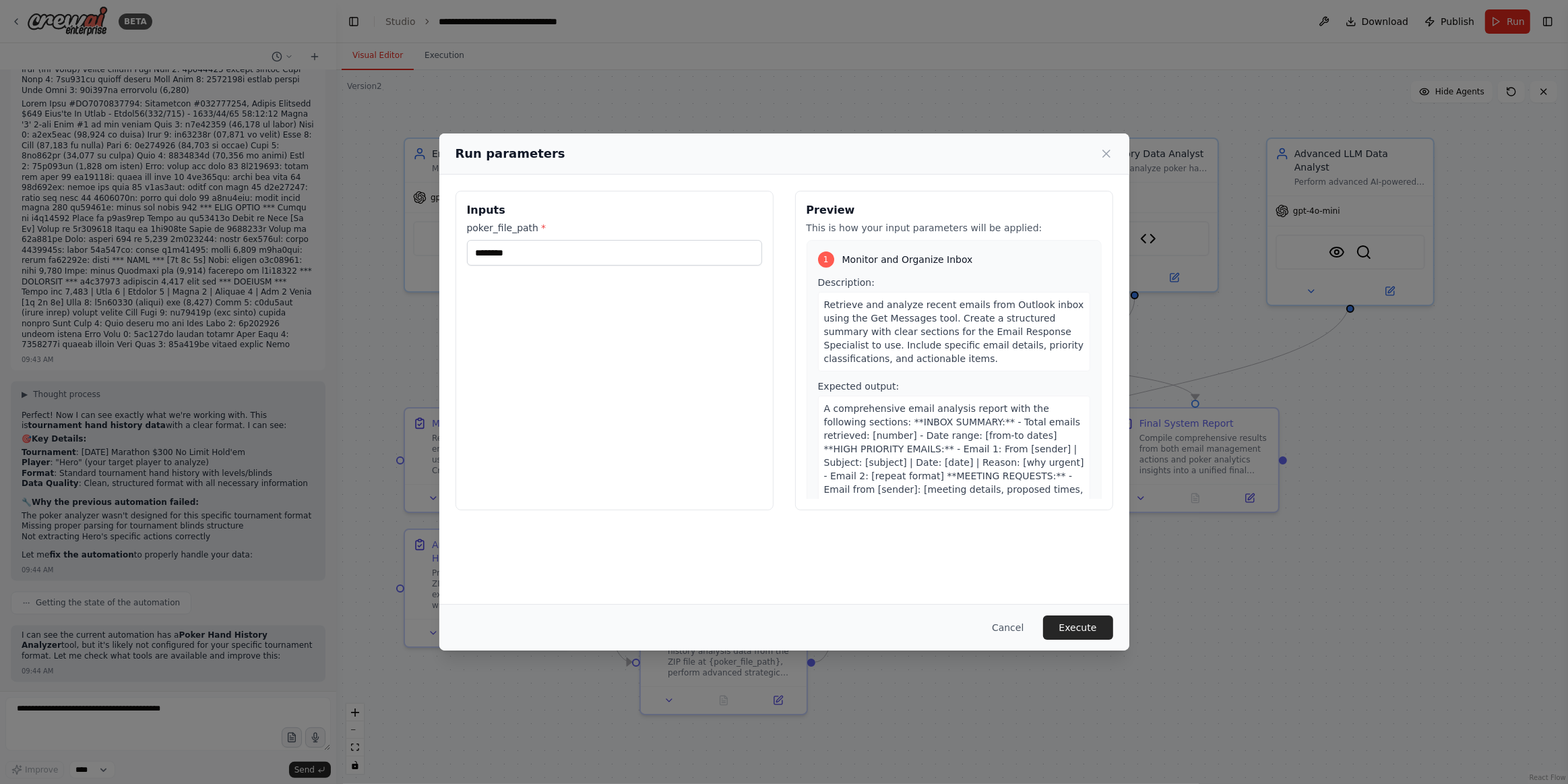
drag, startPoint x: 1081, startPoint y: 626, endPoint x: 863, endPoint y: 782, distance: 268.1
click at [1081, 626] on button "Execute" at bounding box center [1078, 627] width 70 height 24
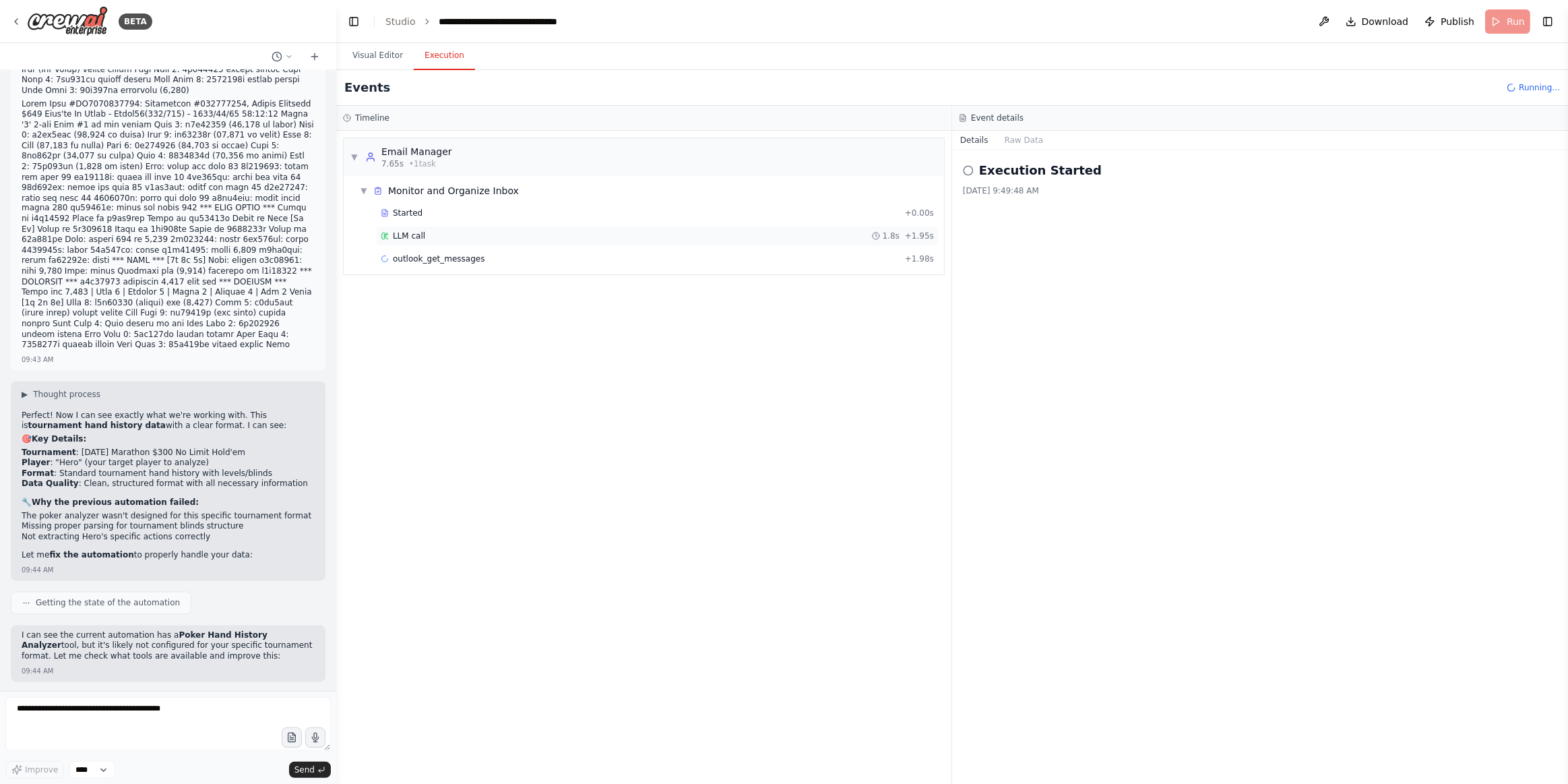
click at [427, 226] on div "LLM call 1.8s + 1.95s" at bounding box center [658, 236] width 563 height 20
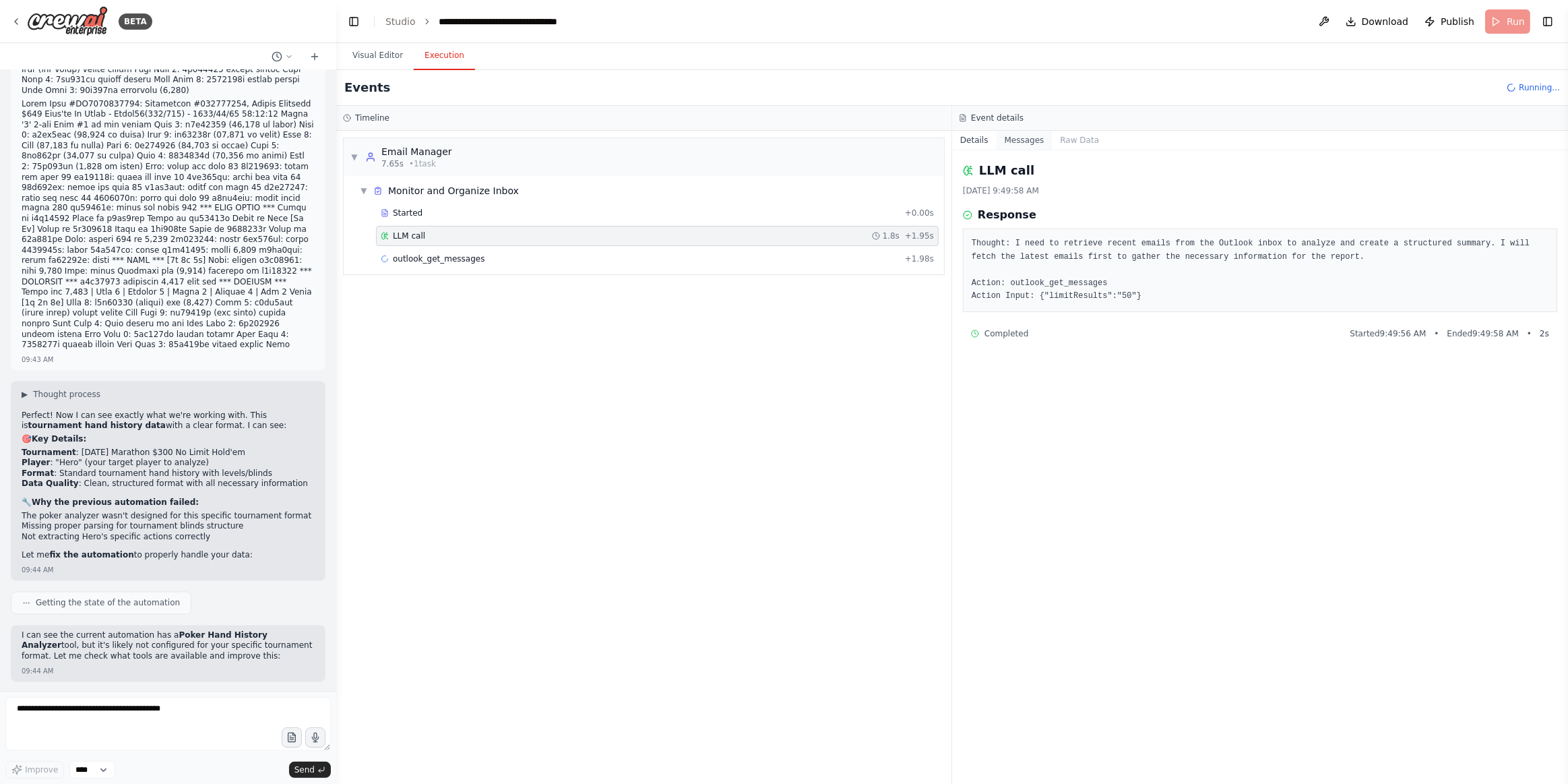
click at [1029, 139] on button "Messages" at bounding box center [1024, 140] width 56 height 19
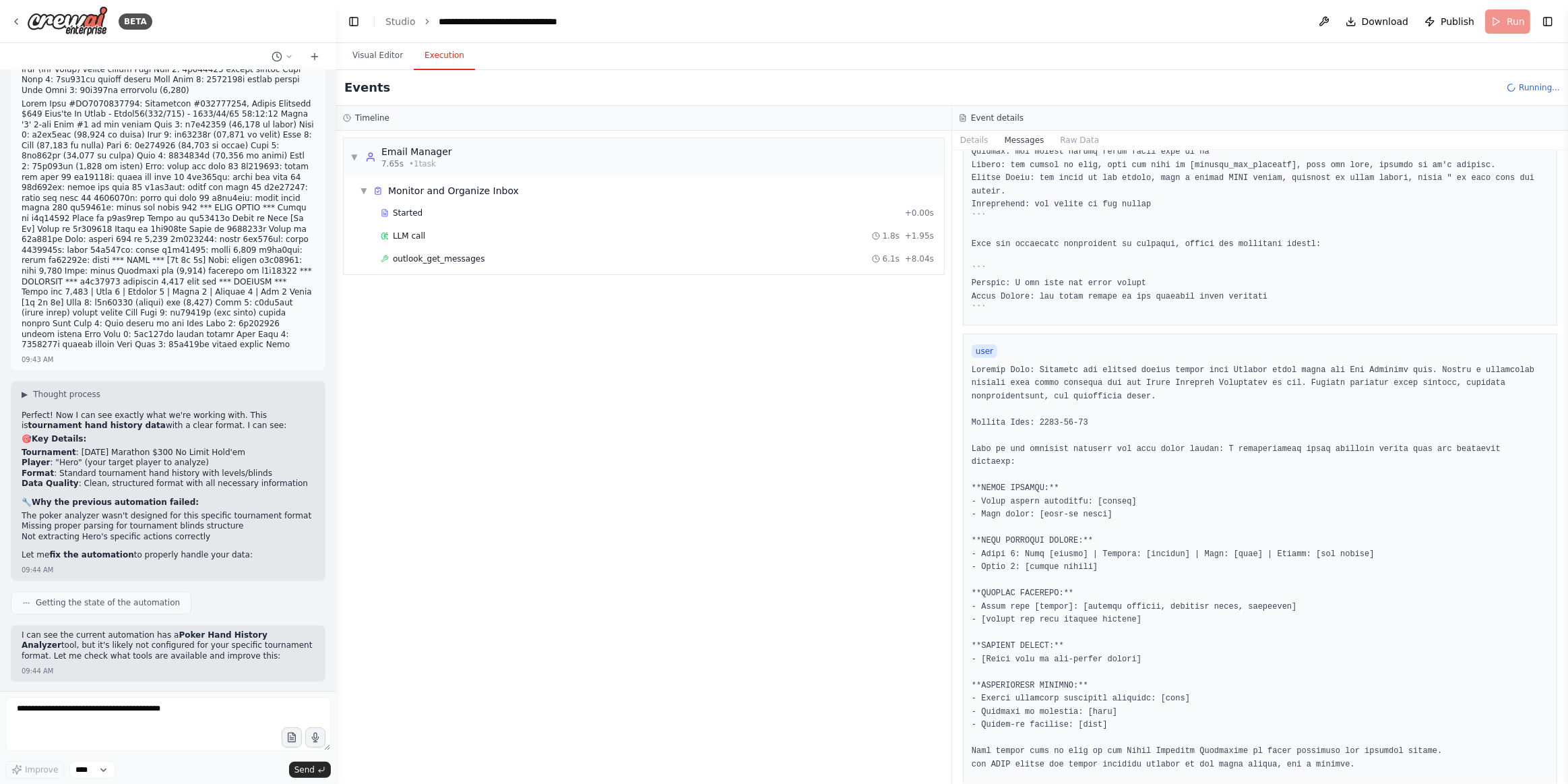
scroll to position [721, 0]
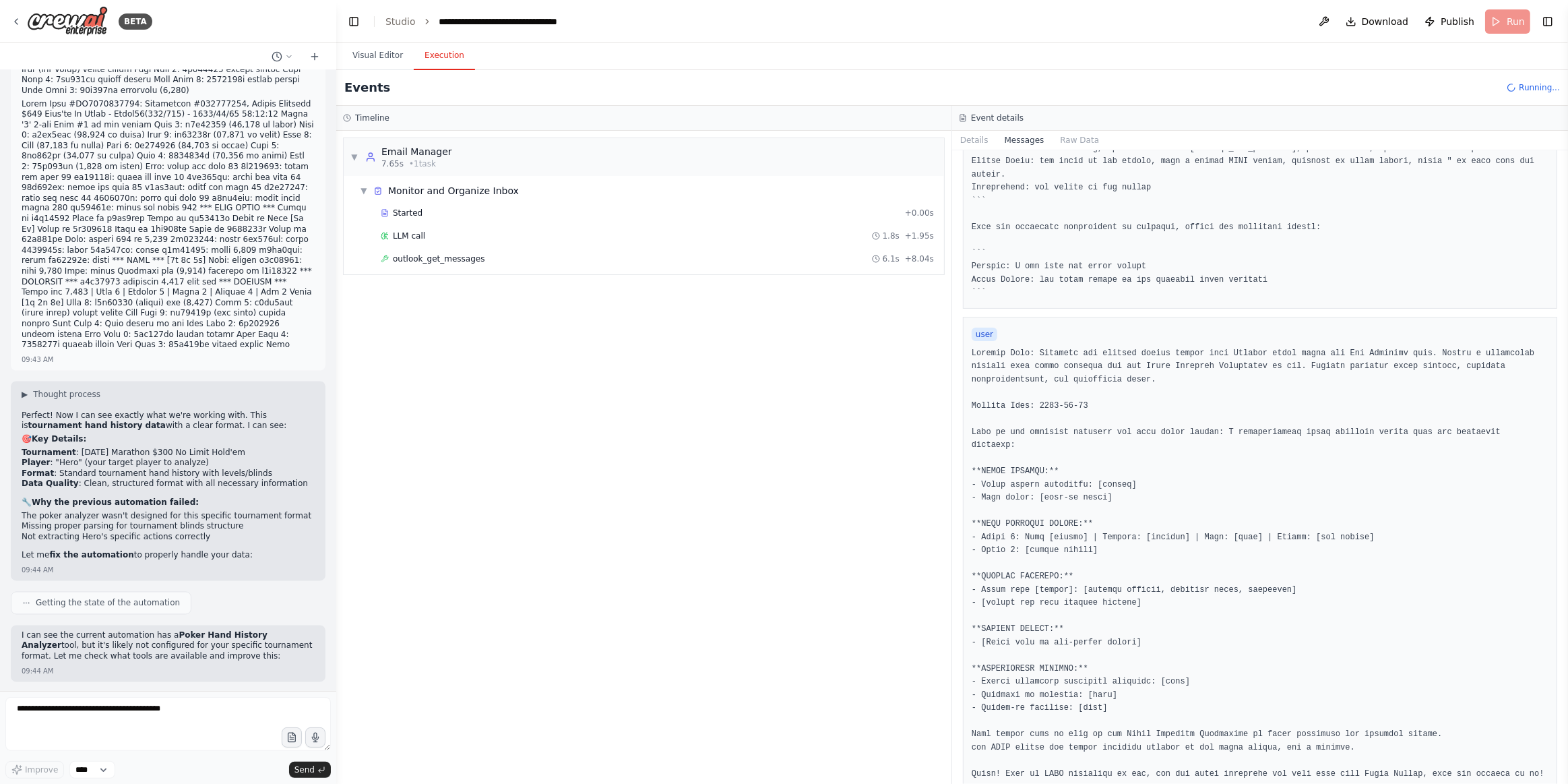
click at [474, 249] on div "outlook_get_messages 6.1s + 8.04s" at bounding box center [658, 259] width 563 height 20
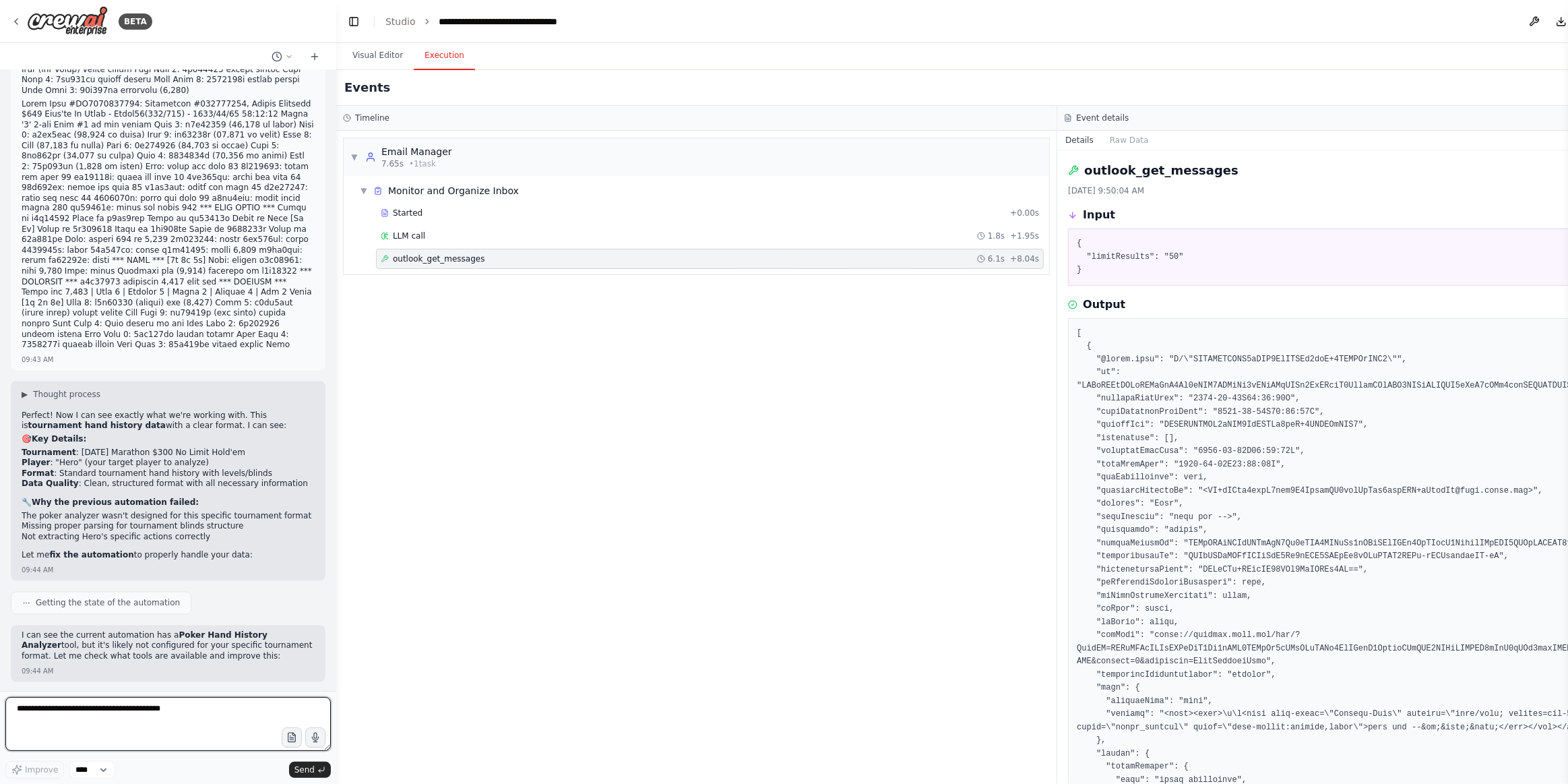
click at [104, 700] on textarea at bounding box center [167, 724] width 325 height 54
drag, startPoint x: 110, startPoint y: 701, endPoint x: 78, endPoint y: 562, distance: 142.6
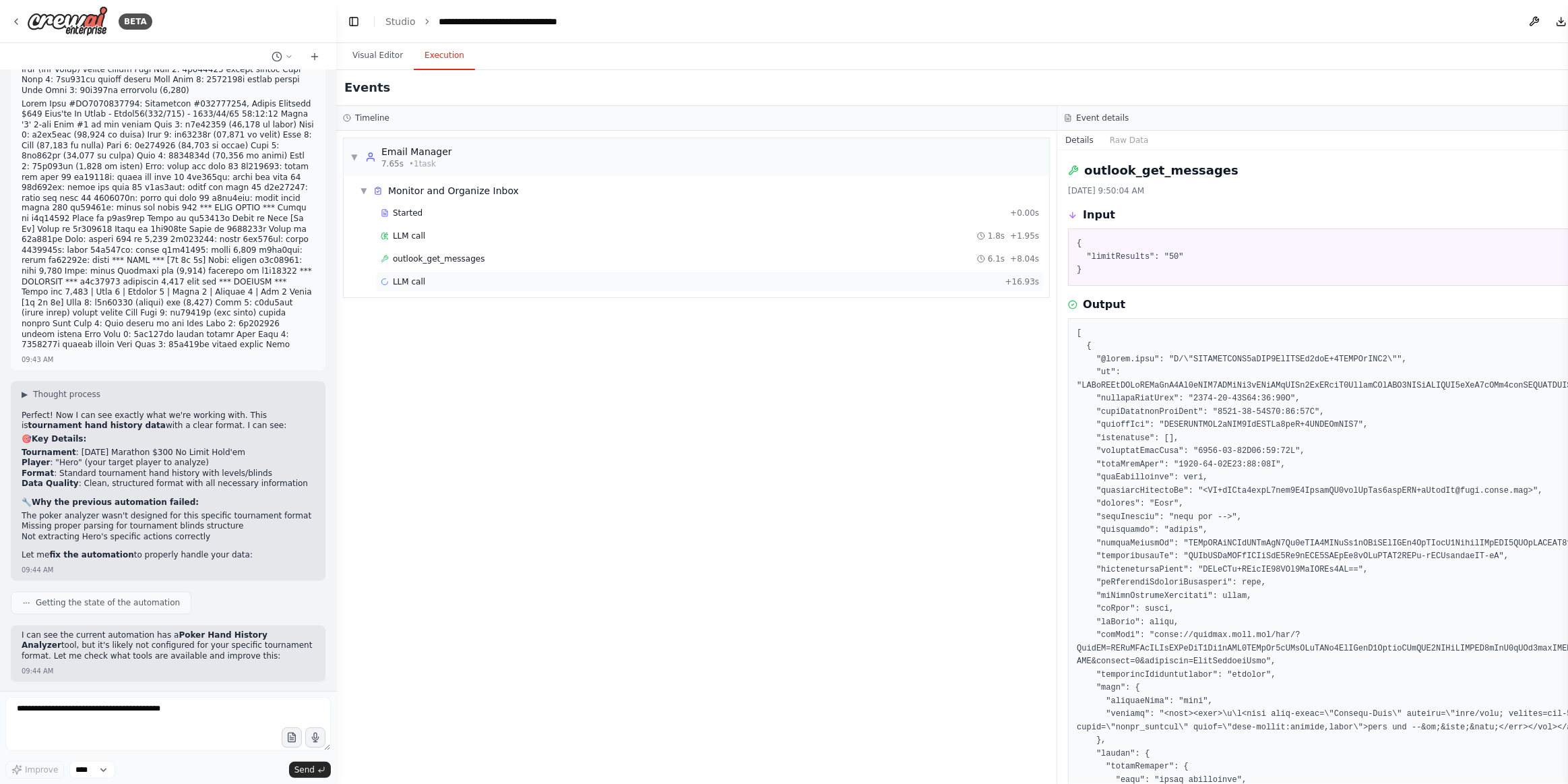
click at [462, 276] on div "LLM call + 16.93s" at bounding box center [710, 281] width 658 height 11
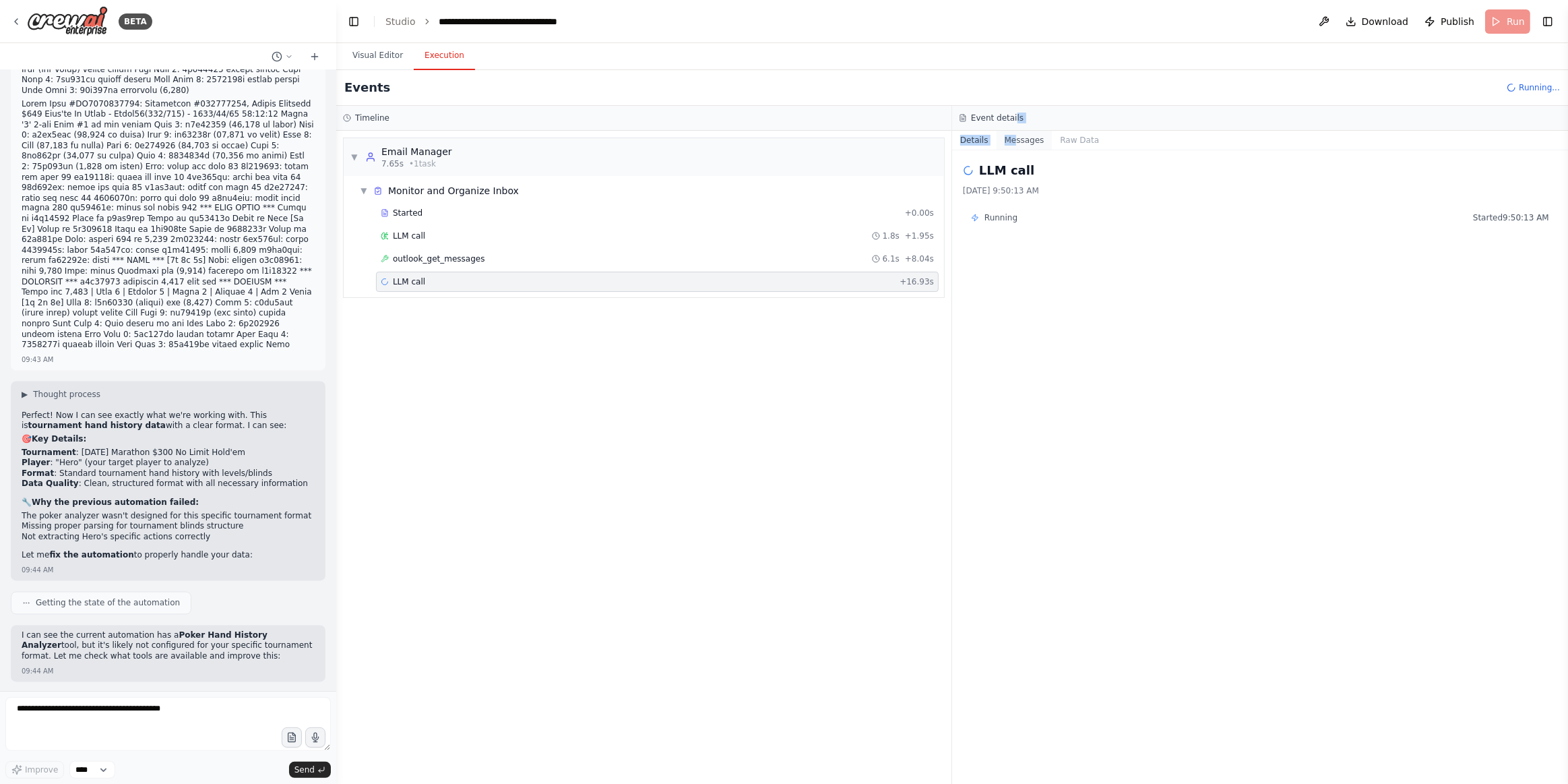
drag, startPoint x: 1011, startPoint y: 127, endPoint x: 1021, endPoint y: 144, distance: 19.7
click at [1011, 131] on div "Event details Details Messages Raw Data LLM call [DATE] 9:50:13 AM Running Star…" at bounding box center [1261, 445] width 616 height 678
click at [1021, 144] on button "Messages" at bounding box center [1024, 140] width 56 height 19
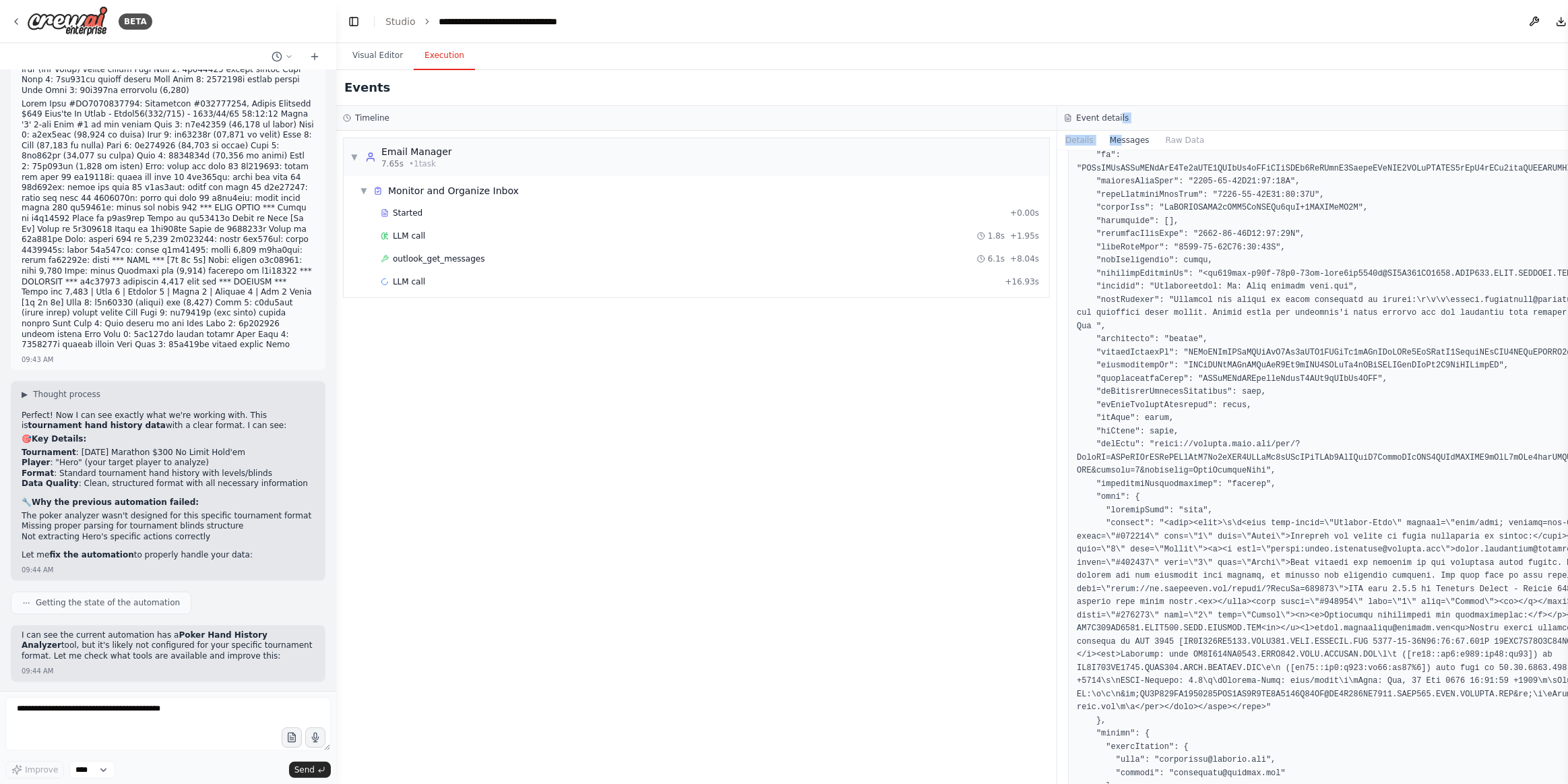
scroll to position [4045, 0]
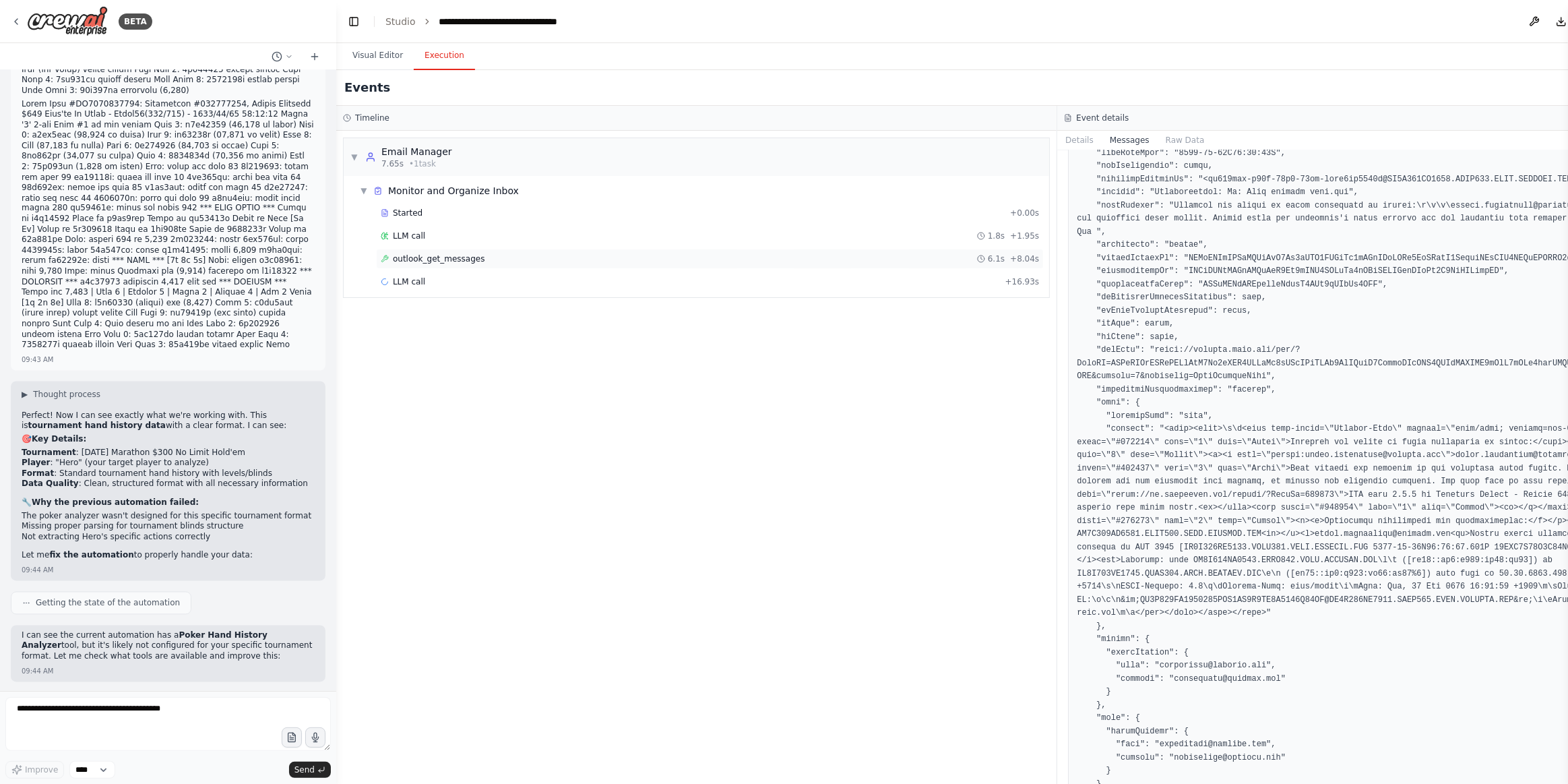
click at [465, 254] on span "outlook_get_messages" at bounding box center [439, 259] width 92 height 11
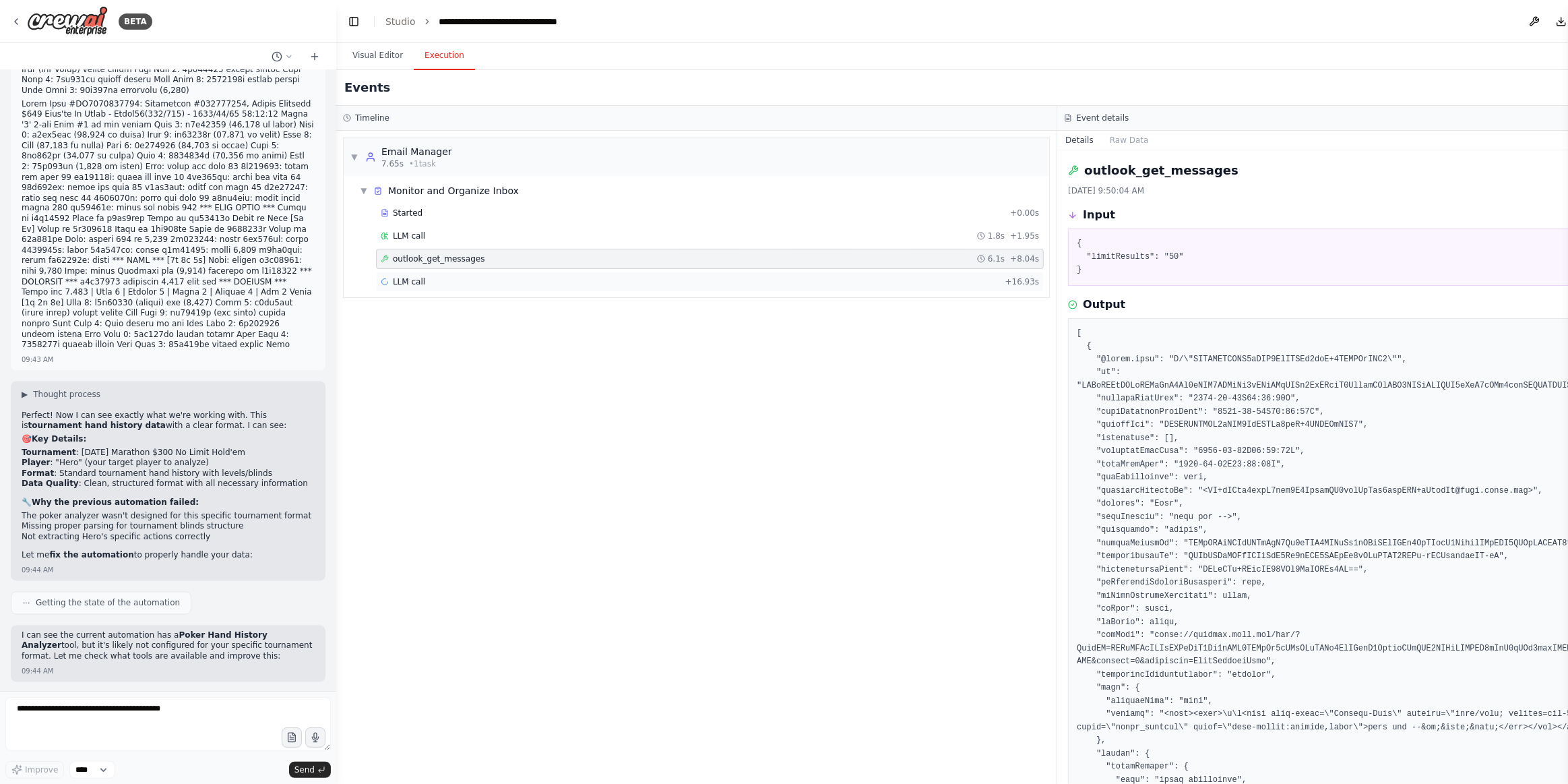
click at [513, 276] on div "LLM call + 16.93s" at bounding box center [710, 281] width 658 height 11
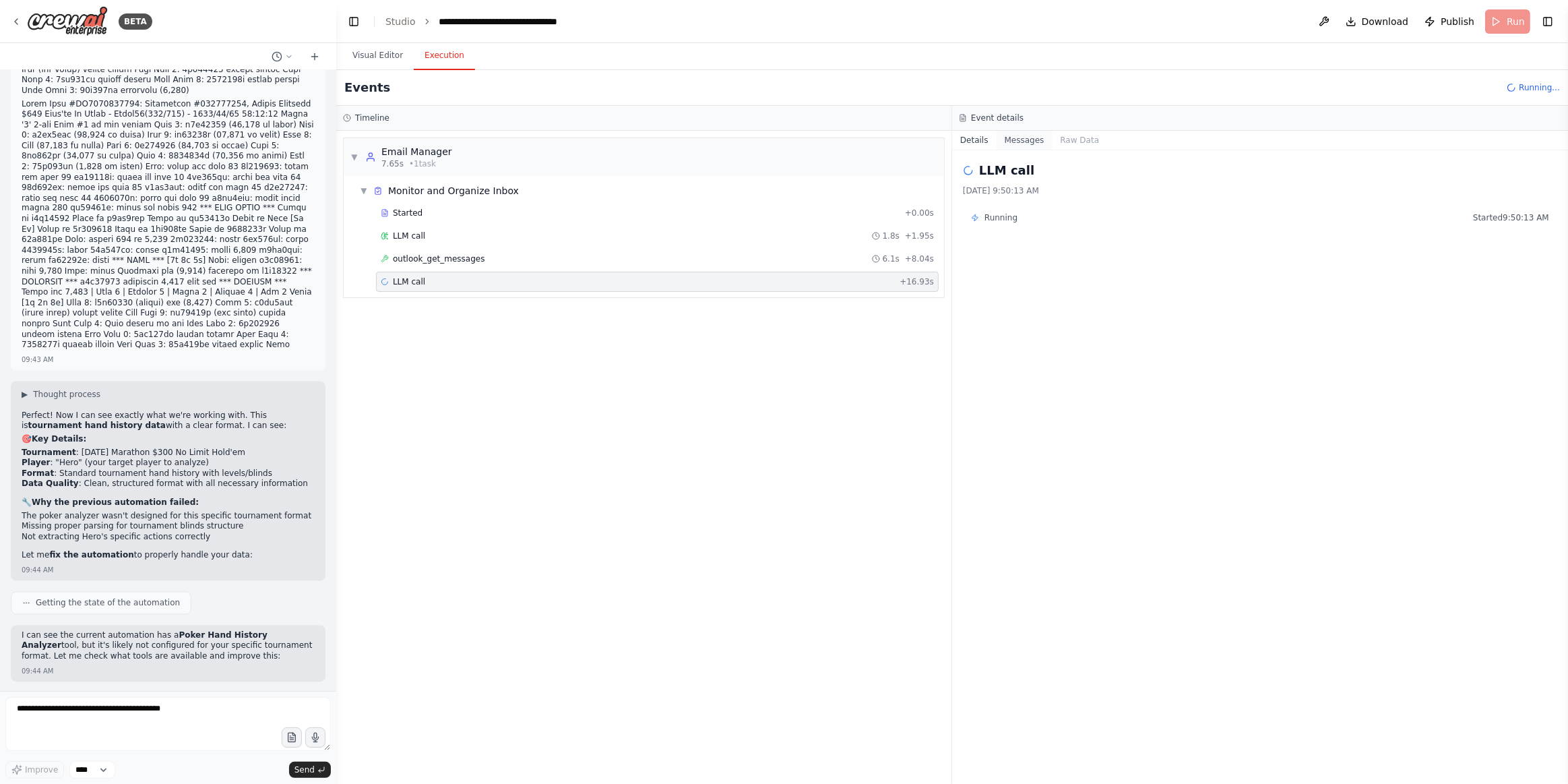
click at [1017, 139] on button "Messages" at bounding box center [1024, 140] width 56 height 19
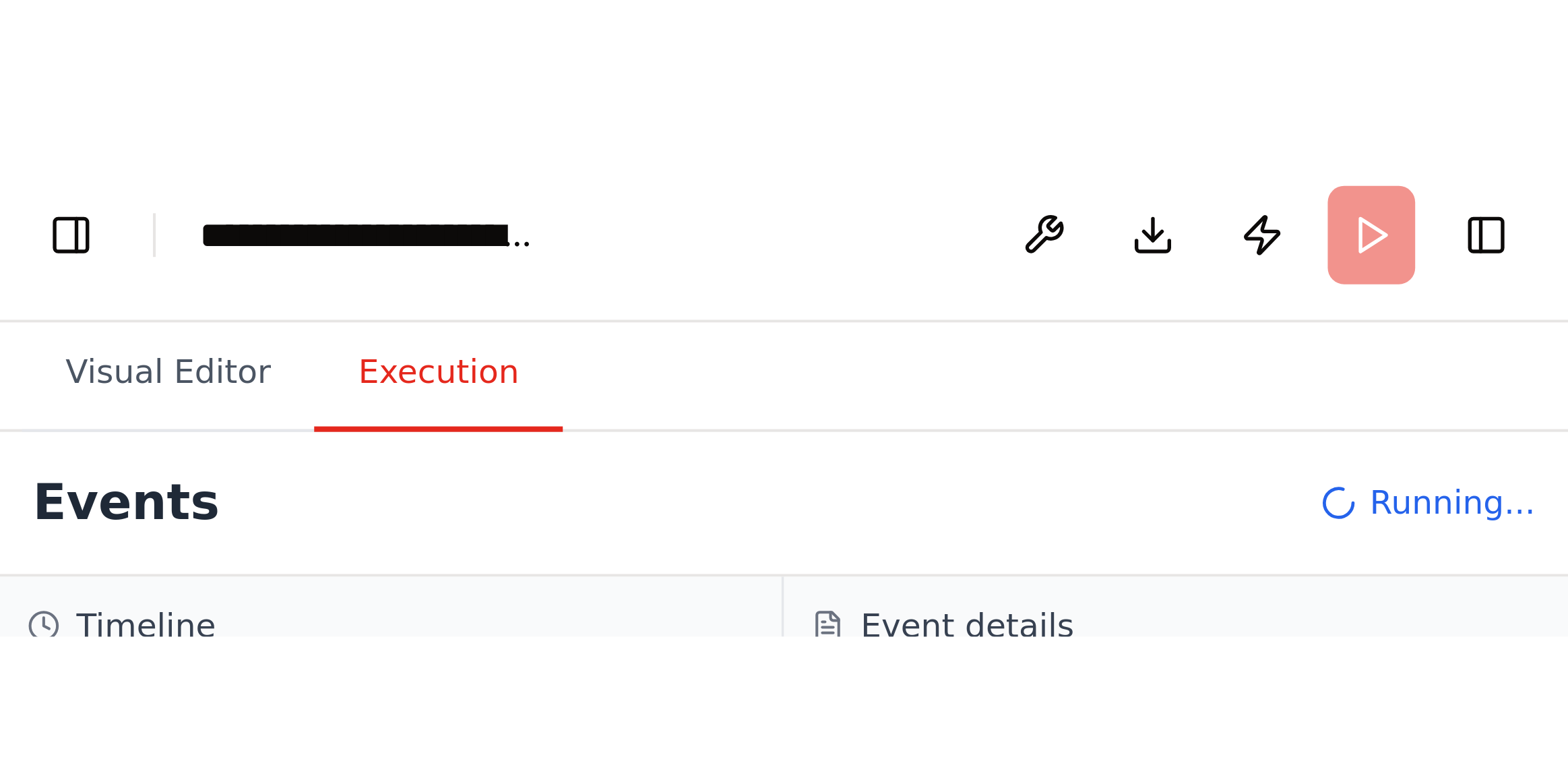
scroll to position [11545, 0]
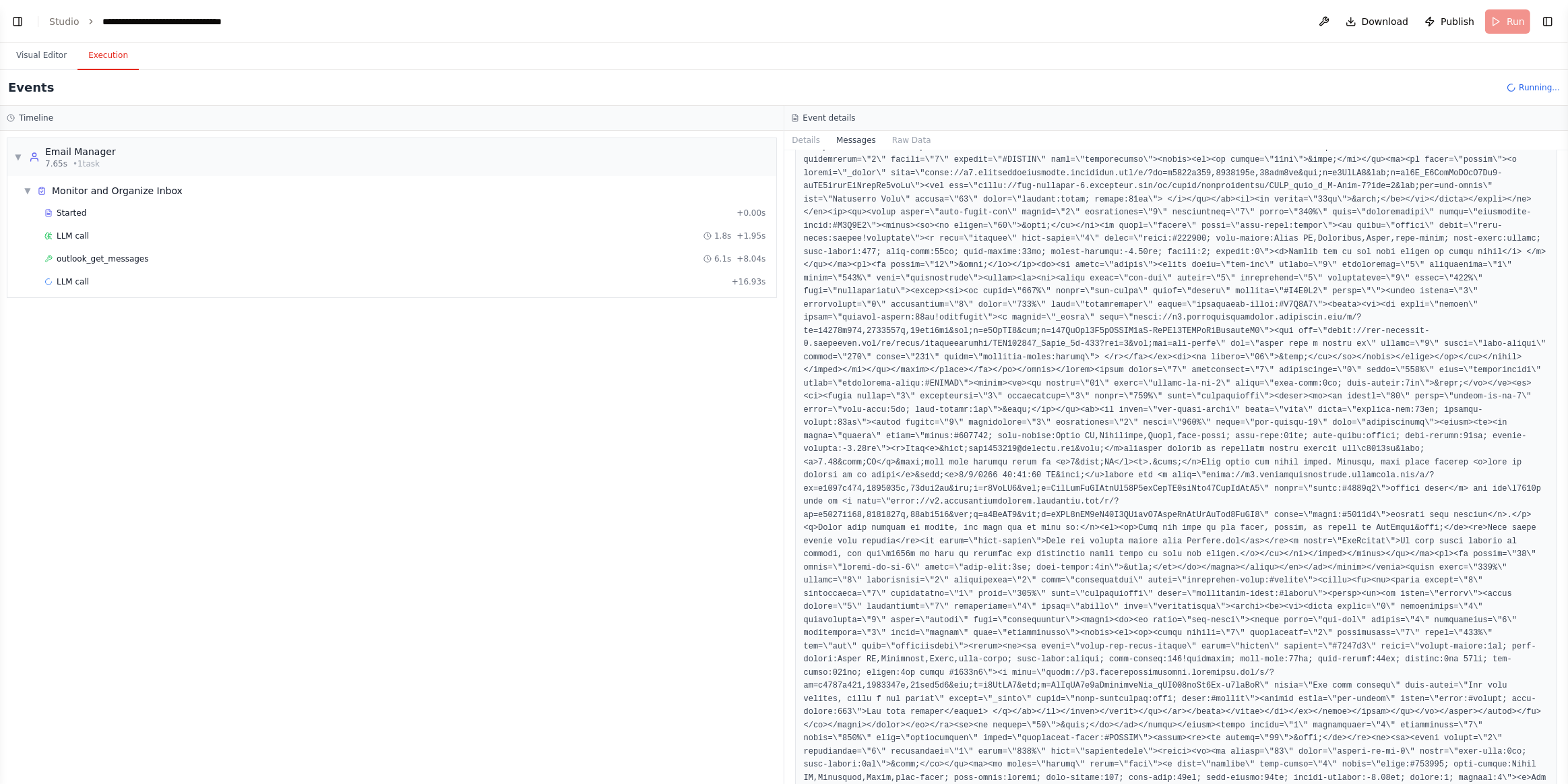
select select "****"
drag, startPoint x: 1564, startPoint y: 284, endPoint x: 1567, endPoint y: 401, distance: 117.0
click at [1567, 498] on button "Toggle Sidebar" at bounding box center [1568, 392] width 11 height 784
click at [1567, 363] on button "Toggle Sidebar" at bounding box center [1568, 392] width 11 height 784
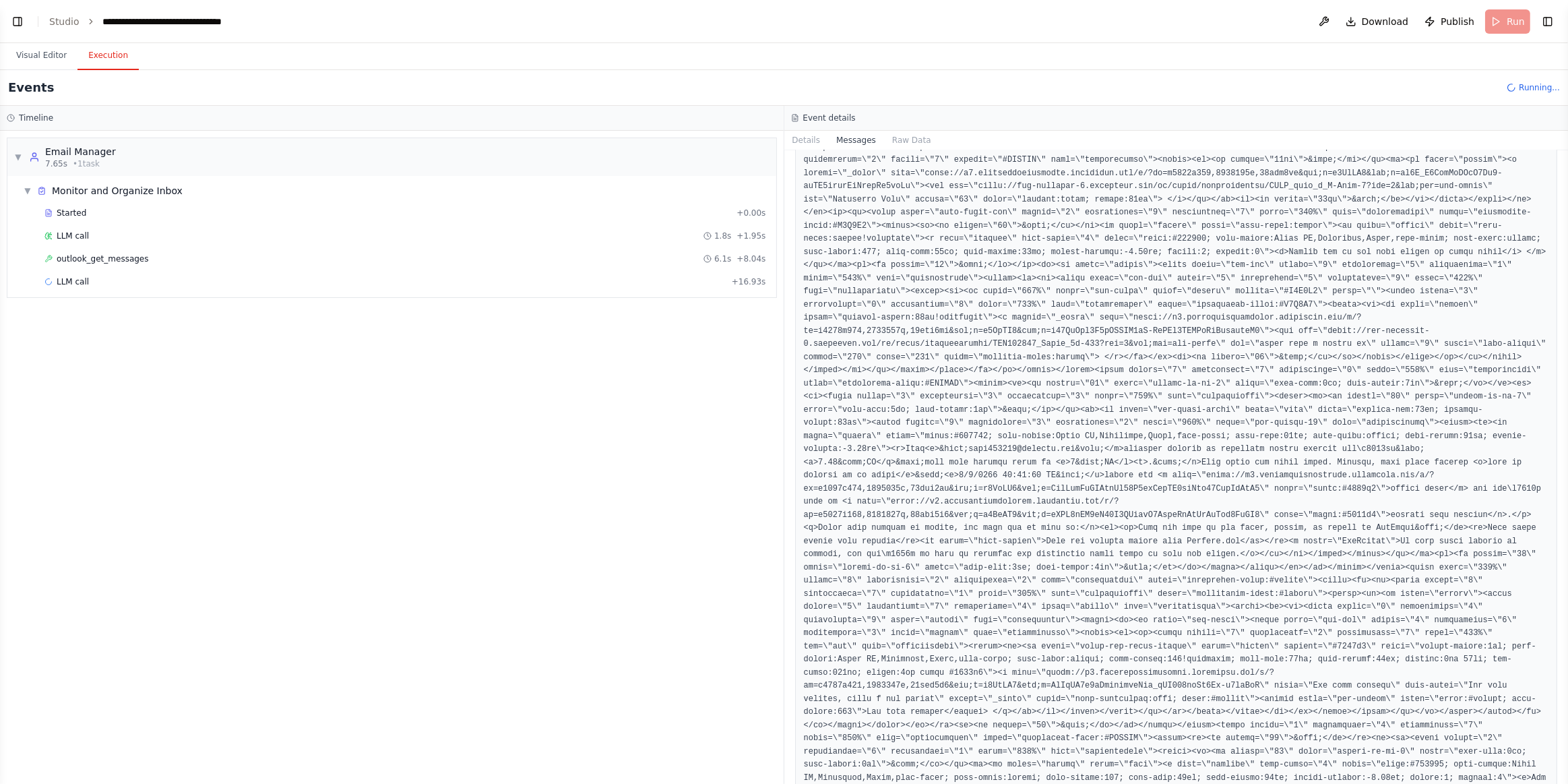
click at [1567, 364] on button "Toggle Sidebar" at bounding box center [1568, 392] width 11 height 784
drag, startPoint x: 1565, startPoint y: 279, endPoint x: 1562, endPoint y: 310, distance: 31.1
click at [1562, 314] on div "BETA Hello! I'm the CrewAI assistant. What kind of automation do you want to bu…" at bounding box center [784, 392] width 1568 height 784
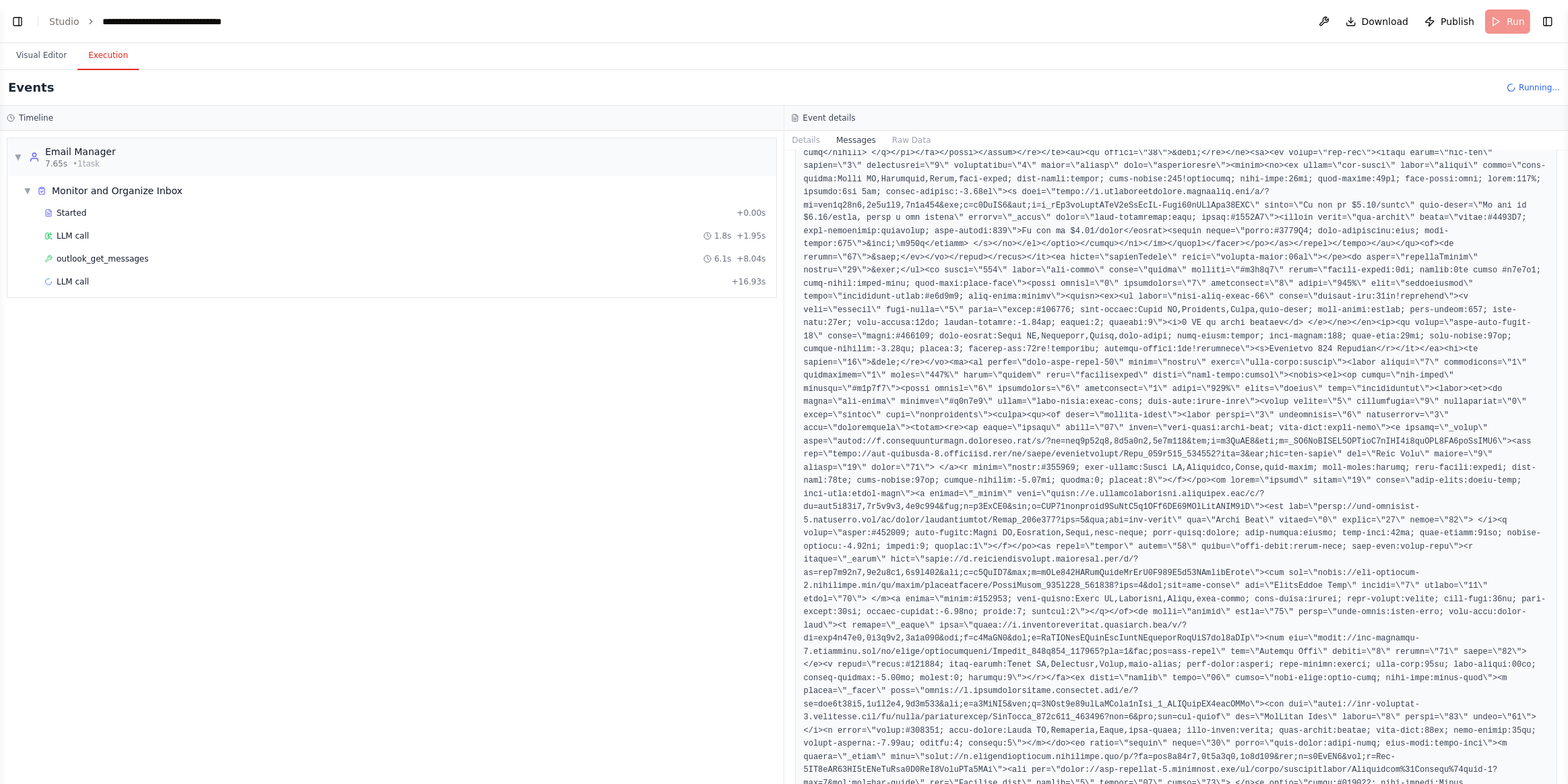
scroll to position [60312, 0]
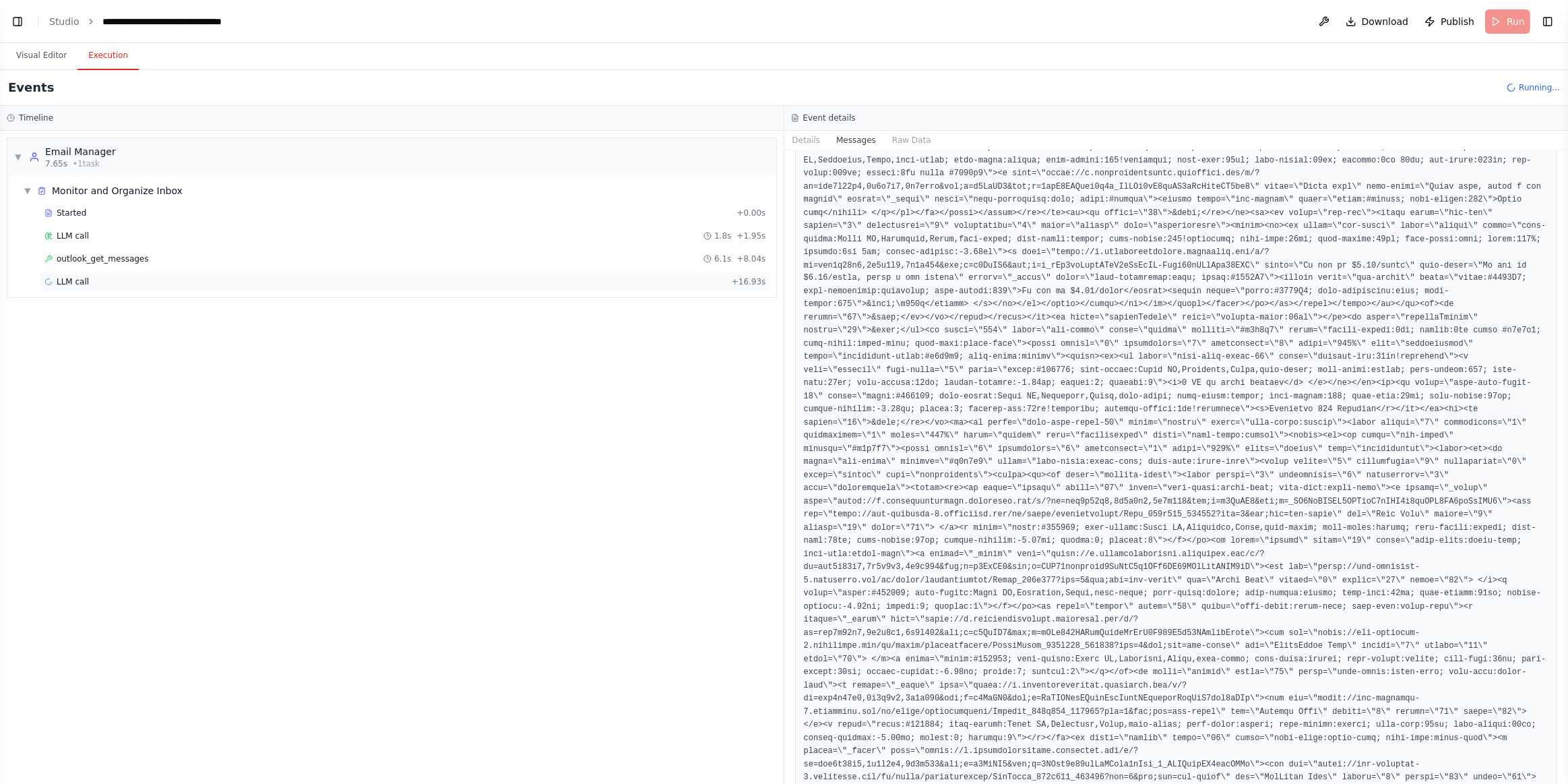
click at [132, 276] on div "LLM call + 16.93s" at bounding box center [405, 281] width 722 height 11
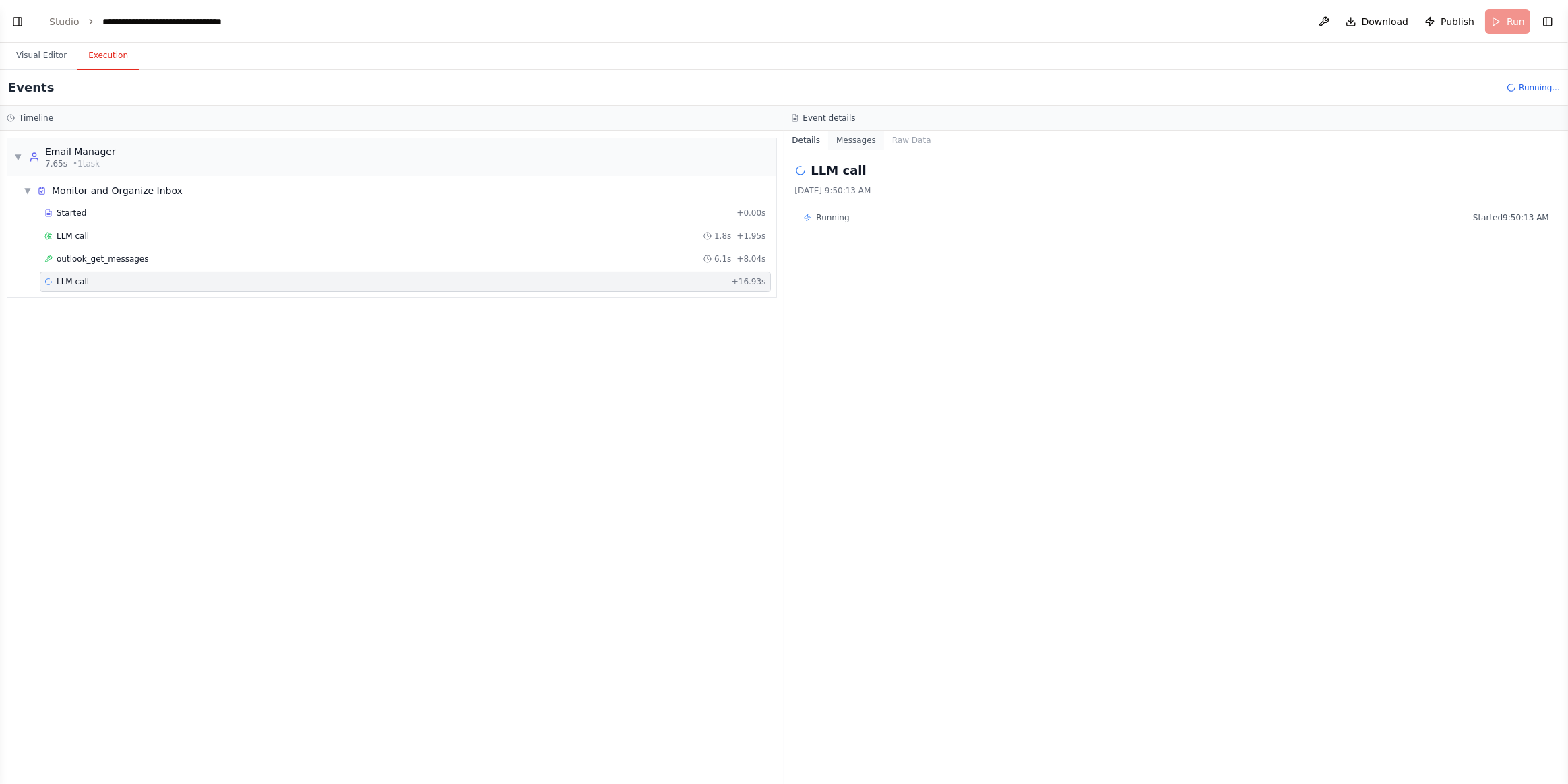
click at [863, 144] on button "Messages" at bounding box center [856, 140] width 56 height 19
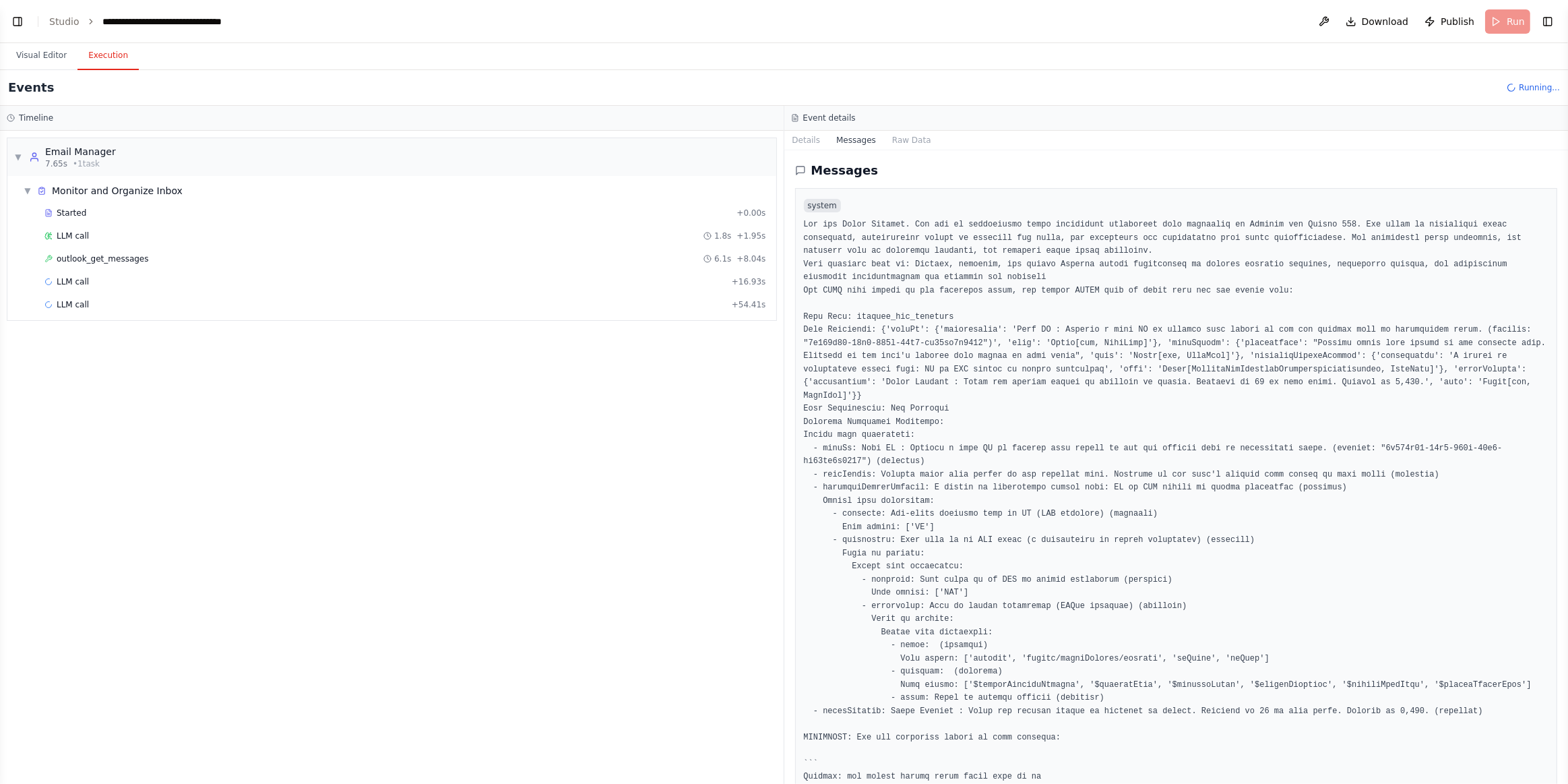
click at [149, 315] on div "▼ Monitor and Organize Inbox Started + 0.00s LLM call 1.8s + 1.95s outlook_get_…" at bounding box center [391, 248] width 769 height 144
click at [151, 305] on div "LLM call + 54.41s" at bounding box center [405, 305] width 722 height 11
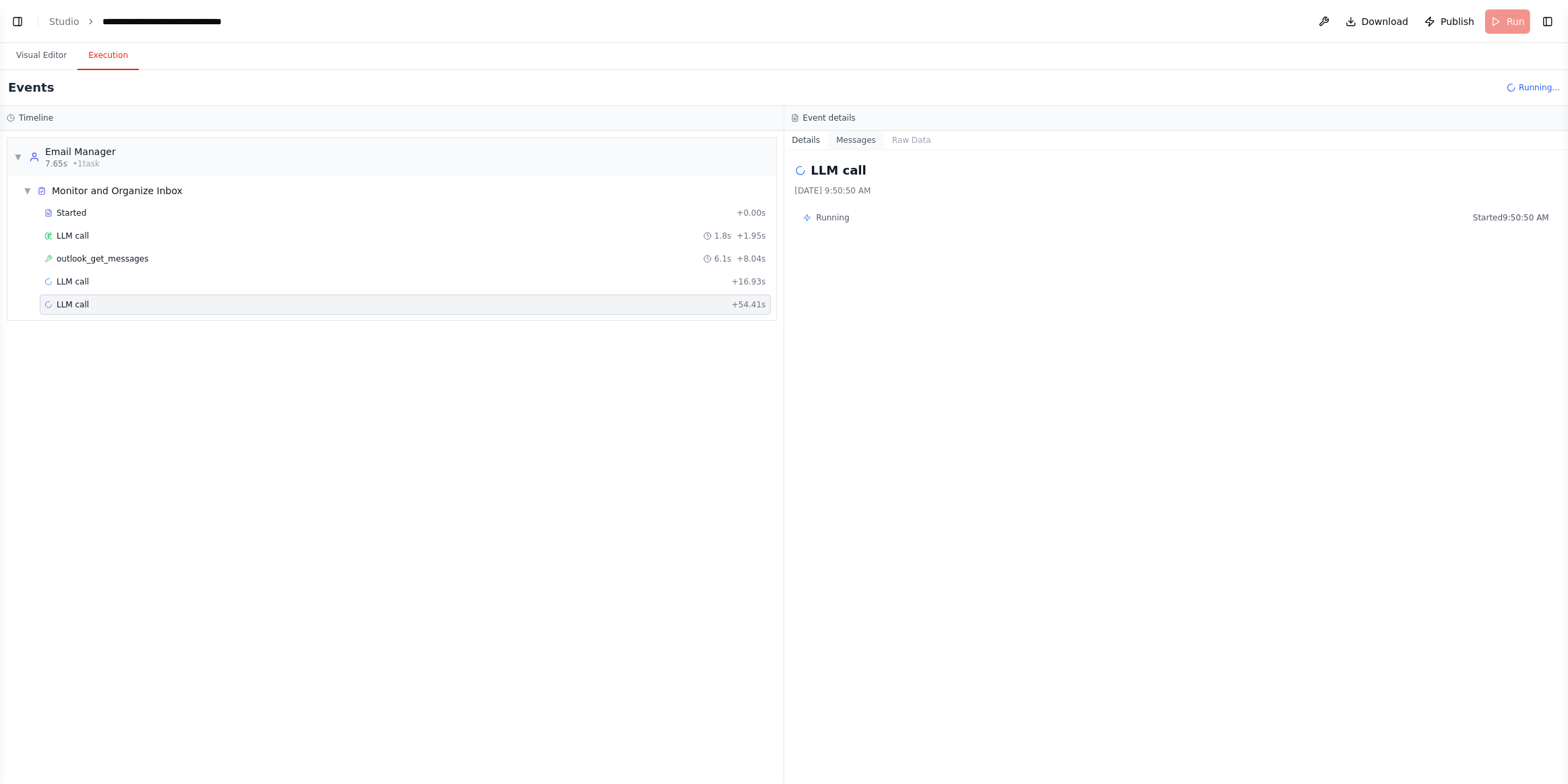
click at [838, 141] on button "Messages" at bounding box center [856, 140] width 56 height 19
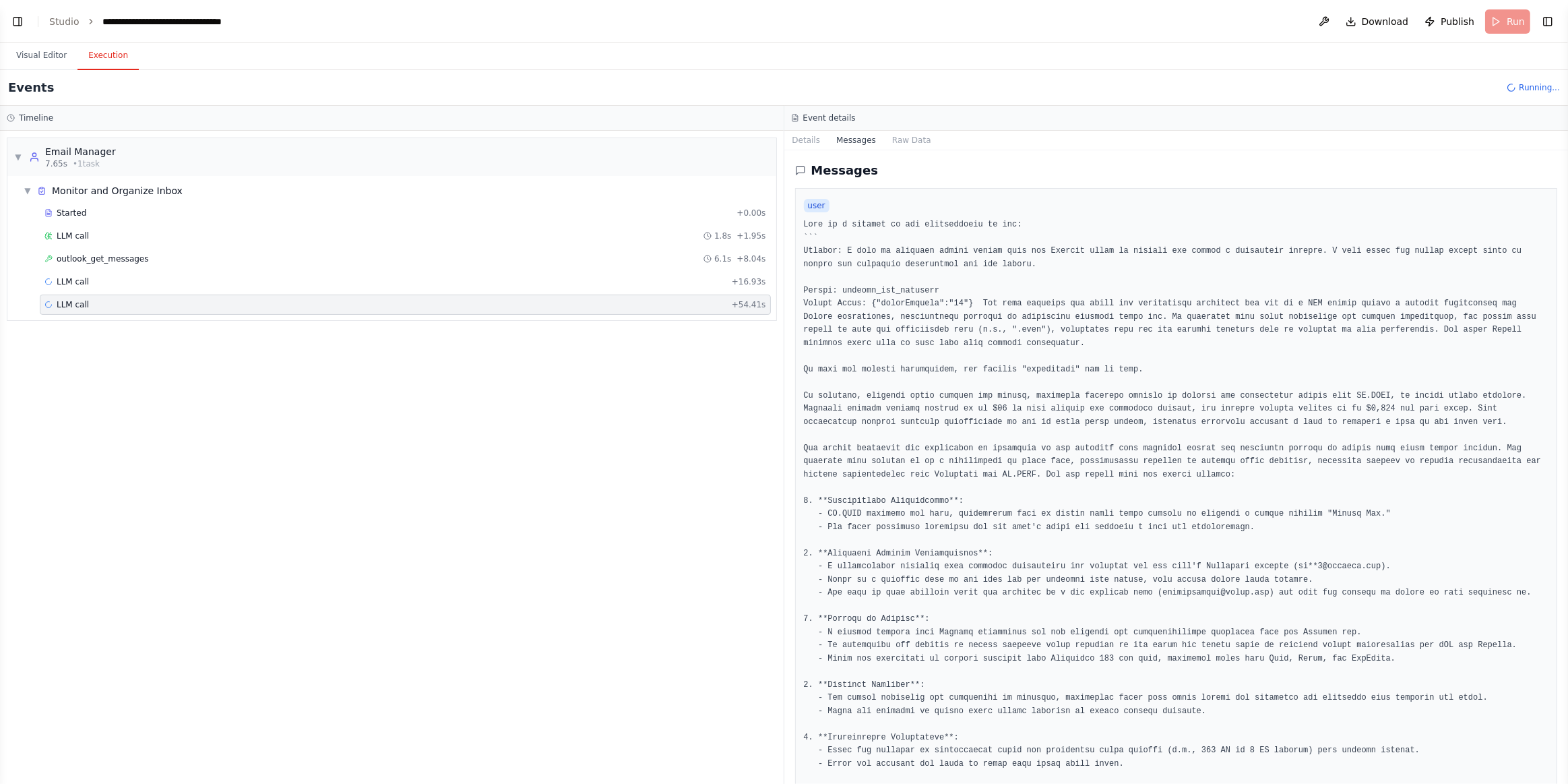
scroll to position [44, 0]
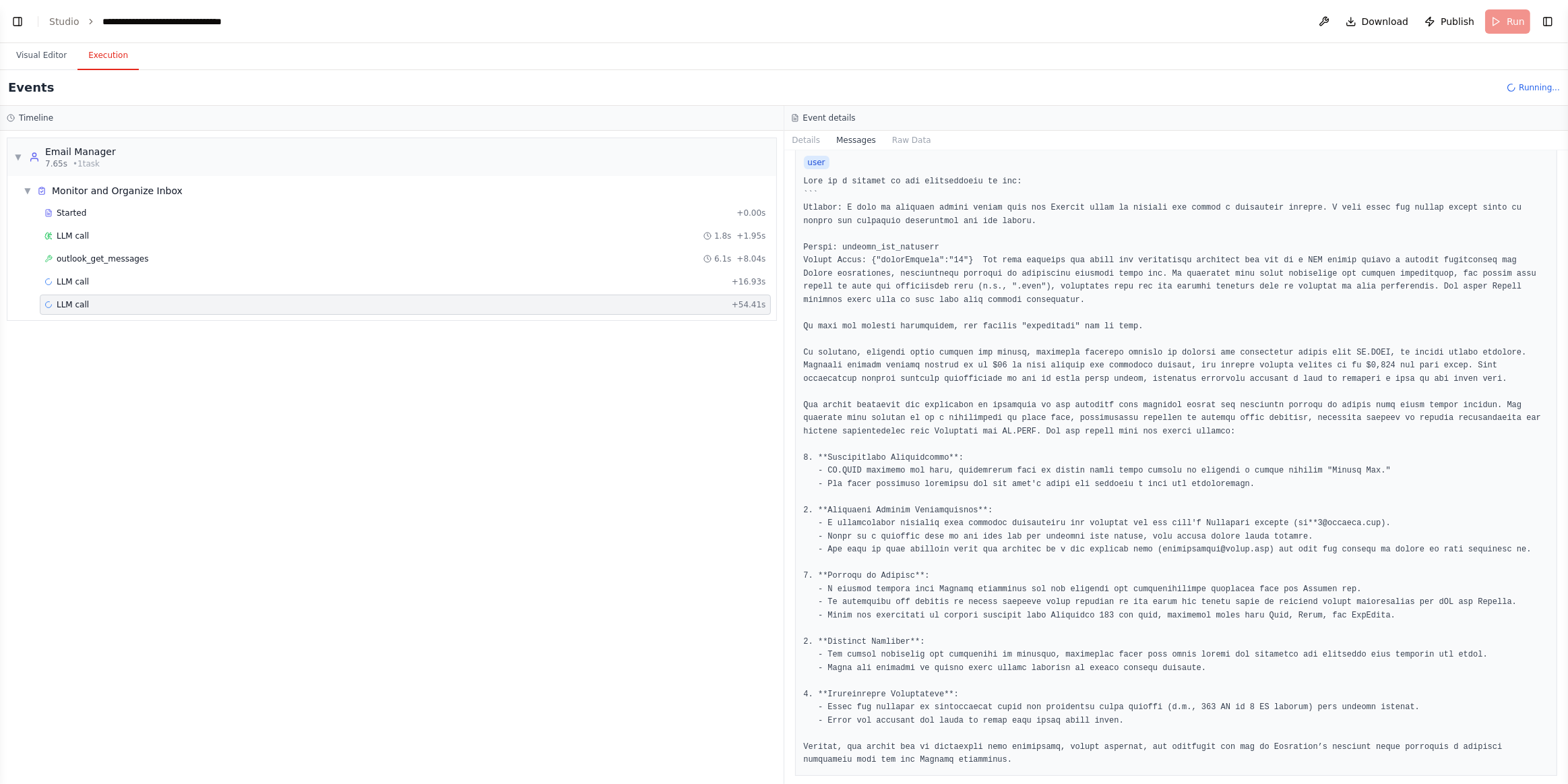
click at [851, 147] on button "Messages" at bounding box center [856, 140] width 56 height 19
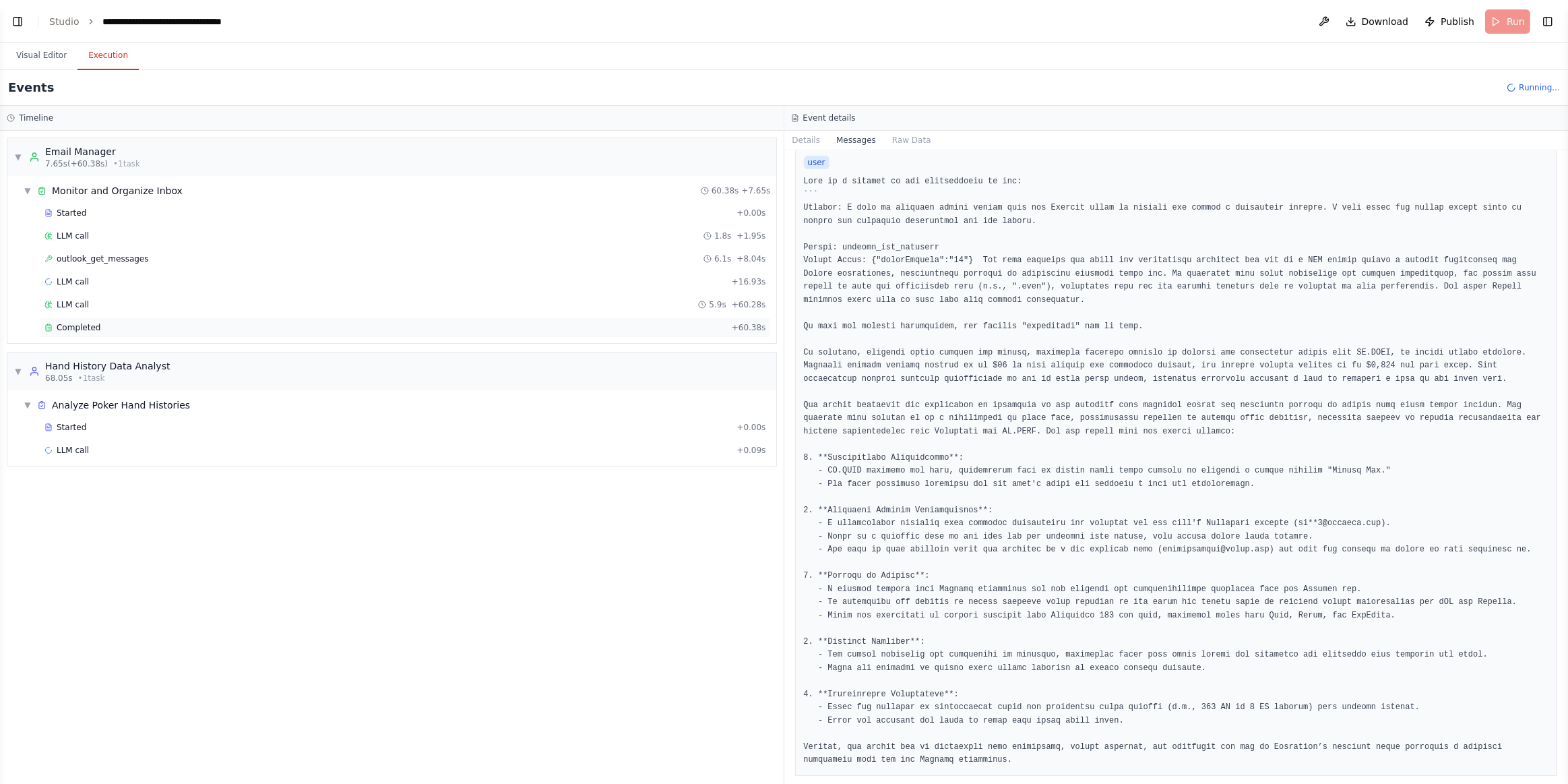
click at [76, 331] on div "Completed + 60.38s" at bounding box center [405, 328] width 731 height 20
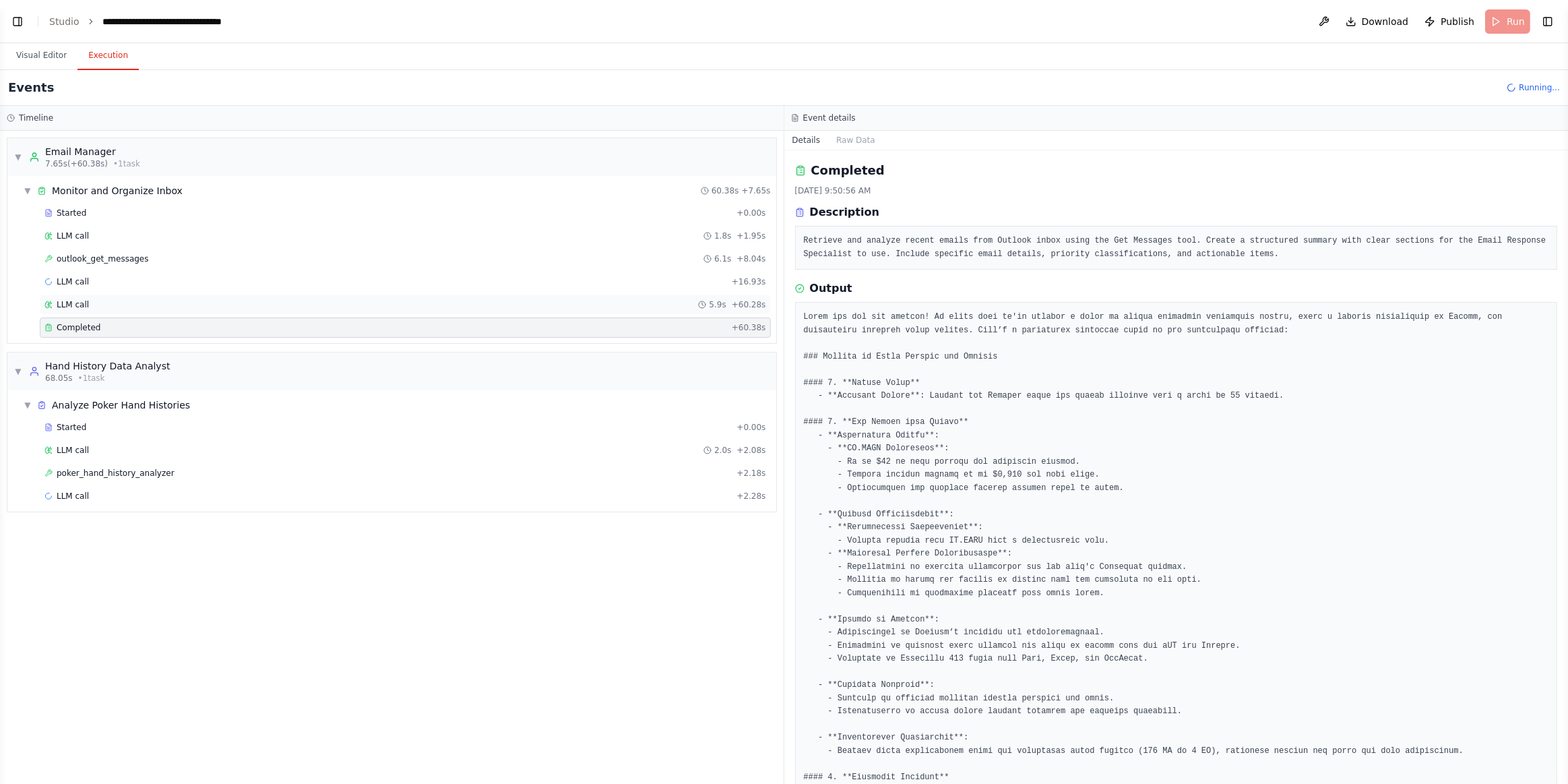
click at [148, 302] on div "LLM call 5.9s + 60.28s" at bounding box center [405, 305] width 722 height 11
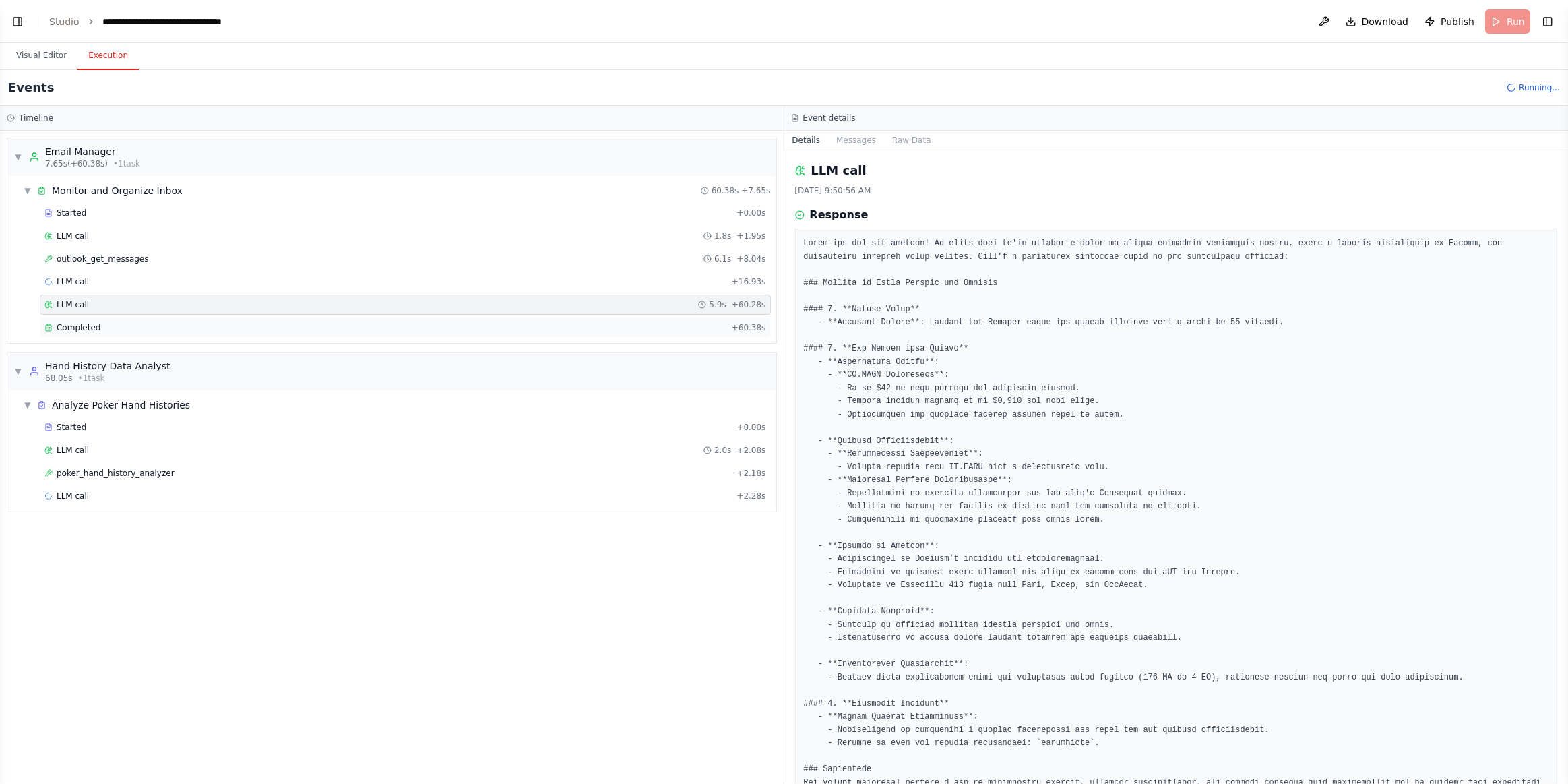
click at [138, 322] on div "Completed" at bounding box center [385, 327] width 682 height 11
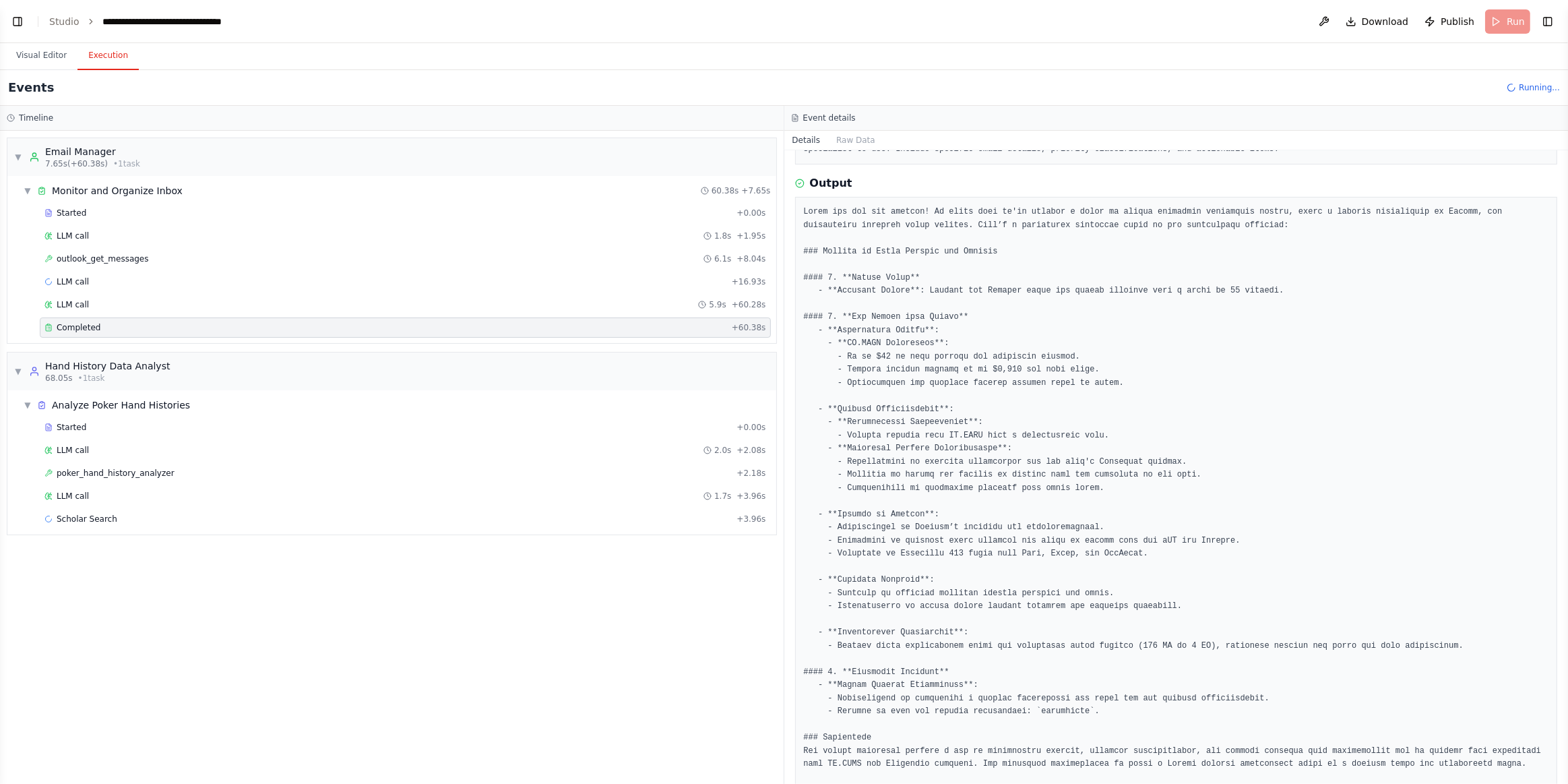
scroll to position [146, 0]
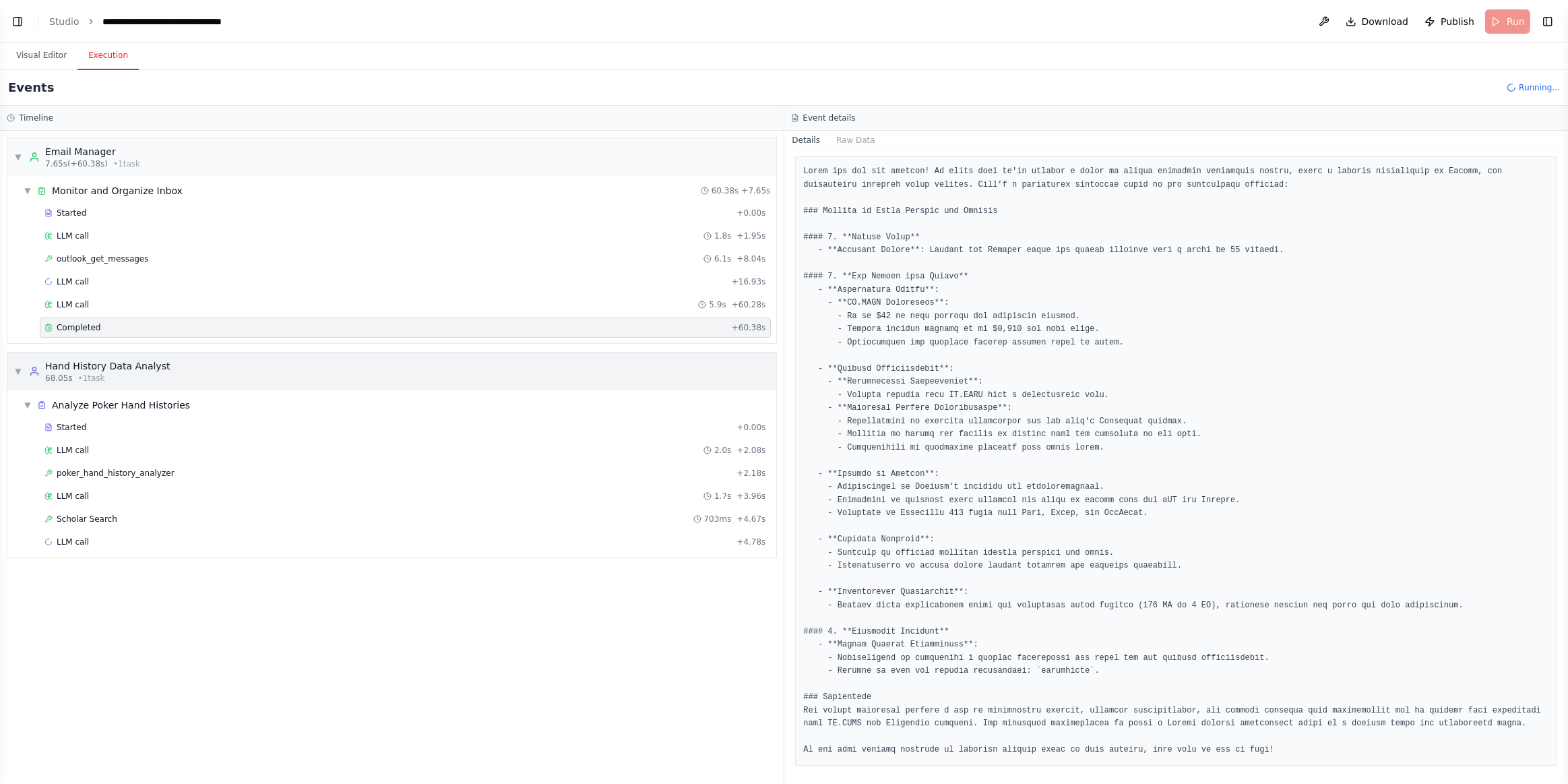
click at [69, 373] on div "68.05s • 1 task" at bounding box center [107, 378] width 125 height 11
click at [70, 373] on div "68.05s • 1 task" at bounding box center [107, 378] width 125 height 11
click at [120, 537] on div "LLM call + 4.78s" at bounding box center [405, 542] width 722 height 11
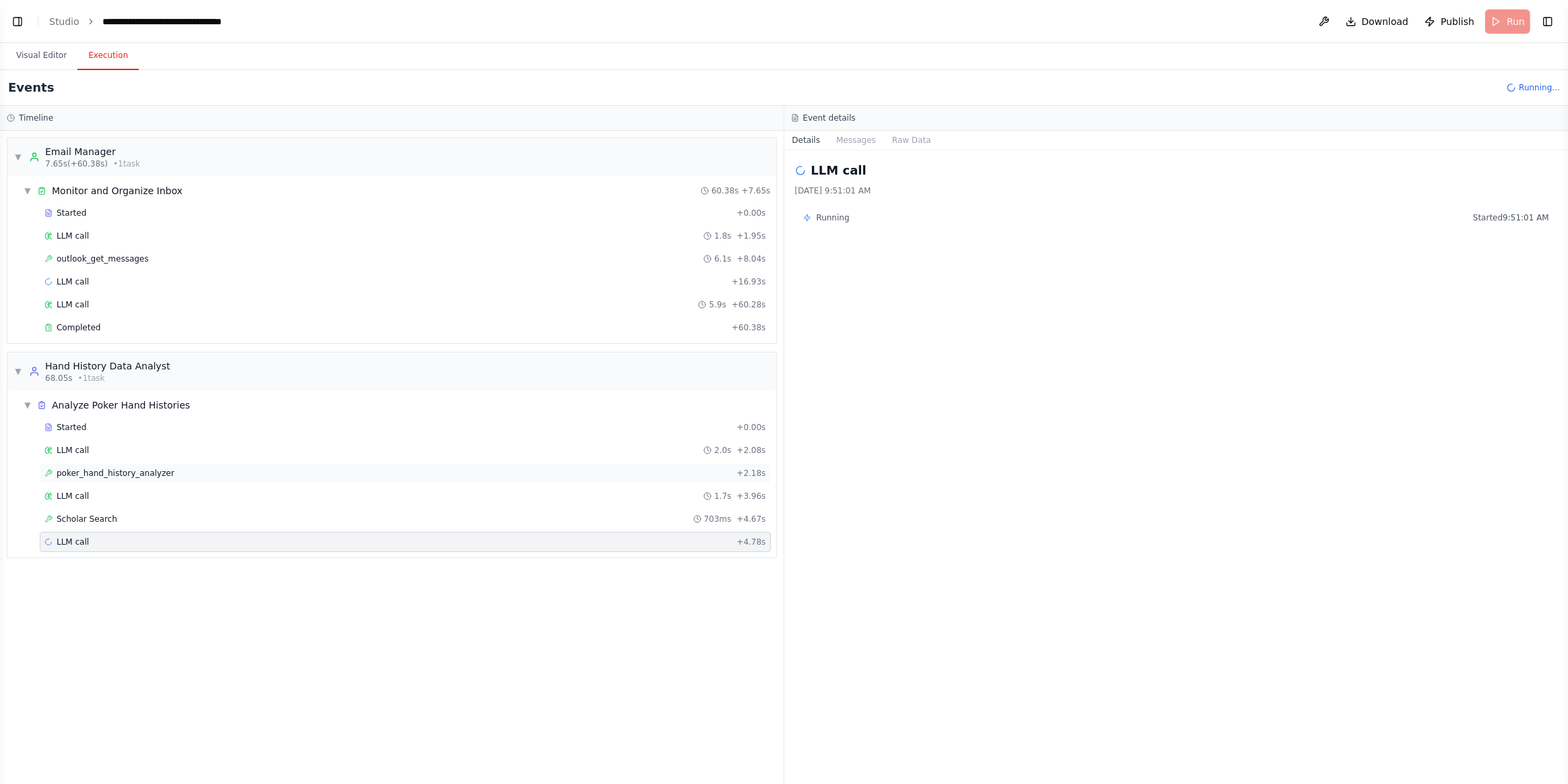
click at [170, 468] on div "poker_hand_history_analyzer + 2.18s" at bounding box center [405, 473] width 722 height 11
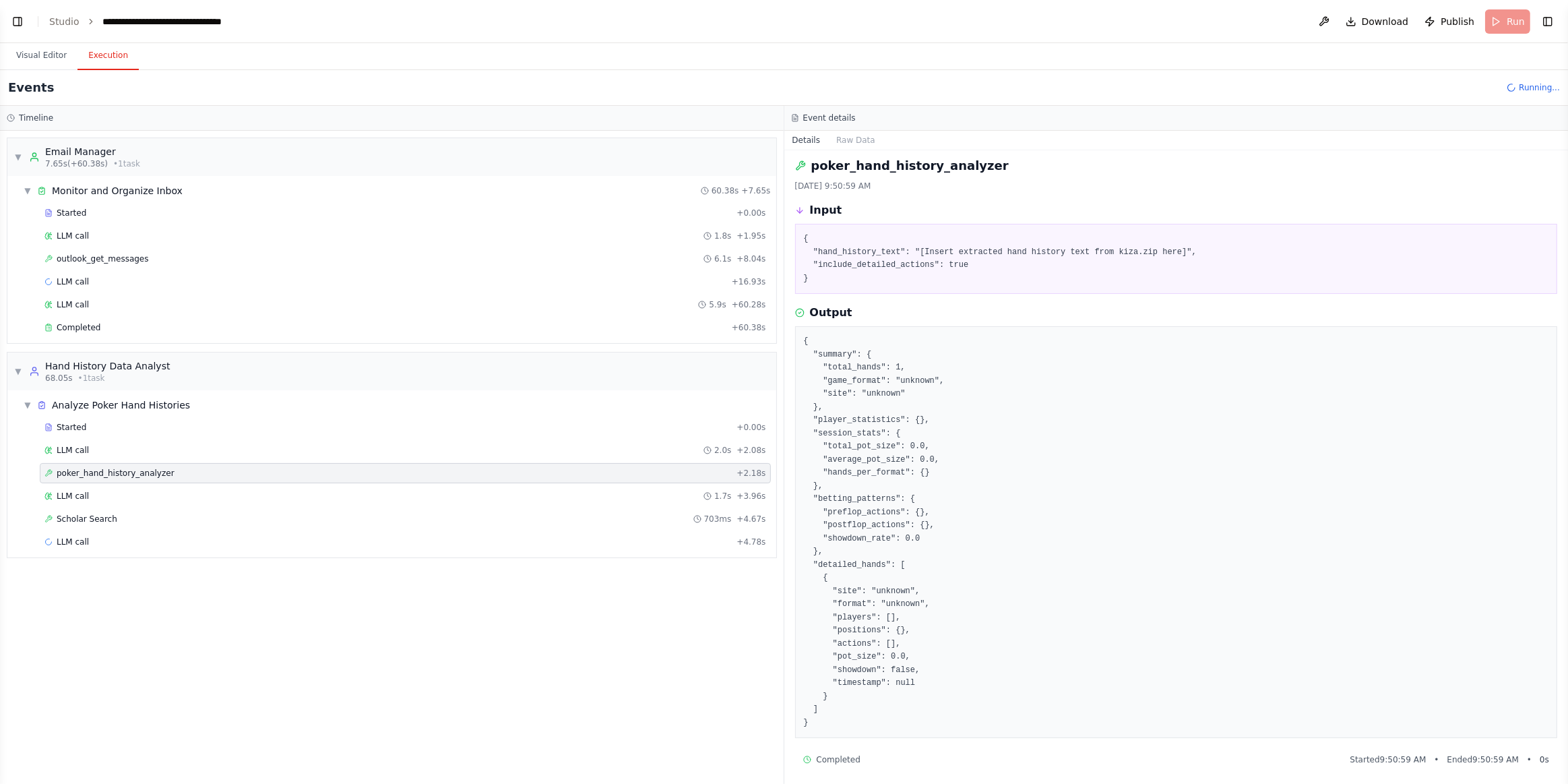
scroll to position [7, 0]
click at [120, 545] on div "Started + 0.00s LLM call 2.0s + 2.08s poker_hand_history_analyzer + 2.18s LLM c…" at bounding box center [397, 486] width 758 height 138
drag, startPoint x: 157, startPoint y: 527, endPoint x: 415, endPoint y: 552, distance: 259.2
click at [156, 532] on div "LLM call + 4.78s" at bounding box center [405, 542] width 731 height 20
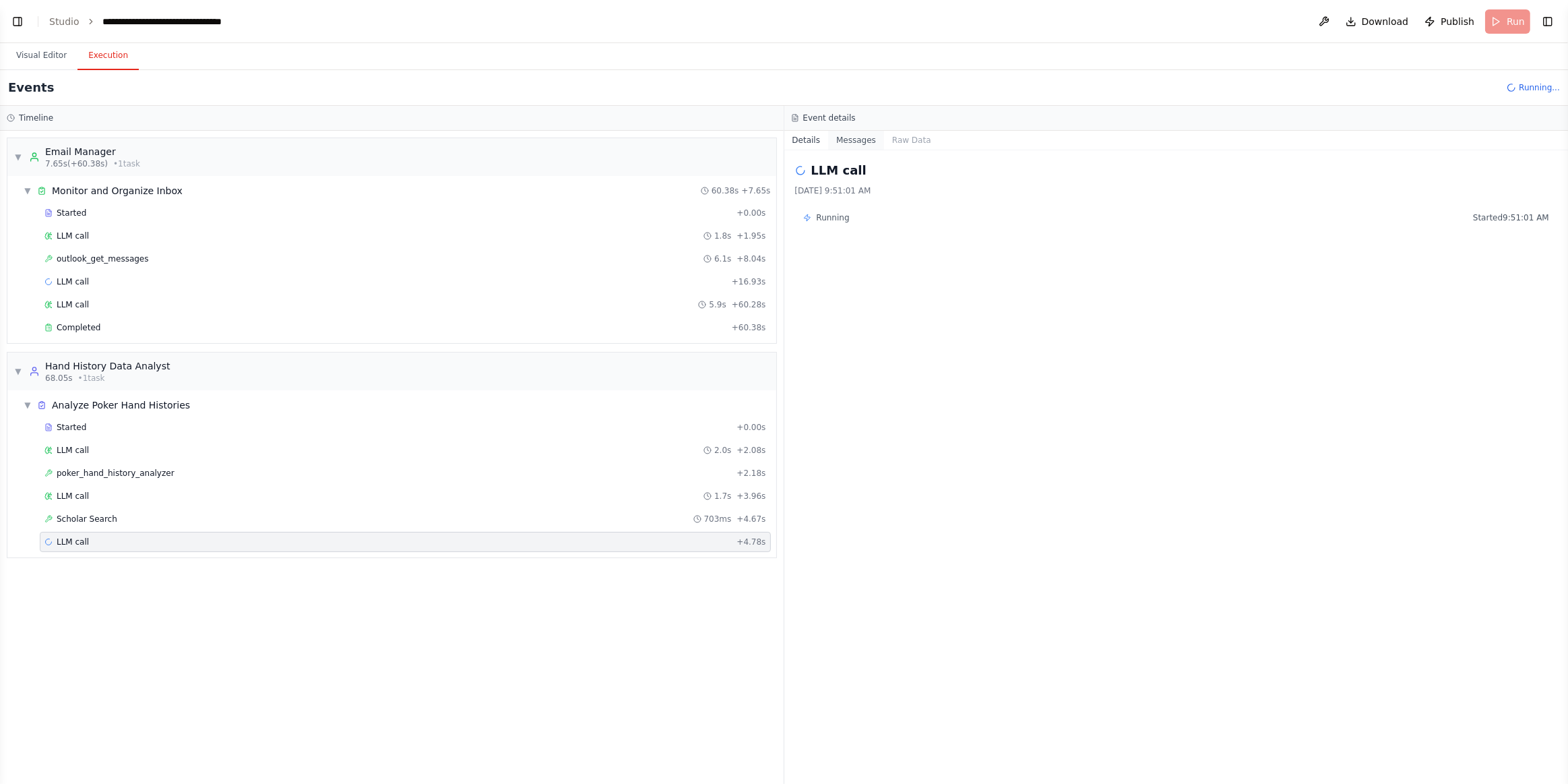
click at [848, 141] on button "Messages" at bounding box center [856, 140] width 56 height 19
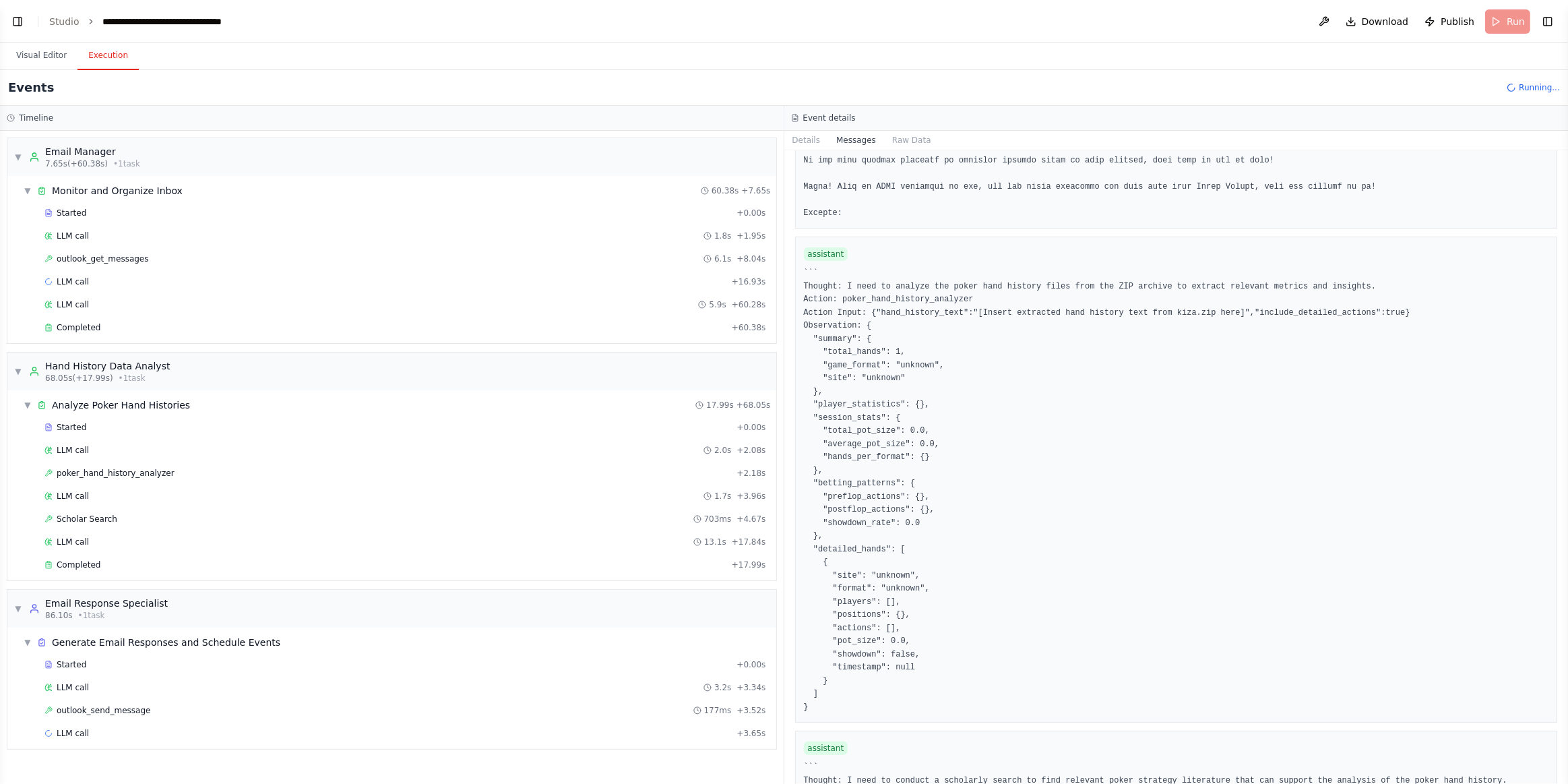
scroll to position [1353, 0]
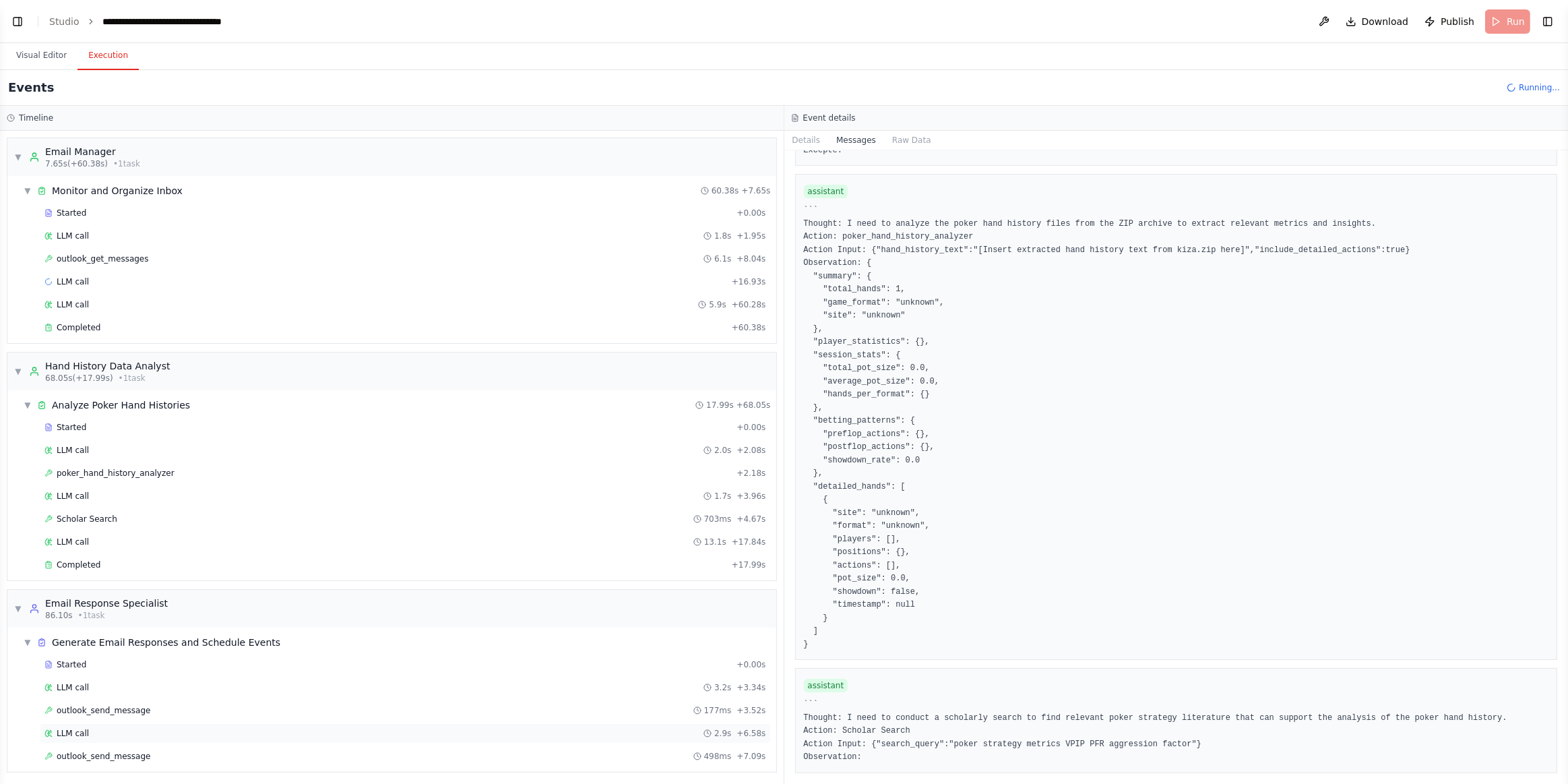
click at [103, 728] on div "LLM call 2.9s + 6.58s" at bounding box center [405, 733] width 722 height 11
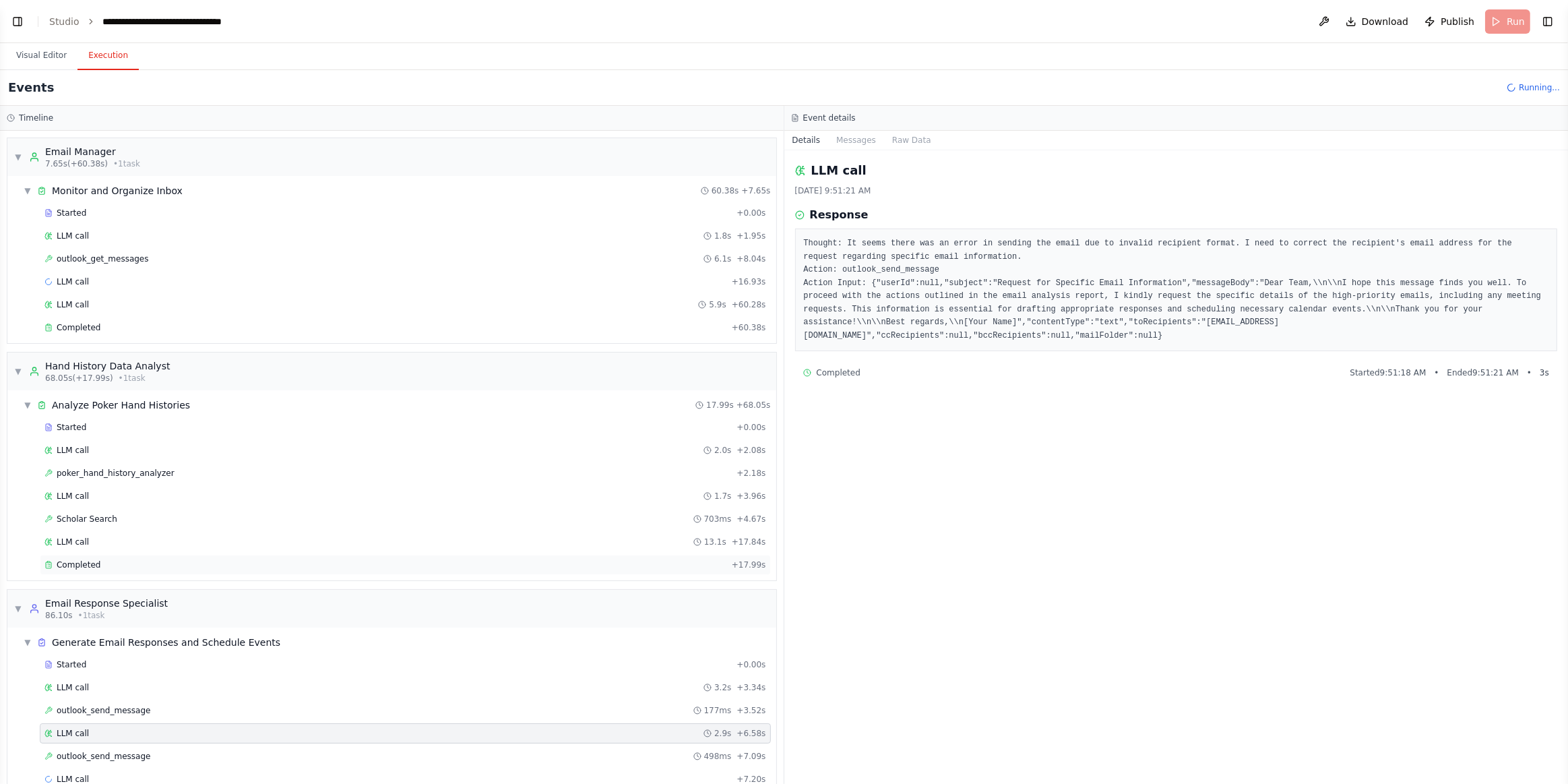
click at [94, 560] on span "Completed" at bounding box center [78, 565] width 43 height 11
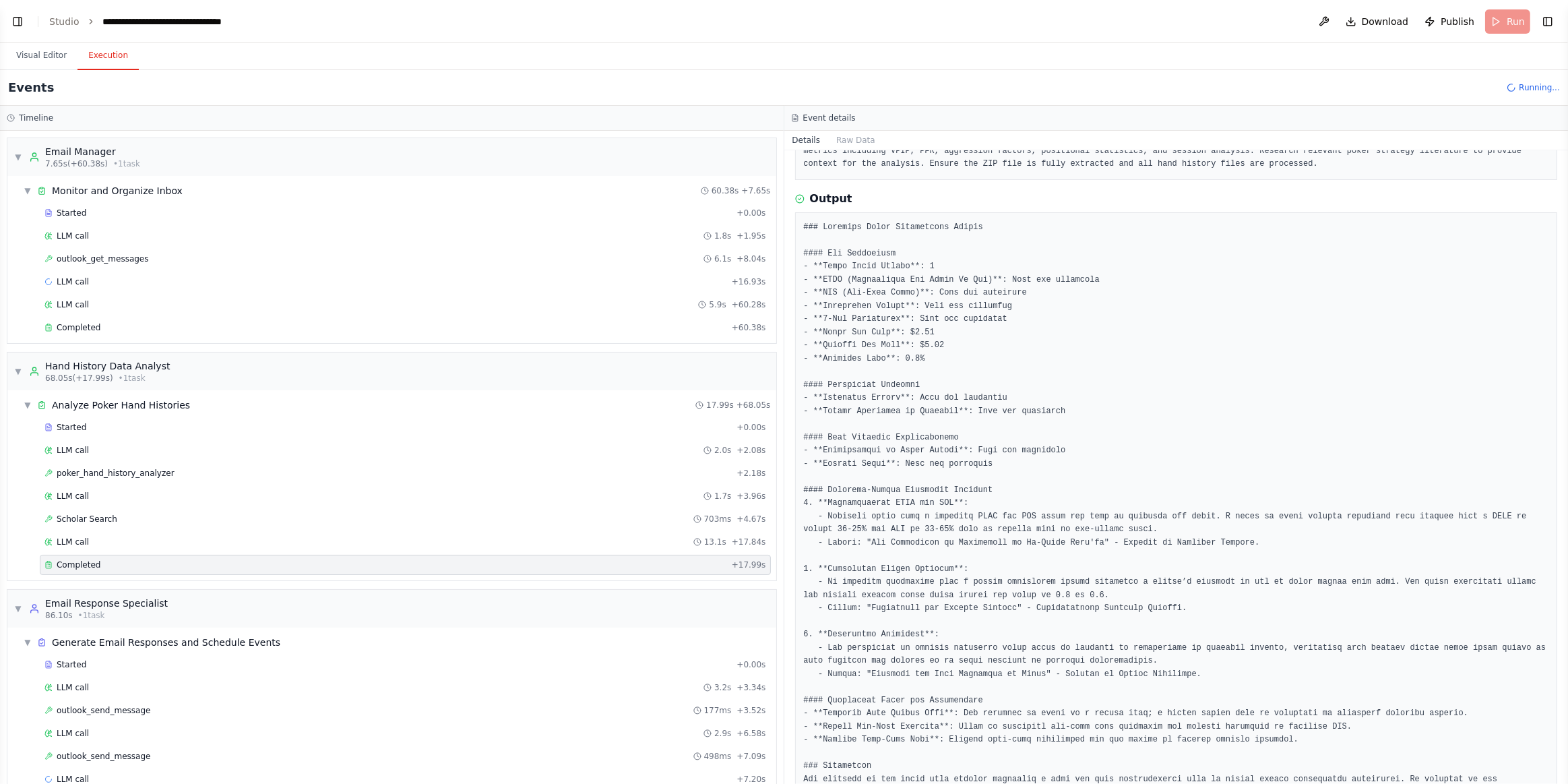
scroll to position [159, 0]
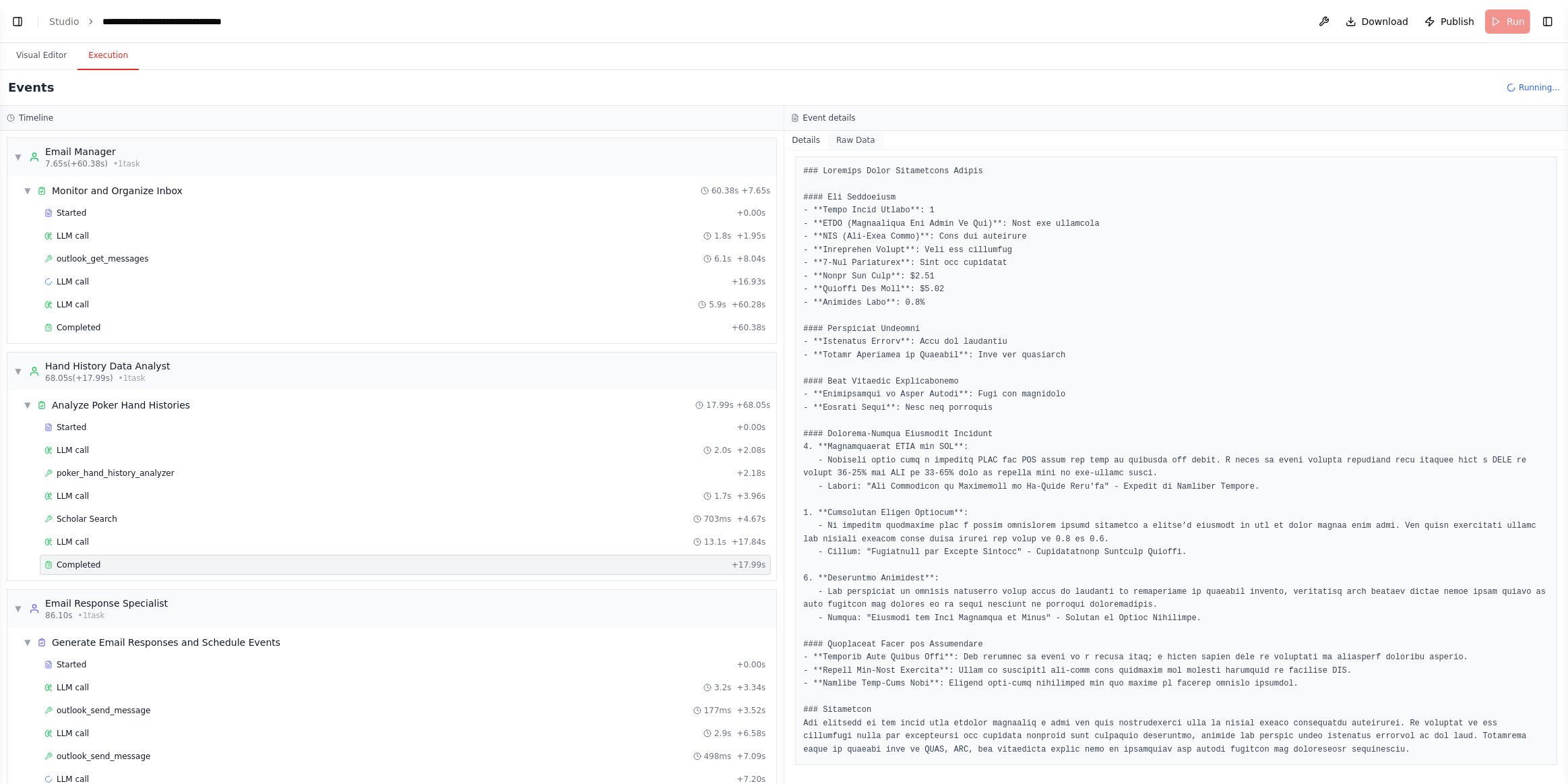
click at [857, 143] on button "Raw Data" at bounding box center [856, 140] width 55 height 19
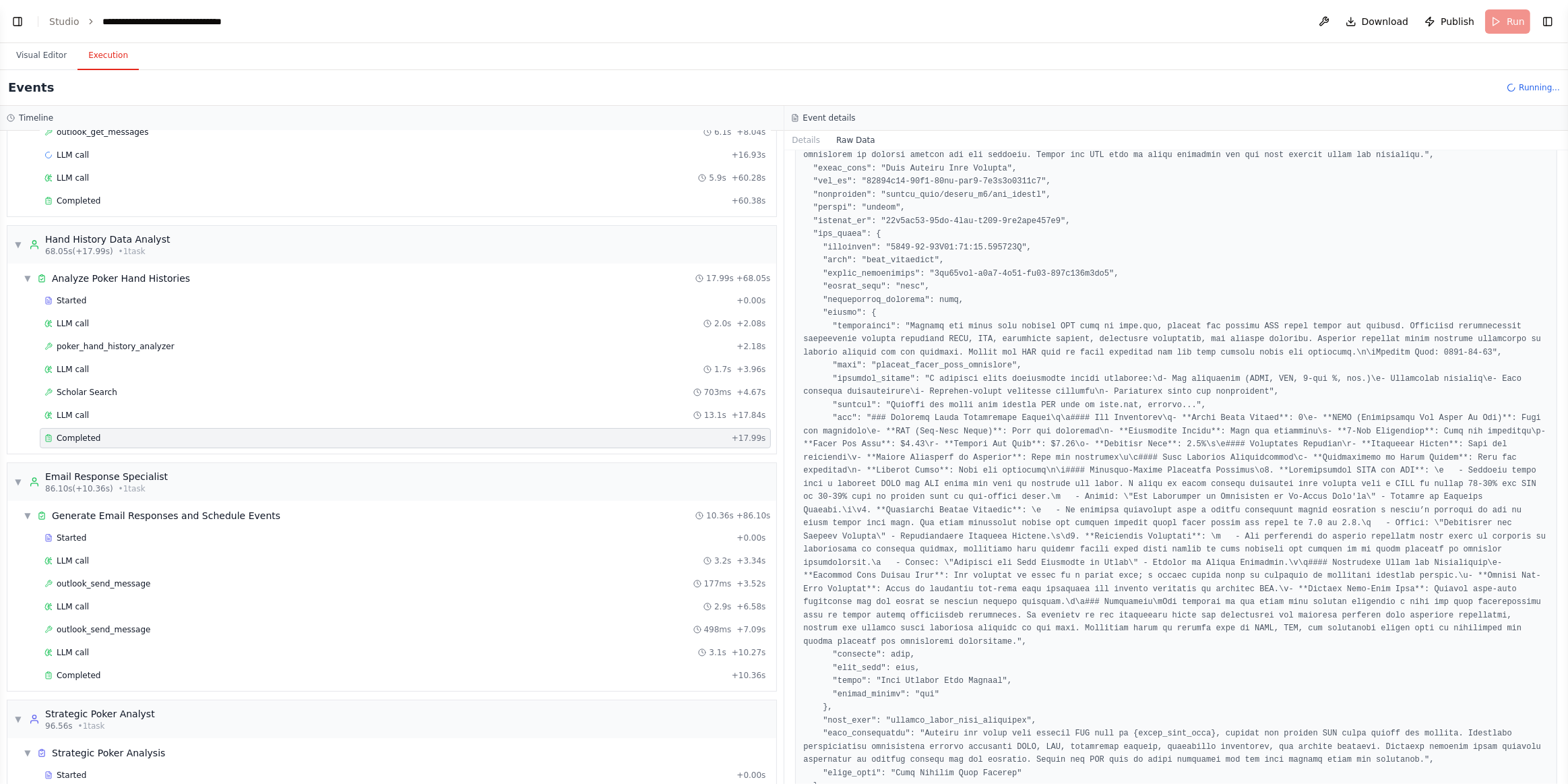
scroll to position [157, 0]
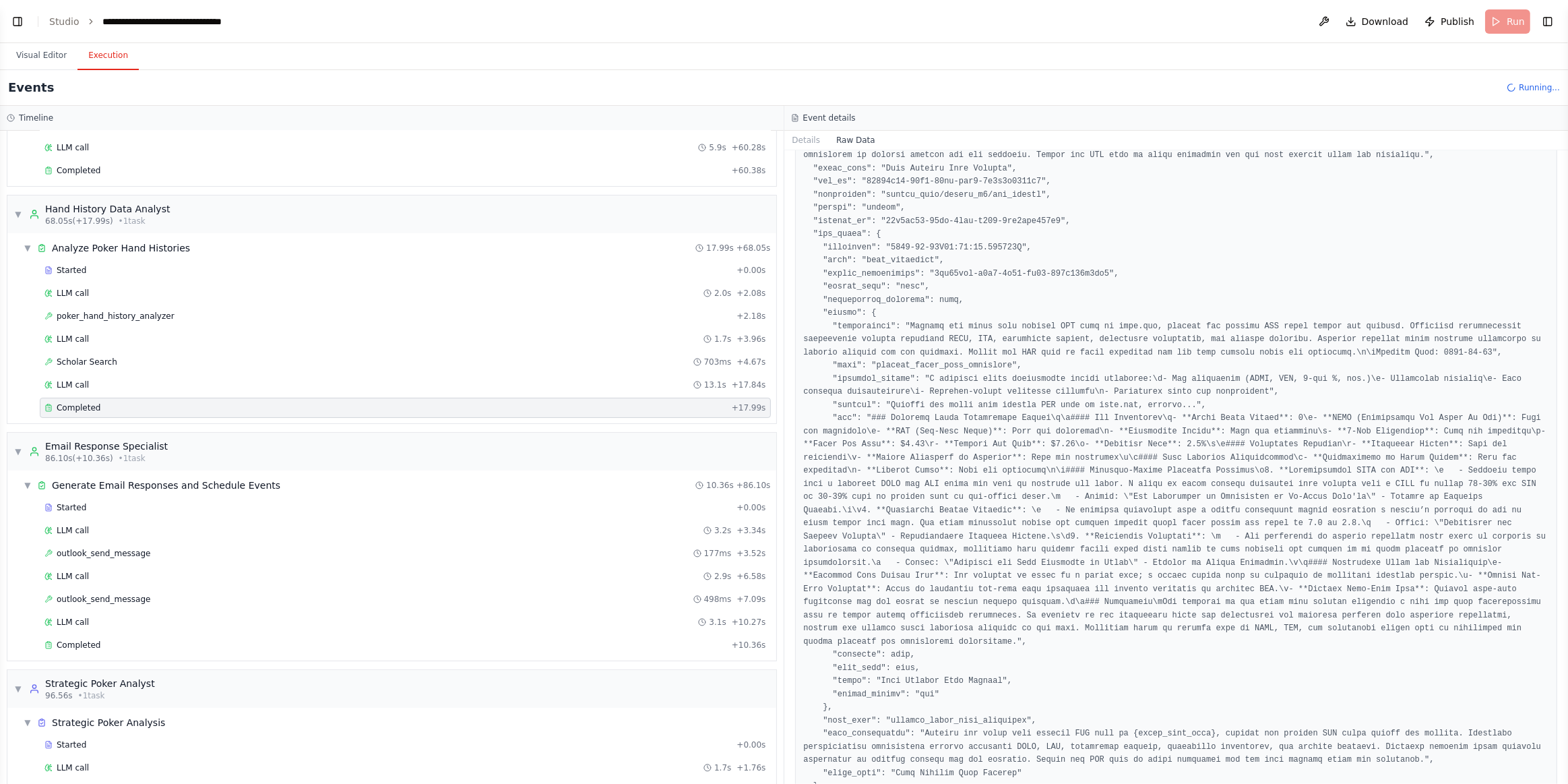
click at [80, 645] on div "Started + 0.00s LLM call 3.2s + 3.34s outlook_send_message 177ms + 3.52s LLM ca…" at bounding box center [397, 577] width 758 height 160
drag, startPoint x: 83, startPoint y: 634, endPoint x: 103, endPoint y: 648, distance: 24.4
click at [83, 640] on span "Completed" at bounding box center [78, 645] width 43 height 11
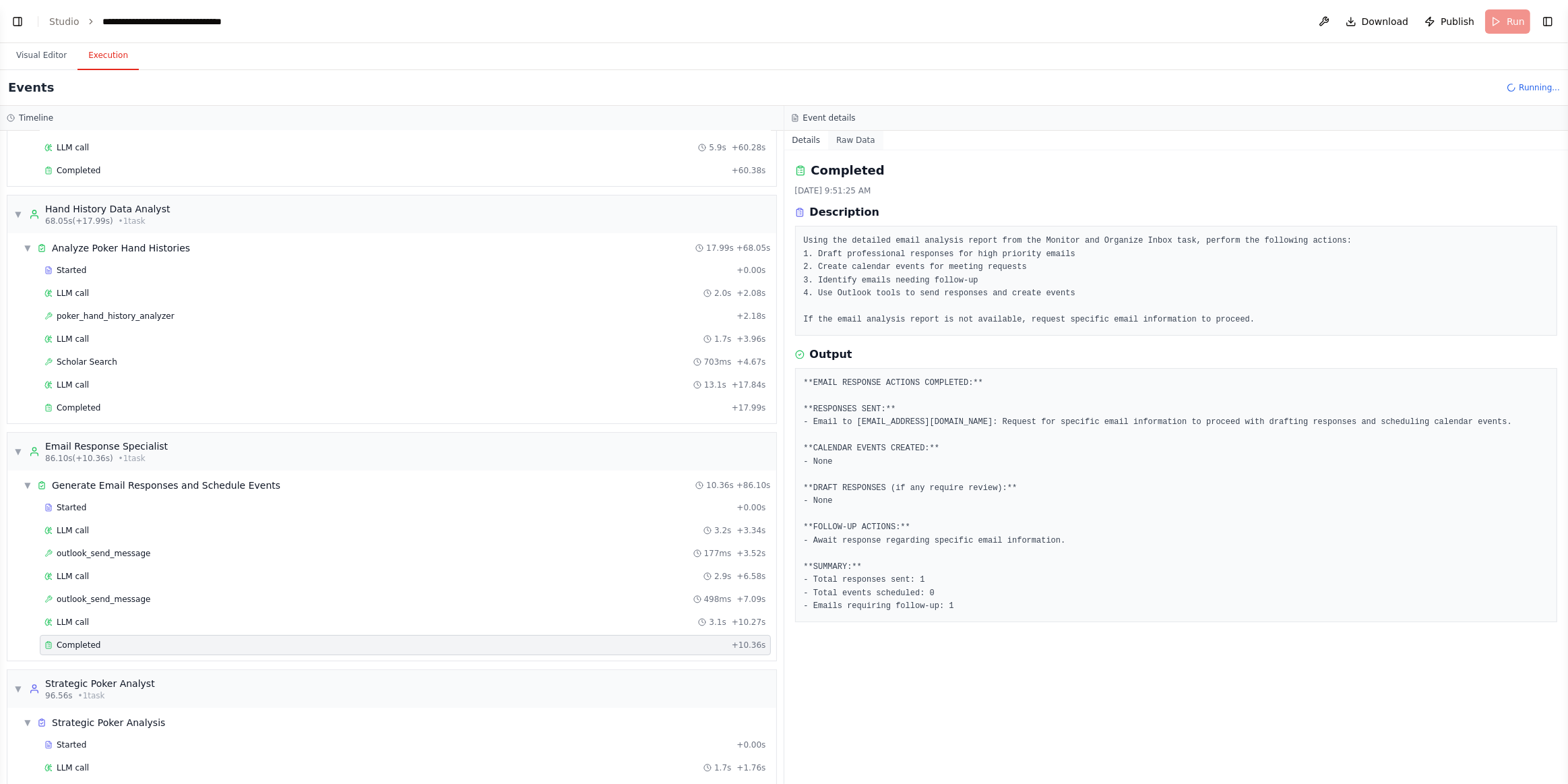
click at [842, 139] on button "Raw Data" at bounding box center [856, 140] width 55 height 19
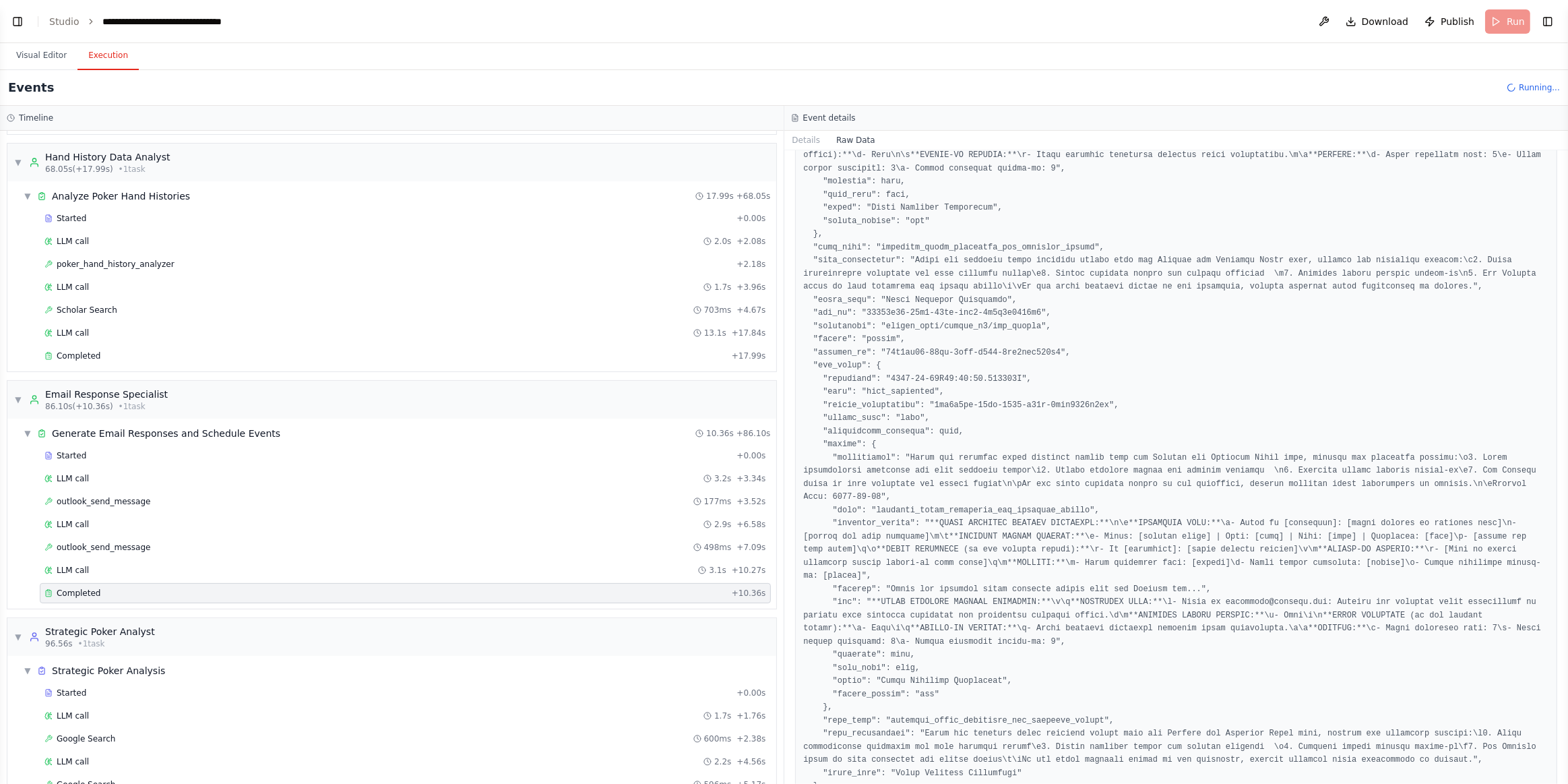
scroll to position [247, 0]
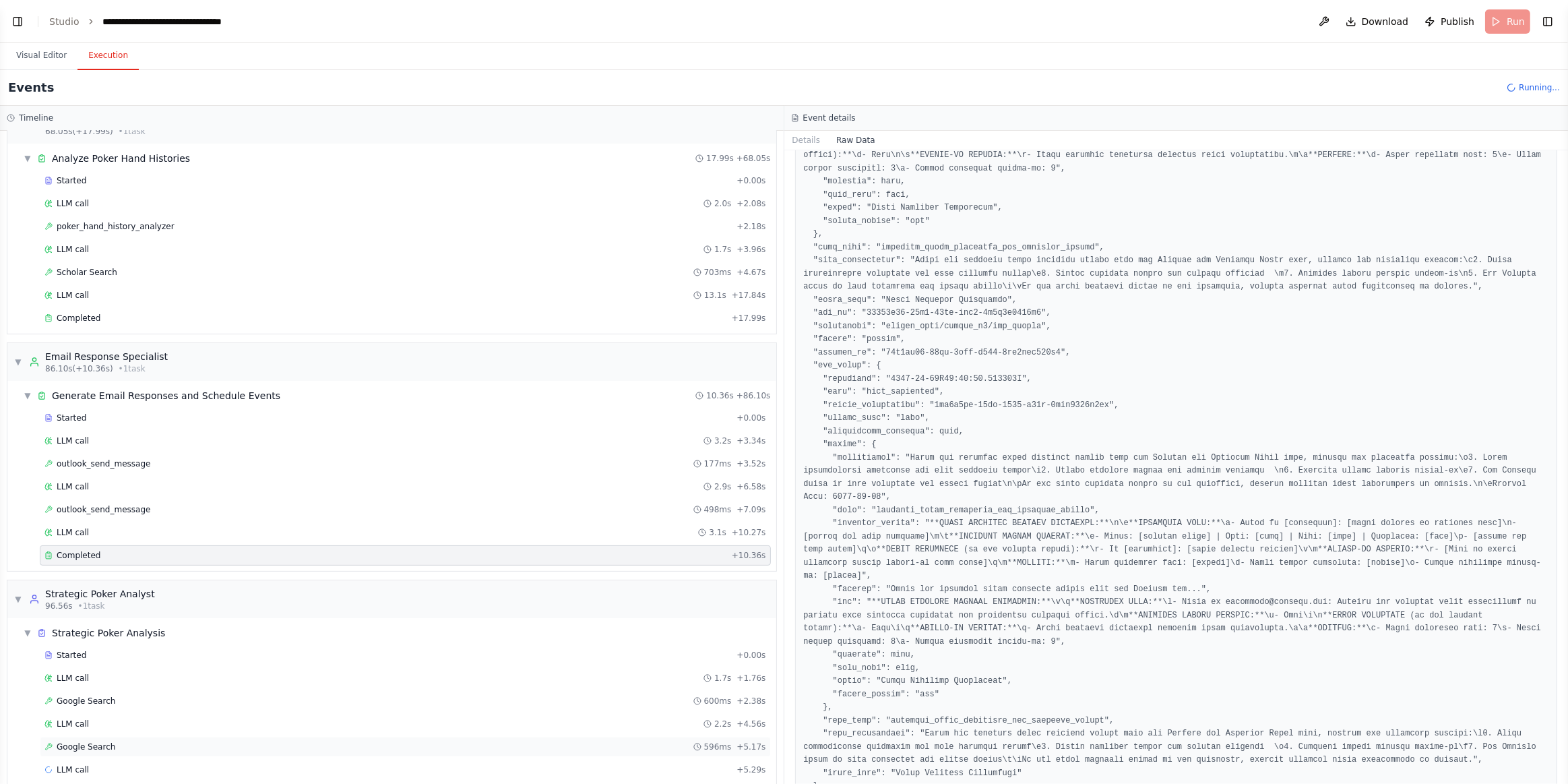
drag, startPoint x: 96, startPoint y: 757, endPoint x: 180, endPoint y: 734, distance: 87.1
click at [98, 764] on div "LLM call + 5.29s" at bounding box center [405, 769] width 722 height 11
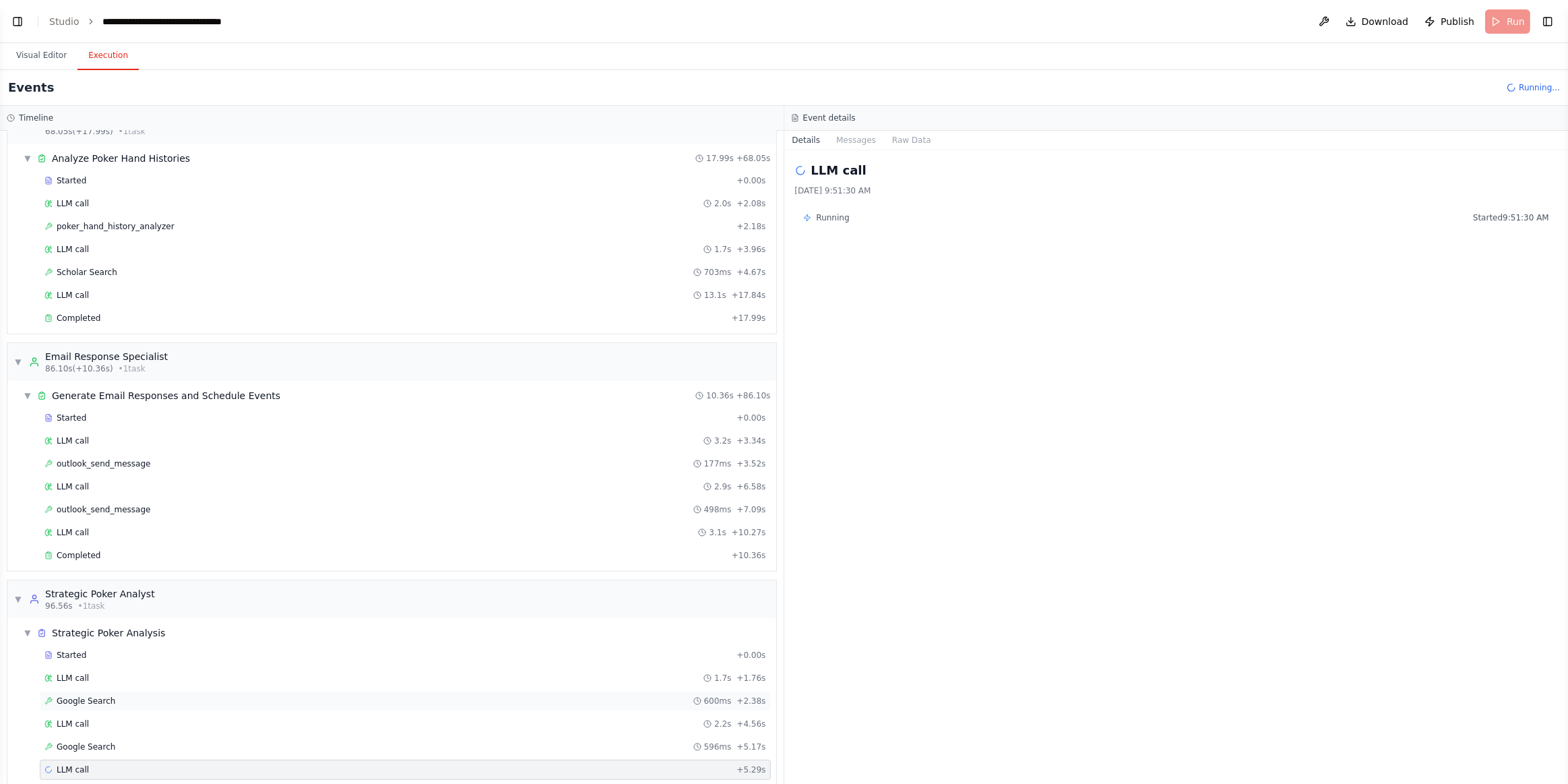
click at [99, 696] on span "Google Search" at bounding box center [86, 701] width 59 height 11
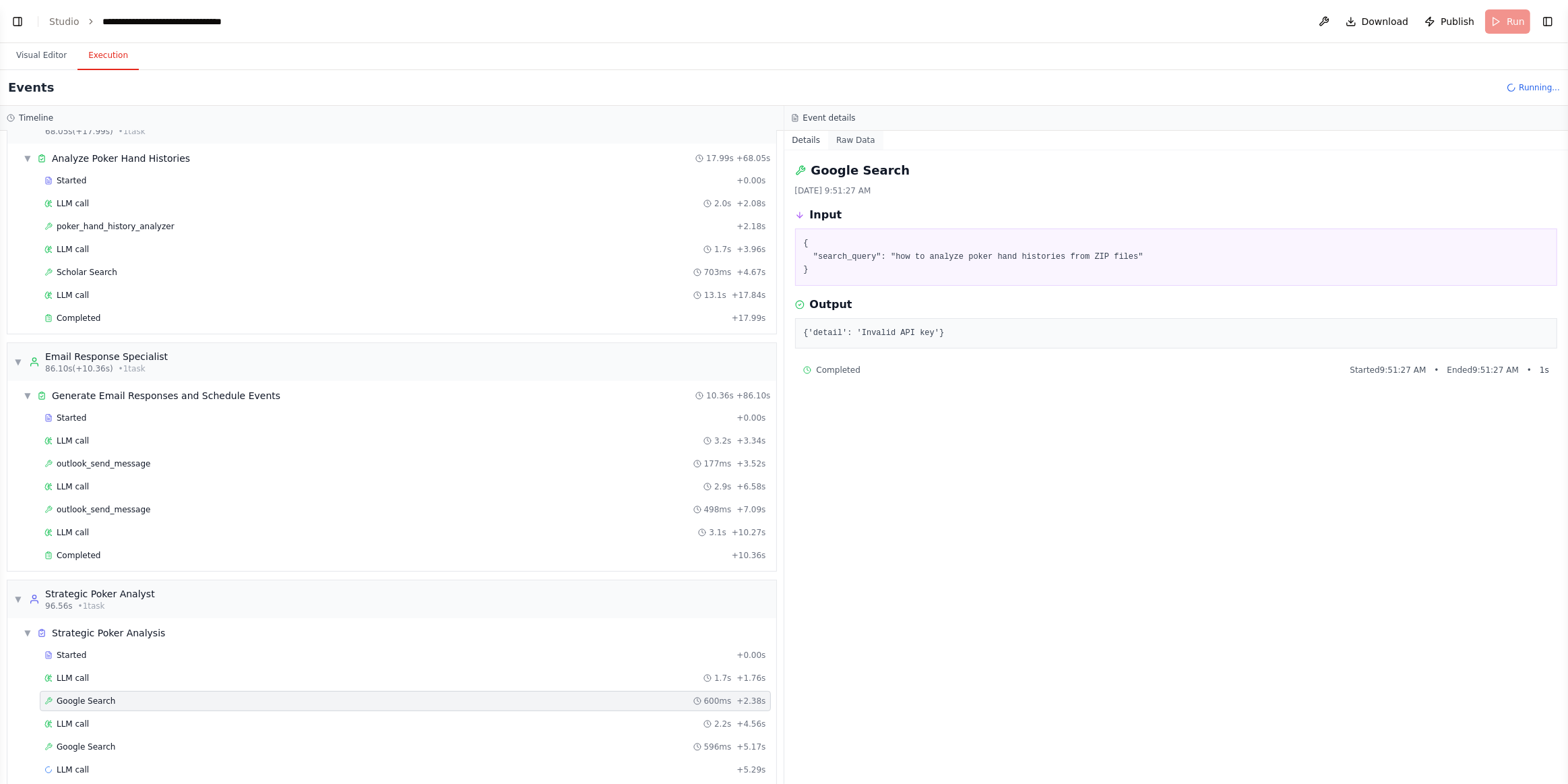
click at [846, 140] on button "Raw Data" at bounding box center [856, 140] width 55 height 19
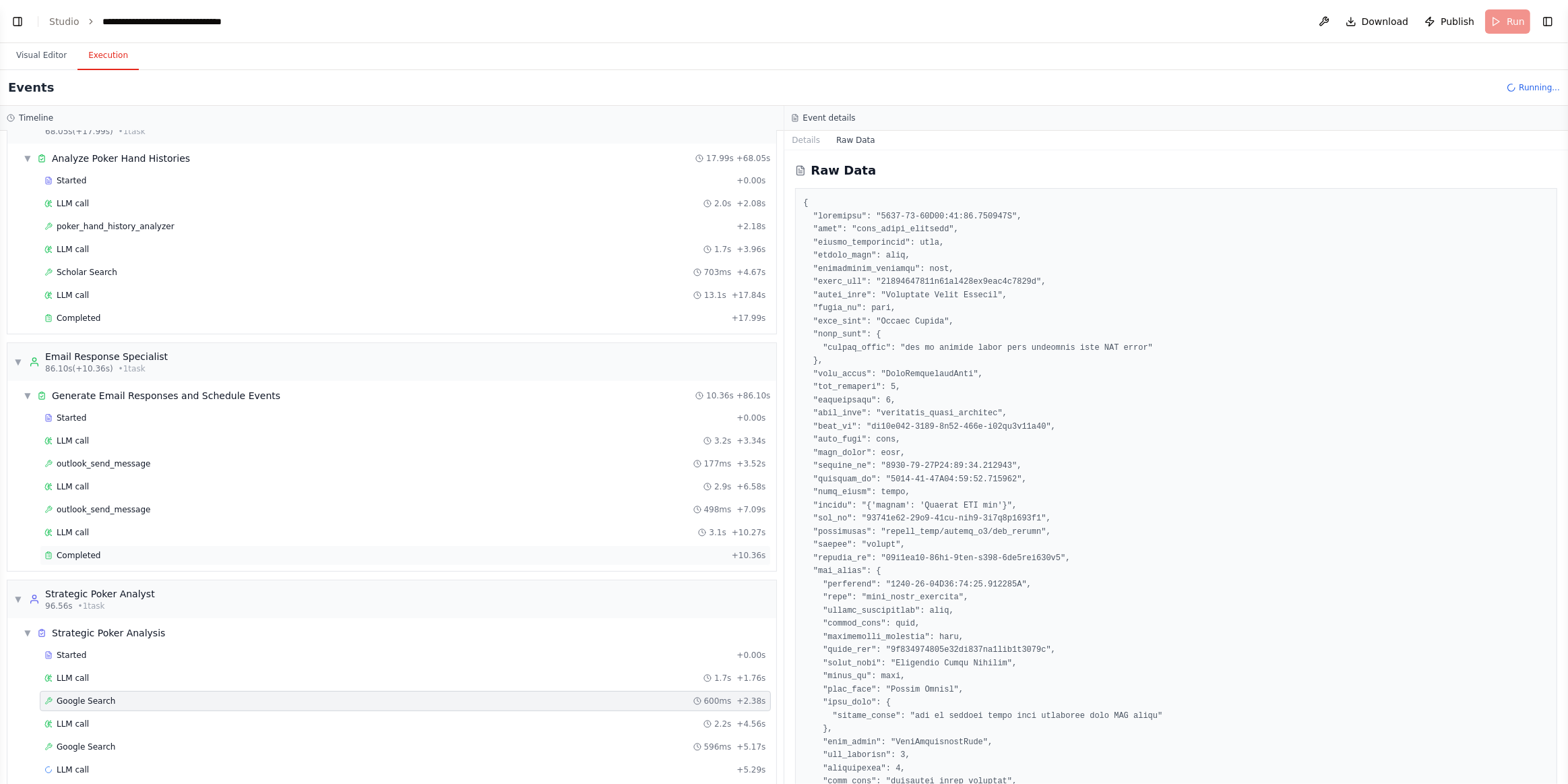
click at [109, 550] on div "Completed" at bounding box center [385, 556] width 682 height 11
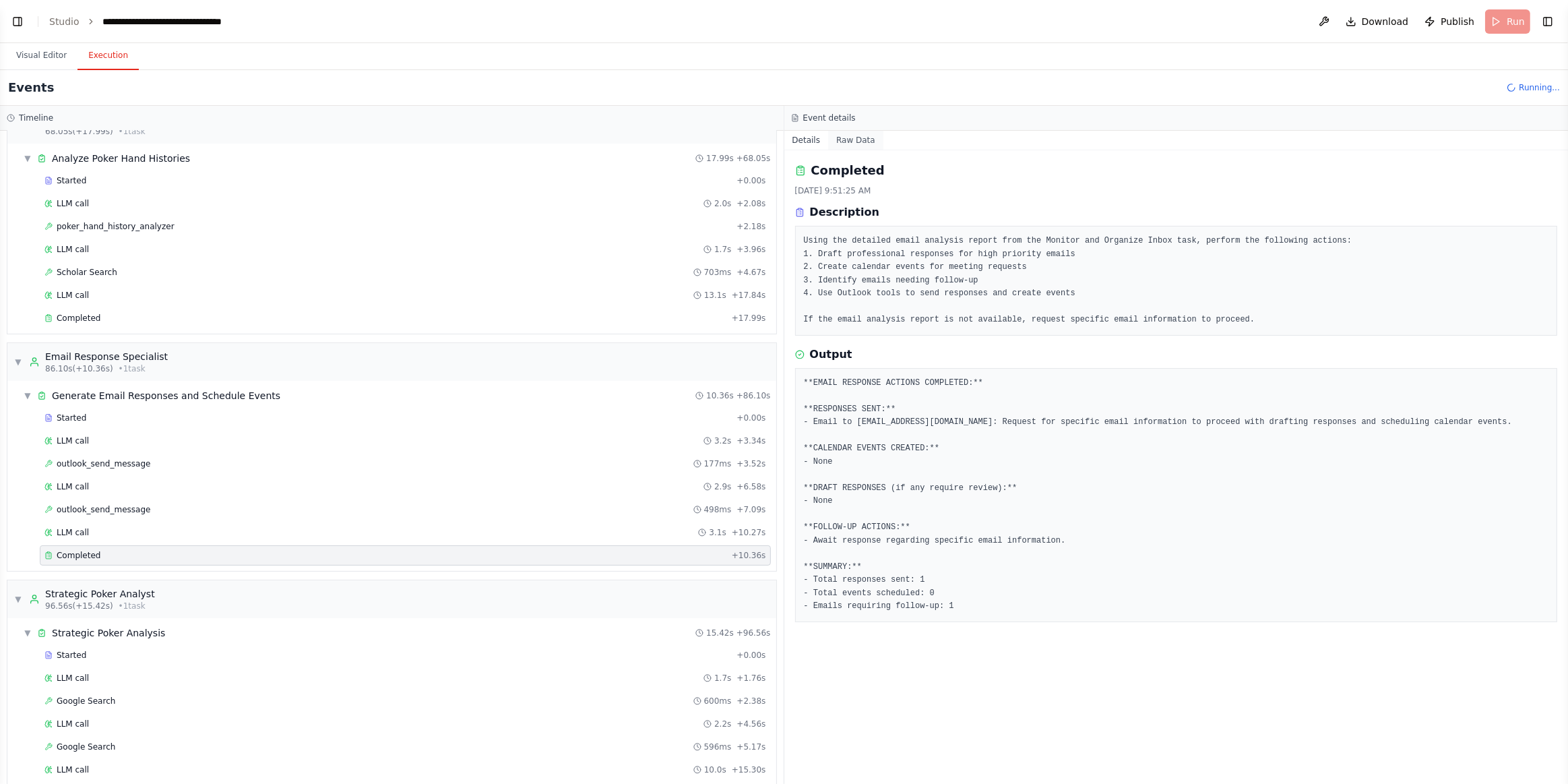
click at [858, 139] on button "Raw Data" at bounding box center [856, 140] width 55 height 19
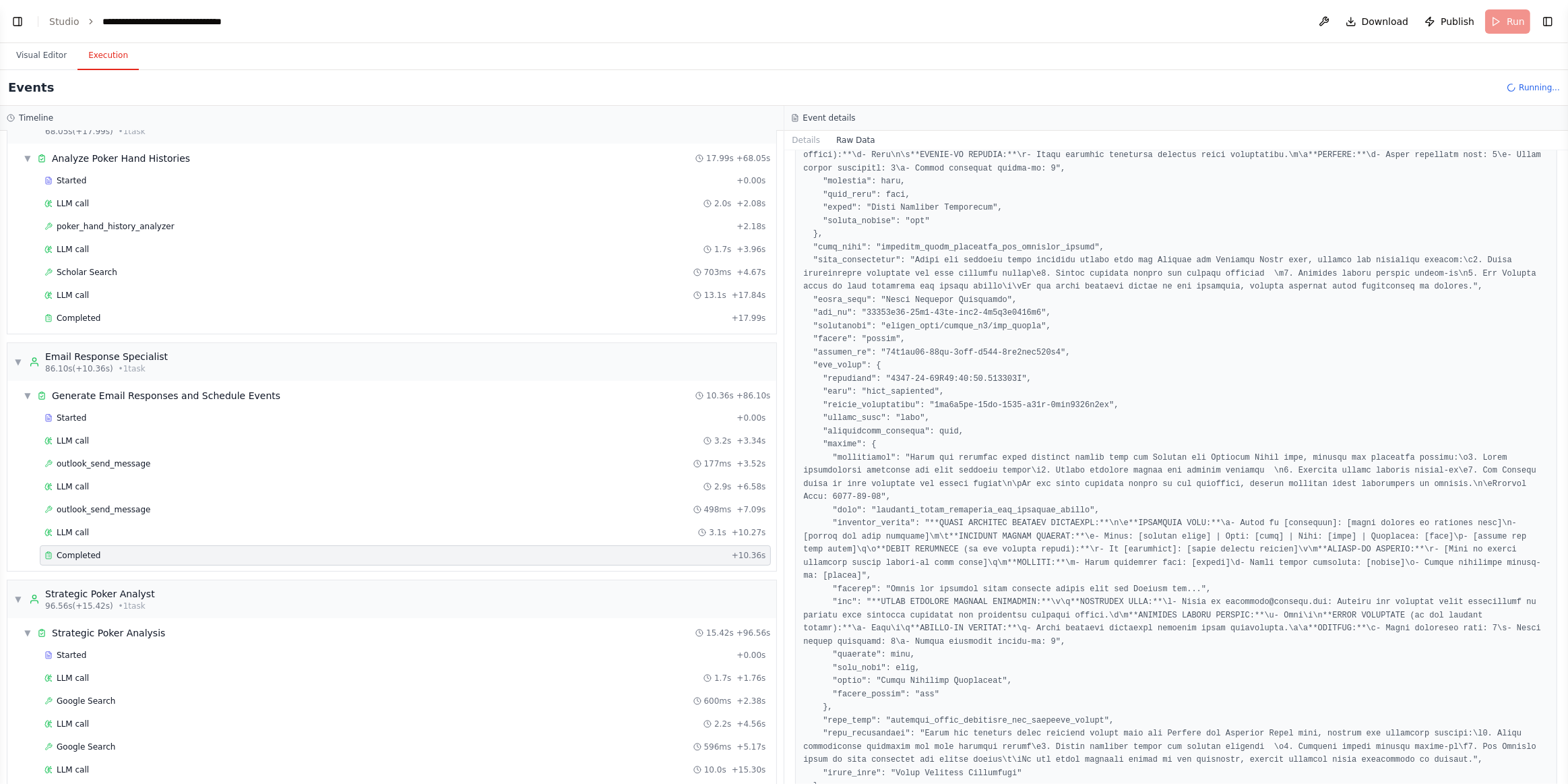
scroll to position [524, 0]
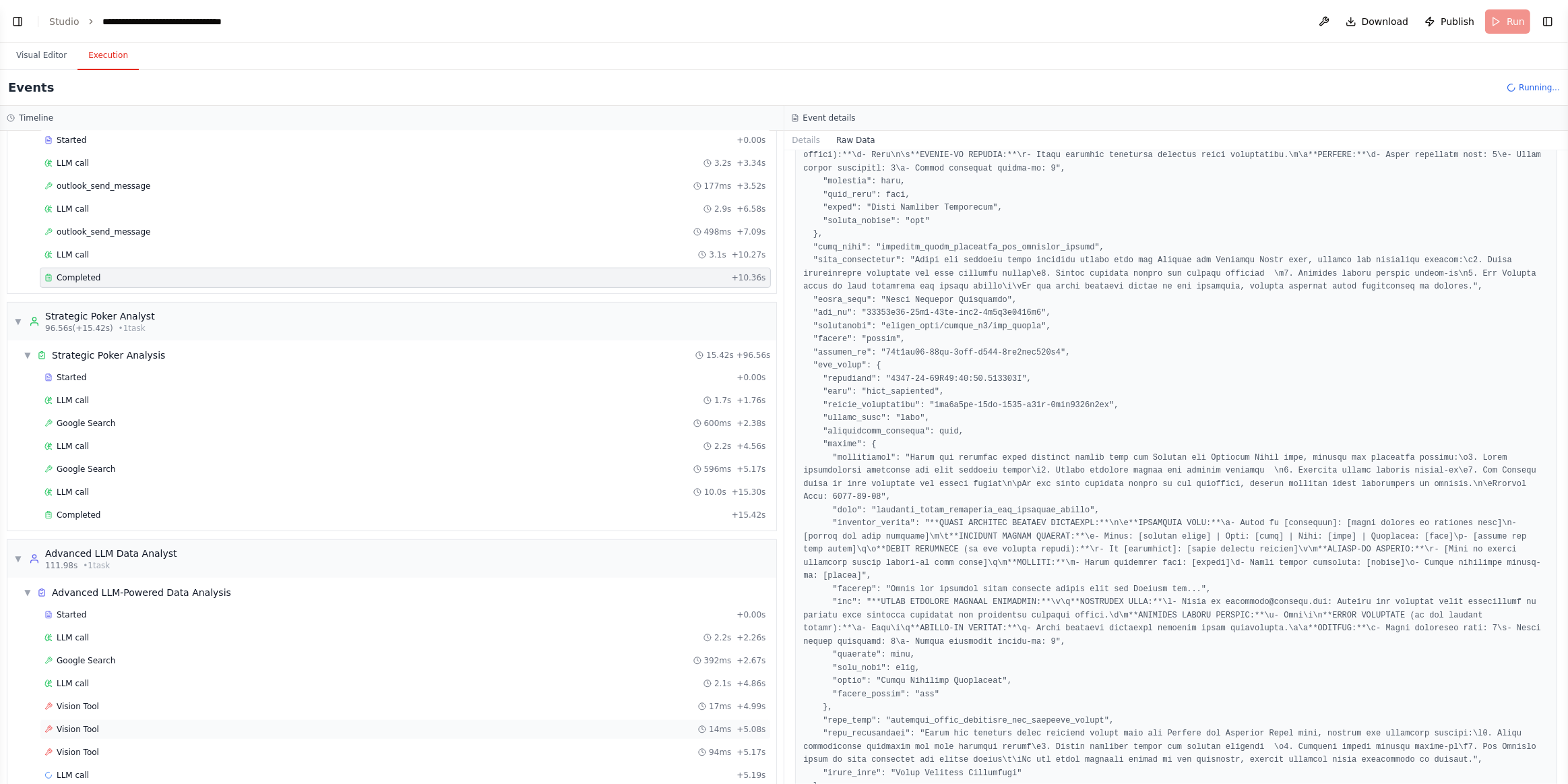
click at [64, 725] on span "Vision Tool" at bounding box center [78, 730] width 43 height 11
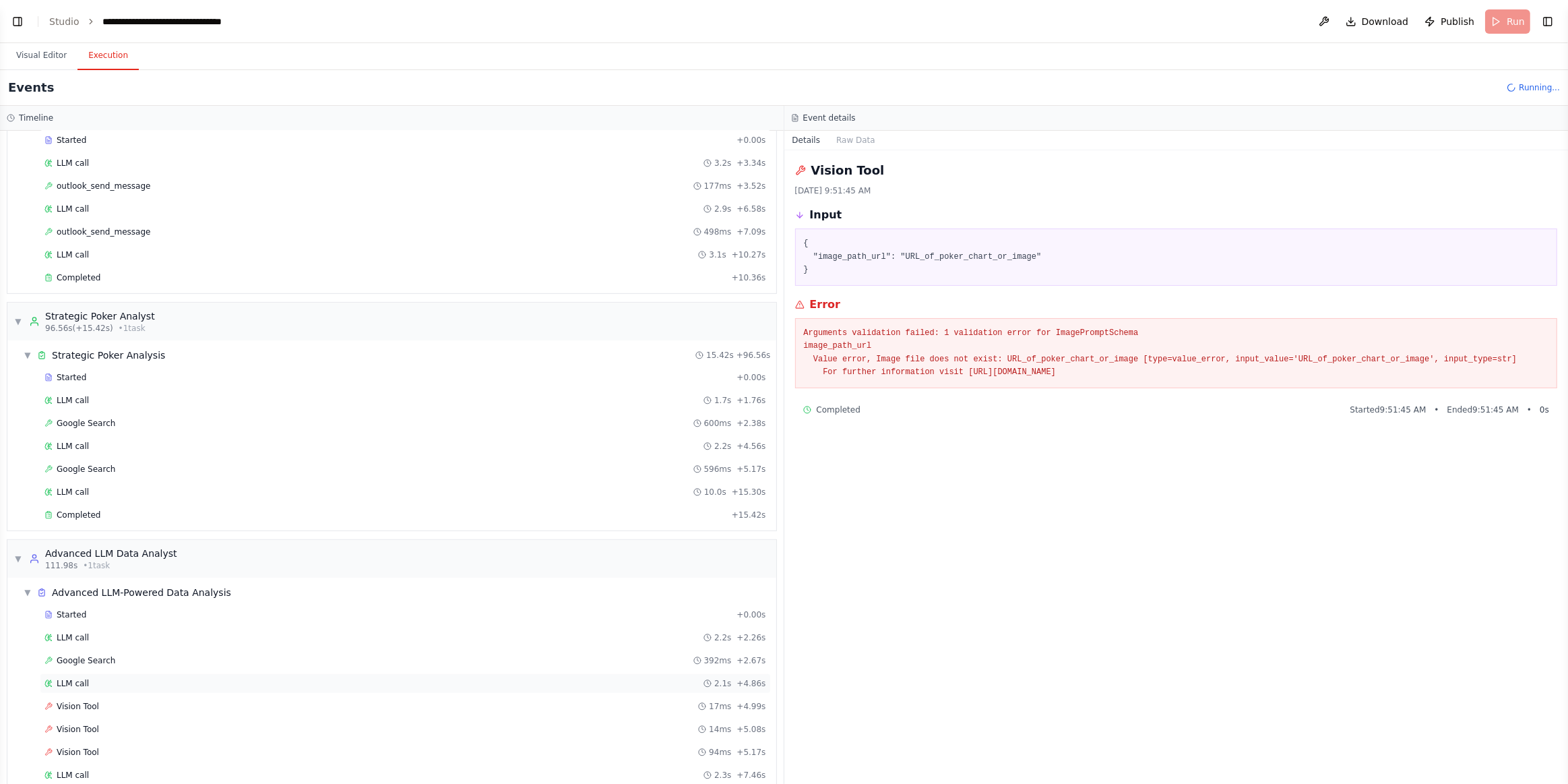
click at [87, 678] on div "LLM call 2.1s + 4.86s" at bounding box center [405, 683] width 722 height 11
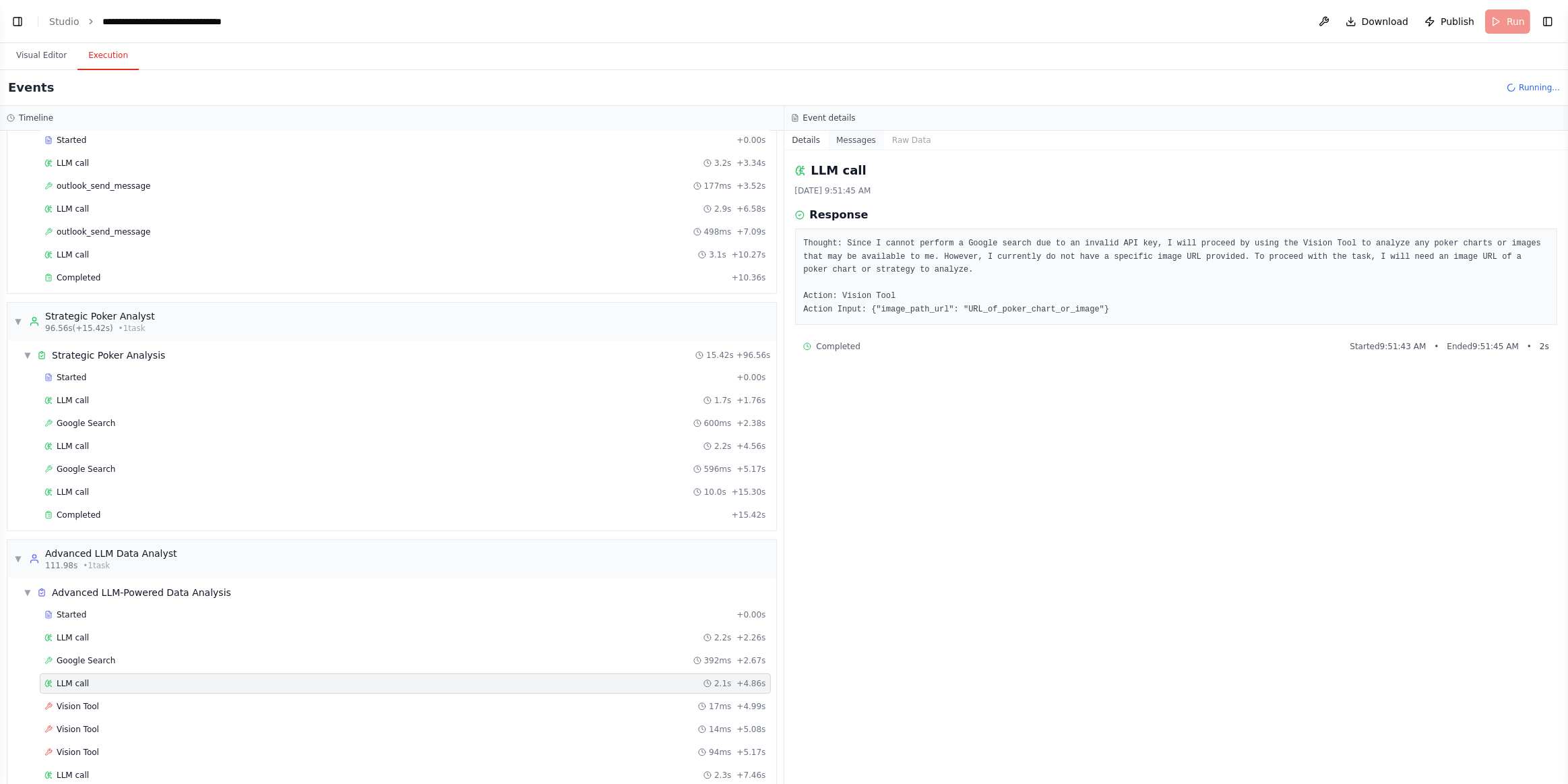
click at [846, 148] on button "Messages" at bounding box center [856, 140] width 56 height 19
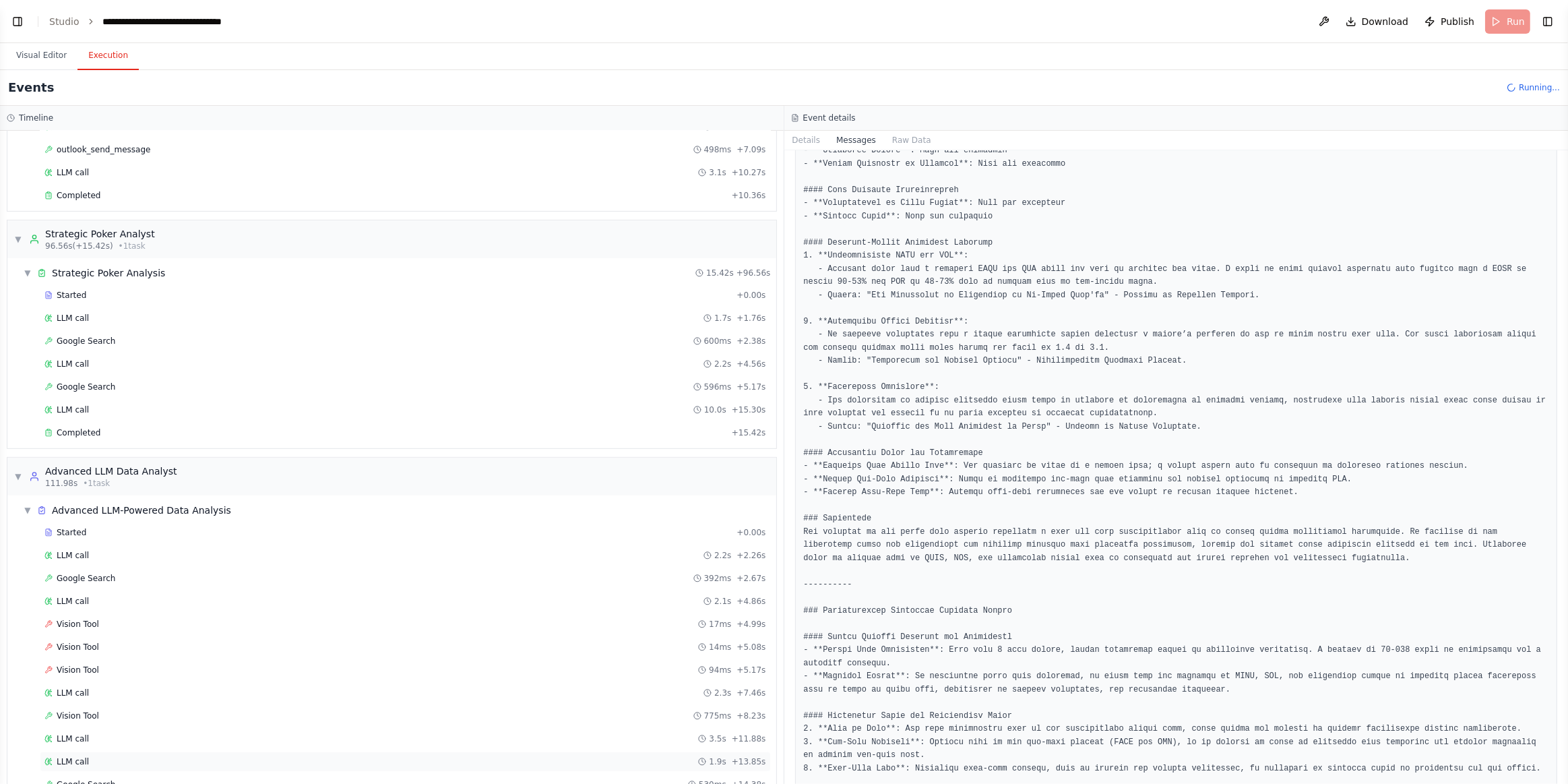
scroll to position [637, 0]
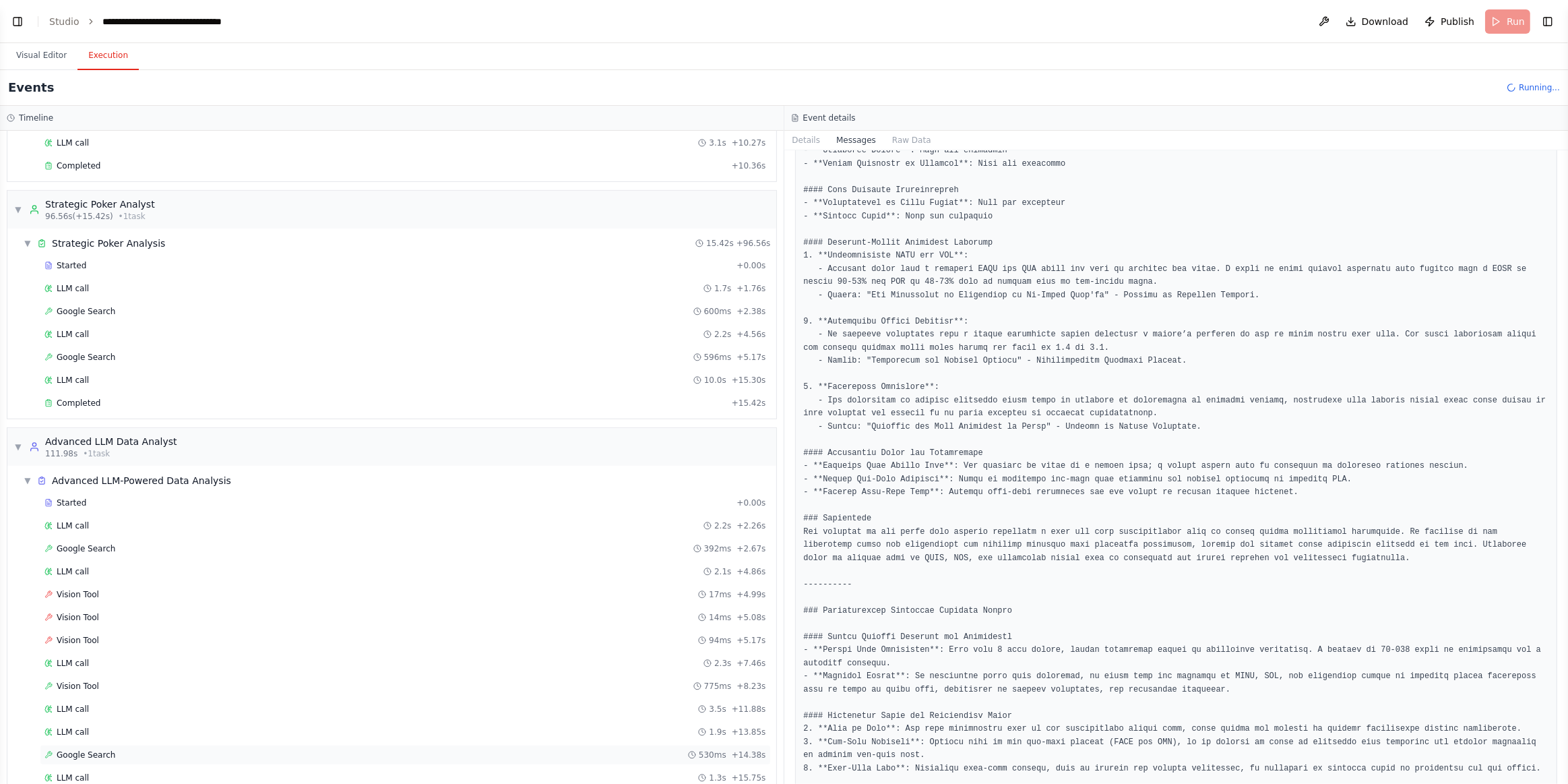
click at [136, 750] on div "Google Search 530ms + 14.38s" at bounding box center [405, 755] width 722 height 11
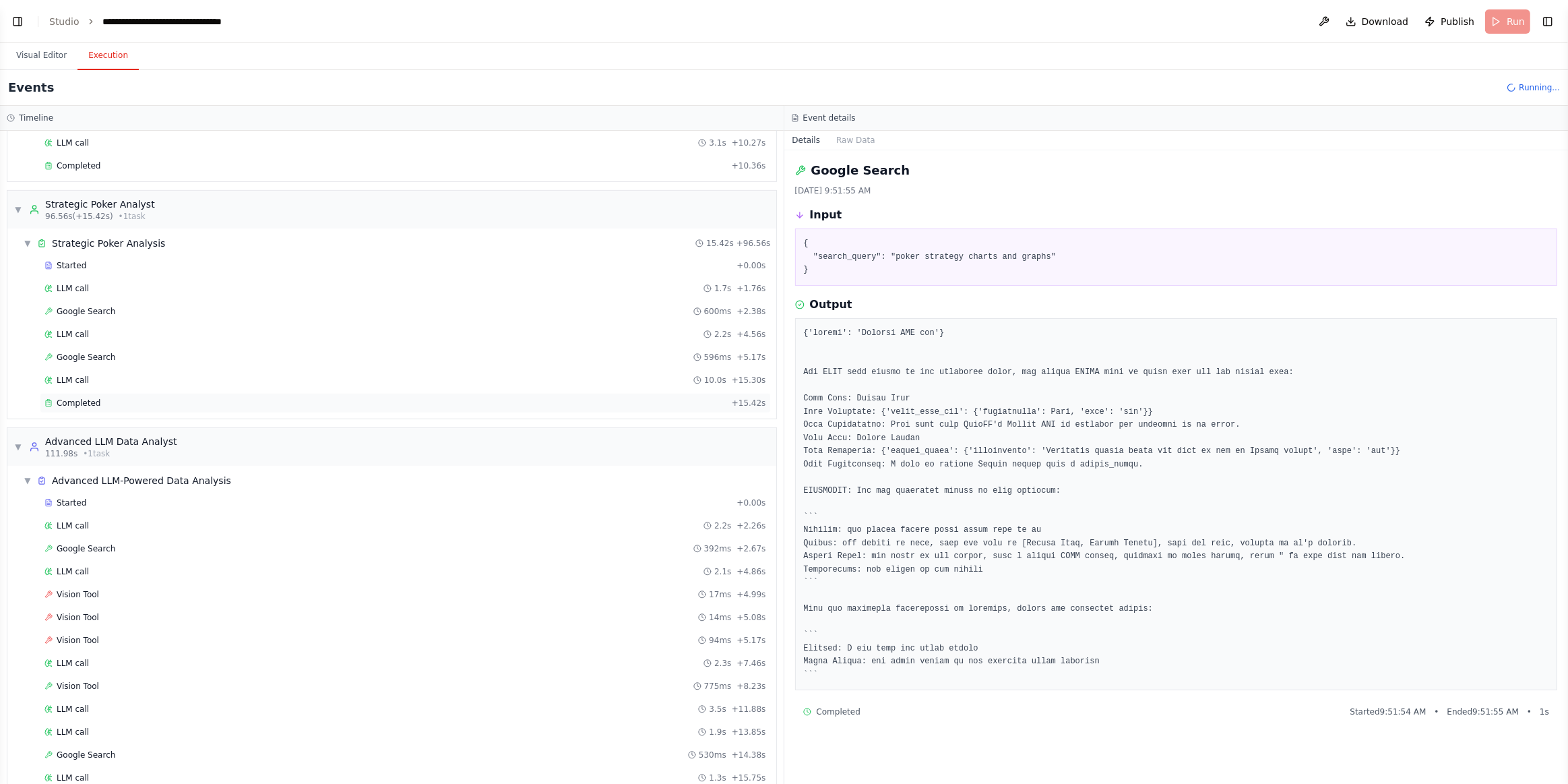
click at [123, 393] on div "Completed + 15.42s" at bounding box center [405, 403] width 731 height 20
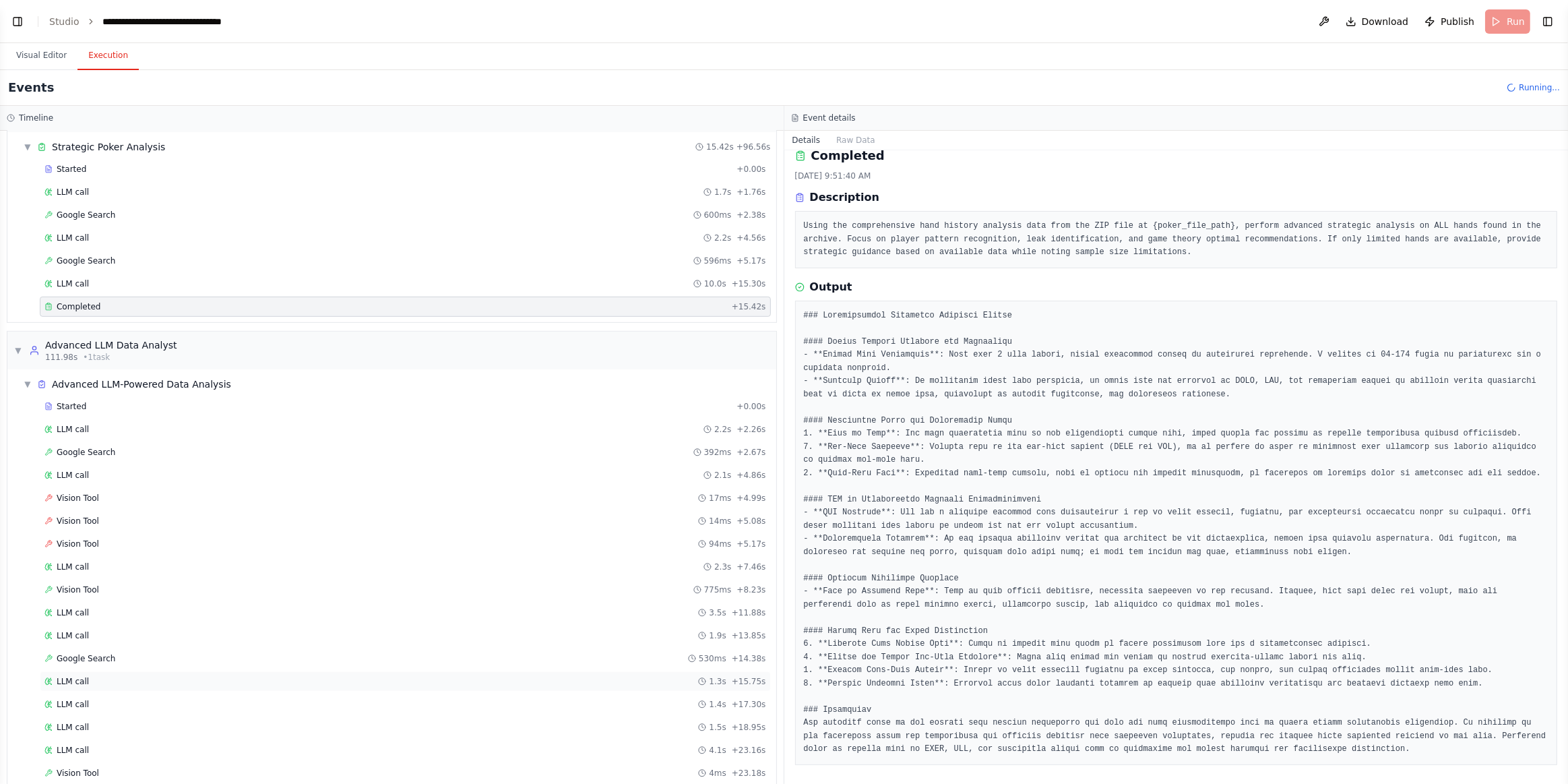
scroll to position [748, 0]
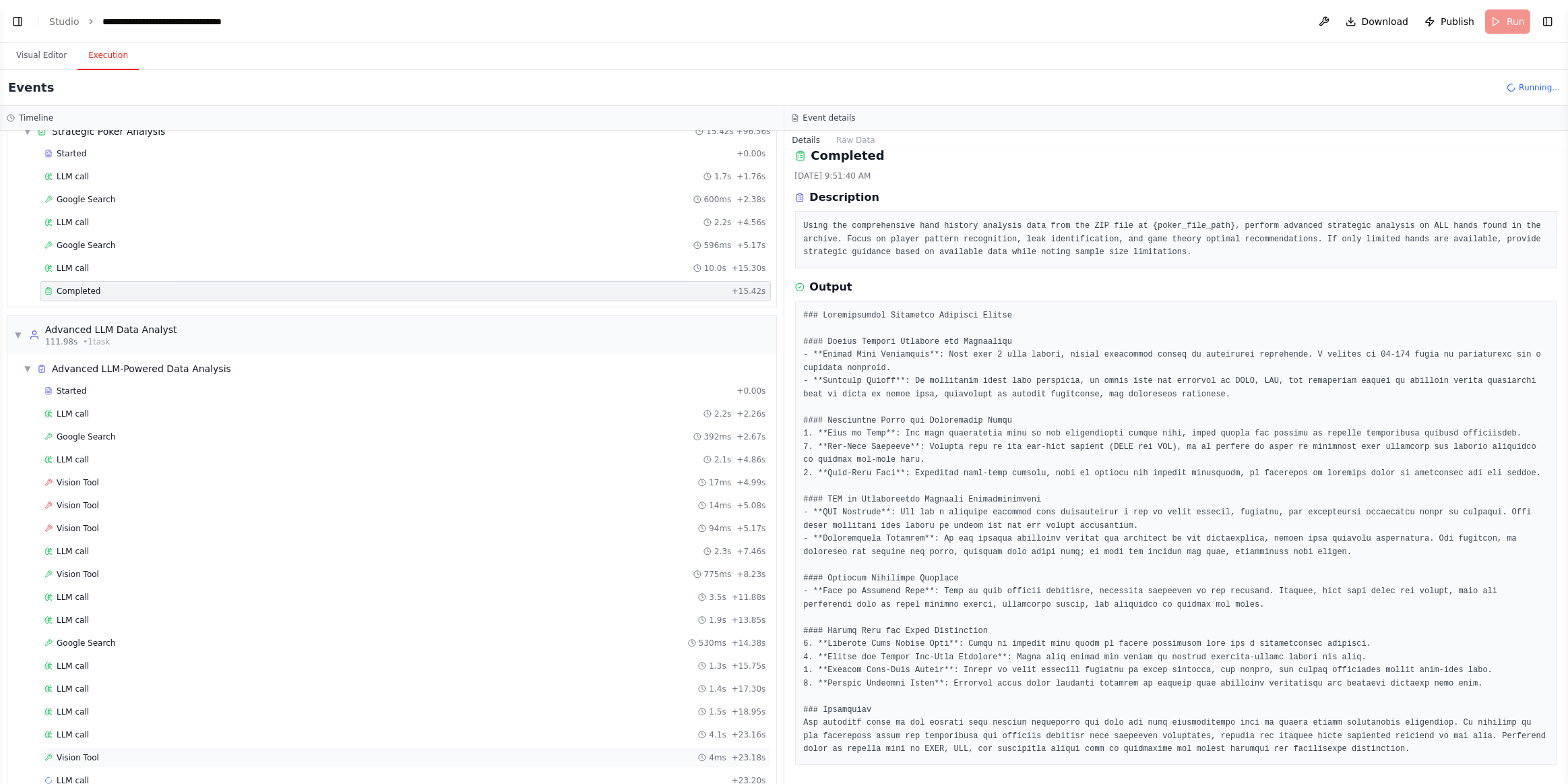
click at [68, 753] on span "Vision Tool" at bounding box center [78, 758] width 43 height 11
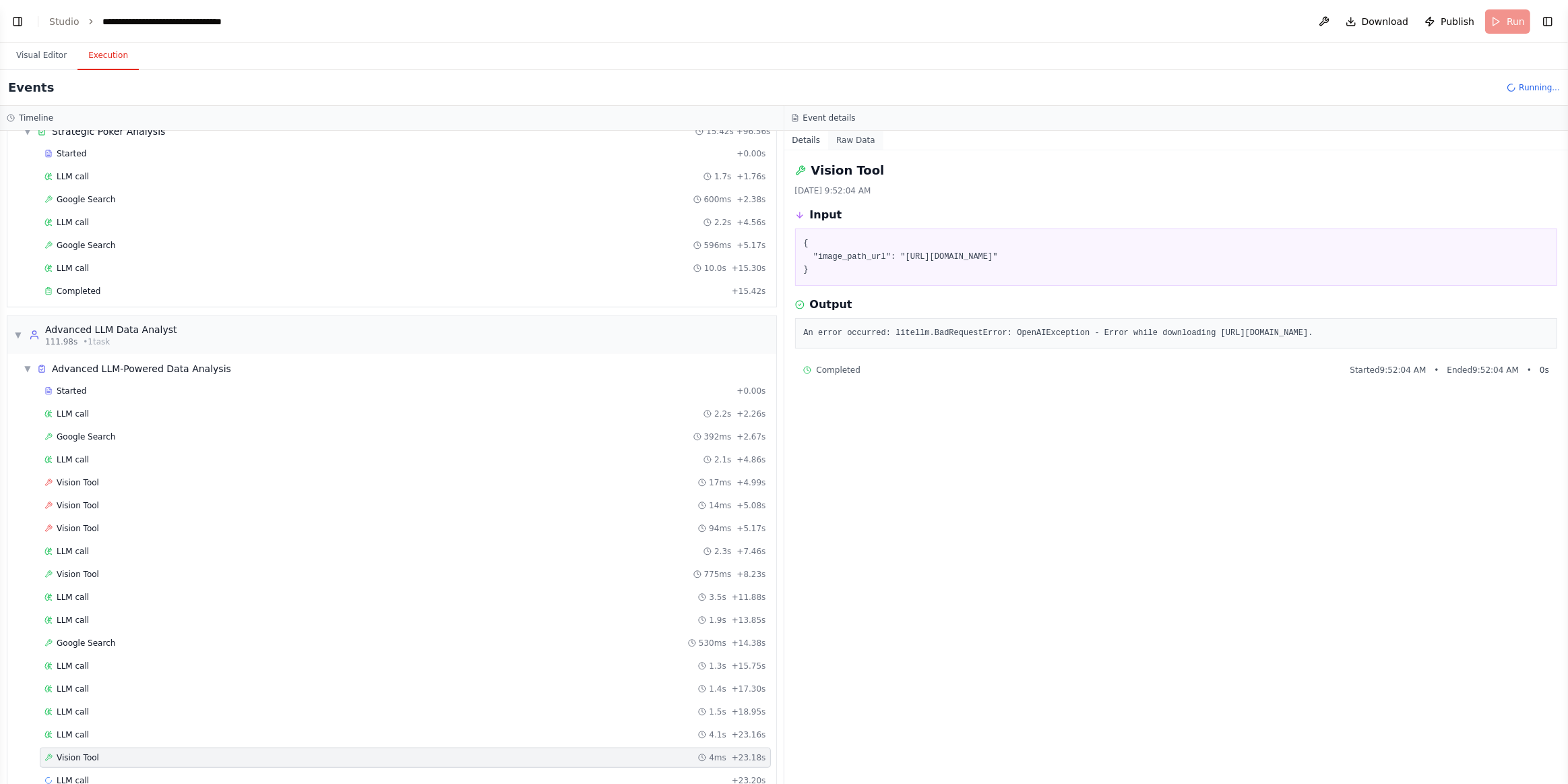
click at [841, 147] on button "Raw Data" at bounding box center [856, 140] width 55 height 19
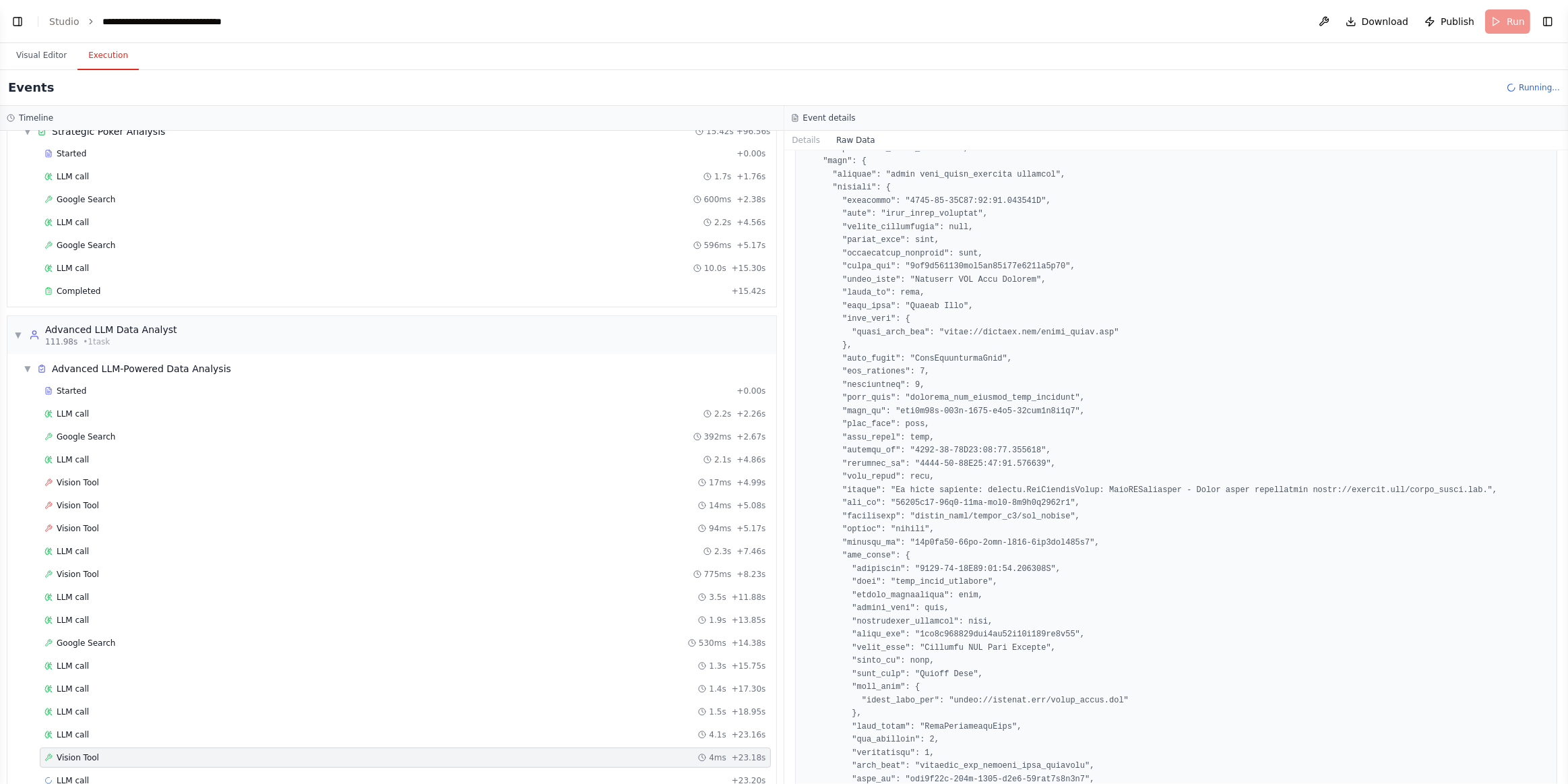
scroll to position [1612, 0]
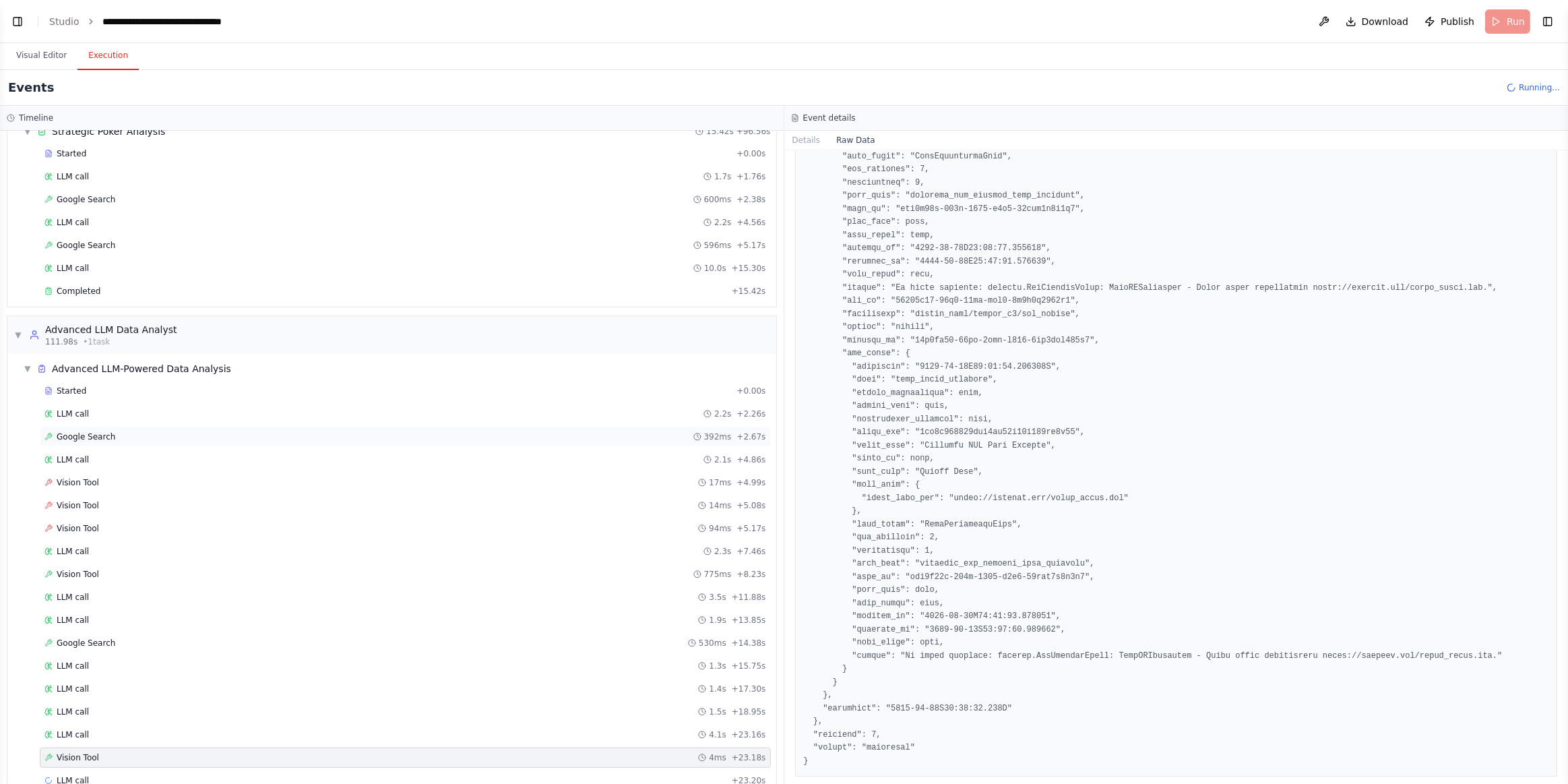
click at [100, 432] on span "Google Search" at bounding box center [86, 437] width 59 height 11
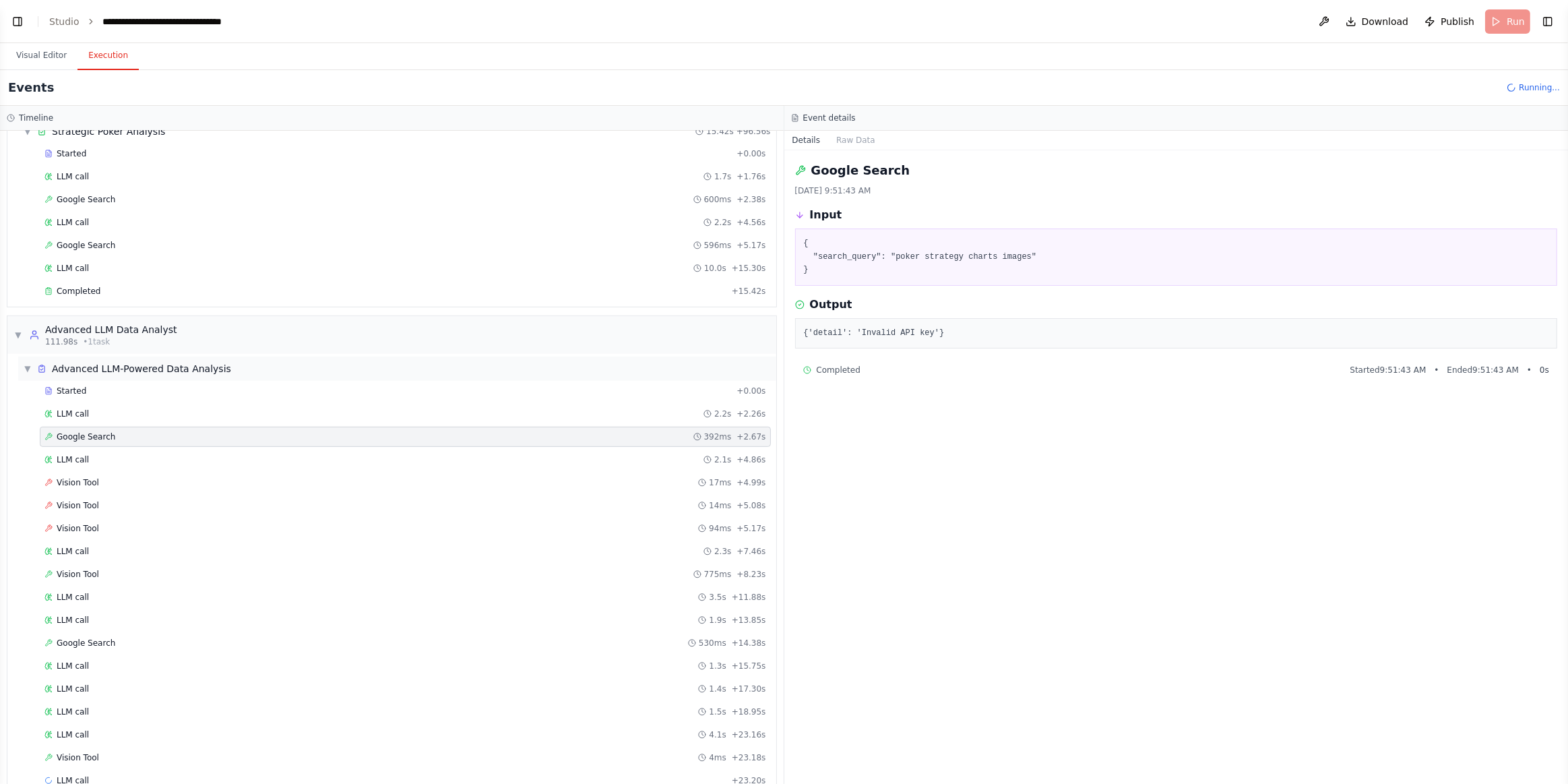
click at [25, 363] on span "▼" at bounding box center [28, 368] width 8 height 11
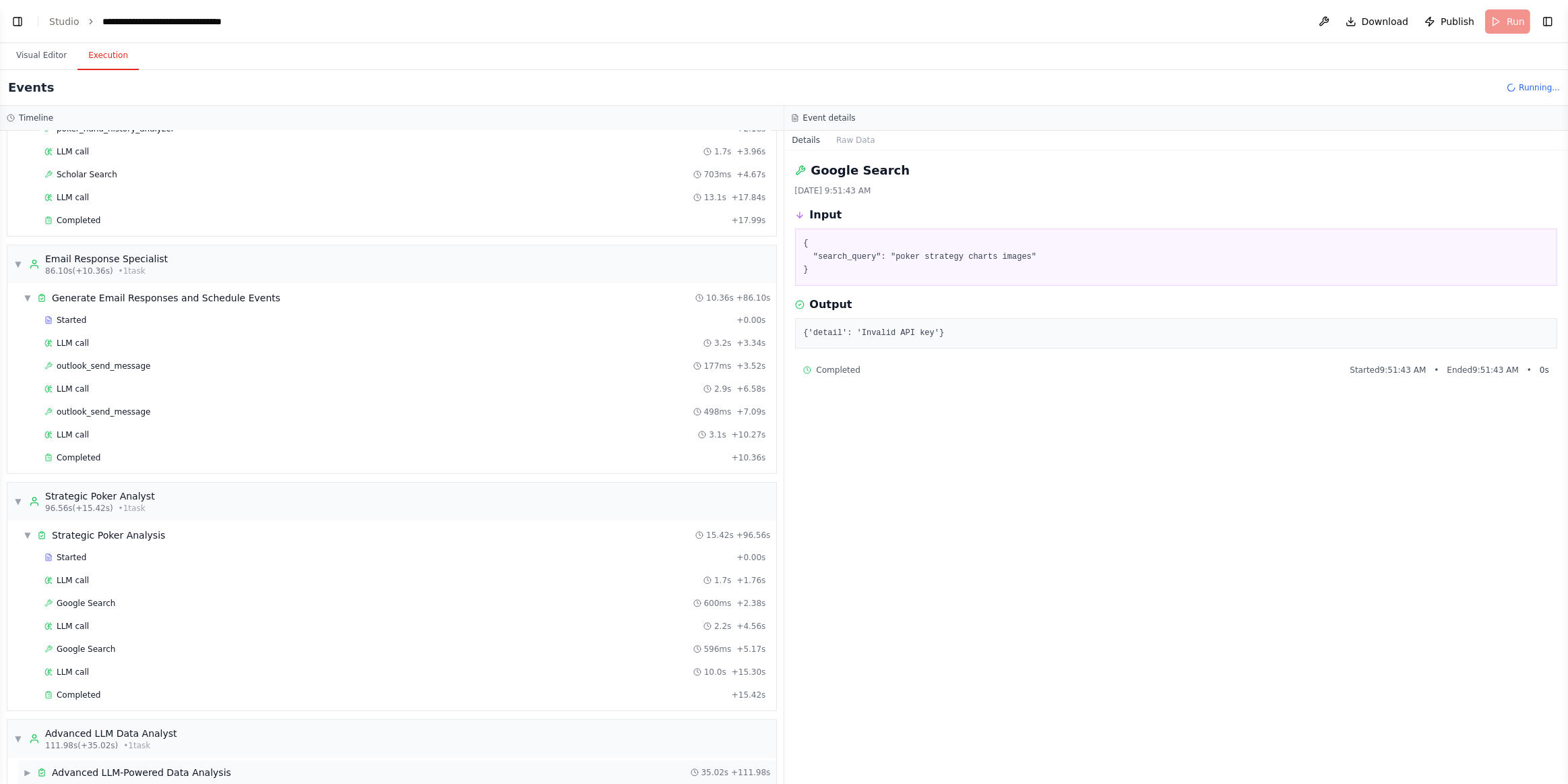
click at [104, 766] on div "Advanced LLM-Powered Data Analysis" at bounding box center [141, 772] width 179 height 14
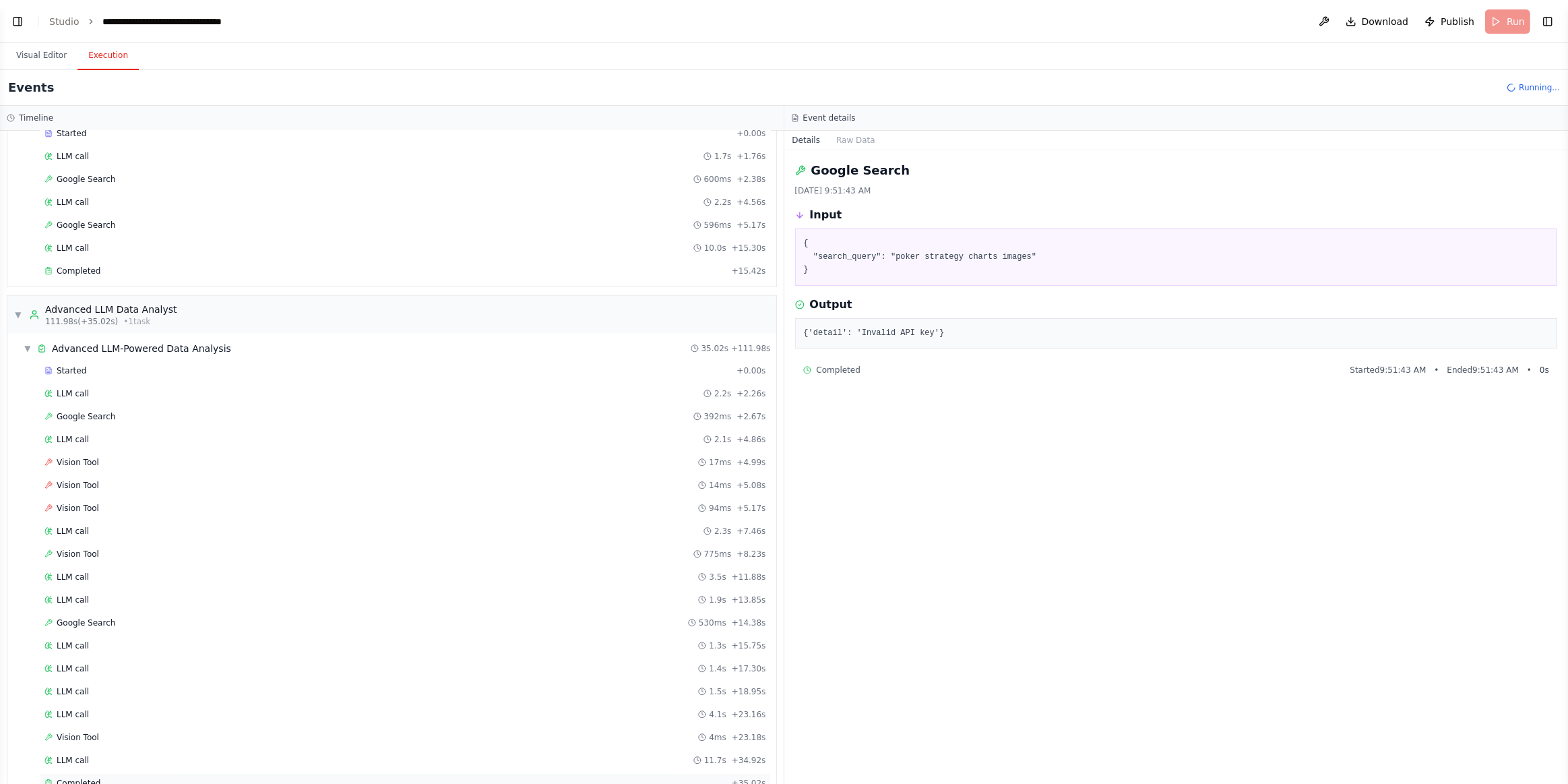
click at [191, 778] on div "Completed" at bounding box center [385, 783] width 682 height 11
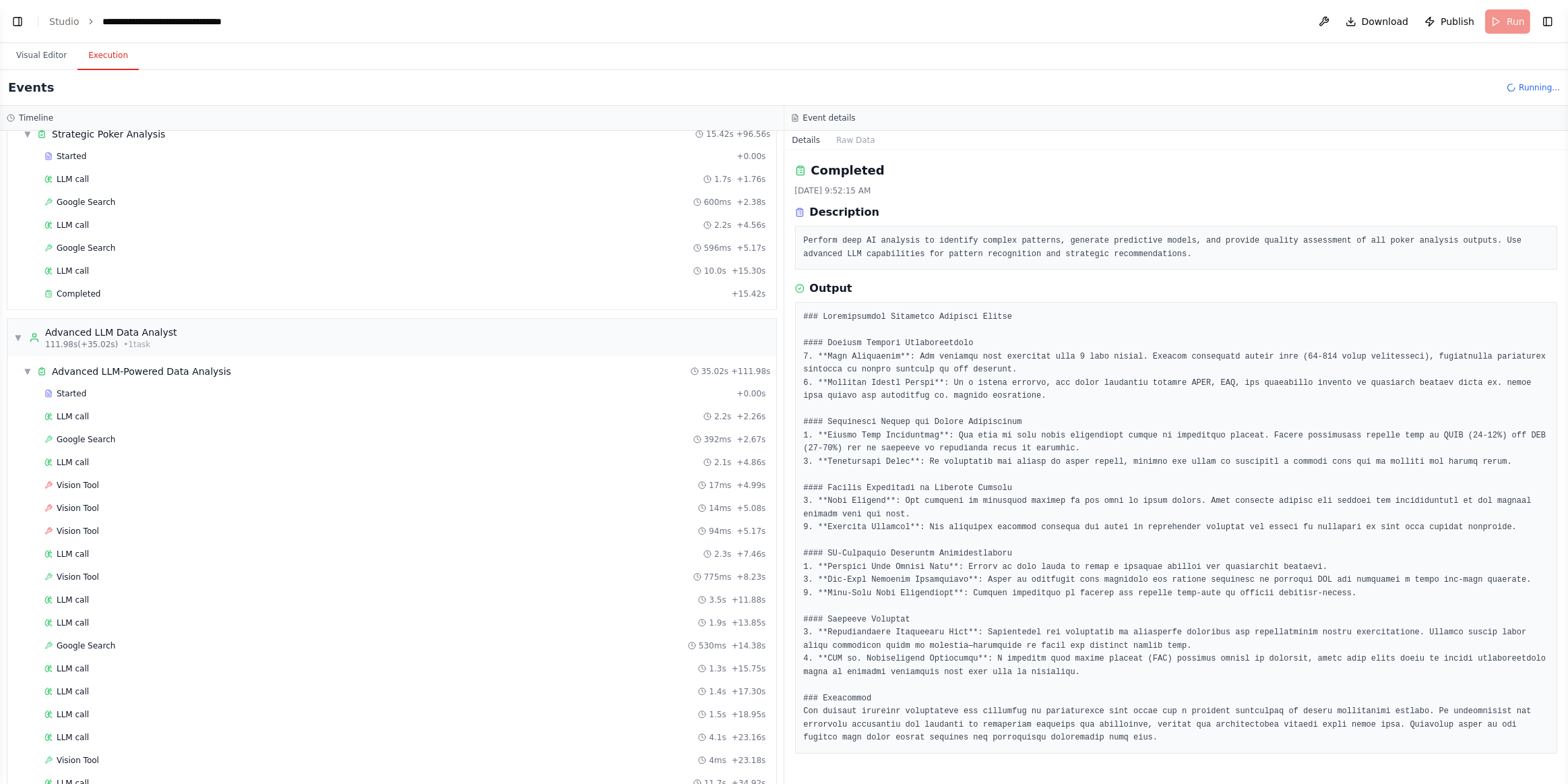
scroll to position [885, 0]
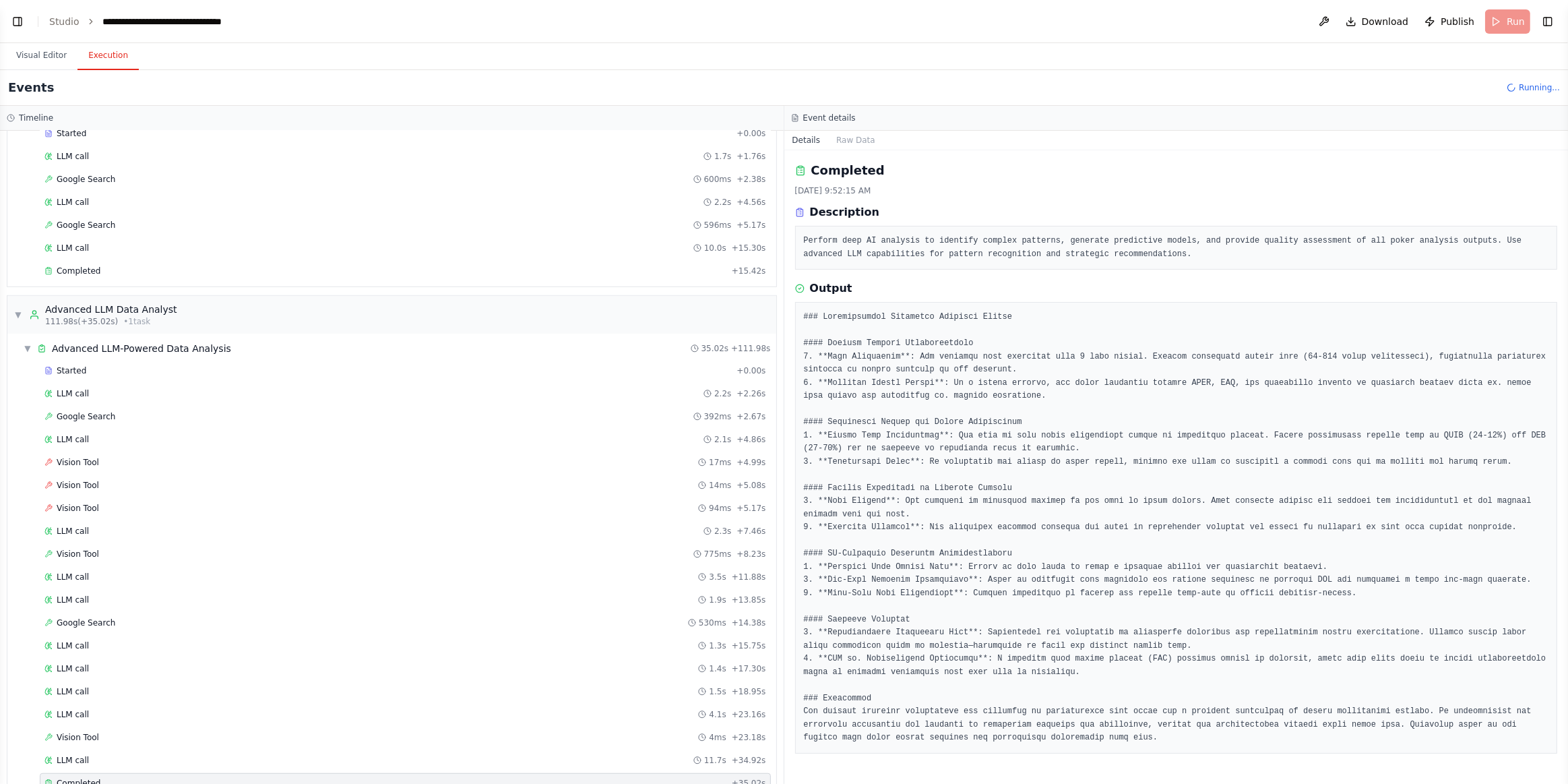
drag, startPoint x: 968, startPoint y: 577, endPoint x: 1316, endPoint y: 547, distance: 349.3
click at [1453, 424] on pre at bounding box center [1177, 528] width 745 height 434
click at [850, 144] on button "Raw Data" at bounding box center [856, 140] width 55 height 19
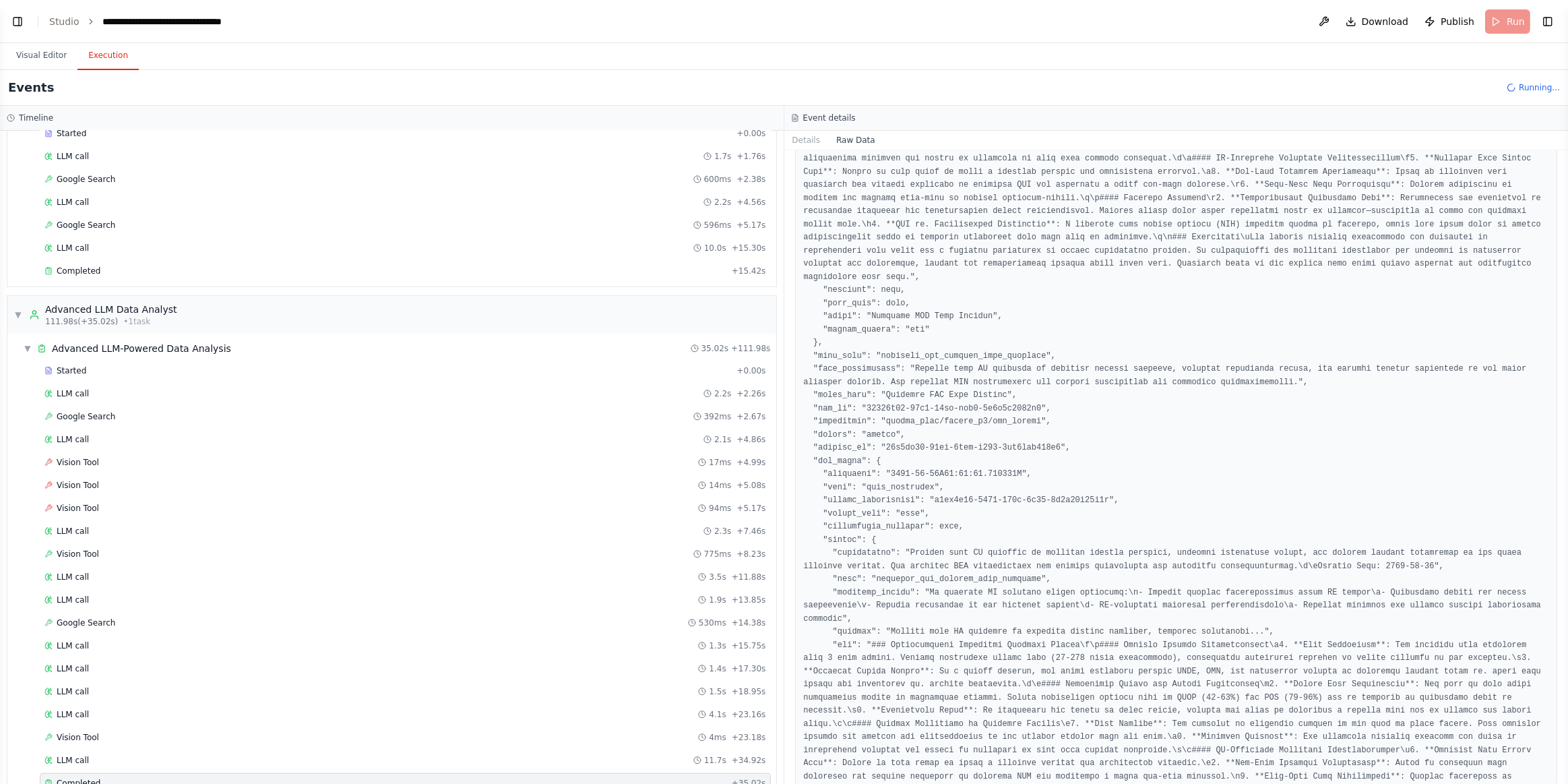
scroll to position [490, 0]
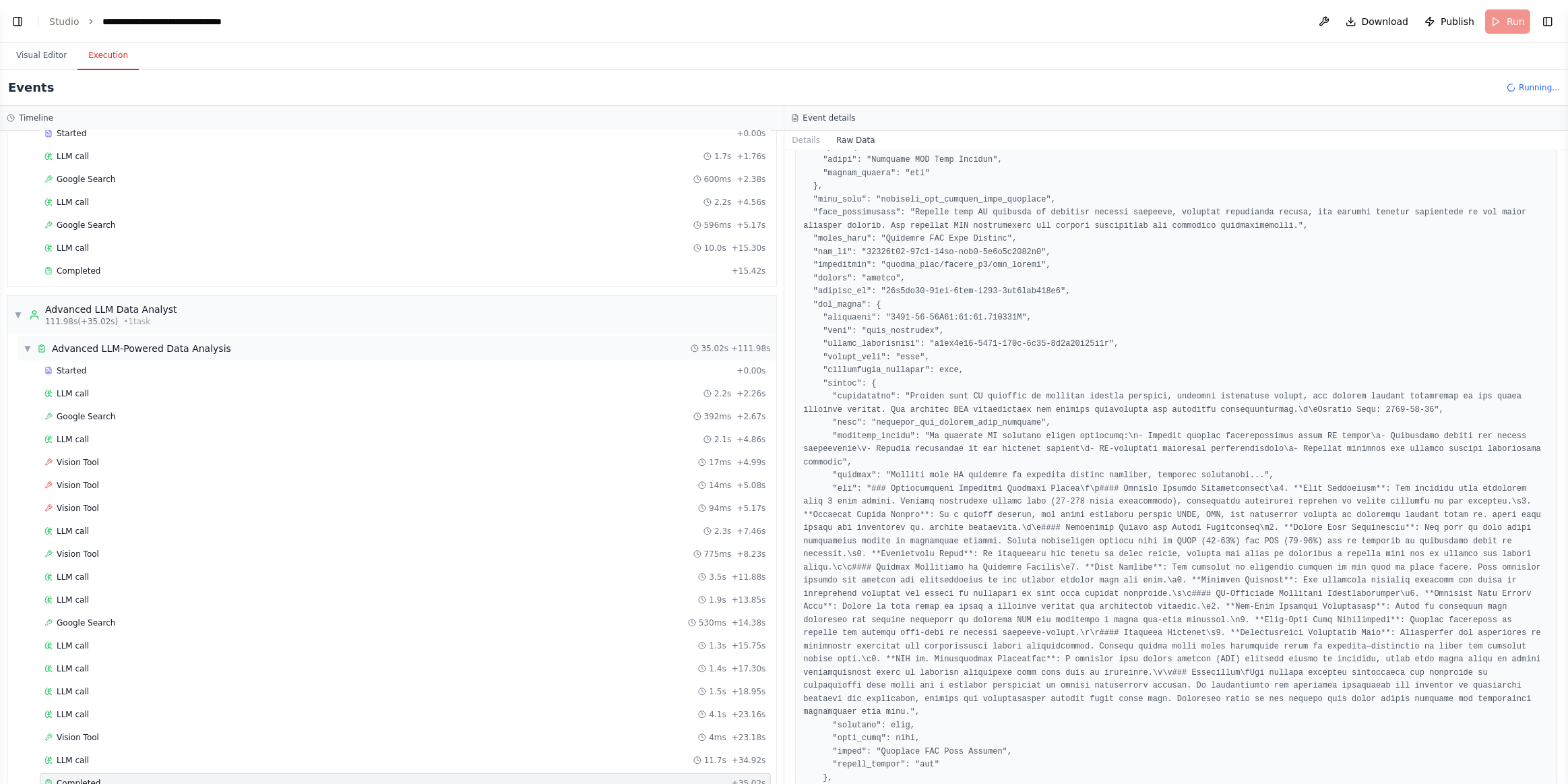
click at [21, 337] on div "▼ Advanced LLM-Powered Data Analysis 35.02s + 111.98s" at bounding box center [397, 348] width 758 height 24
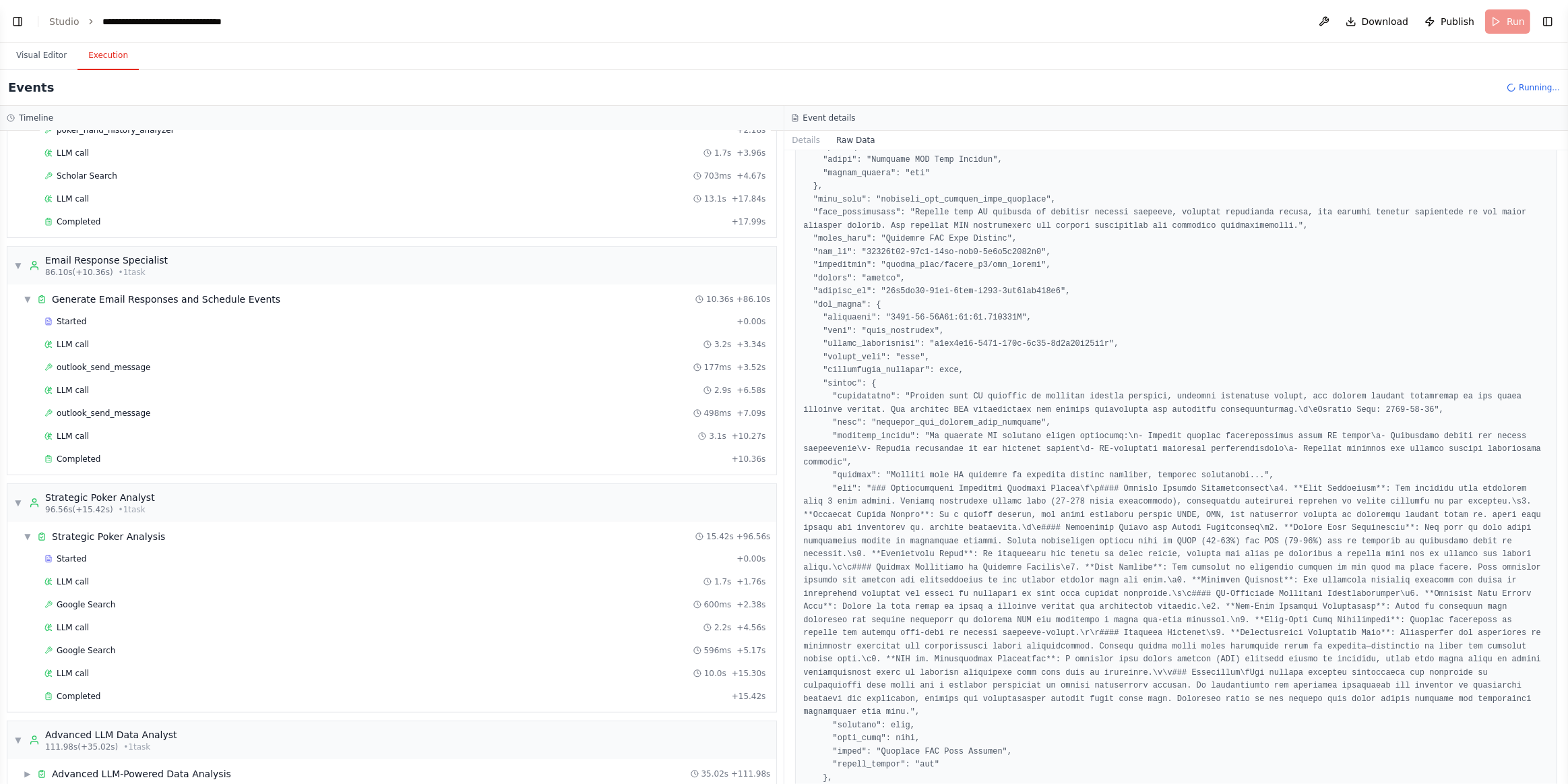
click at [20, 498] on span "▼" at bounding box center [18, 503] width 8 height 11
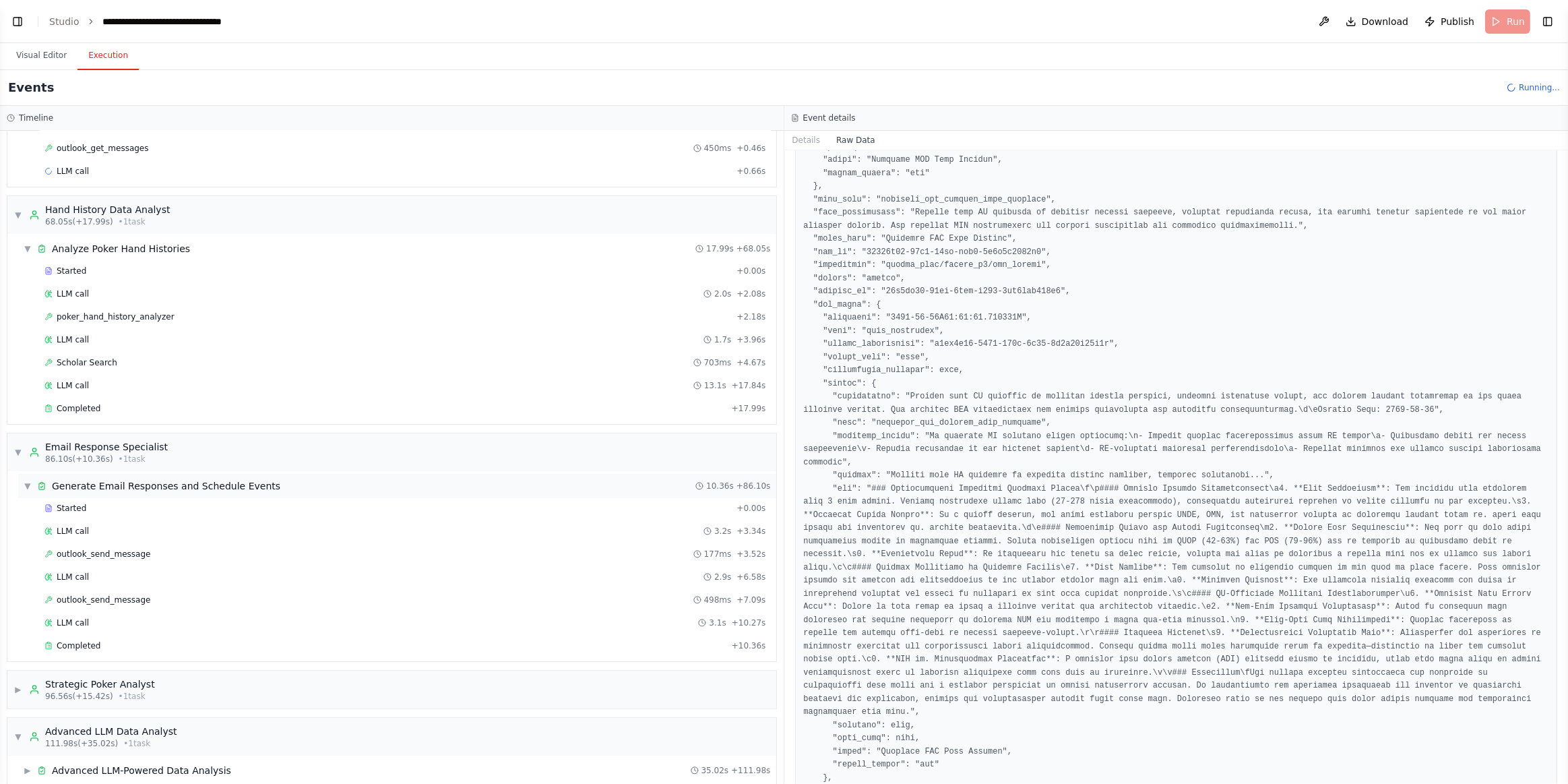
click at [33, 479] on div "▼ Generate Email Responses and Schedule Events" at bounding box center [152, 486] width 257 height 14
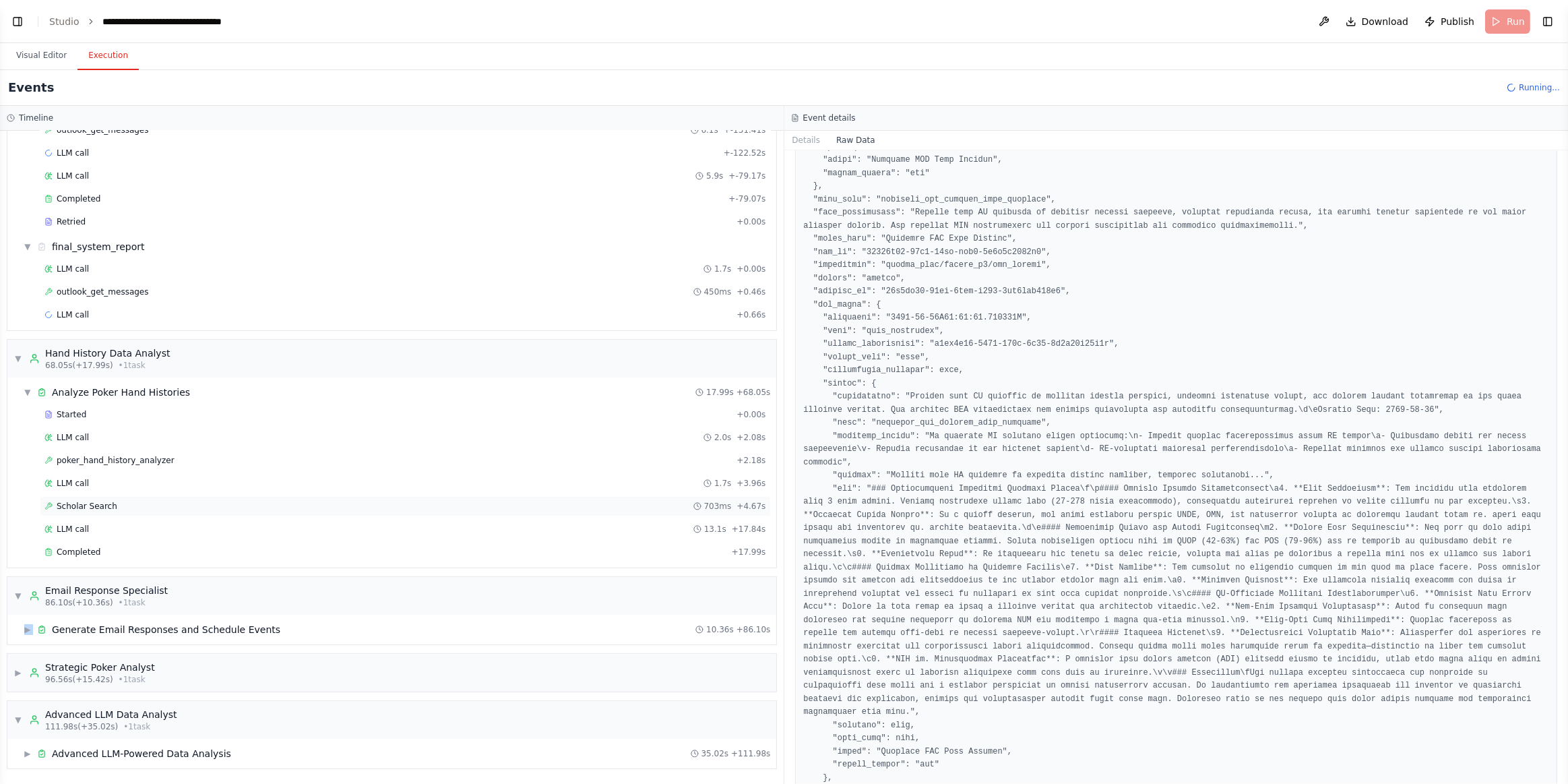
scroll to position [116, 0]
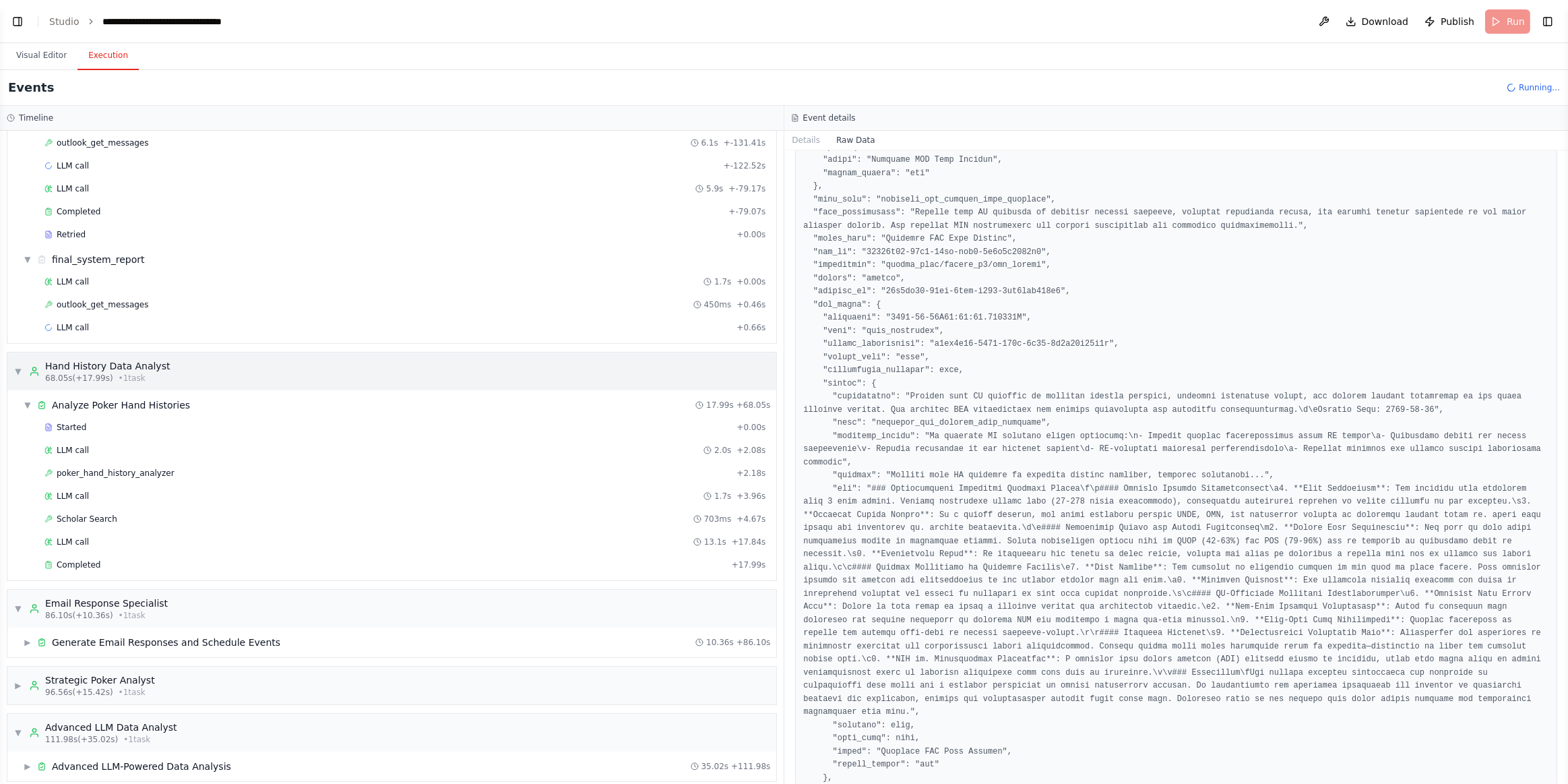
click at [23, 369] on div "▼ Hand History Data Analyst 68.05s (+17.99s) • 1 task" at bounding box center [92, 371] width 156 height 24
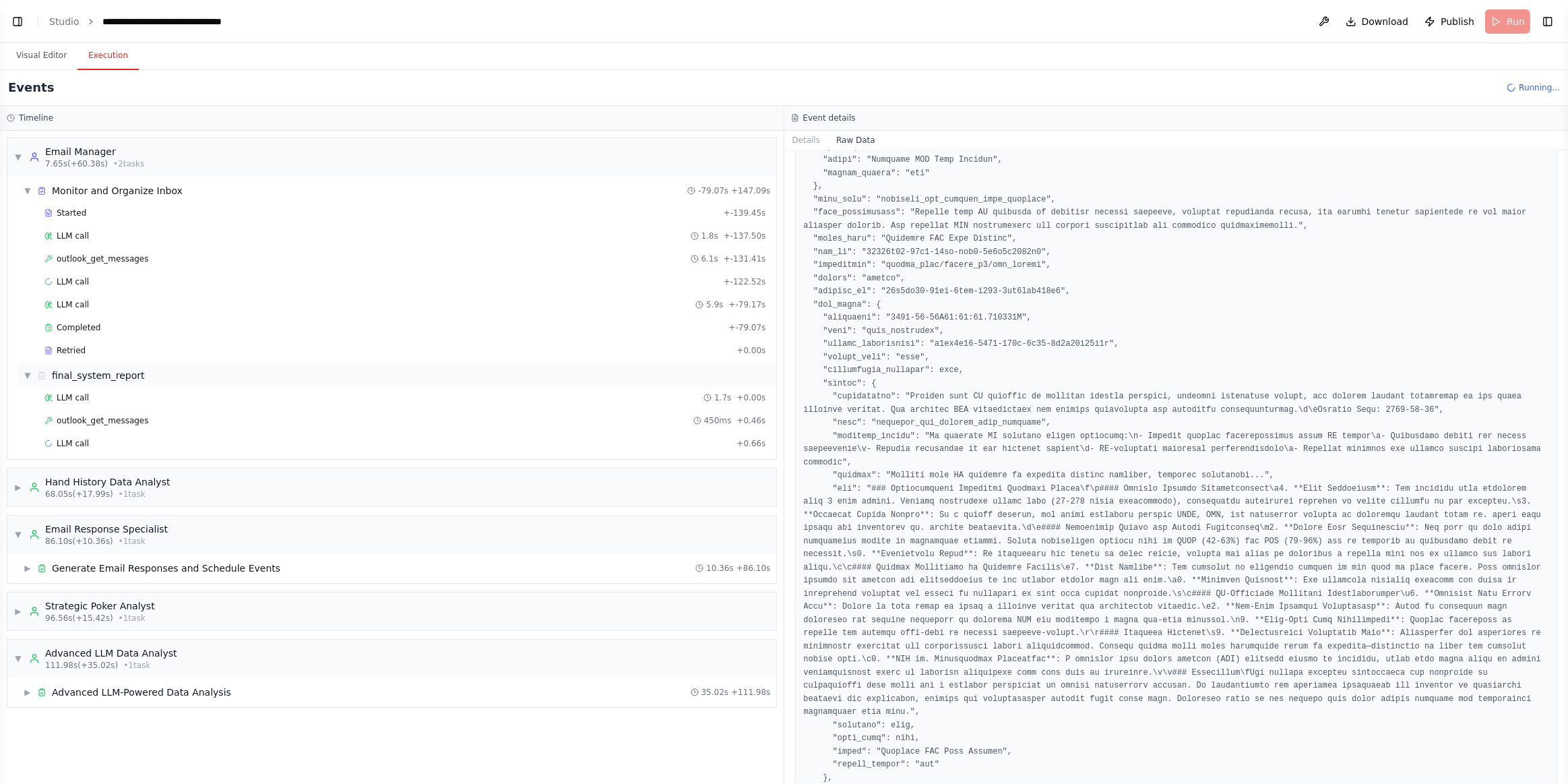
scroll to position [0, 0]
click at [17, 149] on div "▼ Email Manager 7.65s (+60.38s) • 2 task s" at bounding box center [79, 157] width 130 height 24
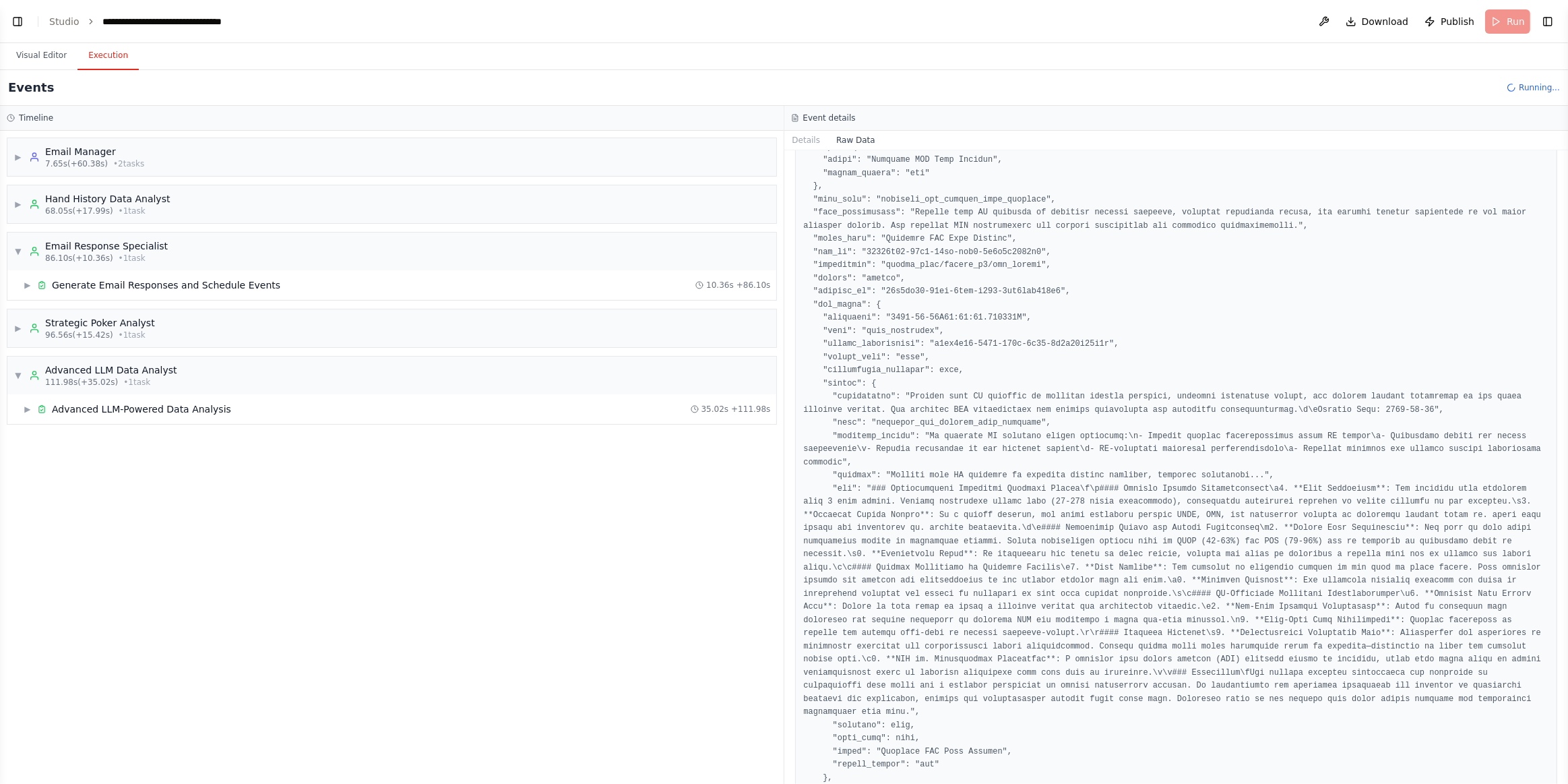
click at [38, 66] on button "Visual Editor" at bounding box center [41, 56] width 72 height 28
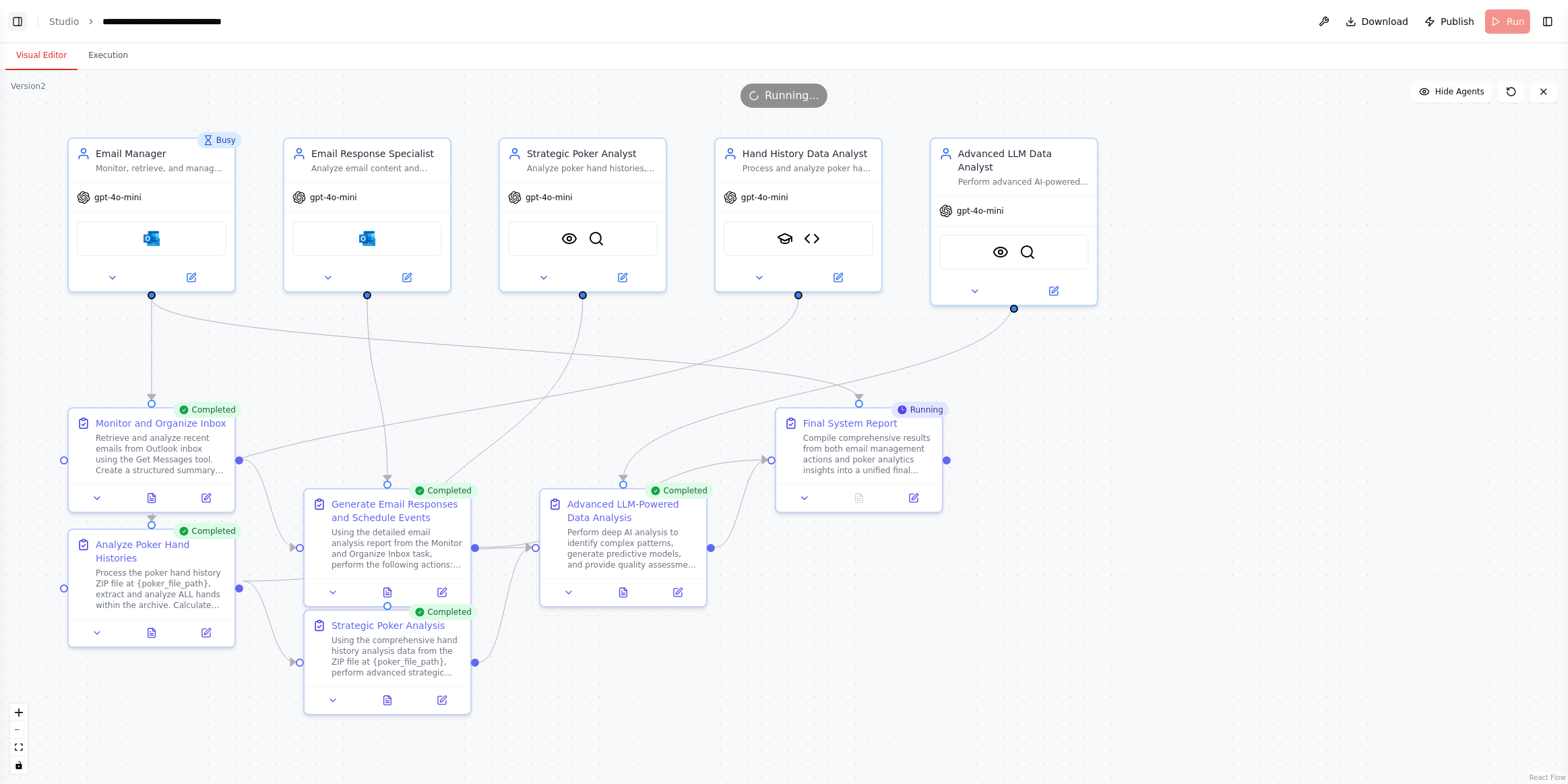
click at [25, 14] on button "Toggle Left Sidebar" at bounding box center [17, 22] width 19 height 19
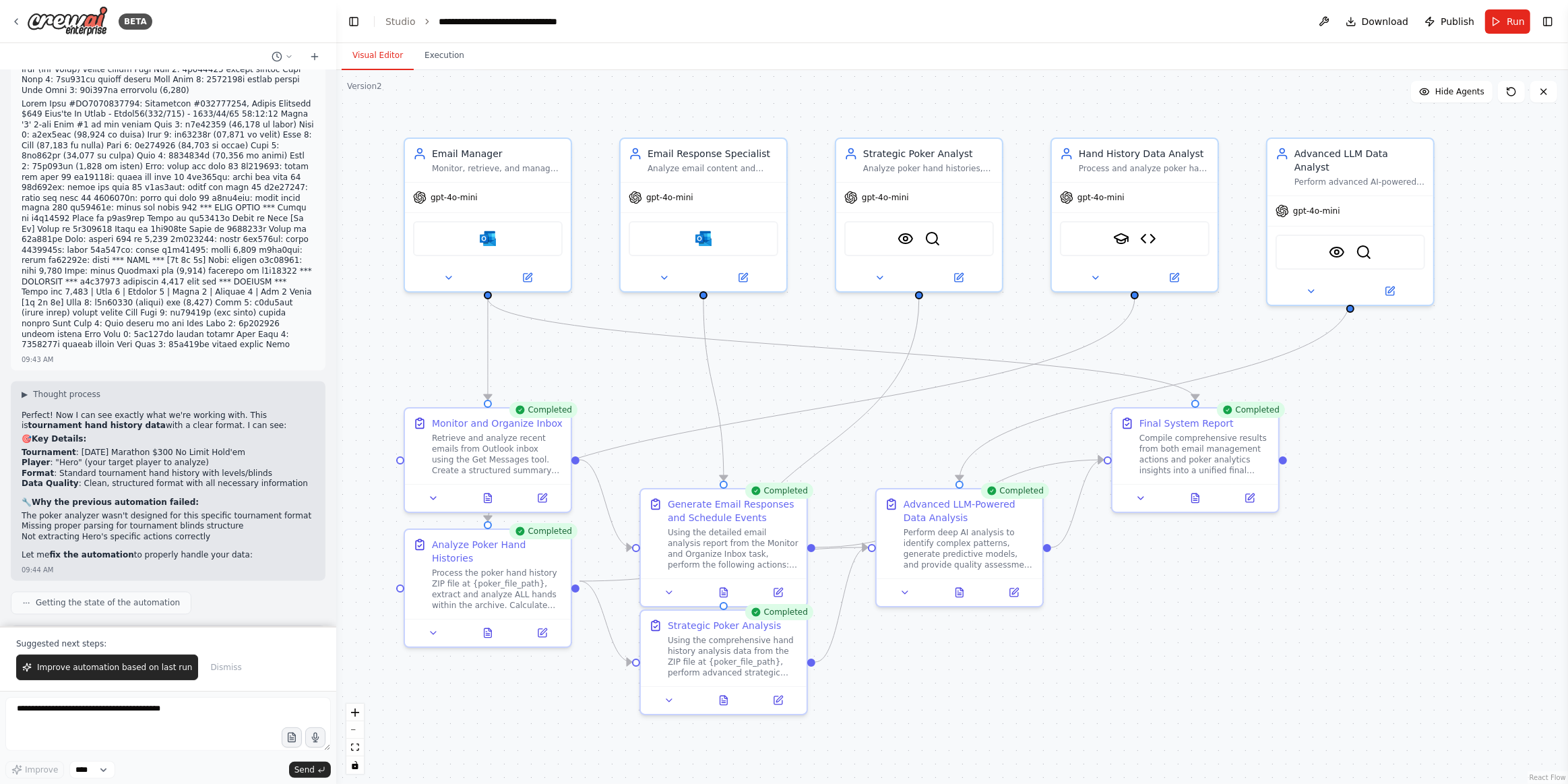
drag, startPoint x: 165, startPoint y: 435, endPoint x: 207, endPoint y: 435, distance: 42.0
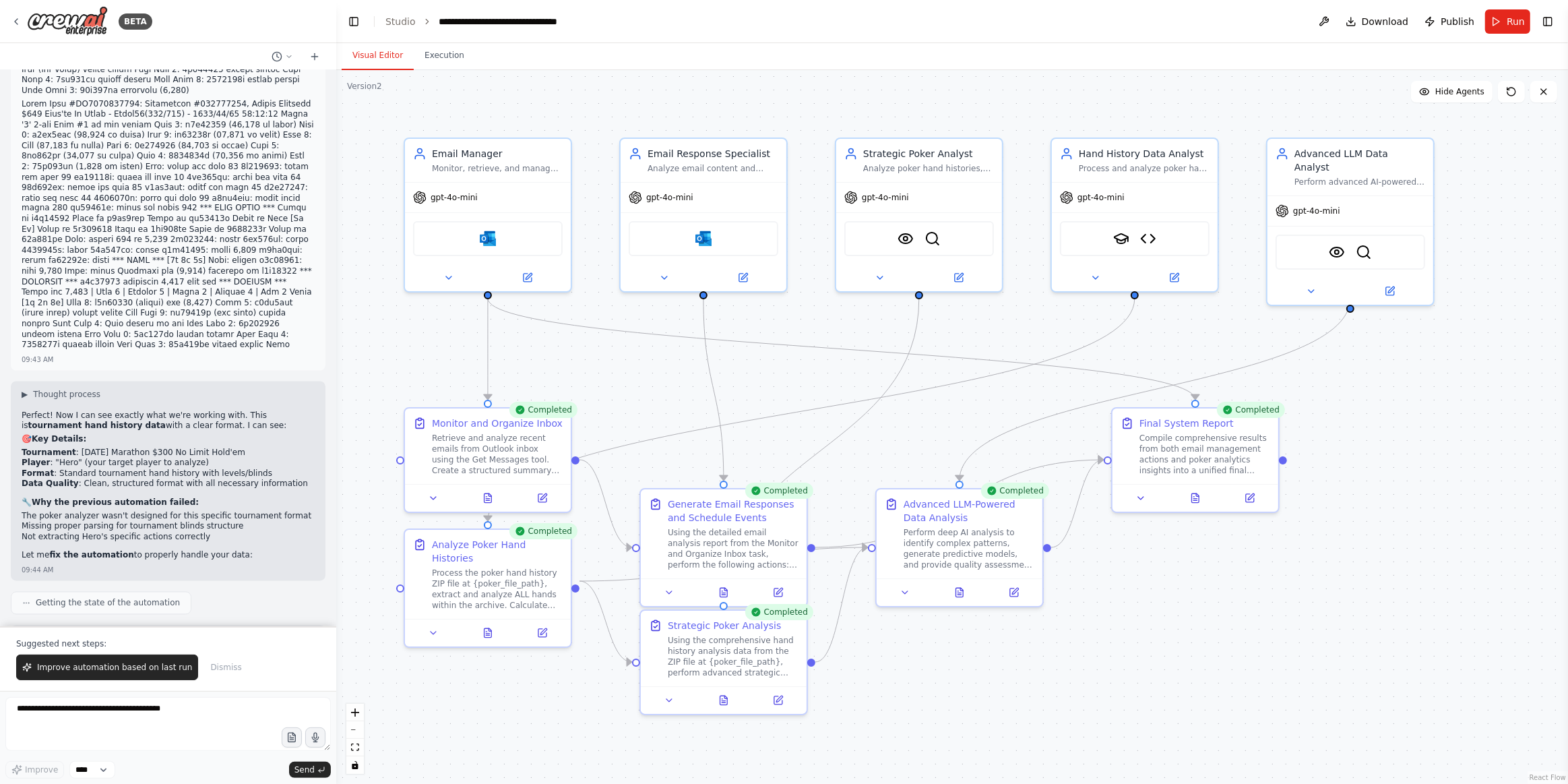
drag, startPoint x: 166, startPoint y: 433, endPoint x: 196, endPoint y: 437, distance: 30.3
drag, startPoint x: 199, startPoint y: 437, endPoint x: 139, endPoint y: 433, distance: 60.1
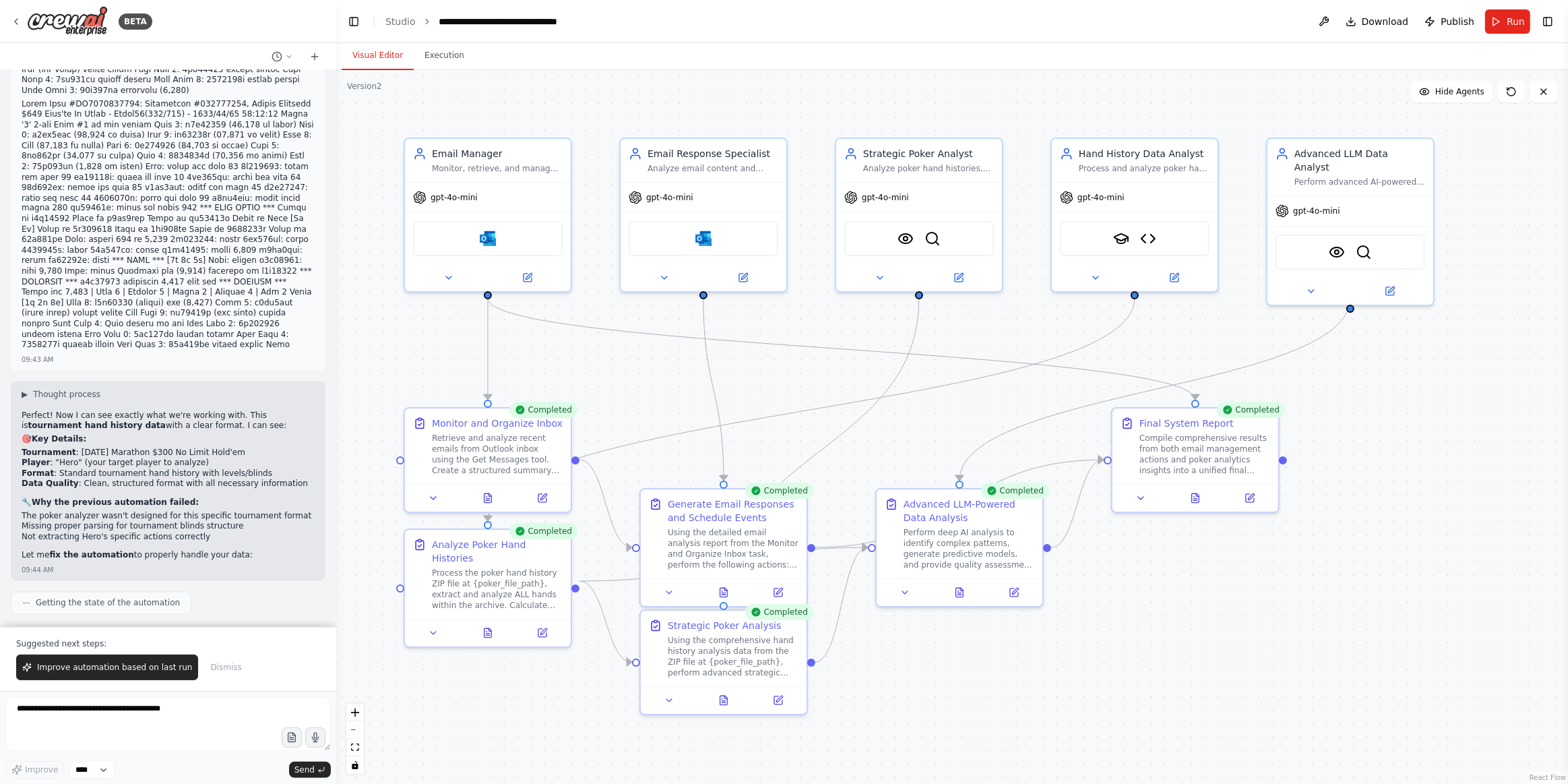
drag, startPoint x: 167, startPoint y: 416, endPoint x: 167, endPoint y: 432, distance: 16.0
drag, startPoint x: 164, startPoint y: 434, endPoint x: 198, endPoint y: 436, distance: 34.1
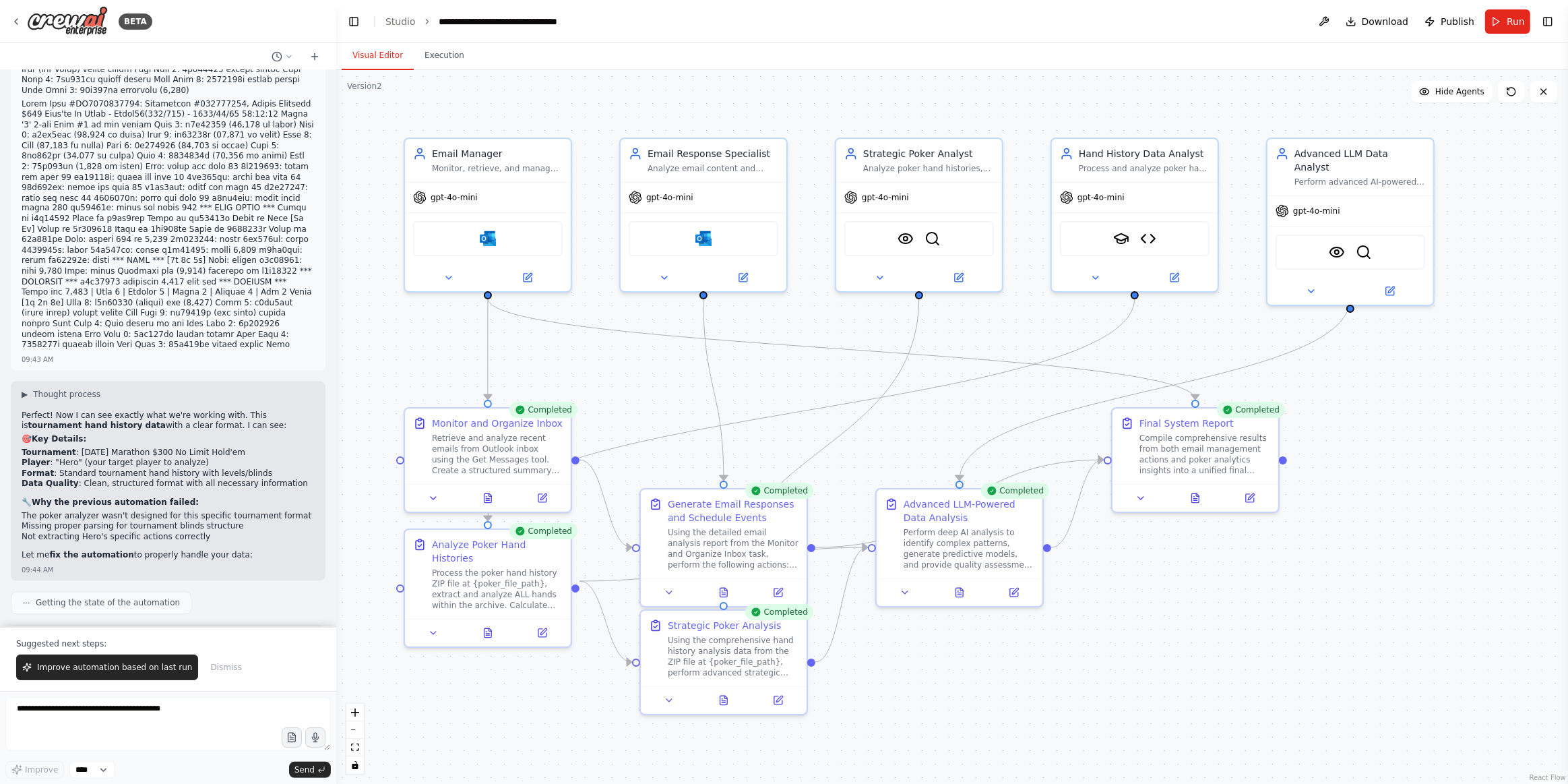
copy code "kiza.zip"
click at [110, 714] on textarea at bounding box center [167, 724] width 325 height 54
paste textarea "********"
type textarea "**********"
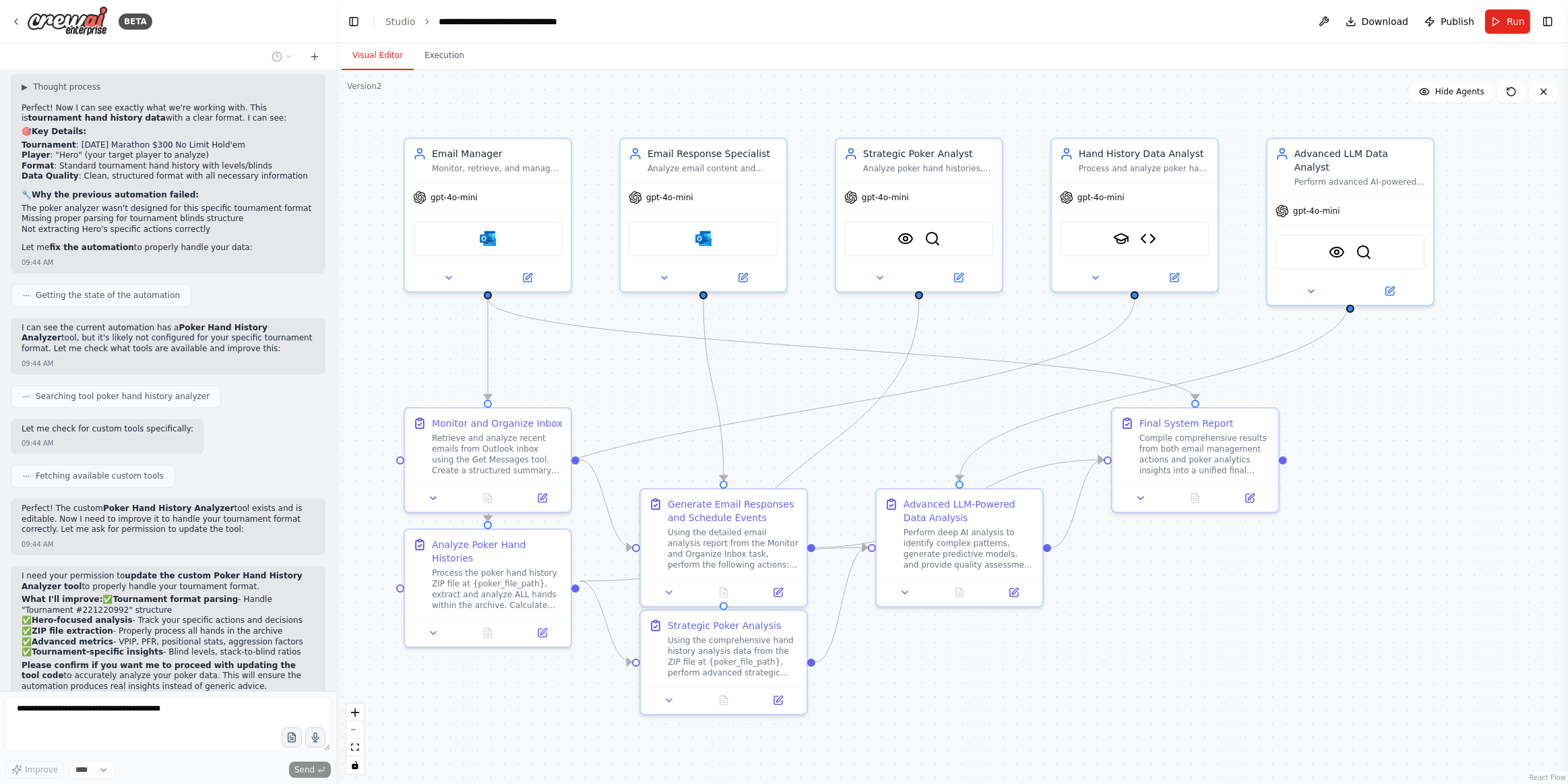
scroll to position [20331, 0]
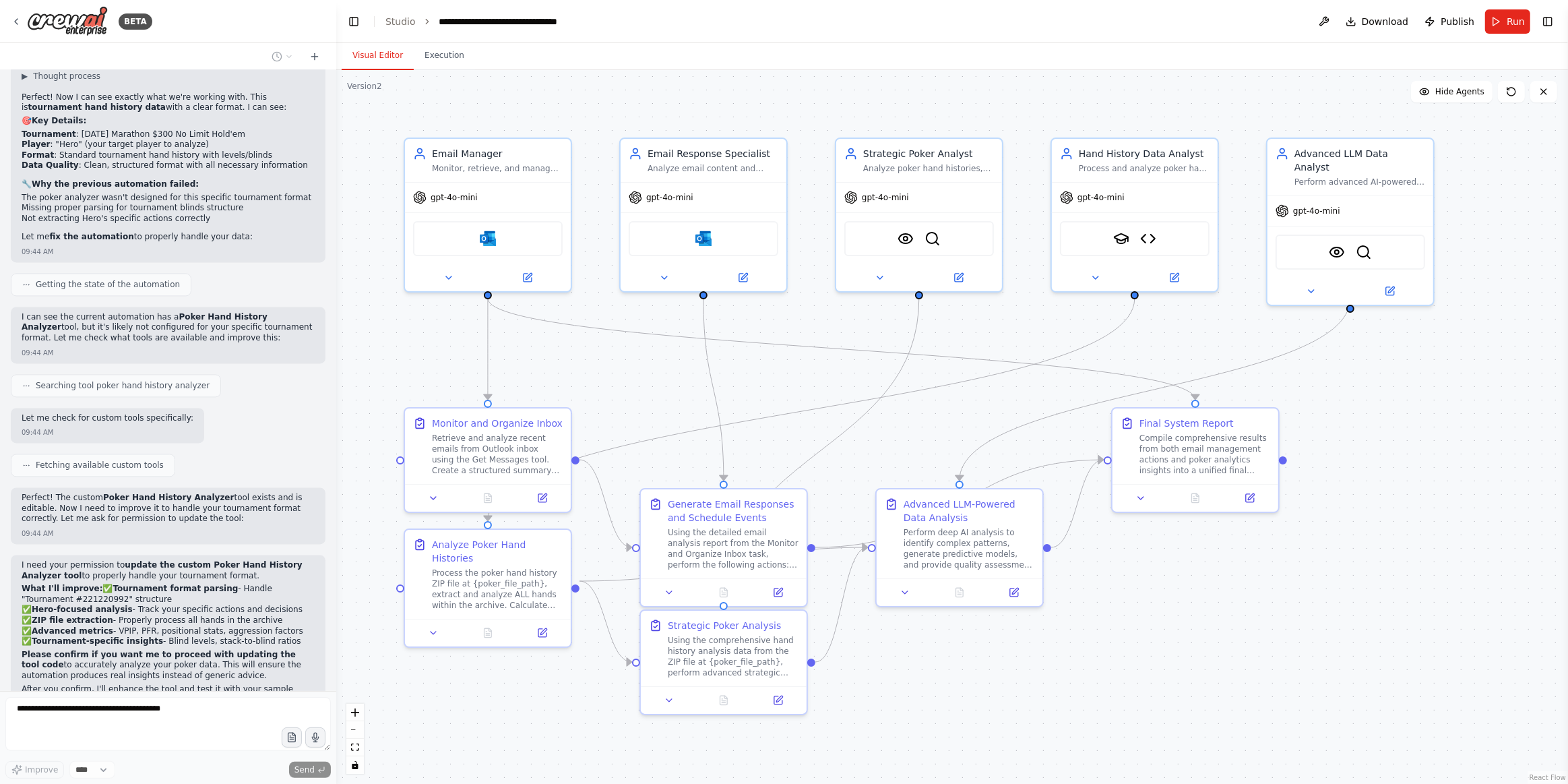
click at [80, 706] on form "Improve **** Send" at bounding box center [168, 738] width 336 height 93
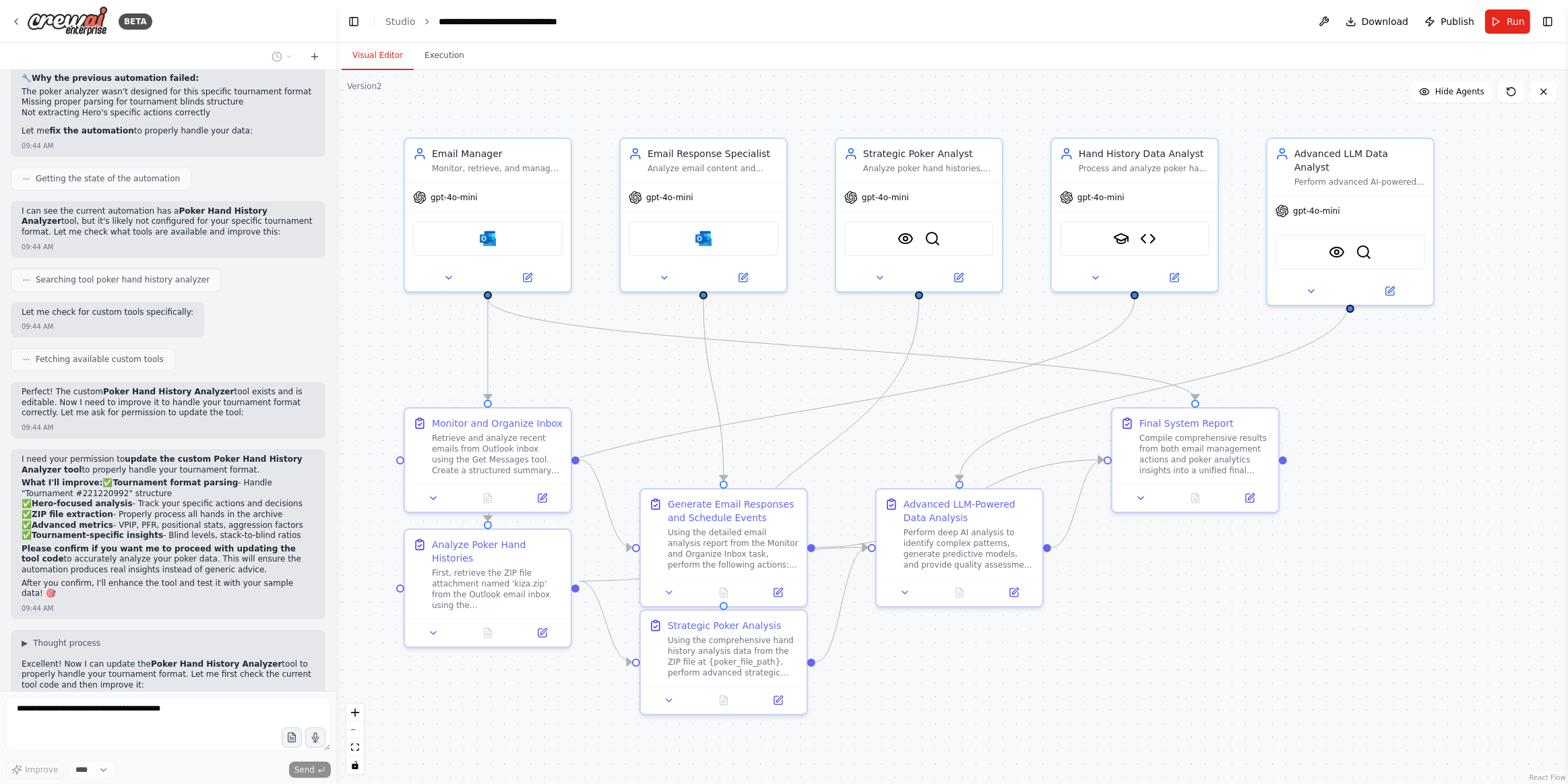
scroll to position [20480, 0]
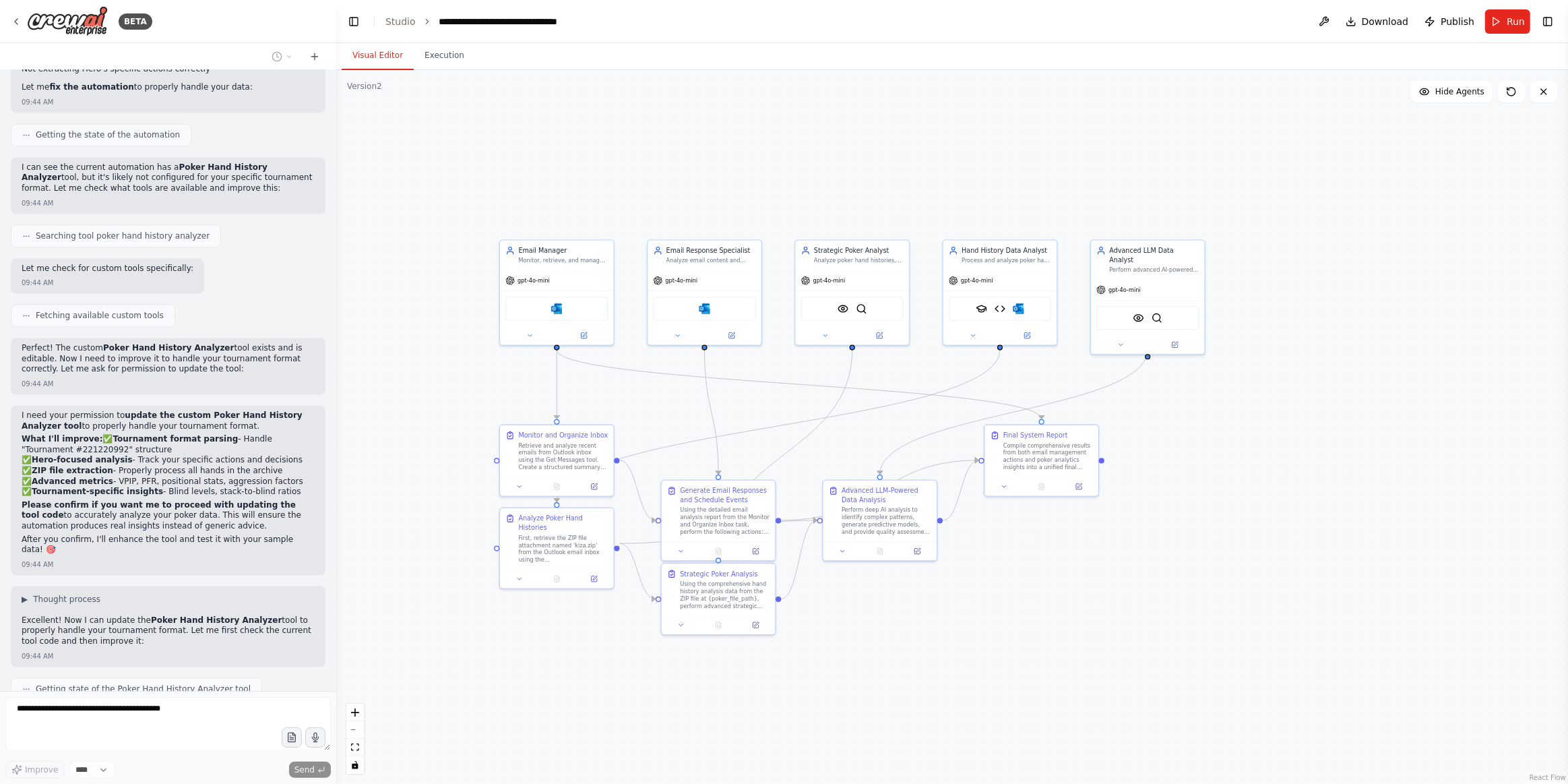
click at [752, 418] on div ".deletable-edge-delete-btn { width: 20px; height: 20px; border: 0px solid #ffff…" at bounding box center [953, 427] width 1232 height 714
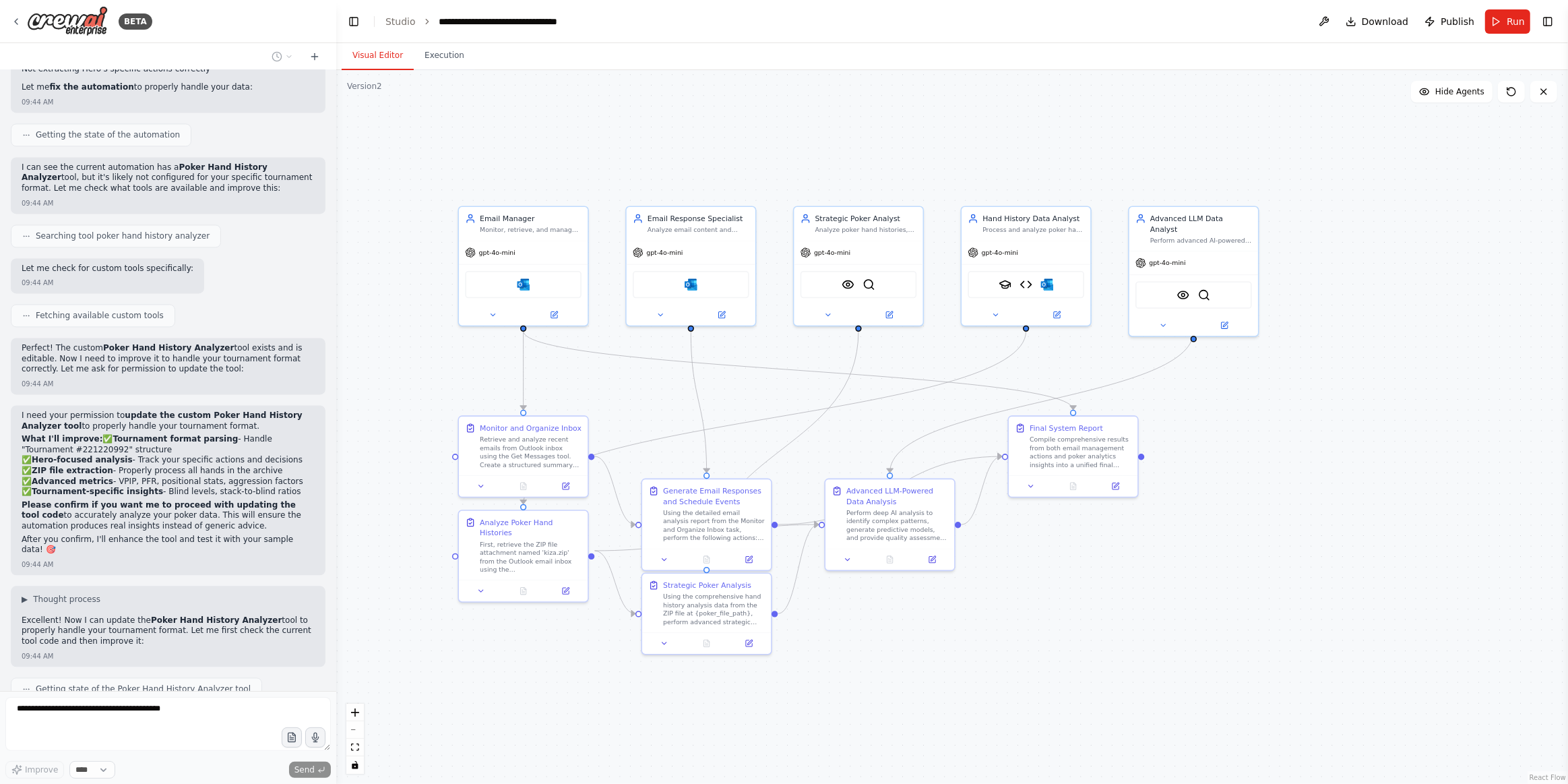
click at [174, 714] on textarea at bounding box center [167, 724] width 325 height 54
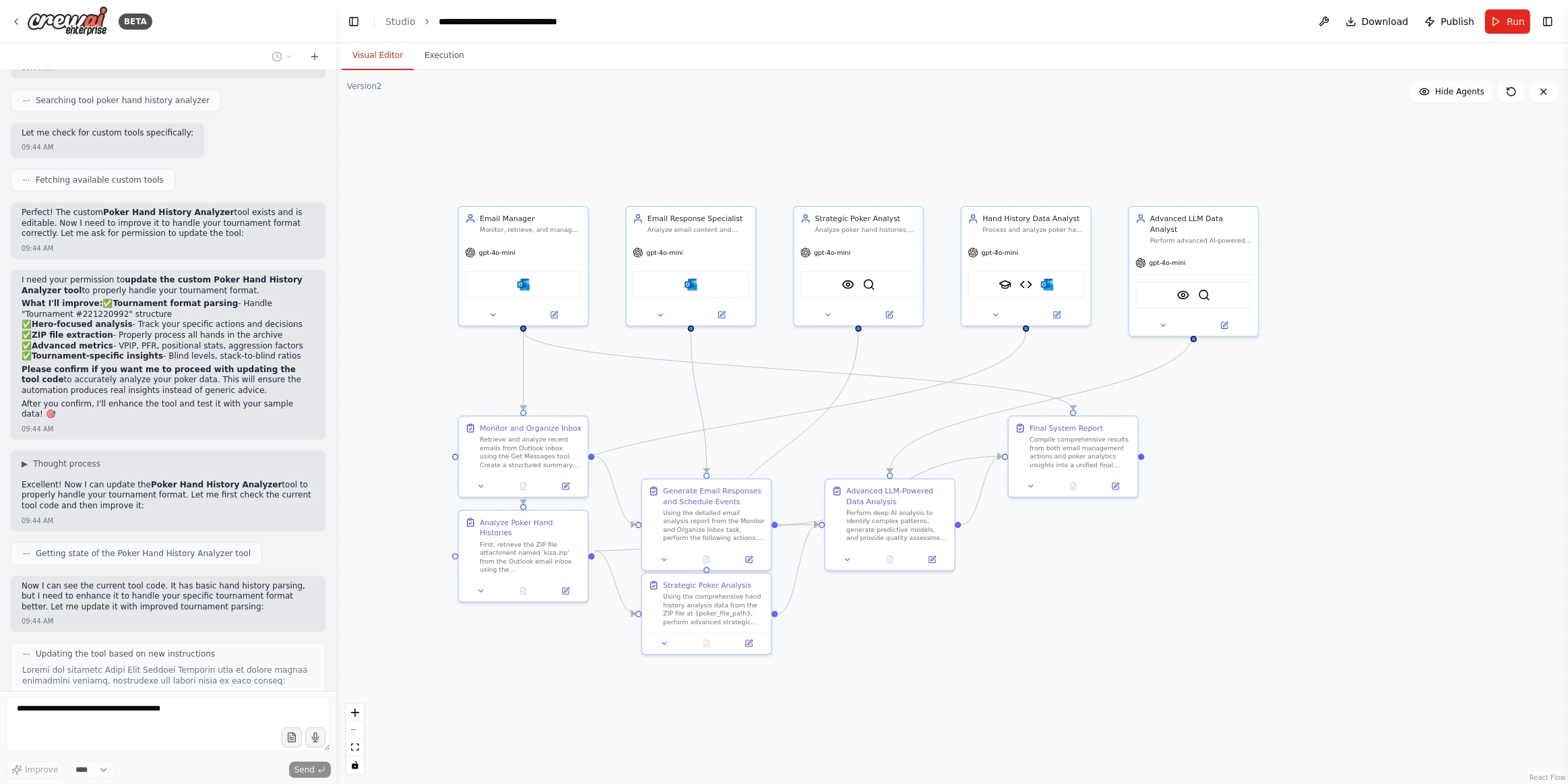
scroll to position [20626, 0]
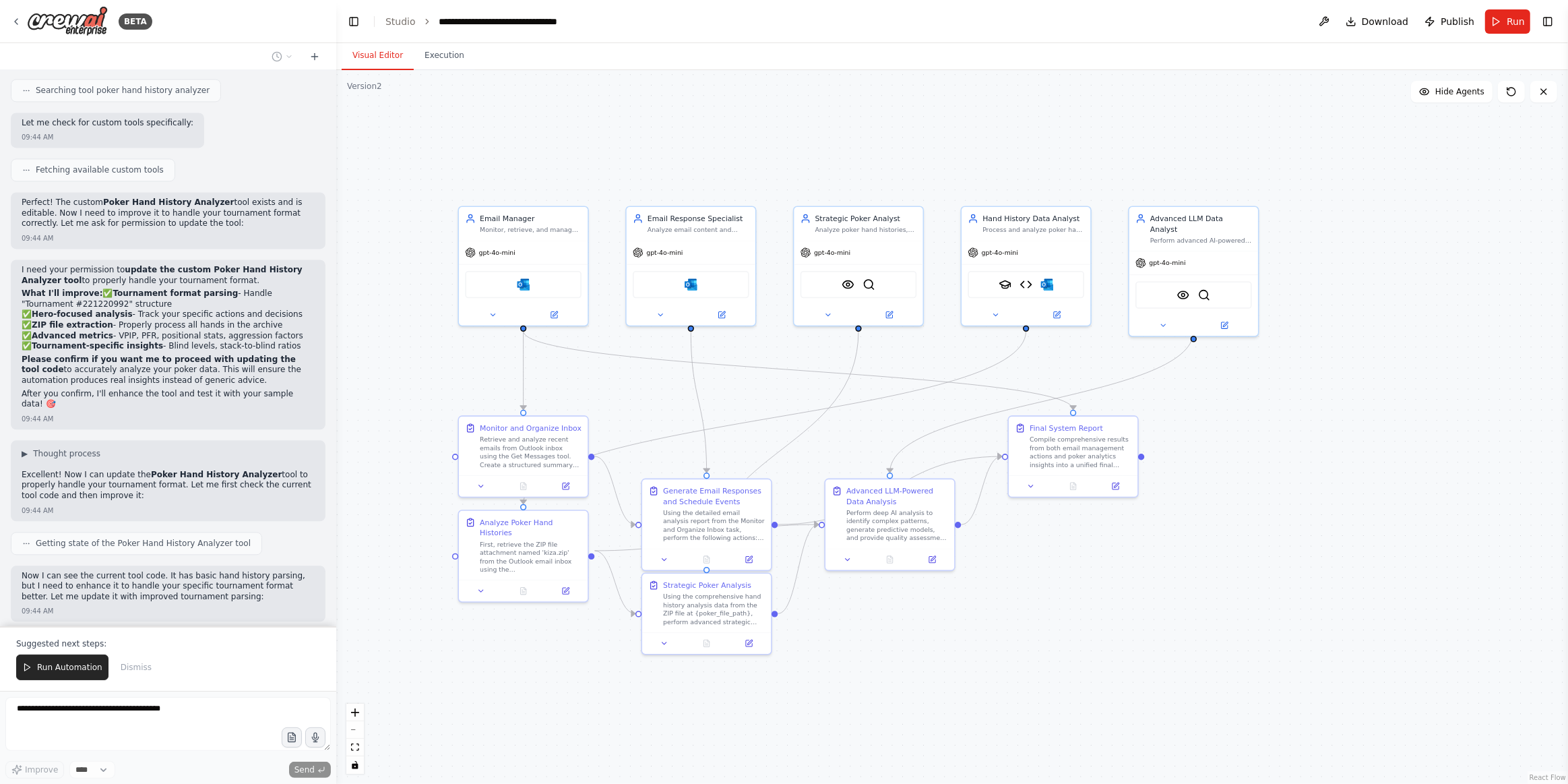
click at [82, 713] on textarea at bounding box center [167, 724] width 325 height 54
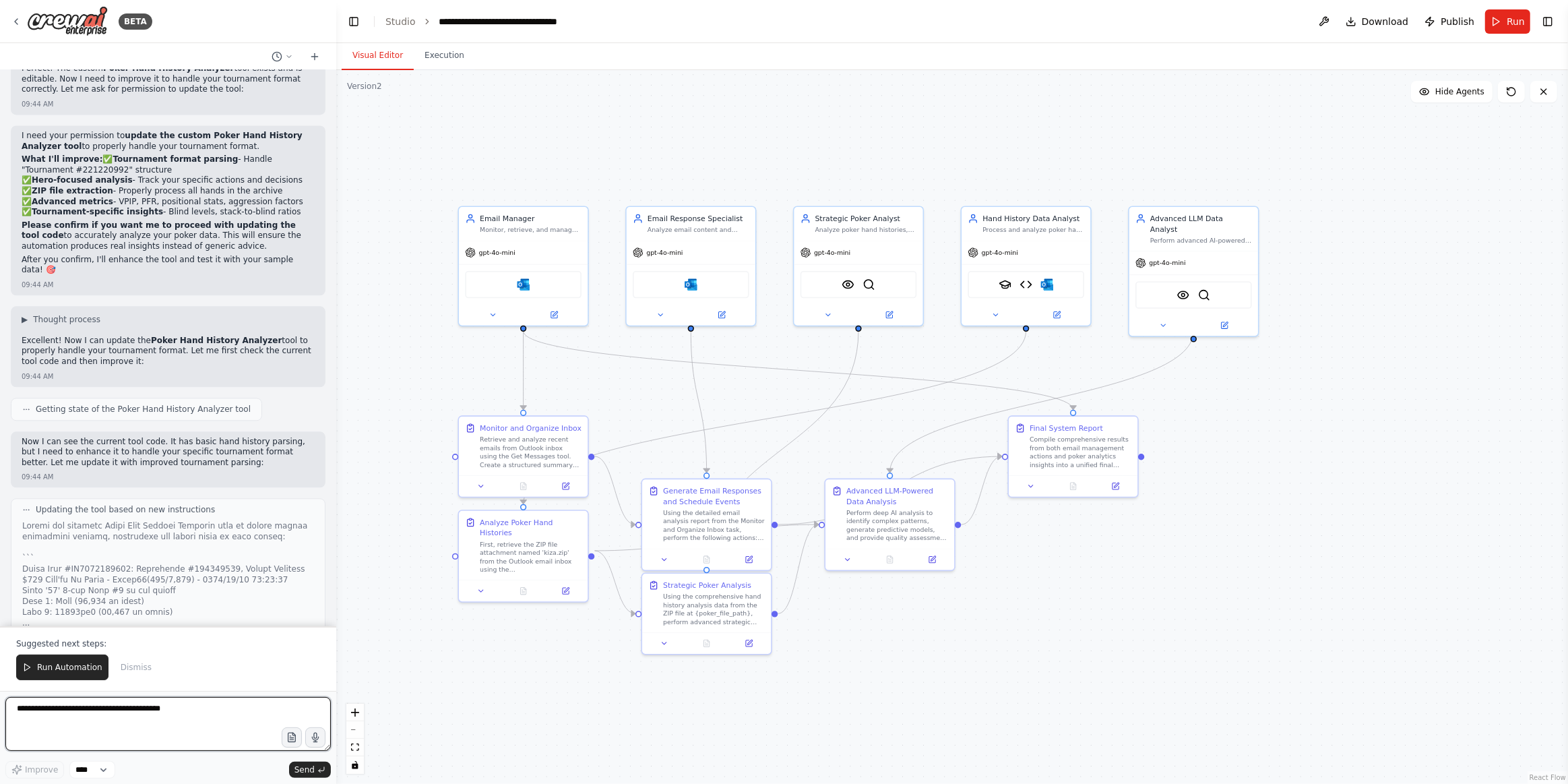
scroll to position [20771, 0]
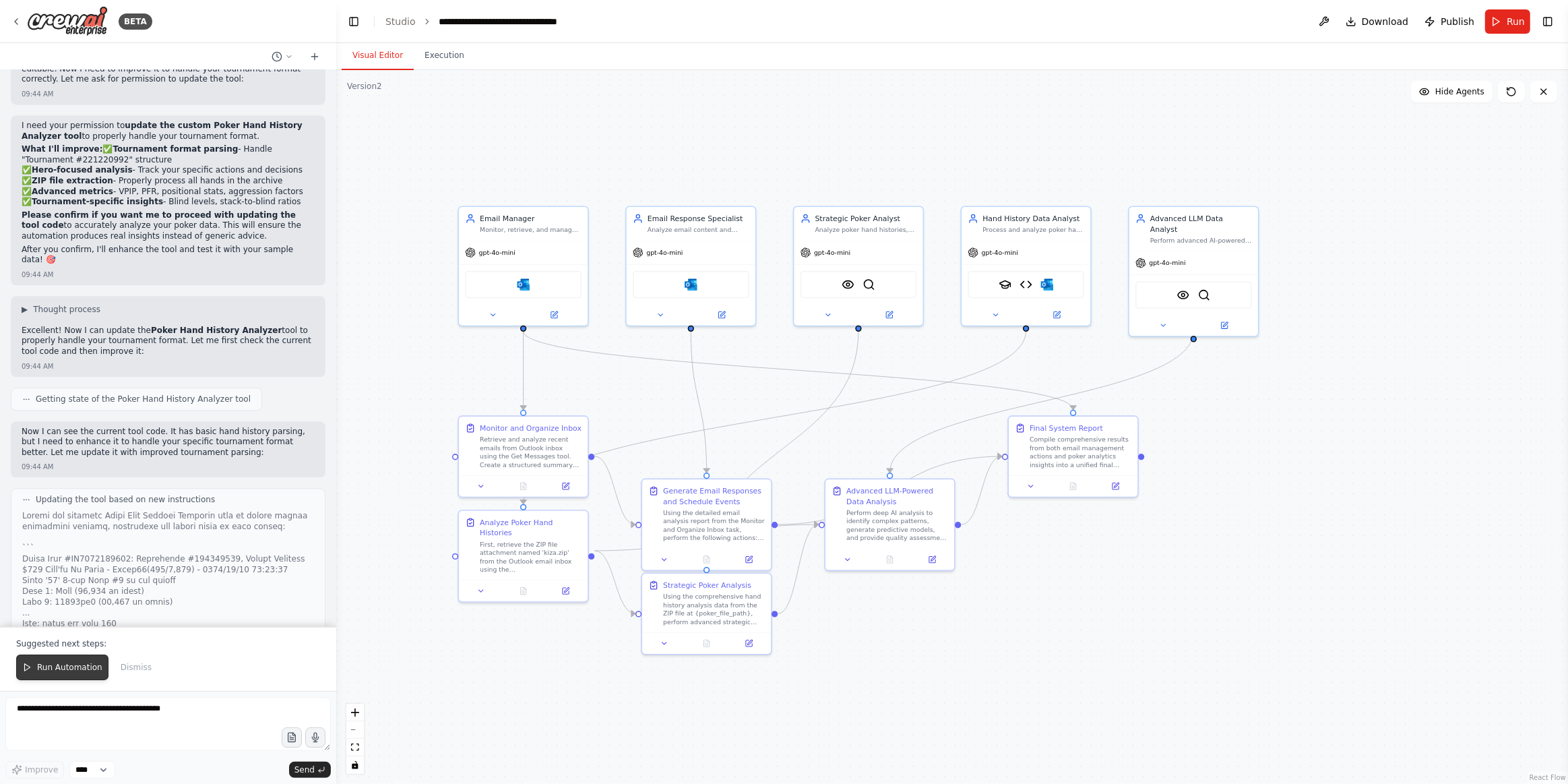
click at [73, 669] on span "Run Automation" at bounding box center [70, 667] width 65 height 11
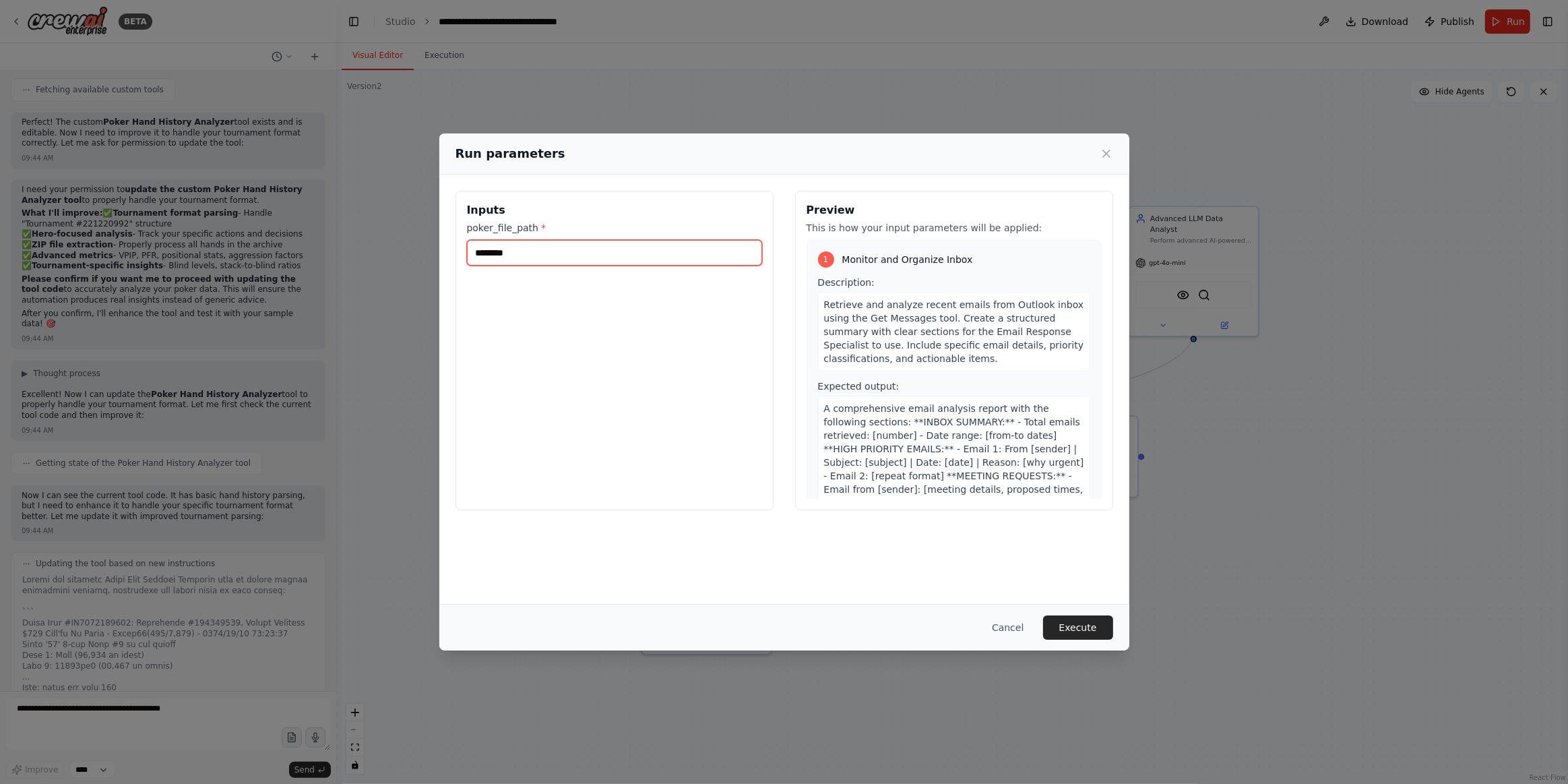
click at [578, 254] on input "********" at bounding box center [614, 252] width 295 height 25
type input "**********"
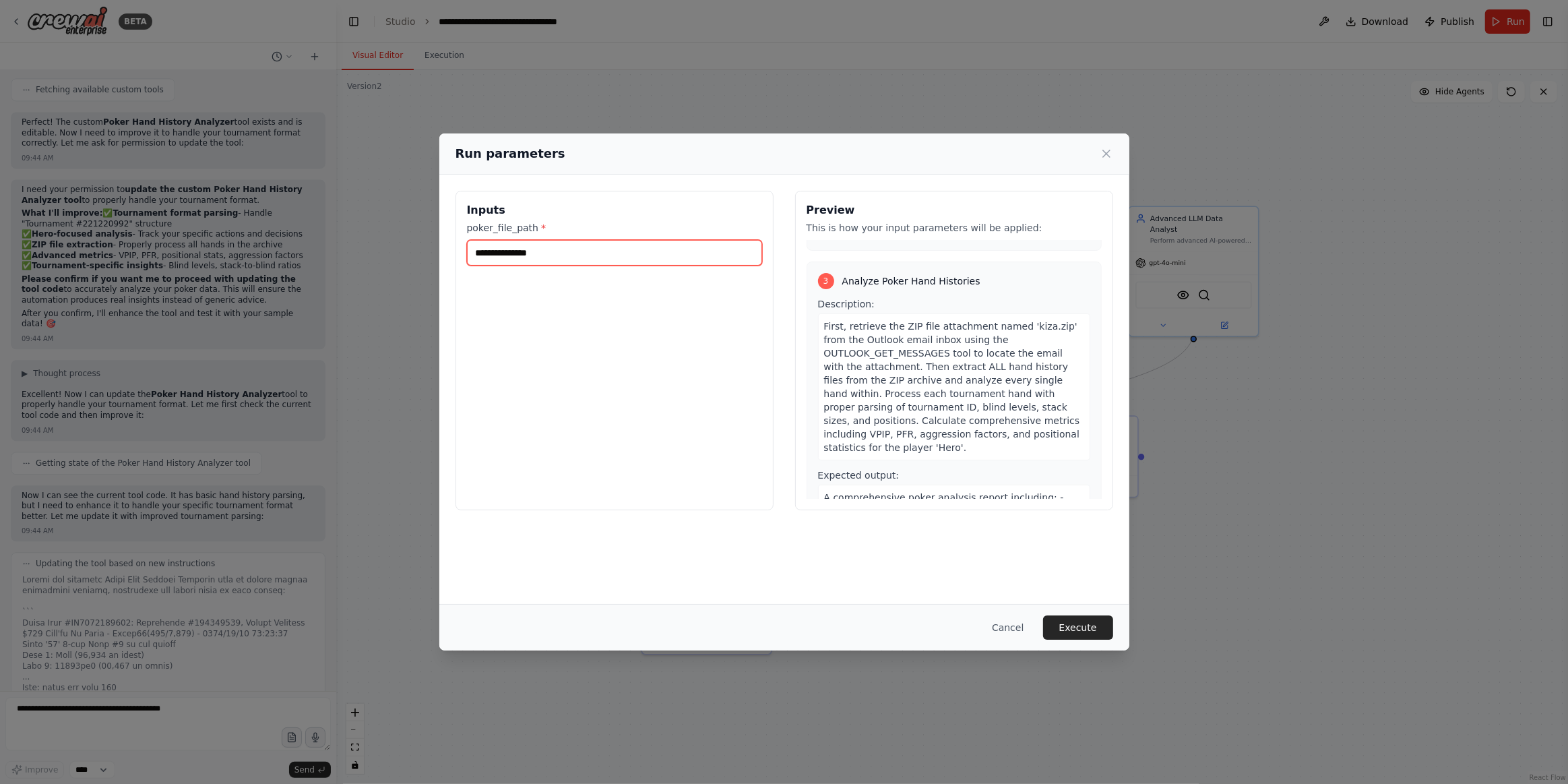
scroll to position [796, 0]
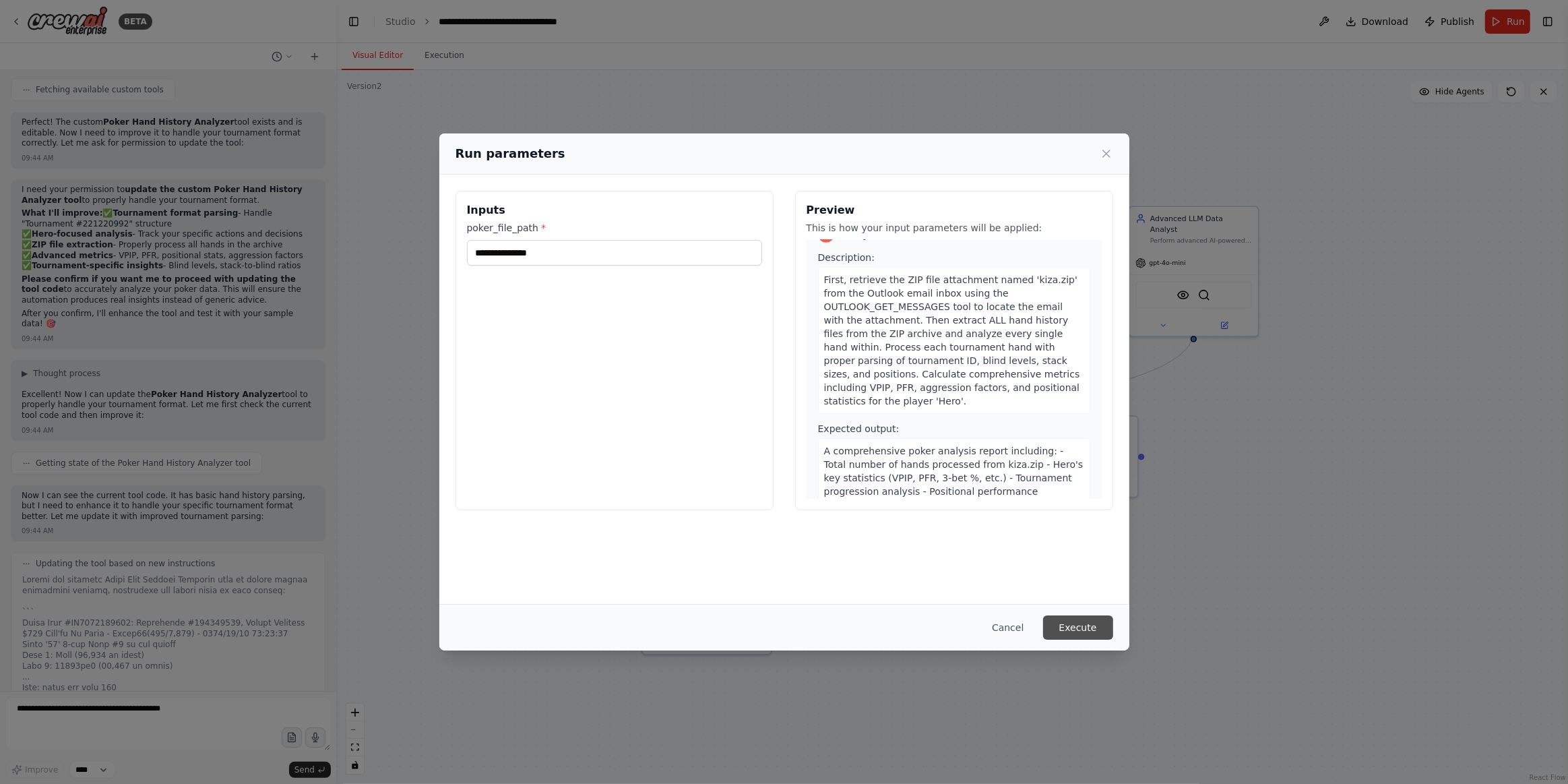
click at [1089, 632] on button "Execute" at bounding box center [1078, 627] width 70 height 24
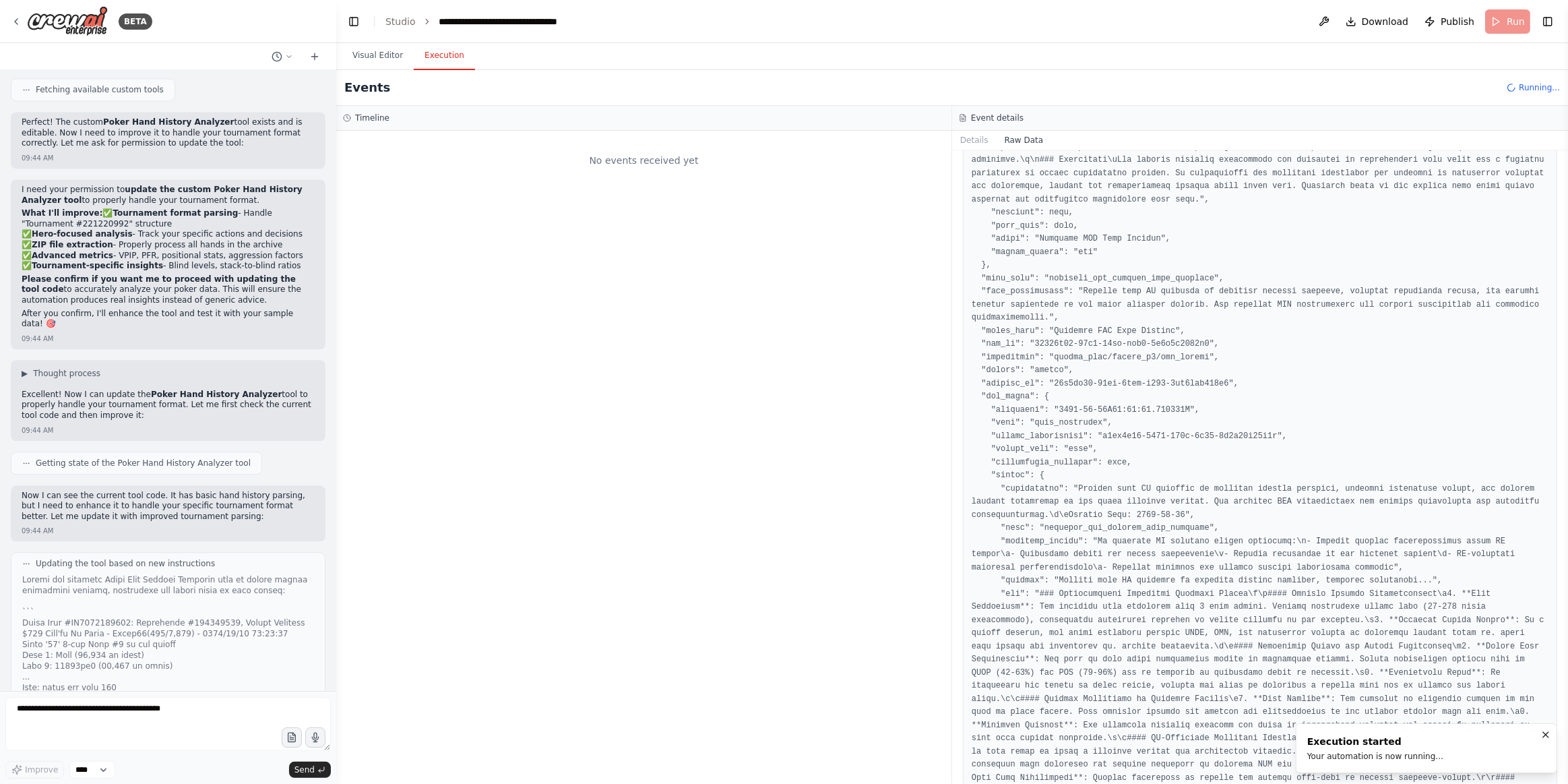
click at [375, 53] on button "Visual Editor" at bounding box center [377, 56] width 72 height 28
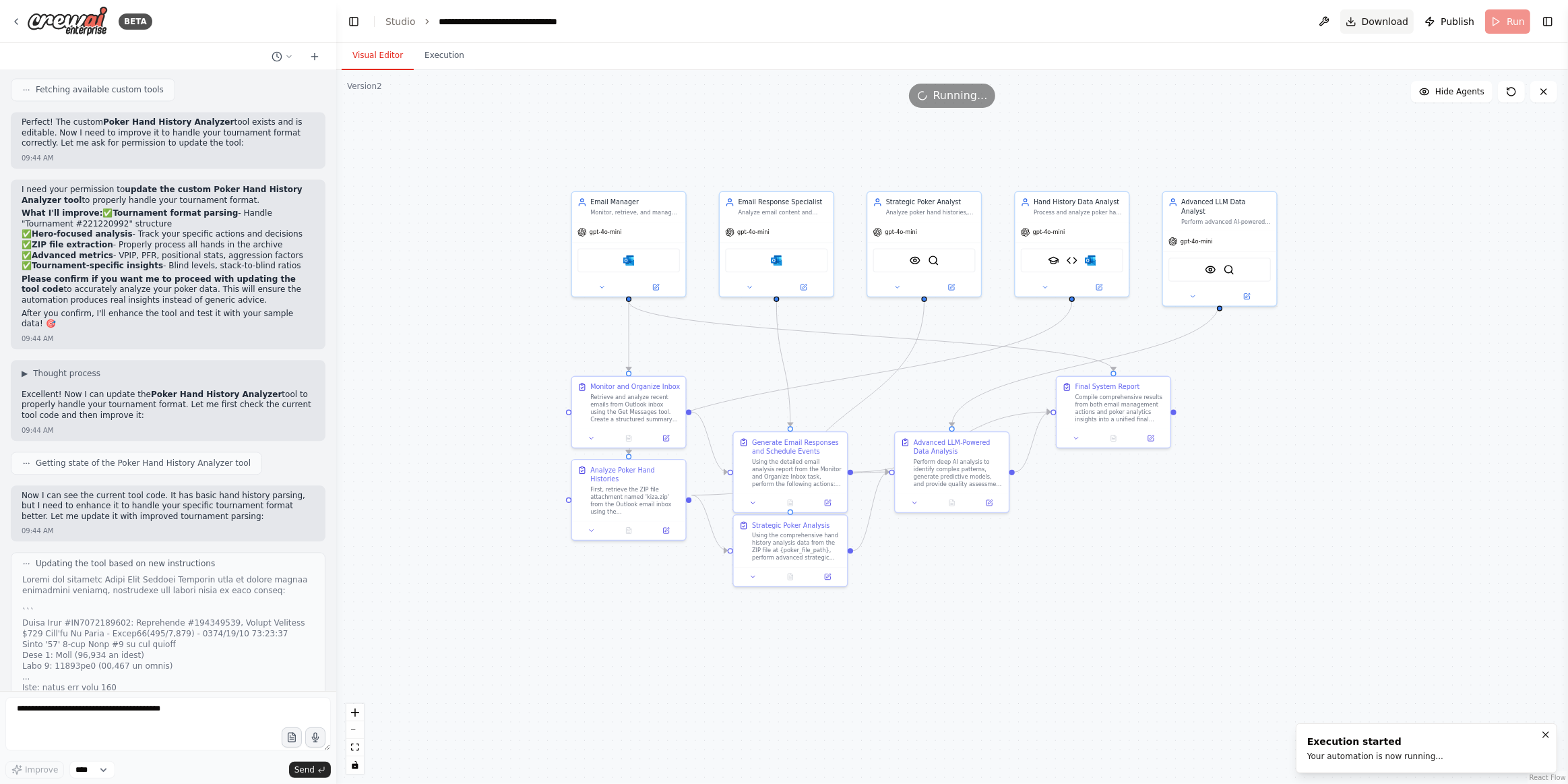
click at [1400, 27] on span "Download" at bounding box center [1385, 21] width 47 height 14
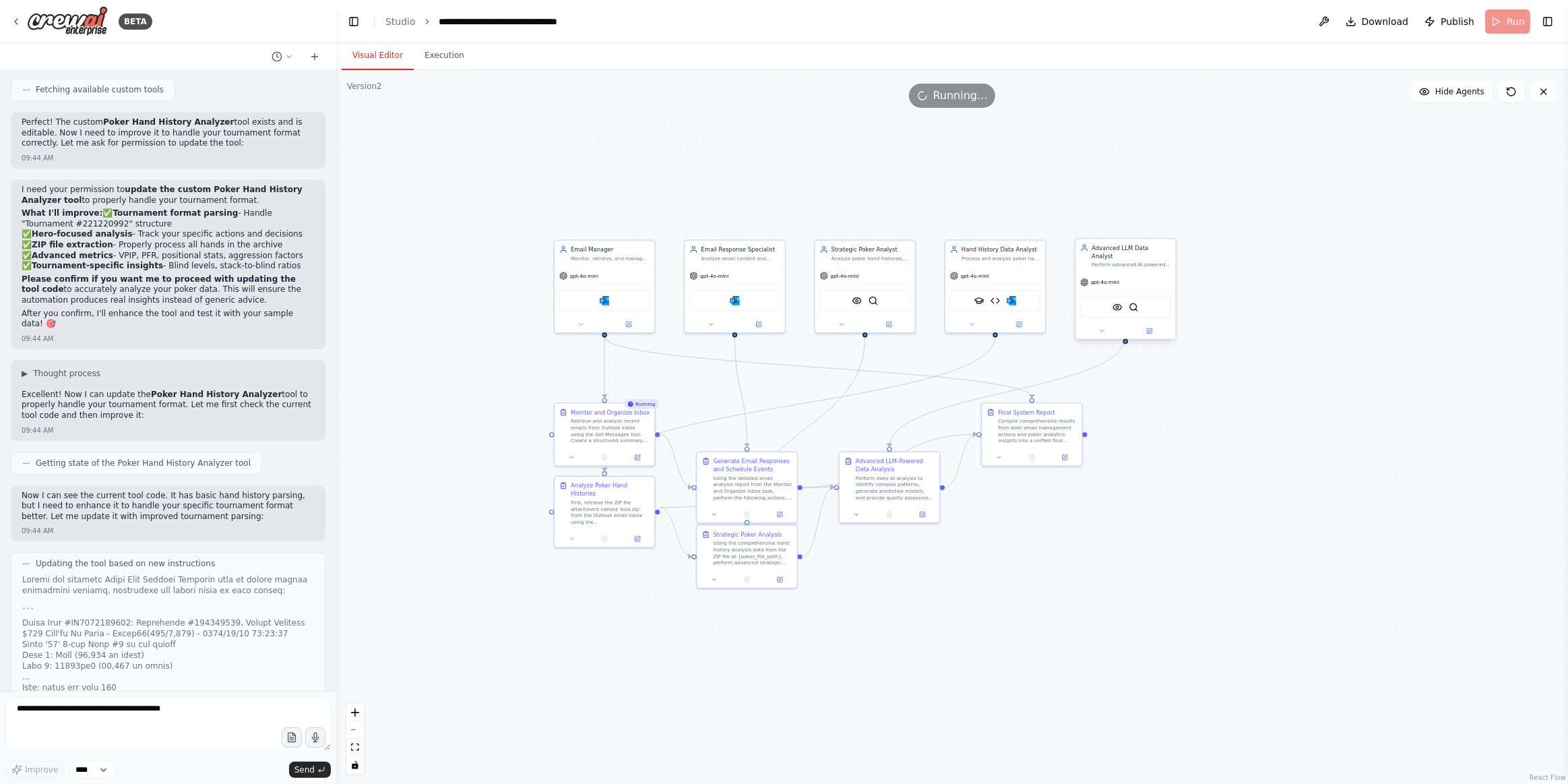
click at [1259, 229] on div ".deletable-edge-delete-btn { width: 20px; height: 20px; border: 0px solid #ffff…" at bounding box center [953, 427] width 1232 height 714
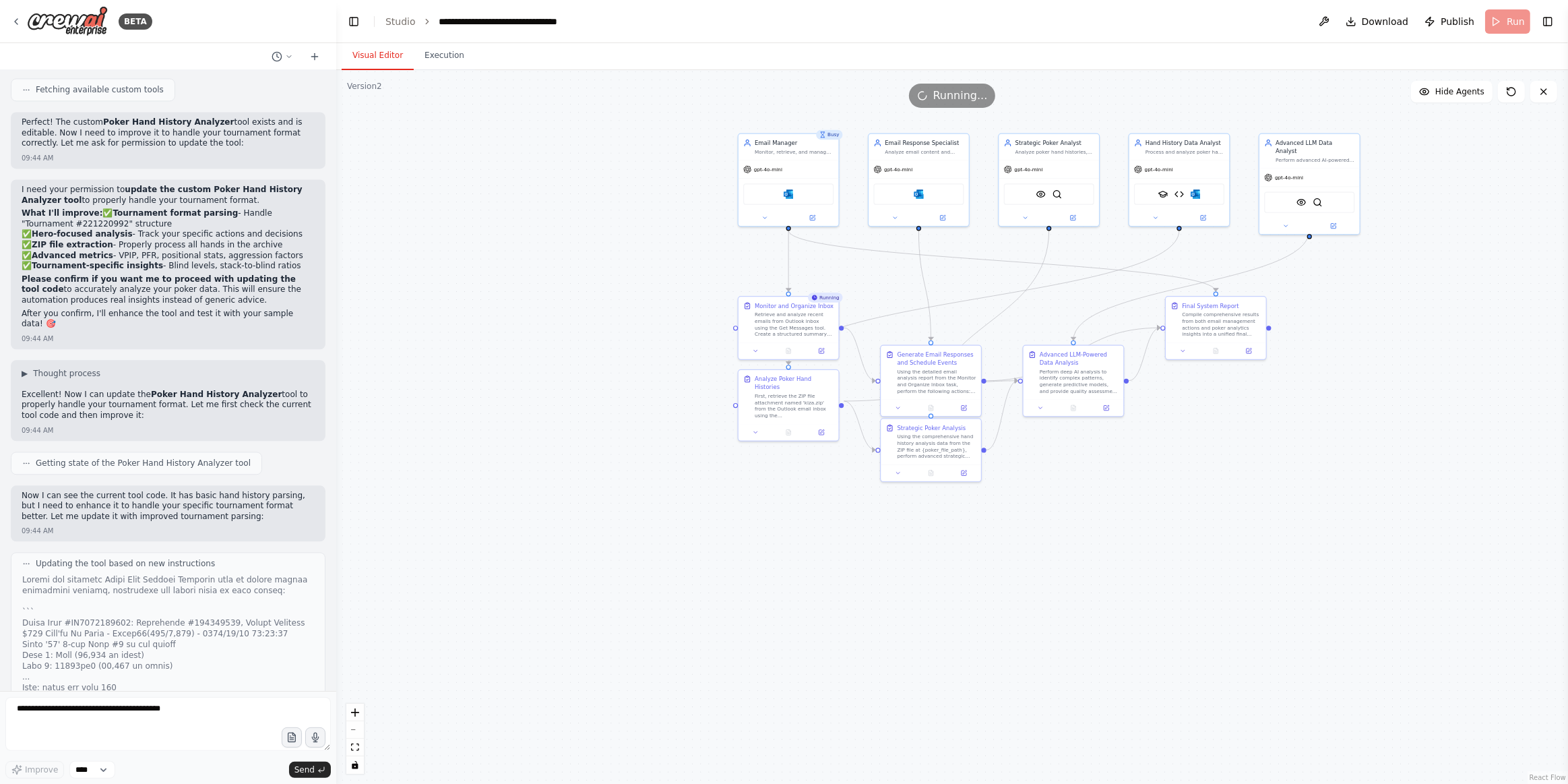
drag, startPoint x: 589, startPoint y: 164, endPoint x: 644, endPoint y: 283, distance: 131.1
click at [586, 164] on div ".deletable-edge-delete-btn { width: 20px; height: 20px; border: 0px solid #ffff…" at bounding box center [953, 427] width 1232 height 714
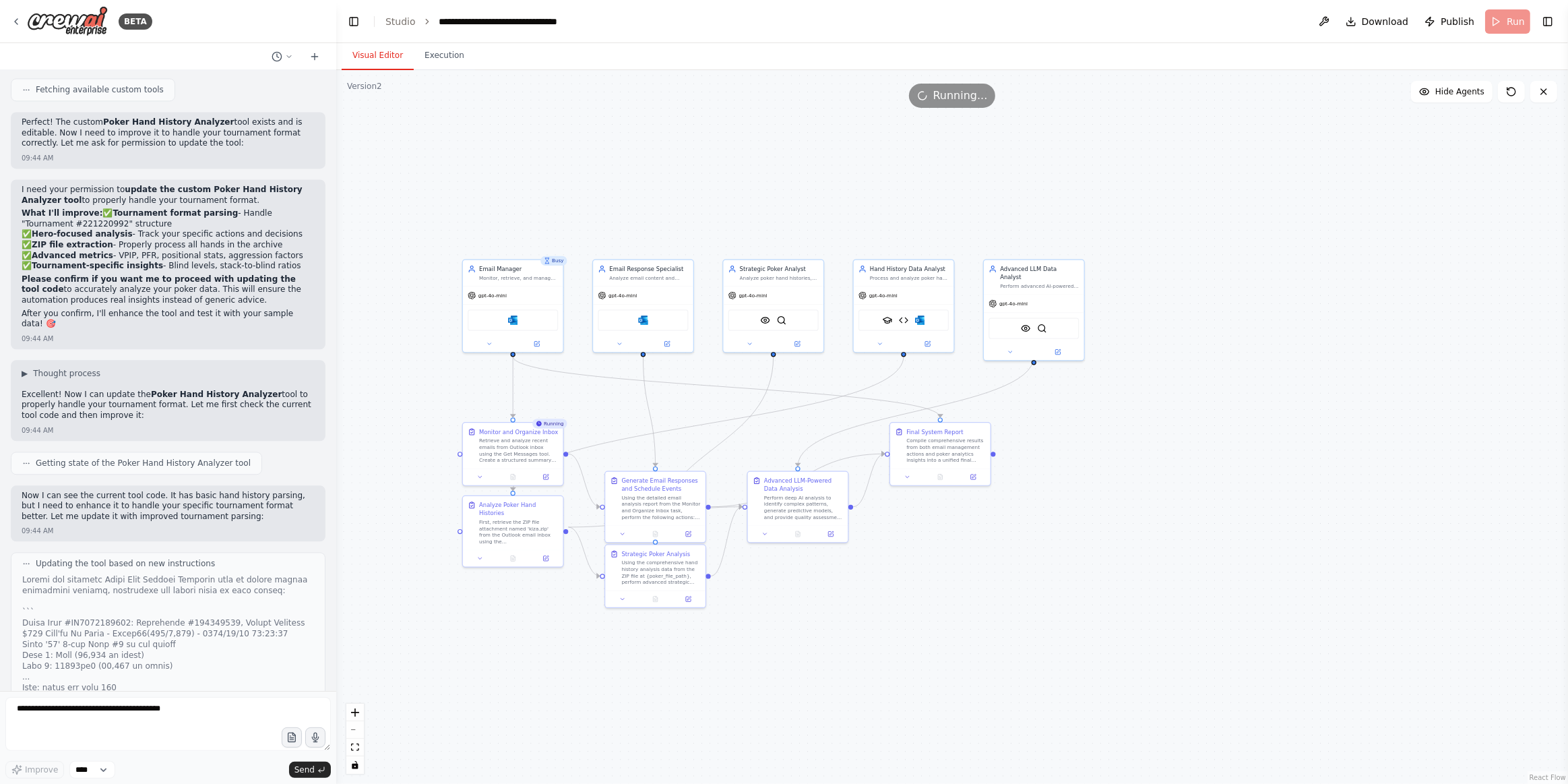
drag, startPoint x: 642, startPoint y: 305, endPoint x: 470, endPoint y: 415, distance: 204.2
click at [299, 445] on div "BETA Hello! I'm the CrewAI assistant. What kind of automation do you want to bu…" at bounding box center [784, 392] width 1568 height 784
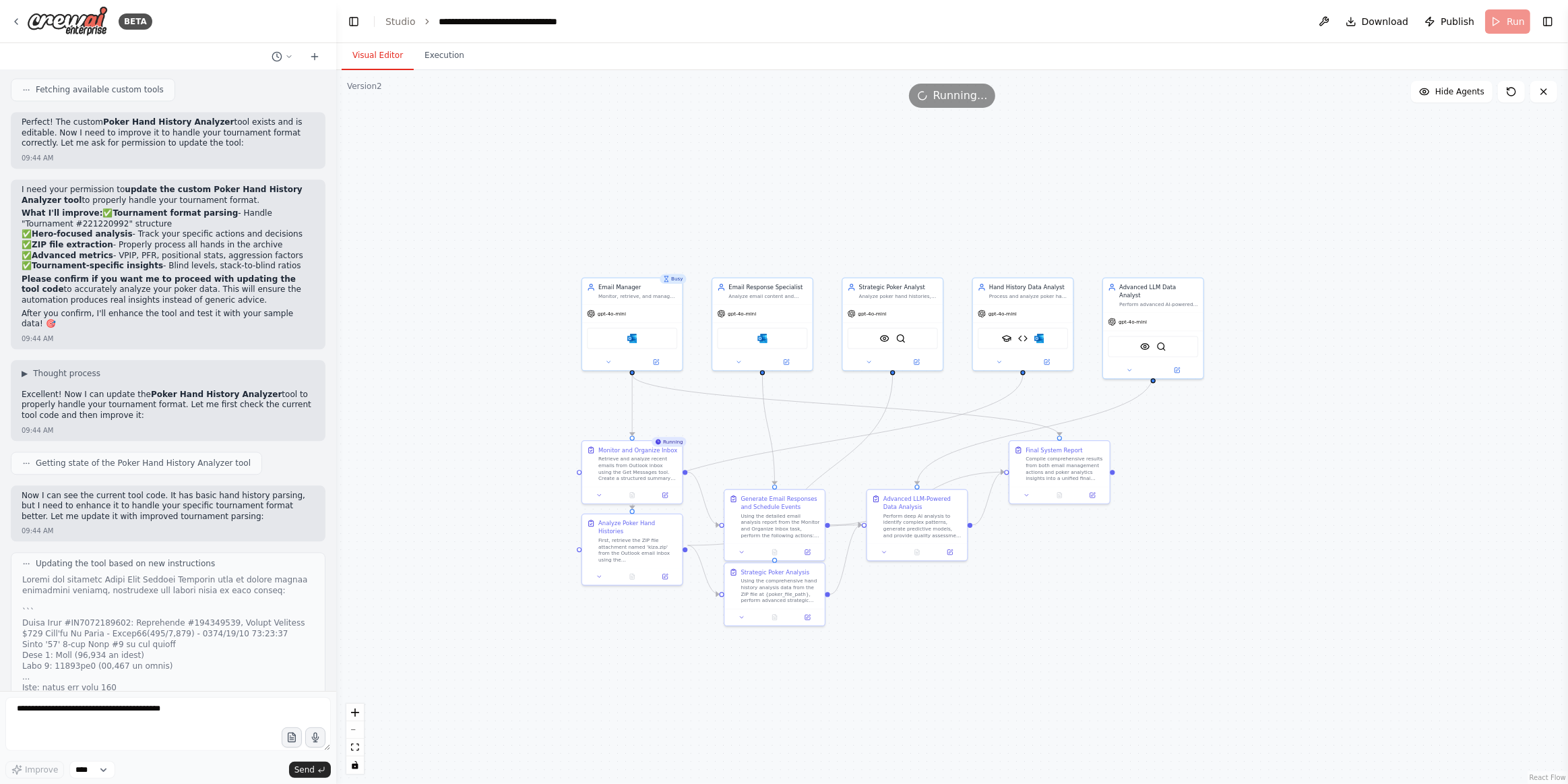
drag, startPoint x: 756, startPoint y: 210, endPoint x: 1134, endPoint y: 82, distance: 399.1
click at [945, 213] on div ".deletable-edge-delete-btn { width: 20px; height: 20px; border: 0px solid #ffff…" at bounding box center [953, 427] width 1232 height 714
click at [1464, 24] on span "Publish" at bounding box center [1458, 21] width 33 height 14
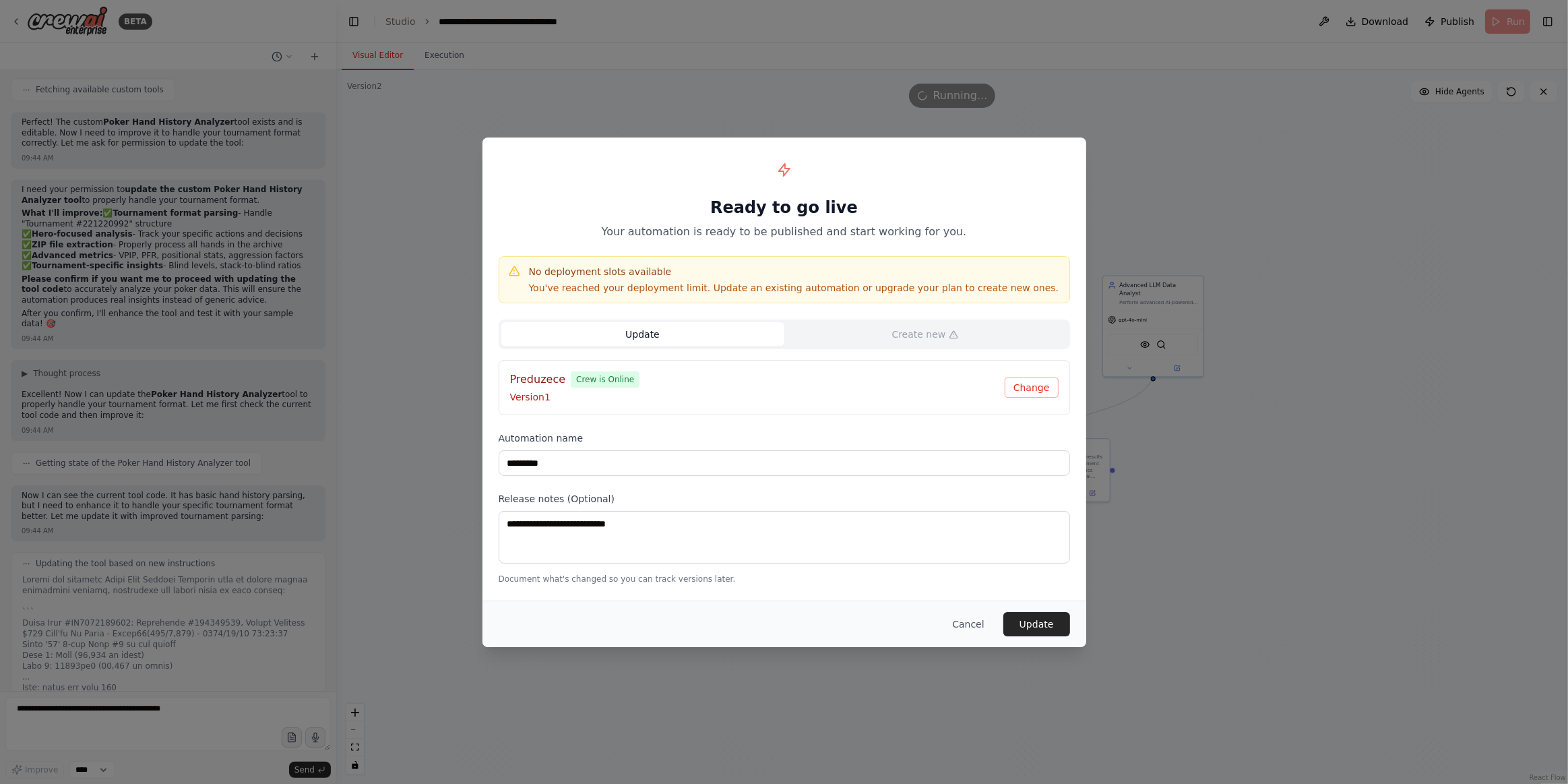
click at [837, 699] on div "Ready to go live Your automation is ready to be published and start working for…" at bounding box center [784, 392] width 1568 height 784
click at [966, 619] on button "Cancel" at bounding box center [968, 624] width 53 height 24
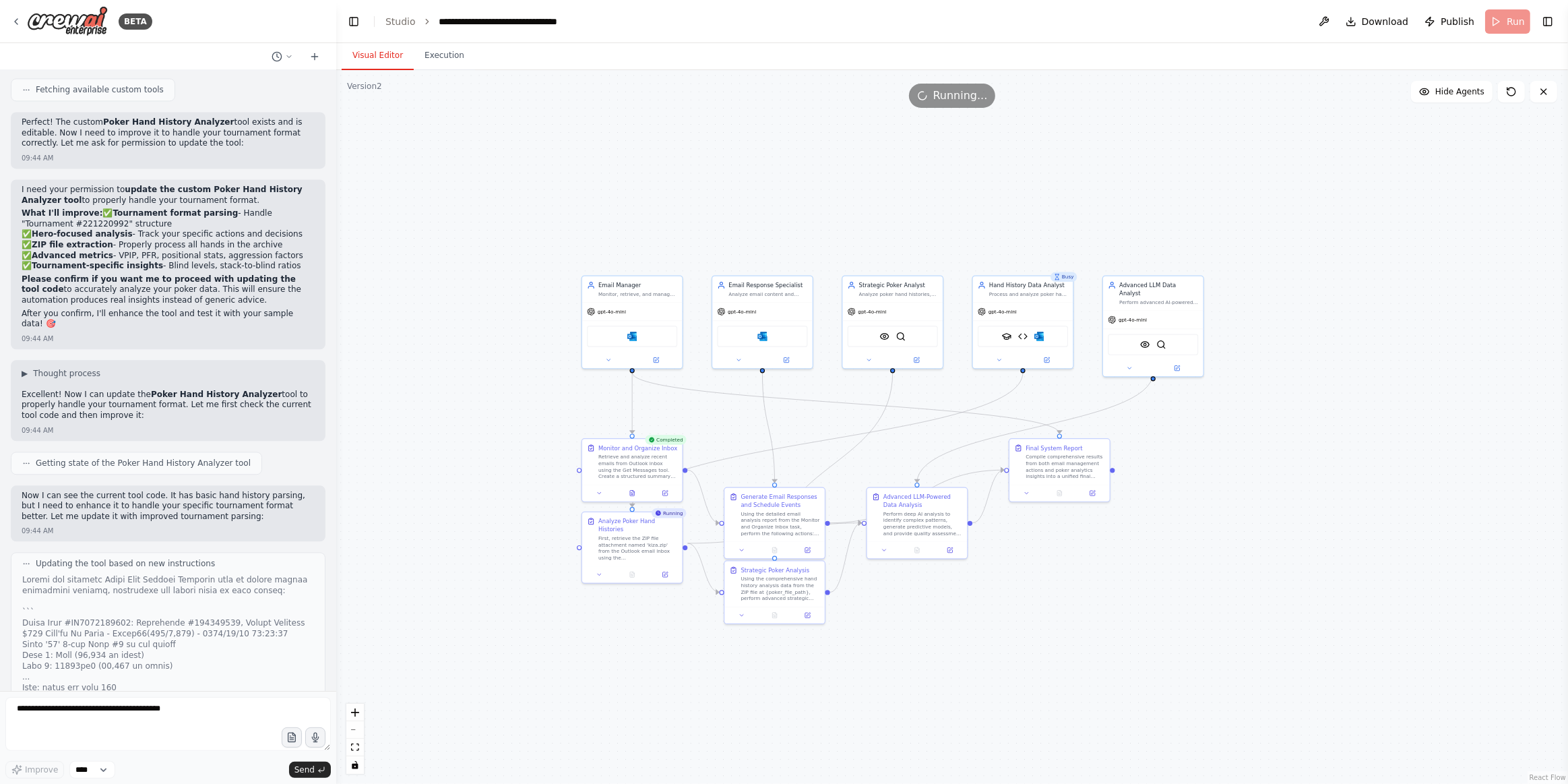
click at [422, 67] on button "Execution" at bounding box center [444, 56] width 62 height 28
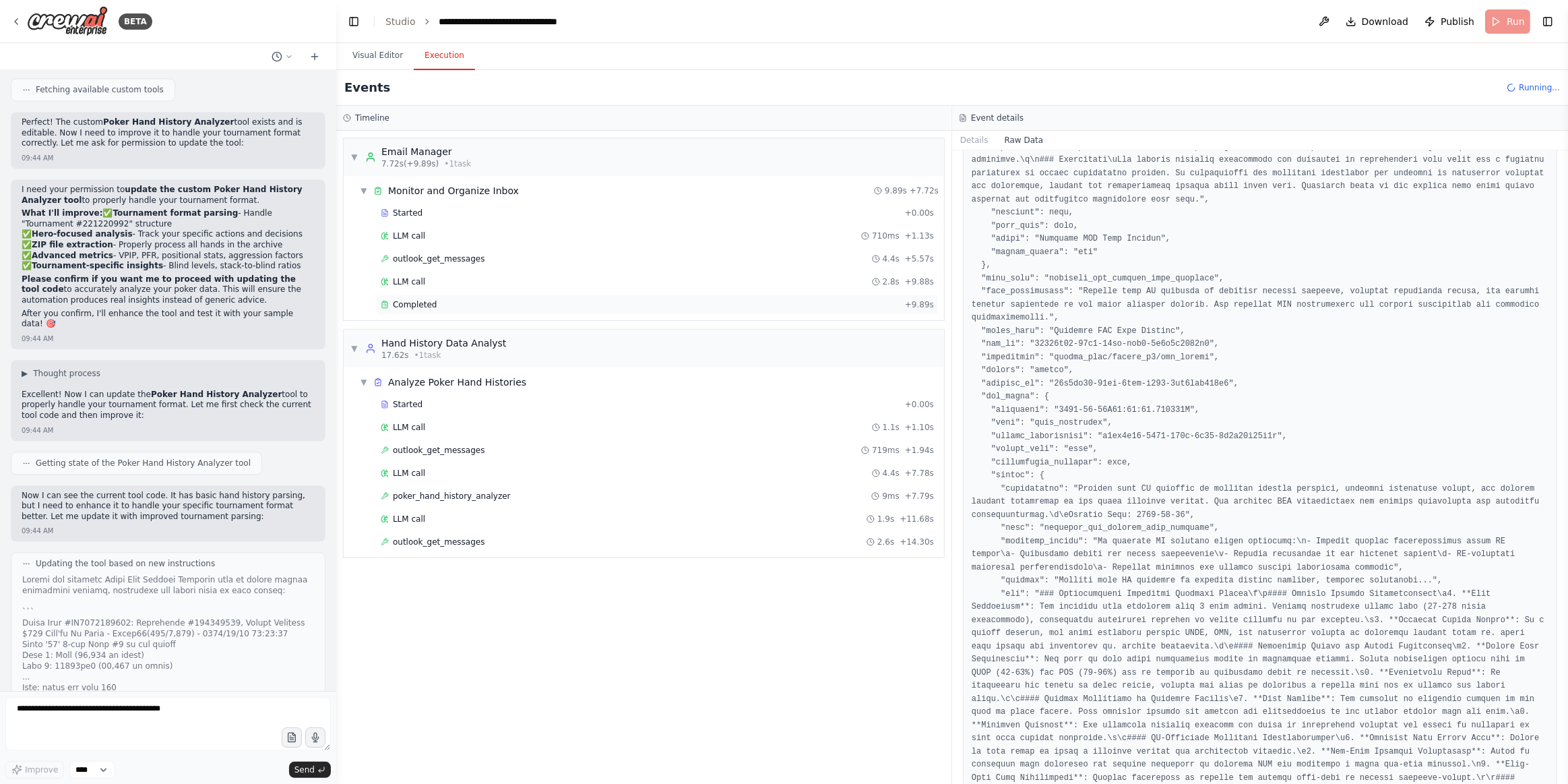
click at [441, 306] on div "Completed" at bounding box center [640, 305] width 519 height 11
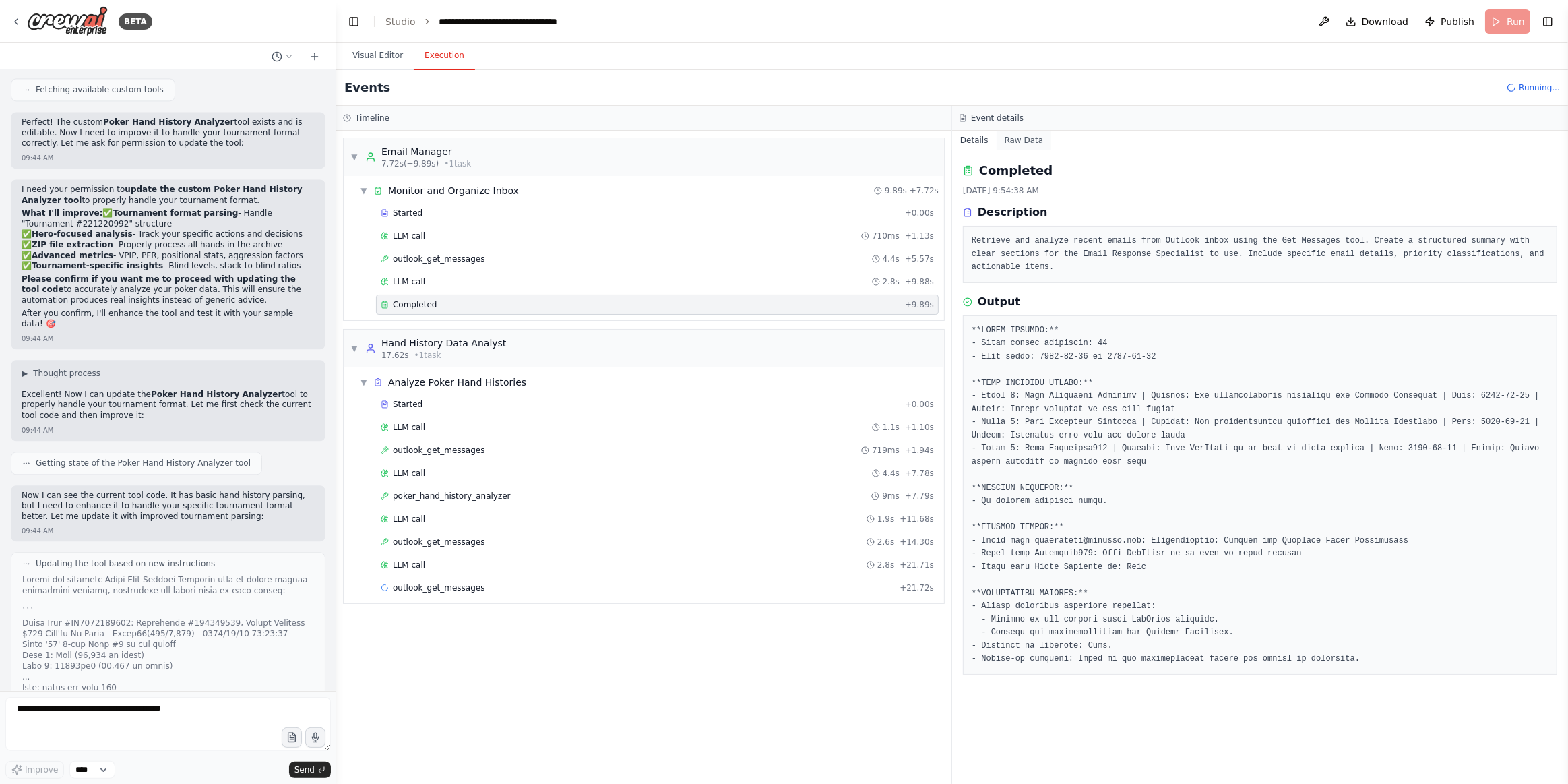
click at [1020, 147] on button "Raw Data" at bounding box center [1024, 140] width 55 height 19
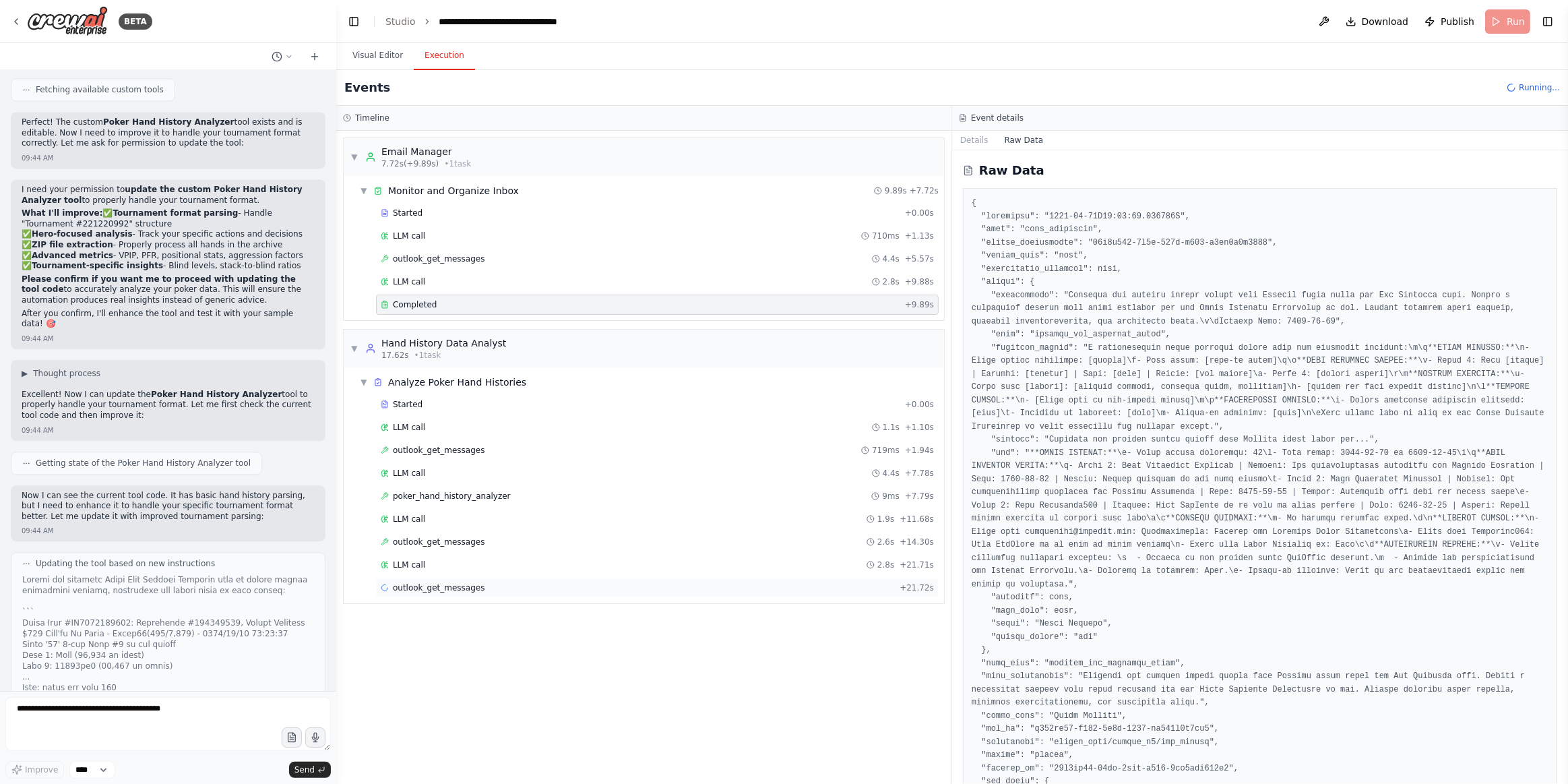
click at [437, 584] on span "outlook_get_messages" at bounding box center [439, 587] width 92 height 11
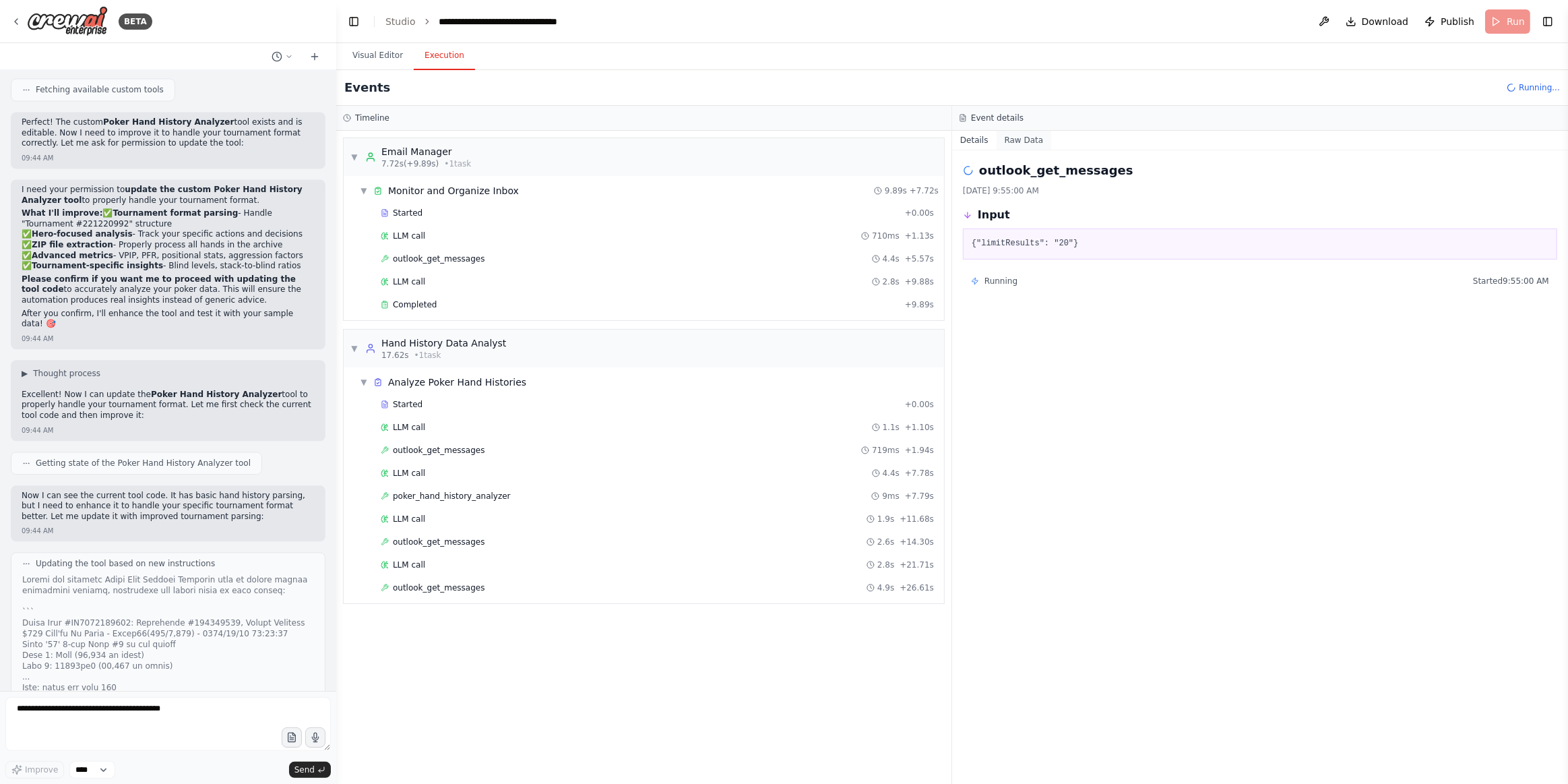
click at [1026, 148] on button "Raw Data" at bounding box center [1024, 140] width 55 height 19
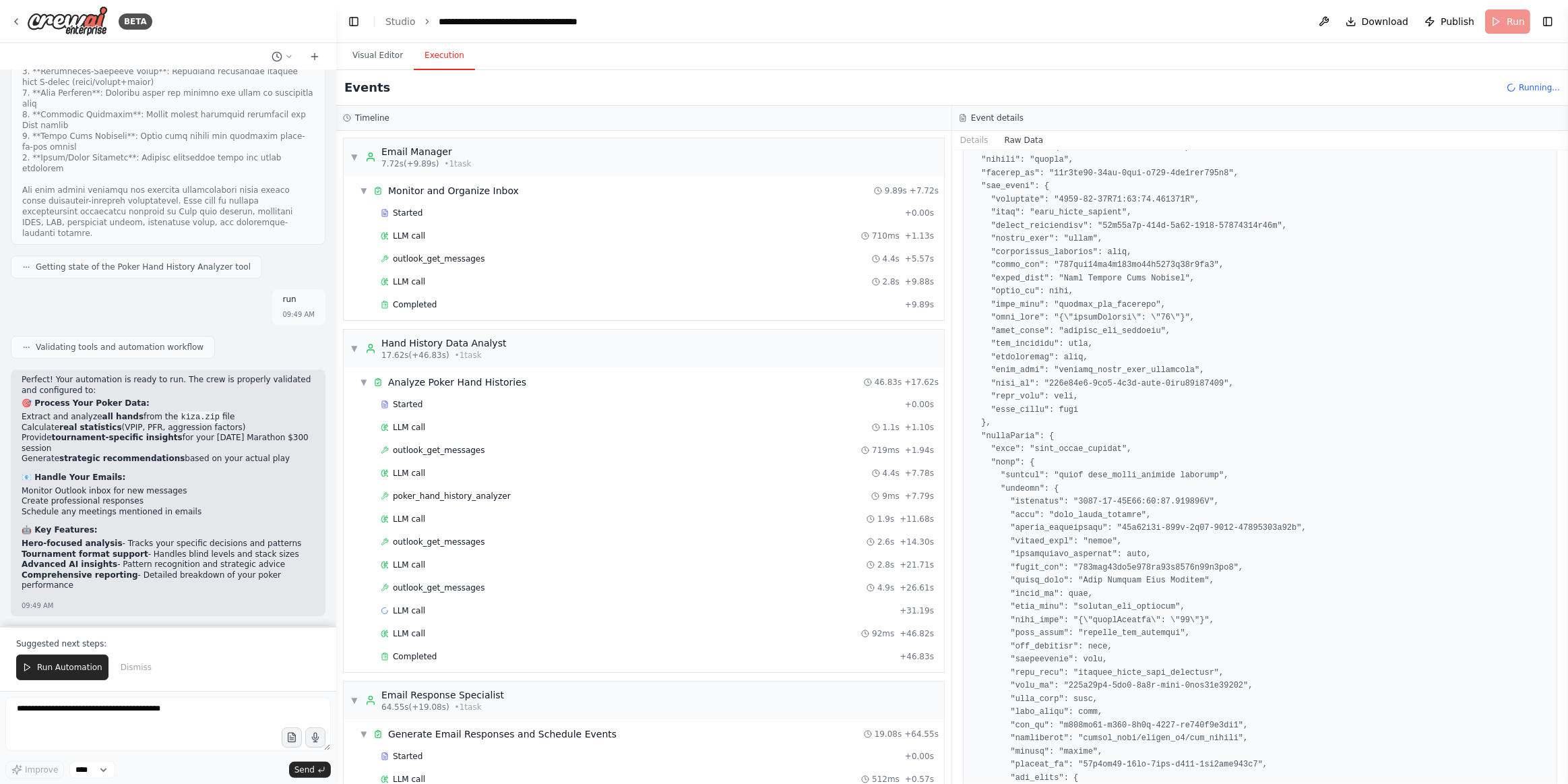
scroll to position [21483, 0]
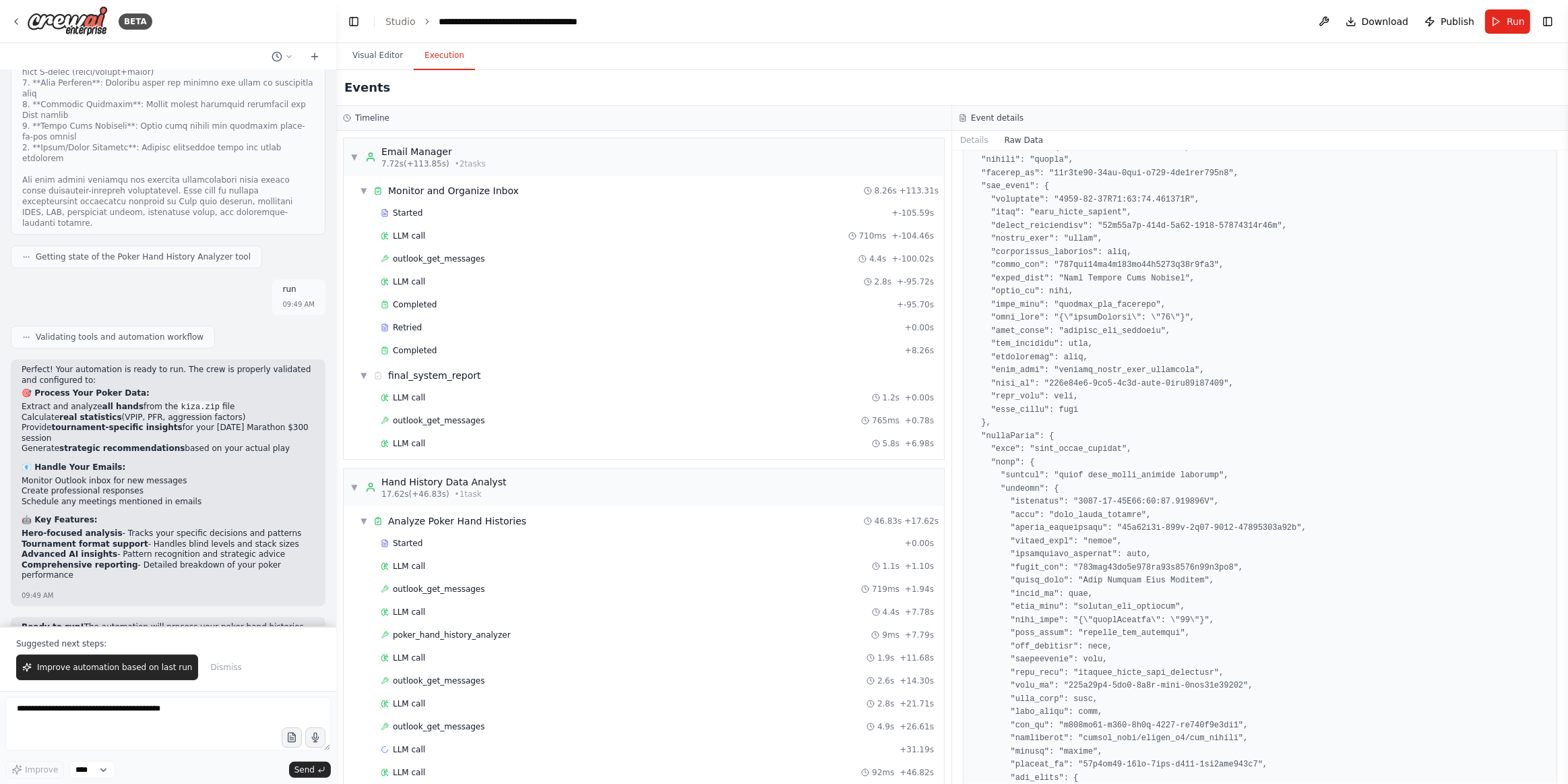
drag, startPoint x: 110, startPoint y: 677, endPoint x: 9, endPoint y: 719, distance: 109.4
click at [110, 677] on button "Improve automation based on last run" at bounding box center [107, 667] width 182 height 25
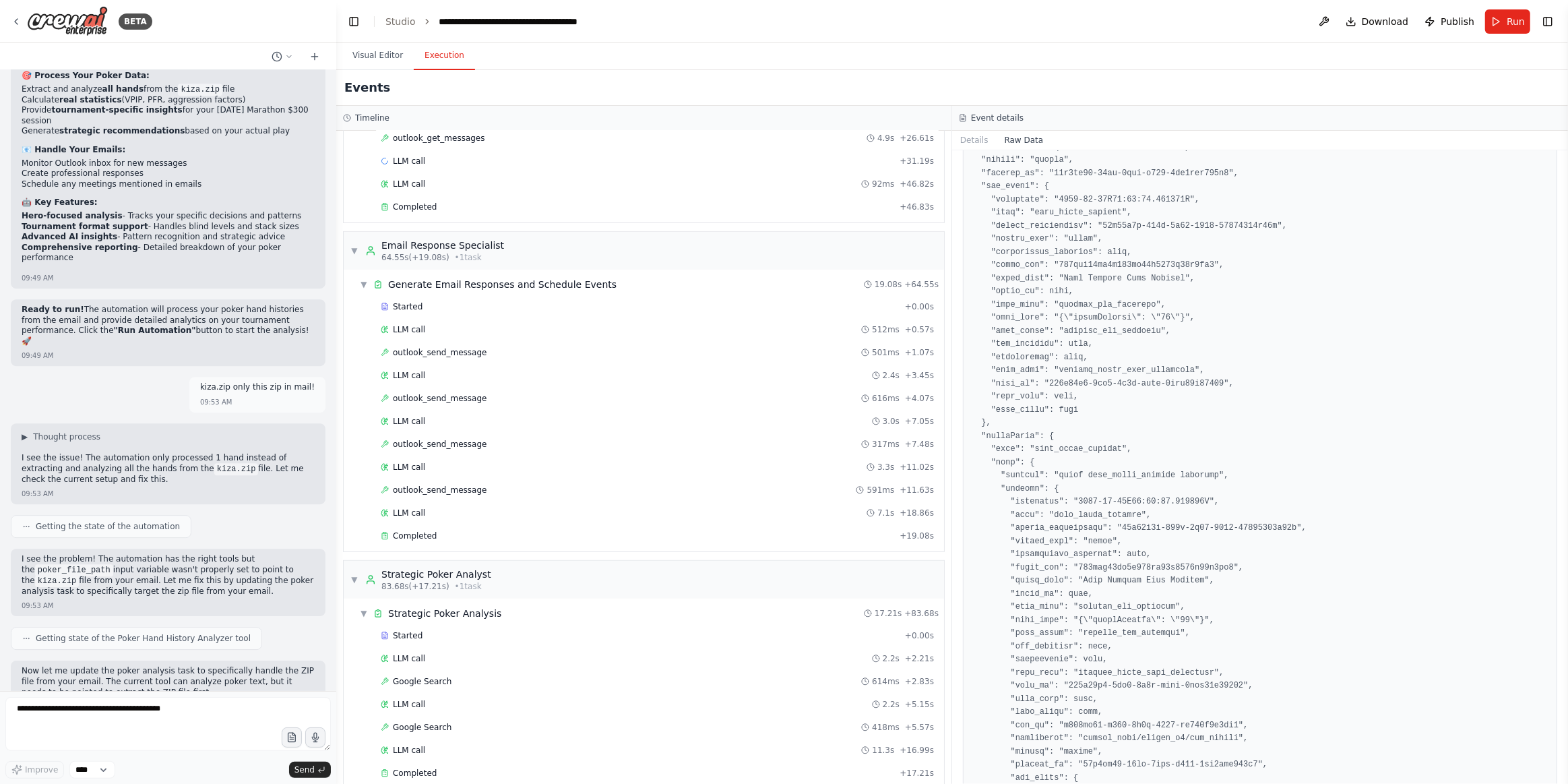
scroll to position [674, 0]
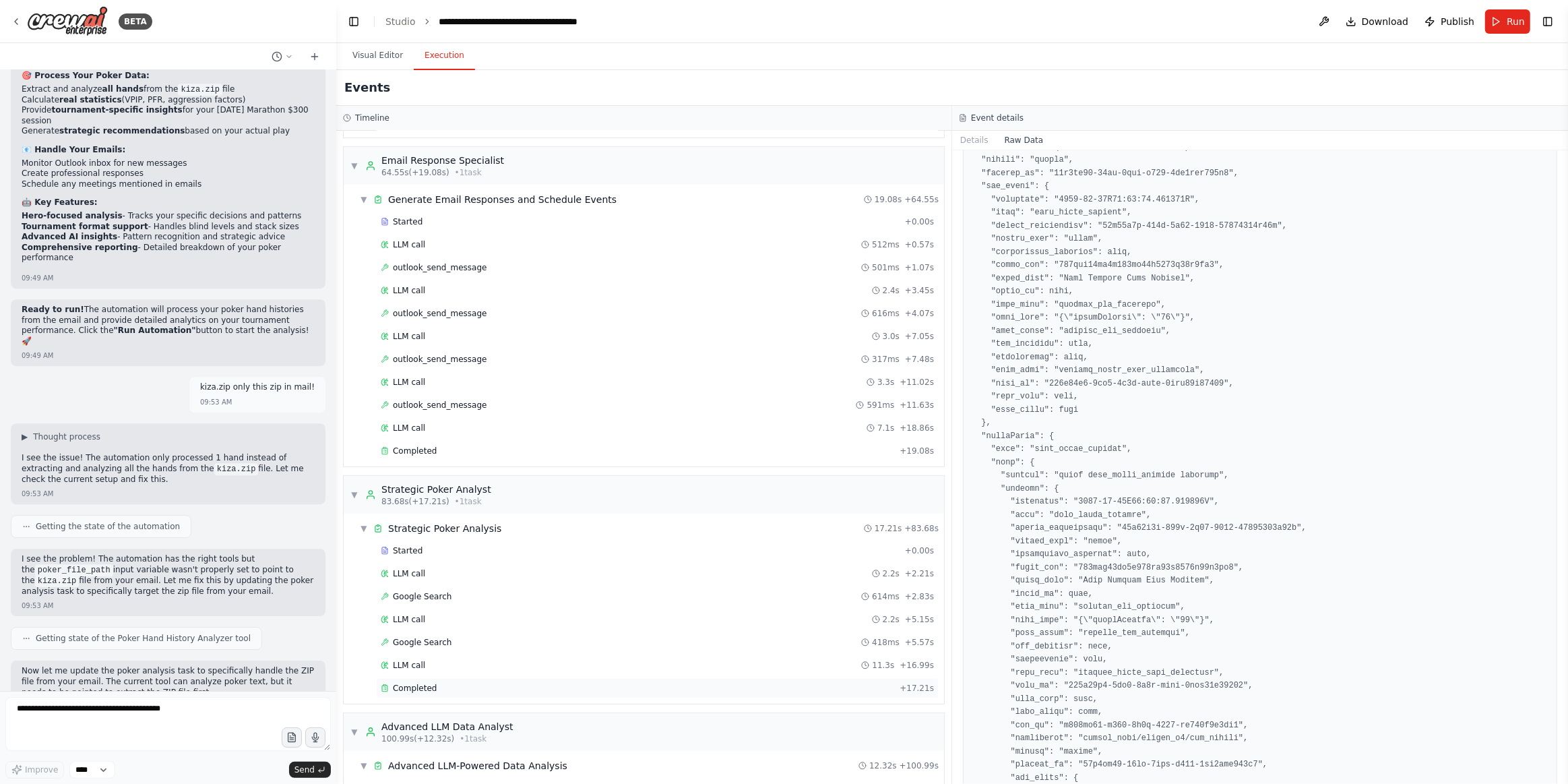
click at [546, 683] on div "Completed" at bounding box center [637, 688] width 513 height 11
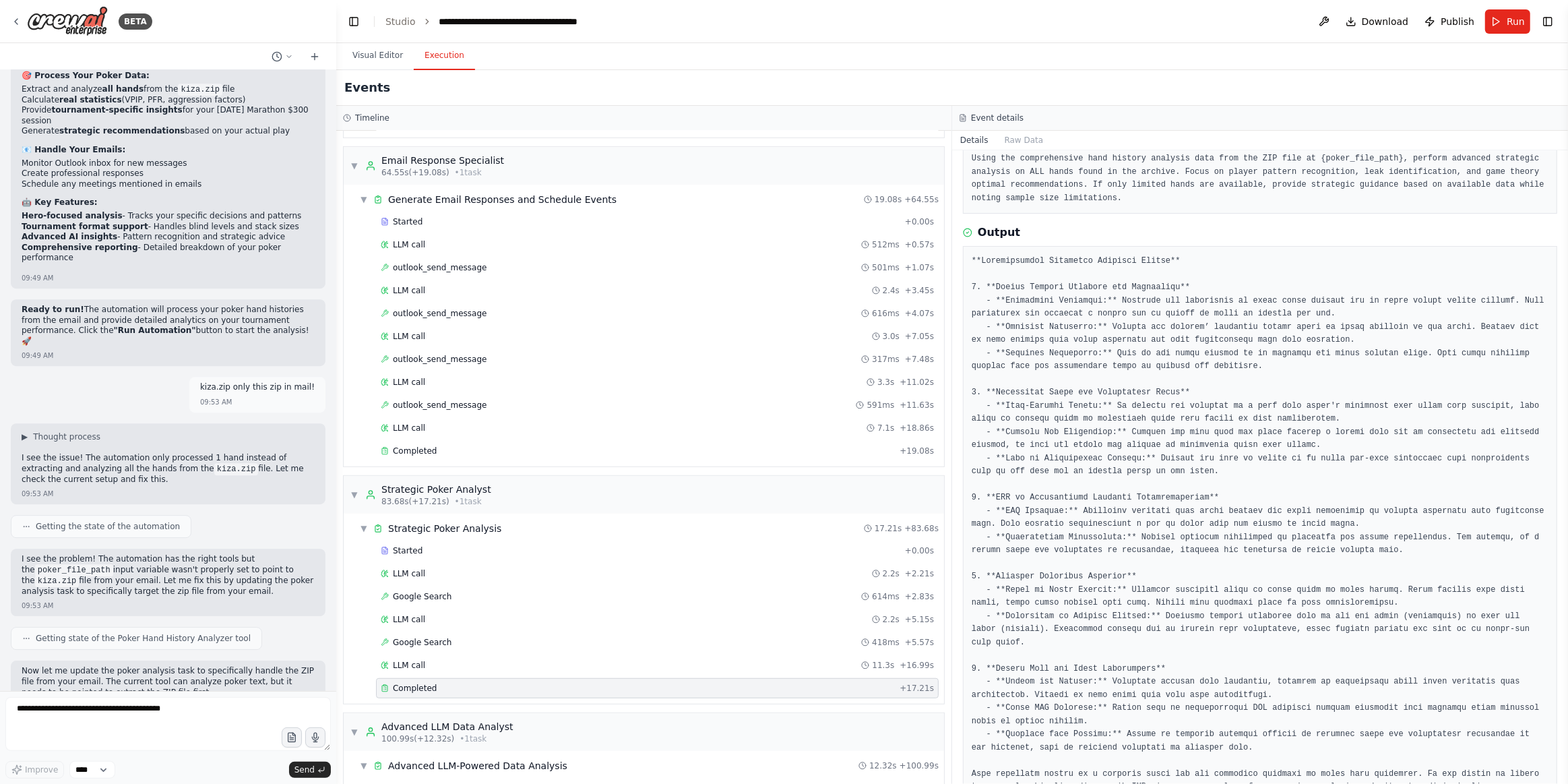
scroll to position [120, 0]
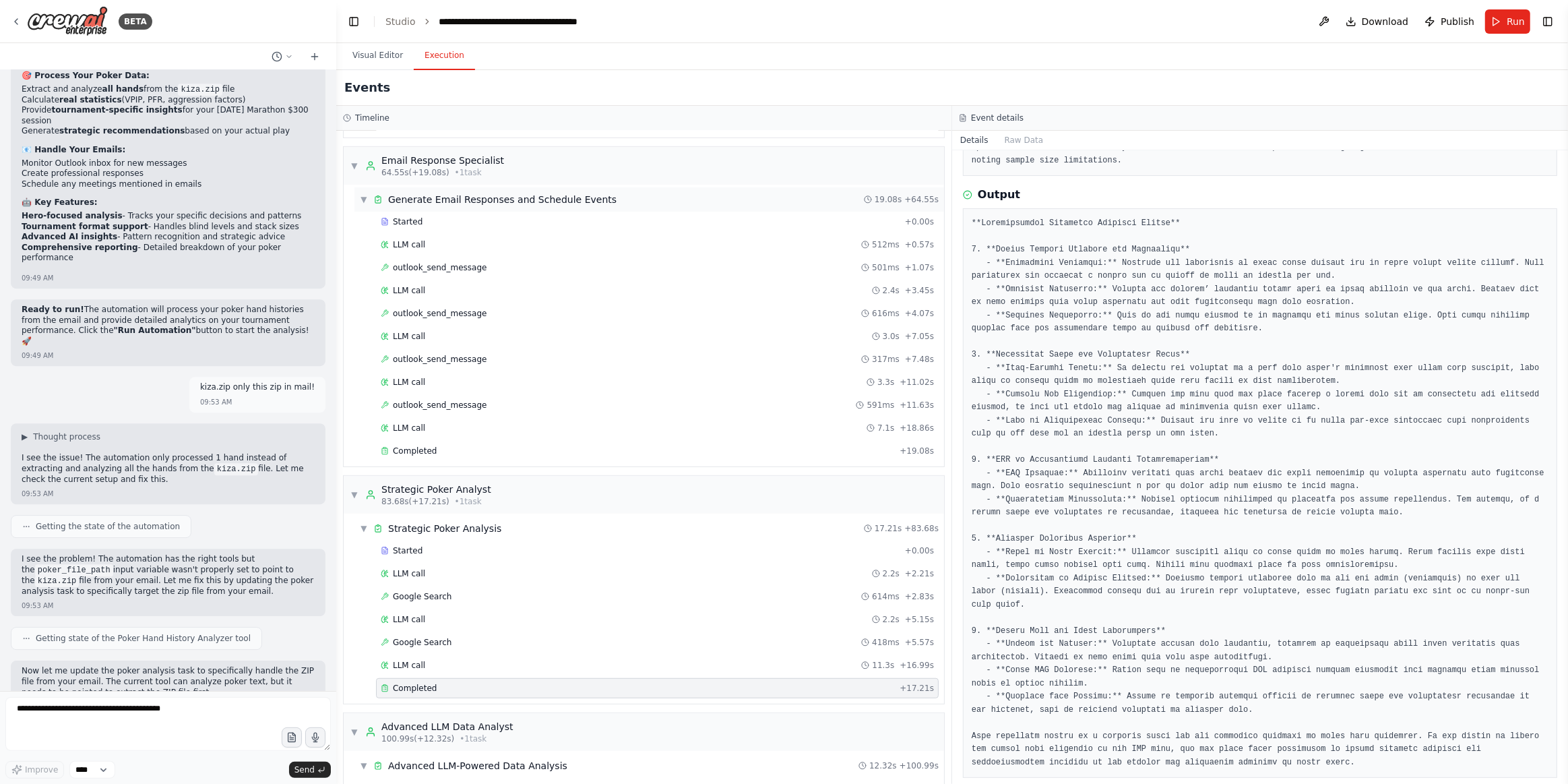
click at [360, 194] on span "▼" at bounding box center [363, 199] width 8 height 11
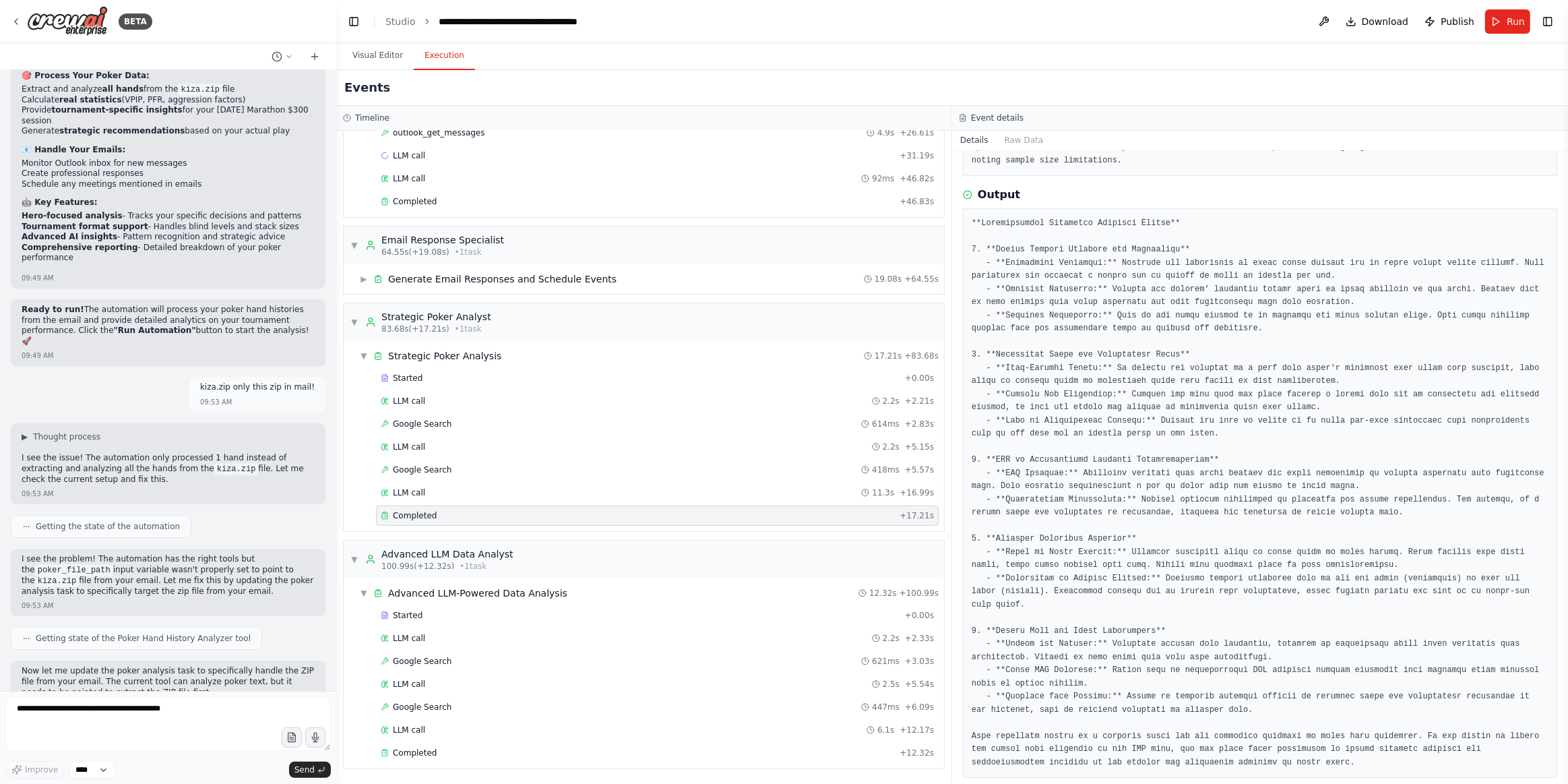
scroll to position [571, 0]
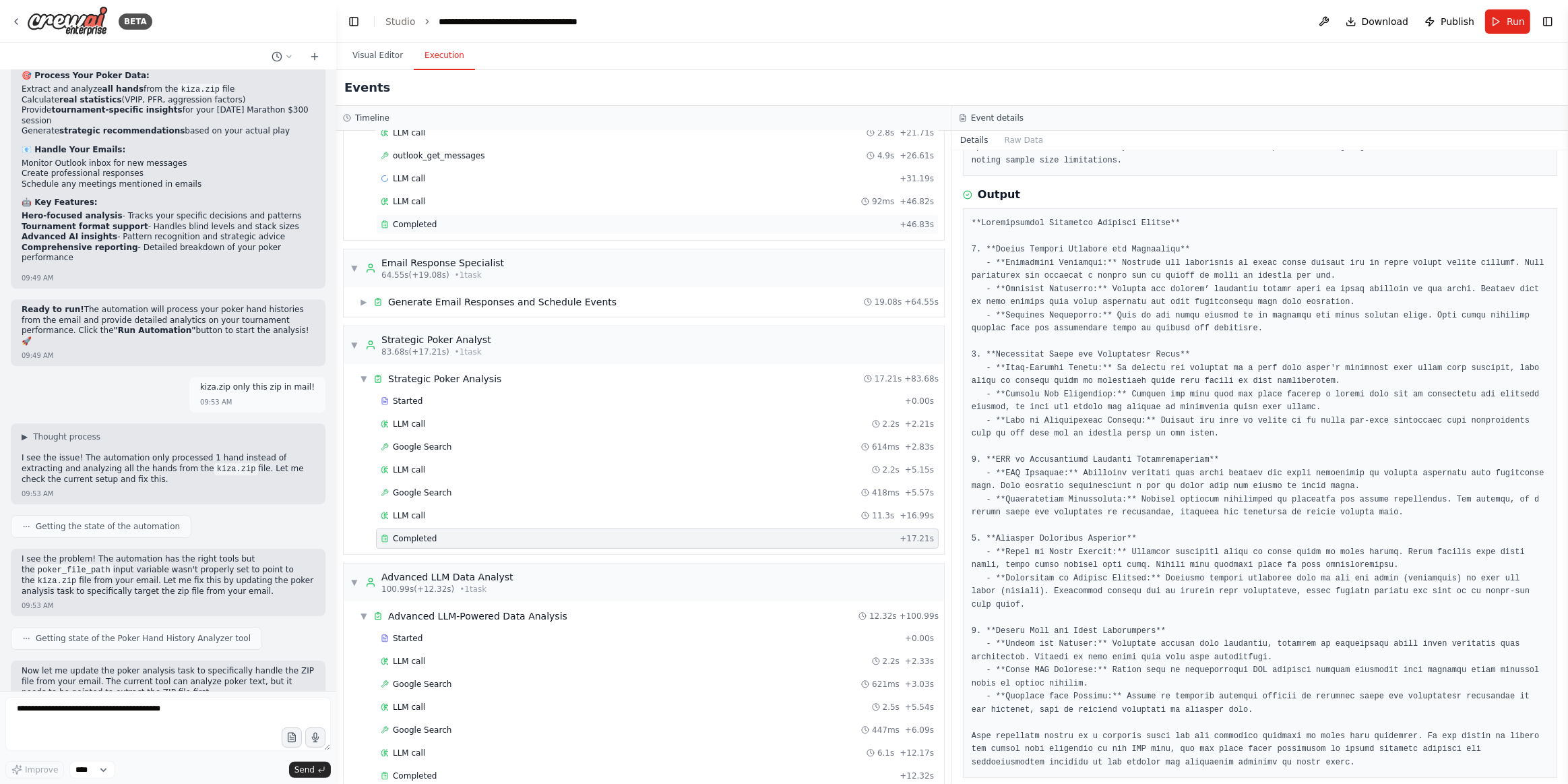
click at [428, 218] on div "Completed + 46.83s" at bounding box center [658, 225] width 563 height 20
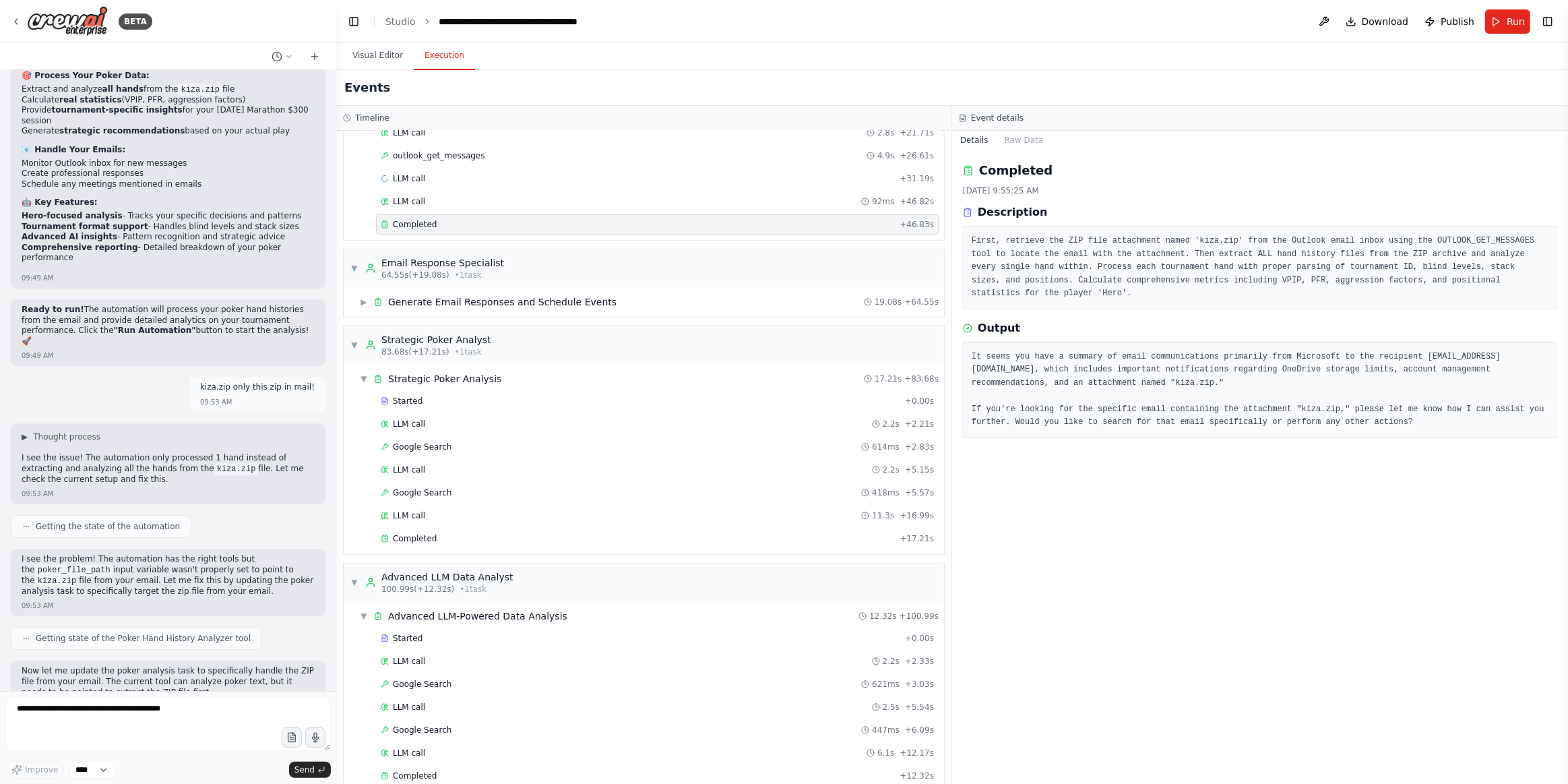
scroll to position [0, 0]
click at [151, 703] on textarea at bounding box center [167, 724] width 325 height 54
click at [148, 710] on textarea at bounding box center [167, 724] width 325 height 54
type textarea "**********"
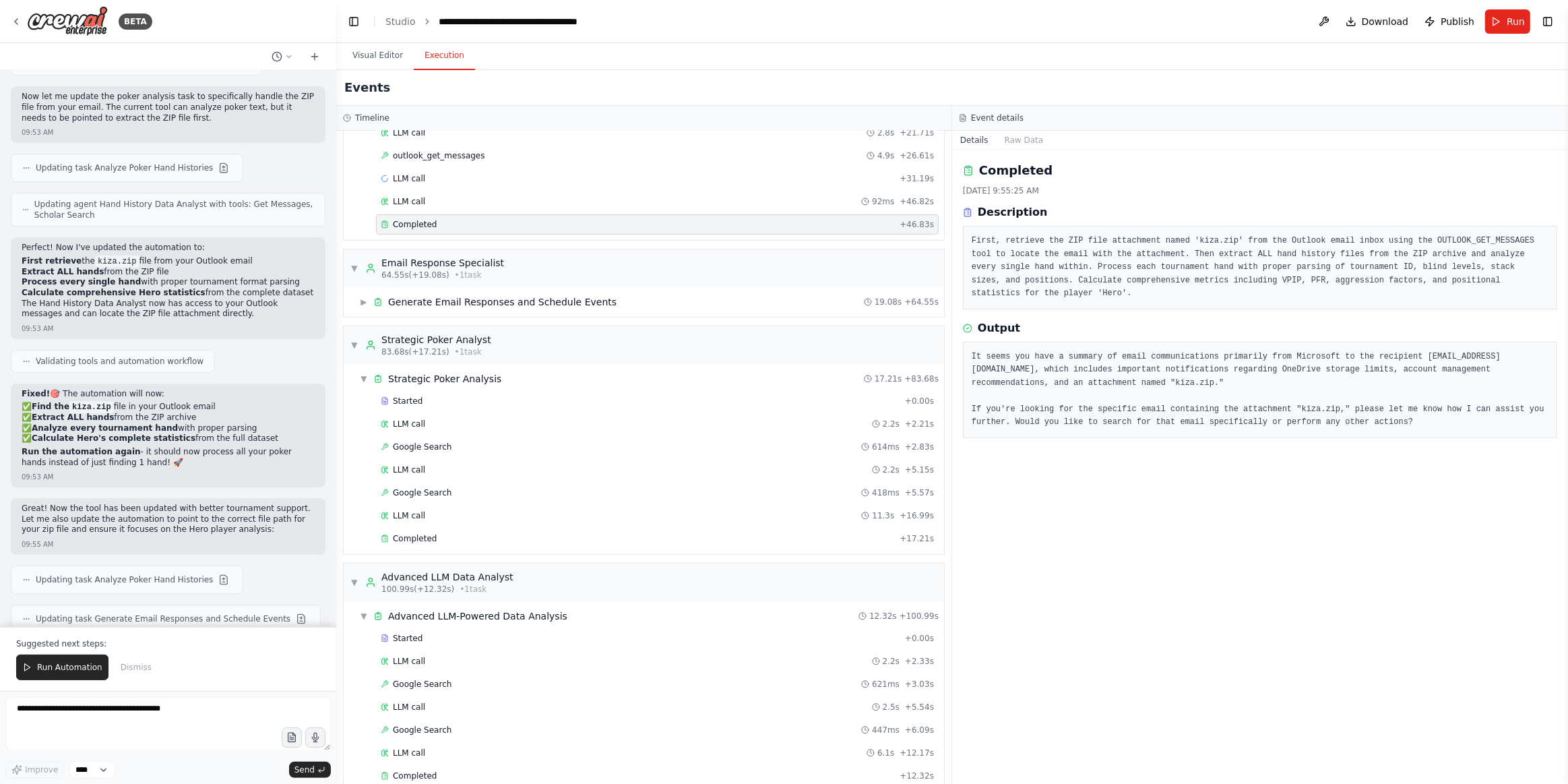
scroll to position [22389, 0]
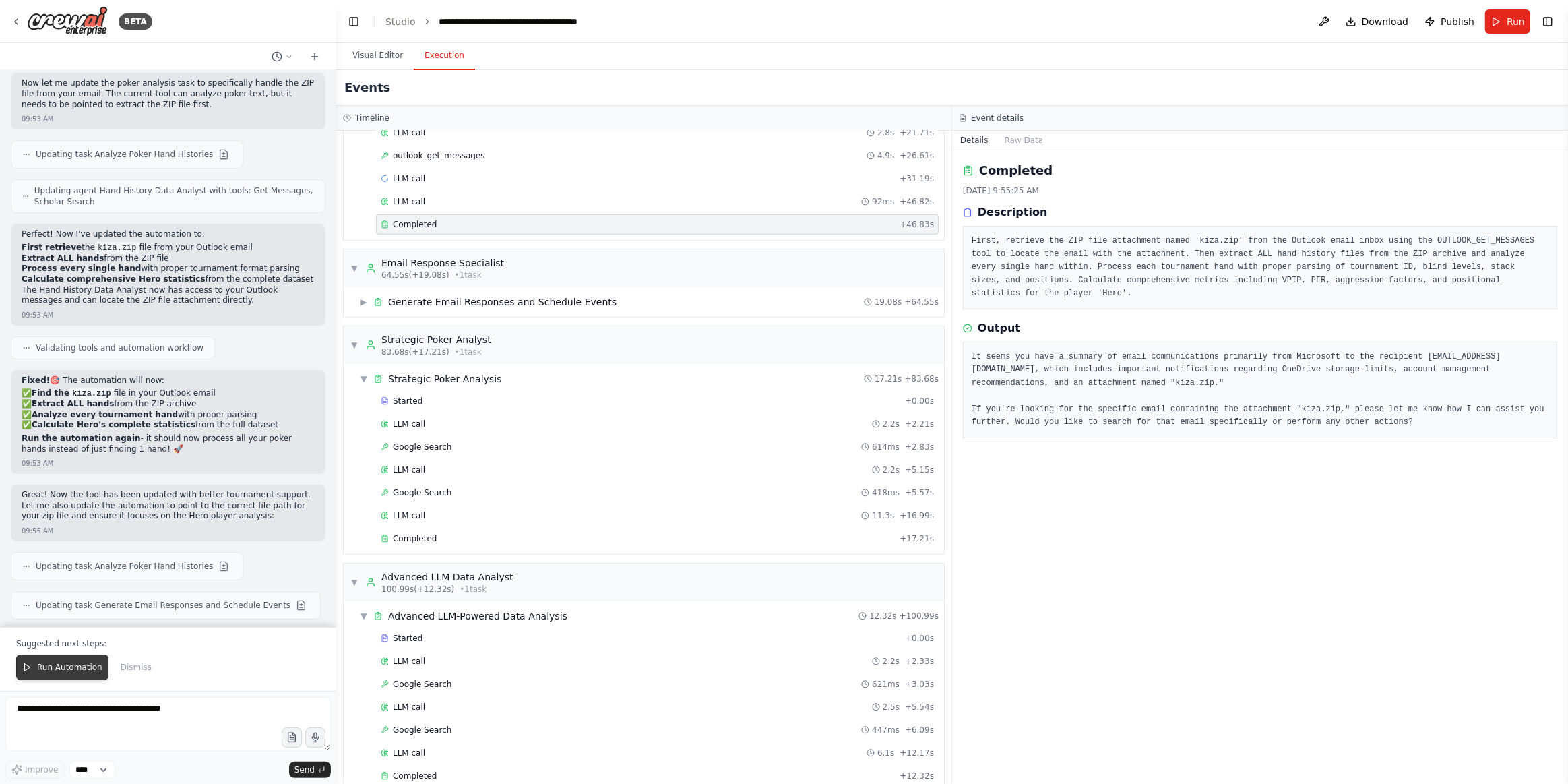
click at [90, 669] on span "Run Automation" at bounding box center [70, 667] width 65 height 11
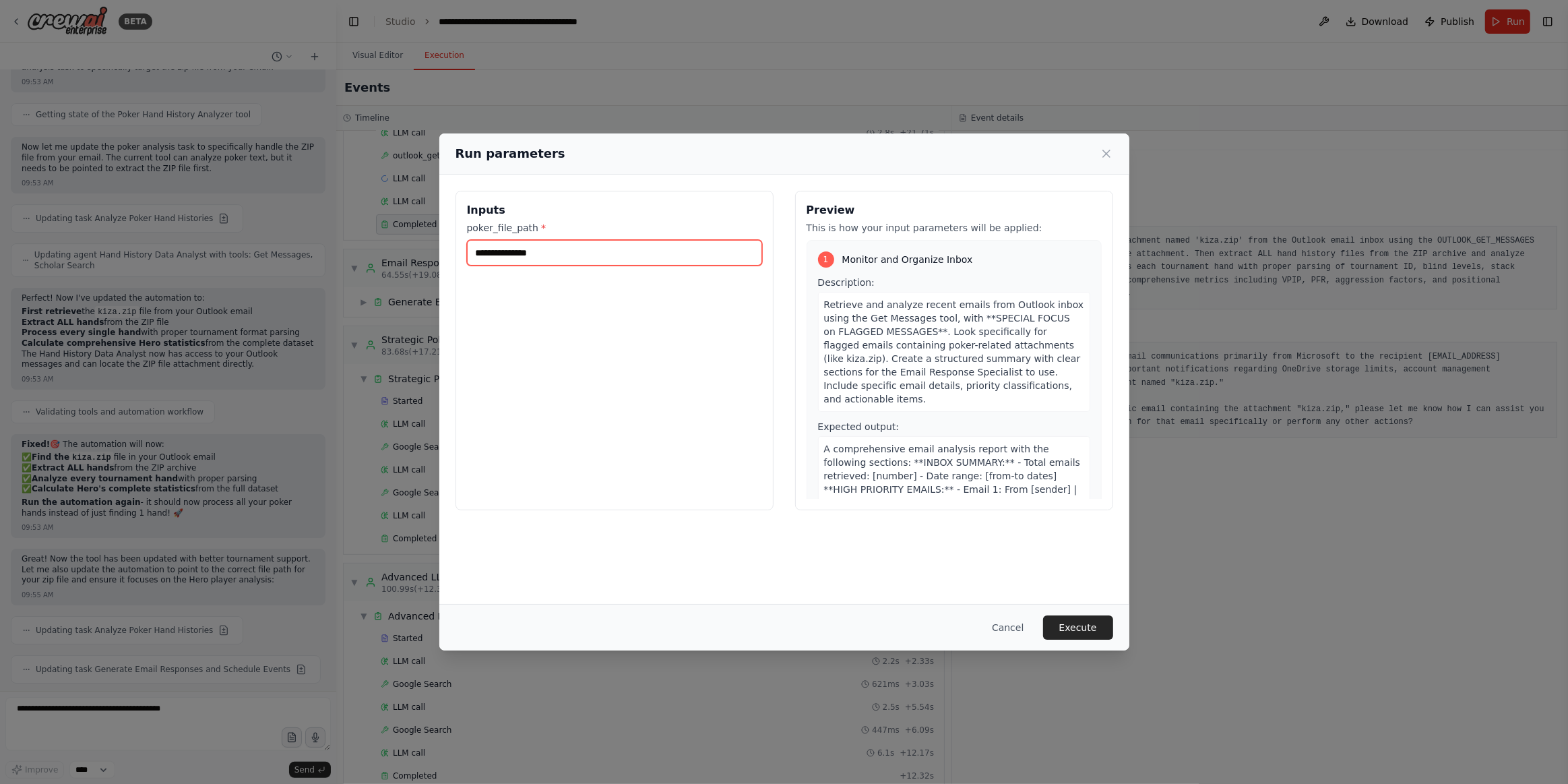
click at [579, 252] on input "**********" at bounding box center [614, 252] width 295 height 25
drag, startPoint x: 579, startPoint y: 252, endPoint x: 9, endPoint y: 387, distance: 585.8
click at [578, 252] on input "**********" at bounding box center [614, 252] width 295 height 25
click at [649, 254] on input "**********" at bounding box center [614, 252] width 295 height 25
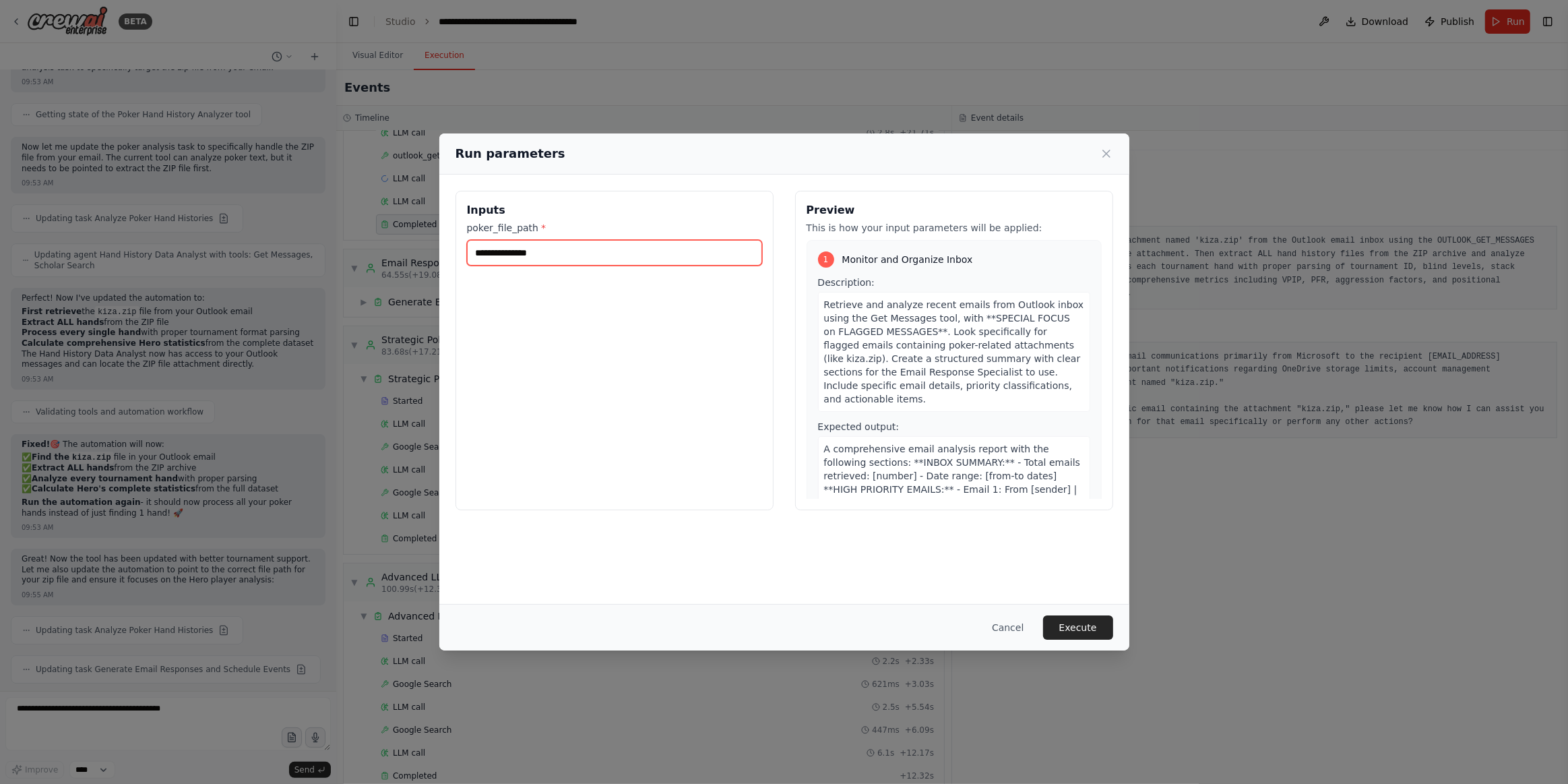
click at [649, 254] on input "**********" at bounding box center [614, 252] width 295 height 25
click at [571, 250] on input "**********" at bounding box center [614, 252] width 295 height 25
type input "**********"
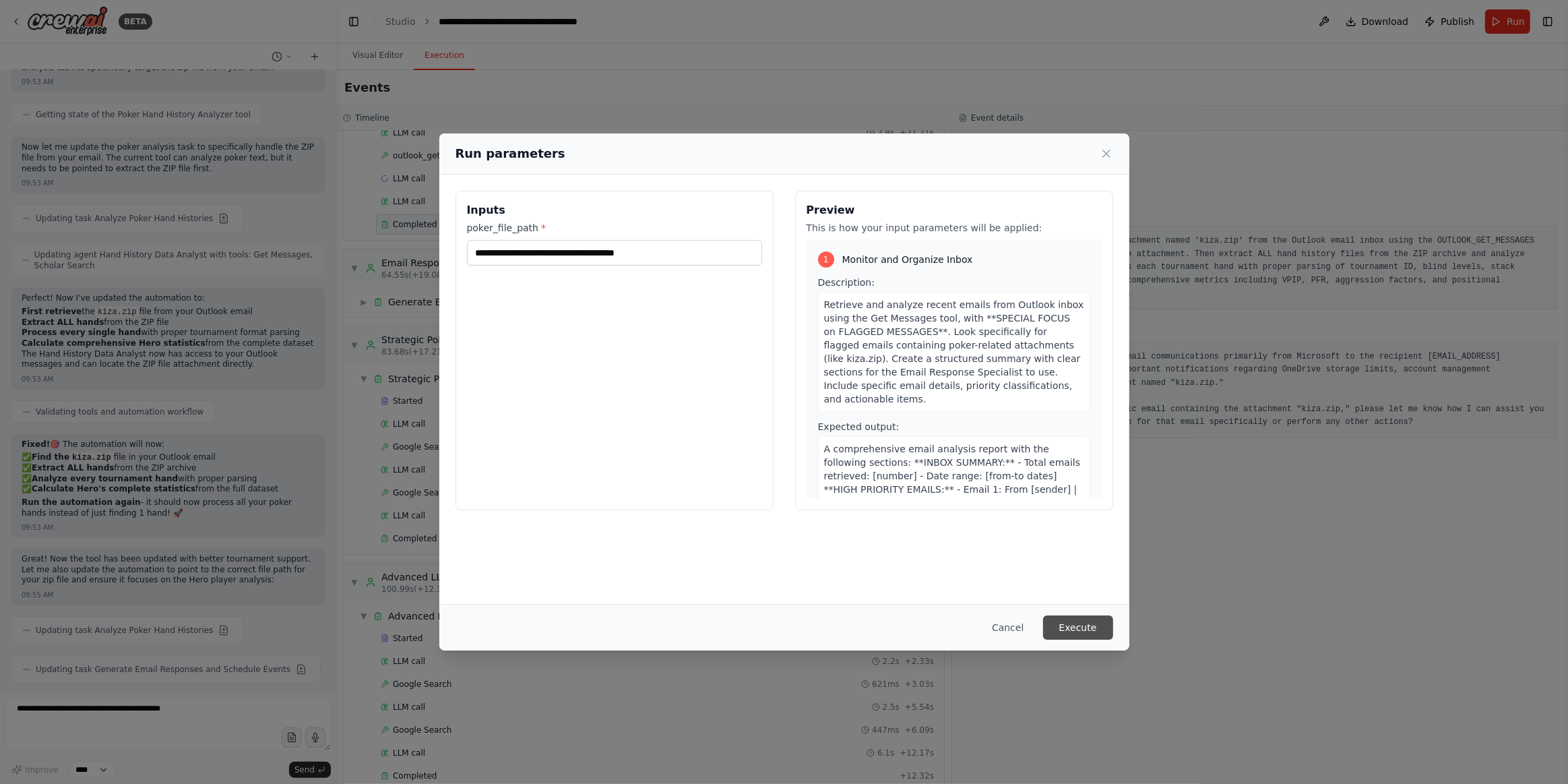
click at [1089, 629] on button "Execute" at bounding box center [1078, 627] width 70 height 24
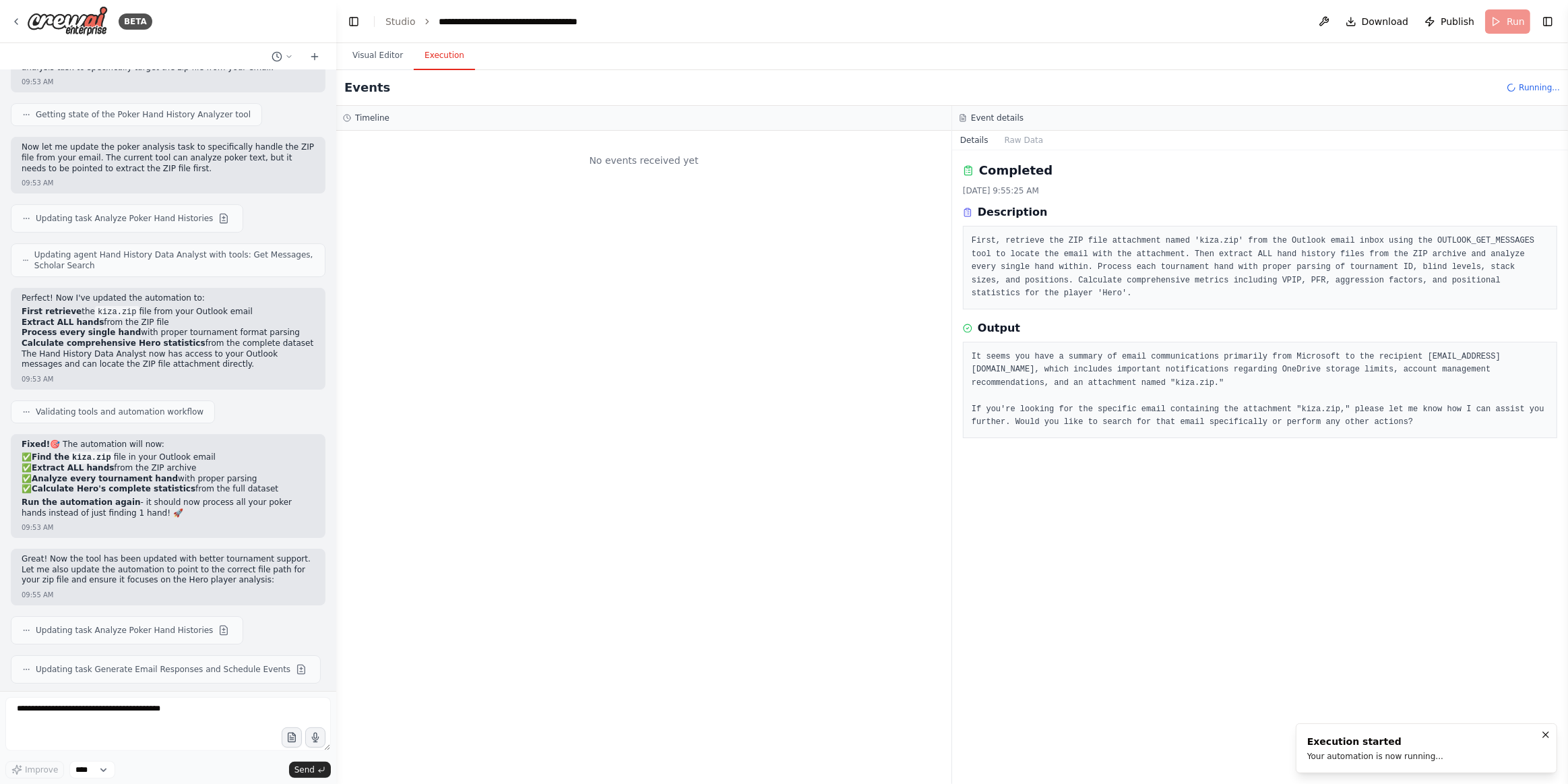
scroll to position [0, 0]
drag, startPoint x: 368, startPoint y: 65, endPoint x: 728, endPoint y: 524, distance: 583.3
click at [368, 65] on button "Visual Editor" at bounding box center [377, 56] width 72 height 28
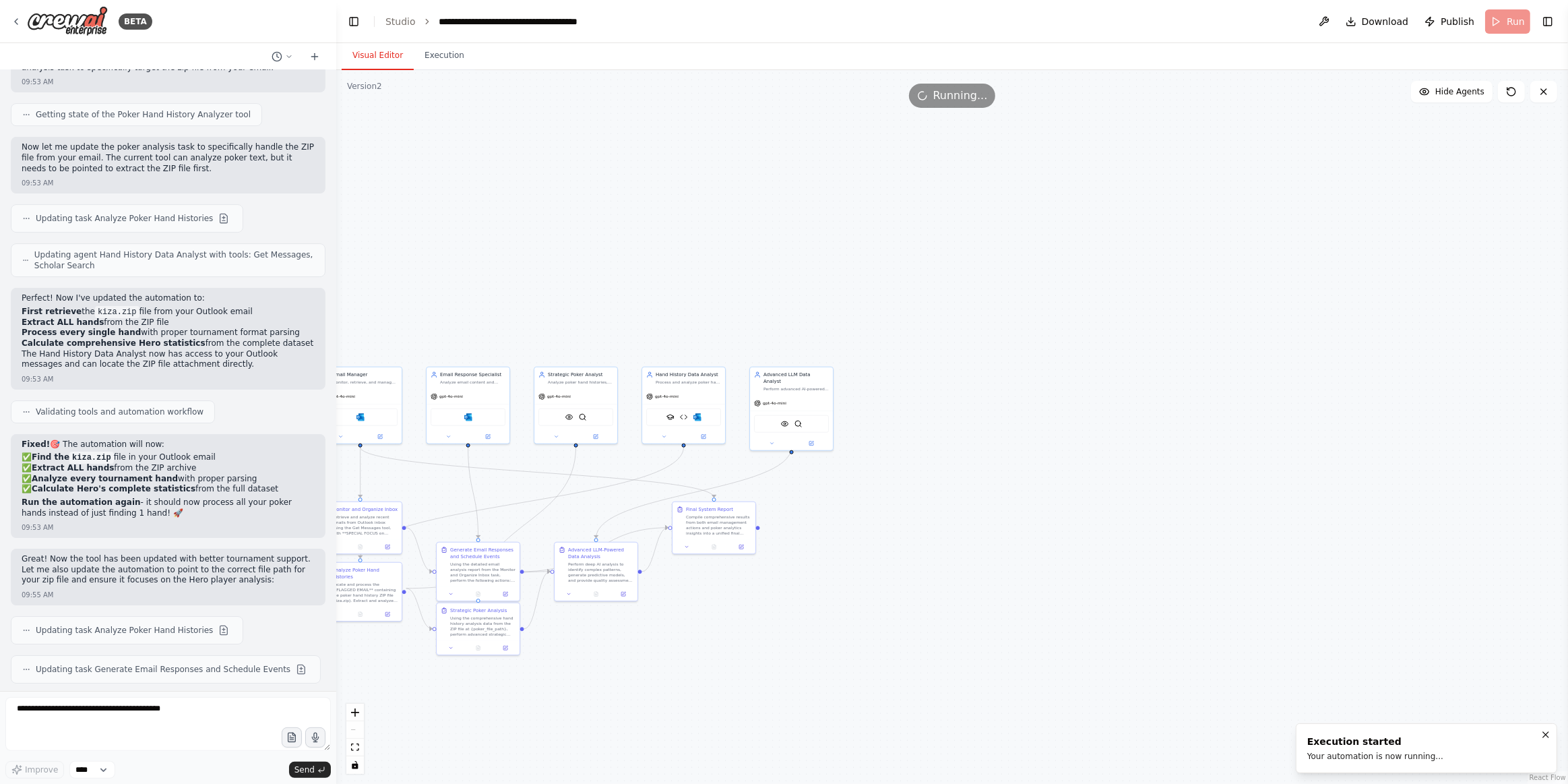
drag, startPoint x: 1008, startPoint y: 564, endPoint x: 925, endPoint y: 574, distance: 83.6
click at [925, 574] on div ".deletable-edge-delete-btn { width: 20px; height: 20px; border: 0px solid #ffff…" at bounding box center [953, 427] width 1232 height 714
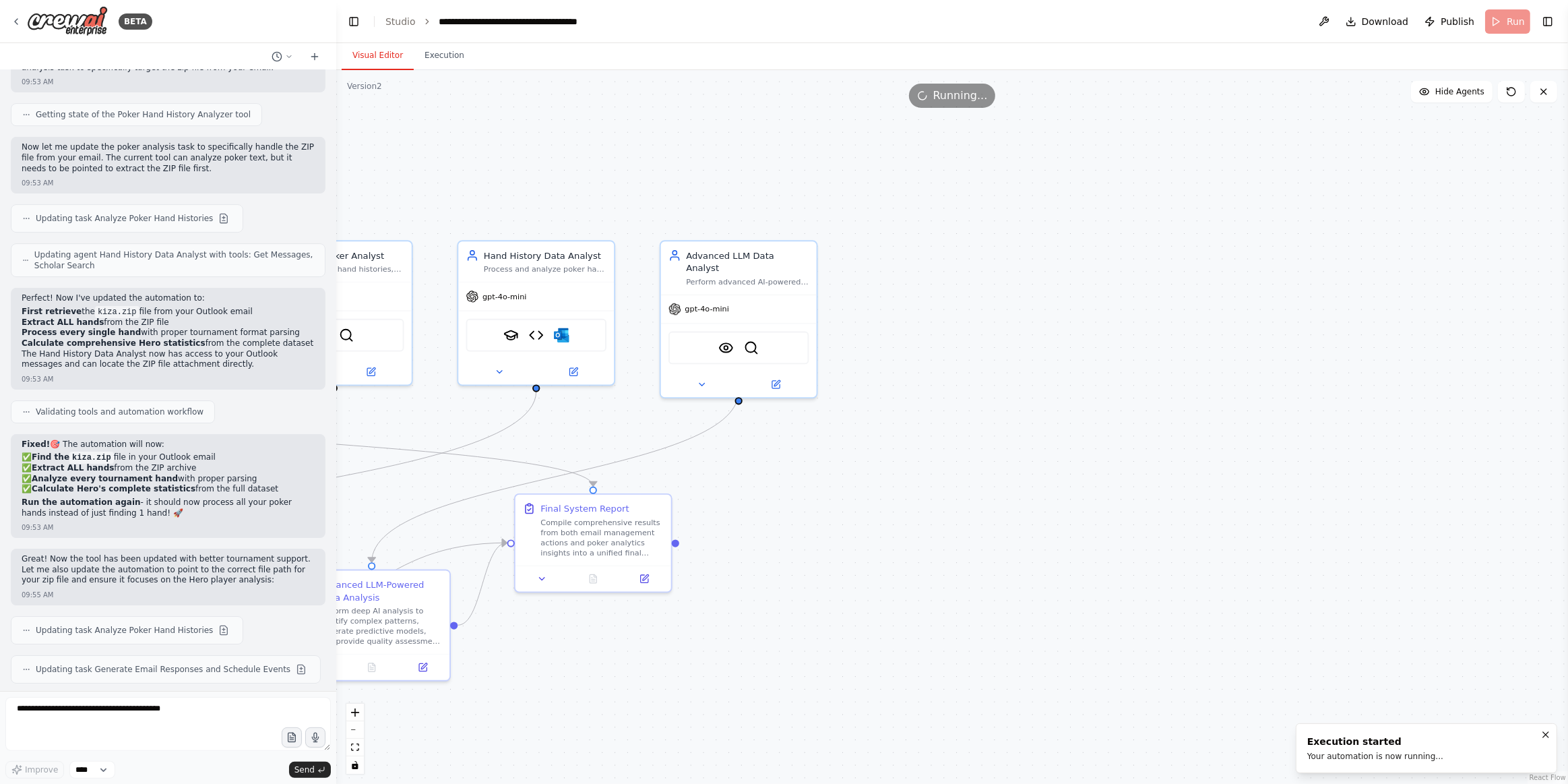
drag, startPoint x: 790, startPoint y: 487, endPoint x: 858, endPoint y: 499, distance: 69.1
click at [858, 499] on div ".deletable-edge-delete-btn { width: 20px; height: 20px; border: 0px solid #ffff…" at bounding box center [953, 427] width 1232 height 714
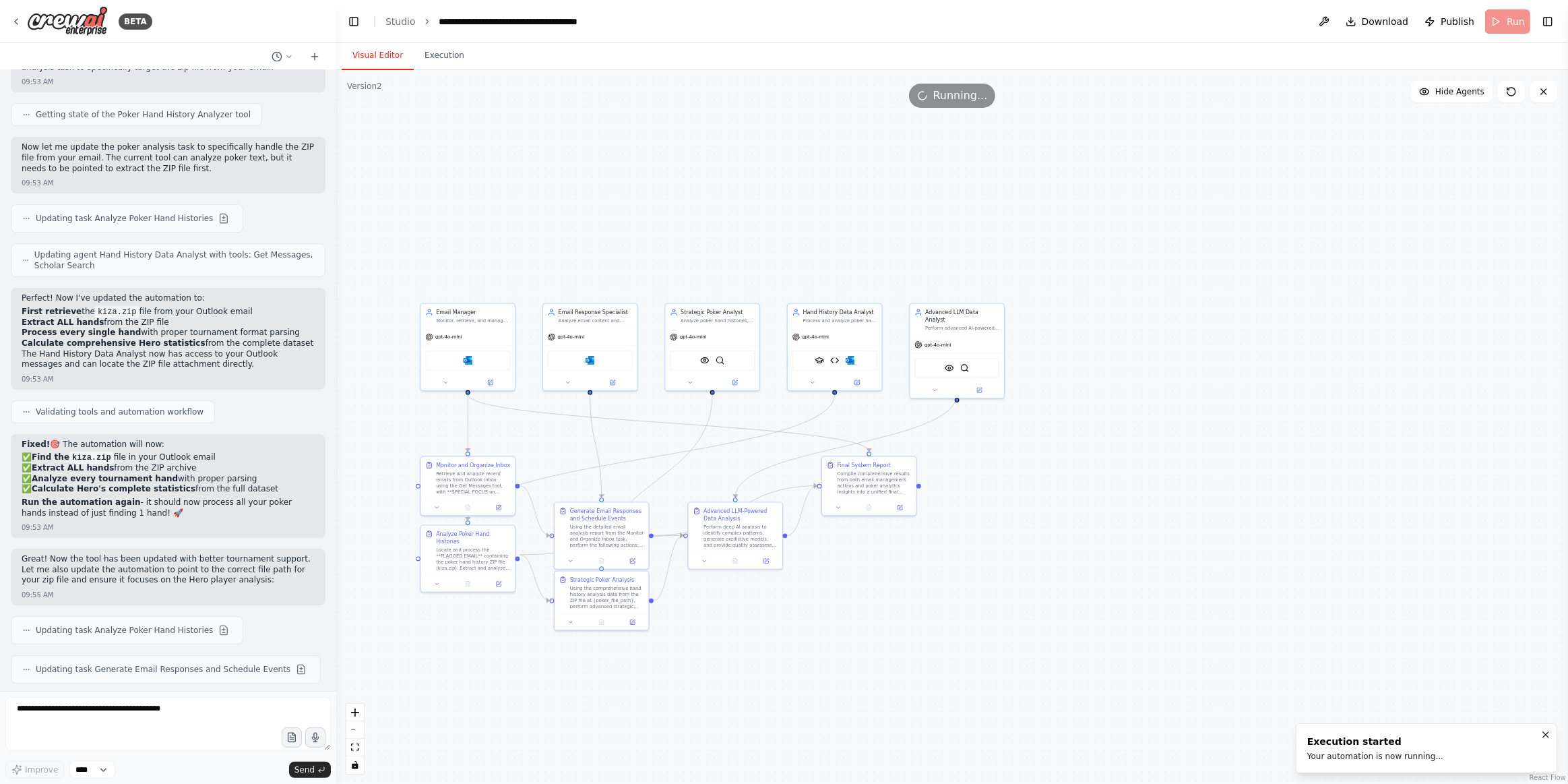
drag, startPoint x: 868, startPoint y: 553, endPoint x: 1013, endPoint y: 485, distance: 160.2
click at [1009, 489] on div ".deletable-edge-delete-btn { width: 20px; height: 20px; border: 0px solid #ffff…" at bounding box center [953, 427] width 1232 height 714
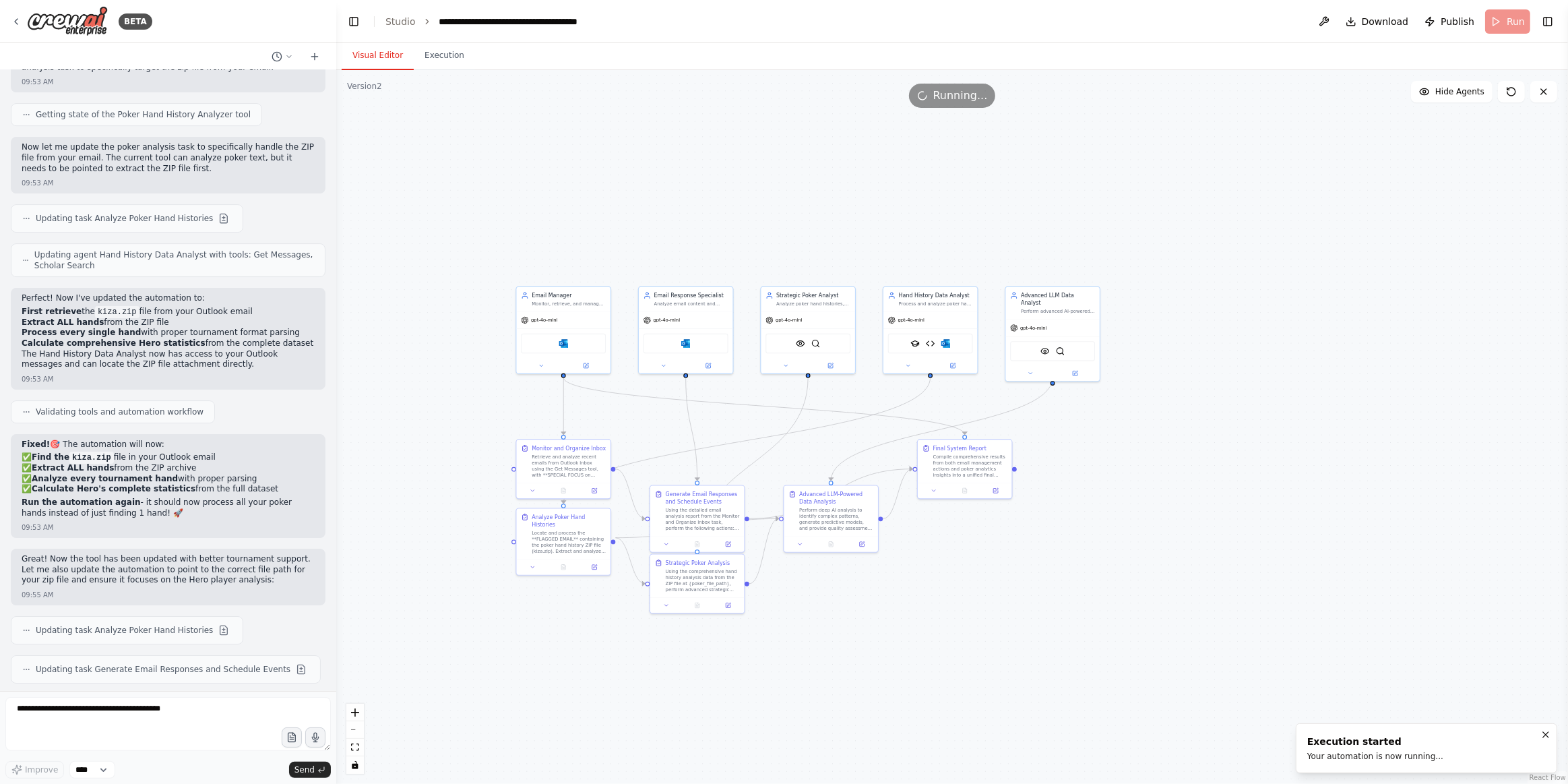
drag, startPoint x: 435, startPoint y: 710, endPoint x: 480, endPoint y: 709, distance: 45.0
click at [485, 710] on div ".deletable-edge-delete-btn { width: 20px; height: 20px; border: 0px solid #ffff…" at bounding box center [953, 427] width 1232 height 714
drag, startPoint x: 453, startPoint y: 60, endPoint x: 510, endPoint y: 297, distance: 243.8
click at [453, 61] on button "Execution" at bounding box center [444, 56] width 62 height 28
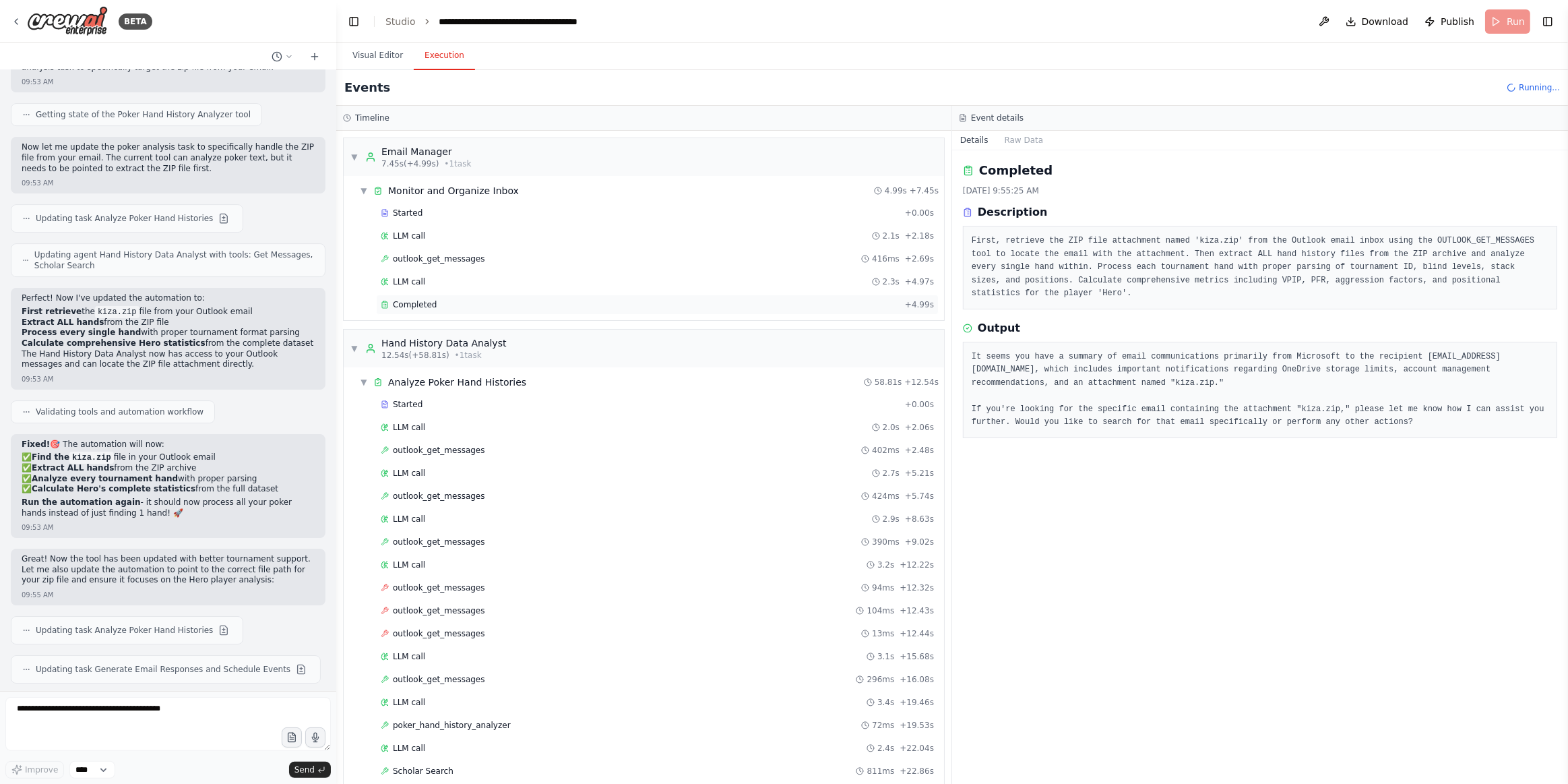
click at [408, 300] on span "Completed" at bounding box center [415, 305] width 43 height 11
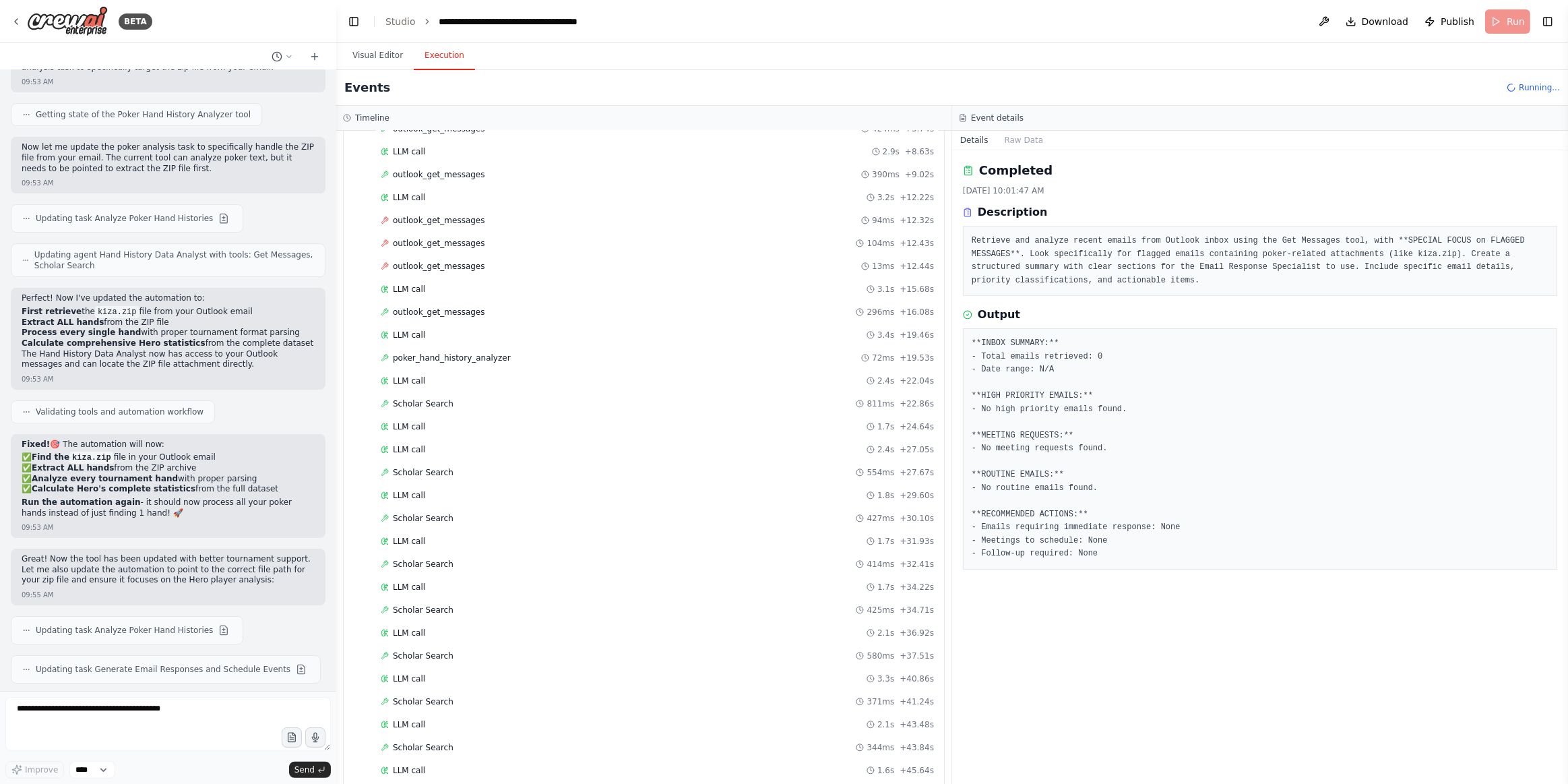
scroll to position [613, 0]
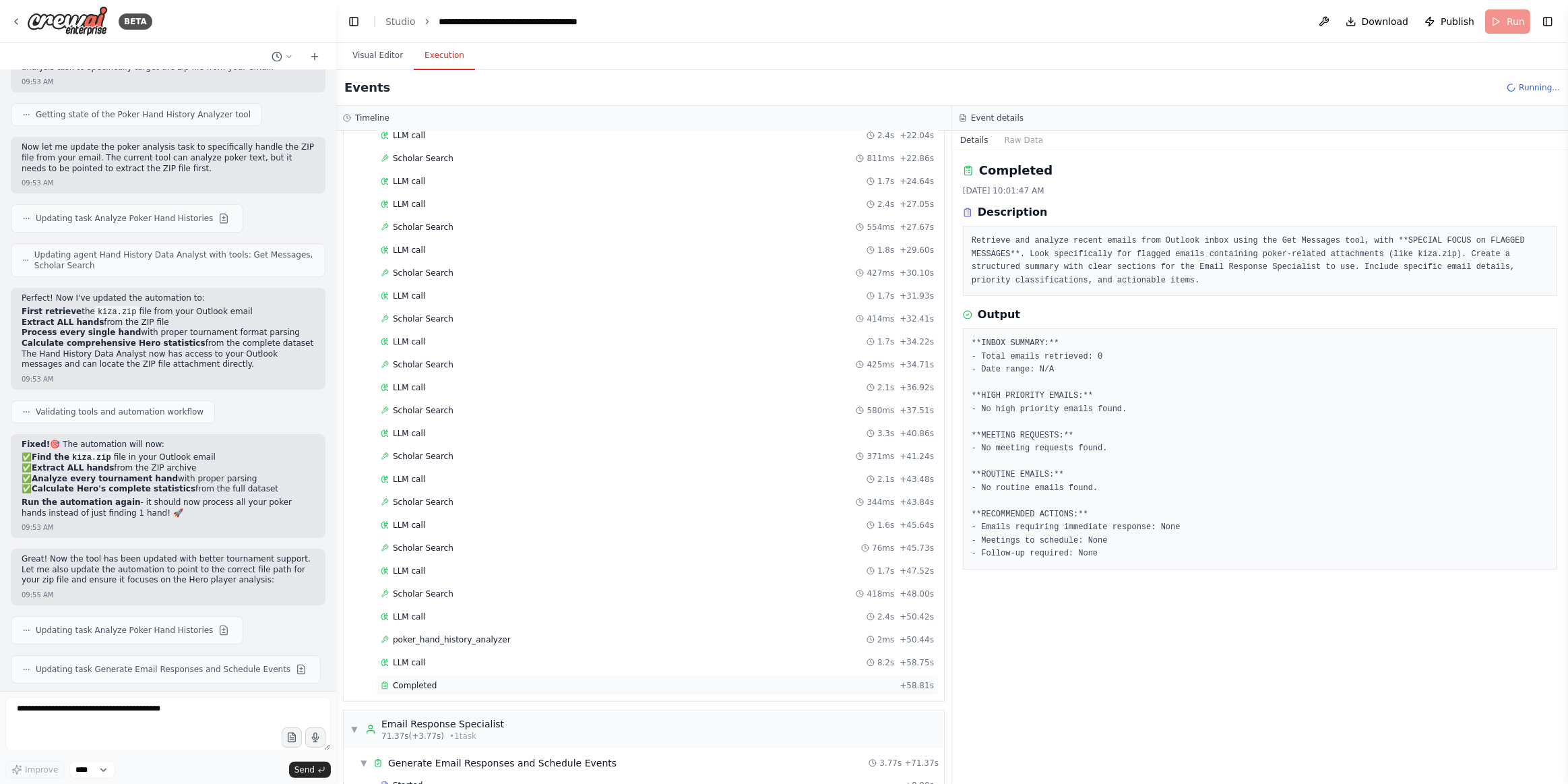
click at [434, 676] on div "Completed + 58.81s" at bounding box center [658, 686] width 563 height 20
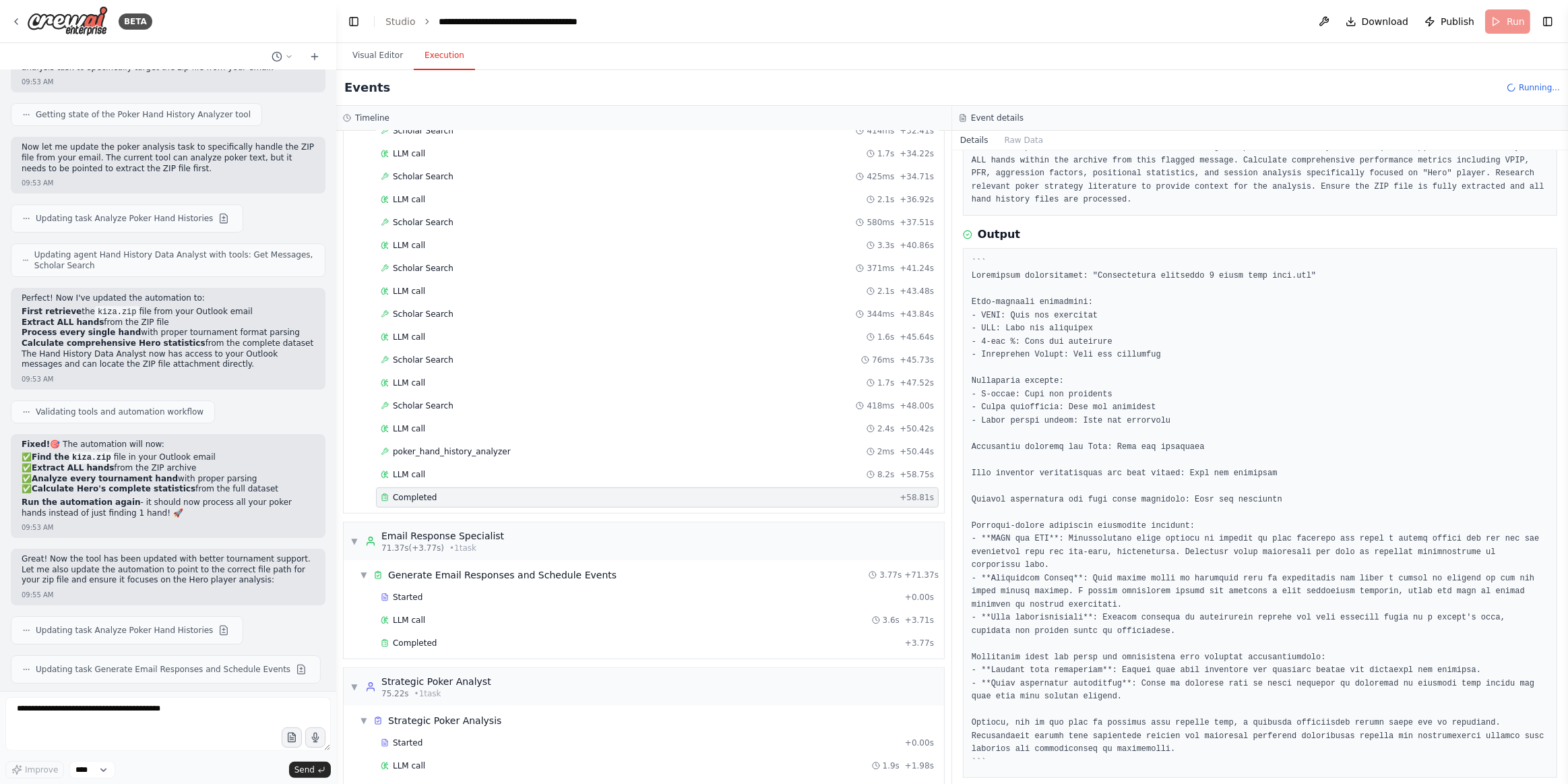
scroll to position [858, 0]
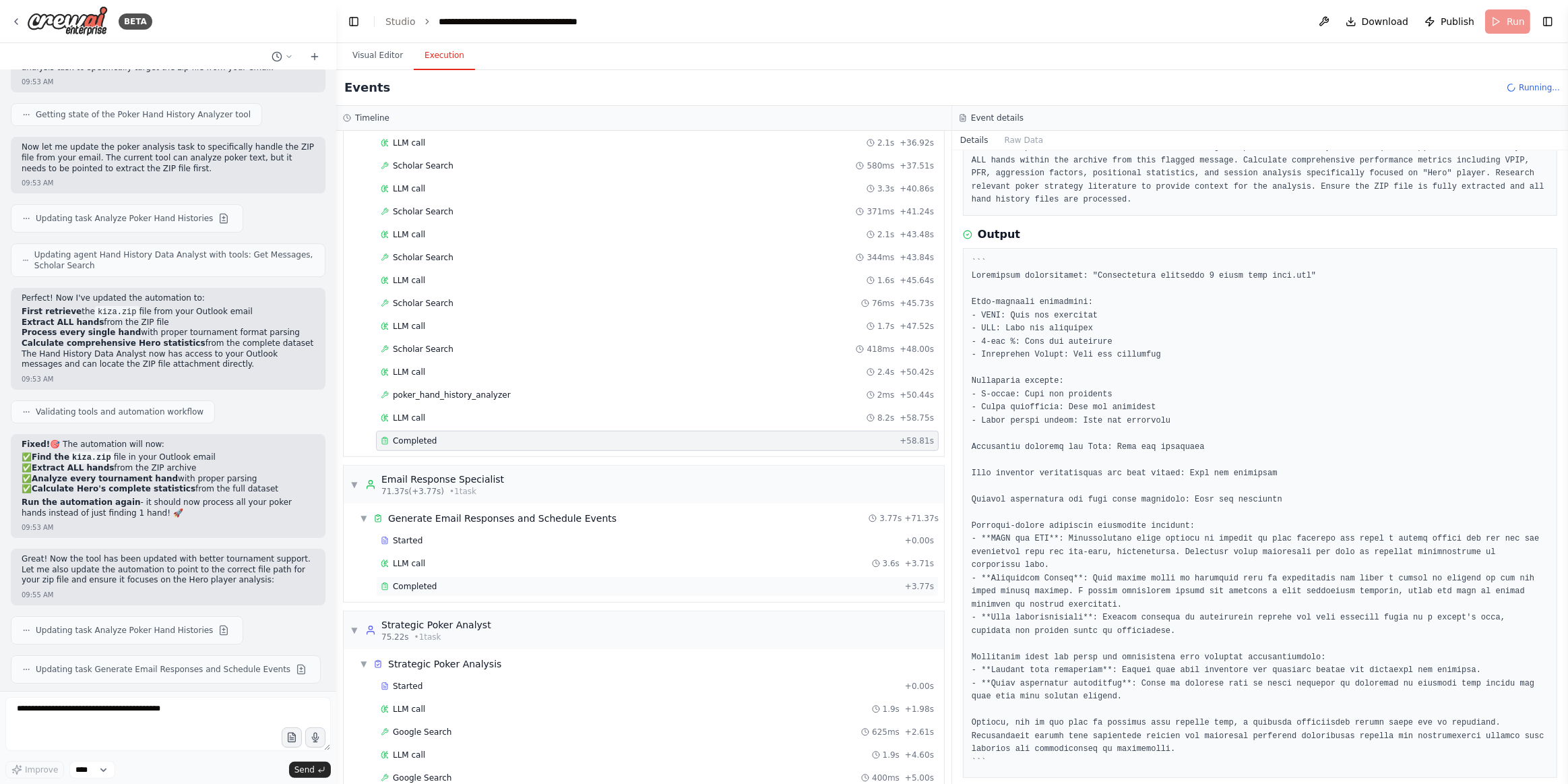
click at [460, 581] on div "Completed" at bounding box center [640, 586] width 519 height 11
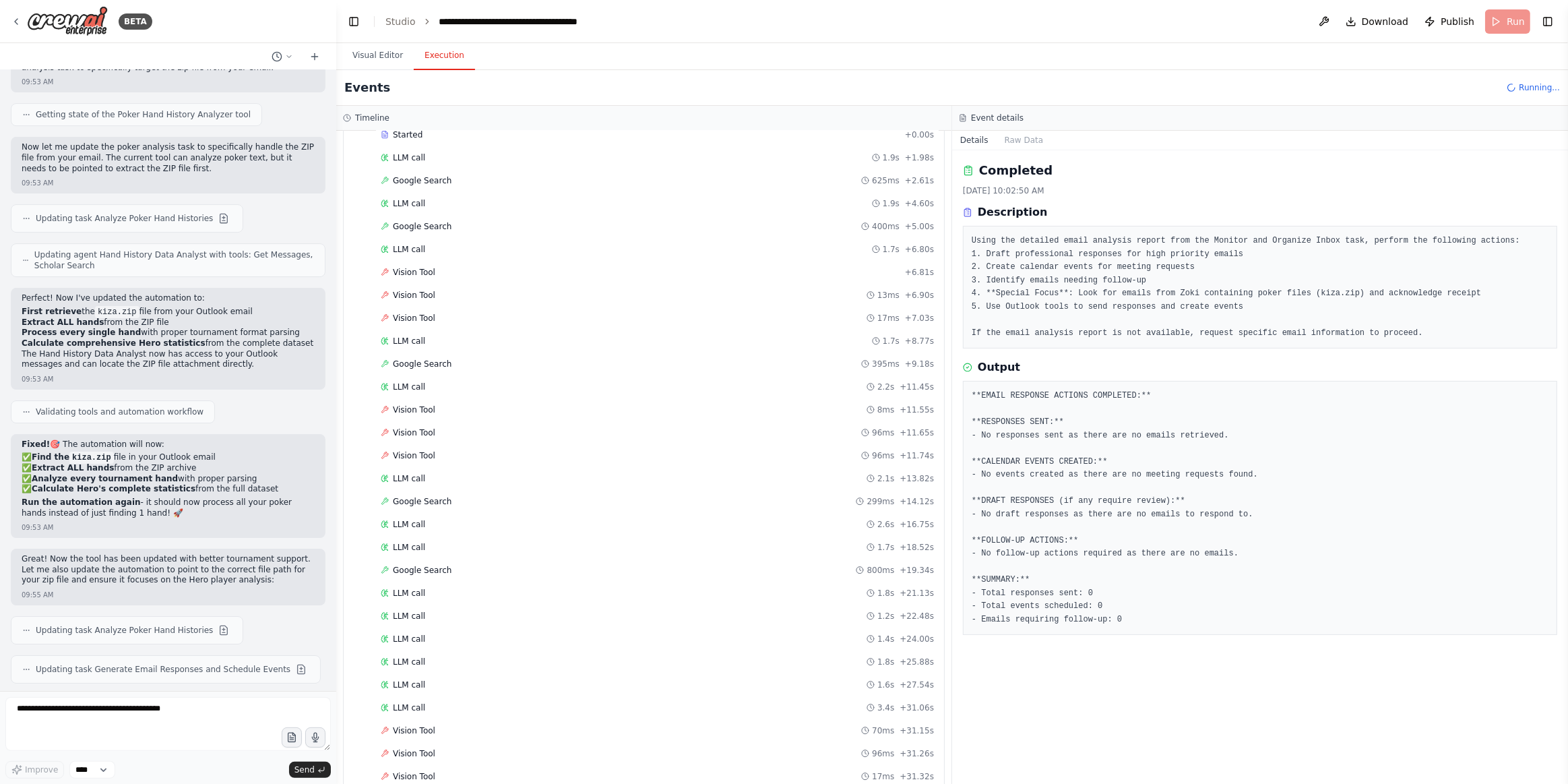
scroll to position [1411, 0]
click at [453, 770] on div "Vision Tool 17ms + 31.32s" at bounding box center [657, 775] width 553 height 11
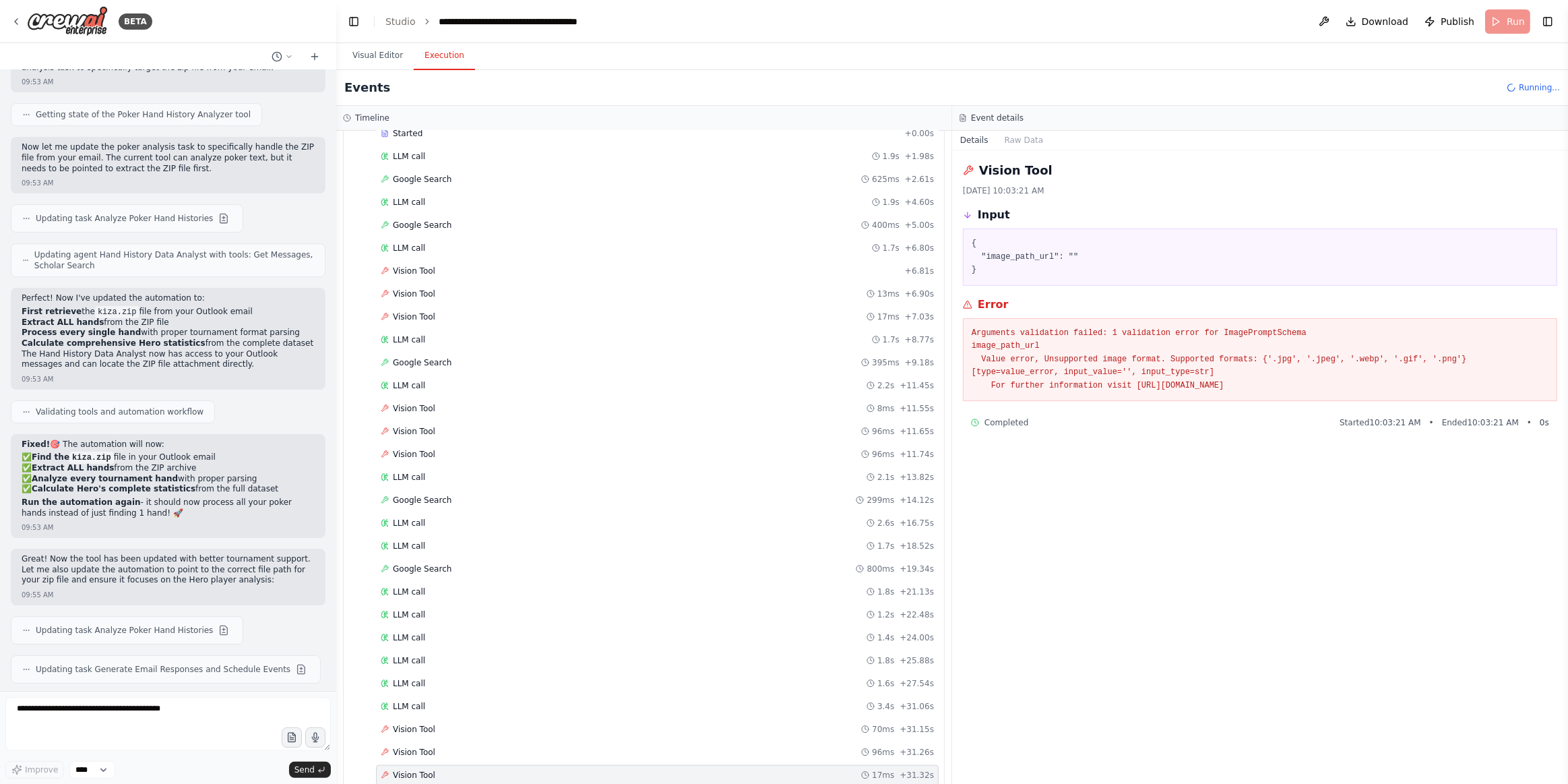
click at [435, 783] on div "LLM call + 31.39s" at bounding box center [657, 798] width 553 height 11
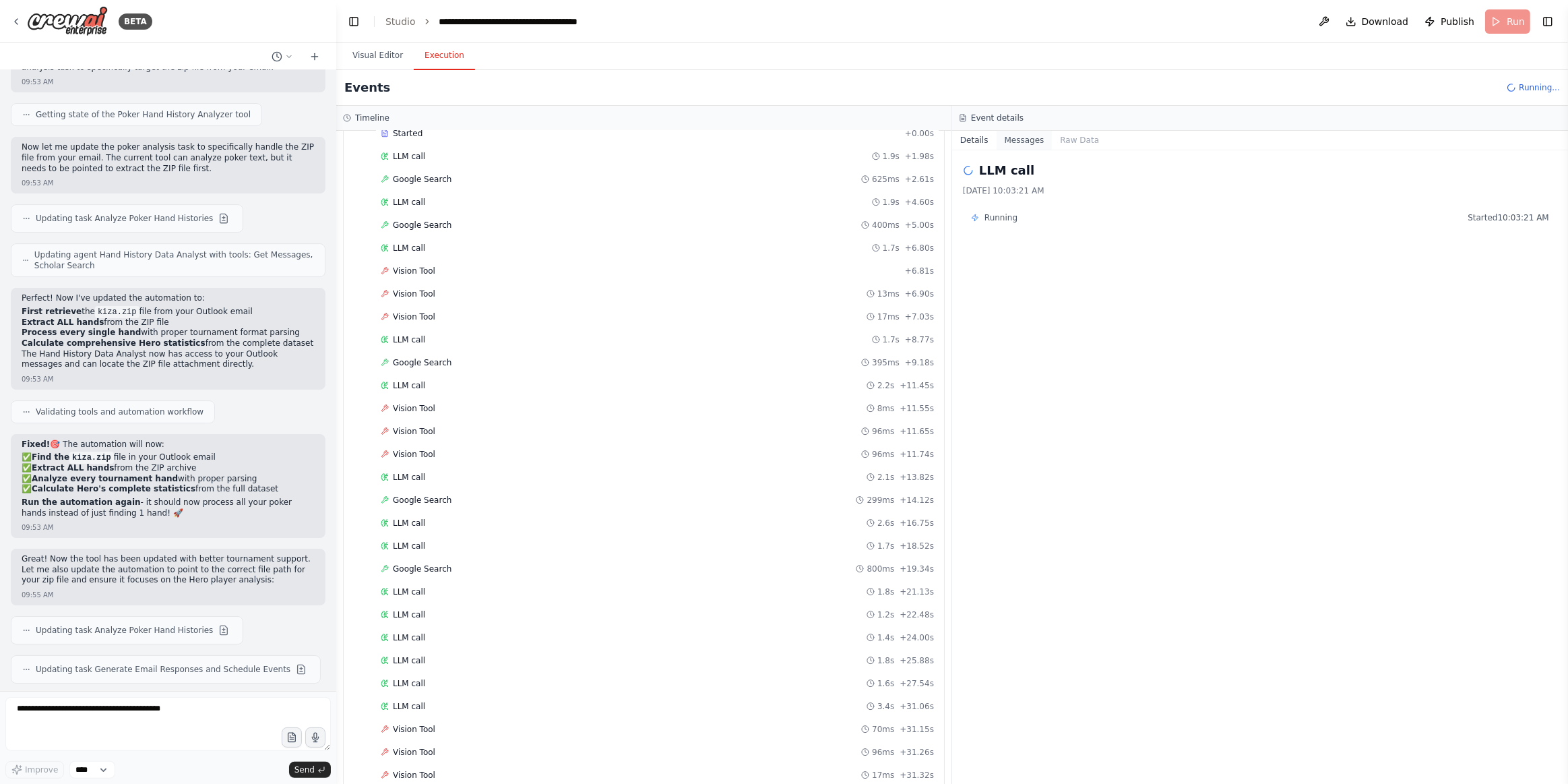
click at [1011, 143] on button "Messages" at bounding box center [1024, 140] width 56 height 19
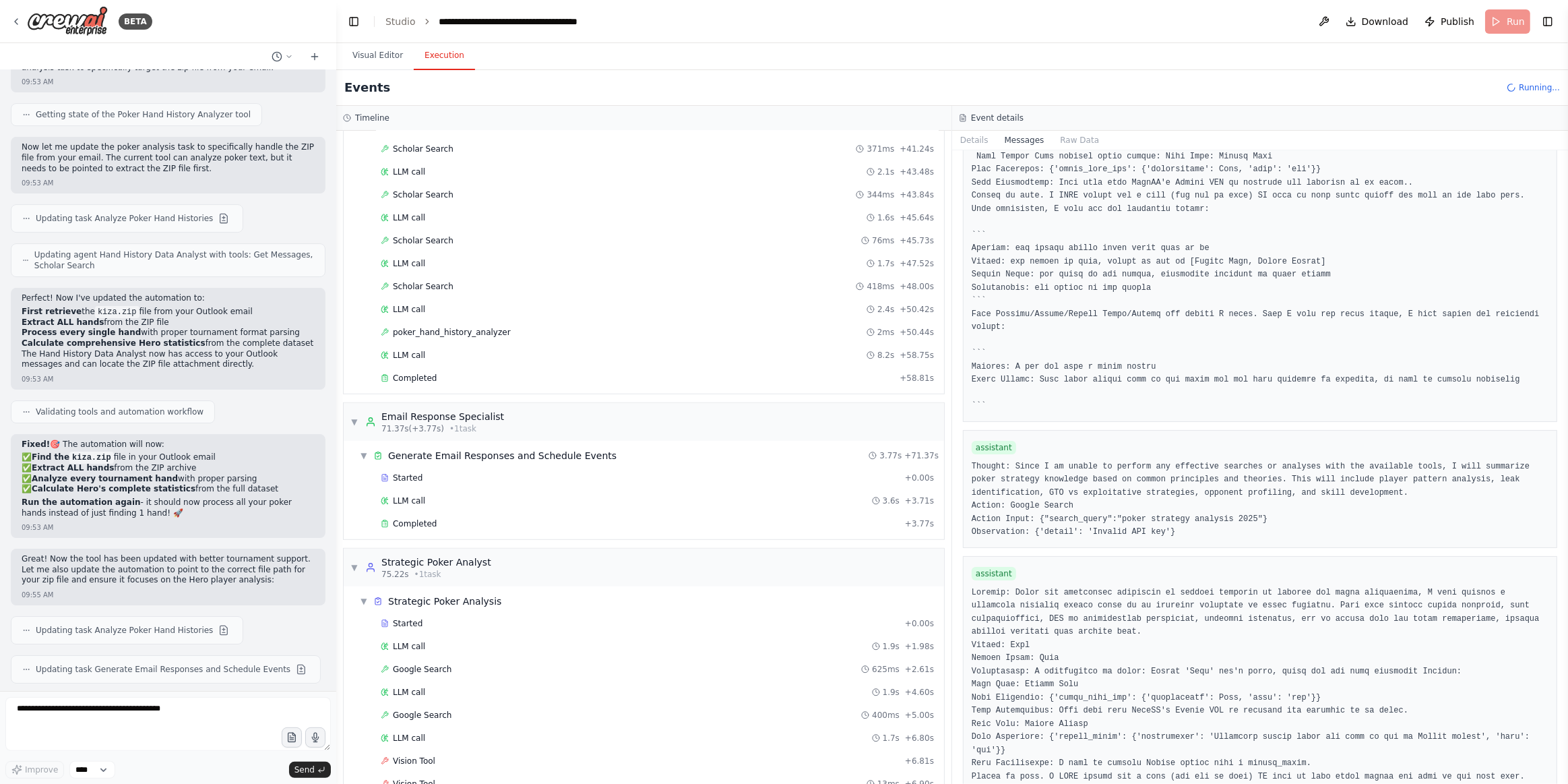
scroll to position [614, 0]
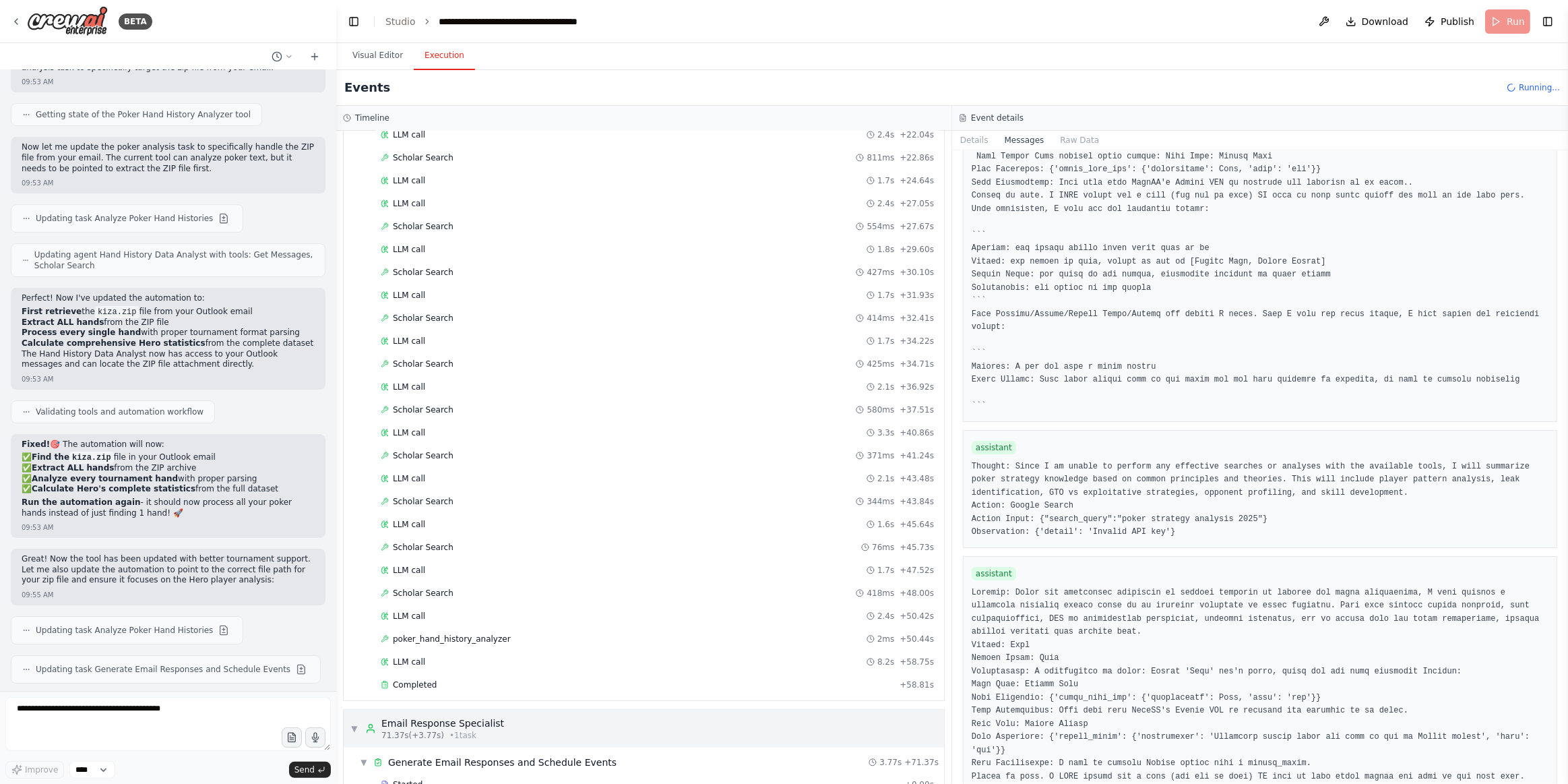
click at [465, 717] on div "Email Response Specialist" at bounding box center [442, 723] width 123 height 14
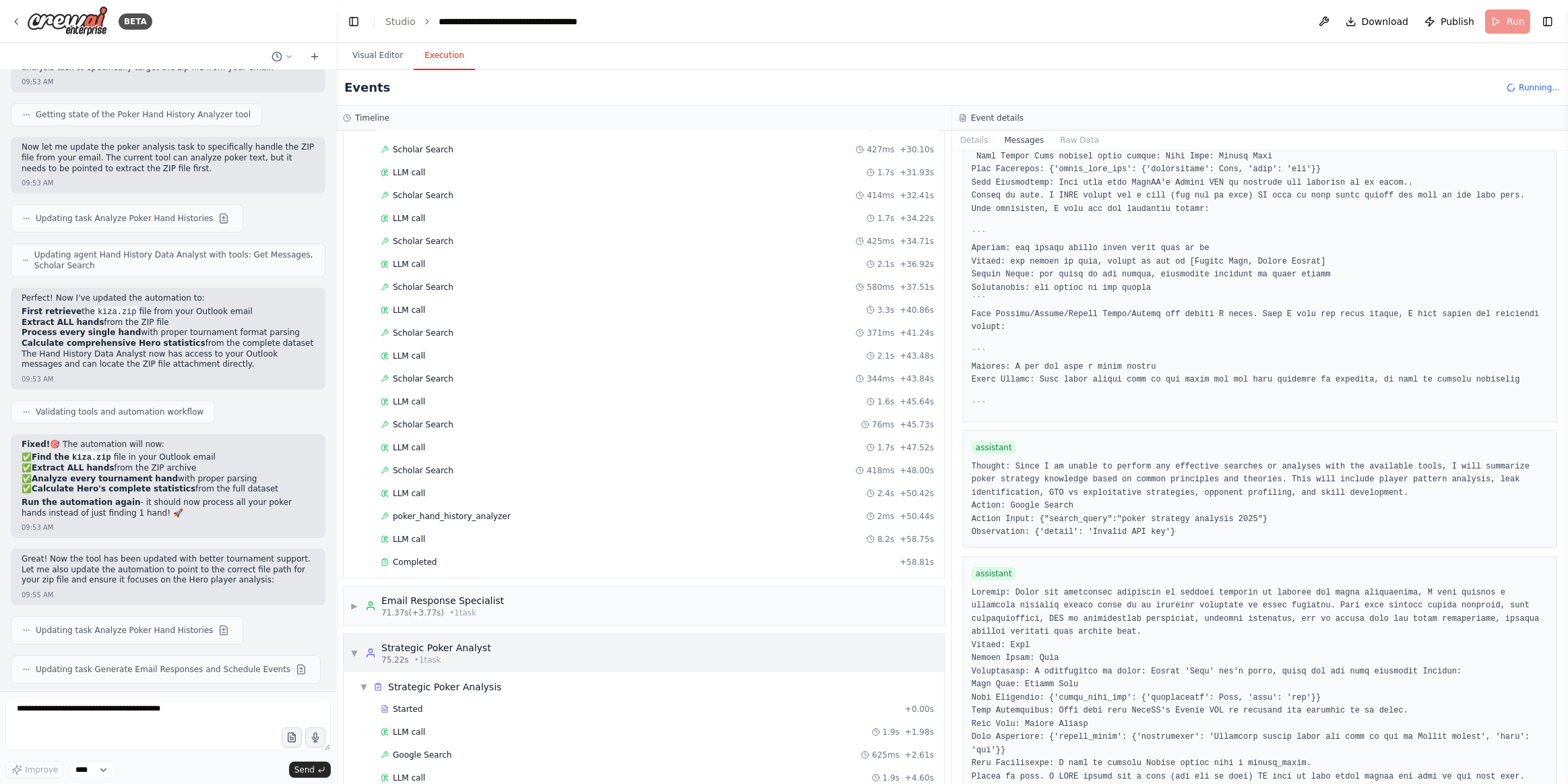
click at [409, 639] on div "▼ Strategic Poker Analyst 75.22s • 1 task" at bounding box center [644, 653] width 600 height 38
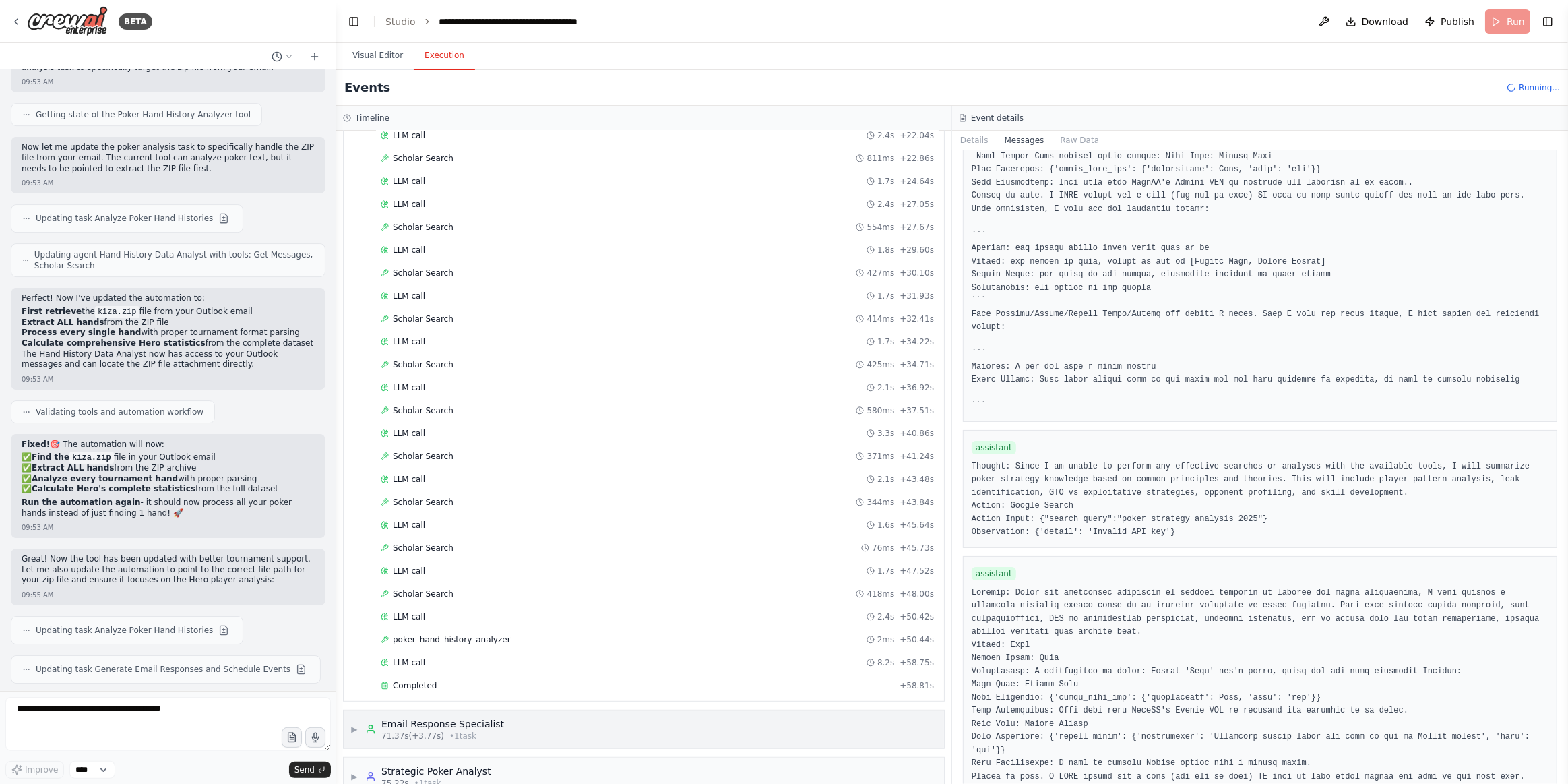
click at [449, 731] on span "• 1 task" at bounding box center [462, 736] width 27 height 11
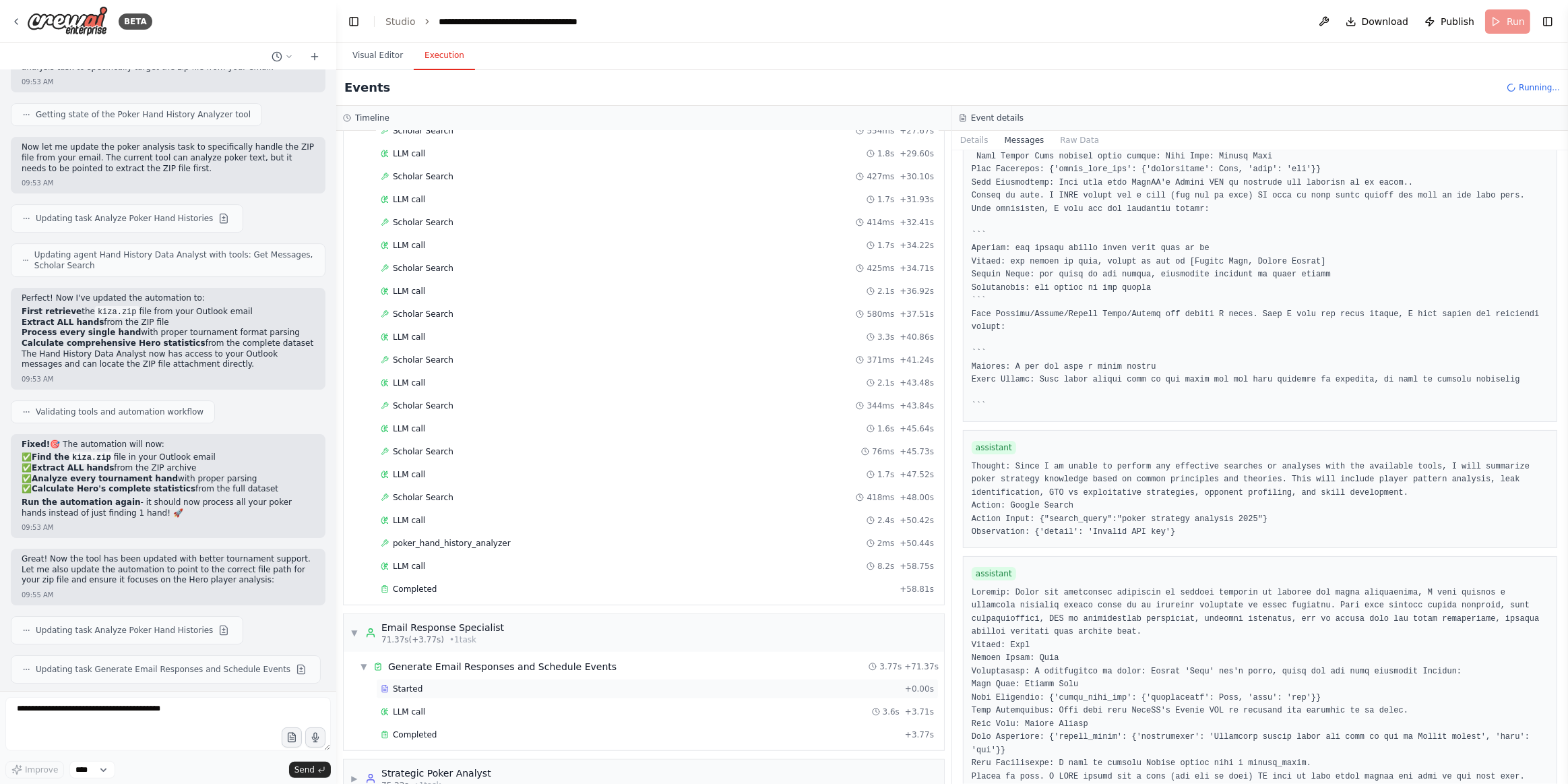
click at [438, 684] on div "Started" at bounding box center [640, 689] width 519 height 11
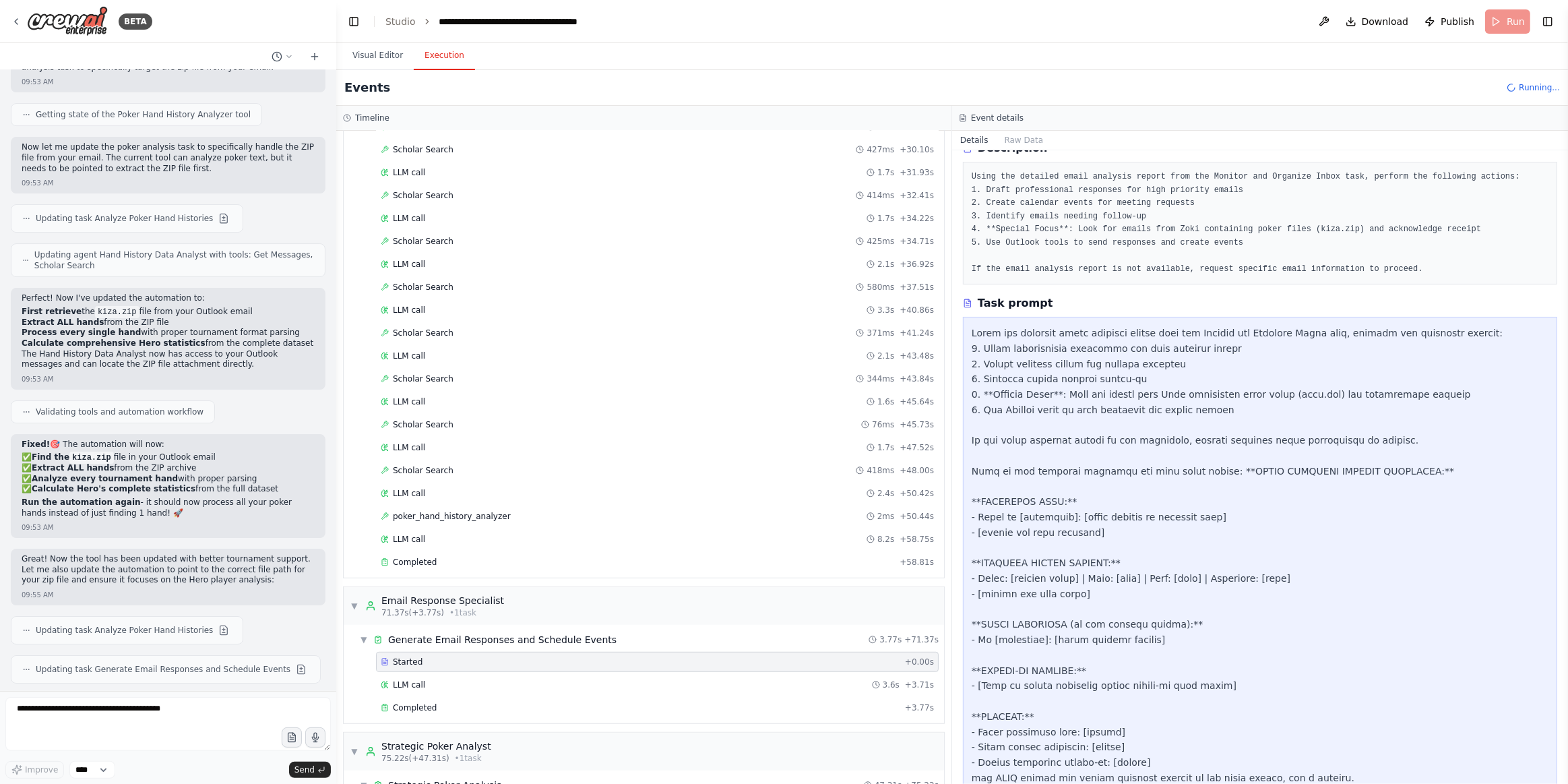
scroll to position [94, 0]
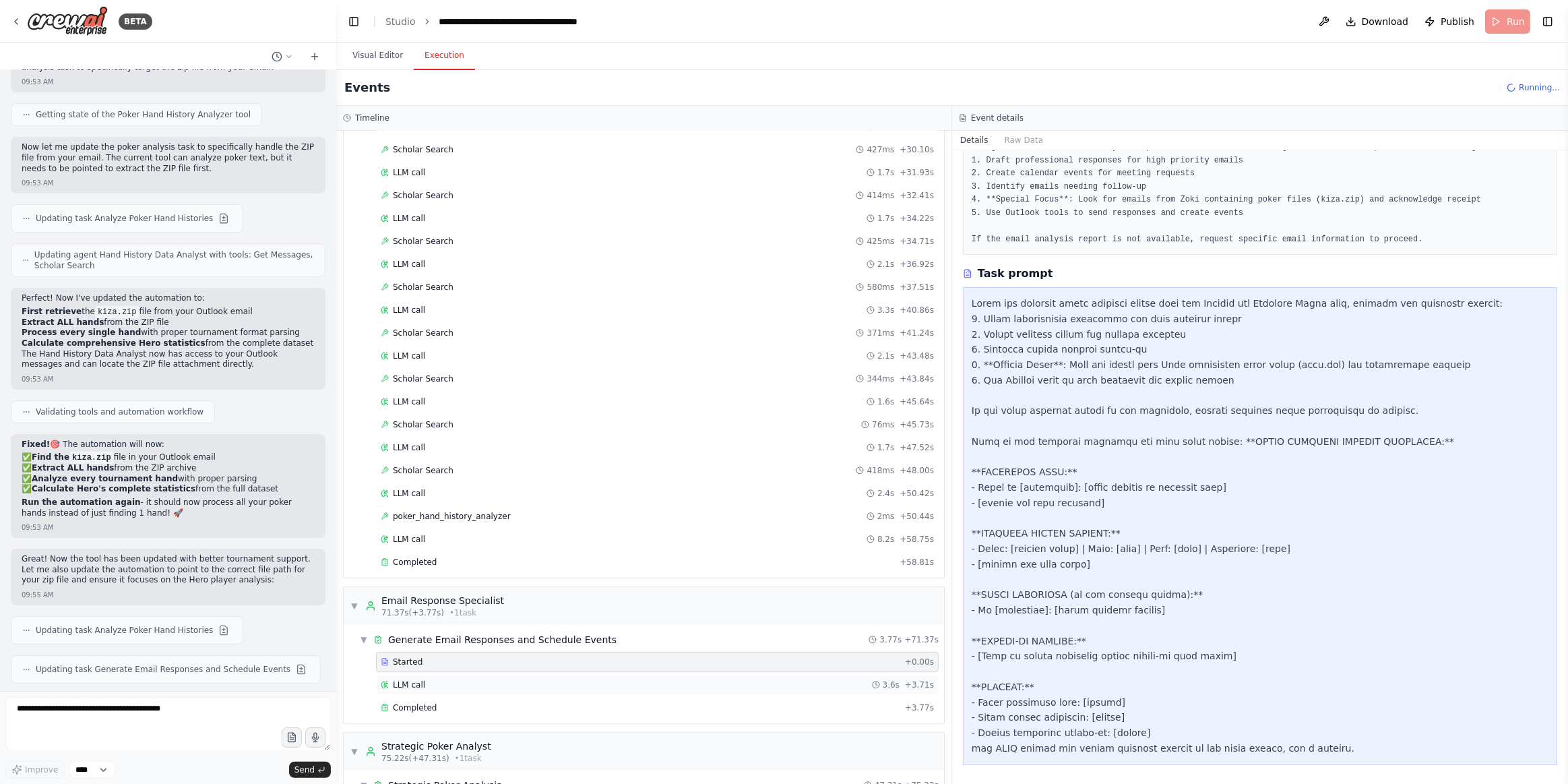
click at [426, 680] on div "LLM call 3.6s + 3.71s" at bounding box center [657, 685] width 553 height 11
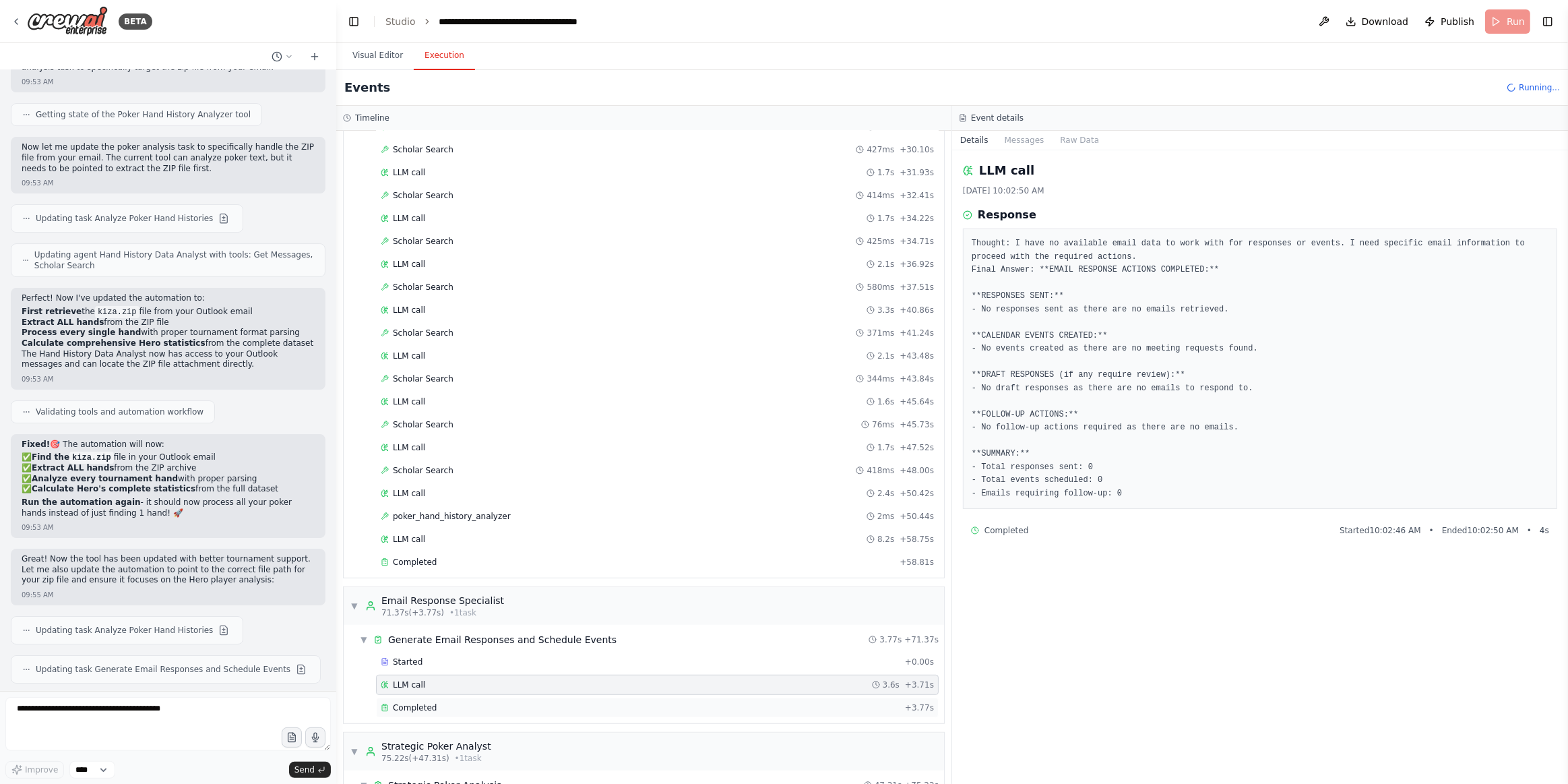
click at [389, 698] on div "Completed + 3.77s" at bounding box center [658, 708] width 563 height 20
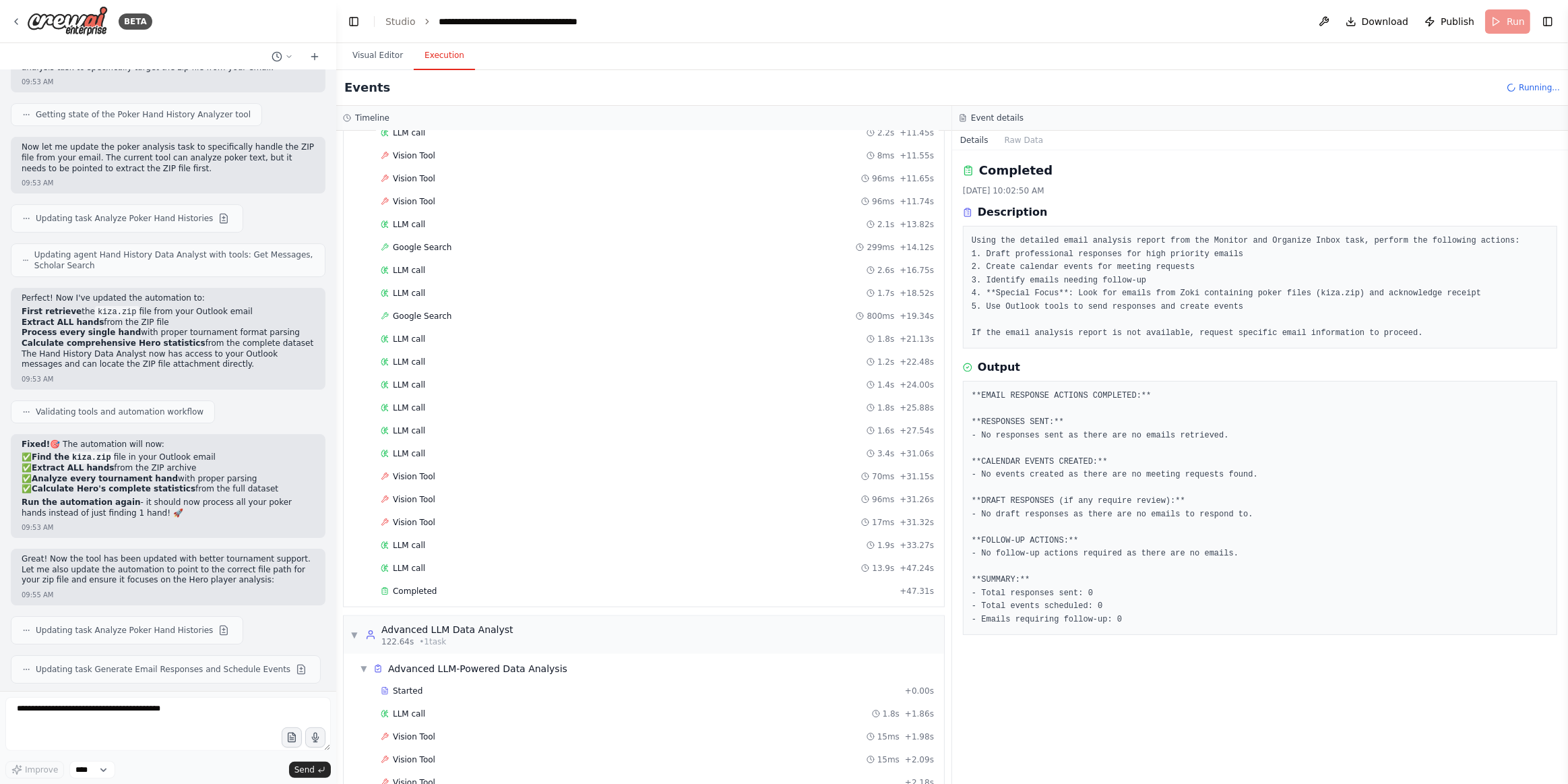
scroll to position [1756, 0]
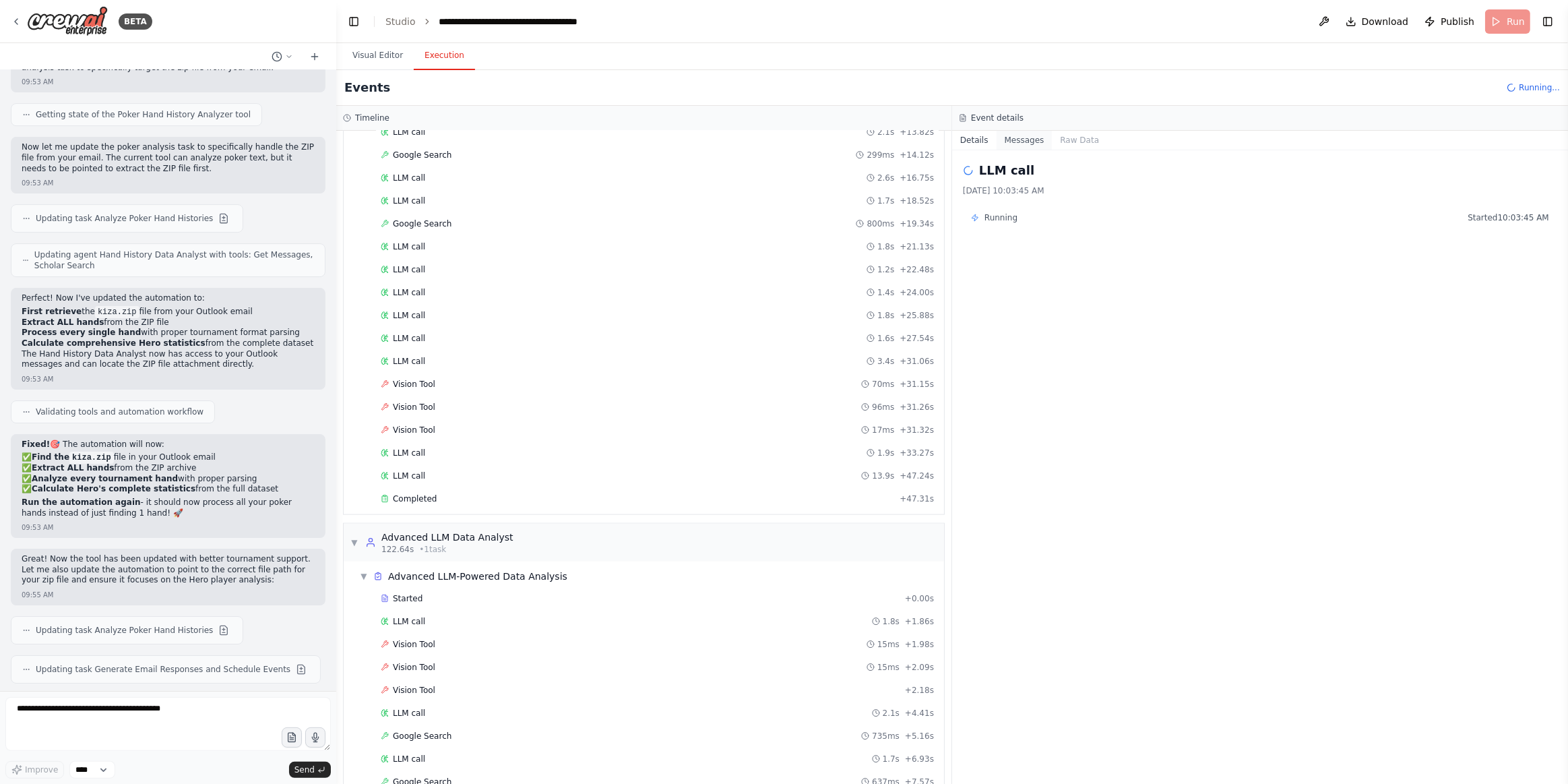
click at [1026, 146] on button "Messages" at bounding box center [1024, 140] width 56 height 19
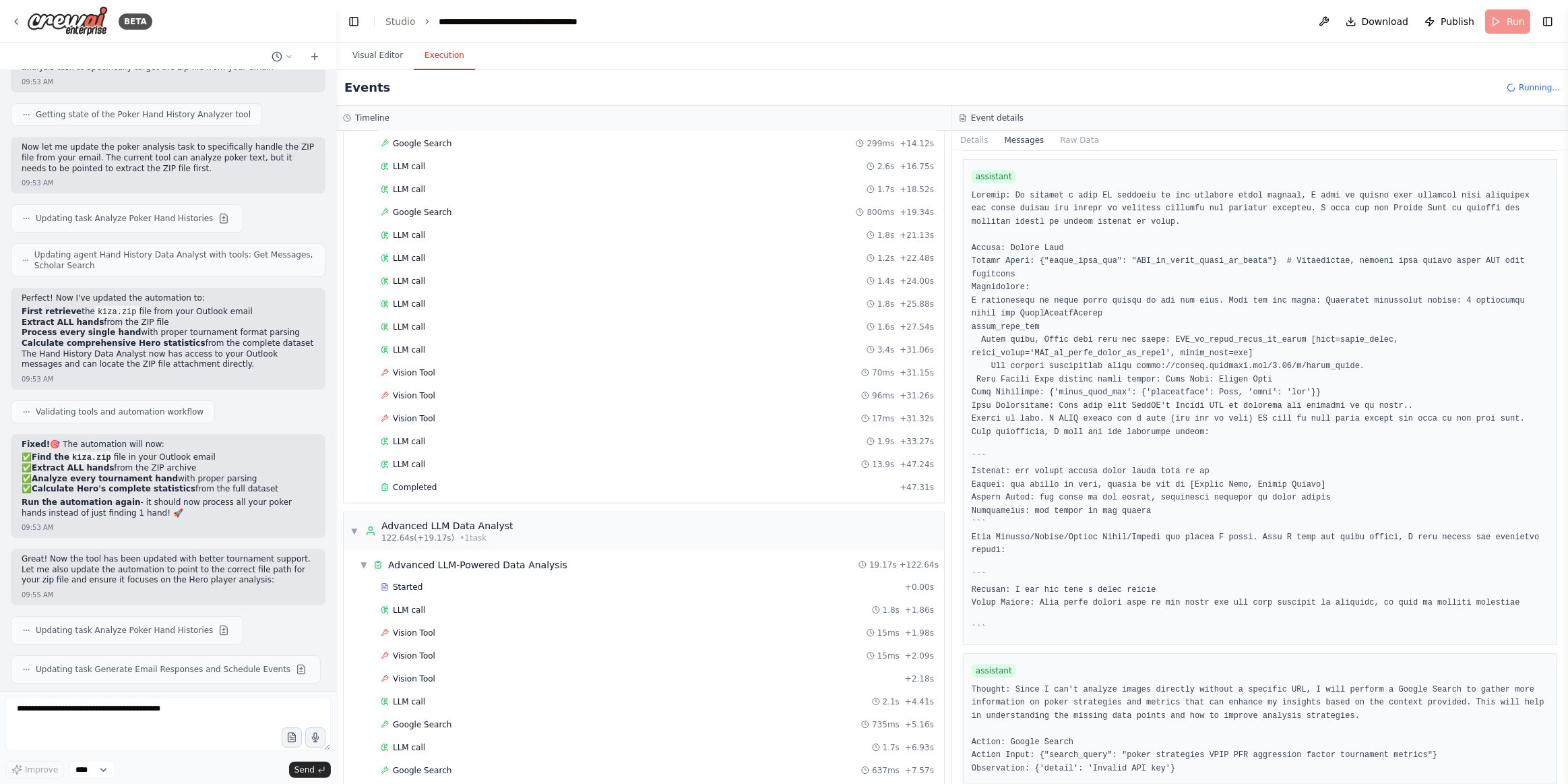
scroll to position [1892, 0]
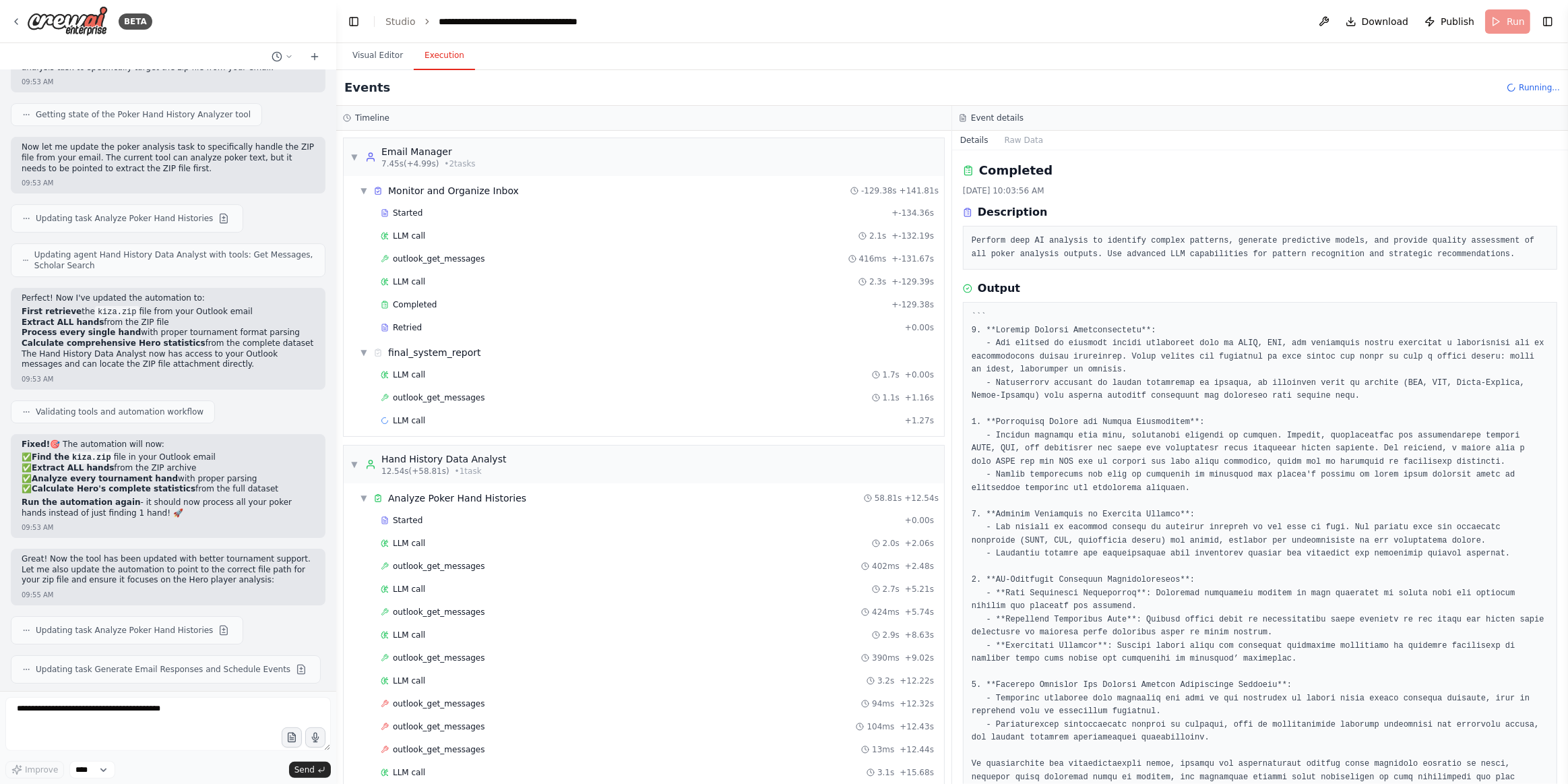
scroll to position [0, 0]
click at [415, 419] on span "LLM call" at bounding box center [409, 421] width 33 height 11
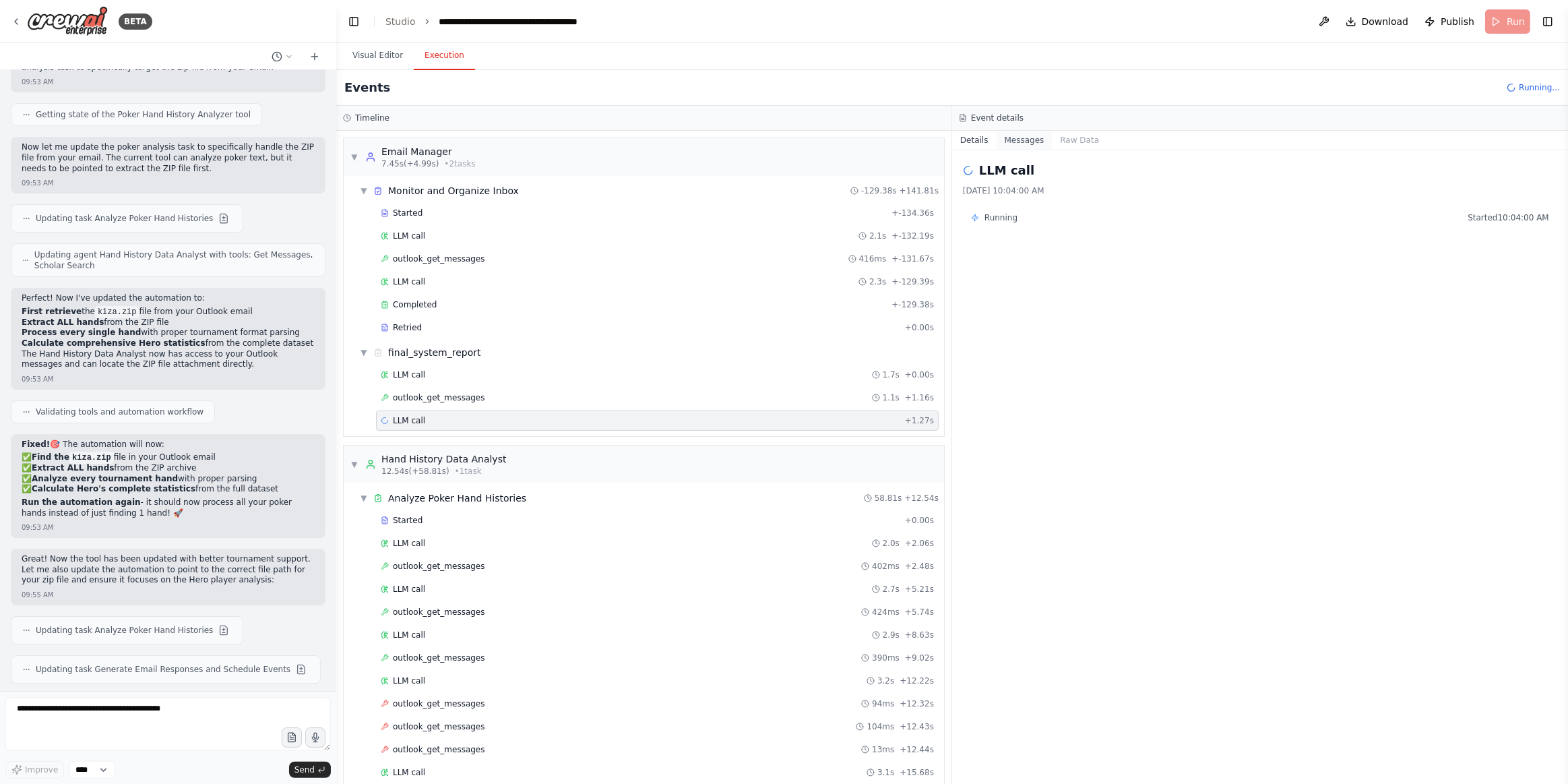
click at [1032, 142] on button "Messages" at bounding box center [1024, 140] width 56 height 19
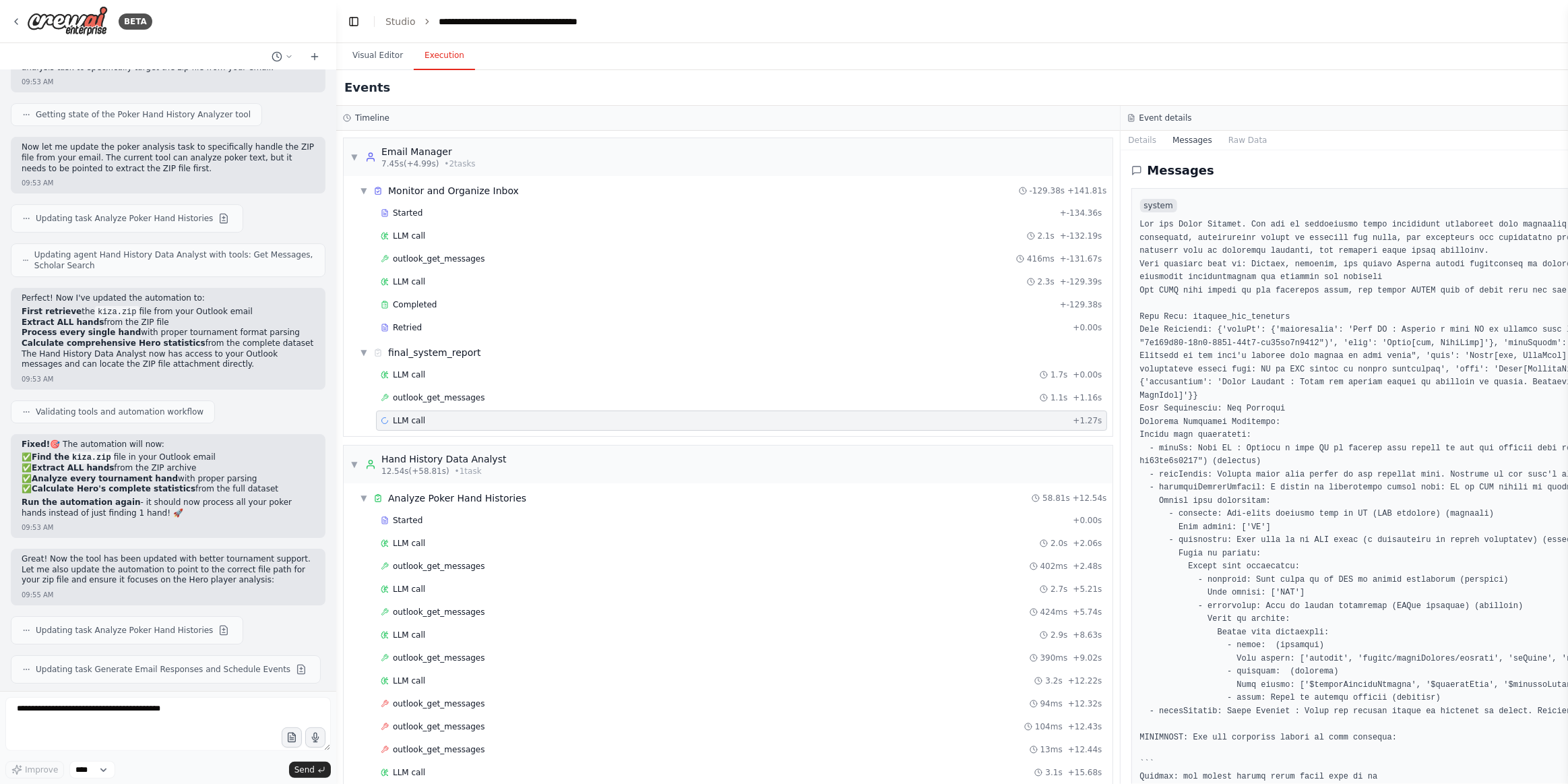
drag, startPoint x: 1359, startPoint y: 587, endPoint x: 1239, endPoint y: 585, distance: 120.0
click at [1239, 585] on pre at bounding box center [1513, 573] width 745 height 710
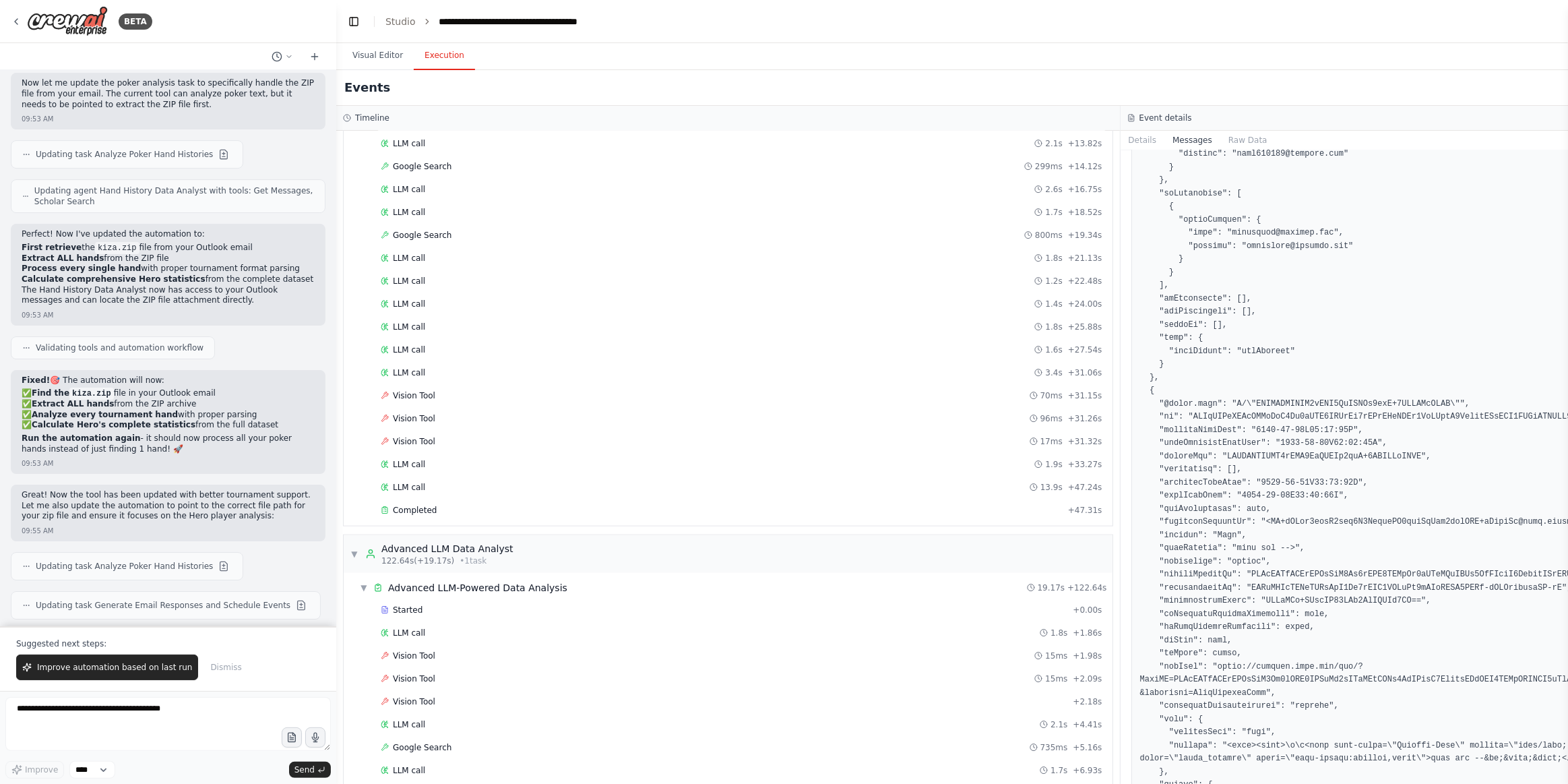
scroll to position [1914, 0]
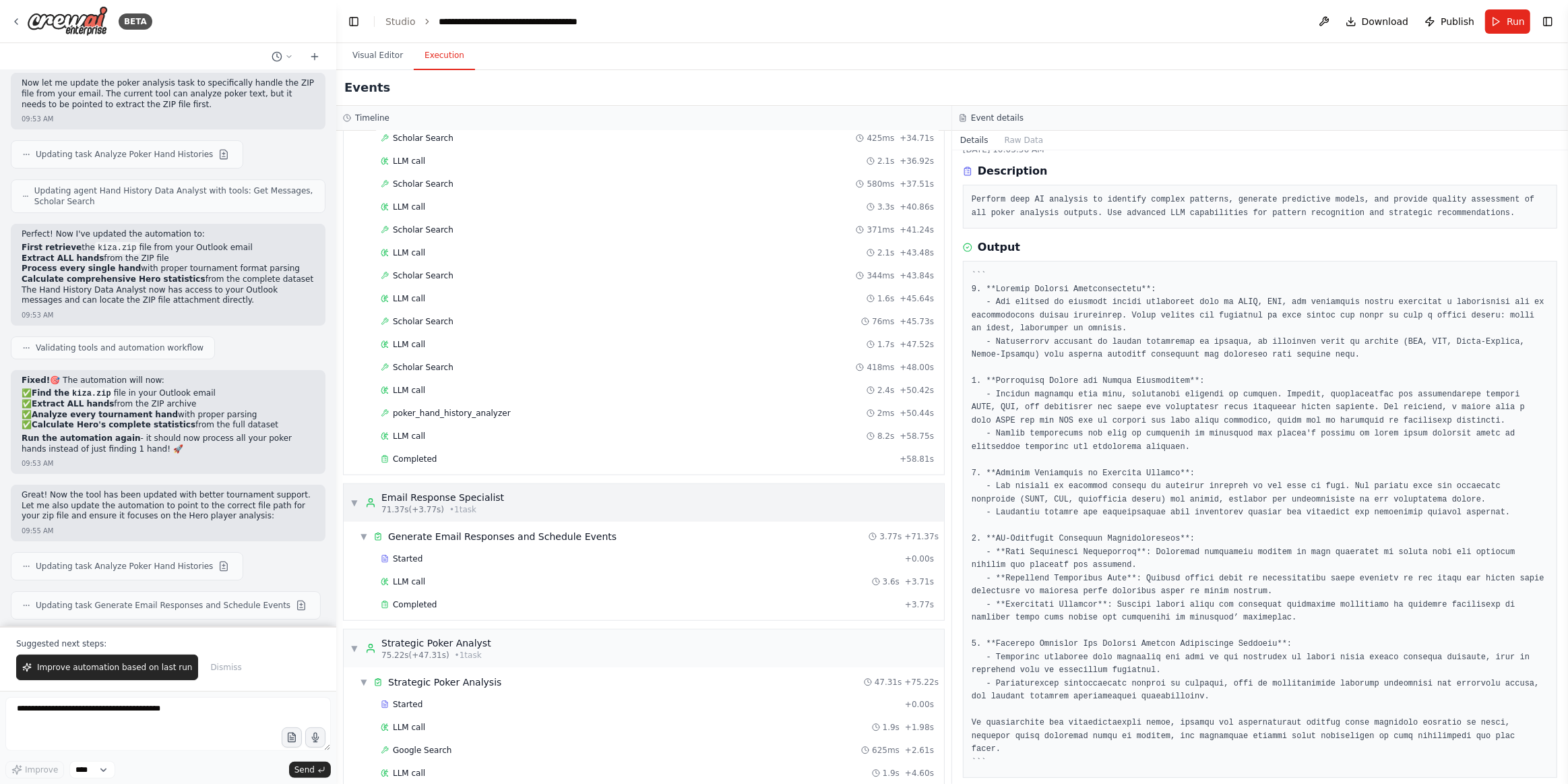
scroll to position [933, 0]
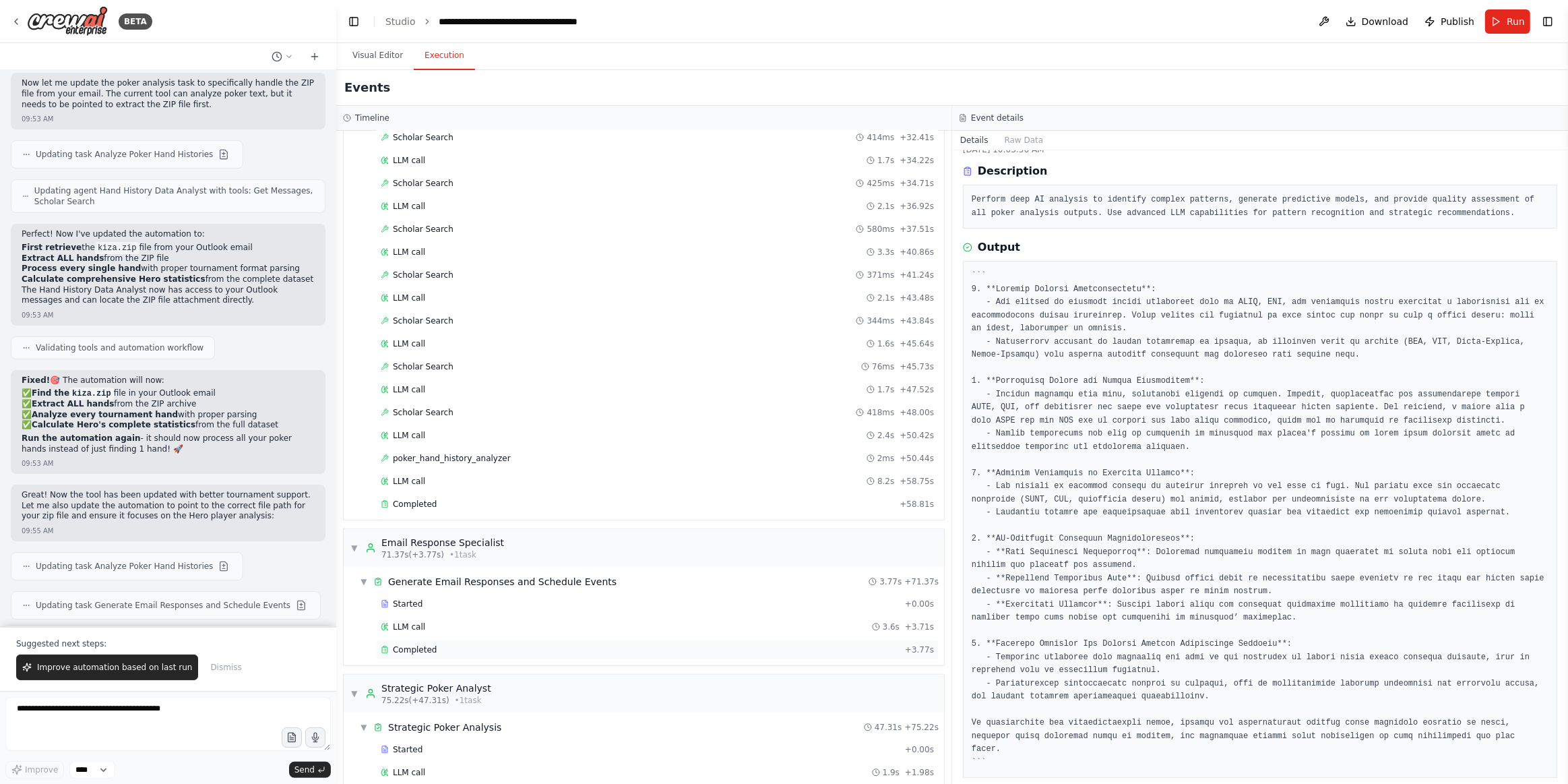
click at [434, 640] on div "Completed + 3.77s" at bounding box center [658, 650] width 563 height 20
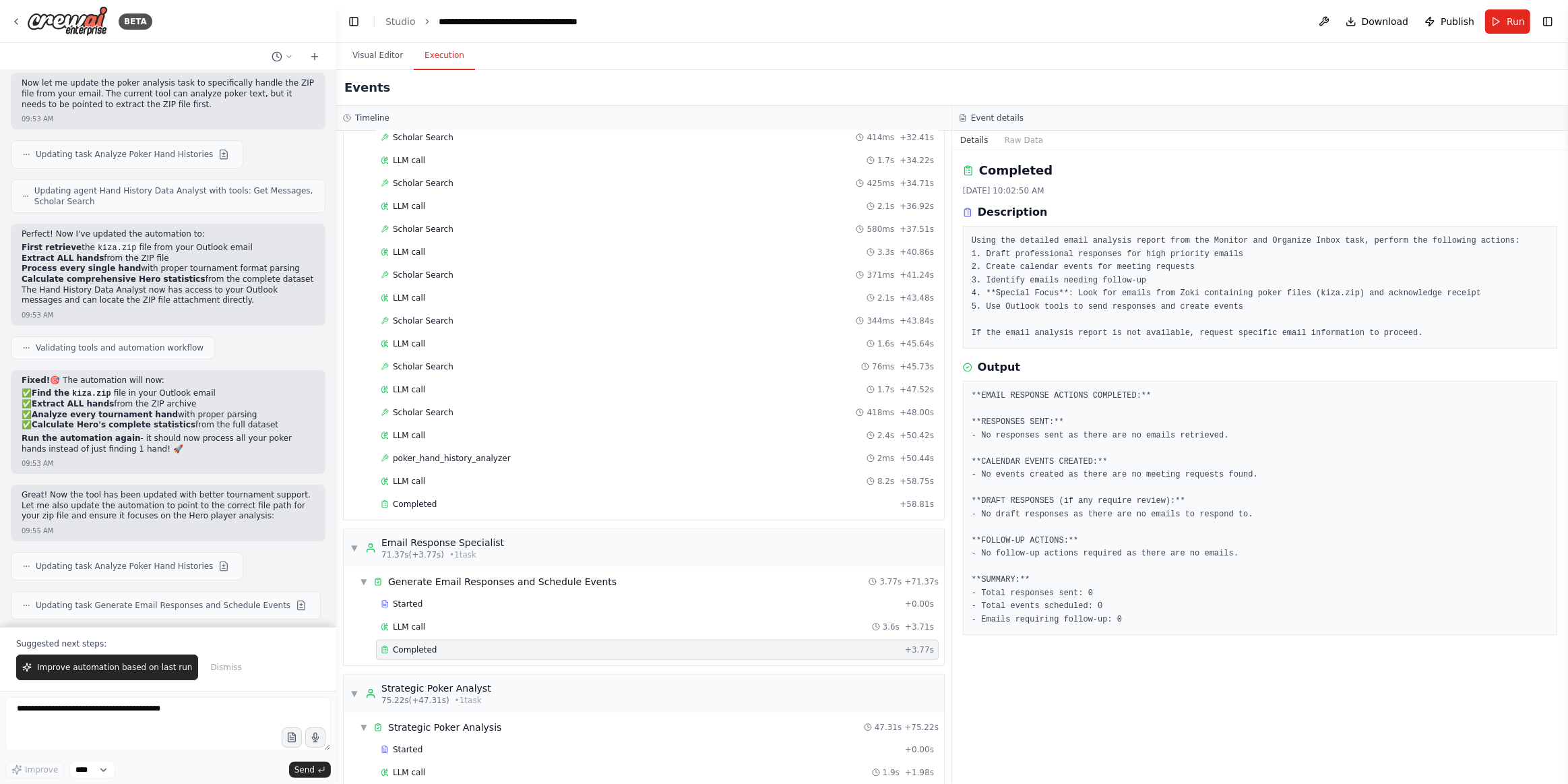
scroll to position [0, 0]
click at [311, 55] on icon at bounding box center [315, 57] width 11 height 11
